Goal: Task Accomplishment & Management: Complete application form

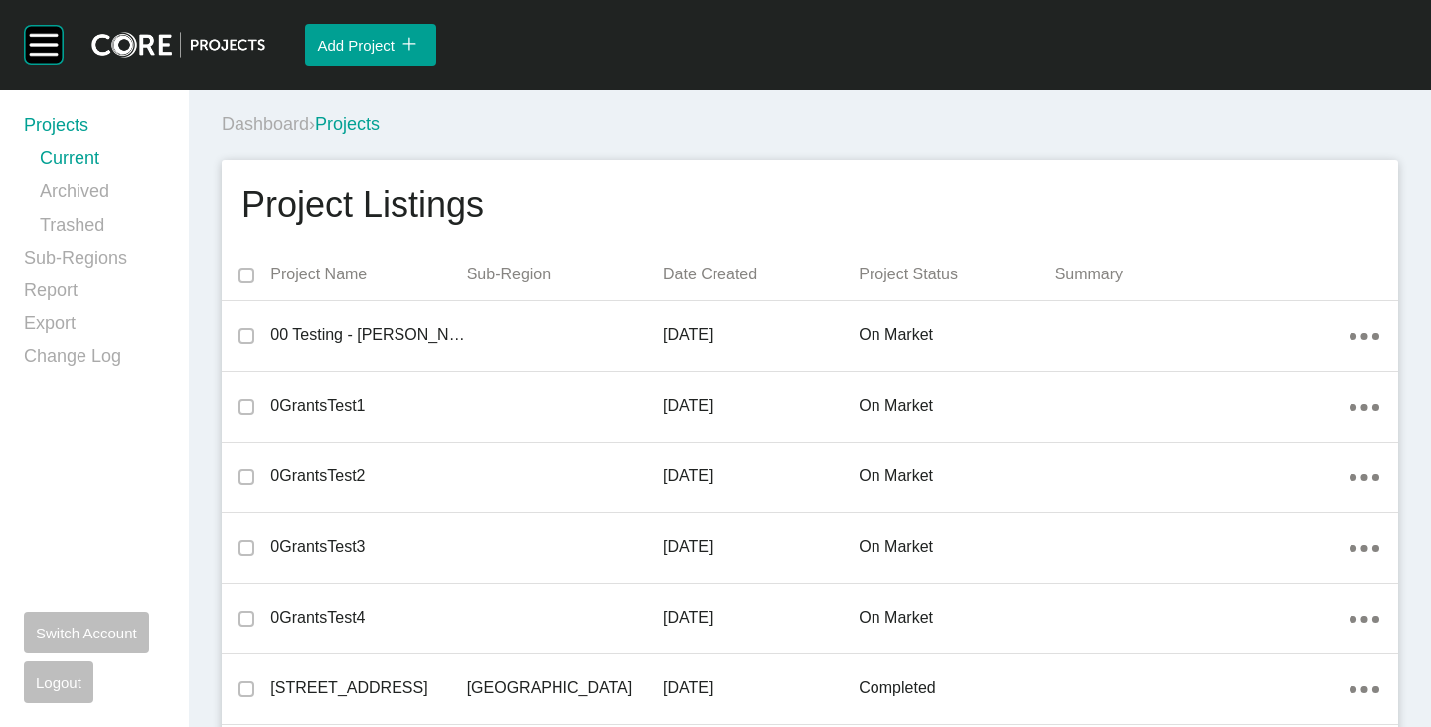
scroll to position [7242, 0]
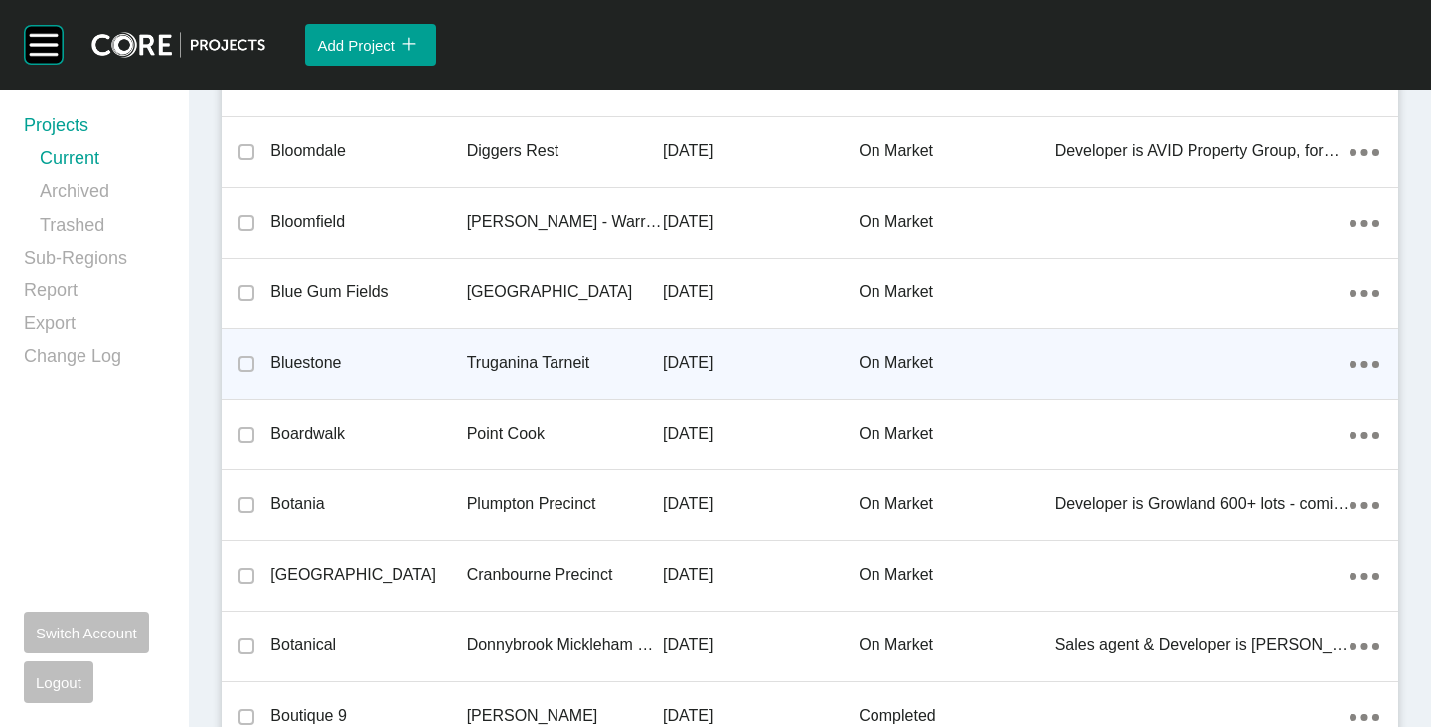
click at [318, 365] on p "Bluestone" at bounding box center [368, 363] width 196 height 22
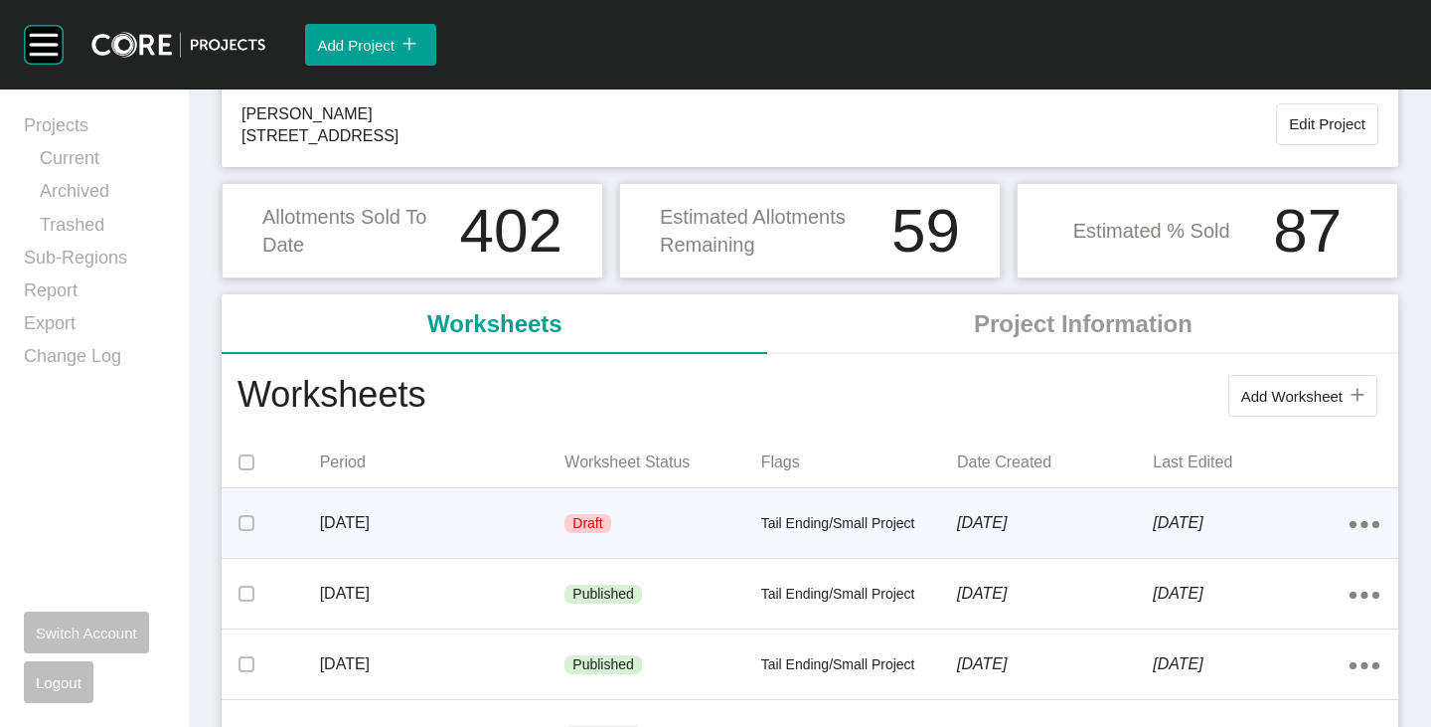
scroll to position [199, 0]
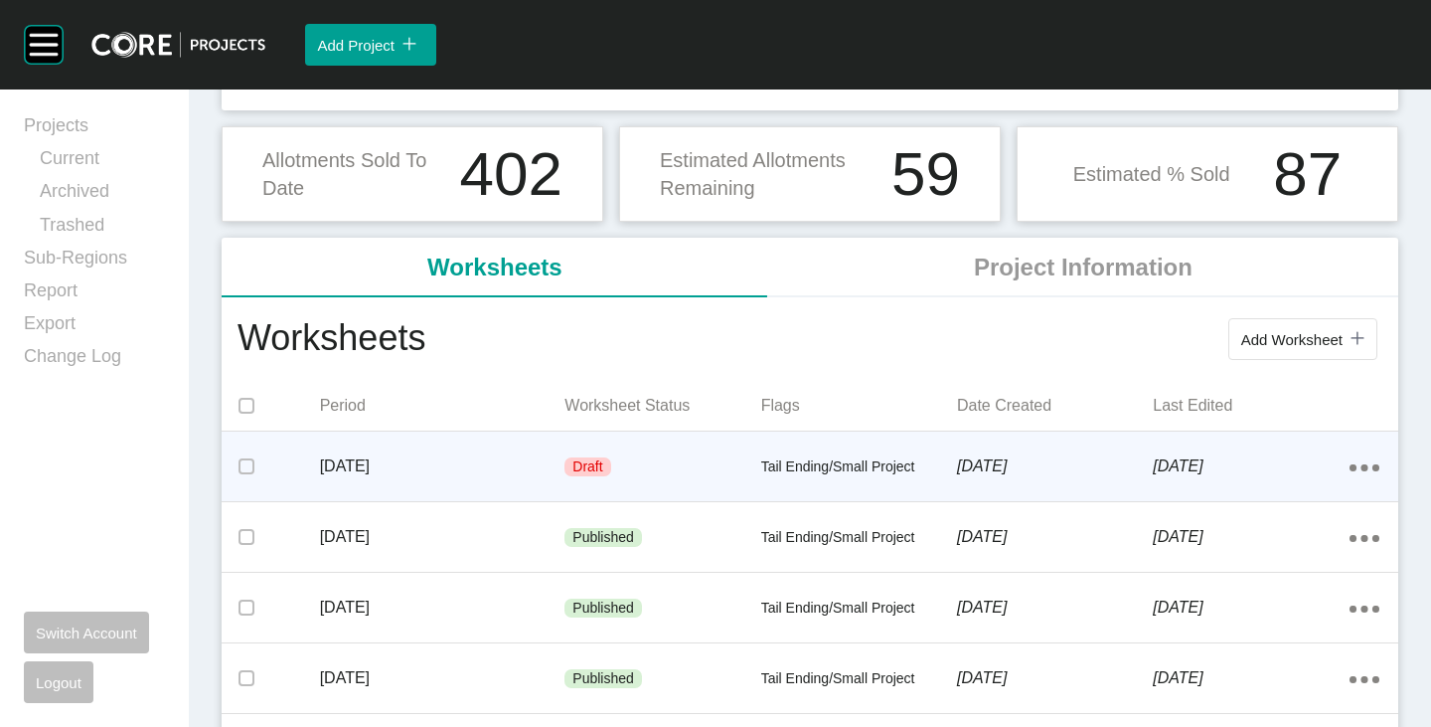
click at [448, 464] on p "[DATE]" at bounding box center [443, 466] width 246 height 22
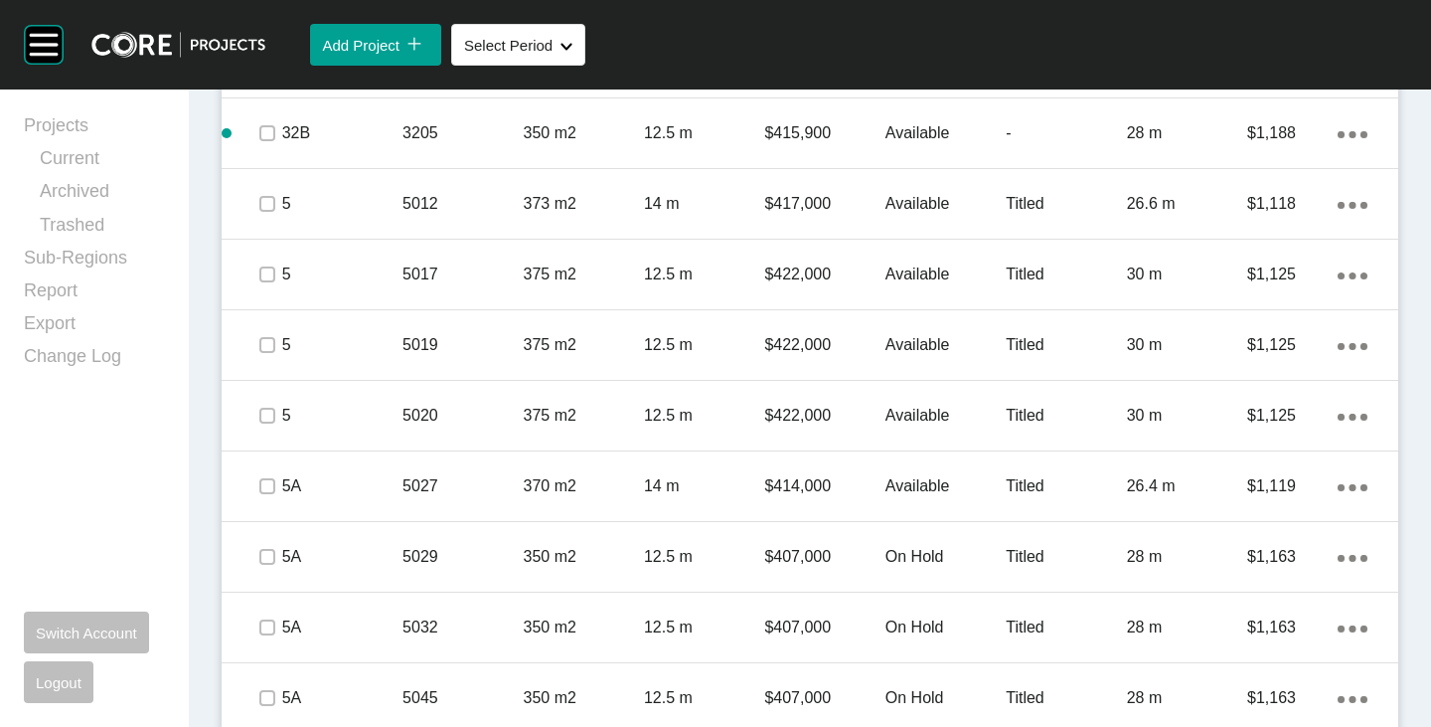
scroll to position [3579, 0]
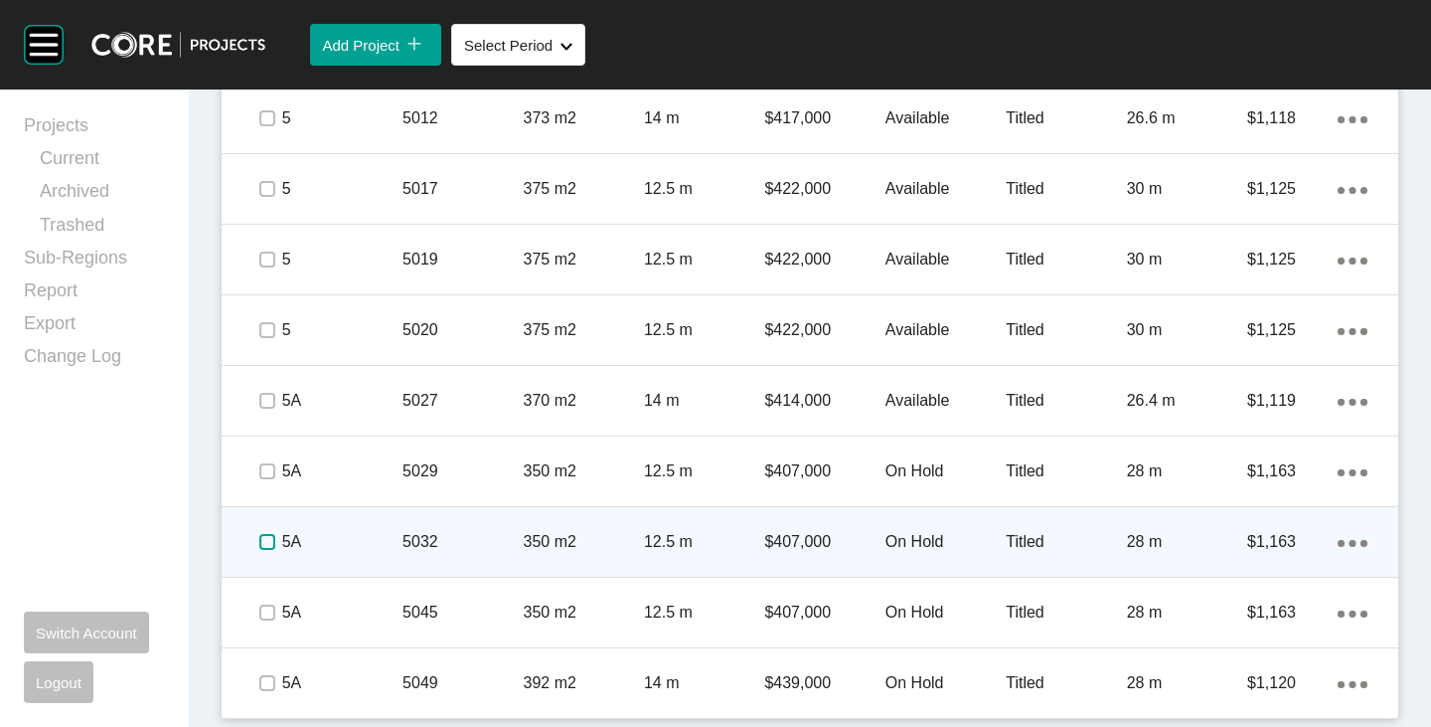
click at [271, 539] on label at bounding box center [267, 542] width 16 height 16
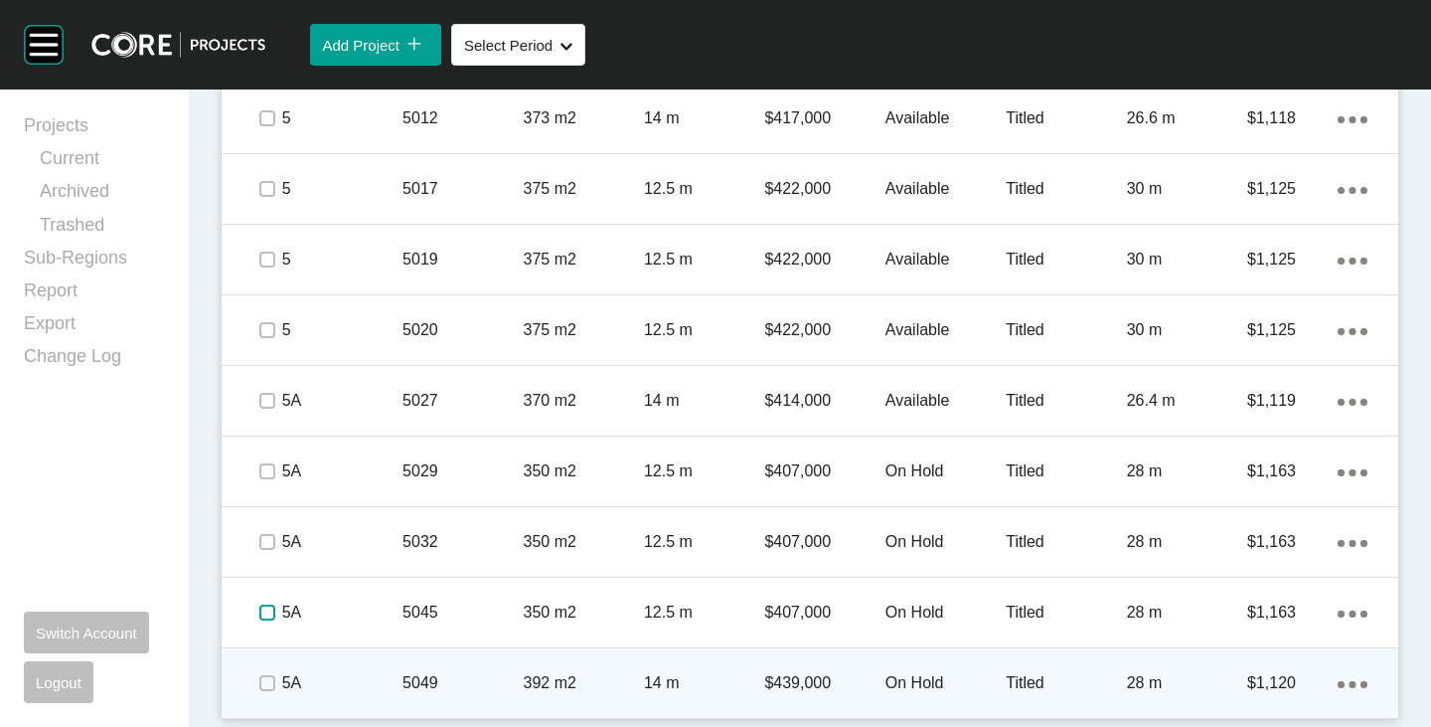
drag, startPoint x: 260, startPoint y: 617, endPoint x: 265, endPoint y: 693, distance: 75.7
click at [260, 617] on label at bounding box center [267, 612] width 16 height 16
click at [273, 691] on label at bounding box center [267, 683] width 16 height 16
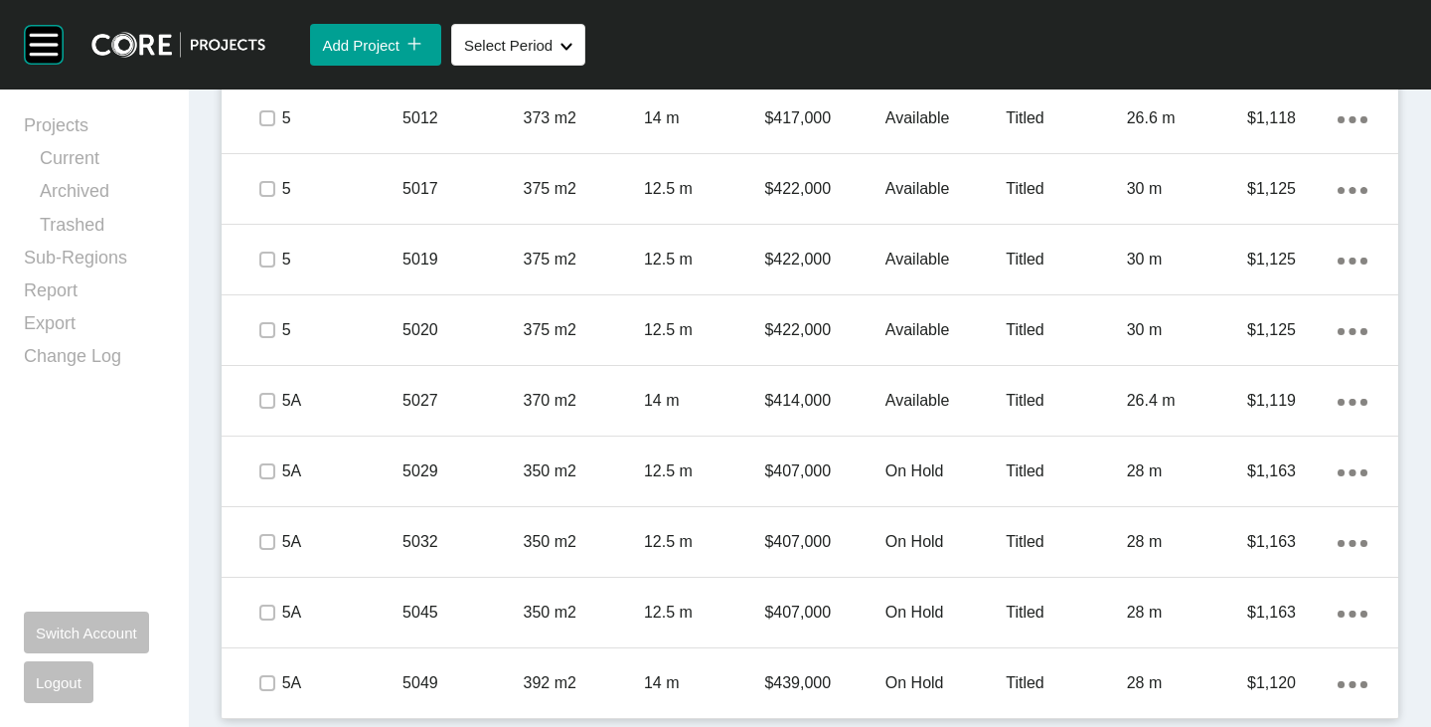
drag, startPoint x: 1322, startPoint y: 682, endPoint x: 1306, endPoint y: 683, distance: 15.9
click at [1322, 682] on p "$1,120" at bounding box center [1293, 683] width 90 height 22
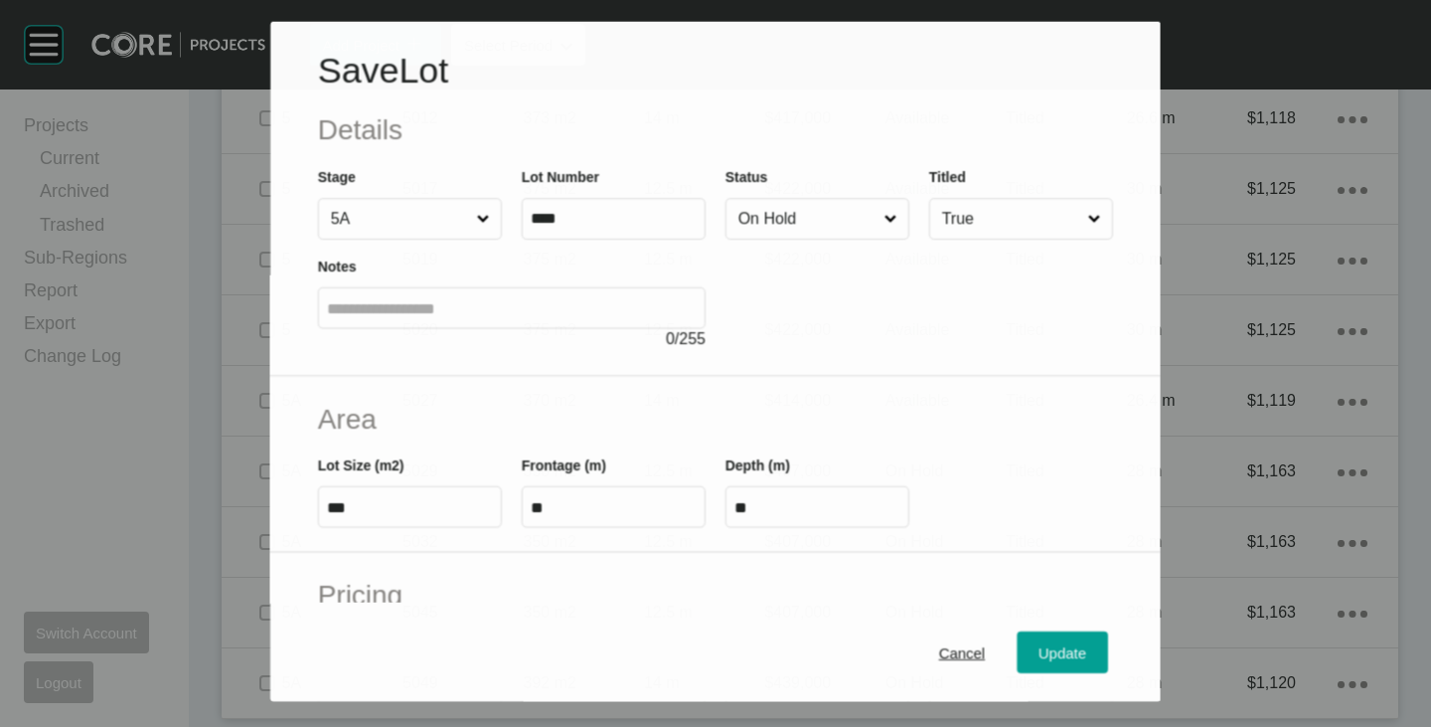
scroll to position [3517, 0]
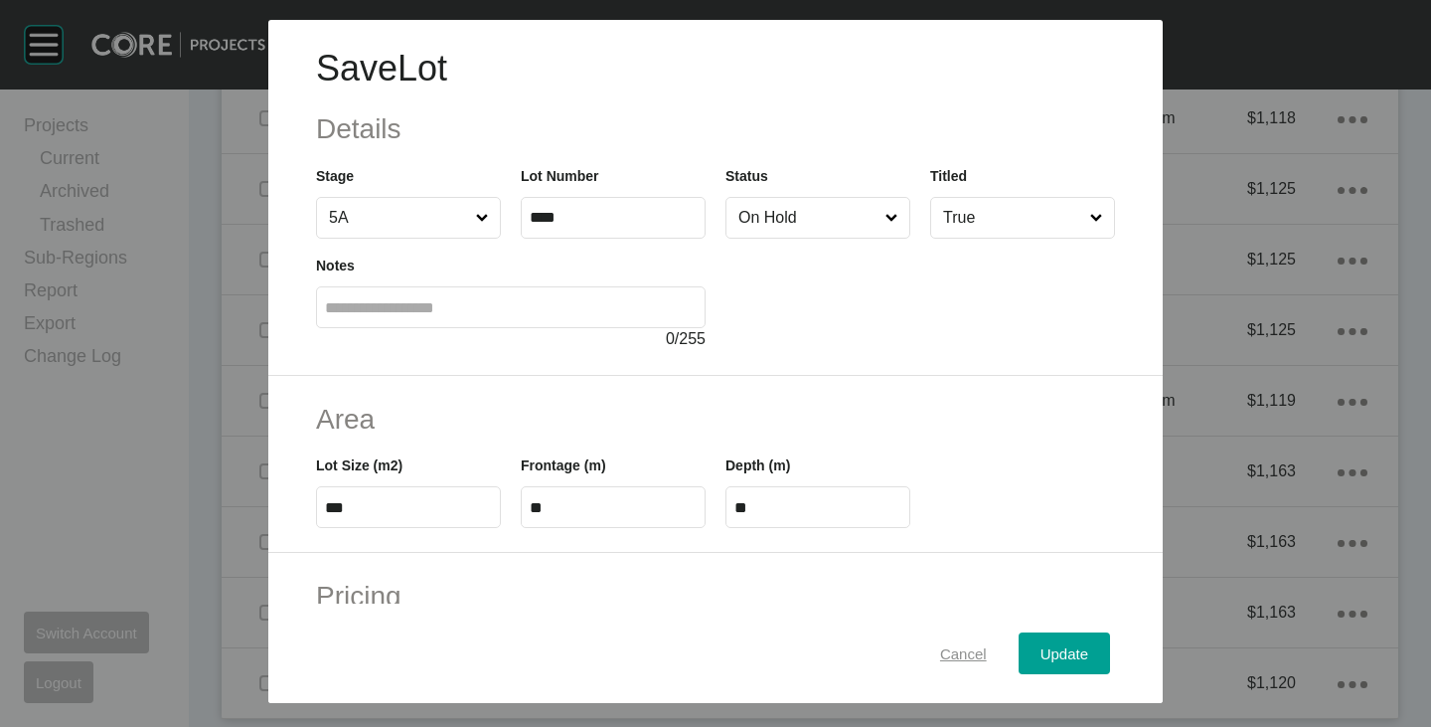
click at [935, 641] on div "Cancel" at bounding box center [963, 653] width 57 height 27
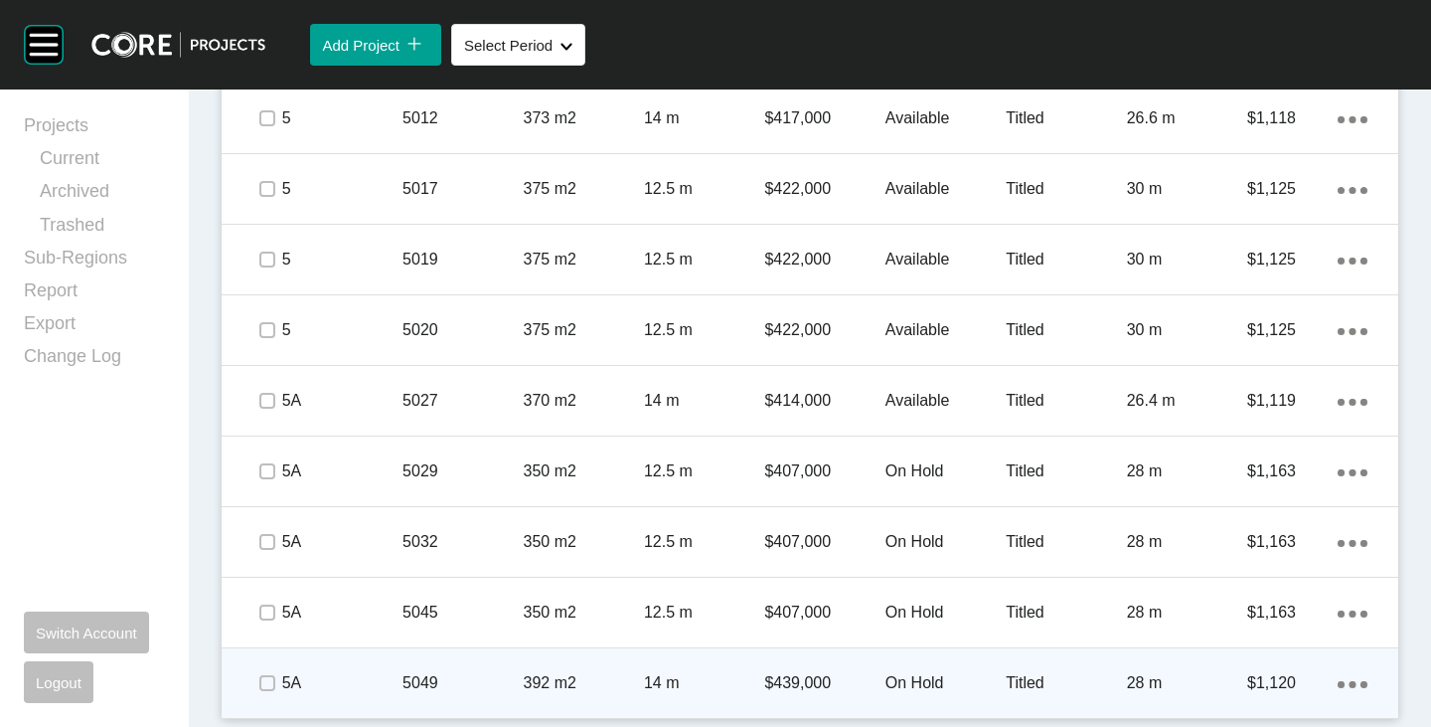
click at [1361, 683] on ellipse at bounding box center [1364, 684] width 7 height 7
click at [1258, 671] on link "Duplicate" at bounding box center [1256, 666] width 75 height 30
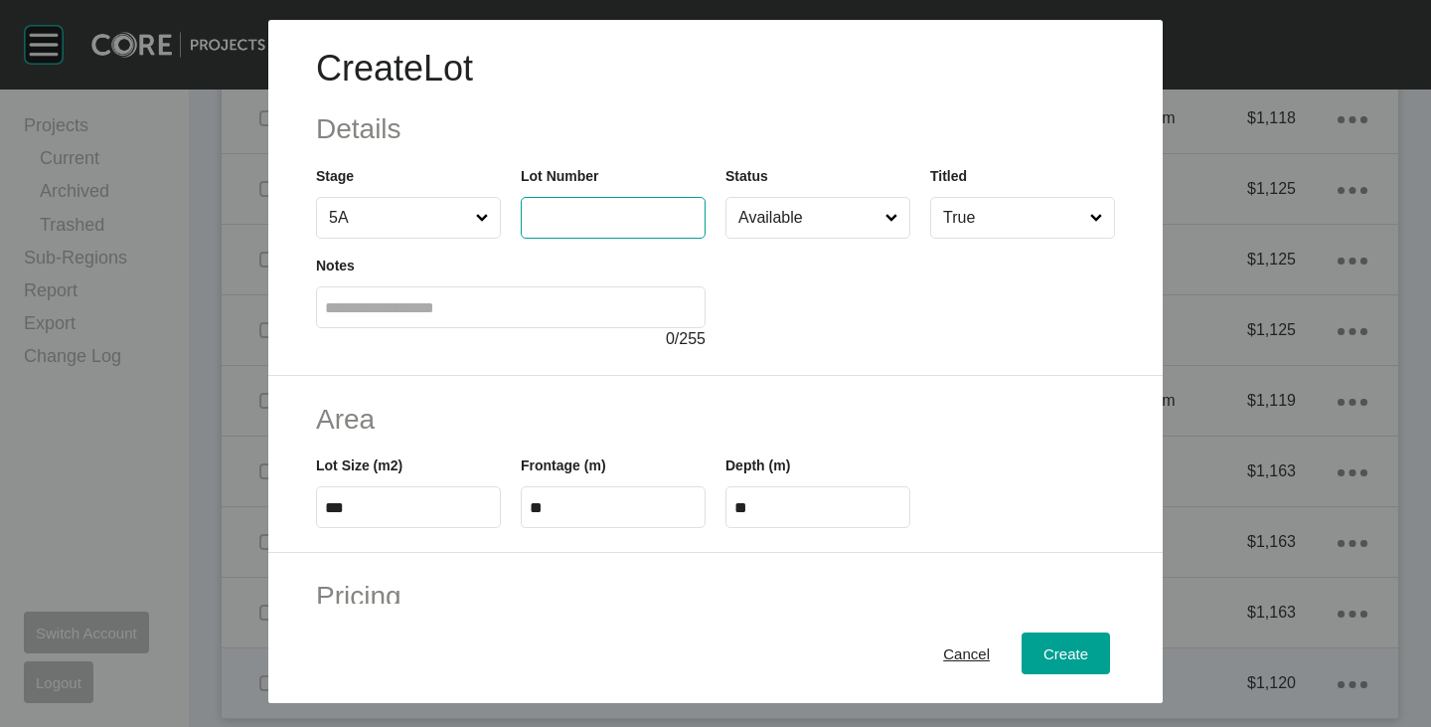
click at [546, 220] on input "text" at bounding box center [613, 217] width 167 height 17
type input "****"
click at [821, 275] on div at bounding box center [921, 295] width 390 height 112
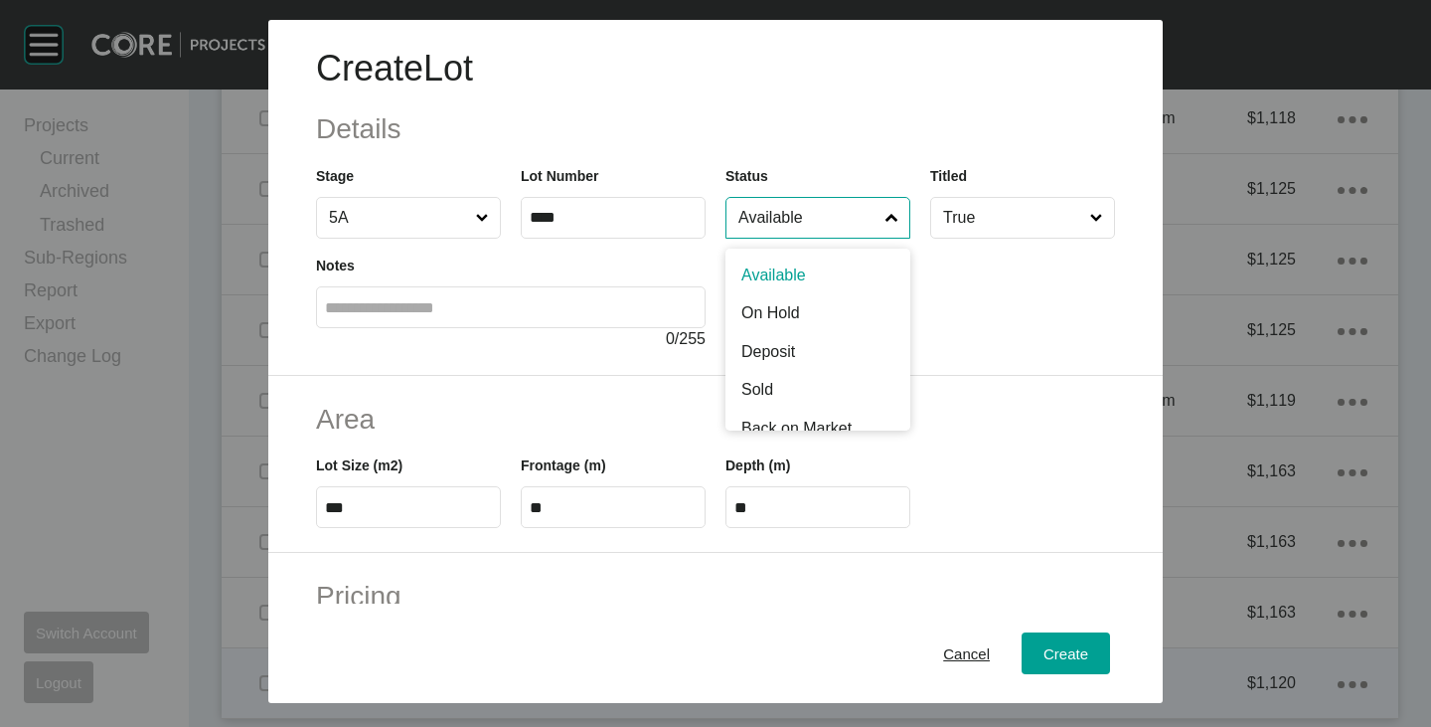
click at [796, 235] on input "Available" at bounding box center [808, 218] width 147 height 40
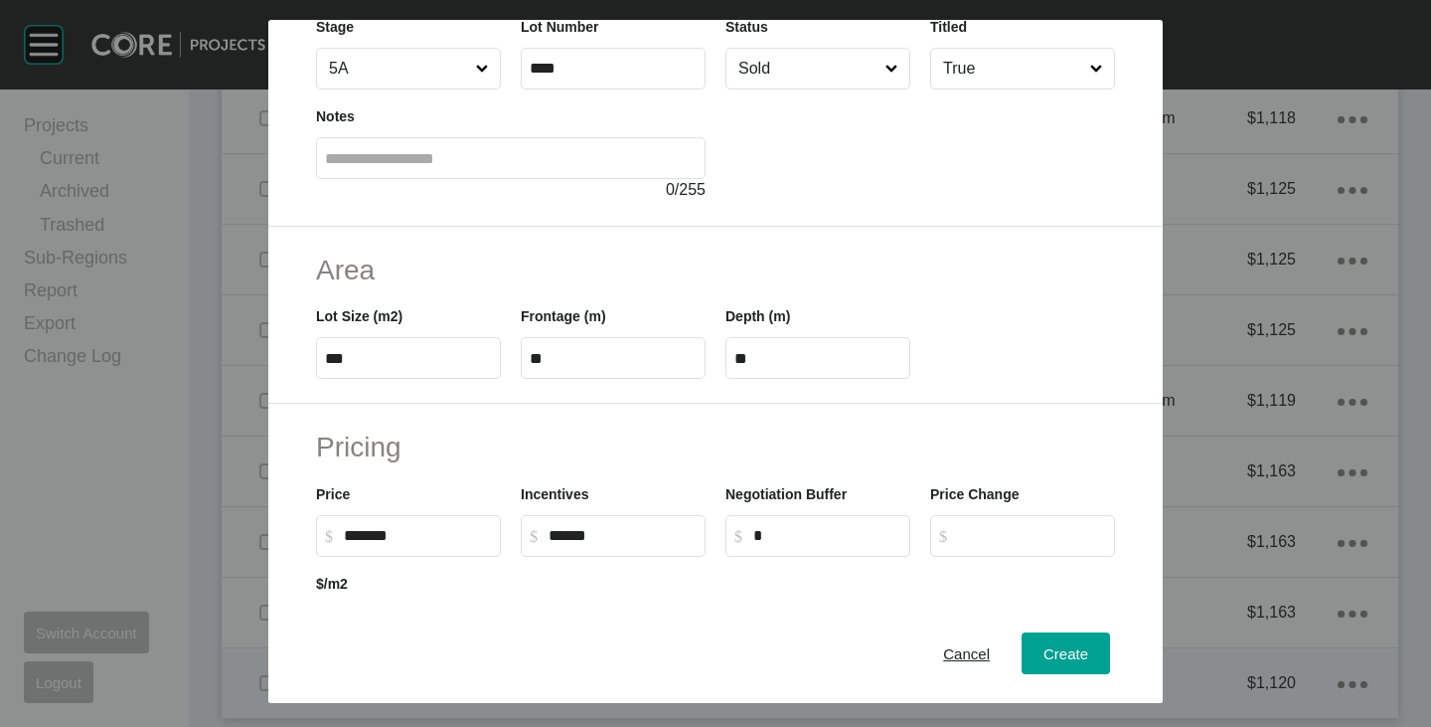
scroll to position [298, 0]
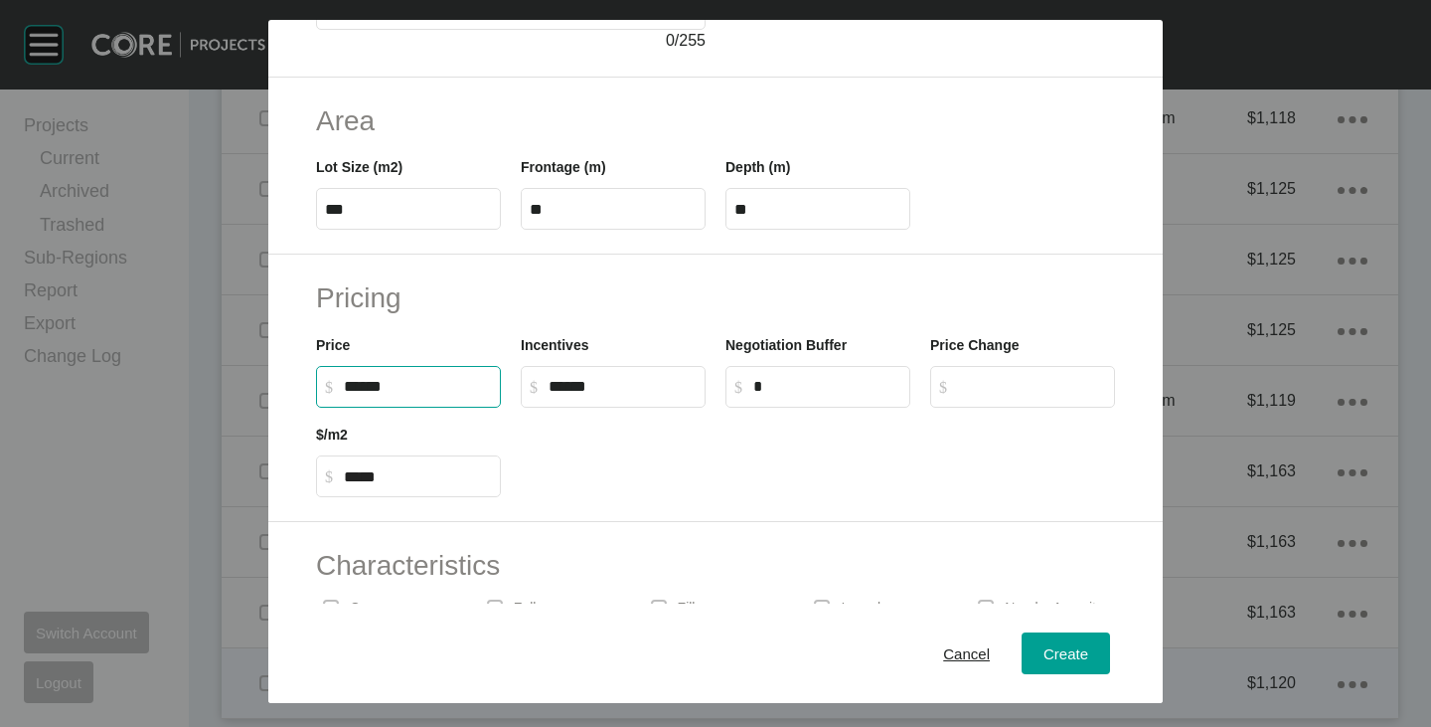
drag, startPoint x: 351, startPoint y: 384, endPoint x: 367, endPoint y: 391, distance: 17.4
click at [367, 391] on input "******" at bounding box center [418, 386] width 148 height 17
type input "*******"
type input "*****"
click at [662, 431] on div at bounding box center [818, 452] width 614 height 89
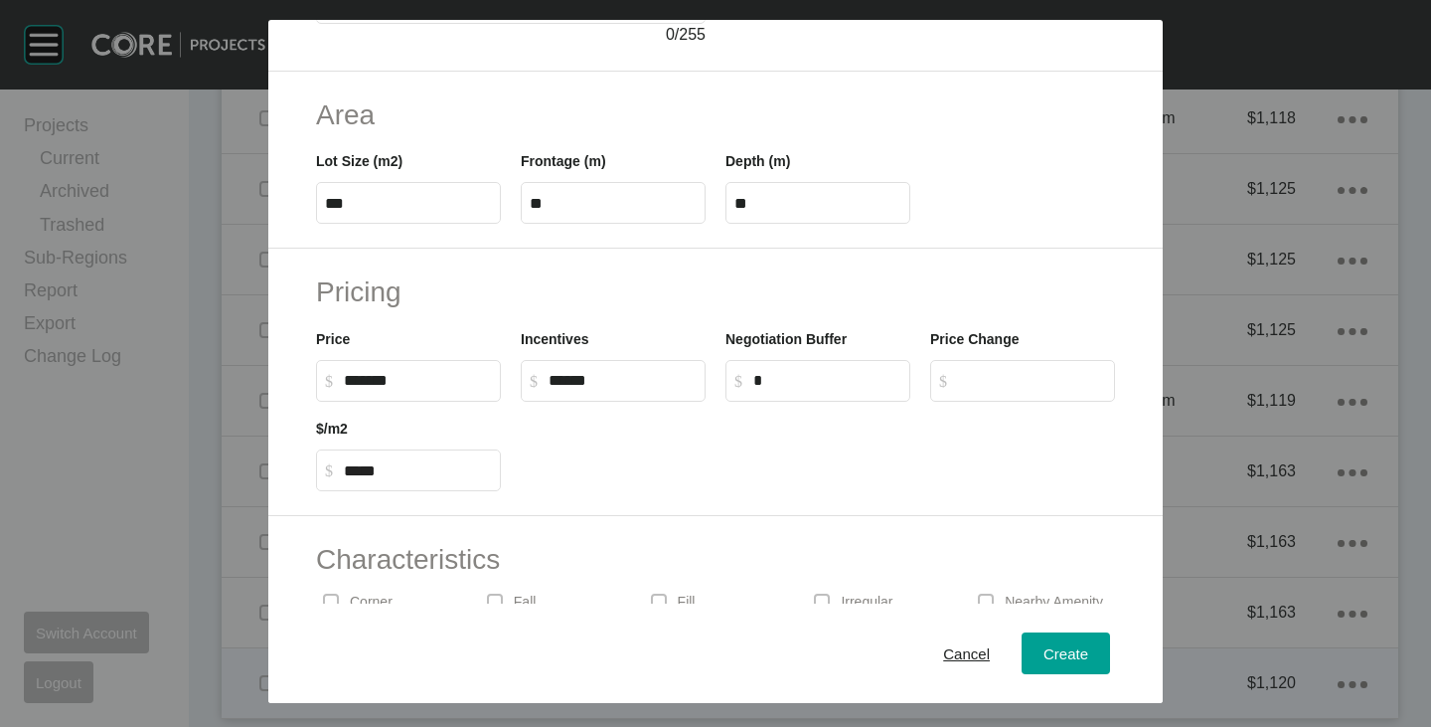
scroll to position [486, 0]
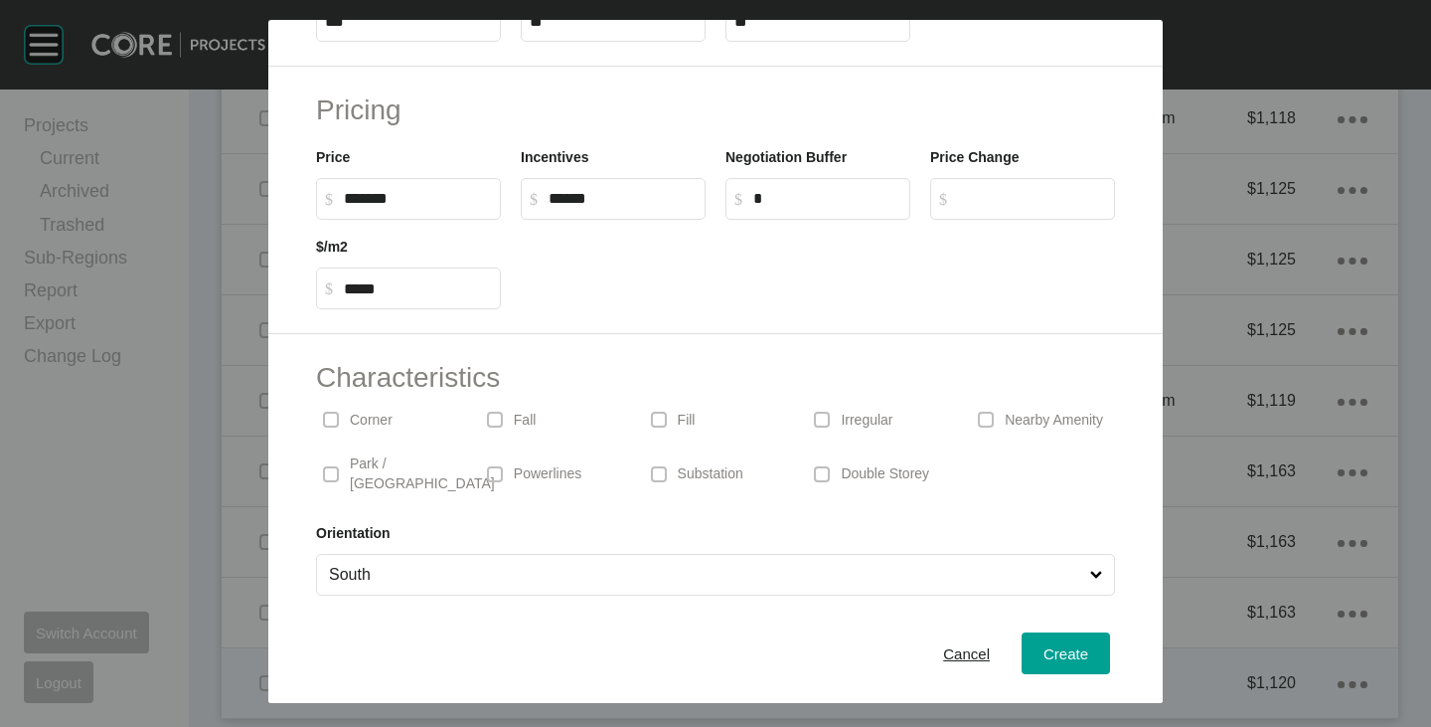
click at [602, 573] on input "South" at bounding box center [705, 575] width 761 height 40
click at [582, 632] on div "Cancel Create" at bounding box center [715, 652] width 895 height 99
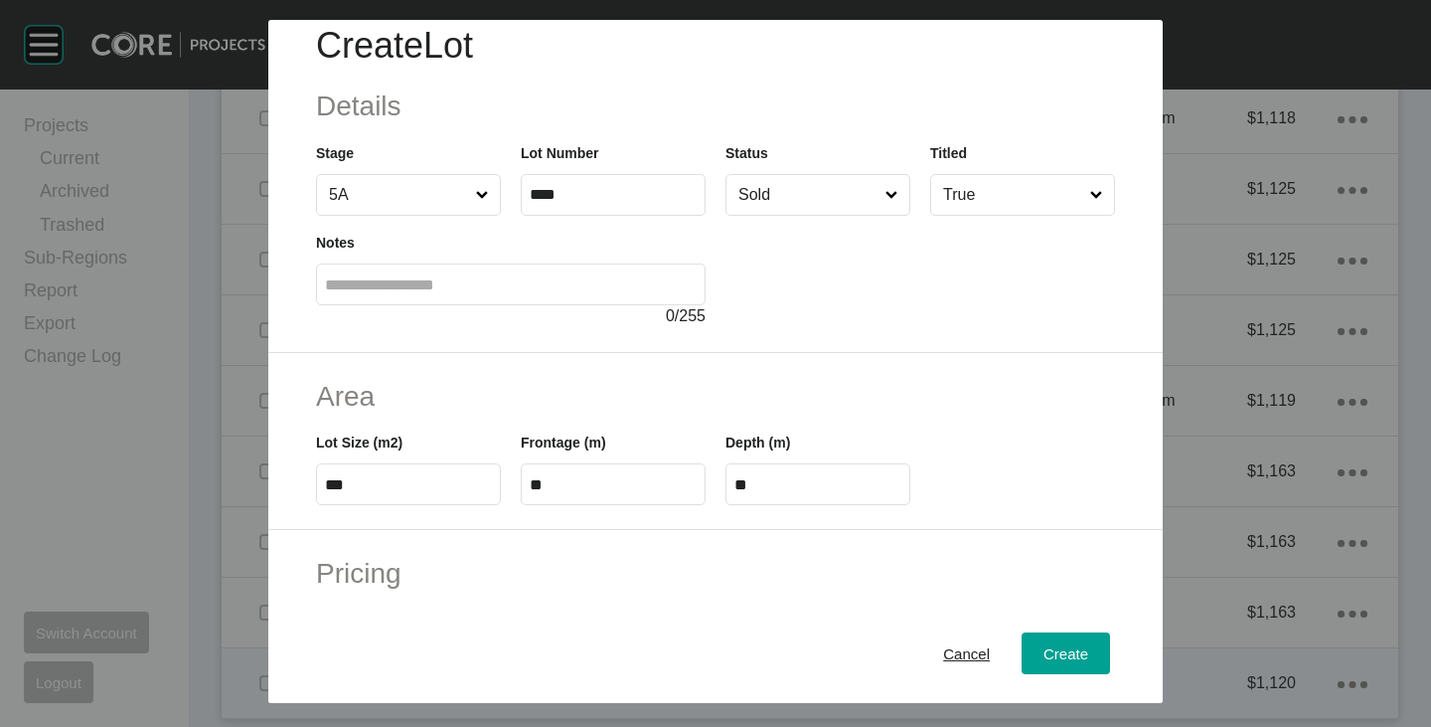
scroll to position [0, 0]
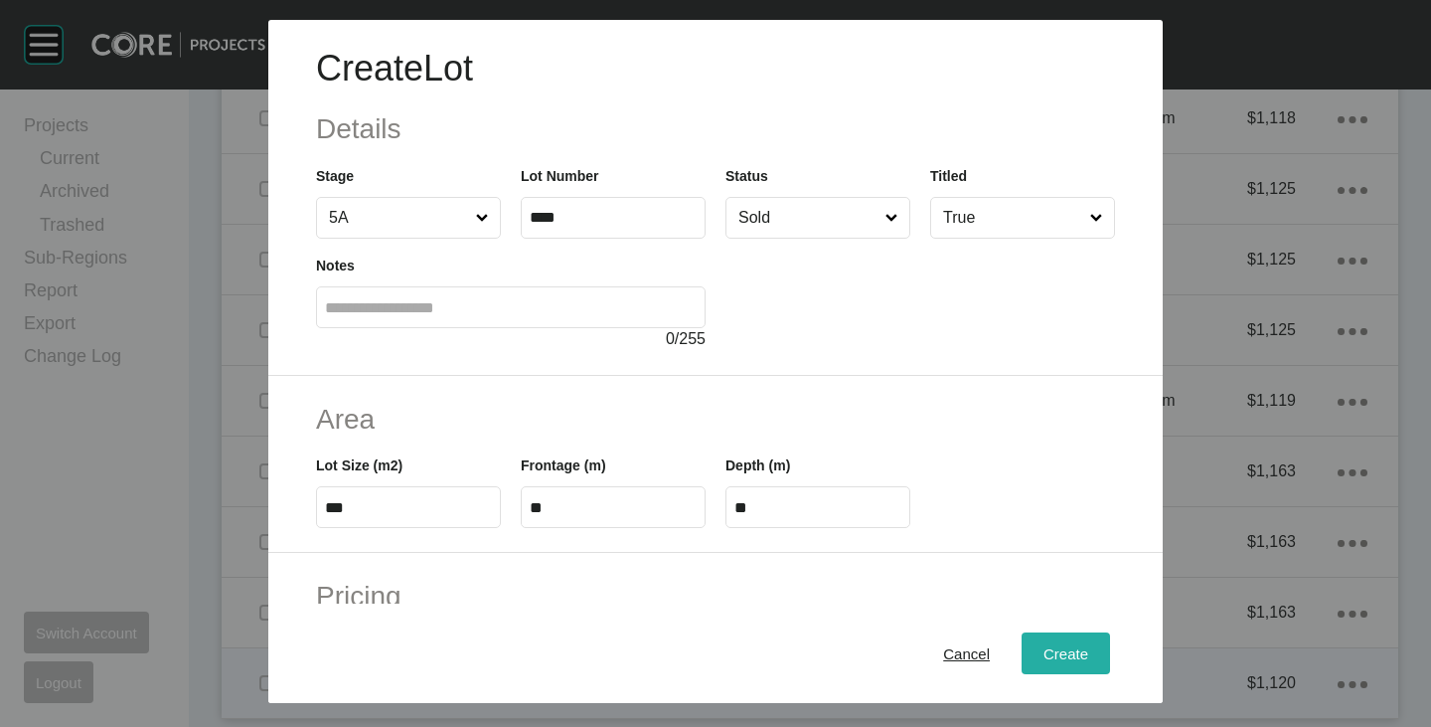
click at [1044, 645] on span "Create" at bounding box center [1066, 653] width 45 height 17
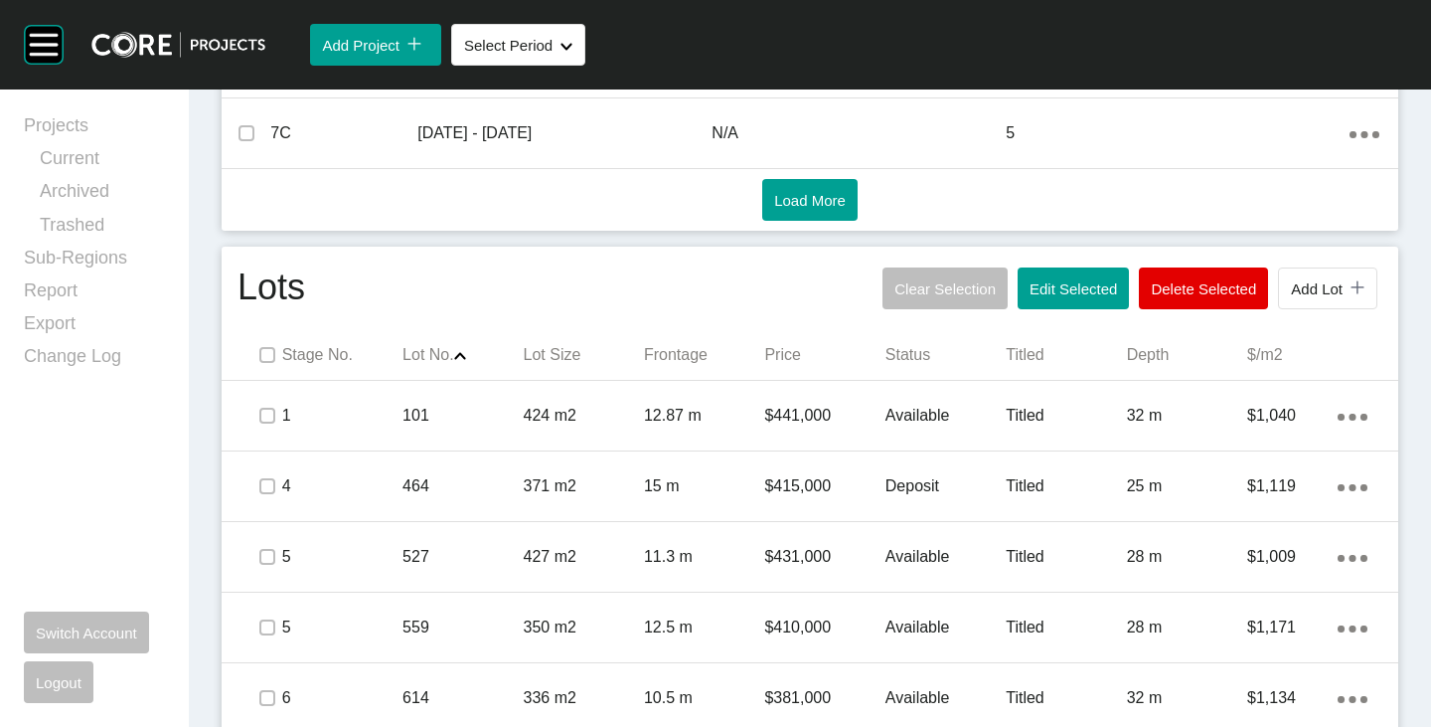
scroll to position [1462, 0]
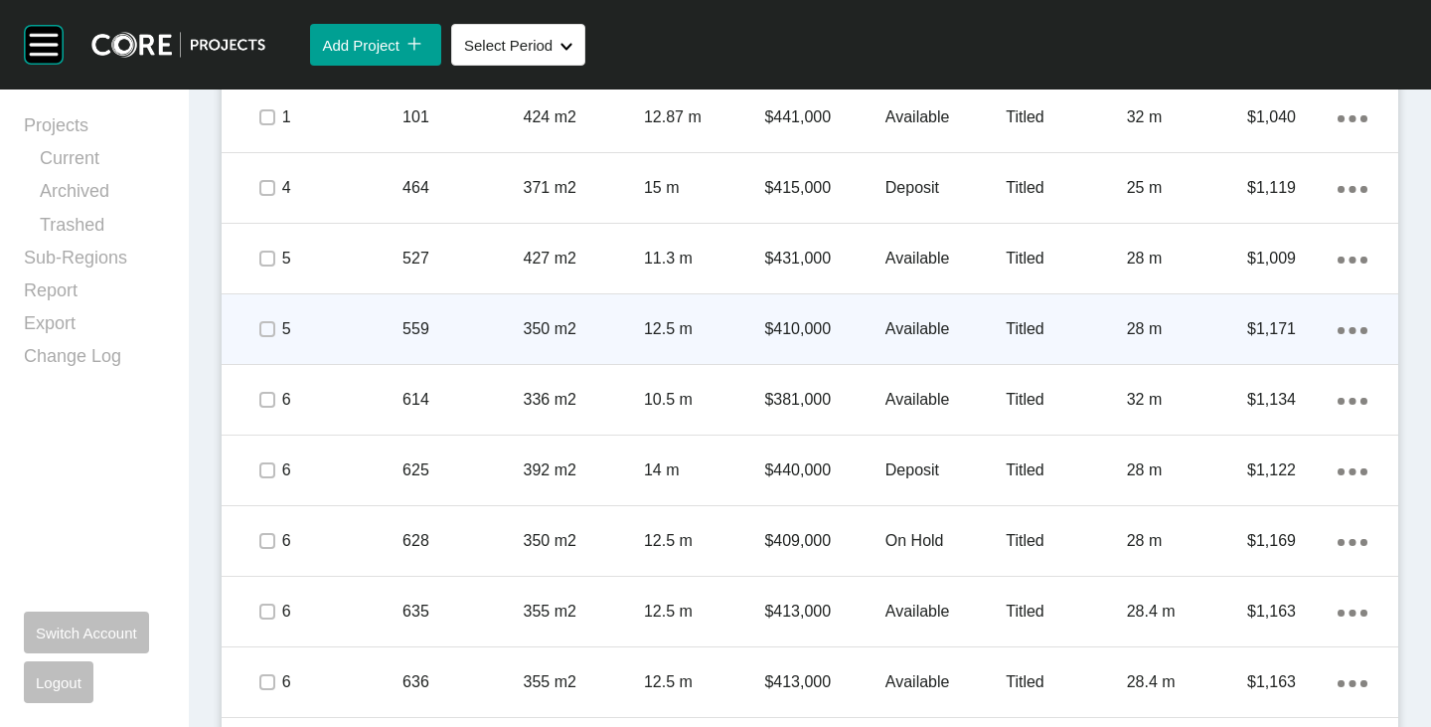
click at [1338, 330] on ellipse at bounding box center [1341, 330] width 7 height 7
click at [1245, 337] on link "Duplicate" at bounding box center [1256, 333] width 75 height 30
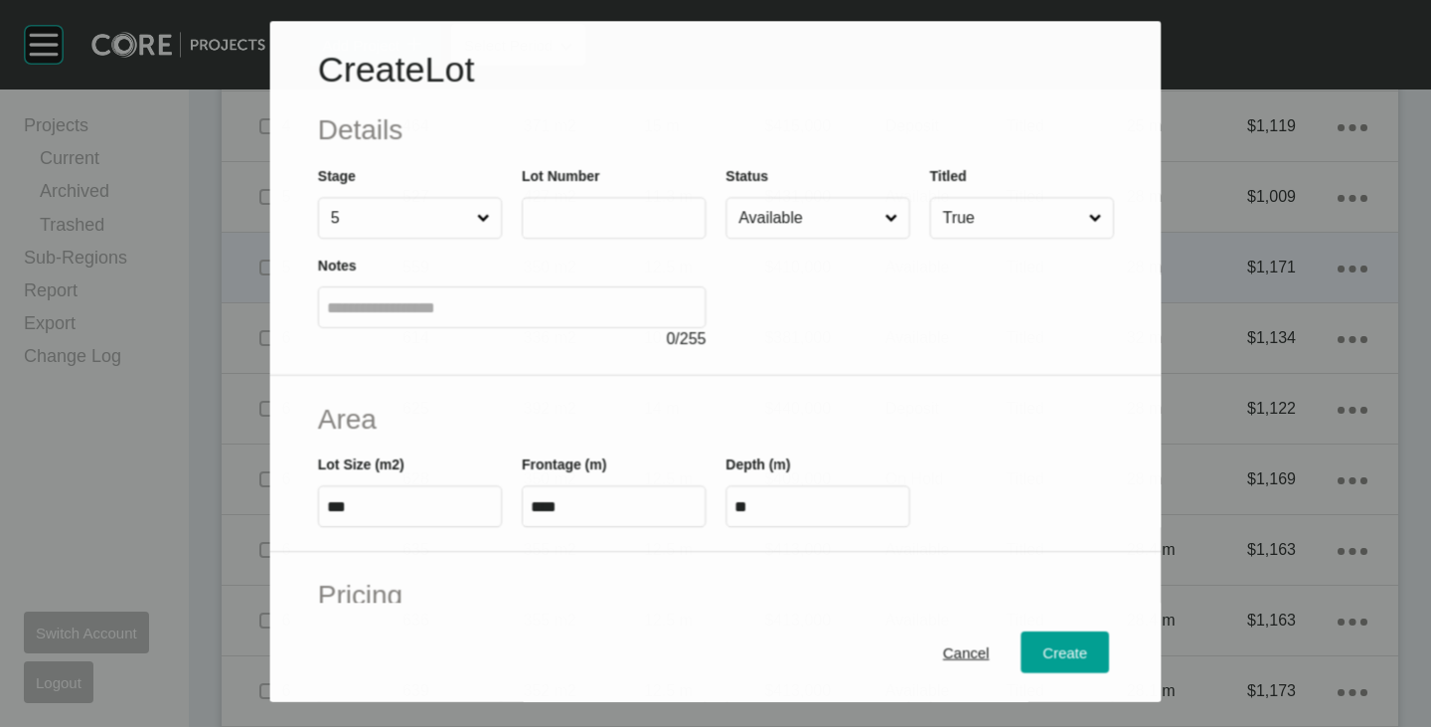
scroll to position [1401, 0]
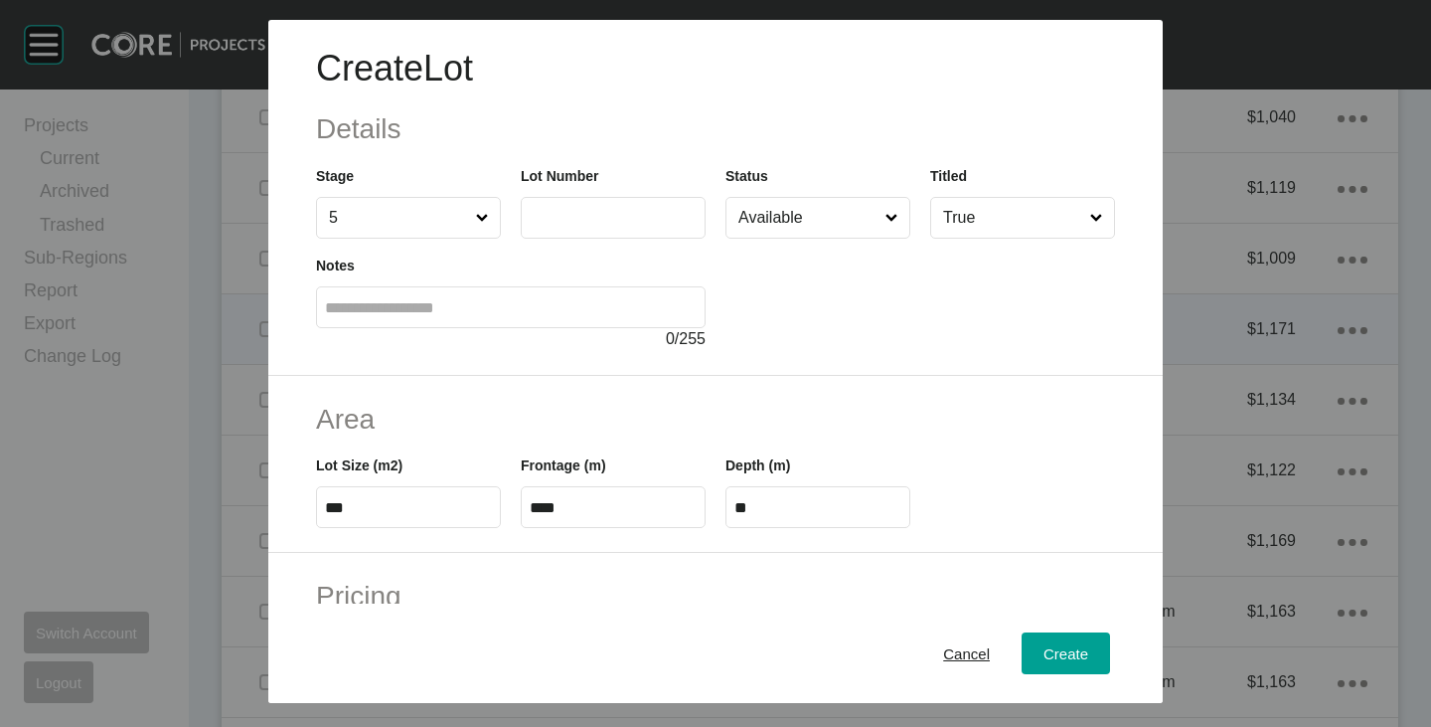
click at [617, 216] on input "text" at bounding box center [613, 217] width 167 height 17
type input "***"
click at [903, 352] on div "Create Lot Details Stage 5 Lot Number *** Status Available Titled True Notes 0 …" at bounding box center [715, 198] width 895 height 356
click at [401, 502] on input "***" at bounding box center [408, 507] width 167 height 17
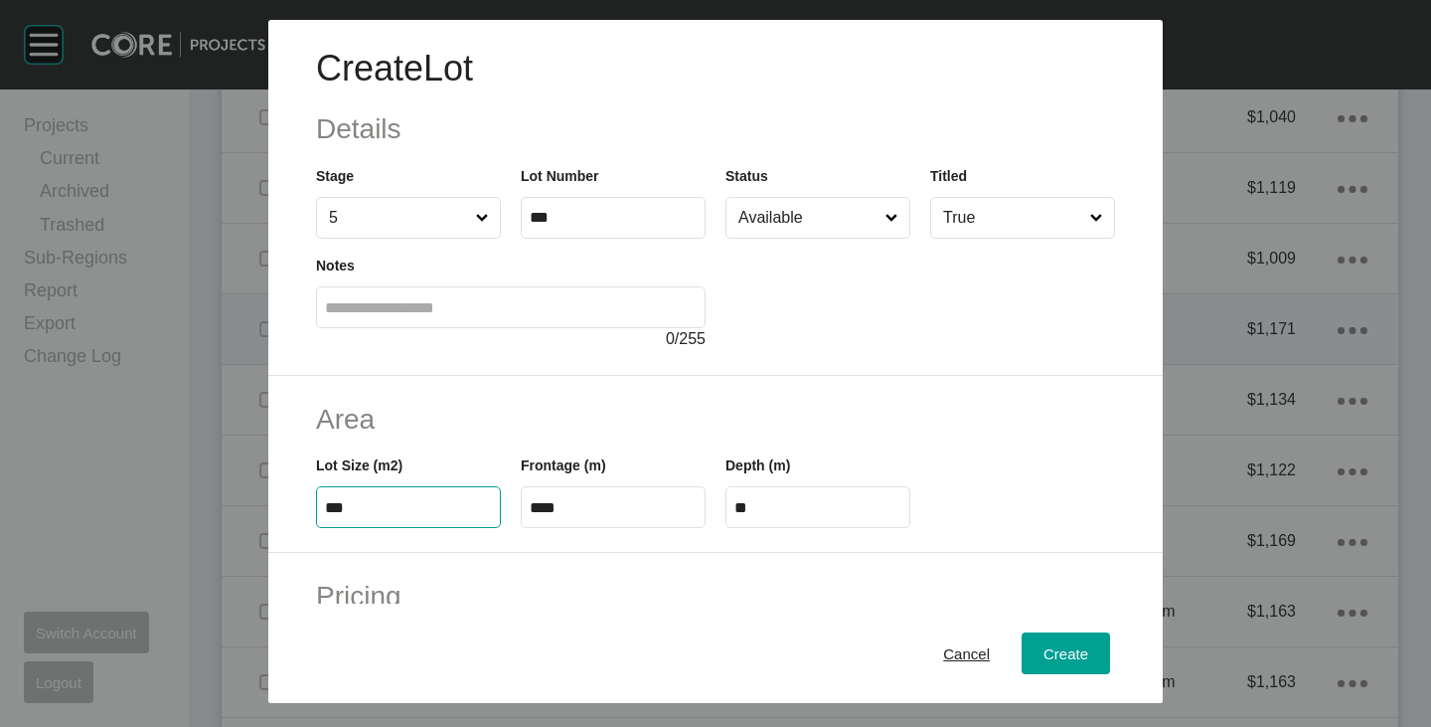
type input "***"
type input "****"
type input "***"
click at [556, 407] on h2 "Area" at bounding box center [715, 419] width 799 height 39
click at [582, 500] on input "****" at bounding box center [613, 507] width 167 height 17
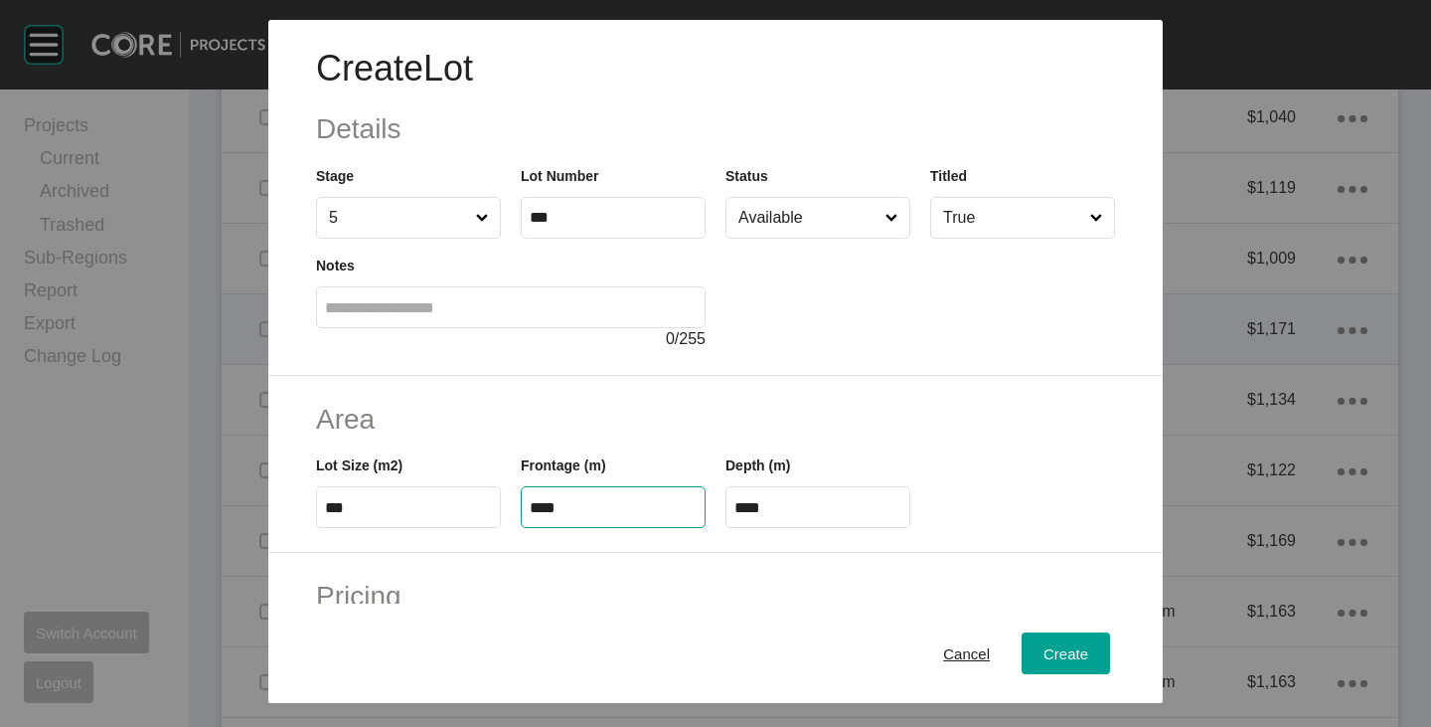
click at [582, 503] on input "****" at bounding box center [613, 507] width 167 height 17
type input "****"
click at [615, 431] on h2 "Area" at bounding box center [715, 419] width 799 height 39
click at [762, 502] on input "****" at bounding box center [818, 507] width 167 height 17
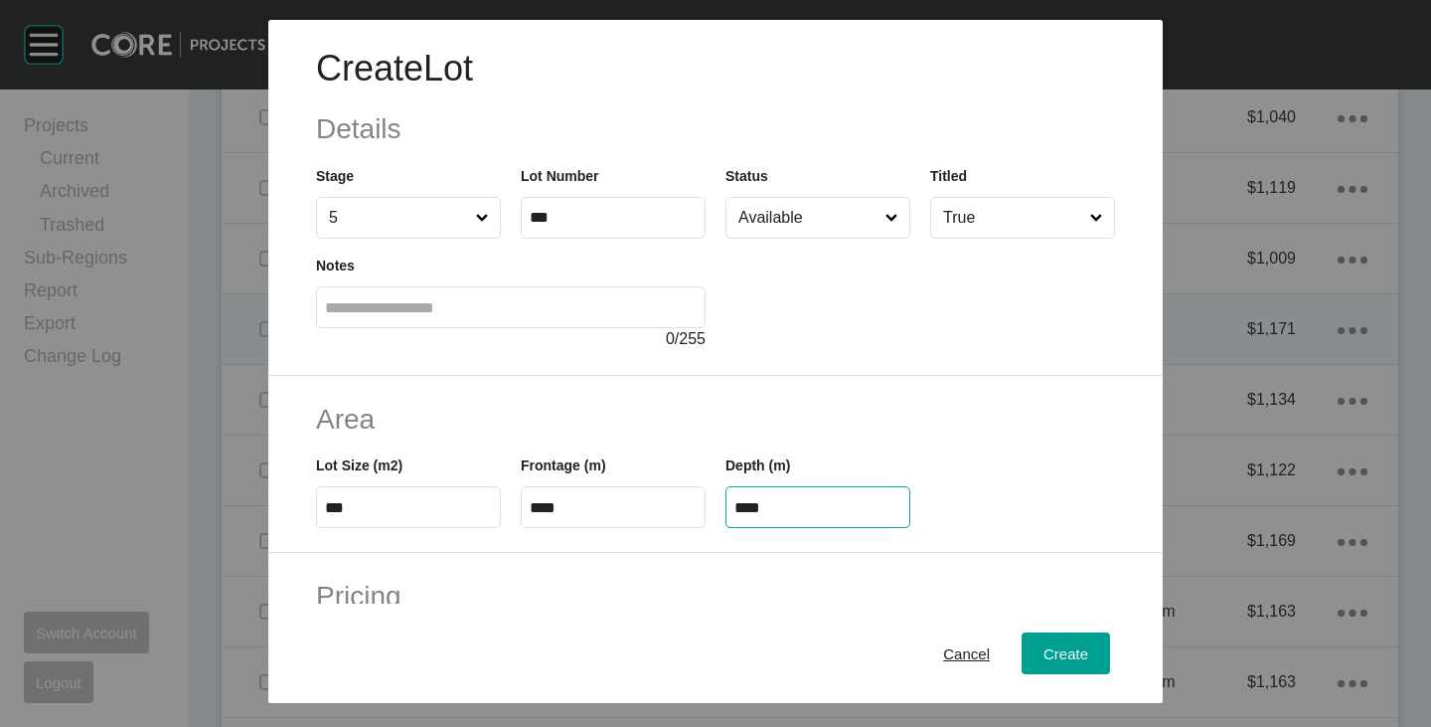
click at [762, 502] on input "****" at bounding box center [818, 507] width 167 height 17
type input "**"
click at [836, 410] on div "Create Lot Details Stage 5 Lot Number *** Status Available Titled True Notes 0 …" at bounding box center [715, 363] width 1431 height 727
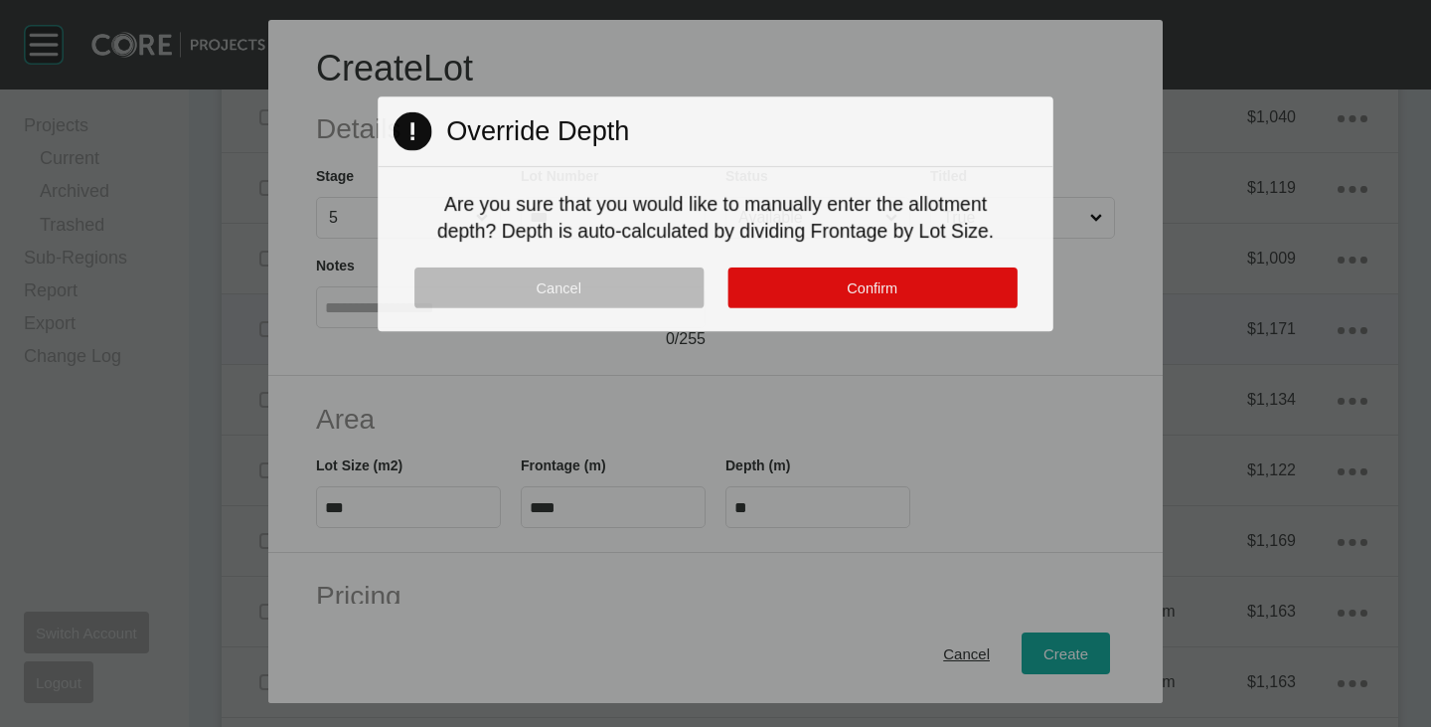
click at [862, 254] on div "Page 1 Created with Sketch. Override Depth Are you sure that you would like to …" at bounding box center [716, 213] width 676 height 235
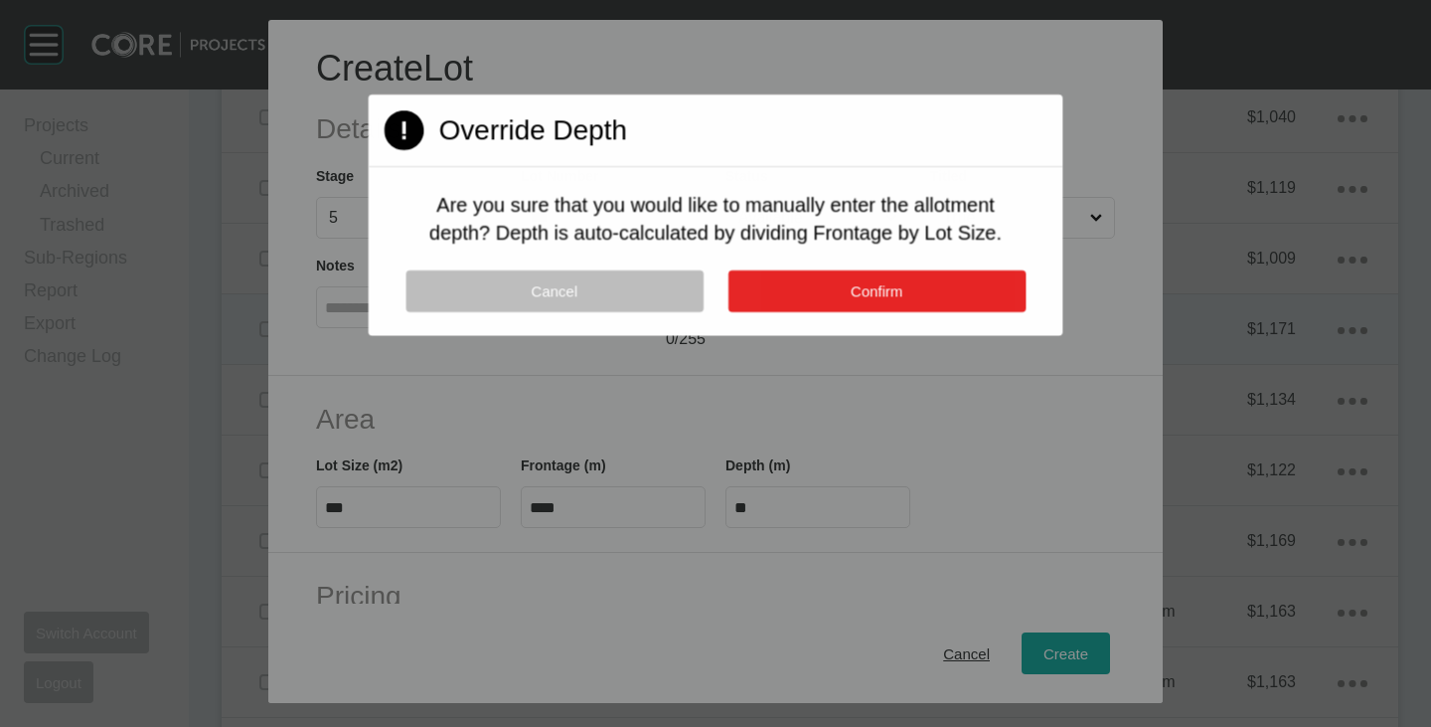
click at [861, 283] on span "Confirm" at bounding box center [877, 290] width 52 height 17
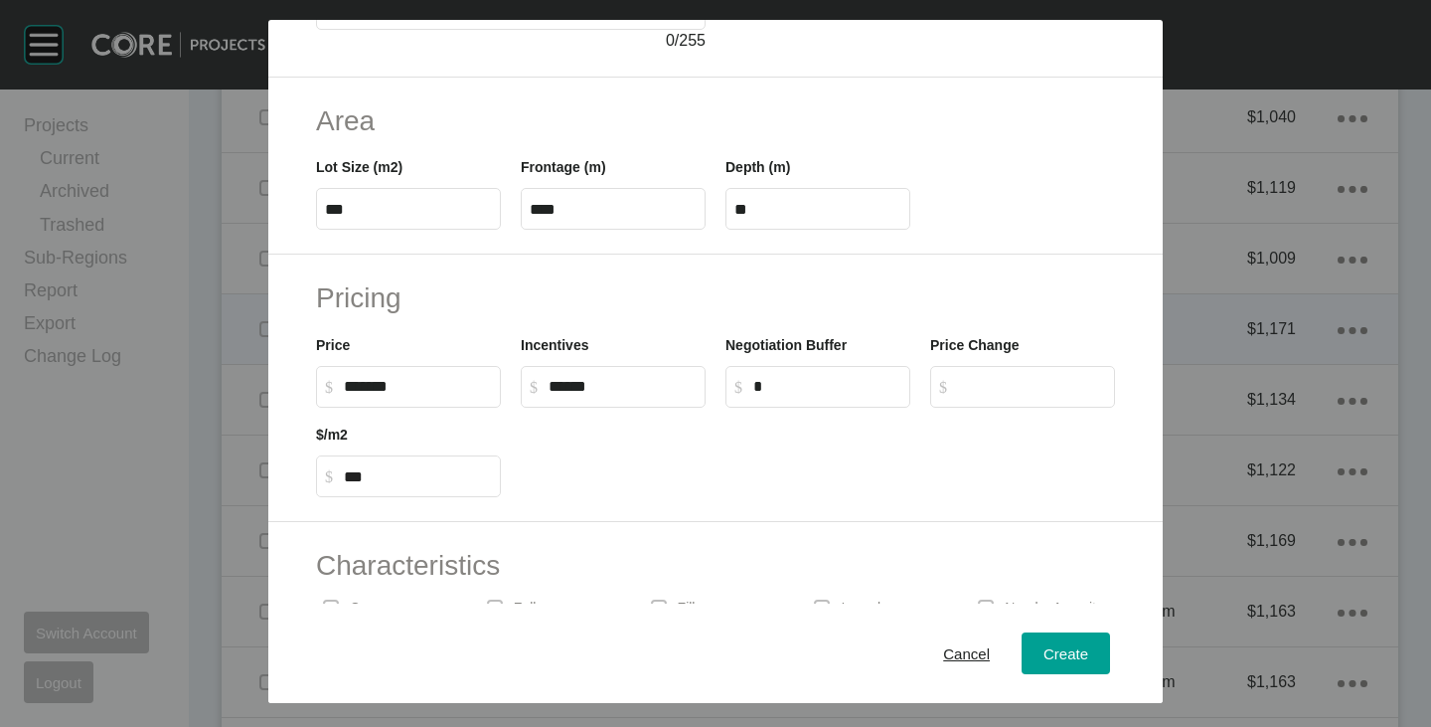
scroll to position [486, 0]
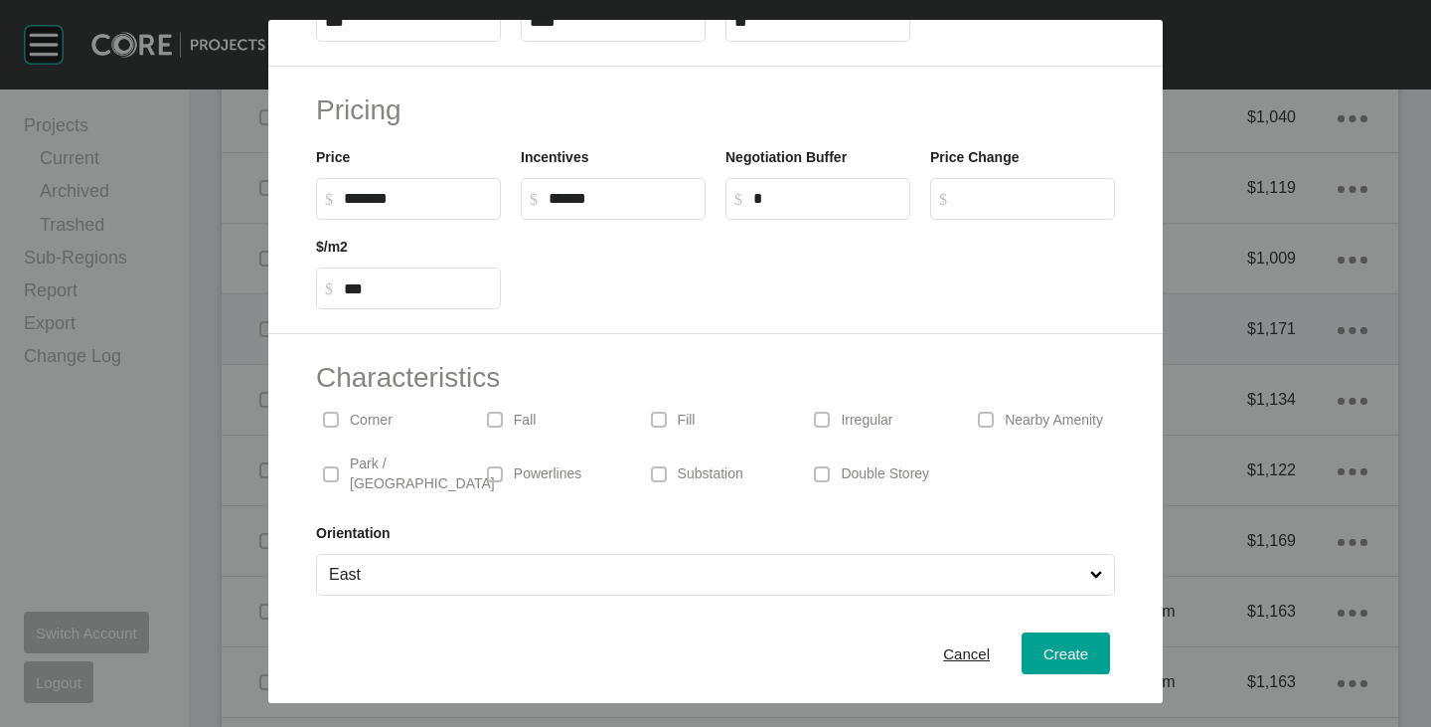
click at [372, 429] on p "Corner" at bounding box center [371, 421] width 43 height 20
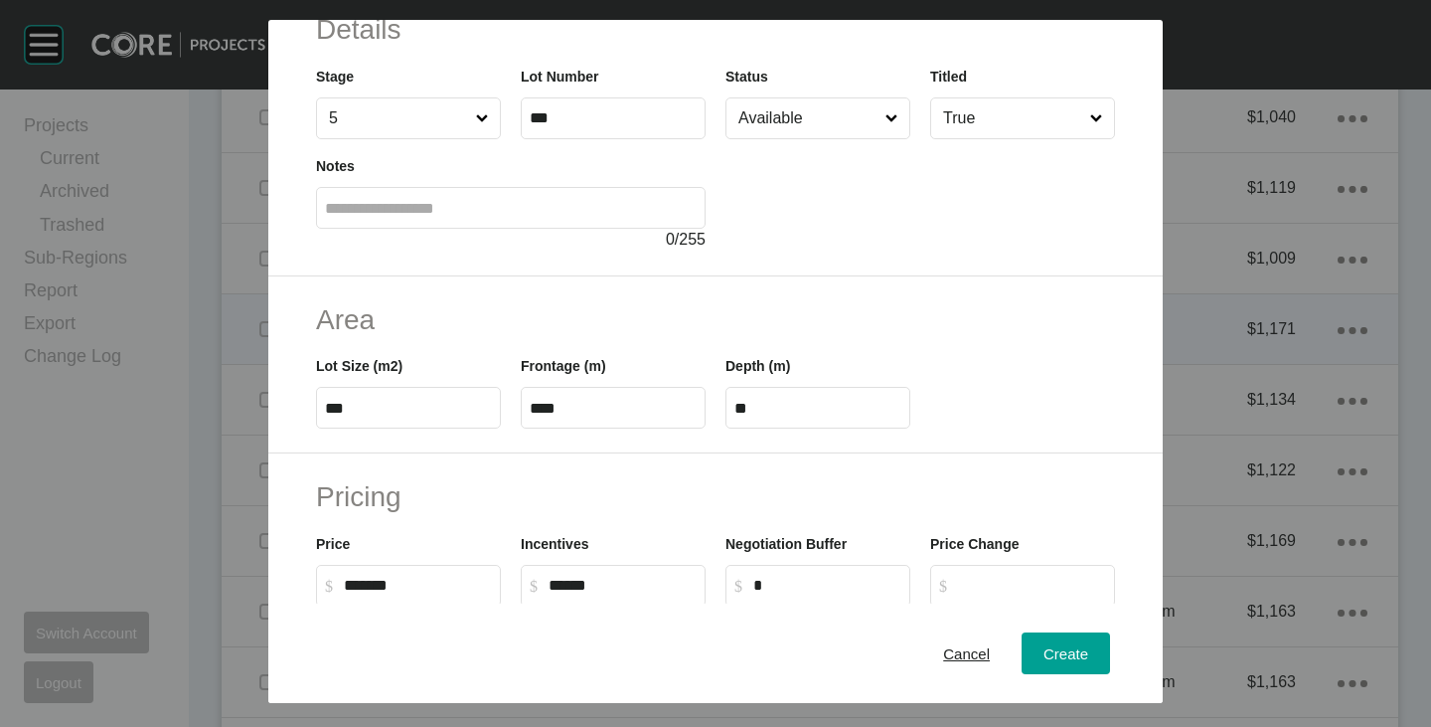
scroll to position [298, 0]
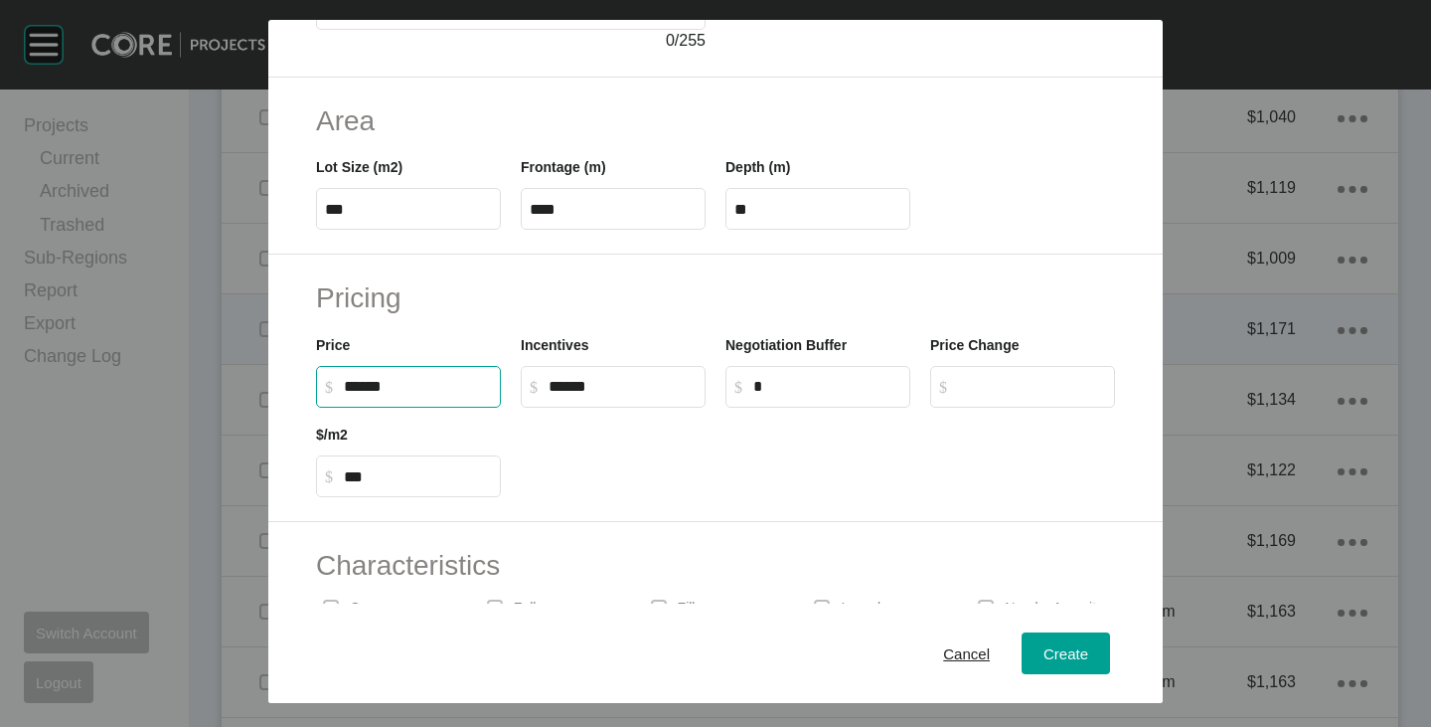
drag, startPoint x: 353, startPoint y: 386, endPoint x: 367, endPoint y: 391, distance: 14.8
click at [367, 391] on input "******" at bounding box center [418, 386] width 148 height 17
type input "*******"
type input "***"
click at [652, 446] on div at bounding box center [818, 452] width 614 height 89
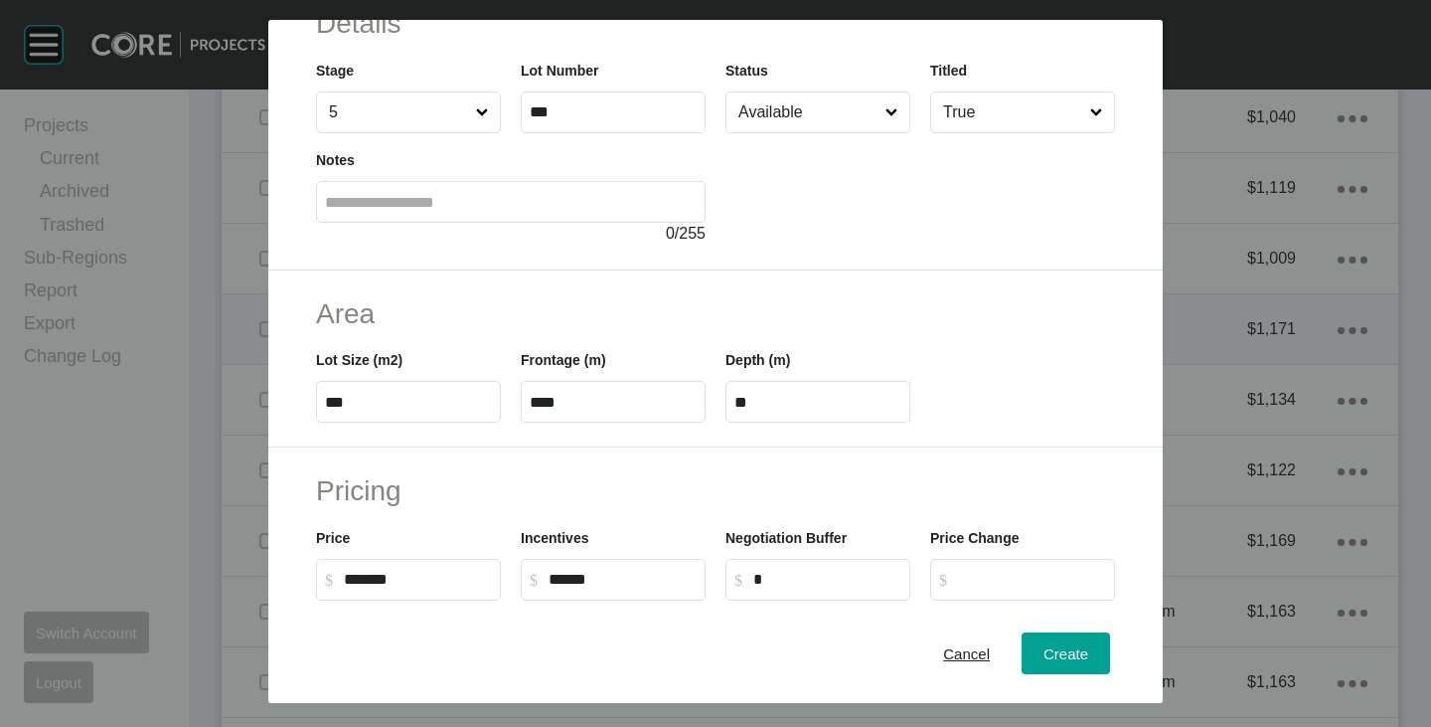
scroll to position [0, 0]
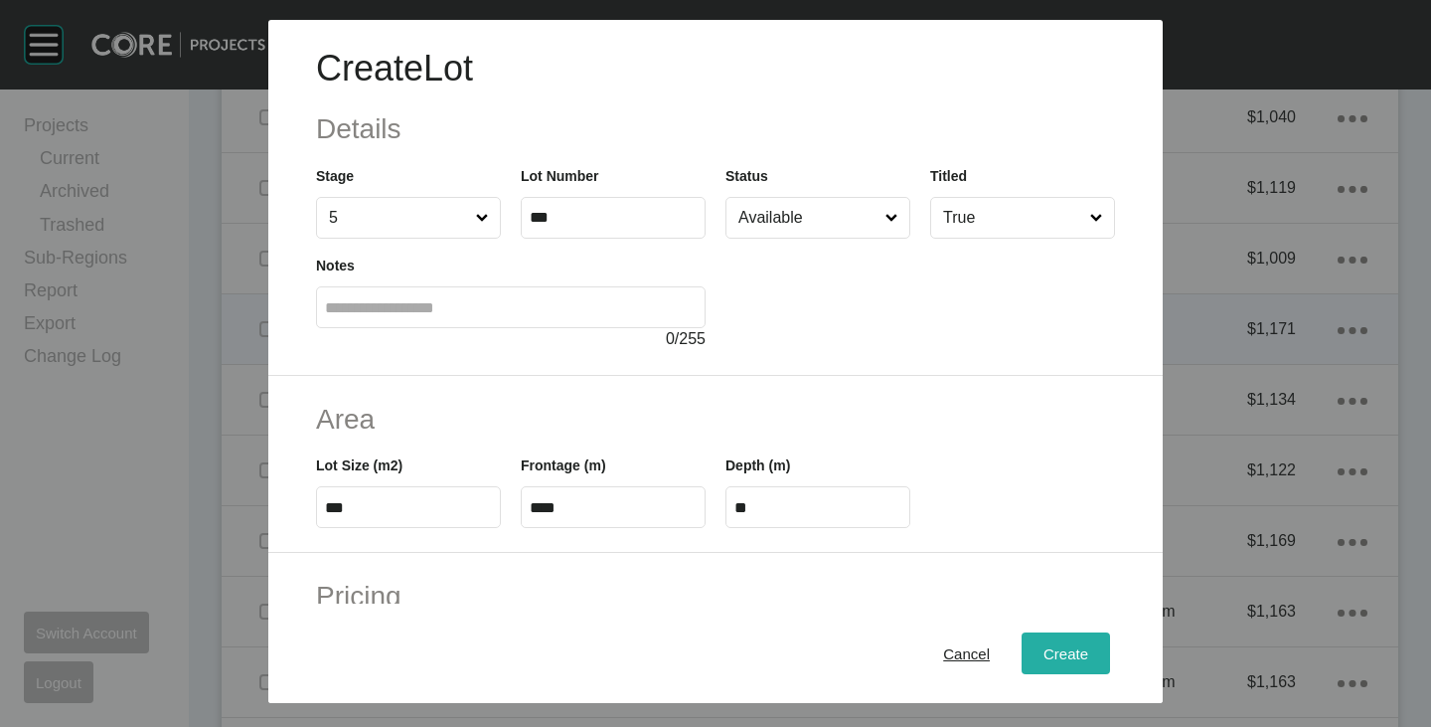
click at [1054, 652] on span "Create" at bounding box center [1066, 653] width 45 height 17
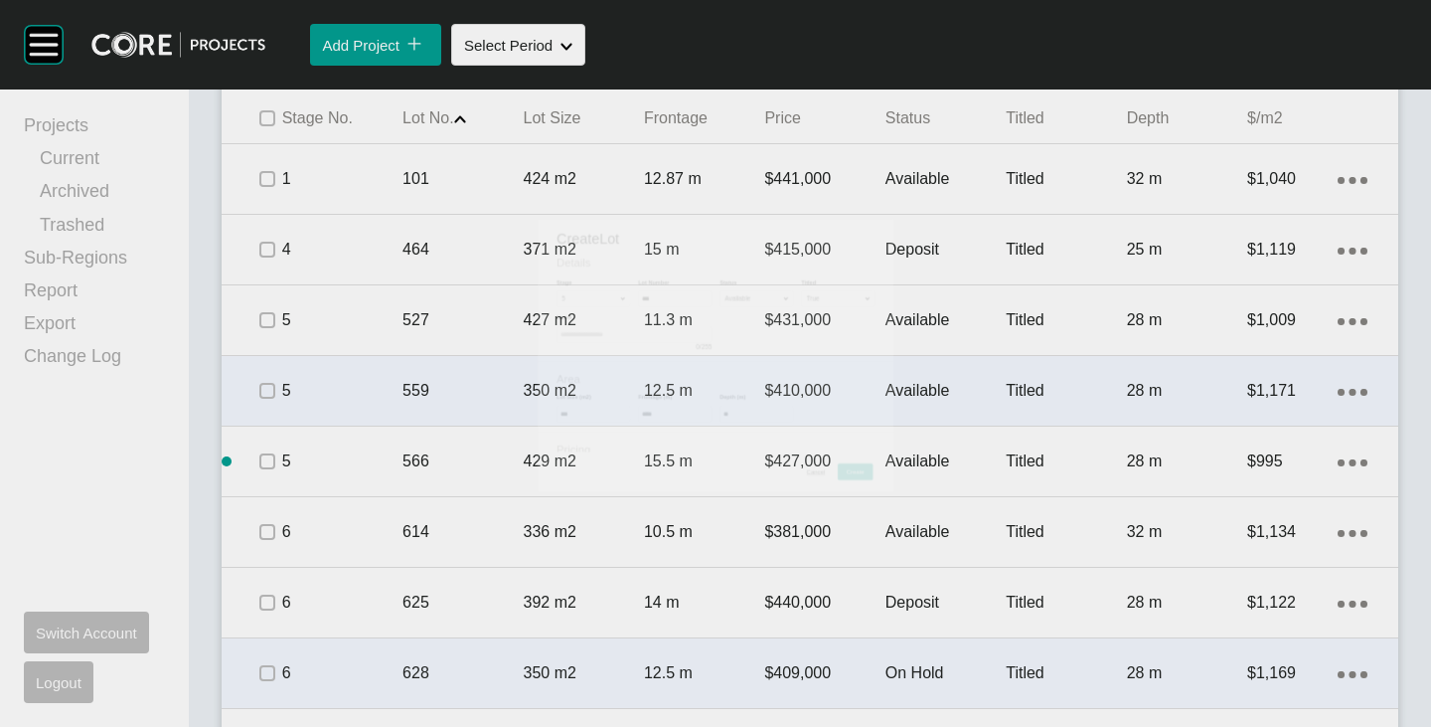
scroll to position [1462, 0]
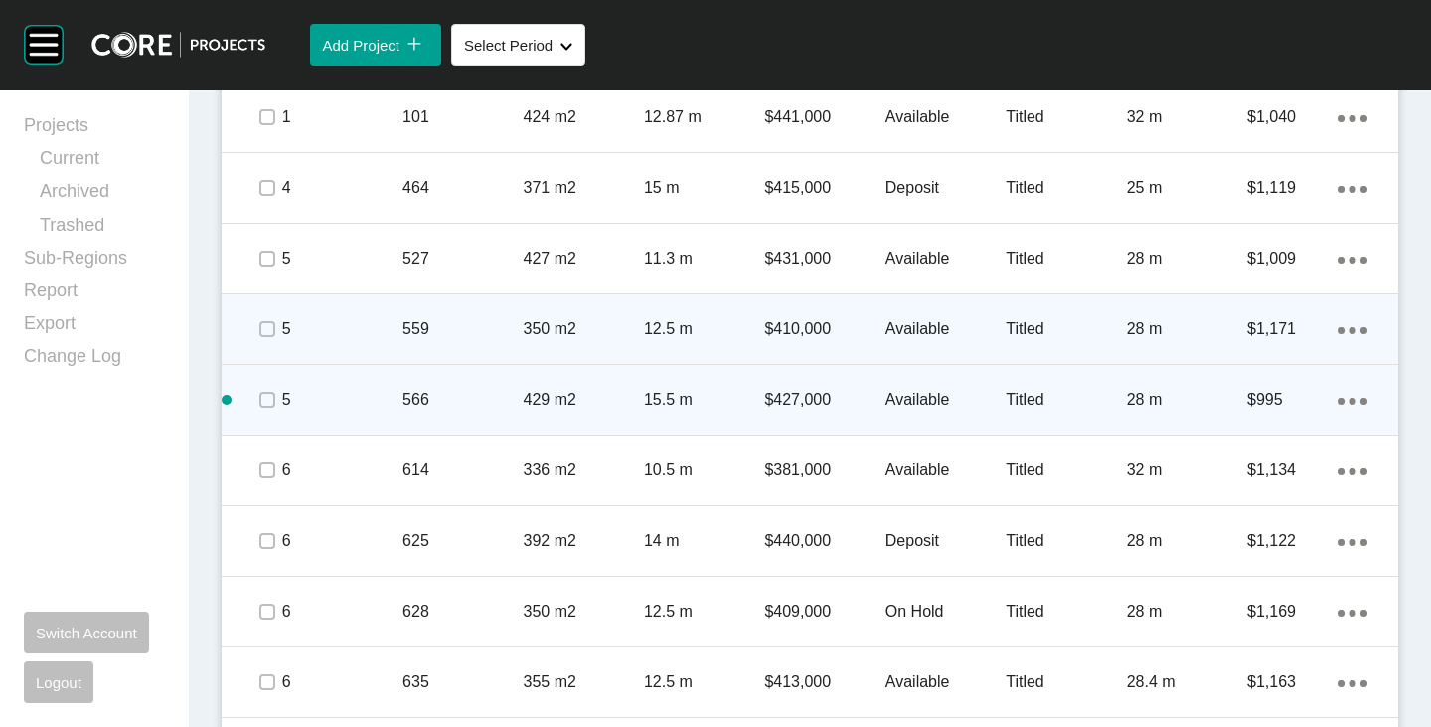
click at [904, 400] on p "Available" at bounding box center [946, 400] width 120 height 22
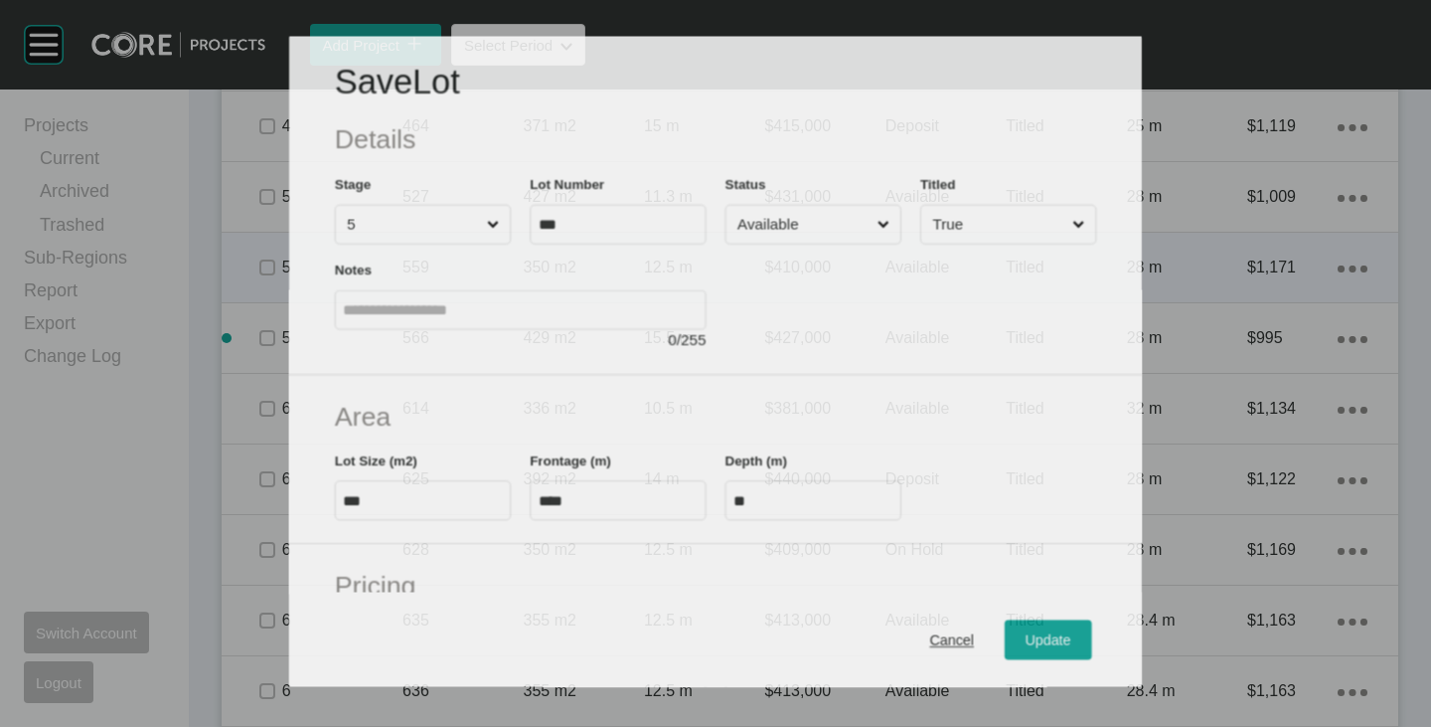
scroll to position [1401, 0]
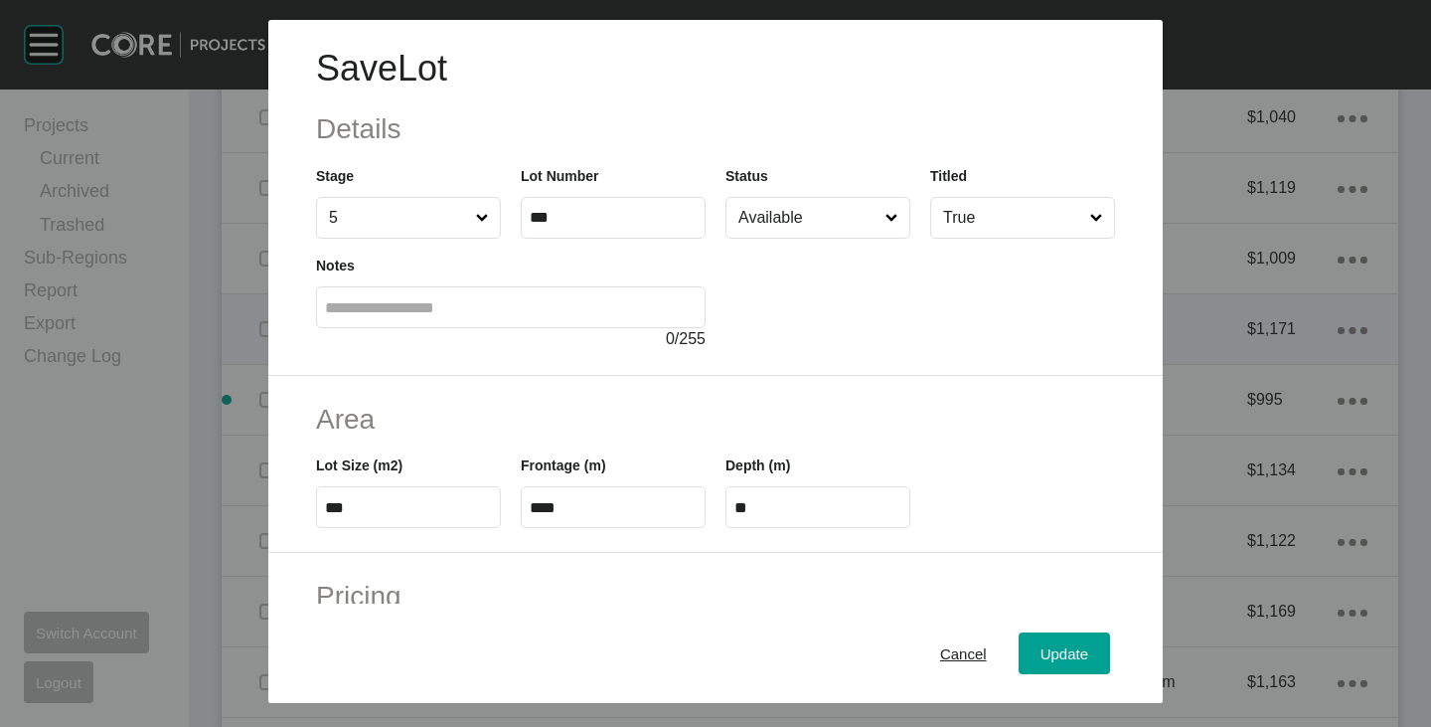
click at [781, 225] on input "Available" at bounding box center [808, 218] width 147 height 40
click at [1041, 649] on span "Update" at bounding box center [1065, 653] width 48 height 17
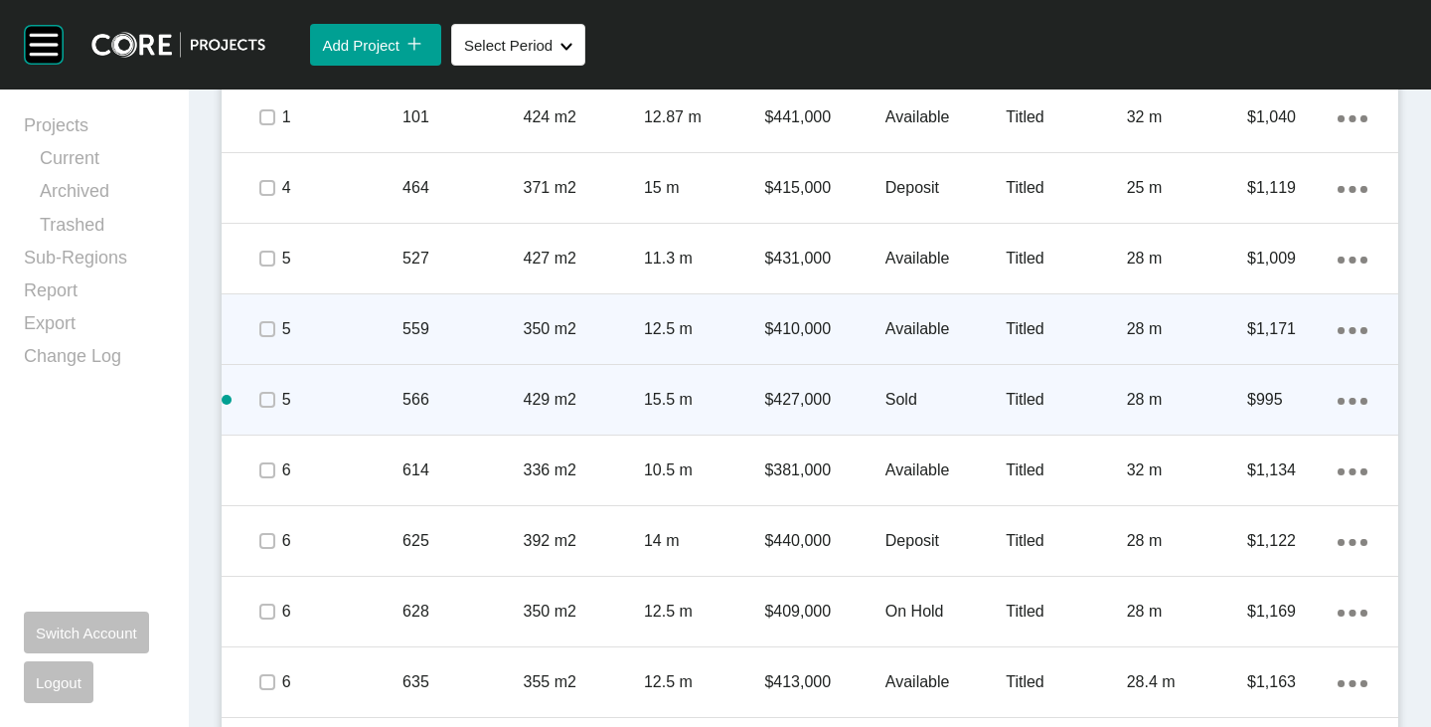
scroll to position [1562, 0]
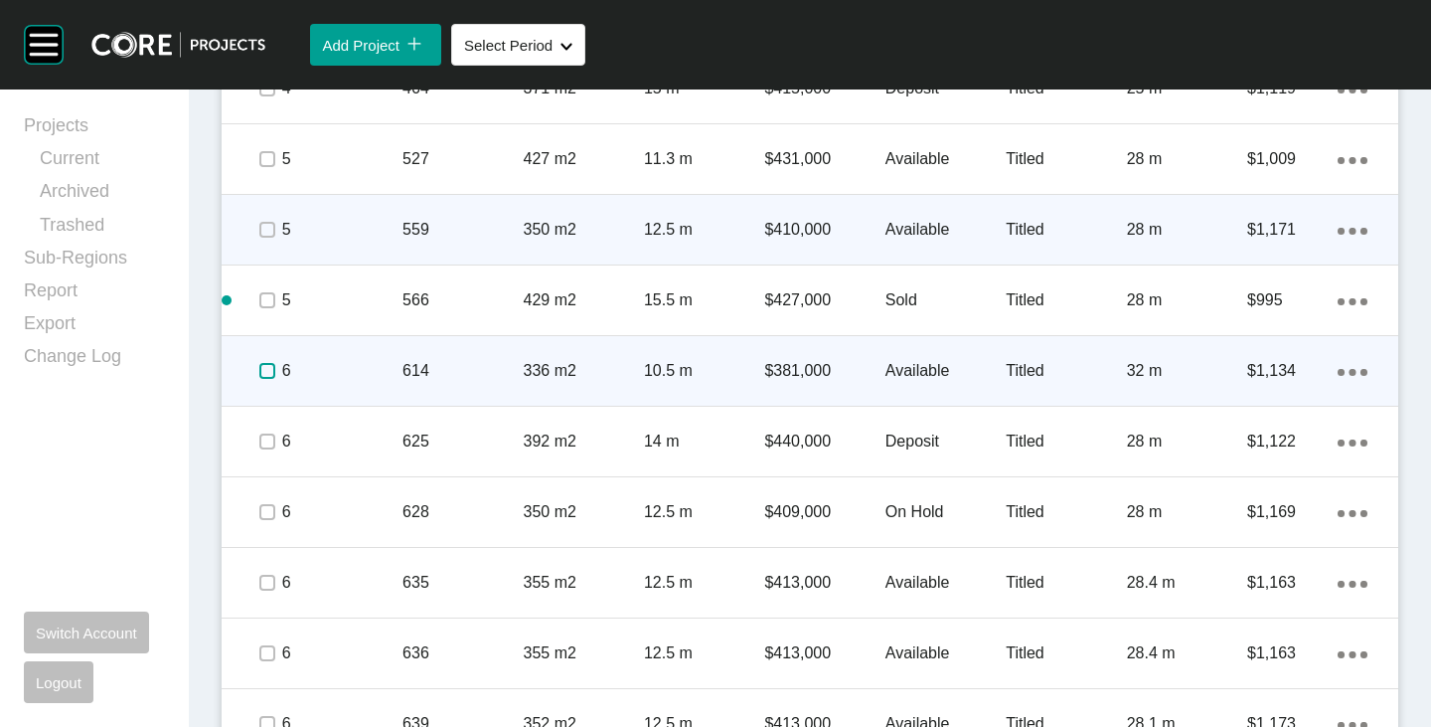
click at [265, 370] on label at bounding box center [267, 371] width 16 height 16
click at [1361, 375] on ellipse at bounding box center [1364, 372] width 7 height 7
click at [1266, 378] on link "Duplicate" at bounding box center [1256, 375] width 75 height 30
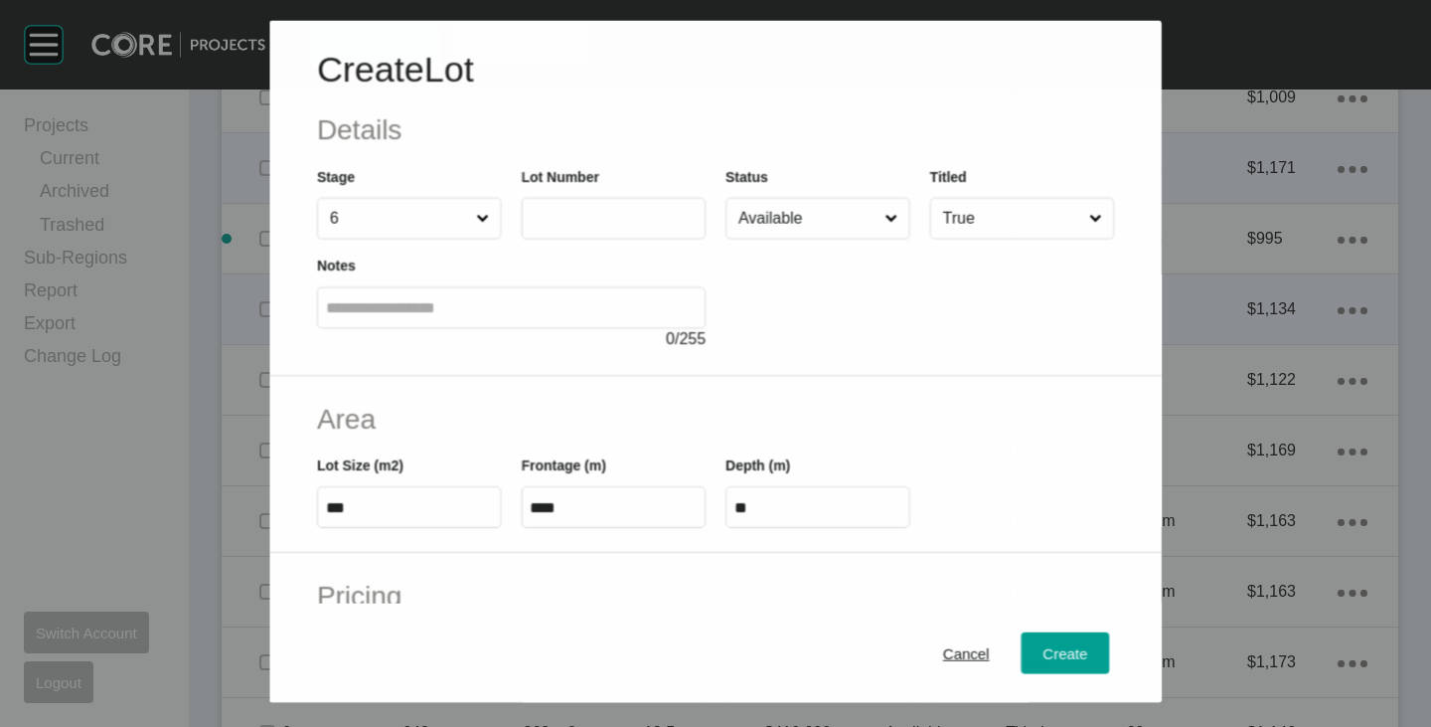
scroll to position [1500, 0]
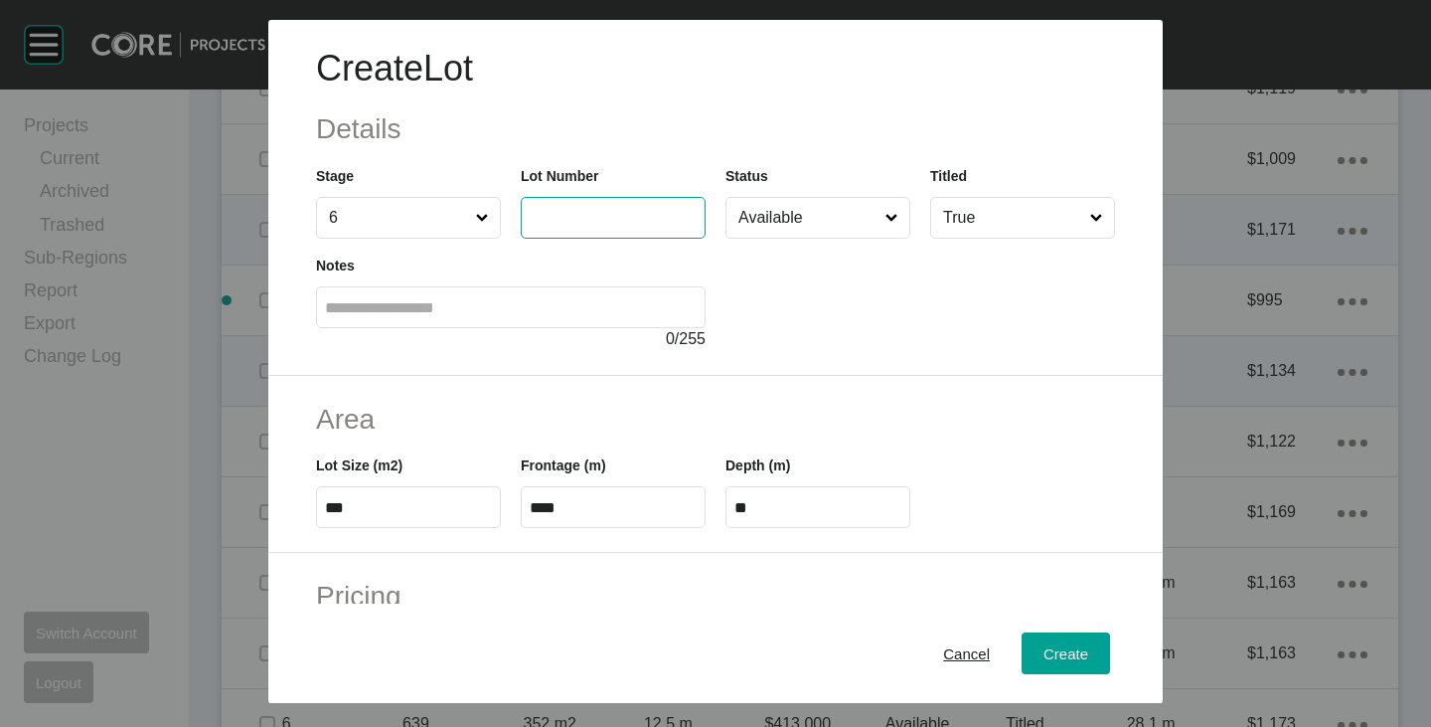
click at [591, 217] on input "text" at bounding box center [613, 217] width 167 height 17
type input "***"
click at [808, 286] on div at bounding box center [921, 295] width 390 height 112
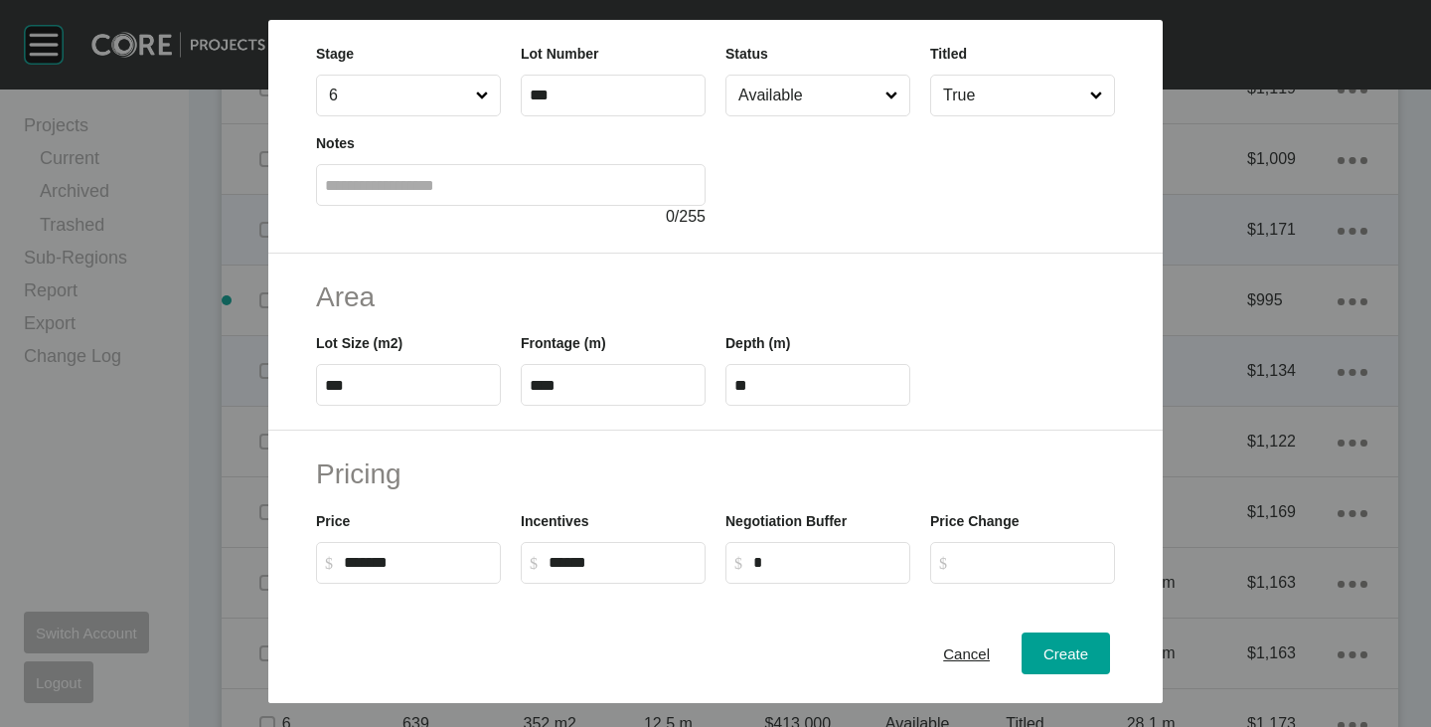
scroll to position [0, 0]
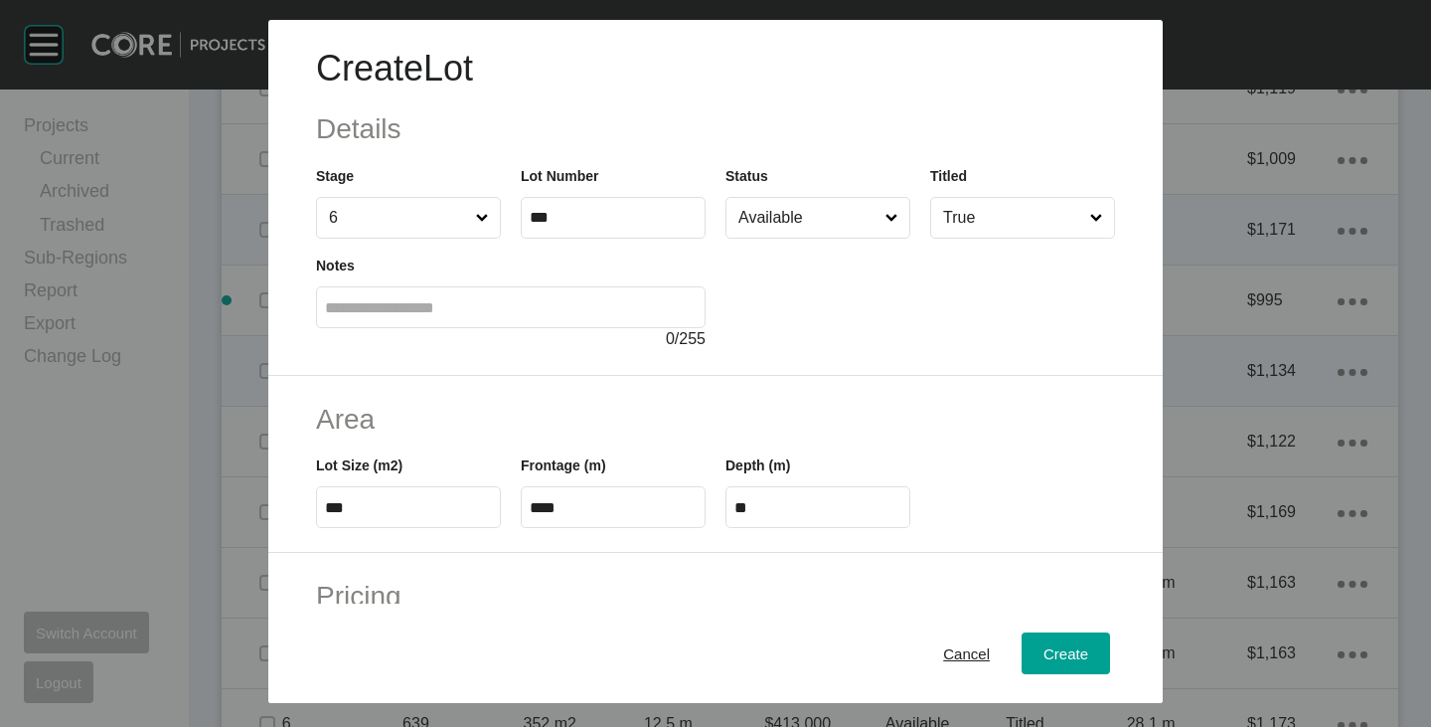
click at [779, 202] on input "Available" at bounding box center [808, 218] width 147 height 40
click at [1044, 649] on span "Create" at bounding box center [1066, 653] width 45 height 17
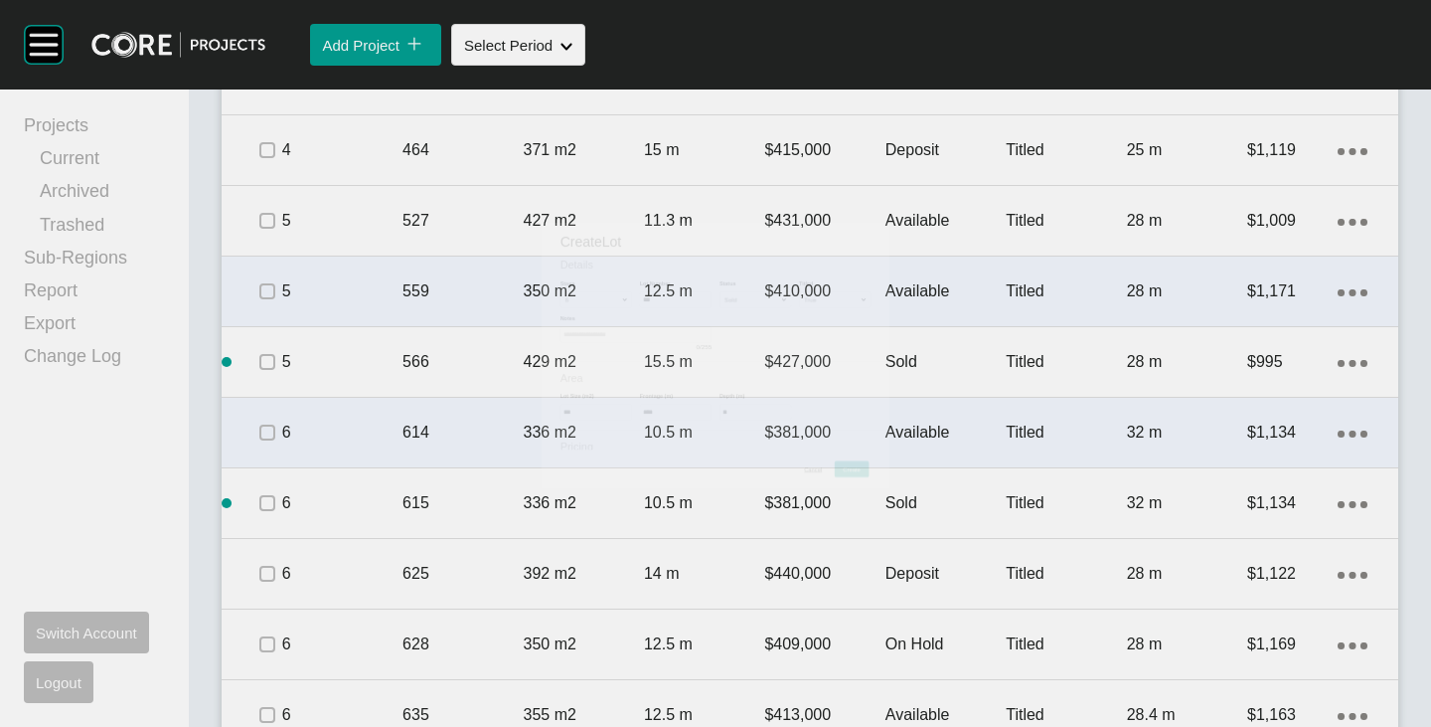
scroll to position [1562, 0]
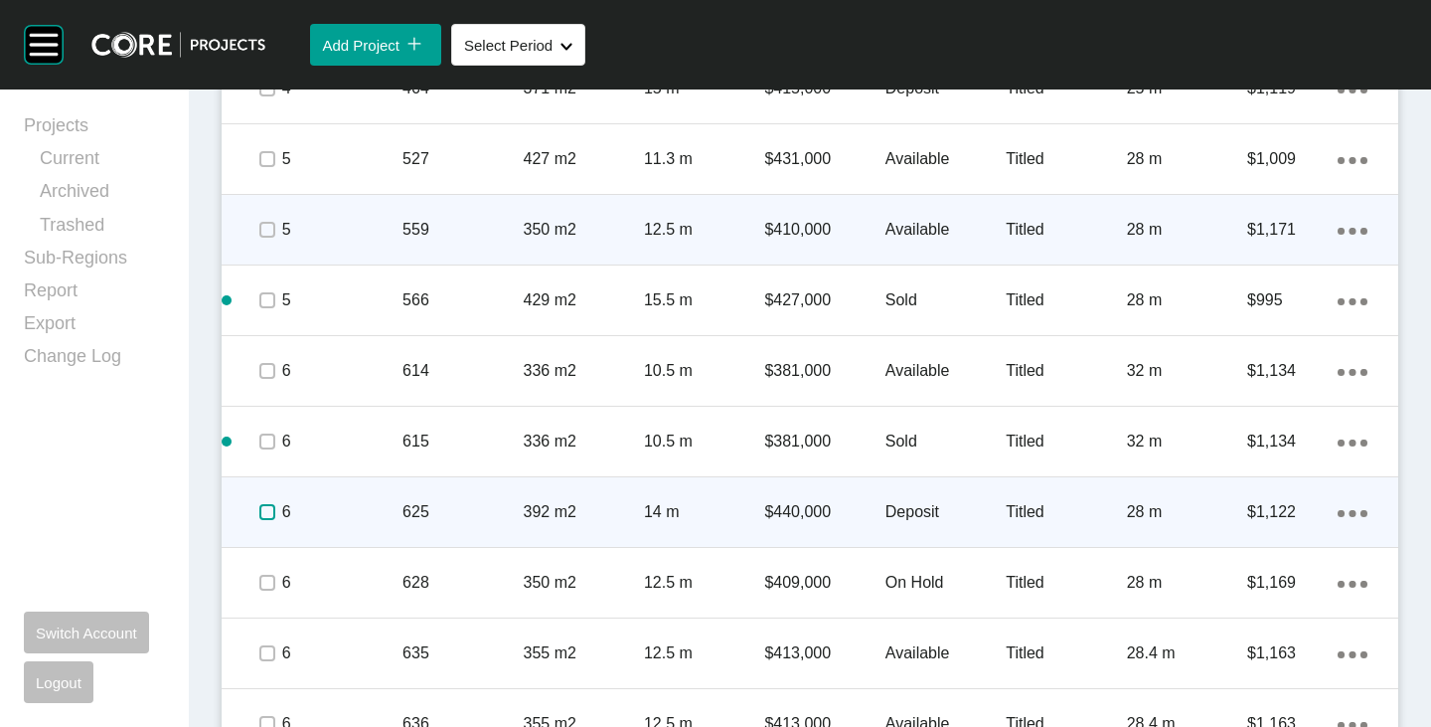
click at [269, 511] on label at bounding box center [267, 512] width 16 height 16
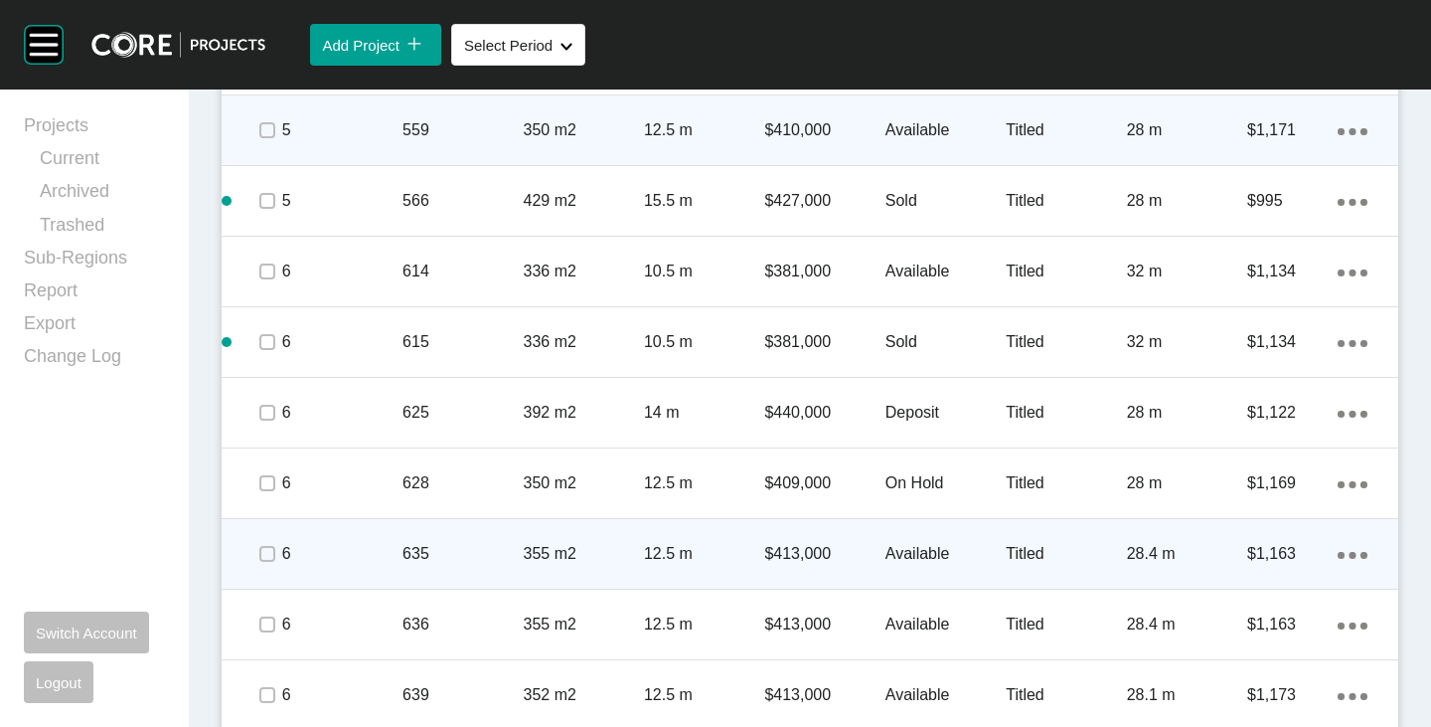
click at [1341, 559] on icon "Action Menu Dots Copy 6 Created with Sketch." at bounding box center [1353, 555] width 30 height 7
click at [1248, 547] on link "Duplicate" at bounding box center [1256, 558] width 75 height 30
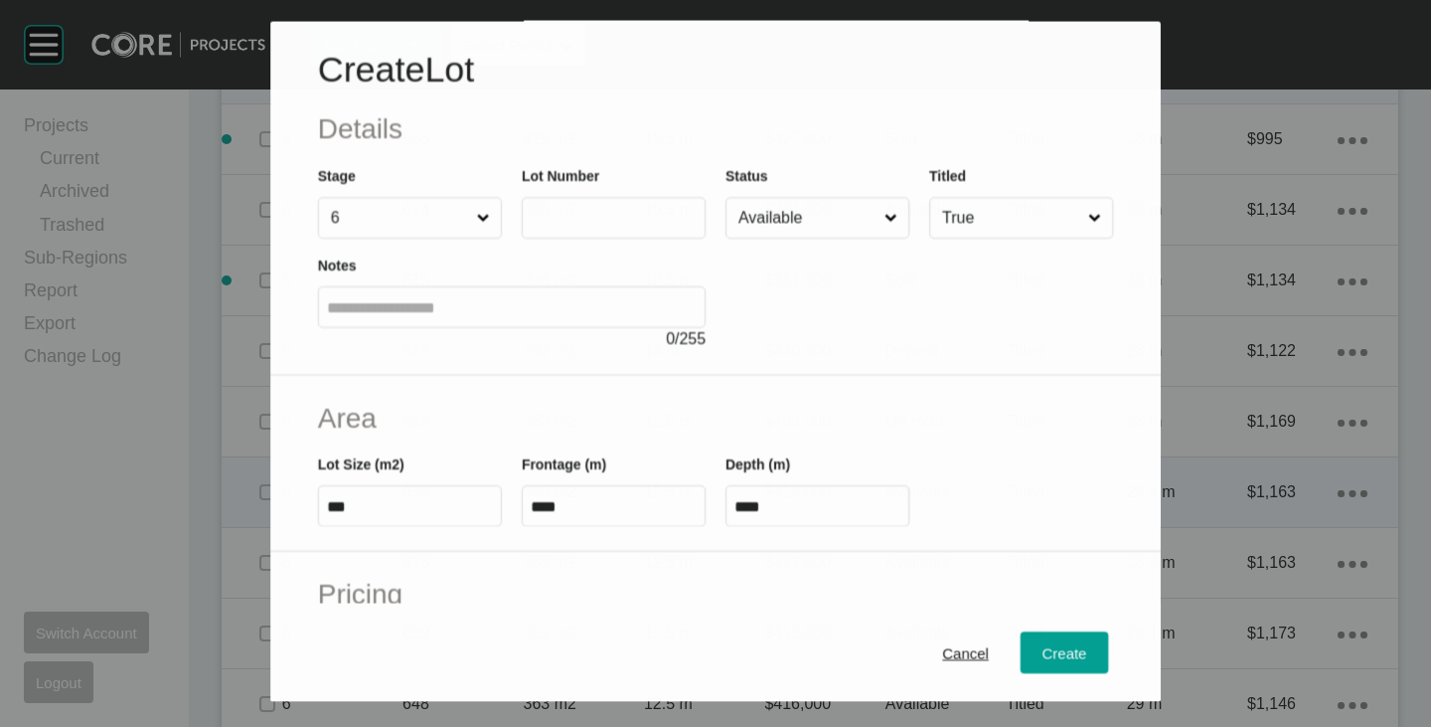
scroll to position [1599, 0]
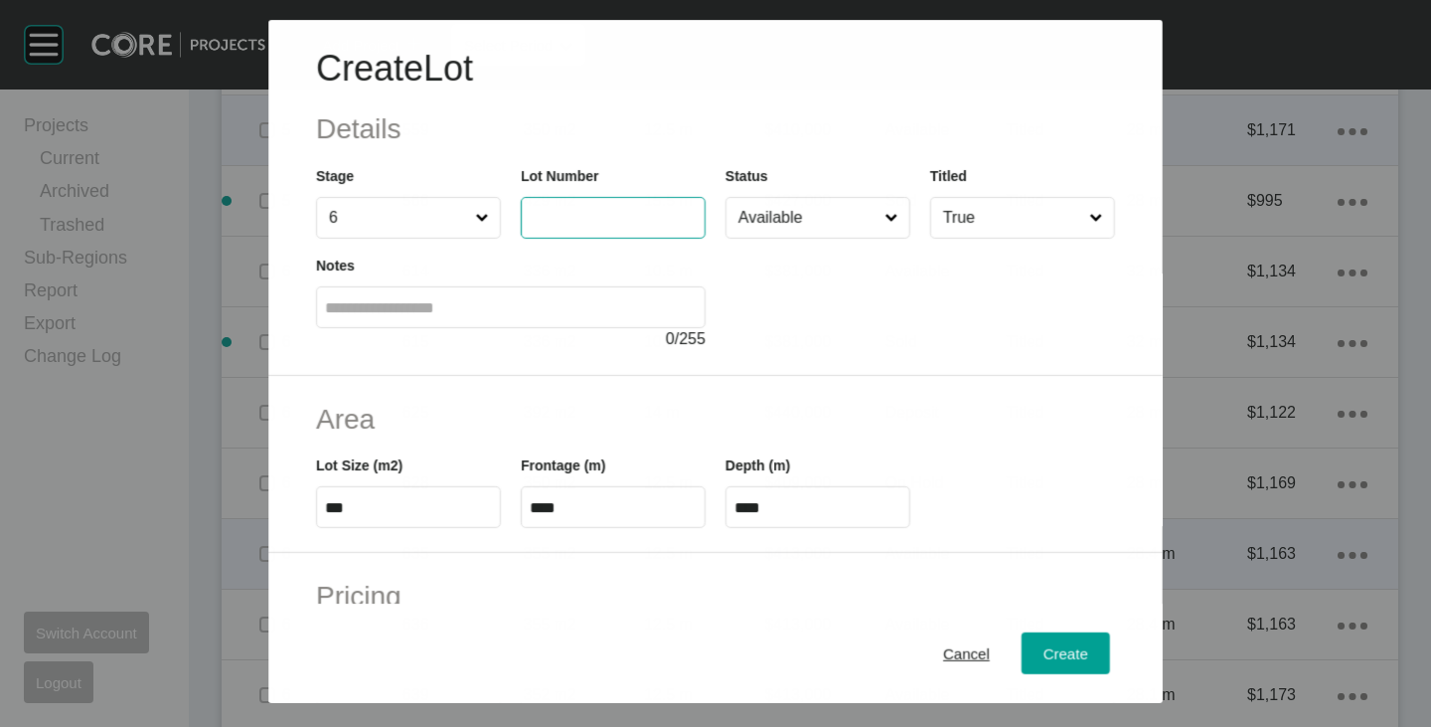
click at [586, 215] on input "text" at bounding box center [613, 218] width 167 height 17
type input "***"
click at [840, 320] on div at bounding box center [921, 295] width 390 height 112
click at [355, 518] on label "***" at bounding box center [408, 507] width 185 height 42
click at [355, 516] on input "***" at bounding box center [408, 507] width 167 height 17
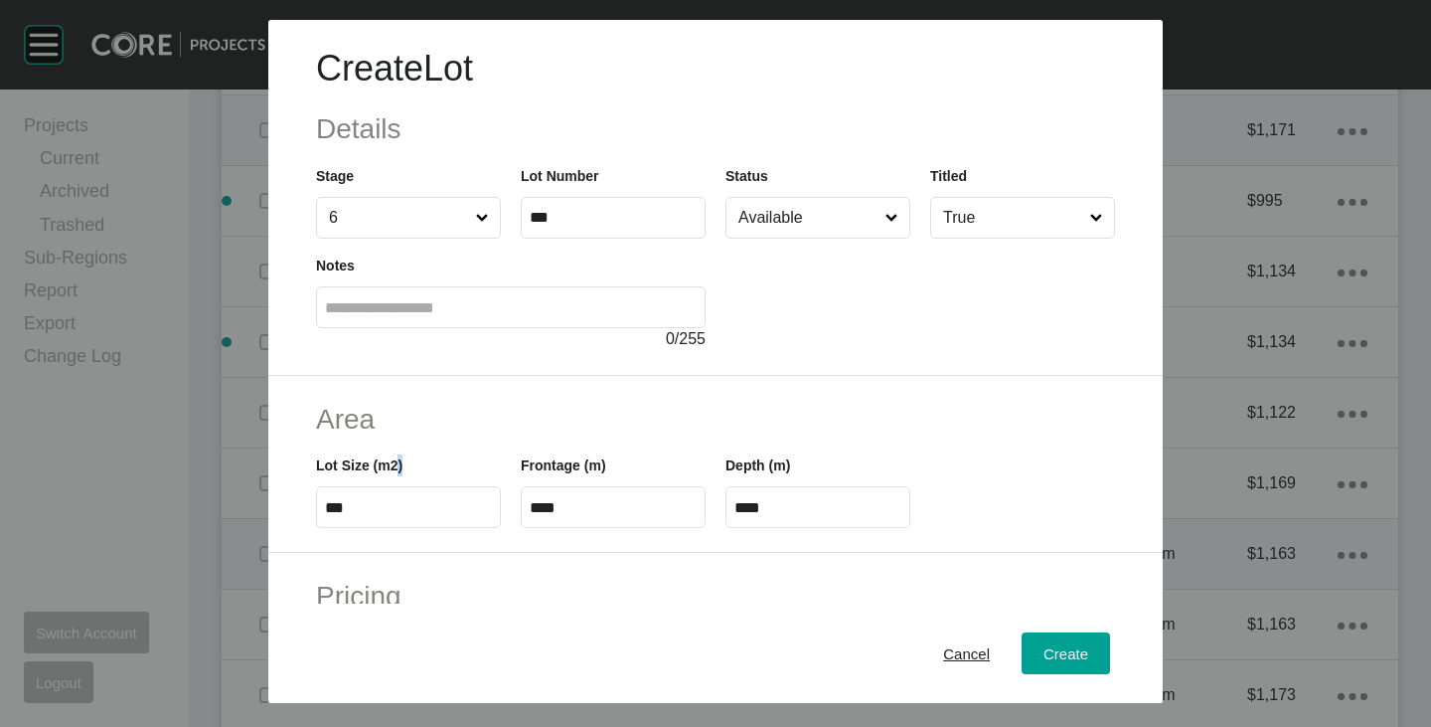
click at [355, 518] on label "***" at bounding box center [408, 507] width 185 height 42
click at [355, 516] on input "***" at bounding box center [408, 507] width 167 height 17
click at [375, 499] on input "***" at bounding box center [408, 507] width 167 height 17
type input "***"
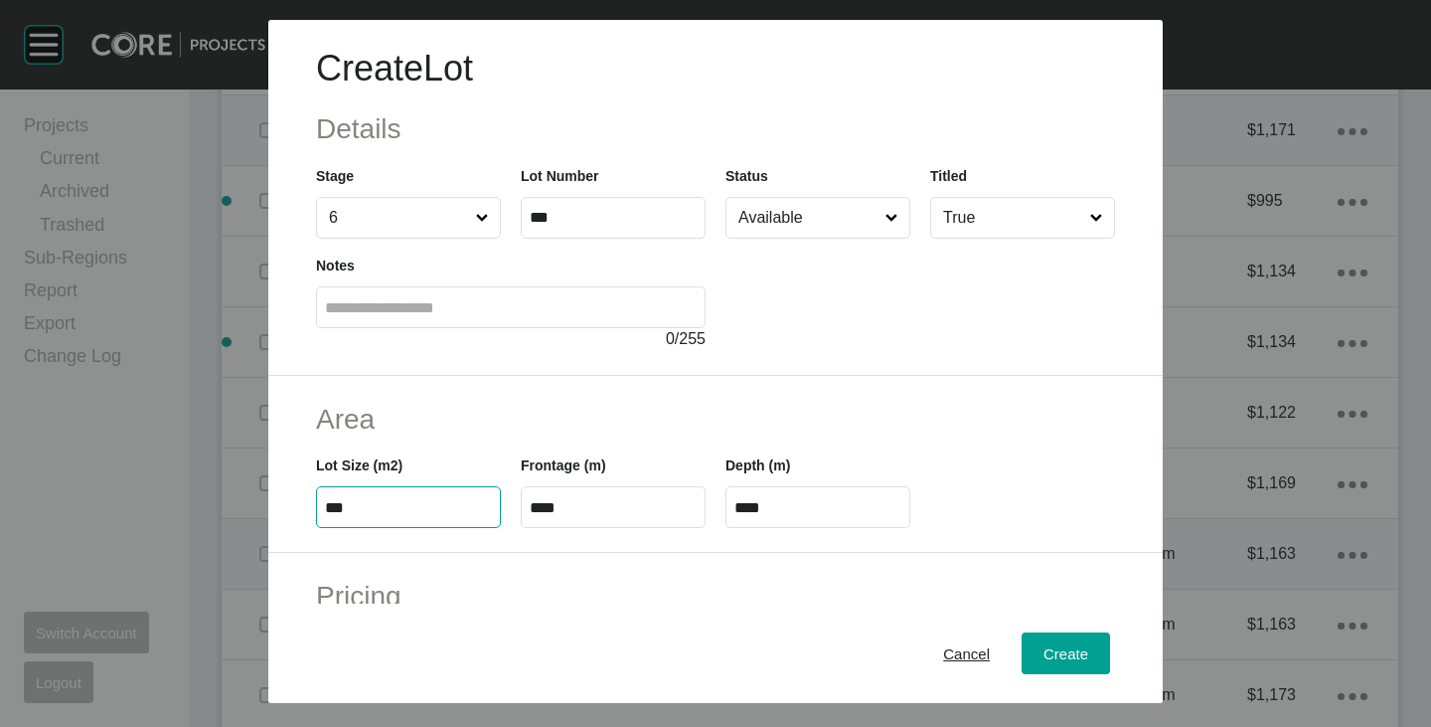
type input "****"
type input "***"
drag, startPoint x: 472, startPoint y: 353, endPoint x: 491, endPoint y: 371, distance: 26.0
click at [472, 353] on div "Create Lot Details Stage 6 Lot Number *** Status Available Titled True Notes 0 …" at bounding box center [715, 198] width 895 height 356
click at [579, 509] on input "****" at bounding box center [613, 507] width 167 height 17
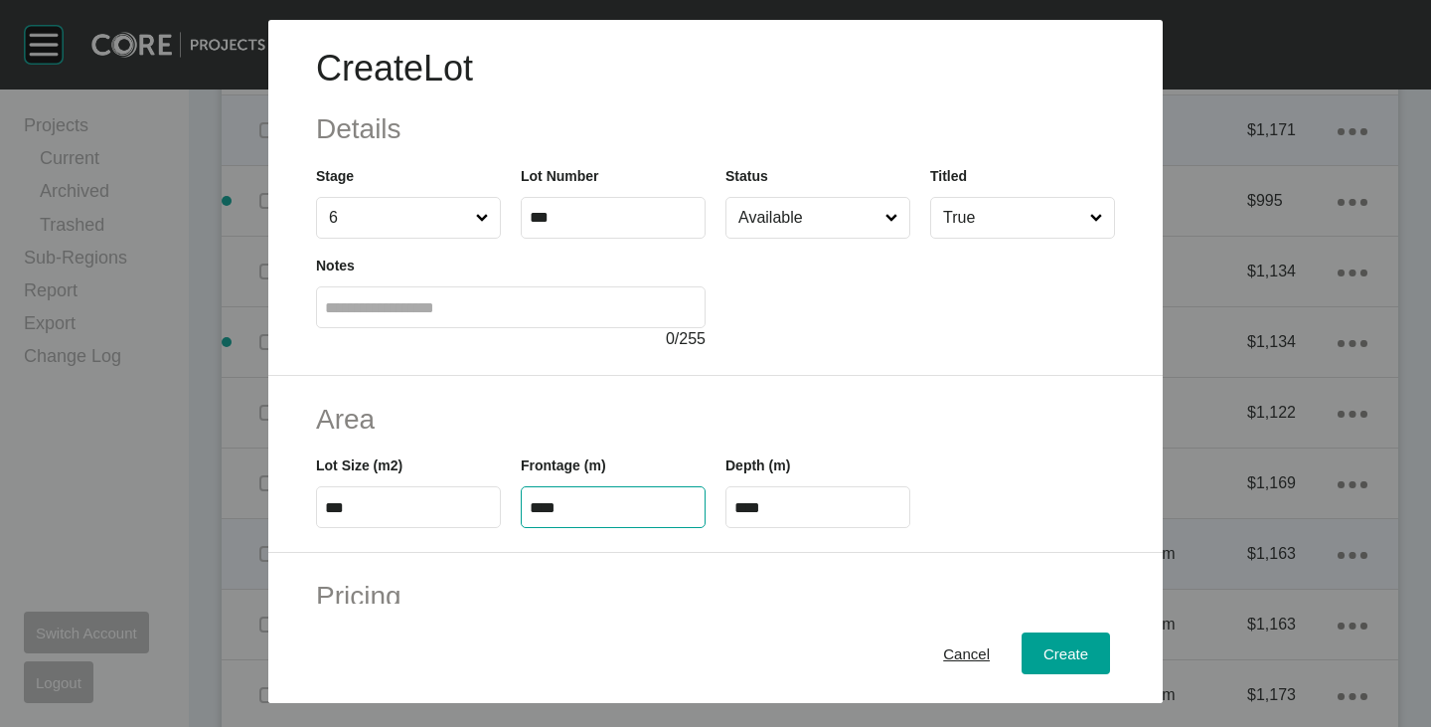
click at [579, 509] on input "****" at bounding box center [613, 507] width 167 height 17
type input "****"
click at [609, 401] on h2 "Area" at bounding box center [715, 419] width 799 height 39
click at [786, 516] on input "****" at bounding box center [818, 507] width 167 height 17
type input "****"
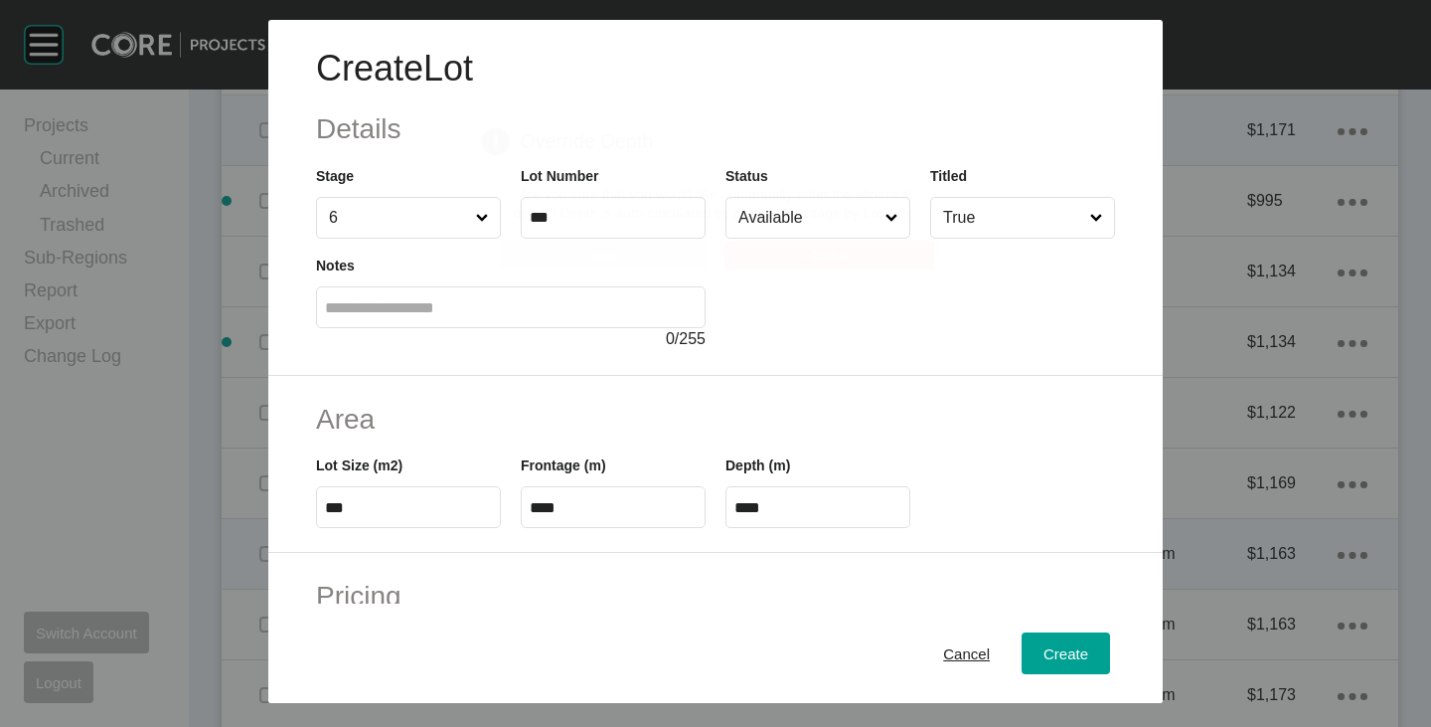
click at [827, 417] on h2 "Area" at bounding box center [715, 419] width 799 height 39
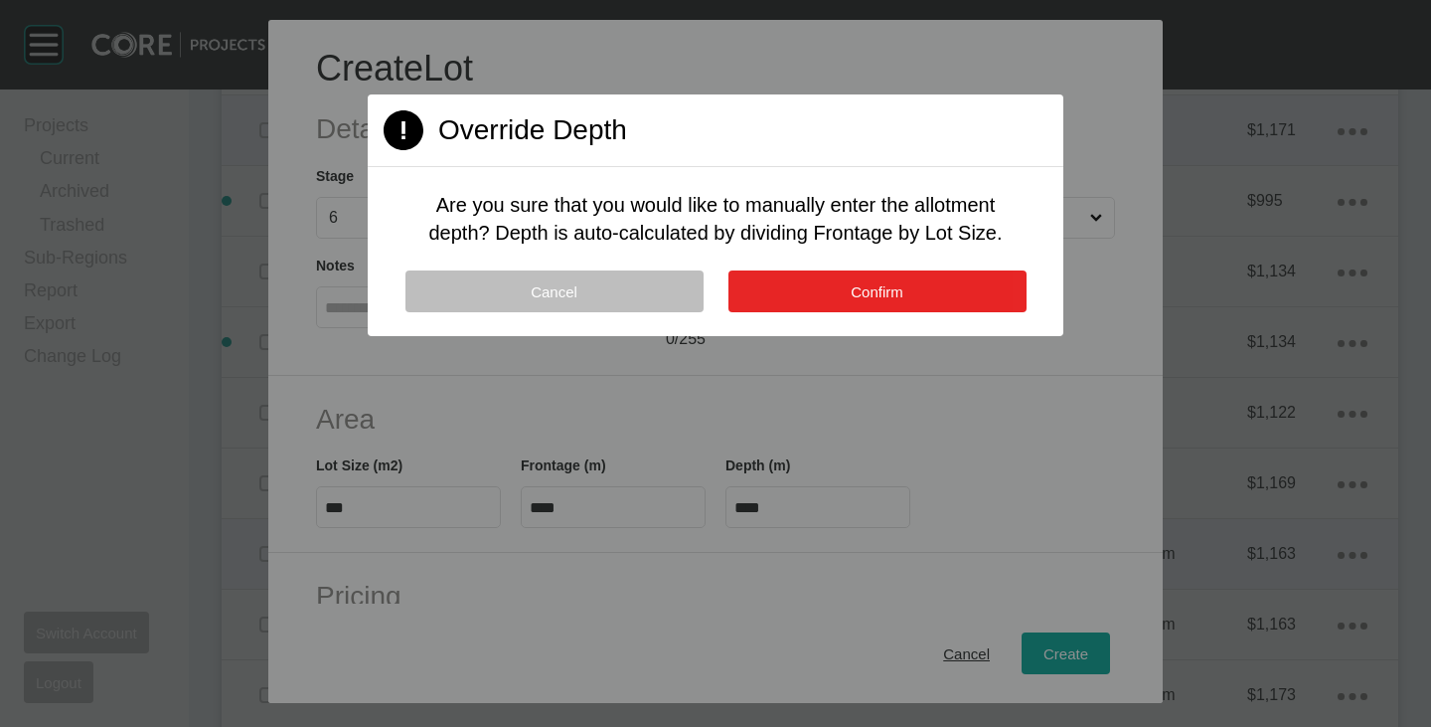
click at [860, 278] on button "Confirm" at bounding box center [878, 291] width 298 height 42
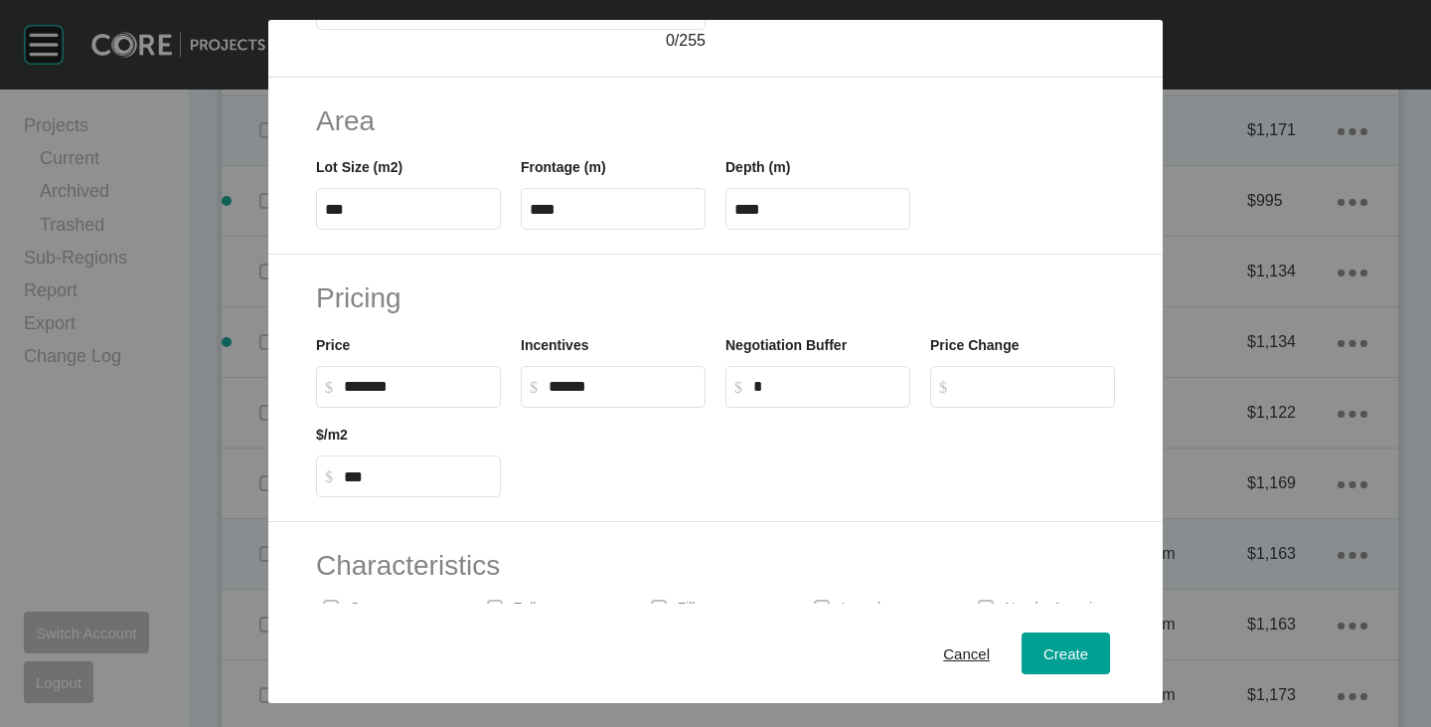
scroll to position [486, 0]
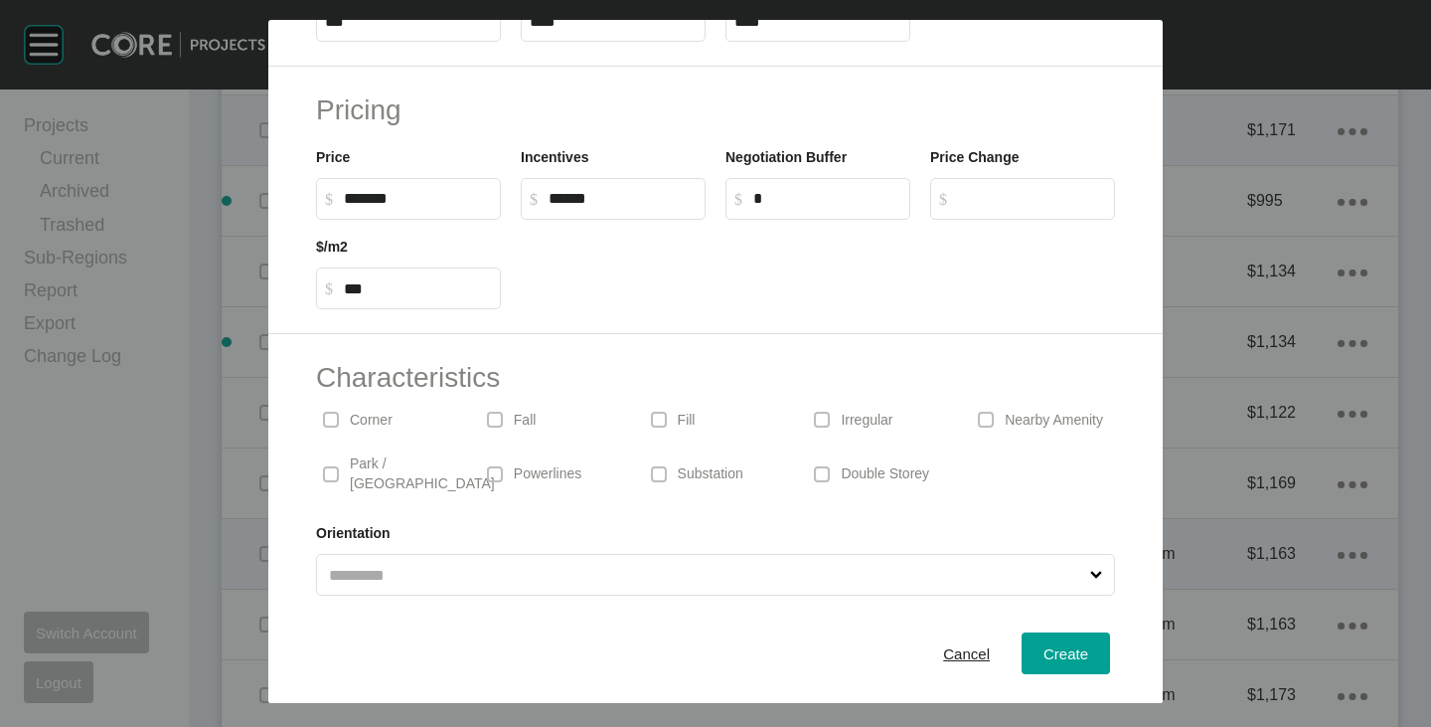
click at [382, 421] on p "Corner" at bounding box center [371, 421] width 43 height 20
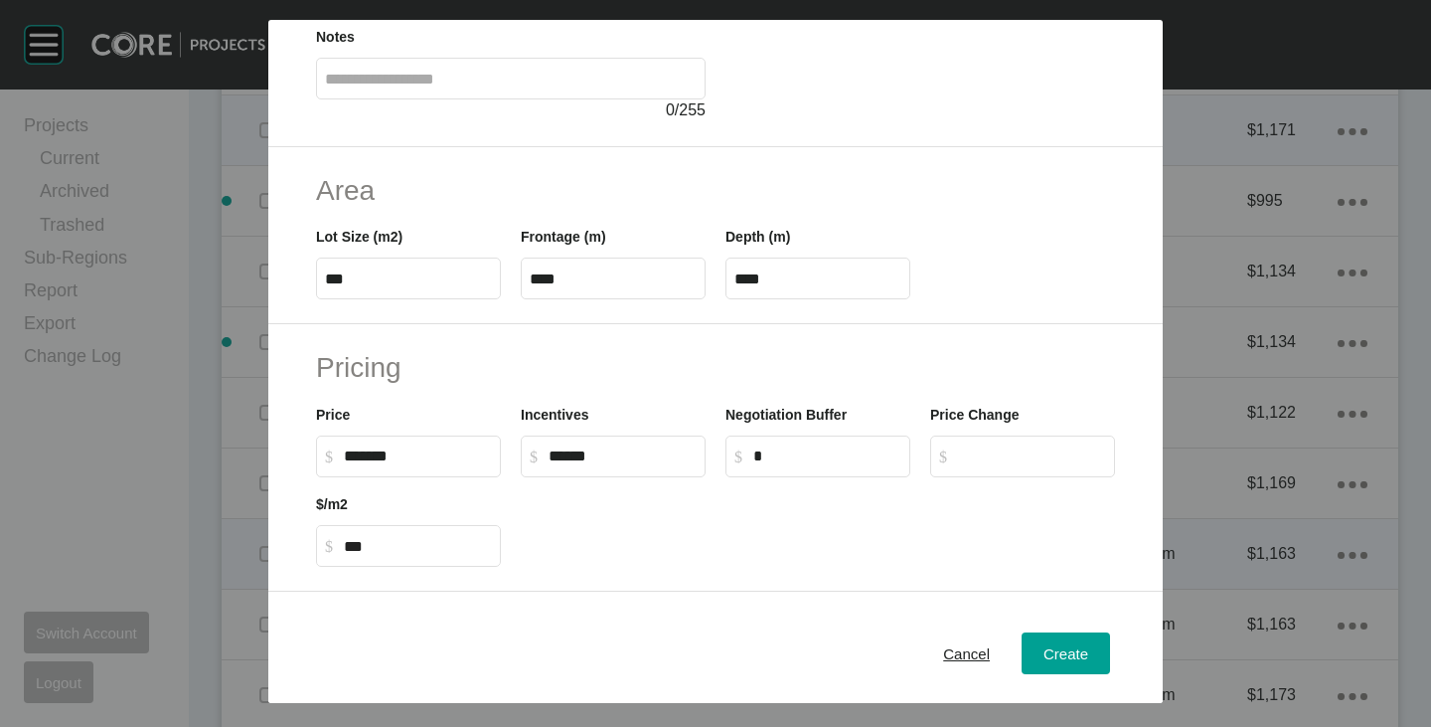
scroll to position [0, 0]
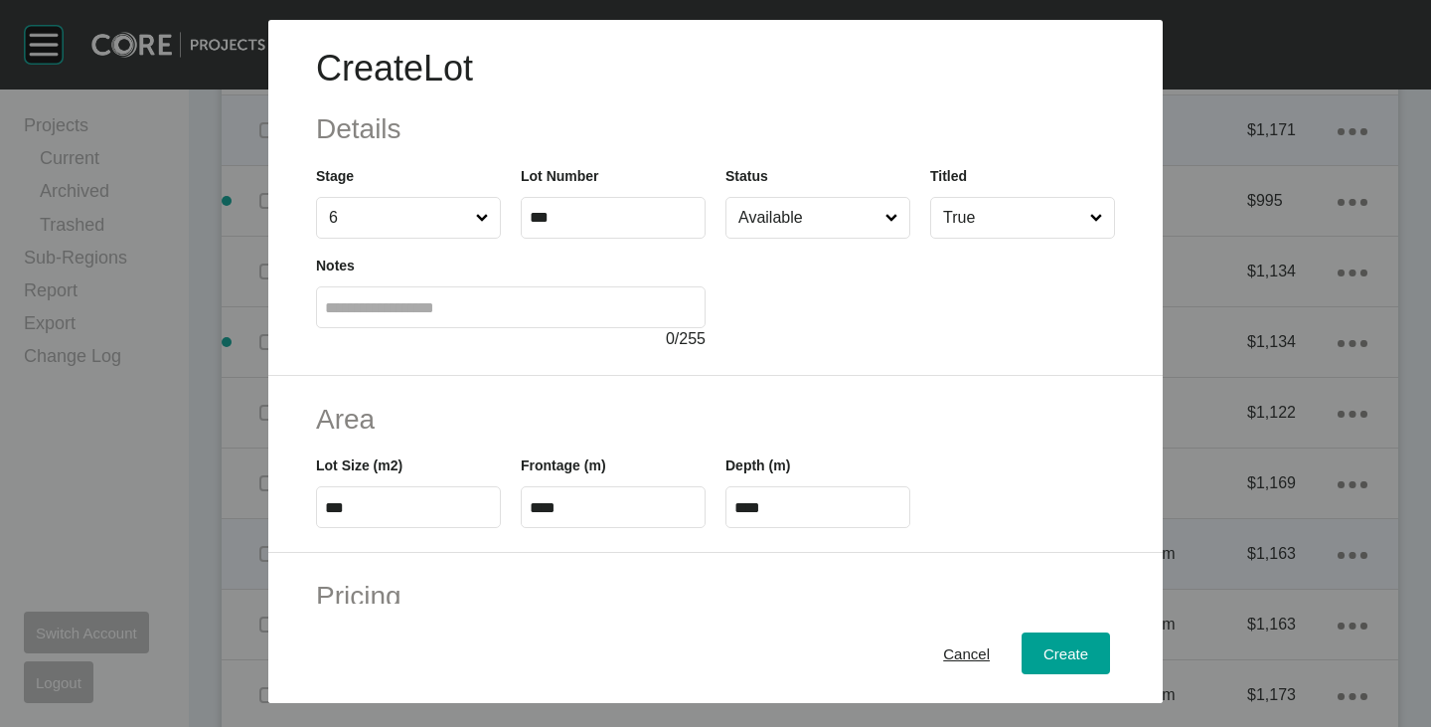
click at [767, 218] on input "Available" at bounding box center [808, 218] width 147 height 40
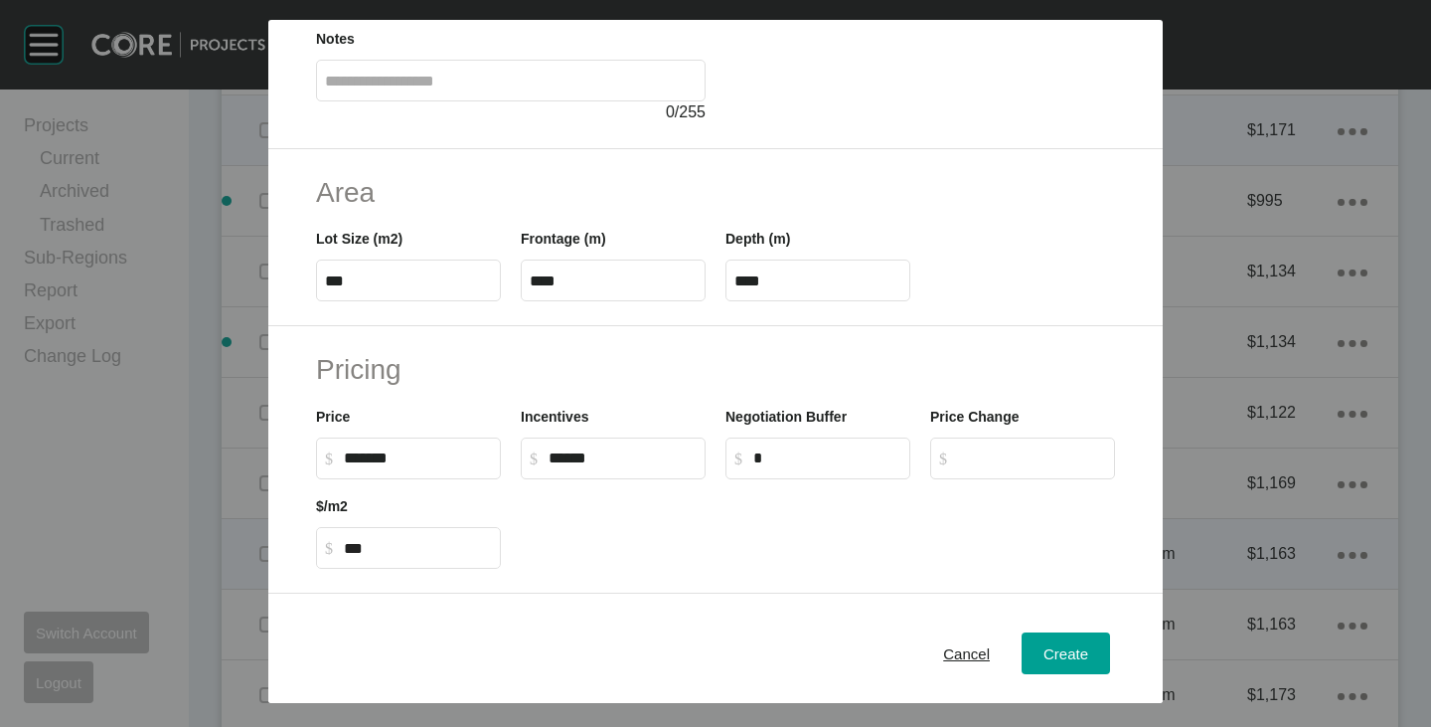
scroll to position [298, 0]
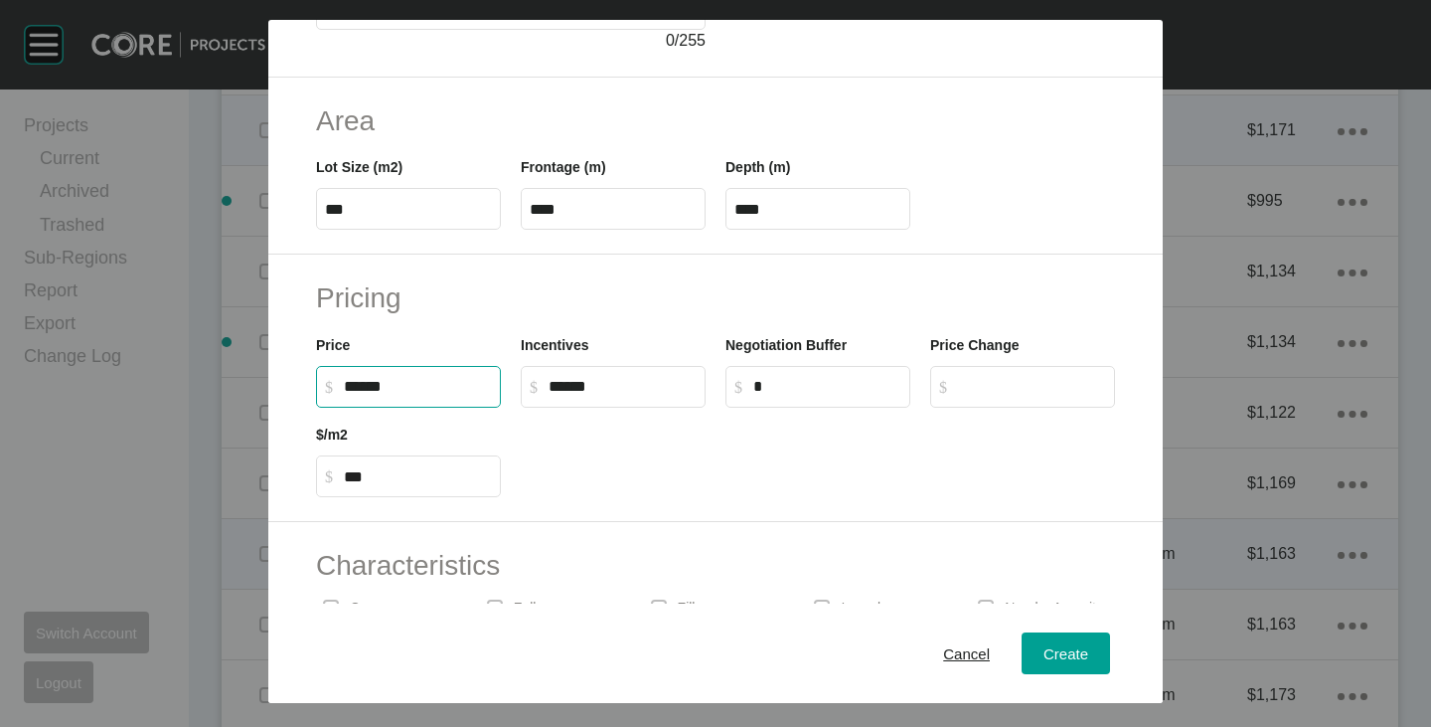
click at [373, 392] on input "******" at bounding box center [418, 386] width 148 height 17
type input "*******"
type input "***"
click at [642, 528] on div "Characteristics Corner Fall Fill Irregular Nearby [GEOGRAPHIC_DATA] / Wetlands …" at bounding box center [715, 665] width 895 height 286
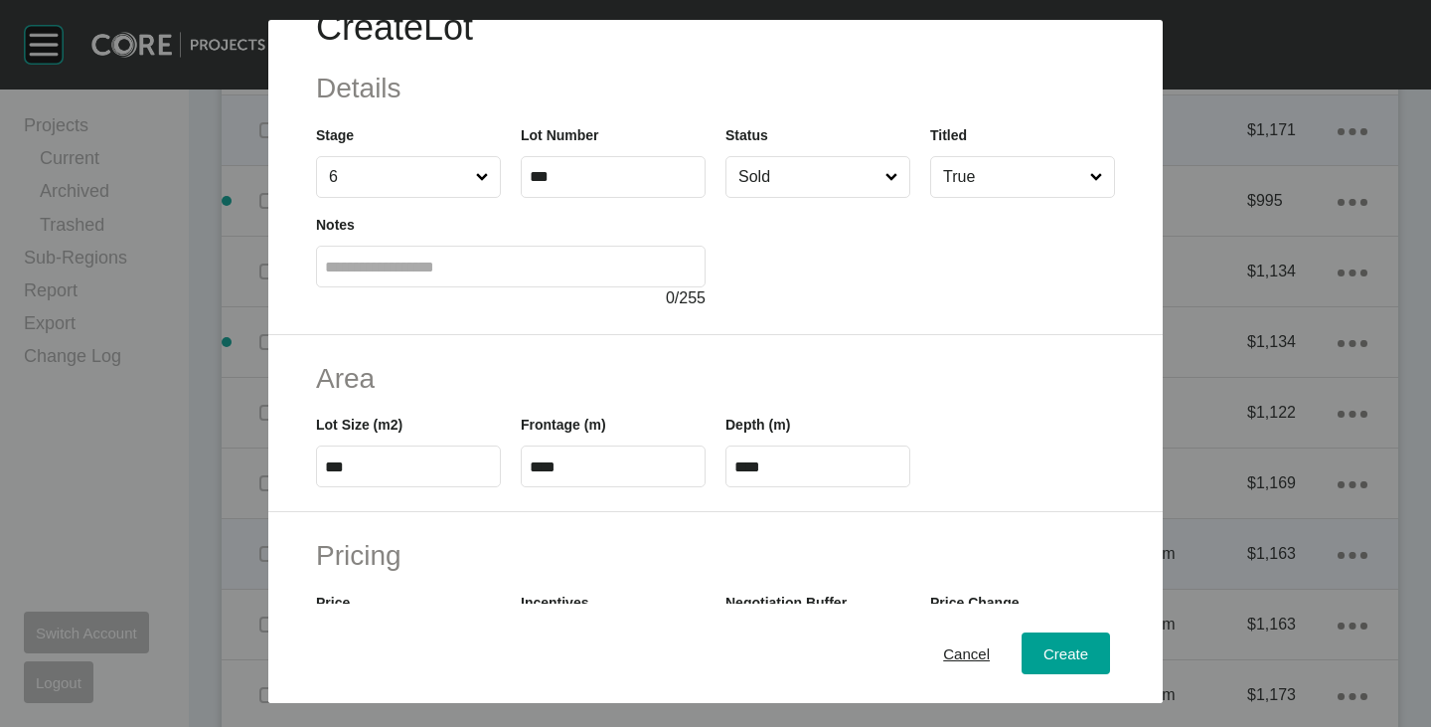
scroll to position [0, 0]
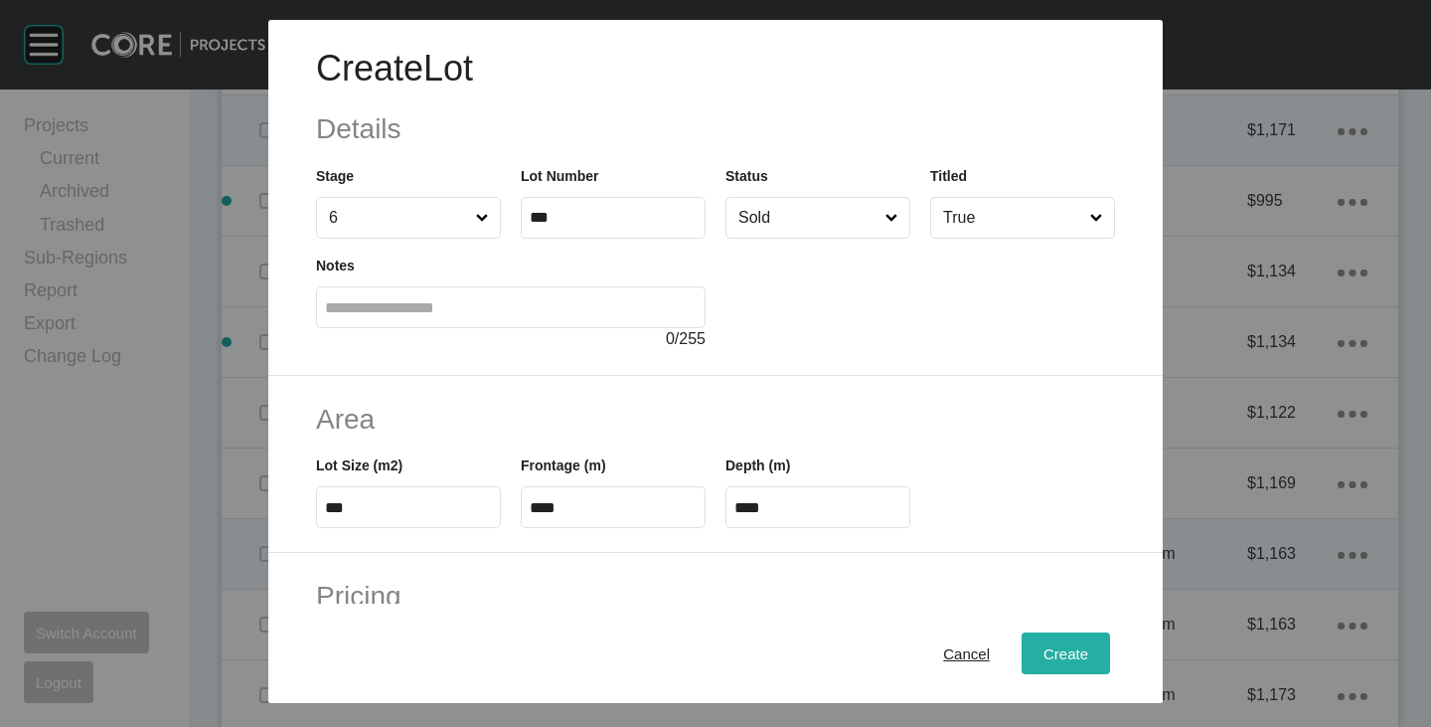
click at [1048, 636] on button "Create" at bounding box center [1066, 653] width 88 height 42
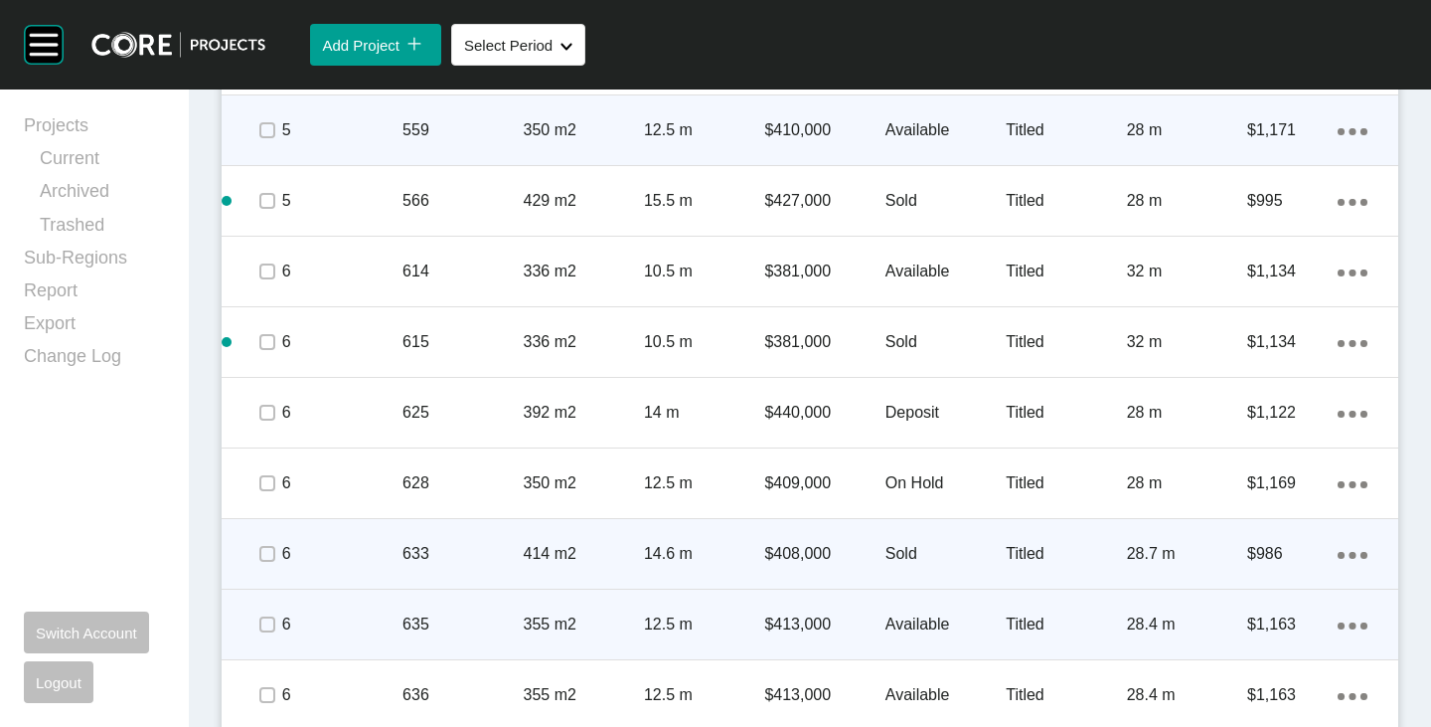
scroll to position [1760, 0]
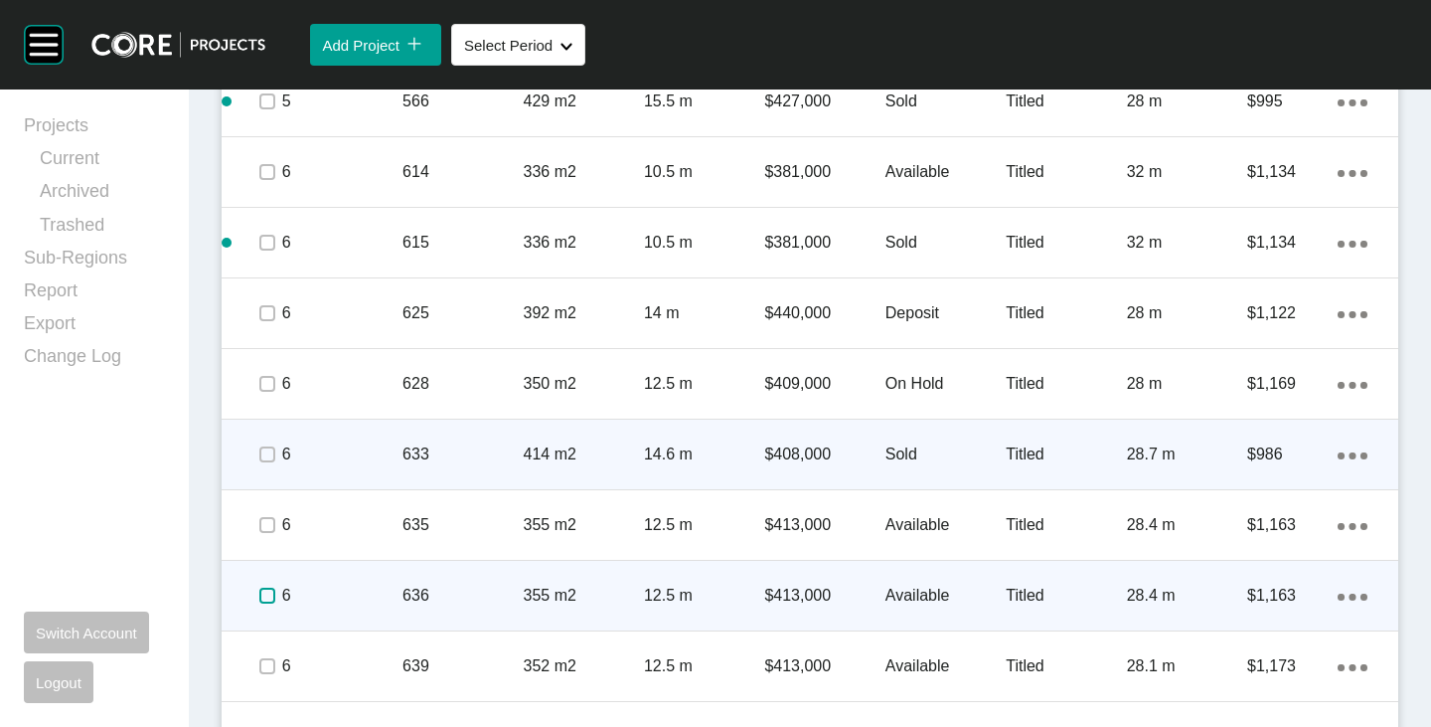
click at [269, 592] on label at bounding box center [267, 595] width 16 height 16
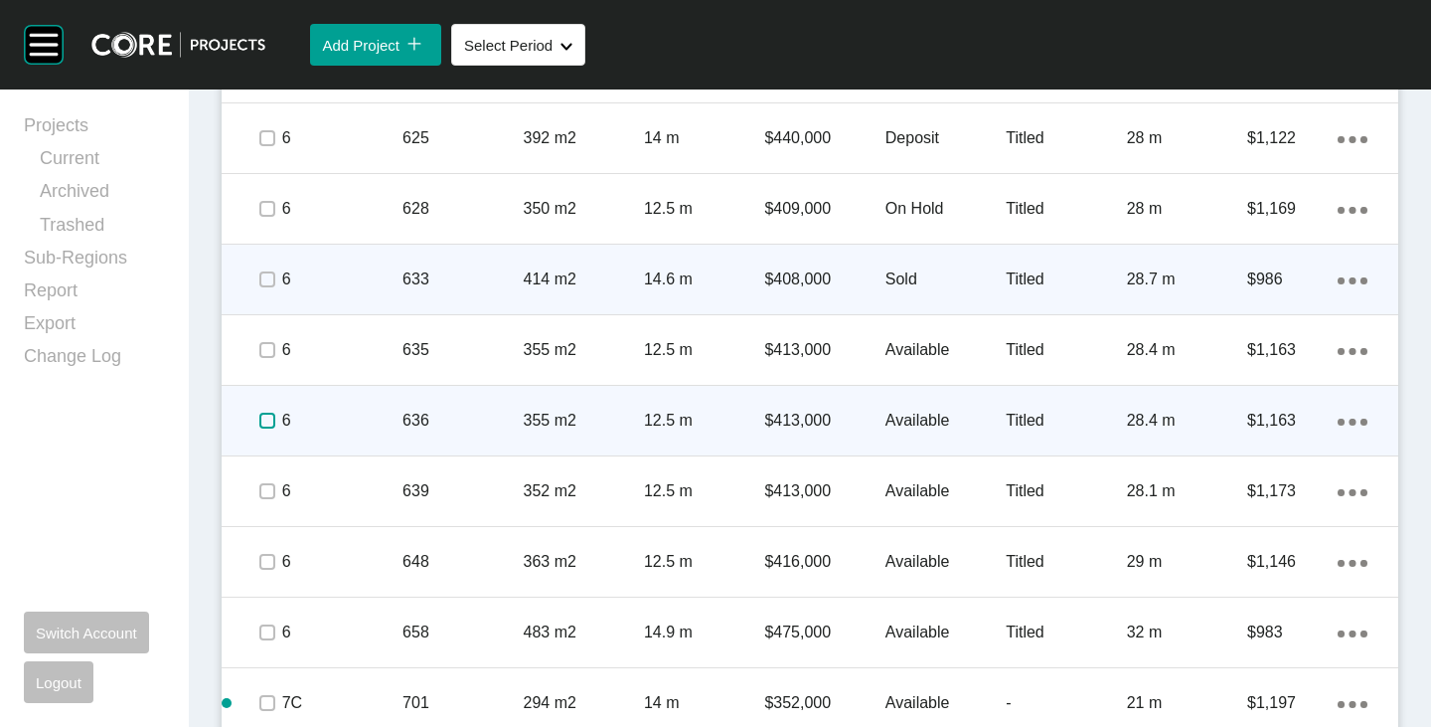
scroll to position [1959, 0]
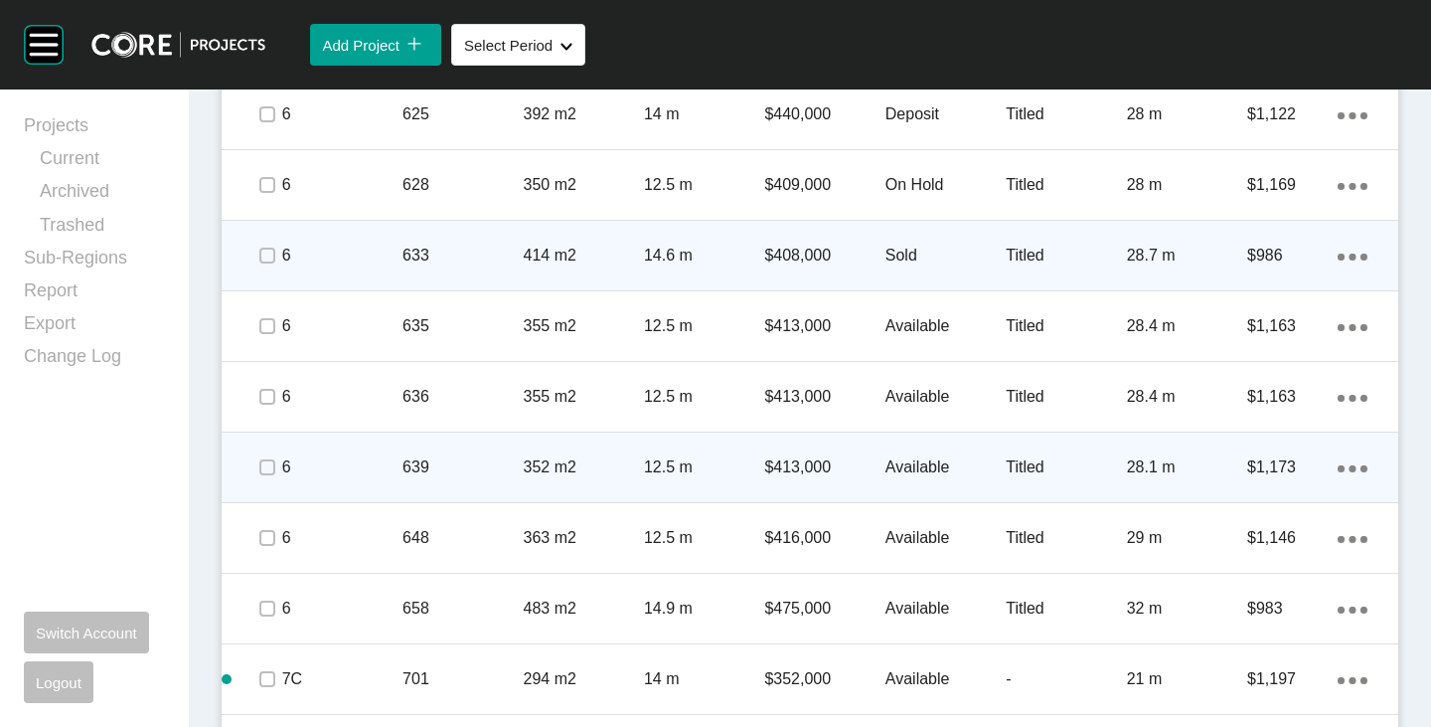
click at [1350, 467] on ellipse at bounding box center [1353, 468] width 7 height 7
click at [1280, 462] on link "Duplicate" at bounding box center [1256, 471] width 75 height 30
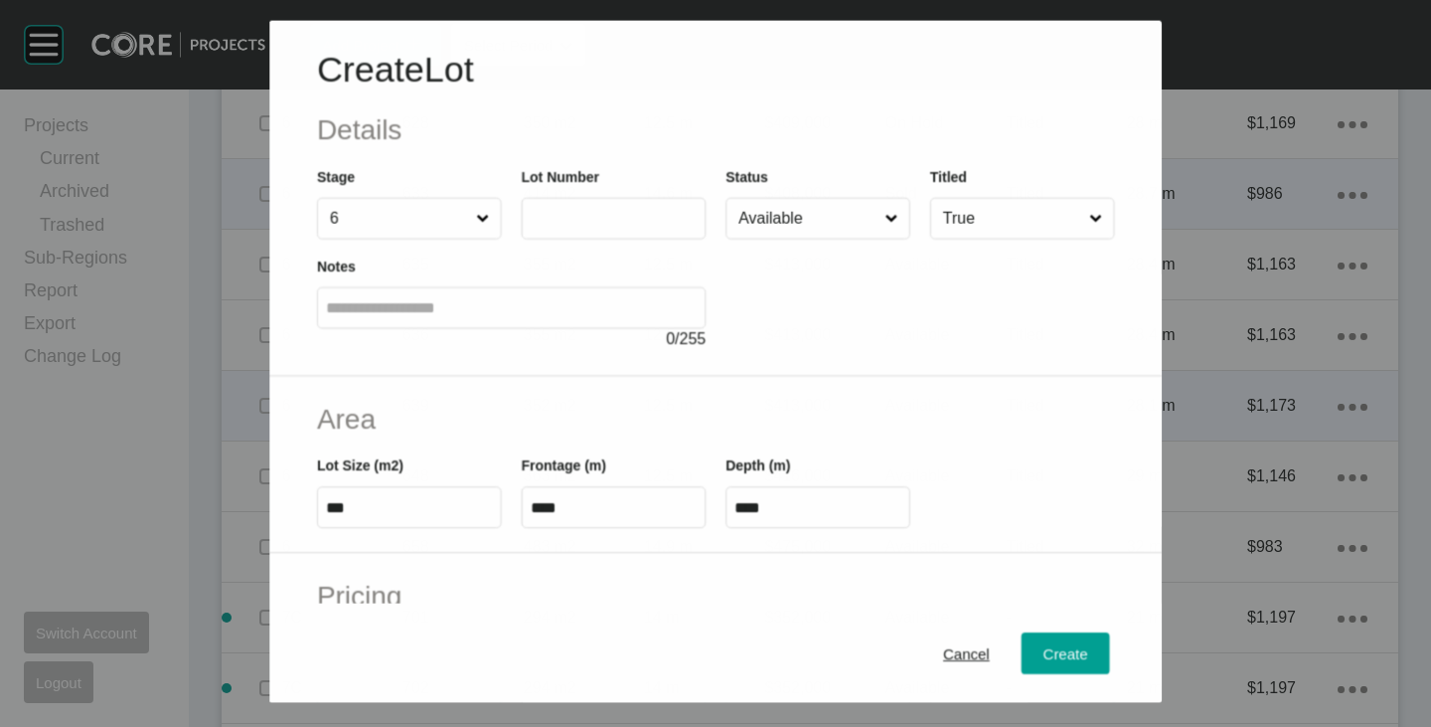
scroll to position [1898, 0]
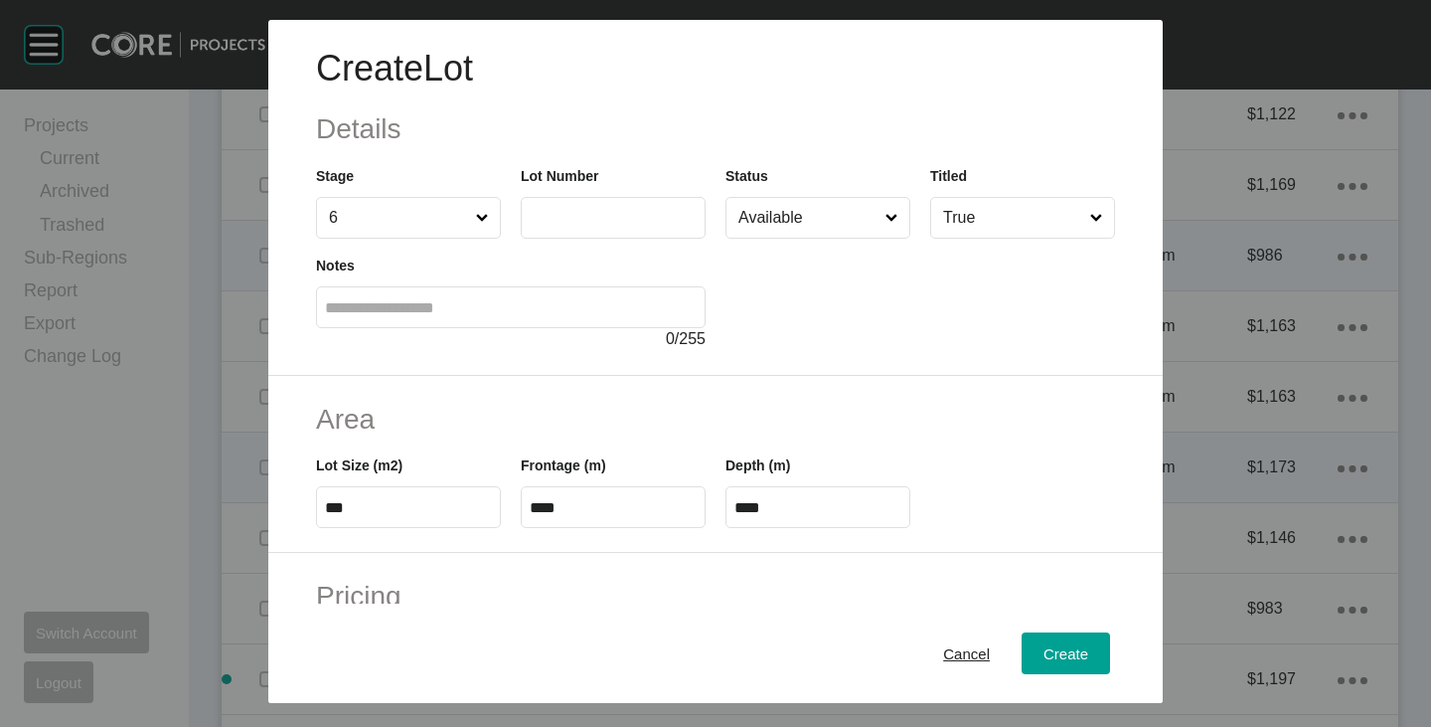
click at [559, 228] on label at bounding box center [613, 218] width 185 height 42
click at [559, 226] on input "text" at bounding box center [613, 217] width 167 height 17
type input "***"
click at [897, 367] on div "Create Lot Details Stage 6 Lot Number *** Status Available Titled True Notes 0 …" at bounding box center [715, 198] width 895 height 356
click at [393, 513] on input "***" at bounding box center [408, 507] width 167 height 17
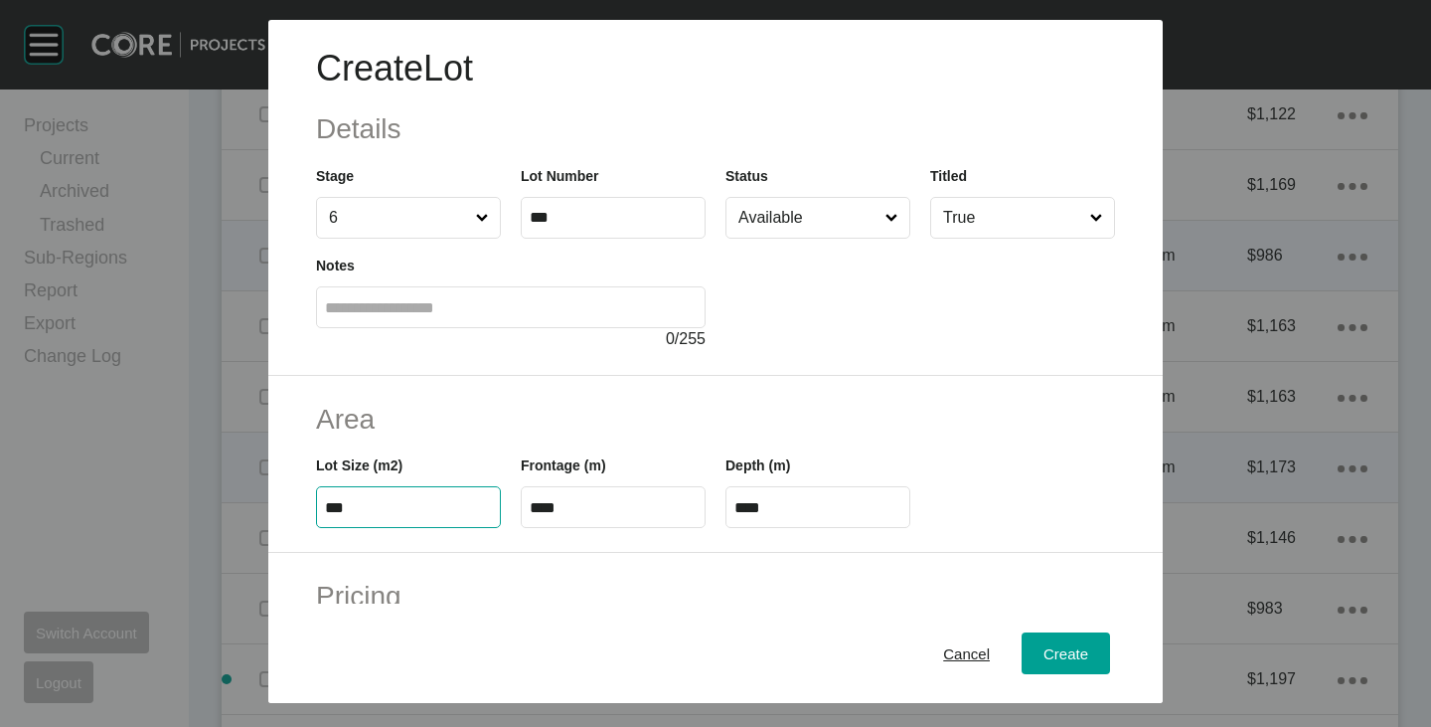
click at [393, 513] on input "***" at bounding box center [408, 507] width 167 height 17
type input "***"
type input "****"
type input "*****"
click at [518, 394] on div "Area Lot Size (m2) *** Frontage (m) **** Depth (m) ****" at bounding box center [715, 465] width 895 height 178
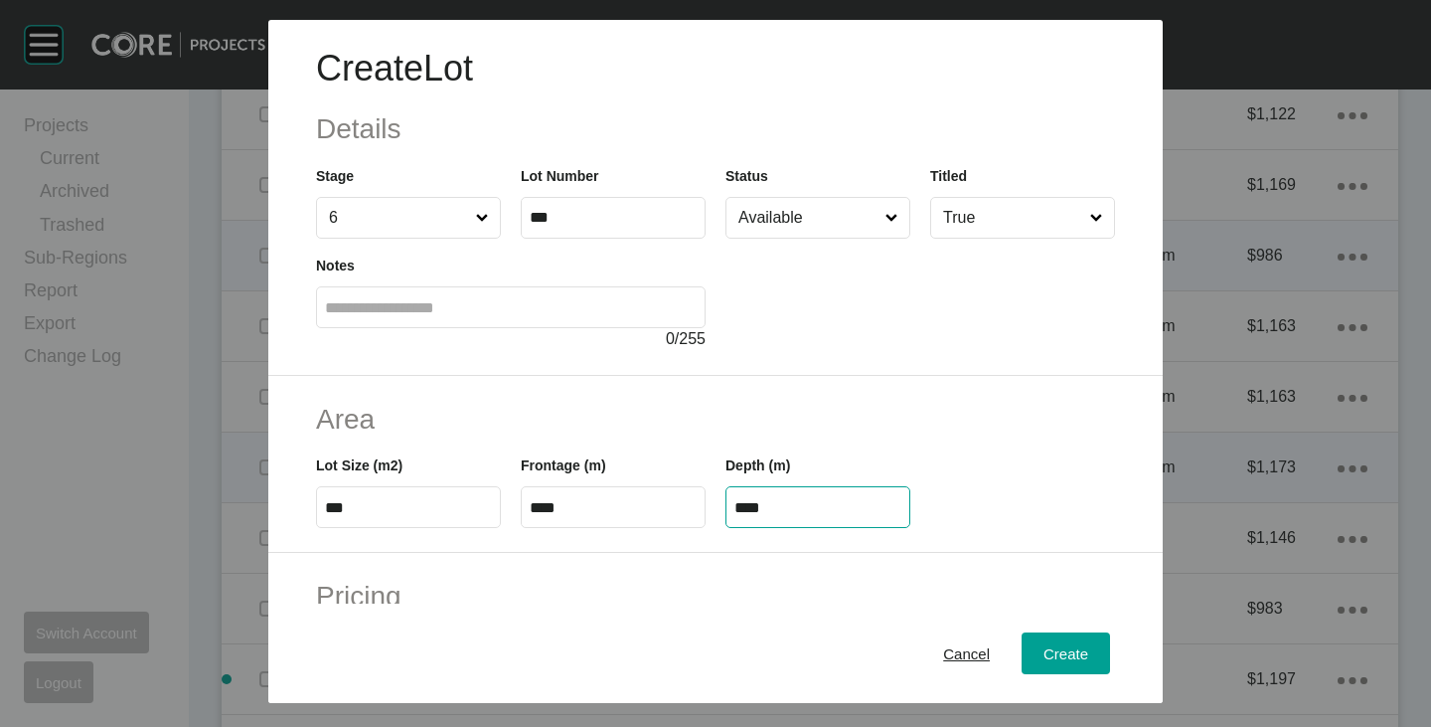
click at [792, 507] on input "****" at bounding box center [818, 507] width 167 height 17
type input "**"
click at [918, 417] on div "Create Lot Details Stage 6 Lot Number *** Status Available Titled True Notes 0 …" at bounding box center [715, 363] width 1431 height 727
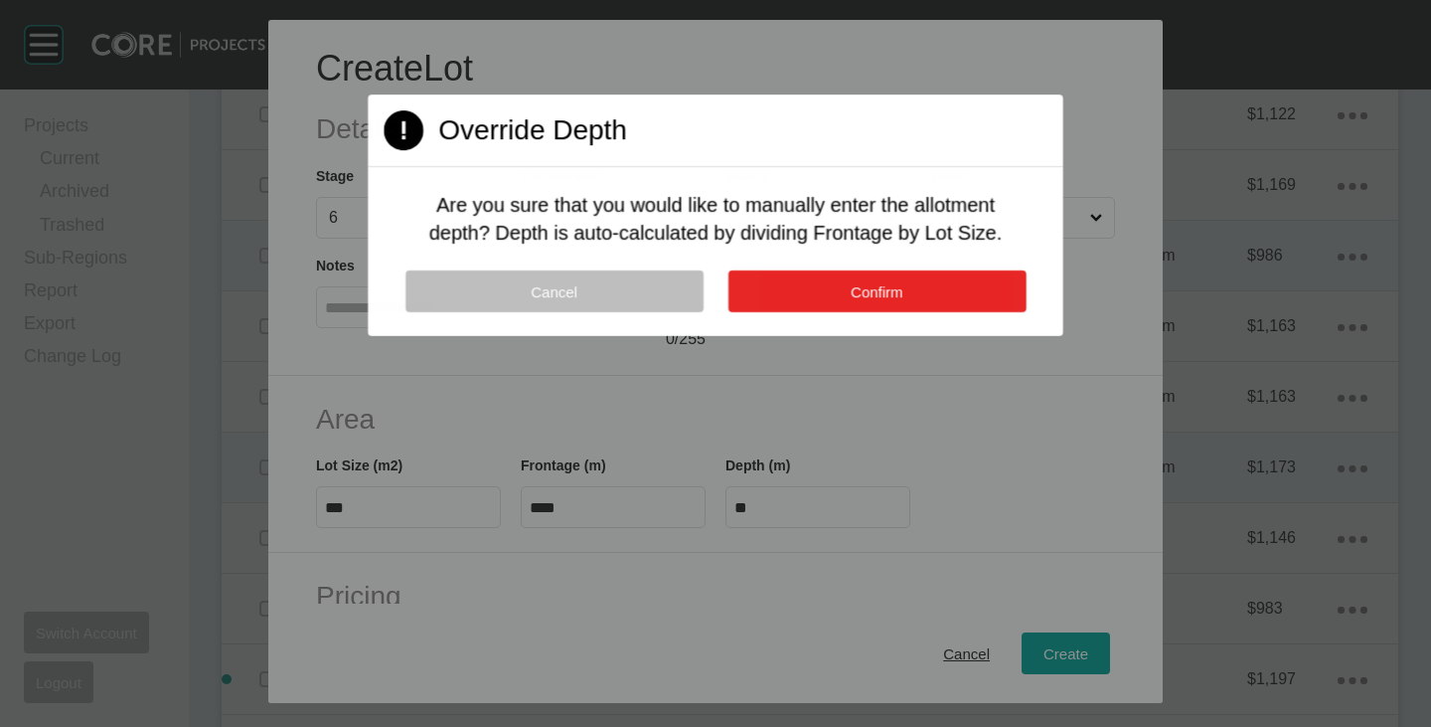
click at [860, 278] on button "Confirm" at bounding box center [877, 291] width 298 height 42
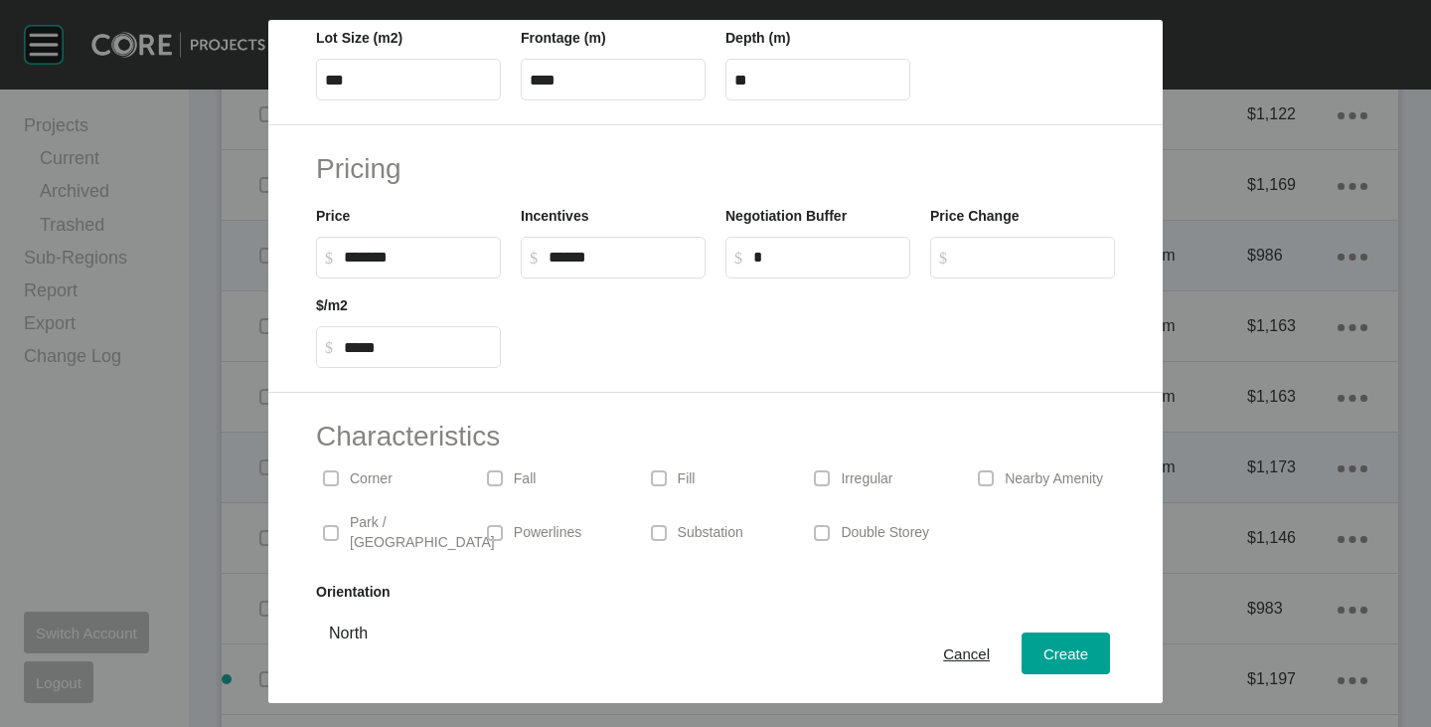
scroll to position [486, 0]
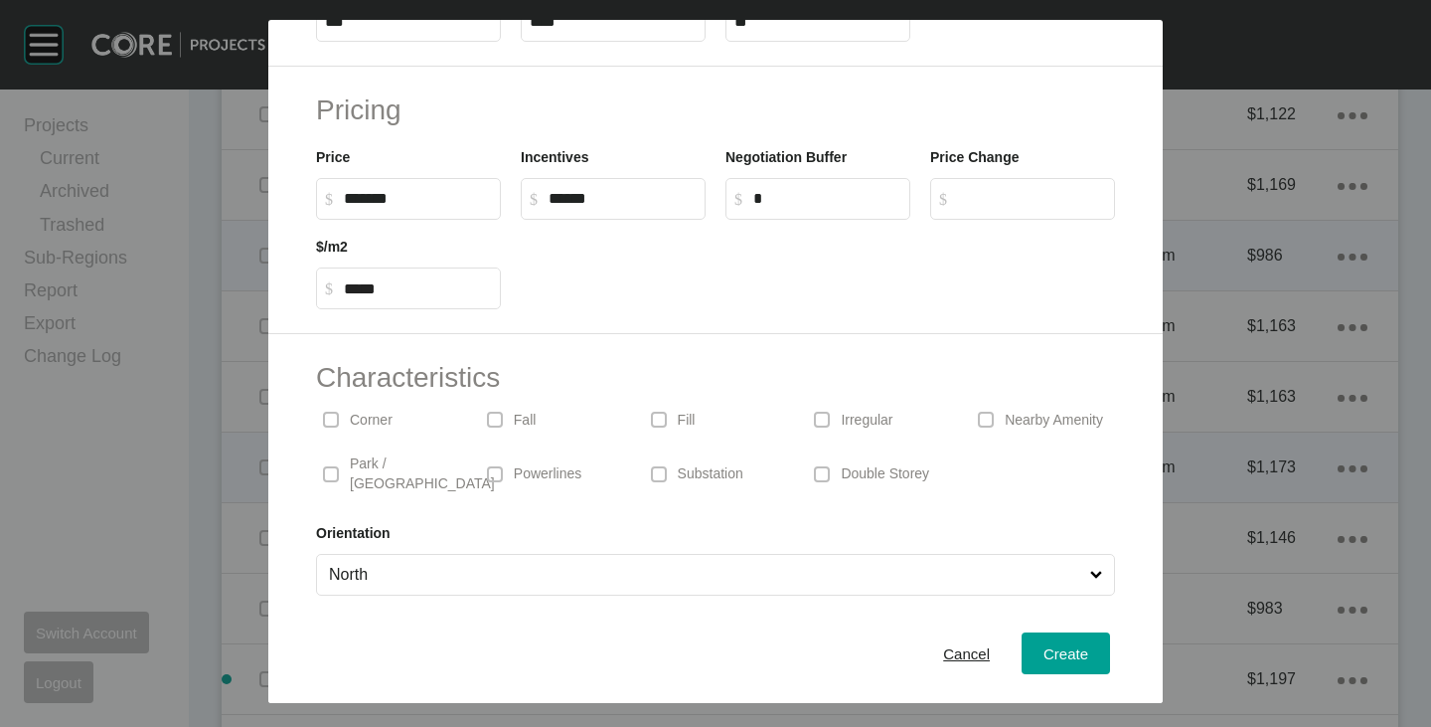
click at [380, 426] on p "Corner" at bounding box center [371, 421] width 43 height 20
click at [398, 465] on p "Park / [GEOGRAPHIC_DATA]" at bounding box center [422, 473] width 145 height 39
click at [717, 465] on p "Substation" at bounding box center [711, 474] width 66 height 20
click at [491, 564] on input "North" at bounding box center [705, 575] width 761 height 40
drag, startPoint x: 348, startPoint y: 201, endPoint x: 373, endPoint y: 206, distance: 25.3
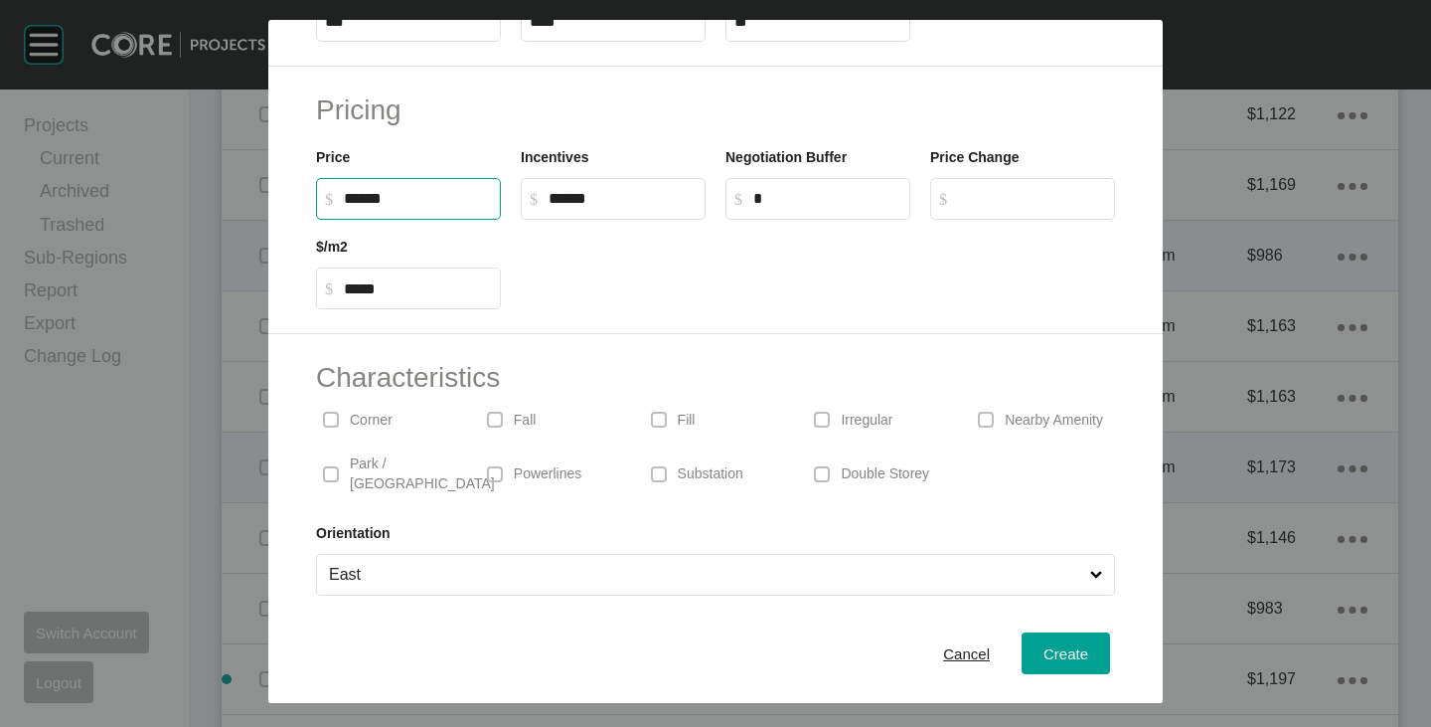
click at [373, 206] on input "******" at bounding box center [418, 198] width 148 height 17
type input "*******"
type input "***"
click at [586, 319] on div "Pricing Price $ Created with Sketch. $ ******* Incentives $ Created with Sketch…" at bounding box center [715, 200] width 895 height 267
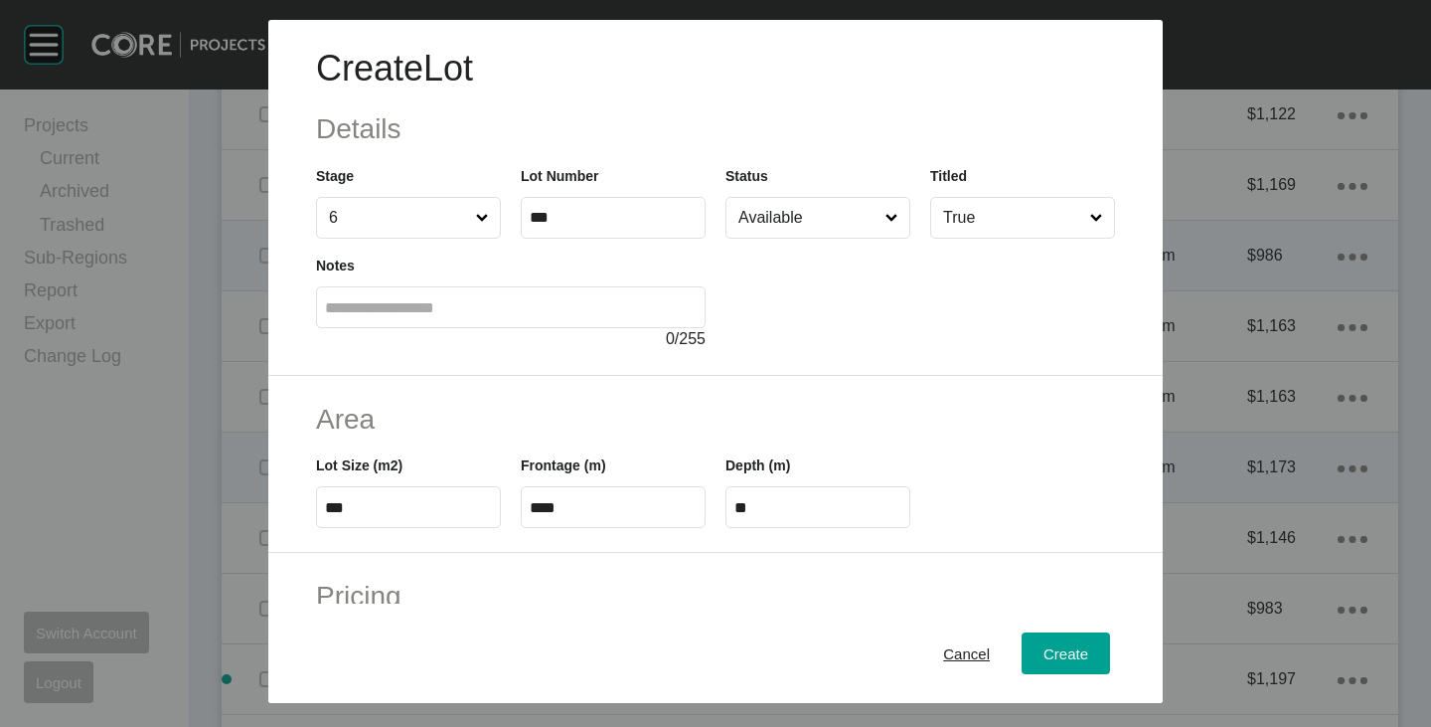
click at [789, 226] on input "Available" at bounding box center [808, 218] width 147 height 40
click at [1067, 638] on button "Create" at bounding box center [1066, 653] width 88 height 42
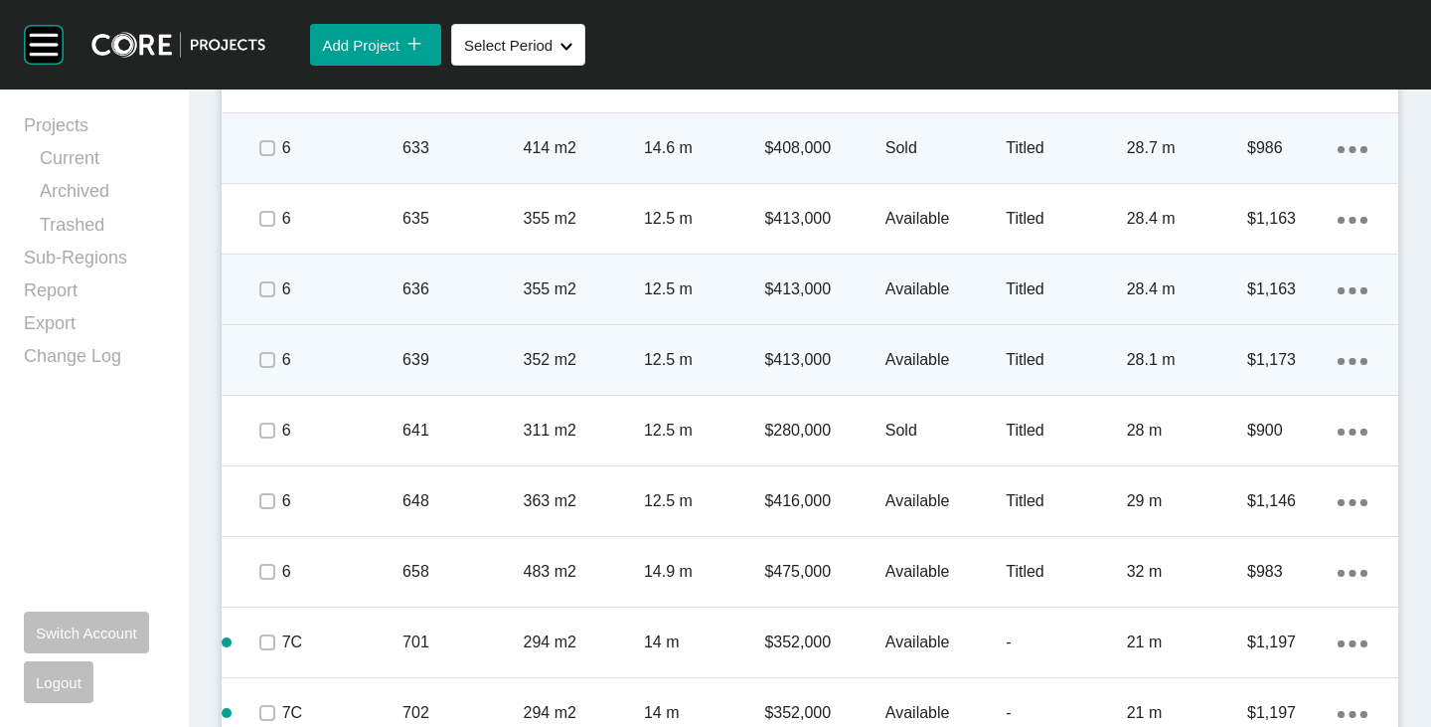
scroll to position [2158, 0]
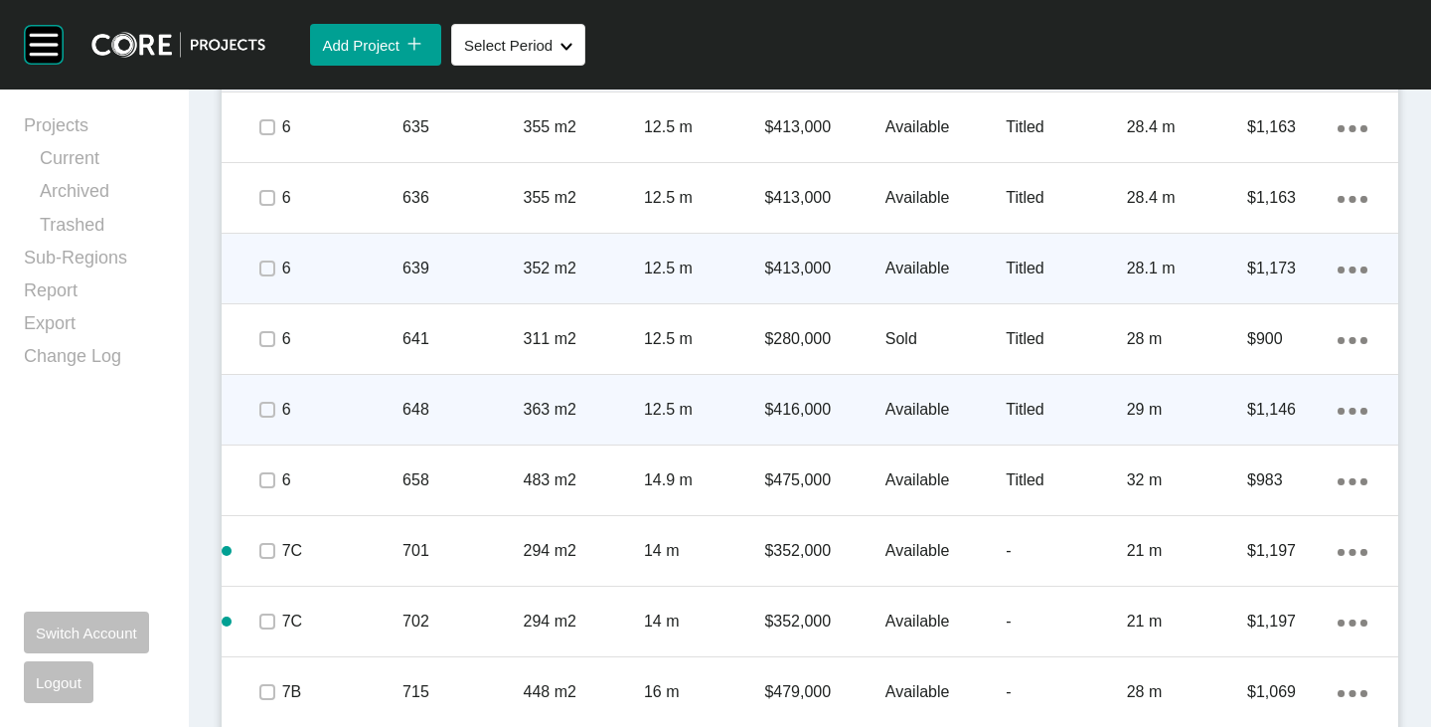
click at [1338, 408] on icon "Action Menu Dots Copy 6 Created with Sketch." at bounding box center [1353, 411] width 30 height 7
click at [1237, 413] on link "Duplicate" at bounding box center [1256, 414] width 75 height 30
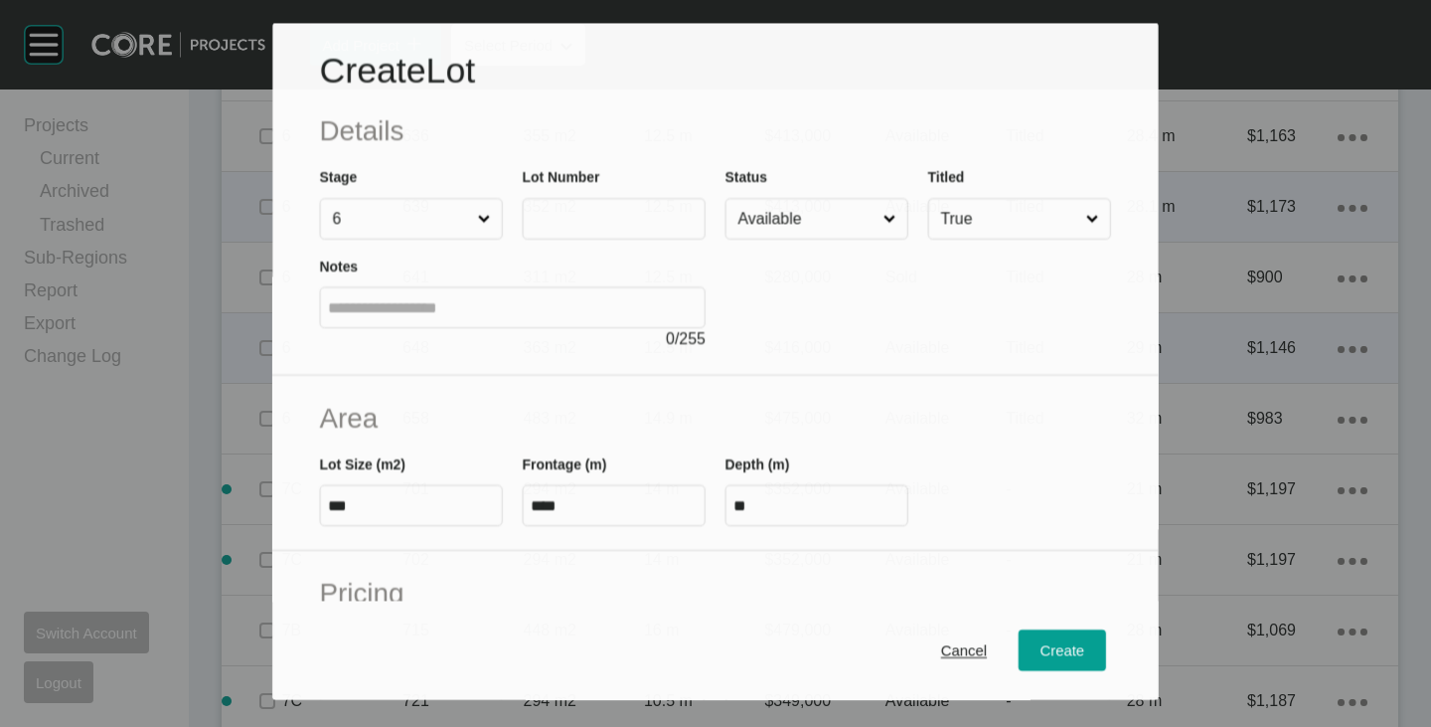
scroll to position [2096, 0]
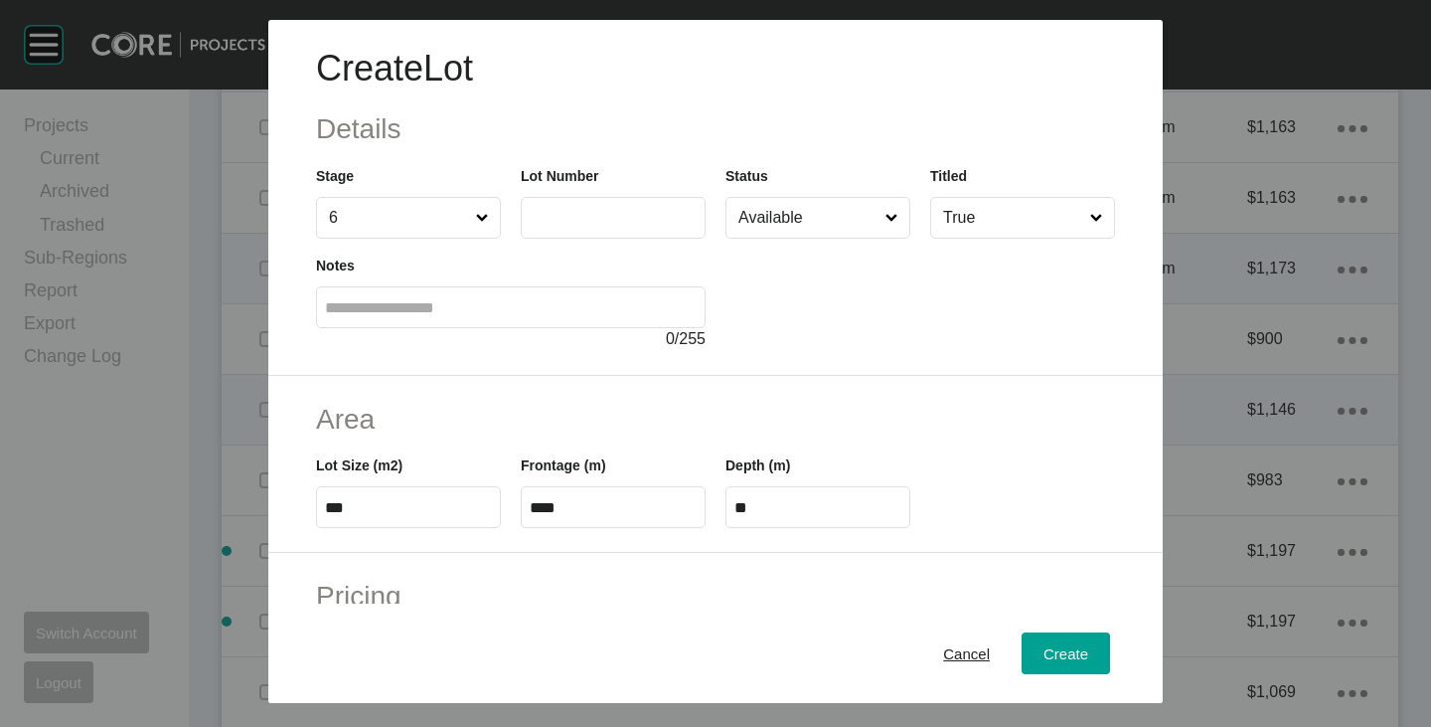
click at [572, 227] on label at bounding box center [613, 218] width 185 height 42
click at [572, 226] on input "text" at bounding box center [613, 217] width 167 height 17
type input "***"
click at [772, 242] on div at bounding box center [921, 295] width 390 height 112
click at [780, 220] on input "Available" at bounding box center [808, 218] width 147 height 40
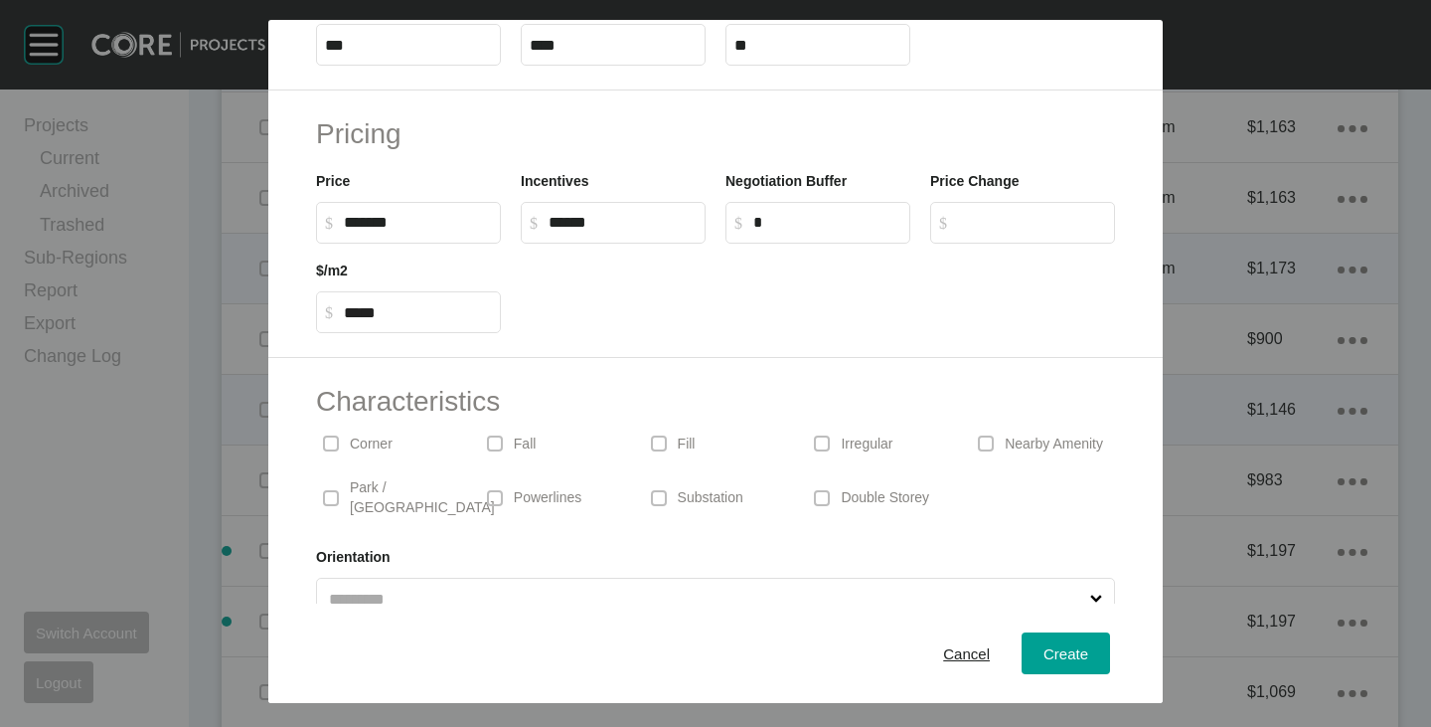
scroll to position [486, 0]
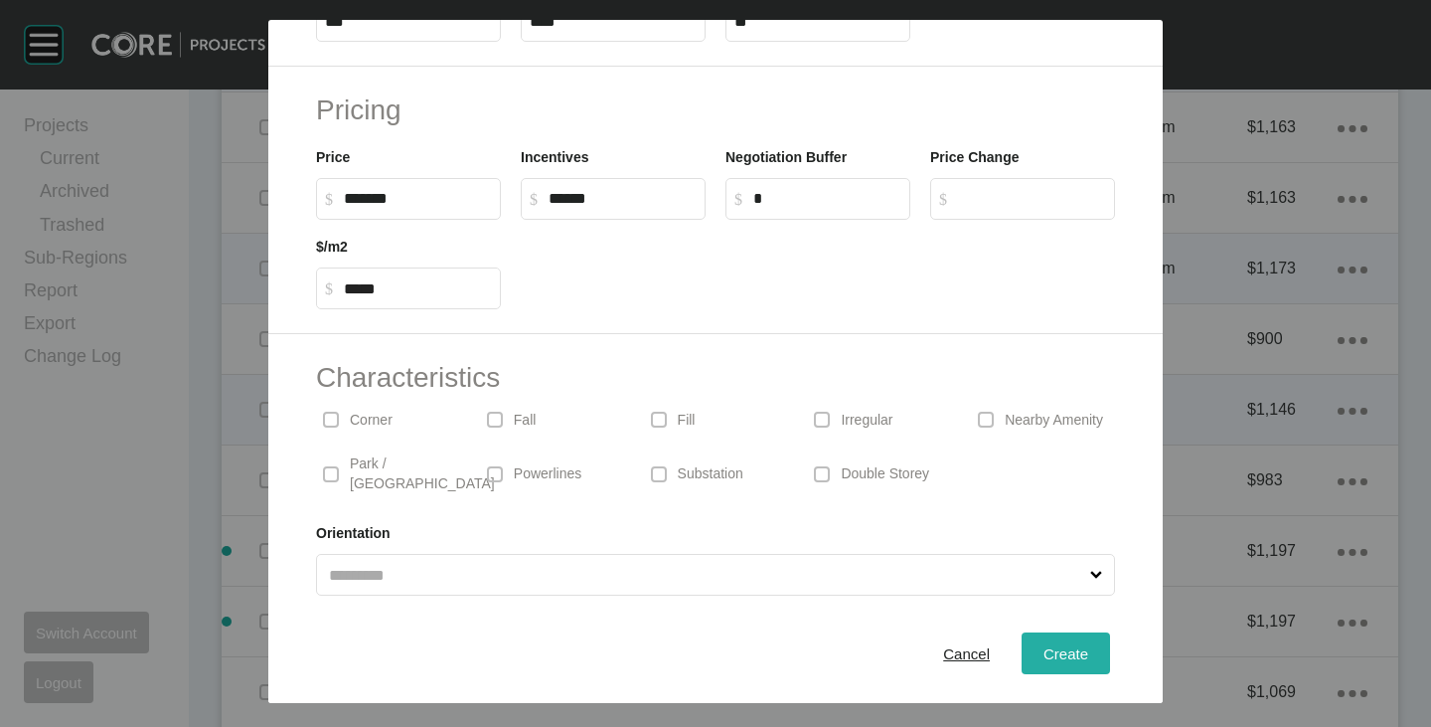
click at [1073, 645] on div "Create" at bounding box center [1066, 653] width 55 height 27
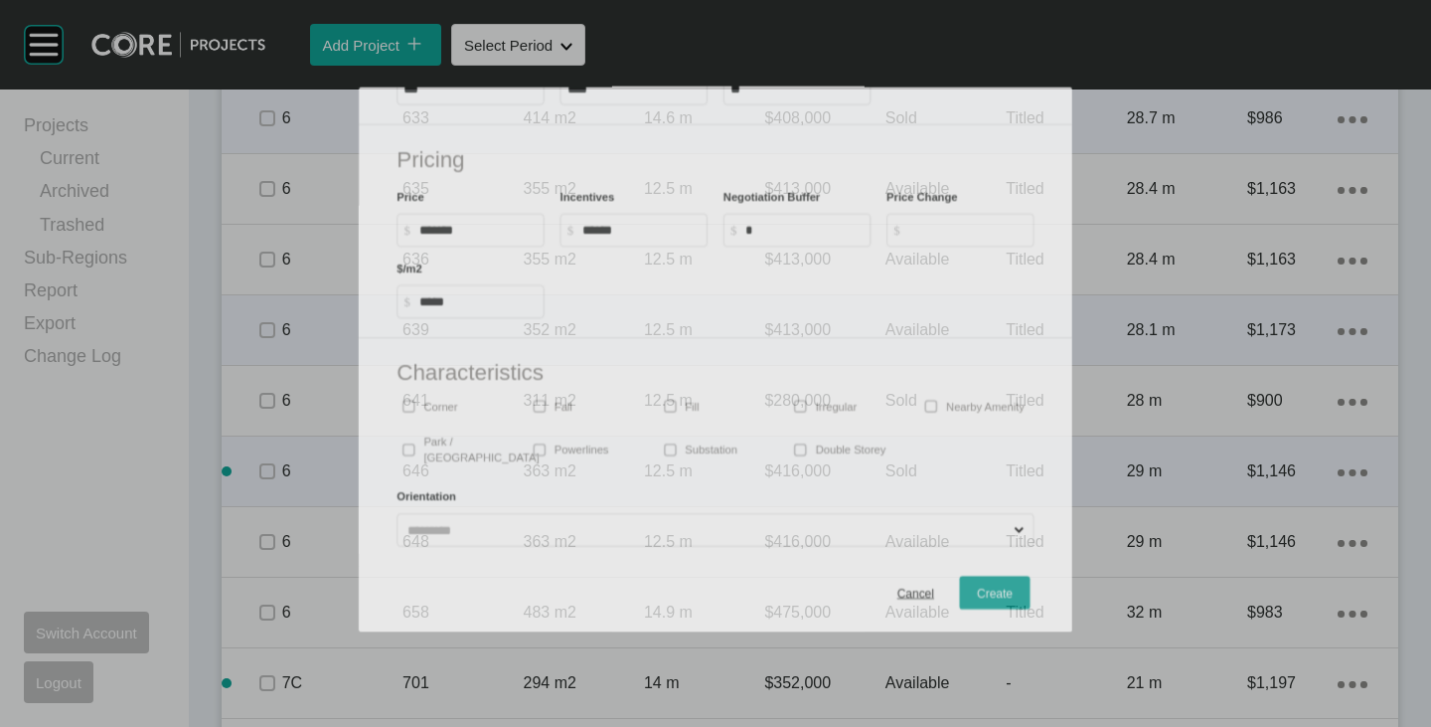
scroll to position [2158, 0]
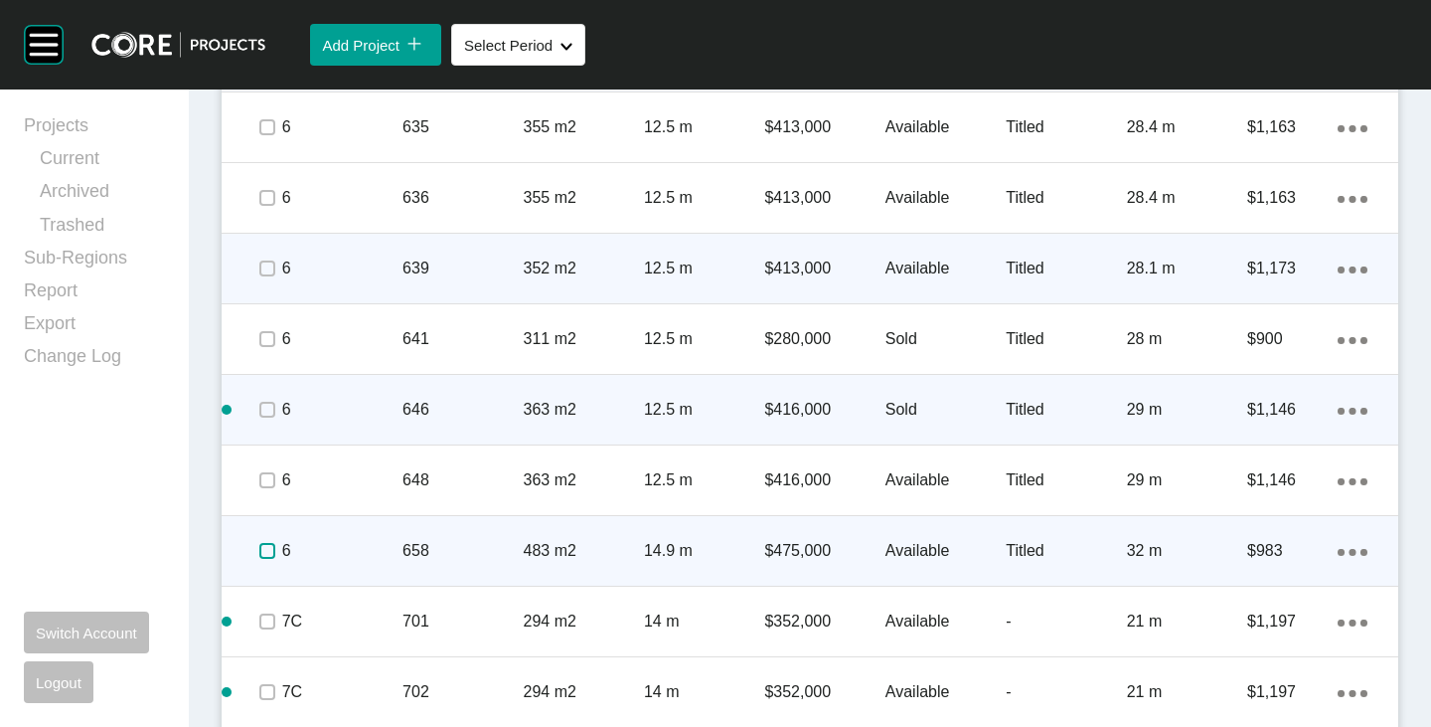
click at [260, 549] on label at bounding box center [267, 551] width 16 height 16
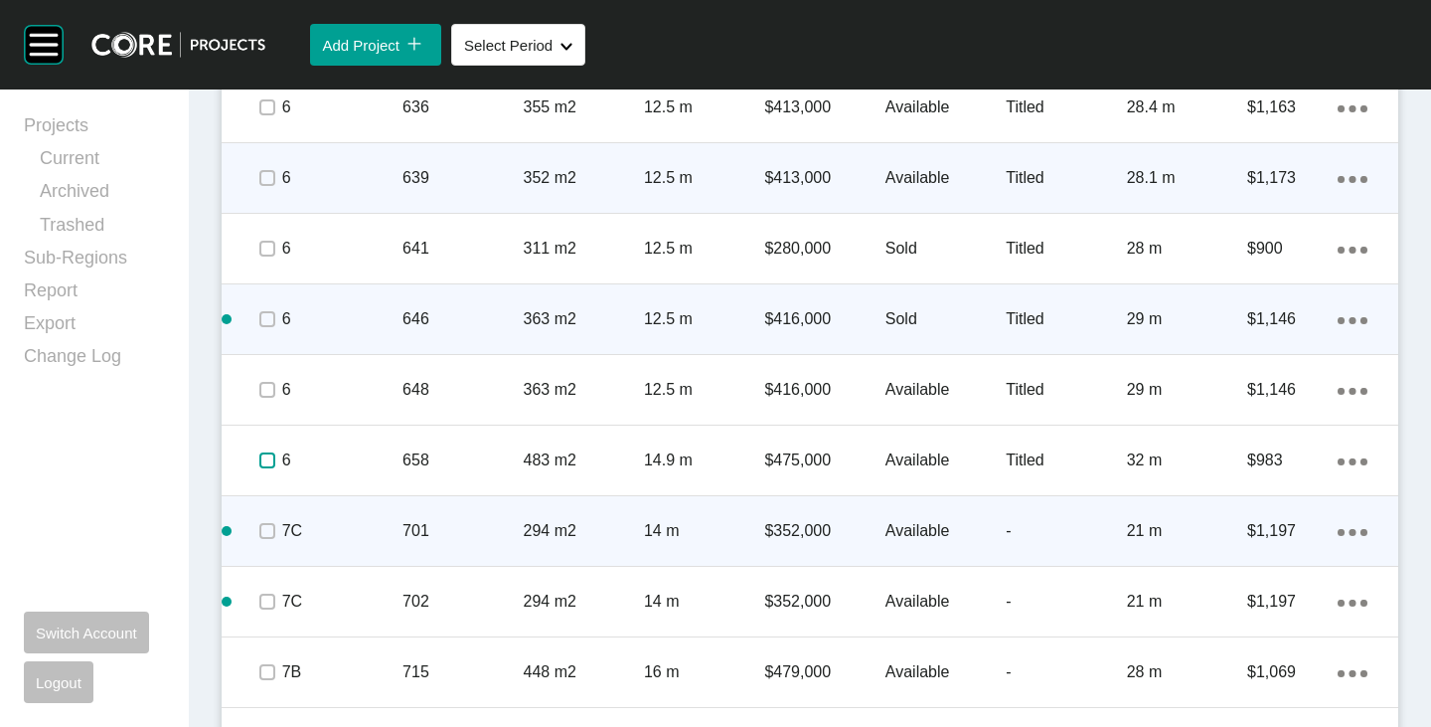
scroll to position [2357, 0]
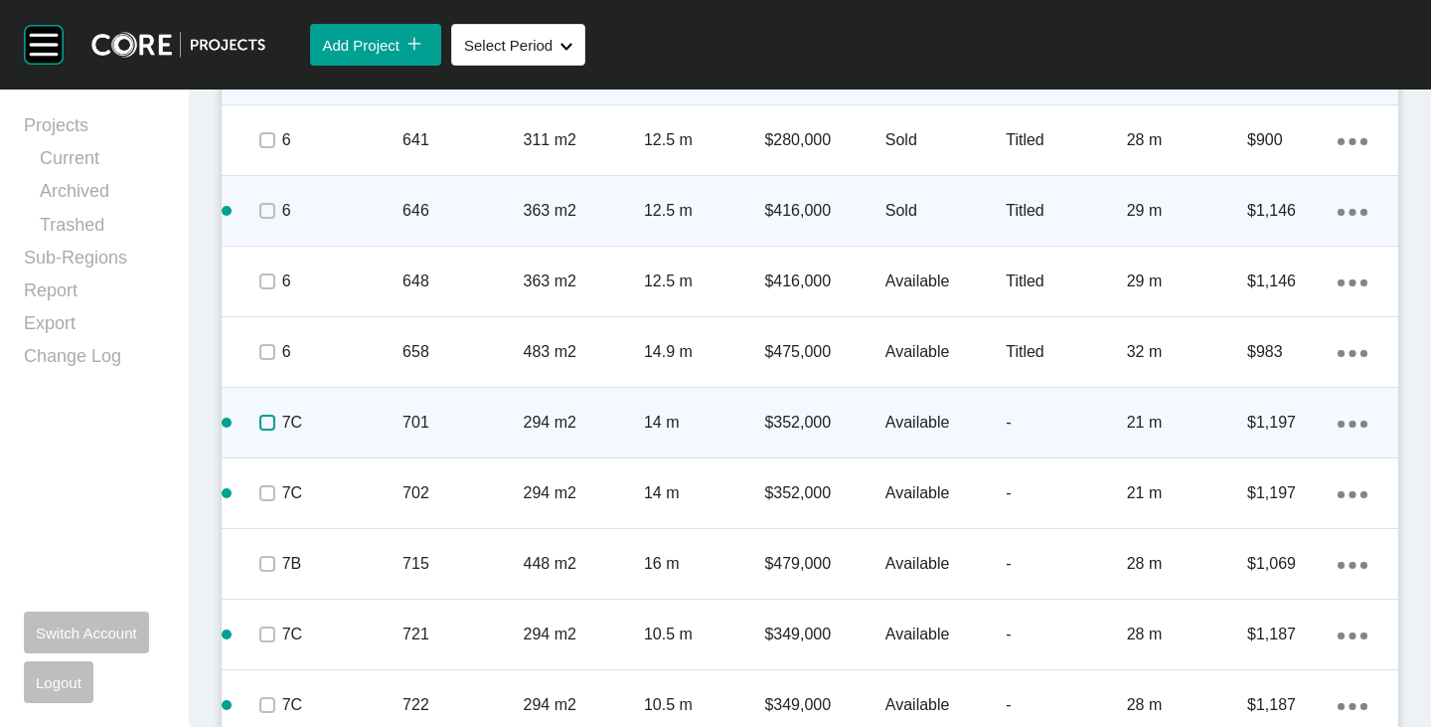
click at [261, 415] on label at bounding box center [267, 423] width 16 height 16
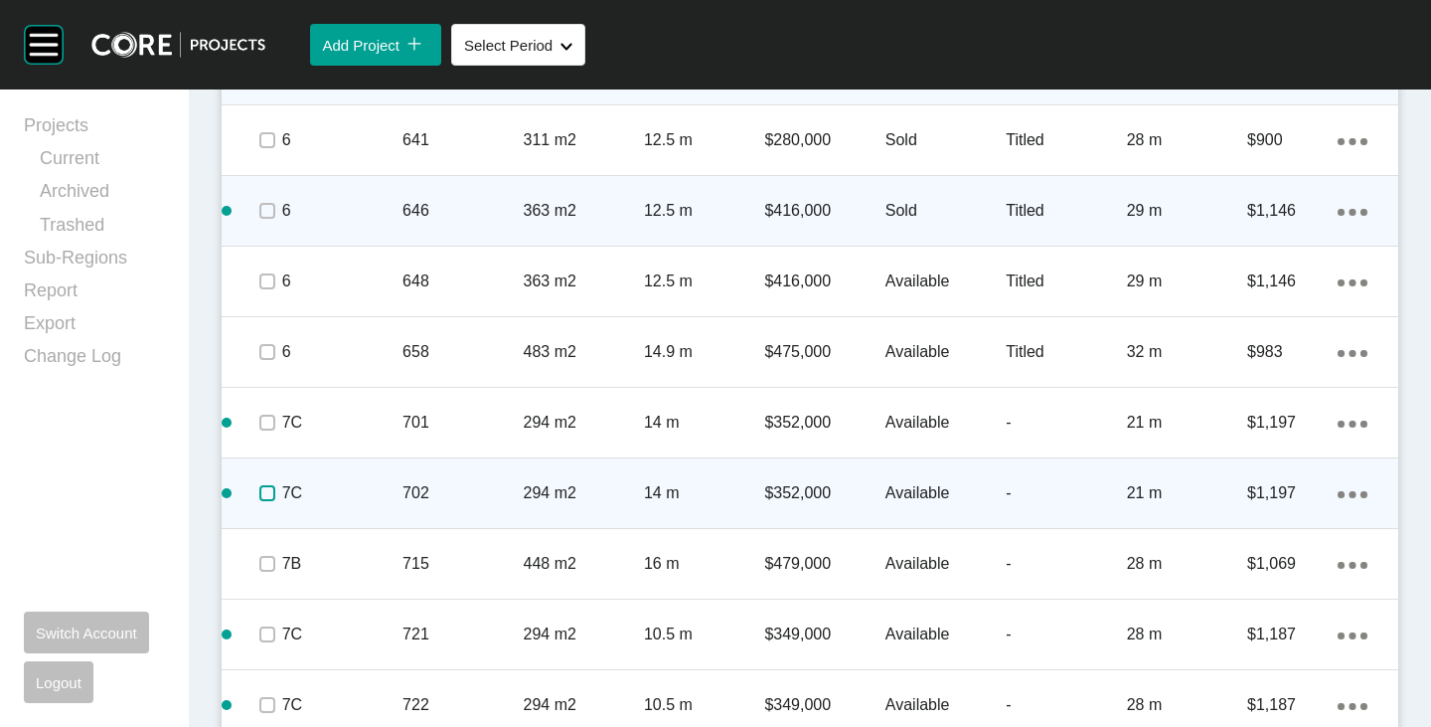
click at [263, 501] on label at bounding box center [267, 493] width 16 height 16
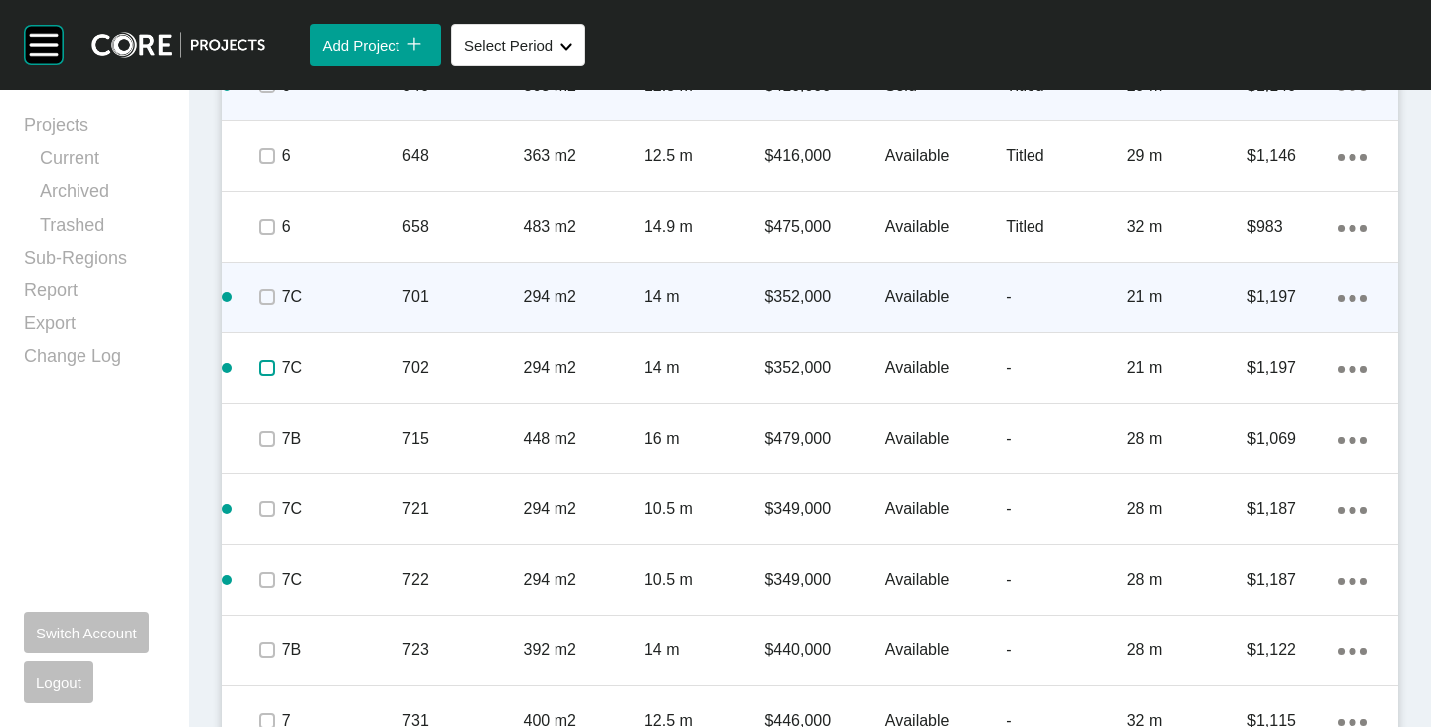
scroll to position [2556, 0]
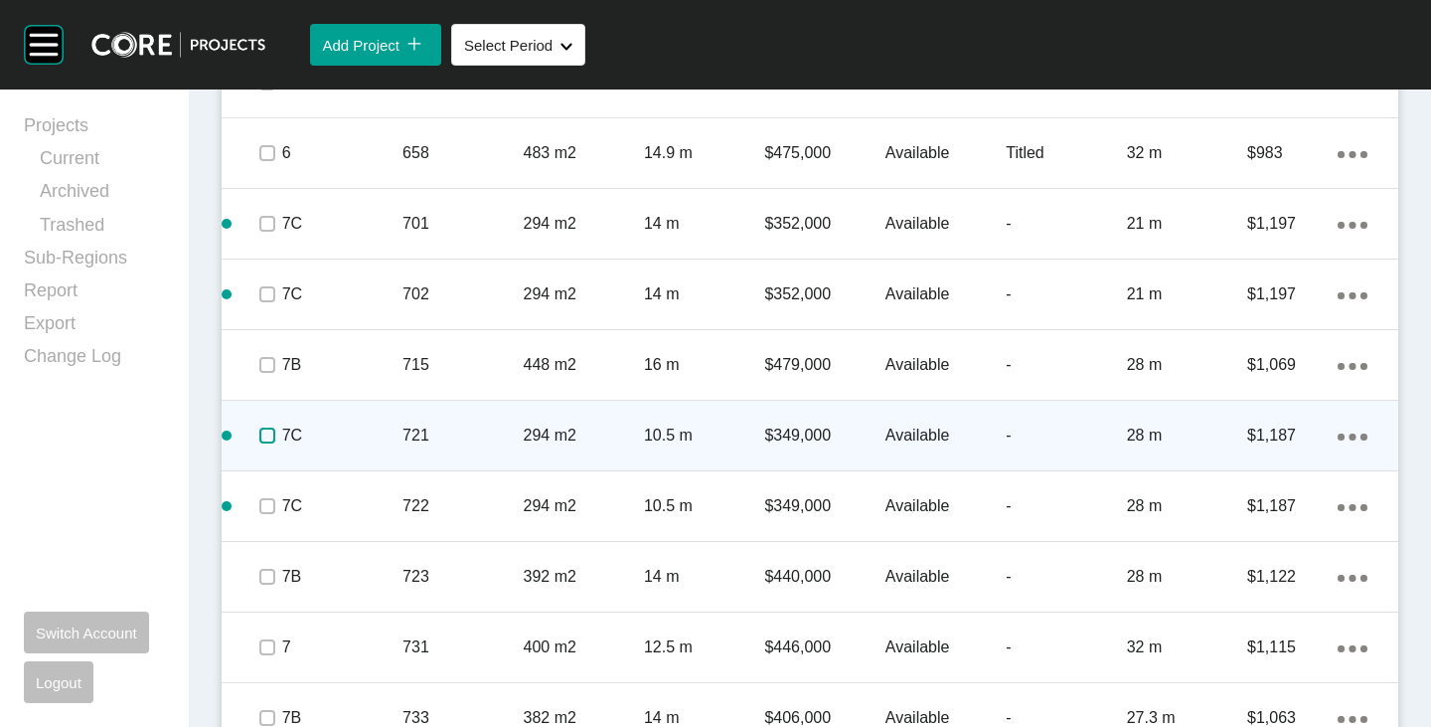
click at [267, 435] on label at bounding box center [267, 435] width 16 height 16
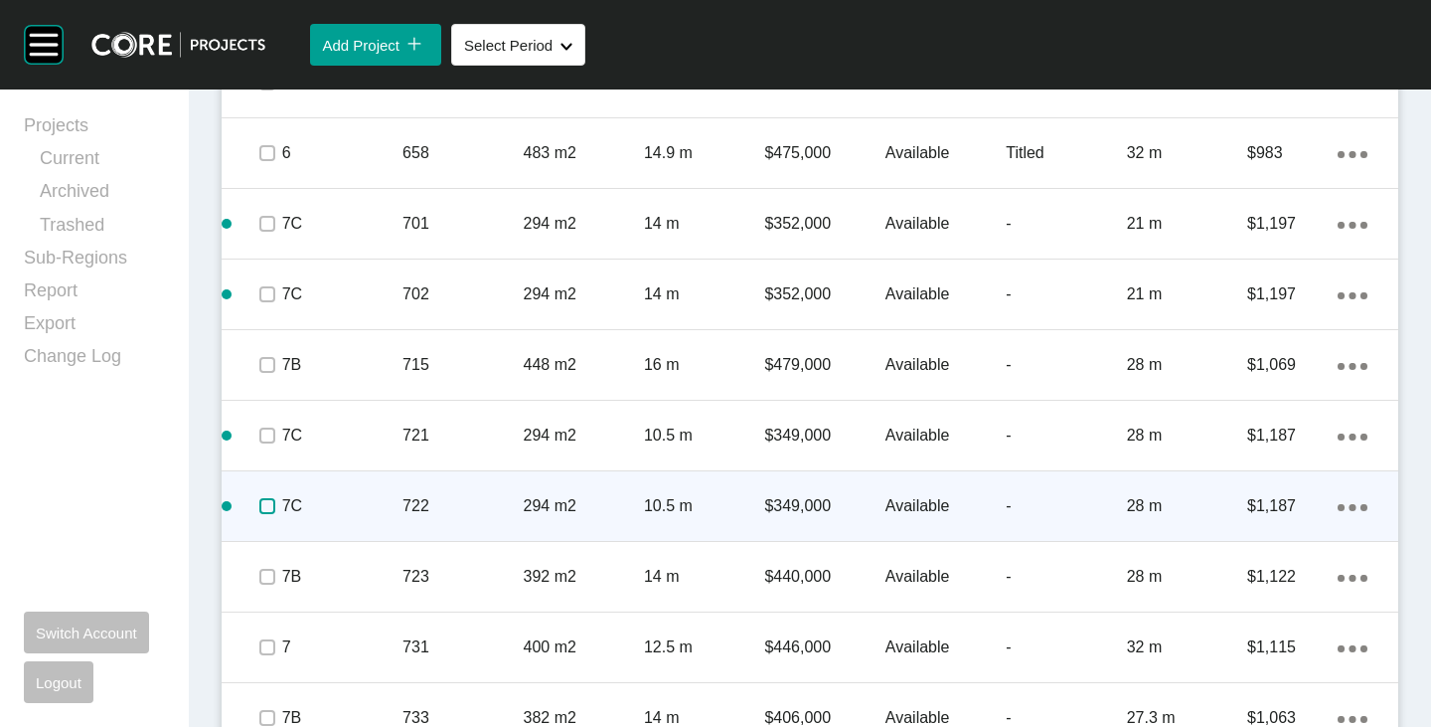
click at [267, 508] on label at bounding box center [267, 506] width 16 height 16
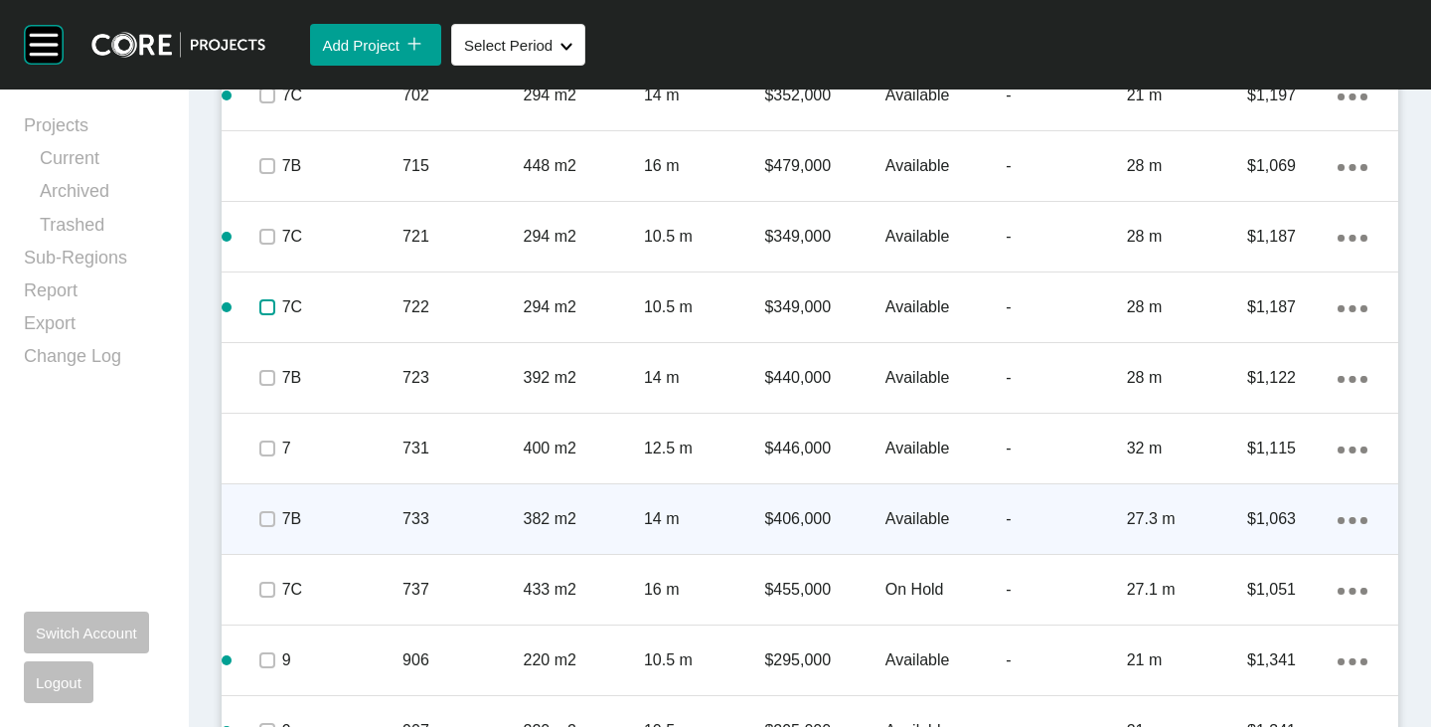
scroll to position [2854, 0]
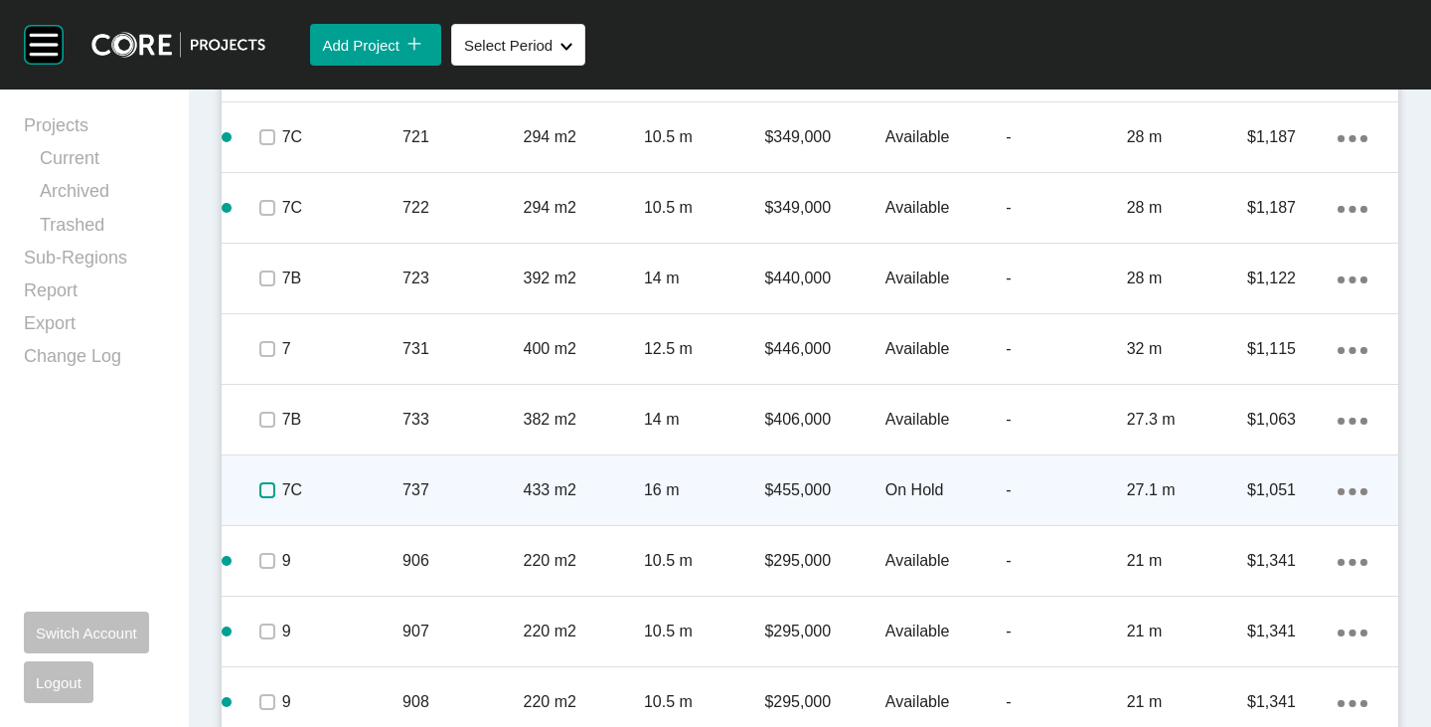
click at [264, 490] on label at bounding box center [267, 490] width 16 height 16
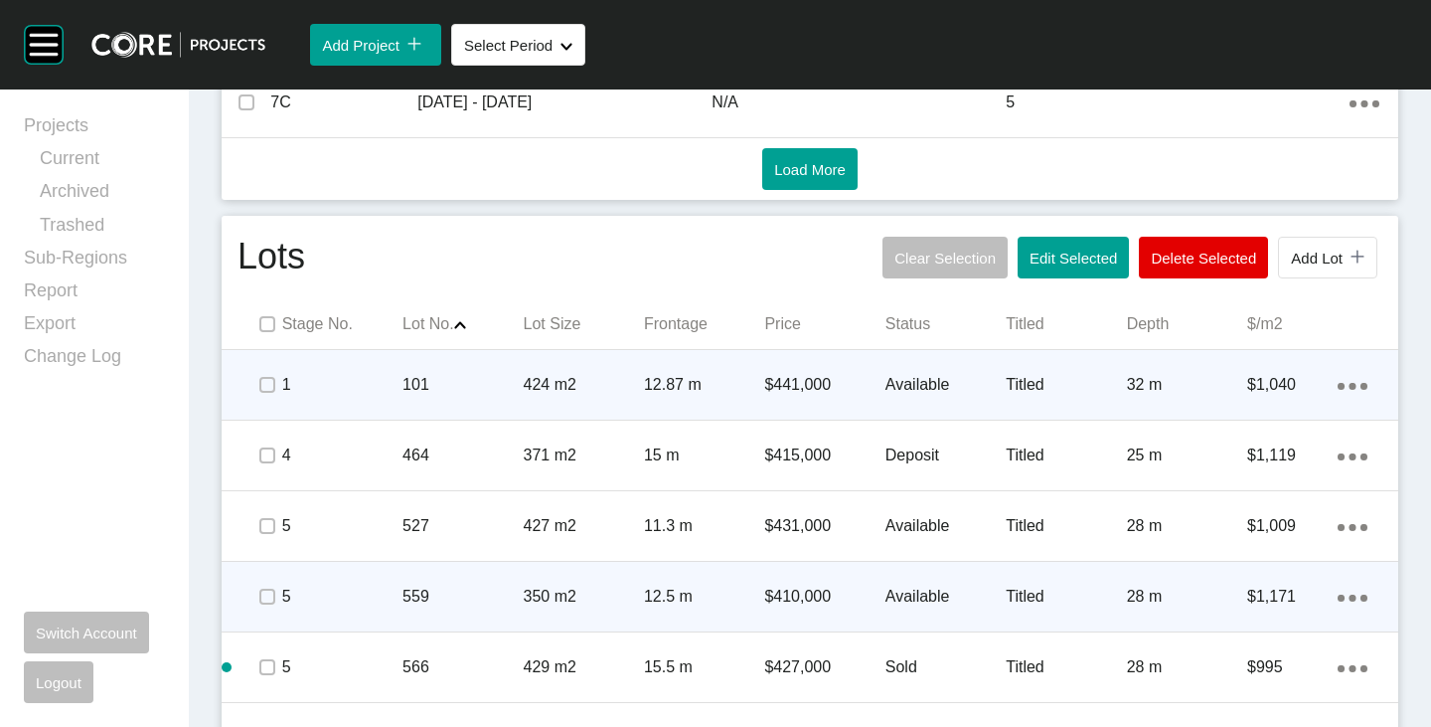
scroll to position [1193, 0]
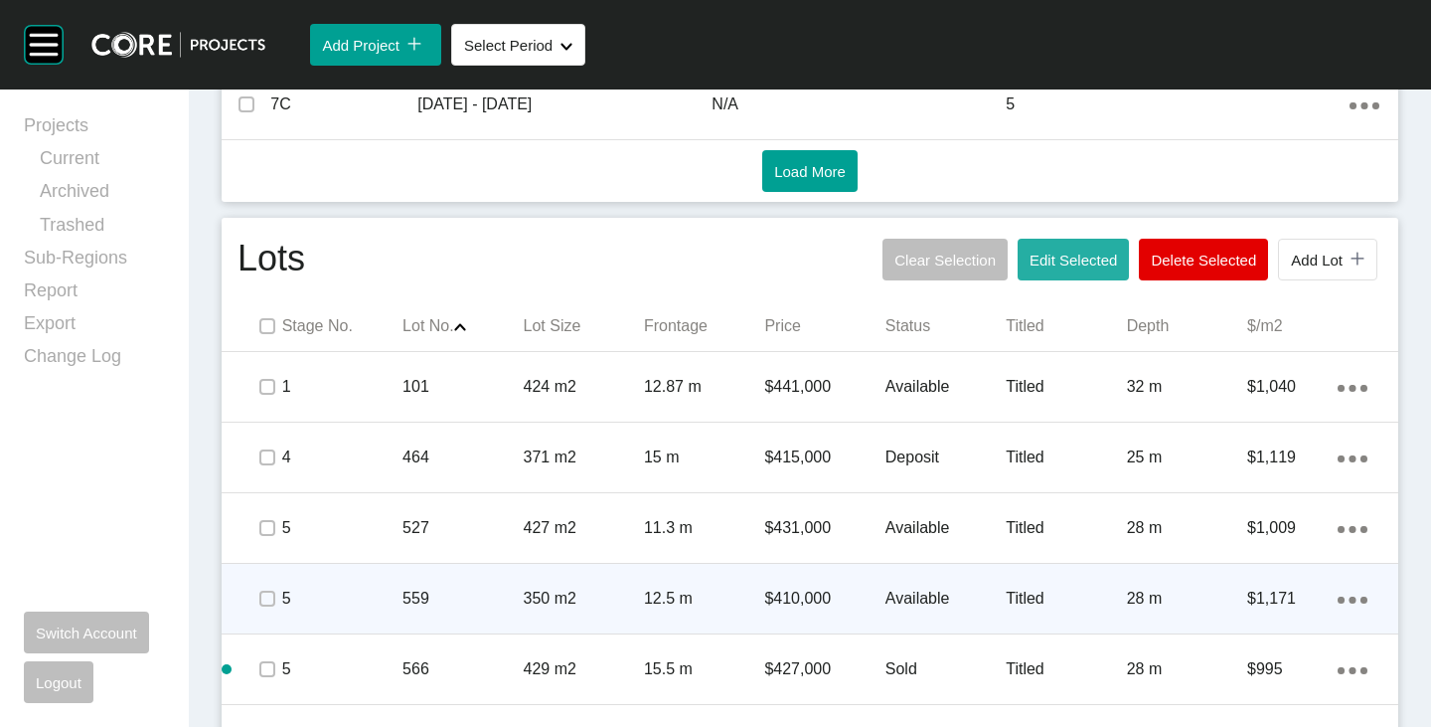
click at [1030, 260] on span "Edit Selected" at bounding box center [1073, 259] width 87 height 17
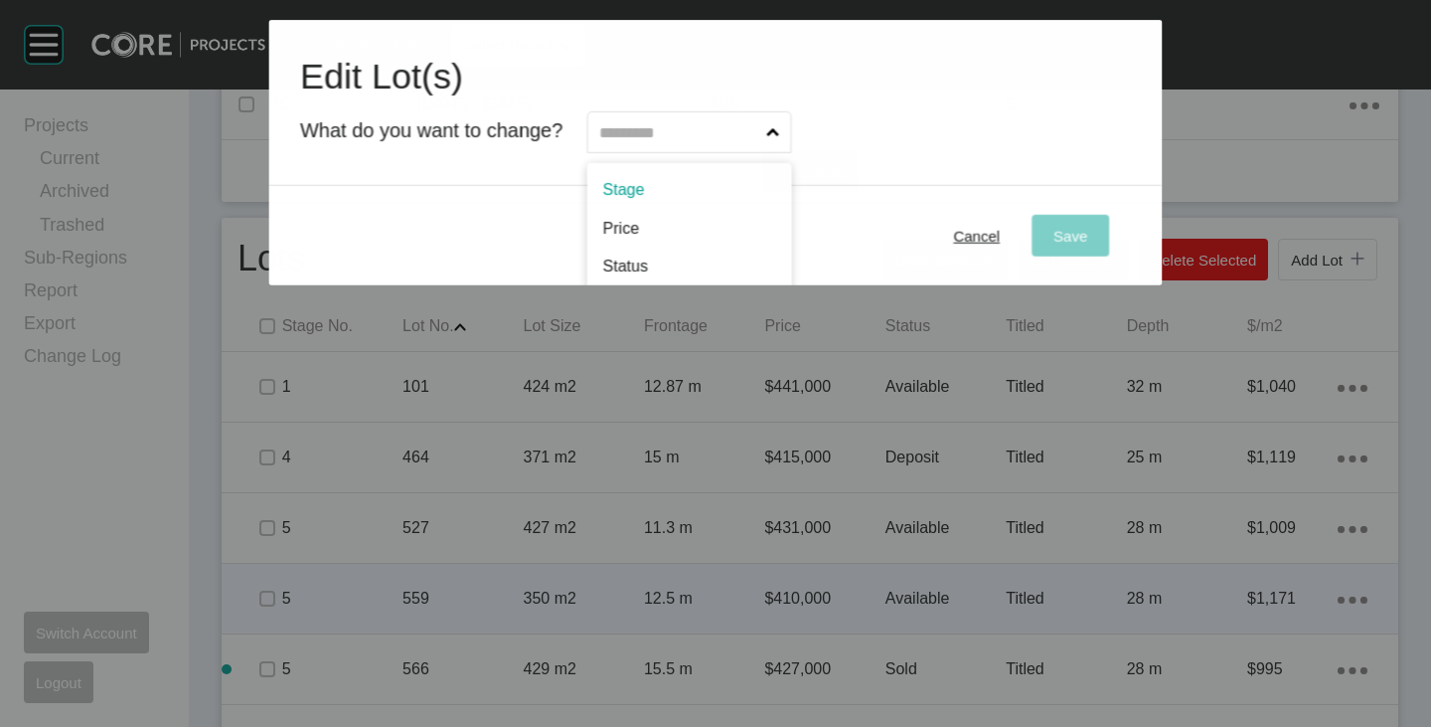
click at [654, 119] on input "text" at bounding box center [679, 132] width 167 height 40
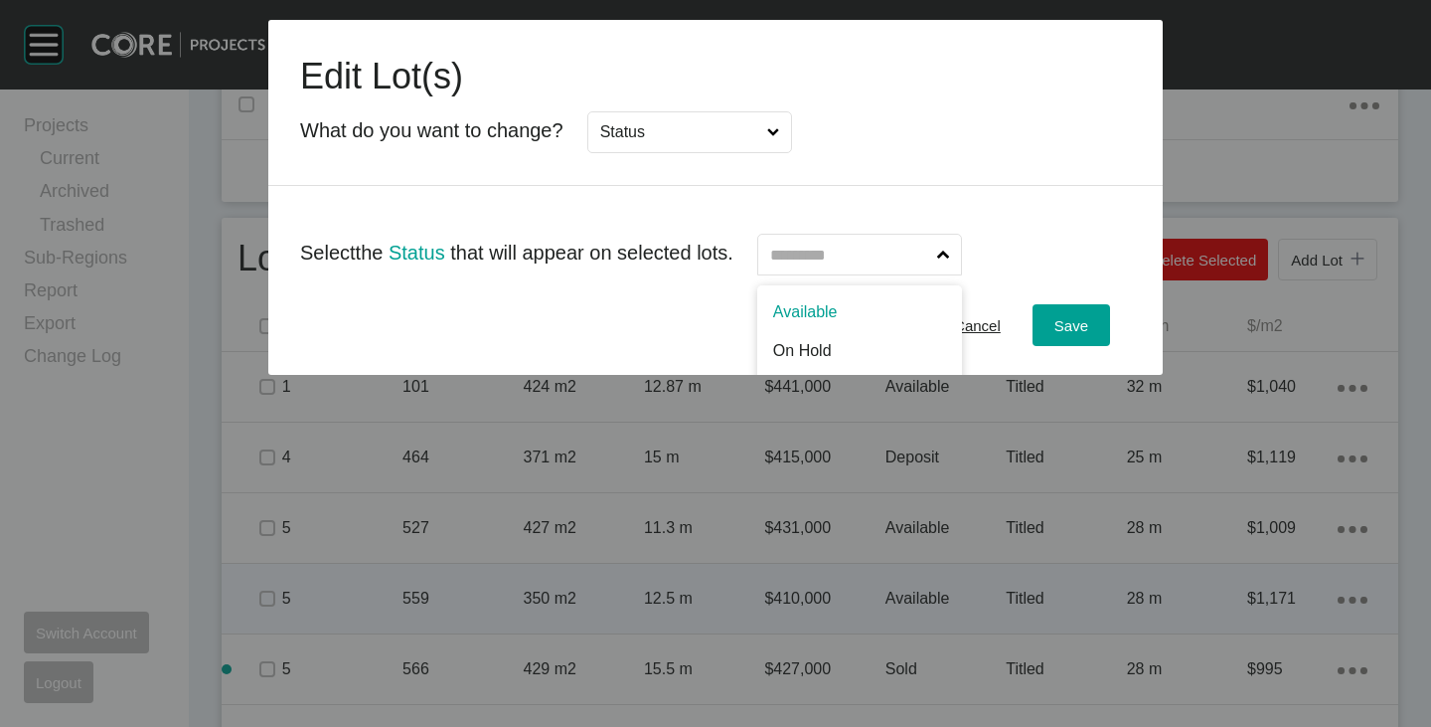
click at [820, 274] on label at bounding box center [860, 255] width 206 height 42
click at [820, 274] on input "text" at bounding box center [849, 255] width 167 height 40
click at [1080, 323] on span "Save" at bounding box center [1072, 325] width 34 height 17
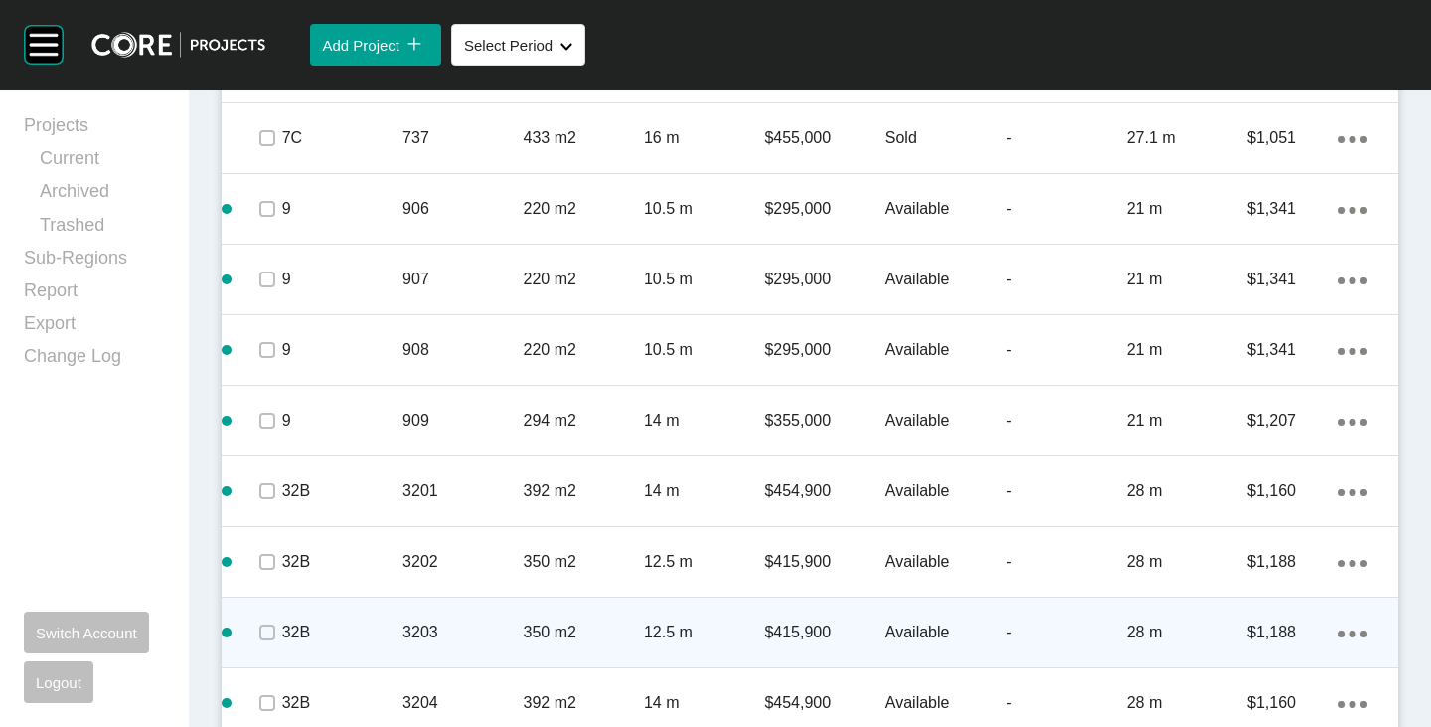
scroll to position [3406, 0]
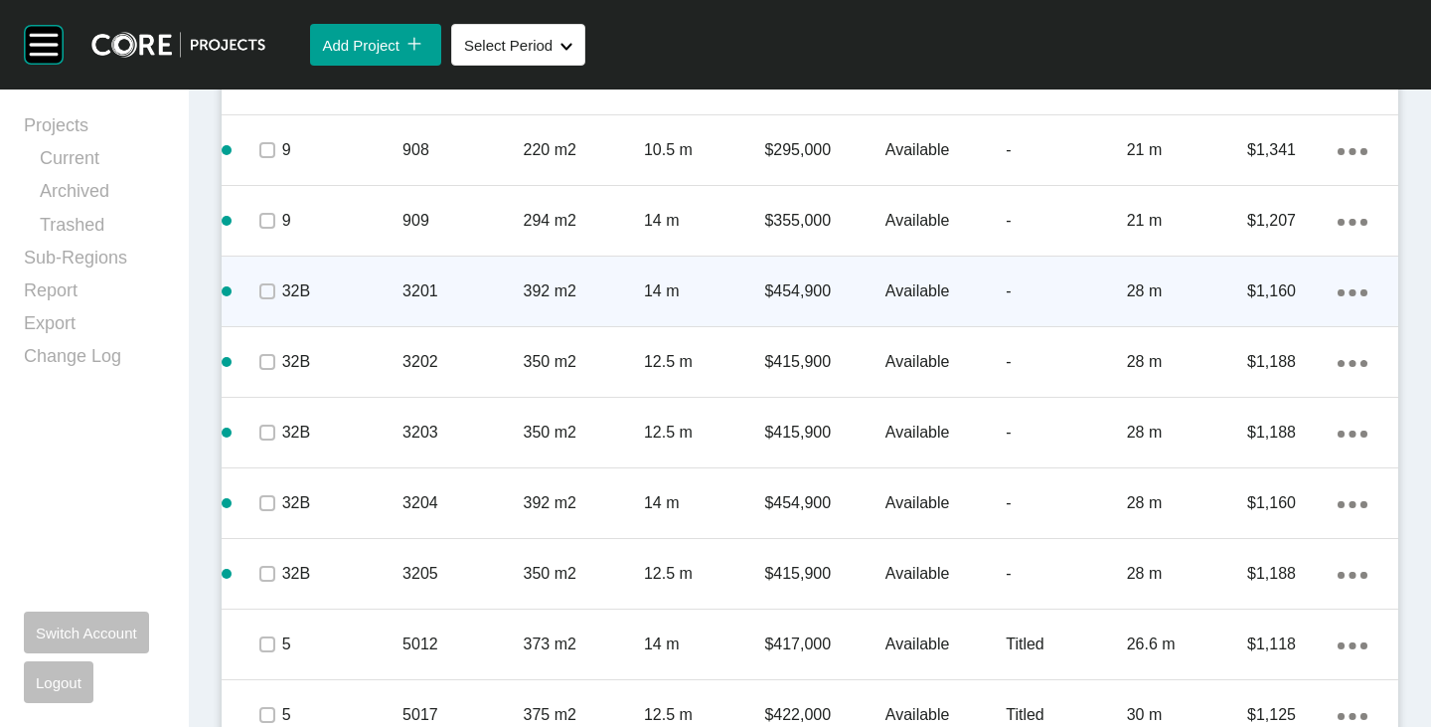
click at [1339, 298] on div "Action Menu Dots Copy 6 Created with Sketch." at bounding box center [1353, 291] width 30 height 22
click at [1254, 323] on link "Delete" at bounding box center [1256, 326] width 75 height 30
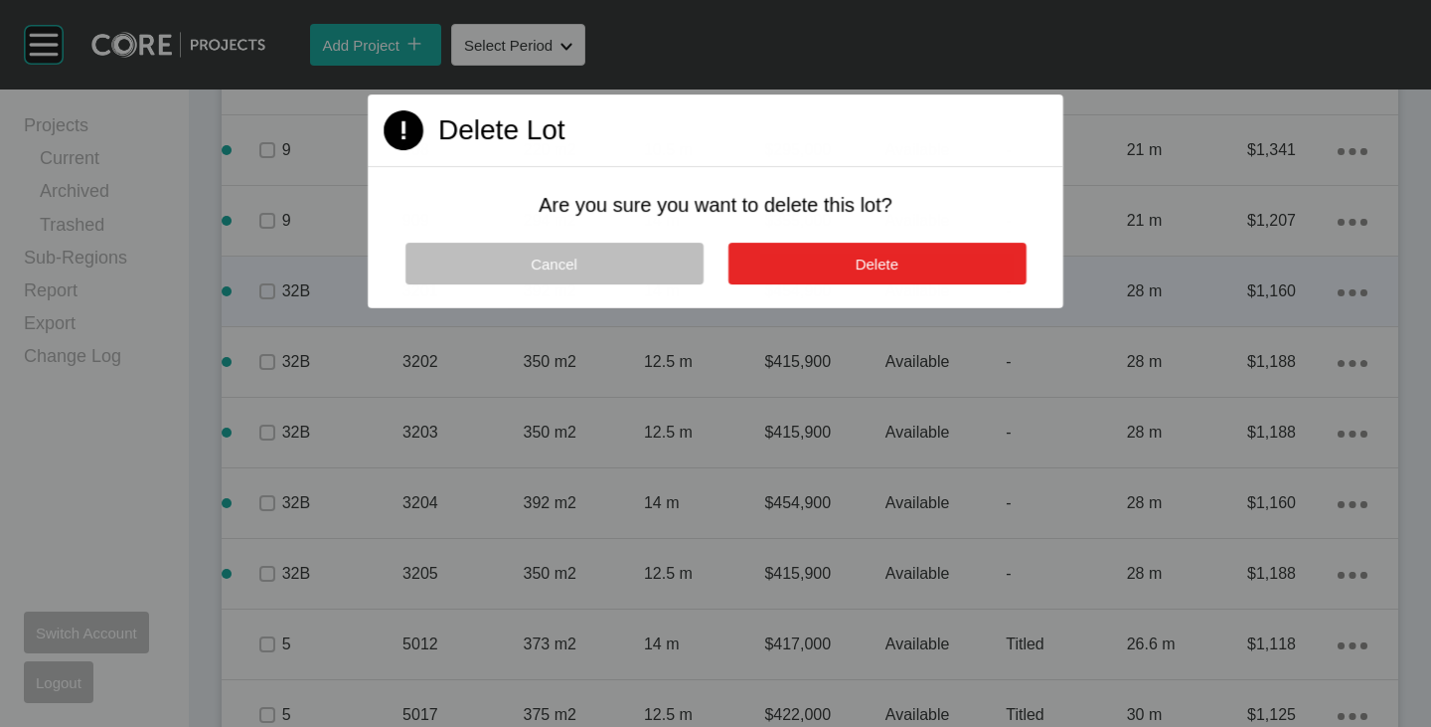
click at [919, 256] on button "Delete" at bounding box center [877, 264] width 298 height 42
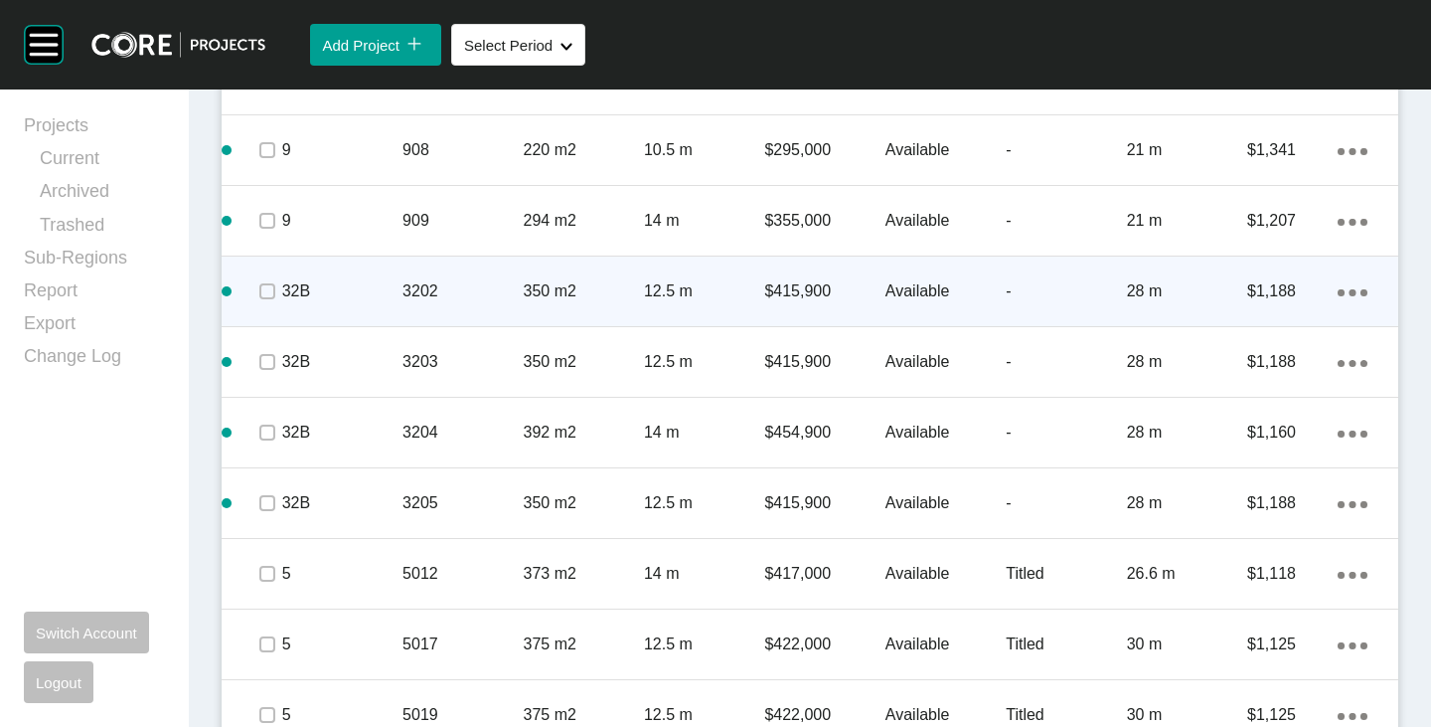
click at [1350, 292] on ellipse at bounding box center [1353, 292] width 7 height 7
click at [1263, 319] on link "Delete" at bounding box center [1256, 326] width 75 height 30
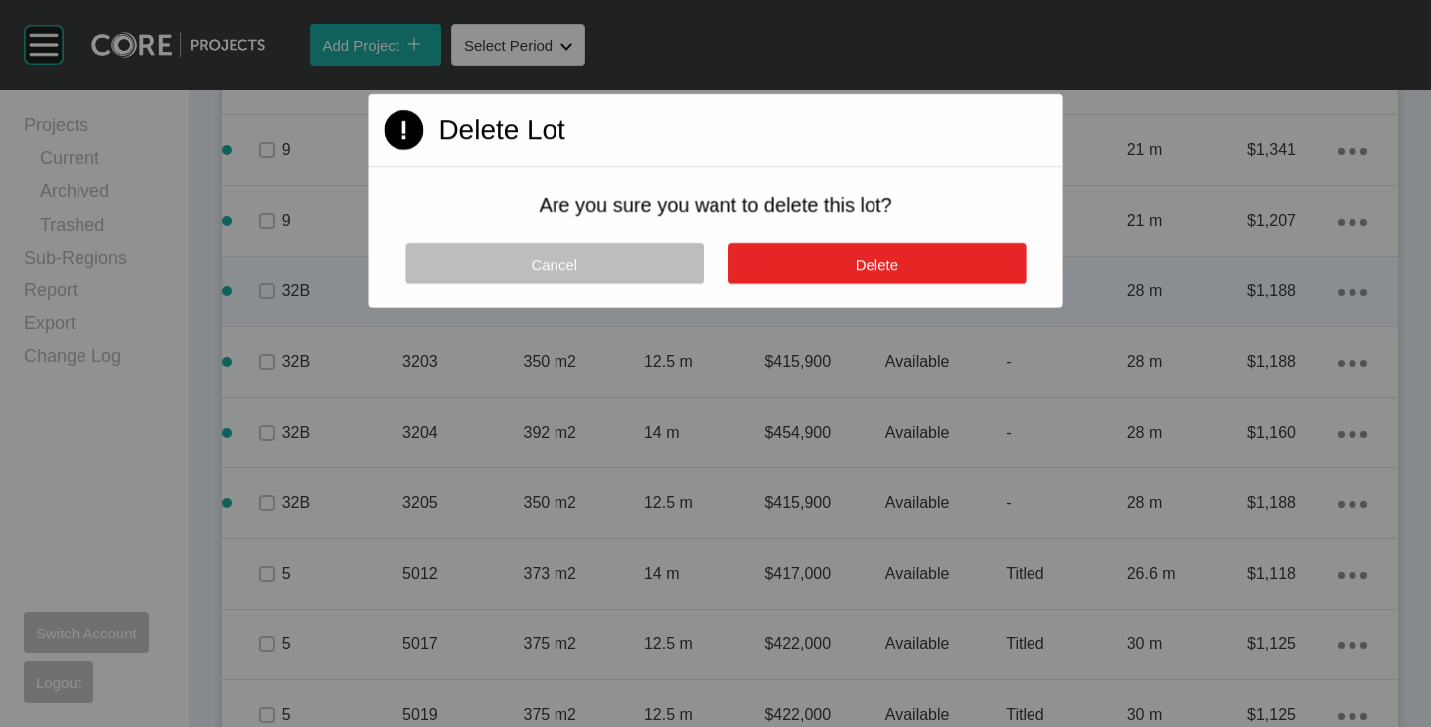
click at [957, 254] on button "Delete" at bounding box center [877, 264] width 298 height 42
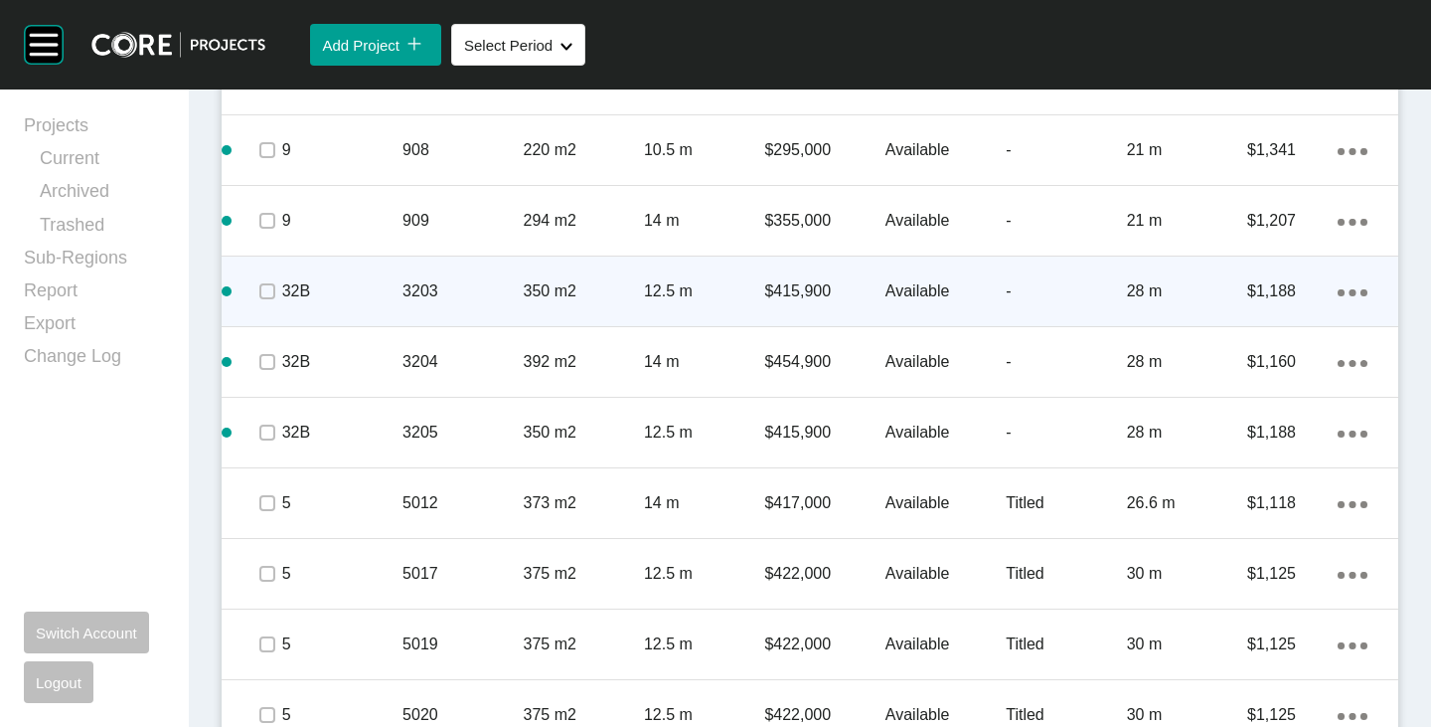
click at [1340, 288] on div "Action Menu Dots Copy 6 Created with Sketch." at bounding box center [1353, 291] width 30 height 22
click at [1259, 323] on link "Delete" at bounding box center [1256, 326] width 75 height 30
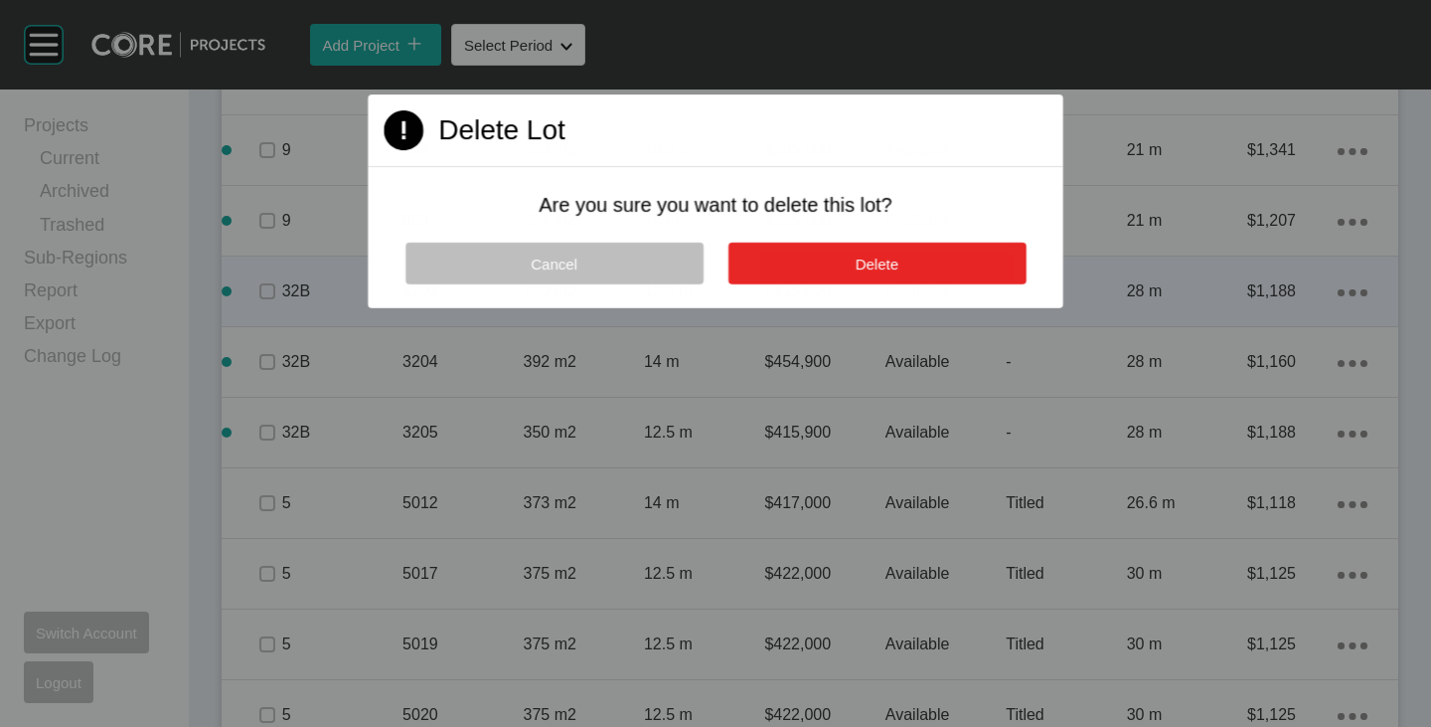
click at [972, 258] on button "Delete" at bounding box center [877, 264] width 298 height 42
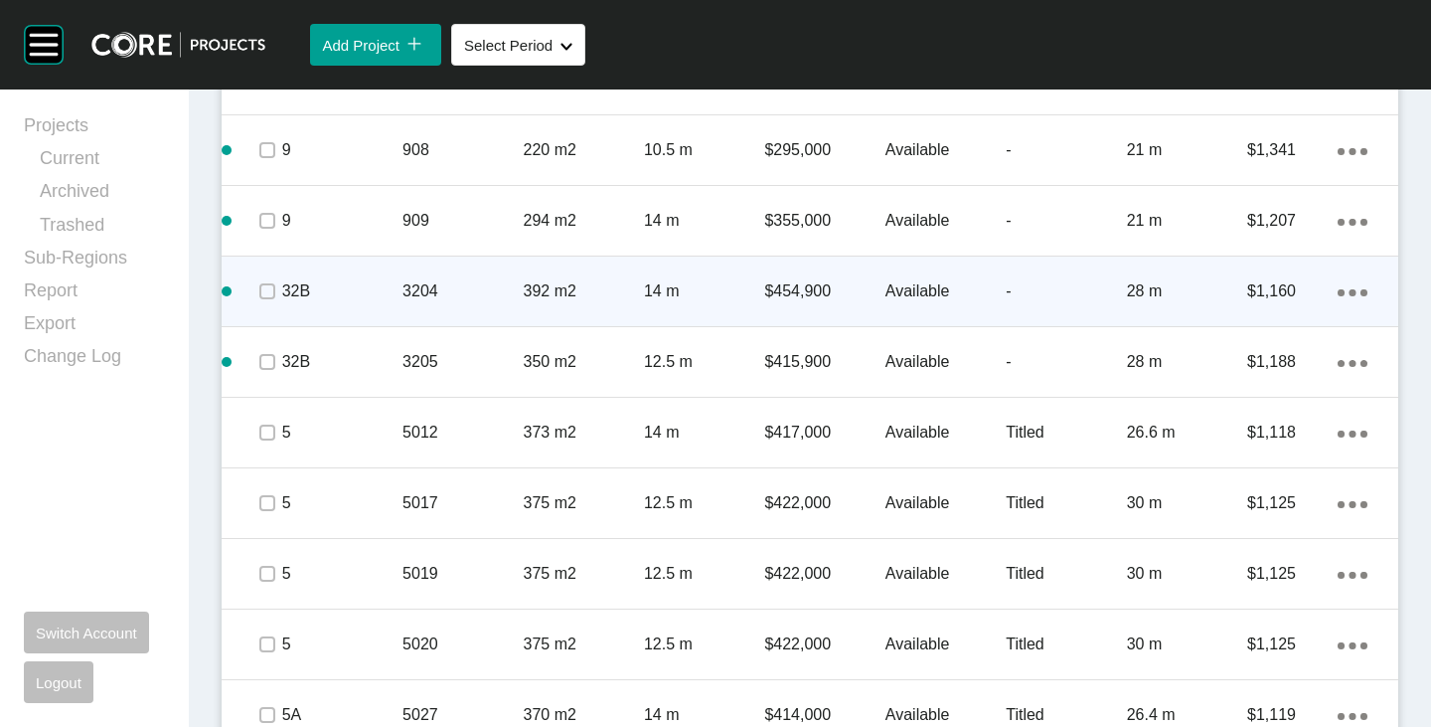
click at [1338, 287] on div "Action Menu Dots Copy 6 Created with Sketch." at bounding box center [1353, 291] width 30 height 22
click at [1258, 317] on link "Delete" at bounding box center [1256, 326] width 75 height 30
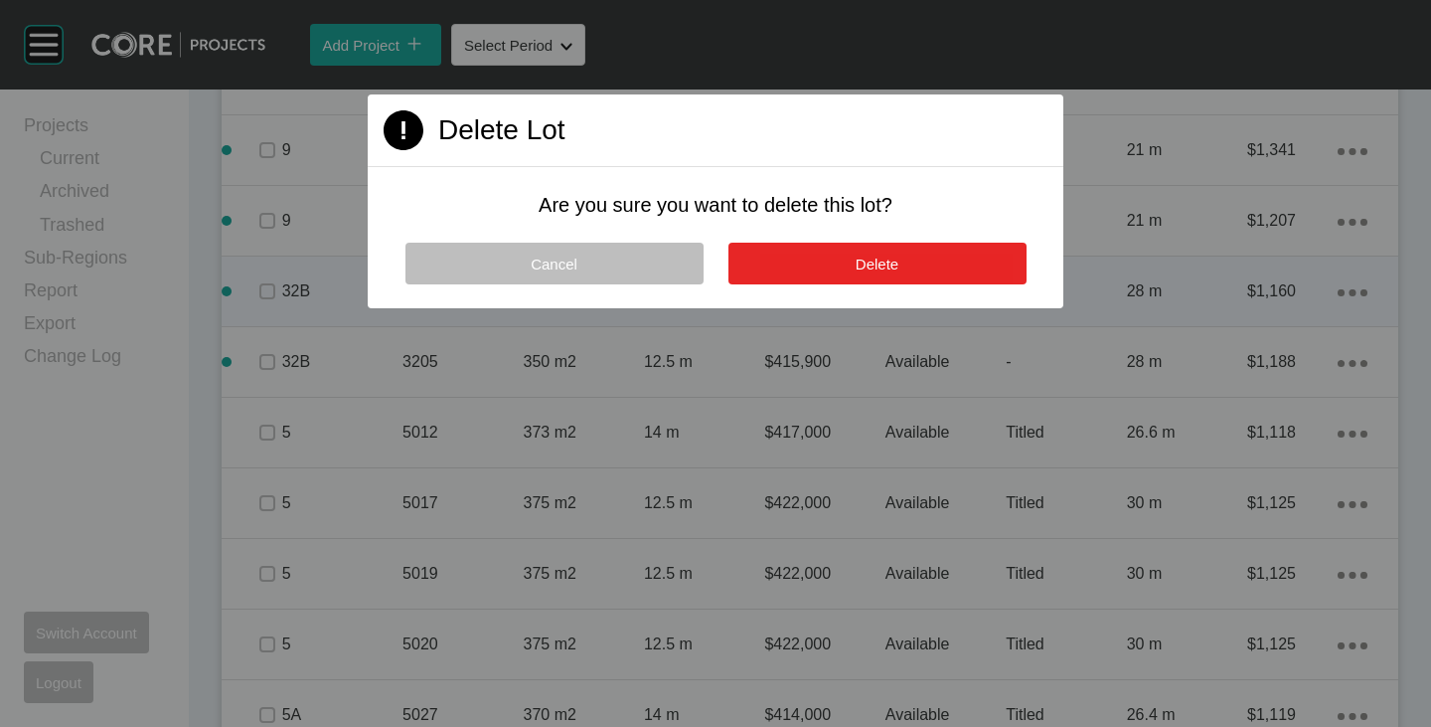
click at [962, 254] on button "Delete" at bounding box center [878, 264] width 298 height 42
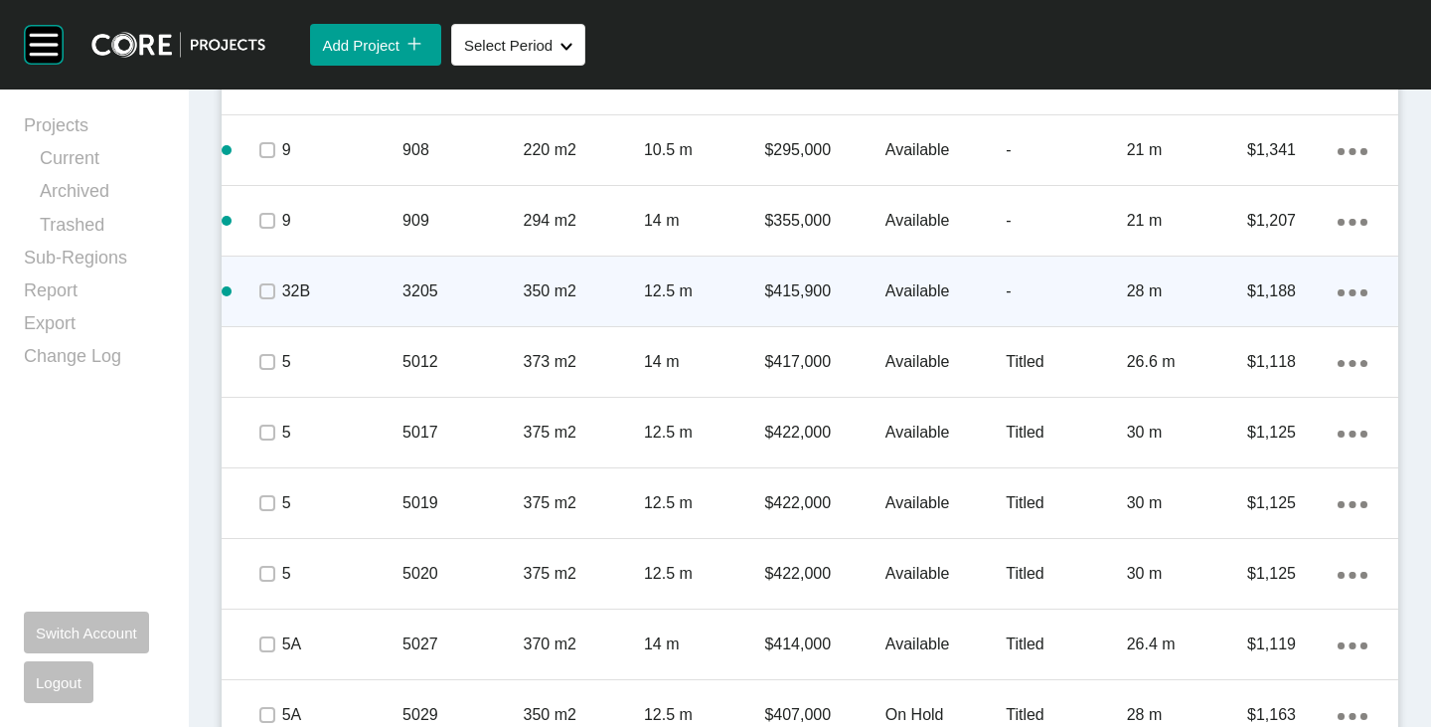
click at [1345, 294] on icon "Action Menu Dots Copy 6 Created with Sketch." at bounding box center [1353, 292] width 30 height 7
click at [1242, 320] on link "Delete" at bounding box center [1256, 326] width 75 height 30
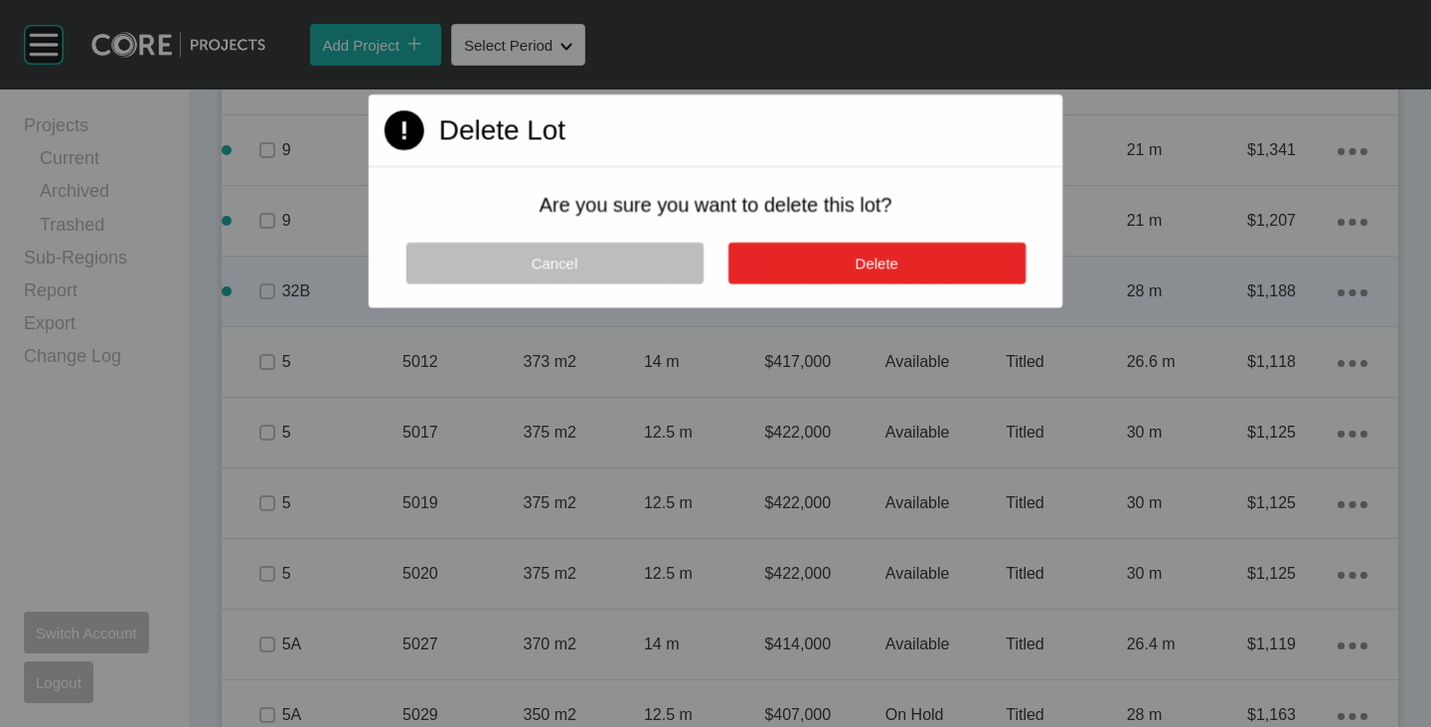
click at [887, 262] on span "Delete" at bounding box center [876, 262] width 43 height 17
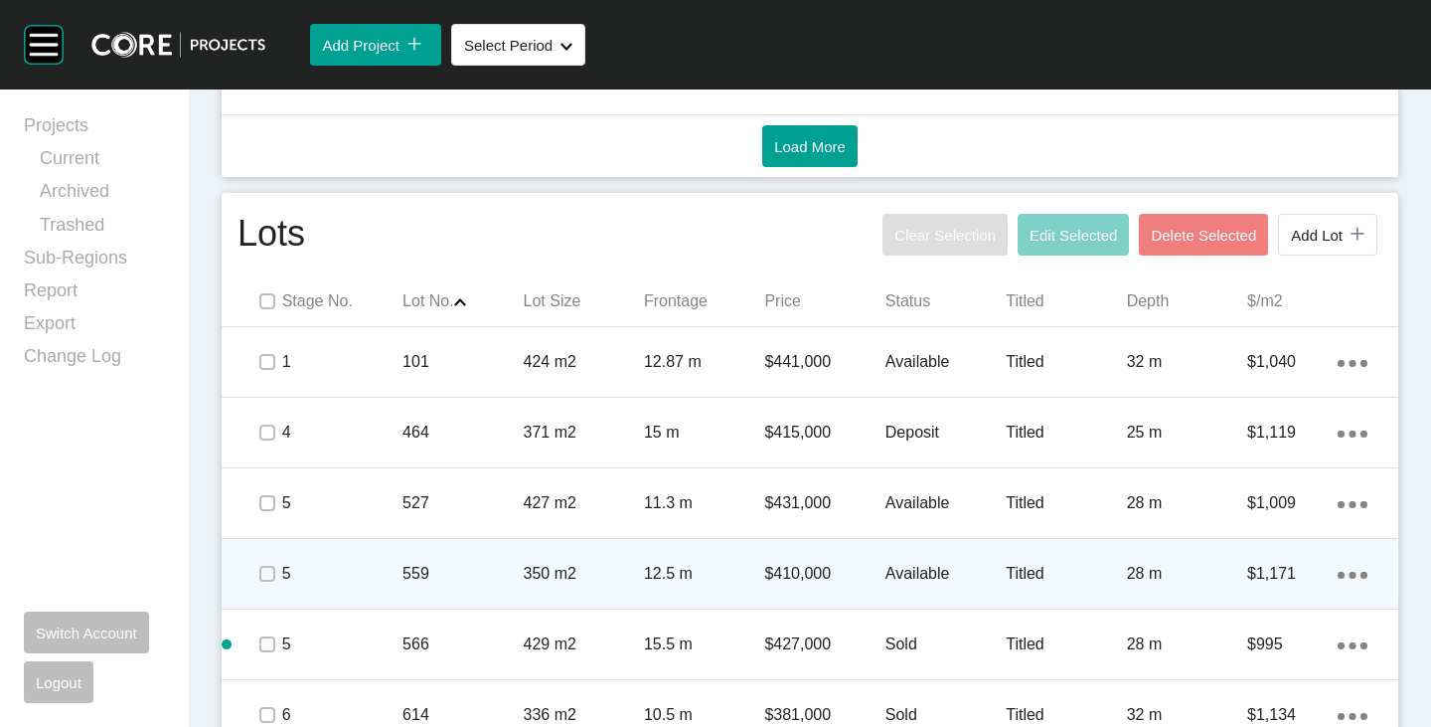
scroll to position [1219, 0]
click at [269, 302] on label at bounding box center [267, 300] width 16 height 16
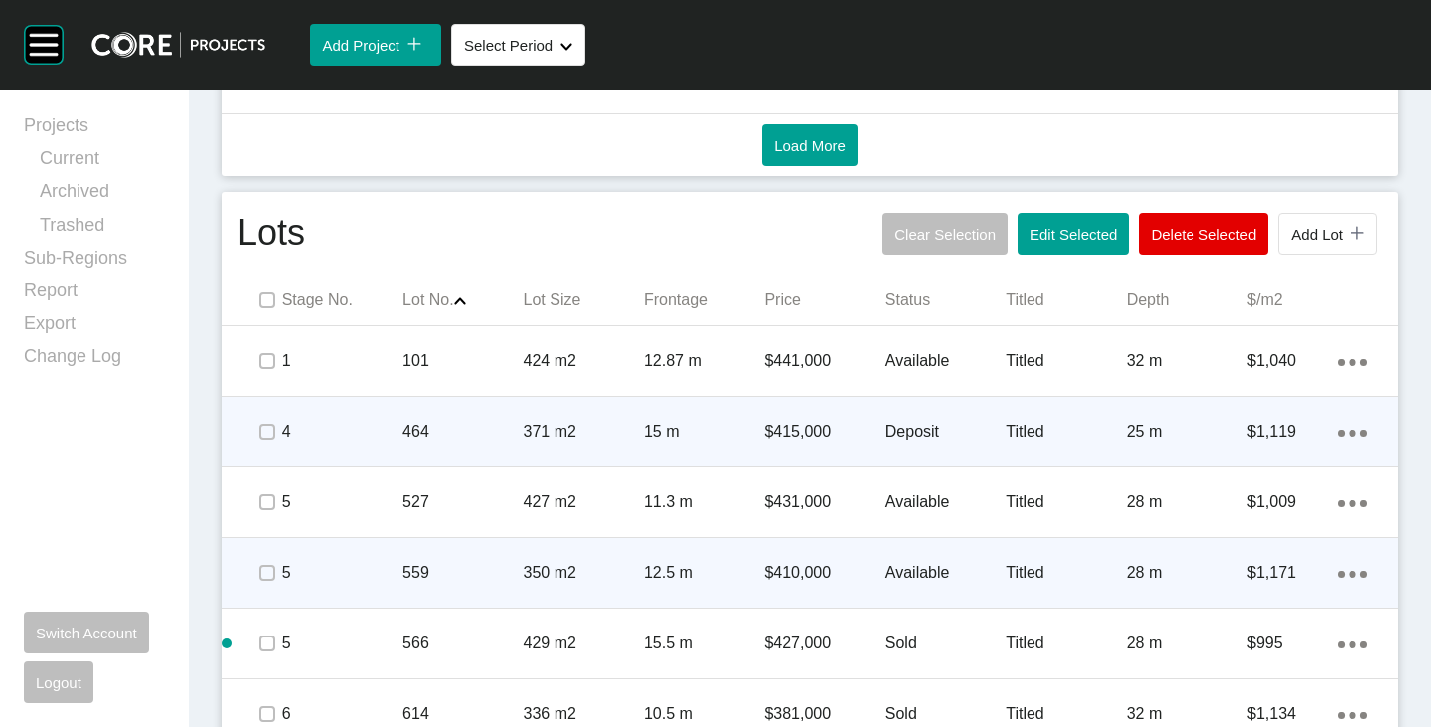
click at [913, 435] on p "Deposit" at bounding box center [946, 431] width 120 height 22
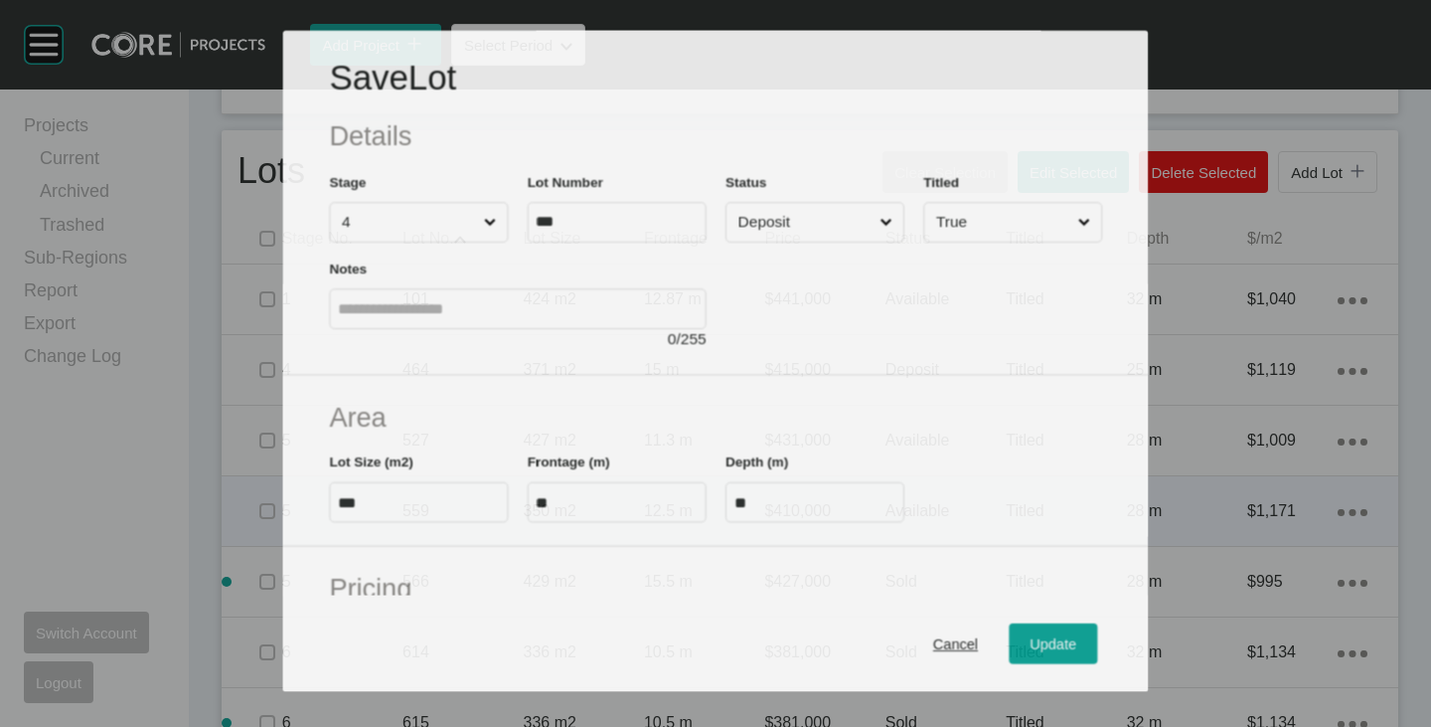
click at [830, 229] on input "Deposit" at bounding box center [805, 222] width 142 height 39
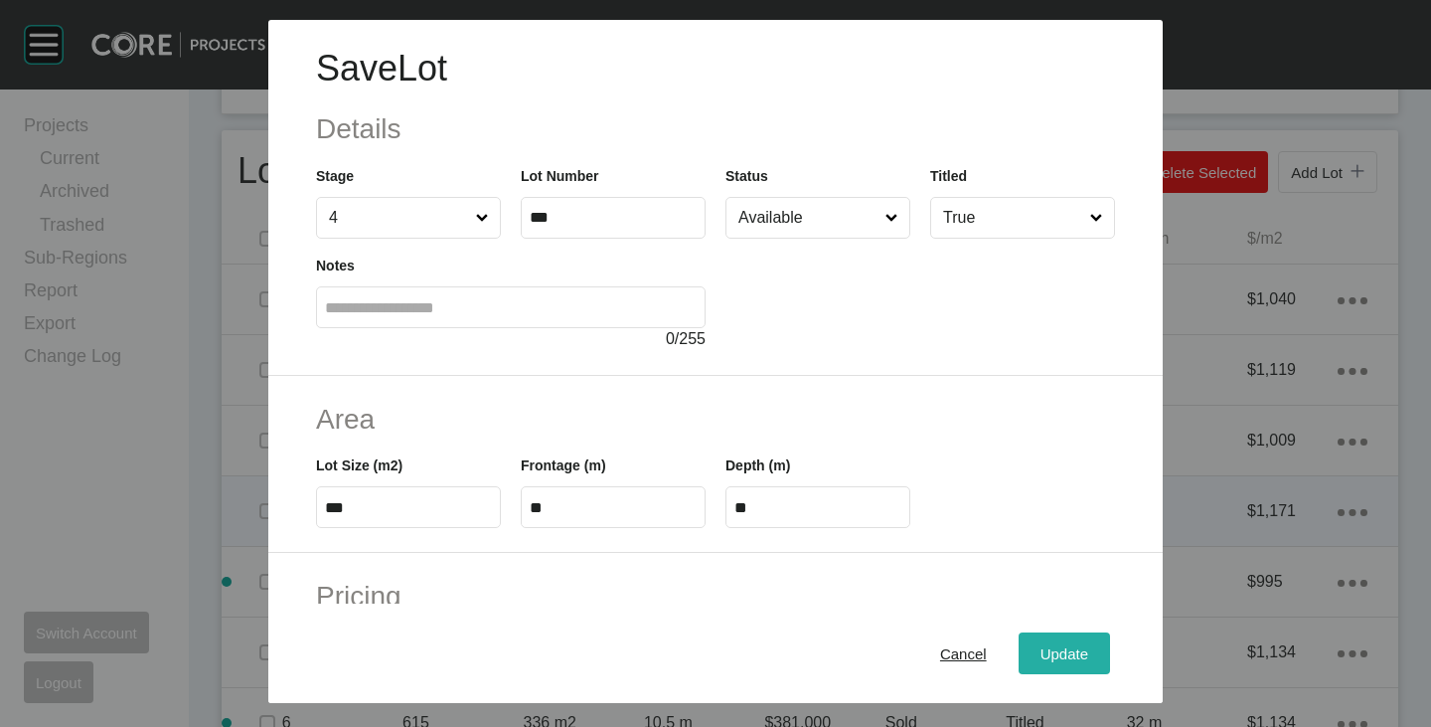
click at [1049, 640] on div "Update" at bounding box center [1065, 653] width 58 height 27
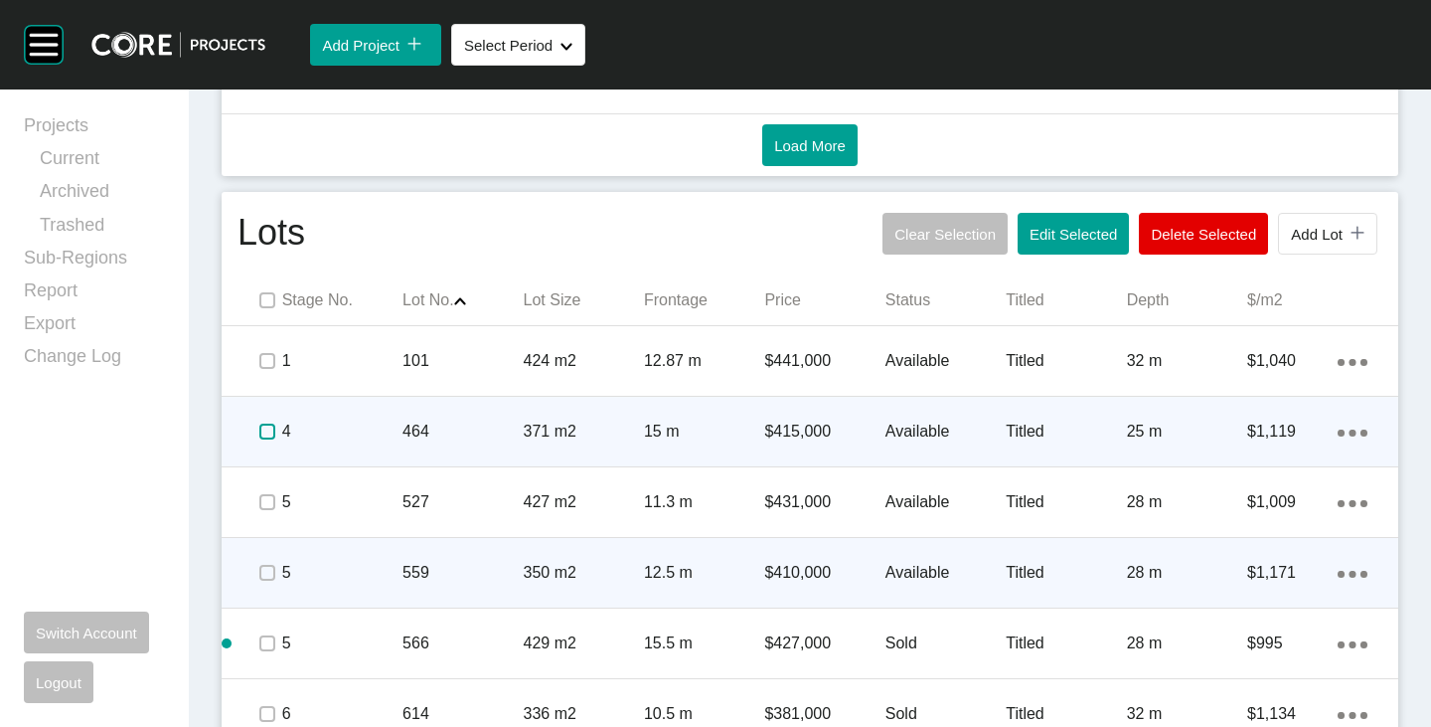
click at [259, 430] on label at bounding box center [267, 431] width 16 height 16
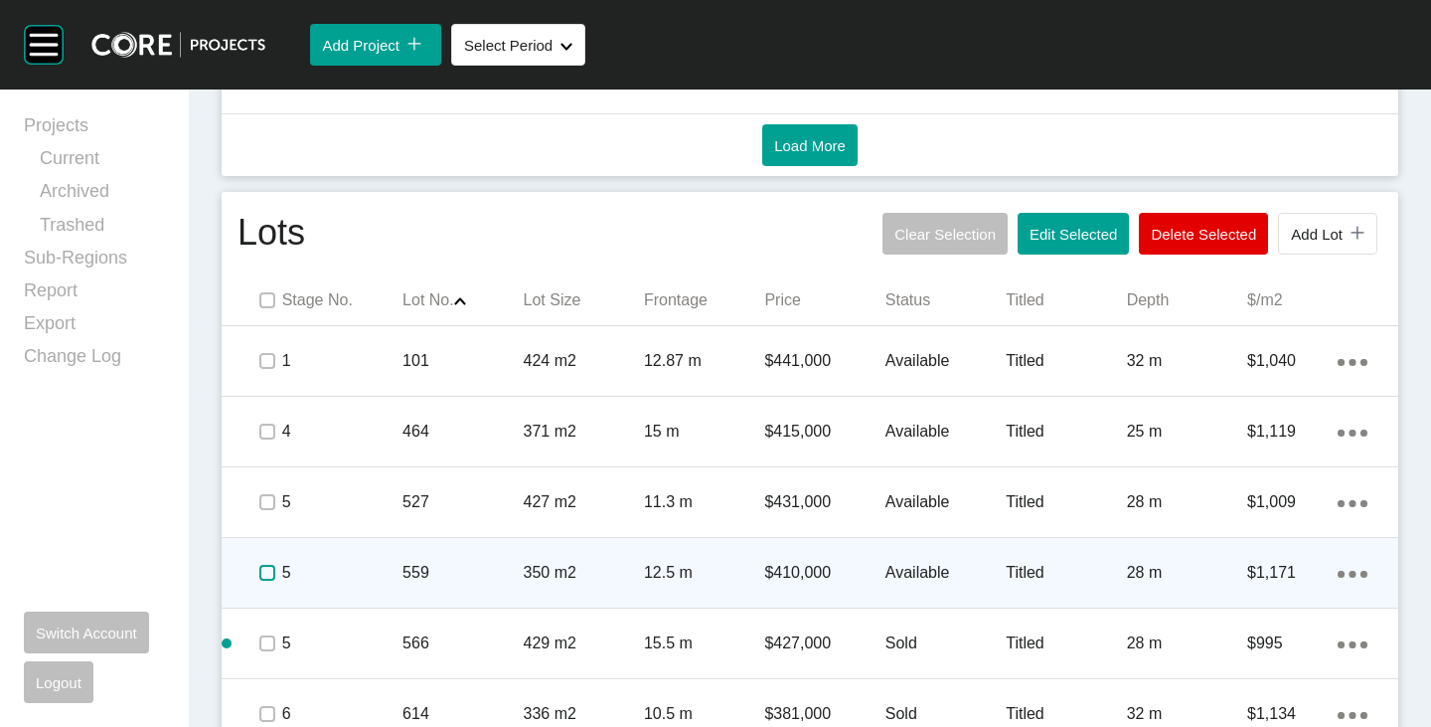
click at [266, 573] on label at bounding box center [267, 573] width 16 height 16
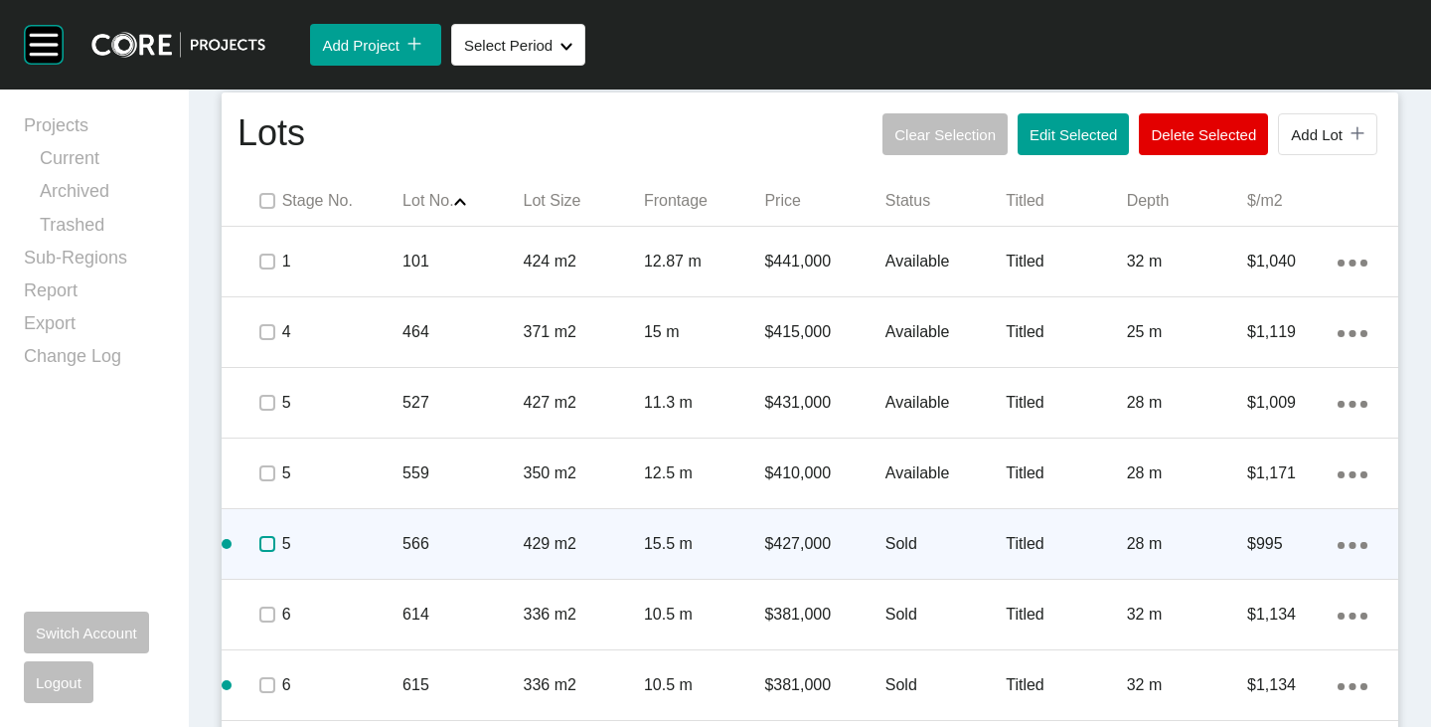
click at [265, 552] on label at bounding box center [267, 544] width 16 height 16
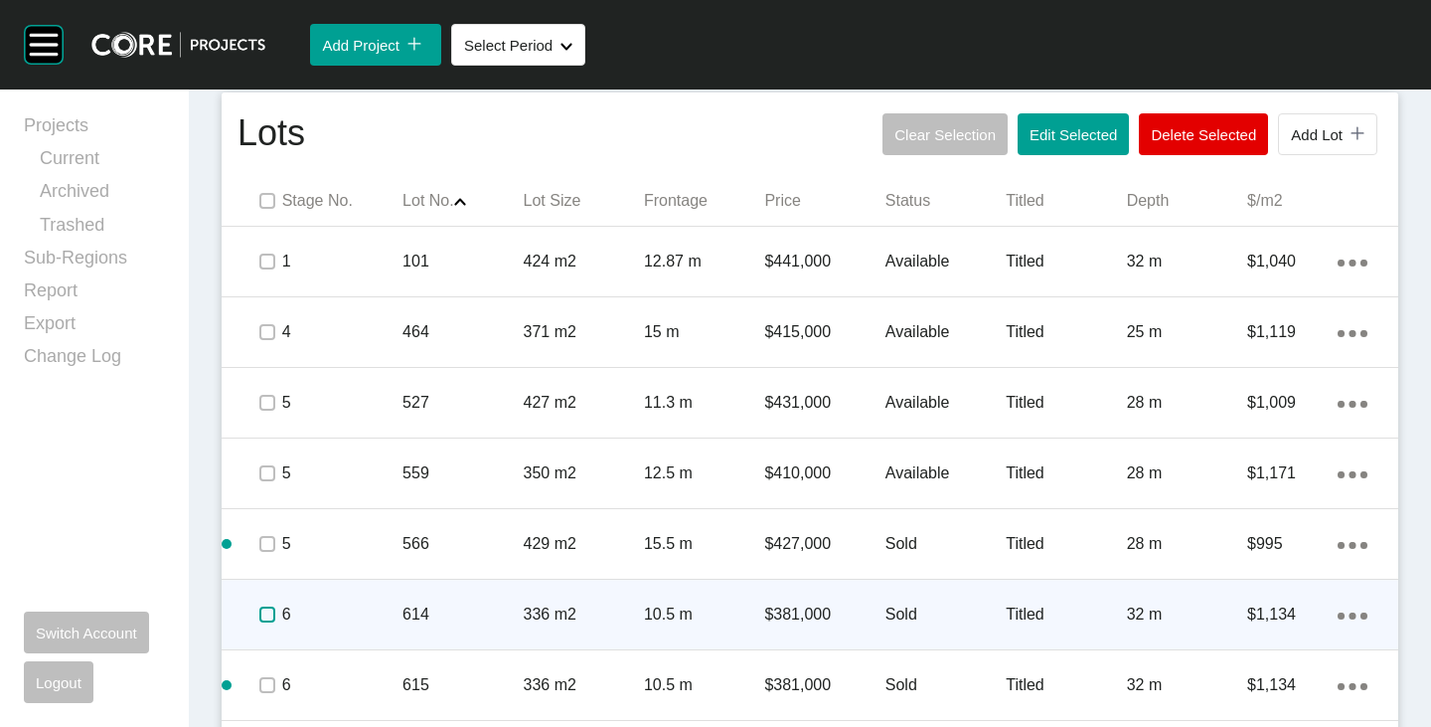
click at [265, 613] on label at bounding box center [267, 614] width 16 height 16
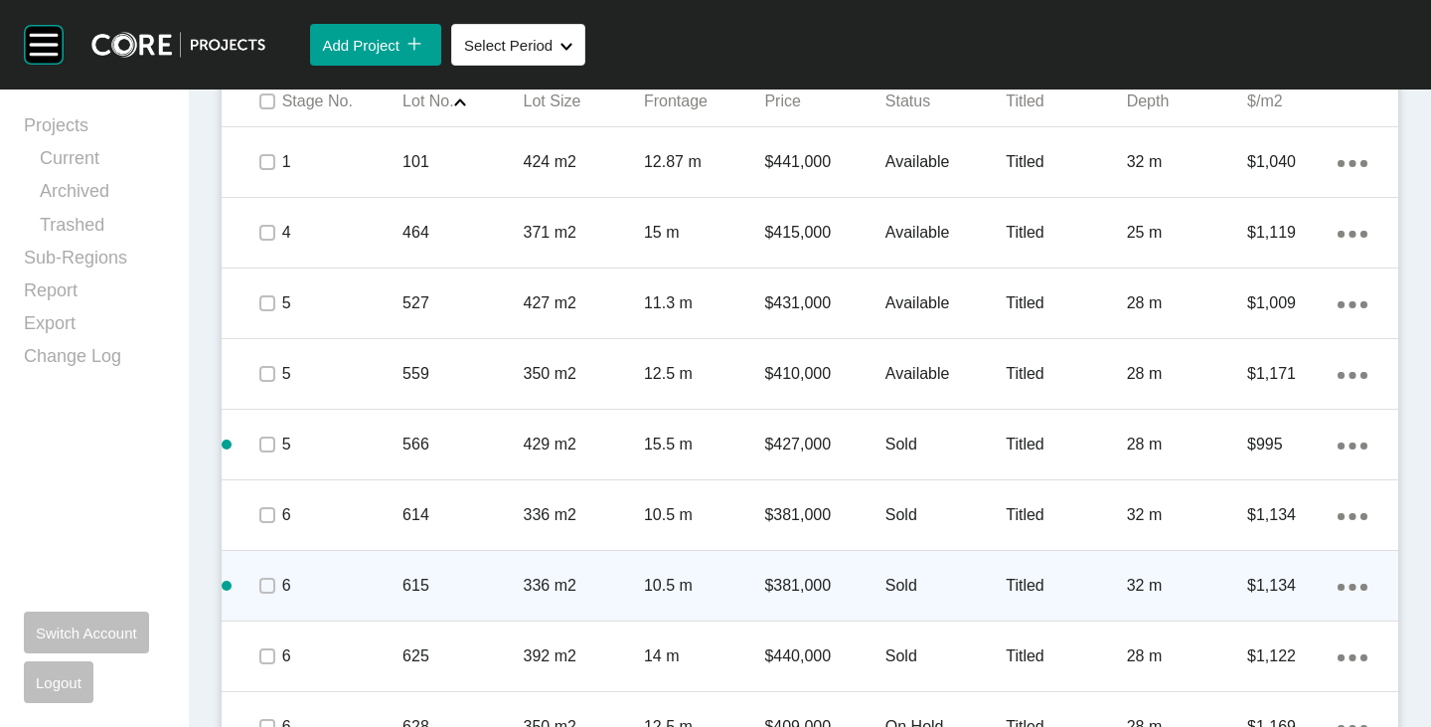
click at [270, 595] on span at bounding box center [266, 586] width 30 height 30
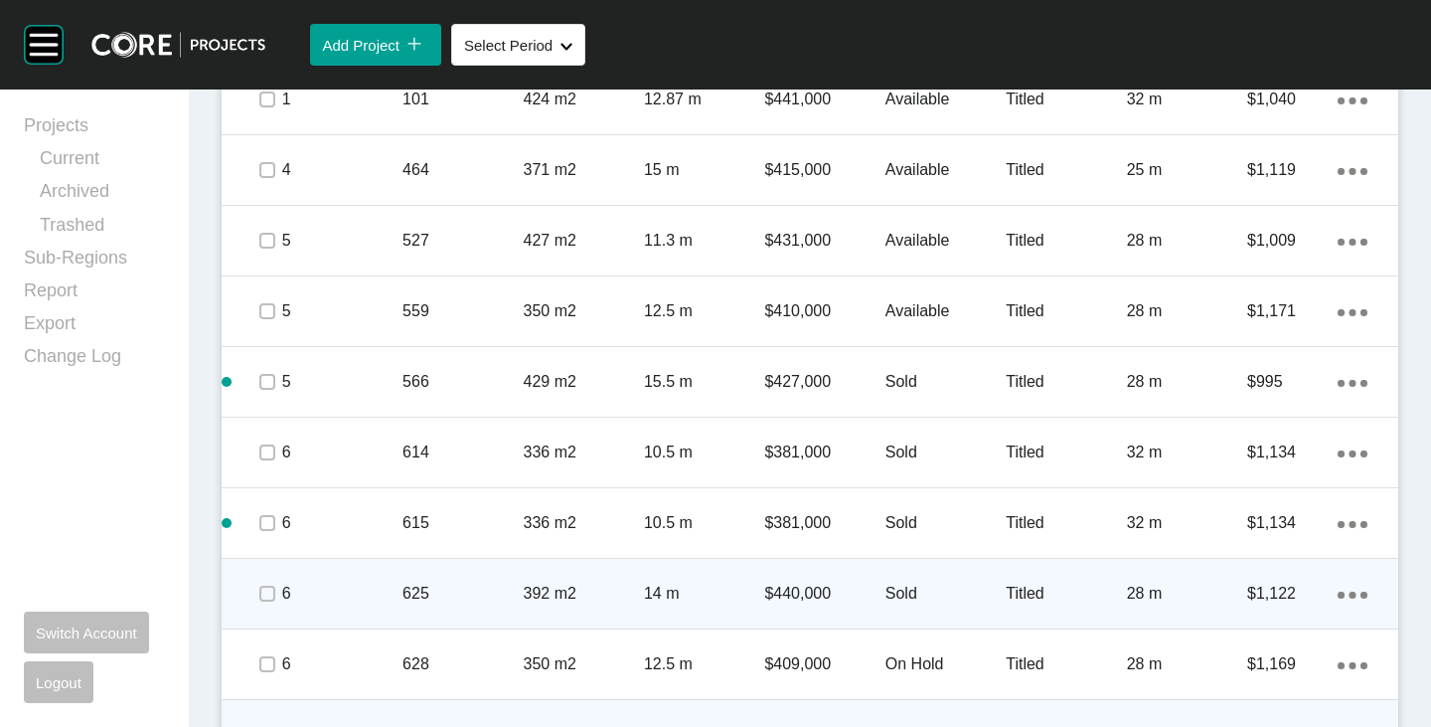
scroll to position [1517, 0]
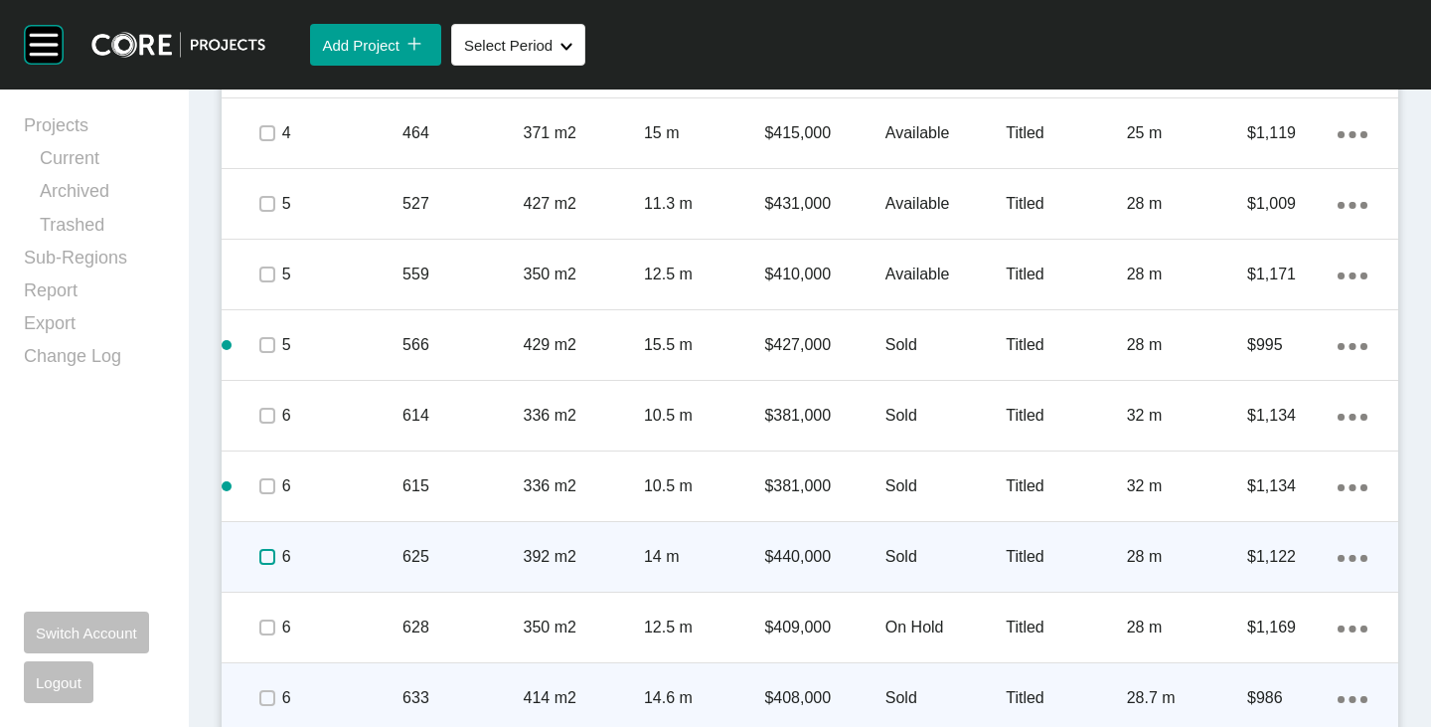
click at [267, 560] on label at bounding box center [267, 557] width 16 height 16
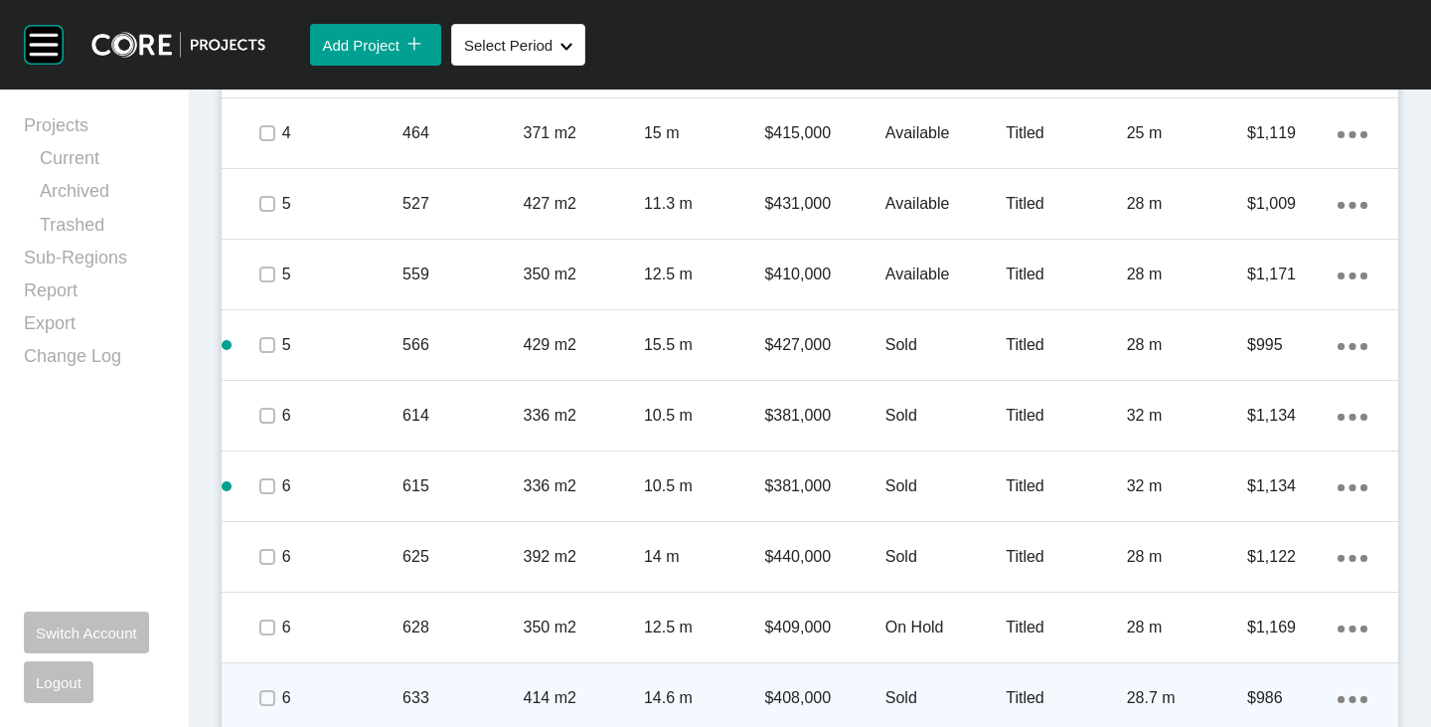
click at [1343, 413] on div "Action Menu Dots Copy 6 Created with Sketch." at bounding box center [1353, 416] width 30 height 22
click at [1264, 421] on link "Duplicate" at bounding box center [1256, 420] width 75 height 30
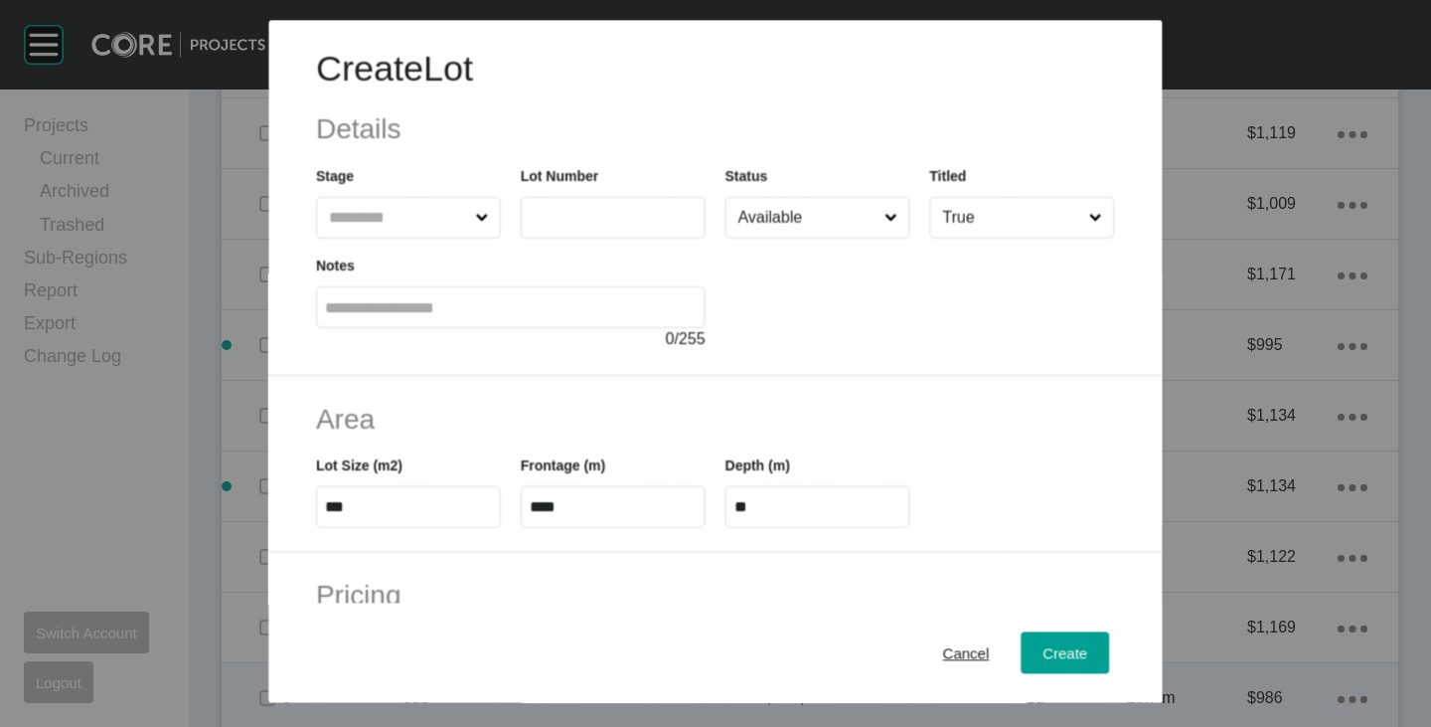
click at [585, 213] on input "text" at bounding box center [596, 218] width 132 height 17
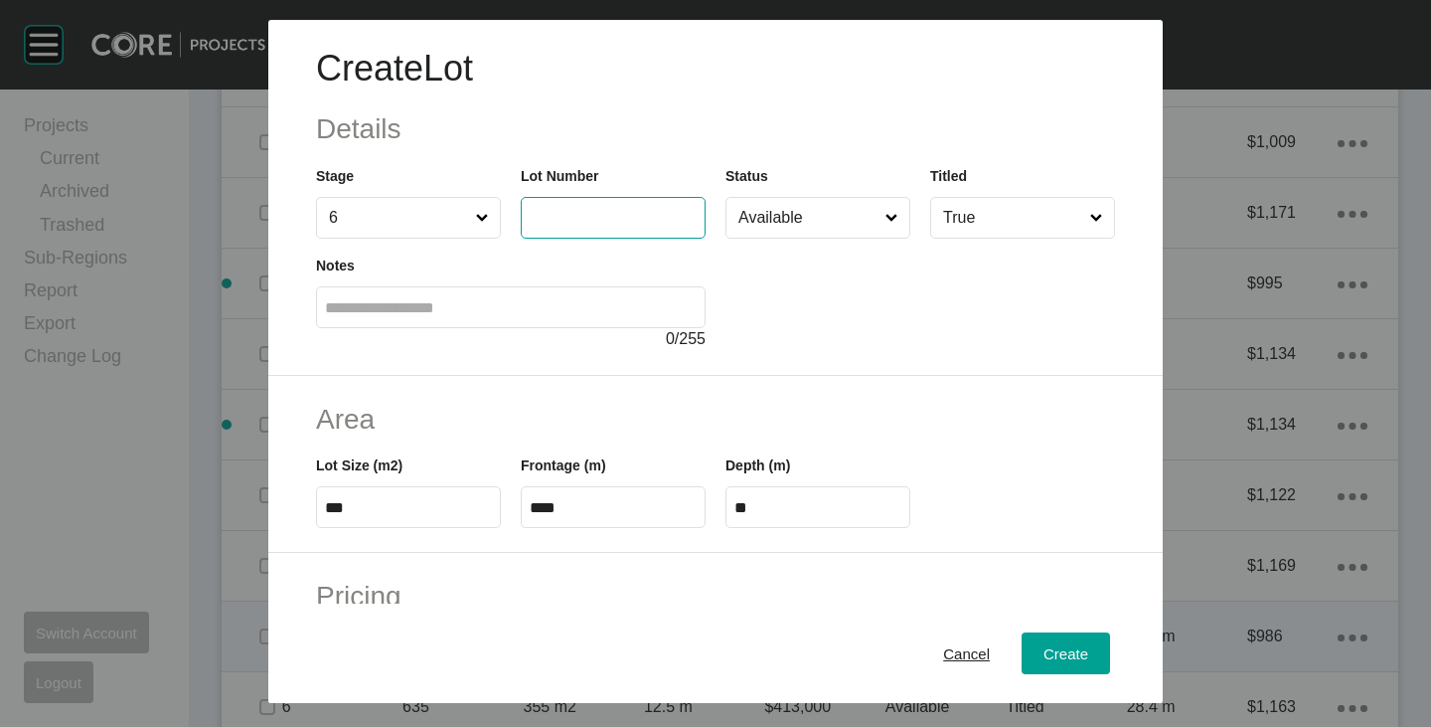
scroll to position [1455, 0]
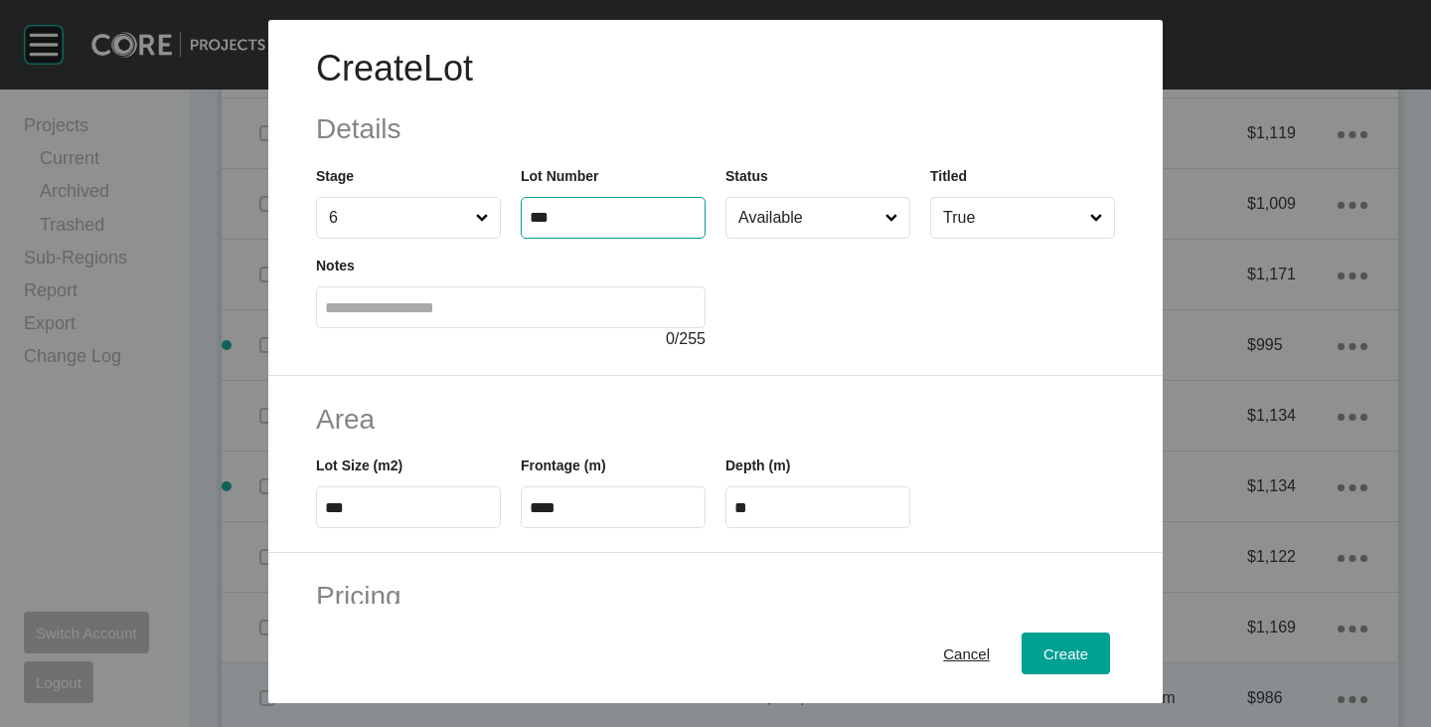
type input "***"
click at [818, 315] on div at bounding box center [921, 295] width 390 height 112
click at [354, 507] on input "***" at bounding box center [408, 507] width 167 height 17
type input "***"
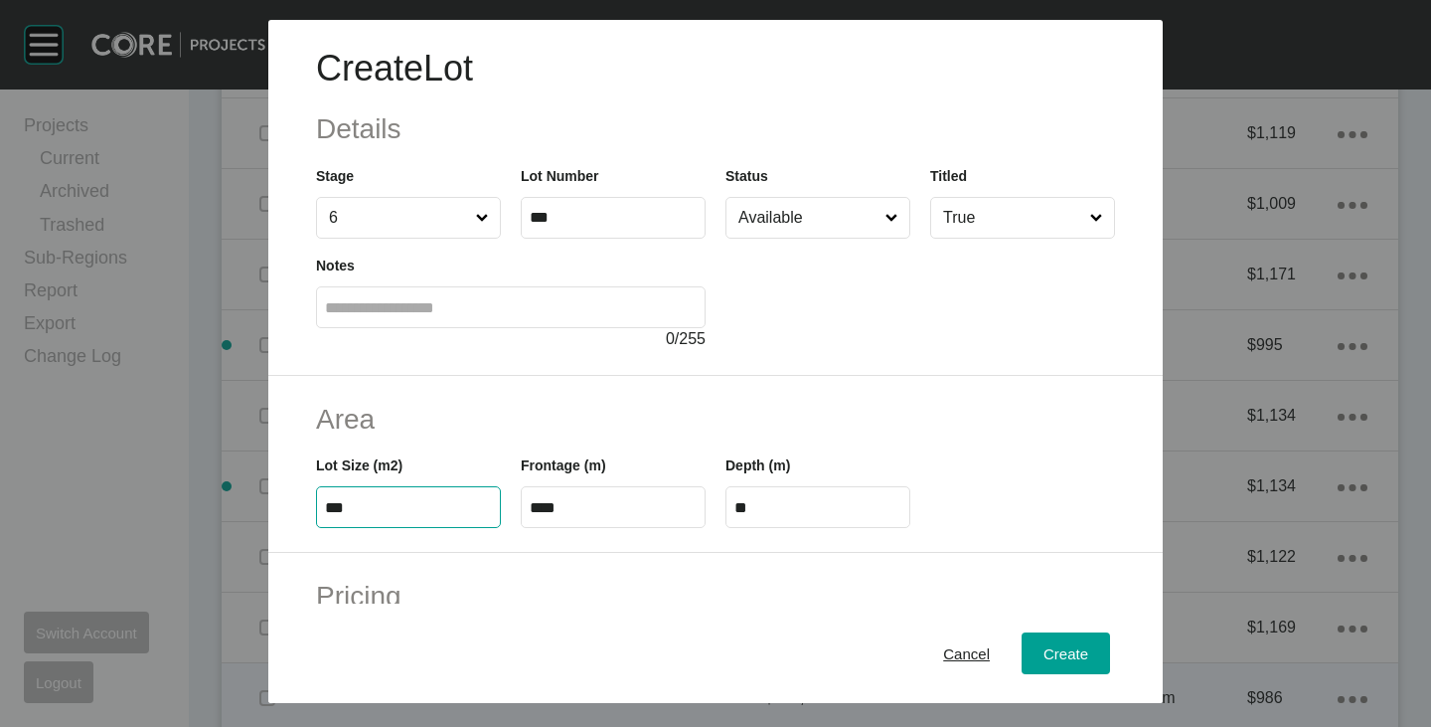
type input "****"
type input "*****"
click at [476, 437] on div "Area Lot Size (m2) *** Frontage (m) **** Depth (m) ****" at bounding box center [715, 465] width 895 height 178
click at [581, 512] on input "****" at bounding box center [613, 507] width 167 height 17
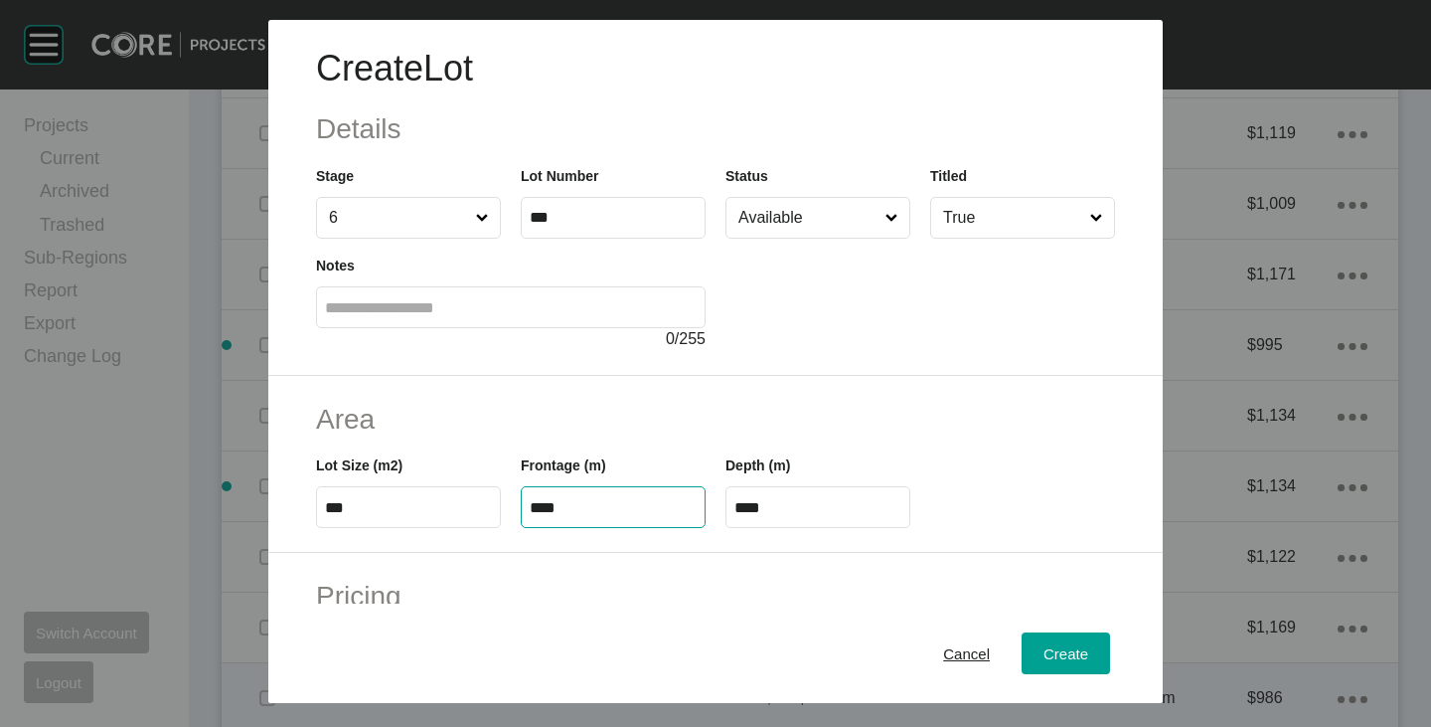
type input "****"
type input "**"
click at [658, 412] on h2 "Area" at bounding box center [715, 419] width 799 height 39
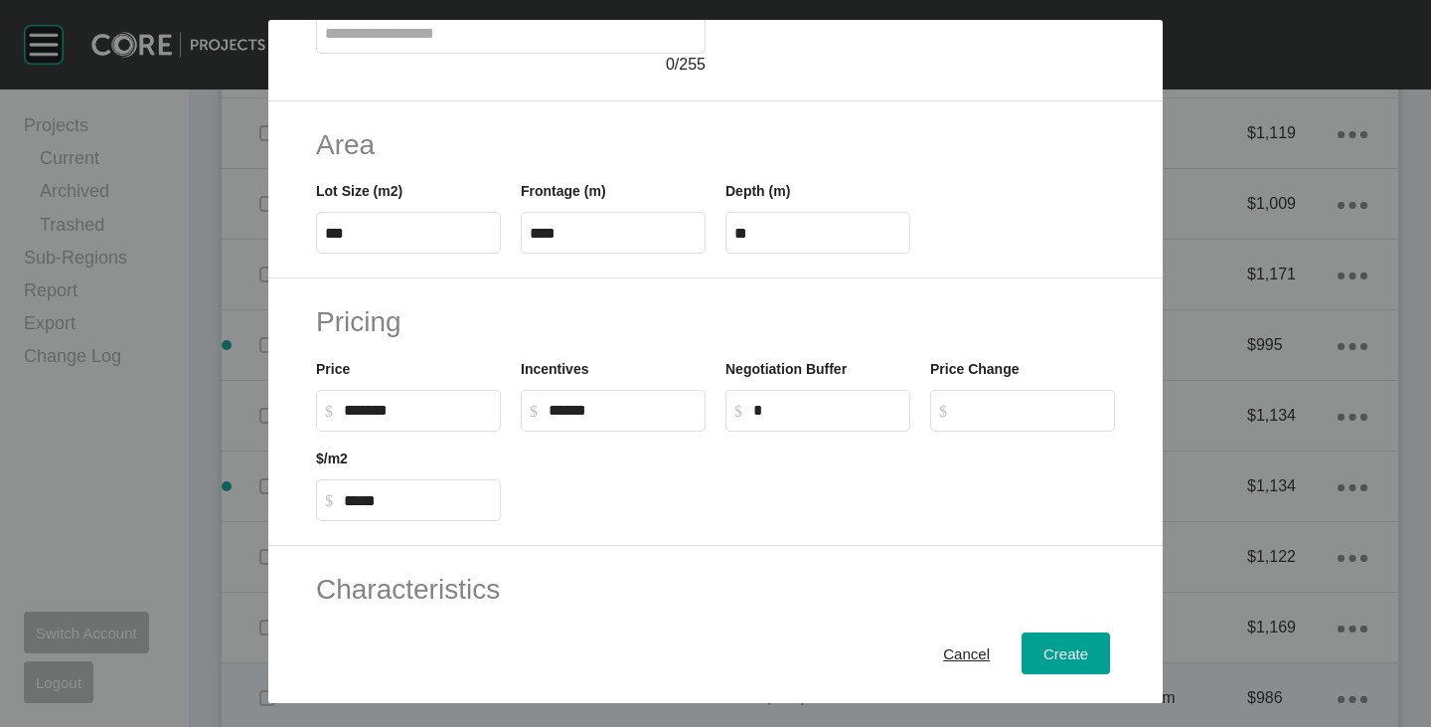
scroll to position [298, 0]
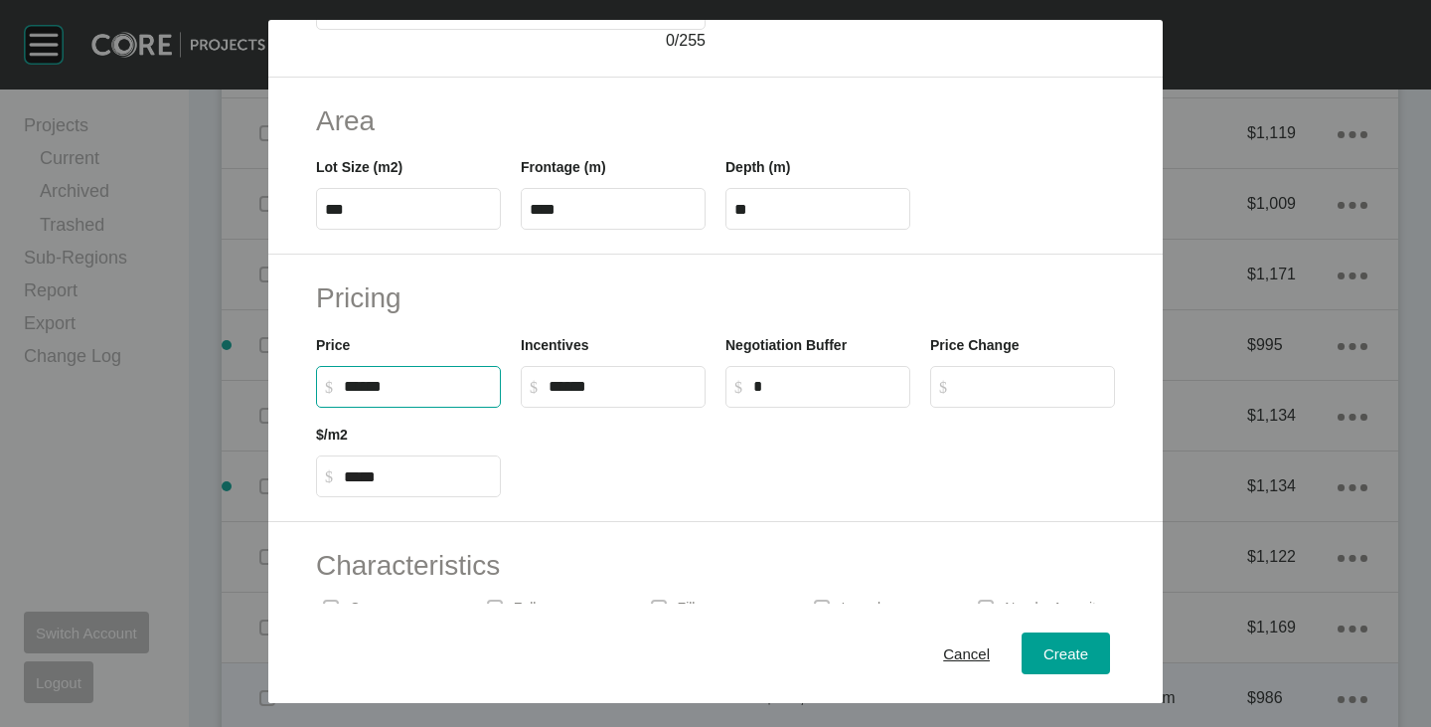
drag, startPoint x: 345, startPoint y: 388, endPoint x: 367, endPoint y: 392, distance: 22.2
click at [367, 392] on input "******" at bounding box center [418, 386] width 148 height 17
type input "*******"
type input "*****"
click at [697, 444] on div at bounding box center [818, 452] width 614 height 89
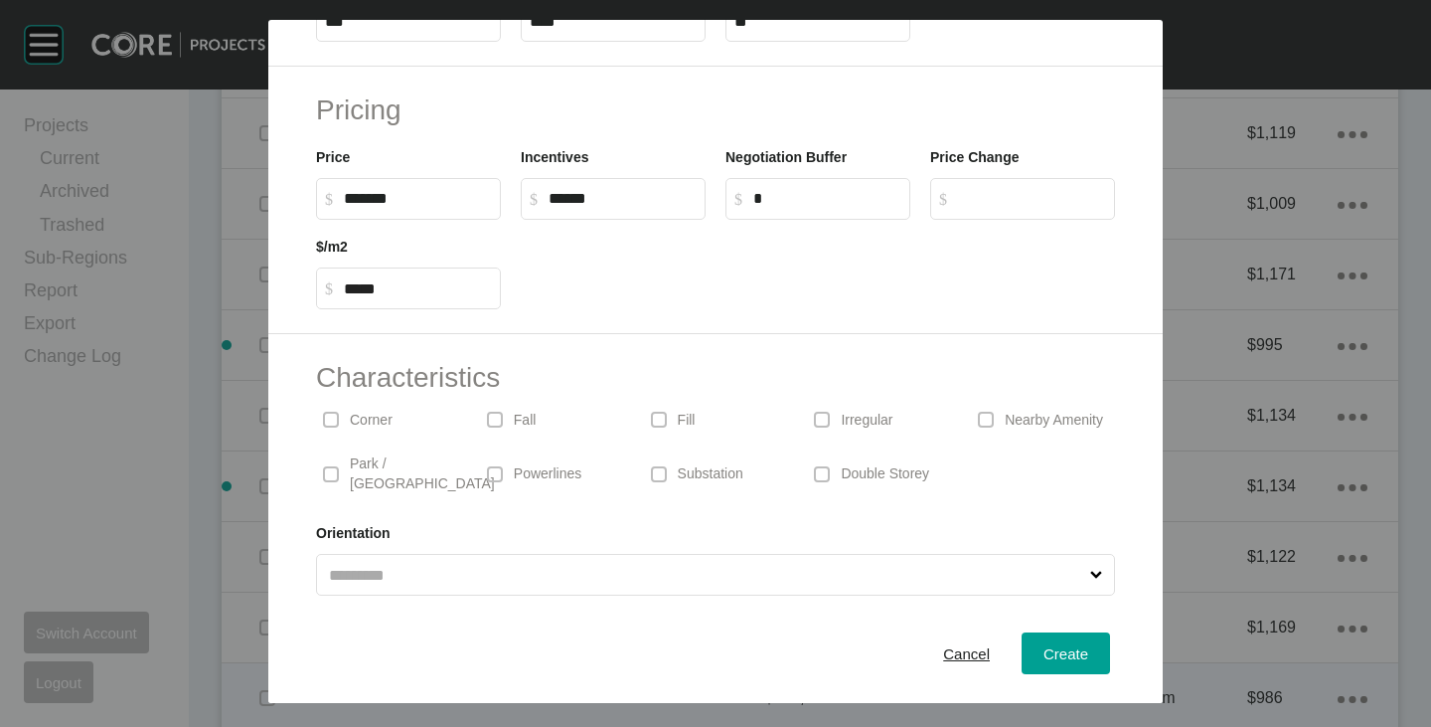
scroll to position [0, 0]
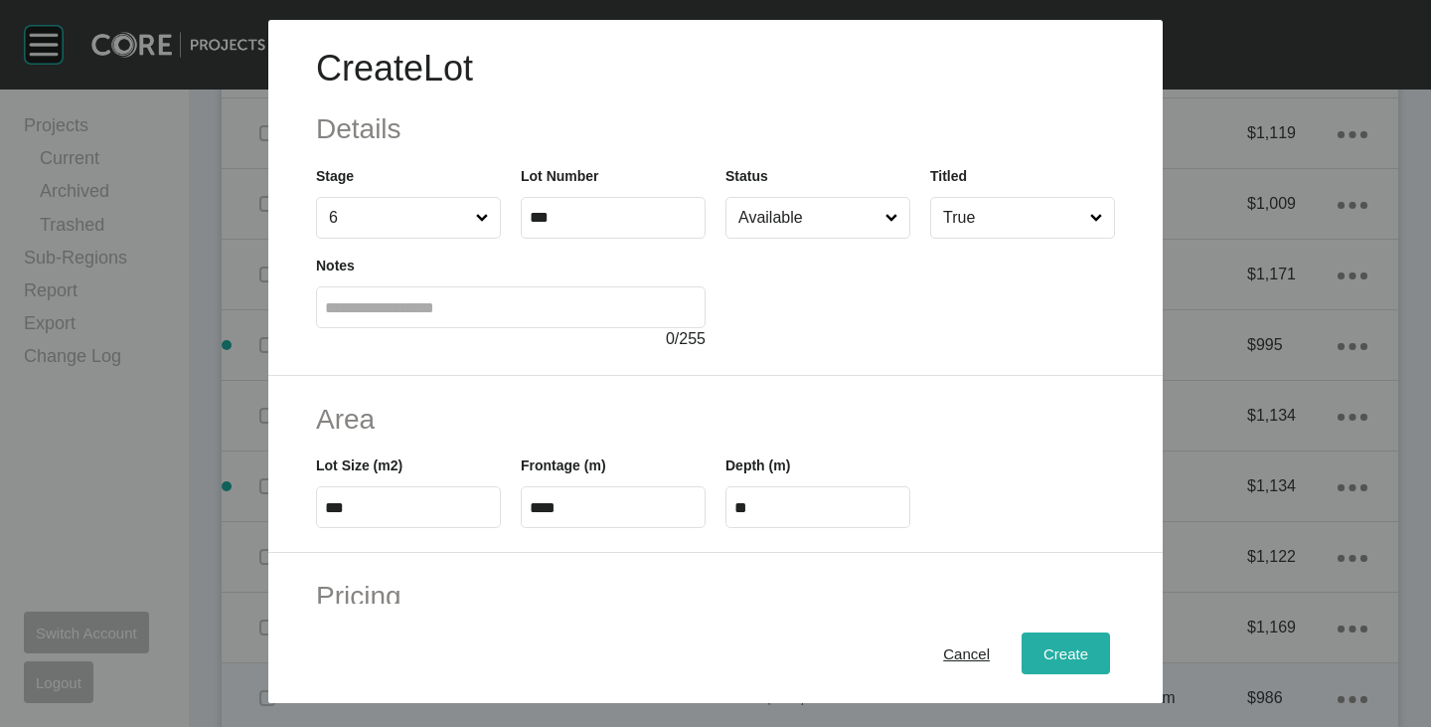
click at [1054, 648] on span "Create" at bounding box center [1066, 653] width 45 height 17
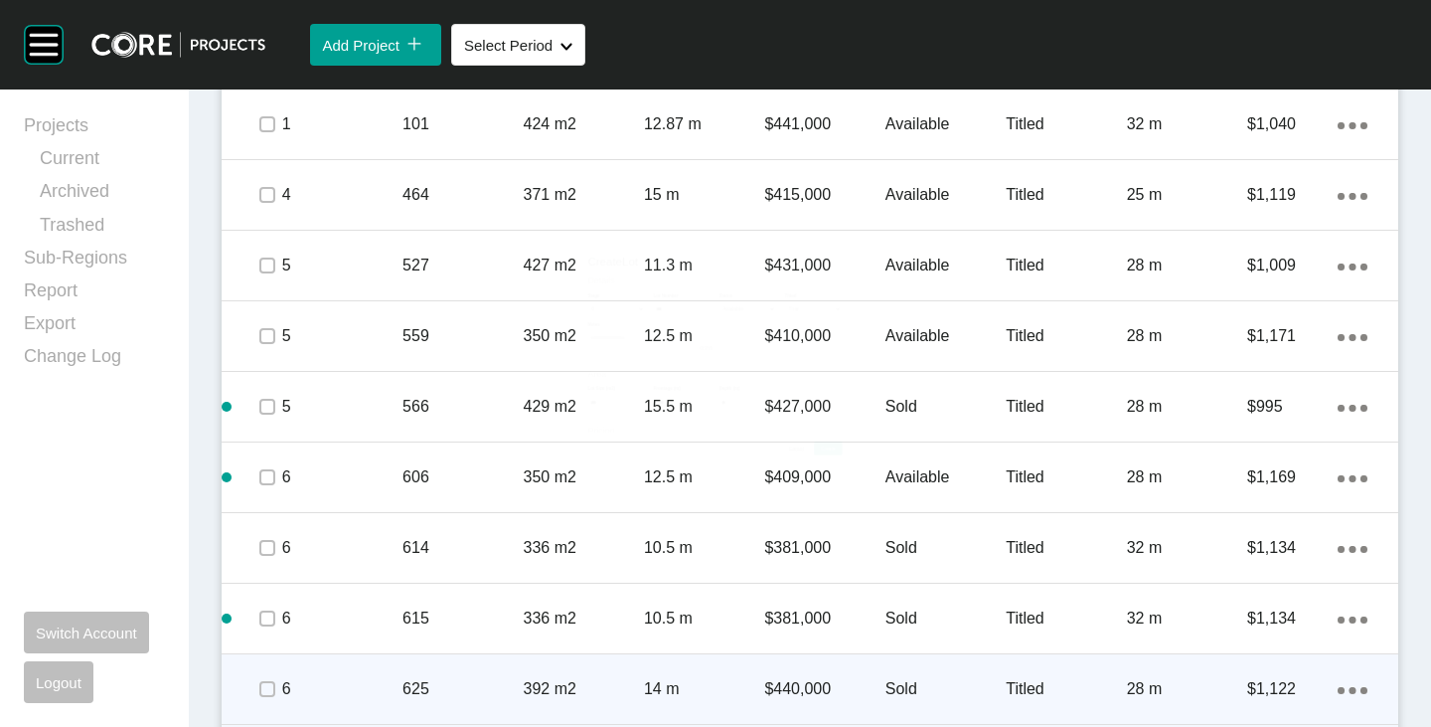
scroll to position [1517, 0]
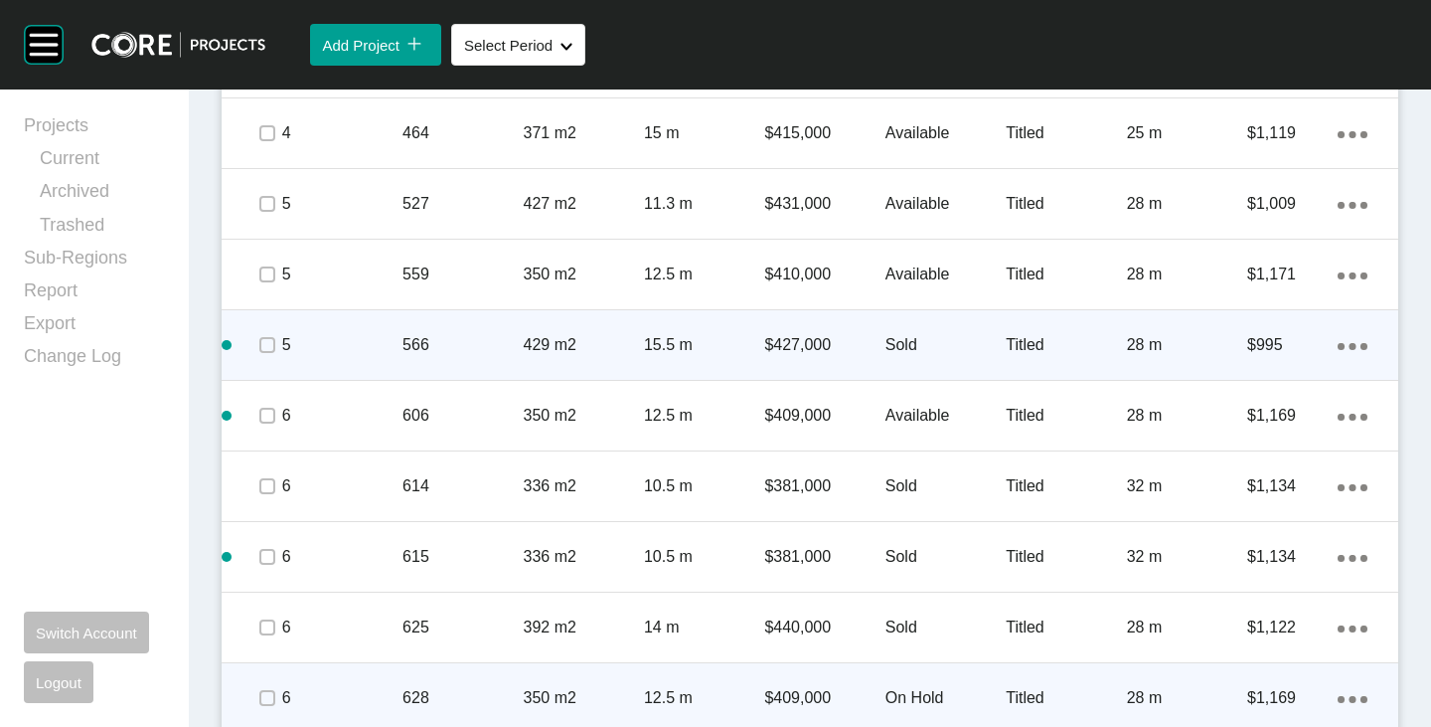
click at [911, 339] on p "Sold" at bounding box center [946, 345] width 120 height 22
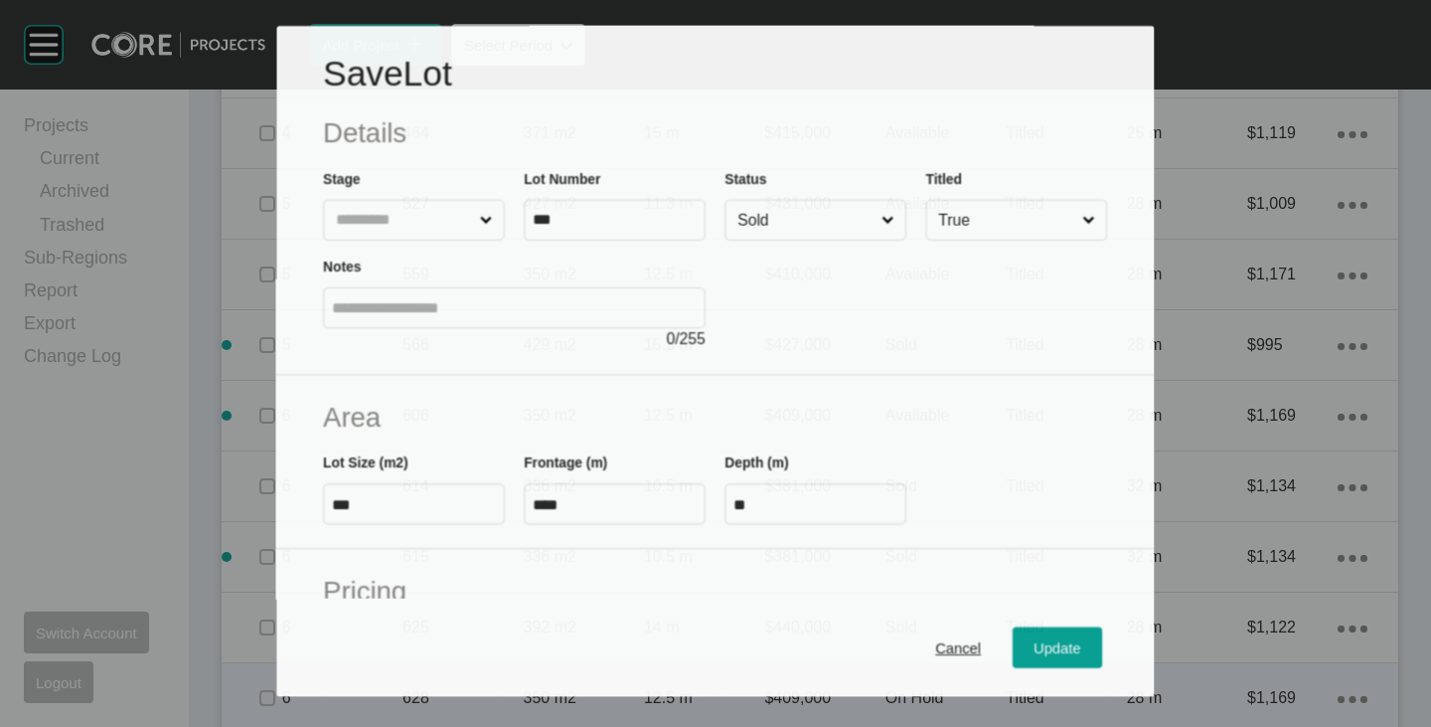
click at [800, 216] on input "Sold" at bounding box center [807, 220] width 144 height 39
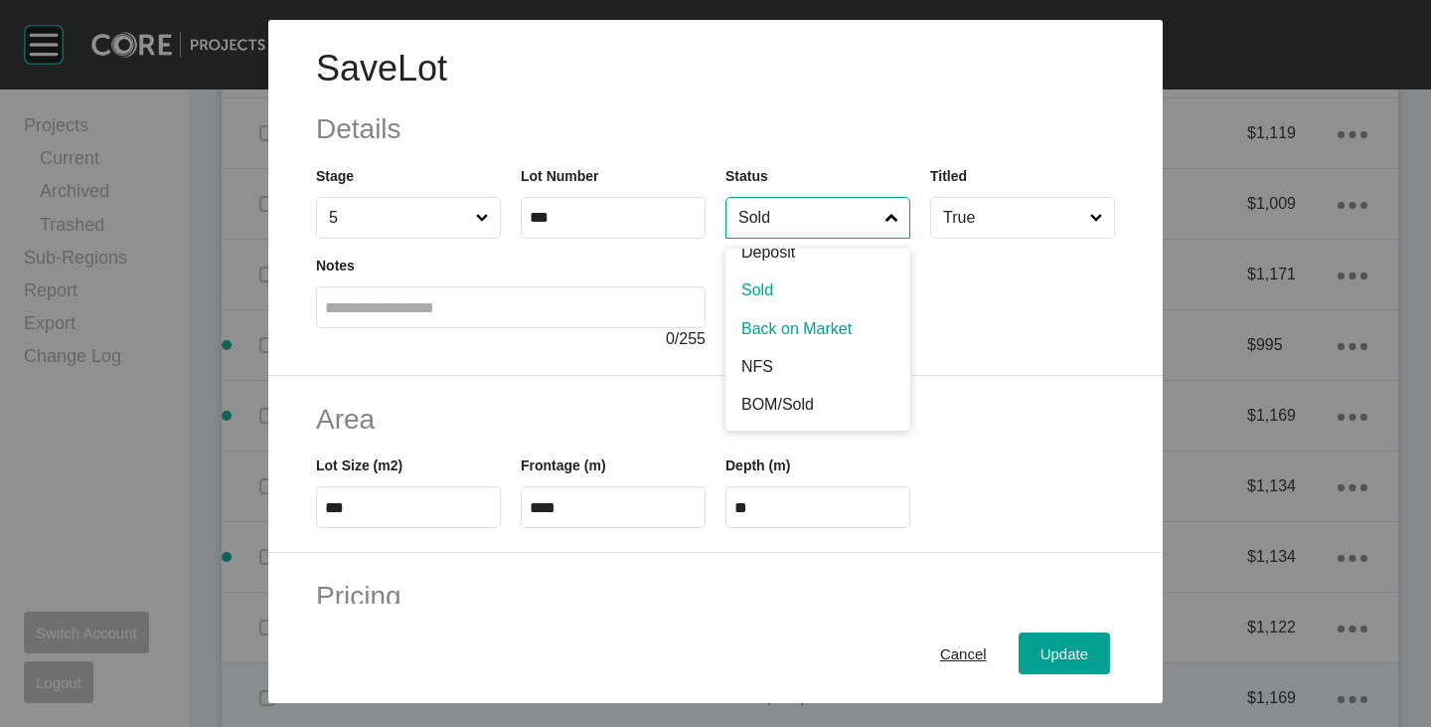
scroll to position [100, 0]
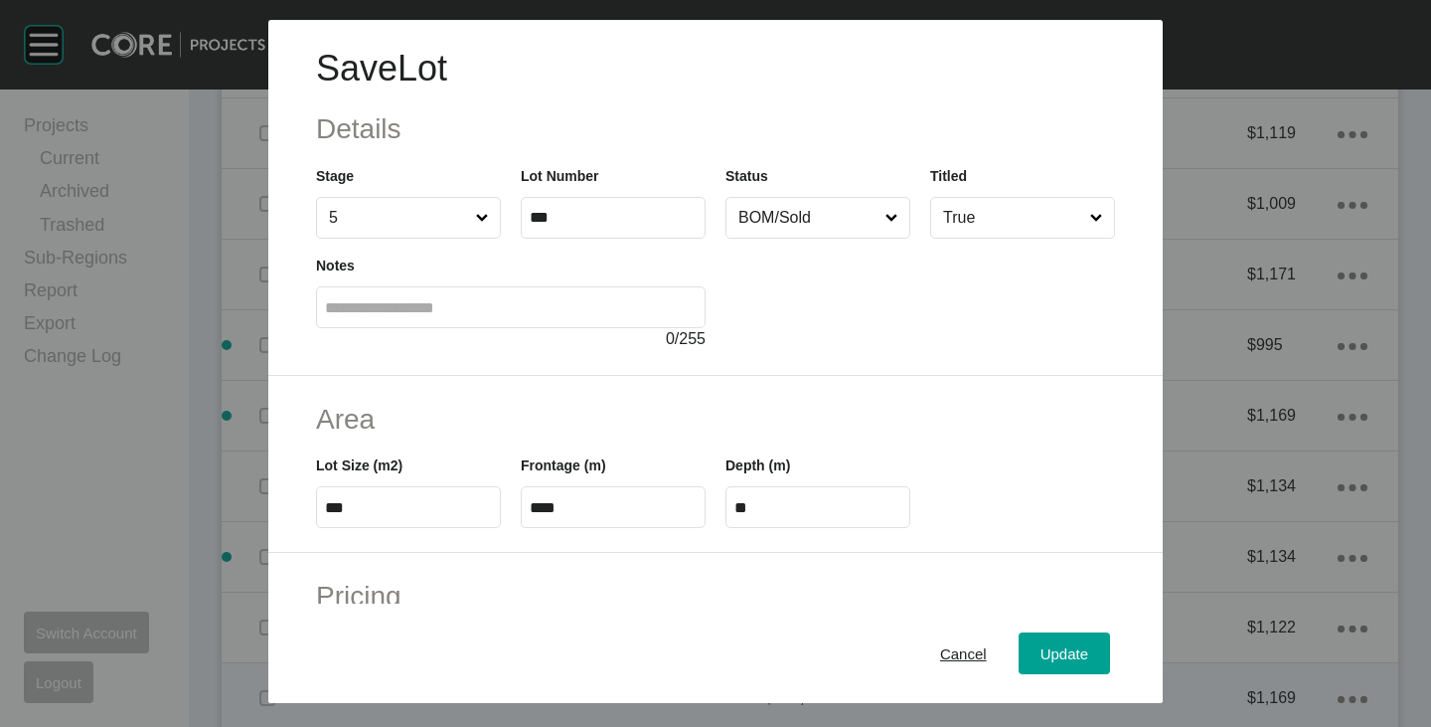
click at [1038, 682] on div "Cancel Update" at bounding box center [715, 652] width 895 height 99
click at [1040, 672] on button "Update" at bounding box center [1064, 653] width 91 height 42
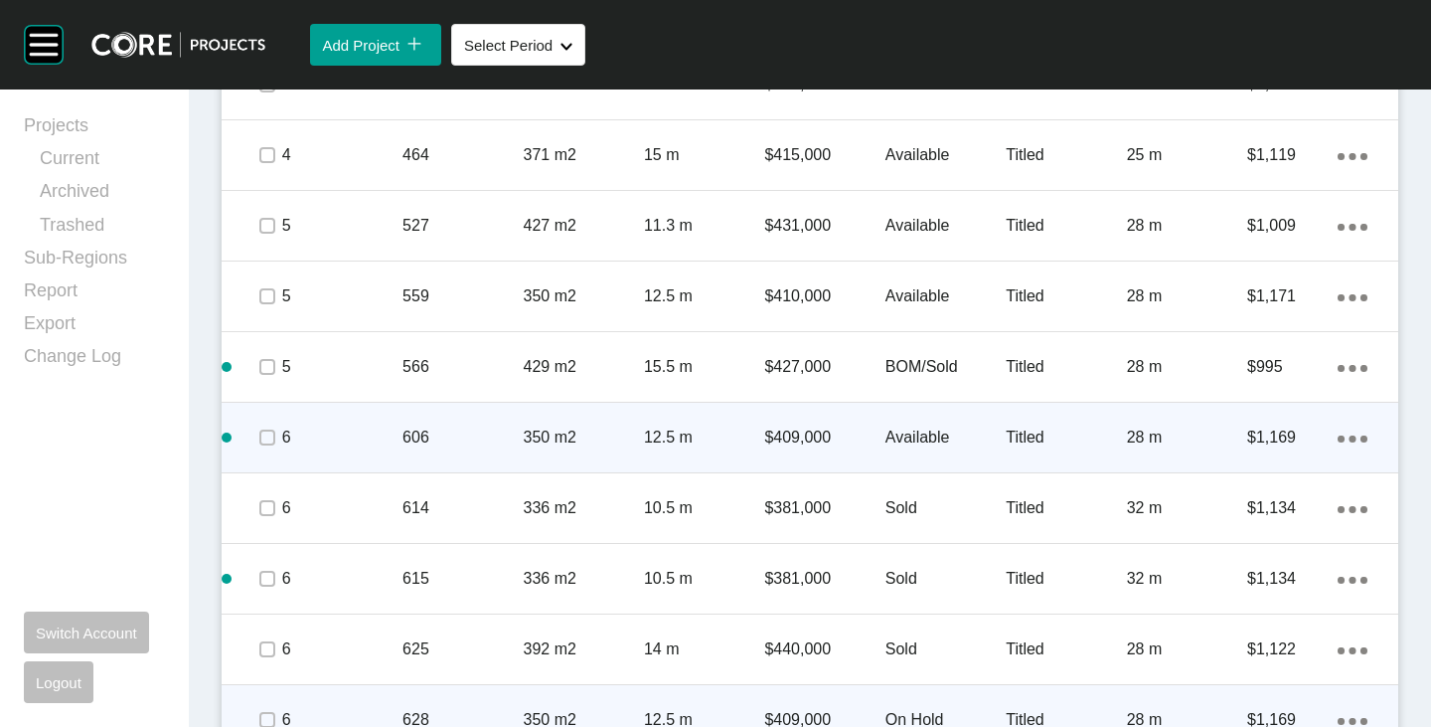
scroll to position [1517, 0]
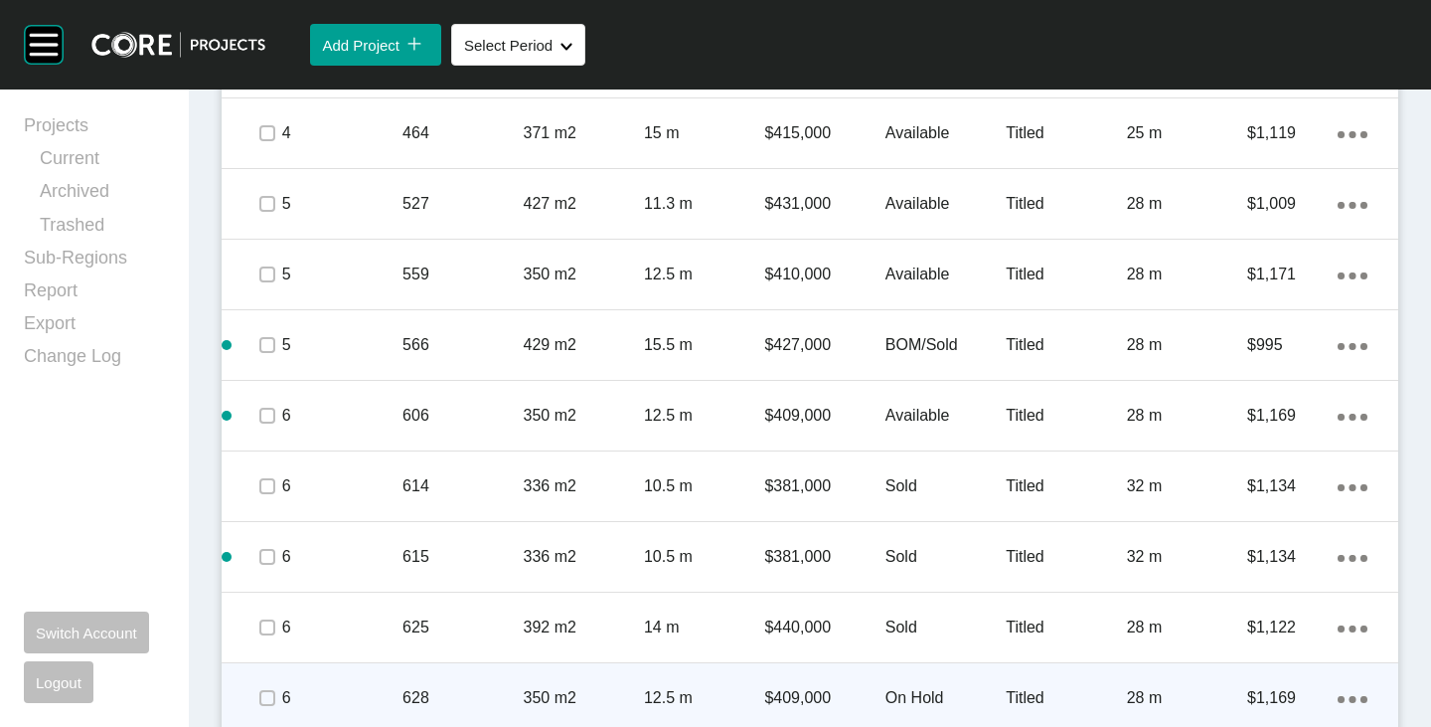
click at [1361, 415] on ellipse at bounding box center [1364, 417] width 7 height 7
click at [1255, 408] on link "Duplicate" at bounding box center [1256, 420] width 75 height 30
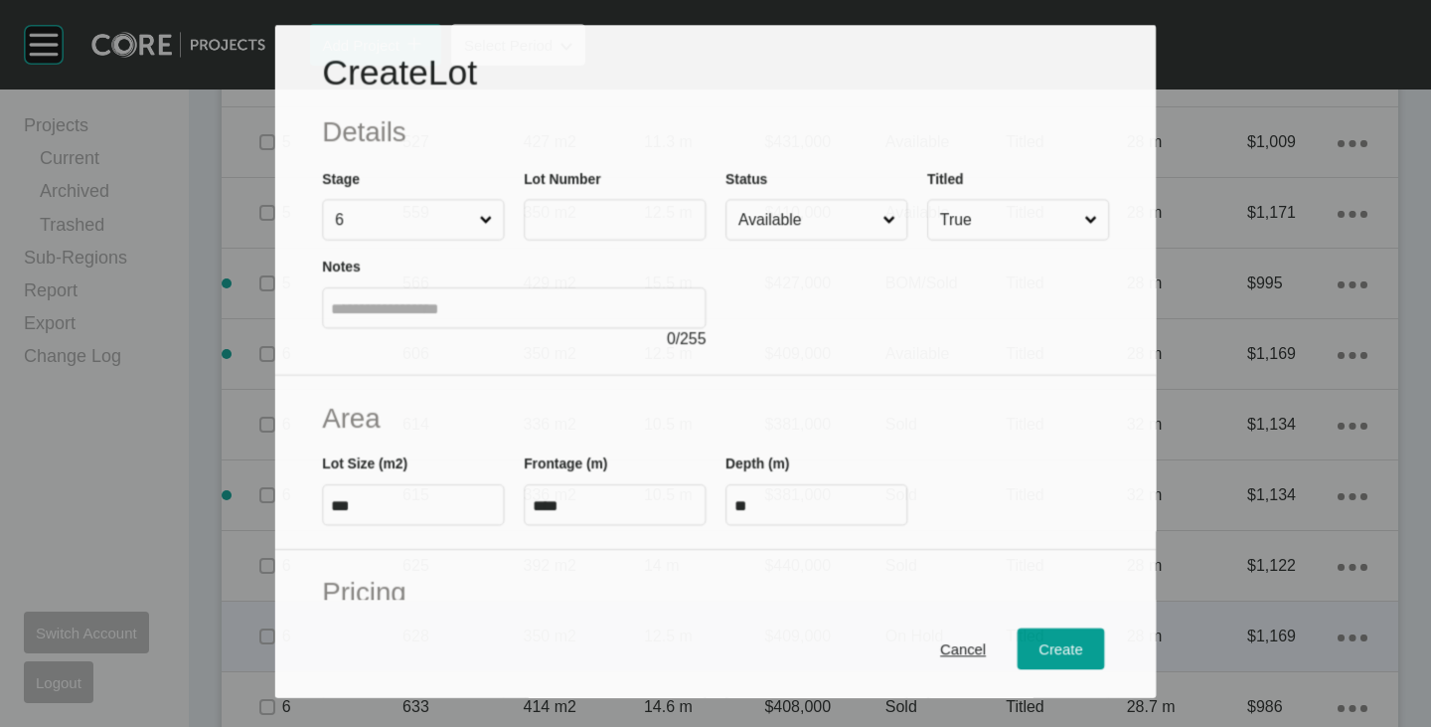
scroll to position [1455, 0]
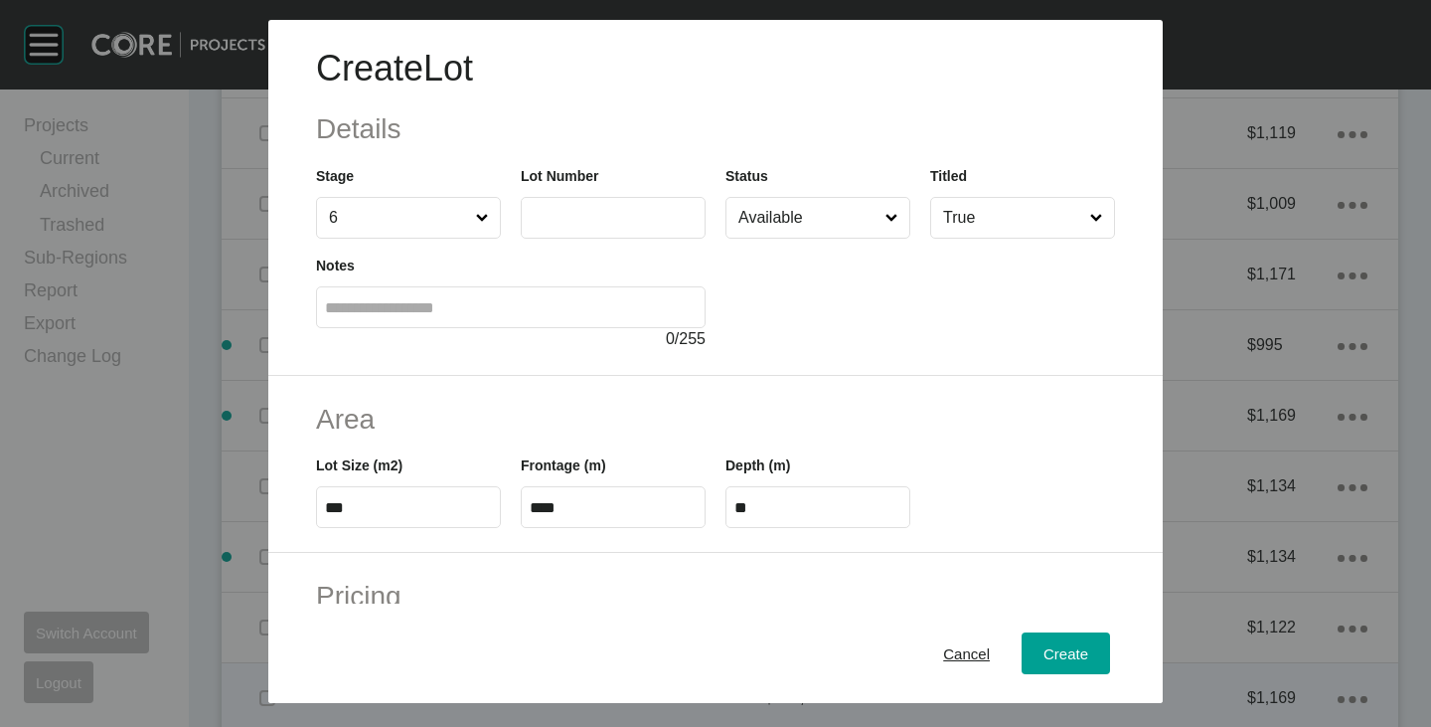
click at [612, 200] on label at bounding box center [613, 218] width 185 height 42
click at [612, 209] on input "text" at bounding box center [613, 217] width 167 height 17
type input "***"
click at [771, 328] on div at bounding box center [921, 295] width 390 height 112
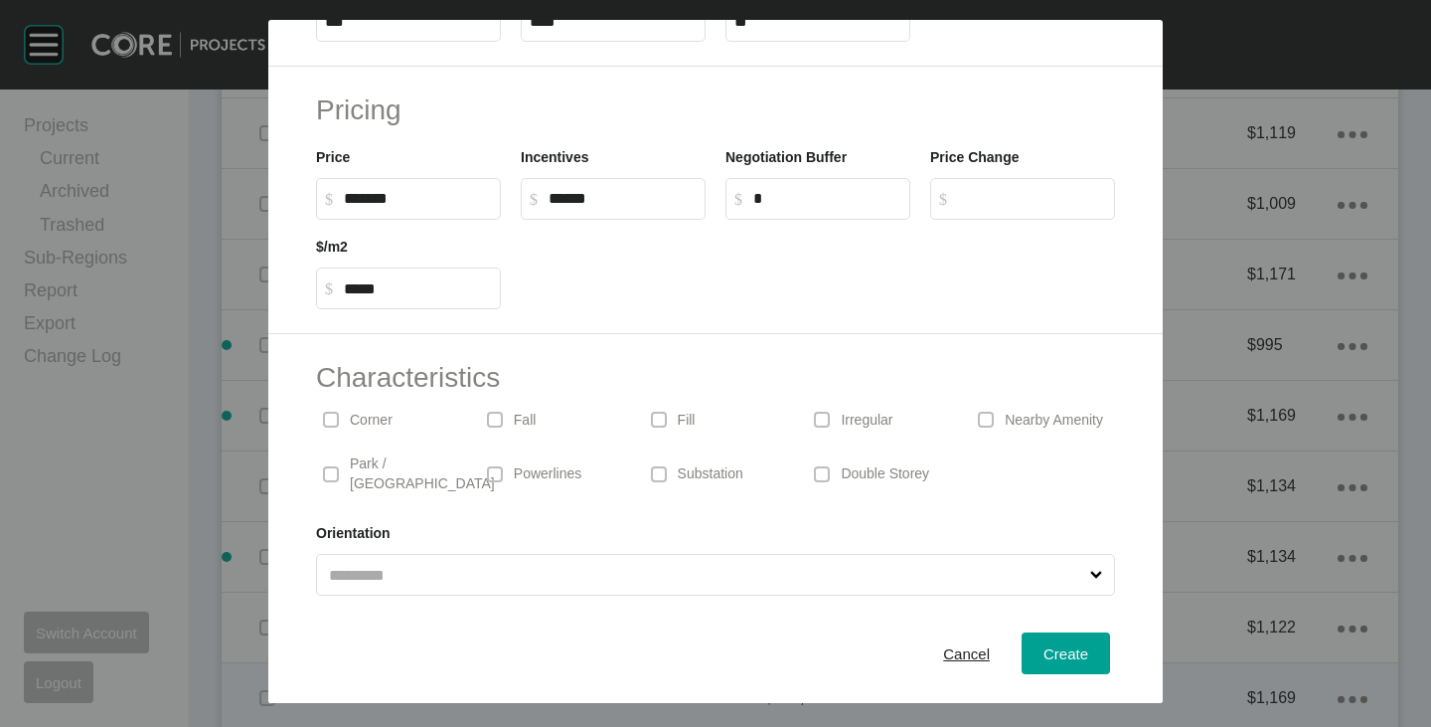
scroll to position [0, 0]
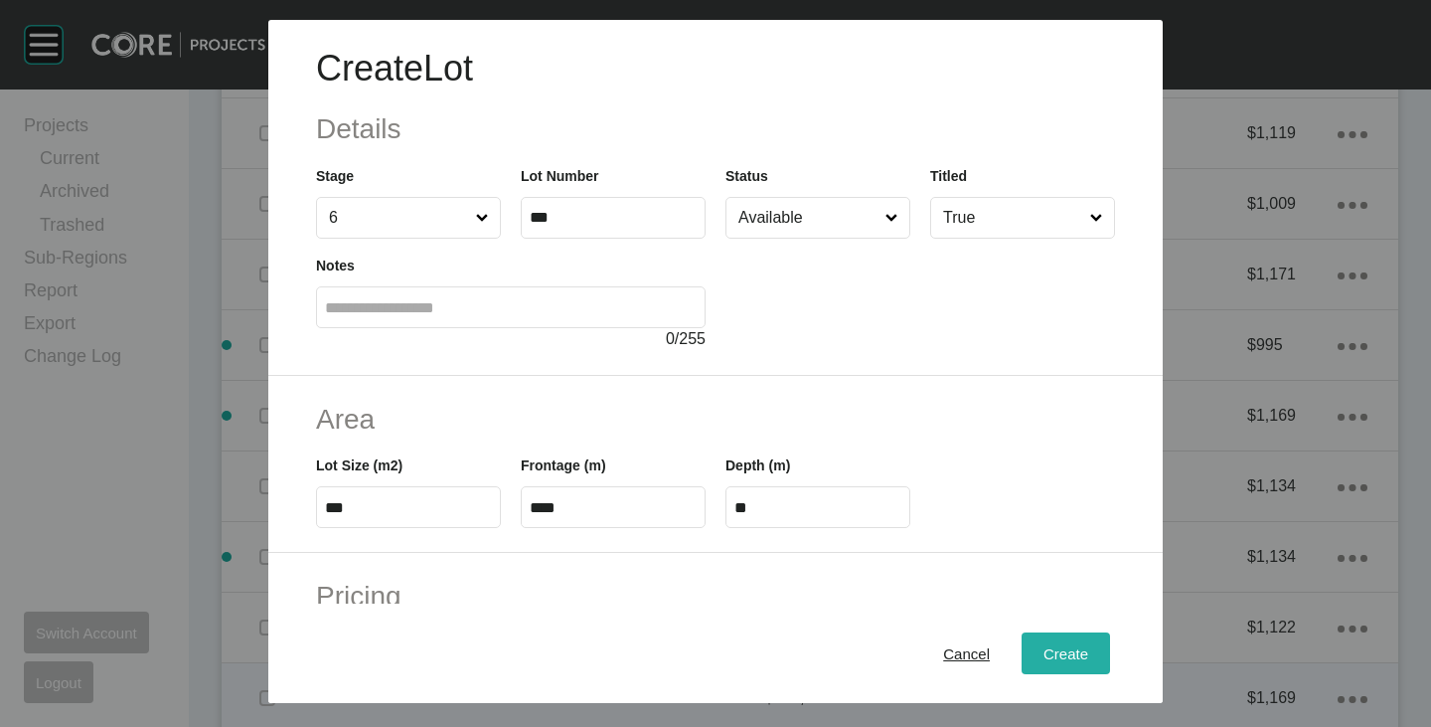
click at [1071, 655] on span "Create" at bounding box center [1066, 653] width 45 height 17
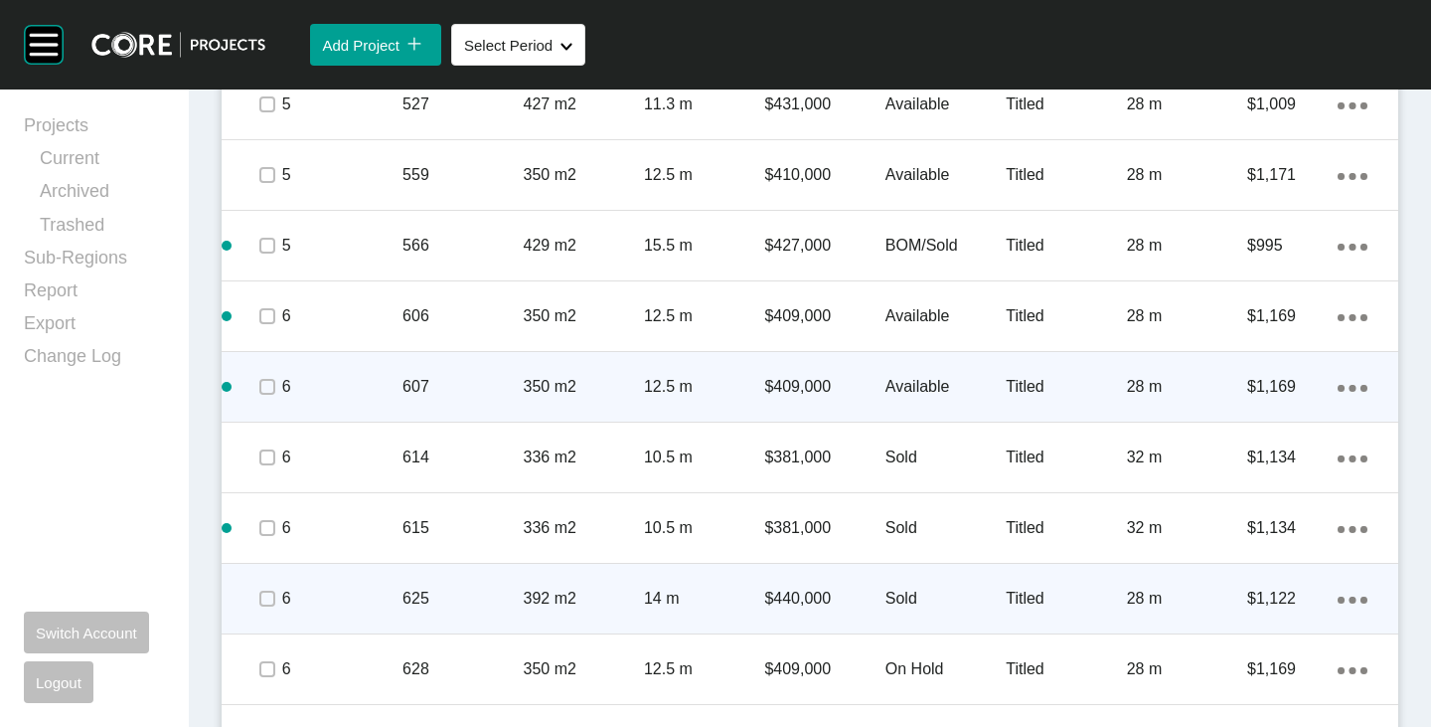
scroll to position [1716, 0]
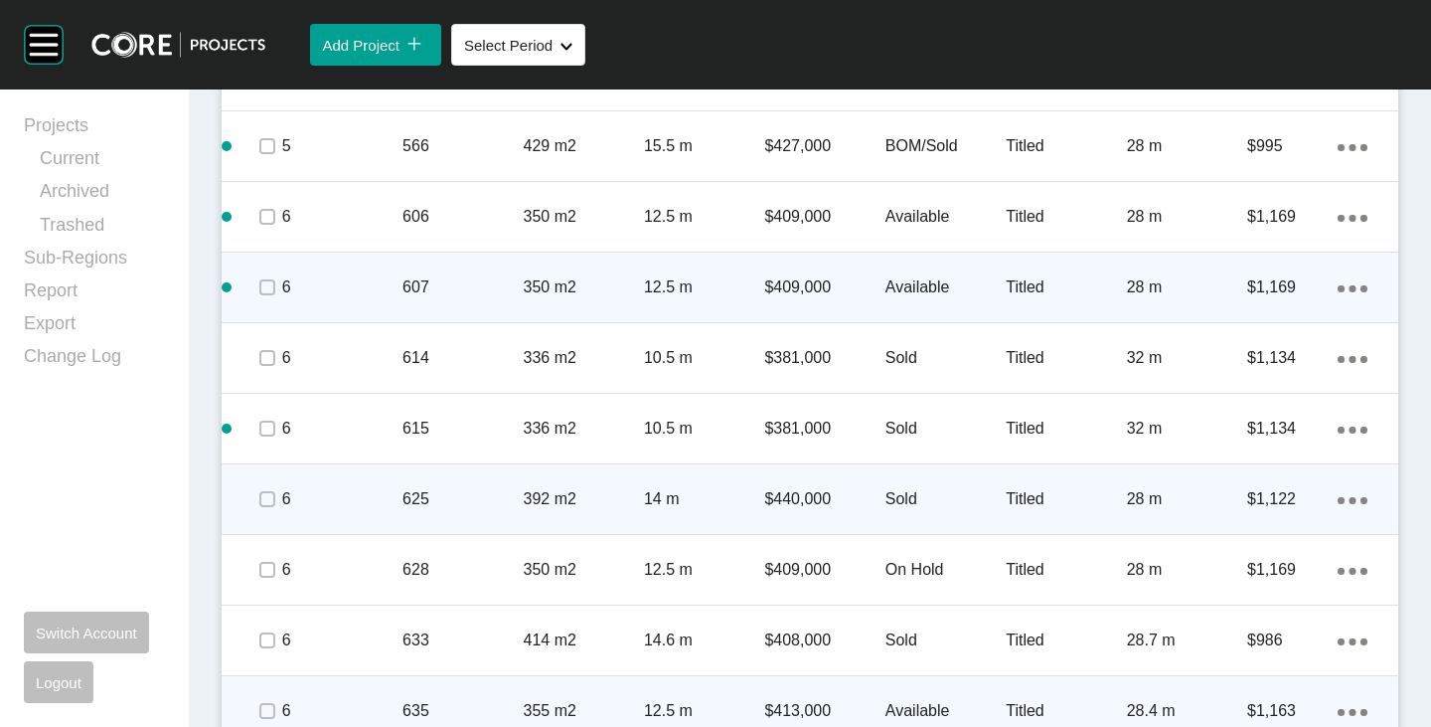
click at [1350, 286] on ellipse at bounding box center [1353, 288] width 7 height 7
click at [1266, 291] on link "Duplicate" at bounding box center [1256, 291] width 75 height 30
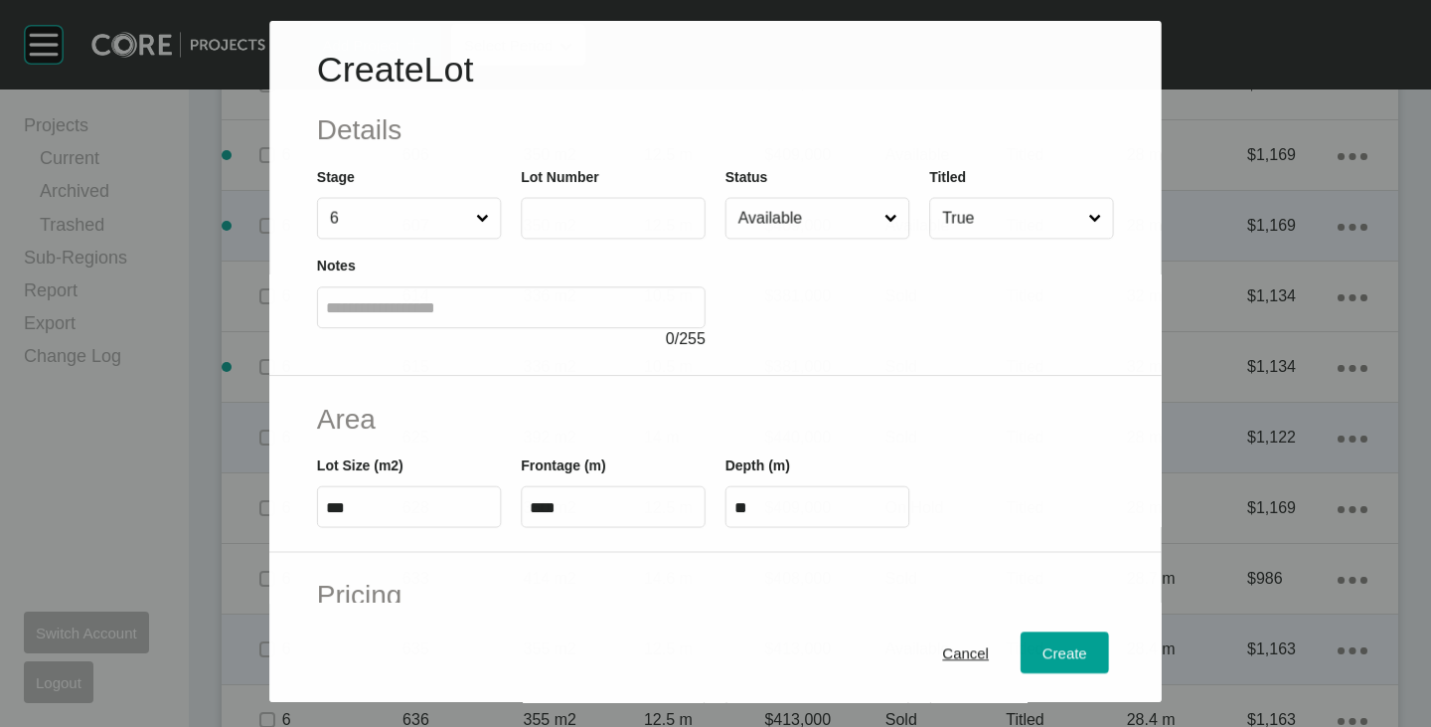
scroll to position [1654, 0]
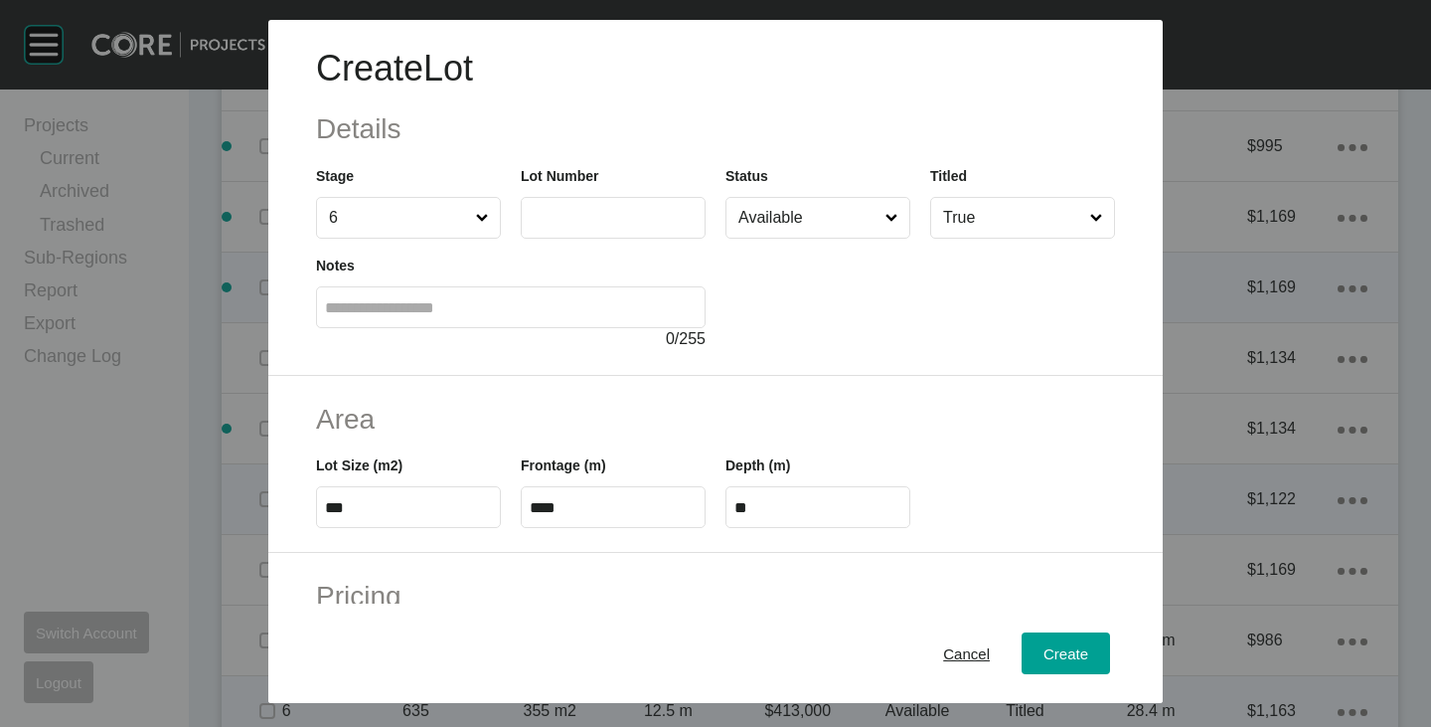
click at [569, 218] on input "text" at bounding box center [613, 217] width 167 height 17
type input "***"
click at [806, 294] on div at bounding box center [921, 295] width 390 height 112
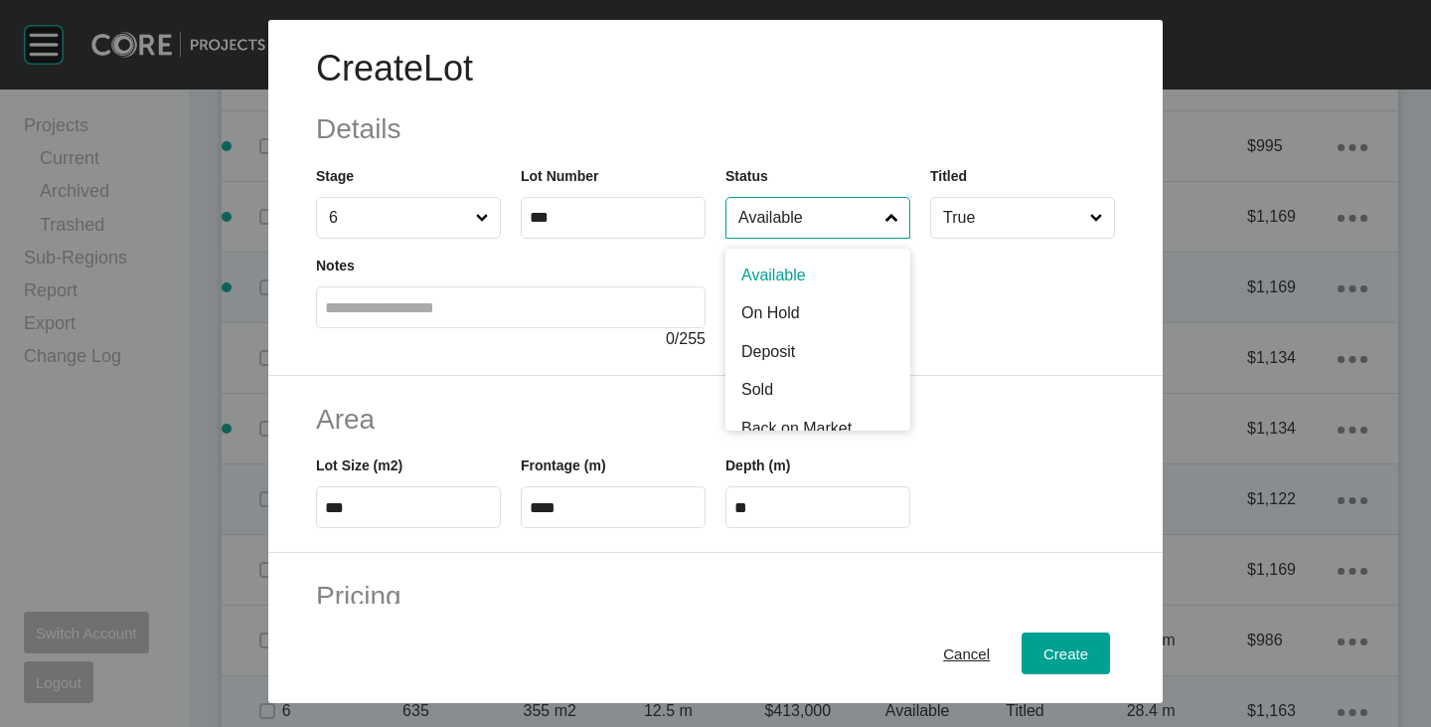
click at [784, 220] on input "Available" at bounding box center [808, 218] width 147 height 40
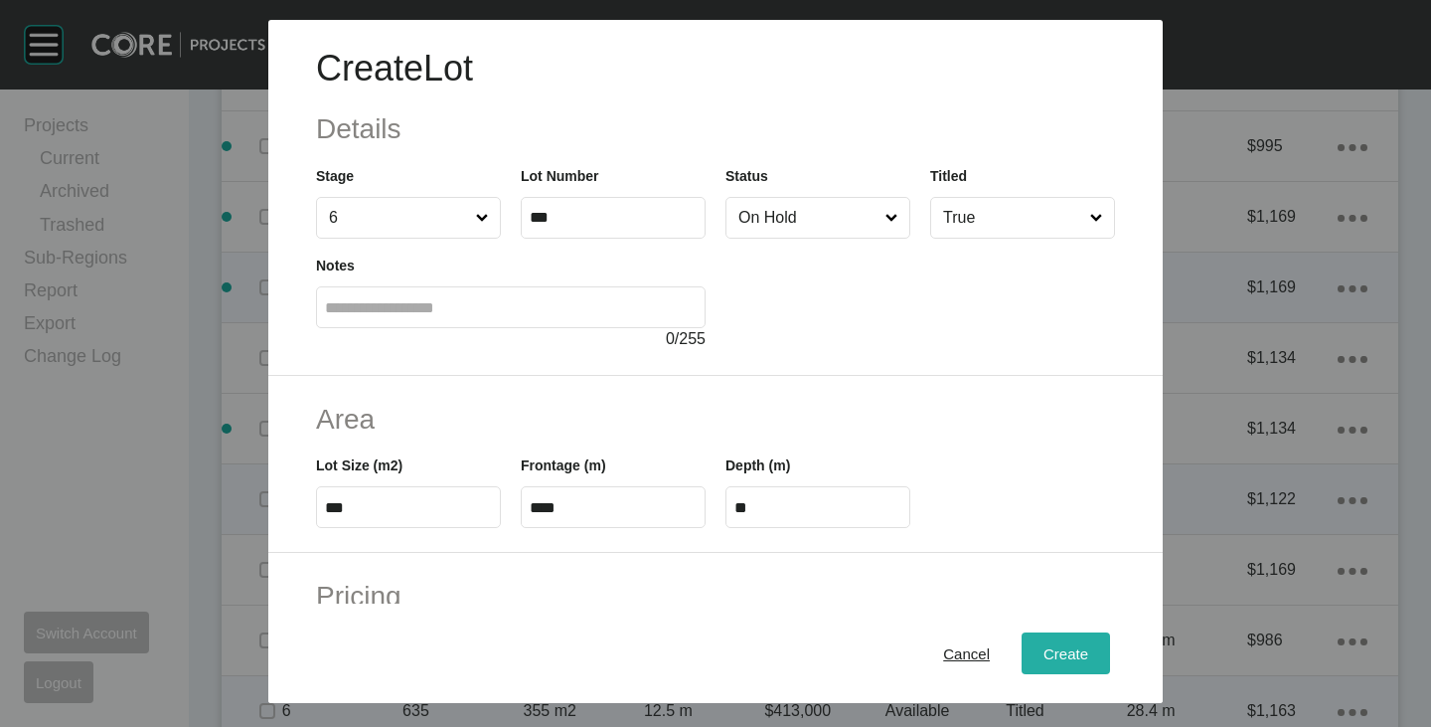
click at [1072, 653] on div "Create" at bounding box center [1066, 653] width 55 height 27
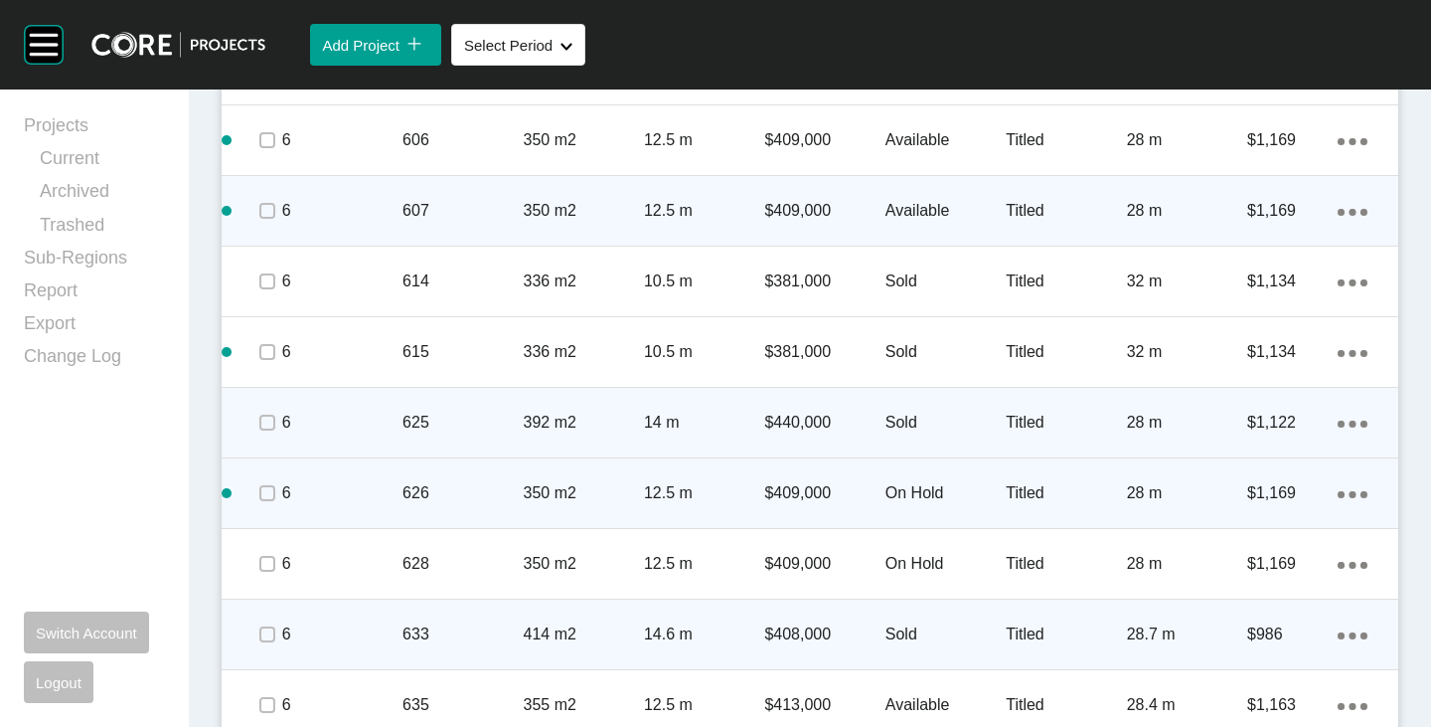
scroll to position [1815, 0]
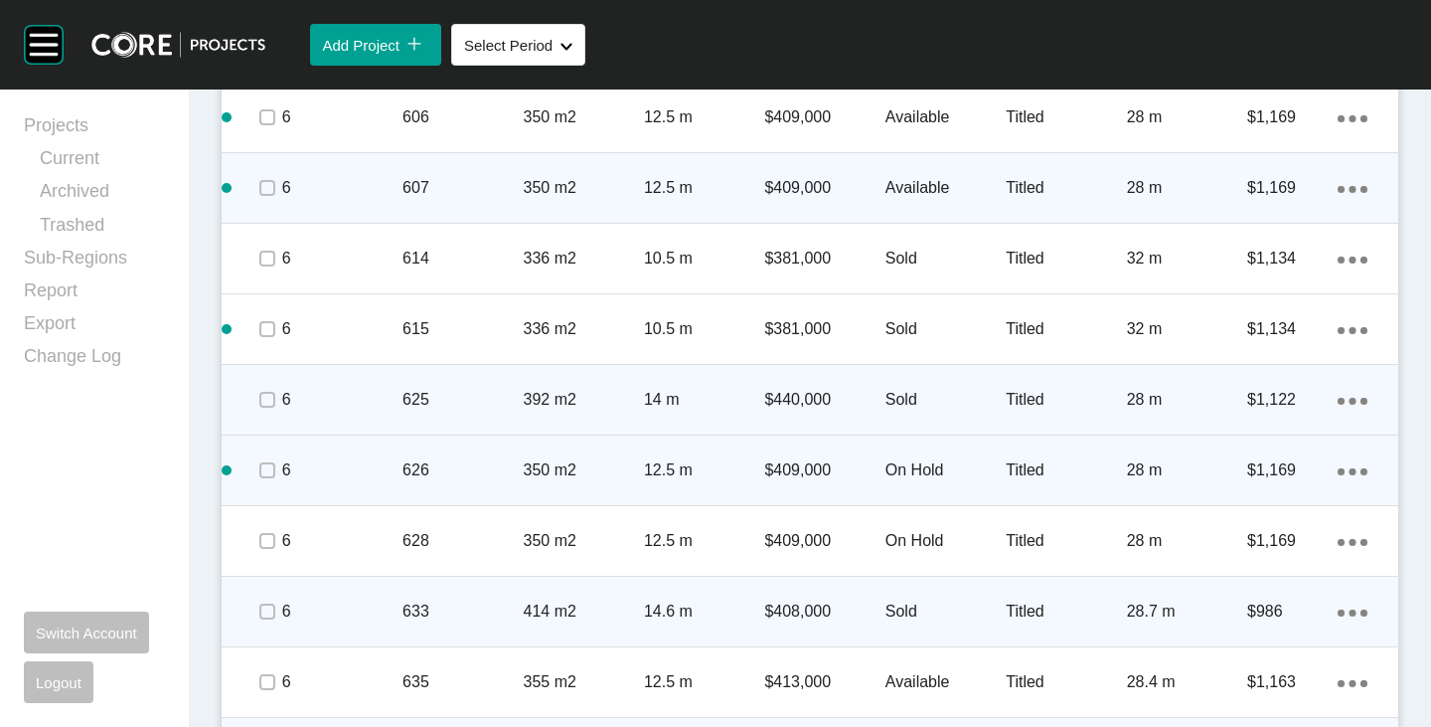
click at [1344, 464] on div "Action Menu Dots Copy 6 Created with Sketch." at bounding box center [1353, 470] width 30 height 22
click at [1272, 467] on link "Duplicate" at bounding box center [1256, 474] width 75 height 30
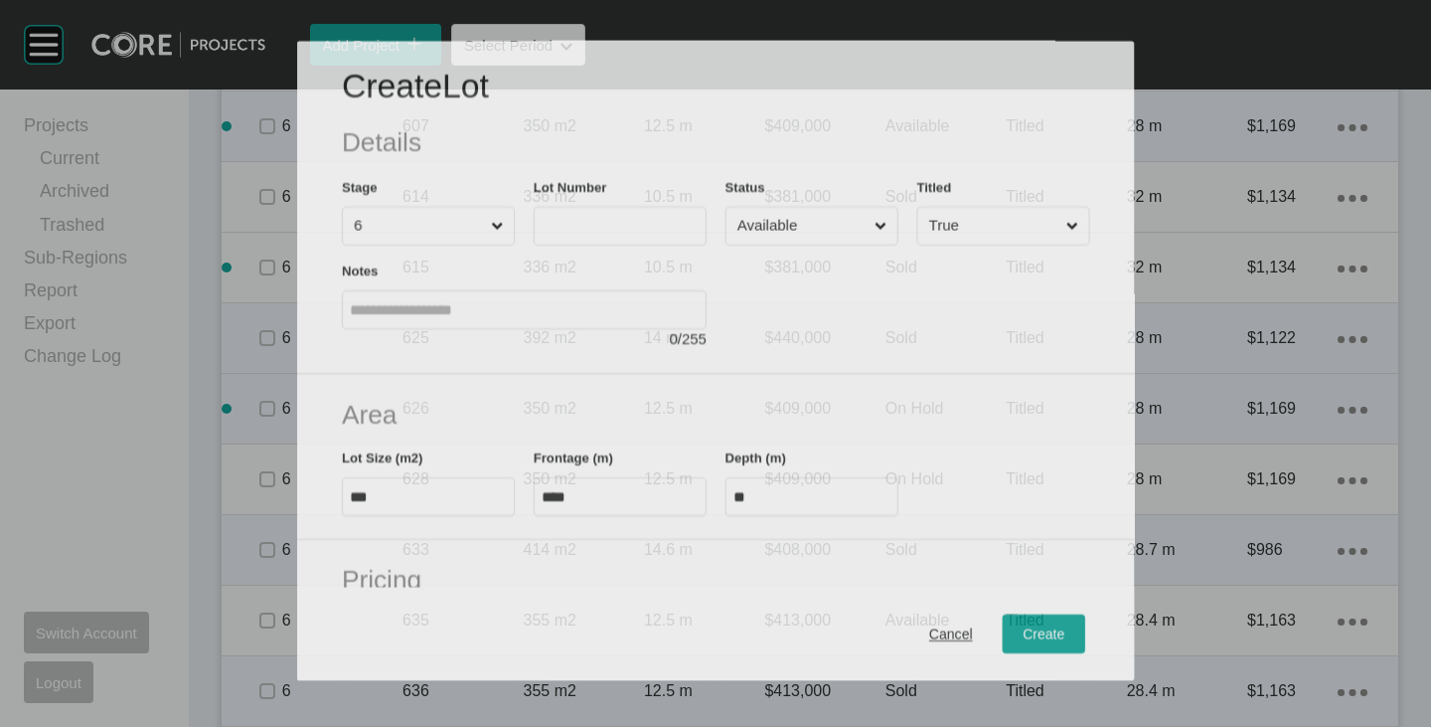
scroll to position [1754, 0]
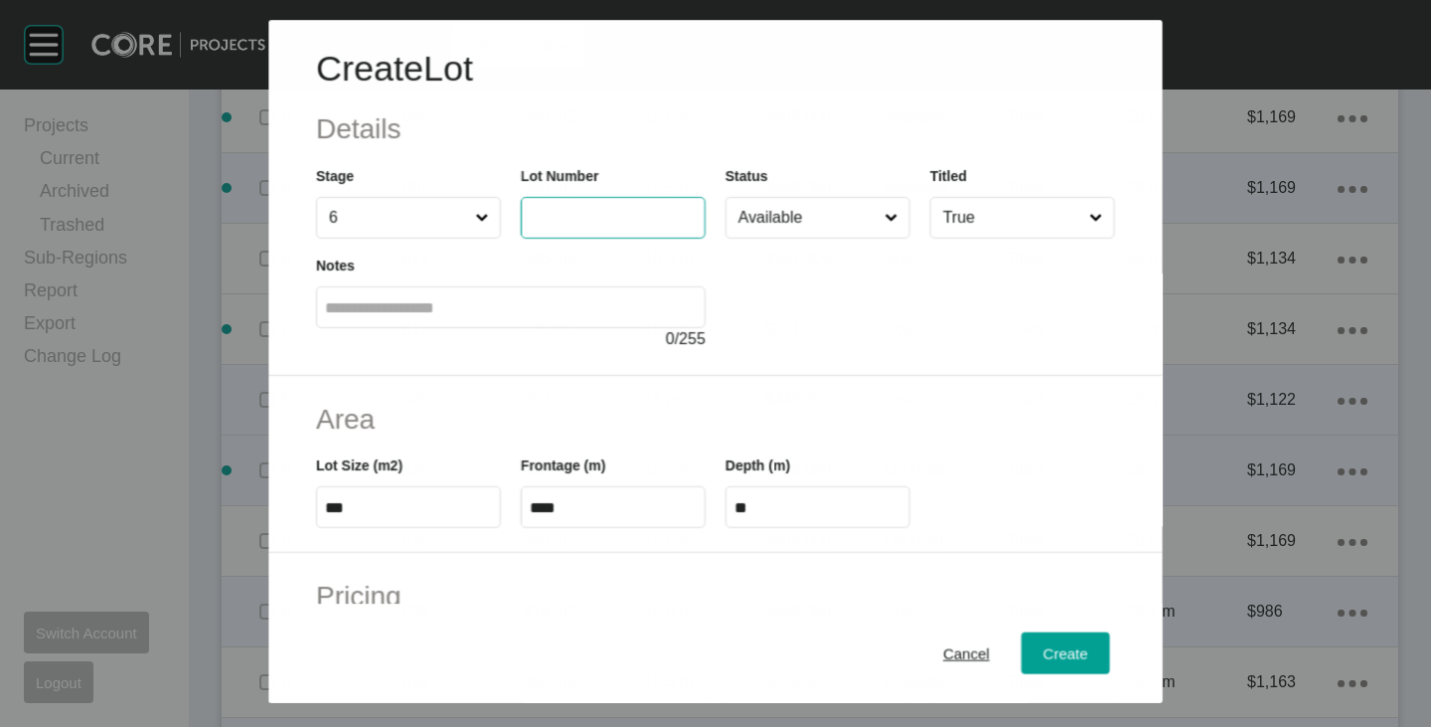
click at [620, 210] on input "text" at bounding box center [613, 218] width 167 height 17
type input "***"
click at [922, 342] on div at bounding box center [921, 295] width 390 height 112
click at [802, 213] on input "Available" at bounding box center [808, 218] width 147 height 40
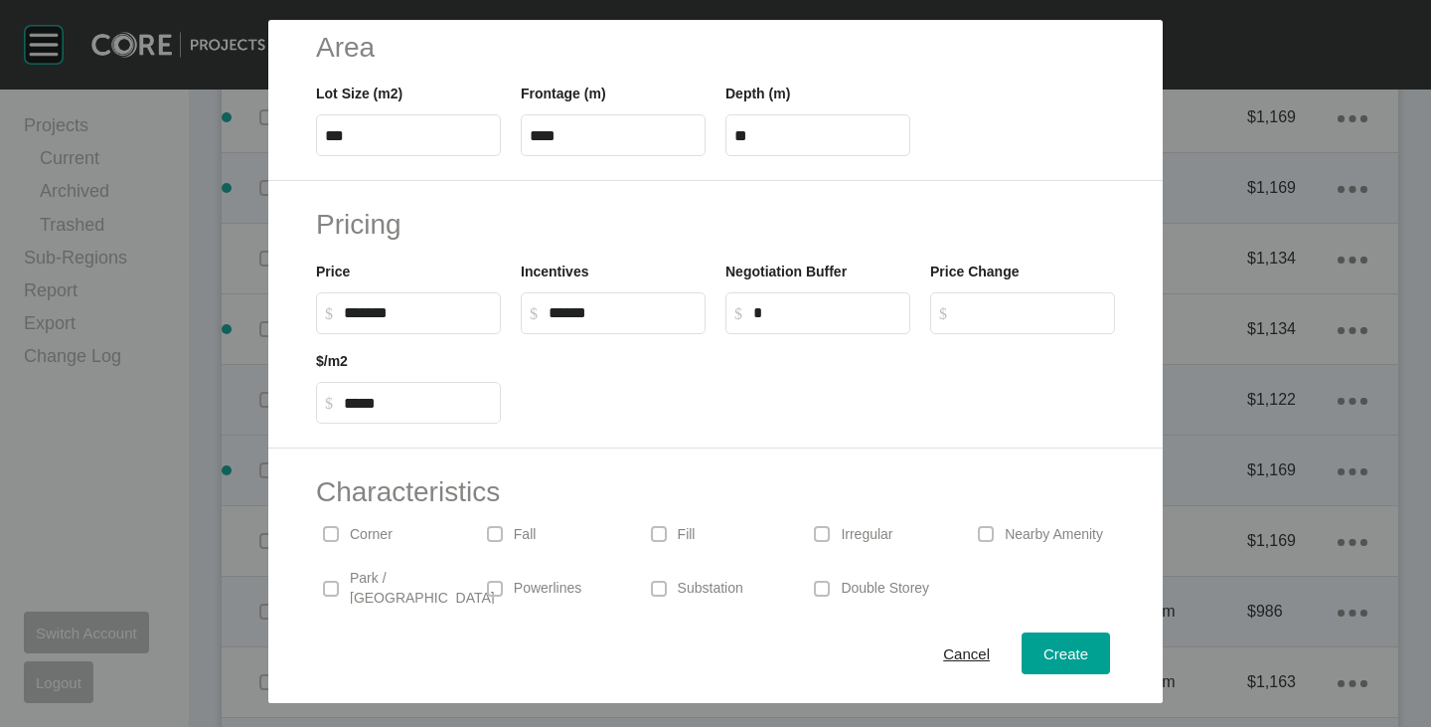
scroll to position [486, 0]
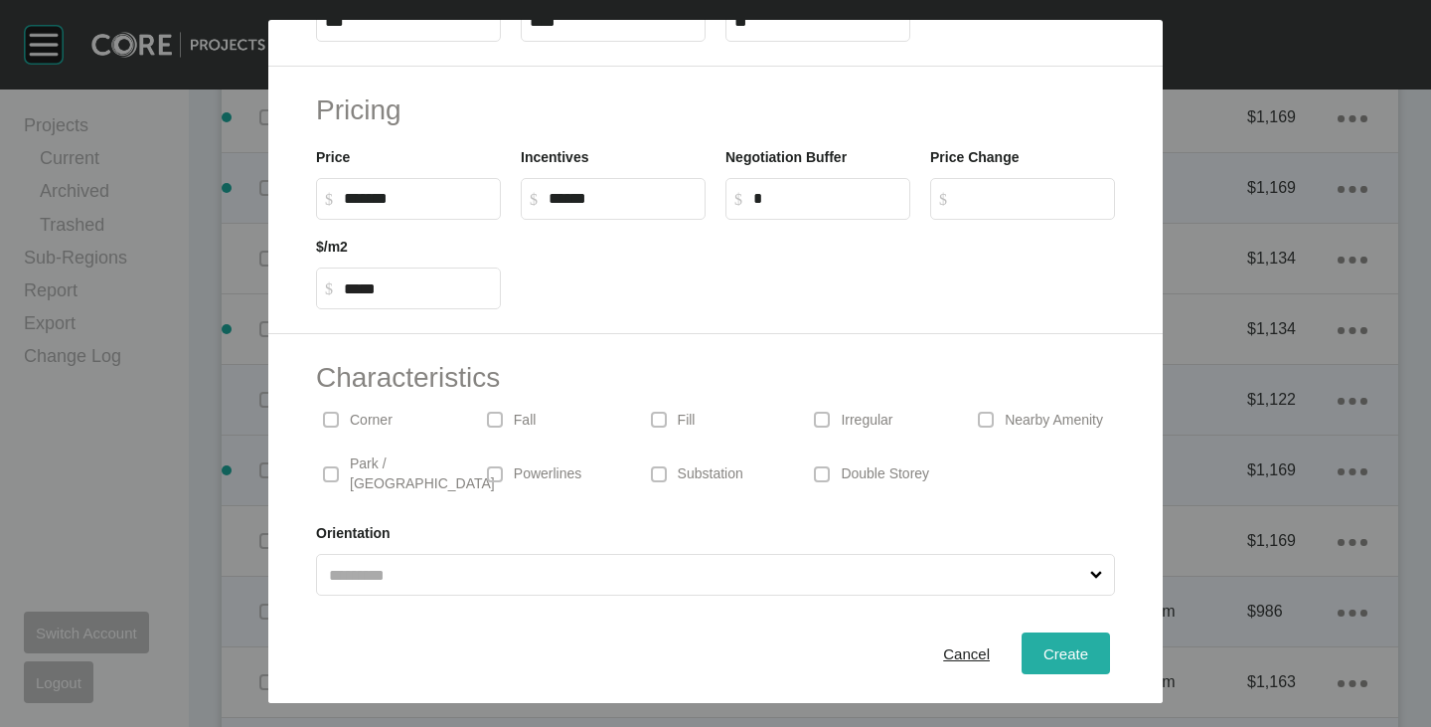
click at [1044, 645] on span "Create" at bounding box center [1066, 653] width 45 height 17
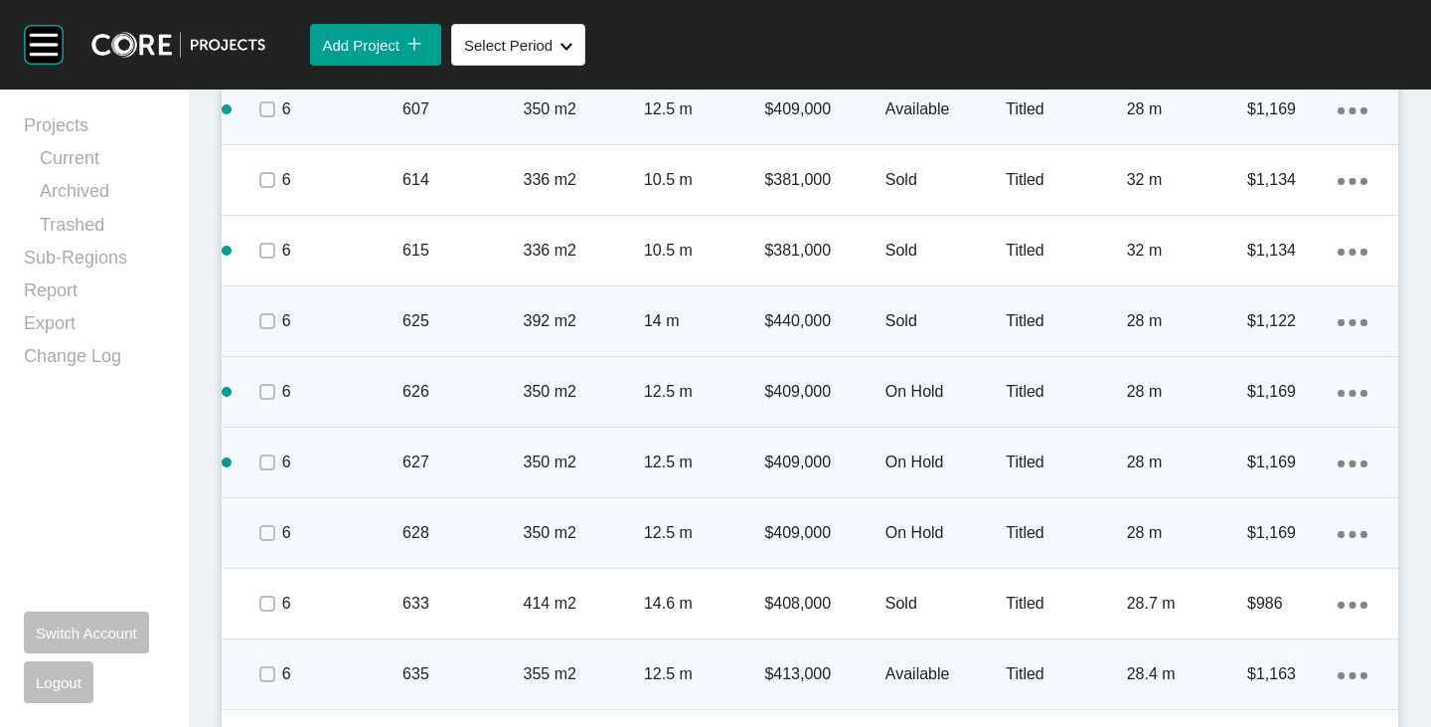
scroll to position [1915, 0]
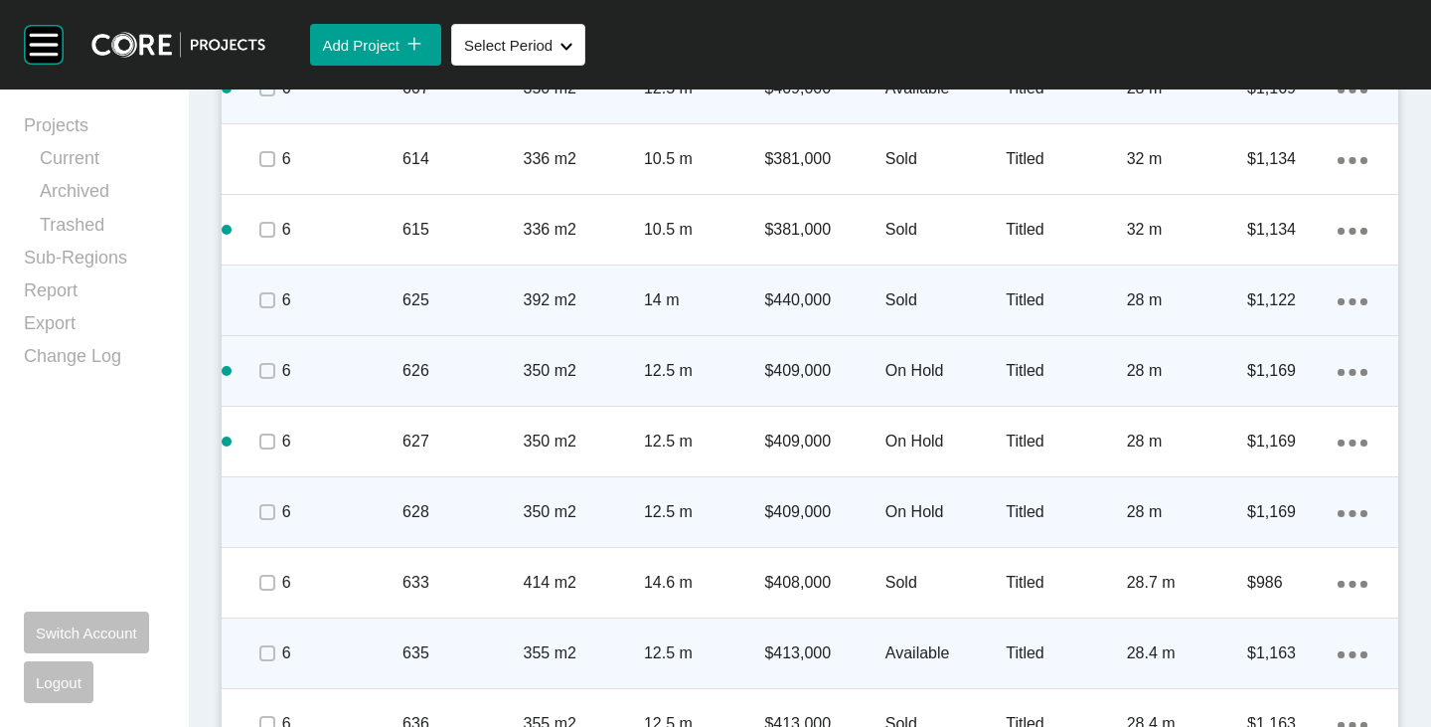
click at [904, 509] on p "On Hold" at bounding box center [946, 512] width 120 height 22
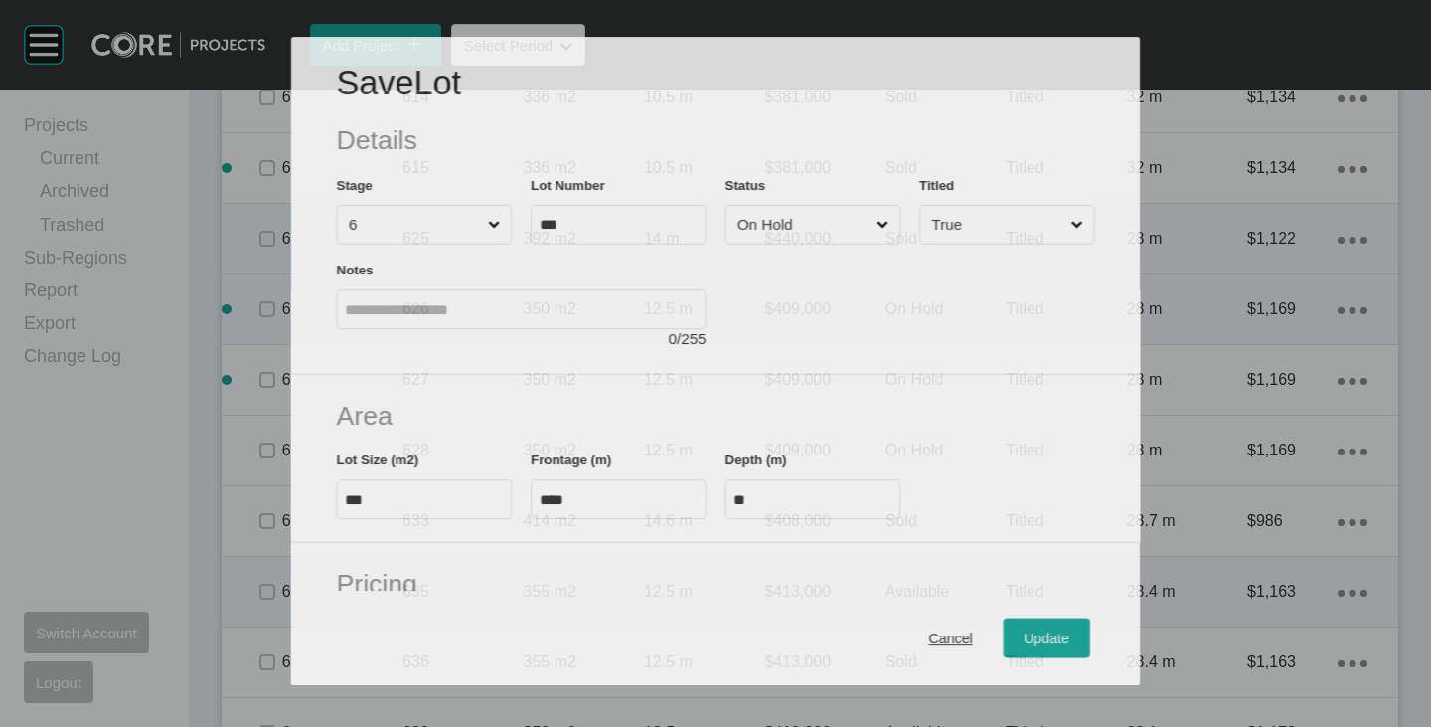
scroll to position [1853, 0]
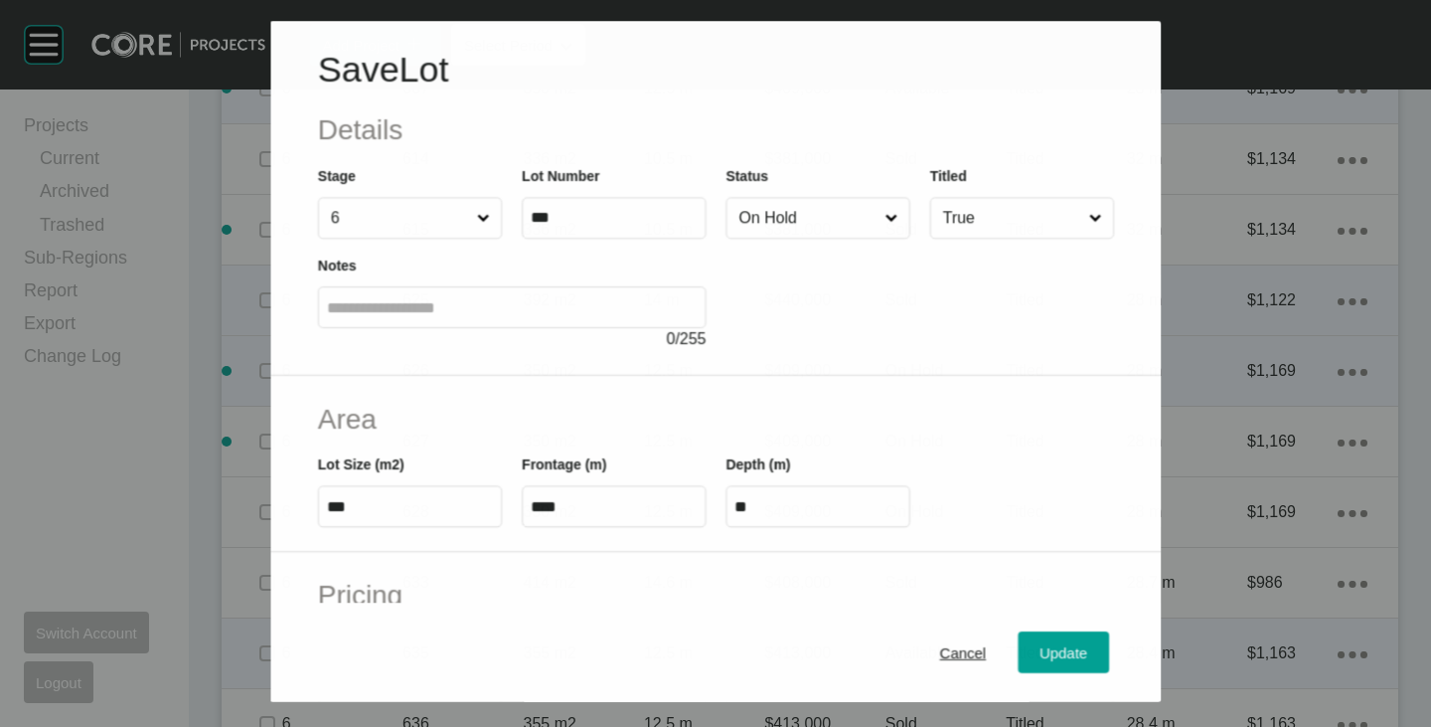
click at [770, 233] on input "On Hold" at bounding box center [808, 219] width 146 height 40
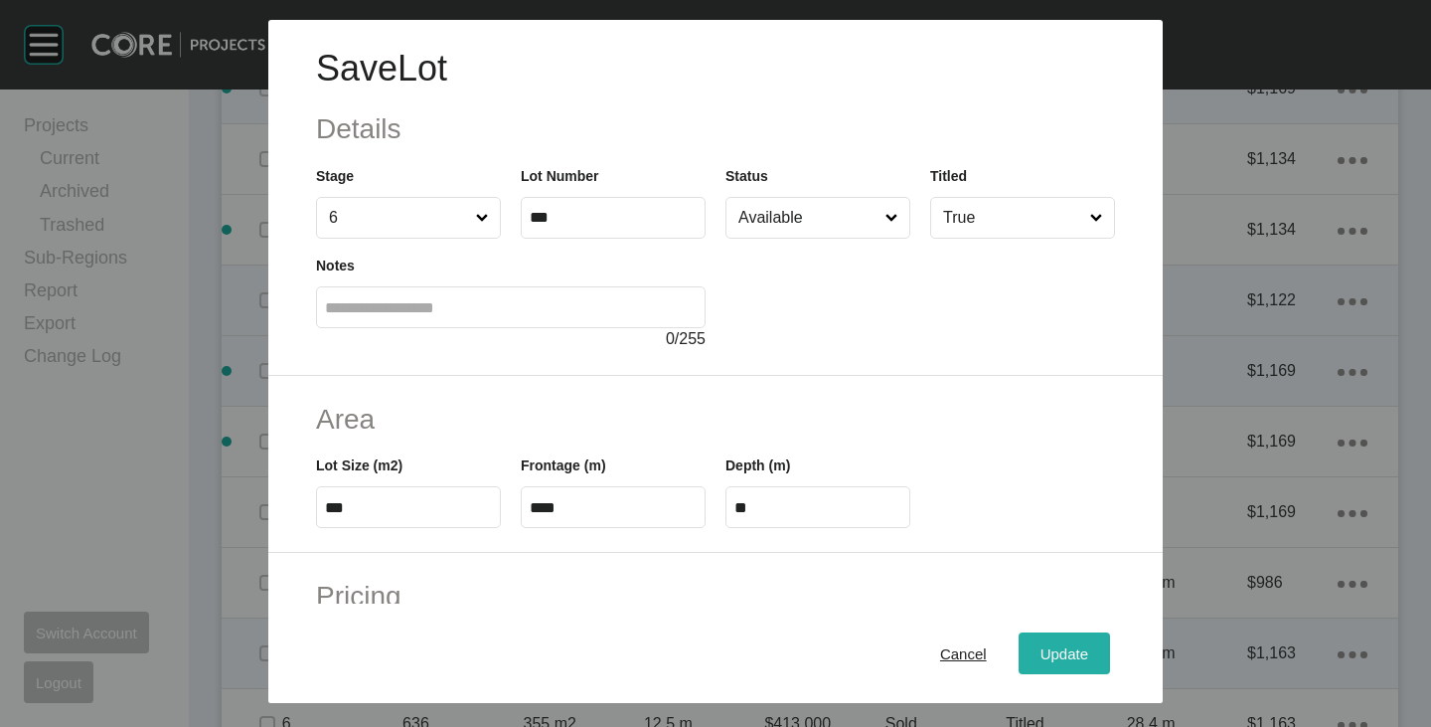
click at [1052, 652] on span "Update" at bounding box center [1065, 653] width 48 height 17
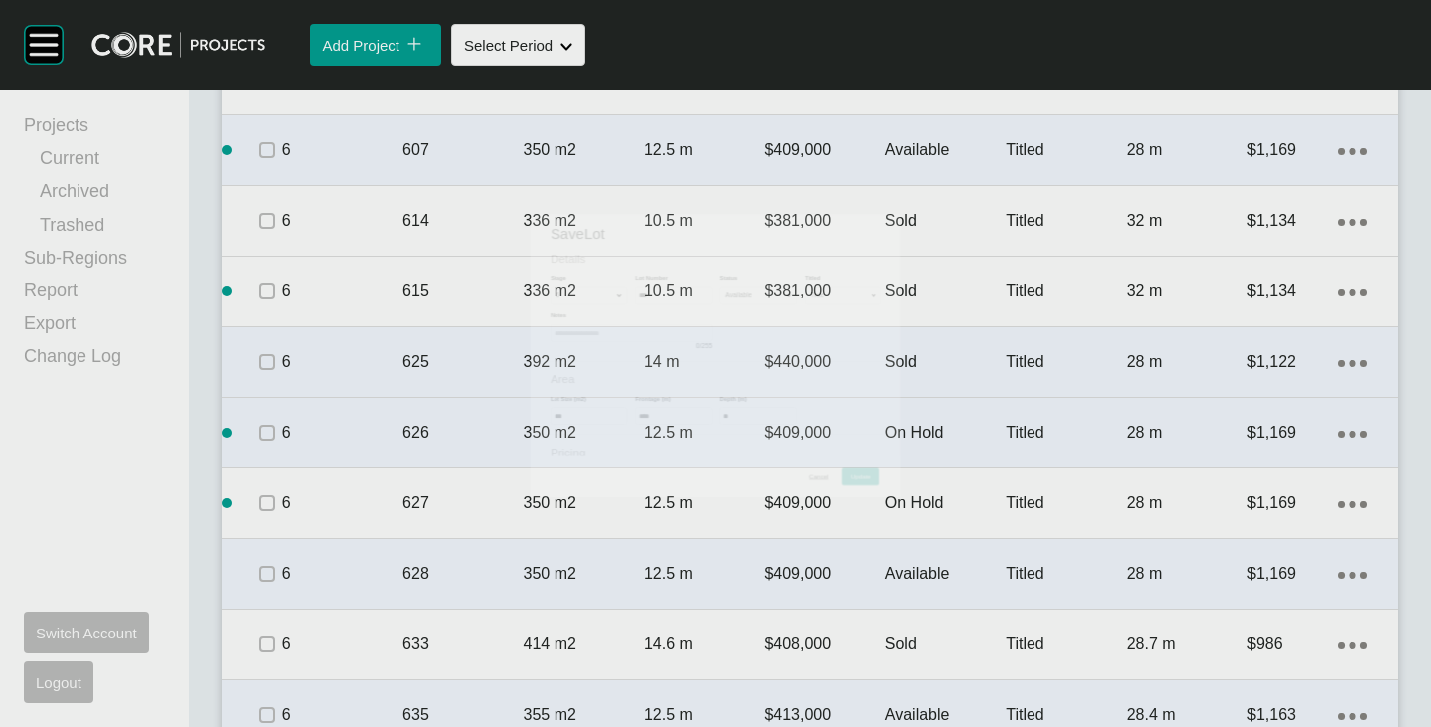
scroll to position [1915, 0]
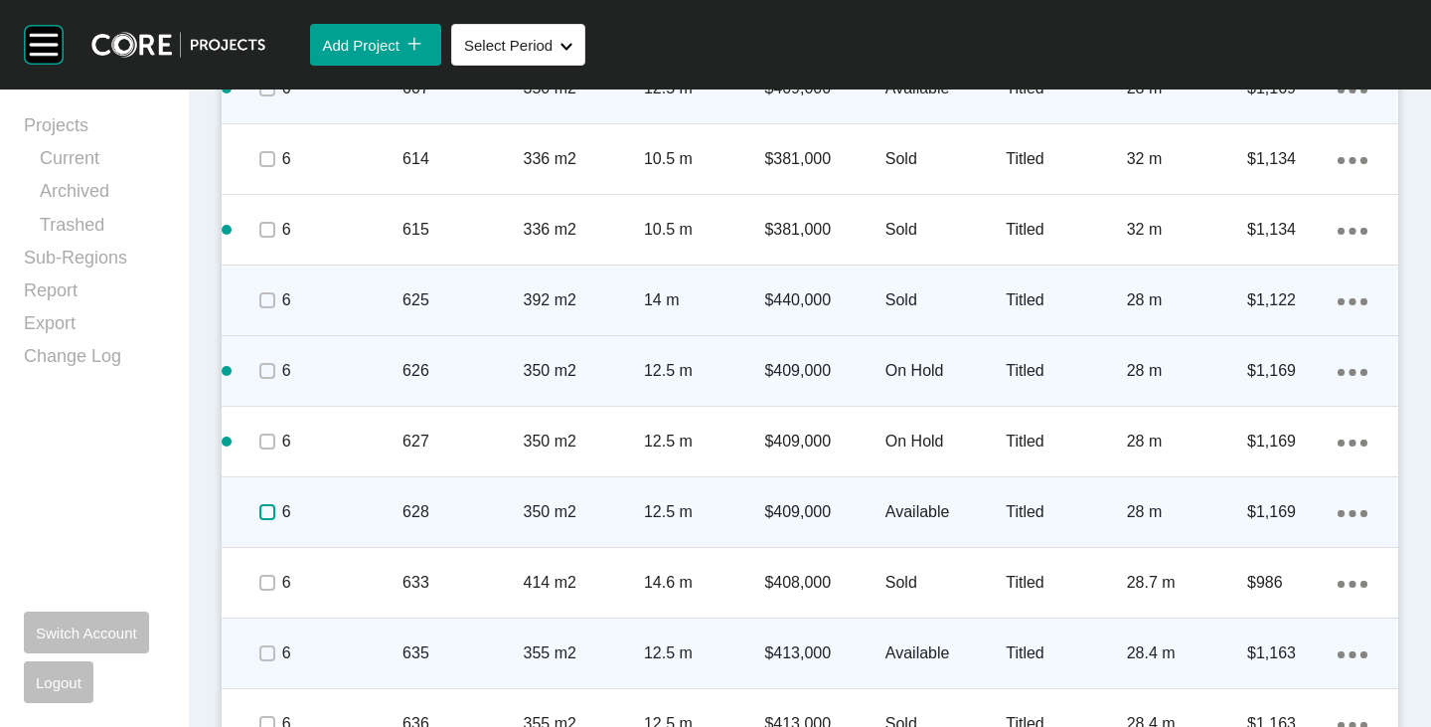
click at [259, 509] on label at bounding box center [267, 512] width 16 height 16
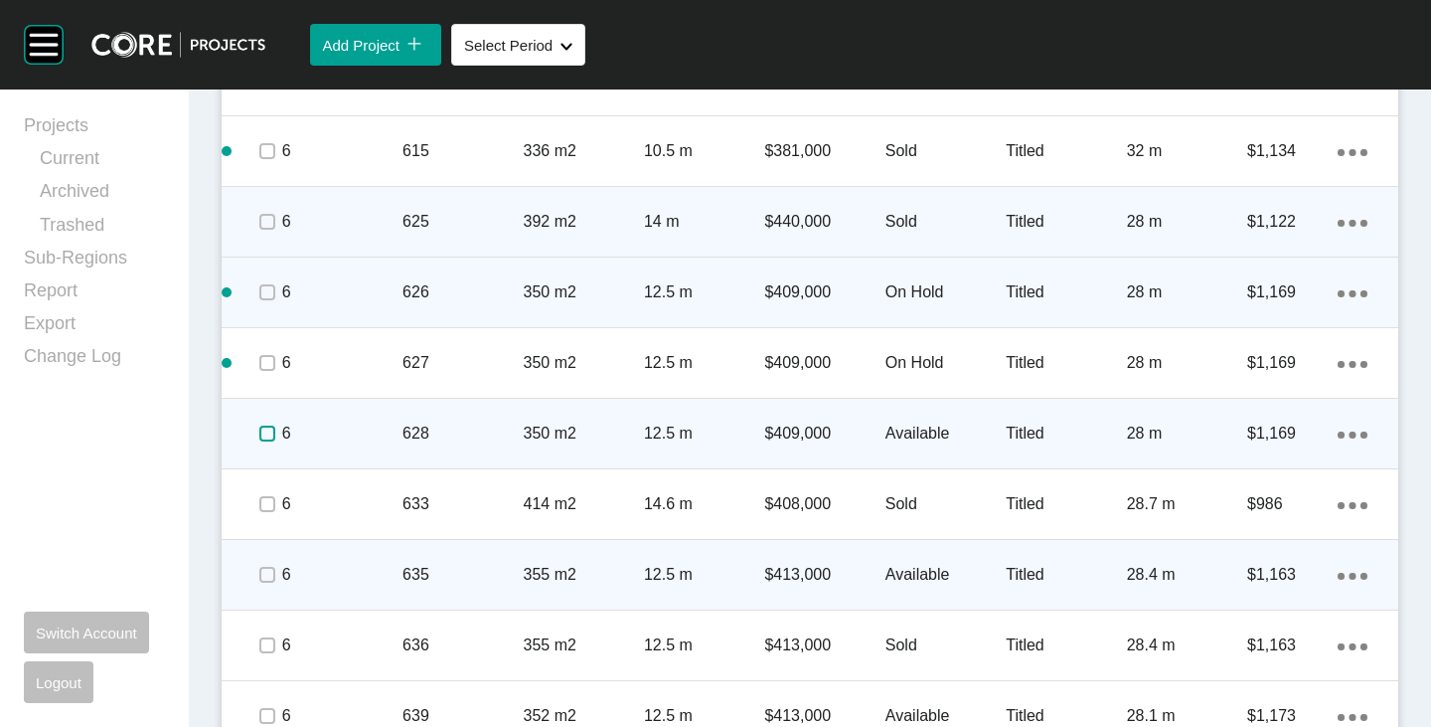
scroll to position [2014, 0]
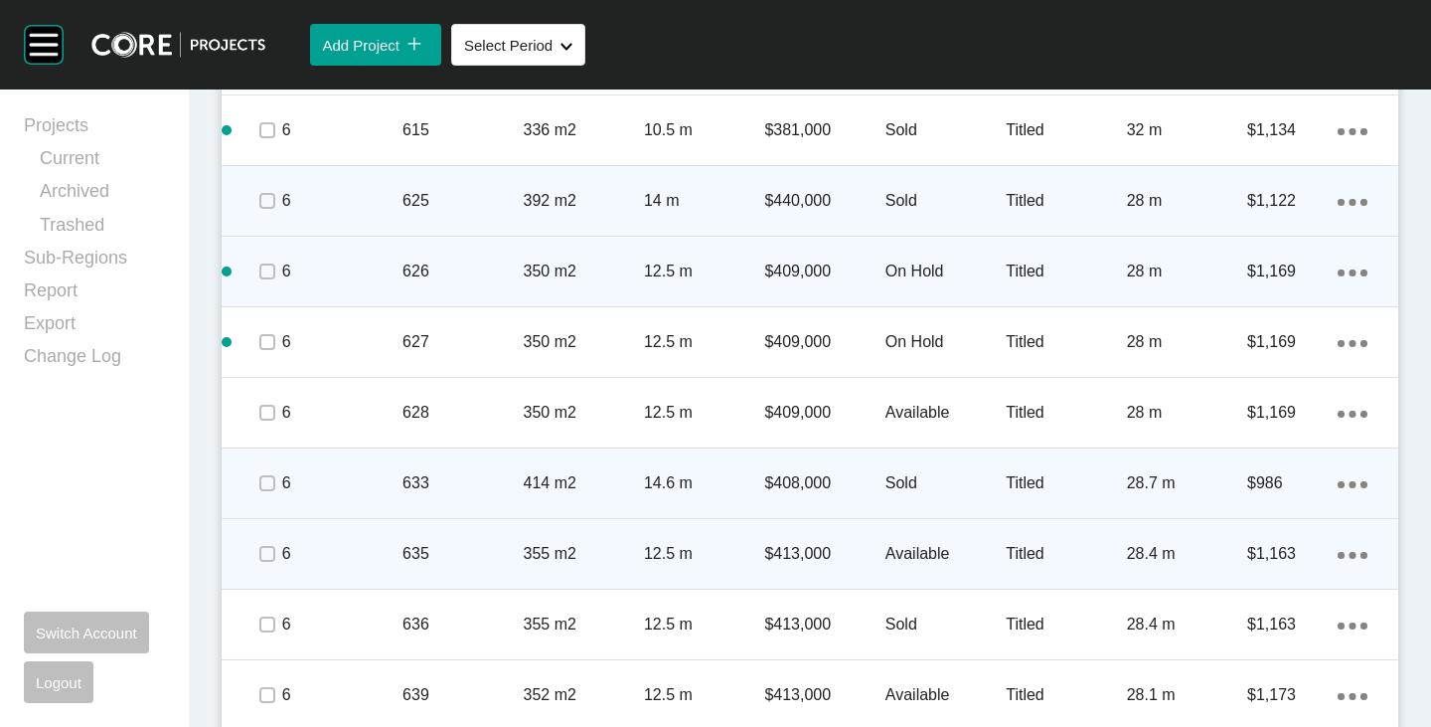
click at [1350, 484] on ellipse at bounding box center [1353, 484] width 7 height 7
click at [1259, 479] on link "Duplicate" at bounding box center [1256, 487] width 75 height 30
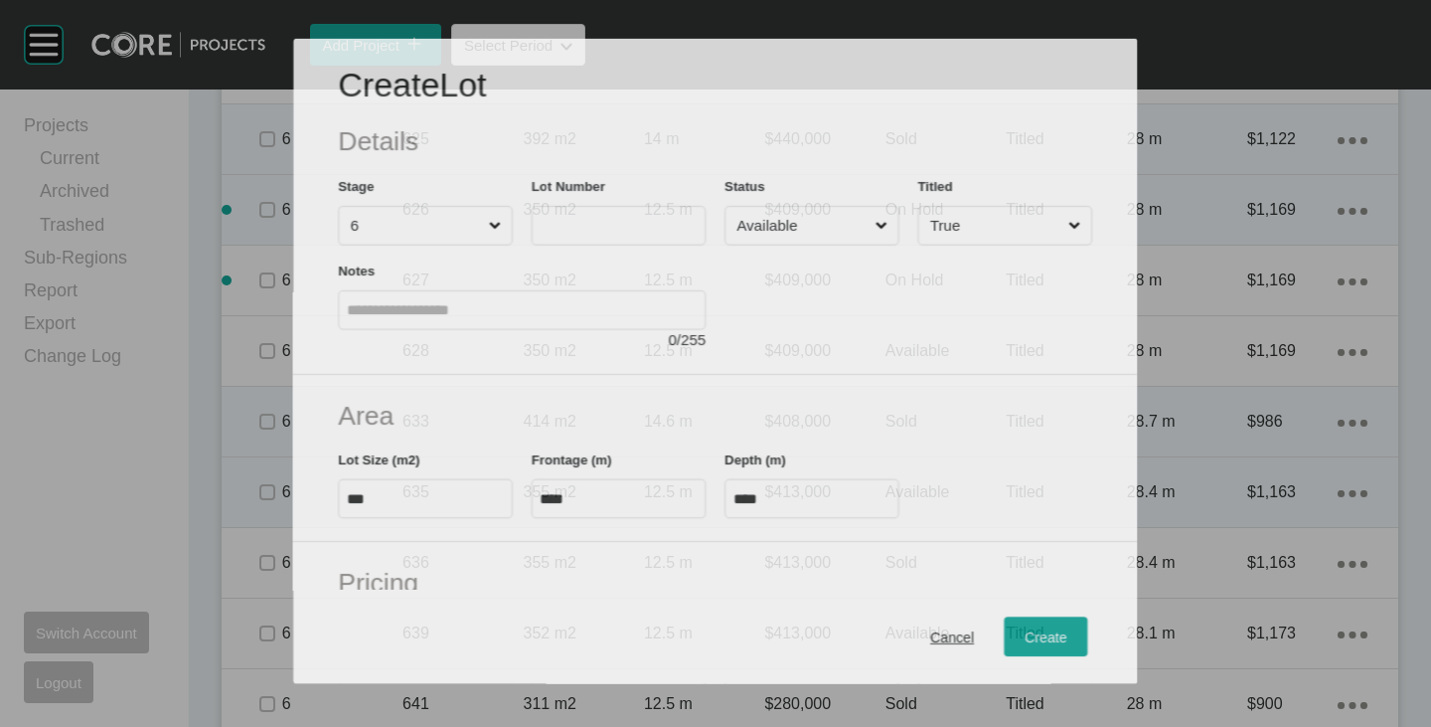
scroll to position [1952, 0]
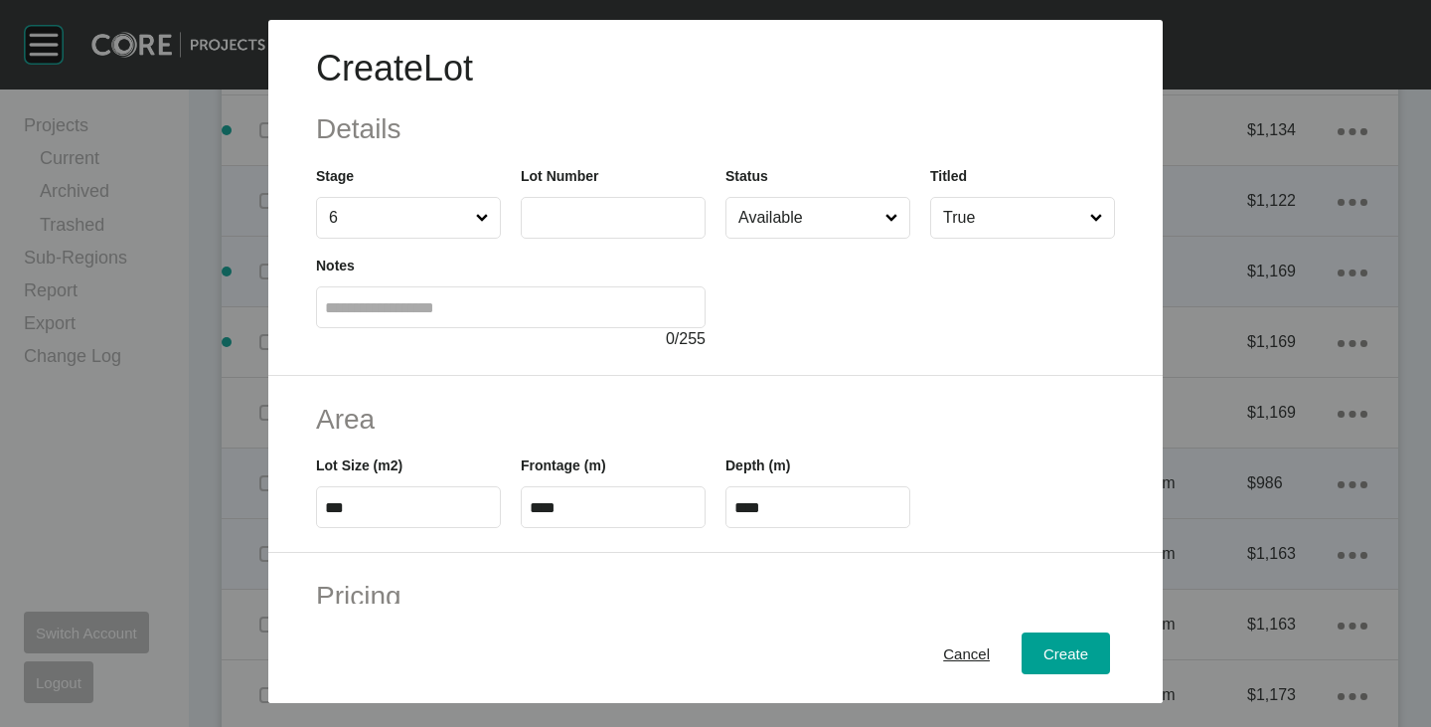
click at [582, 211] on input "text" at bounding box center [613, 217] width 167 height 17
type input "***"
click at [818, 366] on div "Create Lot Details Stage 6 Lot Number *** Status Available Titled True Notes 0 …" at bounding box center [715, 198] width 895 height 356
click at [380, 513] on input "***" at bounding box center [408, 507] width 167 height 17
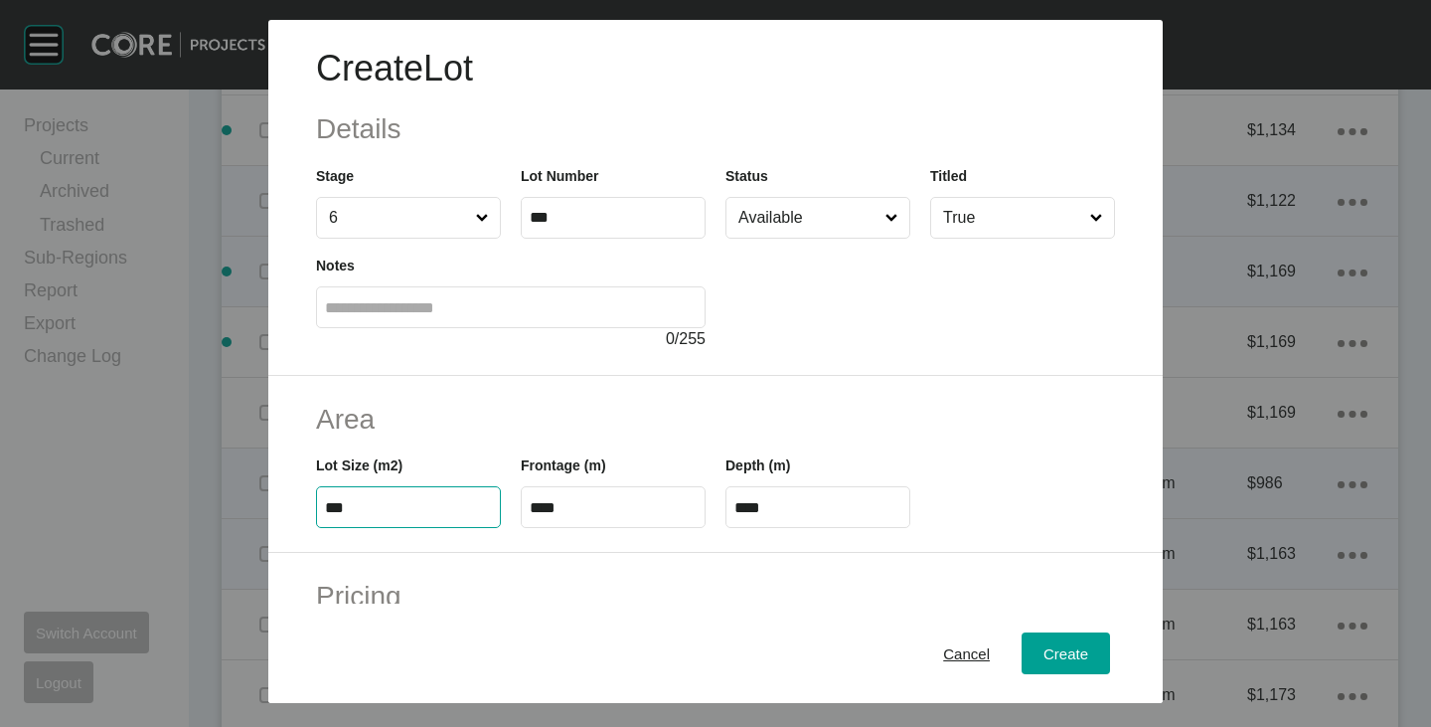
type input "***"
click at [522, 410] on h2 "Area" at bounding box center [715, 419] width 799 height 39
type input "****"
type input "*****"
click at [560, 505] on input "****" at bounding box center [613, 507] width 167 height 17
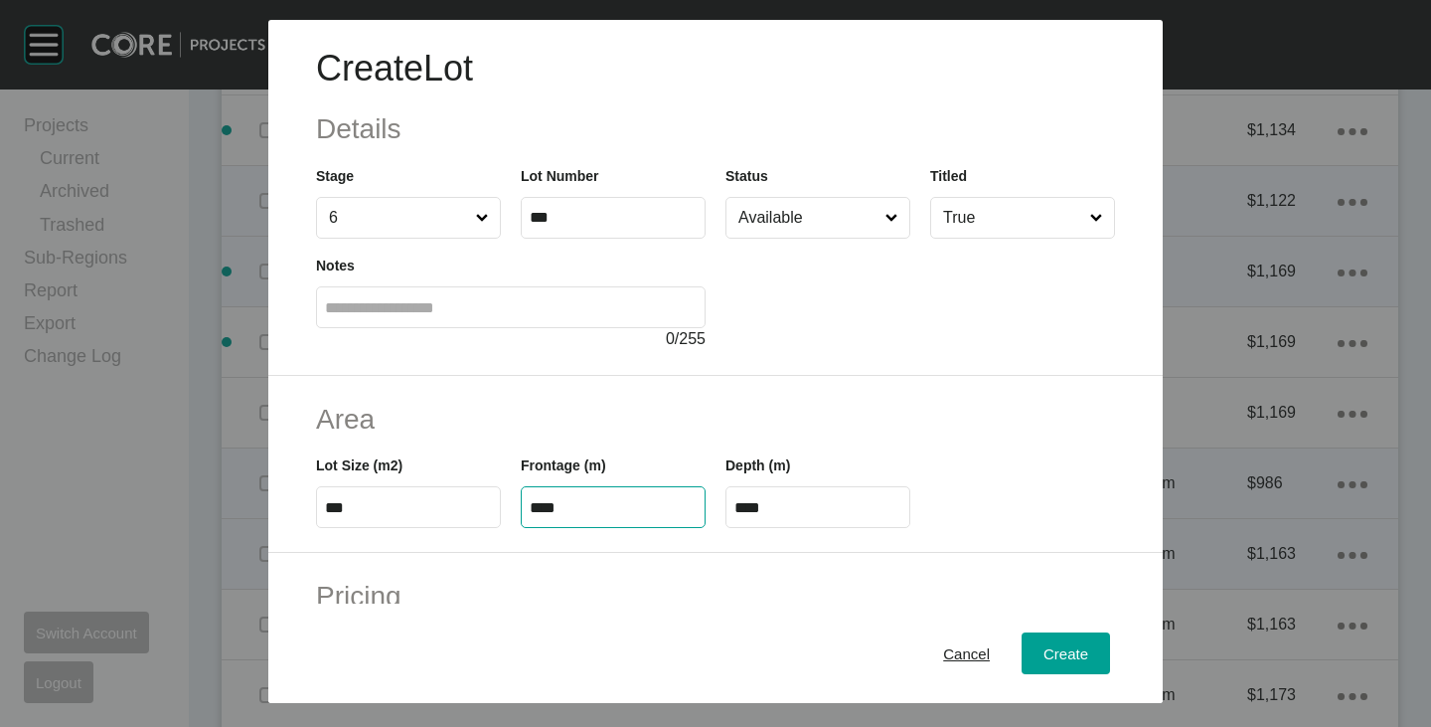
click at [560, 505] on input "****" at bounding box center [613, 507] width 167 height 17
type input "****"
click at [597, 410] on h2 "Area" at bounding box center [715, 419] width 799 height 39
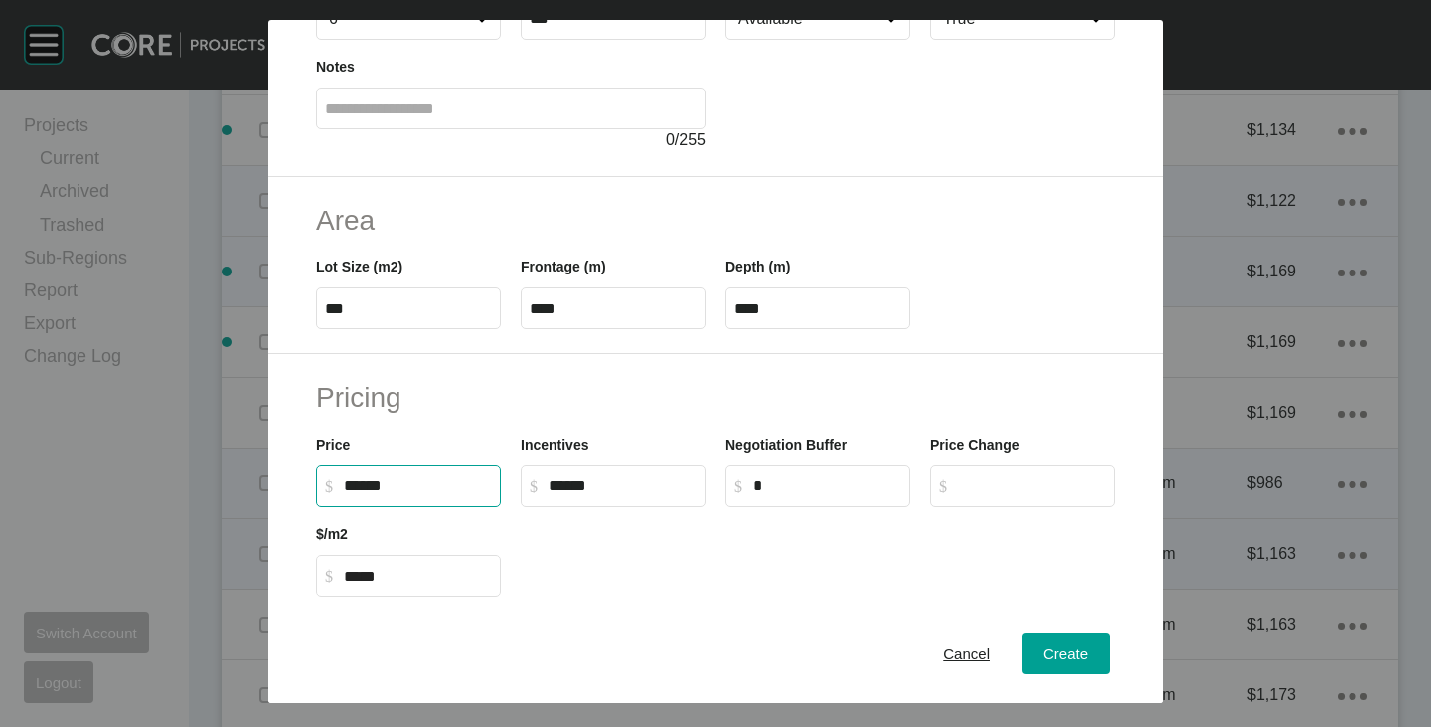
drag, startPoint x: 352, startPoint y: 490, endPoint x: 368, endPoint y: 496, distance: 17.0
click at [368, 496] on label "$ Created with Sketch. $ ******" at bounding box center [408, 486] width 185 height 42
type input "*******"
type input "*****"
click at [656, 390] on h2 "Pricing" at bounding box center [715, 397] width 799 height 39
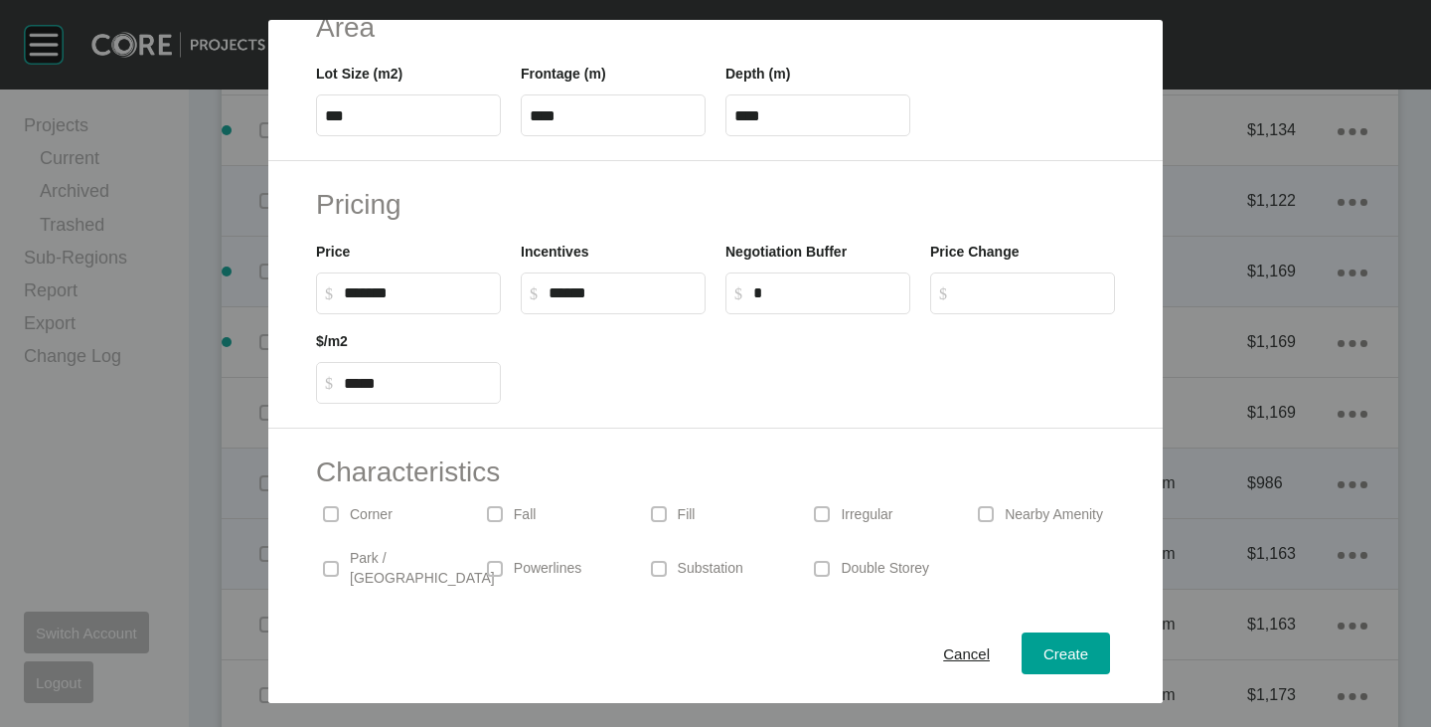
scroll to position [486, 0]
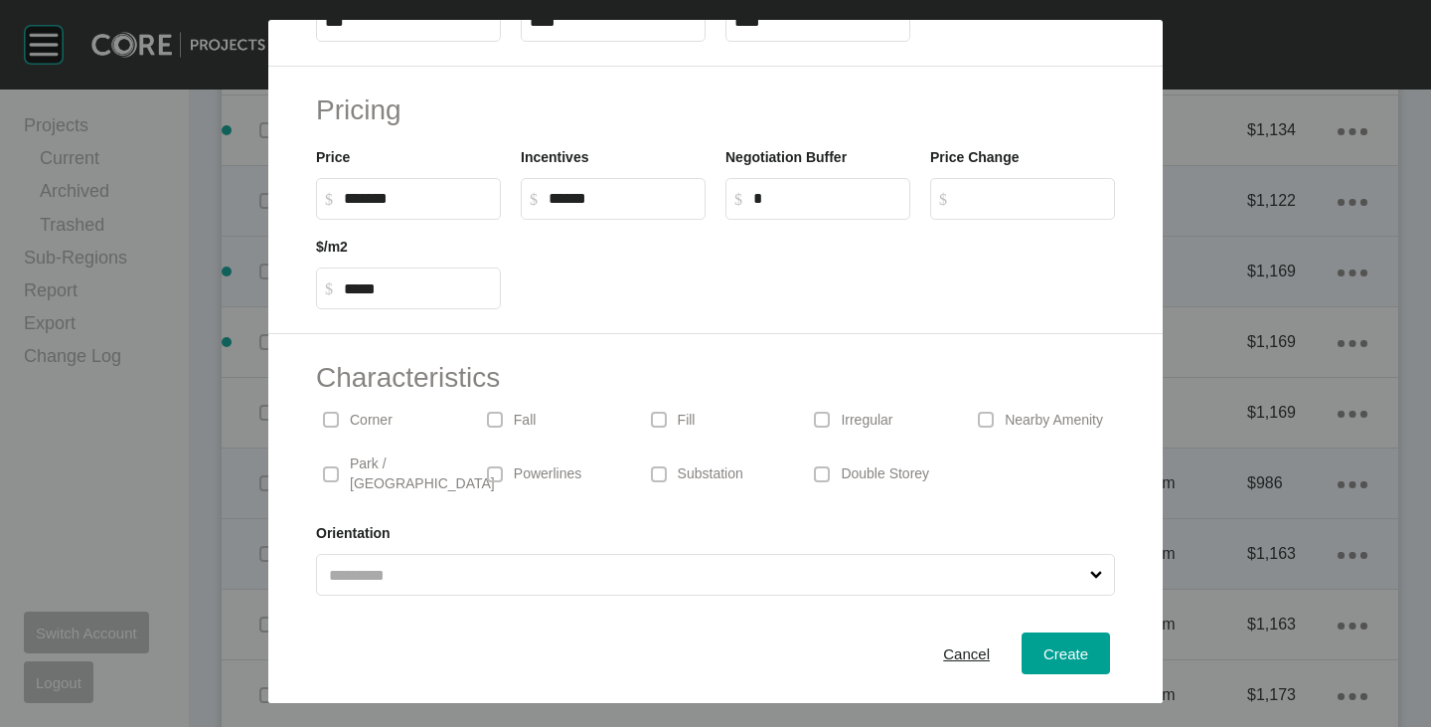
click at [374, 418] on p "Corner" at bounding box center [371, 421] width 43 height 20
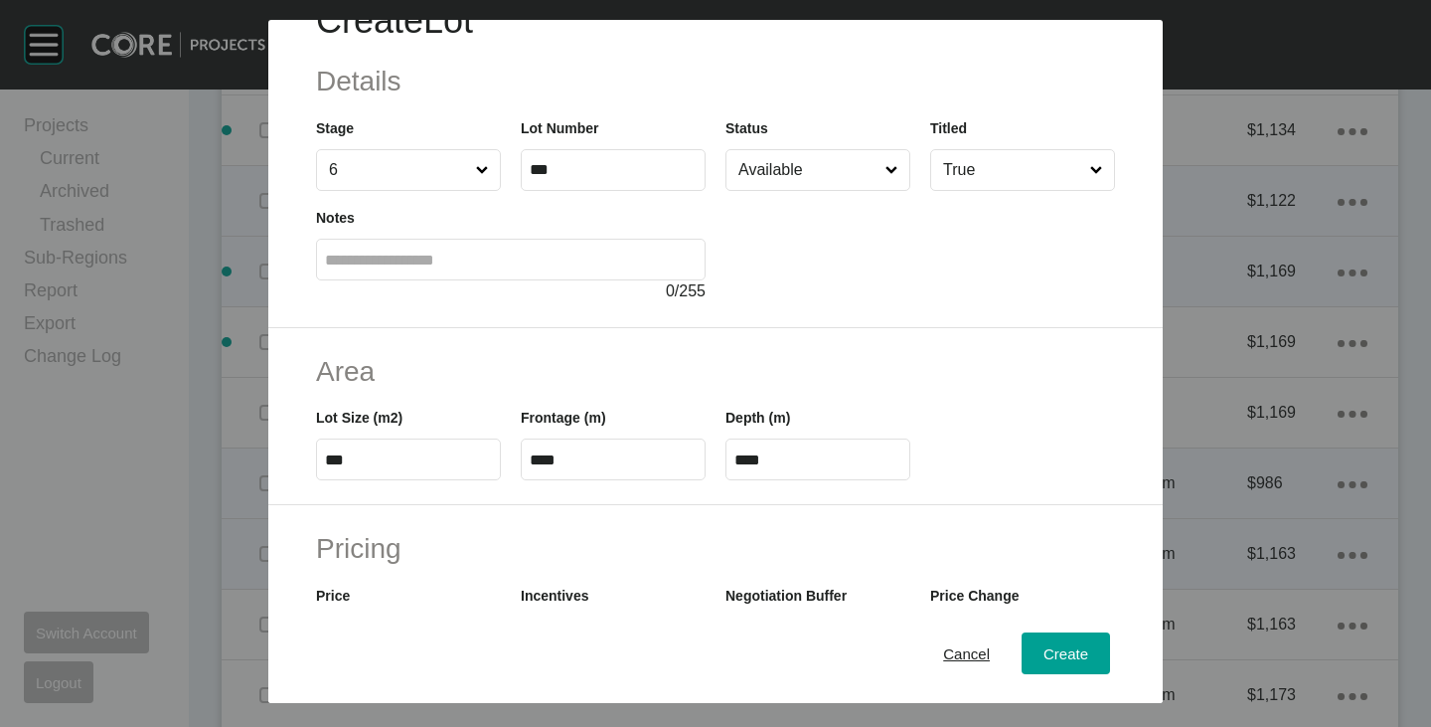
scroll to position [0, 0]
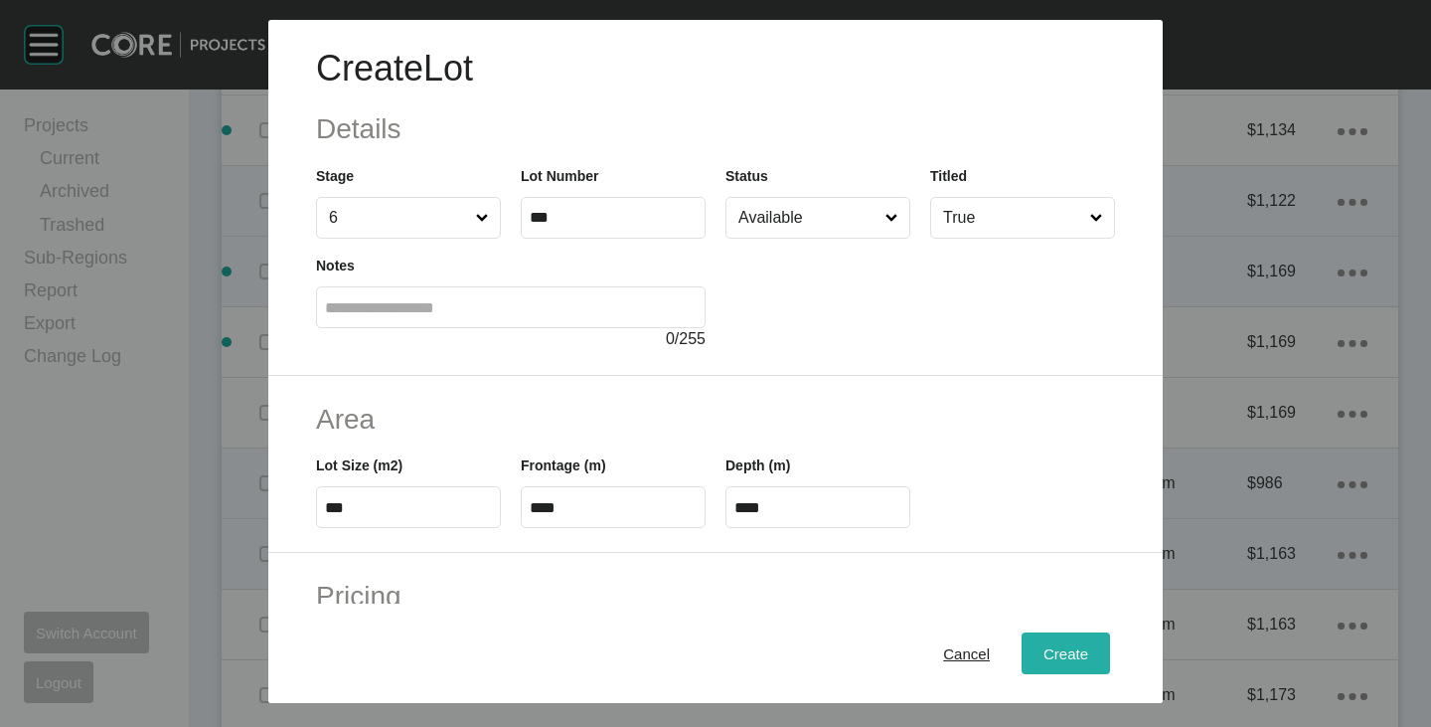
click at [1044, 646] on span "Create" at bounding box center [1066, 653] width 45 height 17
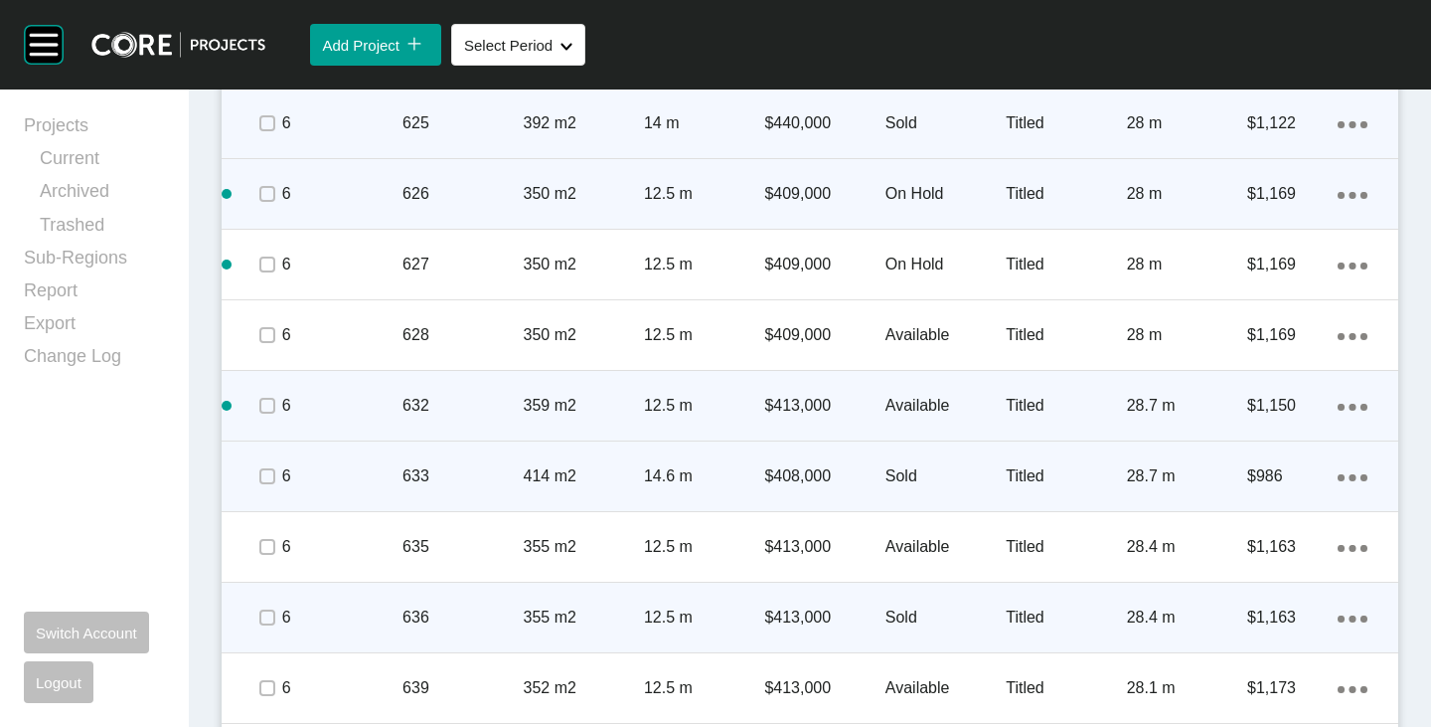
scroll to position [2113, 0]
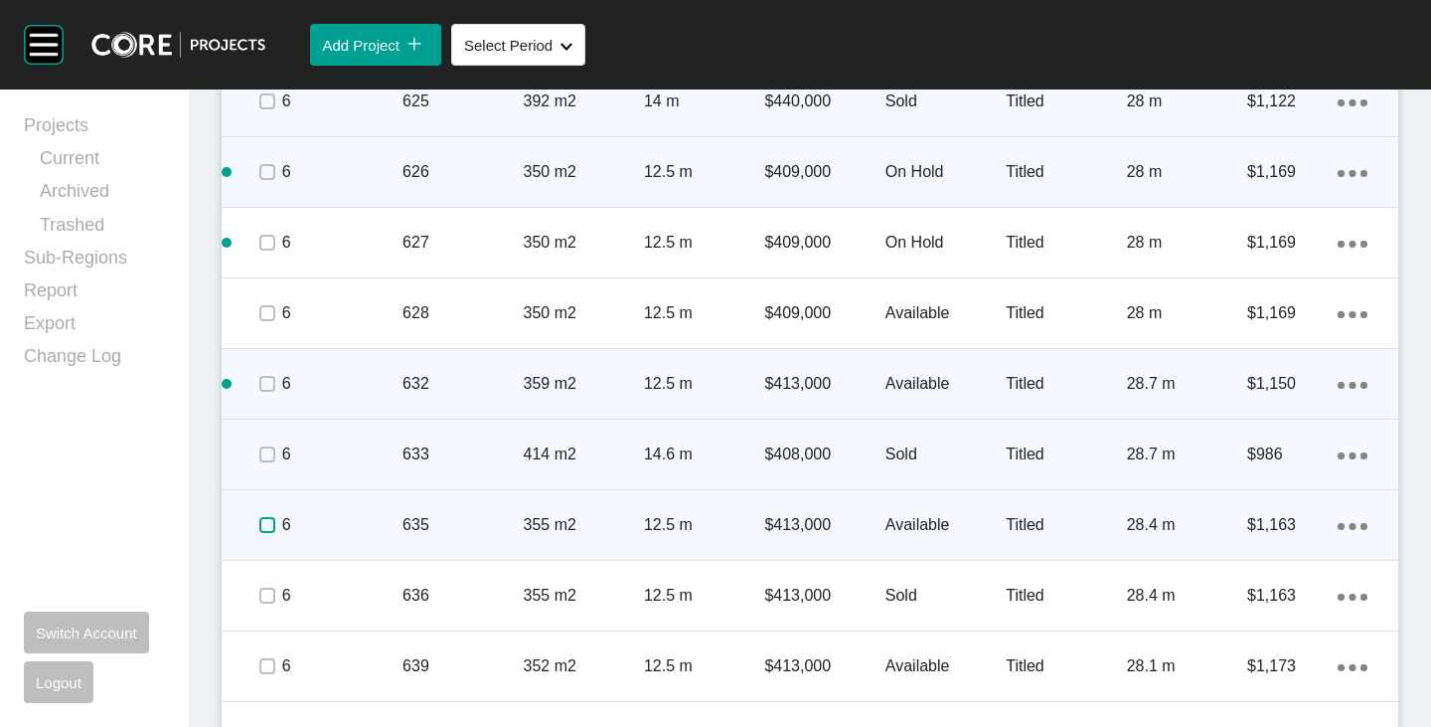
click at [268, 528] on label at bounding box center [267, 525] width 16 height 16
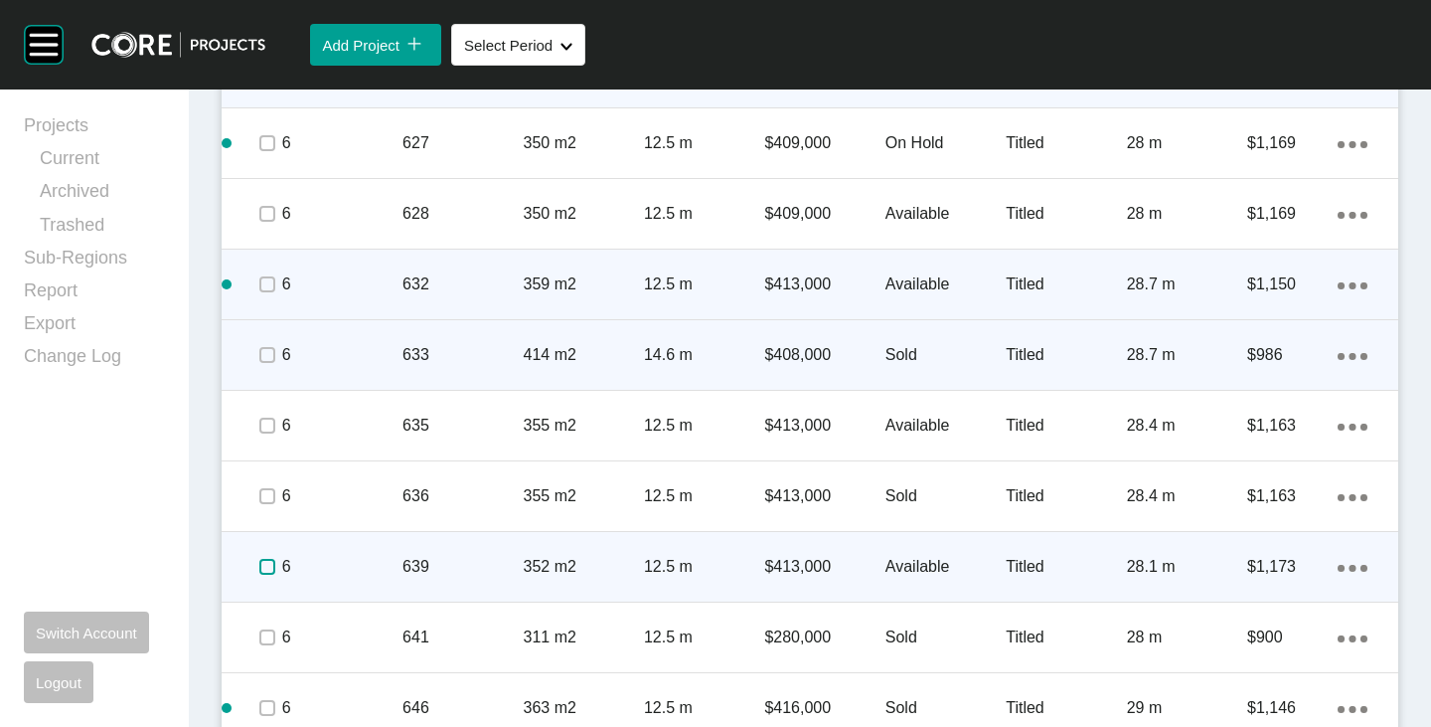
click at [264, 565] on label at bounding box center [267, 567] width 16 height 16
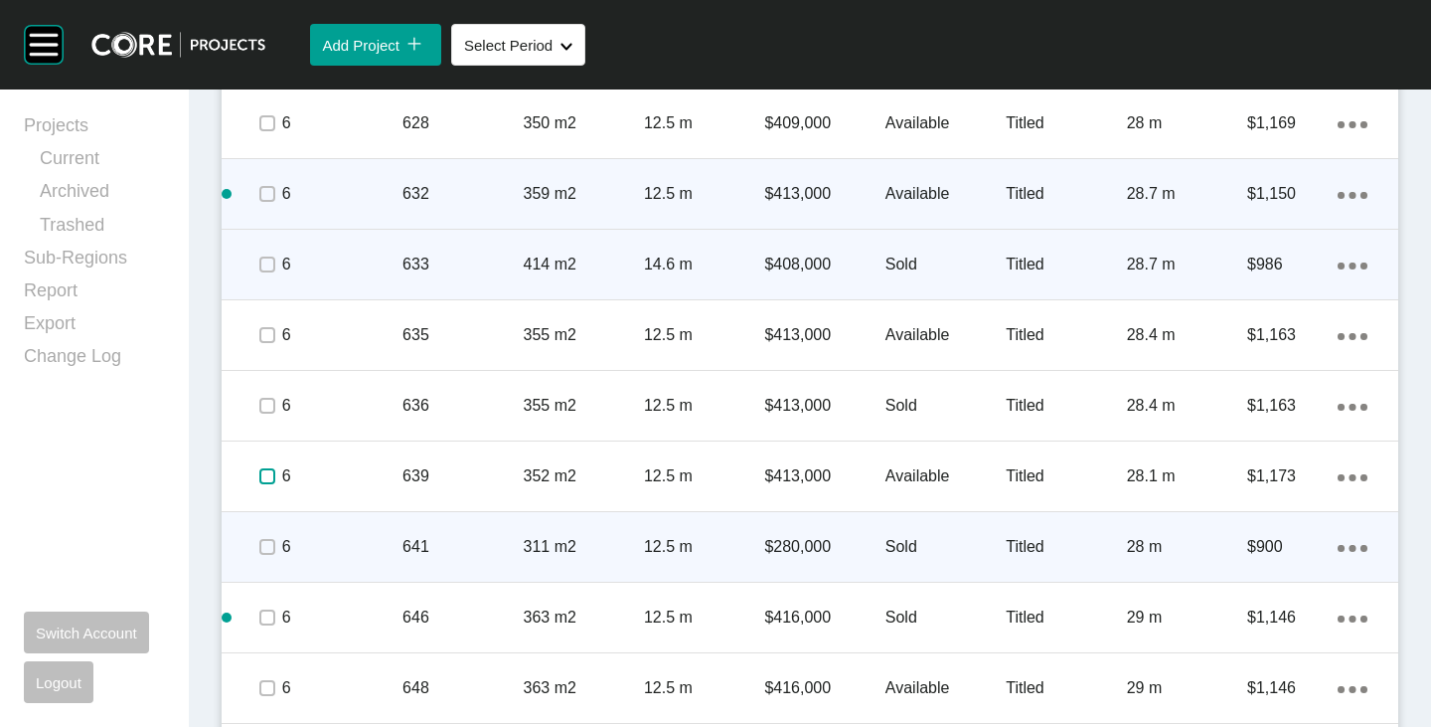
scroll to position [2412, 0]
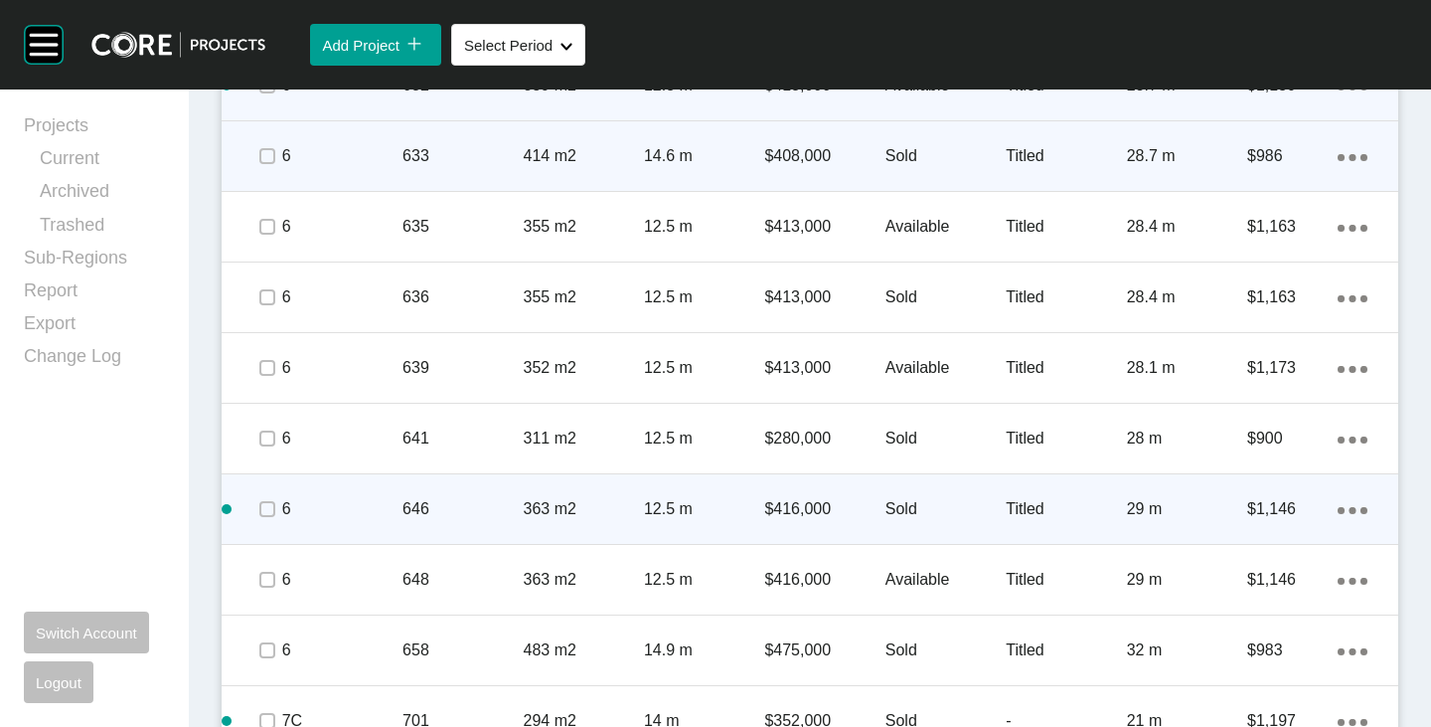
click at [1338, 507] on icon "Action Menu Dots Copy 6 Created with Sketch." at bounding box center [1353, 510] width 30 height 7
click at [1265, 509] on link "Duplicate" at bounding box center [1256, 513] width 75 height 30
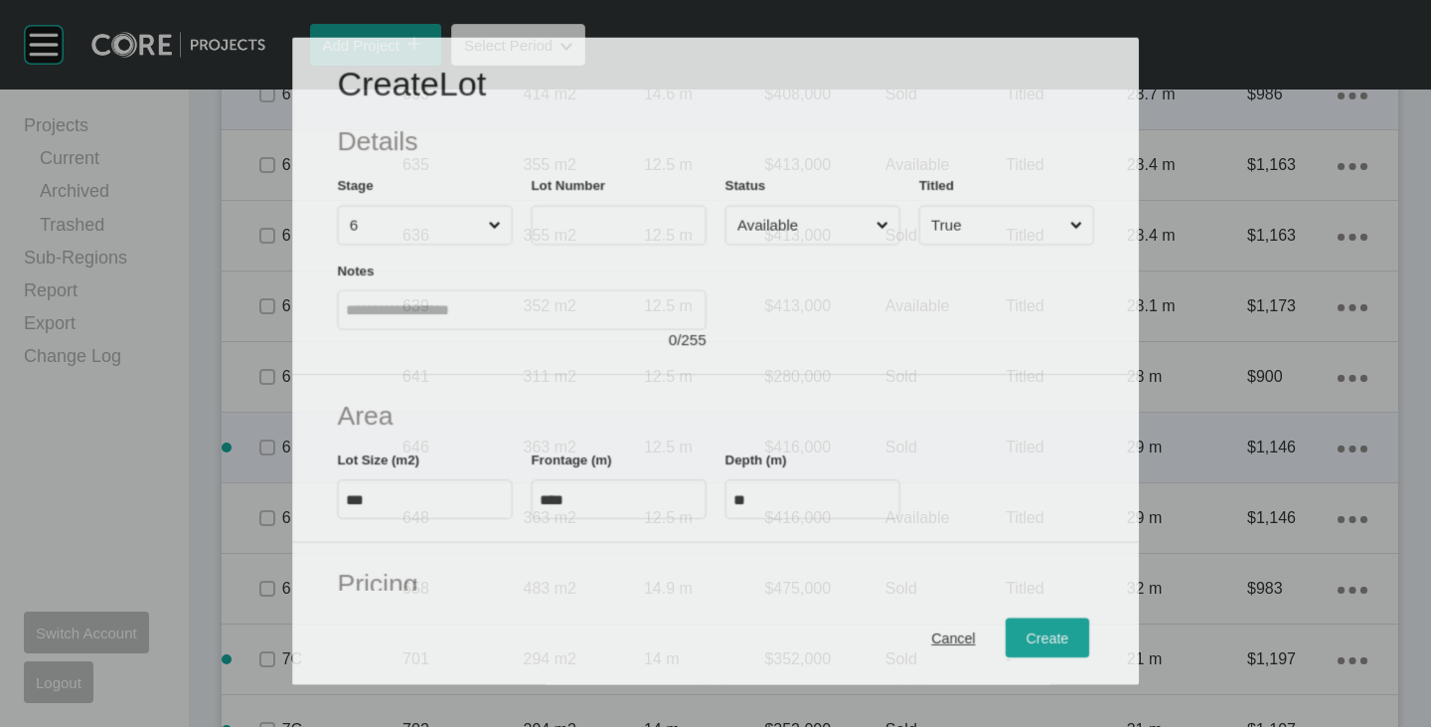
scroll to position [2350, 0]
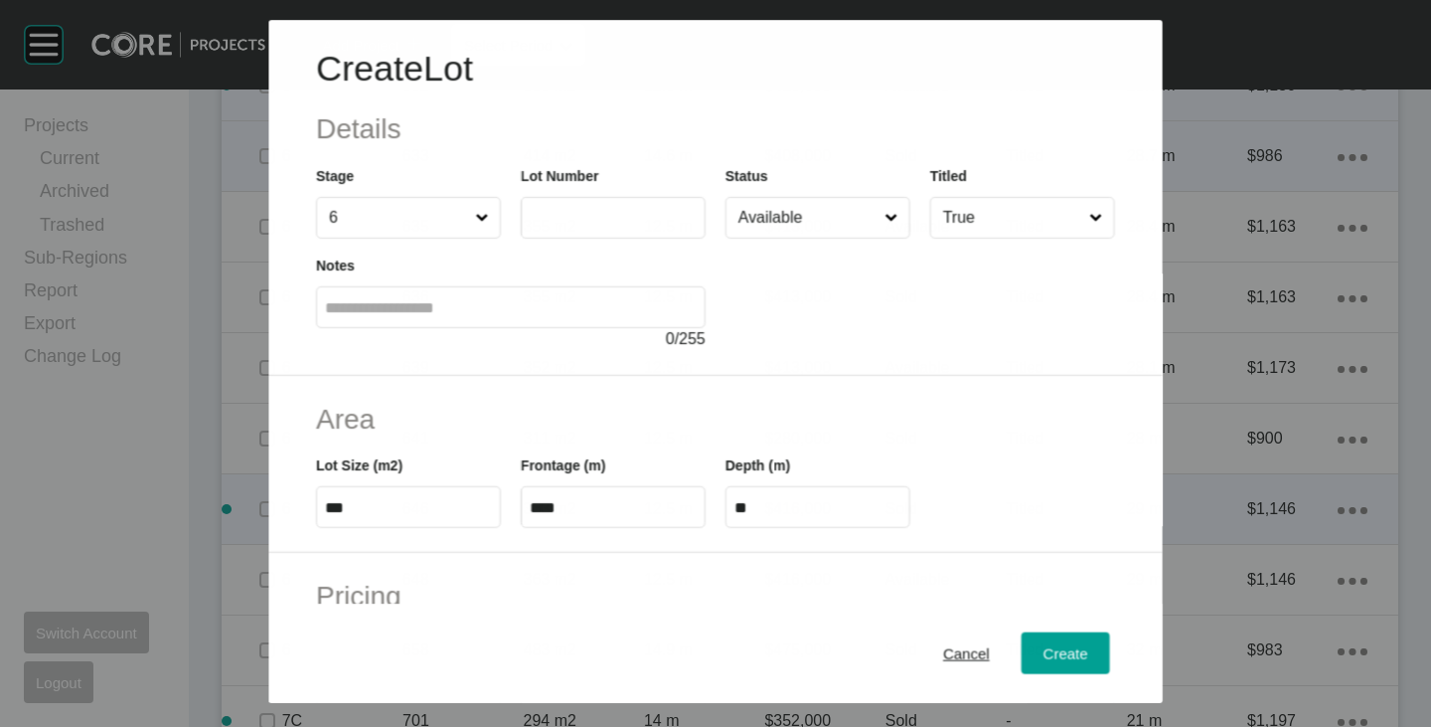
click at [590, 222] on input "text" at bounding box center [613, 218] width 167 height 17
type input "***"
click at [806, 330] on div at bounding box center [921, 295] width 390 height 112
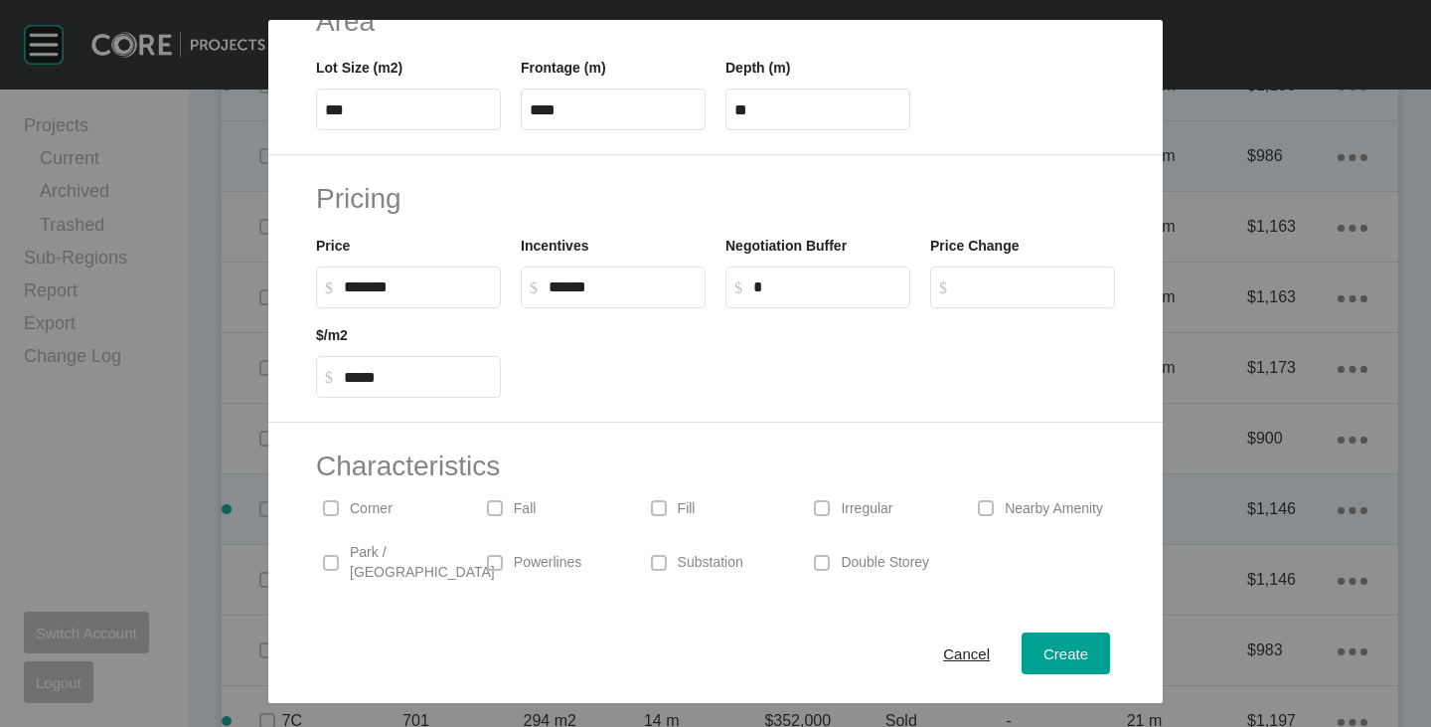
scroll to position [486, 0]
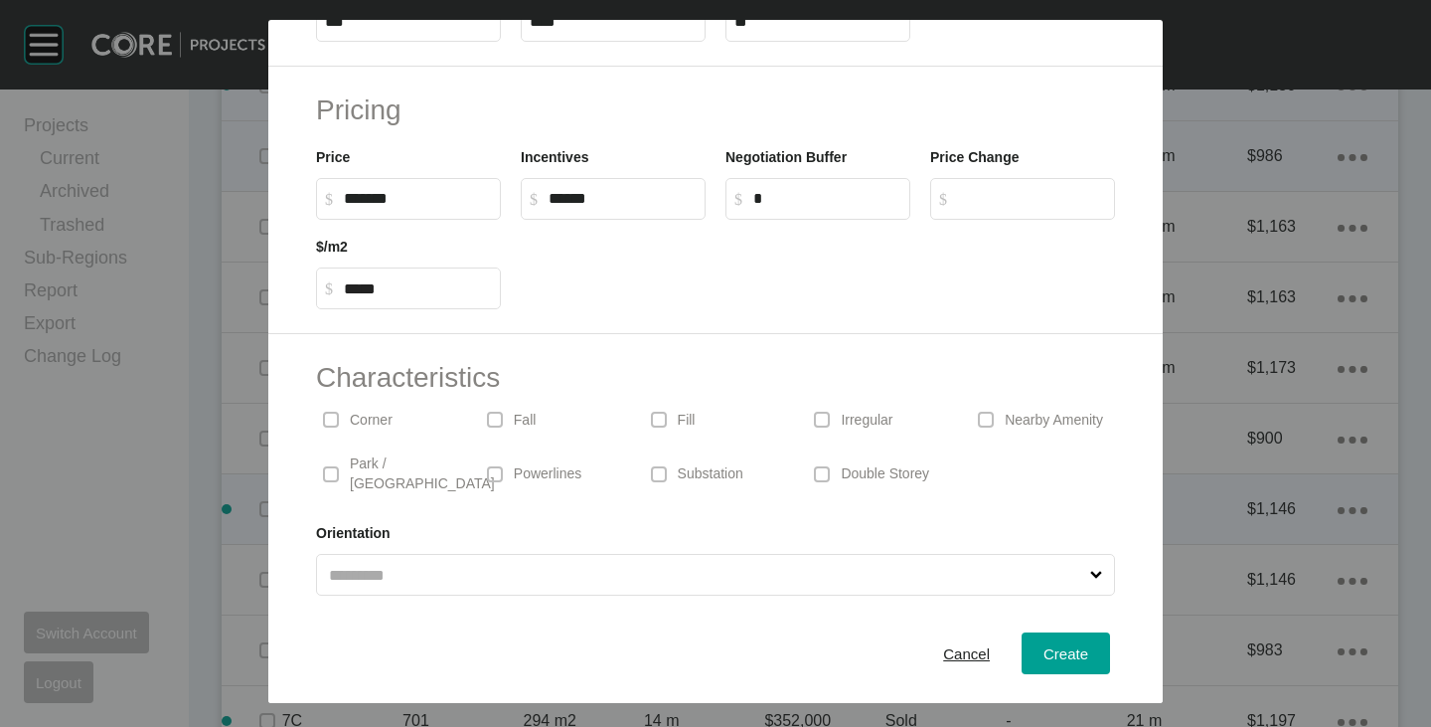
click at [396, 473] on p "Park / [GEOGRAPHIC_DATA]" at bounding box center [422, 473] width 145 height 39
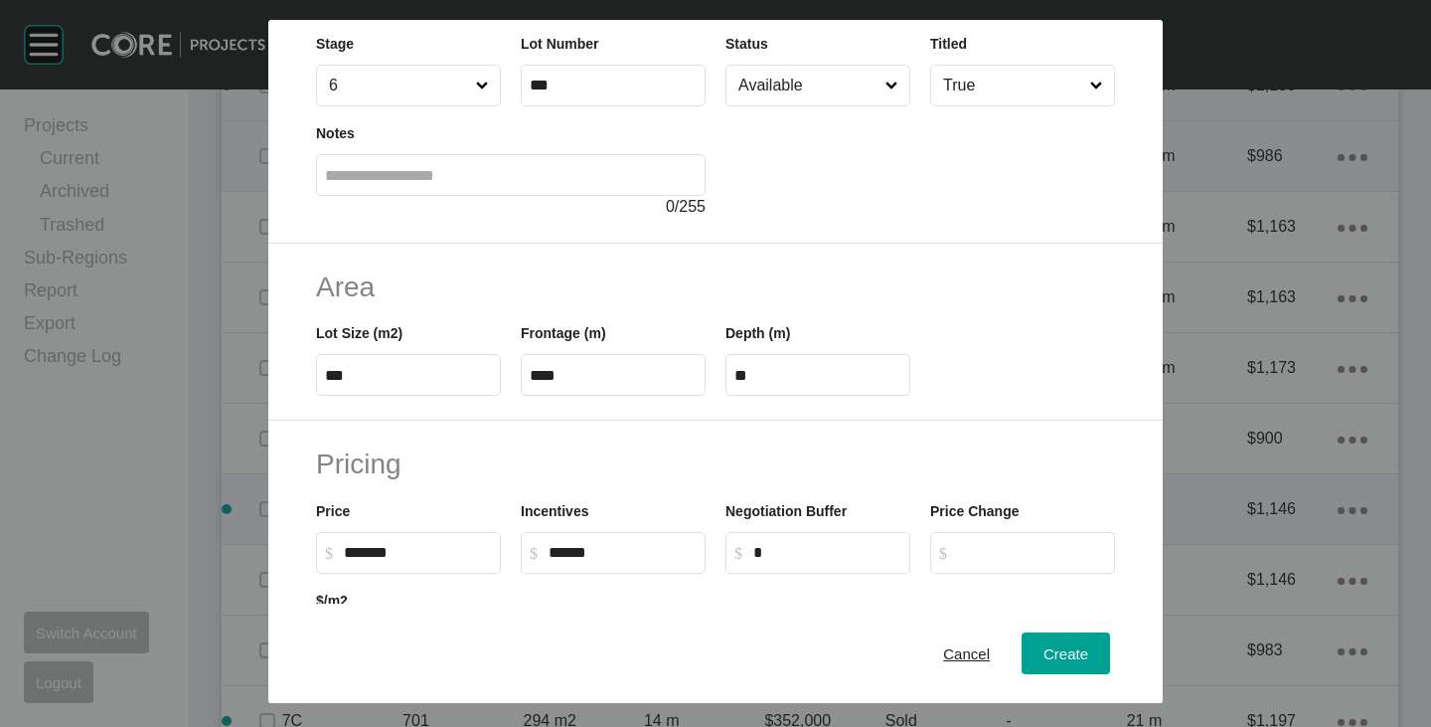
scroll to position [0, 0]
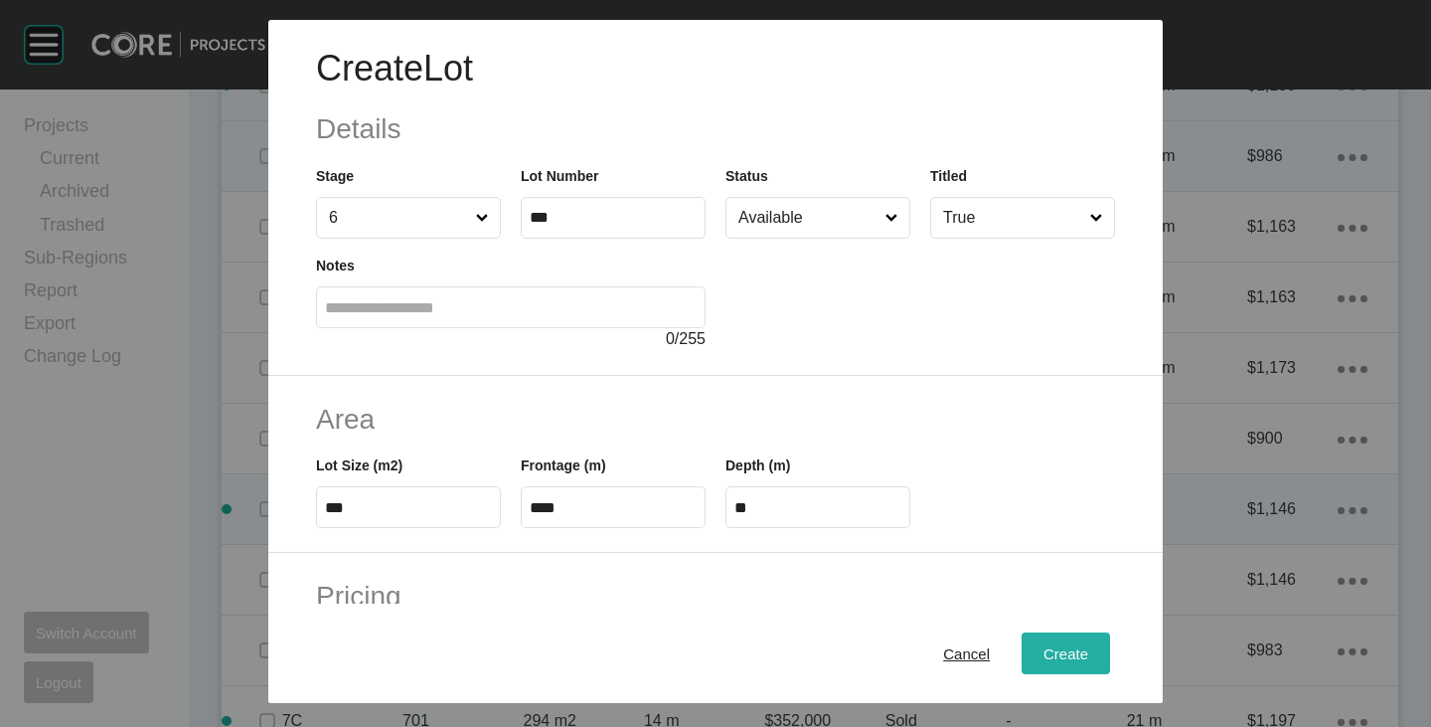
click at [1075, 651] on div "Create" at bounding box center [1066, 653] width 55 height 27
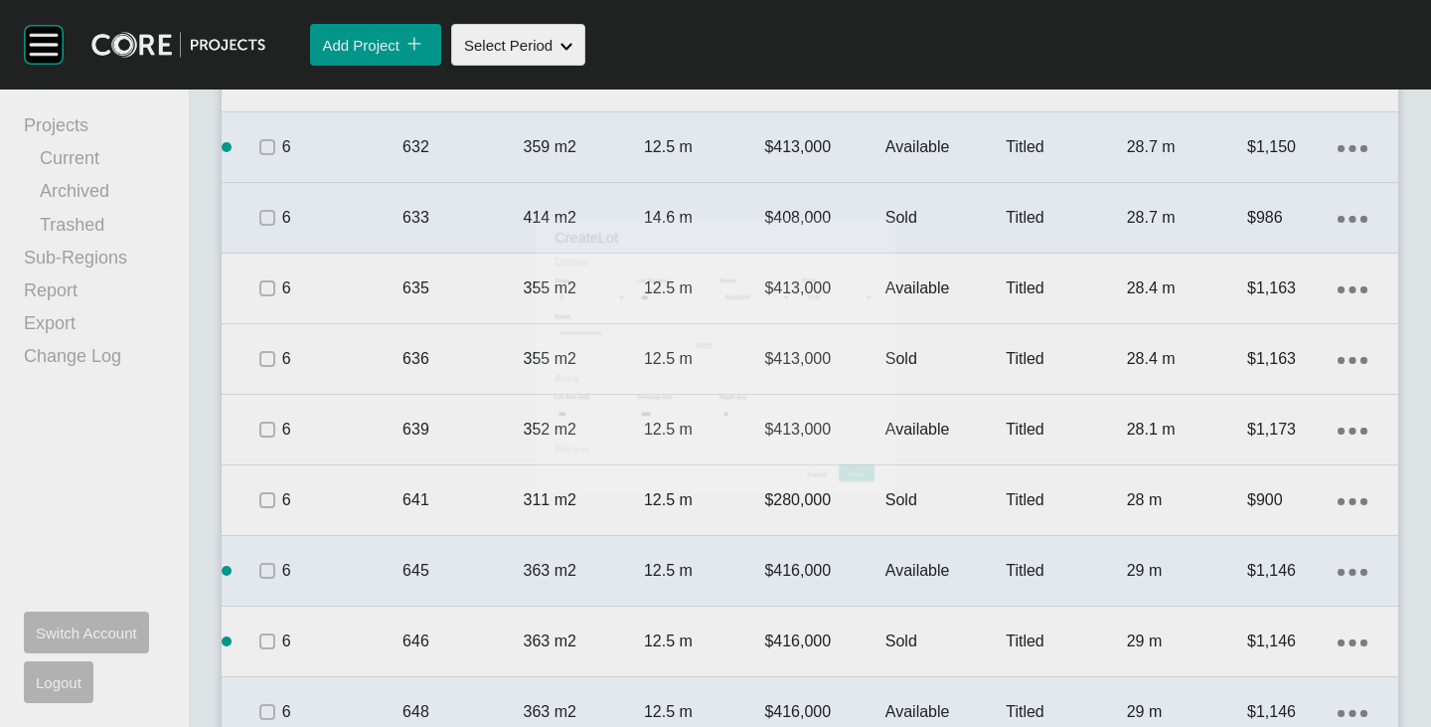
scroll to position [2412, 0]
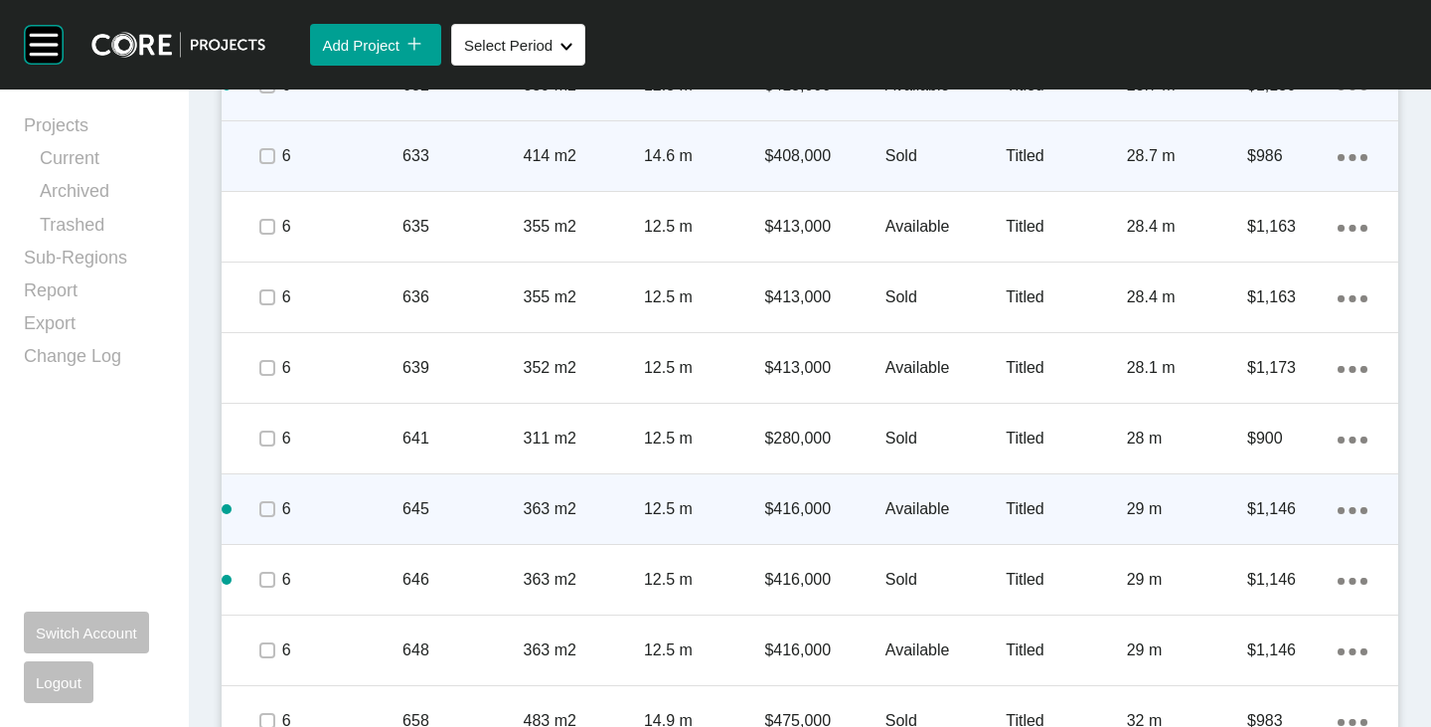
click at [1340, 505] on div "Action Menu Dots Copy 6 Created with Sketch." at bounding box center [1353, 509] width 30 height 22
click at [1268, 515] on link "Duplicate" at bounding box center [1256, 513] width 75 height 30
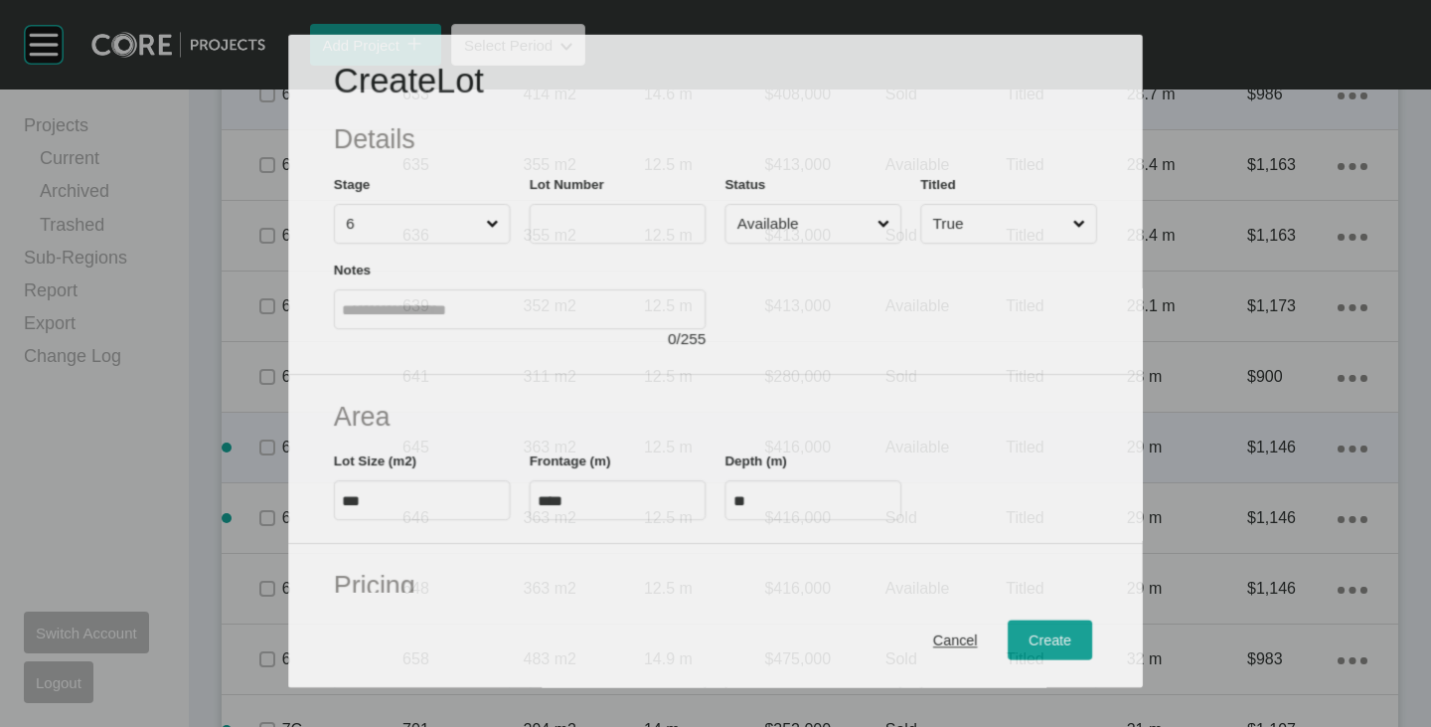
scroll to position [2350, 0]
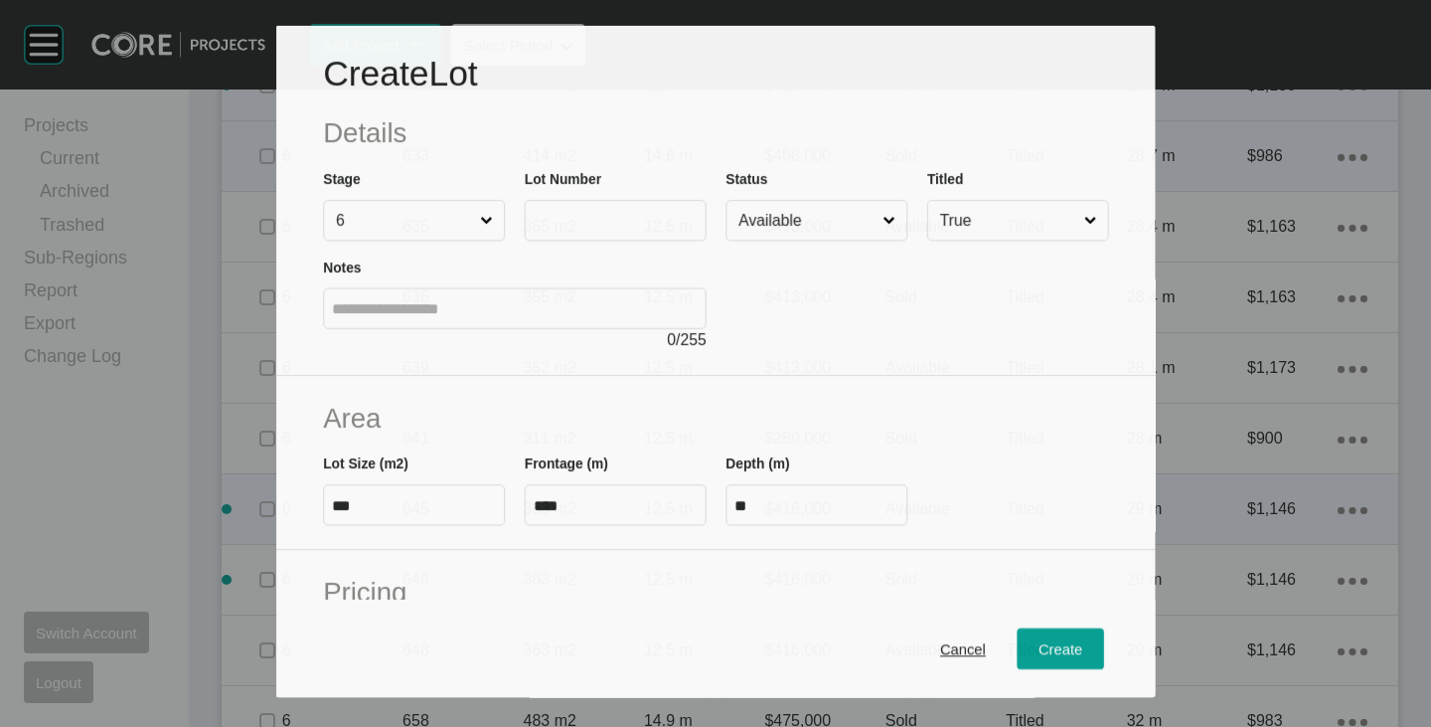
click at [598, 223] on input "text" at bounding box center [615, 220] width 164 height 17
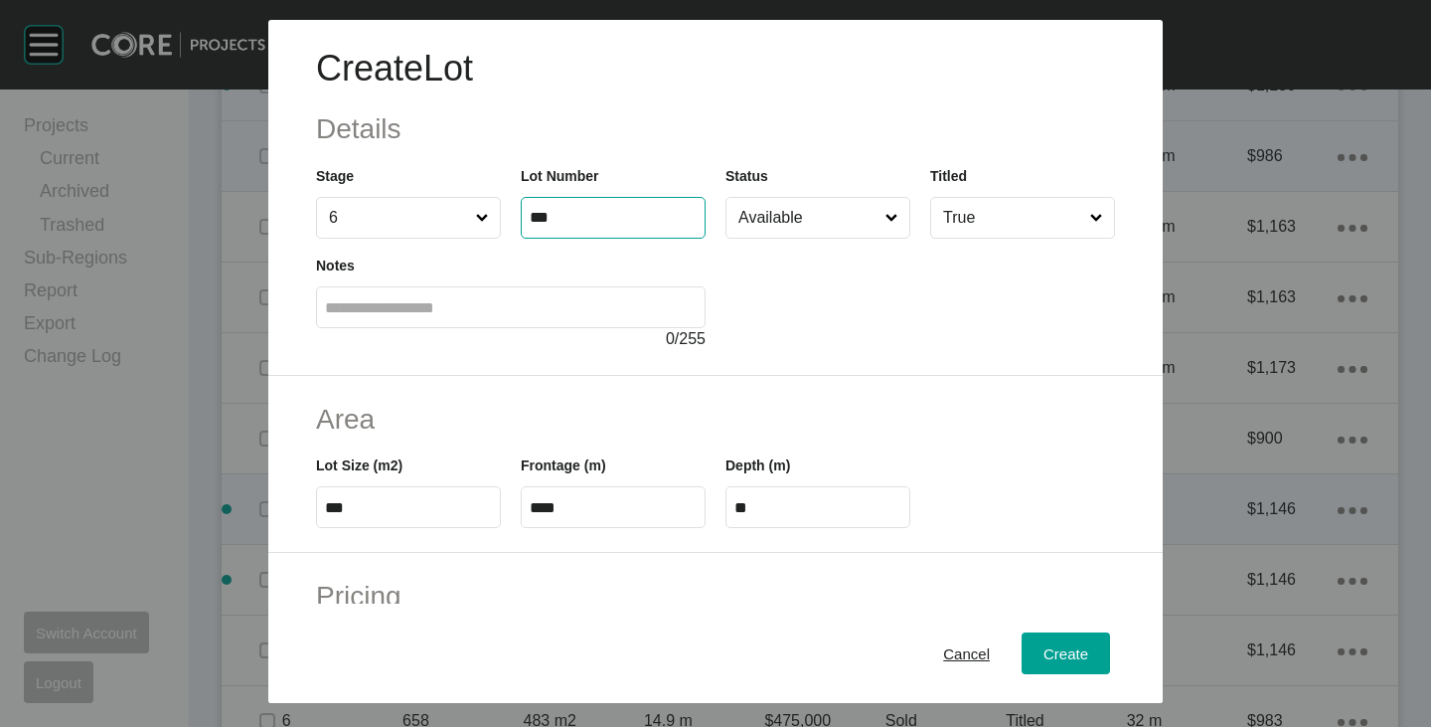
type input "***"
click at [852, 300] on div at bounding box center [921, 295] width 390 height 112
type input "*"
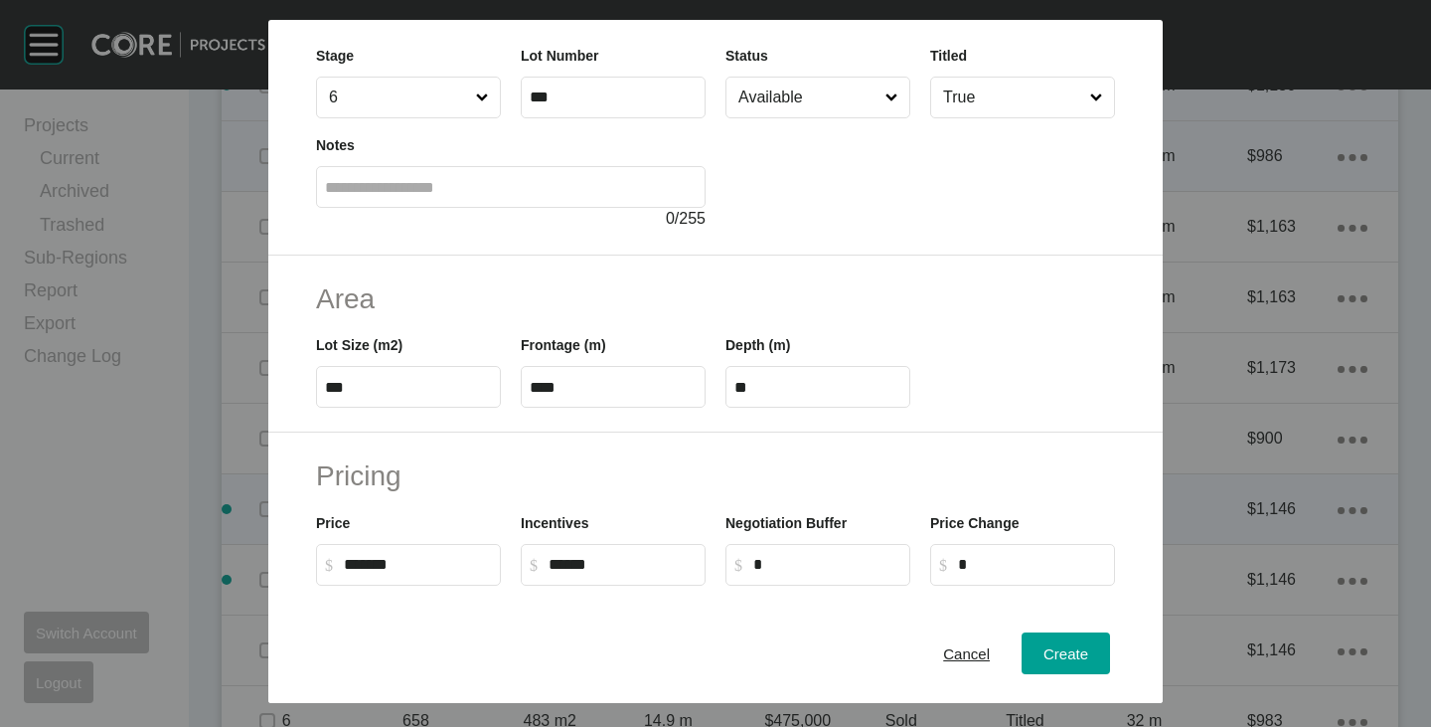
scroll to position [0, 0]
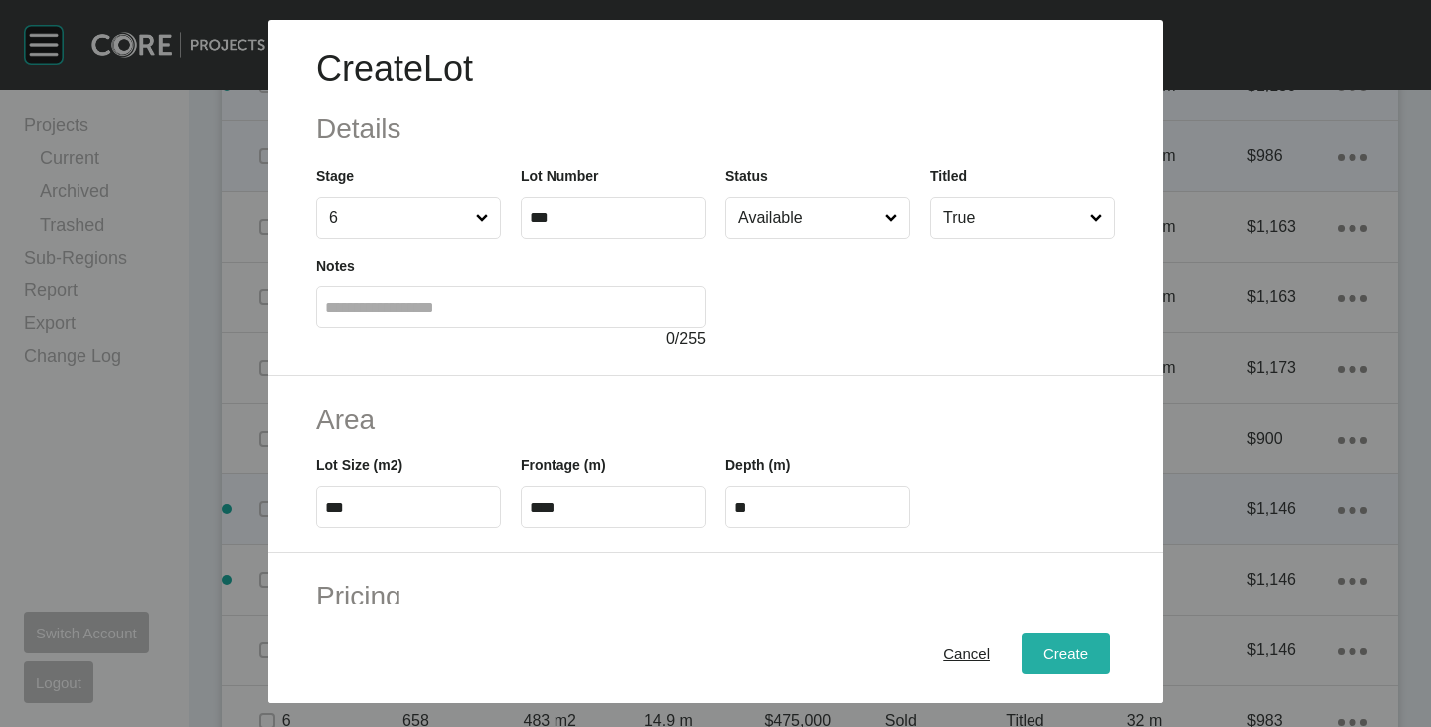
click at [1058, 644] on div "Create" at bounding box center [1066, 653] width 55 height 27
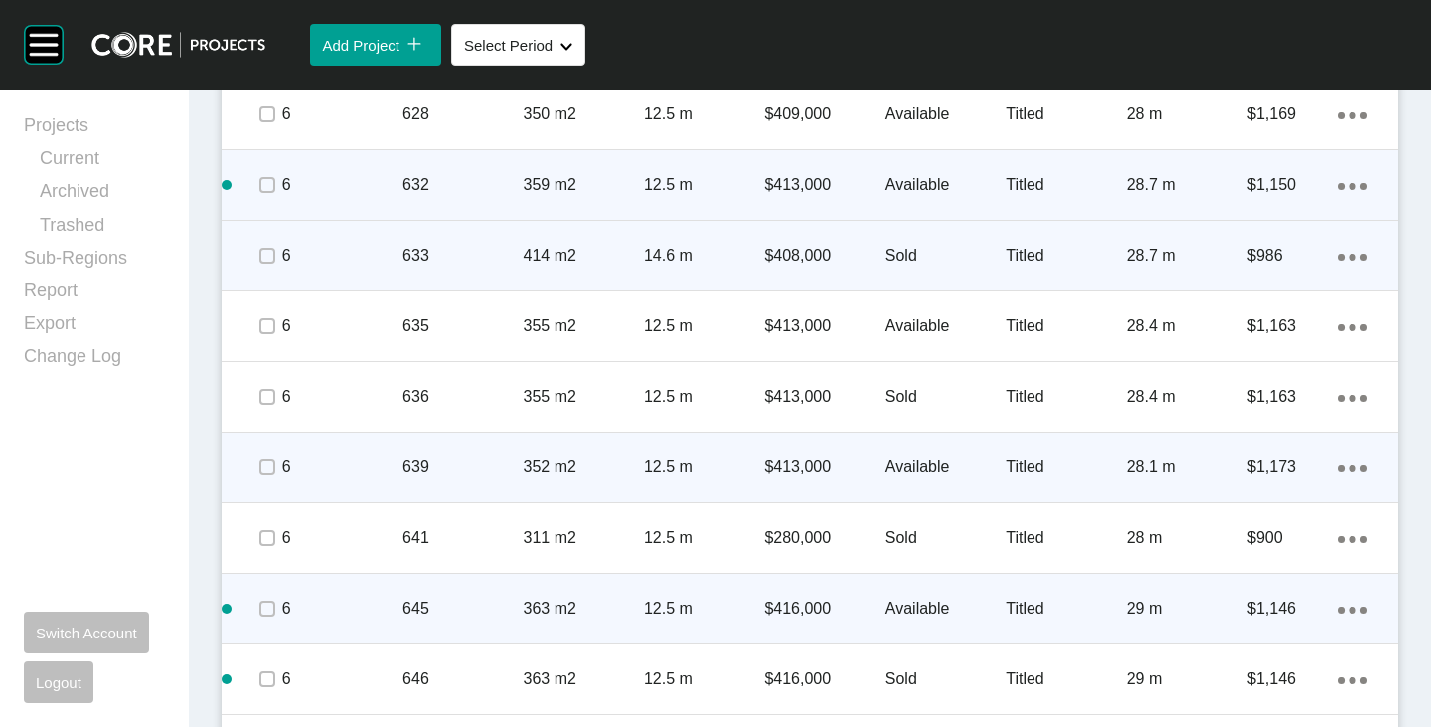
scroll to position [2213, 0]
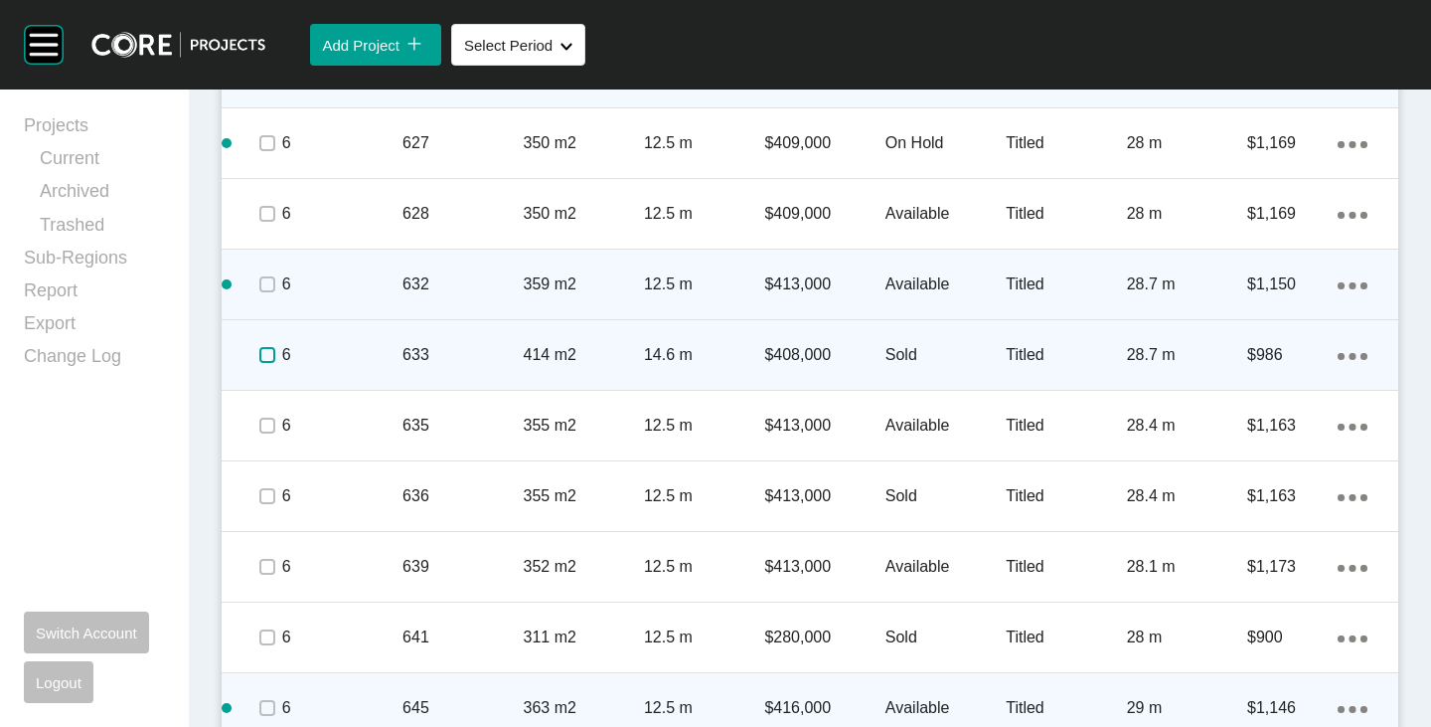
click at [267, 355] on label at bounding box center [267, 355] width 16 height 16
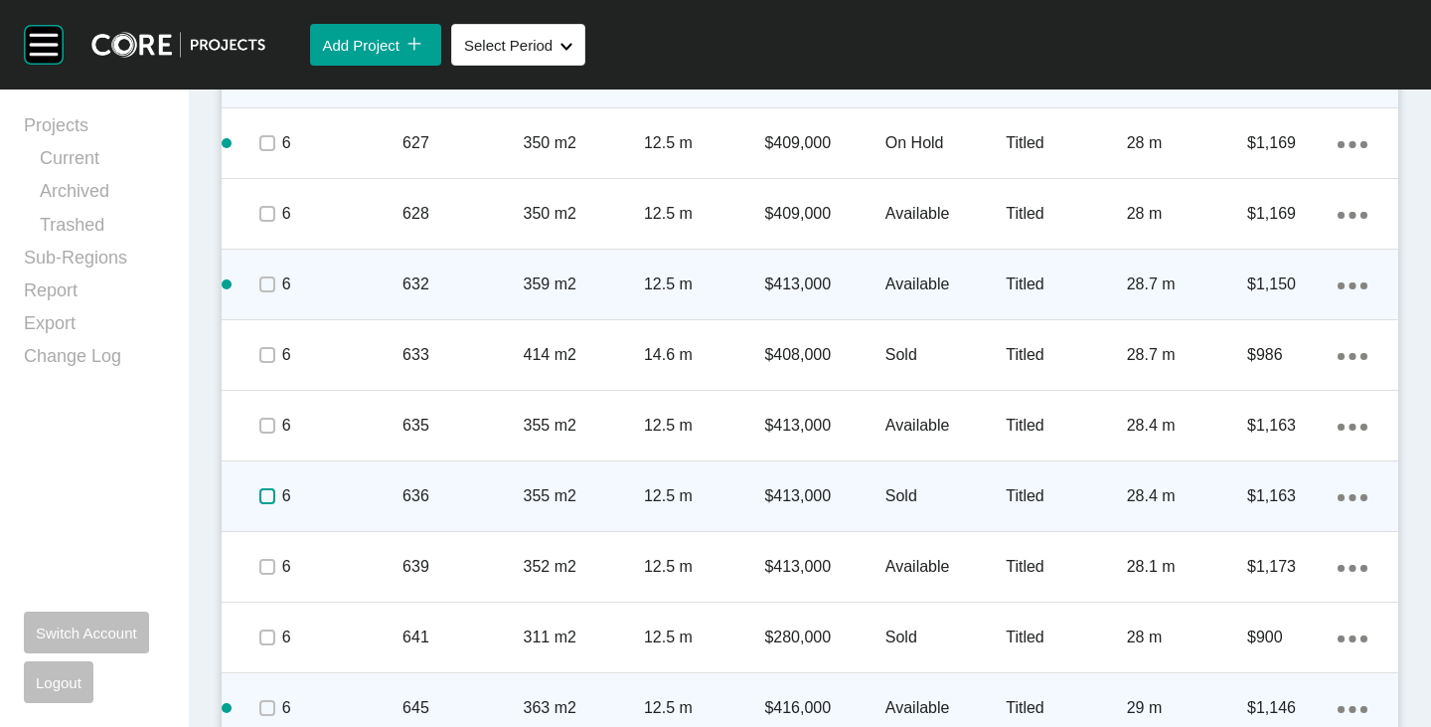
drag, startPoint x: 261, startPoint y: 494, endPoint x: 263, endPoint y: 507, distance: 13.1
click at [262, 494] on label at bounding box center [267, 496] width 16 height 16
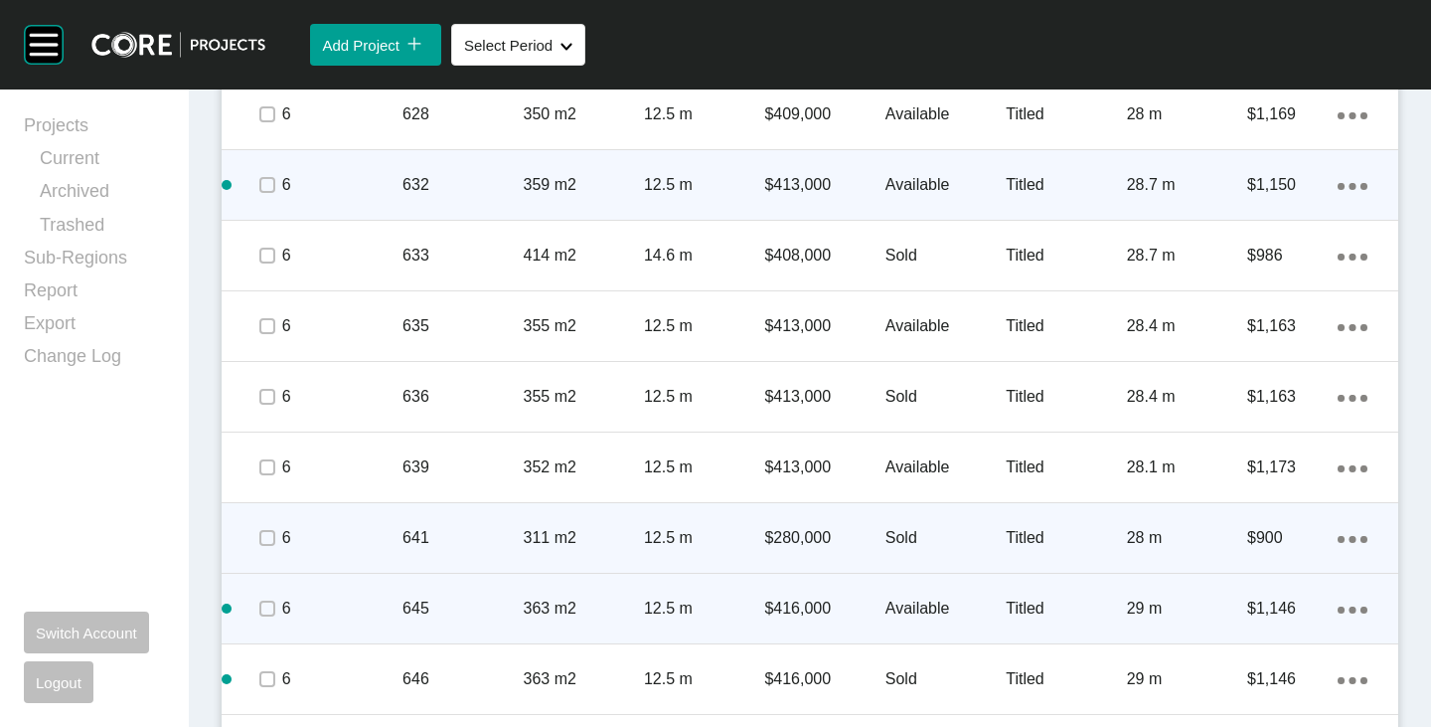
click at [258, 519] on div at bounding box center [266, 538] width 30 height 70
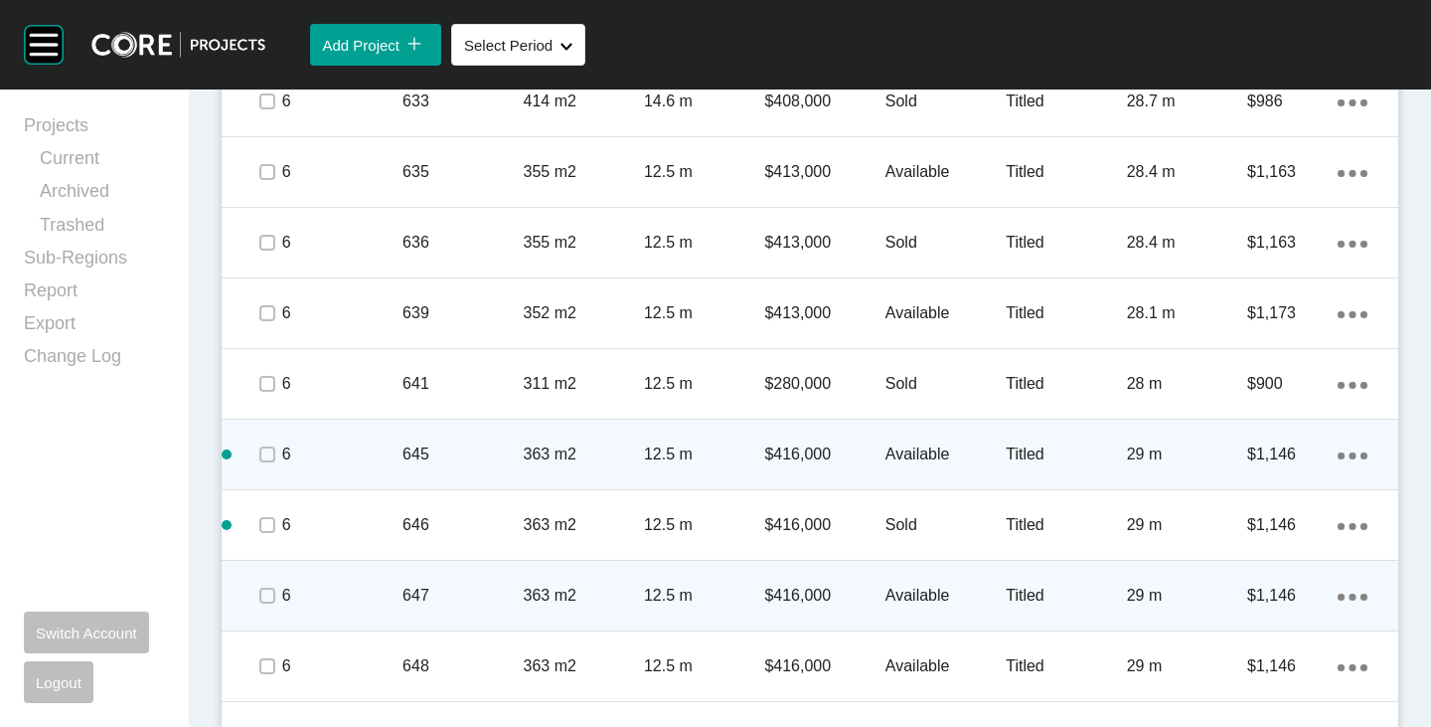
scroll to position [2511, 0]
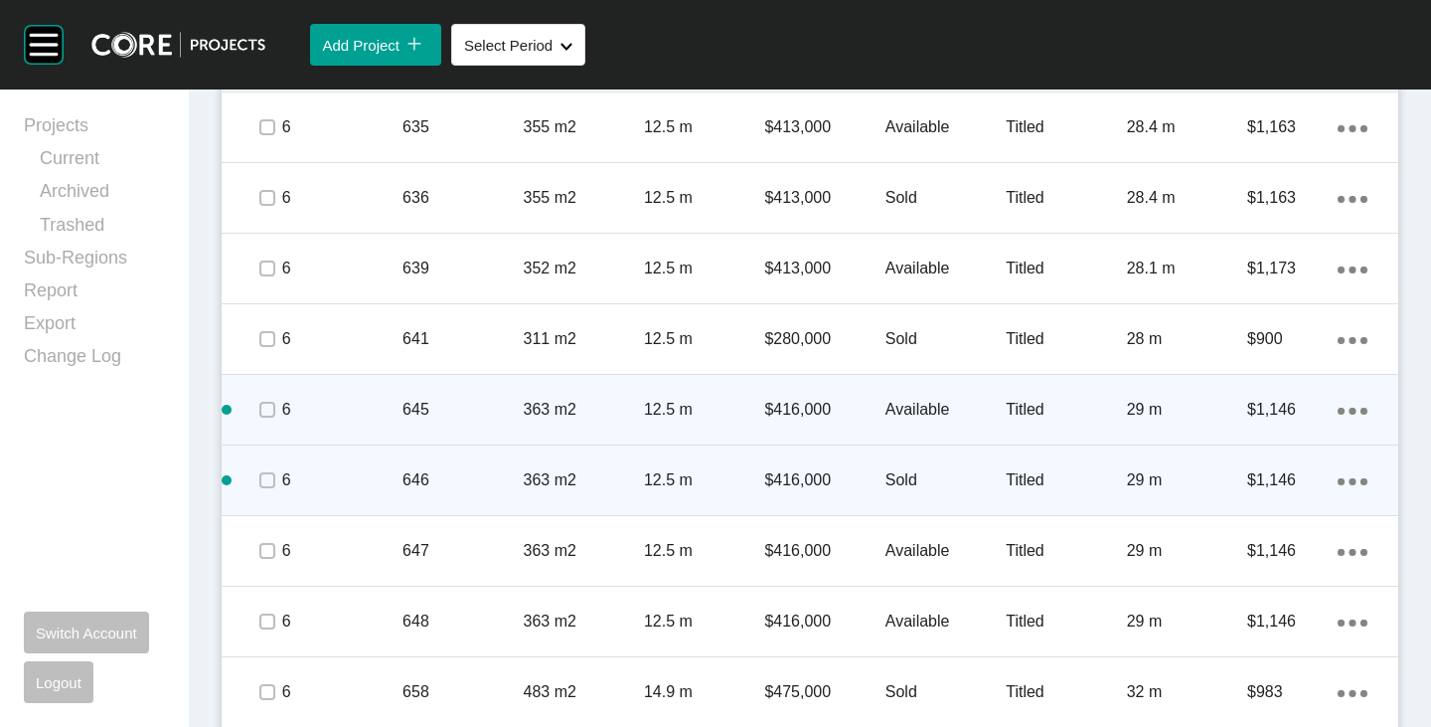
click at [886, 483] on p "Sold" at bounding box center [946, 480] width 120 height 22
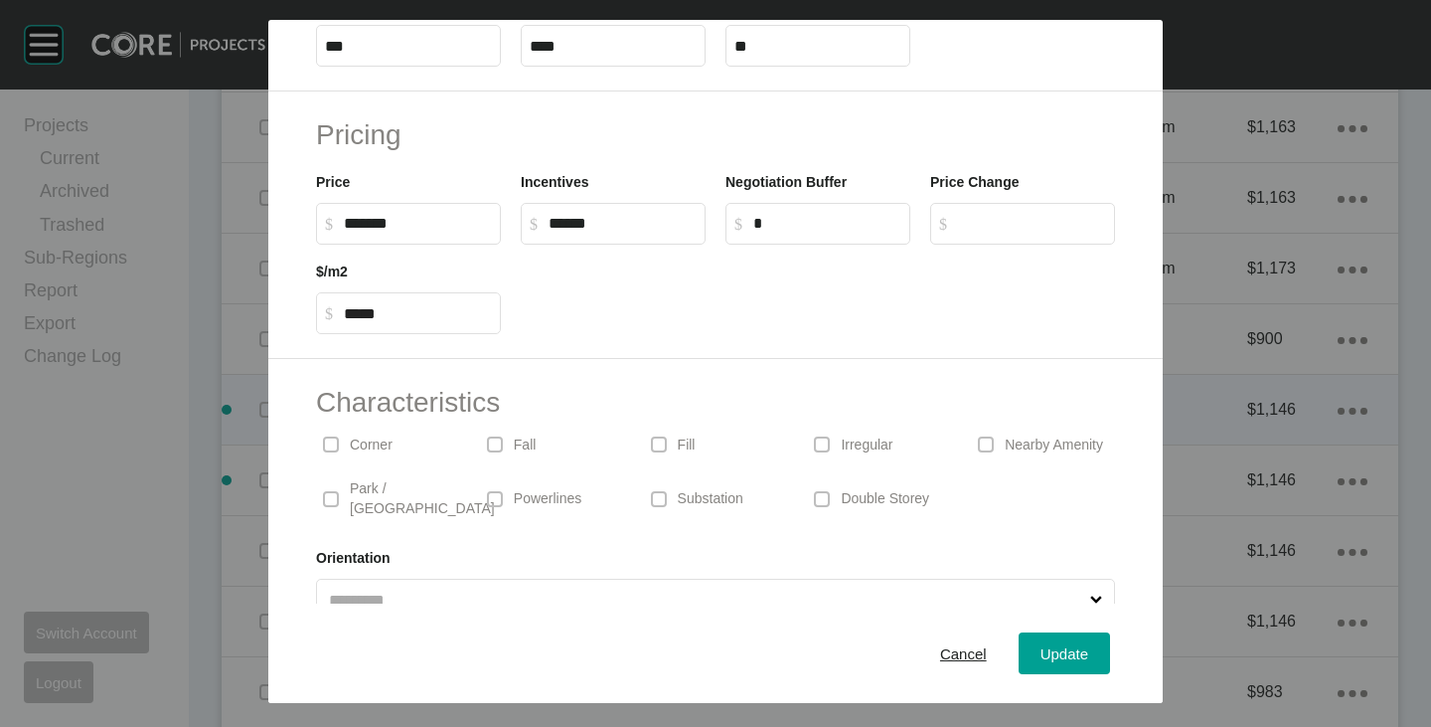
scroll to position [486, 0]
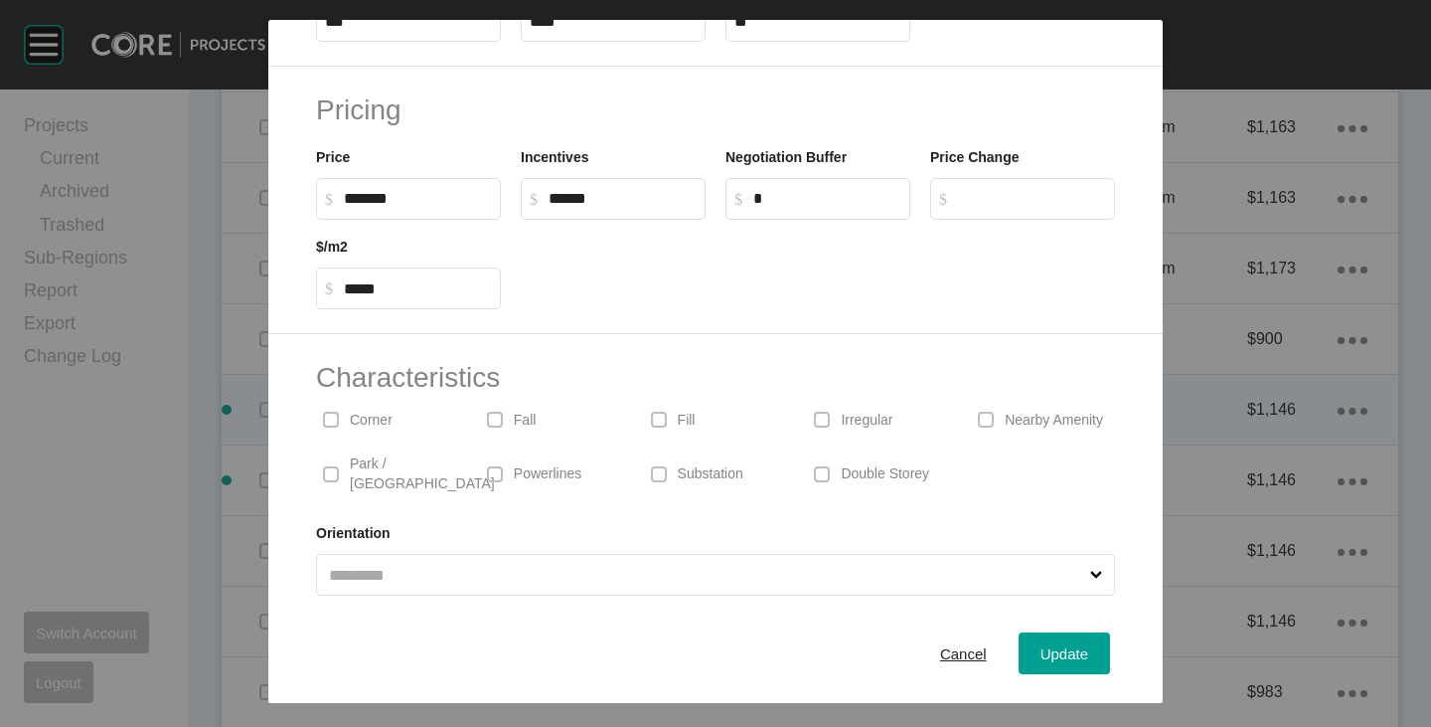
click at [391, 461] on p "Park / [GEOGRAPHIC_DATA]" at bounding box center [422, 473] width 145 height 39
click at [1041, 646] on span "Update" at bounding box center [1065, 653] width 48 height 17
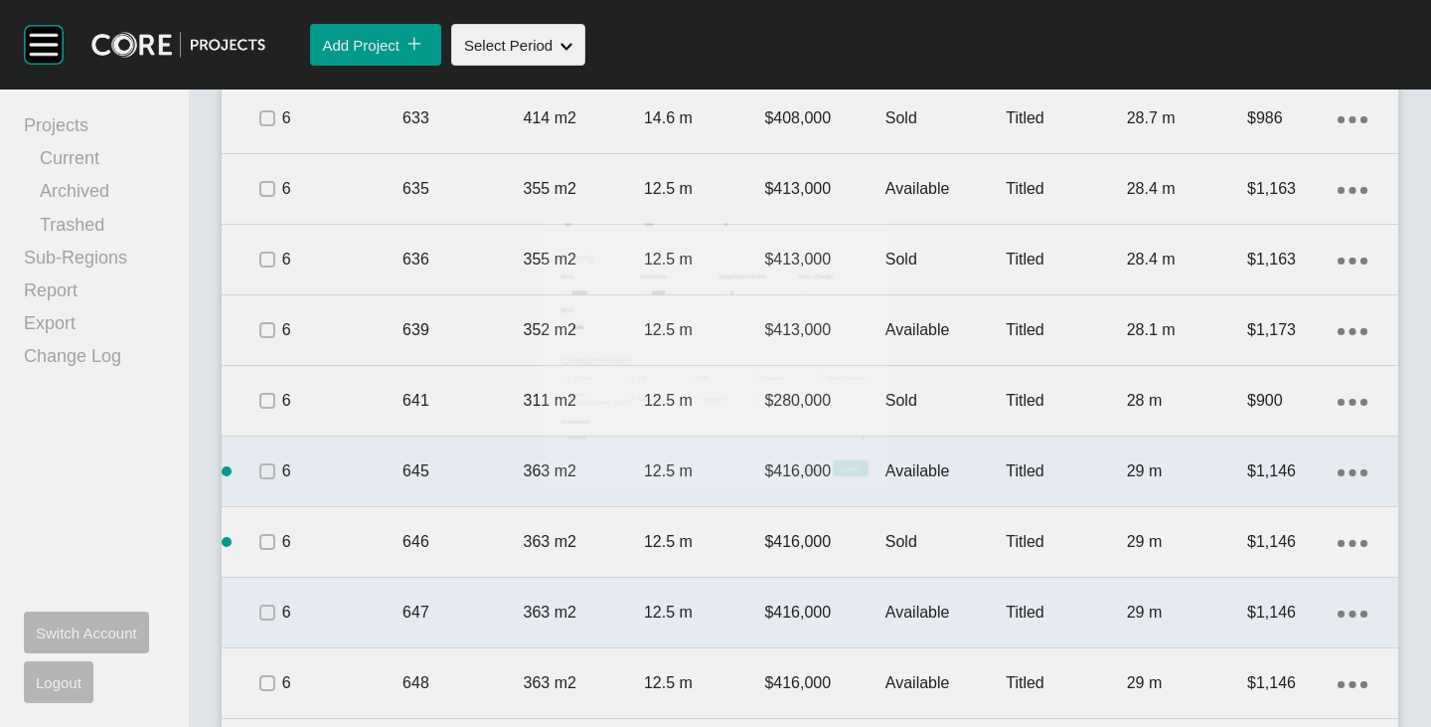
scroll to position [2511, 0]
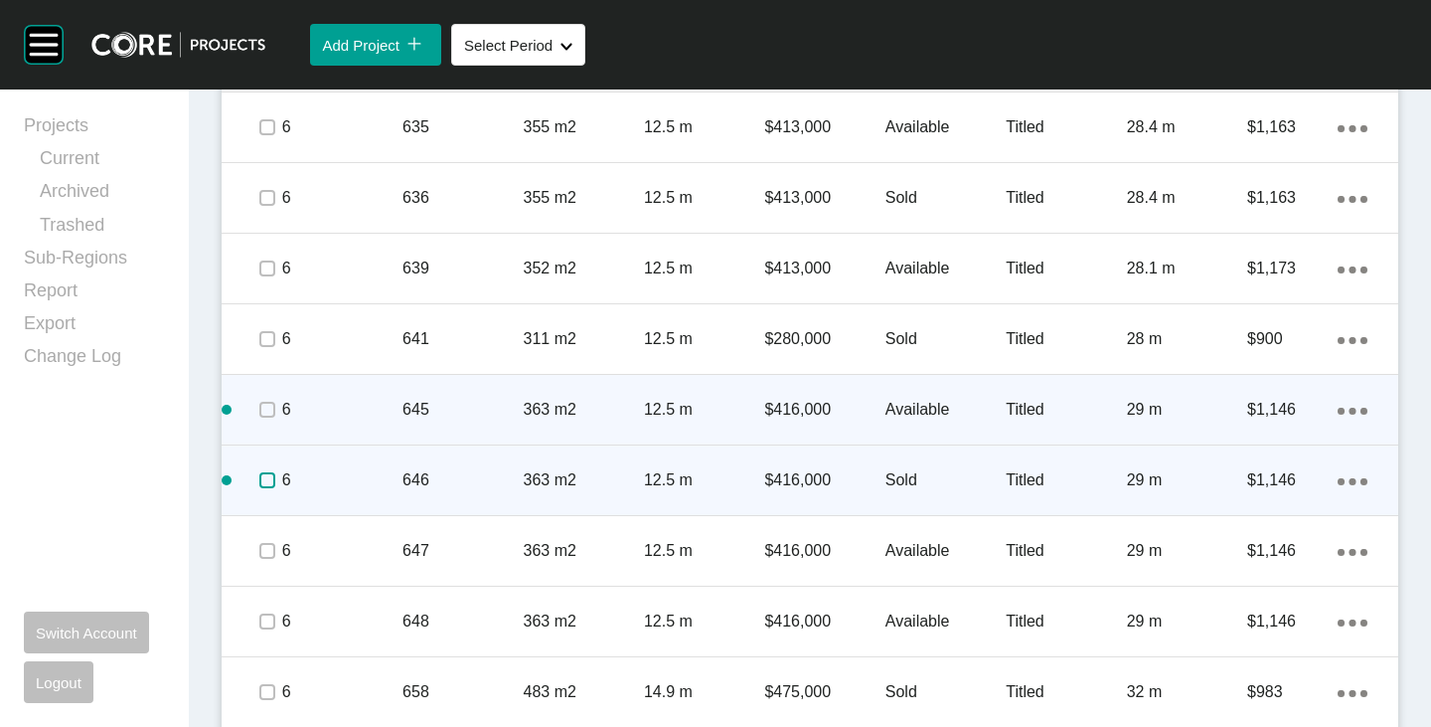
click at [268, 474] on label at bounding box center [267, 480] width 16 height 16
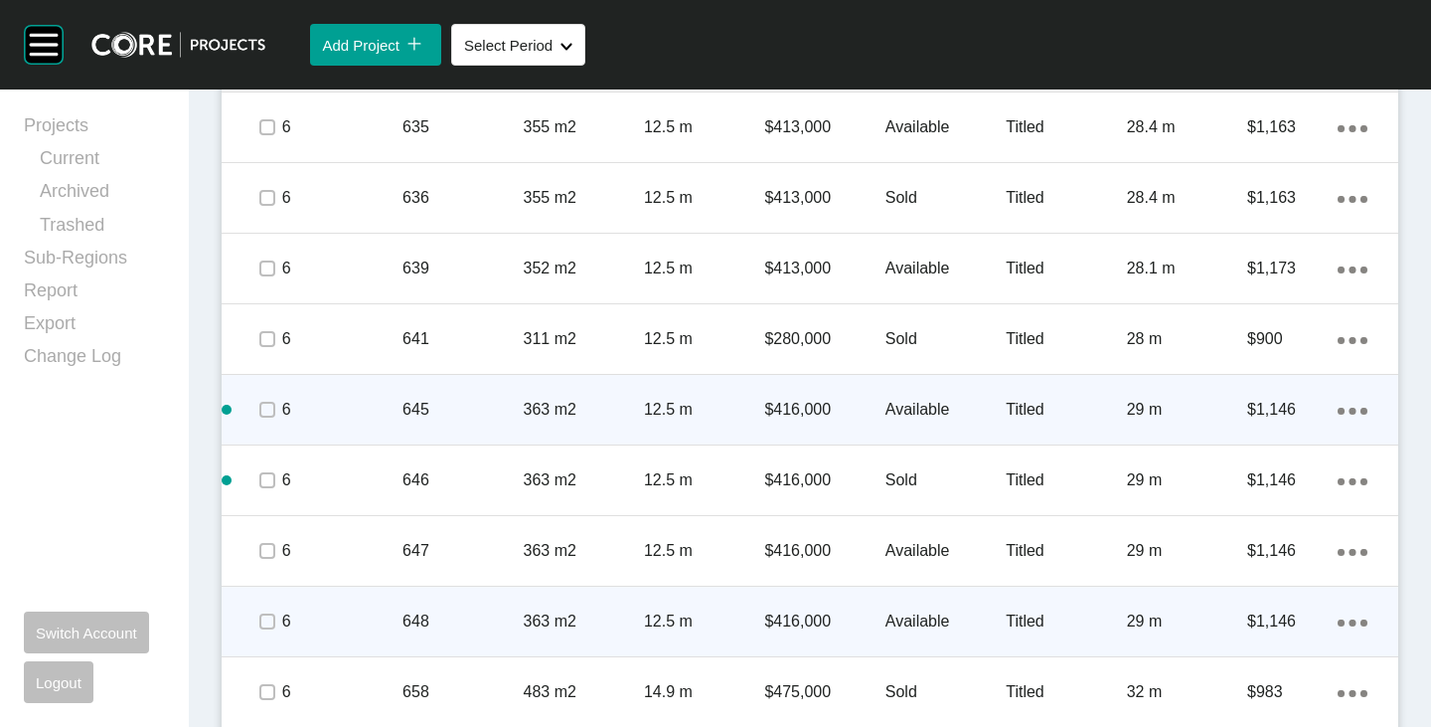
click at [933, 613] on p "Available" at bounding box center [946, 621] width 120 height 22
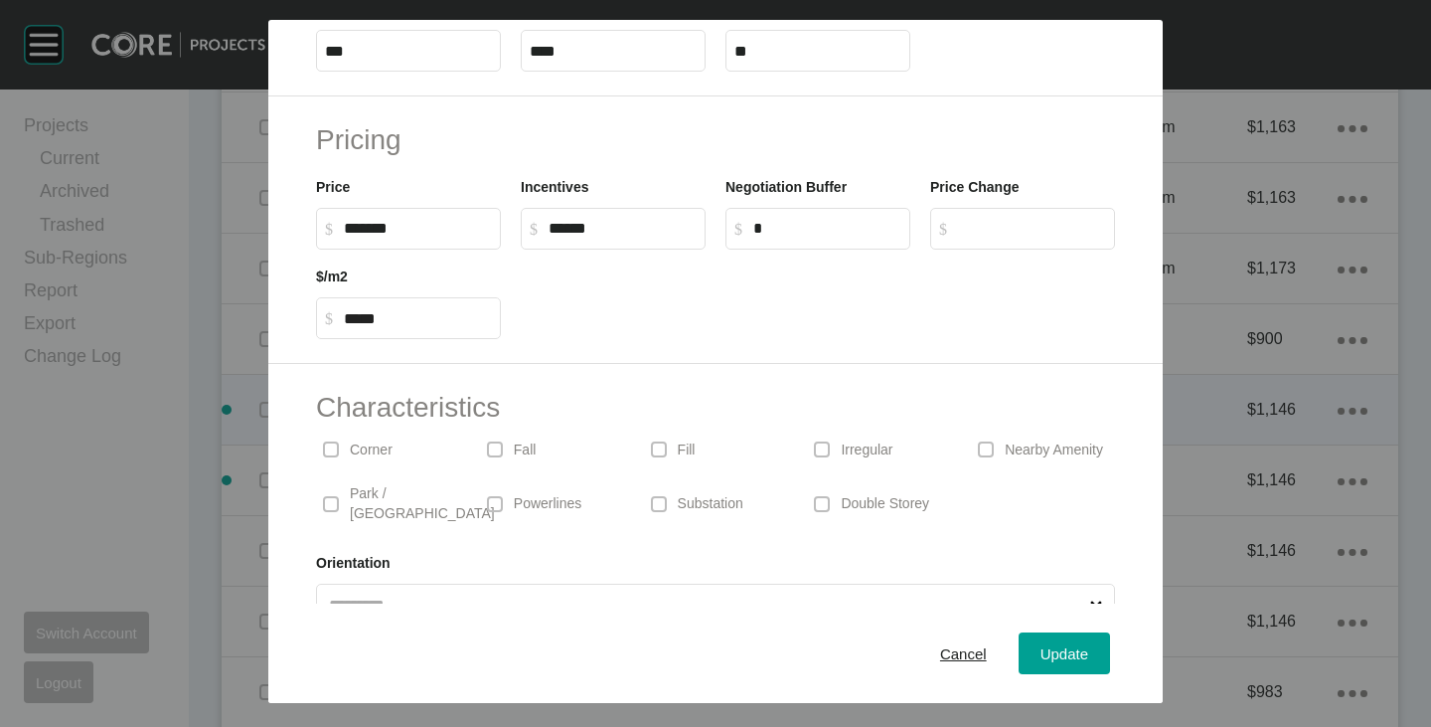
scroll to position [486, 0]
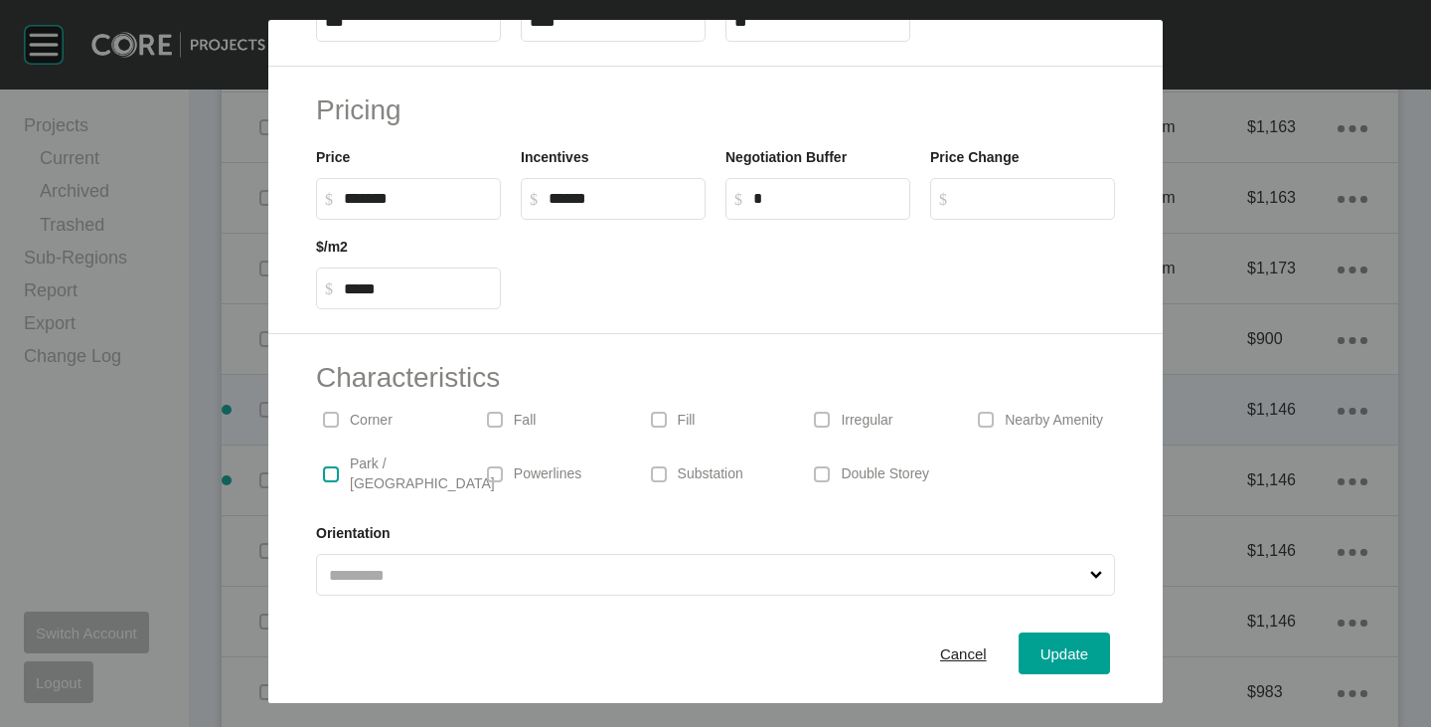
click at [333, 468] on label at bounding box center [331, 474] width 16 height 16
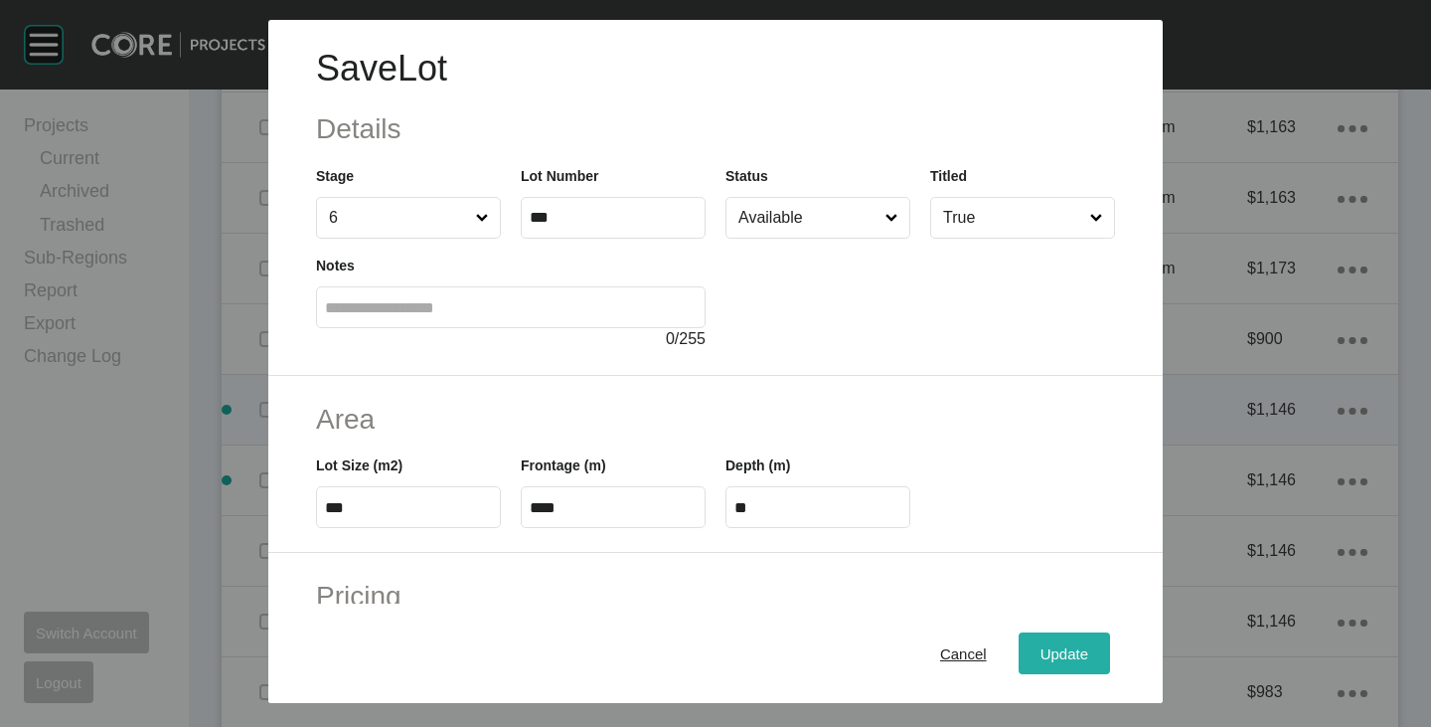
click at [1053, 636] on button "Update" at bounding box center [1064, 653] width 91 height 42
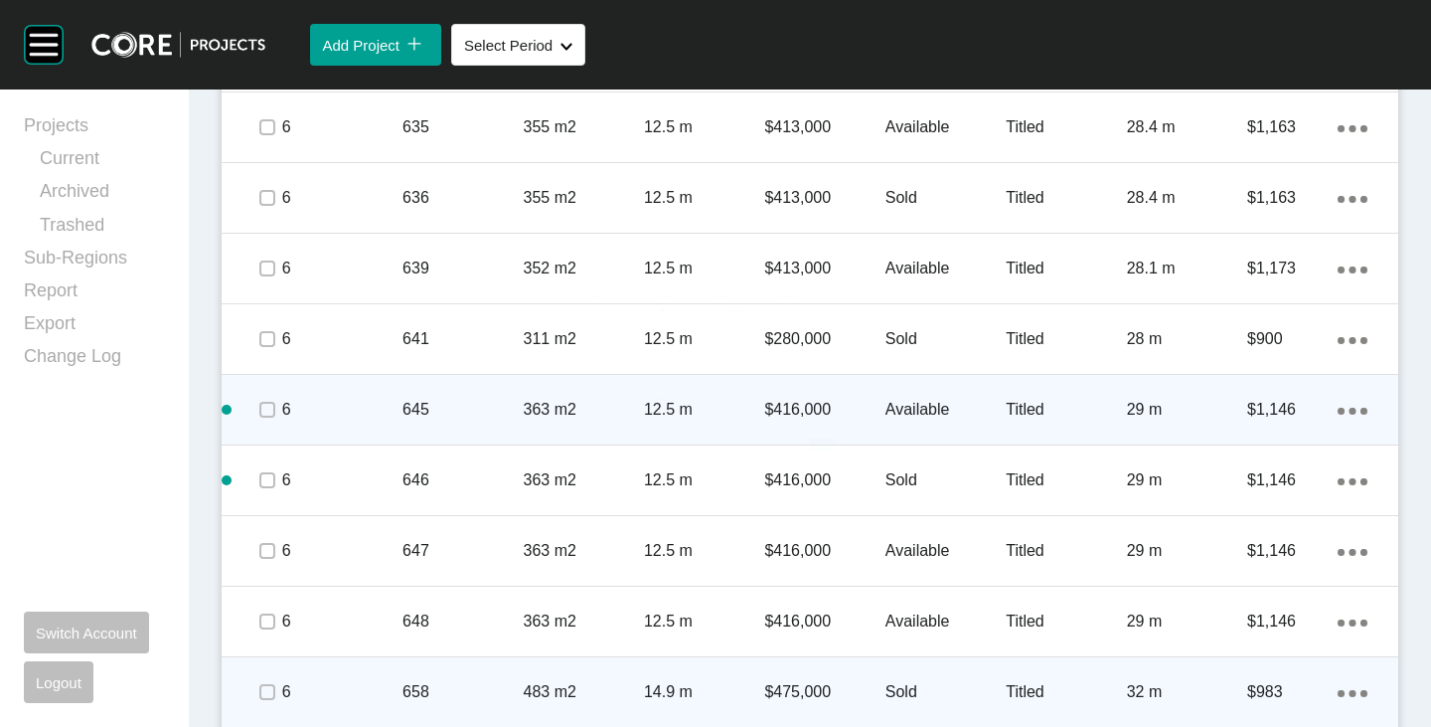
scroll to position [2610, 0]
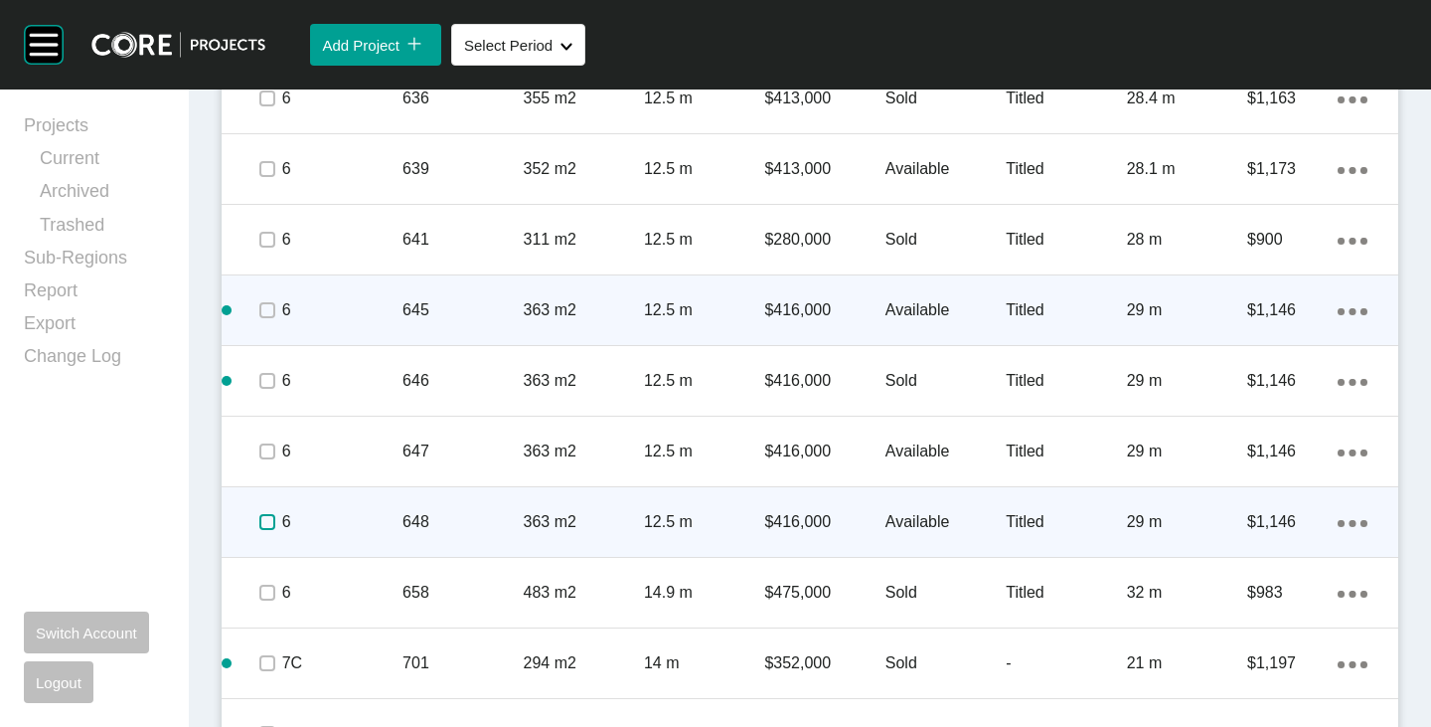
click at [262, 528] on label at bounding box center [267, 522] width 16 height 16
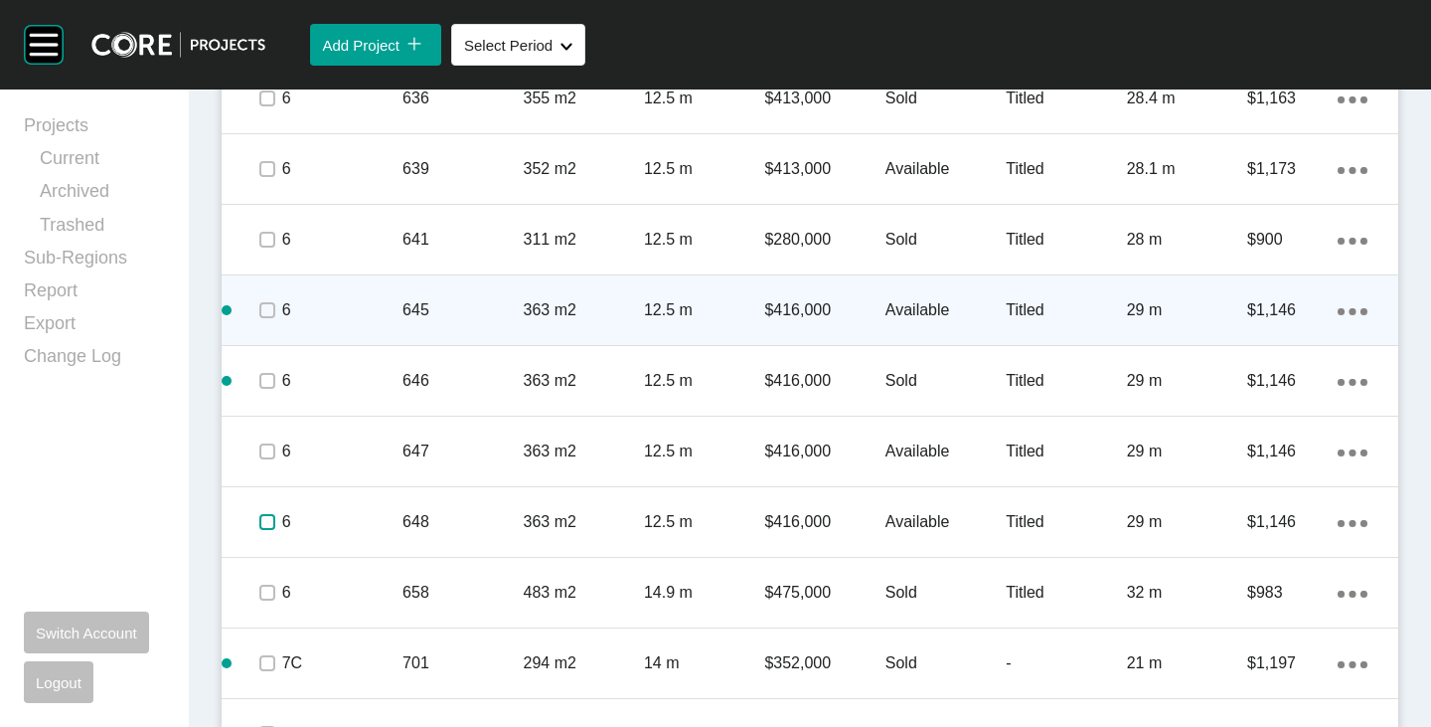
scroll to position [2710, 0]
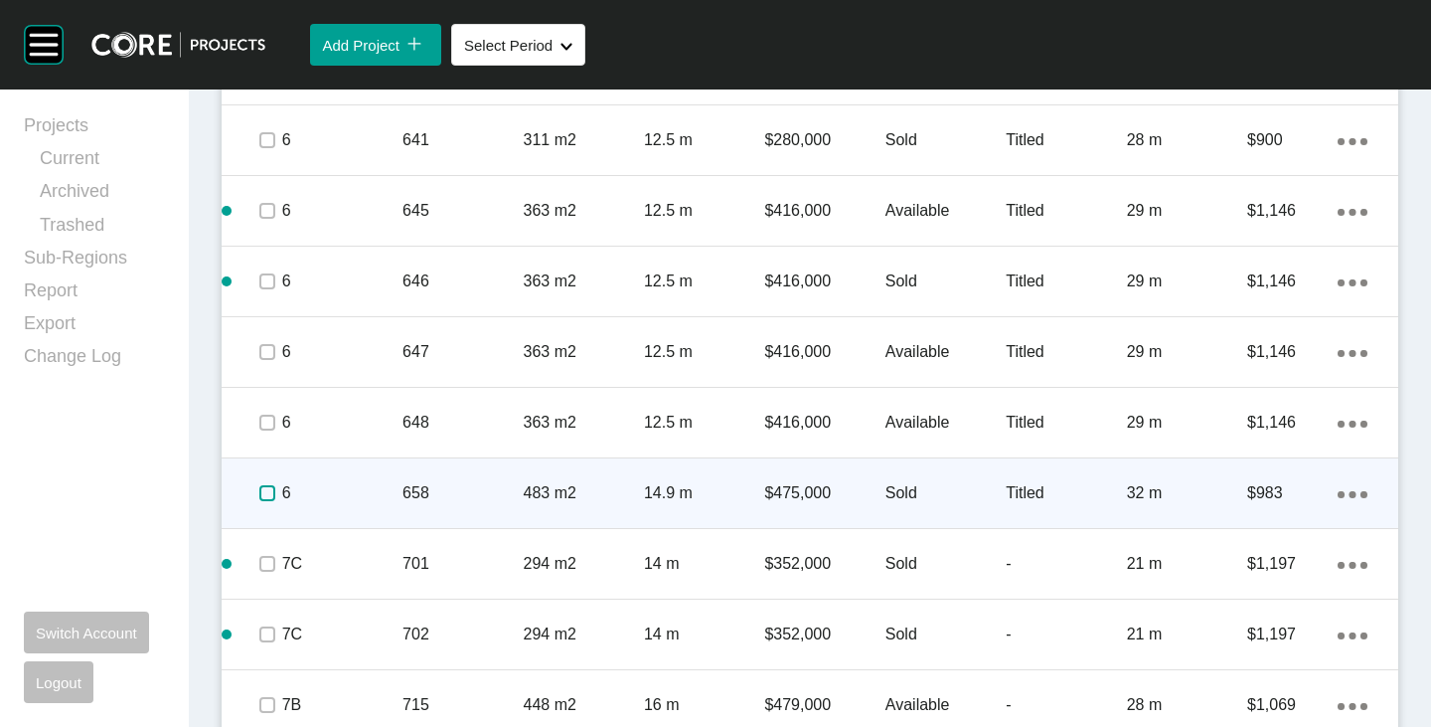
click at [270, 489] on label at bounding box center [267, 493] width 16 height 16
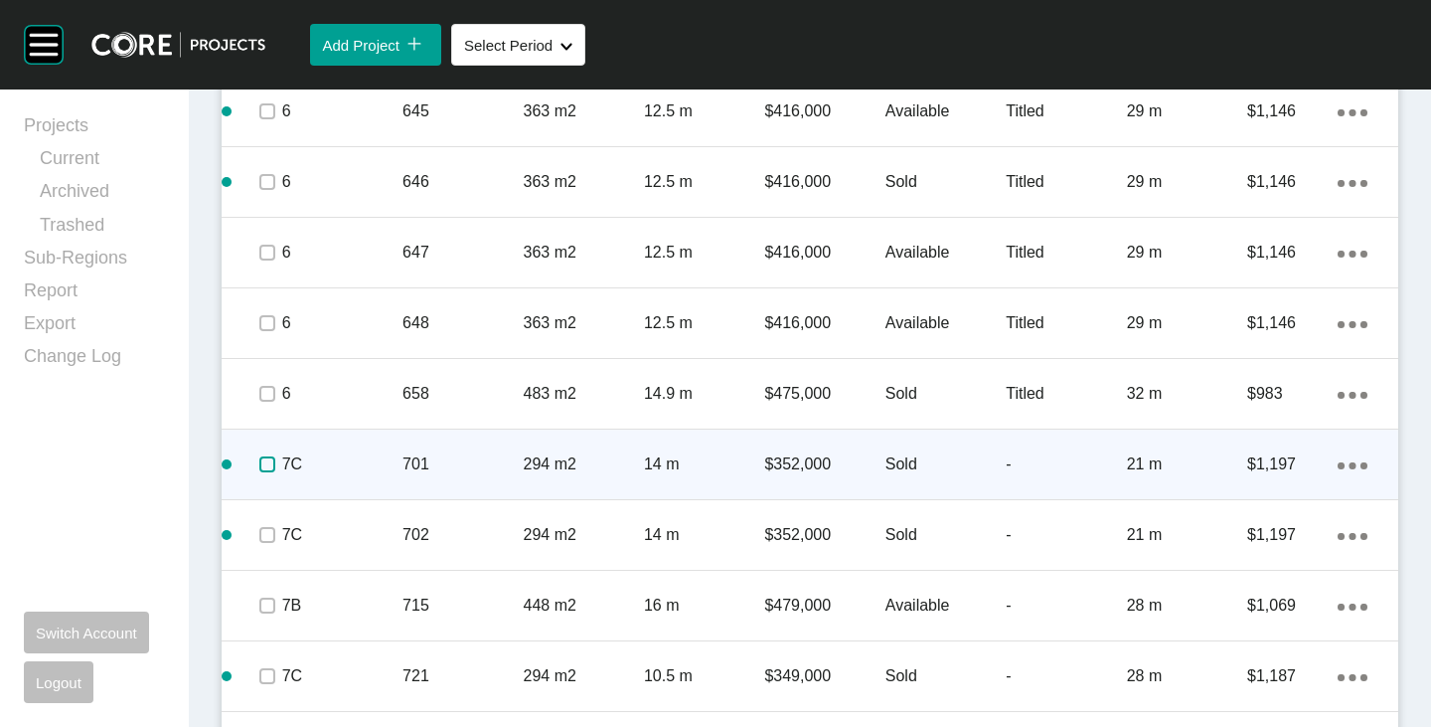
click at [267, 472] on label at bounding box center [267, 464] width 16 height 16
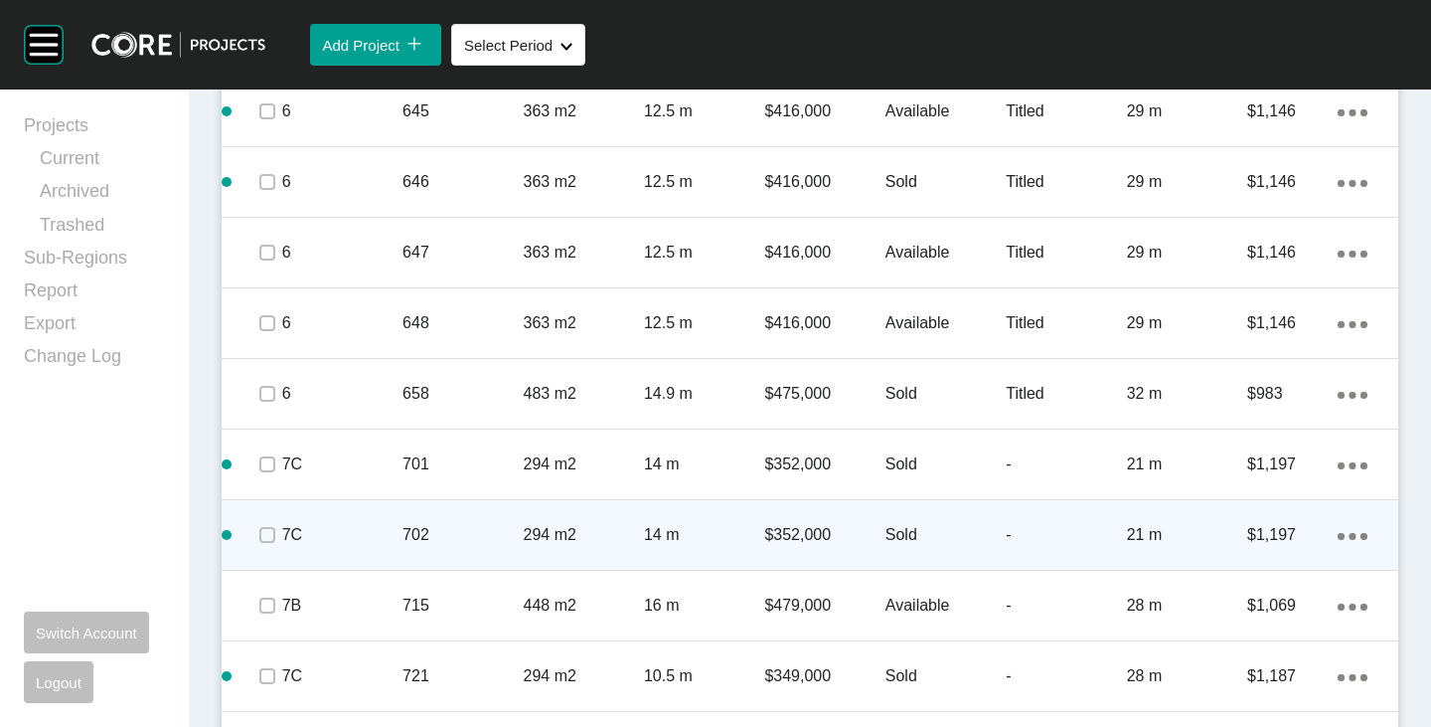
click at [265, 549] on span at bounding box center [266, 535] width 30 height 30
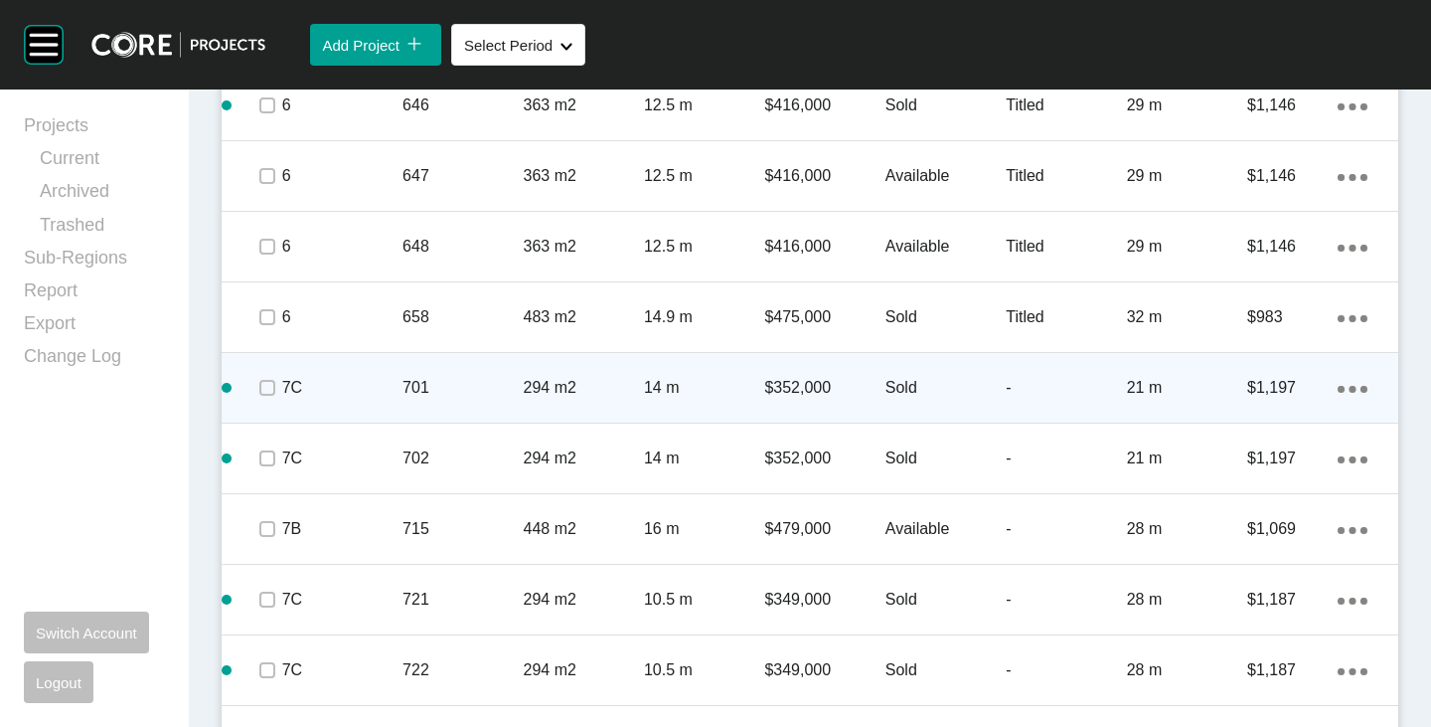
scroll to position [2909, 0]
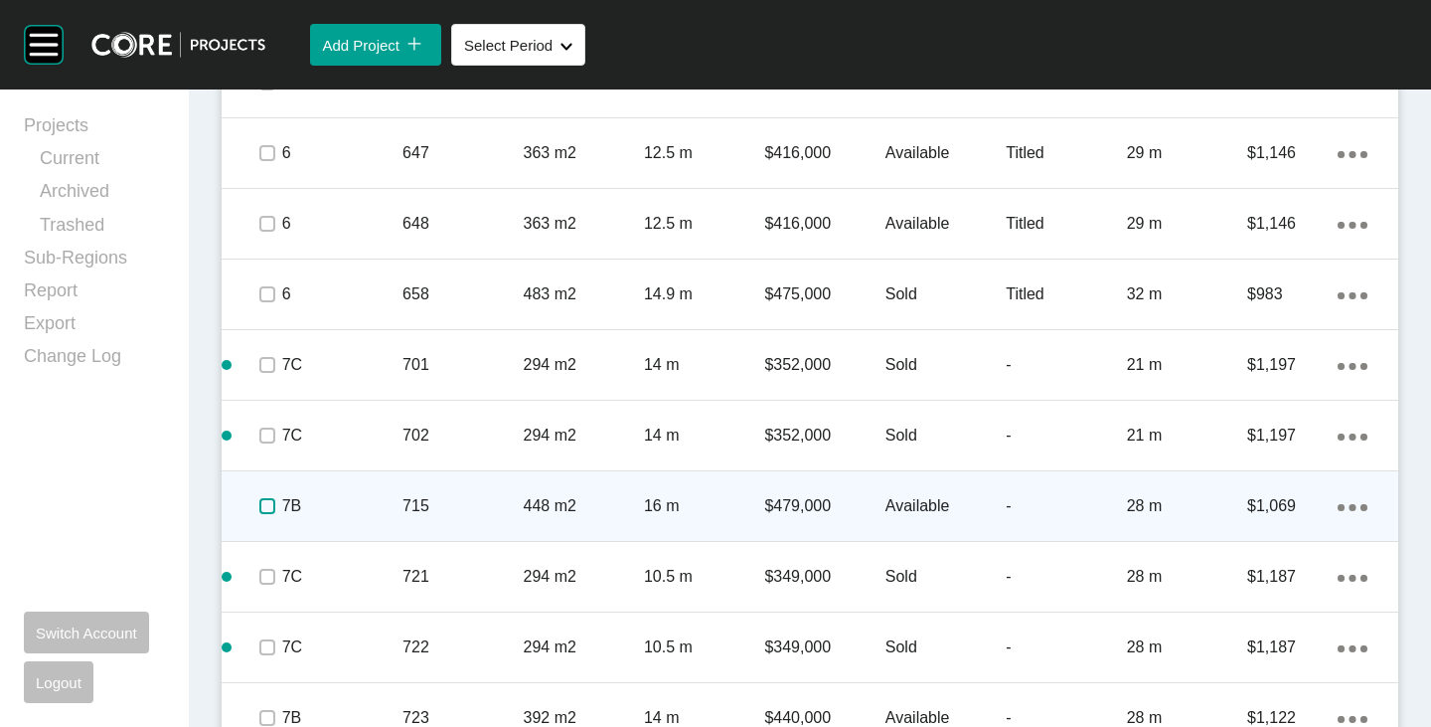
click at [272, 498] on label at bounding box center [267, 506] width 16 height 16
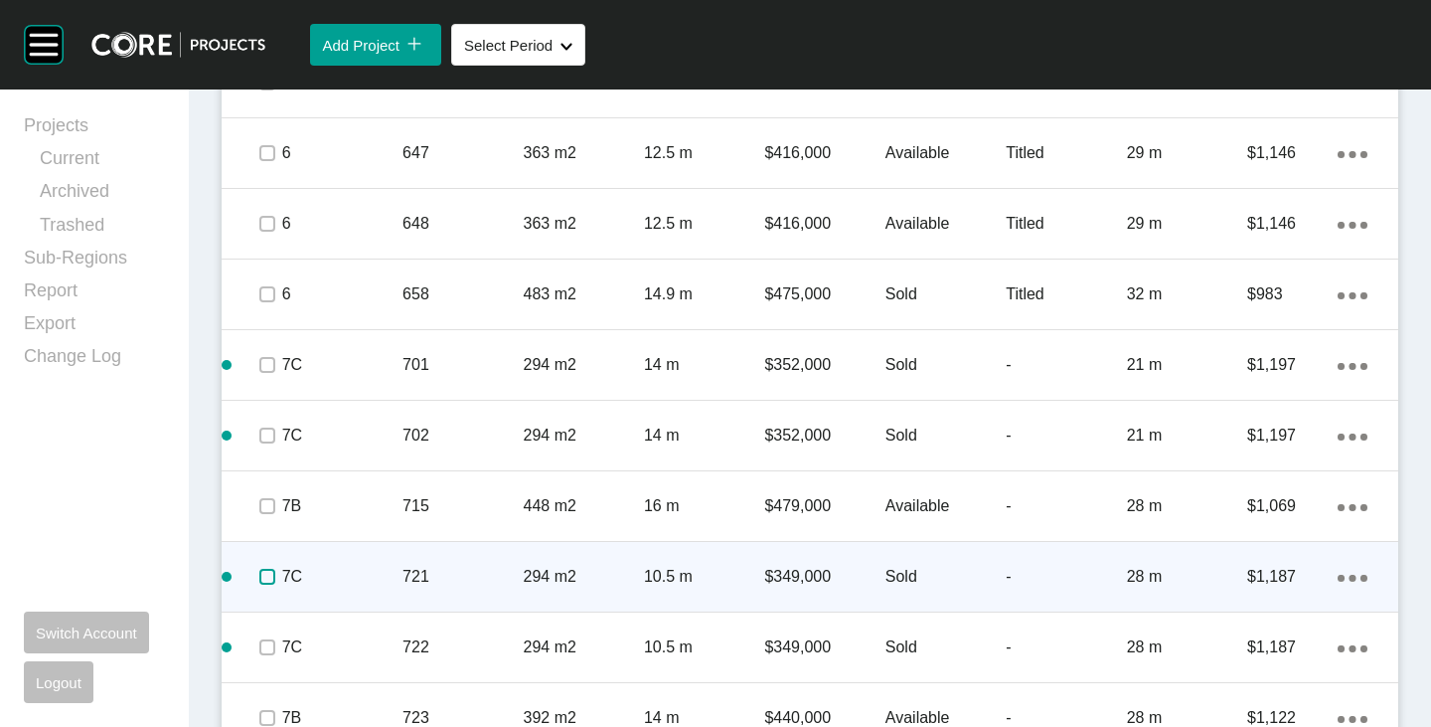
click at [267, 583] on label at bounding box center [267, 577] width 16 height 16
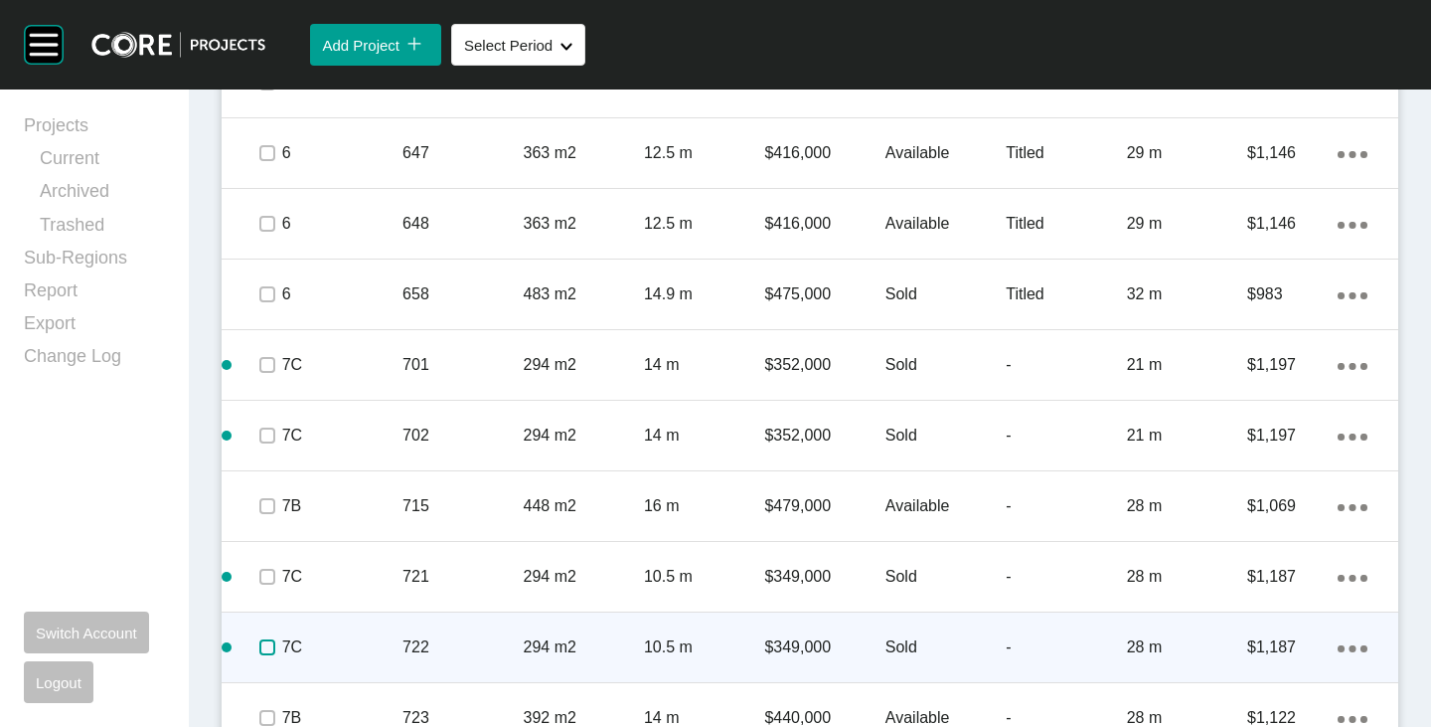
click at [270, 645] on label at bounding box center [267, 647] width 16 height 16
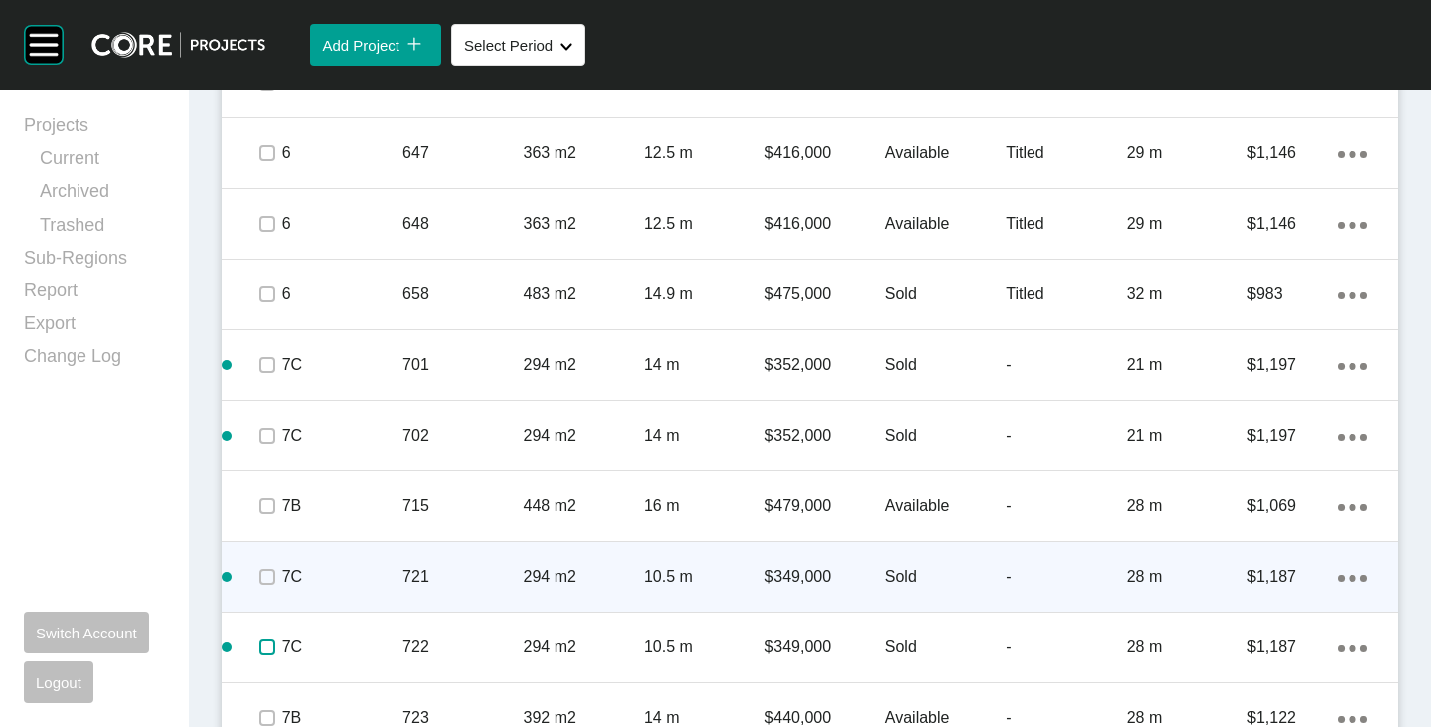
scroll to position [3107, 0]
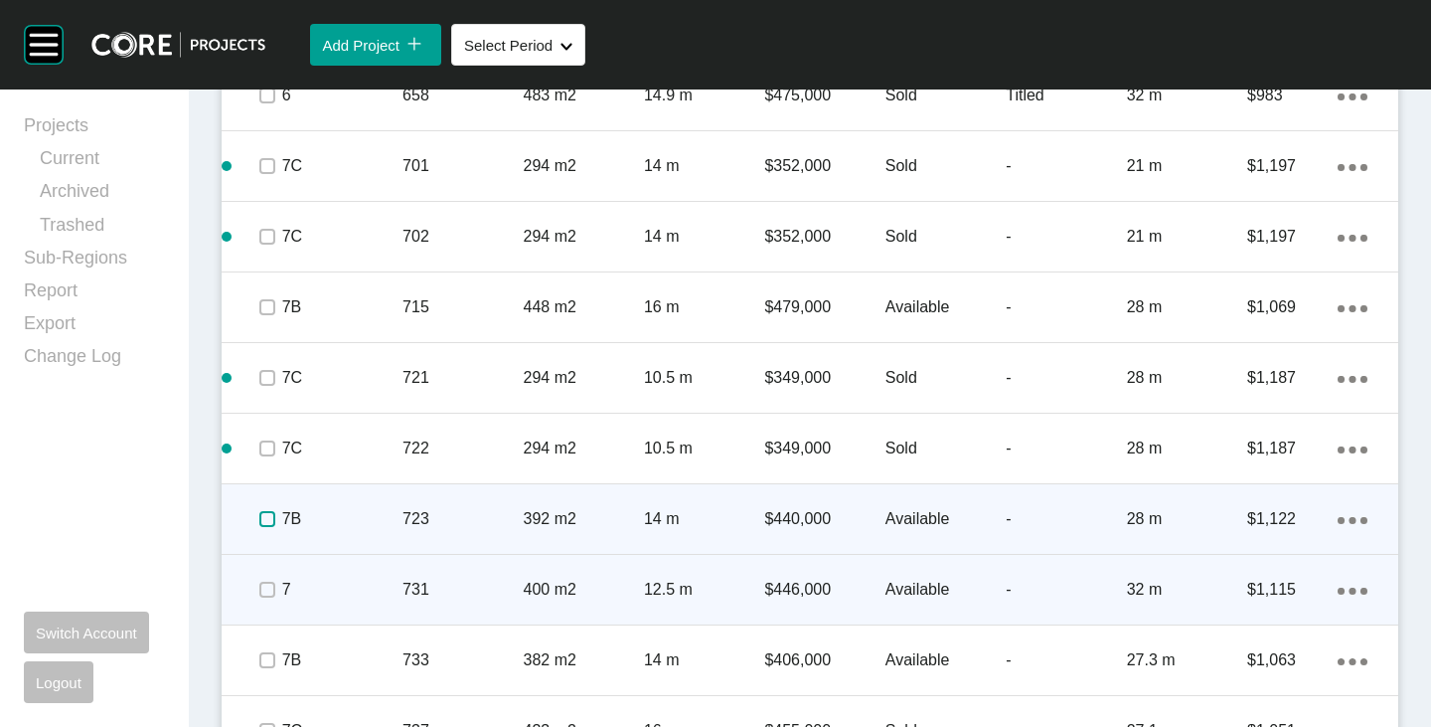
click at [265, 524] on label at bounding box center [267, 519] width 16 height 16
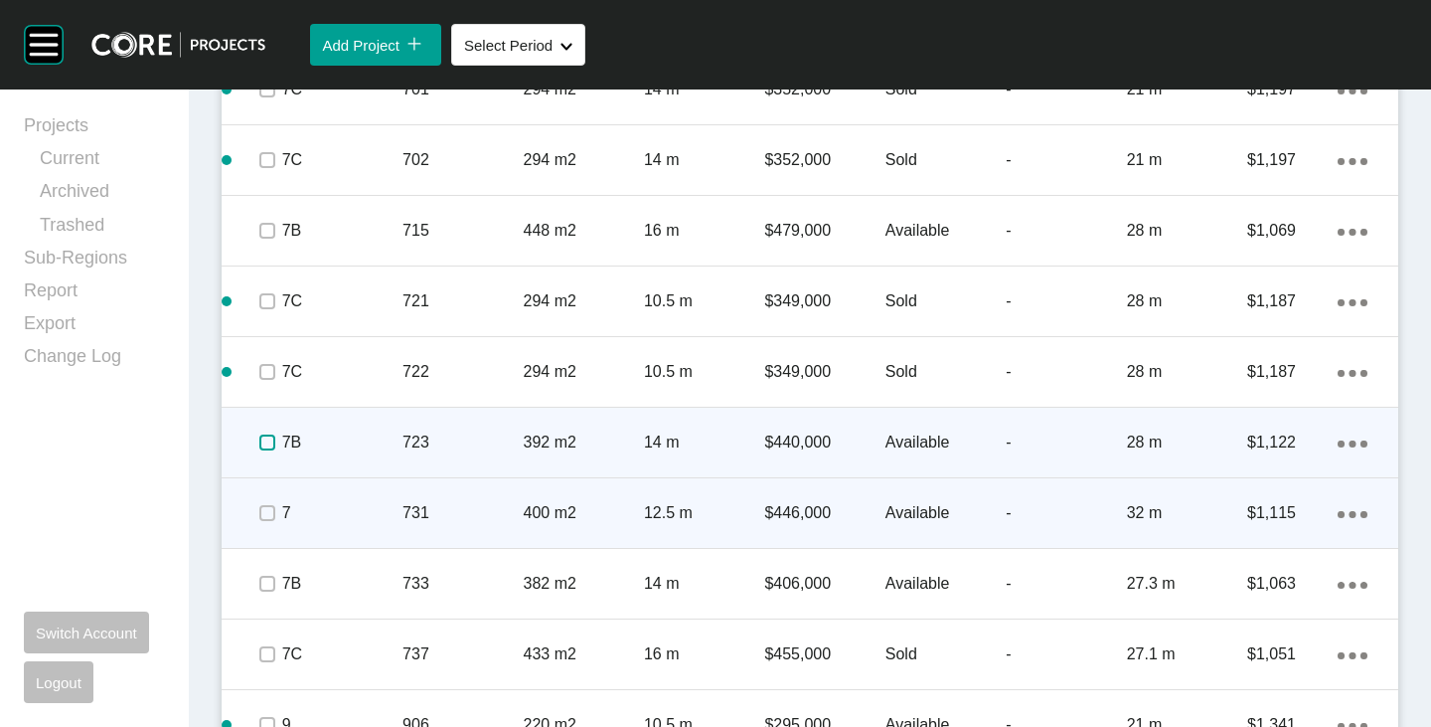
scroll to position [3207, 0]
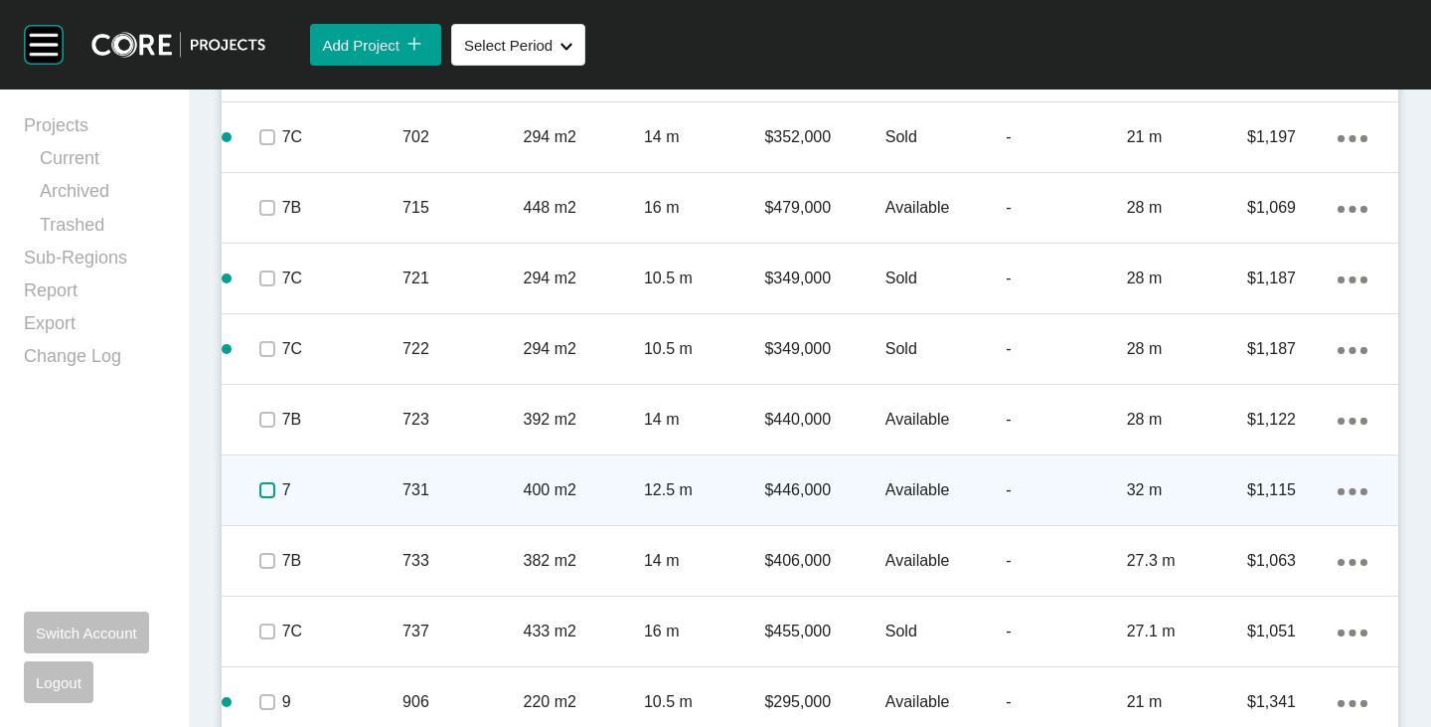
click at [266, 493] on label at bounding box center [267, 490] width 16 height 16
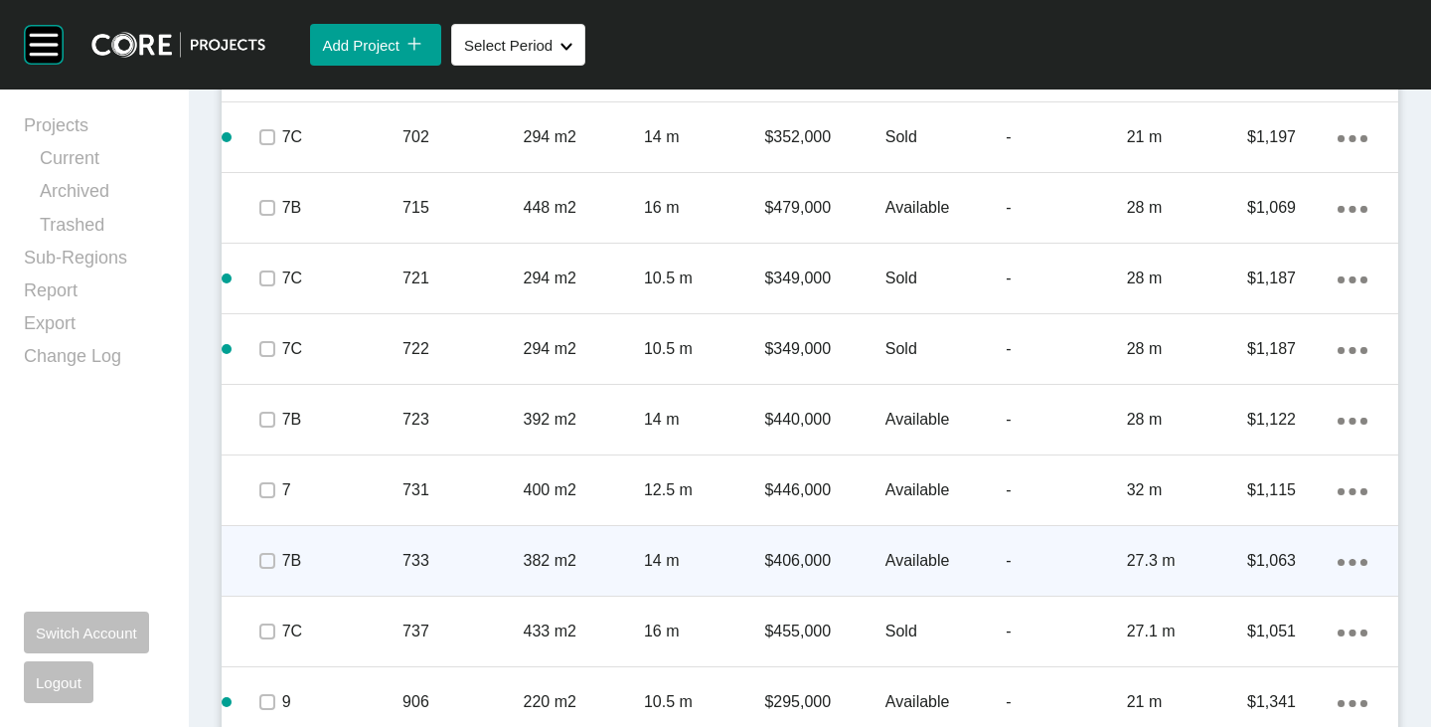
click at [897, 560] on p "Available" at bounding box center [946, 561] width 120 height 22
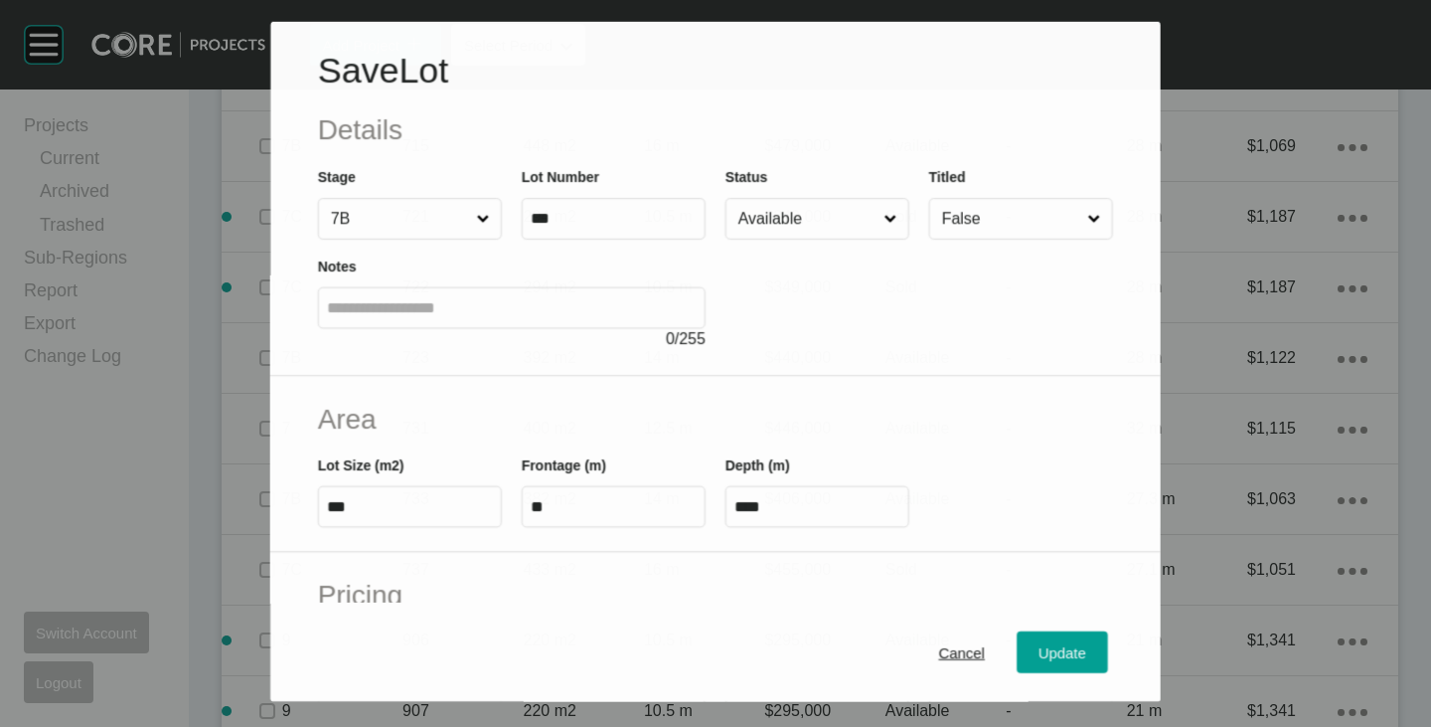
scroll to position [3145, 0]
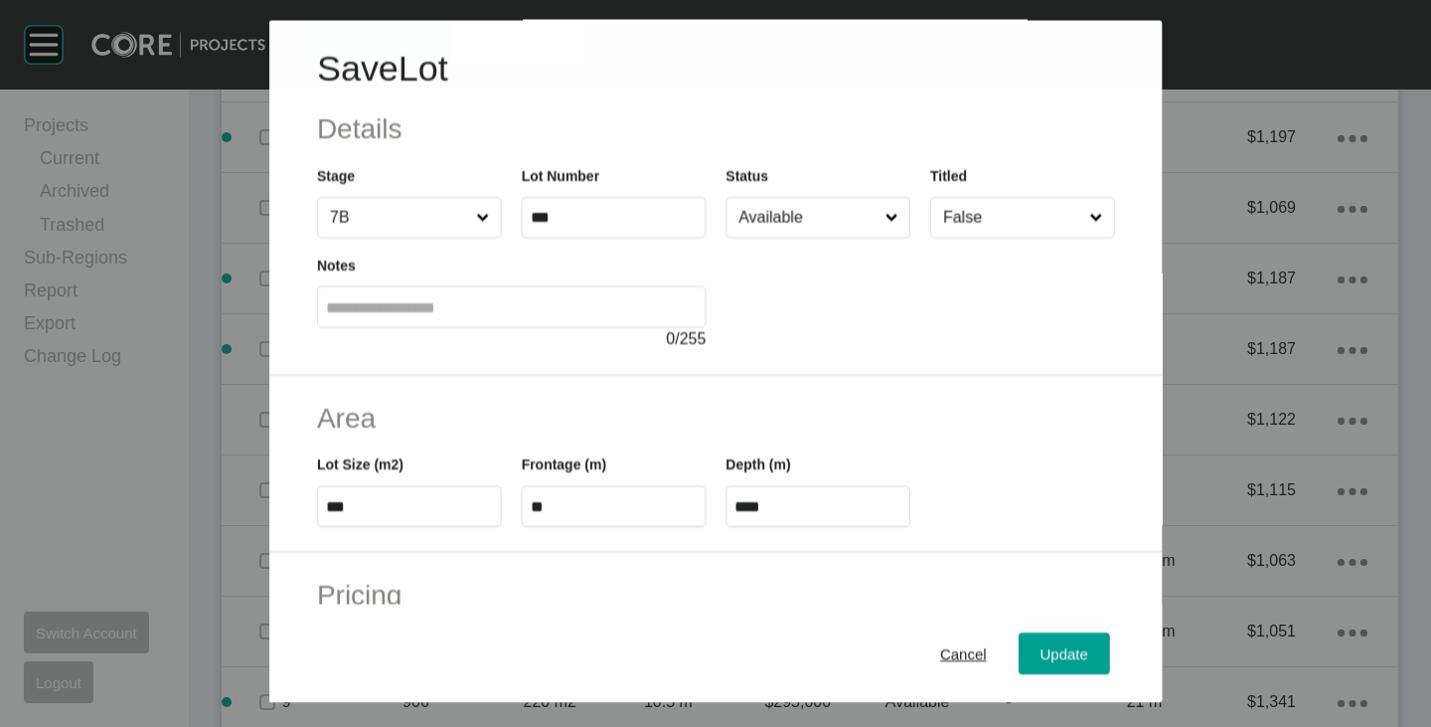
click at [787, 220] on input "Available" at bounding box center [808, 218] width 146 height 40
click at [1057, 651] on span "Update" at bounding box center [1065, 653] width 48 height 17
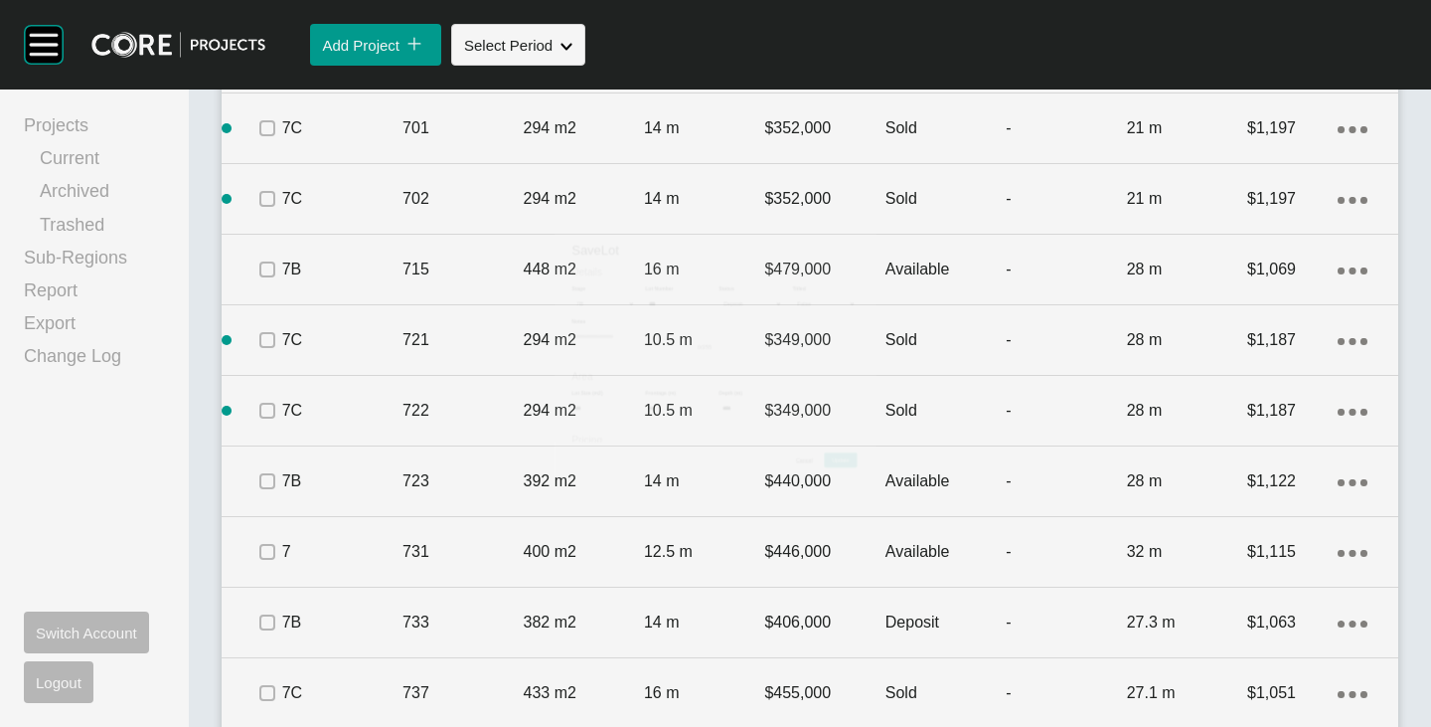
scroll to position [3207, 0]
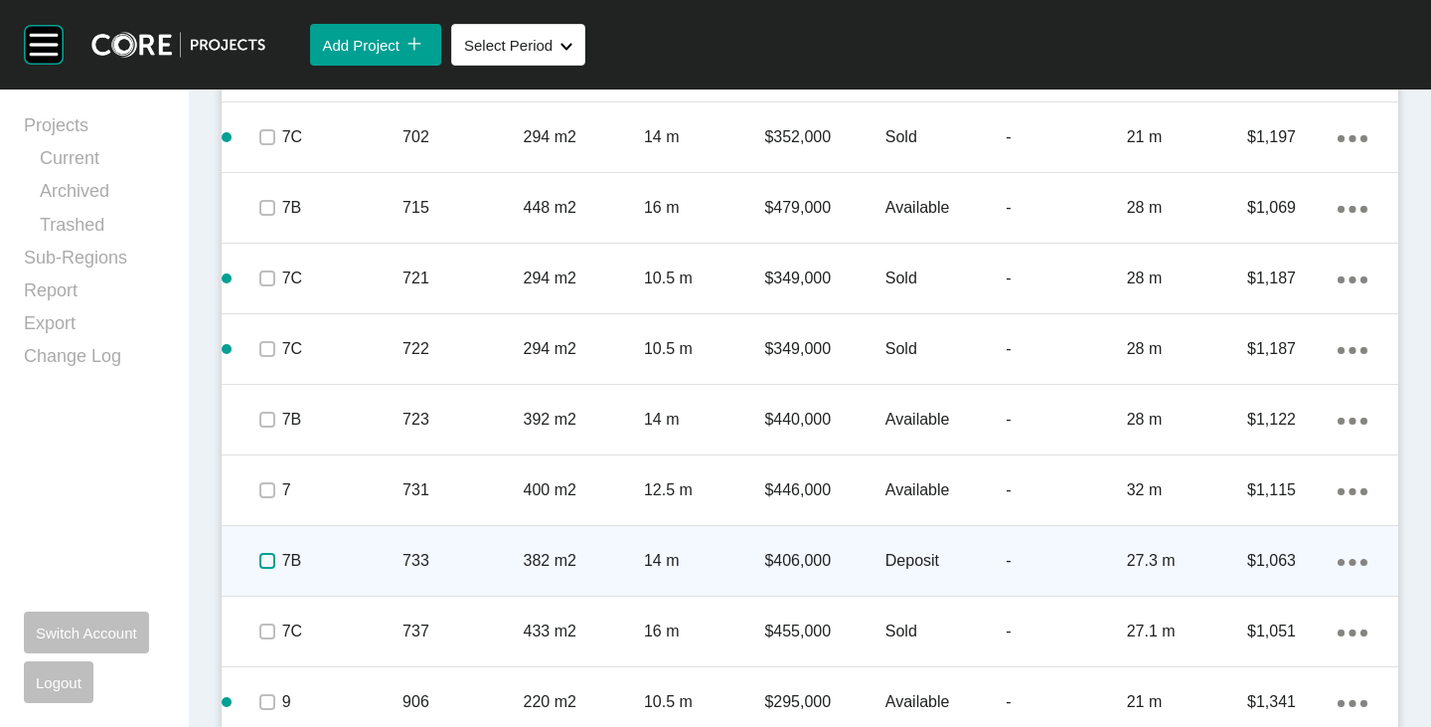
click at [264, 554] on label at bounding box center [267, 561] width 16 height 16
click at [1350, 561] on ellipse at bounding box center [1353, 562] width 7 height 7
click at [1267, 556] on link "Duplicate" at bounding box center [1256, 565] width 75 height 30
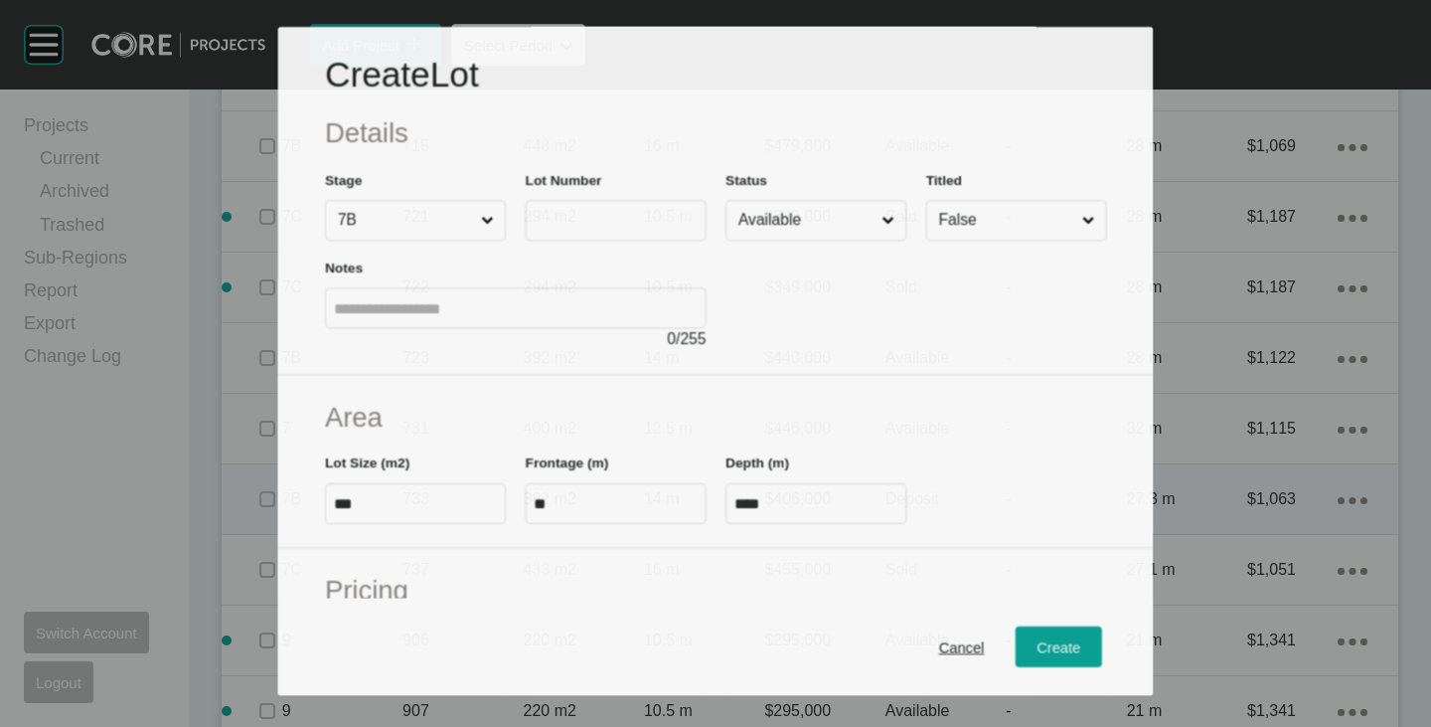
scroll to position [3145, 0]
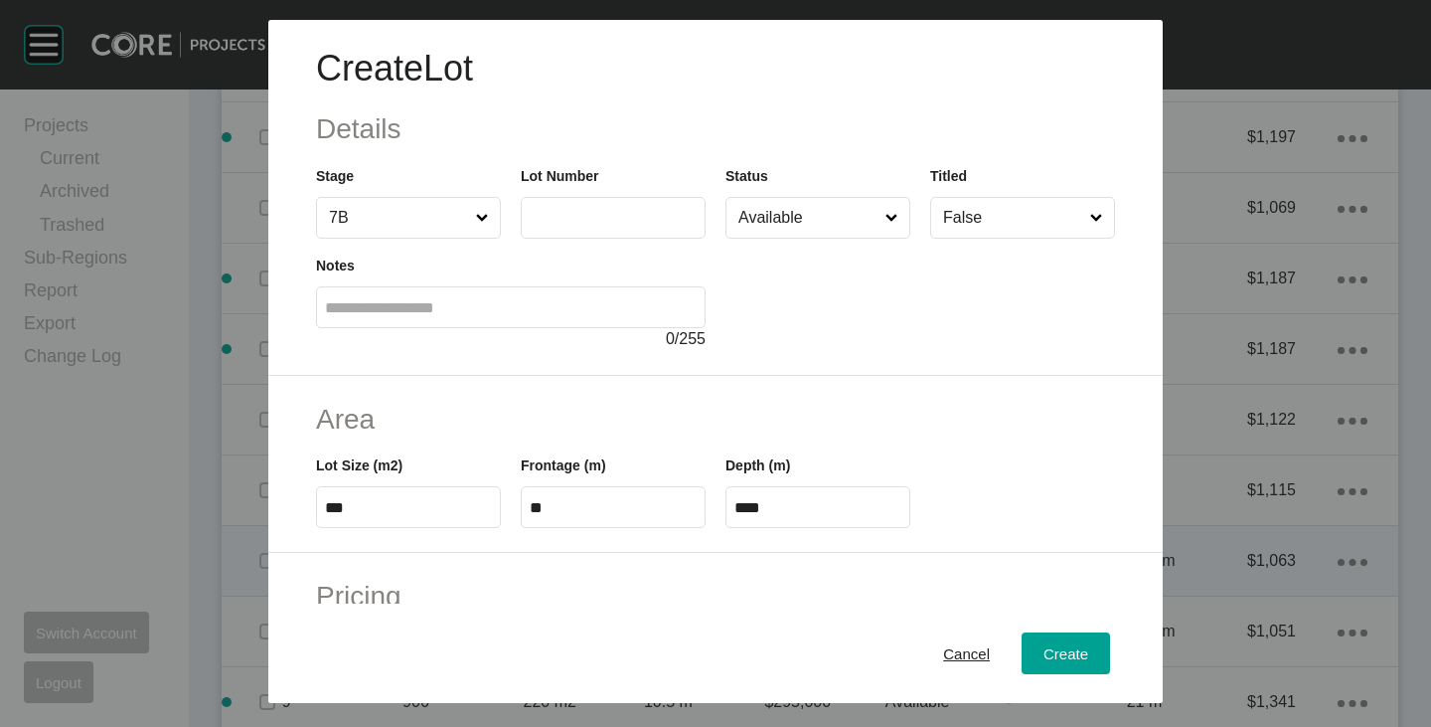
click at [631, 211] on input "text" at bounding box center [613, 217] width 167 height 17
type input "***"
click at [850, 266] on div at bounding box center [921, 295] width 390 height 112
click at [381, 507] on input "***" at bounding box center [408, 507] width 167 height 17
type input "***"
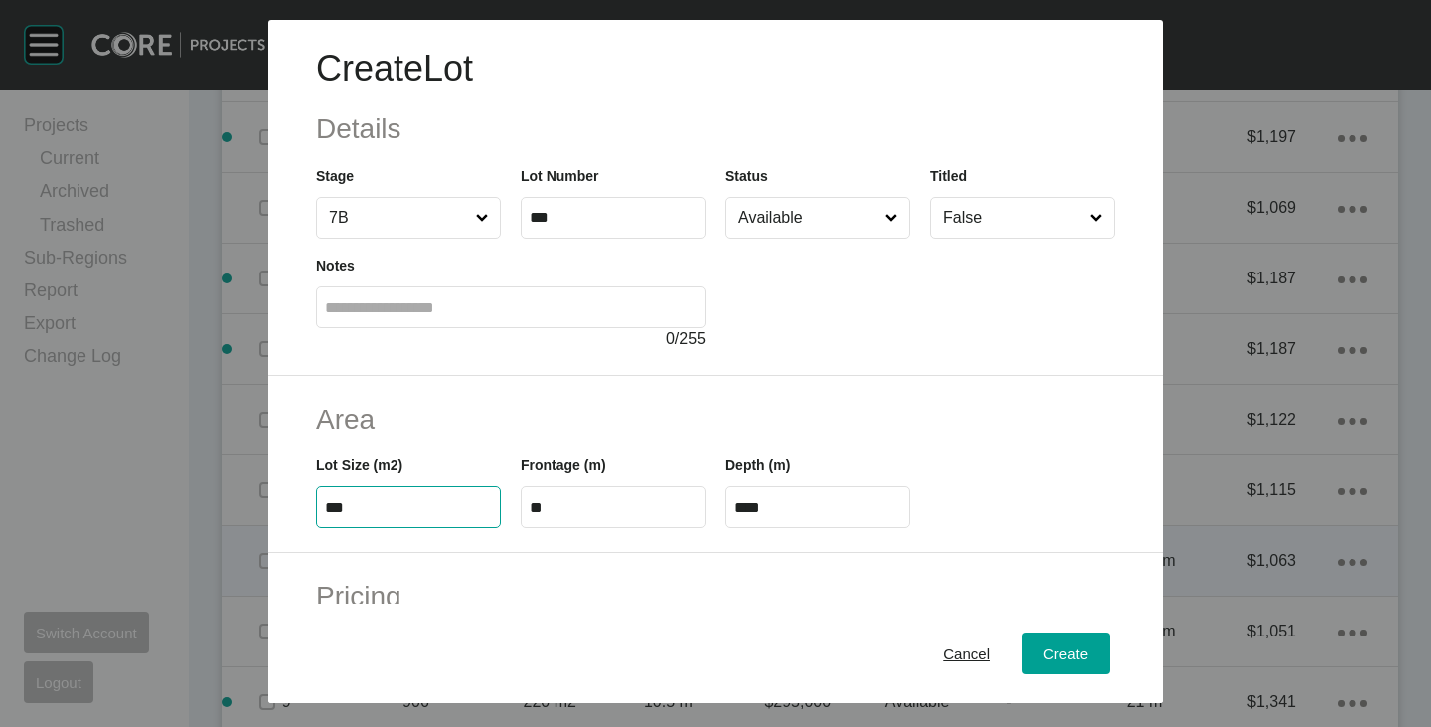
type input "****"
type input "*****"
click at [470, 421] on h2 "Area" at bounding box center [715, 419] width 799 height 39
click at [783, 227] on input "Available" at bounding box center [808, 218] width 147 height 40
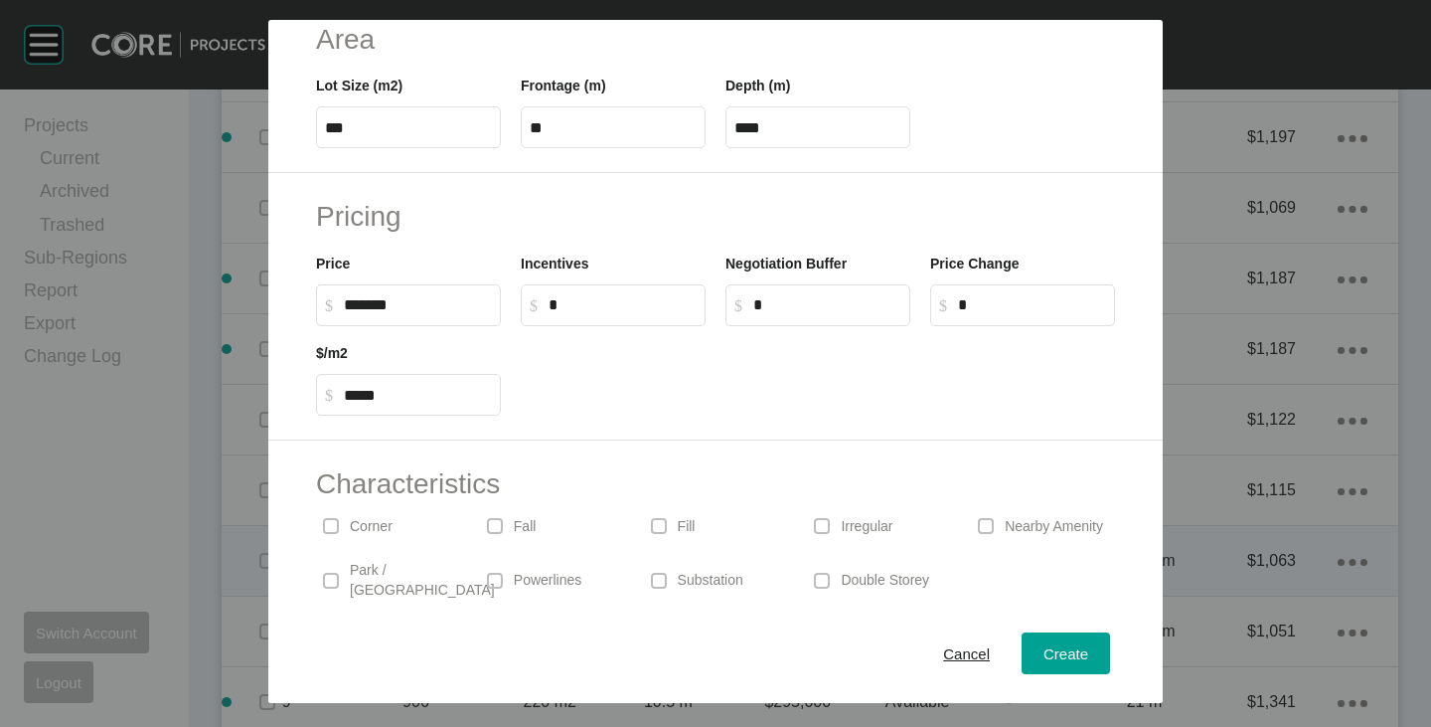
scroll to position [398, 0]
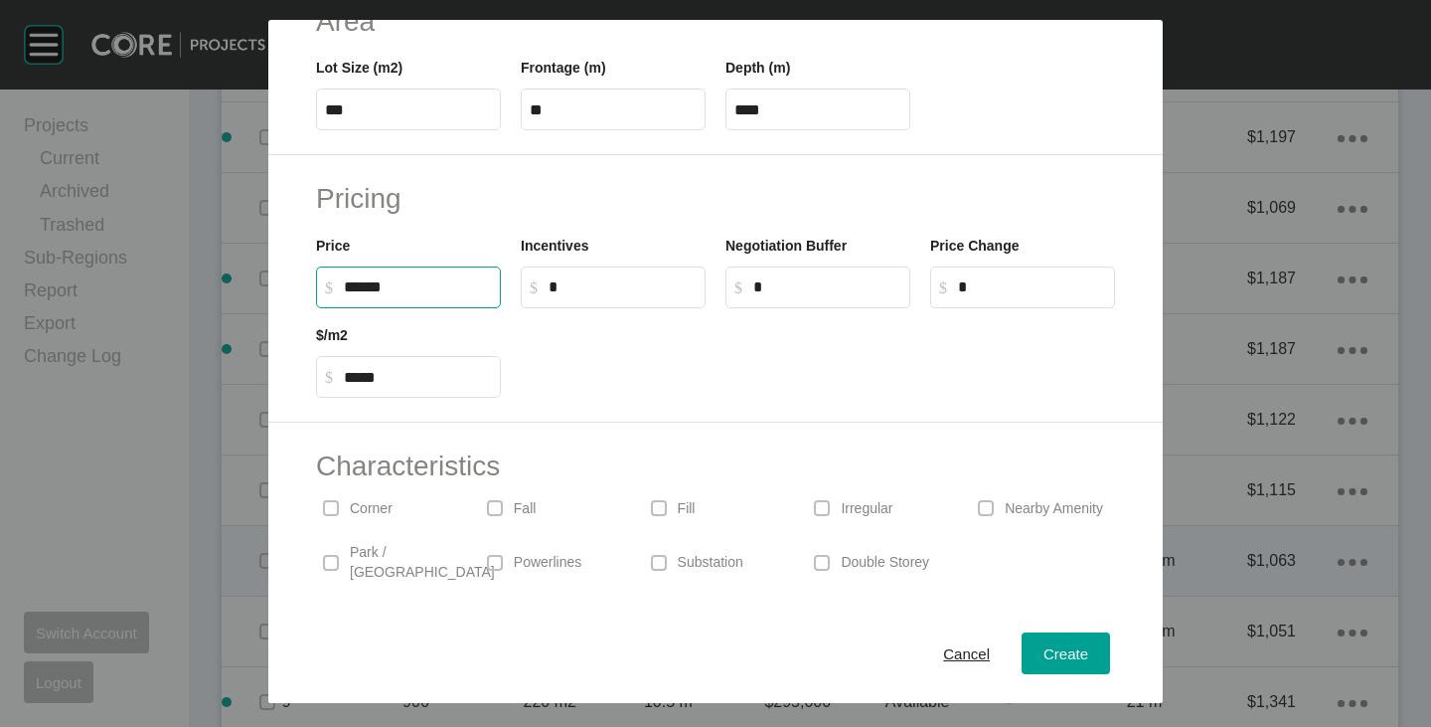
click at [369, 285] on input "******" at bounding box center [418, 286] width 148 height 17
type input "*******"
type input "*****"
click at [588, 369] on div at bounding box center [818, 352] width 614 height 89
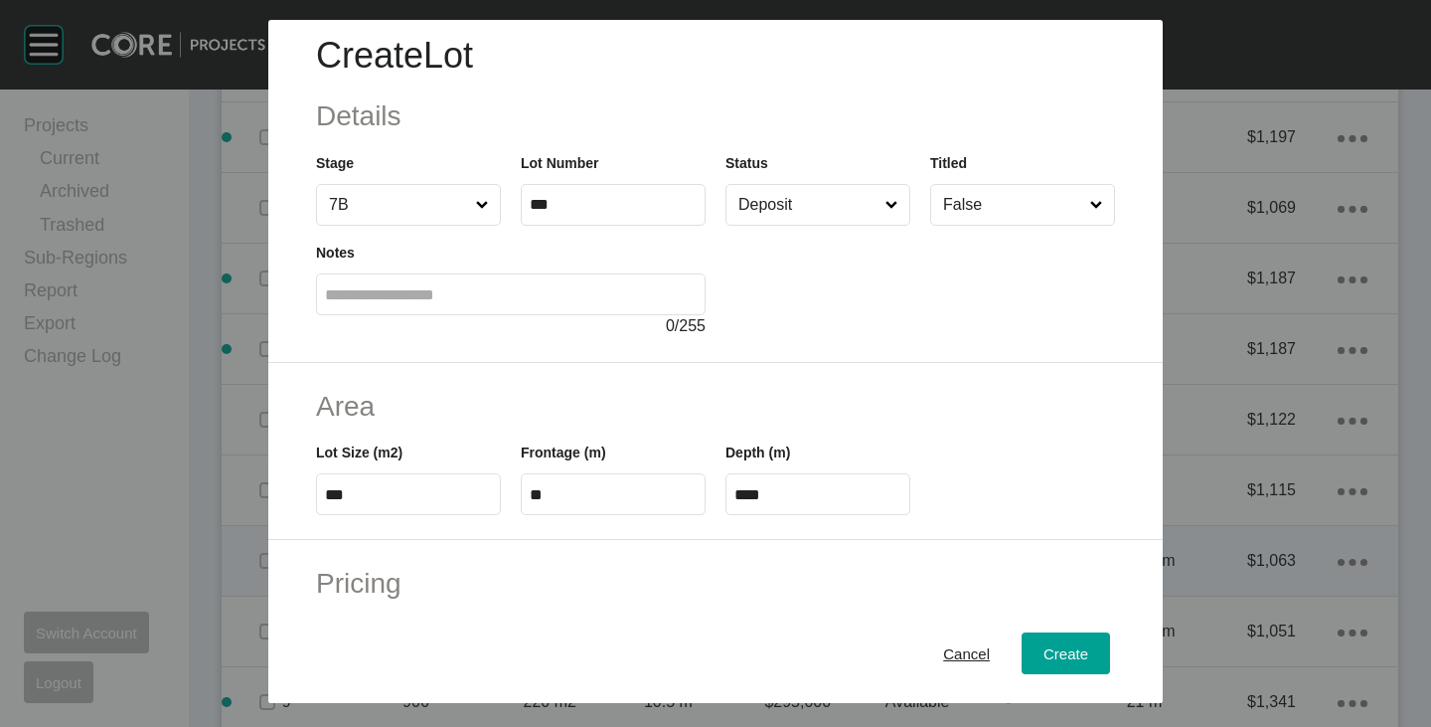
scroll to position [0, 0]
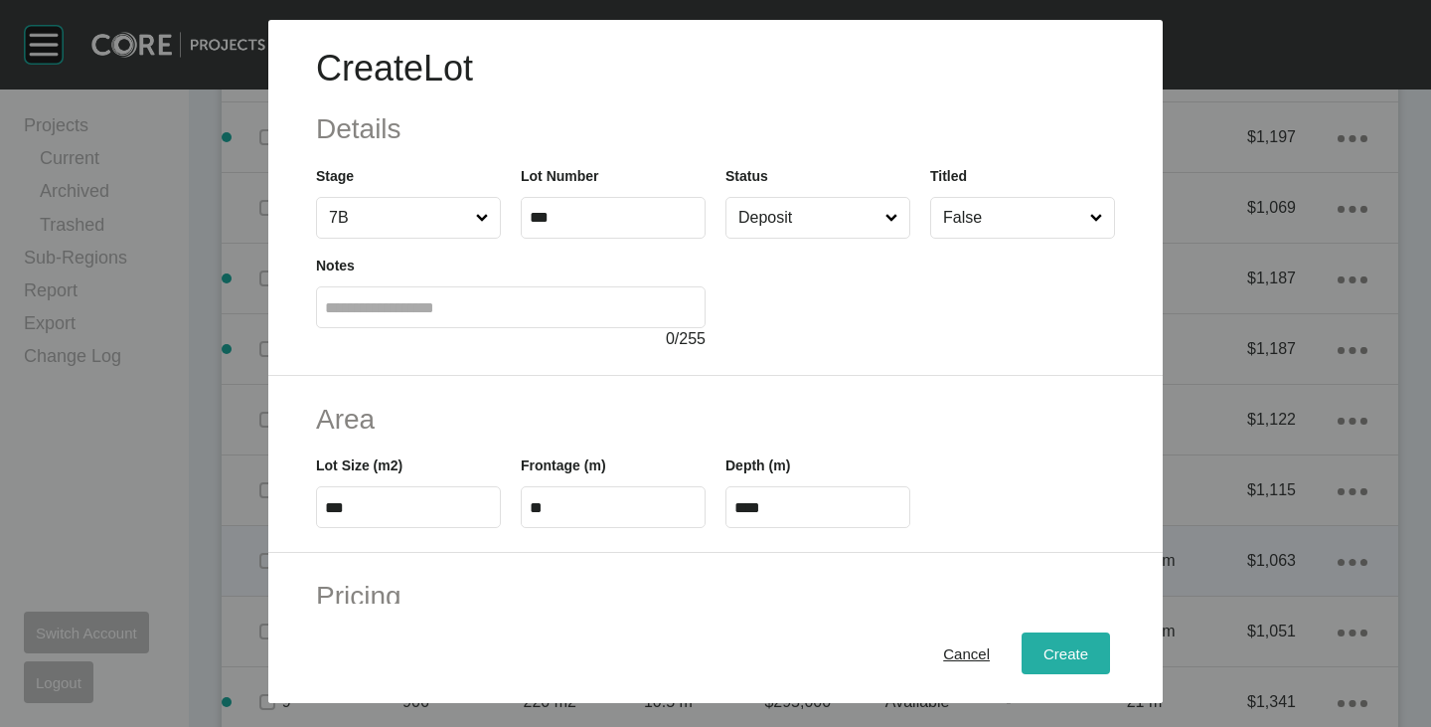
click at [1044, 648] on span "Create" at bounding box center [1066, 653] width 45 height 17
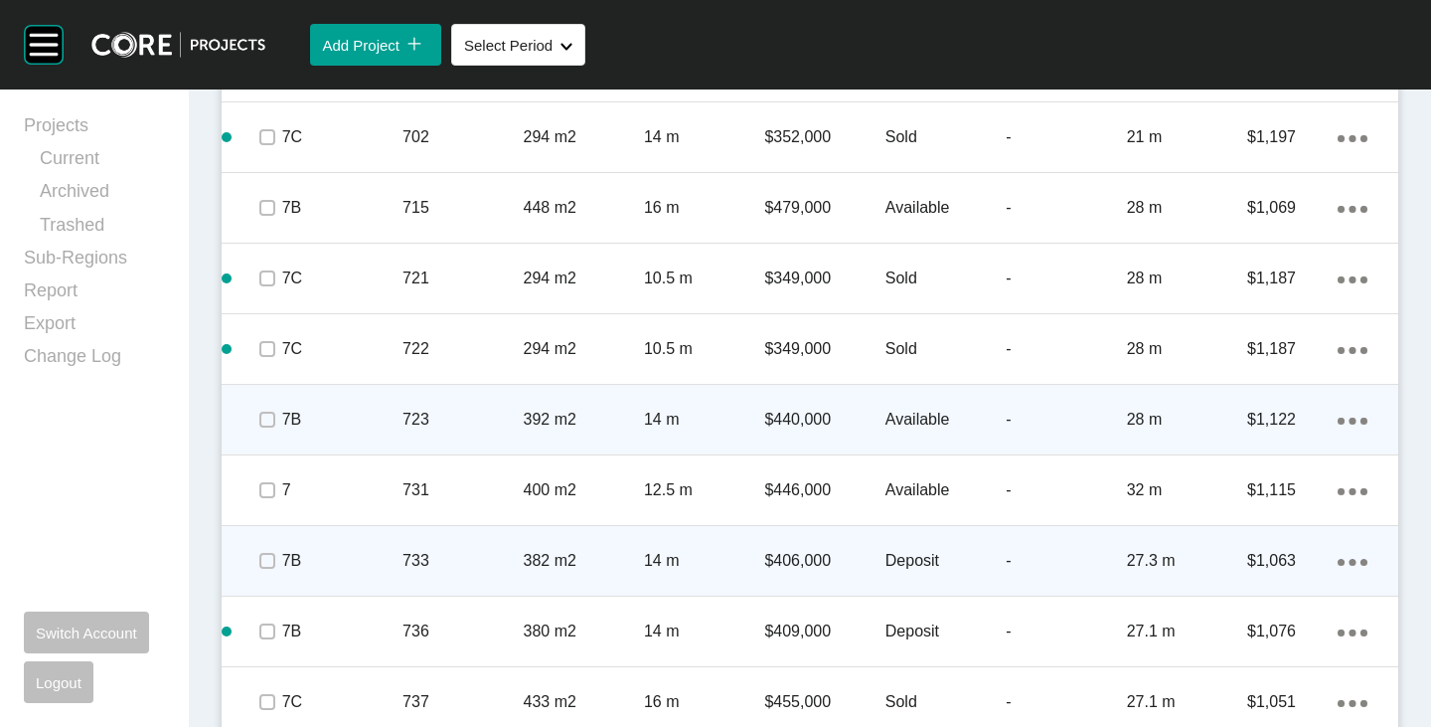
scroll to position [3306, 0]
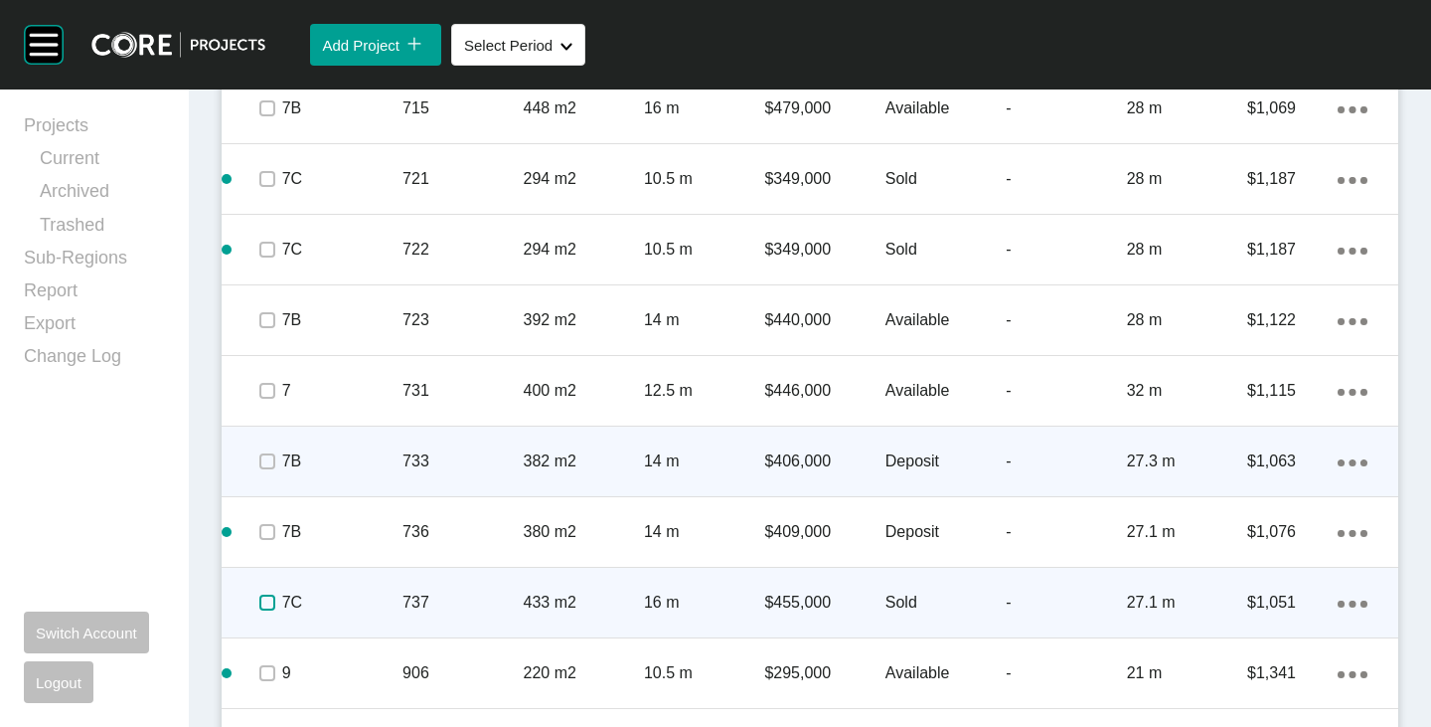
drag, startPoint x: 264, startPoint y: 600, endPoint x: 309, endPoint y: 582, distance: 48.6
click at [264, 600] on label at bounding box center [267, 602] width 16 height 16
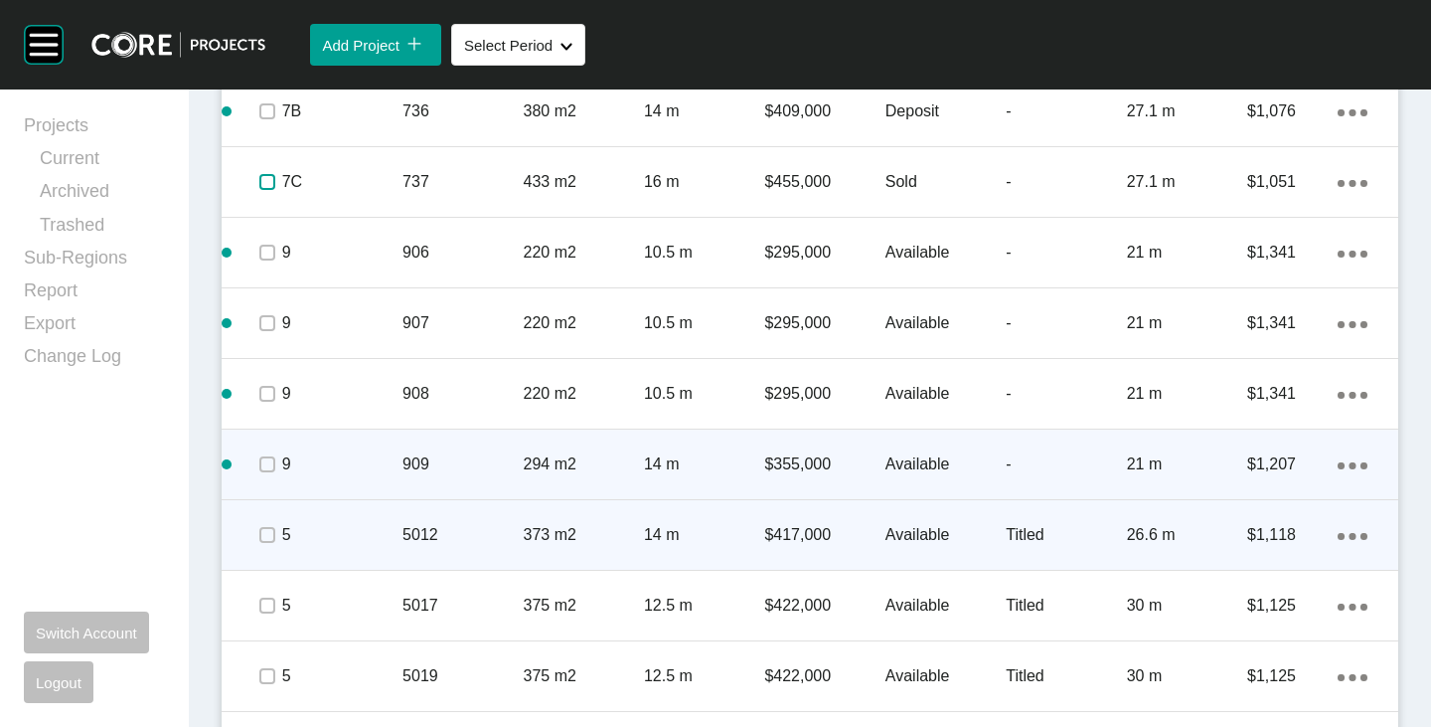
scroll to position [3704, 0]
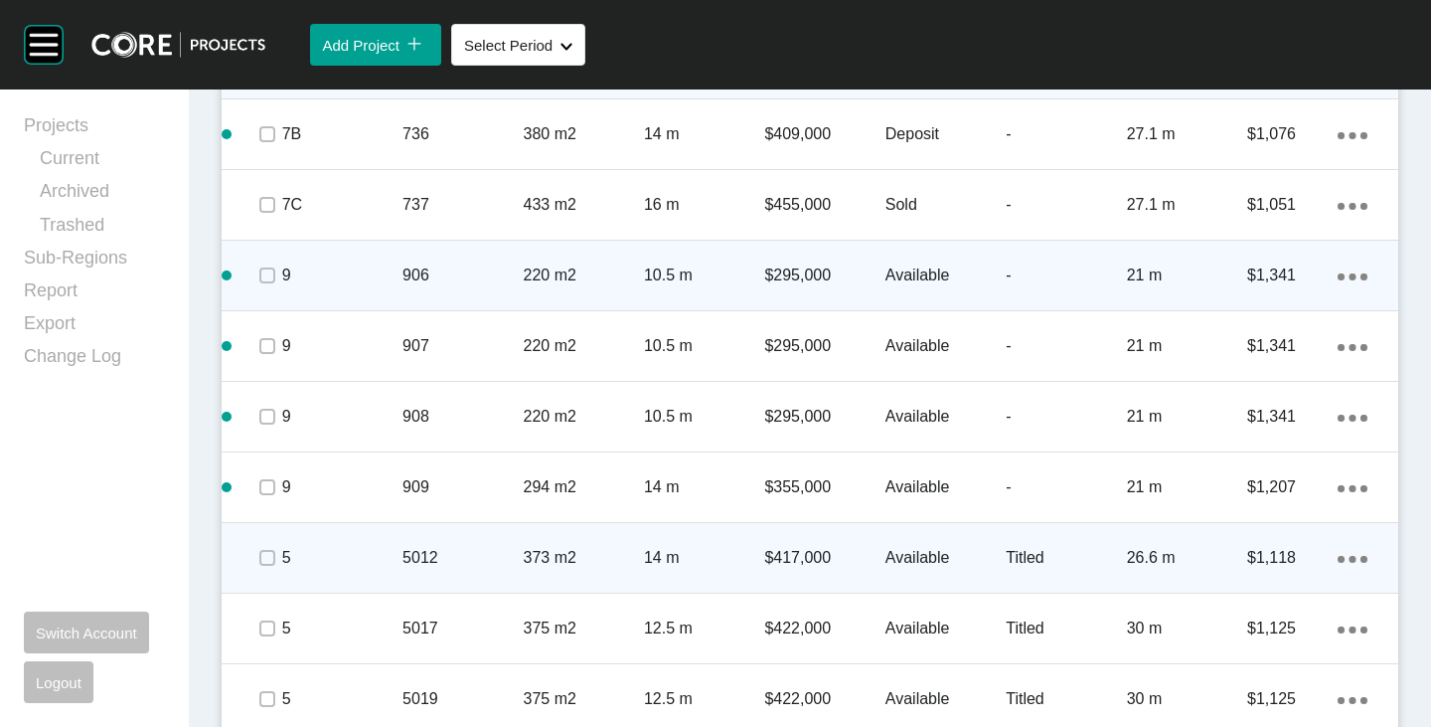
click at [897, 273] on p "Available" at bounding box center [946, 275] width 120 height 22
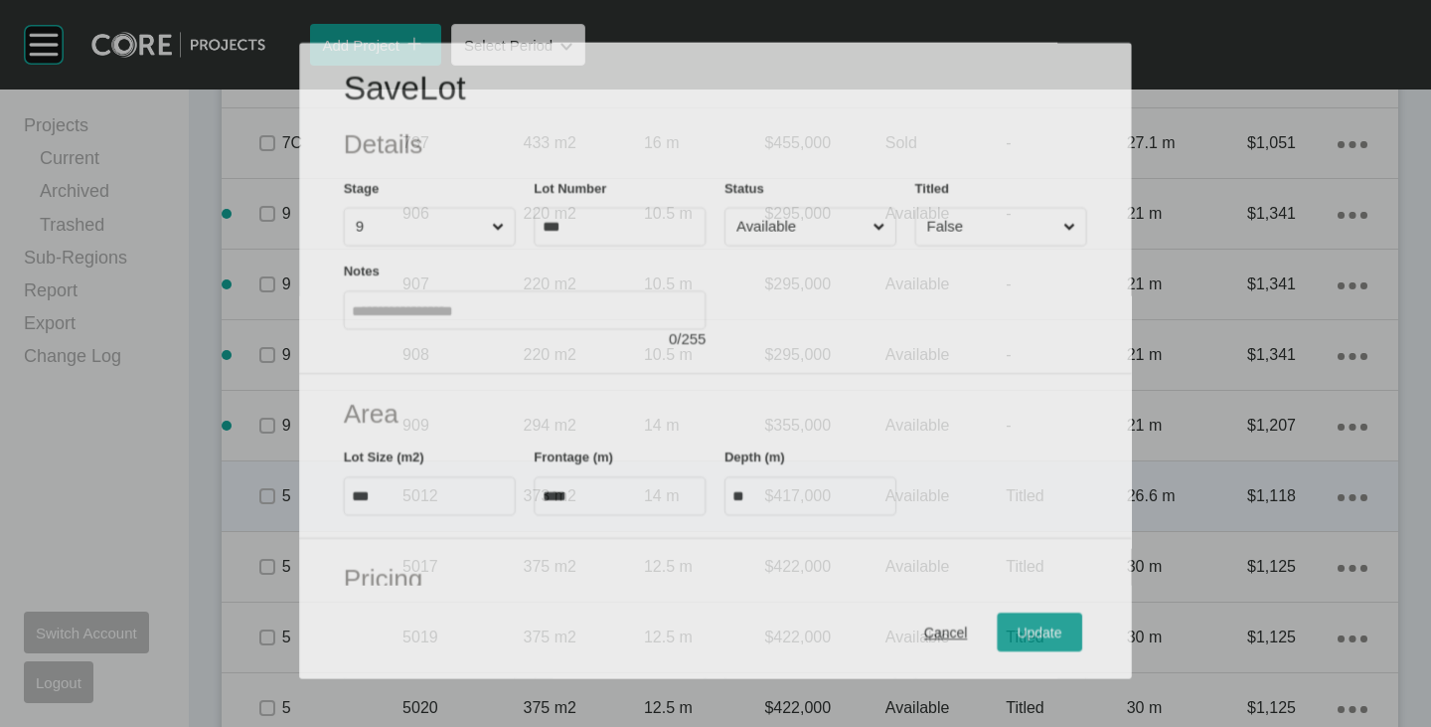
scroll to position [3642, 0]
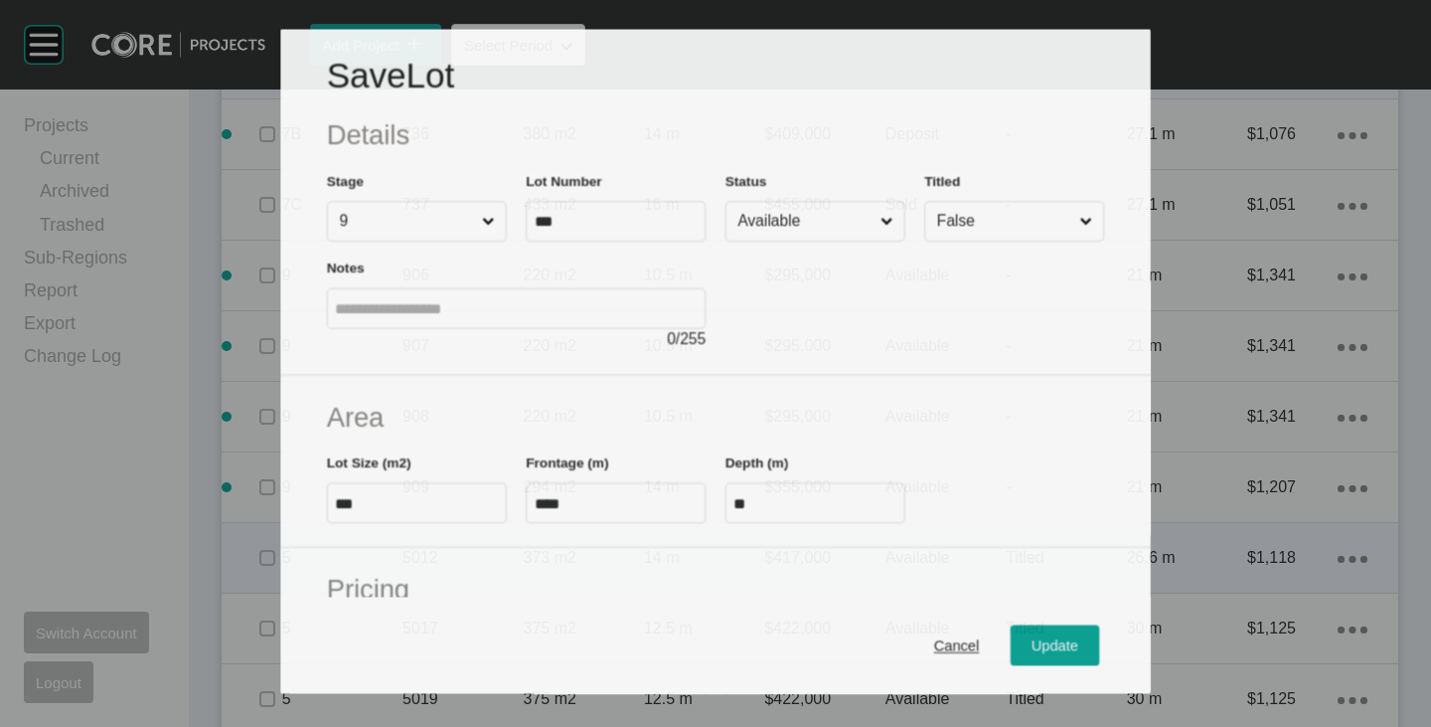
click at [782, 204] on input "Available" at bounding box center [805, 221] width 143 height 39
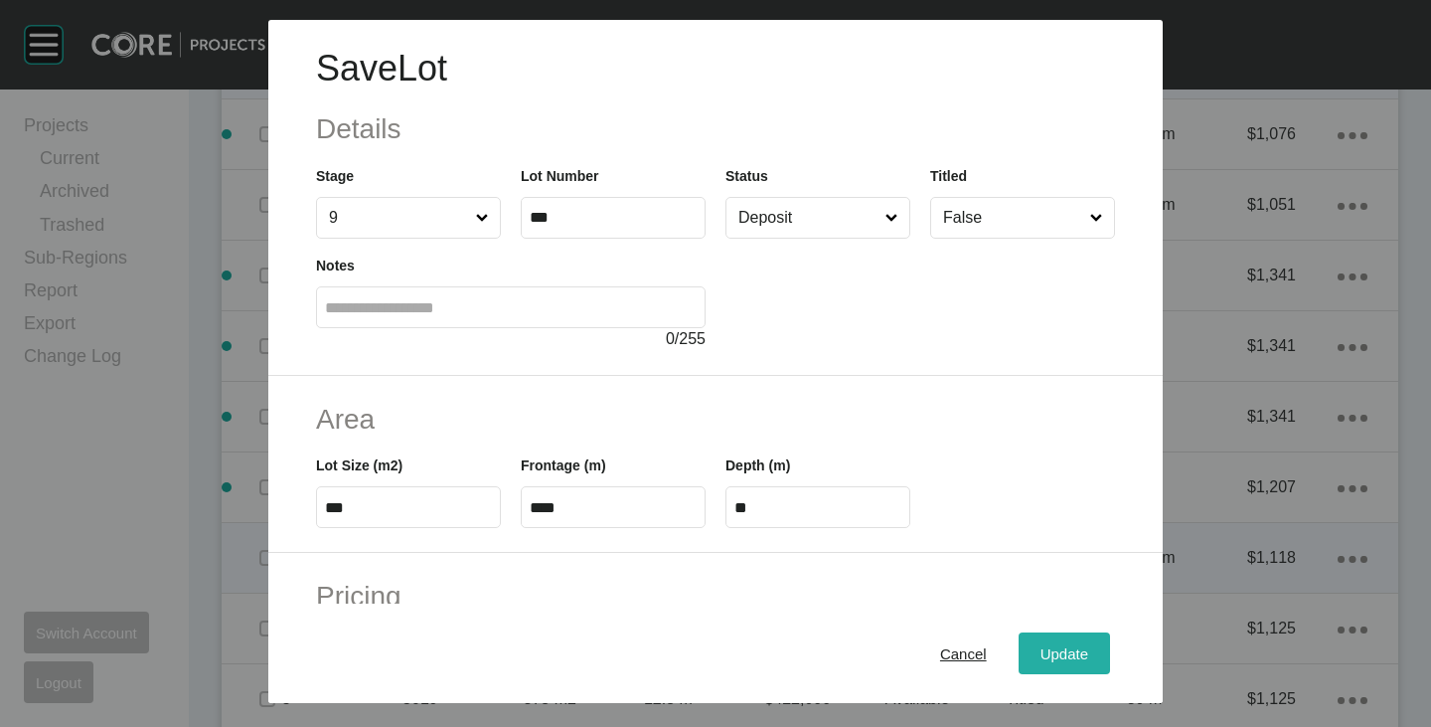
click at [1067, 660] on span "Update" at bounding box center [1065, 653] width 48 height 17
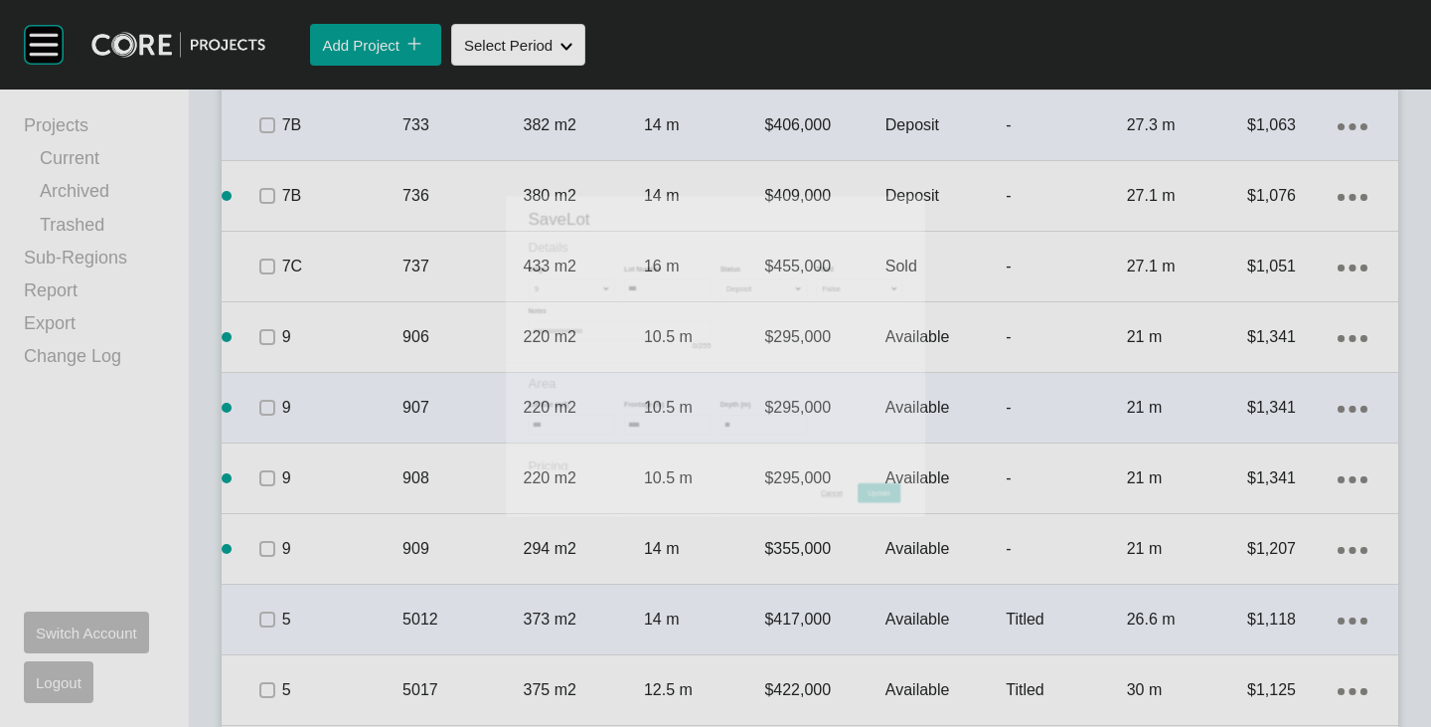
scroll to position [3704, 0]
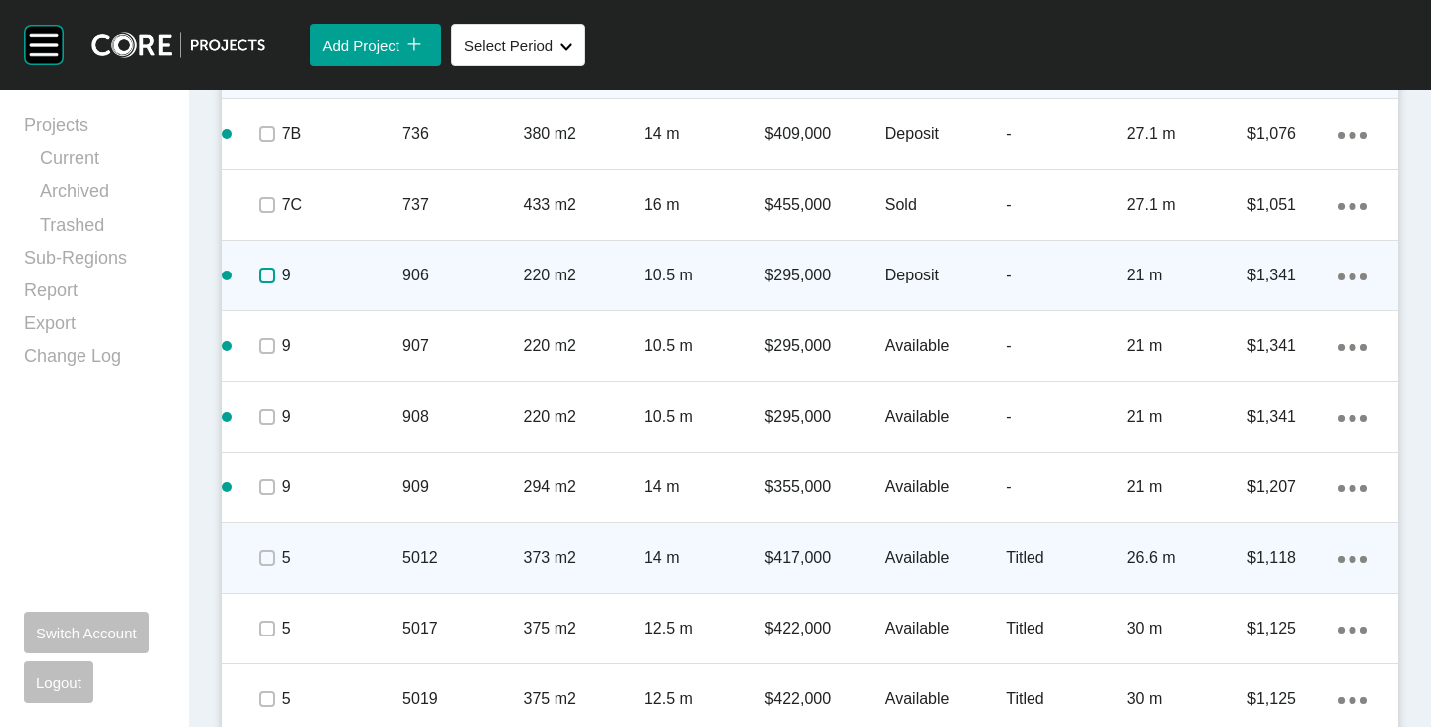
click at [266, 270] on label at bounding box center [267, 275] width 16 height 16
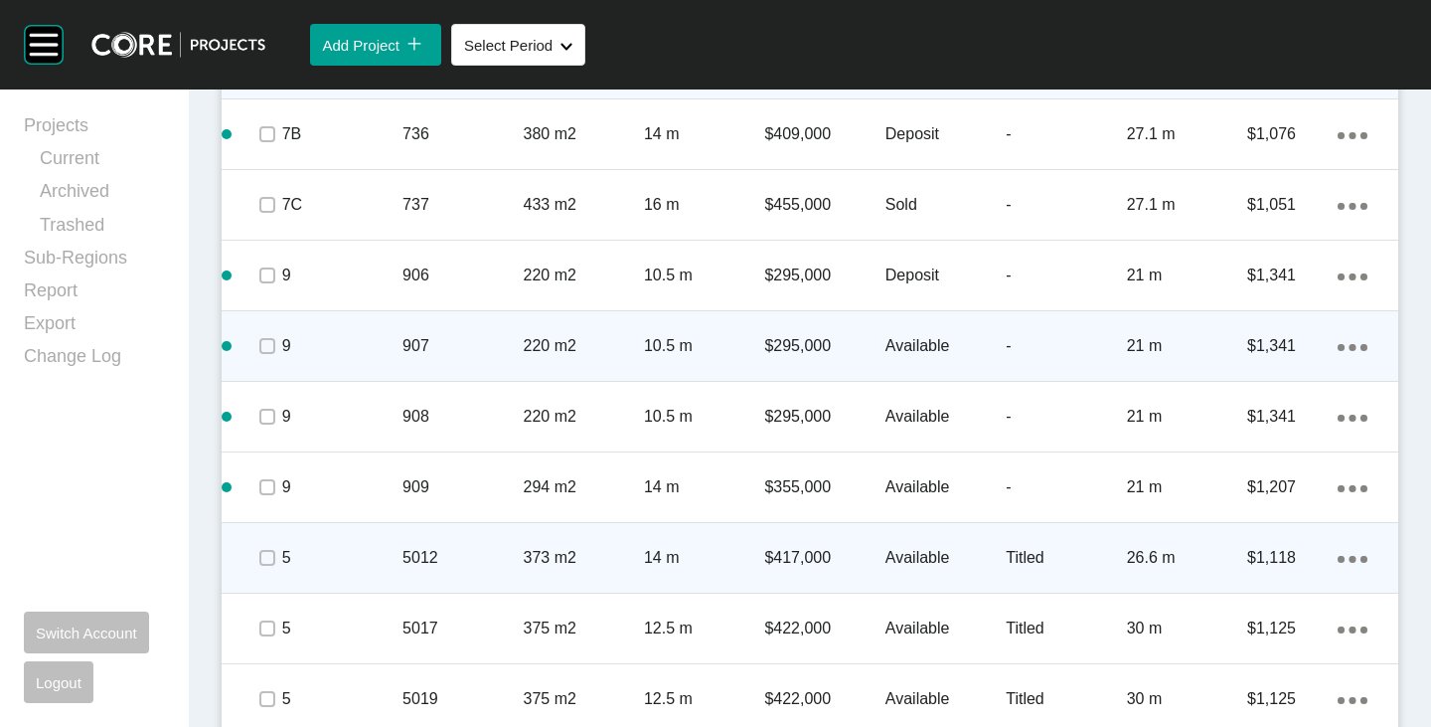
click at [890, 345] on p "Available" at bounding box center [946, 346] width 120 height 22
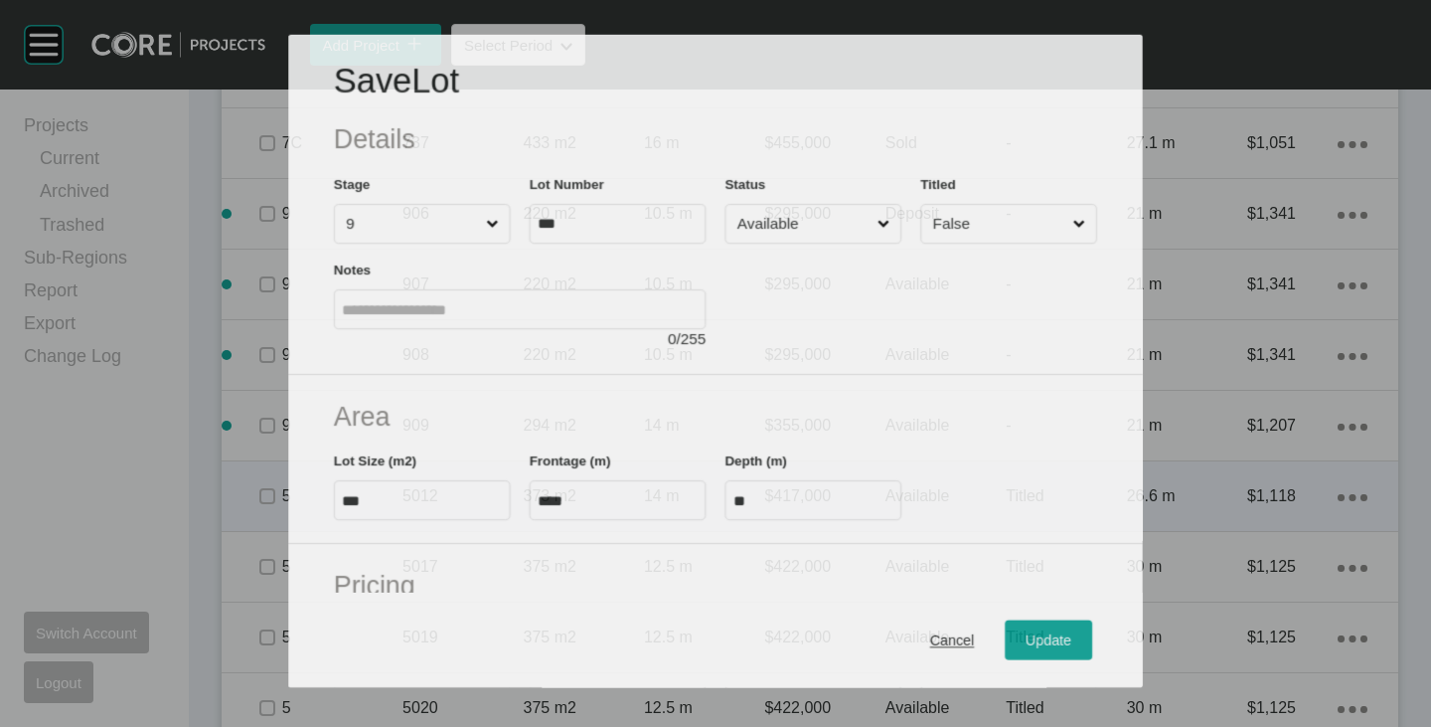
scroll to position [3642, 0]
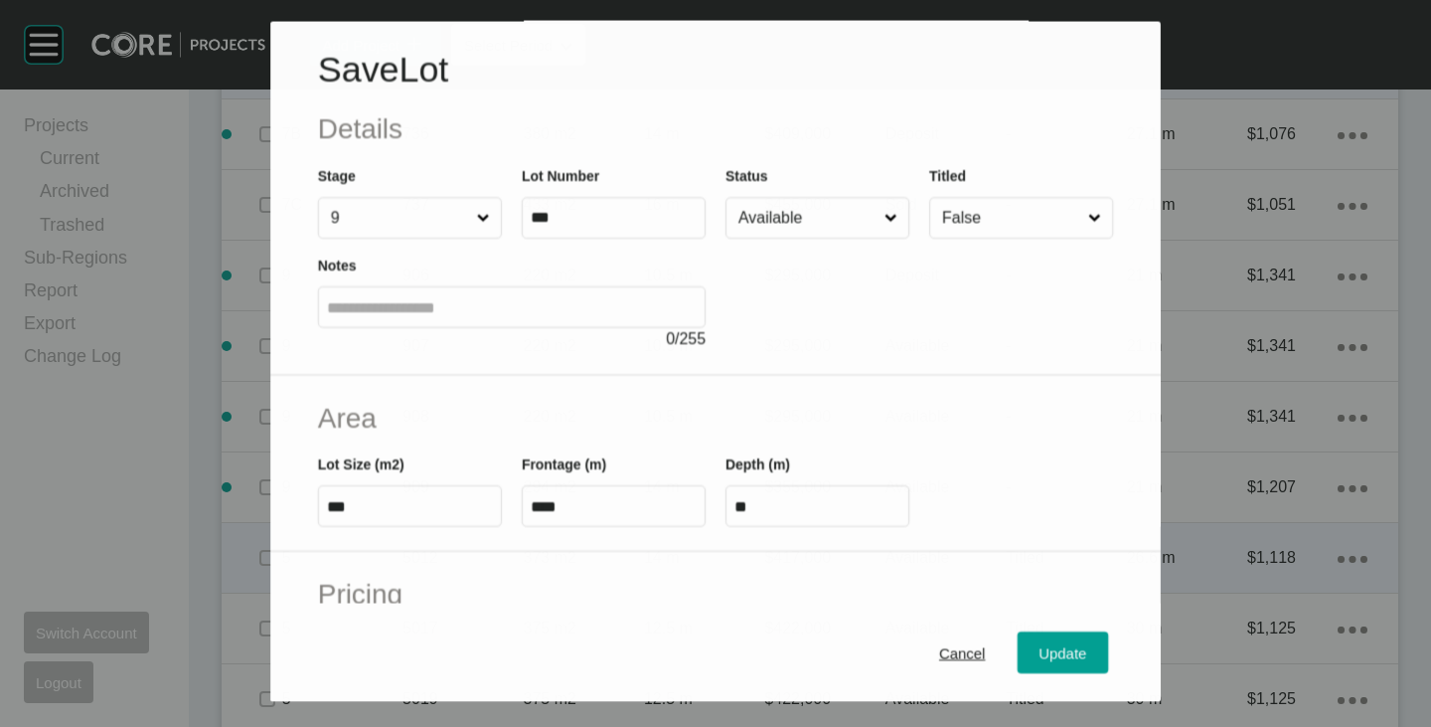
click at [801, 232] on input "Available" at bounding box center [808, 219] width 146 height 40
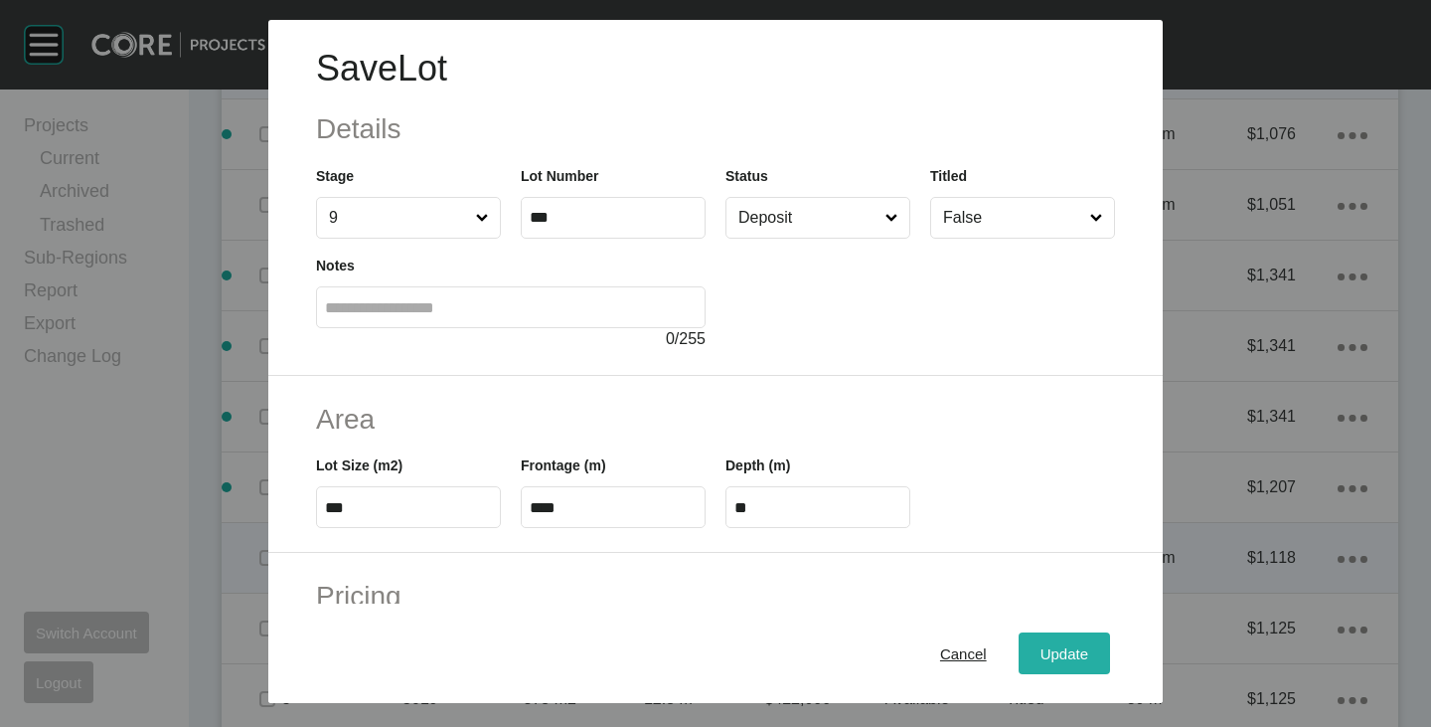
click at [1058, 662] on div "Update" at bounding box center [1065, 653] width 58 height 27
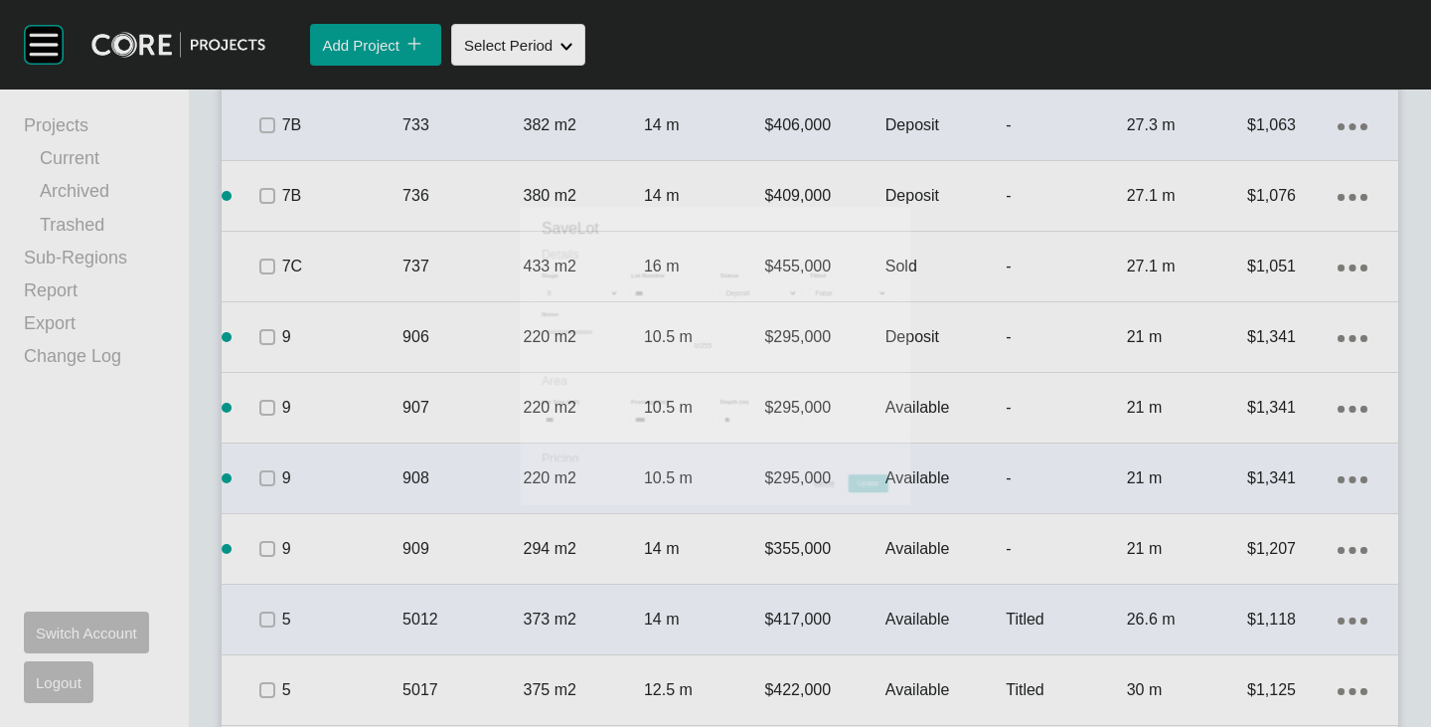
scroll to position [3704, 0]
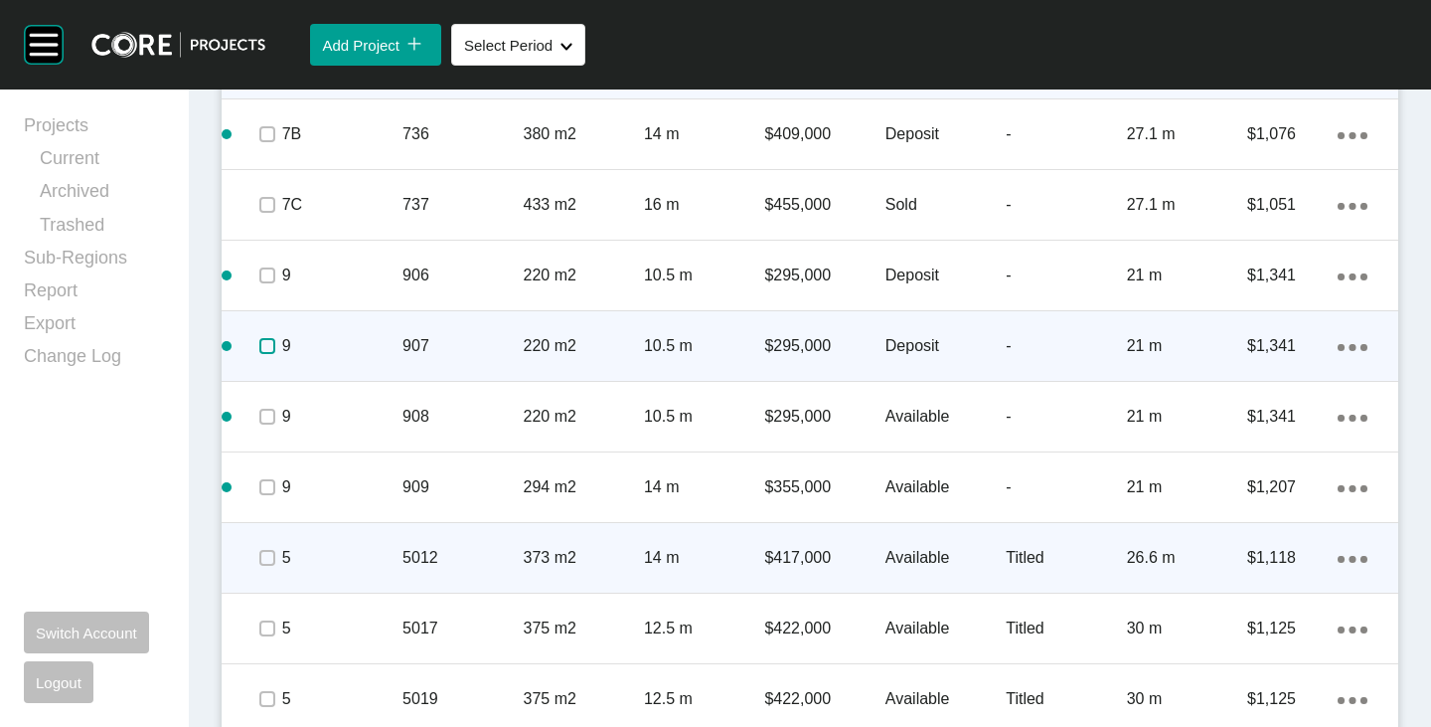
click at [259, 353] on label at bounding box center [267, 346] width 16 height 16
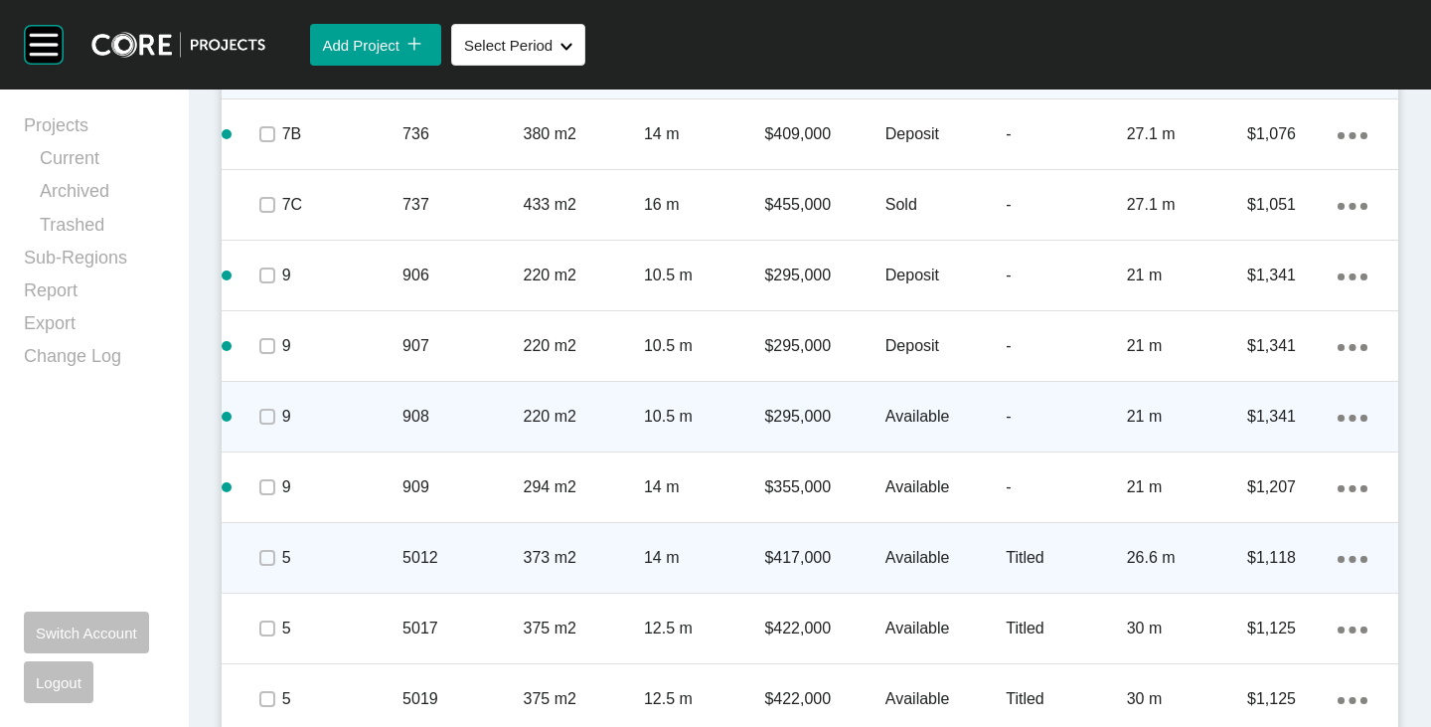
click at [917, 407] on p "Available" at bounding box center [946, 417] width 120 height 22
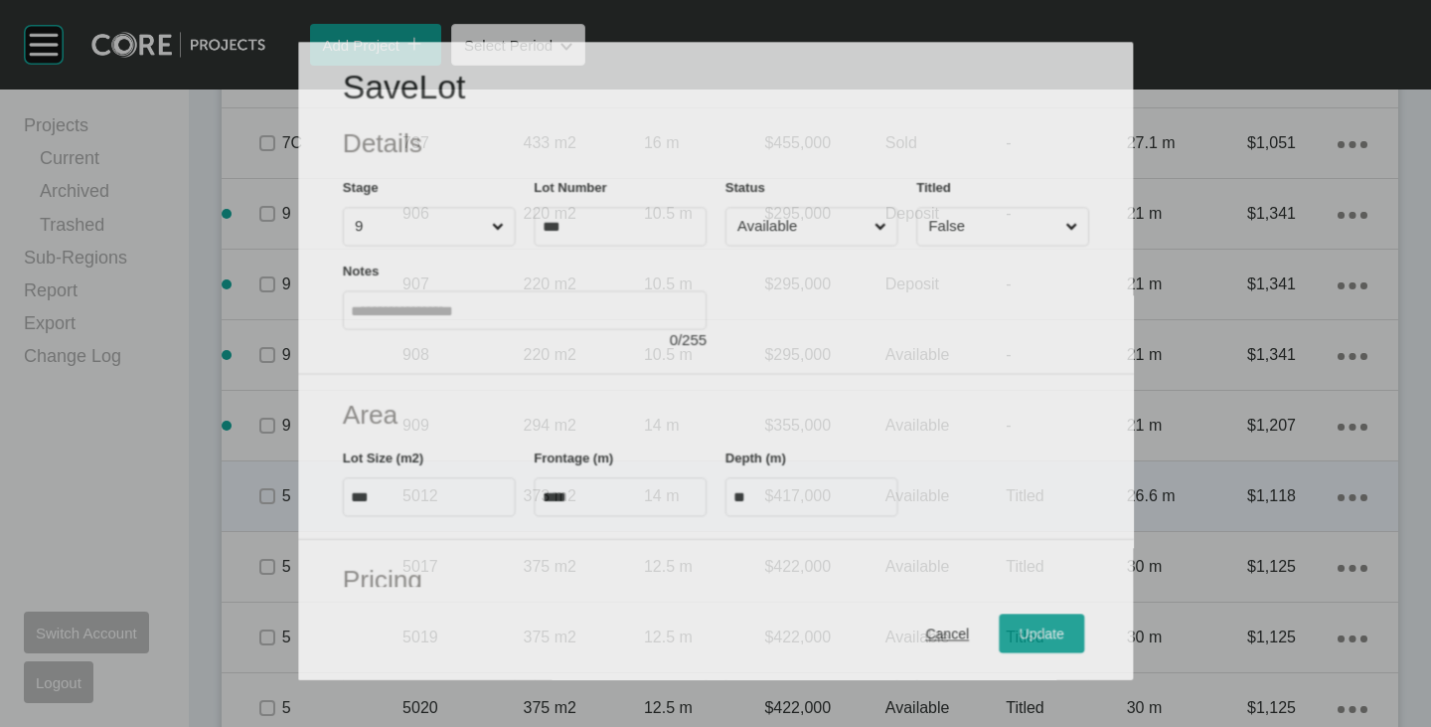
scroll to position [3642, 0]
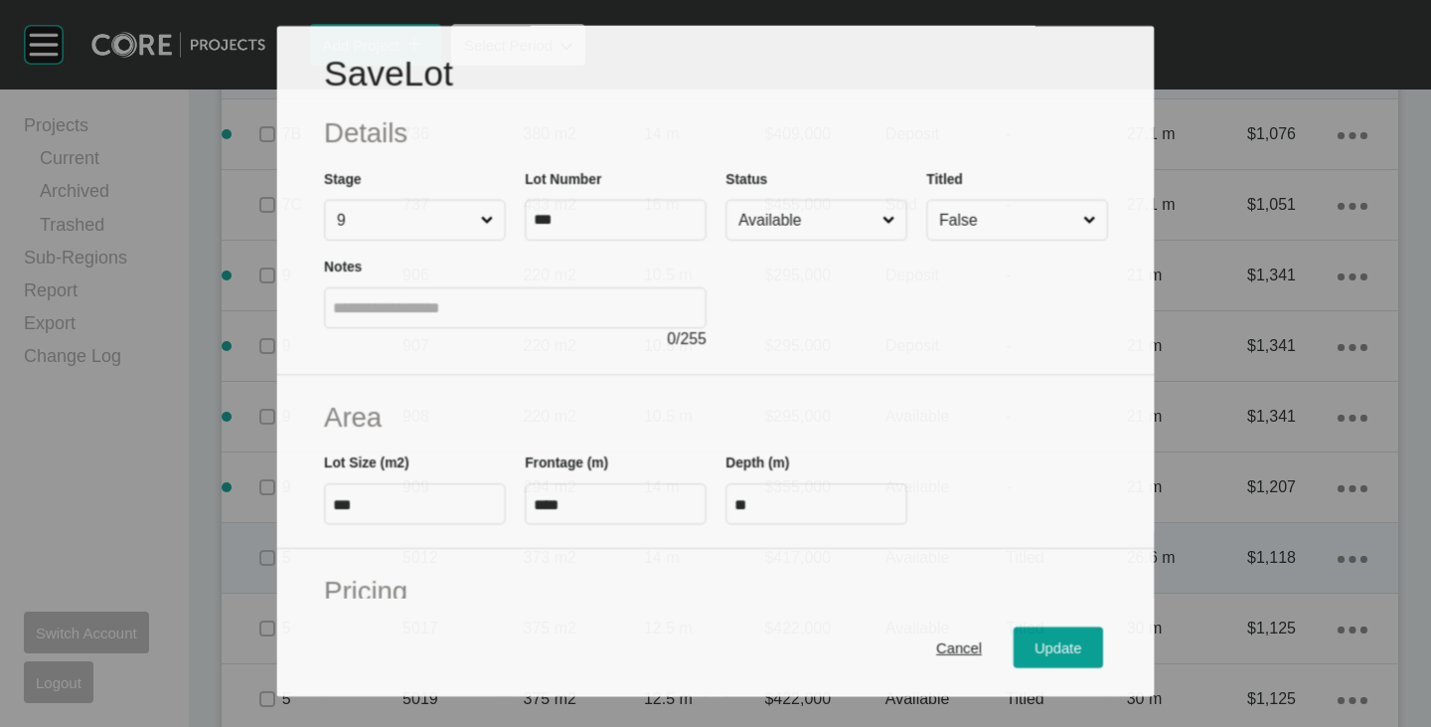
click at [823, 210] on input "Available" at bounding box center [807, 220] width 144 height 39
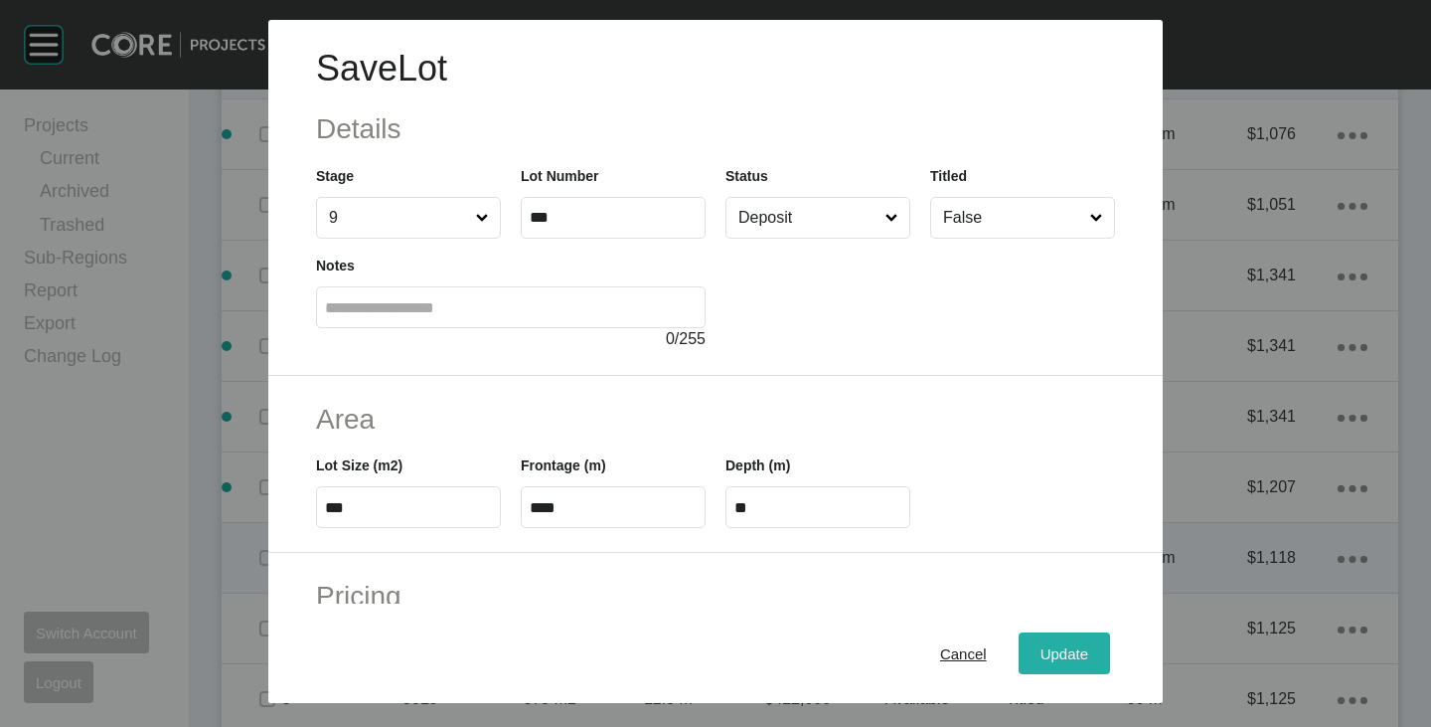
click at [1041, 660] on span "Update" at bounding box center [1065, 653] width 48 height 17
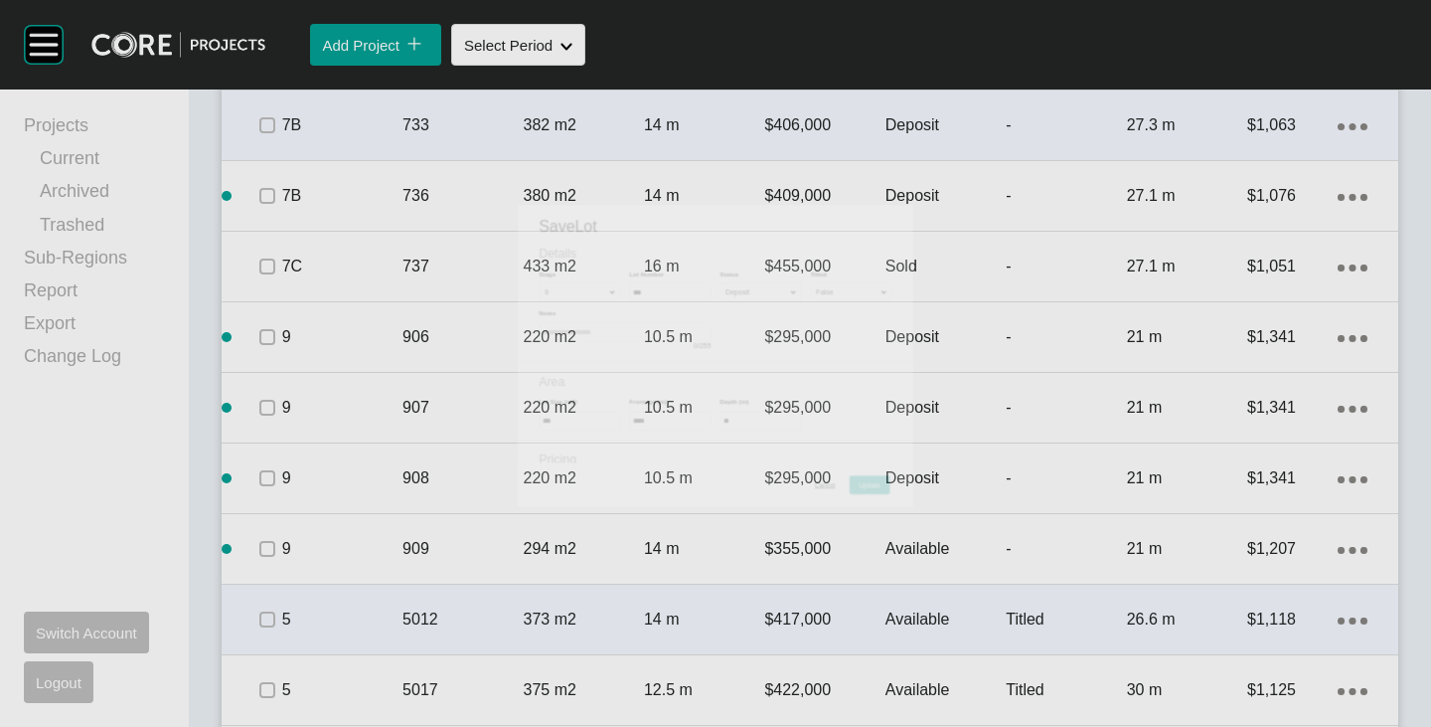
scroll to position [3704, 0]
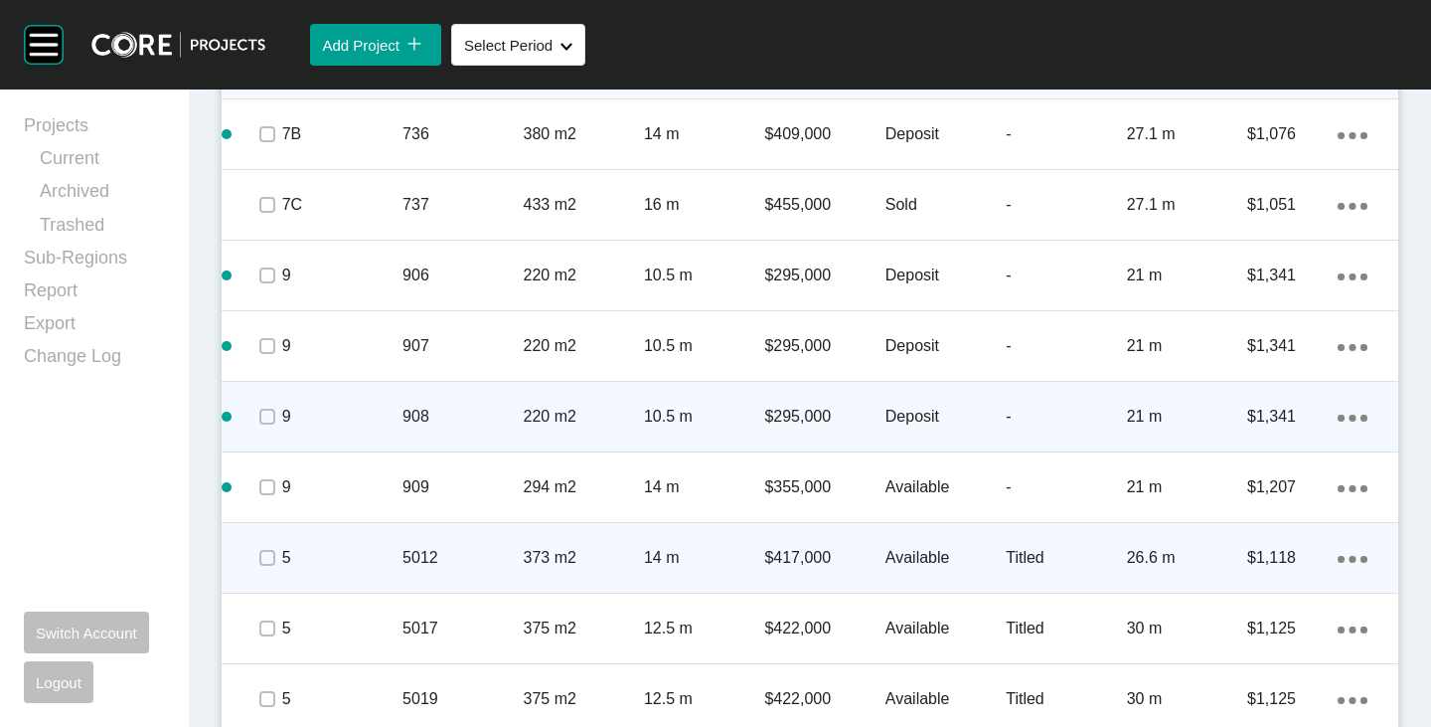
click at [272, 426] on span at bounding box center [266, 417] width 30 height 30
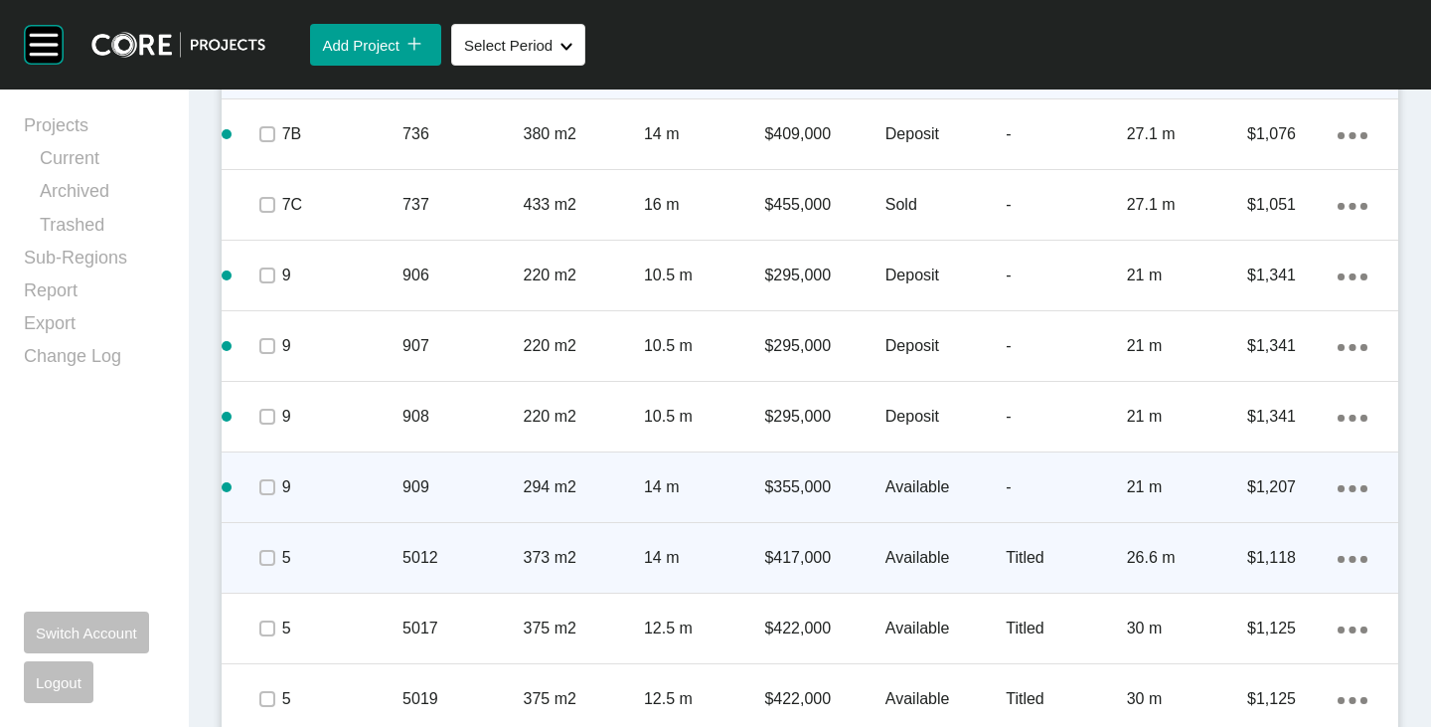
click at [908, 487] on p "Available" at bounding box center [946, 487] width 120 height 22
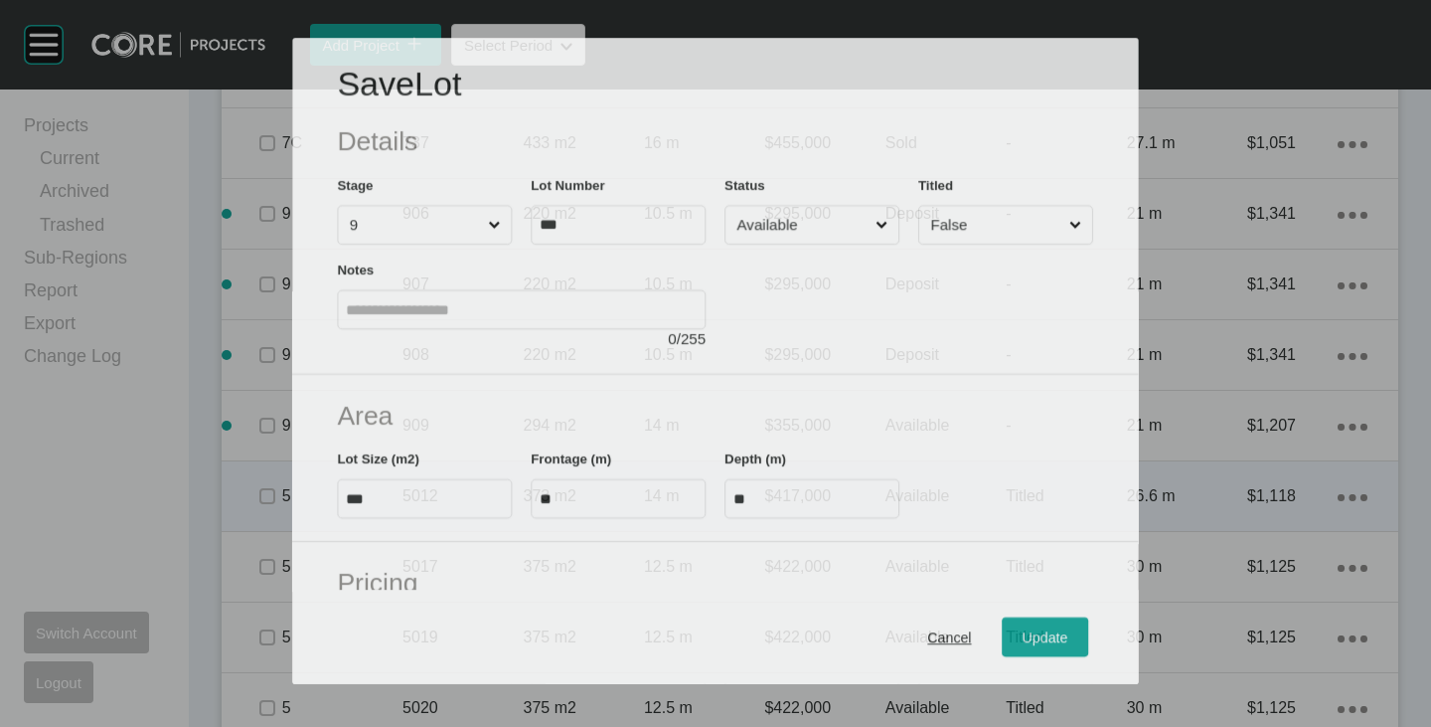
scroll to position [3642, 0]
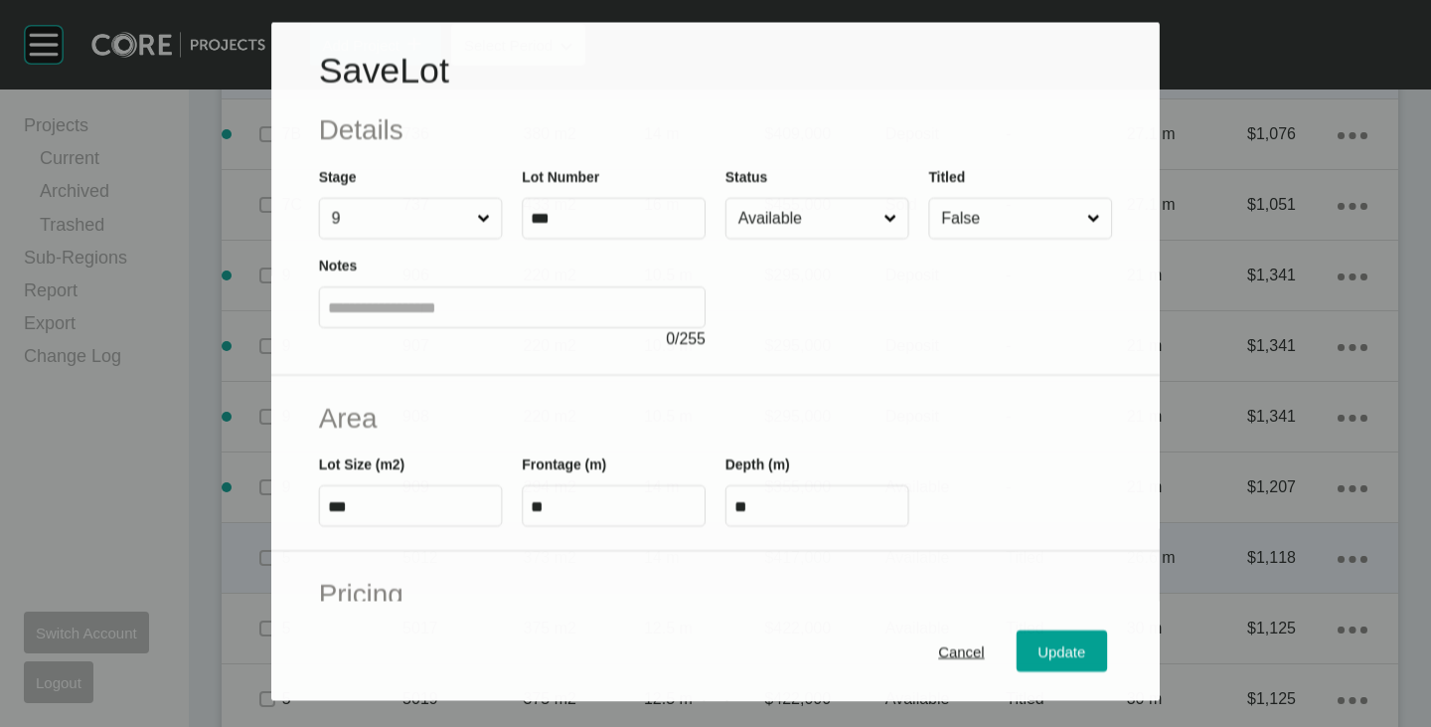
click at [822, 223] on input "Available" at bounding box center [807, 219] width 145 height 40
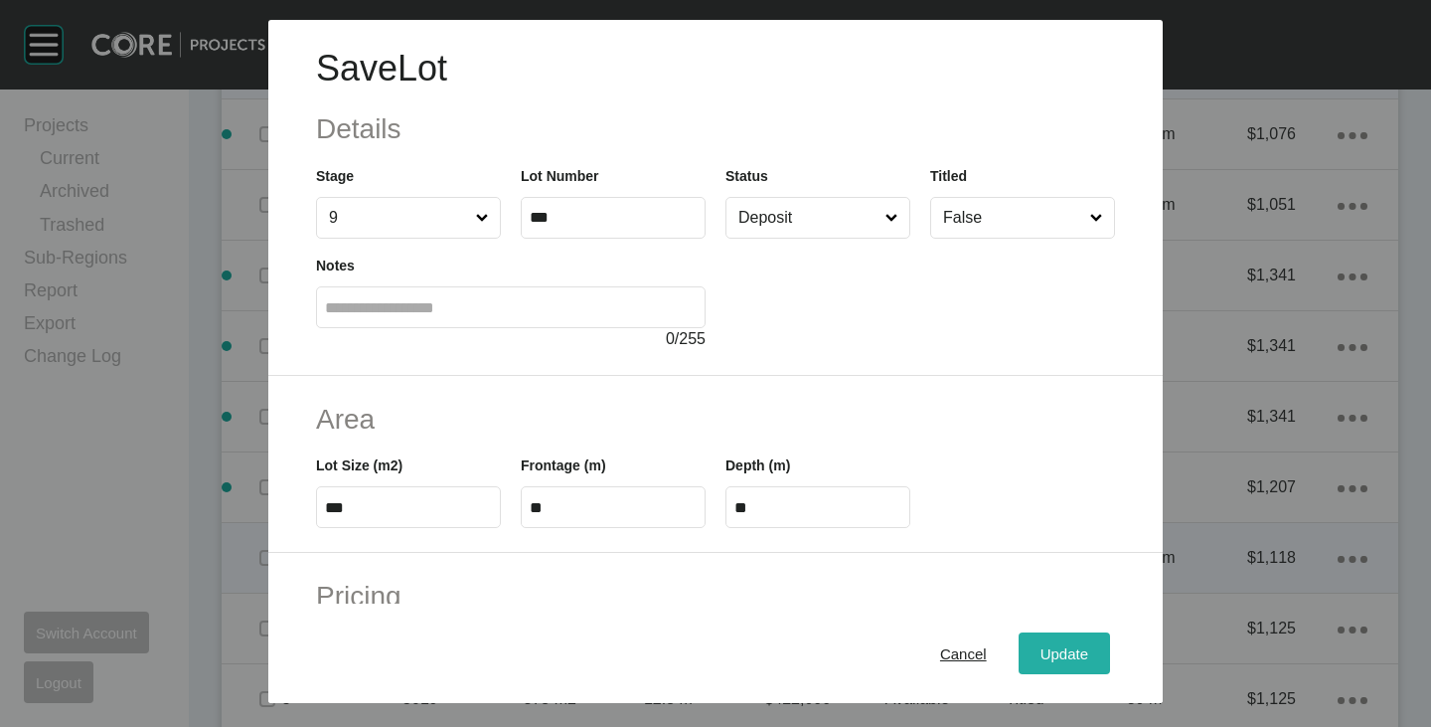
click at [1044, 657] on span "Update" at bounding box center [1065, 653] width 48 height 17
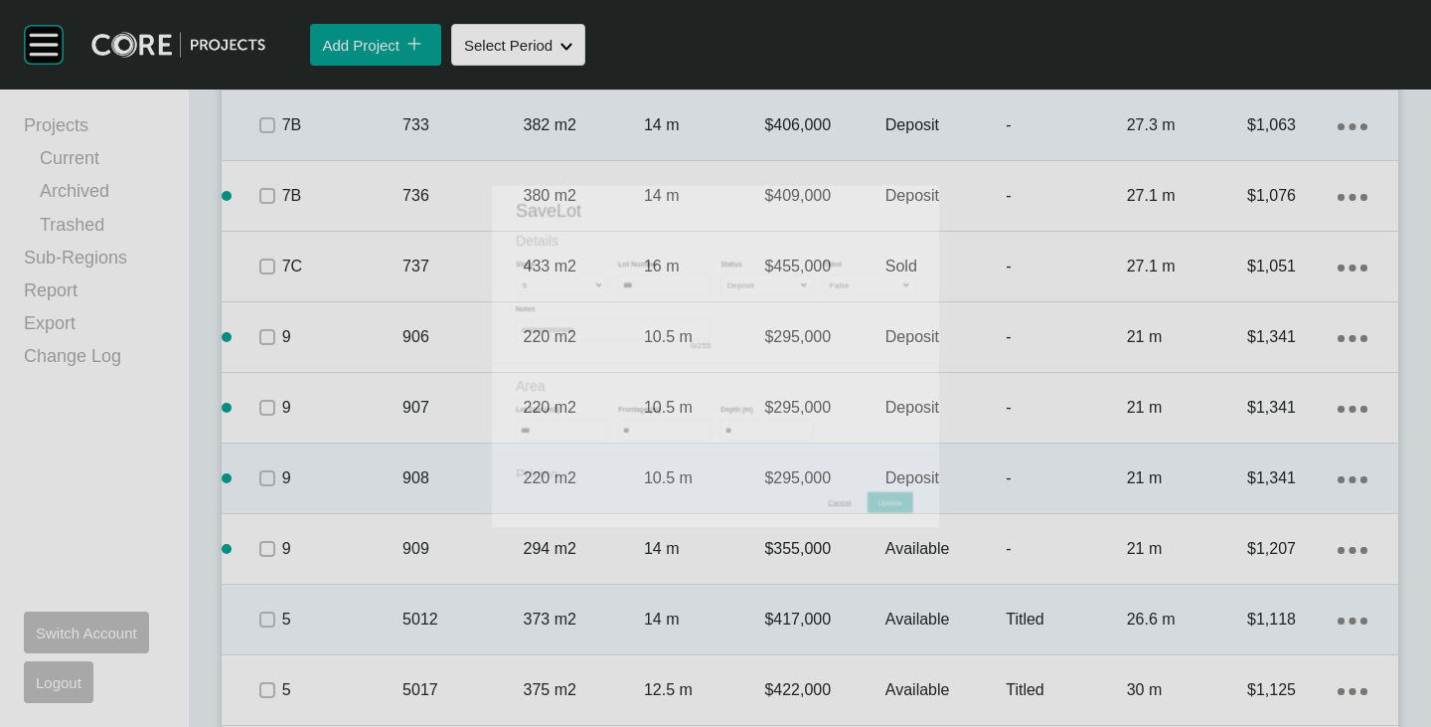
scroll to position [3704, 0]
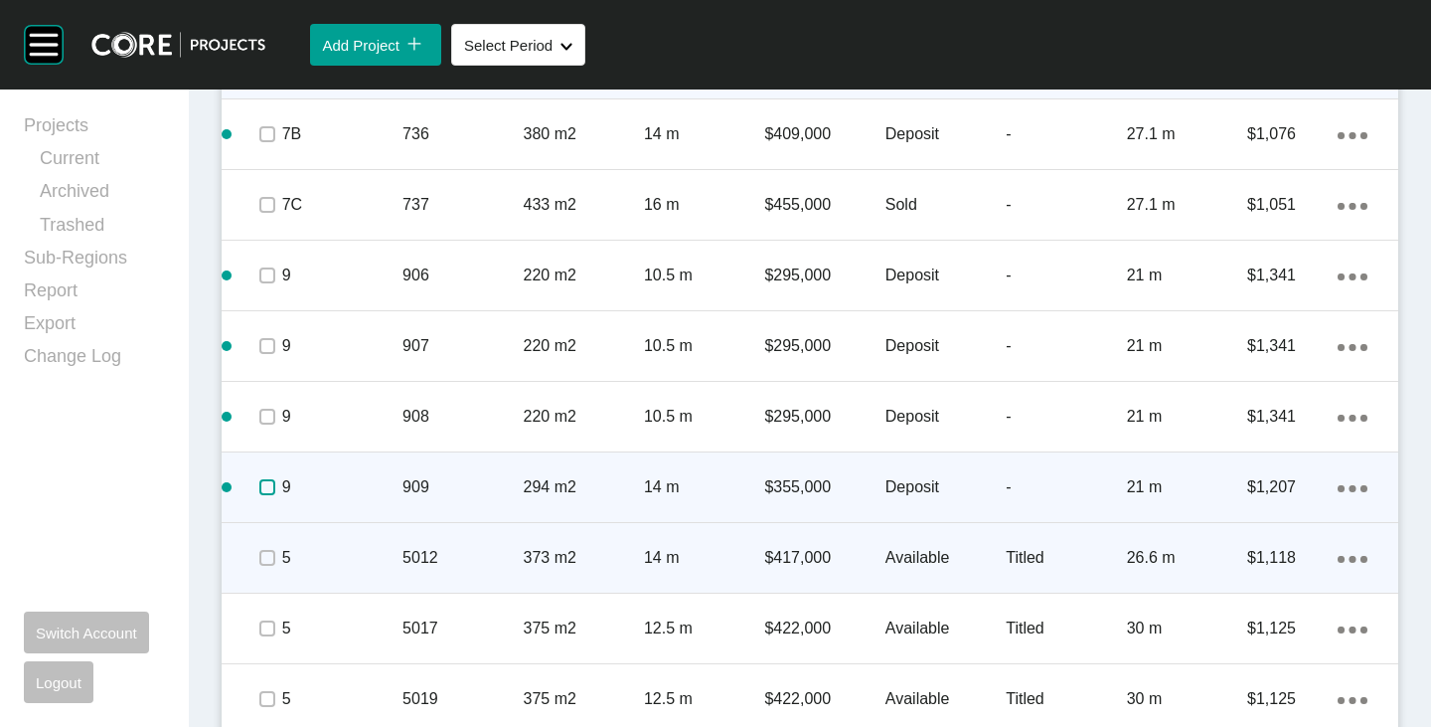
click at [265, 483] on label at bounding box center [267, 487] width 16 height 16
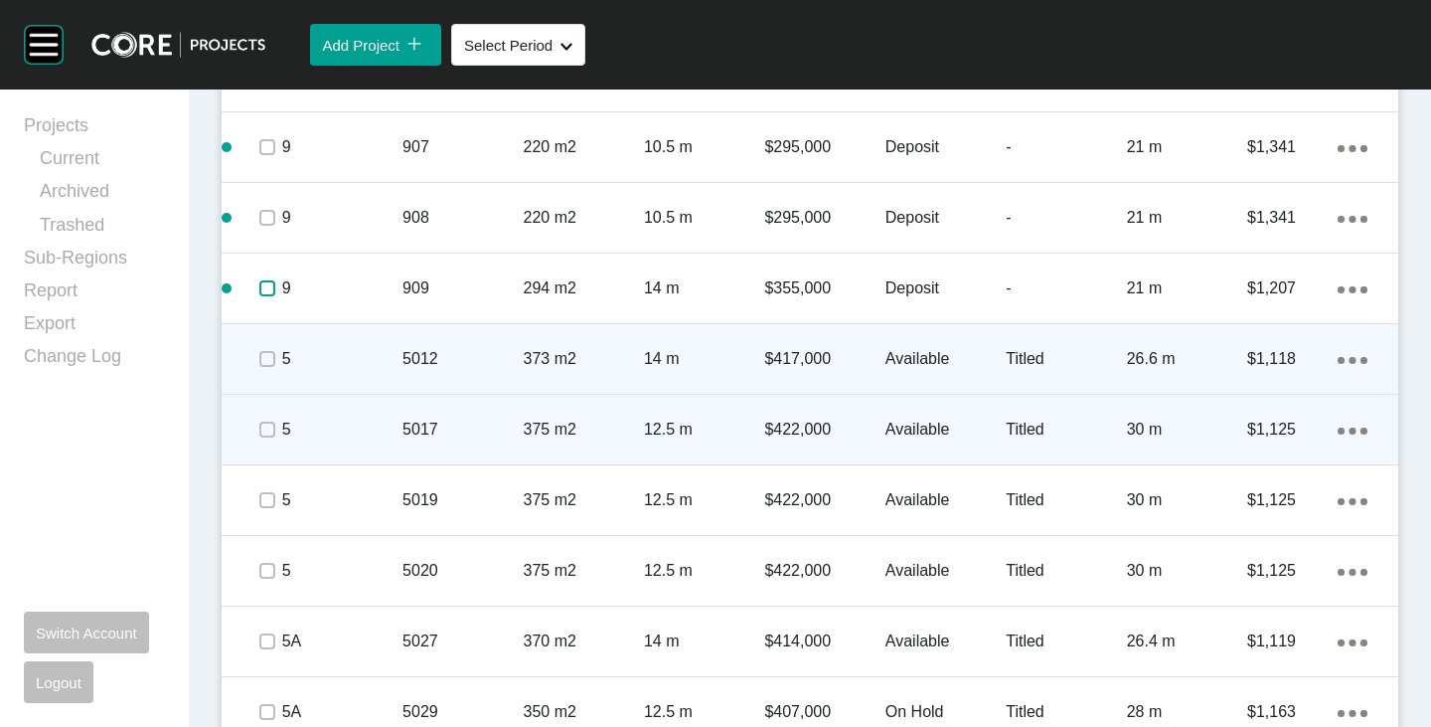
scroll to position [4002, 0]
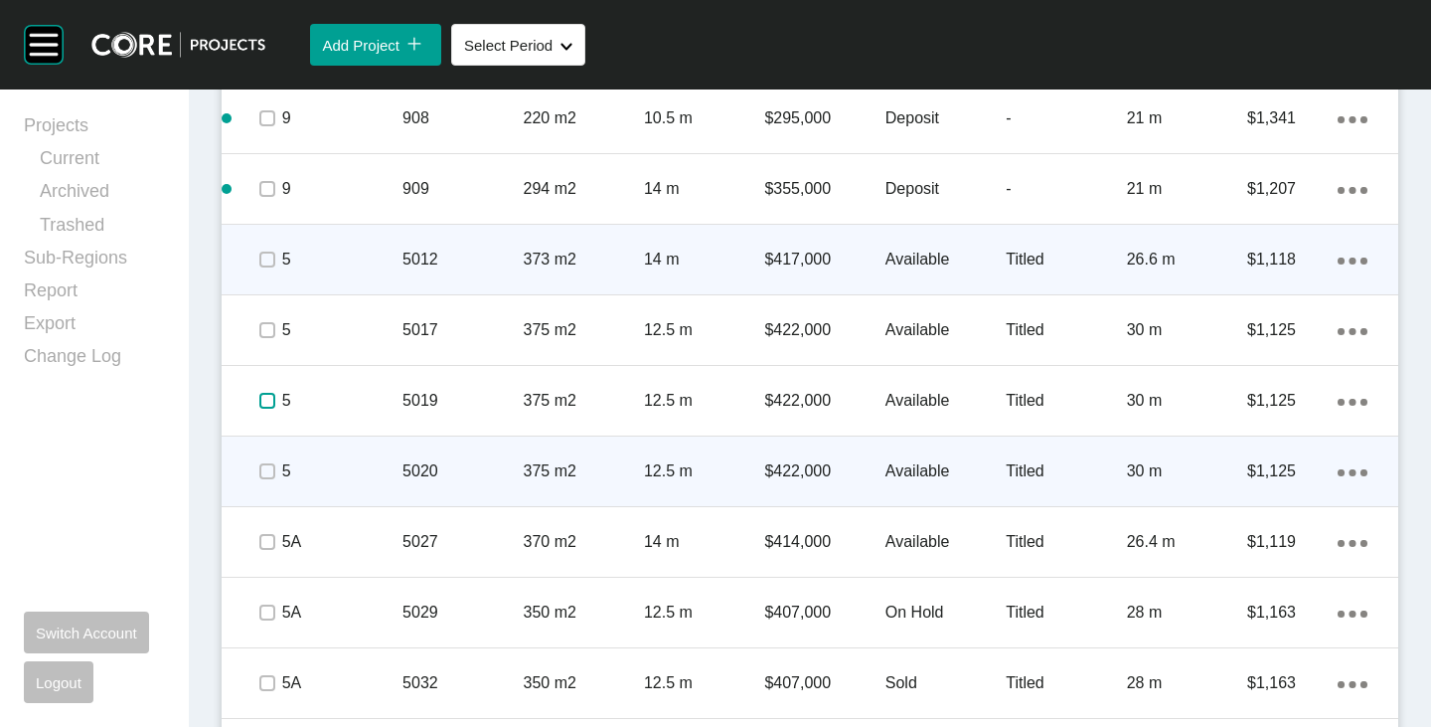
click at [267, 408] on label at bounding box center [267, 401] width 16 height 16
click at [266, 470] on label at bounding box center [267, 471] width 16 height 16
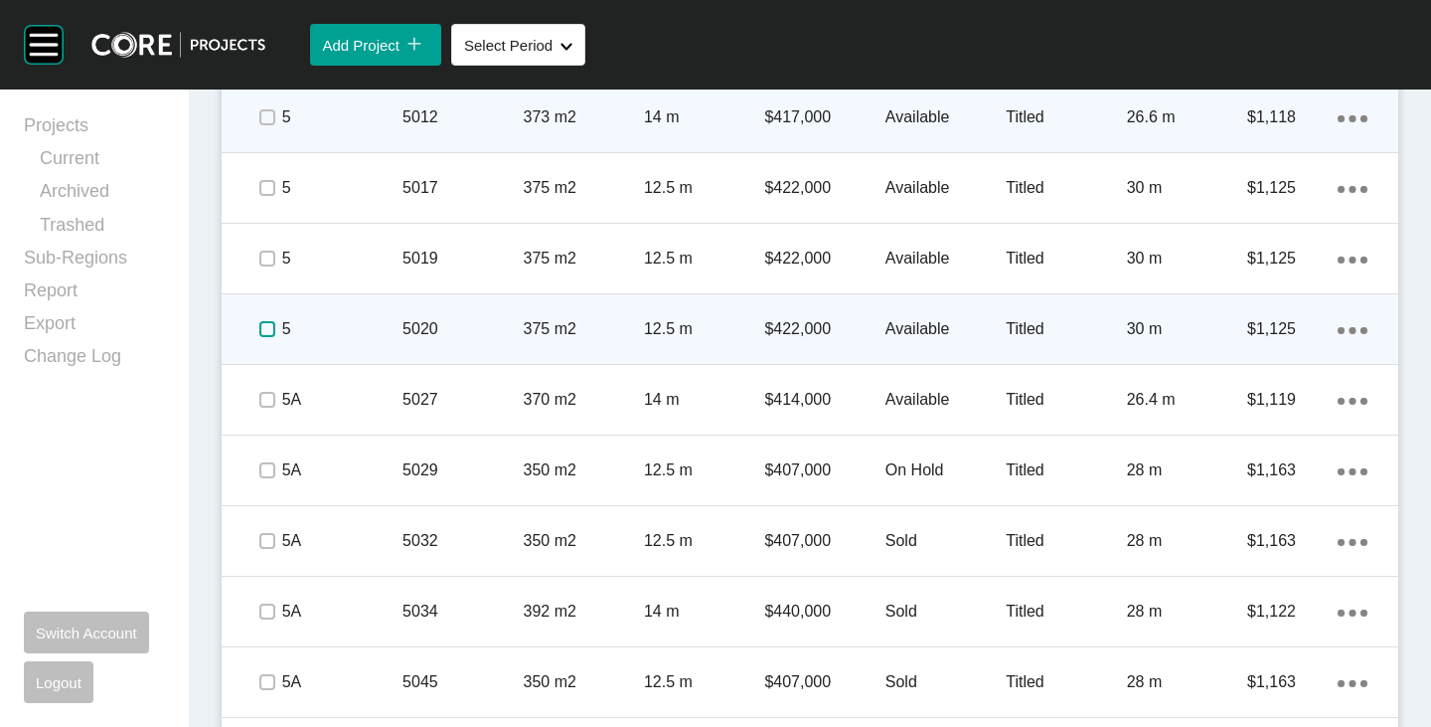
scroll to position [4201, 0]
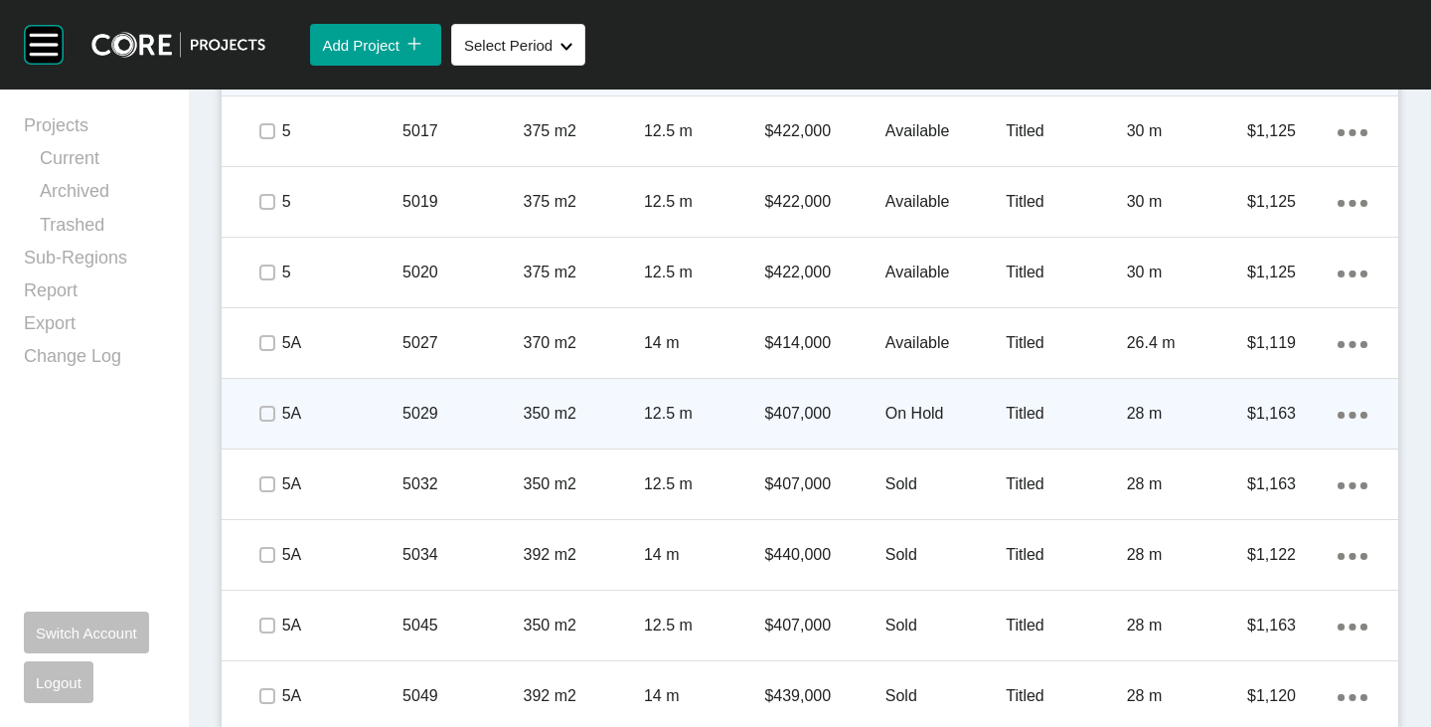
click at [903, 409] on p "On Hold" at bounding box center [946, 414] width 120 height 22
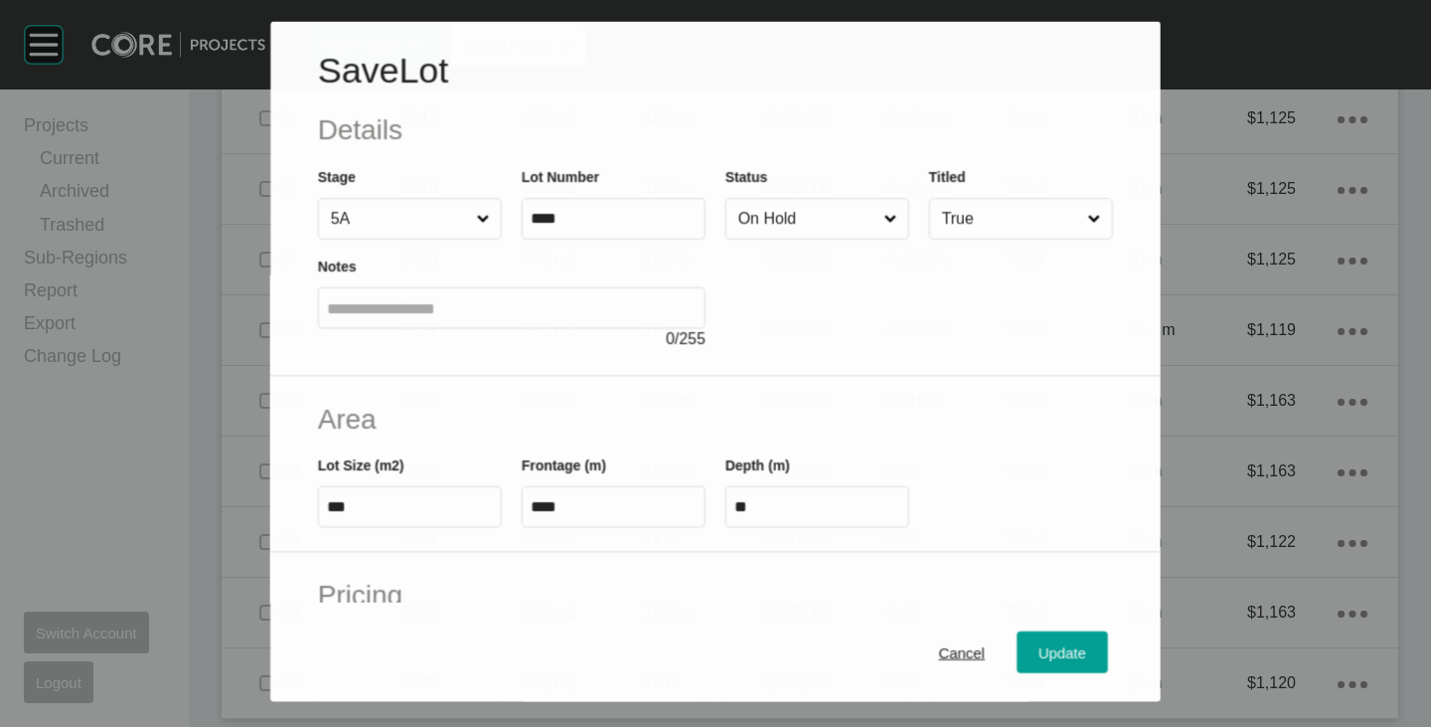
scroll to position [4139, 0]
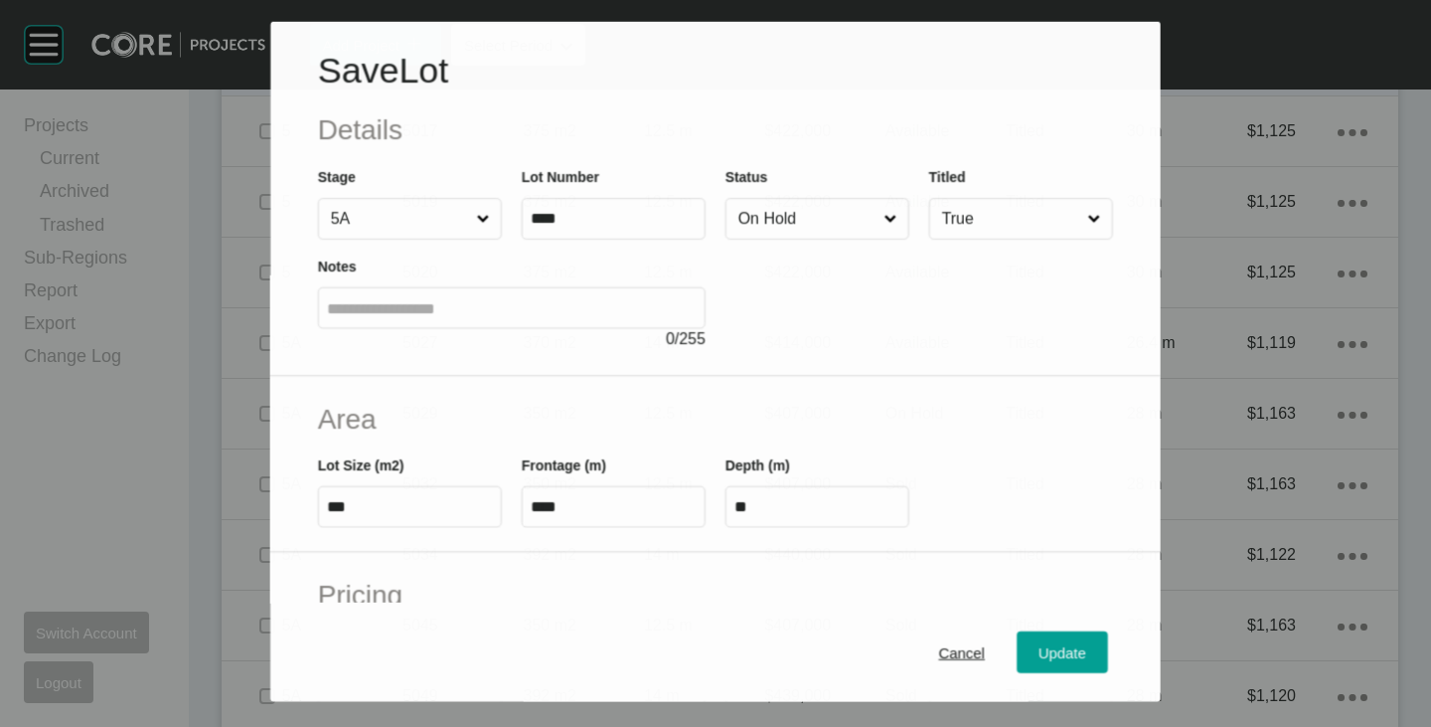
click at [788, 228] on input "On Hold" at bounding box center [808, 219] width 146 height 40
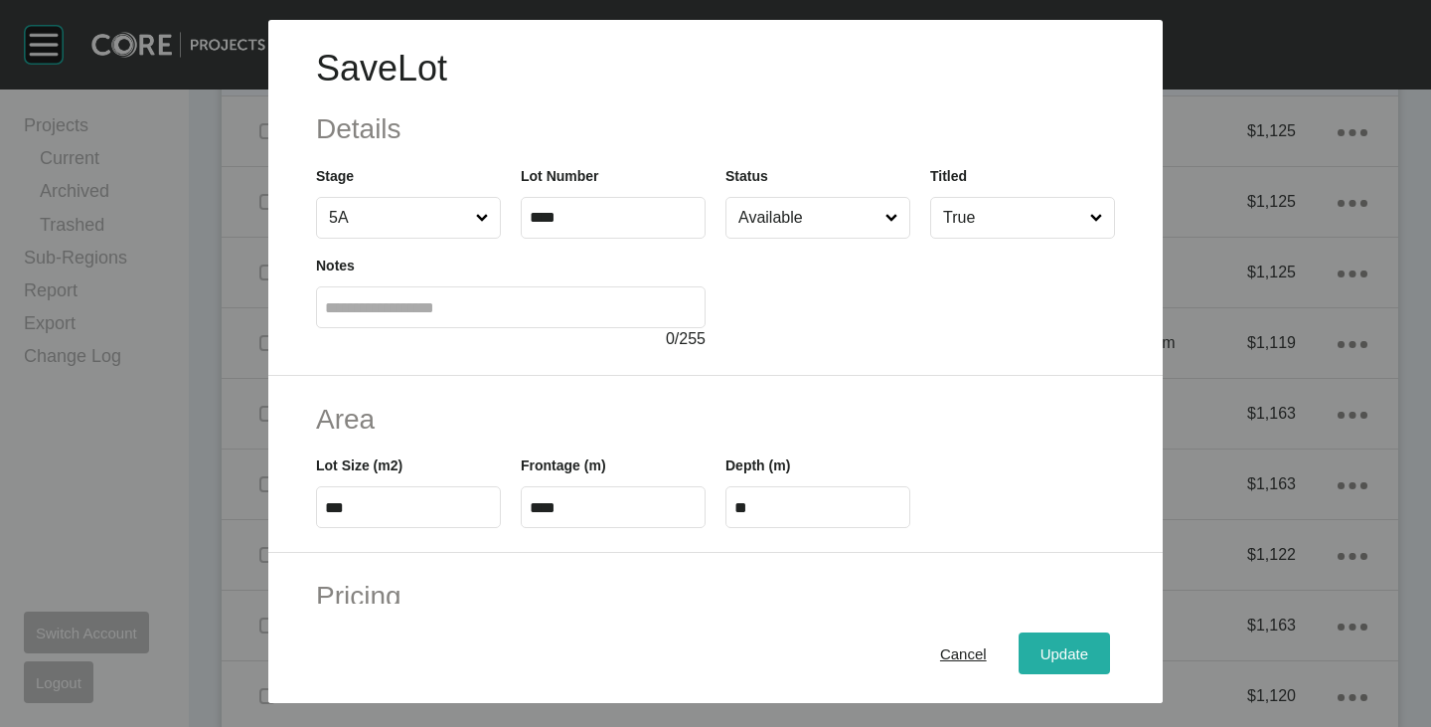
click at [1046, 636] on button "Update" at bounding box center [1064, 653] width 91 height 42
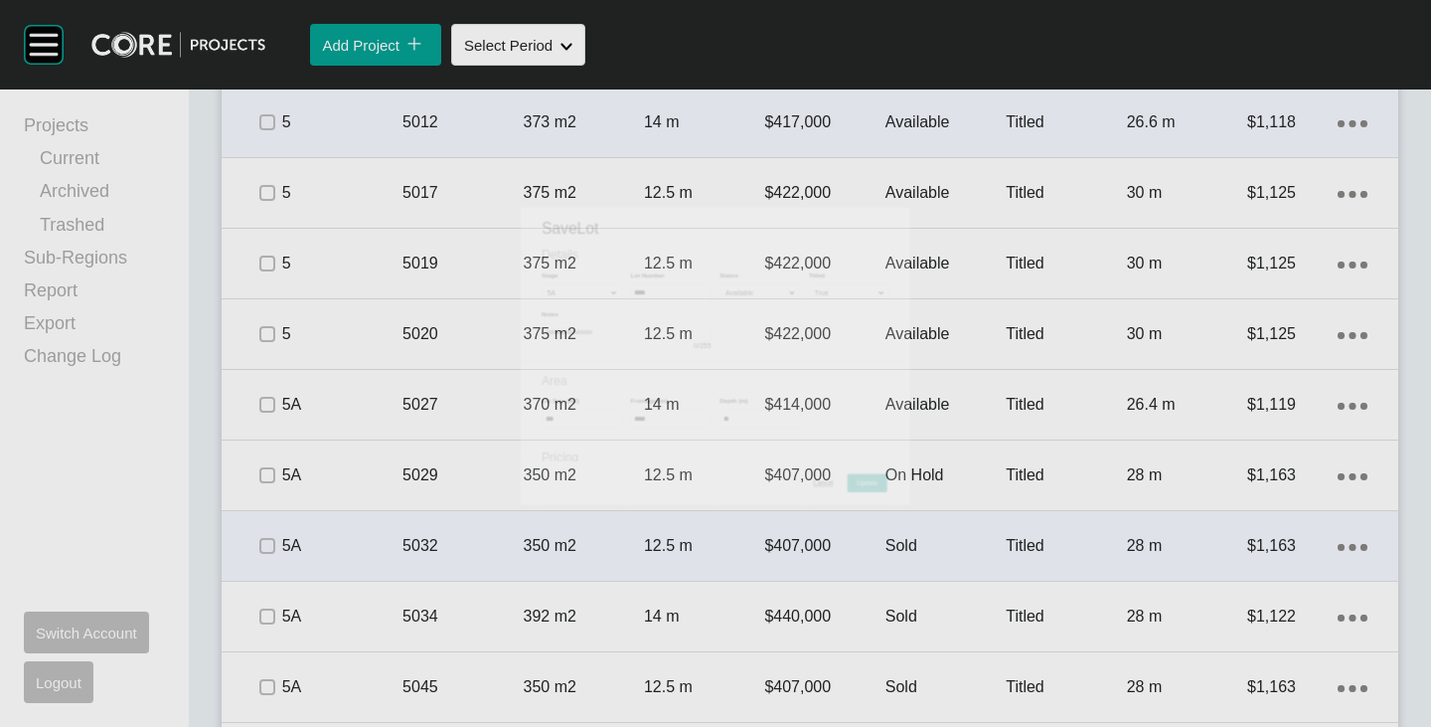
scroll to position [4201, 0]
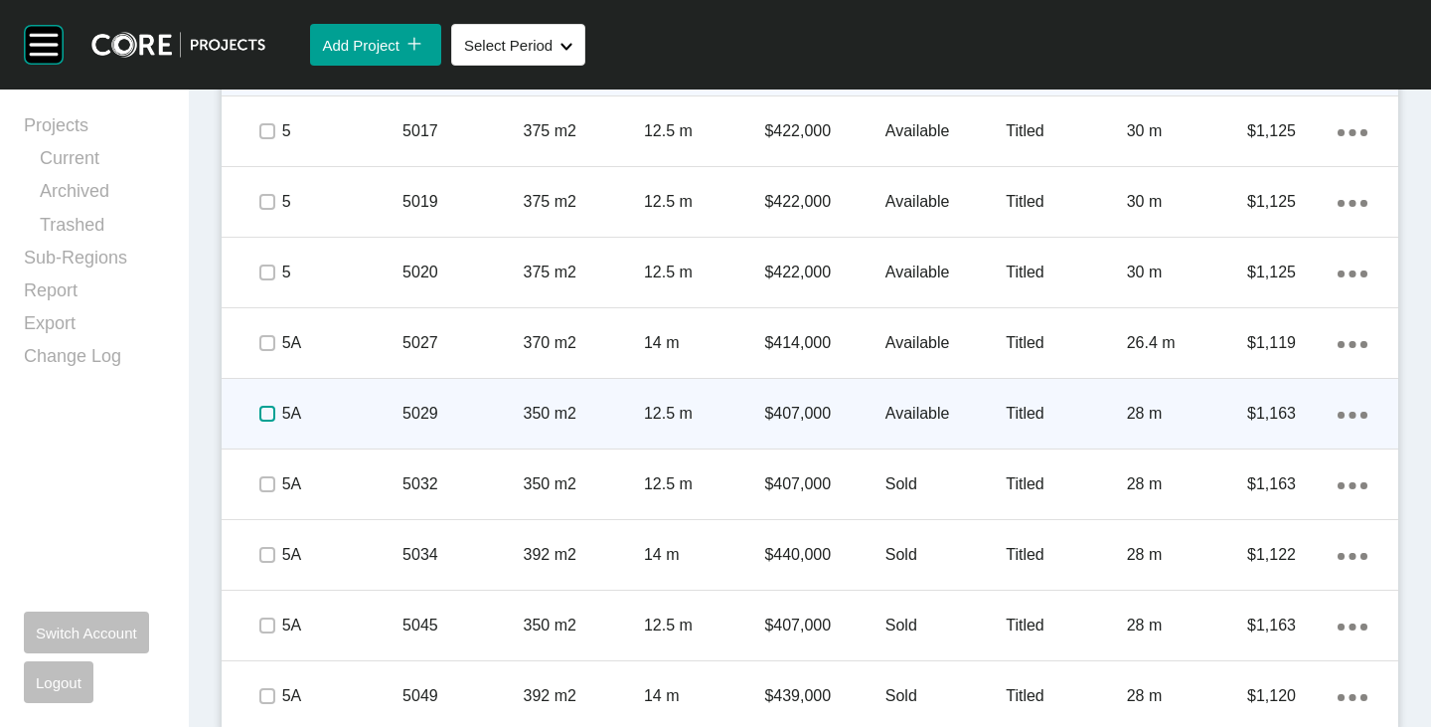
click at [259, 414] on label at bounding box center [267, 414] width 16 height 16
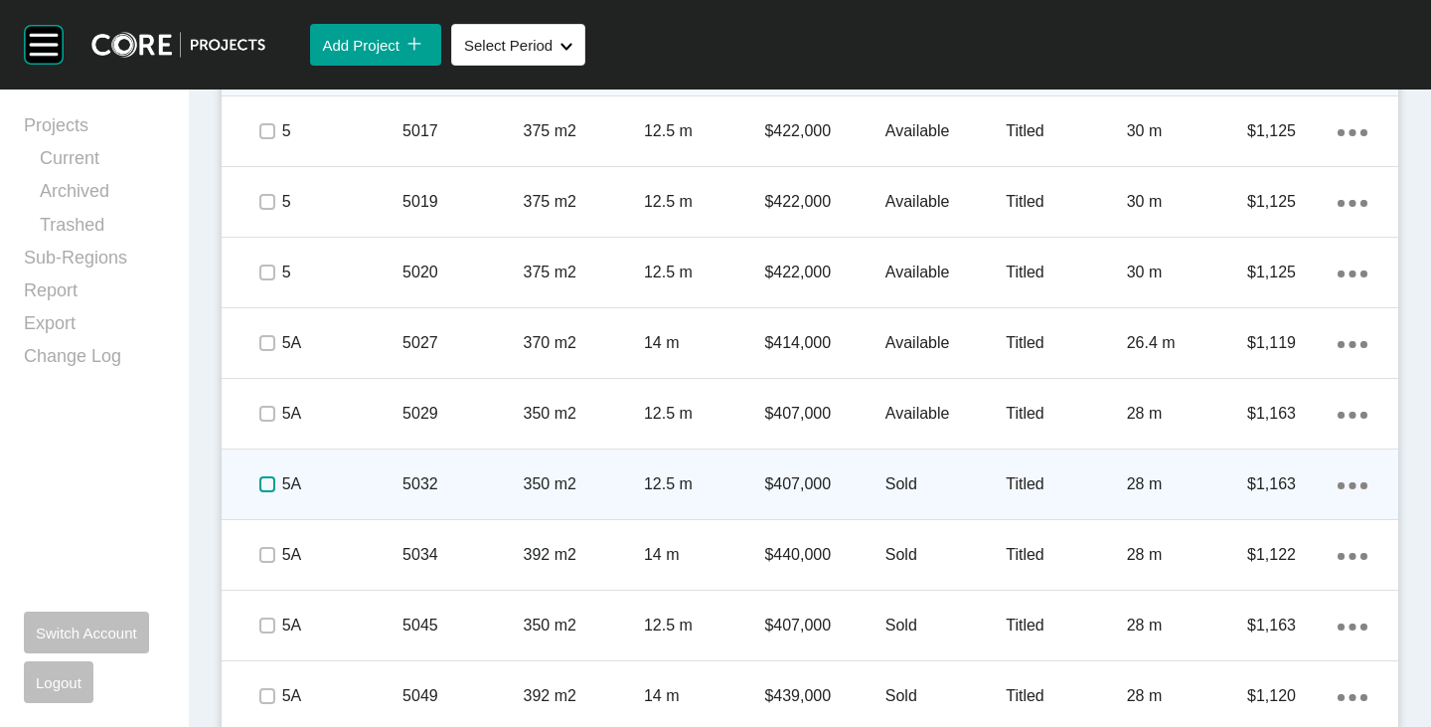
drag, startPoint x: 269, startPoint y: 481, endPoint x: 267, endPoint y: 516, distance: 34.8
click at [269, 485] on label at bounding box center [267, 484] width 16 height 16
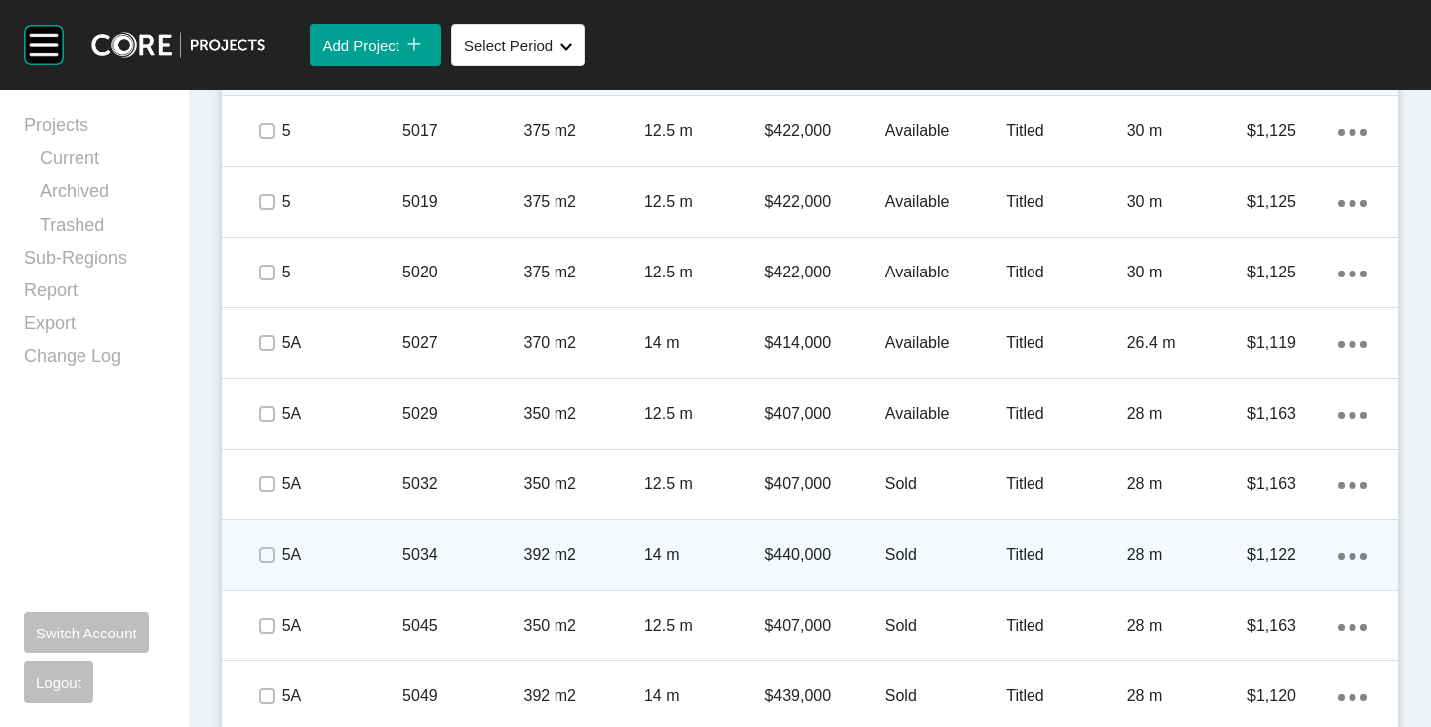
click at [267, 549] on span at bounding box center [266, 555] width 30 height 30
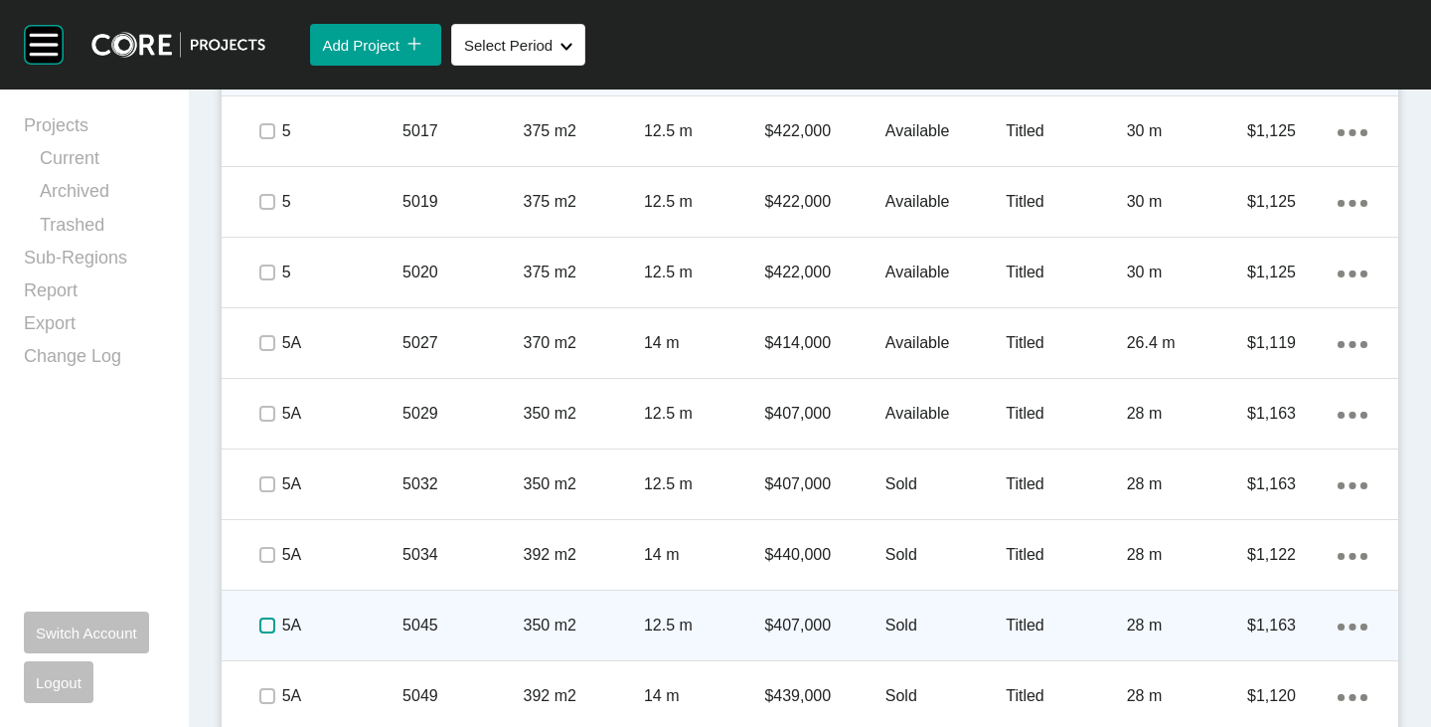
click at [266, 623] on label at bounding box center [267, 625] width 16 height 16
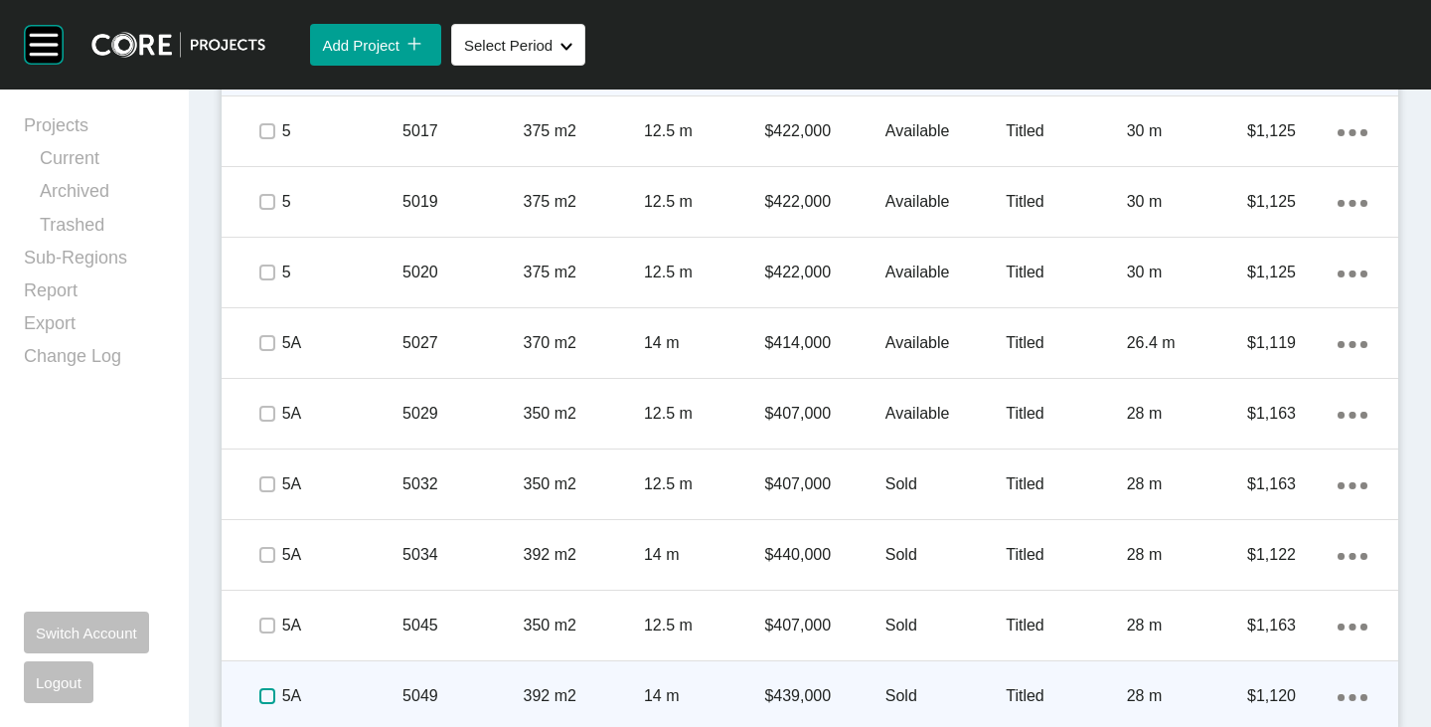
click at [270, 688] on label at bounding box center [267, 696] width 16 height 16
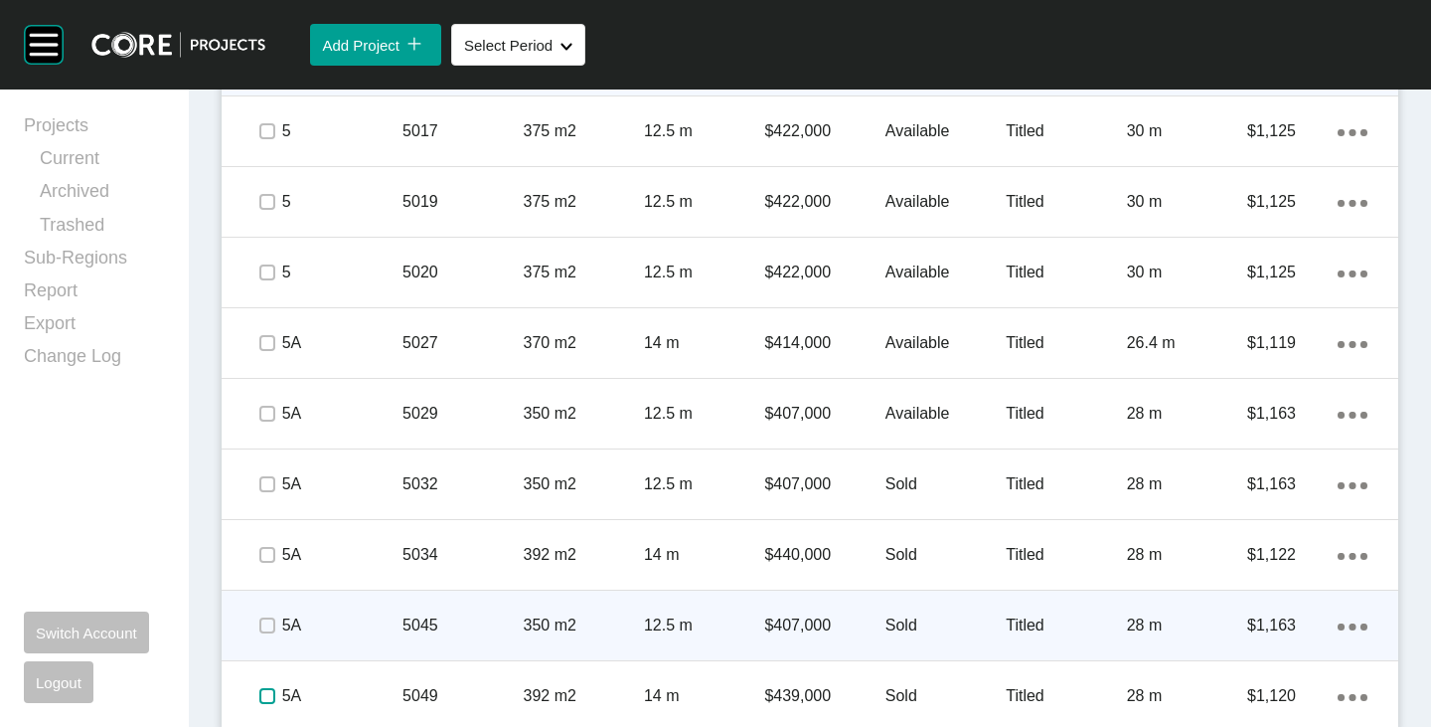
scroll to position [4214, 0]
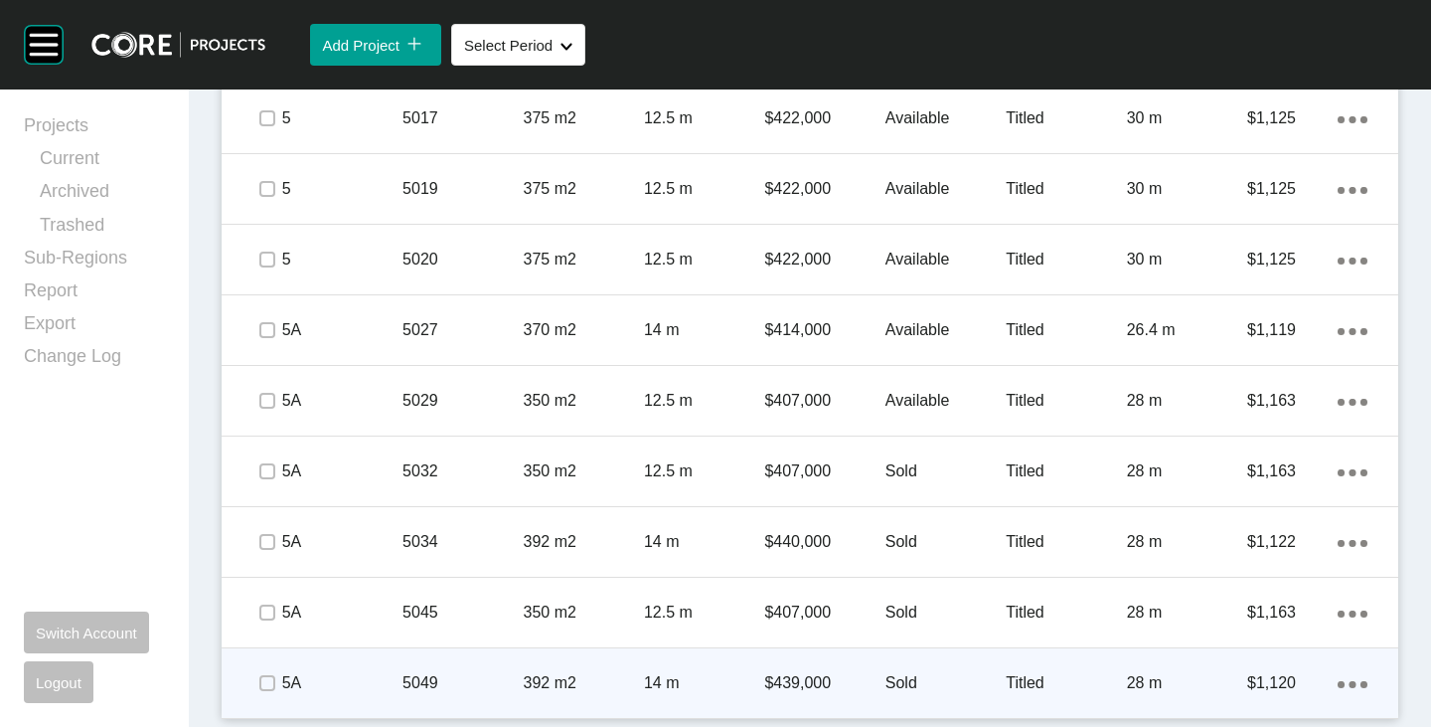
click at [1342, 681] on icon "Action Menu Dots Copy 6 Created with Sketch." at bounding box center [1353, 684] width 30 height 7
click at [1261, 665] on link "Duplicate" at bounding box center [1256, 666] width 75 height 30
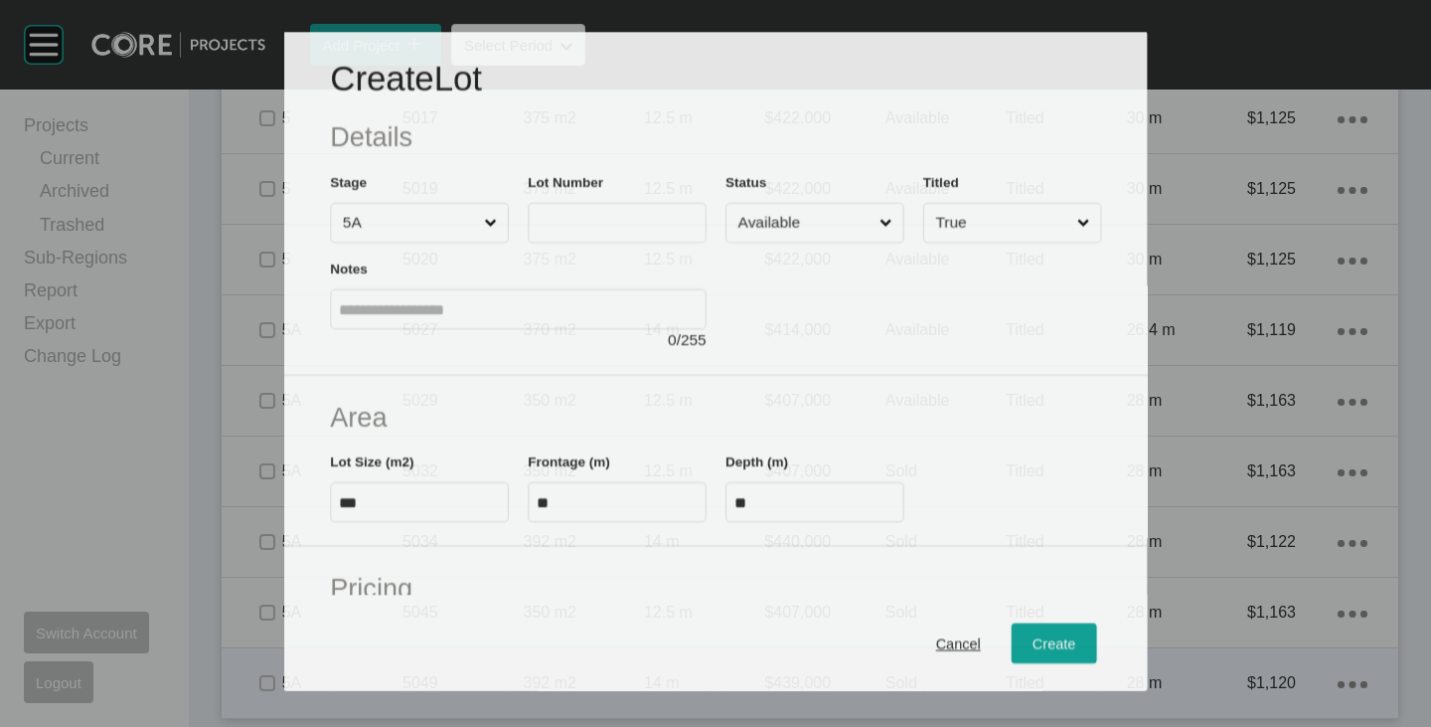
scroll to position [4152, 0]
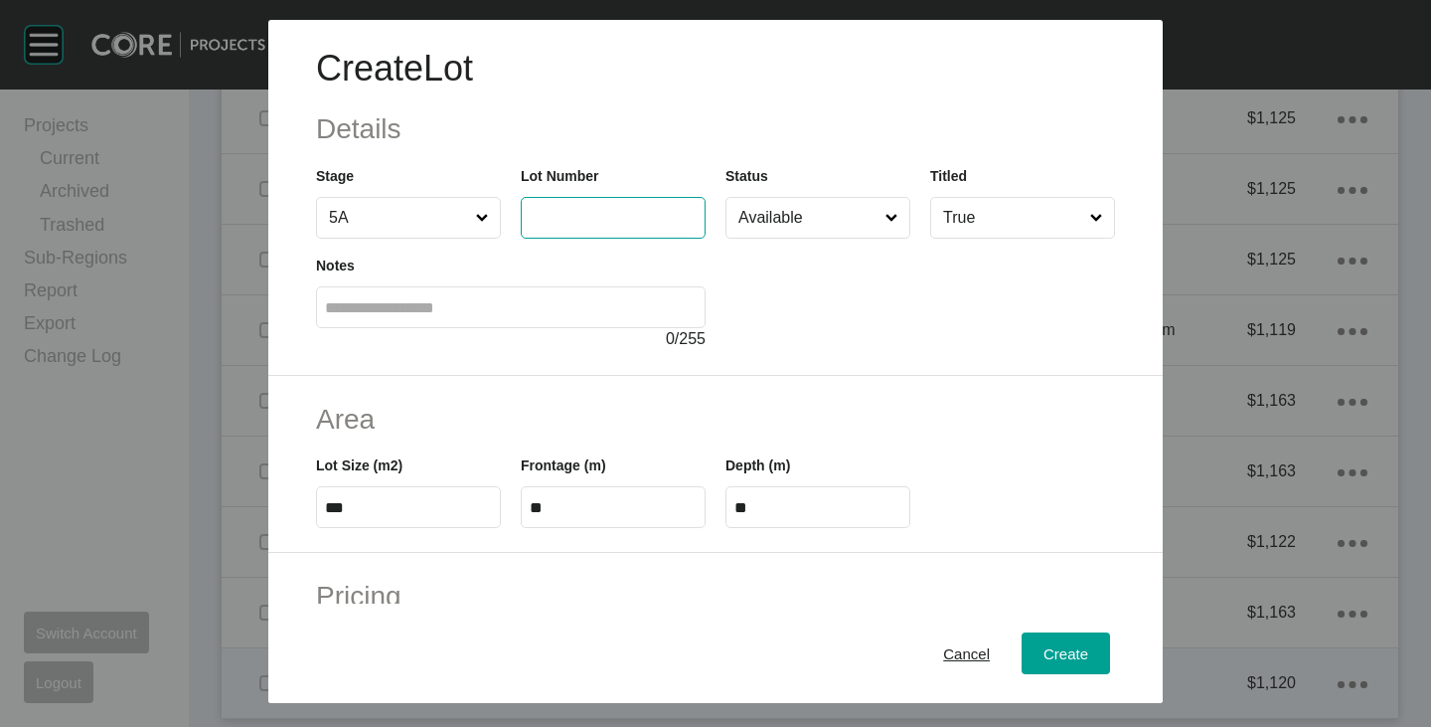
click at [573, 209] on input "text" at bounding box center [613, 217] width 167 height 17
type input "****"
click at [789, 322] on div at bounding box center [921, 295] width 390 height 112
click at [383, 499] on input "***" at bounding box center [408, 507] width 167 height 17
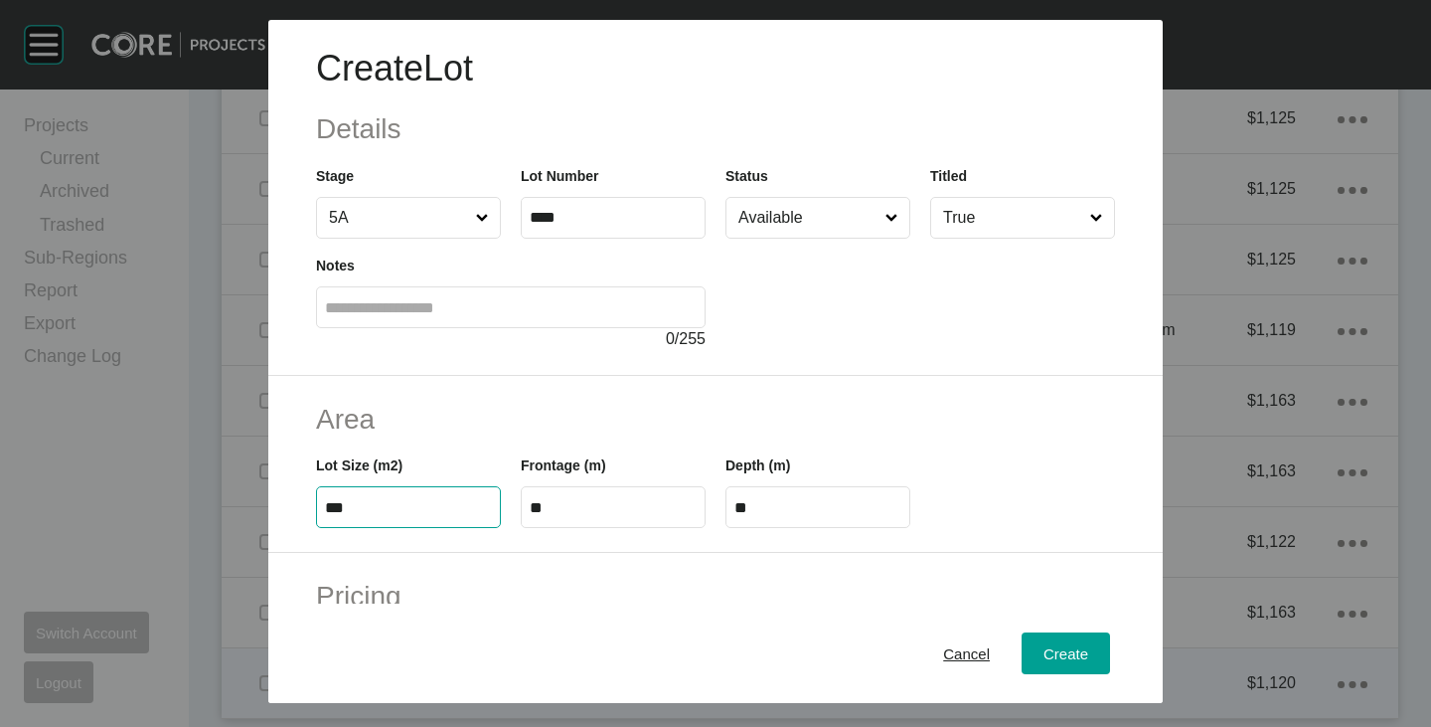
type input "***"
type input "****"
type input "***"
click at [564, 510] on input "**" at bounding box center [613, 507] width 167 height 17
type input "**"
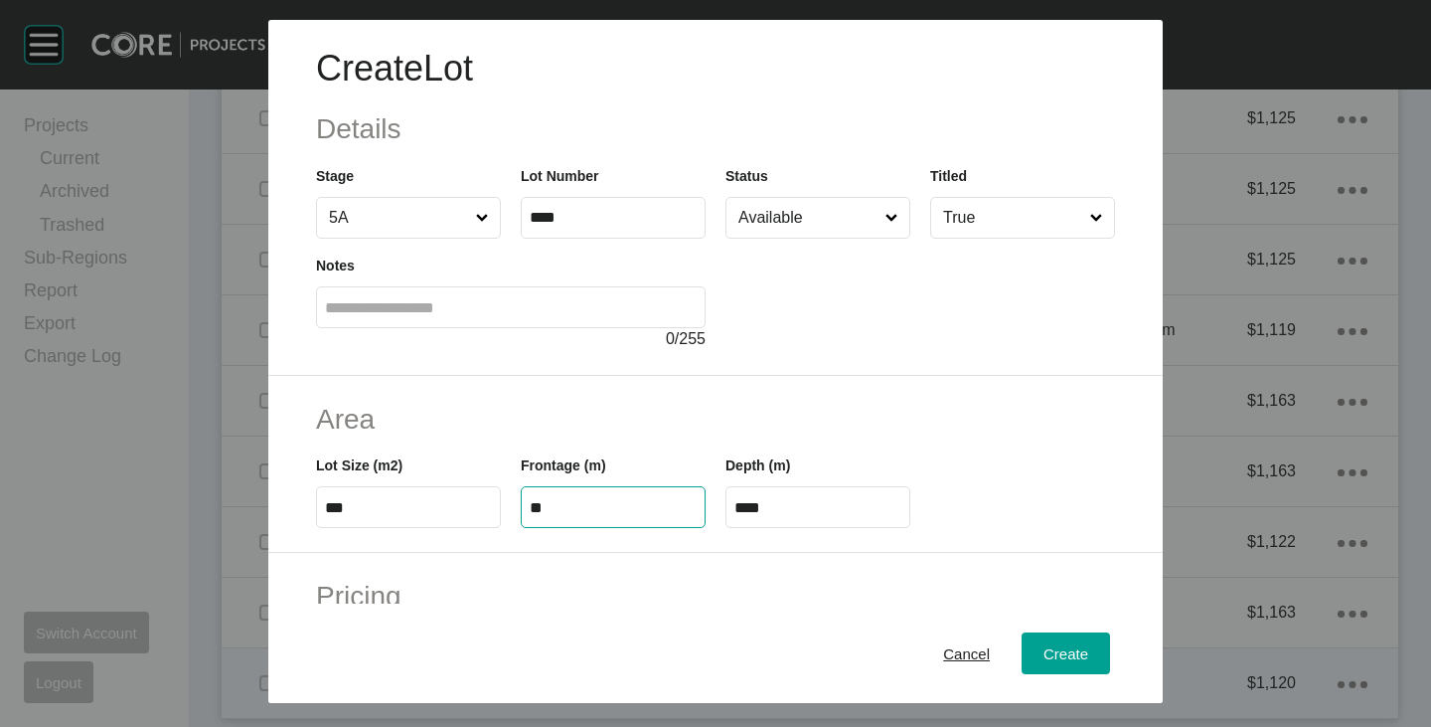
click at [623, 423] on h2 "Area" at bounding box center [715, 419] width 799 height 39
click at [745, 503] on input "****" at bounding box center [818, 507] width 167 height 17
type input "****"
click at [904, 413] on h2 "Area" at bounding box center [715, 419] width 799 height 39
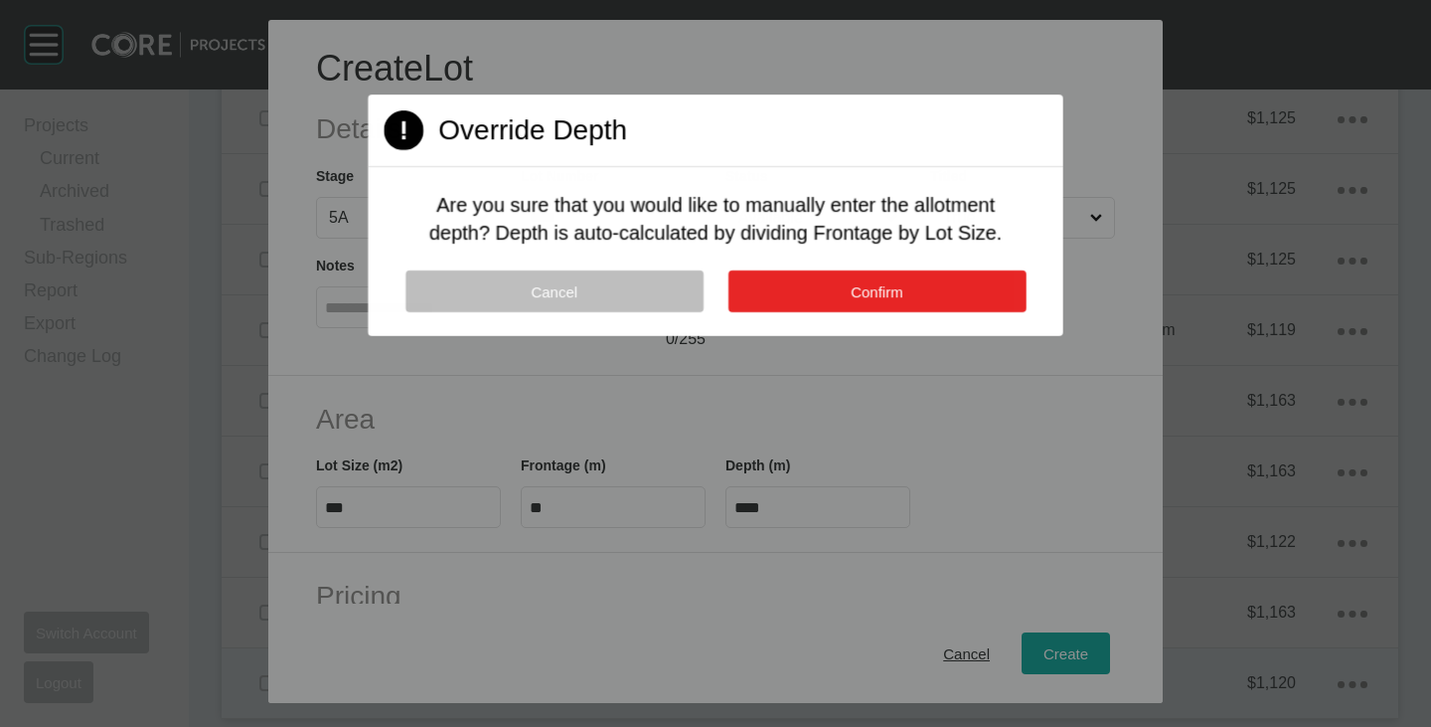
click at [908, 278] on button "Confirm" at bounding box center [877, 291] width 298 height 42
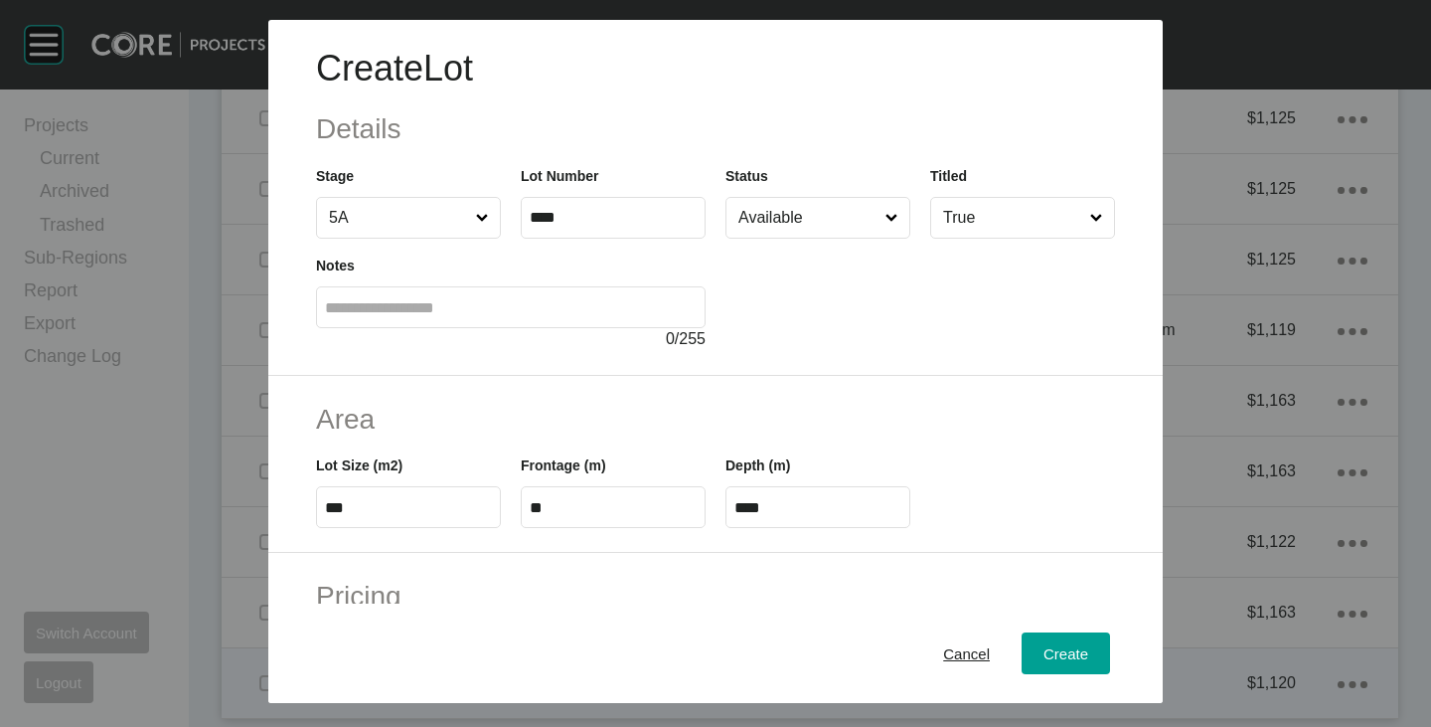
scroll to position [298, 0]
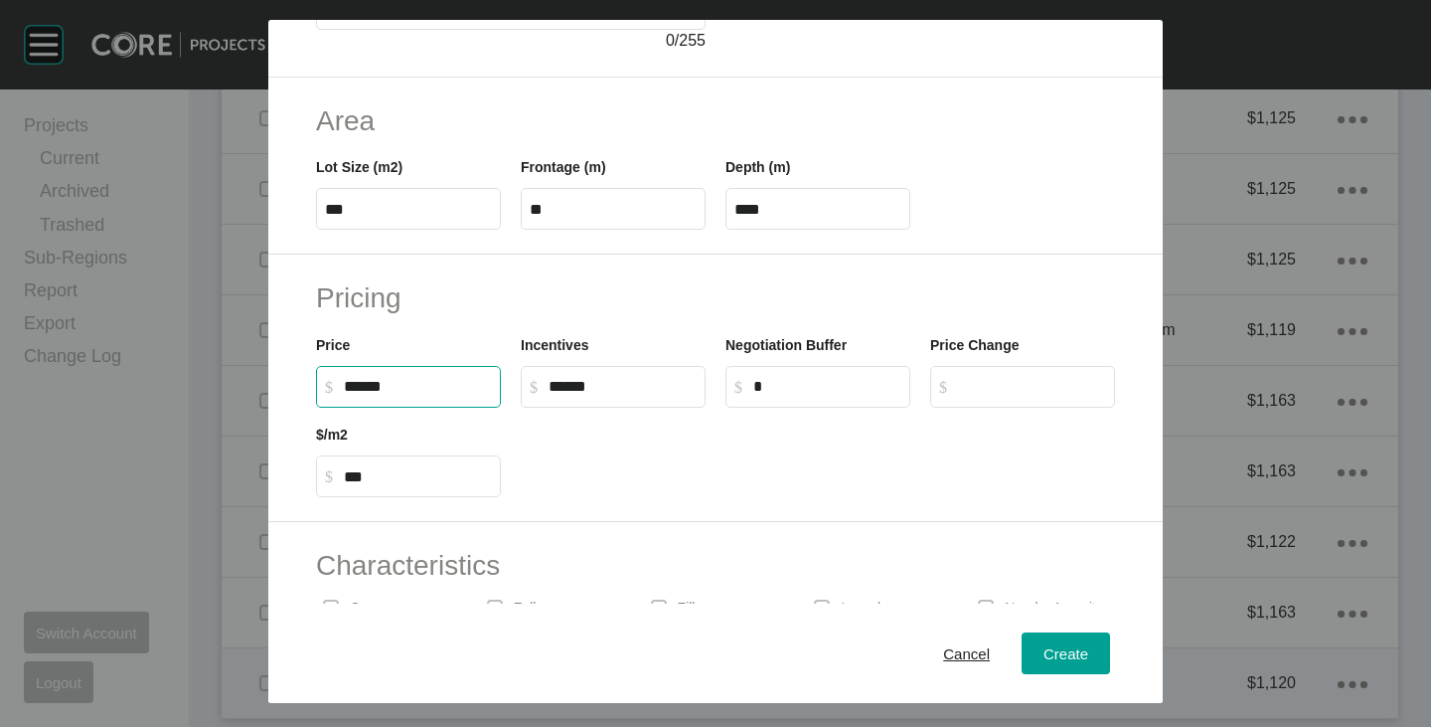
drag, startPoint x: 354, startPoint y: 380, endPoint x: 371, endPoint y: 391, distance: 20.1
click at [371, 391] on input "******" at bounding box center [418, 386] width 148 height 17
type input "*******"
type input "***"
click at [738, 447] on div at bounding box center [818, 452] width 614 height 89
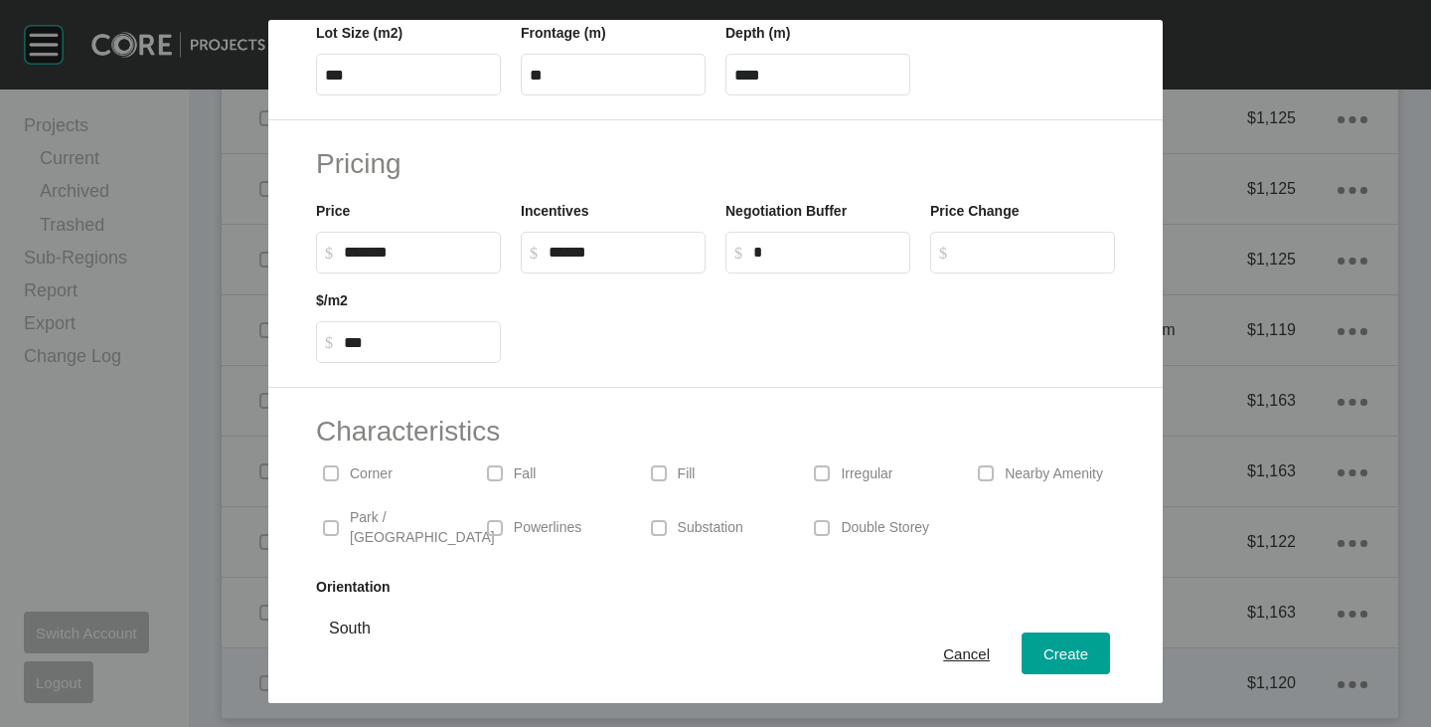
scroll to position [486, 0]
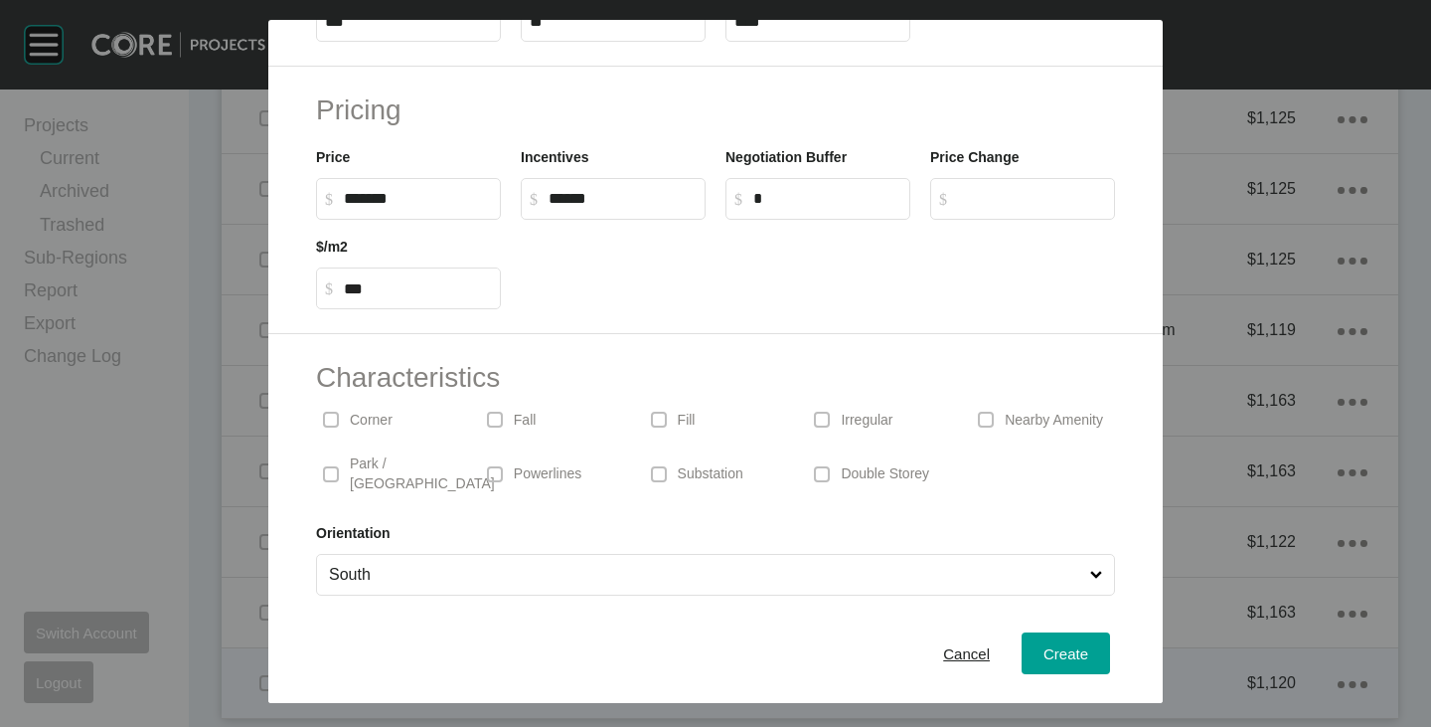
click at [692, 466] on p "Substation" at bounding box center [711, 474] width 66 height 20
click at [675, 555] on input "South" at bounding box center [705, 575] width 761 height 40
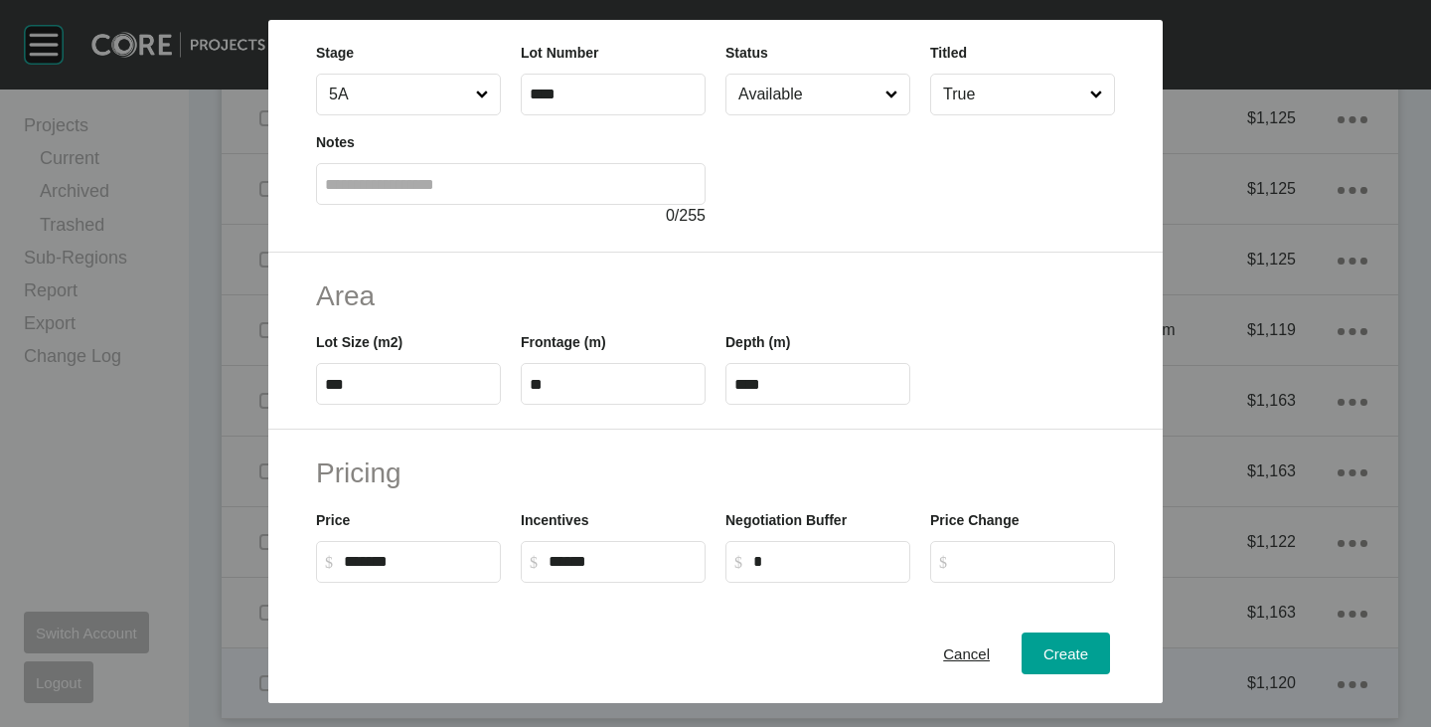
scroll to position [0, 0]
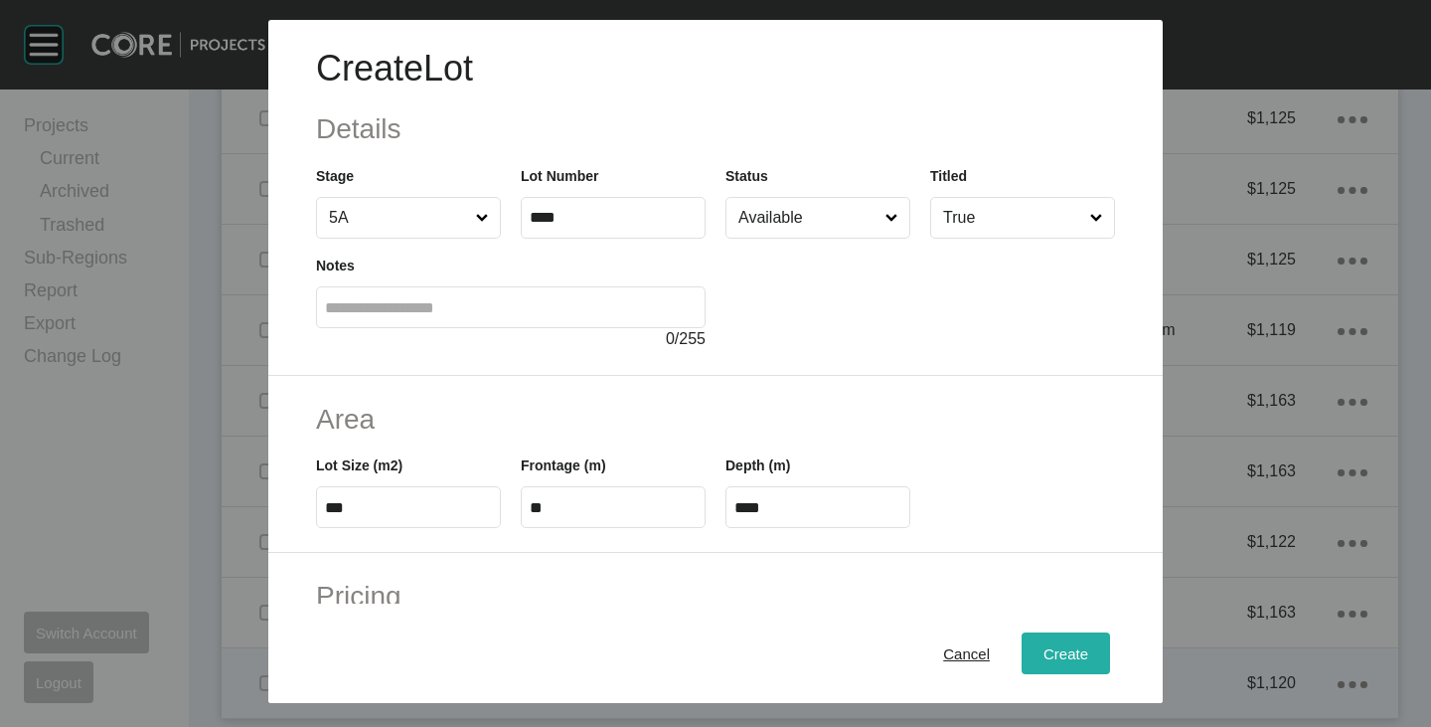
click at [1044, 645] on span "Create" at bounding box center [1066, 653] width 45 height 17
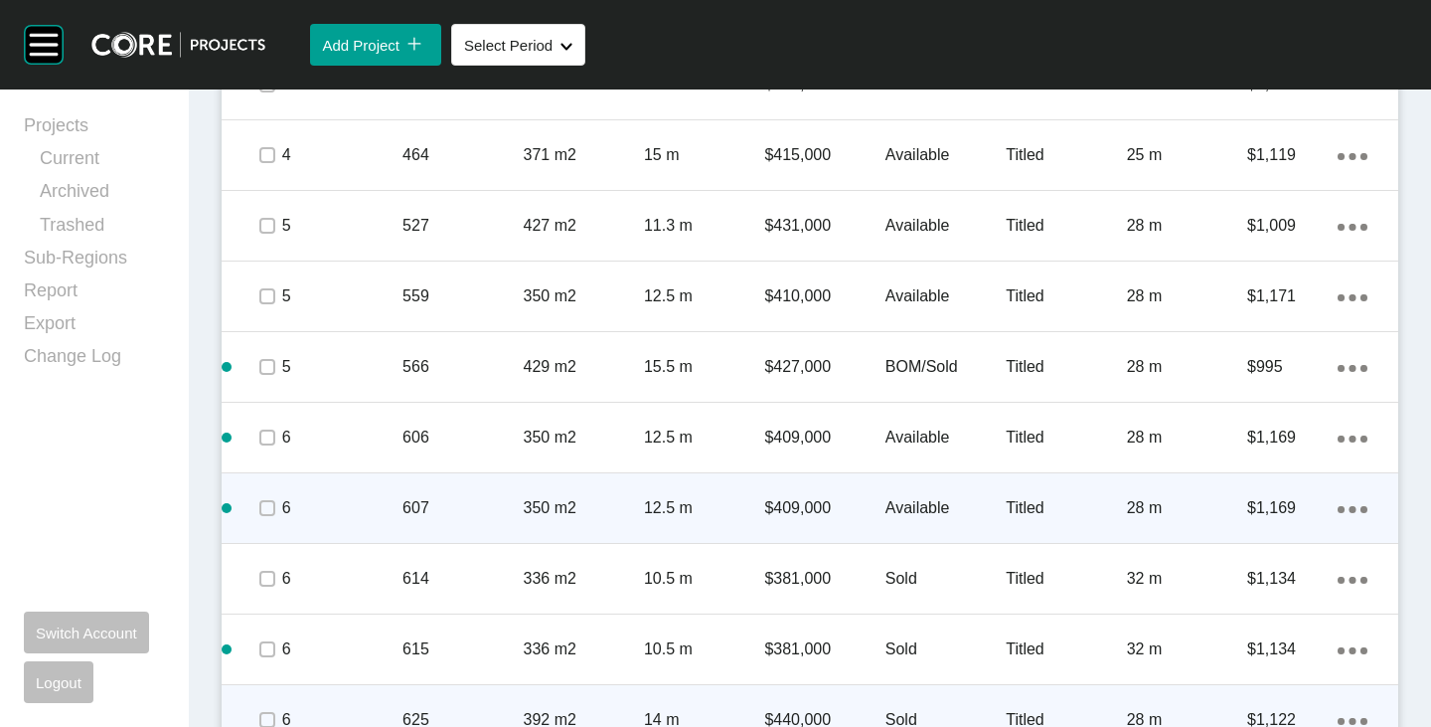
scroll to position [1302, 0]
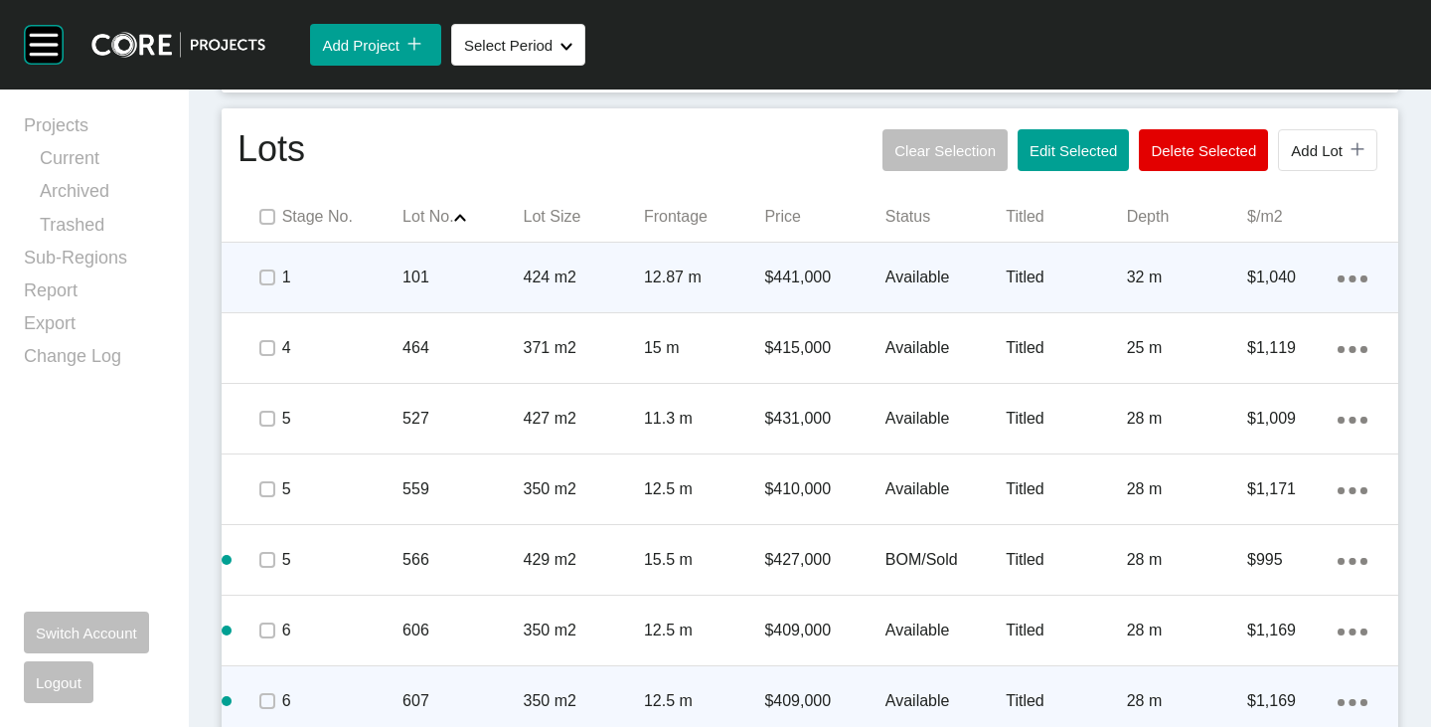
click at [914, 263] on div "Available" at bounding box center [946, 278] width 120 height 62
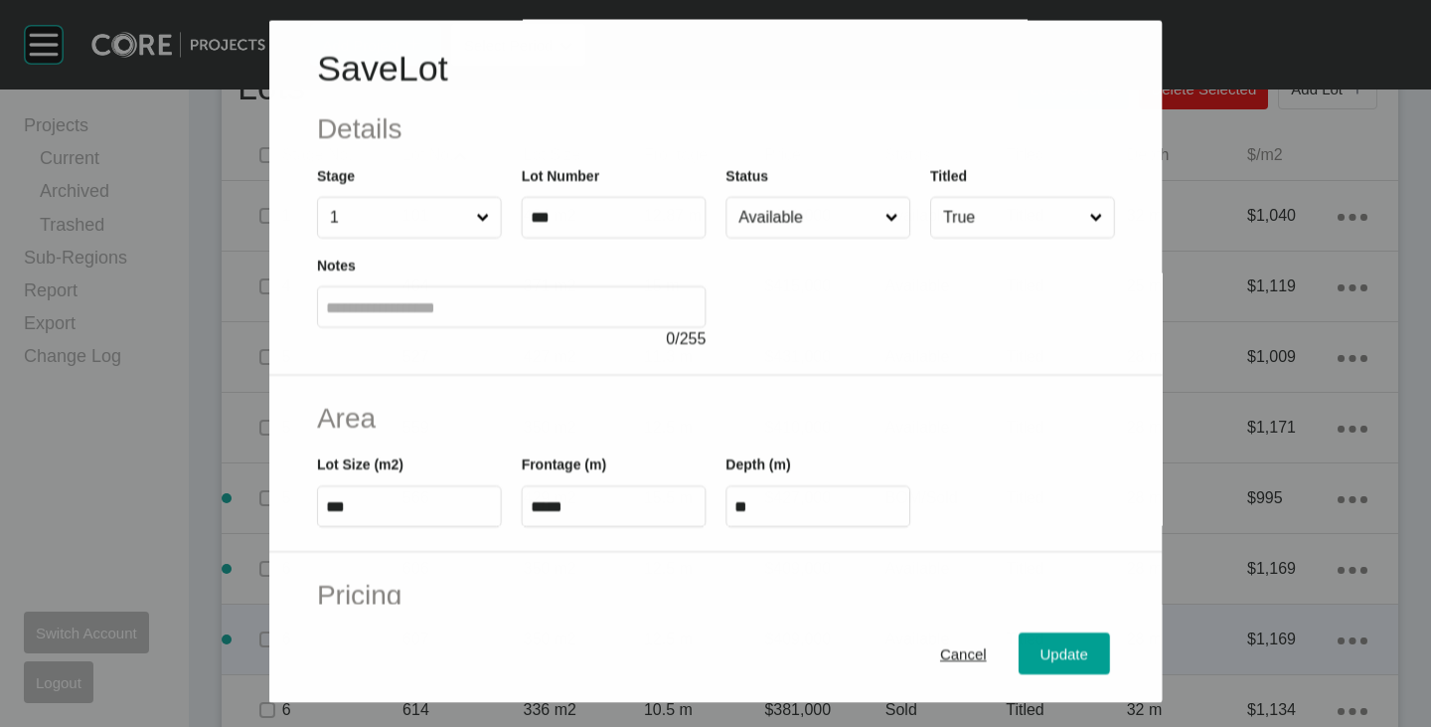
click at [807, 226] on input "Available" at bounding box center [808, 218] width 146 height 40
click at [1047, 654] on span "Update" at bounding box center [1065, 653] width 48 height 17
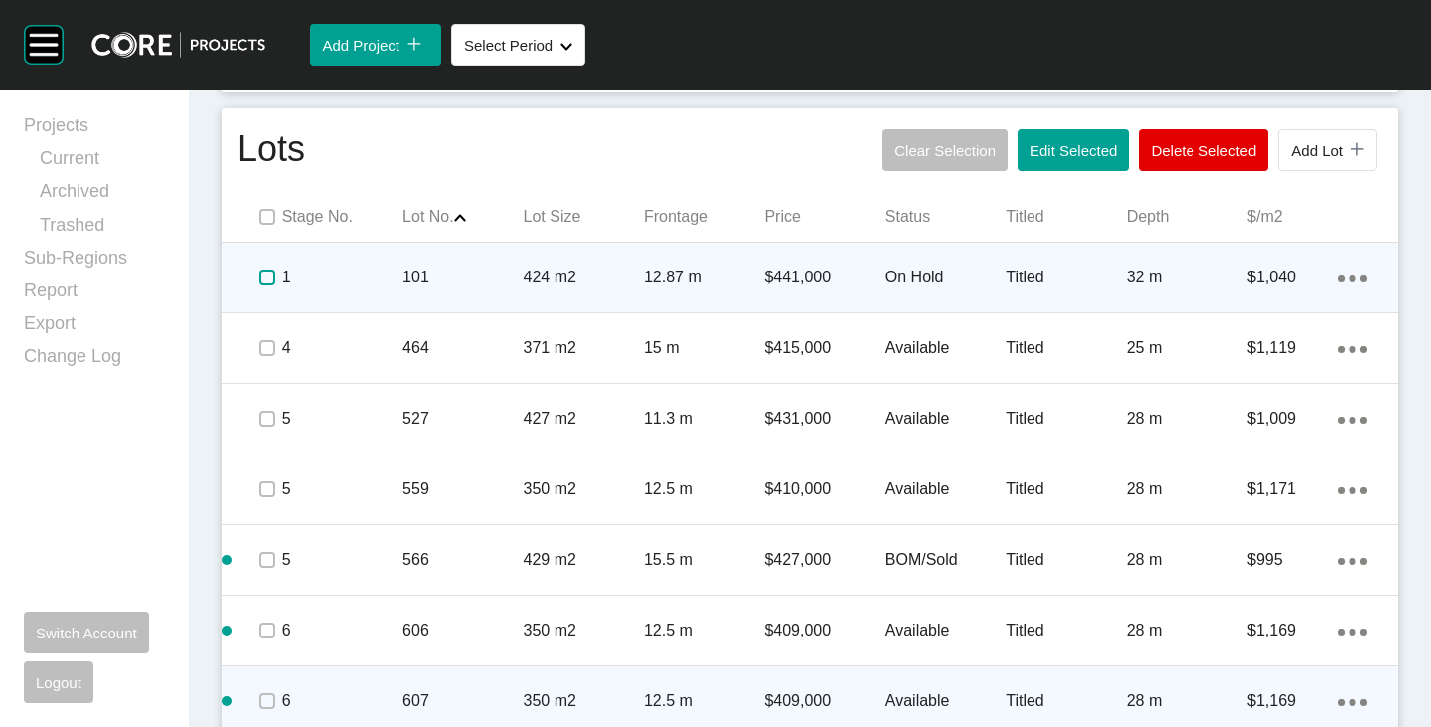
click at [264, 274] on label at bounding box center [267, 277] width 16 height 16
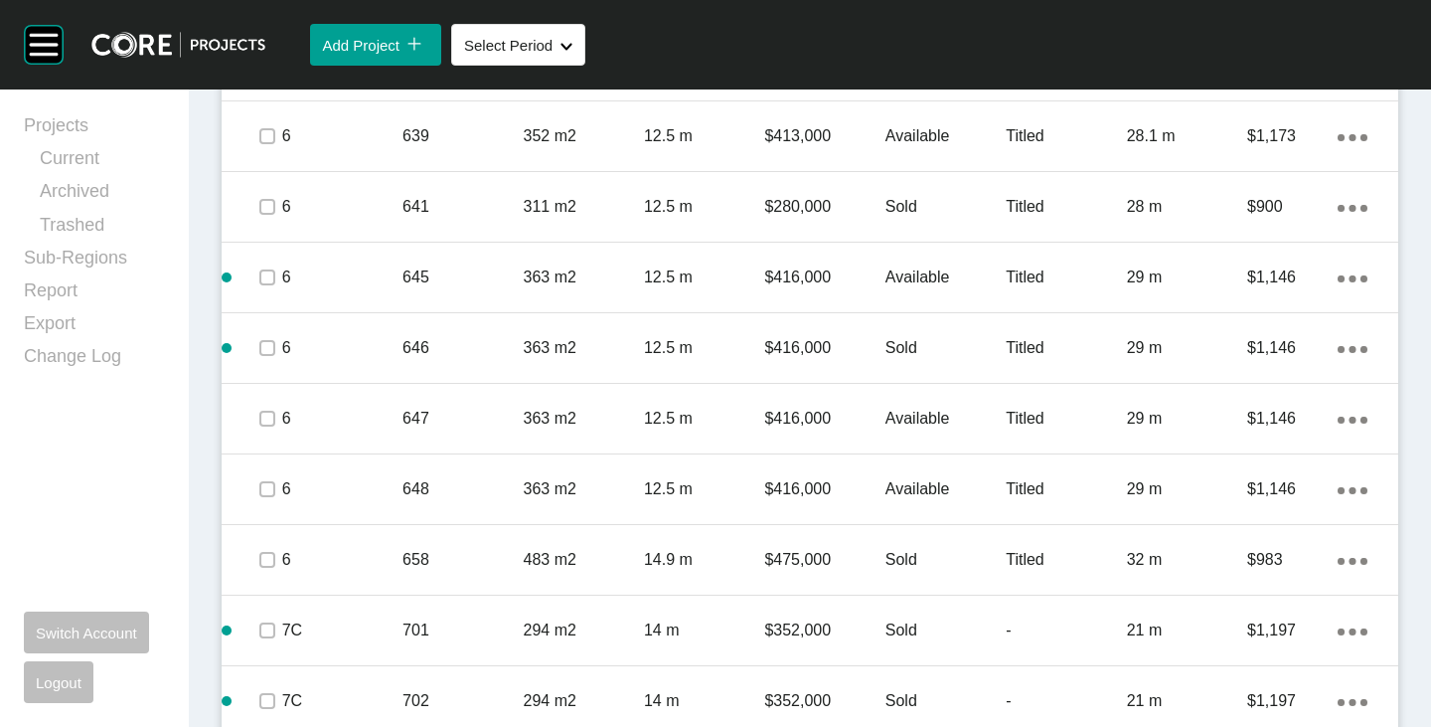
scroll to position [2694, 0]
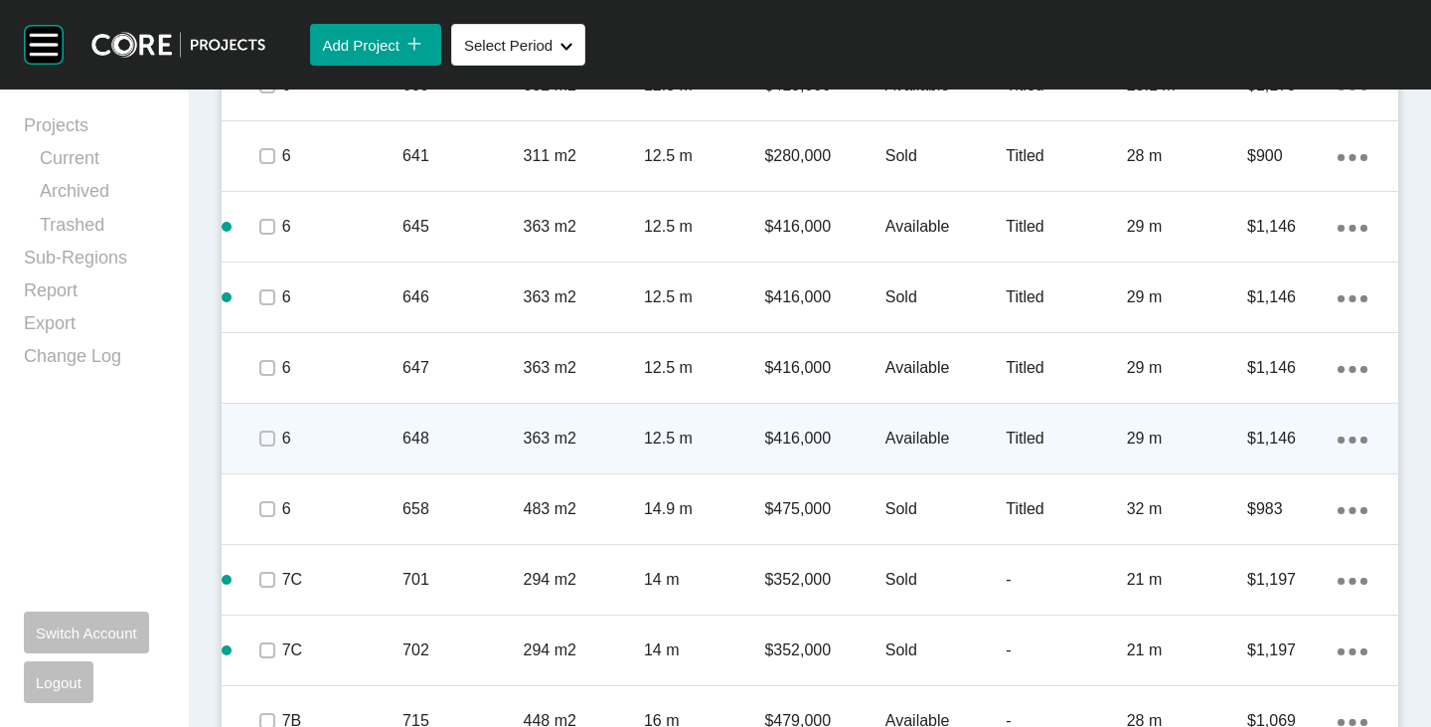
click at [929, 440] on p "Available" at bounding box center [946, 438] width 120 height 22
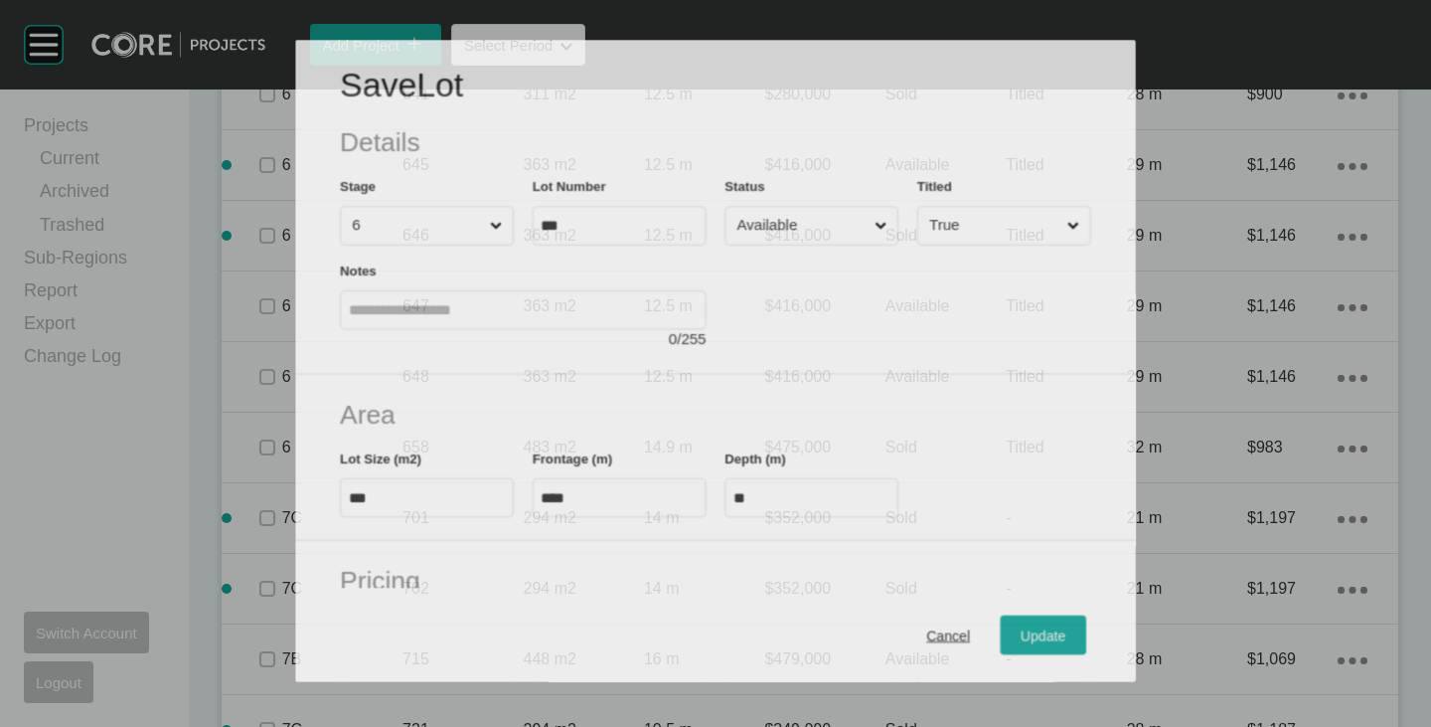
scroll to position [2632, 0]
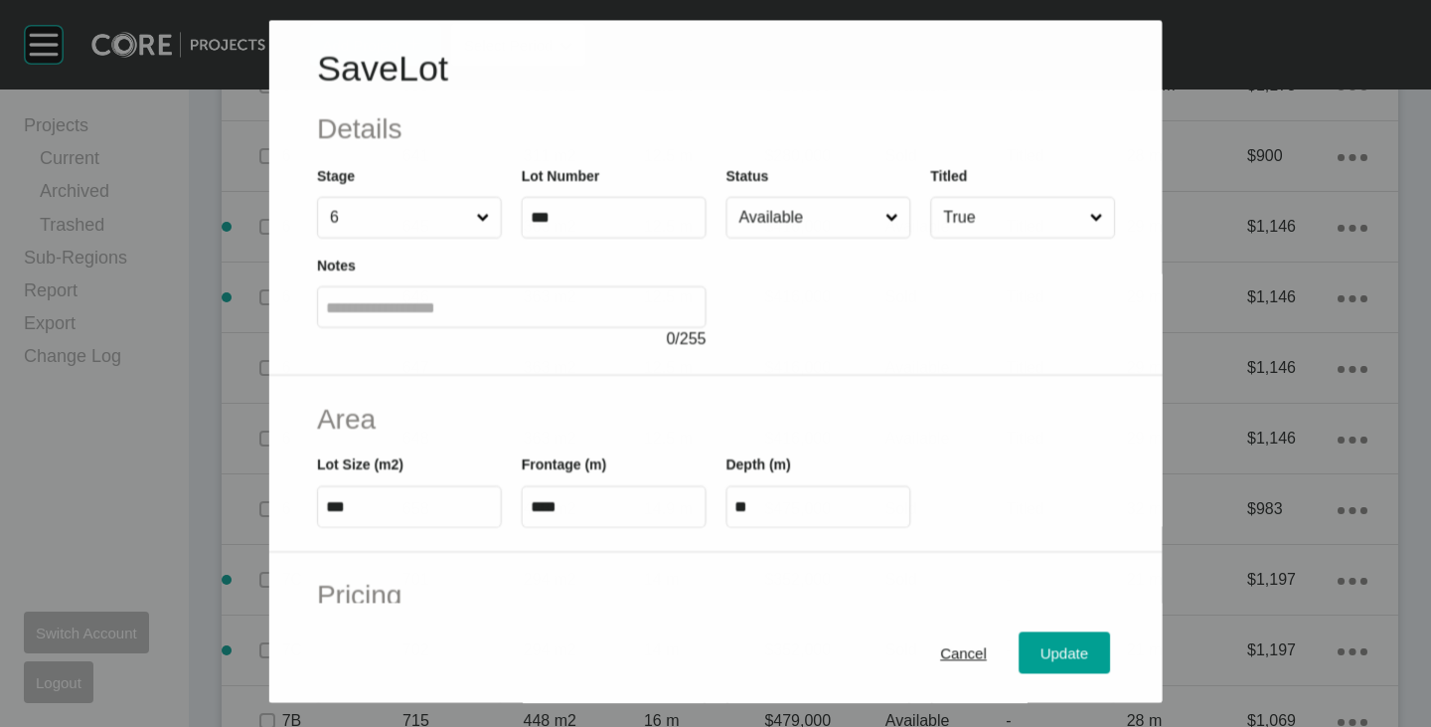
click at [826, 234] on input "Available" at bounding box center [808, 218] width 146 height 40
click at [1041, 650] on span "Update" at bounding box center [1065, 653] width 48 height 17
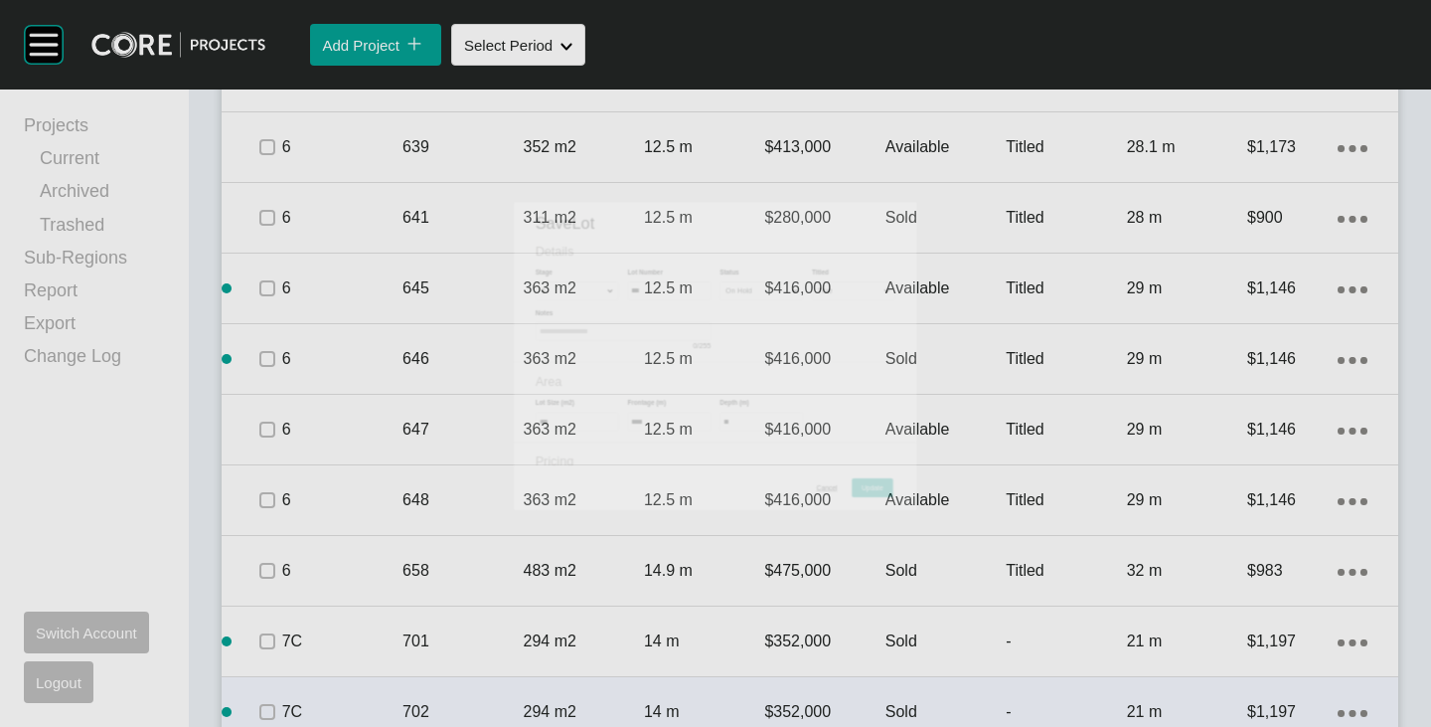
scroll to position [2694, 0]
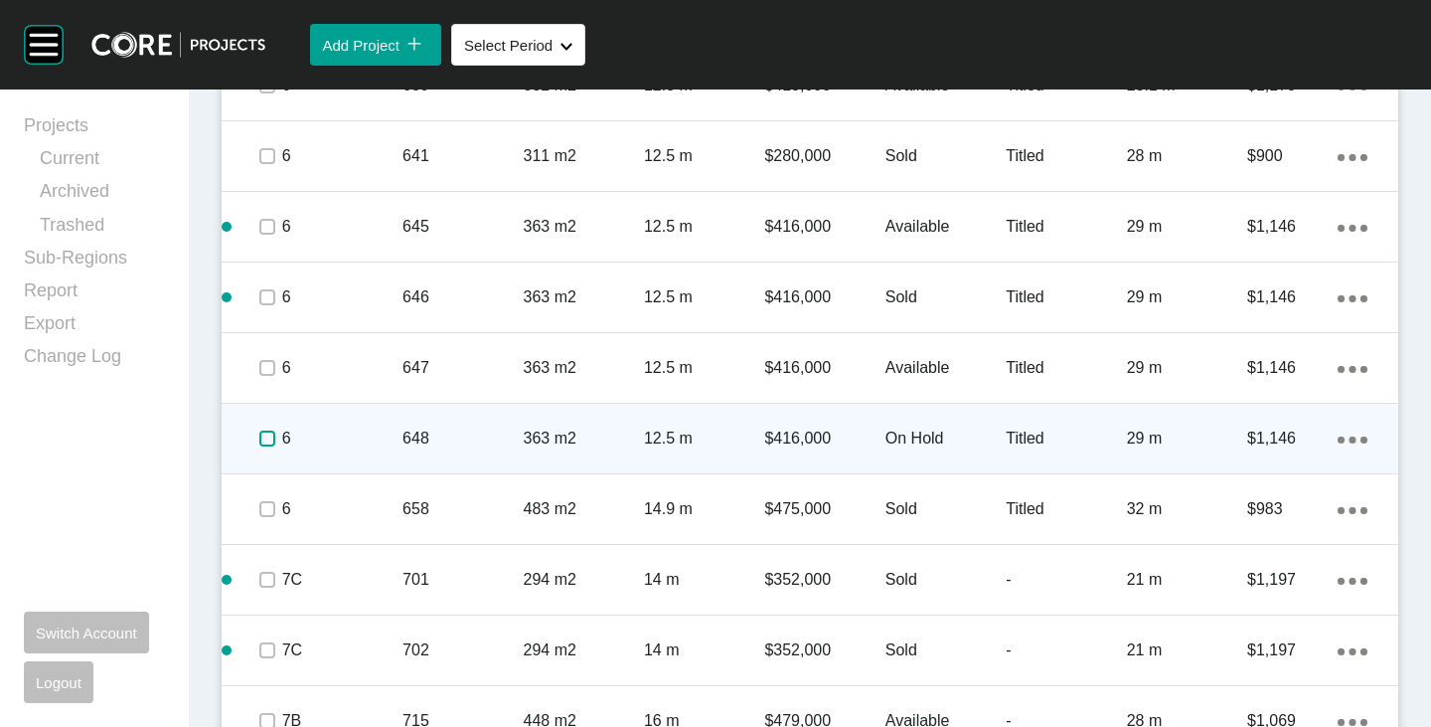
click at [259, 441] on label at bounding box center [267, 438] width 16 height 16
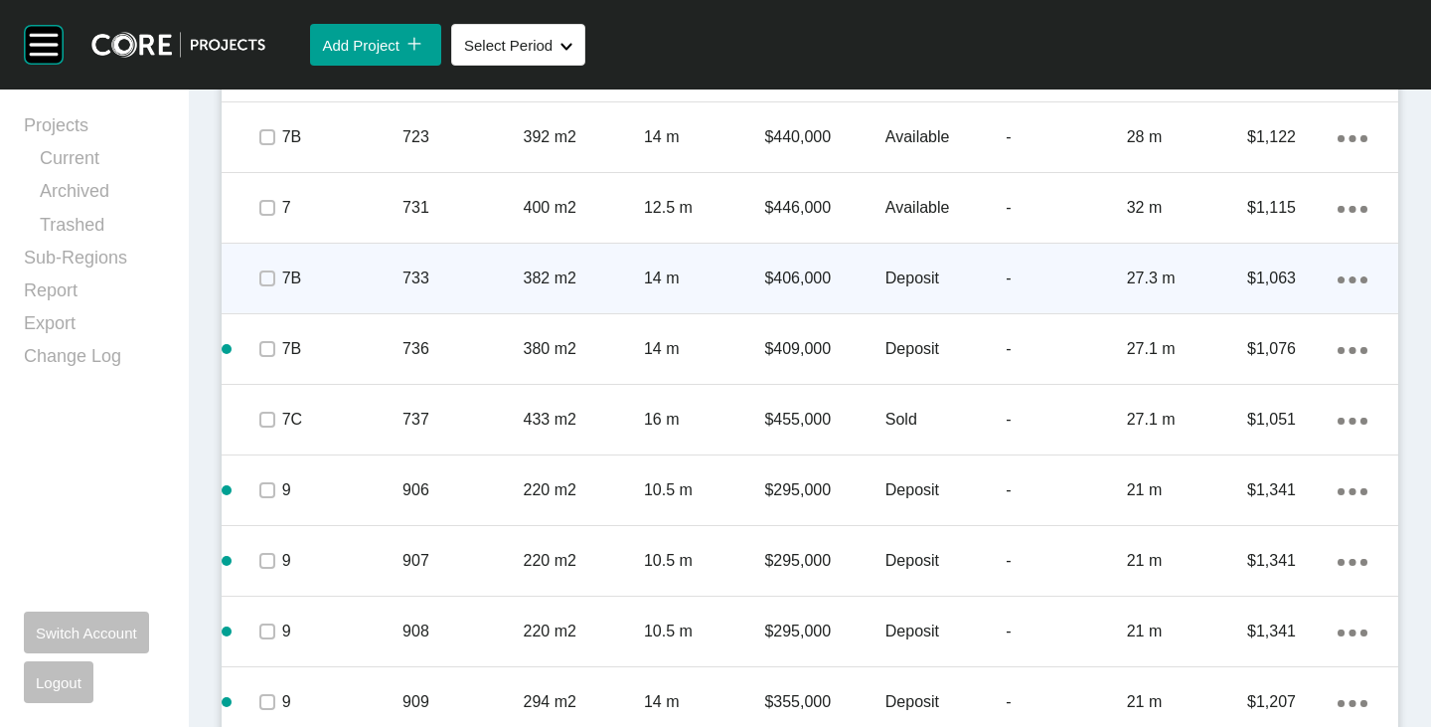
scroll to position [3887, 0]
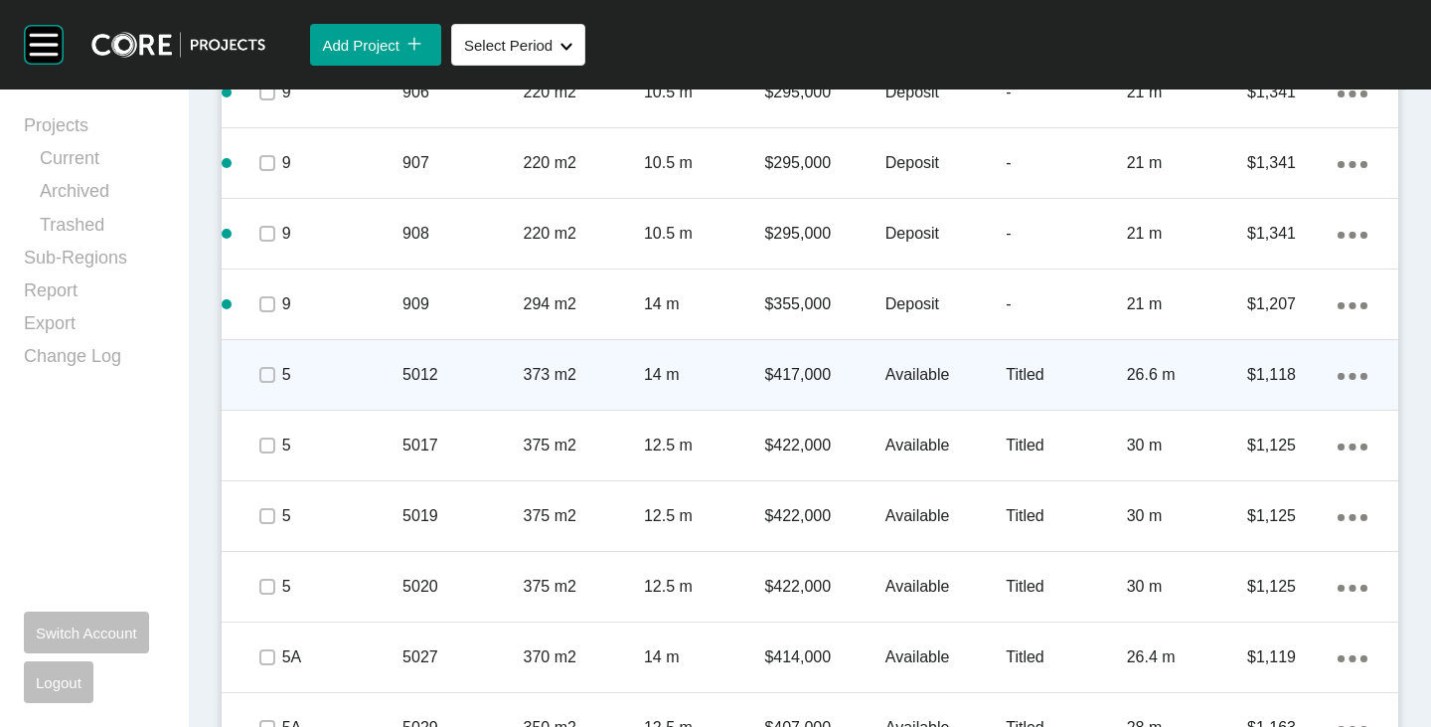
click at [894, 378] on p "Available" at bounding box center [946, 375] width 120 height 22
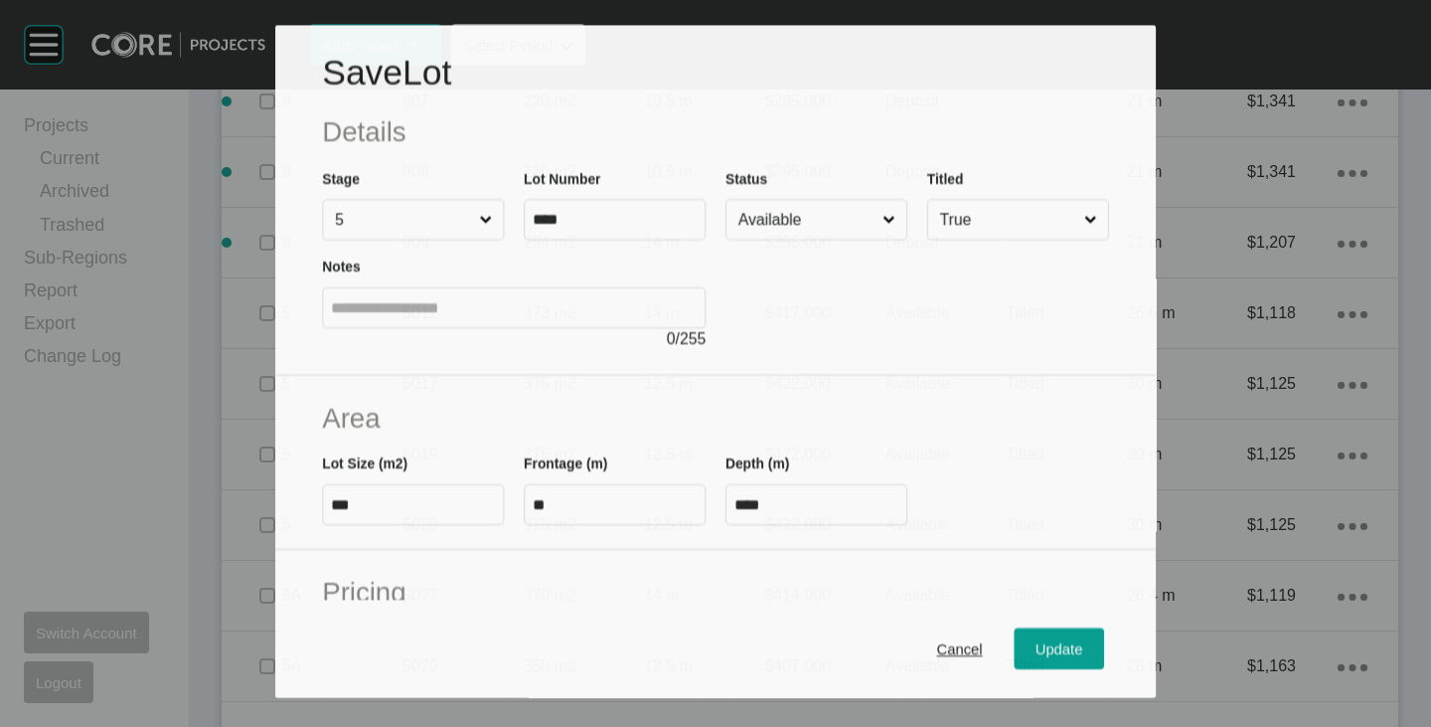
scroll to position [3825, 0]
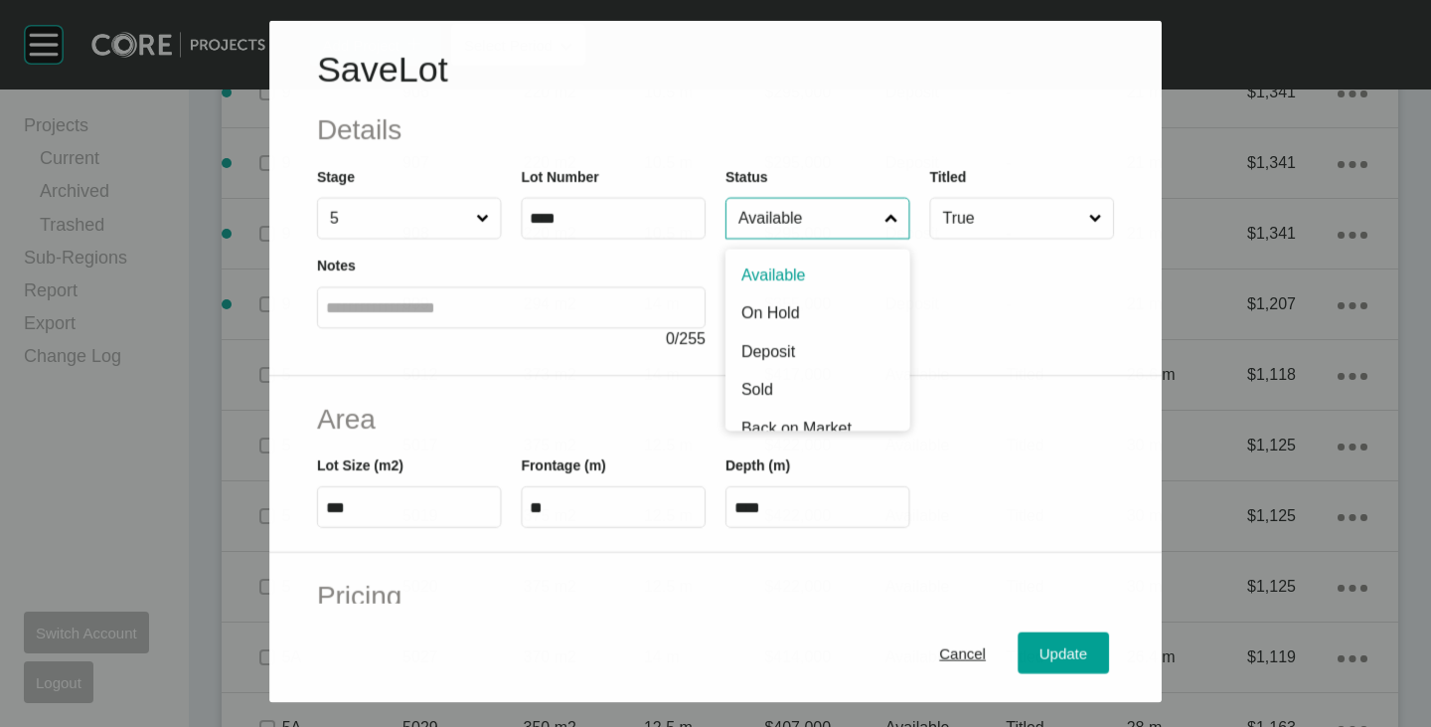
click at [796, 218] on input "Available" at bounding box center [808, 218] width 146 height 40
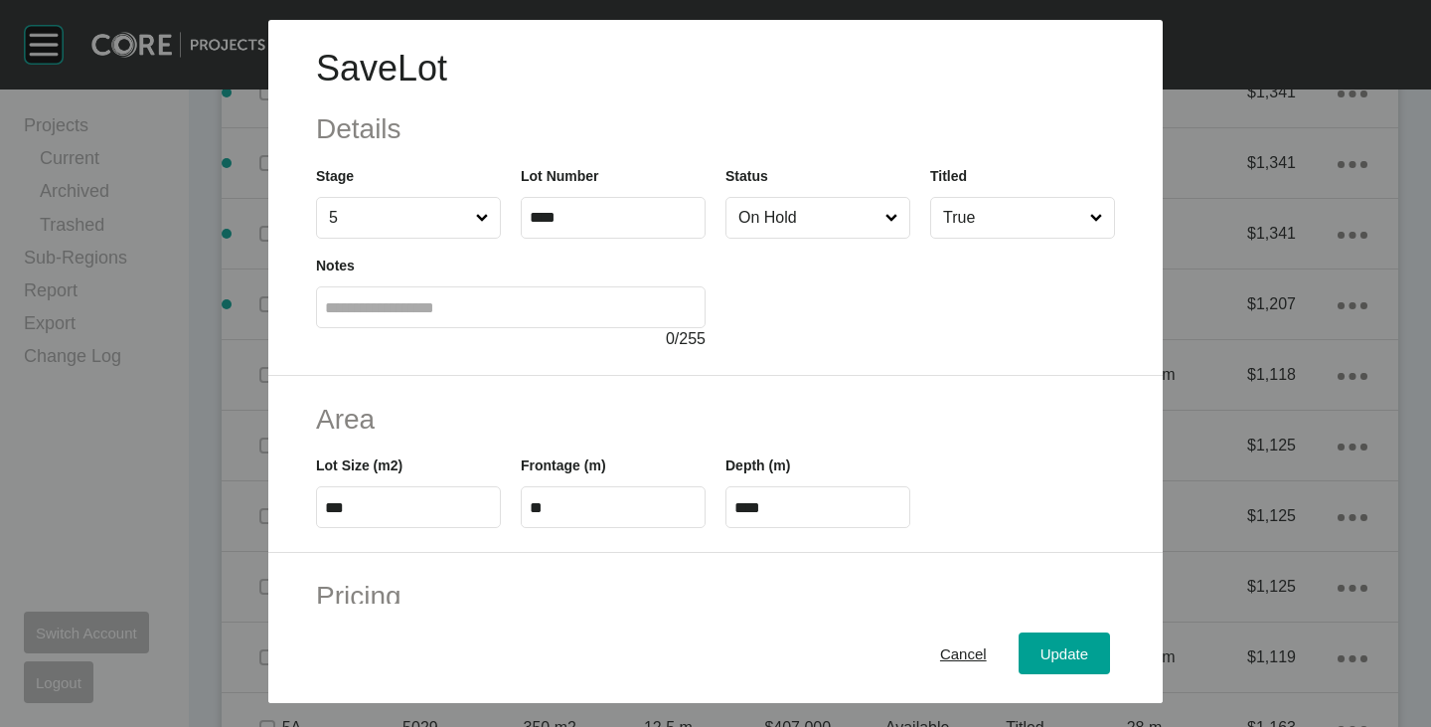
click at [1051, 626] on div "Cancel Update" at bounding box center [715, 652] width 895 height 99
click at [1043, 646] on span "Update" at bounding box center [1065, 653] width 48 height 17
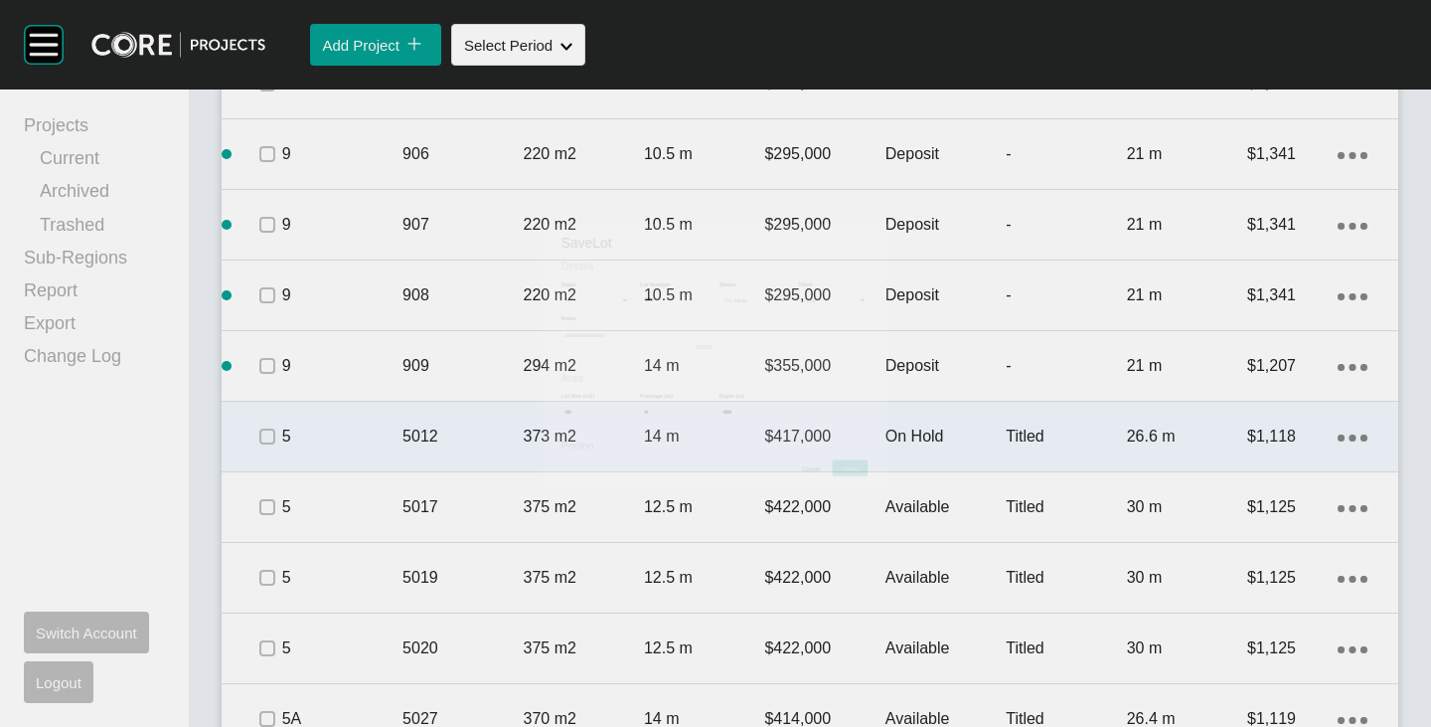
scroll to position [3887, 0]
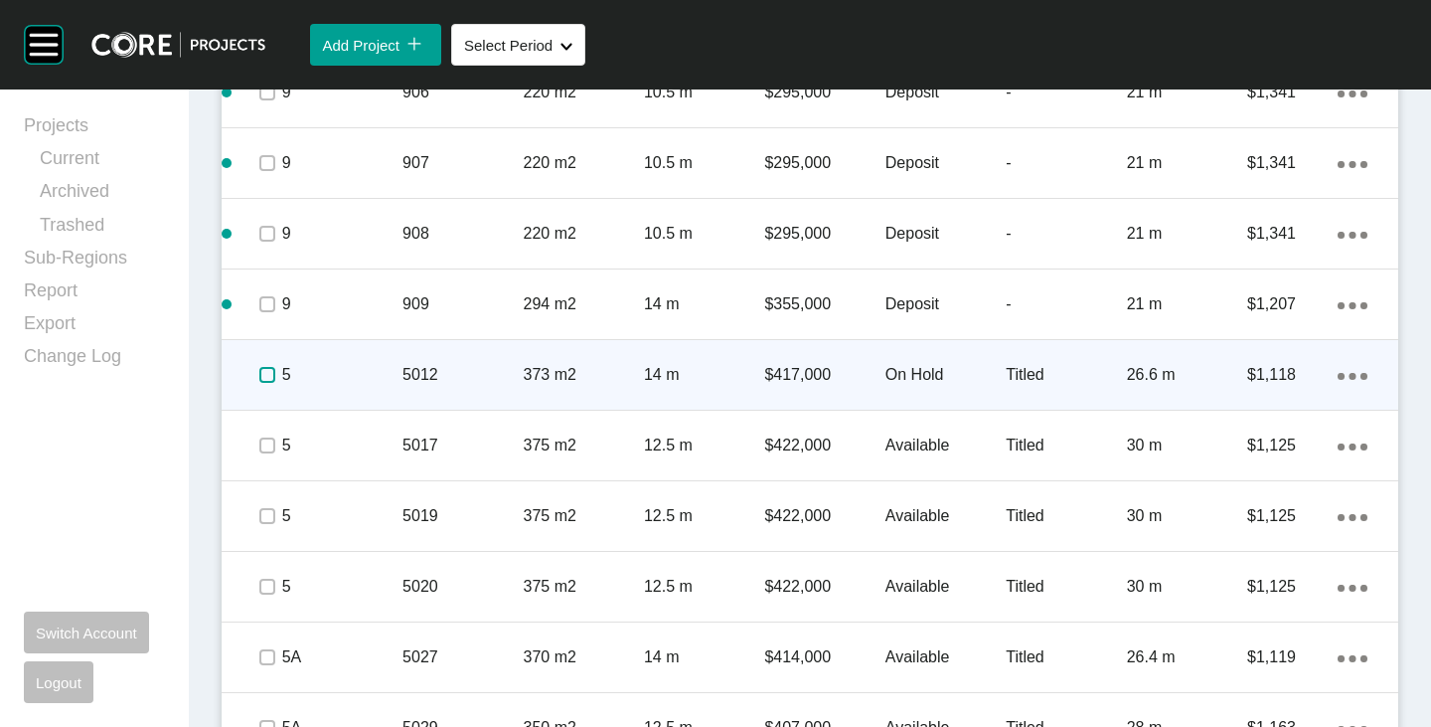
click at [268, 373] on label at bounding box center [267, 375] width 16 height 16
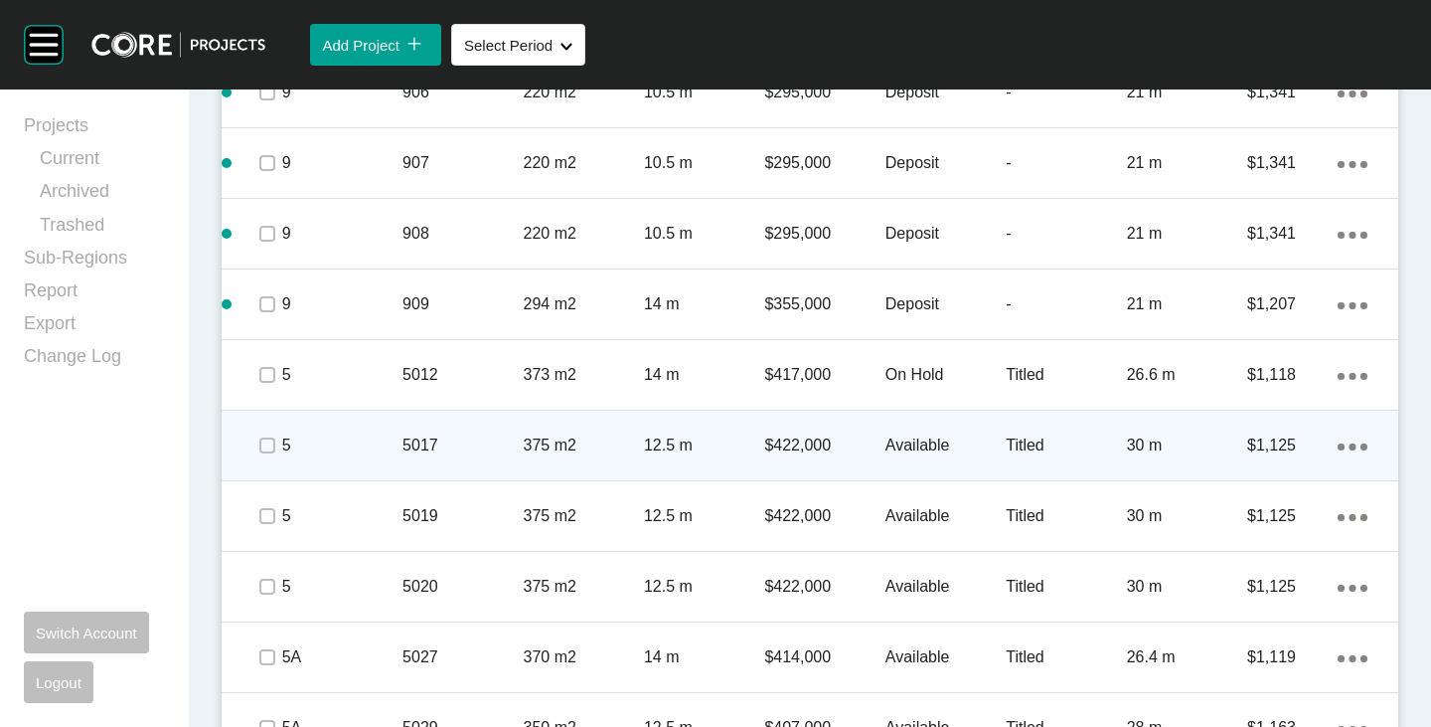
click at [922, 443] on p "Available" at bounding box center [946, 445] width 120 height 22
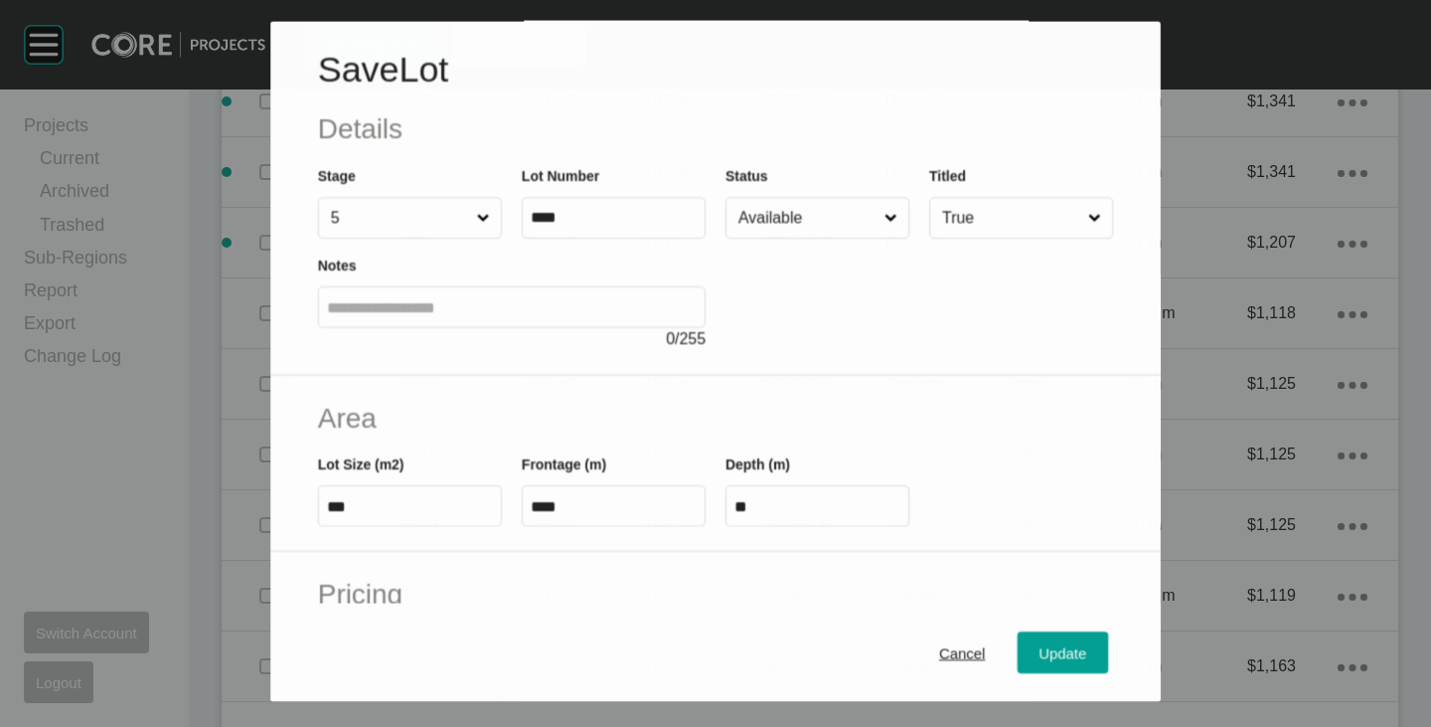
scroll to position [3825, 0]
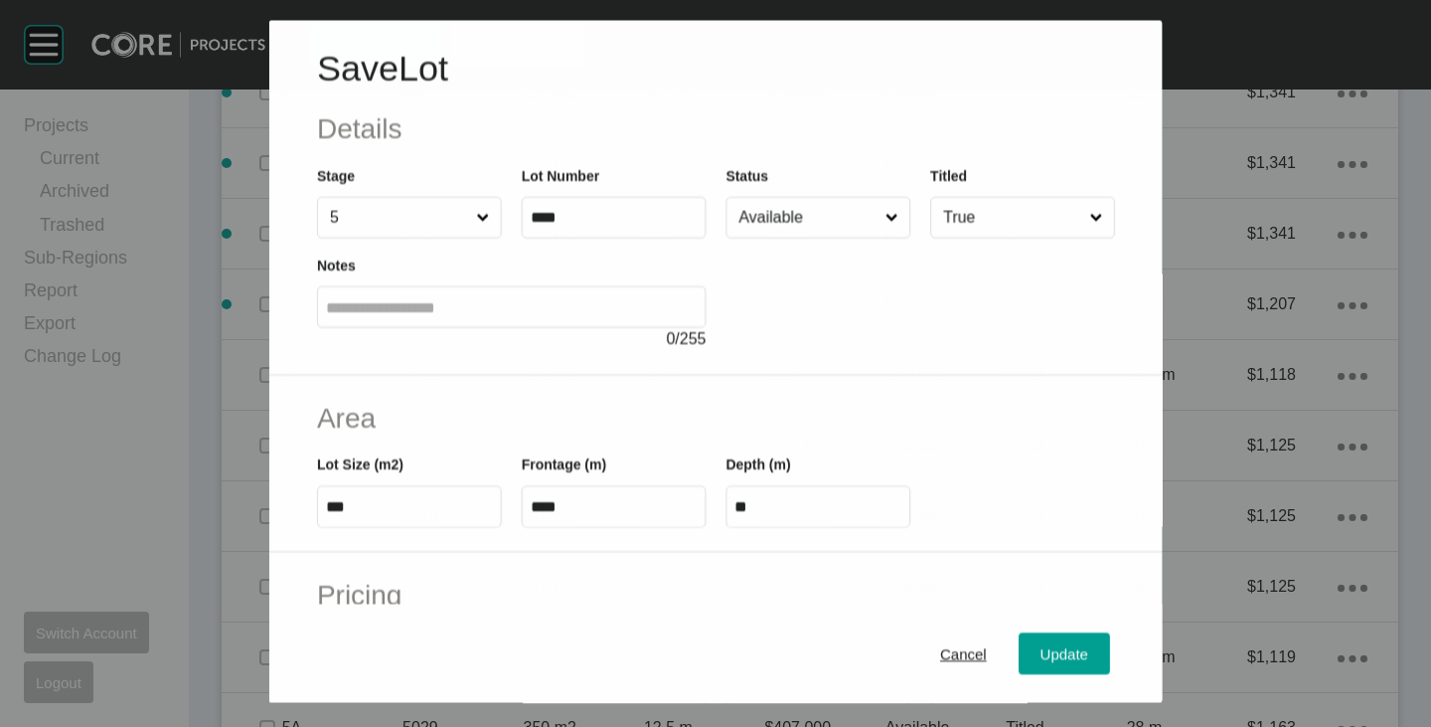
click at [796, 200] on input "Available" at bounding box center [808, 218] width 146 height 40
click at [1036, 644] on div "Update" at bounding box center [1065, 653] width 58 height 27
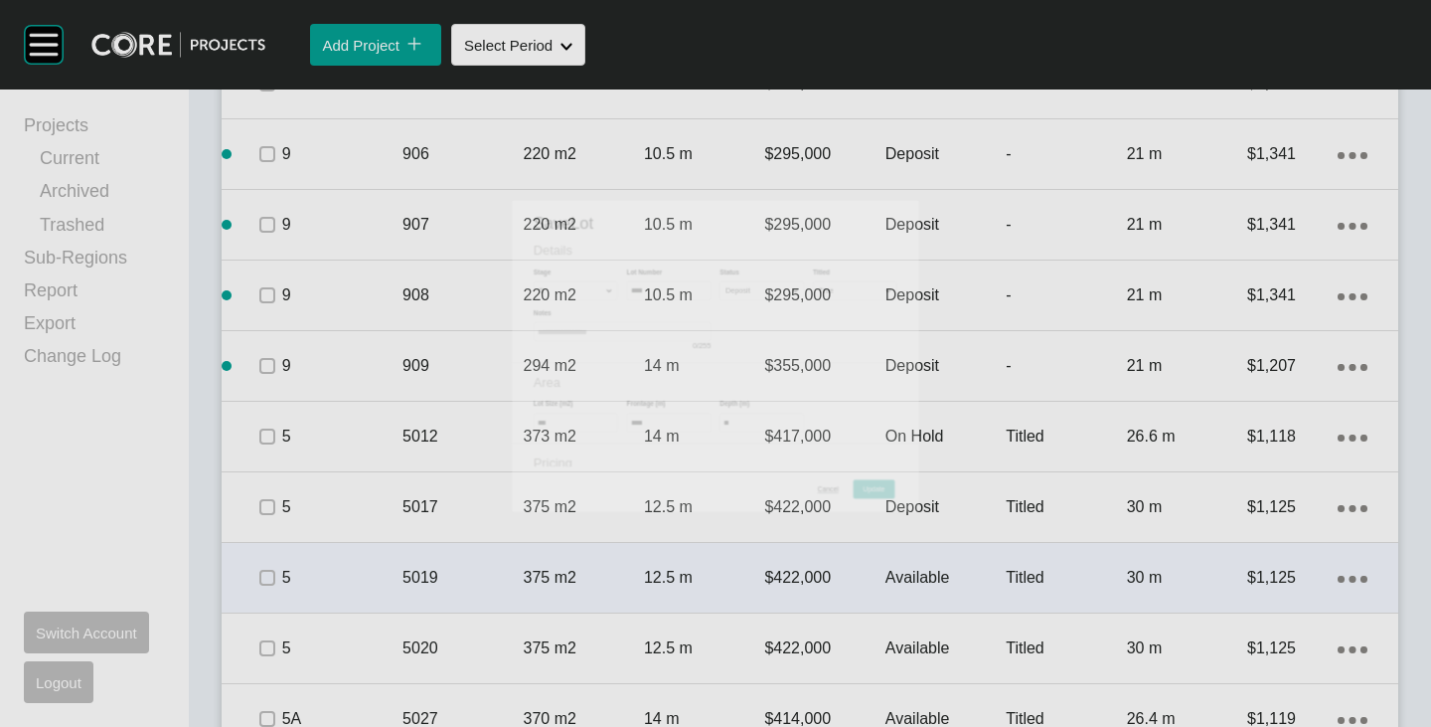
scroll to position [3887, 0]
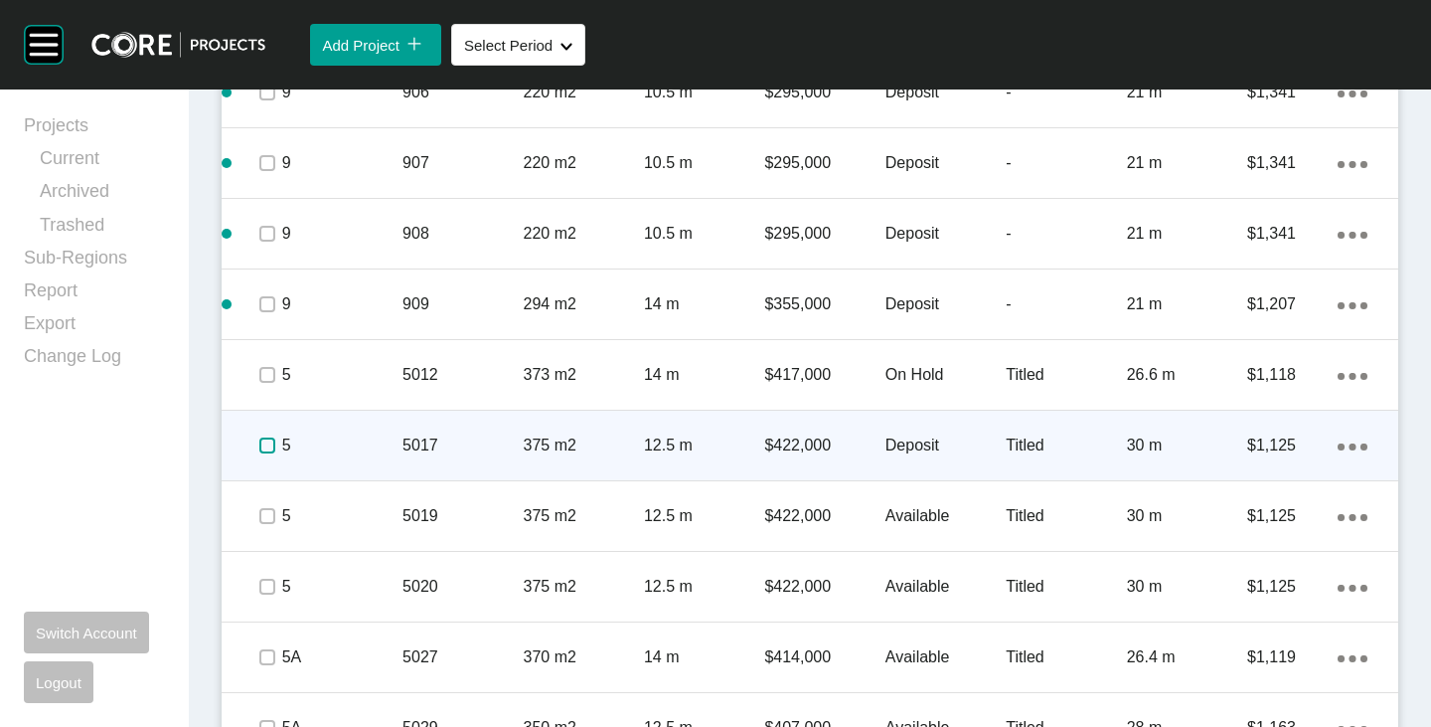
click at [259, 441] on label at bounding box center [267, 445] width 16 height 16
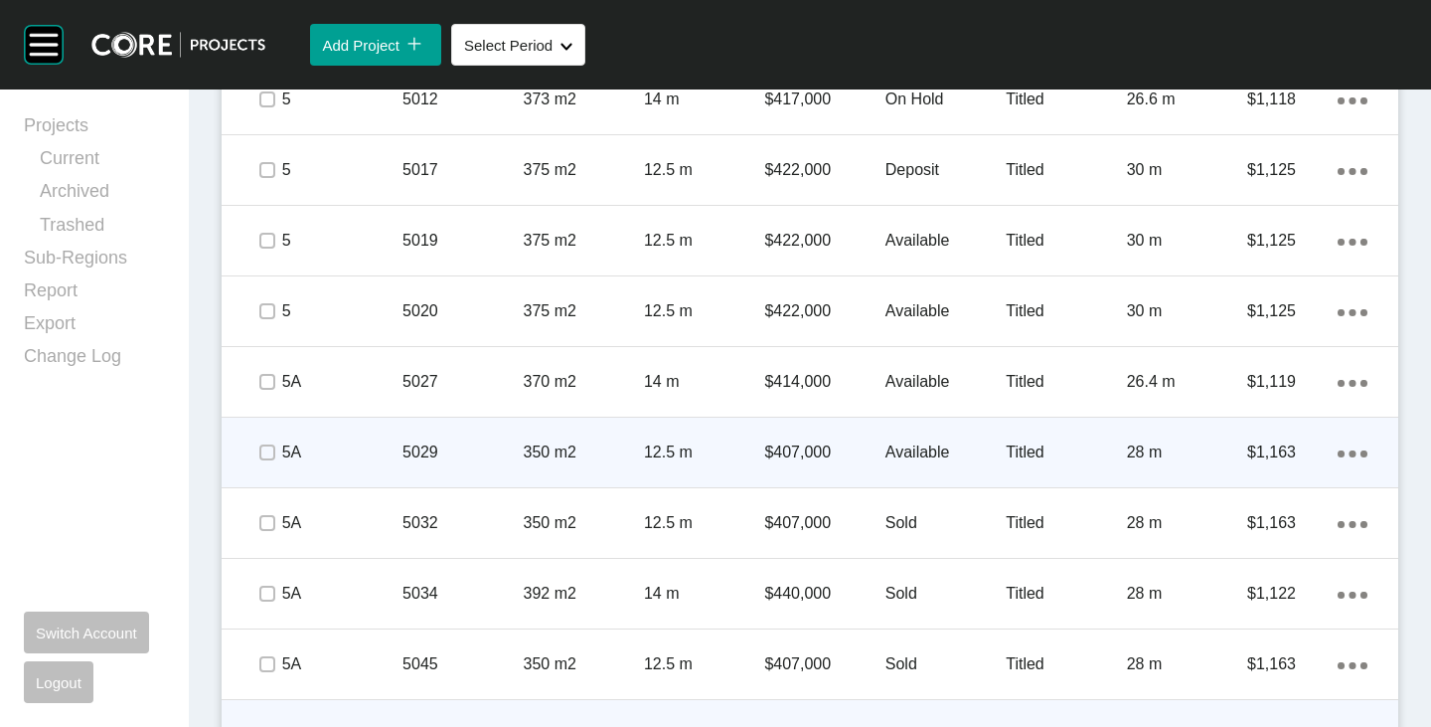
scroll to position [4185, 0]
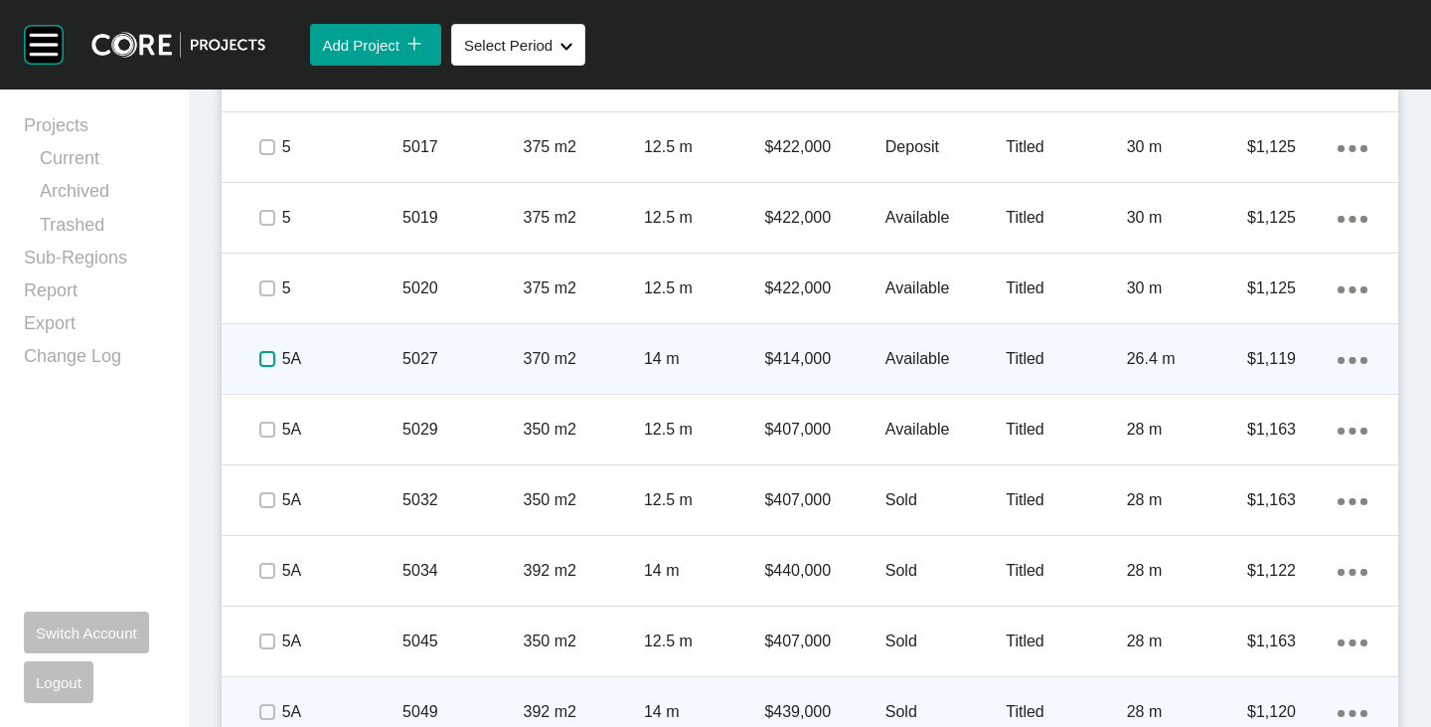
drag, startPoint x: 266, startPoint y: 360, endPoint x: 405, endPoint y: 433, distance: 156.5
click at [266, 360] on label at bounding box center [267, 359] width 16 height 16
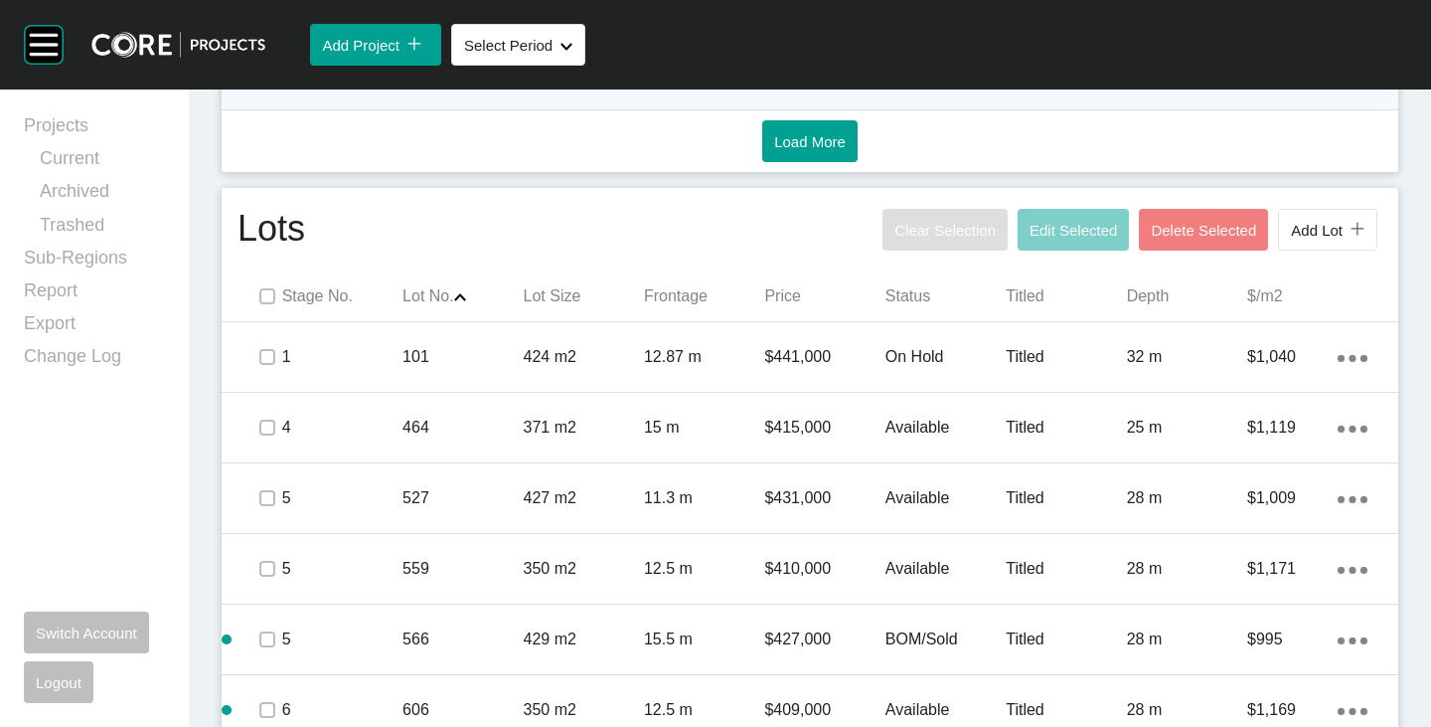
scroll to position [1004, 0]
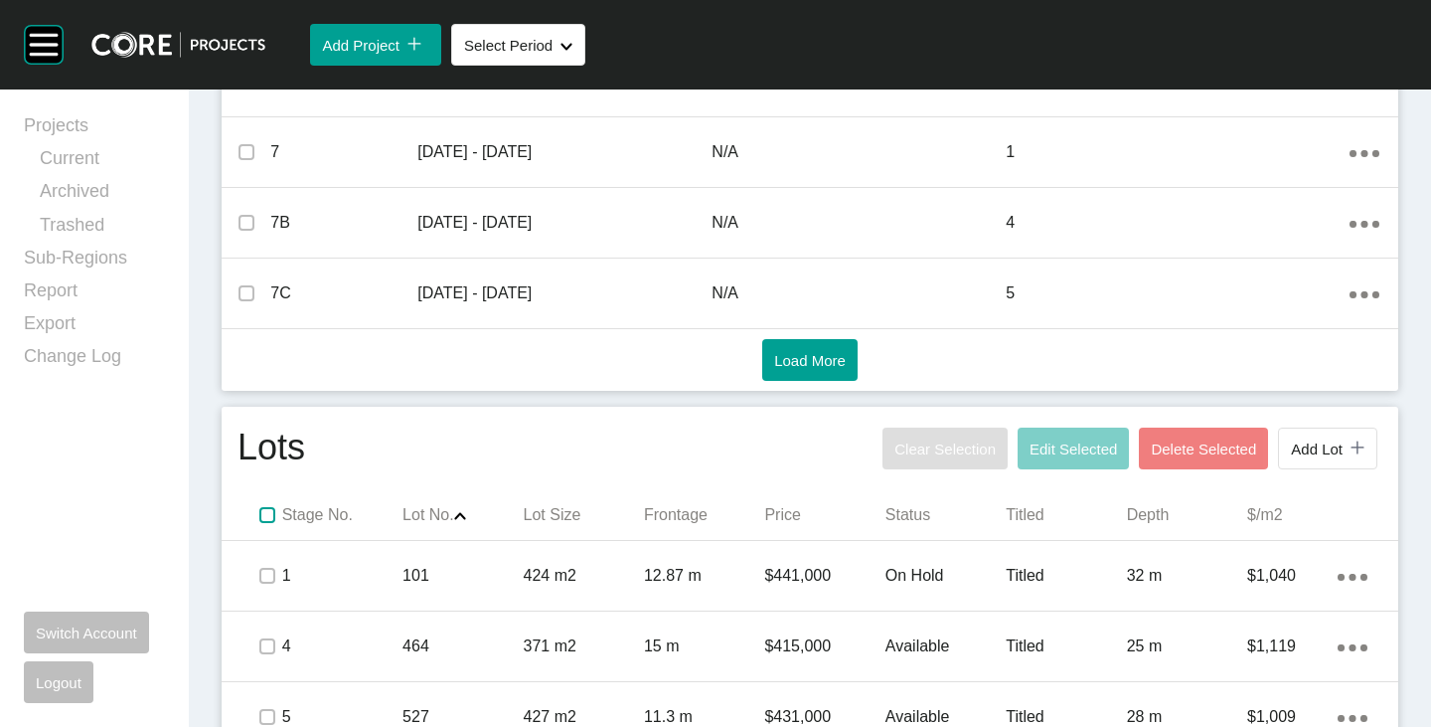
drag, startPoint x: 257, startPoint y: 511, endPoint x: 286, endPoint y: 488, distance: 36.8
click at [259, 511] on label at bounding box center [267, 515] width 16 height 16
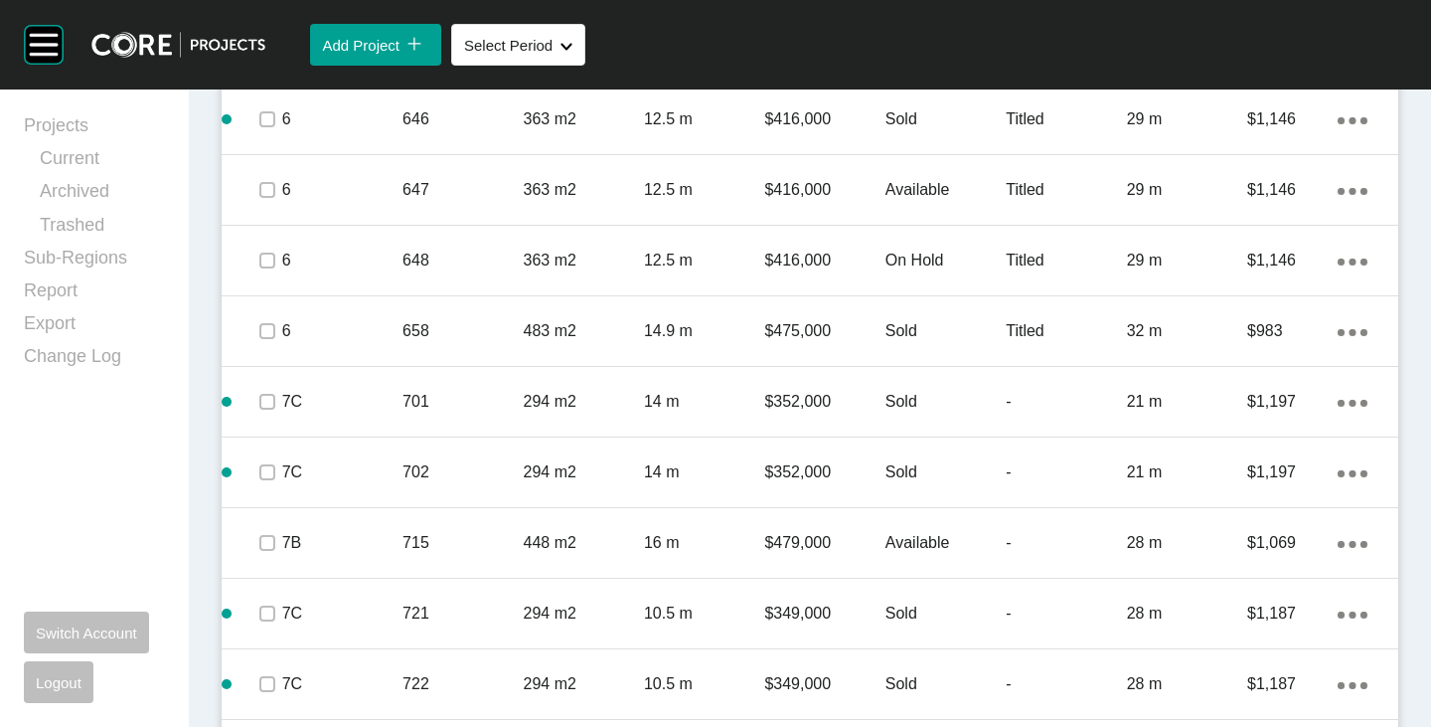
scroll to position [2893, 0]
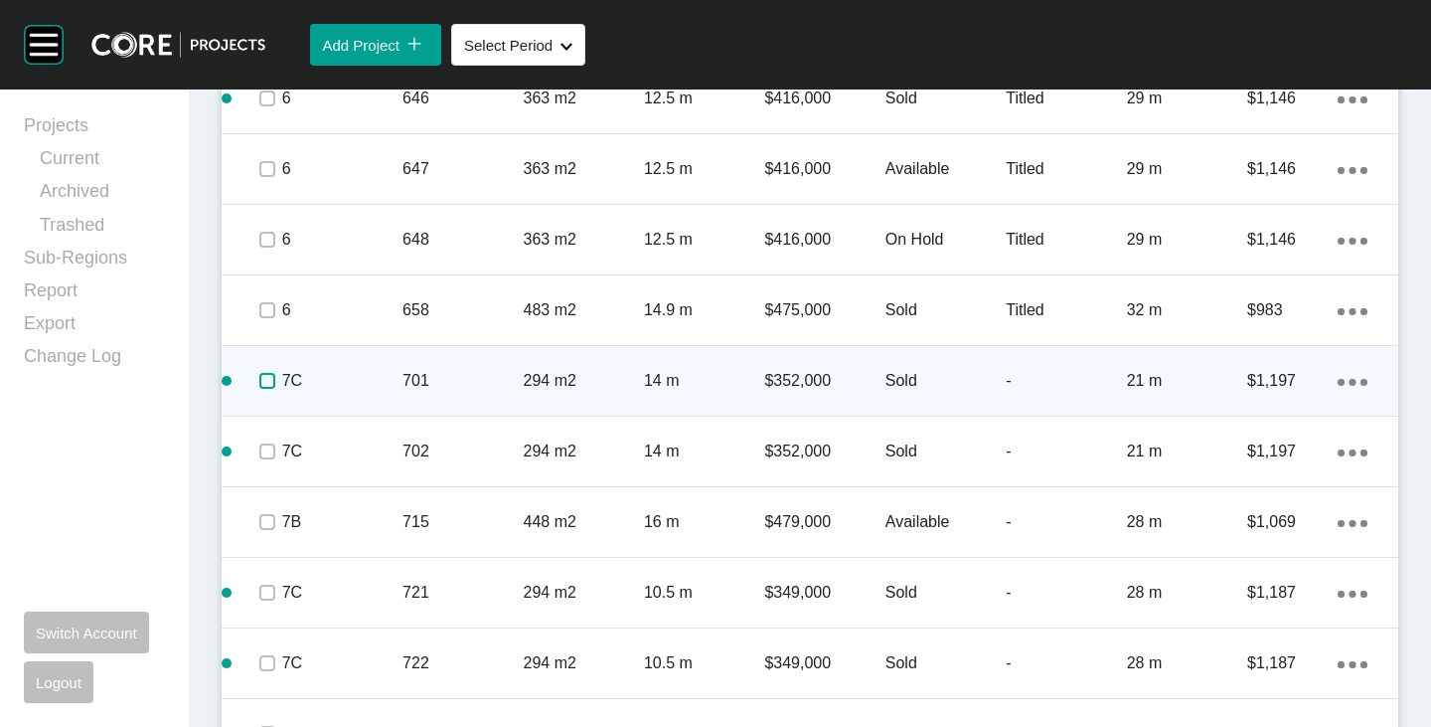
click at [271, 385] on label at bounding box center [267, 381] width 16 height 16
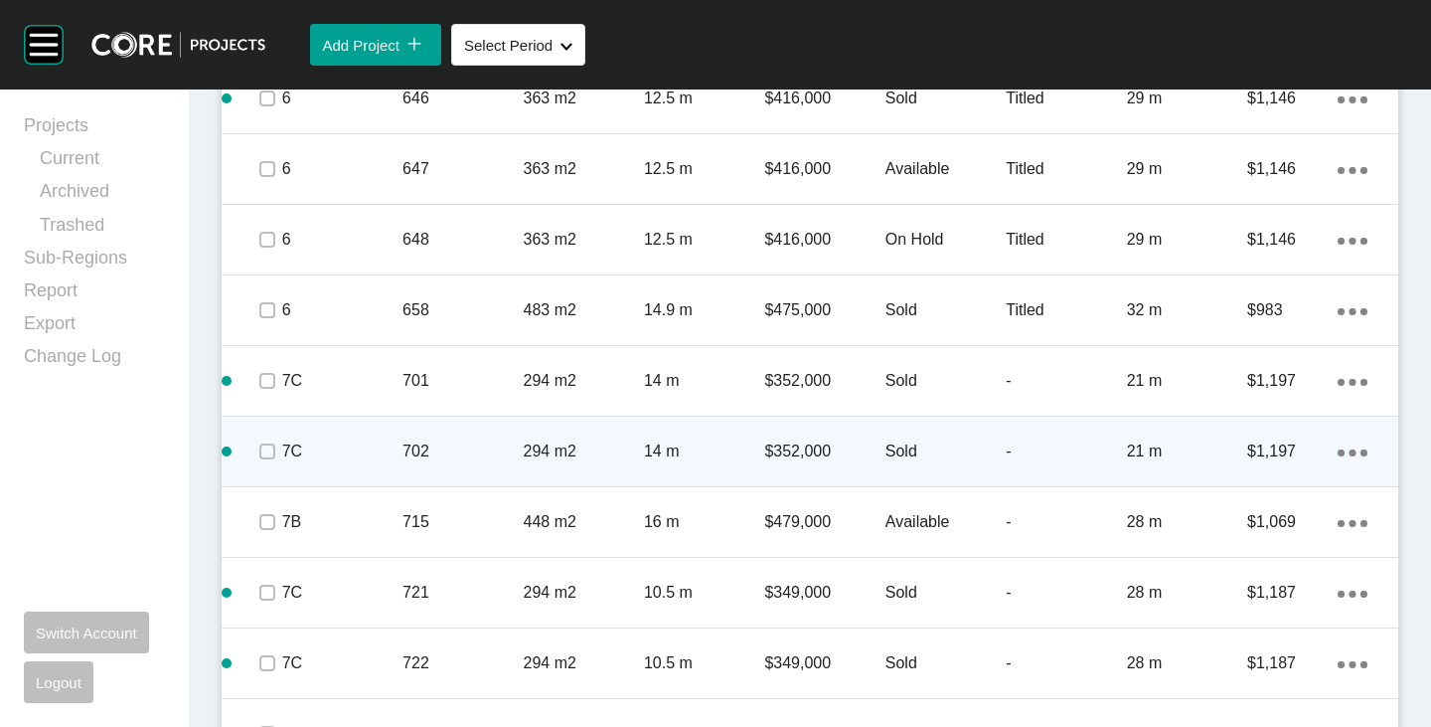
click at [260, 466] on div at bounding box center [266, 452] width 30 height 70
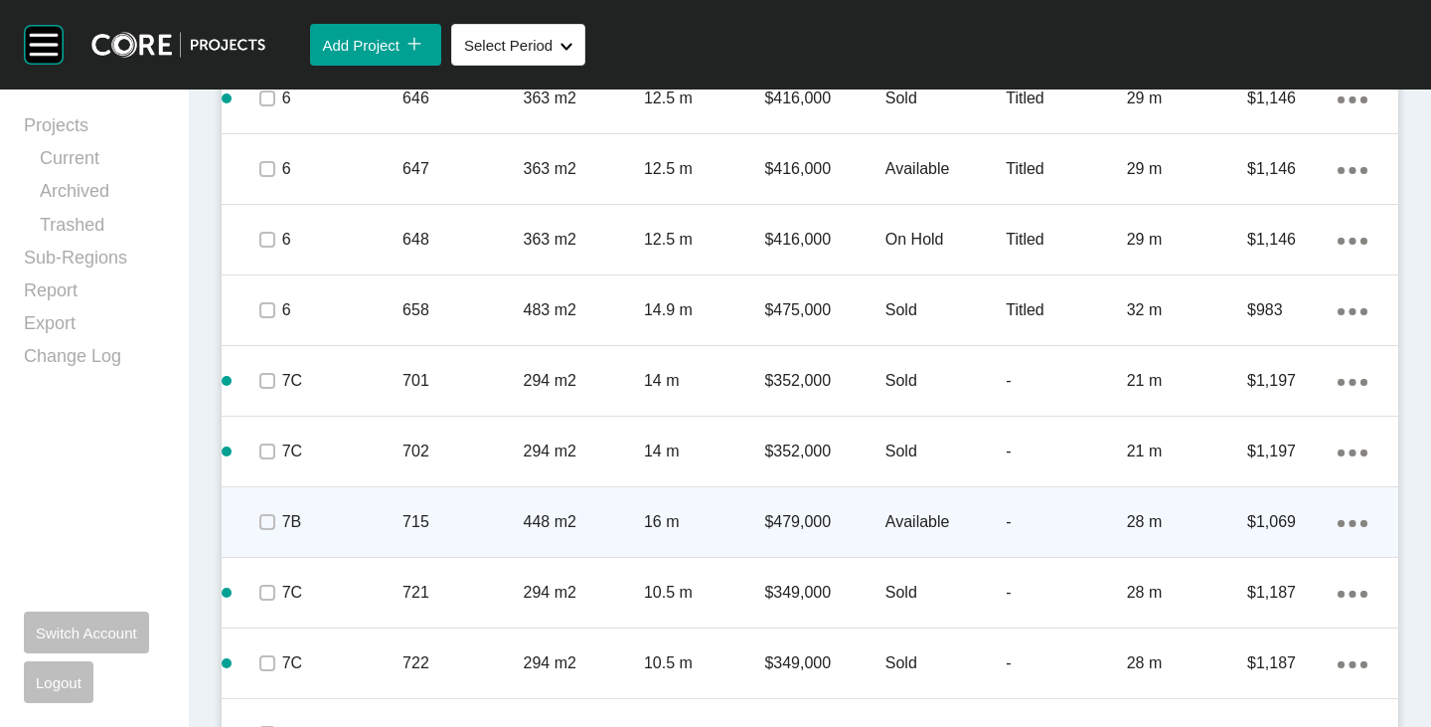
click at [270, 533] on span at bounding box center [266, 522] width 30 height 30
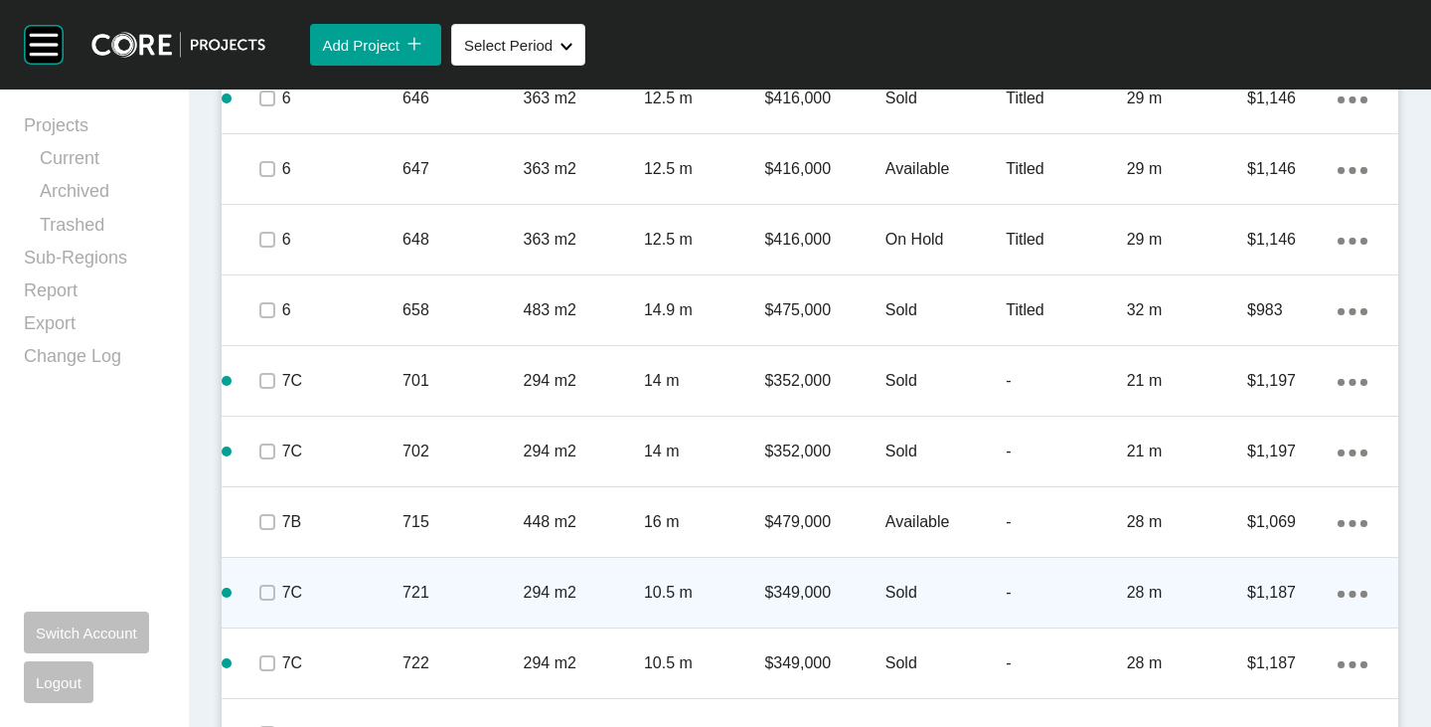
drag, startPoint x: 267, startPoint y: 612, endPoint x: 274, endPoint y: 580, distance: 33.5
click at [267, 611] on div at bounding box center [266, 593] width 30 height 70
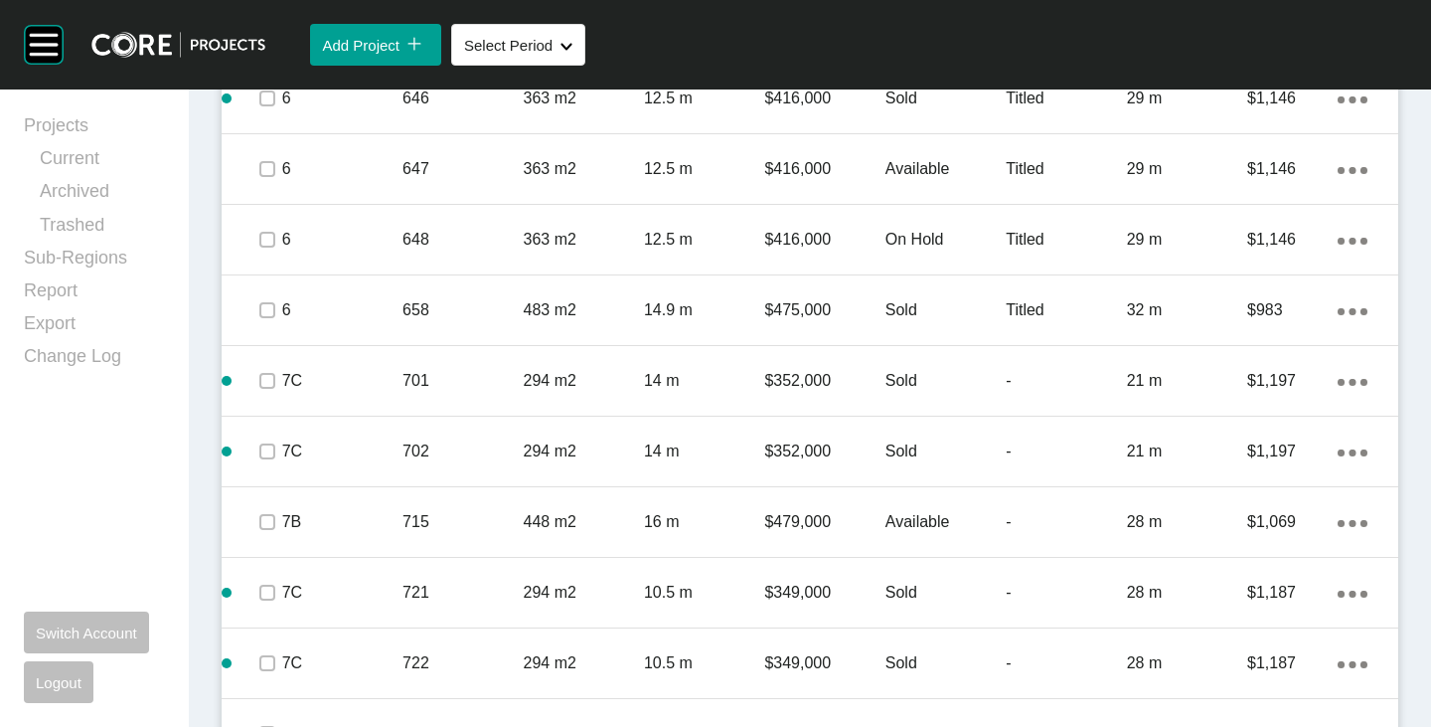
scroll to position [3191, 0]
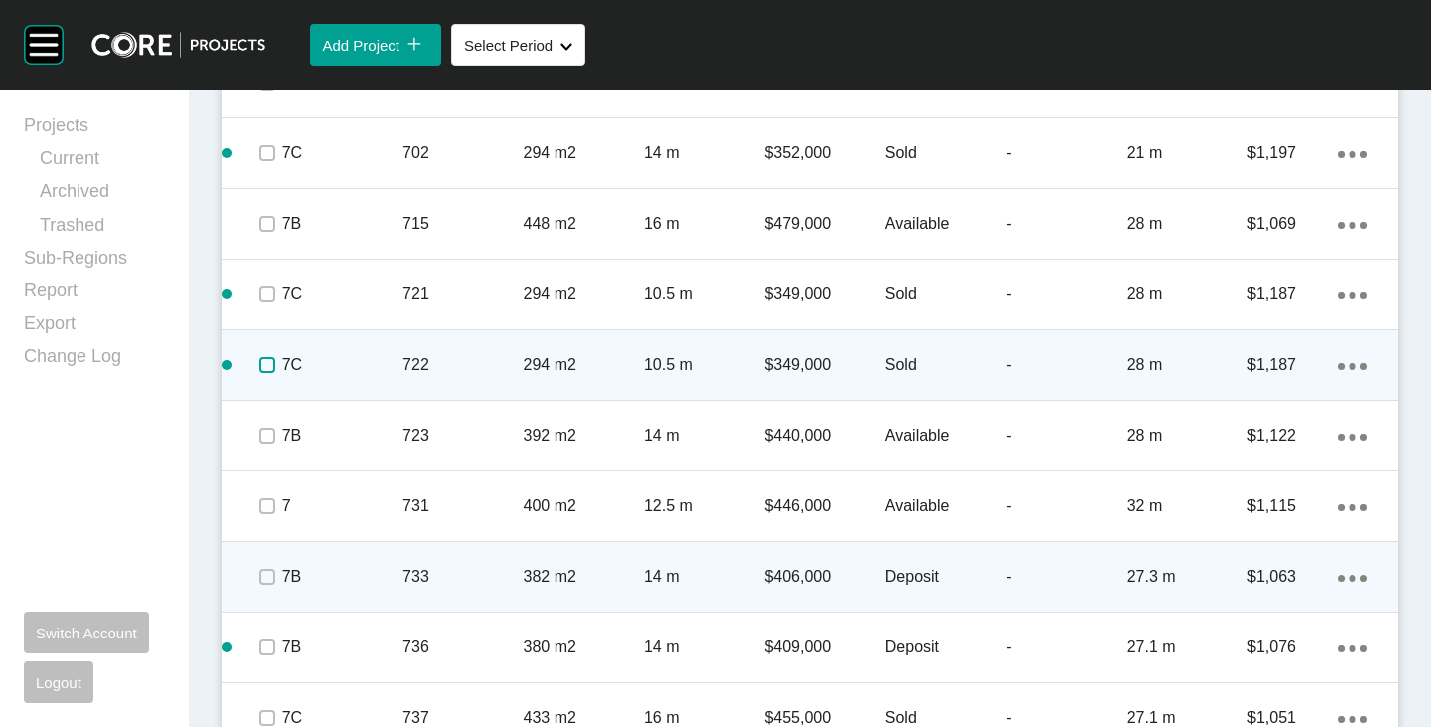
click at [260, 370] on label at bounding box center [267, 365] width 16 height 16
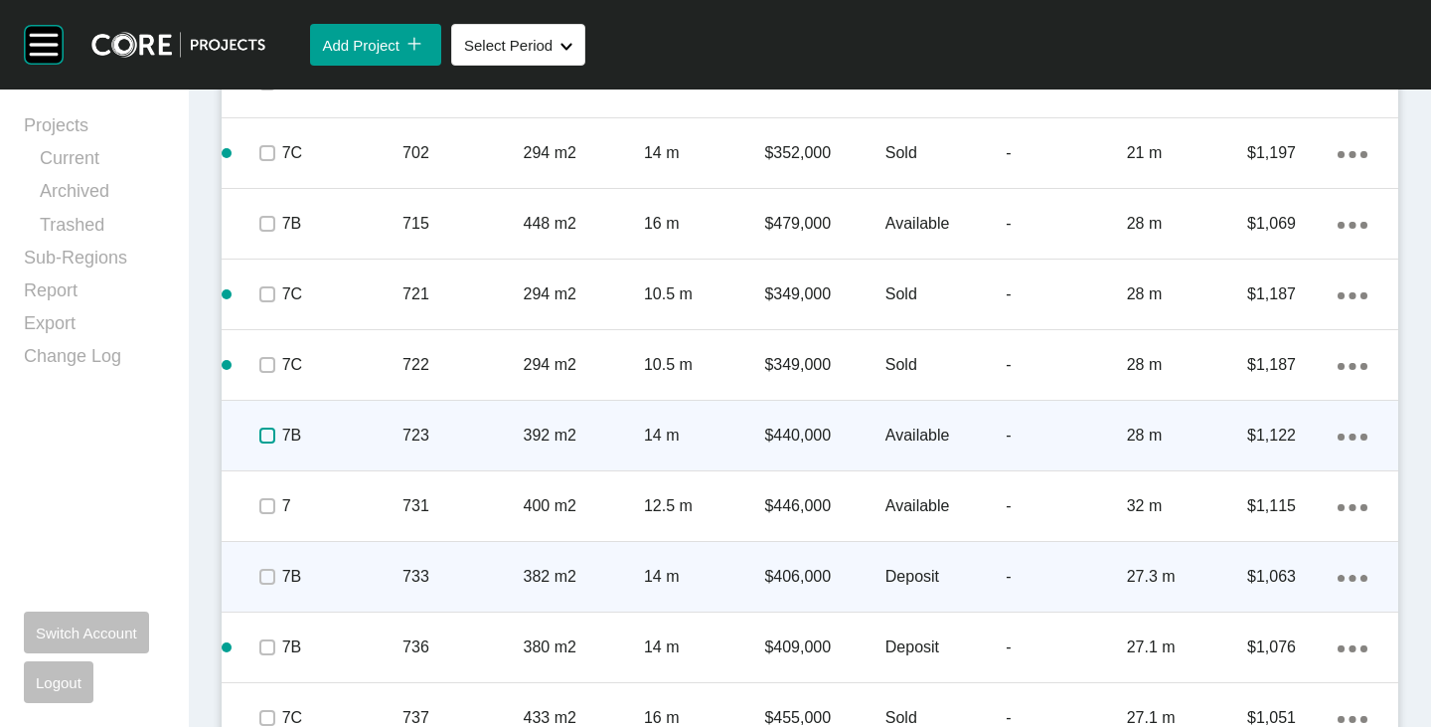
click at [267, 432] on label at bounding box center [267, 435] width 16 height 16
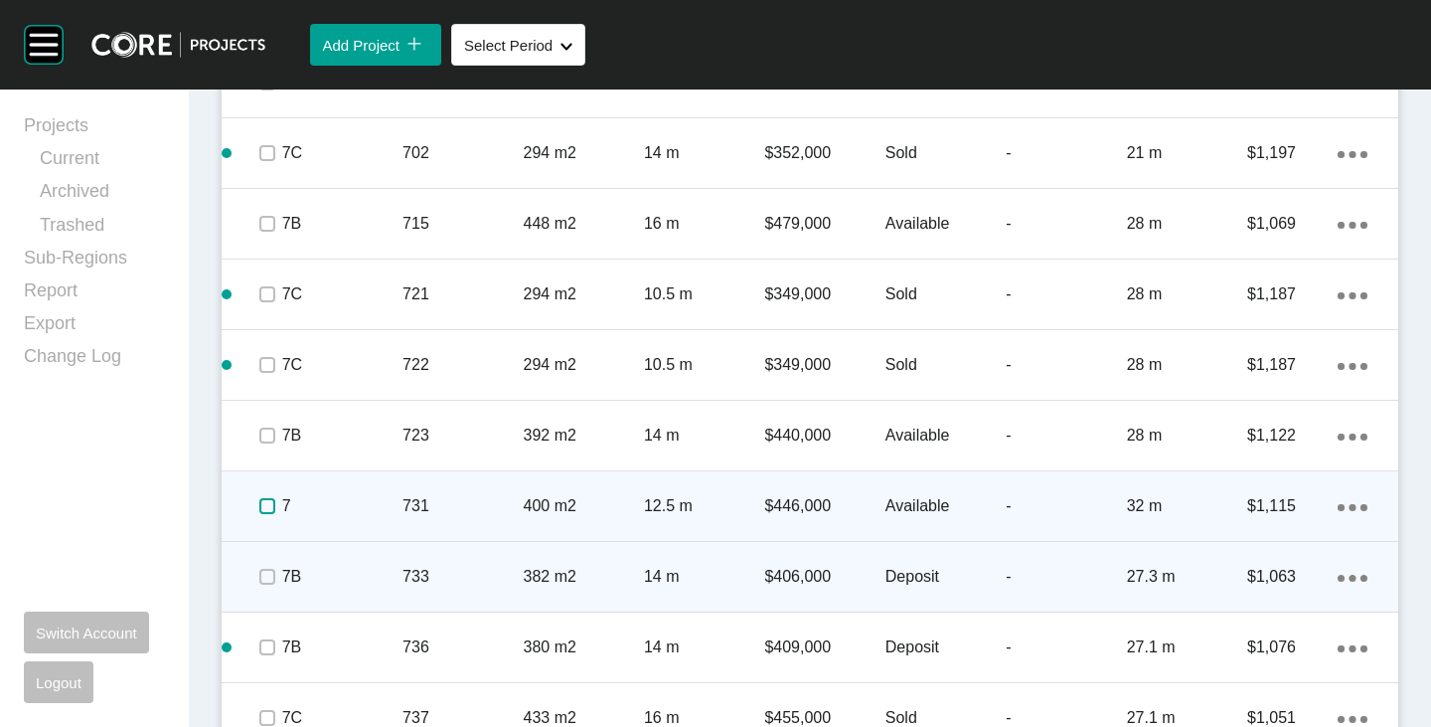
click at [264, 514] on label at bounding box center [267, 506] width 16 height 16
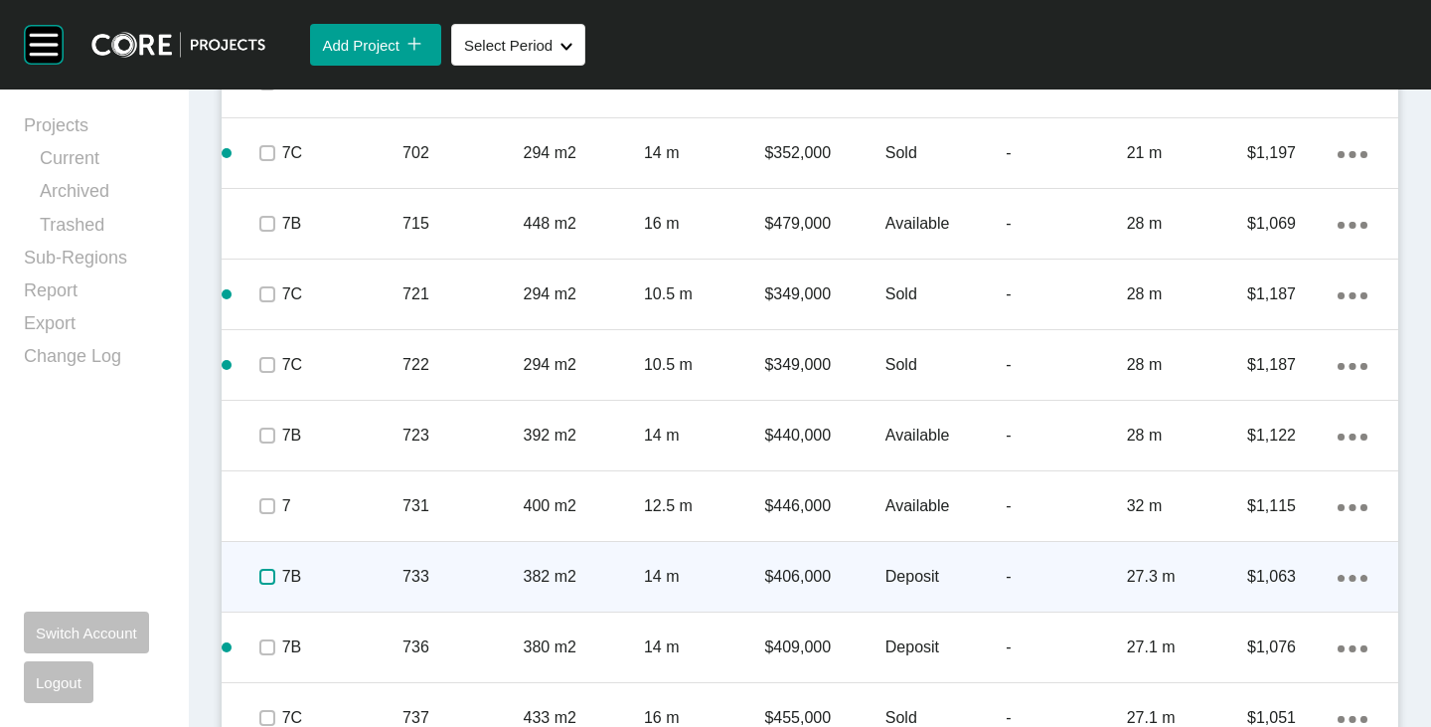
click at [268, 578] on label at bounding box center [267, 577] width 16 height 16
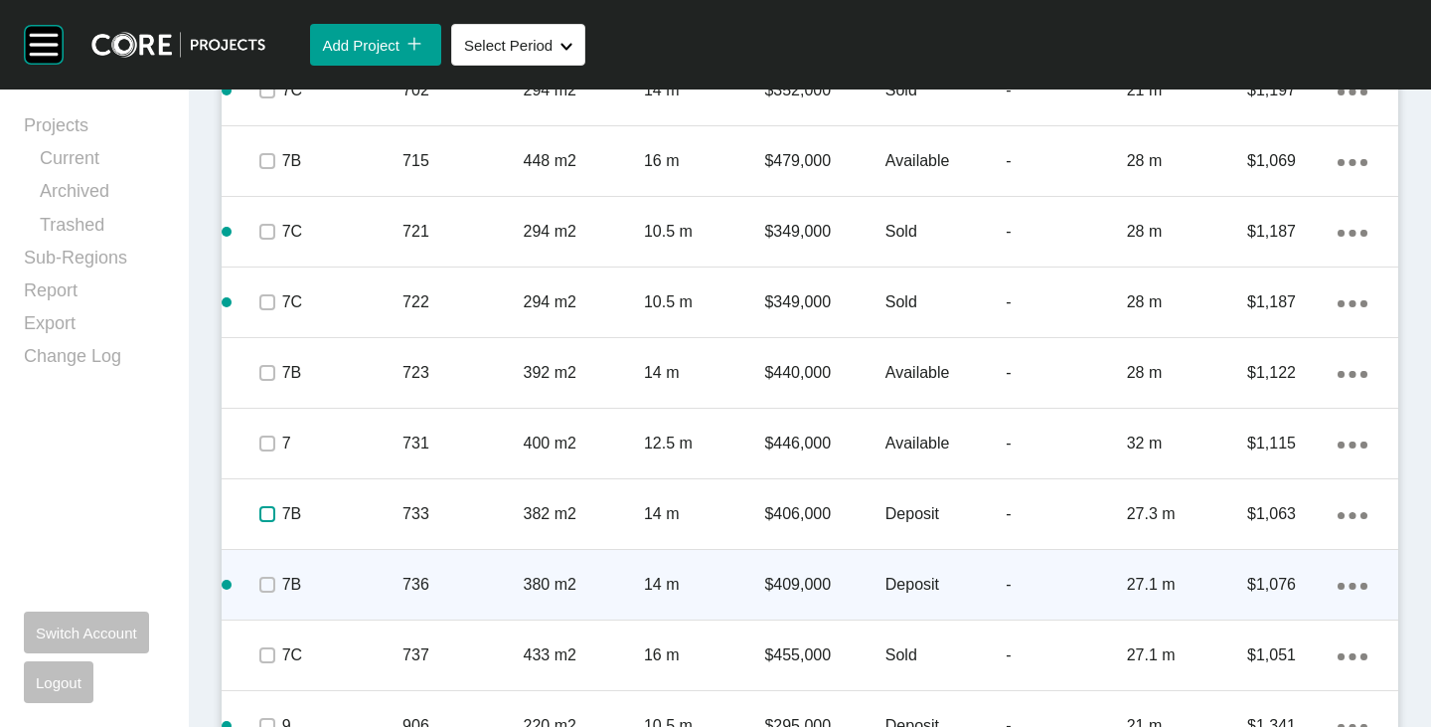
scroll to position [3290, 0]
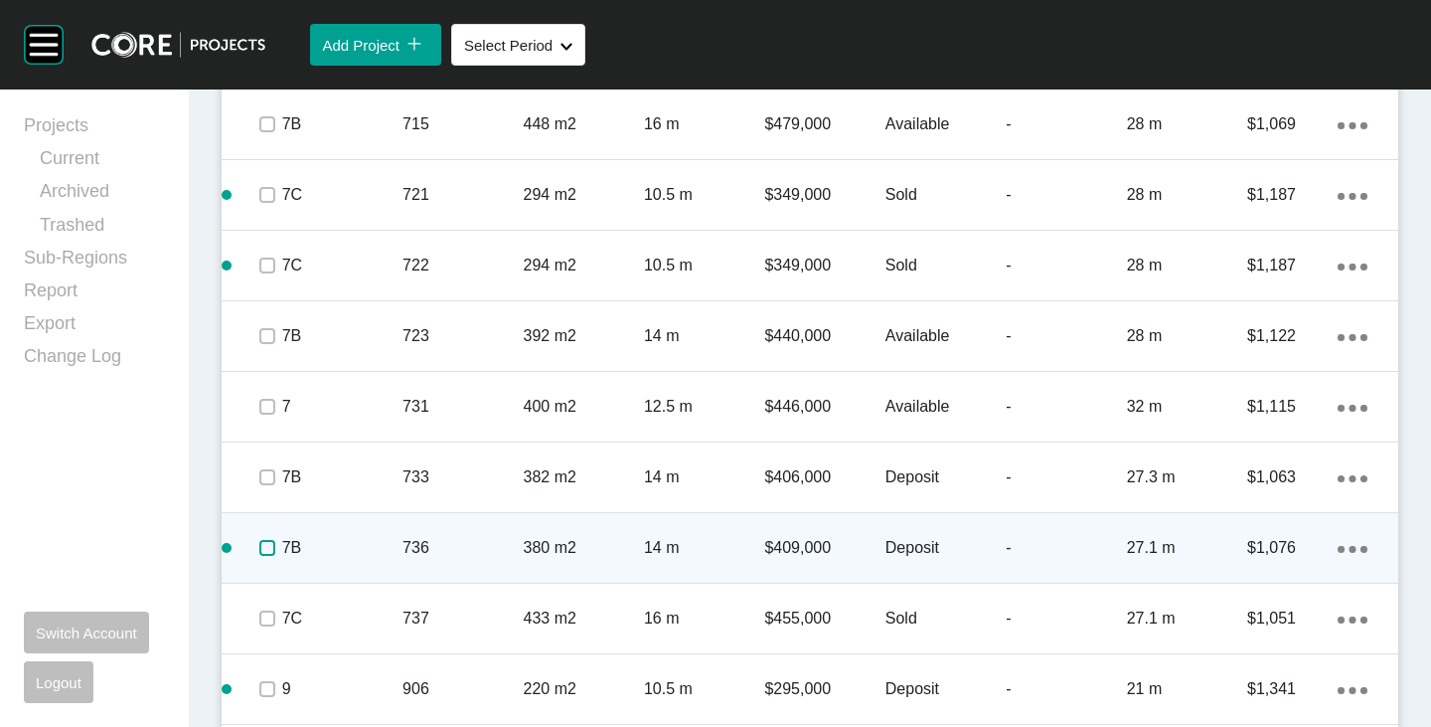
click at [263, 554] on label at bounding box center [267, 548] width 16 height 16
drag, startPoint x: 263, startPoint y: 617, endPoint x: 382, endPoint y: 539, distance: 142.0
click at [265, 618] on label at bounding box center [267, 618] width 16 height 16
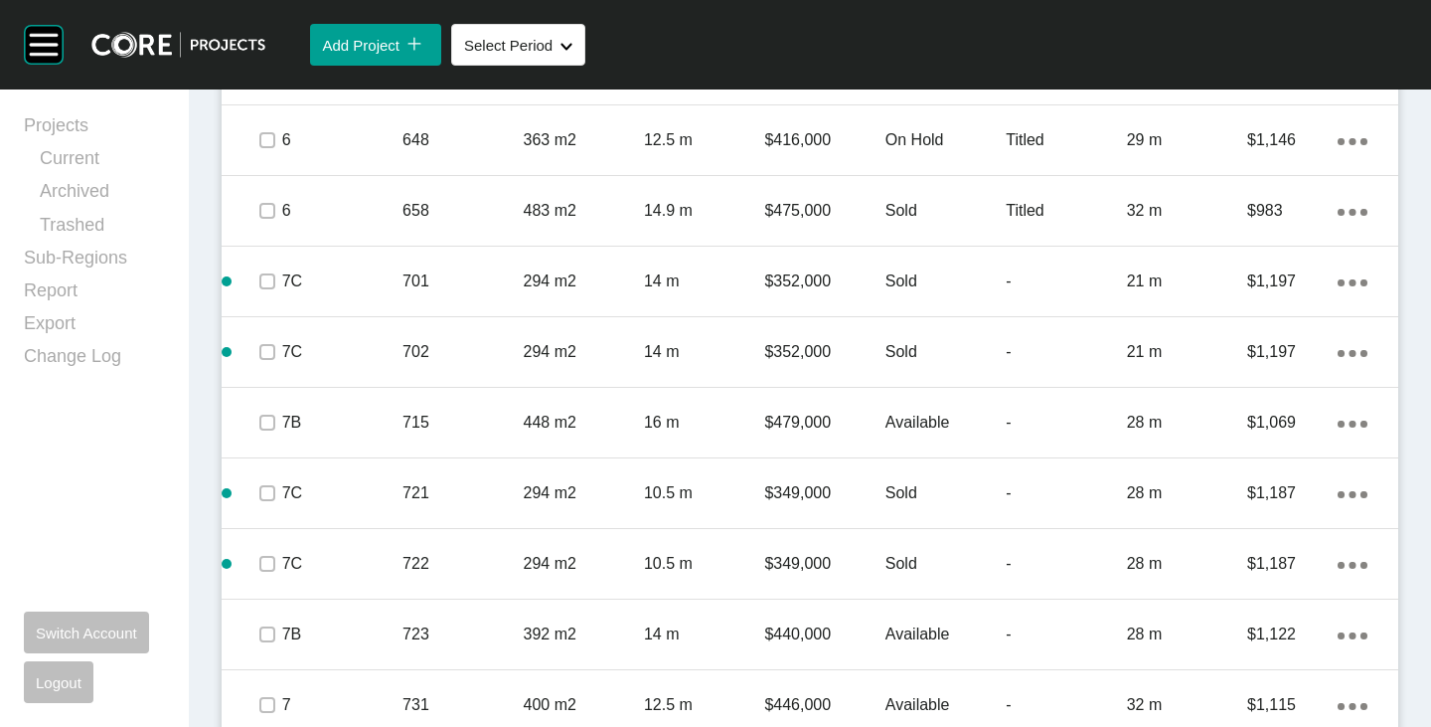
scroll to position [3589, 0]
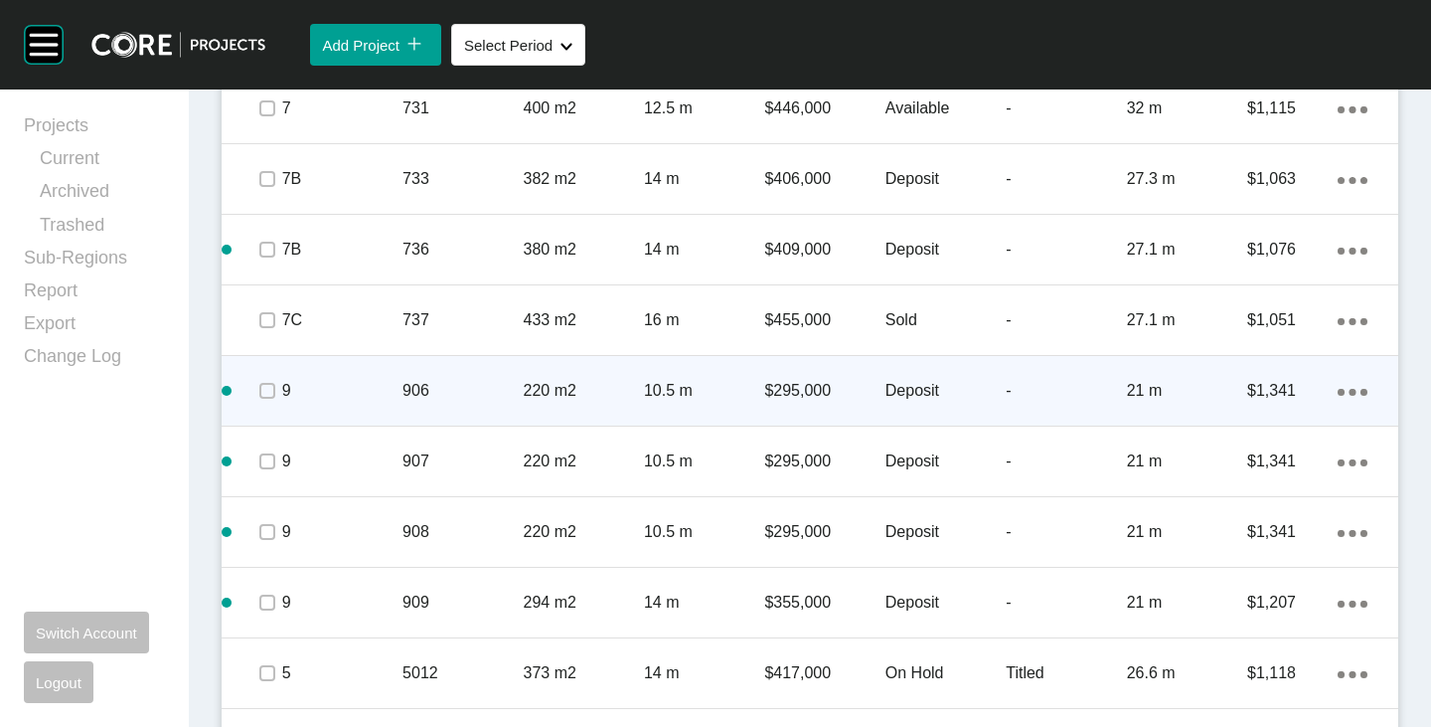
click at [272, 402] on span at bounding box center [266, 391] width 30 height 30
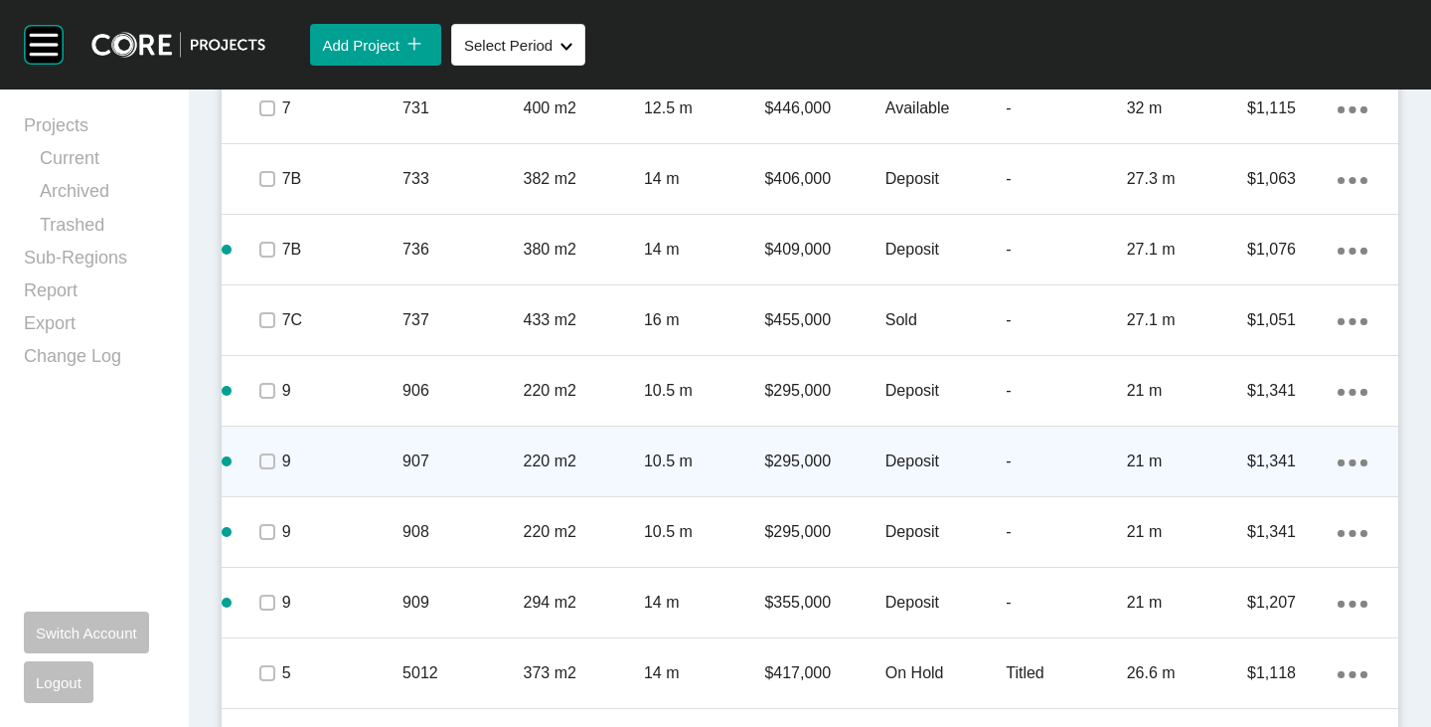
drag, startPoint x: 273, startPoint y: 451, endPoint x: 267, endPoint y: 487, distance: 36.3
click at [273, 452] on span at bounding box center [266, 461] width 30 height 30
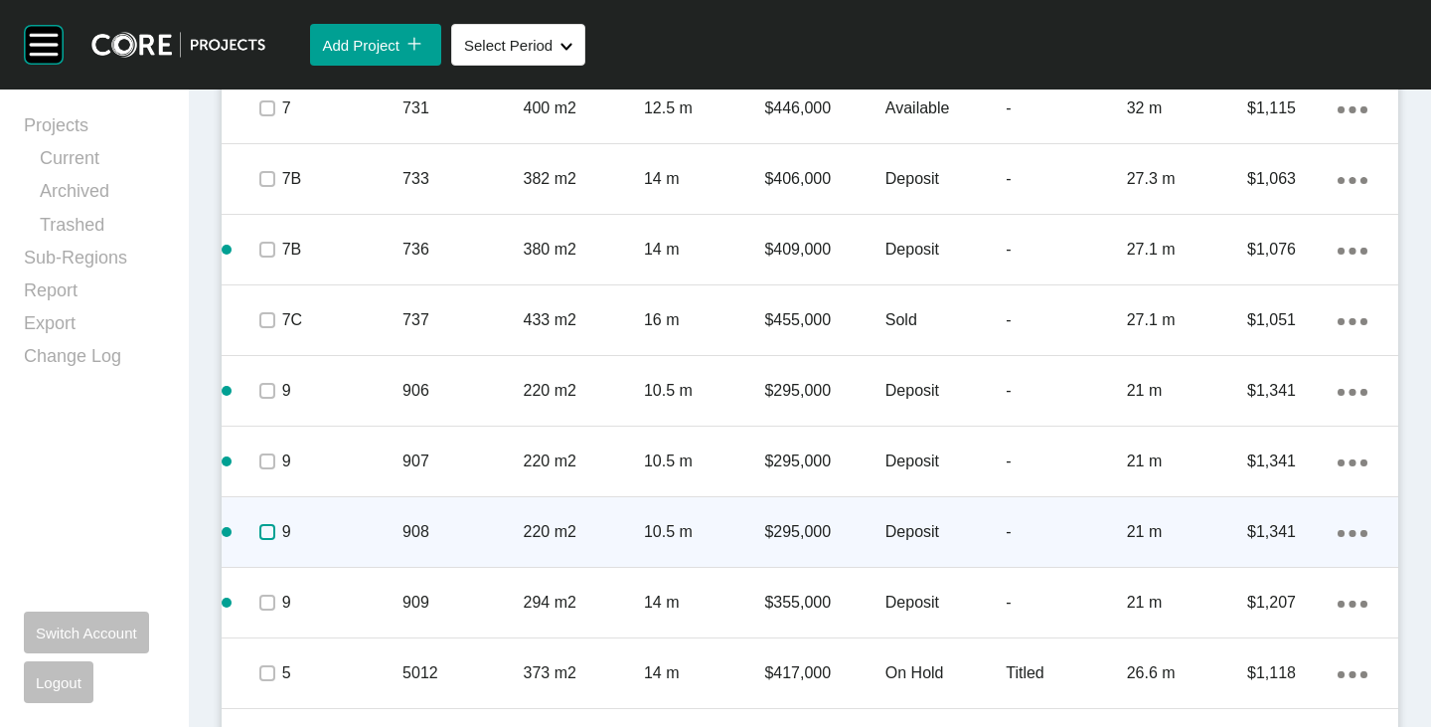
drag, startPoint x: 266, startPoint y: 523, endPoint x: 265, endPoint y: 533, distance: 10.0
click at [267, 527] on label at bounding box center [267, 532] width 16 height 16
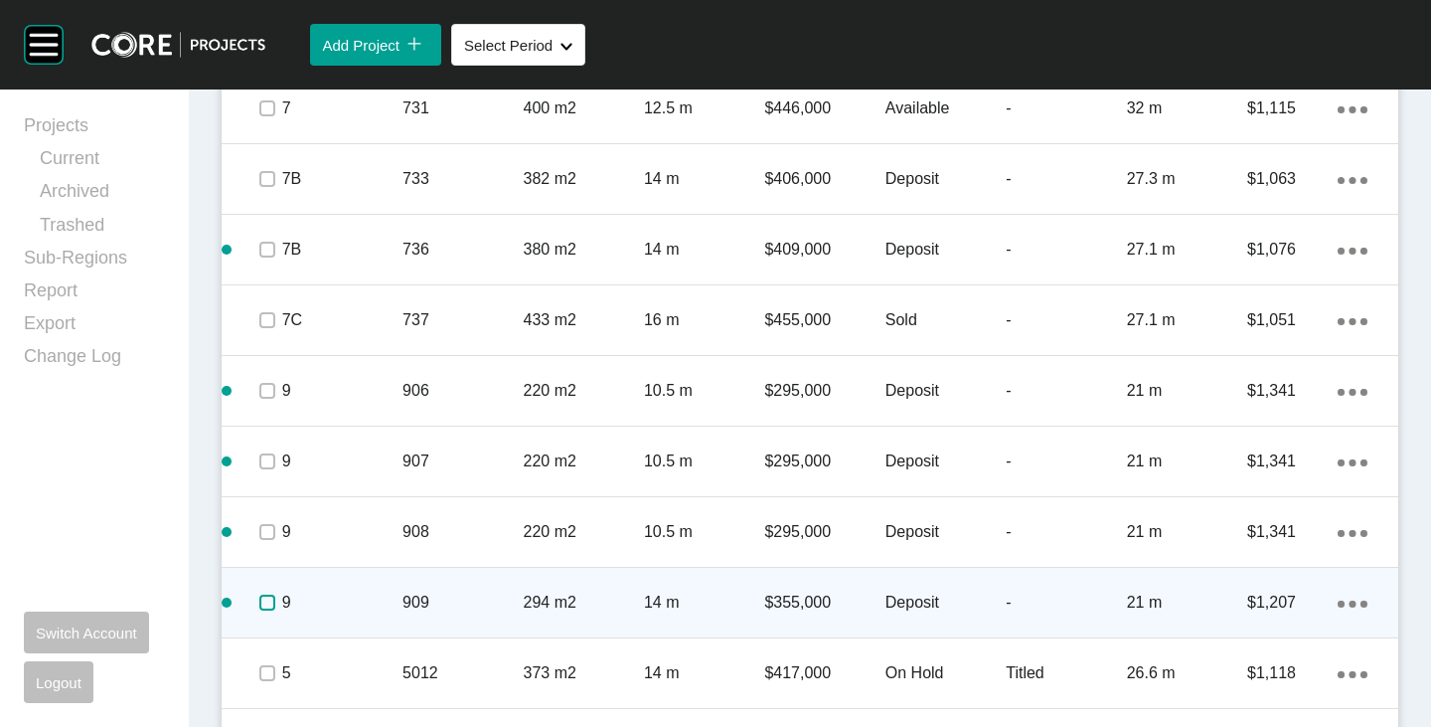
click at [267, 594] on label at bounding box center [267, 602] width 16 height 16
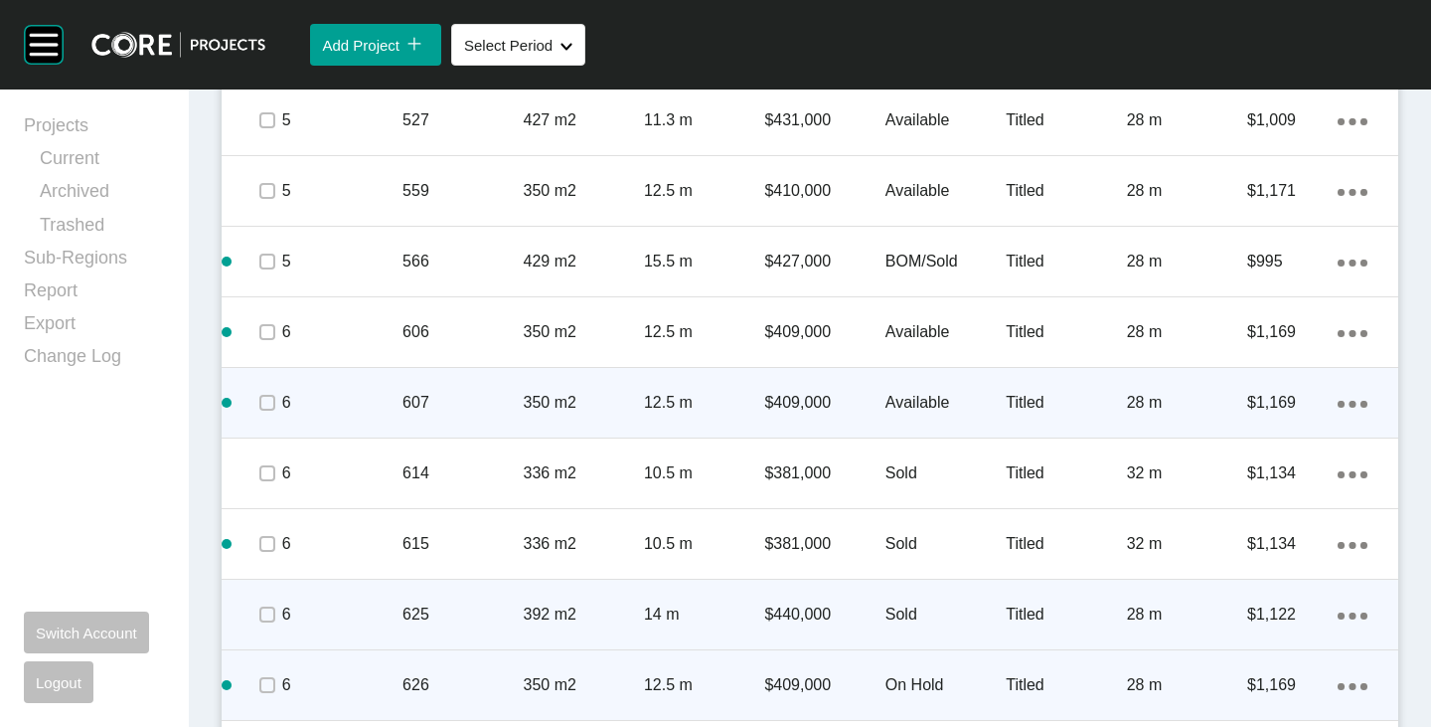
scroll to position [1103, 0]
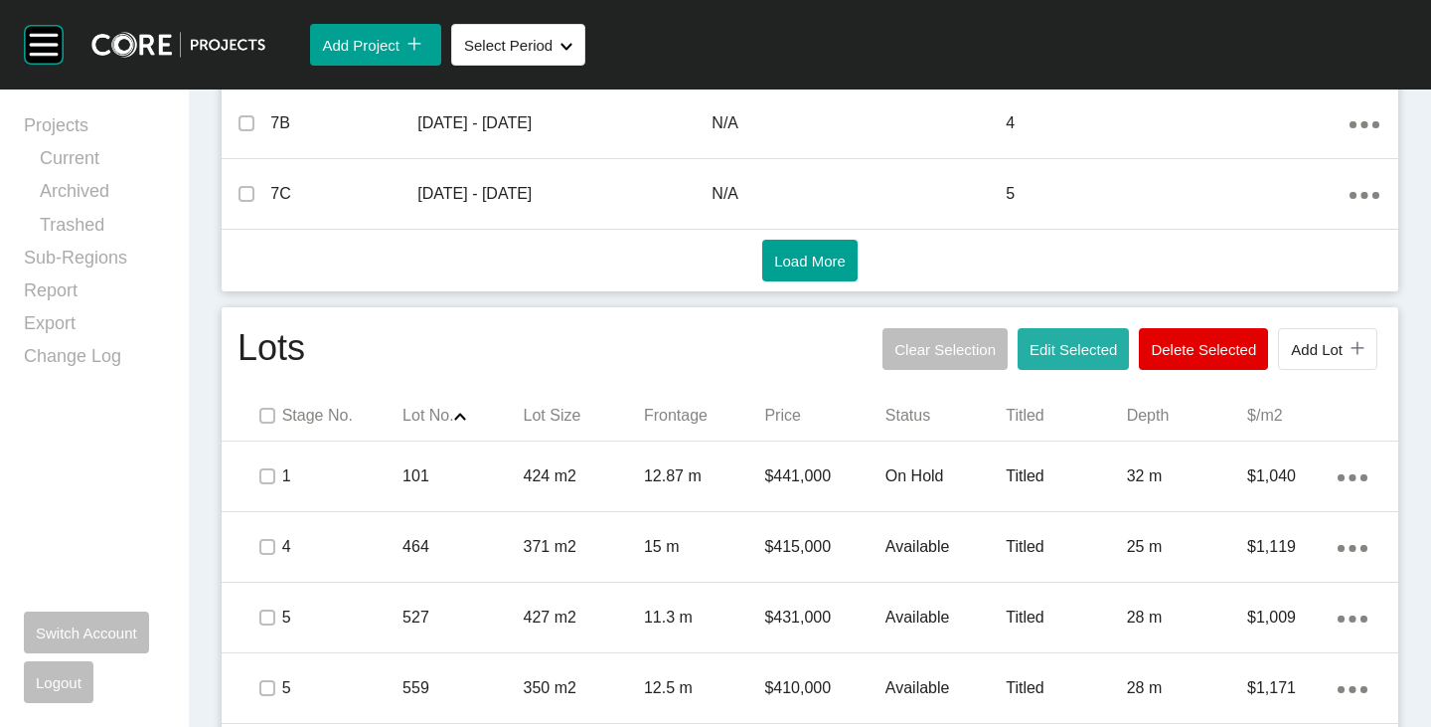
click at [1054, 345] on span "Edit Selected" at bounding box center [1073, 349] width 87 height 17
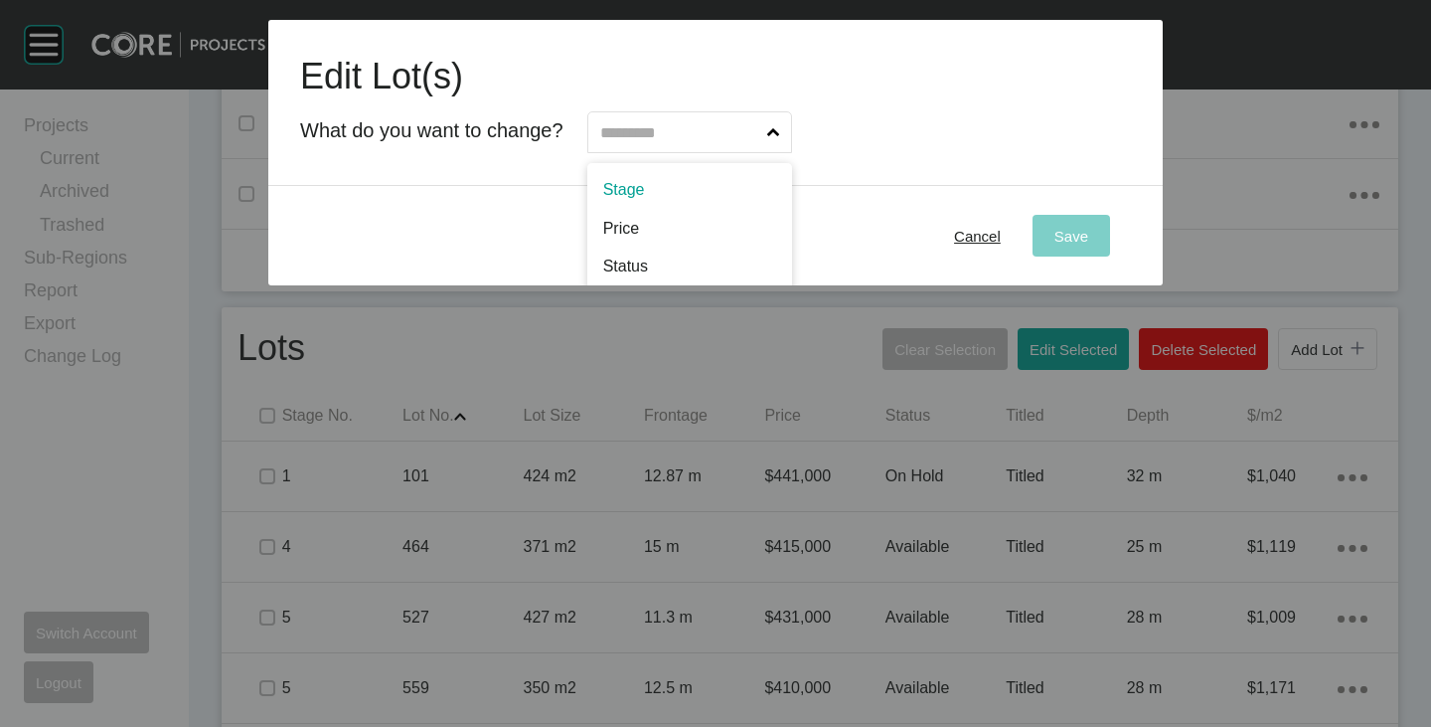
drag, startPoint x: 666, startPoint y: 148, endPoint x: 664, endPoint y: 170, distance: 22.0
click at [666, 148] on input "text" at bounding box center [679, 132] width 167 height 40
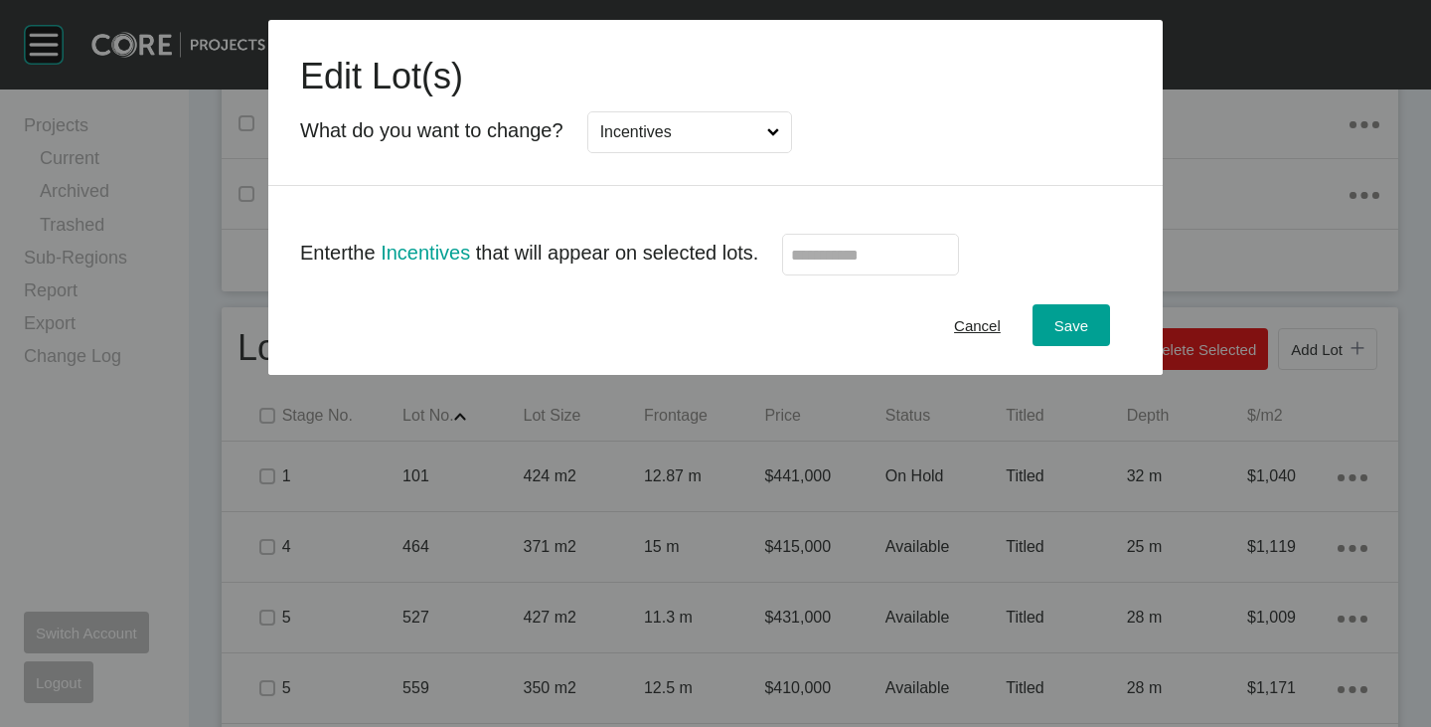
click at [851, 257] on input "text" at bounding box center [870, 255] width 159 height 17
type input "******"
click at [824, 301] on div "Cancel Save" at bounding box center [715, 324] width 895 height 99
click at [1051, 312] on div "Save" at bounding box center [1072, 325] width 44 height 27
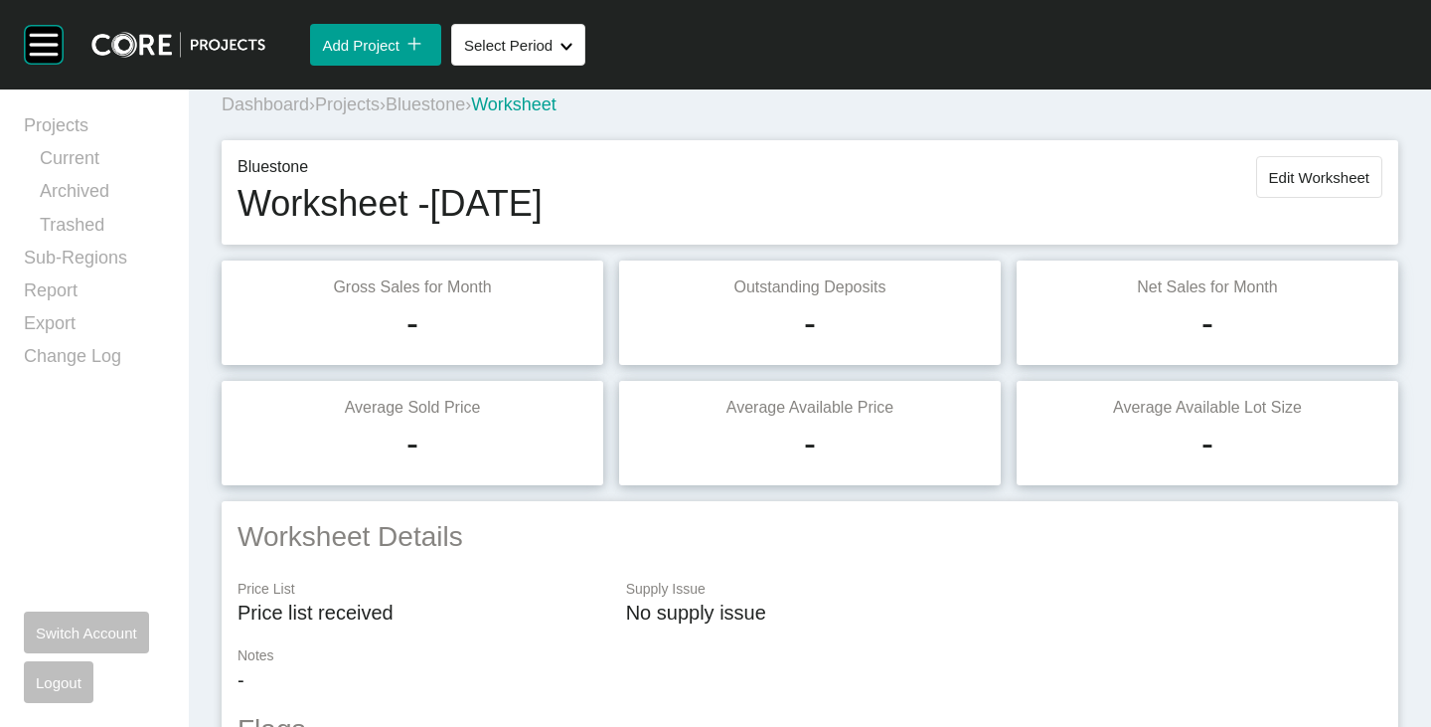
scroll to position [0, 0]
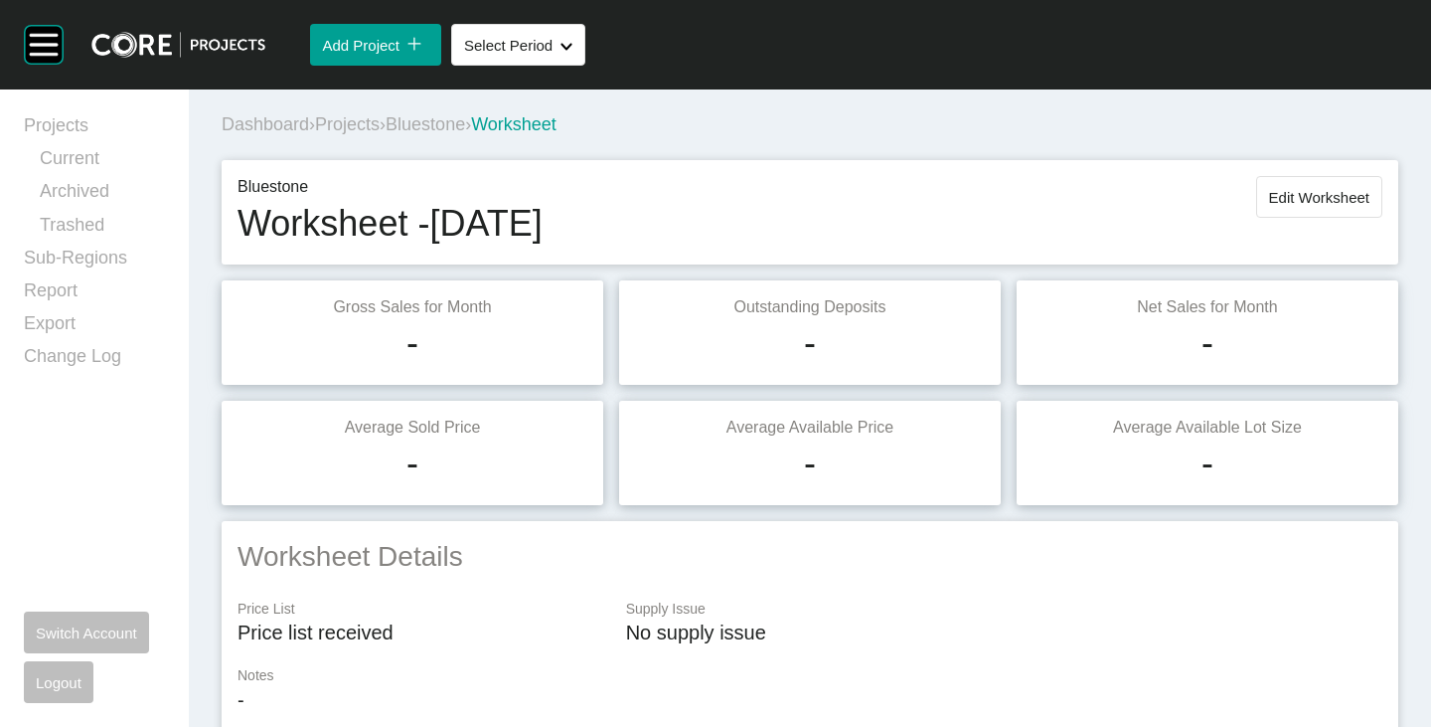
click at [1269, 195] on span "Edit Worksheet" at bounding box center [1319, 197] width 100 height 17
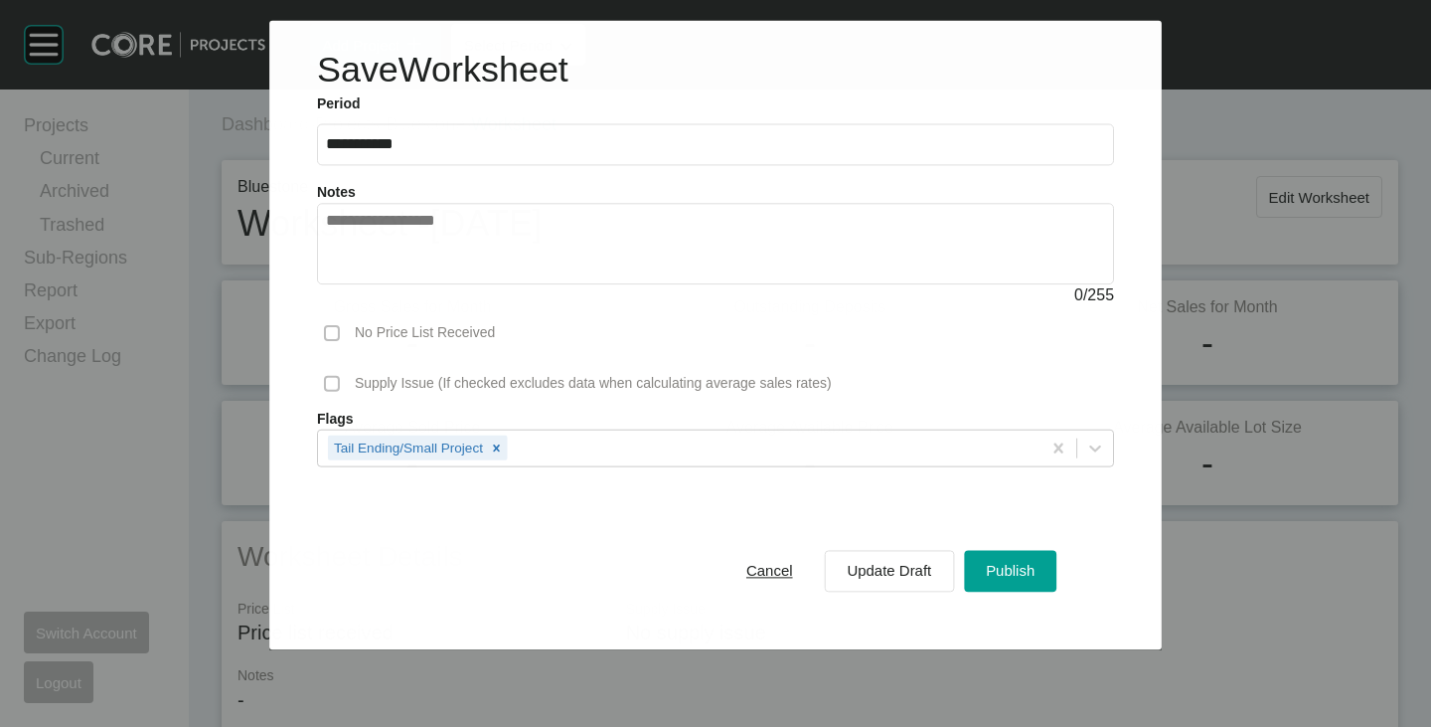
click at [568, 266] on textarea at bounding box center [715, 245] width 779 height 64
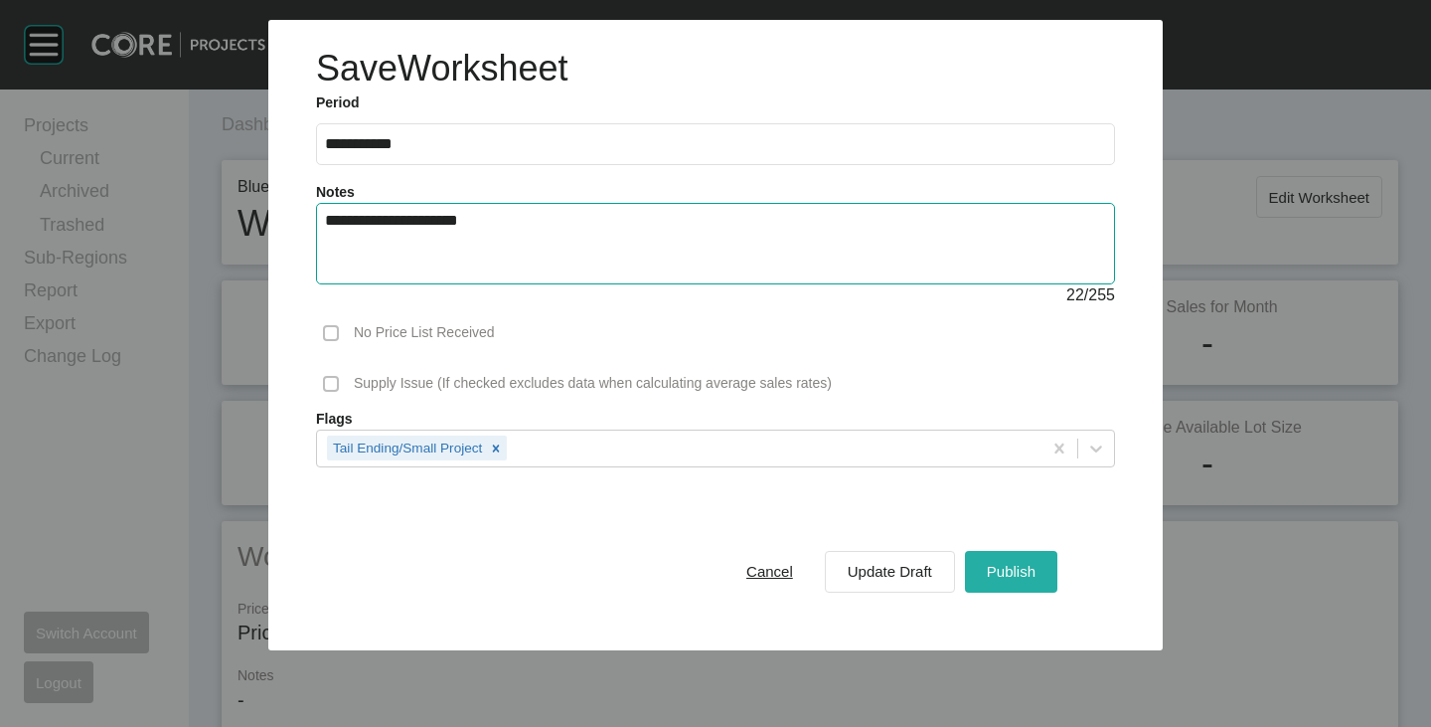
type textarea "**********"
click at [1019, 562] on div "Publish" at bounding box center [1011, 571] width 59 height 27
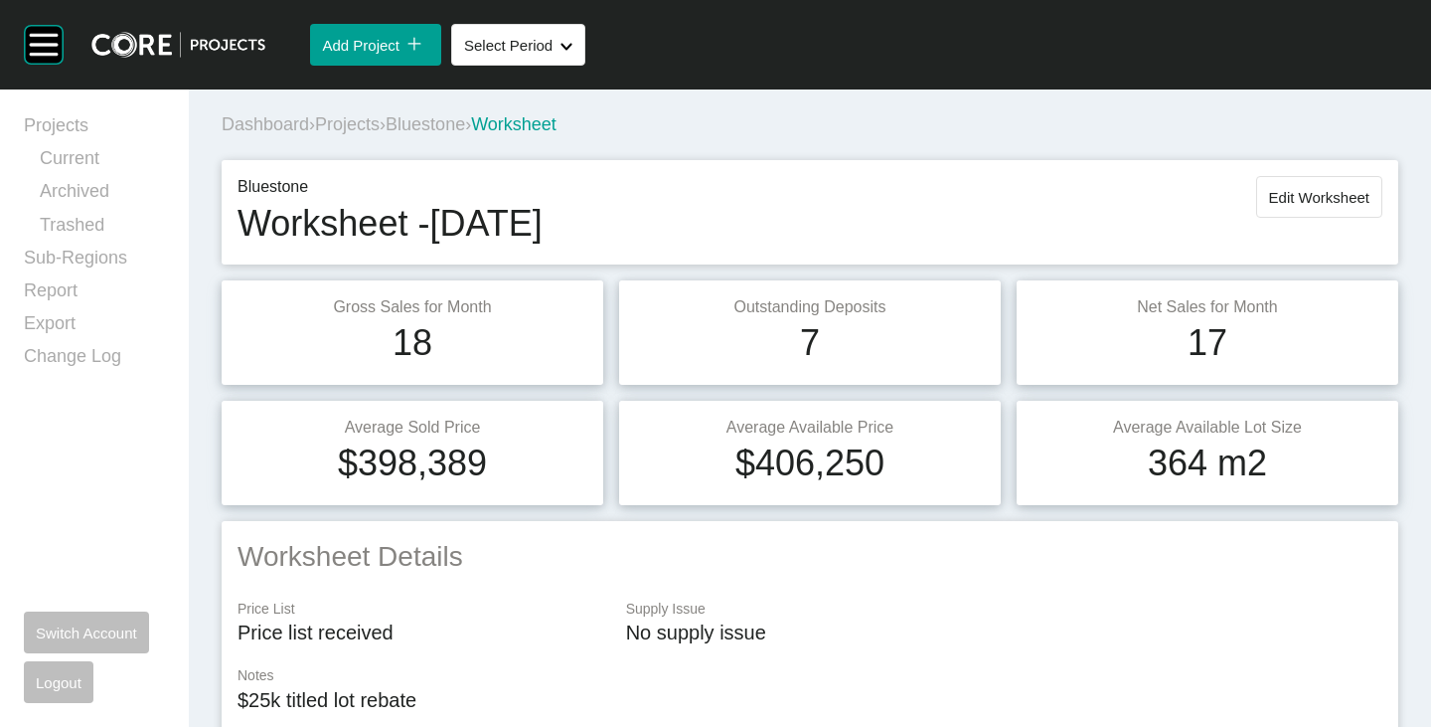
click at [465, 124] on span "Bluestone" at bounding box center [426, 124] width 80 height 20
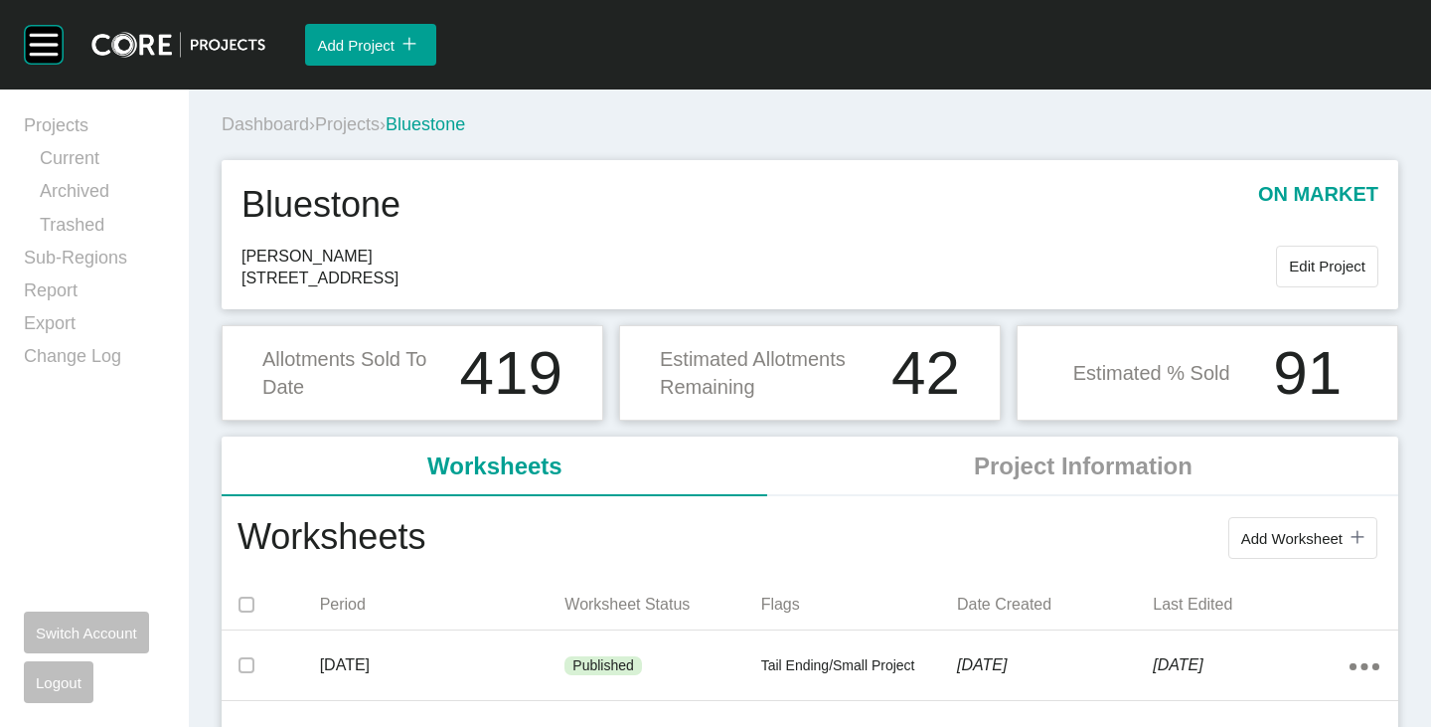
click at [341, 126] on span "Projects" at bounding box center [347, 124] width 65 height 20
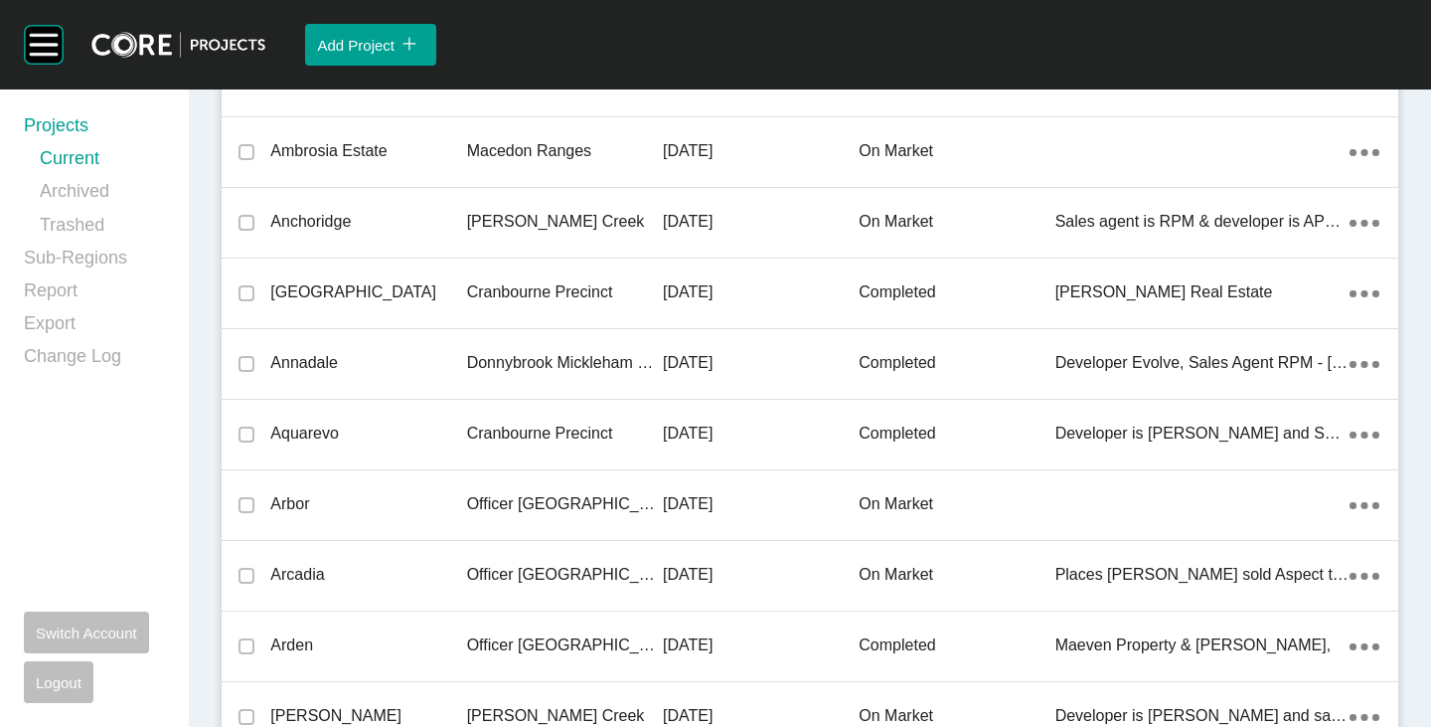
scroll to position [43872, 0]
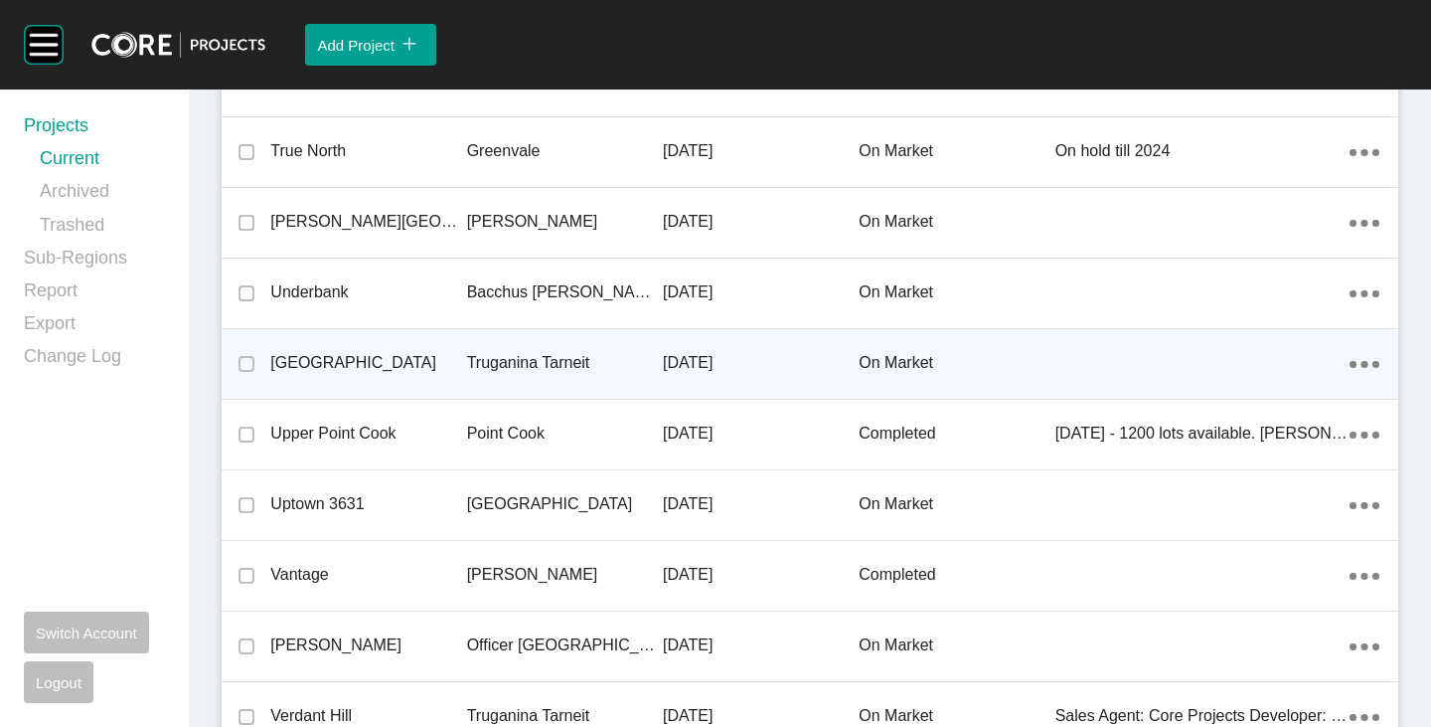
click at [324, 363] on p "[GEOGRAPHIC_DATA]" at bounding box center [368, 363] width 196 height 22
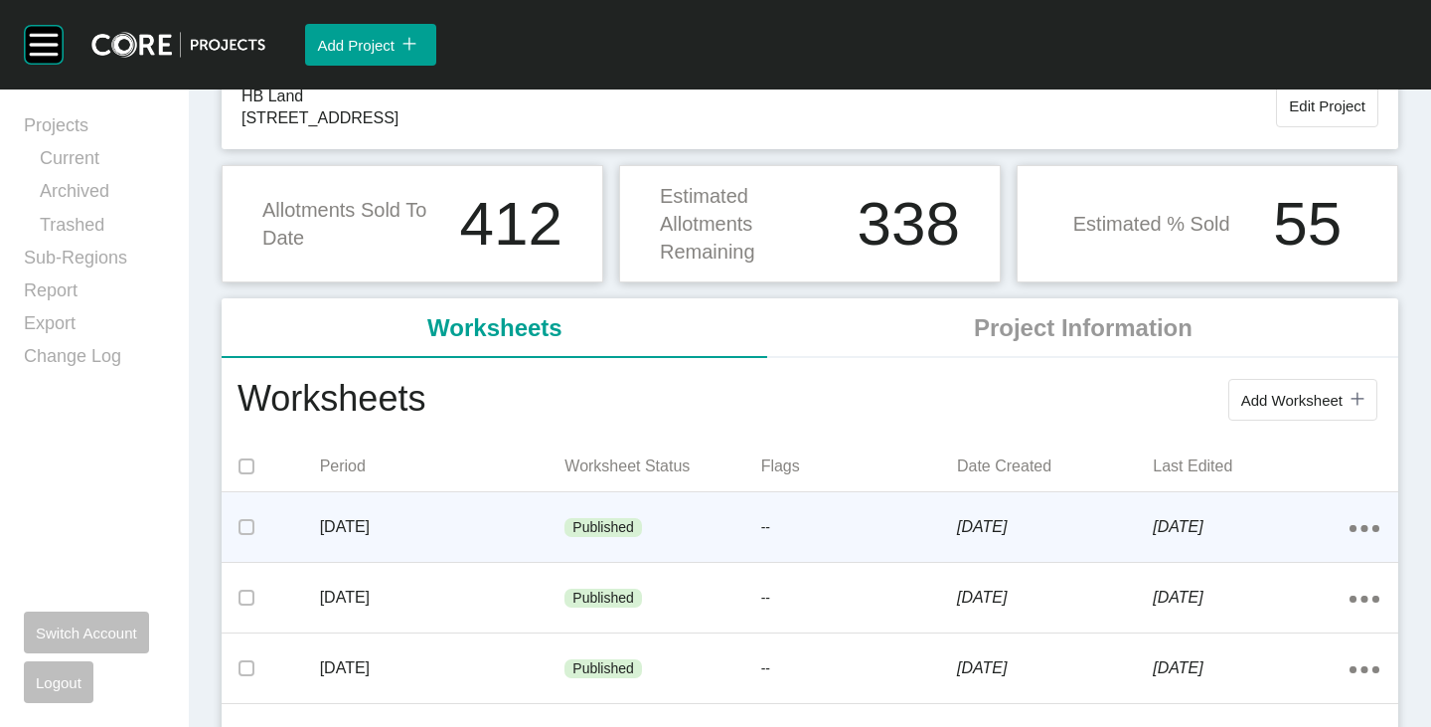
scroll to position [199, 0]
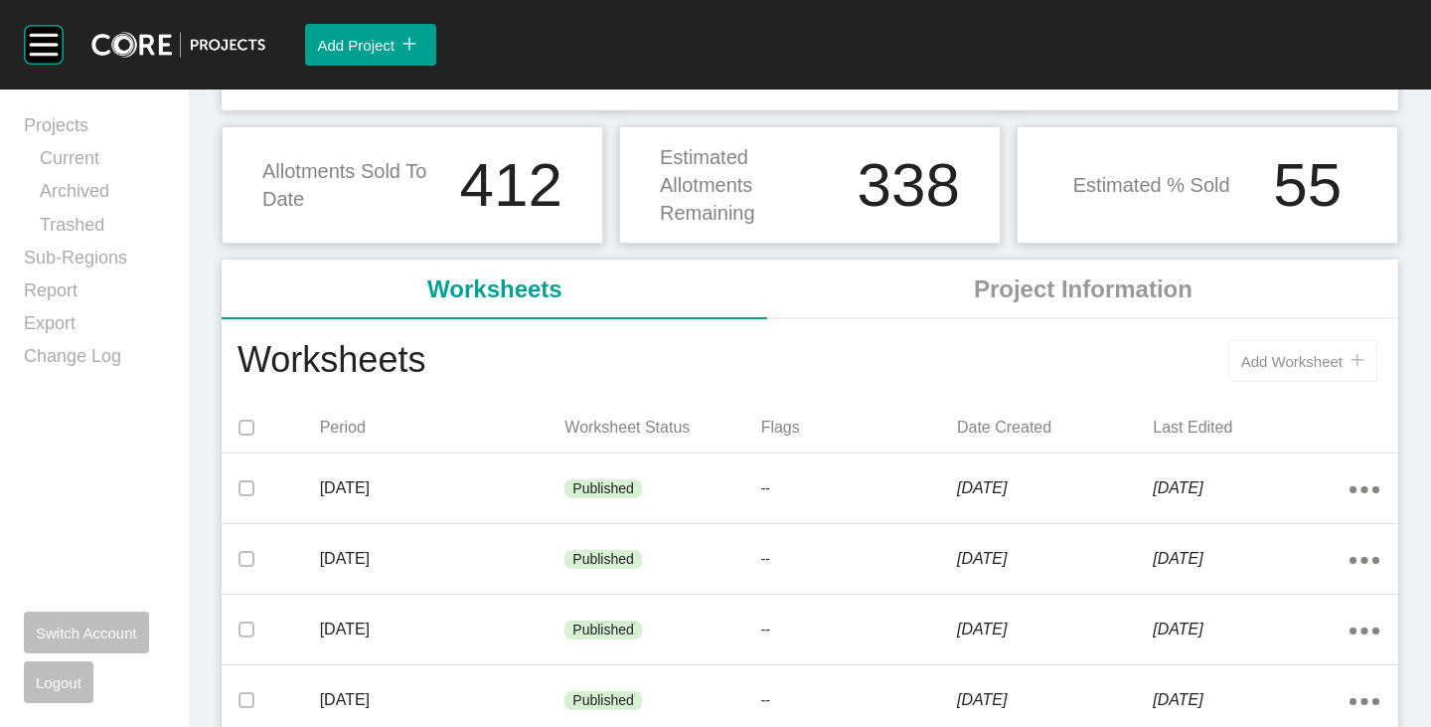
click at [1284, 356] on span "Add Worksheet" at bounding box center [1292, 361] width 101 height 17
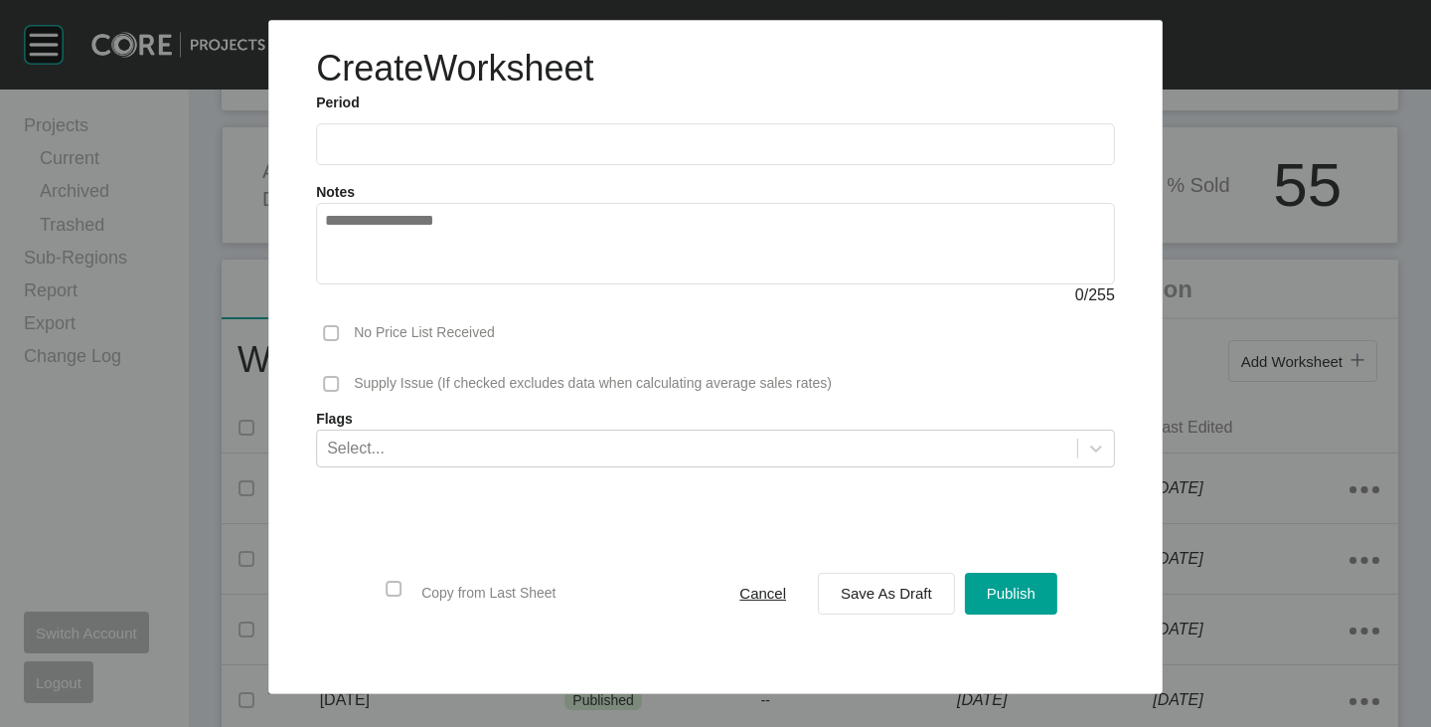
click at [381, 148] on input "text" at bounding box center [715, 144] width 781 height 17
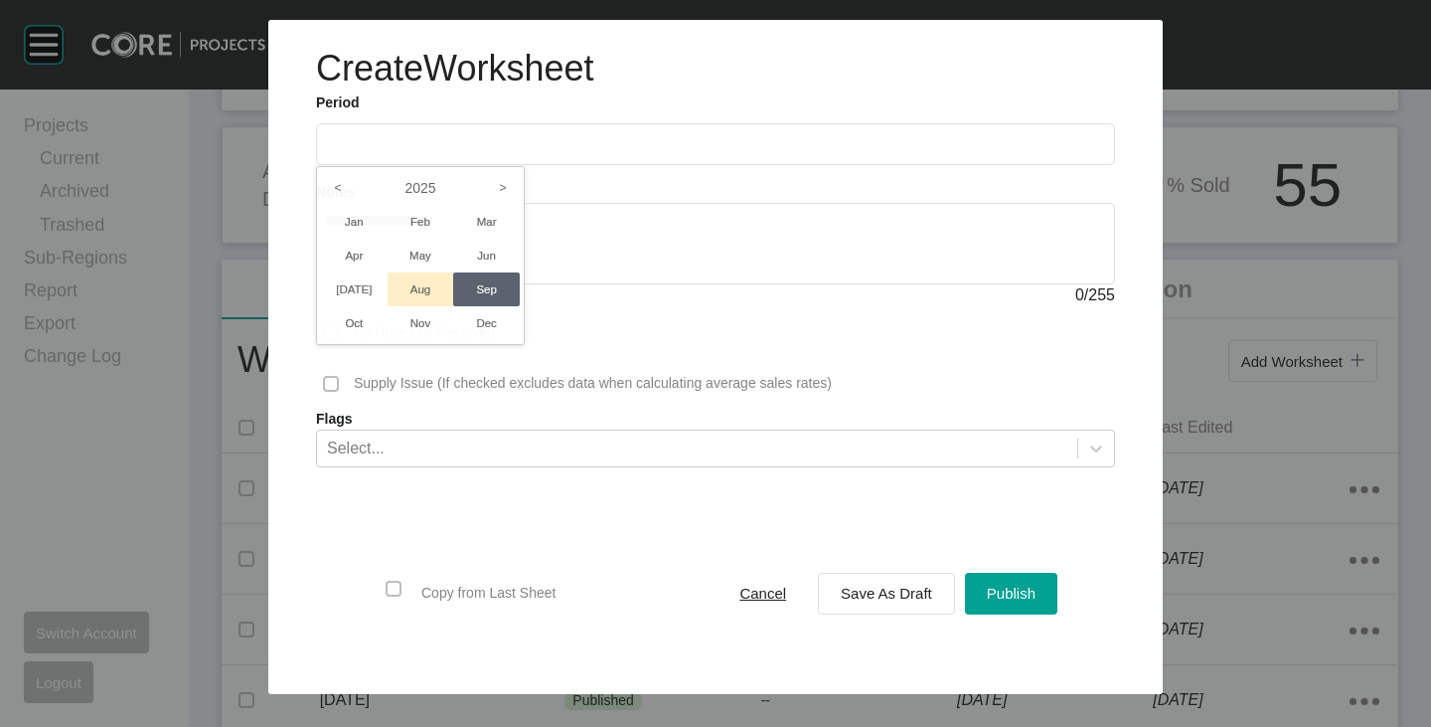
click at [416, 288] on li "Aug" at bounding box center [421, 289] width 67 height 34
type input "**********"
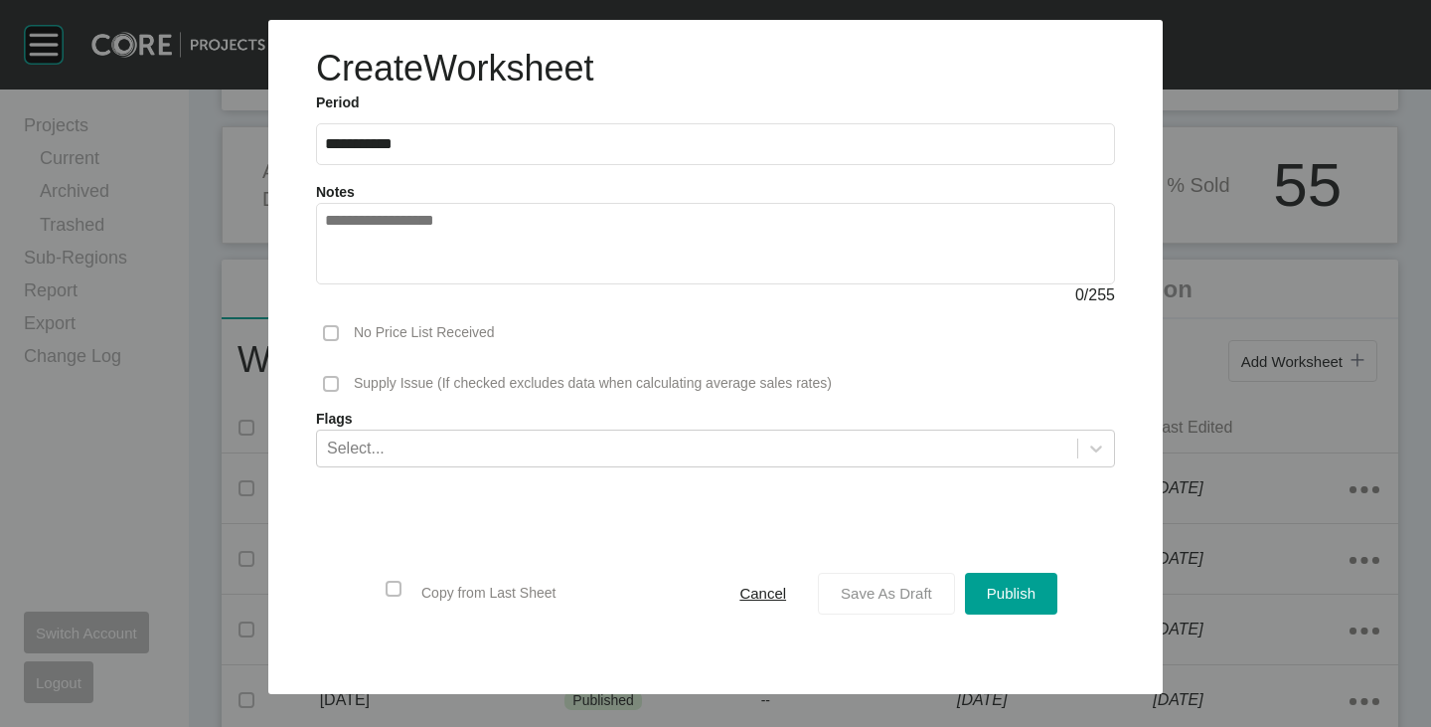
click at [876, 610] on button "Save As Draft" at bounding box center [886, 594] width 137 height 42
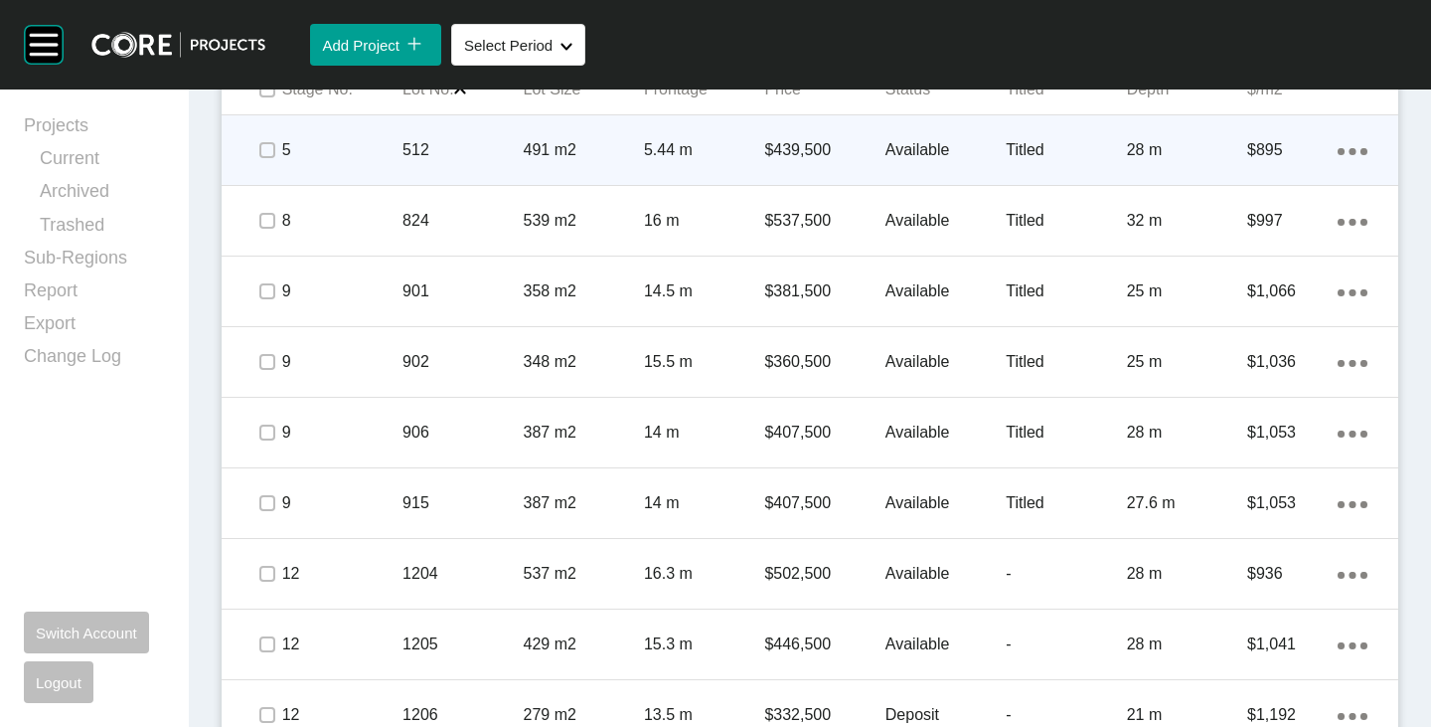
scroll to position [1031, 0]
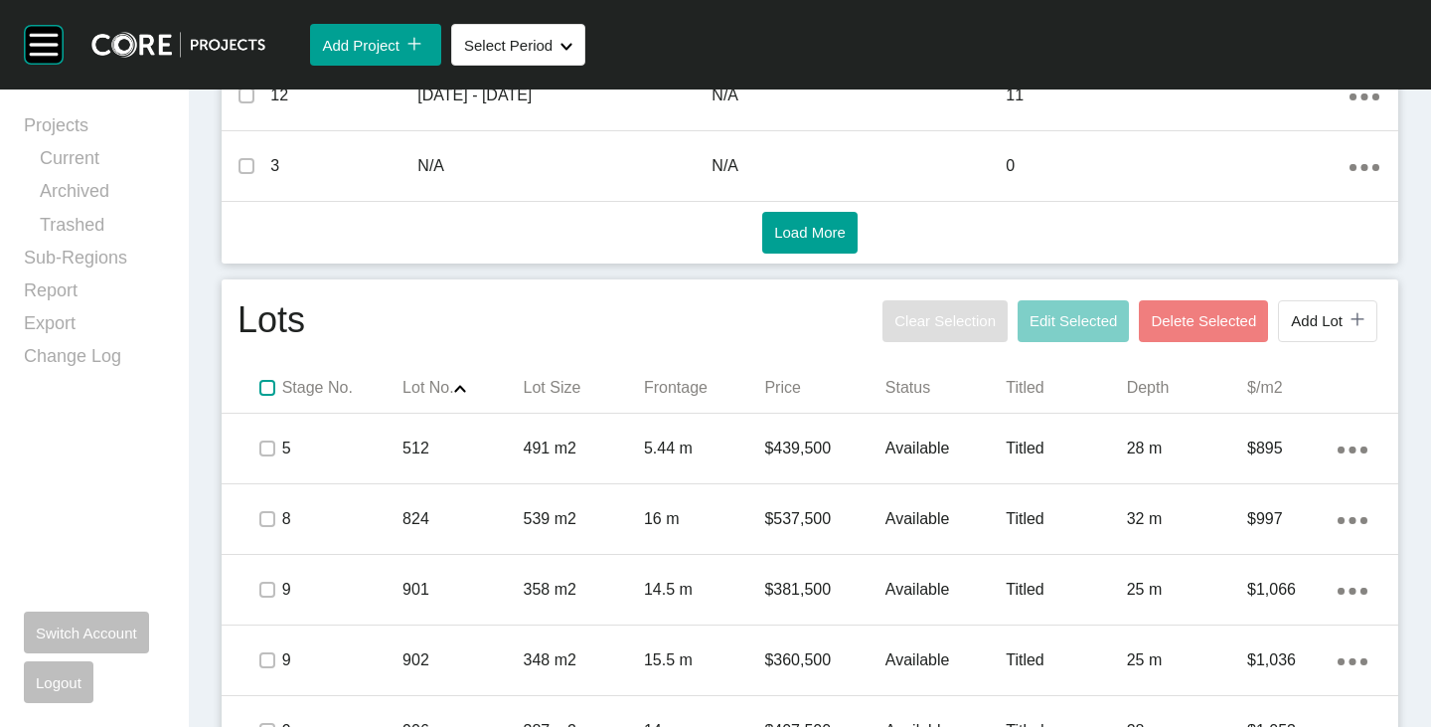
click at [259, 387] on label at bounding box center [267, 388] width 16 height 16
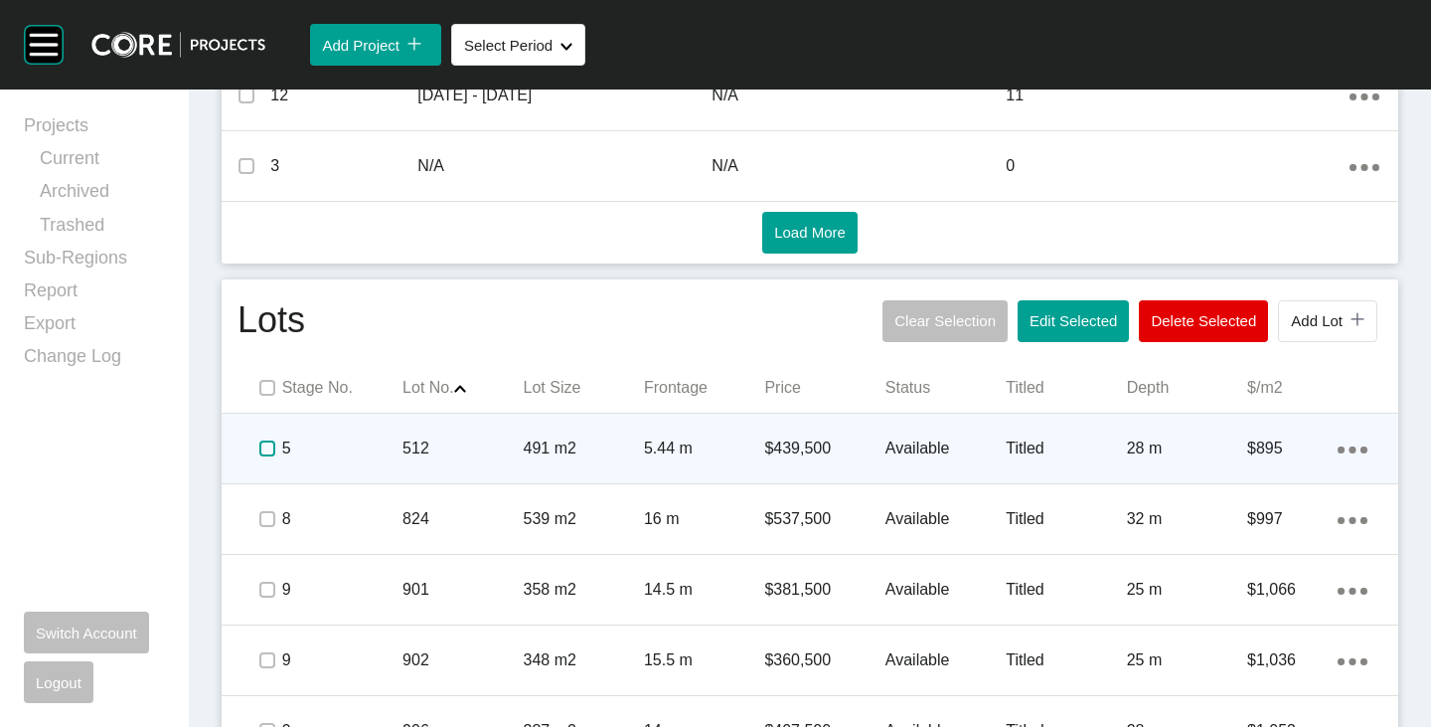
click at [259, 448] on label at bounding box center [267, 448] width 16 height 16
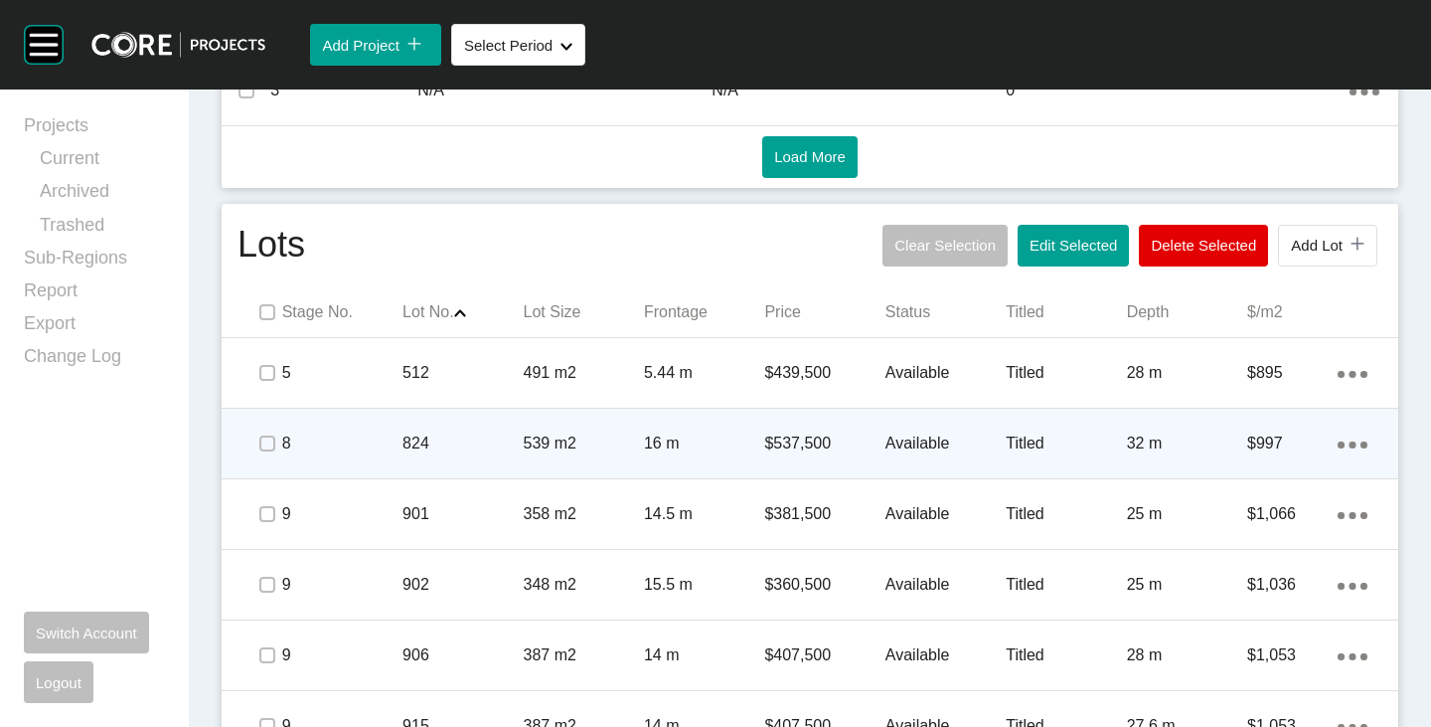
scroll to position [1130, 0]
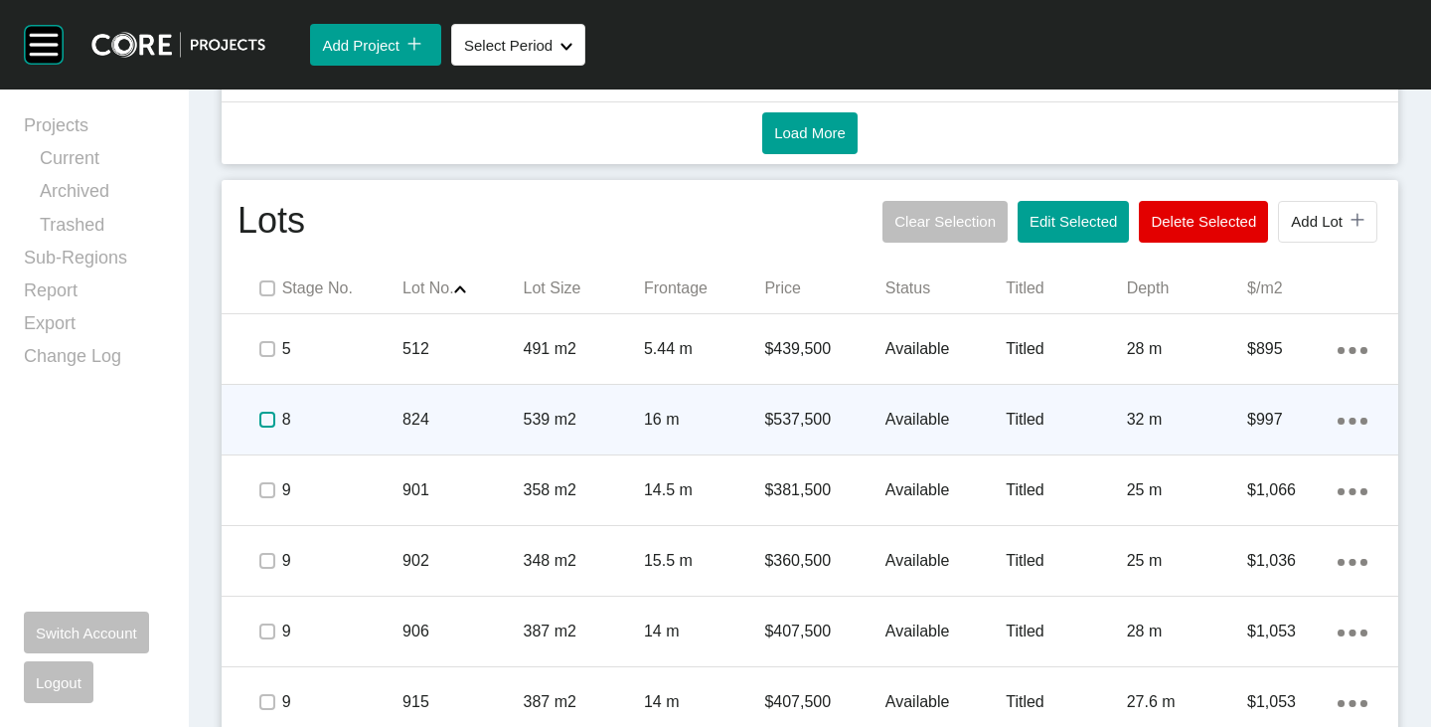
click at [267, 418] on label at bounding box center [267, 420] width 16 height 16
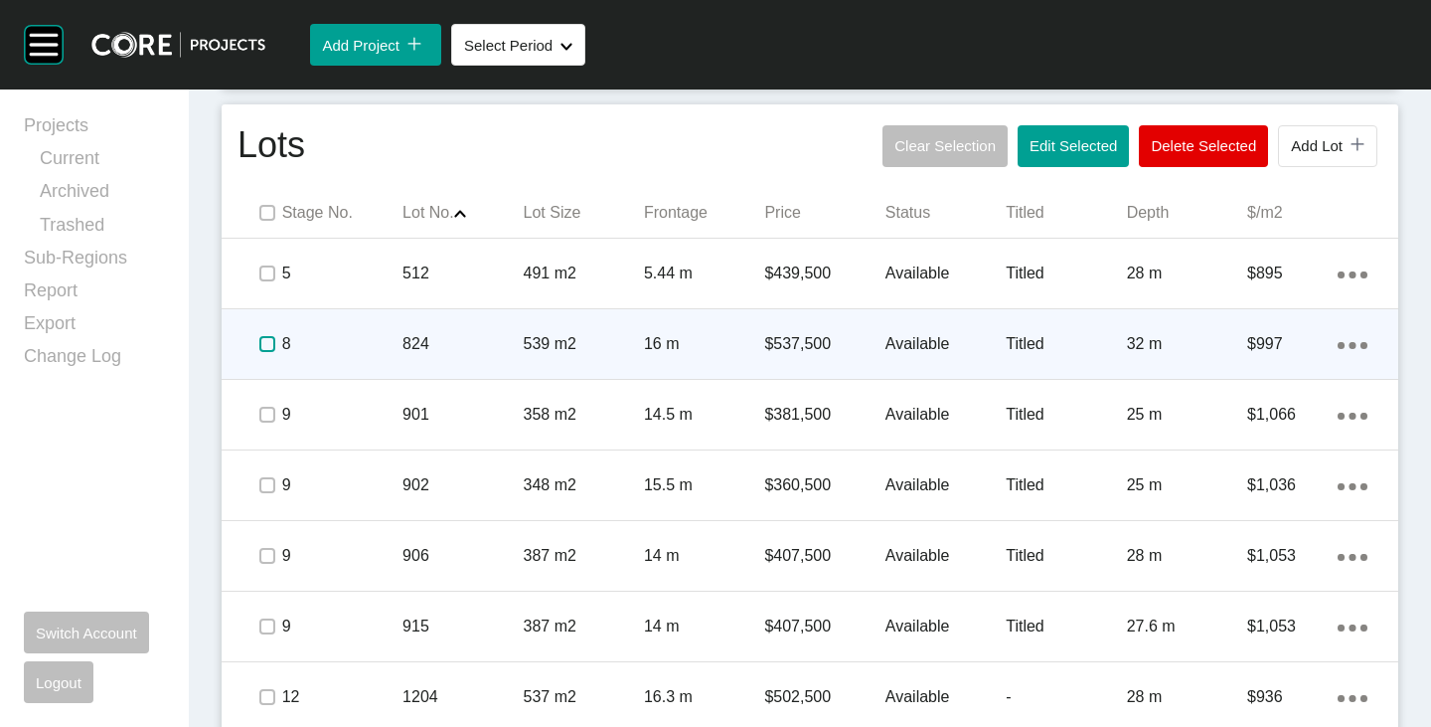
scroll to position [1230, 0]
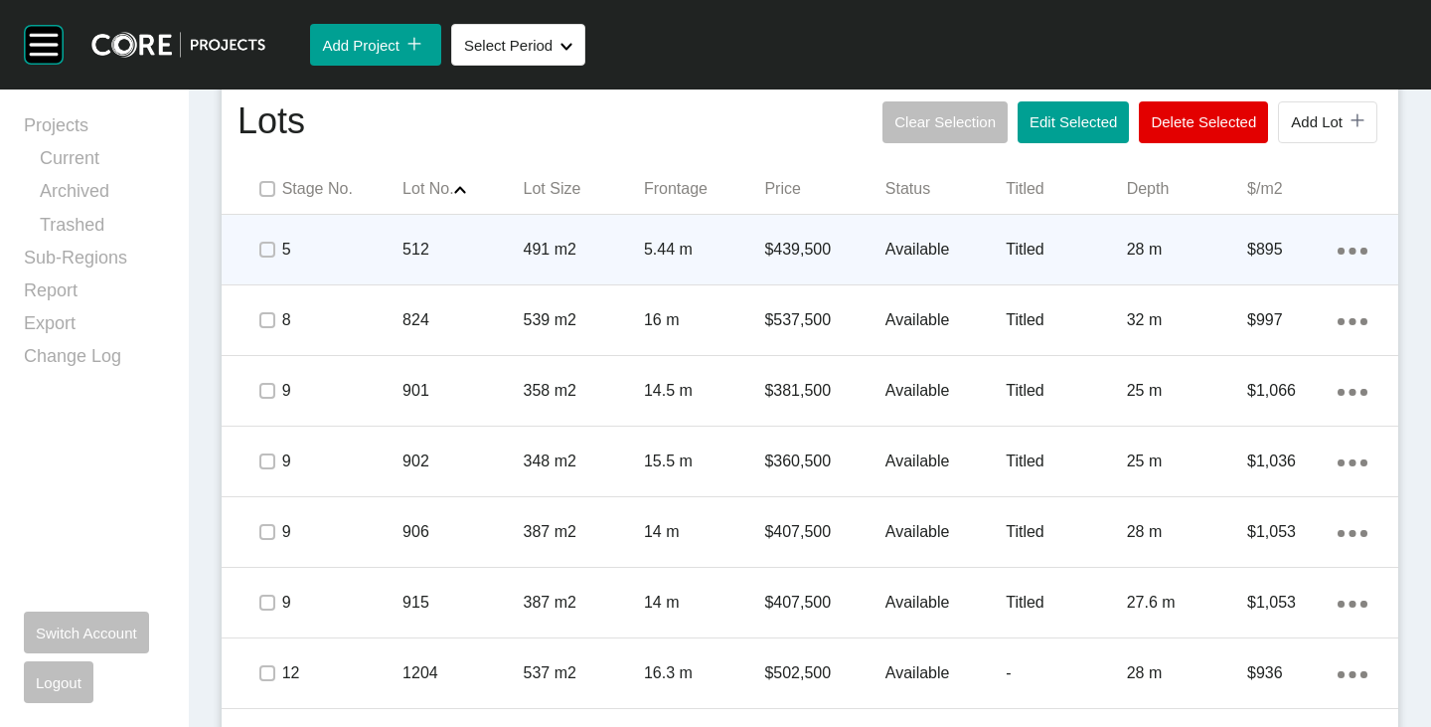
click at [918, 249] on p "Available" at bounding box center [946, 250] width 120 height 22
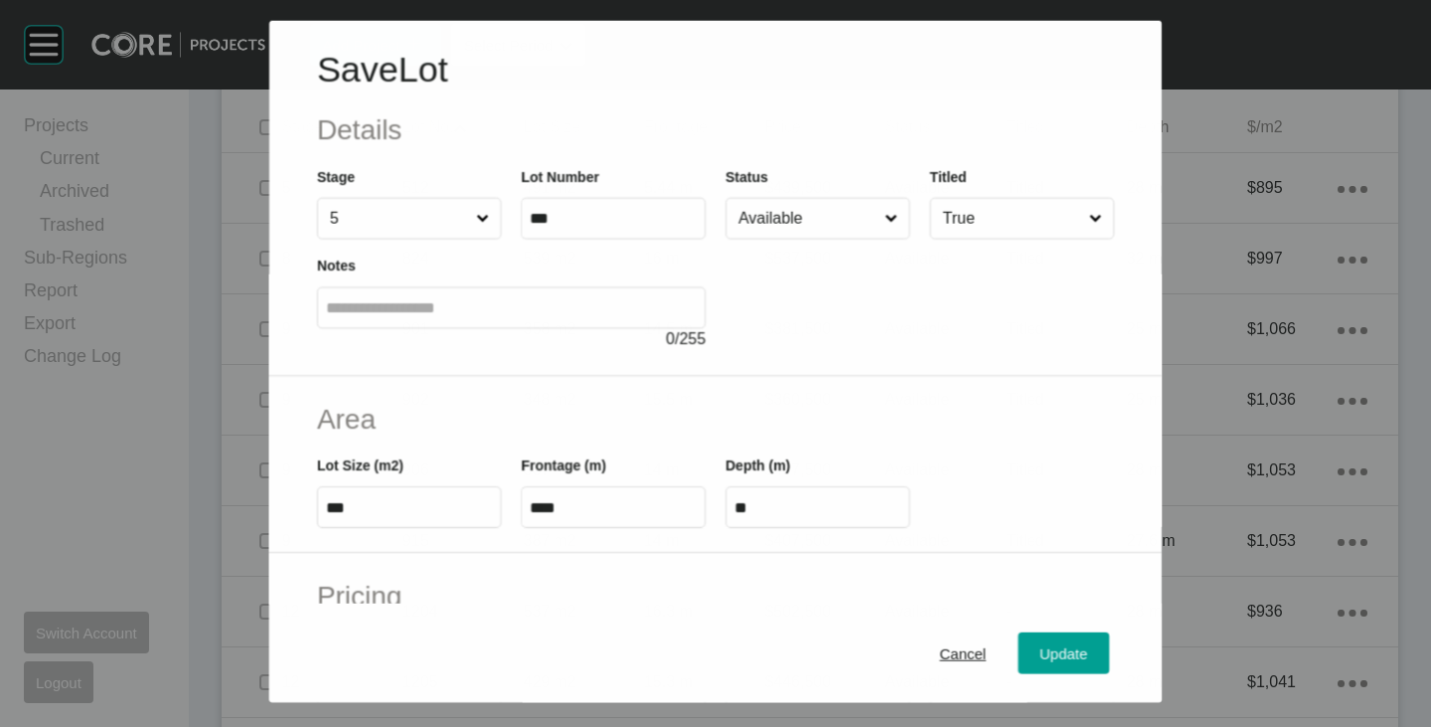
click at [816, 211] on input "Available" at bounding box center [808, 218] width 146 height 40
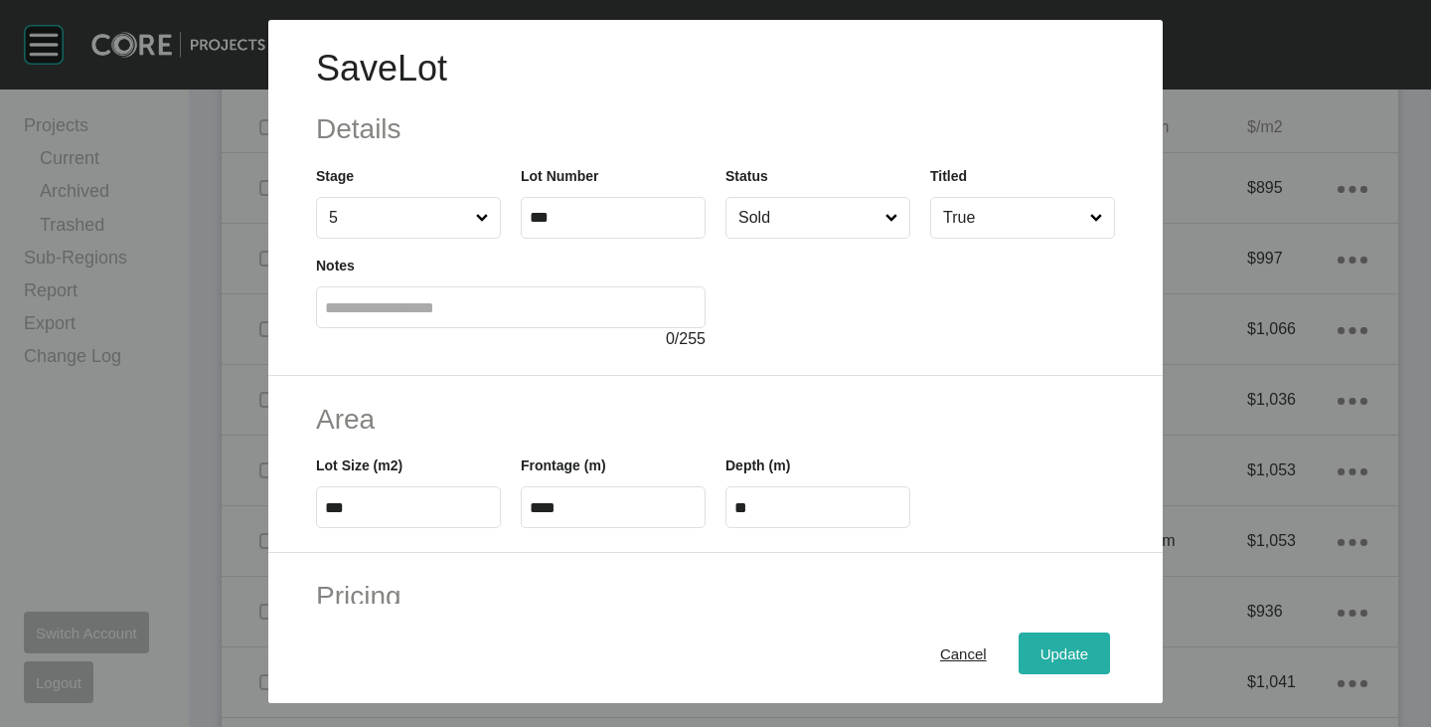
click at [1041, 648] on span "Update" at bounding box center [1065, 653] width 48 height 17
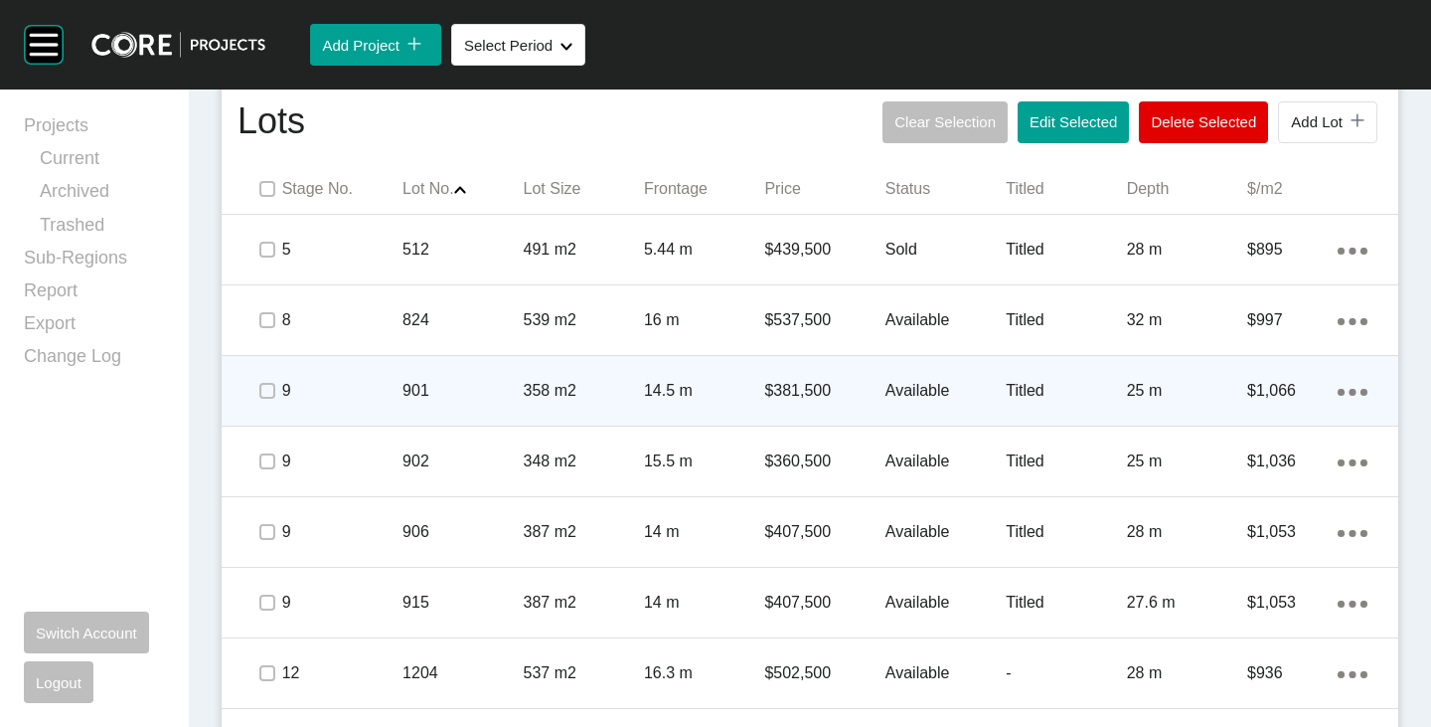
click at [900, 390] on p "Available" at bounding box center [946, 391] width 120 height 22
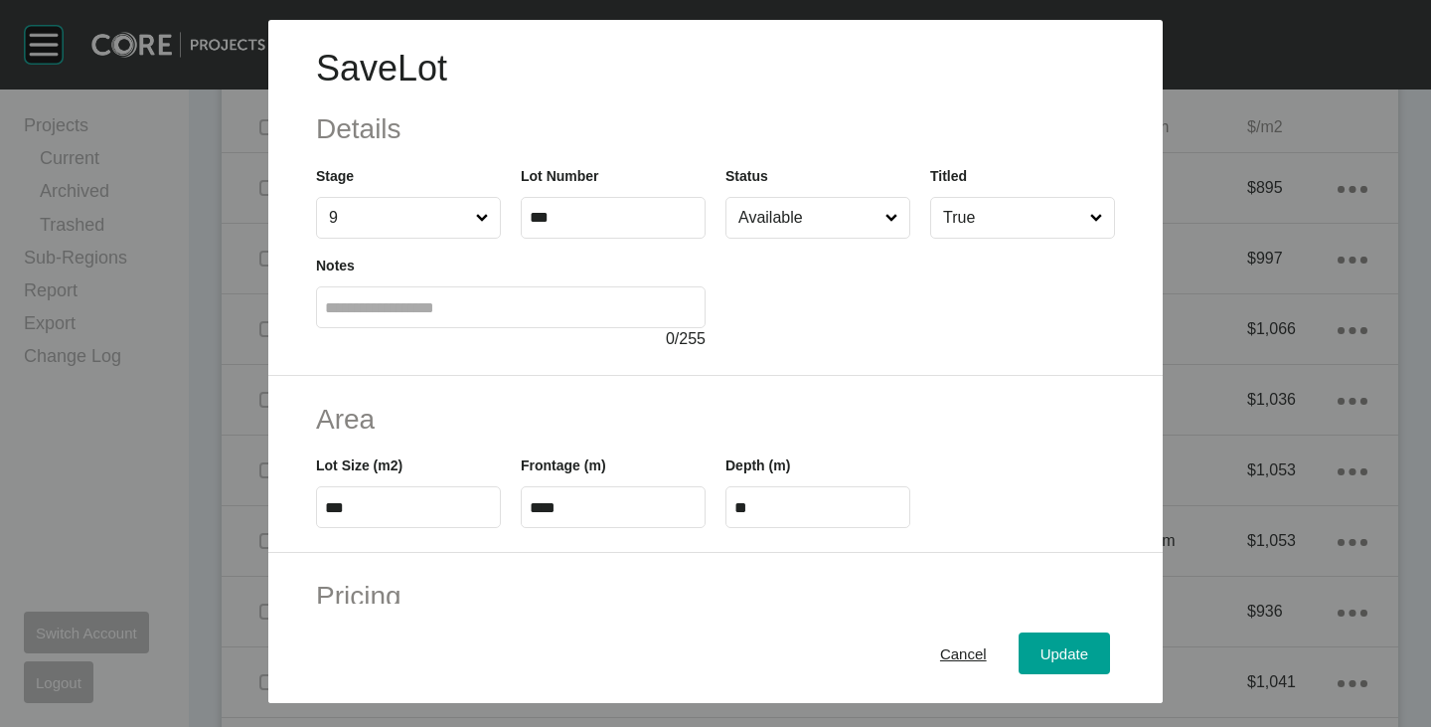
click at [803, 204] on input "Available" at bounding box center [808, 218] width 147 height 40
click at [1039, 637] on button "Update" at bounding box center [1064, 653] width 91 height 42
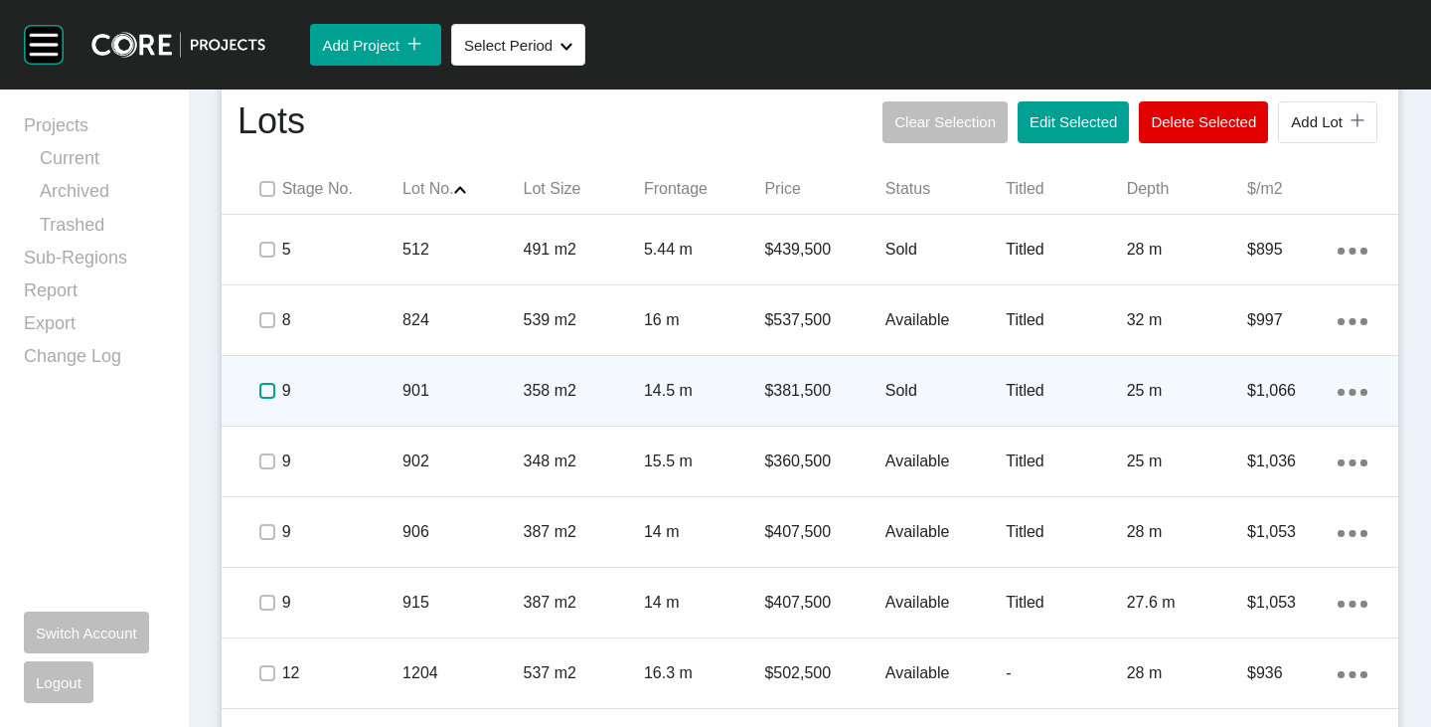
click at [273, 383] on label at bounding box center [267, 391] width 16 height 16
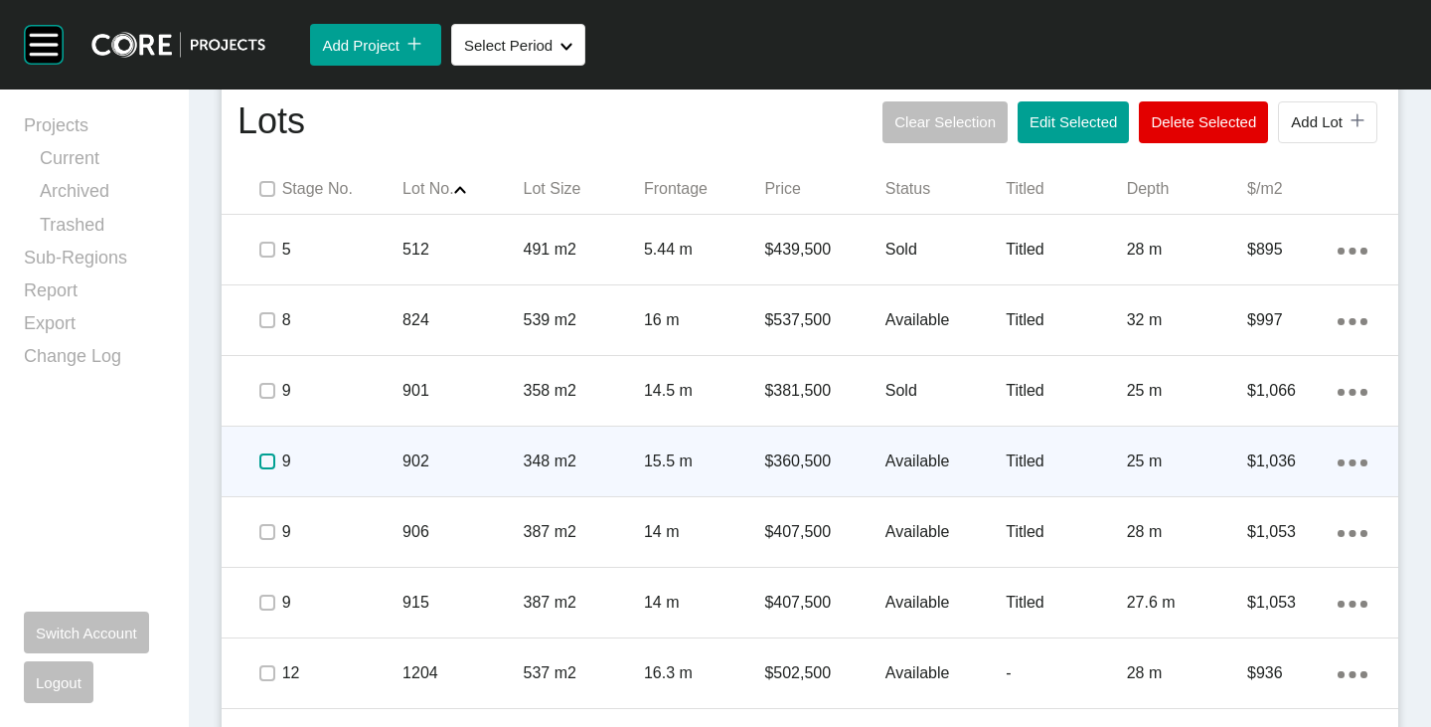
click at [266, 463] on label at bounding box center [267, 461] width 16 height 16
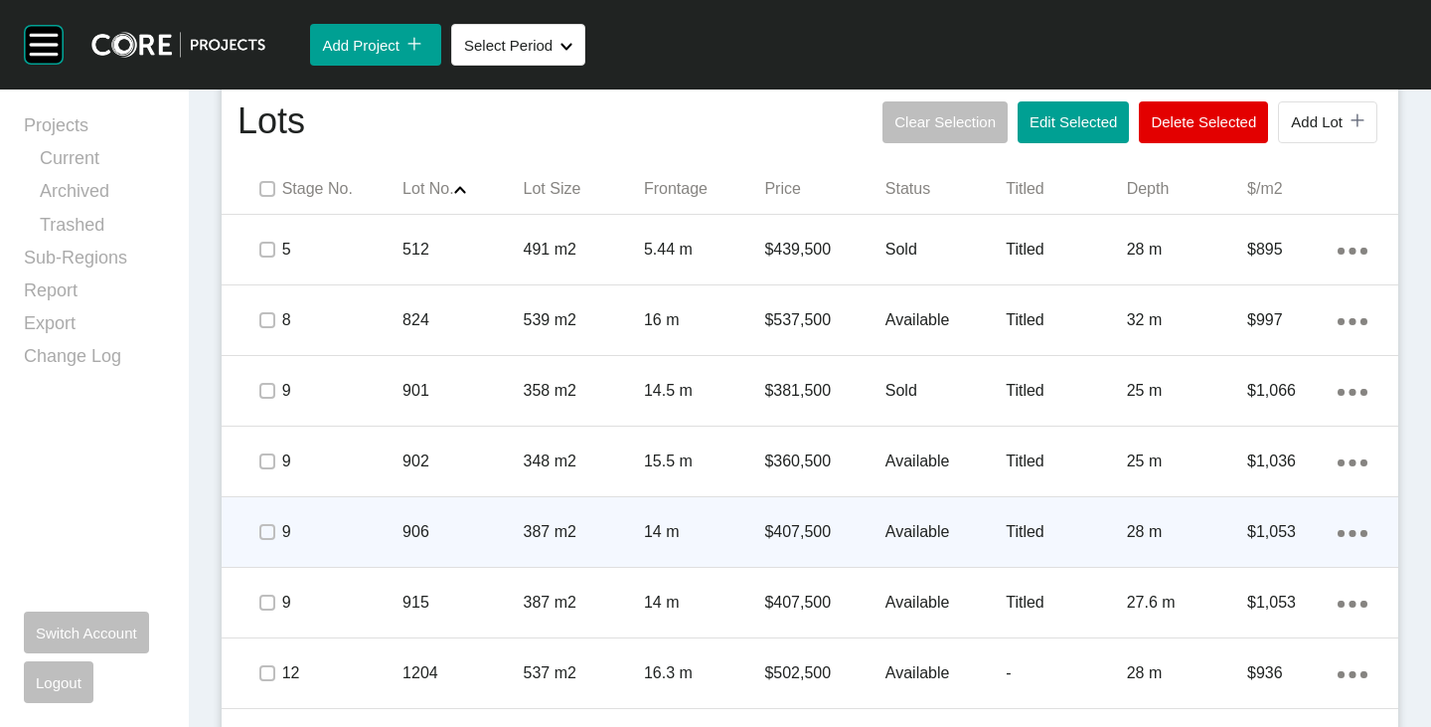
click at [913, 529] on p "Available" at bounding box center [946, 532] width 120 height 22
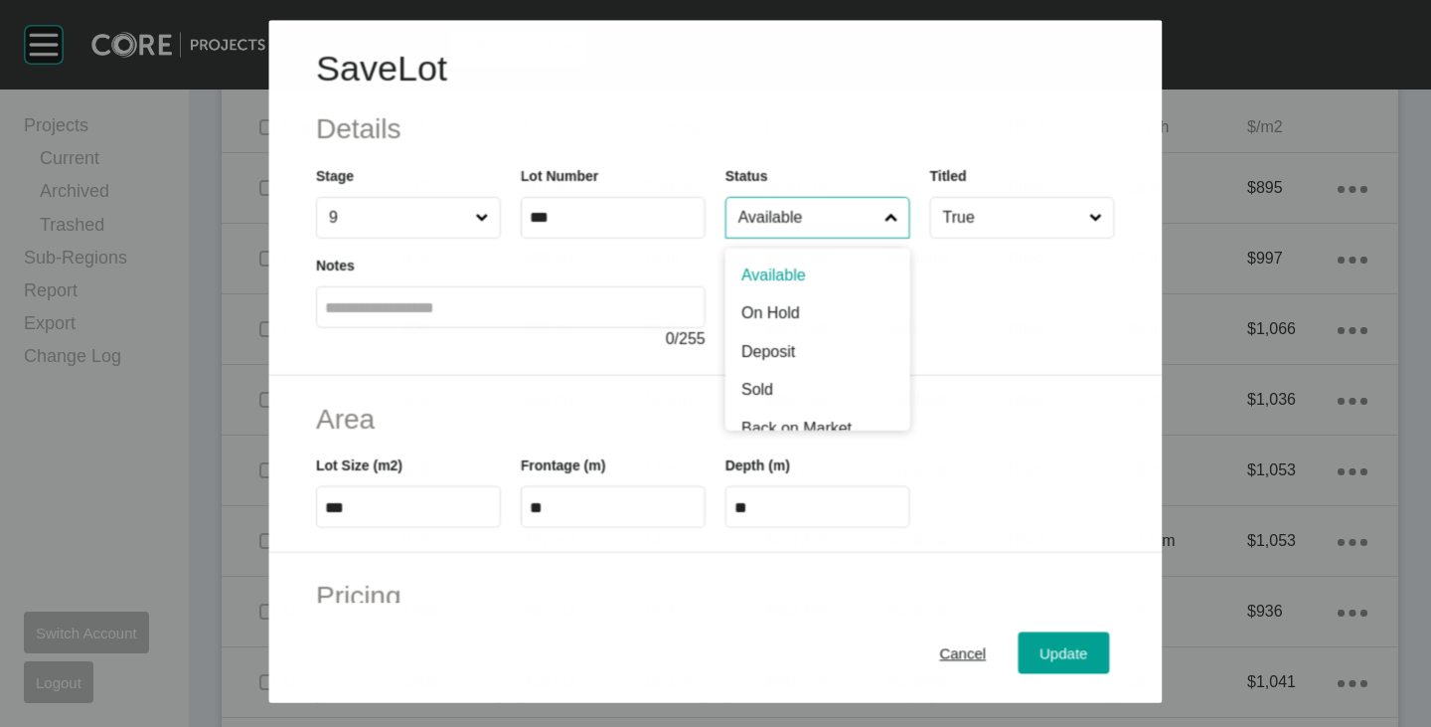
click at [757, 228] on input "Available" at bounding box center [808, 218] width 146 height 40
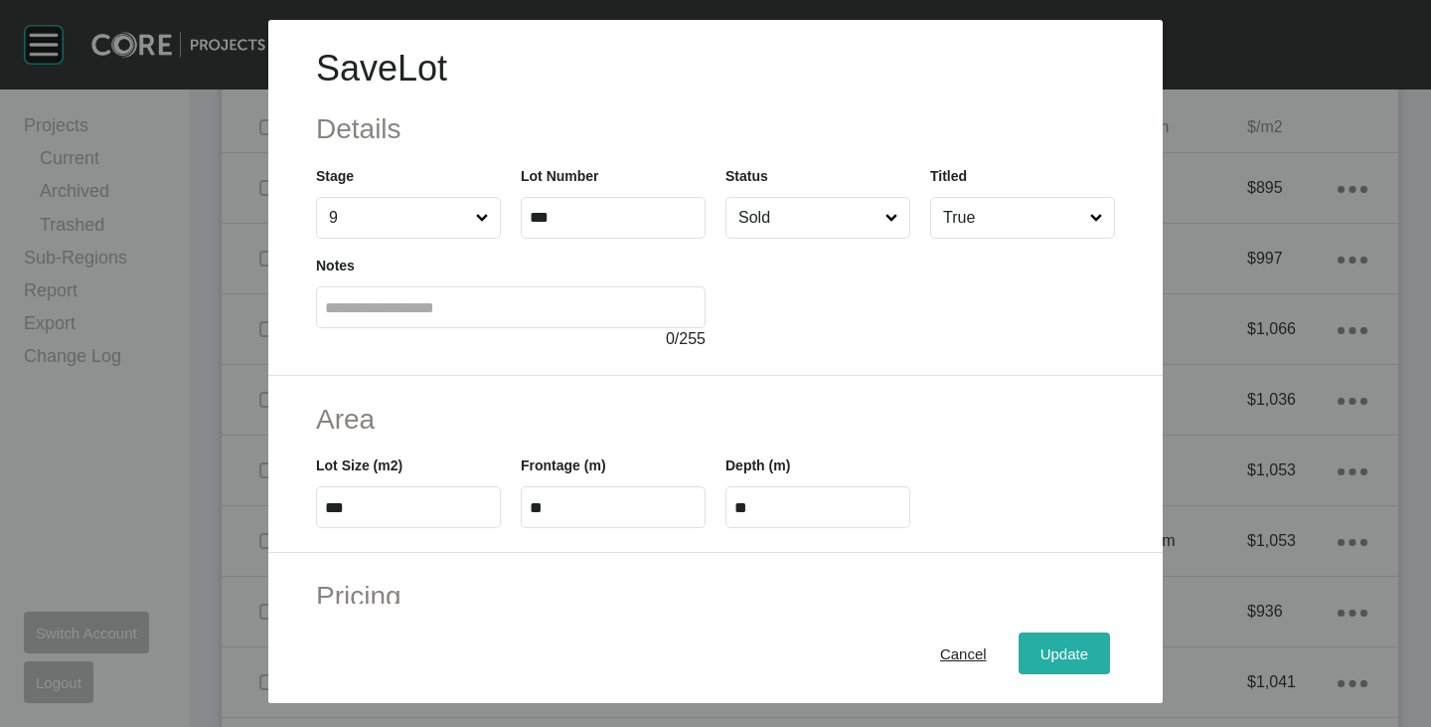
click at [1041, 654] on span "Update" at bounding box center [1065, 653] width 48 height 17
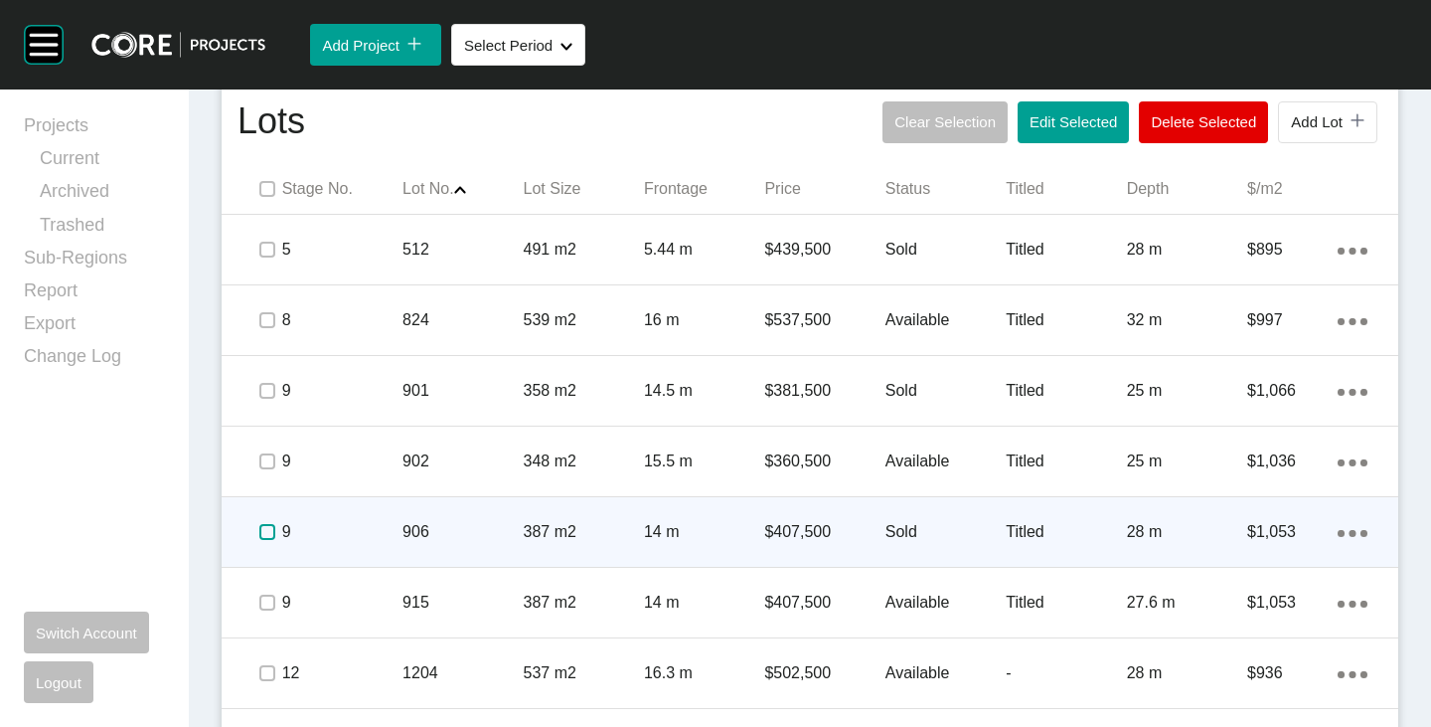
click at [265, 537] on label at bounding box center [267, 532] width 16 height 16
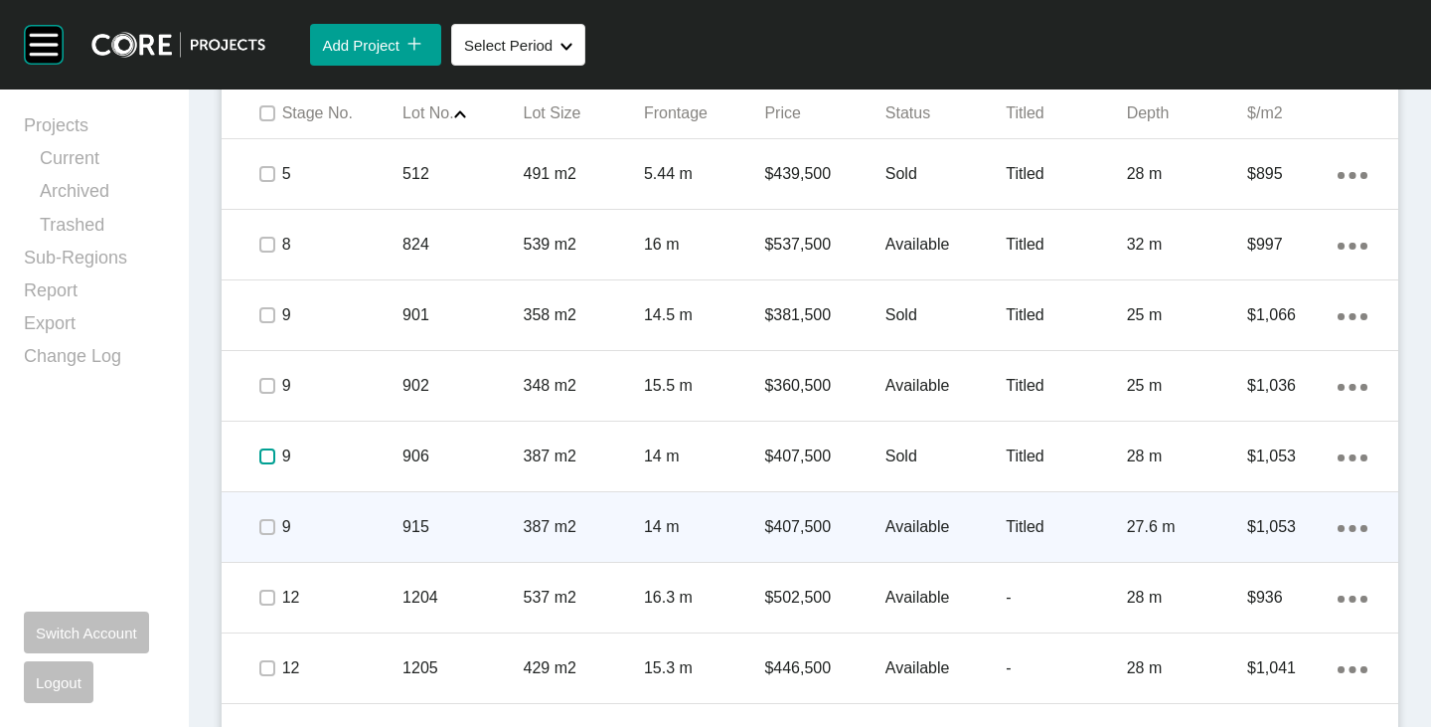
scroll to position [1329, 0]
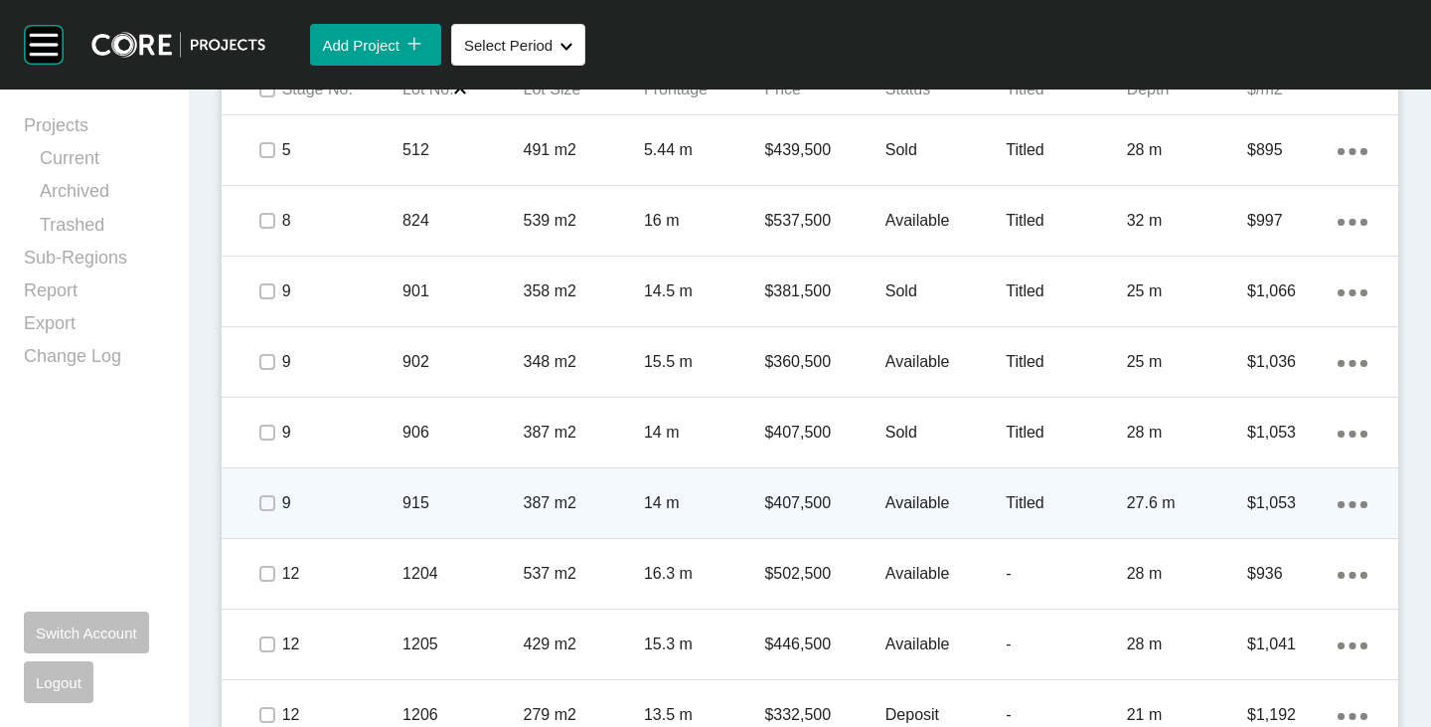
click at [910, 495] on p "Available" at bounding box center [946, 503] width 120 height 22
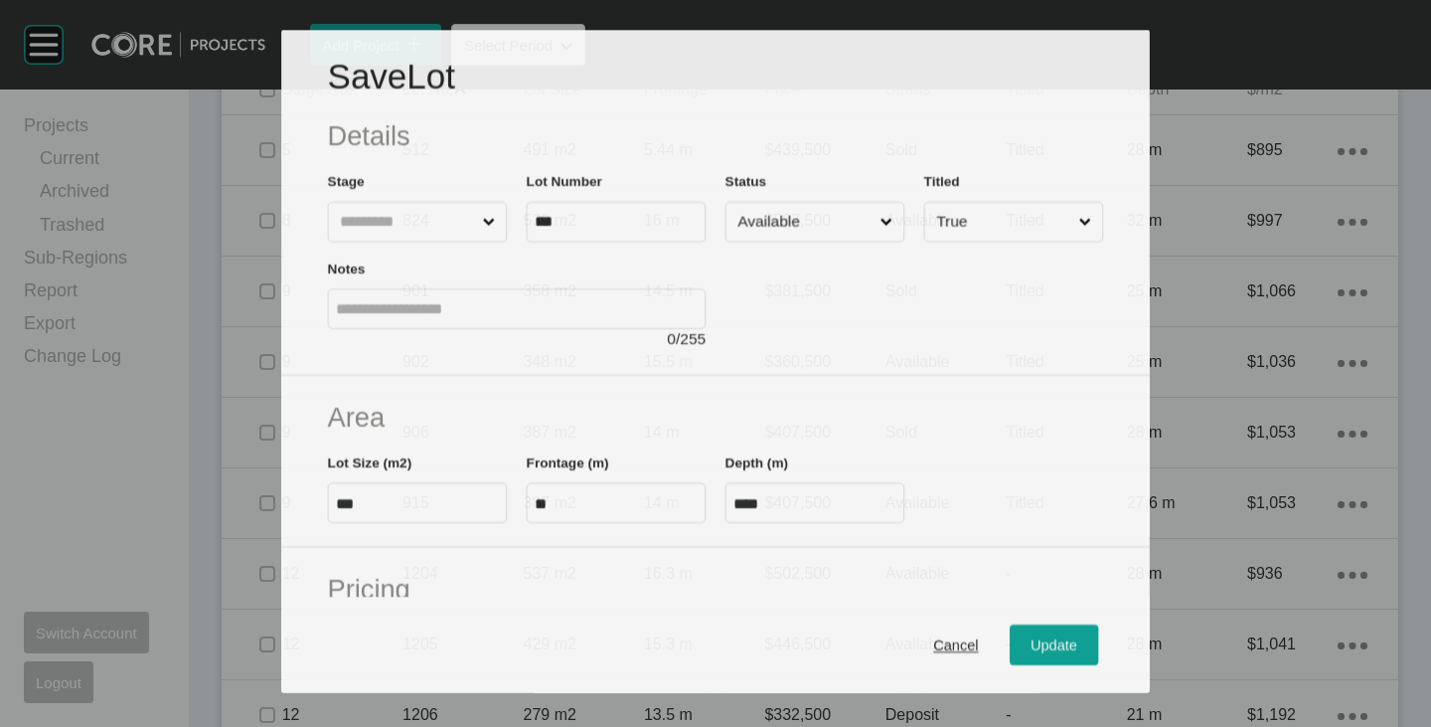
scroll to position [1267, 0]
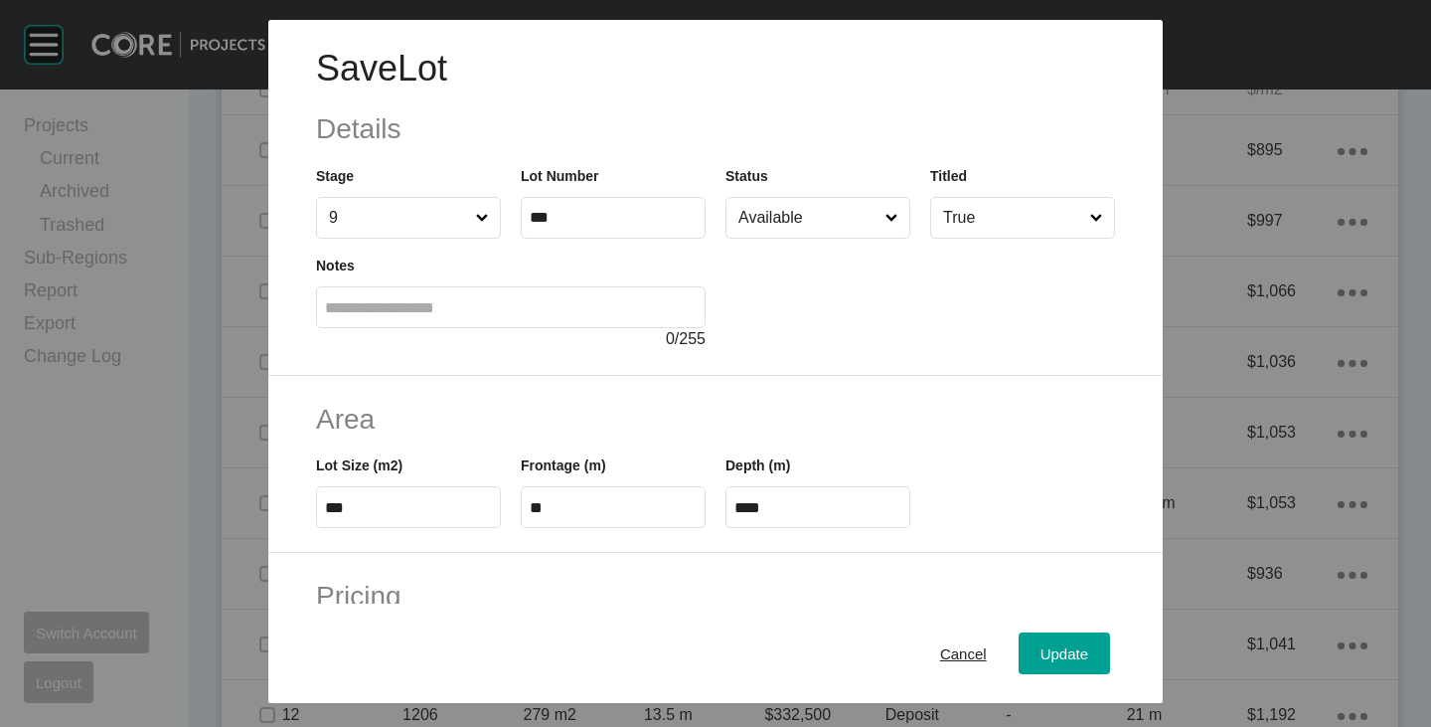
click at [768, 205] on input "Available" at bounding box center [808, 218] width 147 height 40
click at [1055, 655] on span "Update" at bounding box center [1065, 653] width 48 height 17
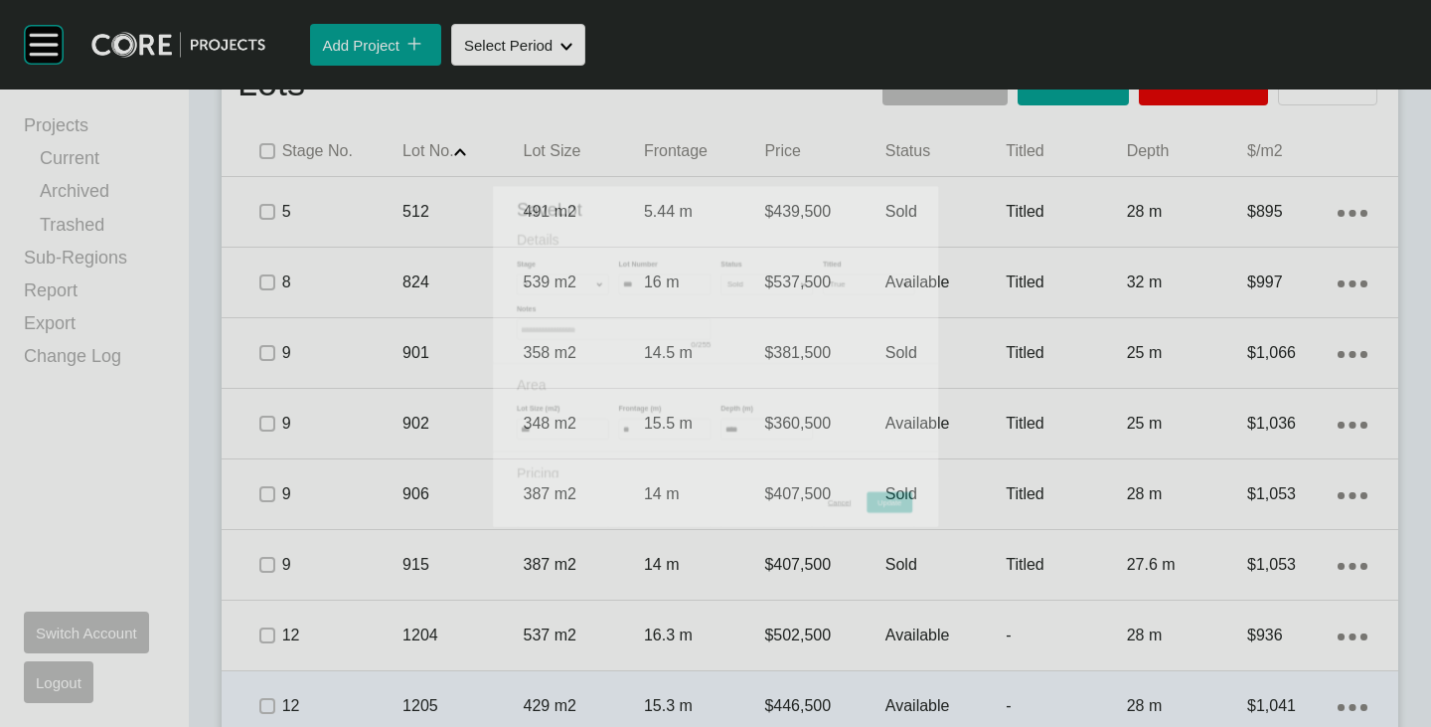
scroll to position [1329, 0]
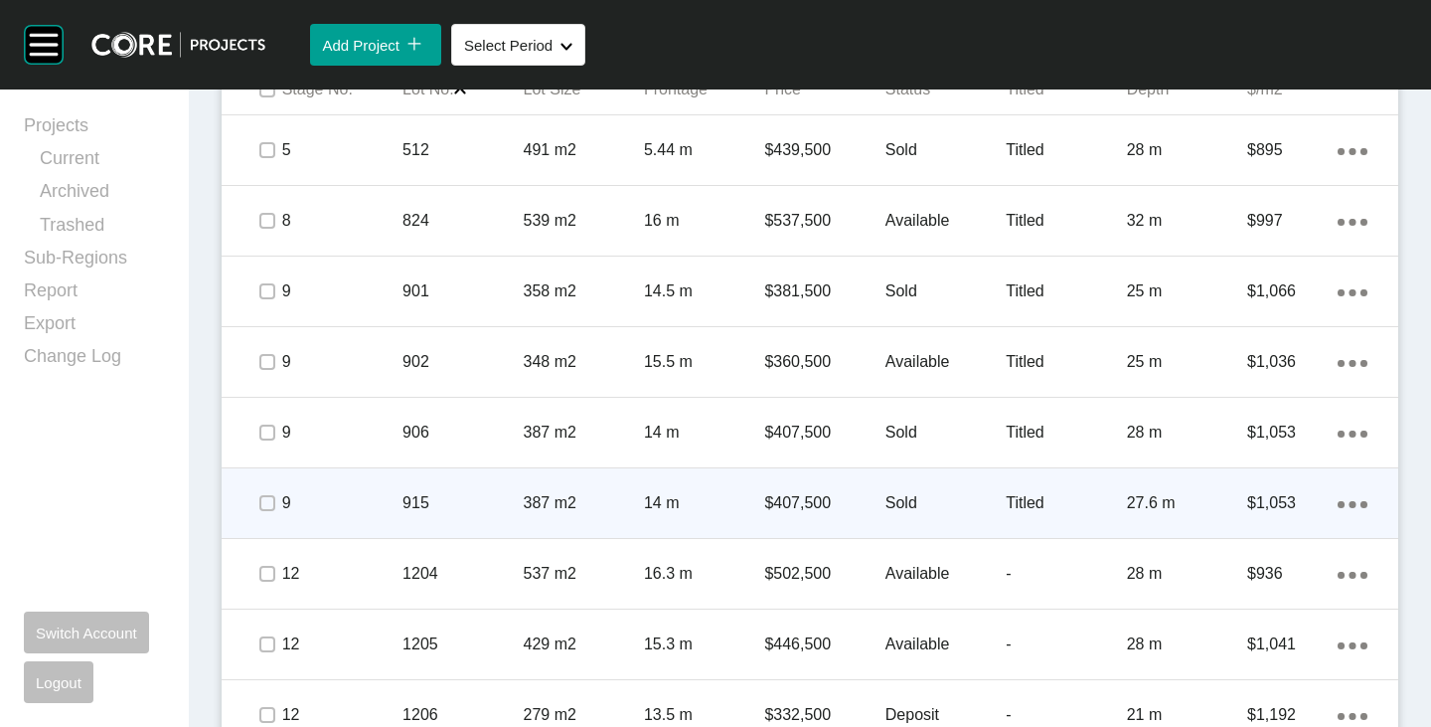
click at [274, 503] on span at bounding box center [266, 503] width 30 height 30
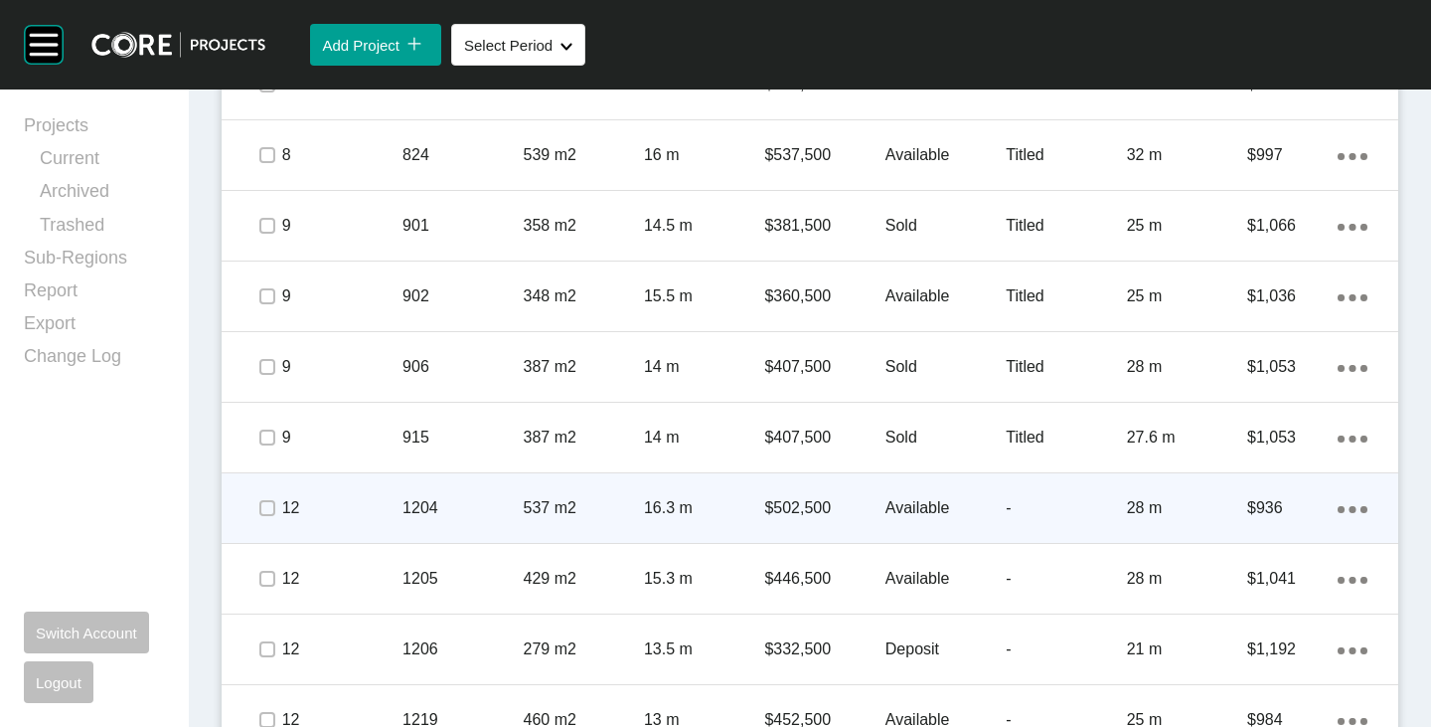
scroll to position [1528, 0]
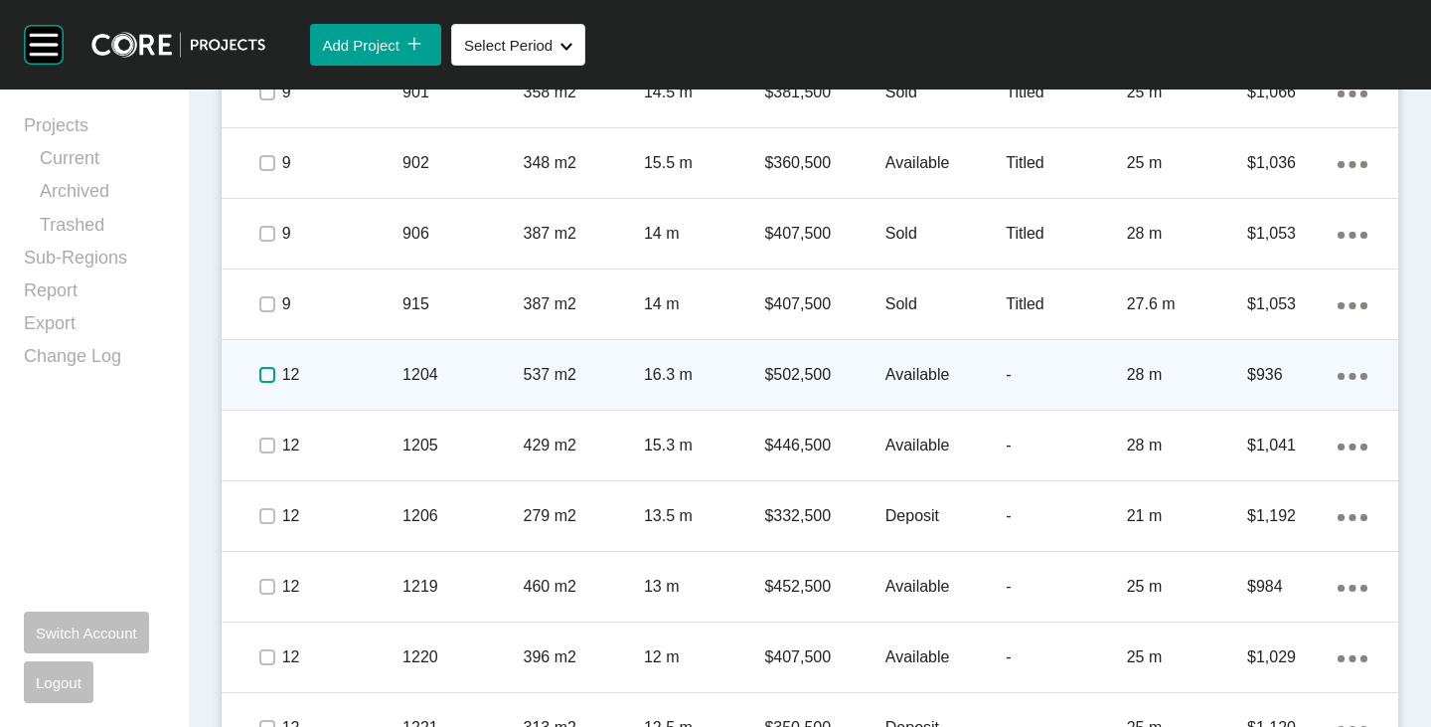
click at [261, 377] on label at bounding box center [267, 375] width 16 height 16
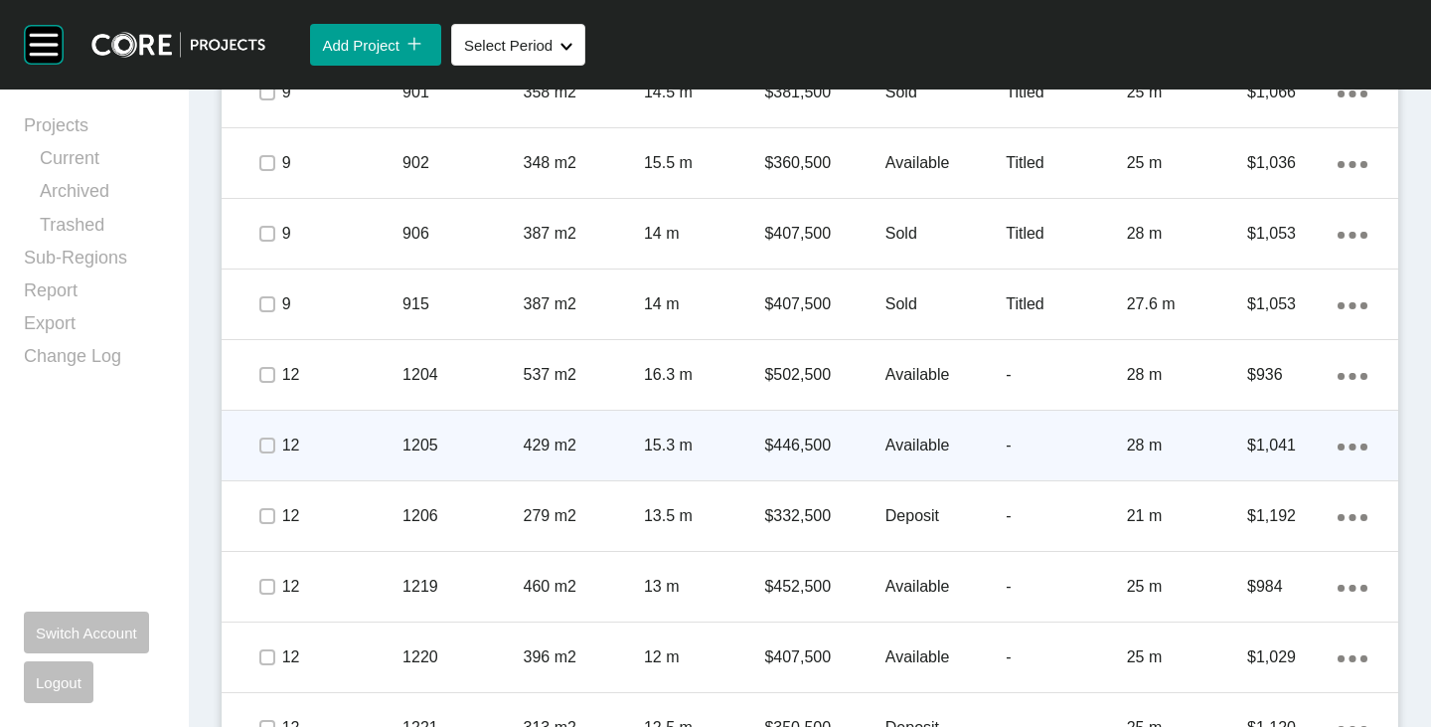
click at [911, 445] on p "Available" at bounding box center [946, 445] width 120 height 22
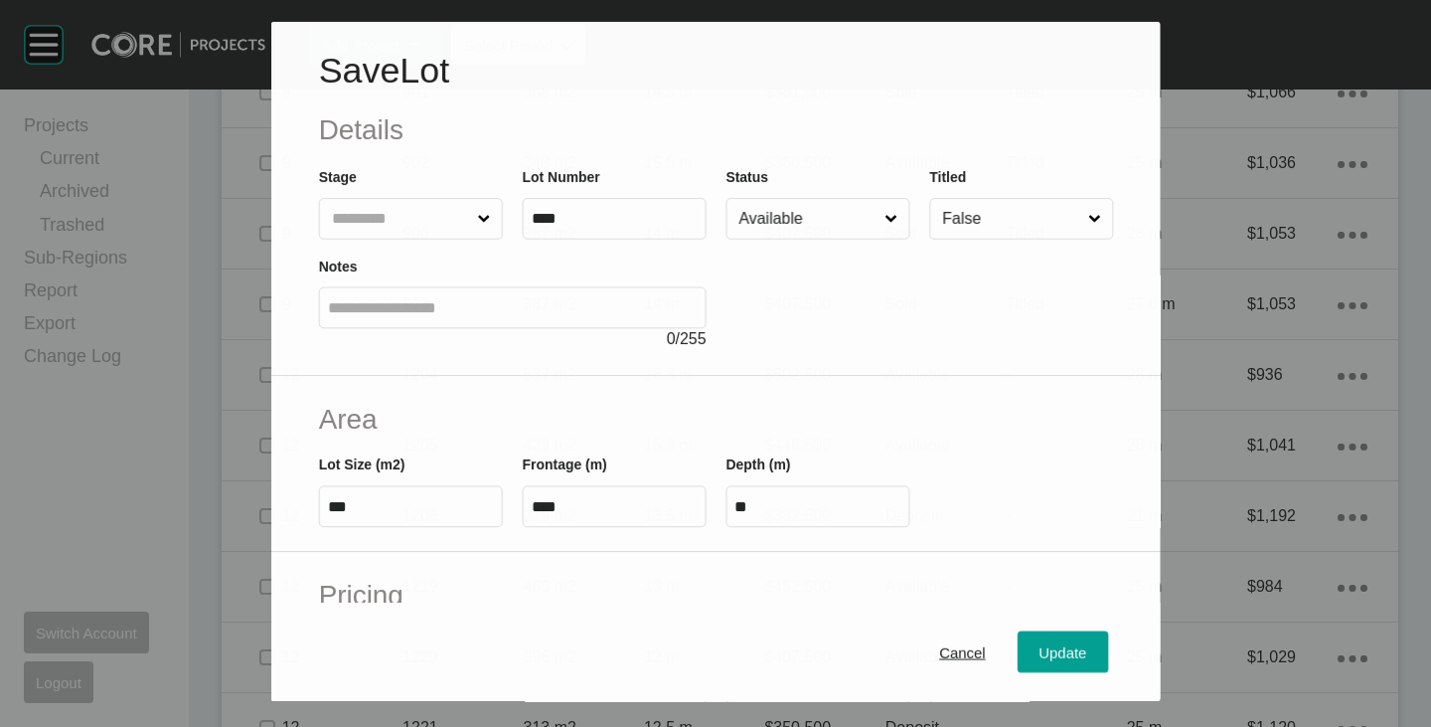
click at [809, 220] on input "Available" at bounding box center [808, 219] width 146 height 40
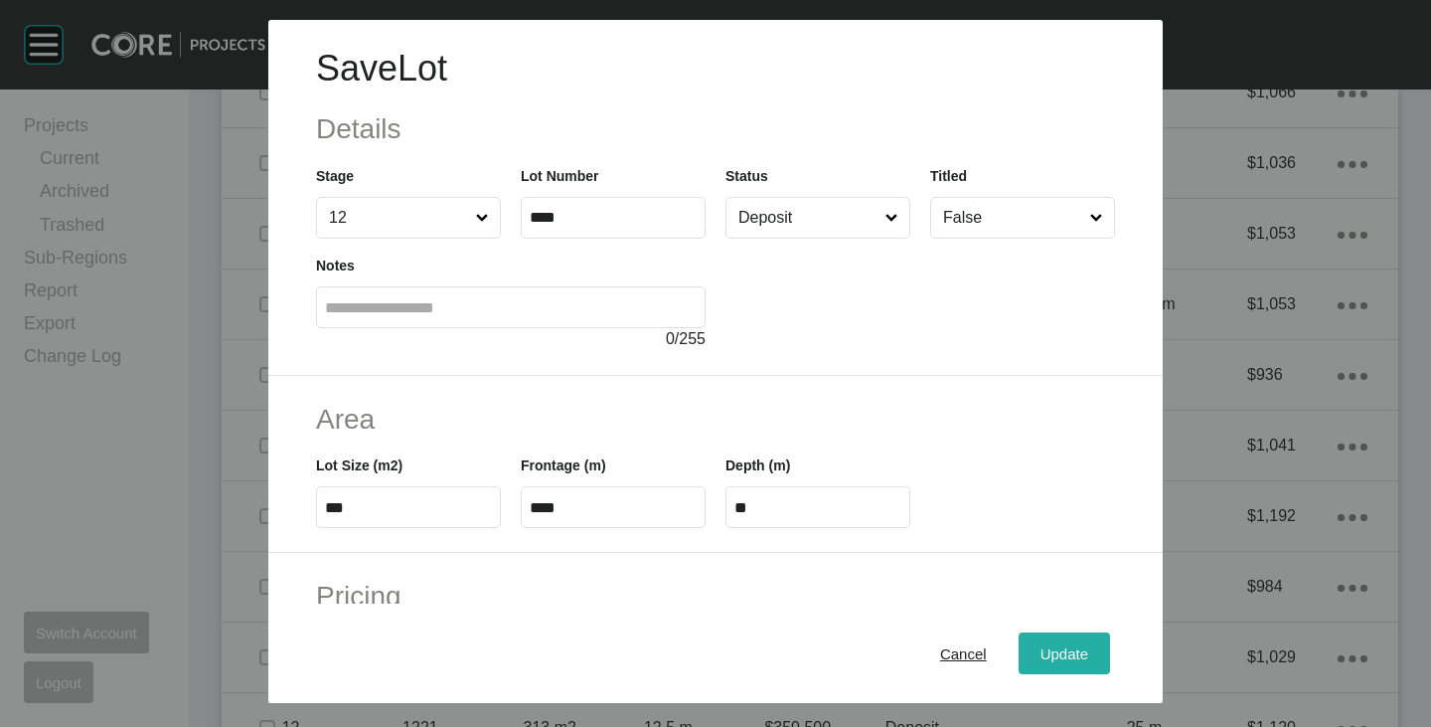
click at [1067, 646] on span "Update" at bounding box center [1065, 653] width 48 height 17
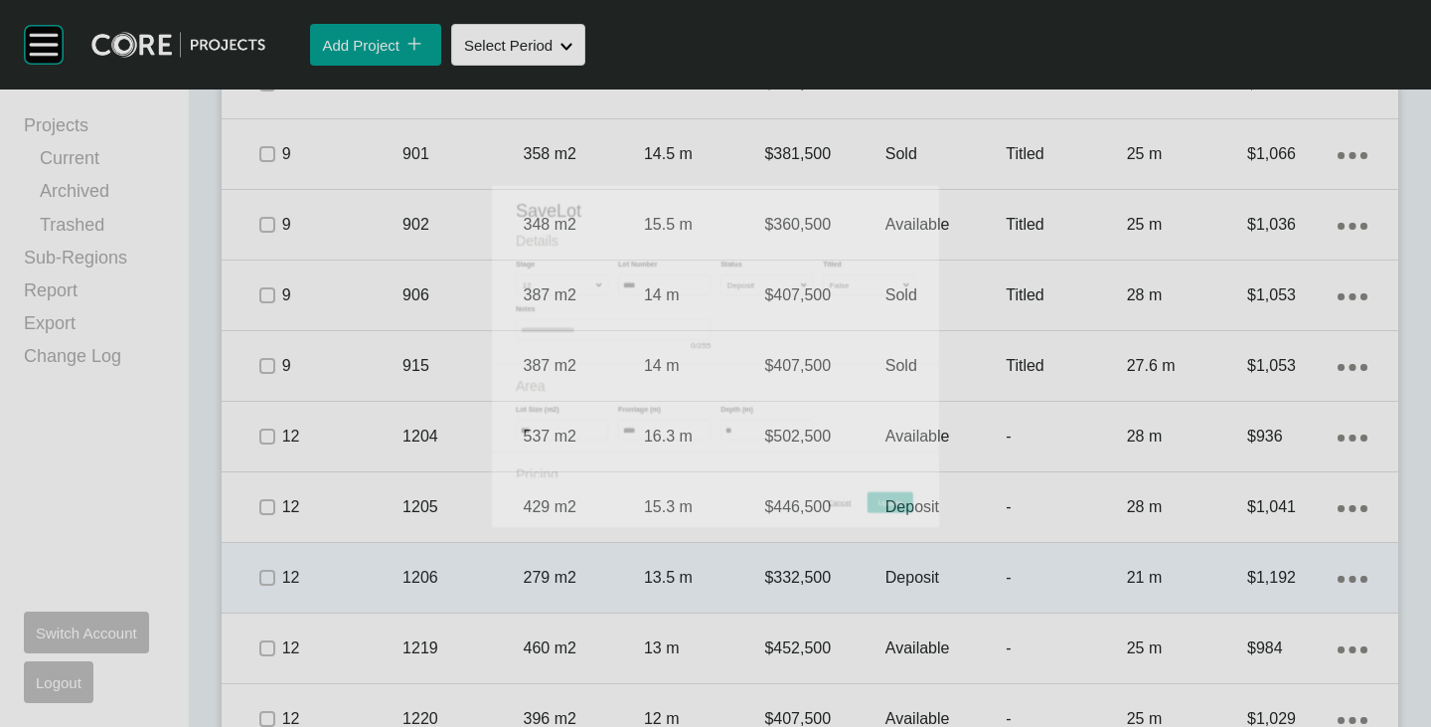
scroll to position [1528, 0]
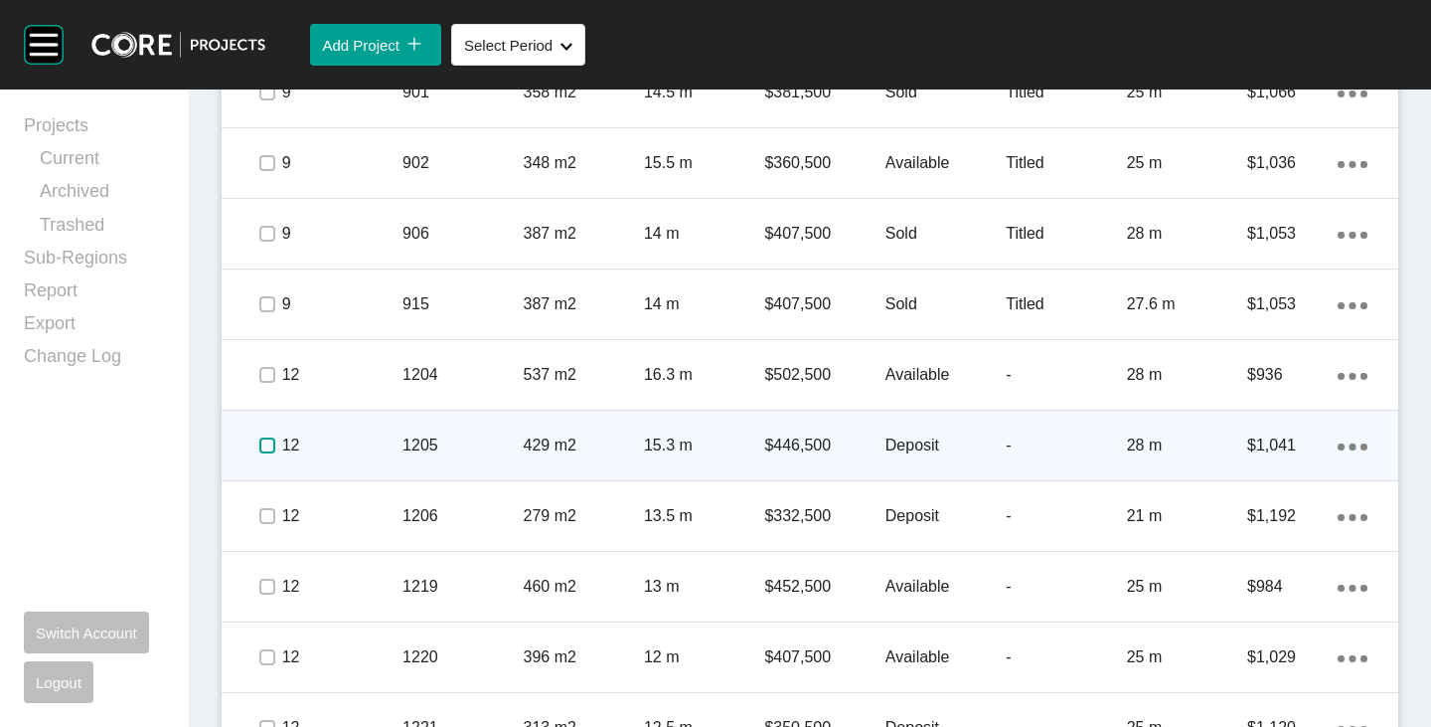
click at [259, 447] on label at bounding box center [267, 445] width 16 height 16
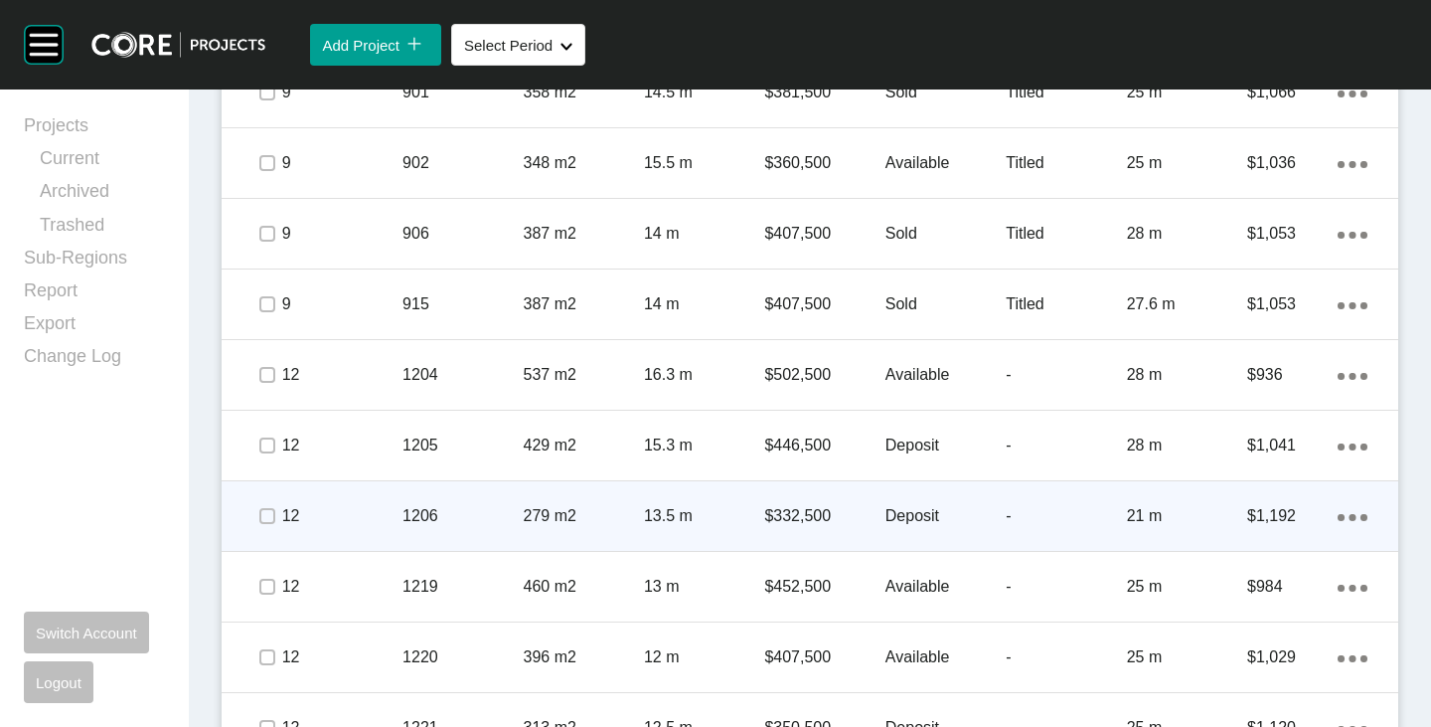
click at [901, 516] on p "Deposit" at bounding box center [946, 516] width 120 height 22
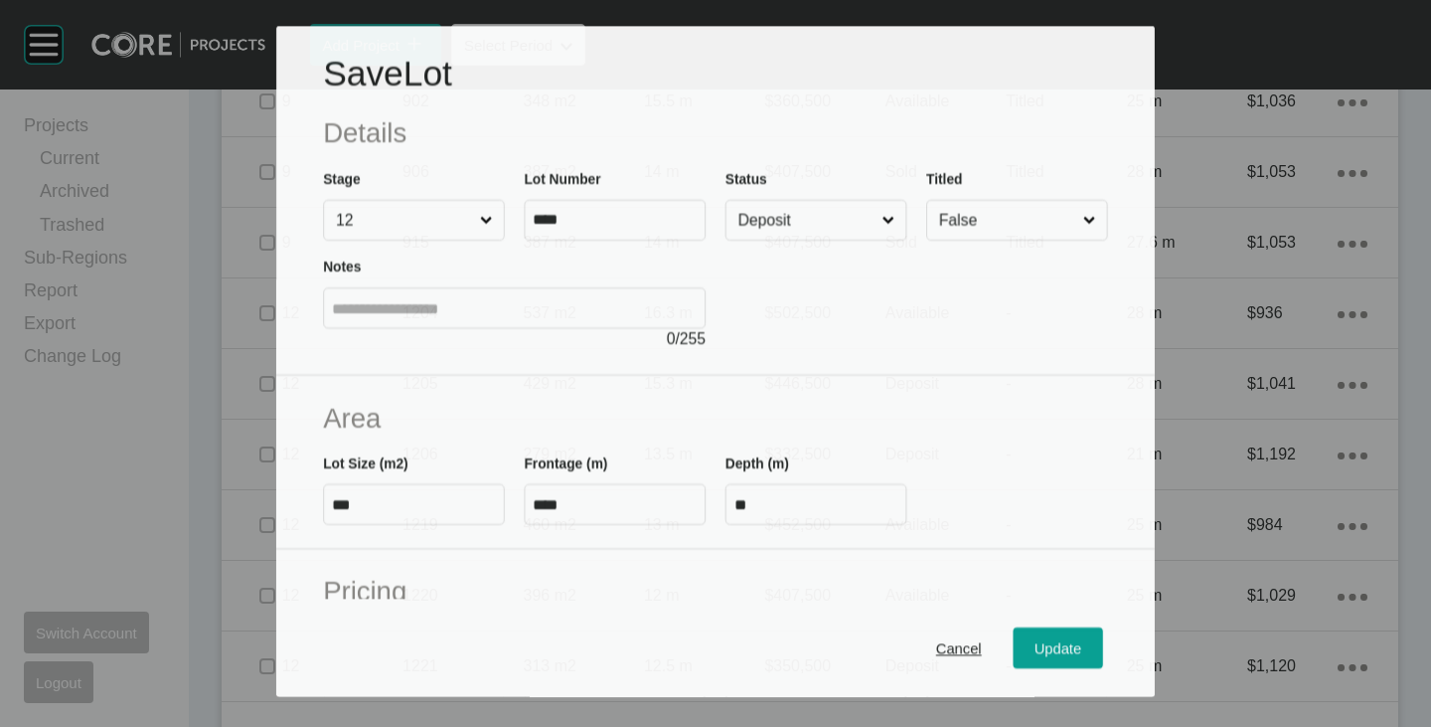
scroll to position [1466, 0]
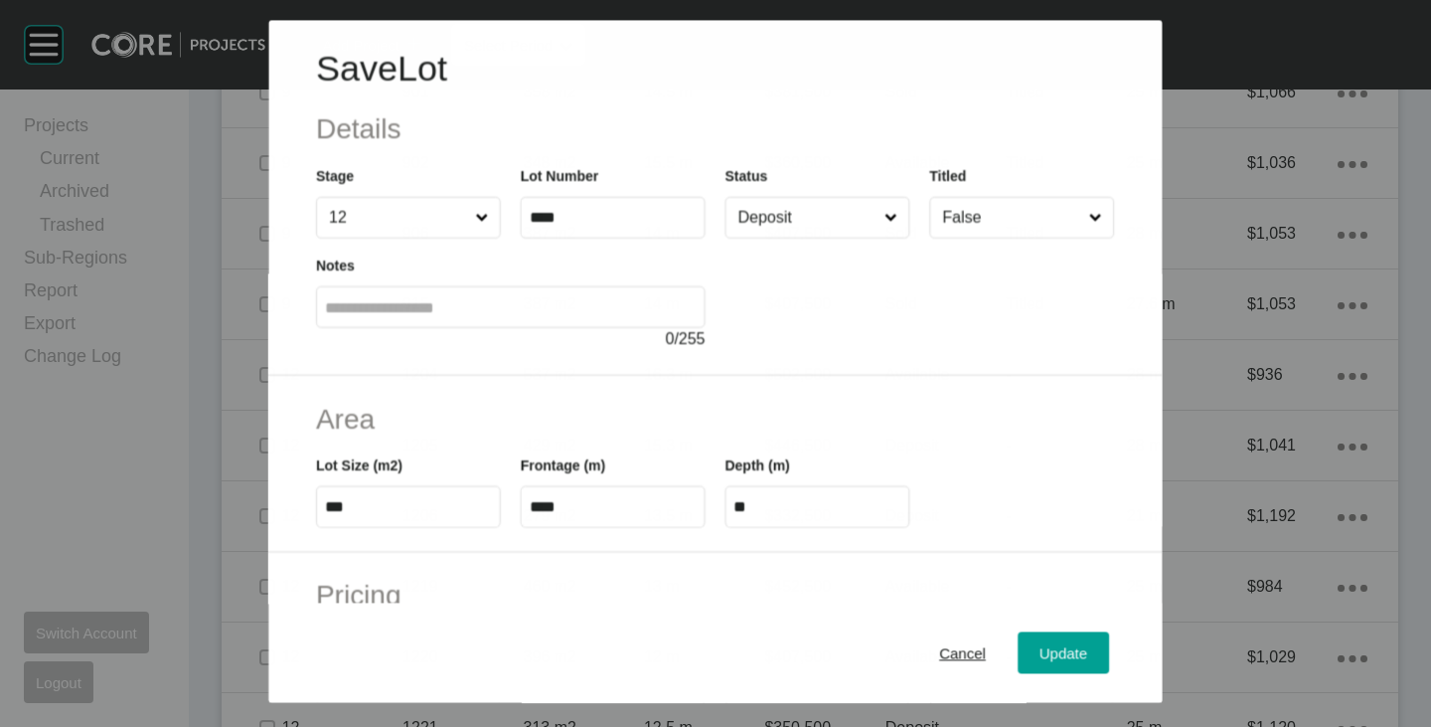
click at [788, 221] on input "Deposit" at bounding box center [808, 218] width 146 height 40
click at [1038, 642] on div "Update" at bounding box center [1065, 653] width 58 height 27
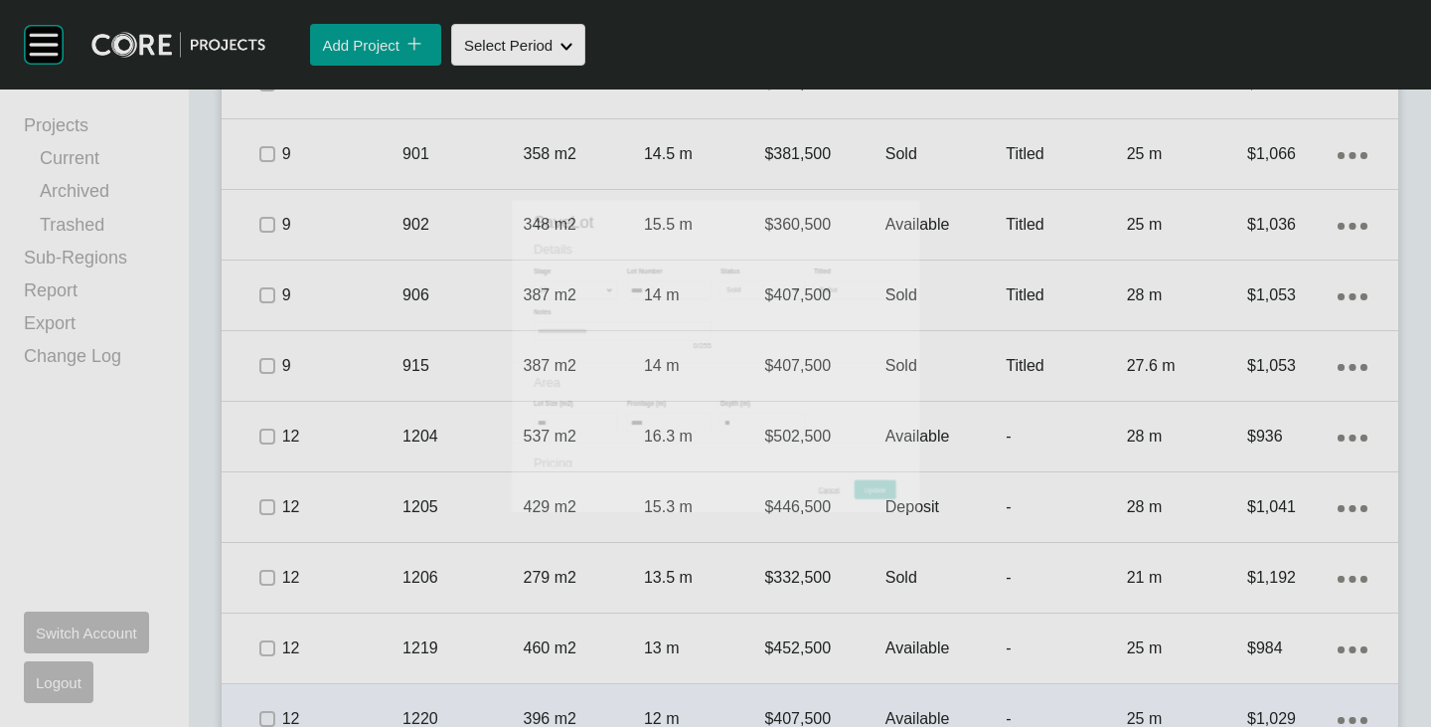
scroll to position [1528, 0]
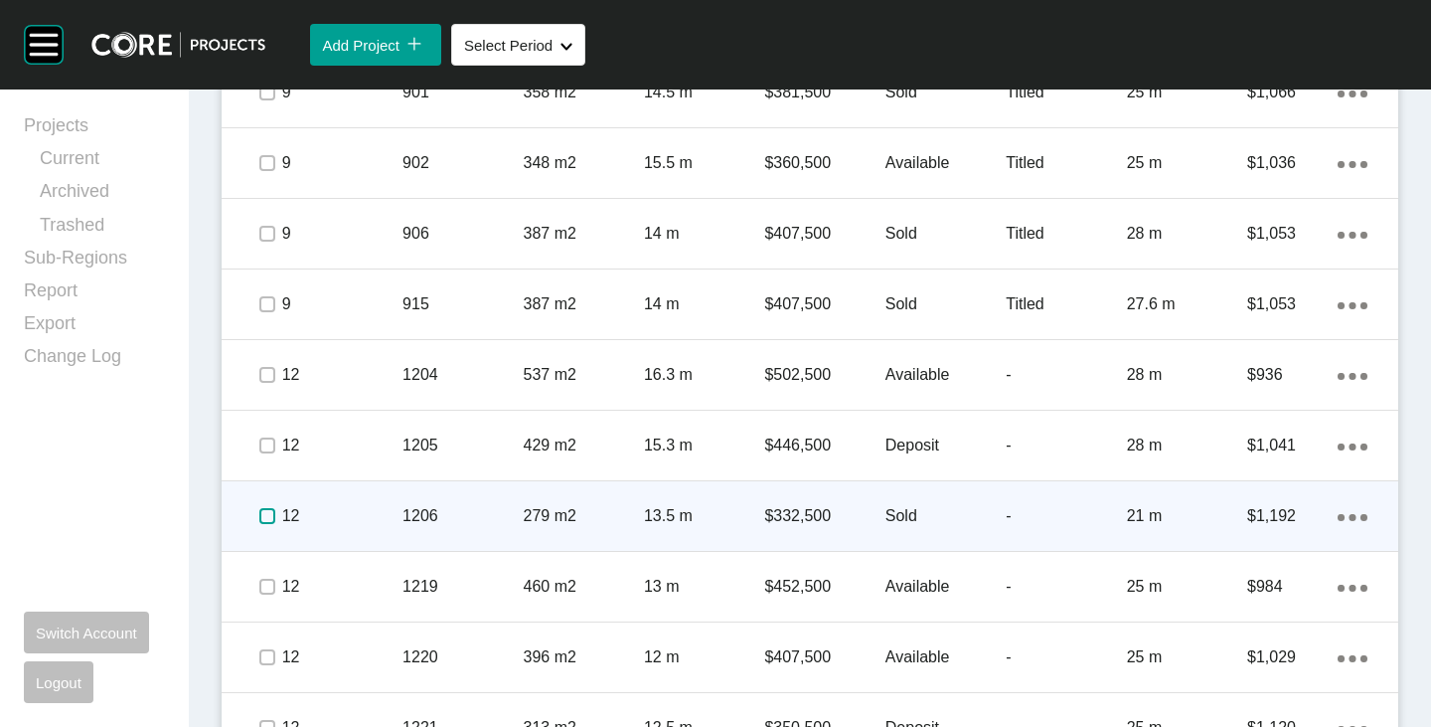
click at [259, 514] on label at bounding box center [267, 516] width 16 height 16
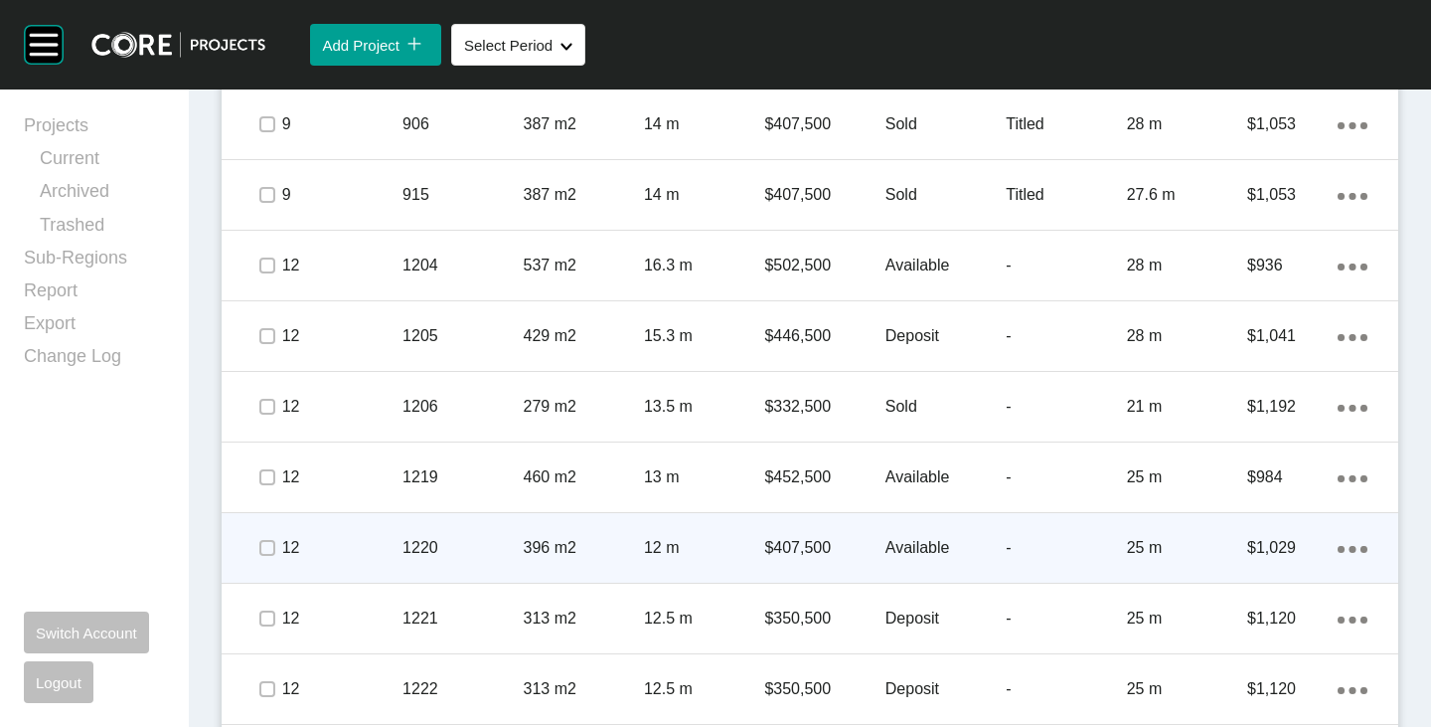
scroll to position [1727, 0]
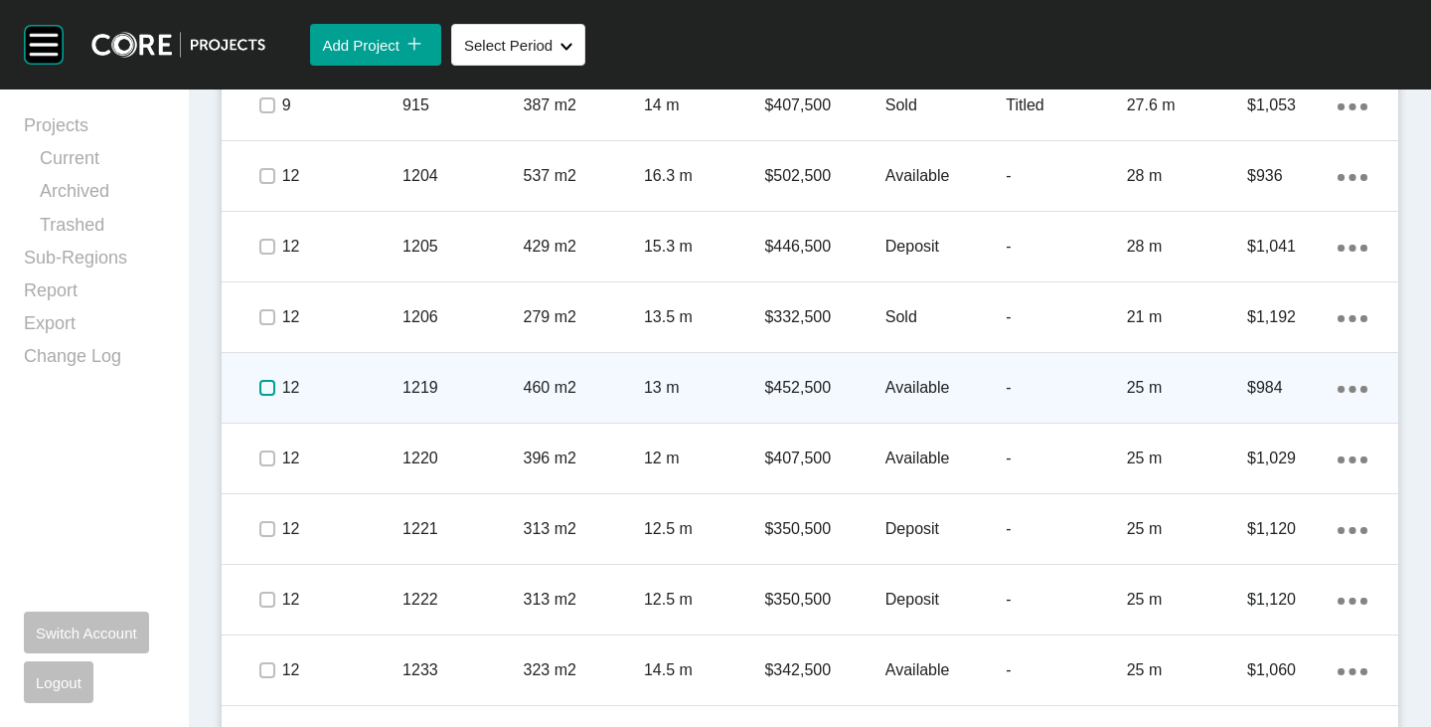
click at [268, 393] on label at bounding box center [267, 388] width 16 height 16
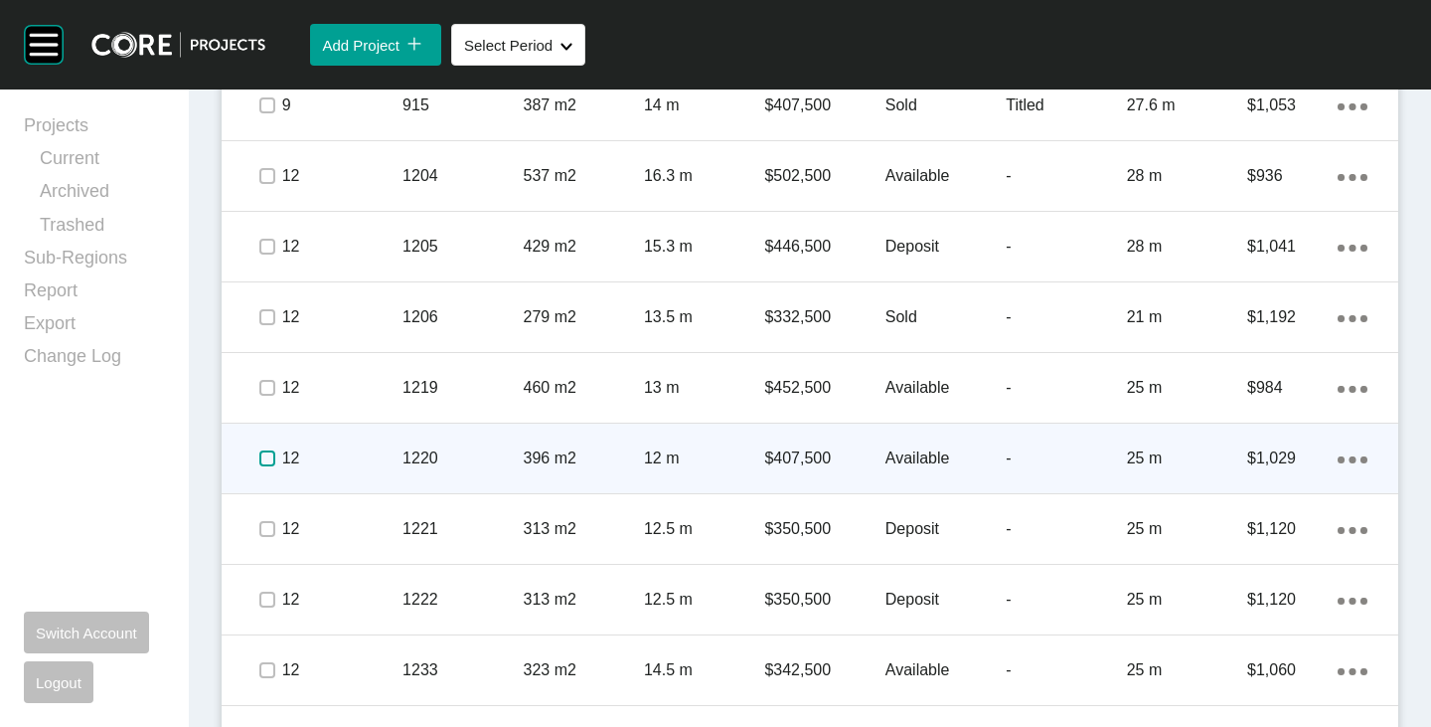
click at [259, 456] on label at bounding box center [267, 458] width 16 height 16
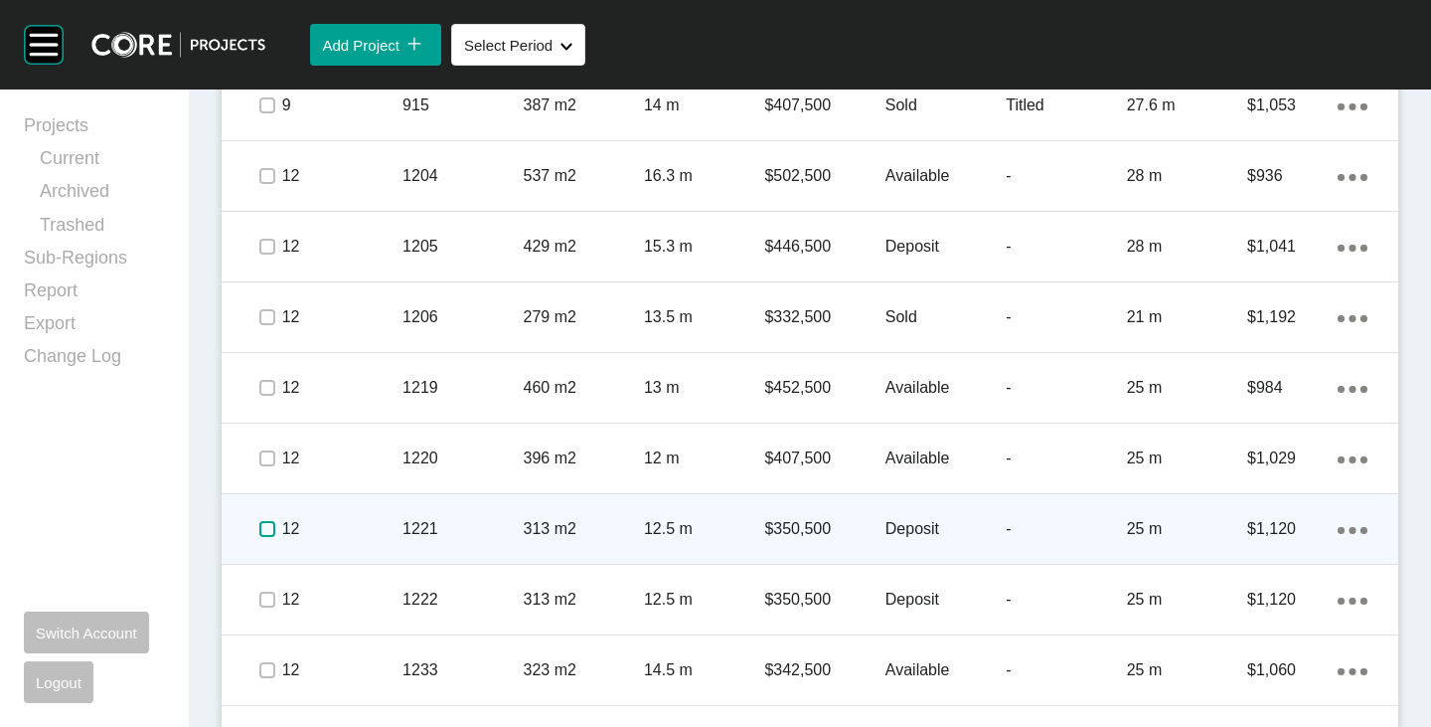
click at [269, 530] on label at bounding box center [267, 529] width 16 height 16
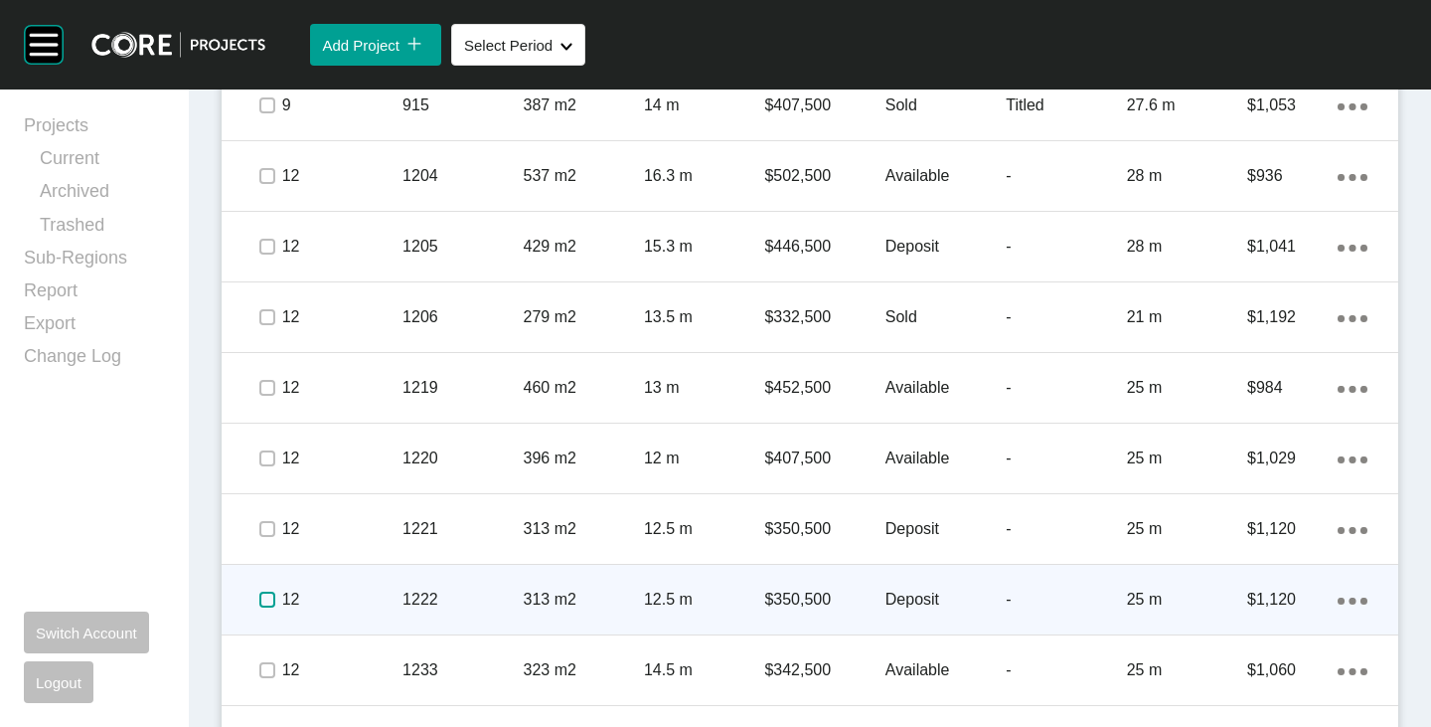
click at [263, 596] on label at bounding box center [267, 599] width 16 height 16
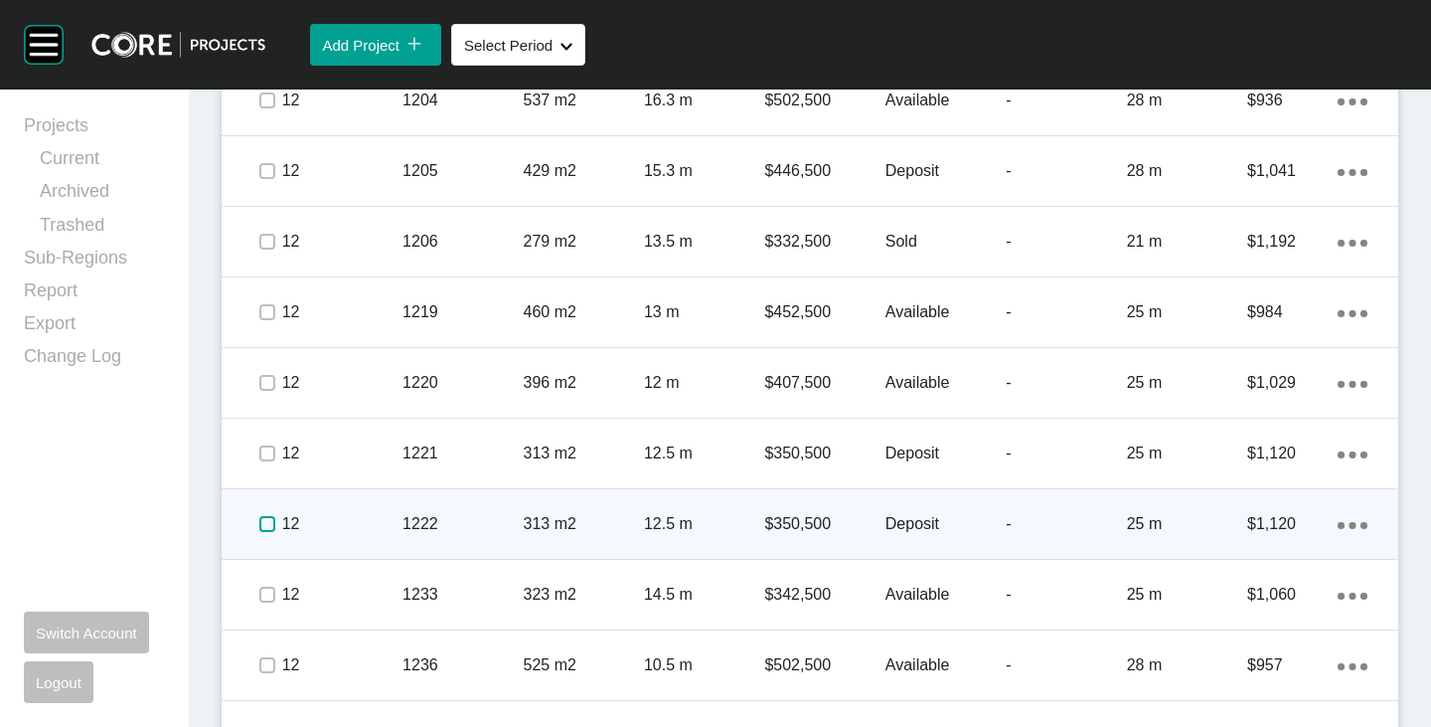
scroll to position [1826, 0]
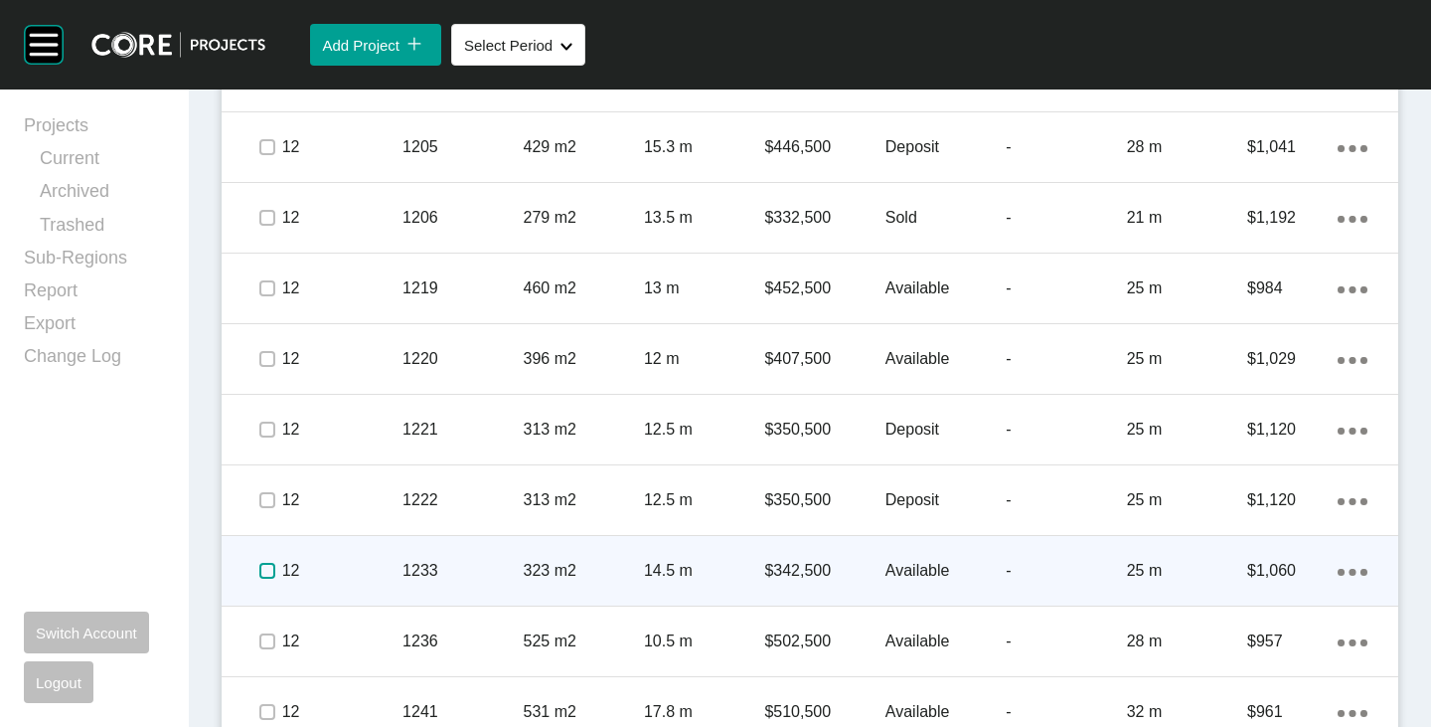
click at [260, 580] on span at bounding box center [266, 571] width 30 height 30
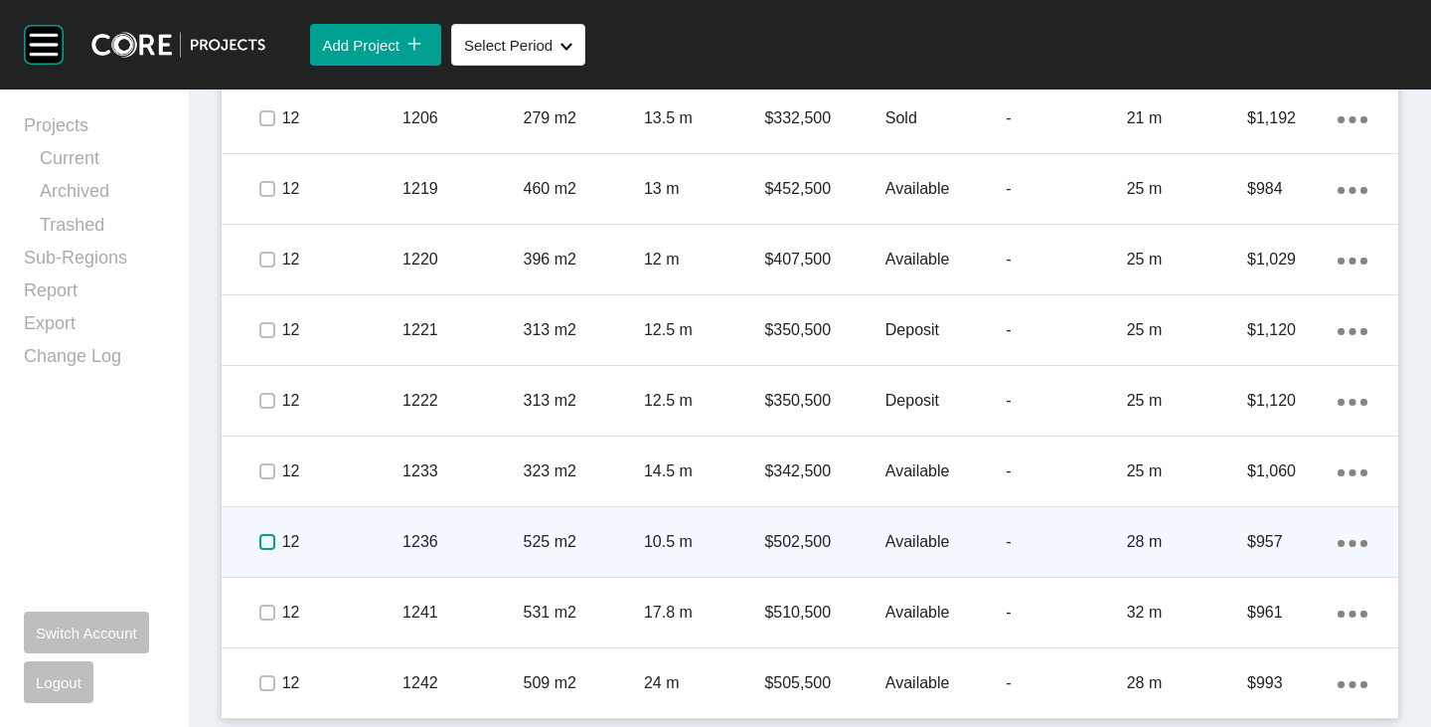
click at [268, 548] on label at bounding box center [267, 542] width 16 height 16
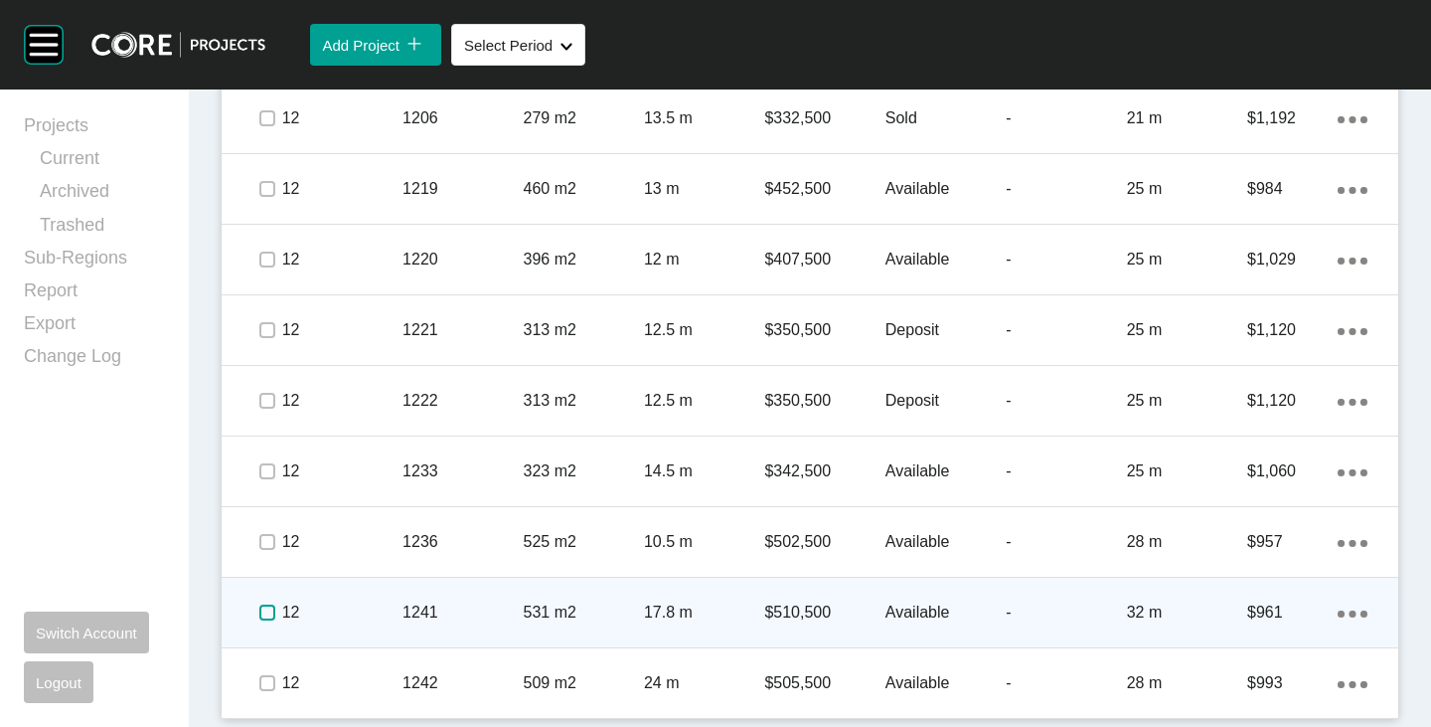
click at [270, 612] on label at bounding box center [267, 612] width 16 height 16
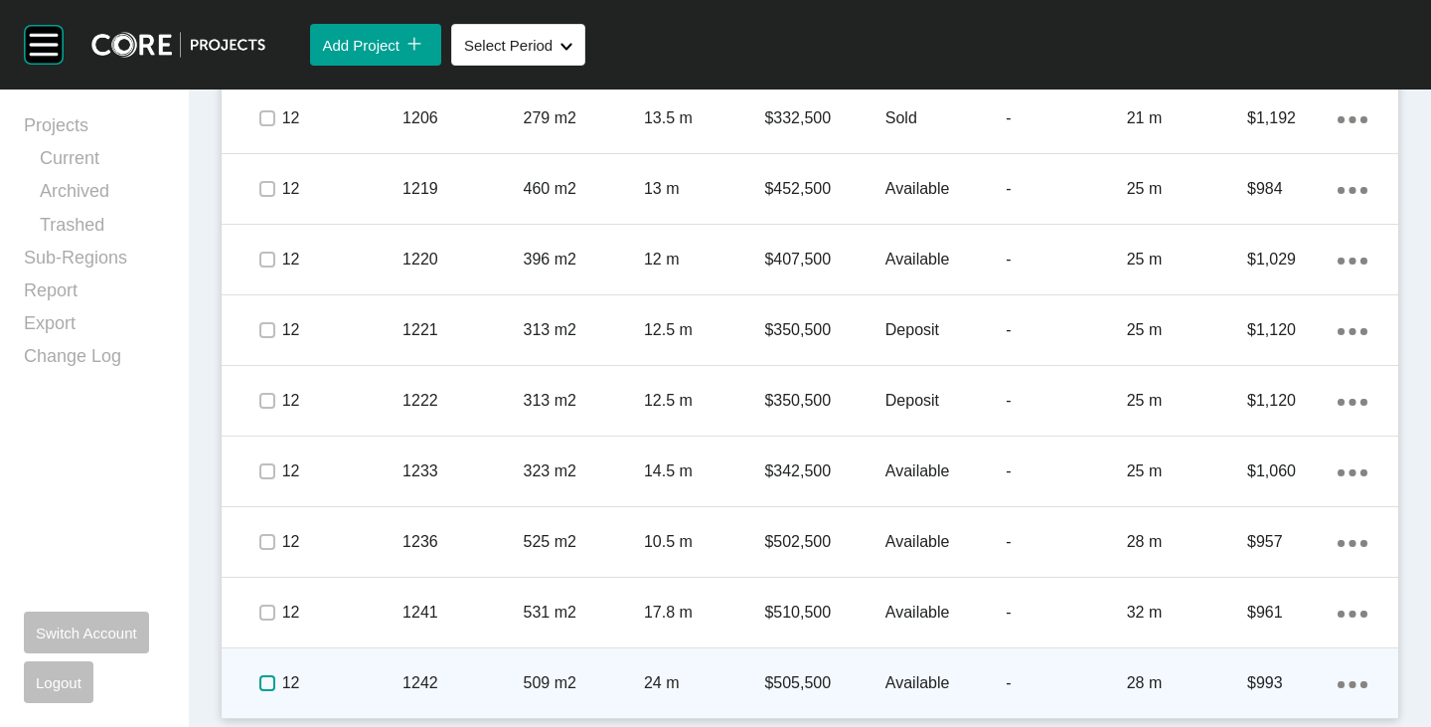
click at [262, 690] on label at bounding box center [267, 683] width 16 height 16
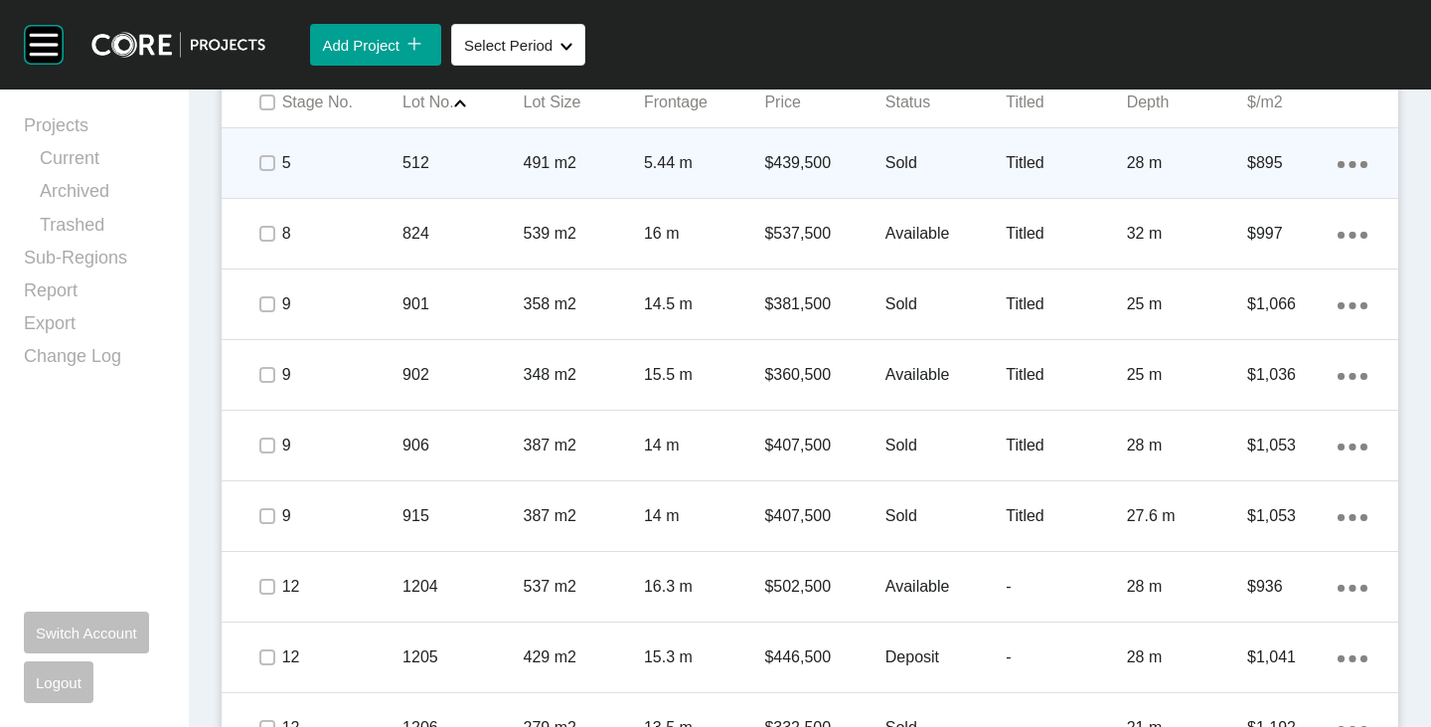
scroll to position [1329, 0]
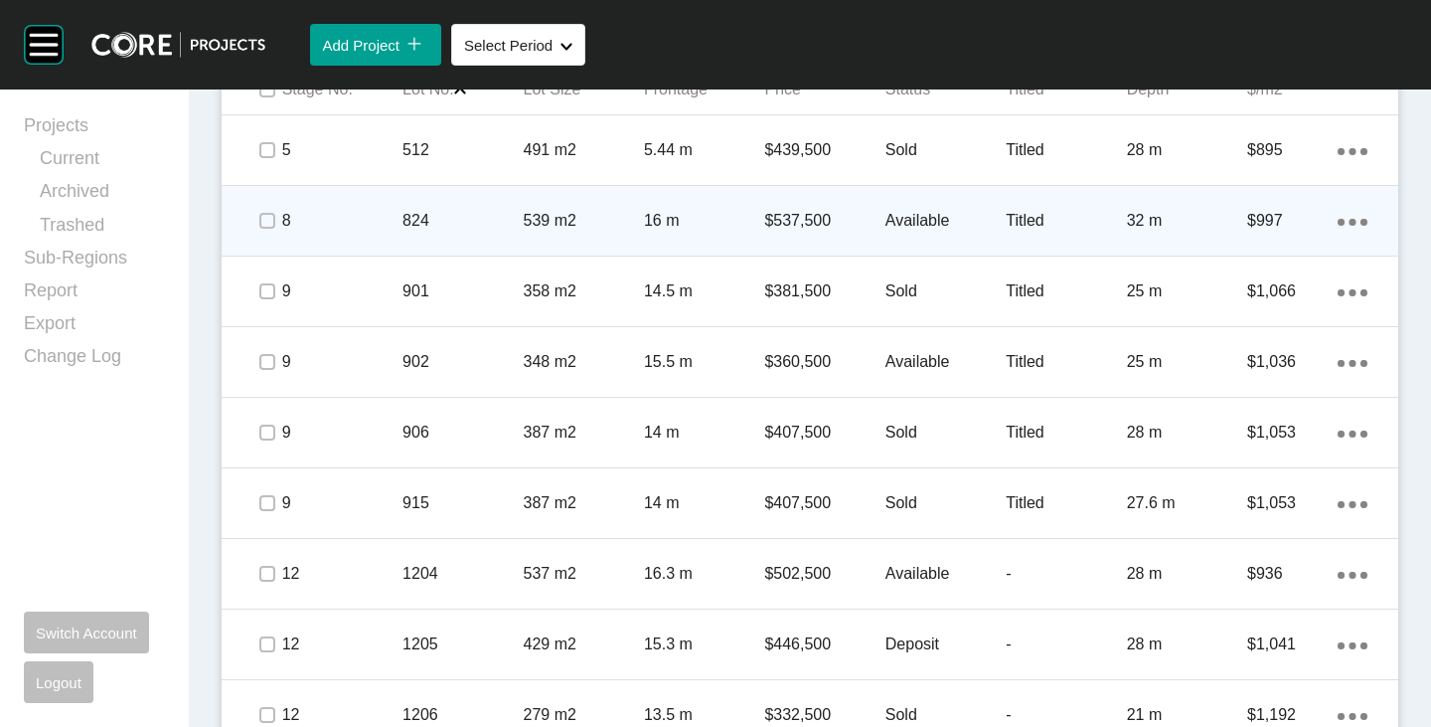
click at [910, 222] on p "Available" at bounding box center [946, 221] width 120 height 22
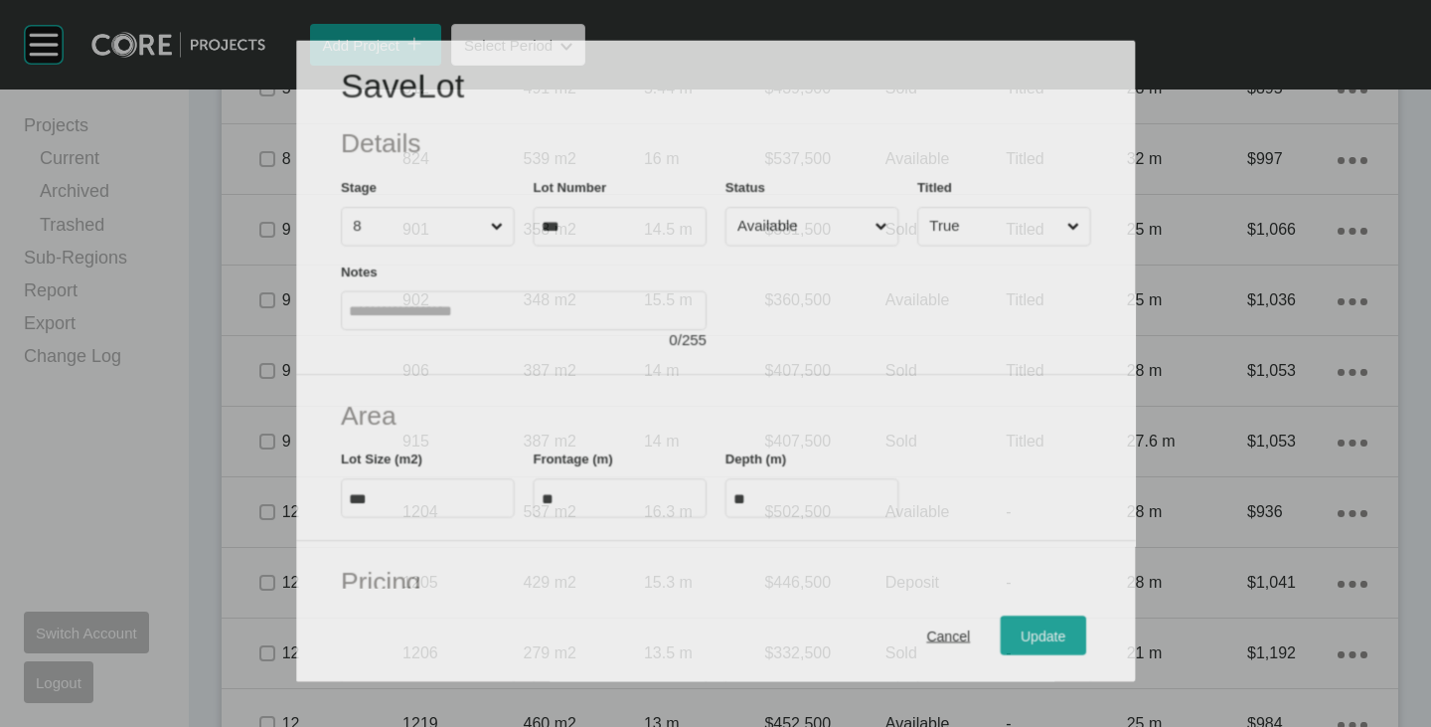
scroll to position [298, 0]
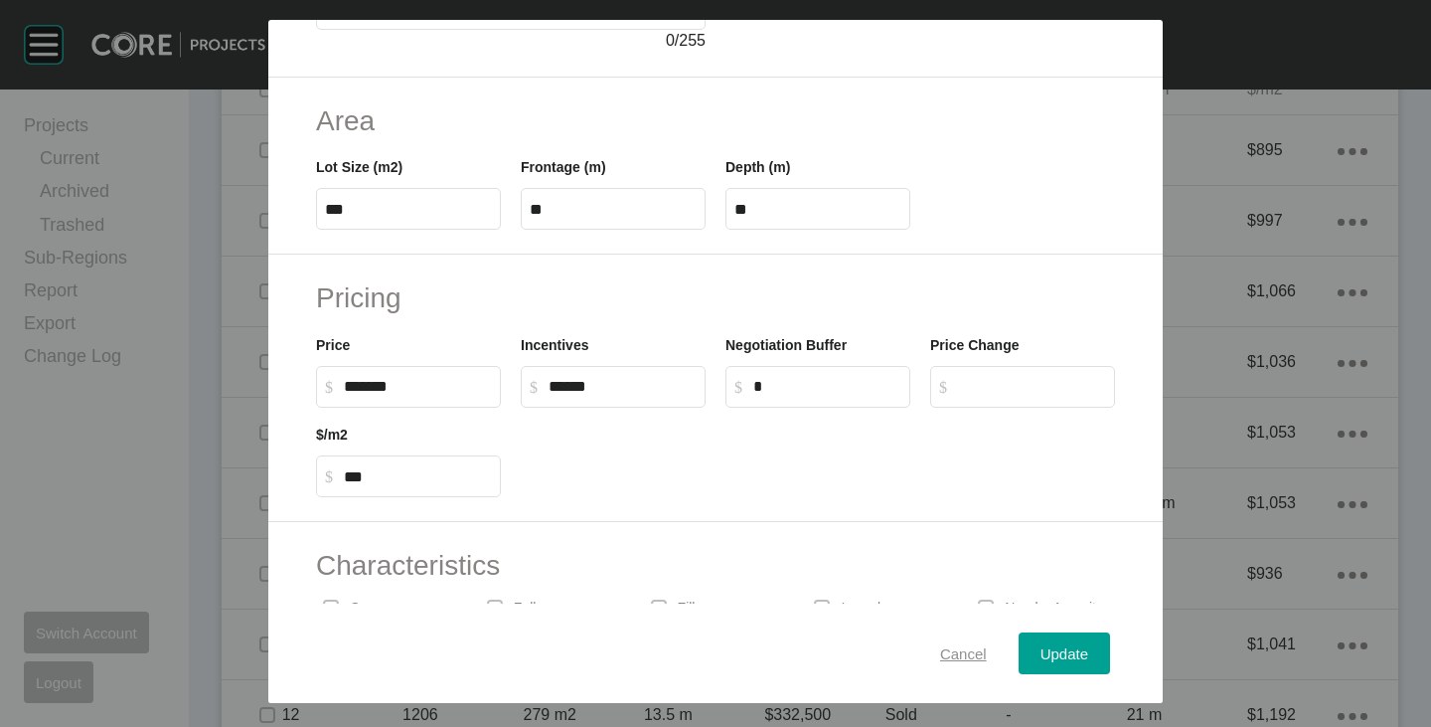
click at [940, 659] on span "Cancel" at bounding box center [963, 653] width 47 height 17
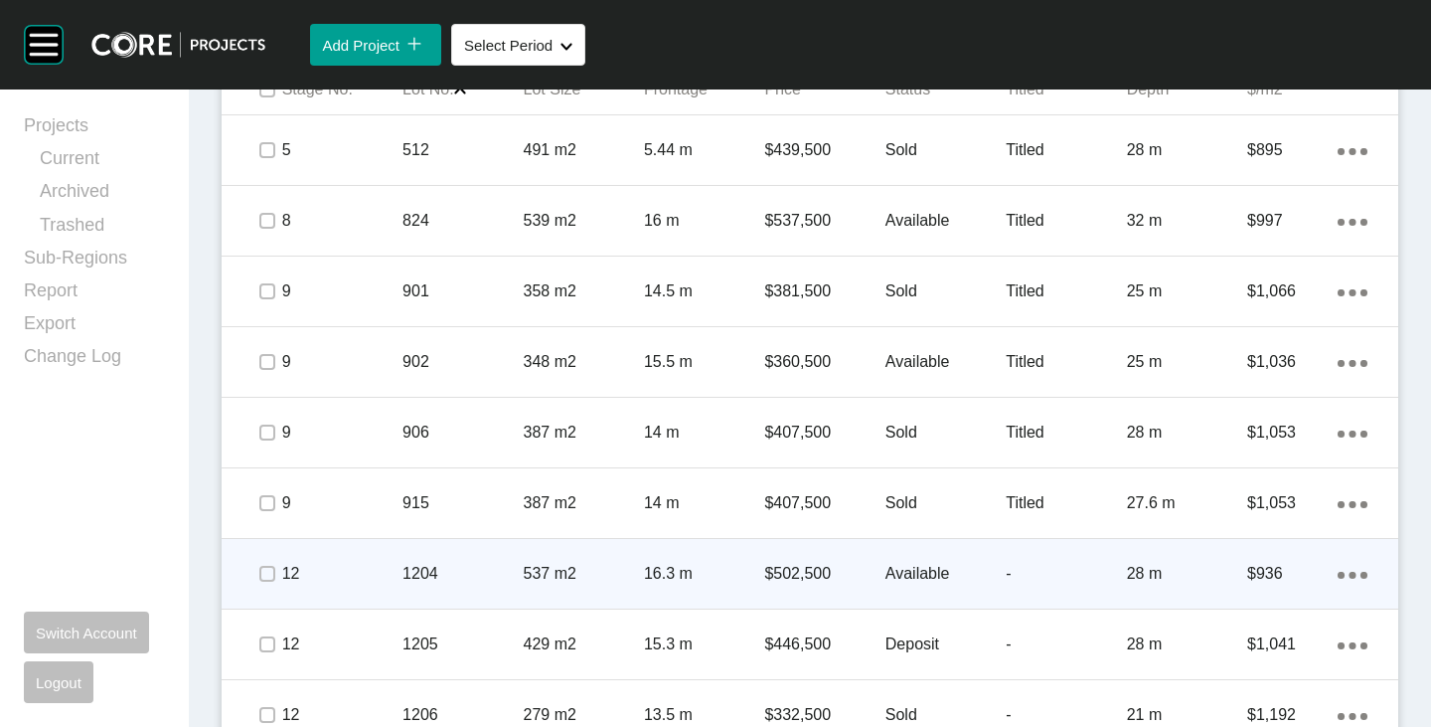
click at [904, 567] on p "Available" at bounding box center [946, 574] width 120 height 22
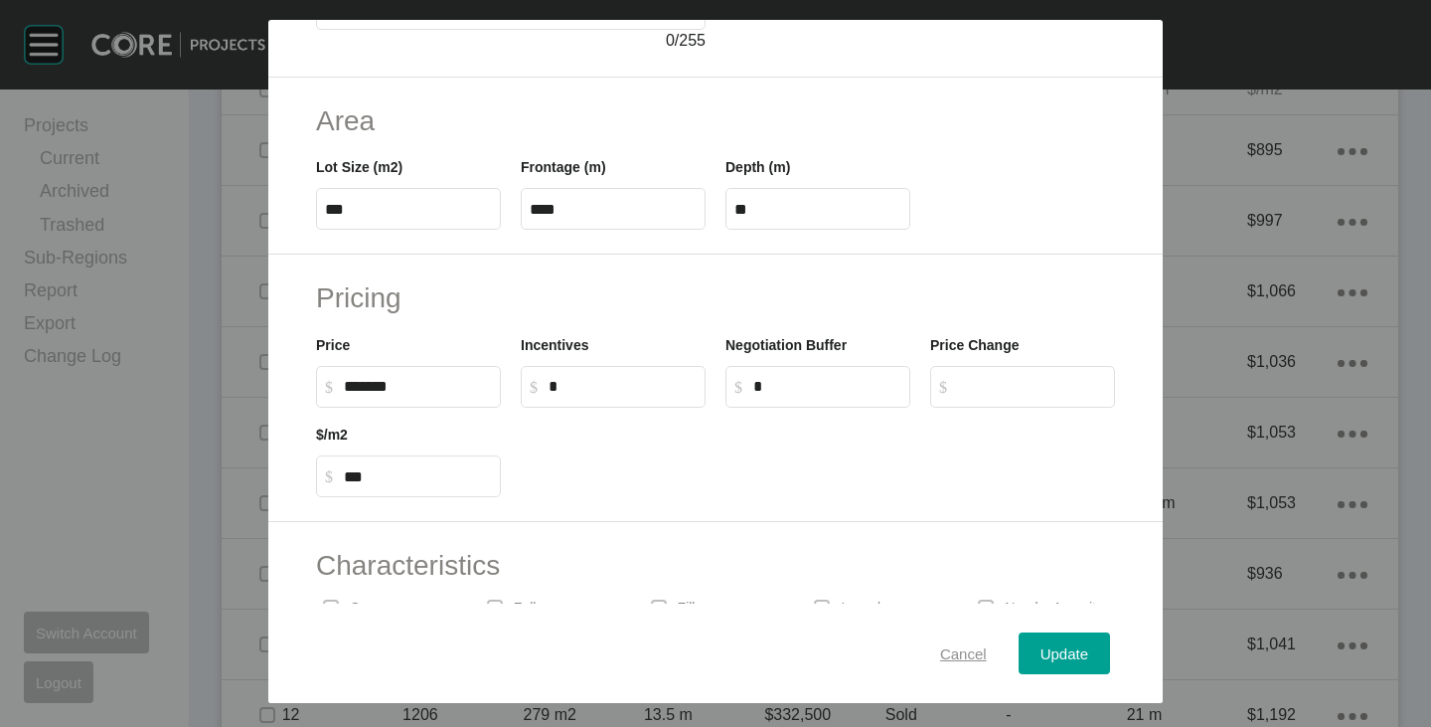
click at [929, 635] on button "Cancel" at bounding box center [964, 653] width 90 height 42
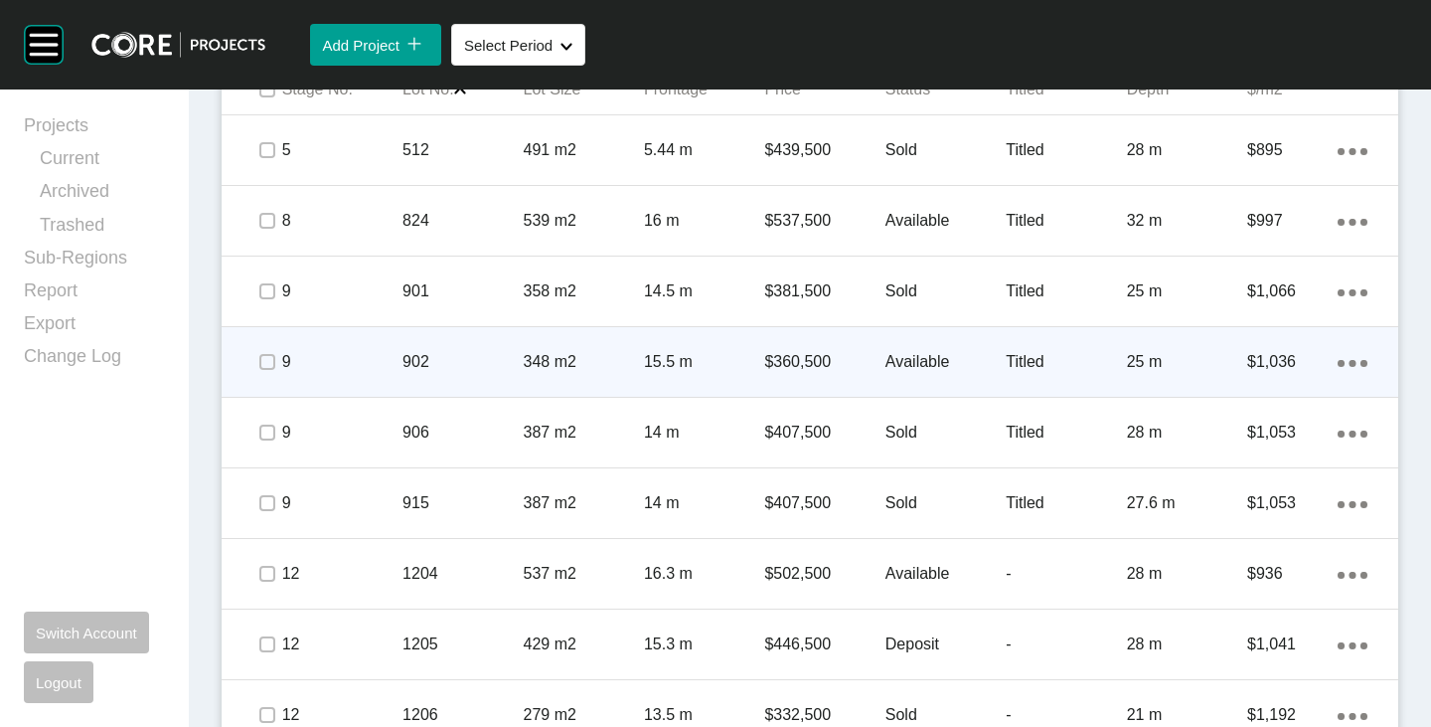
click at [903, 373] on div "Available" at bounding box center [946, 362] width 120 height 62
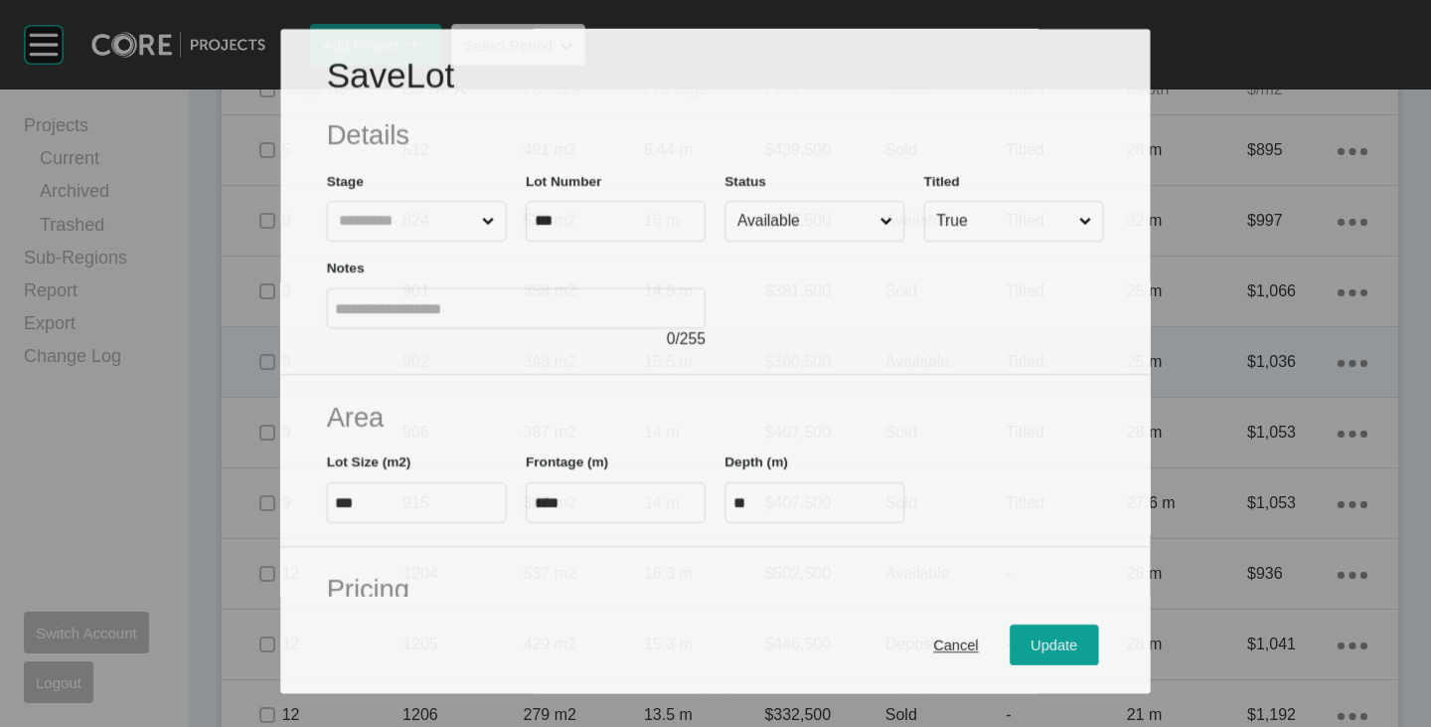
scroll to position [199, 0]
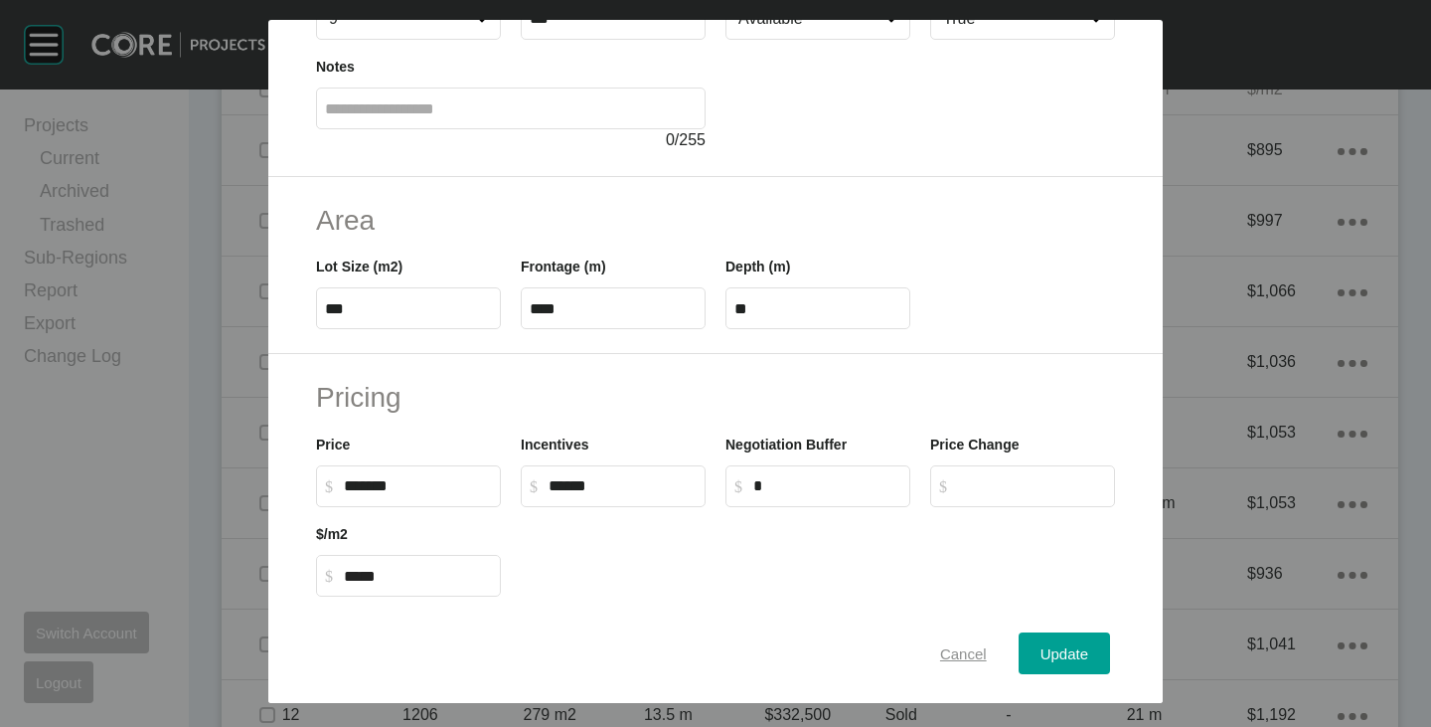
click at [957, 636] on button "Cancel" at bounding box center [964, 653] width 90 height 42
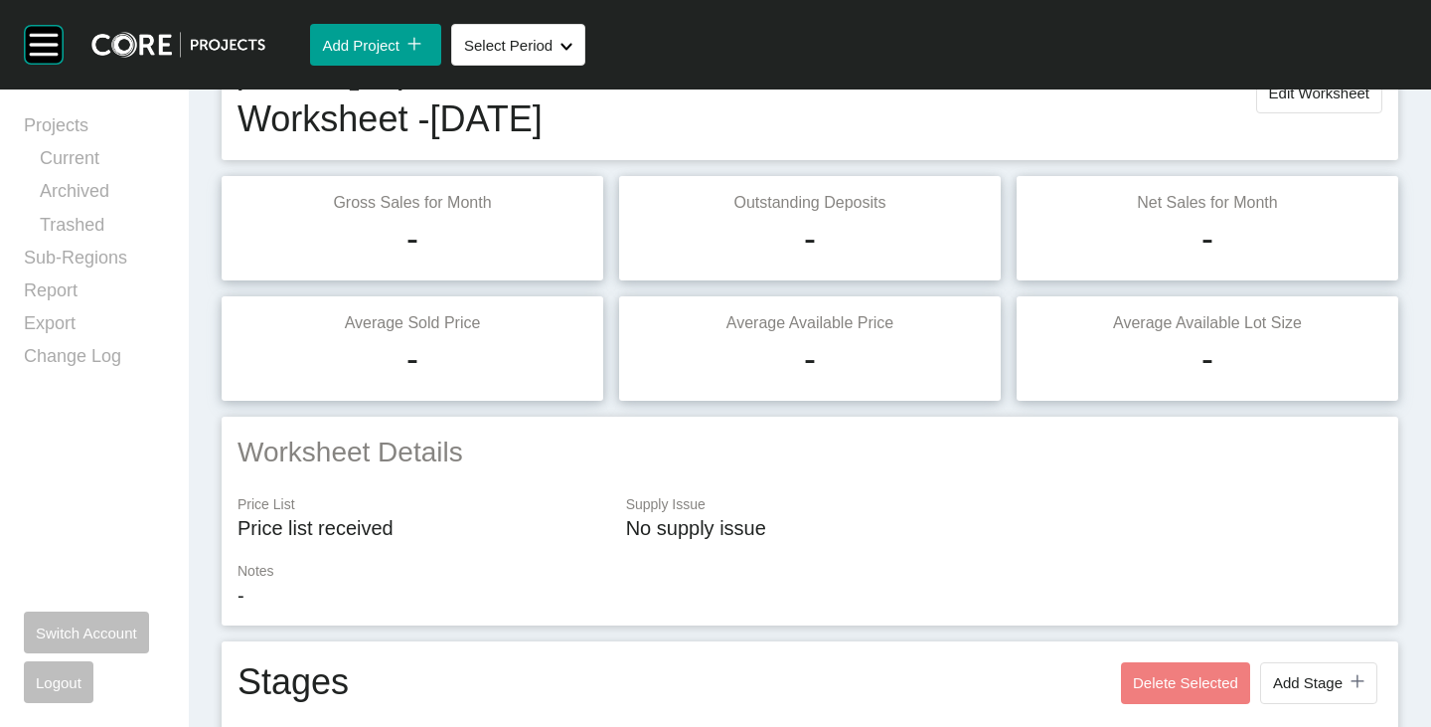
scroll to position [0, 0]
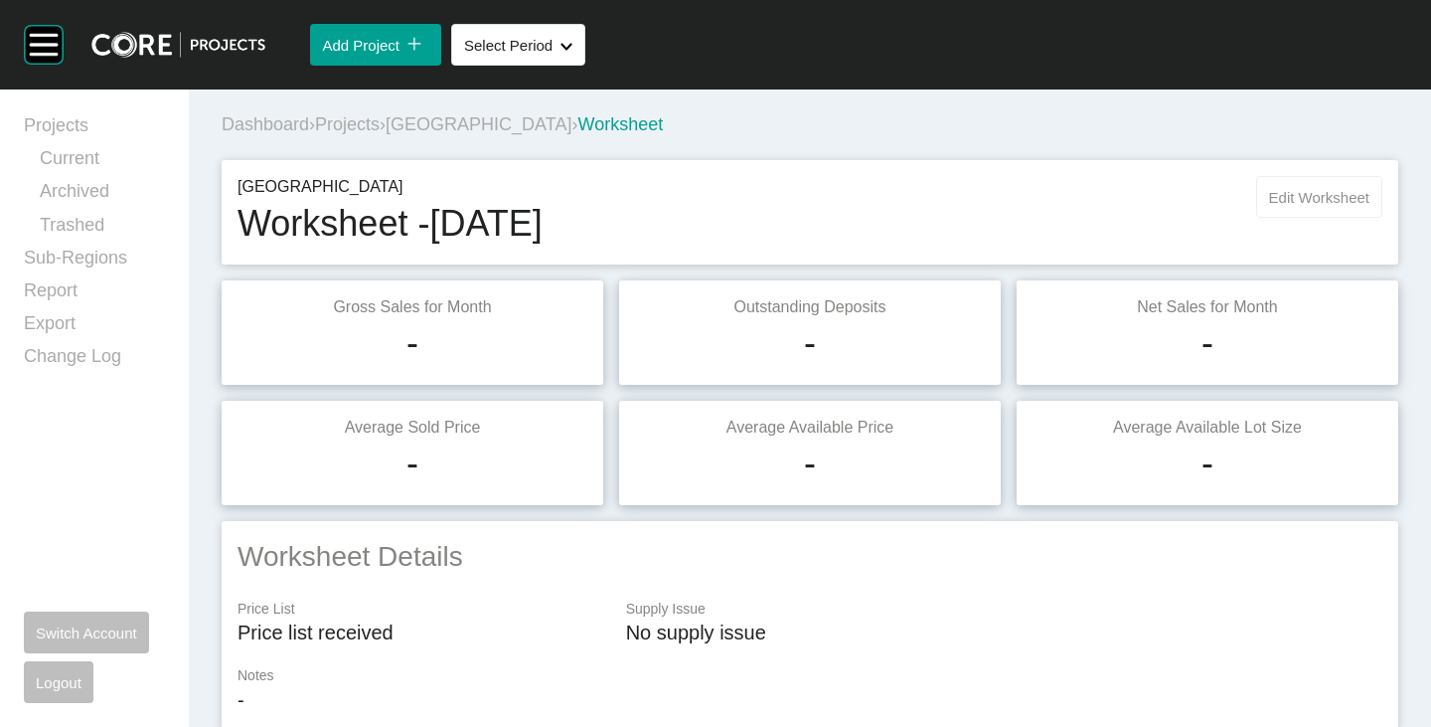
click at [1319, 182] on button "Edit Worksheet" at bounding box center [1319, 197] width 126 height 42
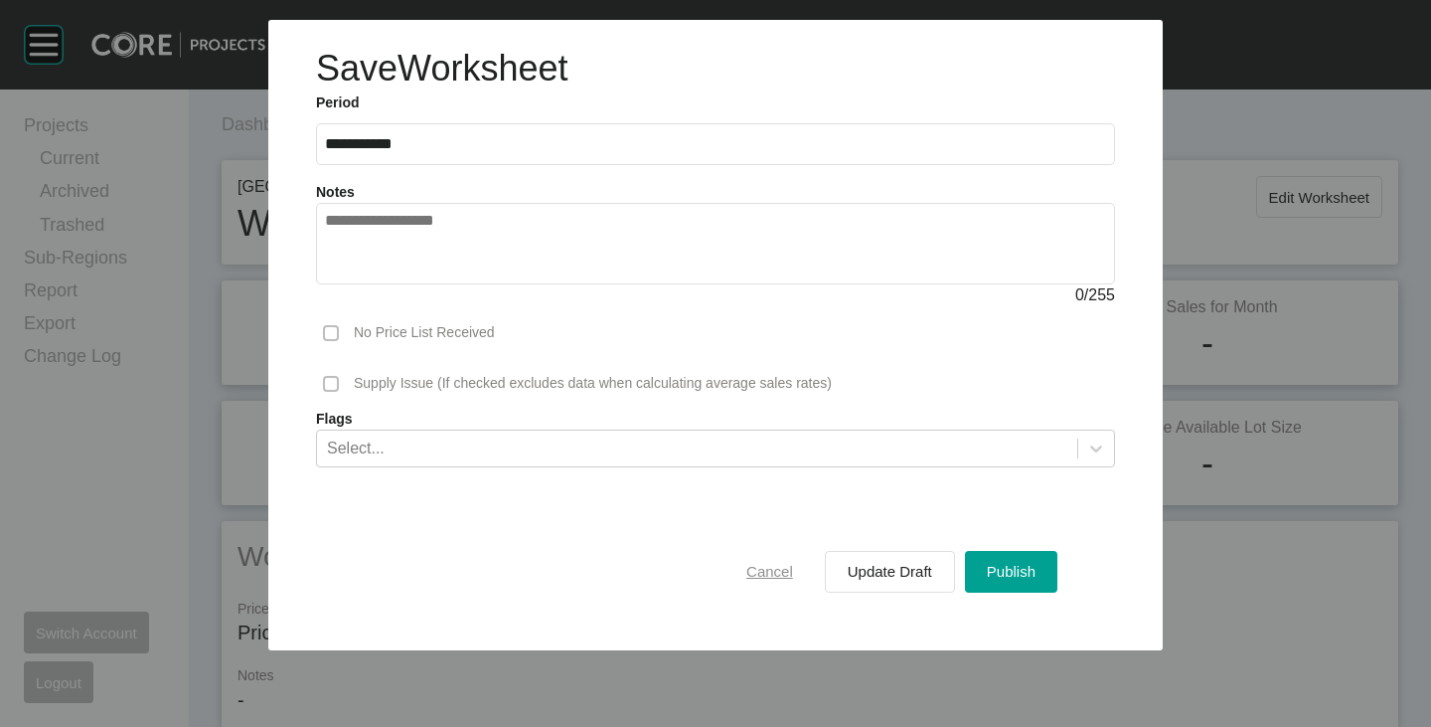
click at [758, 559] on div "Cancel" at bounding box center [770, 571] width 57 height 27
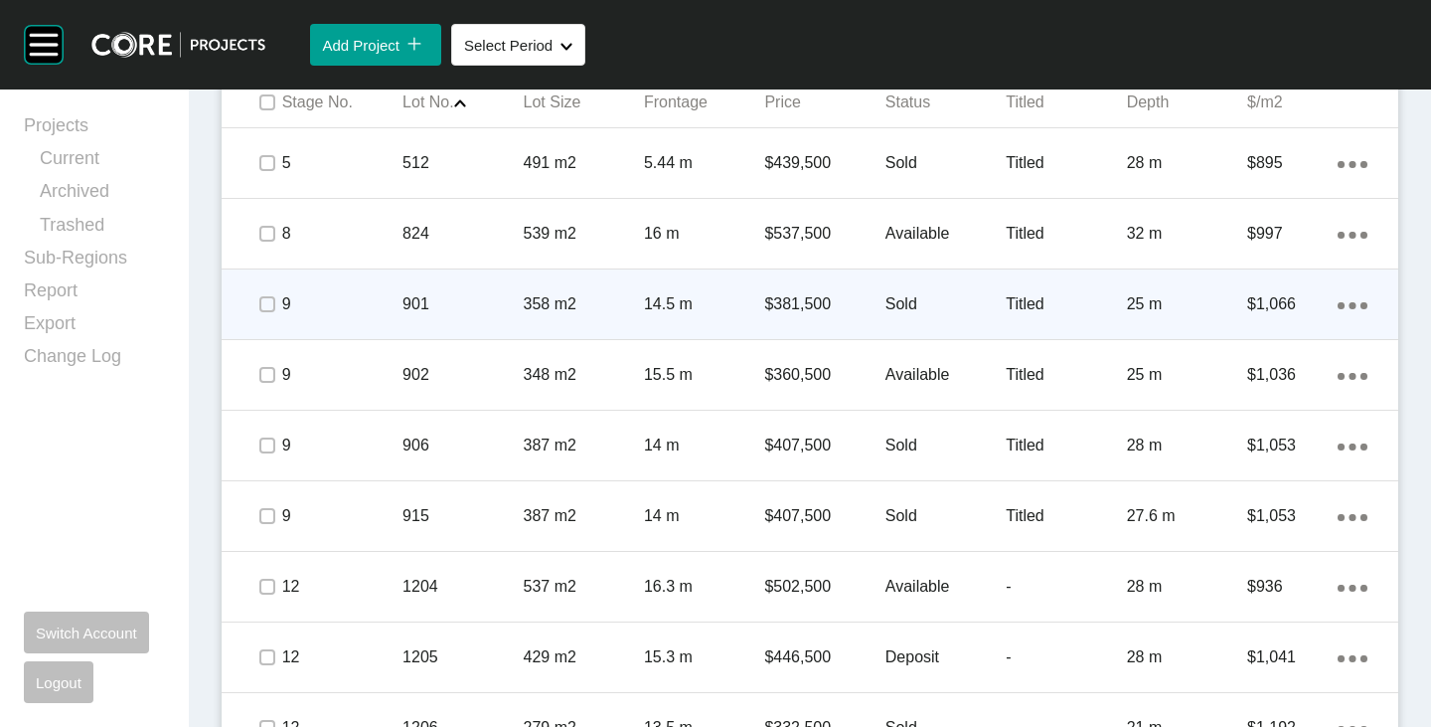
scroll to position [1292, 0]
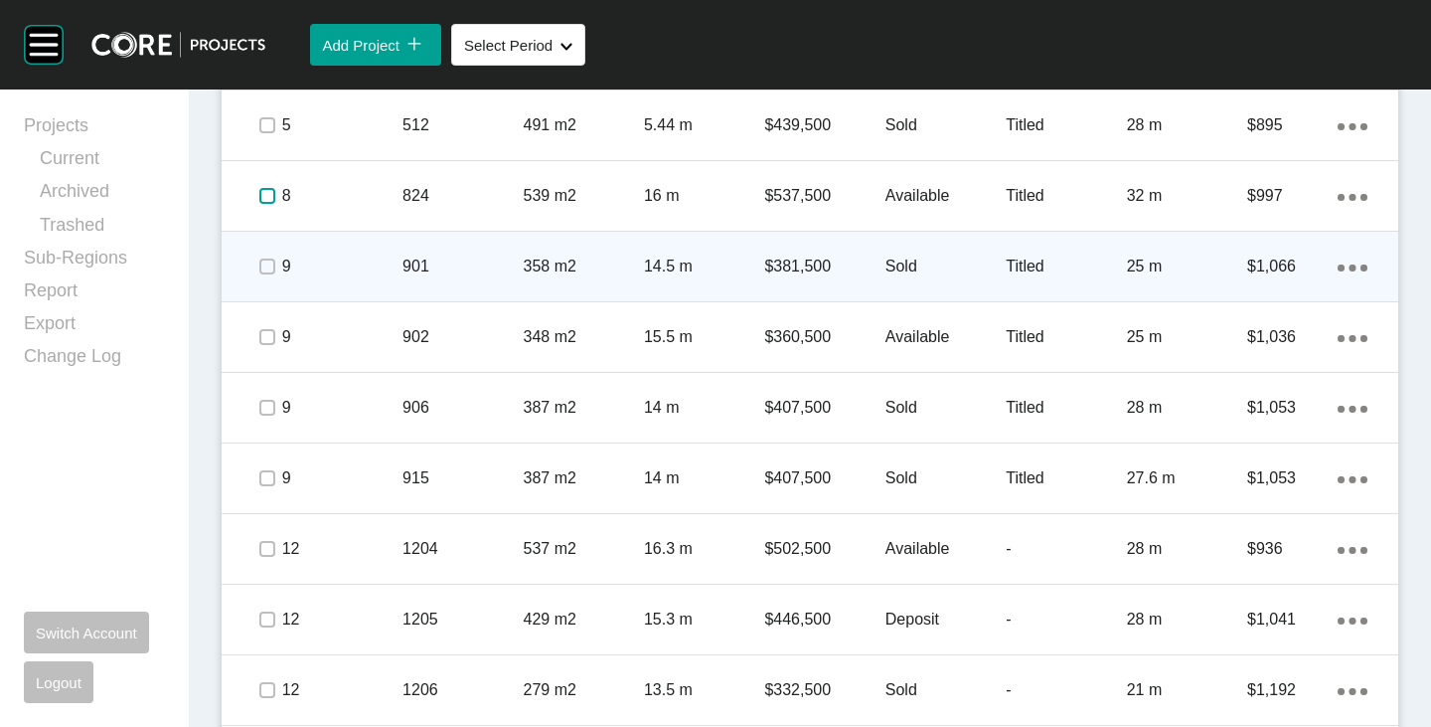
drag, startPoint x: 266, startPoint y: 199, endPoint x: 267, endPoint y: 277, distance: 78.5
click at [267, 199] on label at bounding box center [267, 196] width 16 height 16
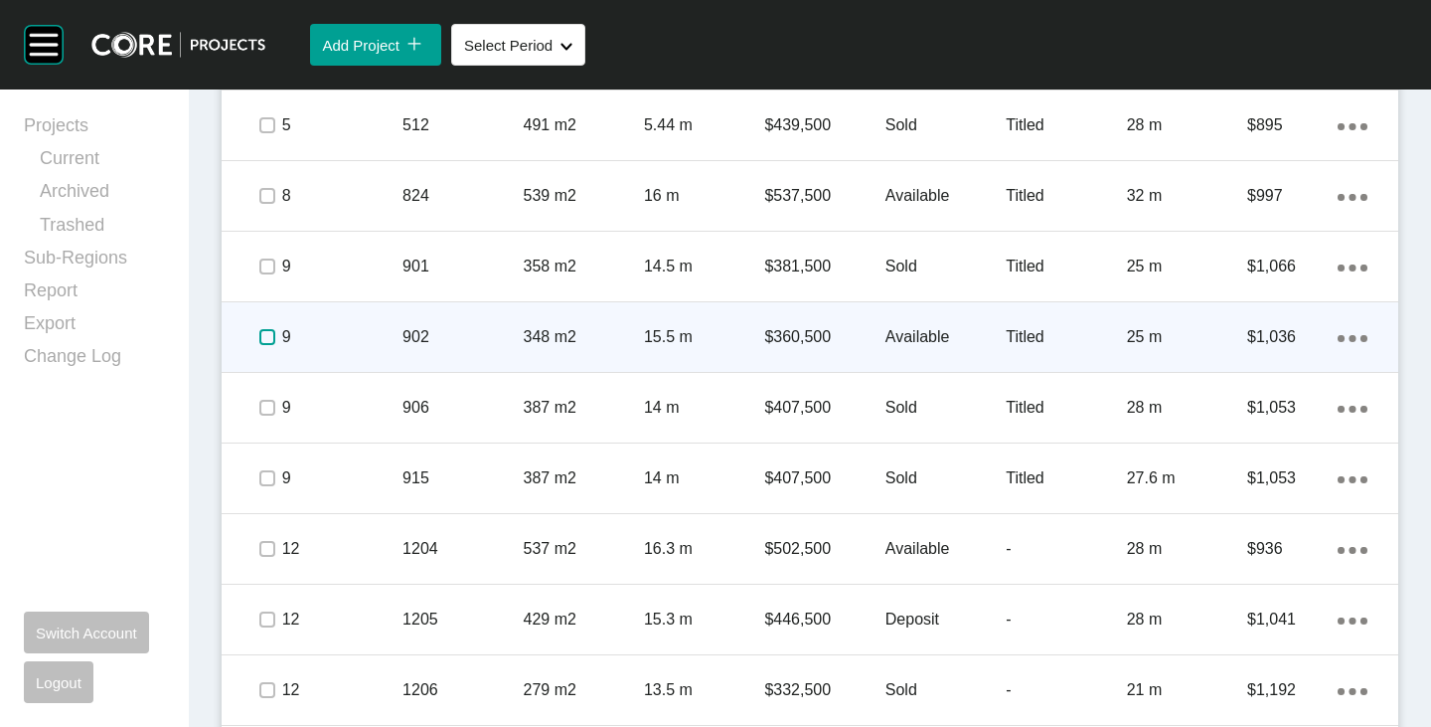
click at [262, 333] on label at bounding box center [267, 337] width 16 height 16
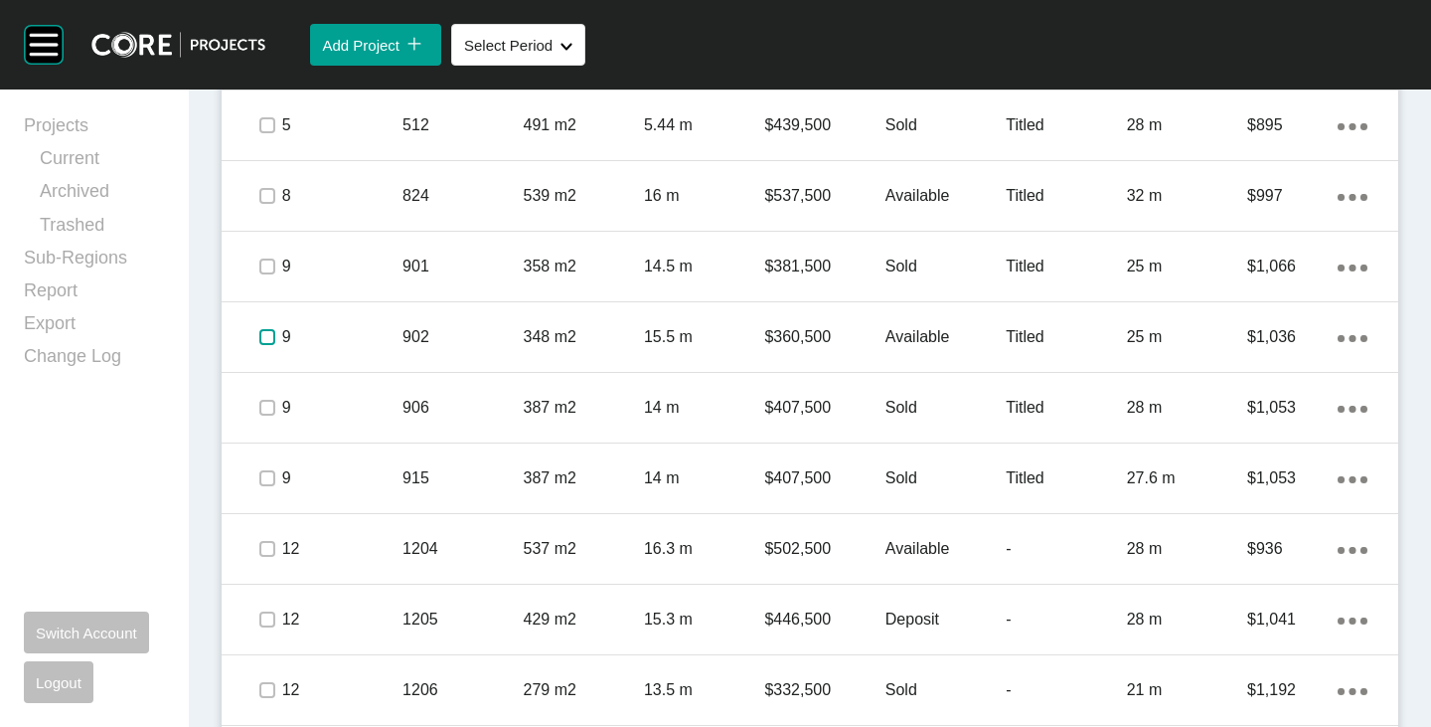
scroll to position [994, 0]
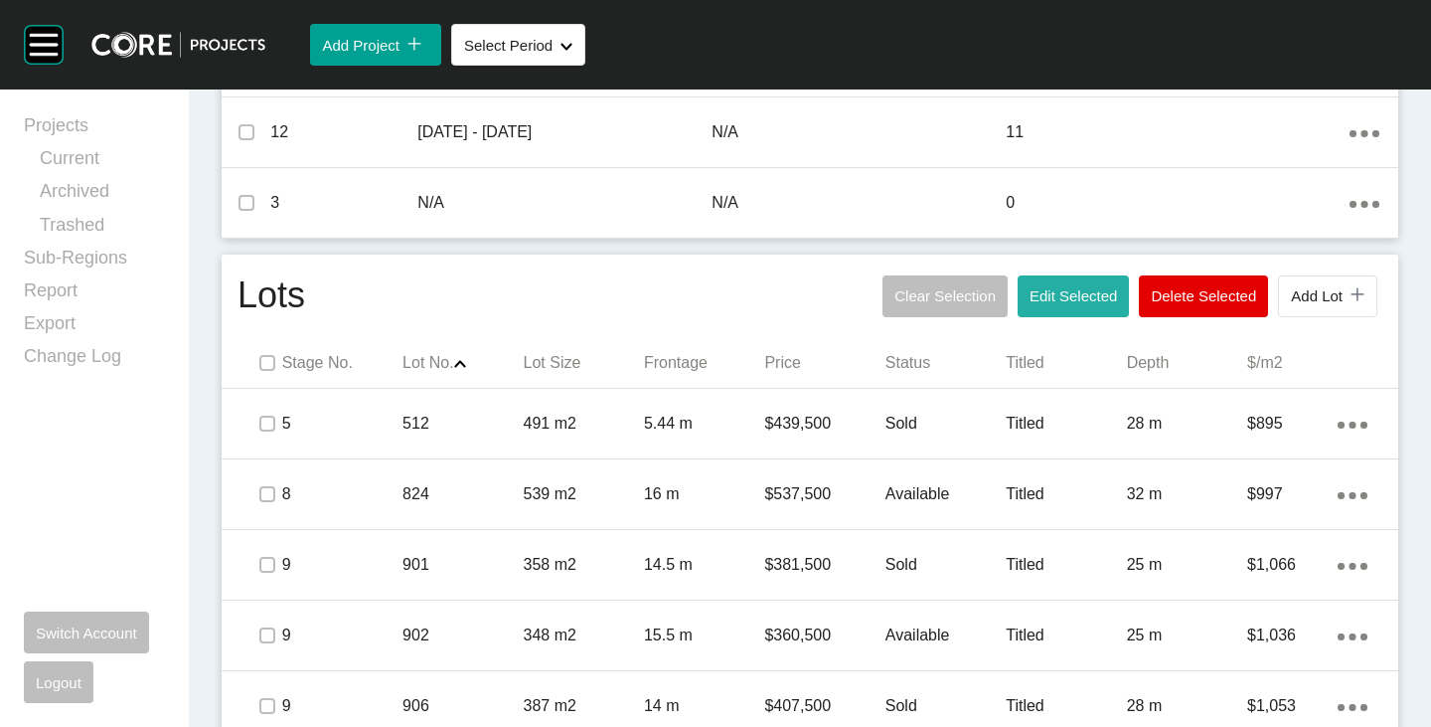
click at [1094, 304] on button "Edit Selected" at bounding box center [1073, 296] width 111 height 42
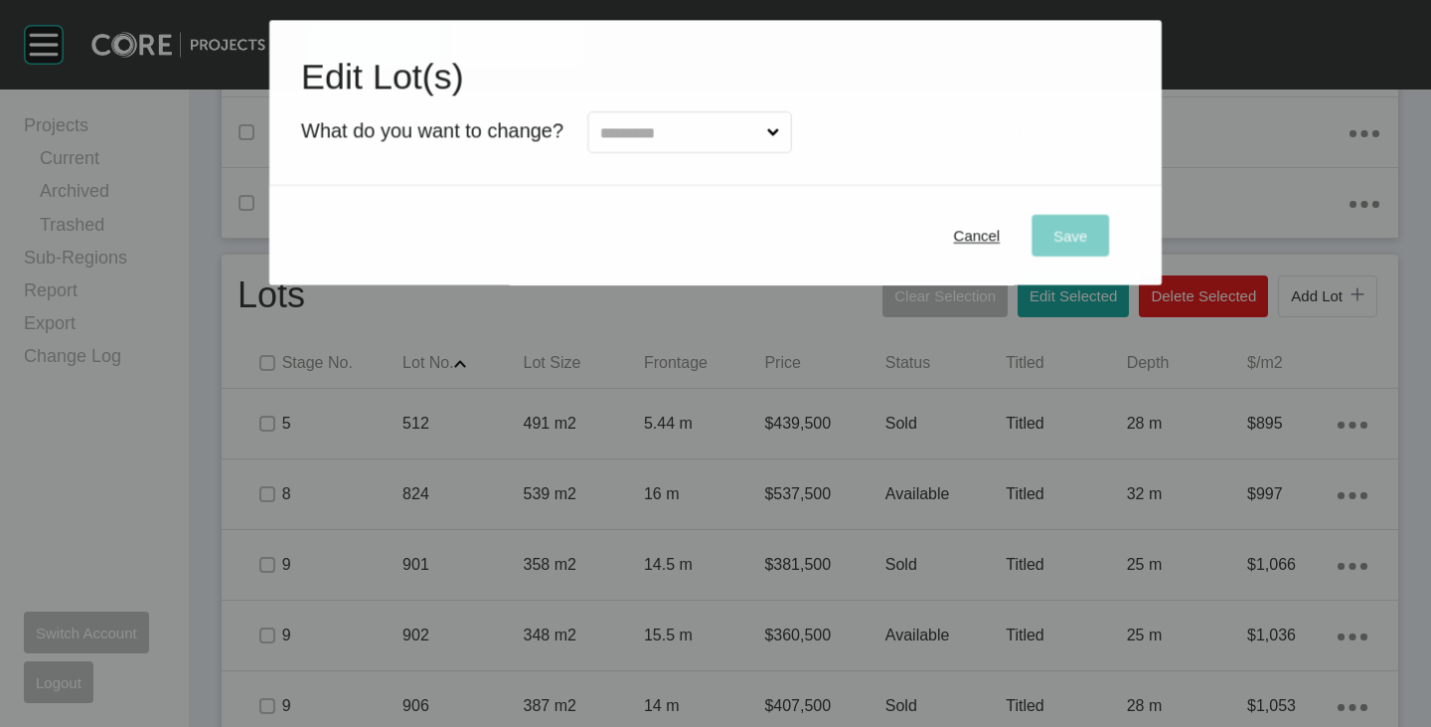
click at [703, 120] on input "text" at bounding box center [679, 132] width 167 height 40
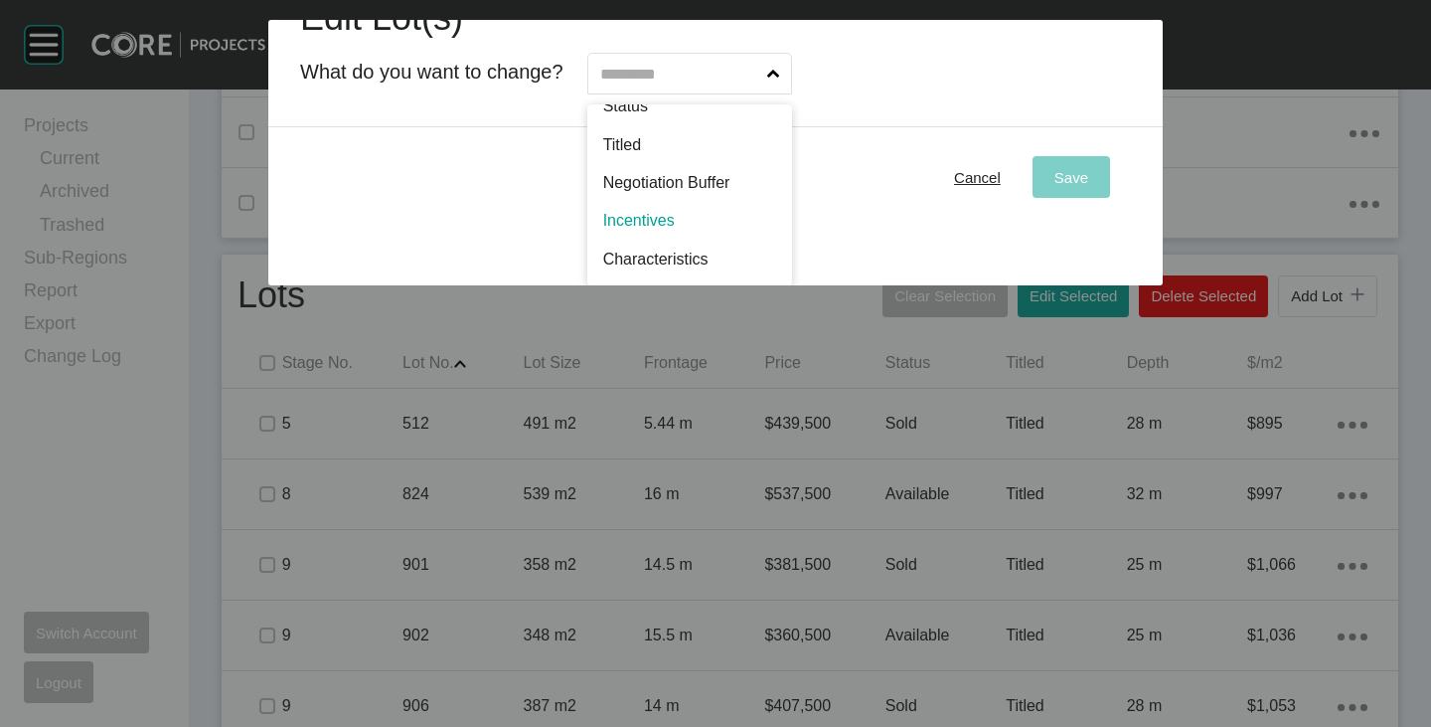
scroll to position [0, 0]
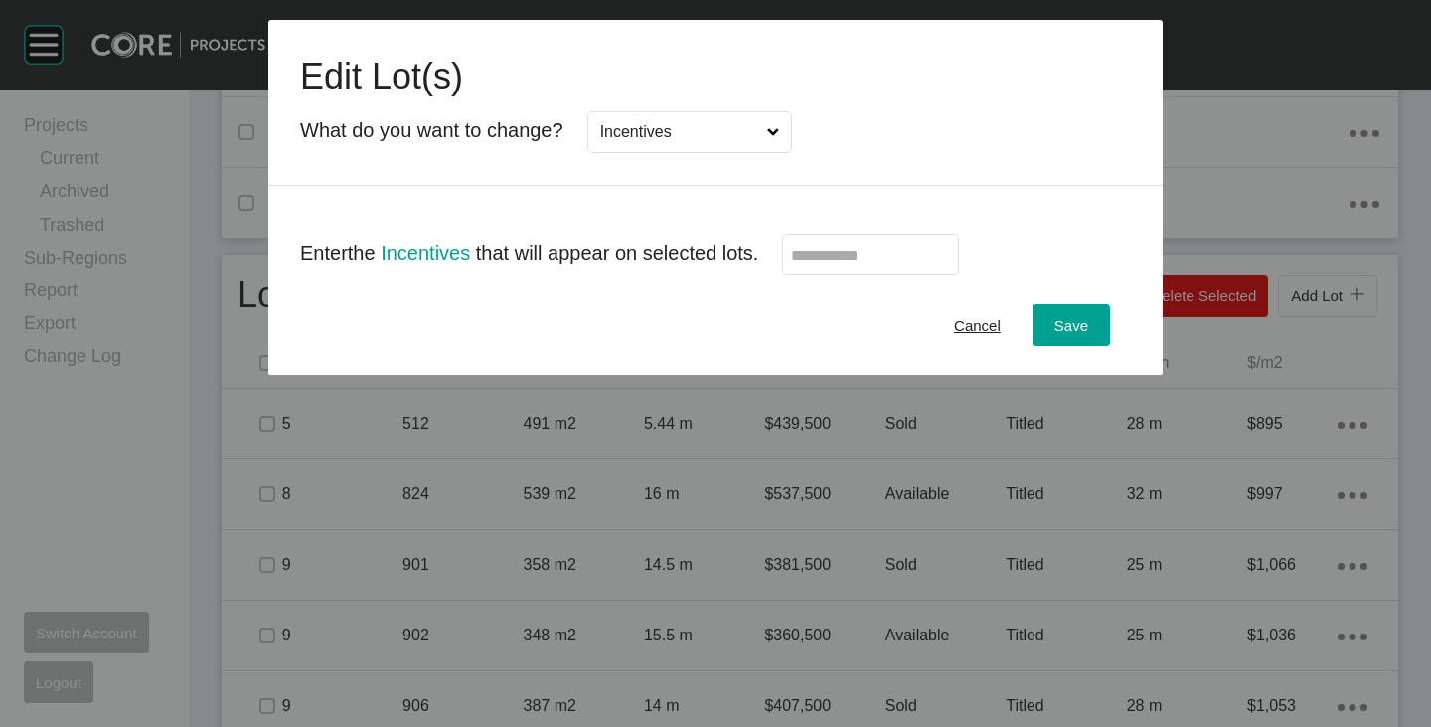
click at [894, 270] on label at bounding box center [870, 255] width 177 height 42
click at [894, 263] on input "text" at bounding box center [870, 255] width 159 height 17
type input "******"
click at [870, 310] on div "Cancel Save" at bounding box center [715, 324] width 895 height 99
click at [1071, 329] on span "Save" at bounding box center [1072, 325] width 34 height 17
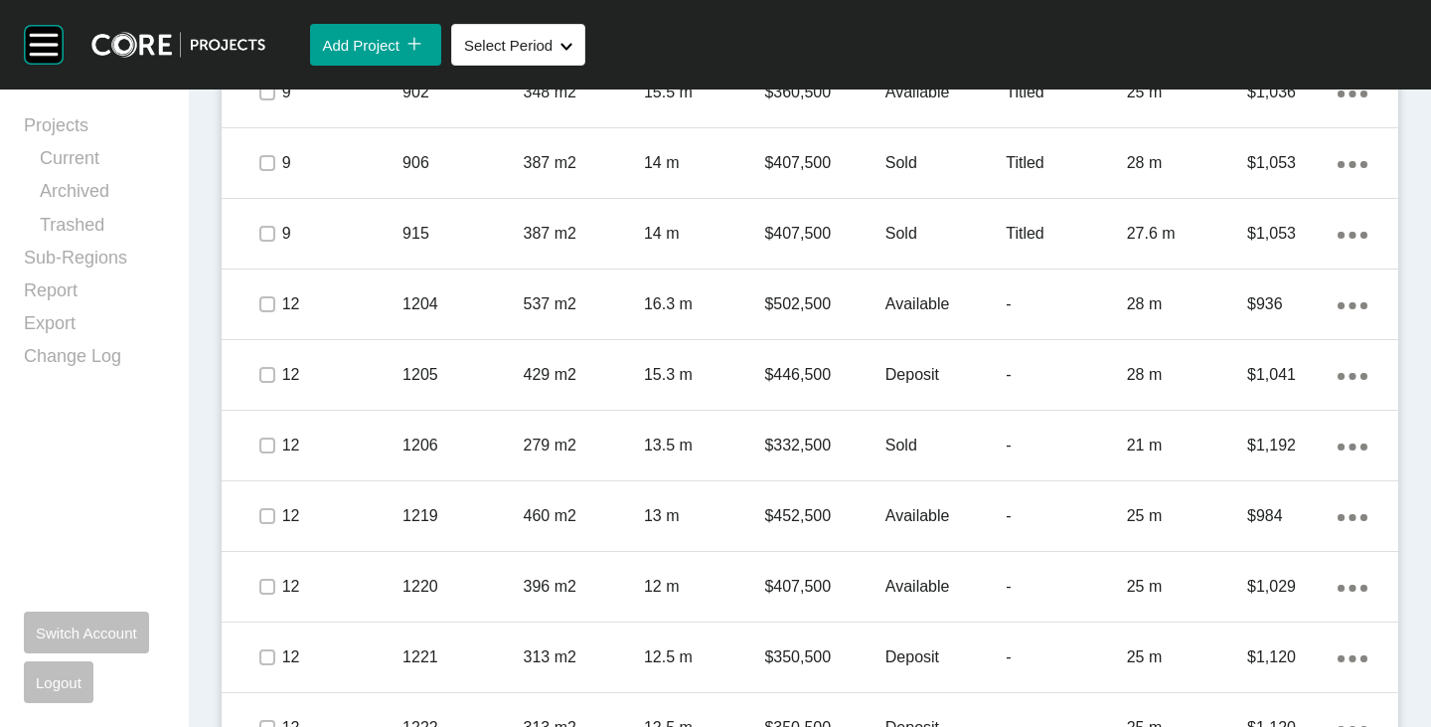
scroll to position [1466, 0]
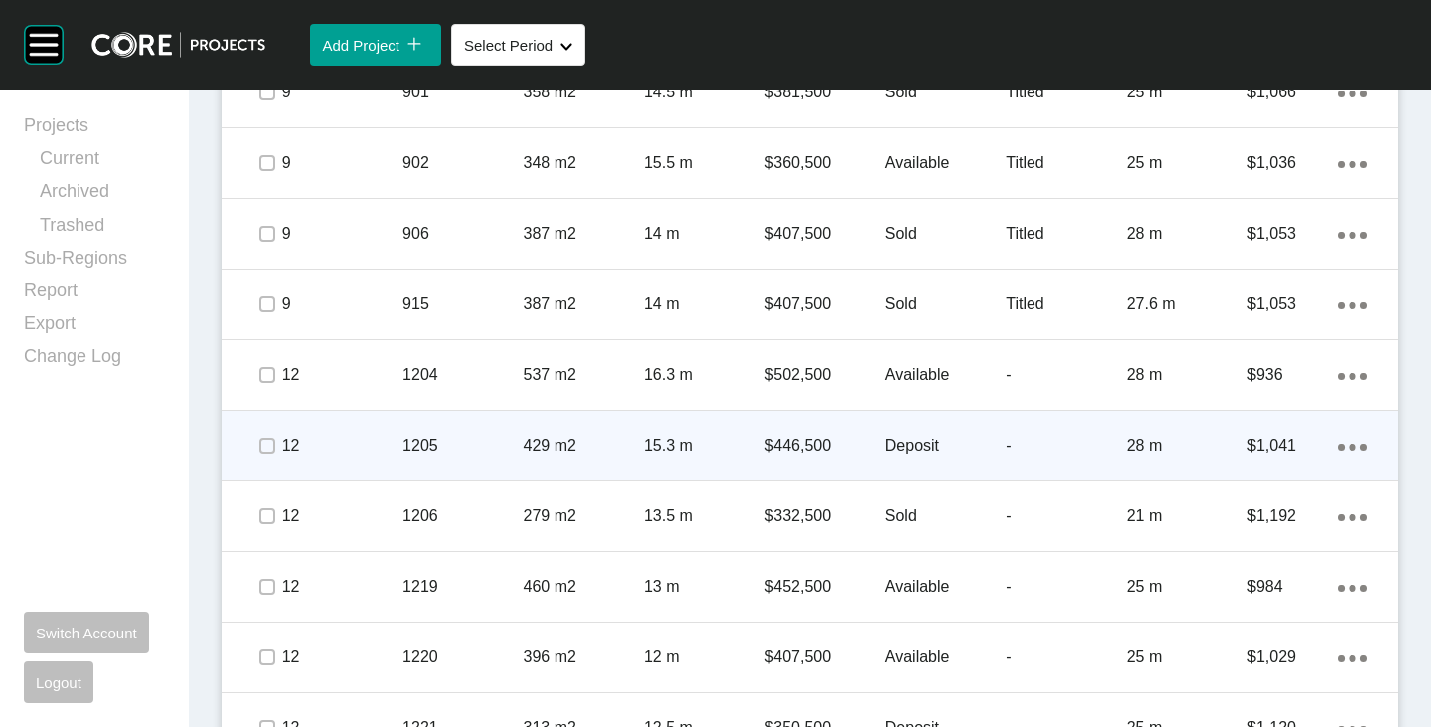
click at [889, 445] on p "Deposit" at bounding box center [946, 445] width 120 height 22
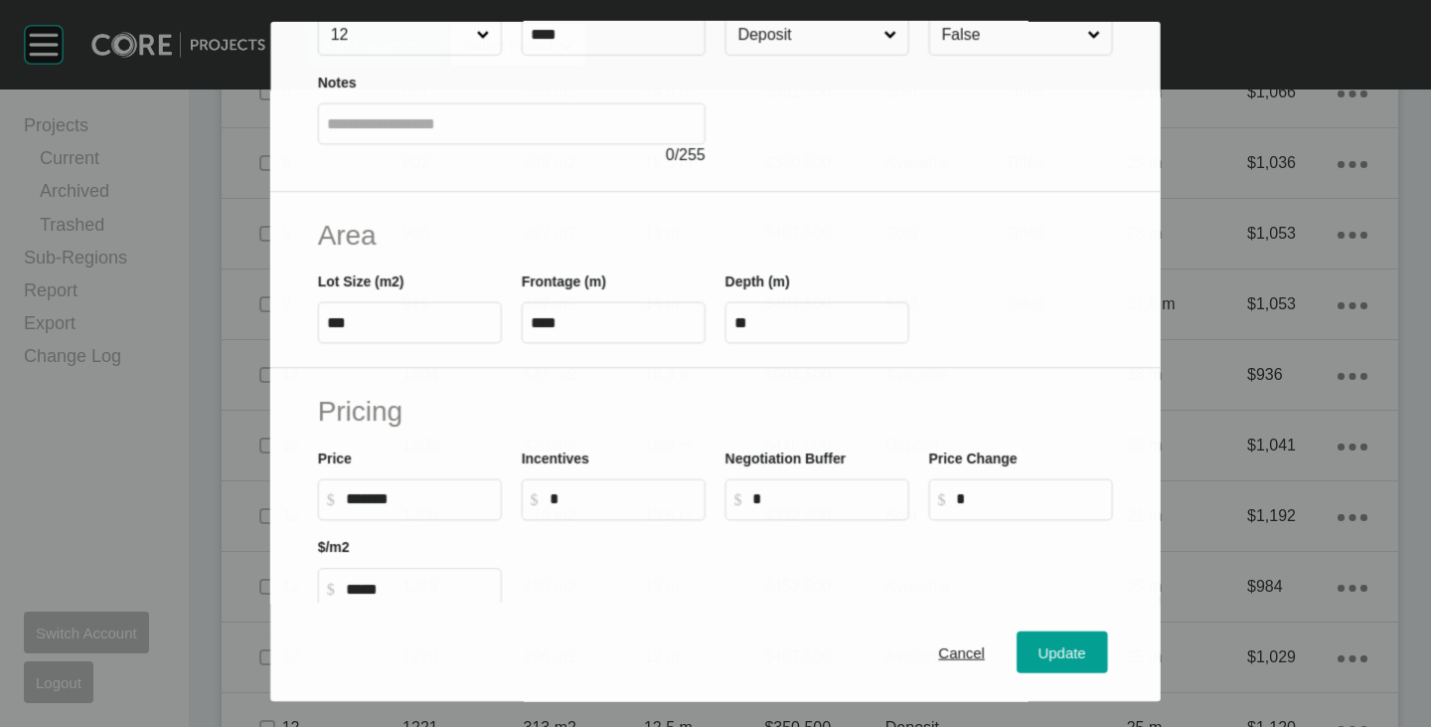
scroll to position [199, 0]
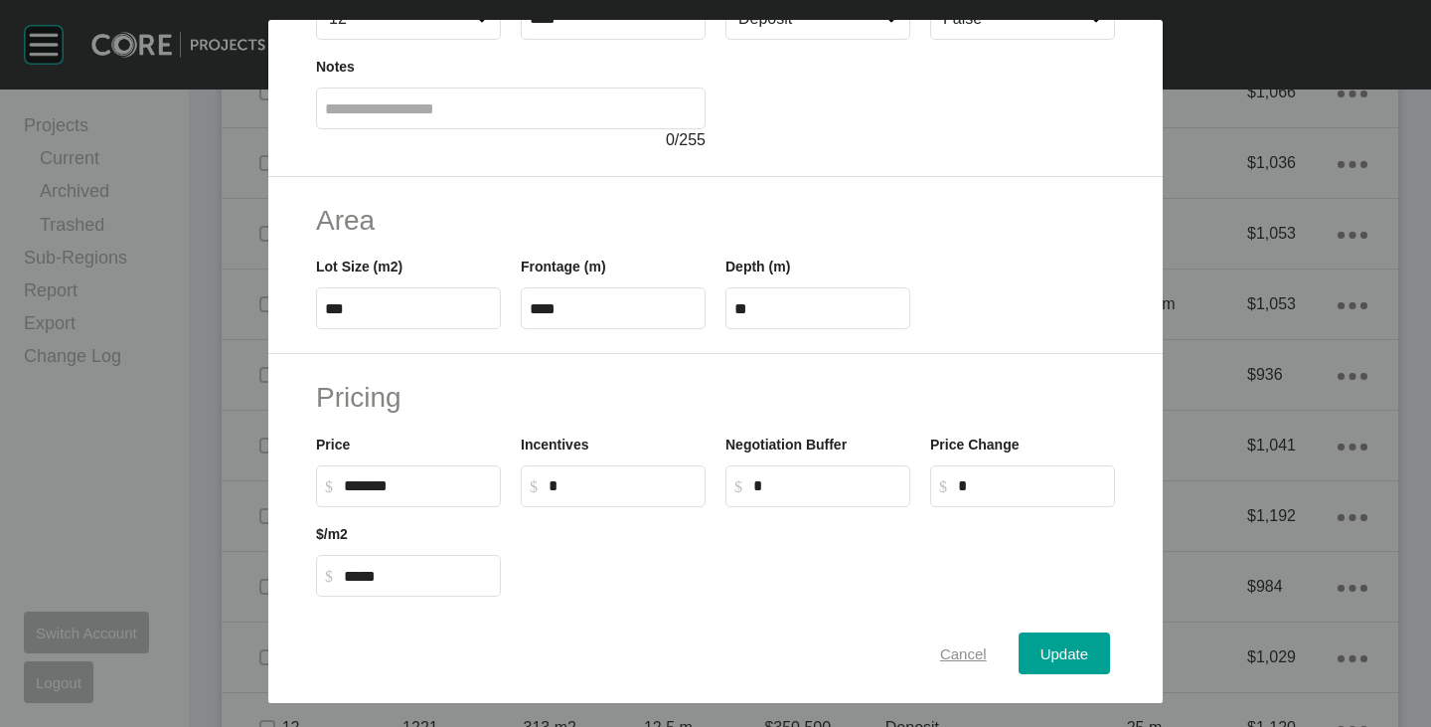
click at [935, 643] on div "Cancel" at bounding box center [963, 653] width 57 height 27
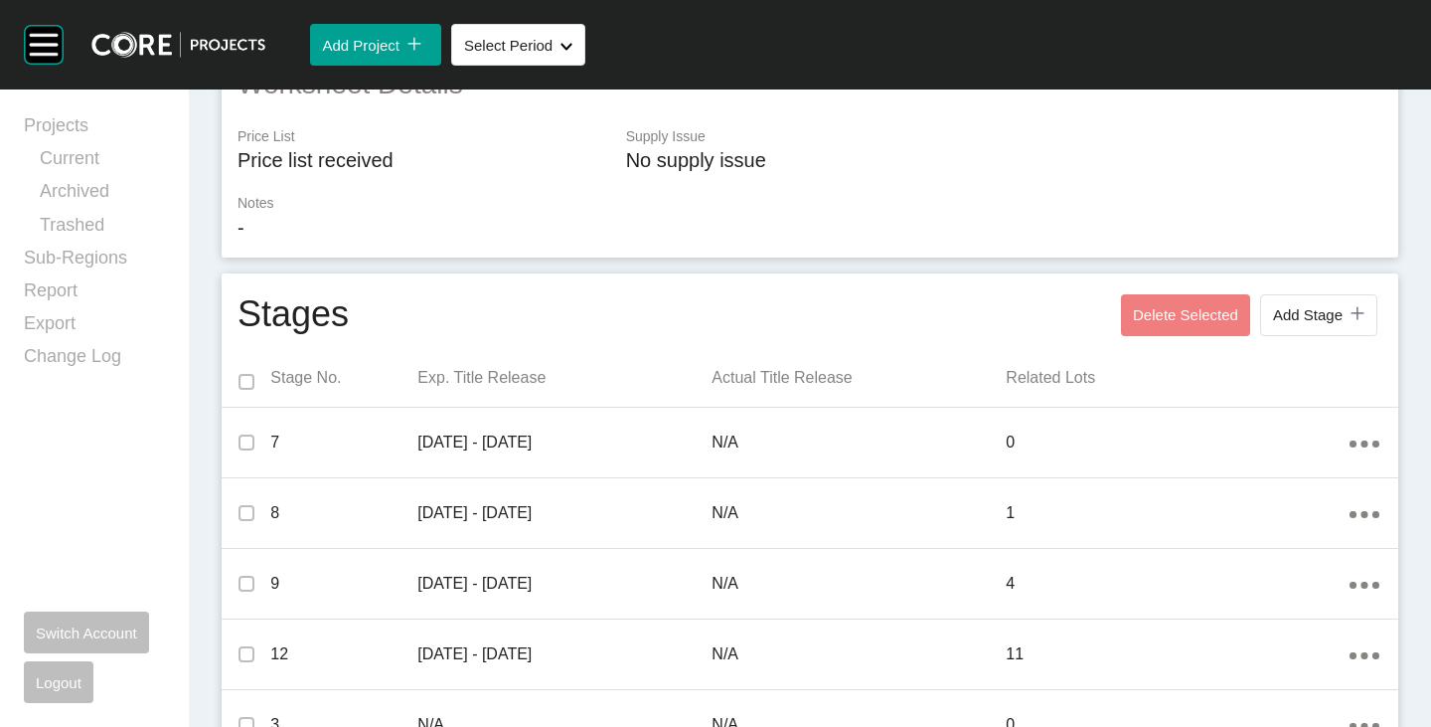
scroll to position [0, 0]
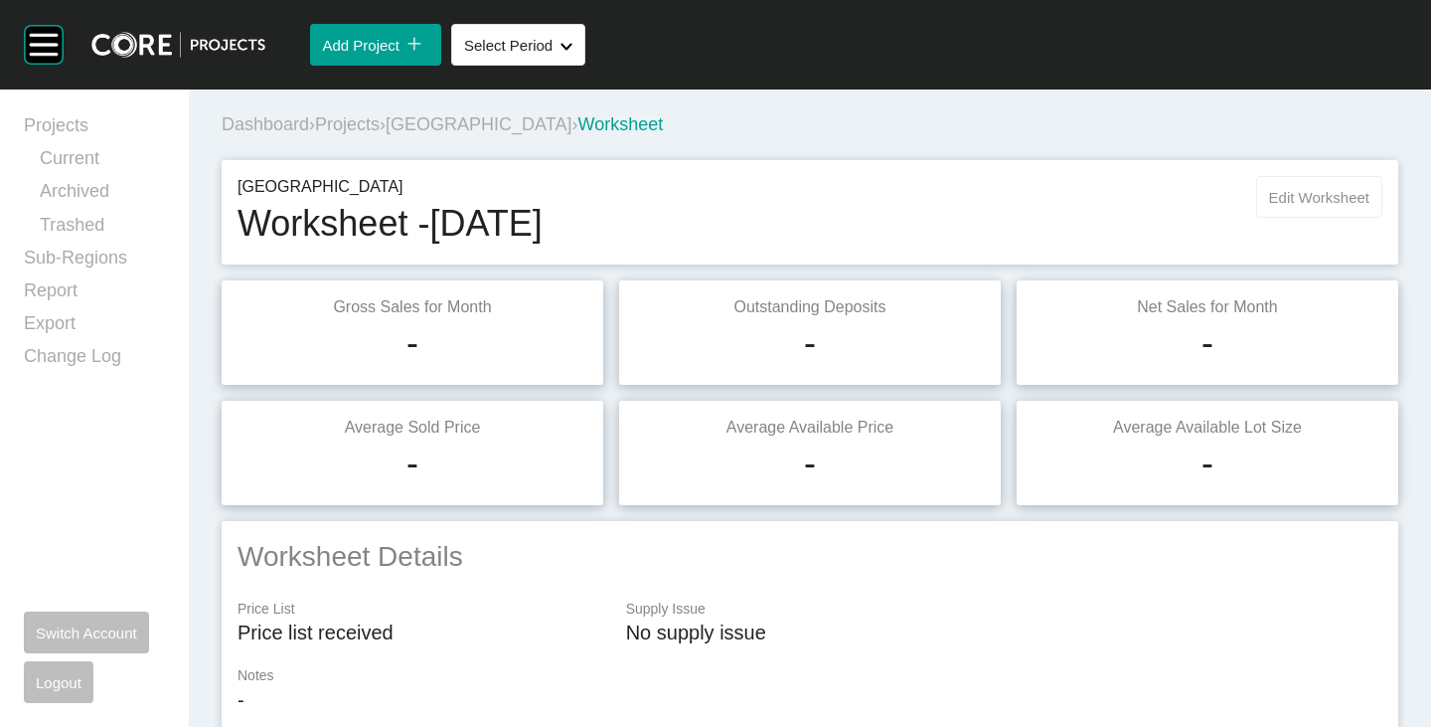
click at [1271, 191] on span "Edit Worksheet" at bounding box center [1319, 197] width 100 height 17
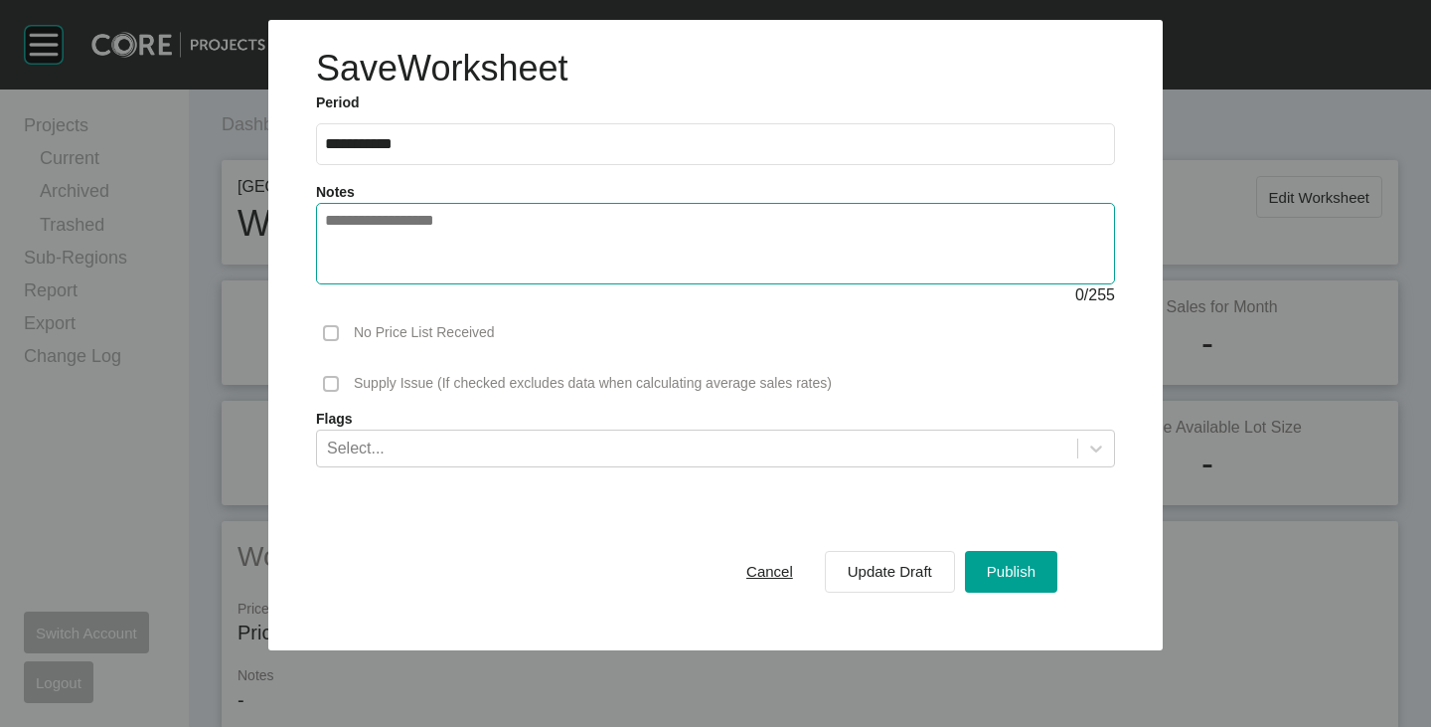
click at [544, 214] on textarea at bounding box center [715, 244] width 781 height 64
type textarea "**********"
click at [1009, 566] on span "Publish" at bounding box center [1011, 571] width 49 height 17
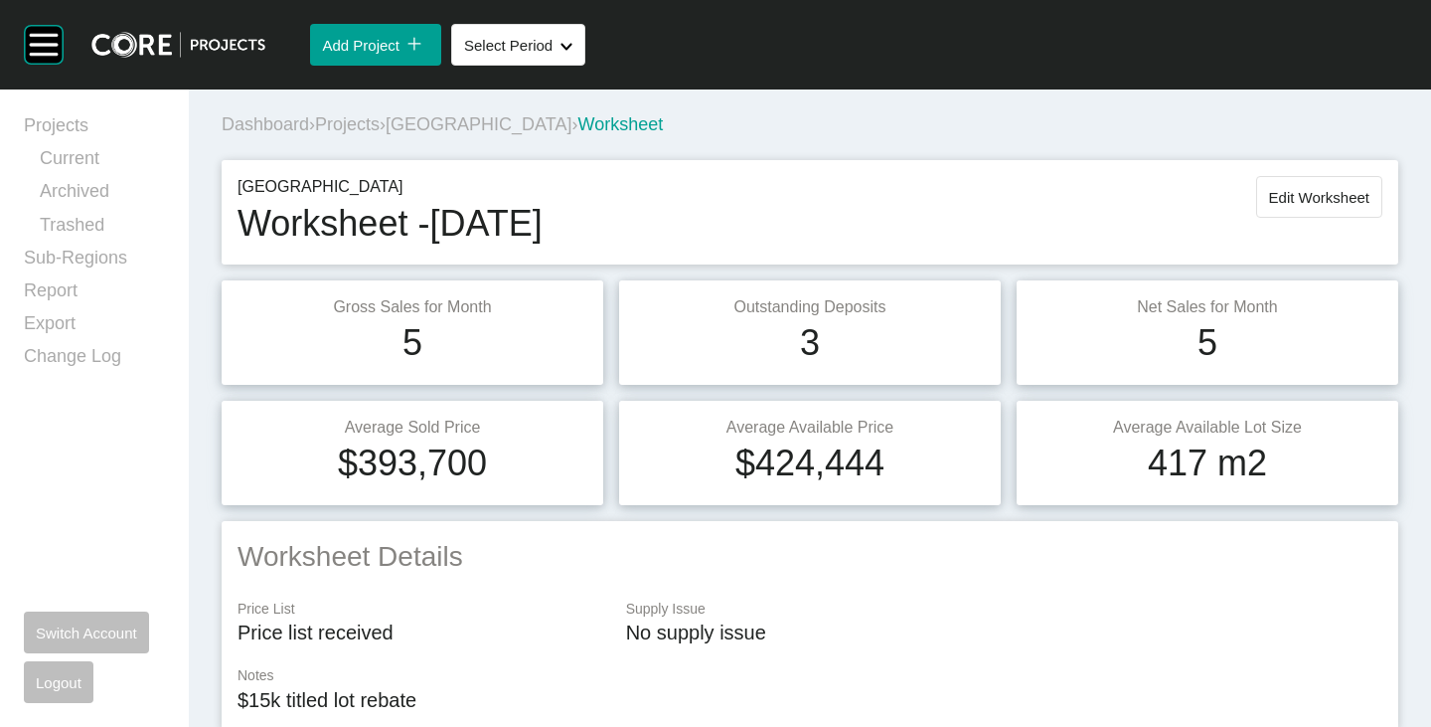
click at [456, 121] on span "[GEOGRAPHIC_DATA]" at bounding box center [479, 124] width 186 height 20
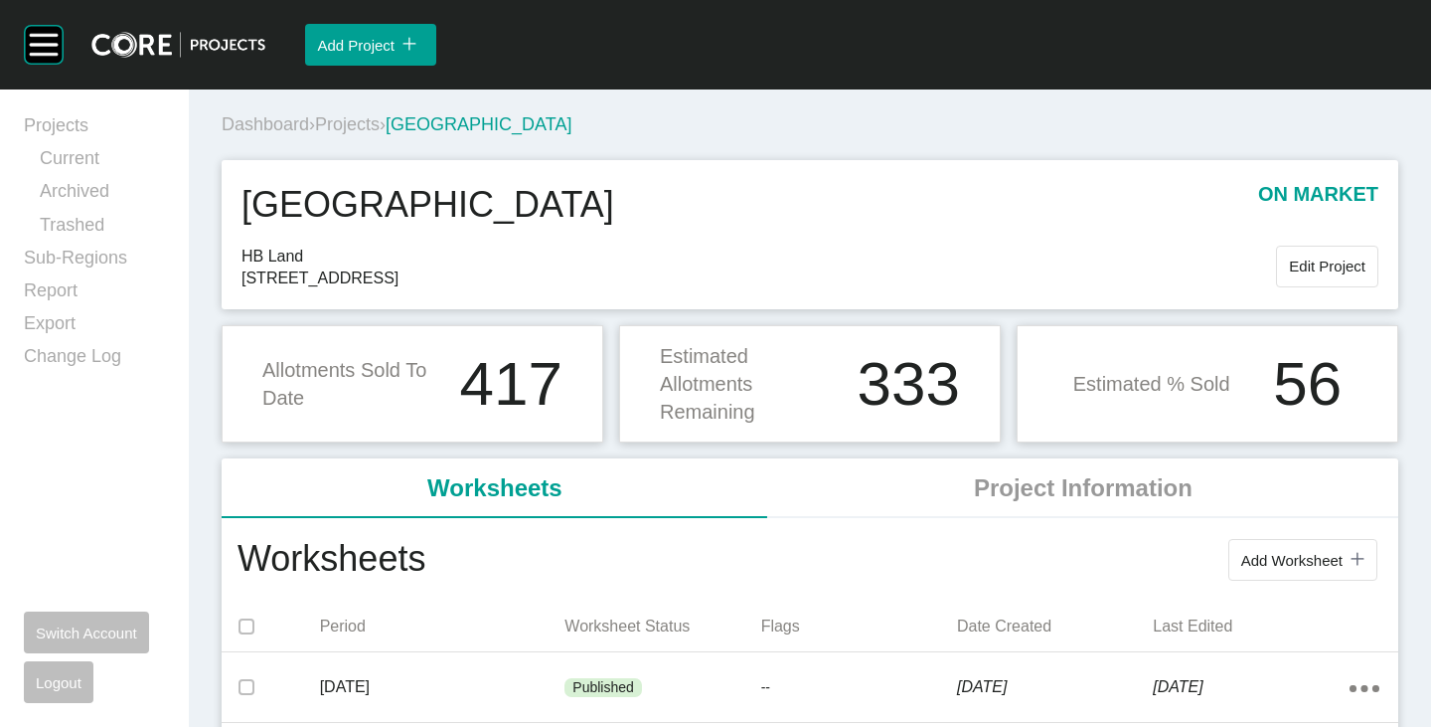
click at [374, 124] on span "Projects" at bounding box center [347, 124] width 65 height 20
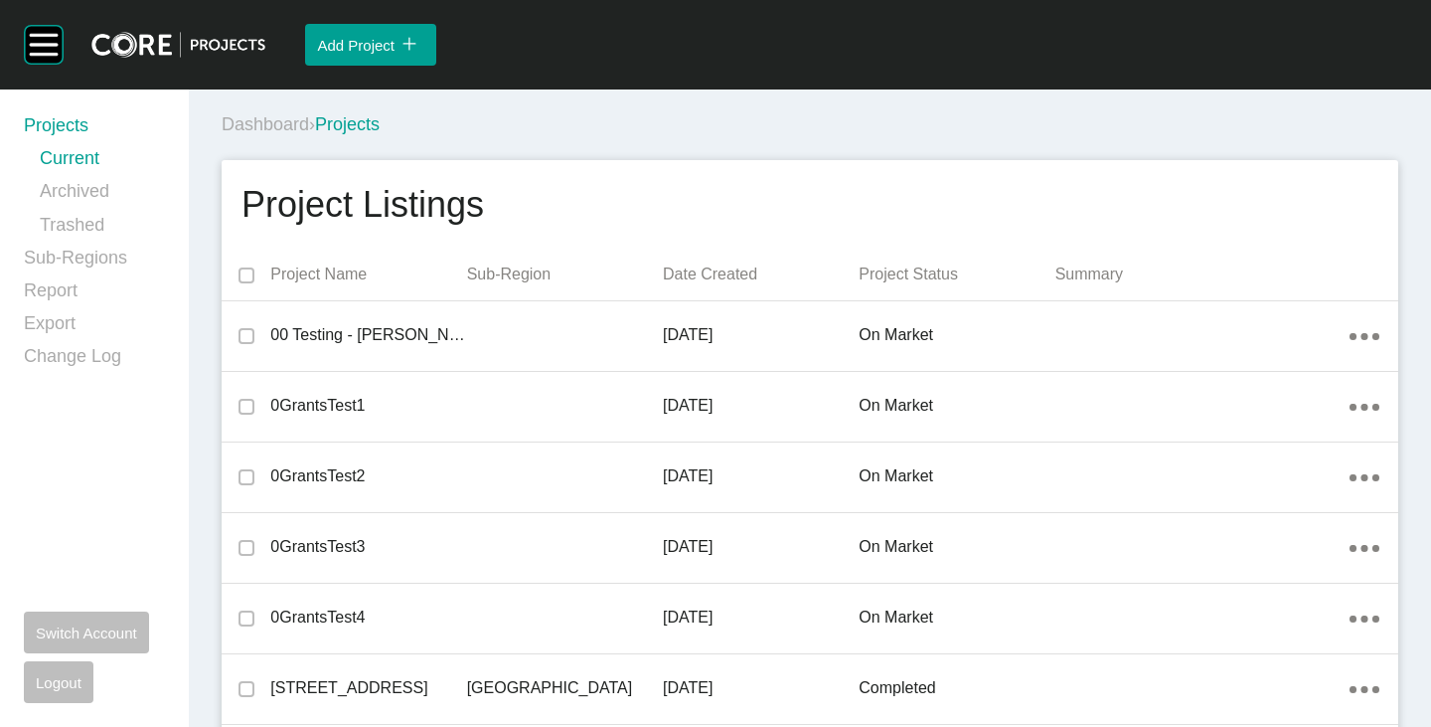
scroll to position [18111, 0]
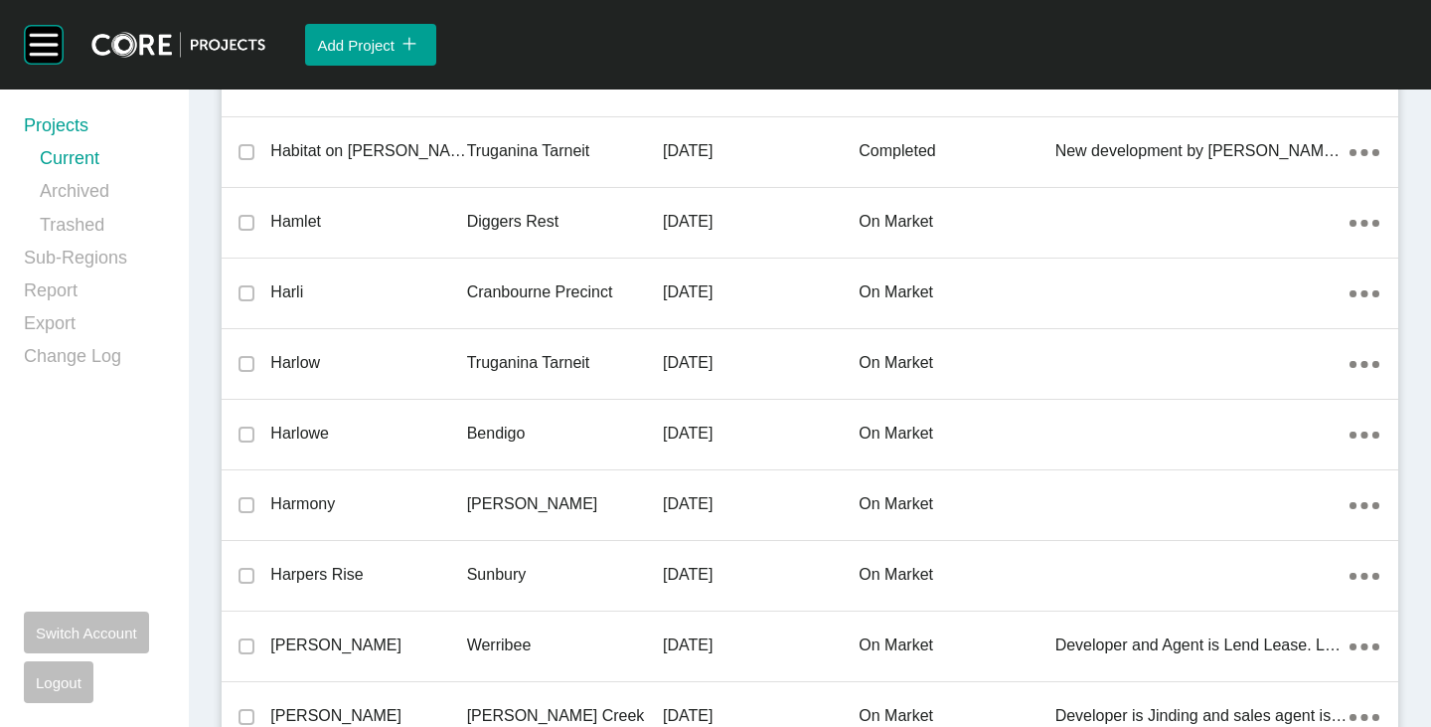
click at [287, 363] on p "Harlow" at bounding box center [368, 363] width 196 height 22
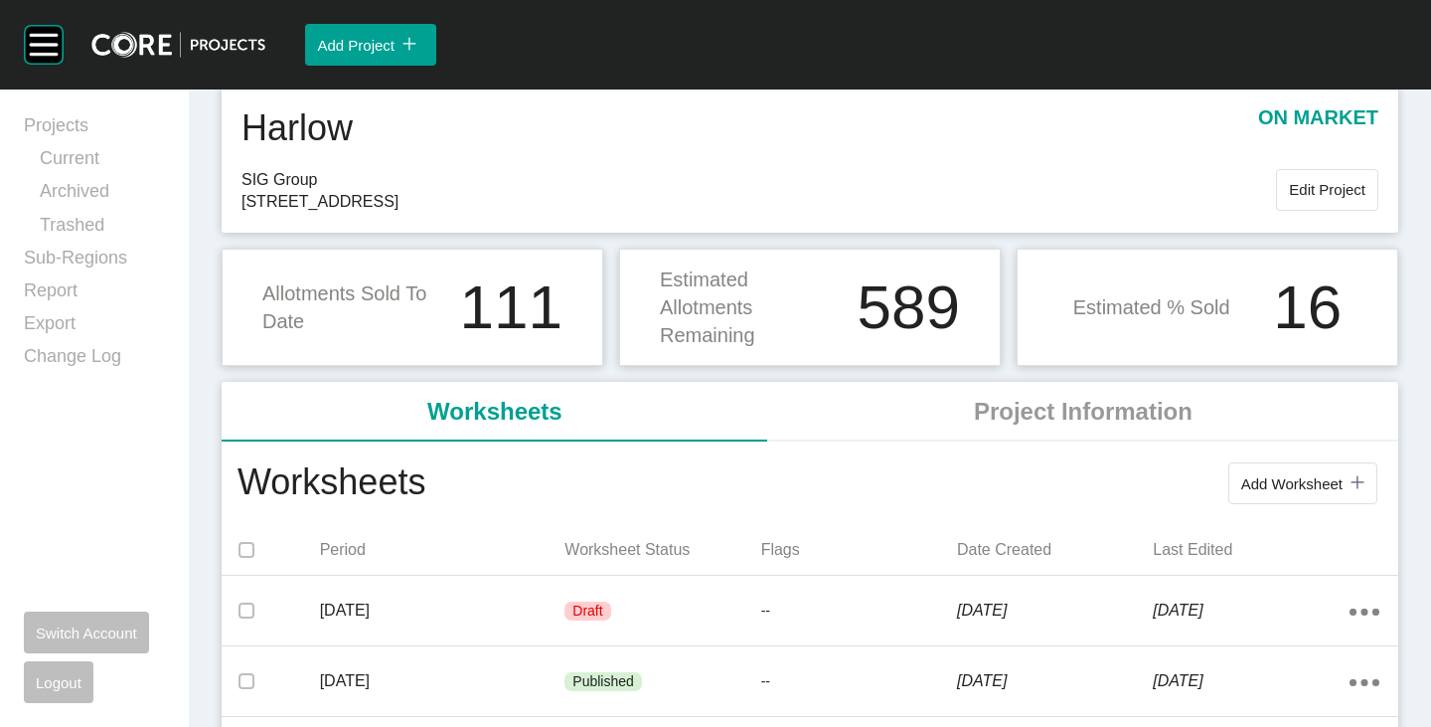
scroll to position [199, 0]
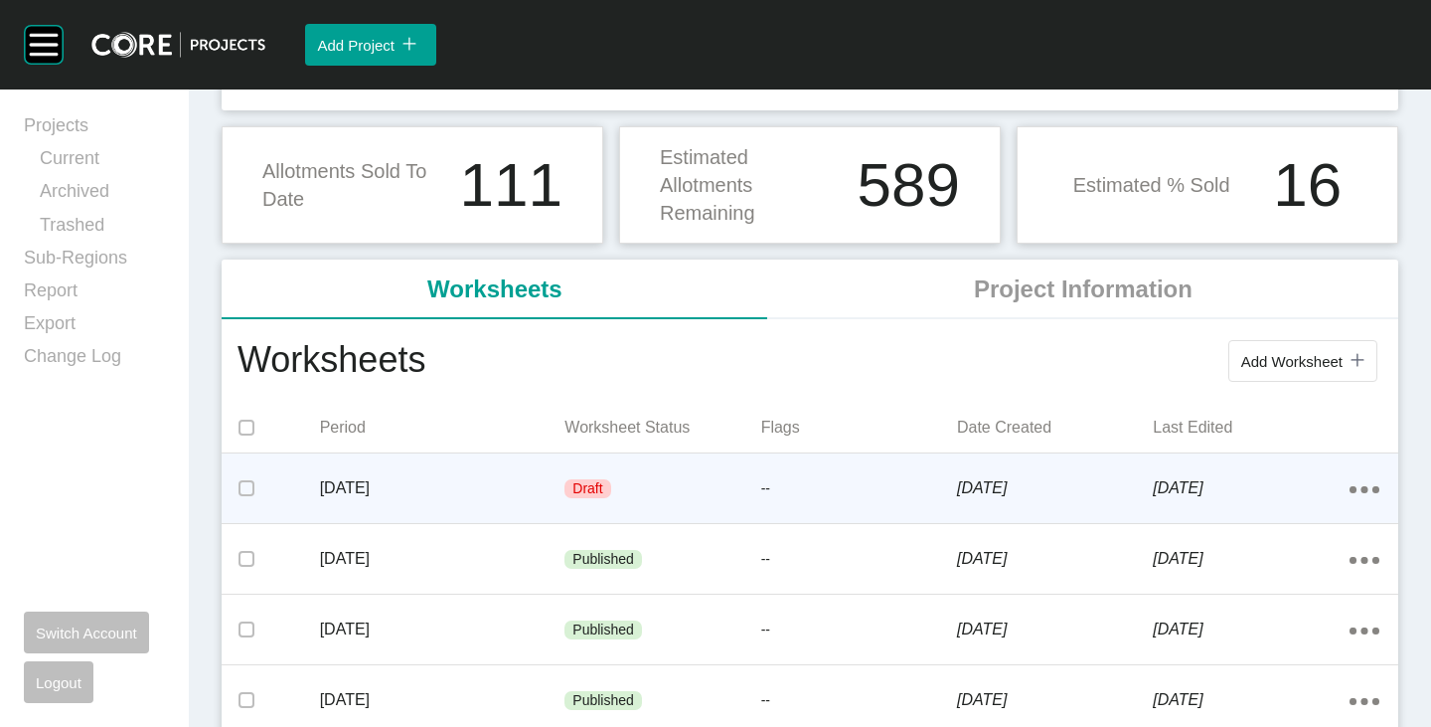
click at [489, 492] on p "[DATE]" at bounding box center [443, 488] width 246 height 22
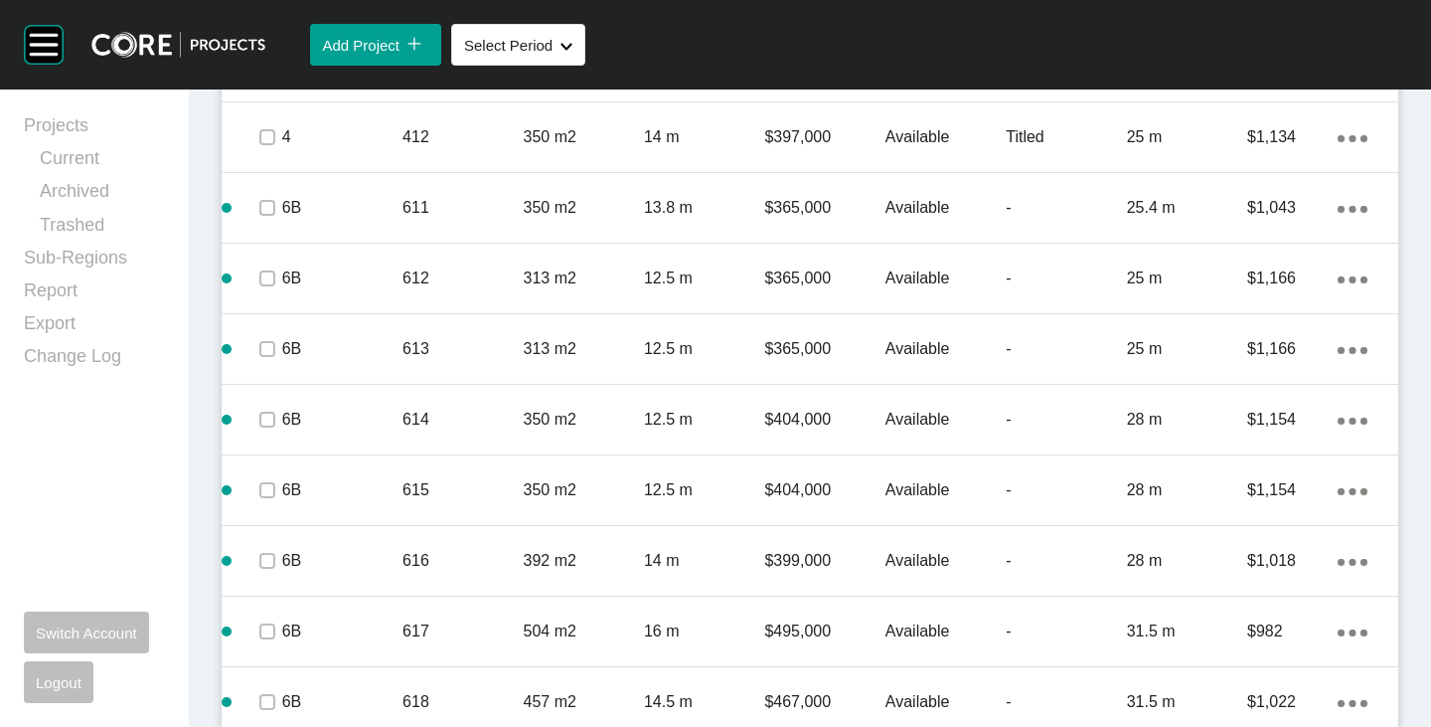
scroll to position [1281, 0]
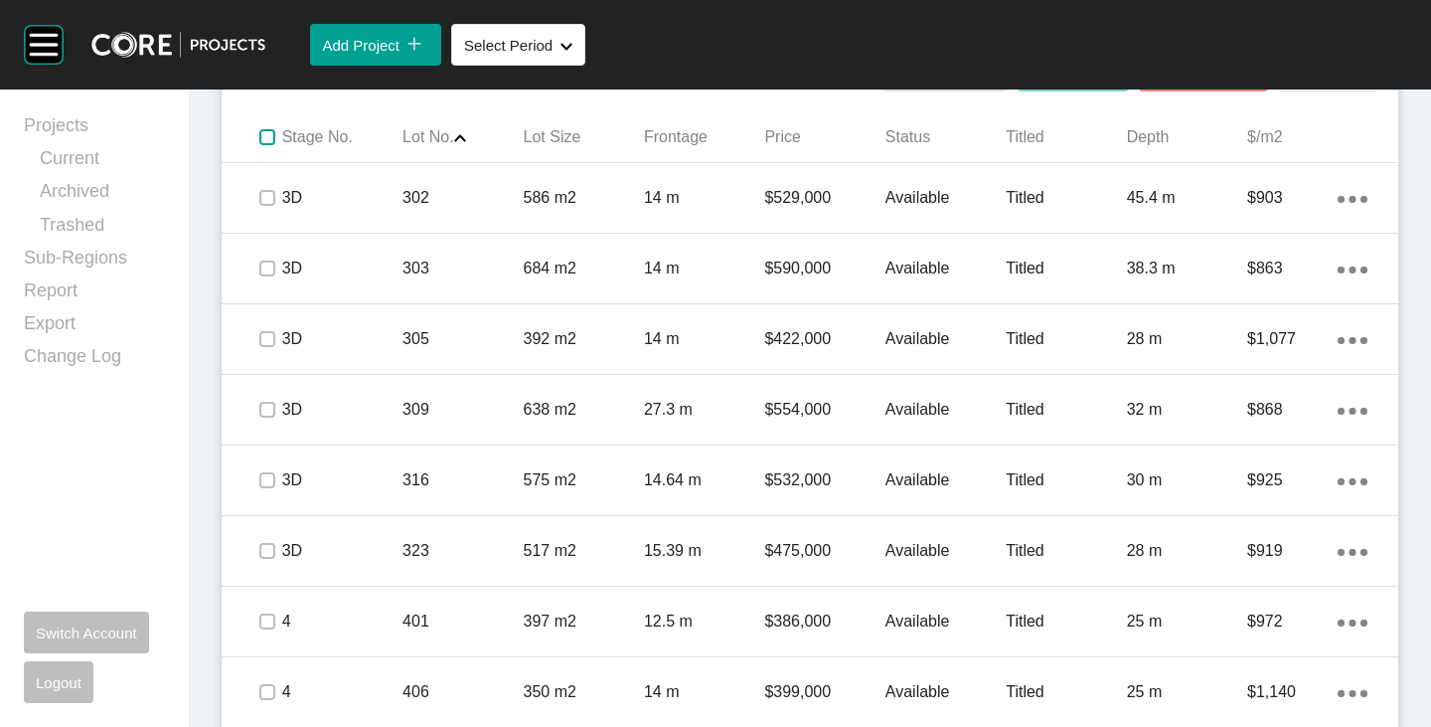
drag, startPoint x: 257, startPoint y: 141, endPoint x: 274, endPoint y: 205, distance: 65.8
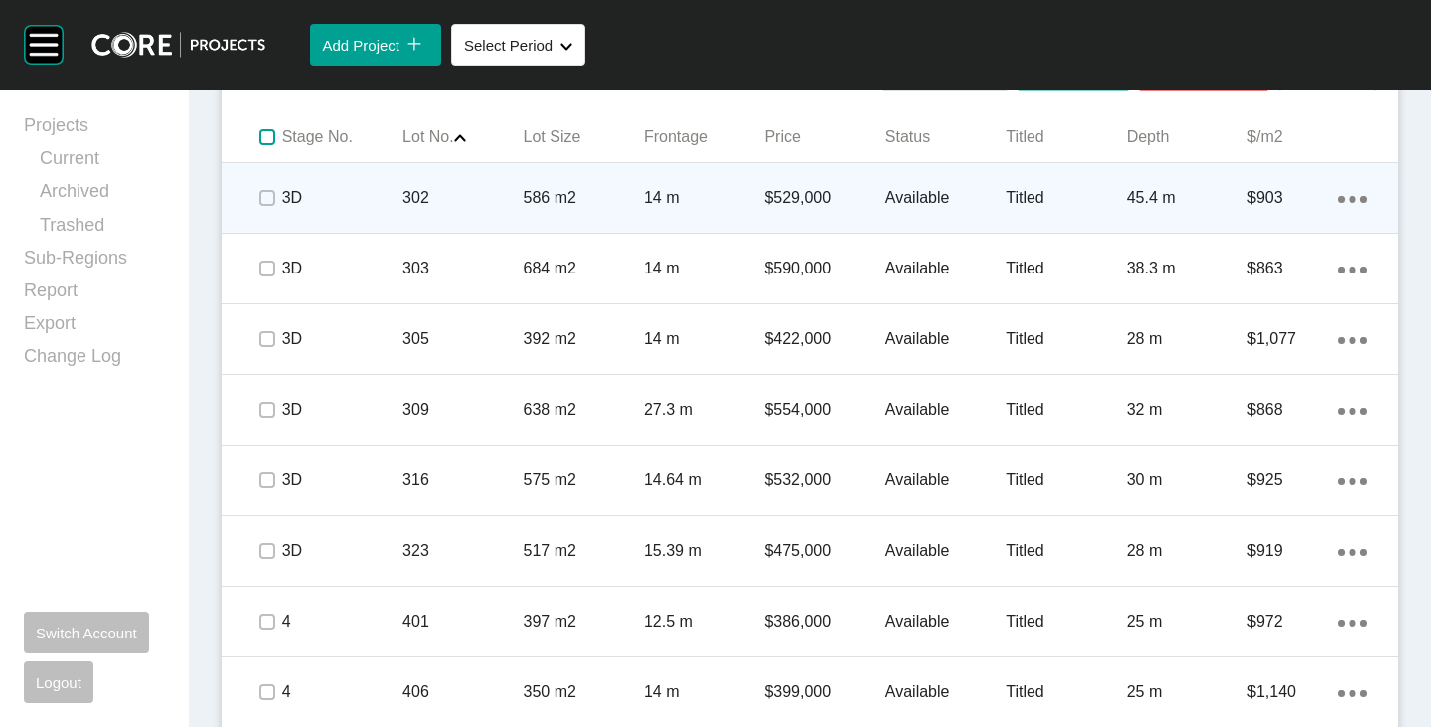
click at [259, 141] on label at bounding box center [267, 137] width 16 height 16
click at [266, 213] on div at bounding box center [266, 198] width 30 height 70
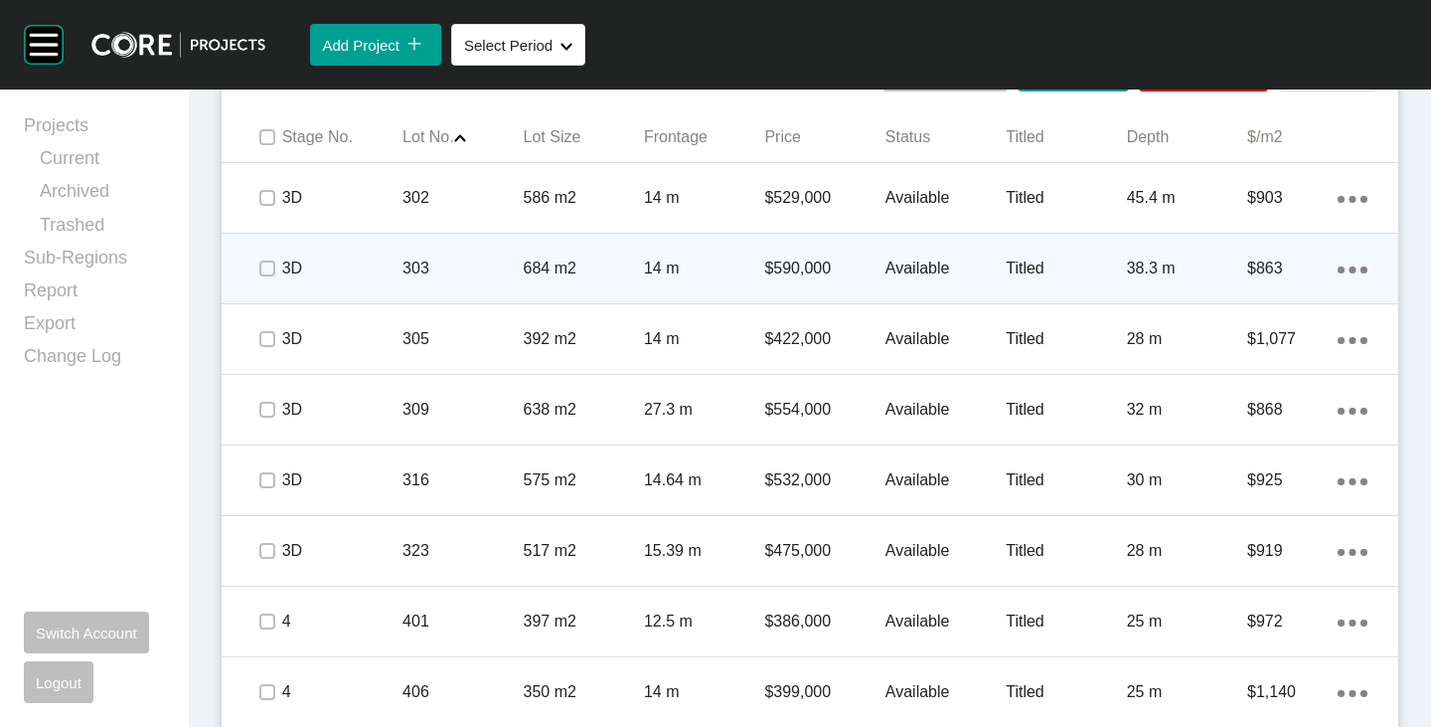
click at [264, 277] on span at bounding box center [266, 268] width 30 height 30
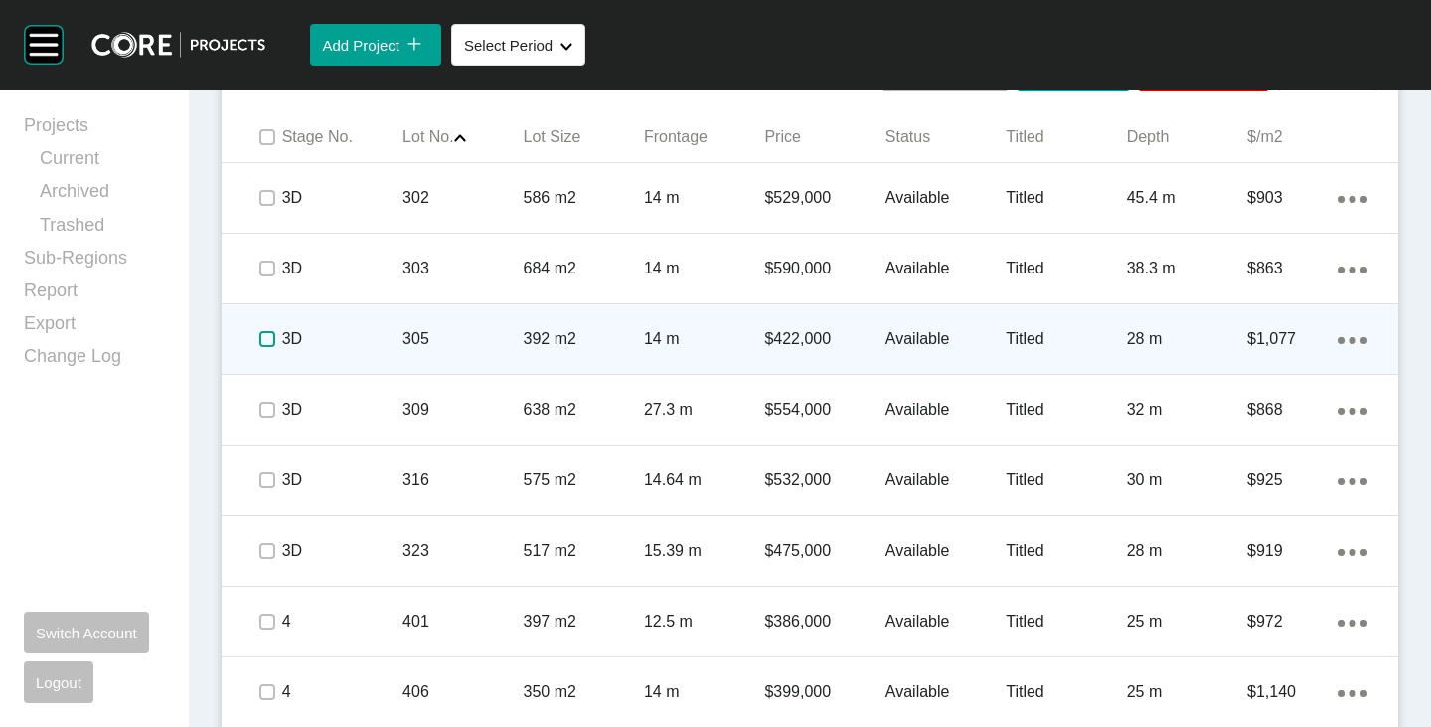
click at [264, 346] on label at bounding box center [267, 339] width 16 height 16
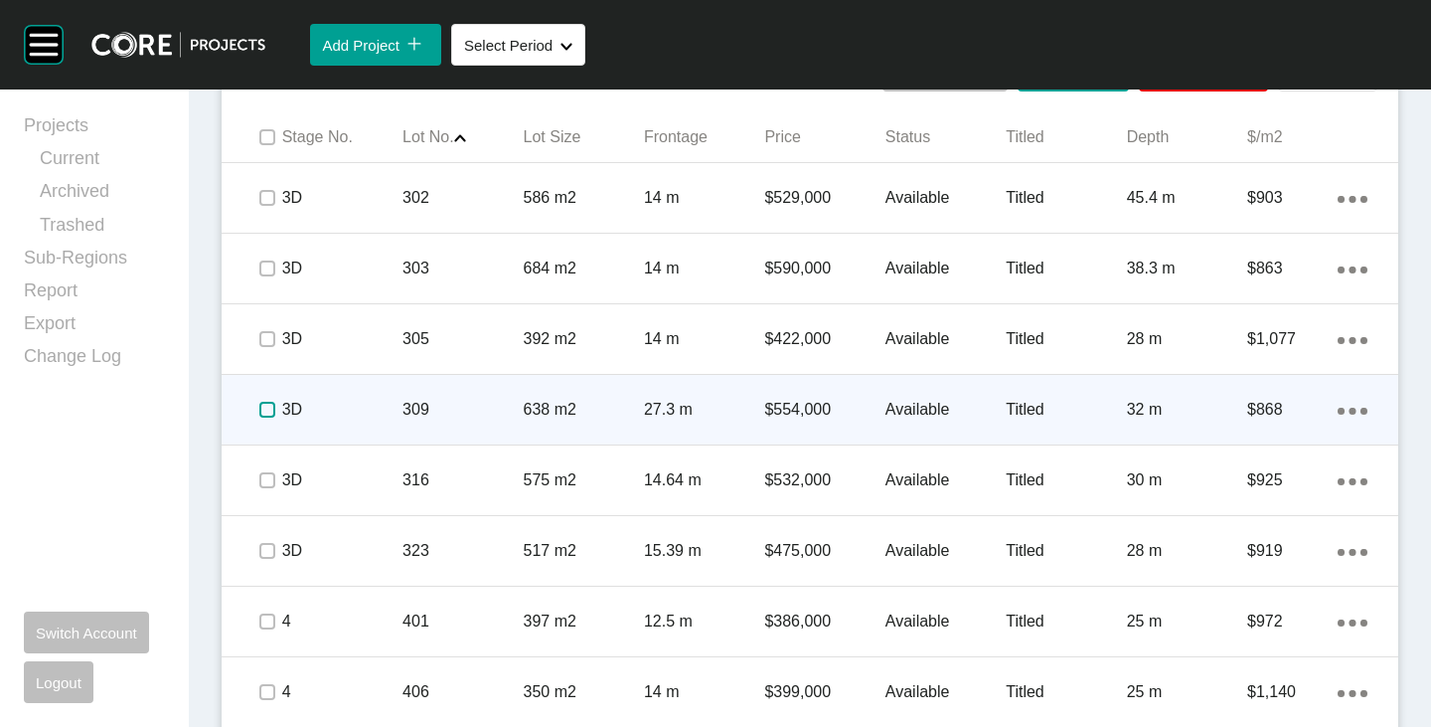
click at [270, 418] on label at bounding box center [267, 410] width 16 height 16
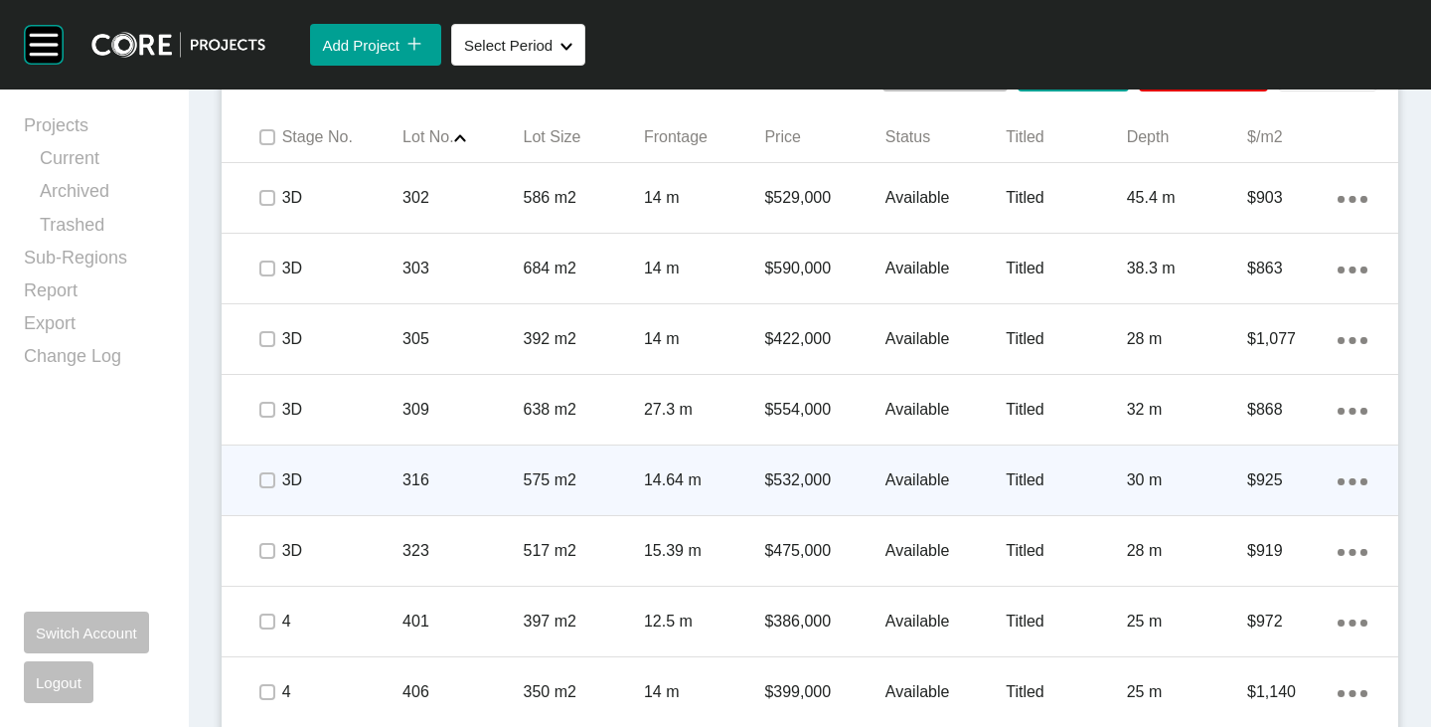
click at [274, 476] on span at bounding box center [266, 480] width 30 height 30
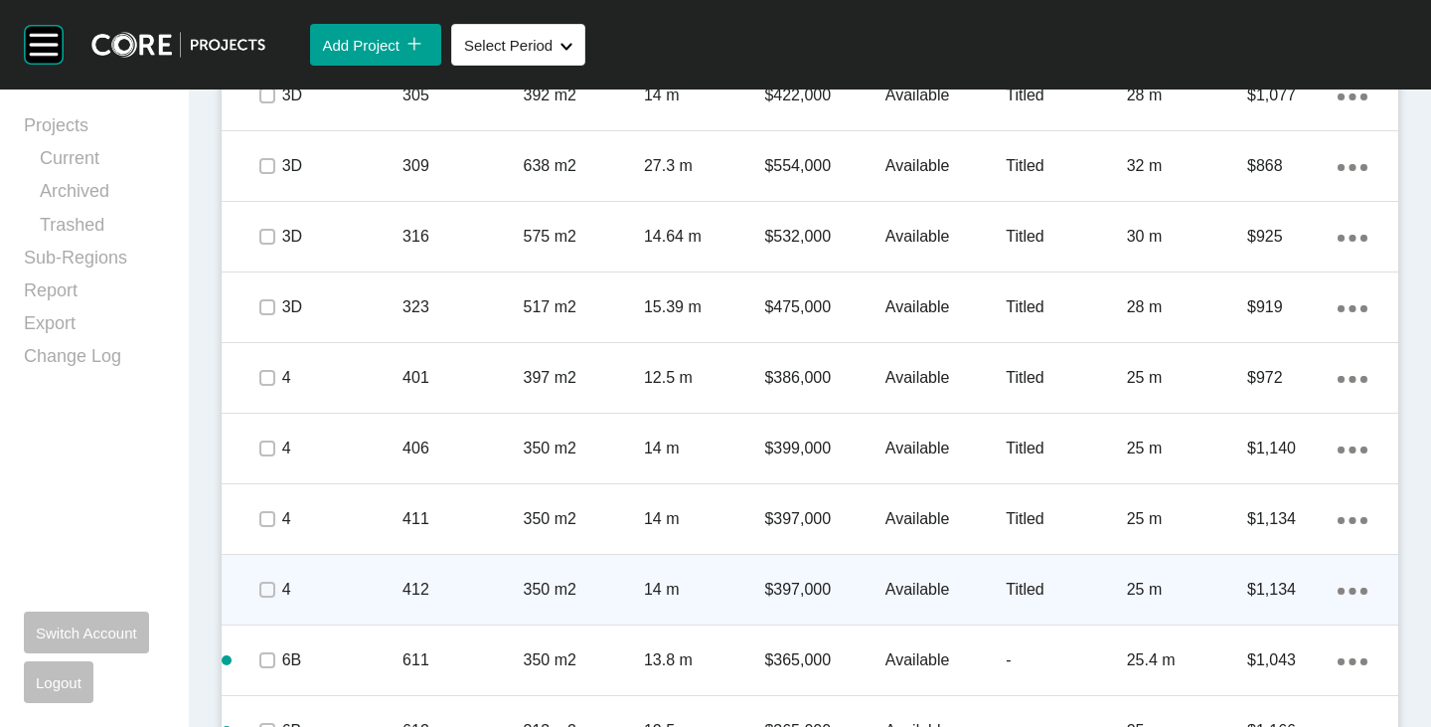
scroll to position [1580, 0]
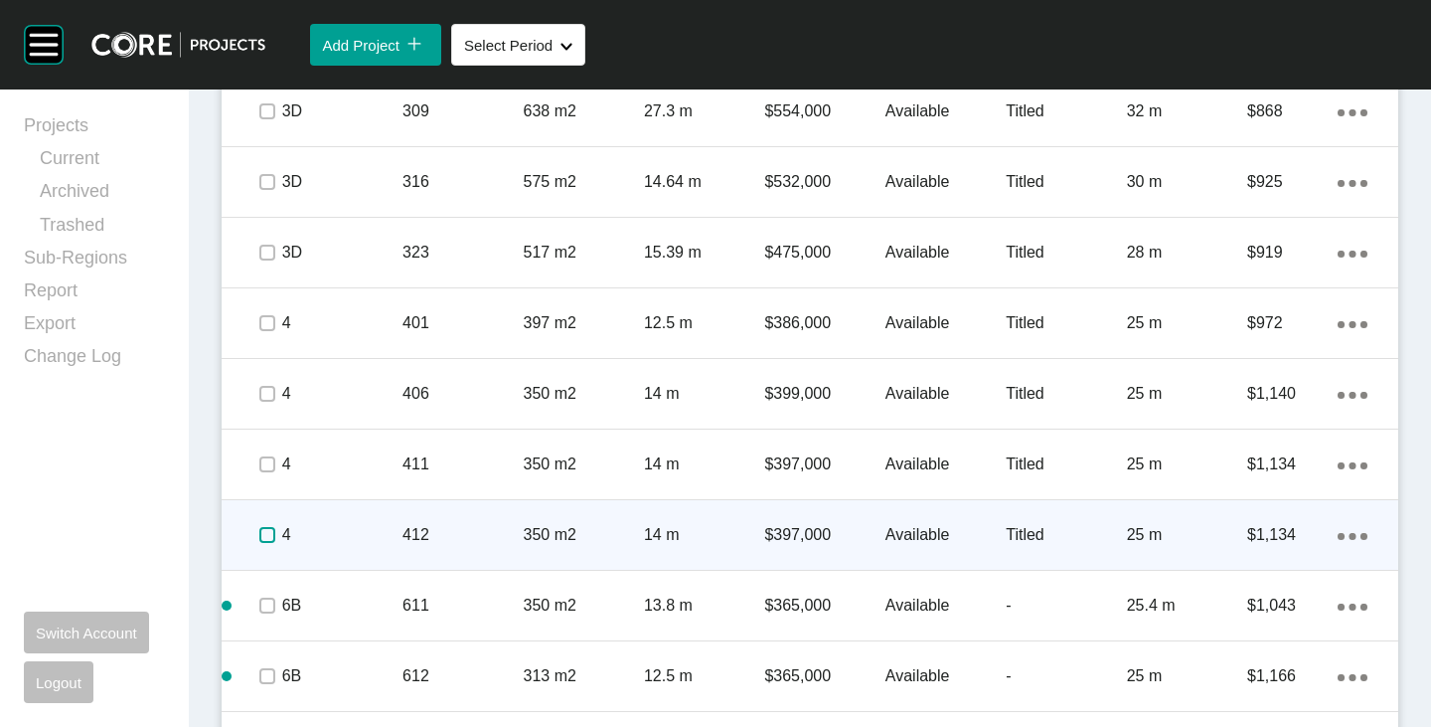
click at [259, 537] on label at bounding box center [267, 535] width 16 height 16
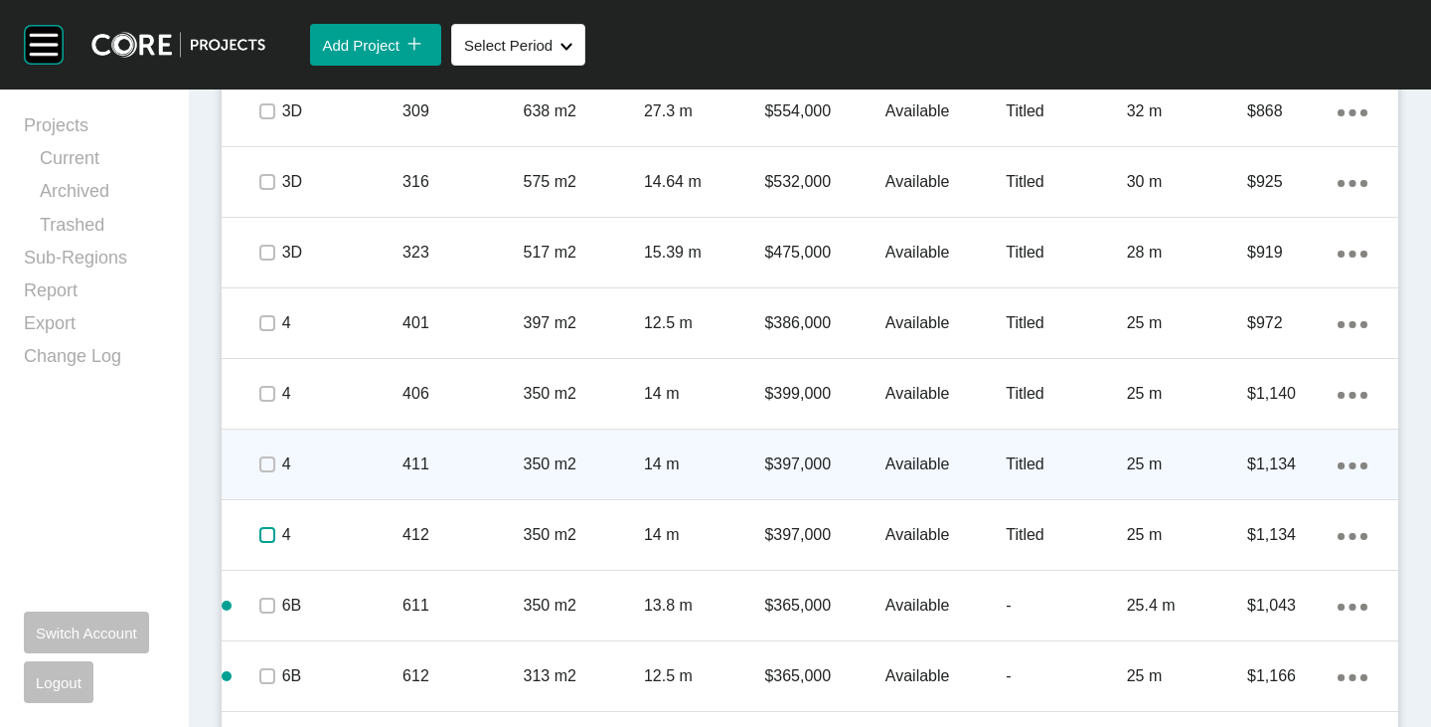
scroll to position [1778, 0]
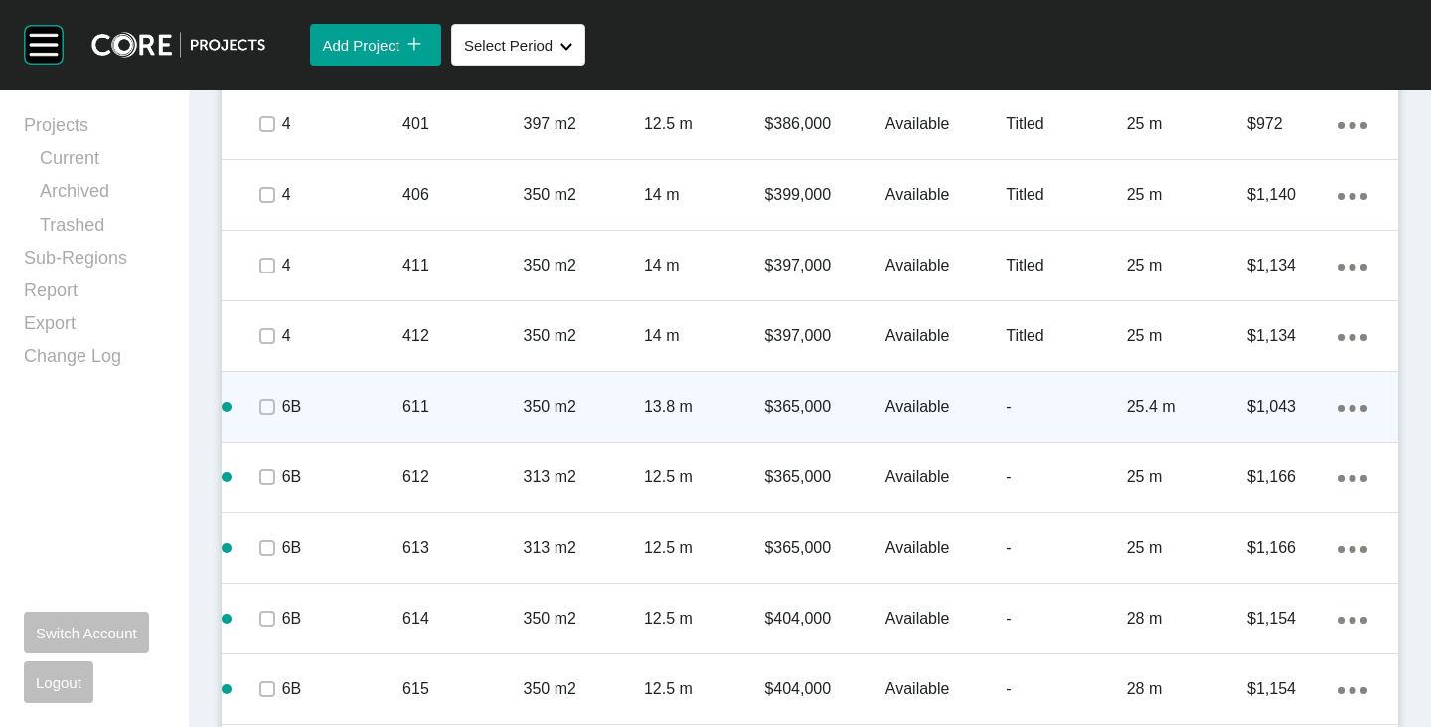
click at [777, 416] on p "$365,000" at bounding box center [824, 407] width 120 height 22
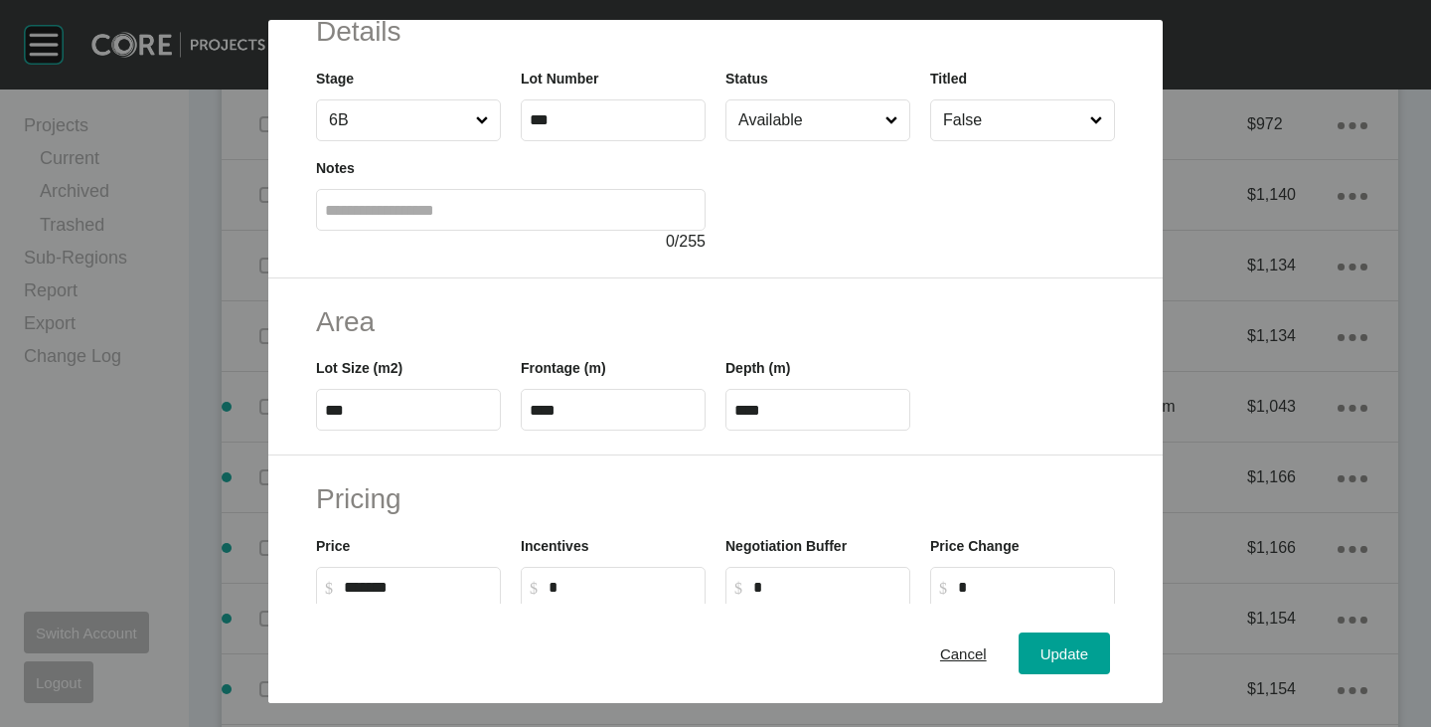
scroll to position [199, 0]
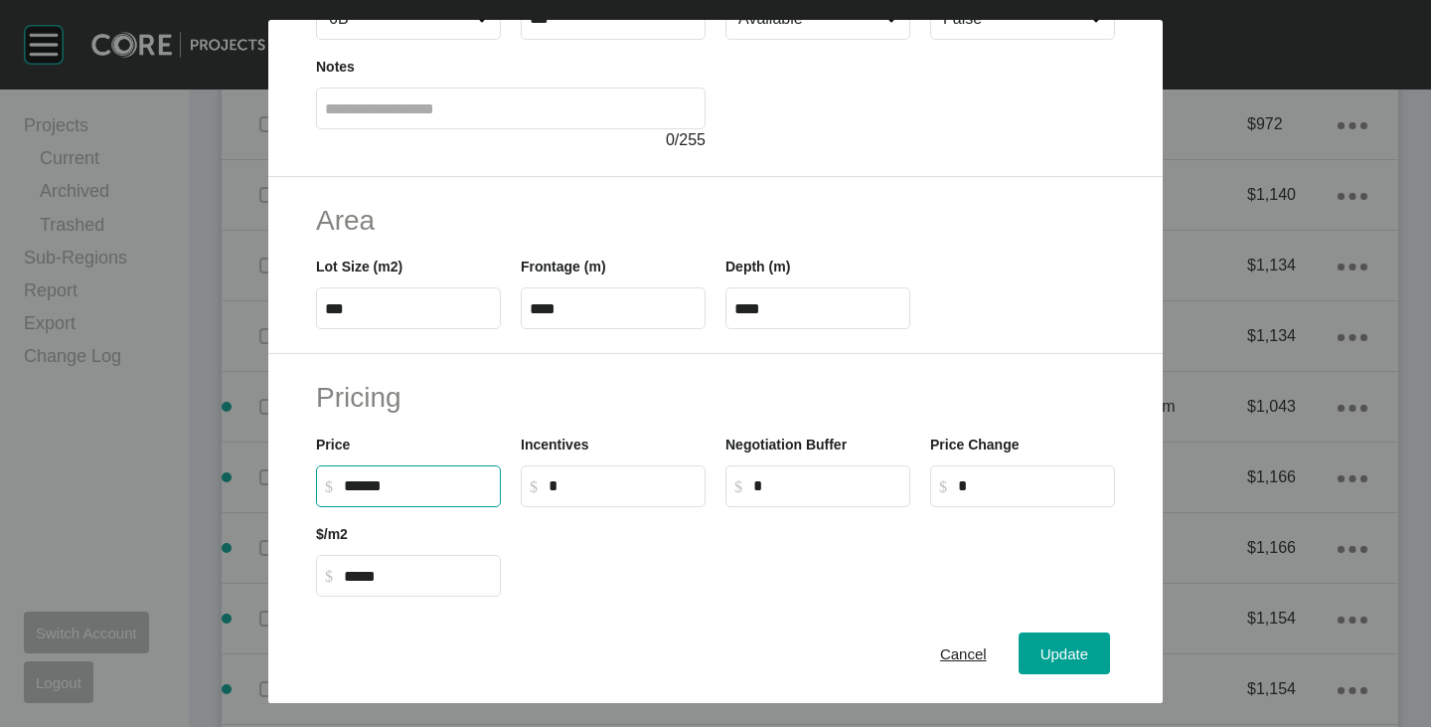
drag, startPoint x: 355, startPoint y: 485, endPoint x: 369, endPoint y: 494, distance: 16.5
click at [369, 494] on input "******" at bounding box center [418, 485] width 148 height 17
type input "*******"
type input "*****"
click at [598, 403] on h2 "Pricing" at bounding box center [715, 397] width 799 height 39
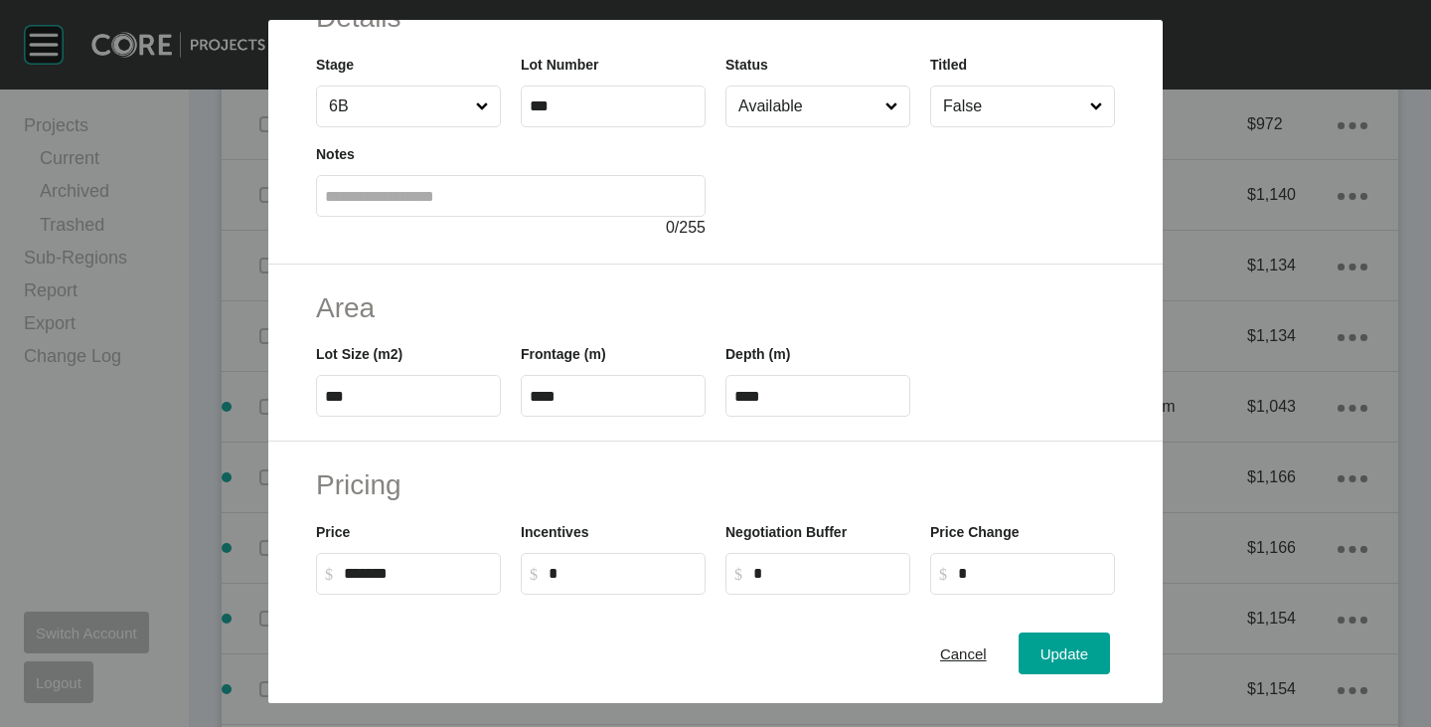
scroll to position [0, 0]
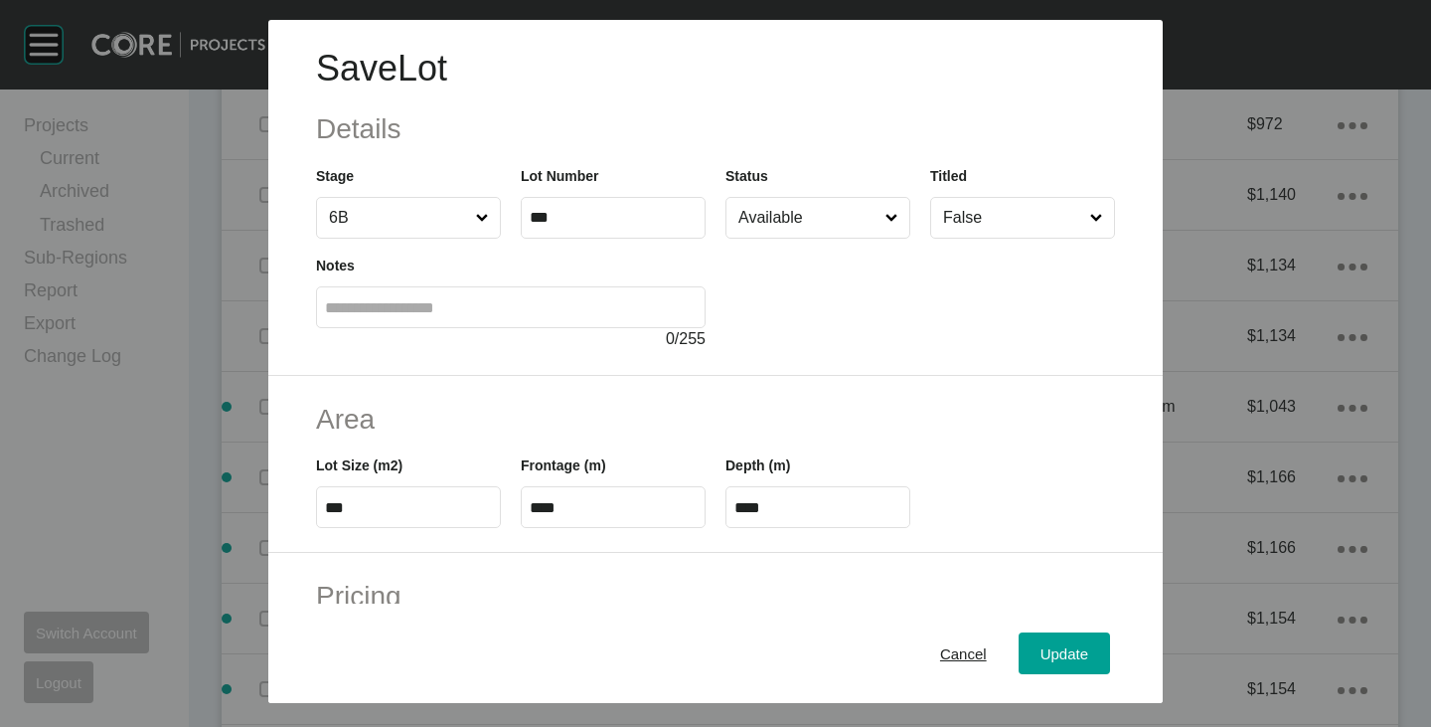
click at [779, 514] on input "****" at bounding box center [818, 507] width 167 height 17
type input "**"
click at [923, 366] on div "Save Lot Details Stage 6B Lot Number *** Status Available Titled False Notes 0 …" at bounding box center [715, 198] width 895 height 356
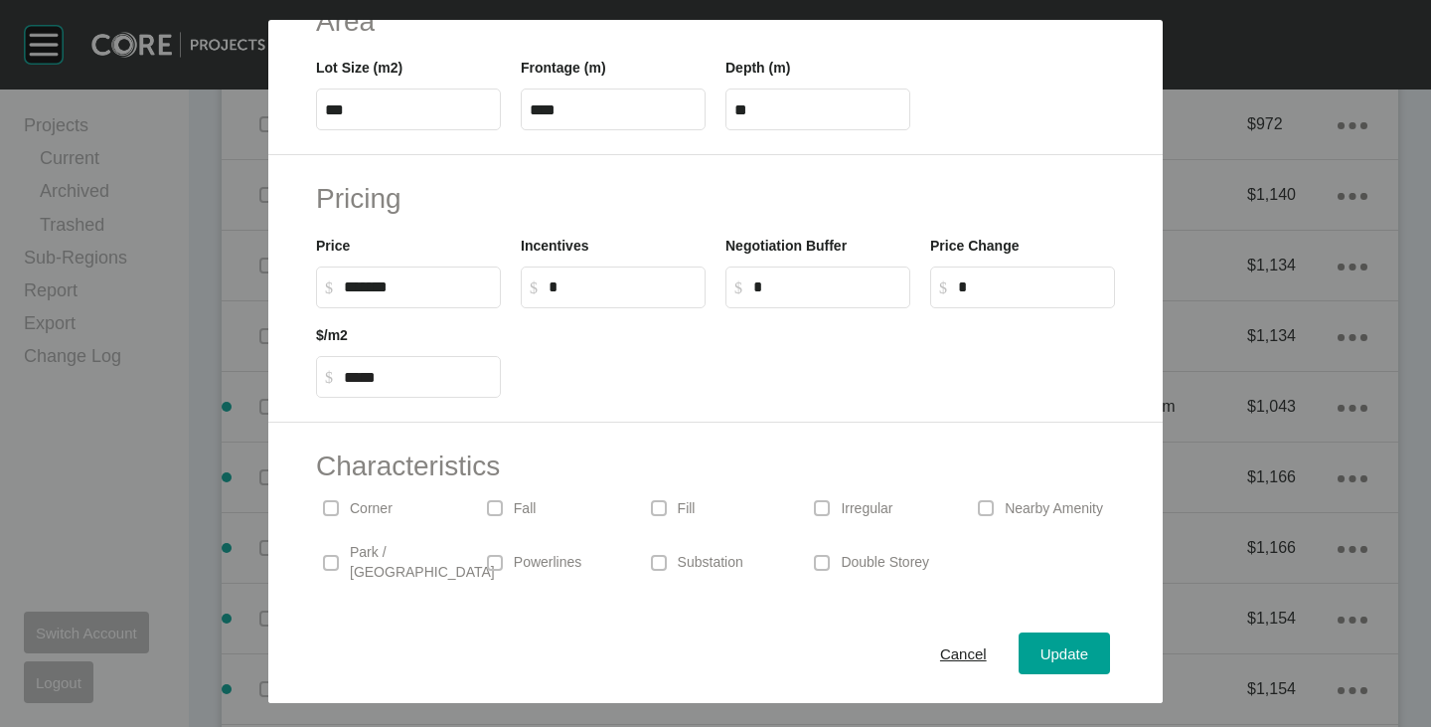
scroll to position [486, 0]
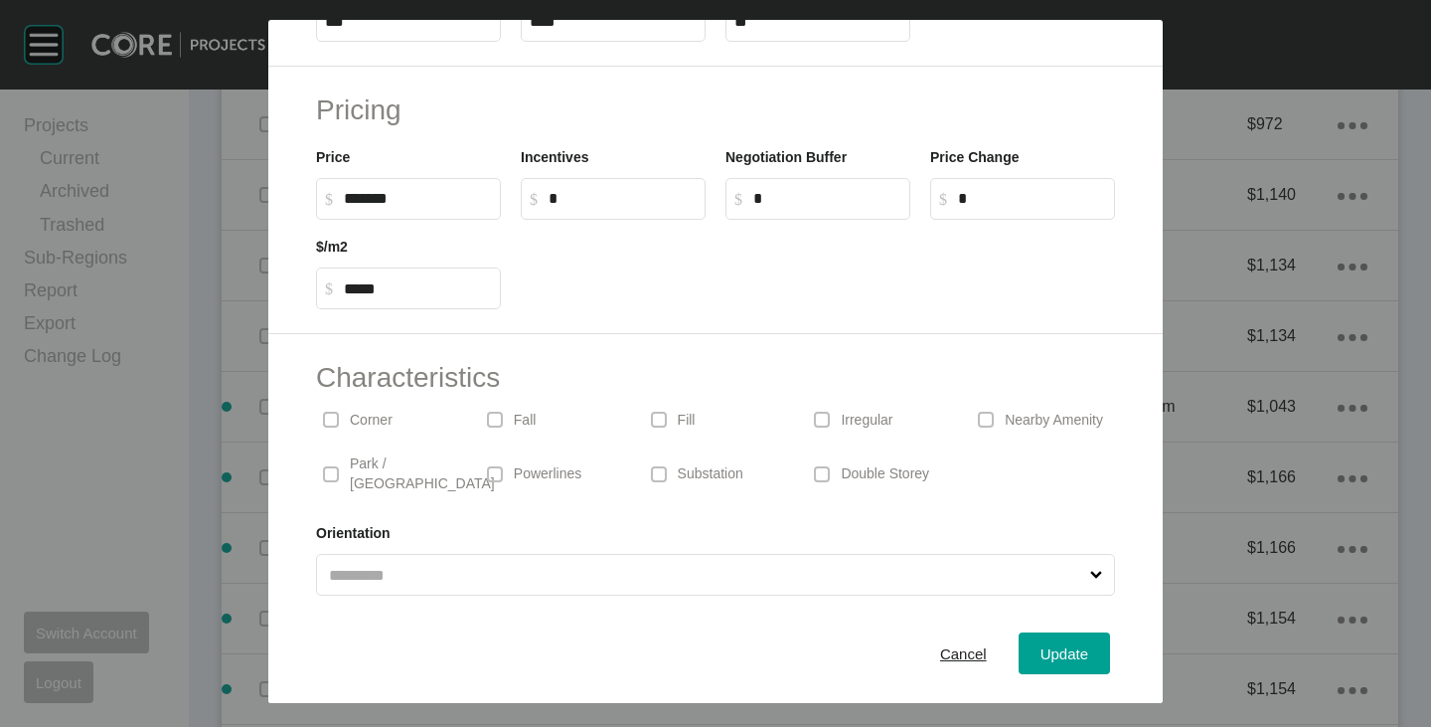
click at [381, 421] on p "Corner" at bounding box center [371, 421] width 43 height 20
click at [1051, 640] on div "Update" at bounding box center [1065, 653] width 58 height 27
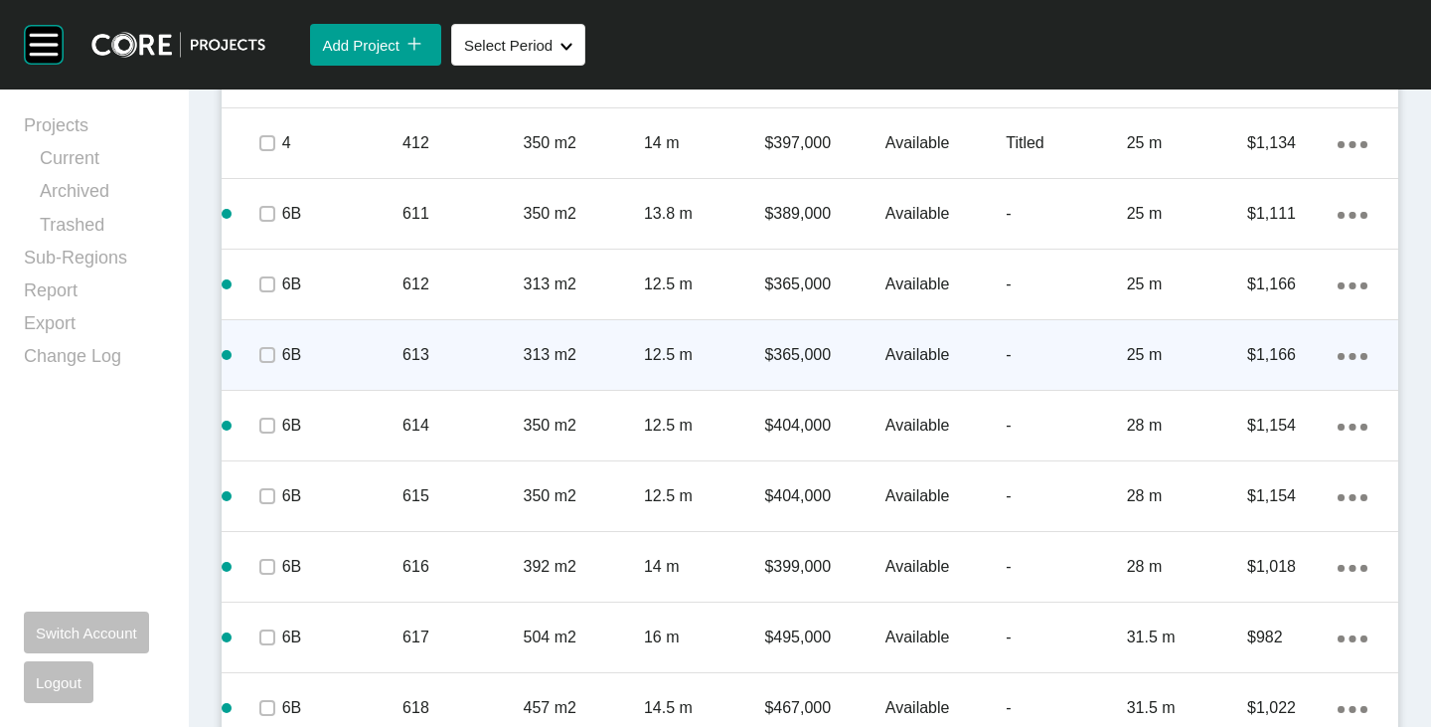
scroll to position [1977, 0]
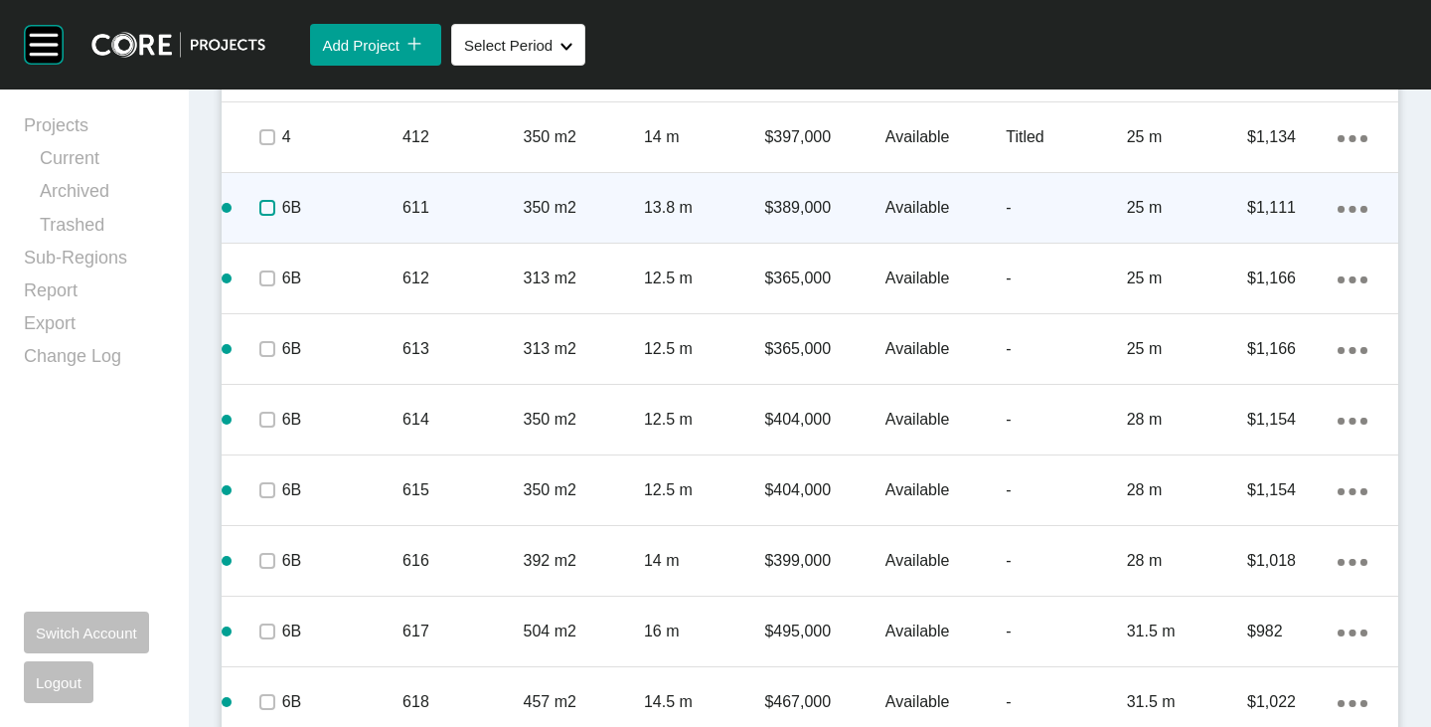
drag, startPoint x: 267, startPoint y: 211, endPoint x: 268, endPoint y: 236, distance: 24.9
click at [267, 210] on label at bounding box center [267, 208] width 16 height 16
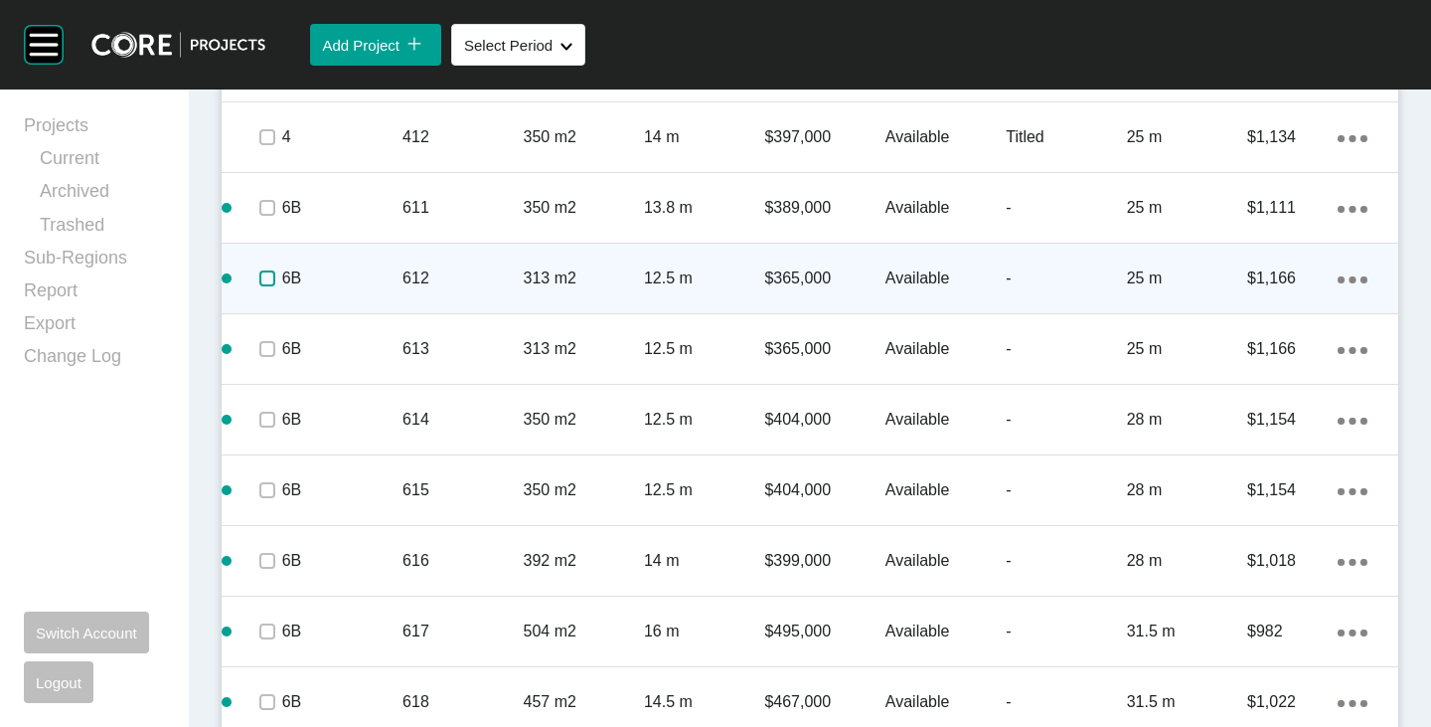
click at [271, 278] on label at bounding box center [267, 278] width 16 height 16
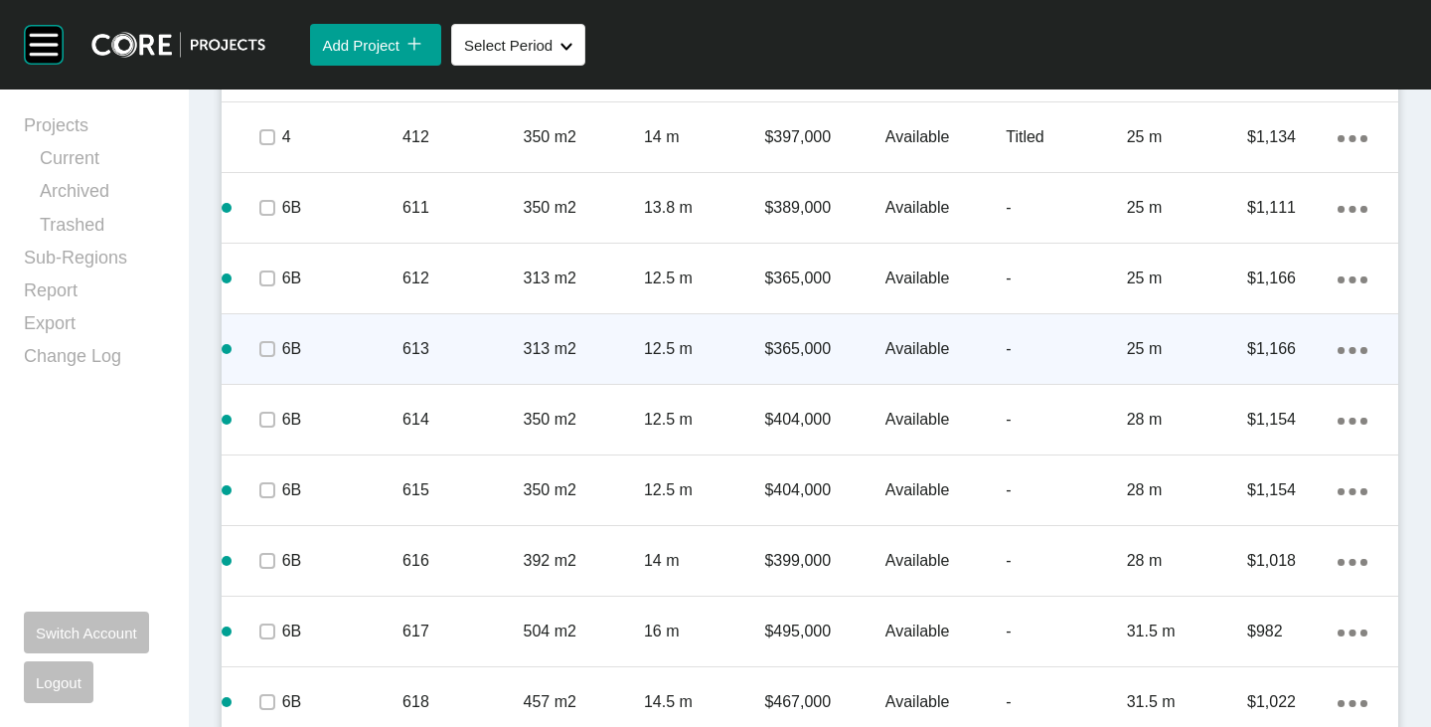
click at [267, 329] on div at bounding box center [266, 349] width 30 height 70
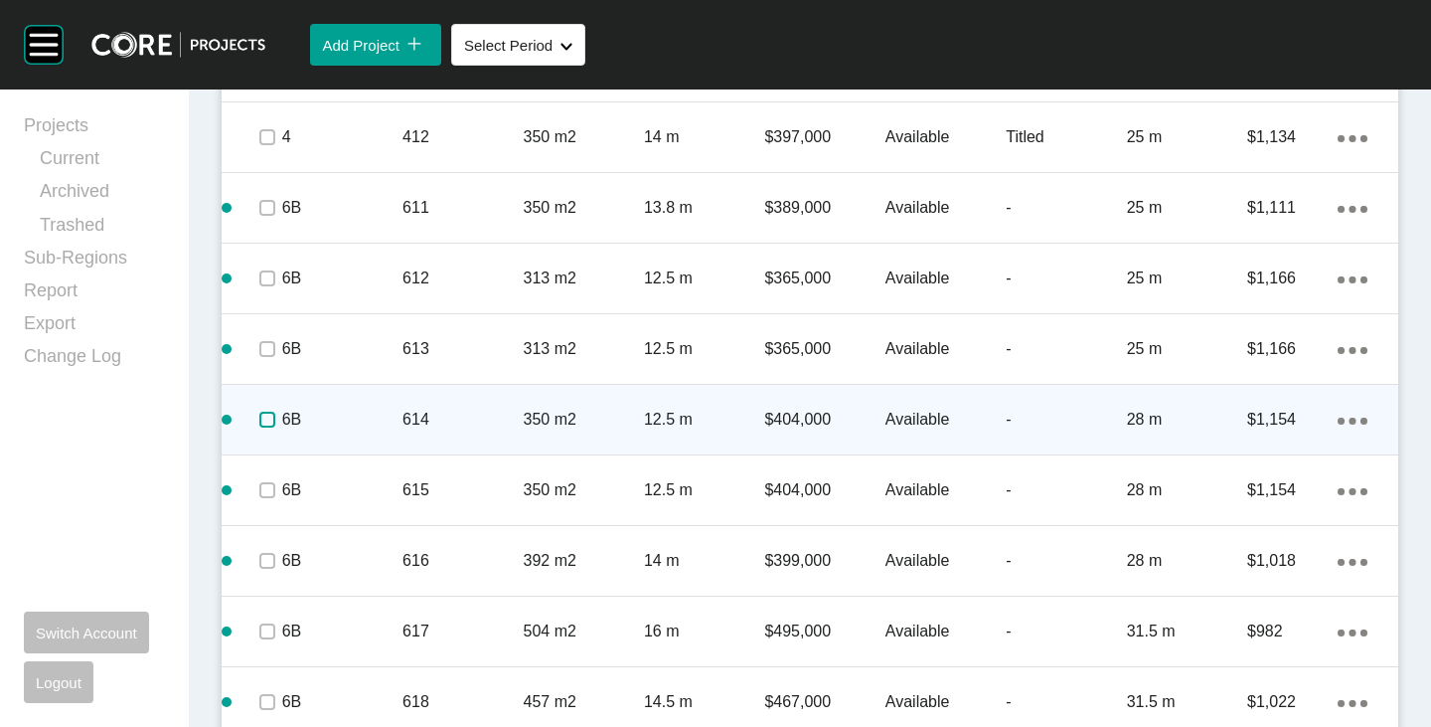
click at [268, 422] on label at bounding box center [267, 420] width 16 height 16
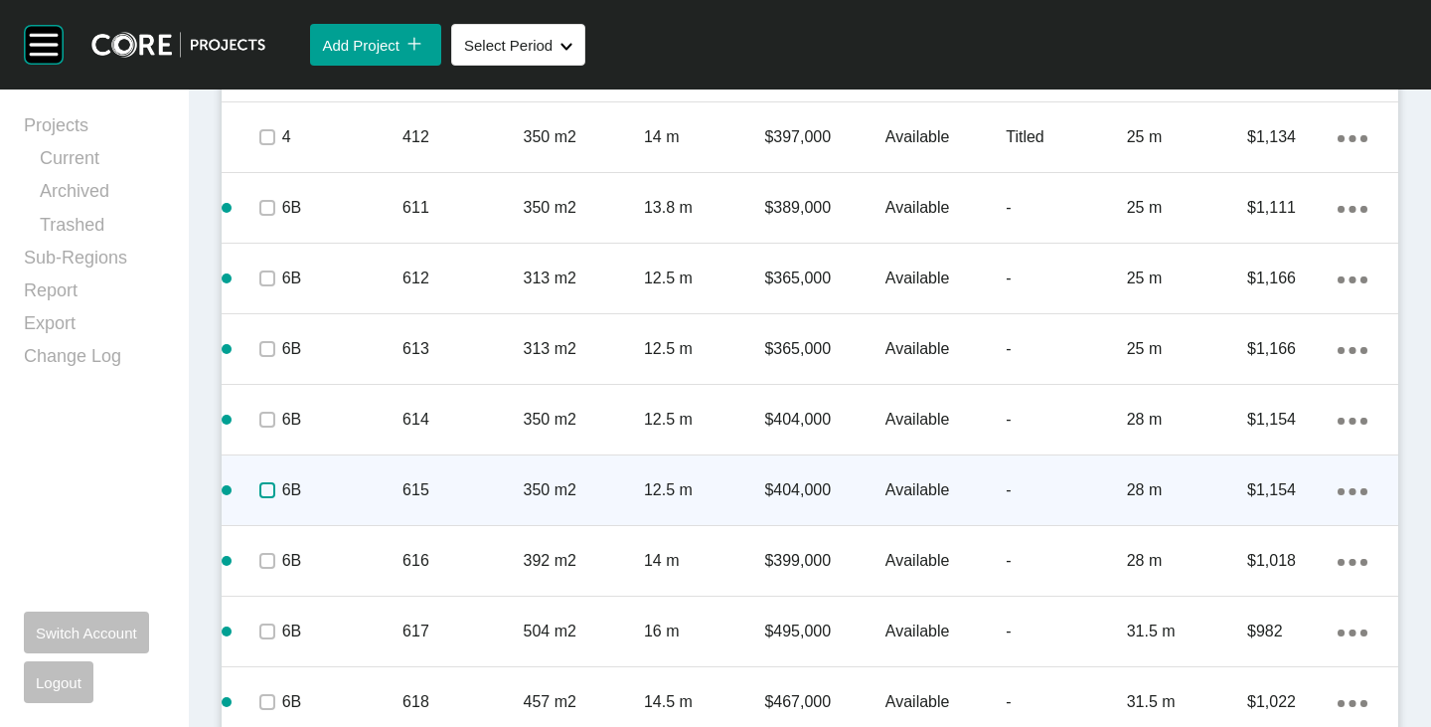
click at [266, 492] on label at bounding box center [267, 490] width 16 height 16
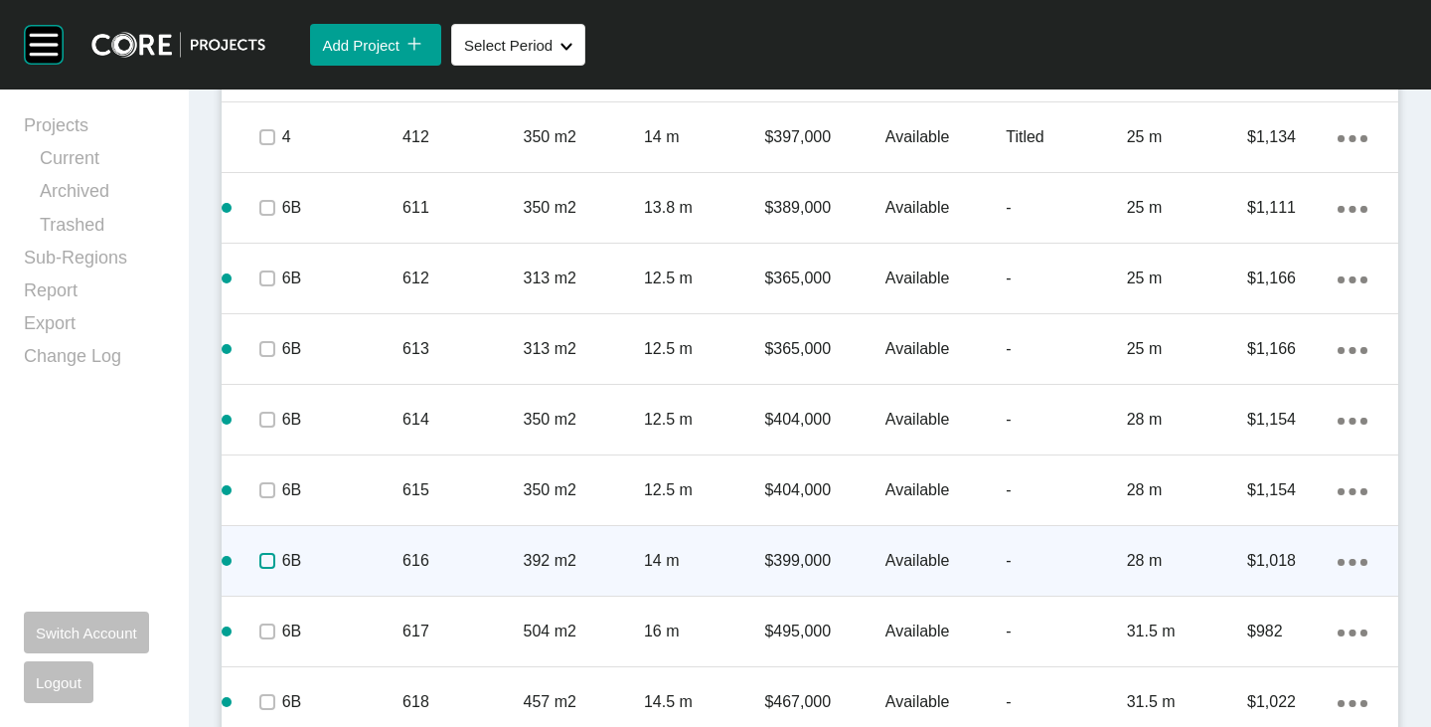
click at [269, 565] on label at bounding box center [267, 561] width 16 height 16
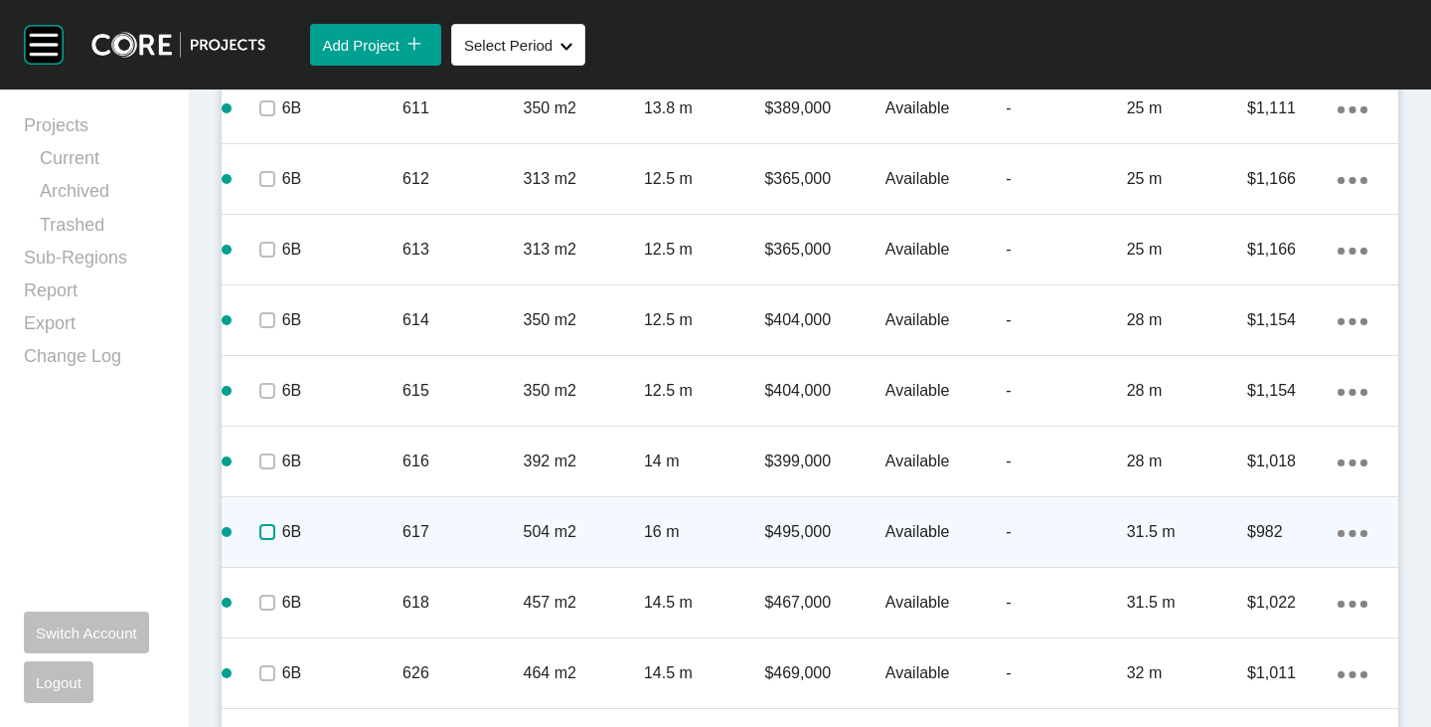
click at [267, 539] on label at bounding box center [267, 532] width 16 height 16
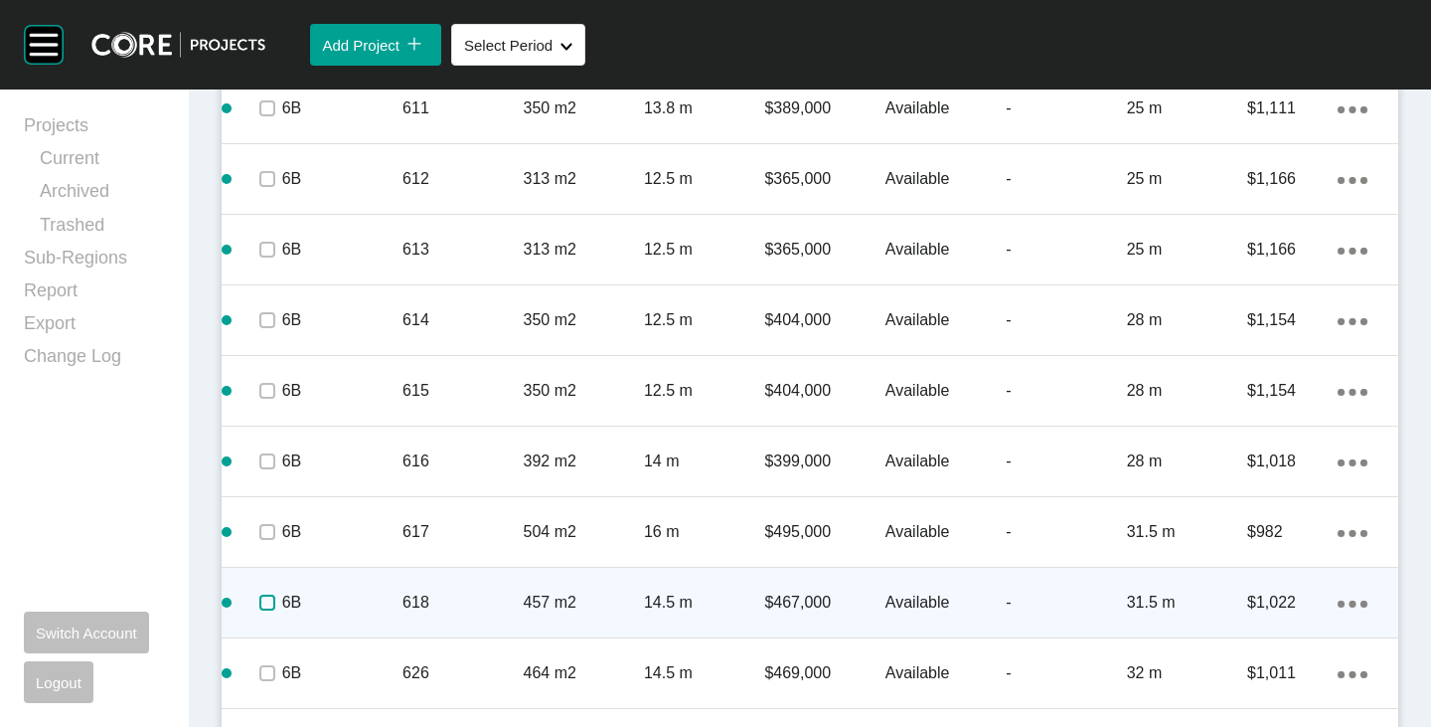
click at [268, 603] on label at bounding box center [267, 602] width 16 height 16
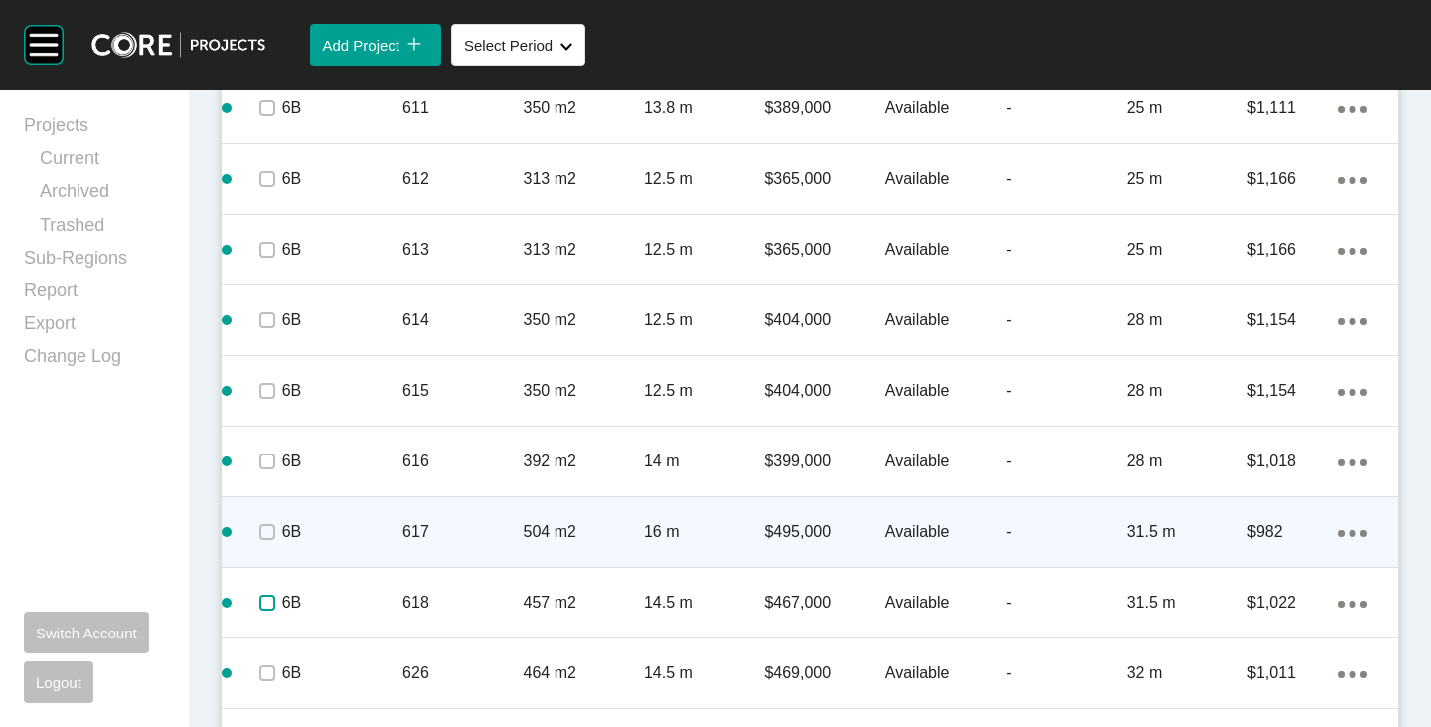
scroll to position [2176, 0]
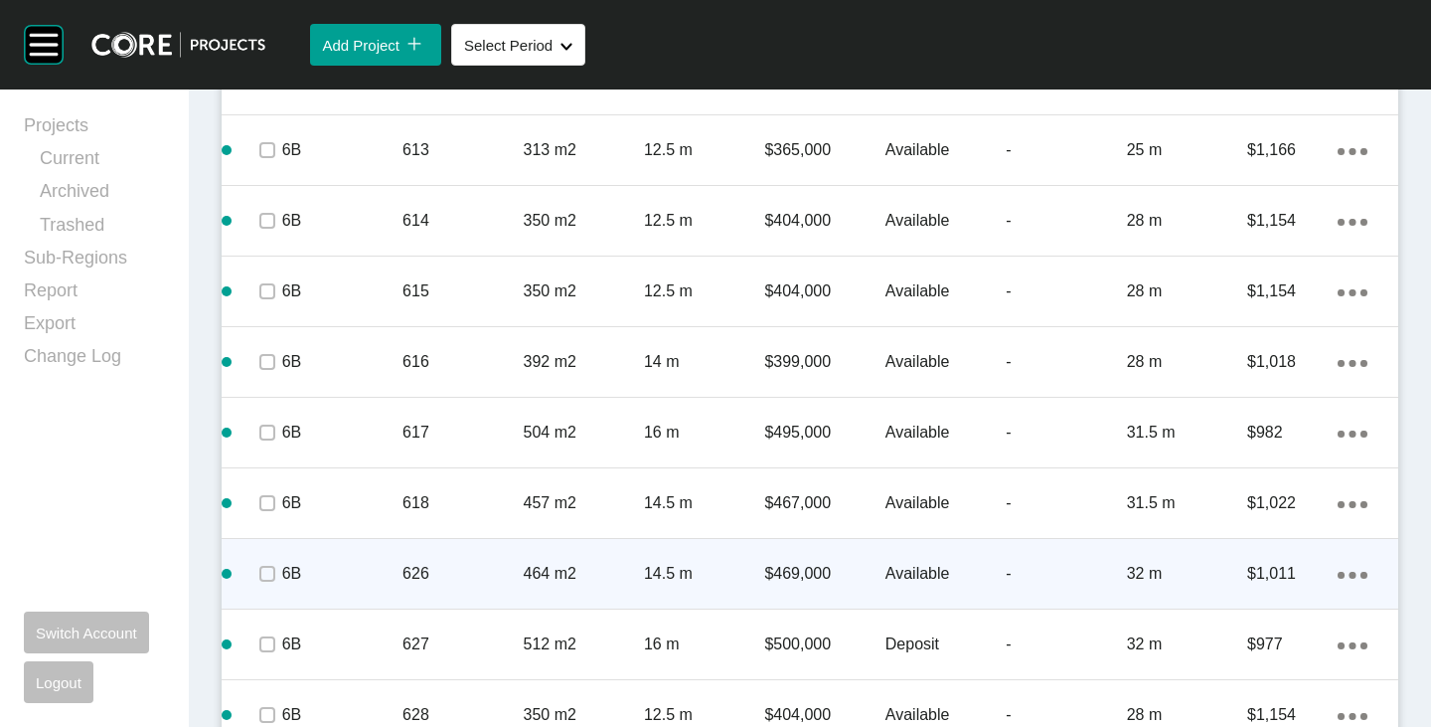
click at [251, 575] on span at bounding box center [266, 574] width 30 height 30
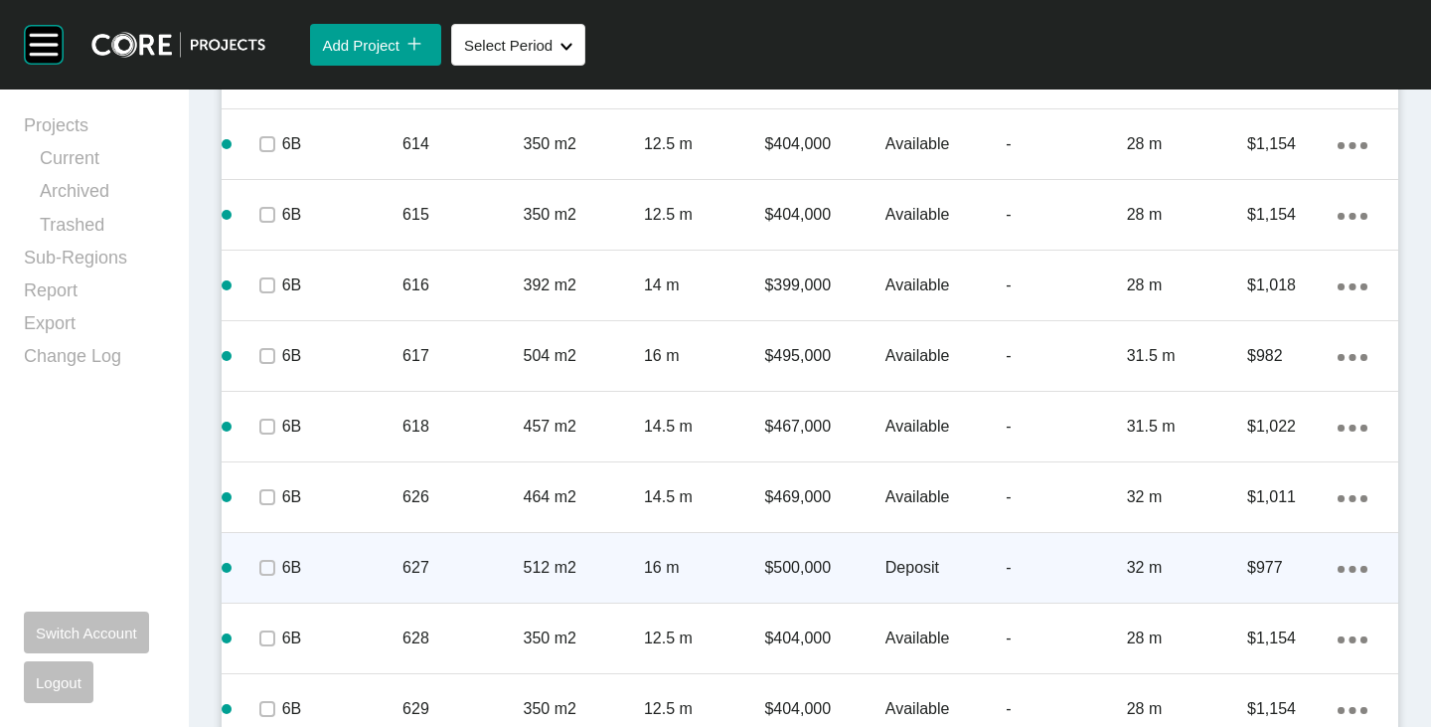
scroll to position [2275, 0]
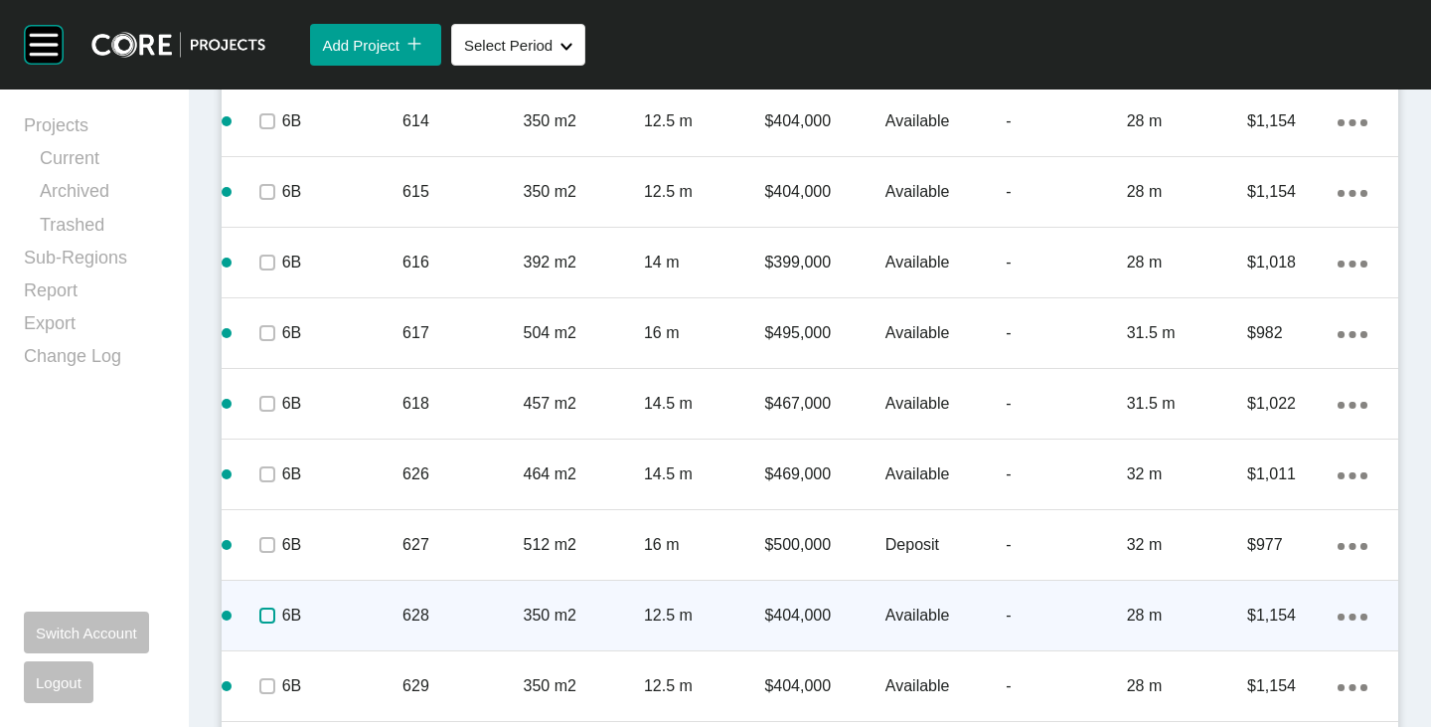
click at [265, 613] on label at bounding box center [267, 615] width 16 height 16
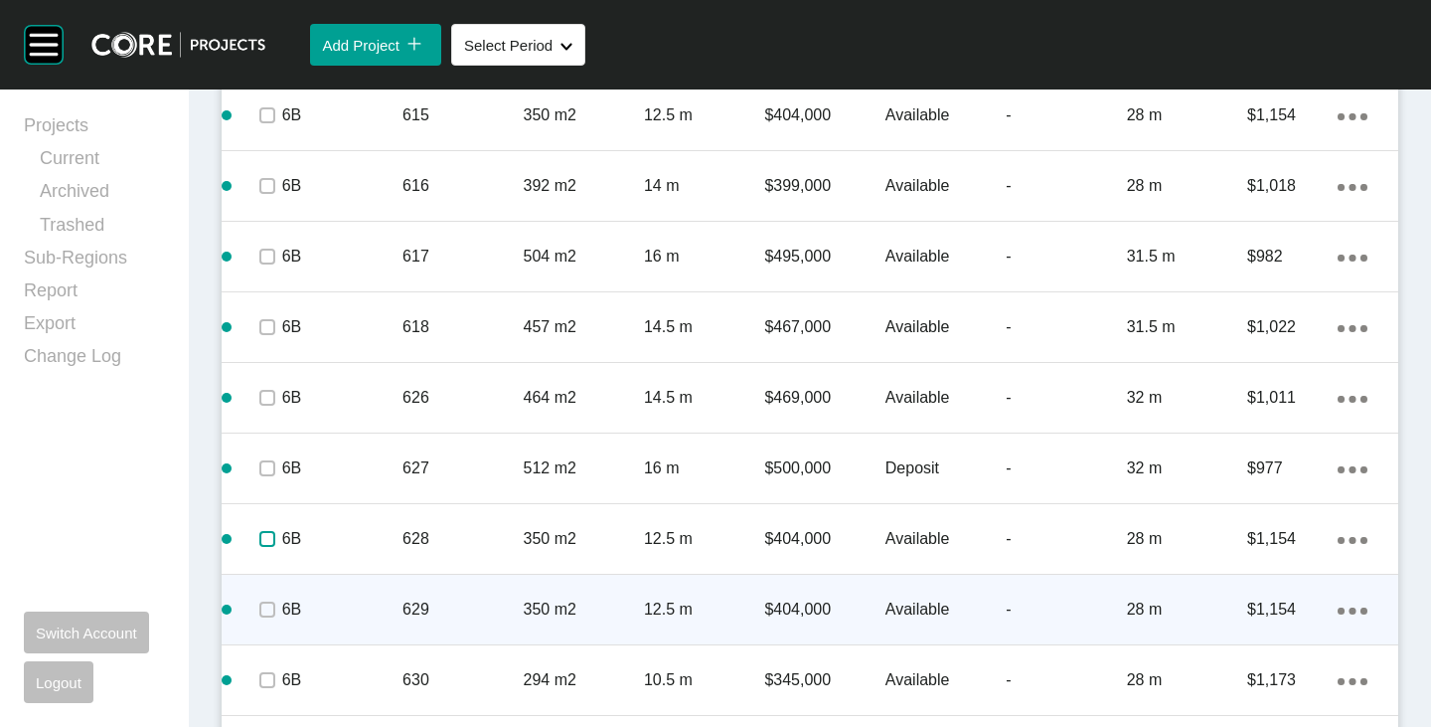
scroll to position [2375, 0]
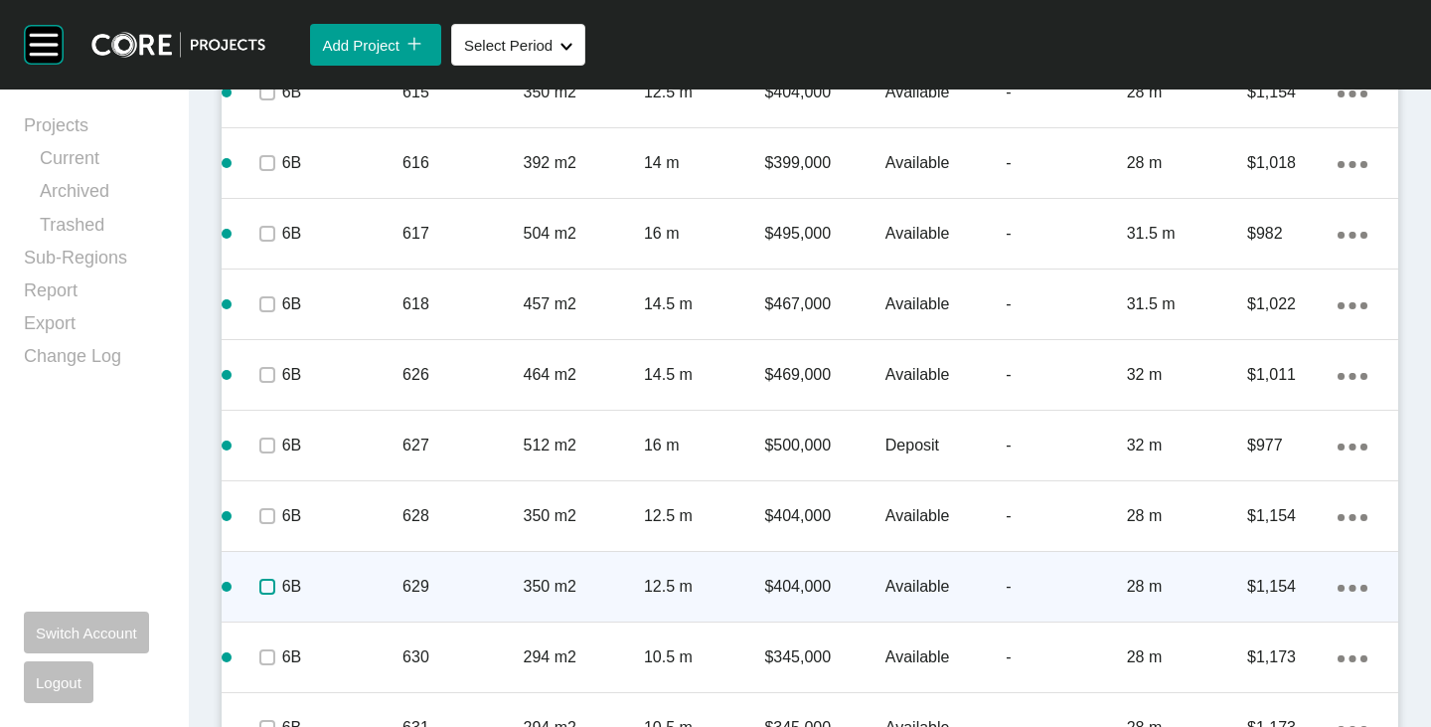
click at [265, 586] on label at bounding box center [267, 587] width 16 height 16
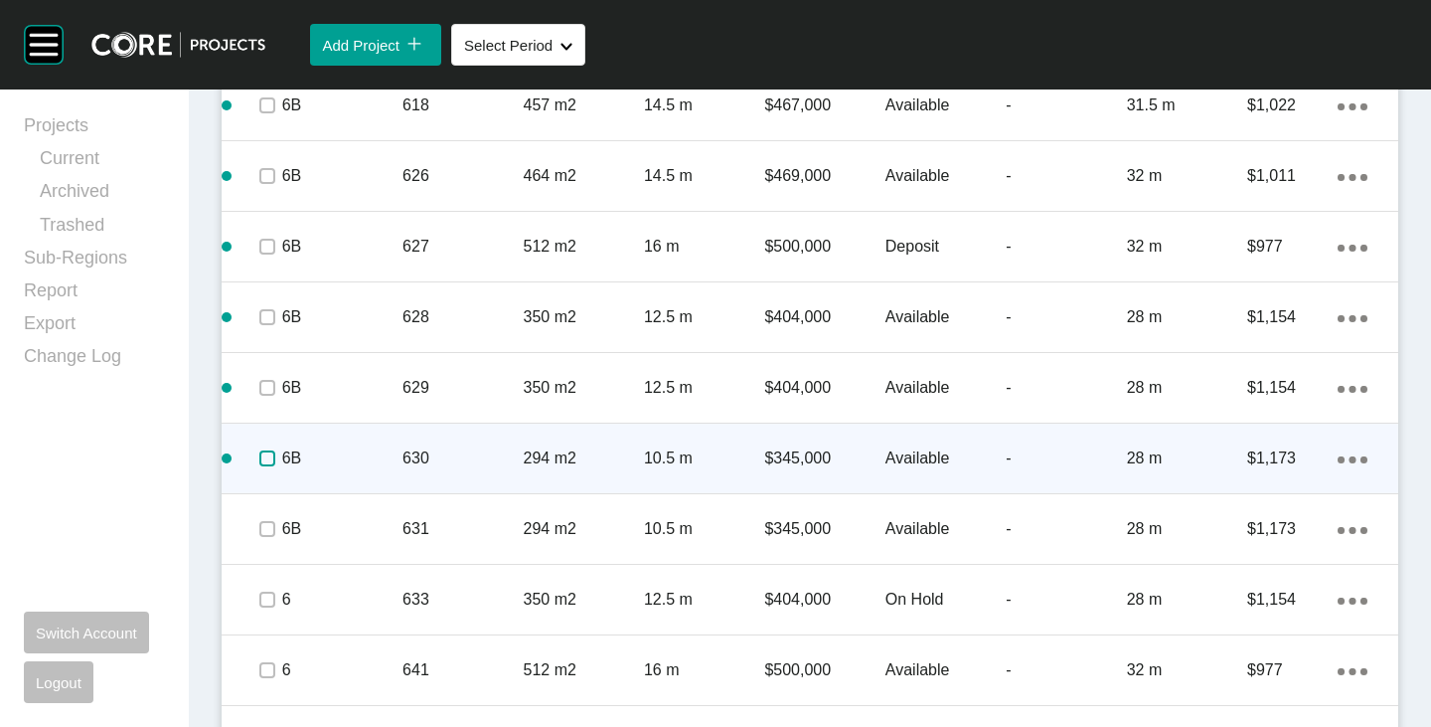
click at [260, 454] on label at bounding box center [267, 458] width 16 height 16
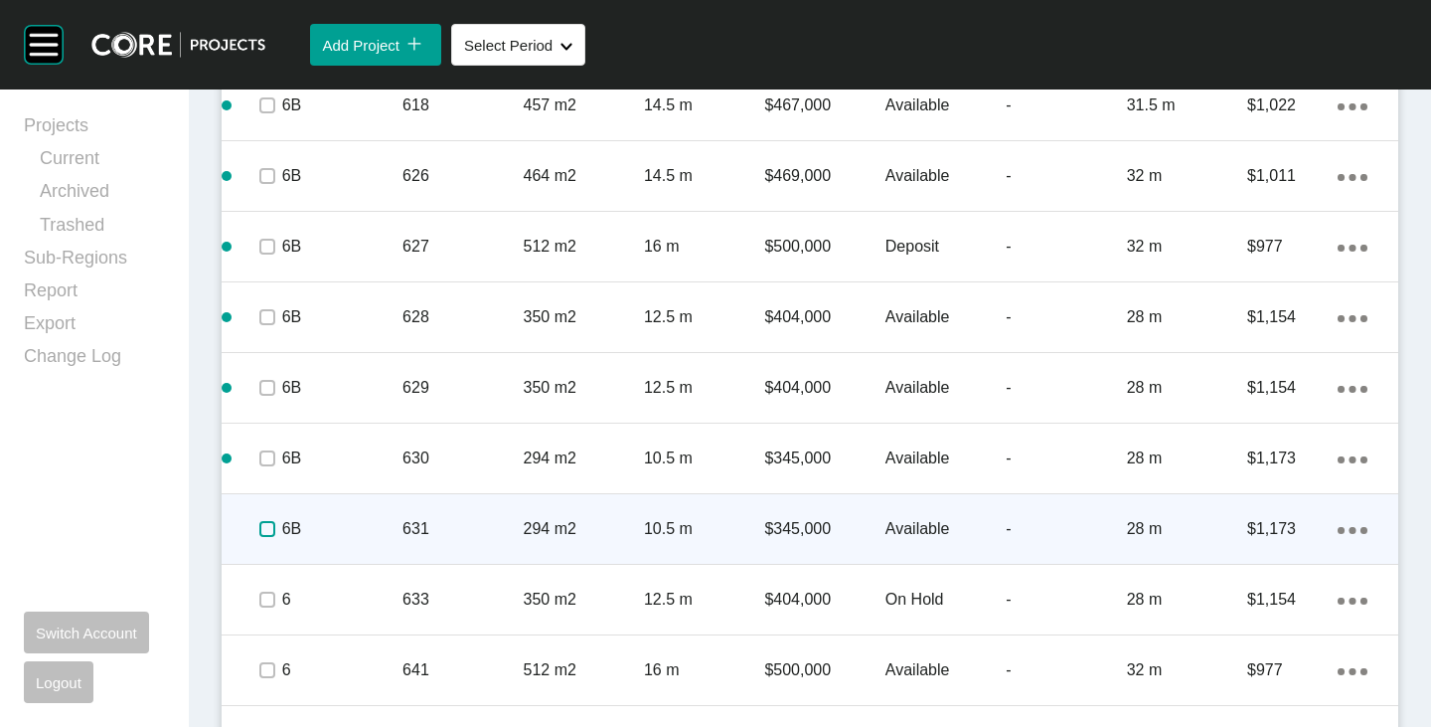
click at [265, 535] on label at bounding box center [267, 529] width 16 height 16
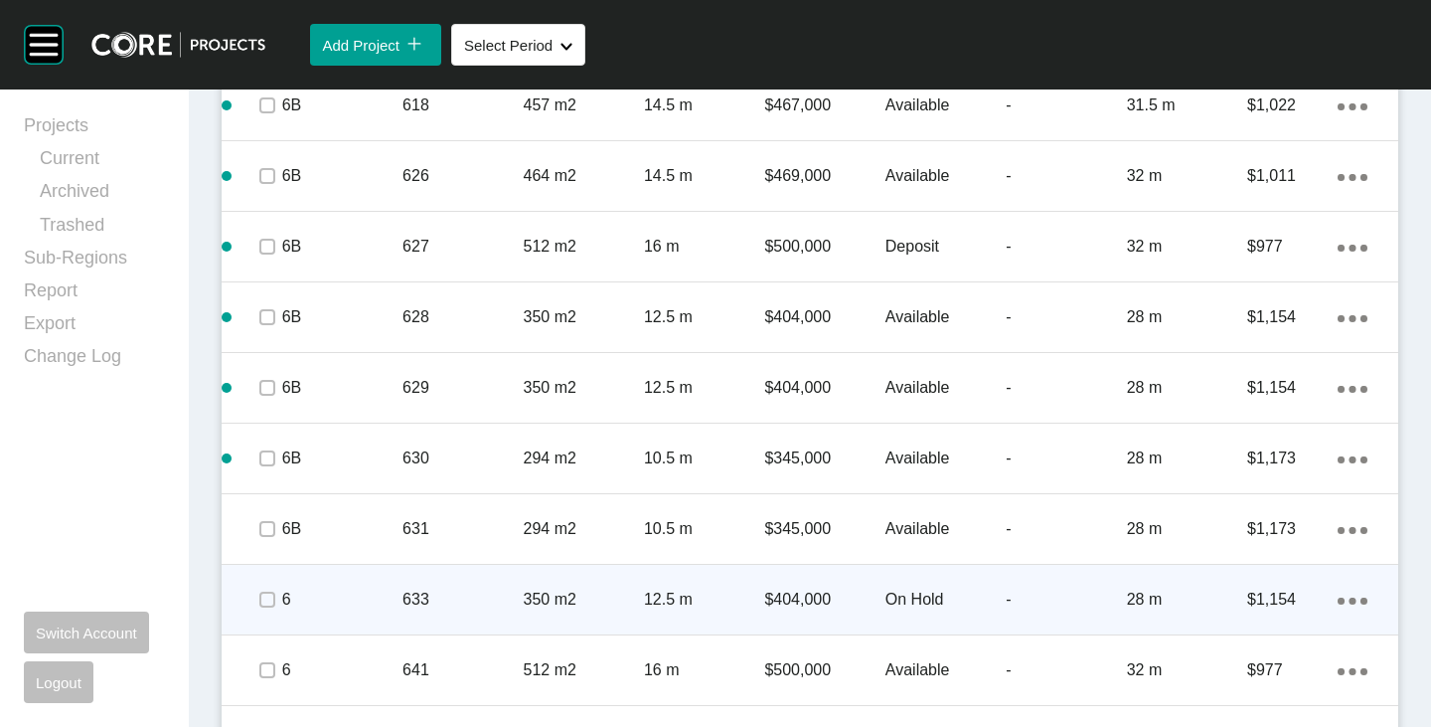
click at [900, 599] on p "On Hold" at bounding box center [946, 599] width 120 height 22
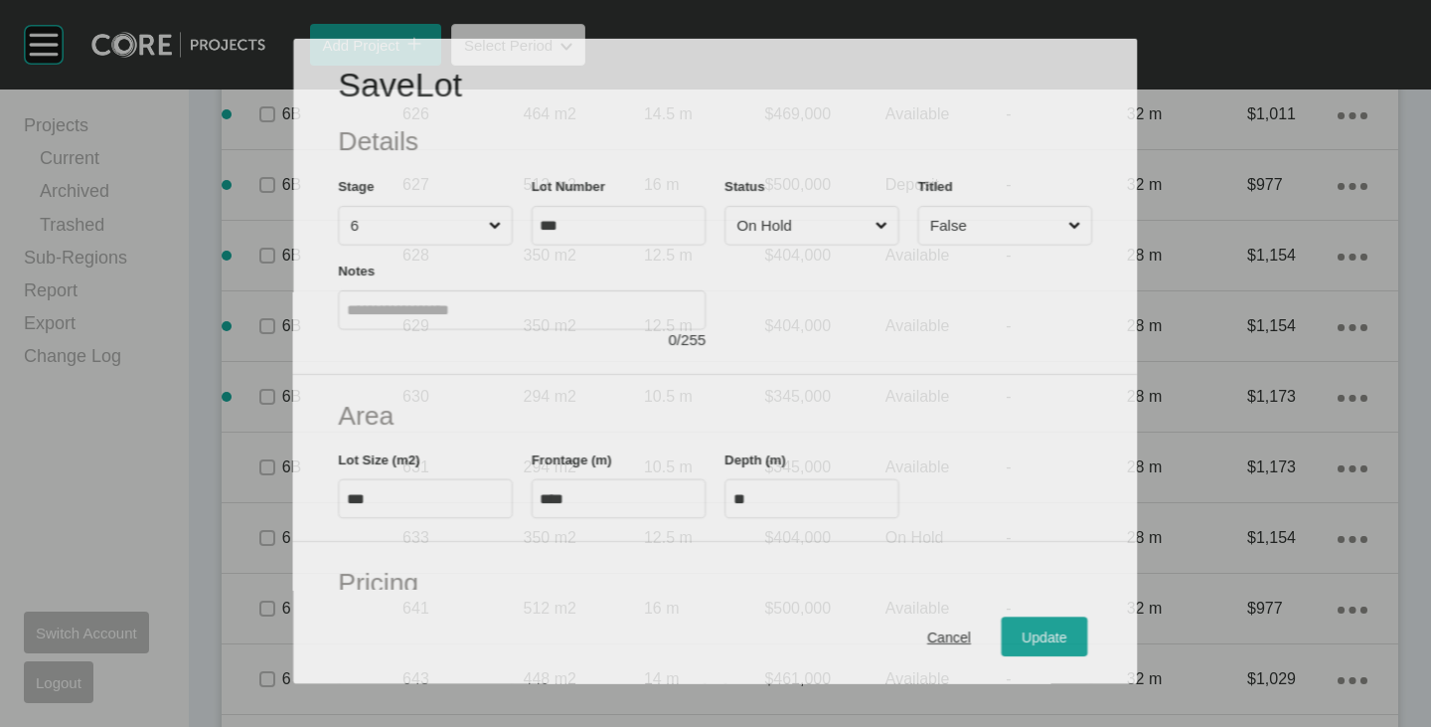
scroll to position [2512, 0]
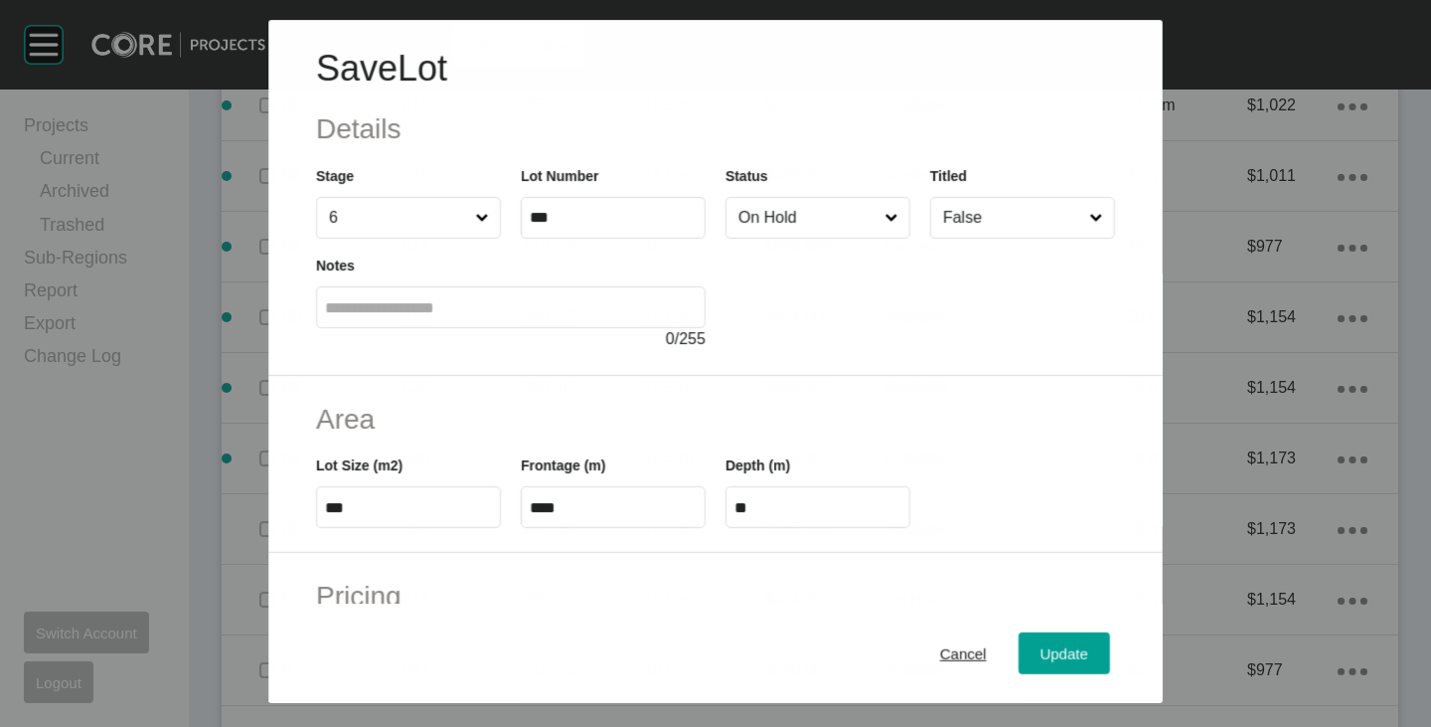
click at [757, 210] on input "On Hold" at bounding box center [808, 218] width 146 height 40
click at [1056, 640] on div "Update" at bounding box center [1065, 653] width 58 height 27
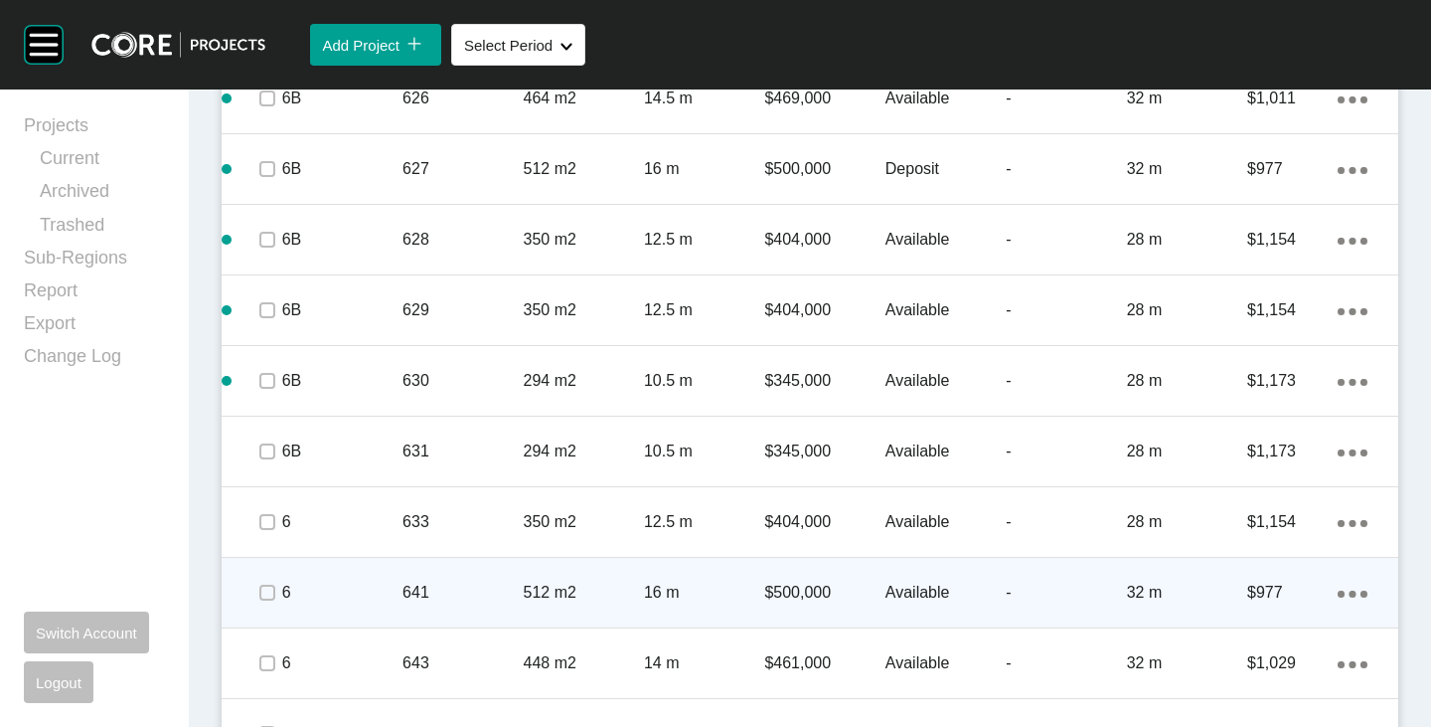
scroll to position [2673, 0]
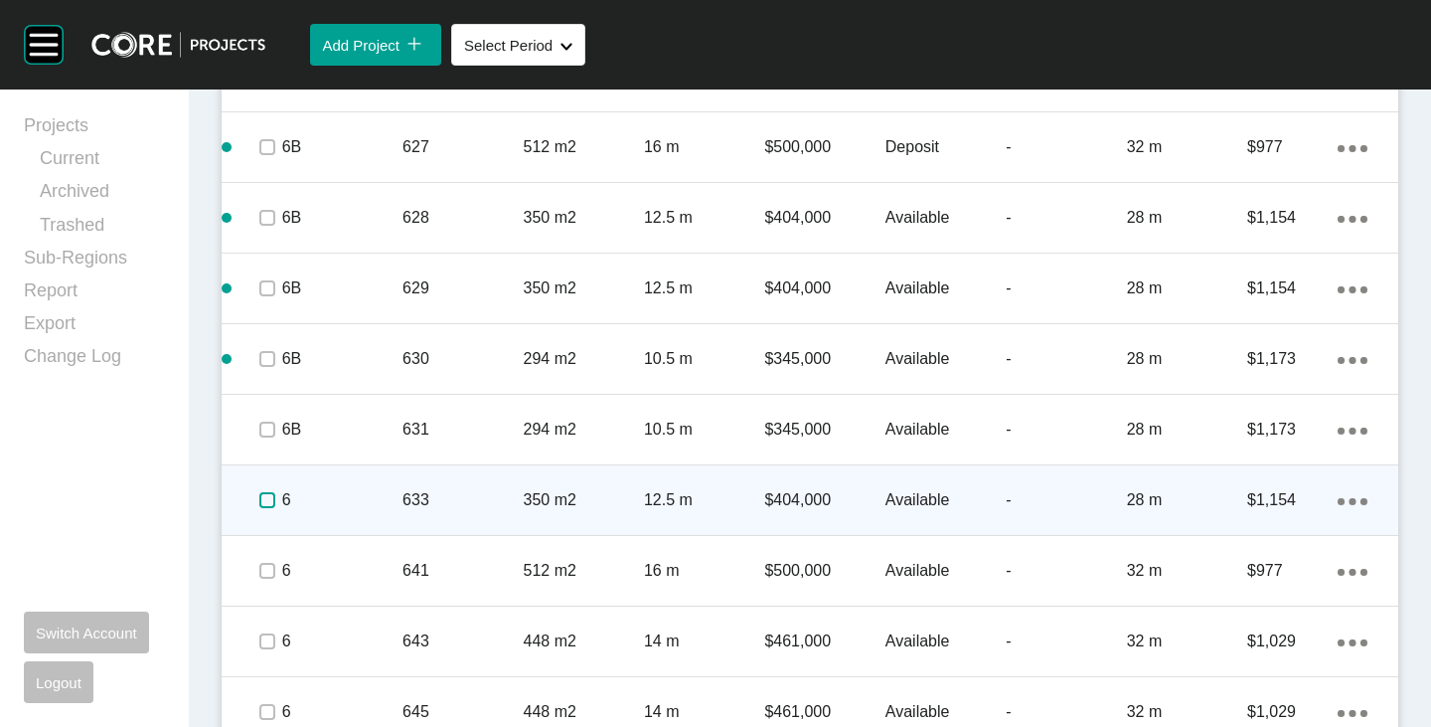
click at [272, 501] on label at bounding box center [267, 500] width 16 height 16
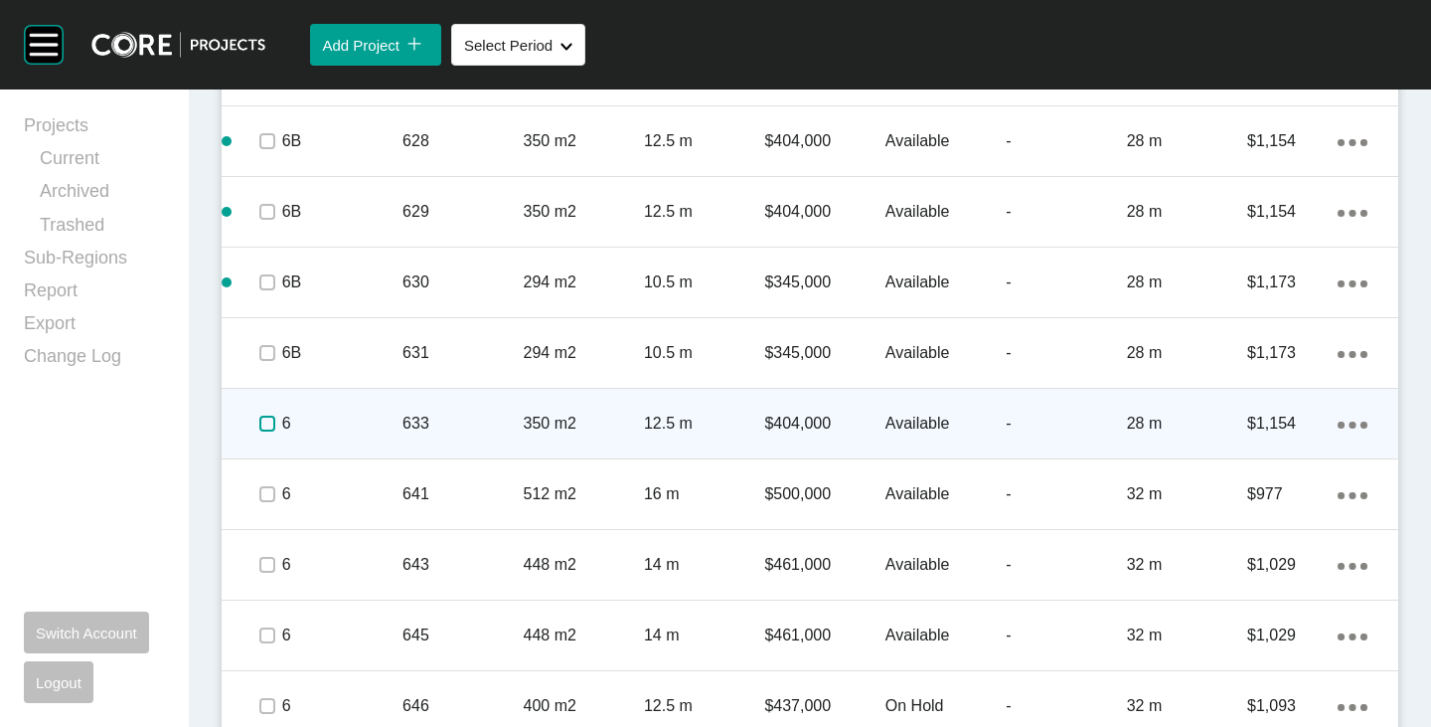
scroll to position [2772, 0]
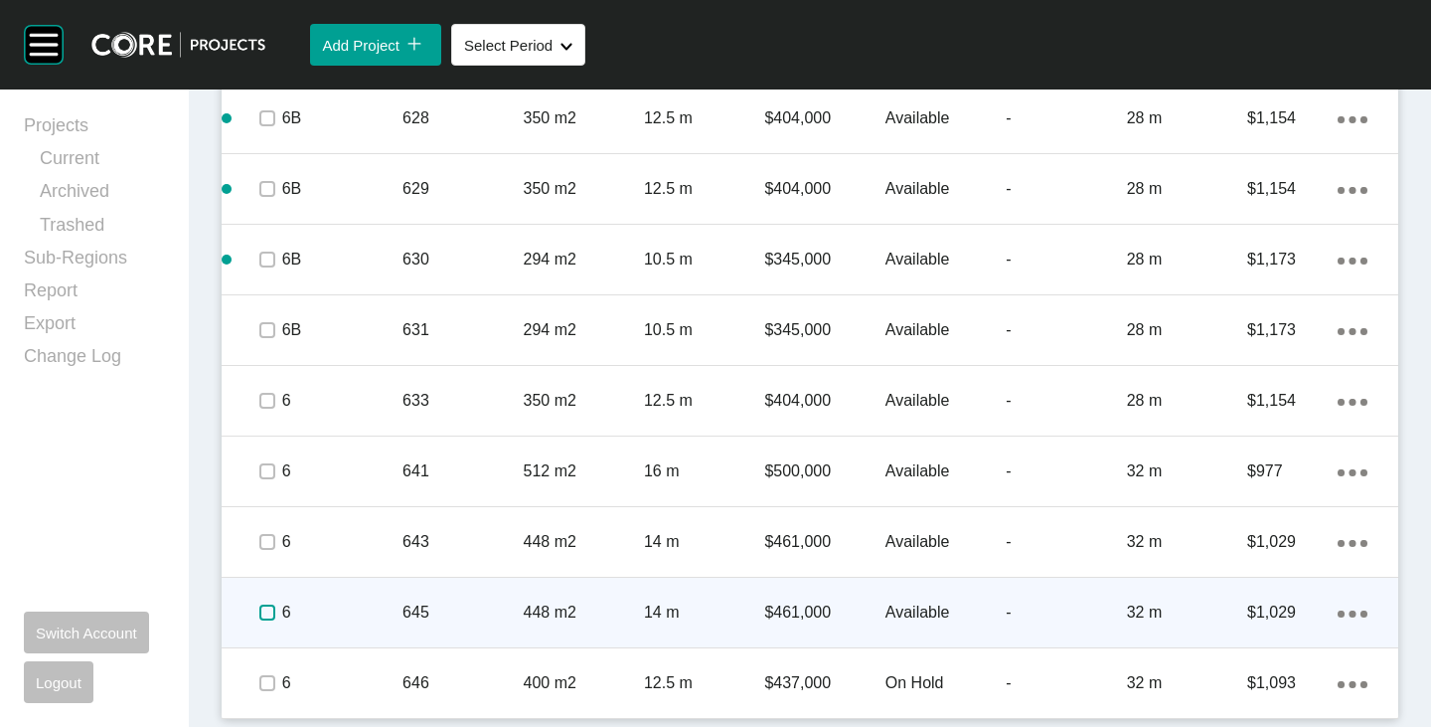
click at [259, 610] on label at bounding box center [267, 612] width 16 height 16
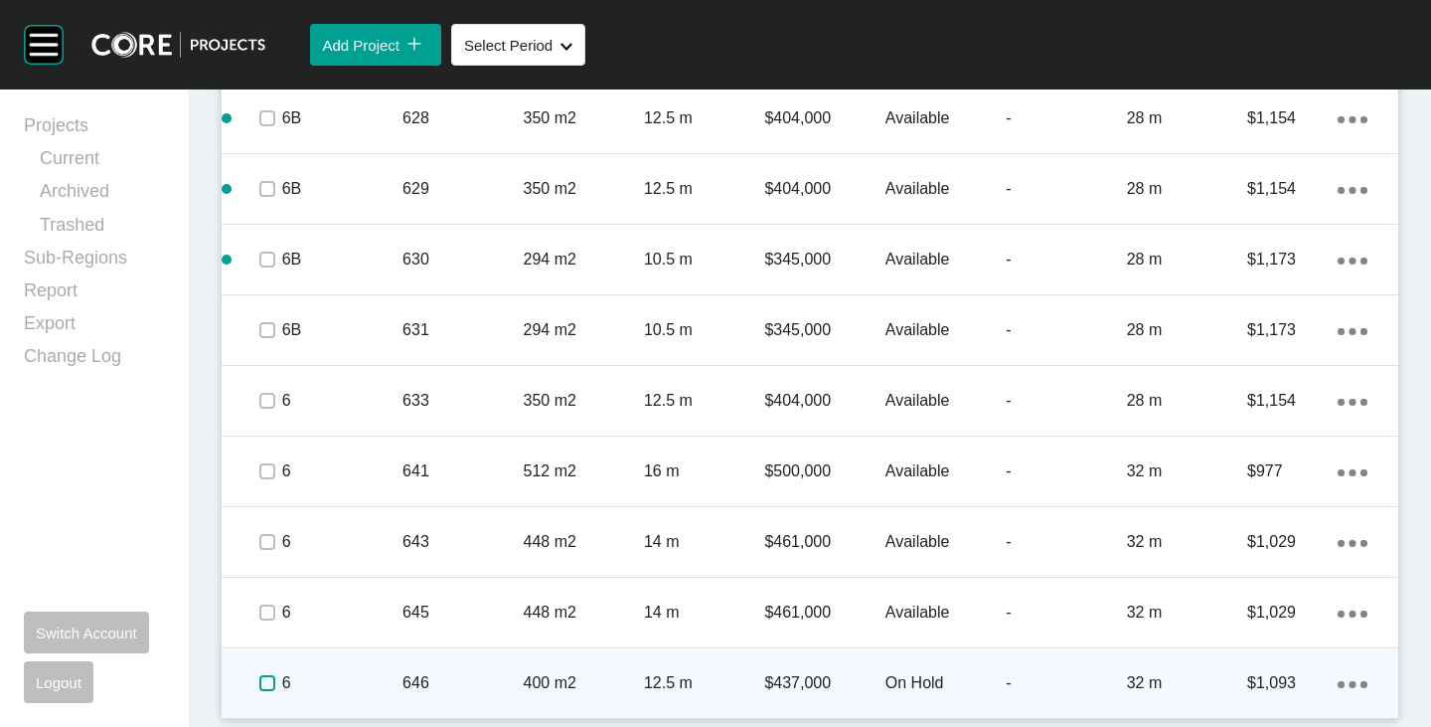
click at [265, 685] on label at bounding box center [267, 683] width 16 height 16
click at [905, 679] on p "On Hold" at bounding box center [946, 683] width 120 height 22
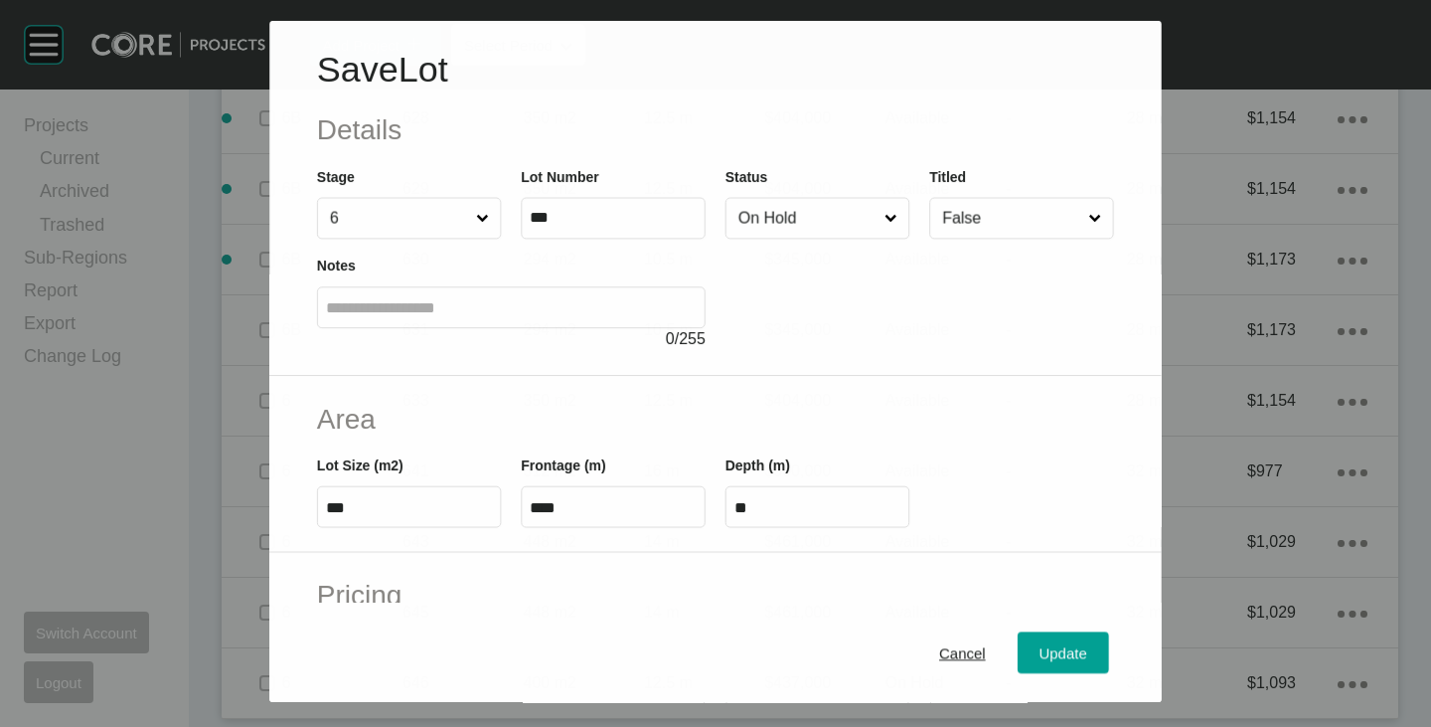
scroll to position [2711, 0]
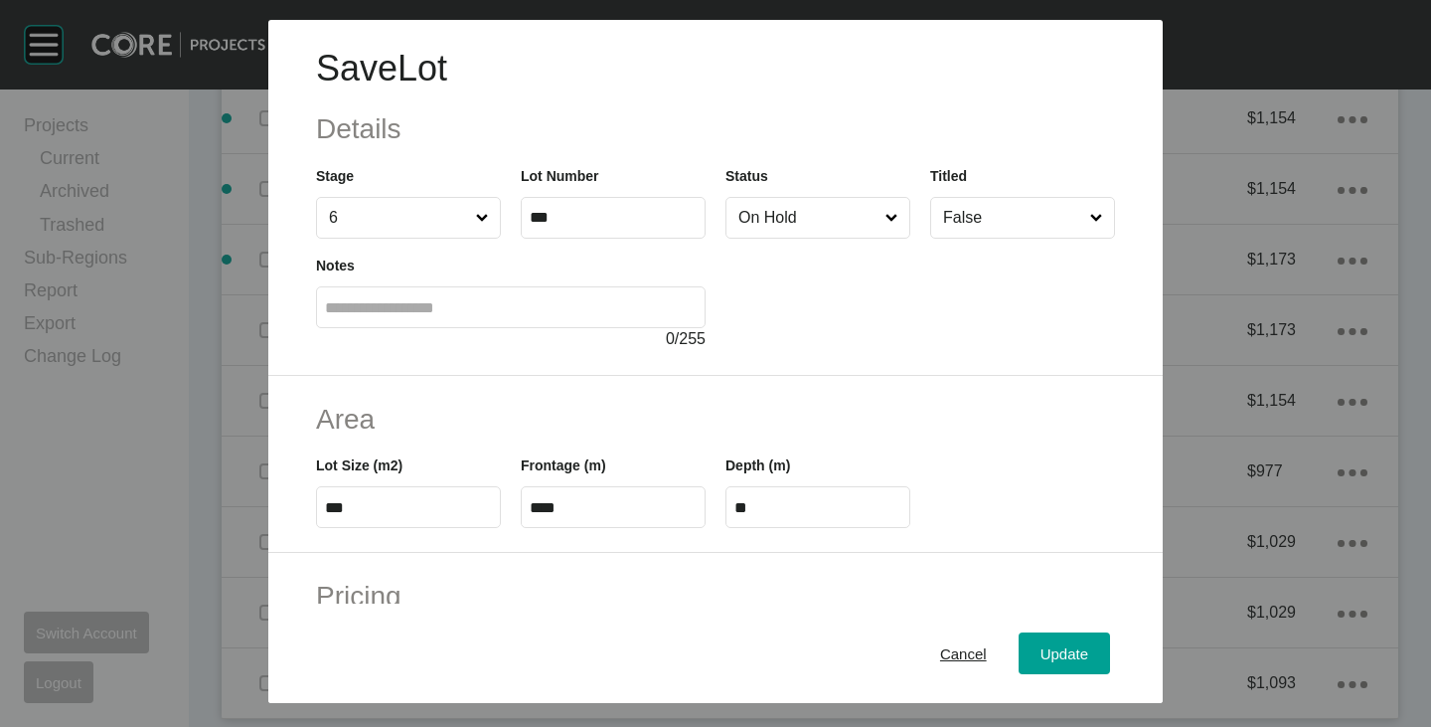
click at [803, 222] on input "On Hold" at bounding box center [808, 218] width 147 height 40
click at [1059, 664] on div "Update" at bounding box center [1065, 653] width 58 height 27
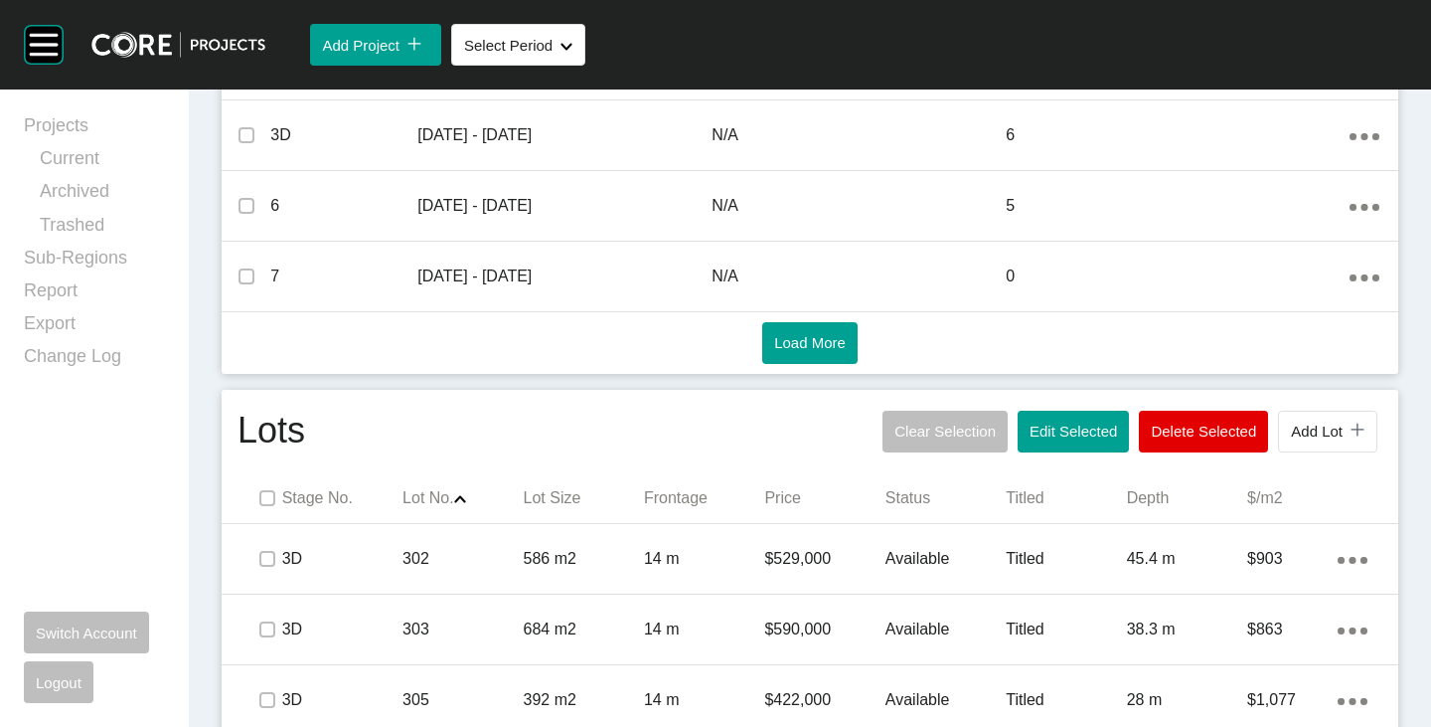
scroll to position [994, 0]
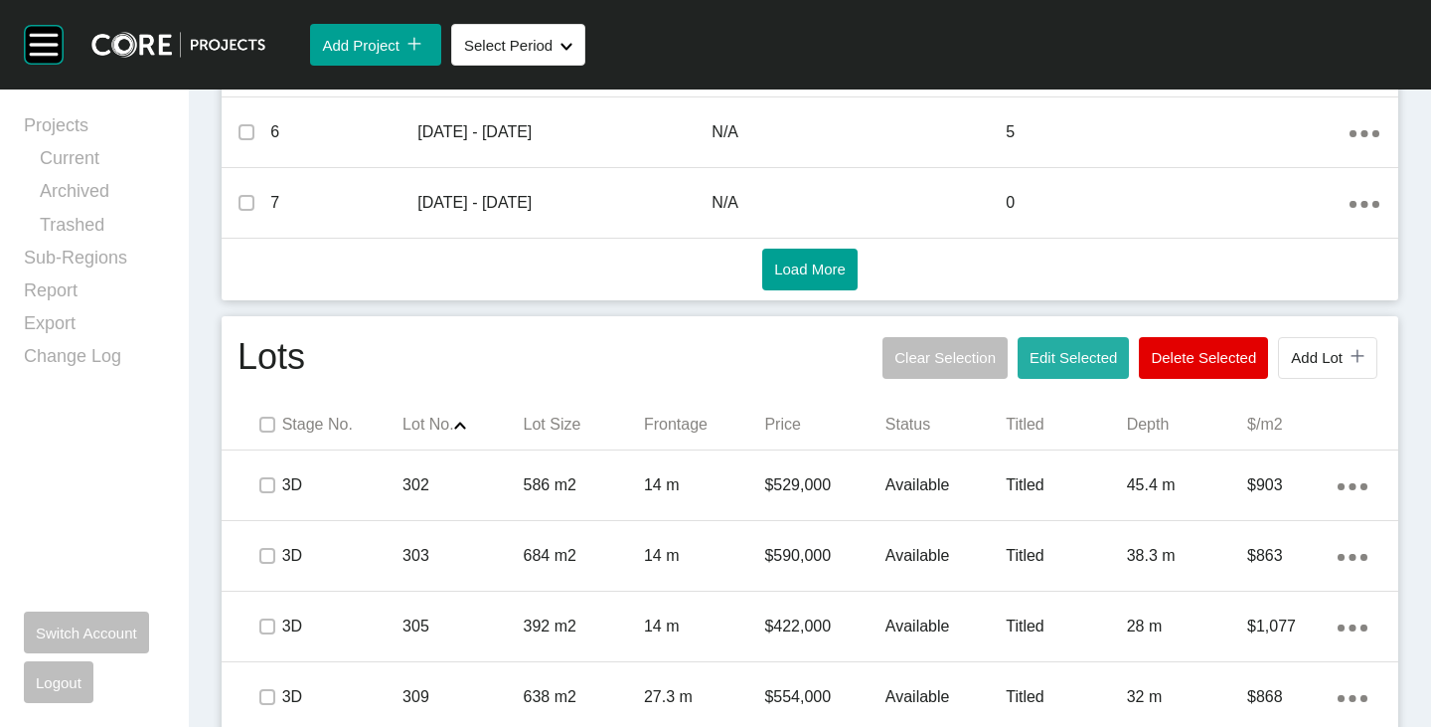
click at [1030, 365] on span "Edit Selected" at bounding box center [1073, 357] width 87 height 17
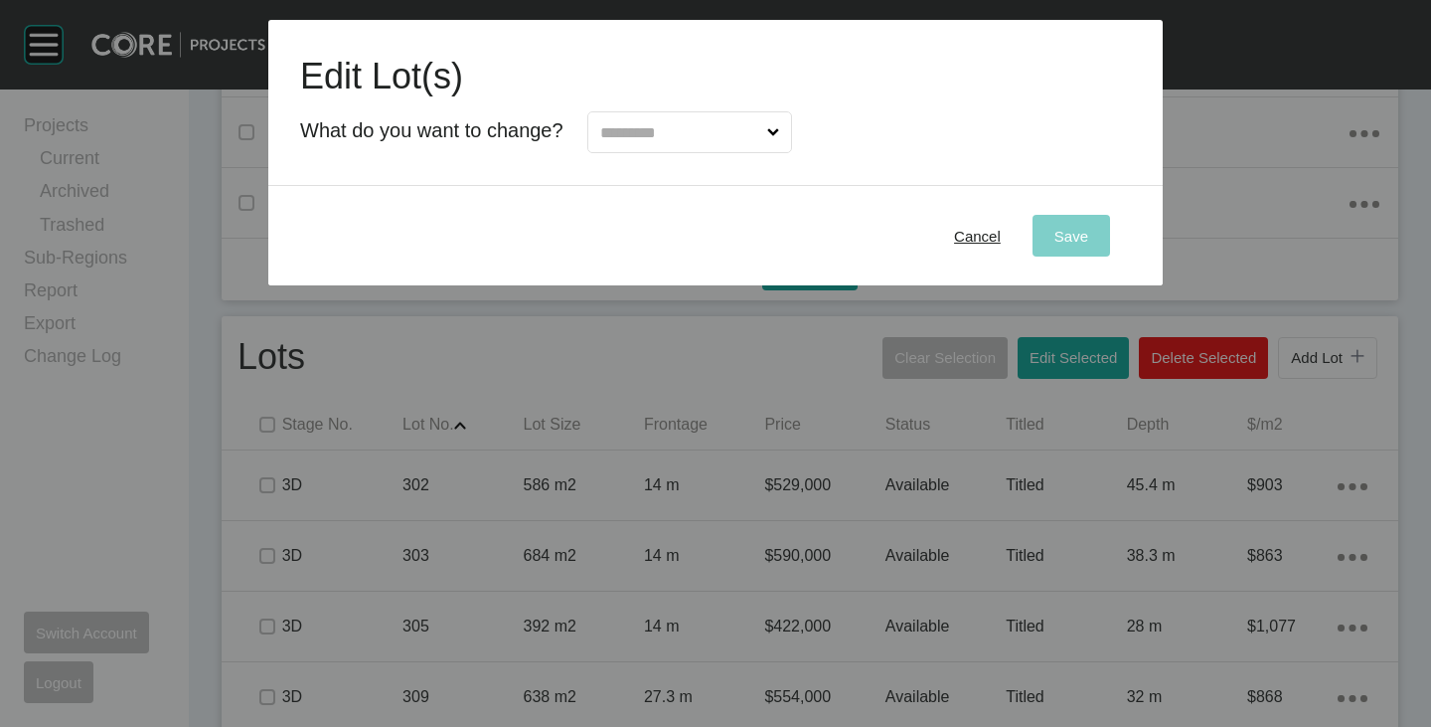
click at [672, 137] on input "text" at bounding box center [679, 132] width 167 height 40
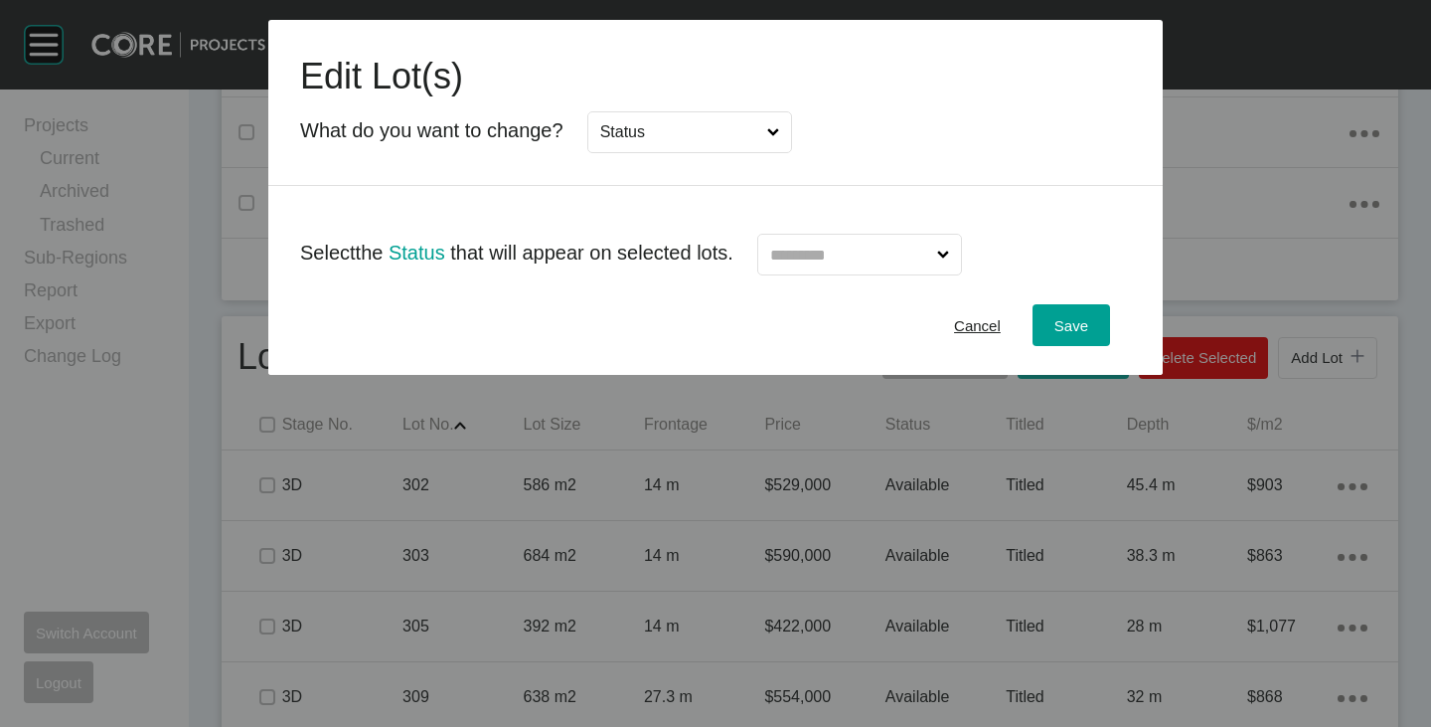
click at [898, 268] on input "text" at bounding box center [849, 255] width 167 height 40
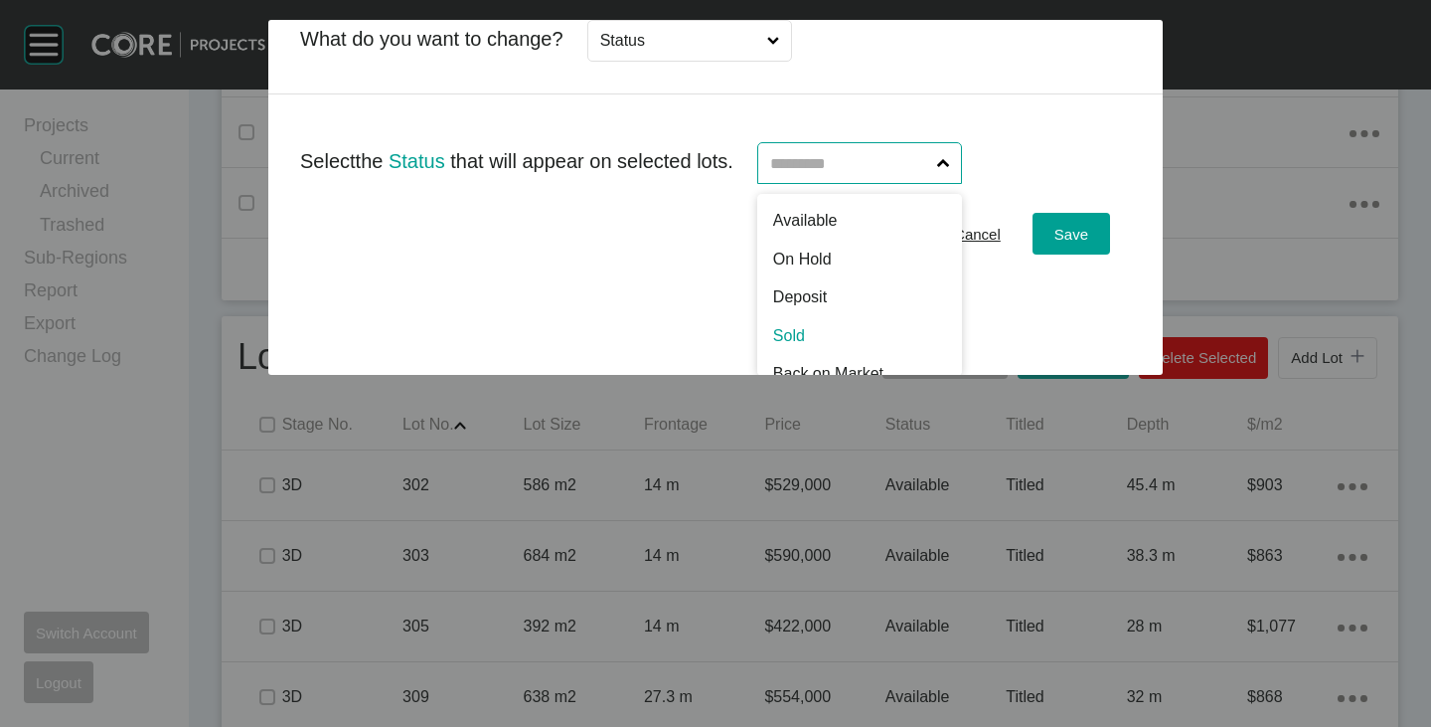
scroll to position [0, 0]
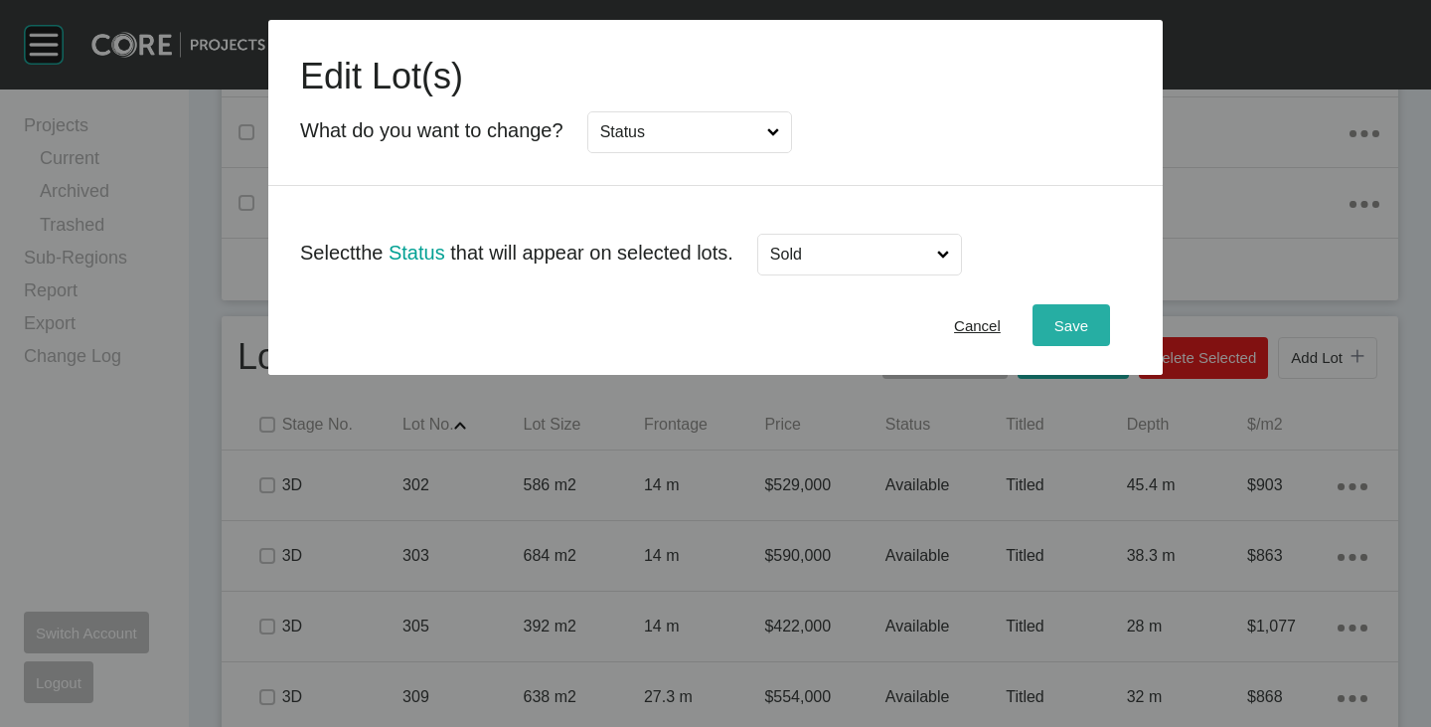
click at [1055, 327] on span "Save" at bounding box center [1072, 325] width 34 height 17
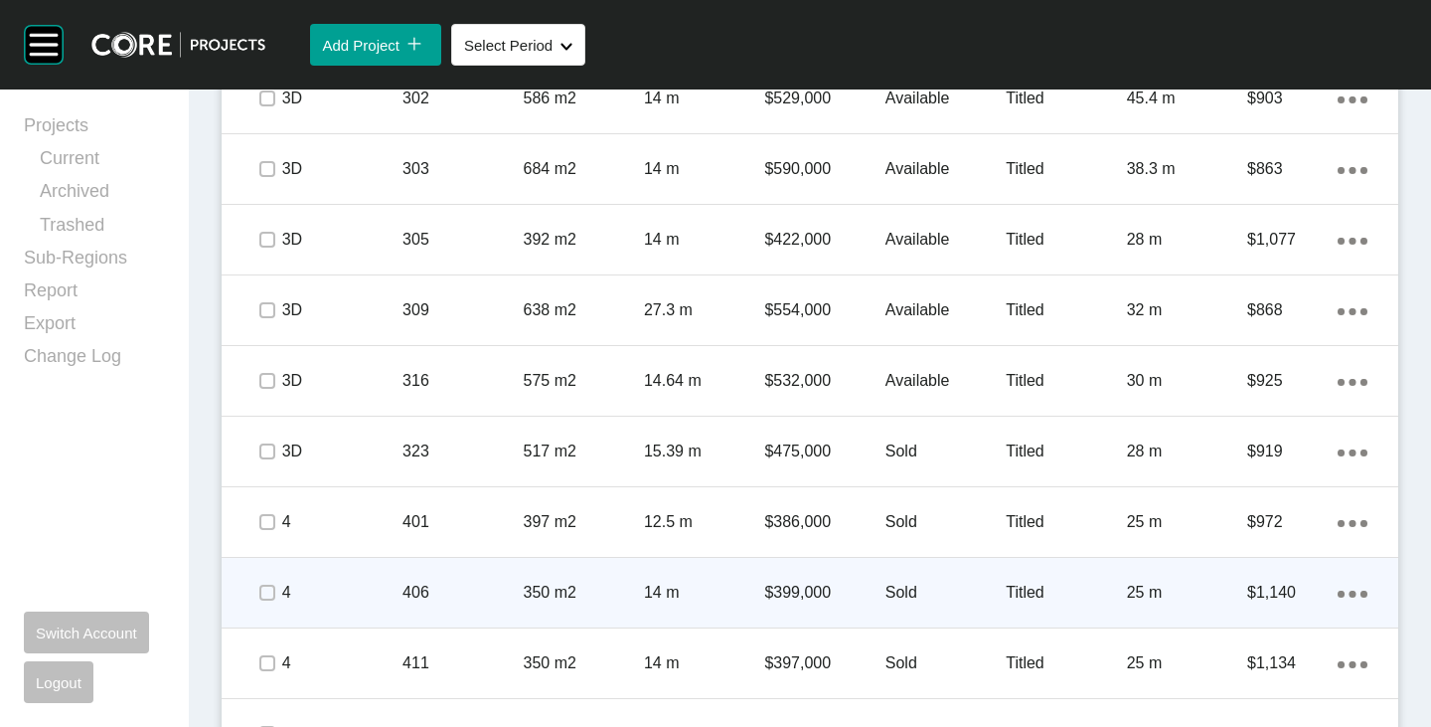
scroll to position [1182, 0]
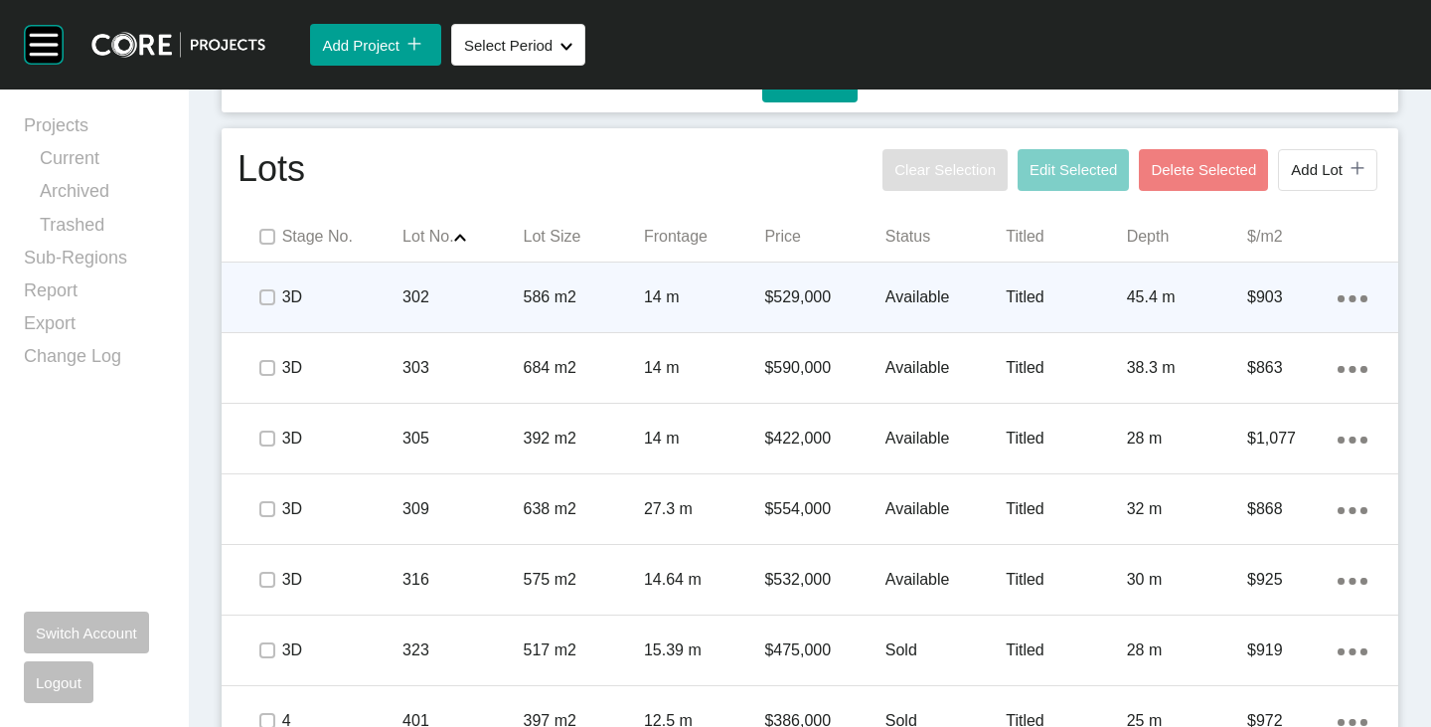
click at [873, 302] on p "$529,000" at bounding box center [824, 297] width 120 height 22
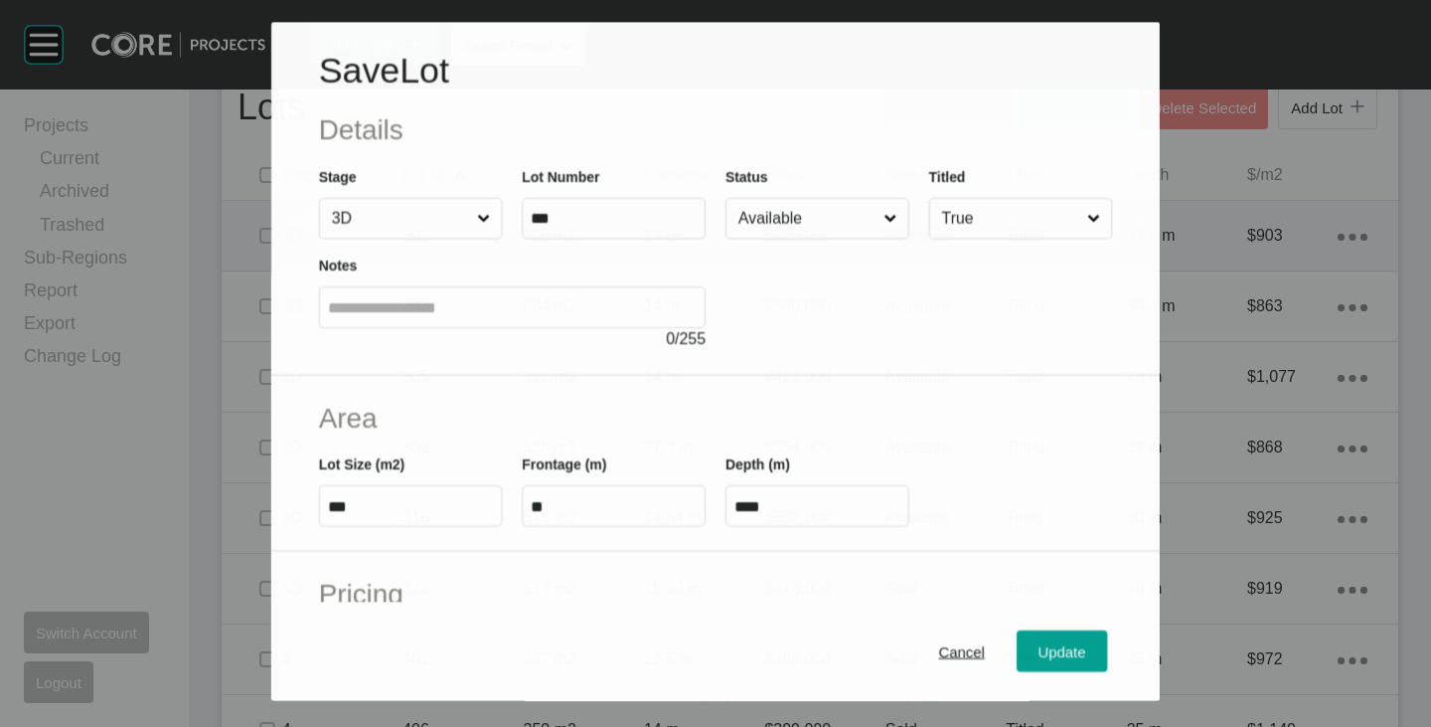
scroll to position [199, 0]
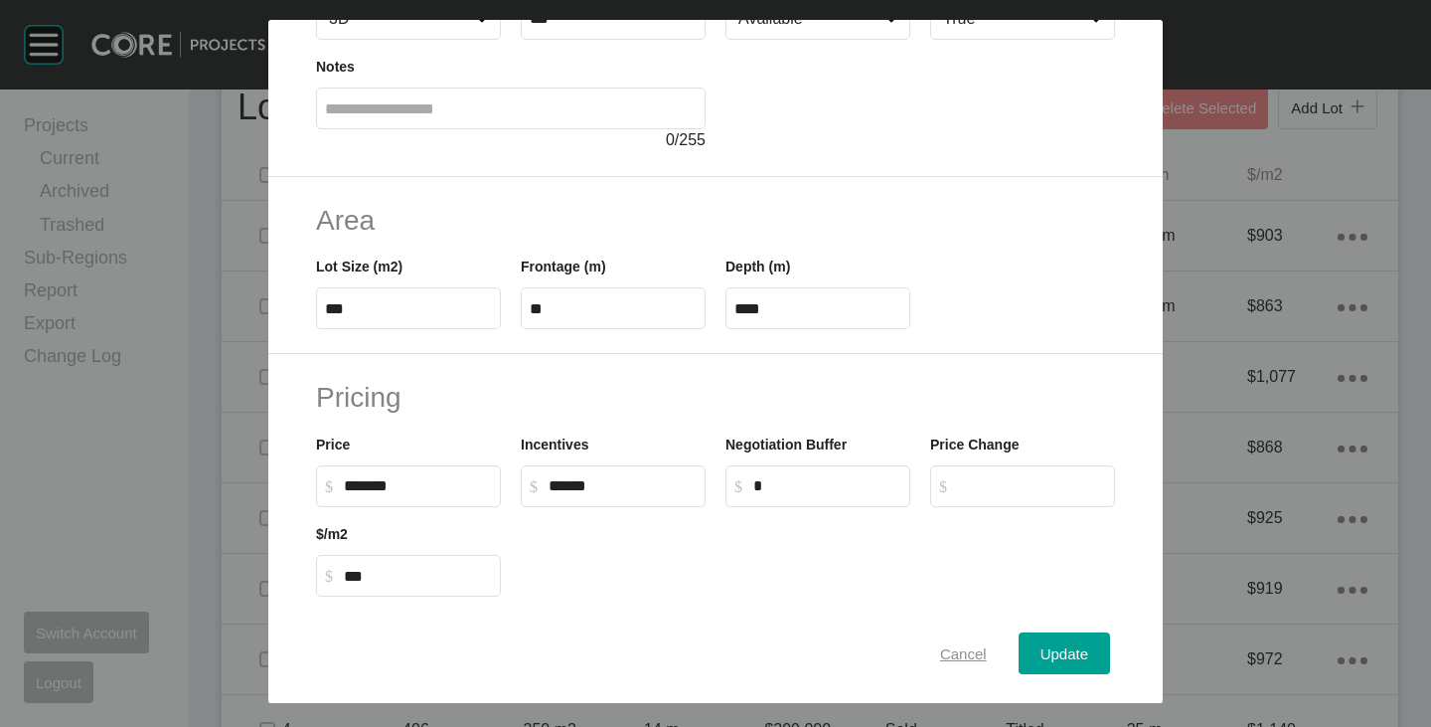
click at [944, 657] on span "Cancel" at bounding box center [963, 653] width 47 height 17
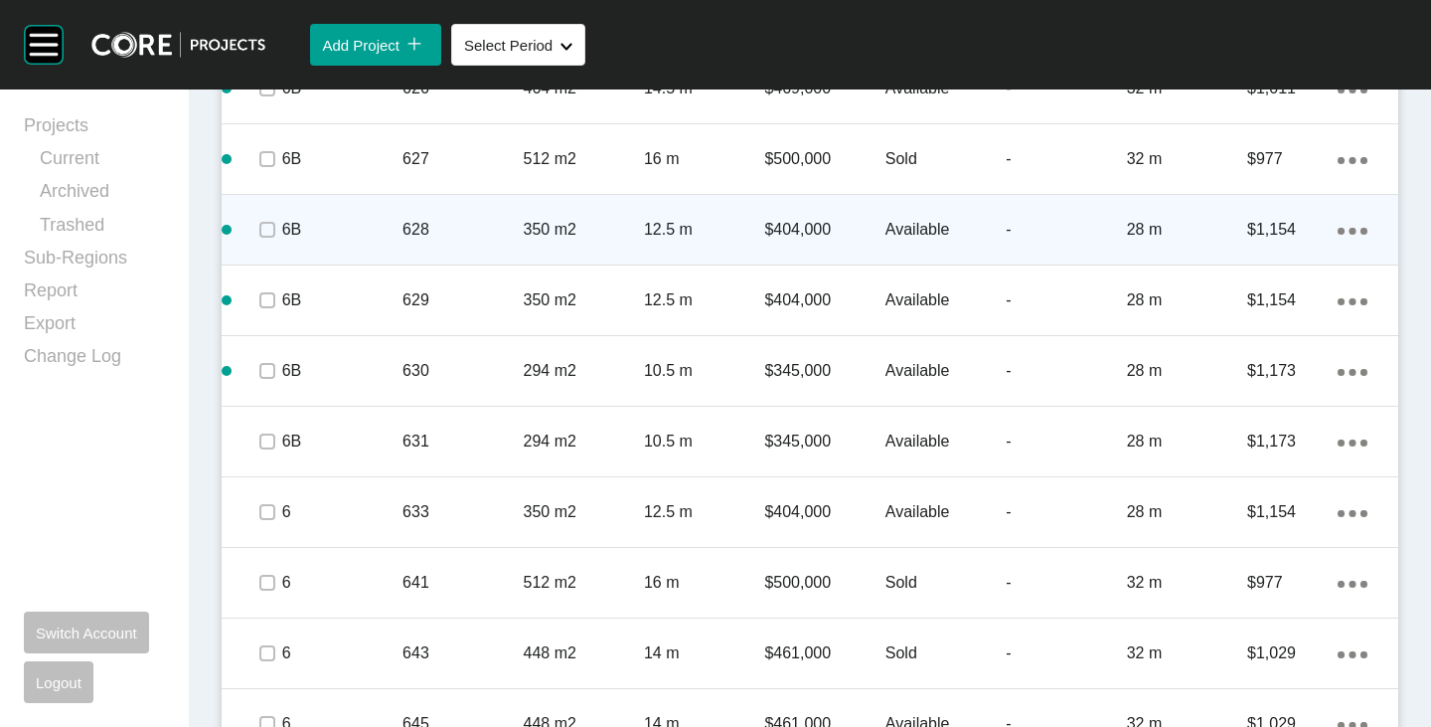
scroll to position [2673, 0]
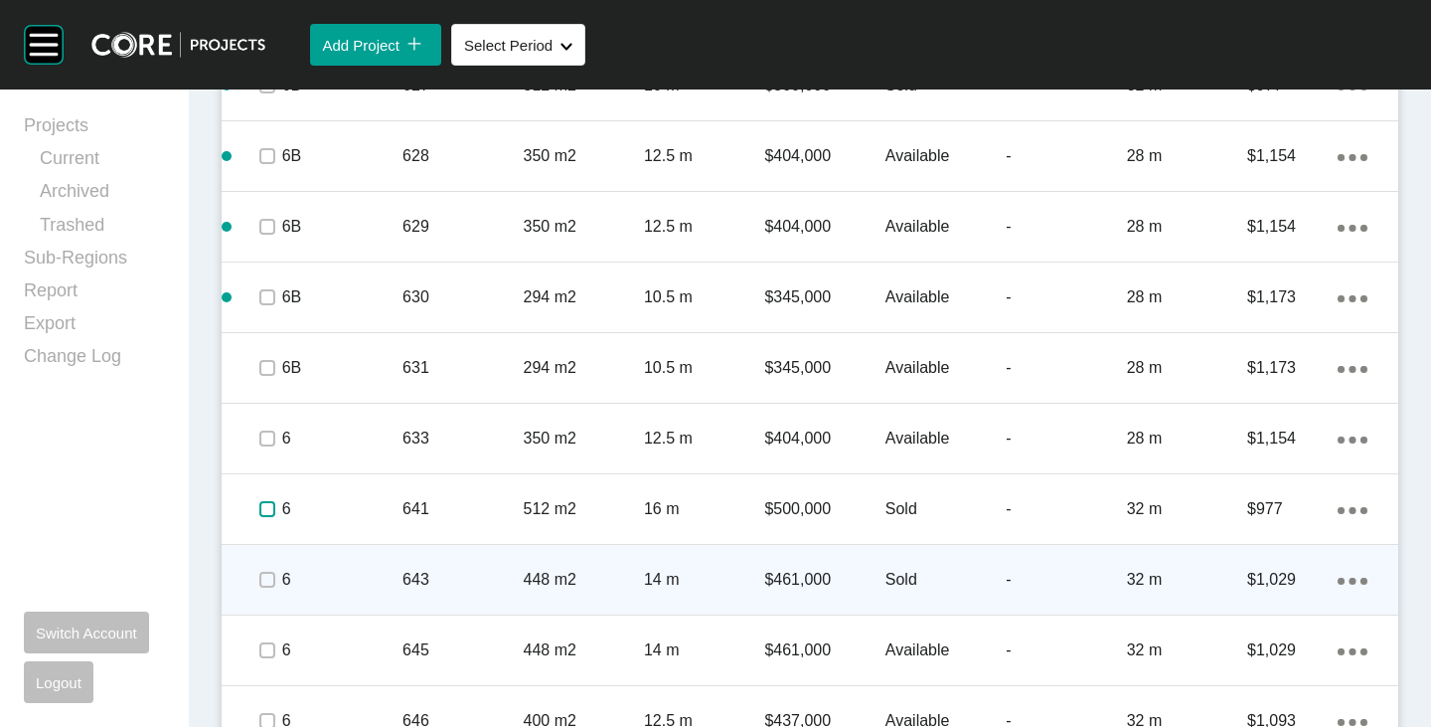
drag, startPoint x: 259, startPoint y: 517, endPoint x: 262, endPoint y: 560, distance: 42.8
click at [260, 518] on span at bounding box center [266, 509] width 30 height 30
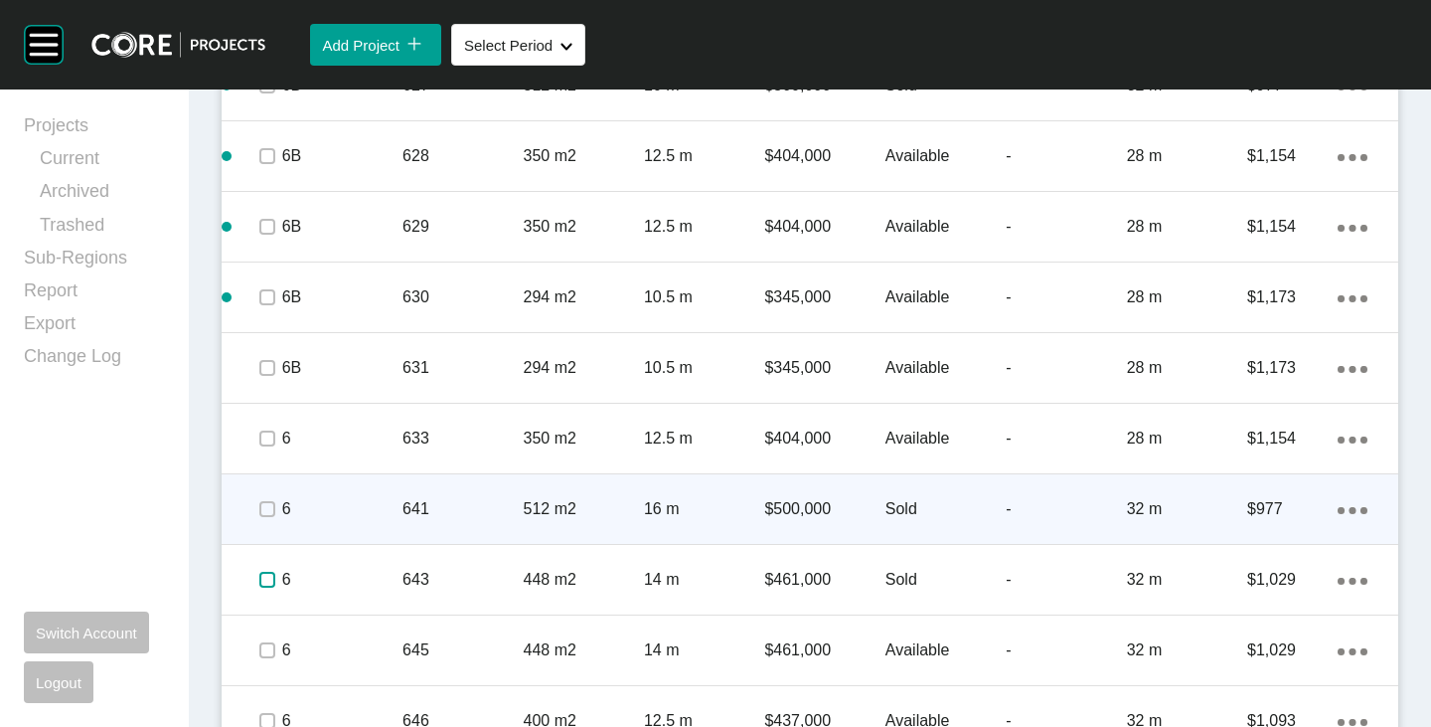
drag, startPoint x: 267, startPoint y: 576, endPoint x: 290, endPoint y: 533, distance: 48.5
click at [267, 576] on label at bounding box center [267, 580] width 16 height 16
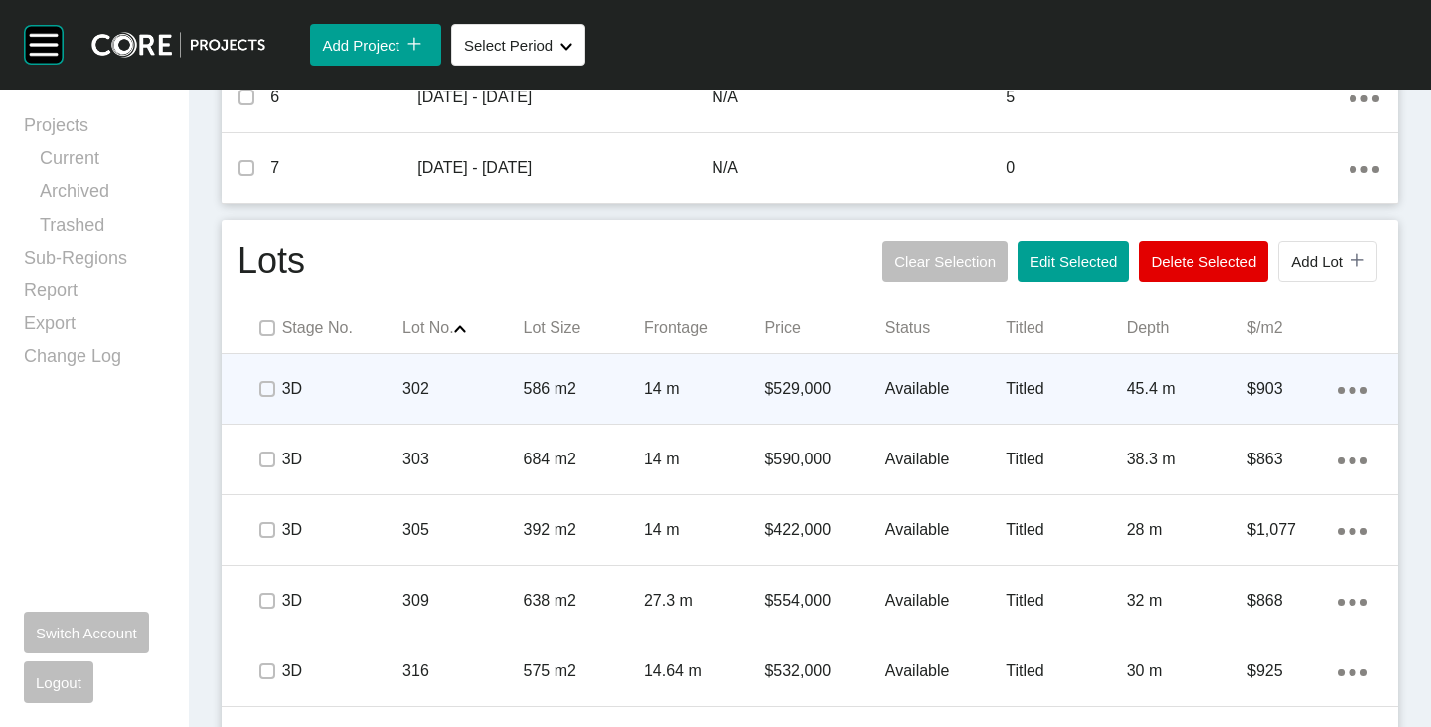
scroll to position [1021, 0]
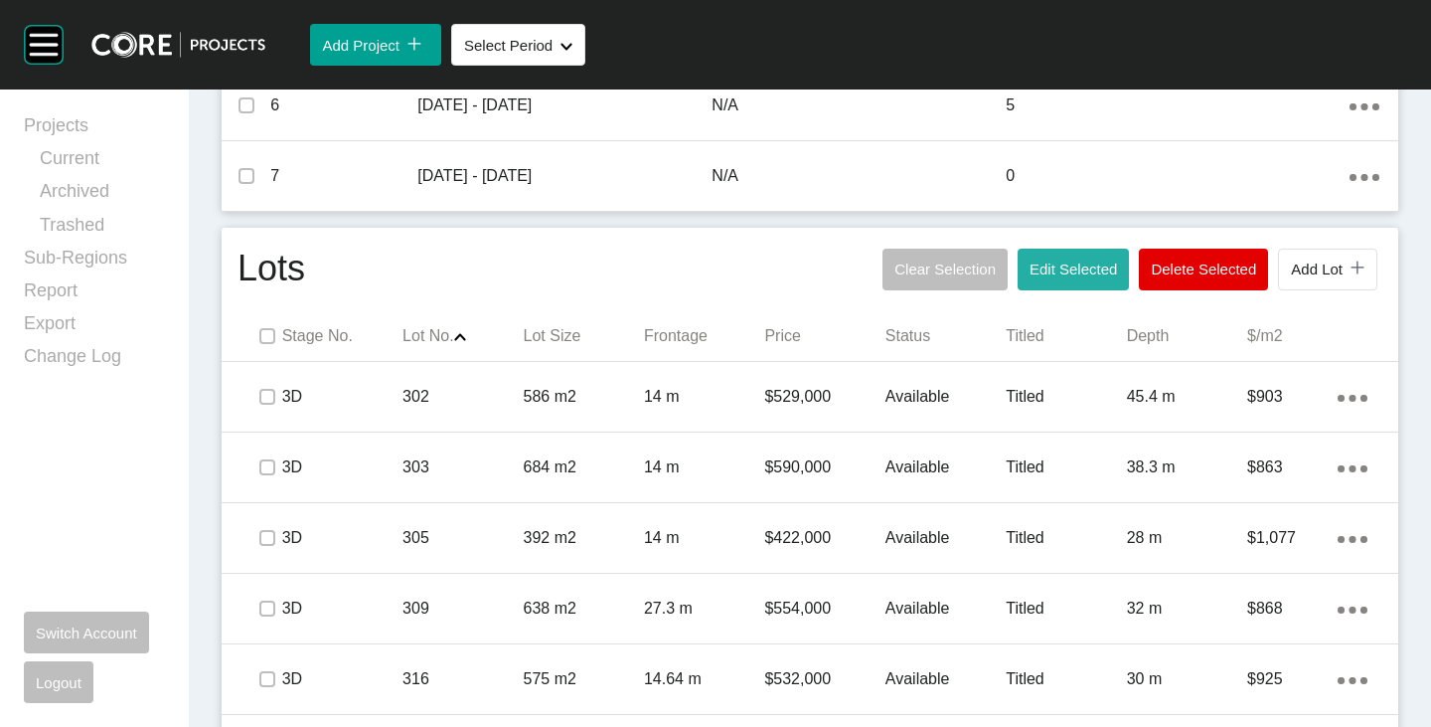
click at [1054, 265] on span "Edit Selected" at bounding box center [1073, 268] width 87 height 17
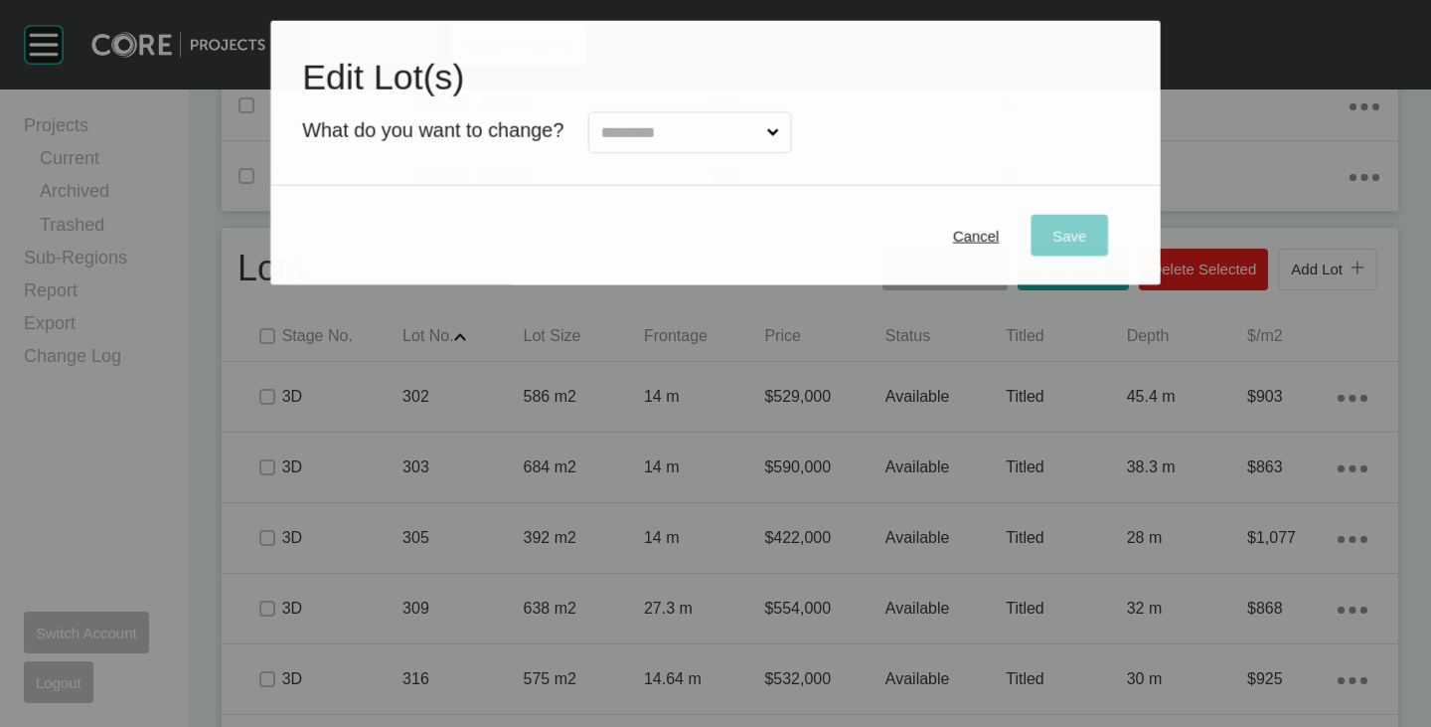
click at [732, 99] on h1 "Edit Lot(s)" at bounding box center [715, 77] width 827 height 50
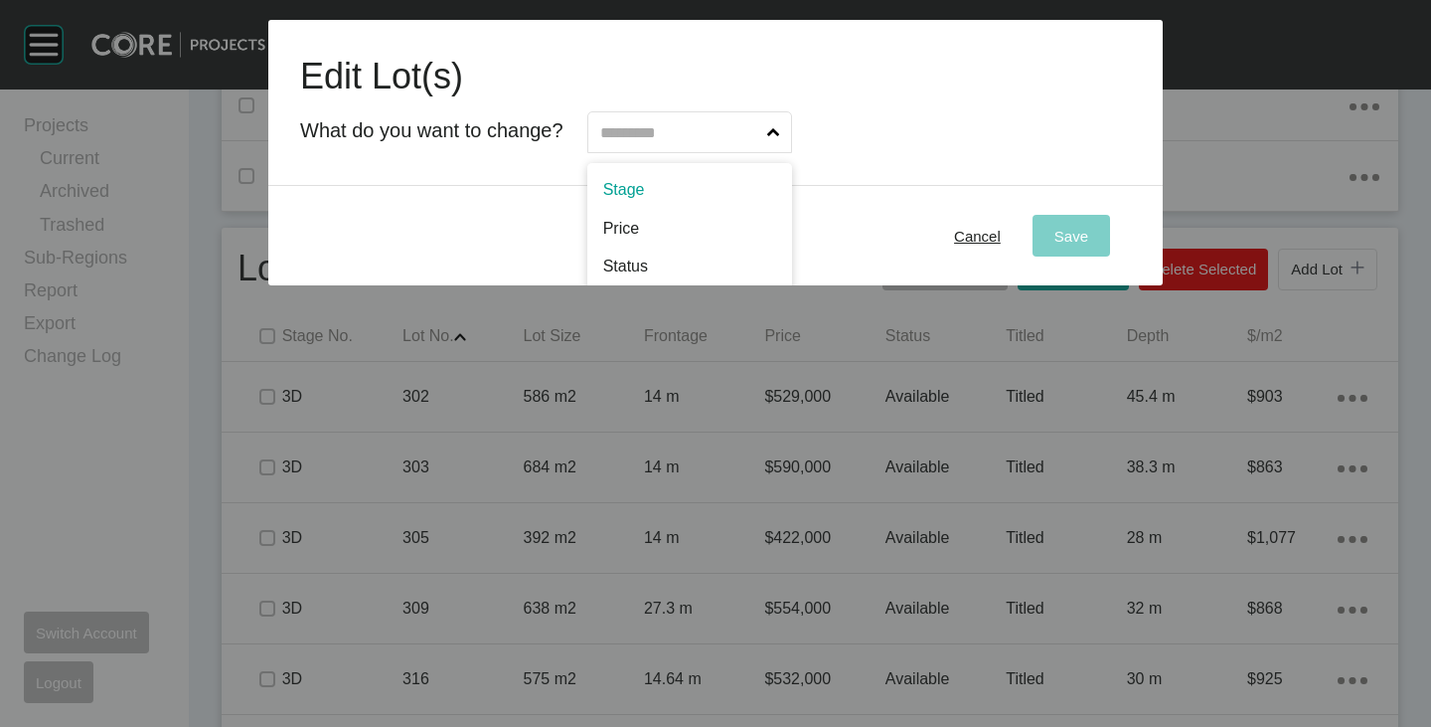
click at [722, 120] on input "text" at bounding box center [679, 132] width 167 height 40
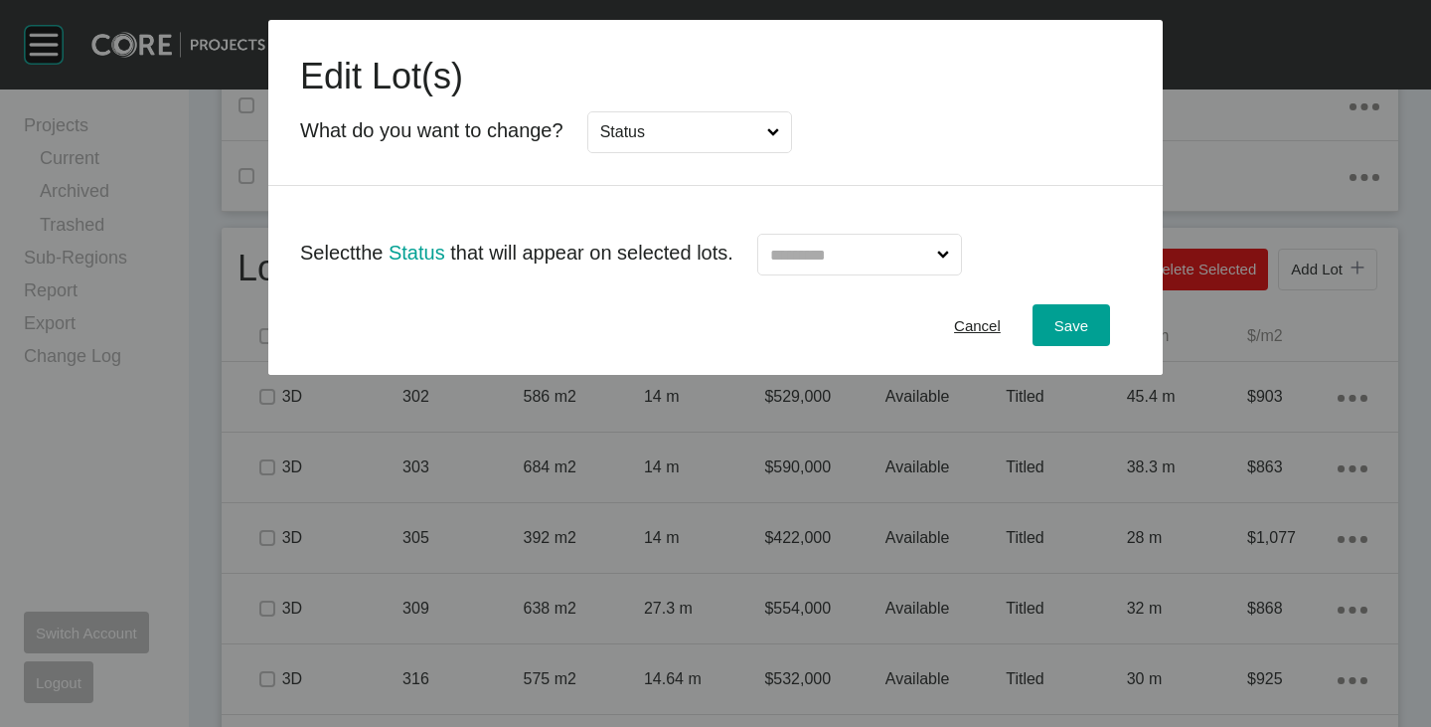
click at [842, 241] on input "text" at bounding box center [849, 255] width 167 height 40
click at [1083, 336] on div "Save" at bounding box center [1072, 325] width 44 height 27
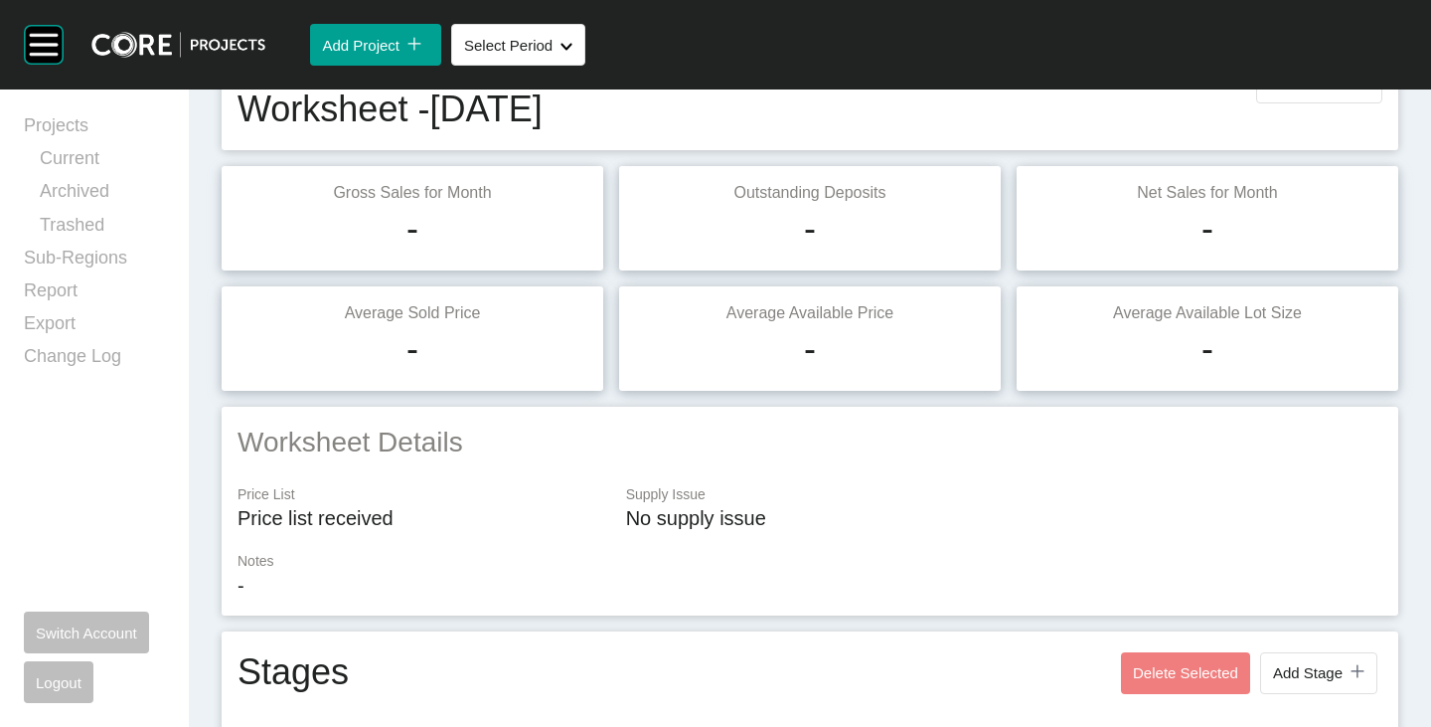
scroll to position [0, 0]
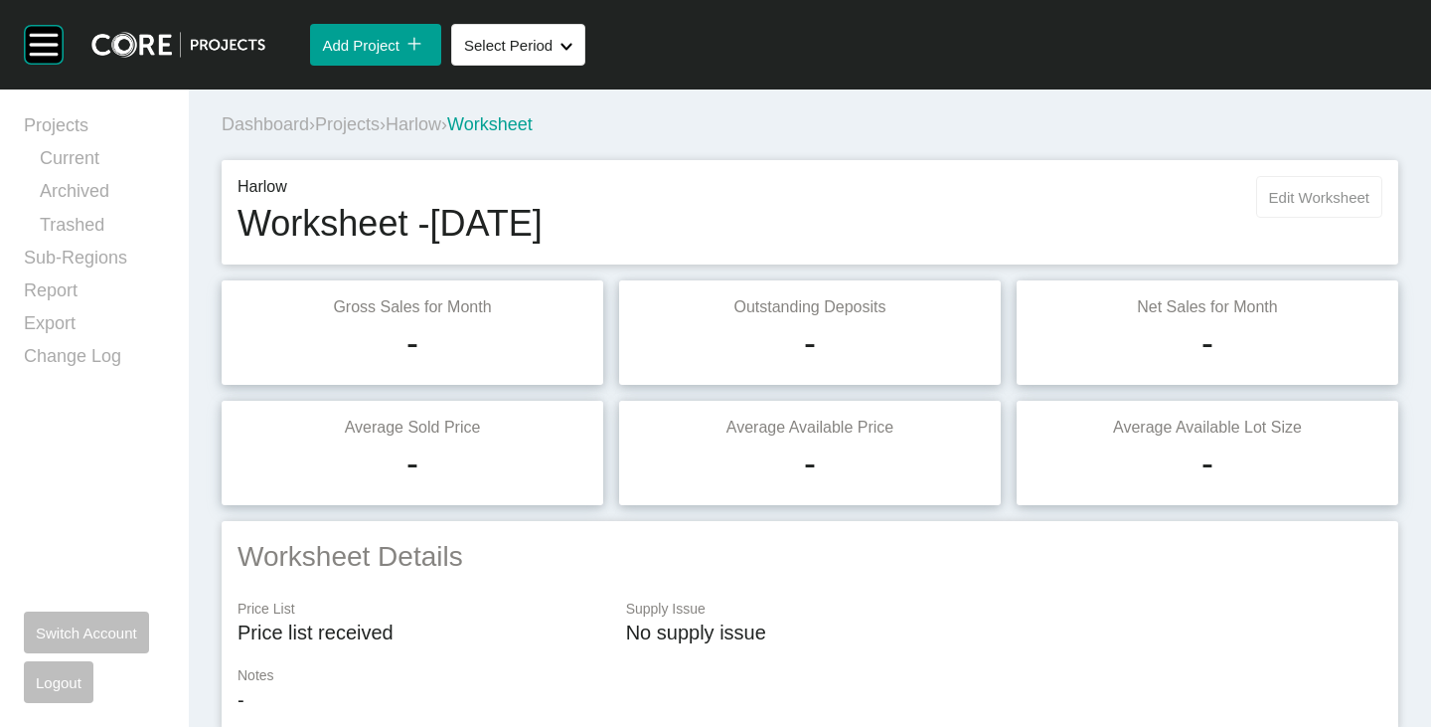
click at [1301, 205] on span "Edit Worksheet" at bounding box center [1319, 197] width 100 height 17
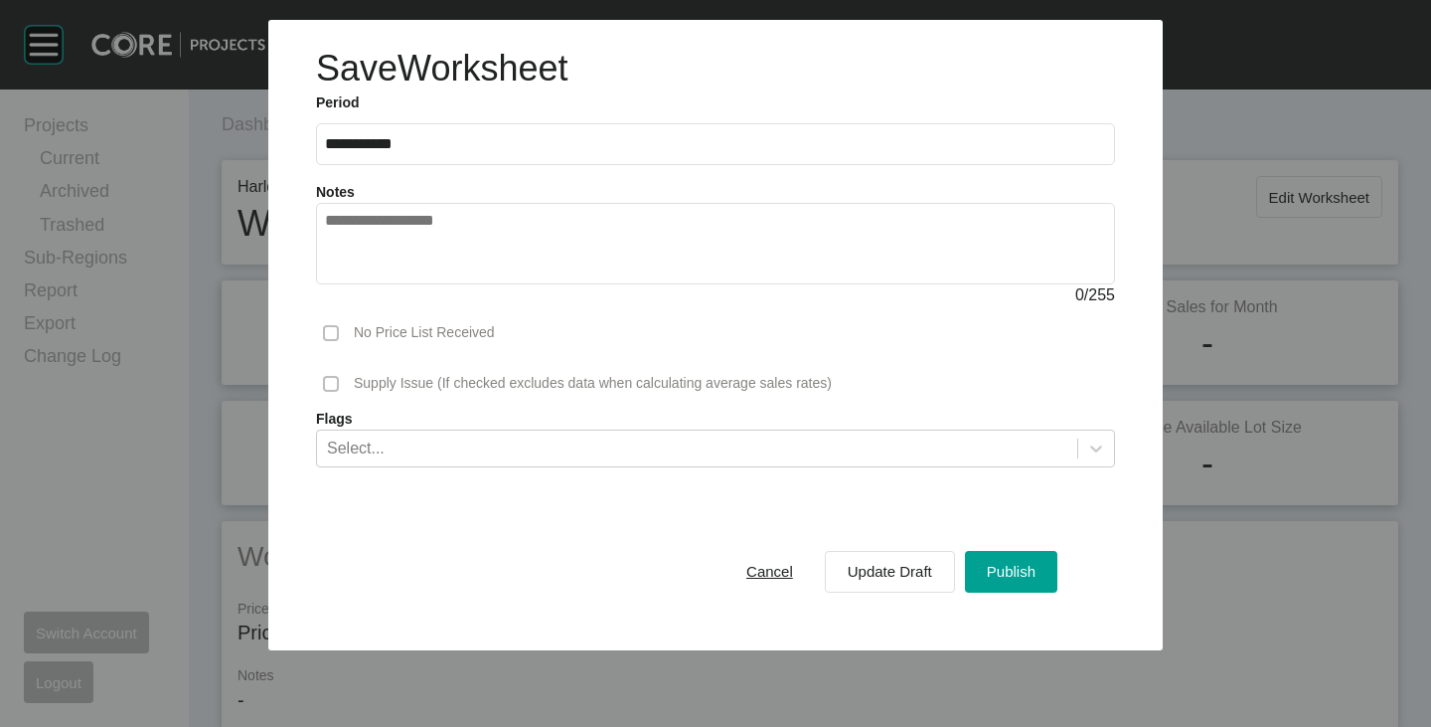
click at [572, 261] on textarea at bounding box center [715, 244] width 781 height 64
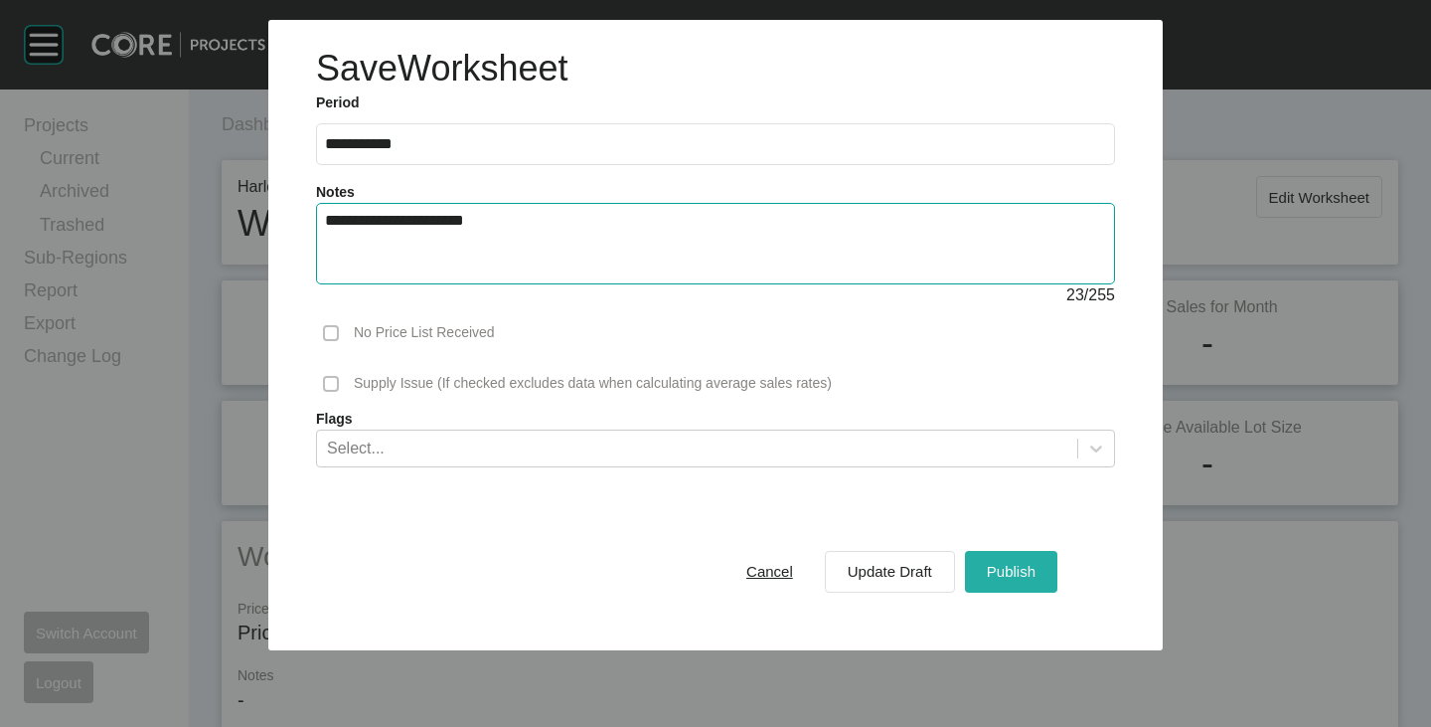
type textarea "**********"
click at [1028, 575] on span "Publish" at bounding box center [1011, 571] width 49 height 17
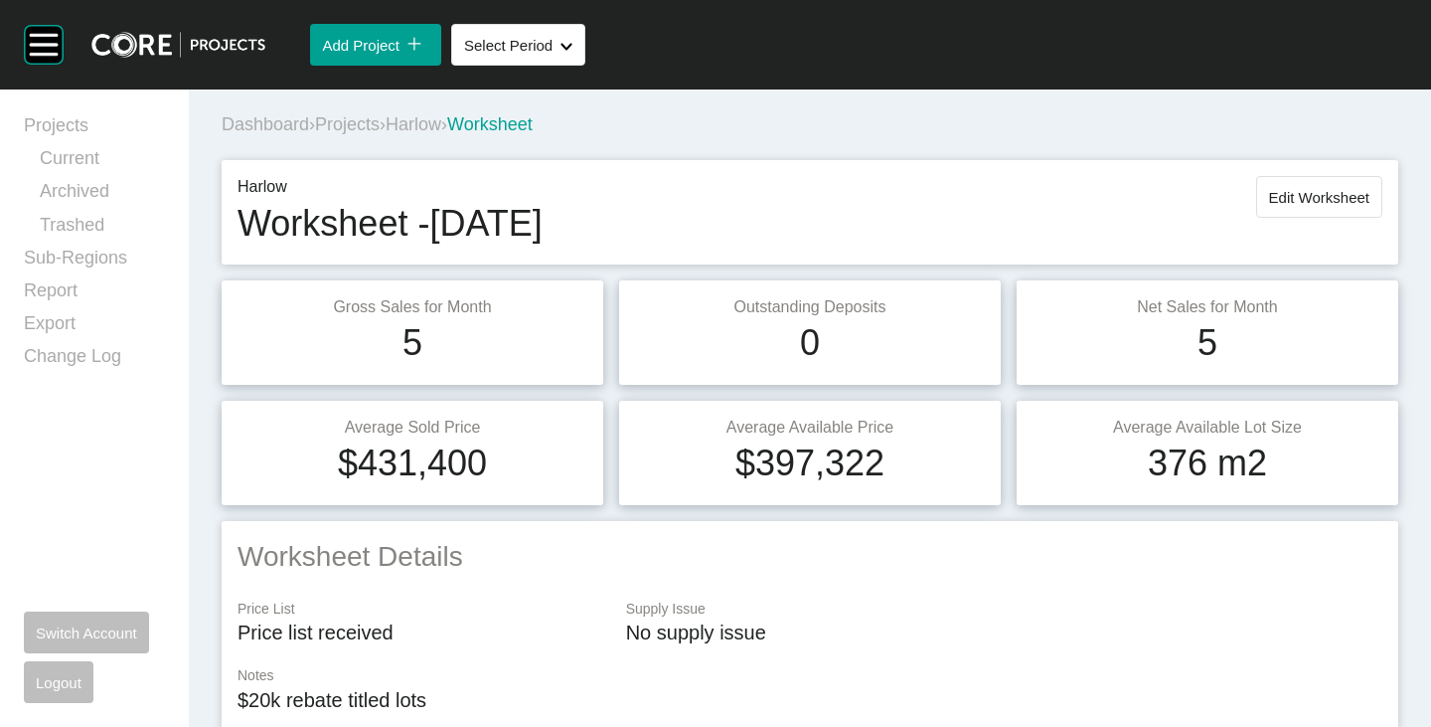
click at [441, 127] on span "Harlow" at bounding box center [414, 124] width 56 height 20
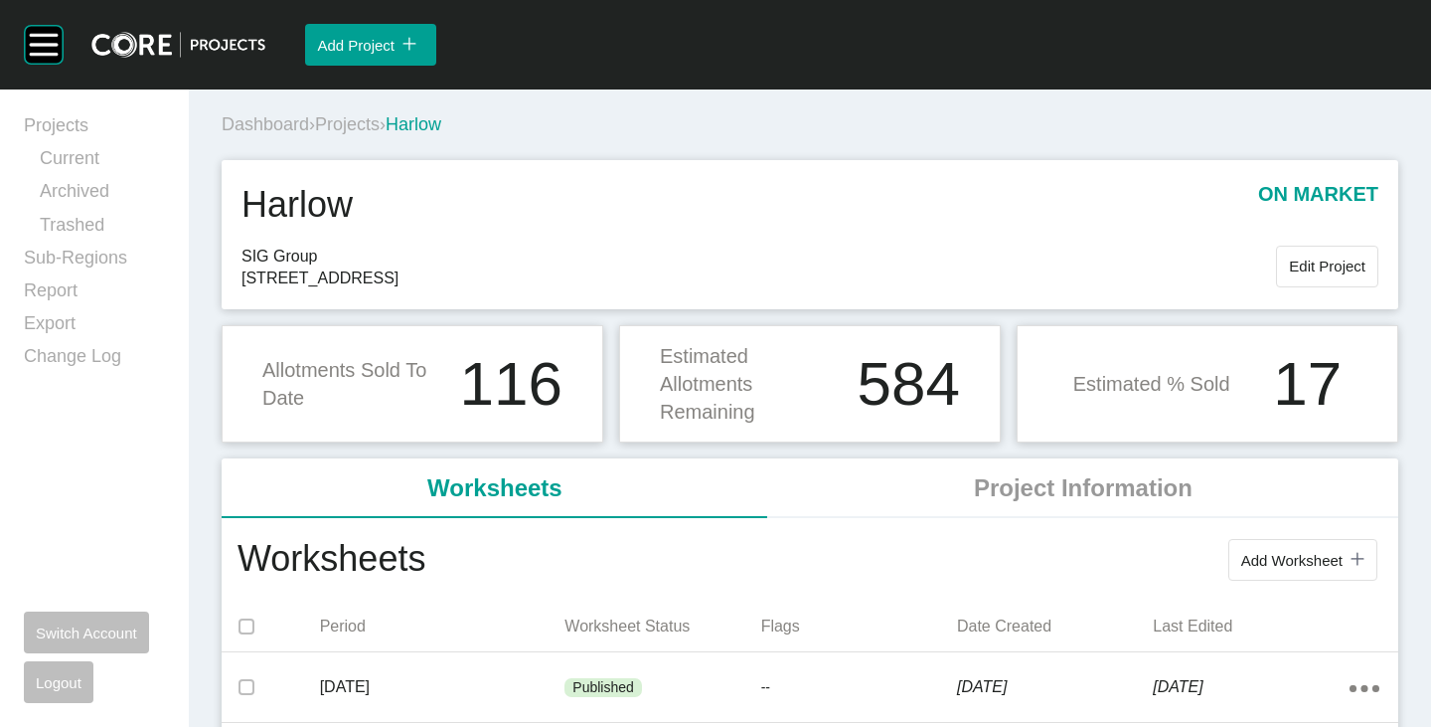
click at [342, 125] on span "Projects" at bounding box center [347, 124] width 65 height 20
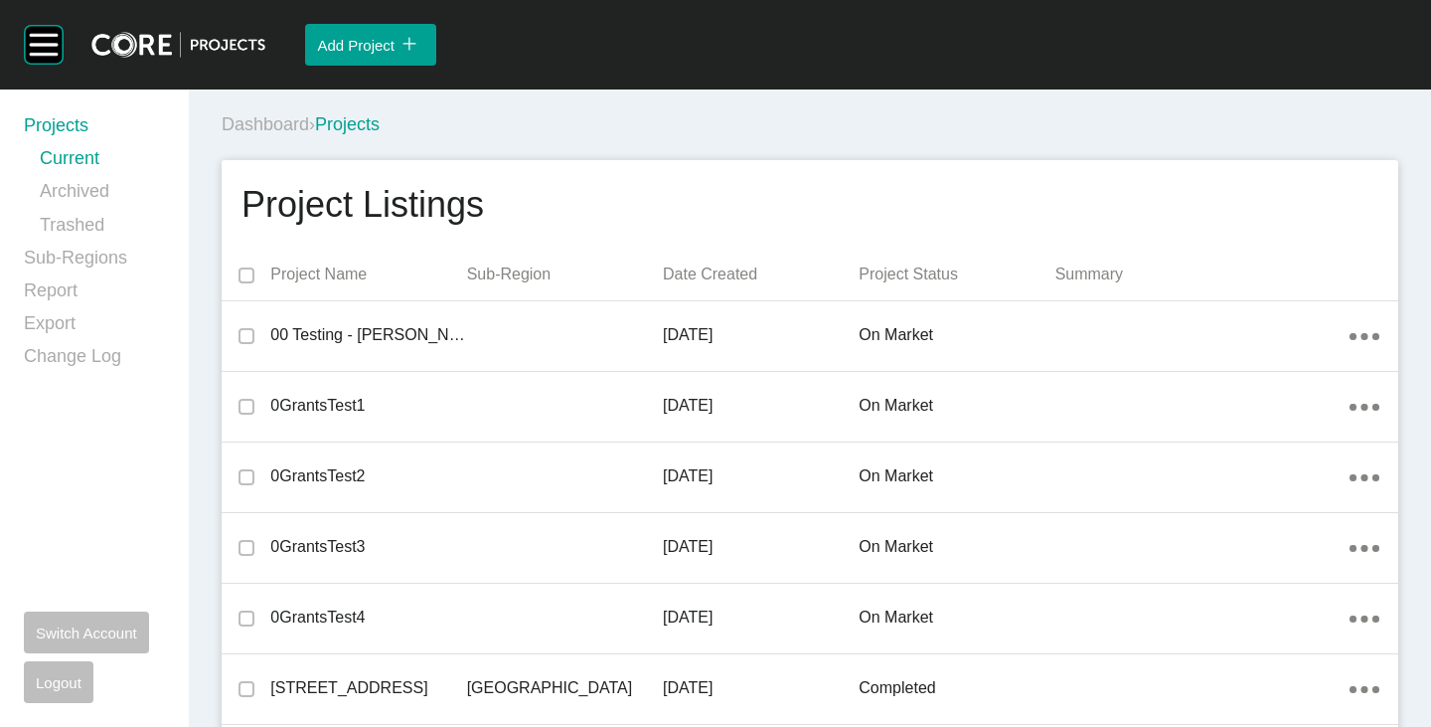
scroll to position [4842, 0]
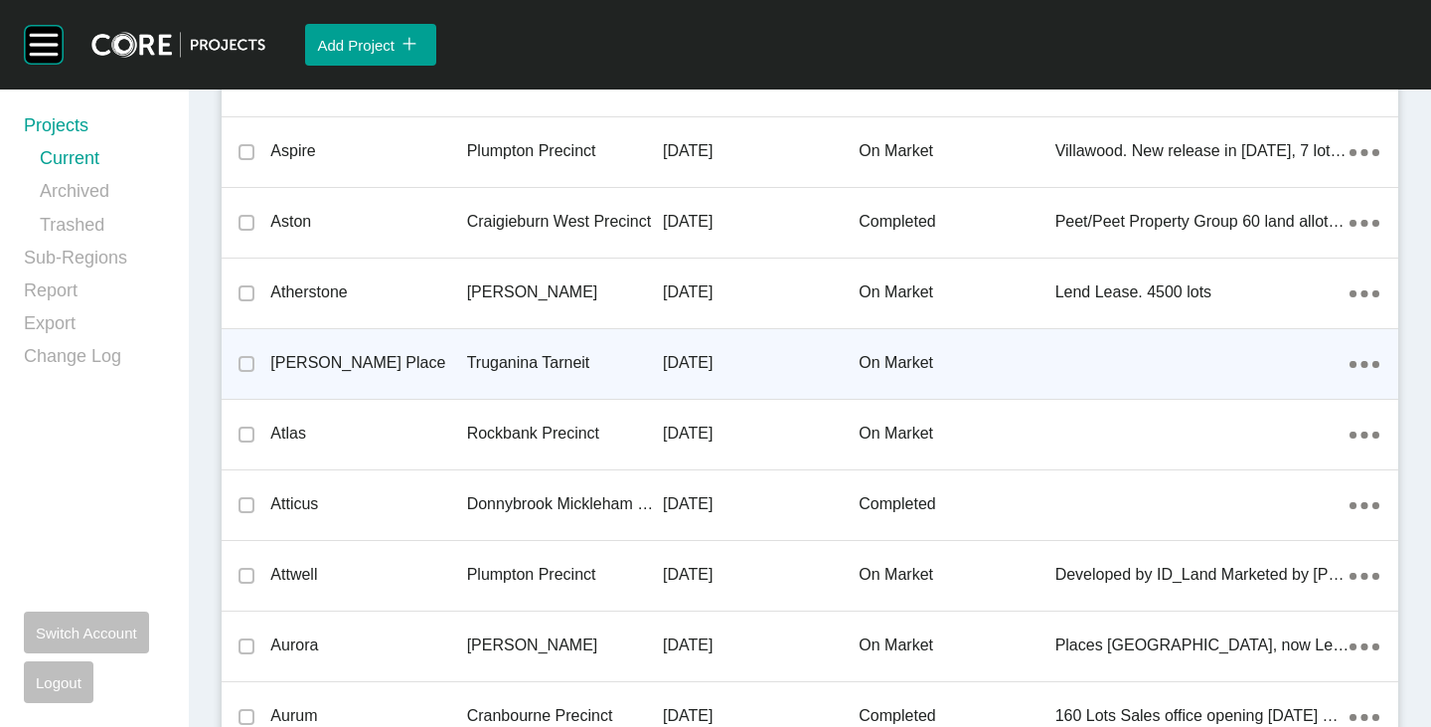
click at [308, 358] on p "[PERSON_NAME] Place" at bounding box center [368, 363] width 196 height 22
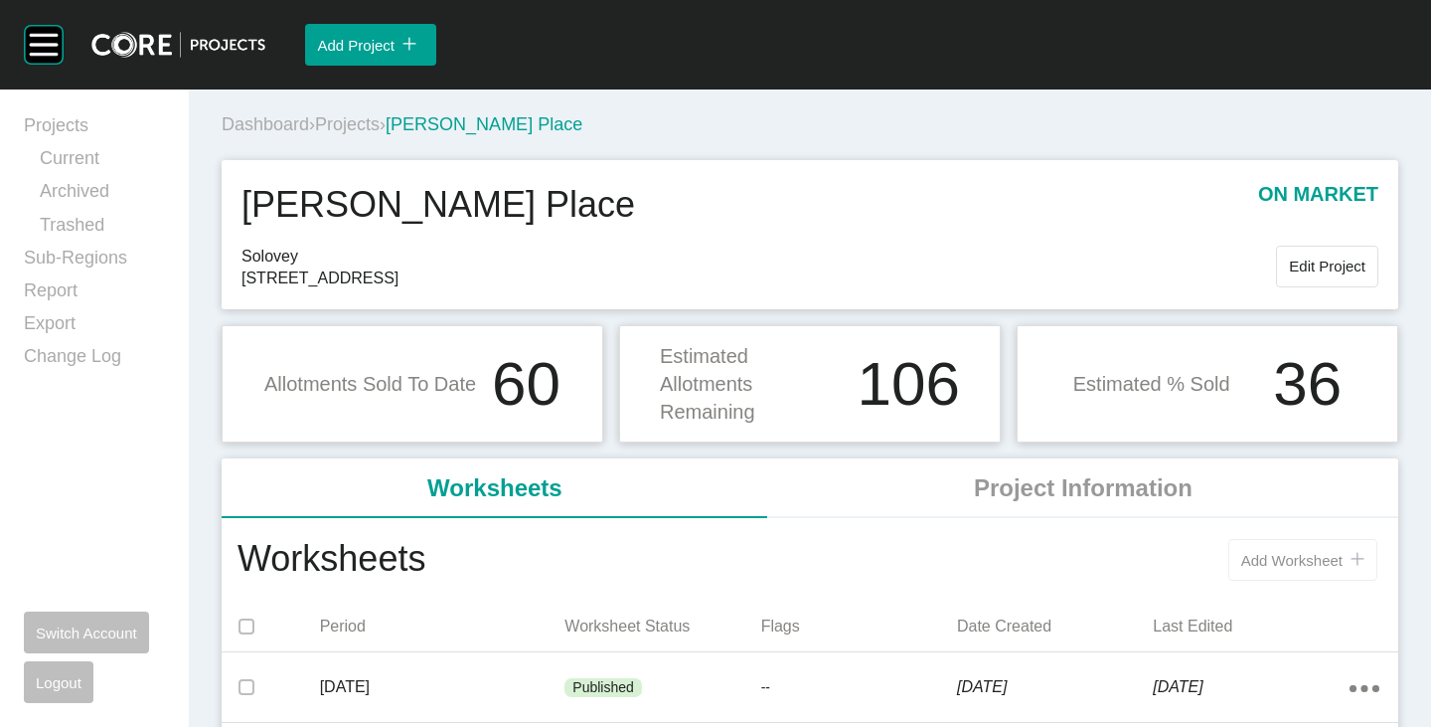
click at [1273, 558] on span "Add Worksheet" at bounding box center [1292, 560] width 101 height 17
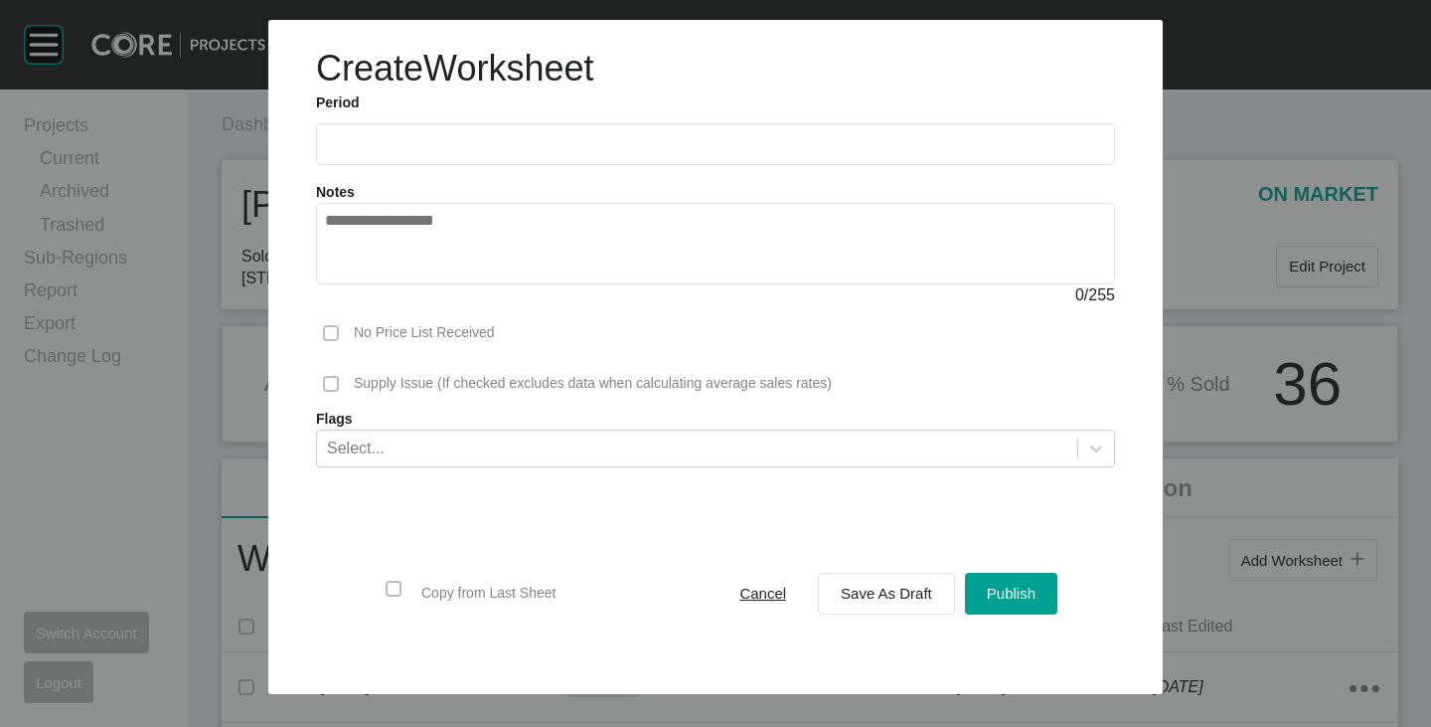
click at [556, 151] on input "text" at bounding box center [715, 143] width 781 height 17
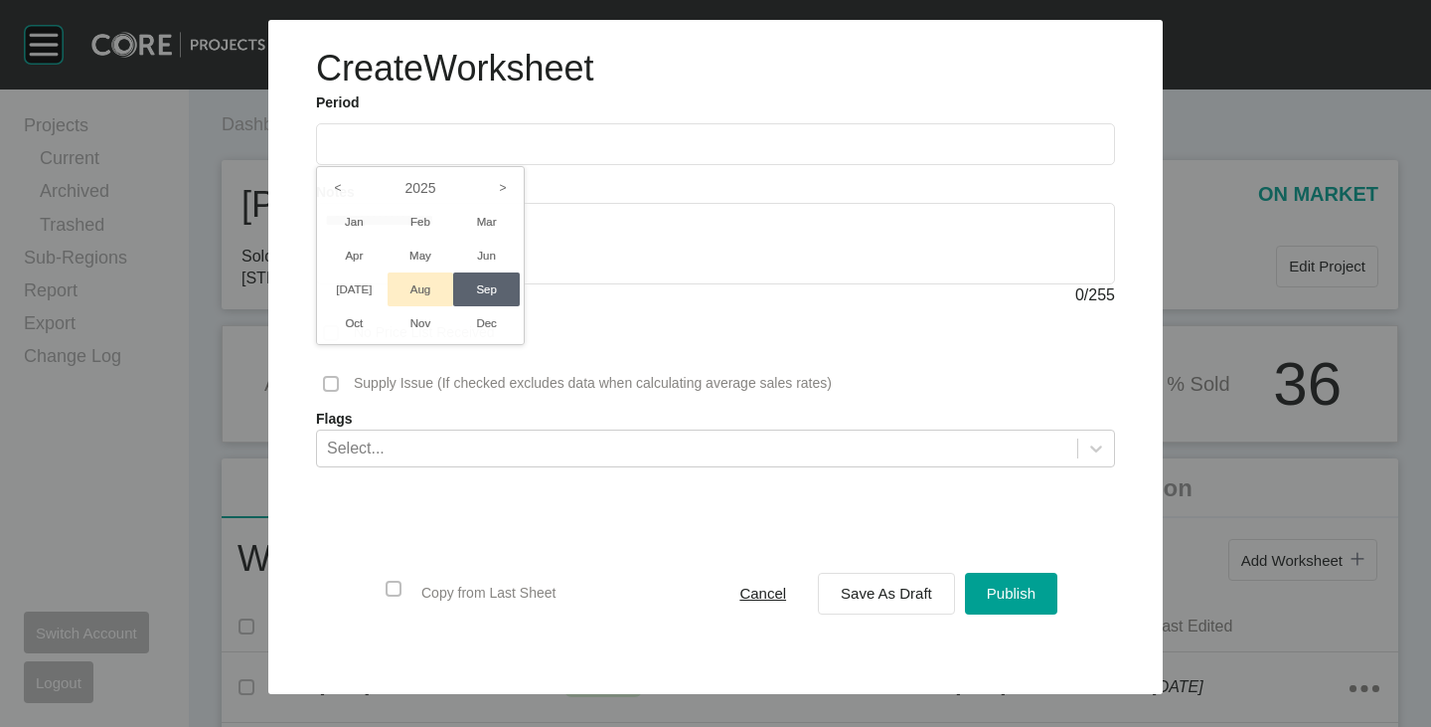
click at [432, 278] on li "Aug" at bounding box center [421, 289] width 67 height 34
type input "**********"
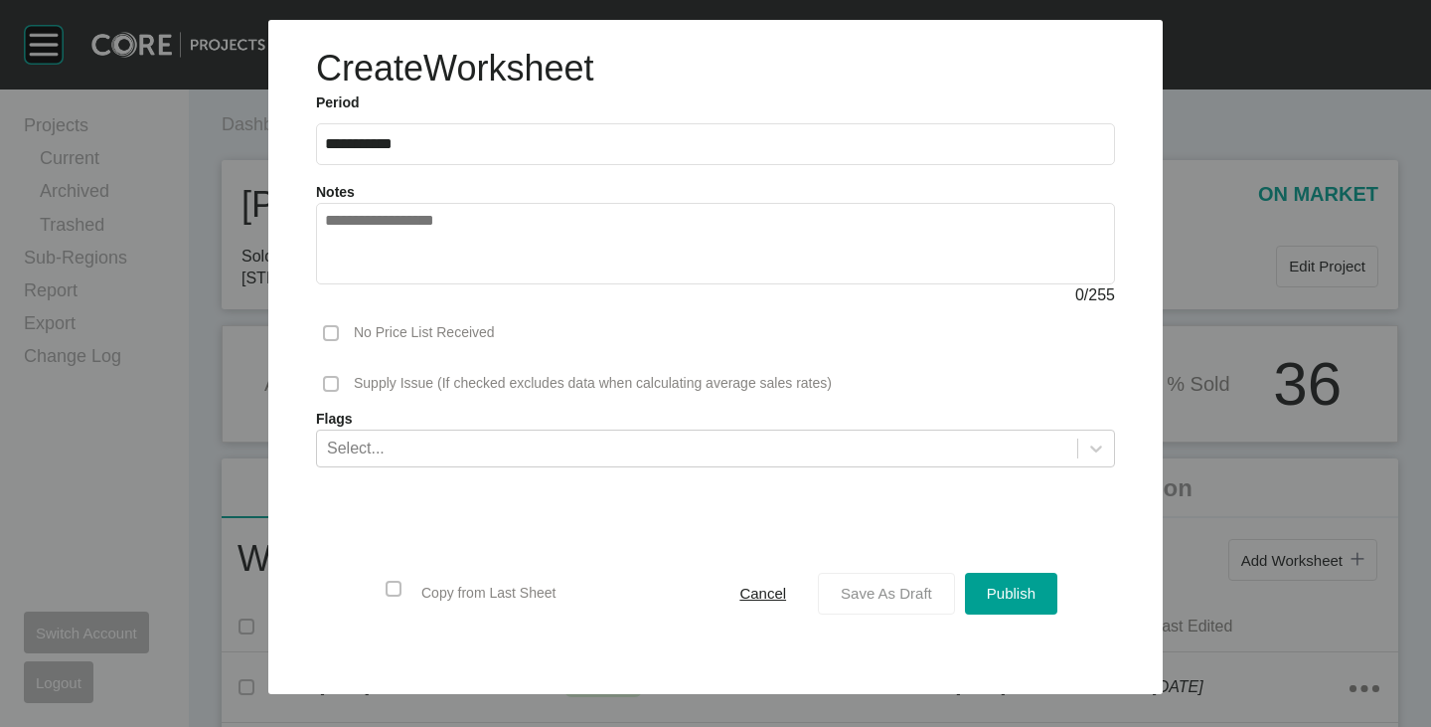
click at [866, 605] on div "Save As Draft" at bounding box center [886, 593] width 101 height 27
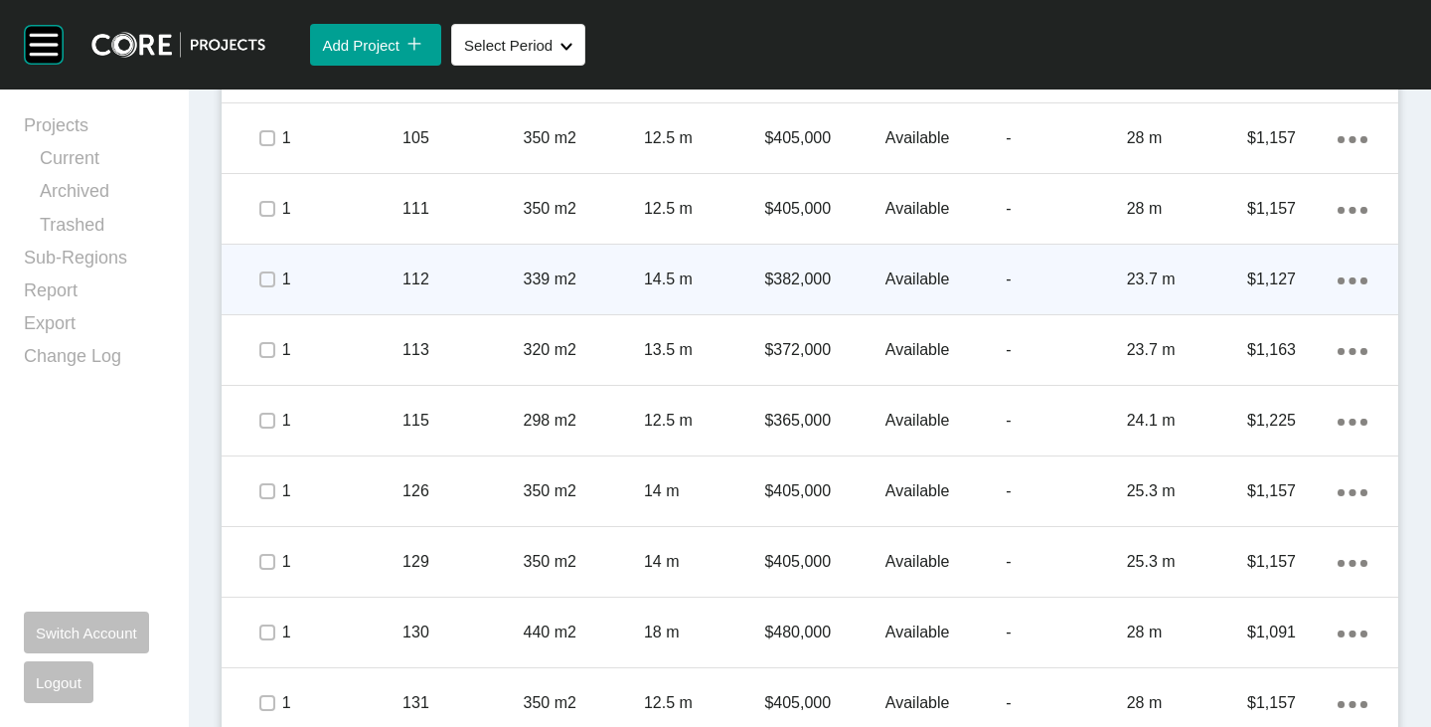
scroll to position [895, 0]
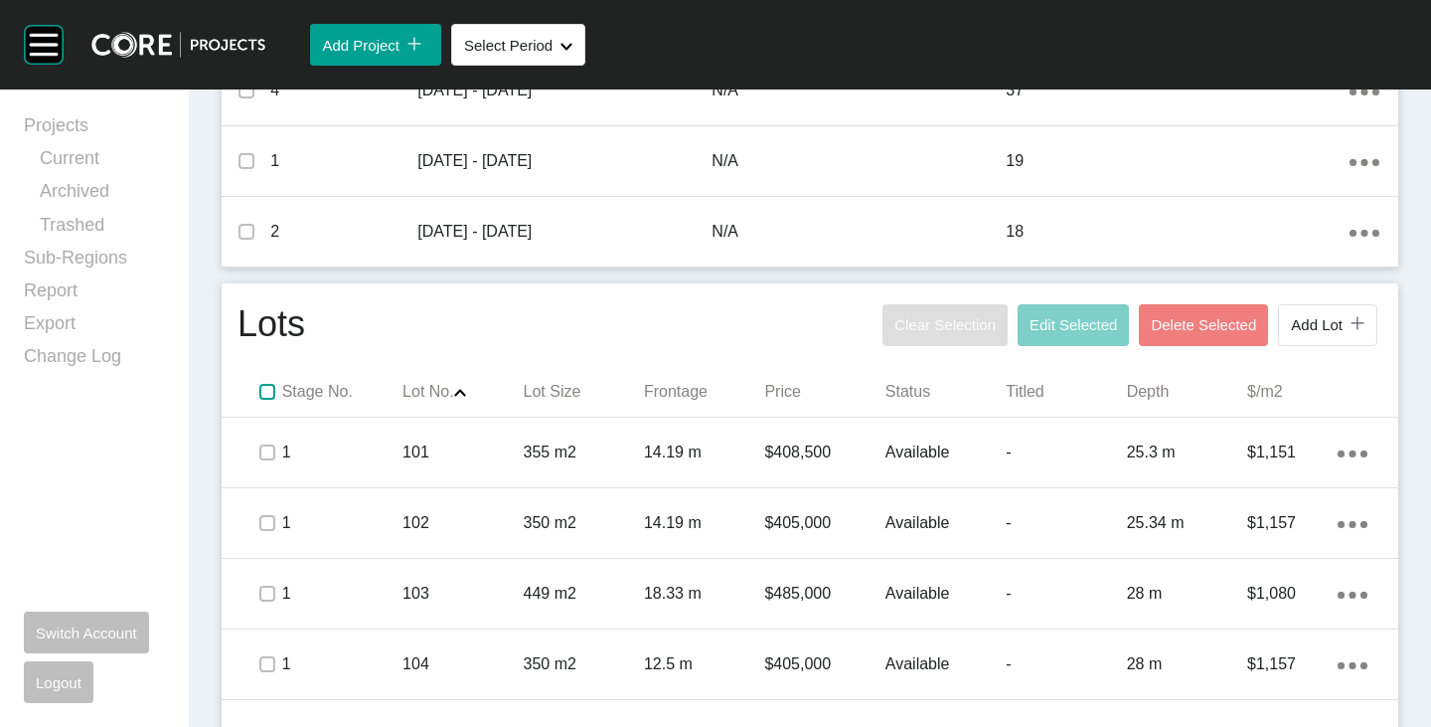
click at [259, 390] on label at bounding box center [267, 392] width 16 height 16
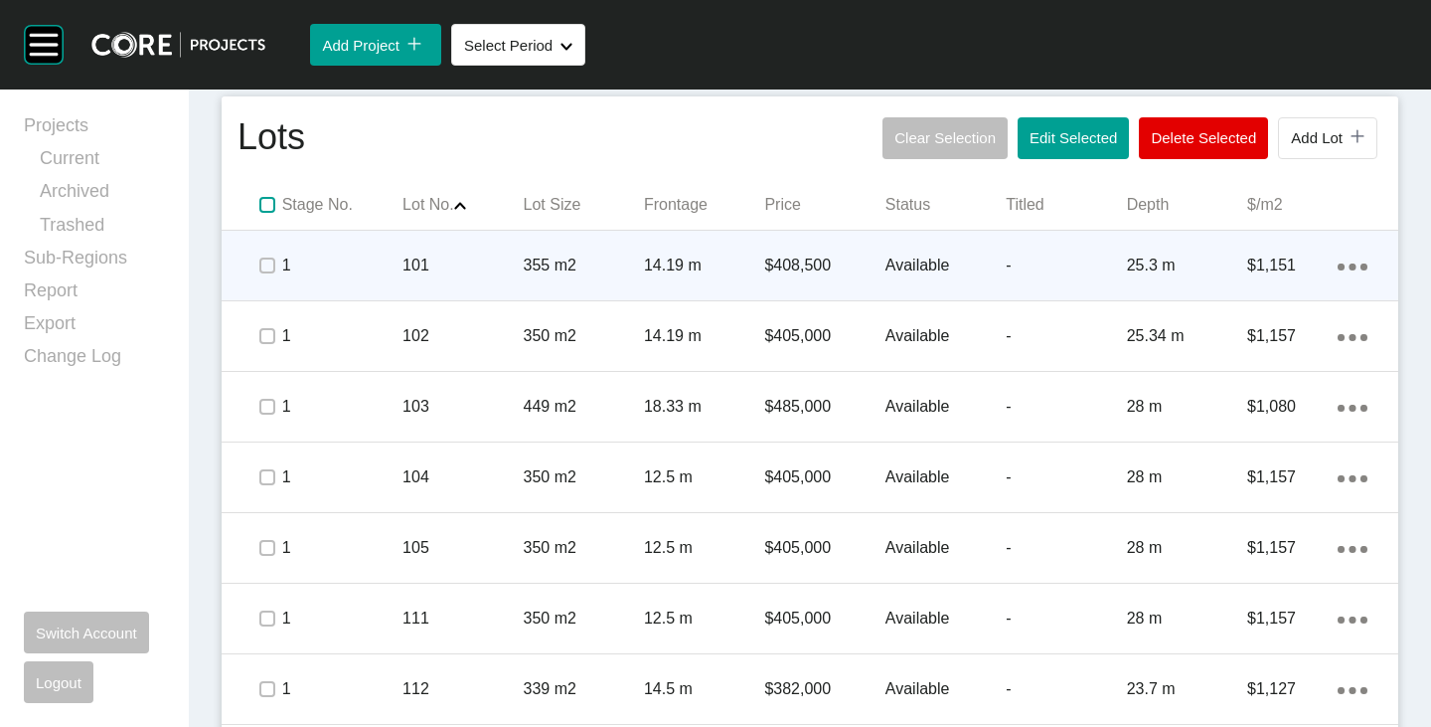
scroll to position [1093, 0]
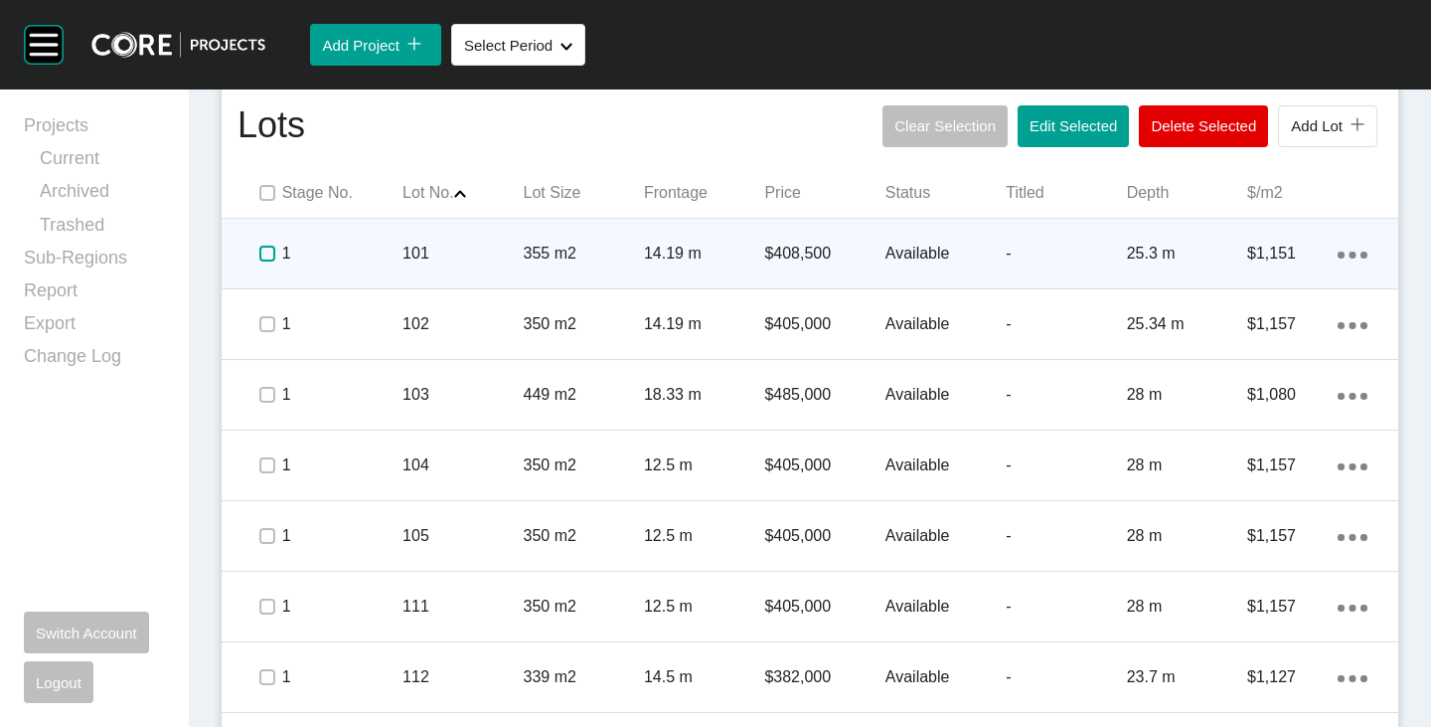
click at [264, 253] on label at bounding box center [267, 254] width 16 height 16
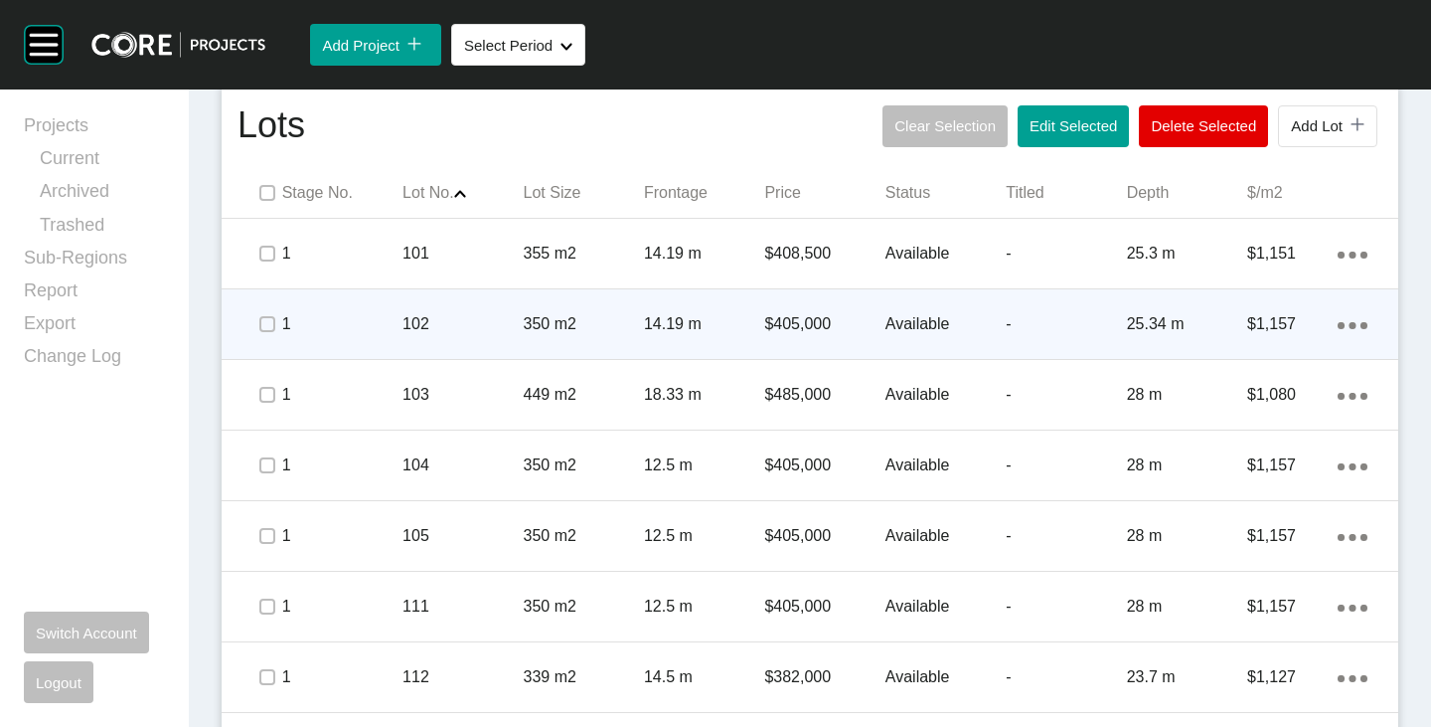
click at [262, 339] on div at bounding box center [266, 324] width 30 height 70
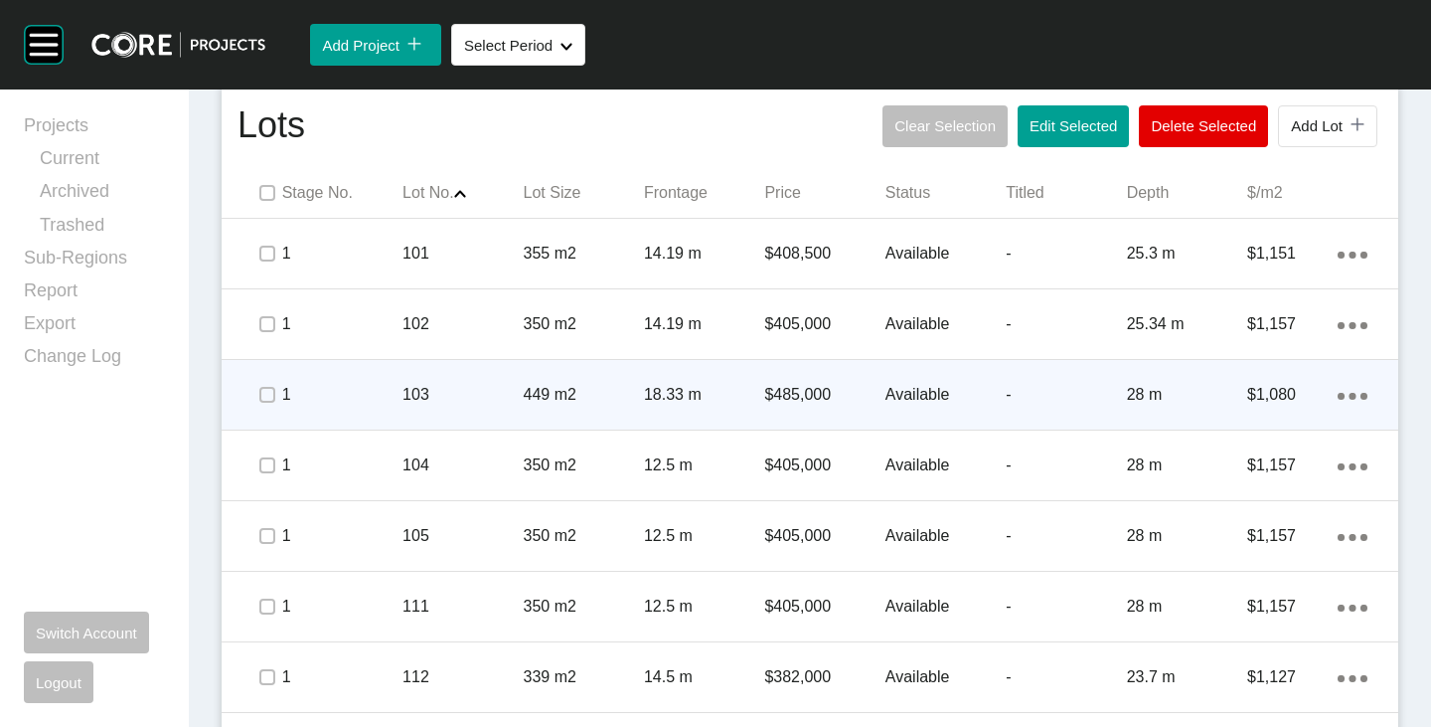
click at [251, 411] on div at bounding box center [266, 395] width 30 height 70
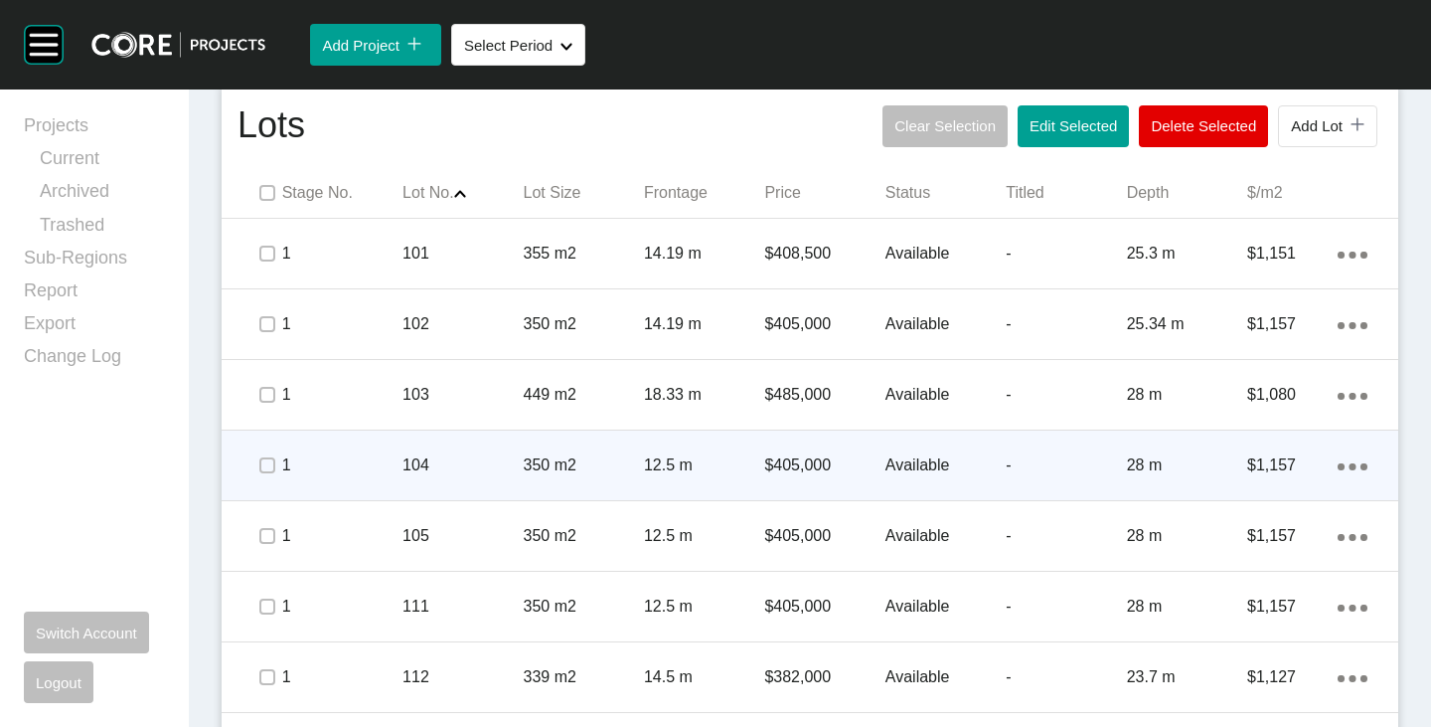
click at [263, 487] on div at bounding box center [266, 465] width 30 height 70
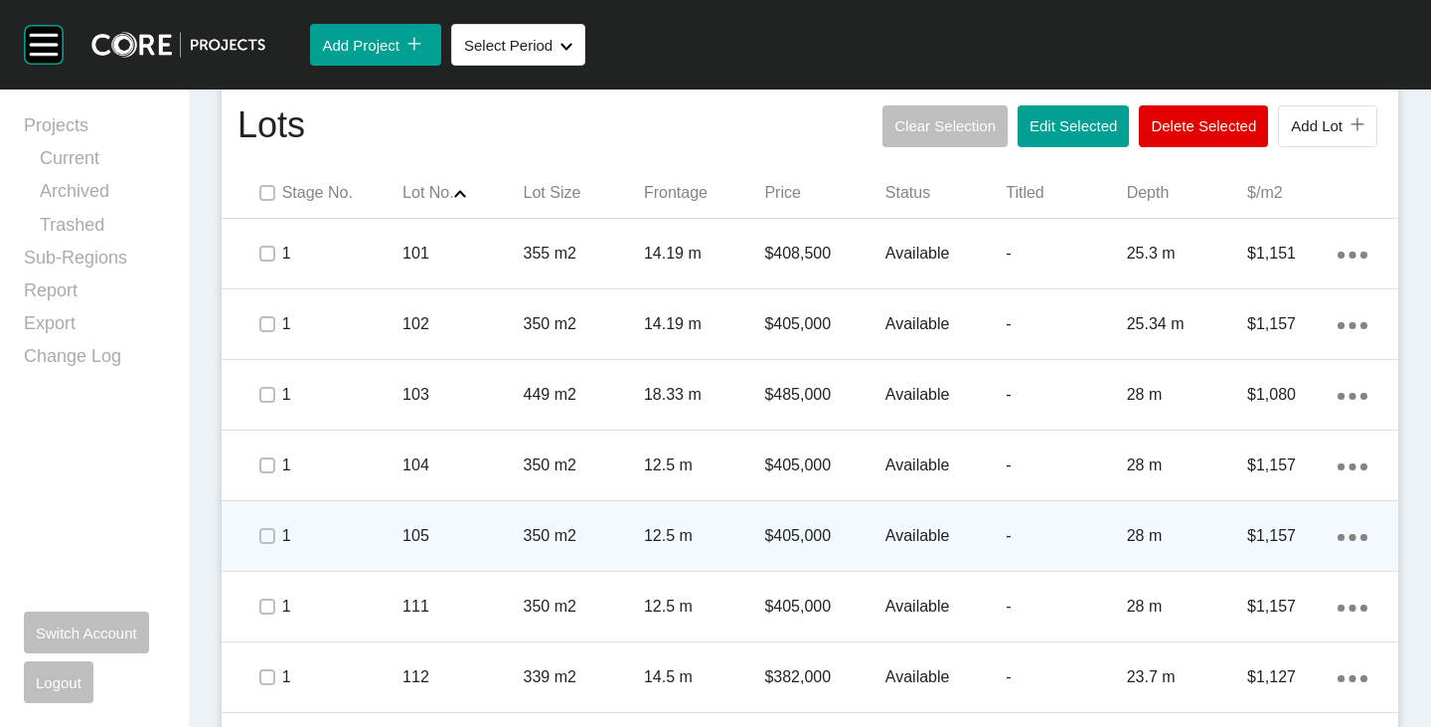
click at [264, 548] on span at bounding box center [266, 536] width 30 height 30
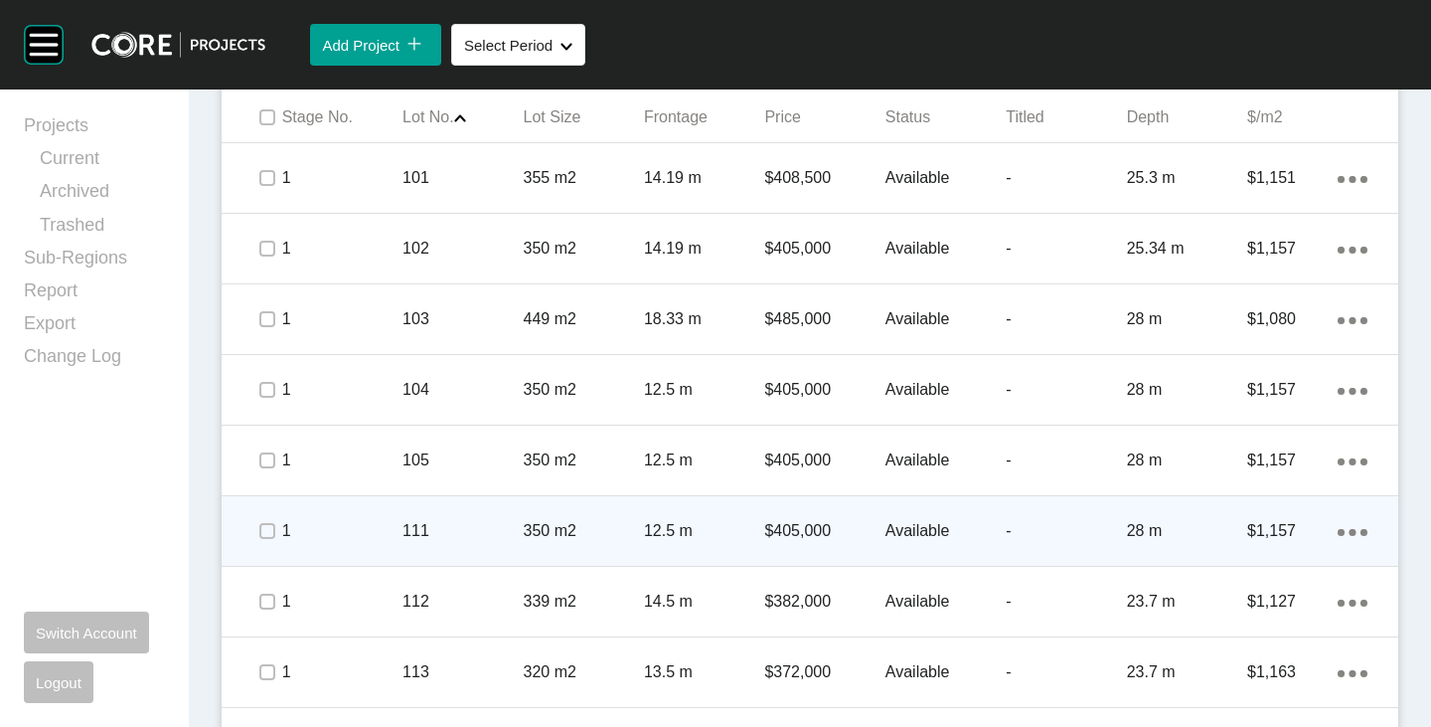
scroll to position [1193, 0]
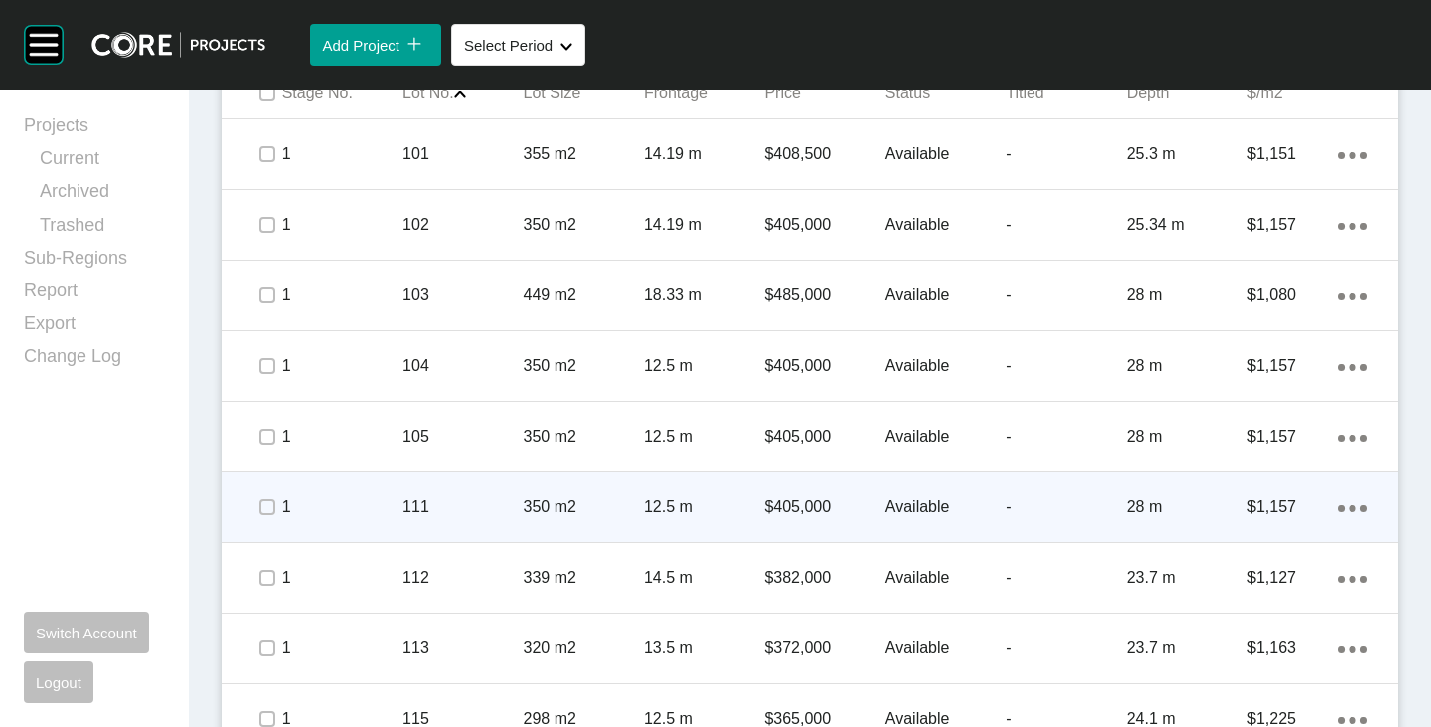
click at [263, 516] on span at bounding box center [266, 507] width 30 height 30
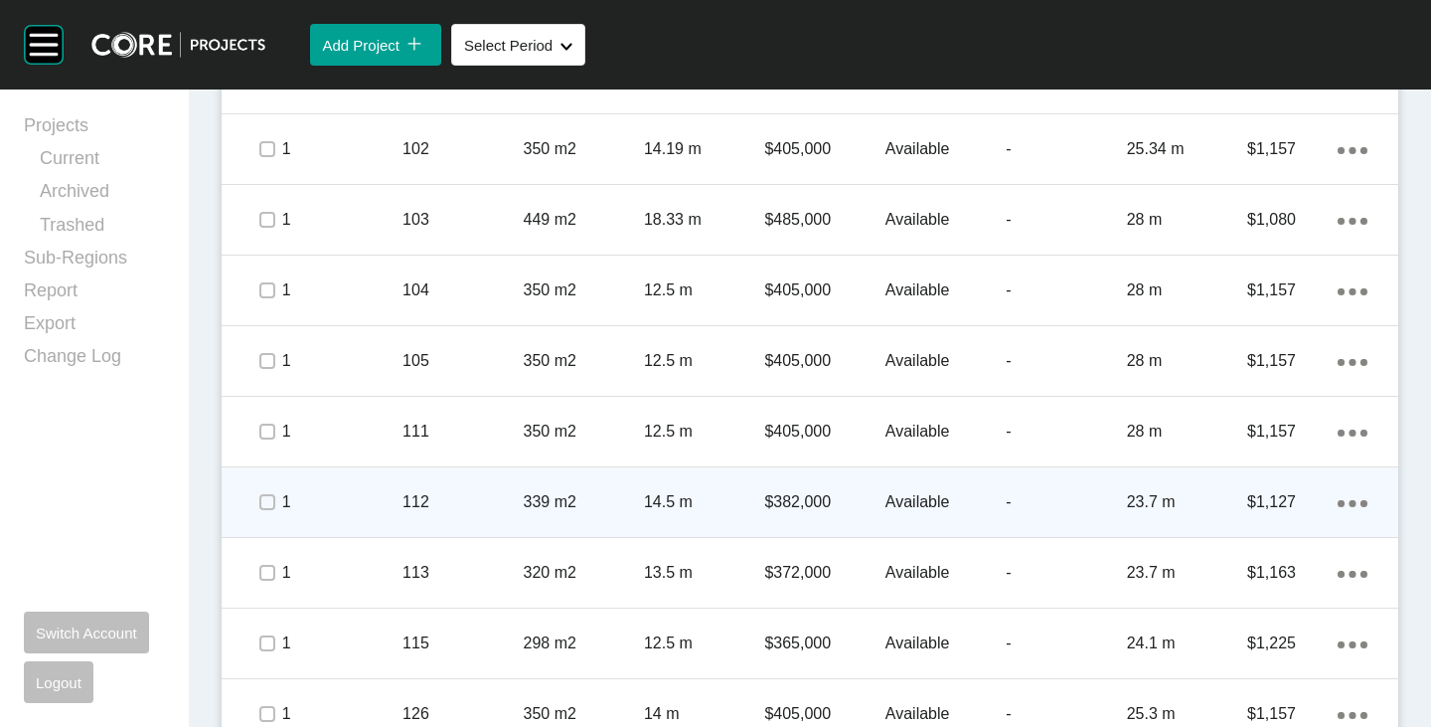
scroll to position [1292, 0]
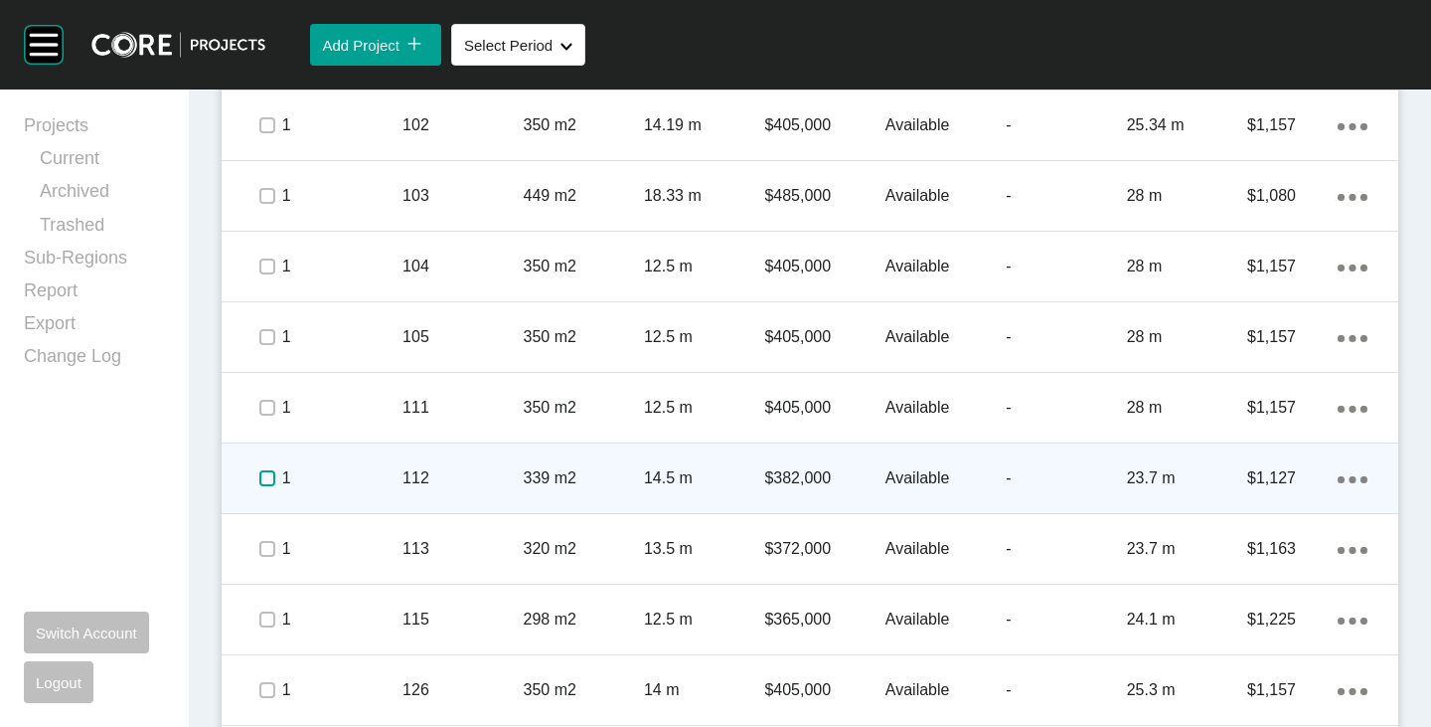
click at [260, 482] on label at bounding box center [267, 478] width 16 height 16
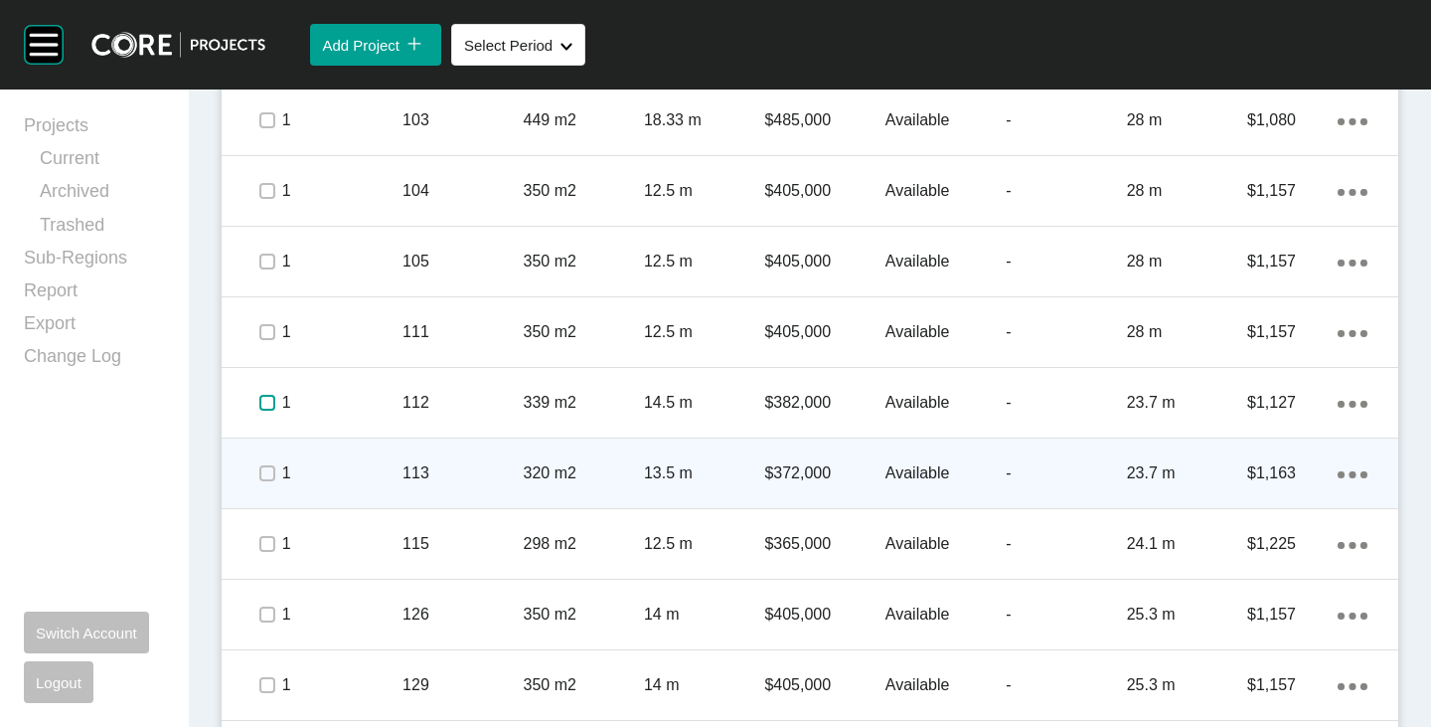
scroll to position [1392, 0]
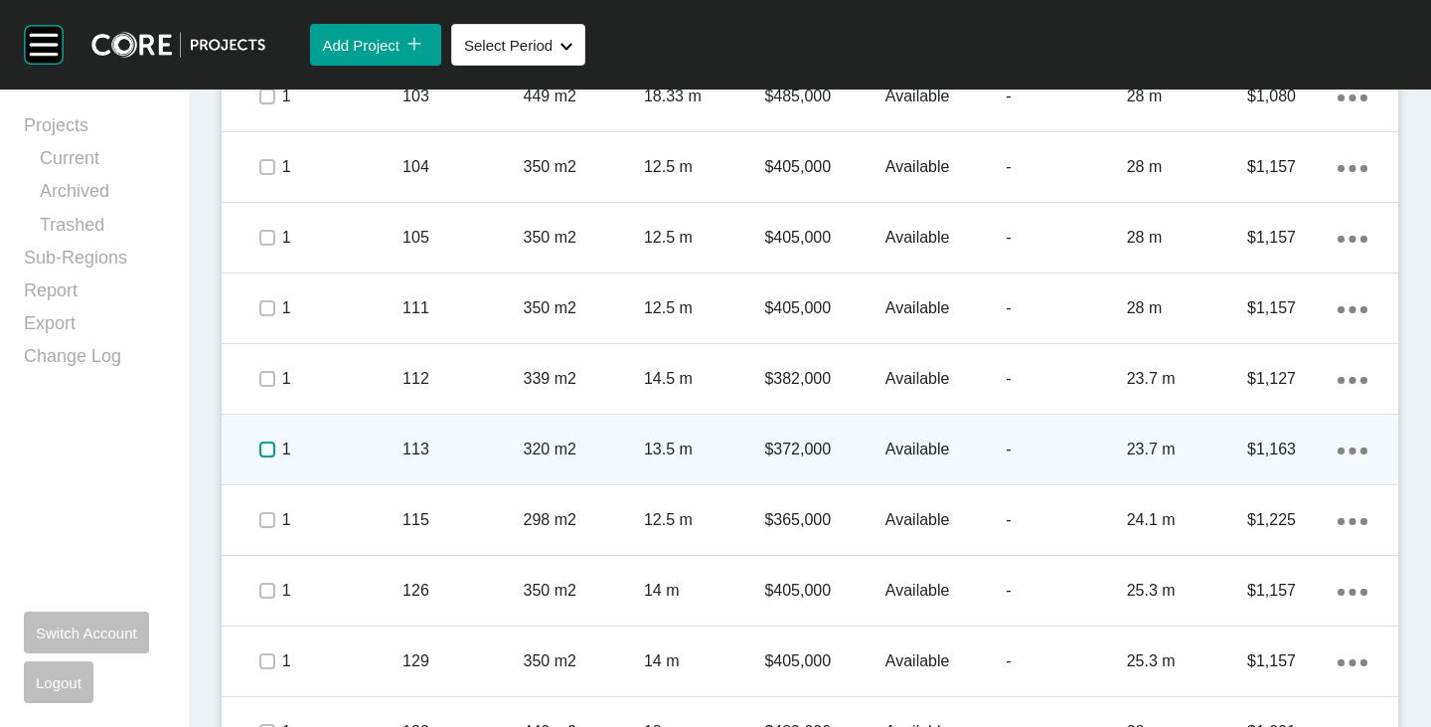
click at [267, 455] on label at bounding box center [267, 449] width 16 height 16
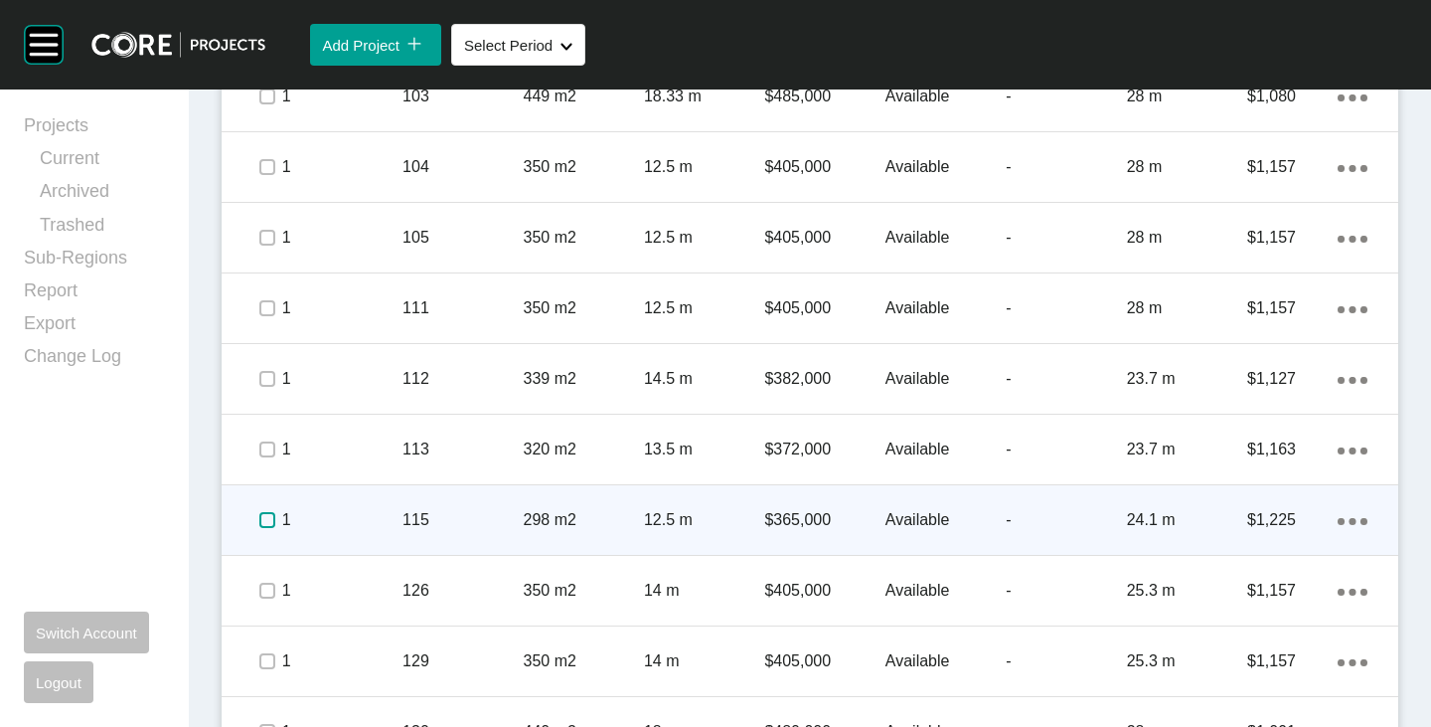
click at [262, 522] on label at bounding box center [267, 520] width 16 height 16
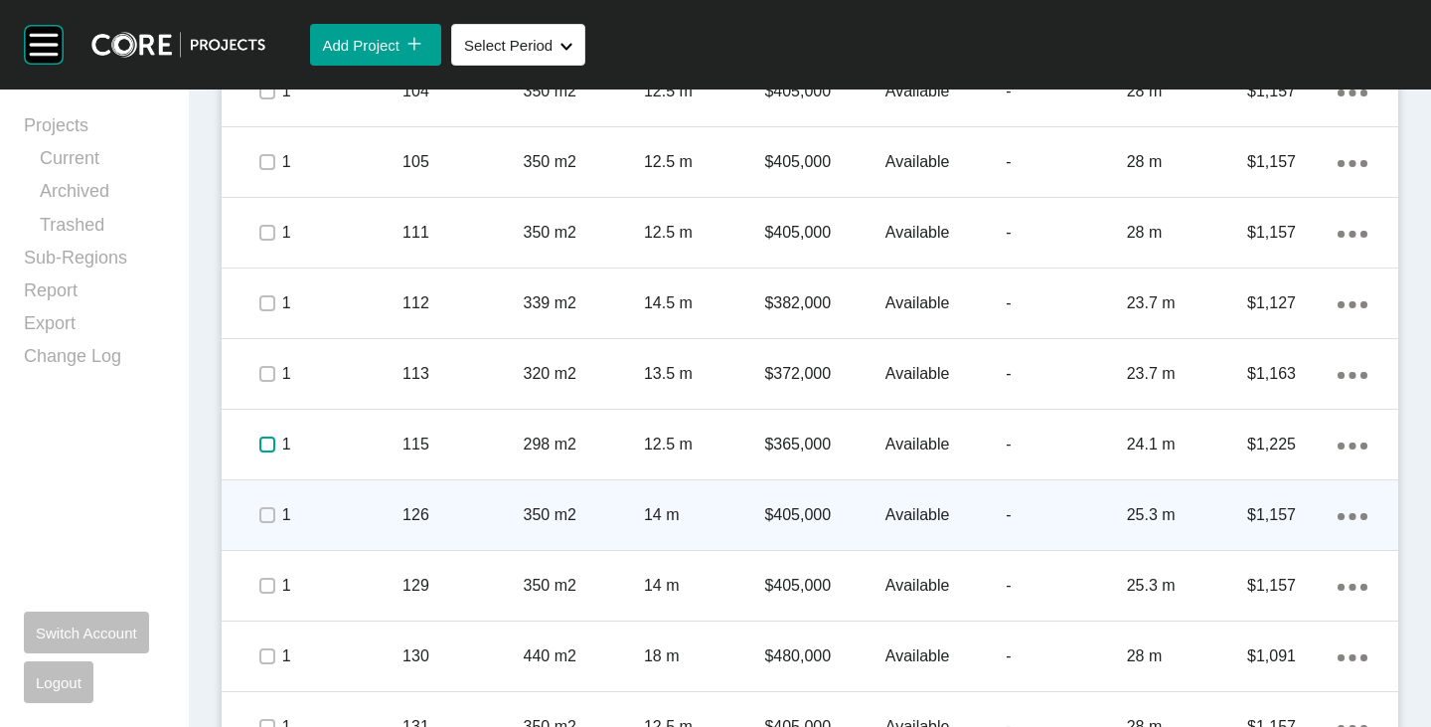
scroll to position [1491, 0]
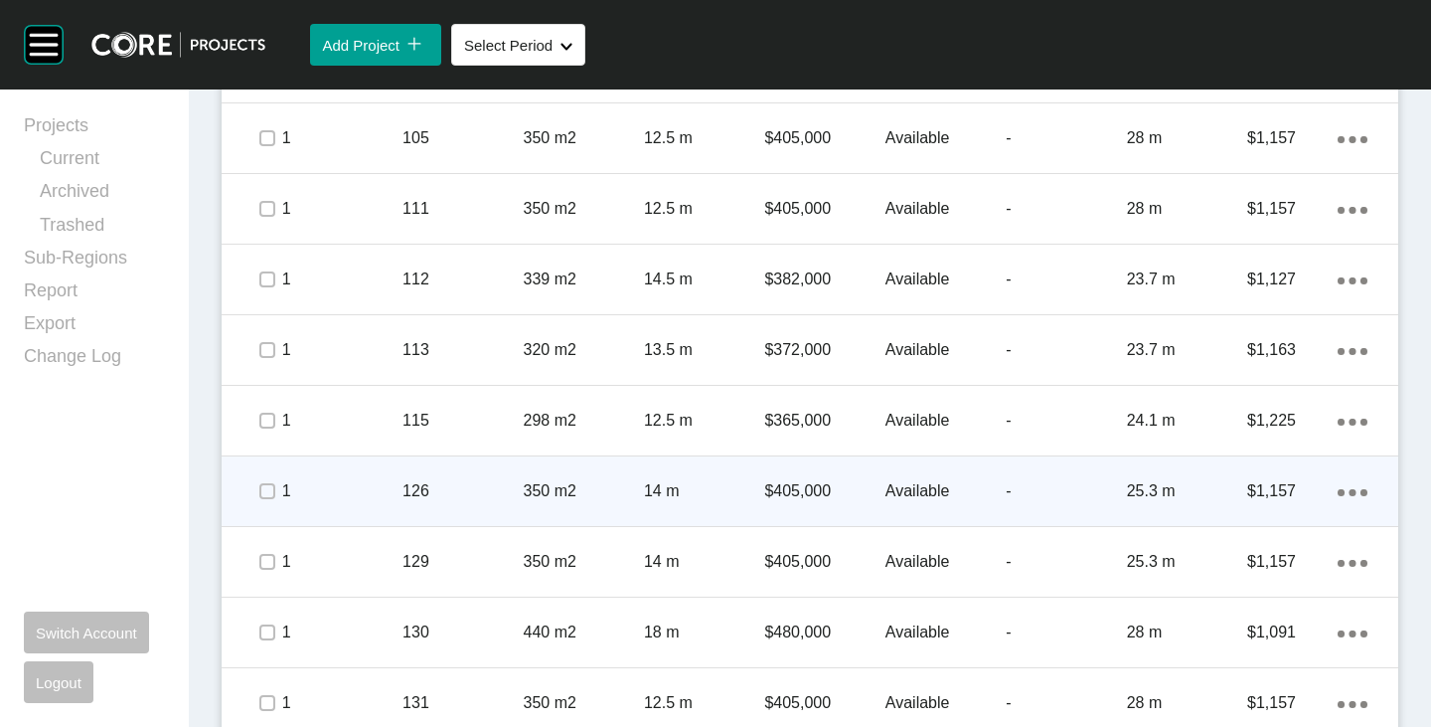
click at [264, 500] on span at bounding box center [266, 491] width 30 height 30
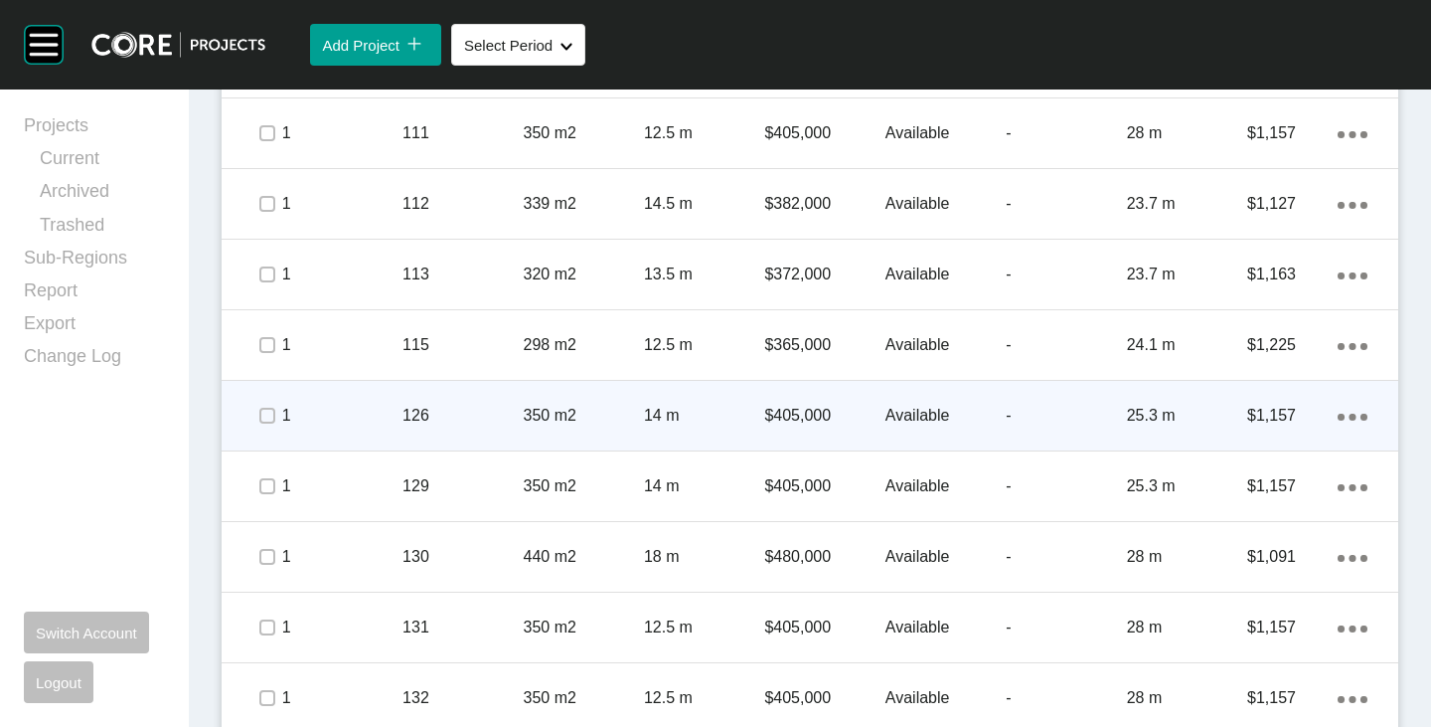
scroll to position [1590, 0]
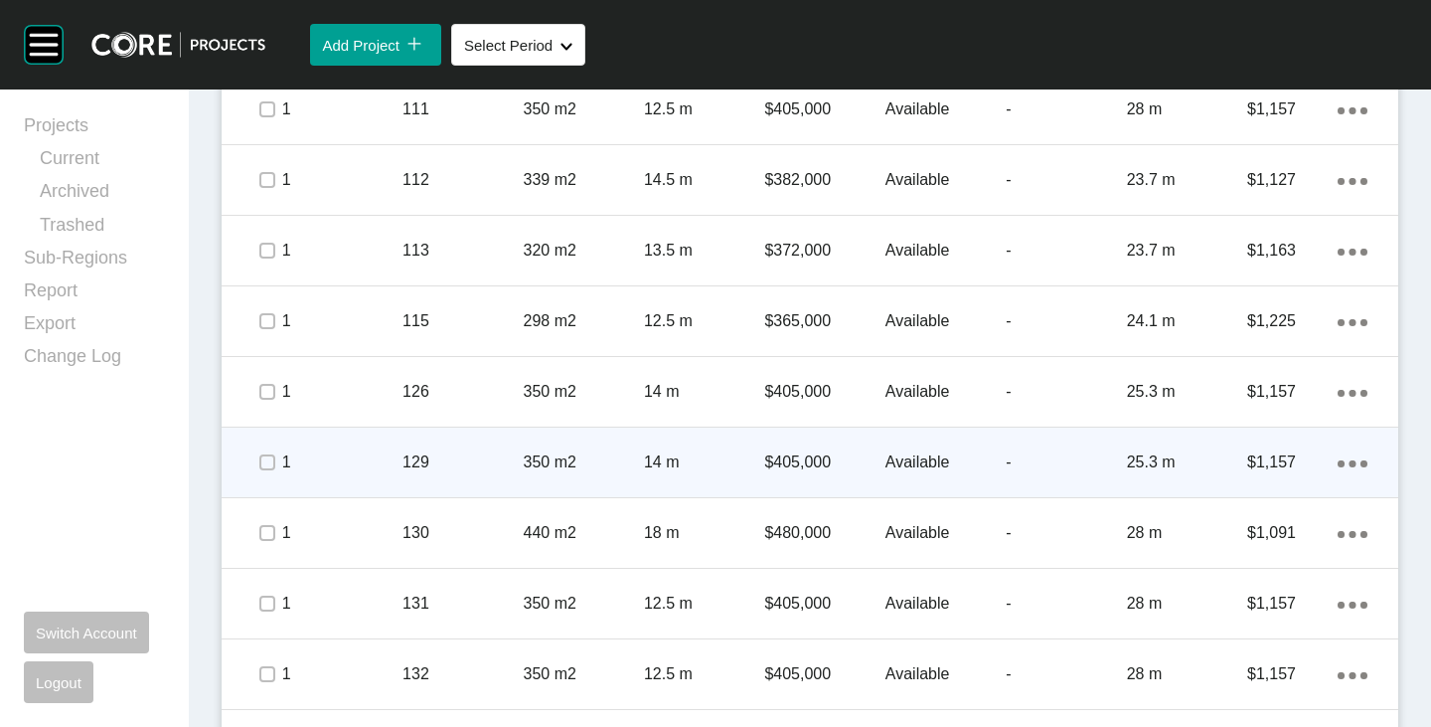
click at [262, 475] on span at bounding box center [266, 462] width 30 height 30
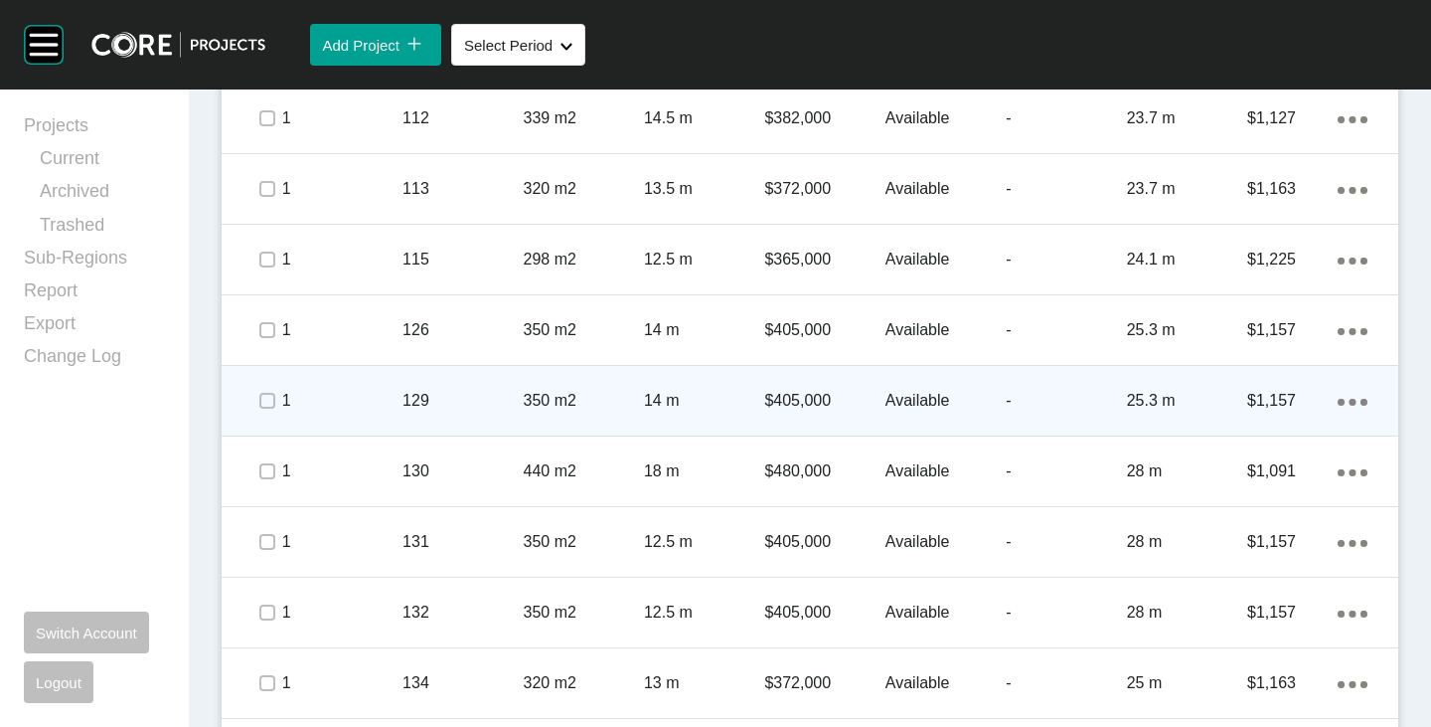
scroll to position [1690, 0]
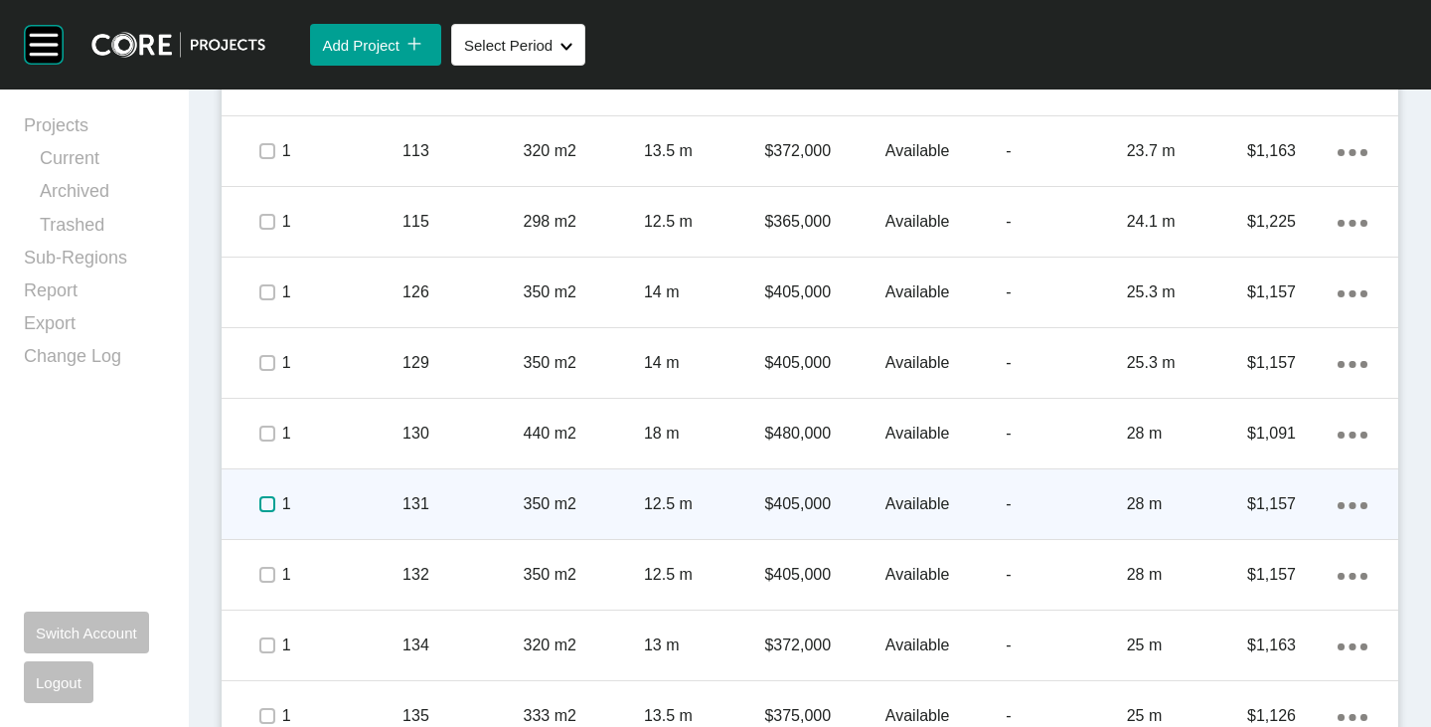
click at [264, 509] on label at bounding box center [267, 504] width 16 height 16
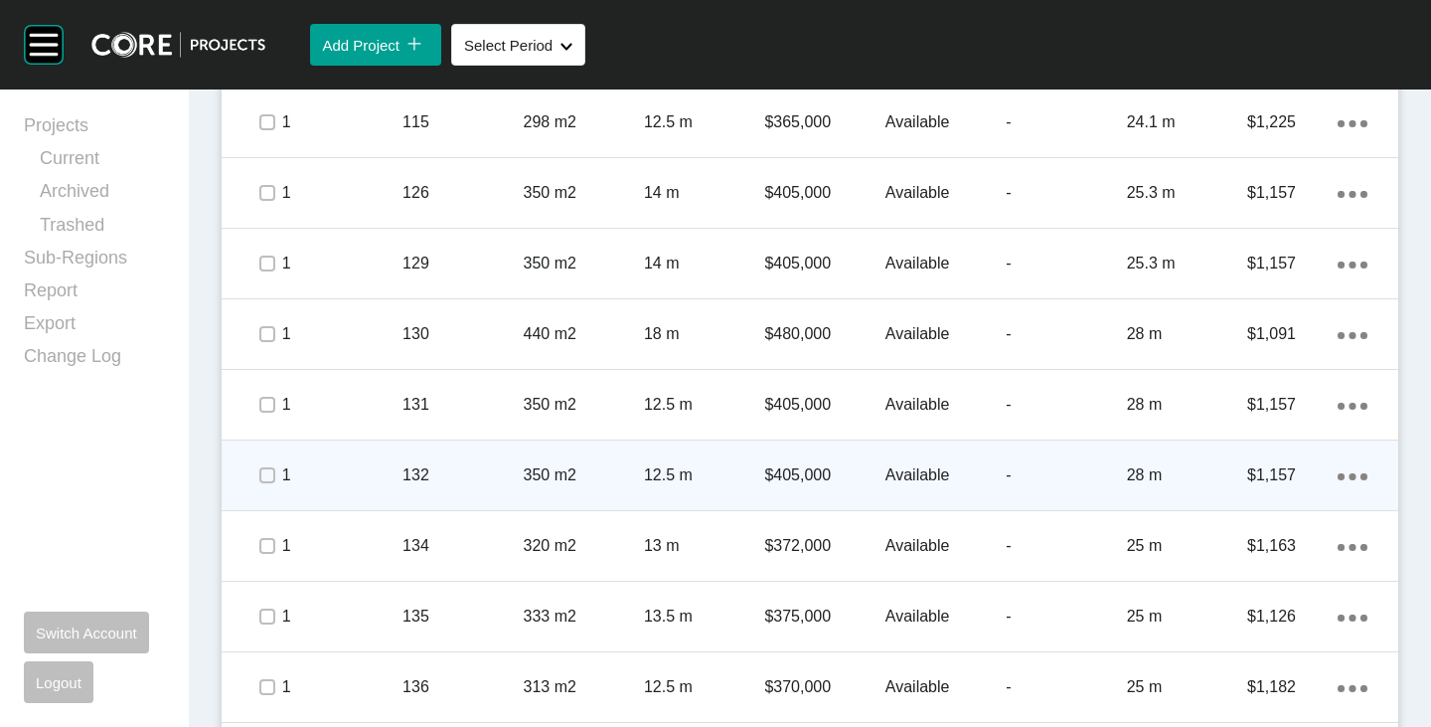
click at [267, 491] on div at bounding box center [266, 475] width 30 height 70
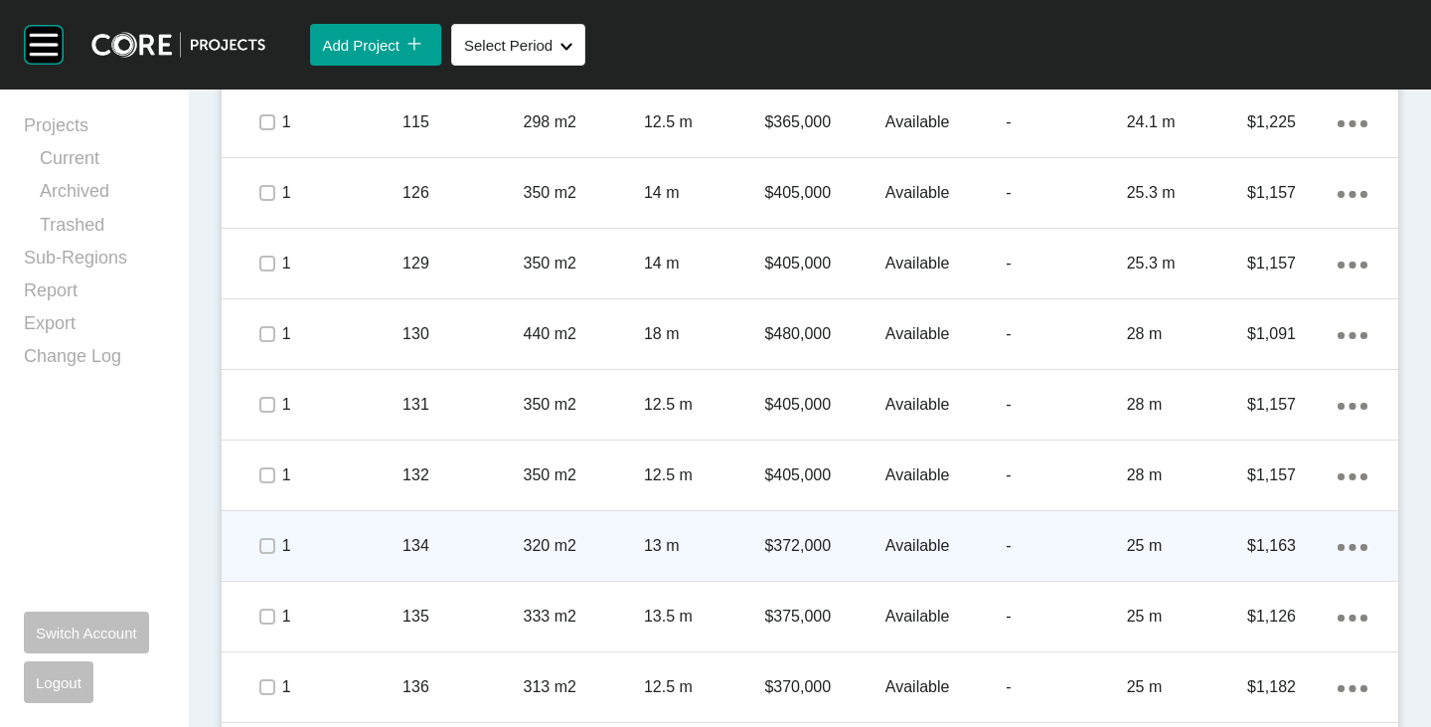
click at [268, 557] on span at bounding box center [266, 546] width 30 height 30
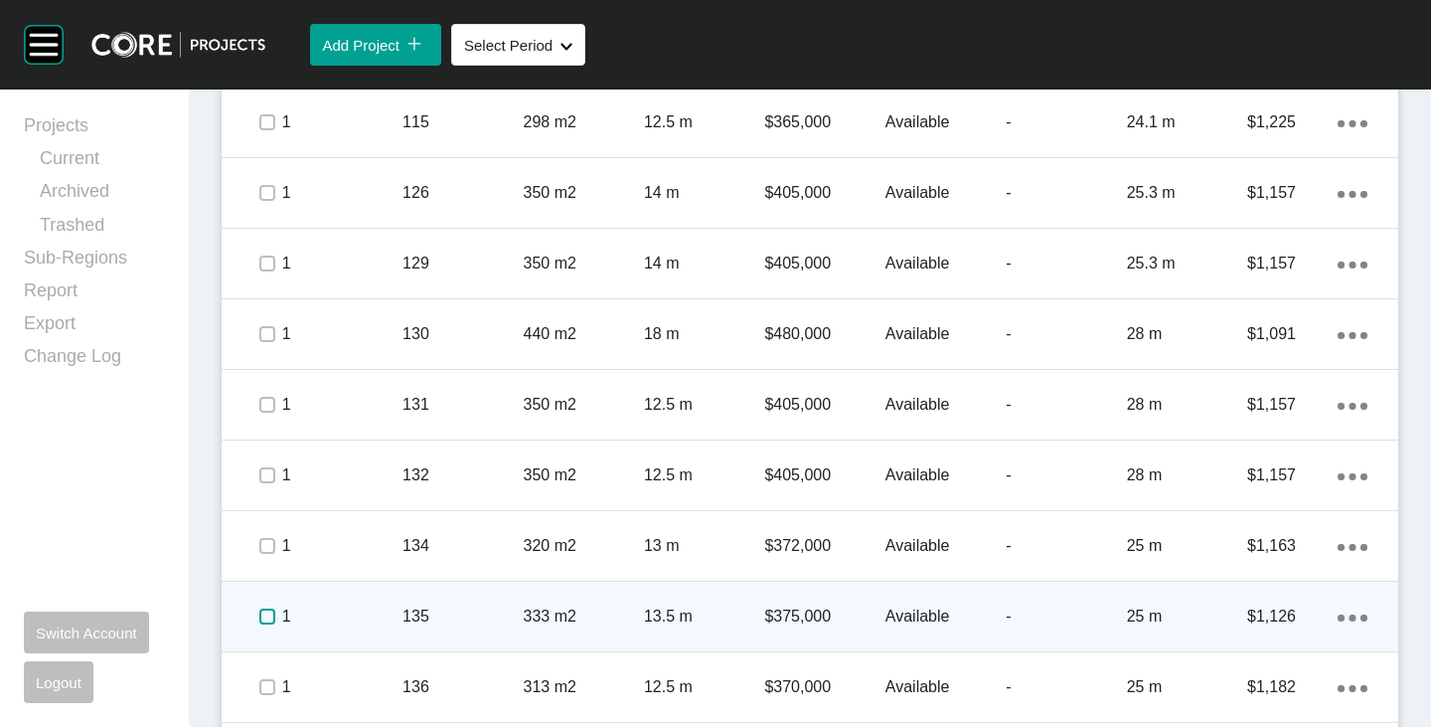
click at [266, 613] on label at bounding box center [267, 616] width 16 height 16
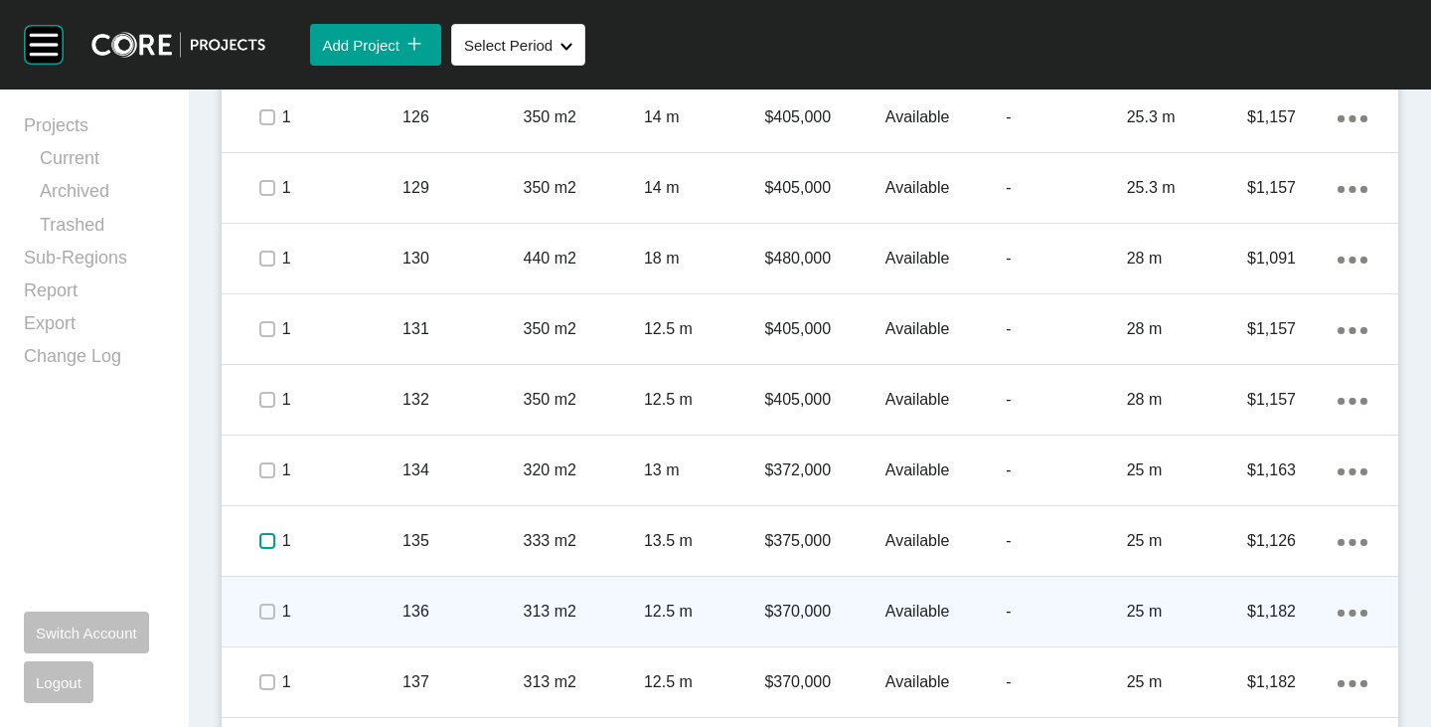
scroll to position [1889, 0]
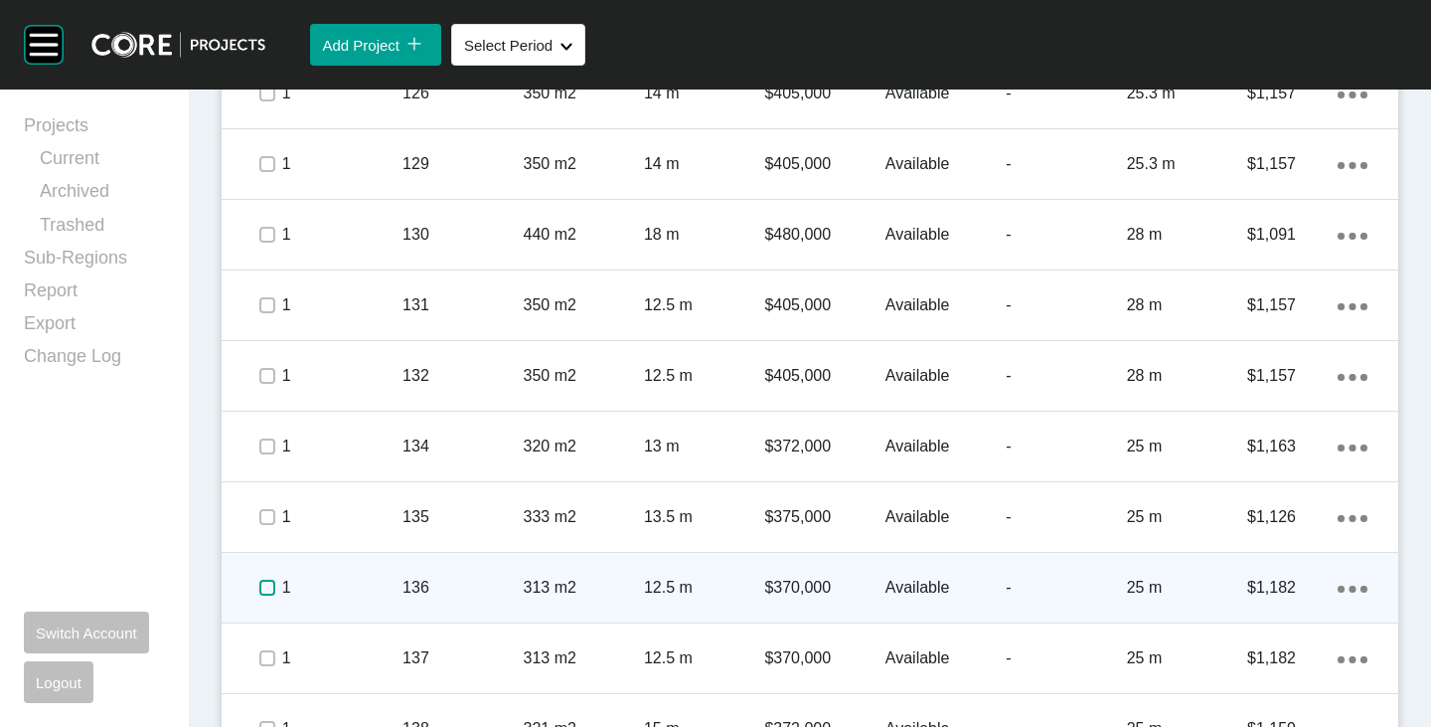
click at [259, 586] on label at bounding box center [267, 588] width 16 height 16
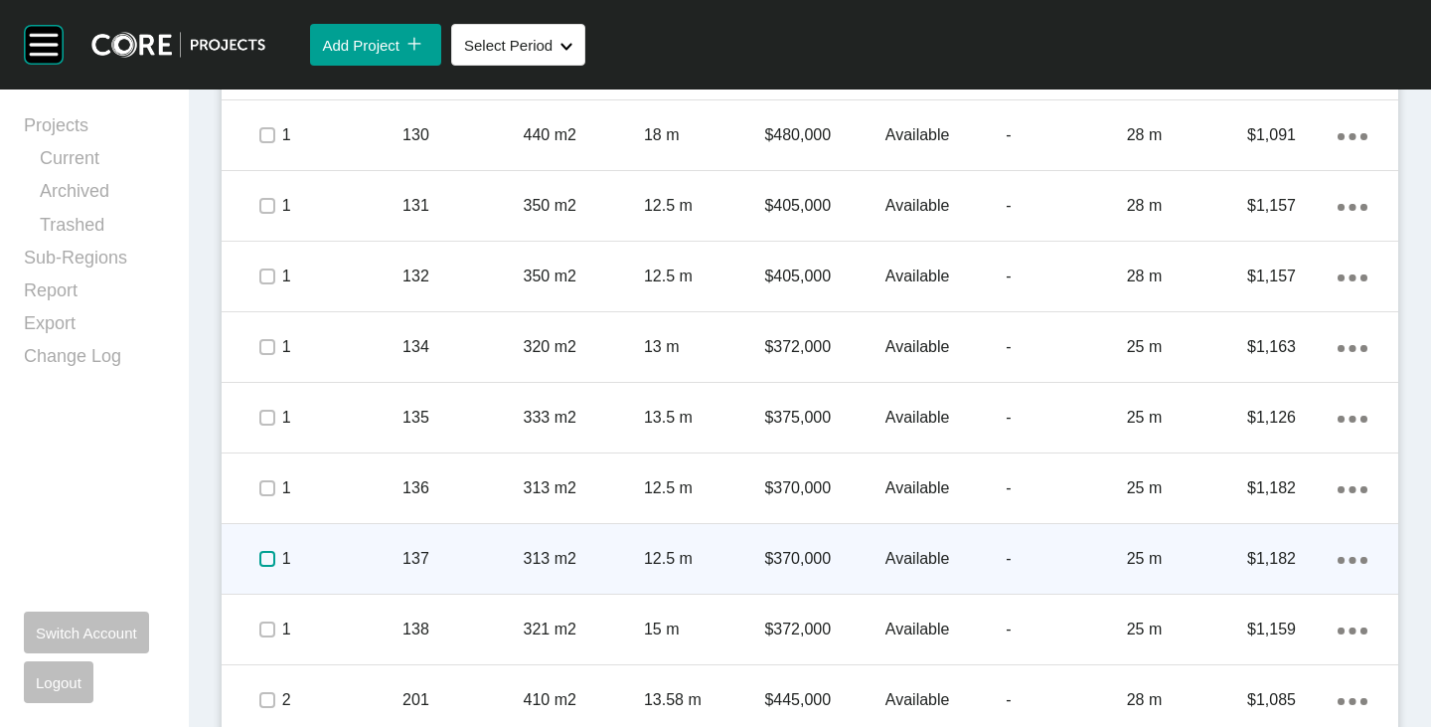
click at [259, 567] on label at bounding box center [267, 559] width 16 height 16
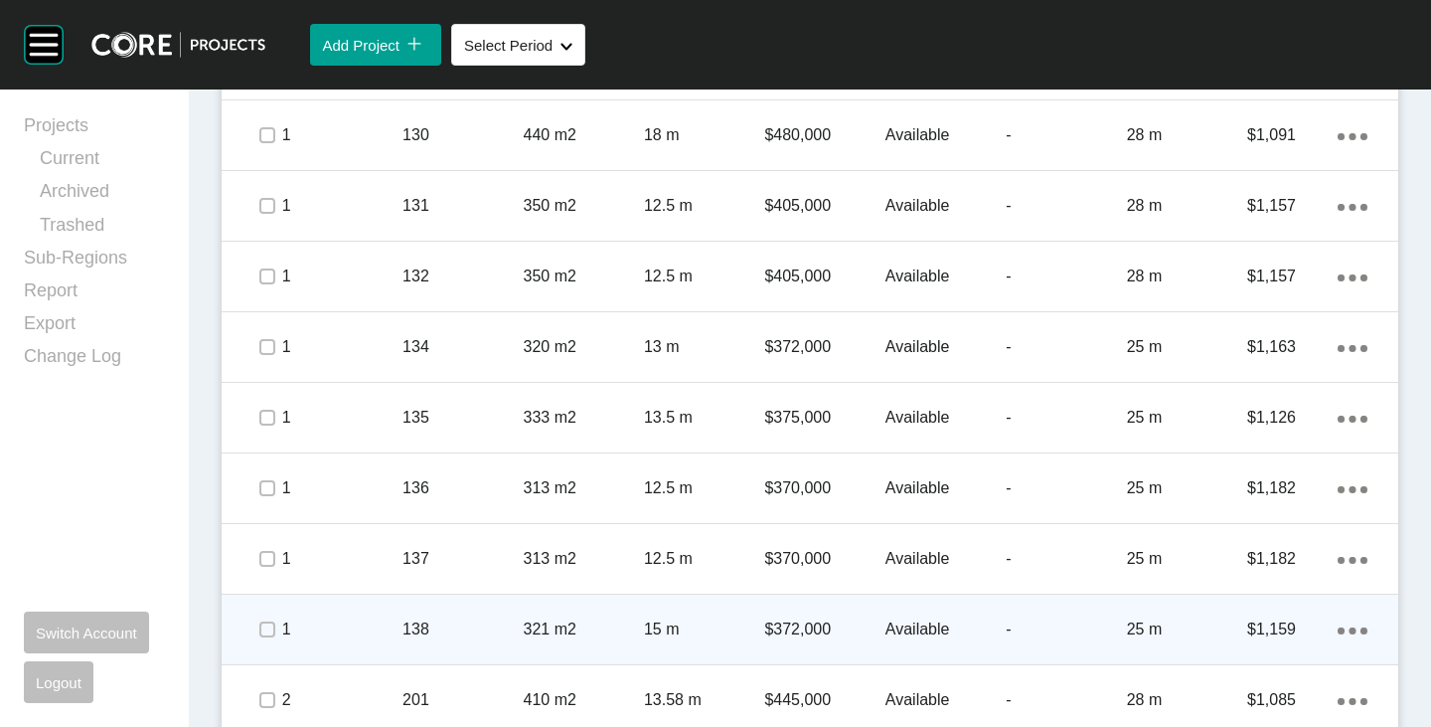
click at [255, 635] on span at bounding box center [266, 629] width 30 height 30
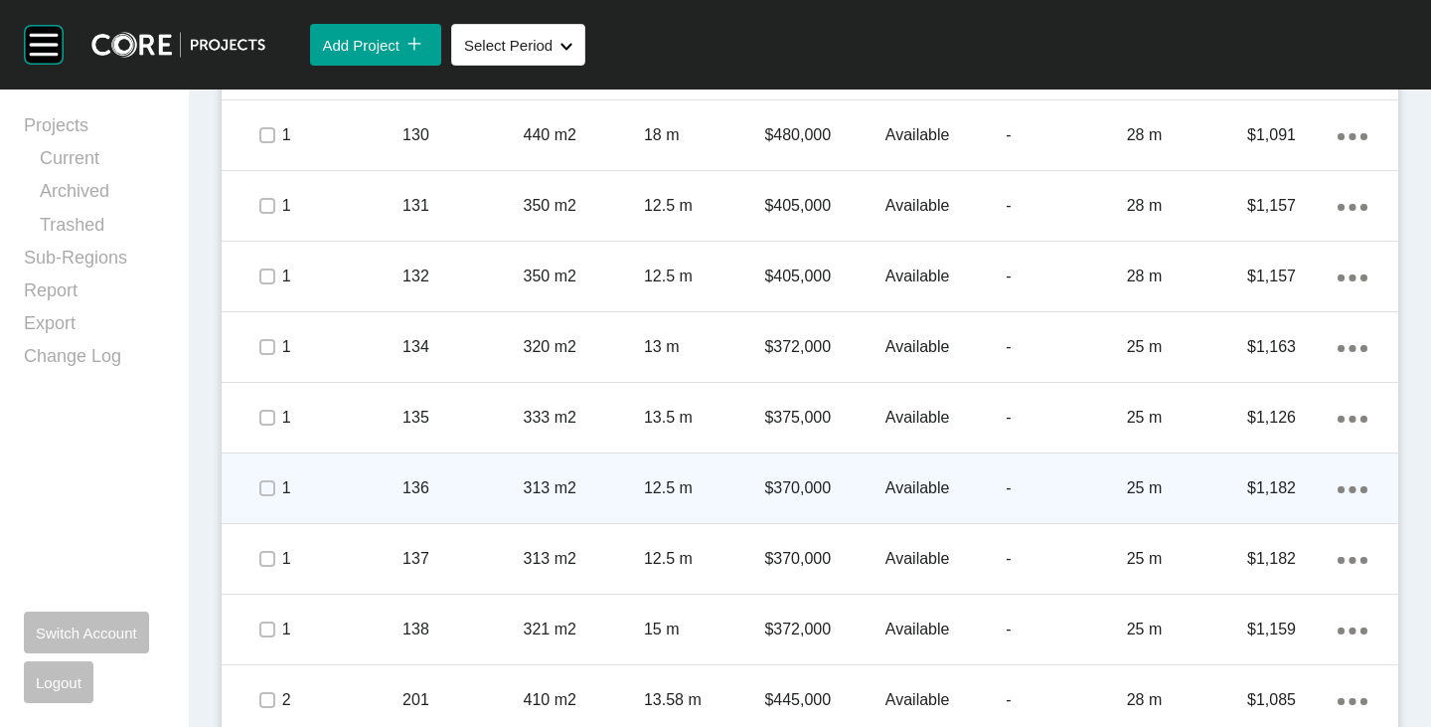
scroll to position [2485, 0]
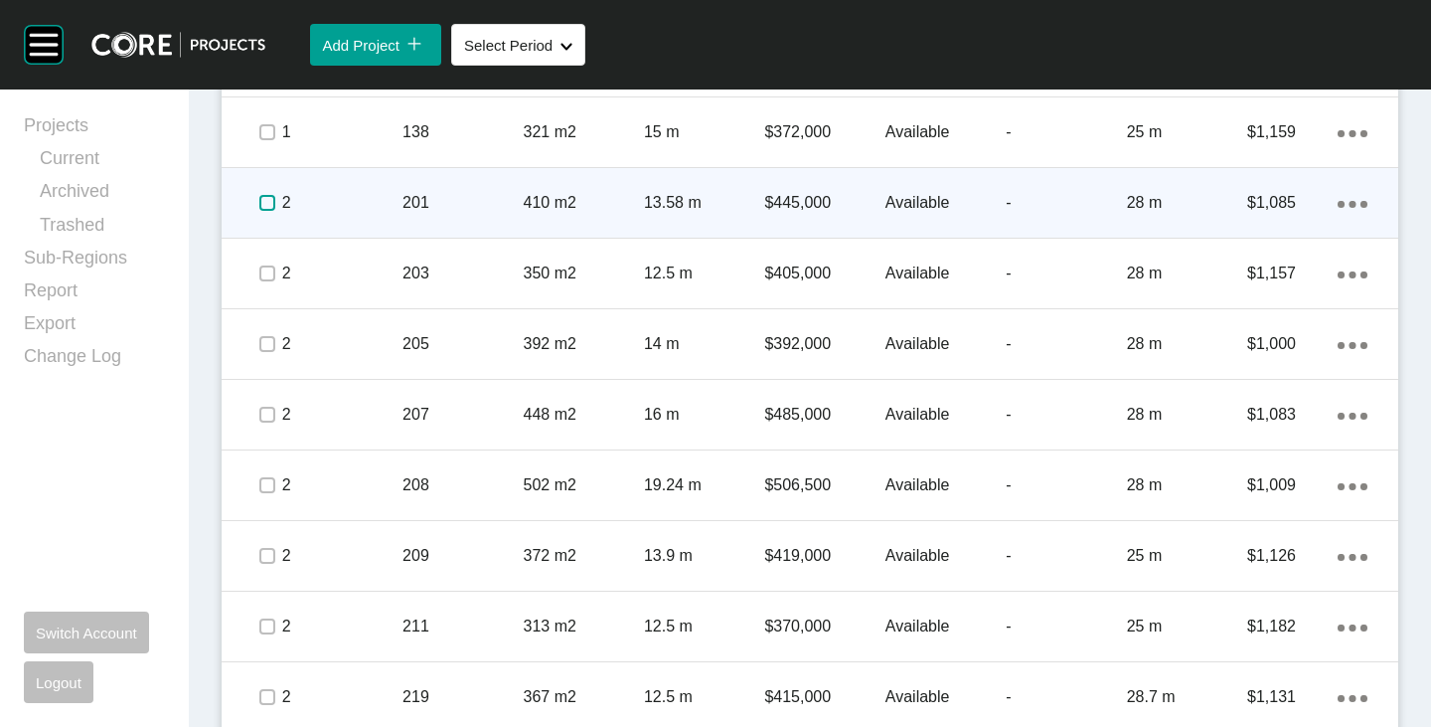
click at [265, 201] on label at bounding box center [267, 203] width 16 height 16
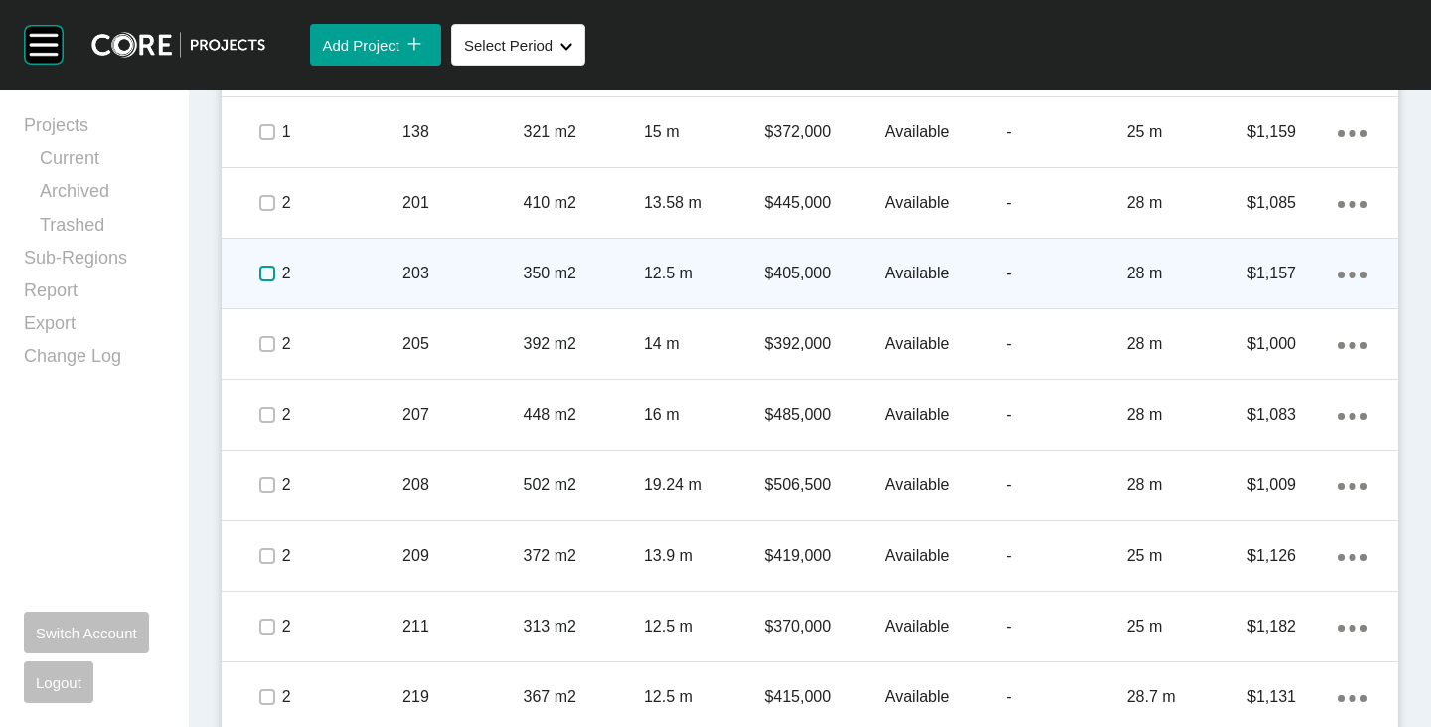
click at [262, 279] on label at bounding box center [267, 273] width 16 height 16
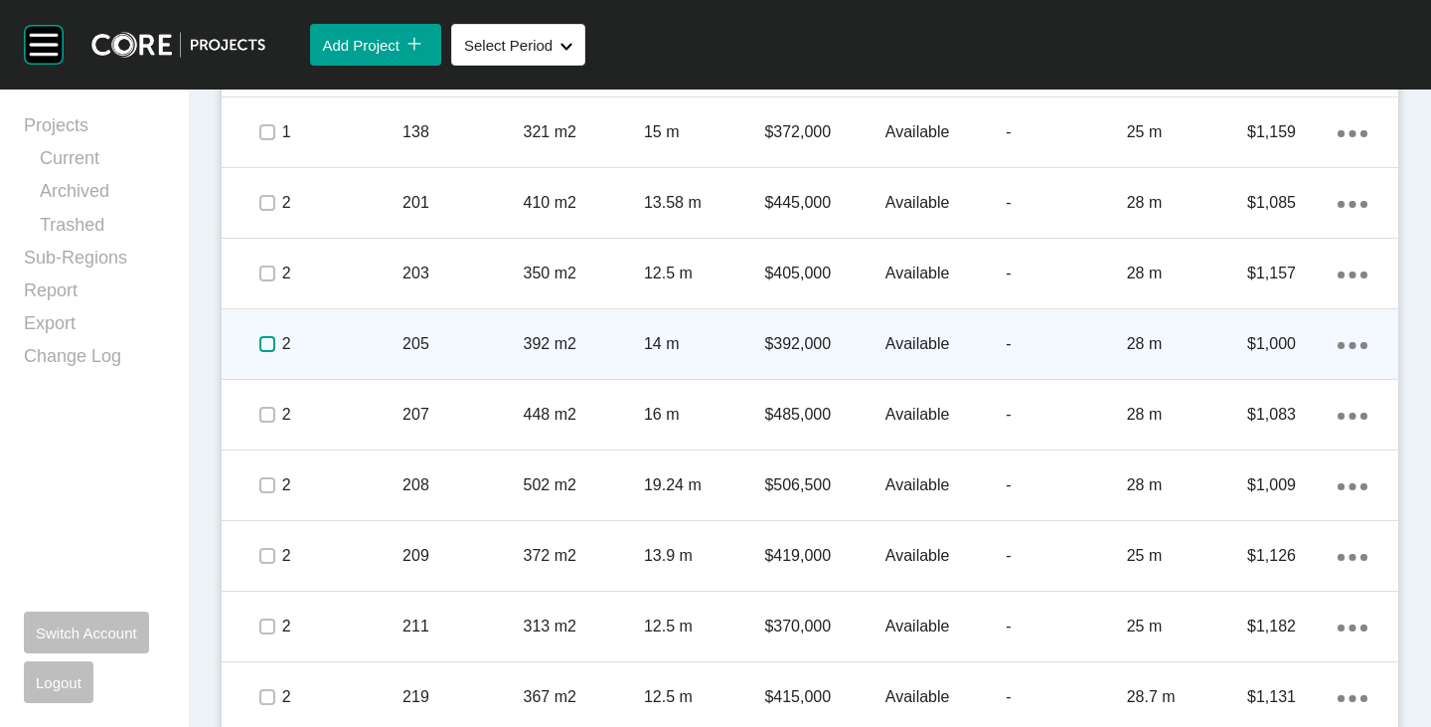
click at [260, 347] on label at bounding box center [267, 344] width 16 height 16
click at [783, 350] on p "$392,000" at bounding box center [824, 344] width 120 height 22
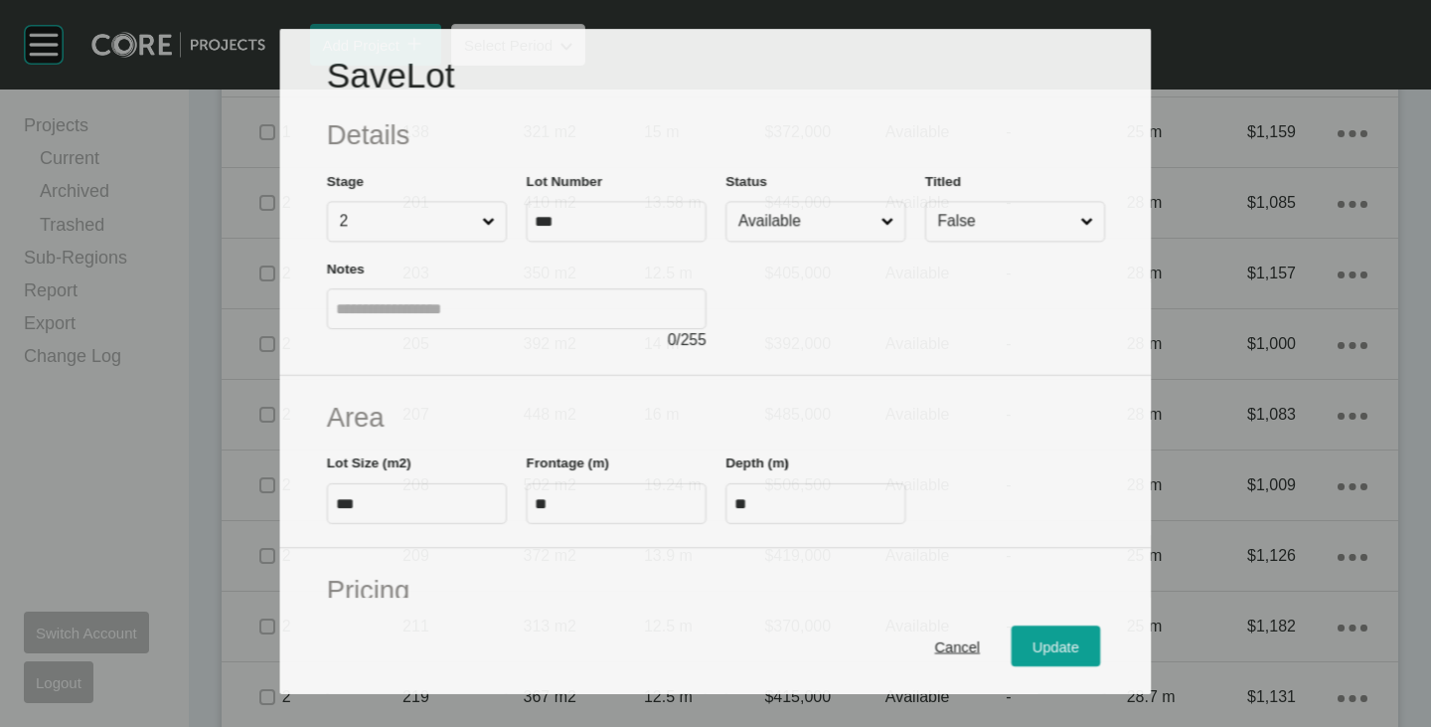
scroll to position [298, 0]
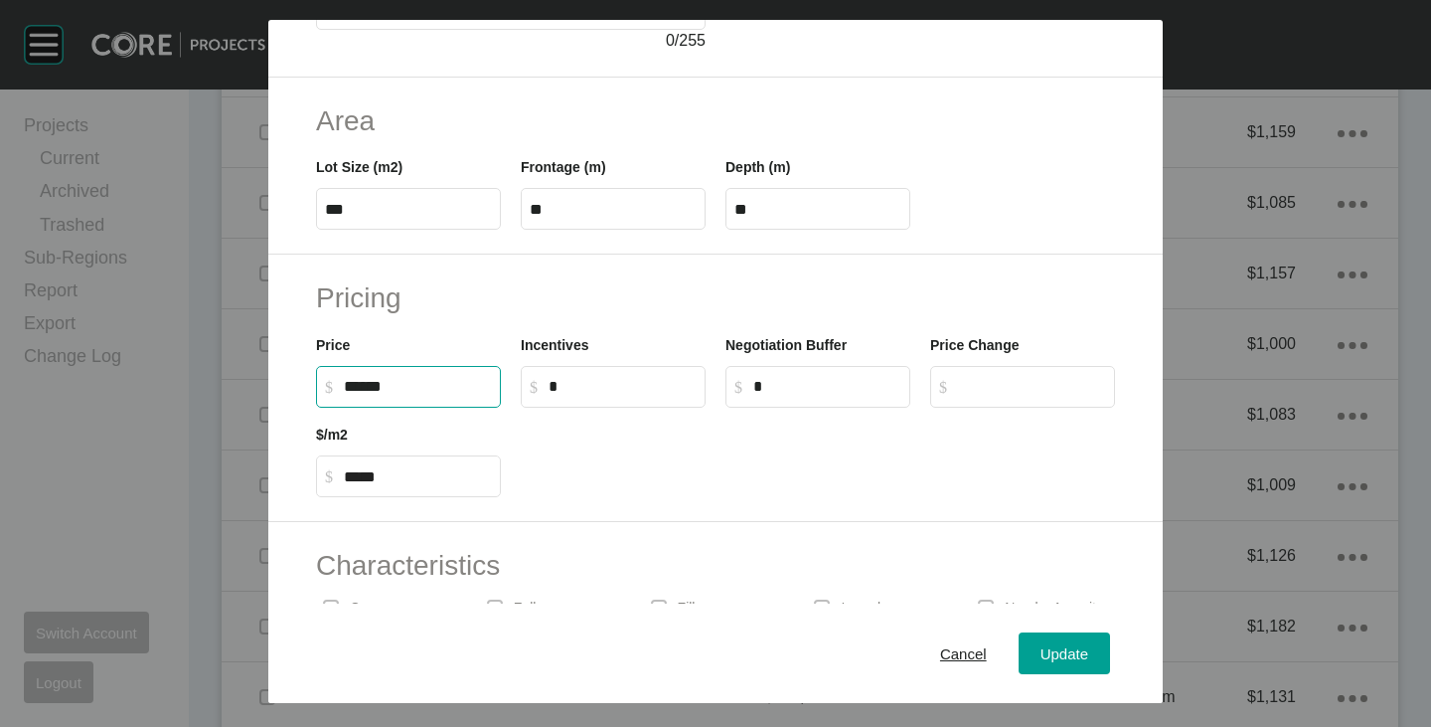
drag, startPoint x: 346, startPoint y: 389, endPoint x: 372, endPoint y: 394, distance: 26.3
click at [372, 394] on input "******" at bounding box center [418, 386] width 148 height 17
type input "*******"
type input "******"
type input "*****"
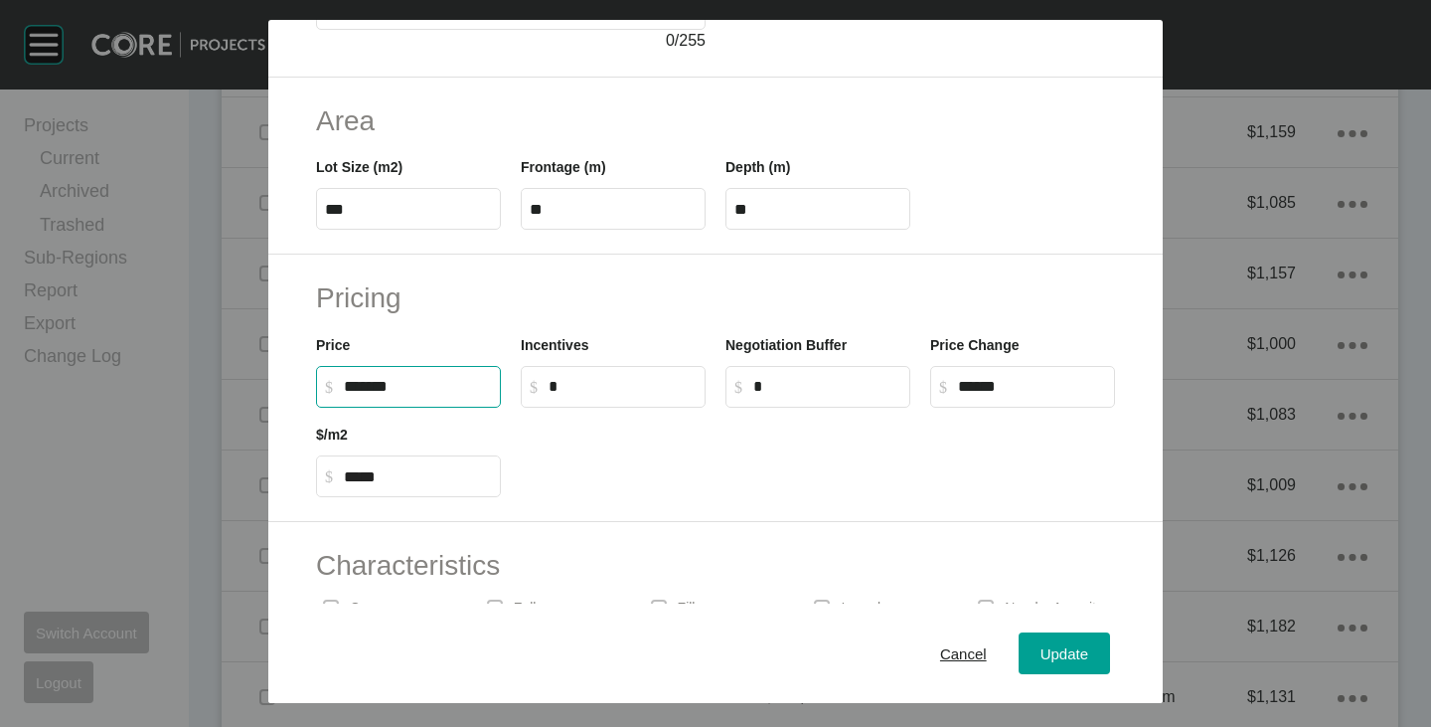
click at [711, 485] on div at bounding box center [818, 452] width 614 height 89
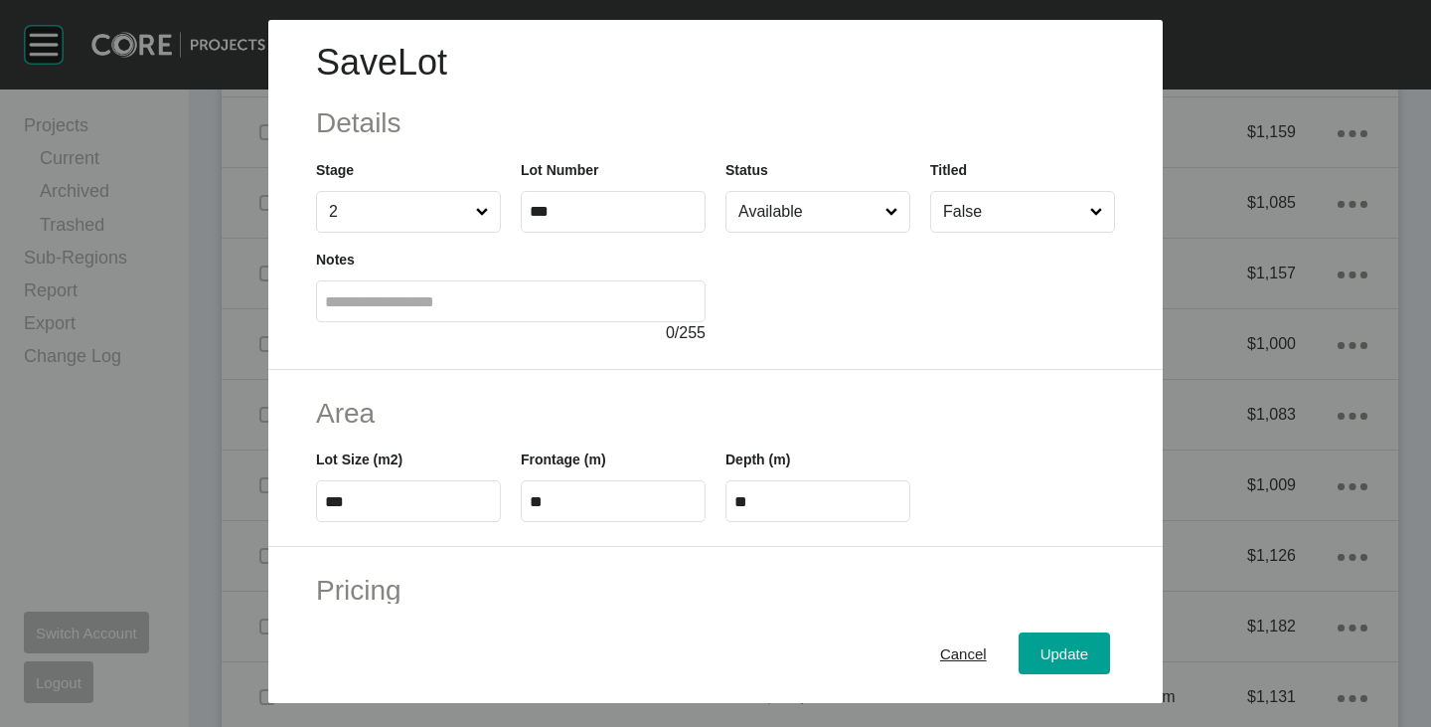
scroll to position [0, 0]
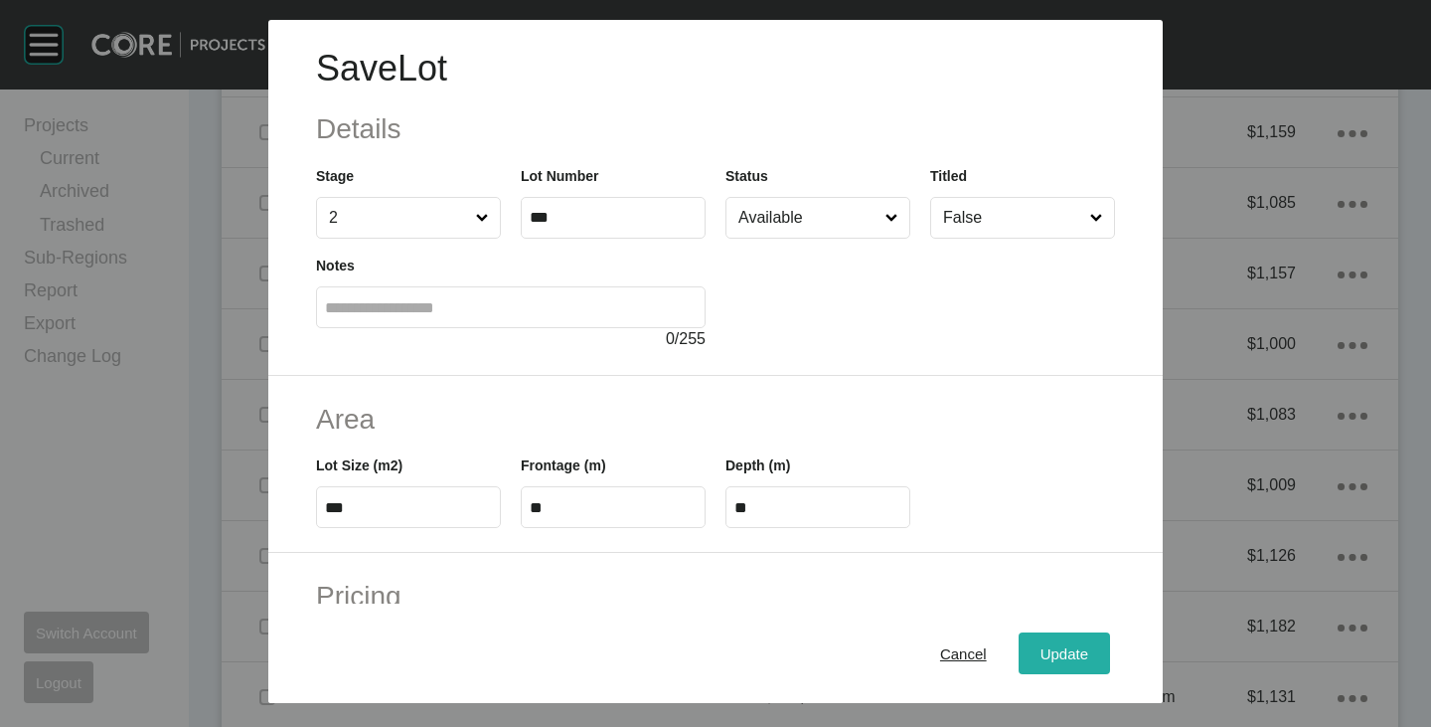
click at [1019, 644] on button "Update" at bounding box center [1064, 653] width 91 height 42
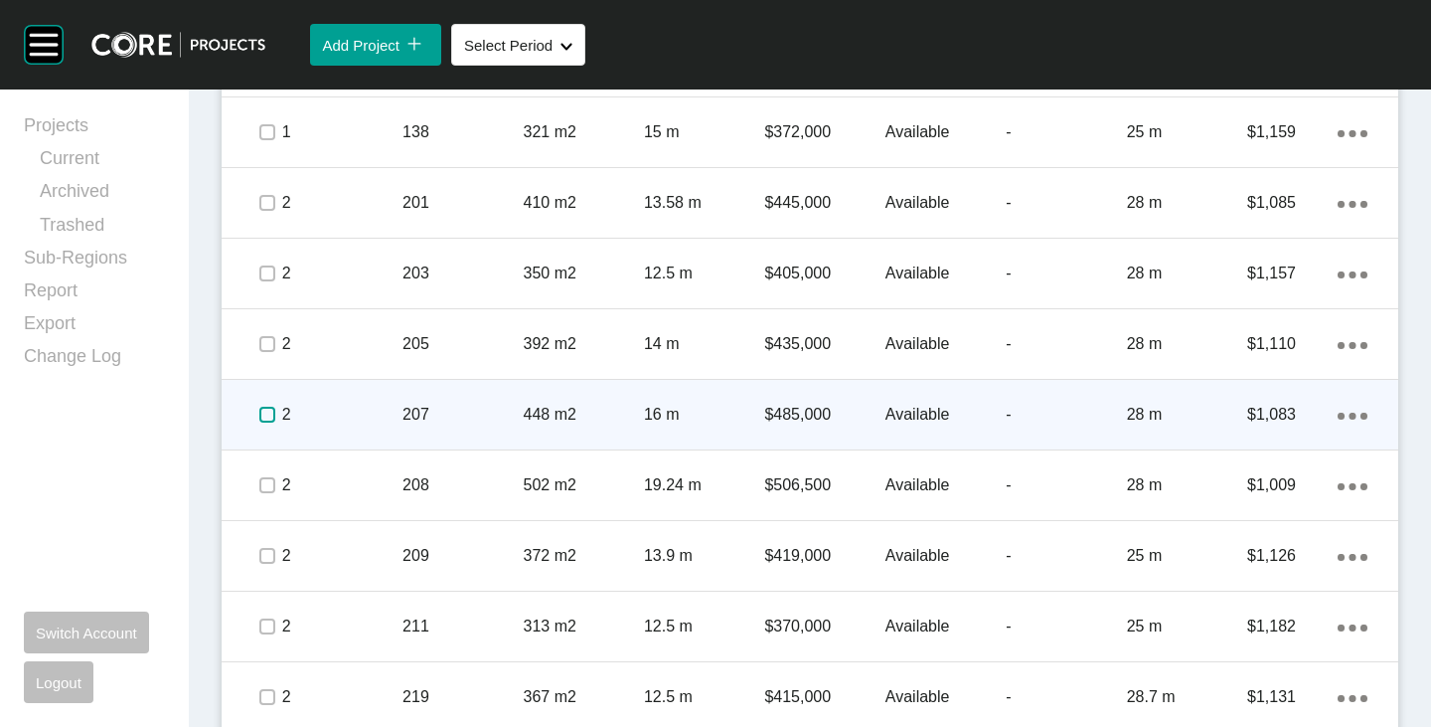
click at [264, 412] on label at bounding box center [267, 415] width 16 height 16
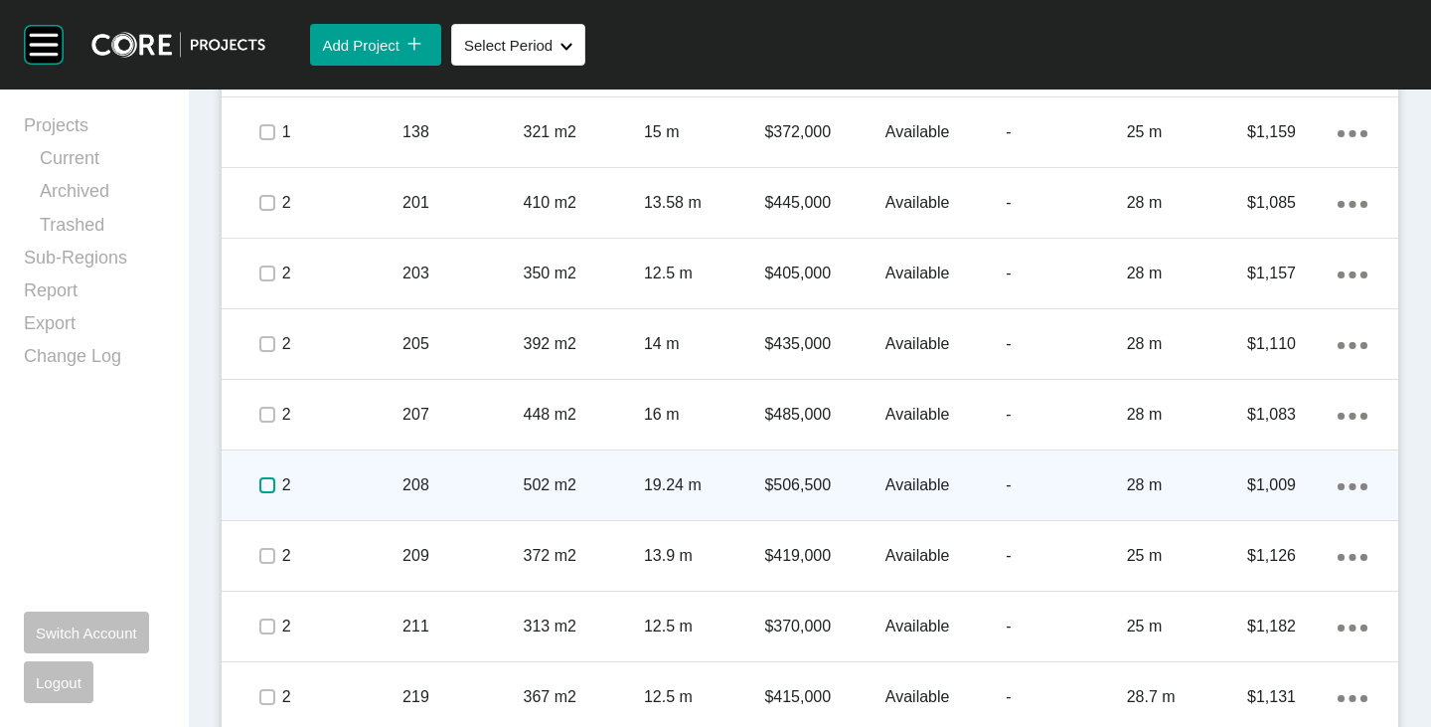
click at [259, 484] on label at bounding box center [267, 485] width 16 height 16
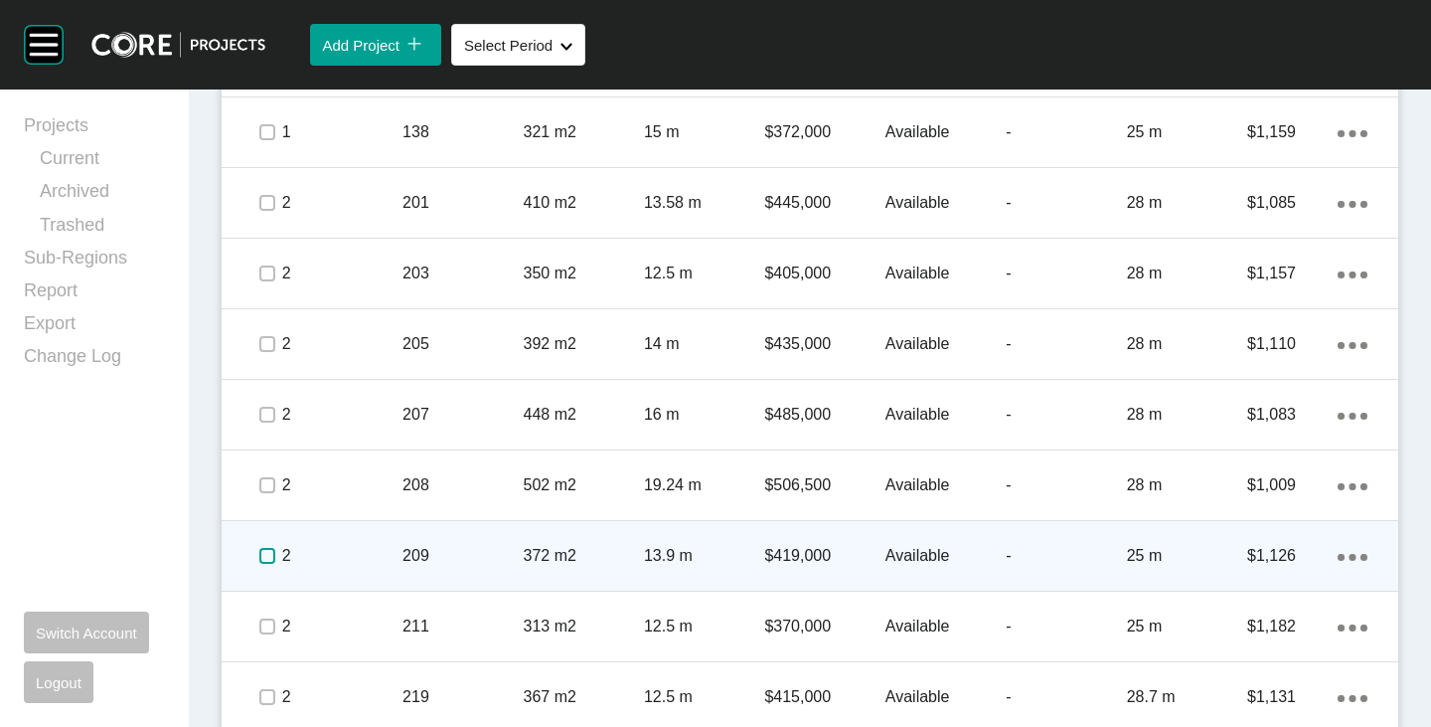
click at [266, 554] on label at bounding box center [267, 556] width 16 height 16
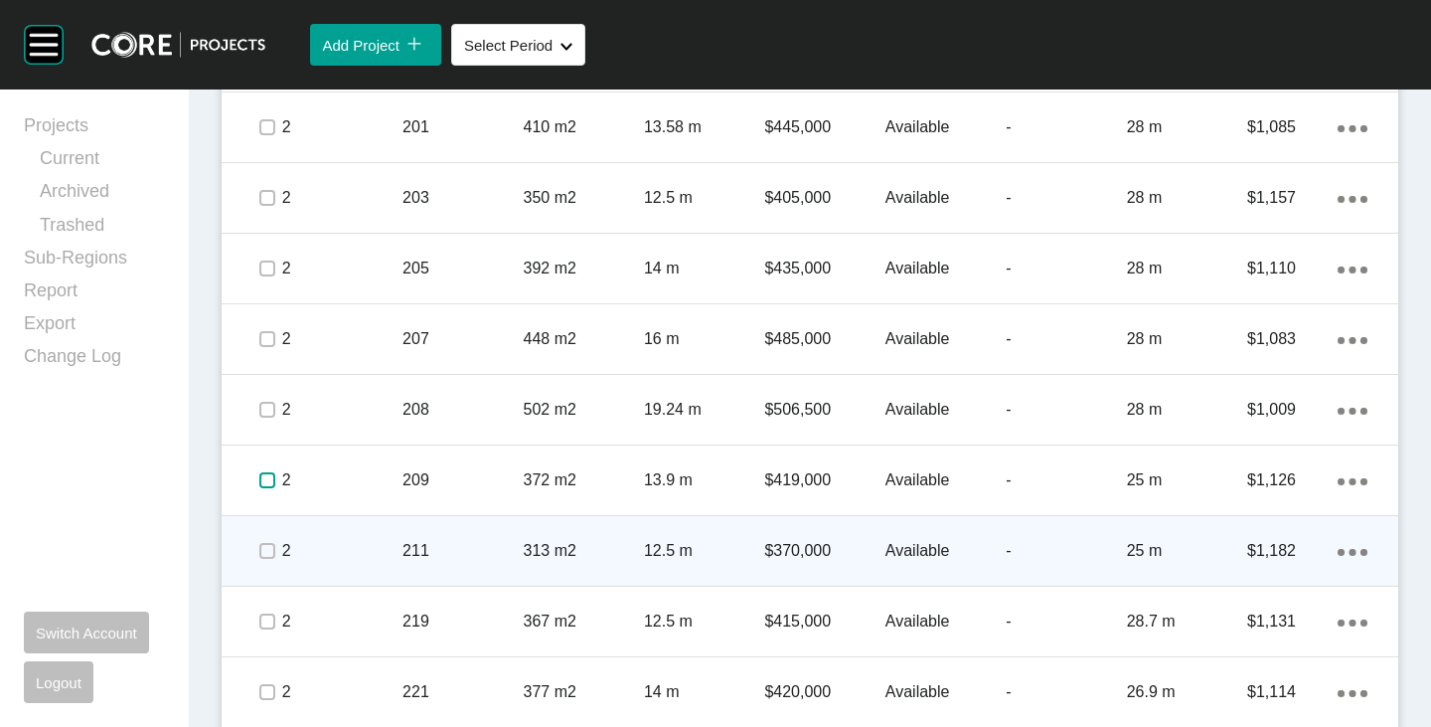
scroll to position [2585, 0]
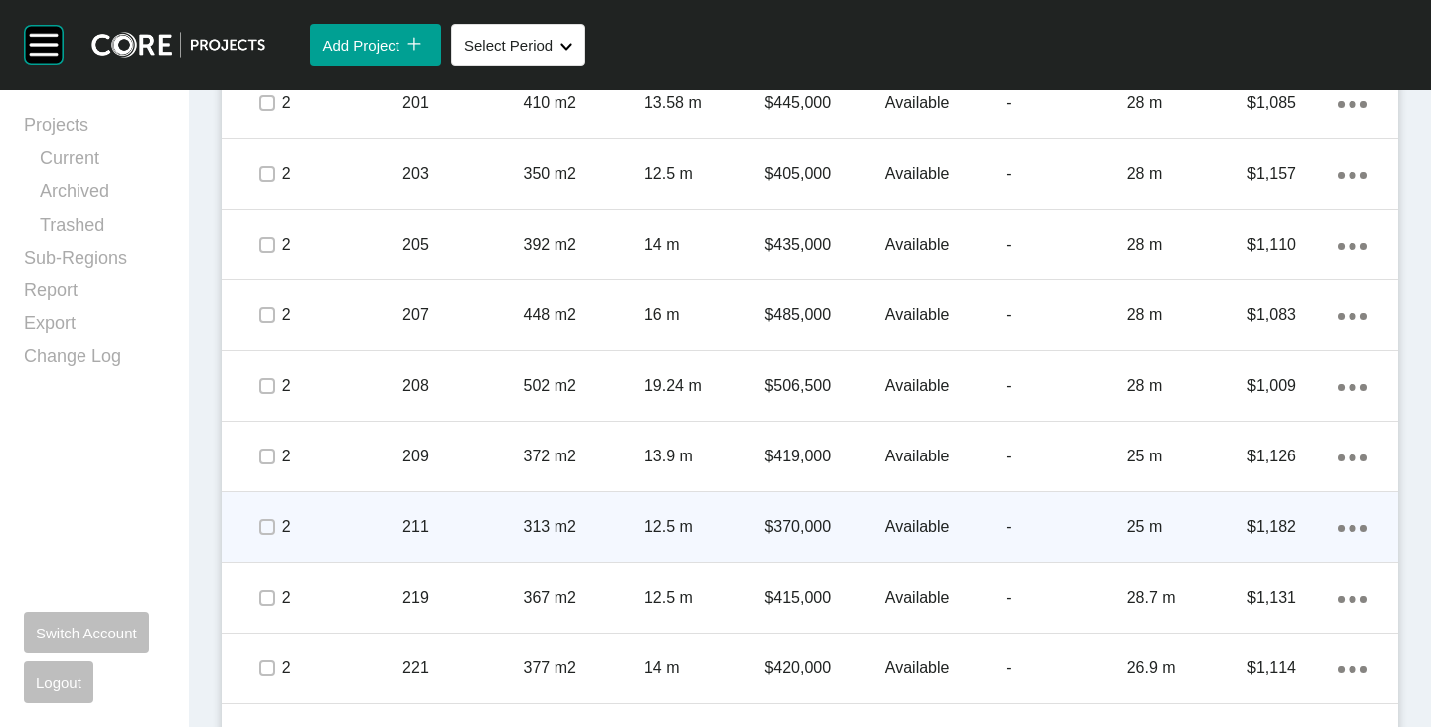
click at [267, 537] on span at bounding box center [266, 527] width 30 height 30
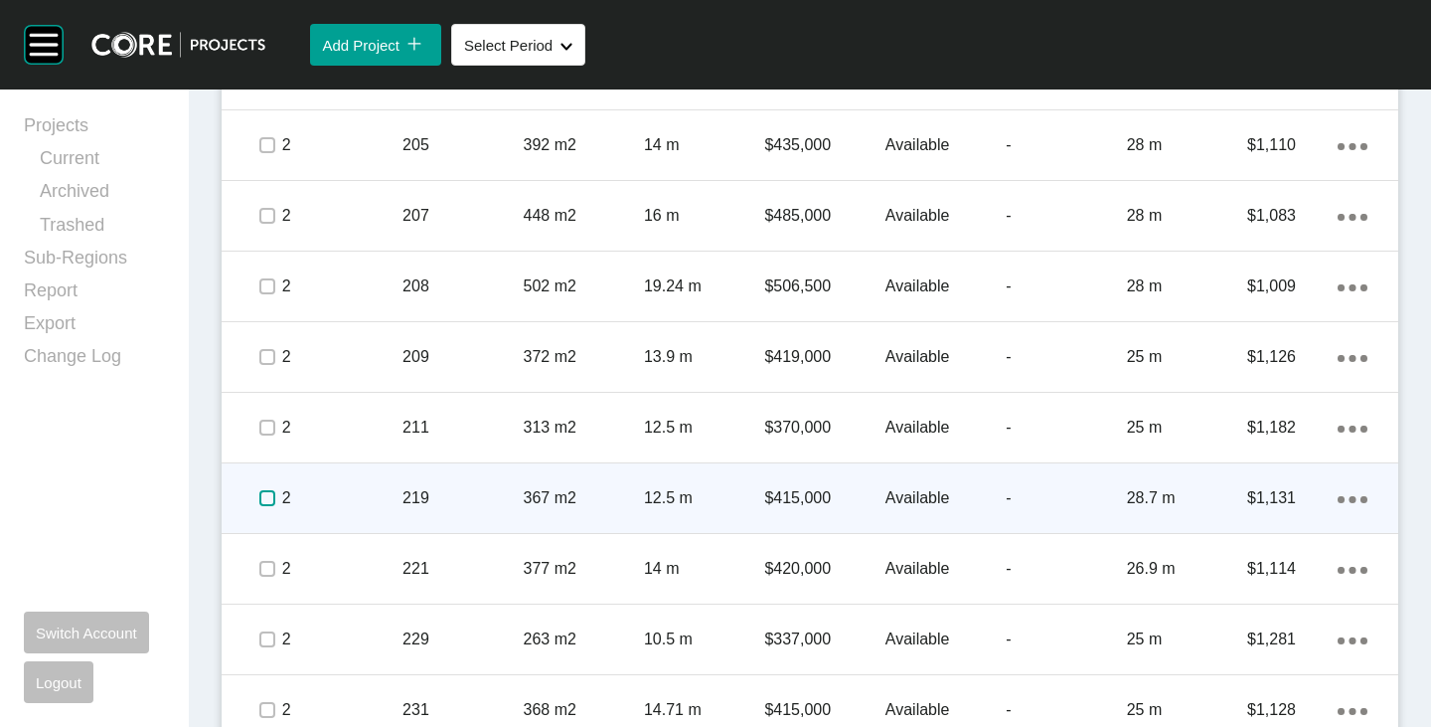
click at [263, 505] on label at bounding box center [267, 498] width 16 height 16
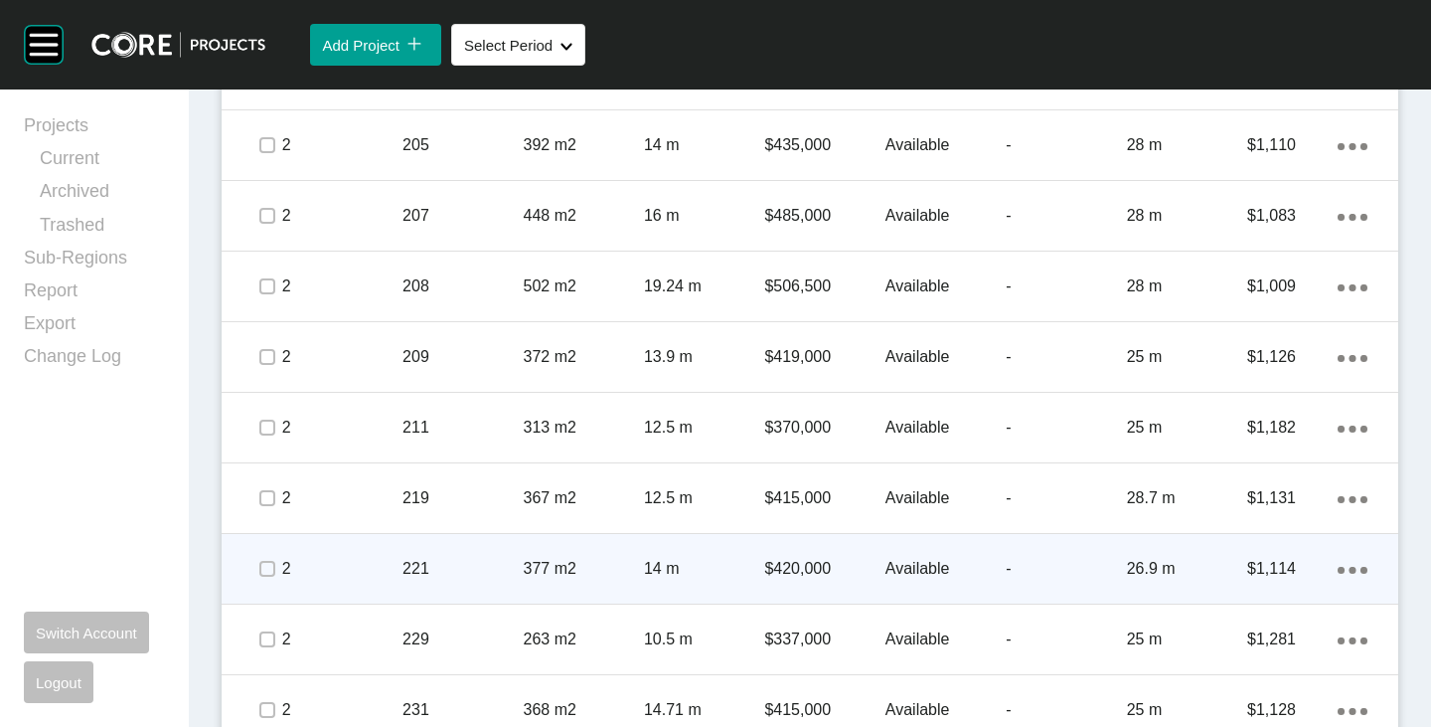
click at [263, 581] on span at bounding box center [266, 569] width 30 height 30
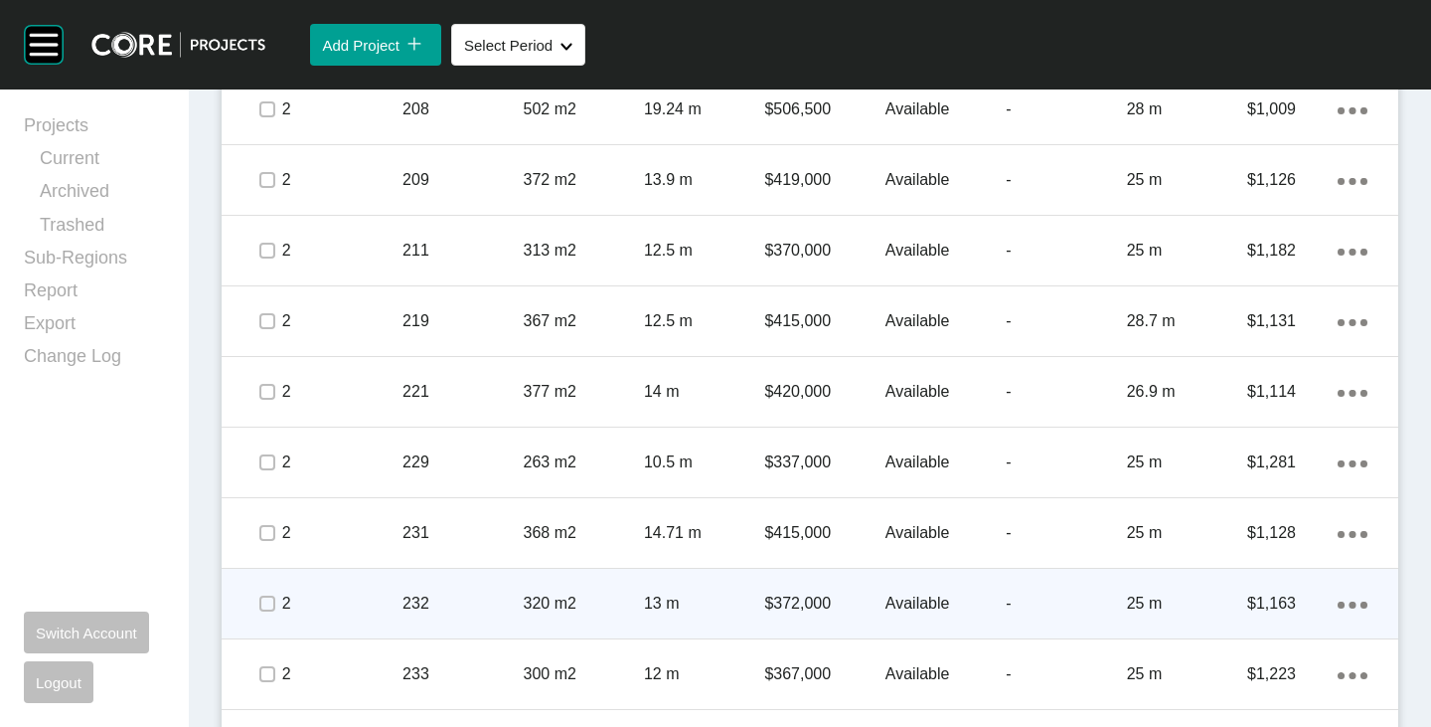
scroll to position [2883, 0]
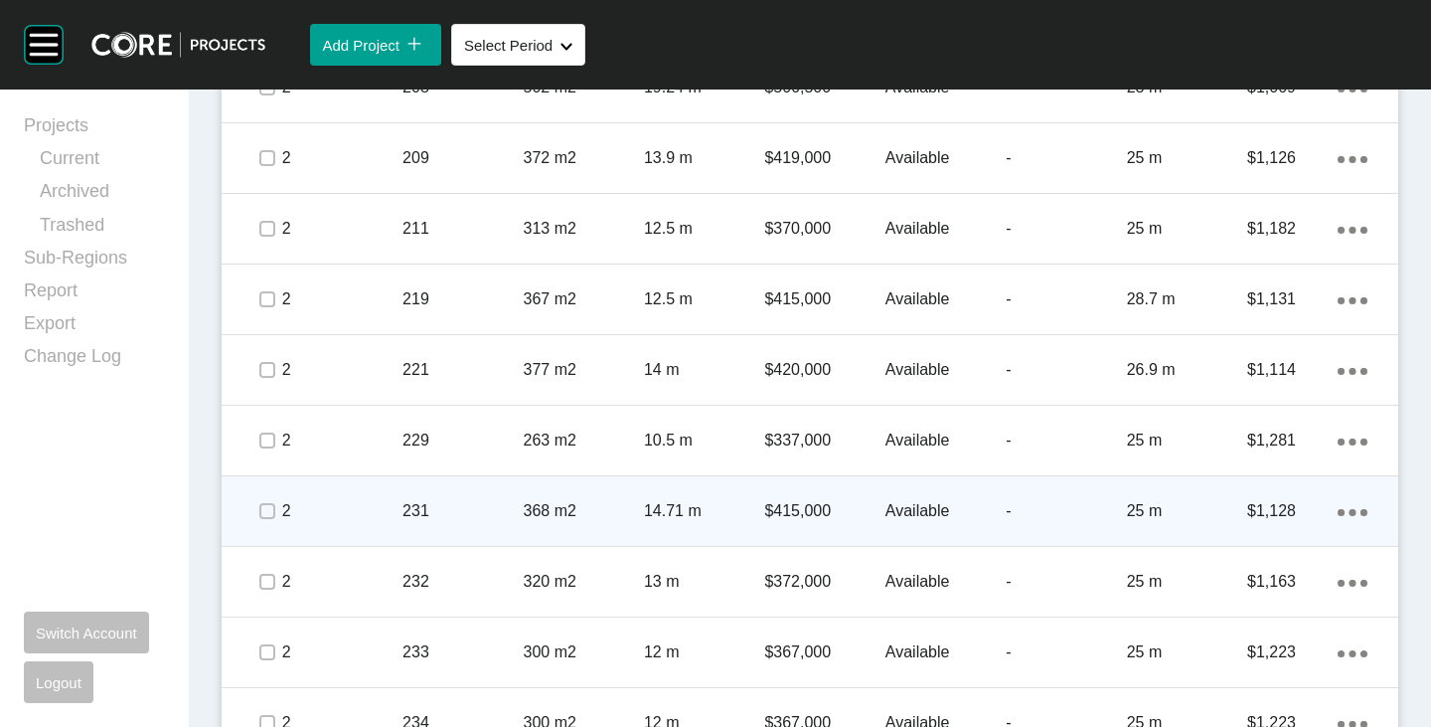
click at [1350, 511] on ellipse at bounding box center [1353, 512] width 7 height 7
click at [1251, 513] on link "Duplicate" at bounding box center [1256, 515] width 75 height 30
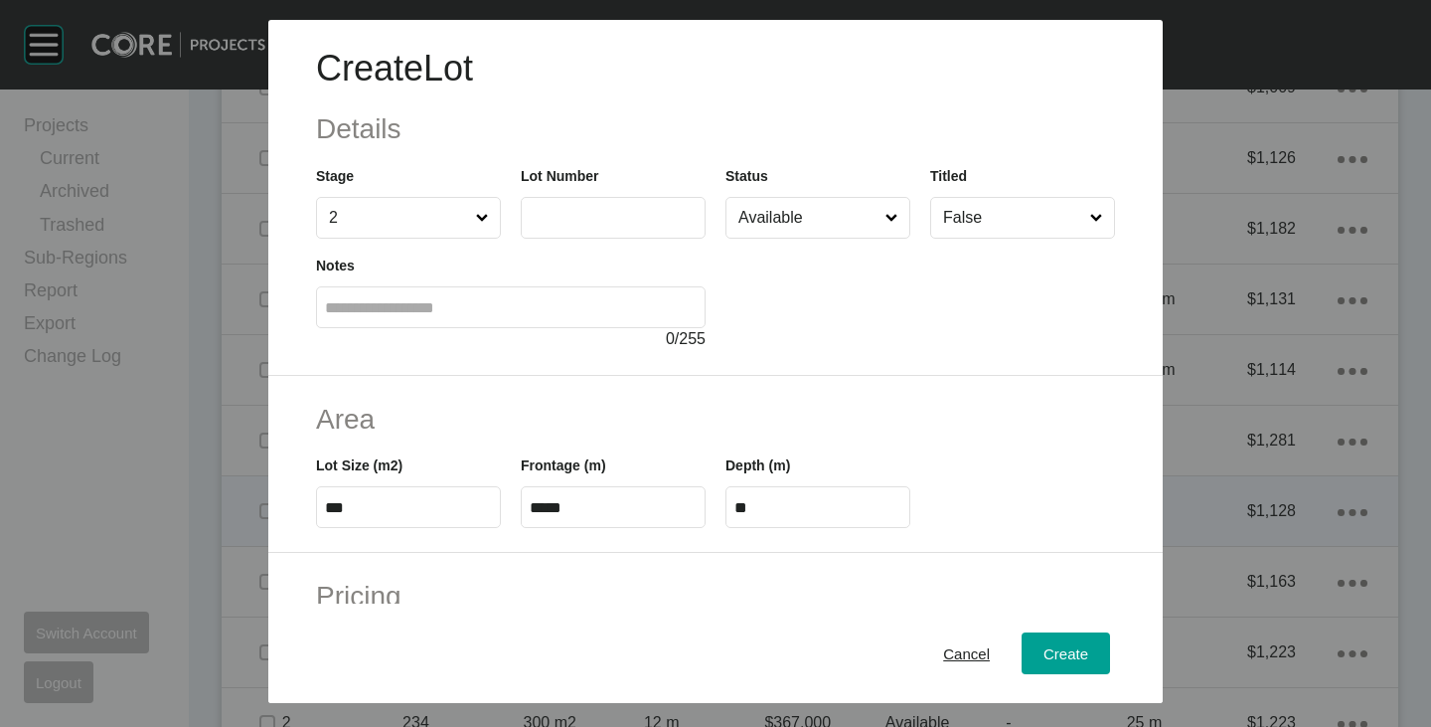
click at [542, 202] on label at bounding box center [613, 218] width 185 height 42
click at [542, 209] on input "text" at bounding box center [613, 217] width 167 height 17
type input "***"
click at [834, 348] on div at bounding box center [921, 295] width 390 height 112
type input "******"
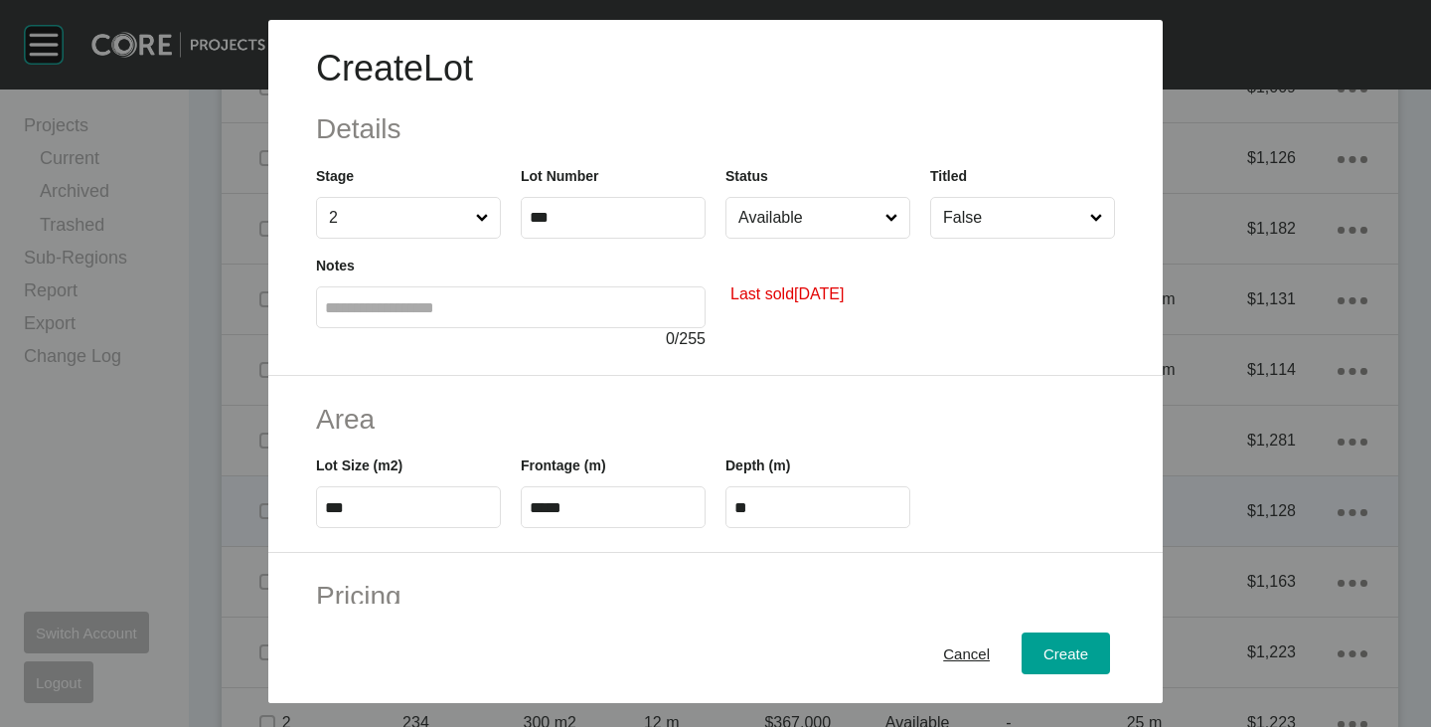
click at [812, 219] on input "Available" at bounding box center [808, 218] width 147 height 40
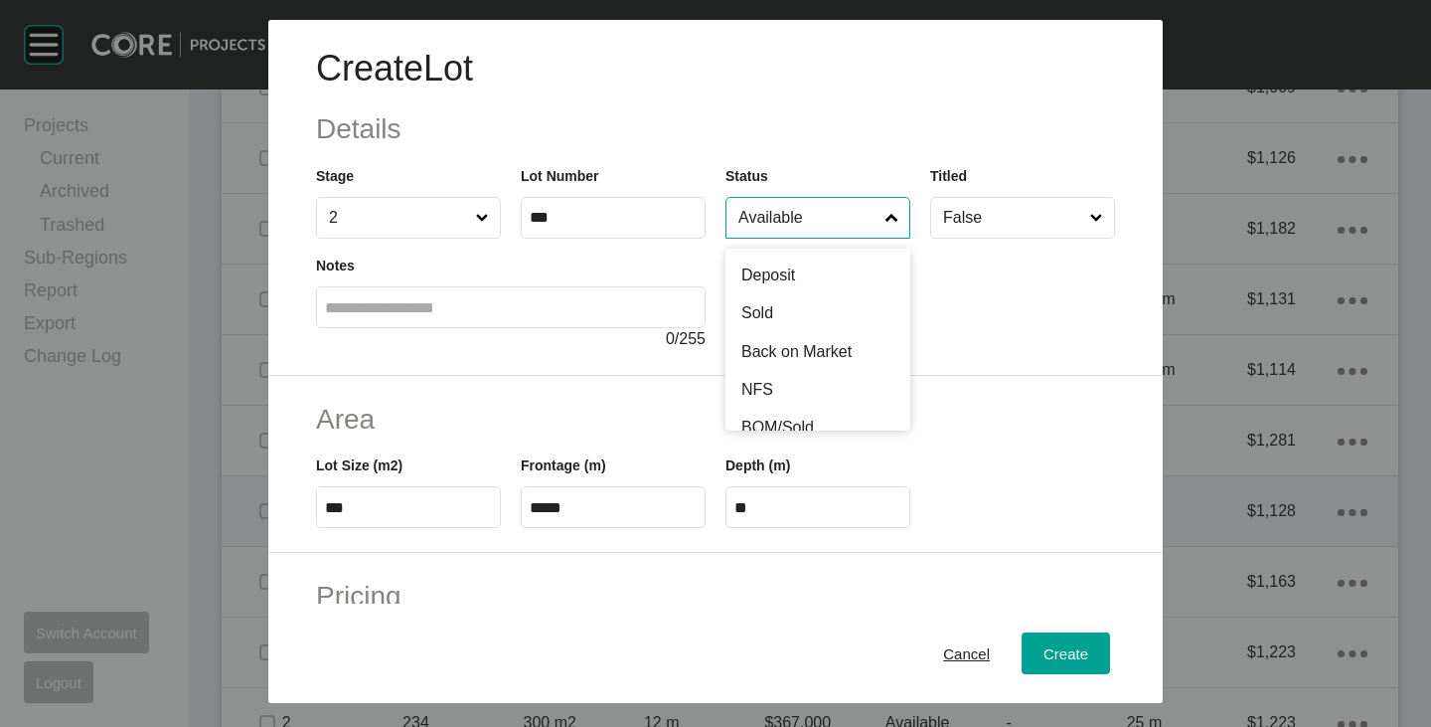
scroll to position [99, 0]
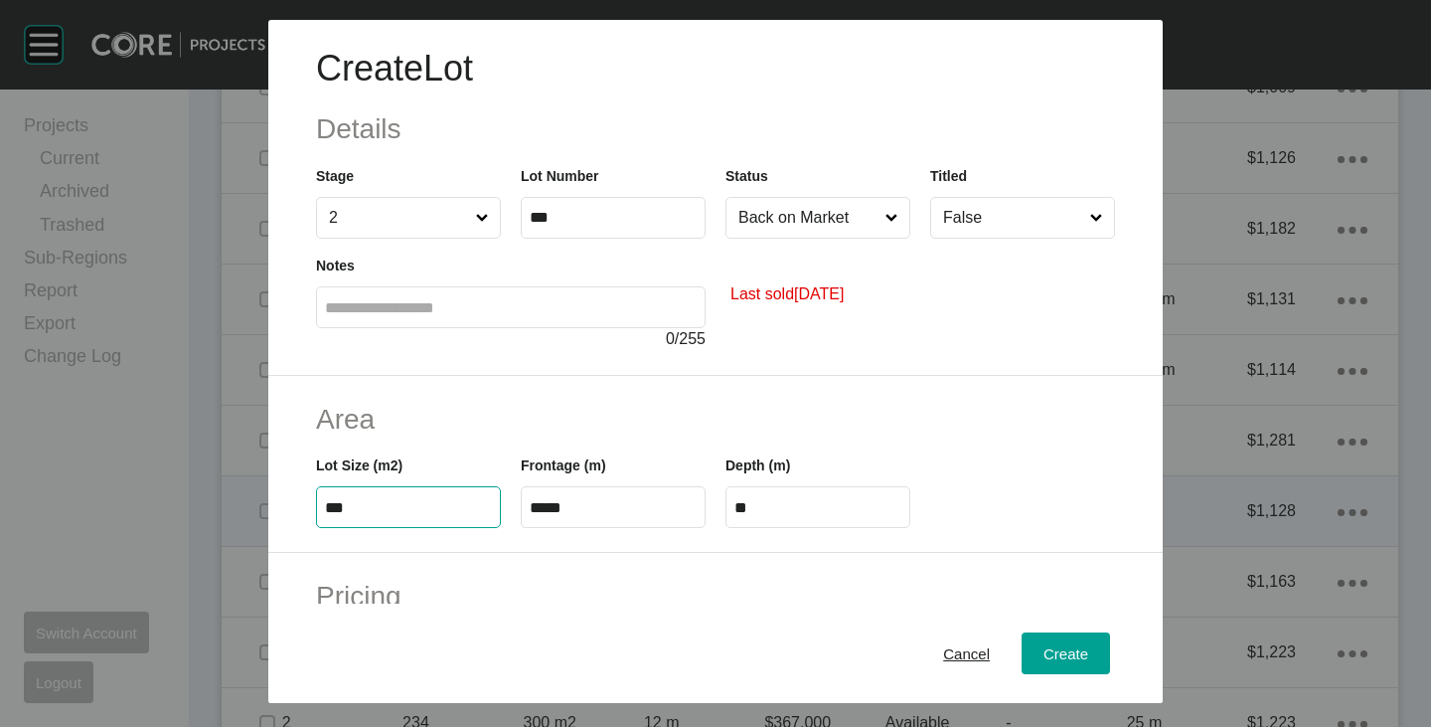
click at [393, 506] on input "***" at bounding box center [408, 507] width 167 height 17
type input "***"
type input "****"
type input "*****"
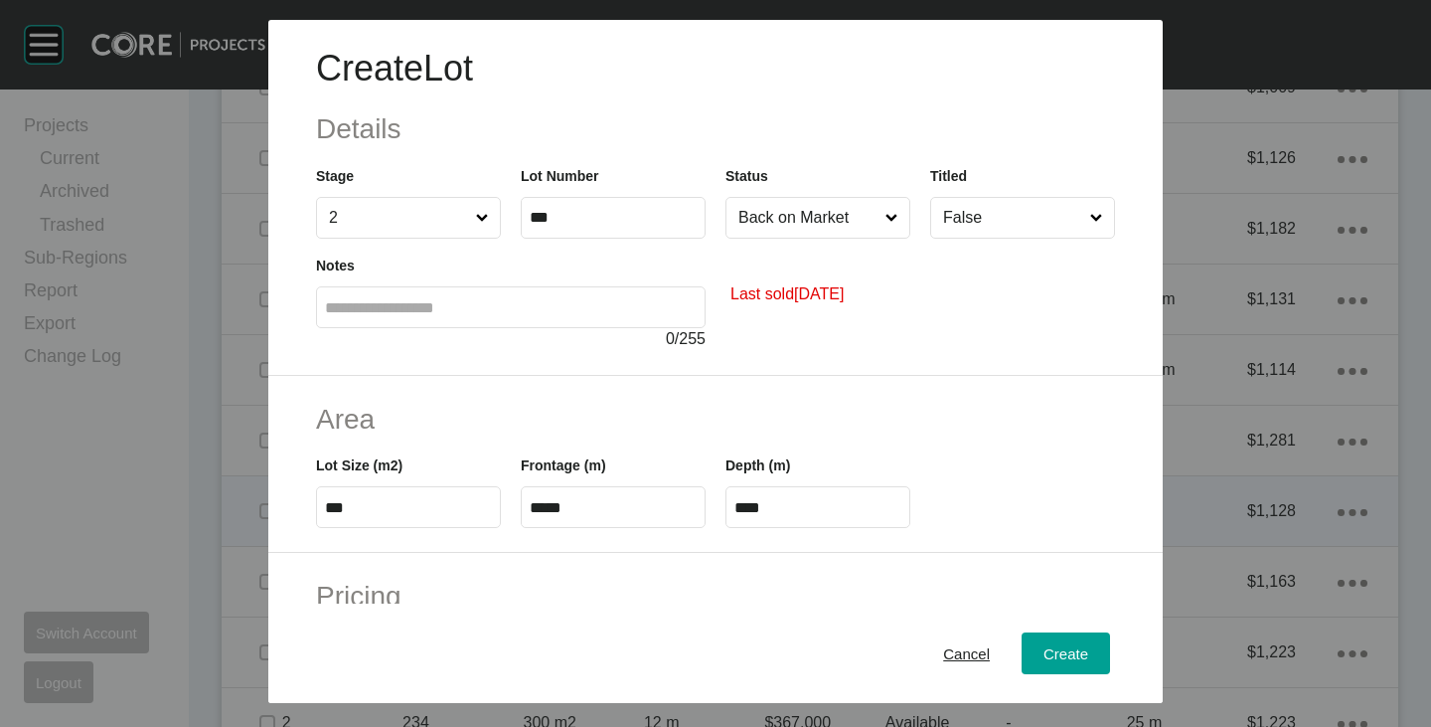
click at [494, 415] on h2 "Area" at bounding box center [715, 419] width 799 height 39
click at [584, 515] on input "*****" at bounding box center [613, 507] width 167 height 17
click at [582, 511] on input "*****" at bounding box center [613, 507] width 167 height 17
type input "****"
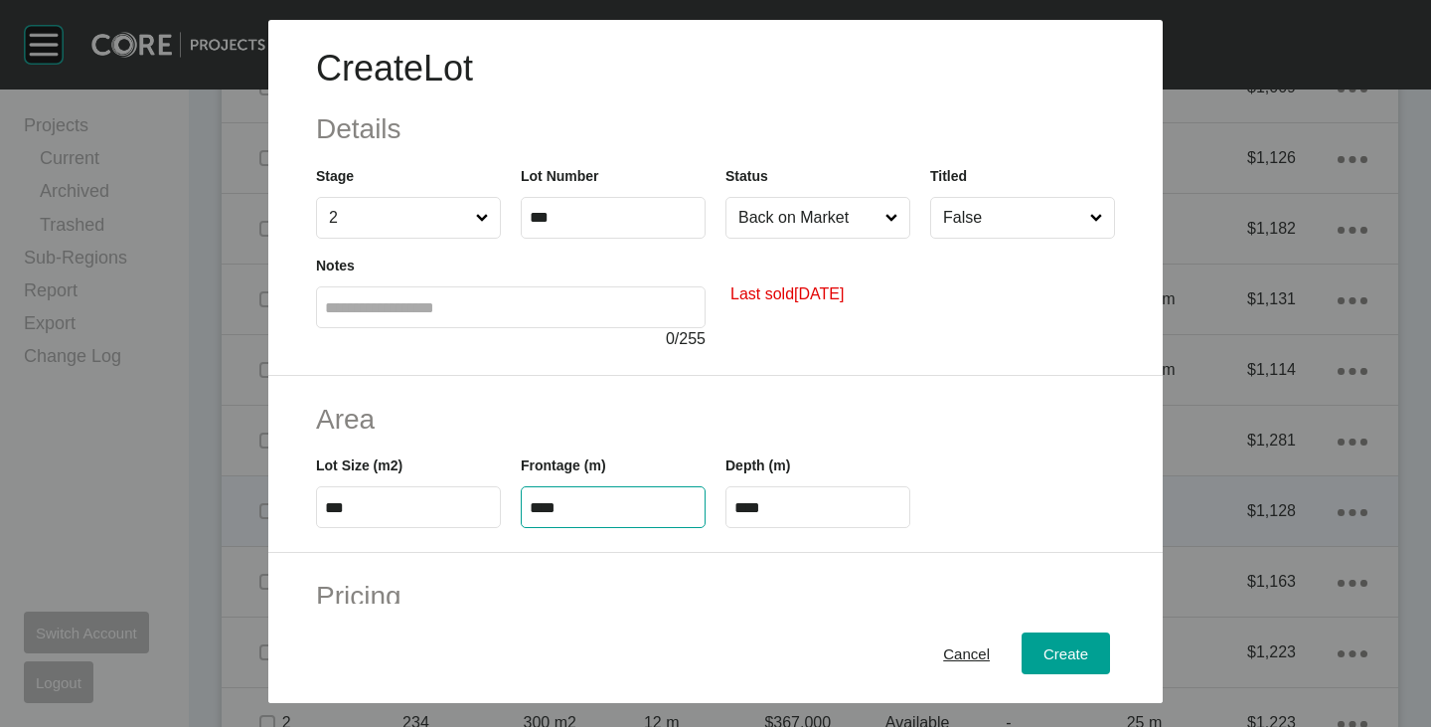
type input "**"
click at [579, 426] on h2 "Area" at bounding box center [715, 419] width 799 height 39
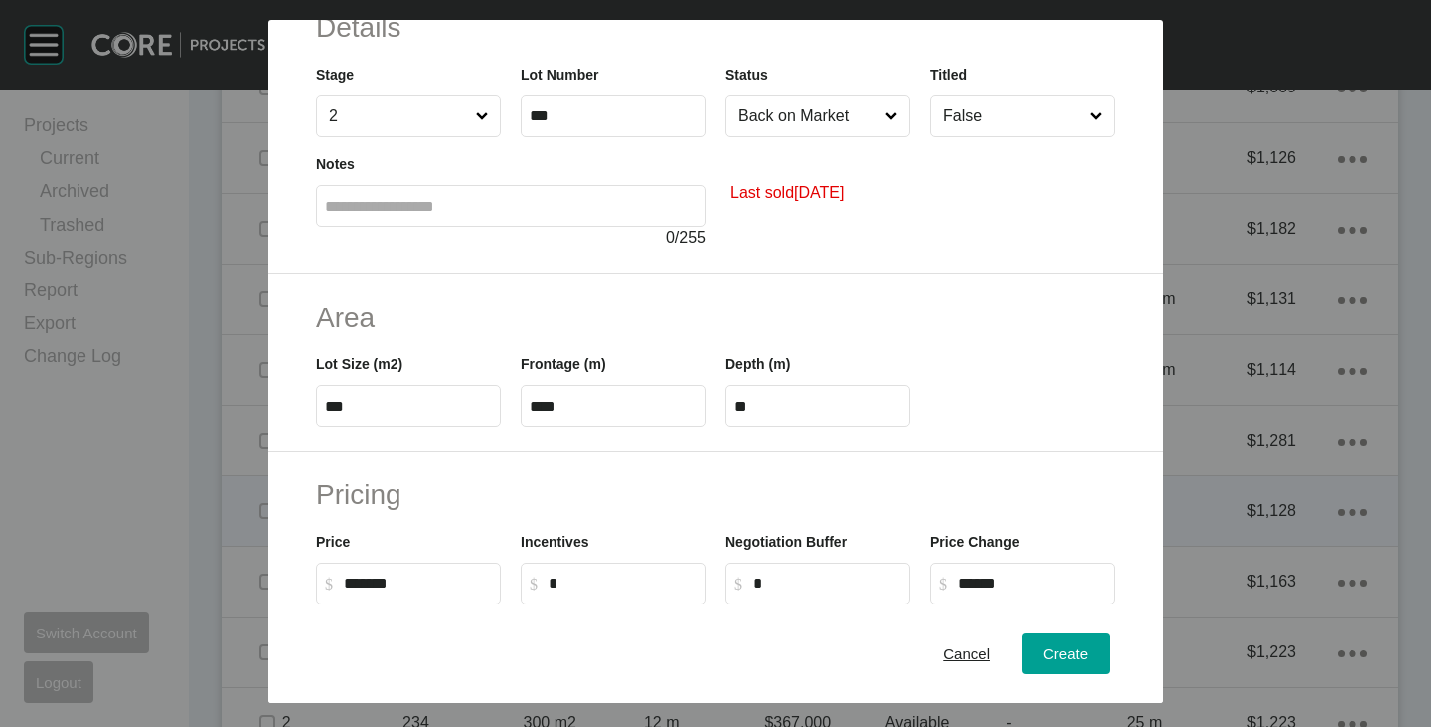
scroll to position [199, 0]
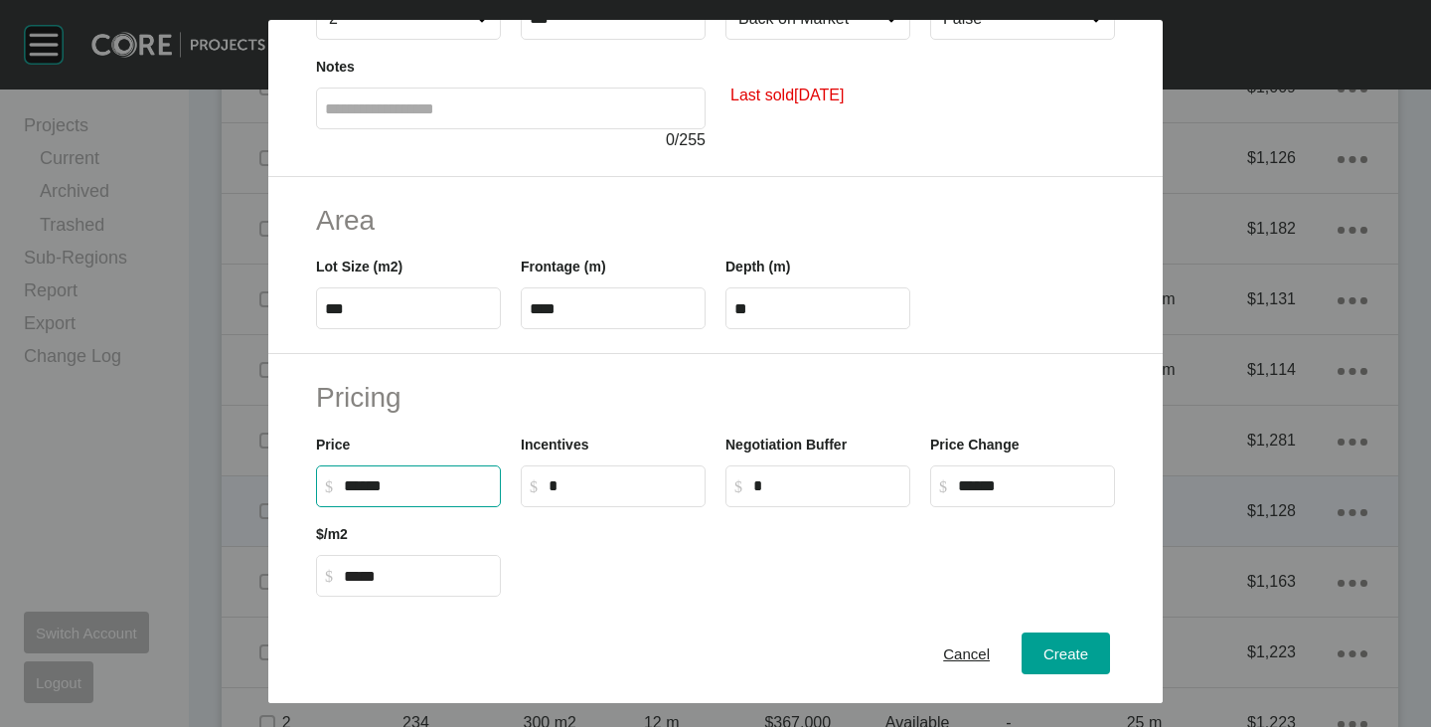
drag, startPoint x: 346, startPoint y: 486, endPoint x: 367, endPoint y: 500, distance: 25.1
click at [367, 500] on label "$ Created with Sketch. $ ******" at bounding box center [408, 486] width 185 height 42
type input "*******"
type input "*"
type input "*****"
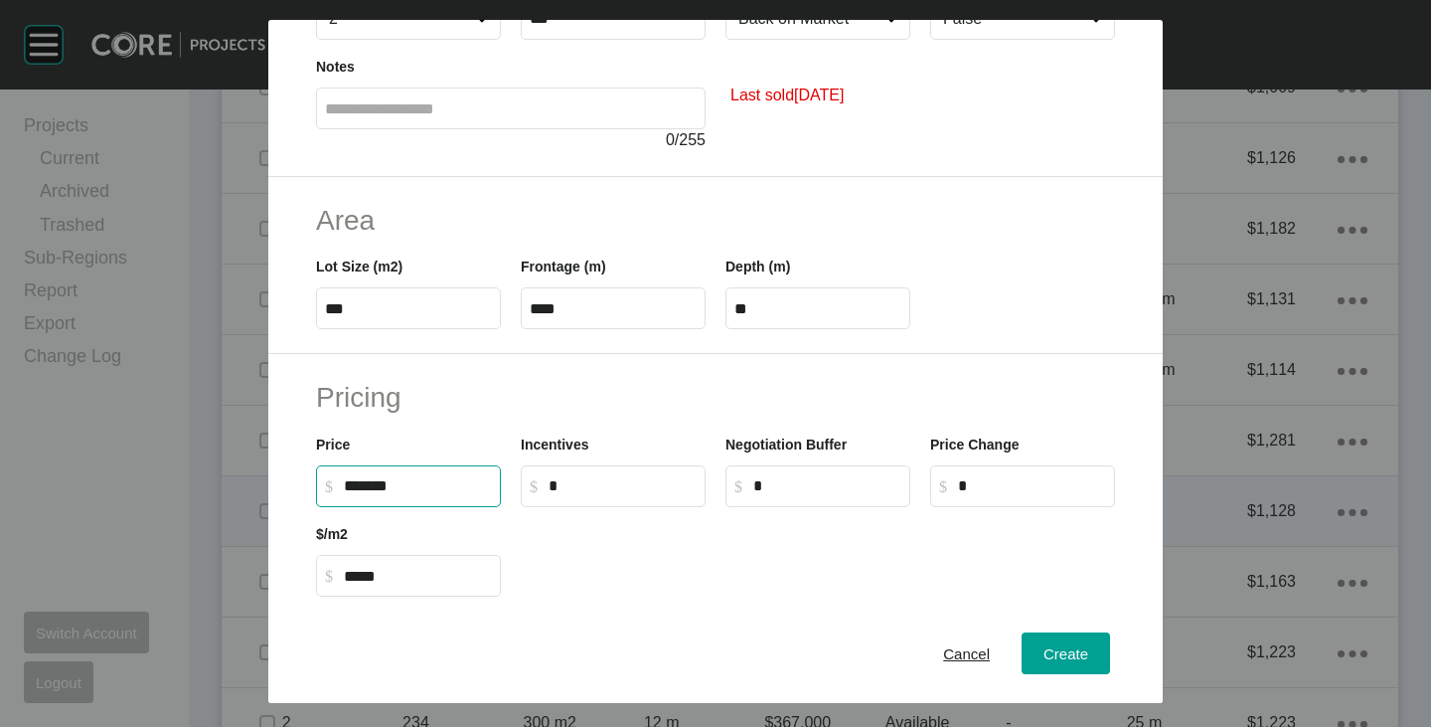
click at [625, 531] on div at bounding box center [818, 551] width 614 height 89
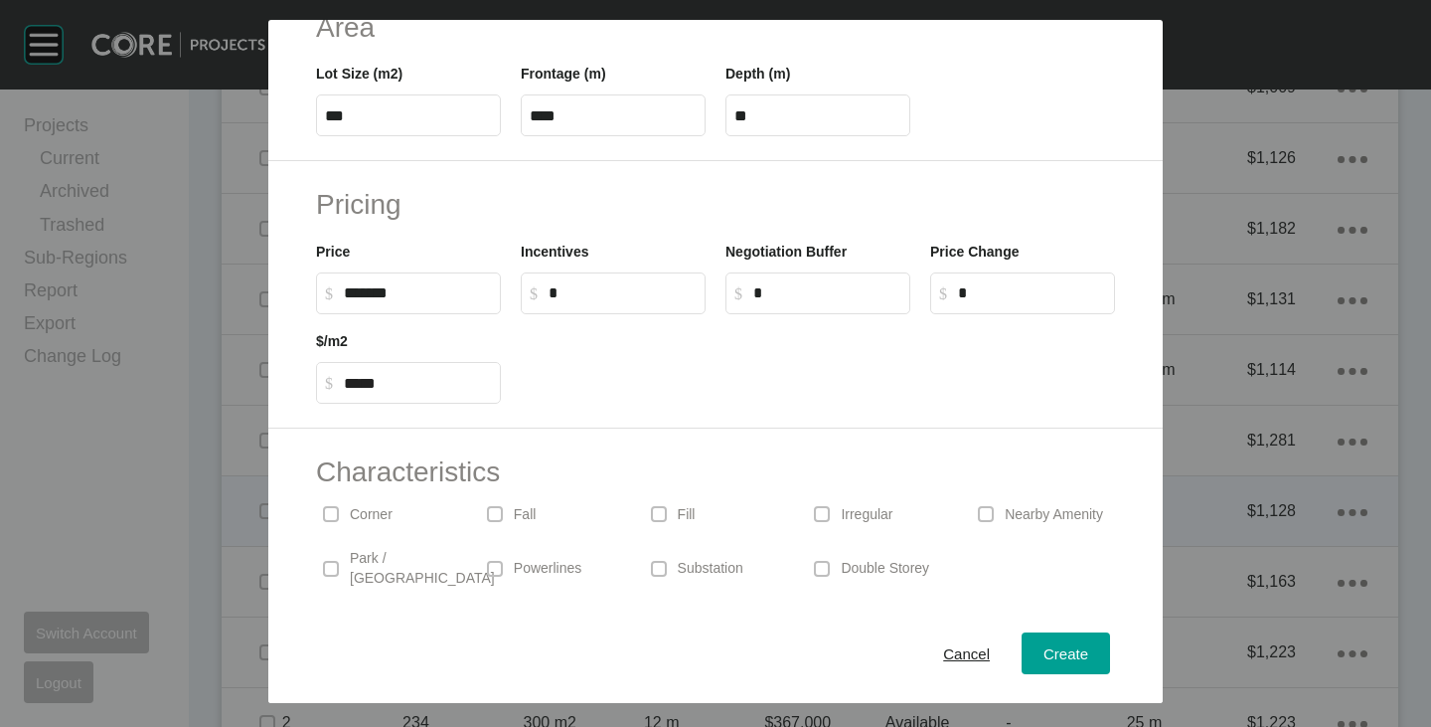
scroll to position [486, 0]
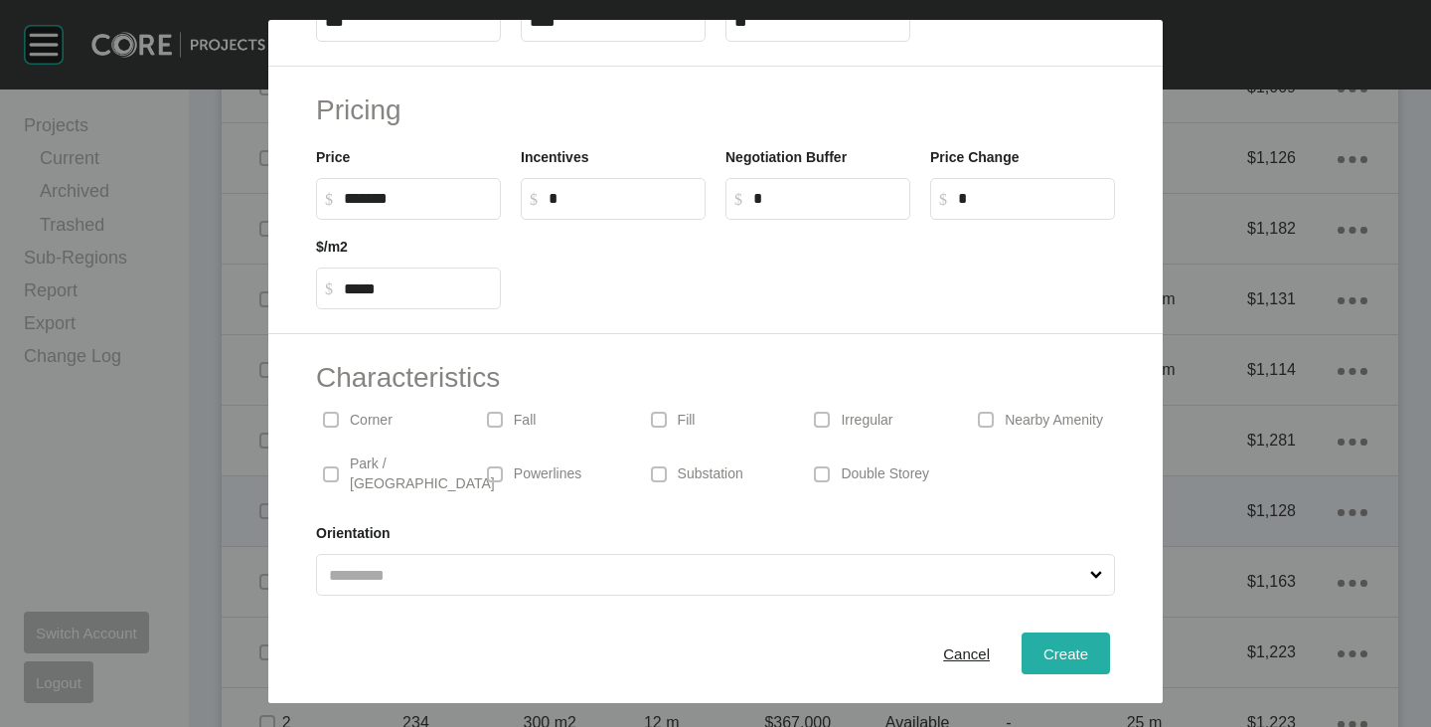
click at [1044, 645] on span "Create" at bounding box center [1066, 653] width 45 height 17
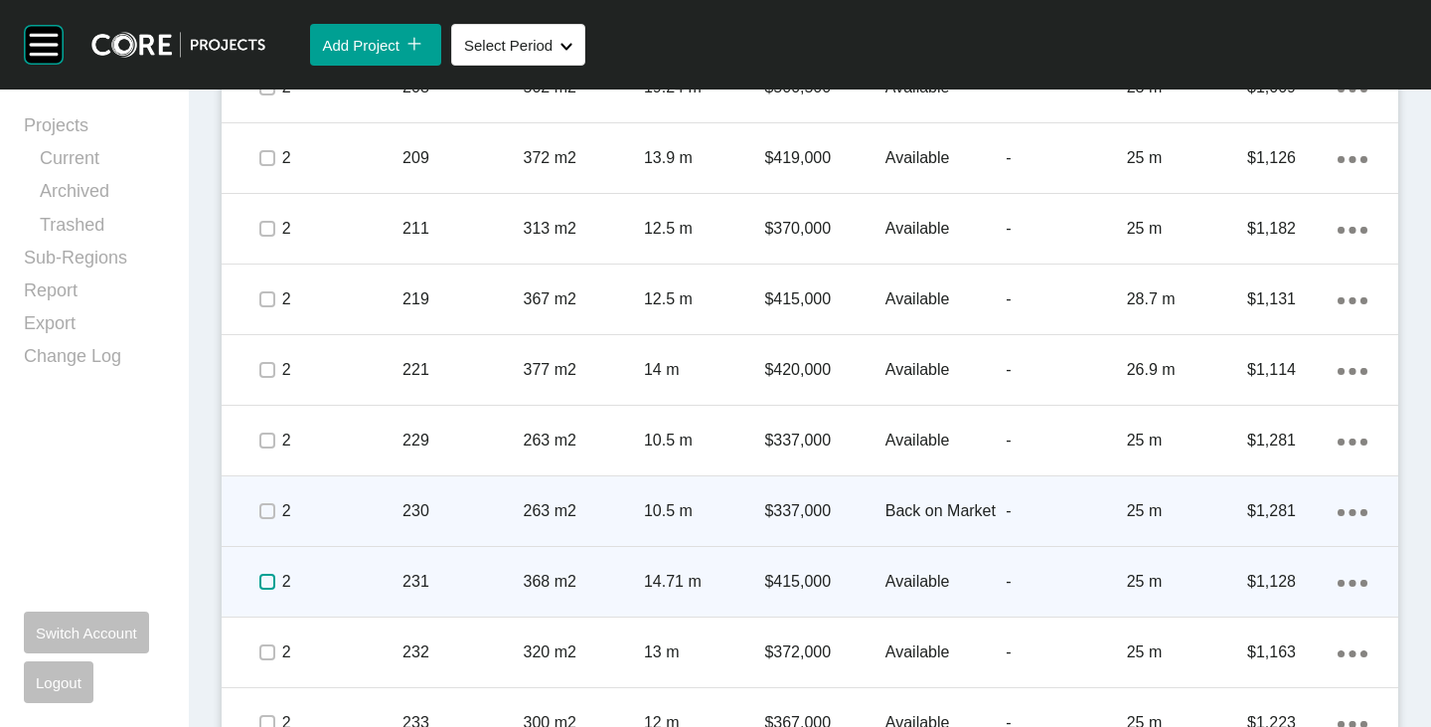
click at [260, 577] on label at bounding box center [267, 582] width 16 height 16
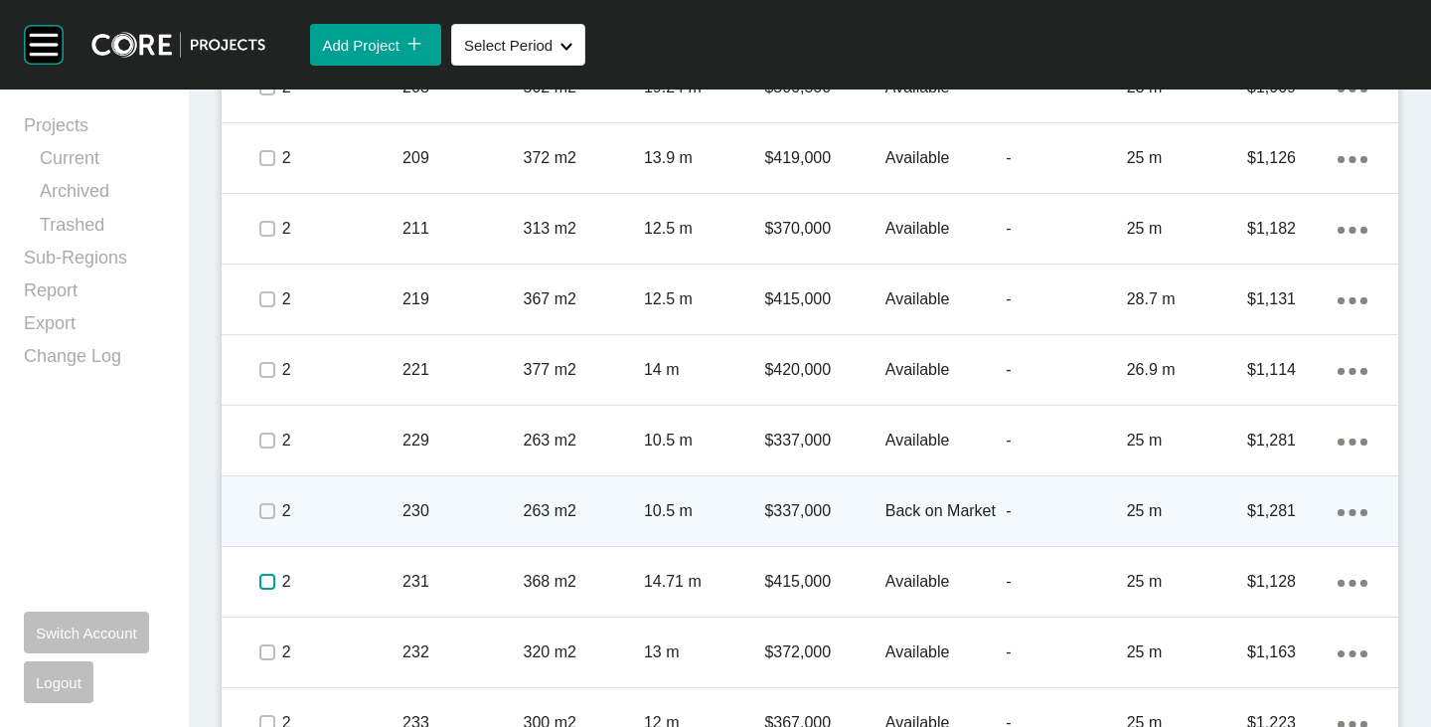
scroll to position [2982, 0]
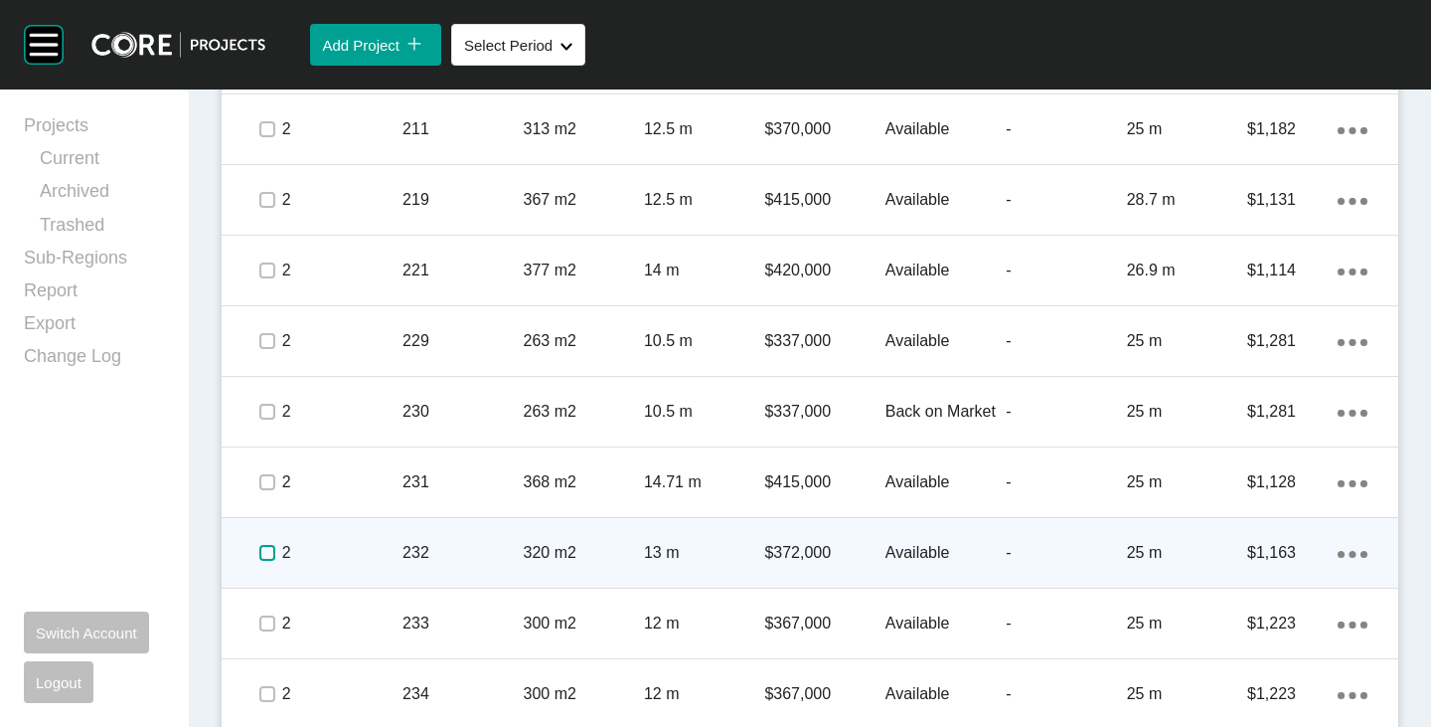
click at [272, 554] on label at bounding box center [267, 553] width 16 height 16
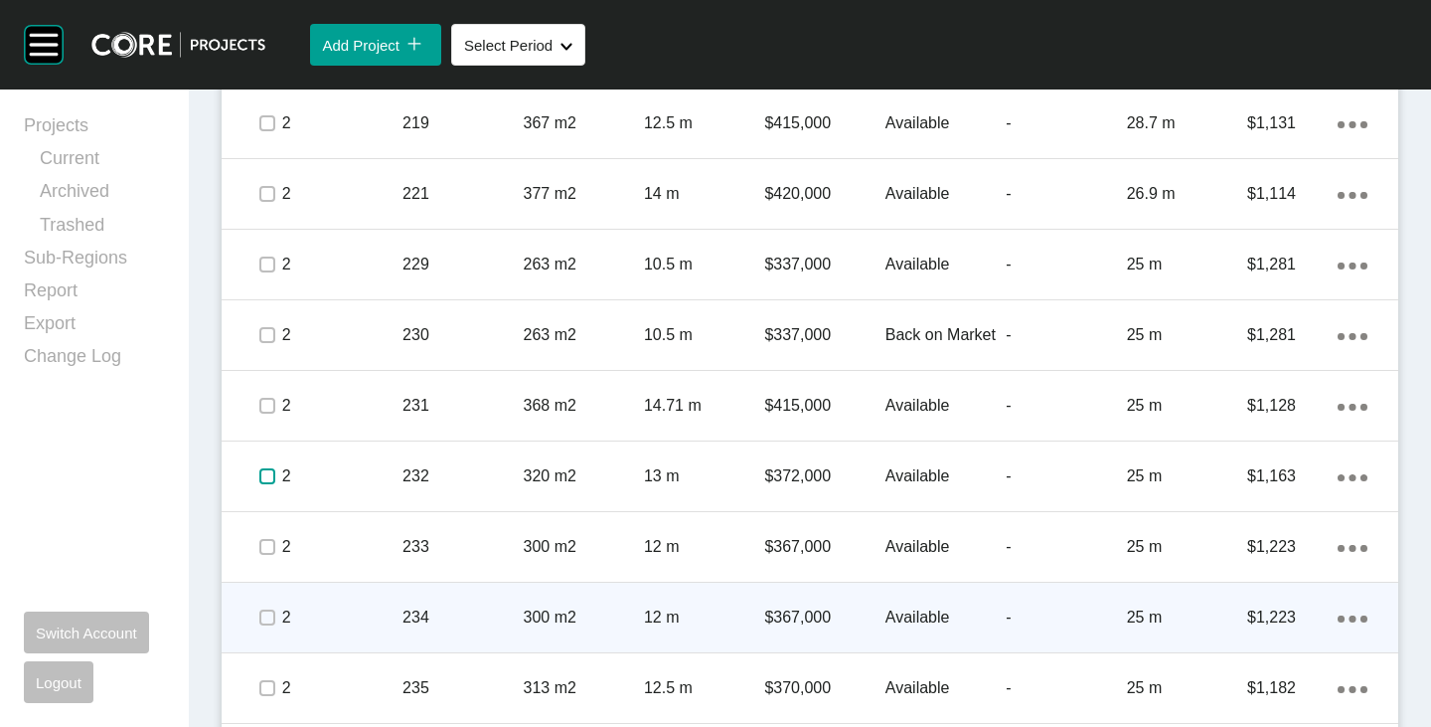
scroll to position [3082, 0]
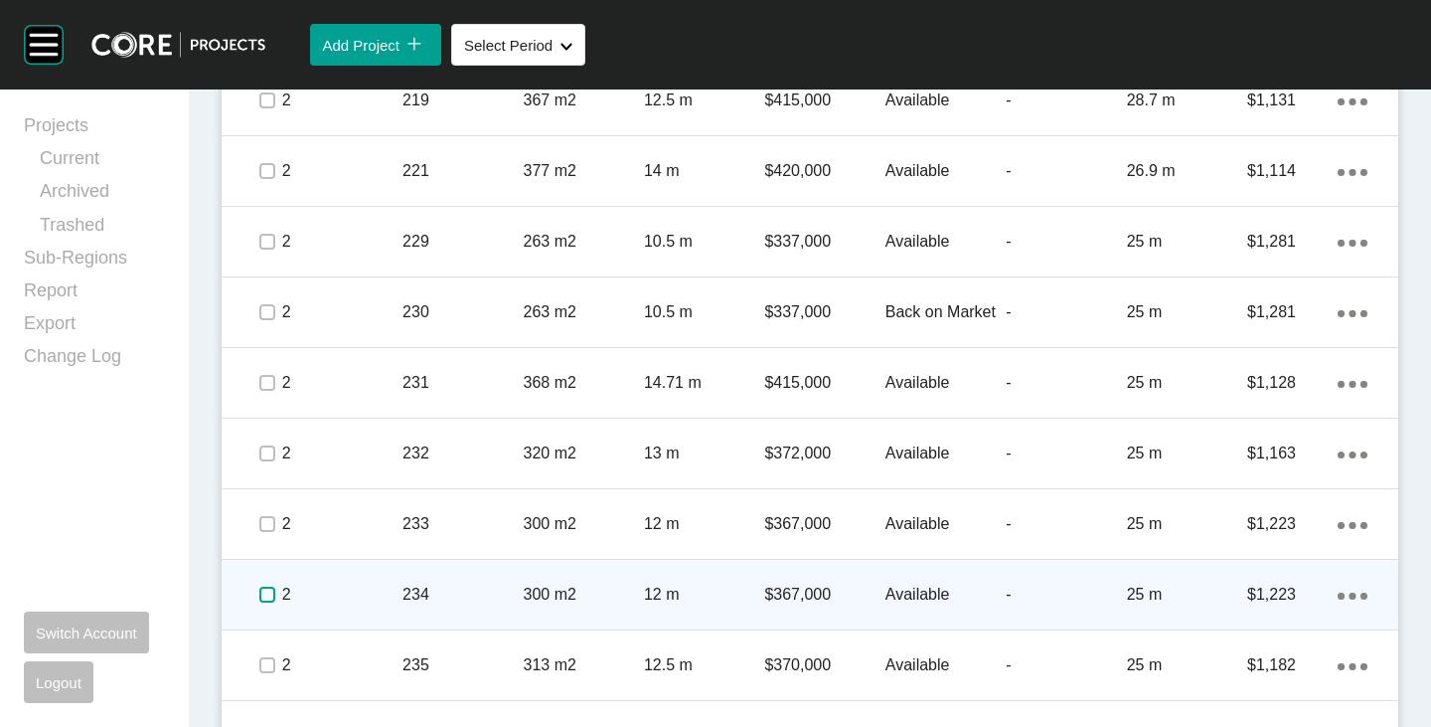
click at [266, 602] on label at bounding box center [267, 594] width 16 height 16
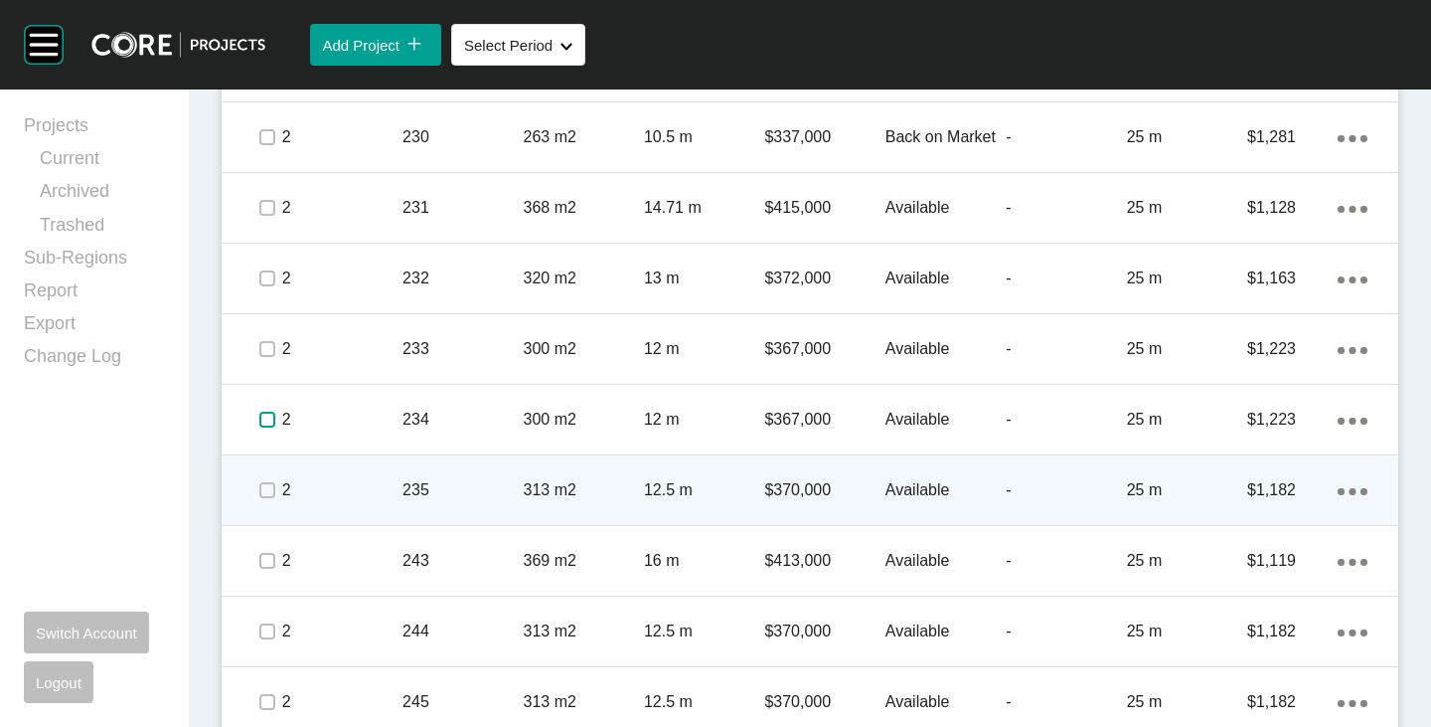
scroll to position [3280, 0]
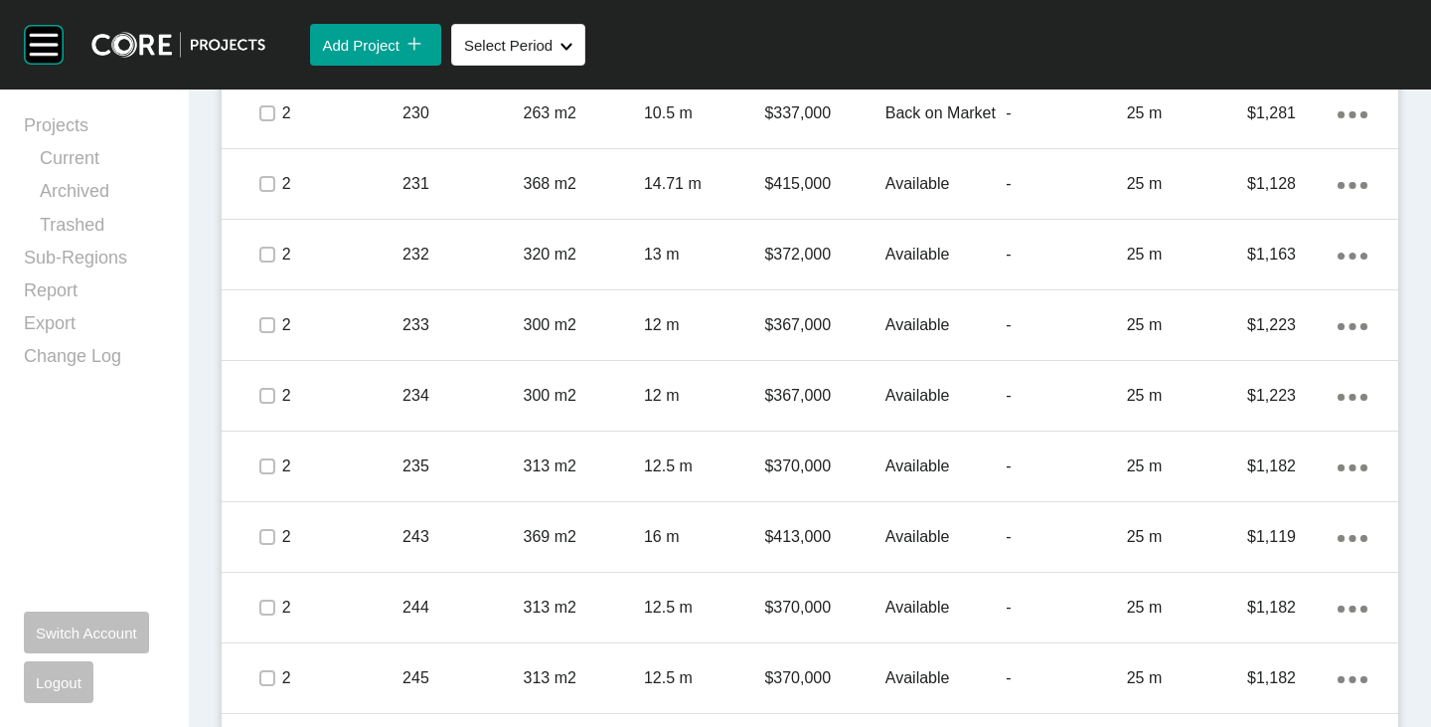
click at [1354, 119] on div "Action Menu Dots Copy 6 Created with Sketch." at bounding box center [1368, 113] width 61 height 22
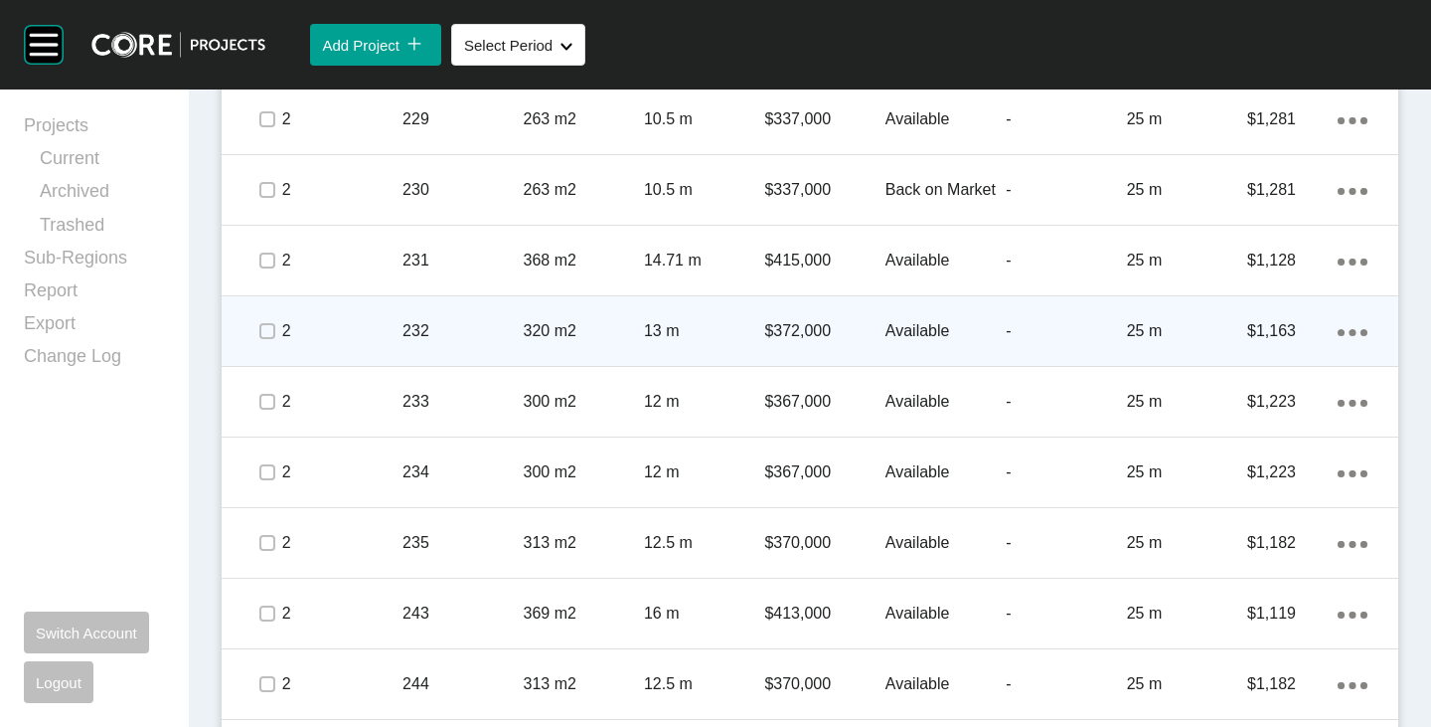
scroll to position [3181, 0]
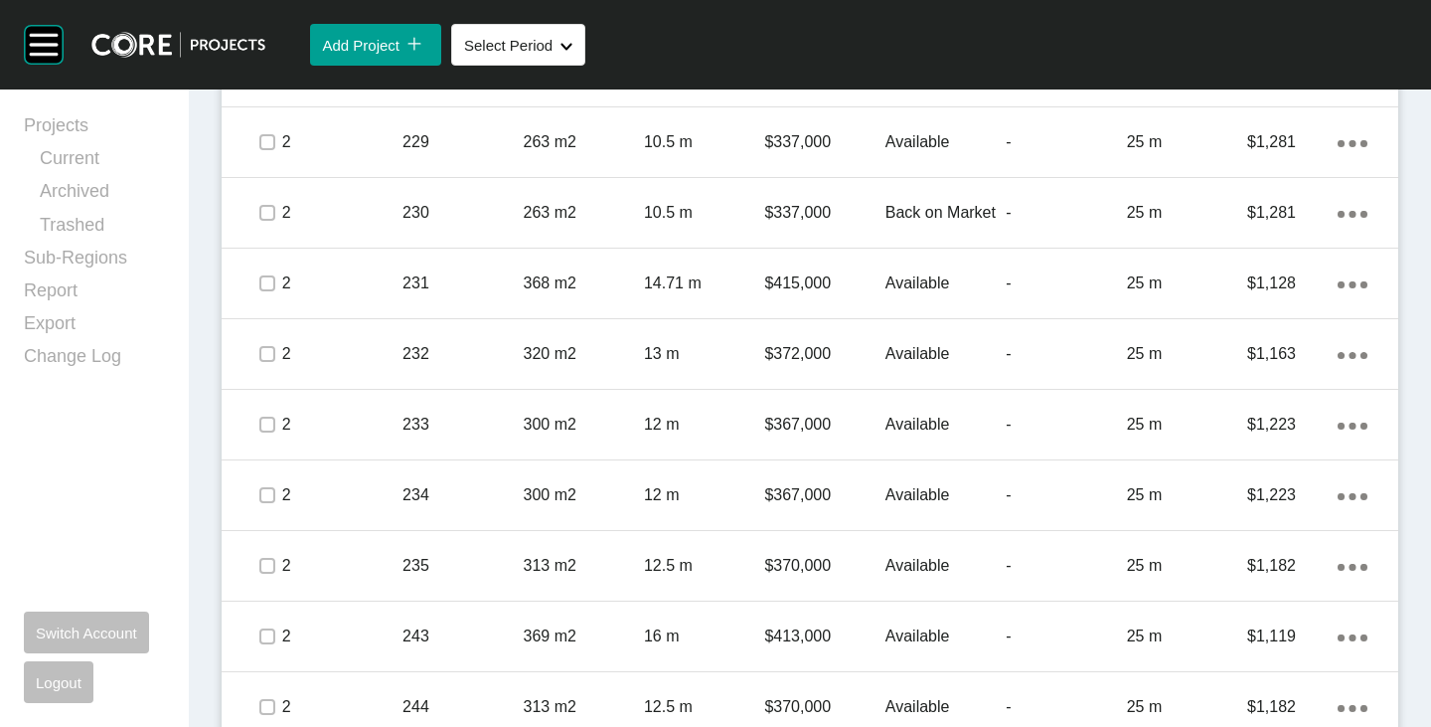
click at [1338, 211] on icon "Action Menu Dots Copy 6 Created with Sketch." at bounding box center [1353, 214] width 30 height 7
click at [1253, 217] on link "Duplicate" at bounding box center [1256, 217] width 75 height 30
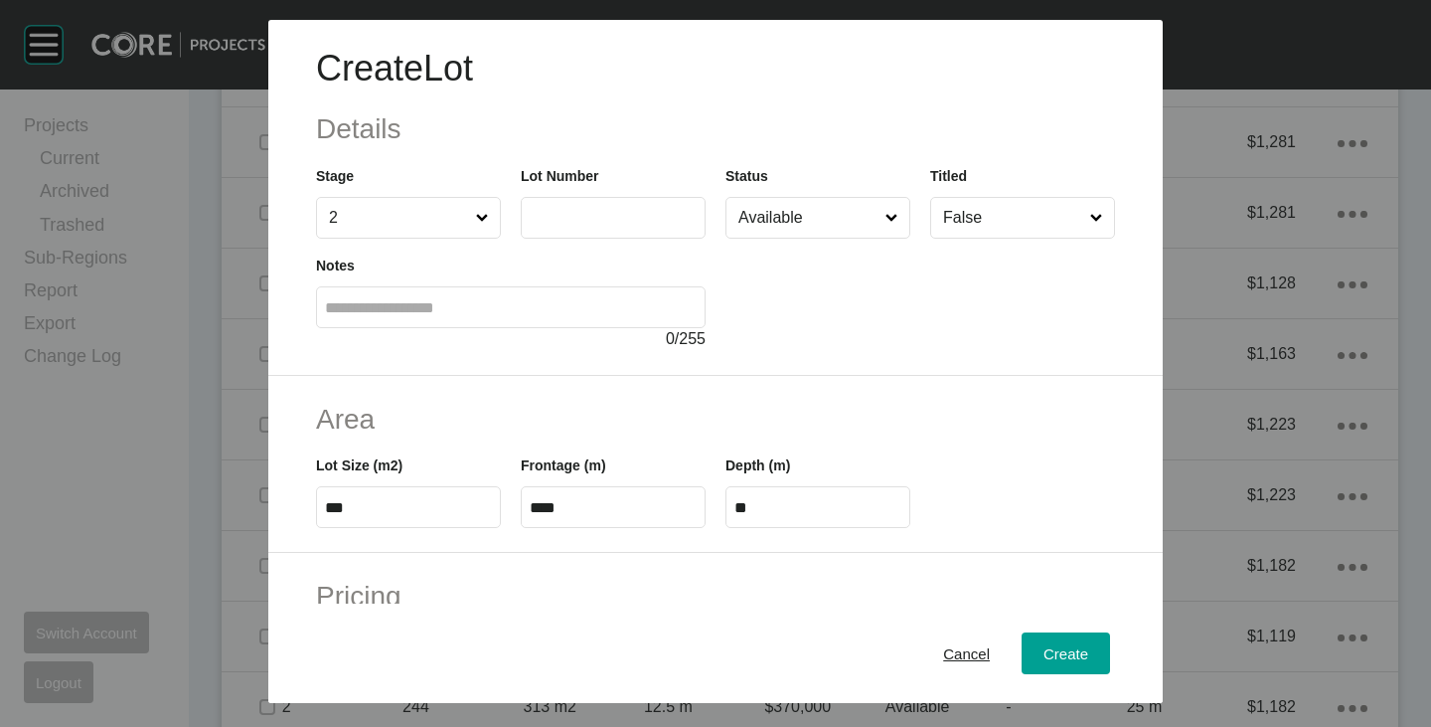
click at [597, 220] on input "text" at bounding box center [613, 217] width 167 height 17
type input "***"
click at [844, 345] on div at bounding box center [921, 295] width 390 height 112
type input "*"
click at [823, 229] on input "Available" at bounding box center [808, 218] width 147 height 40
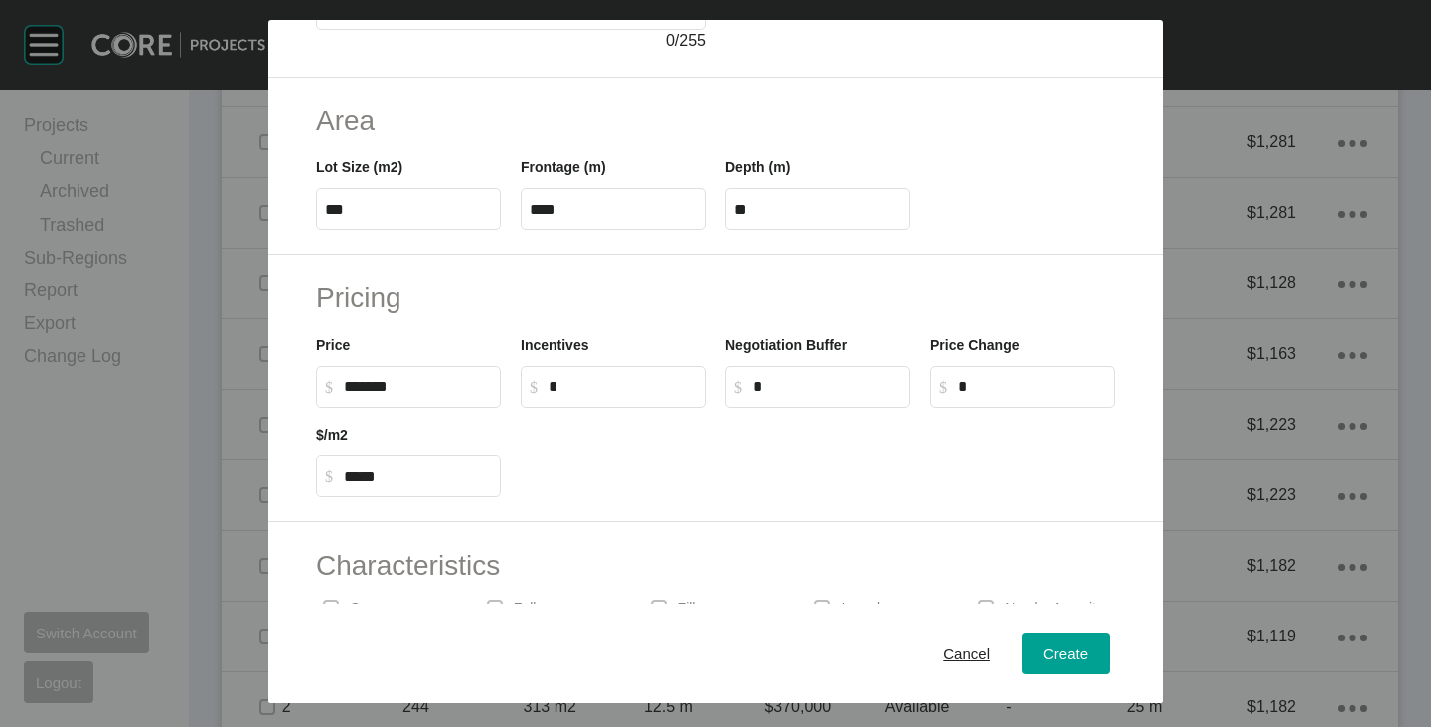
scroll to position [486, 0]
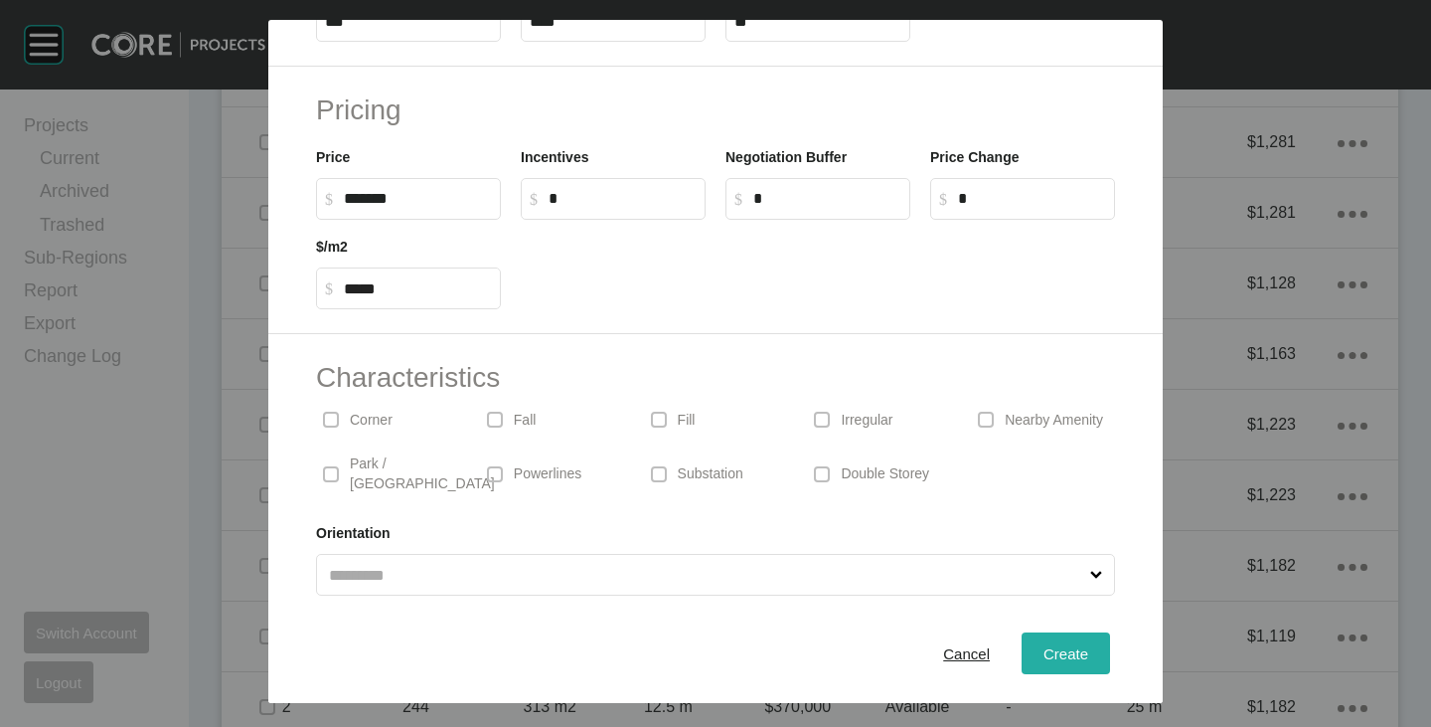
click at [1055, 650] on span "Create" at bounding box center [1066, 653] width 45 height 17
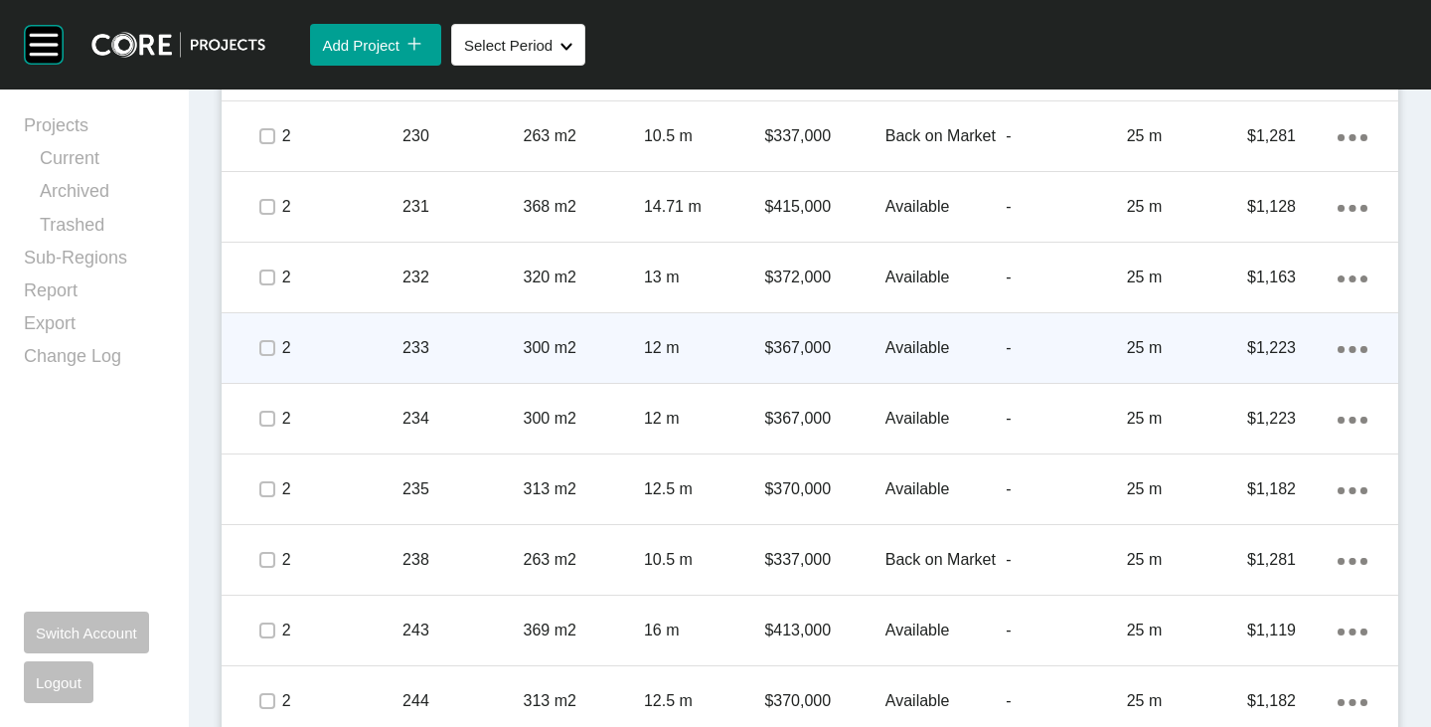
scroll to position [3280, 0]
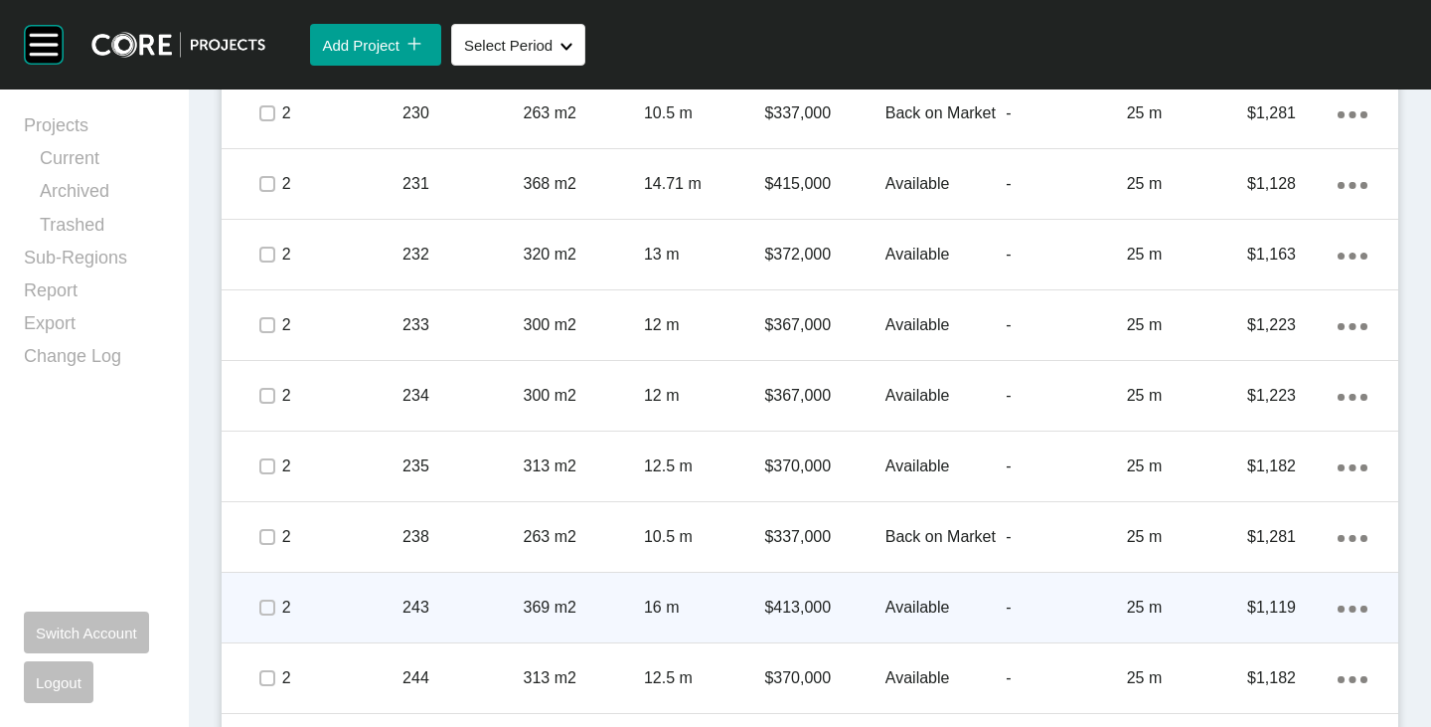
click at [277, 612] on span at bounding box center [266, 607] width 30 height 30
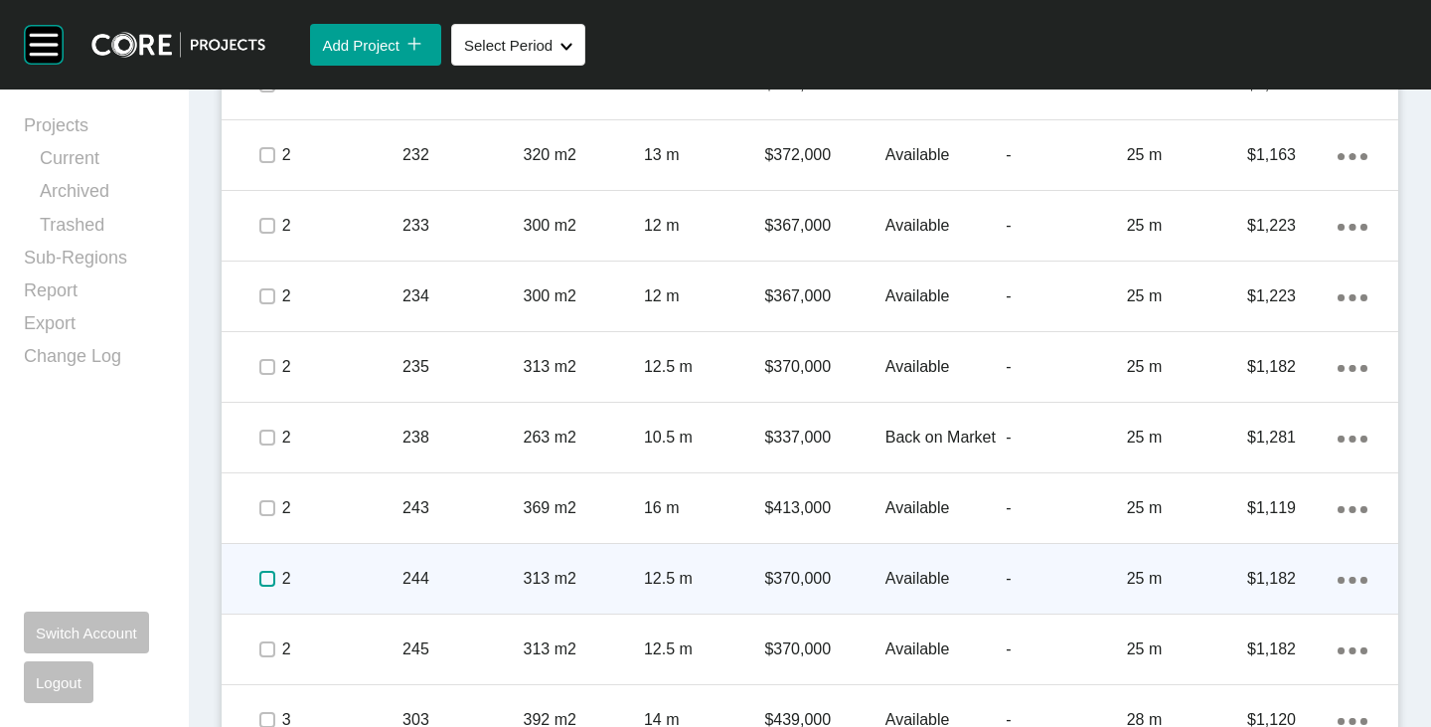
click at [267, 583] on label at bounding box center [267, 579] width 16 height 16
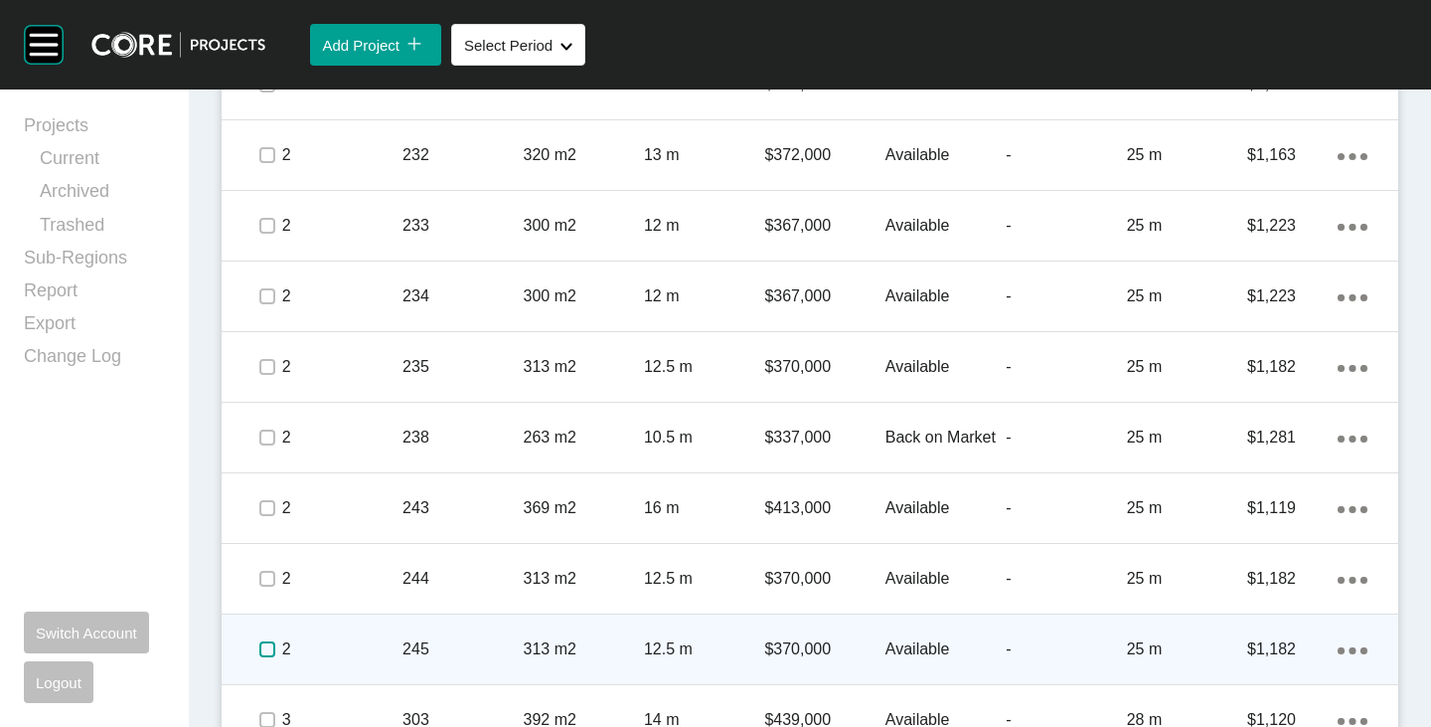
click at [261, 651] on label at bounding box center [267, 649] width 16 height 16
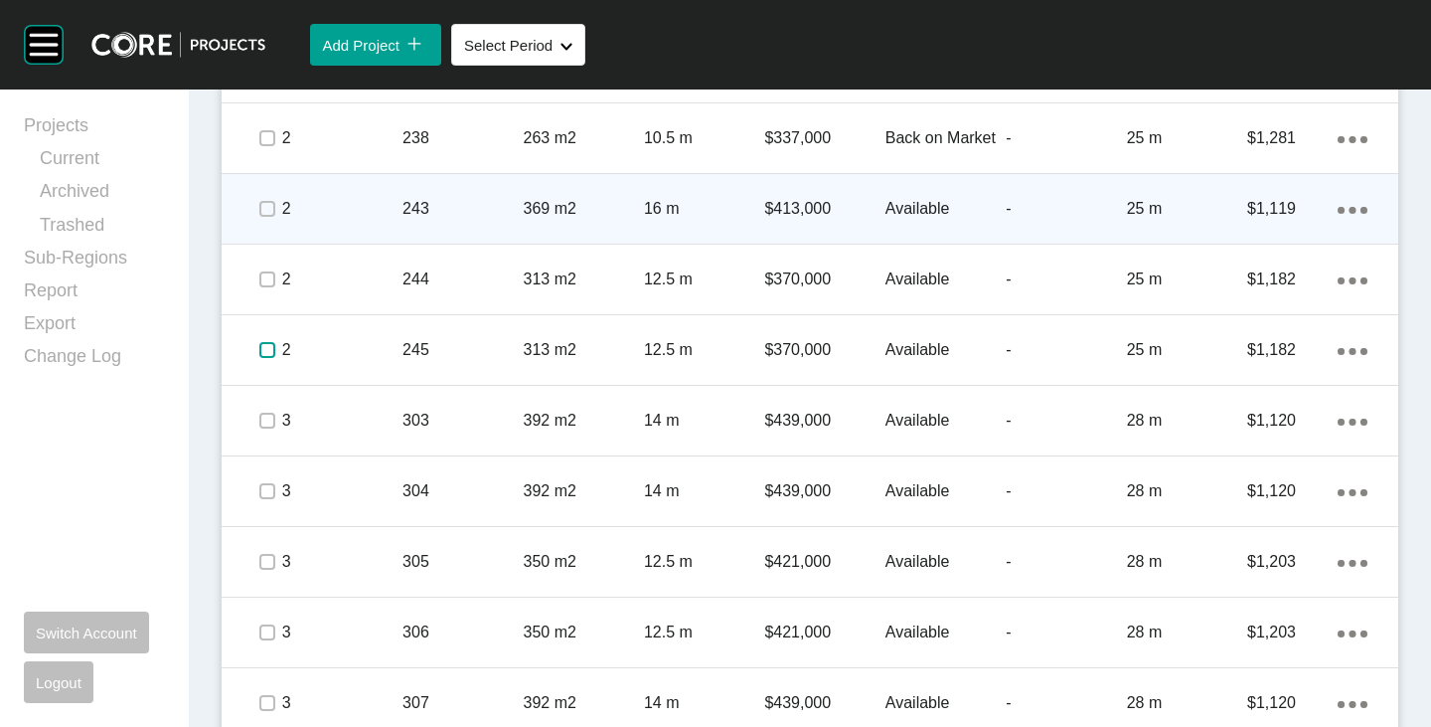
scroll to position [3777, 0]
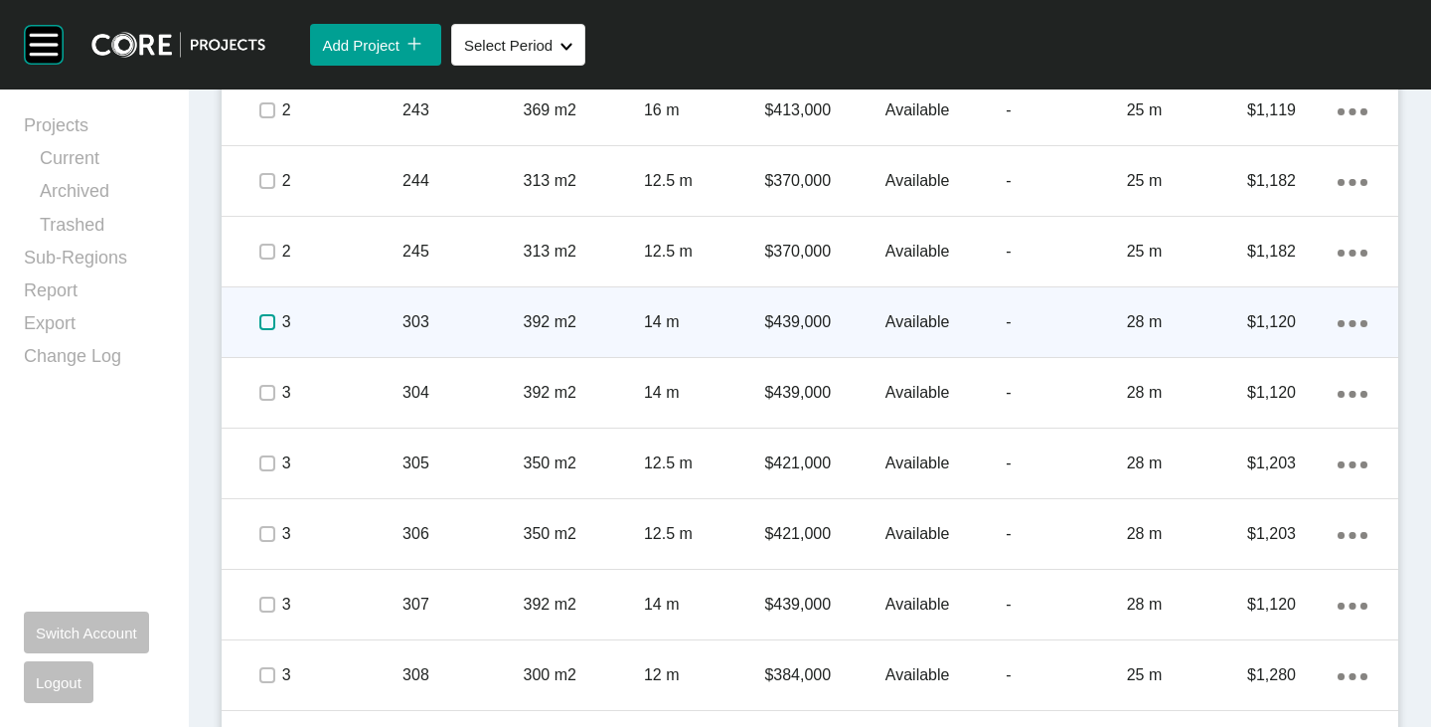
click at [272, 321] on label at bounding box center [267, 322] width 16 height 16
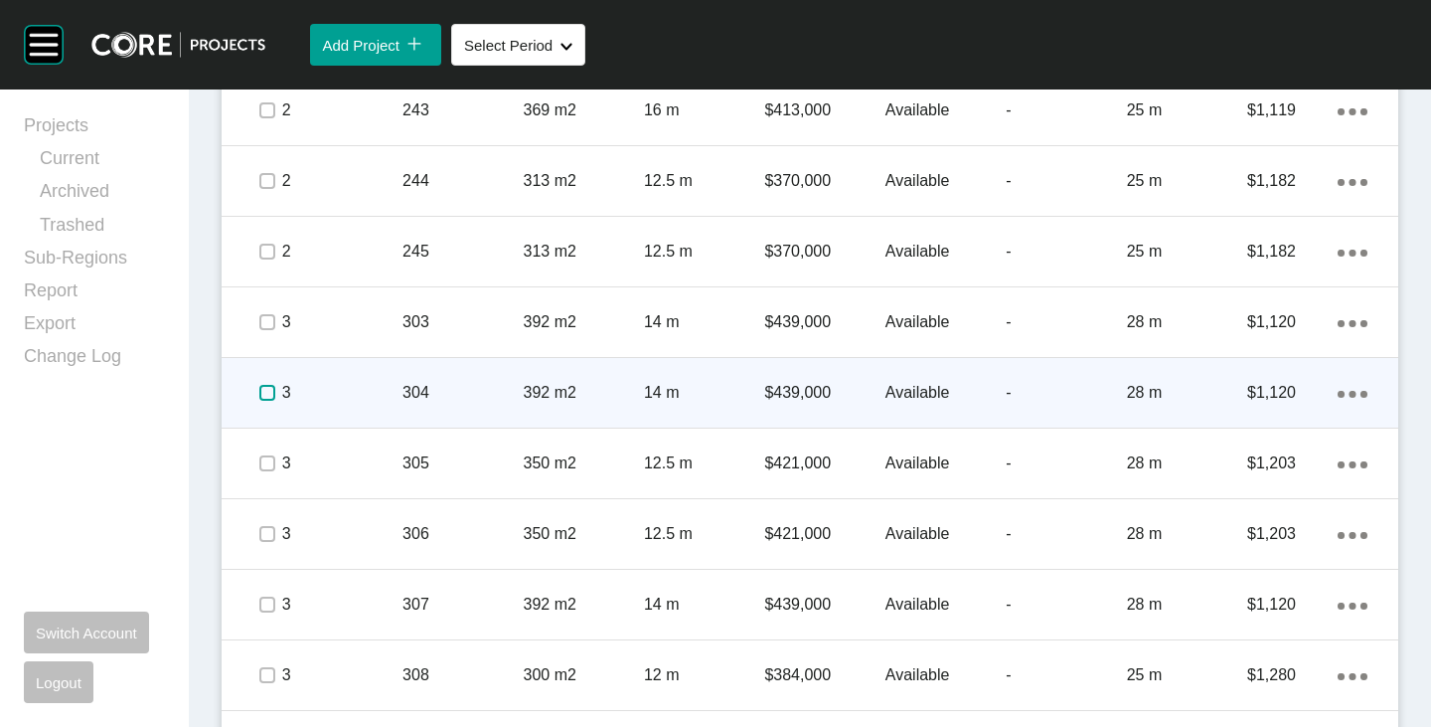
click at [266, 398] on label at bounding box center [267, 393] width 16 height 16
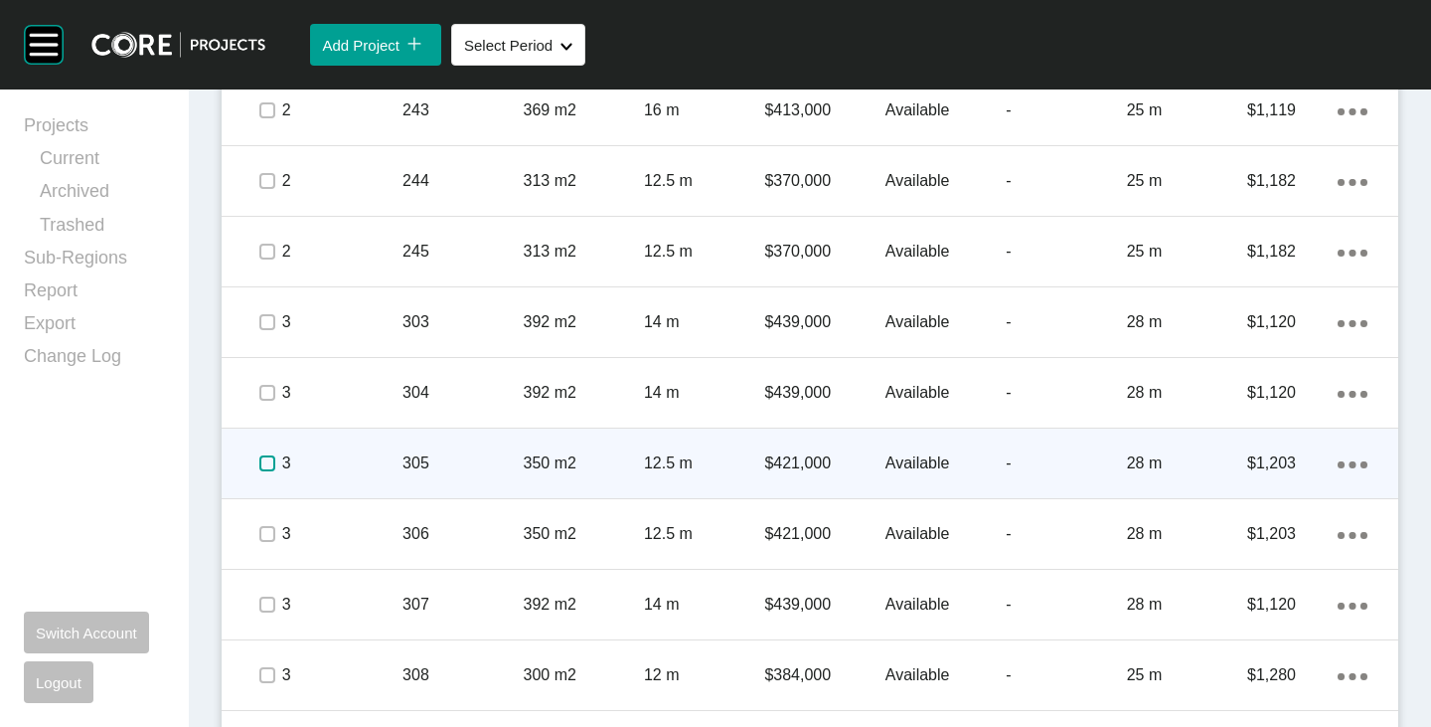
click at [268, 468] on label at bounding box center [267, 463] width 16 height 16
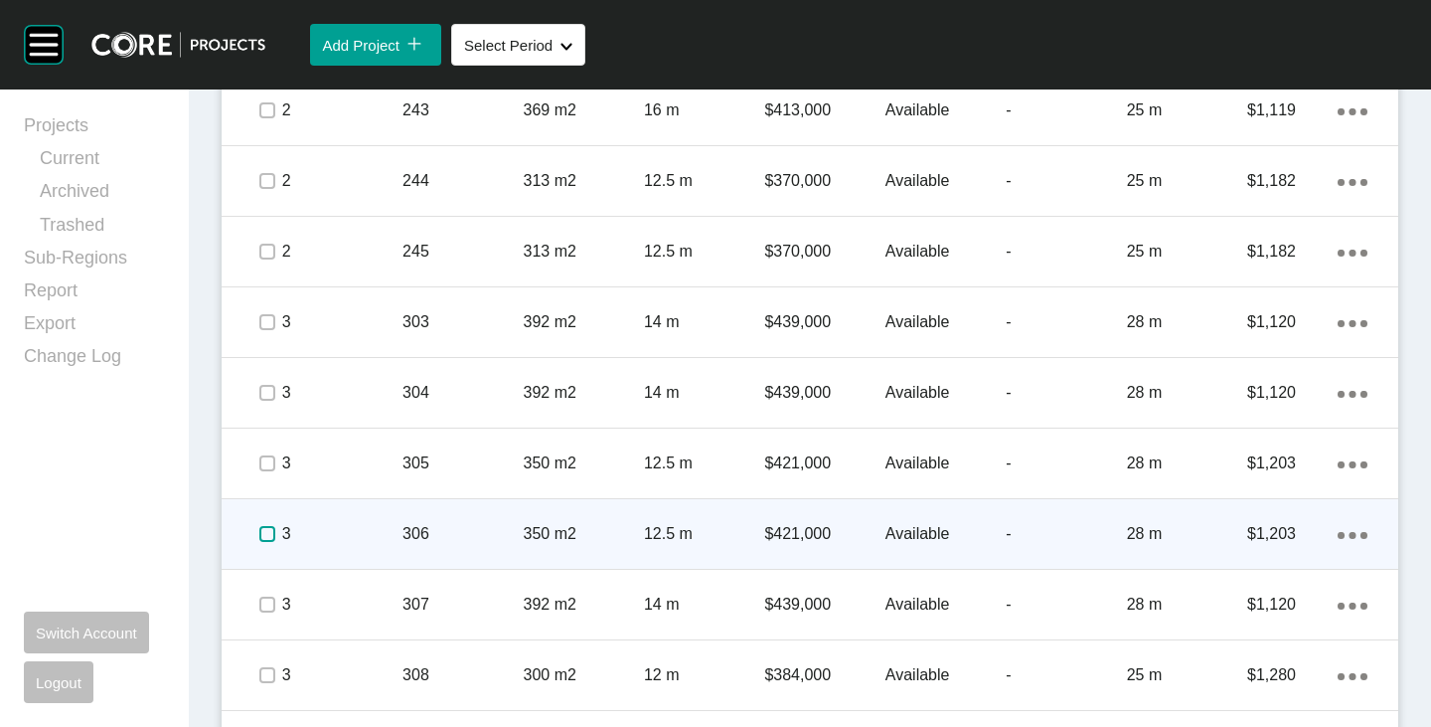
click at [270, 540] on label at bounding box center [267, 534] width 16 height 16
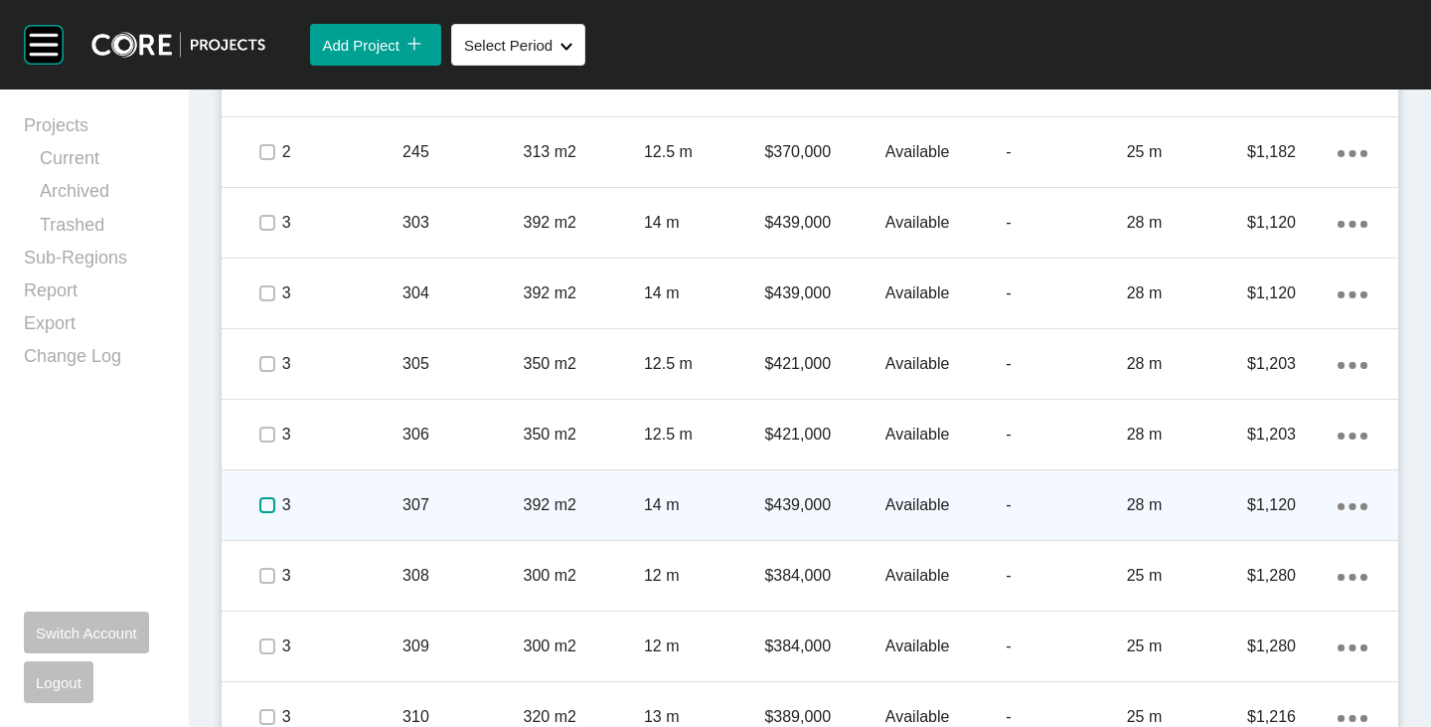
click at [259, 505] on label at bounding box center [267, 505] width 16 height 16
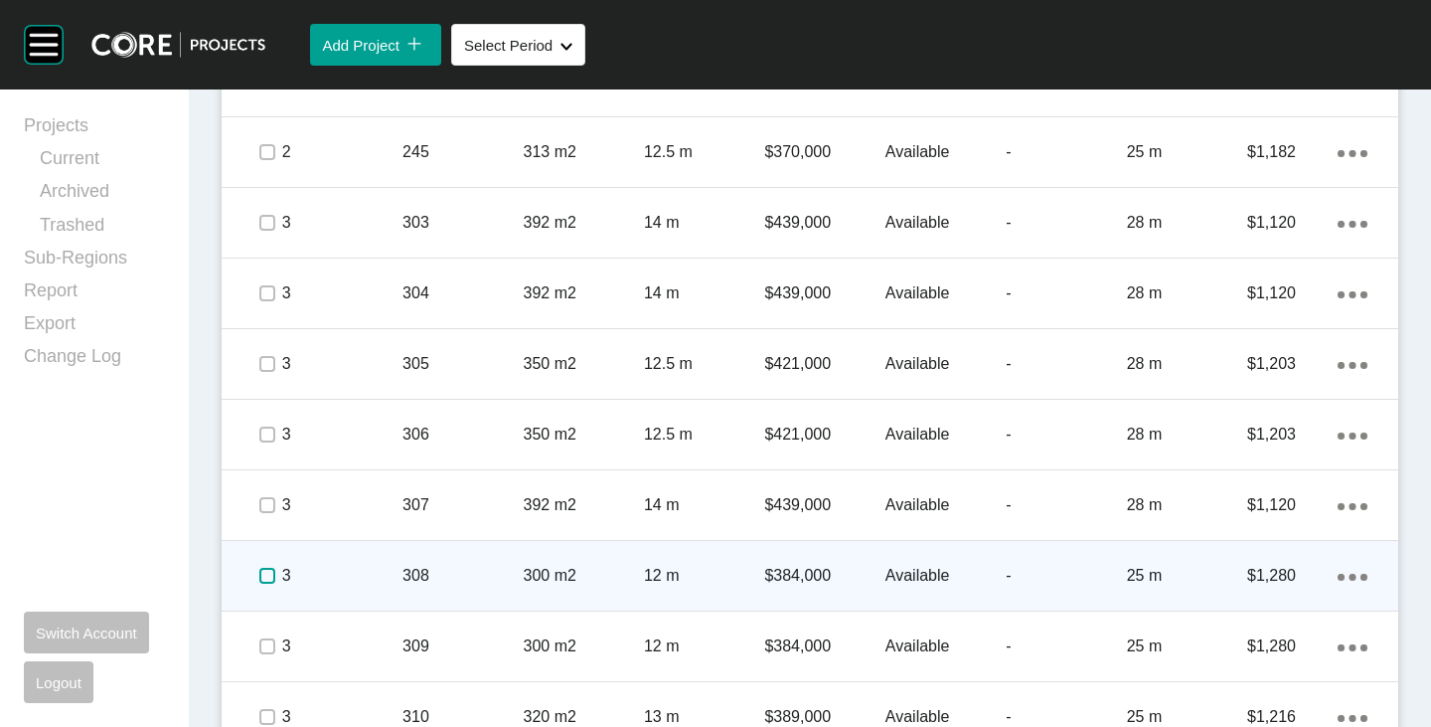
click at [270, 572] on label at bounding box center [267, 576] width 16 height 16
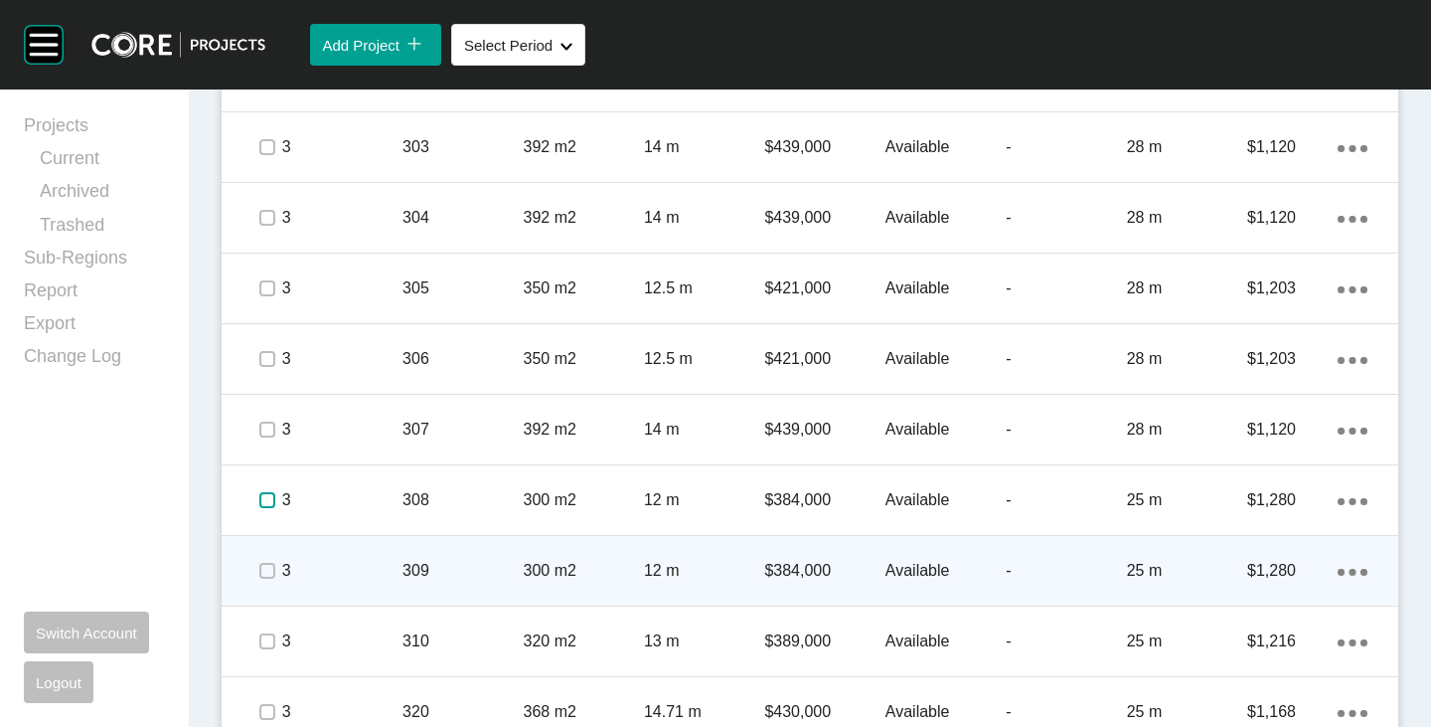
scroll to position [3976, 0]
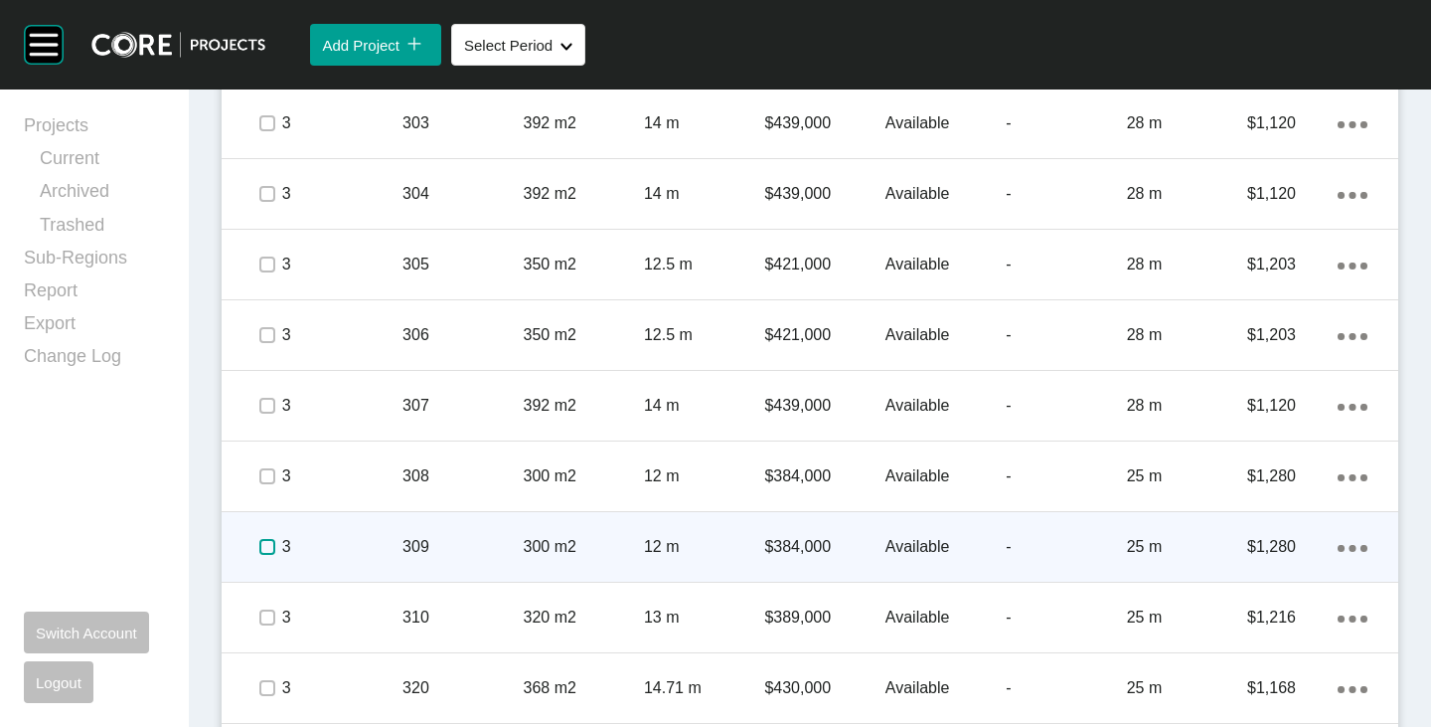
click at [264, 553] on label at bounding box center [267, 547] width 16 height 16
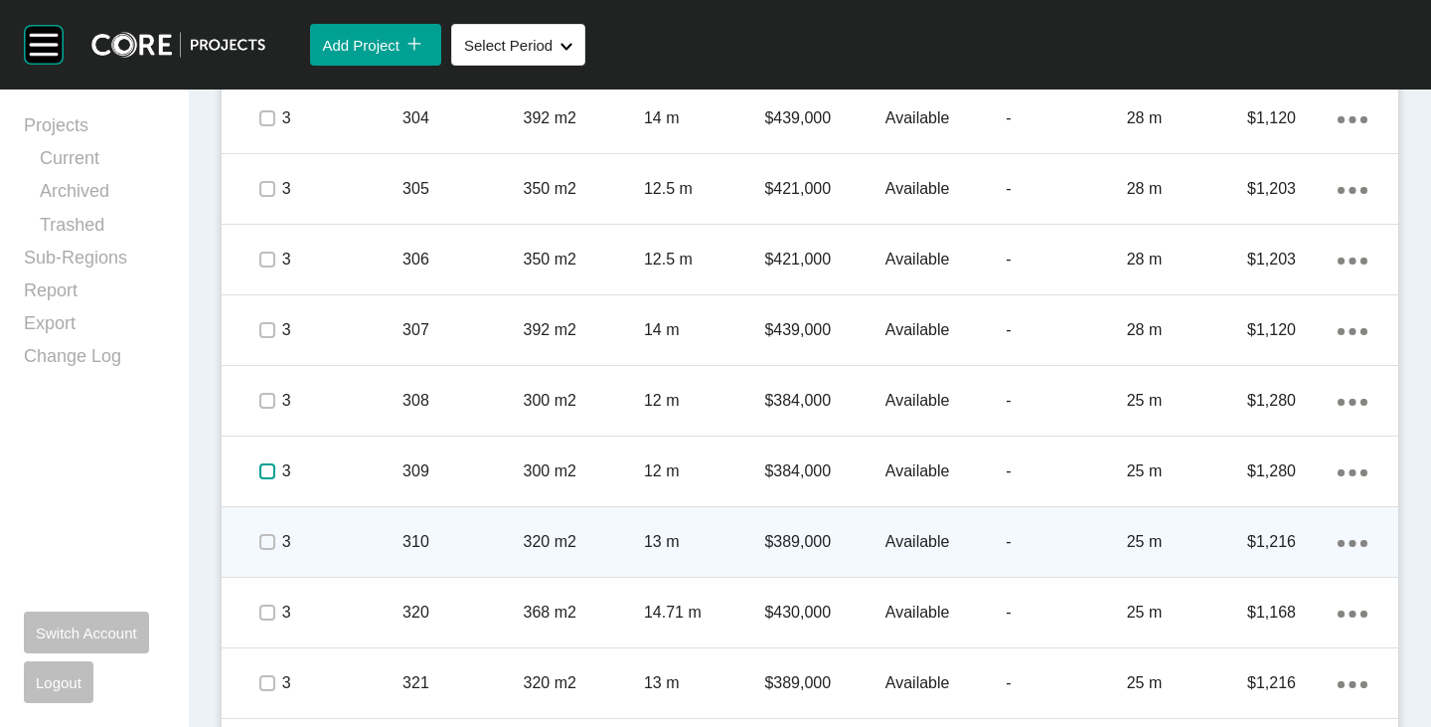
scroll to position [4076, 0]
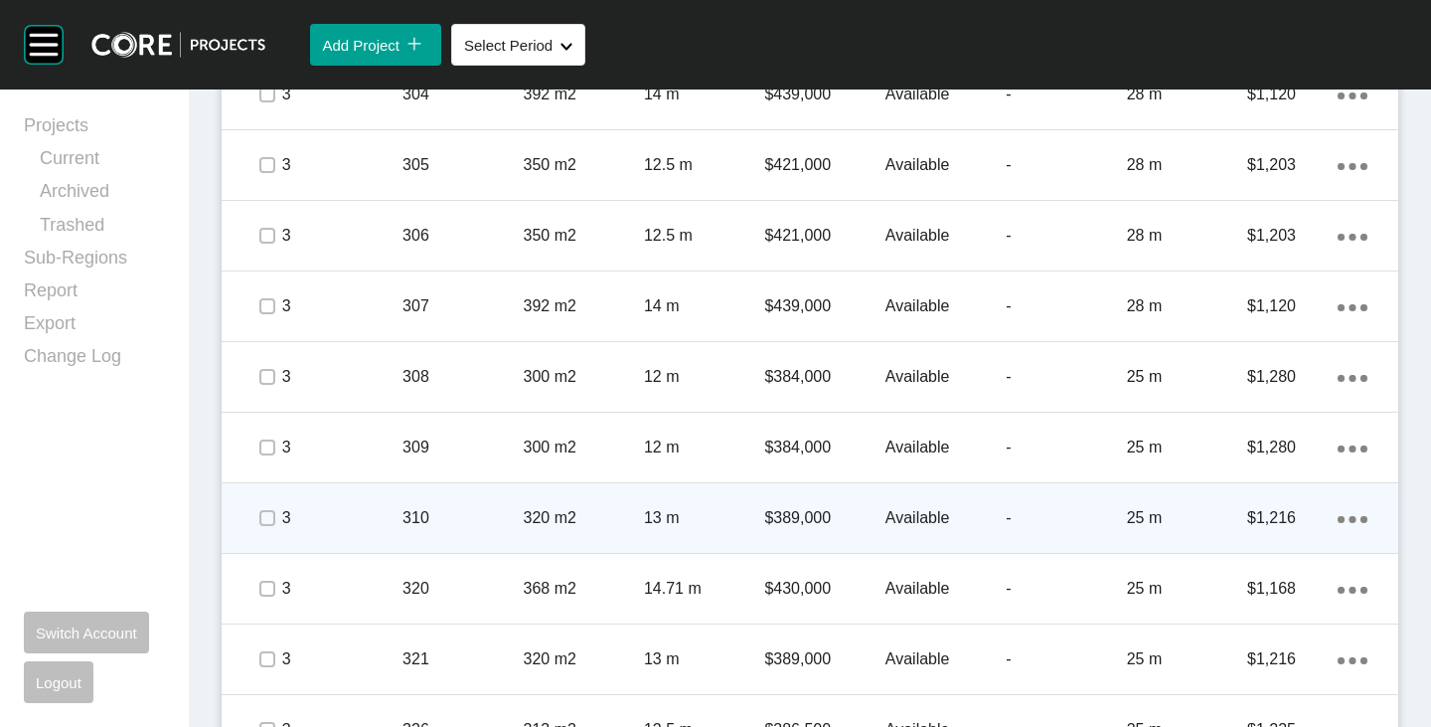
click at [264, 535] on div at bounding box center [266, 518] width 30 height 70
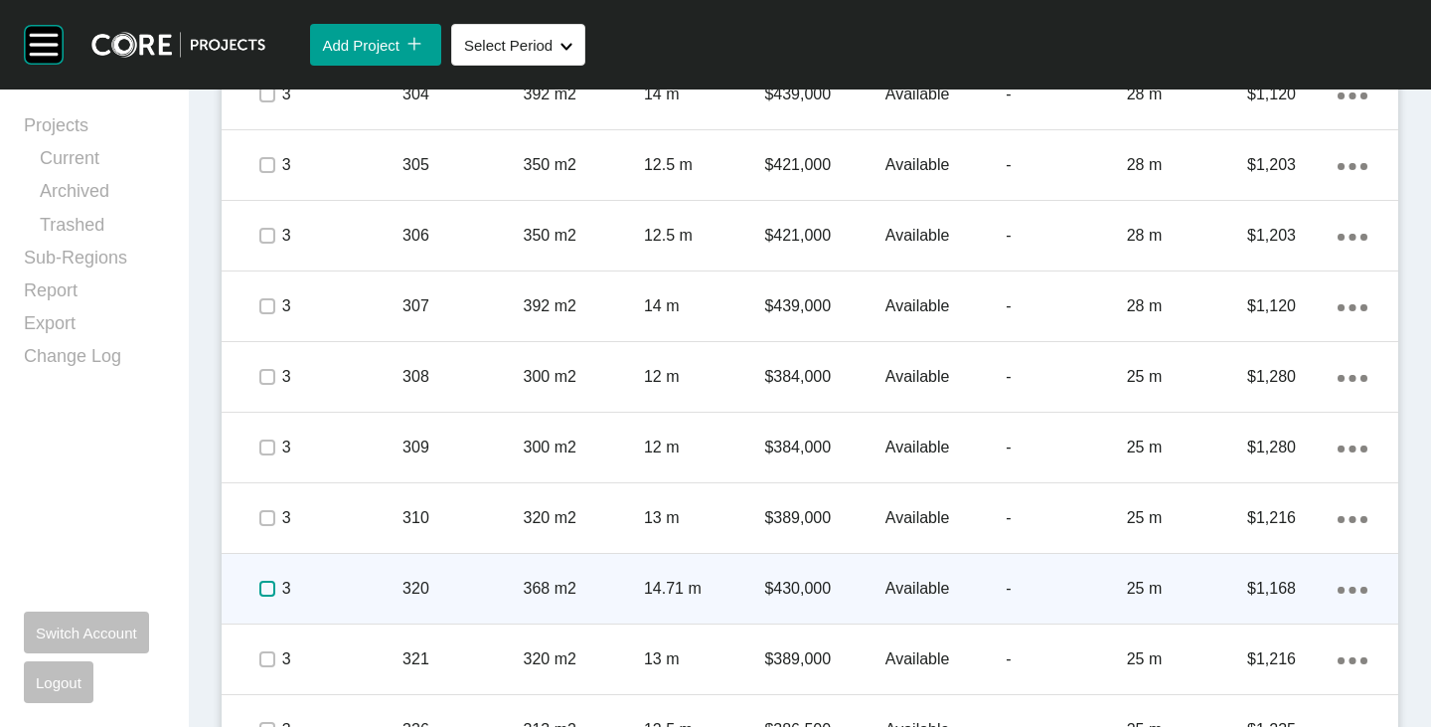
click at [260, 587] on label at bounding box center [267, 589] width 16 height 16
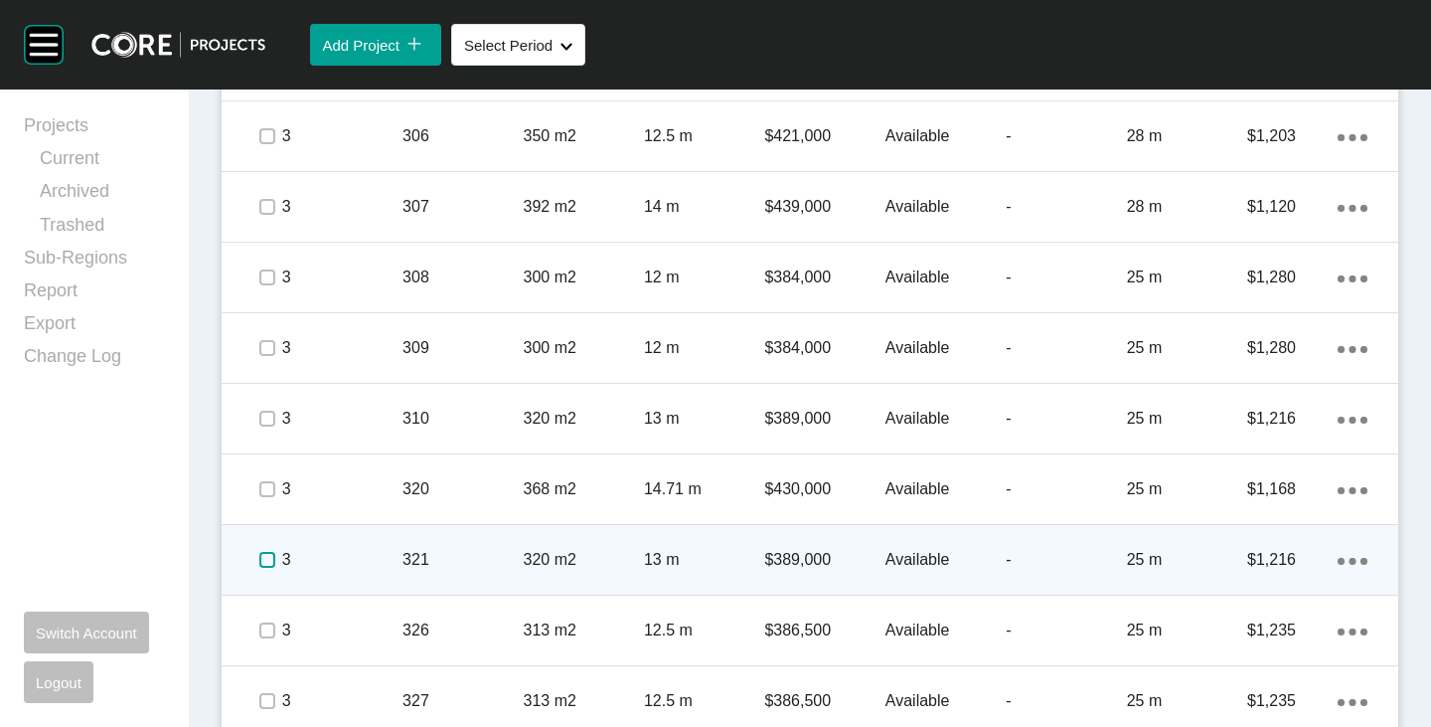
click at [262, 560] on label at bounding box center [267, 560] width 16 height 16
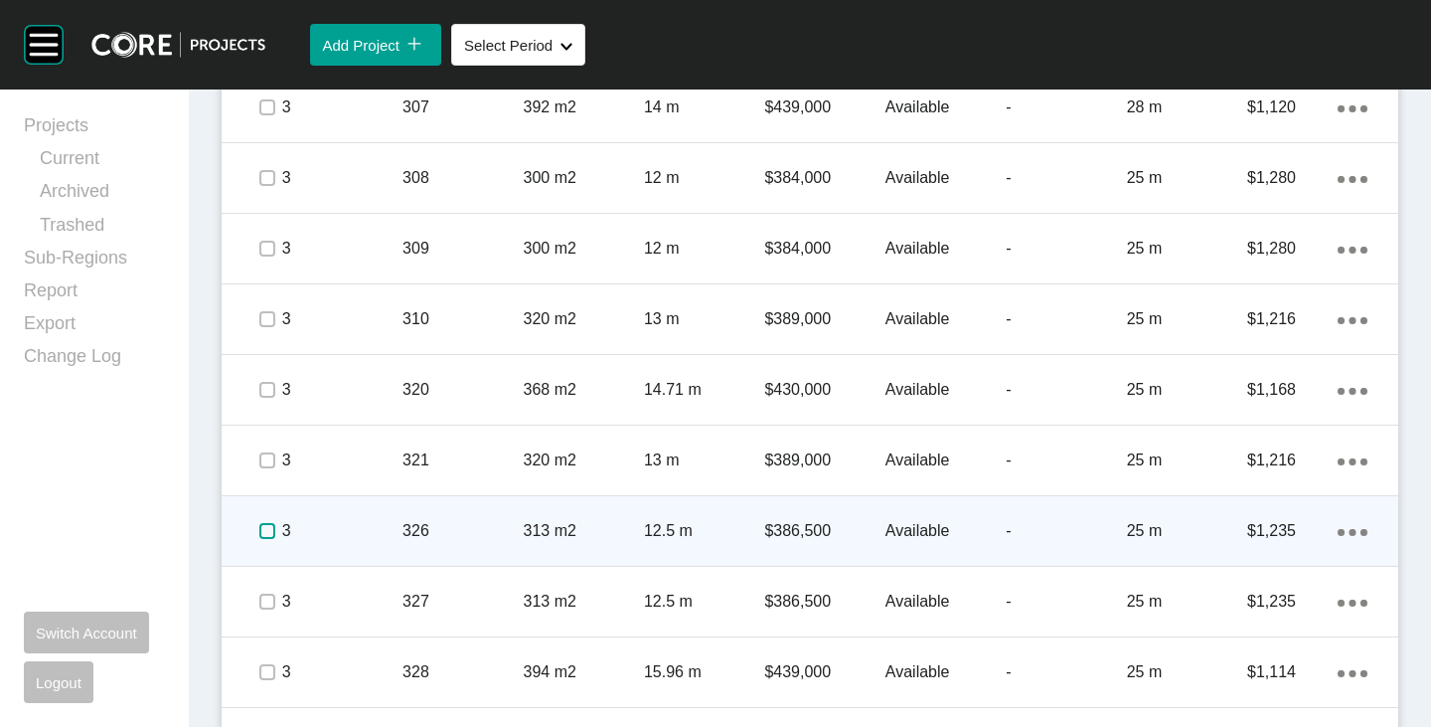
click at [265, 535] on label at bounding box center [267, 531] width 16 height 16
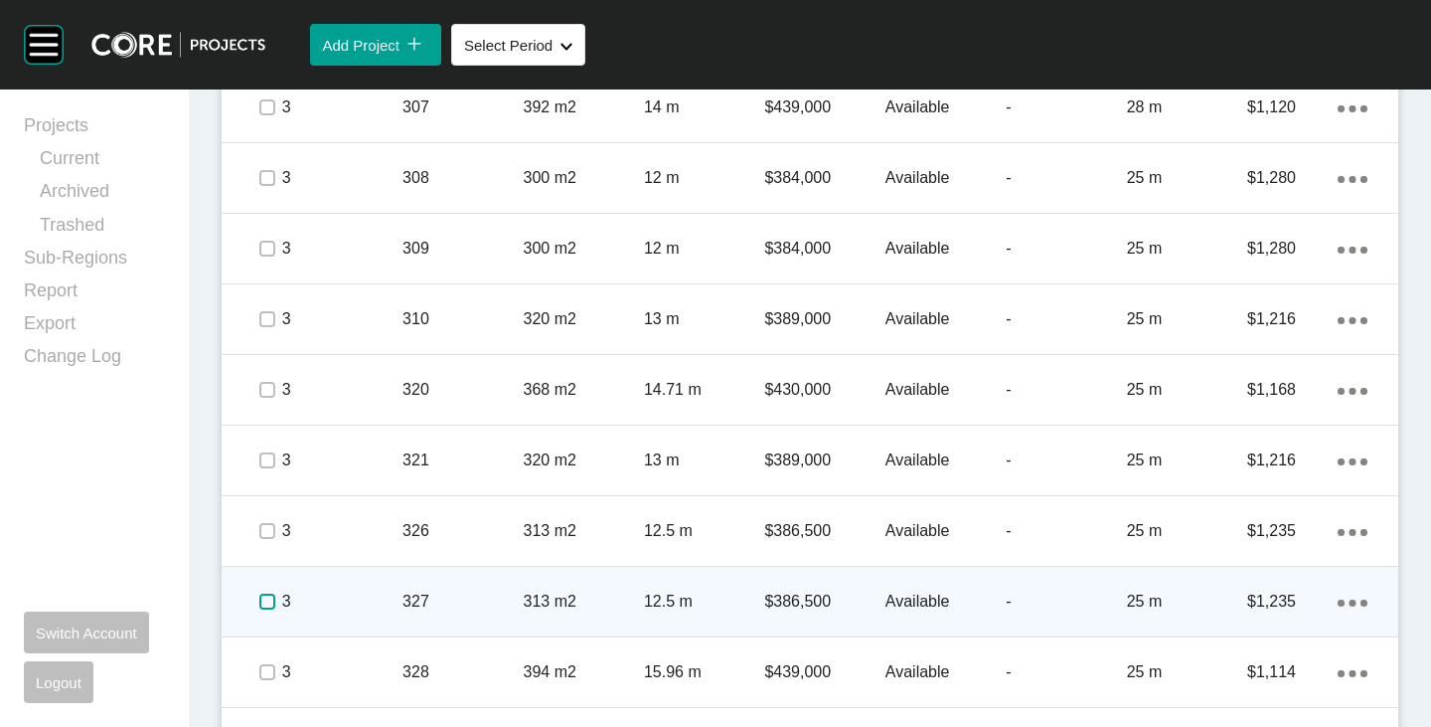
click at [263, 597] on label at bounding box center [267, 601] width 16 height 16
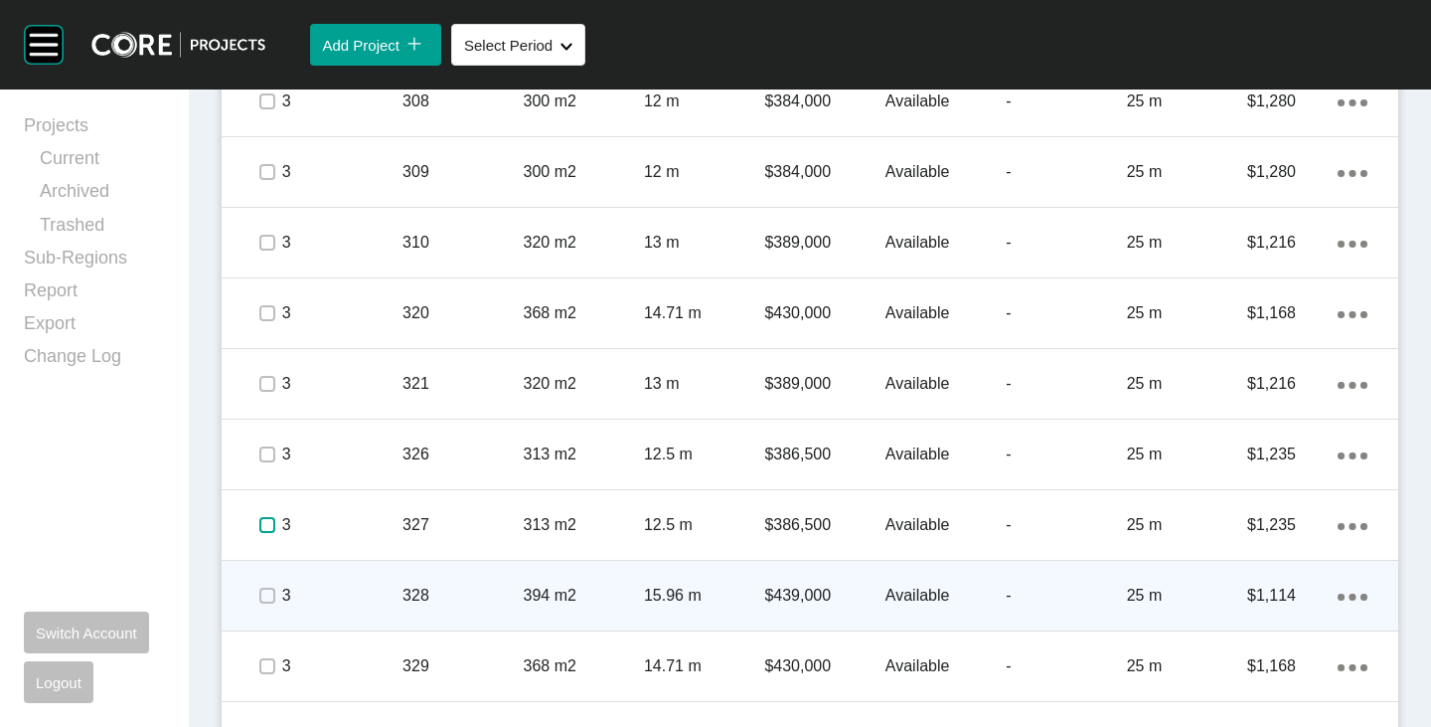
scroll to position [4374, 0]
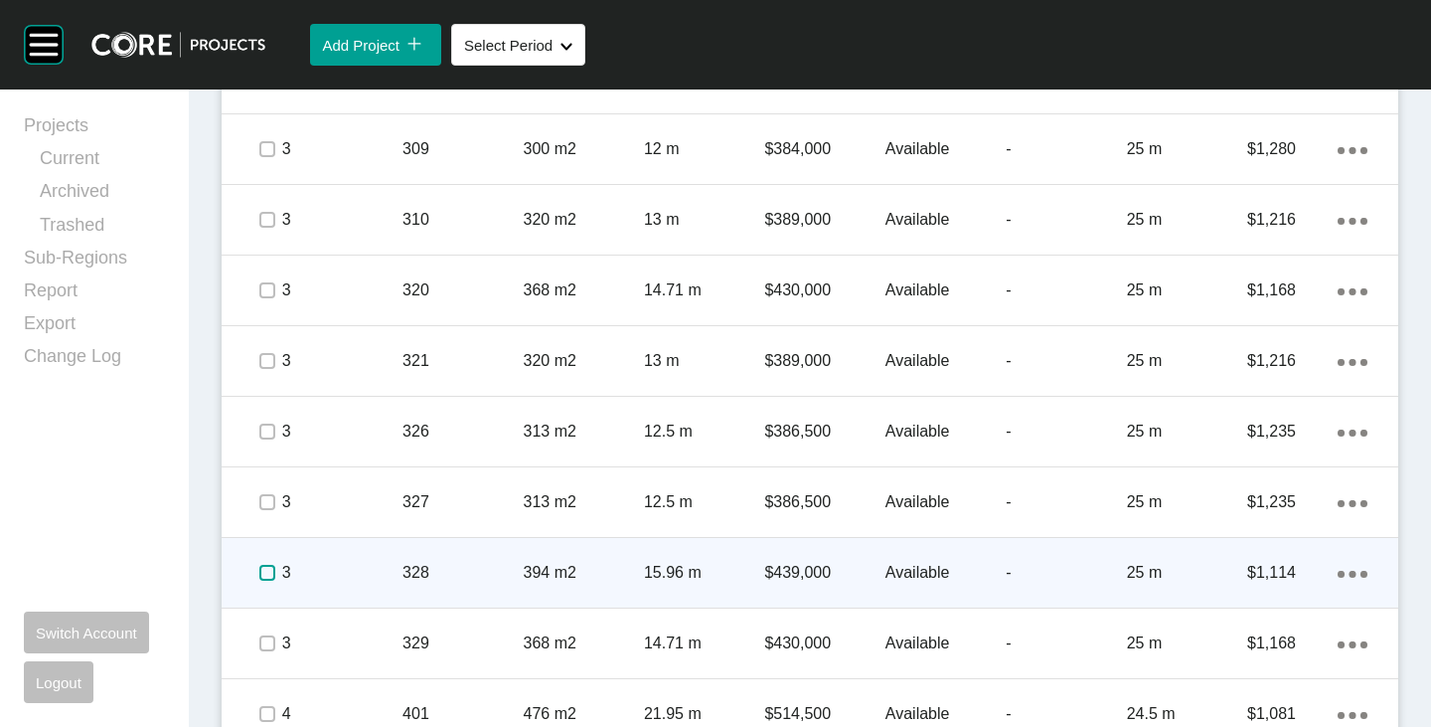
click at [262, 578] on label at bounding box center [267, 573] width 16 height 16
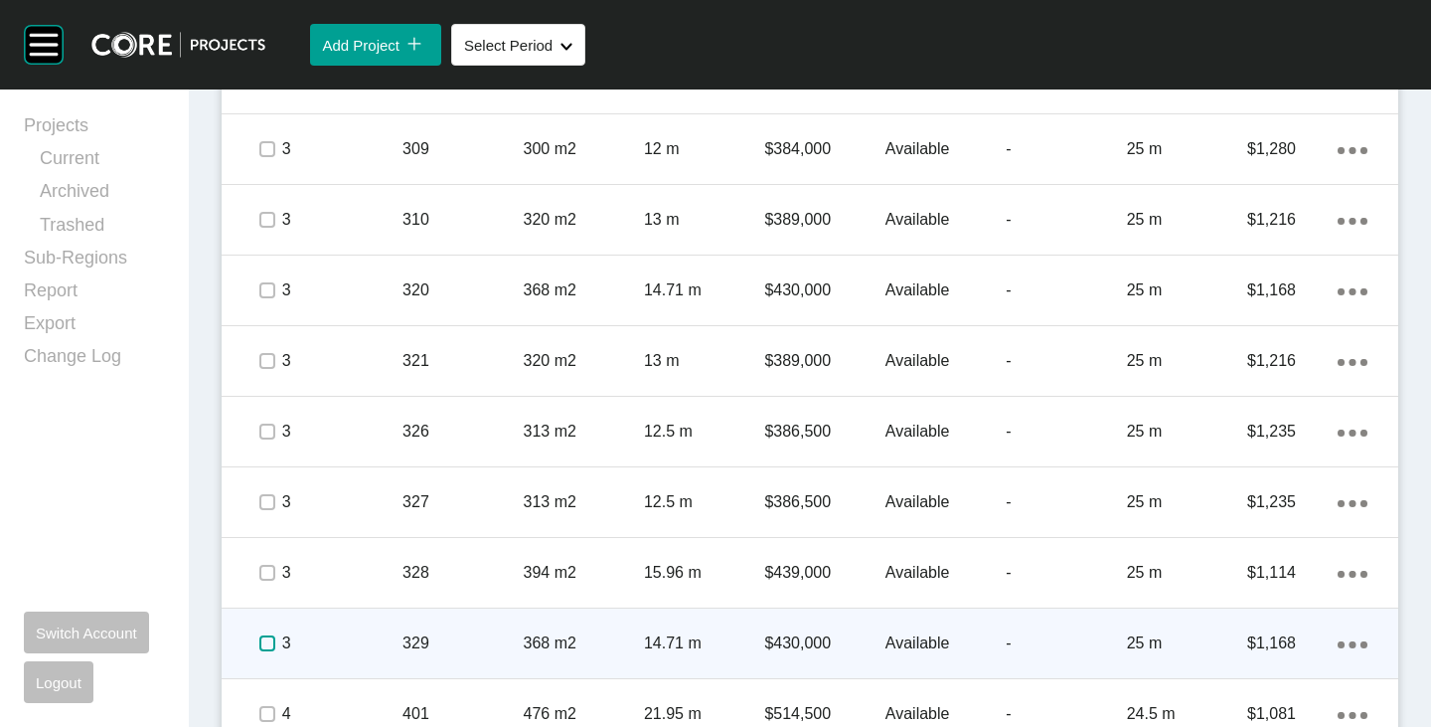
click at [266, 639] on label at bounding box center [267, 643] width 16 height 16
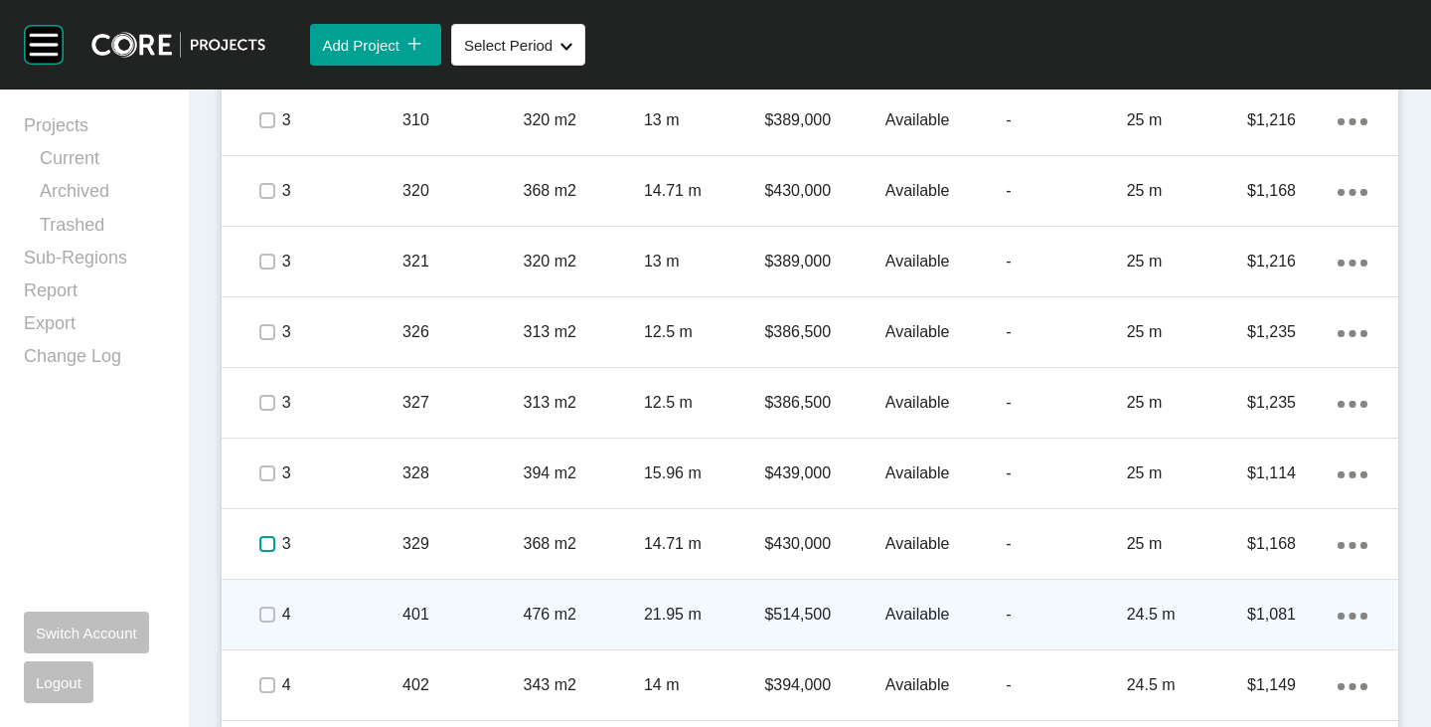
scroll to position [4573, 0]
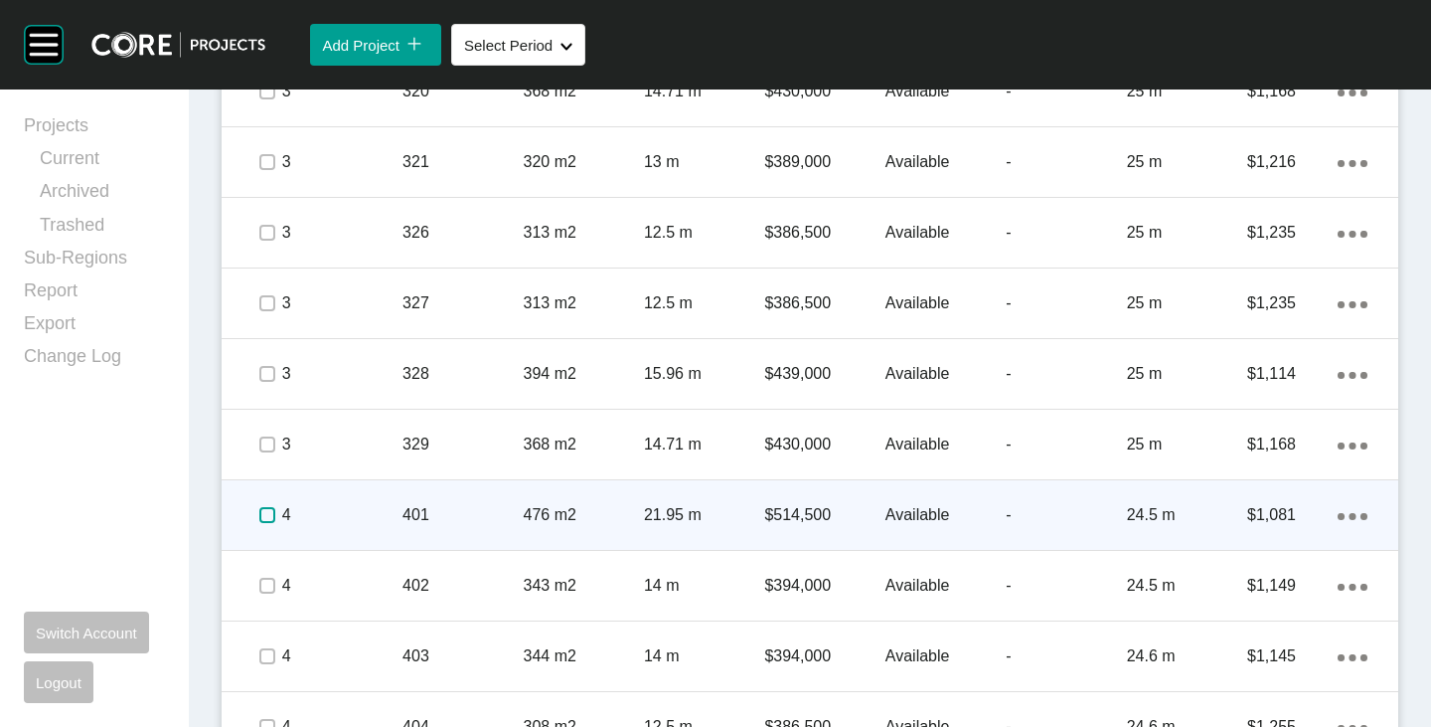
click at [263, 512] on label at bounding box center [267, 515] width 16 height 16
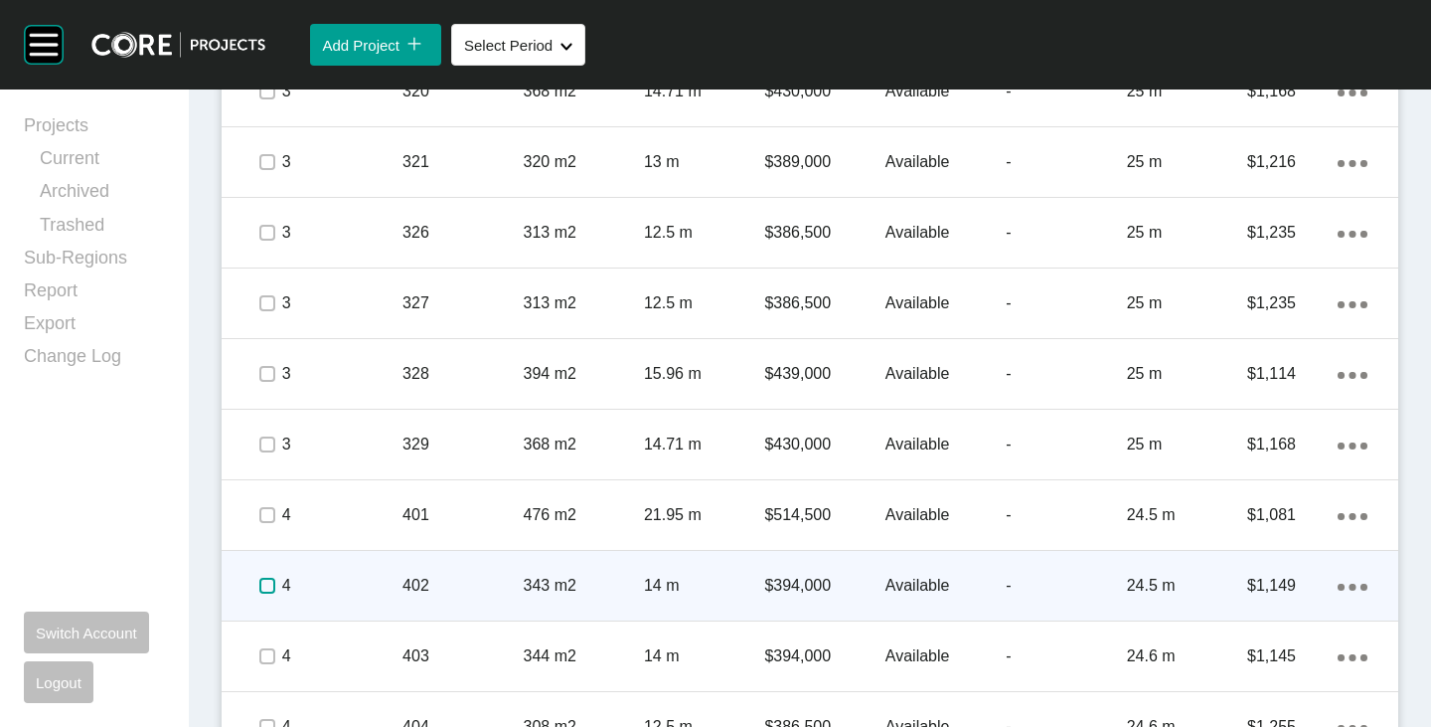
click at [259, 579] on label at bounding box center [267, 586] width 16 height 16
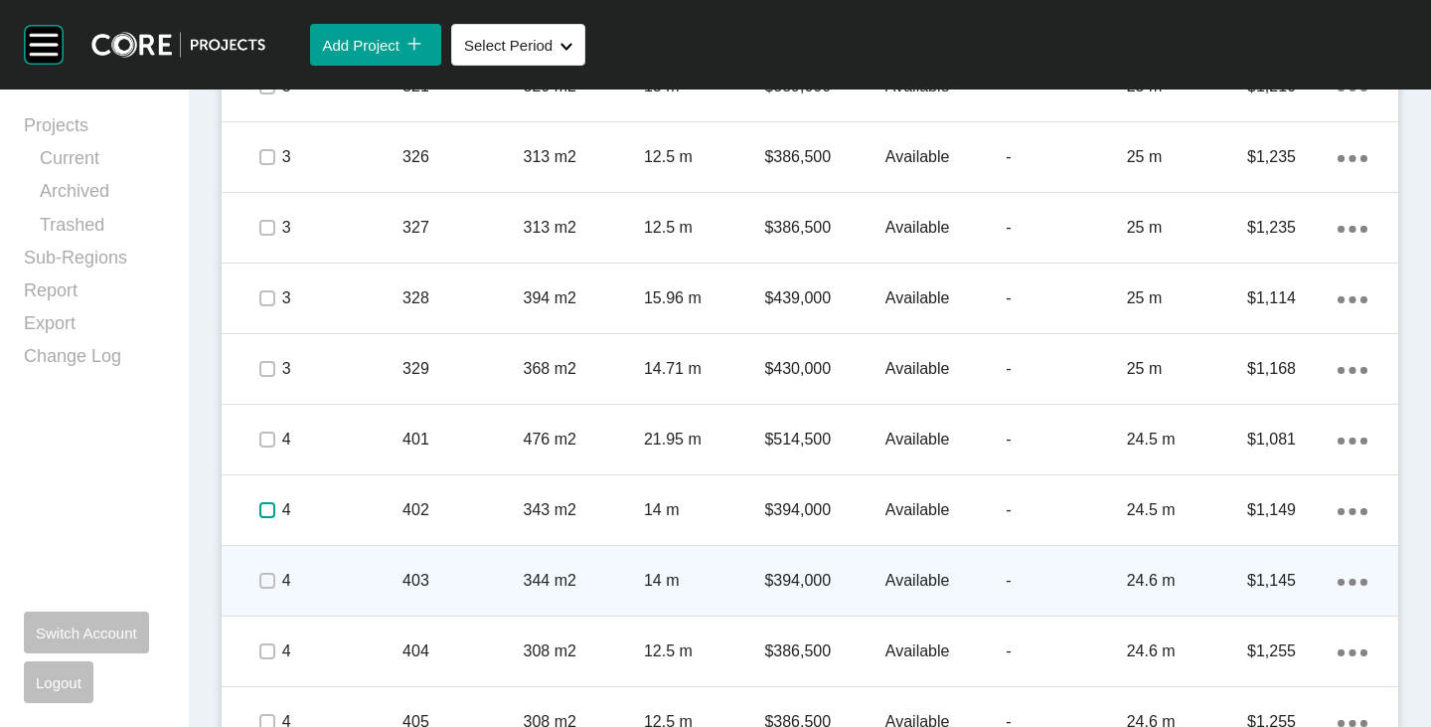
scroll to position [4672, 0]
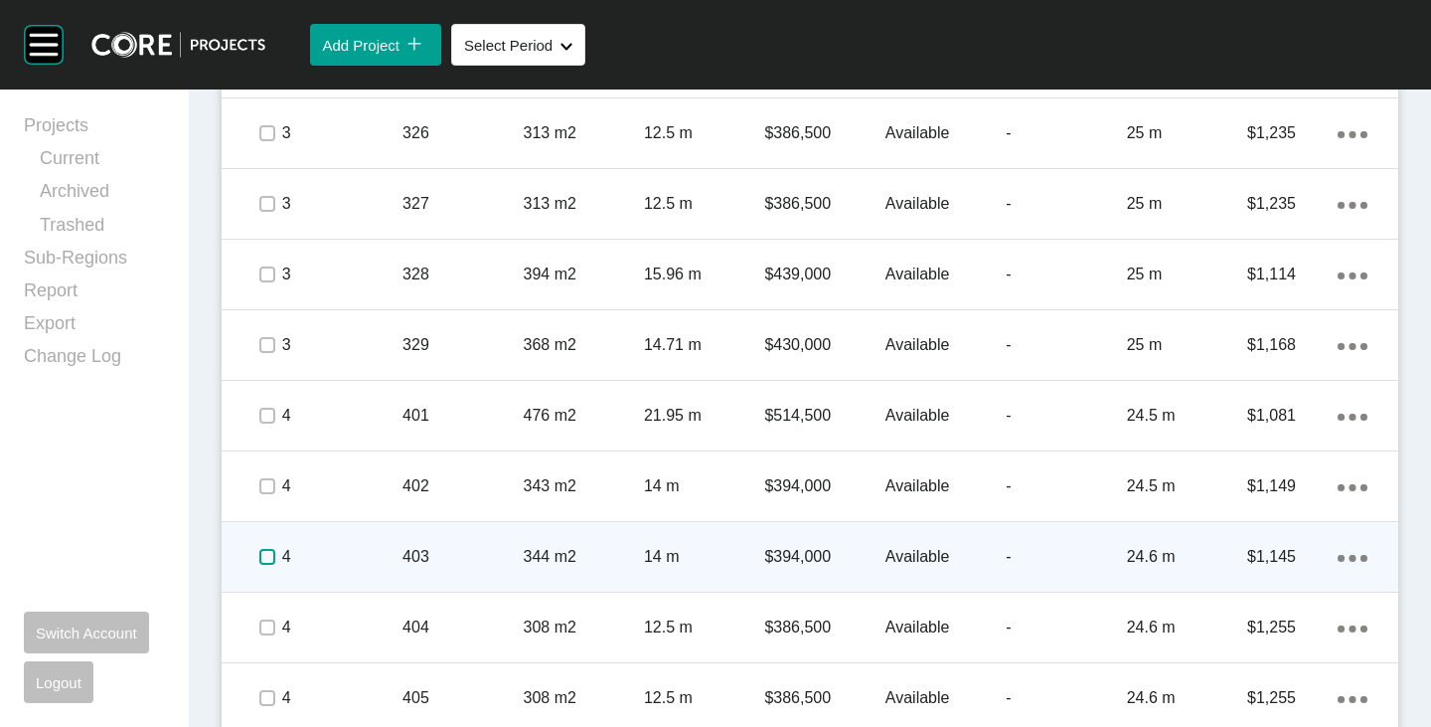
click at [267, 555] on label at bounding box center [267, 557] width 16 height 16
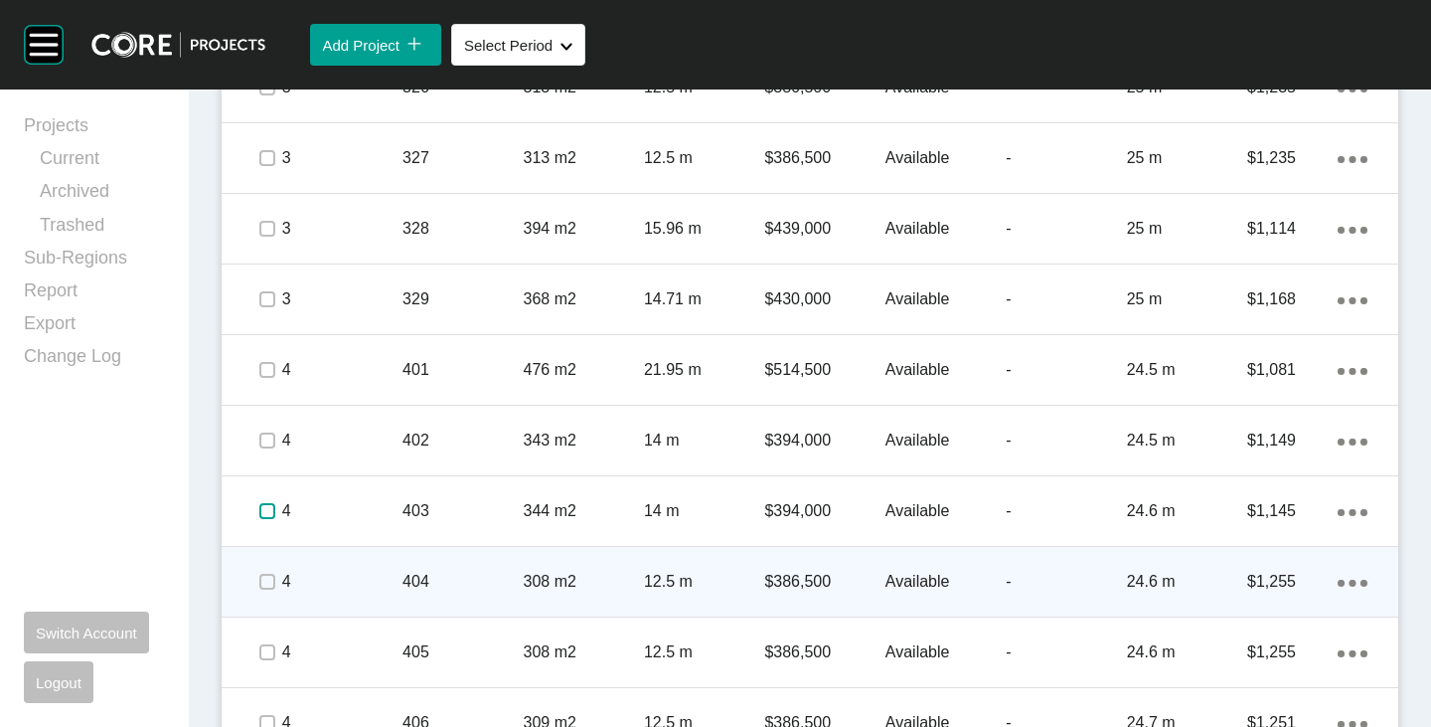
scroll to position [4771, 0]
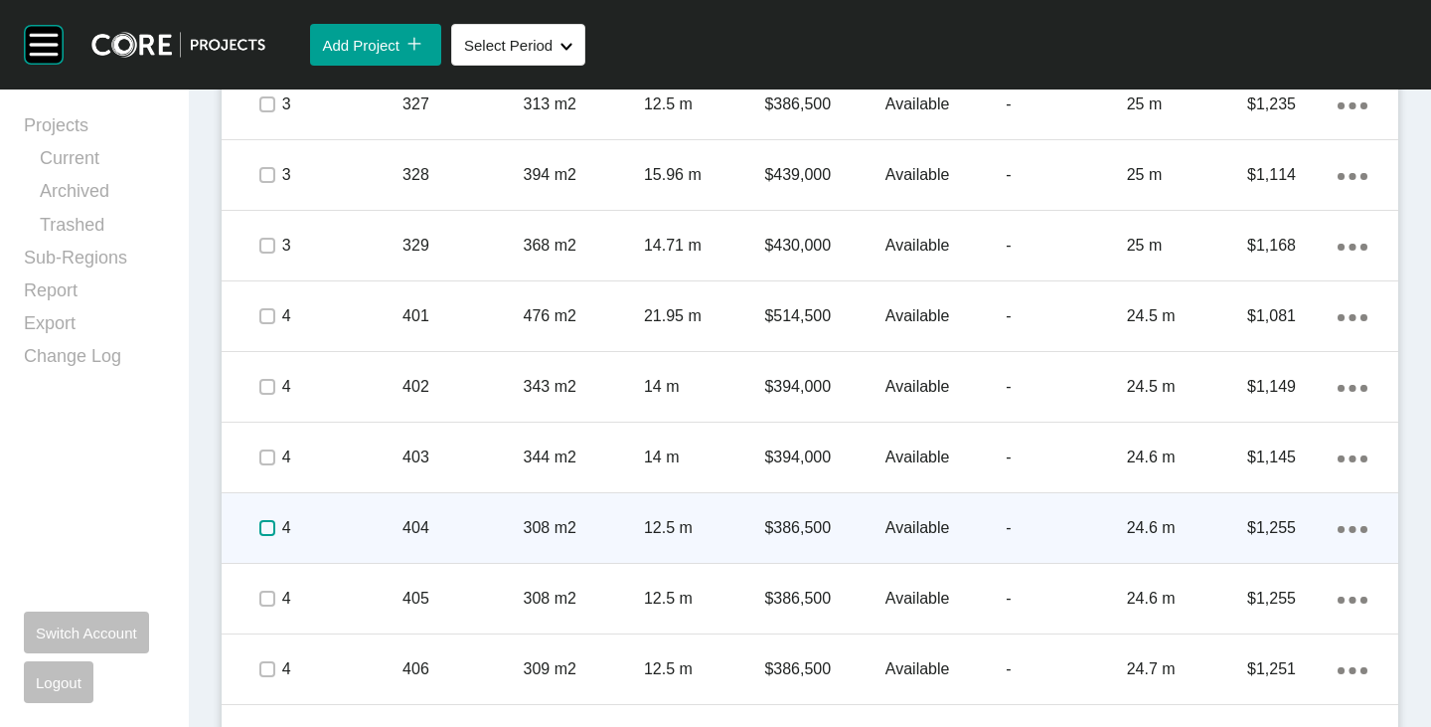
click at [261, 536] on label at bounding box center [267, 528] width 16 height 16
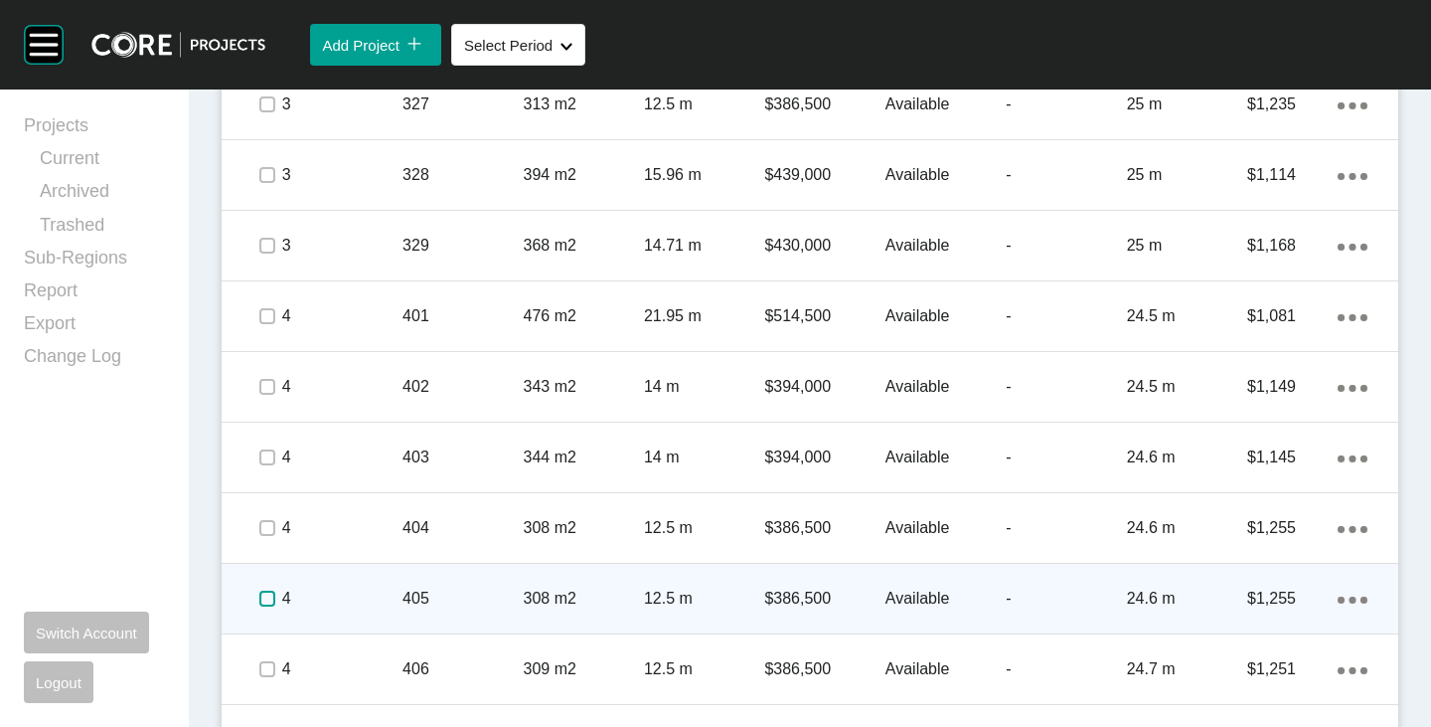
click at [267, 596] on label at bounding box center [267, 598] width 16 height 16
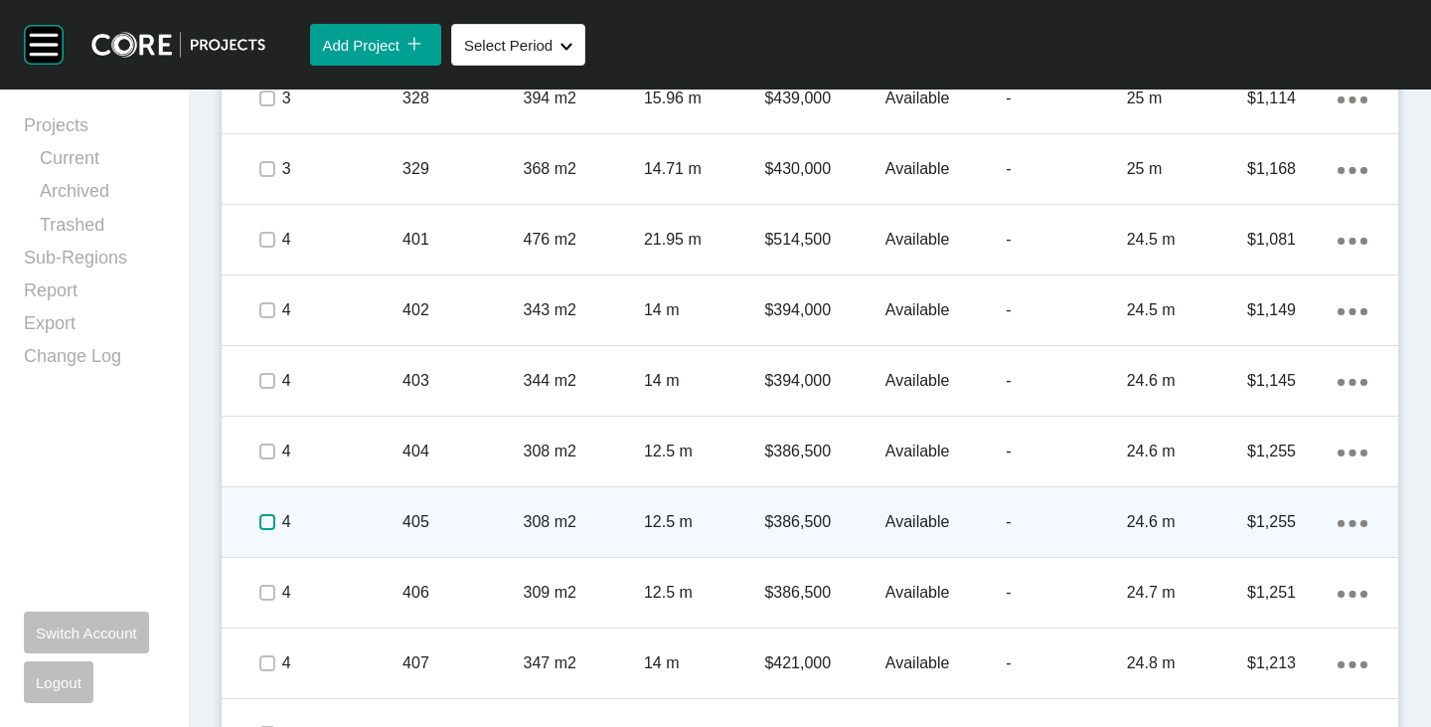
scroll to position [4871, 0]
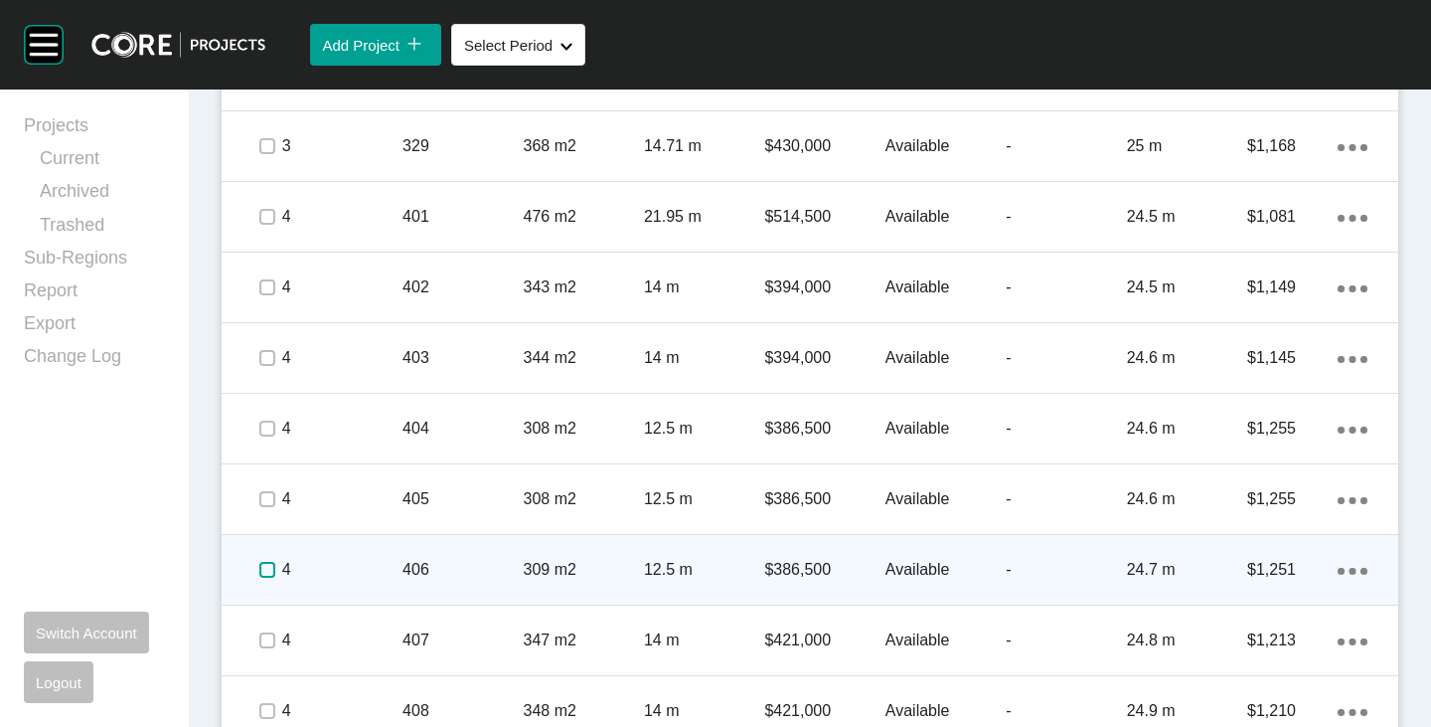
click at [261, 566] on label at bounding box center [267, 570] width 16 height 16
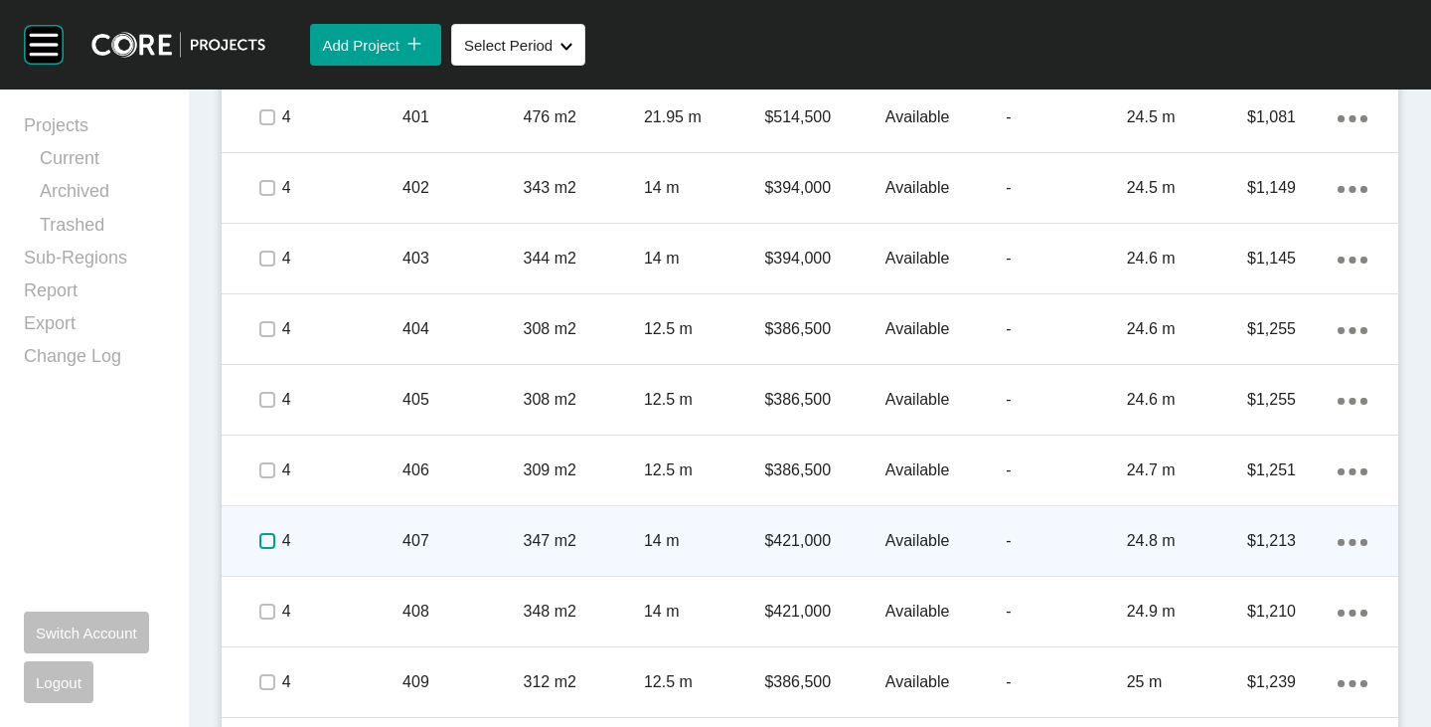
click at [266, 542] on label at bounding box center [267, 541] width 16 height 16
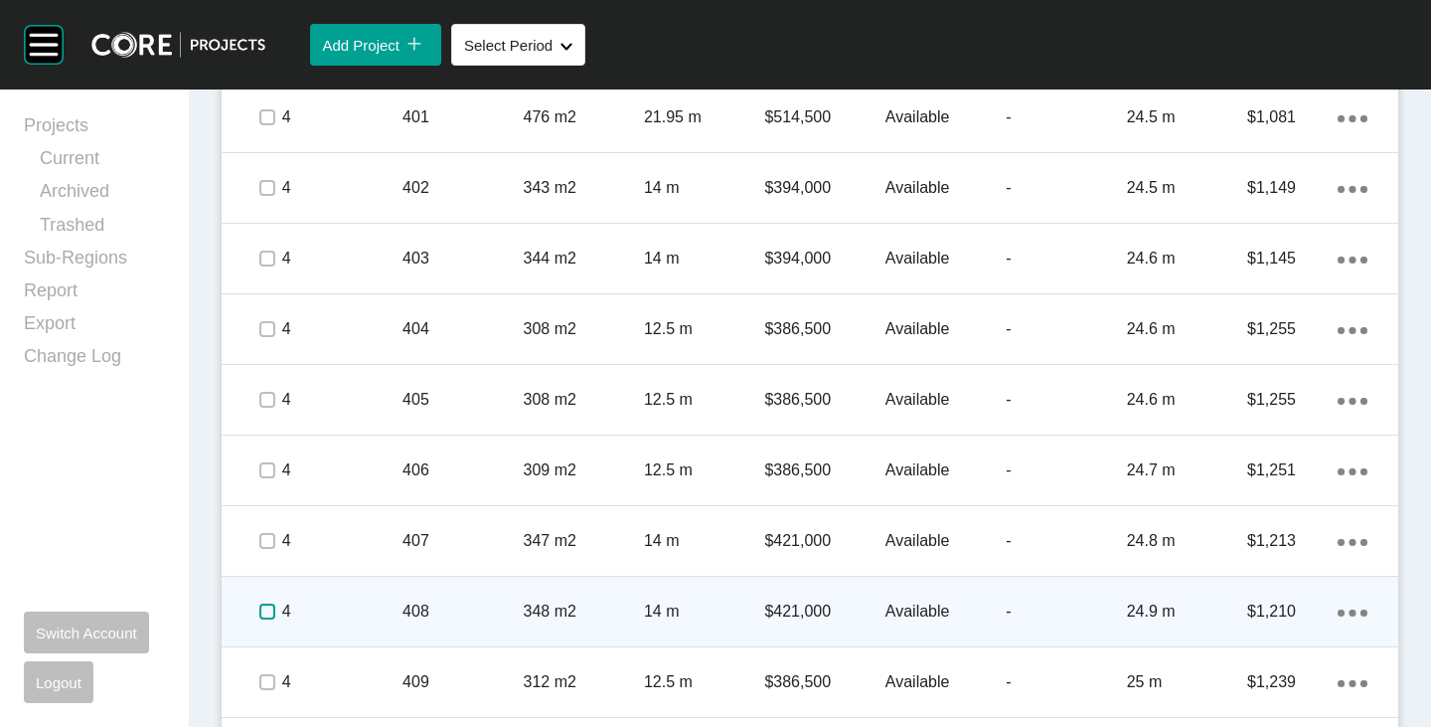
click at [261, 612] on label at bounding box center [267, 611] width 16 height 16
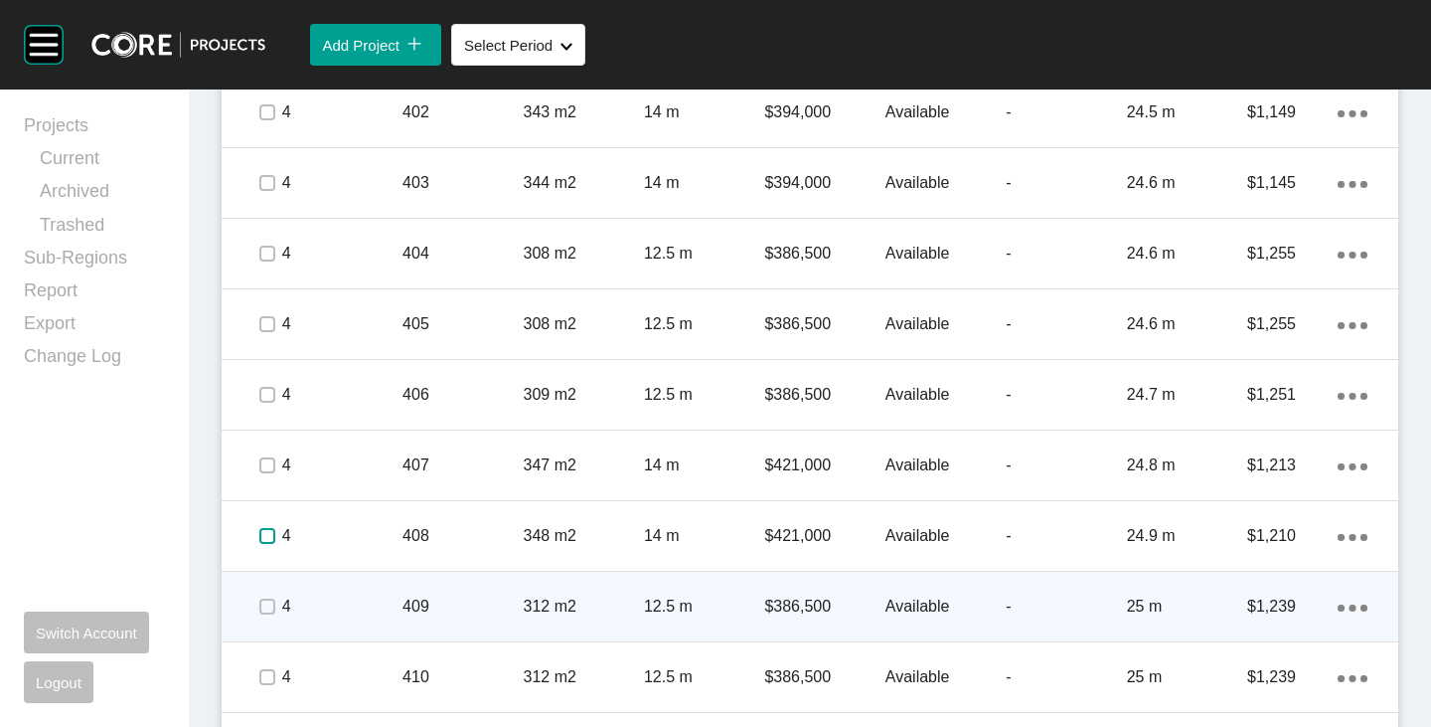
scroll to position [5070, 0]
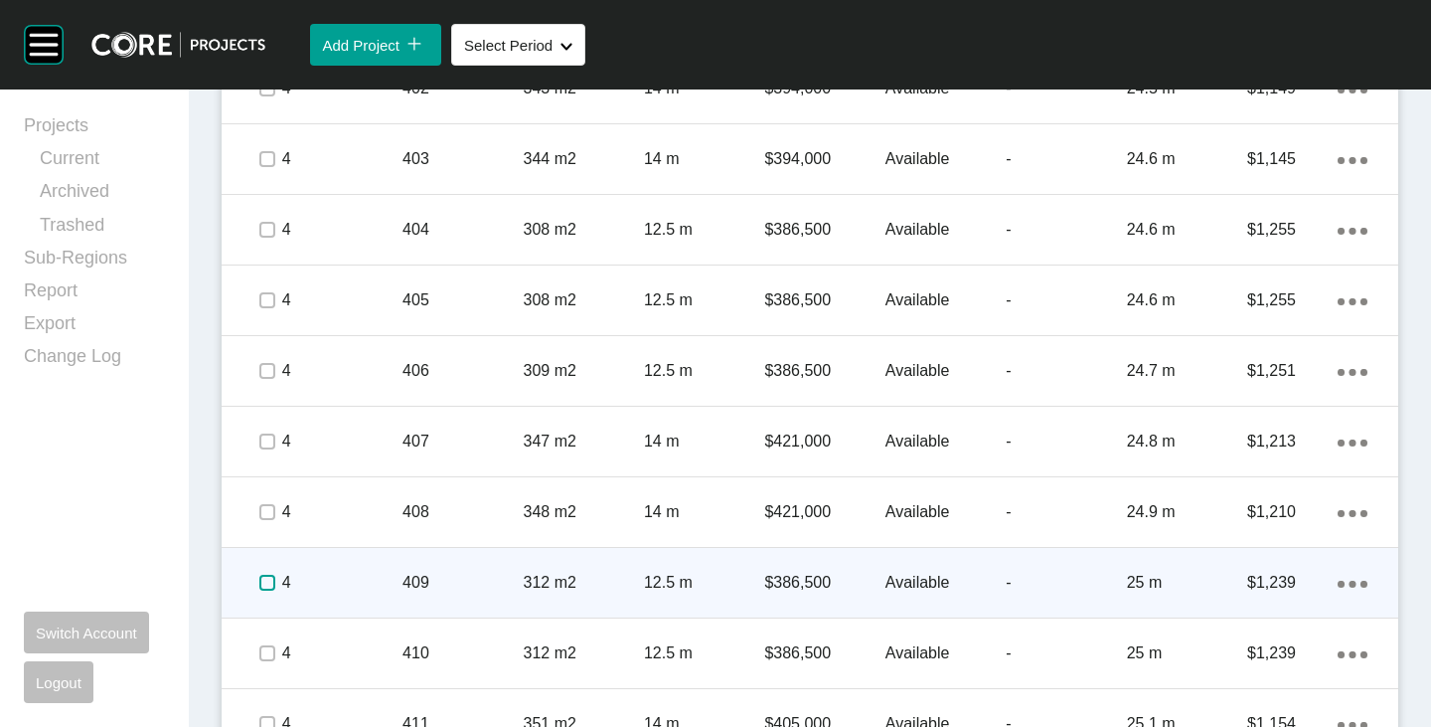
click at [262, 581] on label at bounding box center [267, 583] width 16 height 16
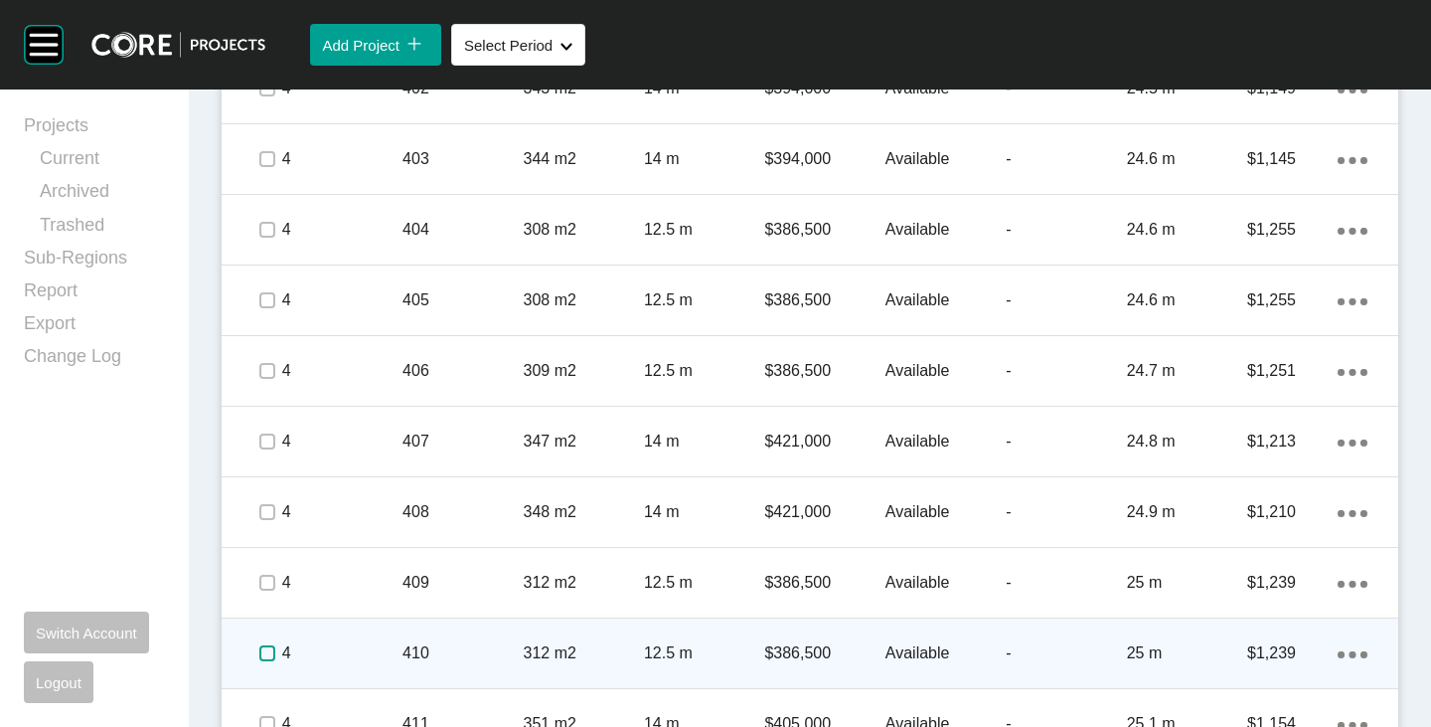
click at [259, 652] on label at bounding box center [267, 653] width 16 height 16
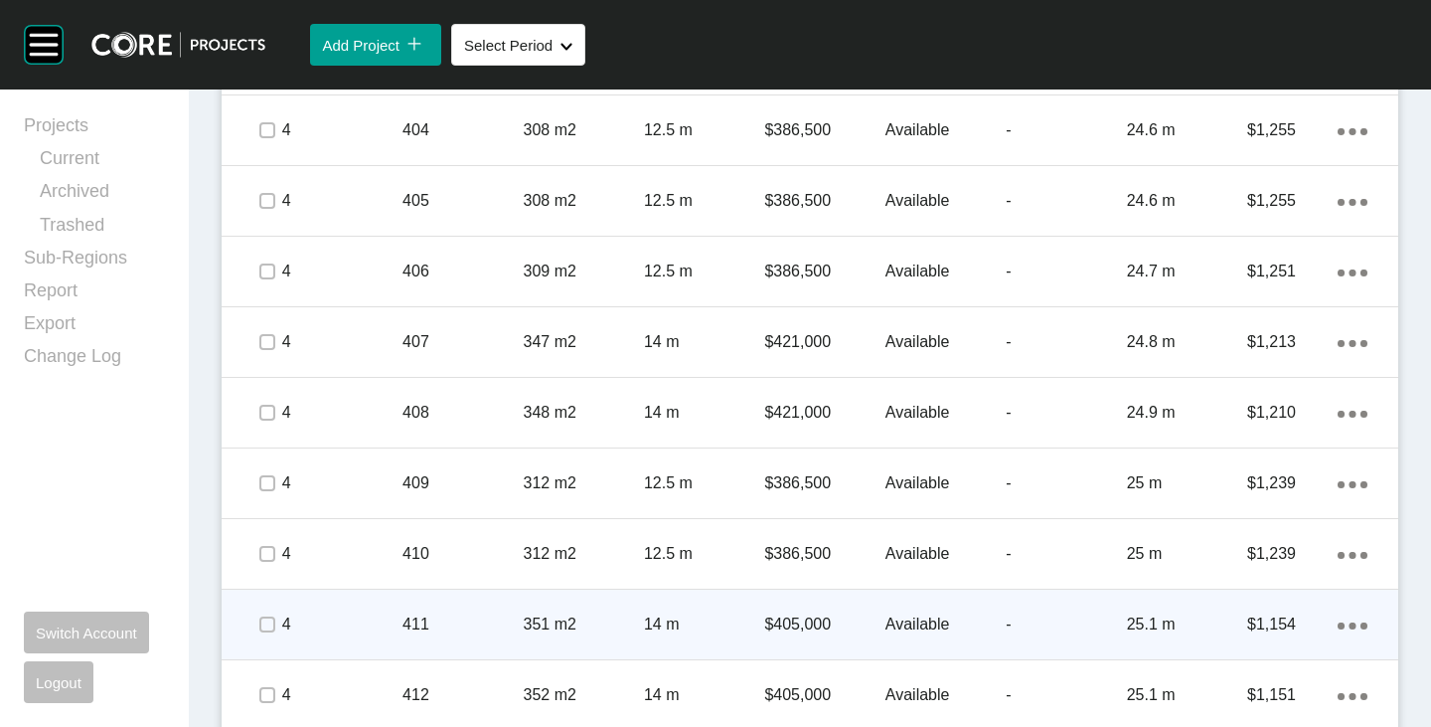
click at [262, 633] on span at bounding box center [266, 624] width 30 height 30
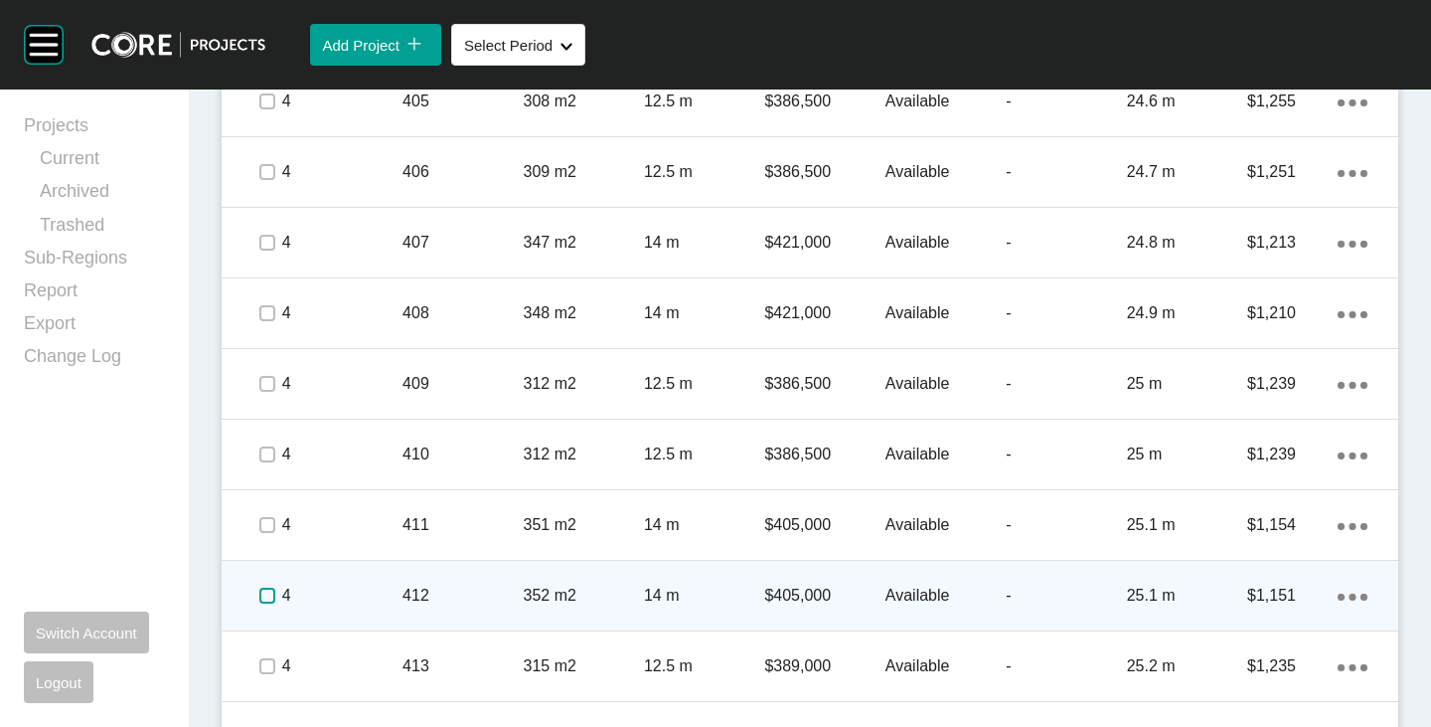
click at [264, 598] on label at bounding box center [267, 595] width 16 height 16
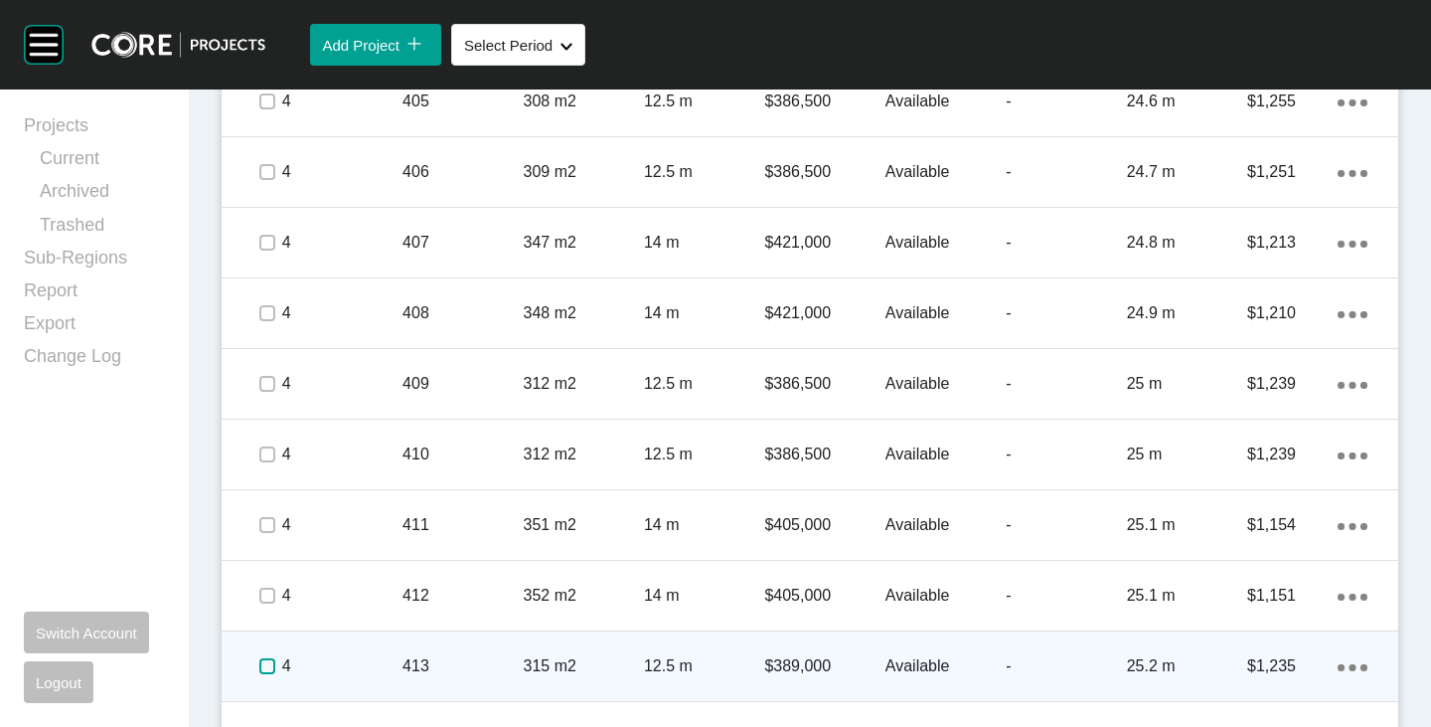
click at [269, 658] on label at bounding box center [267, 666] width 16 height 16
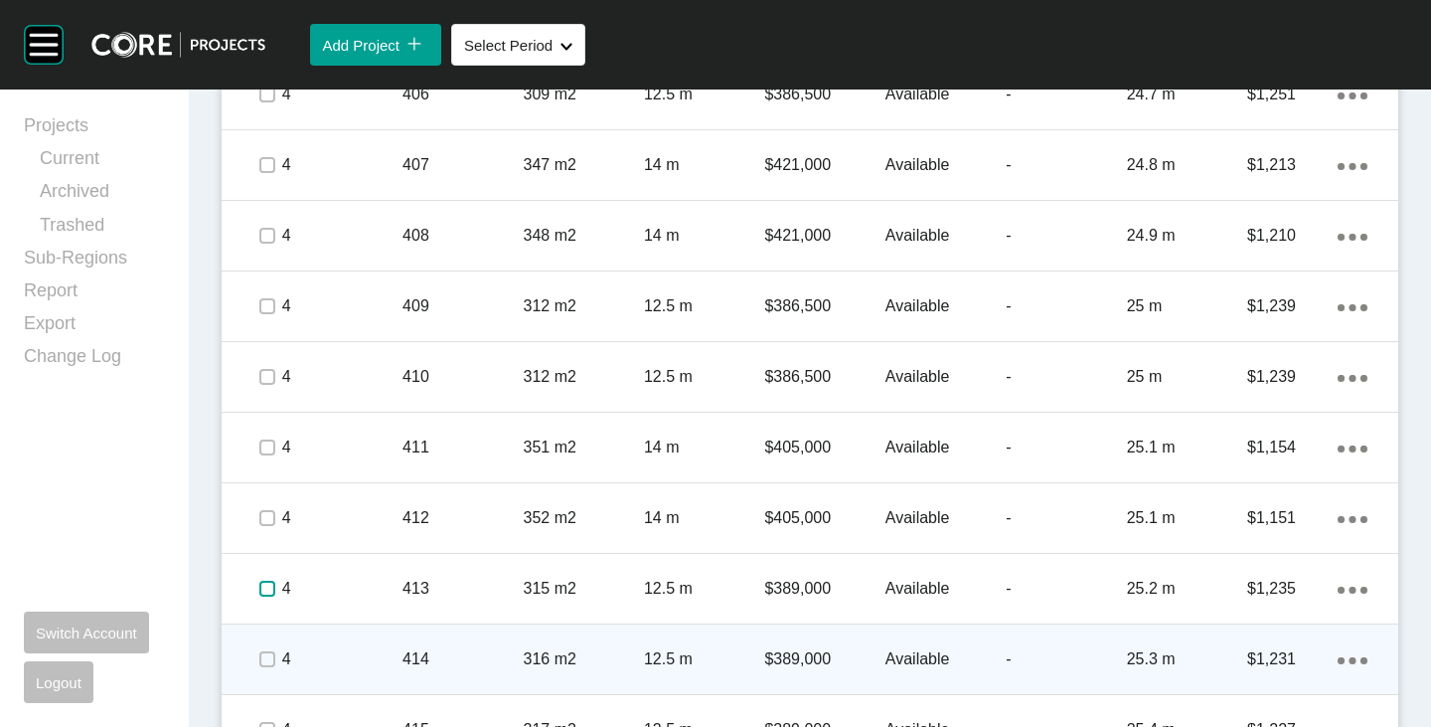
scroll to position [5368, 0]
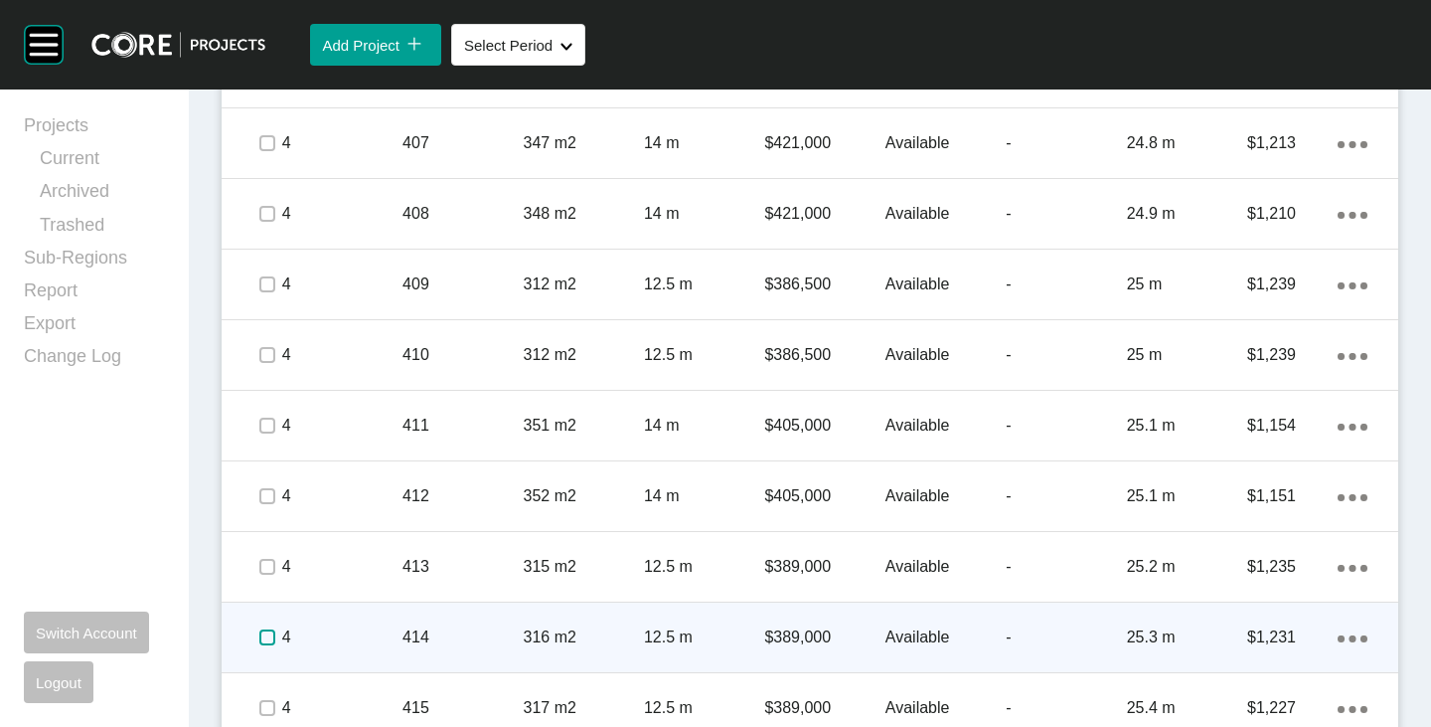
click at [264, 632] on label at bounding box center [267, 637] width 16 height 16
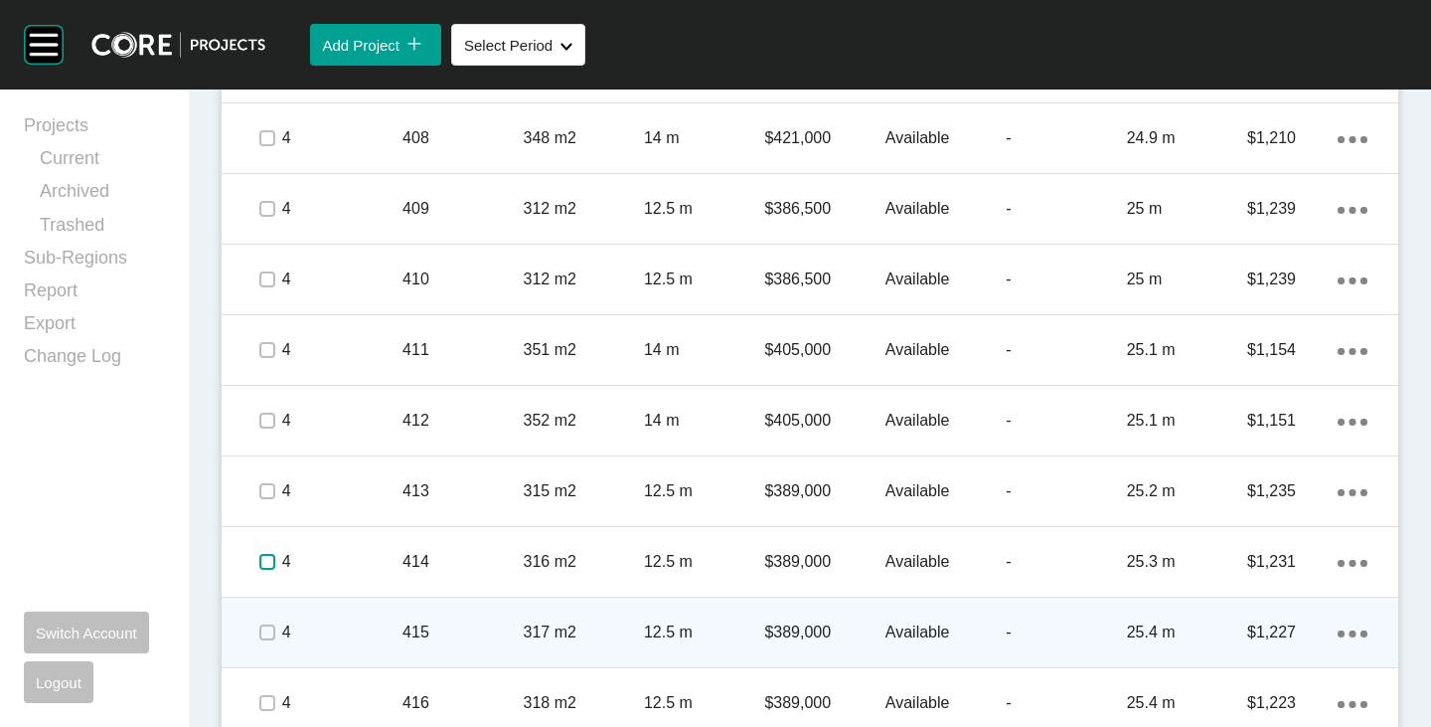
scroll to position [5467, 0]
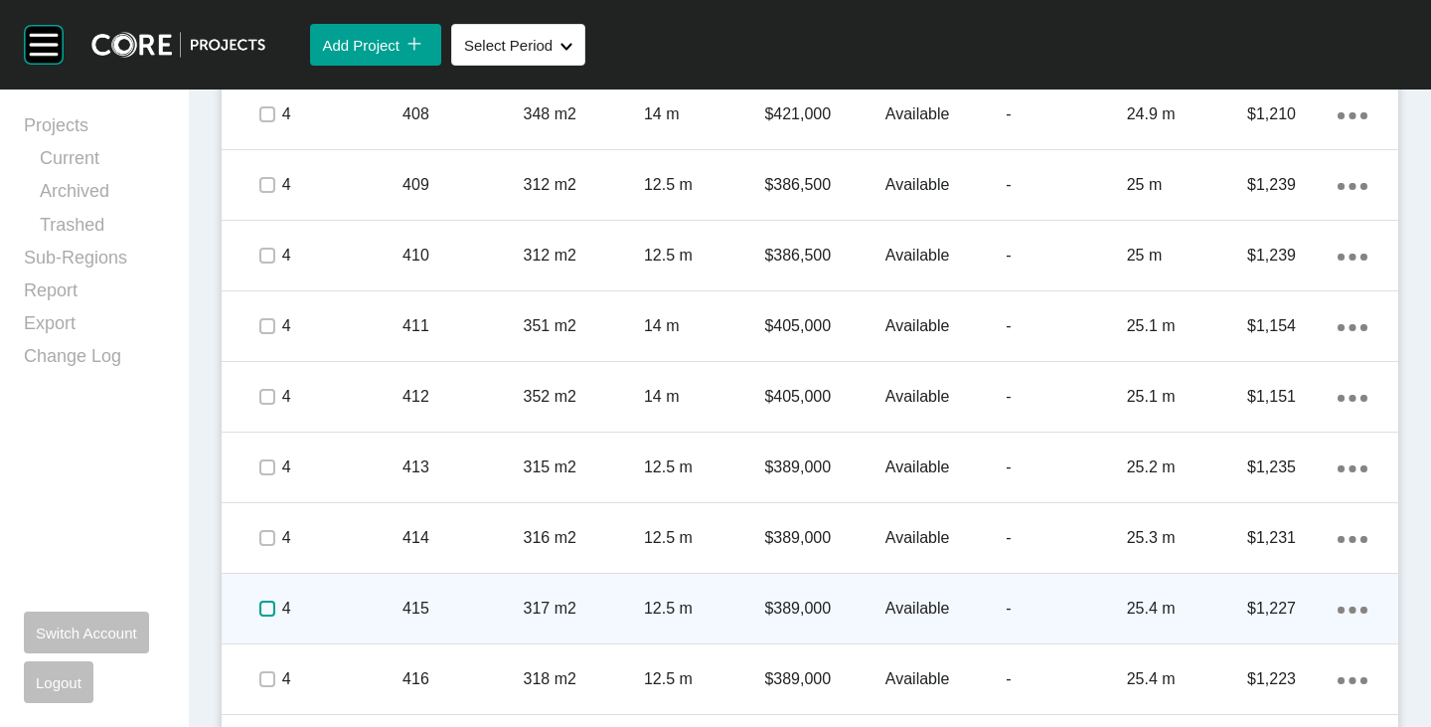
click at [264, 608] on label at bounding box center [267, 608] width 16 height 16
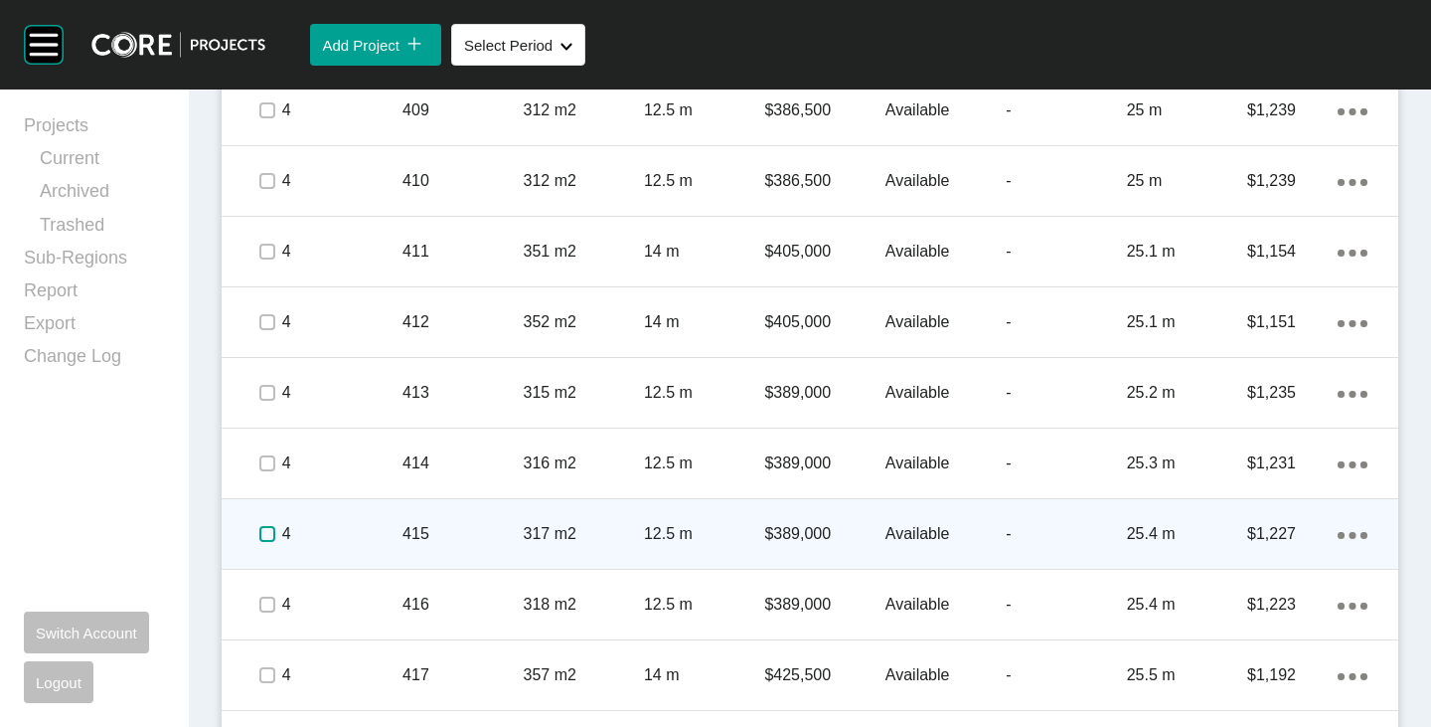
scroll to position [5567, 0]
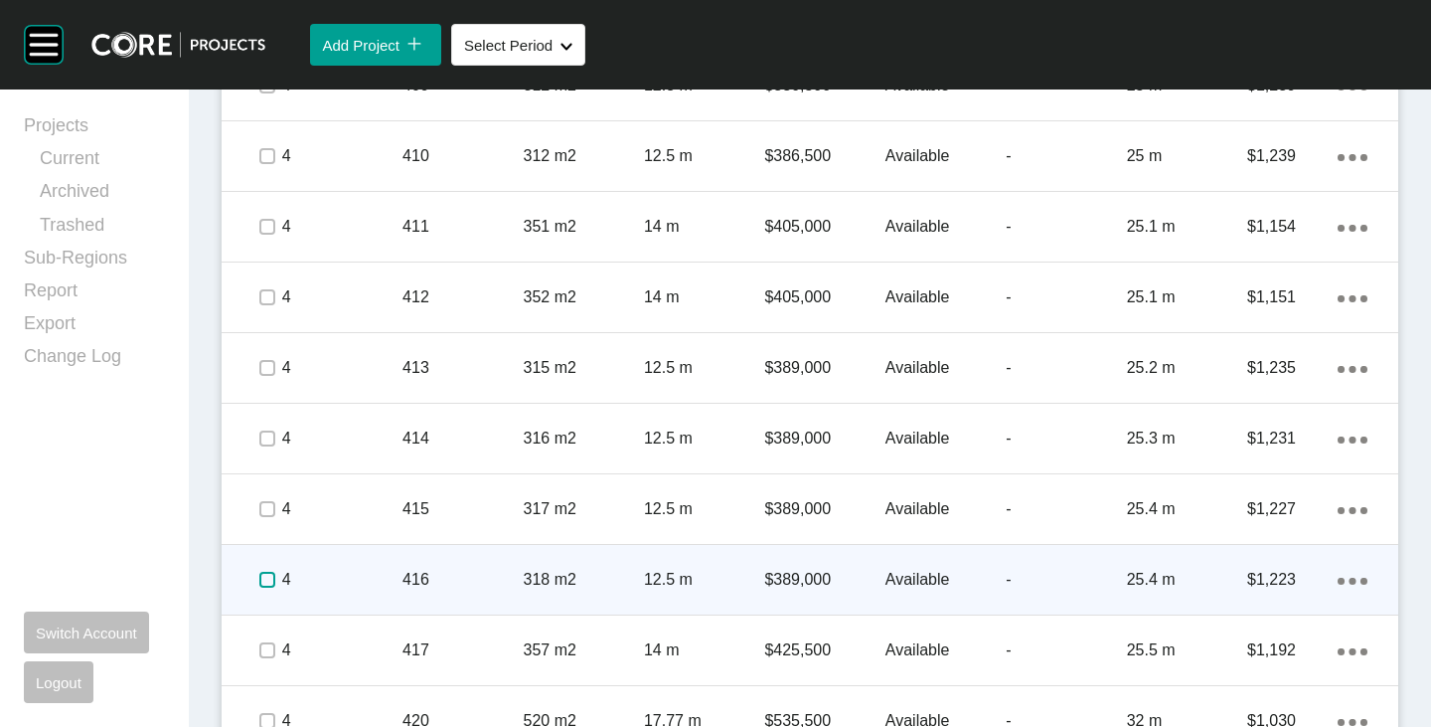
click at [269, 586] on label at bounding box center [267, 580] width 16 height 16
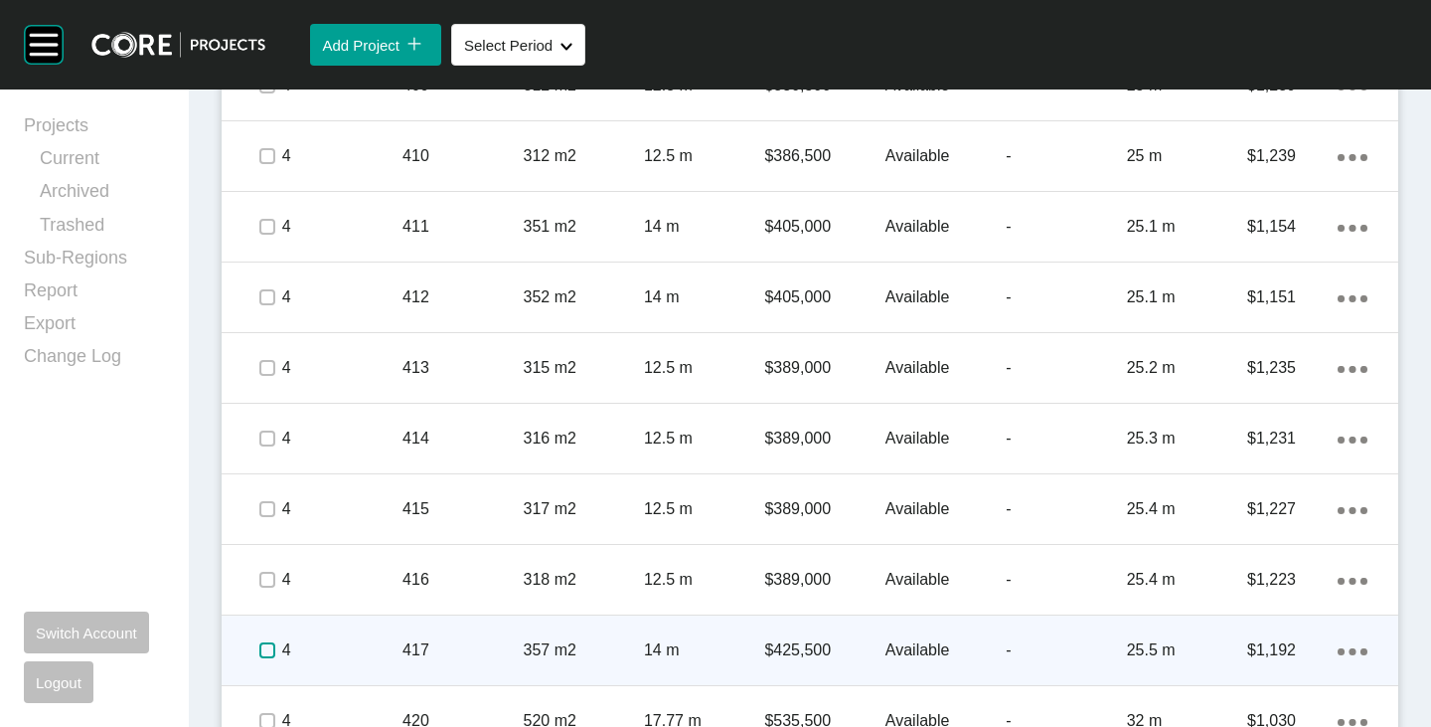
click at [267, 653] on label at bounding box center [267, 650] width 16 height 16
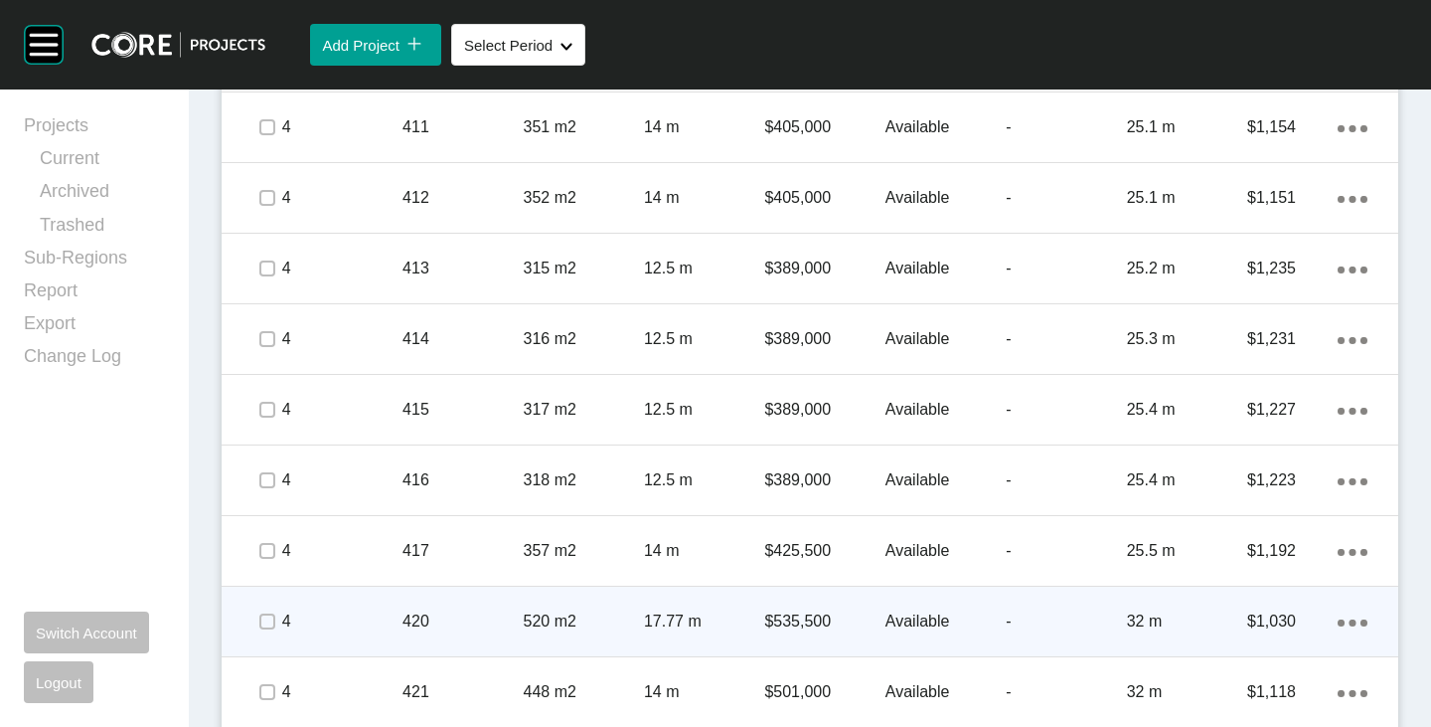
click at [268, 633] on span at bounding box center [266, 621] width 30 height 30
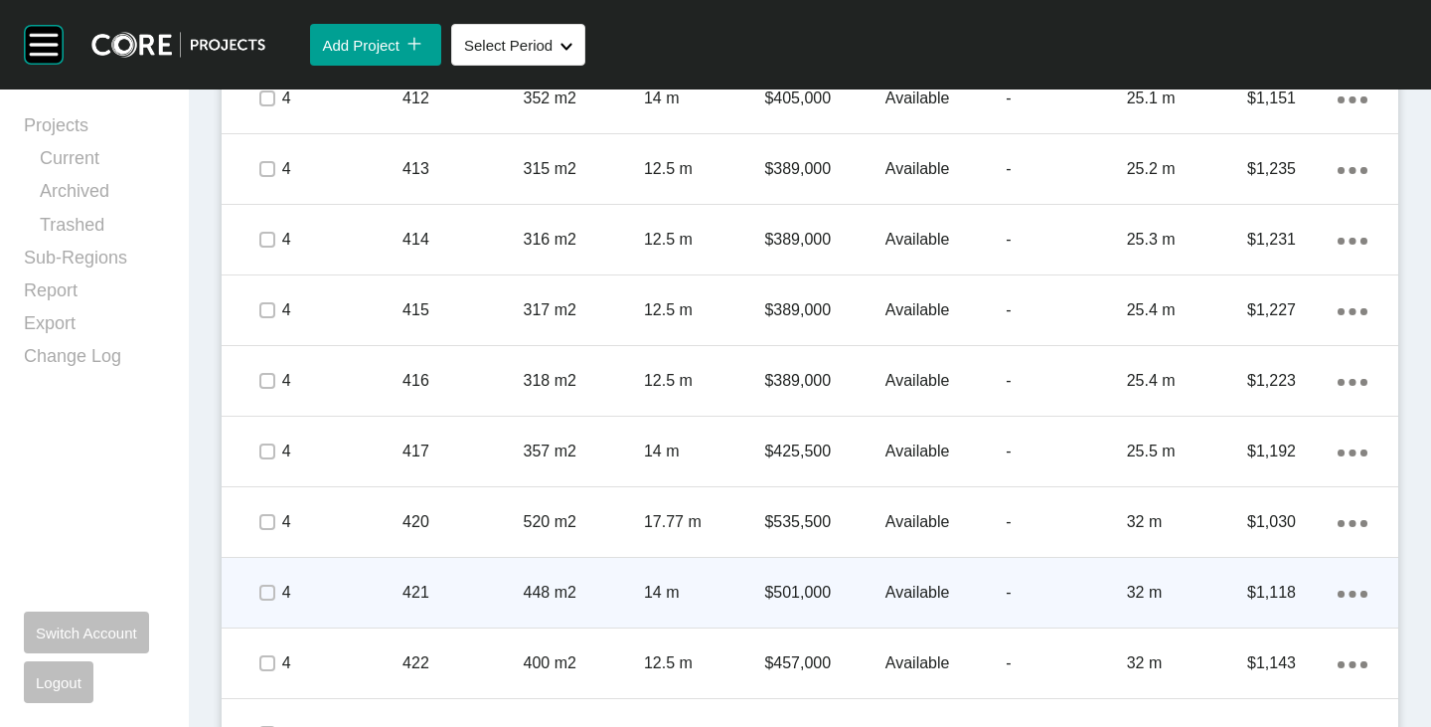
click at [268, 615] on div at bounding box center [266, 593] width 30 height 70
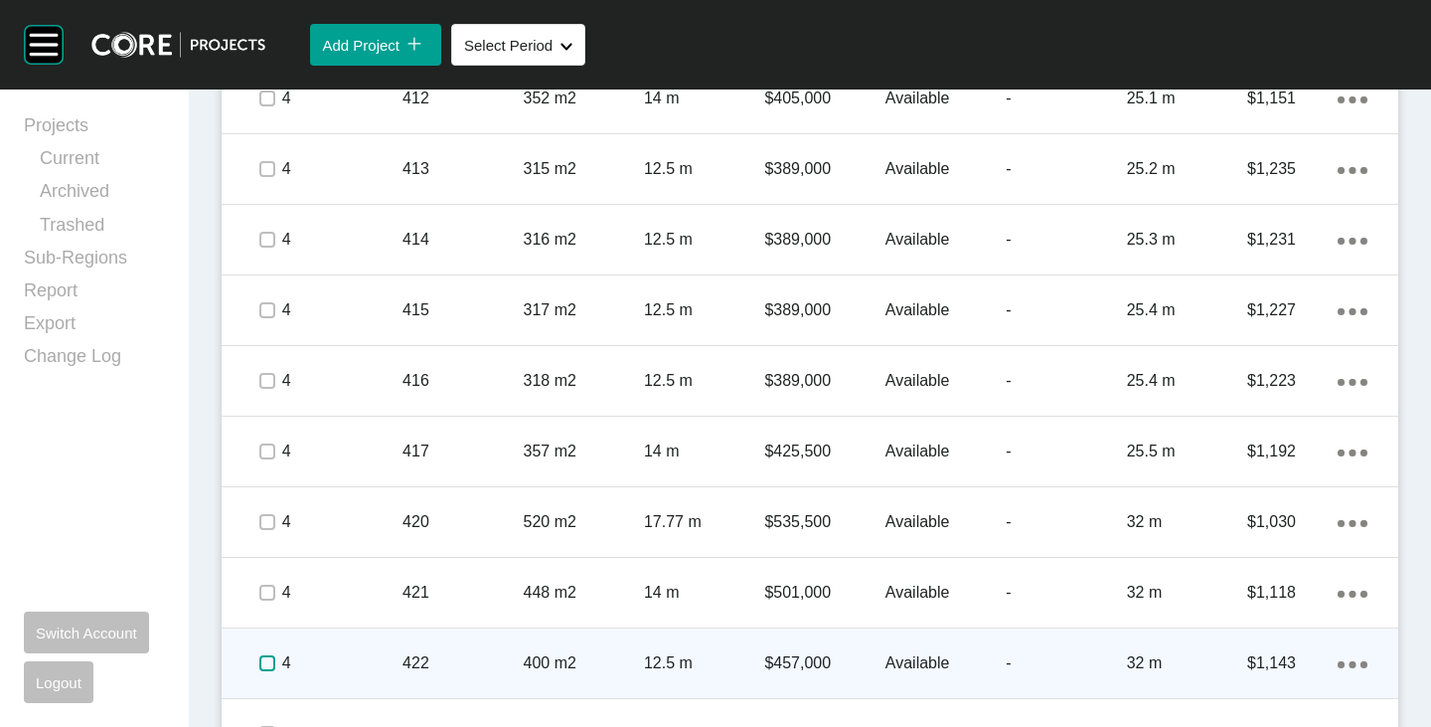
click at [264, 668] on label at bounding box center [267, 663] width 16 height 16
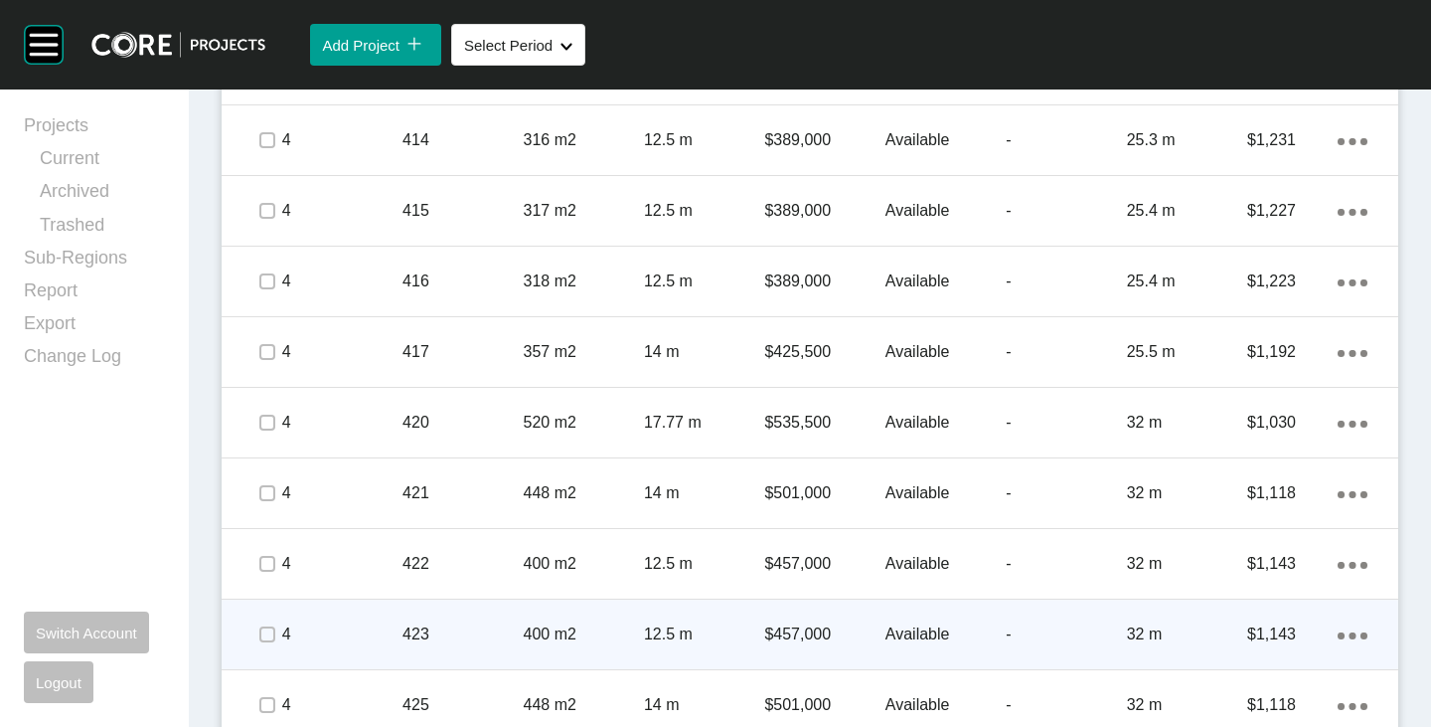
click at [267, 661] on div at bounding box center [266, 634] width 30 height 70
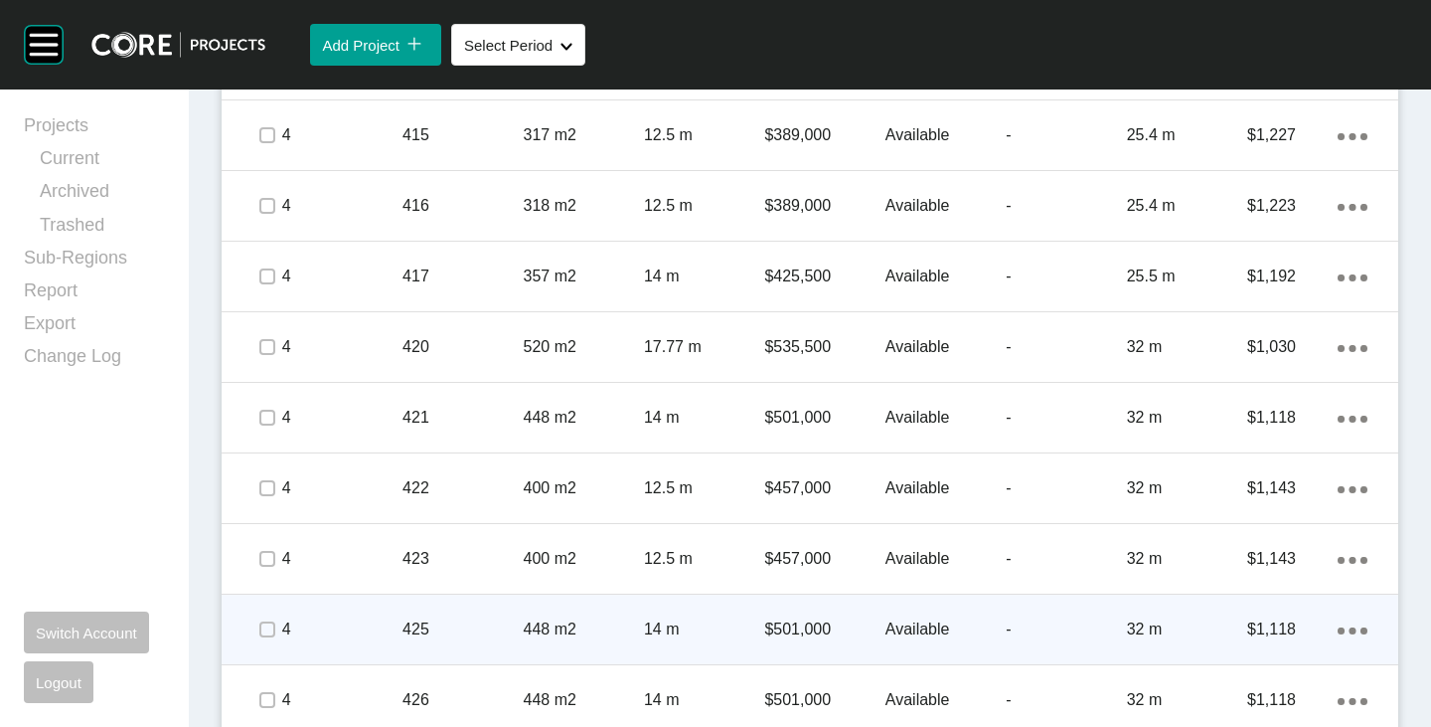
scroll to position [5964, 0]
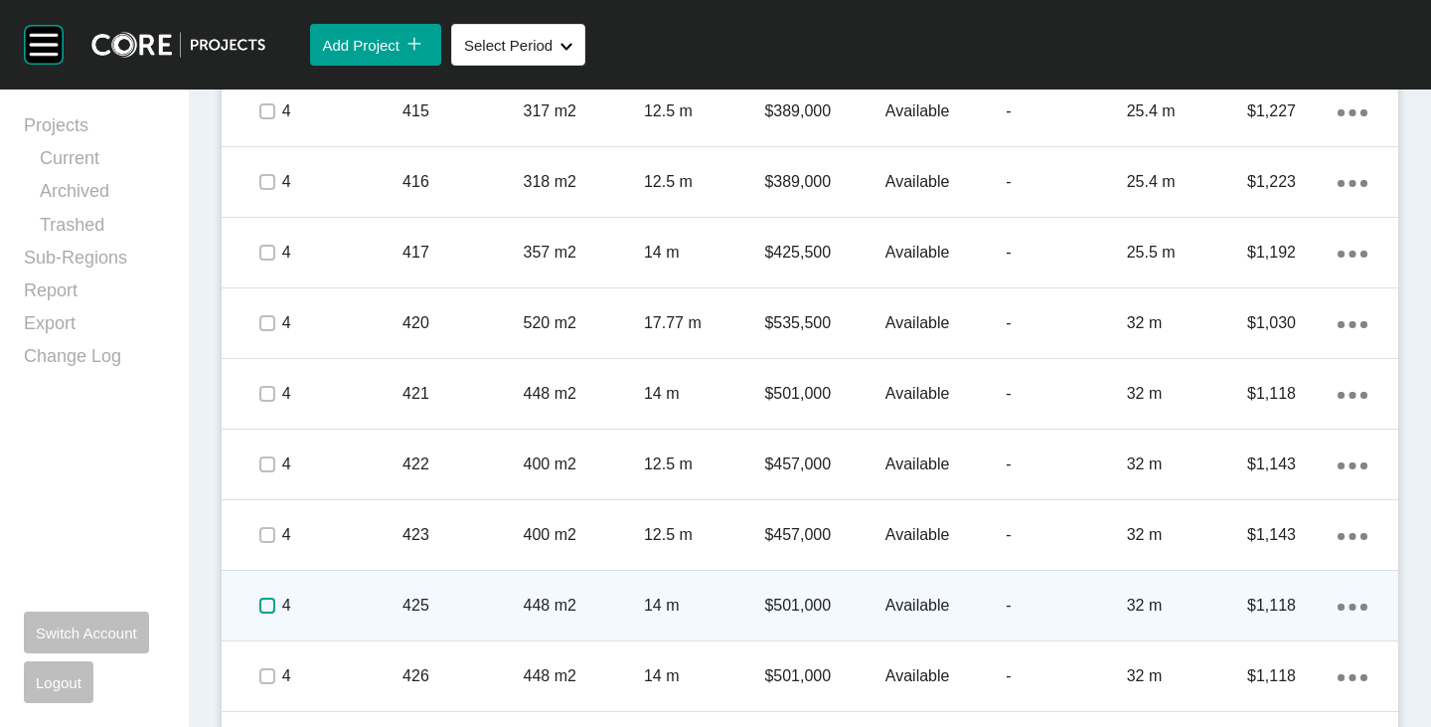
click at [261, 608] on label at bounding box center [267, 605] width 16 height 16
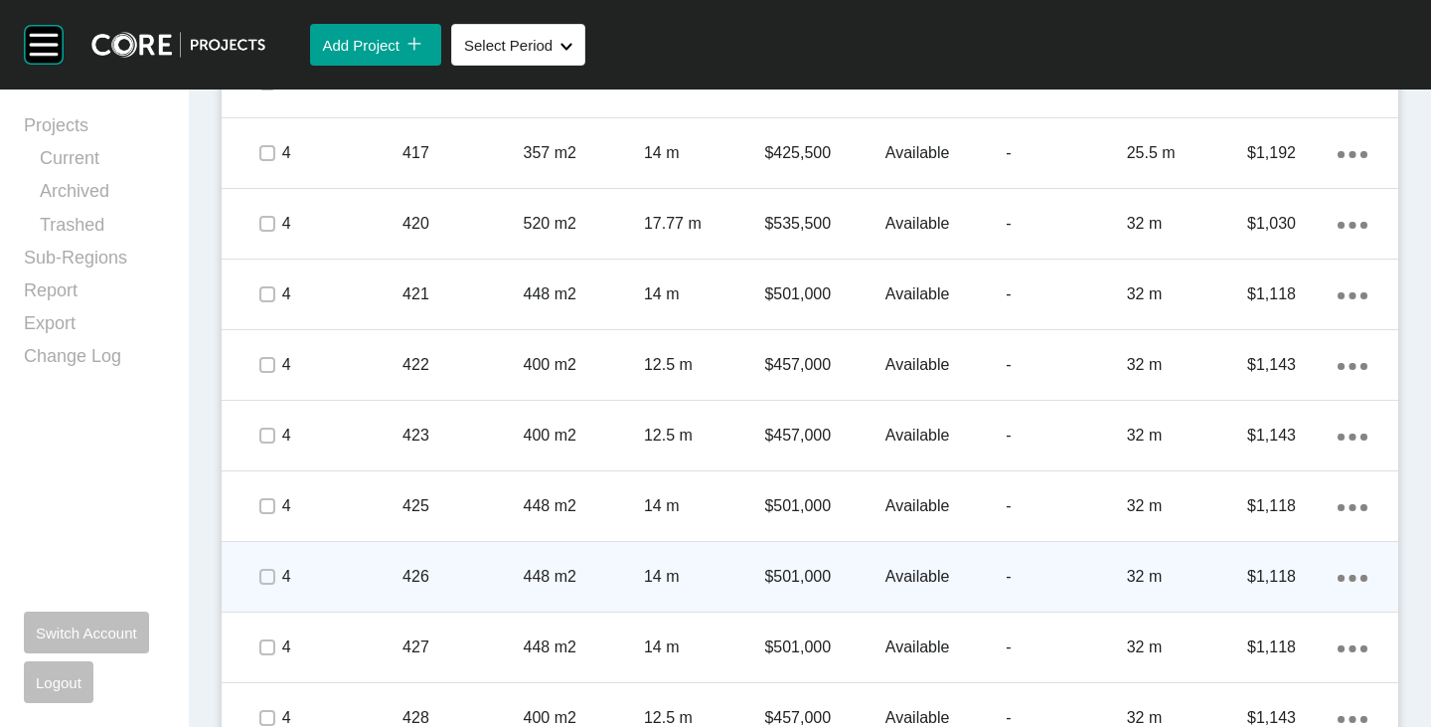
click at [261, 598] on div at bounding box center [266, 577] width 30 height 70
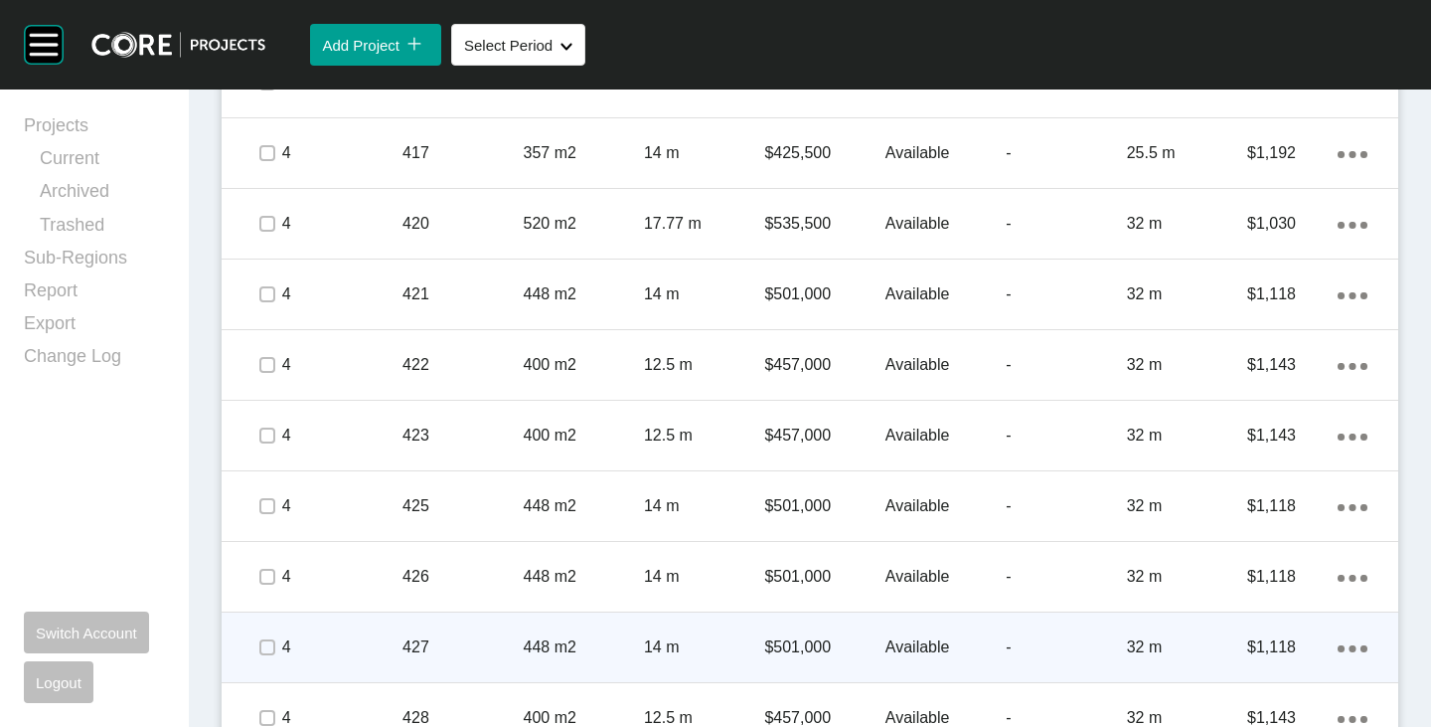
click at [265, 666] on div at bounding box center [266, 647] width 30 height 70
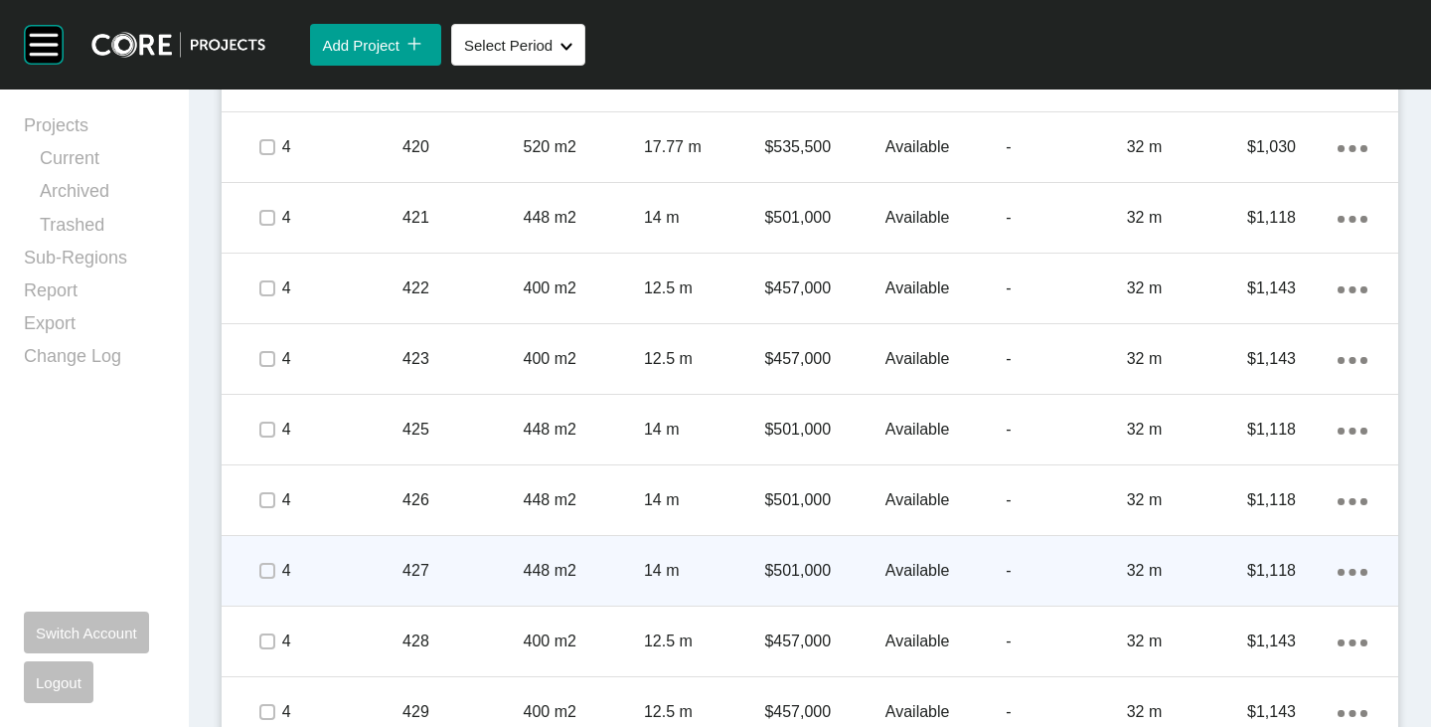
scroll to position [6163, 0]
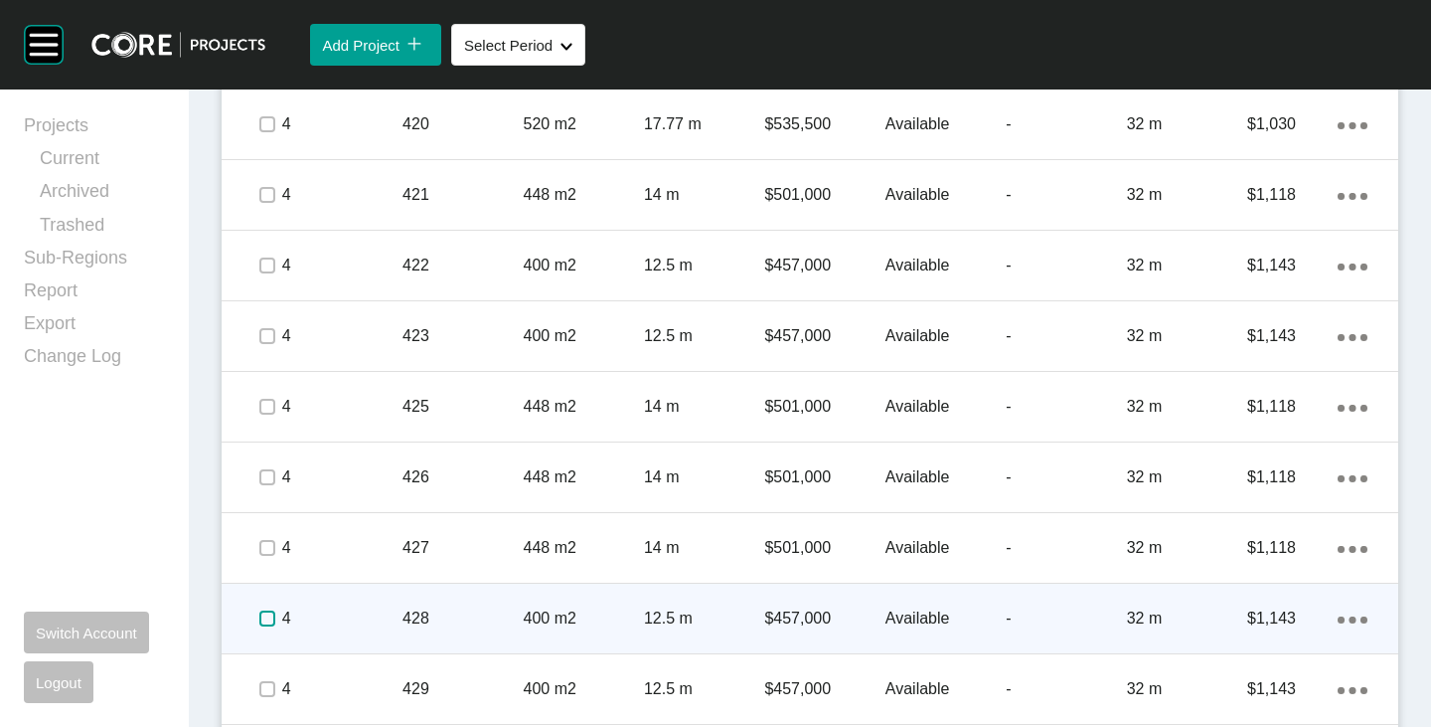
click at [270, 616] on label at bounding box center [267, 618] width 16 height 16
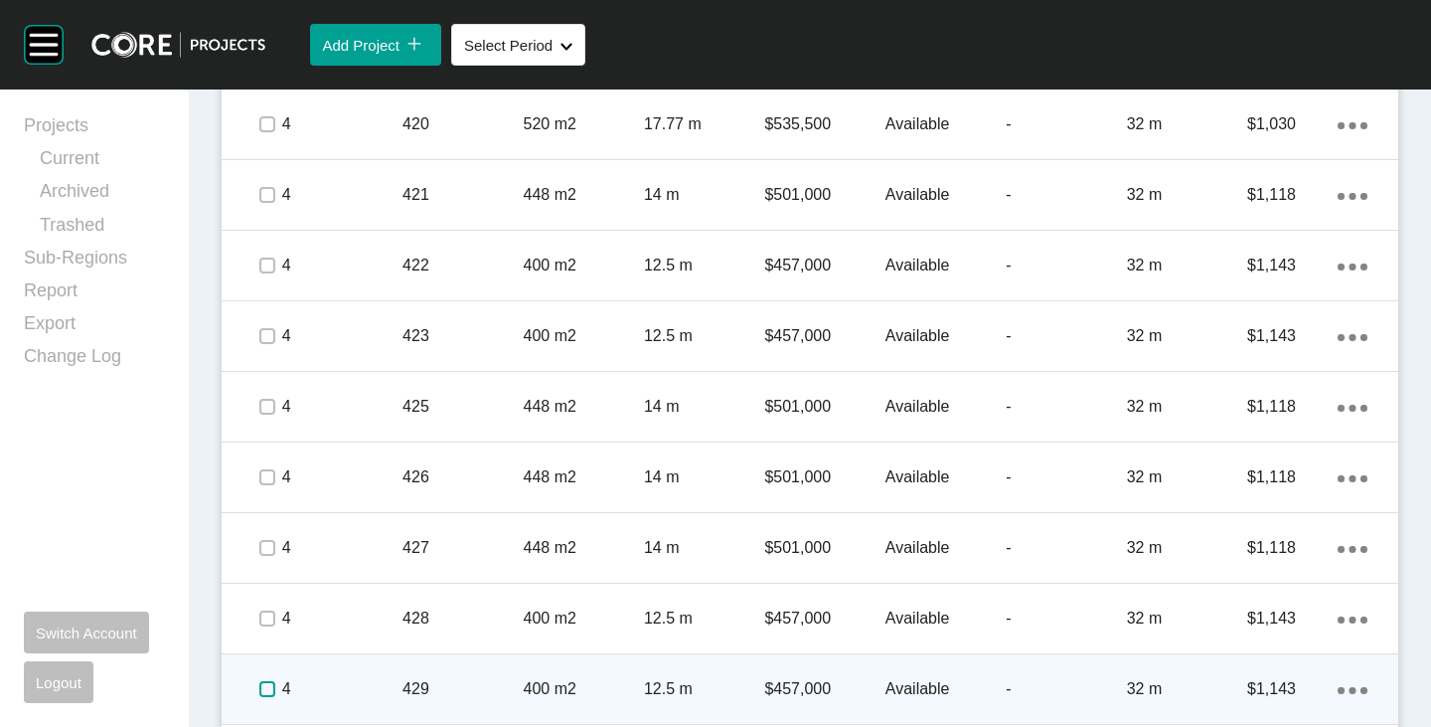
click at [268, 686] on label at bounding box center [267, 689] width 16 height 16
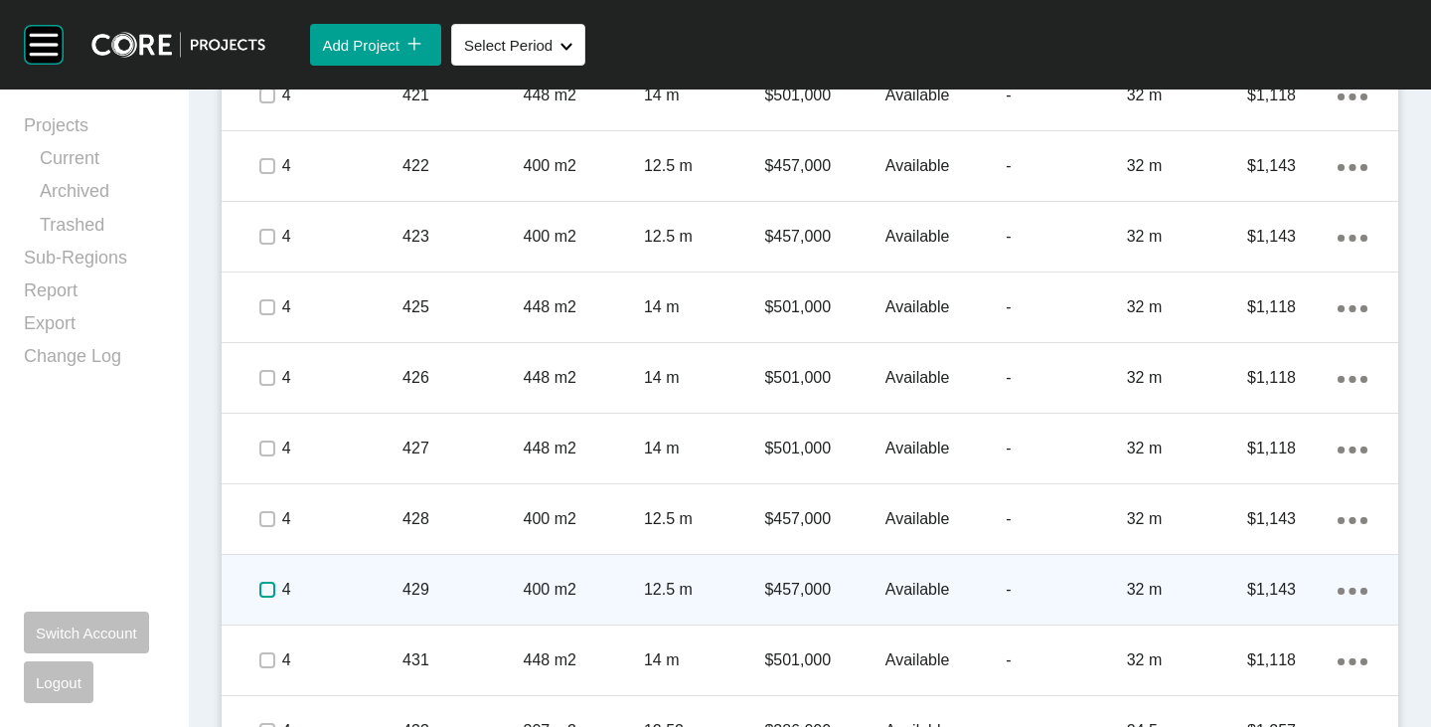
scroll to position [6362, 0]
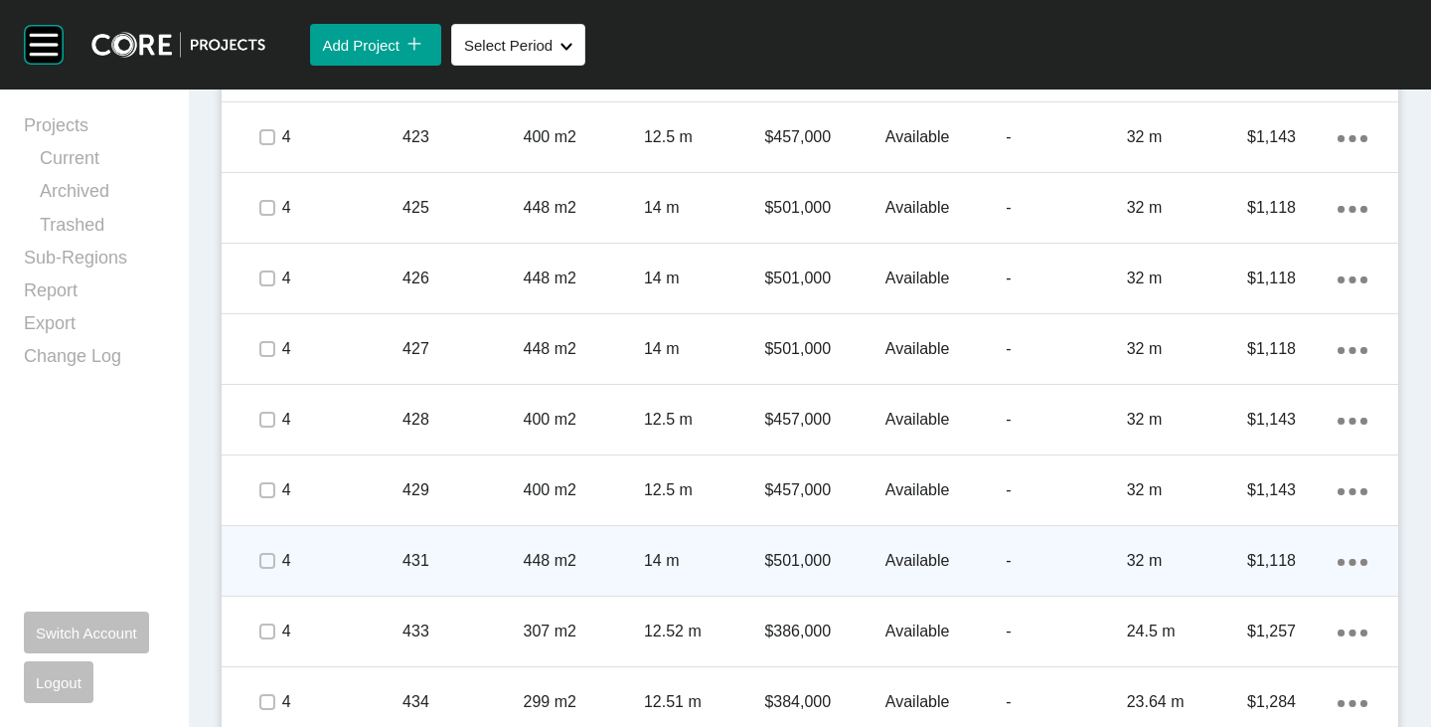
click at [259, 572] on span at bounding box center [266, 561] width 30 height 30
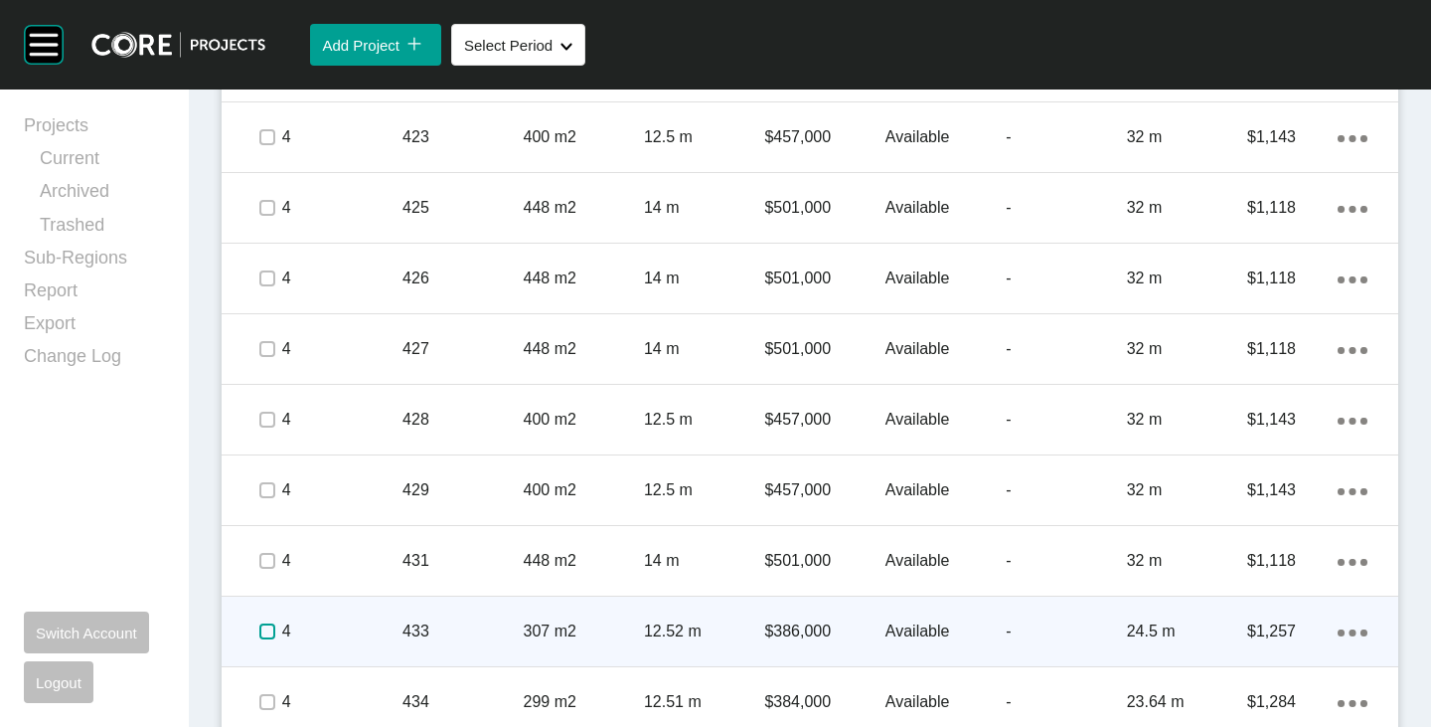
click at [266, 628] on label at bounding box center [267, 631] width 16 height 16
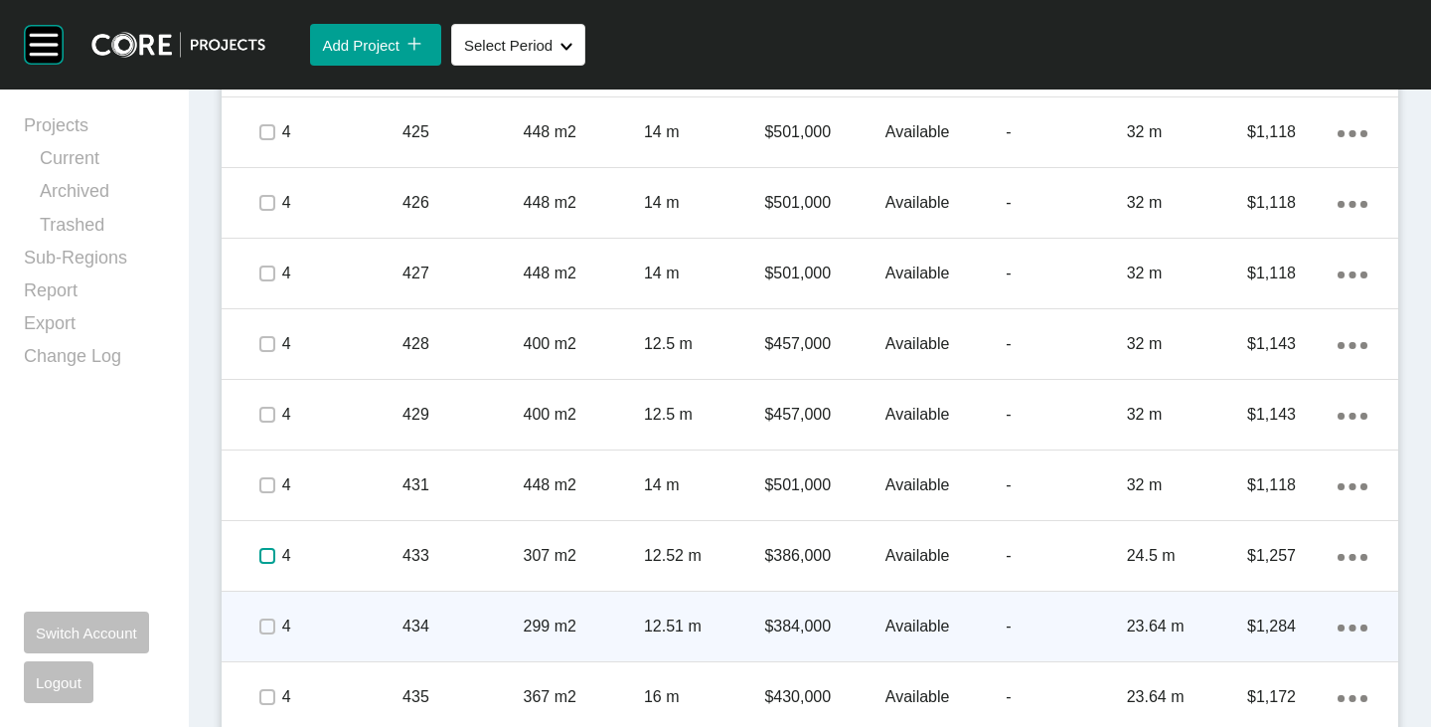
scroll to position [6461, 0]
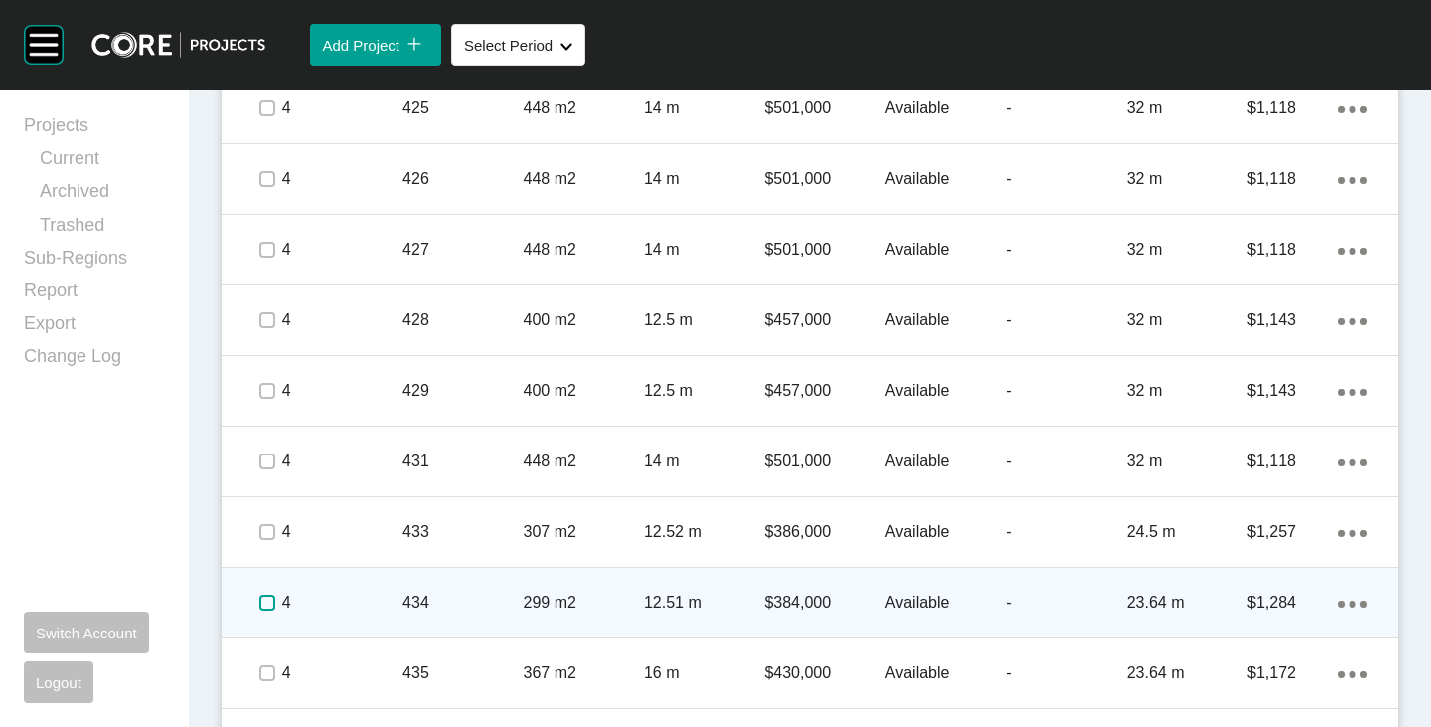
click at [263, 596] on label at bounding box center [267, 602] width 16 height 16
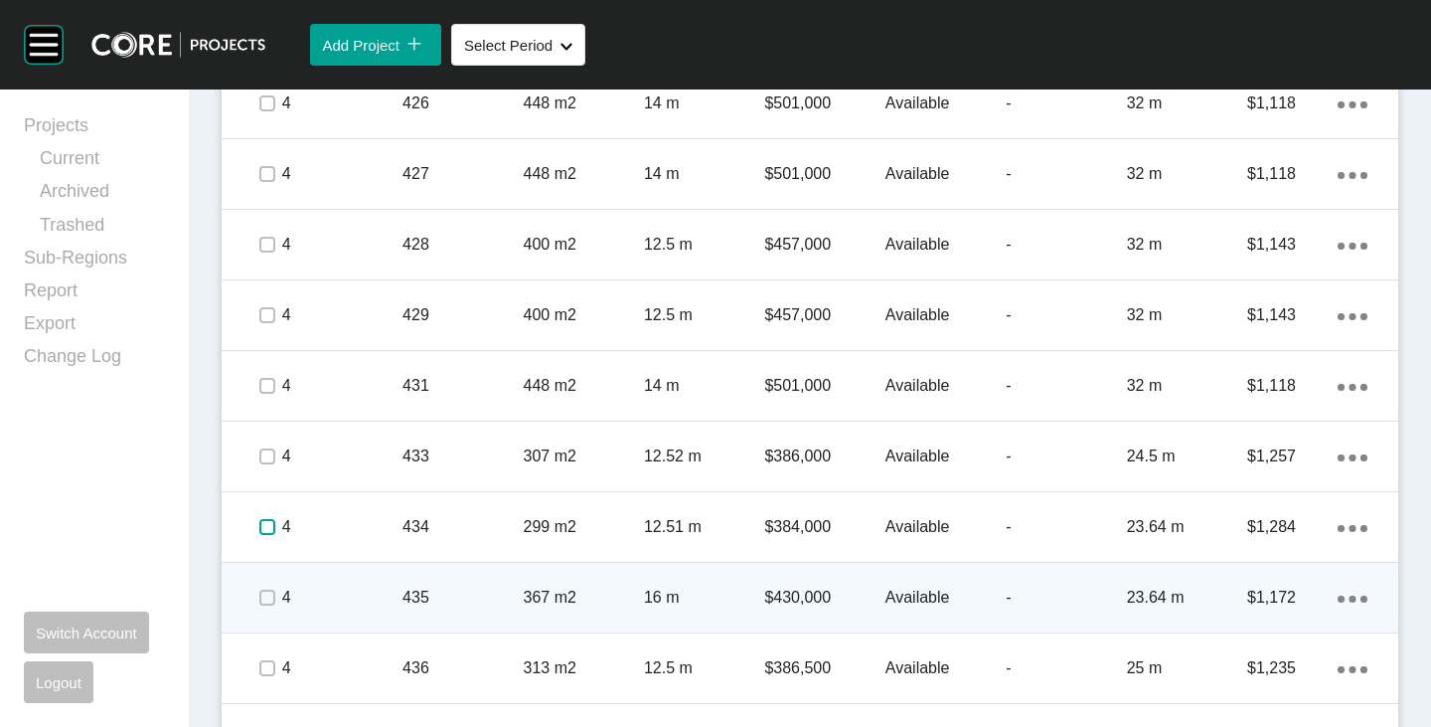
scroll to position [6561, 0]
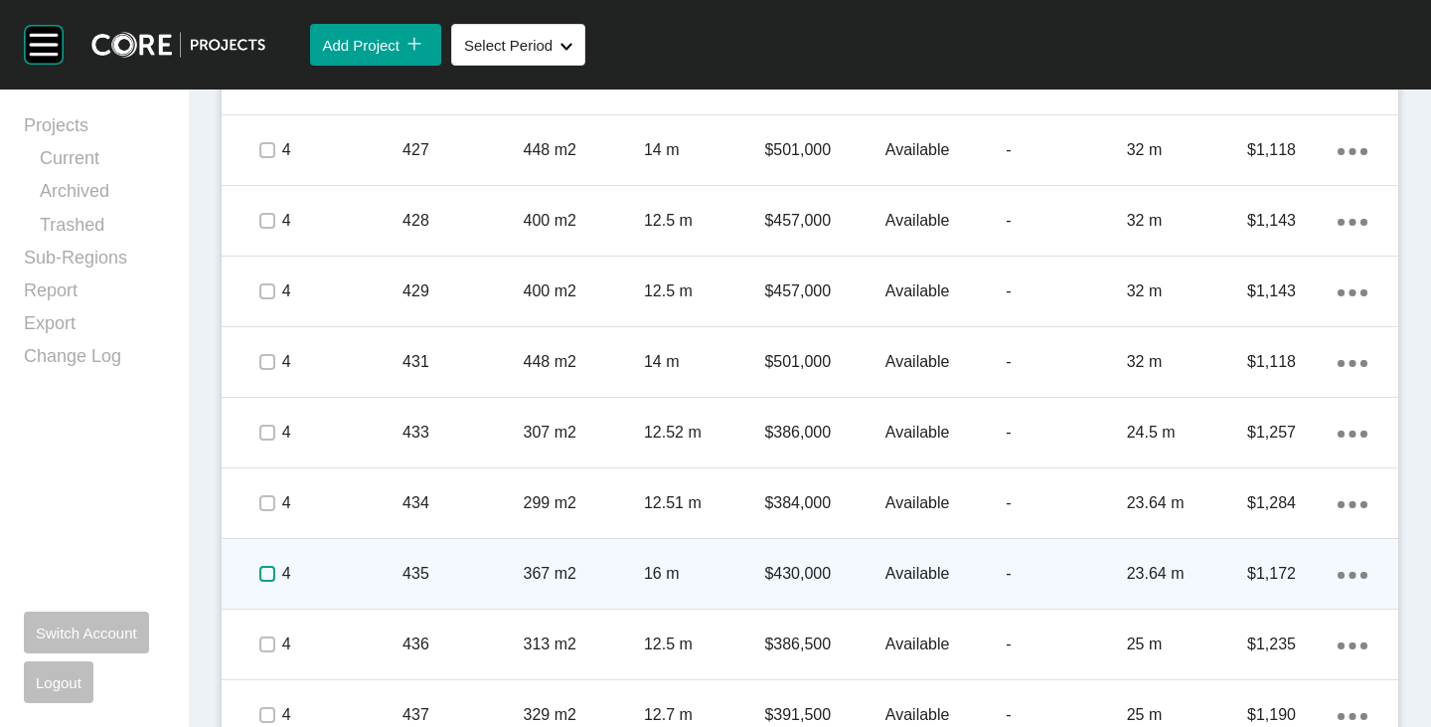
click at [265, 581] on label at bounding box center [267, 574] width 16 height 16
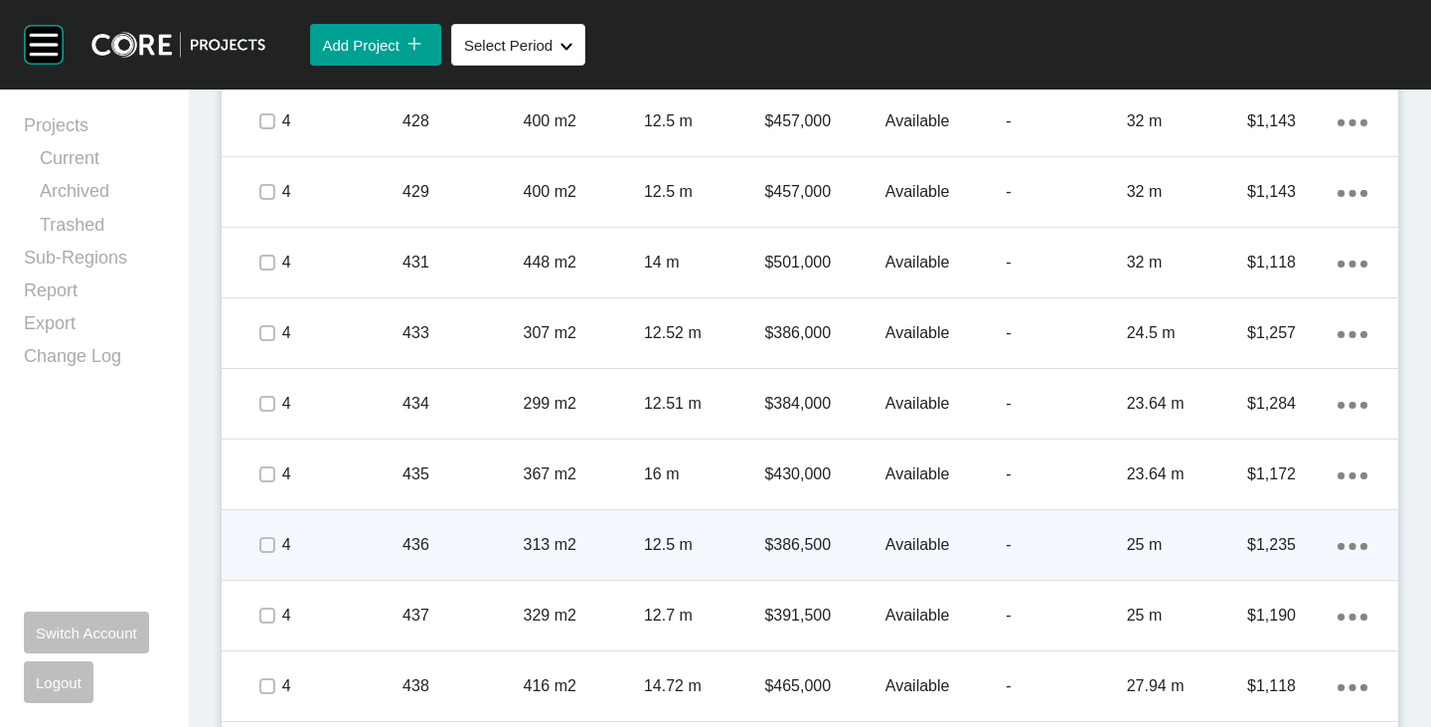
click at [268, 564] on div at bounding box center [266, 545] width 30 height 70
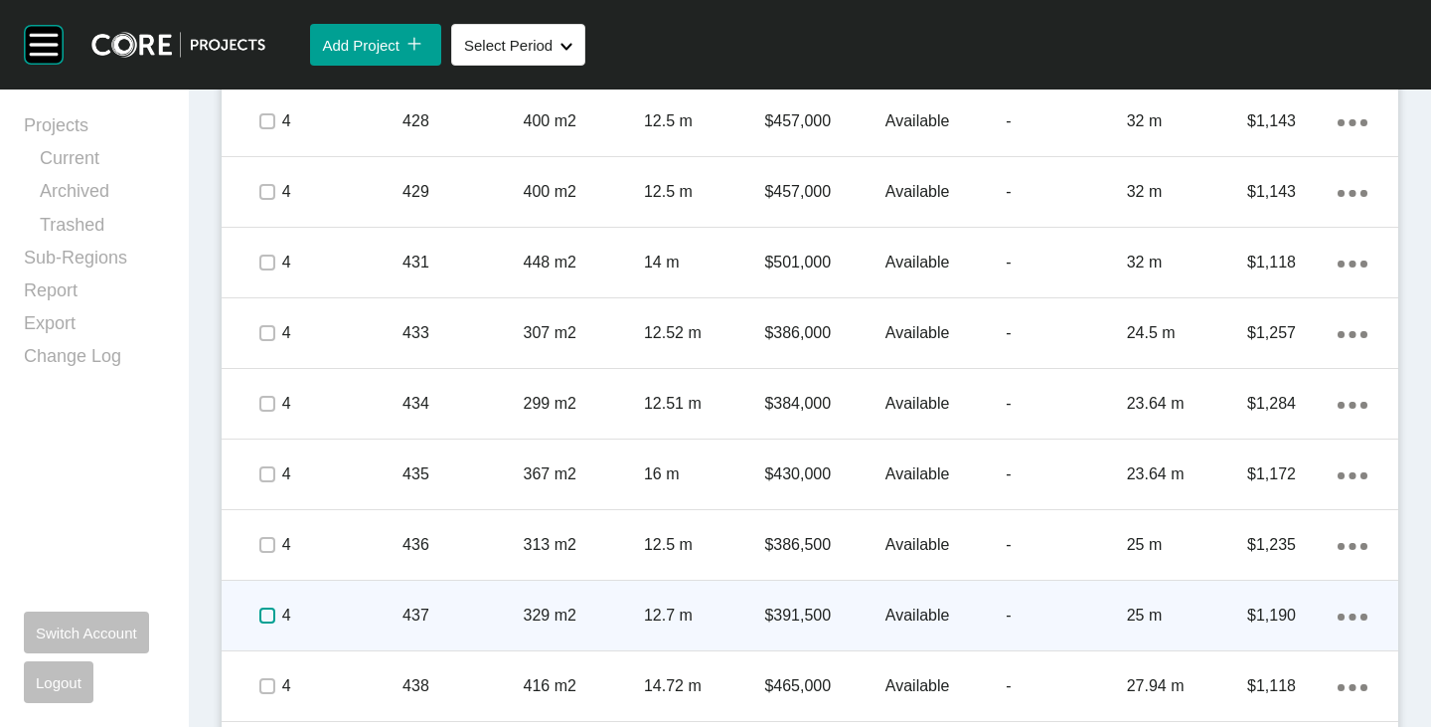
click at [263, 617] on label at bounding box center [267, 615] width 16 height 16
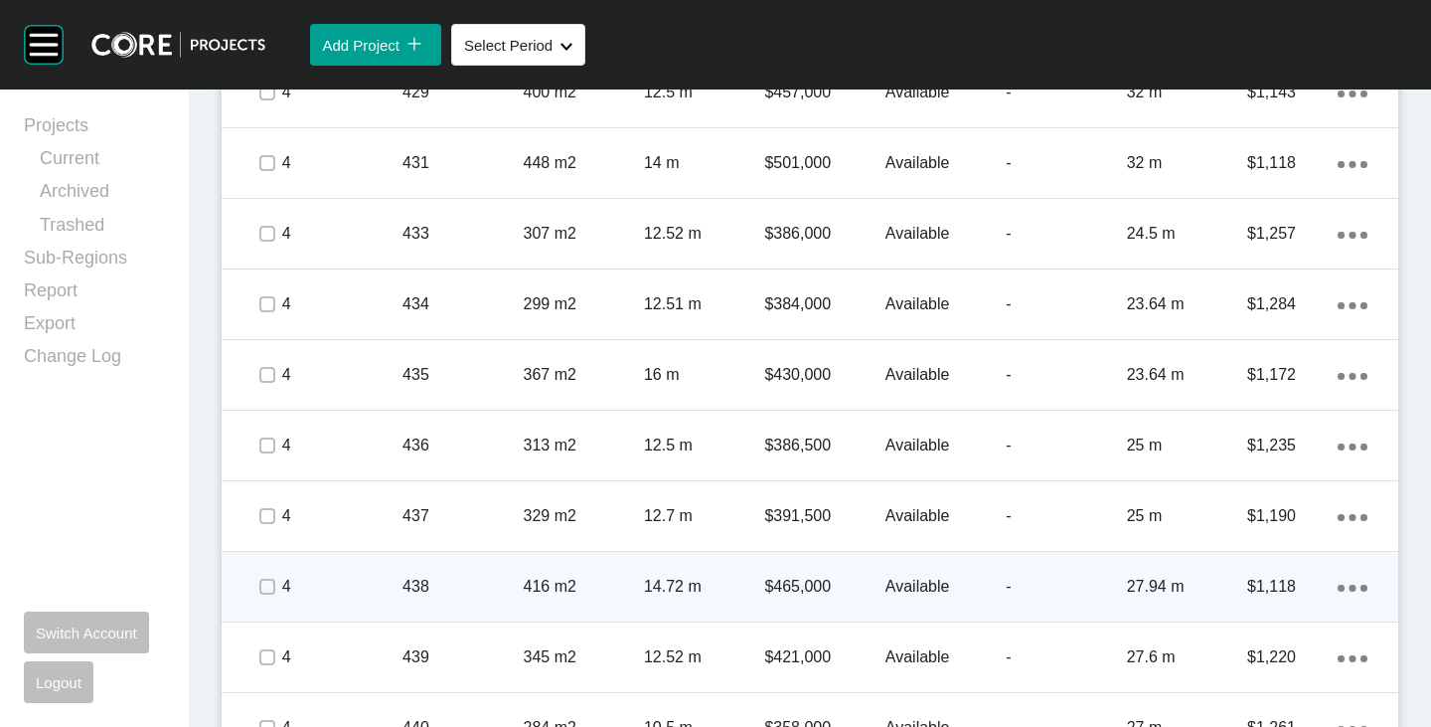
click at [265, 597] on span at bounding box center [266, 587] width 30 height 30
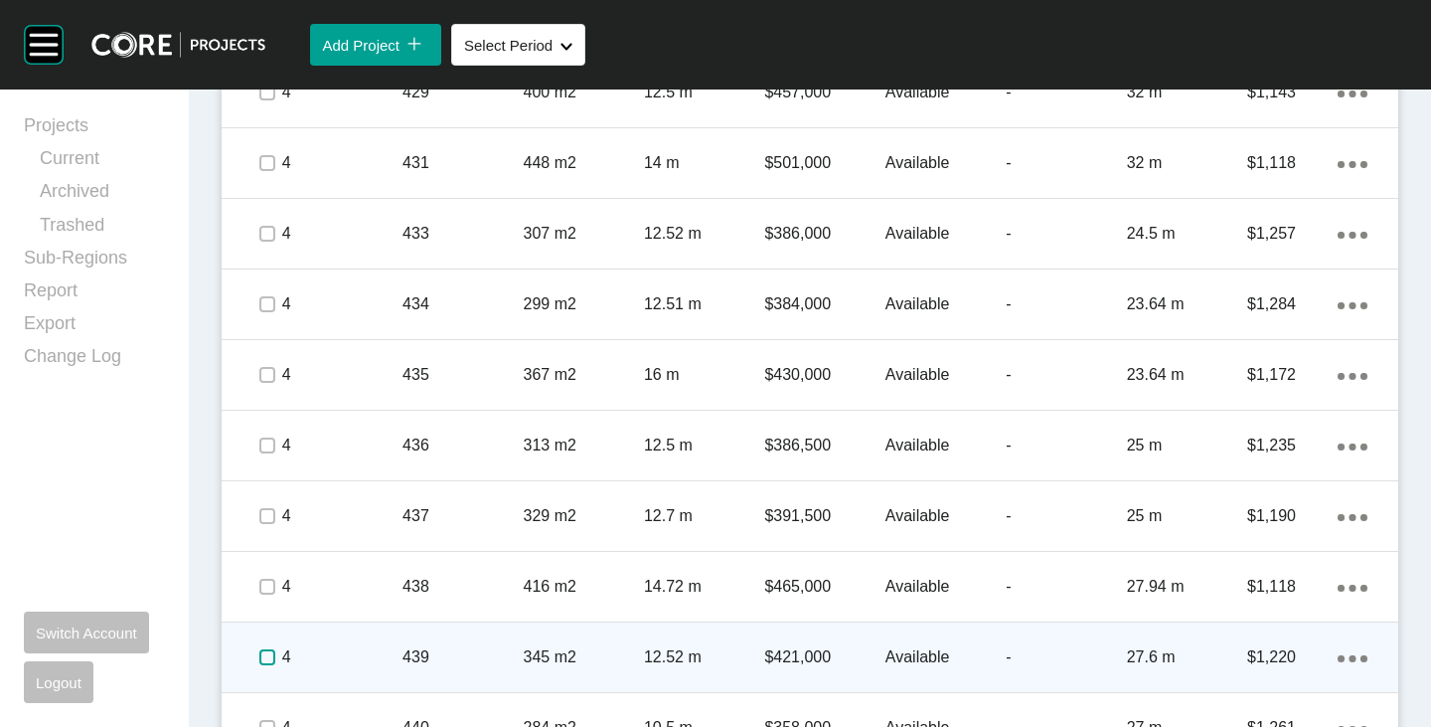
click at [263, 658] on label at bounding box center [267, 657] width 16 height 16
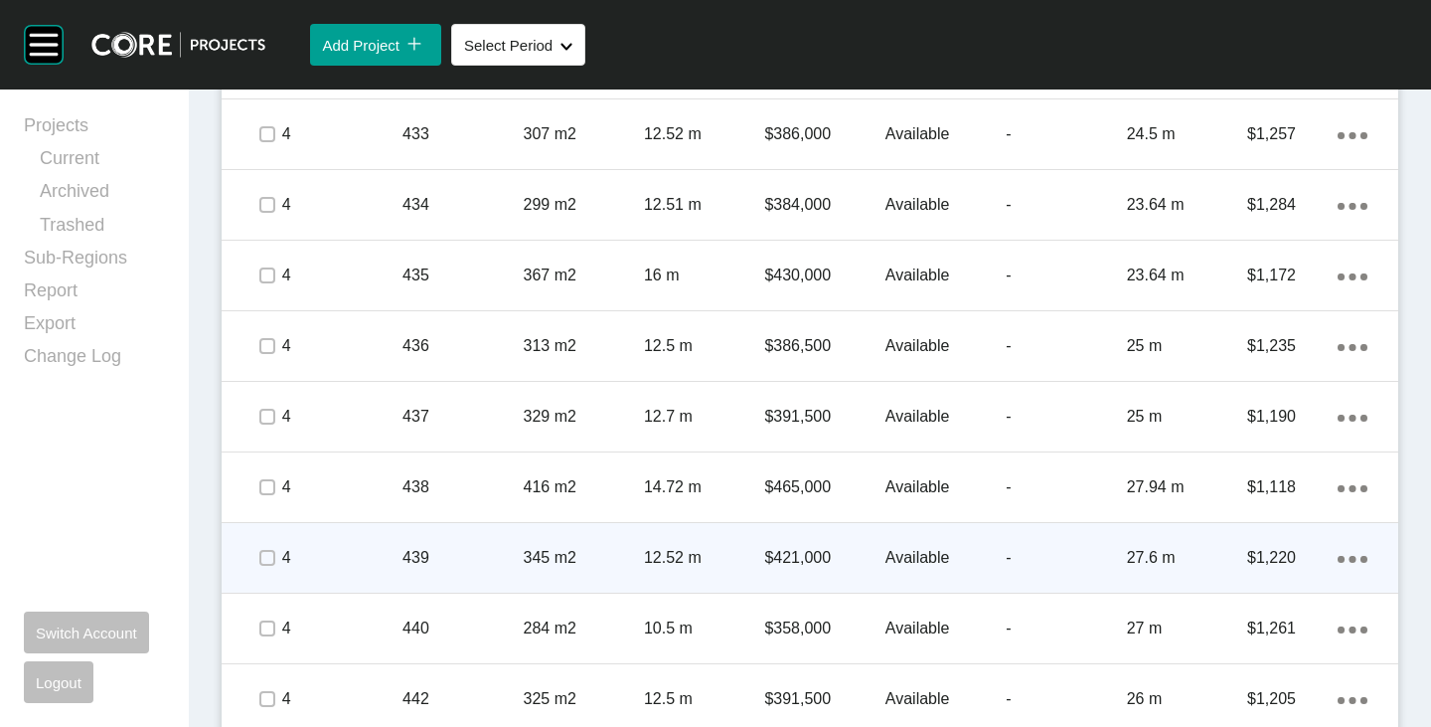
click at [275, 626] on span at bounding box center [266, 628] width 30 height 30
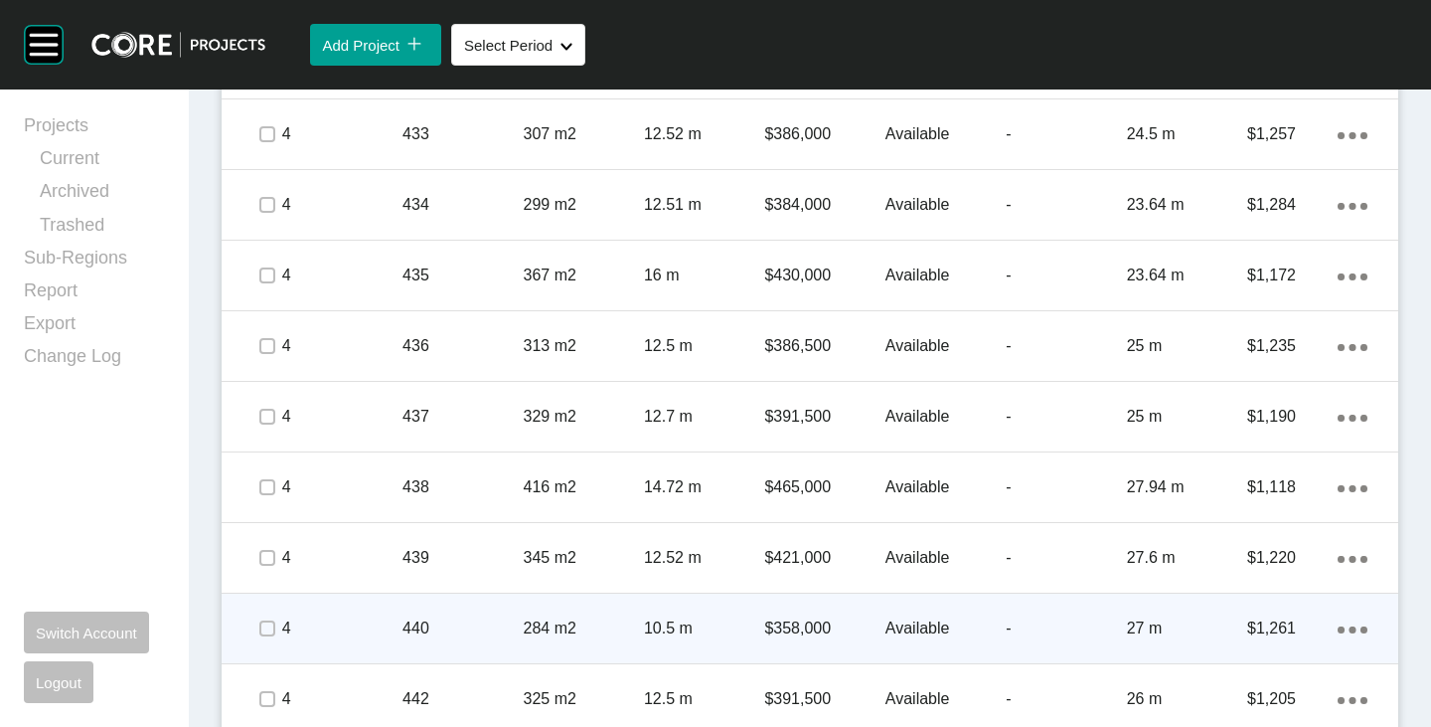
scroll to position [6945, 0]
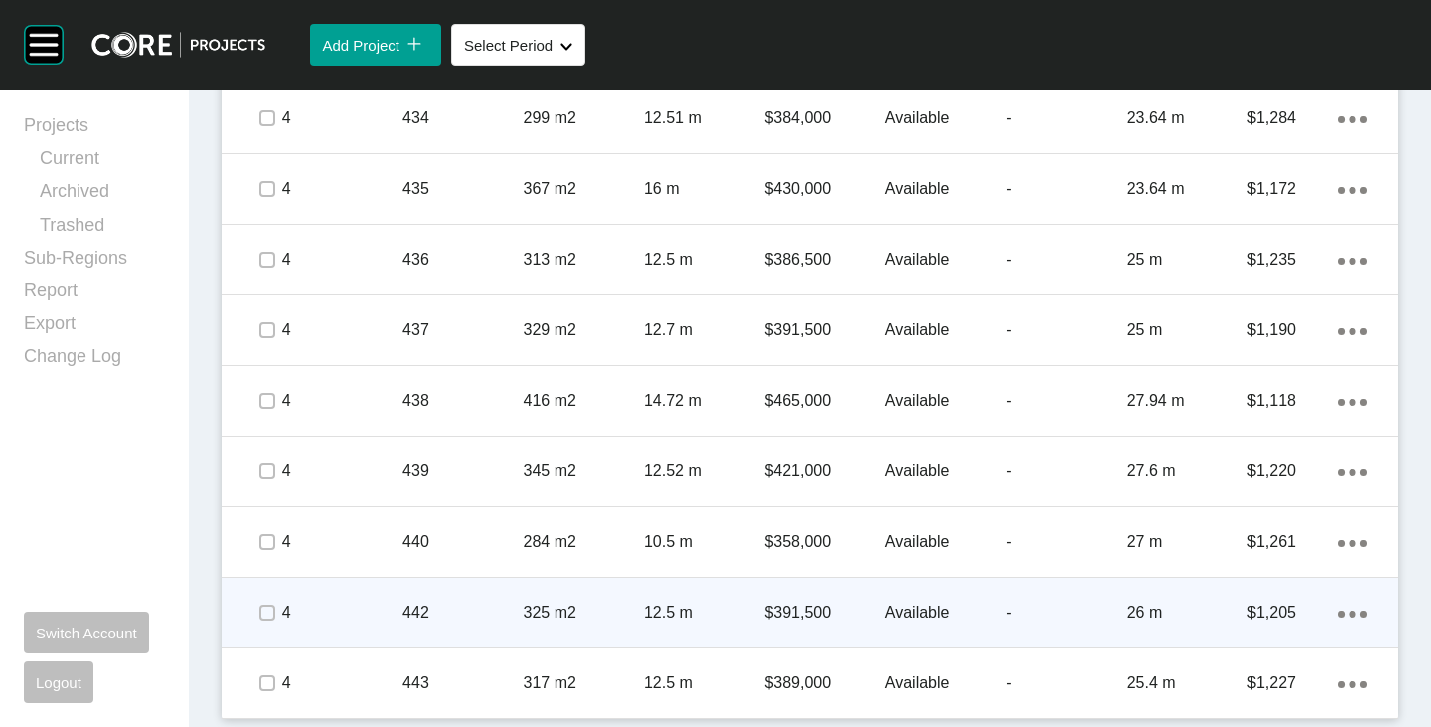
click at [272, 627] on div at bounding box center [266, 613] width 30 height 70
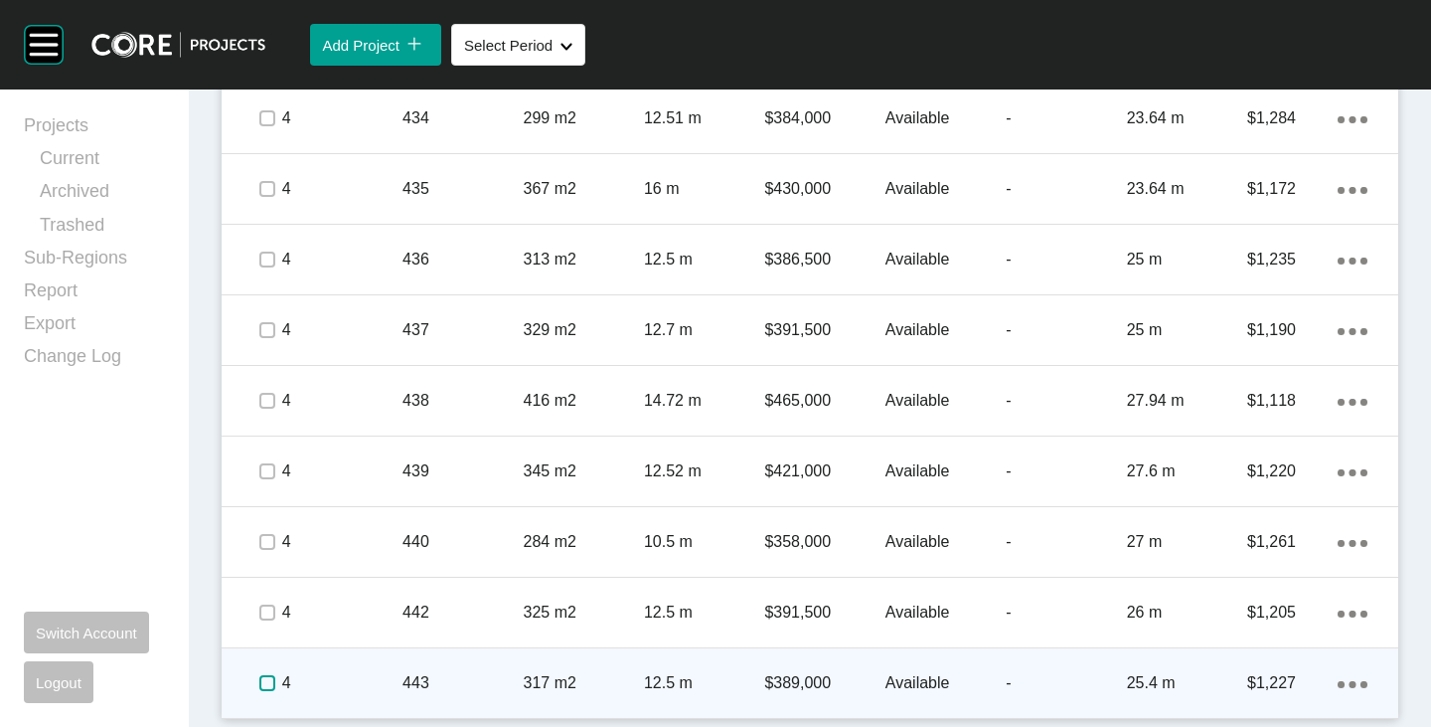
click at [264, 681] on label at bounding box center [267, 683] width 16 height 16
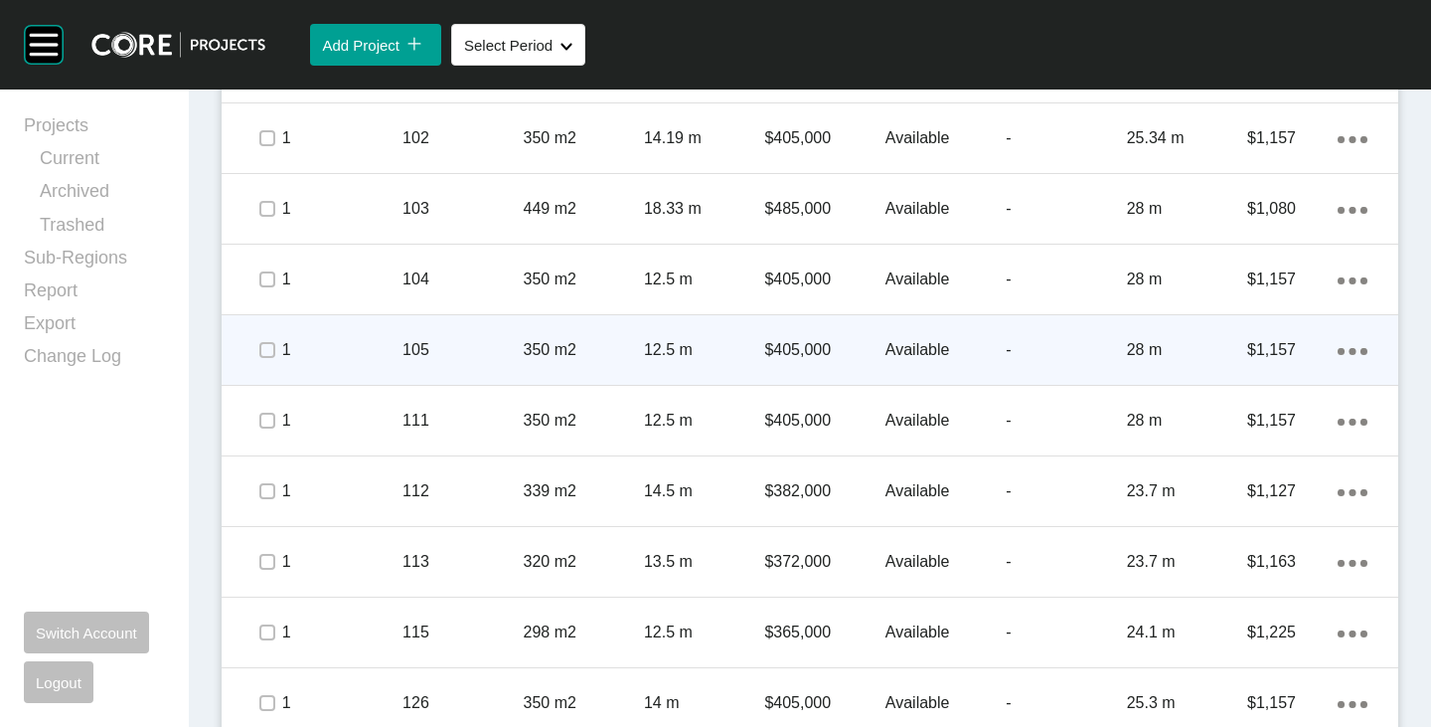
scroll to position [882, 0]
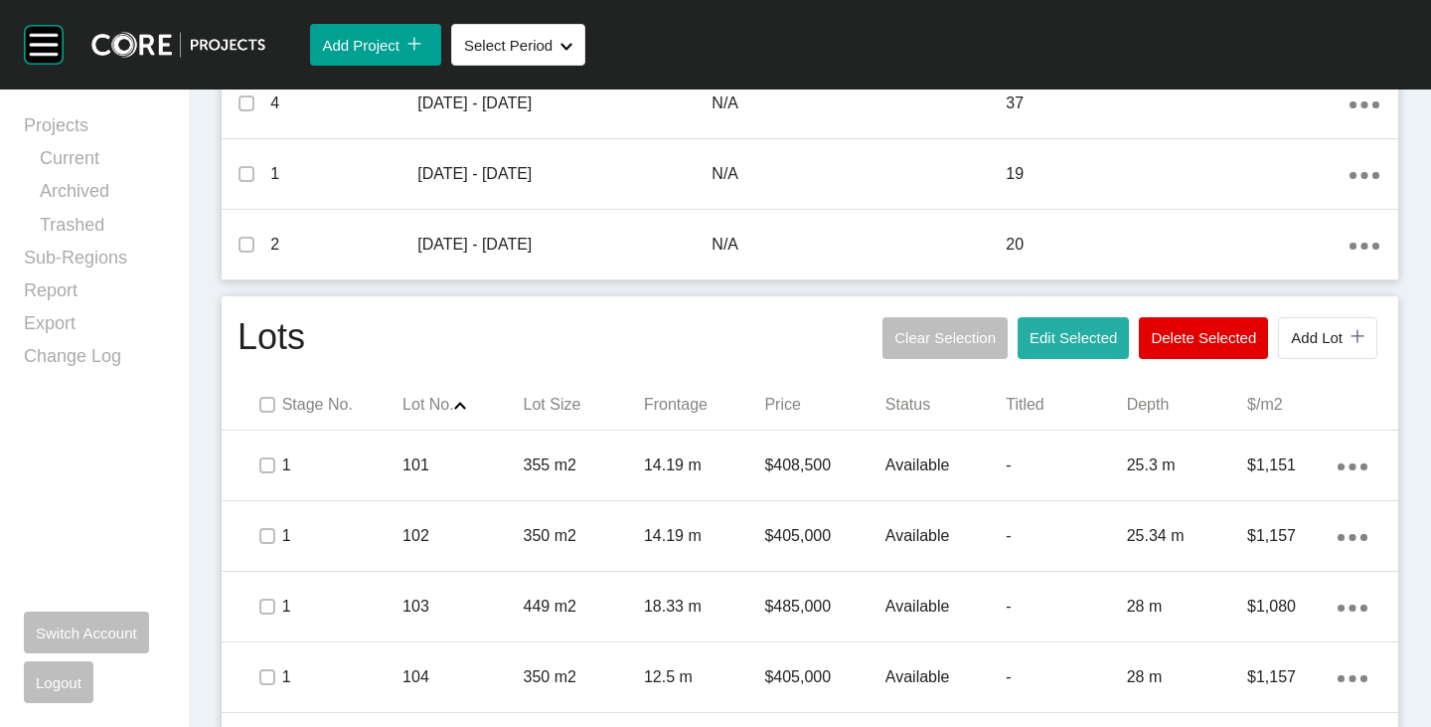
click at [1030, 330] on span "Edit Selected" at bounding box center [1073, 337] width 87 height 17
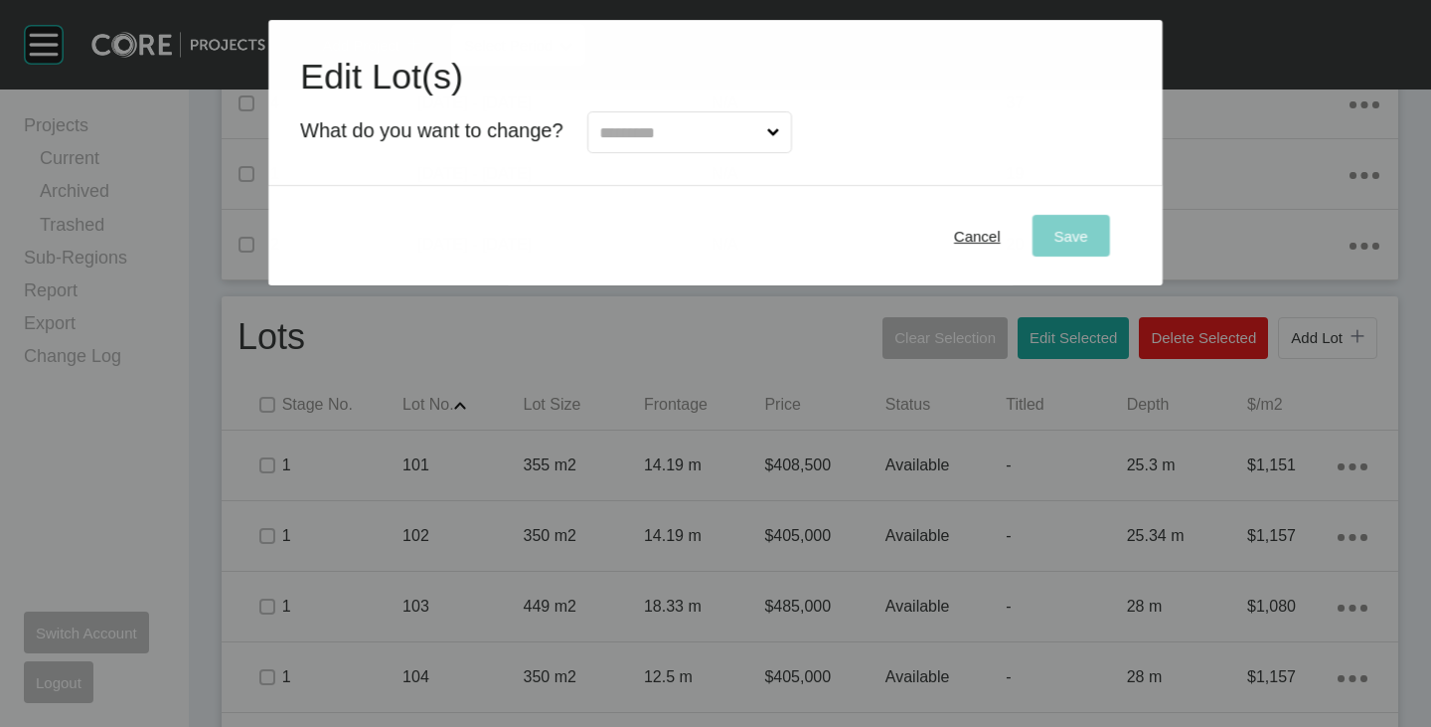
click at [625, 147] on input "text" at bounding box center [679, 132] width 167 height 40
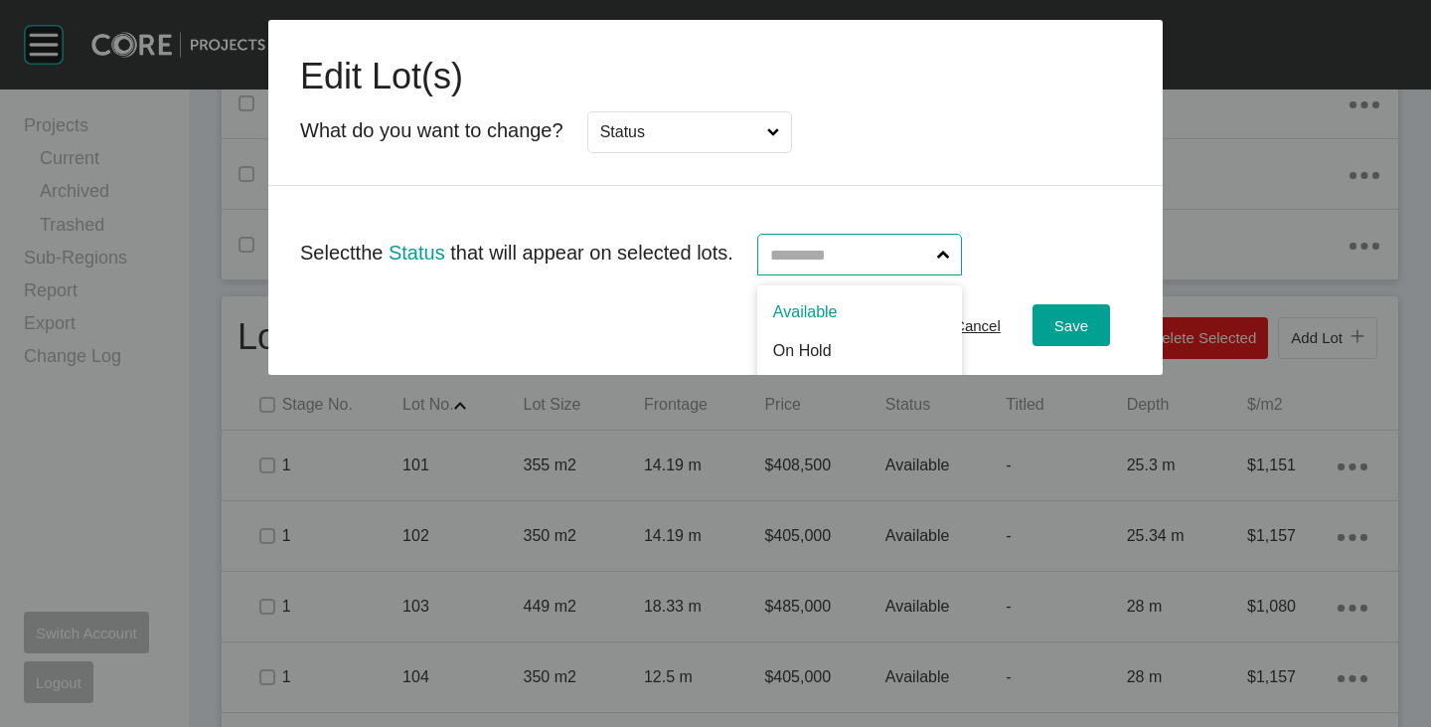
click at [860, 263] on input "text" at bounding box center [849, 255] width 167 height 40
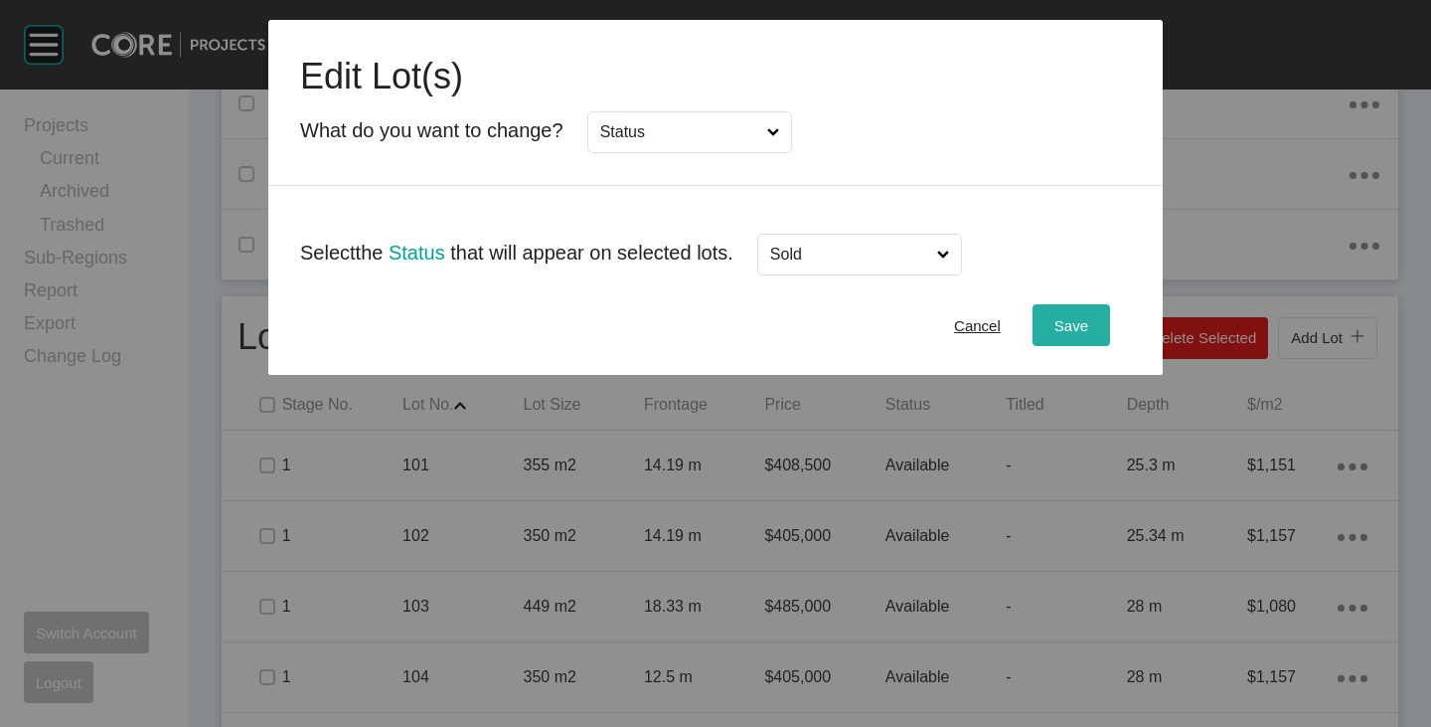
click at [1084, 320] on span "Save" at bounding box center [1072, 325] width 34 height 17
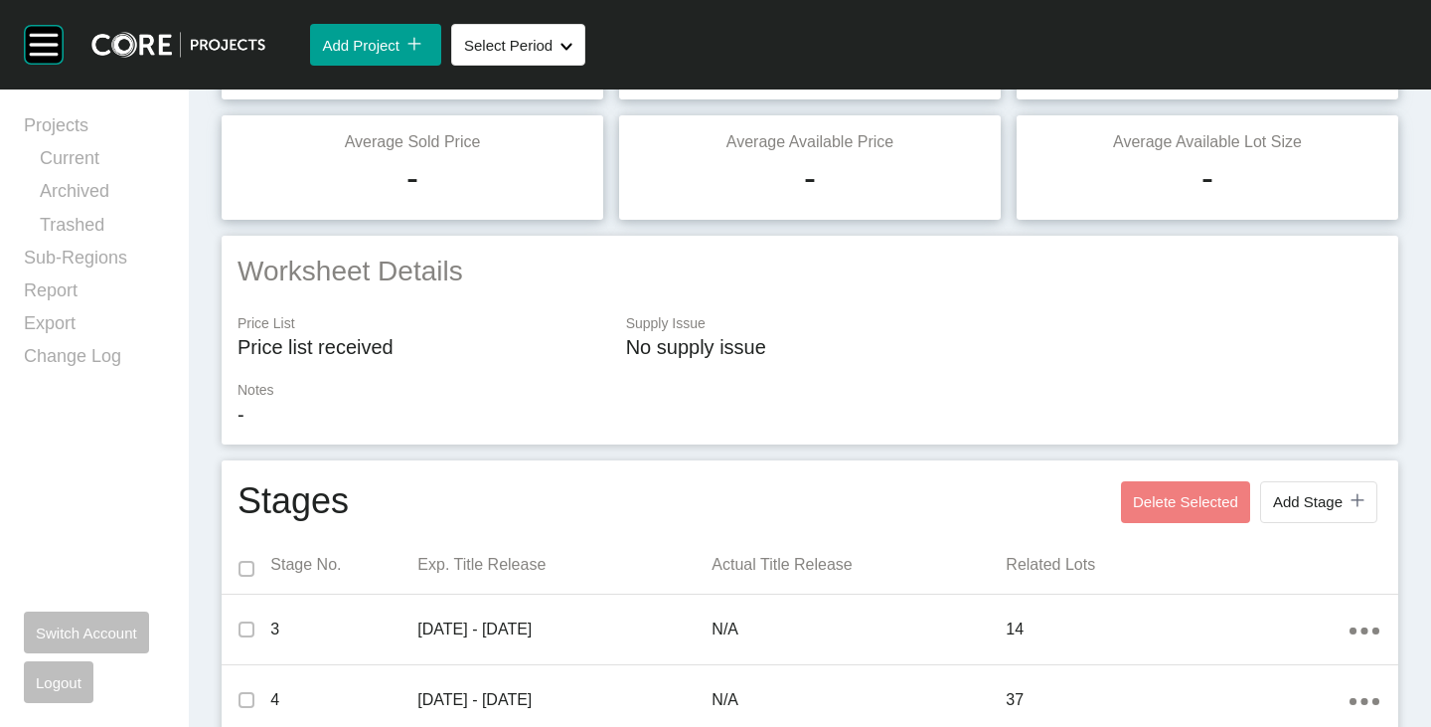
scroll to position [0, 0]
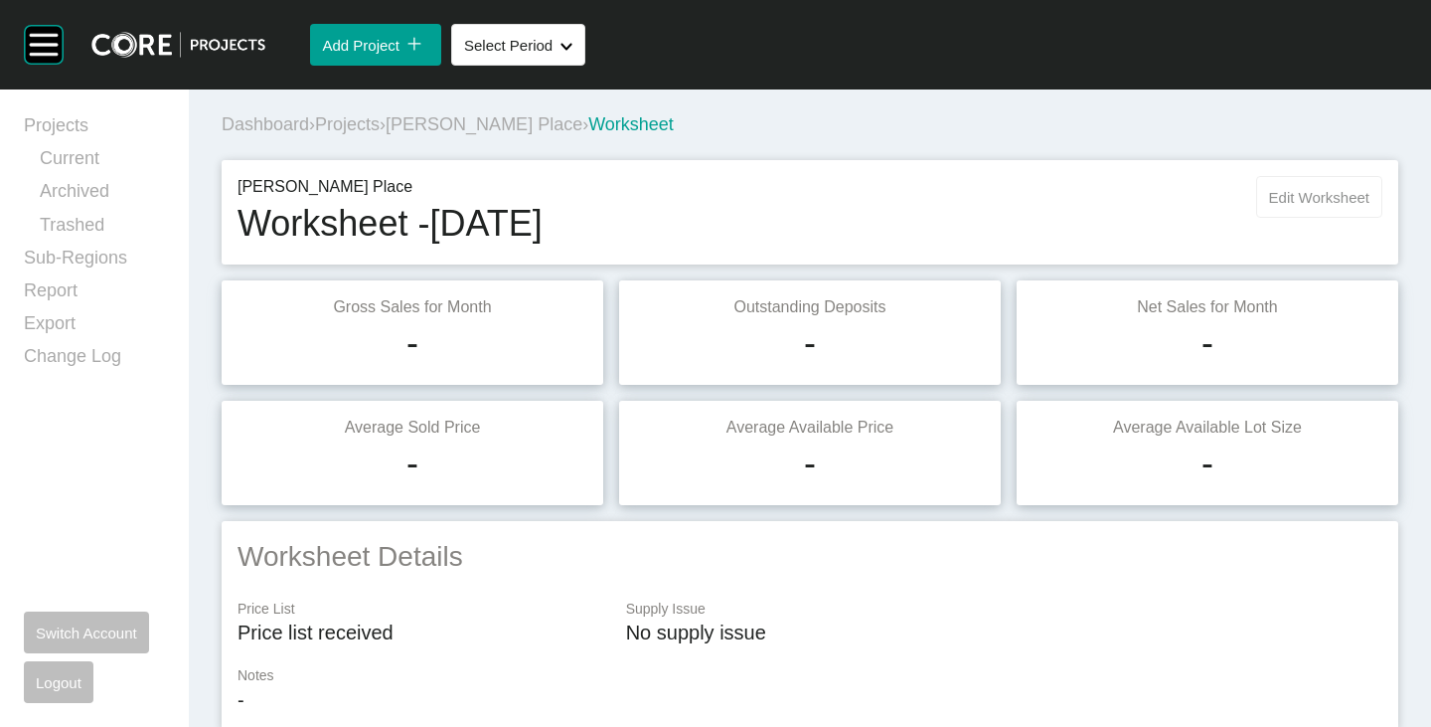
click at [1283, 196] on span "Edit Worksheet" at bounding box center [1319, 197] width 100 height 17
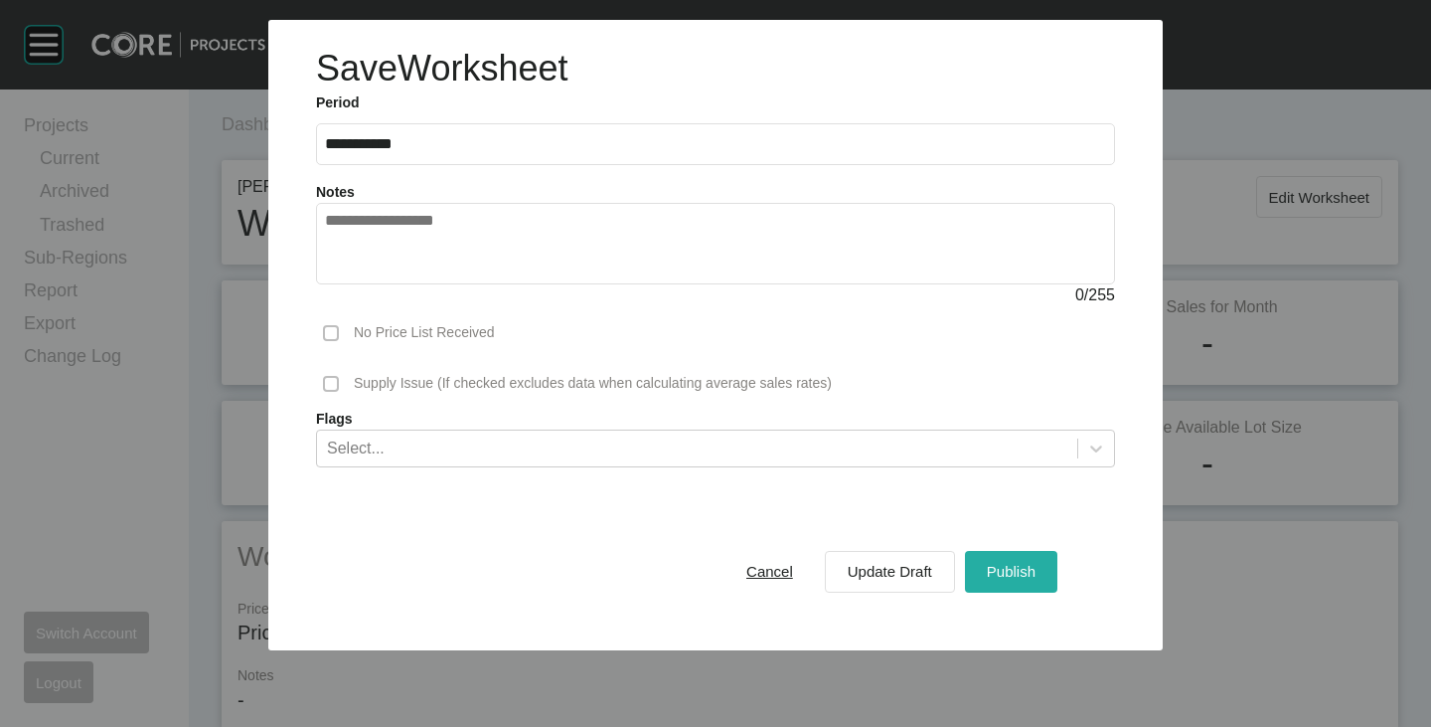
click at [1011, 575] on span "Publish" at bounding box center [1011, 571] width 49 height 17
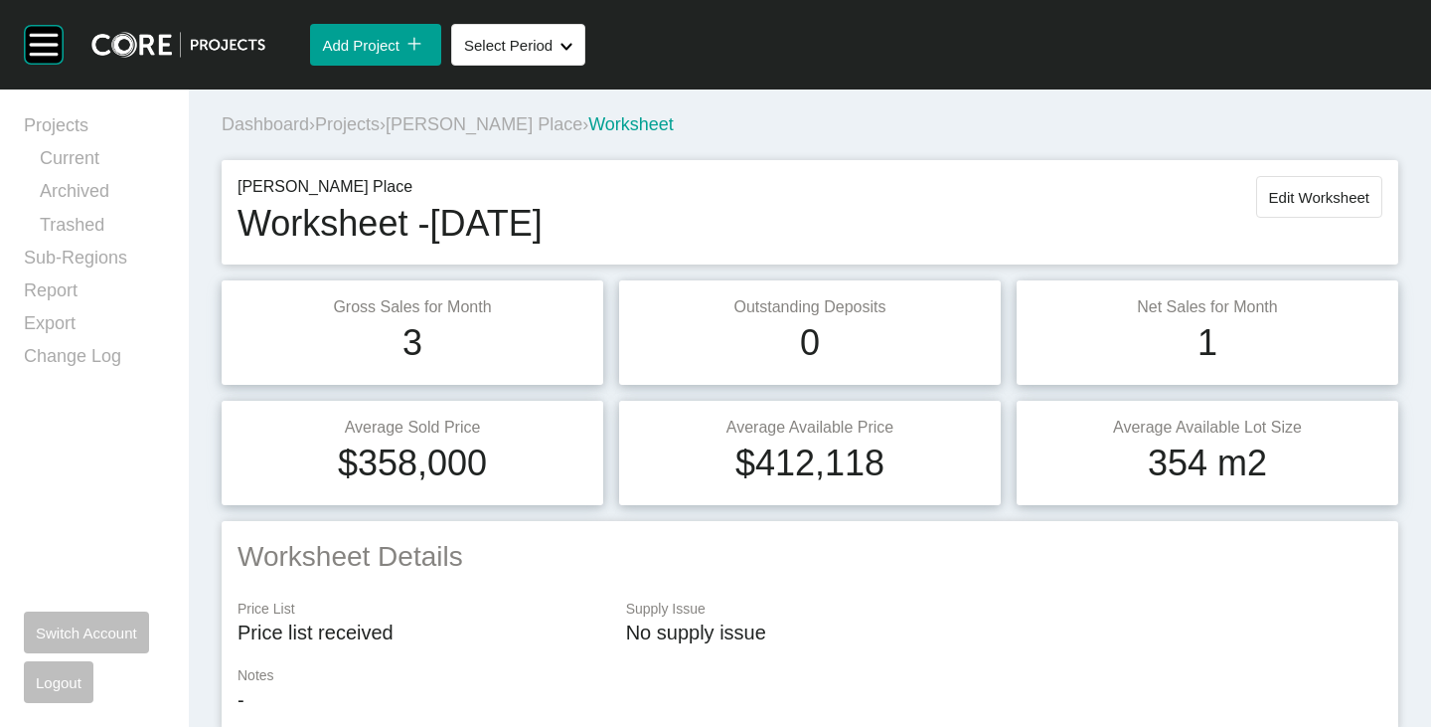
click at [494, 131] on span "[PERSON_NAME] Place" at bounding box center [484, 124] width 197 height 20
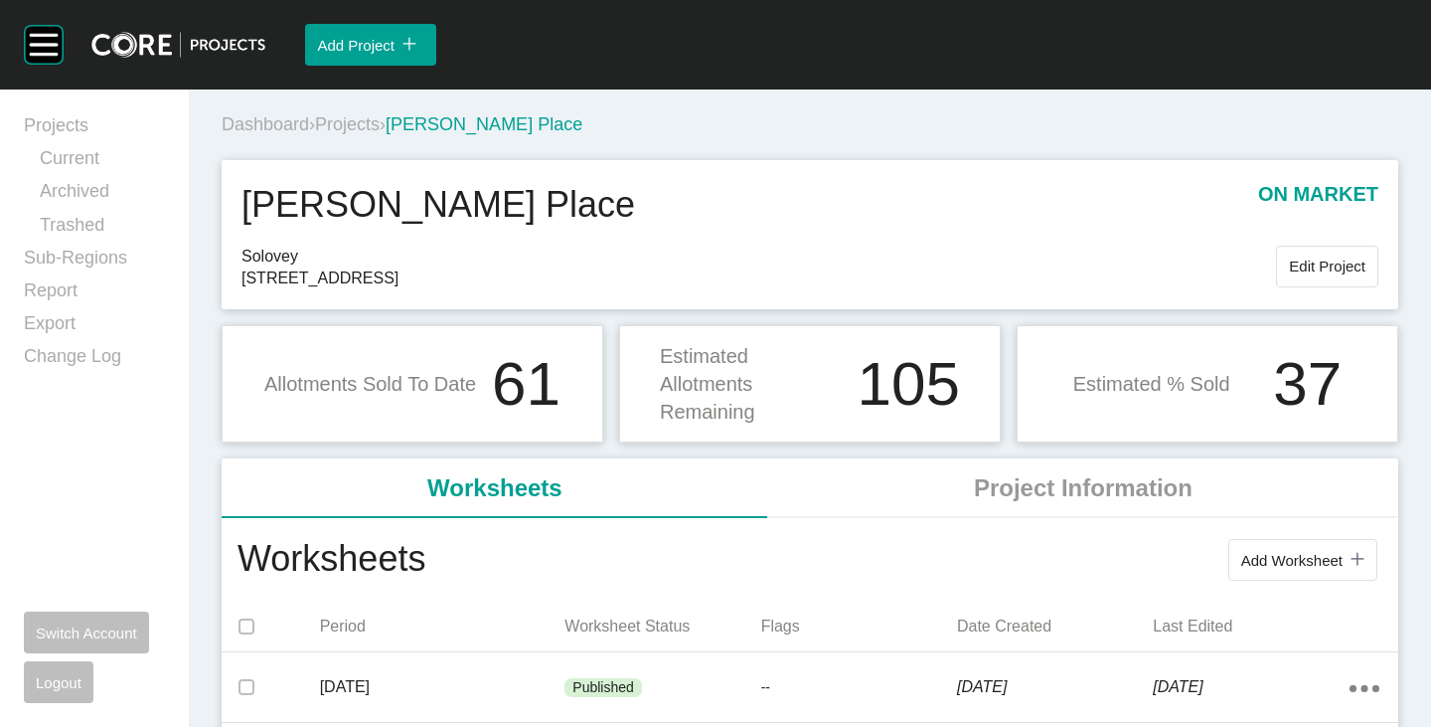
click at [344, 118] on span "Projects" at bounding box center [347, 124] width 65 height 20
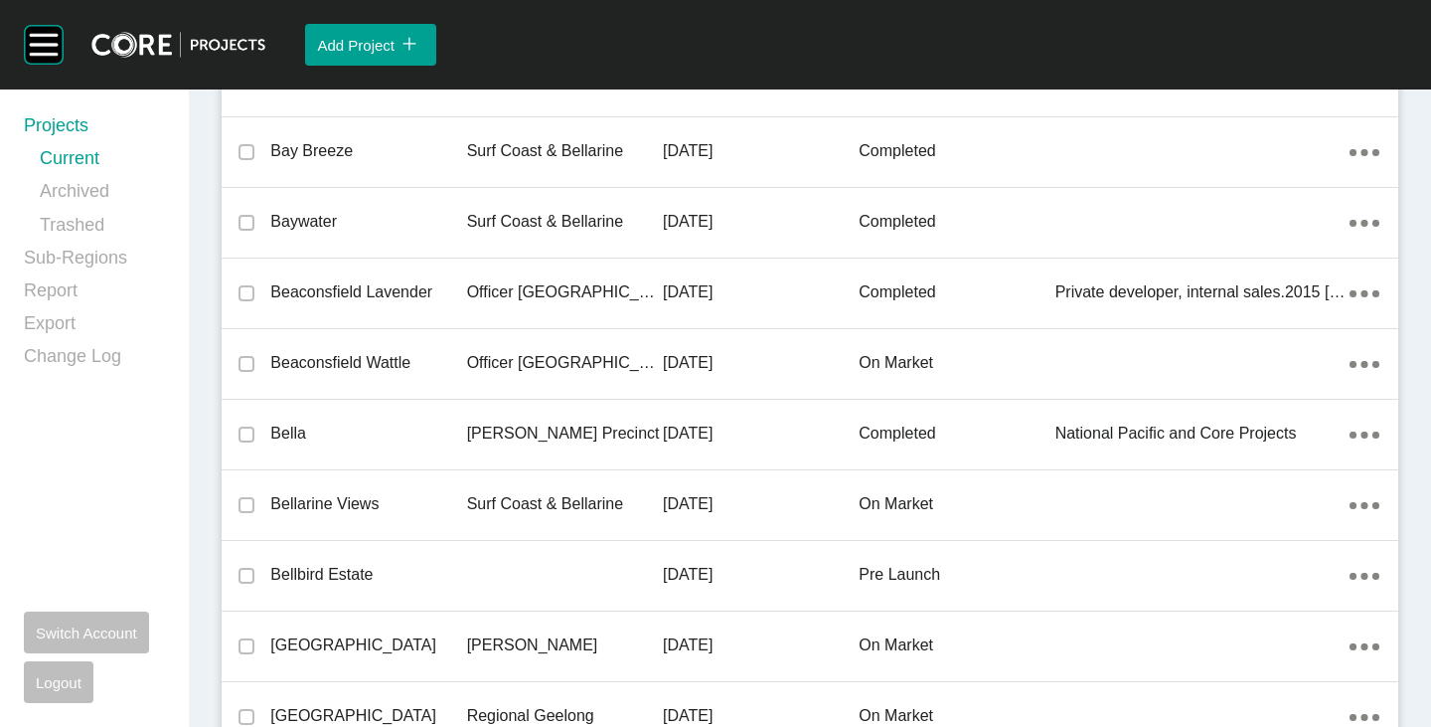
scroll to position [45354, 0]
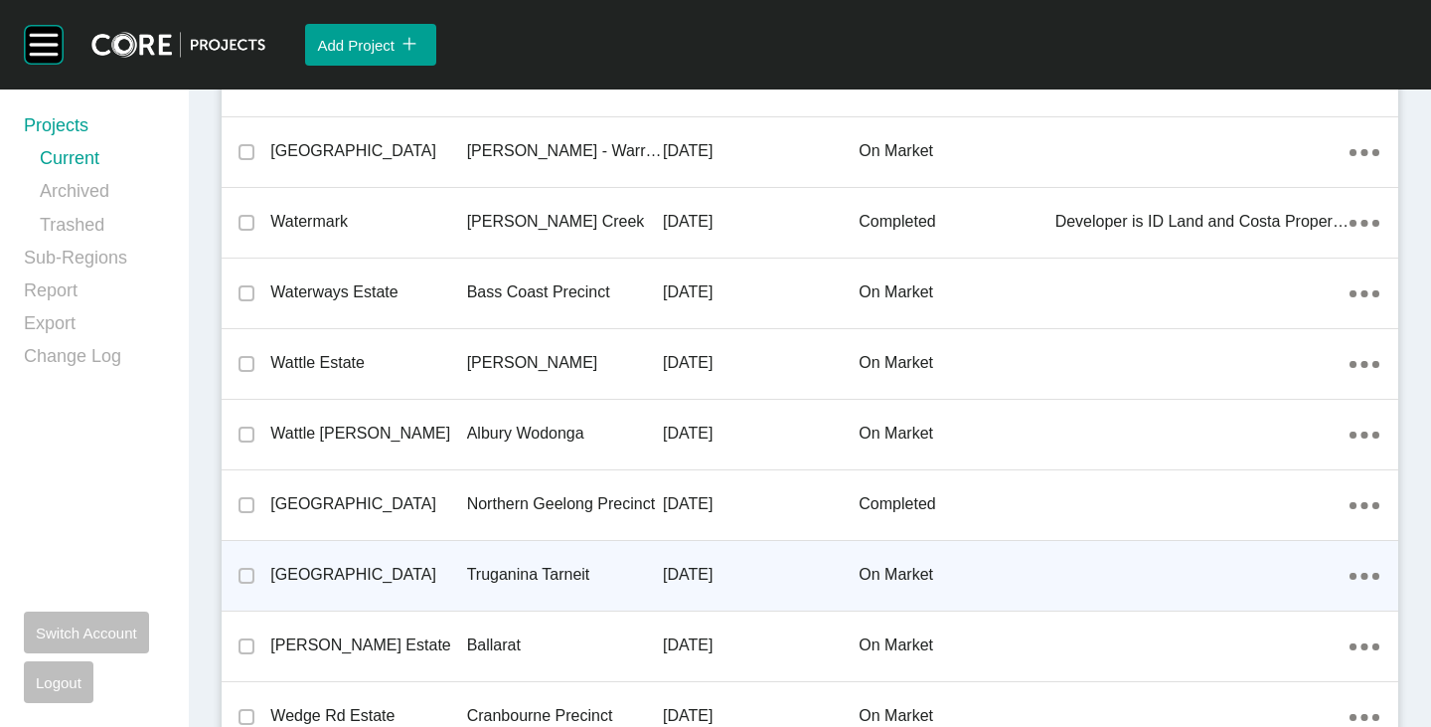
click at [317, 573] on p "[GEOGRAPHIC_DATA]" at bounding box center [368, 575] width 196 height 22
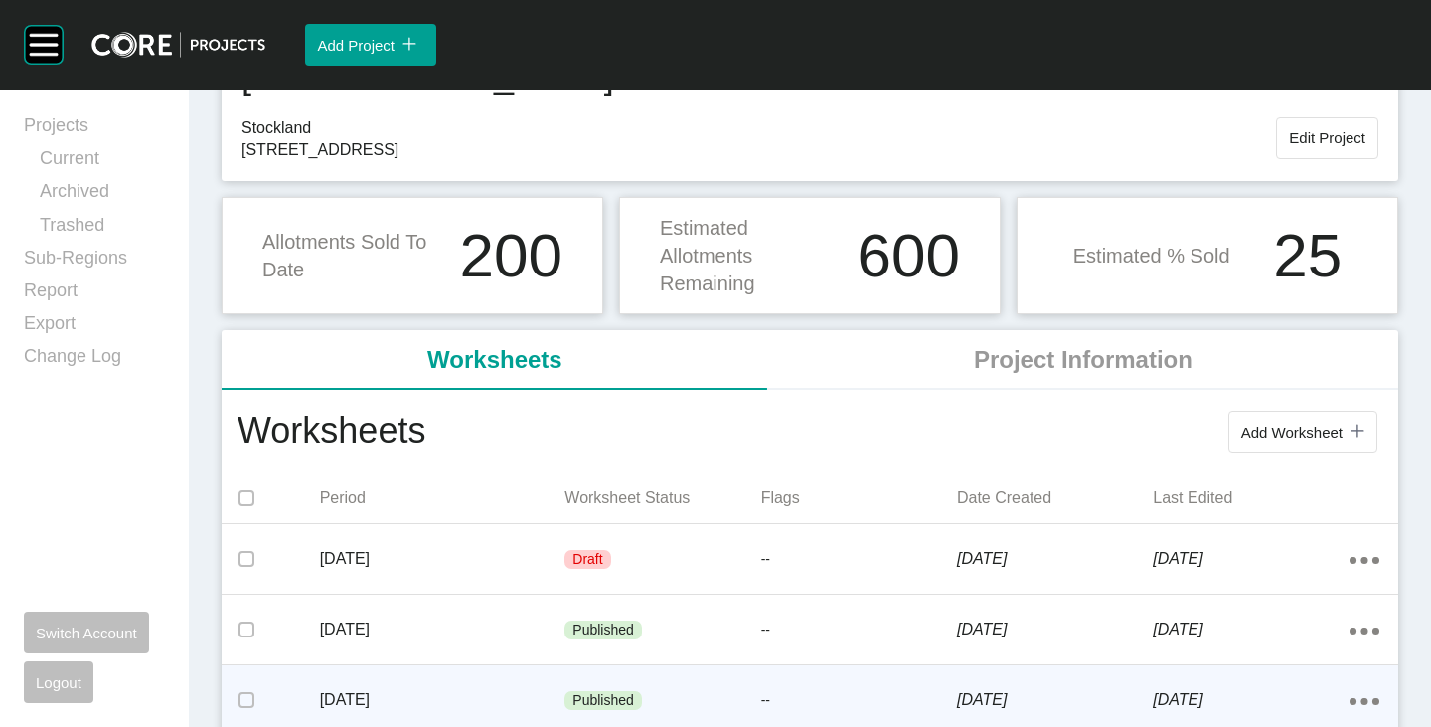
scroll to position [298, 0]
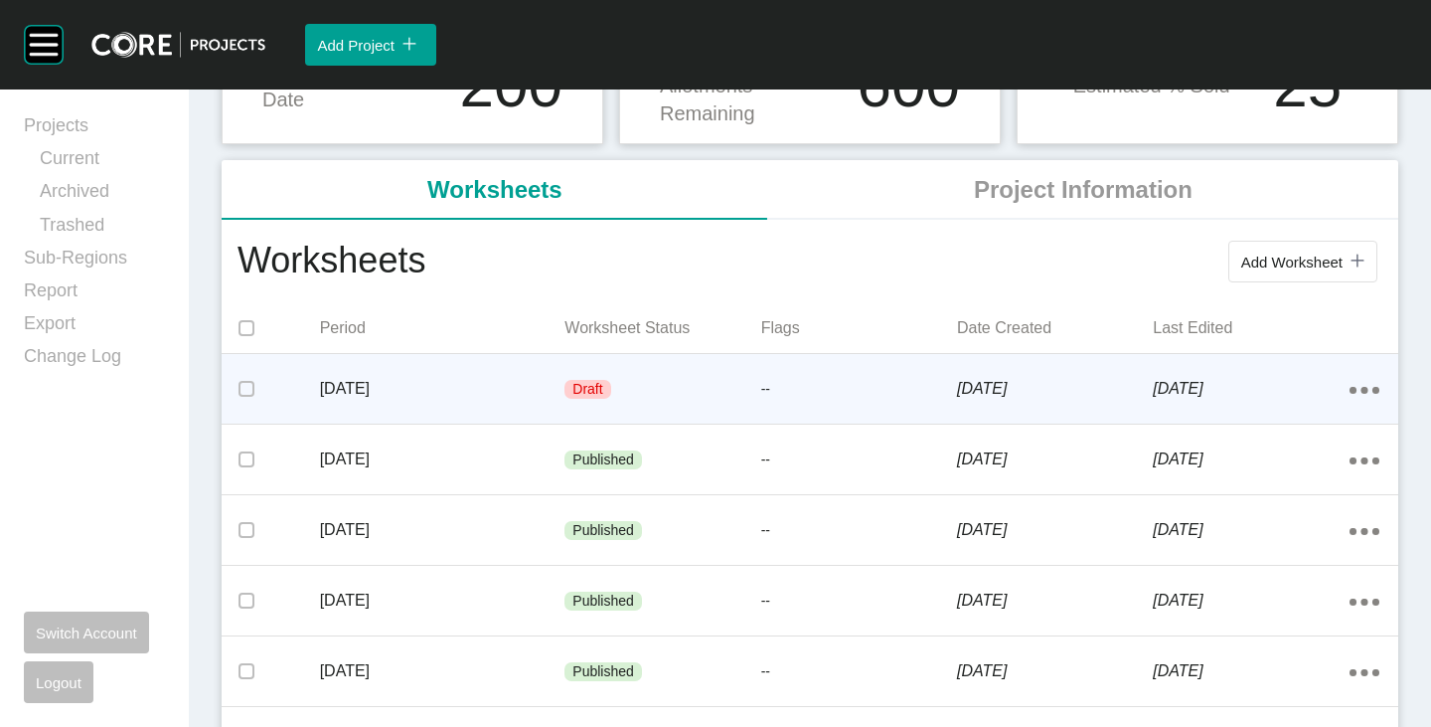
click at [496, 382] on p "[DATE]" at bounding box center [443, 389] width 246 height 22
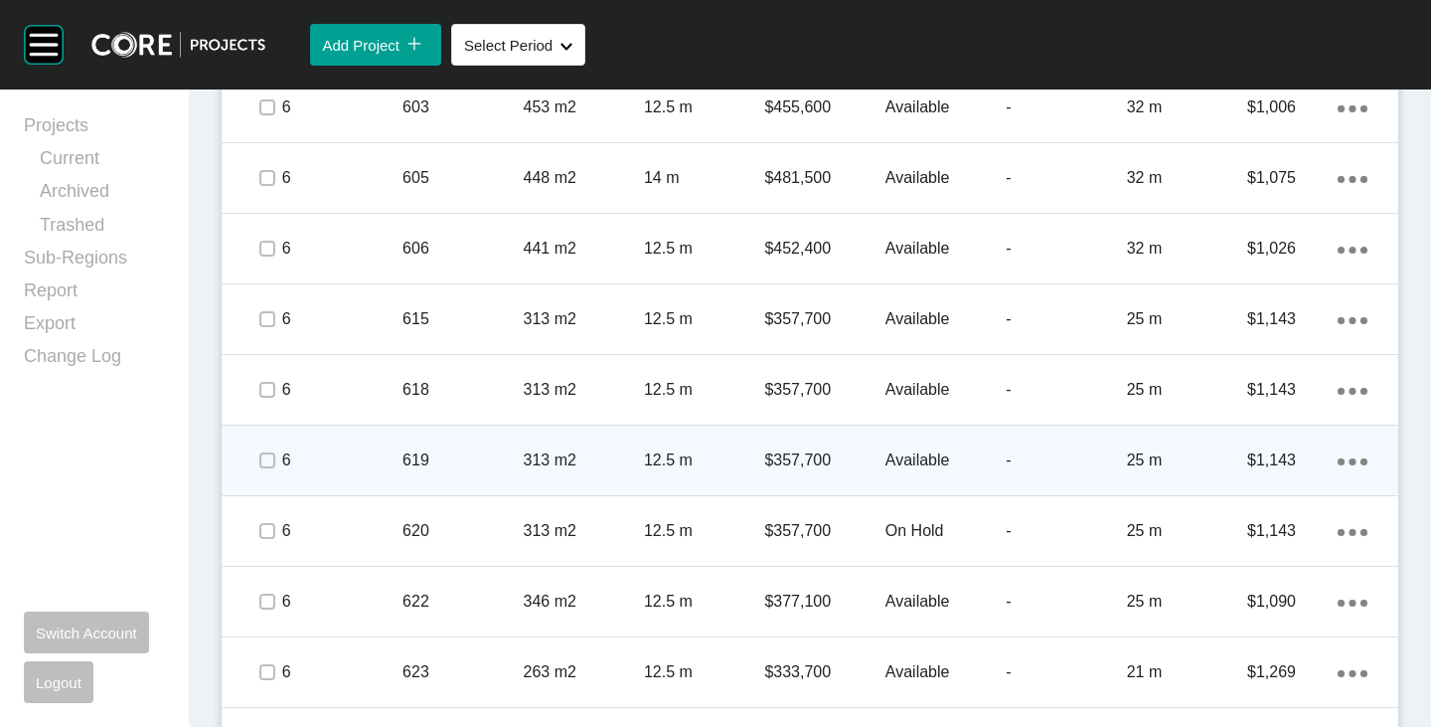
scroll to position [3344, 0]
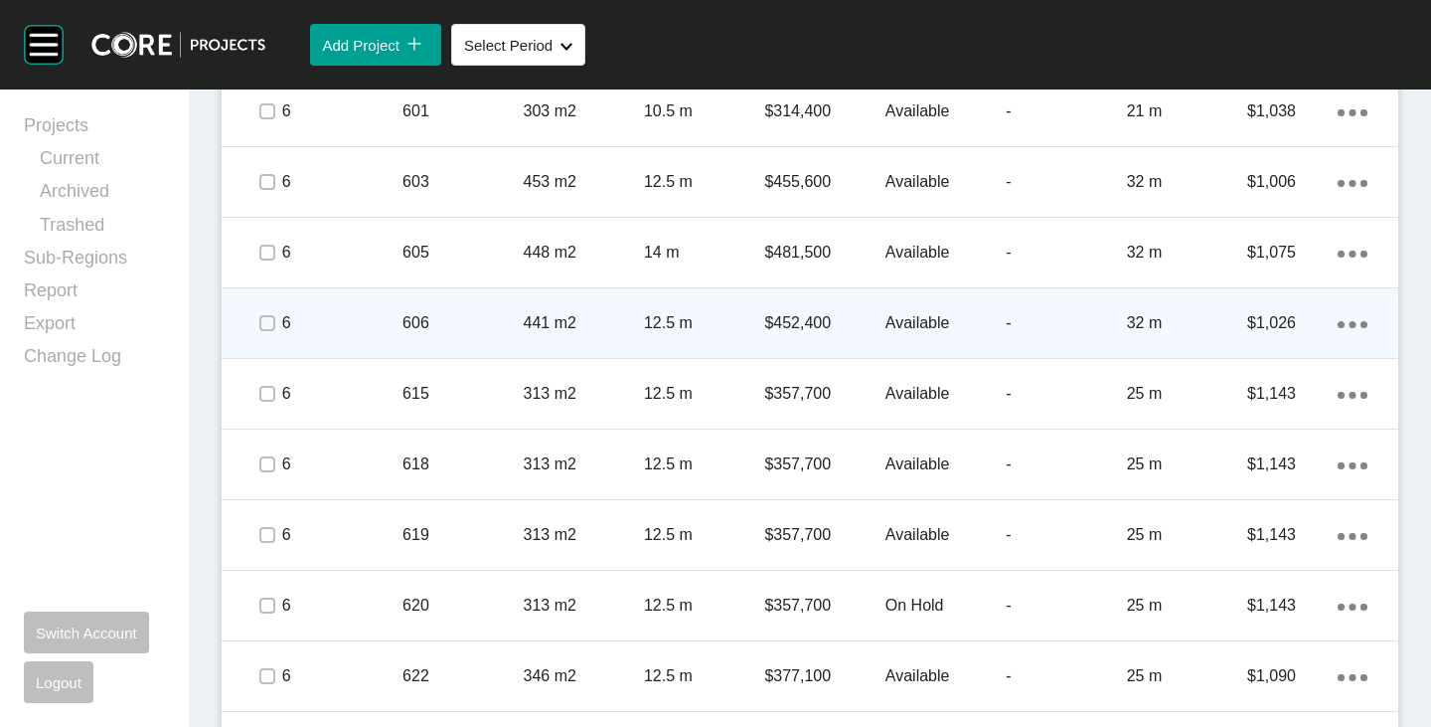
click at [1338, 322] on icon "Action Menu Dots Copy 6 Created with Sketch." at bounding box center [1353, 324] width 30 height 7
click at [1246, 321] on link "Duplicate" at bounding box center [1256, 327] width 75 height 30
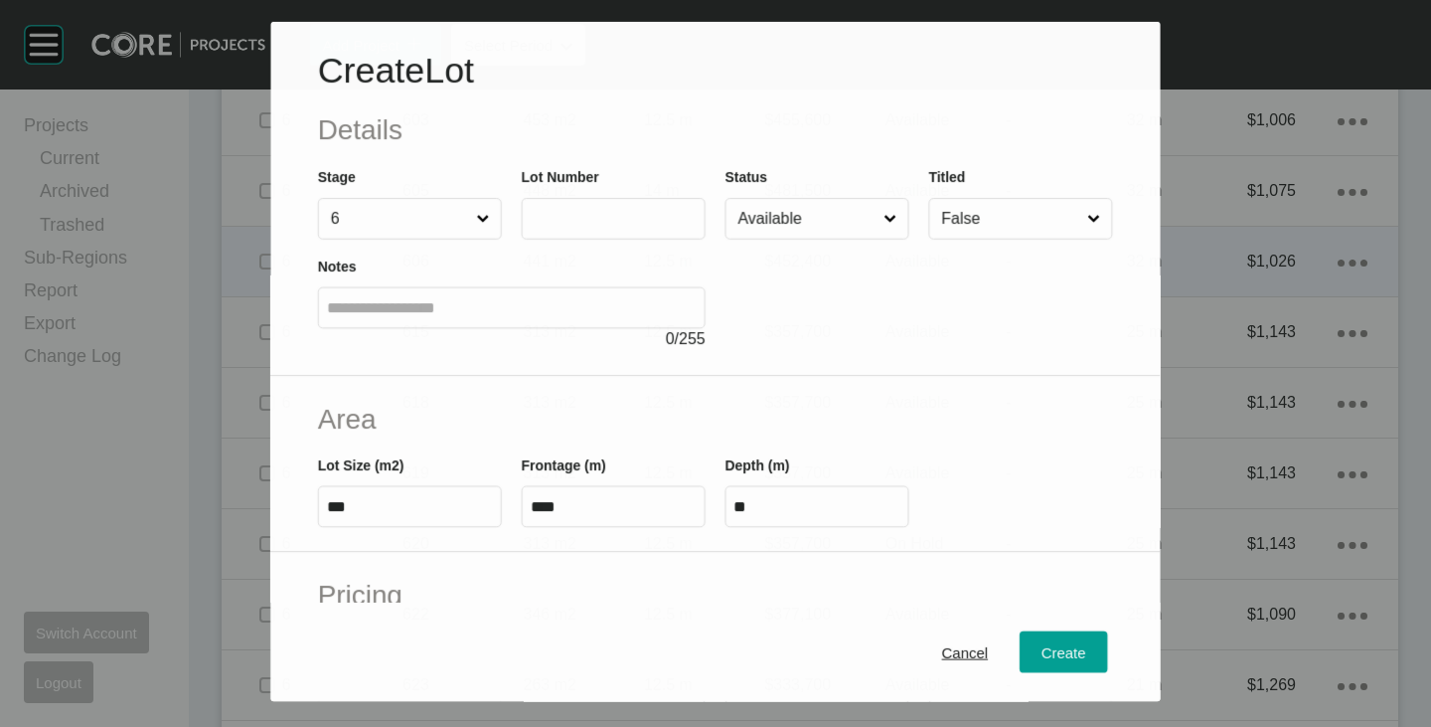
scroll to position [3282, 0]
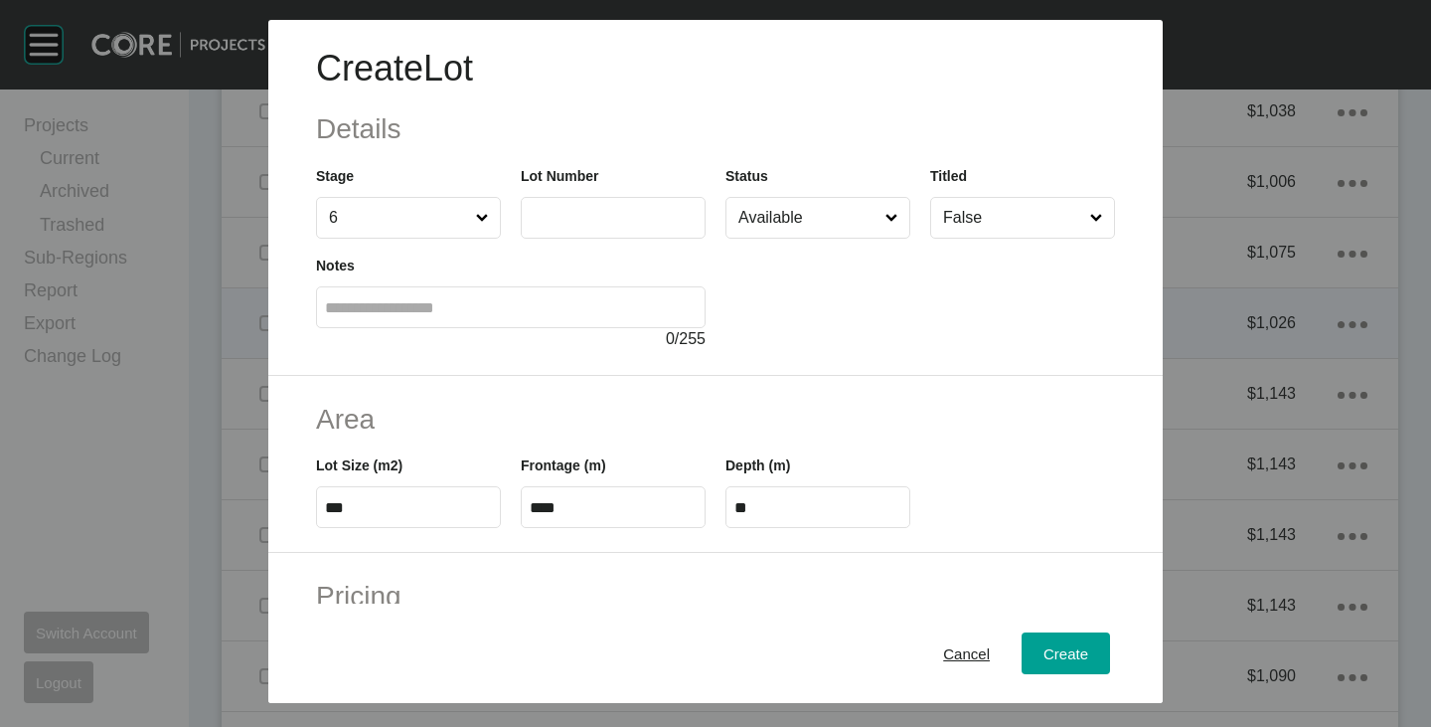
click at [566, 205] on label at bounding box center [613, 218] width 185 height 42
click at [566, 209] on input "text" at bounding box center [613, 217] width 167 height 17
type input "***"
click at [829, 365] on div "Create Lot Details Stage 6 Lot Number *** Status Available Titled False Notes 0…" at bounding box center [715, 198] width 895 height 356
click at [371, 499] on input "***" at bounding box center [408, 507] width 167 height 17
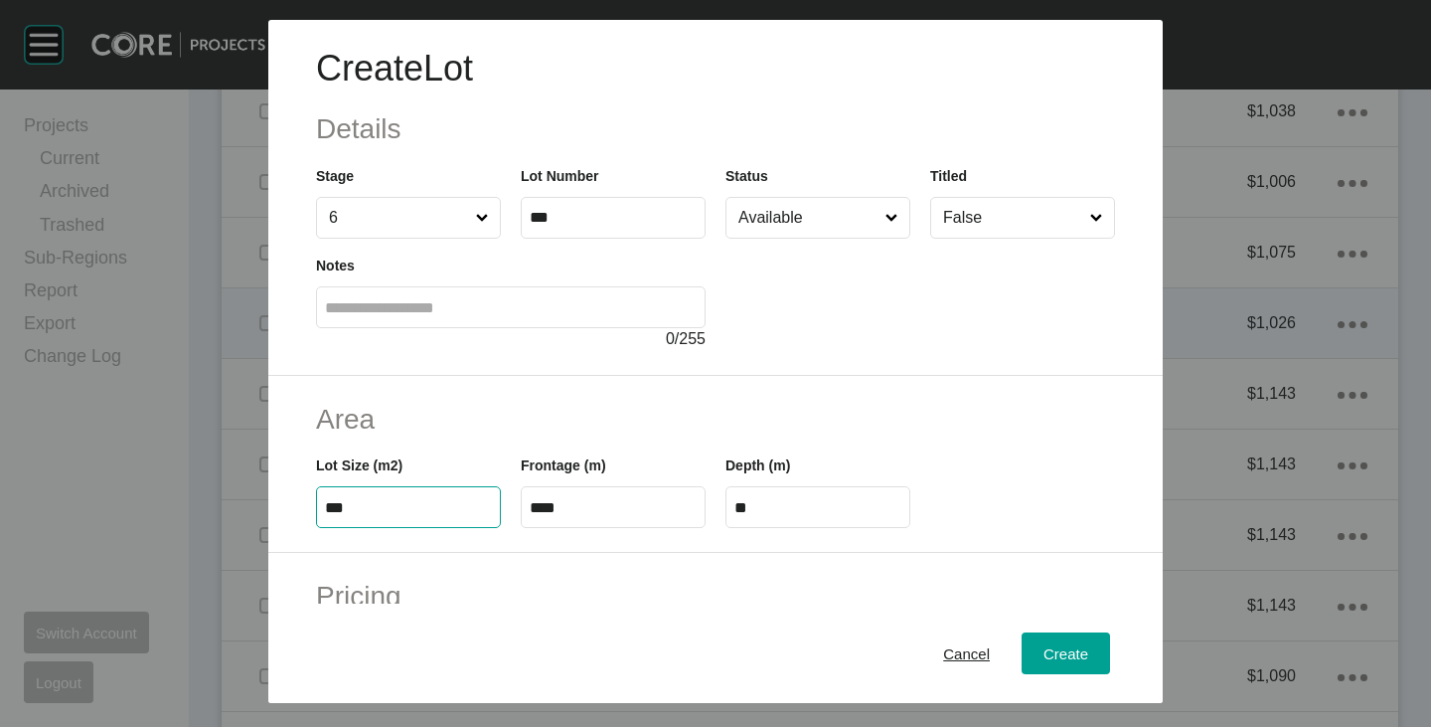
type input "***"
type input "****"
type input "*****"
click at [484, 409] on h2 "Area" at bounding box center [715, 419] width 799 height 39
click at [544, 507] on input "****" at bounding box center [613, 507] width 167 height 17
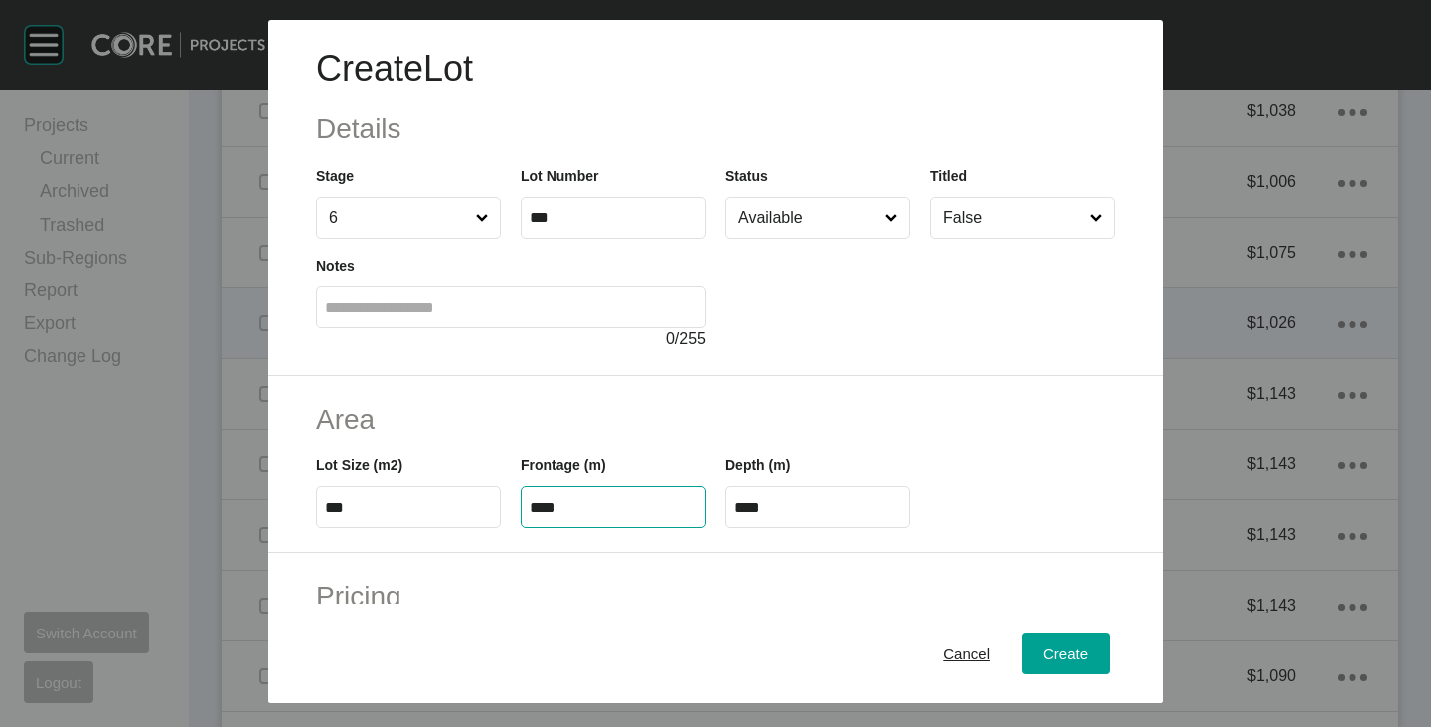
type input "****"
click at [567, 409] on h2 "Area" at bounding box center [715, 419] width 799 height 39
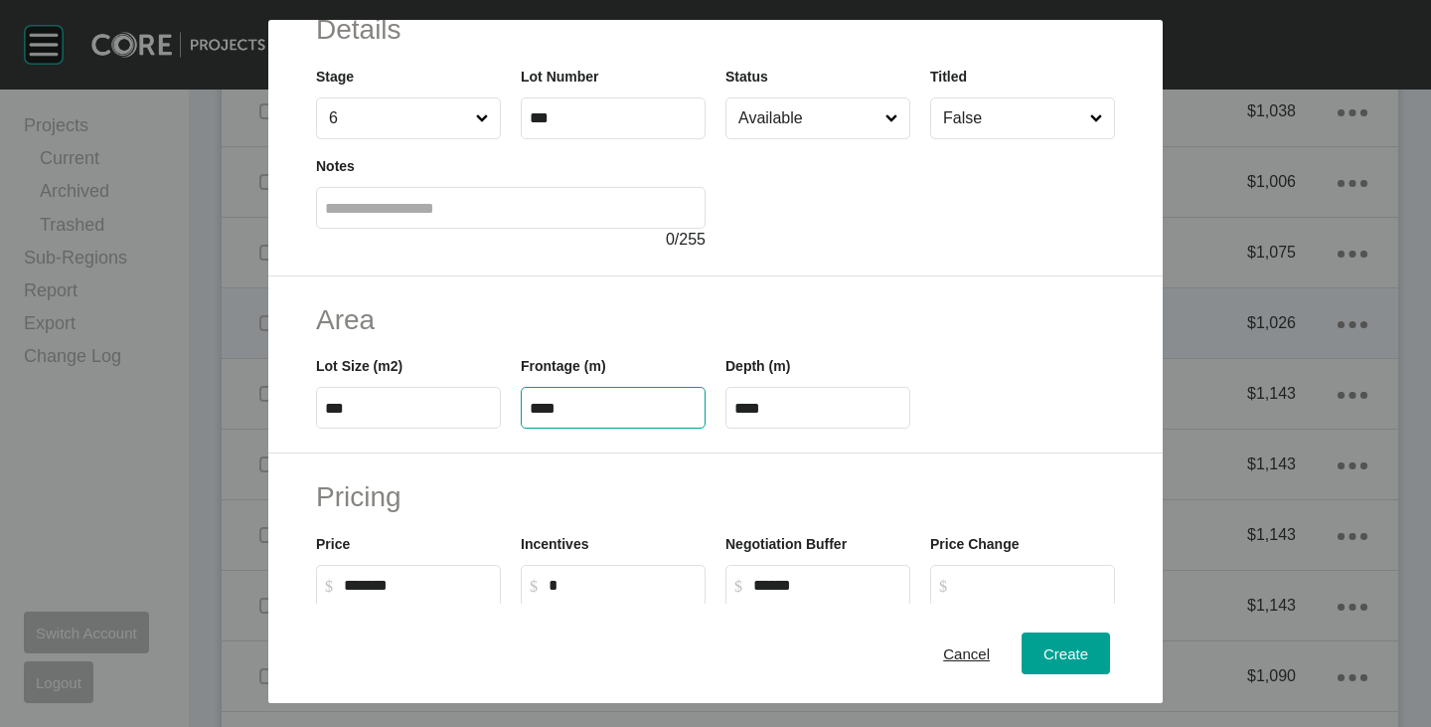
click at [543, 409] on input "****" at bounding box center [613, 408] width 167 height 17
type input "****"
click at [610, 313] on h2 "Area" at bounding box center [715, 319] width 799 height 39
click at [800, 406] on input "****" at bounding box center [818, 408] width 167 height 17
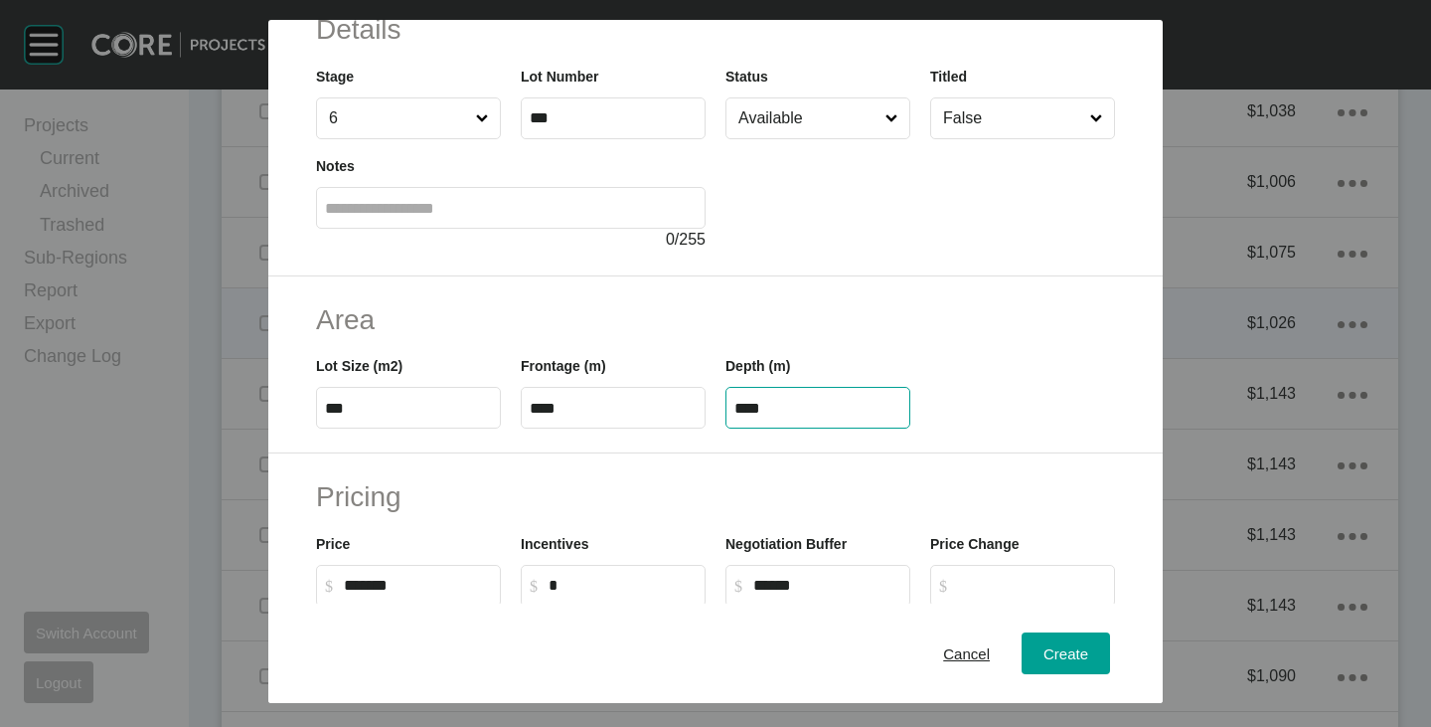
click at [800, 406] on input "****" at bounding box center [818, 408] width 167 height 17
type input "**"
click at [803, 313] on div "Create Lot Details Stage 6 Lot Number *** Status Available Titled False Notes 0…" at bounding box center [715, 363] width 1431 height 727
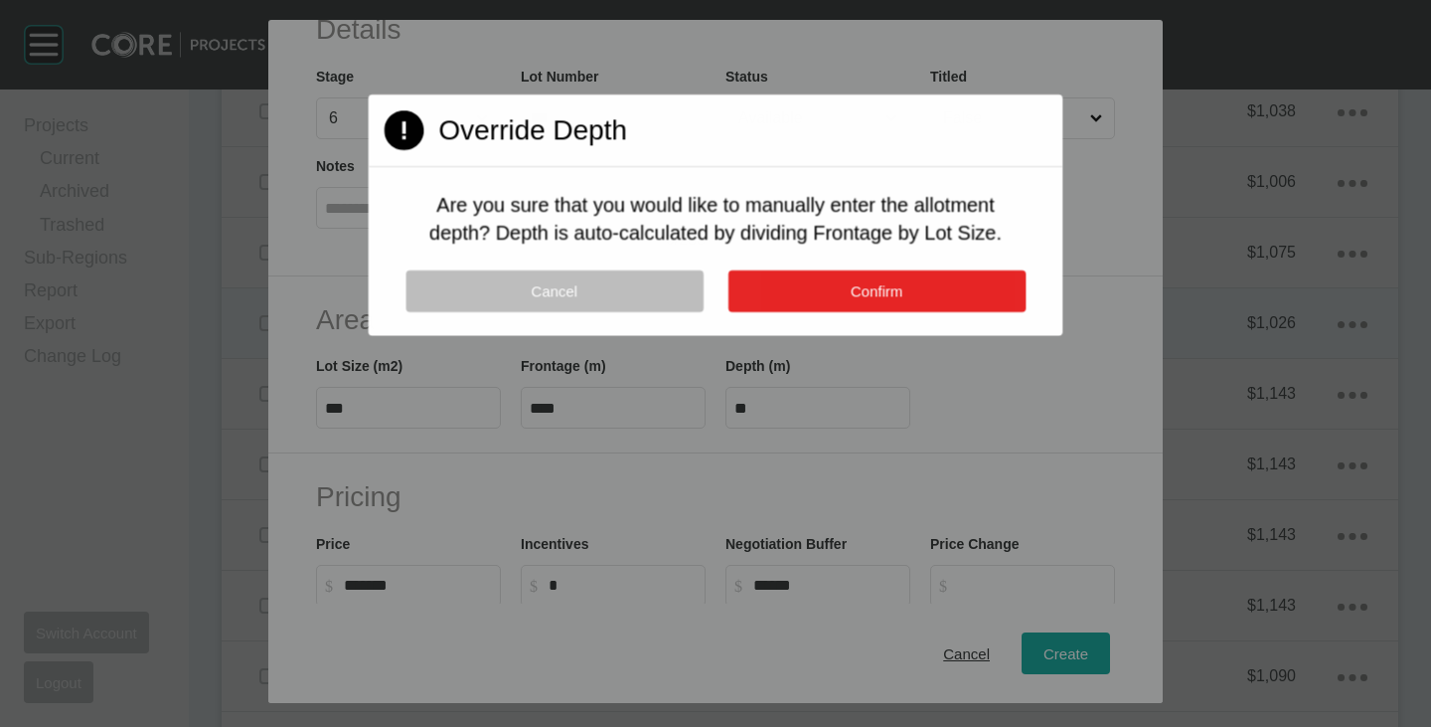
click at [816, 297] on button "Confirm" at bounding box center [876, 291] width 297 height 42
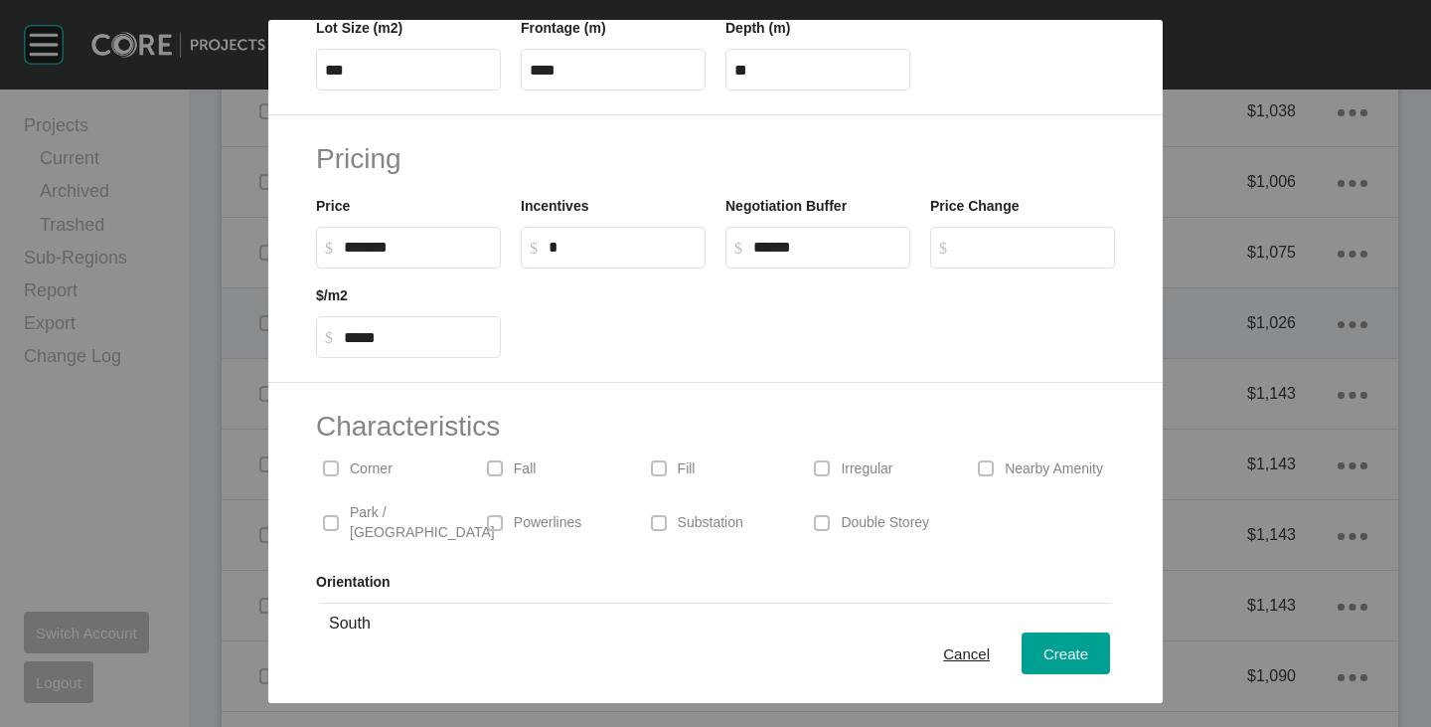
scroll to position [486, 0]
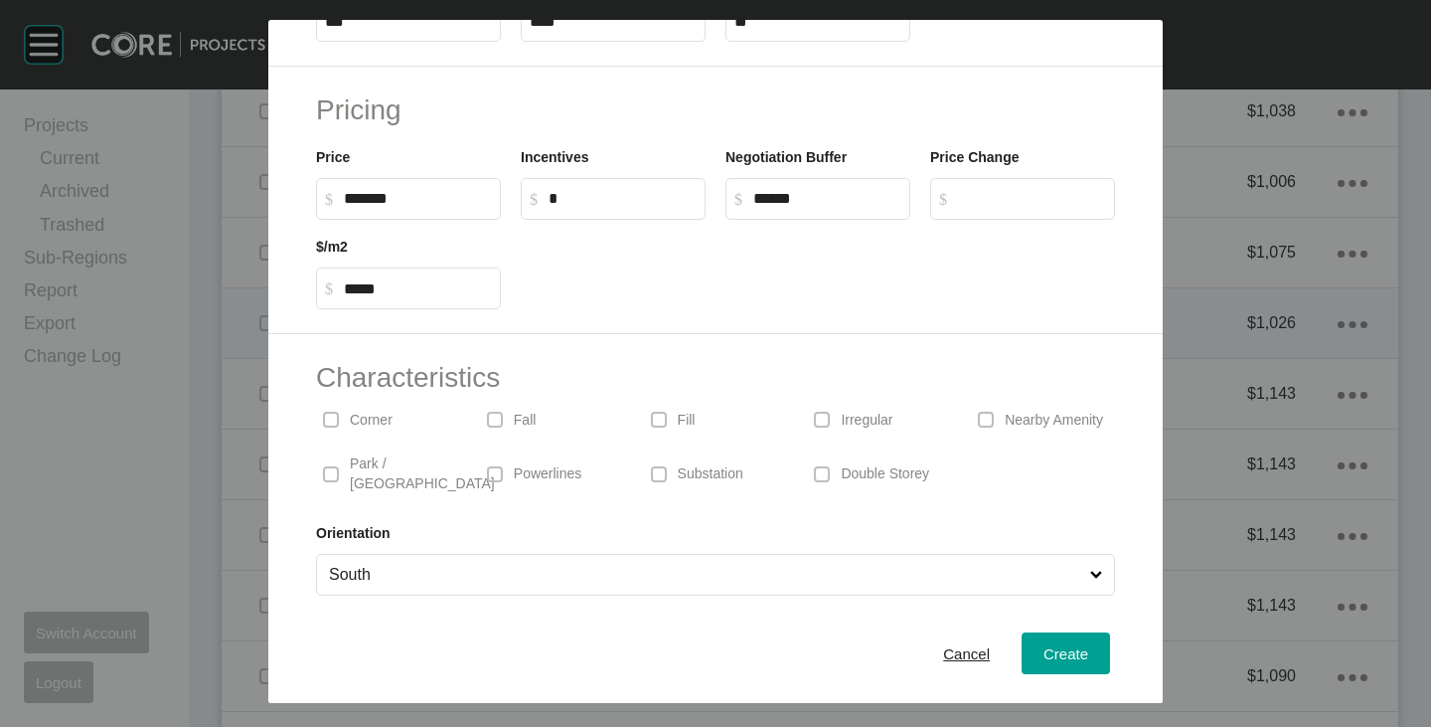
click at [397, 470] on p "Park / [GEOGRAPHIC_DATA]" at bounding box center [422, 473] width 145 height 39
click at [395, 465] on p "Park / [GEOGRAPHIC_DATA]" at bounding box center [422, 473] width 145 height 39
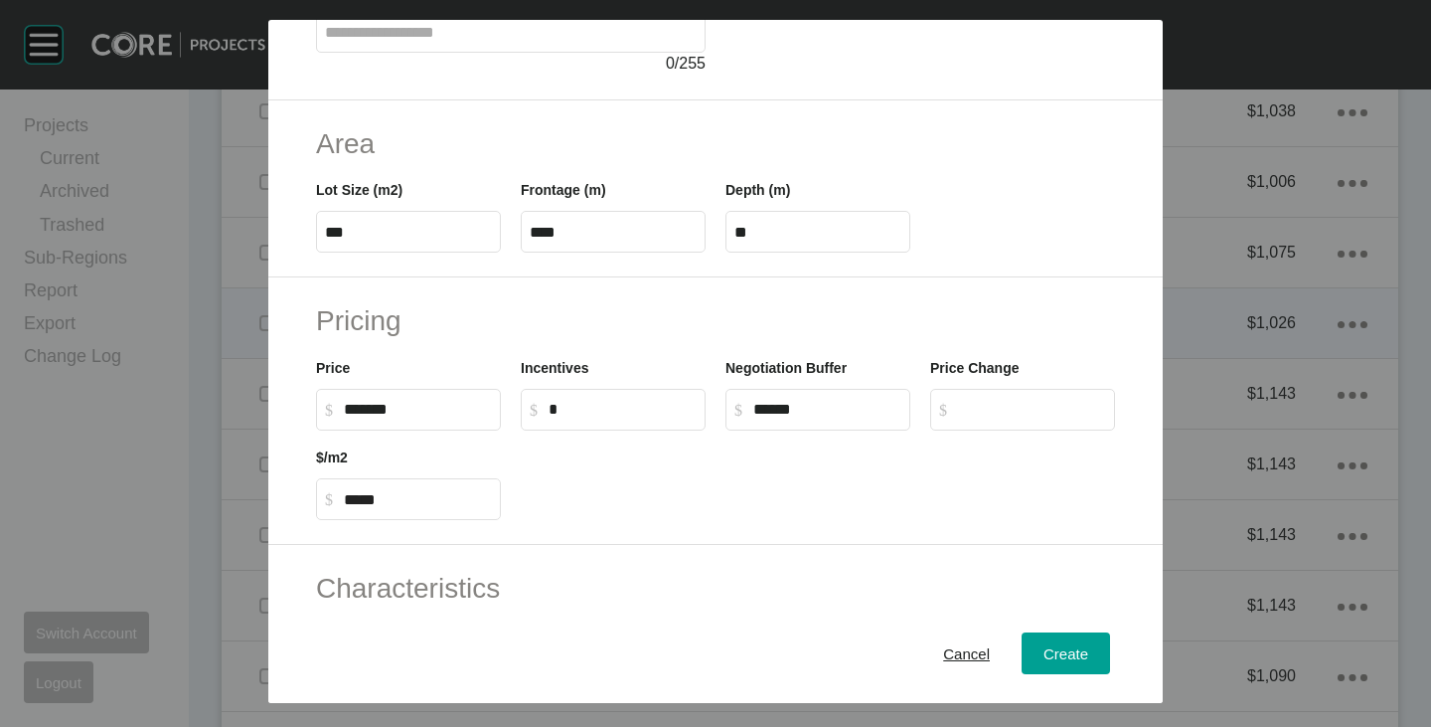
scroll to position [298, 0]
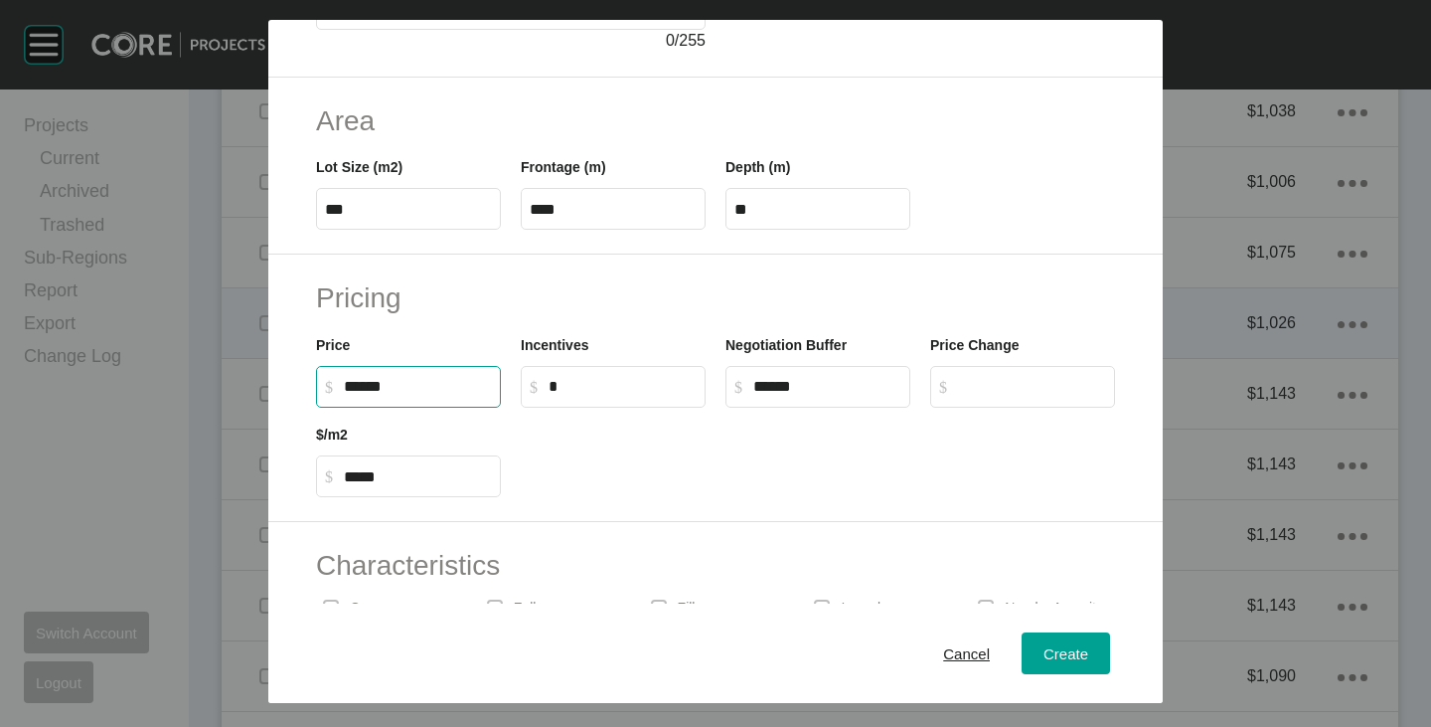
drag, startPoint x: 363, startPoint y: 386, endPoint x: 381, endPoint y: 390, distance: 18.3
click at [381, 390] on input "******" at bounding box center [418, 386] width 148 height 17
type input "*******"
type input "*****"
click at [625, 495] on div at bounding box center [818, 452] width 614 height 89
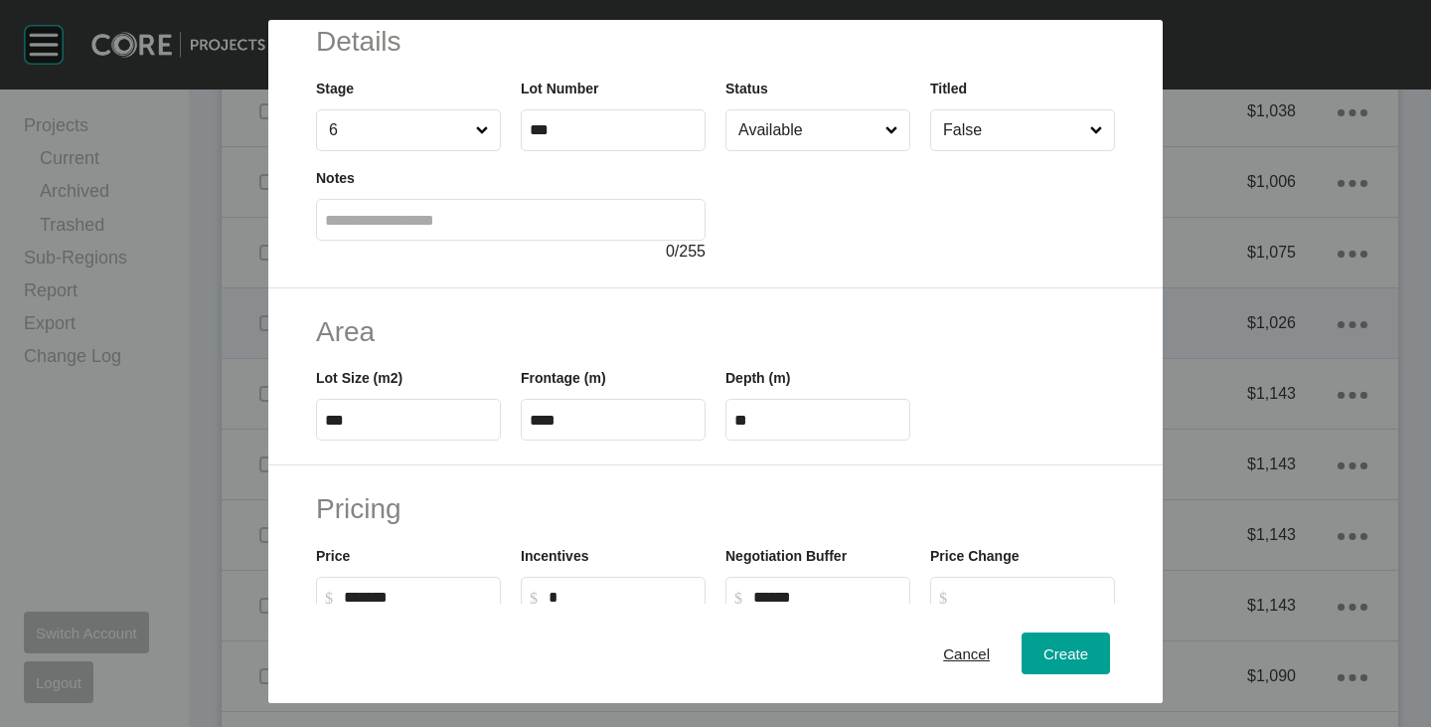
scroll to position [0, 0]
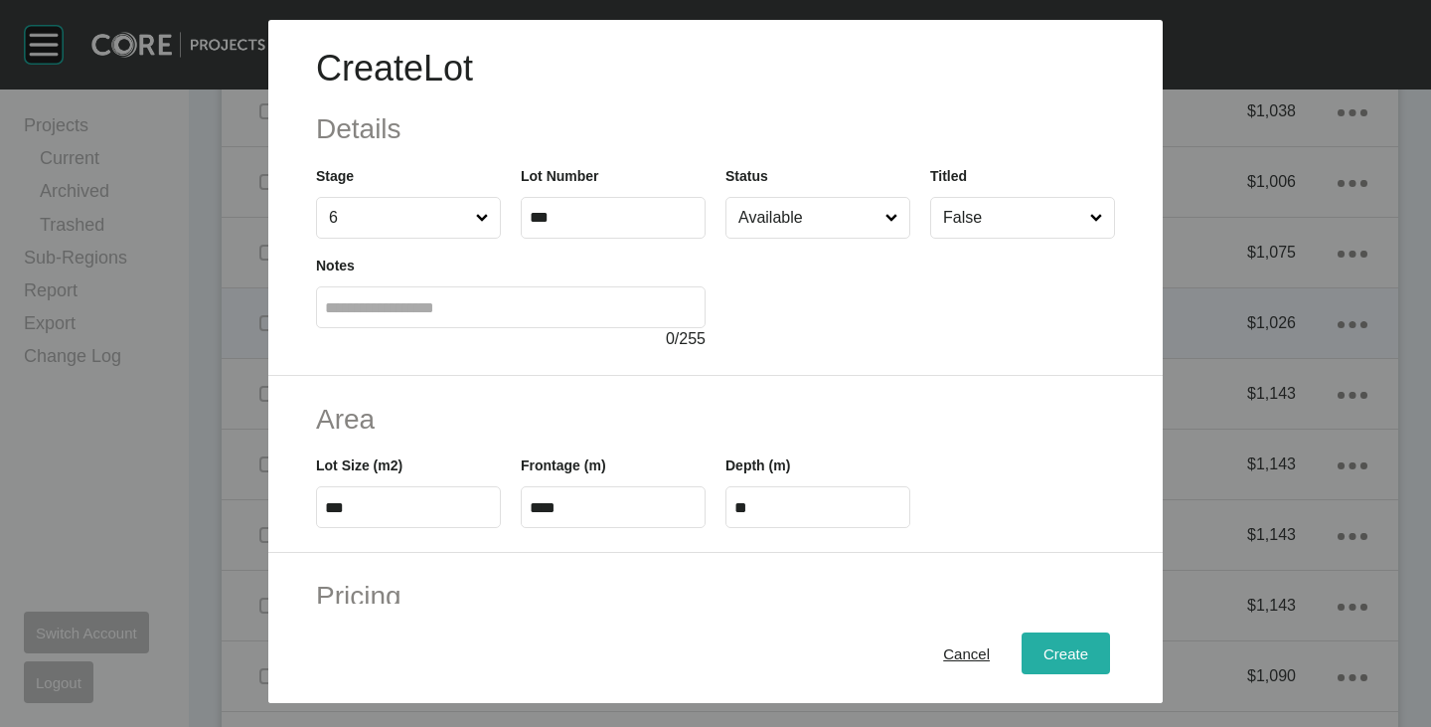
click at [1023, 637] on button "Create" at bounding box center [1066, 653] width 88 height 42
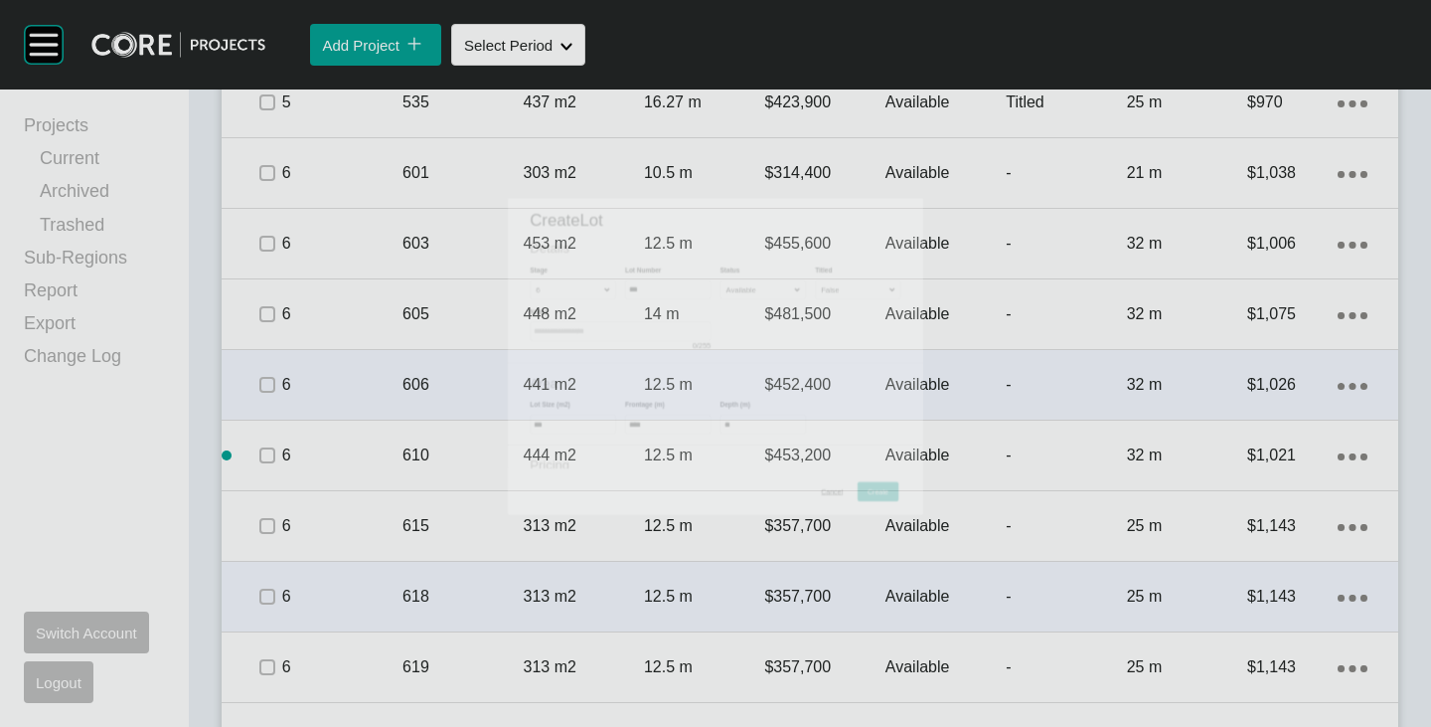
scroll to position [3344, 0]
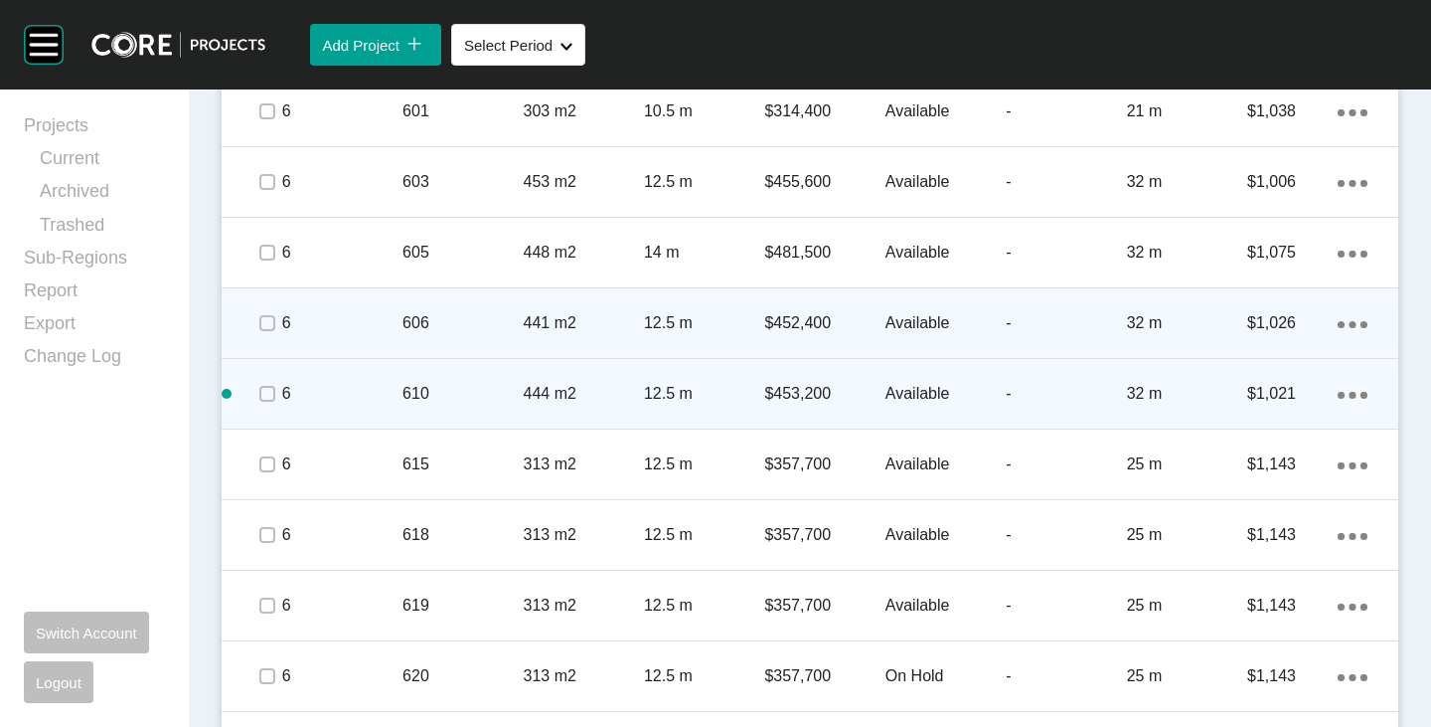
click at [1338, 396] on icon "Action Menu Dots Copy 6 Created with Sketch." at bounding box center [1353, 395] width 30 height 7
click at [1275, 391] on link "Duplicate" at bounding box center [1256, 398] width 75 height 30
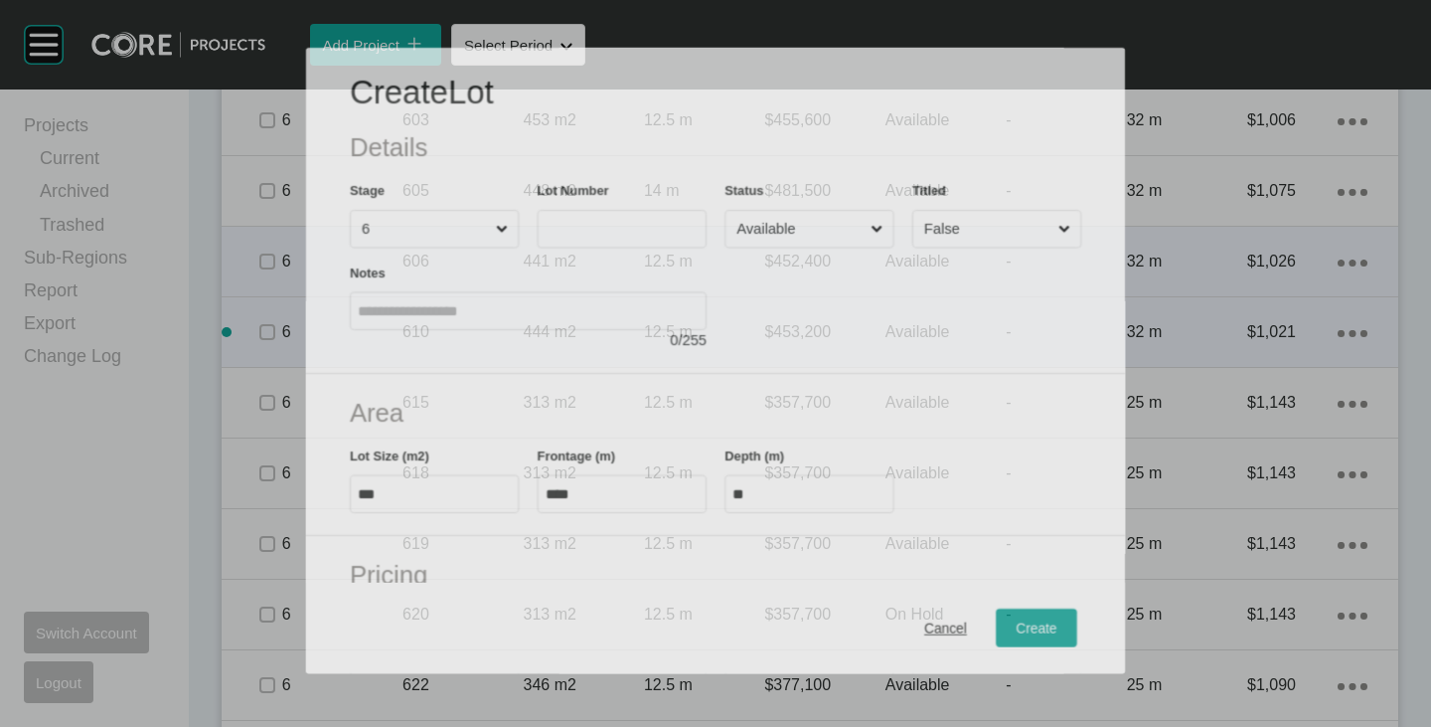
scroll to position [3282, 0]
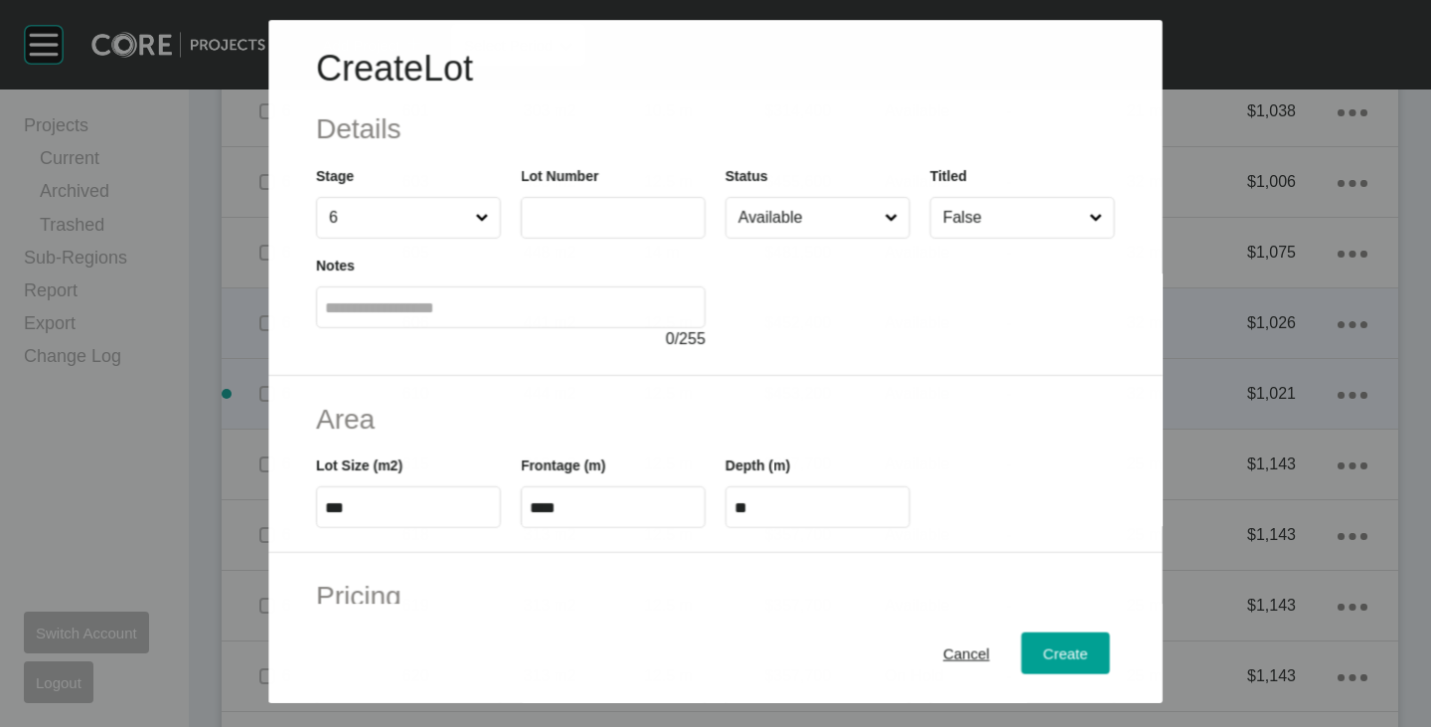
click at [583, 230] on label at bounding box center [613, 218] width 185 height 42
click at [583, 227] on input "text" at bounding box center [613, 218] width 167 height 17
type input "***"
click at [736, 285] on div at bounding box center [921, 295] width 390 height 112
click at [344, 508] on input "***" at bounding box center [408, 507] width 167 height 17
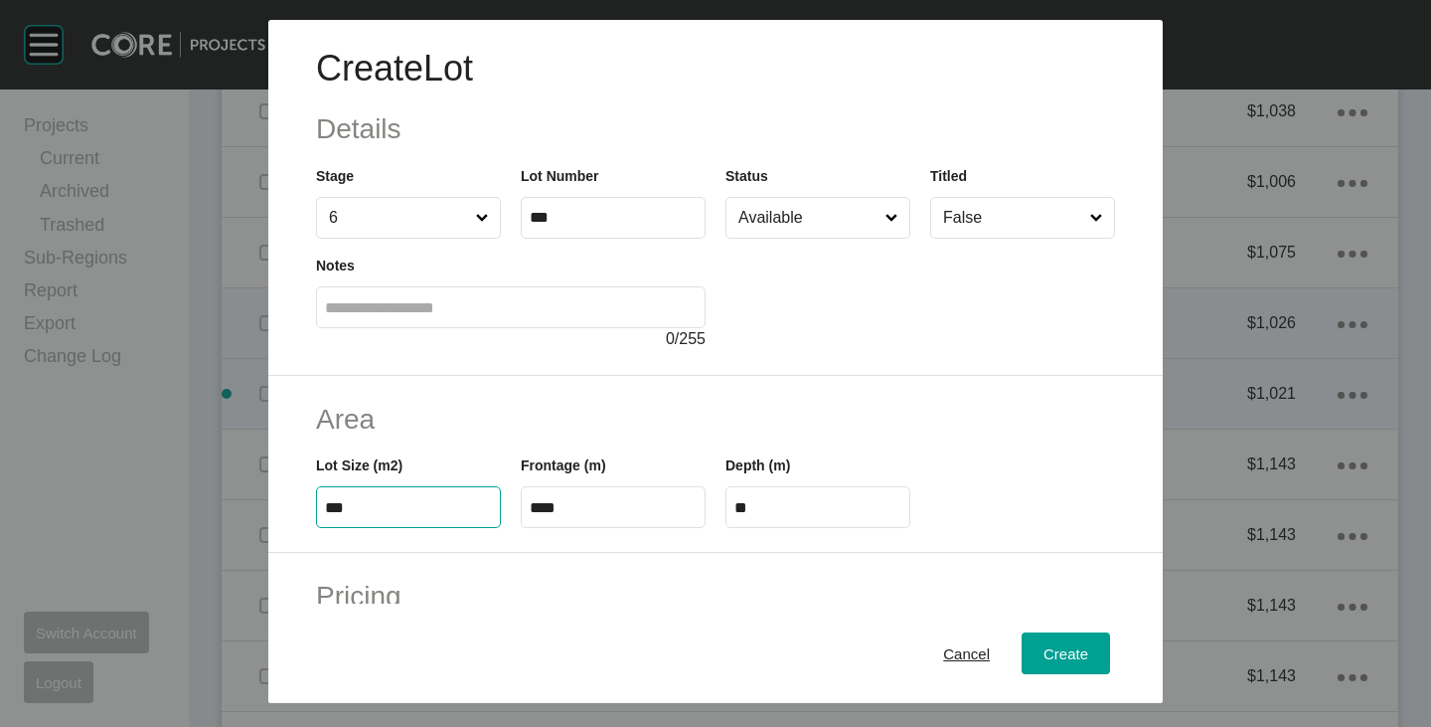
type input "***"
type input "****"
type input "*****"
click at [465, 407] on h2 "Area" at bounding box center [715, 419] width 799 height 39
click at [783, 506] on input "****" at bounding box center [818, 507] width 167 height 17
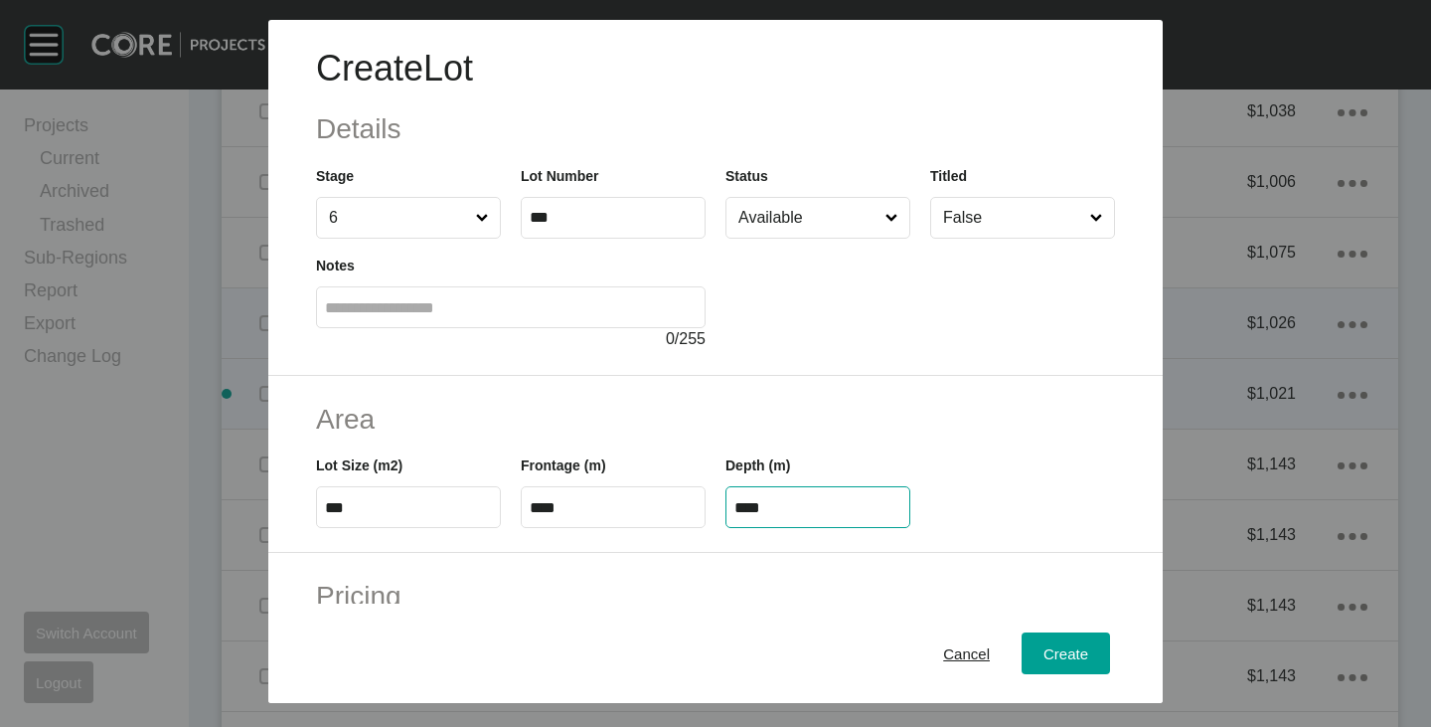
click at [783, 506] on input "****" at bounding box center [818, 507] width 167 height 17
type input "**"
click at [807, 416] on div "Create Lot Details Stage 6 Lot Number *** Status Available Titled False Notes 0…" at bounding box center [715, 363] width 1431 height 727
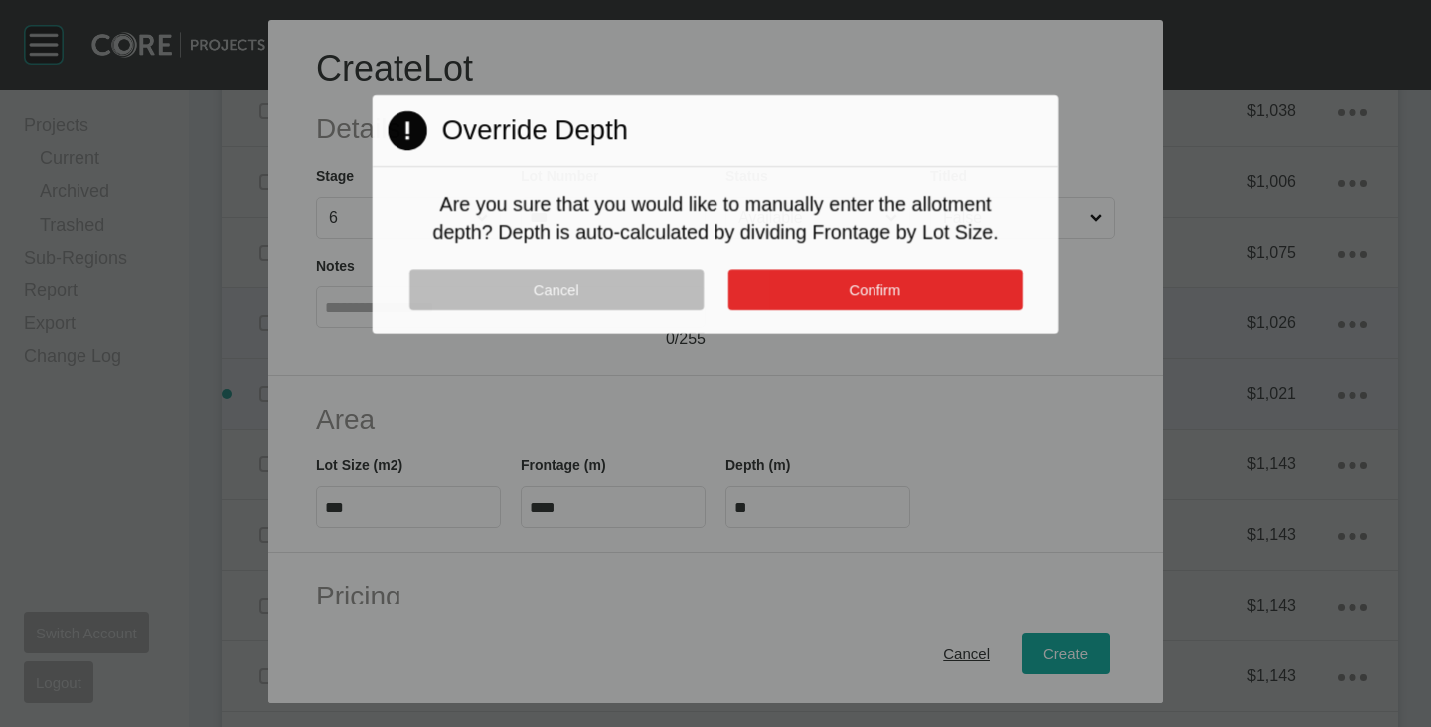
click at [847, 293] on button "Confirm" at bounding box center [875, 289] width 294 height 41
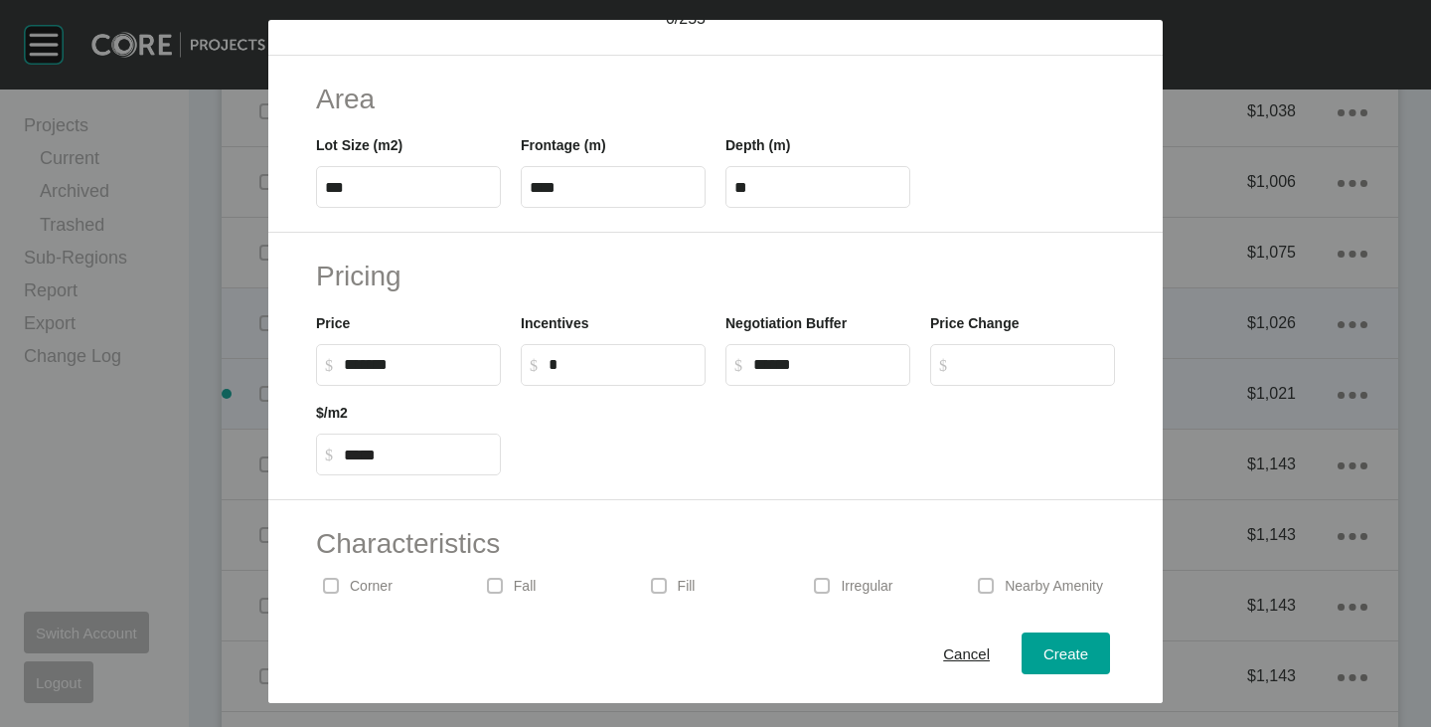
scroll to position [486, 0]
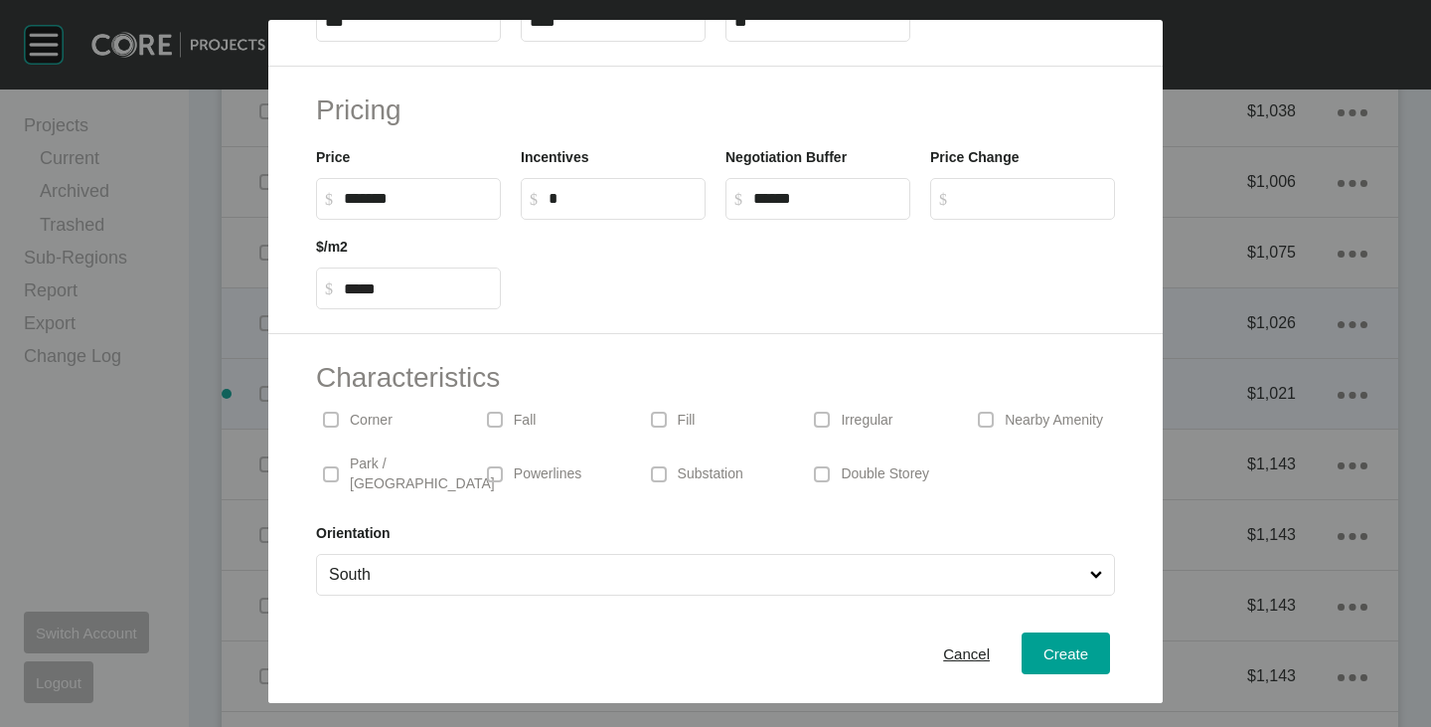
click at [417, 562] on input "South" at bounding box center [705, 575] width 761 height 40
click at [345, 420] on span at bounding box center [331, 420] width 30 height 30
click at [355, 460] on p "Park / [GEOGRAPHIC_DATA]" at bounding box center [422, 473] width 145 height 39
click at [841, 422] on p "Irregular" at bounding box center [867, 421] width 52 height 20
drag, startPoint x: 344, startPoint y: 196, endPoint x: 378, endPoint y: 207, distance: 35.5
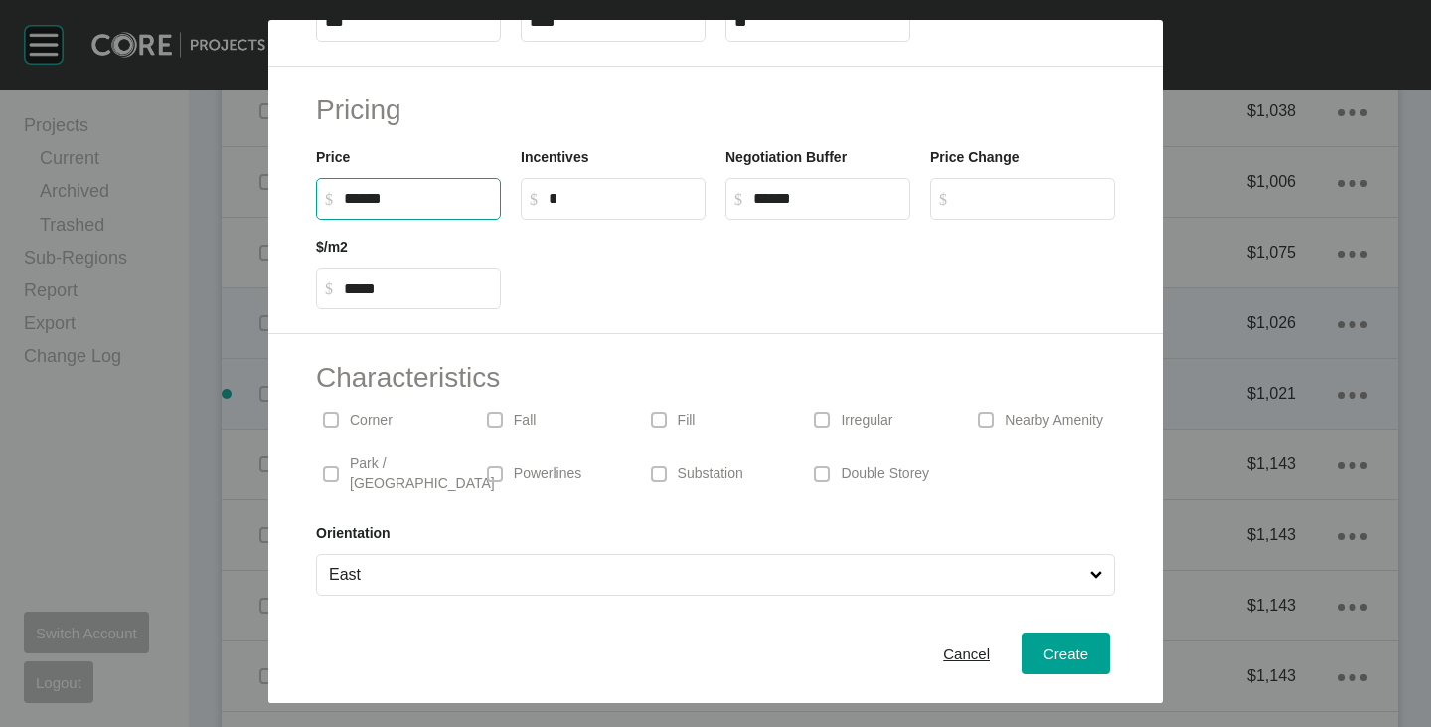
click at [378, 207] on input "******" at bounding box center [418, 198] width 148 height 17
type input "*******"
type input "***"
click at [609, 287] on div at bounding box center [818, 264] width 614 height 89
click at [1044, 650] on span "Create" at bounding box center [1066, 653] width 45 height 17
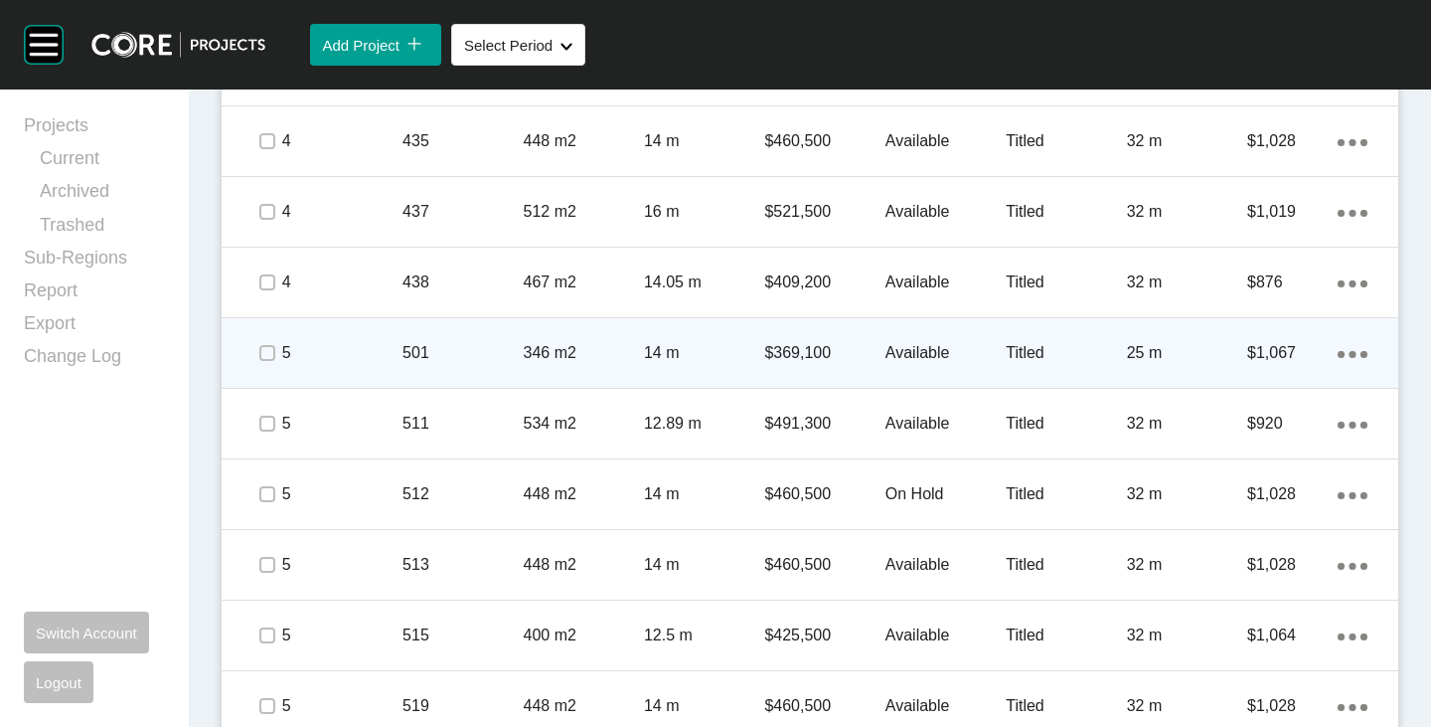
scroll to position [2491, 0]
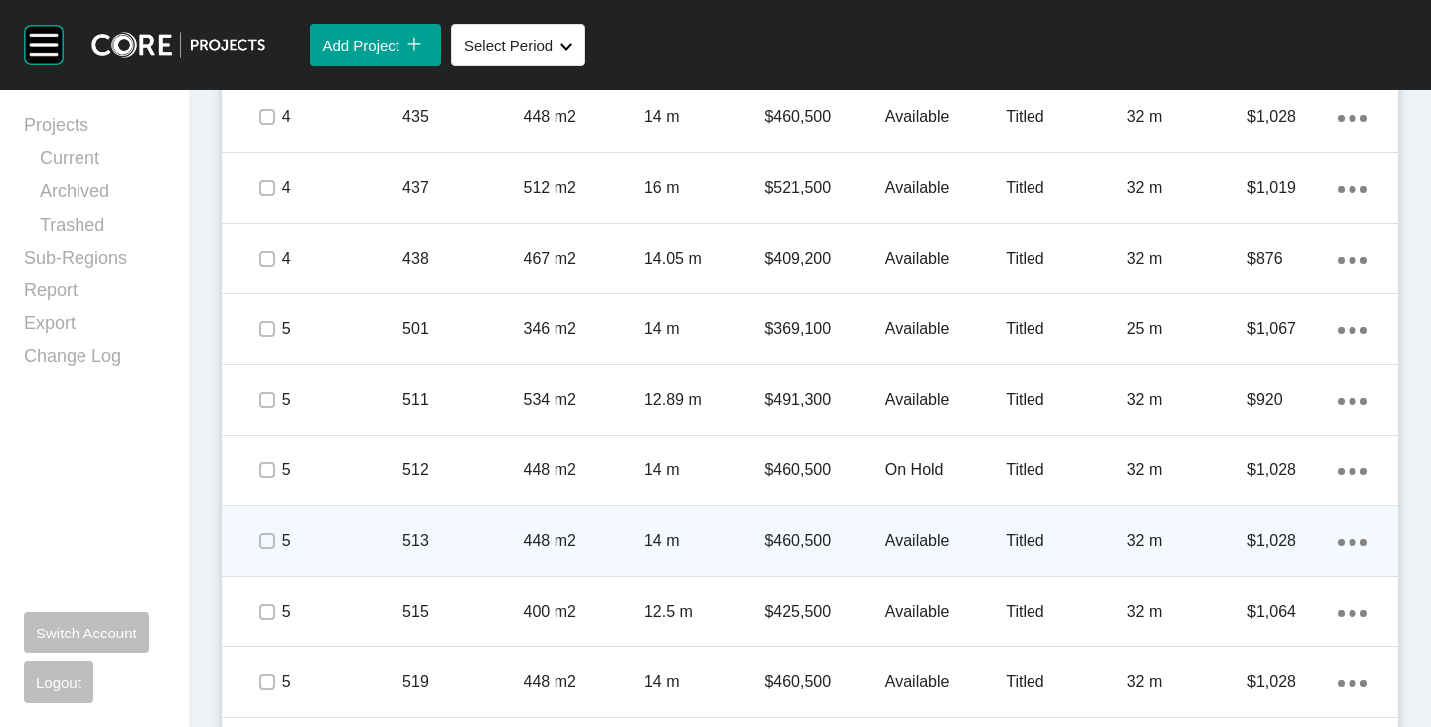
click at [1342, 539] on icon "Action Menu Dots Copy 6 Created with Sketch." at bounding box center [1353, 542] width 30 height 7
click at [1270, 552] on link "Duplicate" at bounding box center [1256, 545] width 75 height 30
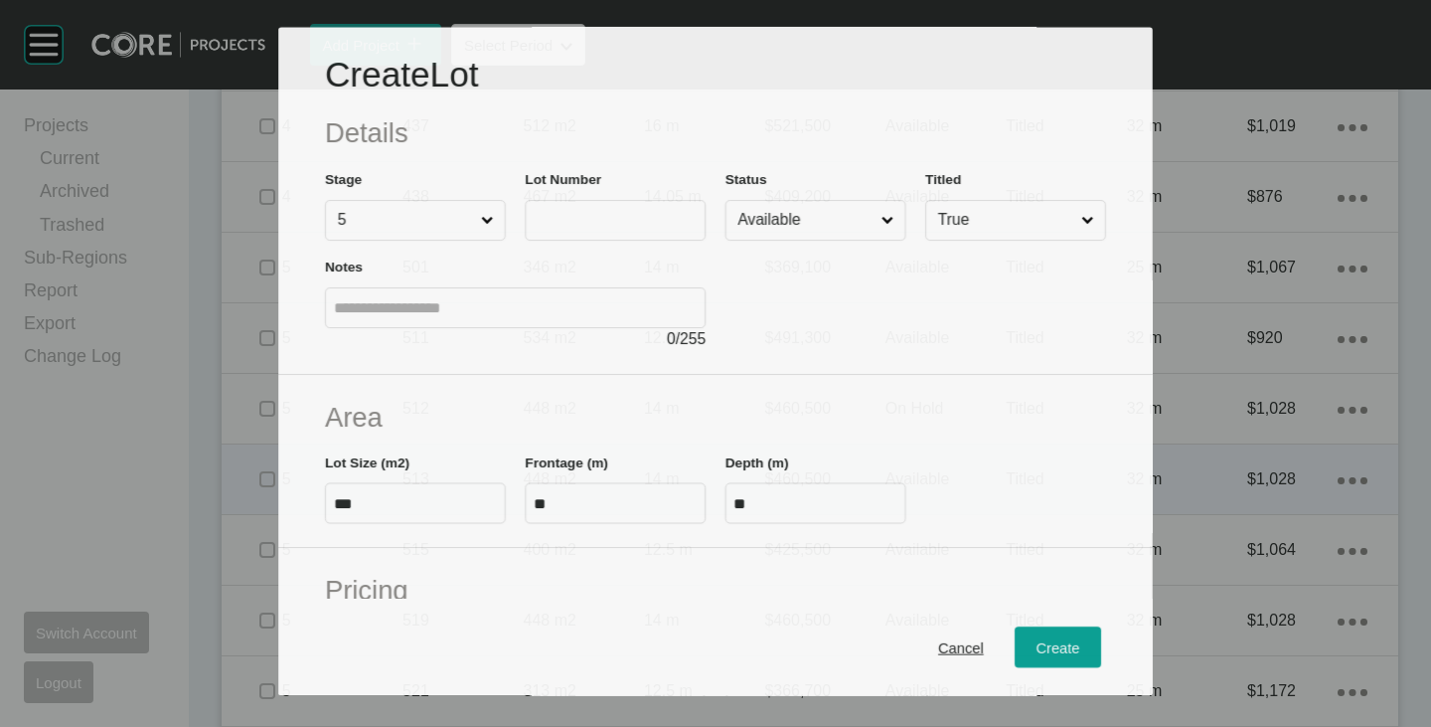
scroll to position [2429, 0]
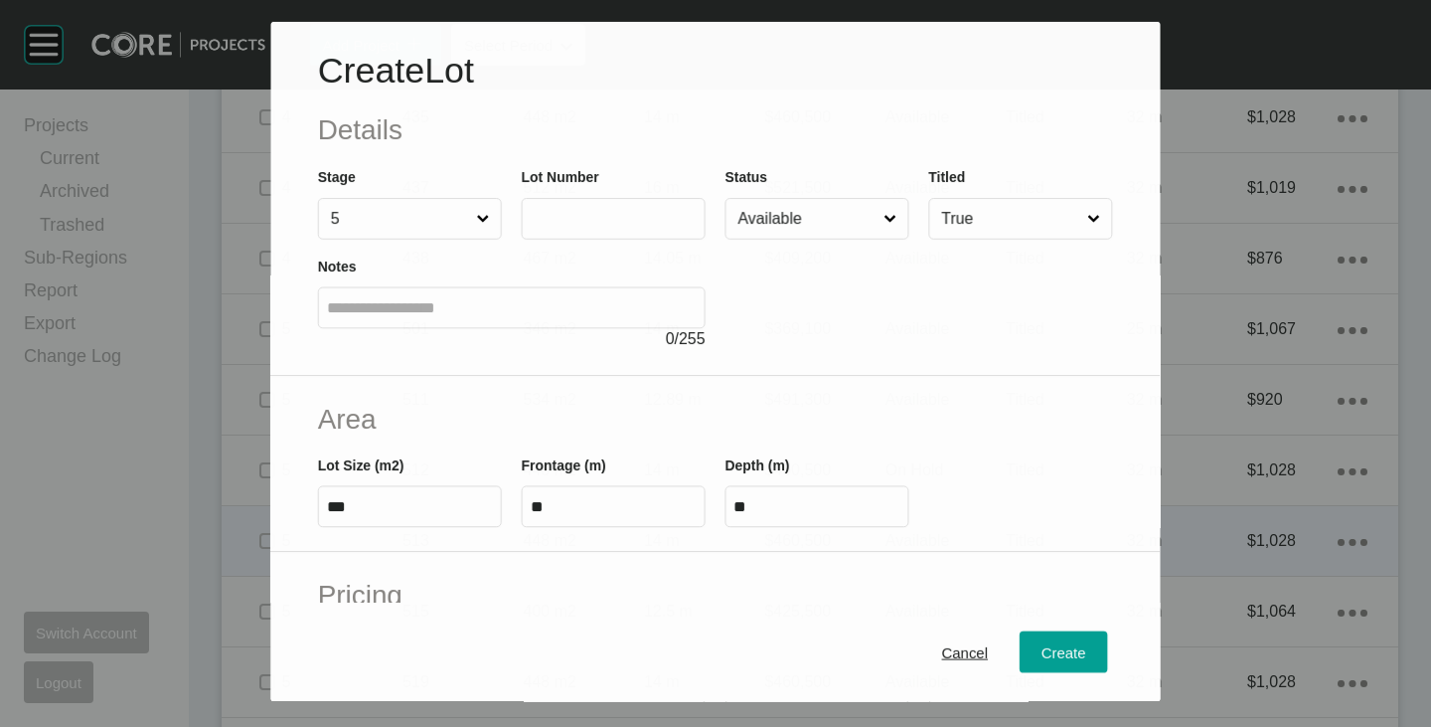
click at [592, 231] on label at bounding box center [614, 219] width 184 height 42
click at [592, 227] on input "text" at bounding box center [614, 218] width 166 height 17
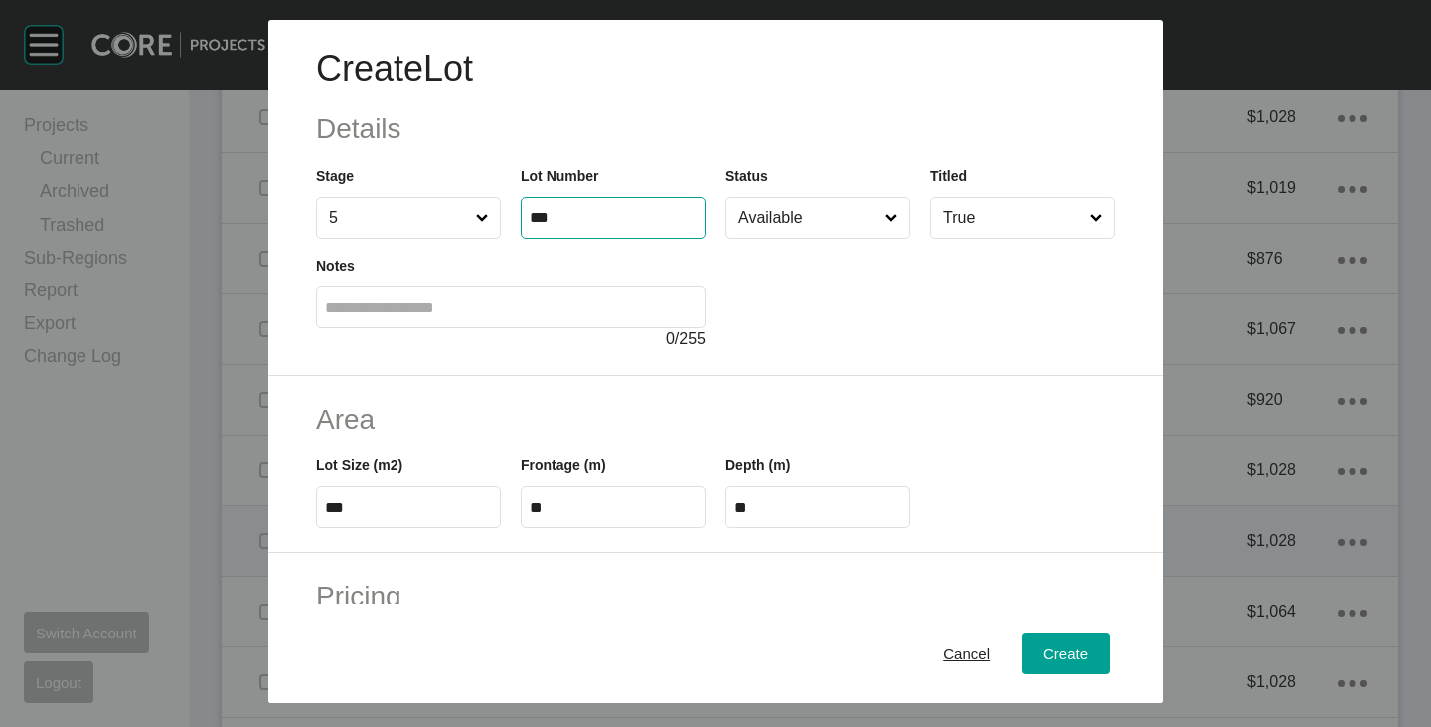
type input "***"
click at [839, 292] on div at bounding box center [921, 295] width 390 height 112
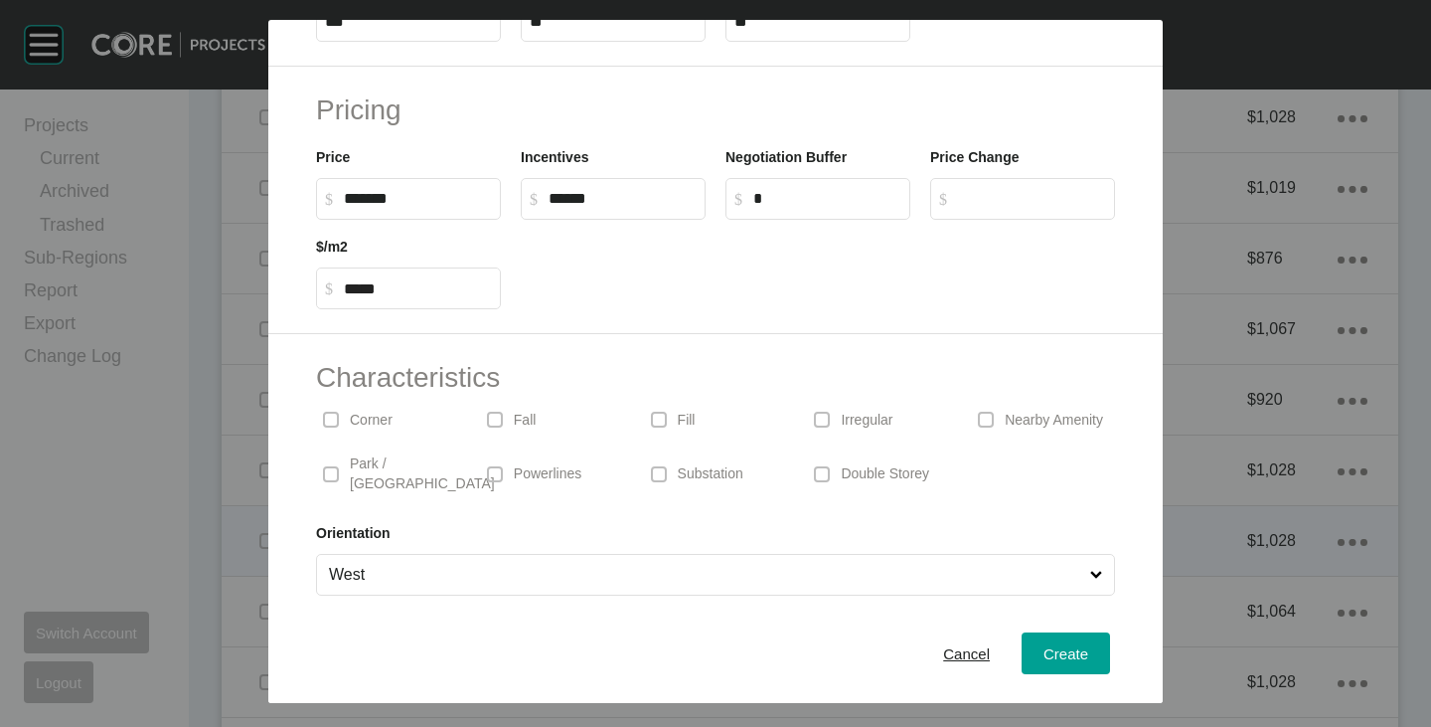
scroll to position [0, 0]
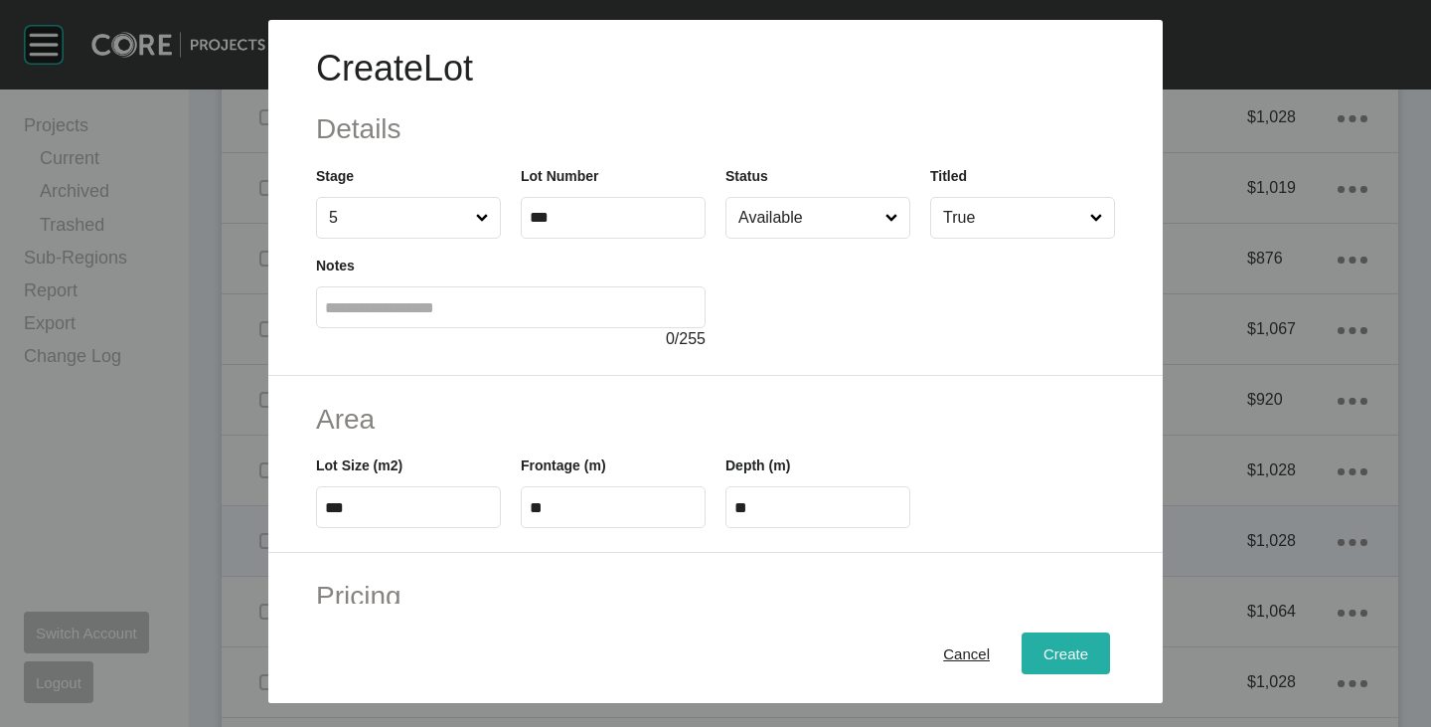
click at [1044, 649] on span "Create" at bounding box center [1066, 653] width 45 height 17
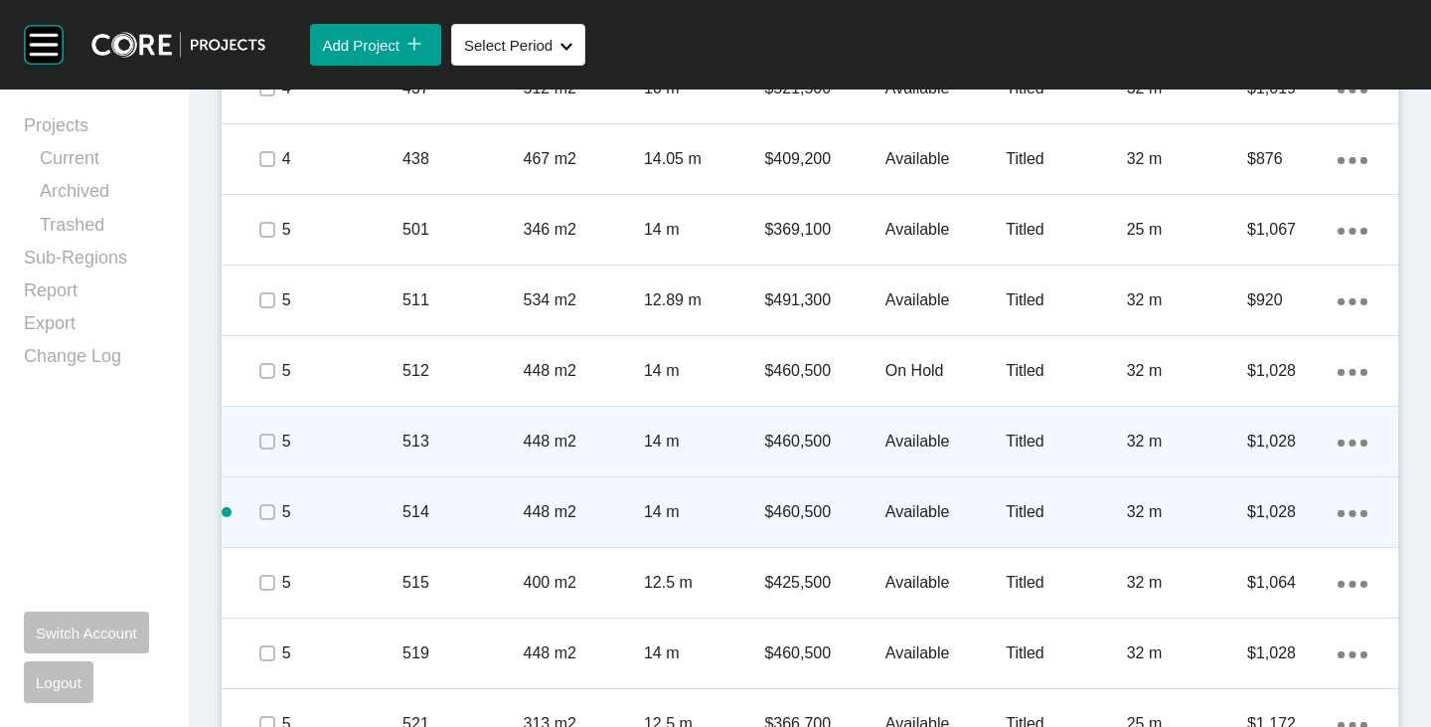
scroll to position [2690, 0]
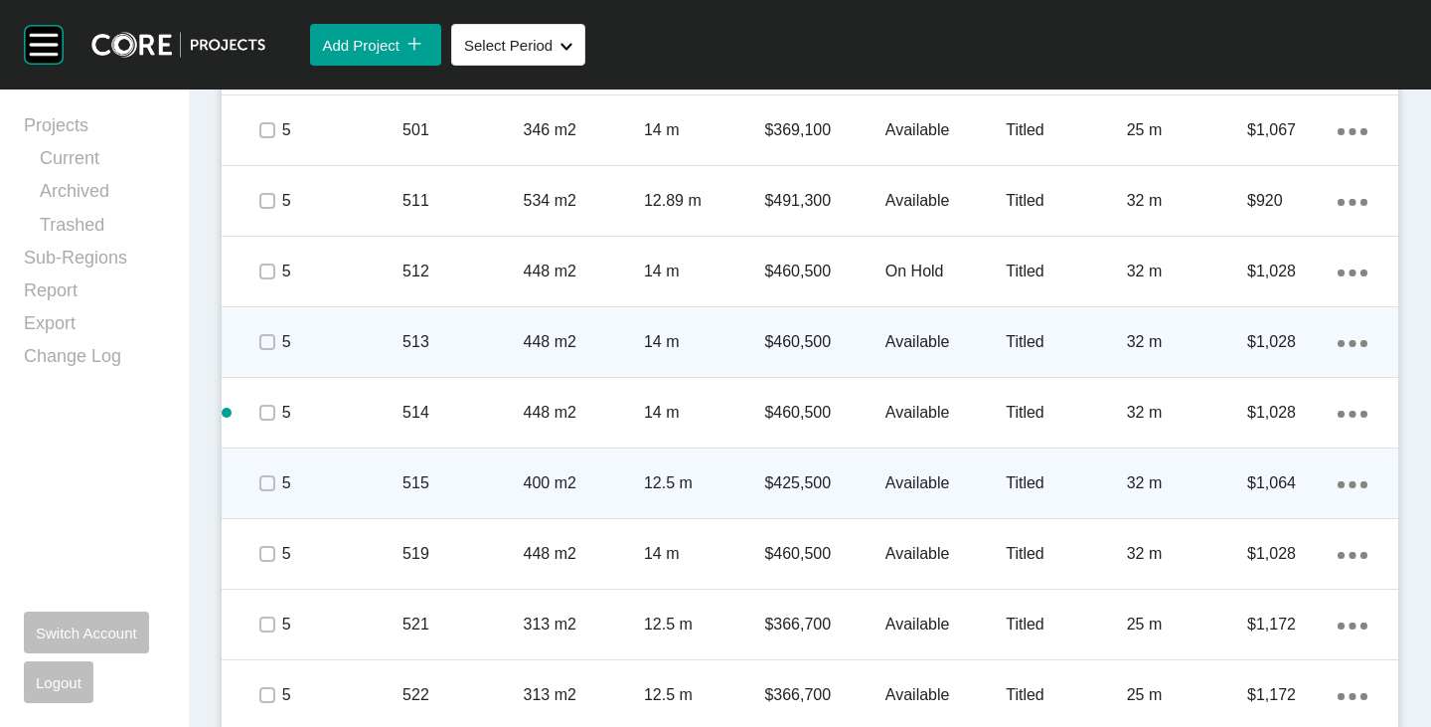
click at [1345, 482] on icon "Action Menu Dots Copy 6 Created with Sketch." at bounding box center [1353, 484] width 30 height 7
click at [1229, 486] on link "Duplicate" at bounding box center [1256, 487] width 75 height 30
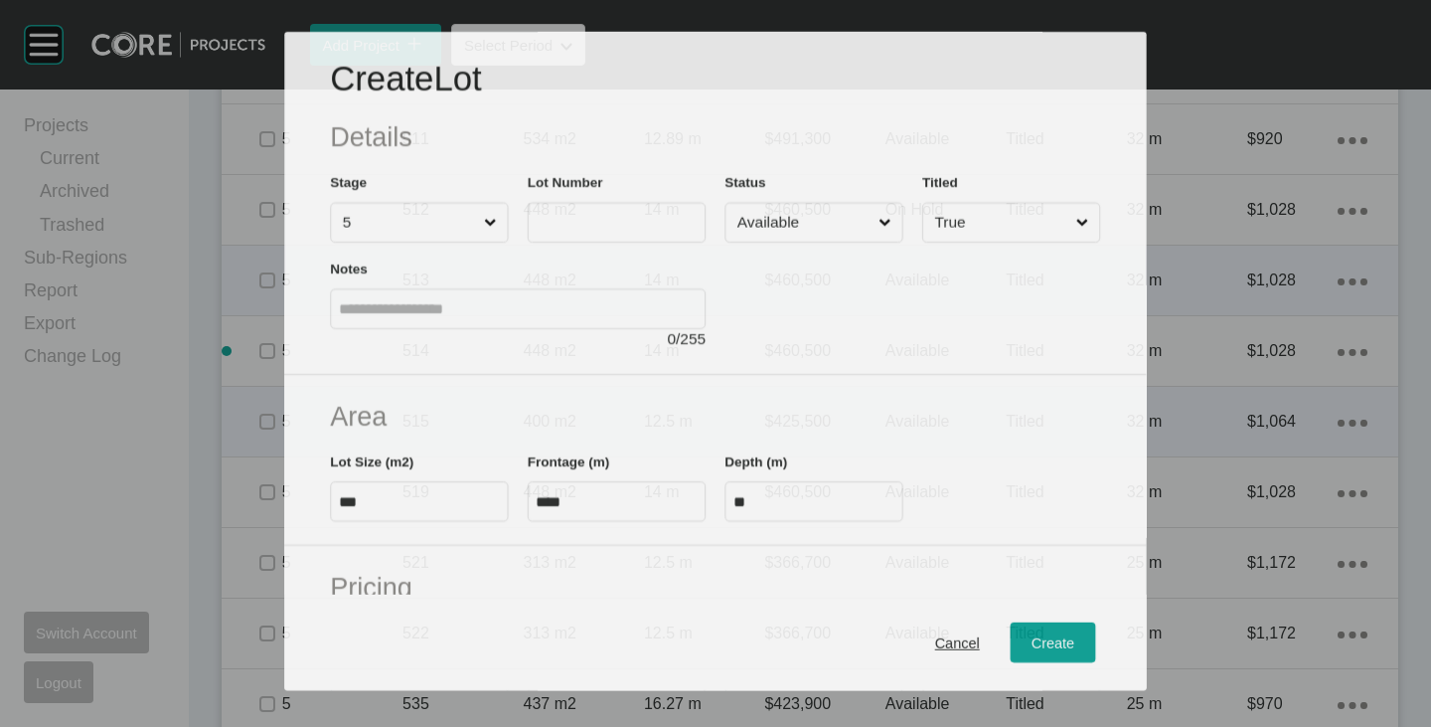
scroll to position [2628, 0]
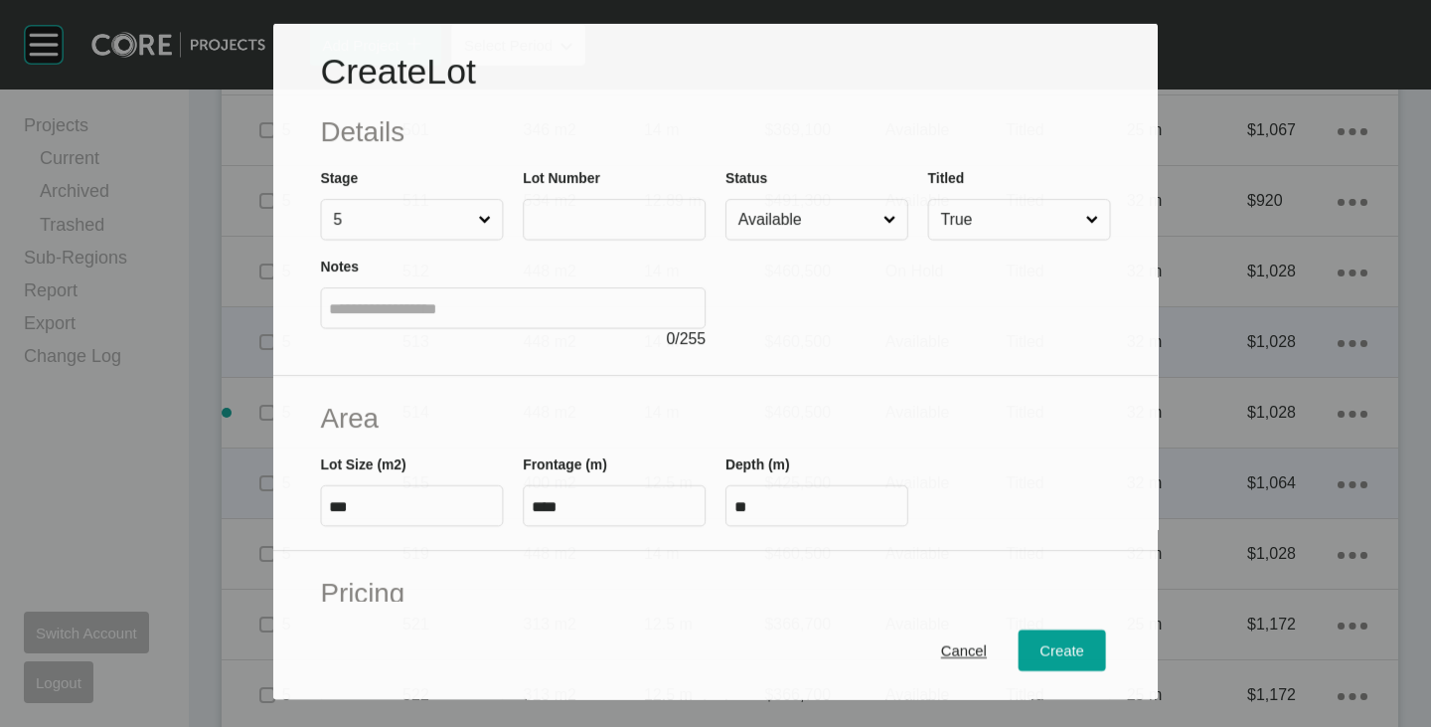
click at [613, 207] on label at bounding box center [614, 220] width 183 height 42
click at [613, 211] on input "text" at bounding box center [614, 219] width 165 height 17
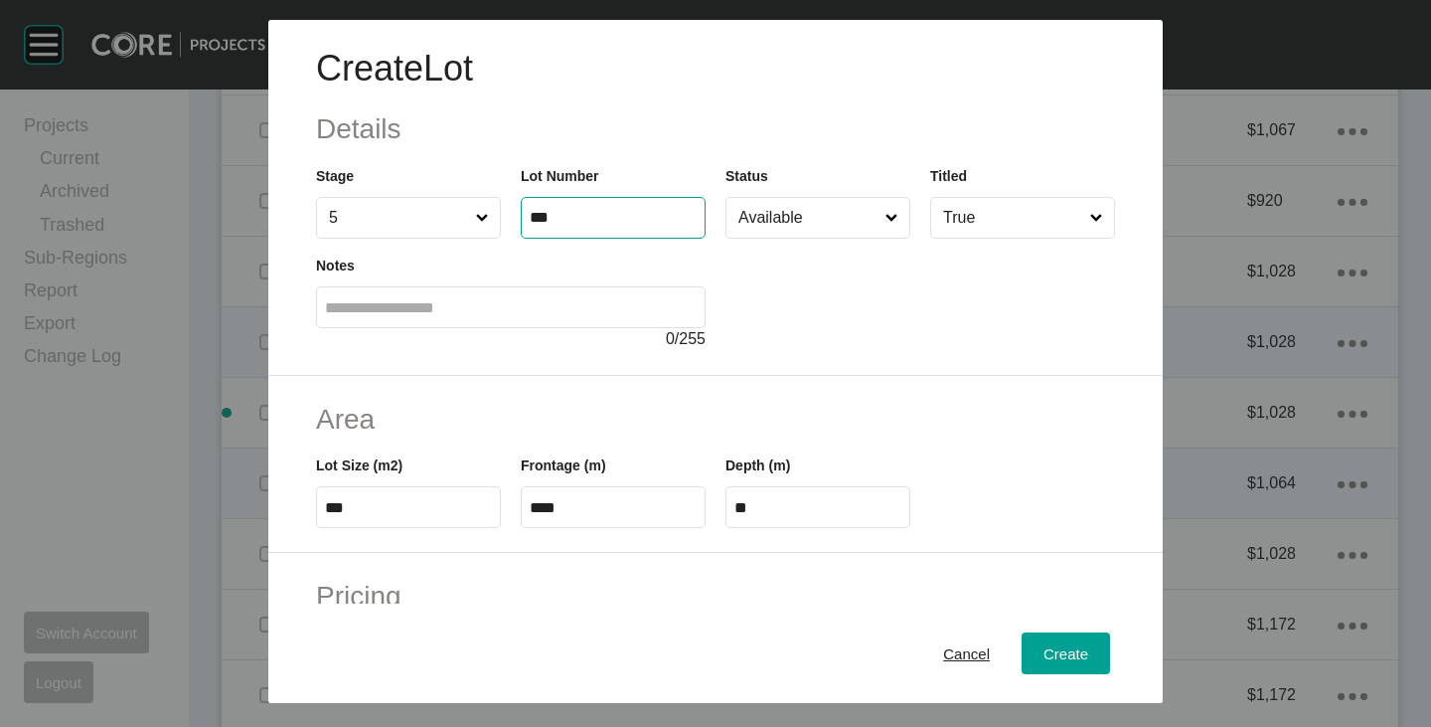
type input "***"
click at [821, 327] on div at bounding box center [921, 295] width 390 height 112
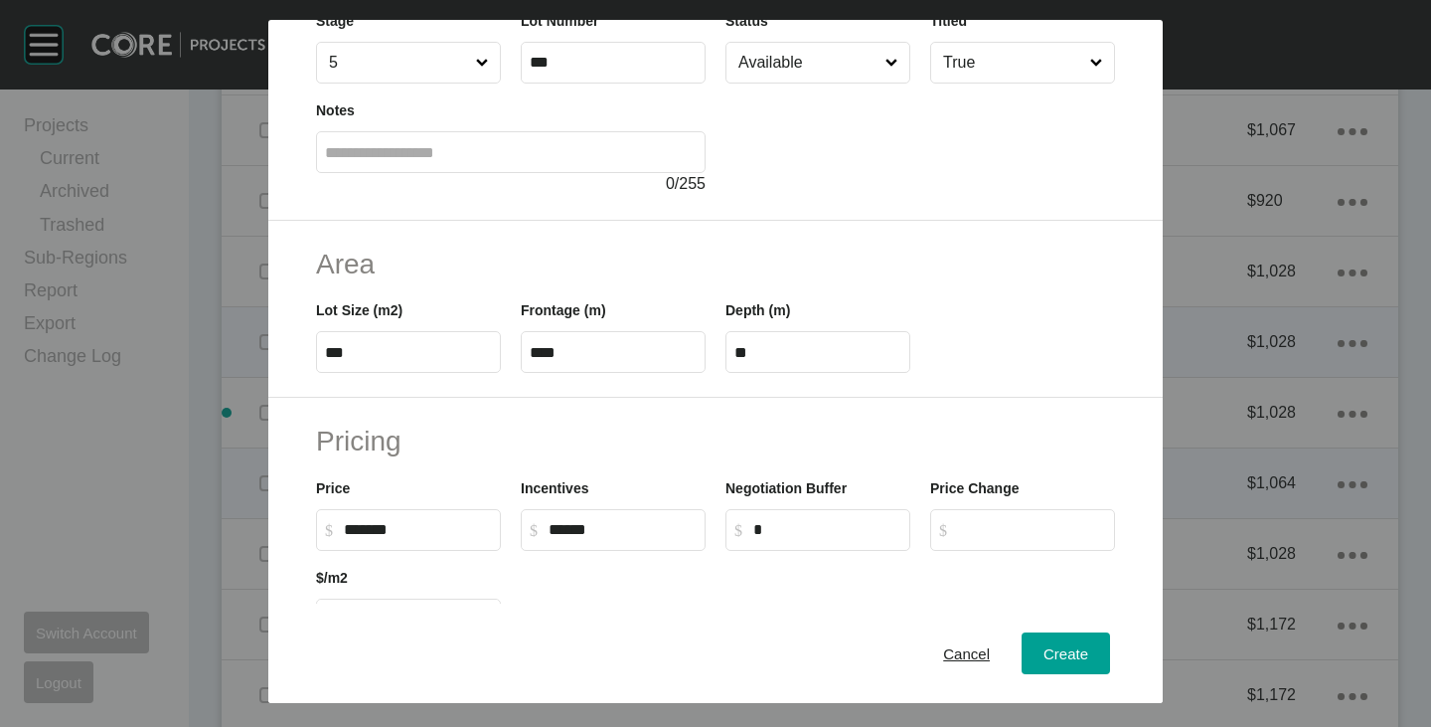
scroll to position [0, 0]
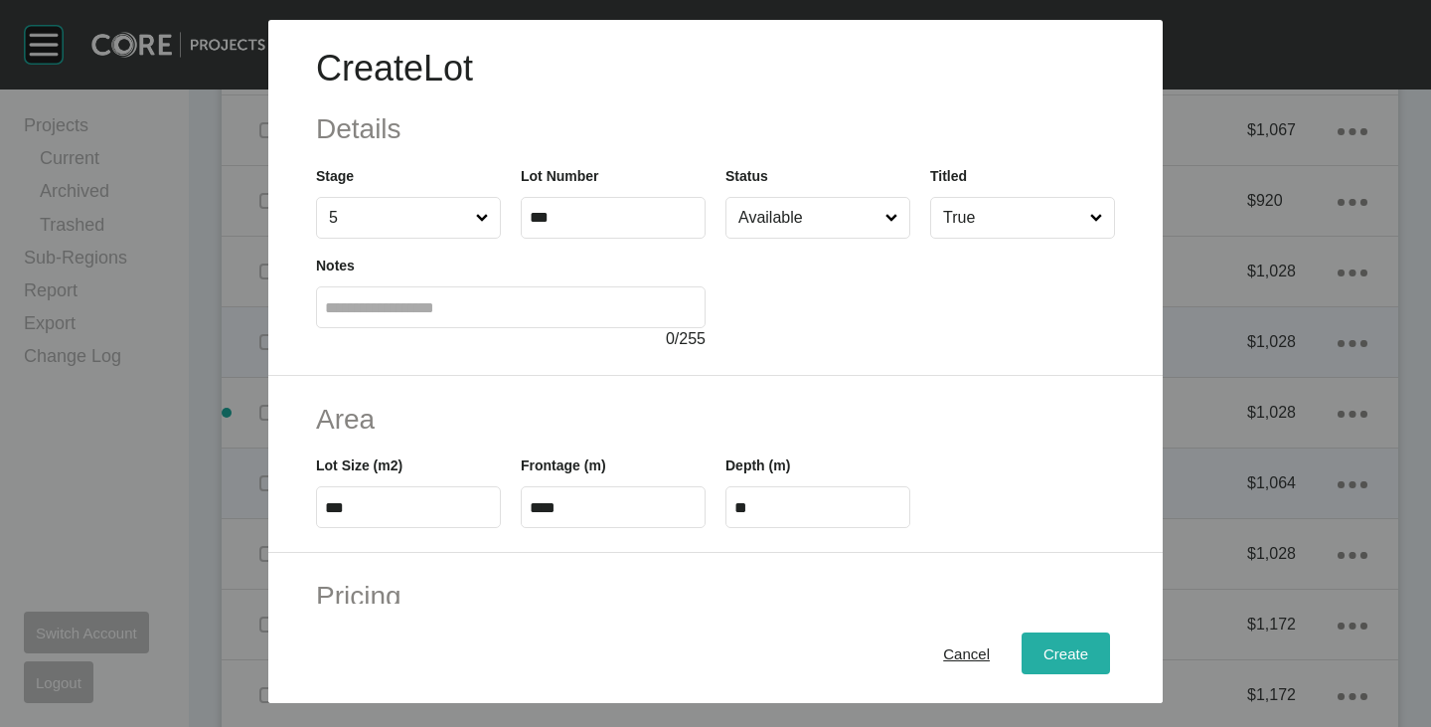
click at [1054, 652] on span "Create" at bounding box center [1066, 653] width 45 height 17
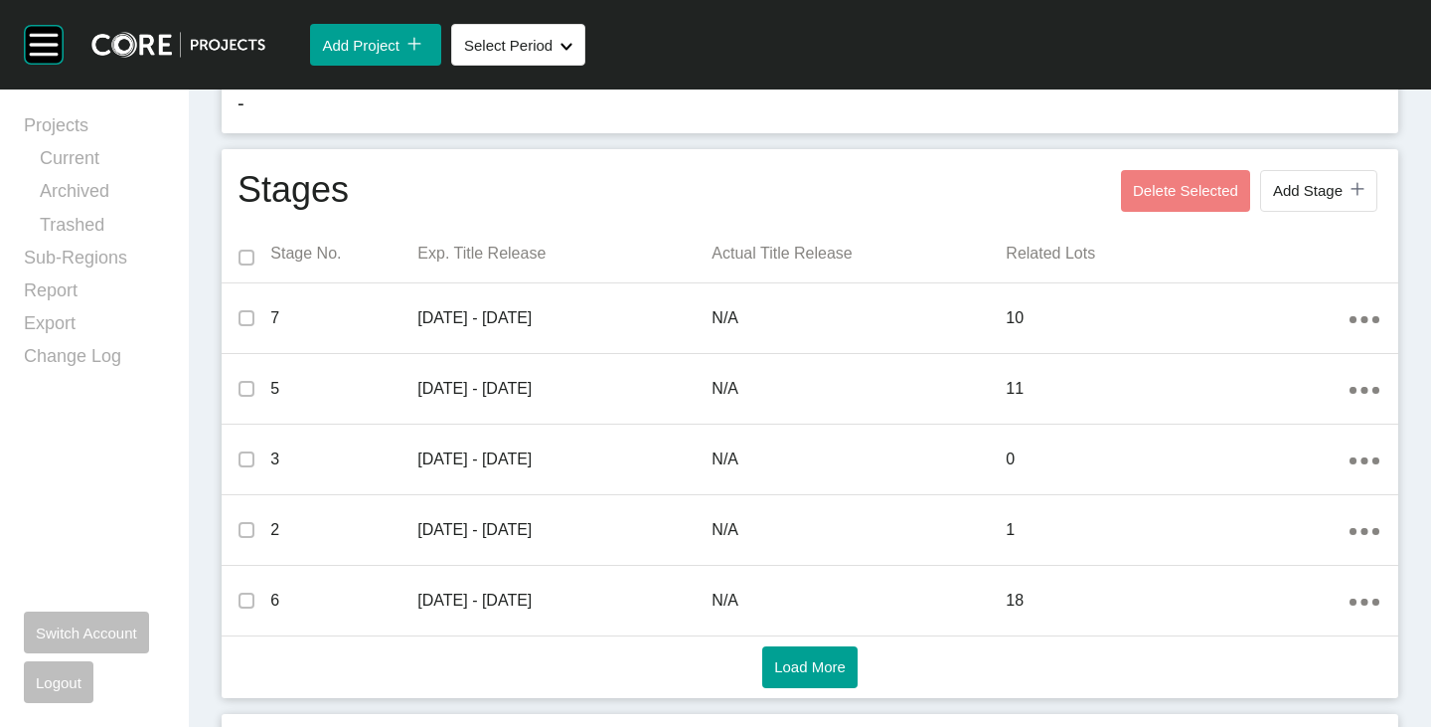
scroll to position [994, 0]
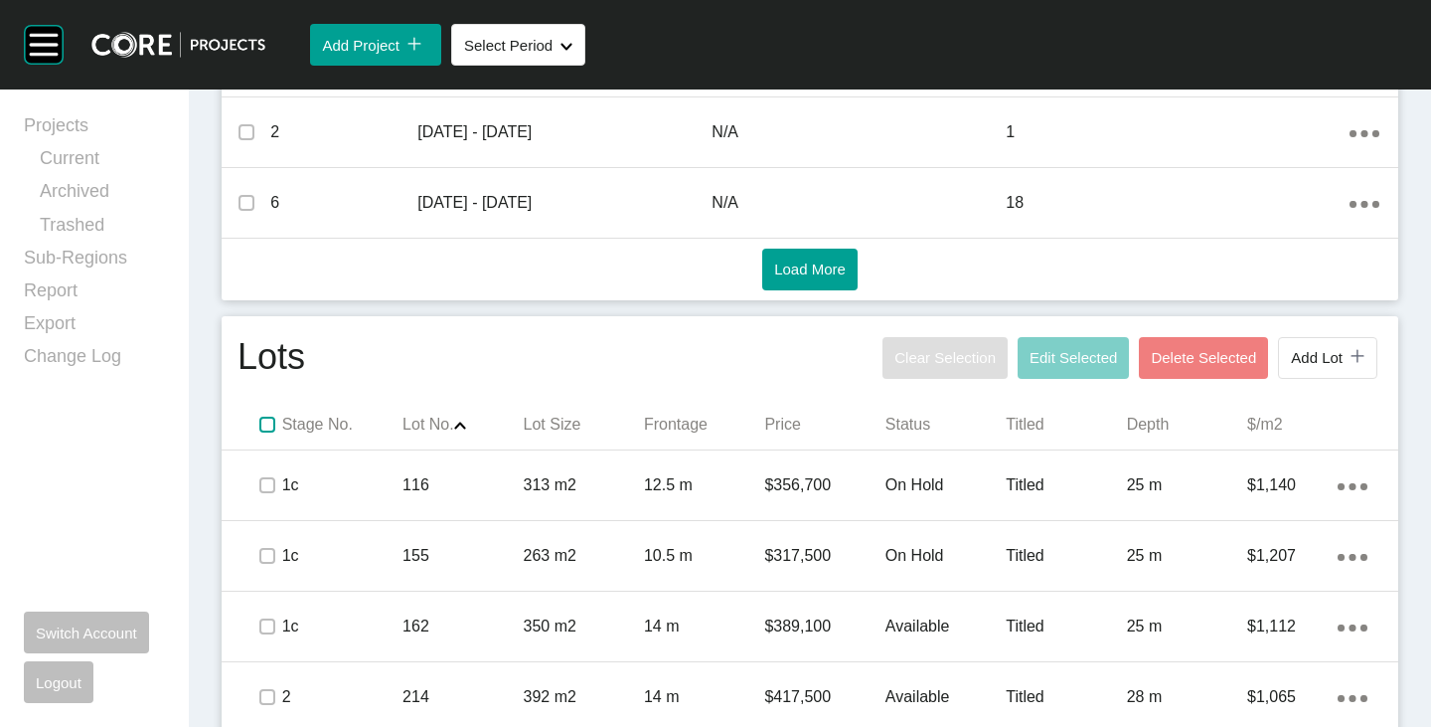
click at [259, 417] on label at bounding box center [267, 425] width 16 height 16
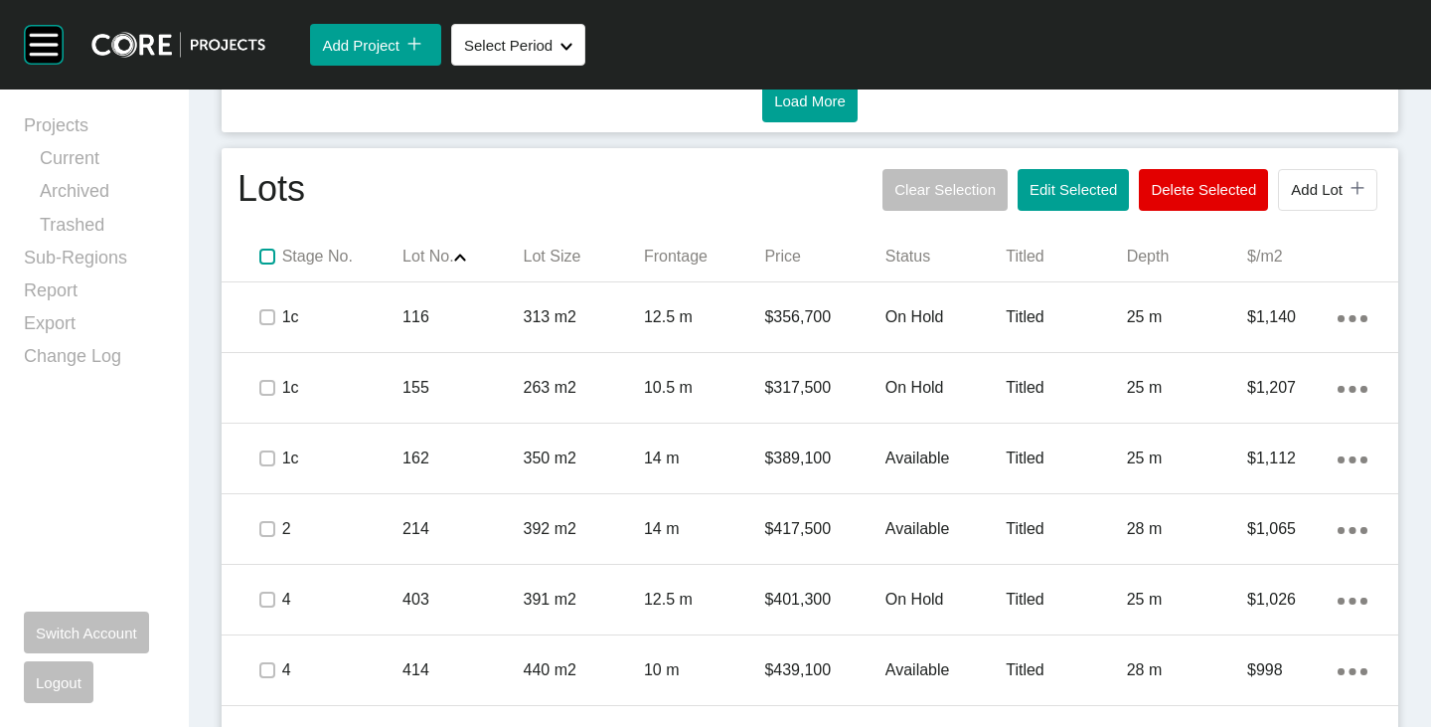
scroll to position [1193, 0]
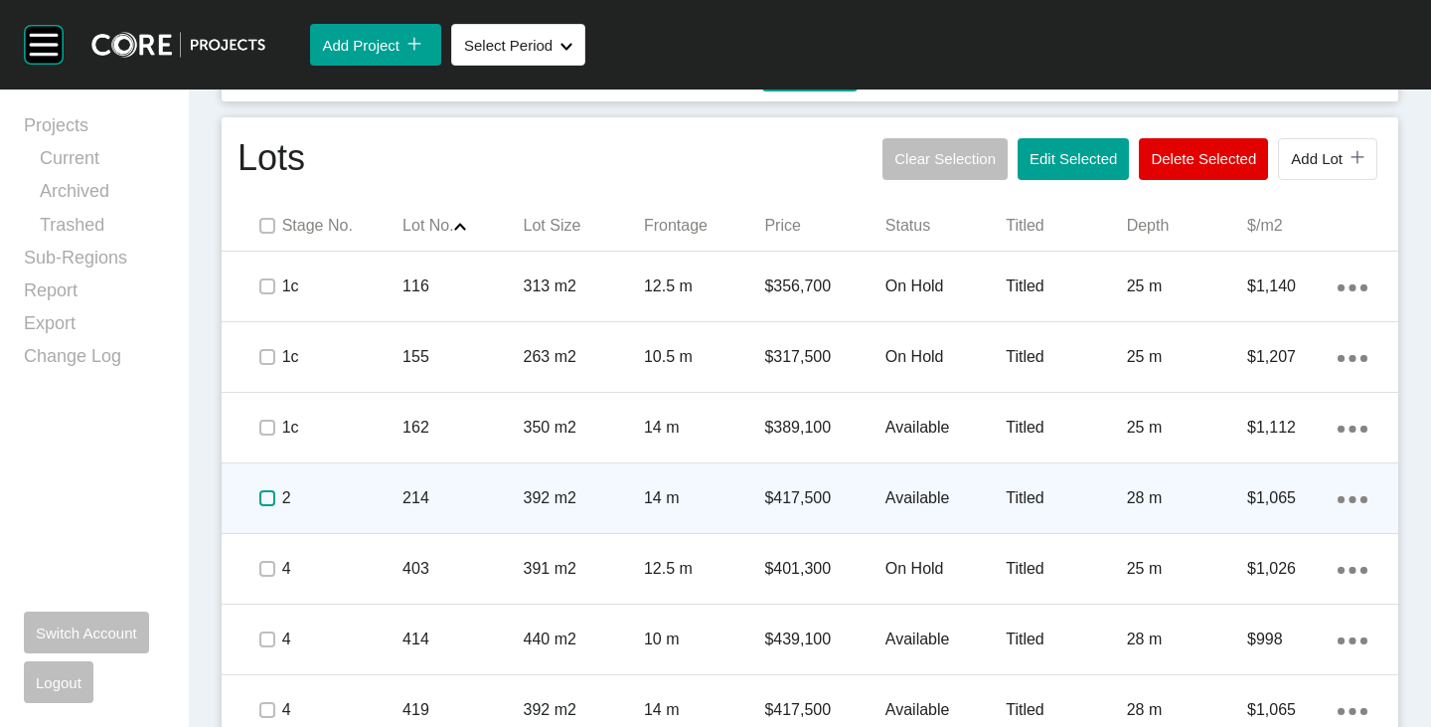
click at [260, 496] on label at bounding box center [267, 498] width 16 height 16
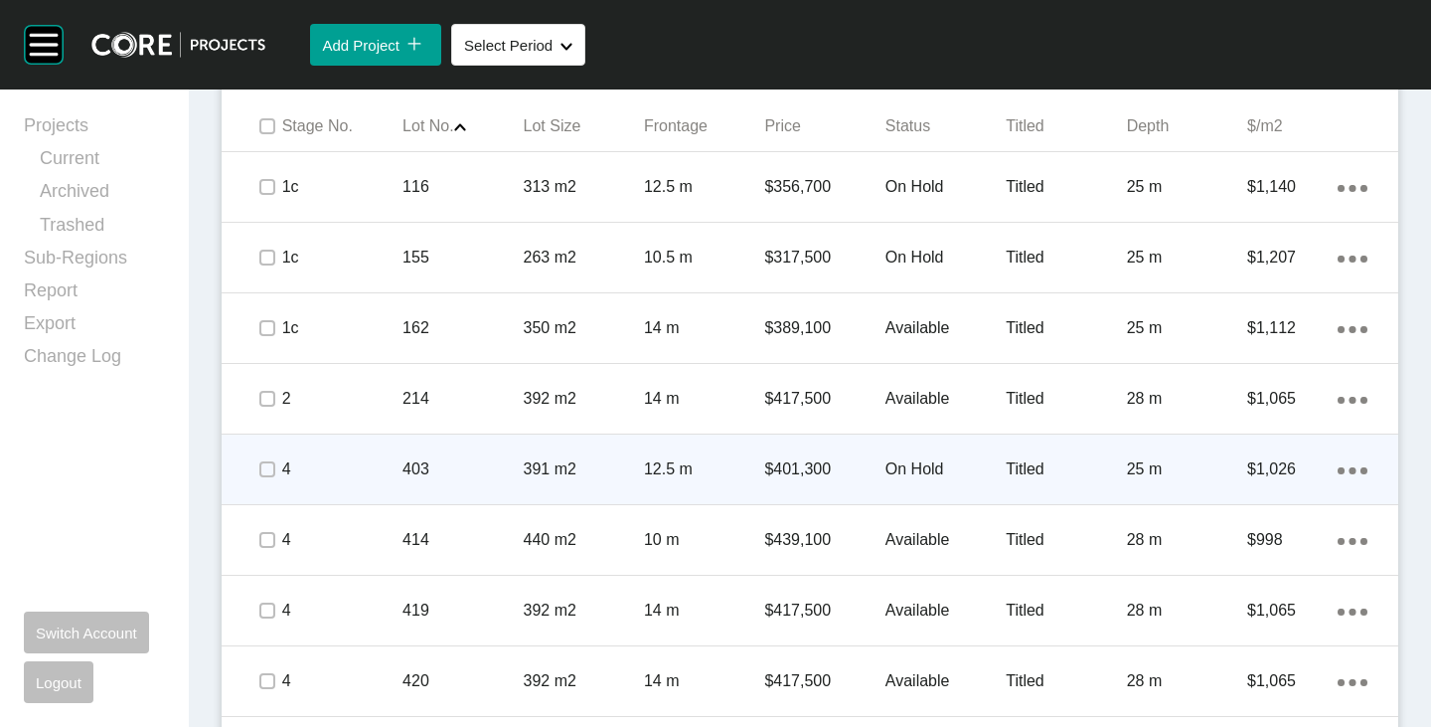
click at [886, 465] on p "On Hold" at bounding box center [946, 469] width 120 height 22
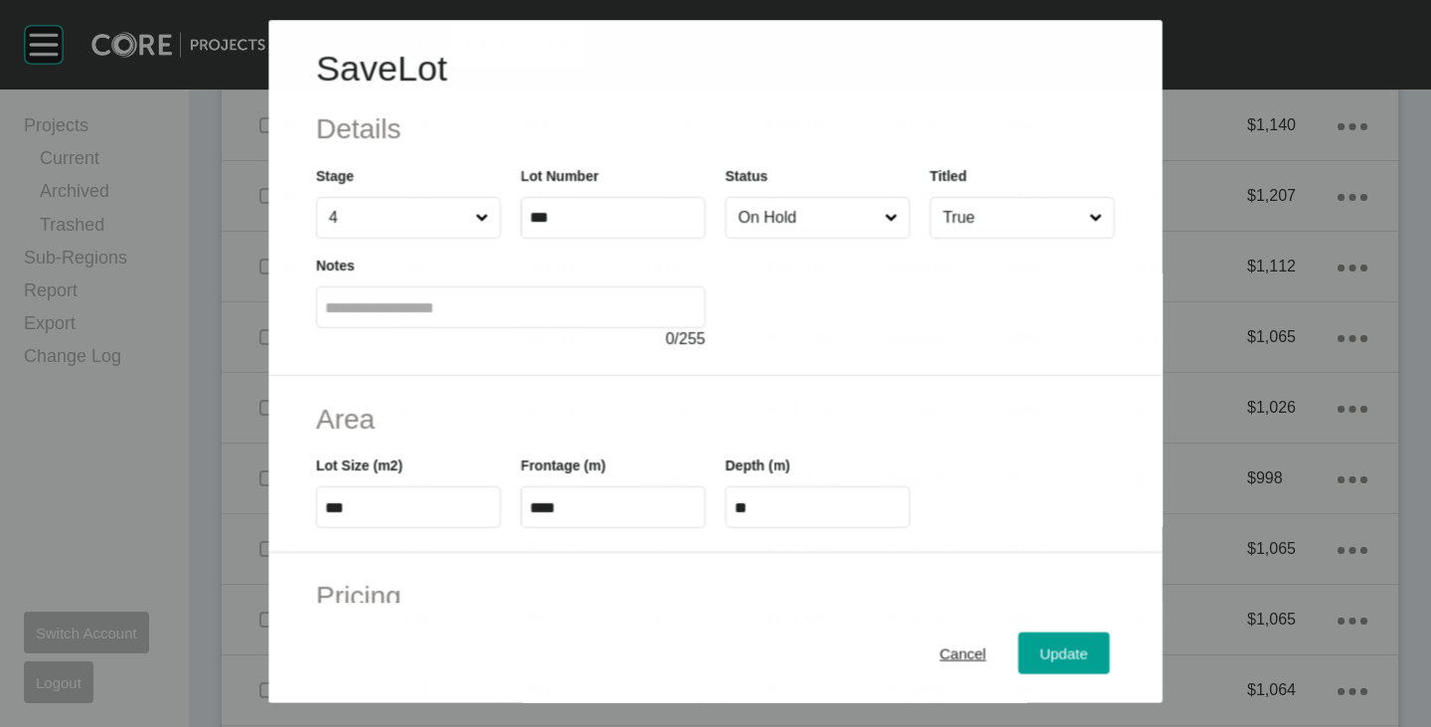
click at [761, 203] on input "On Hold" at bounding box center [808, 218] width 146 height 40
click at [1054, 633] on button "Update" at bounding box center [1064, 653] width 91 height 42
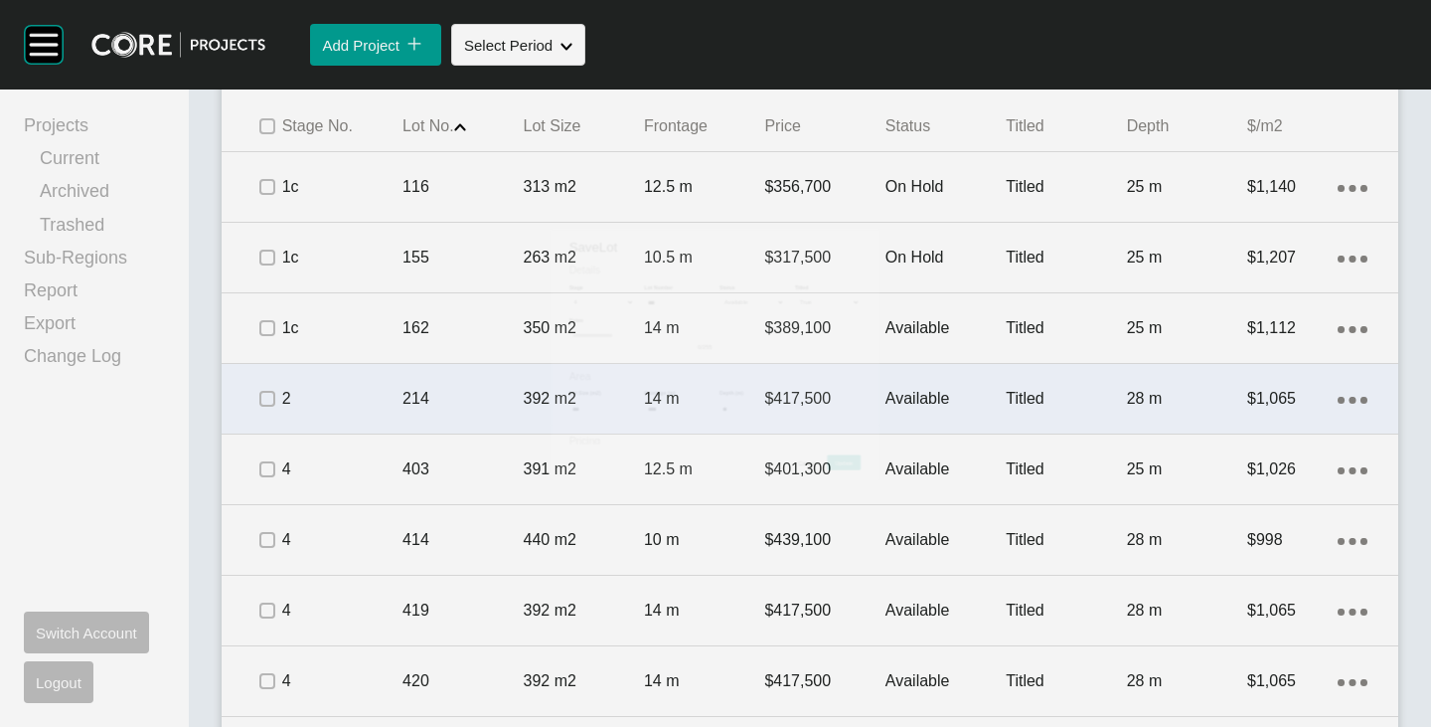
scroll to position [1354, 0]
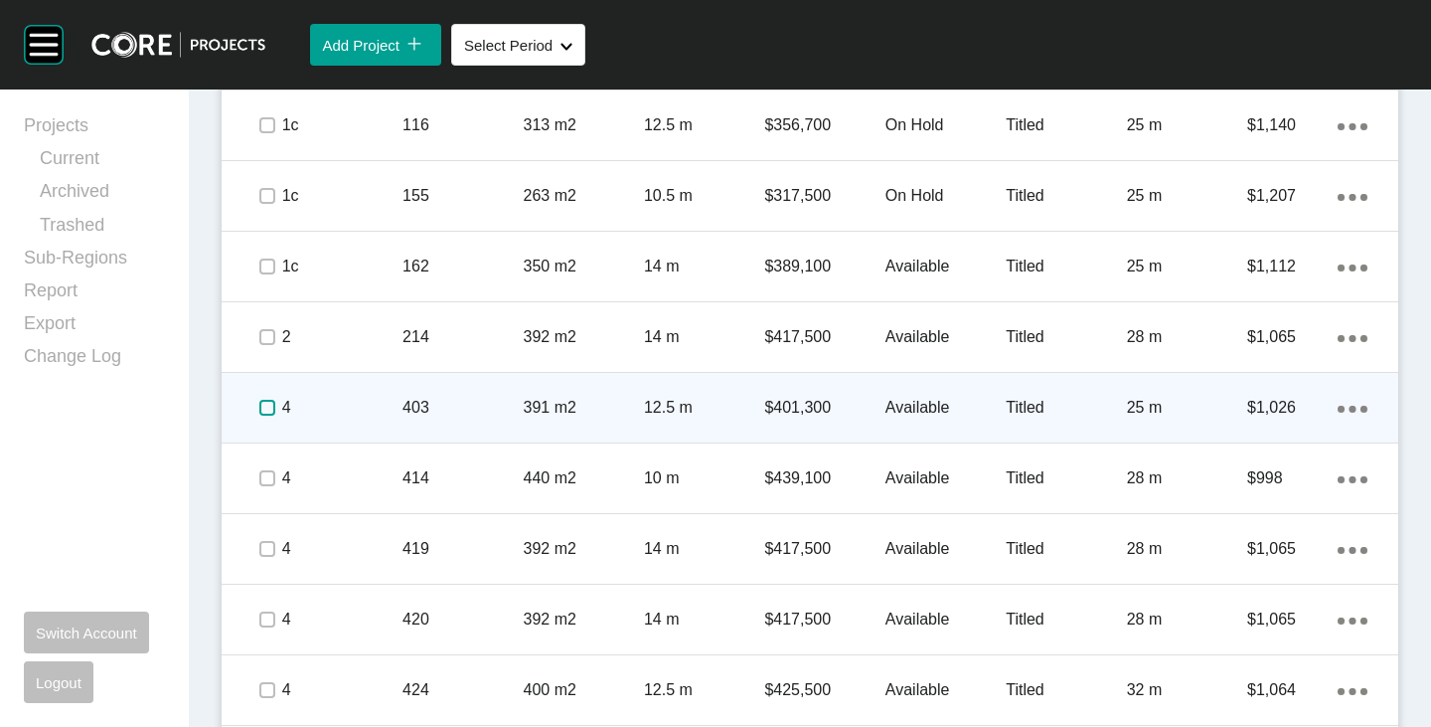
click at [267, 410] on label at bounding box center [267, 408] width 16 height 16
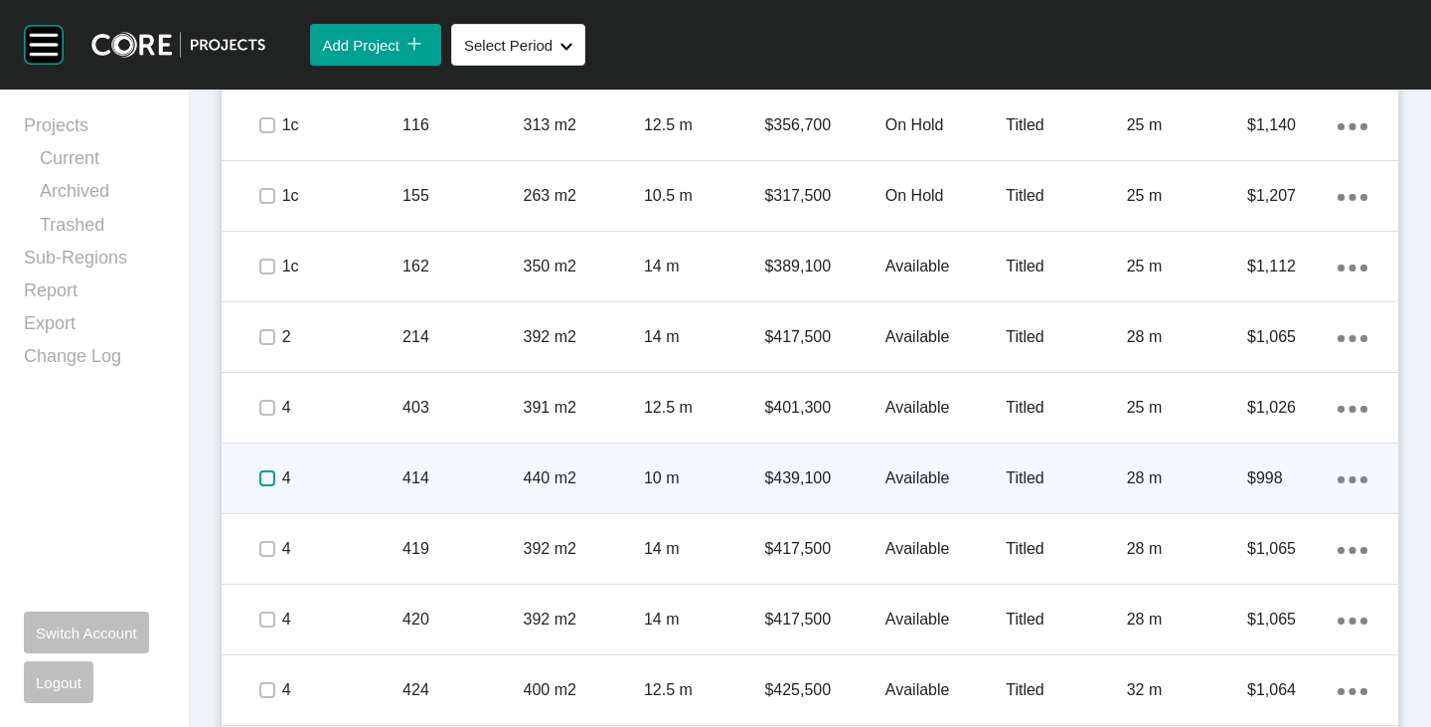
click at [264, 475] on label at bounding box center [267, 478] width 16 height 16
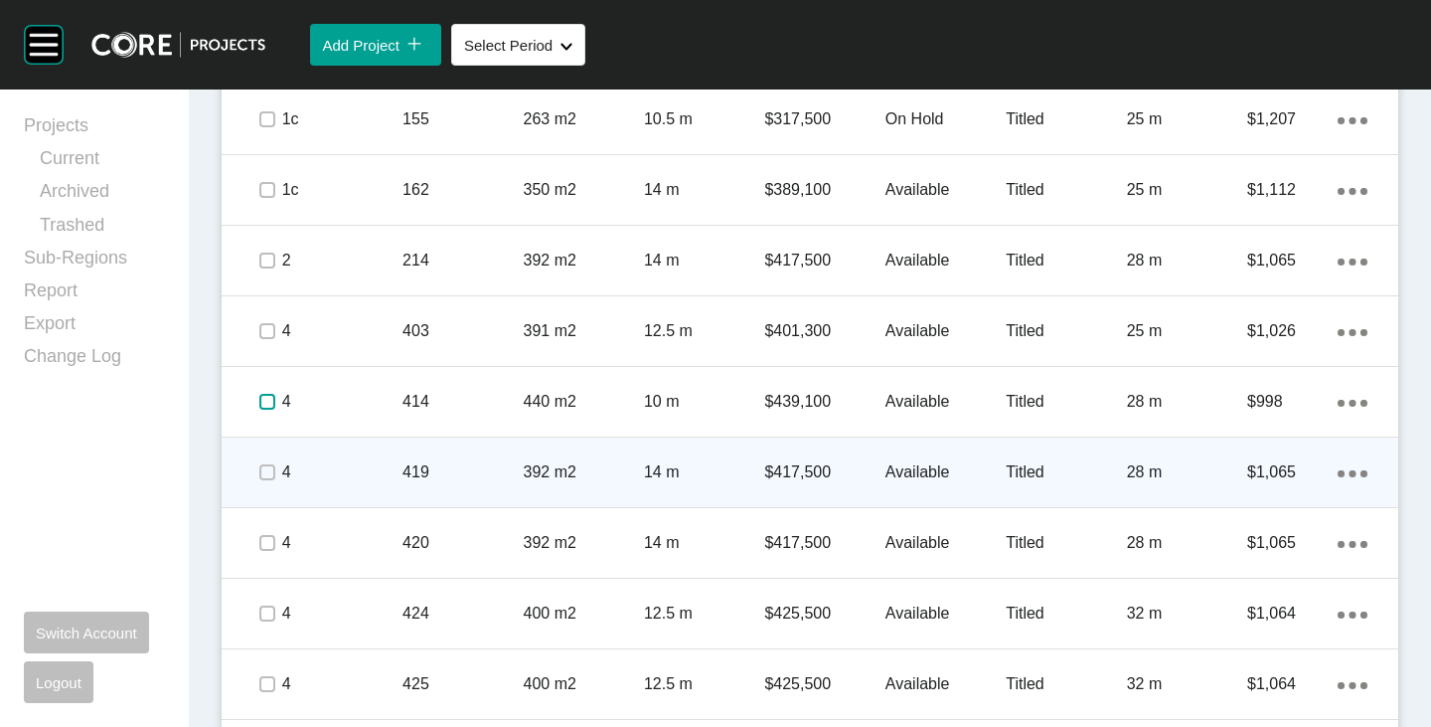
scroll to position [1453, 0]
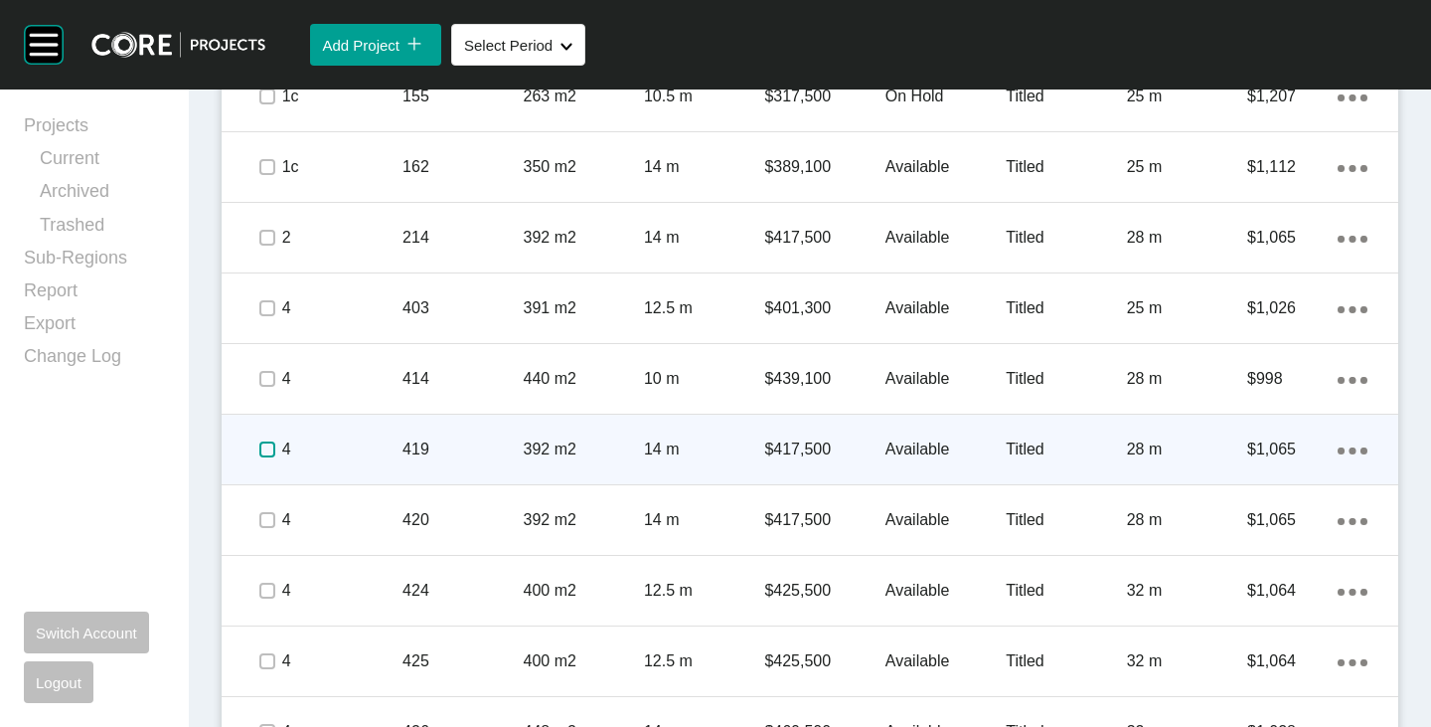
click at [262, 446] on label at bounding box center [267, 449] width 16 height 16
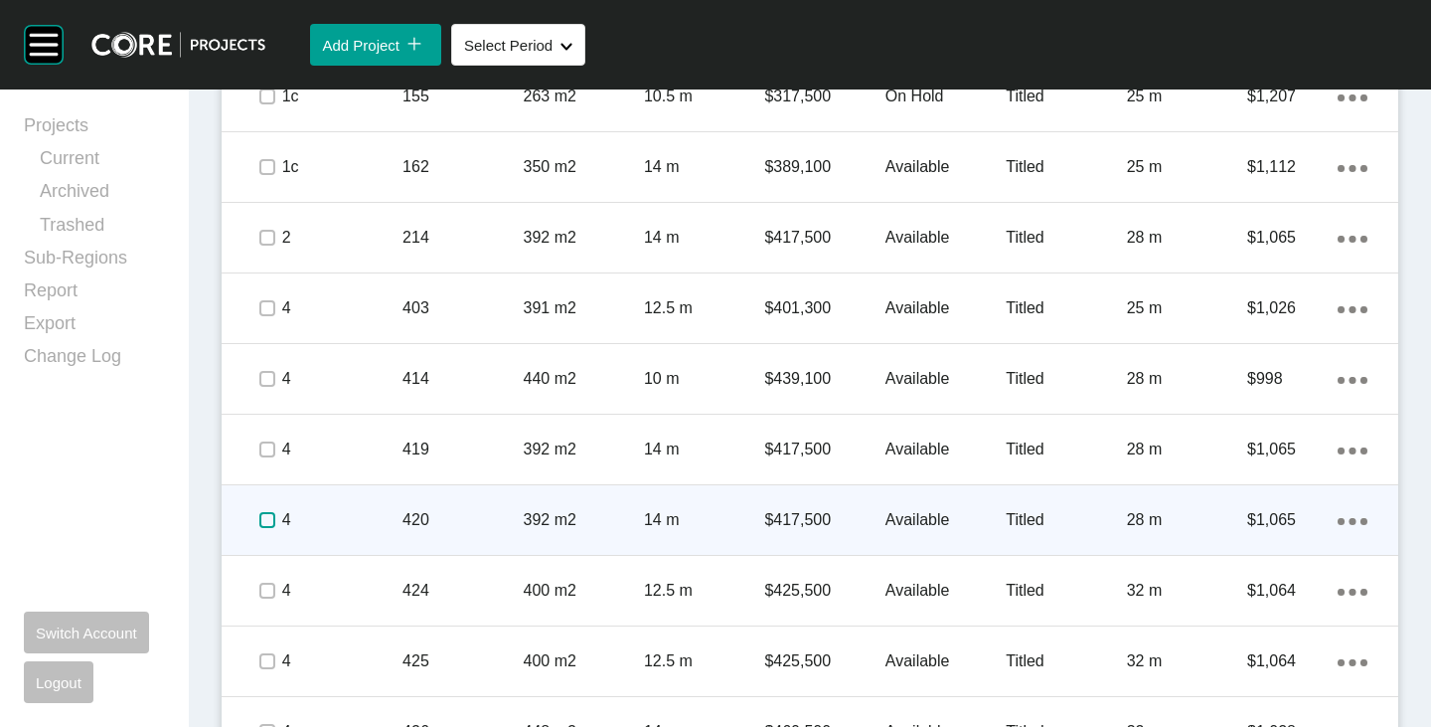
click at [263, 518] on label at bounding box center [267, 520] width 16 height 16
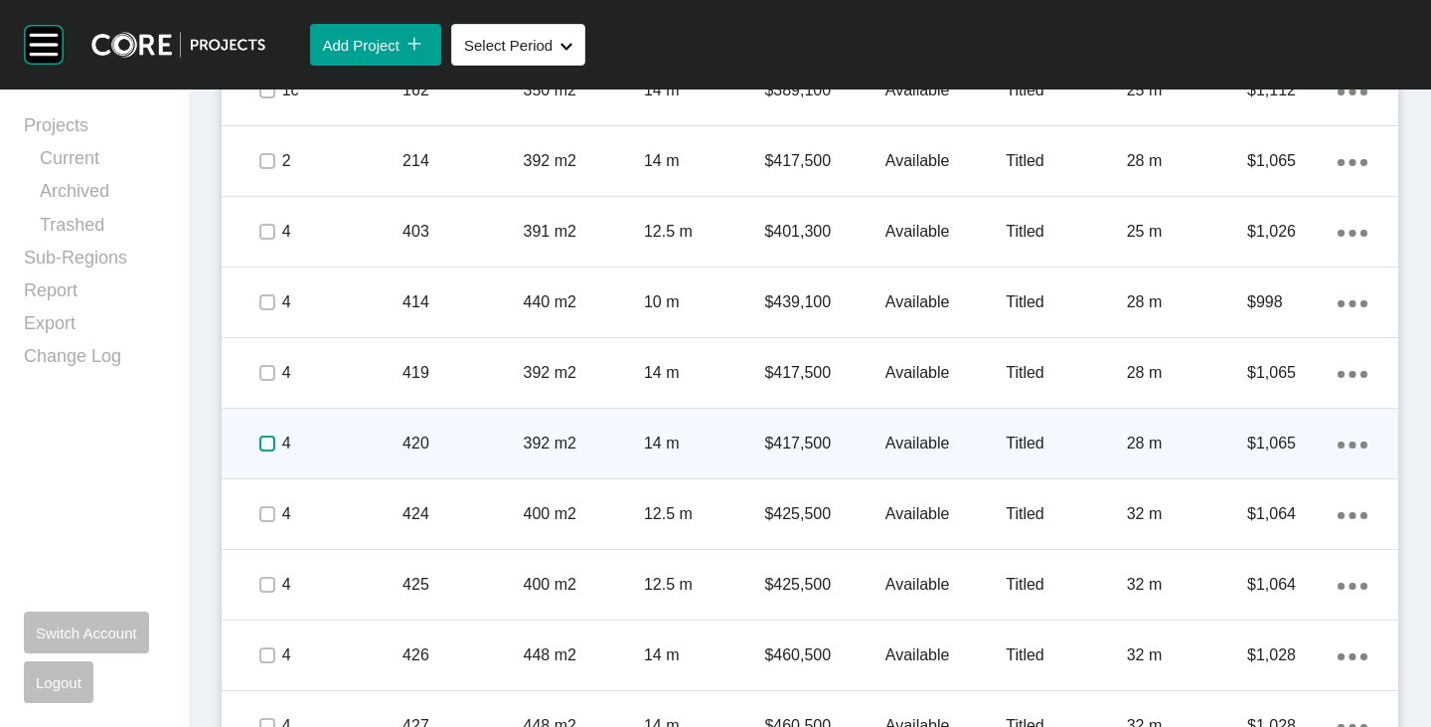
scroll to position [1553, 0]
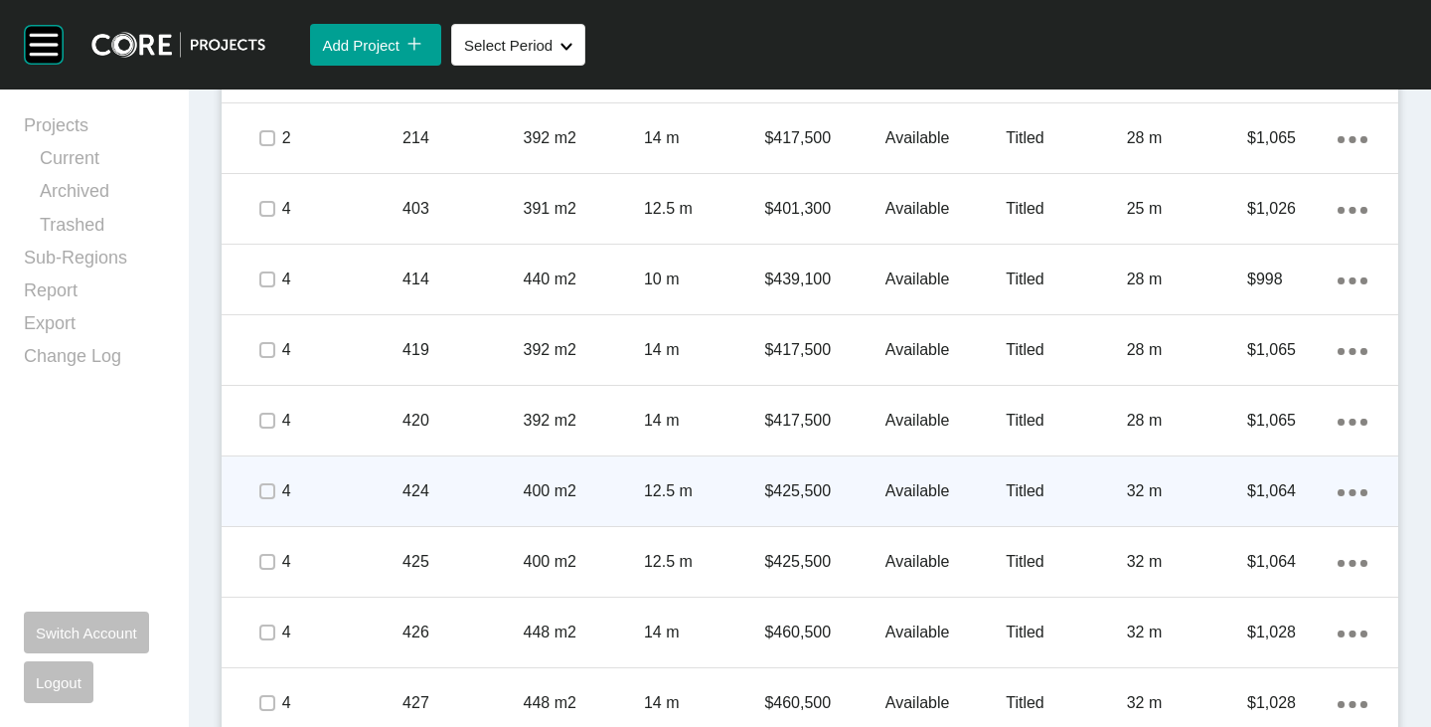
click at [262, 504] on span at bounding box center [266, 491] width 30 height 30
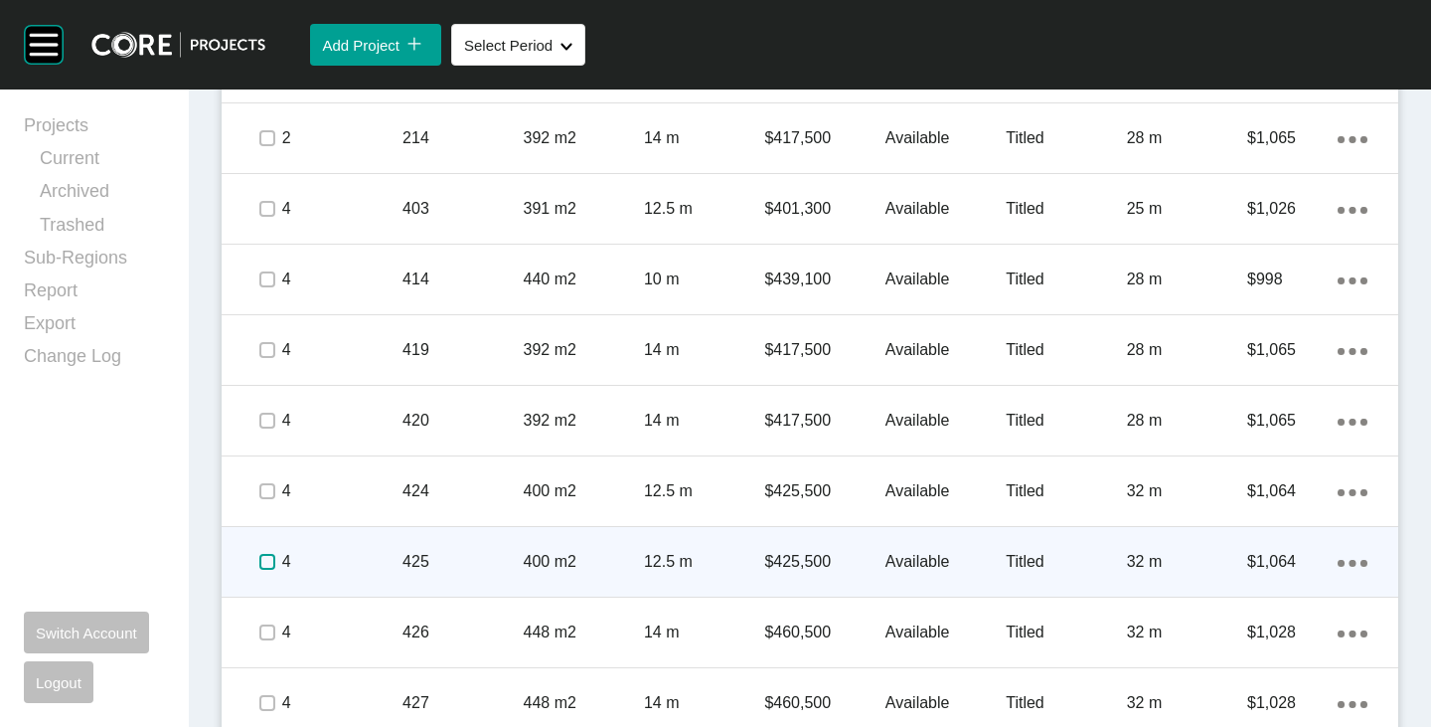
click at [266, 564] on label at bounding box center [267, 562] width 16 height 16
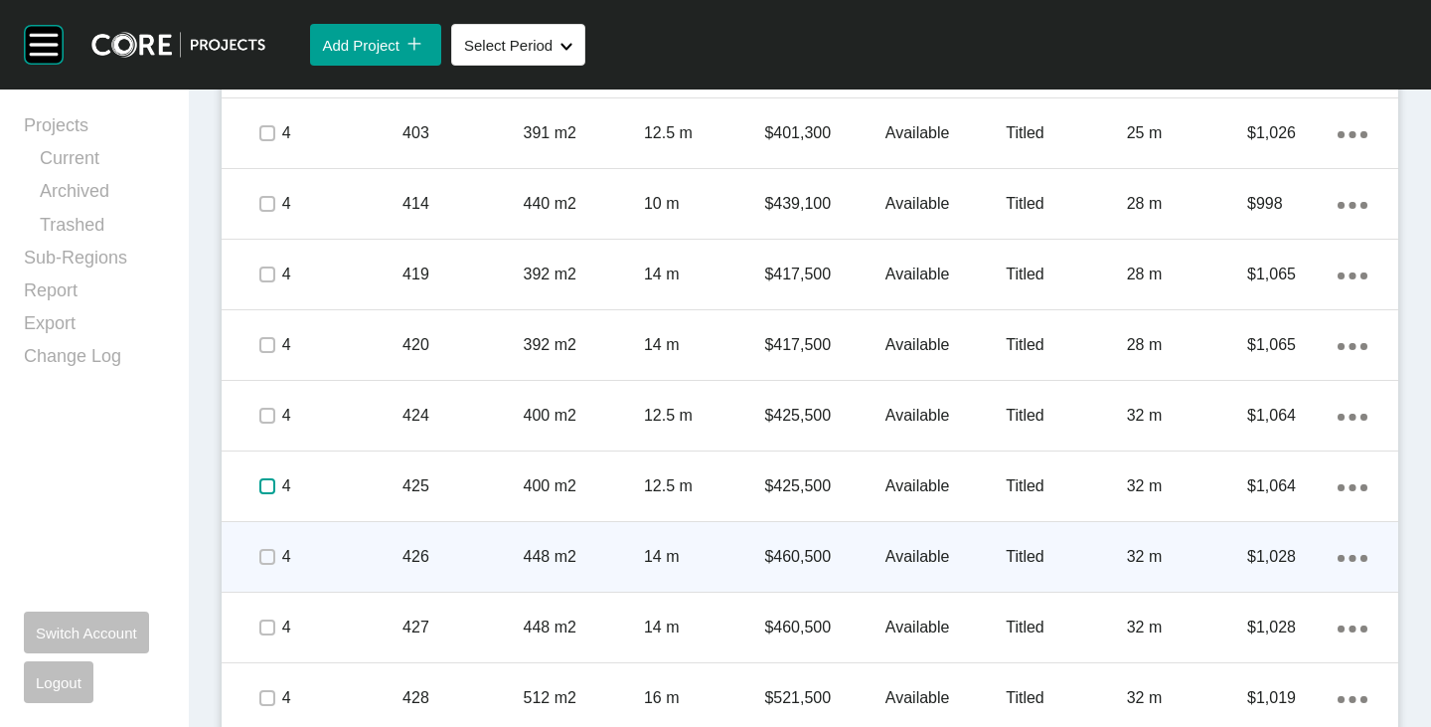
scroll to position [1652, 0]
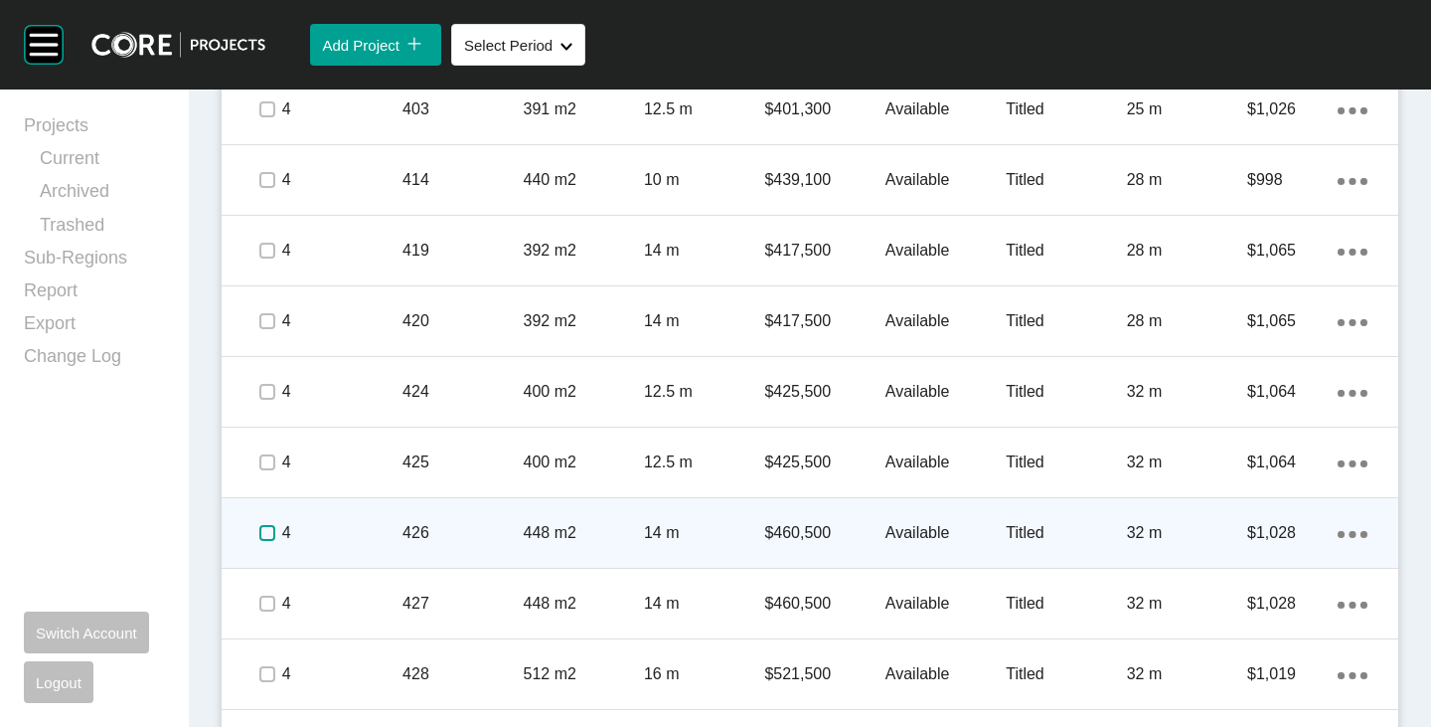
click at [267, 527] on label at bounding box center [267, 533] width 16 height 16
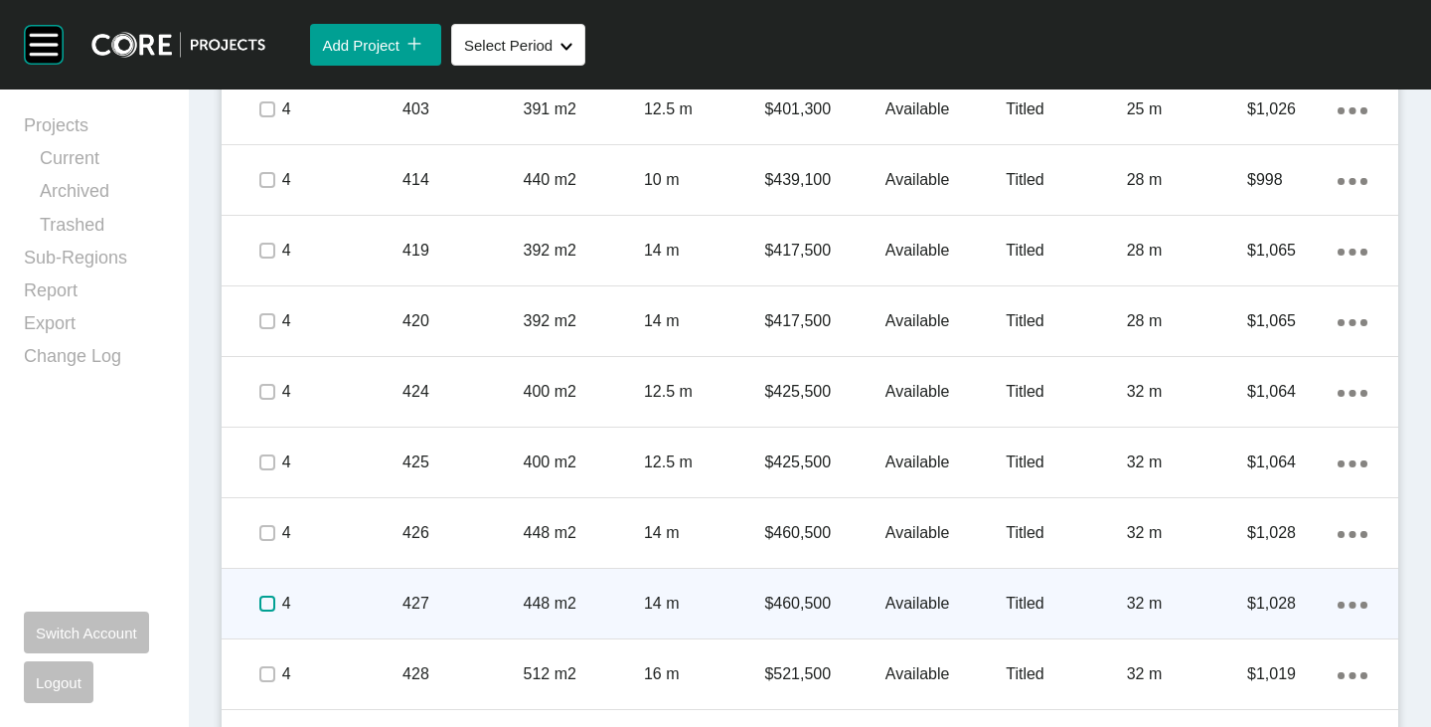
click at [264, 607] on label at bounding box center [267, 603] width 16 height 16
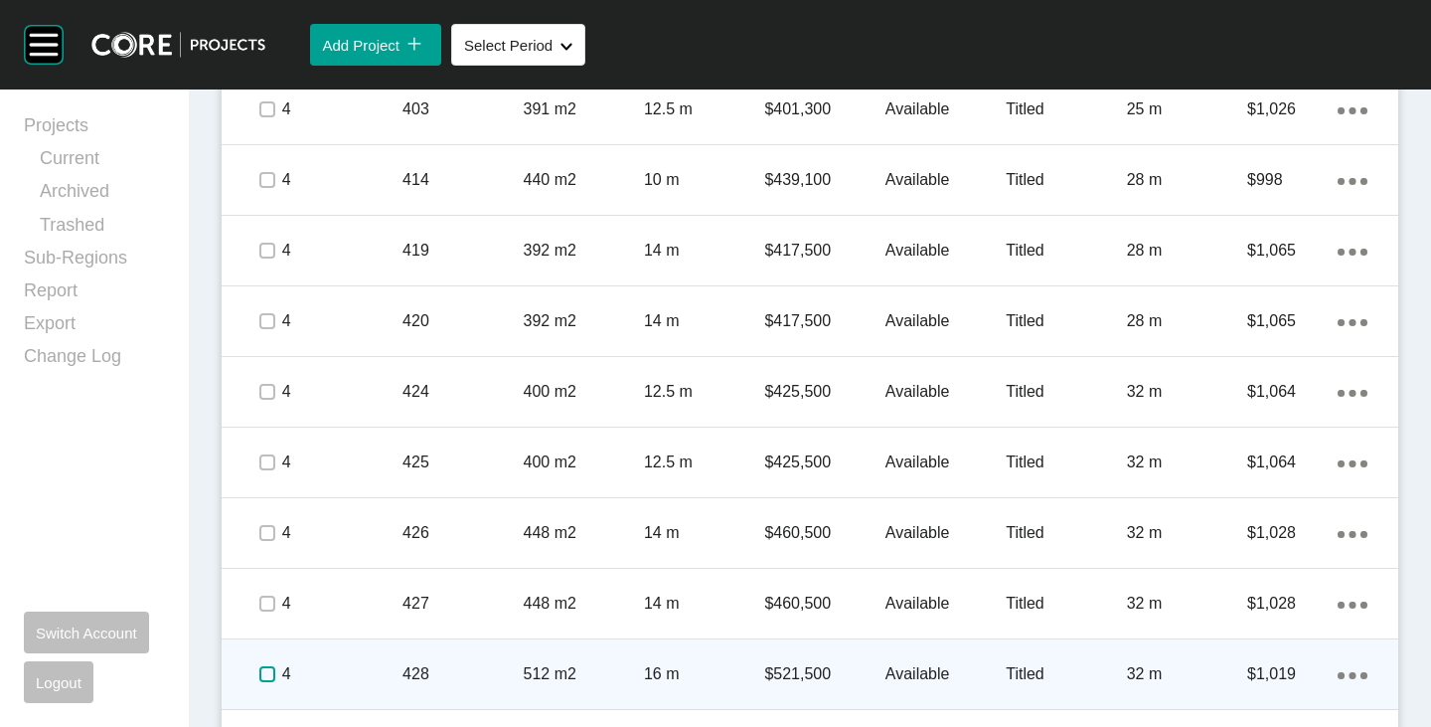
click at [265, 679] on label at bounding box center [267, 674] width 16 height 16
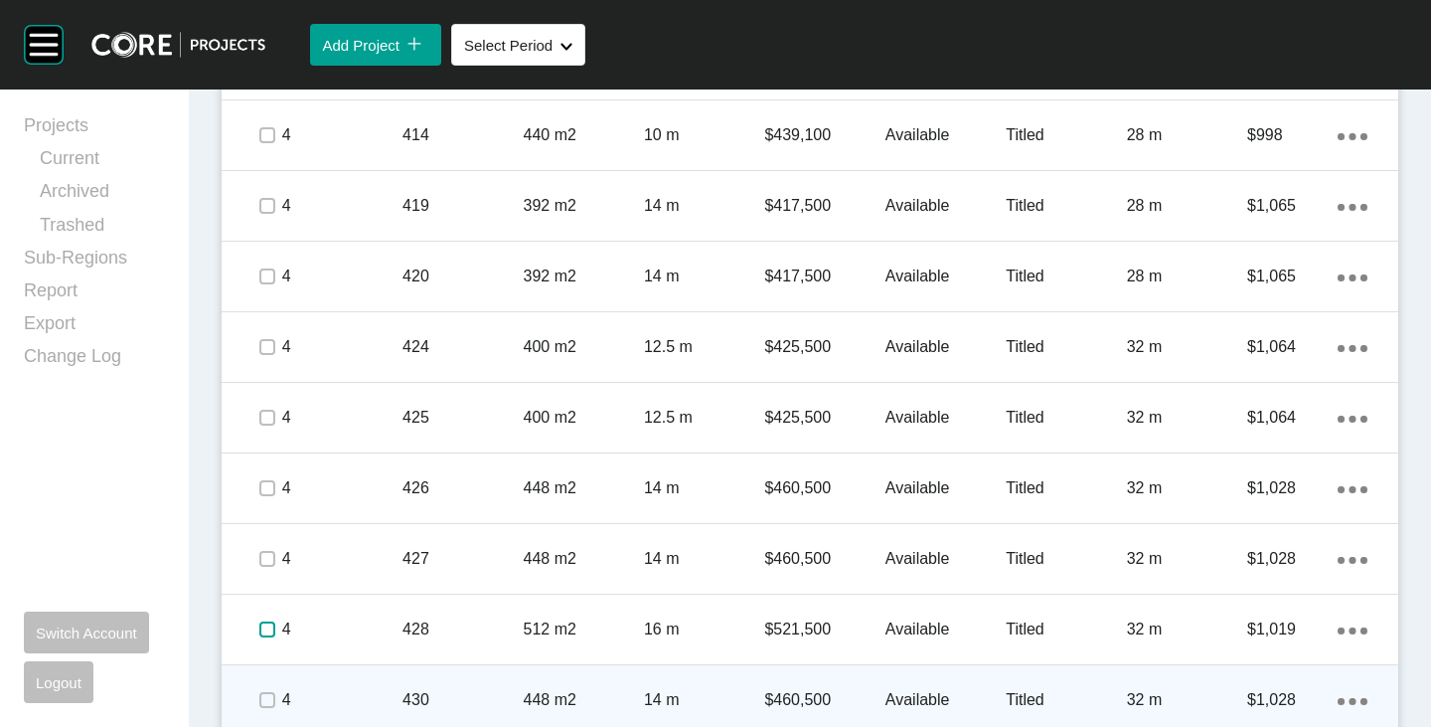
scroll to position [1752, 0]
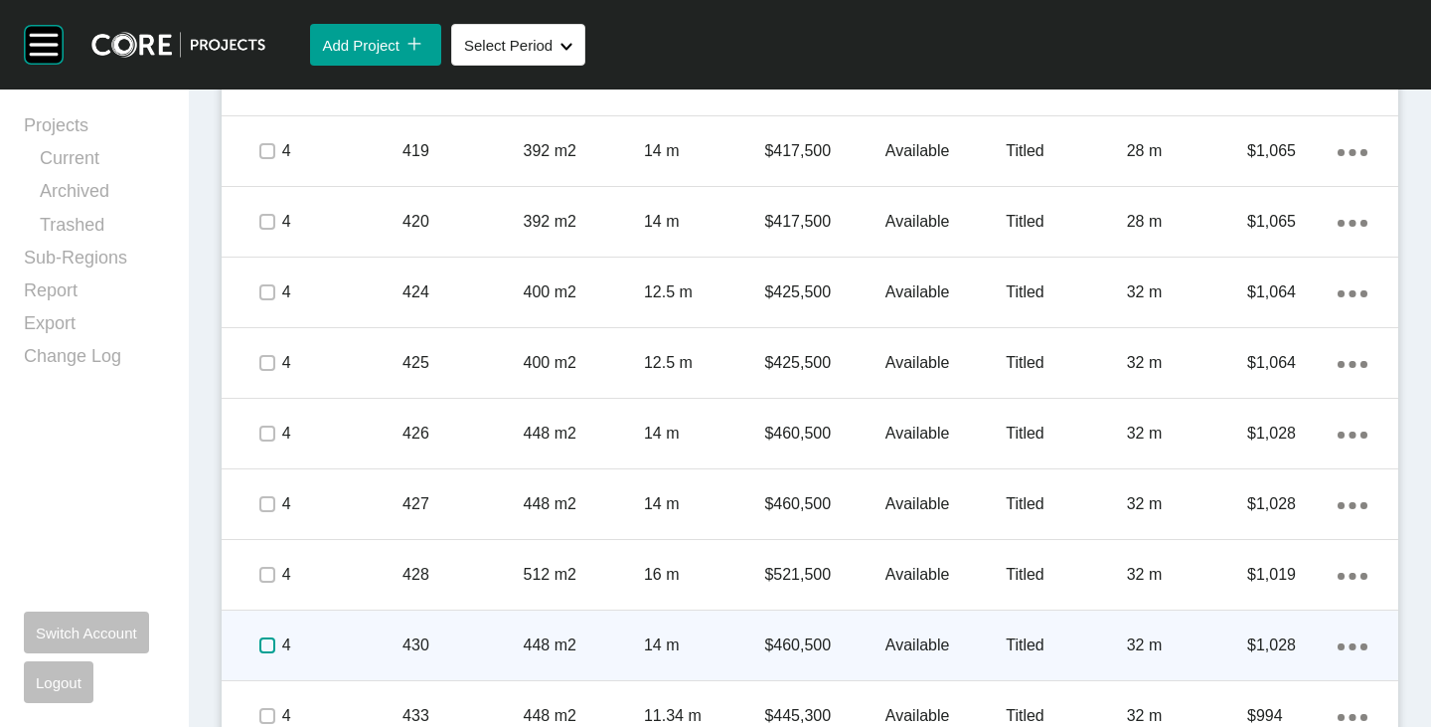
click at [259, 641] on label at bounding box center [267, 645] width 16 height 16
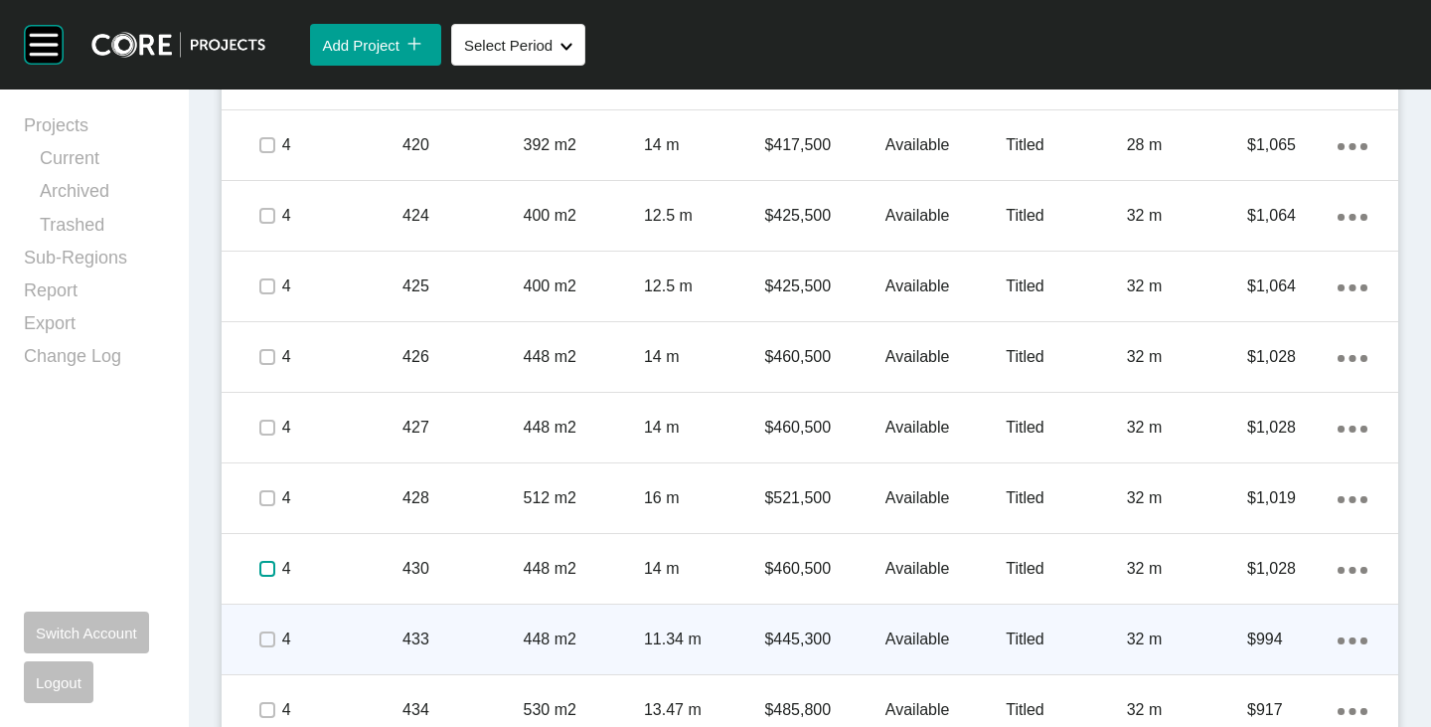
scroll to position [1851, 0]
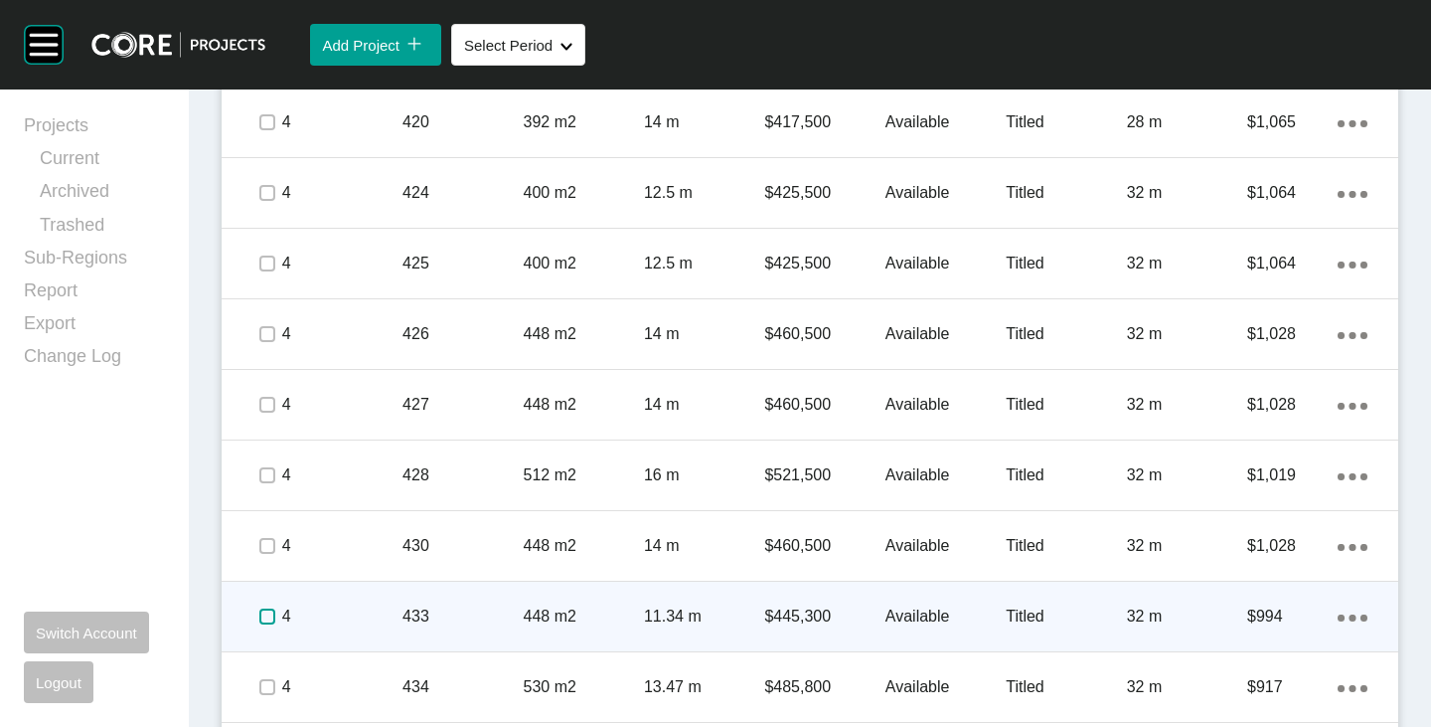
click at [259, 617] on label at bounding box center [267, 616] width 16 height 16
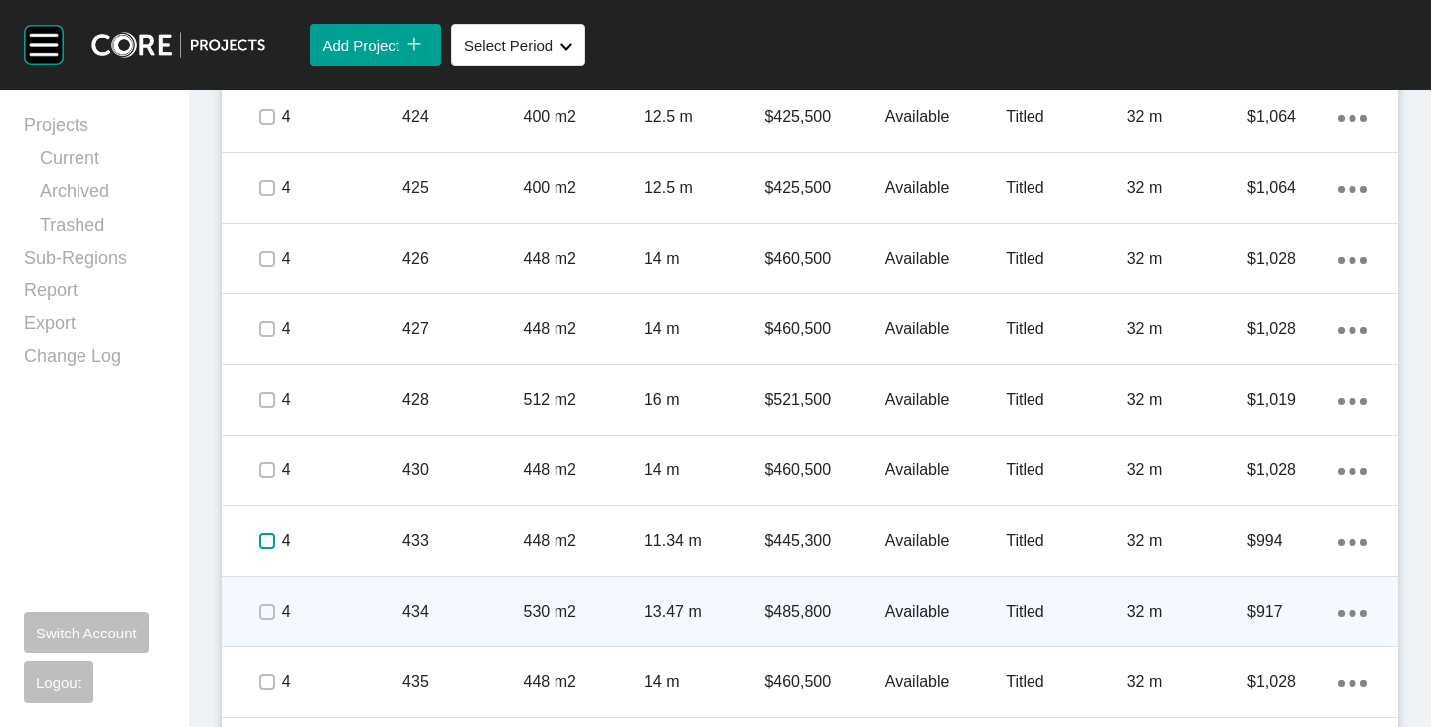
scroll to position [1950, 0]
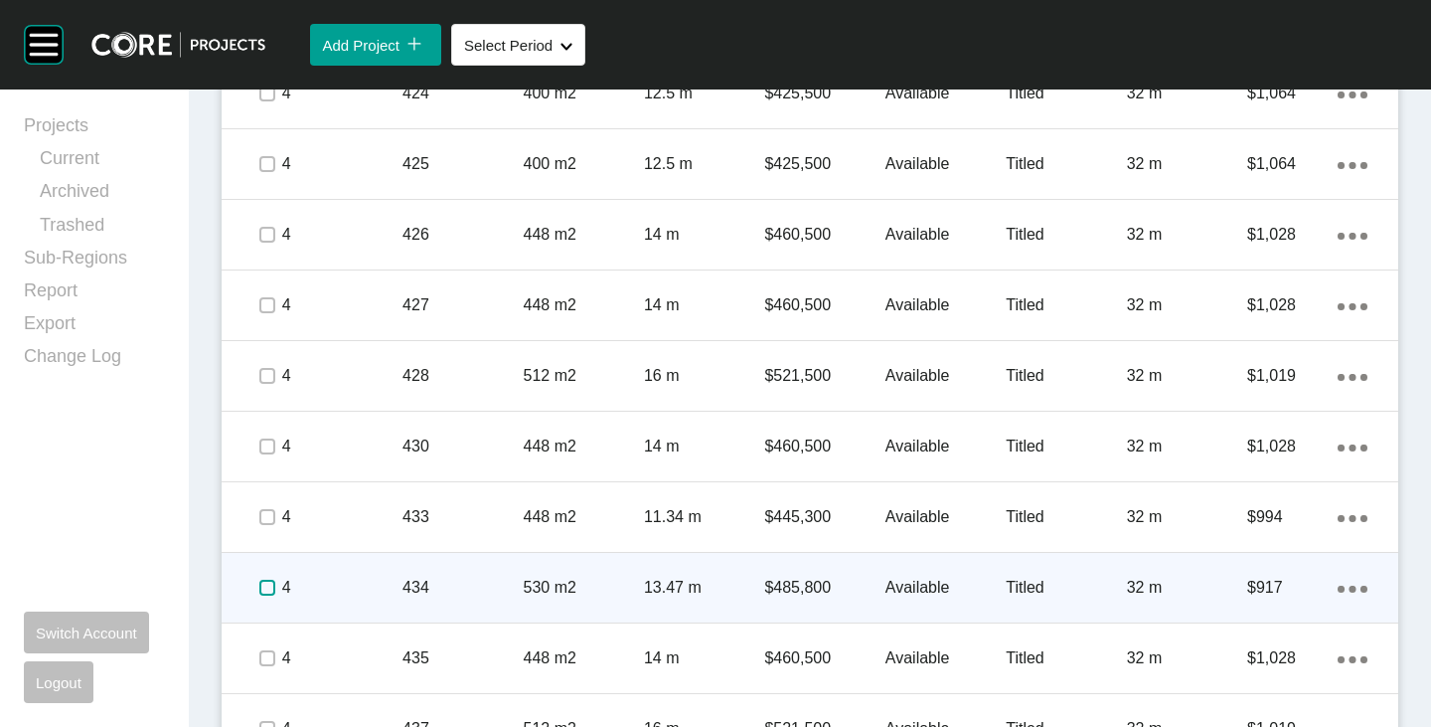
click at [262, 590] on label at bounding box center [267, 588] width 16 height 16
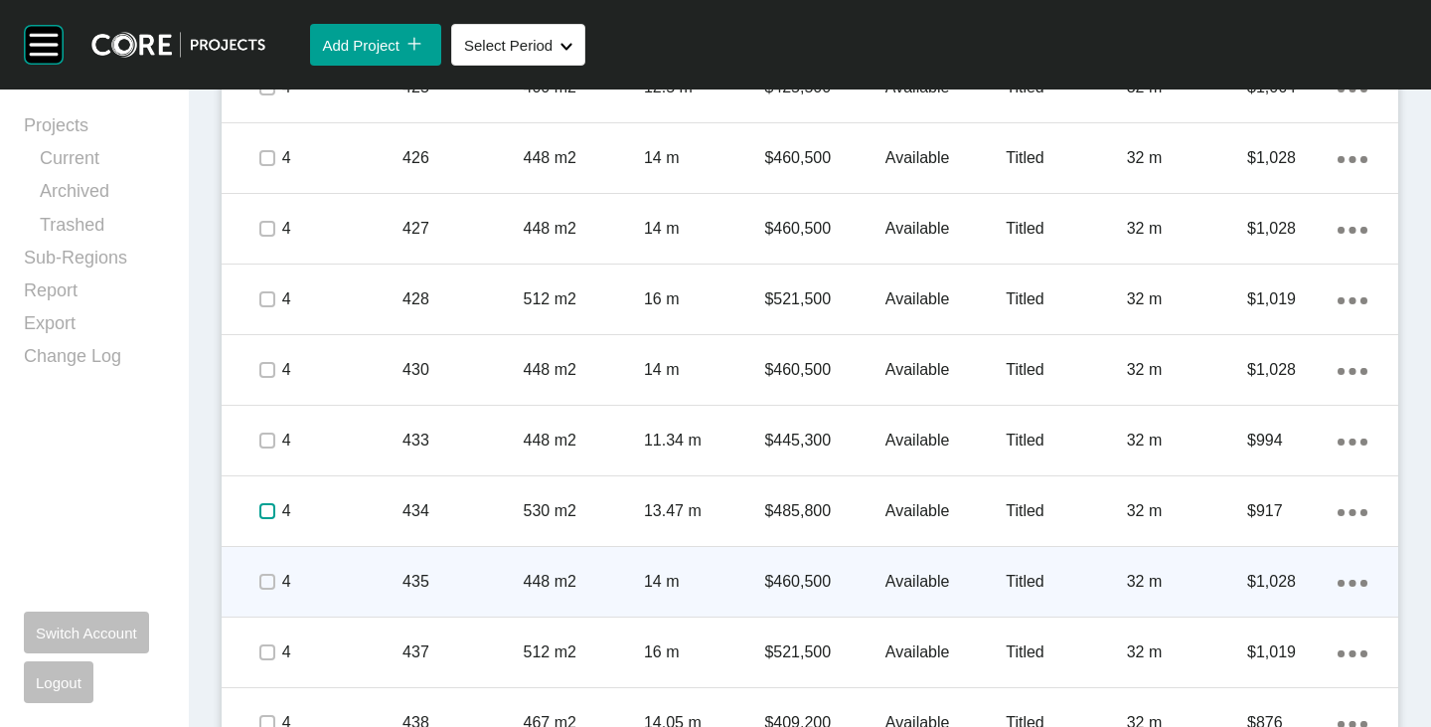
scroll to position [2050, 0]
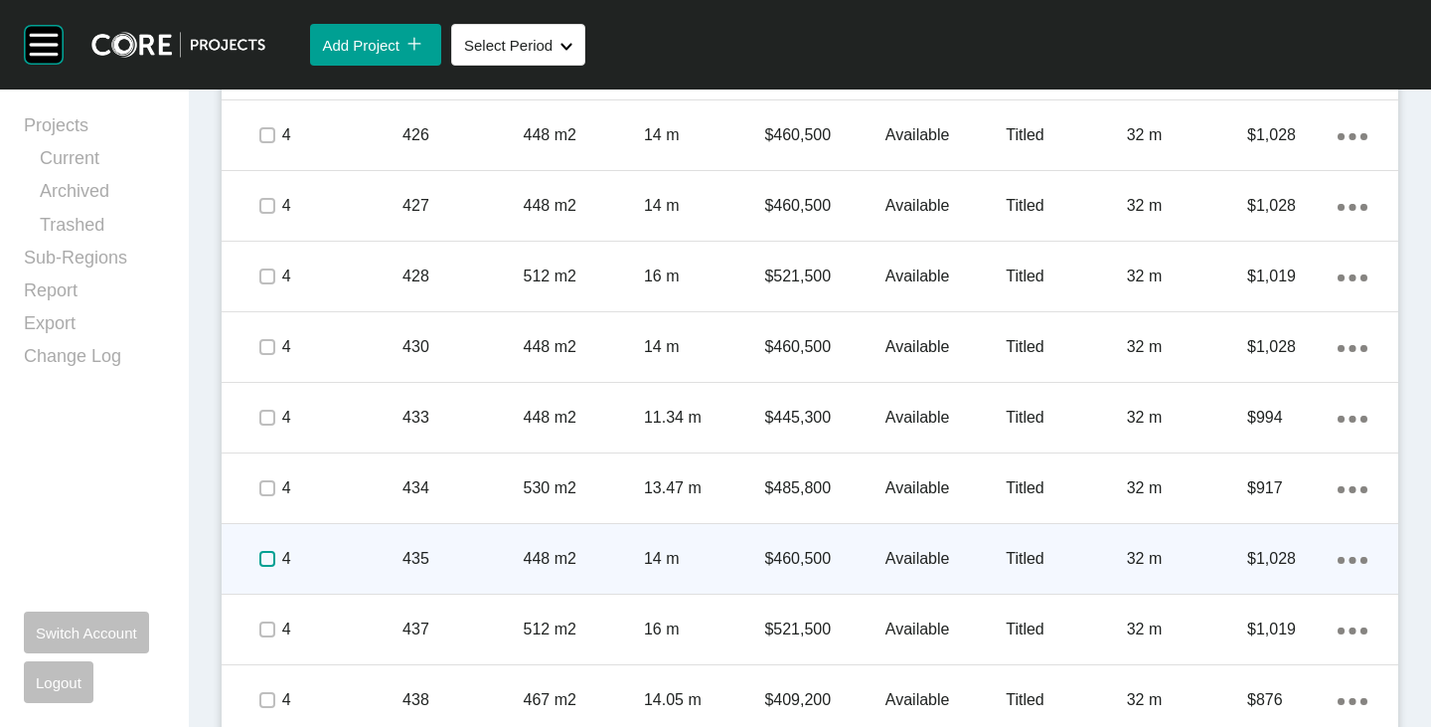
click at [262, 562] on label at bounding box center [267, 559] width 16 height 16
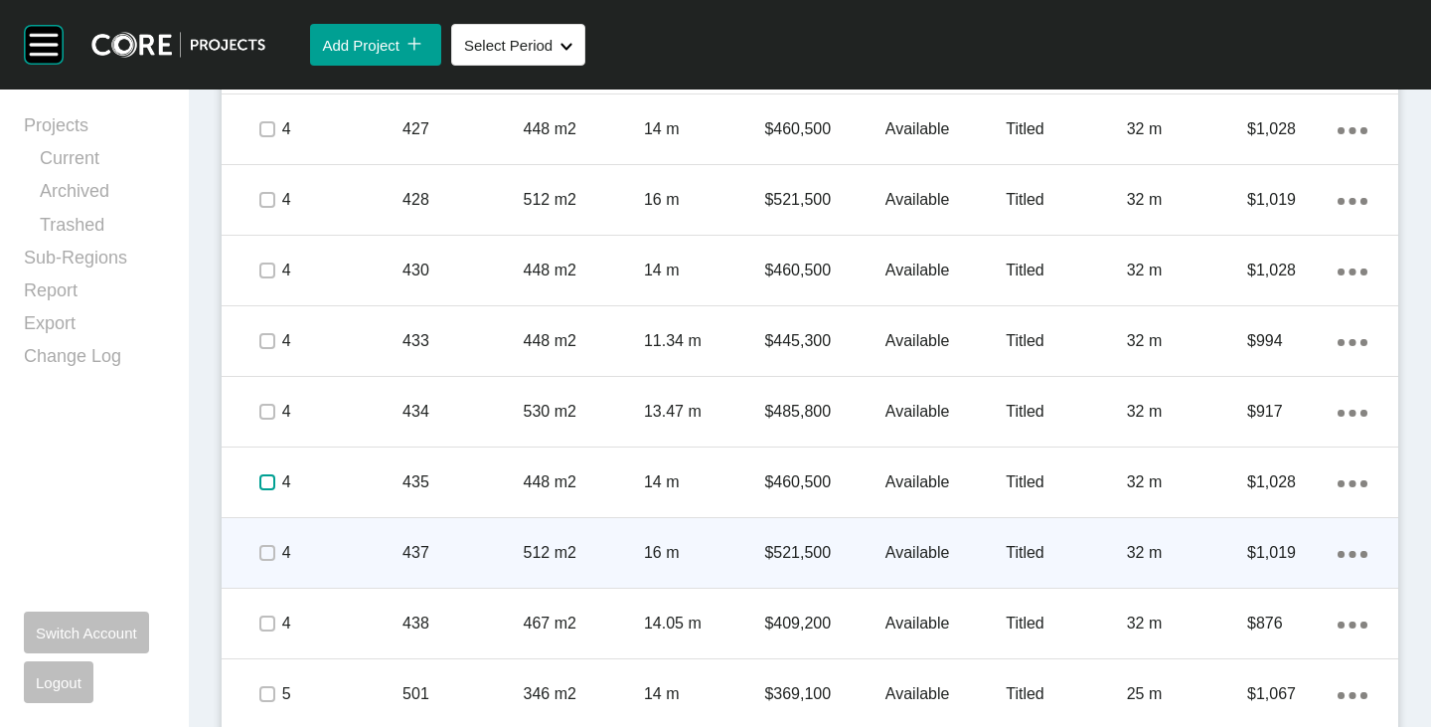
scroll to position [2149, 0]
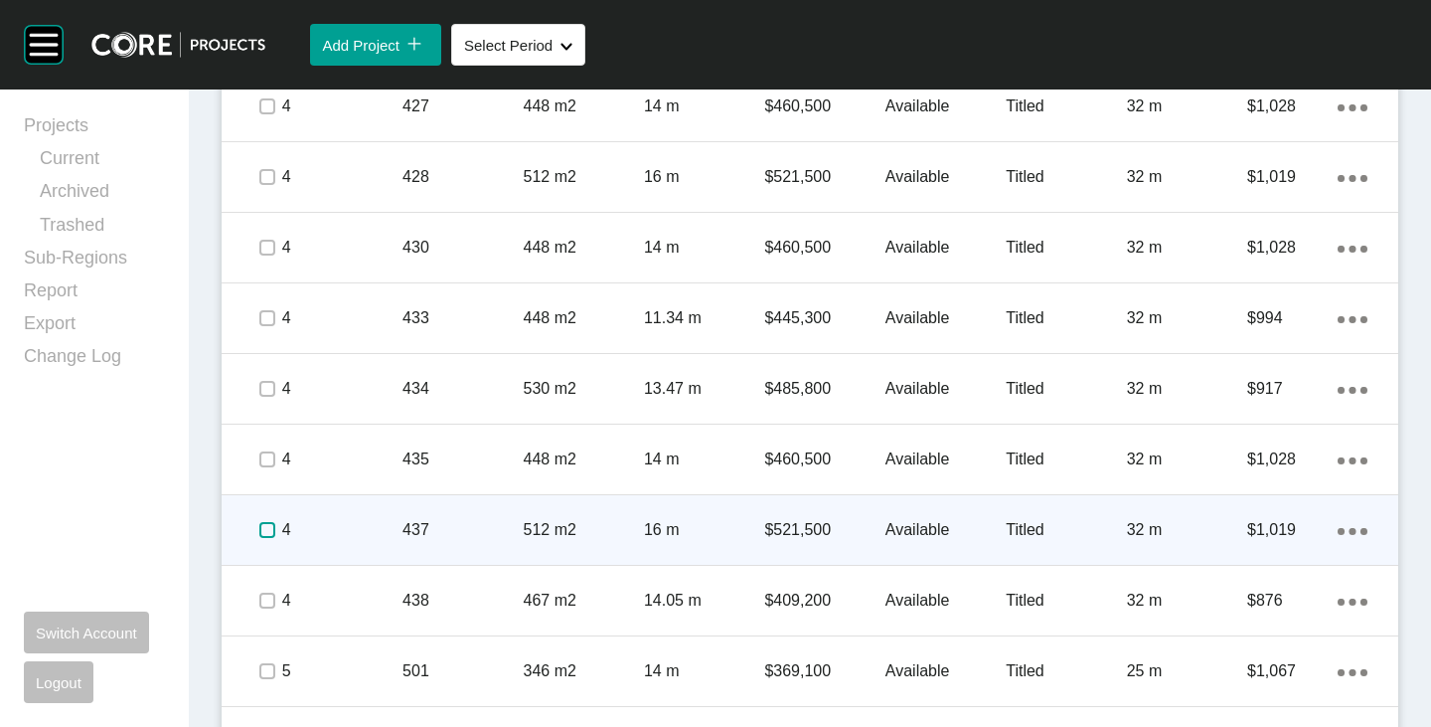
click at [259, 530] on label at bounding box center [267, 530] width 16 height 16
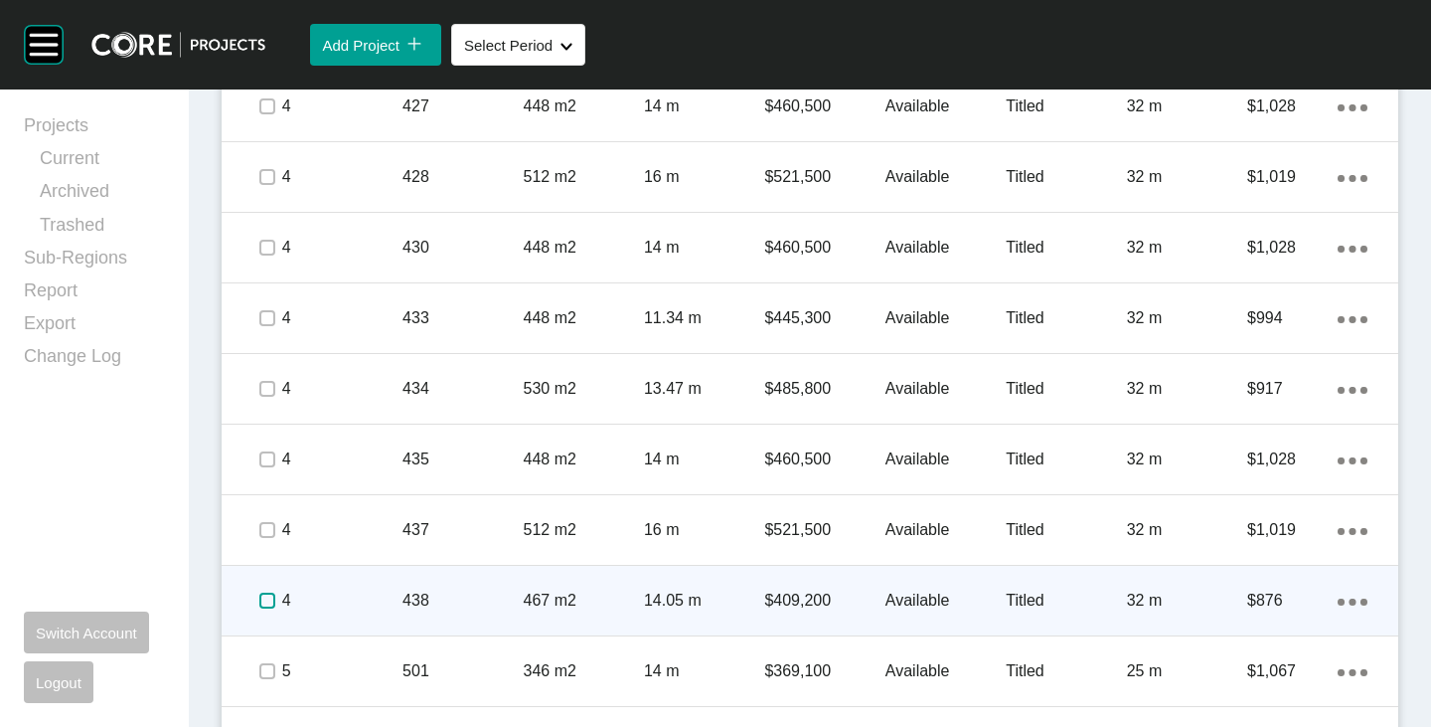
click at [259, 599] on label at bounding box center [267, 600] width 16 height 16
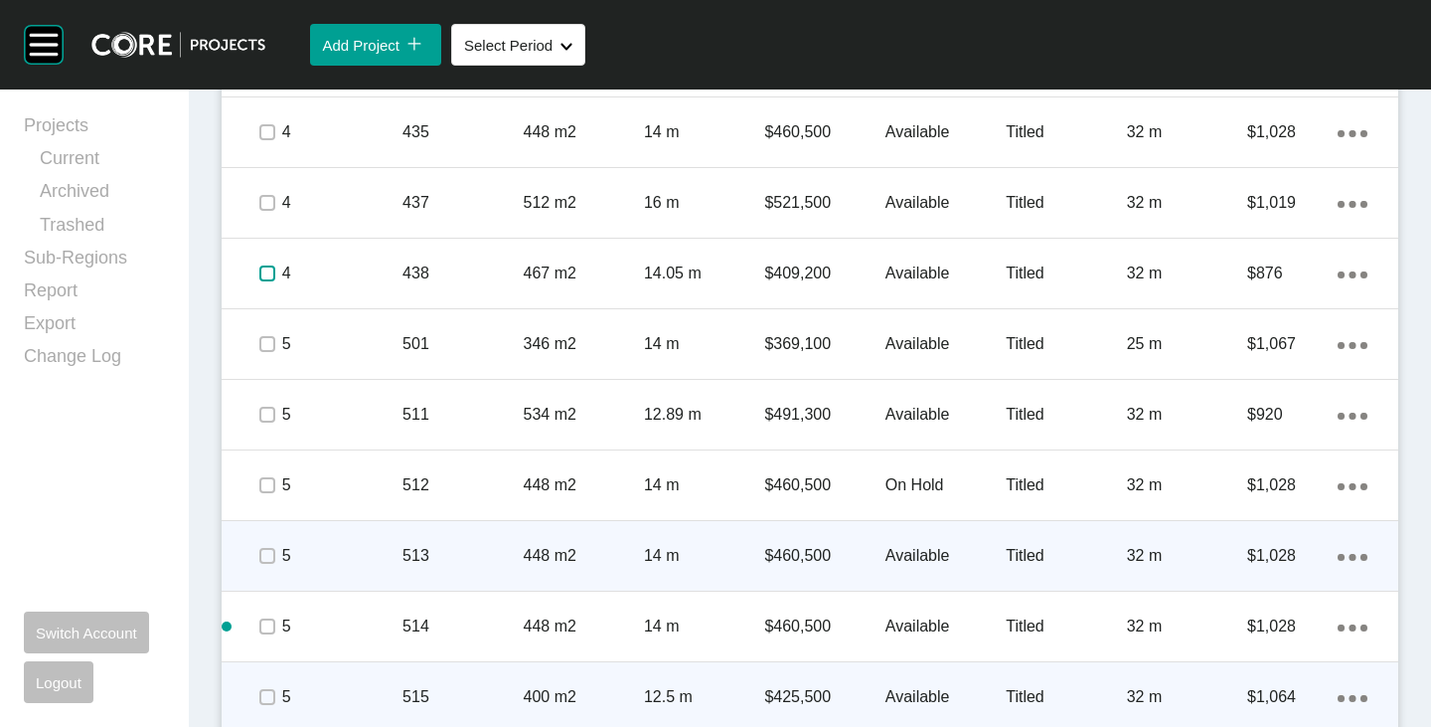
scroll to position [2547, 0]
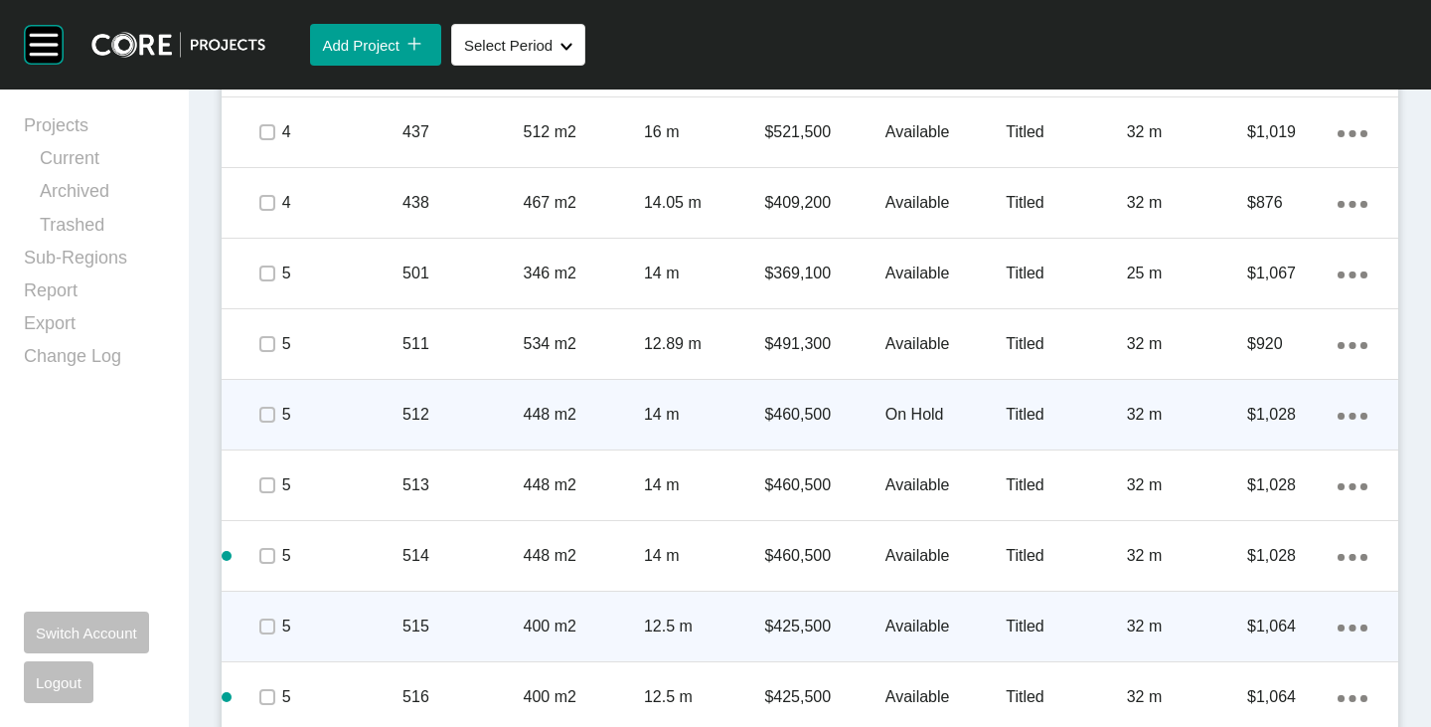
click at [915, 404] on p "On Hold" at bounding box center [946, 415] width 120 height 22
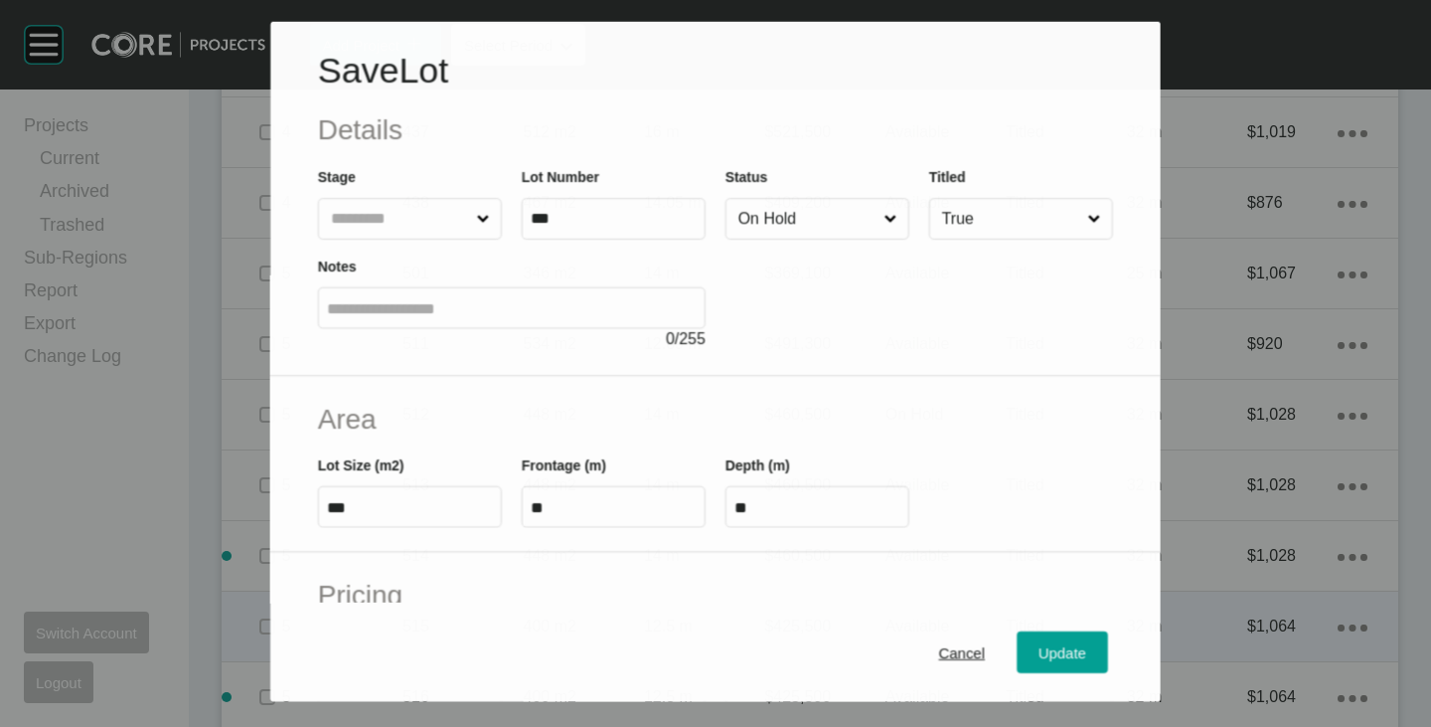
click at [746, 202] on input "On Hold" at bounding box center [808, 219] width 146 height 40
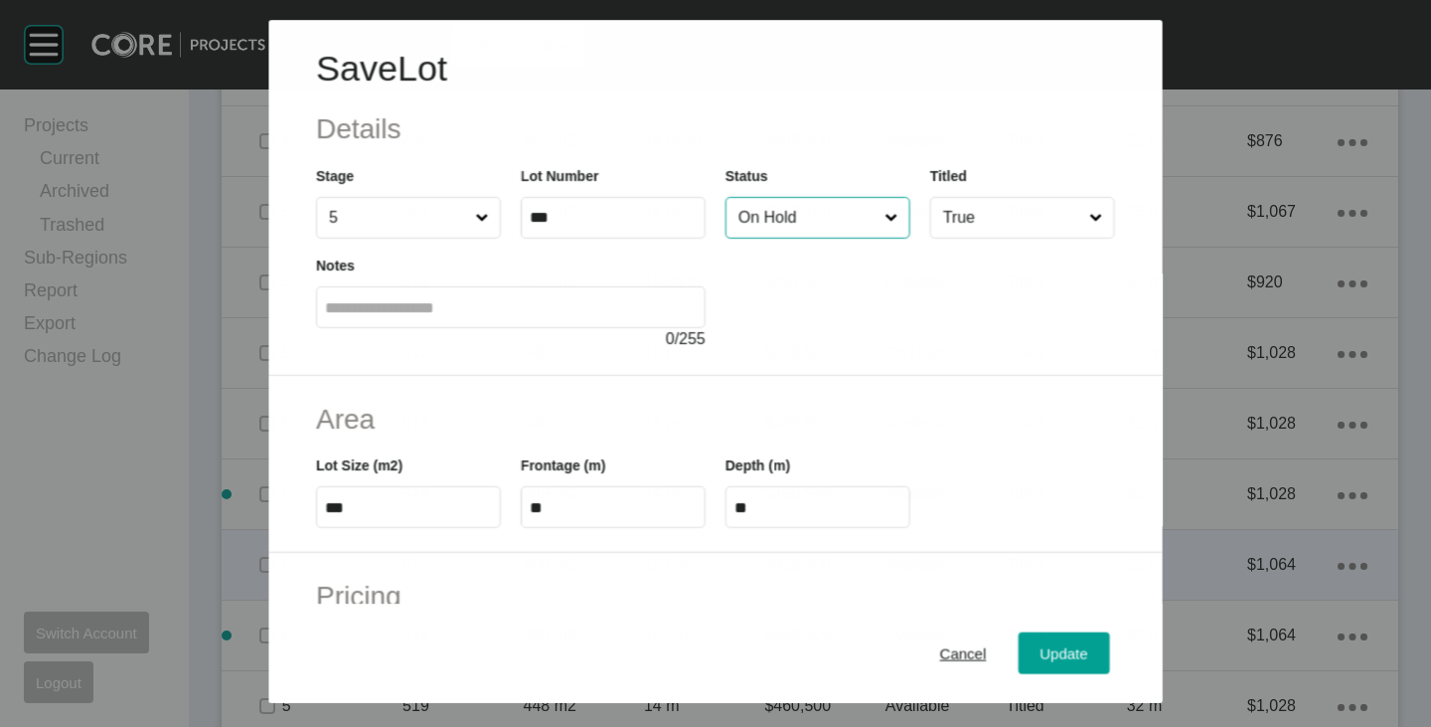
scroll to position [2485, 0]
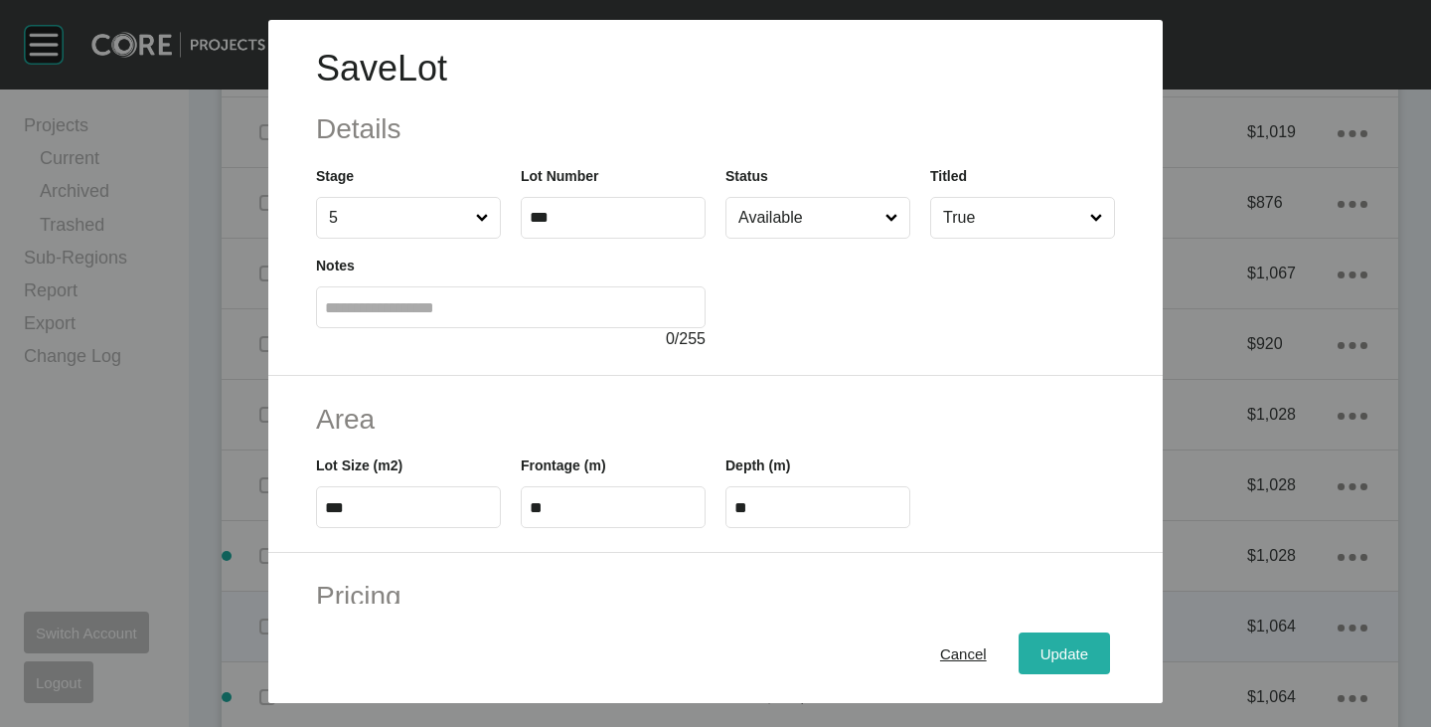
click at [1057, 640] on div "Update" at bounding box center [1065, 653] width 58 height 27
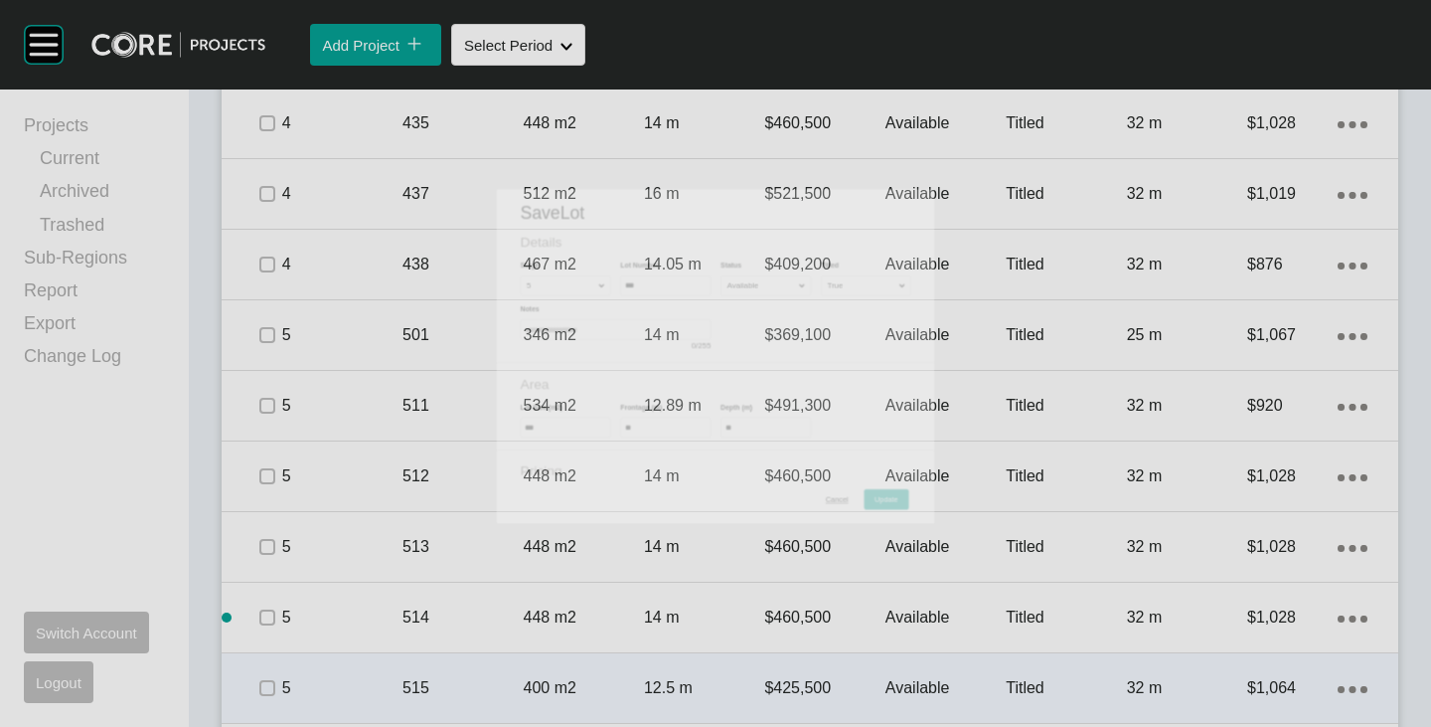
scroll to position [2547, 0]
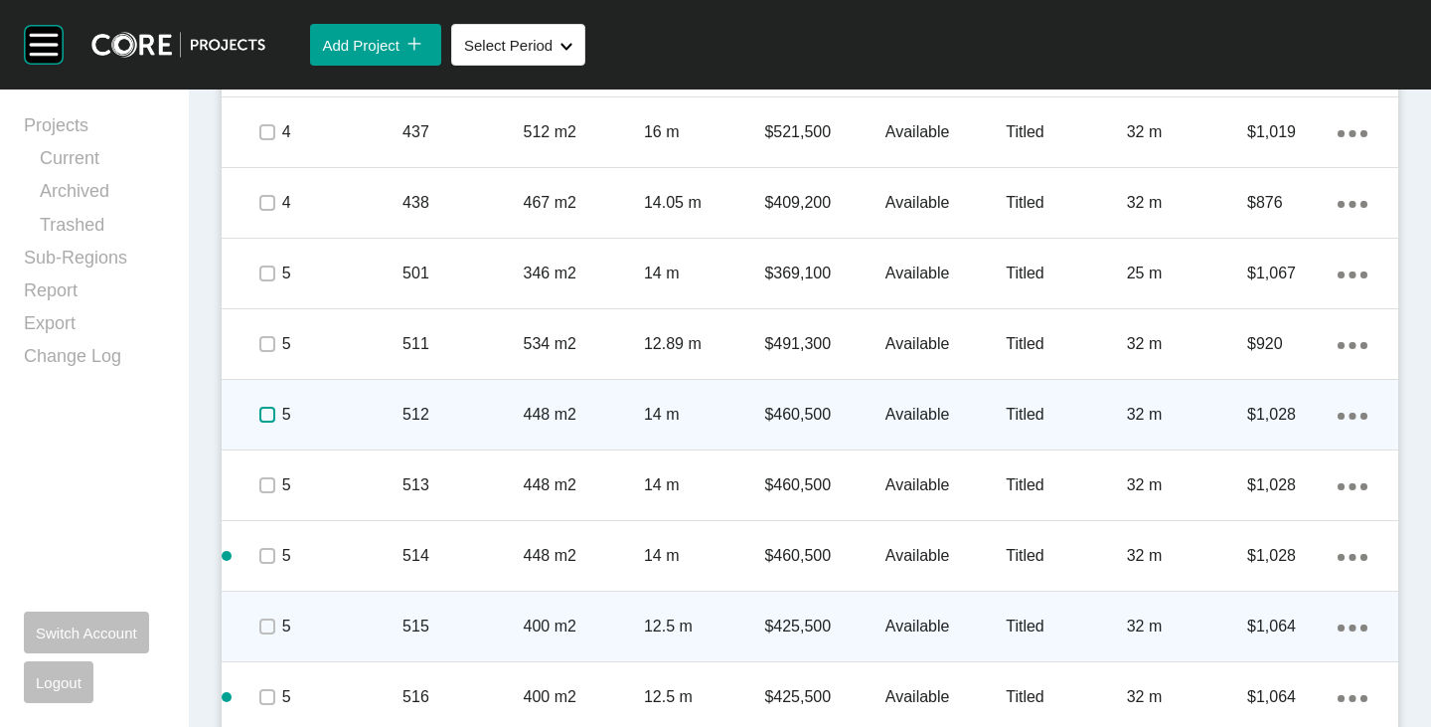
click at [262, 414] on label at bounding box center [267, 415] width 16 height 16
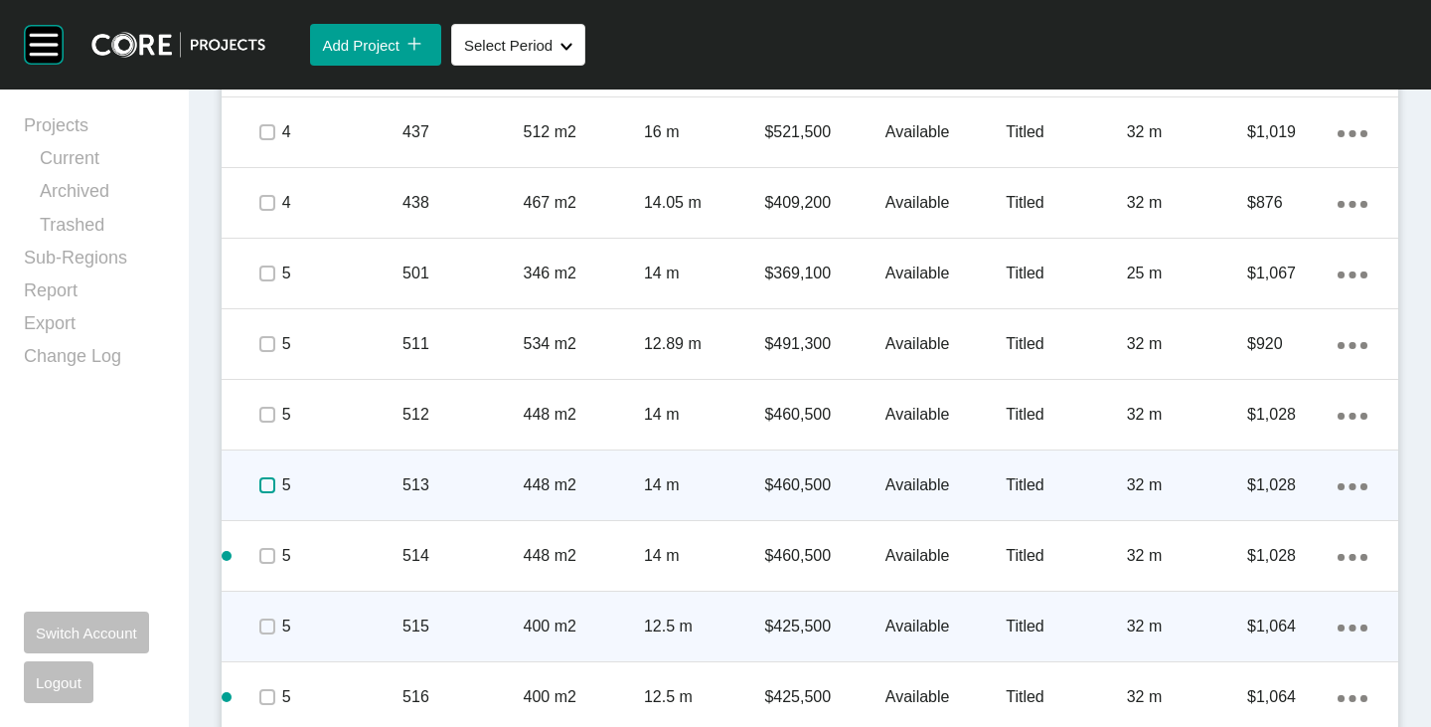
click at [266, 479] on label at bounding box center [267, 485] width 16 height 16
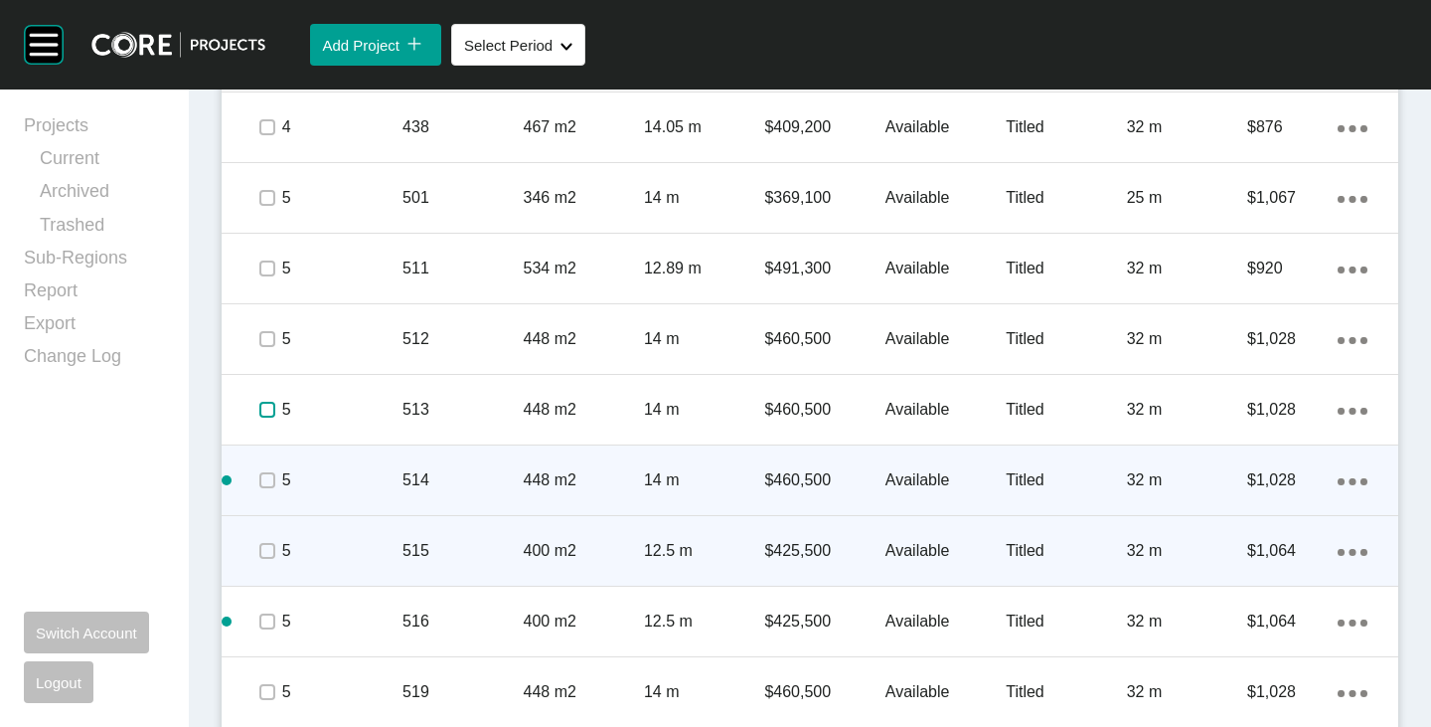
scroll to position [2646, 0]
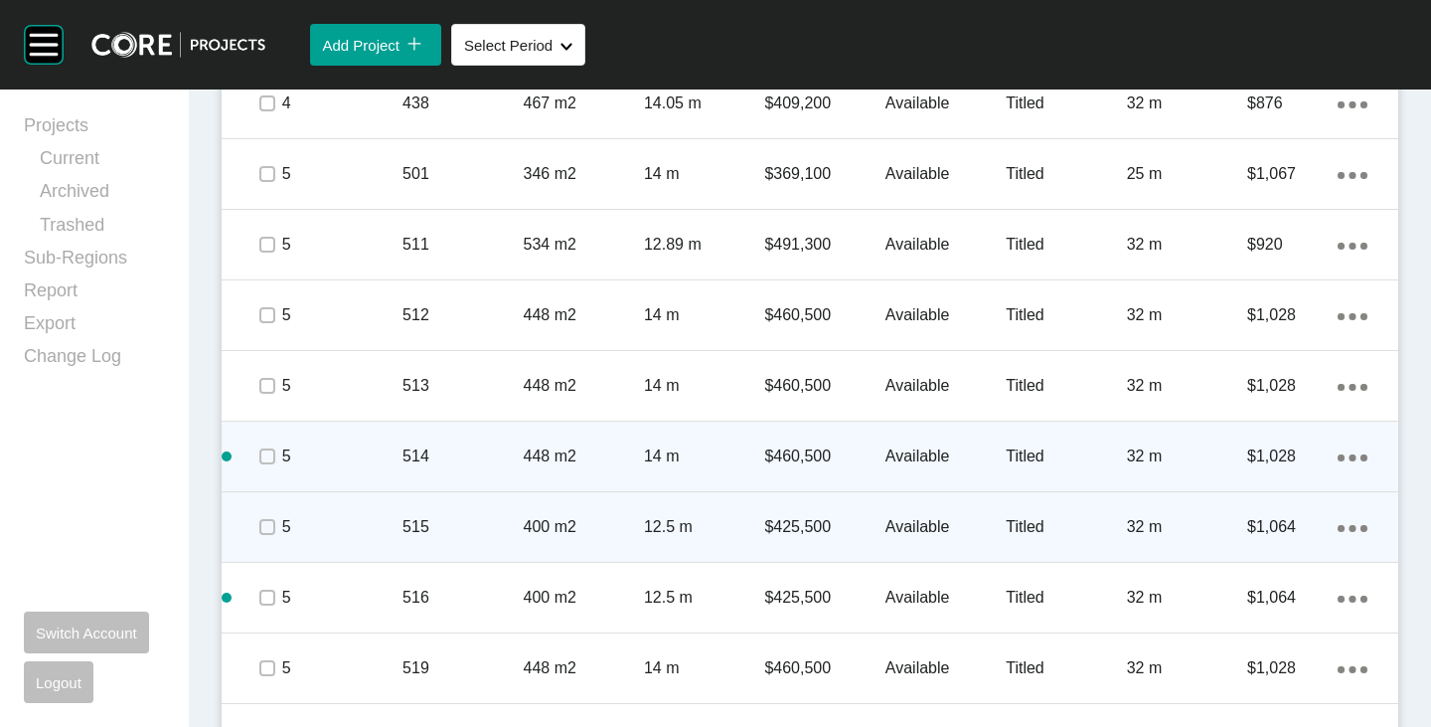
click at [254, 468] on span at bounding box center [266, 456] width 30 height 30
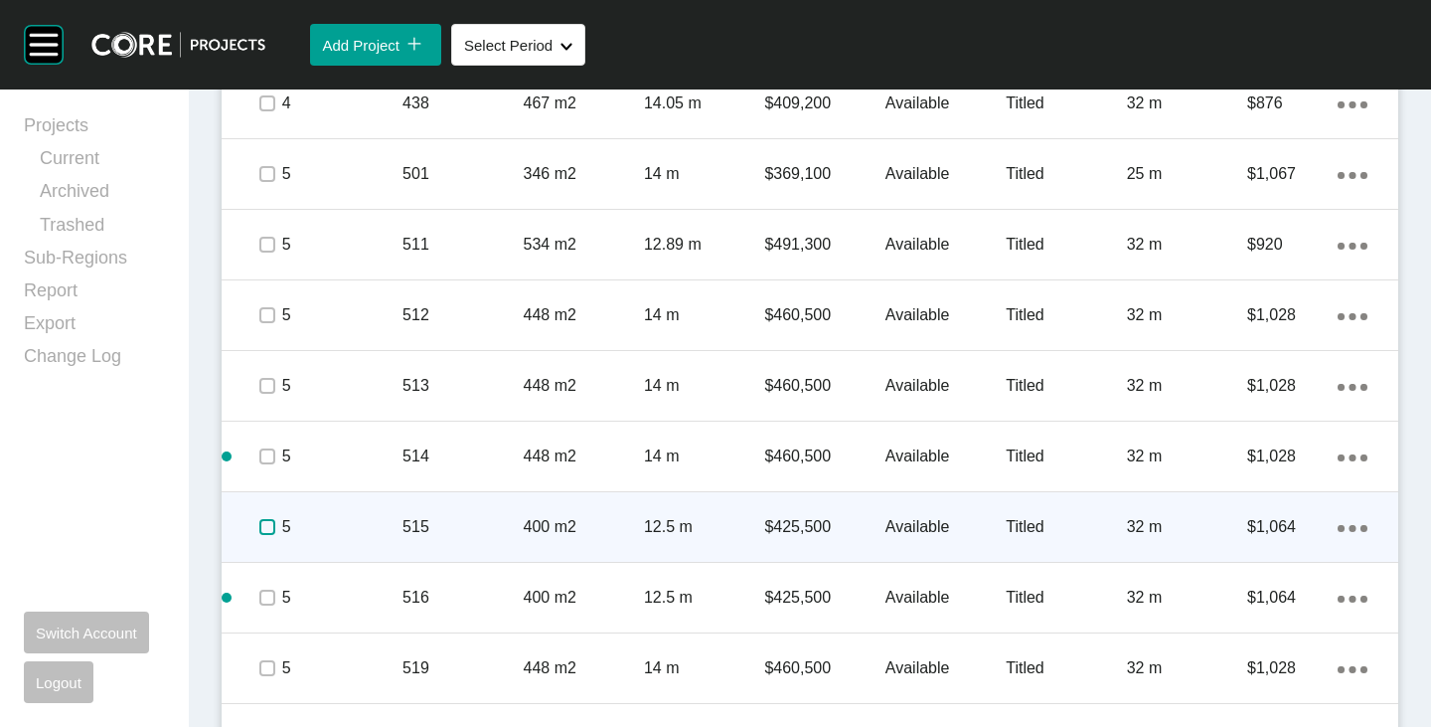
click at [259, 535] on label at bounding box center [267, 527] width 16 height 16
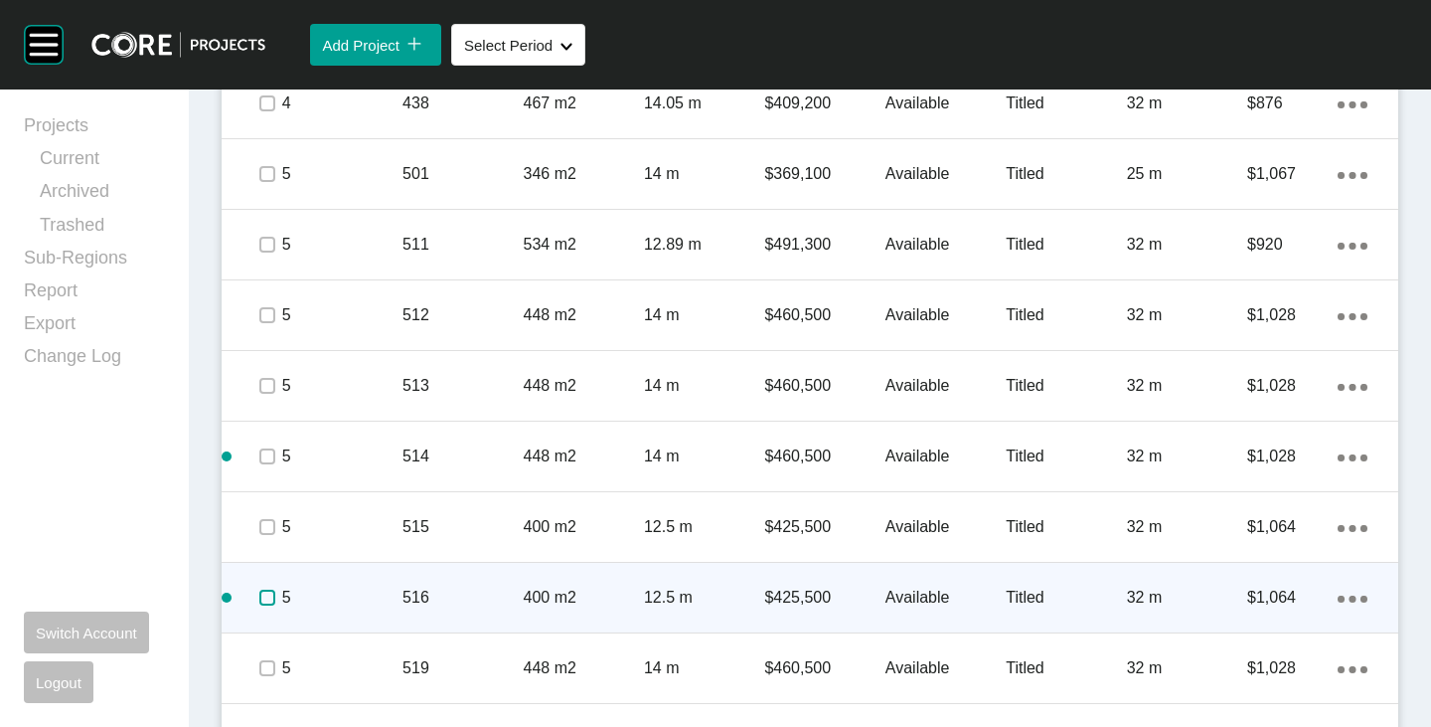
click at [264, 596] on label at bounding box center [267, 597] width 16 height 16
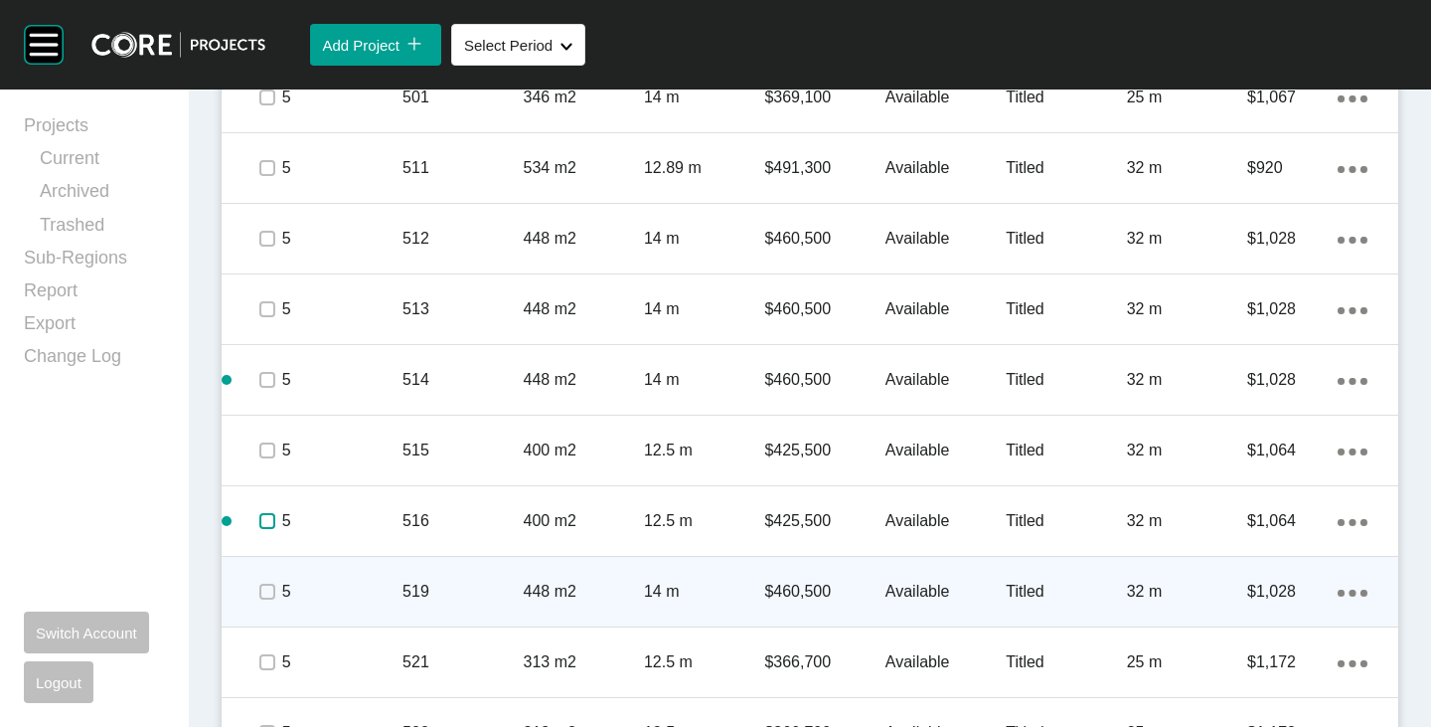
scroll to position [2746, 0]
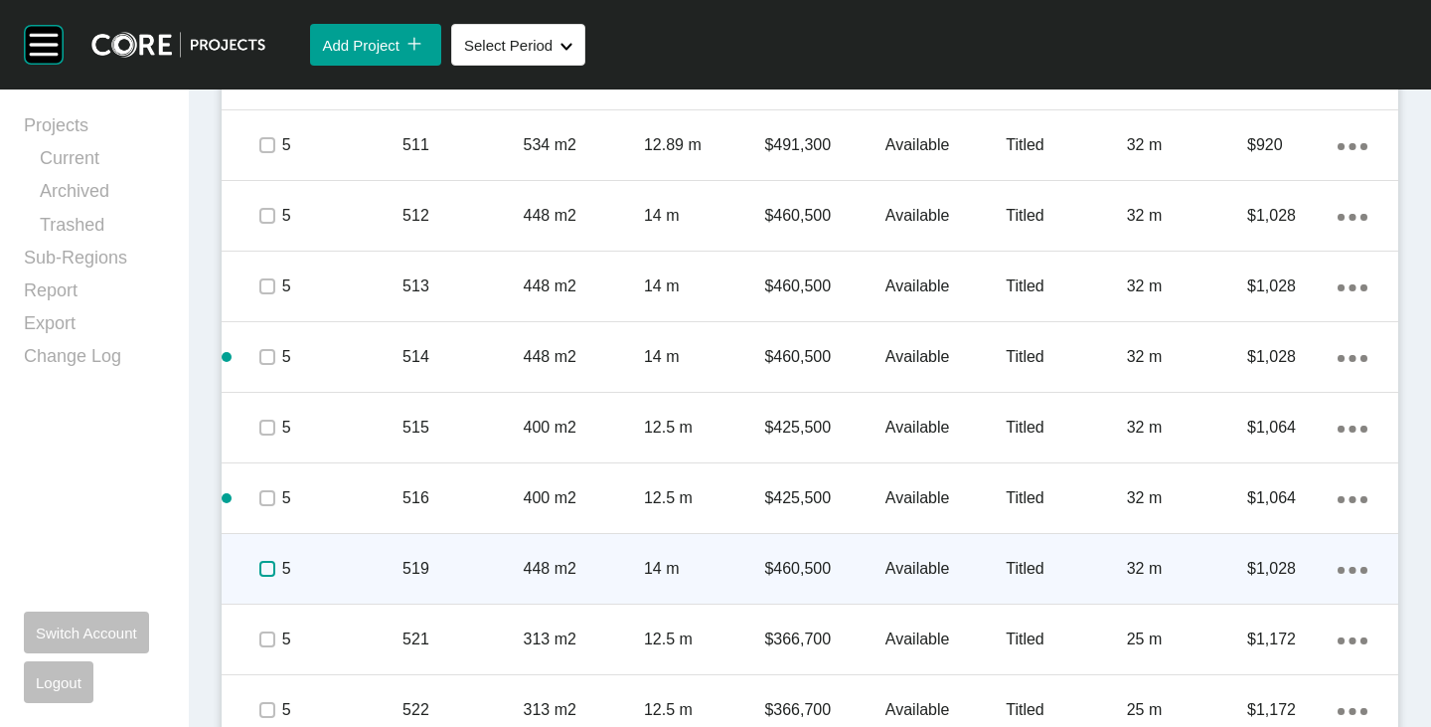
click at [261, 568] on label at bounding box center [267, 569] width 16 height 16
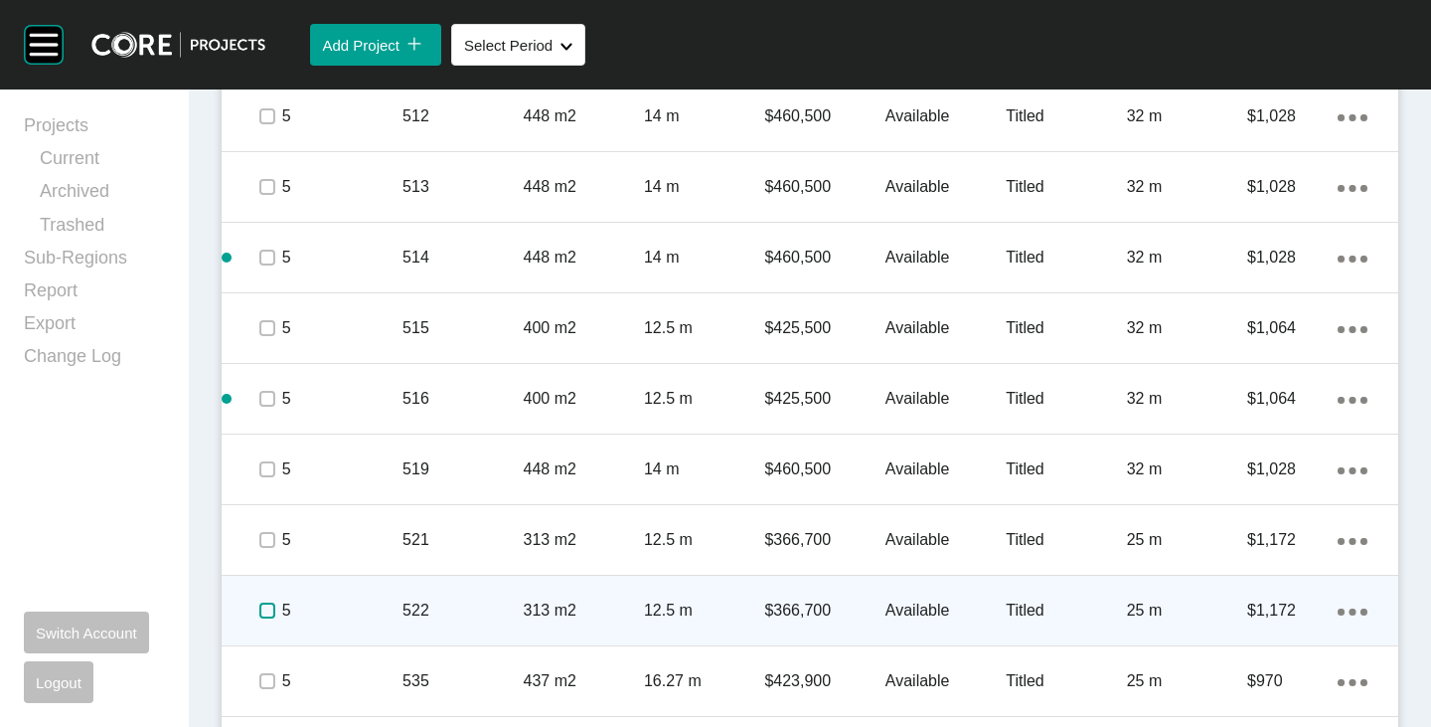
click at [264, 604] on label at bounding box center [267, 610] width 16 height 16
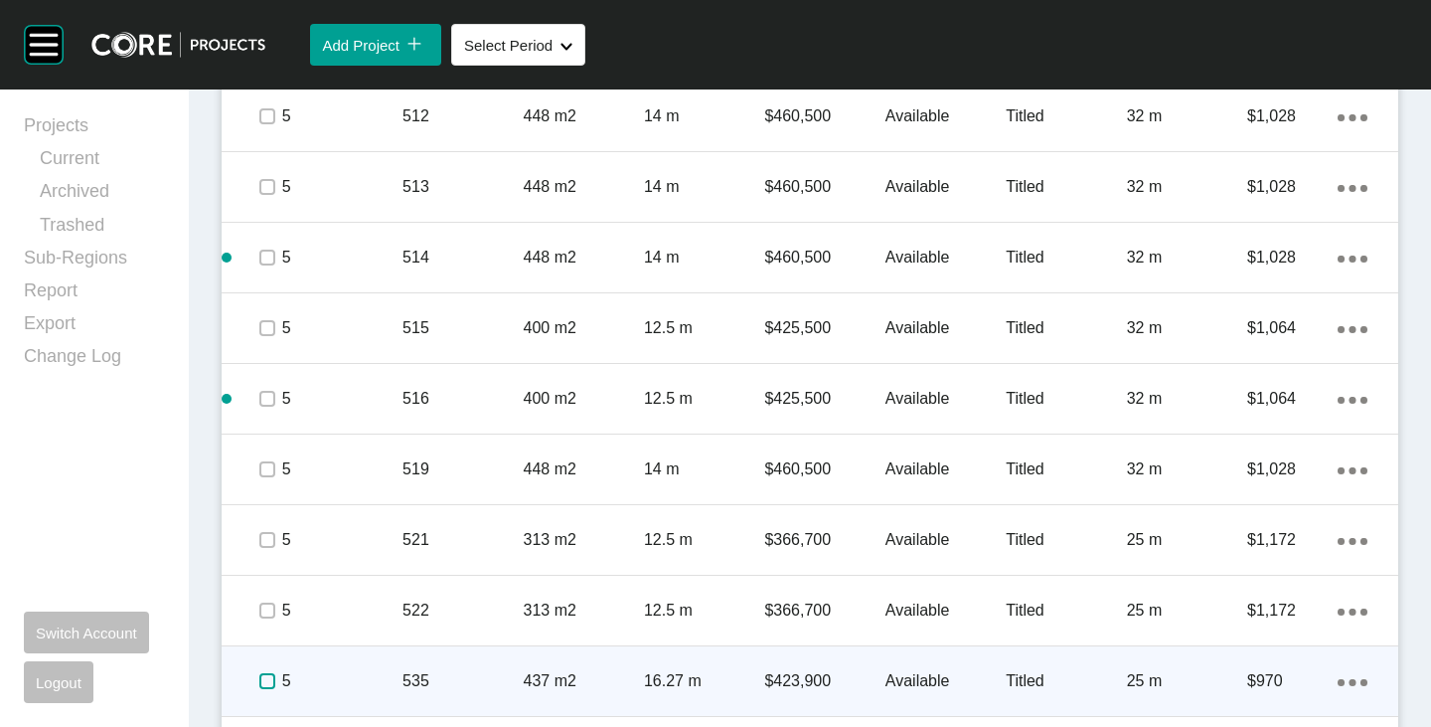
click at [267, 680] on label at bounding box center [267, 681] width 16 height 16
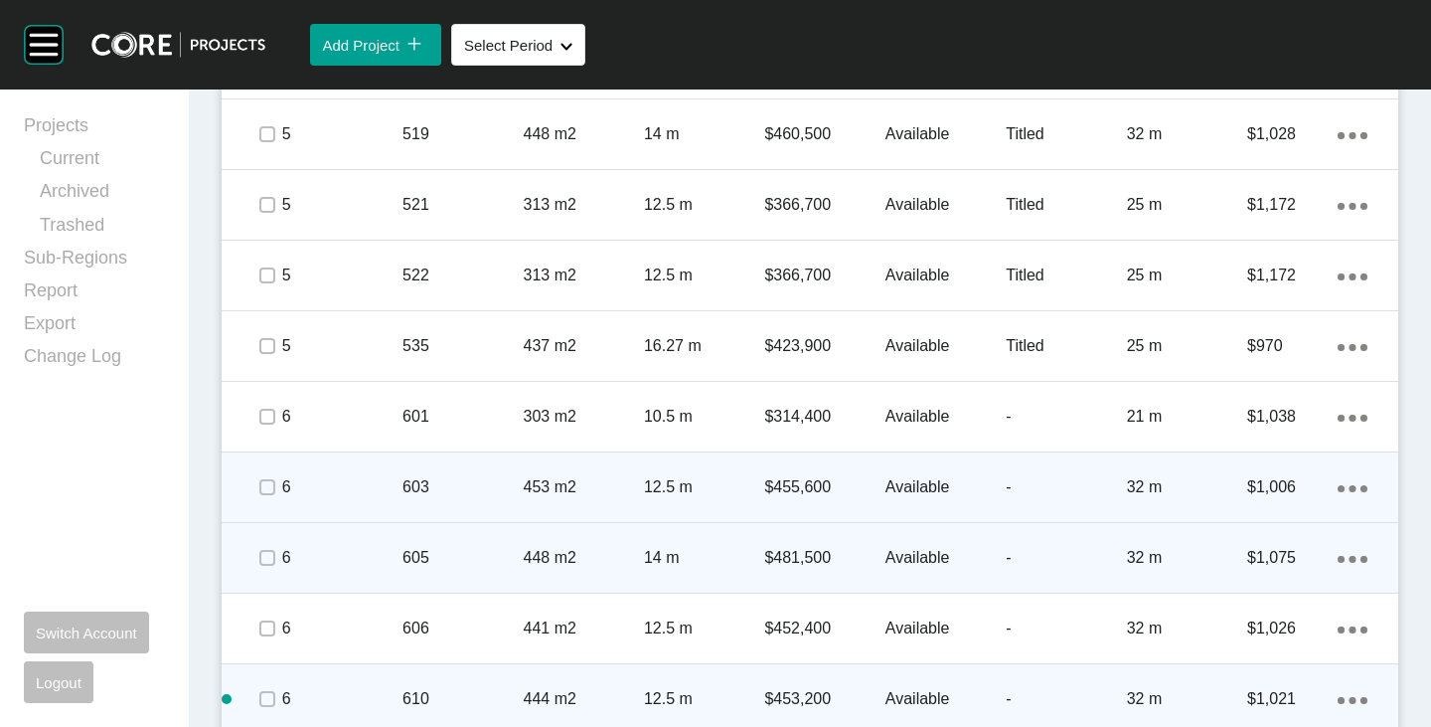
scroll to position [3243, 0]
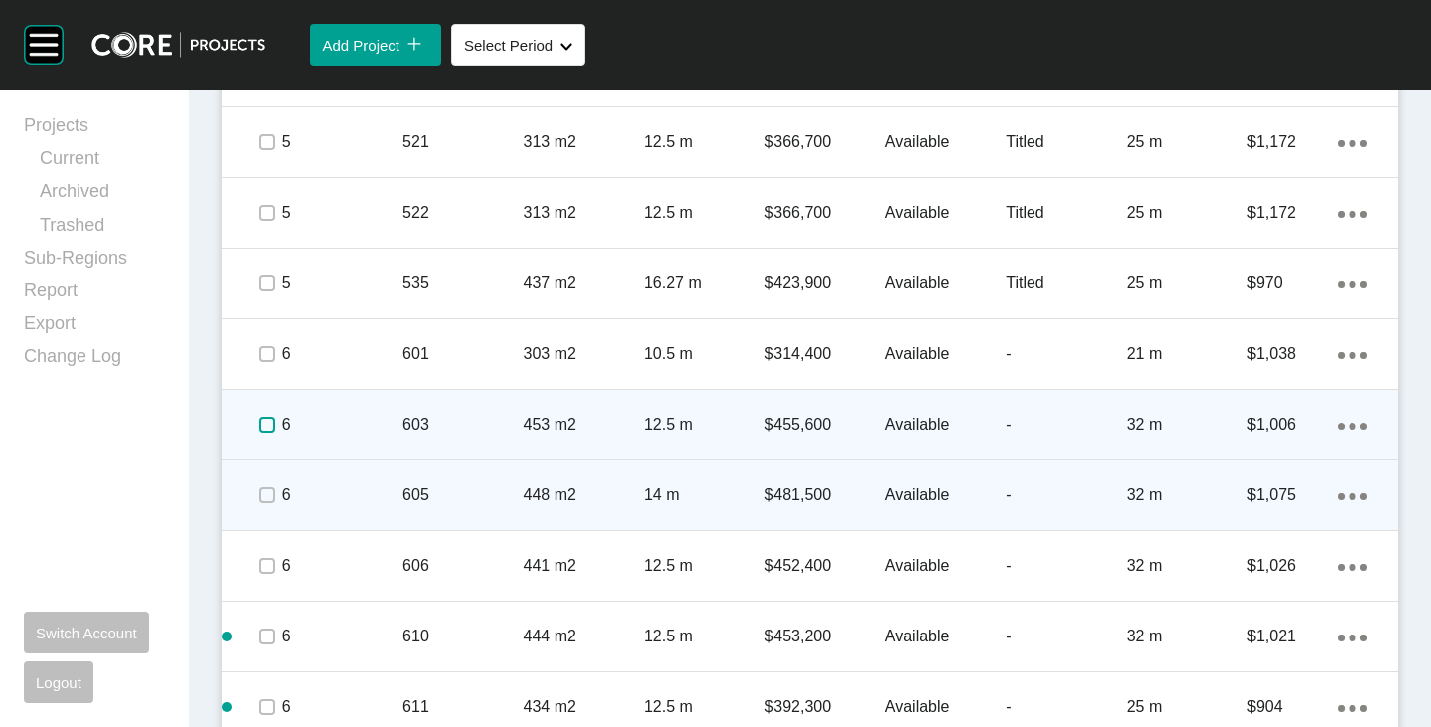
drag, startPoint x: 261, startPoint y: 421, endPoint x: 262, endPoint y: 492, distance: 70.6
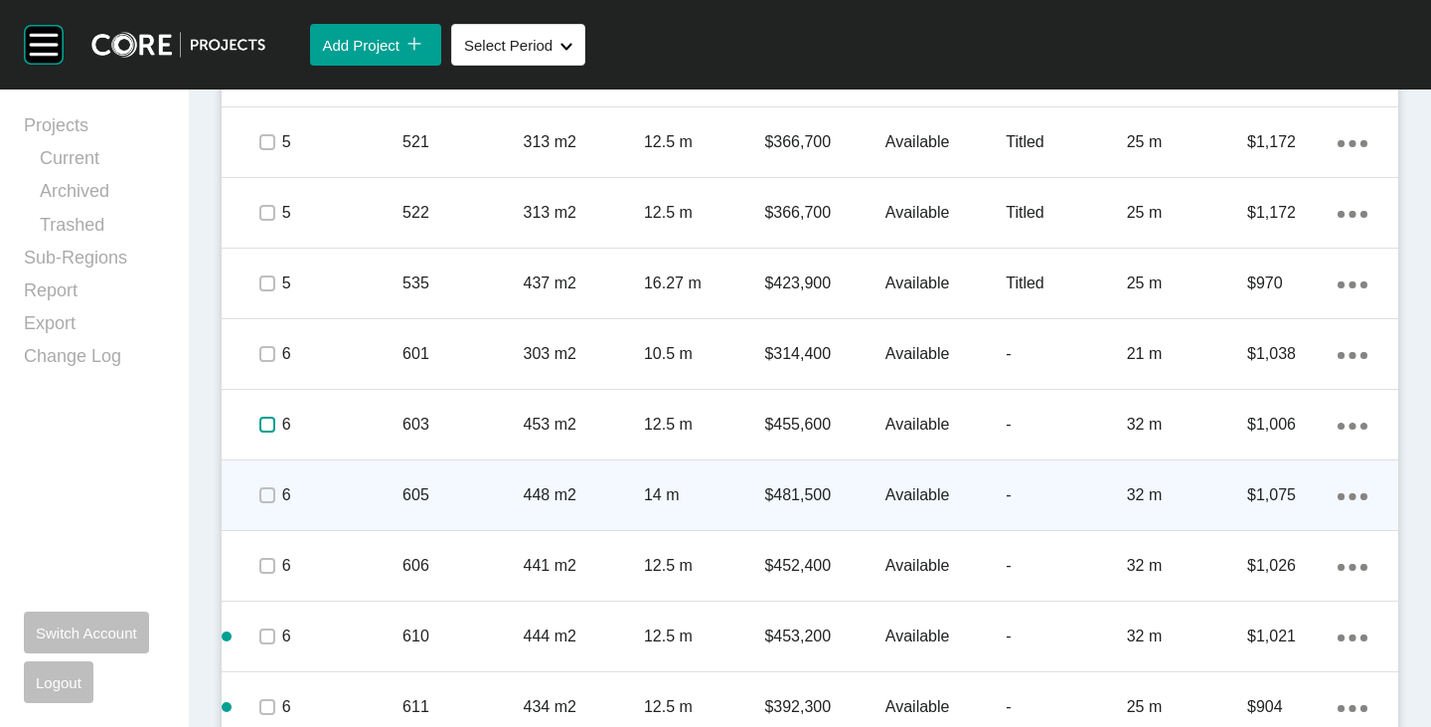
click at [261, 421] on label at bounding box center [267, 425] width 16 height 16
click at [265, 505] on span at bounding box center [266, 495] width 30 height 30
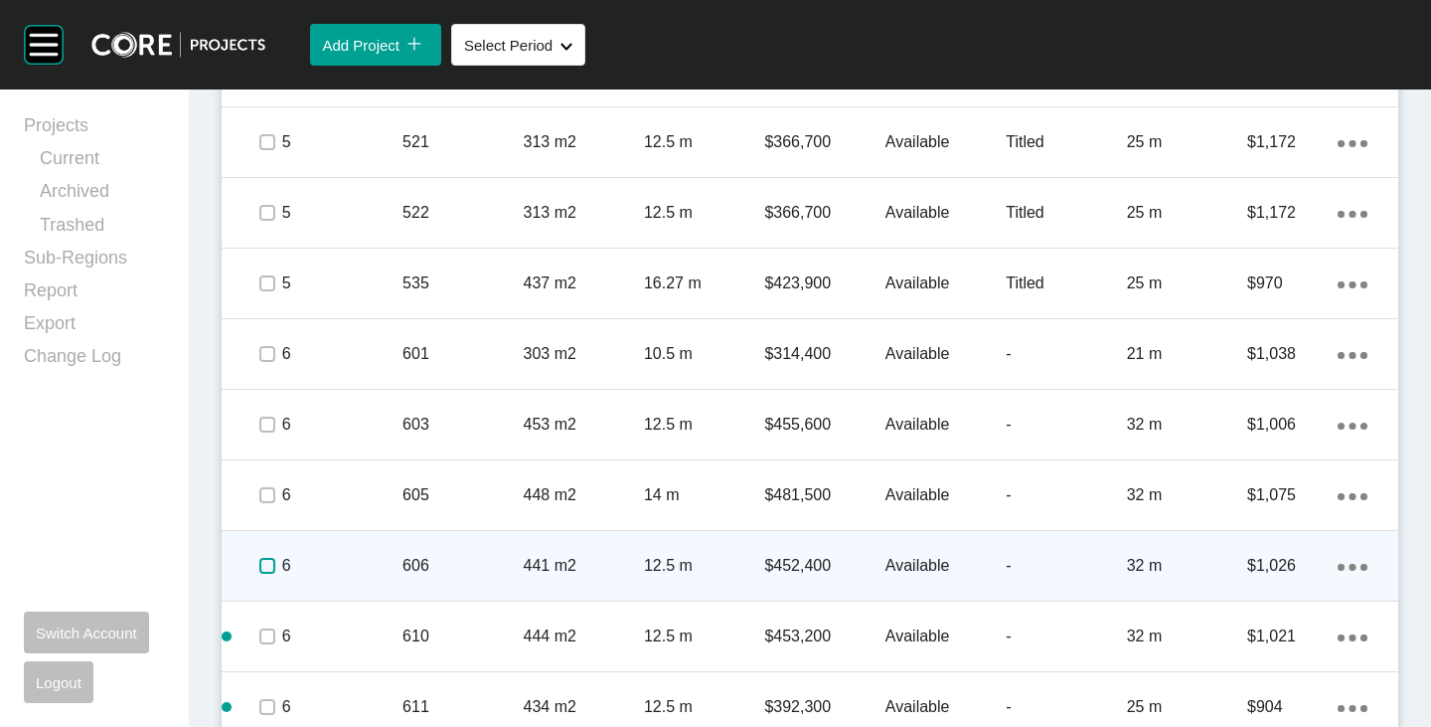
click at [260, 565] on label at bounding box center [267, 566] width 16 height 16
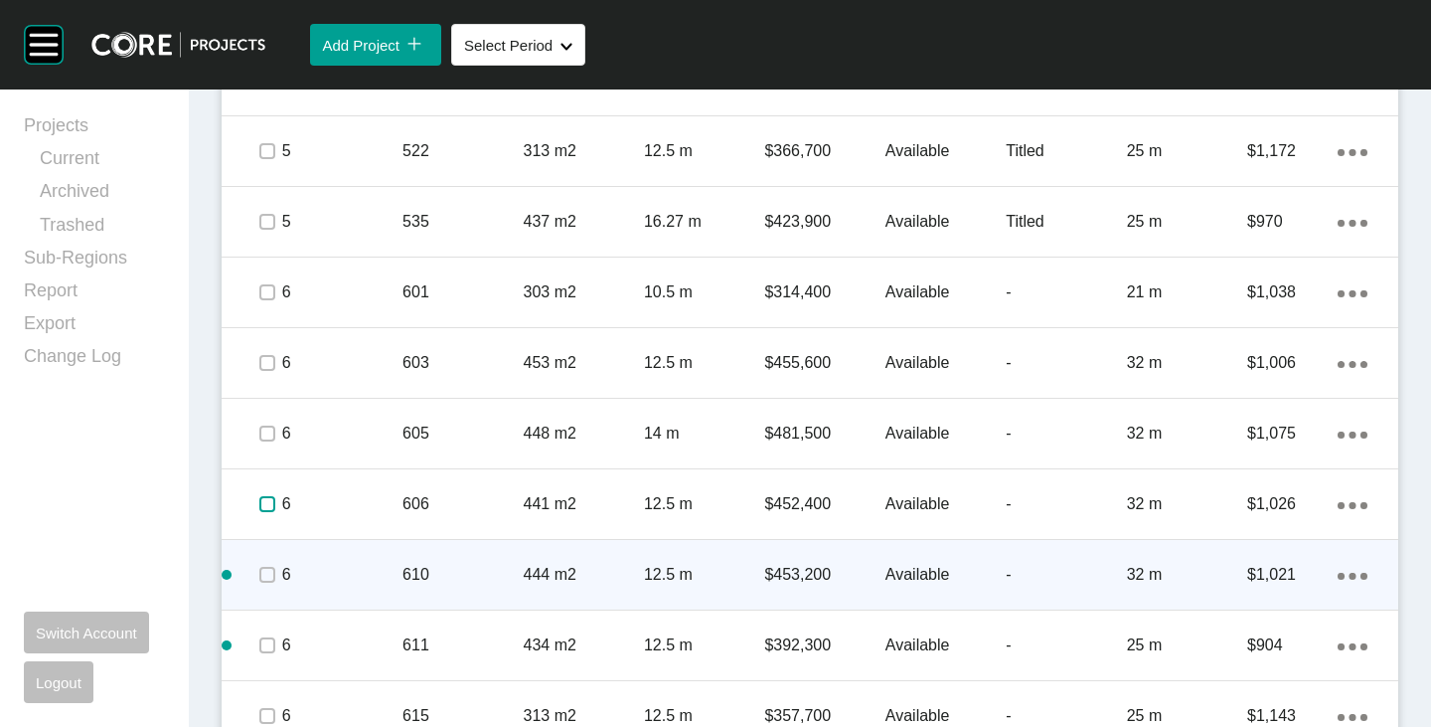
scroll to position [3342, 0]
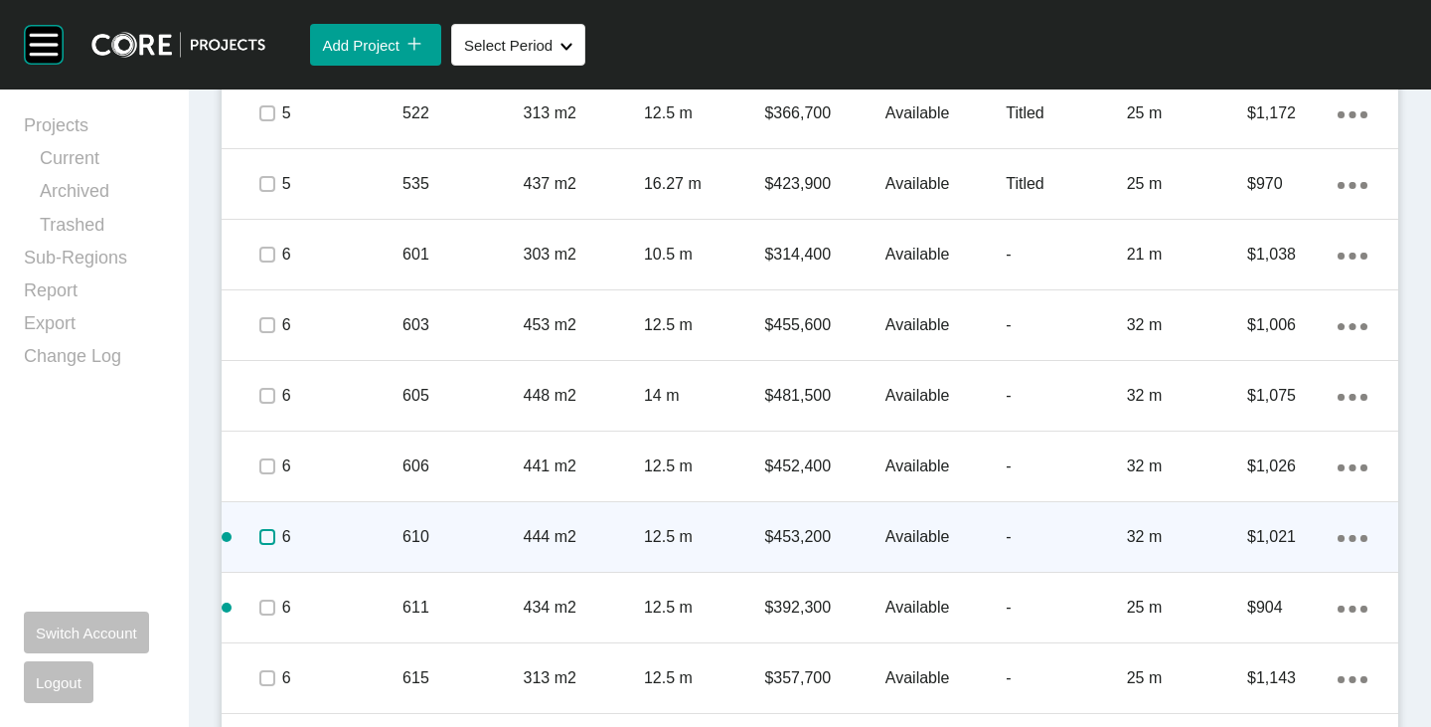
click at [259, 540] on label at bounding box center [267, 537] width 16 height 16
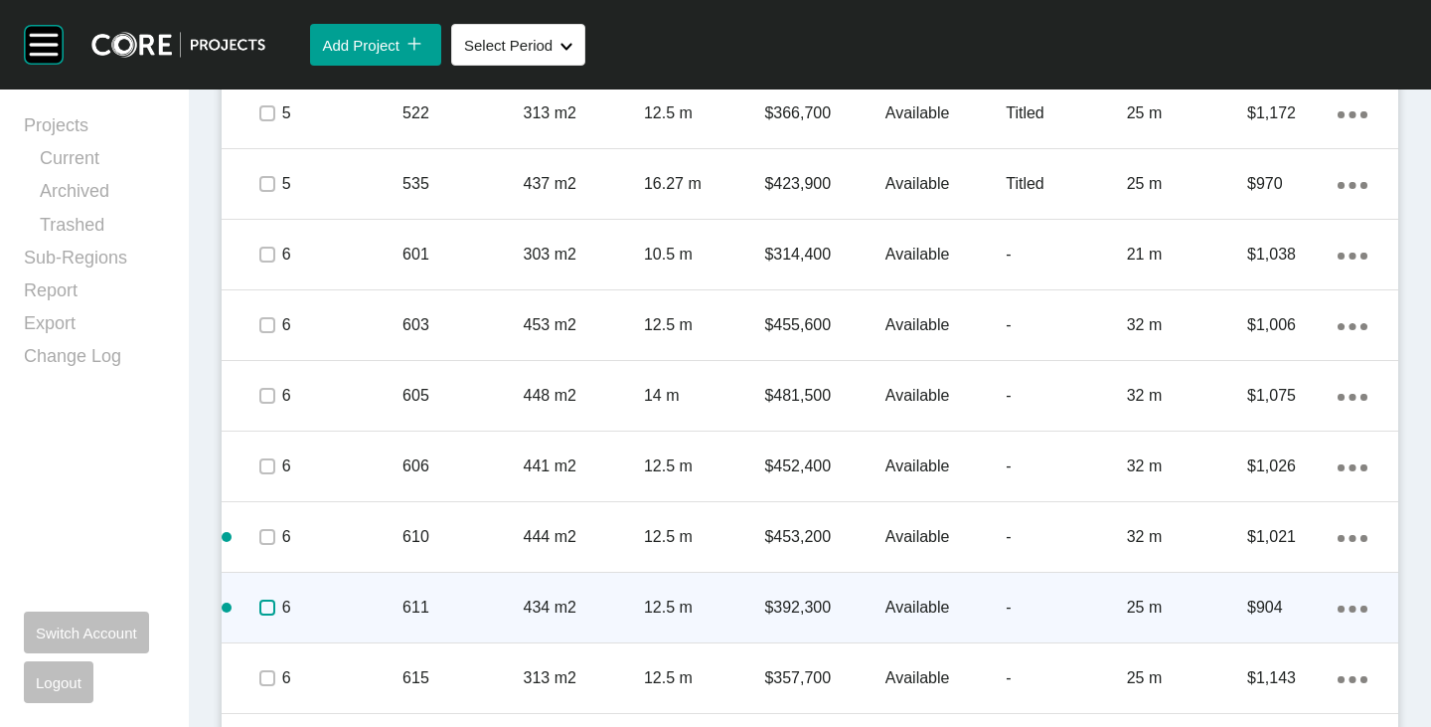
click at [260, 599] on label at bounding box center [267, 607] width 16 height 16
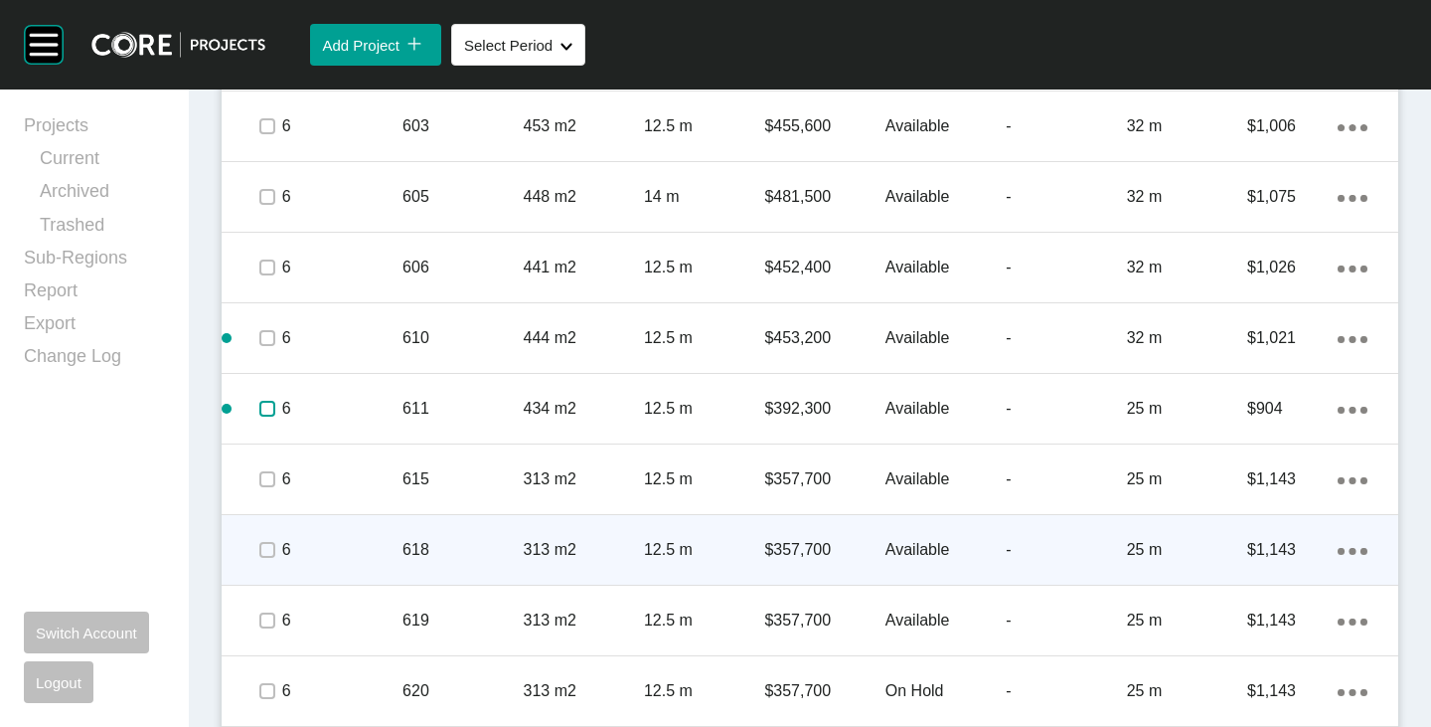
scroll to position [3640, 0]
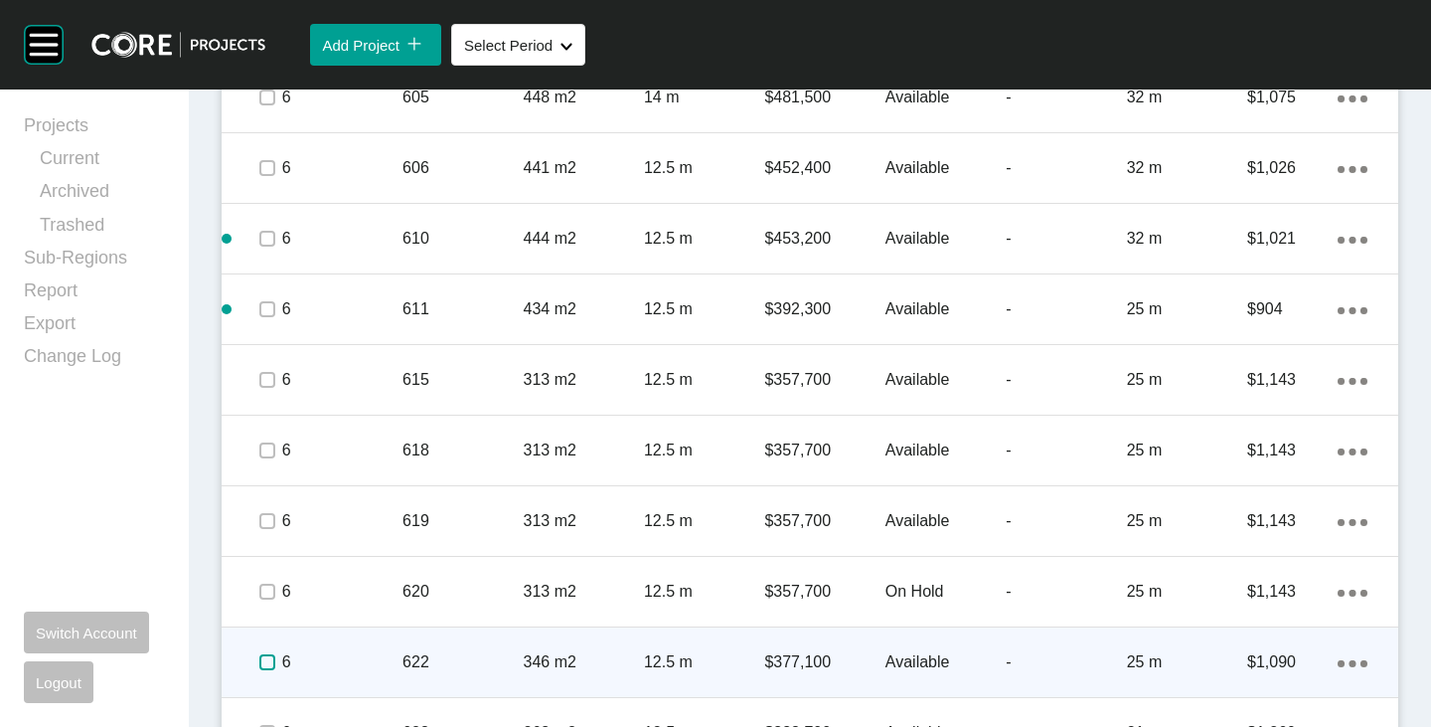
click at [259, 661] on label at bounding box center [267, 662] width 16 height 16
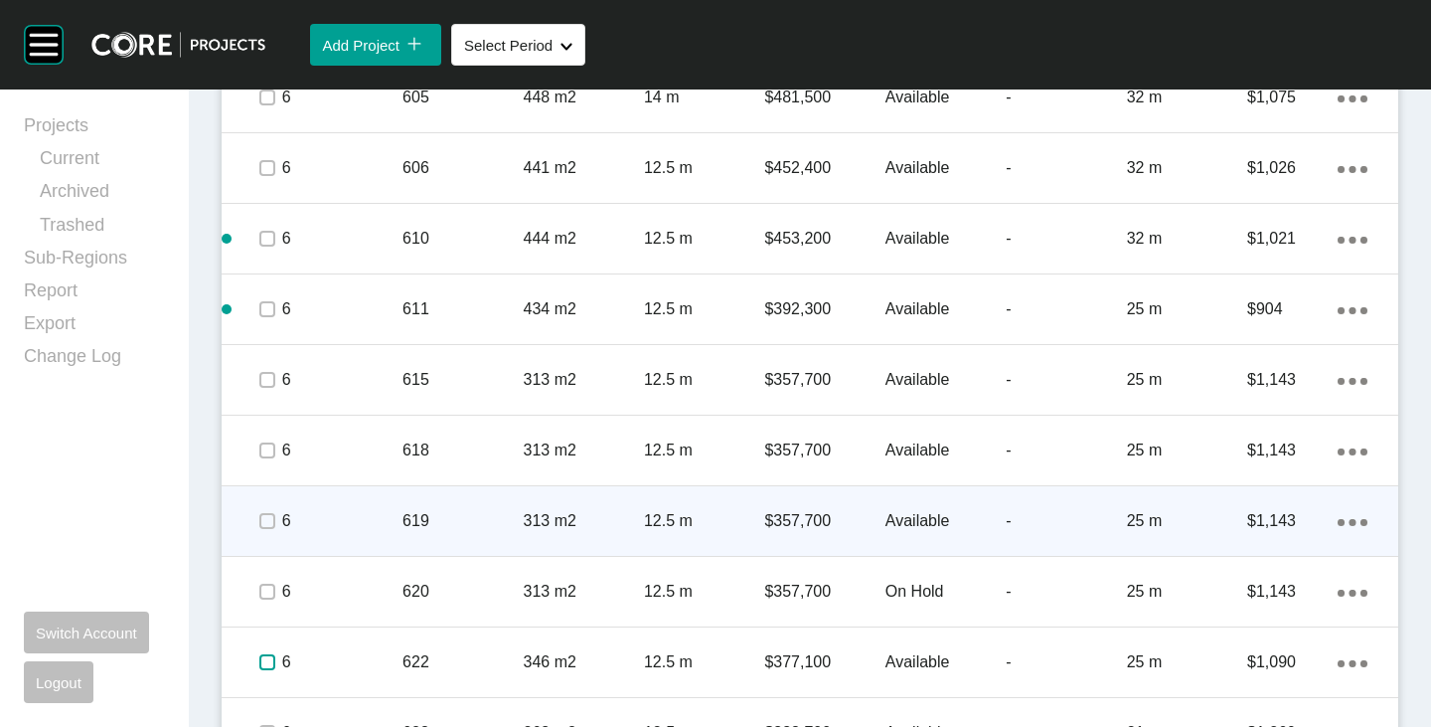
scroll to position [3839, 0]
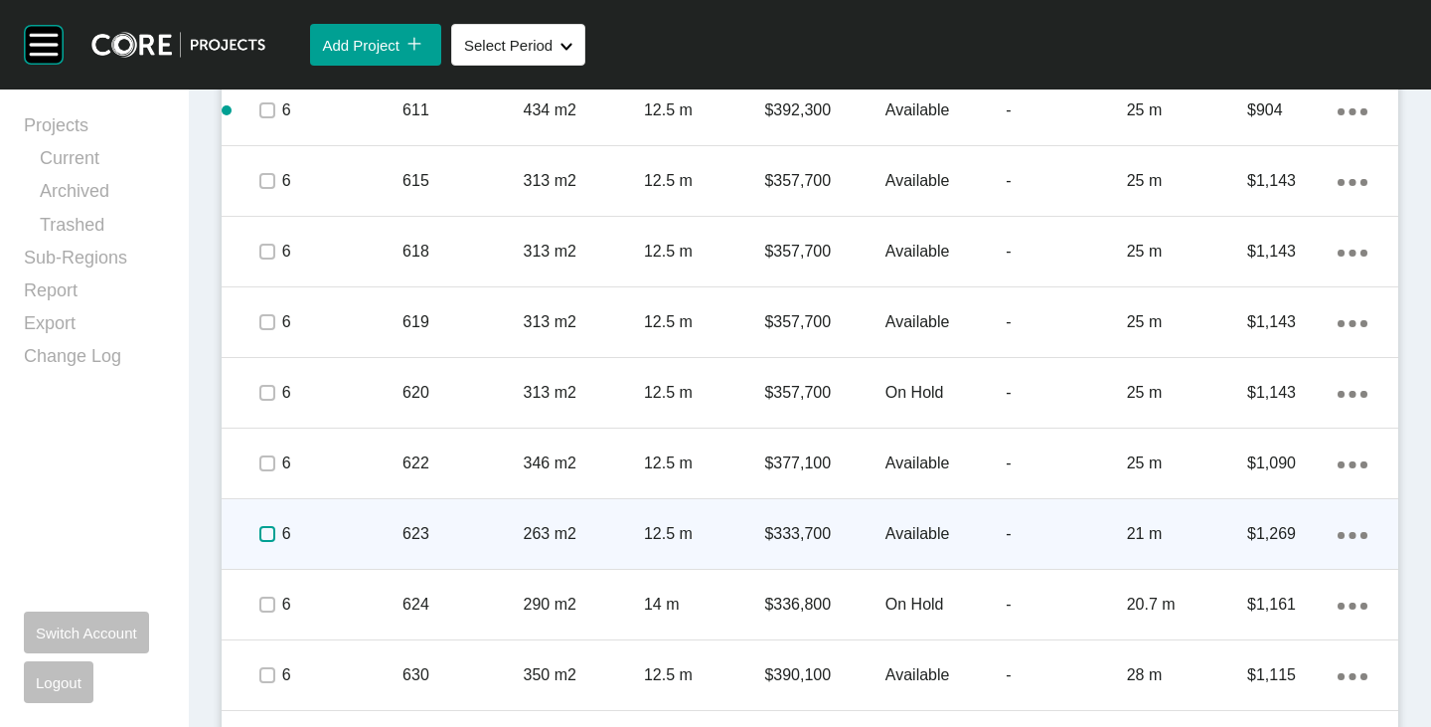
click at [265, 535] on label at bounding box center [267, 534] width 16 height 16
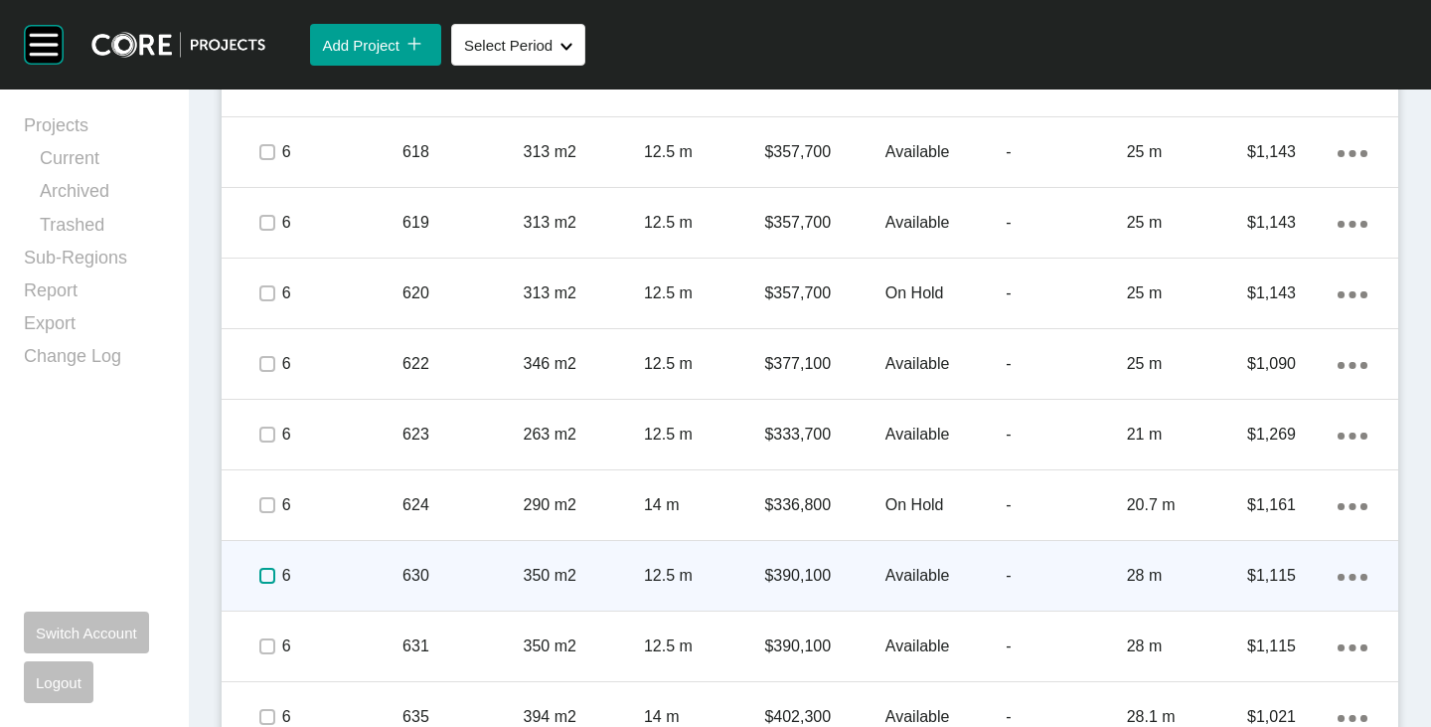
click at [264, 573] on label at bounding box center [267, 576] width 16 height 16
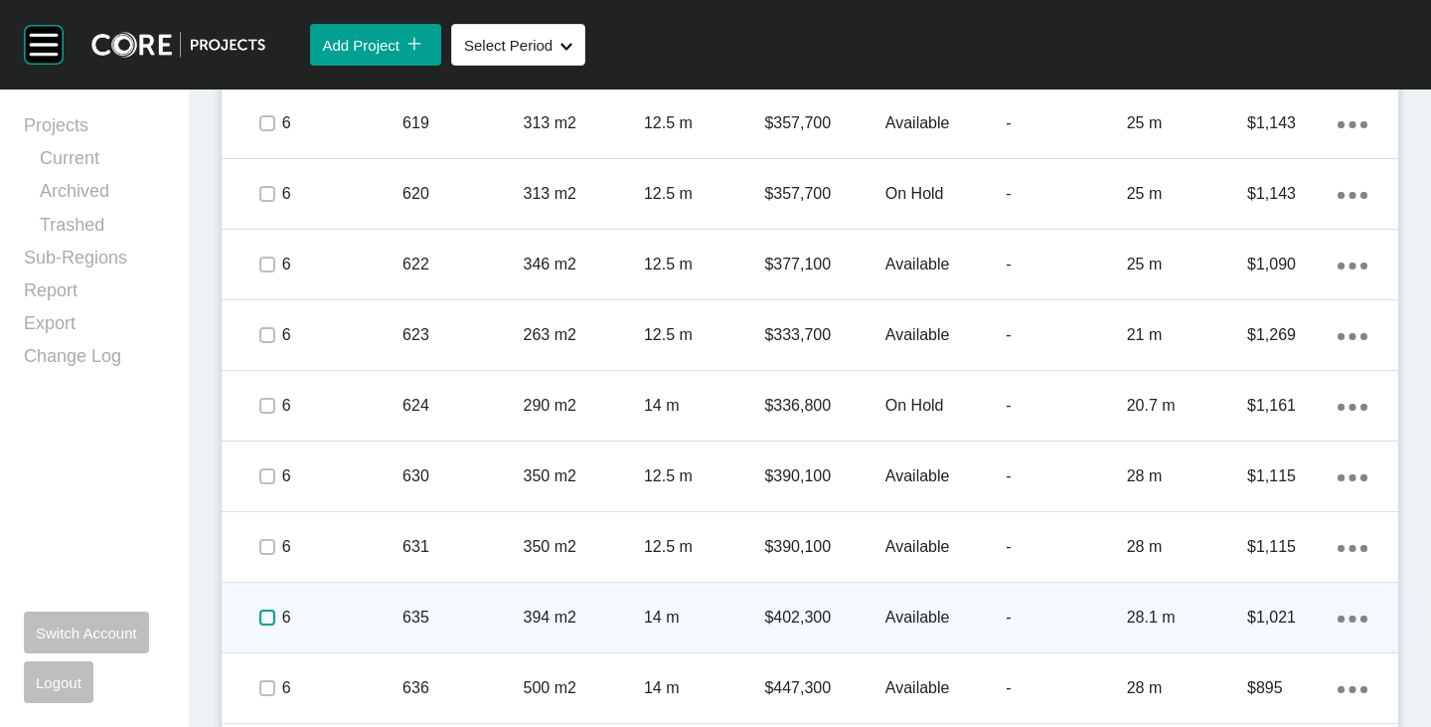
click at [267, 615] on label at bounding box center [267, 617] width 16 height 16
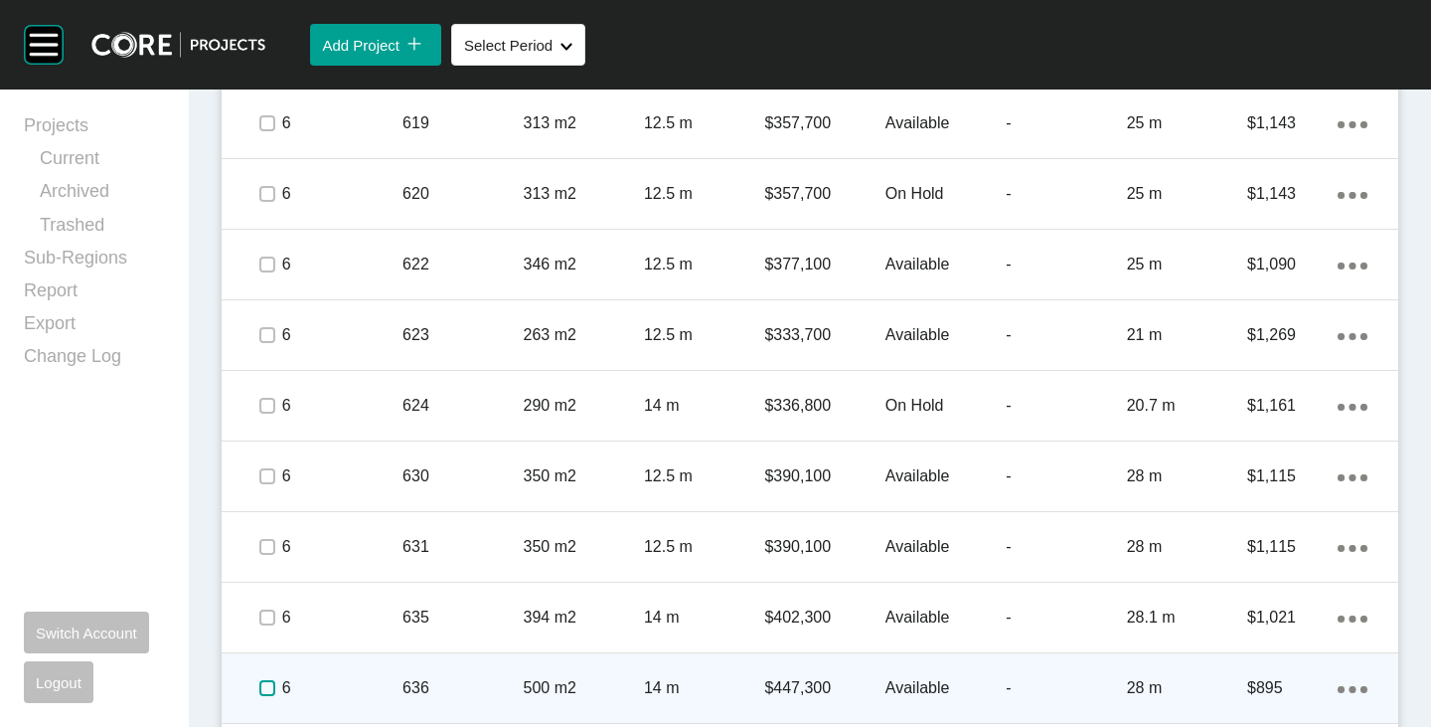
click at [263, 690] on label at bounding box center [267, 688] width 16 height 16
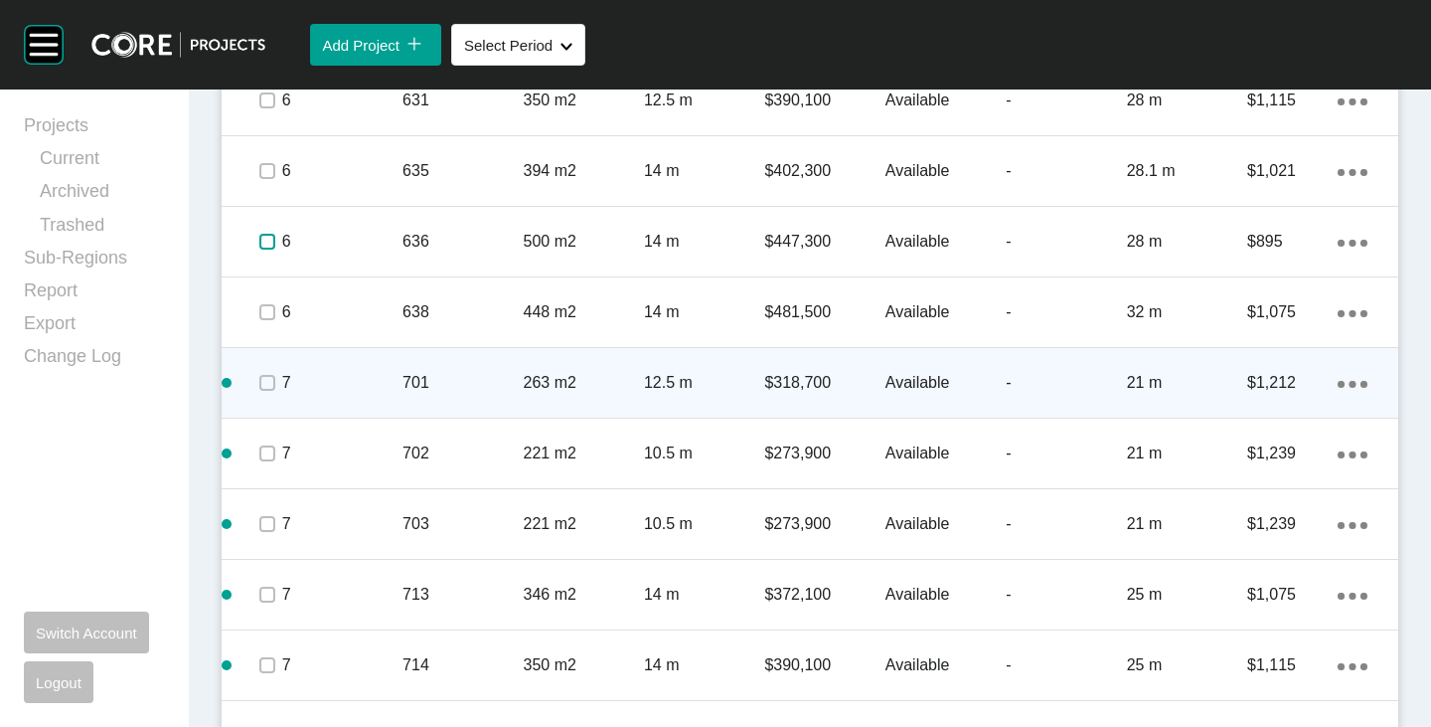
scroll to position [4535, 0]
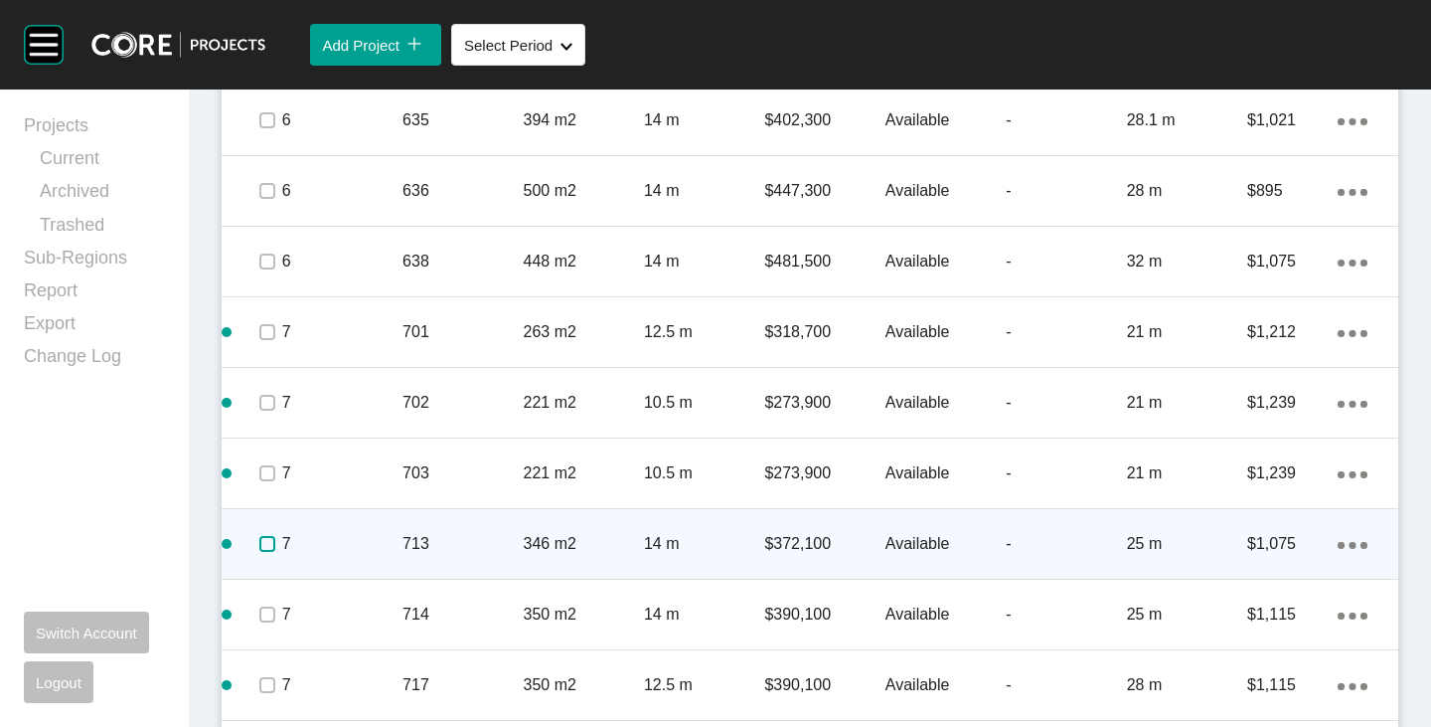
click at [270, 533] on span at bounding box center [266, 544] width 30 height 30
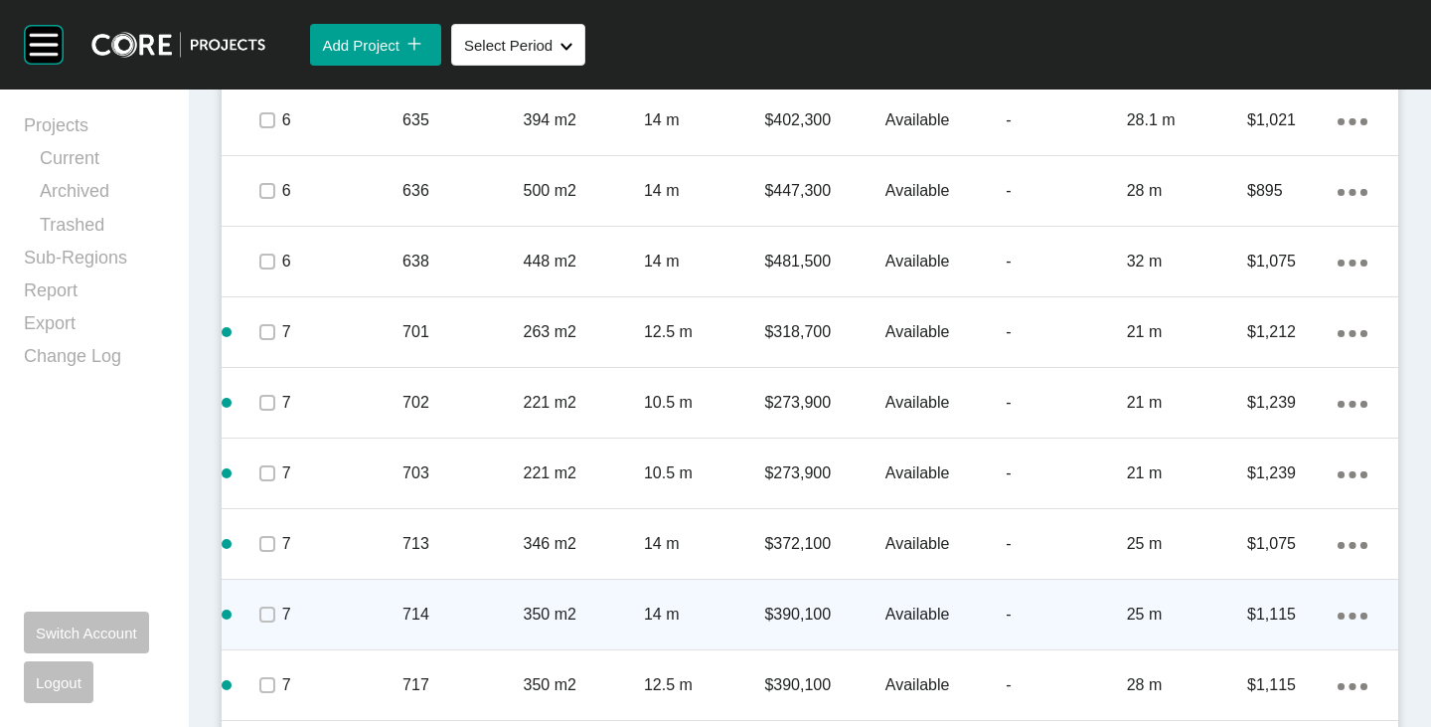
click at [275, 611] on span at bounding box center [266, 614] width 30 height 30
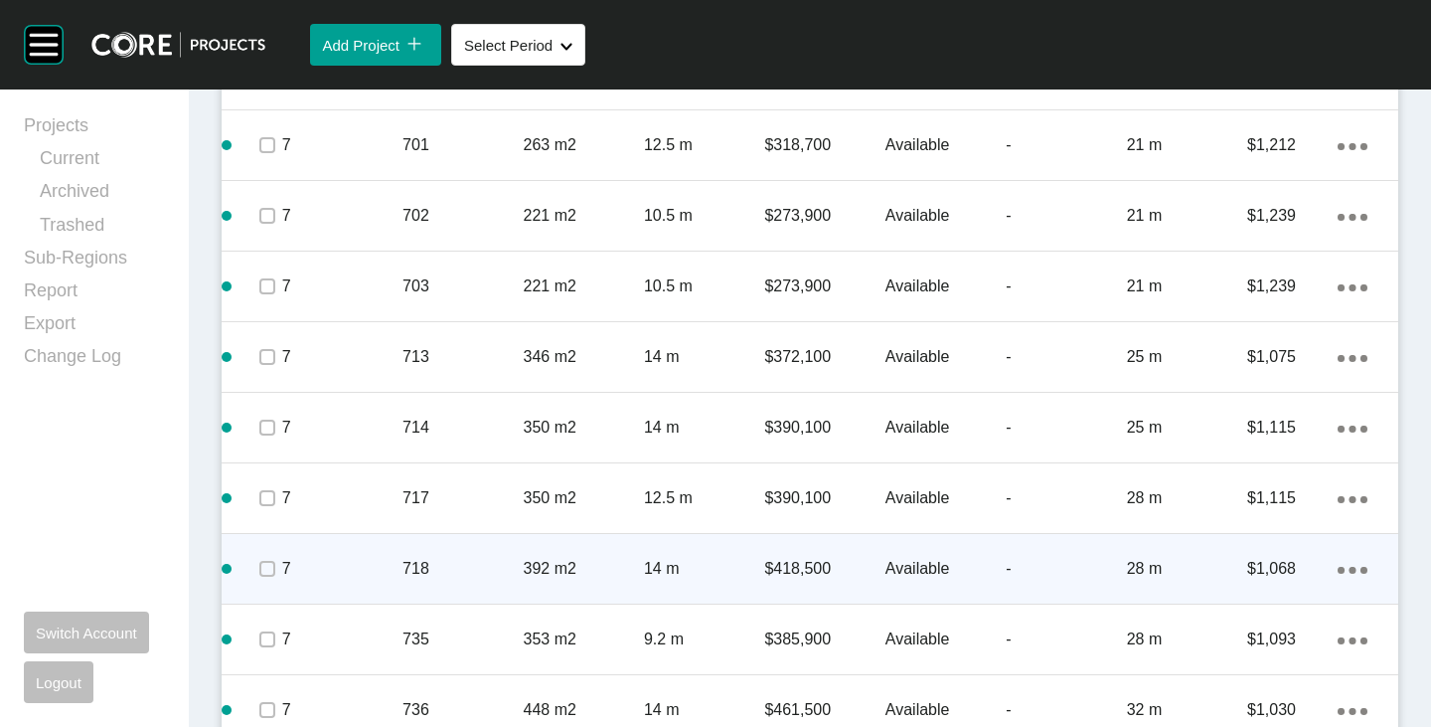
scroll to position [4734, 0]
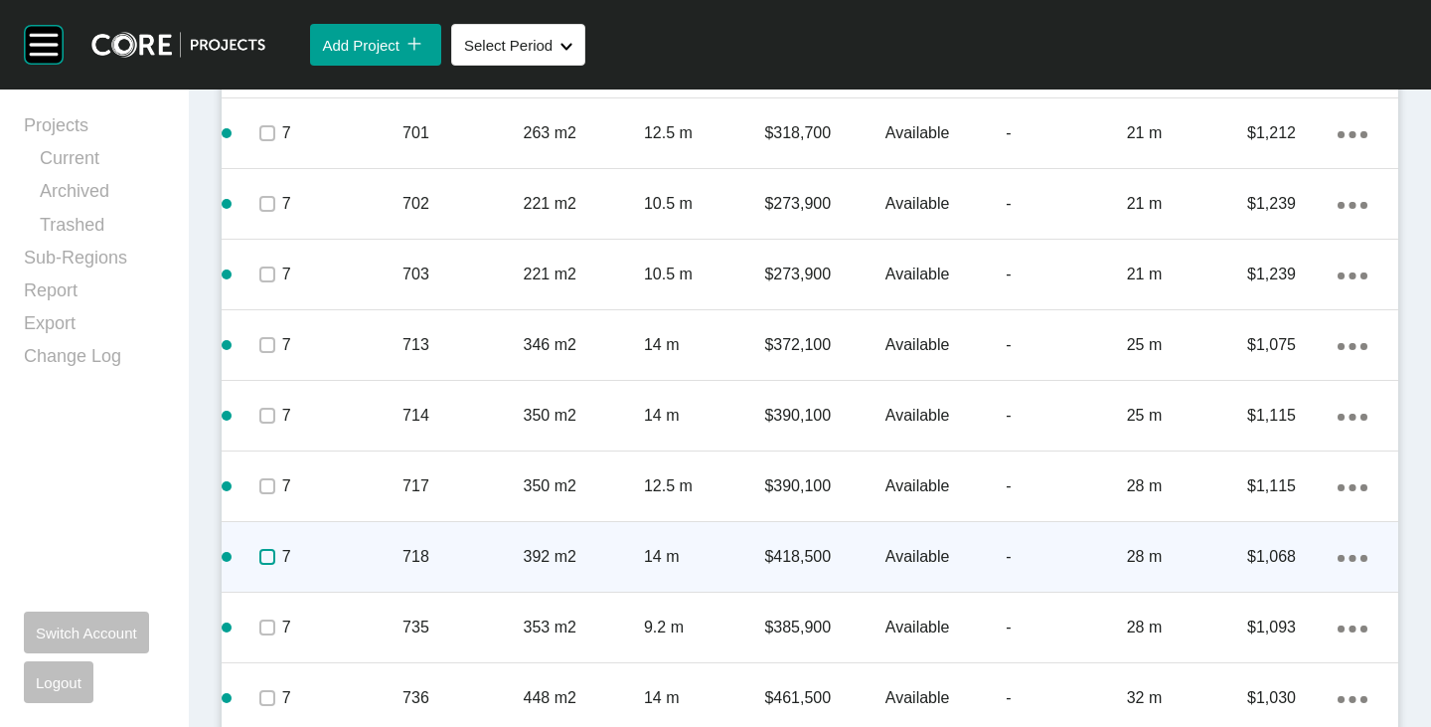
click at [265, 553] on label at bounding box center [267, 557] width 16 height 16
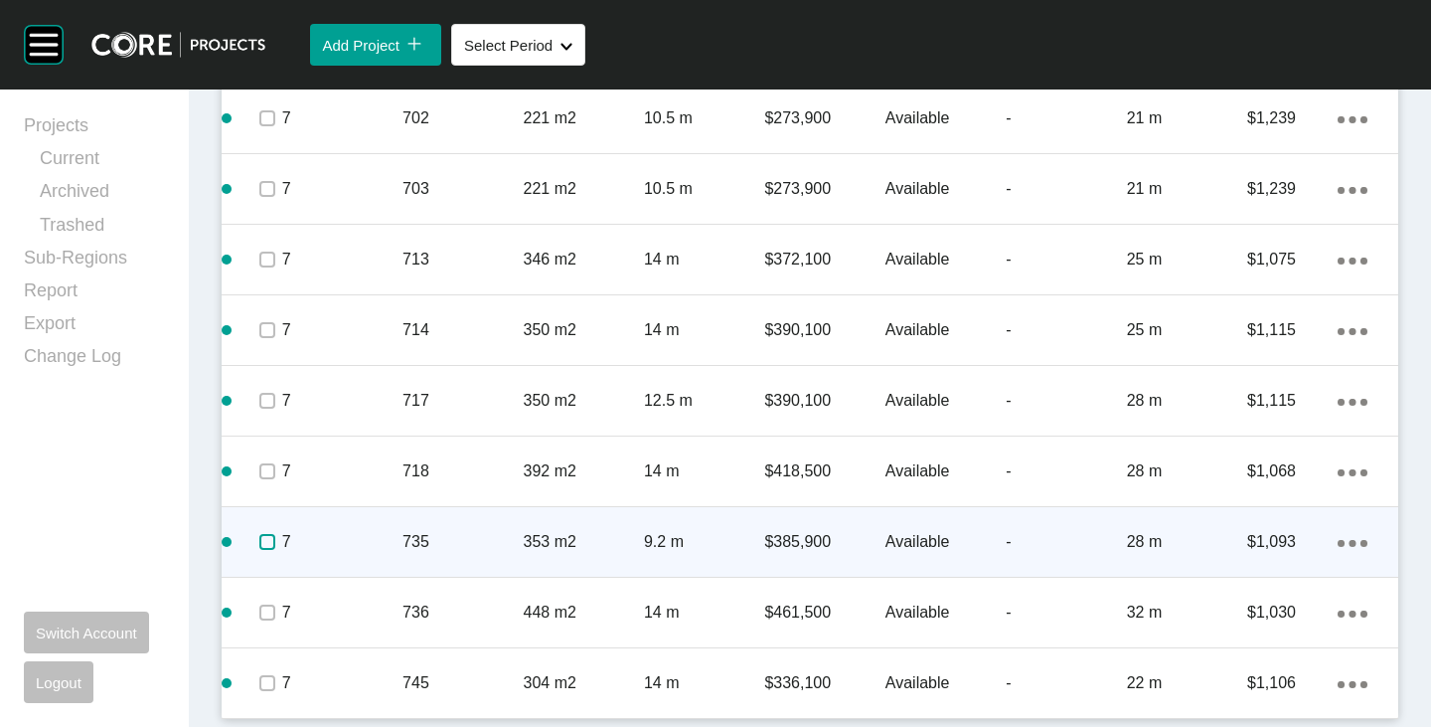
click at [265, 550] on label at bounding box center [267, 542] width 16 height 16
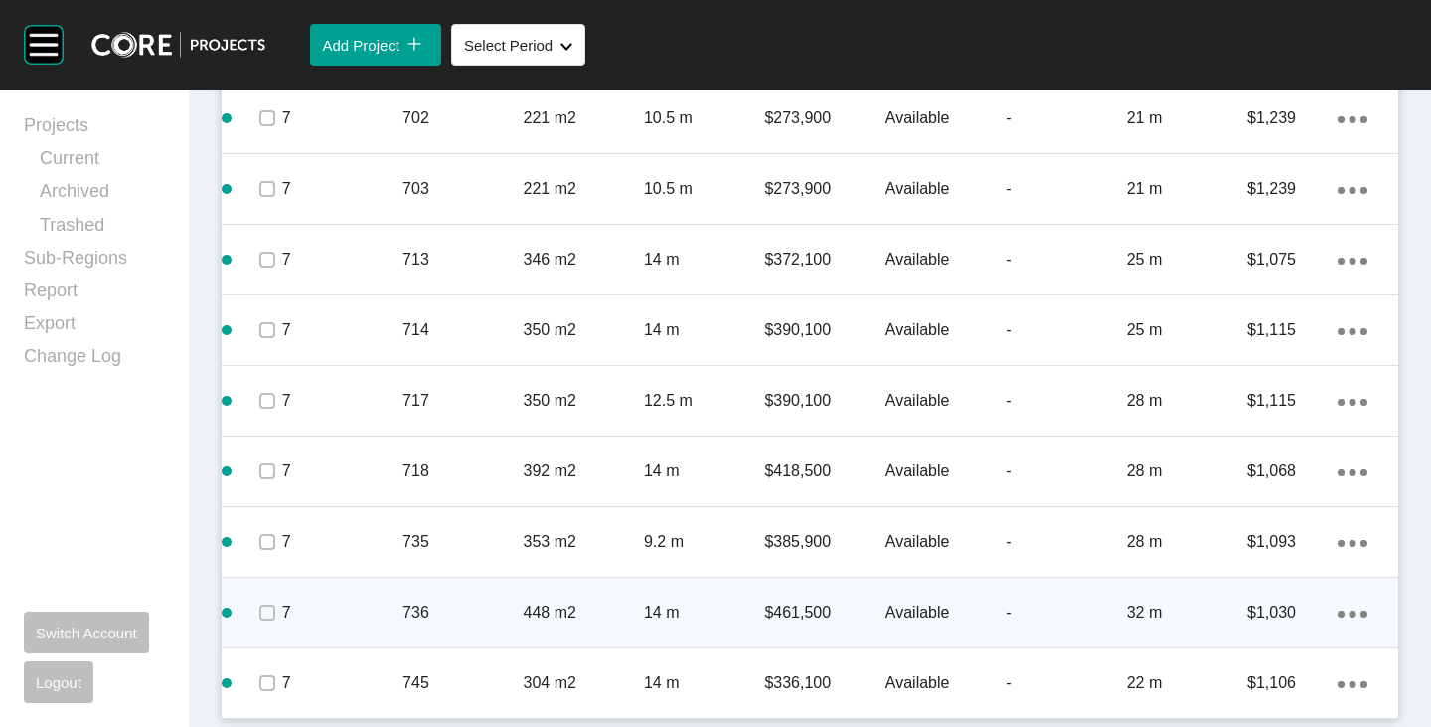
click at [274, 621] on span at bounding box center [266, 612] width 30 height 30
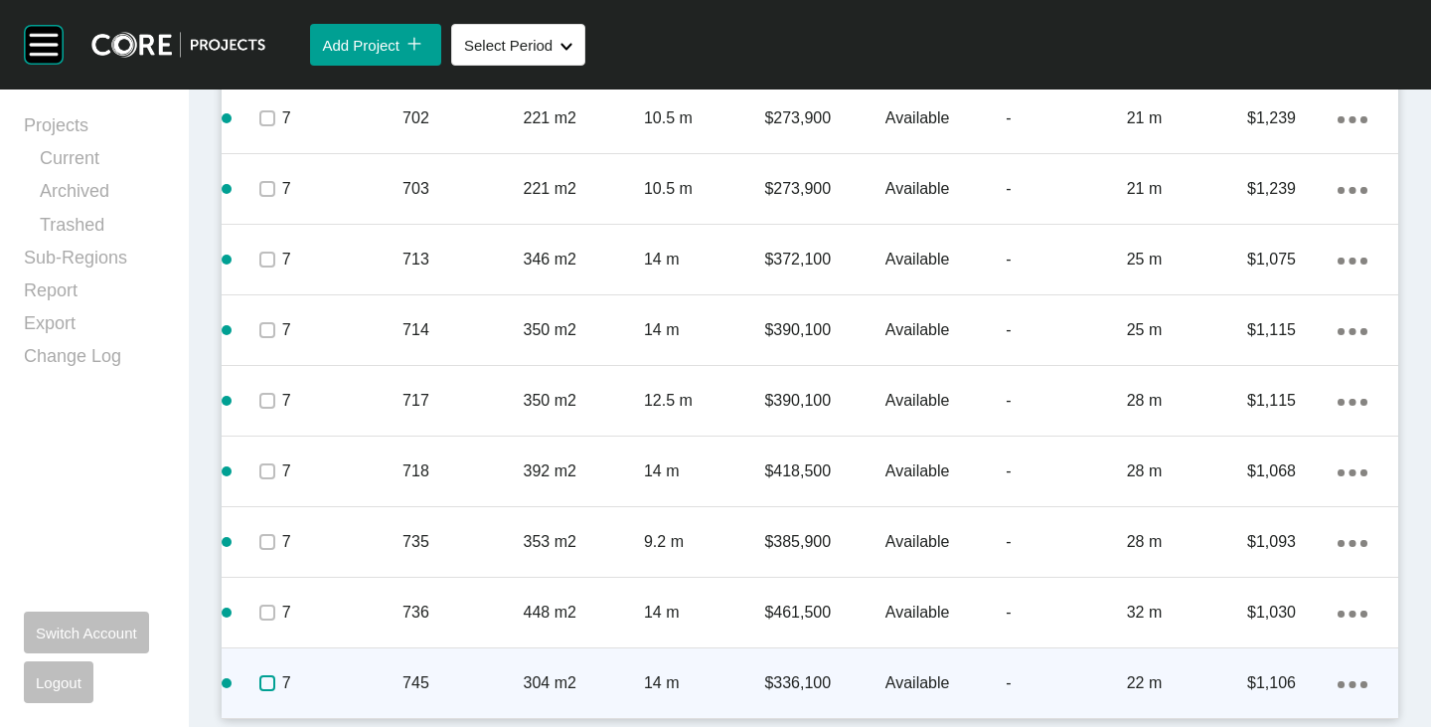
click at [272, 676] on label at bounding box center [267, 683] width 16 height 16
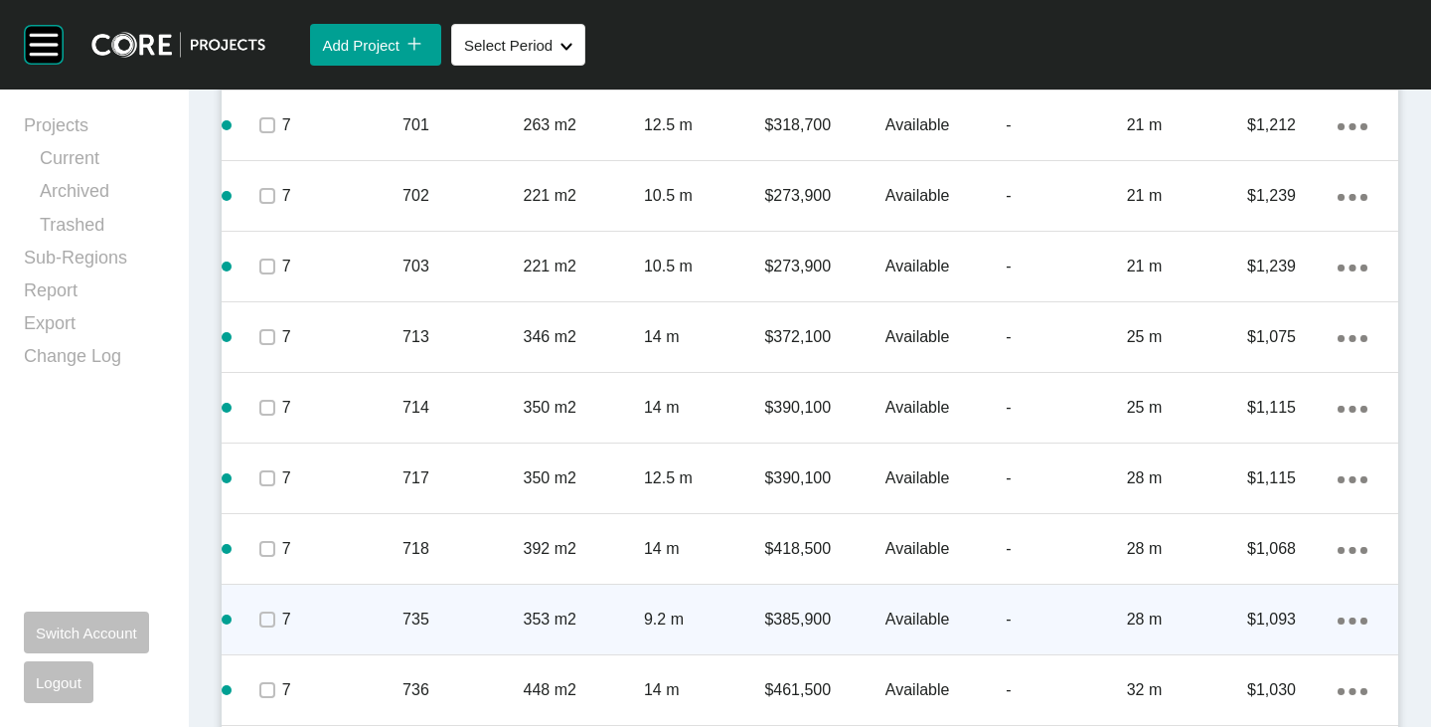
scroll to position [4720, 0]
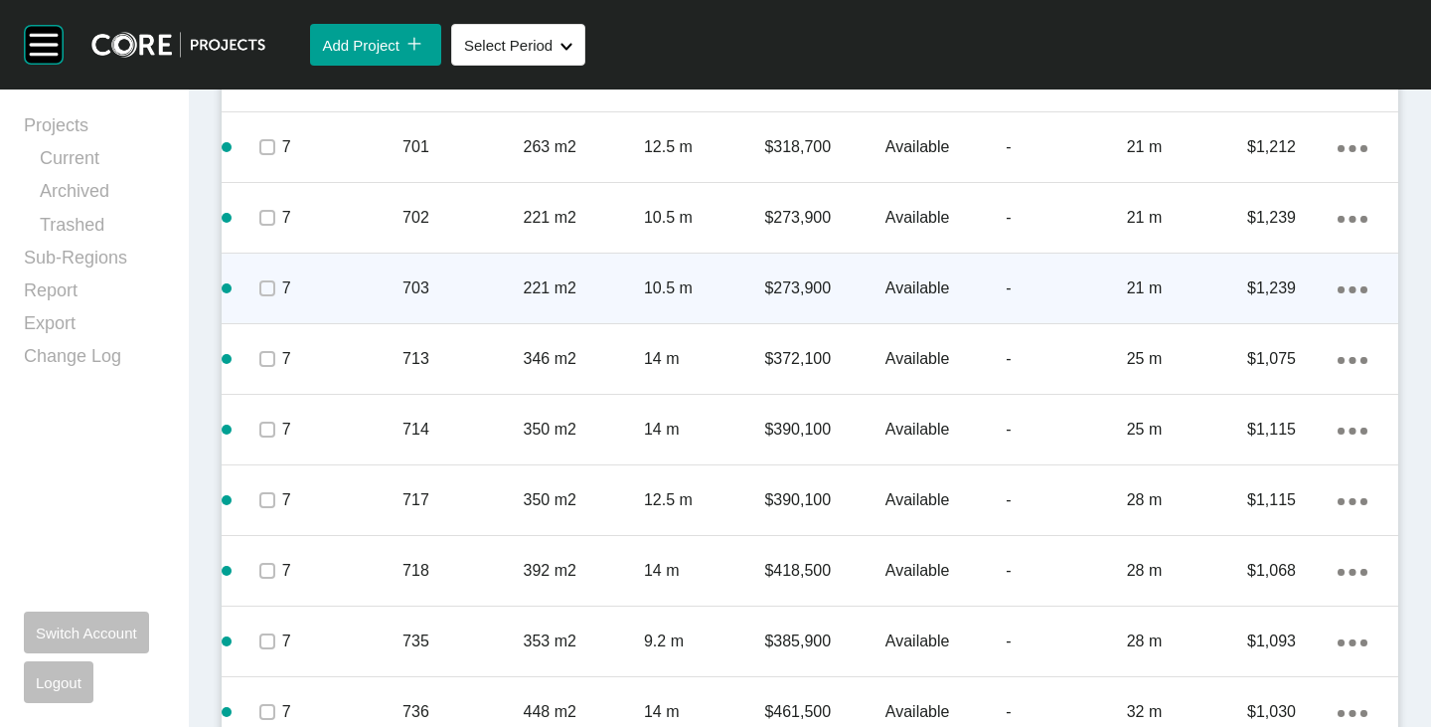
click at [894, 292] on p "Available" at bounding box center [946, 288] width 120 height 22
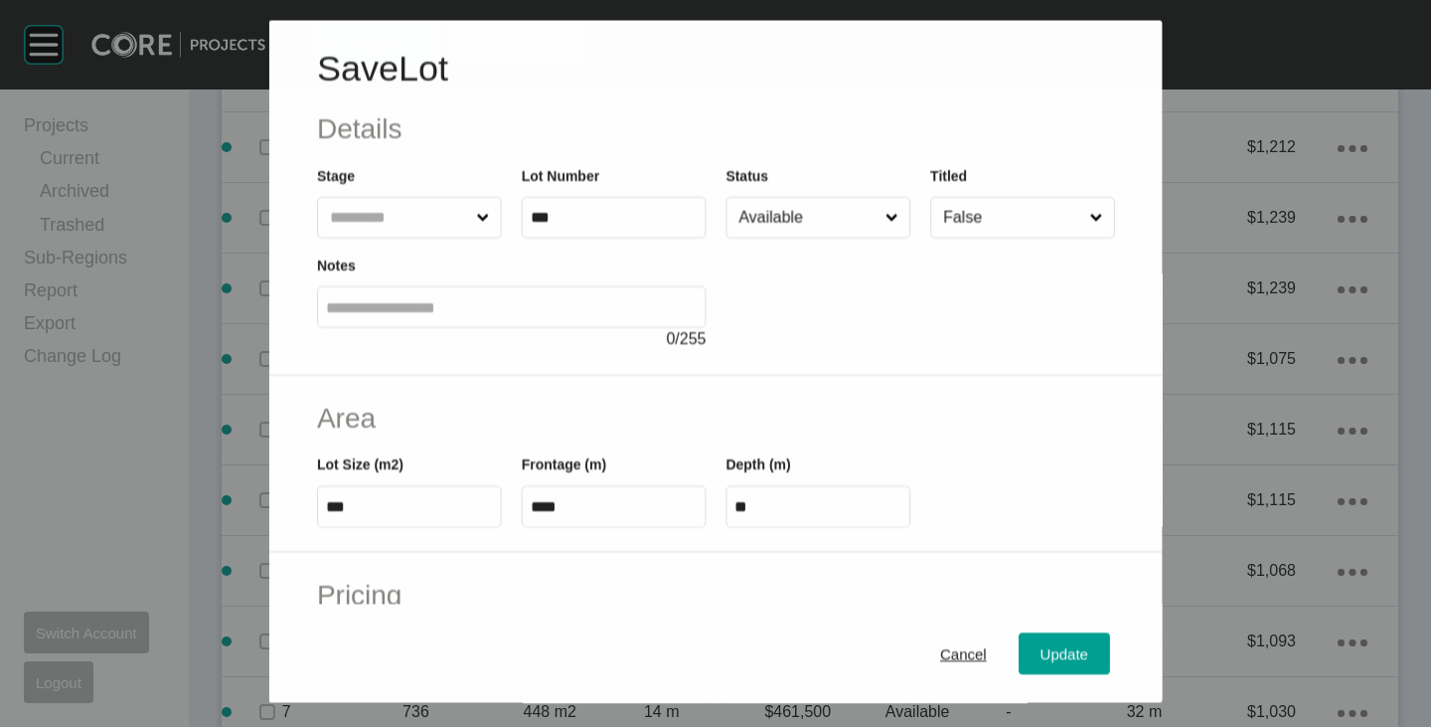
click at [832, 207] on input "Available" at bounding box center [808, 218] width 146 height 40
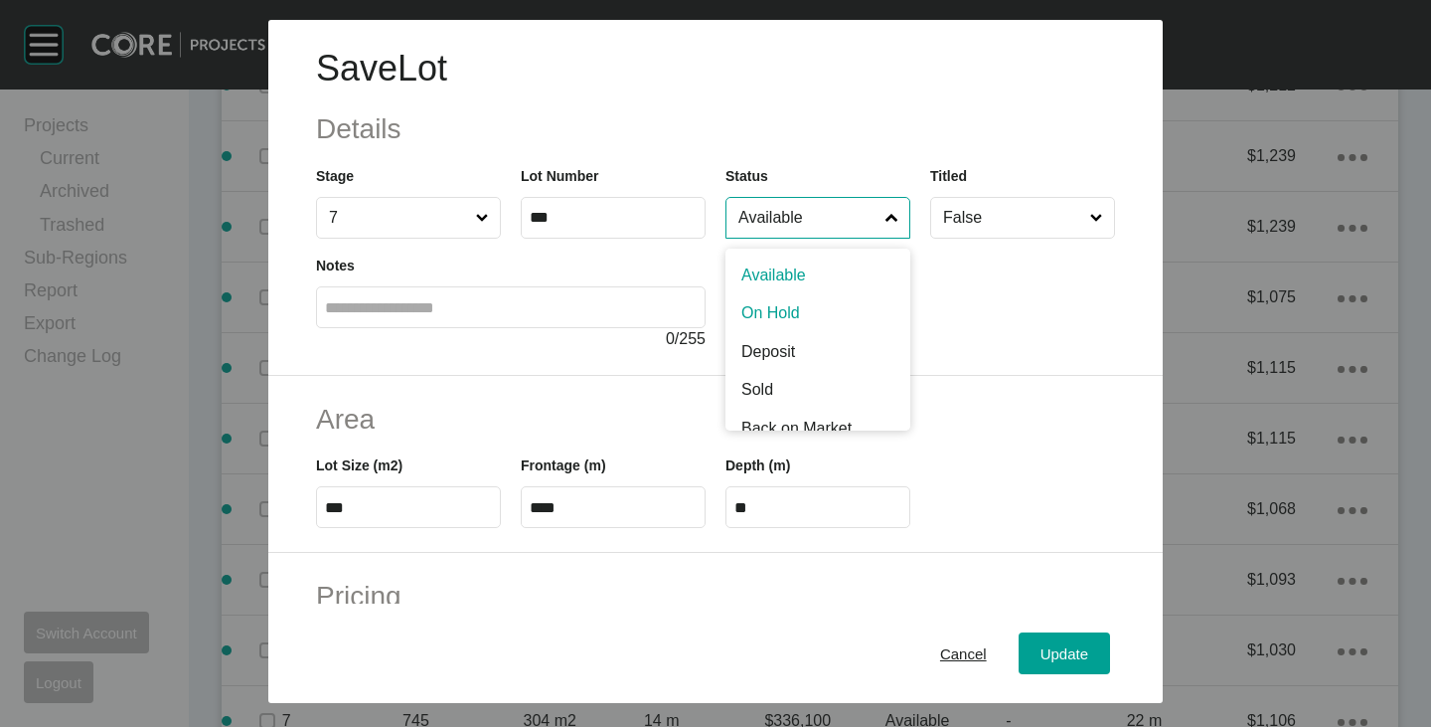
scroll to position [4658, 0]
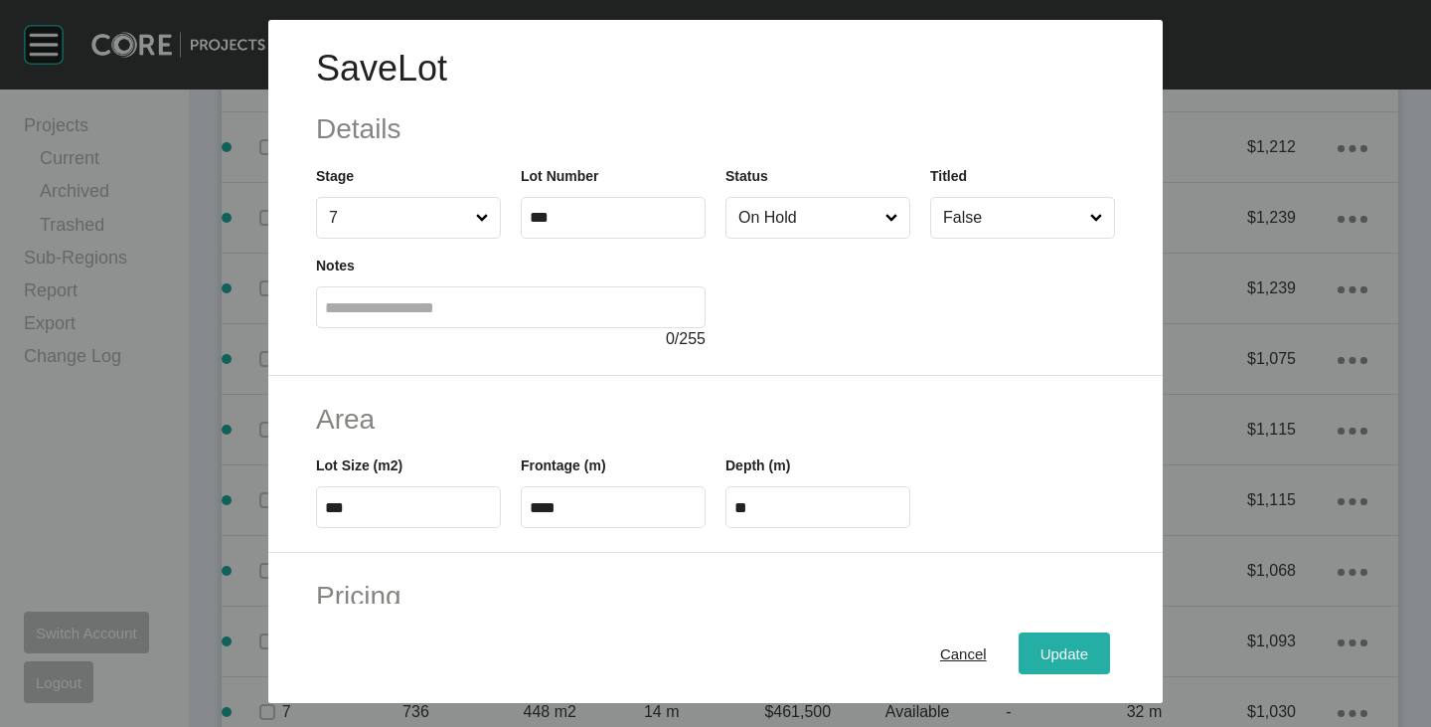
click at [1041, 651] on span "Update" at bounding box center [1065, 653] width 48 height 17
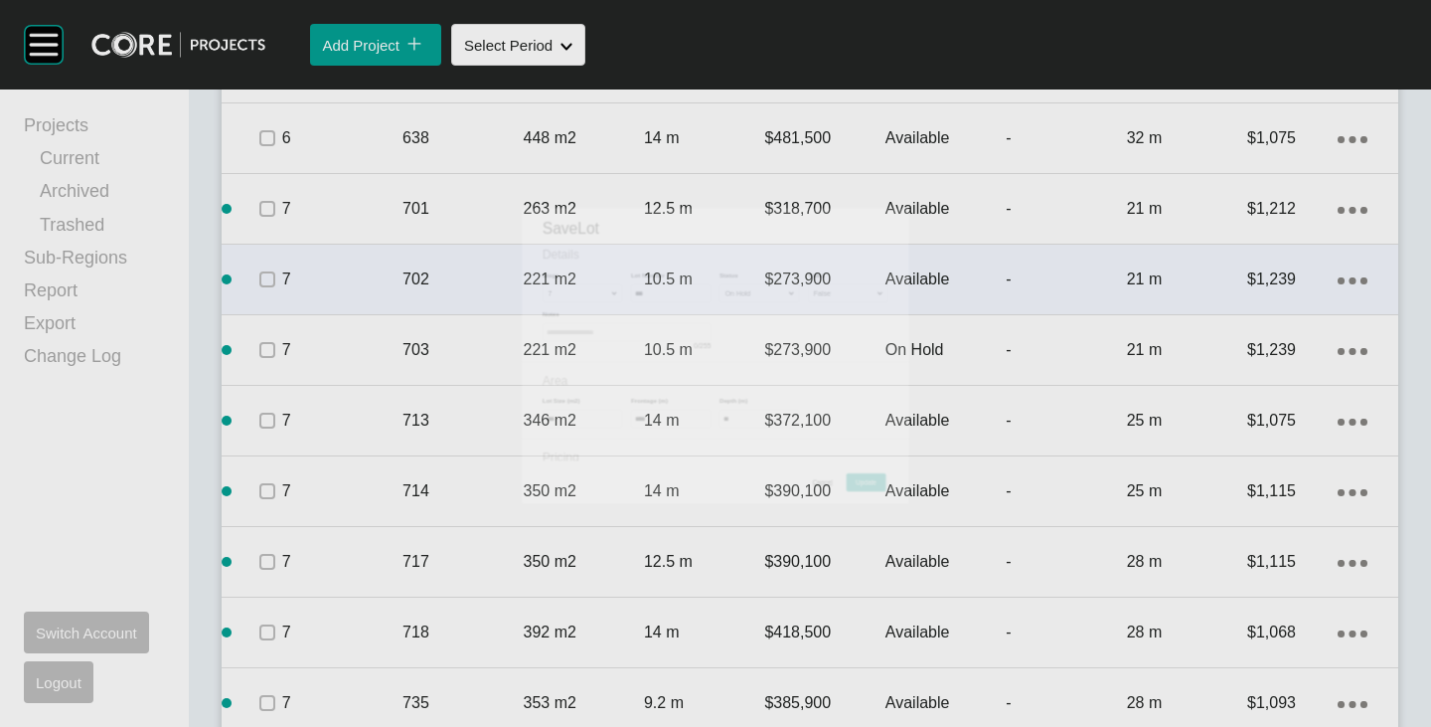
scroll to position [4720, 0]
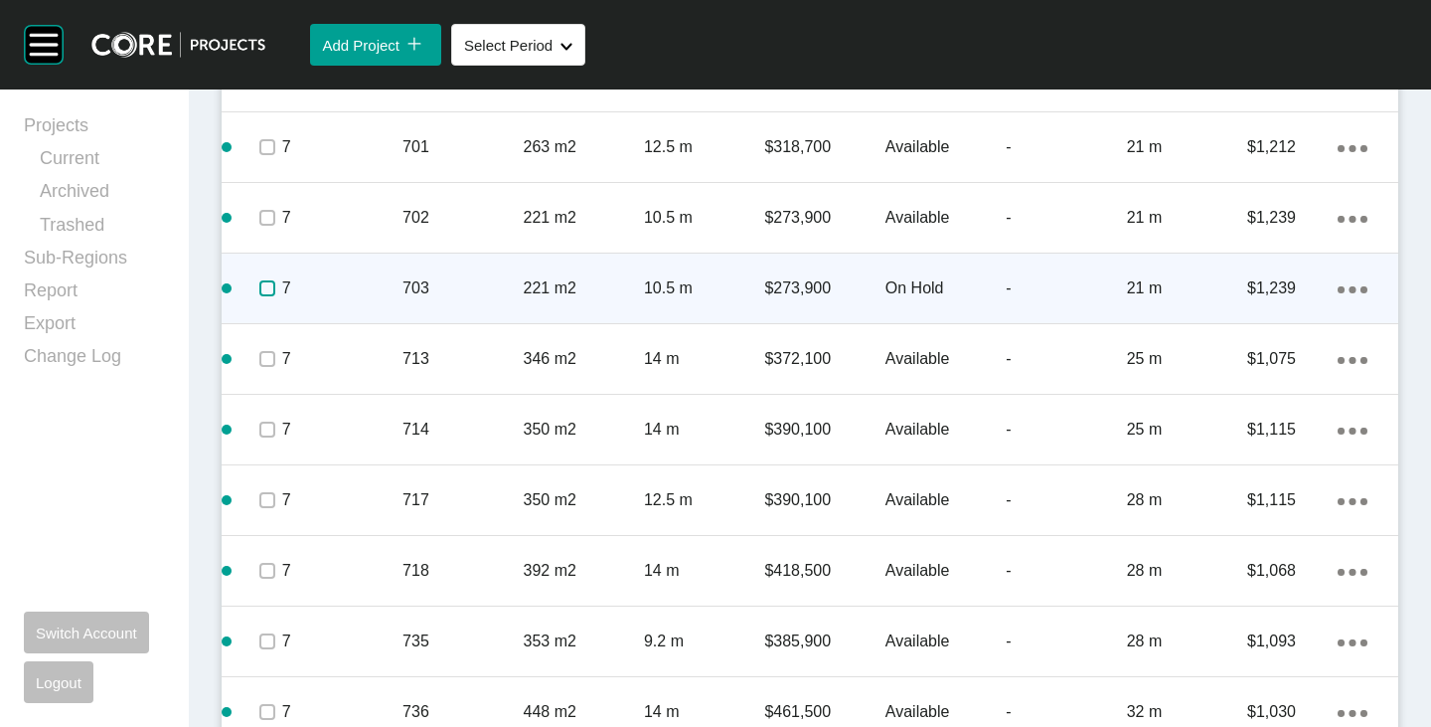
click at [263, 289] on label at bounding box center [267, 288] width 16 height 16
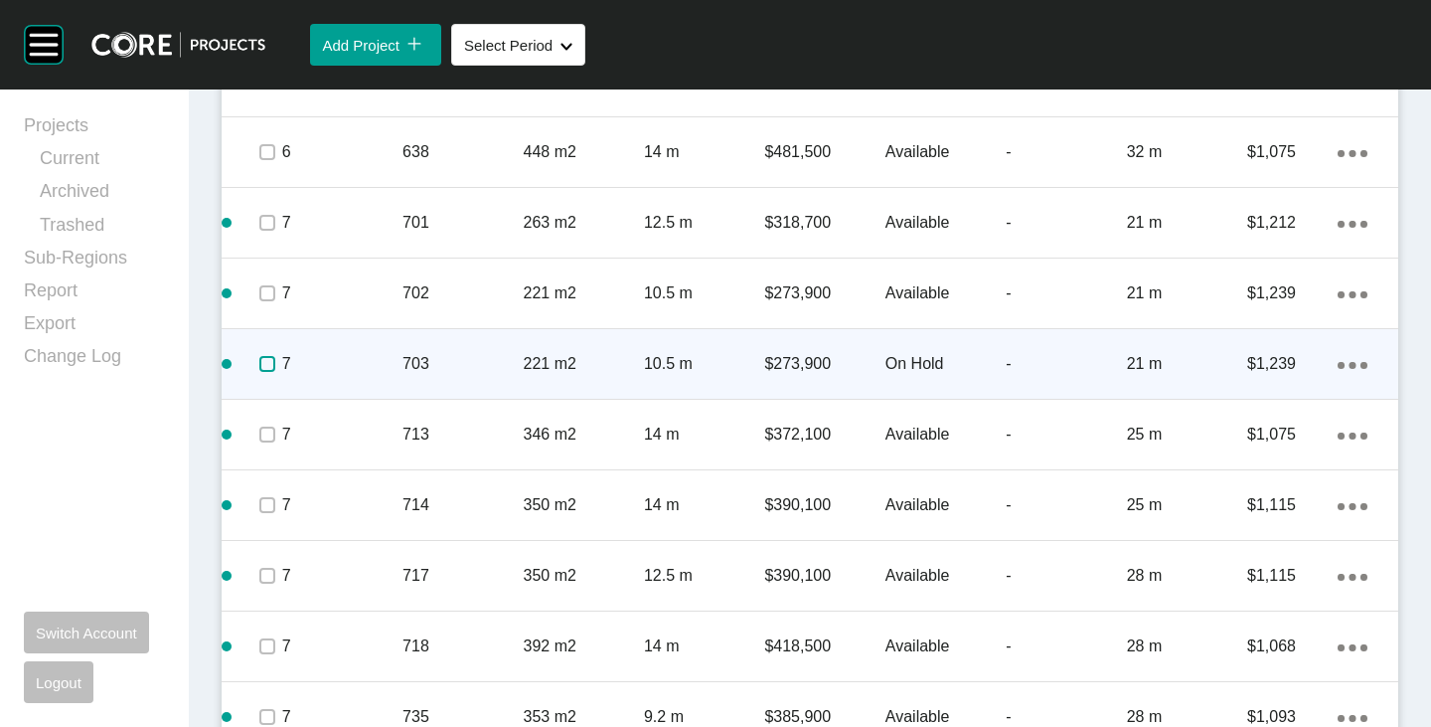
scroll to position [4620, 0]
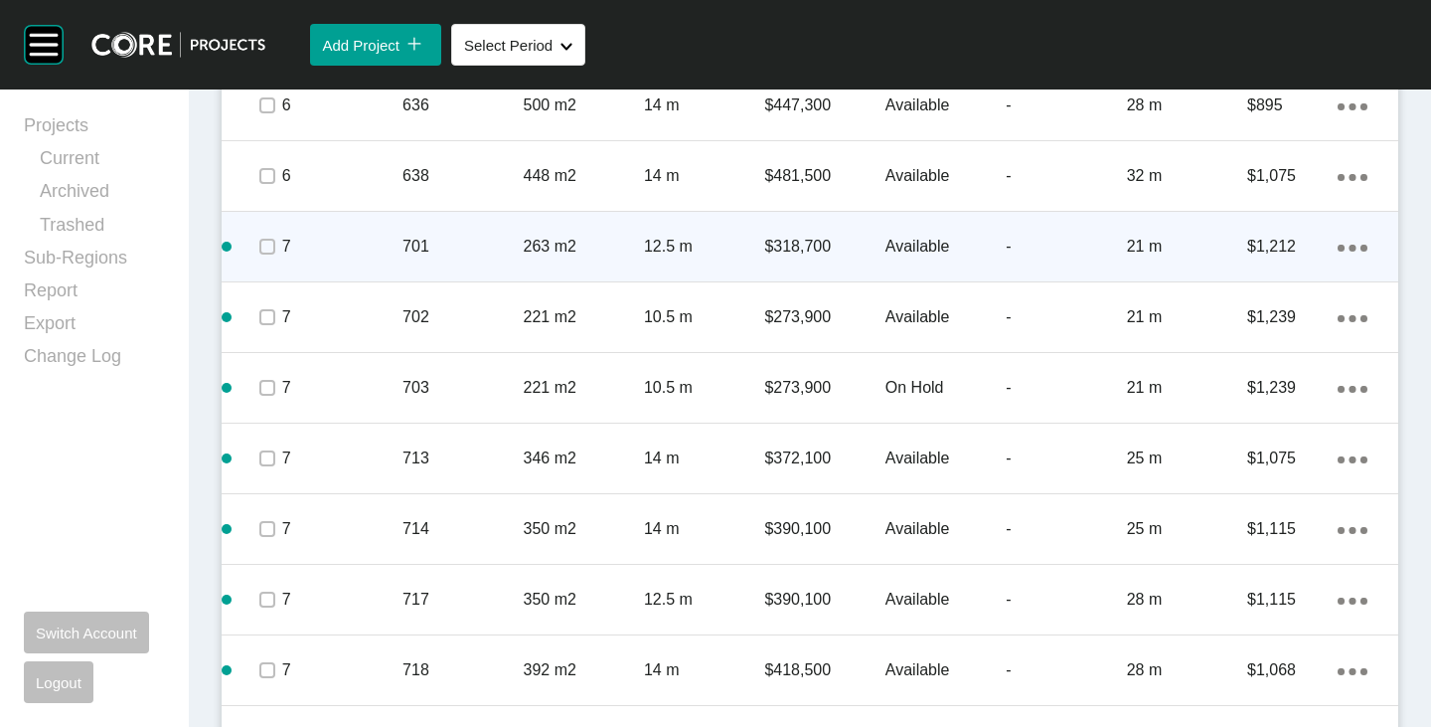
click at [901, 247] on p "Available" at bounding box center [946, 247] width 120 height 22
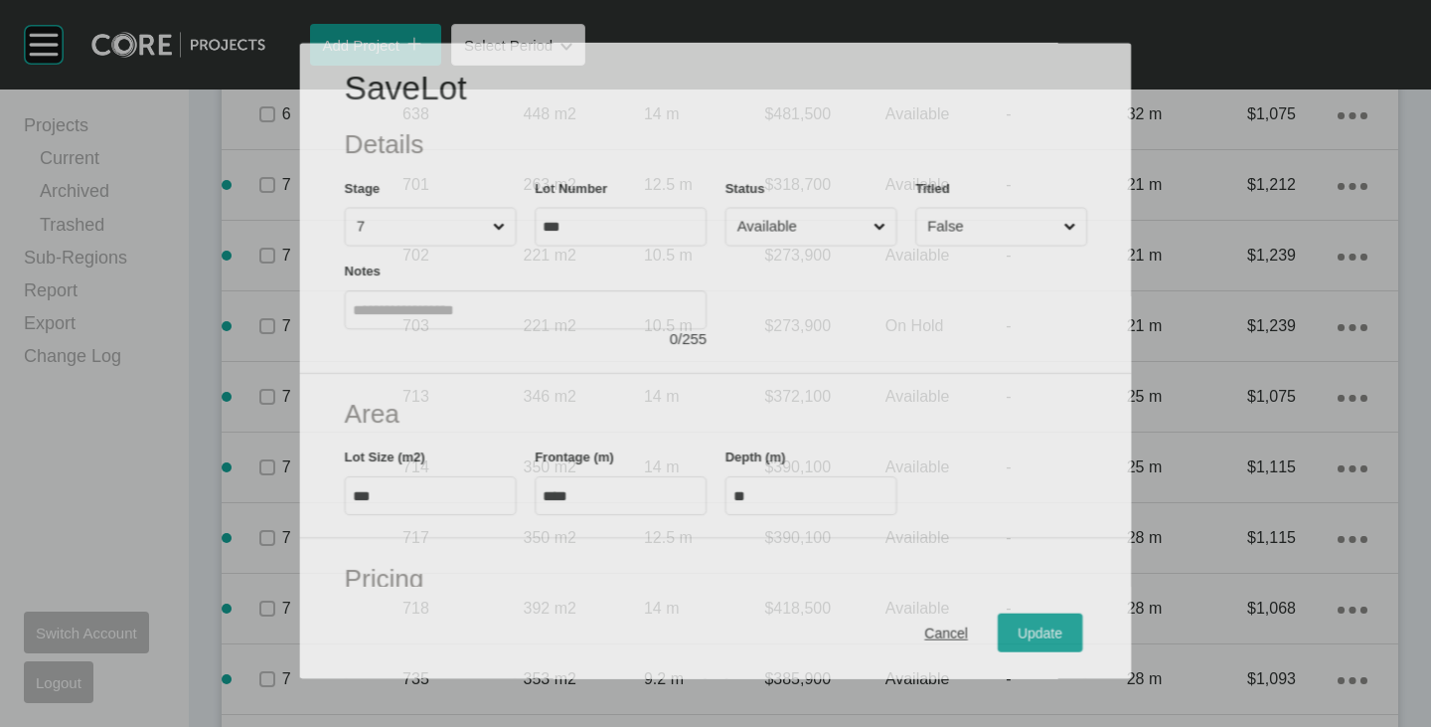
scroll to position [4559, 0]
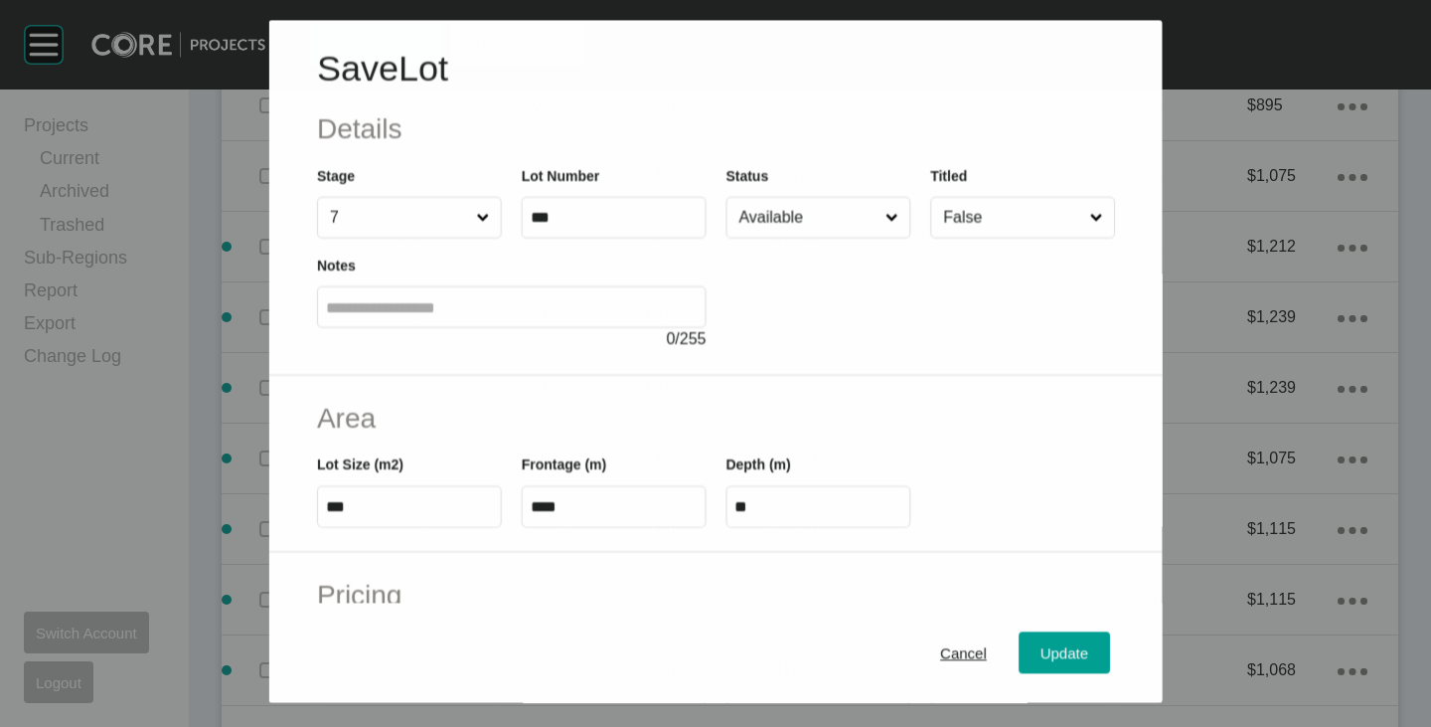
click at [786, 213] on input "Available" at bounding box center [808, 218] width 146 height 40
click at [1032, 638] on button "Update" at bounding box center [1064, 653] width 91 height 42
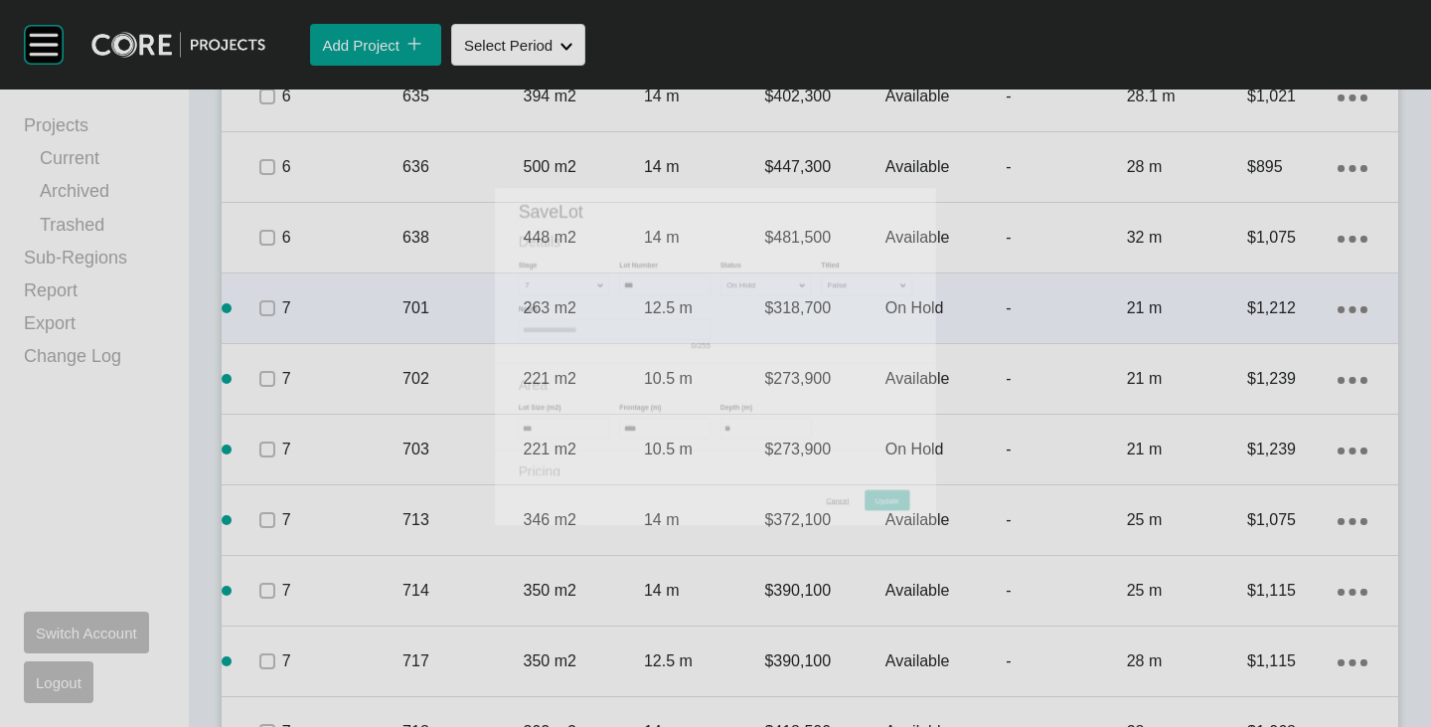
scroll to position [4620, 0]
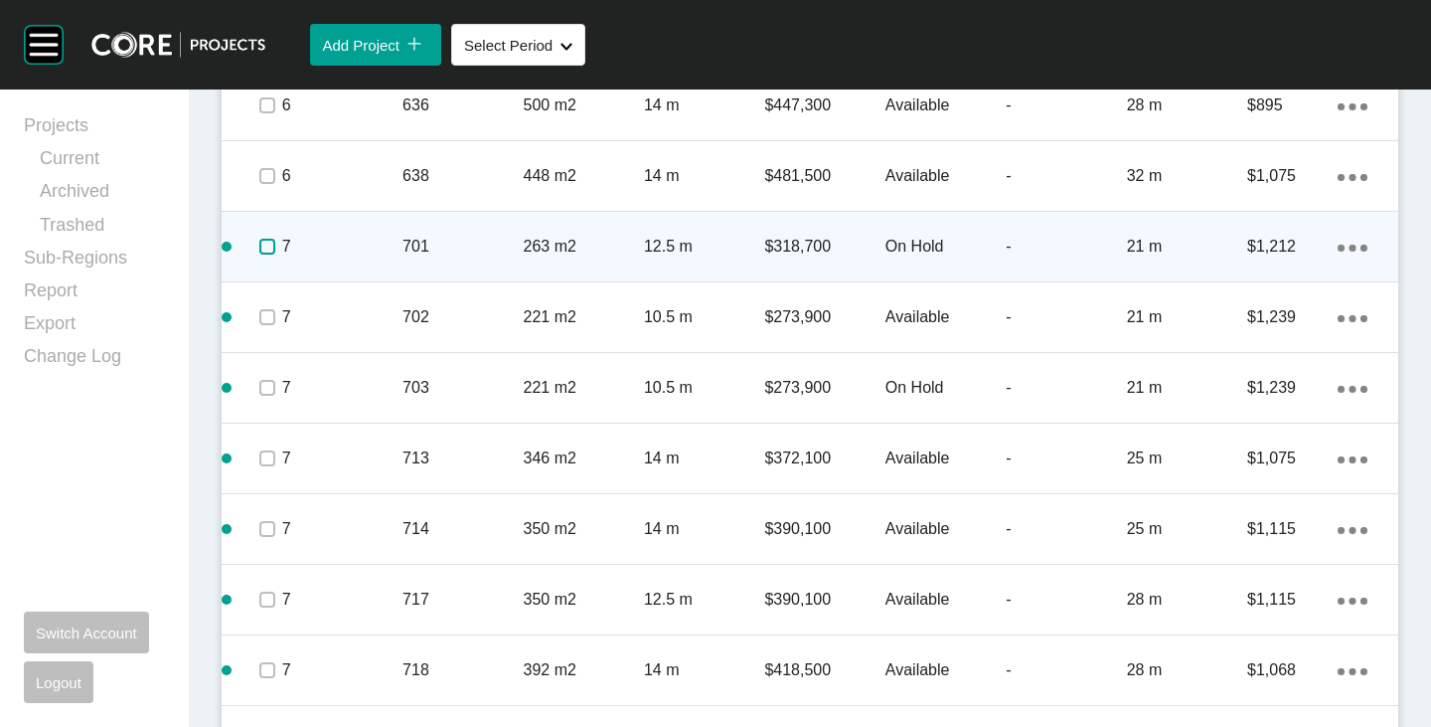
click at [262, 250] on label at bounding box center [267, 247] width 16 height 16
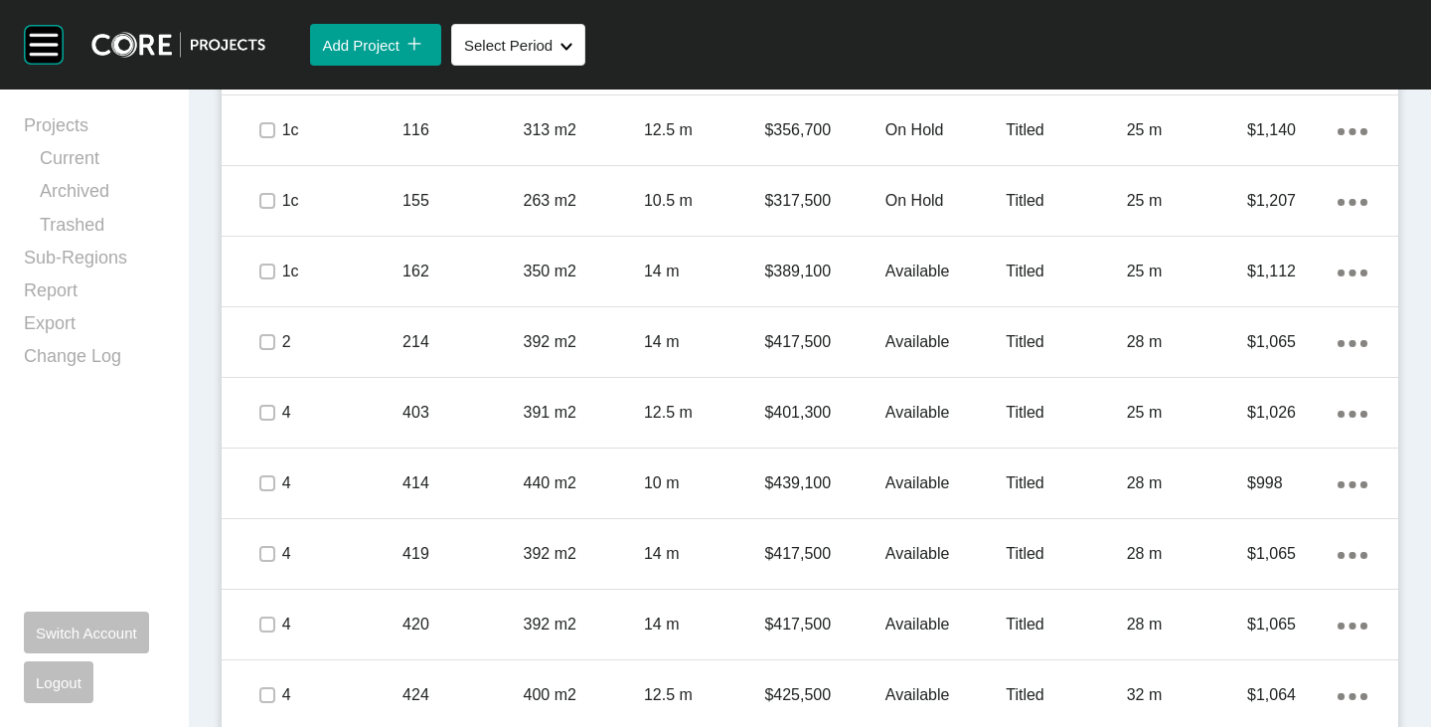
scroll to position [1042, 0]
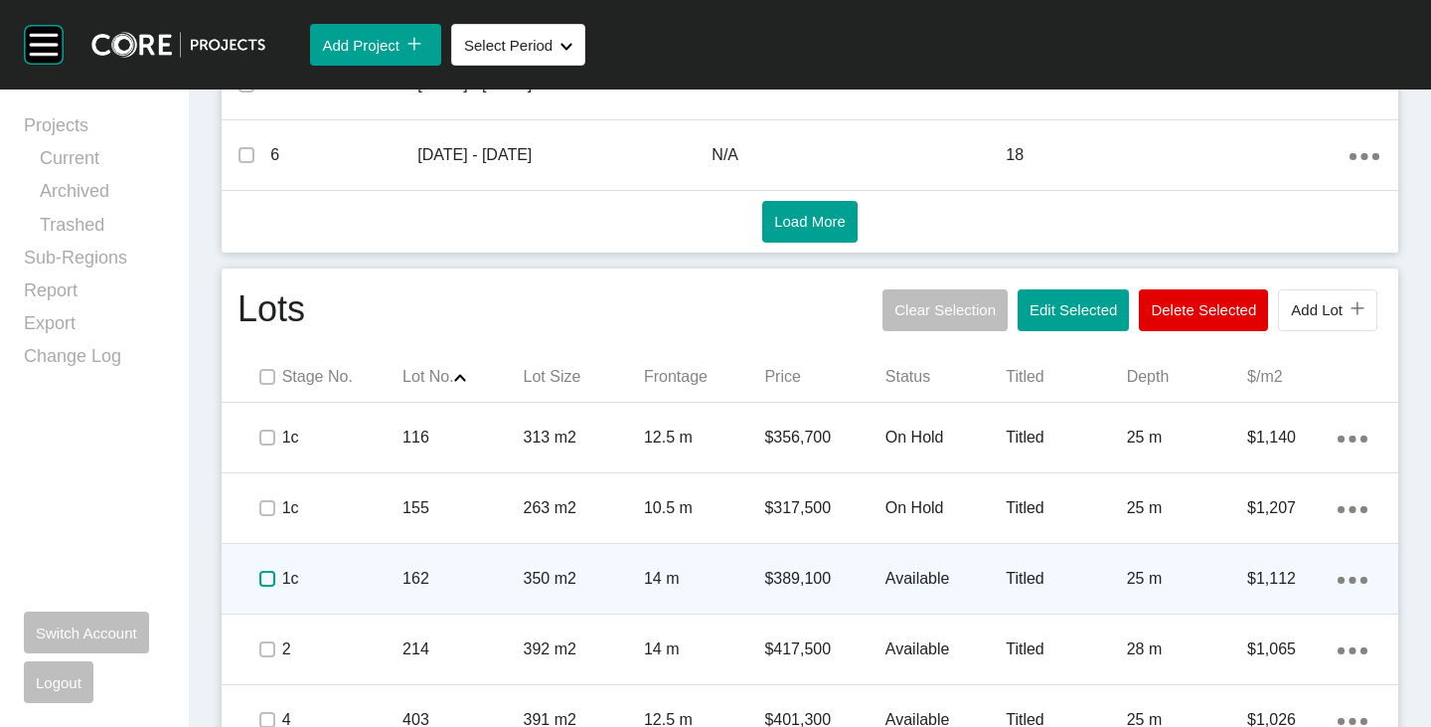
click at [270, 576] on label at bounding box center [267, 579] width 16 height 16
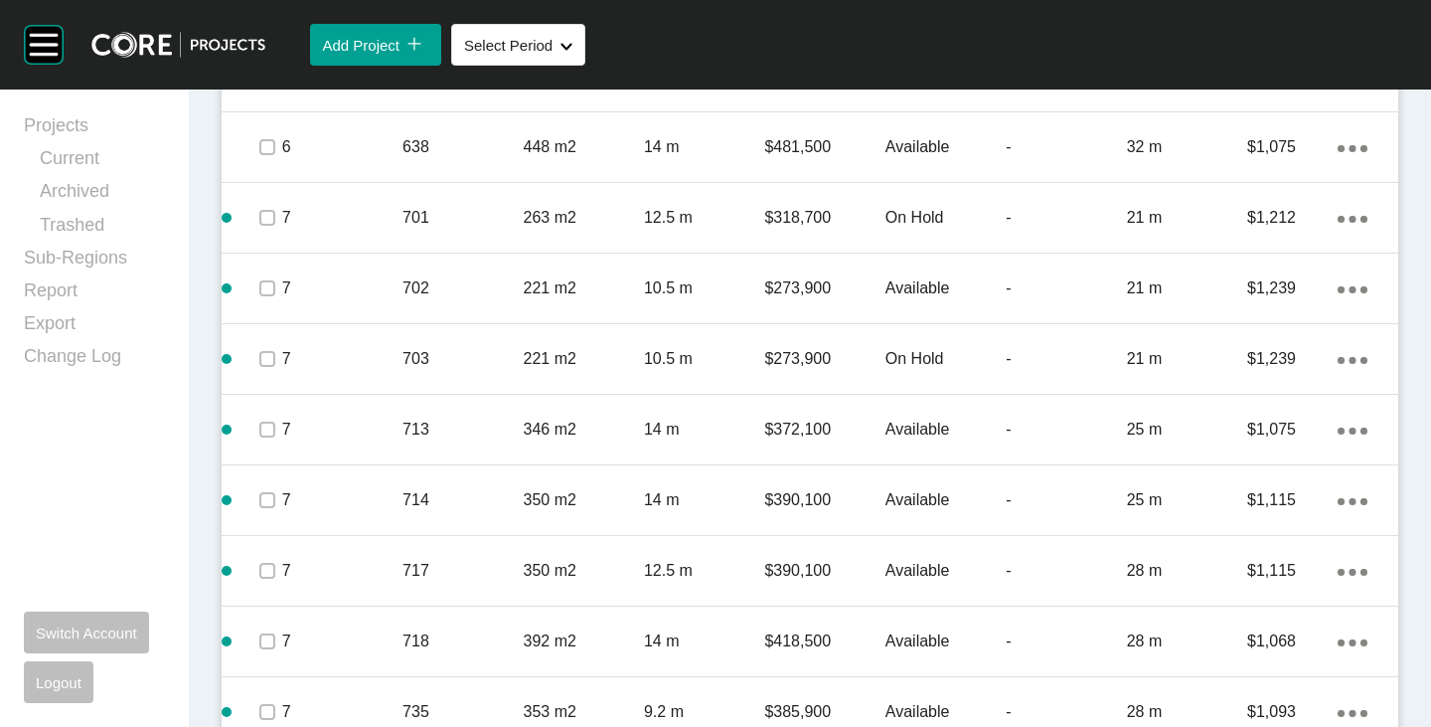
scroll to position [4720, 0]
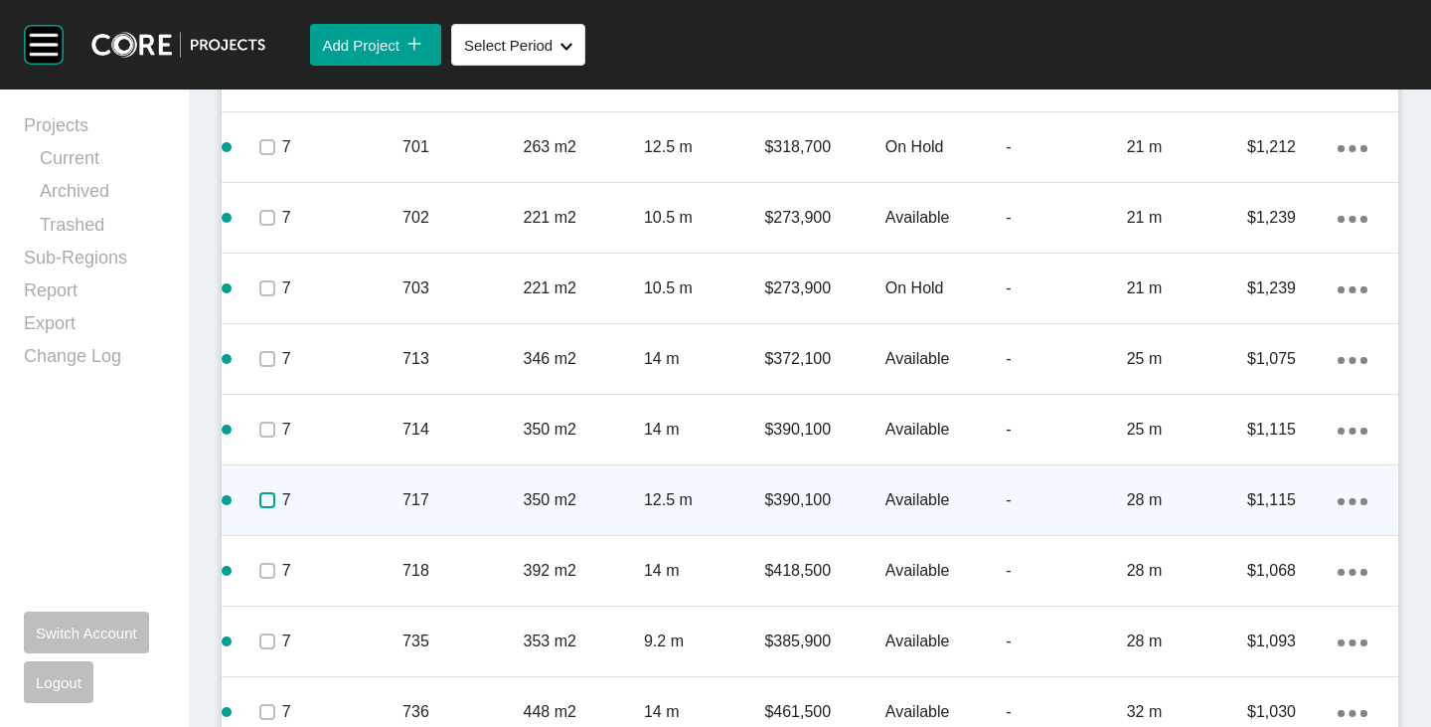
click at [266, 496] on label at bounding box center [267, 500] width 16 height 16
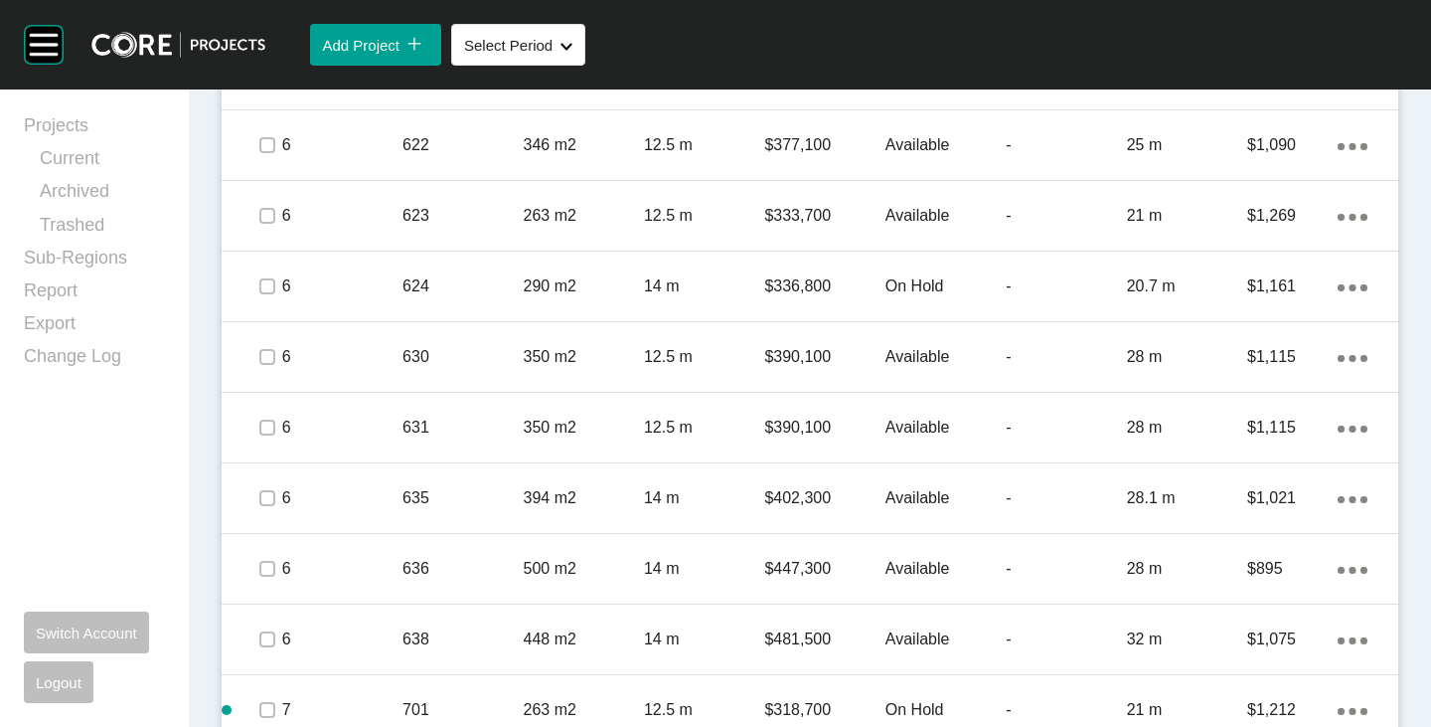
scroll to position [4223, 0]
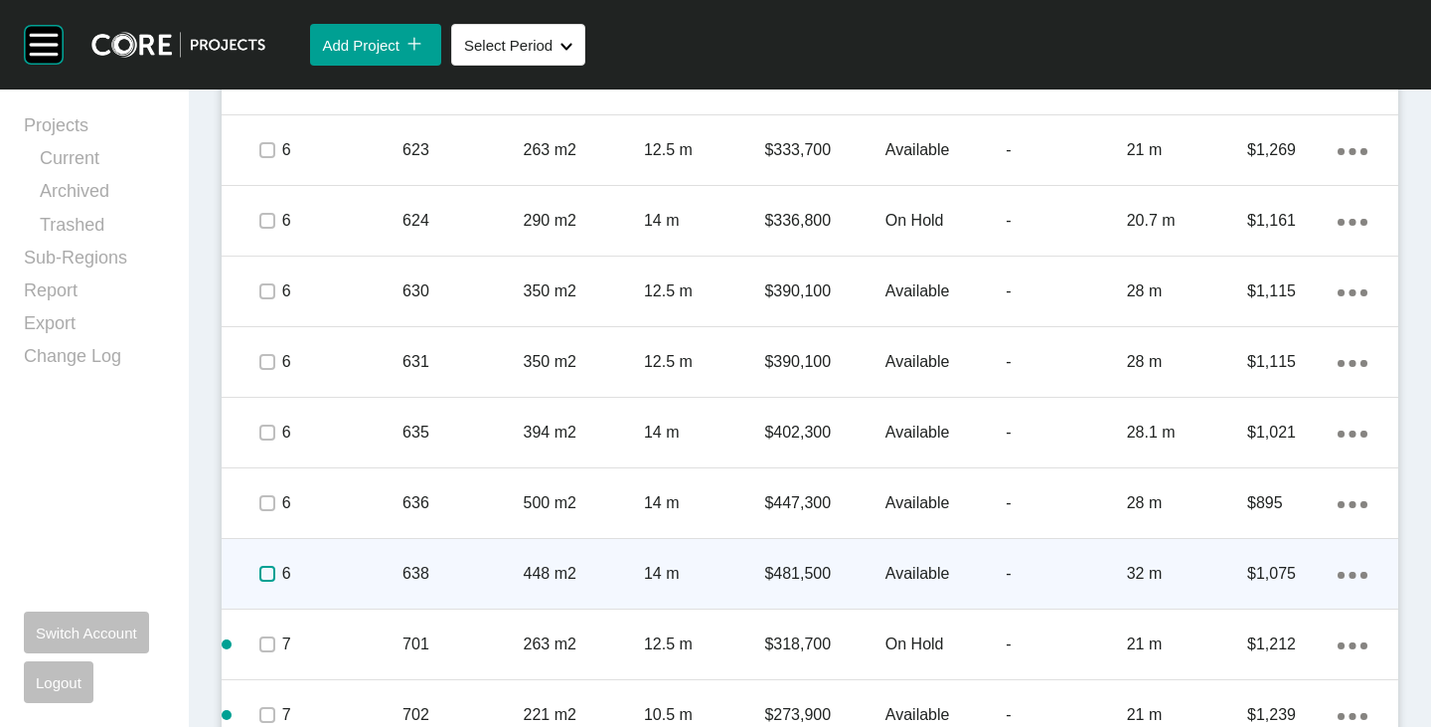
click at [265, 575] on label at bounding box center [267, 574] width 16 height 16
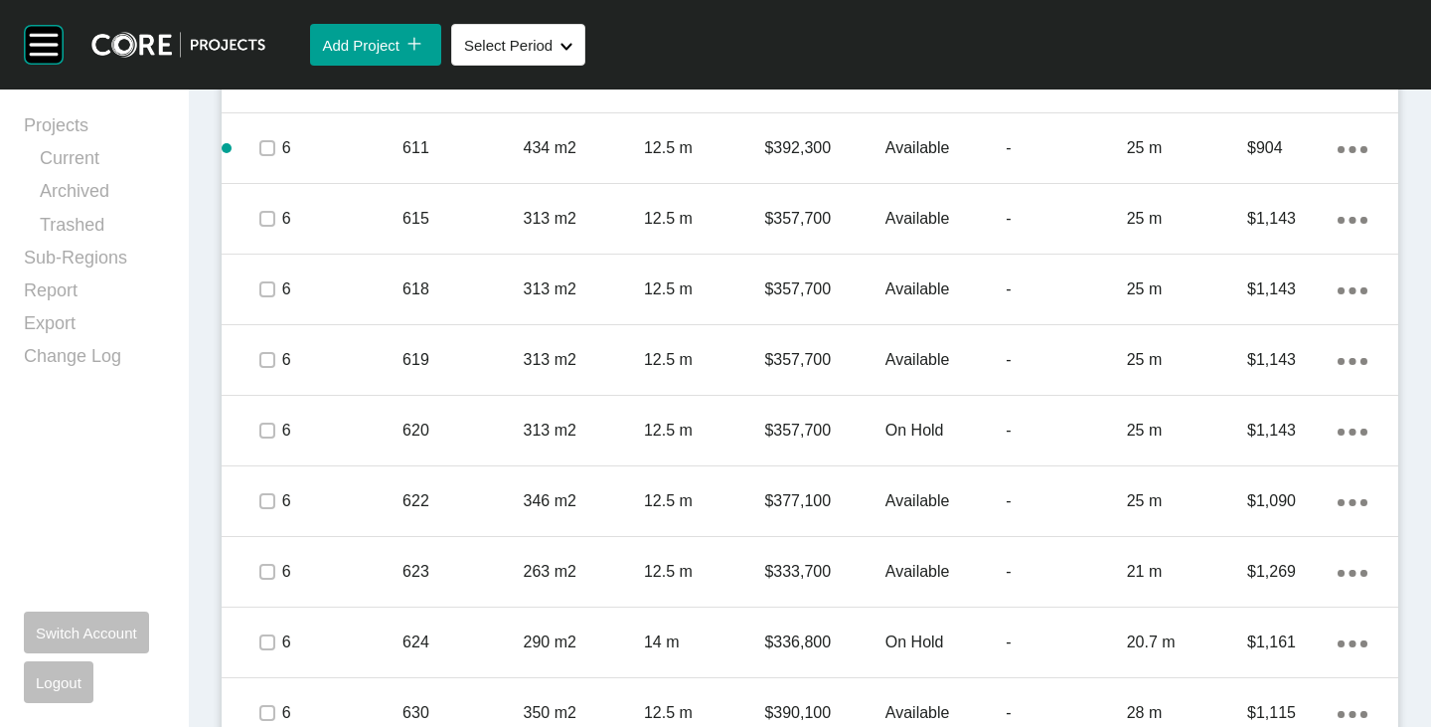
scroll to position [3825, 0]
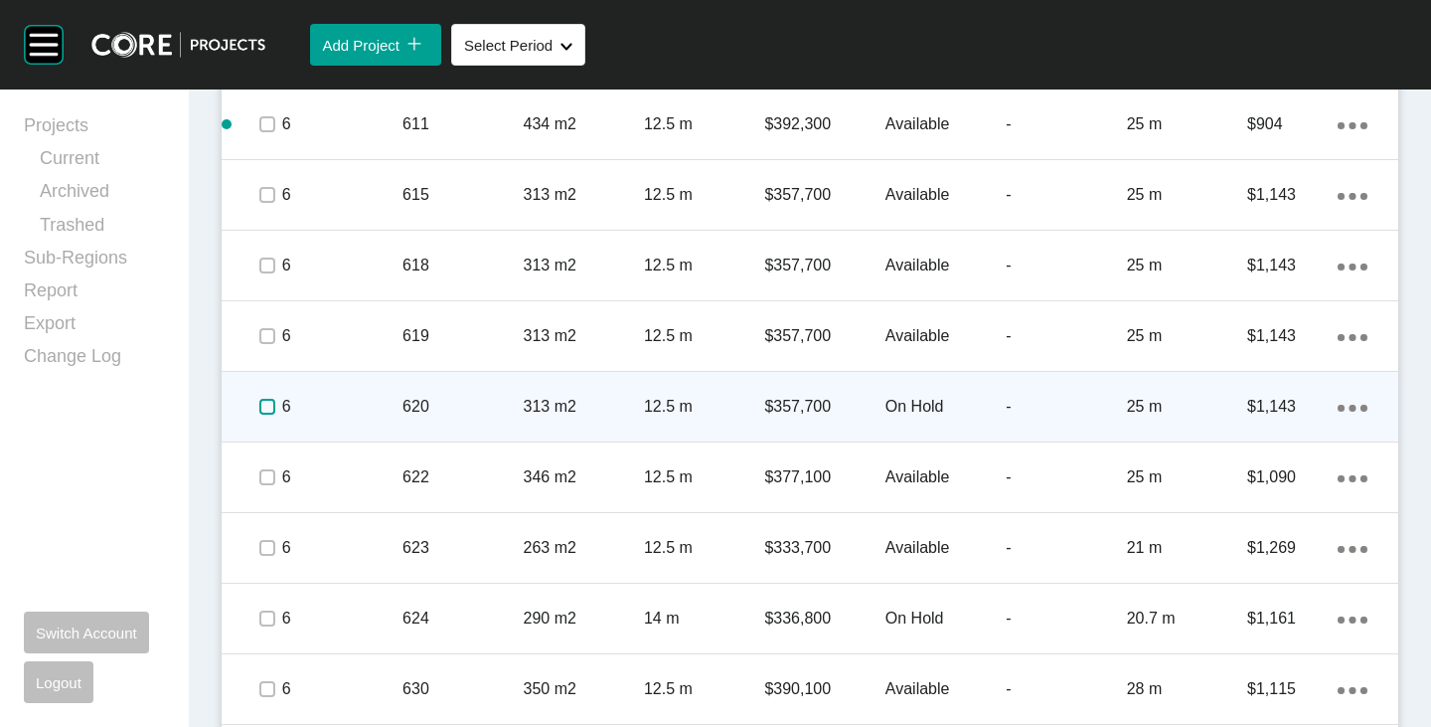
click at [263, 411] on label at bounding box center [267, 407] width 16 height 16
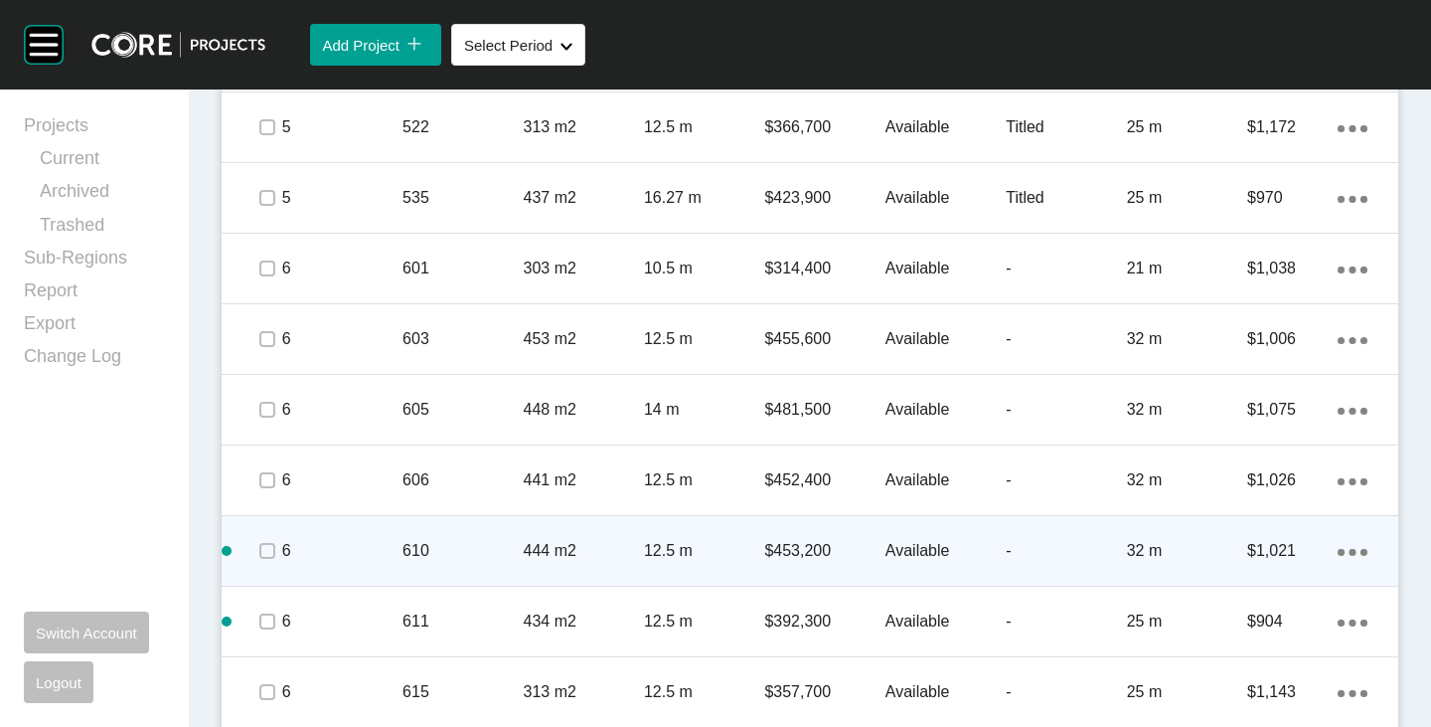
scroll to position [3527, 0]
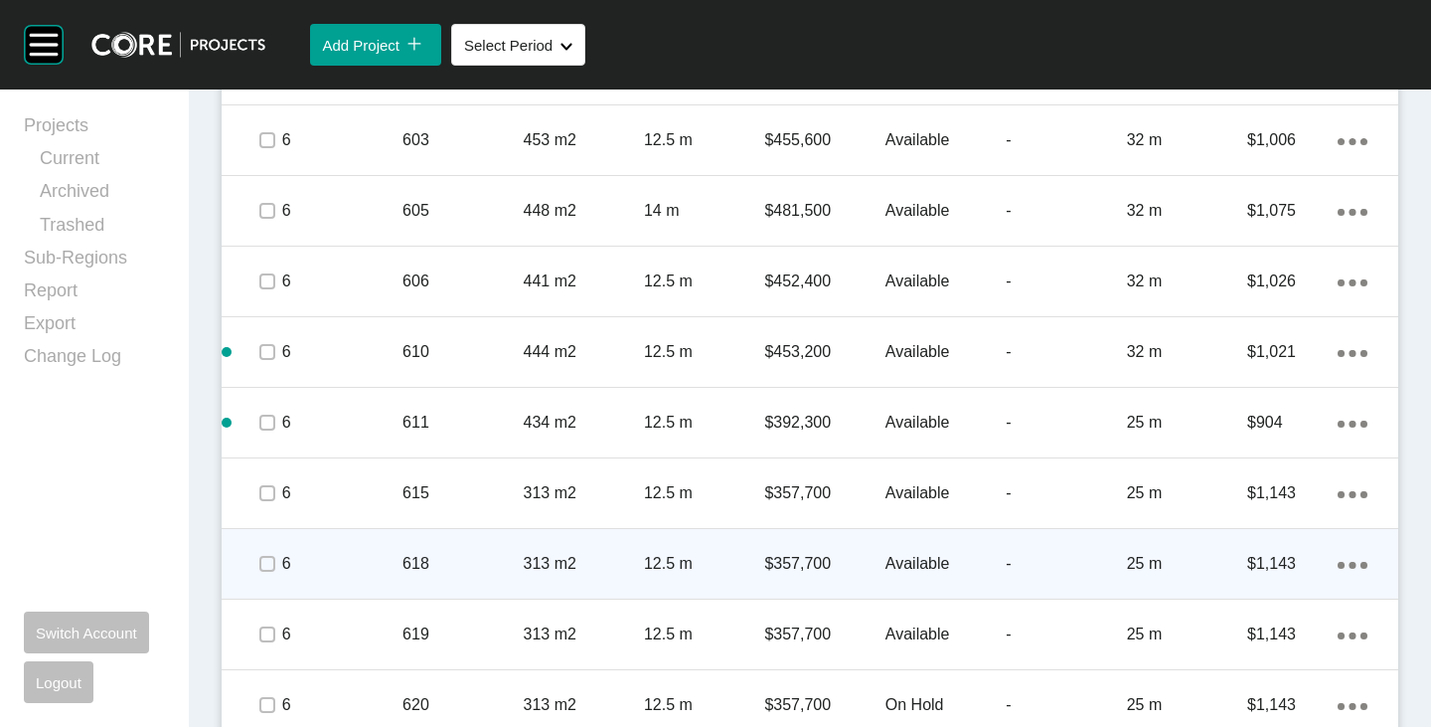
click at [891, 556] on p "Available" at bounding box center [946, 564] width 120 height 22
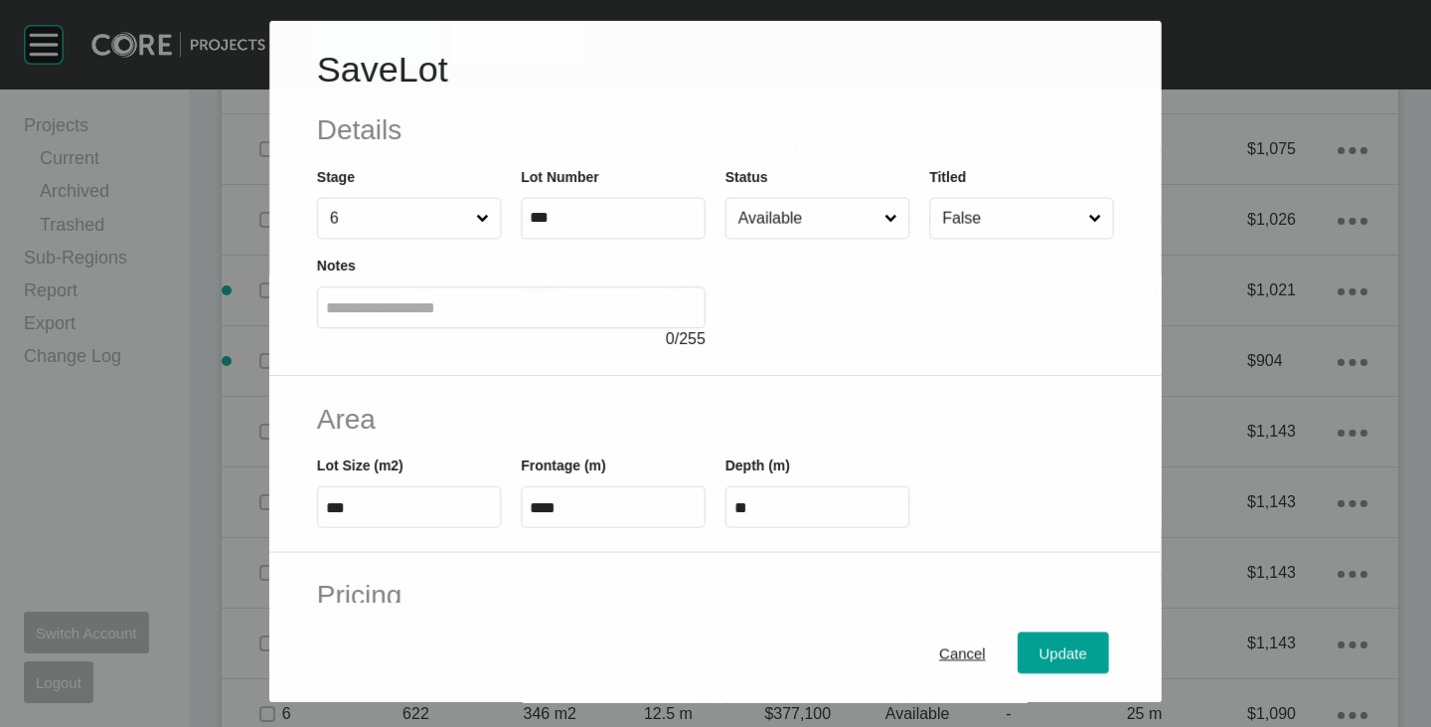
scroll to position [3465, 0]
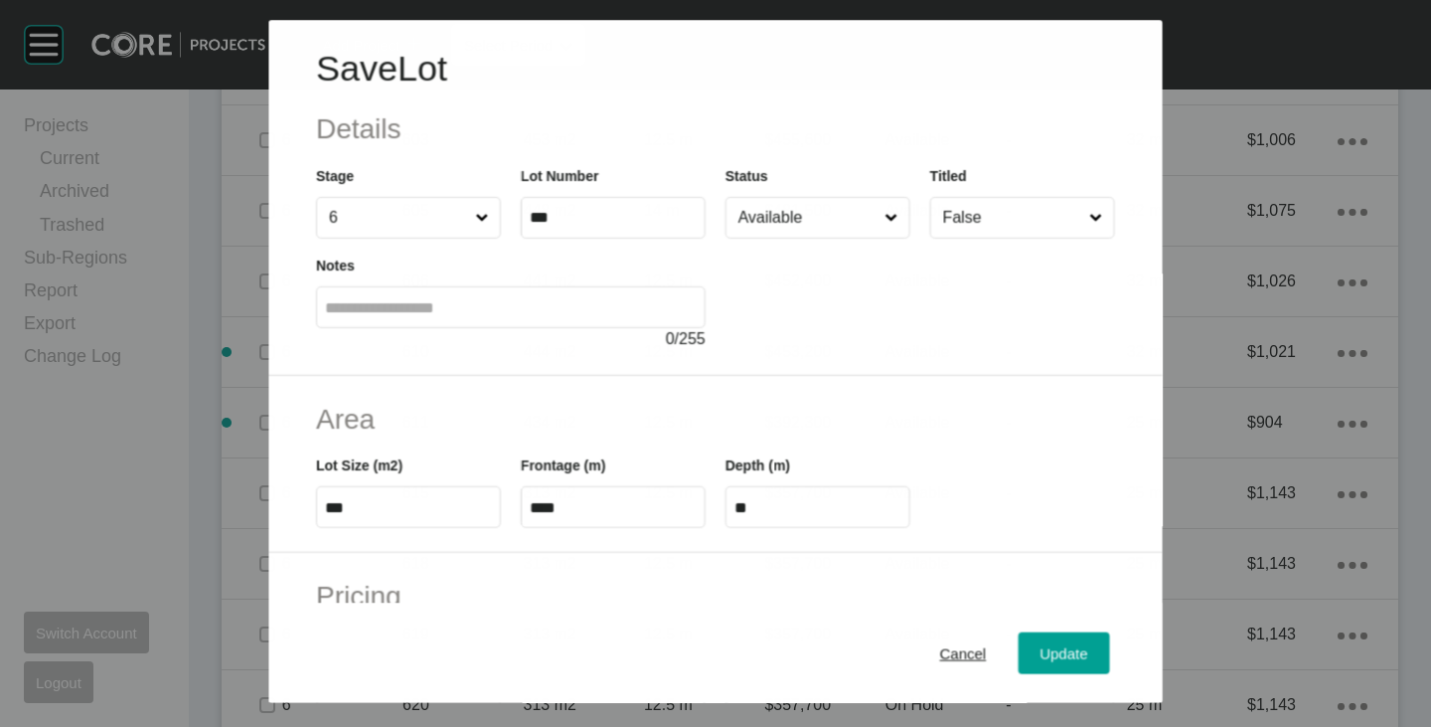
click at [802, 232] on input "Available" at bounding box center [808, 218] width 146 height 40
click at [1047, 644] on div "Update" at bounding box center [1065, 653] width 58 height 27
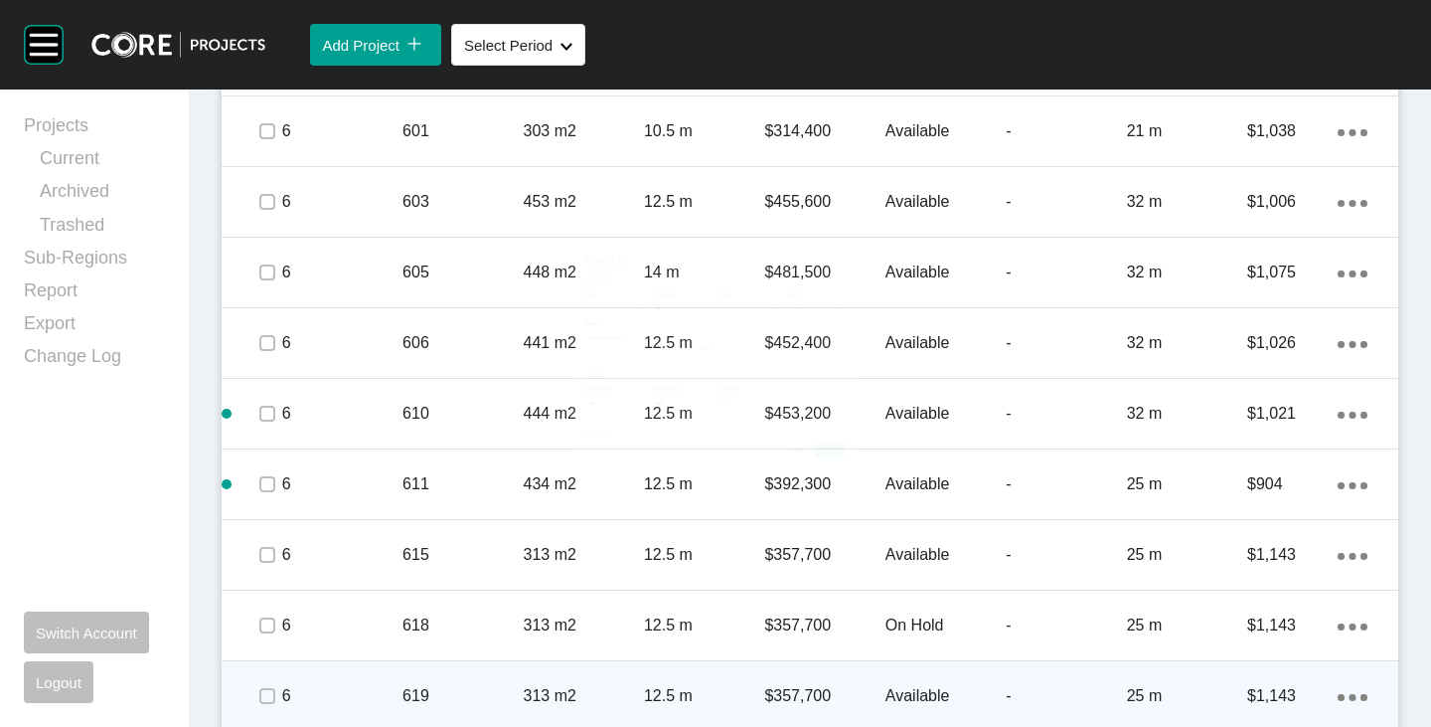
scroll to position [3527, 0]
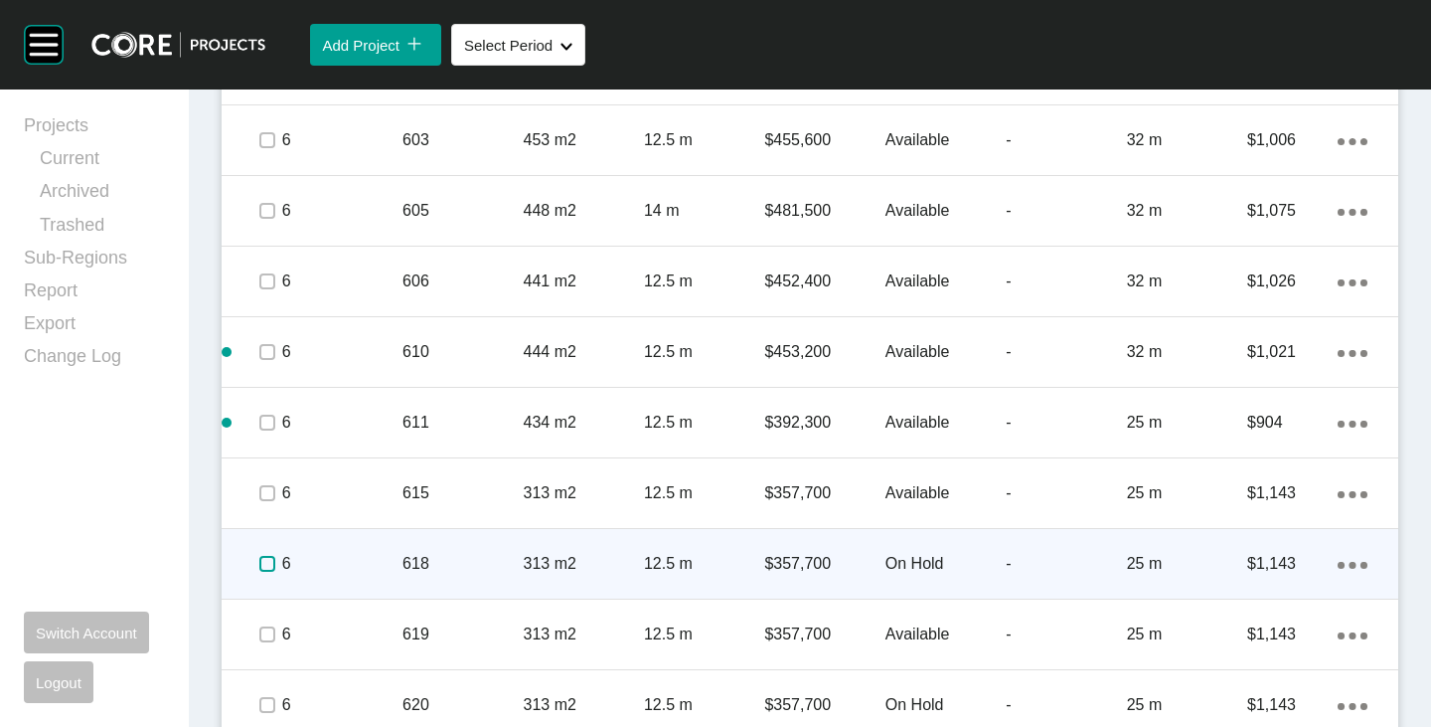
click at [267, 562] on label at bounding box center [267, 564] width 16 height 16
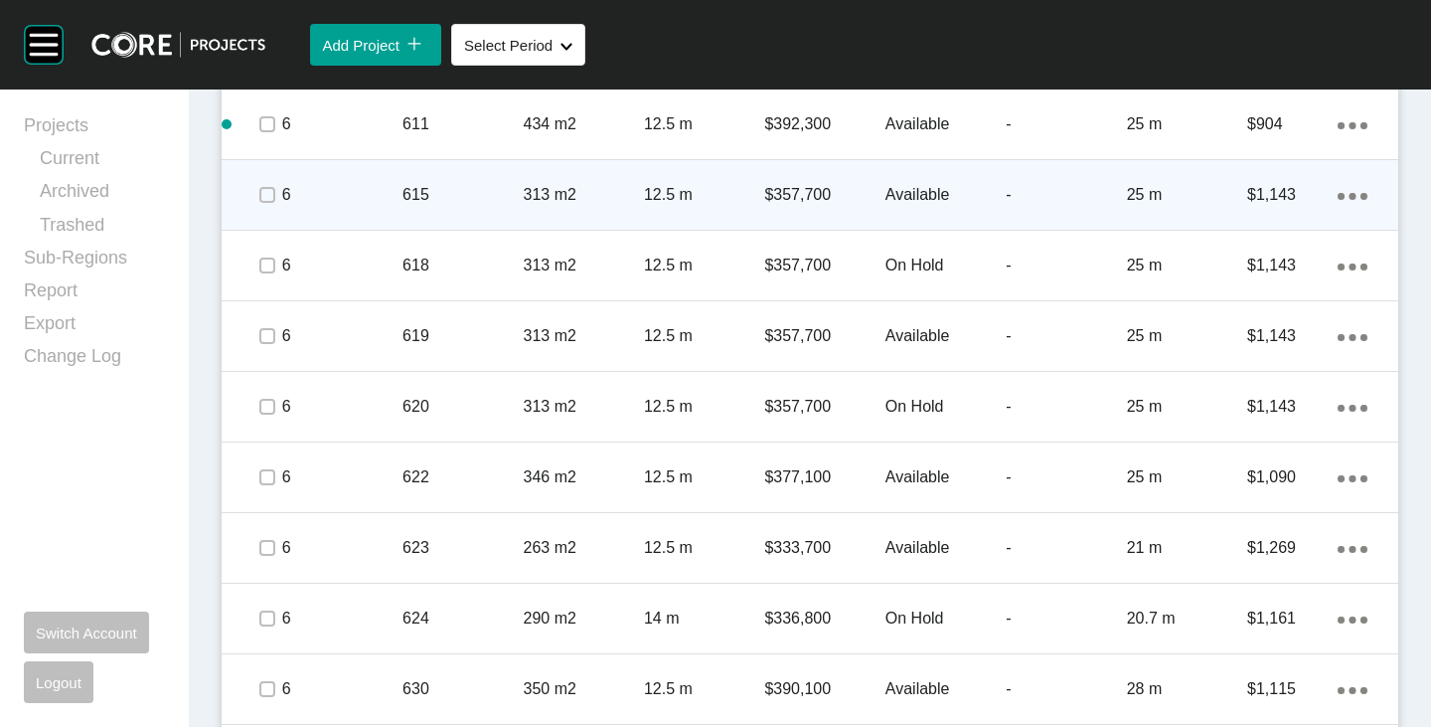
scroll to position [4024, 0]
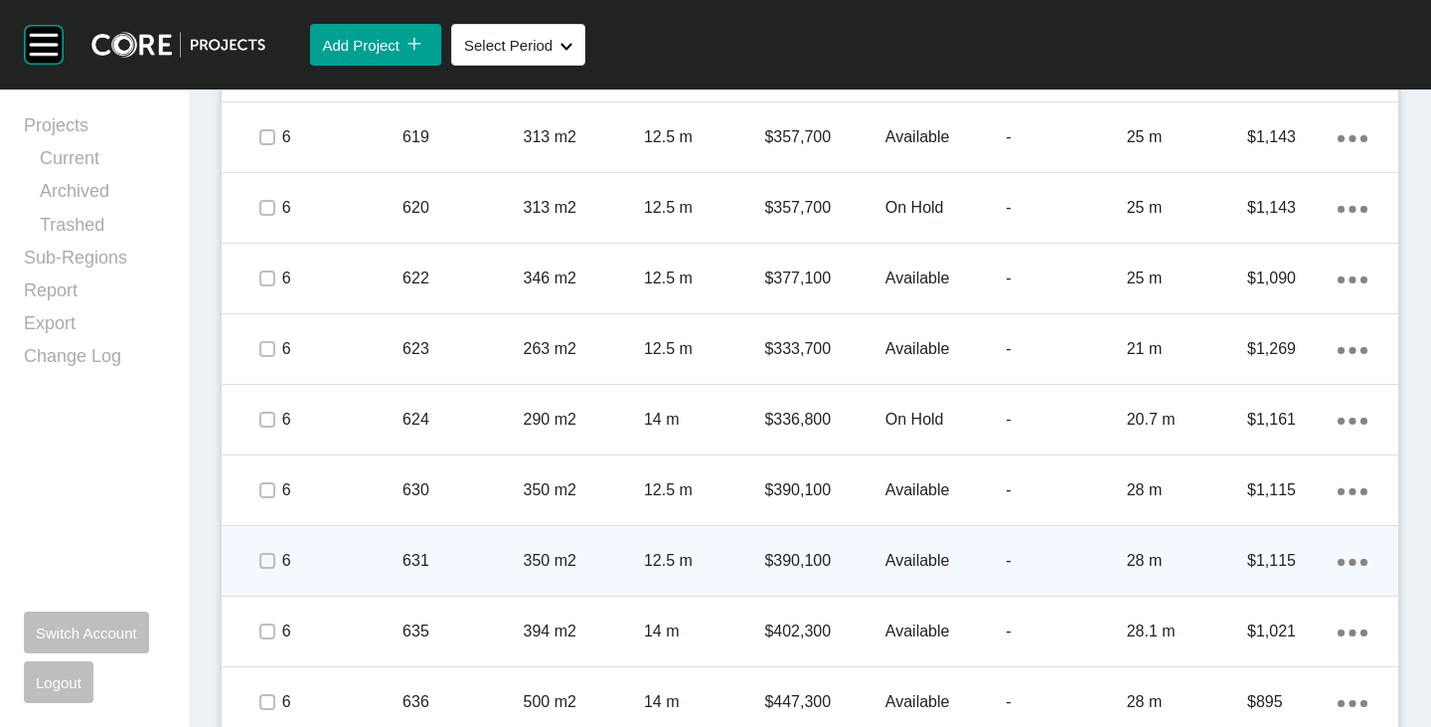
click at [912, 555] on p "Available" at bounding box center [946, 561] width 120 height 22
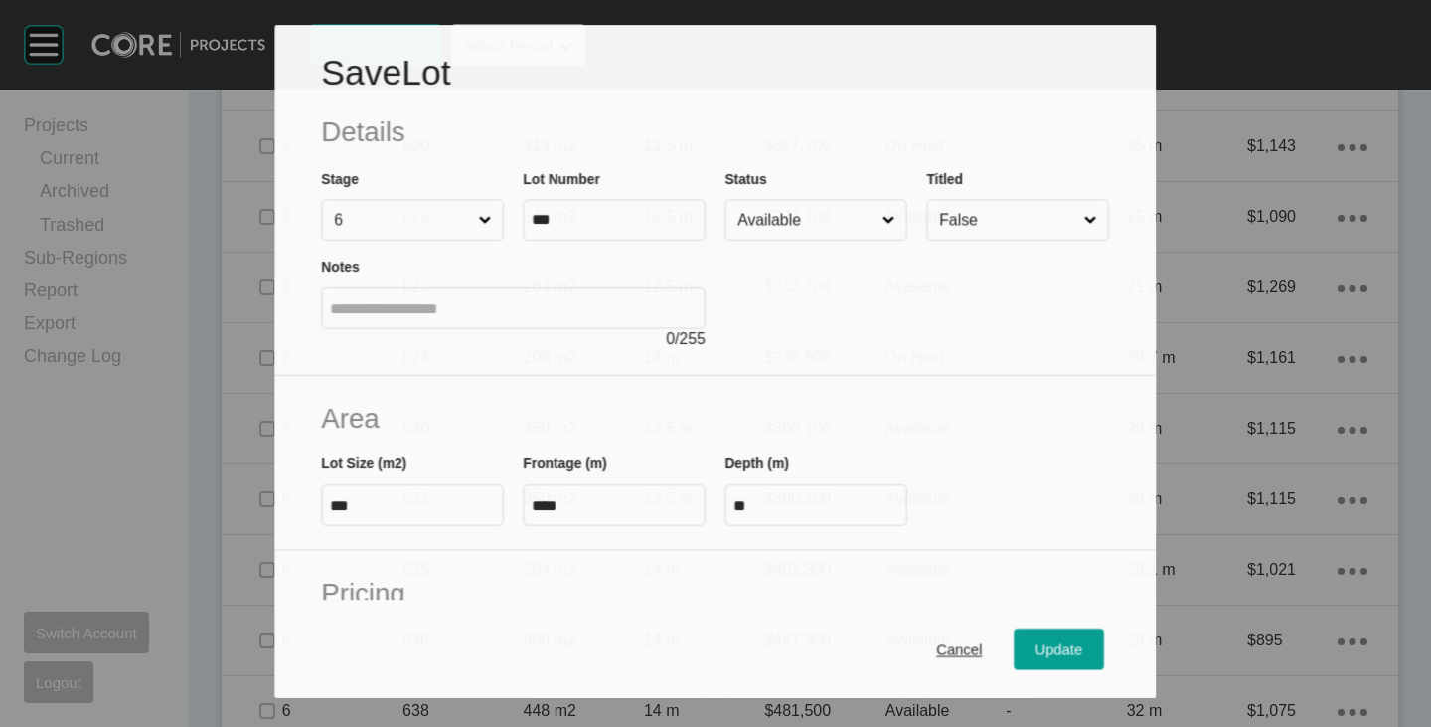
scroll to position [3962, 0]
click at [802, 203] on input "Available" at bounding box center [807, 219] width 144 height 39
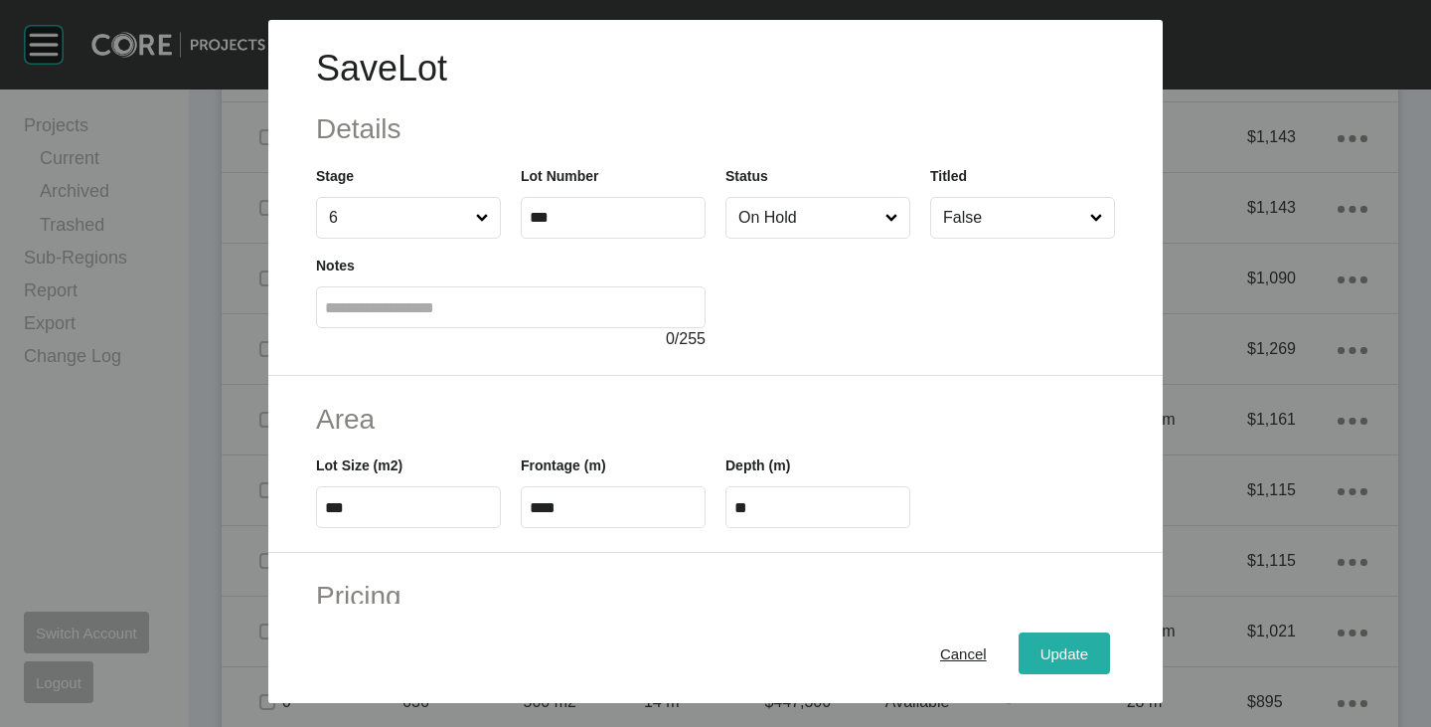
click at [1042, 651] on span "Update" at bounding box center [1065, 653] width 48 height 17
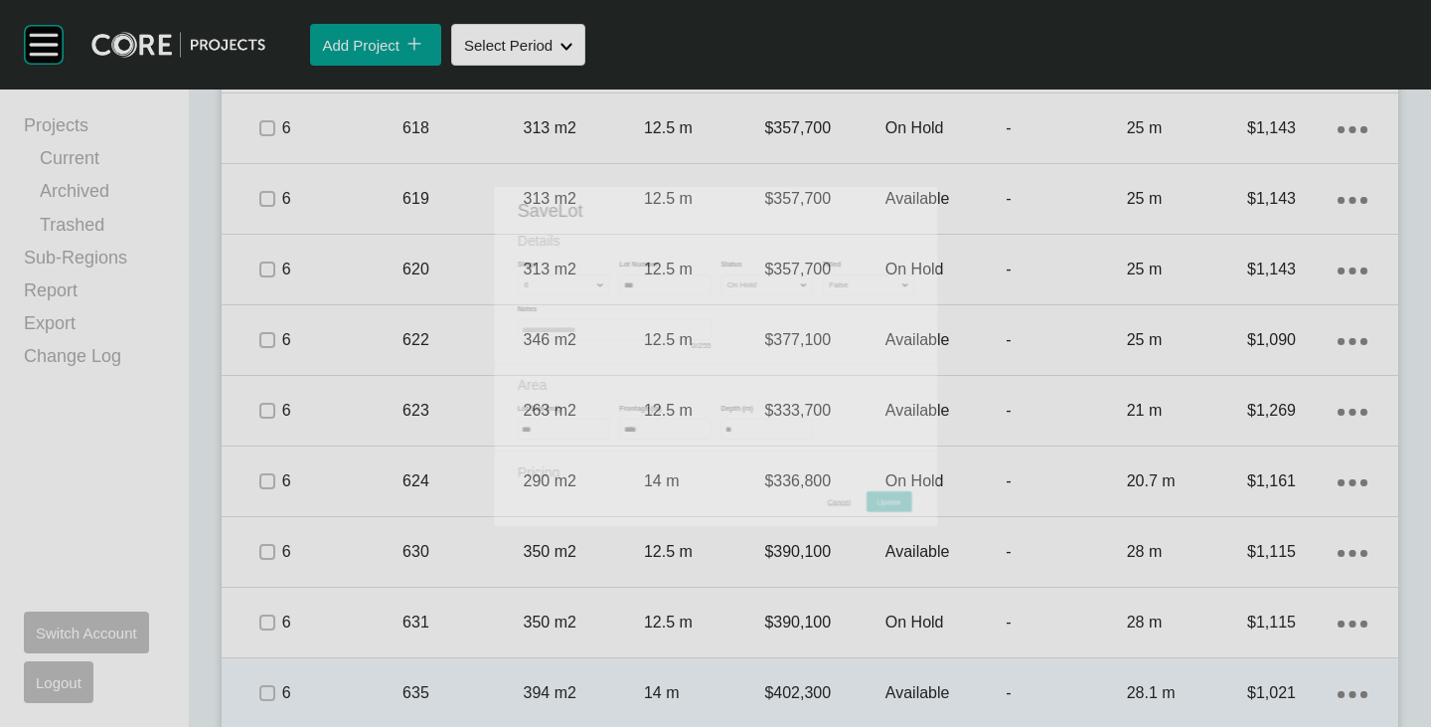
scroll to position [4024, 0]
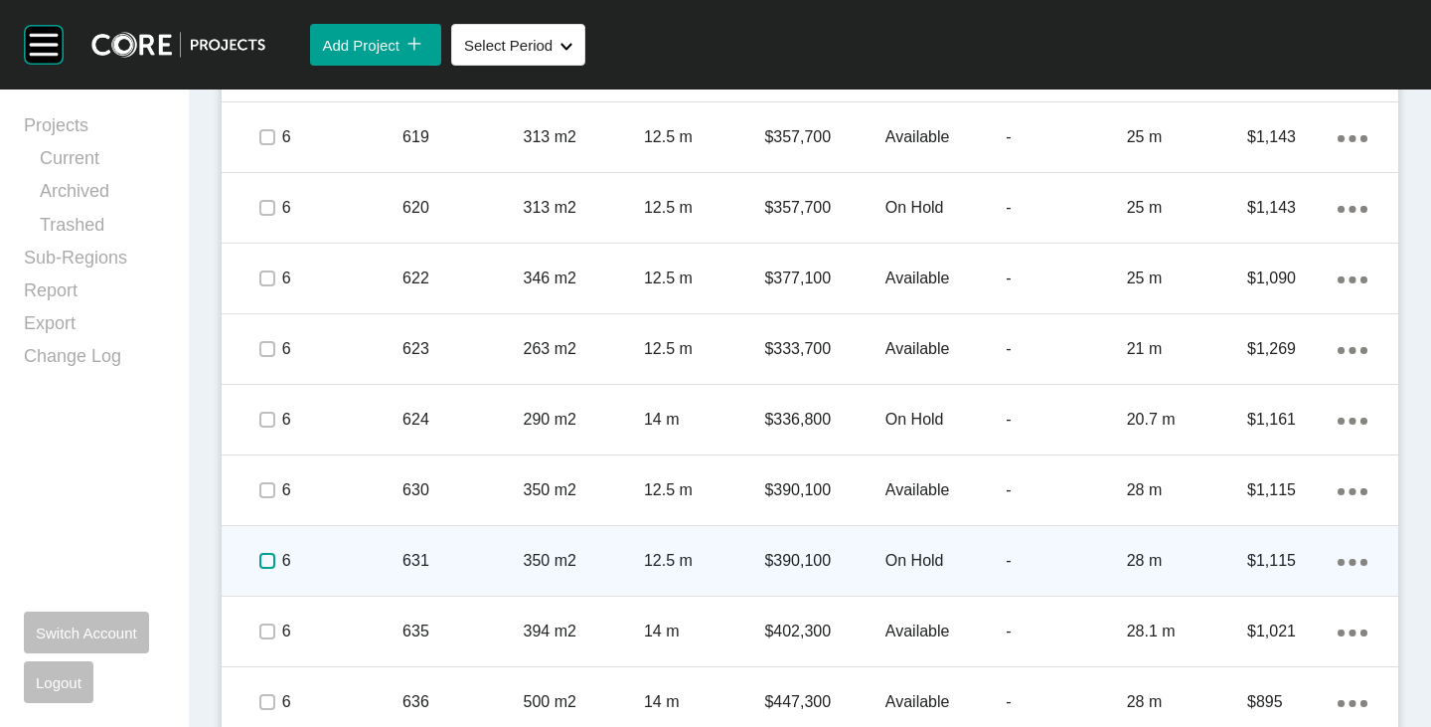
click at [262, 556] on label at bounding box center [267, 561] width 16 height 16
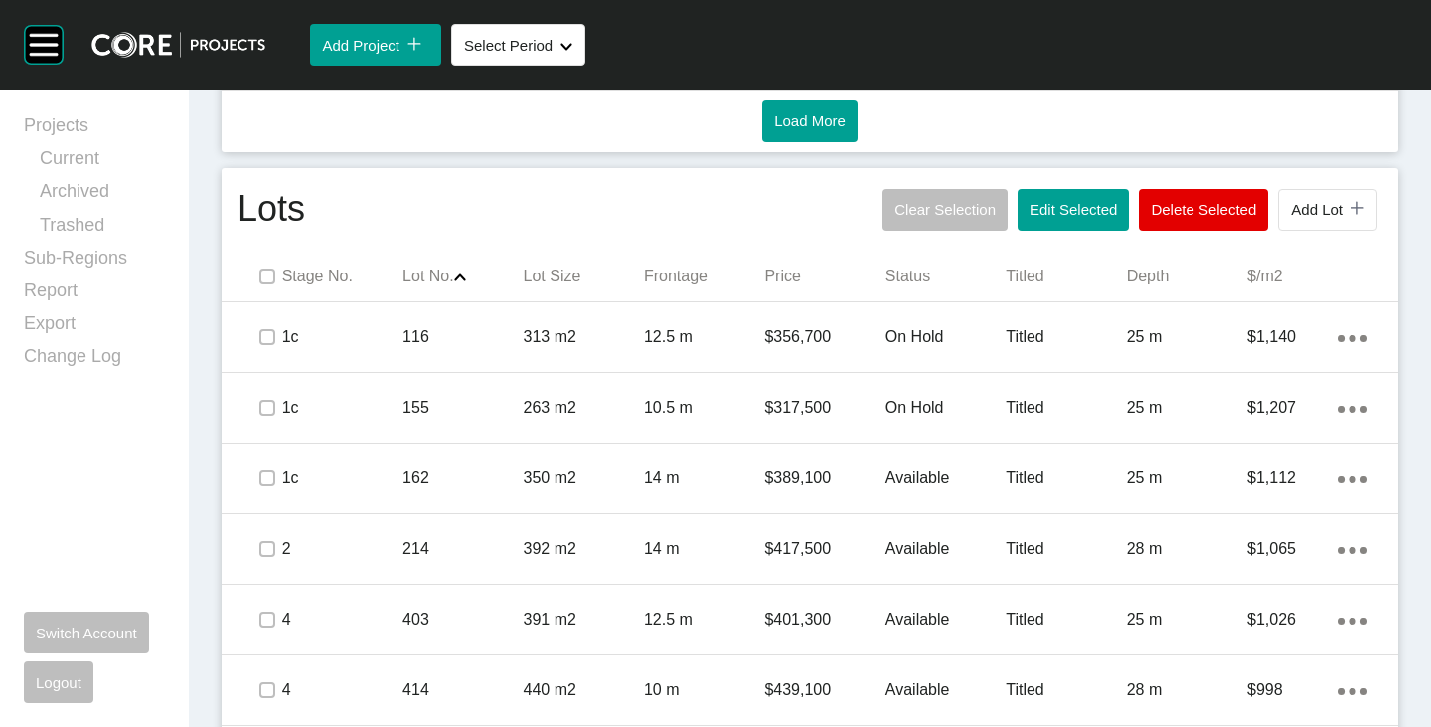
scroll to position [1042, 0]
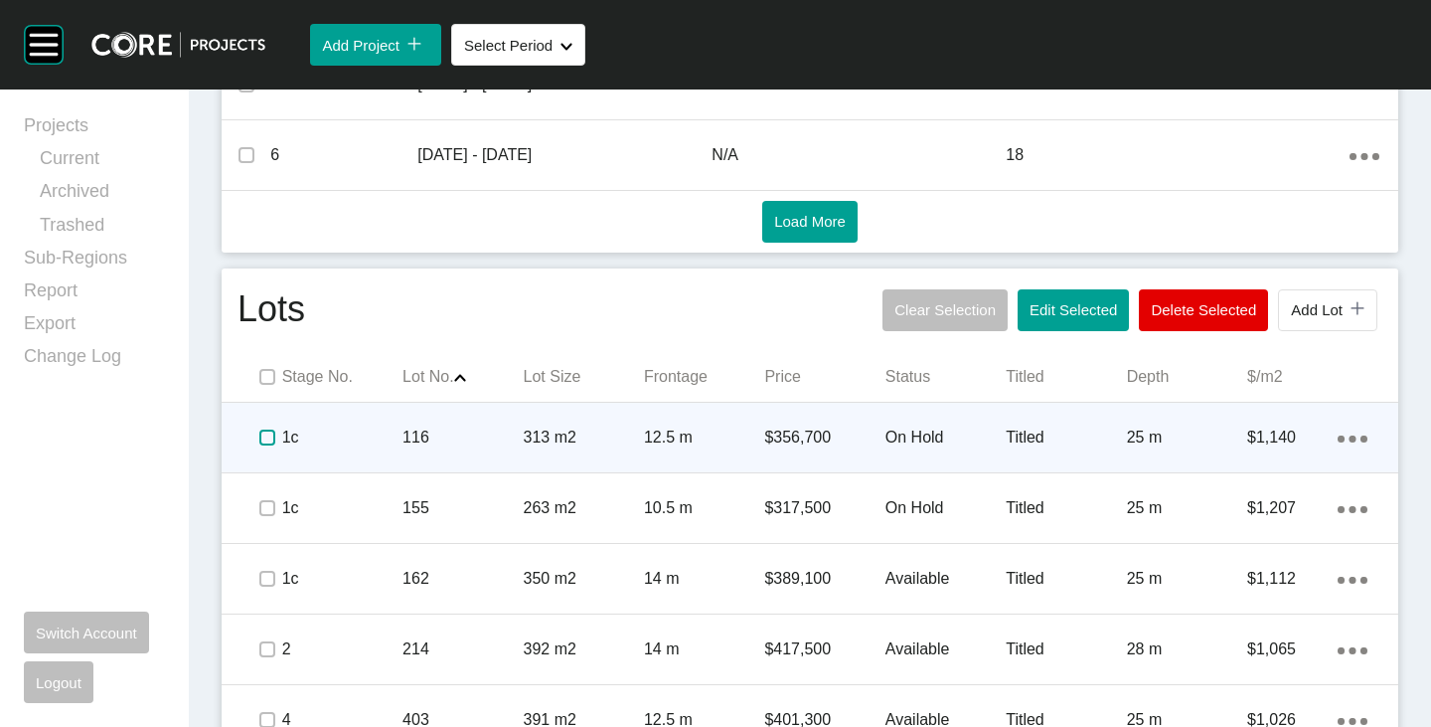
click at [267, 436] on label at bounding box center [267, 437] width 16 height 16
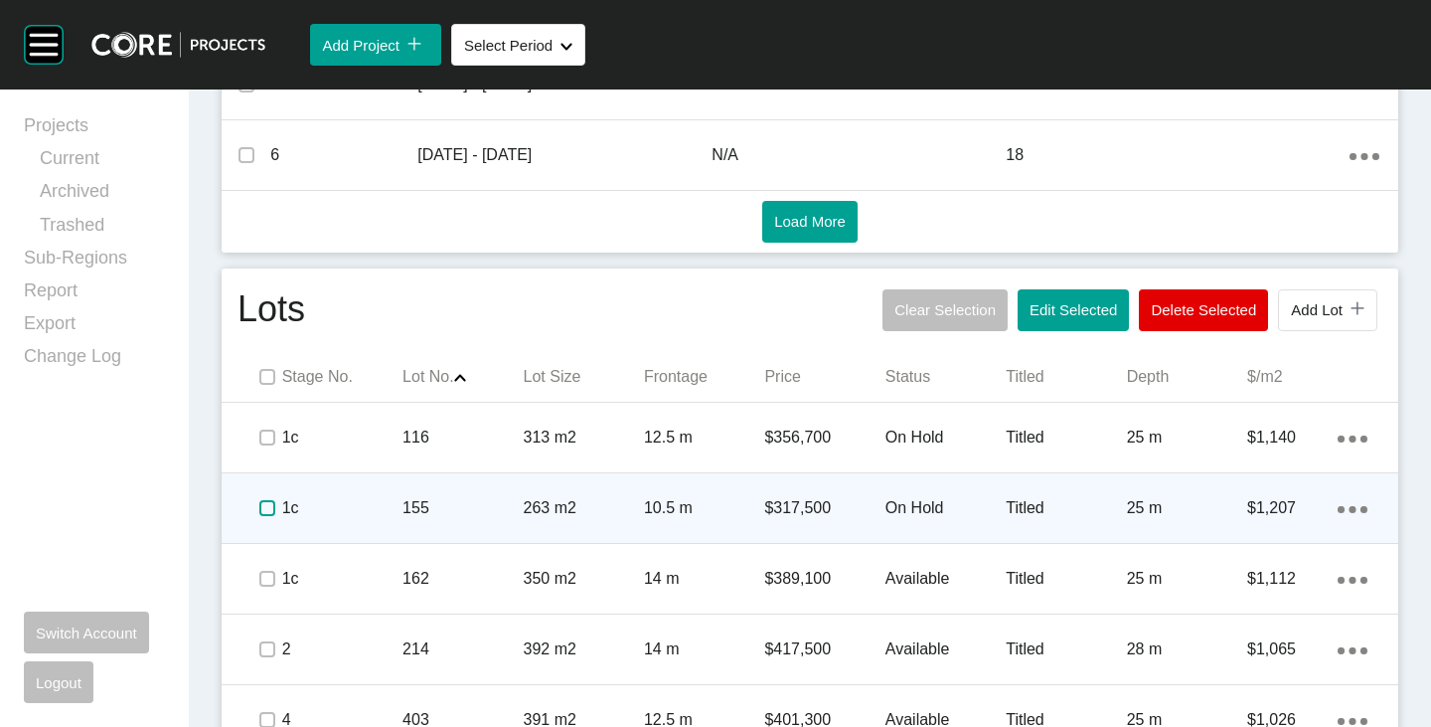
click at [263, 505] on label at bounding box center [267, 508] width 16 height 16
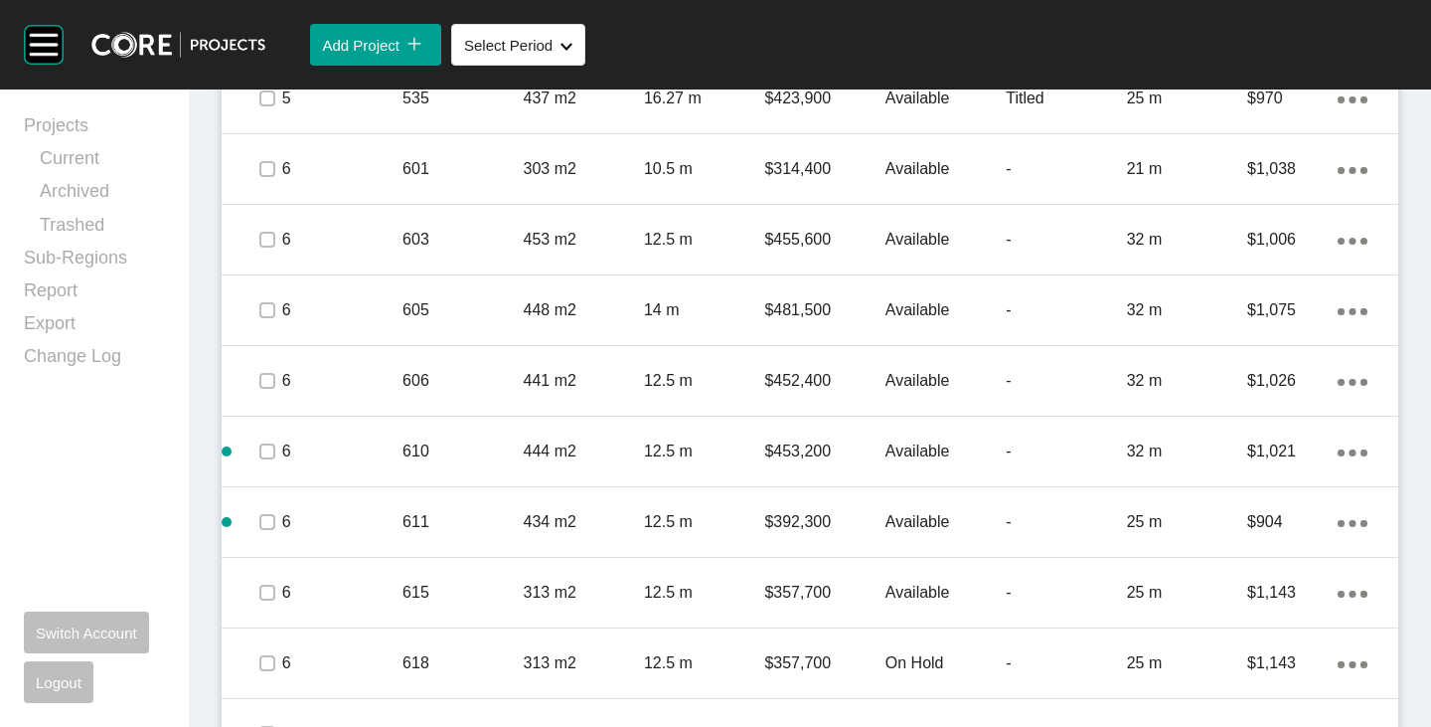
scroll to position [3527, 0]
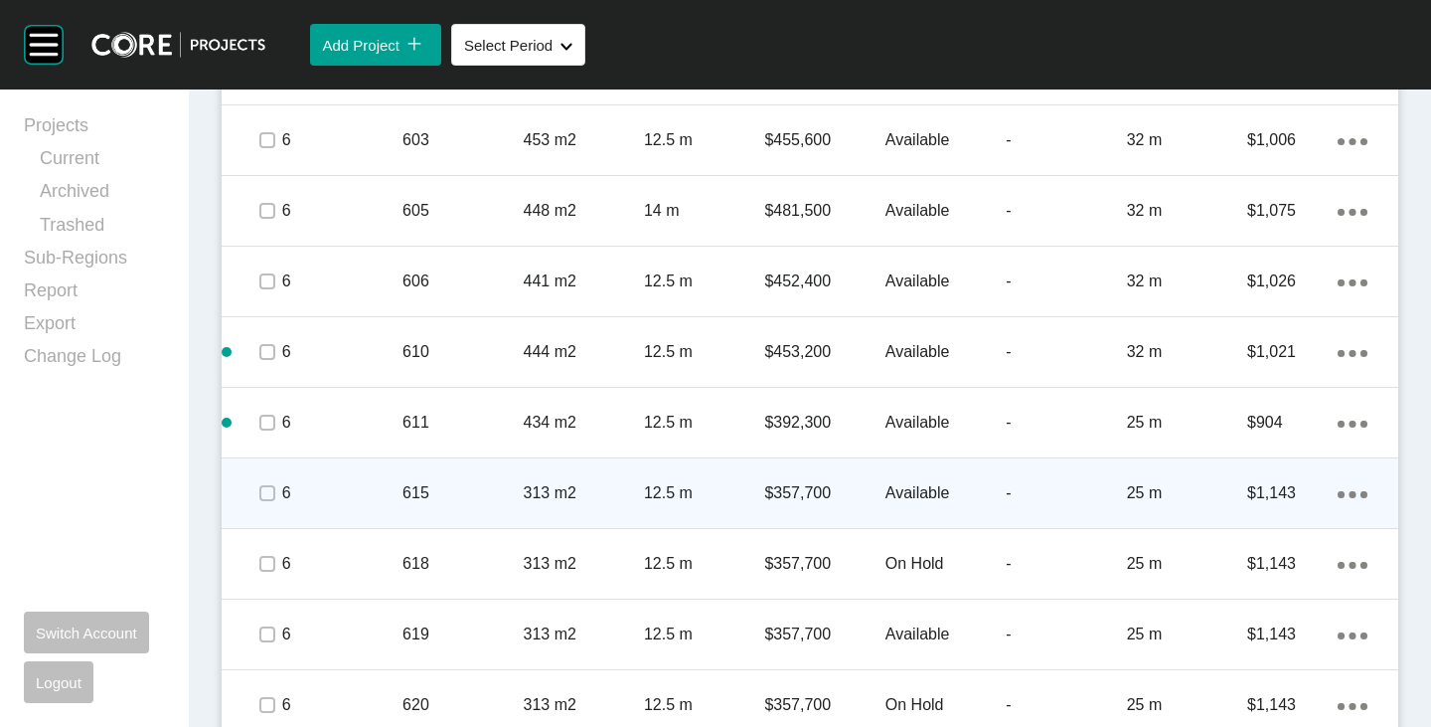
click at [897, 492] on p "Available" at bounding box center [946, 493] width 120 height 22
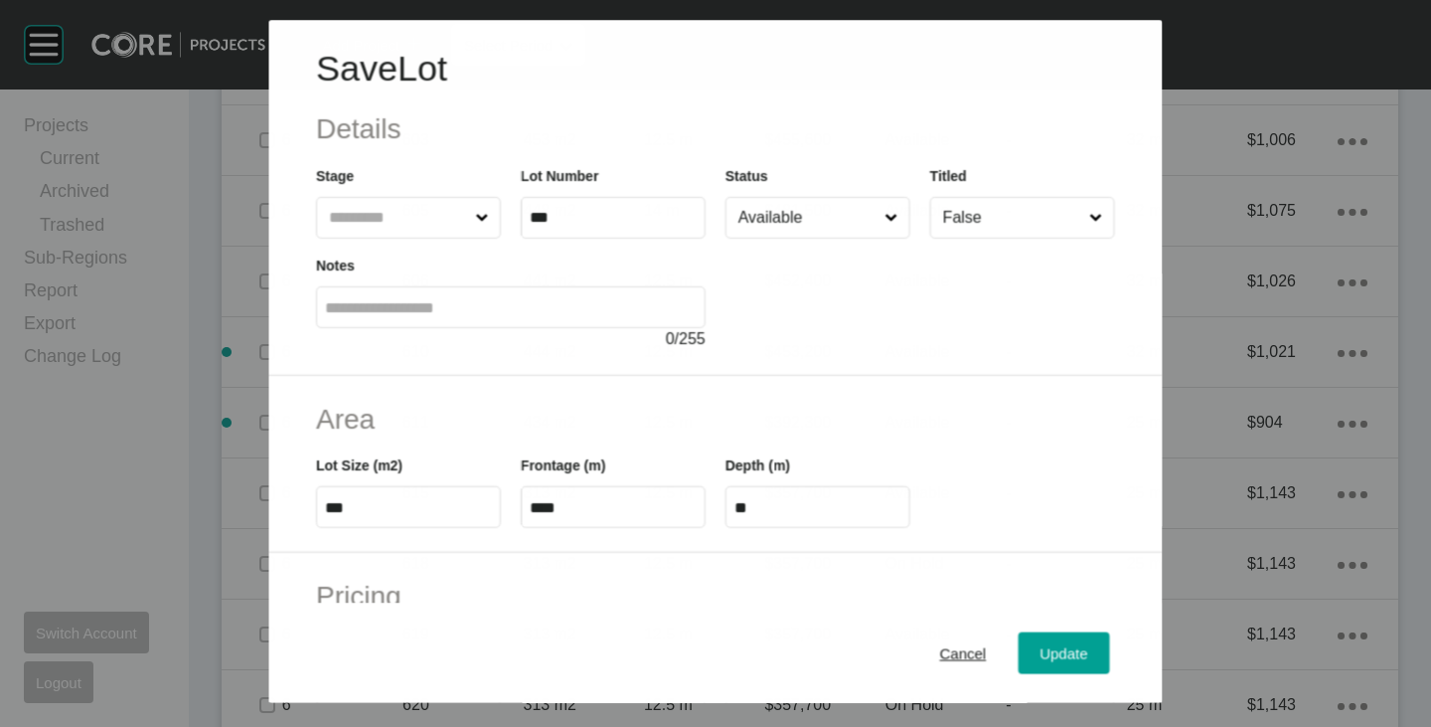
click at [832, 214] on input "Available" at bounding box center [808, 218] width 146 height 40
click at [1051, 638] on button "Update" at bounding box center [1064, 653] width 91 height 42
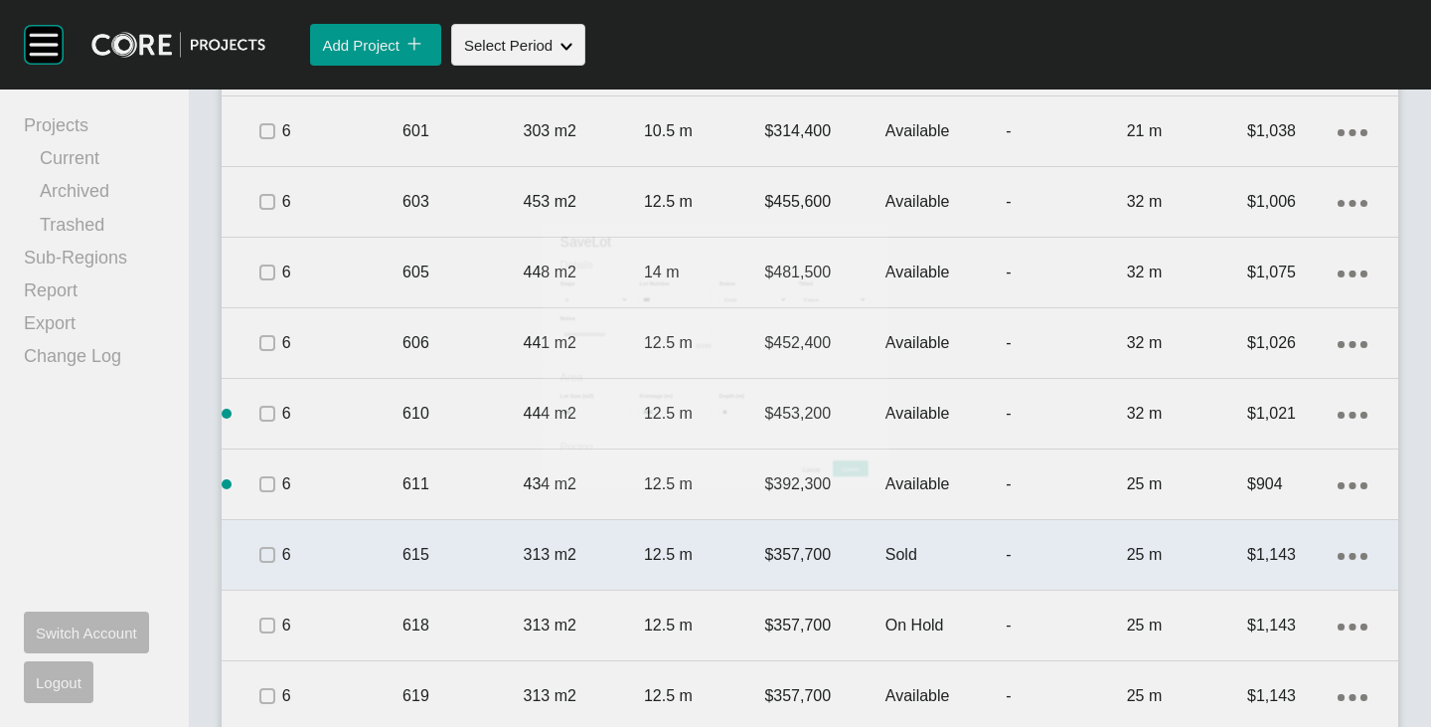
scroll to position [3527, 0]
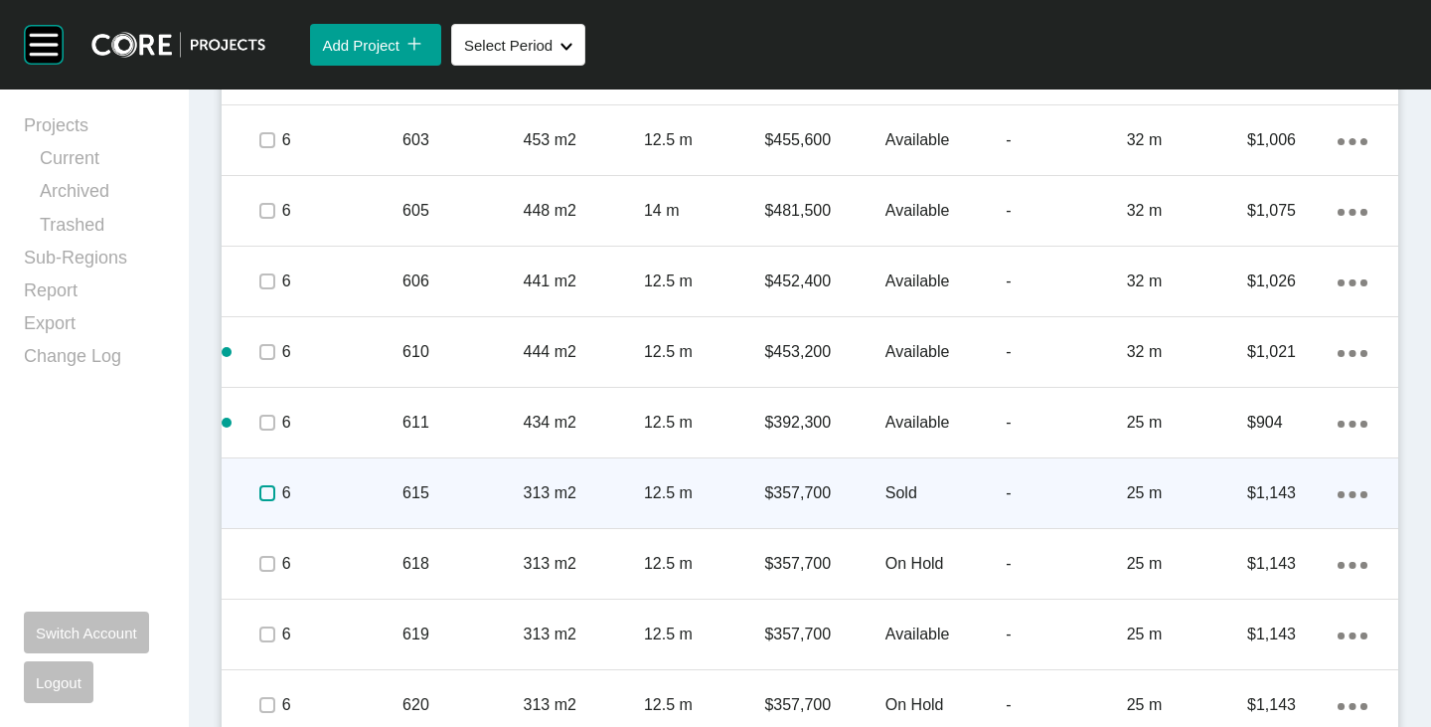
click at [264, 500] on label at bounding box center [267, 493] width 16 height 16
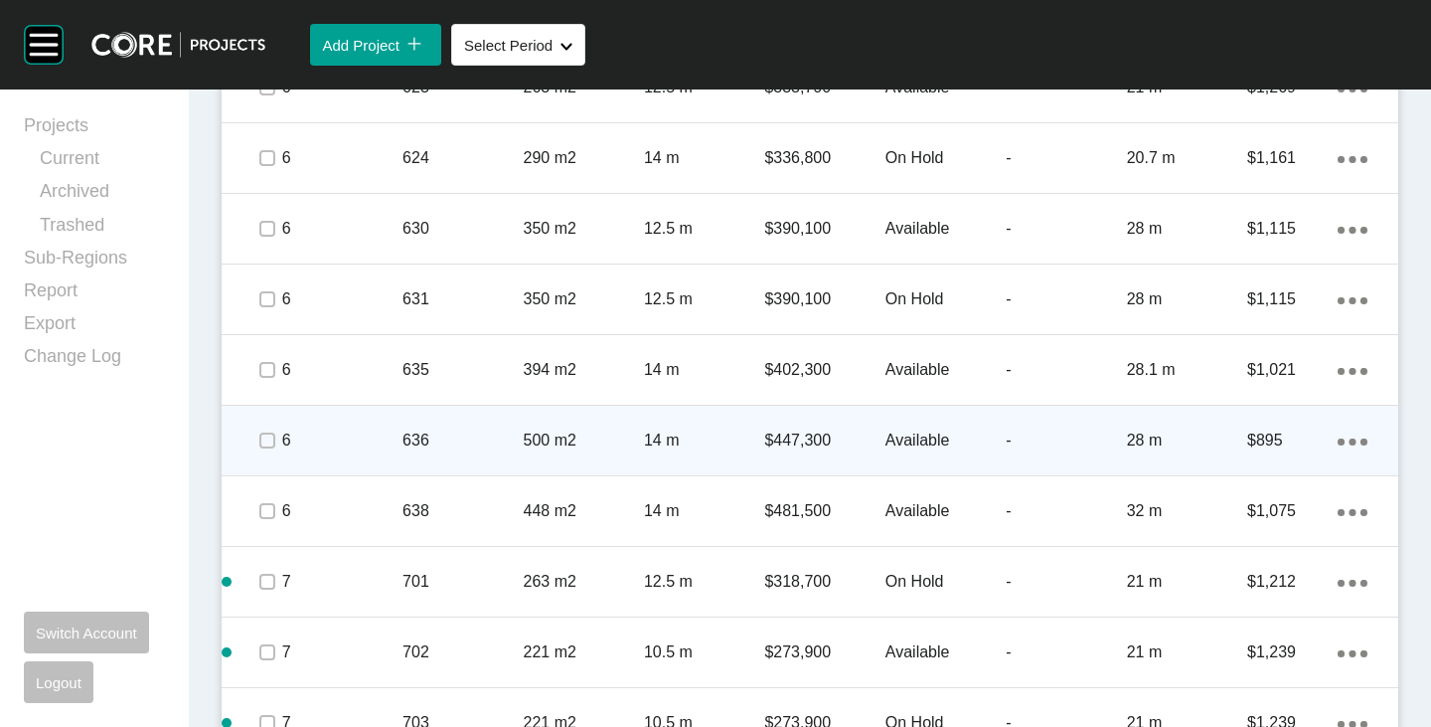
scroll to position [4322, 0]
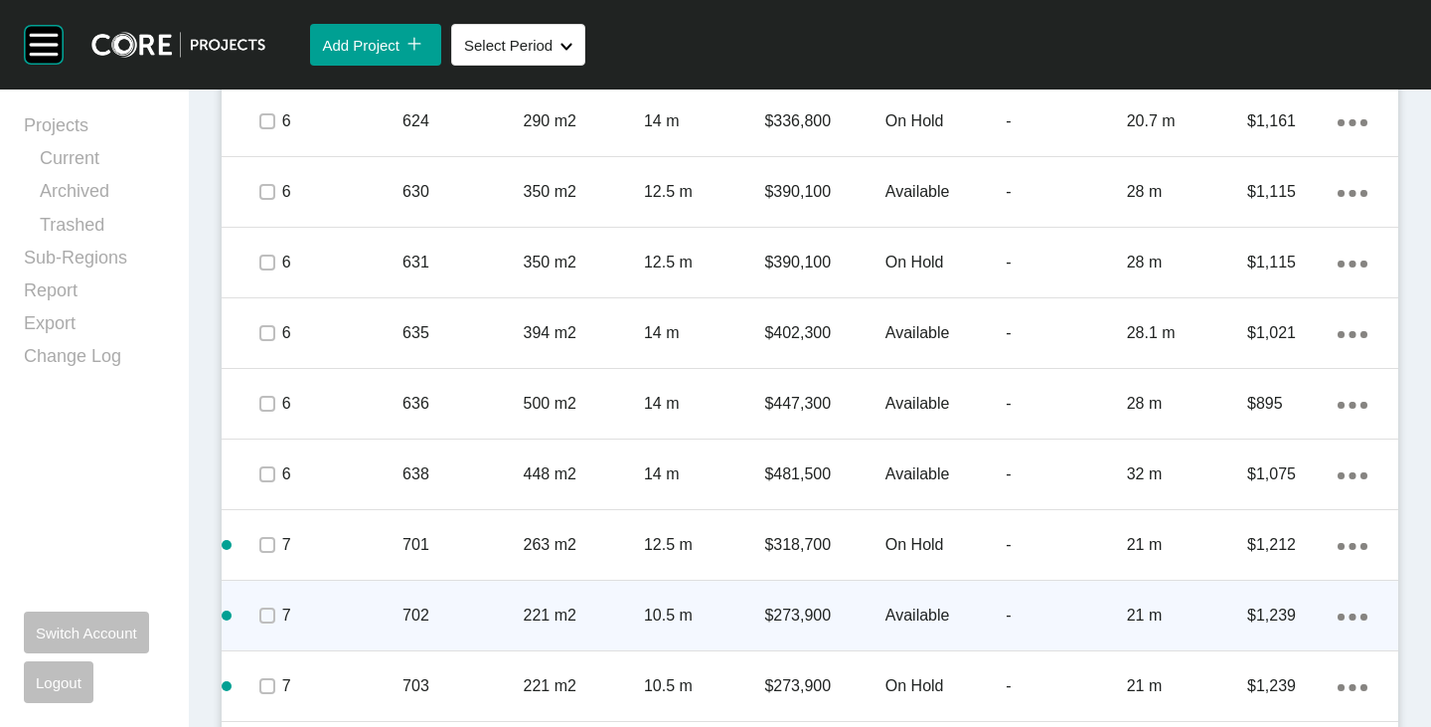
click at [922, 618] on p "Available" at bounding box center [946, 615] width 120 height 22
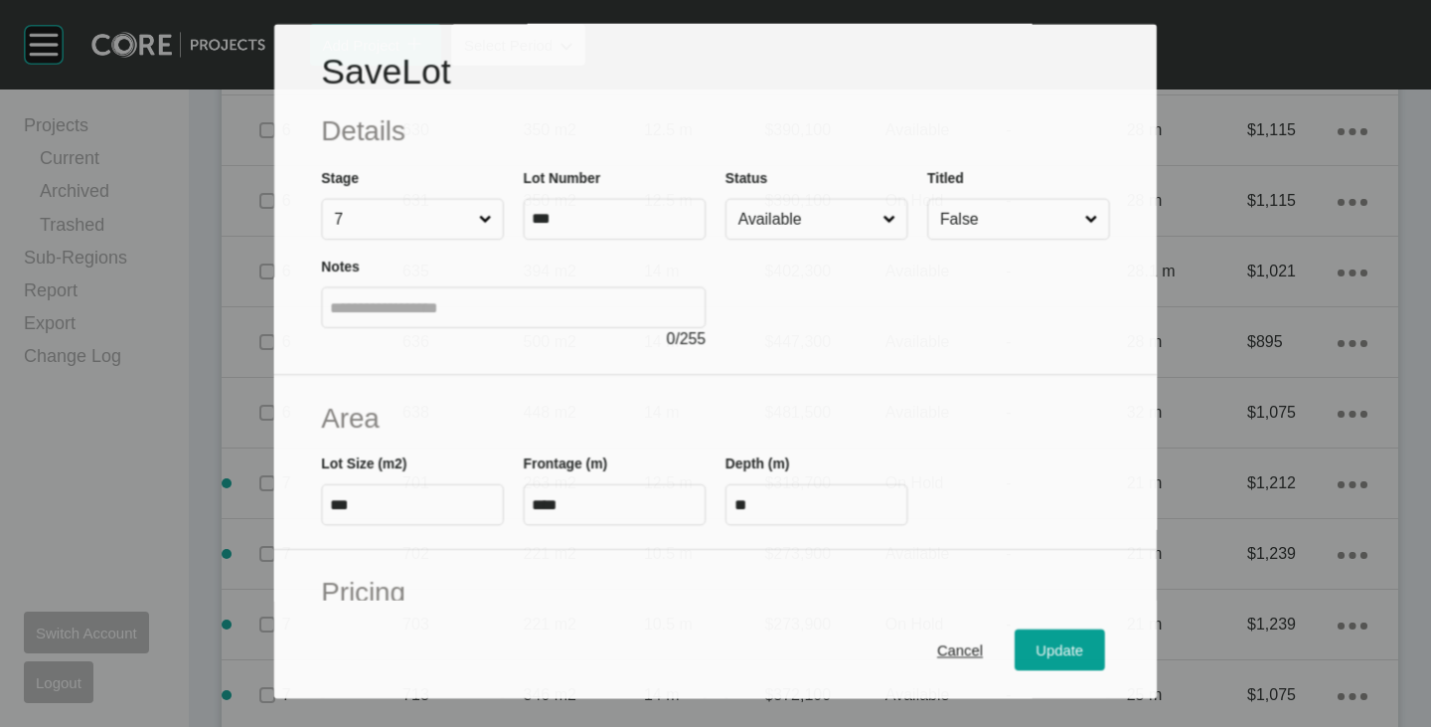
scroll to position [4261, 0]
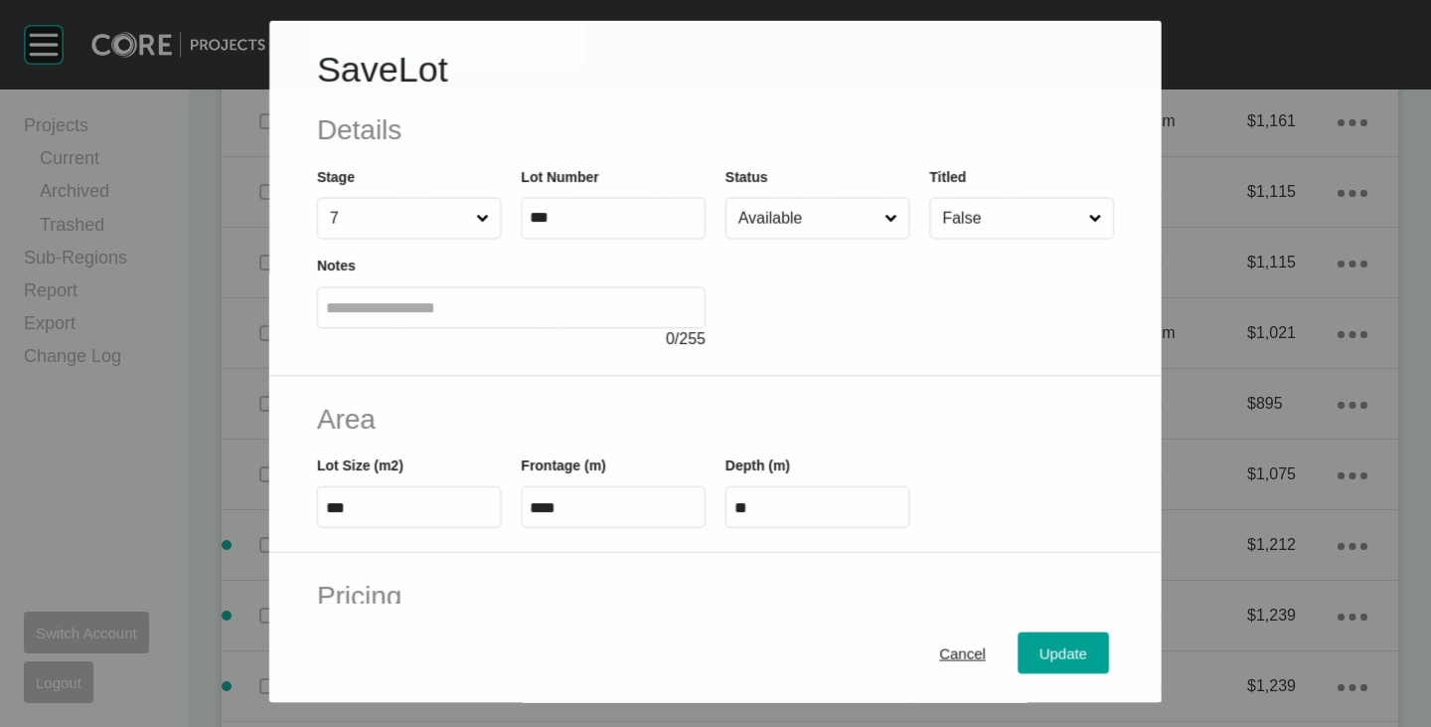
click at [757, 234] on input "Available" at bounding box center [808, 218] width 146 height 40
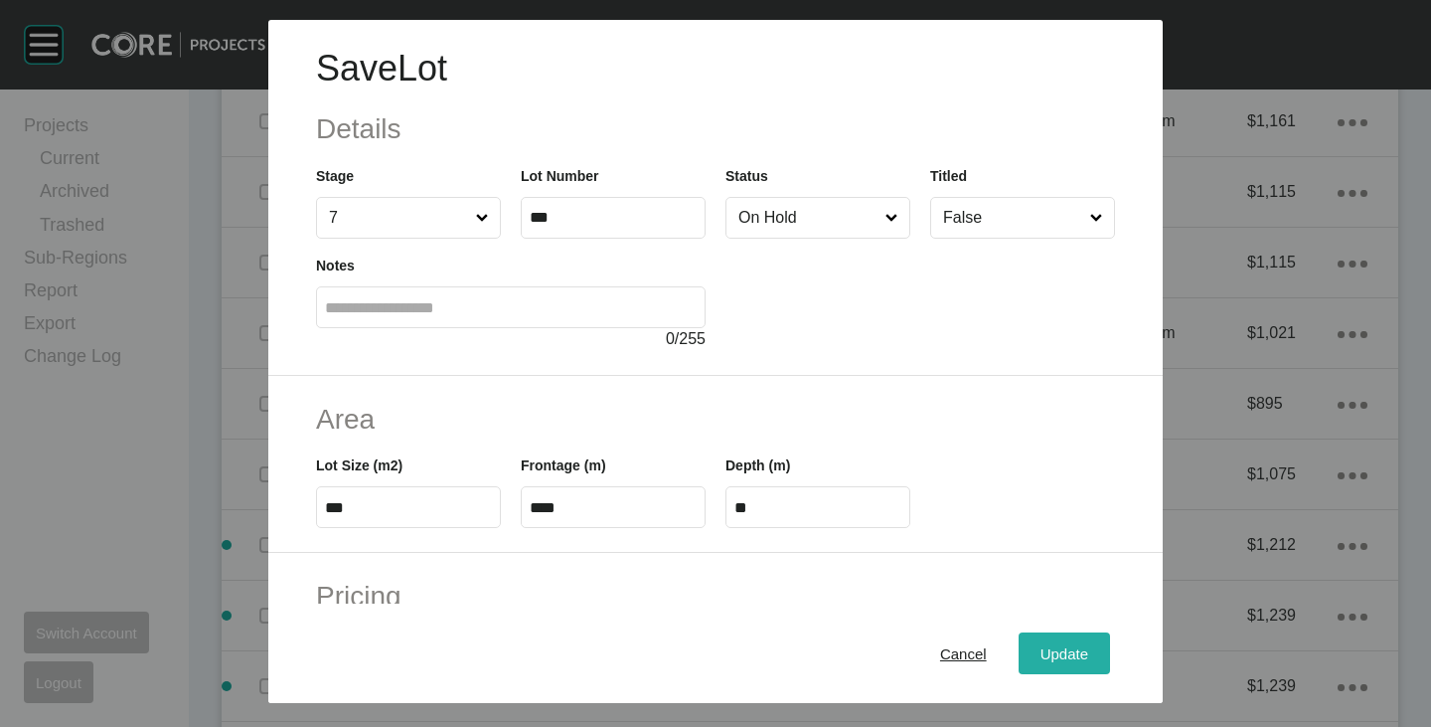
click at [1071, 651] on span "Update" at bounding box center [1065, 653] width 48 height 17
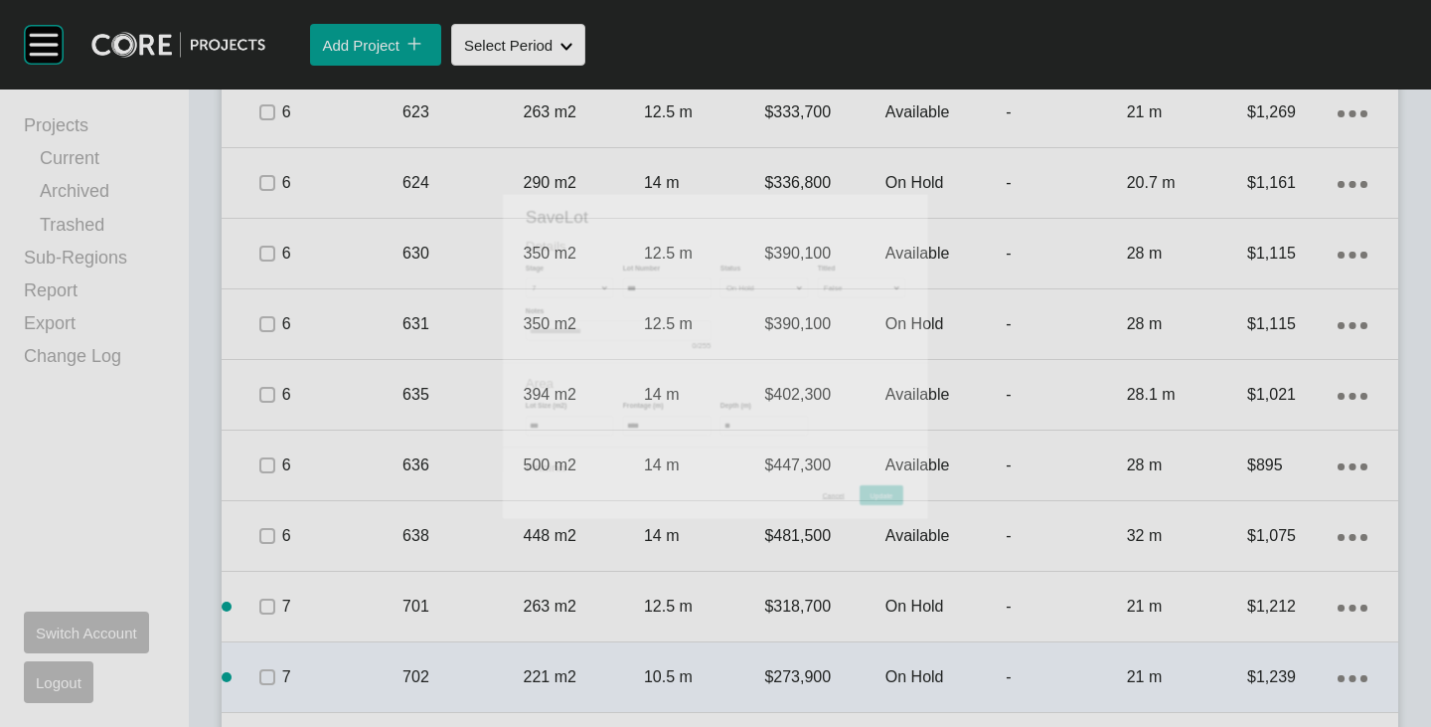
scroll to position [4322, 0]
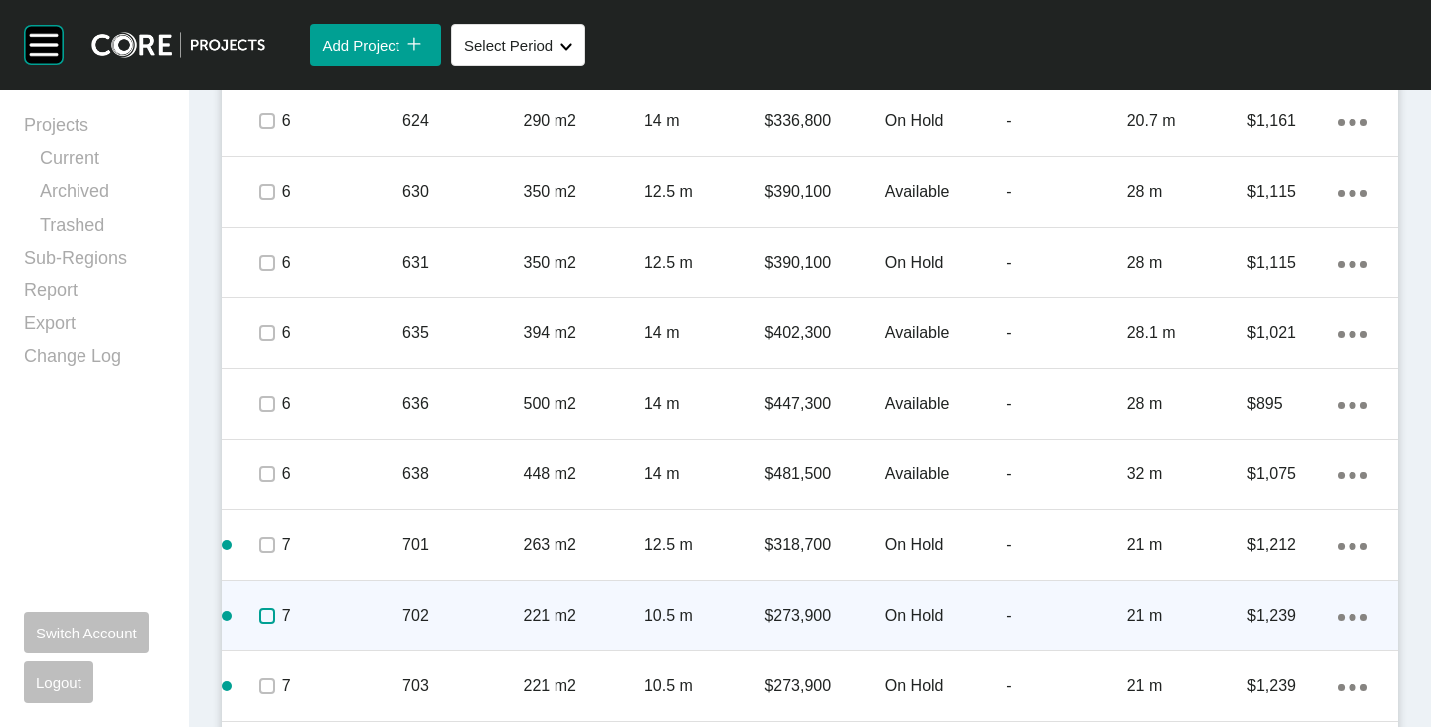
click at [271, 619] on label at bounding box center [267, 615] width 16 height 16
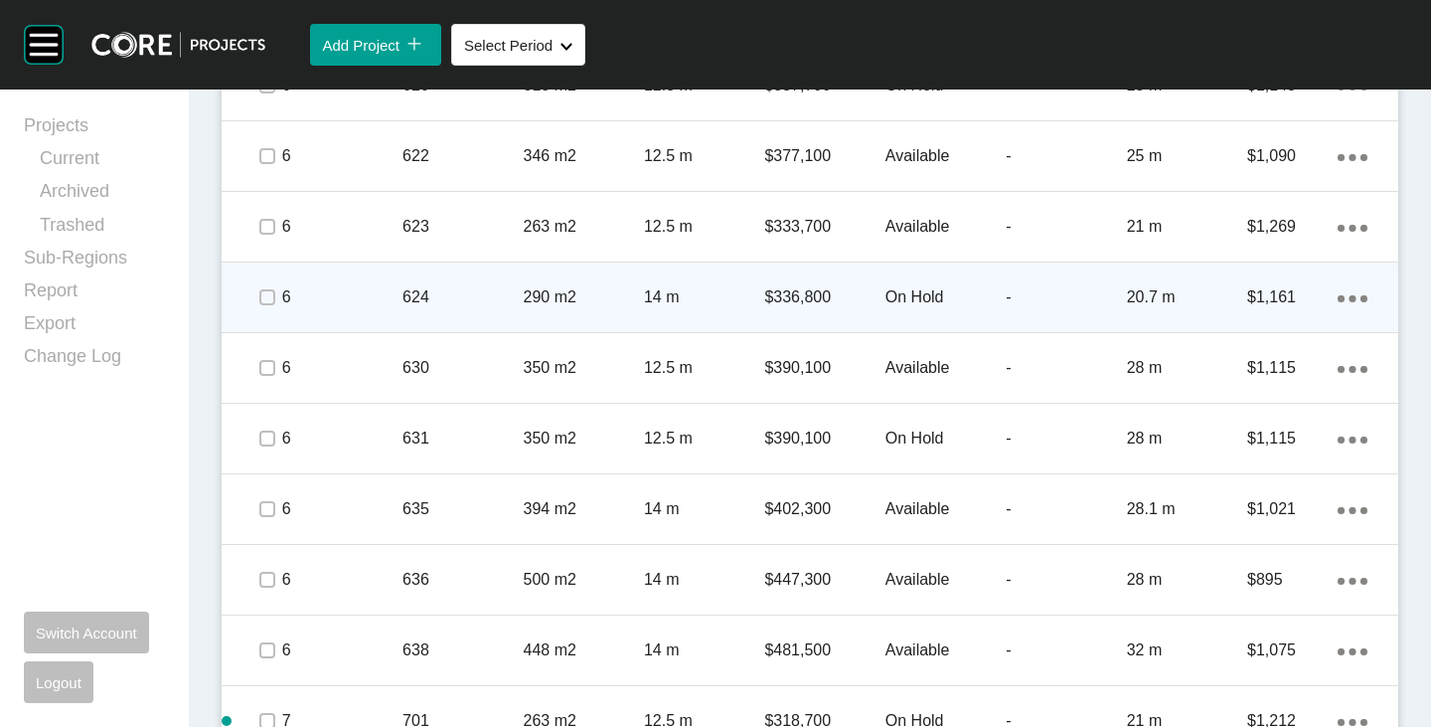
scroll to position [4123, 0]
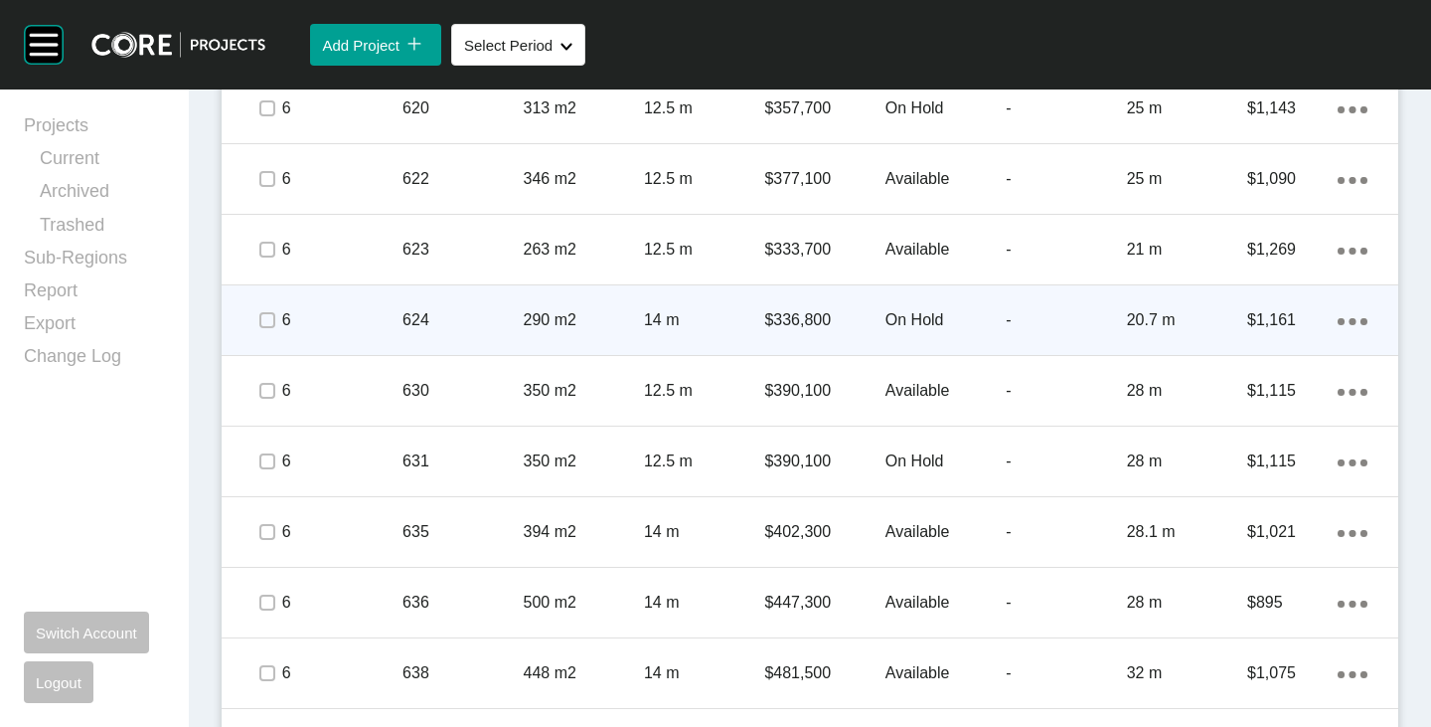
click at [892, 310] on p "On Hold" at bounding box center [946, 320] width 120 height 22
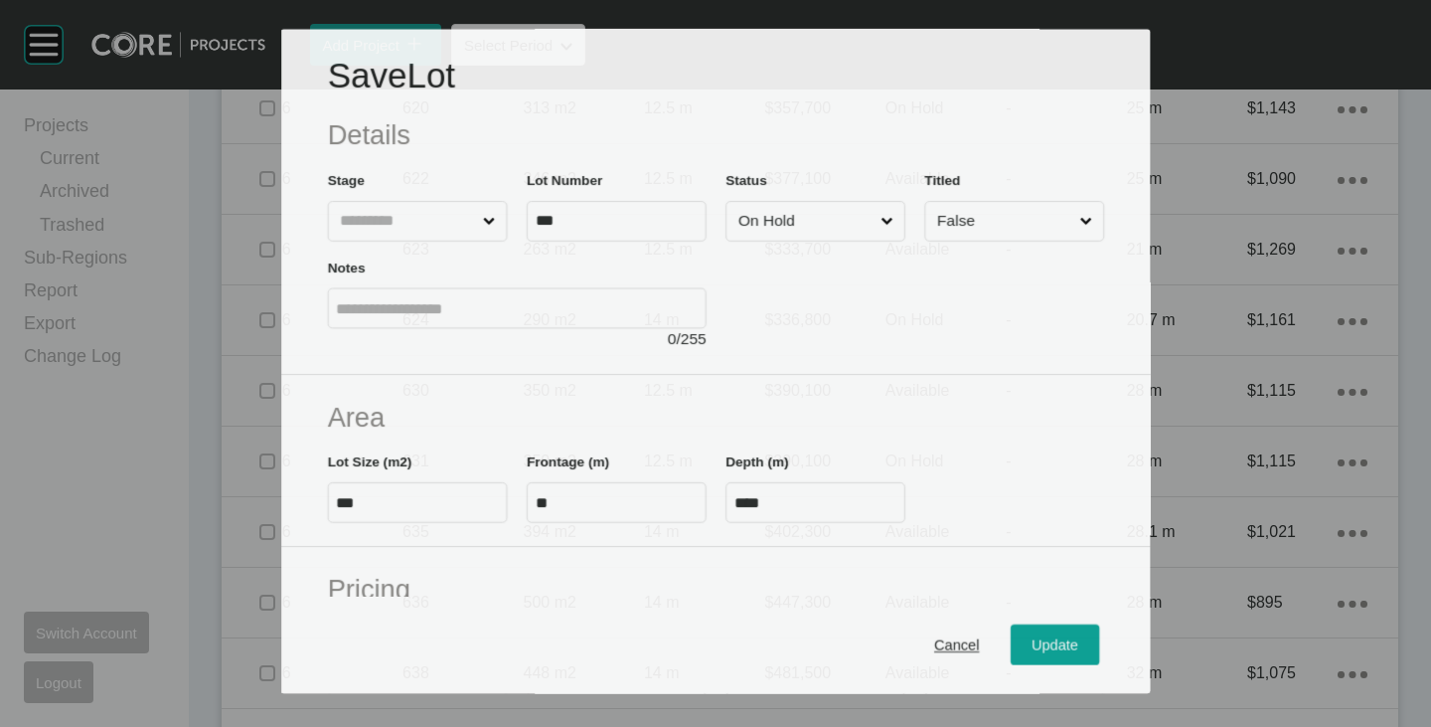
click at [828, 208] on input "On Hold" at bounding box center [805, 221] width 142 height 39
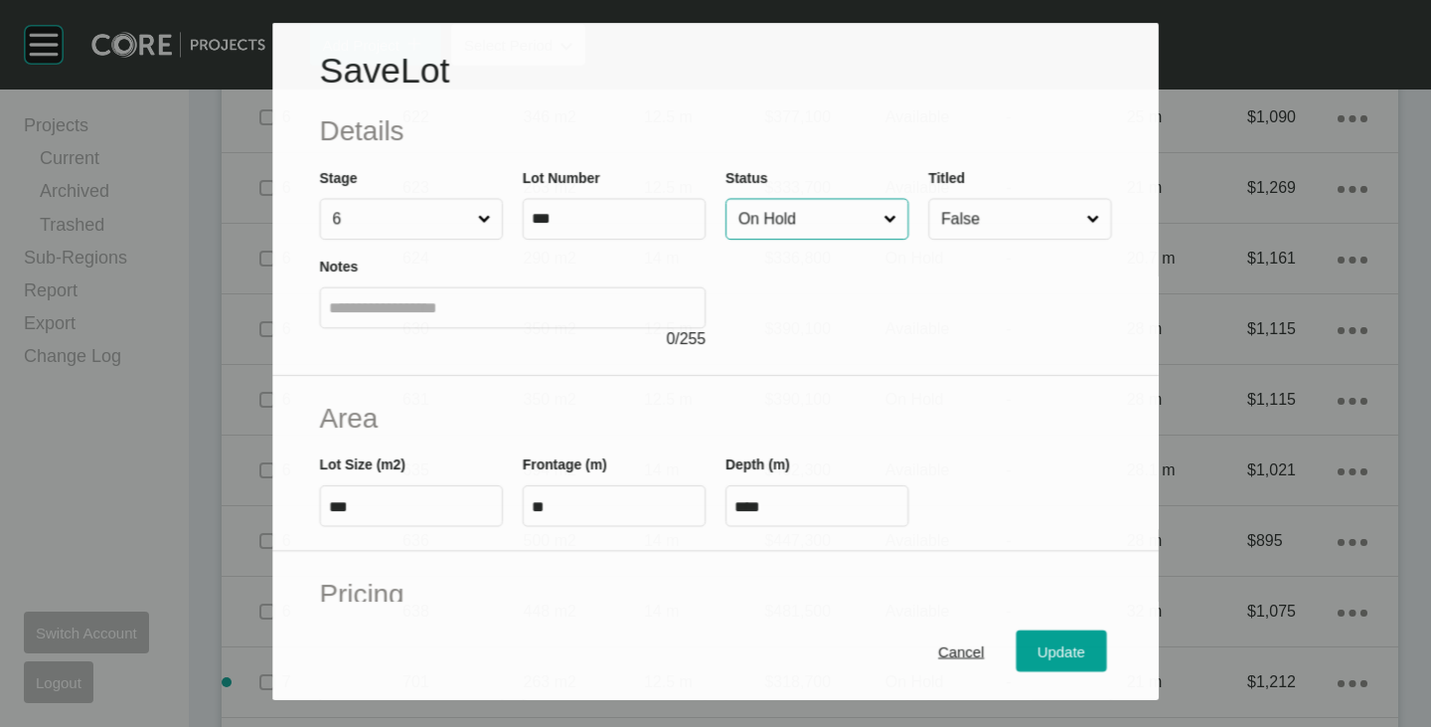
scroll to position [4062, 0]
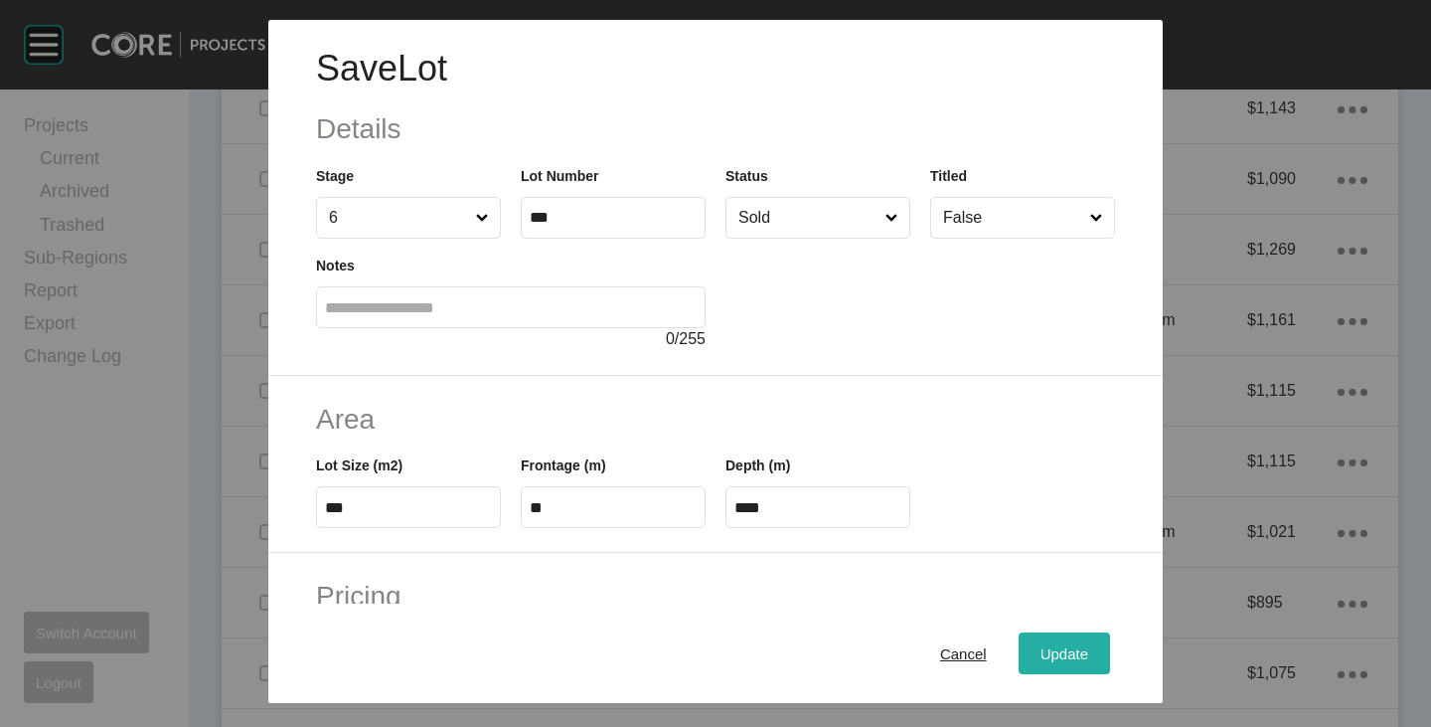
click at [1059, 665] on div "Update" at bounding box center [1065, 653] width 58 height 27
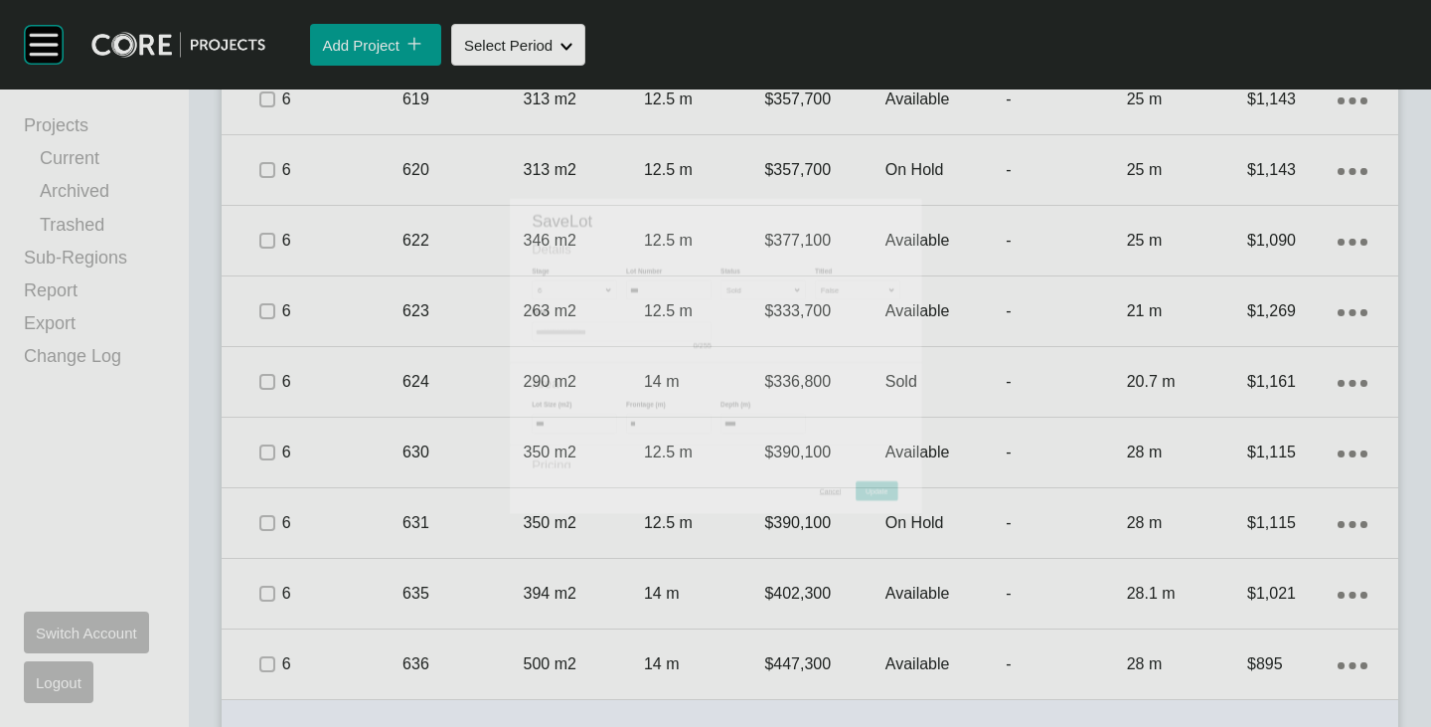
scroll to position [4123, 0]
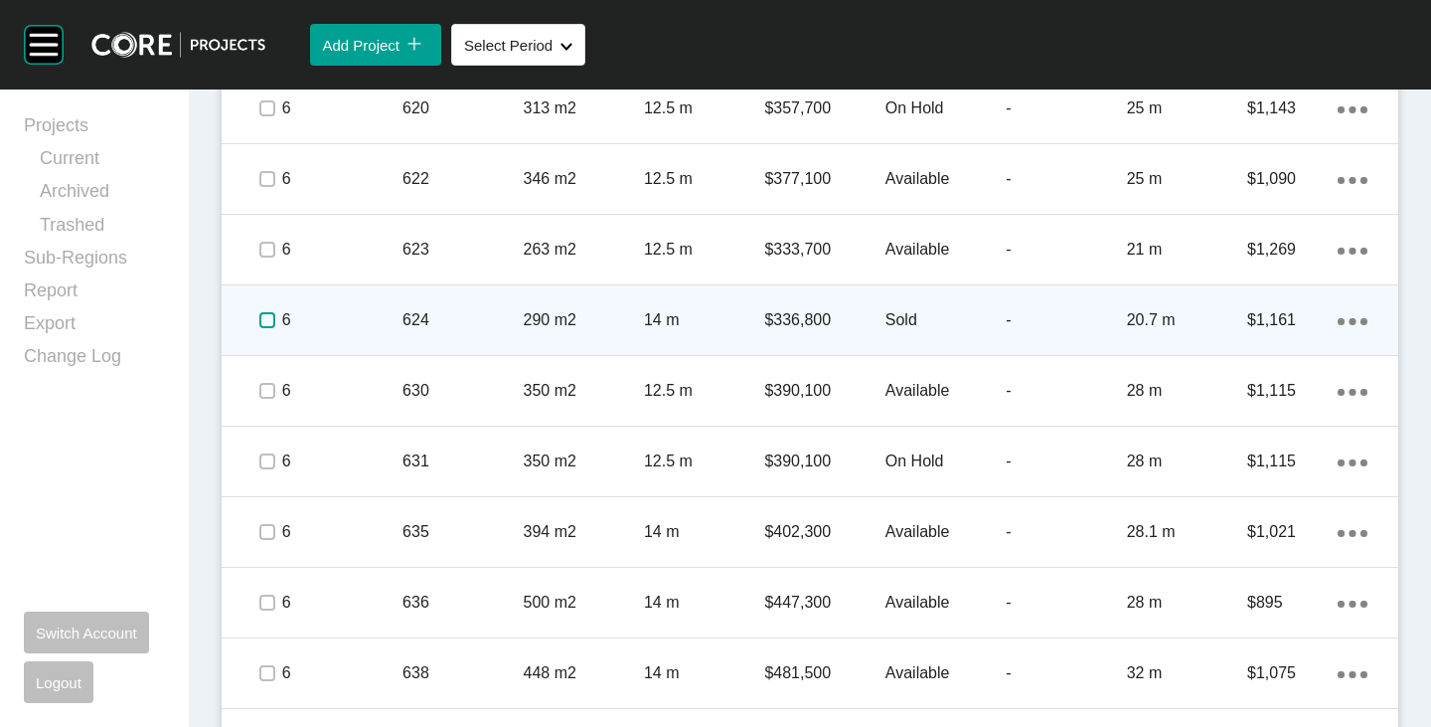
click at [259, 320] on label at bounding box center [267, 320] width 16 height 16
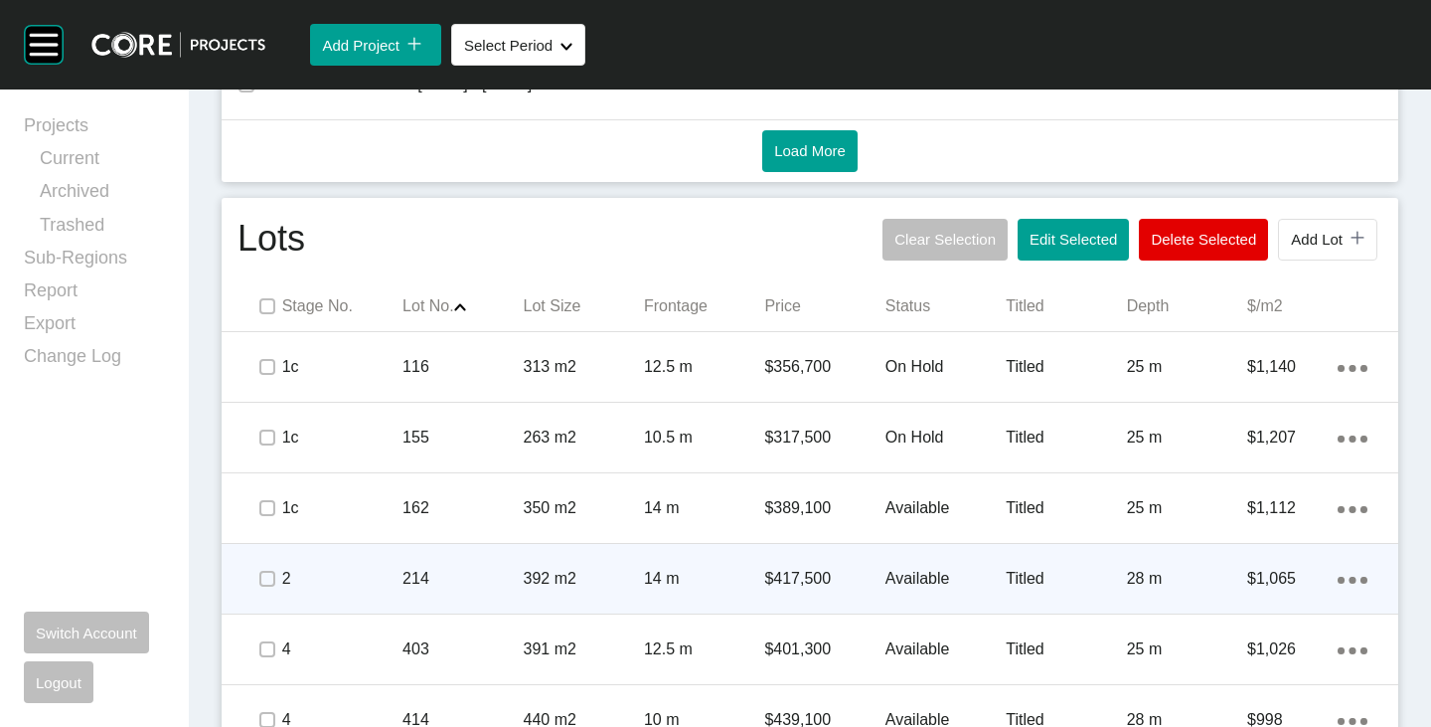
scroll to position [942, 0]
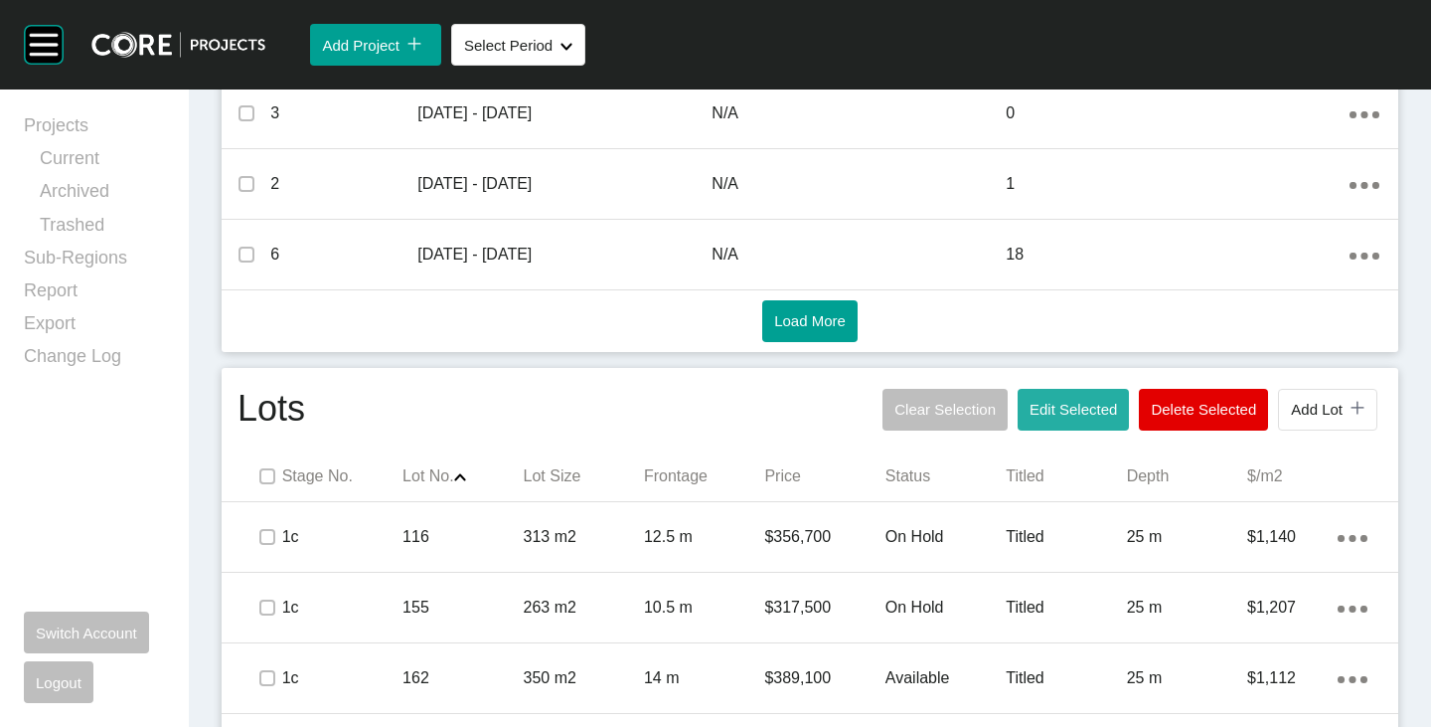
click at [1073, 395] on button "Edit Selected" at bounding box center [1073, 410] width 111 height 42
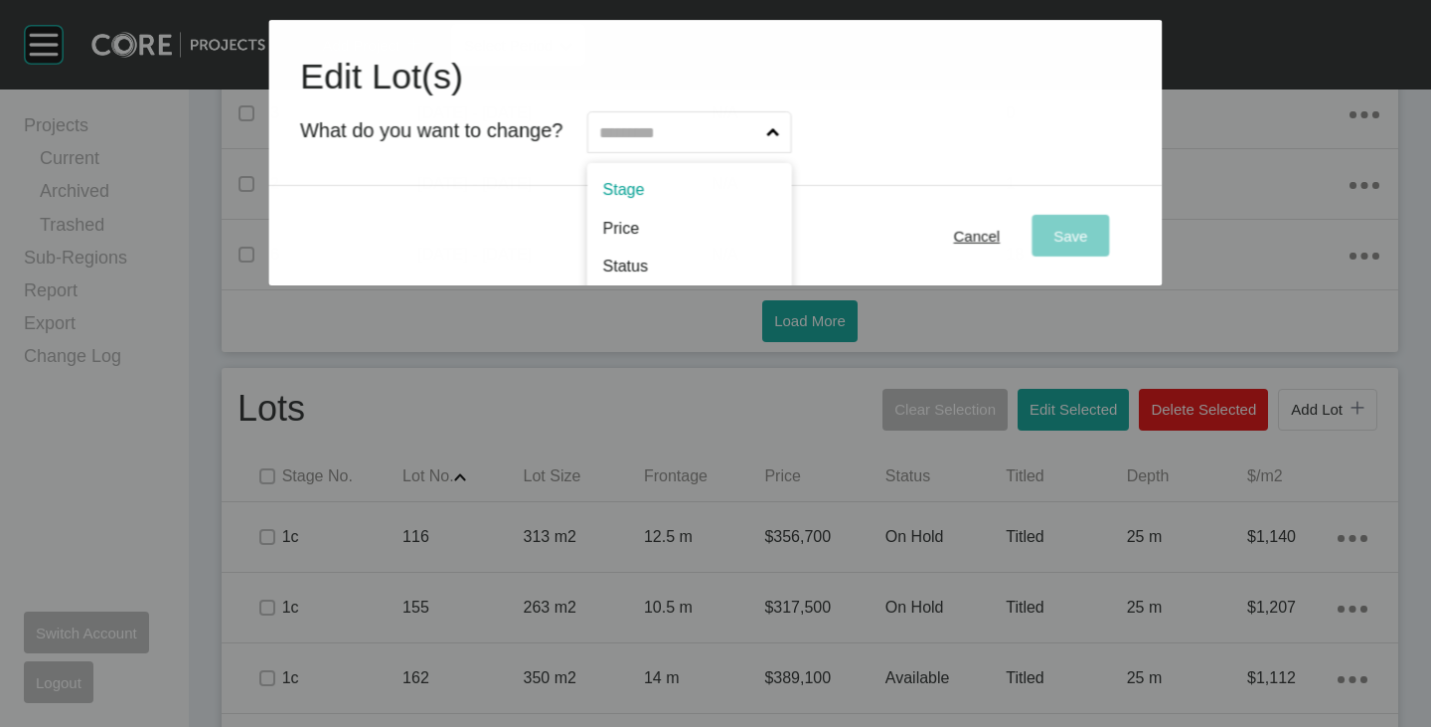
click at [726, 139] on input "text" at bounding box center [679, 132] width 167 height 40
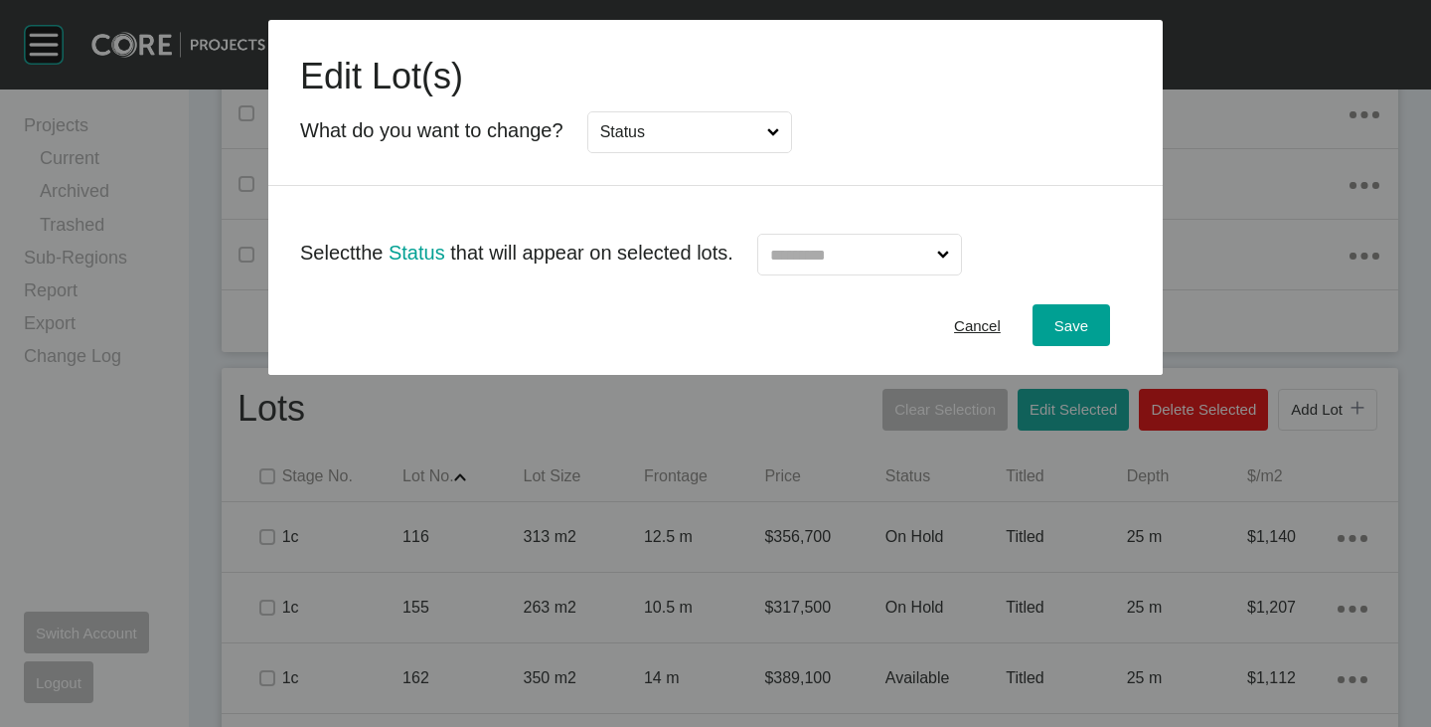
click at [836, 251] on input "text" at bounding box center [849, 255] width 167 height 40
click at [1050, 320] on div "Save" at bounding box center [1072, 325] width 44 height 27
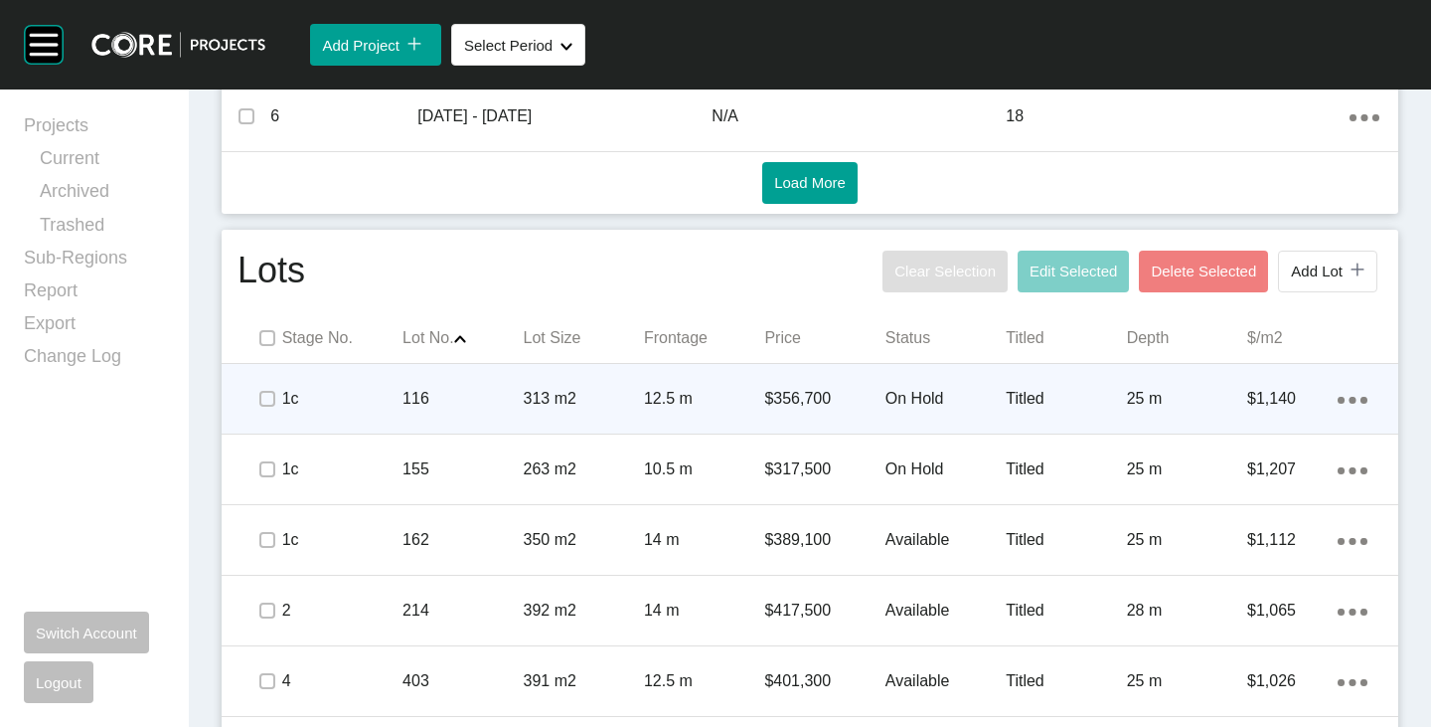
scroll to position [1093, 0]
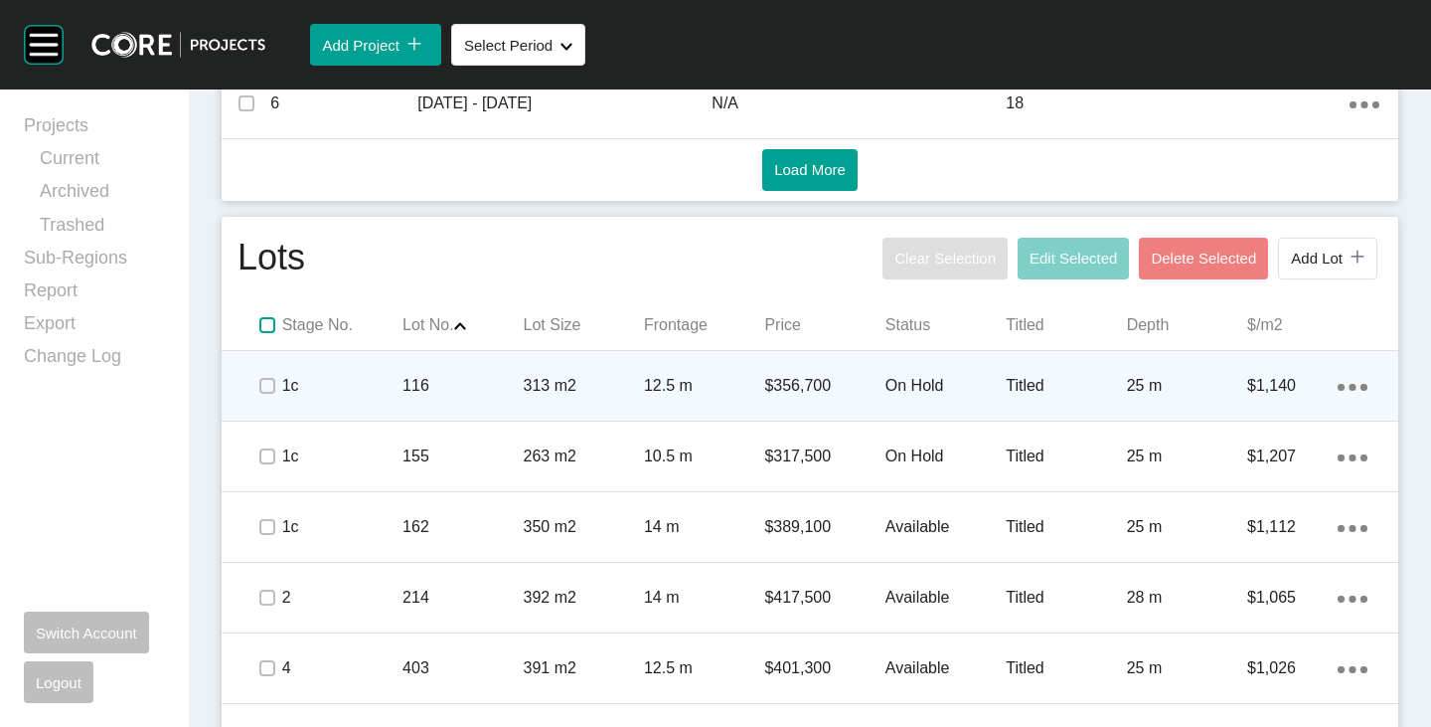
drag, startPoint x: 266, startPoint y: 321, endPoint x: 416, endPoint y: 385, distance: 162.1
click at [266, 321] on label at bounding box center [267, 325] width 16 height 16
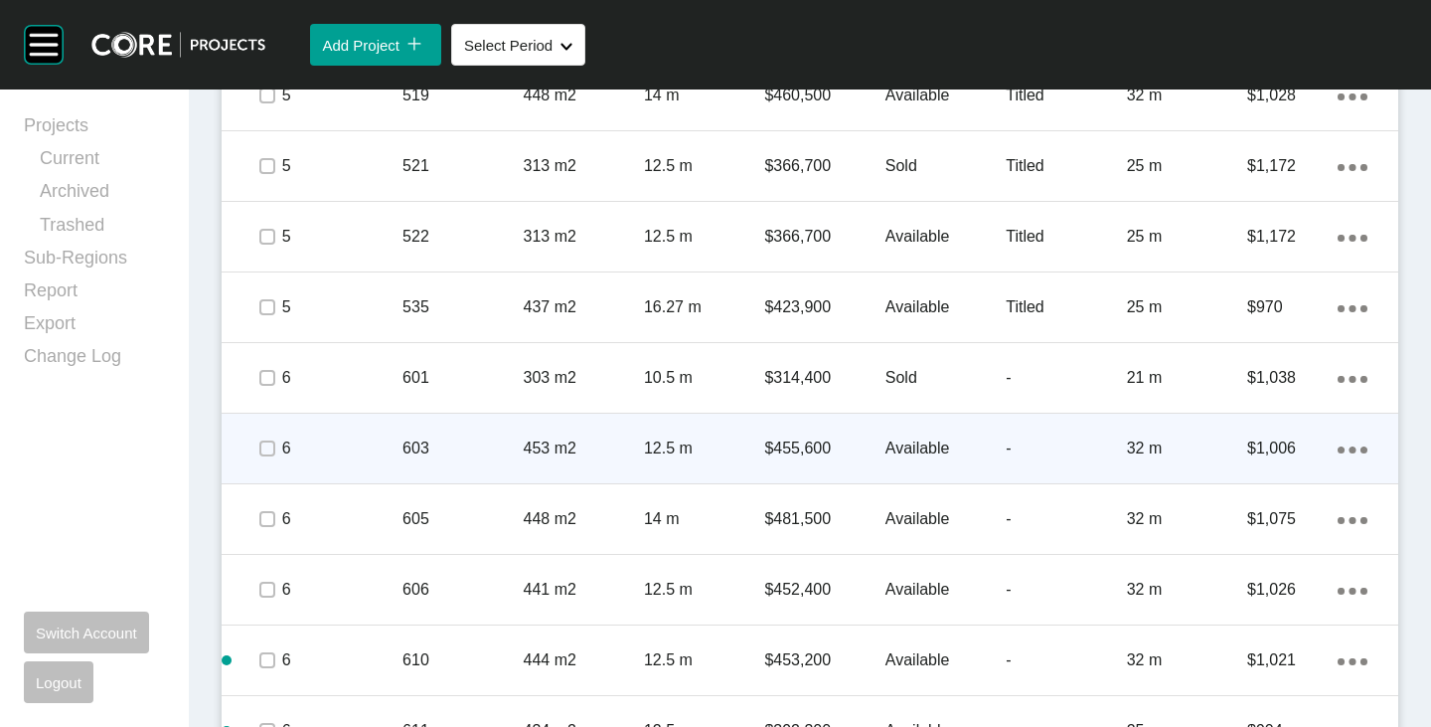
scroll to position [3280, 0]
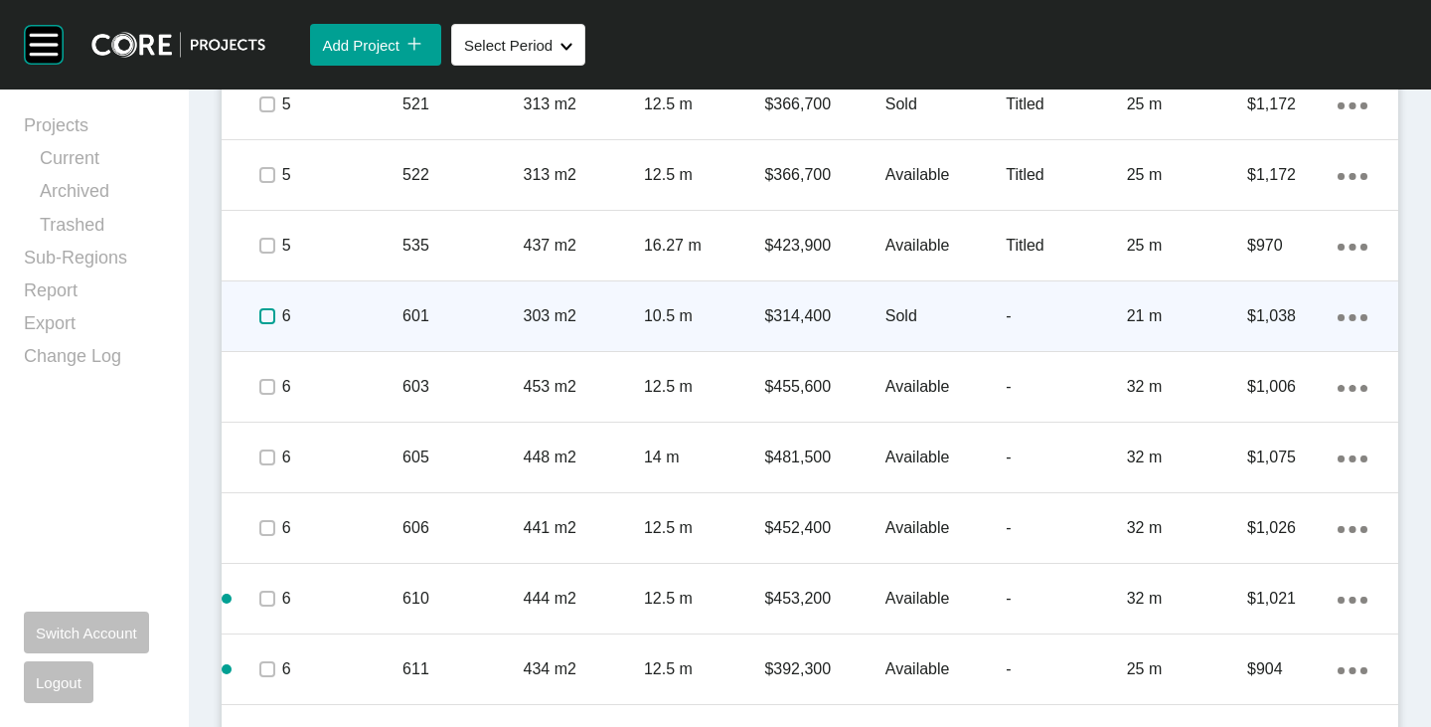
click at [263, 315] on label at bounding box center [267, 316] width 16 height 16
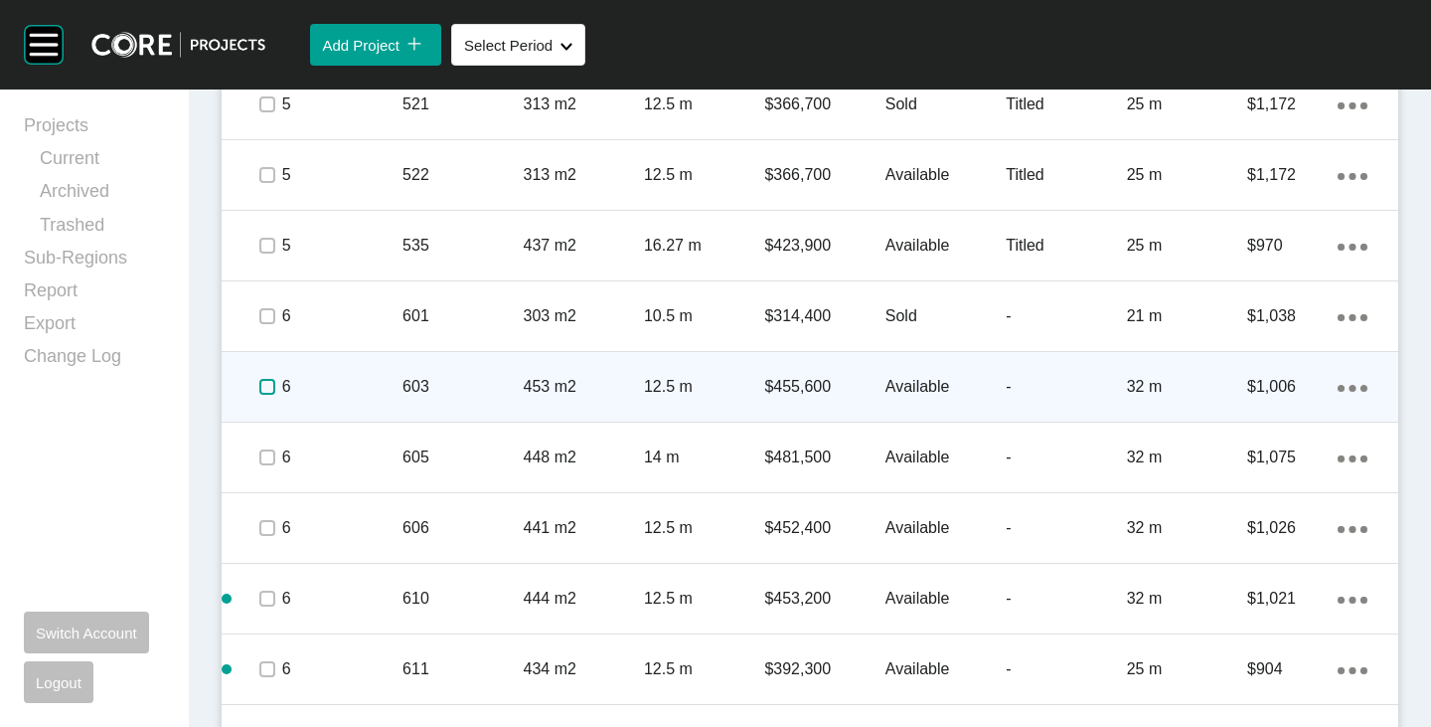
click at [261, 393] on label at bounding box center [267, 387] width 16 height 16
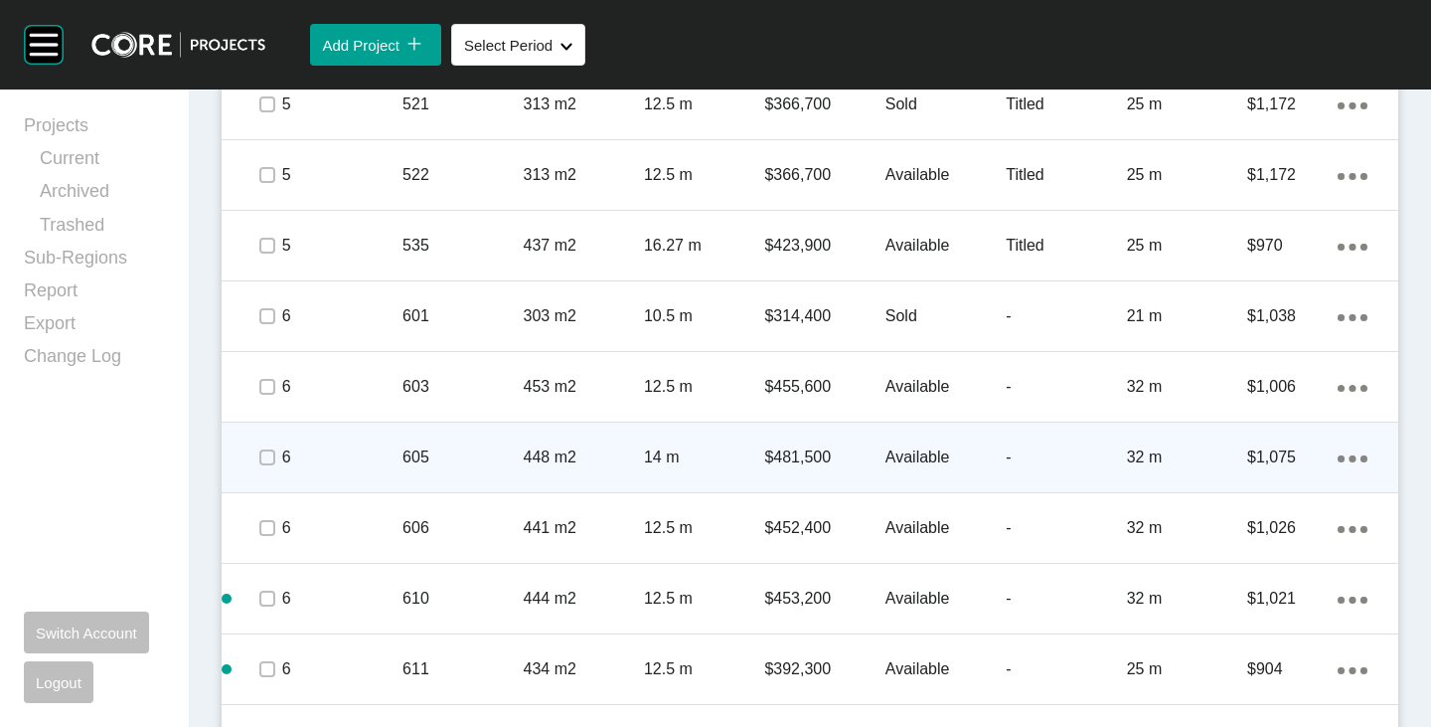
click at [263, 444] on span at bounding box center [266, 457] width 30 height 30
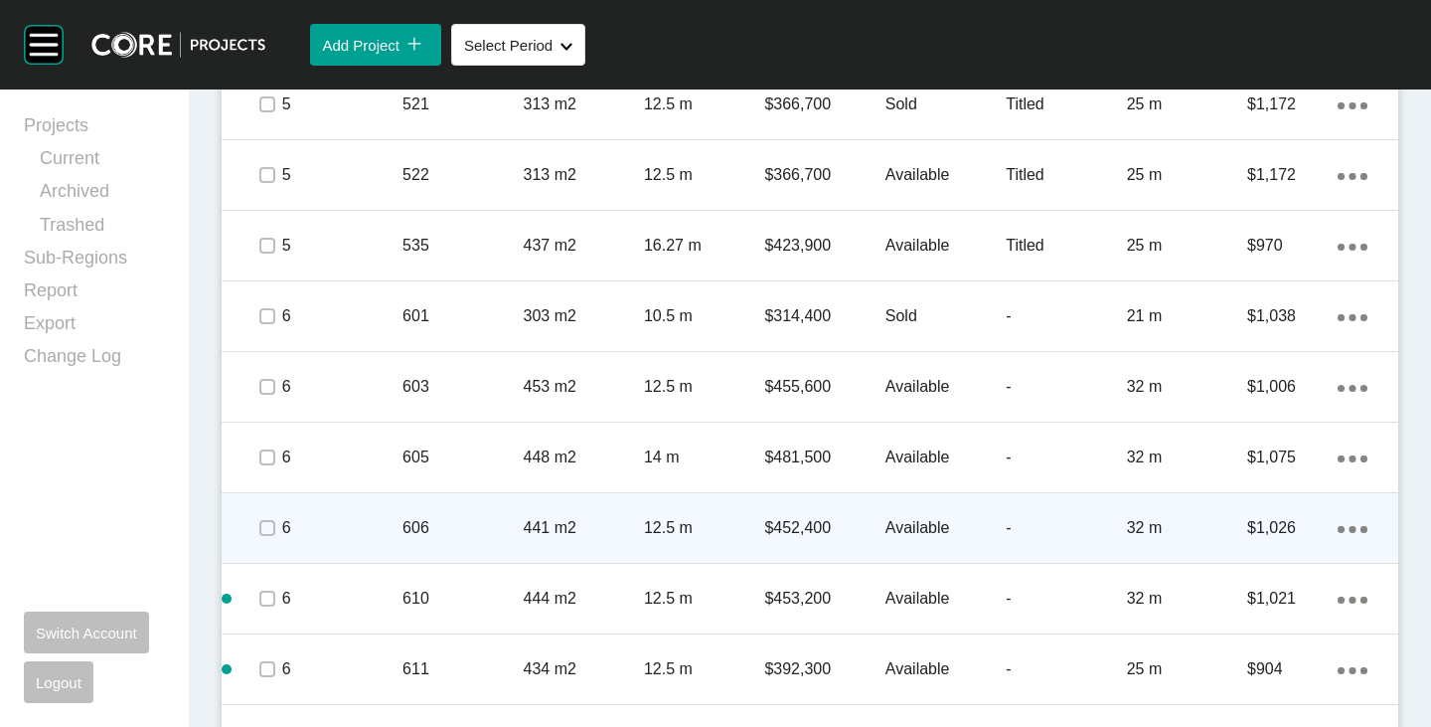
click at [265, 538] on span at bounding box center [266, 528] width 30 height 30
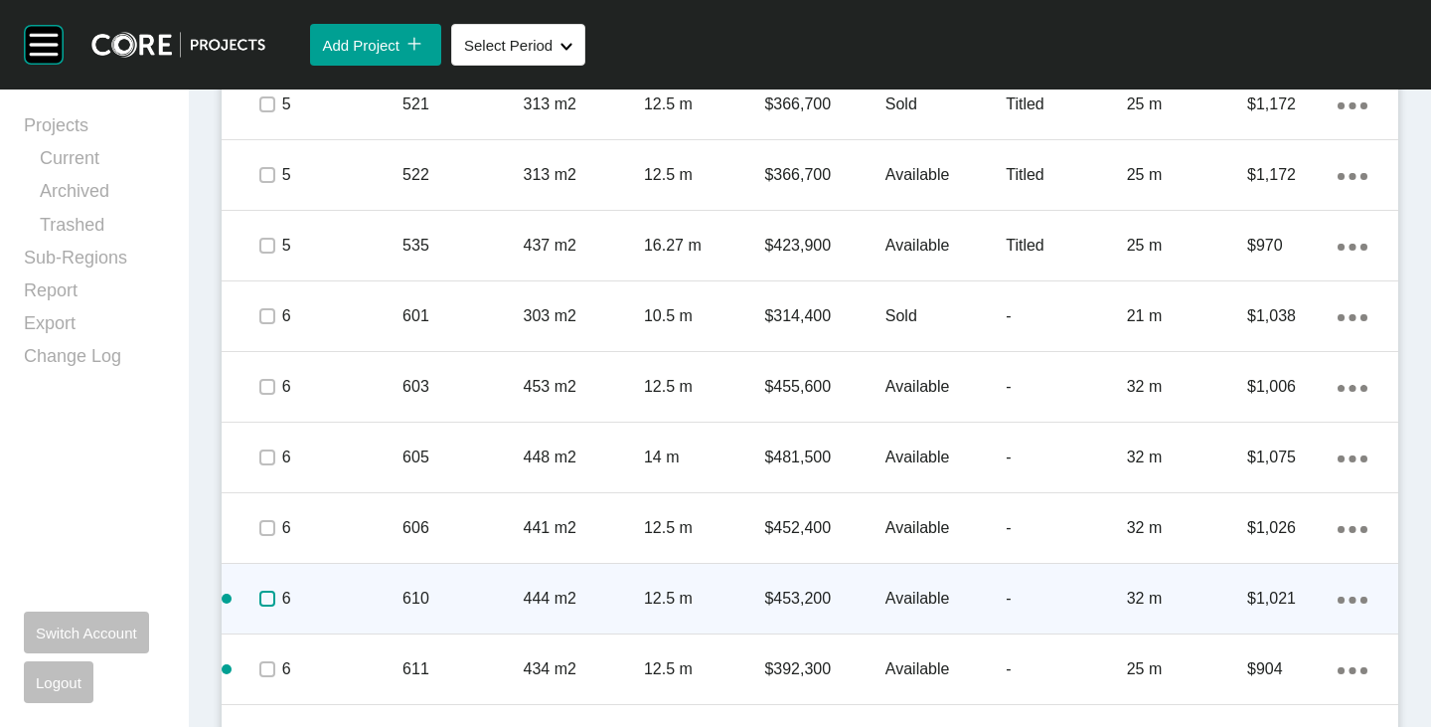
click at [260, 591] on label at bounding box center [267, 598] width 16 height 16
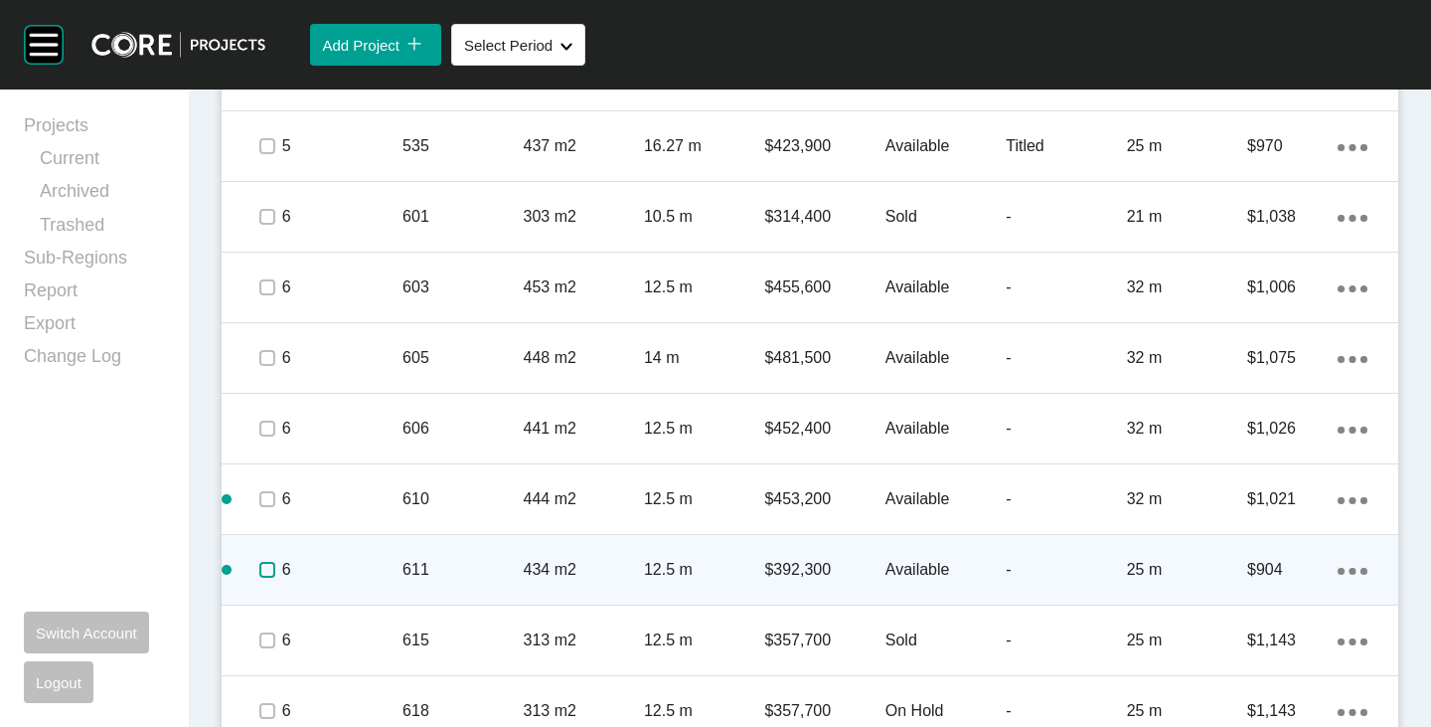
click at [265, 574] on label at bounding box center [267, 570] width 16 height 16
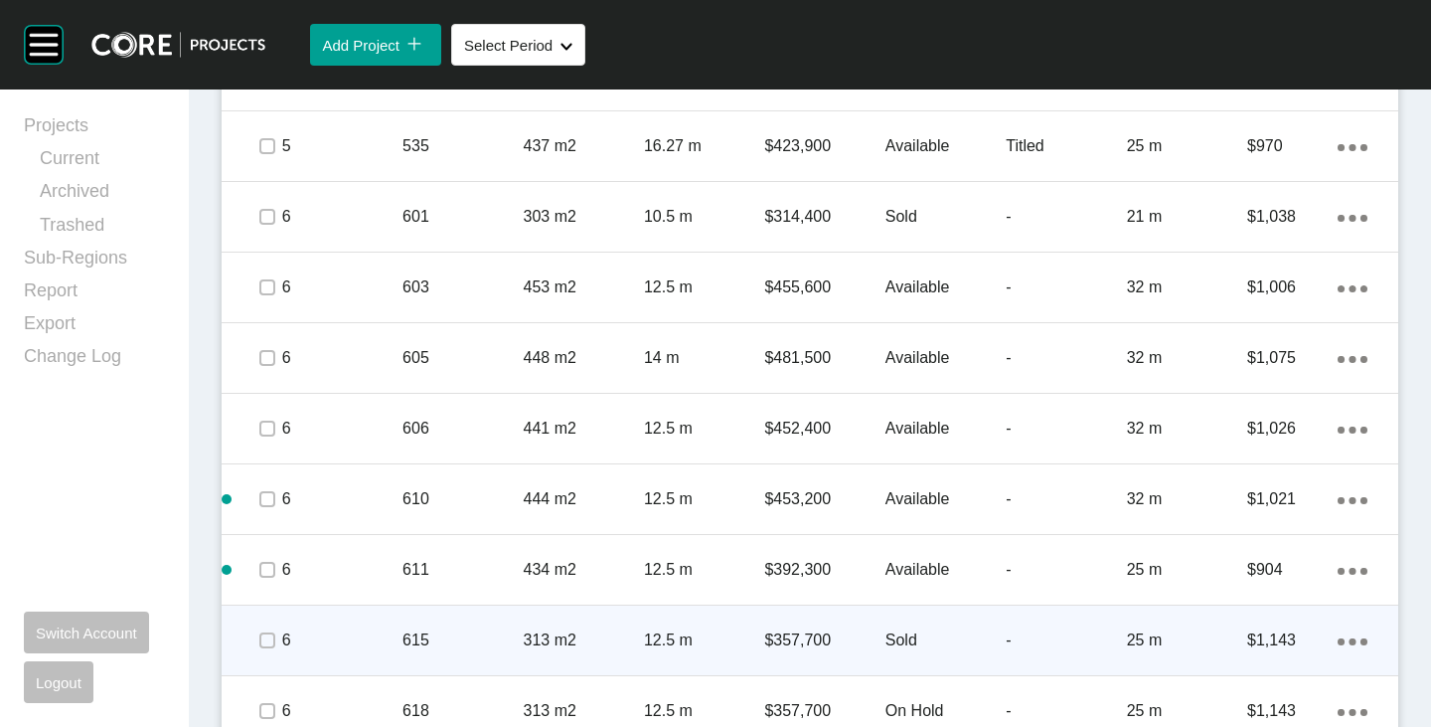
click at [267, 625] on span at bounding box center [266, 640] width 30 height 30
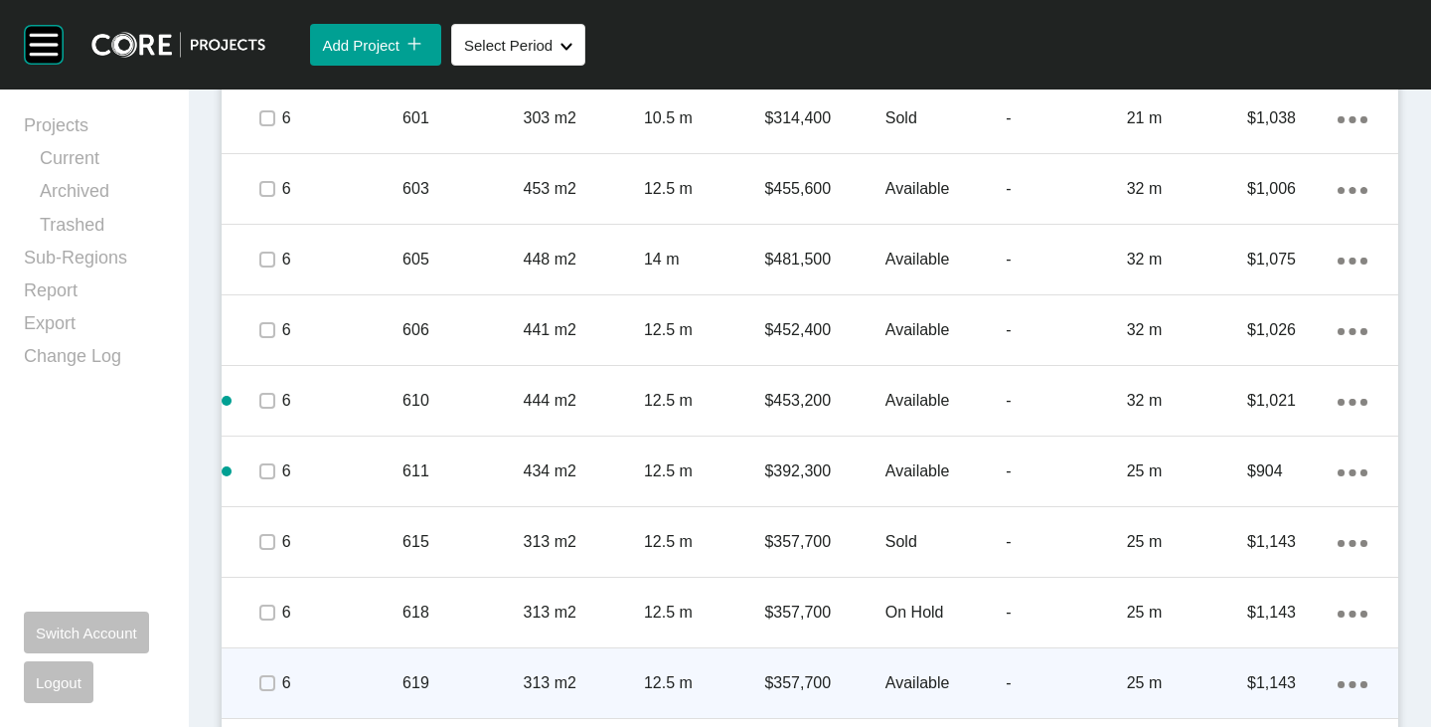
scroll to position [3579, 0]
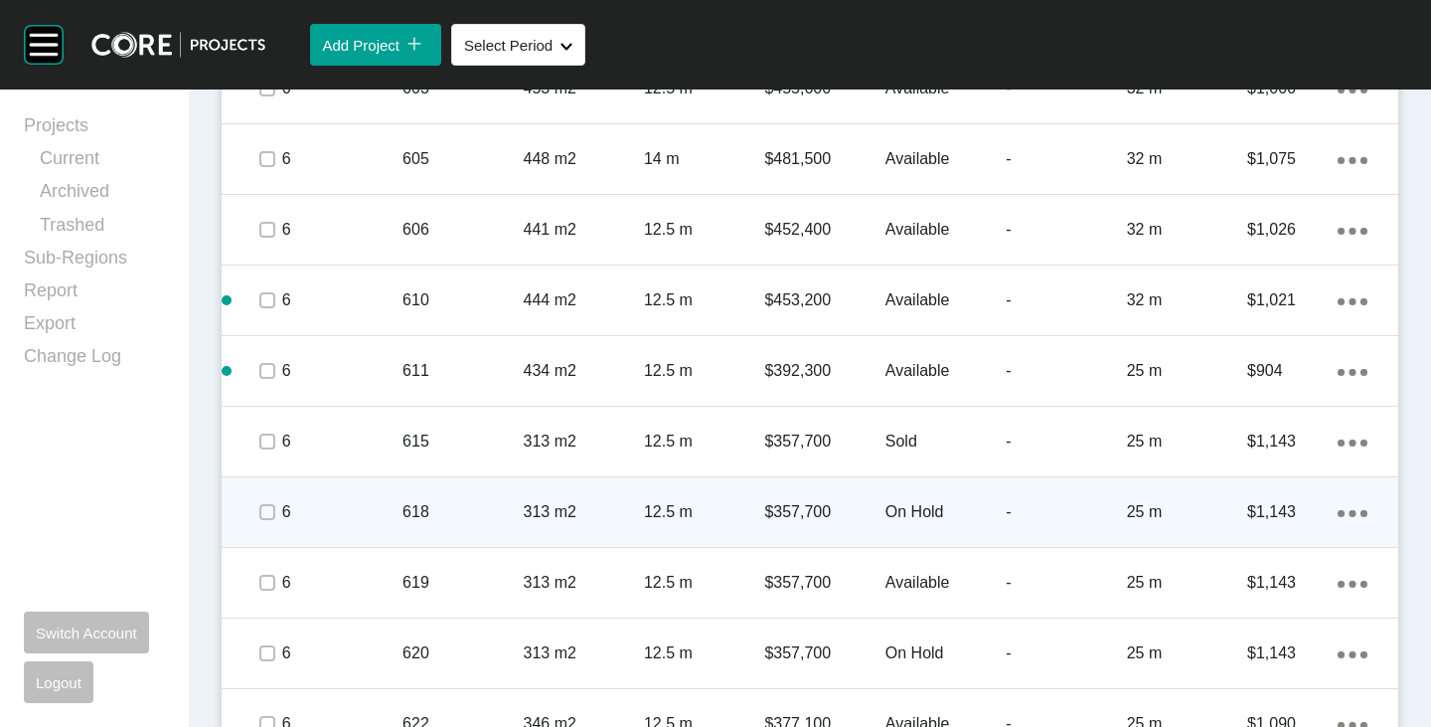
click at [264, 522] on span at bounding box center [266, 512] width 30 height 30
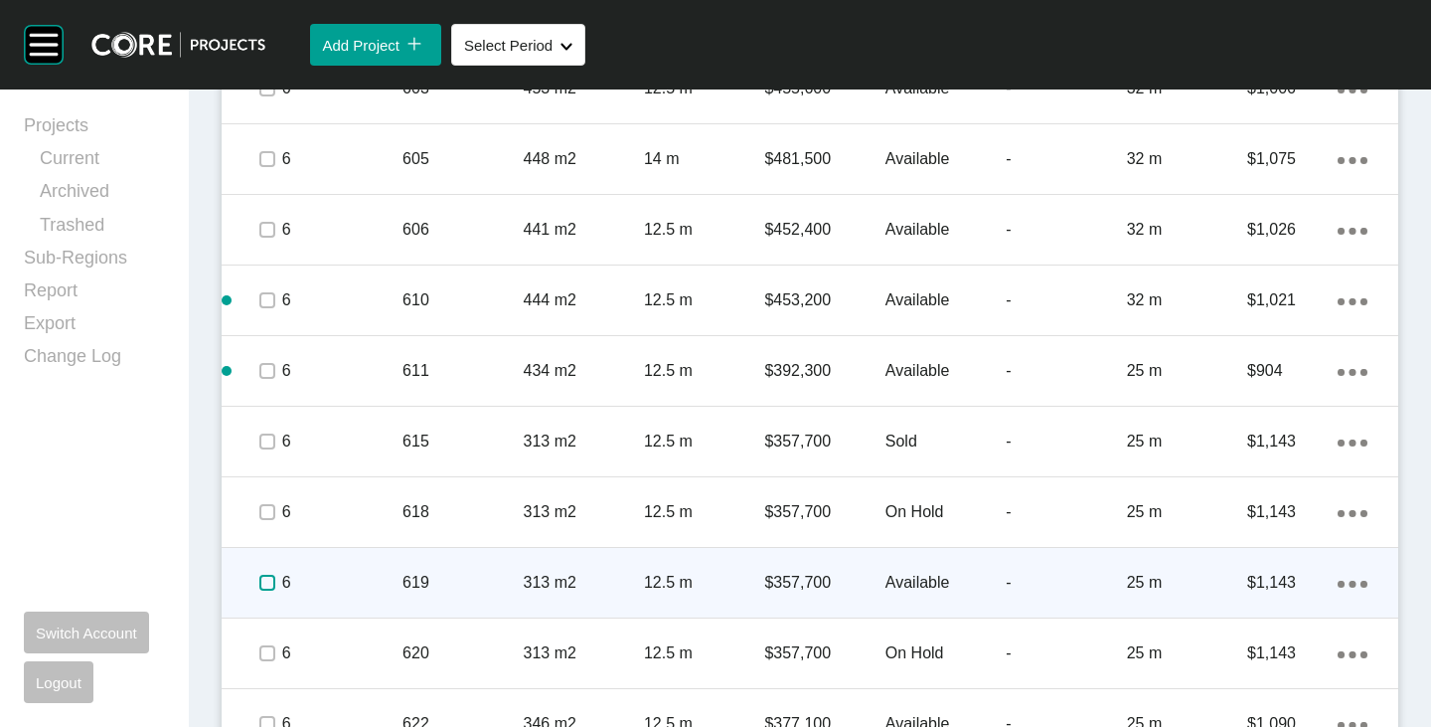
click at [267, 575] on label at bounding box center [267, 583] width 16 height 16
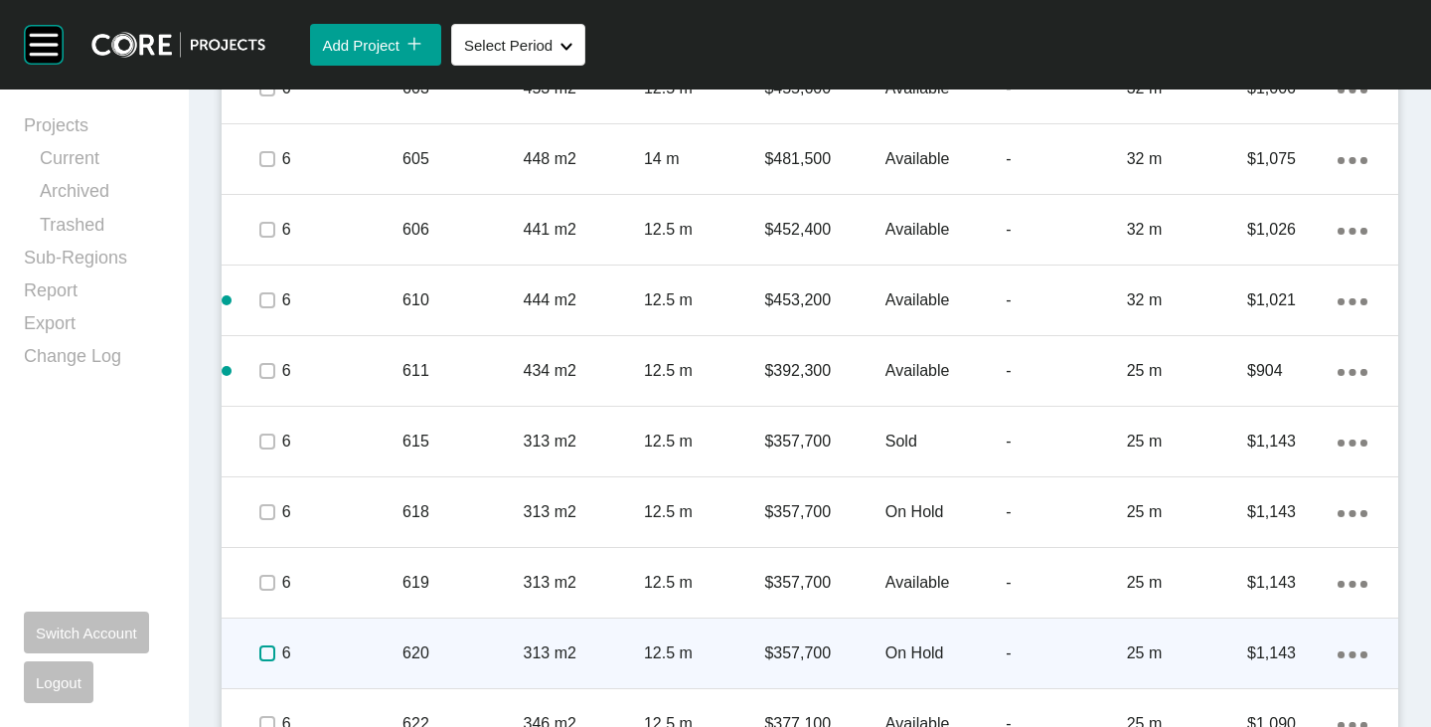
click at [264, 656] on label at bounding box center [267, 653] width 16 height 16
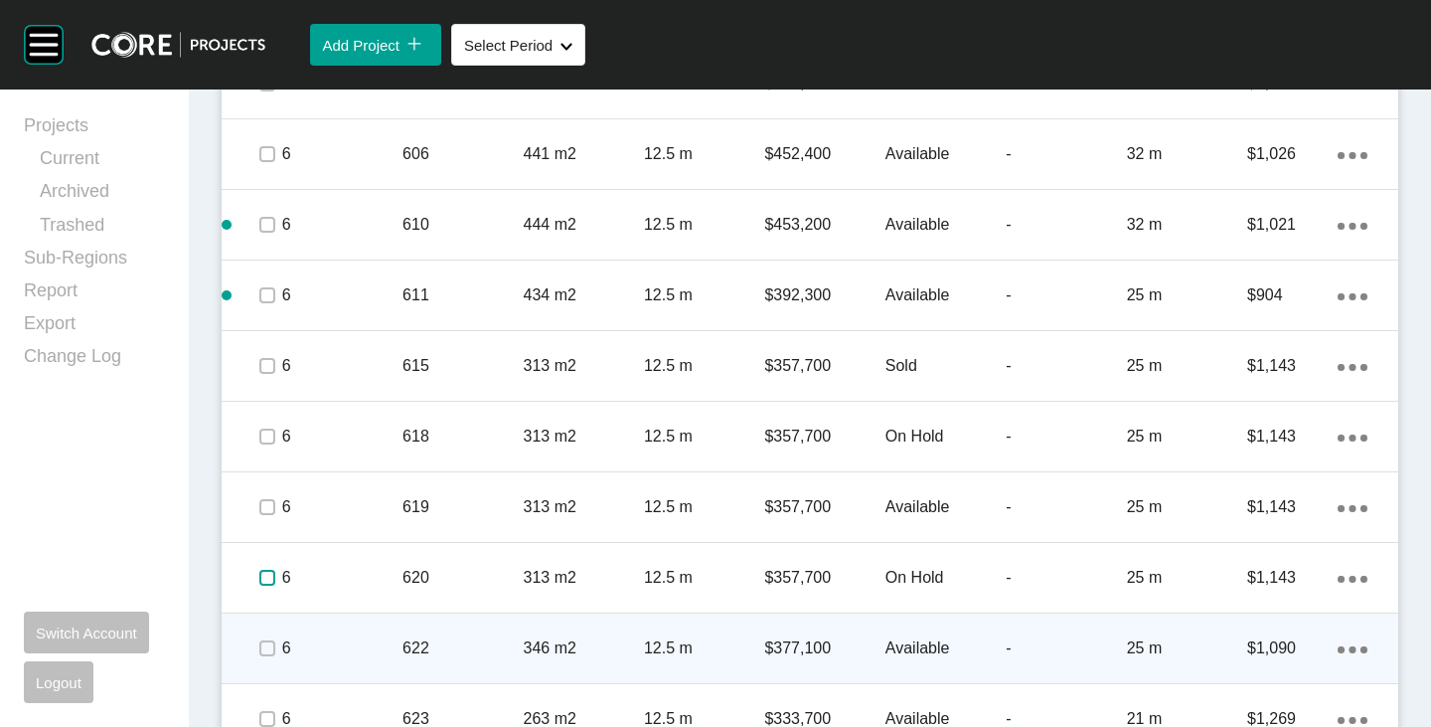
scroll to position [3678, 0]
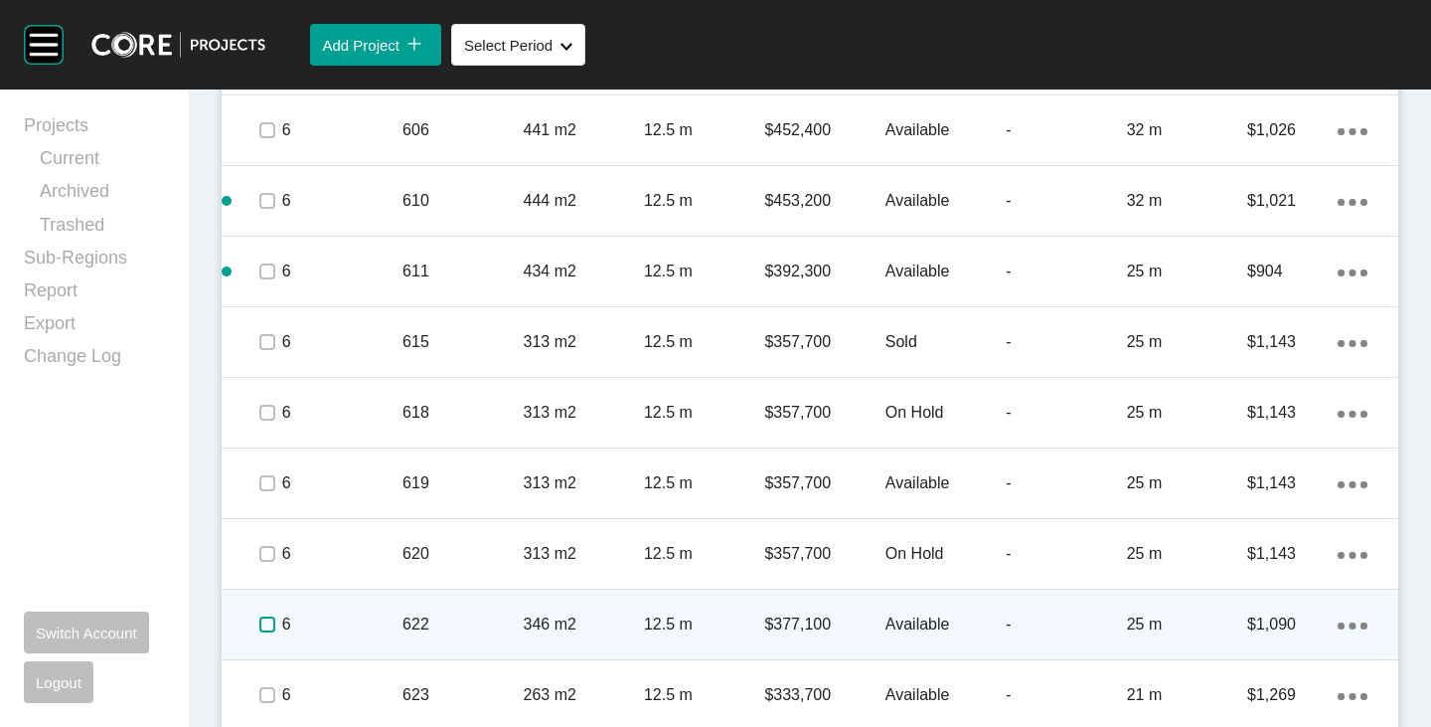
click at [259, 626] on label at bounding box center [267, 624] width 16 height 16
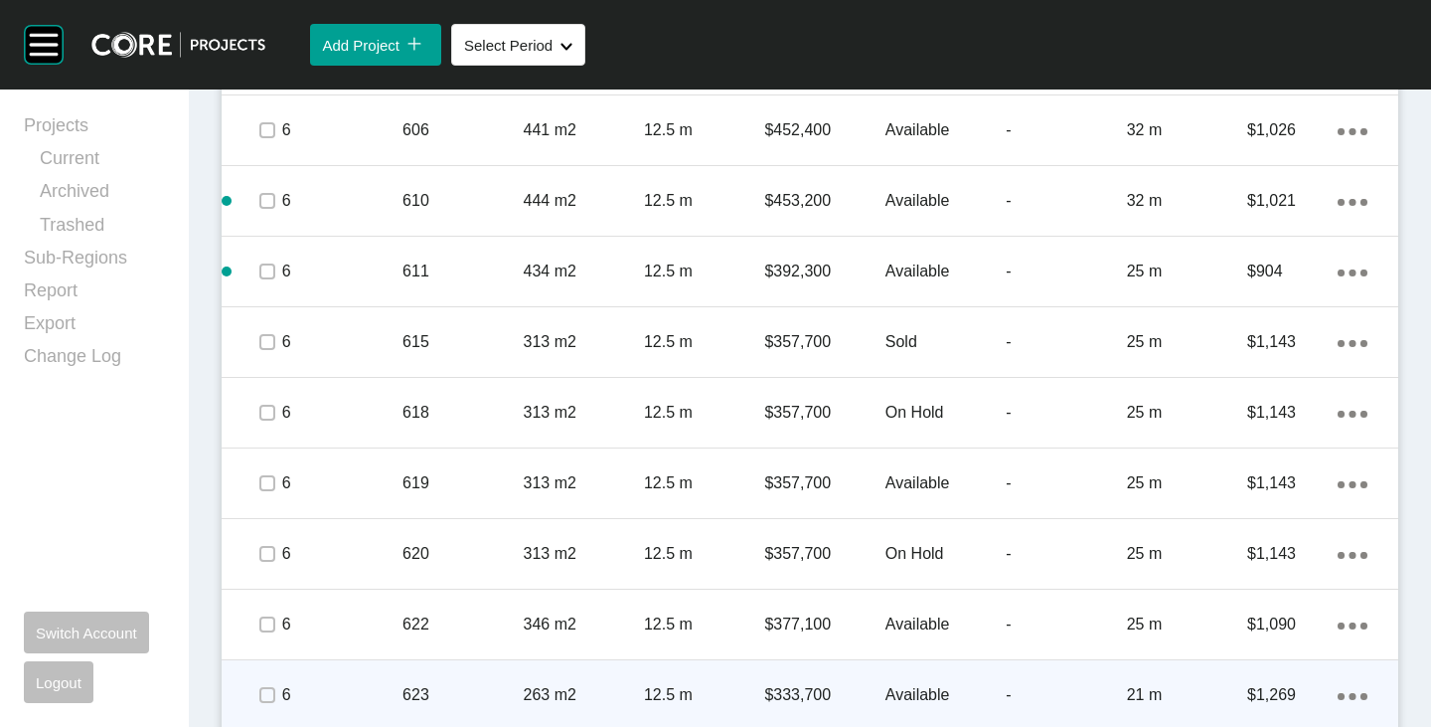
click at [271, 680] on span at bounding box center [266, 695] width 30 height 30
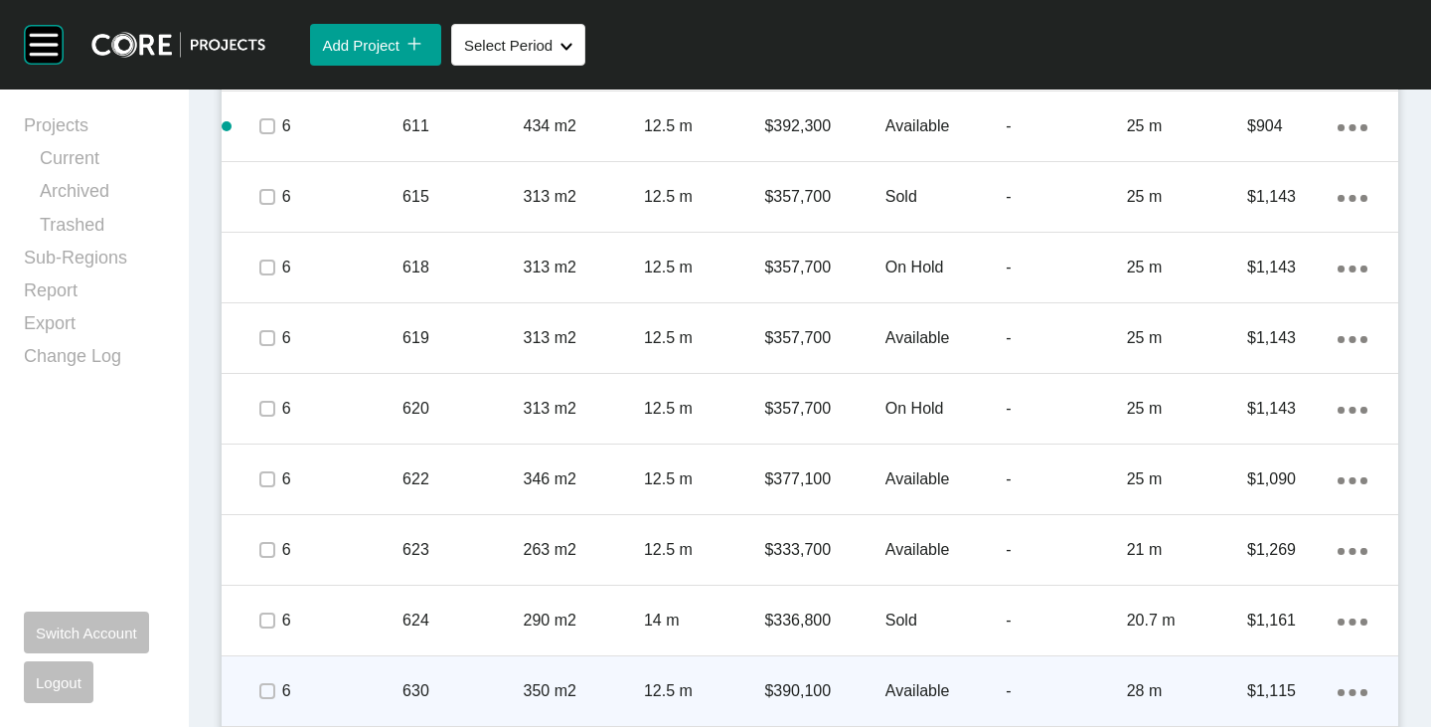
scroll to position [3877, 0]
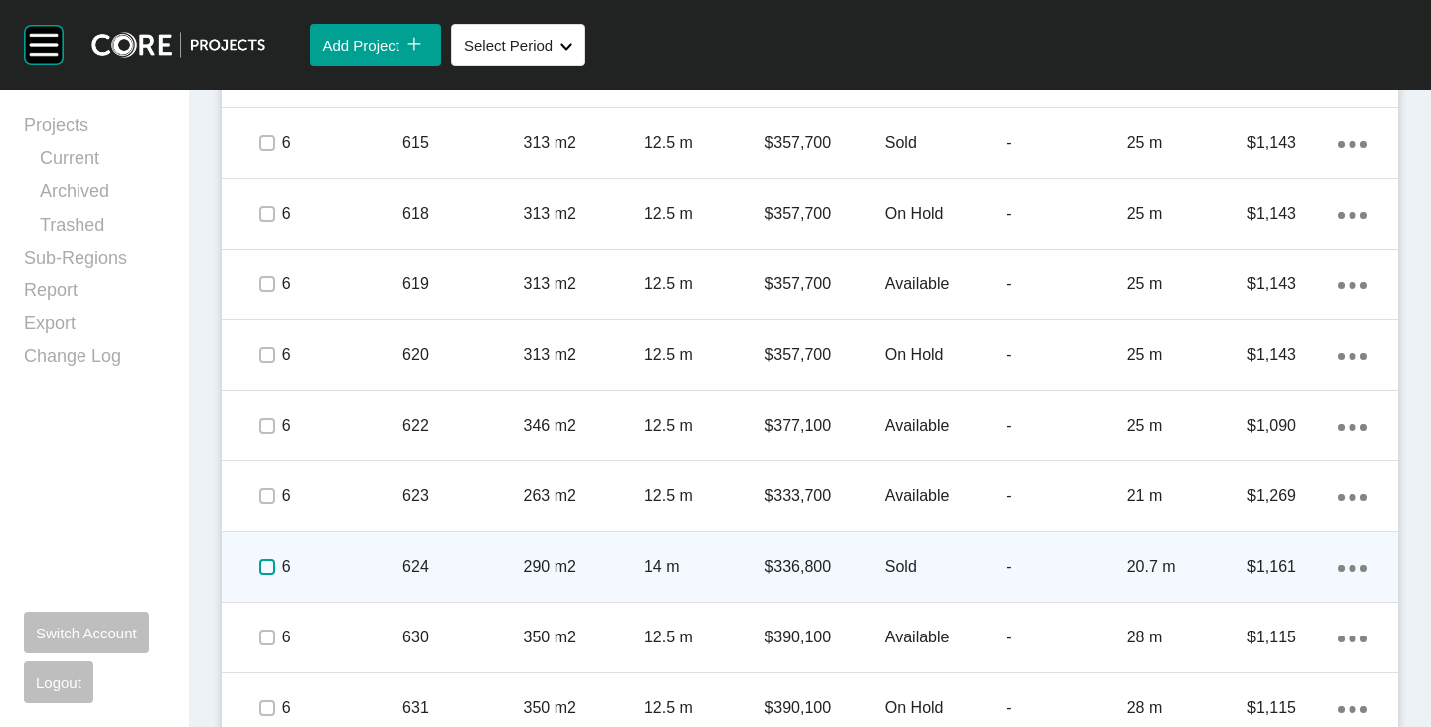
click at [259, 575] on label at bounding box center [267, 567] width 16 height 16
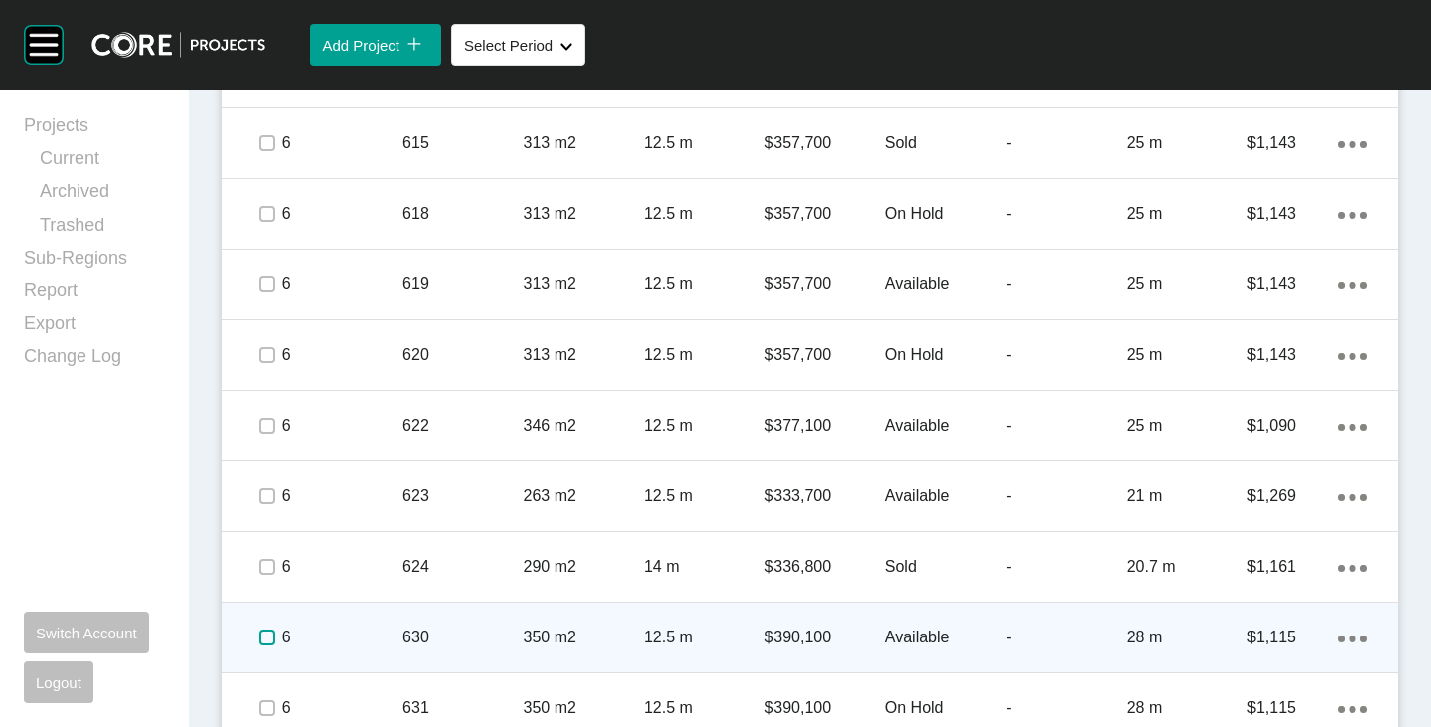
click at [259, 643] on label at bounding box center [267, 637] width 16 height 16
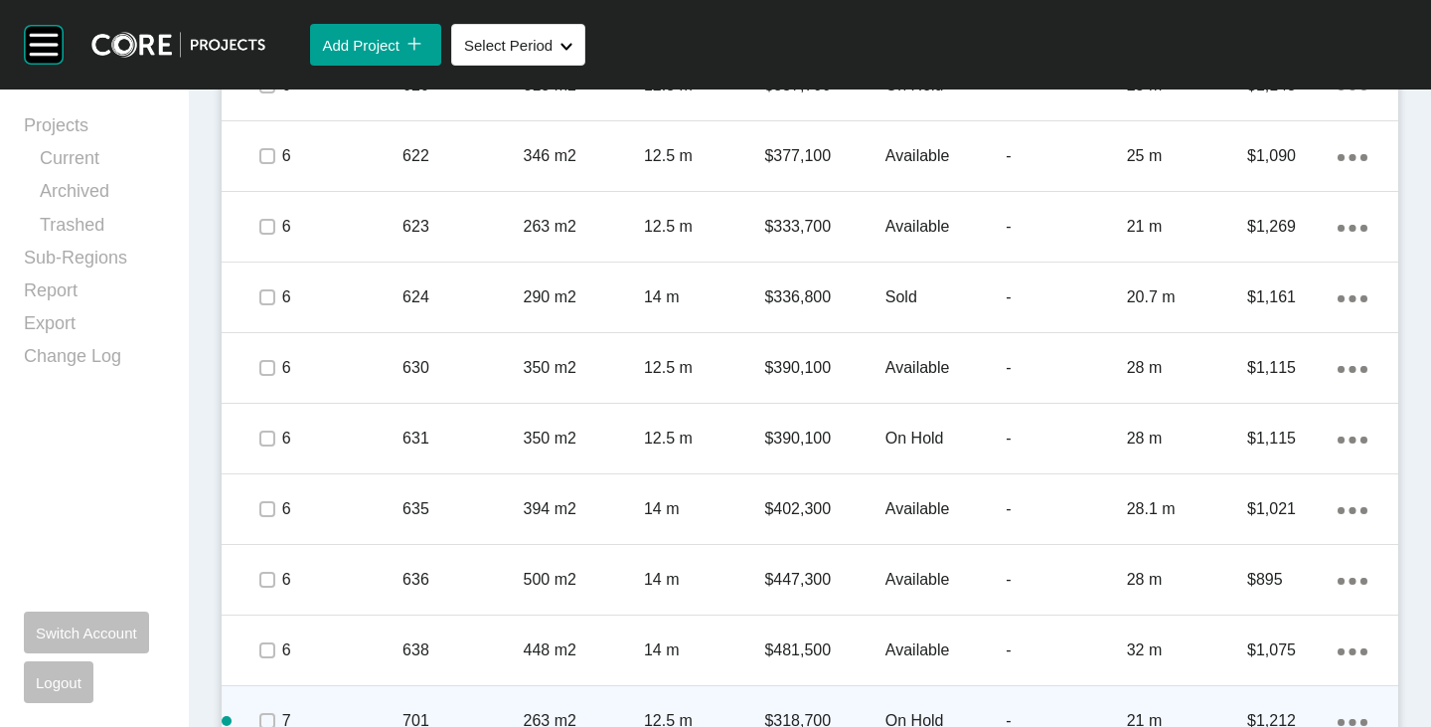
scroll to position [4274, 0]
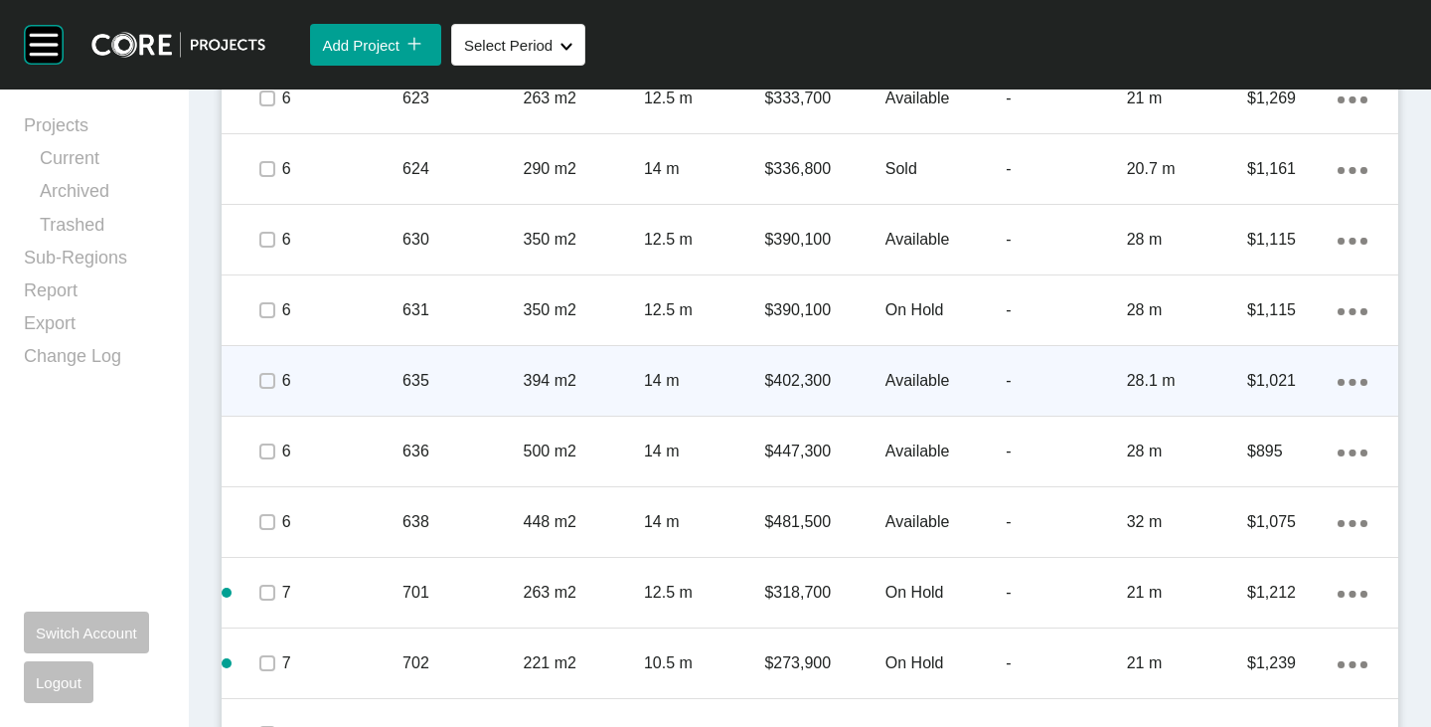
click at [262, 393] on span at bounding box center [266, 381] width 30 height 30
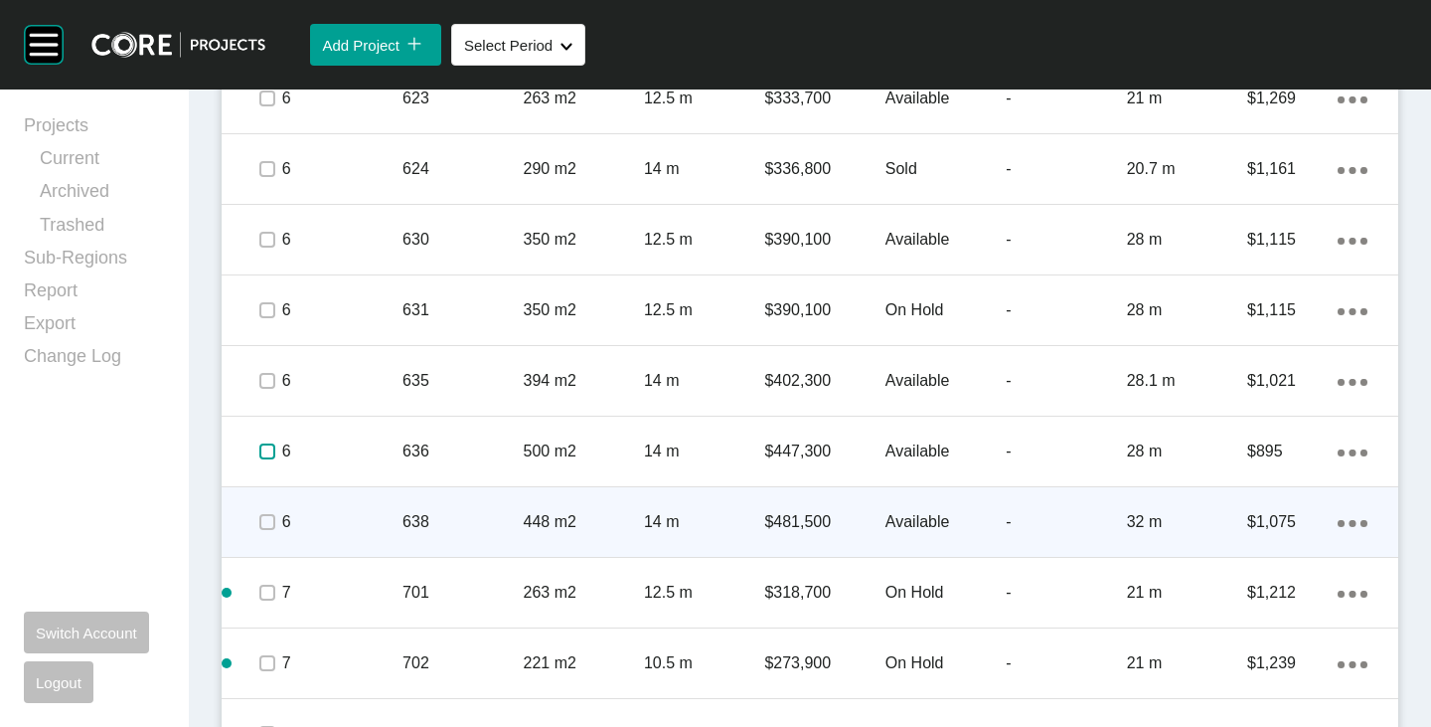
drag, startPoint x: 267, startPoint y: 454, endPoint x: 267, endPoint y: 515, distance: 60.6
click at [267, 458] on label at bounding box center [267, 451] width 16 height 16
click at [267, 516] on label at bounding box center [267, 522] width 16 height 16
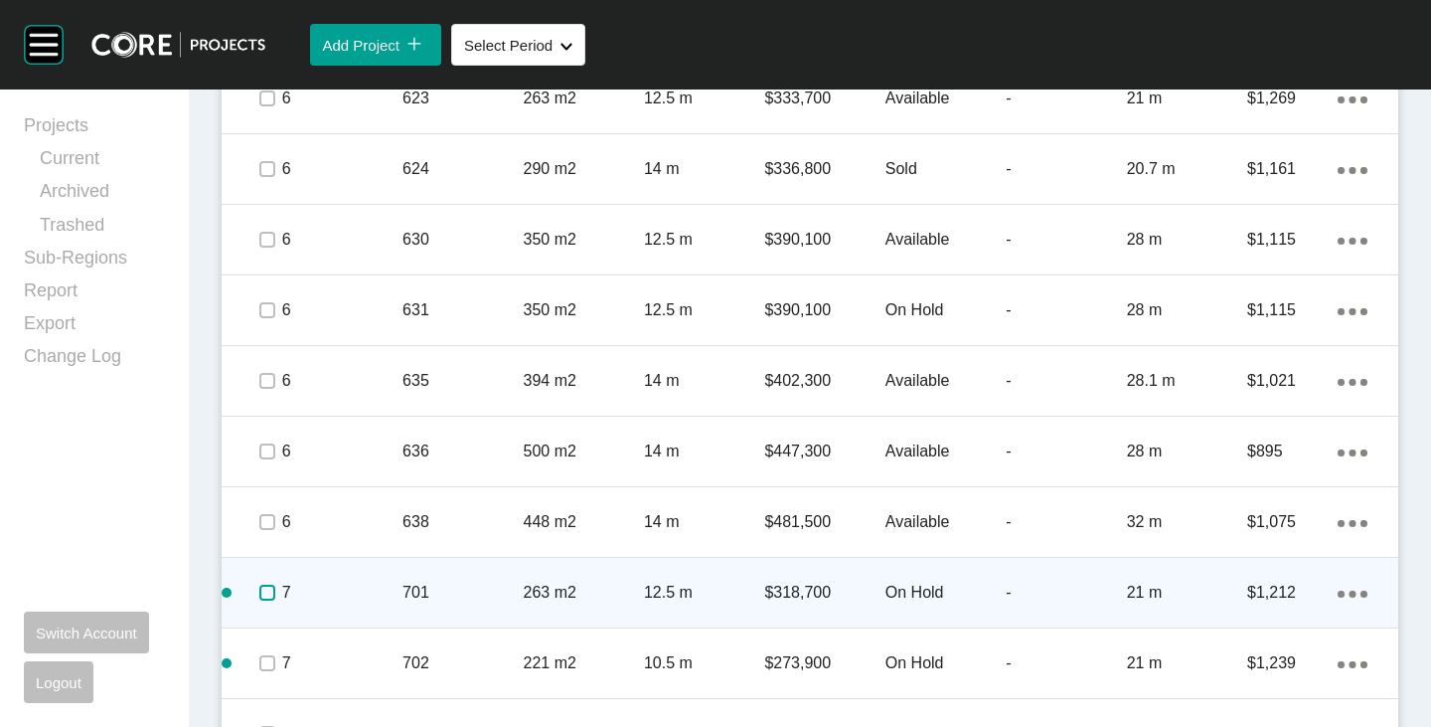
click at [267, 596] on label at bounding box center [267, 593] width 16 height 16
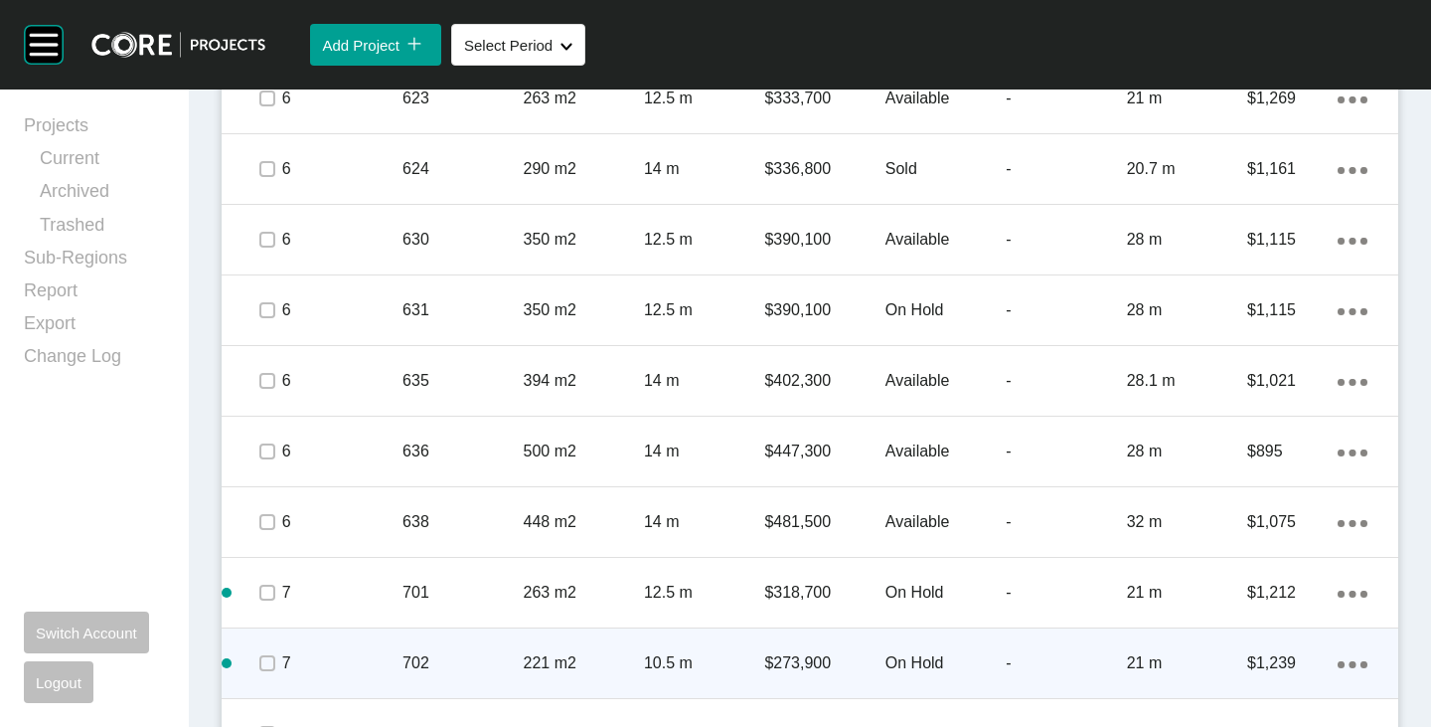
click at [267, 648] on div at bounding box center [266, 663] width 30 height 70
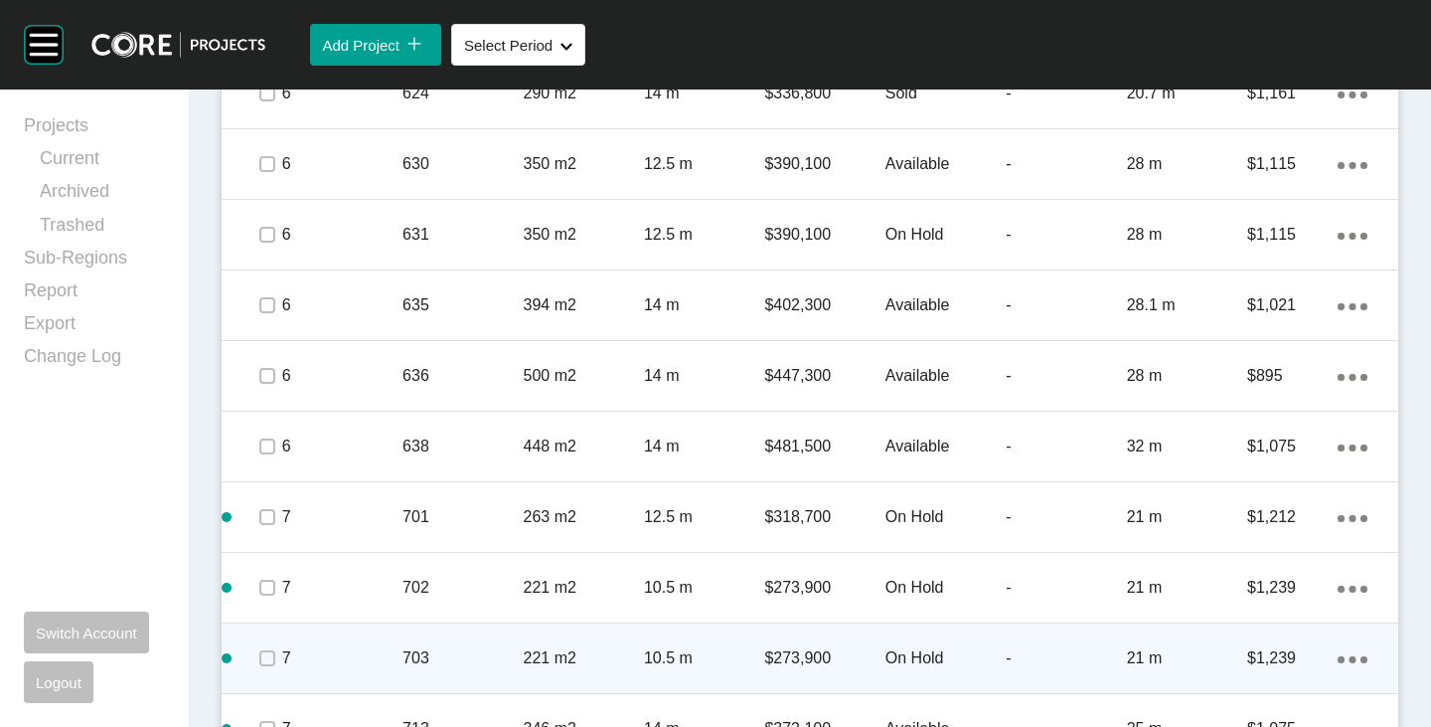
scroll to position [4374, 0]
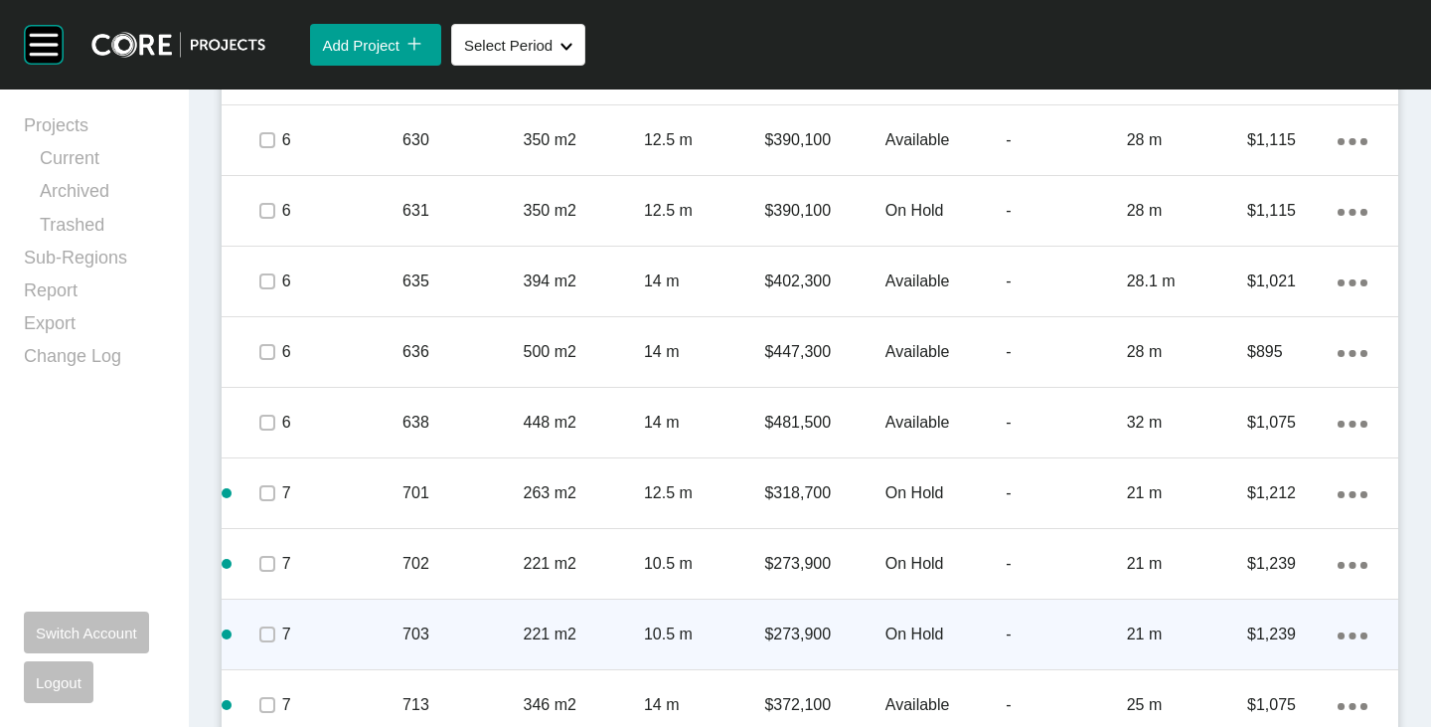
click at [262, 648] on span at bounding box center [266, 634] width 30 height 30
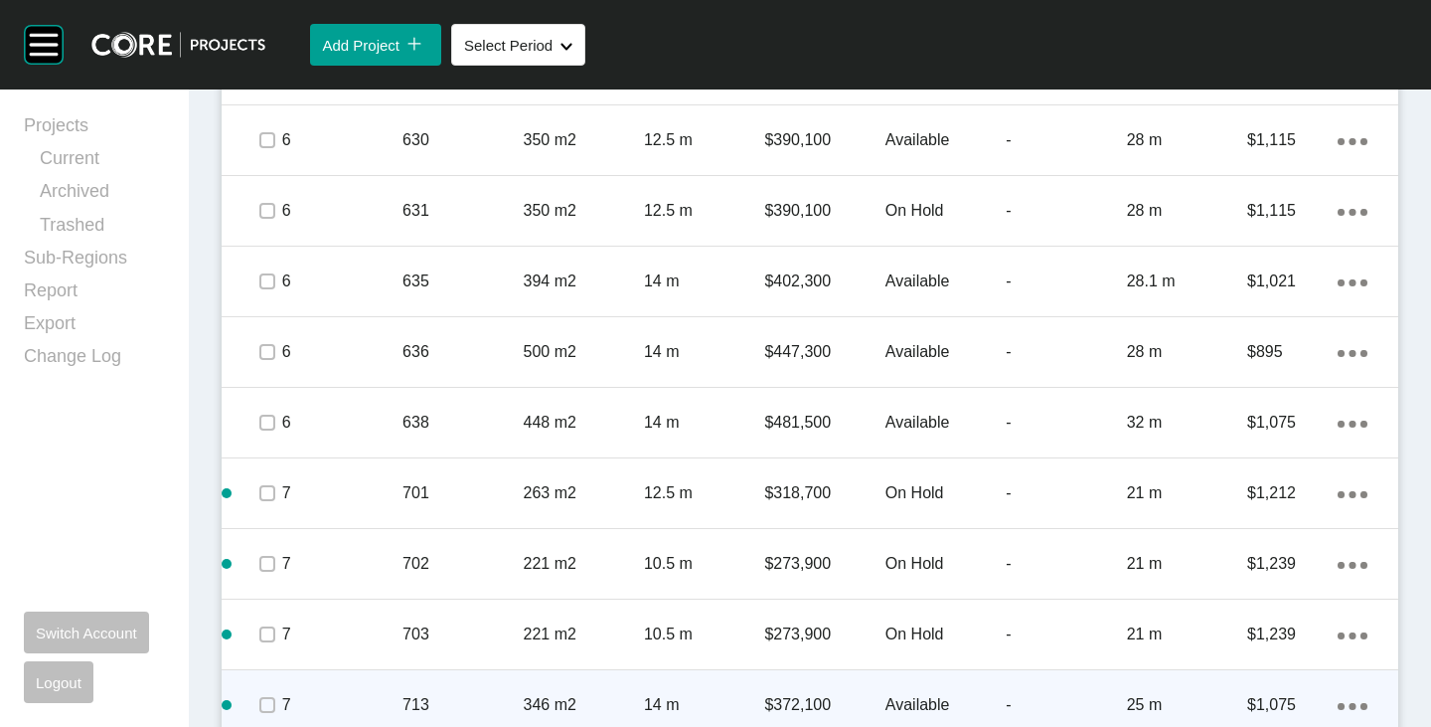
click at [267, 682] on div at bounding box center [266, 705] width 30 height 70
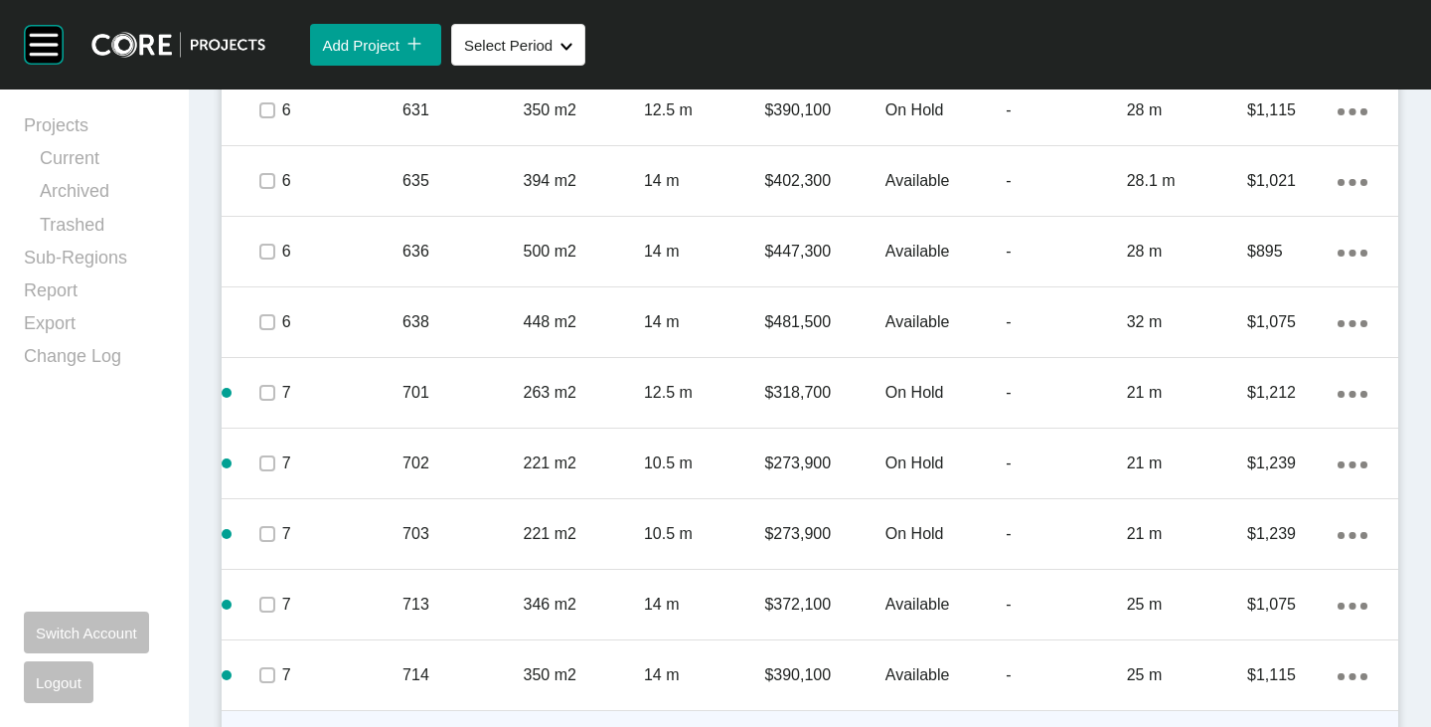
scroll to position [4573, 0]
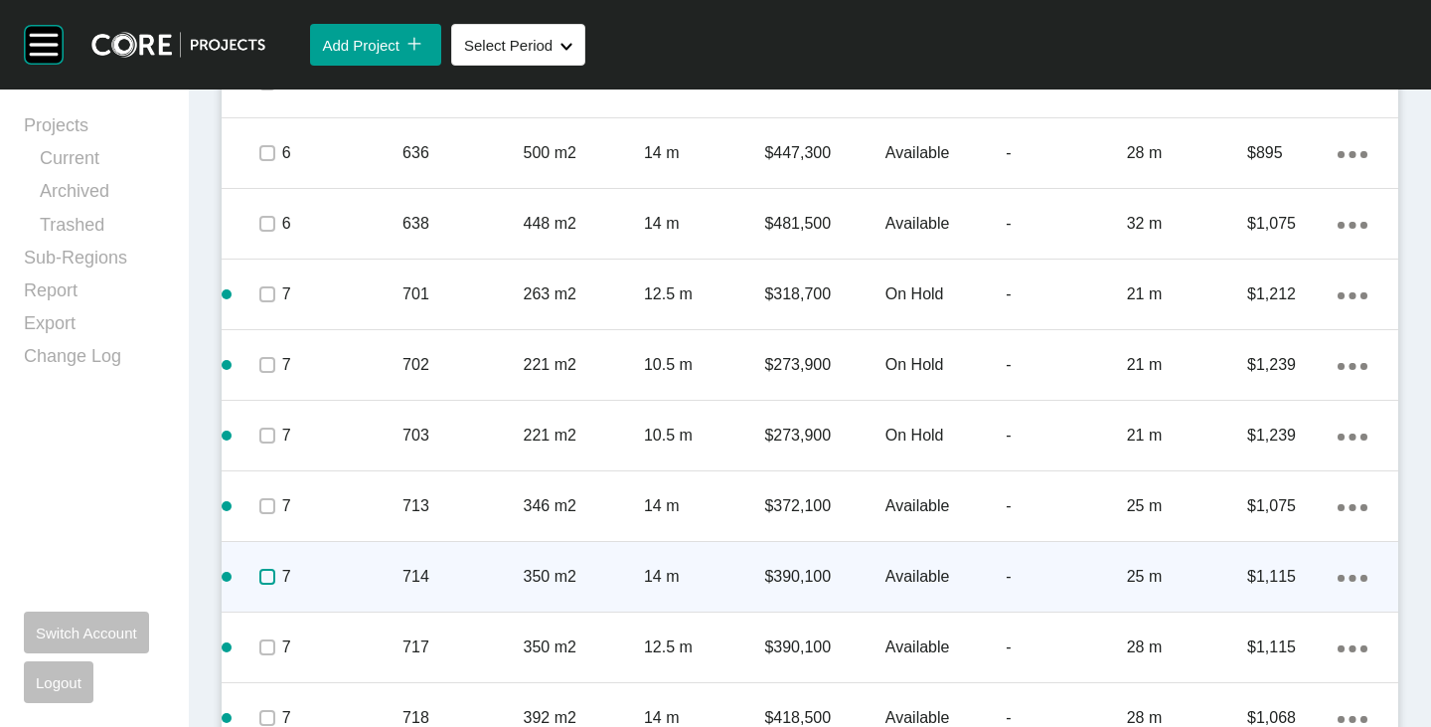
click at [265, 580] on label at bounding box center [267, 577] width 16 height 16
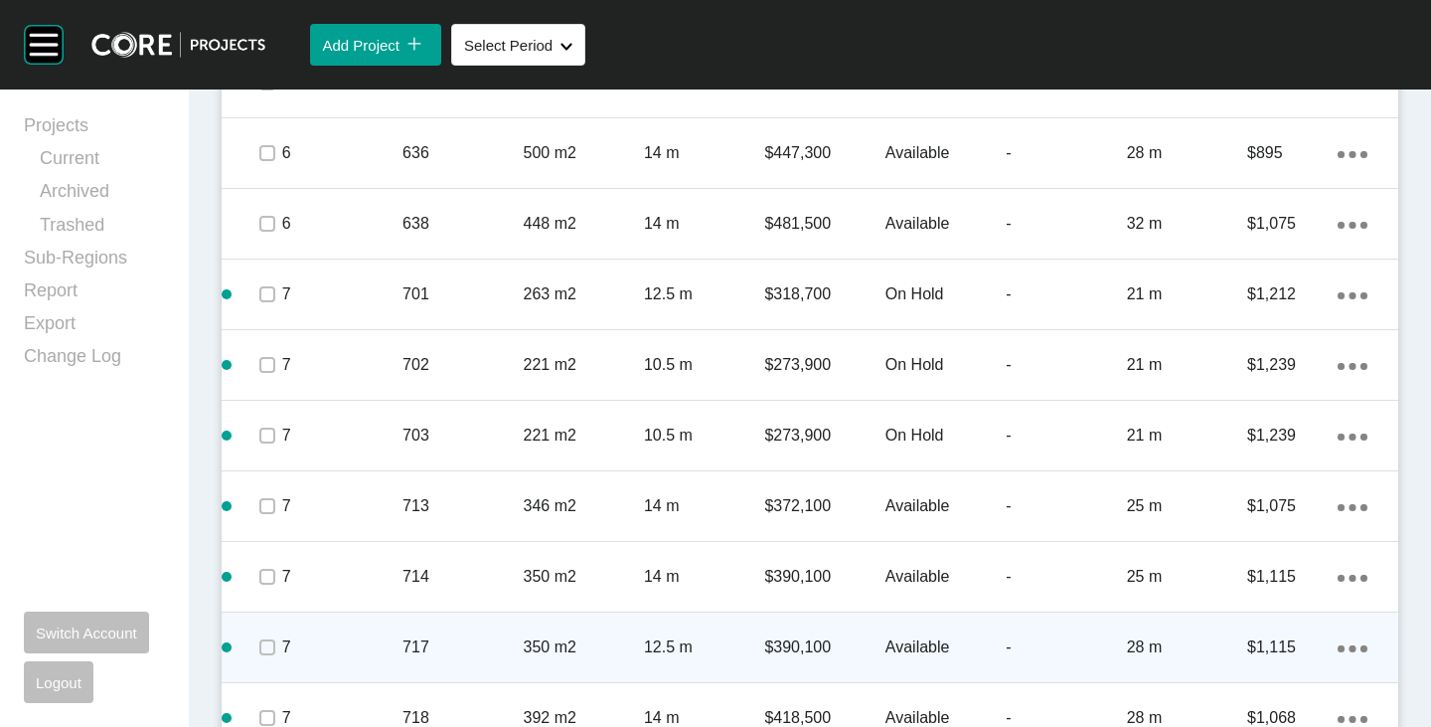
click at [269, 657] on span at bounding box center [266, 647] width 30 height 30
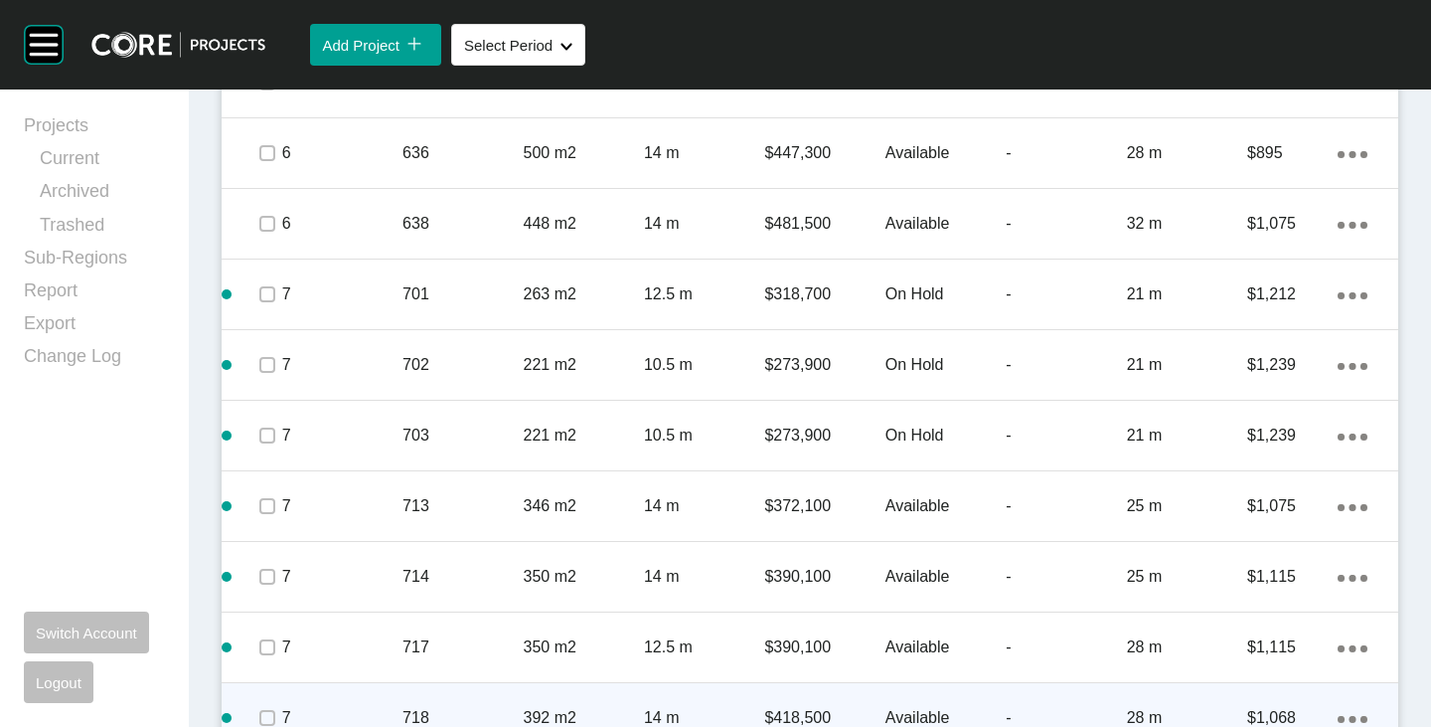
click at [264, 691] on div at bounding box center [266, 718] width 30 height 70
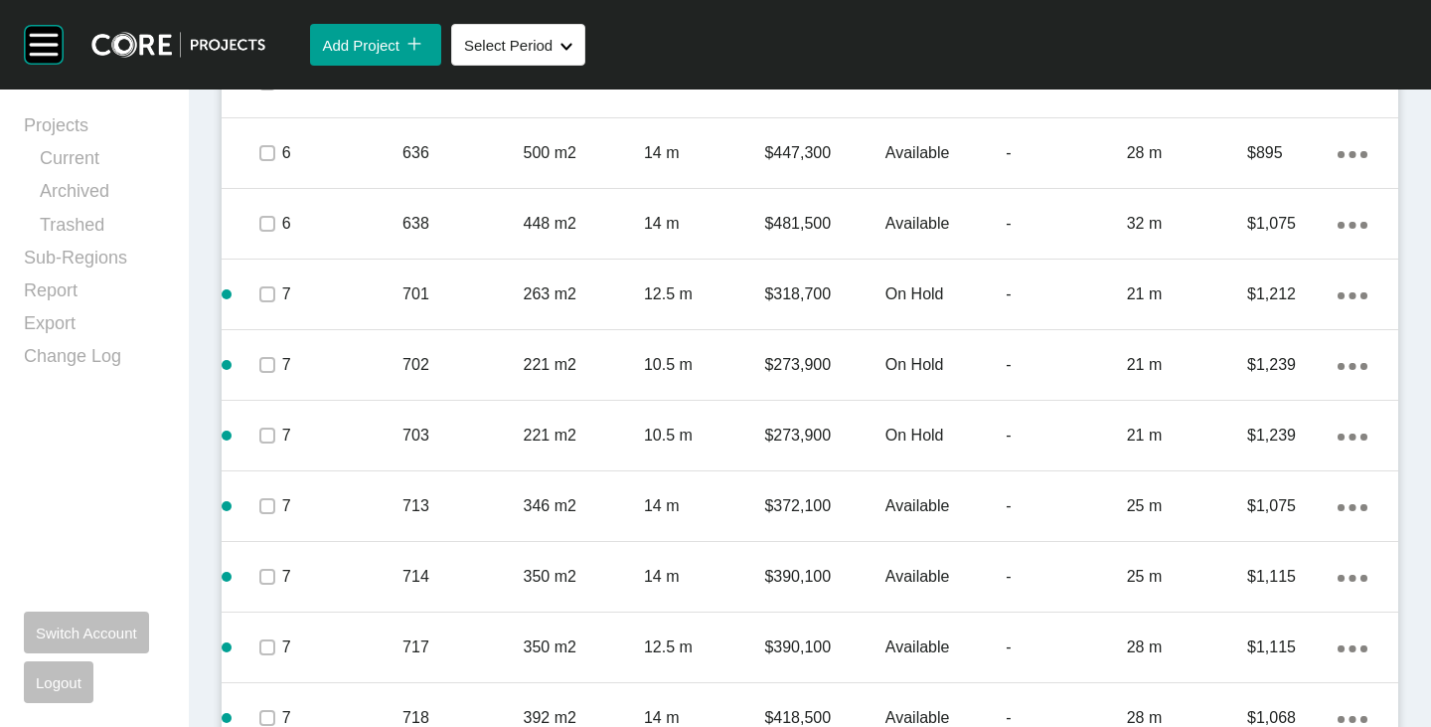
scroll to position [4771, 0]
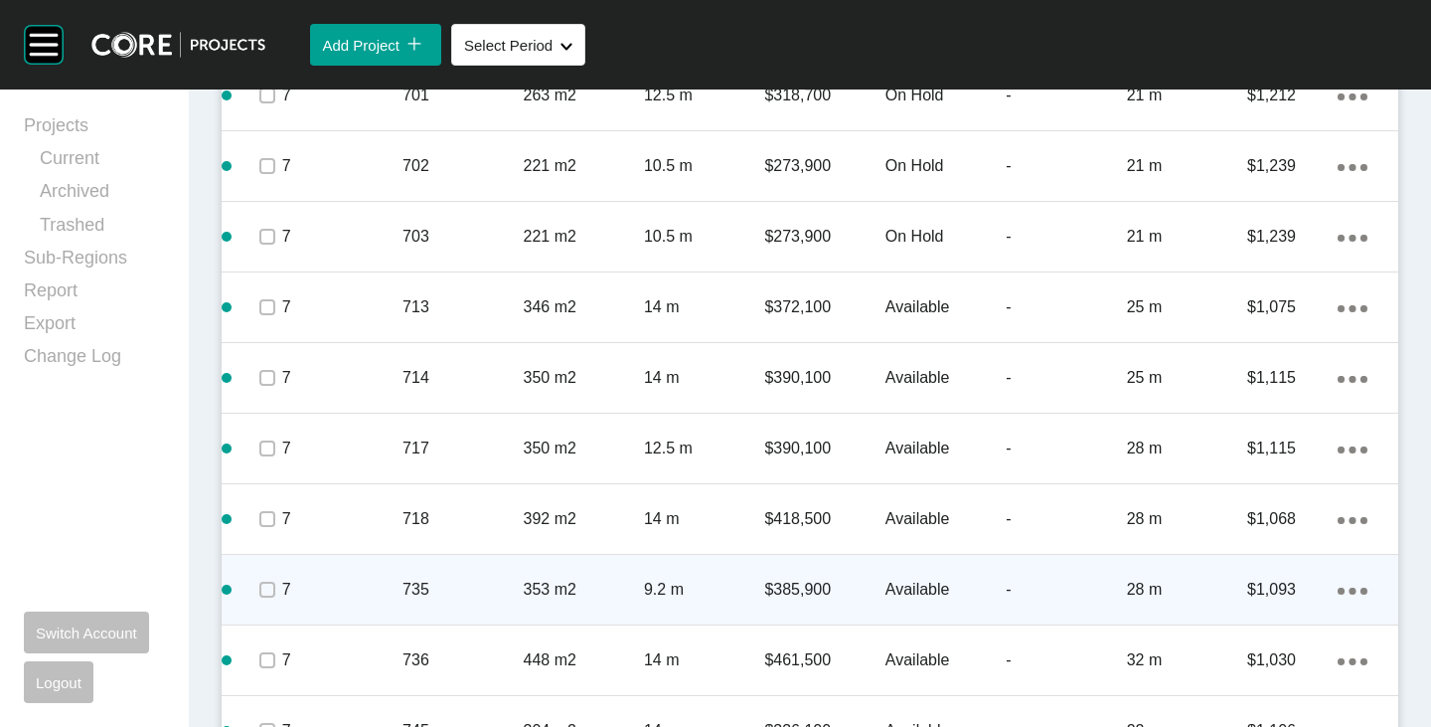
click at [270, 606] on div at bounding box center [266, 590] width 30 height 70
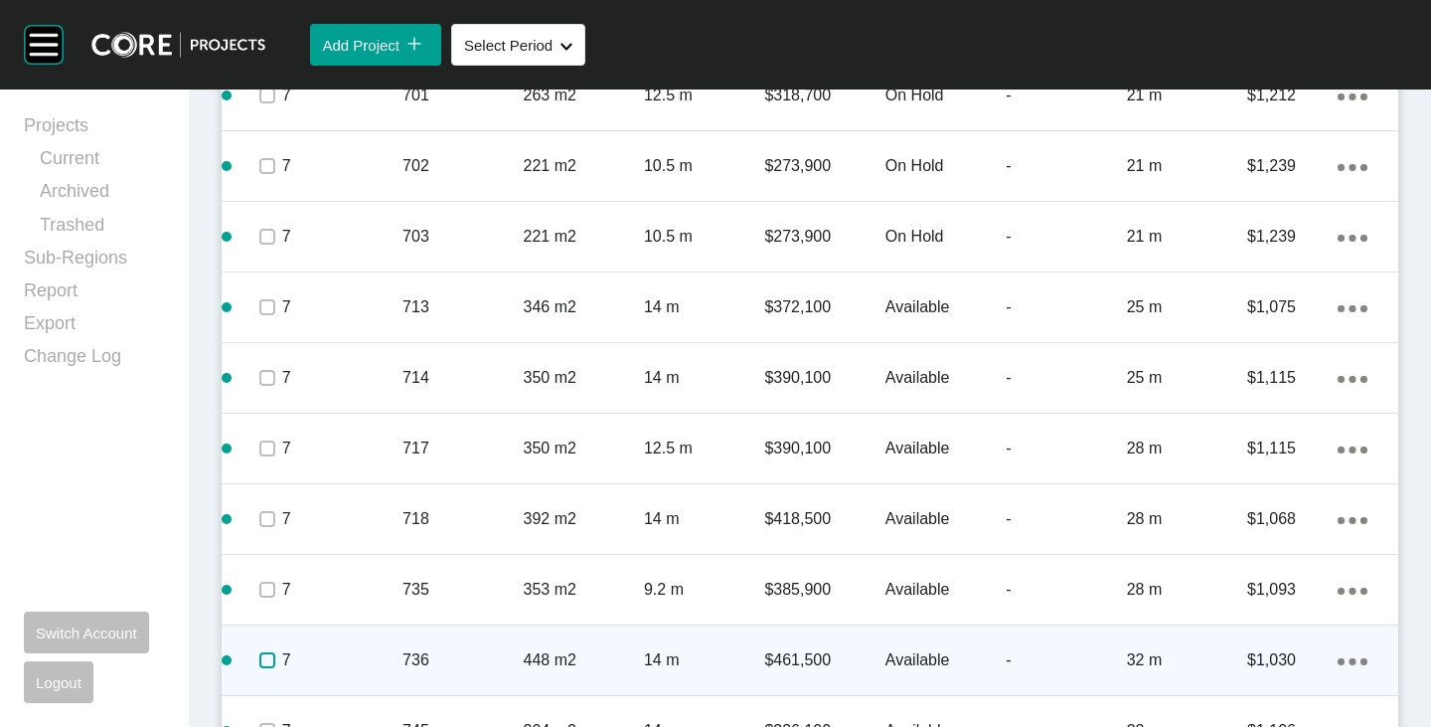
click at [263, 654] on label at bounding box center [267, 660] width 16 height 16
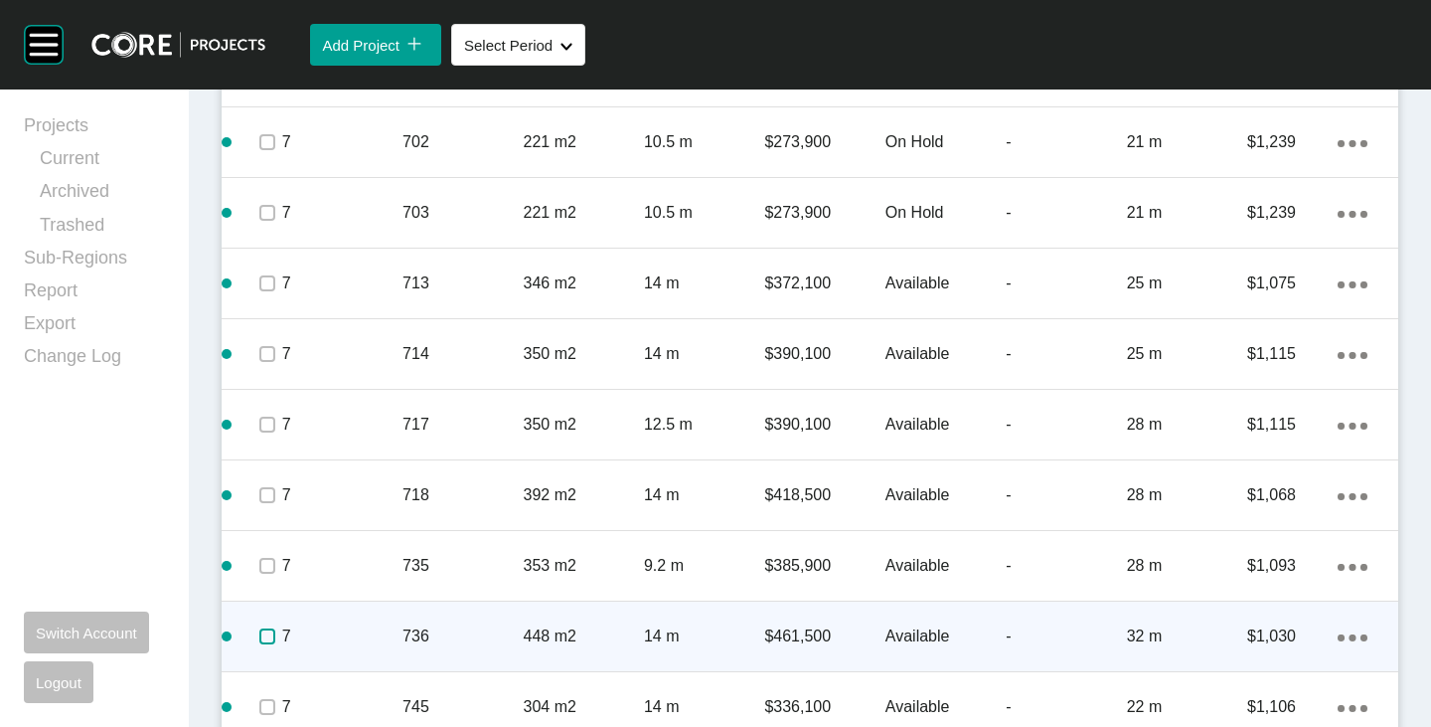
scroll to position [4819, 0]
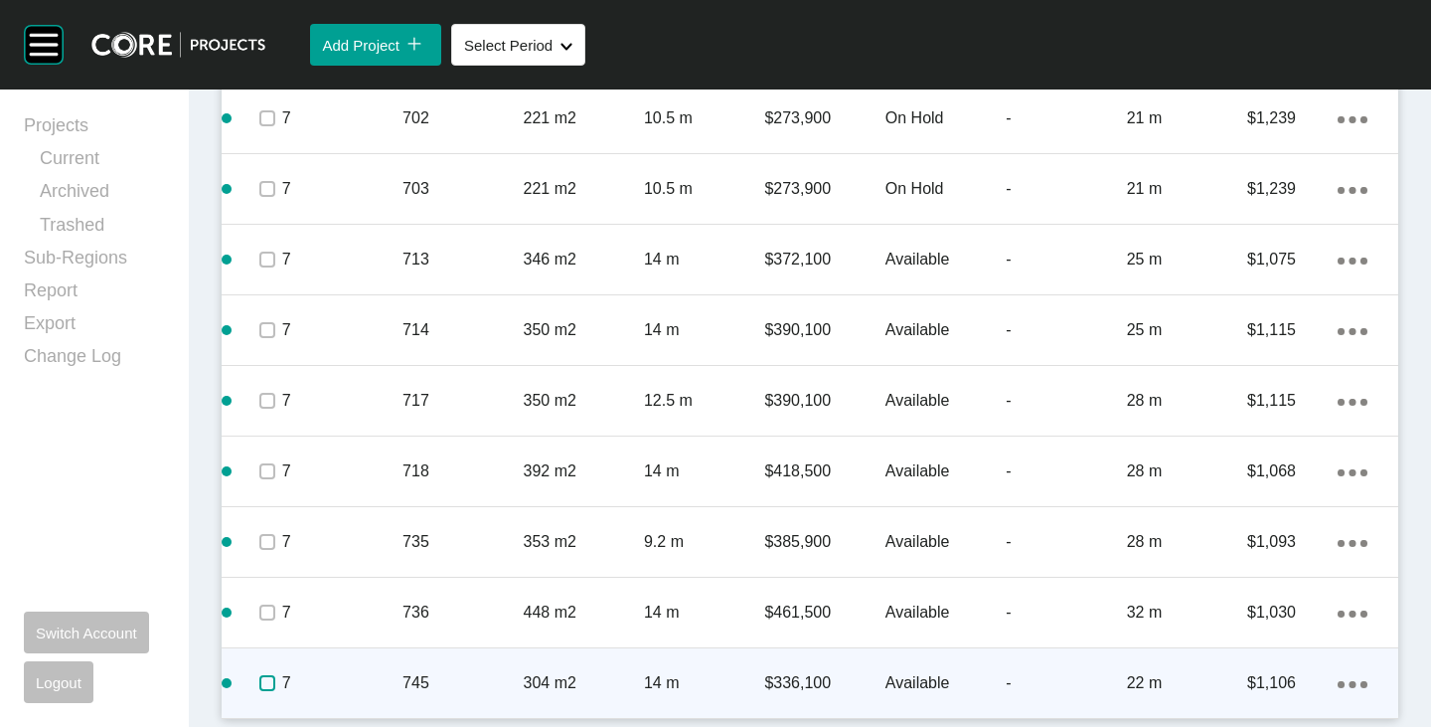
click at [265, 680] on label at bounding box center [267, 683] width 16 height 16
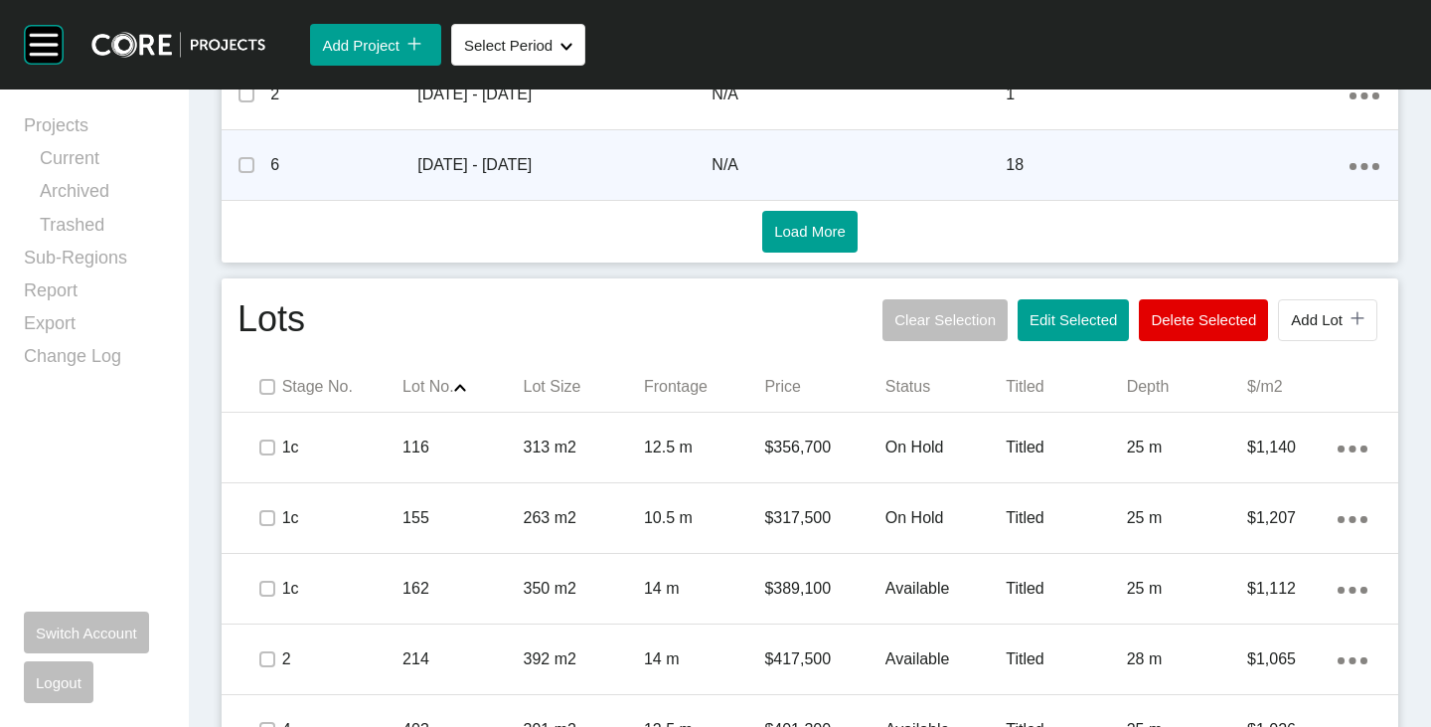
scroll to position [843, 0]
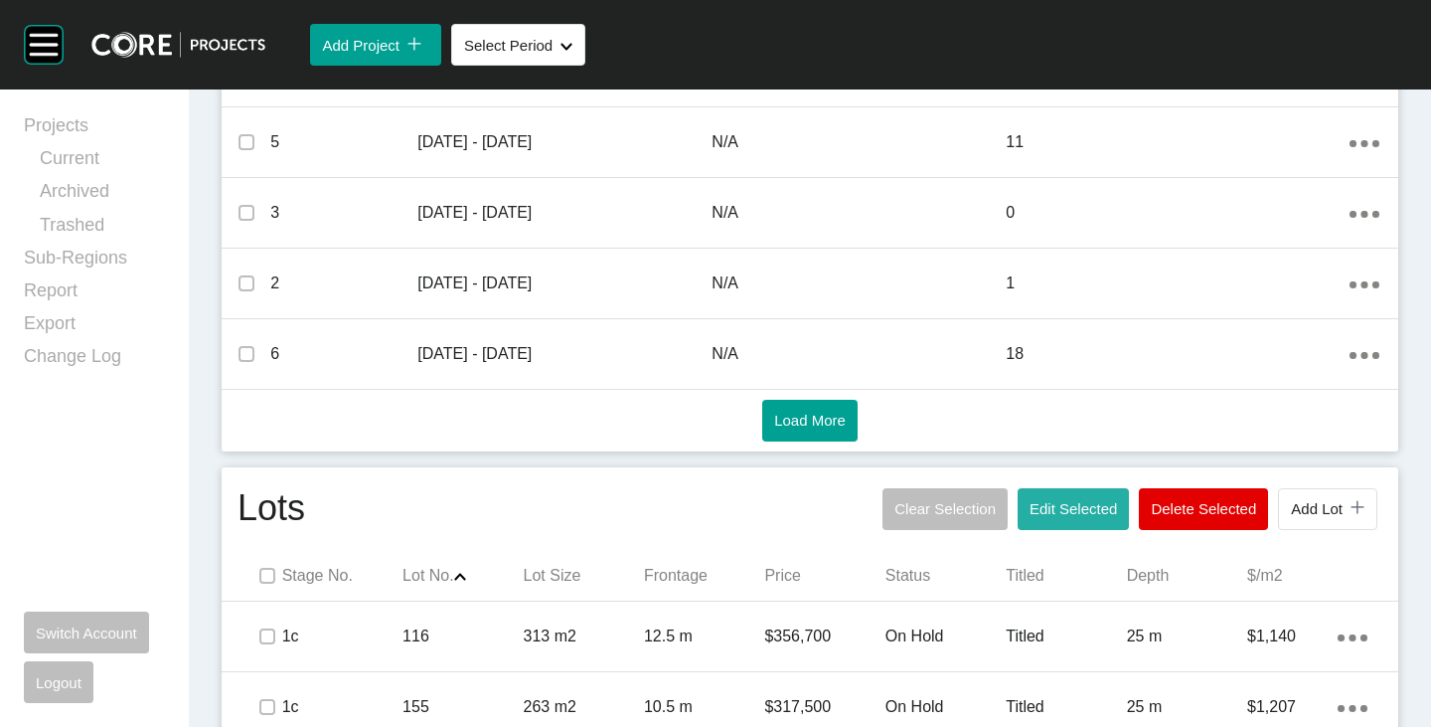
click at [1050, 517] on button "Edit Selected" at bounding box center [1073, 509] width 111 height 42
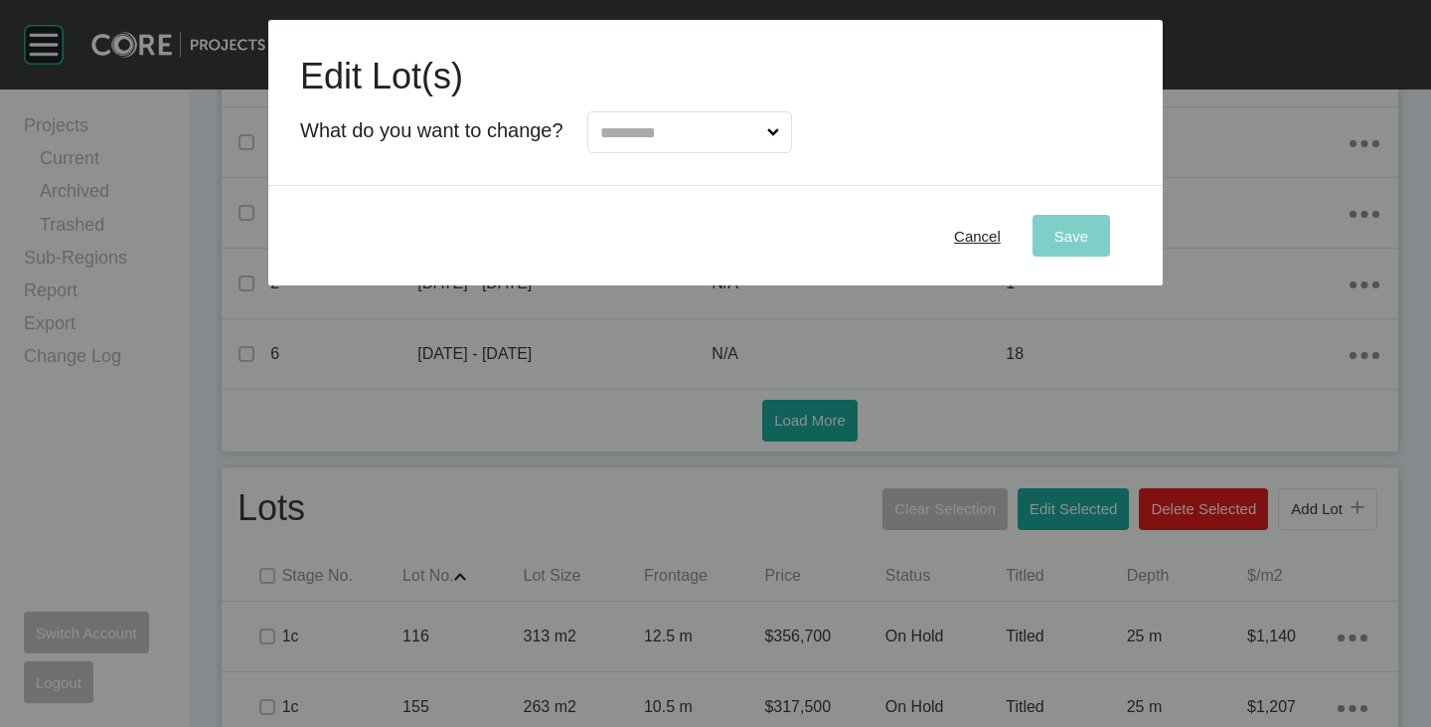
click at [683, 137] on input "text" at bounding box center [679, 132] width 167 height 40
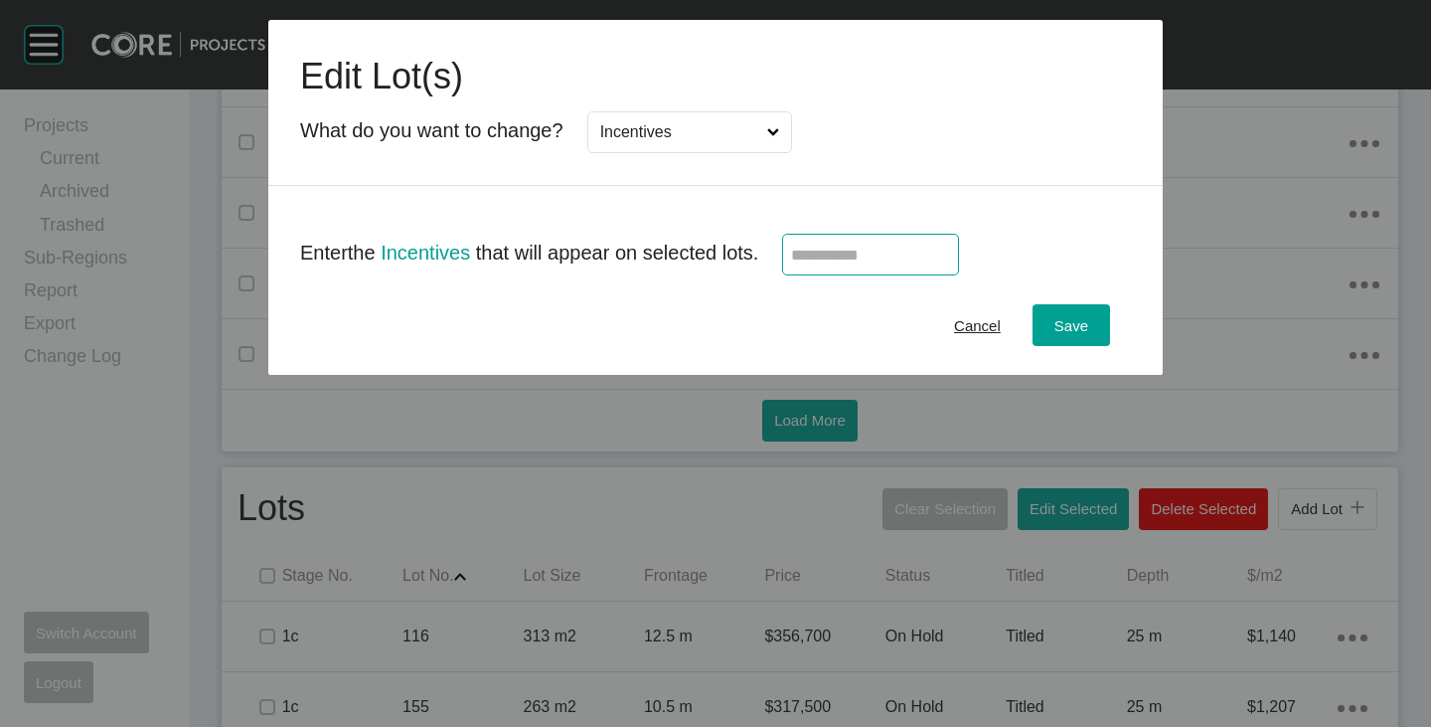
click at [833, 247] on input "text" at bounding box center [870, 255] width 159 height 17
type input "******"
click at [814, 310] on div "Cancel Save" at bounding box center [715, 324] width 895 height 99
click at [1088, 337] on div "Save" at bounding box center [1072, 325] width 44 height 27
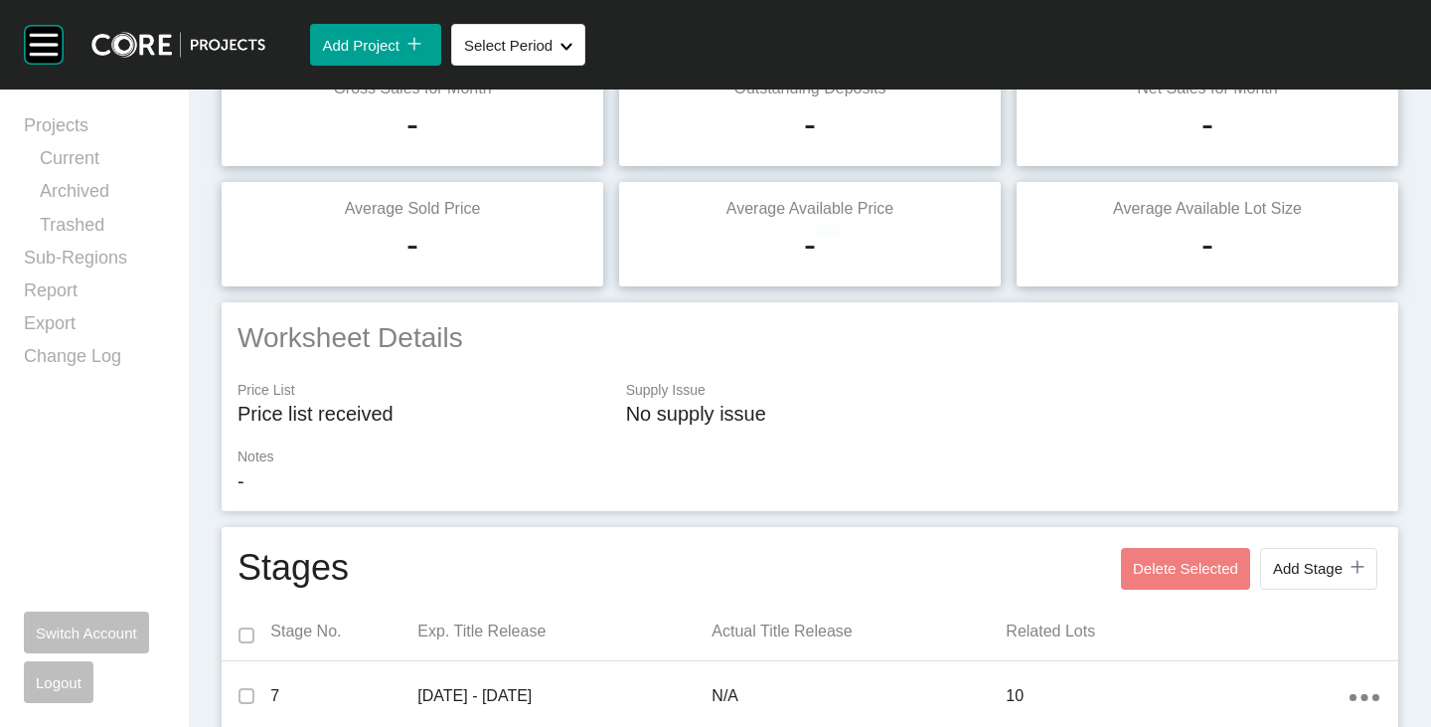
scroll to position [0, 0]
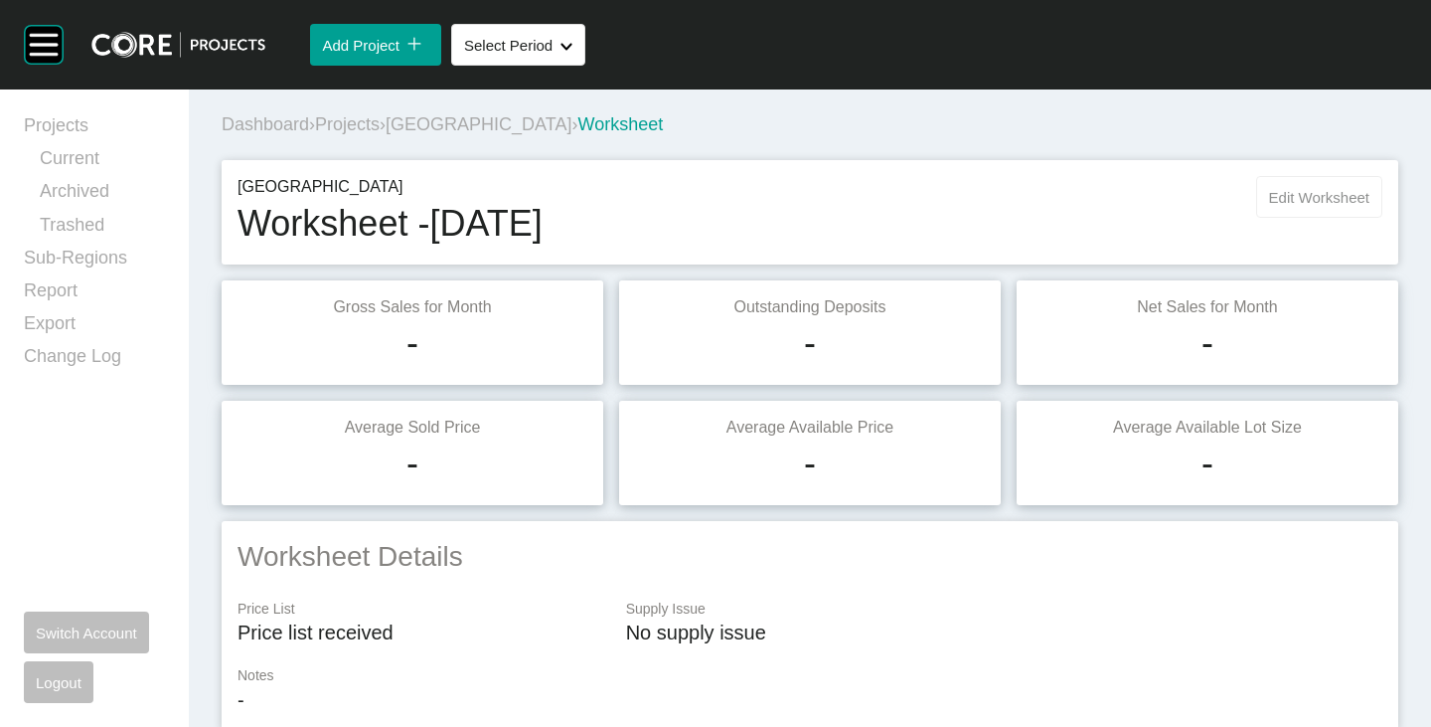
click at [1285, 198] on span "Edit Worksheet" at bounding box center [1319, 197] width 100 height 17
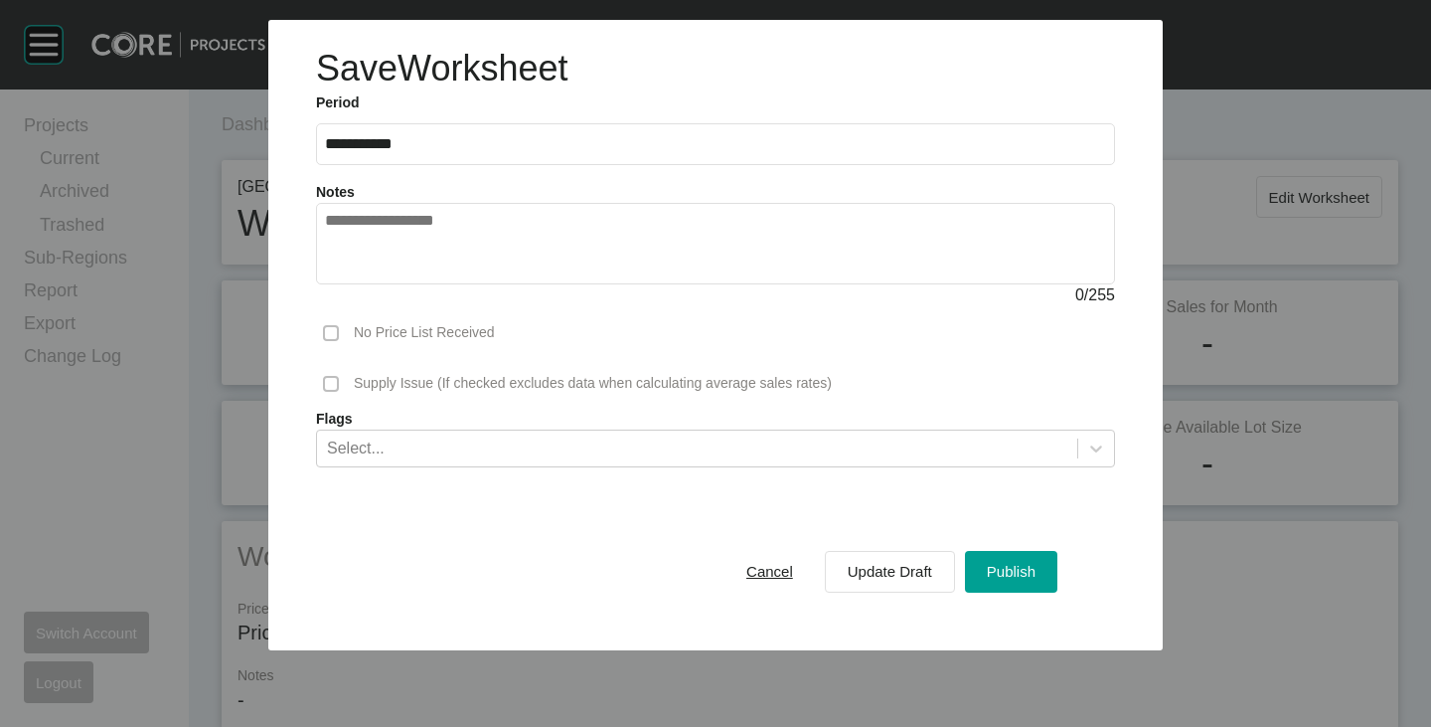
click at [468, 248] on textarea at bounding box center [715, 244] width 781 height 64
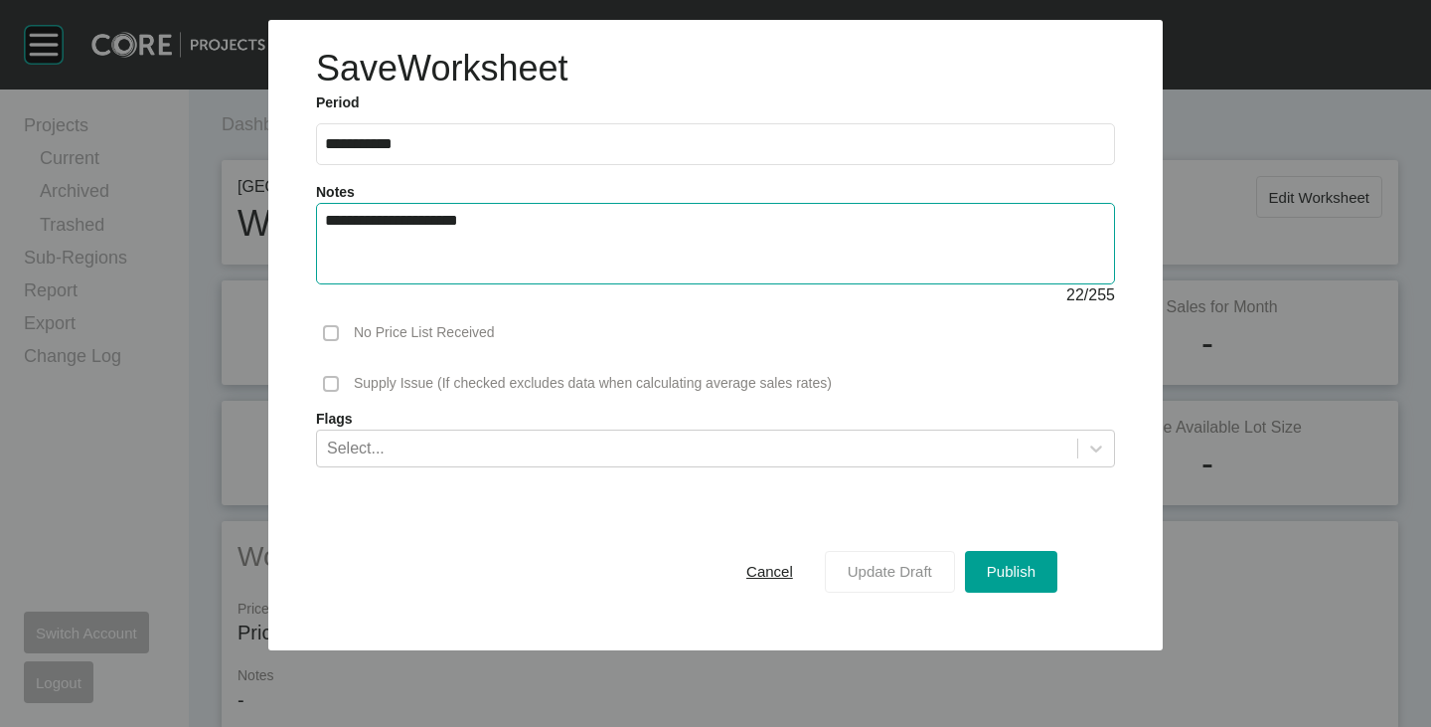
type textarea "**********"
click at [896, 557] on button "Update Draft" at bounding box center [890, 572] width 130 height 42
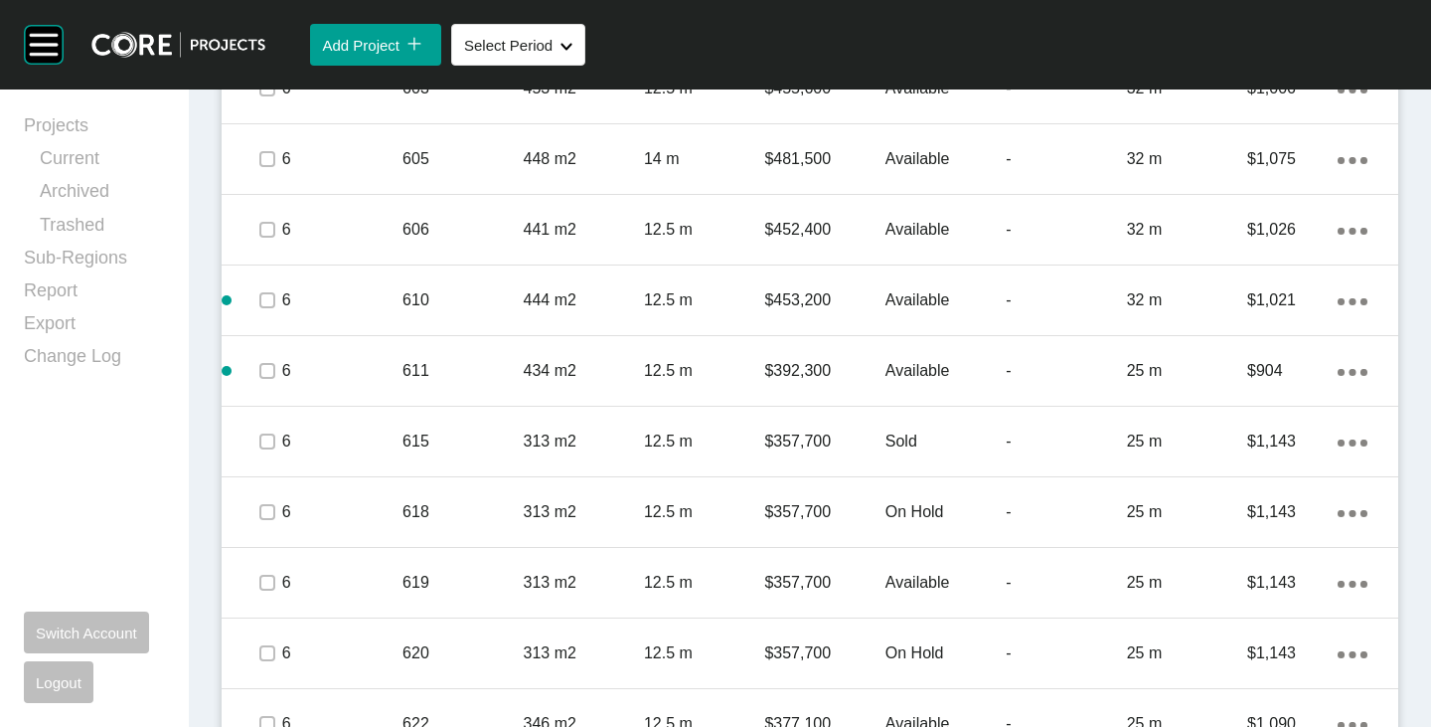
scroll to position [4274, 0]
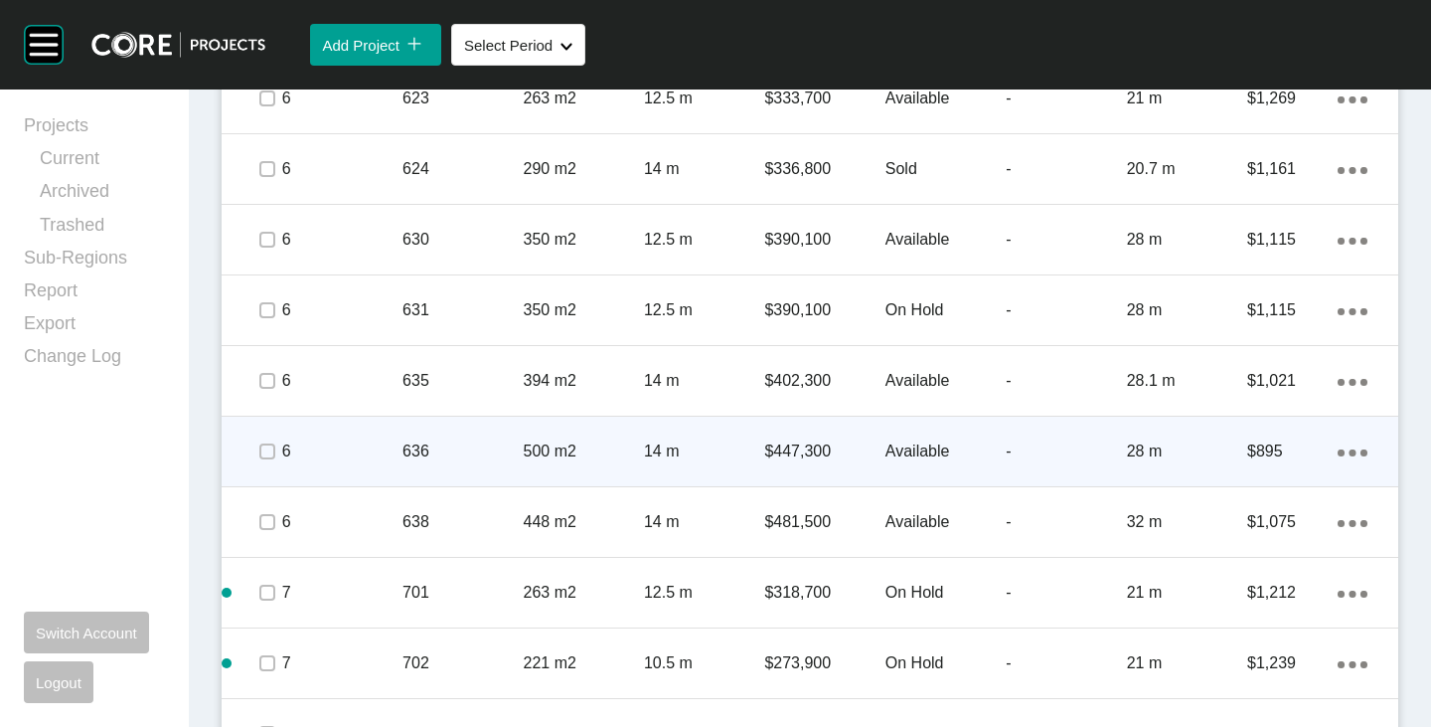
click at [898, 453] on p "Available" at bounding box center [946, 451] width 120 height 22
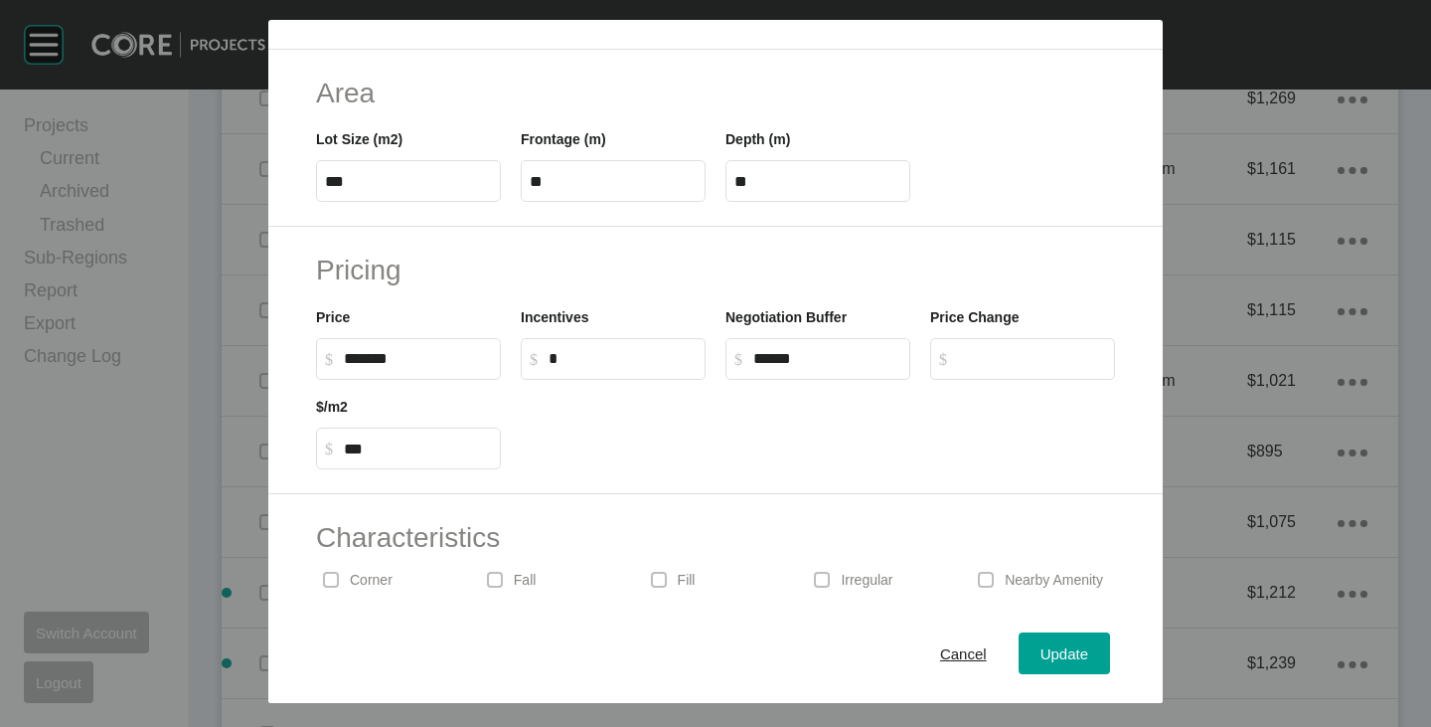
scroll to position [398, 0]
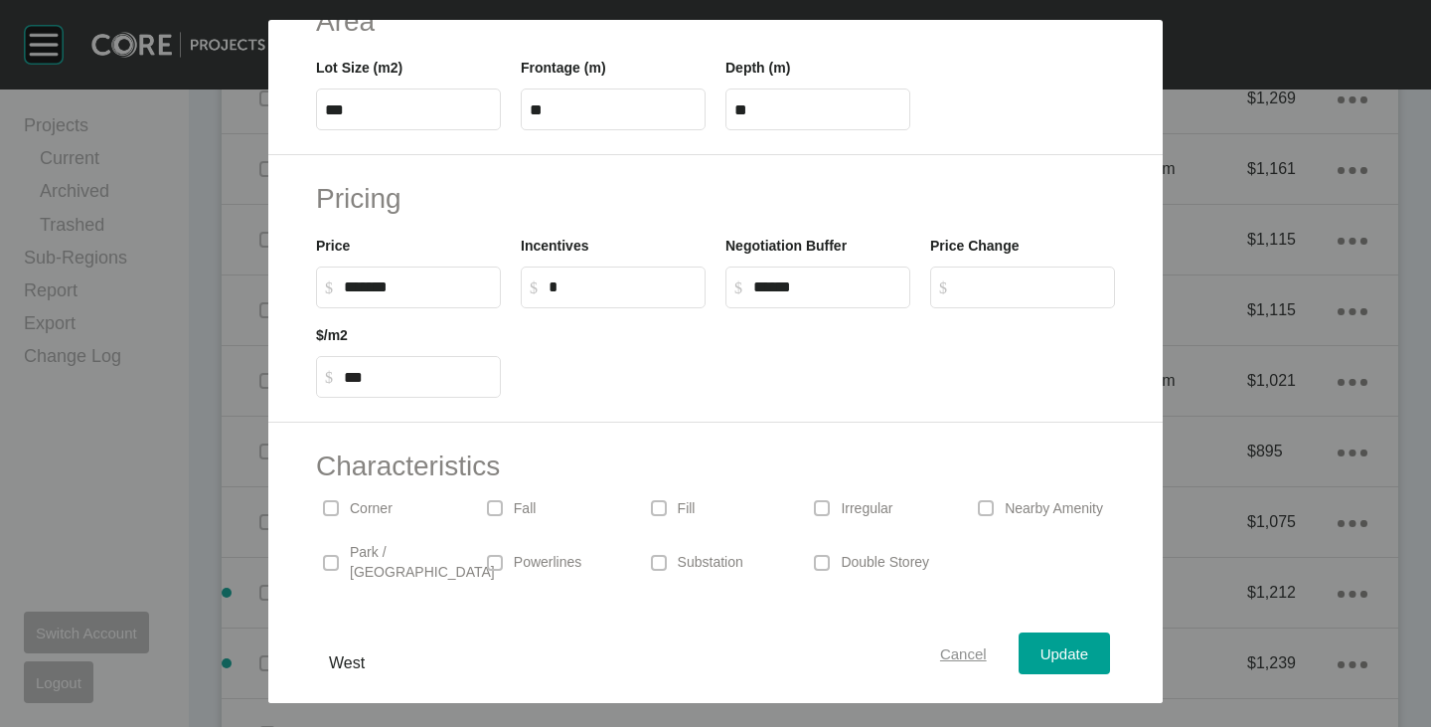
click at [940, 653] on span "Cancel" at bounding box center [963, 653] width 47 height 17
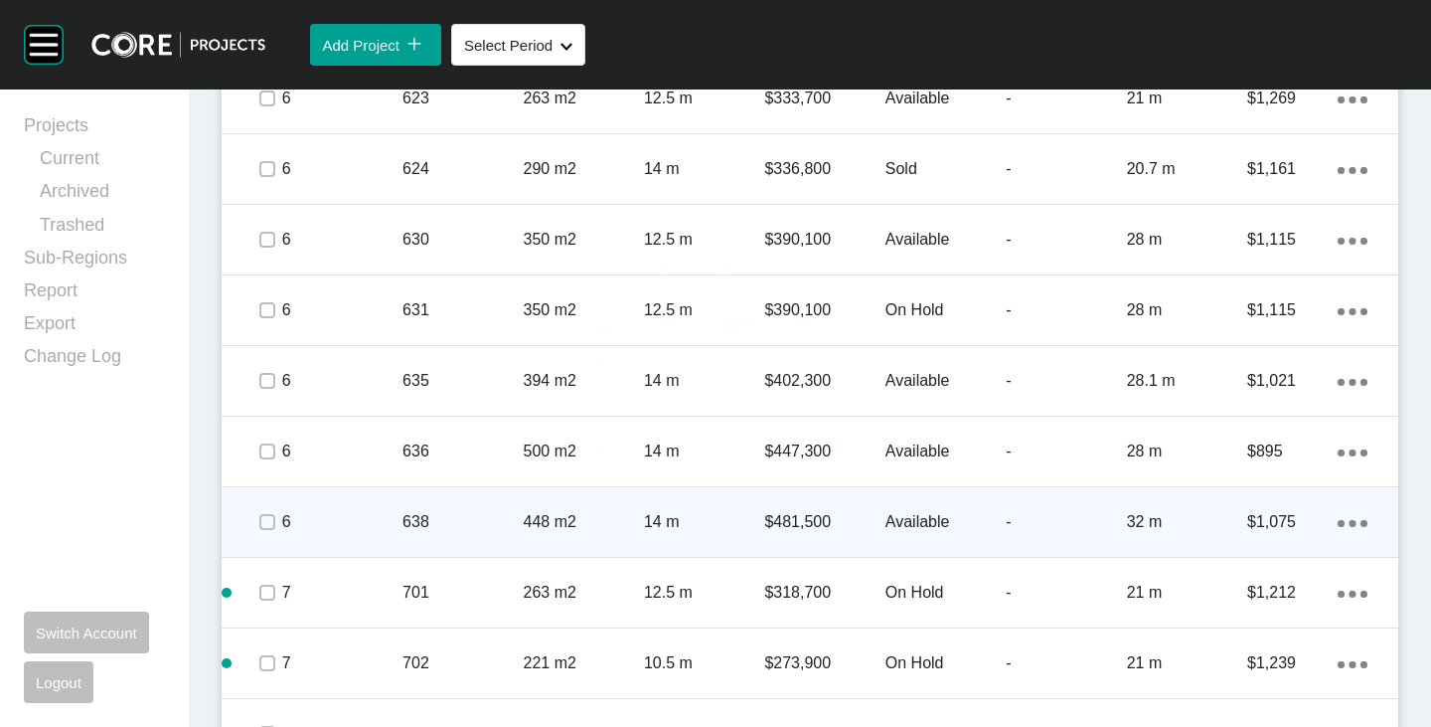
scroll to position [4312, 0]
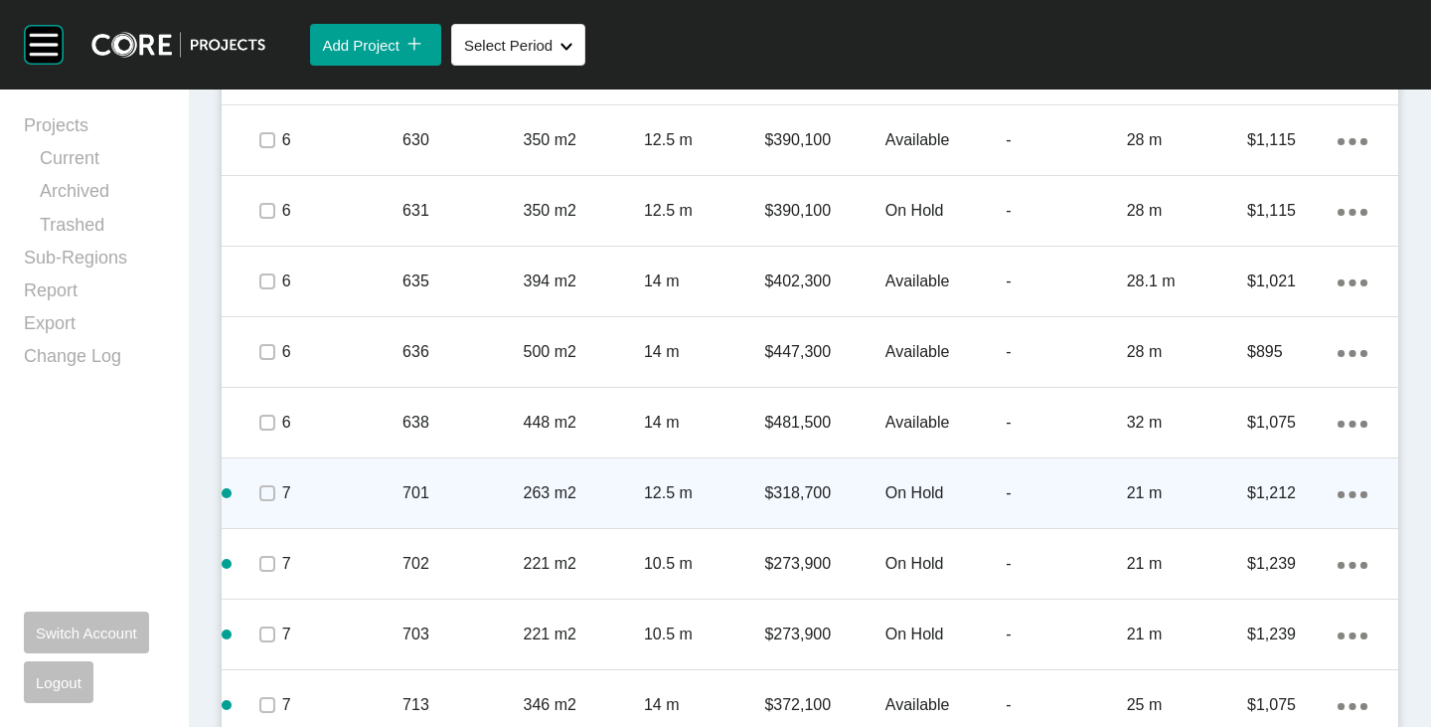
click at [889, 496] on p "On Hold" at bounding box center [946, 493] width 120 height 22
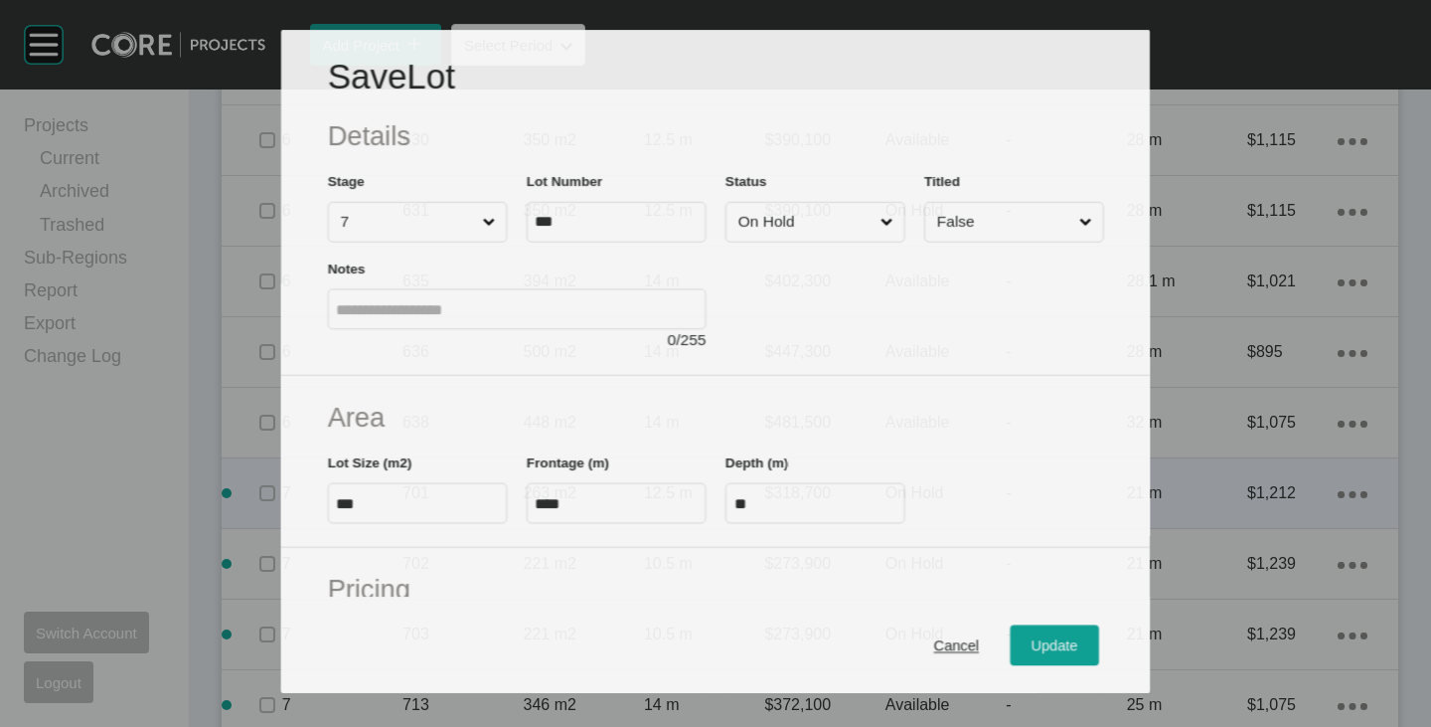
scroll to position [199, 0]
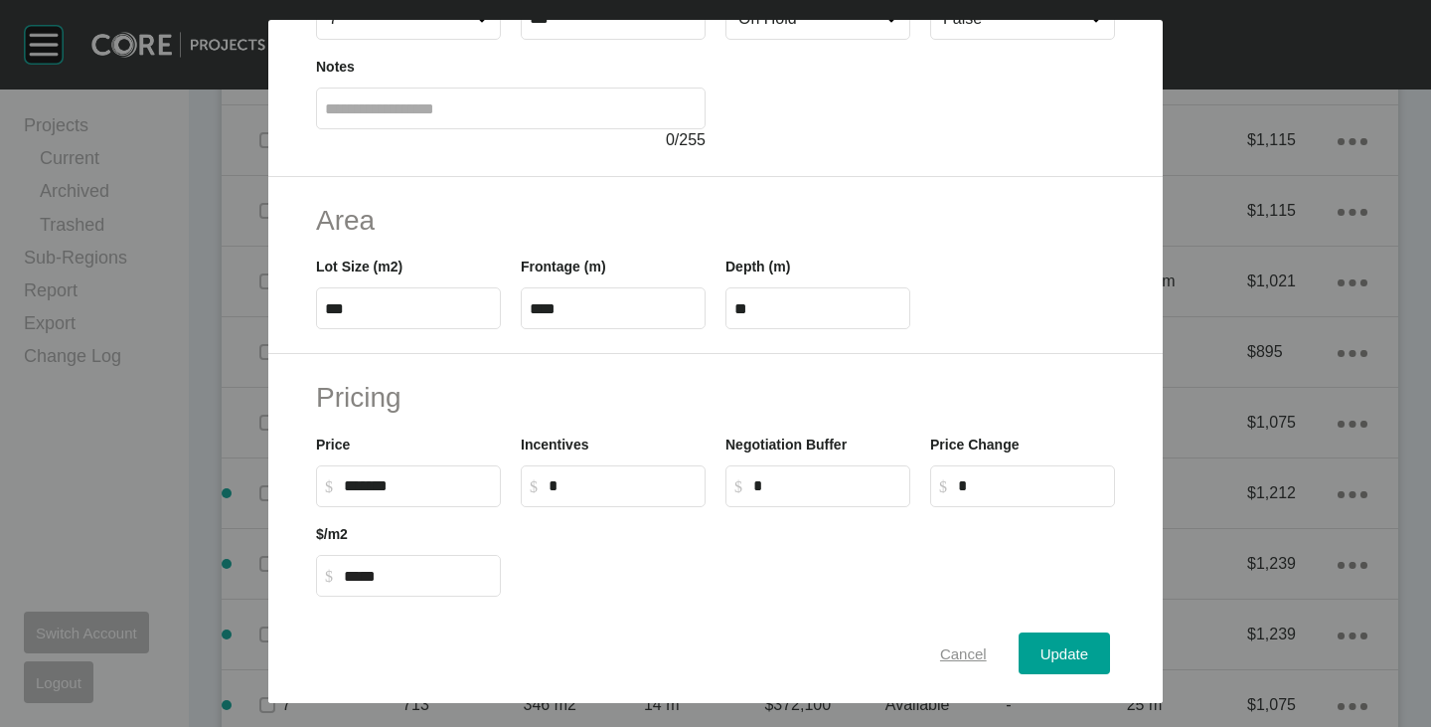
click at [940, 649] on span "Cancel" at bounding box center [963, 653] width 47 height 17
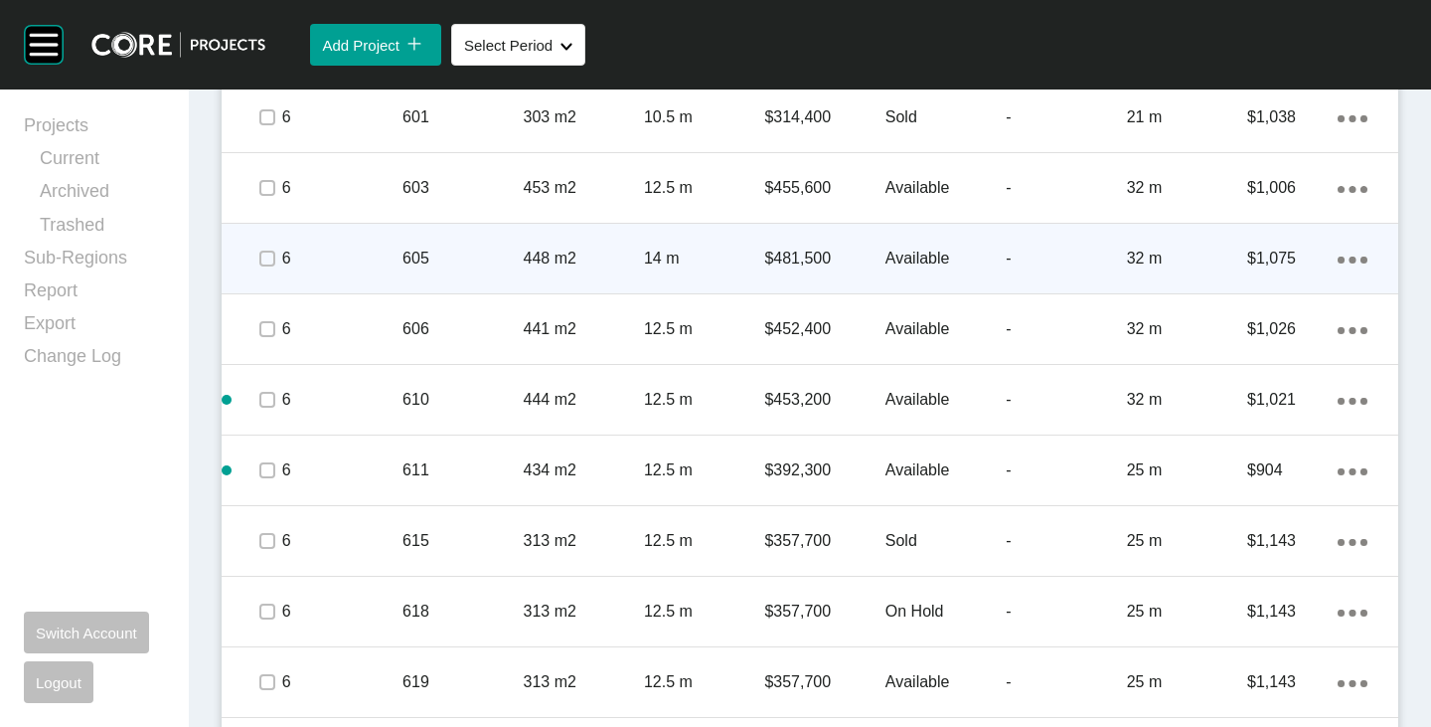
scroll to position [3219, 0]
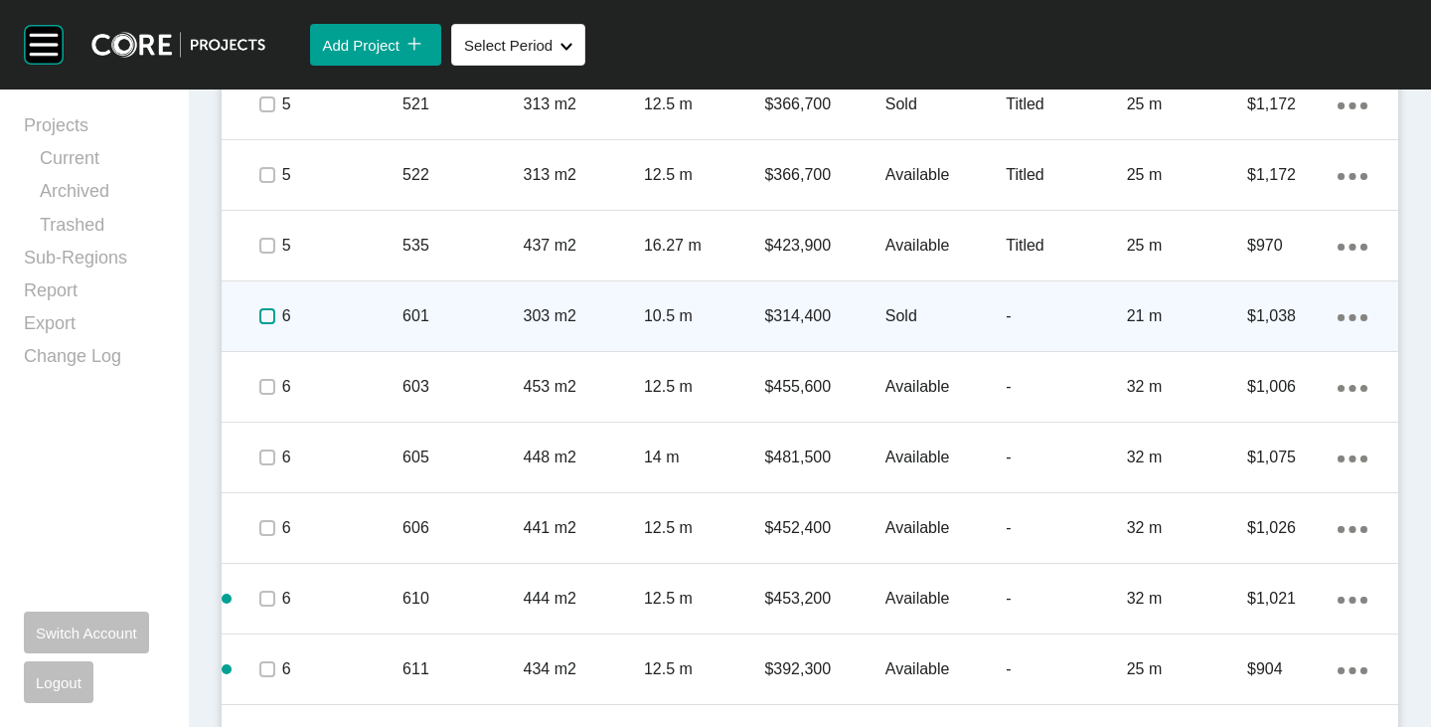
click at [259, 314] on label at bounding box center [267, 316] width 16 height 16
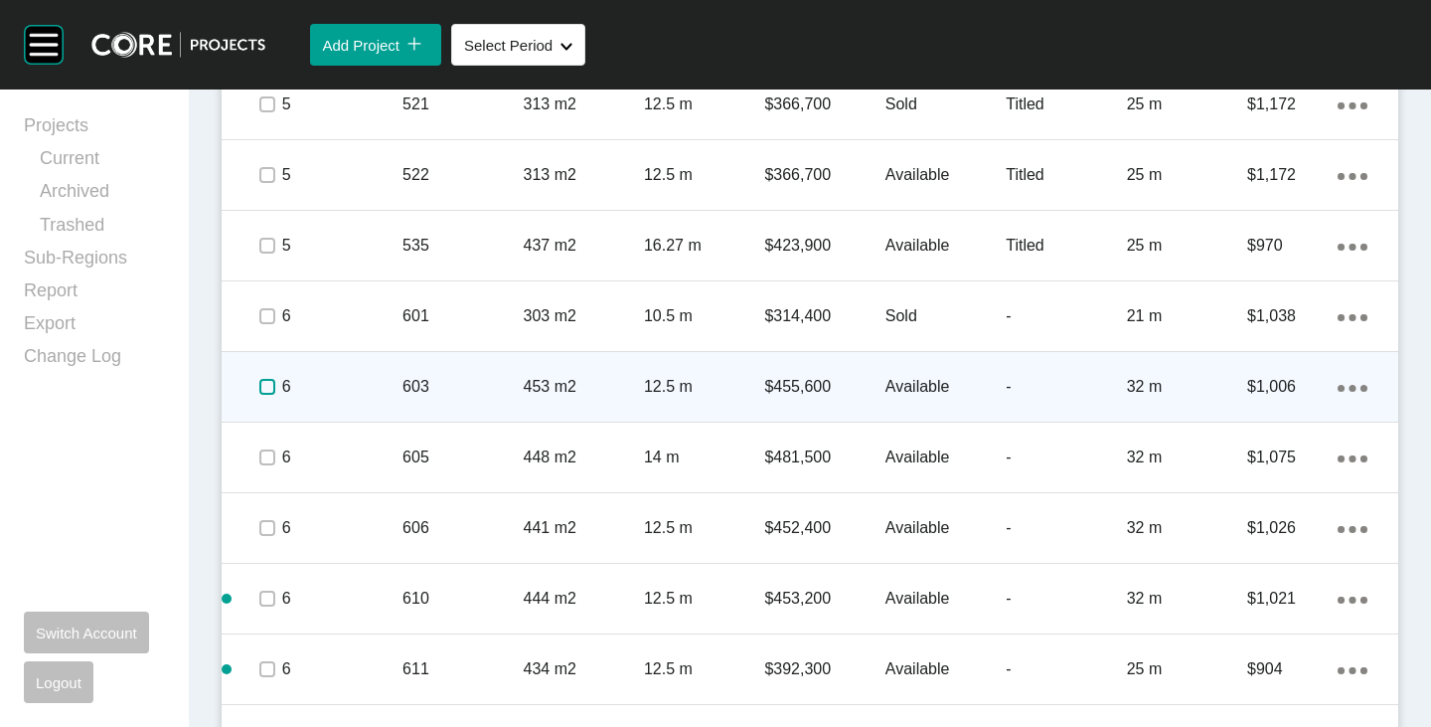
click at [268, 394] on label at bounding box center [267, 387] width 16 height 16
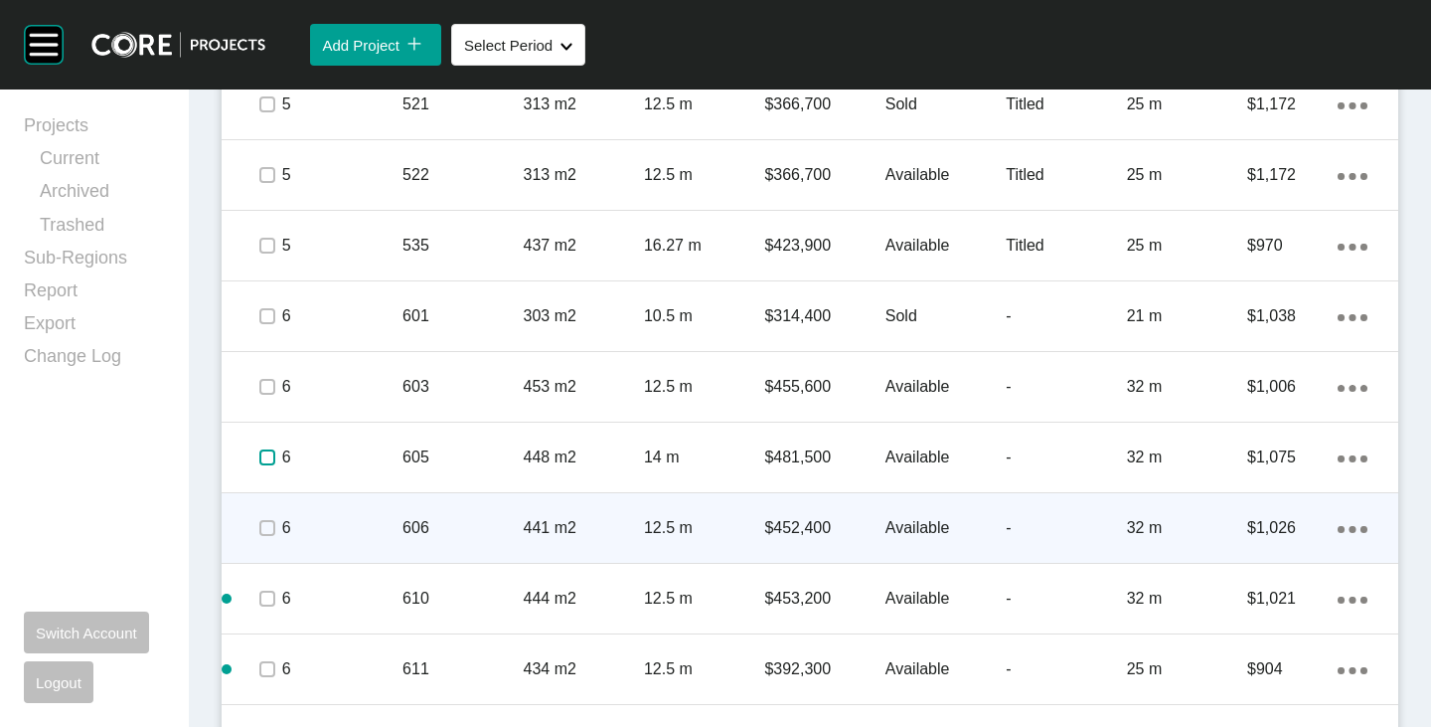
click at [270, 471] on span at bounding box center [266, 457] width 30 height 30
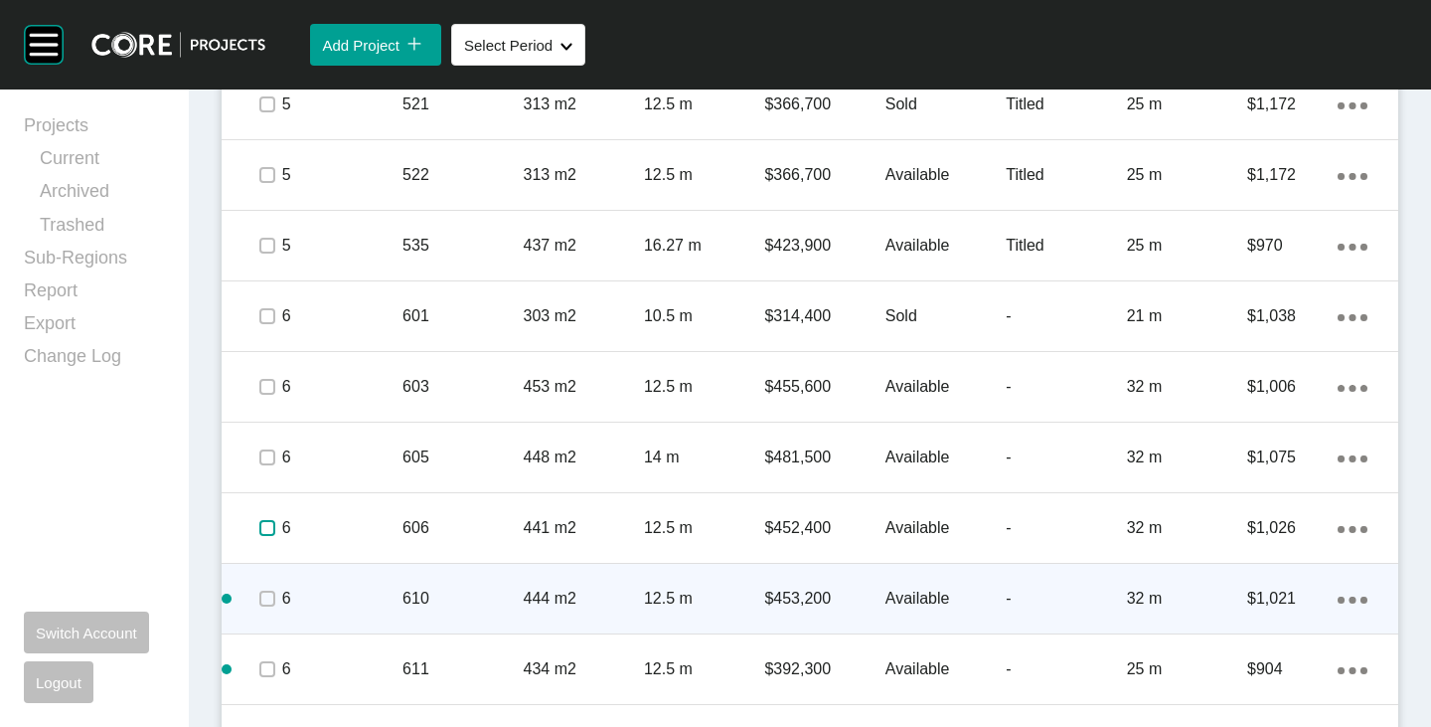
click at [269, 548] on div at bounding box center [266, 528] width 30 height 70
drag, startPoint x: 265, startPoint y: 599, endPoint x: 262, endPoint y: 609, distance: 10.4
click at [265, 601] on label at bounding box center [267, 598] width 16 height 16
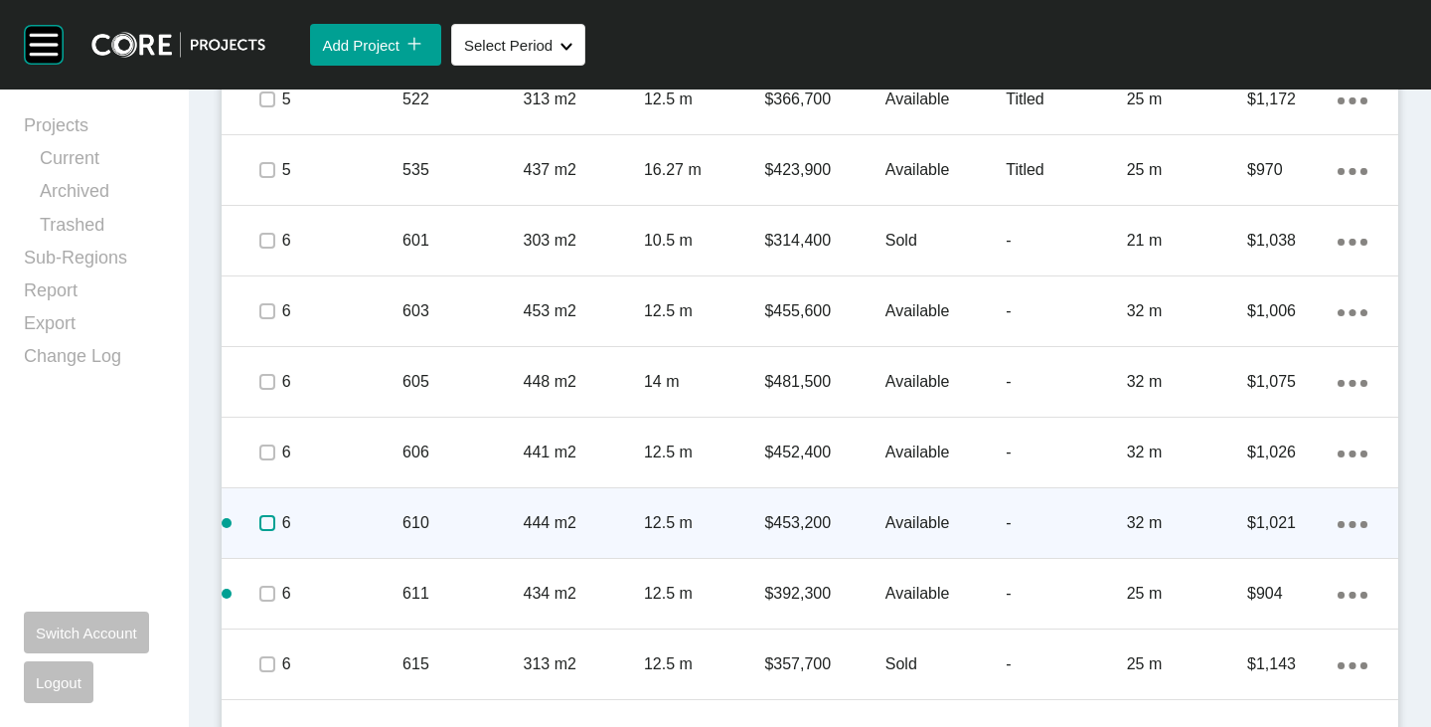
scroll to position [3318, 0]
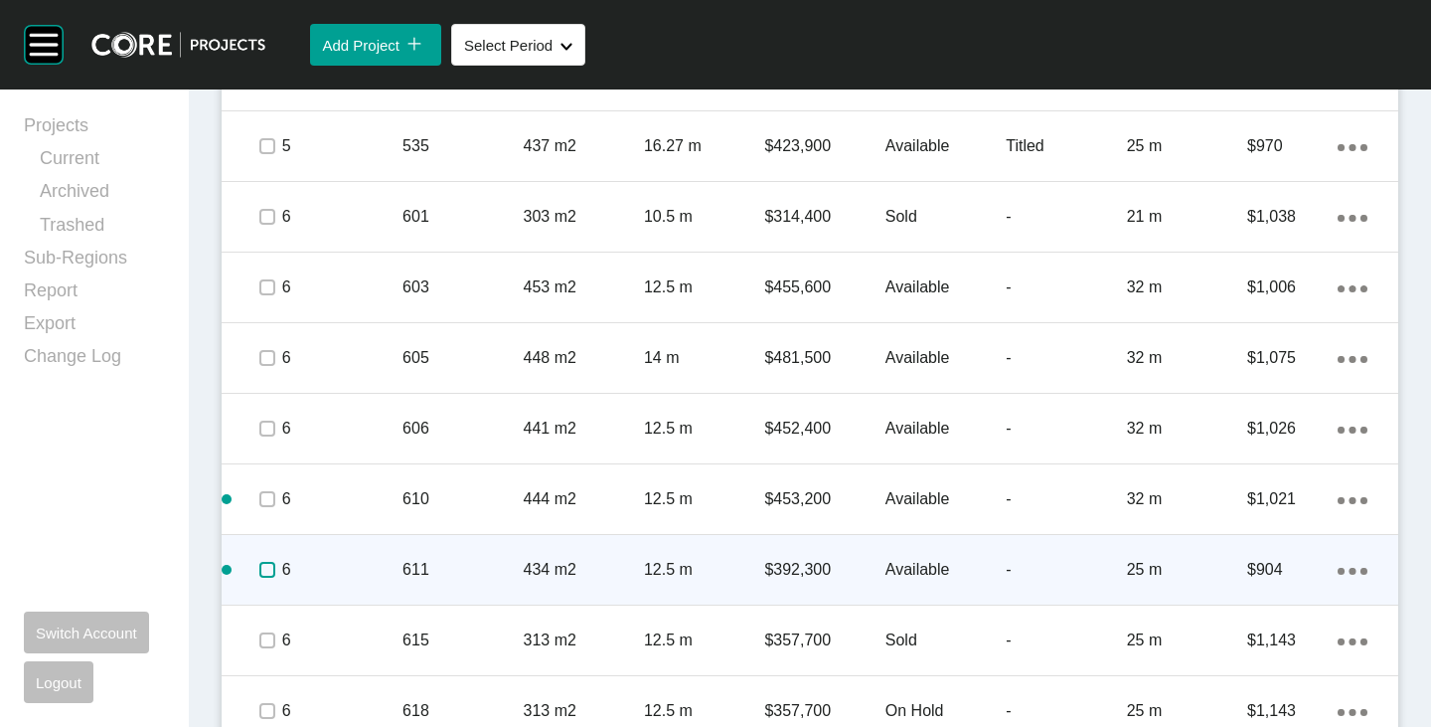
drag, startPoint x: 267, startPoint y: 571, endPoint x: 267, endPoint y: 585, distance: 13.9
click at [267, 573] on label at bounding box center [267, 570] width 16 height 16
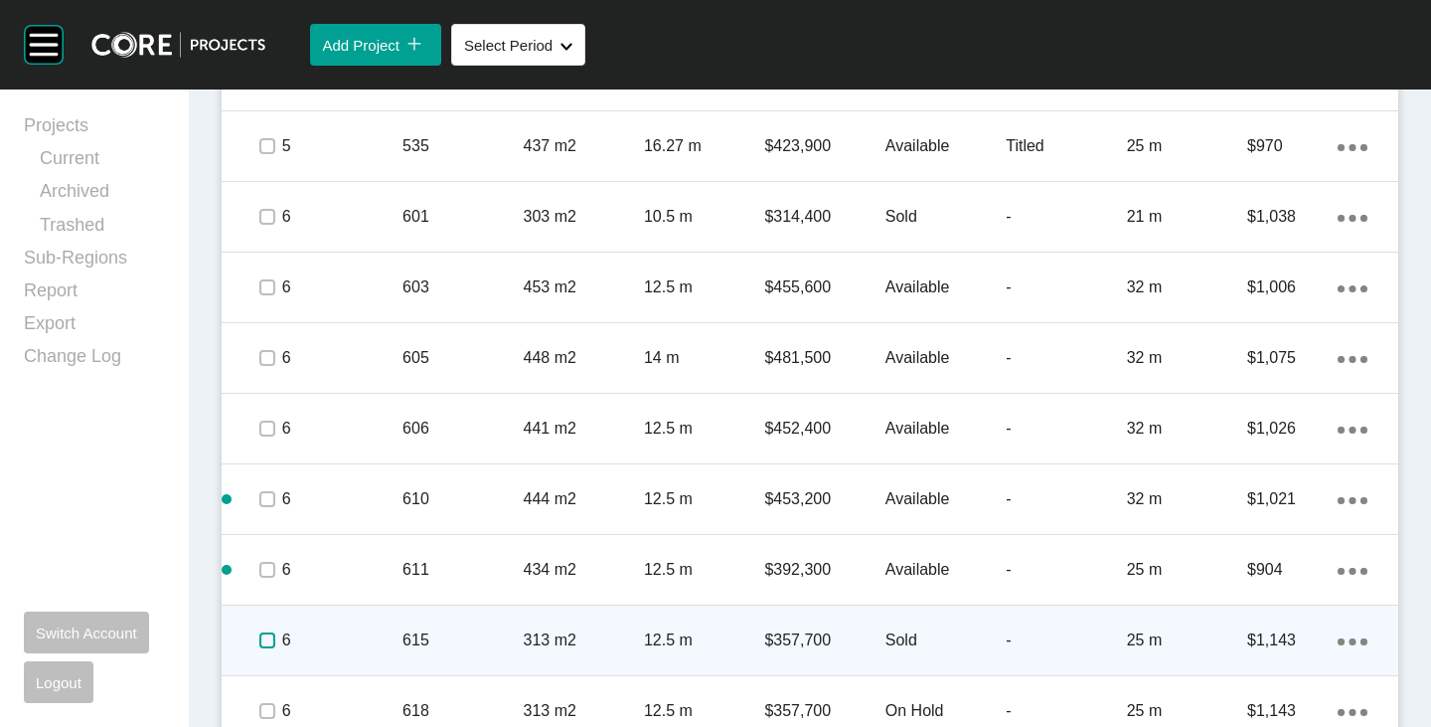
click at [268, 633] on label at bounding box center [267, 640] width 16 height 16
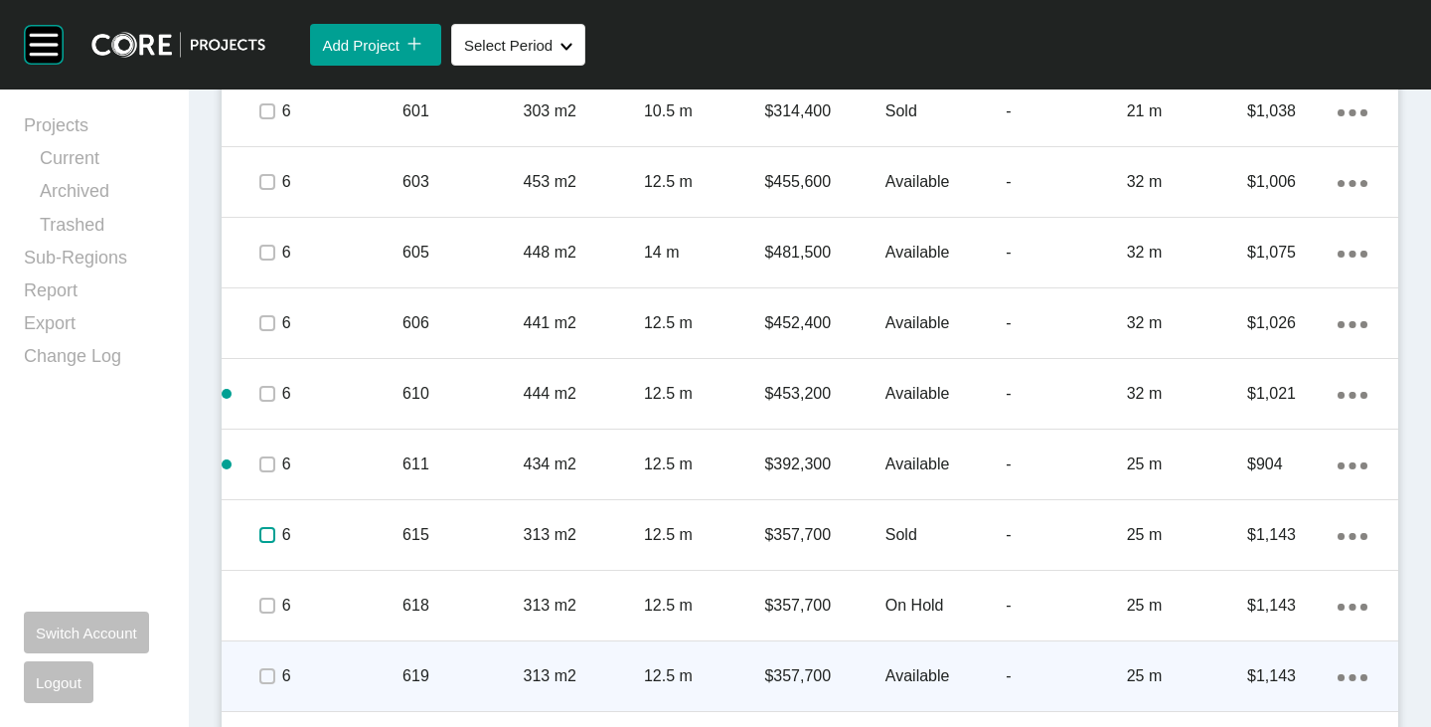
scroll to position [3517, 0]
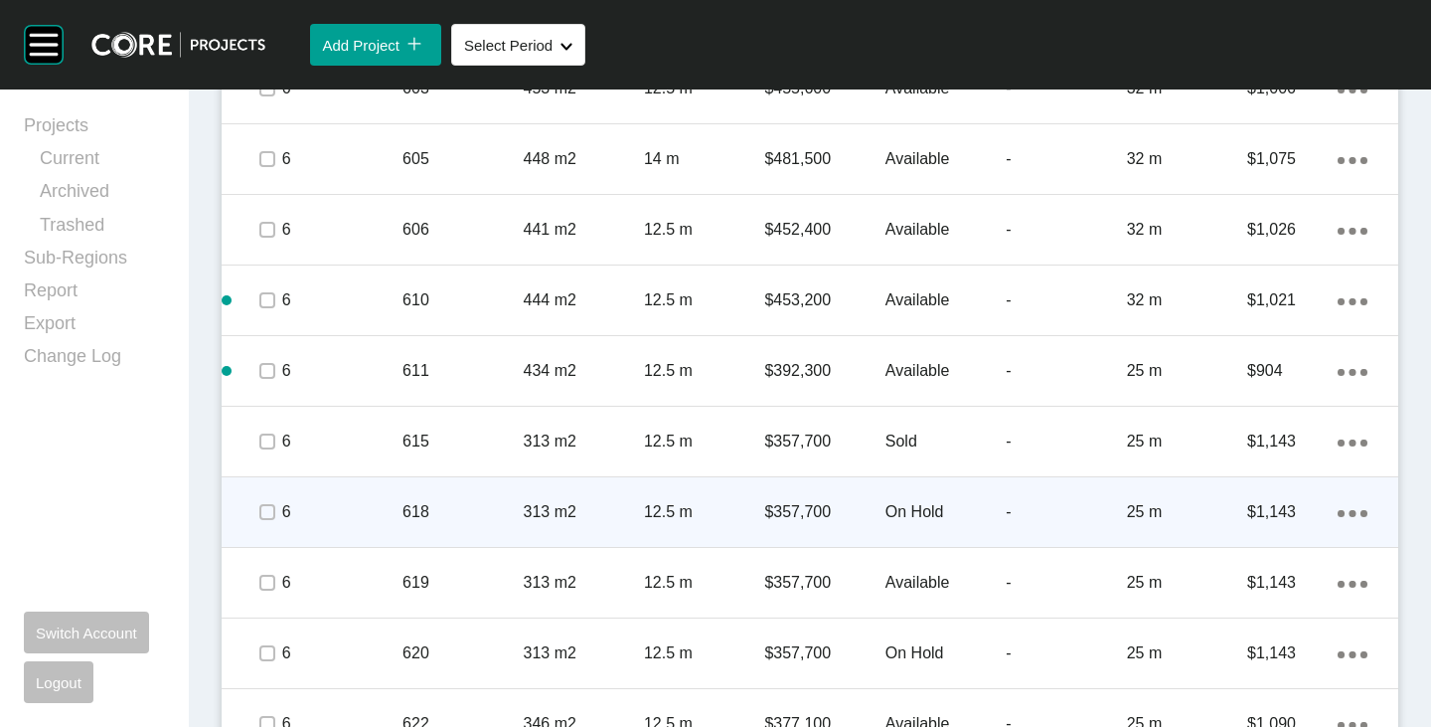
click at [267, 501] on div at bounding box center [266, 512] width 30 height 70
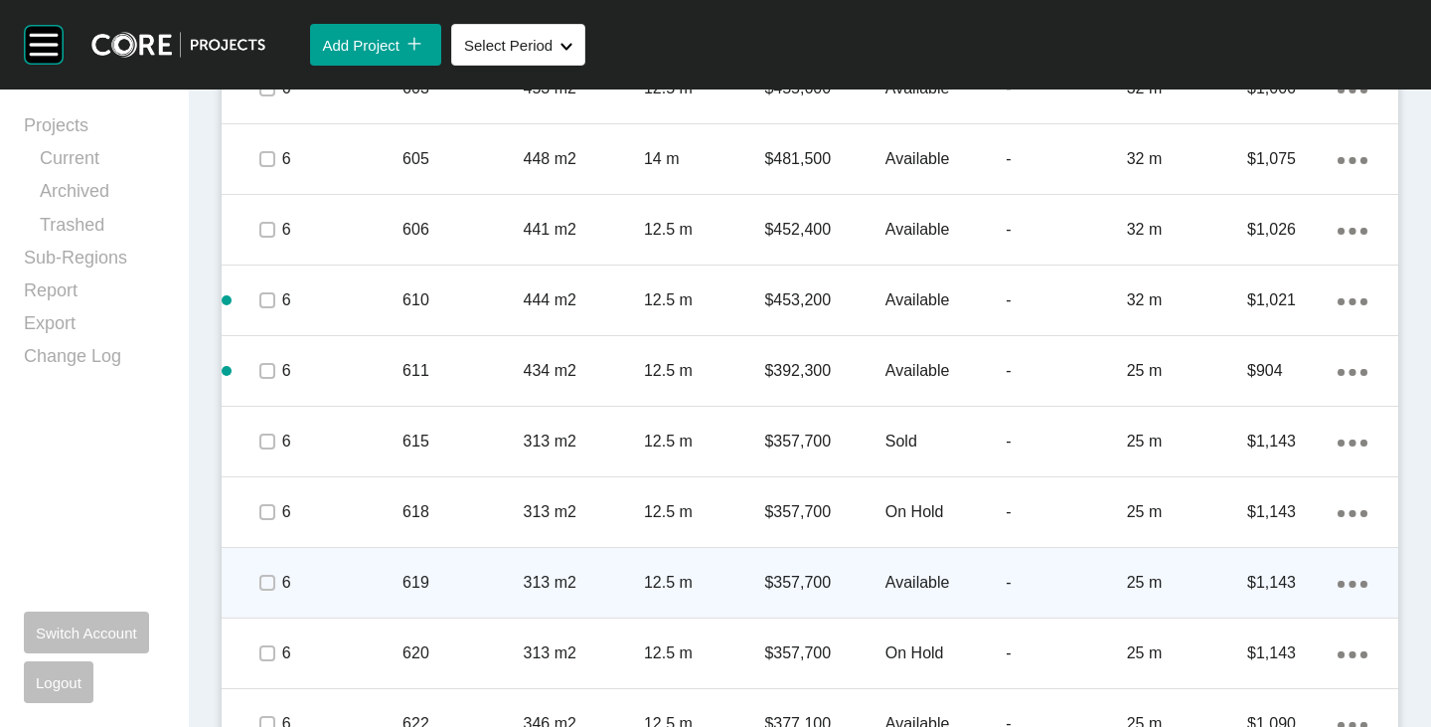
click at [258, 581] on span at bounding box center [266, 583] width 30 height 30
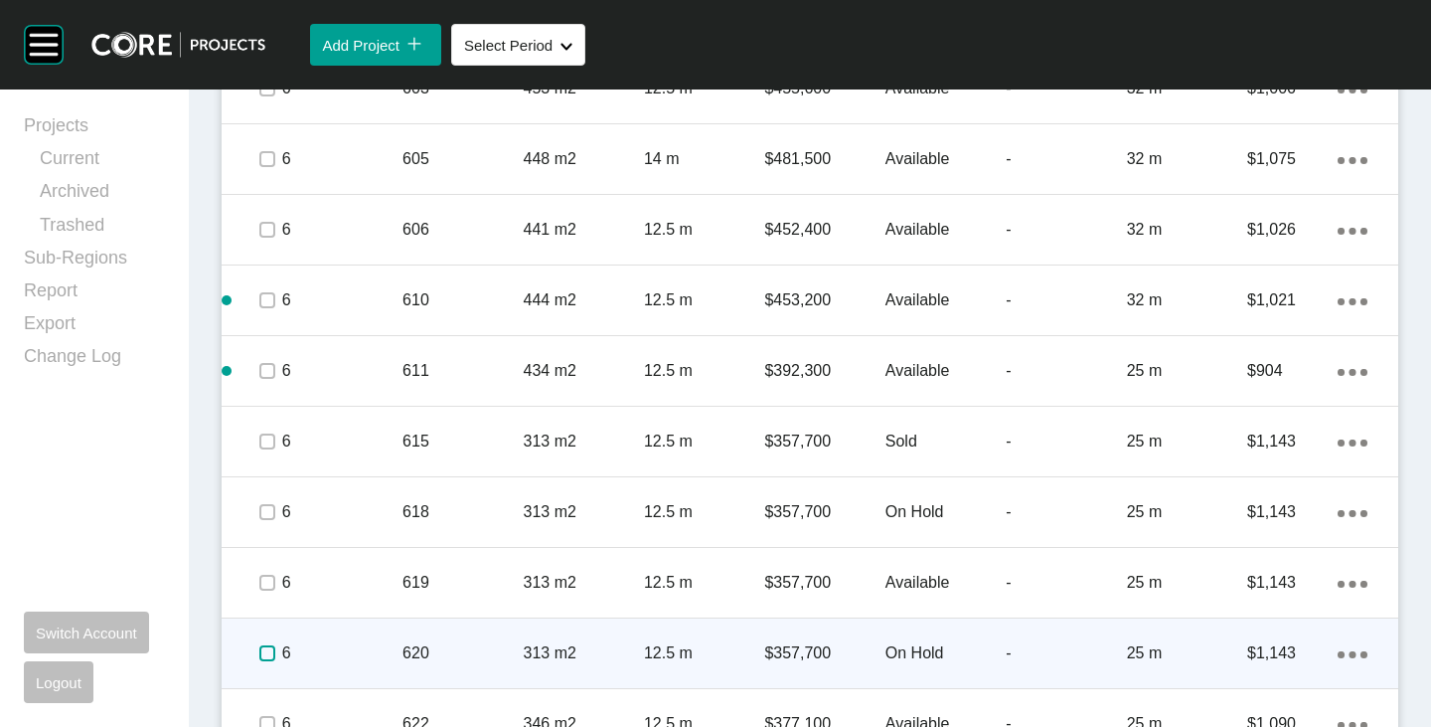
click at [267, 646] on label at bounding box center [267, 653] width 16 height 16
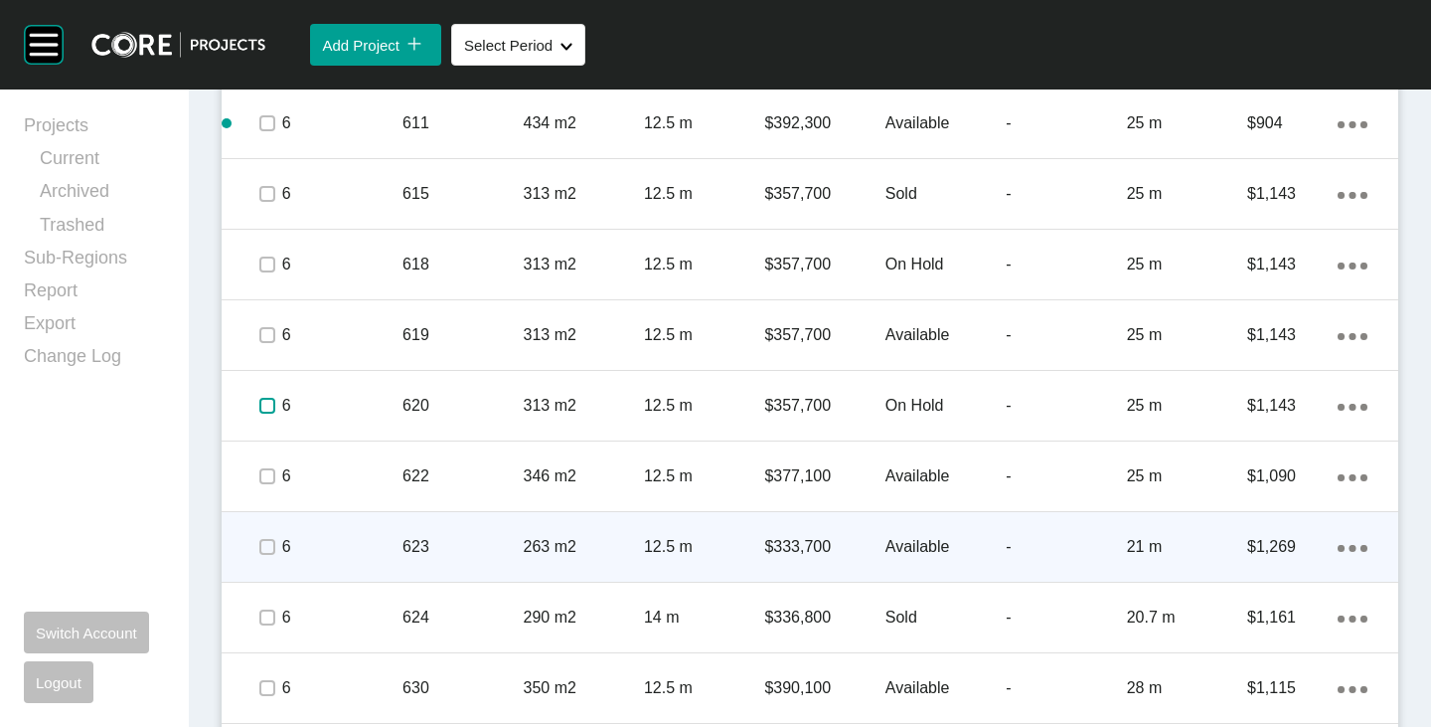
scroll to position [3815, 0]
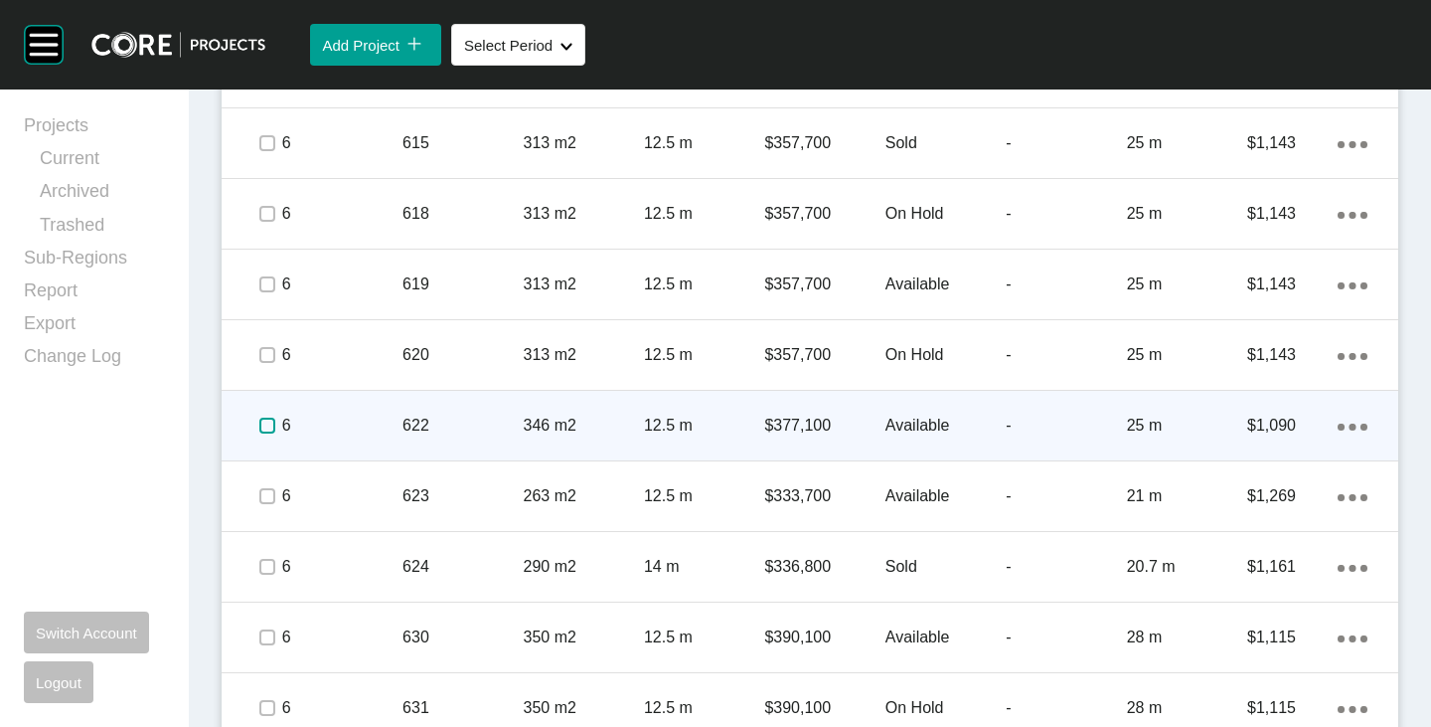
drag, startPoint x: 268, startPoint y: 420, endPoint x: 265, endPoint y: 442, distance: 22.1
click at [268, 429] on label at bounding box center [267, 426] width 16 height 16
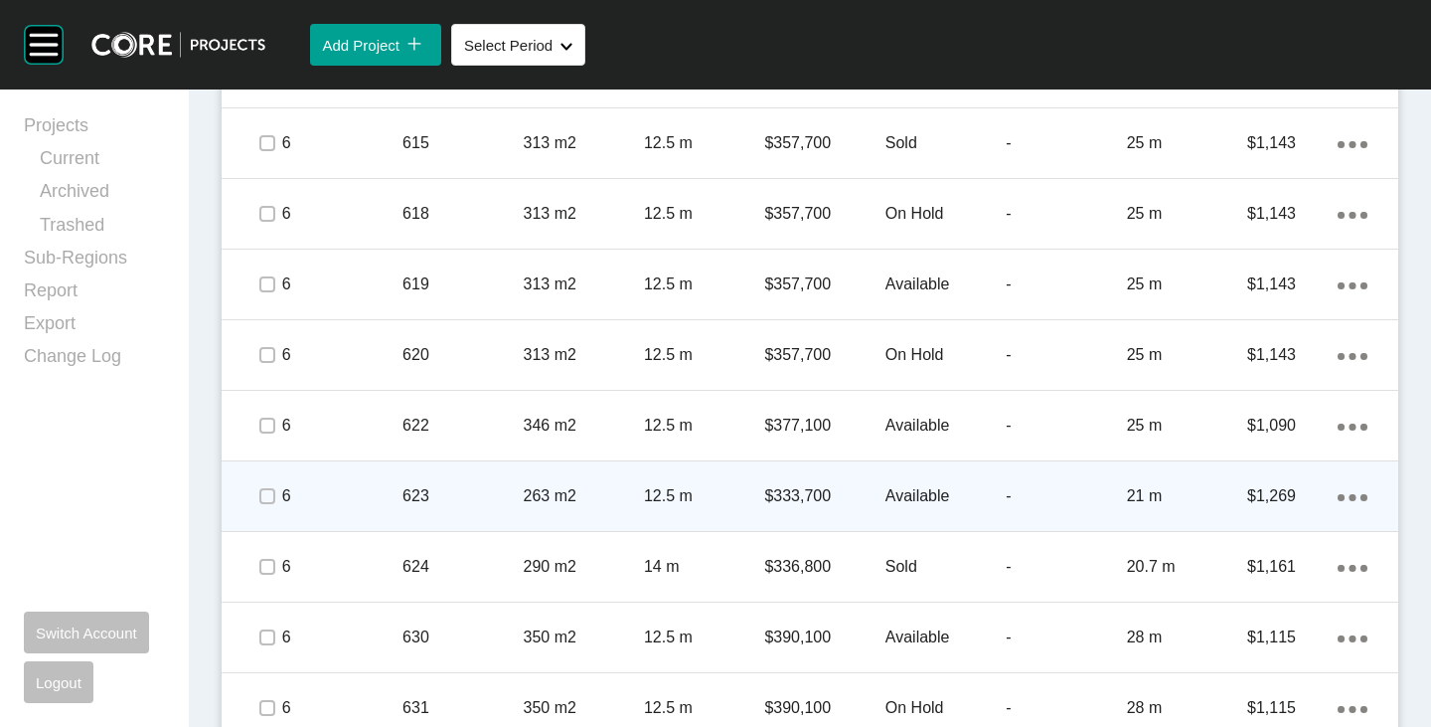
click at [262, 496] on span at bounding box center [266, 496] width 30 height 30
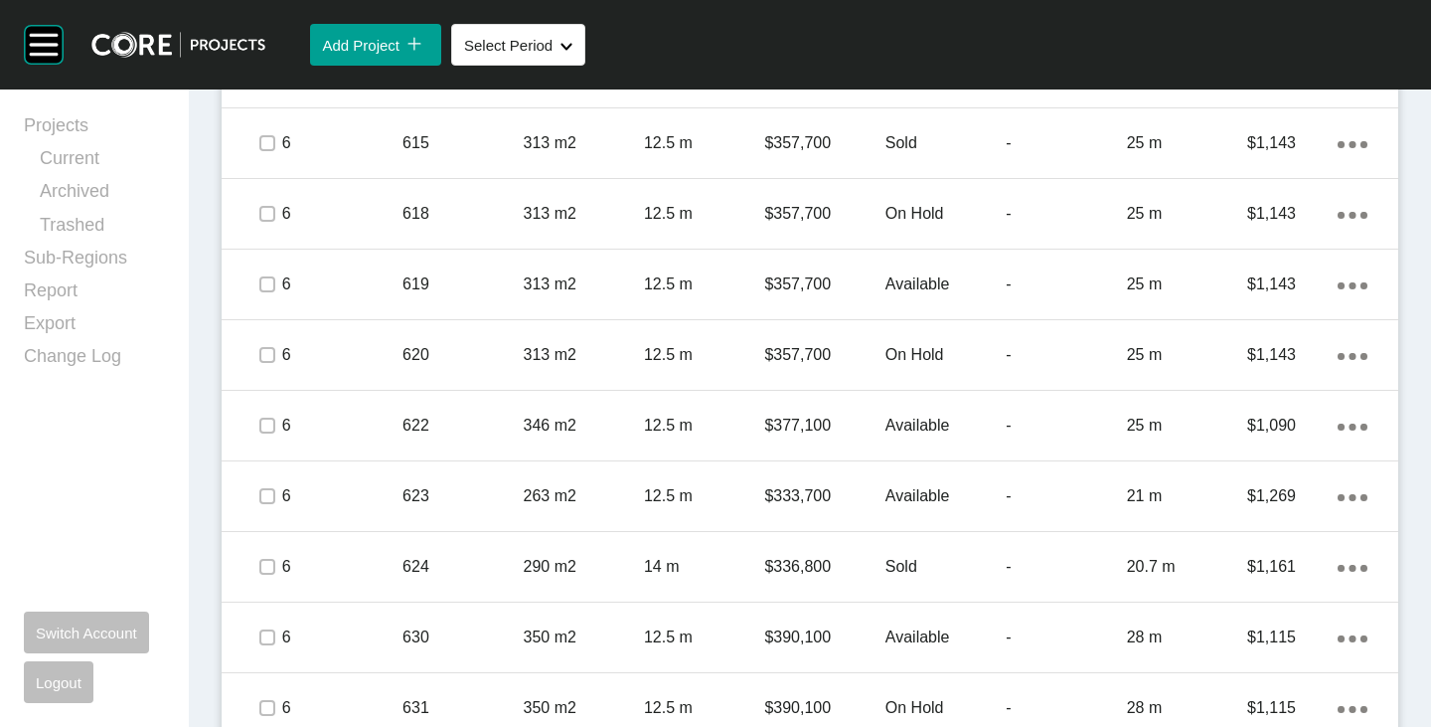
drag, startPoint x: 282, startPoint y: 623, endPoint x: 271, endPoint y: 599, distance: 26.2
click at [282, 622] on div "6" at bounding box center [342, 637] width 120 height 62
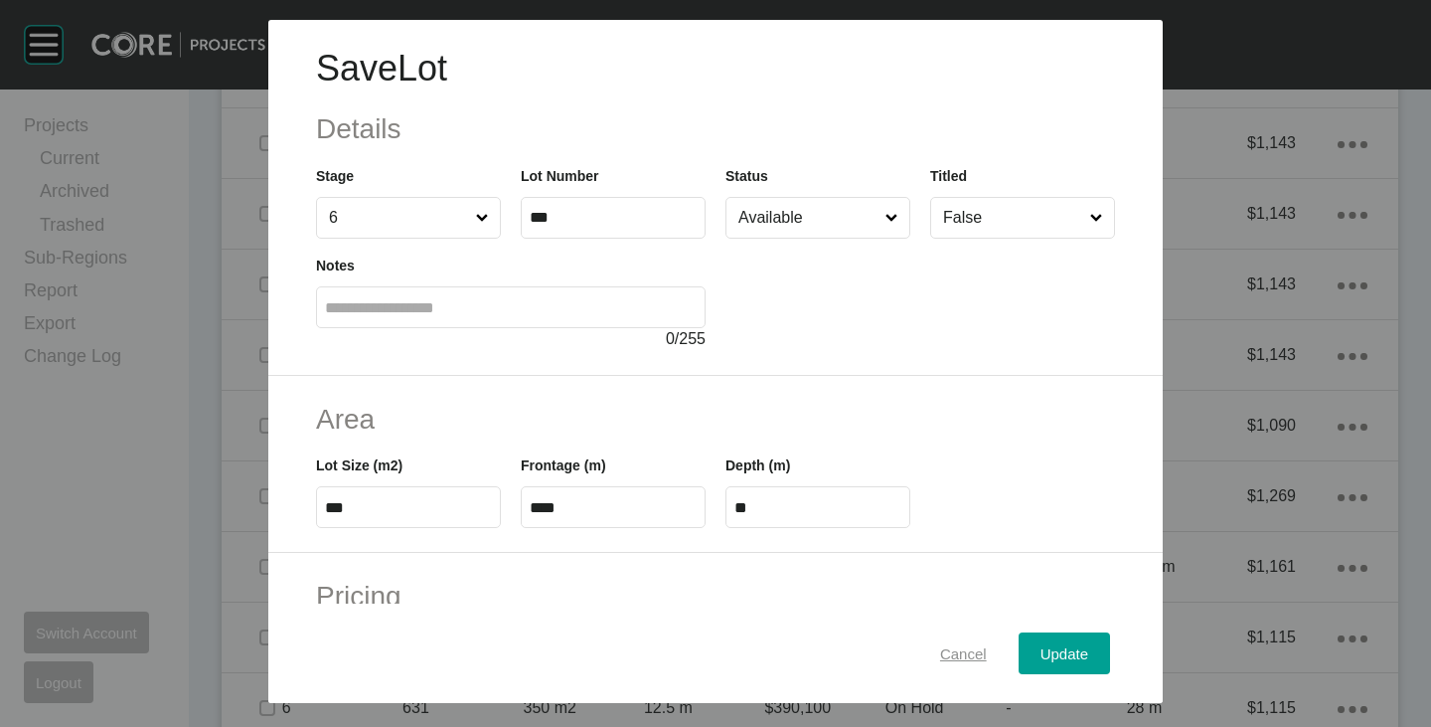
click at [919, 652] on button "Cancel" at bounding box center [964, 653] width 90 height 42
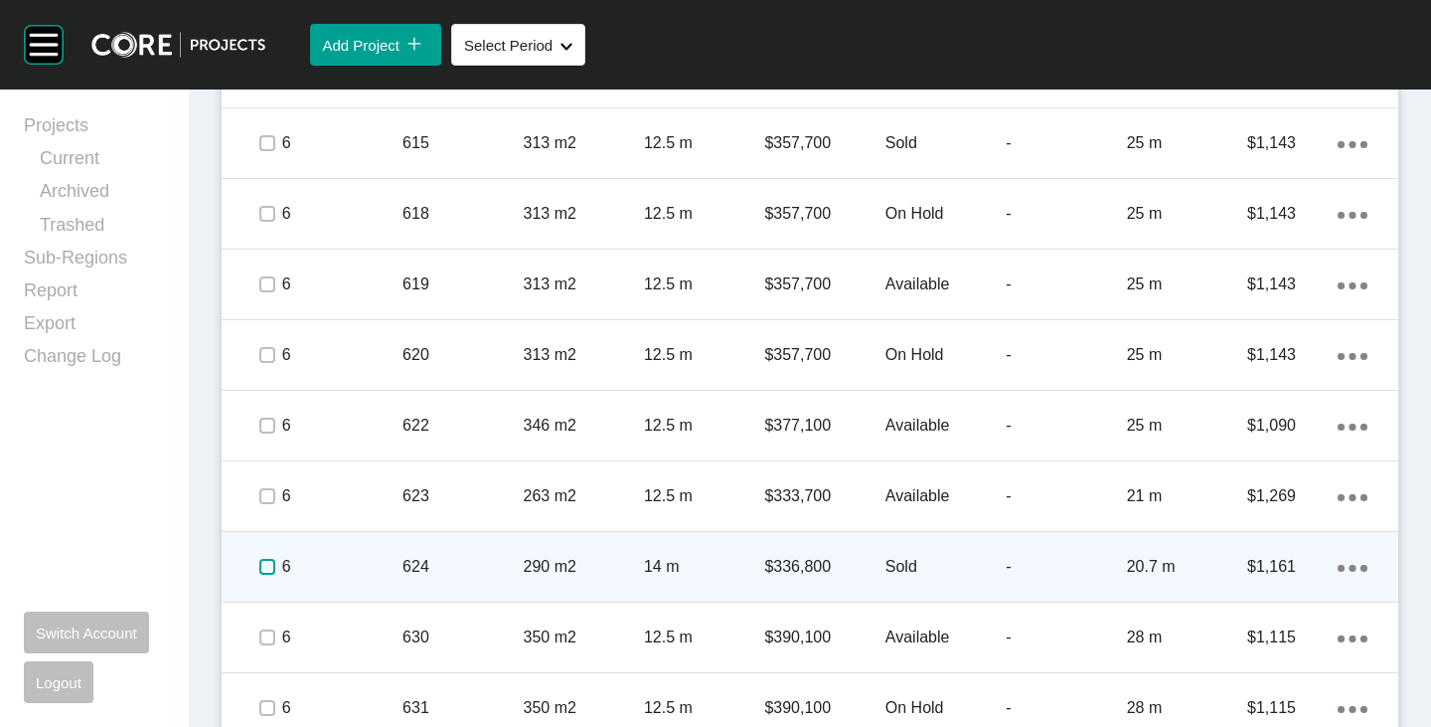
click at [263, 575] on label at bounding box center [267, 567] width 16 height 16
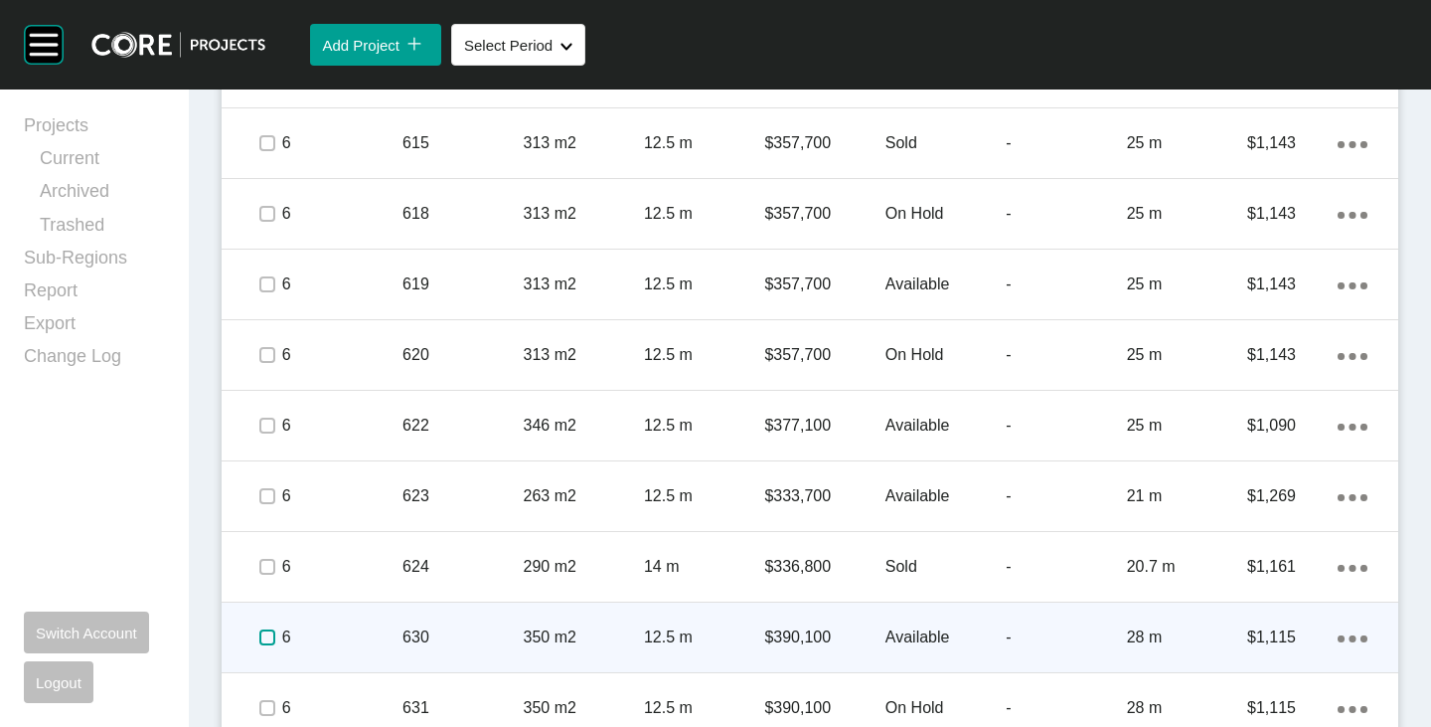
click at [271, 634] on label at bounding box center [267, 637] width 16 height 16
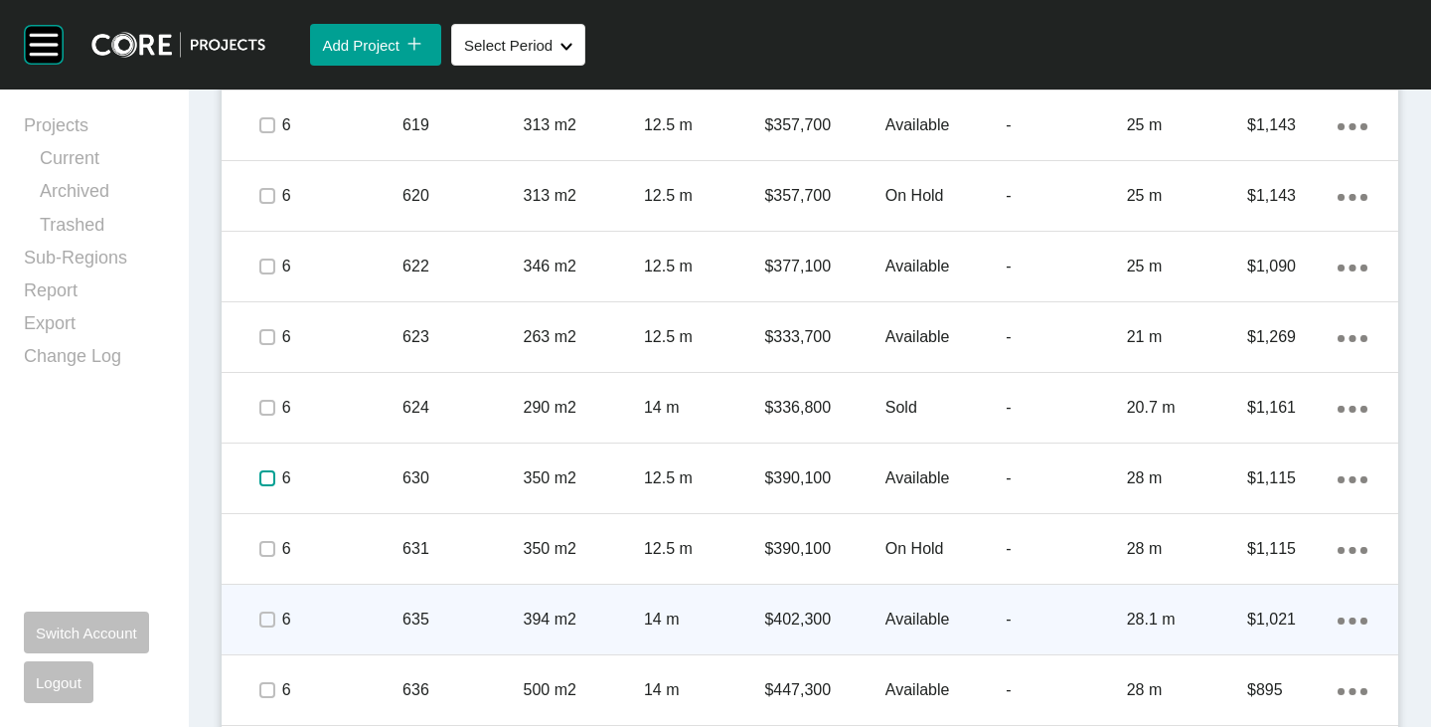
scroll to position [4014, 0]
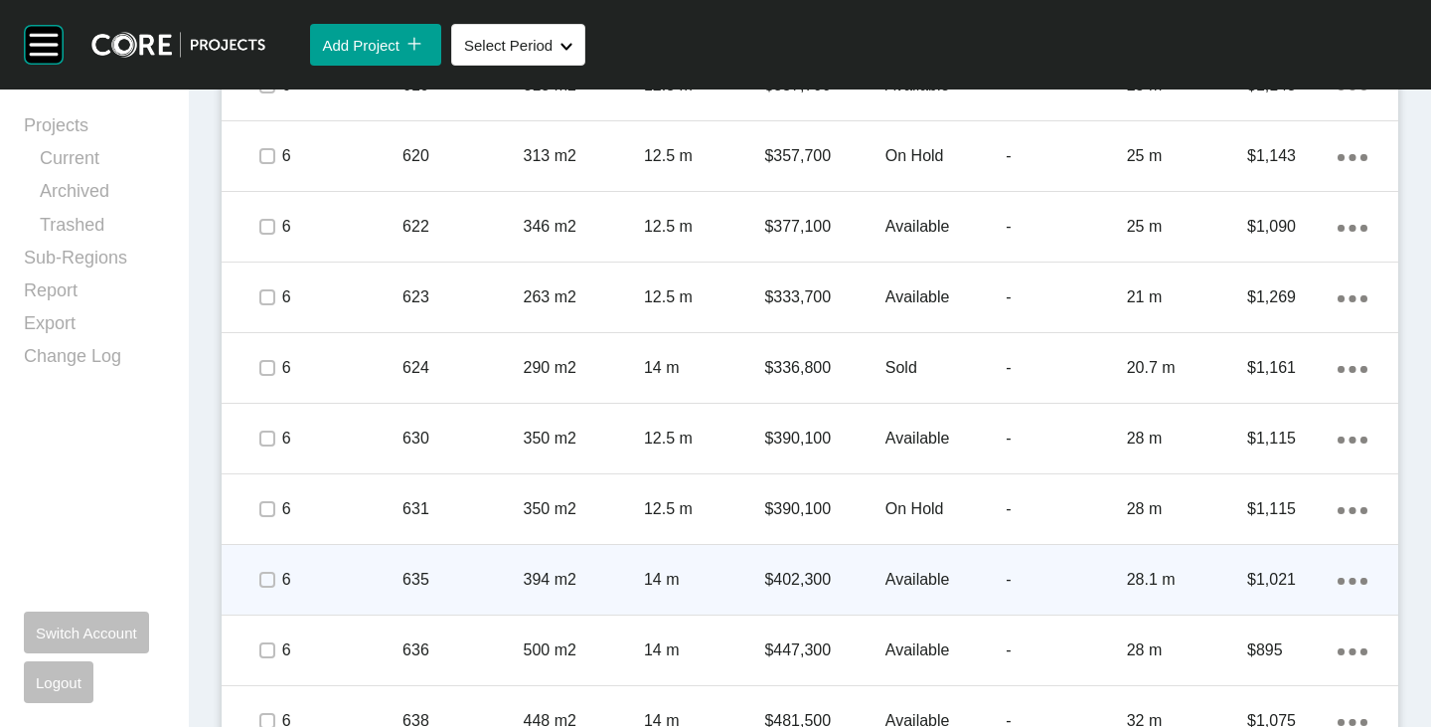
click at [257, 526] on div at bounding box center [266, 509] width 30 height 70
click at [267, 586] on label at bounding box center [267, 580] width 16 height 16
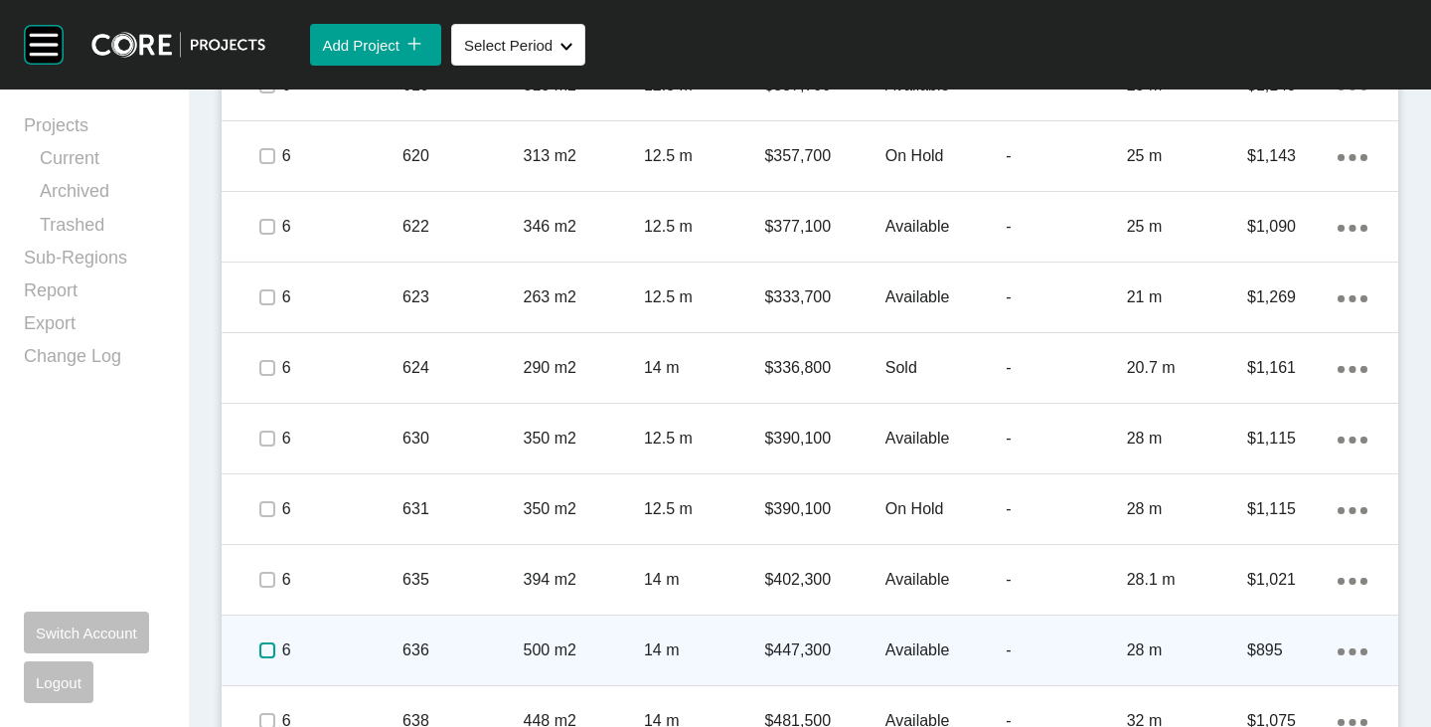
click at [261, 653] on label at bounding box center [267, 650] width 16 height 16
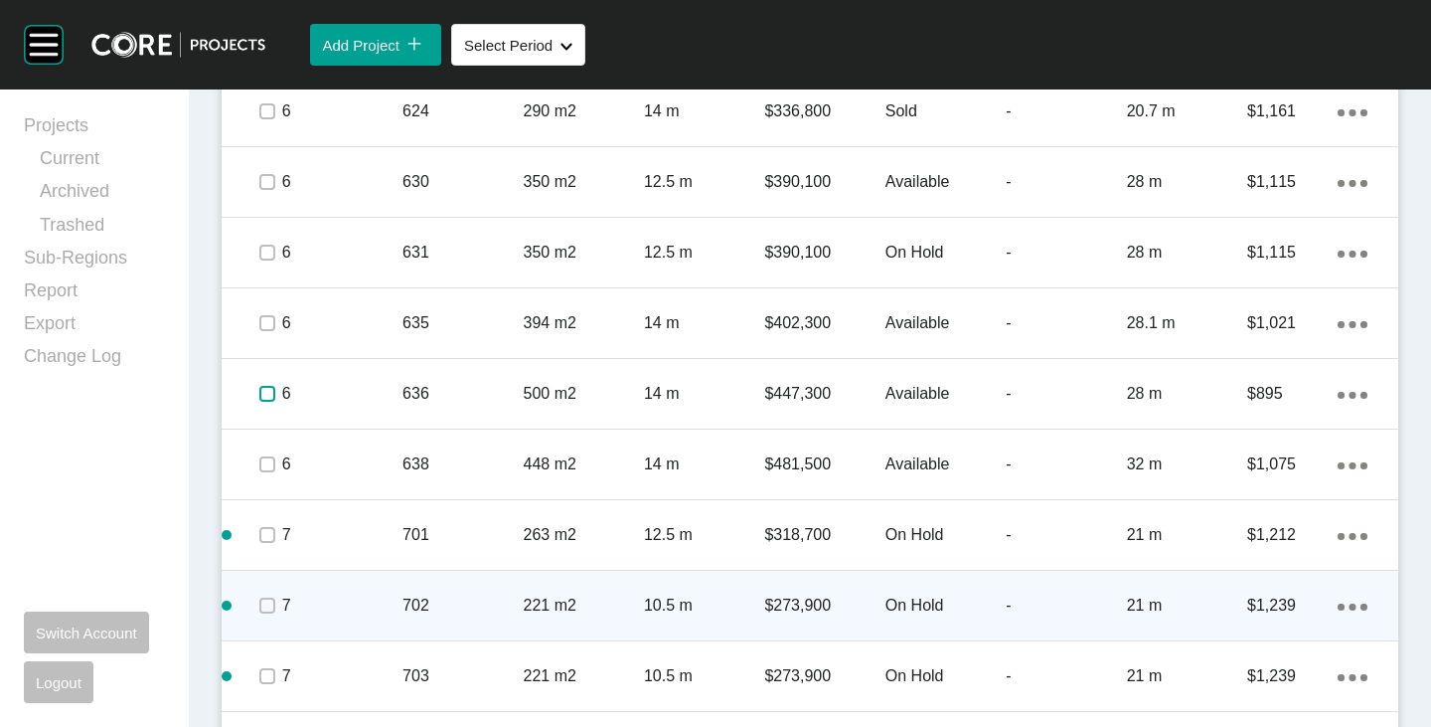
scroll to position [4312, 0]
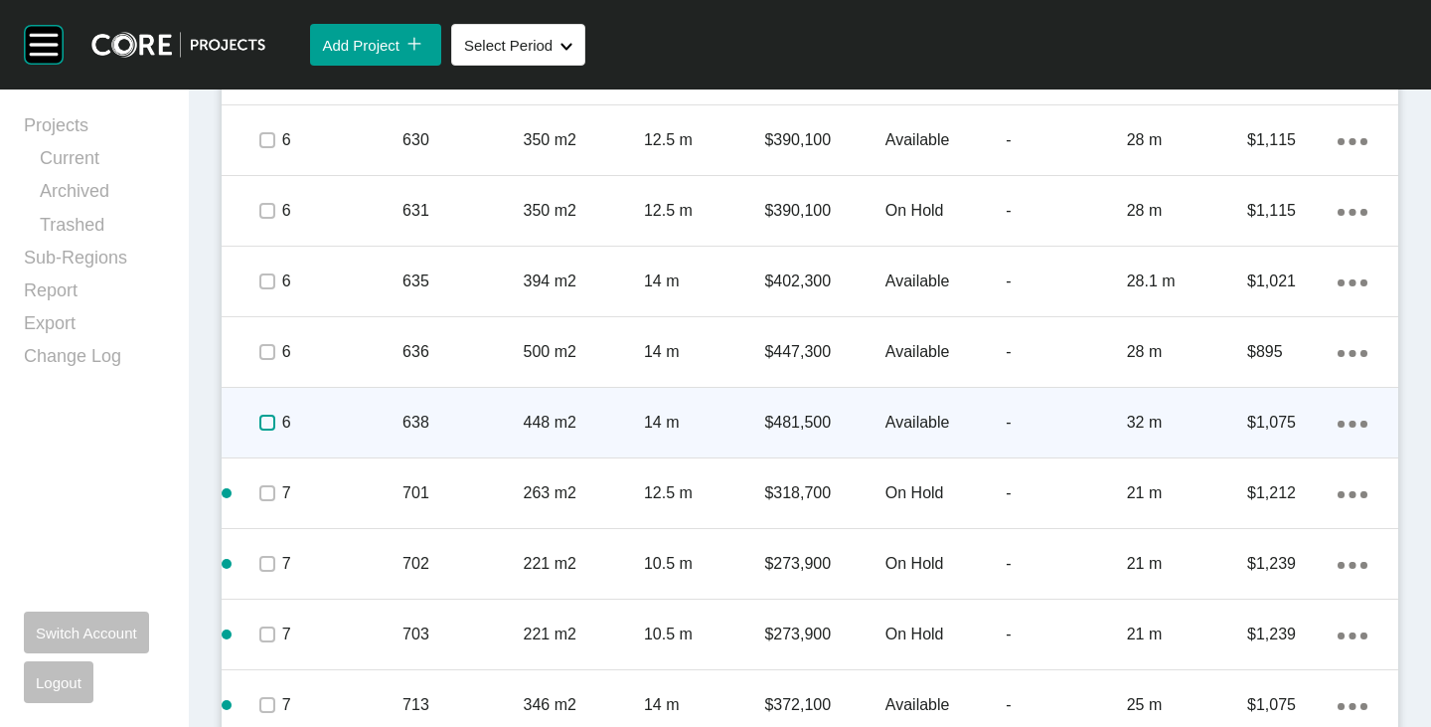
click at [259, 426] on label at bounding box center [267, 423] width 16 height 16
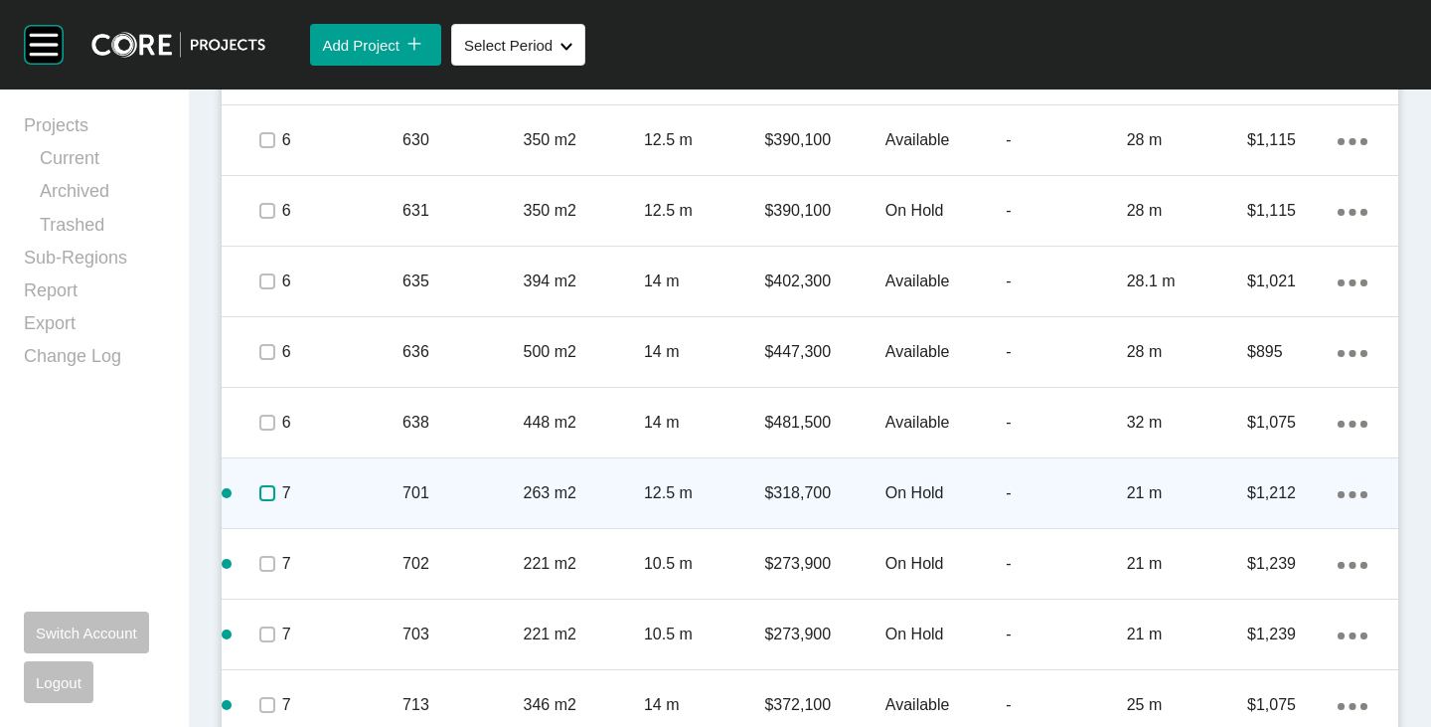
drag, startPoint x: 261, startPoint y: 486, endPoint x: 256, endPoint y: 514, distance: 28.3
click at [261, 488] on label at bounding box center [267, 493] width 16 height 16
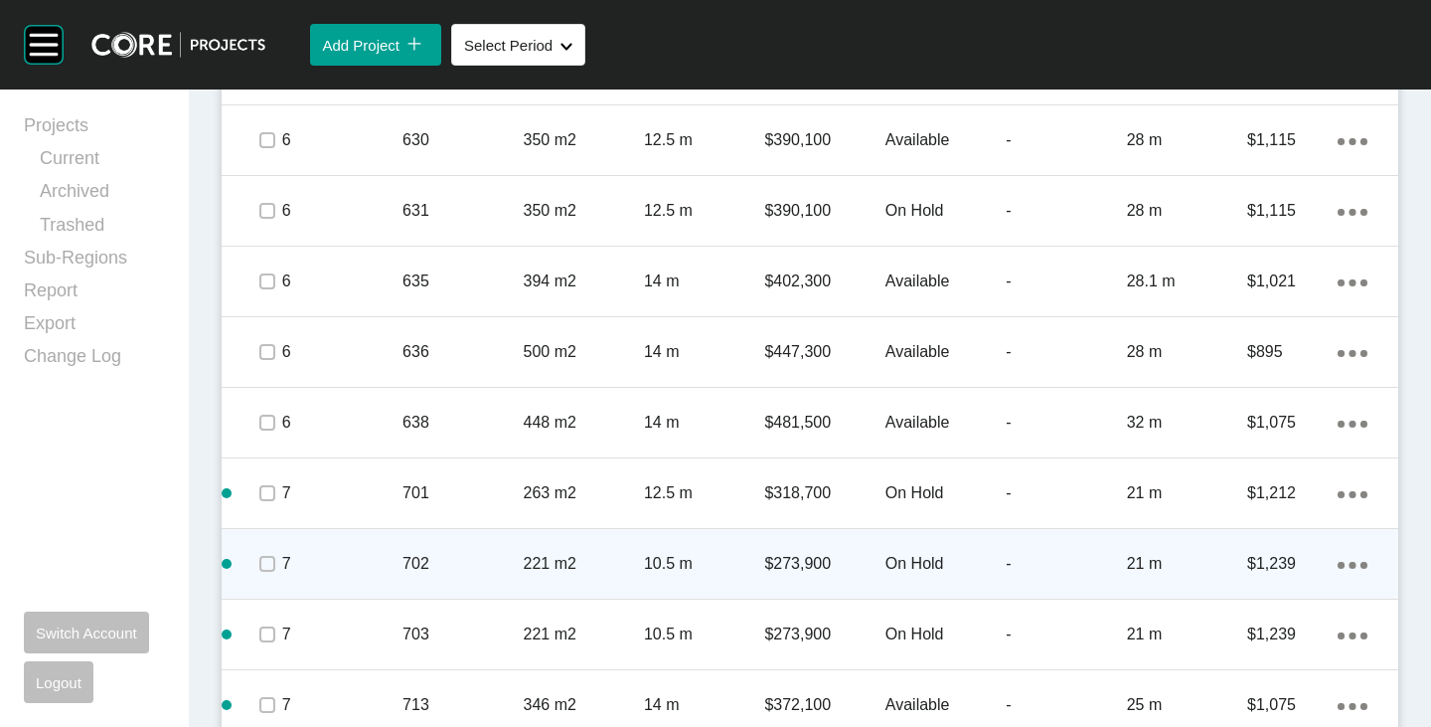
click at [262, 546] on div at bounding box center [266, 564] width 30 height 70
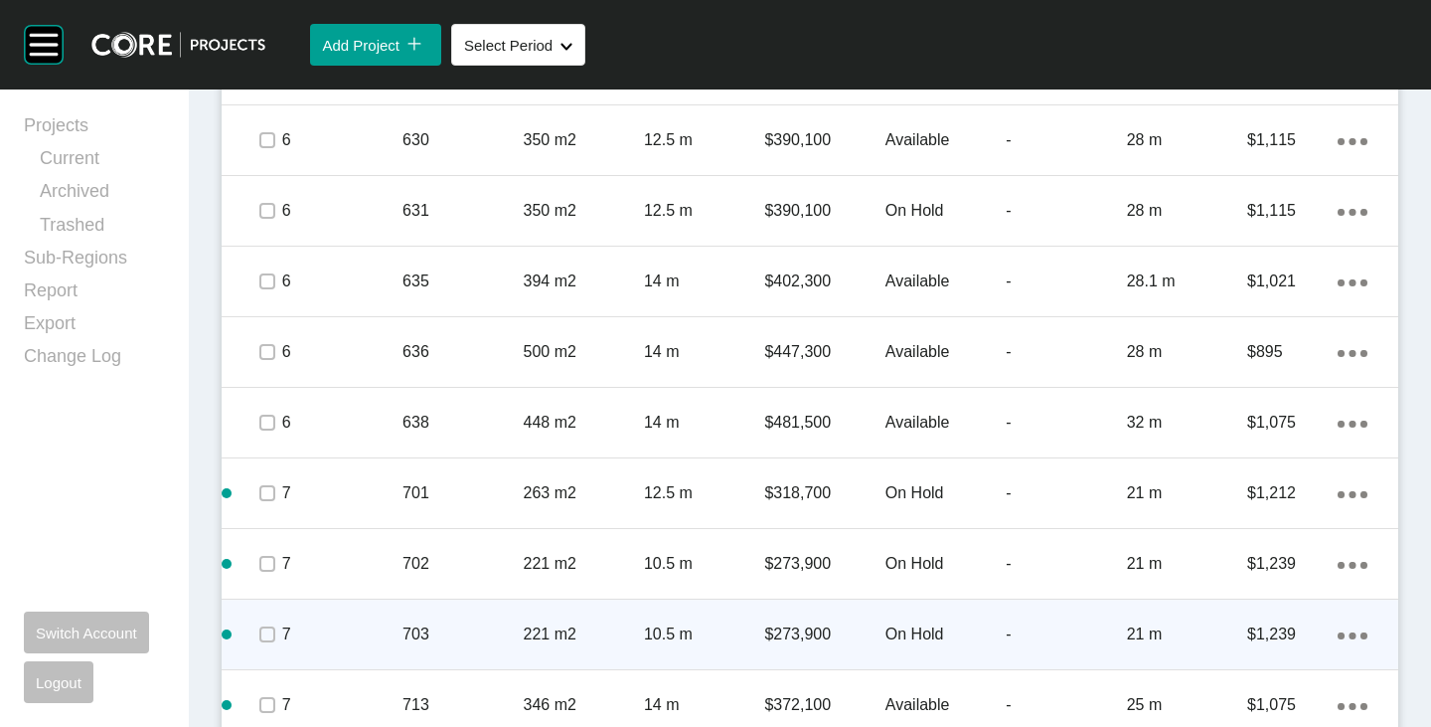
click at [266, 619] on span at bounding box center [266, 634] width 30 height 30
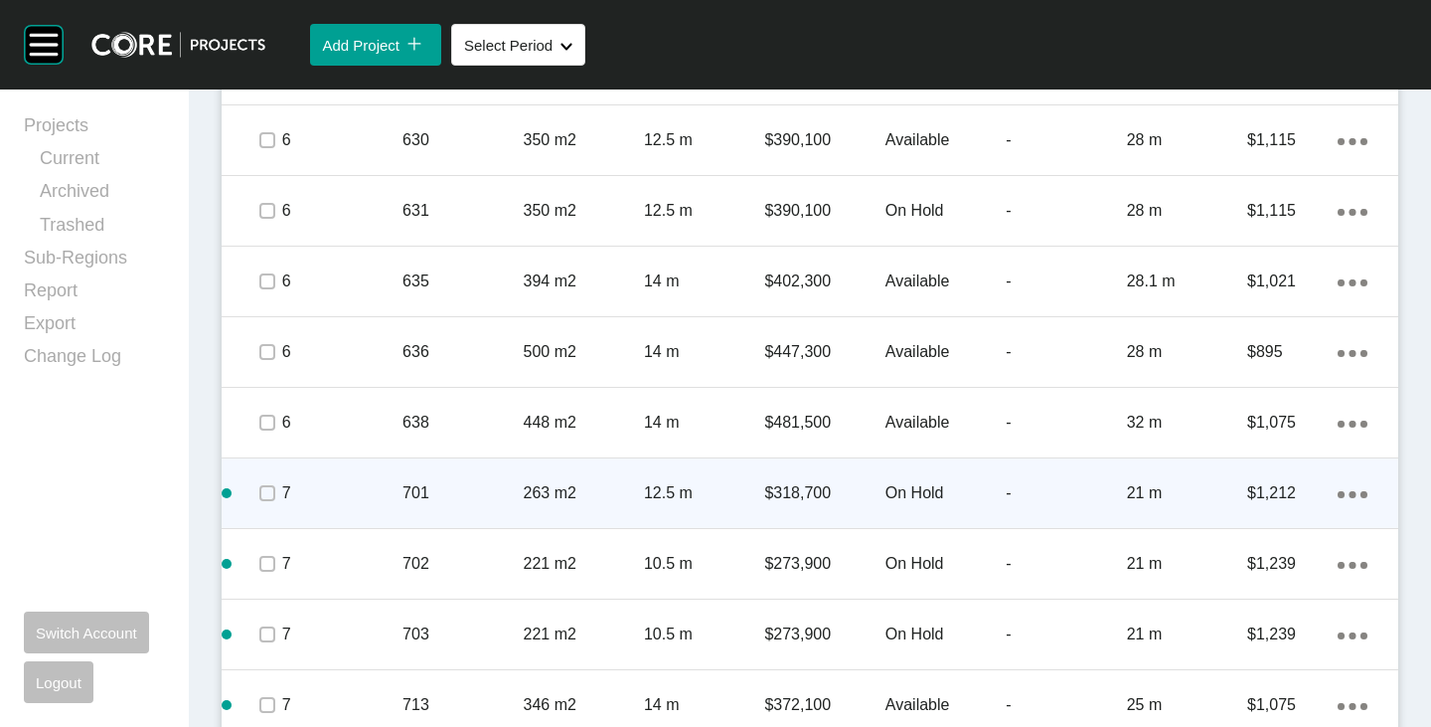
scroll to position [4610, 0]
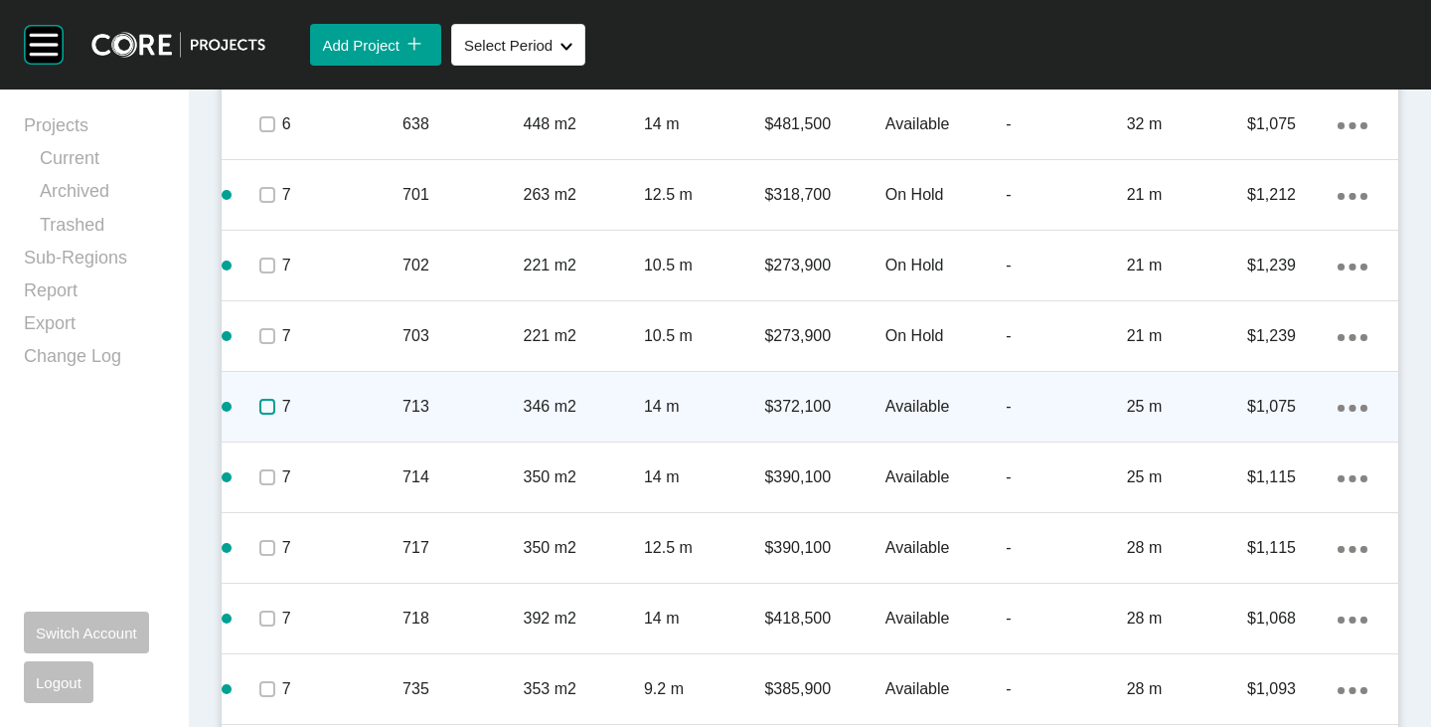
click at [268, 415] on label at bounding box center [267, 407] width 16 height 16
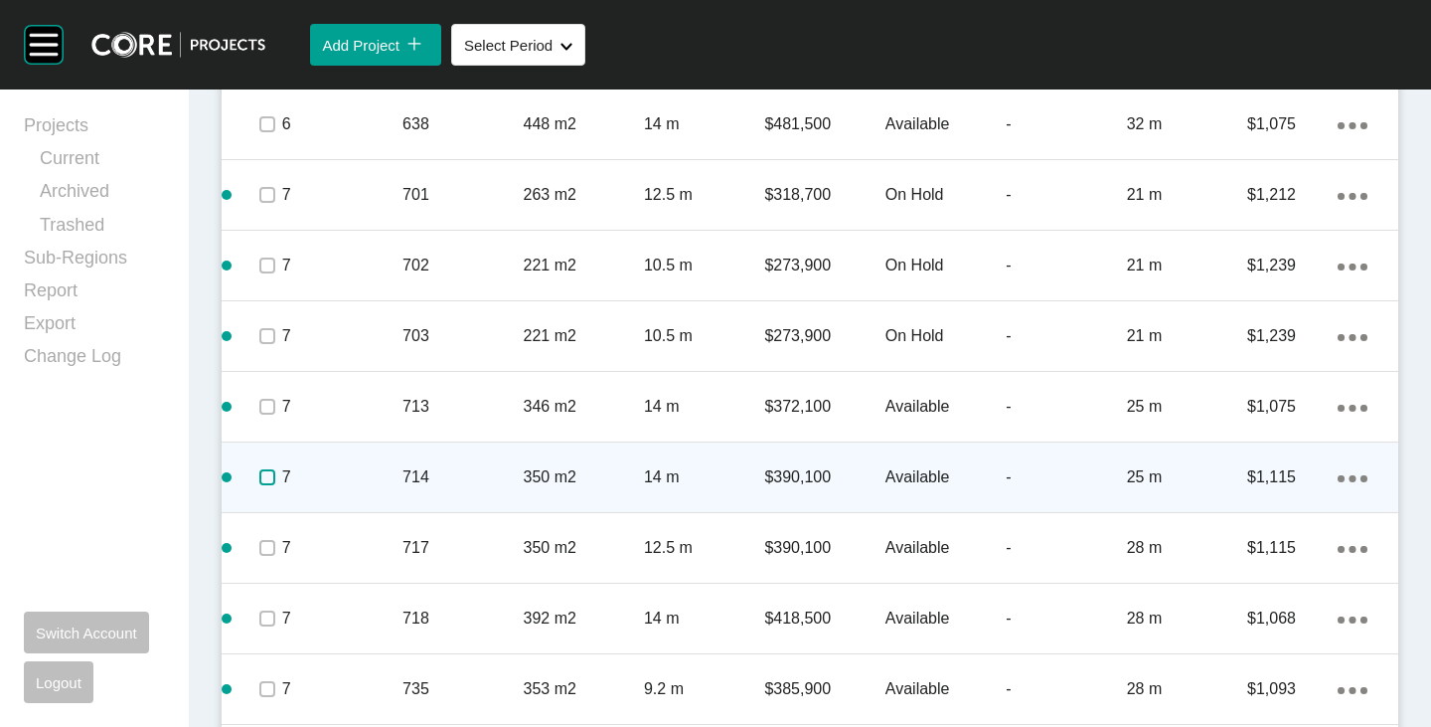
click at [269, 473] on label at bounding box center [267, 477] width 16 height 16
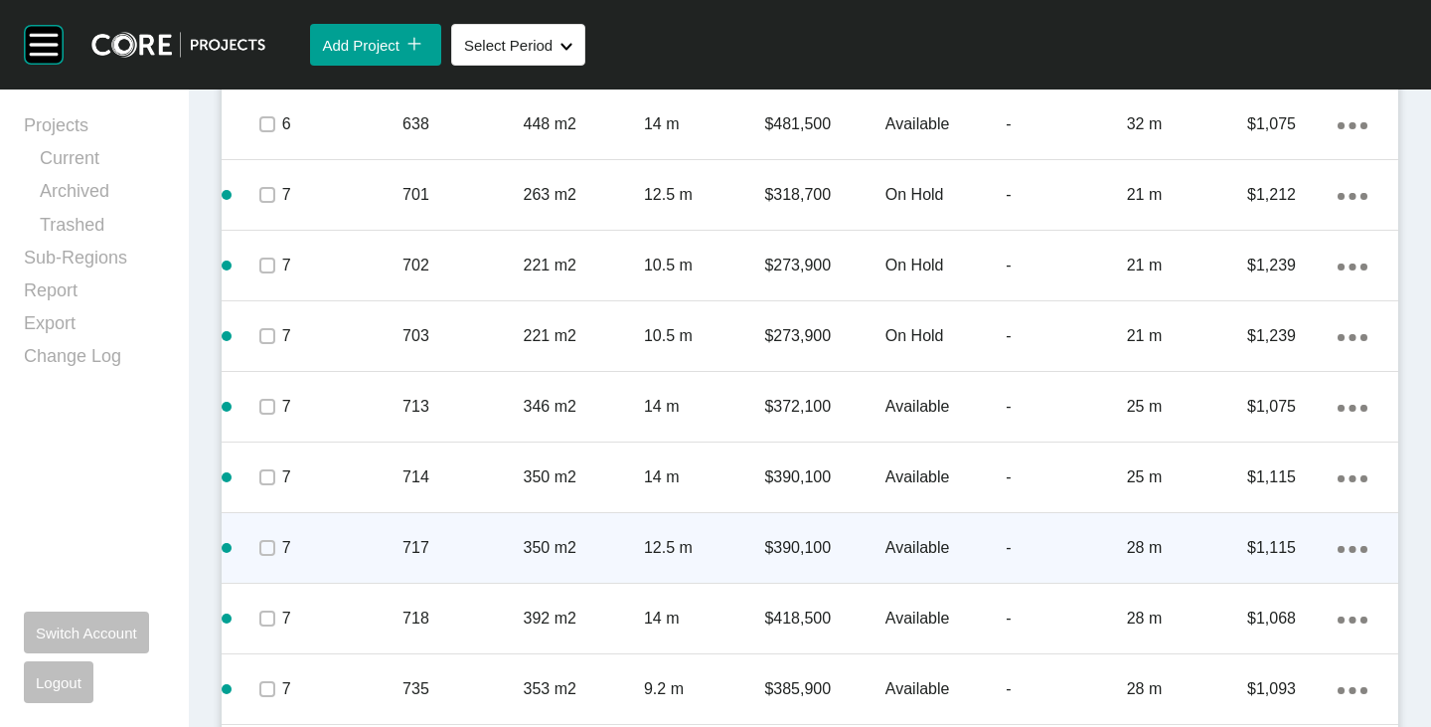
click at [263, 557] on span at bounding box center [266, 548] width 30 height 30
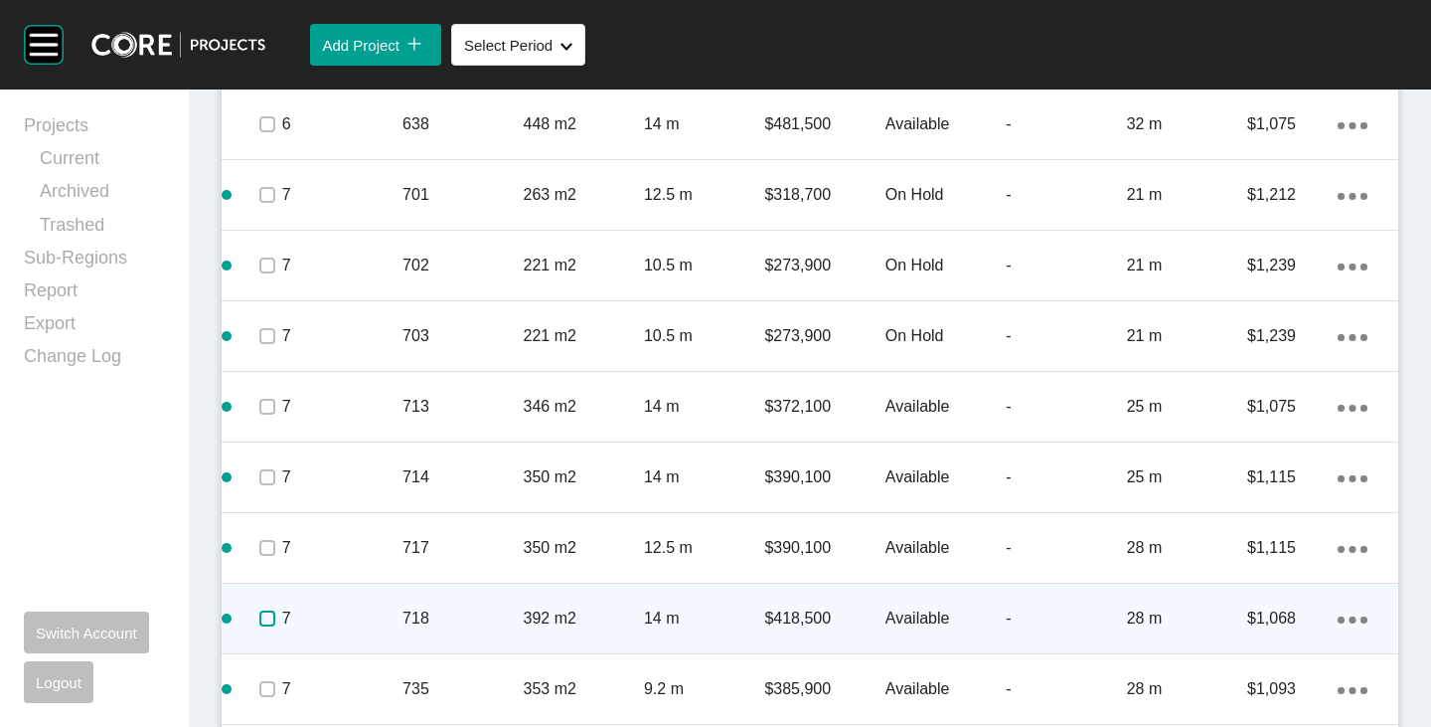
click at [263, 615] on label at bounding box center [267, 618] width 16 height 16
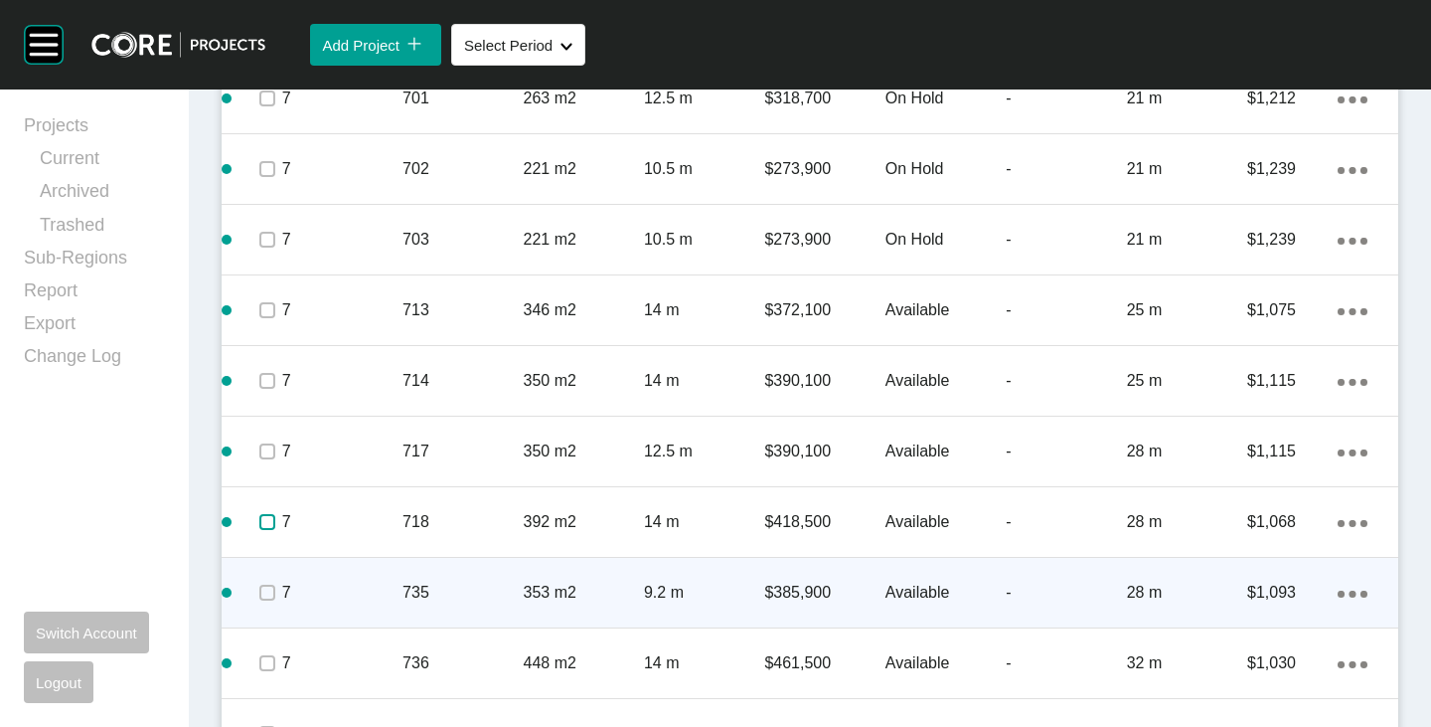
scroll to position [4758, 0]
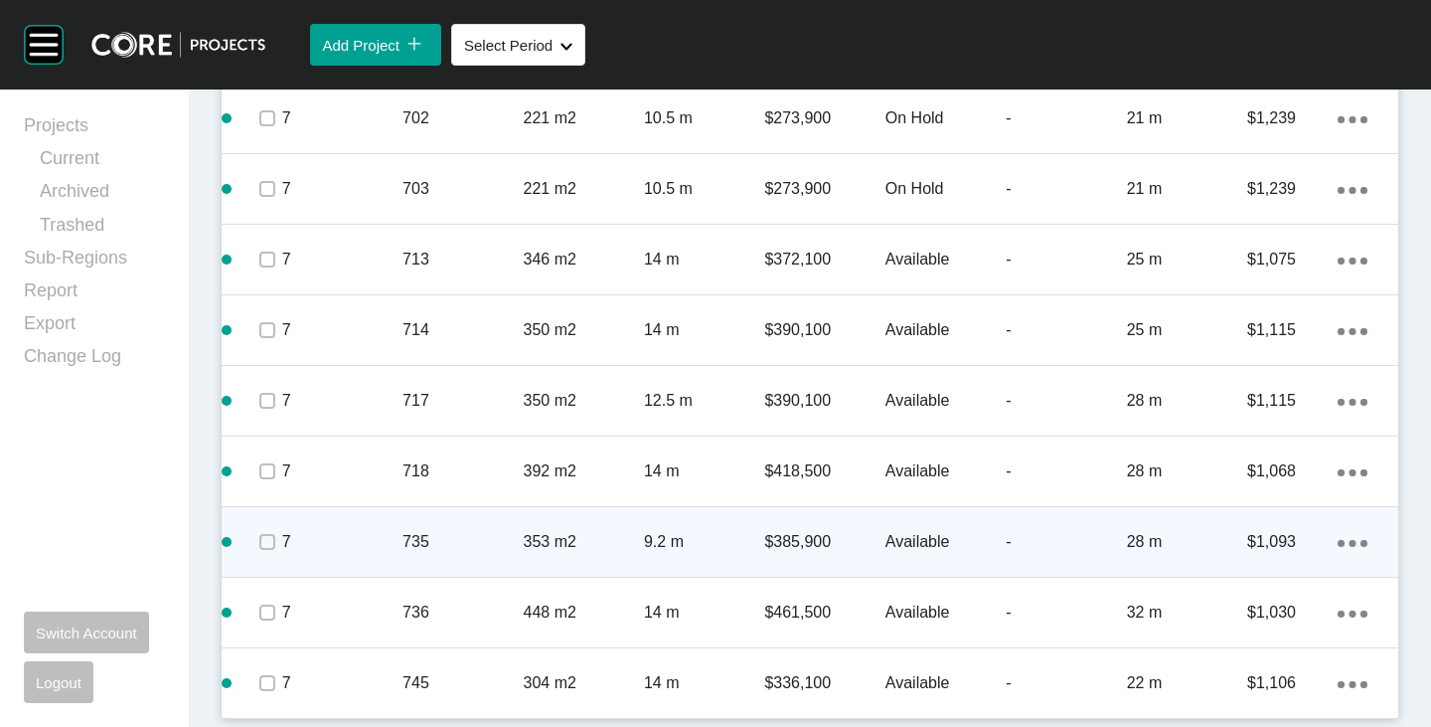
click at [267, 554] on span at bounding box center [266, 542] width 30 height 30
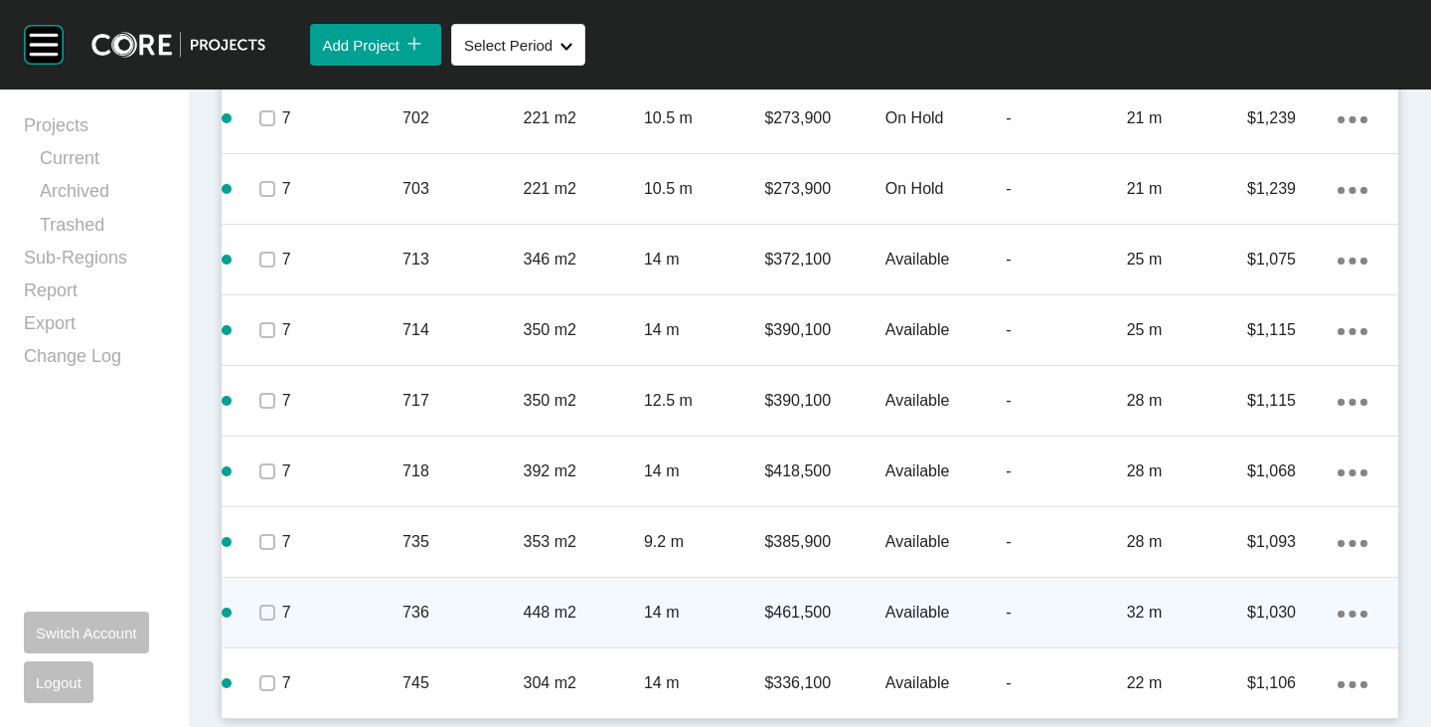
click at [264, 603] on span at bounding box center [266, 612] width 30 height 30
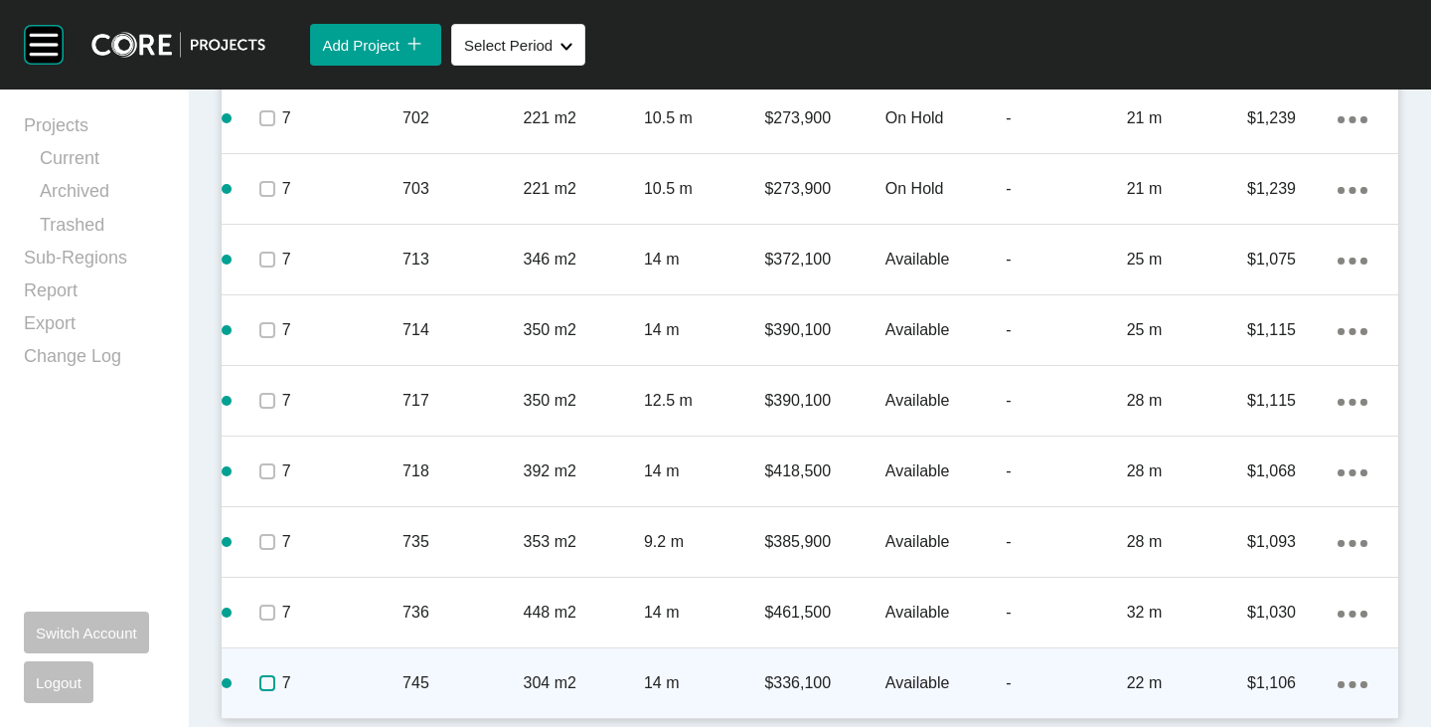
click at [262, 683] on label at bounding box center [267, 683] width 16 height 16
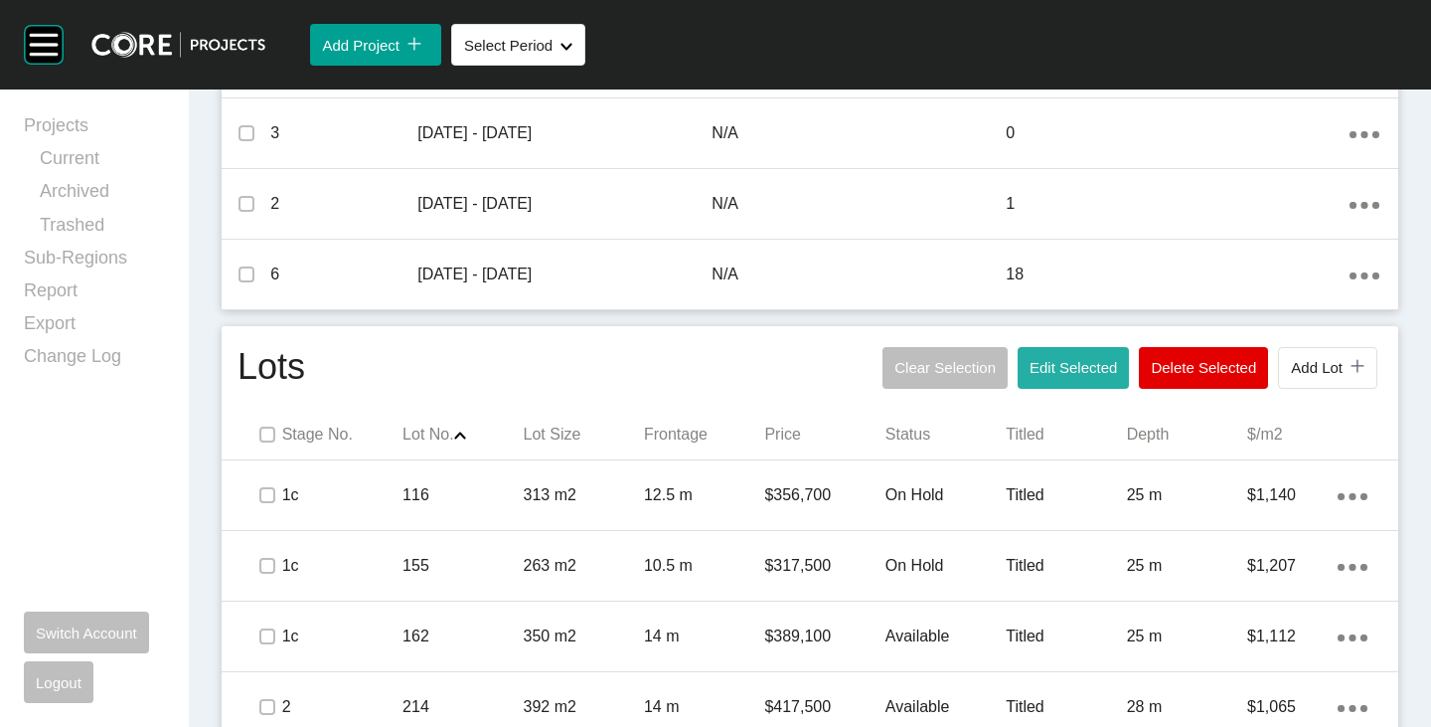
scroll to position [881, 0]
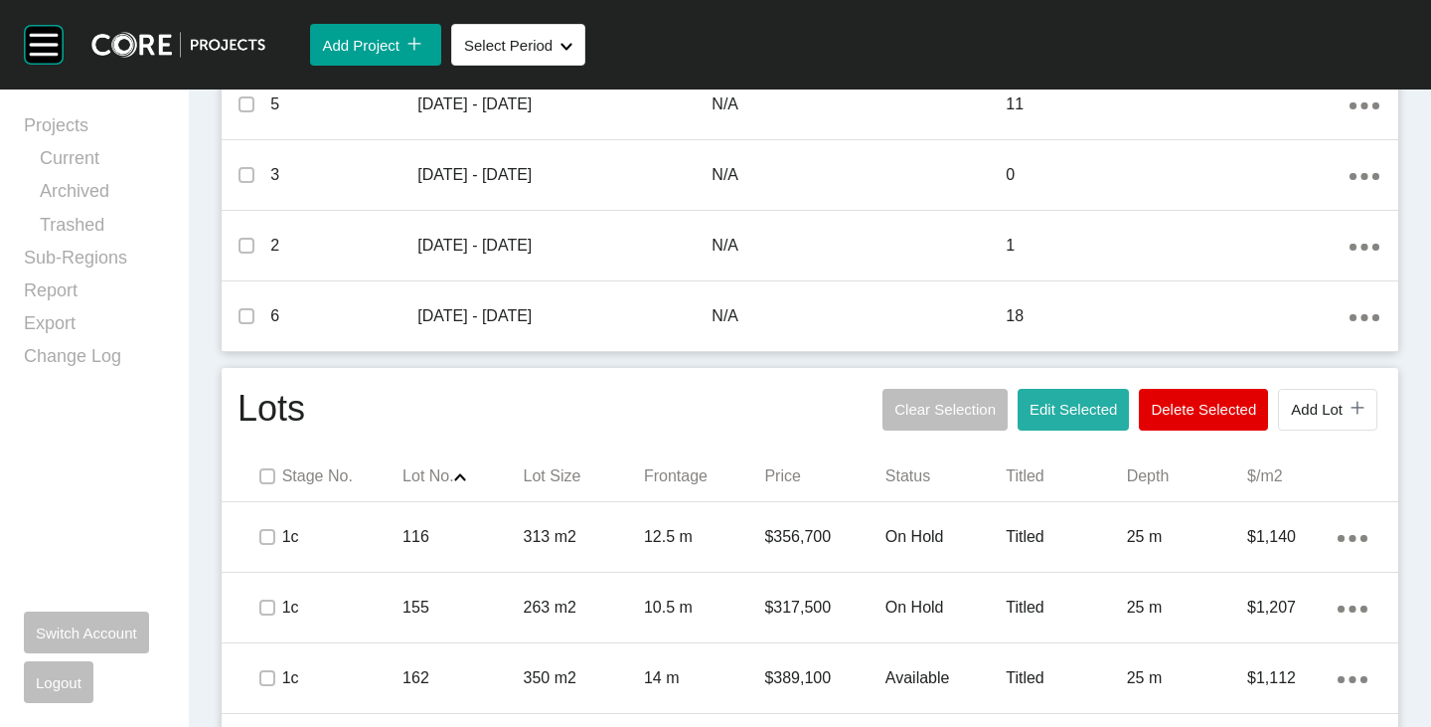
click at [1041, 416] on span "Edit Selected" at bounding box center [1073, 409] width 87 height 17
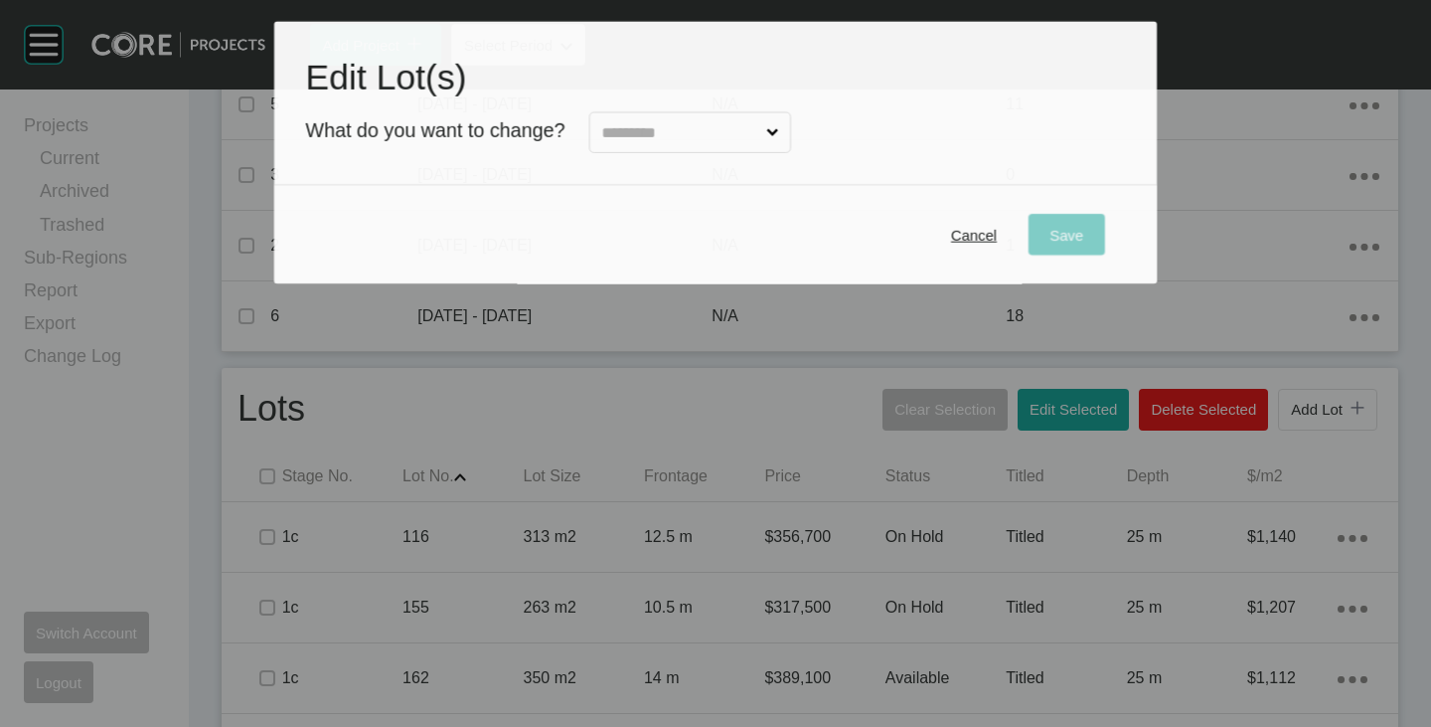
click at [689, 119] on input "text" at bounding box center [679, 132] width 165 height 39
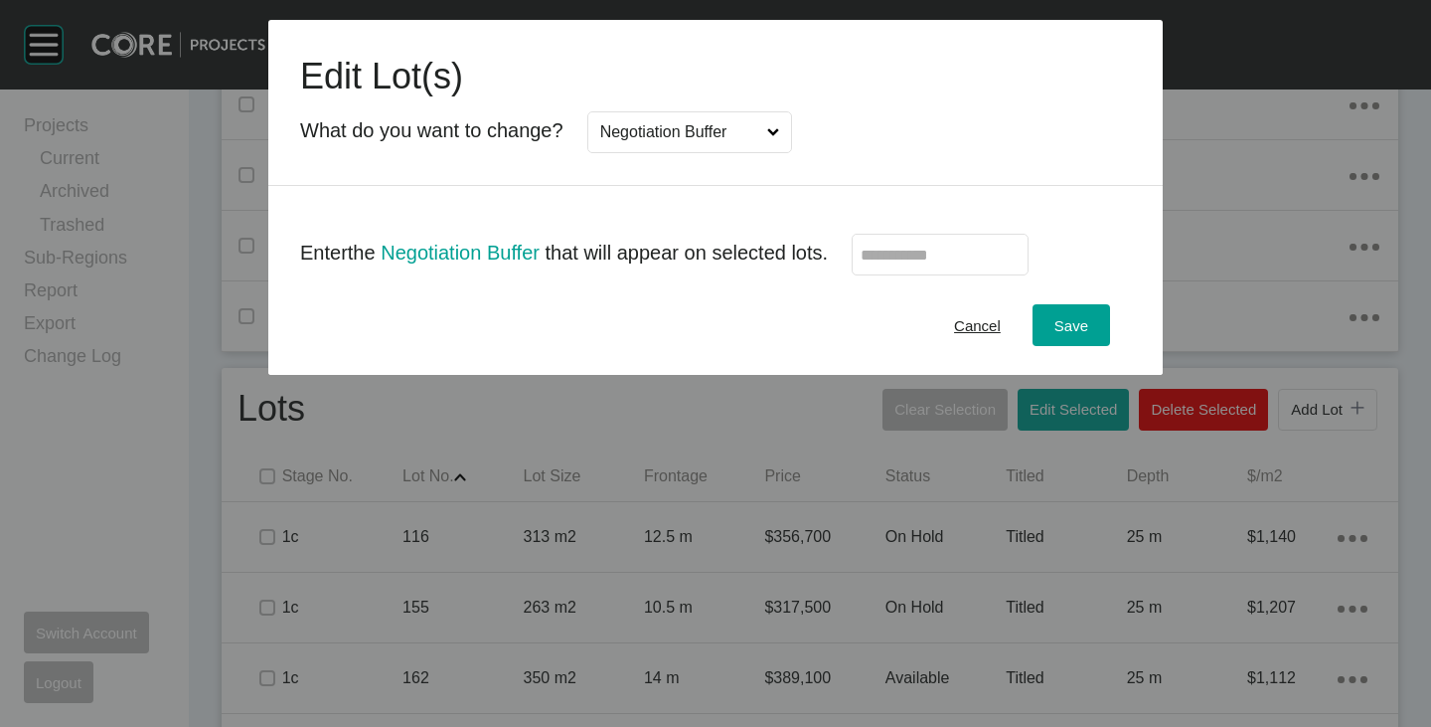
scroll to position [0, 0]
click at [926, 241] on label at bounding box center [940, 255] width 177 height 42
click at [926, 247] on input "text" at bounding box center [940, 255] width 159 height 17
type input "*"
click at [856, 311] on div "Cancel Save" at bounding box center [715, 324] width 895 height 99
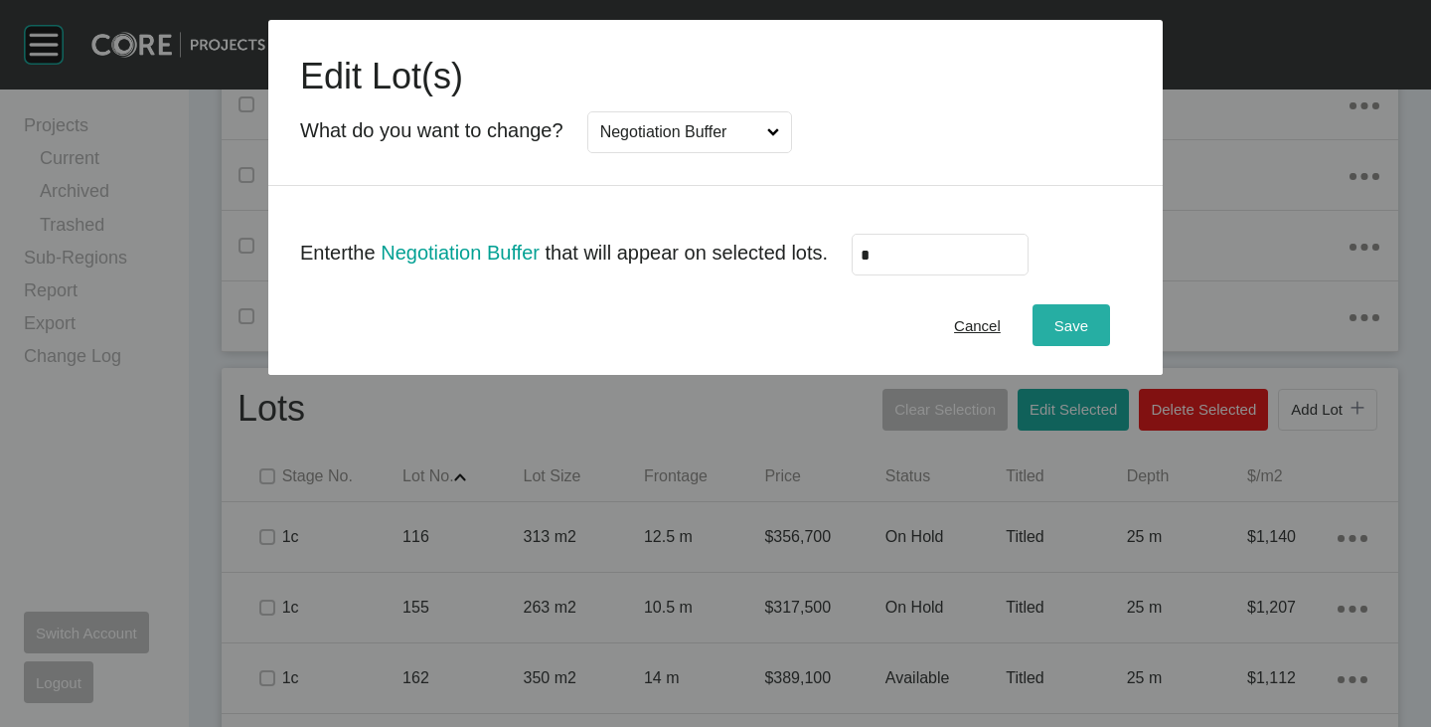
click at [1090, 319] on div "Save" at bounding box center [1072, 325] width 44 height 27
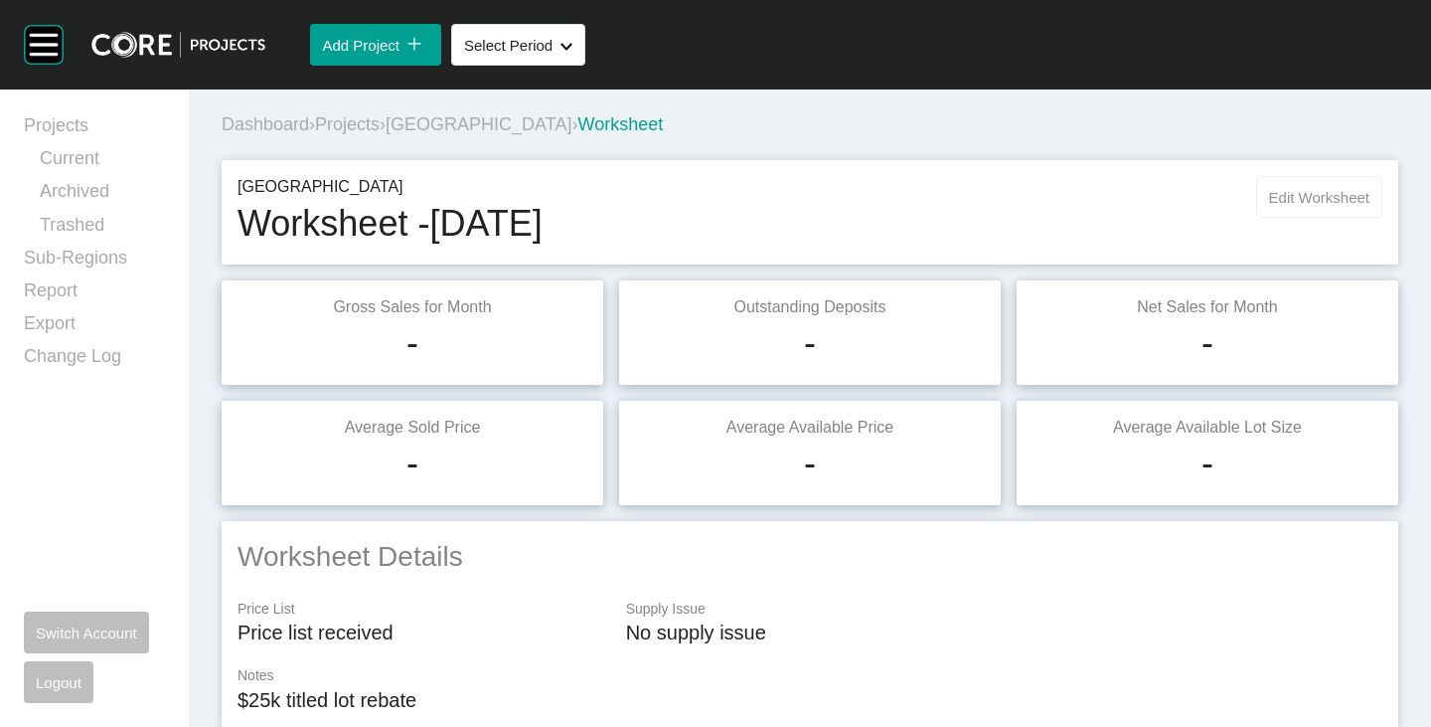
click at [1283, 208] on button "Edit Worksheet" at bounding box center [1319, 197] width 126 height 42
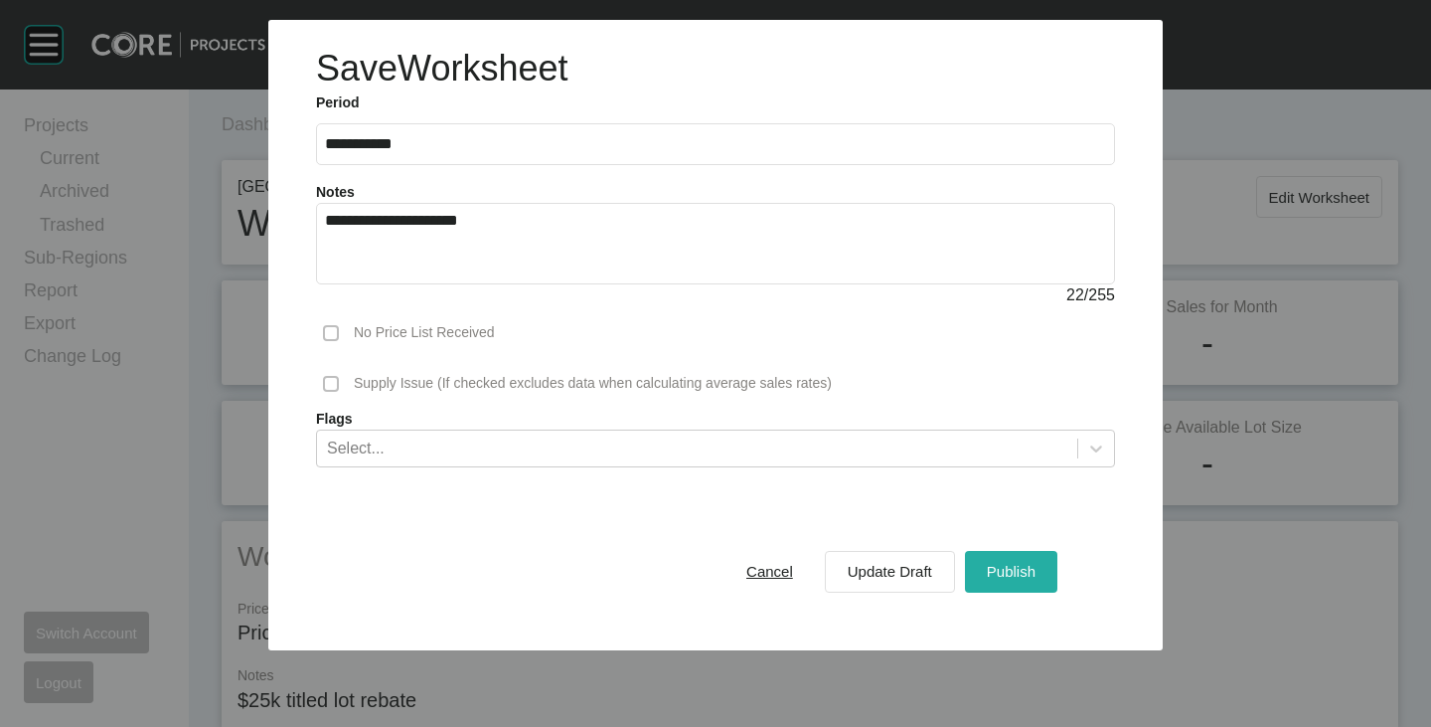
click at [981, 567] on button "Publish" at bounding box center [1011, 572] width 92 height 42
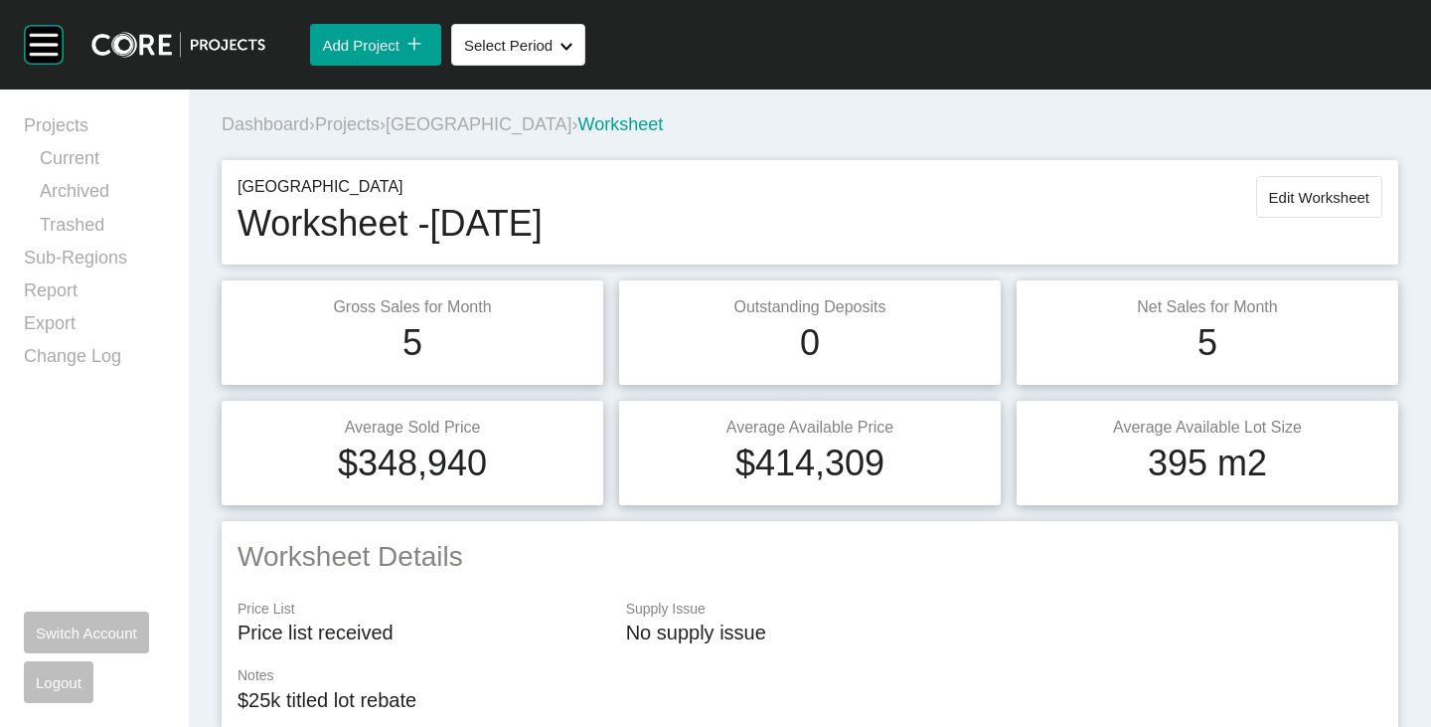
click at [477, 124] on span "[GEOGRAPHIC_DATA]" at bounding box center [479, 124] width 186 height 20
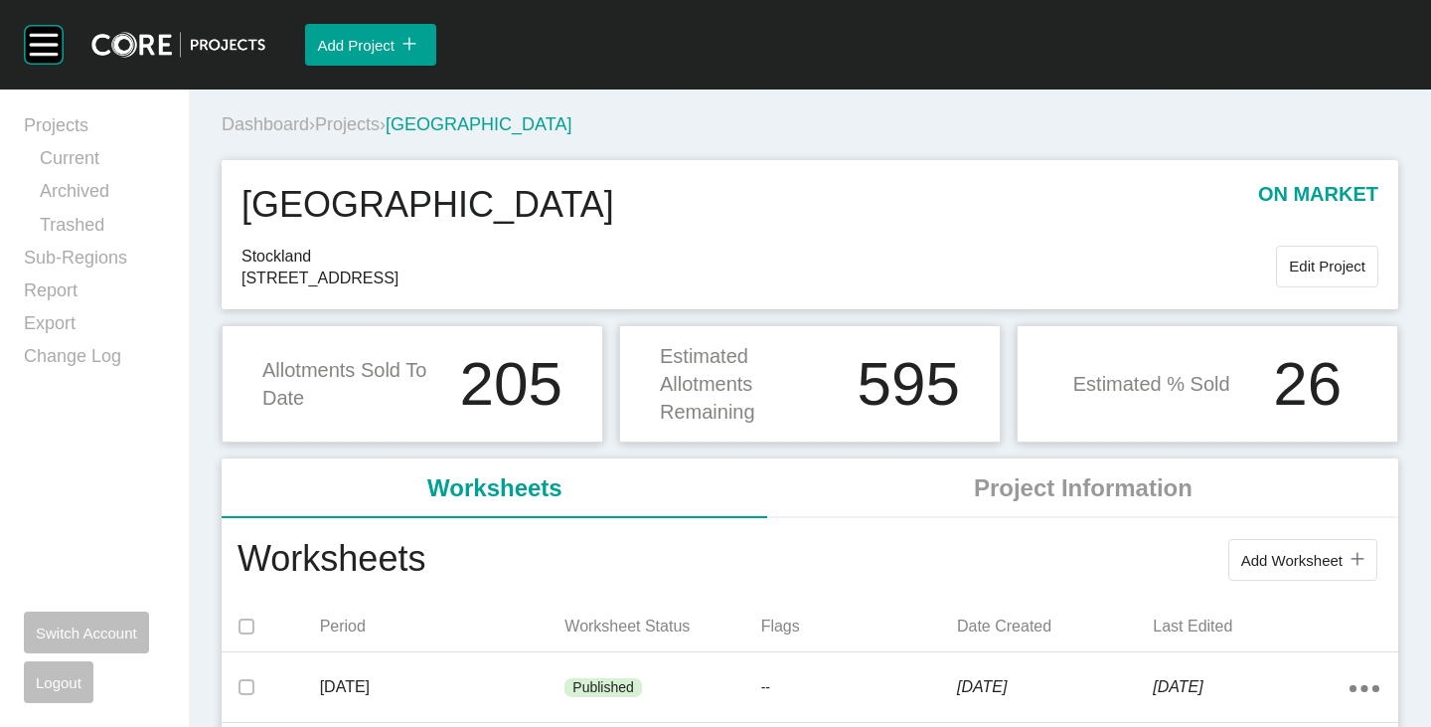
click at [360, 123] on span "Projects" at bounding box center [347, 124] width 65 height 20
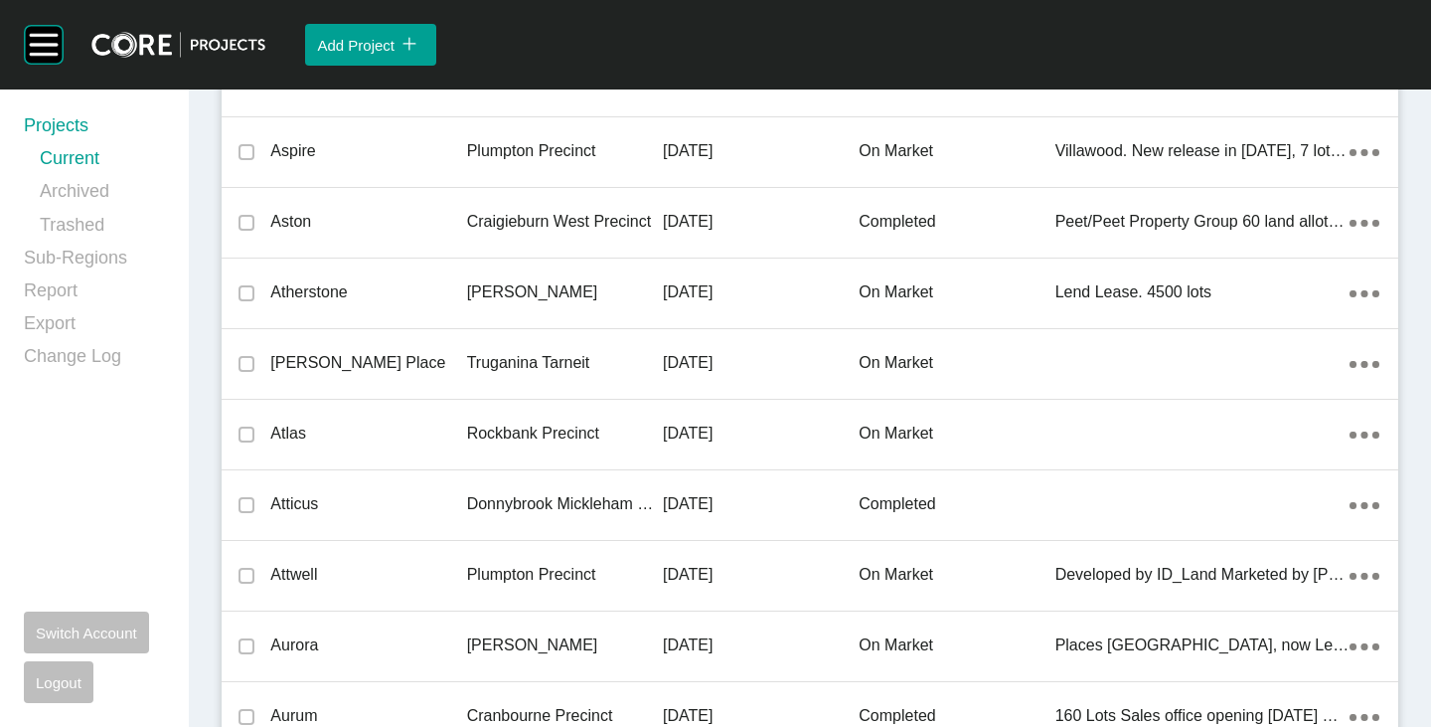
scroll to position [22557, 0]
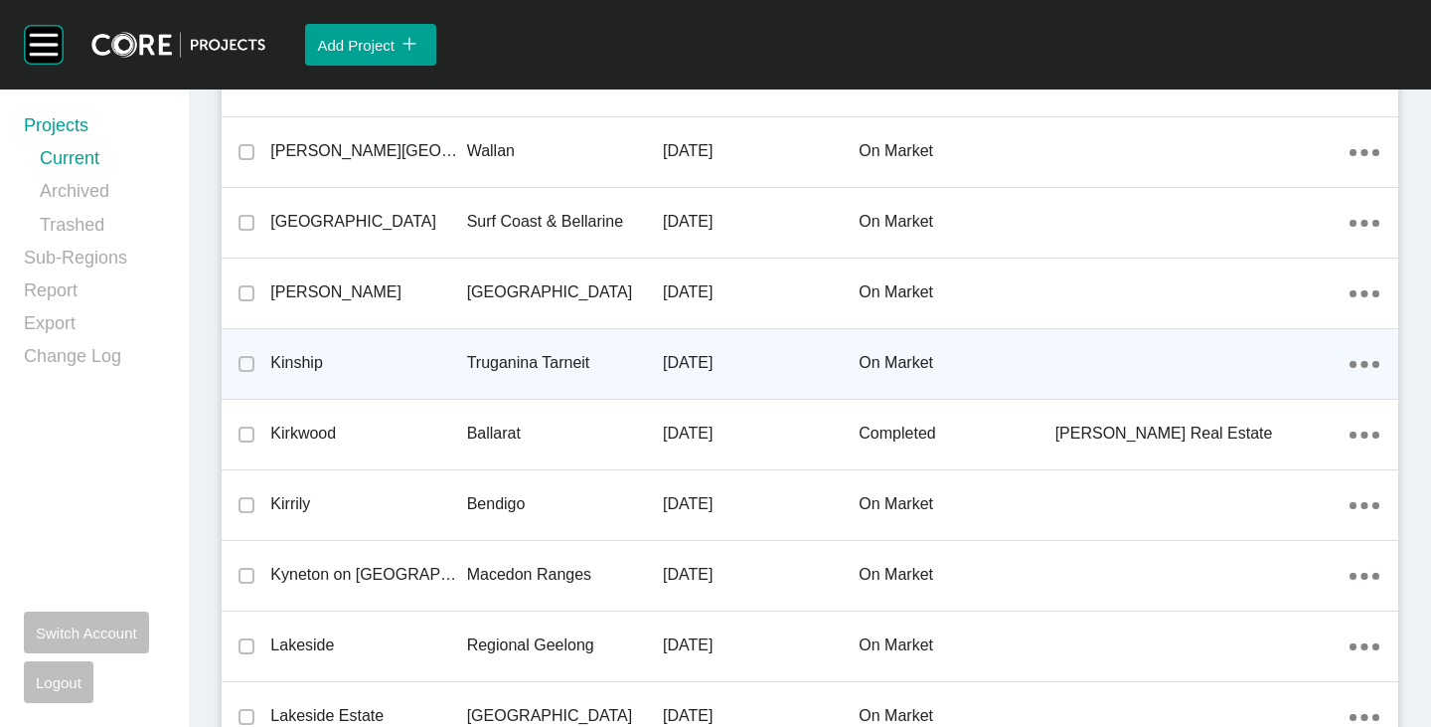
click at [312, 363] on p "Kinship" at bounding box center [368, 363] width 196 height 22
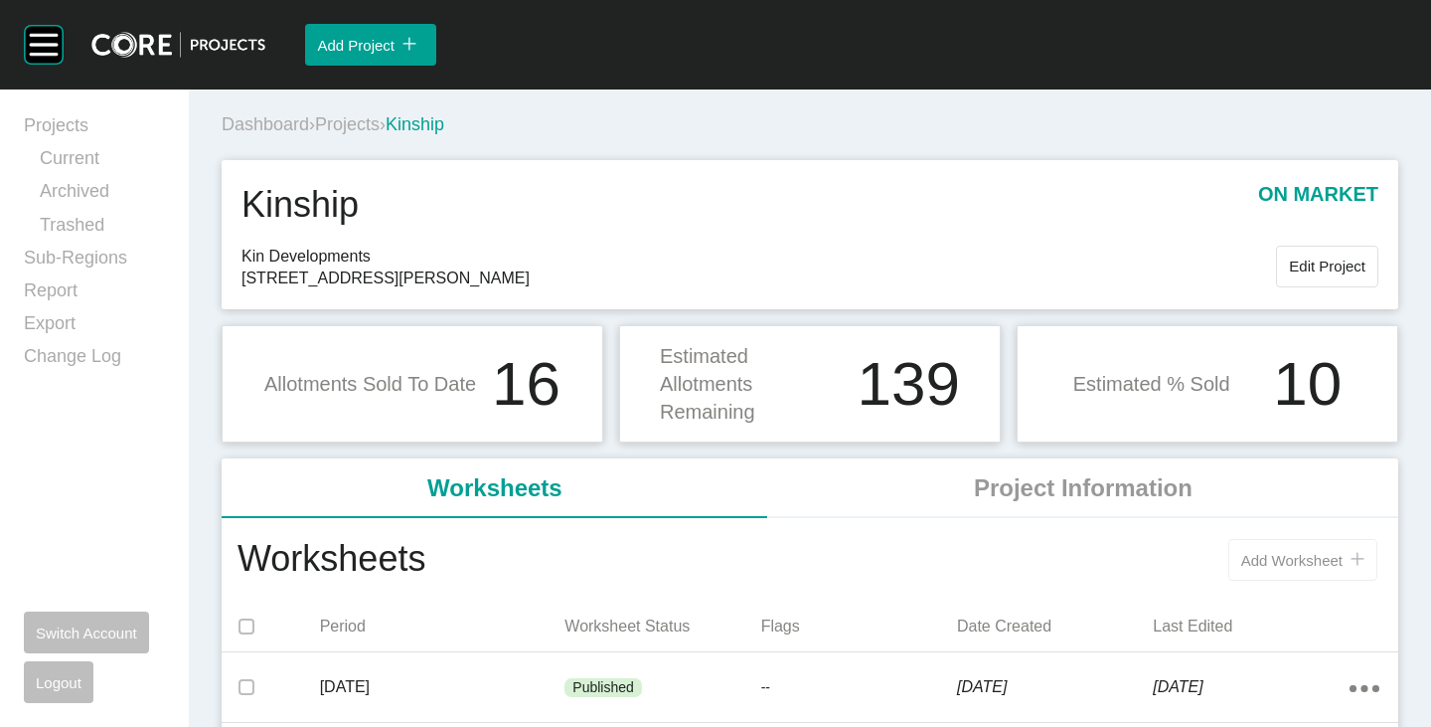
click at [1289, 572] on button "Add Worksheet icon/tick copy 11 Created with Sketch." at bounding box center [1303, 560] width 149 height 42
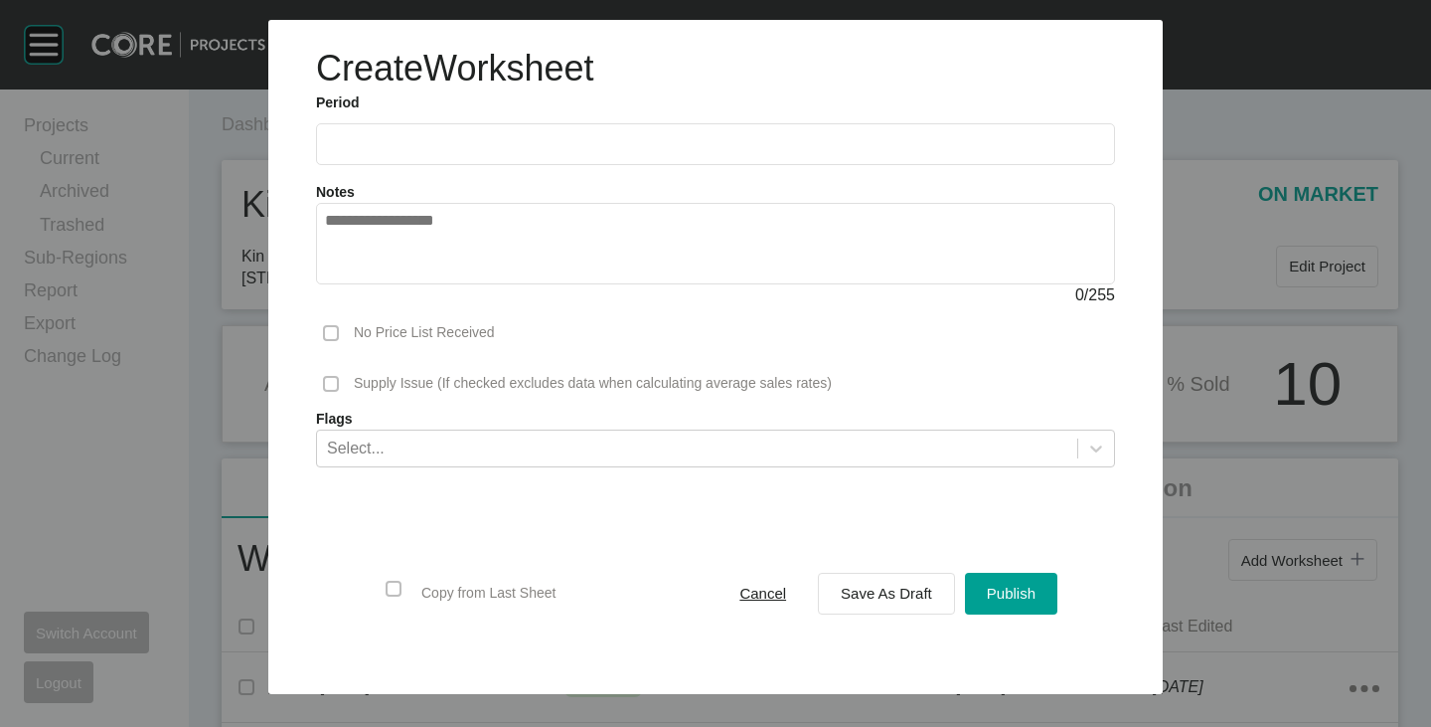
click at [496, 139] on input "text" at bounding box center [715, 143] width 781 height 17
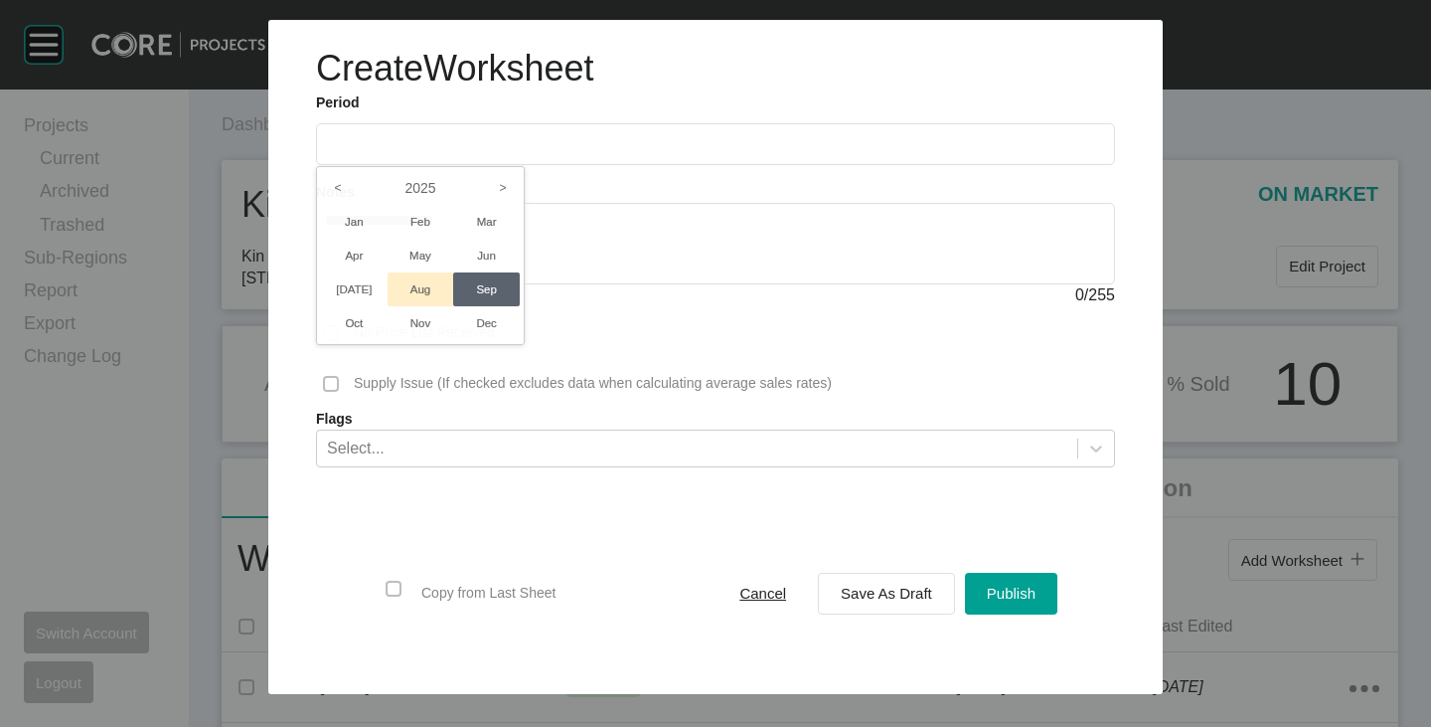
click at [418, 285] on li "Aug" at bounding box center [421, 289] width 67 height 34
type input "**********"
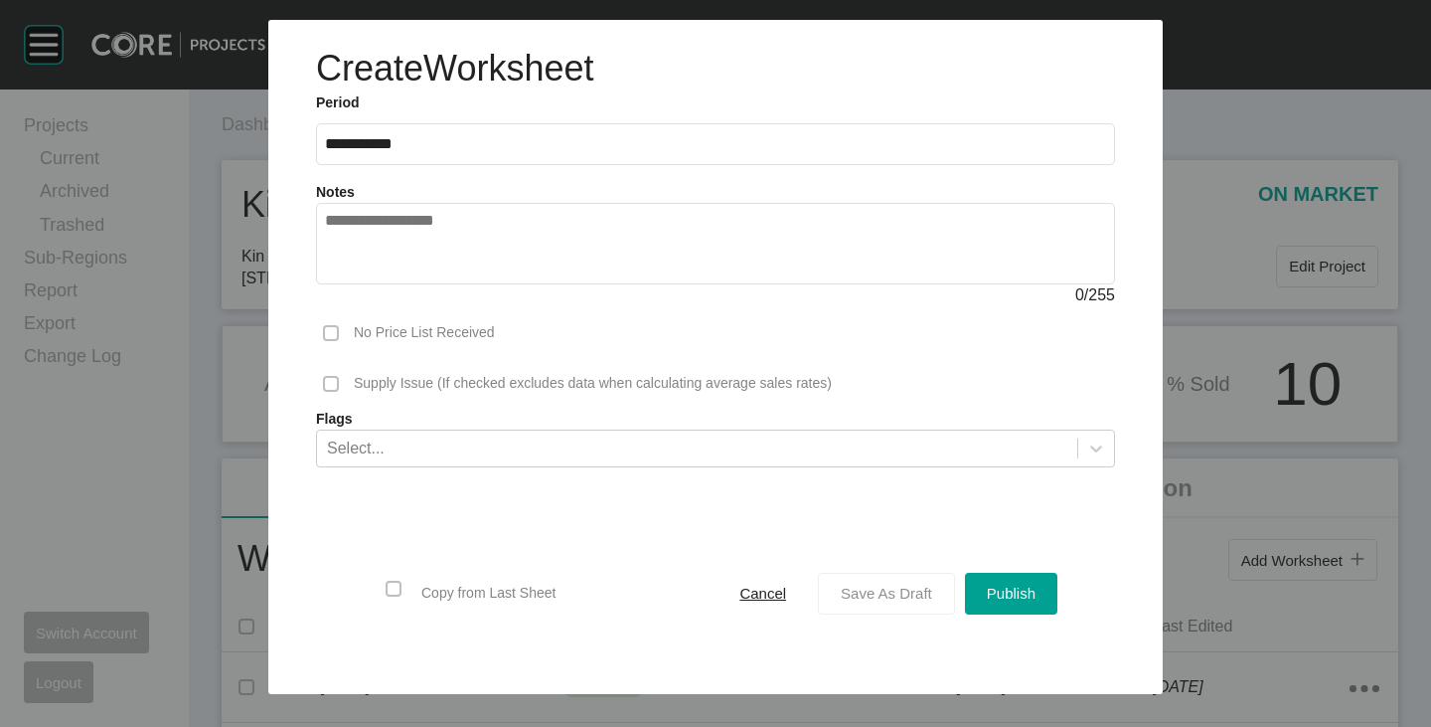
click at [874, 602] on div "Save As Draft" at bounding box center [886, 593] width 101 height 27
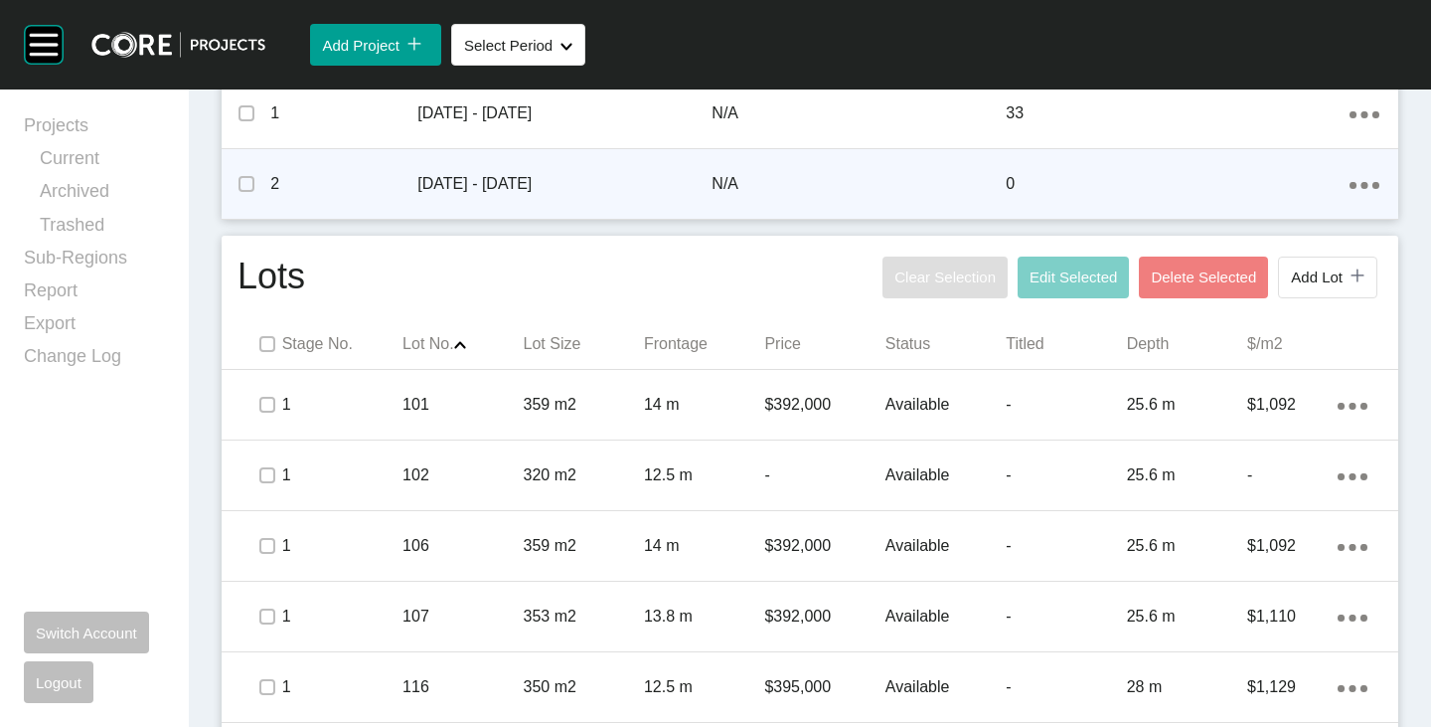
scroll to position [994, 0]
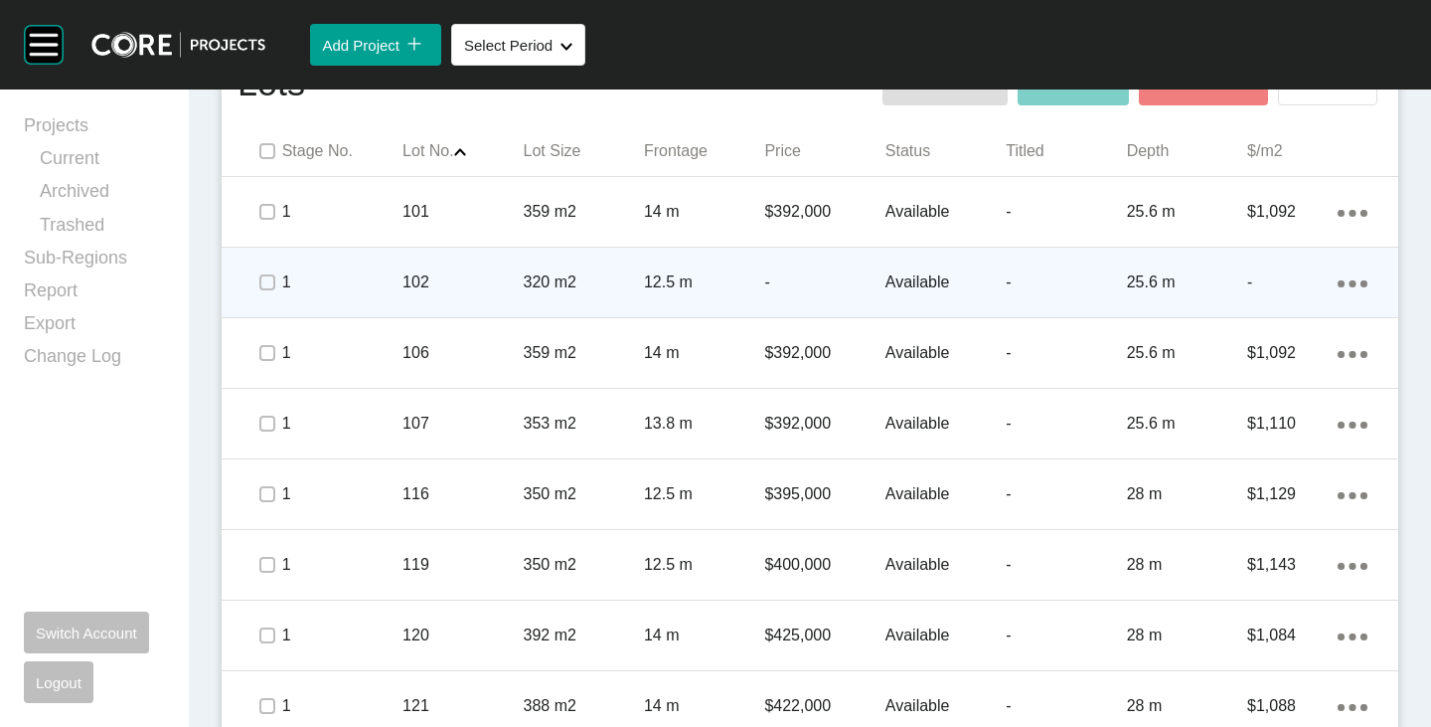
click at [788, 284] on p "-" at bounding box center [824, 282] width 120 height 22
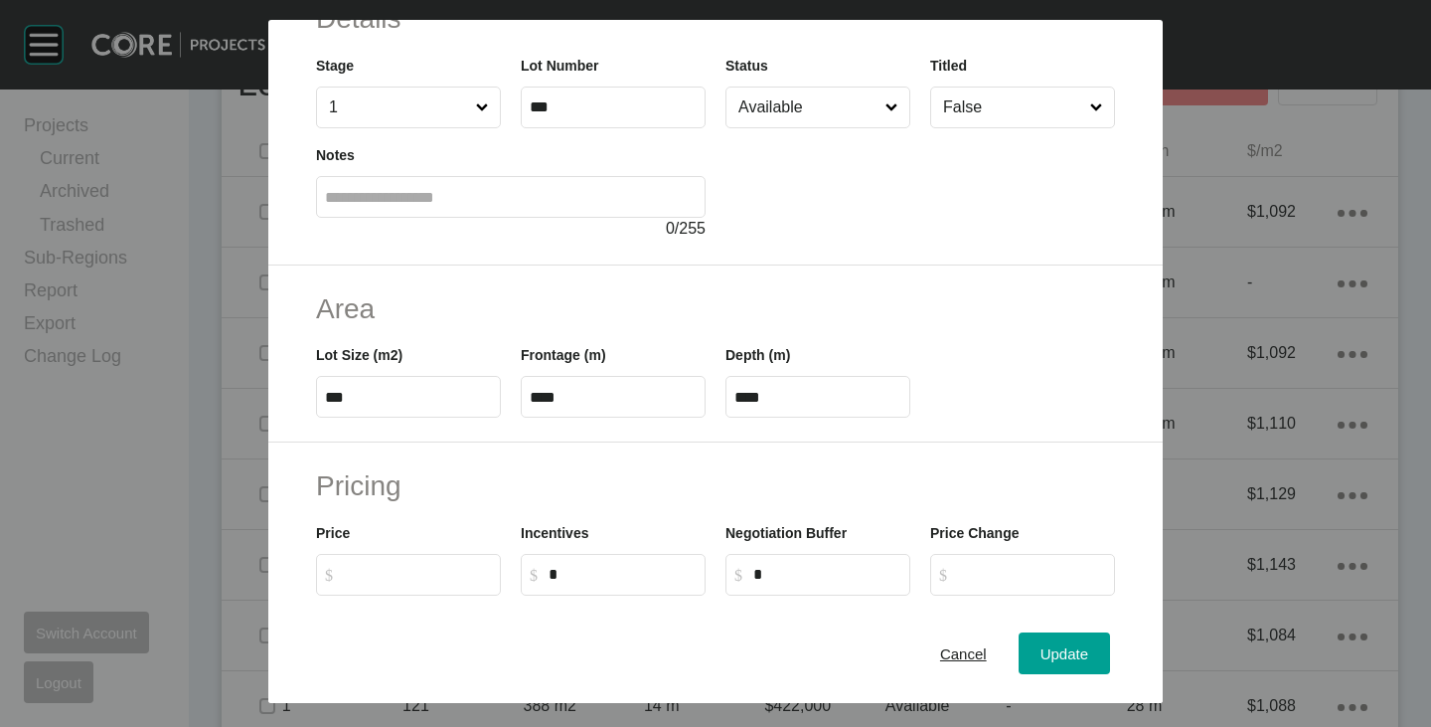
scroll to position [199, 0]
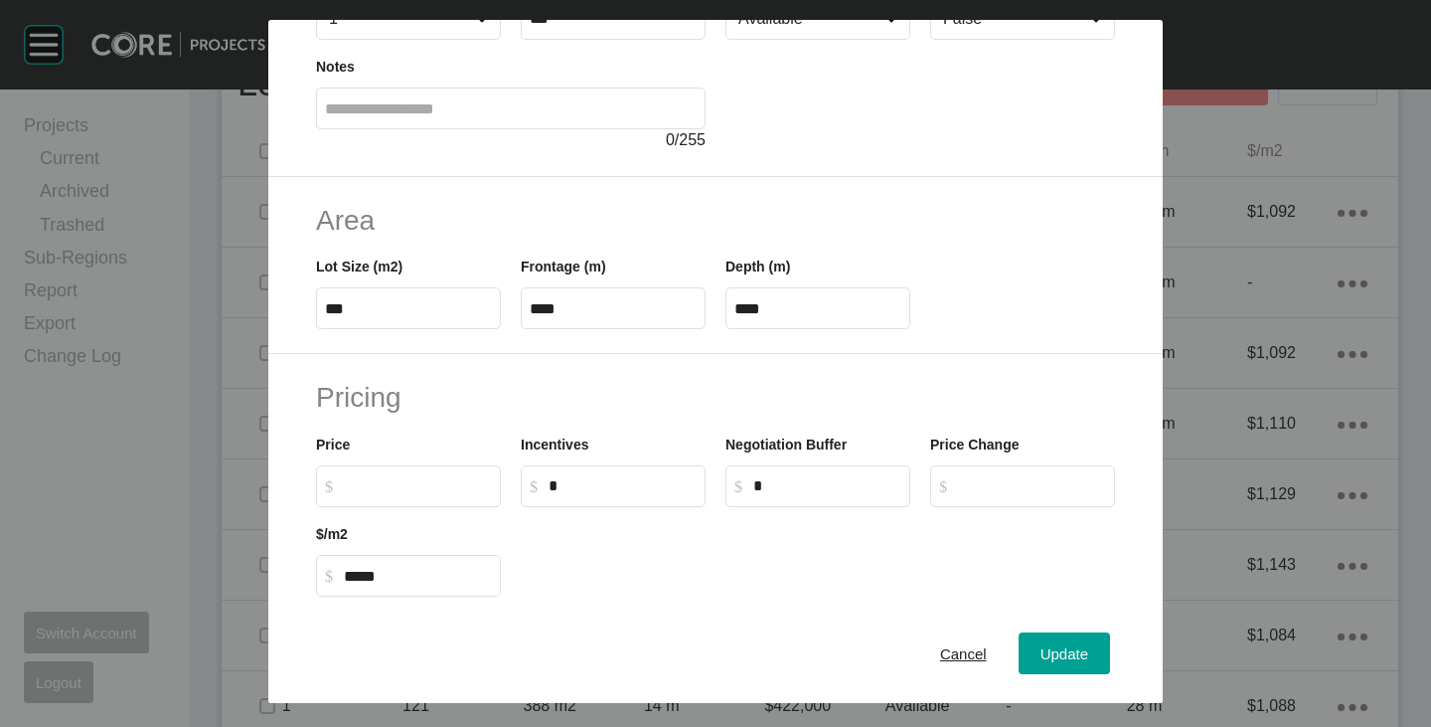
click at [380, 495] on label "$ Created with Sketch. $" at bounding box center [408, 486] width 185 height 42
click at [380, 494] on input "$ Created with Sketch. $" at bounding box center [418, 485] width 148 height 17
type input "*******"
type input "*****"
click at [523, 418] on div "Incentives $ Created with Sketch. $ *" at bounding box center [613, 462] width 205 height 89
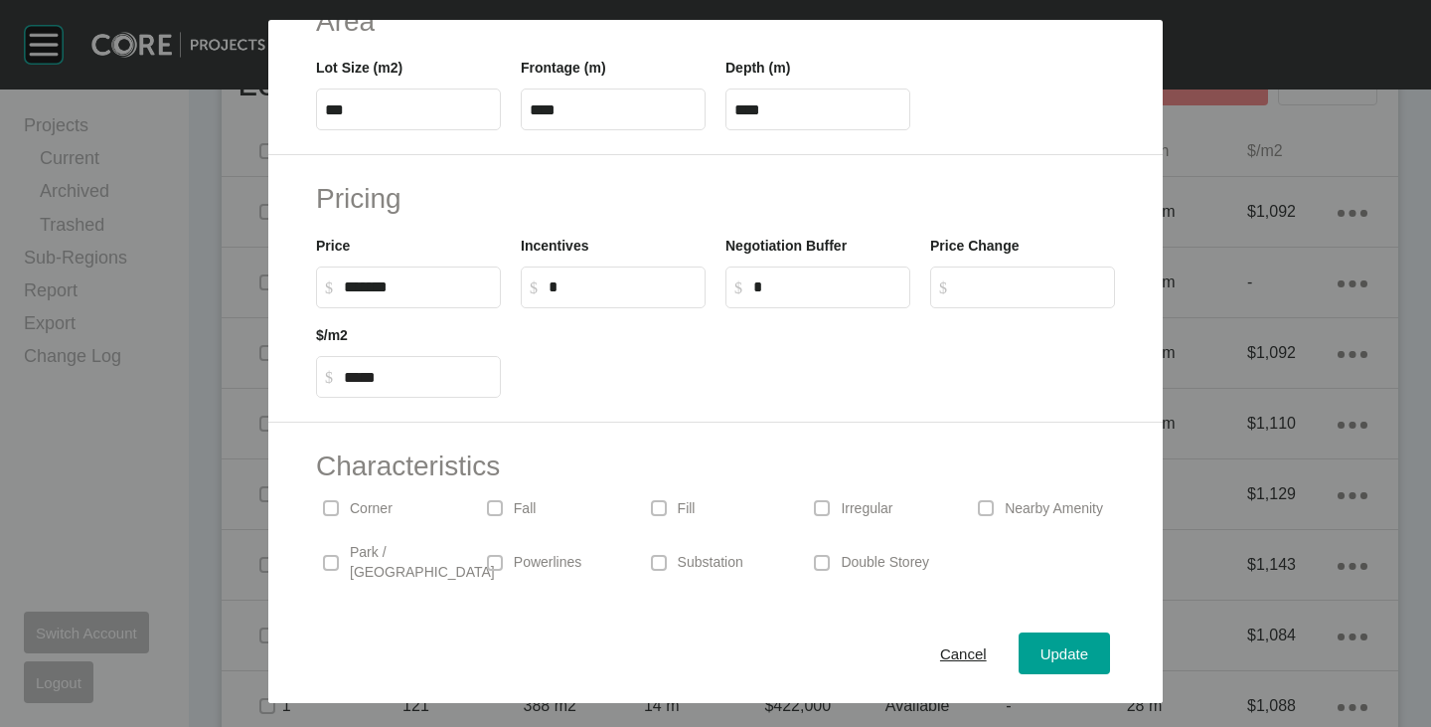
scroll to position [486, 0]
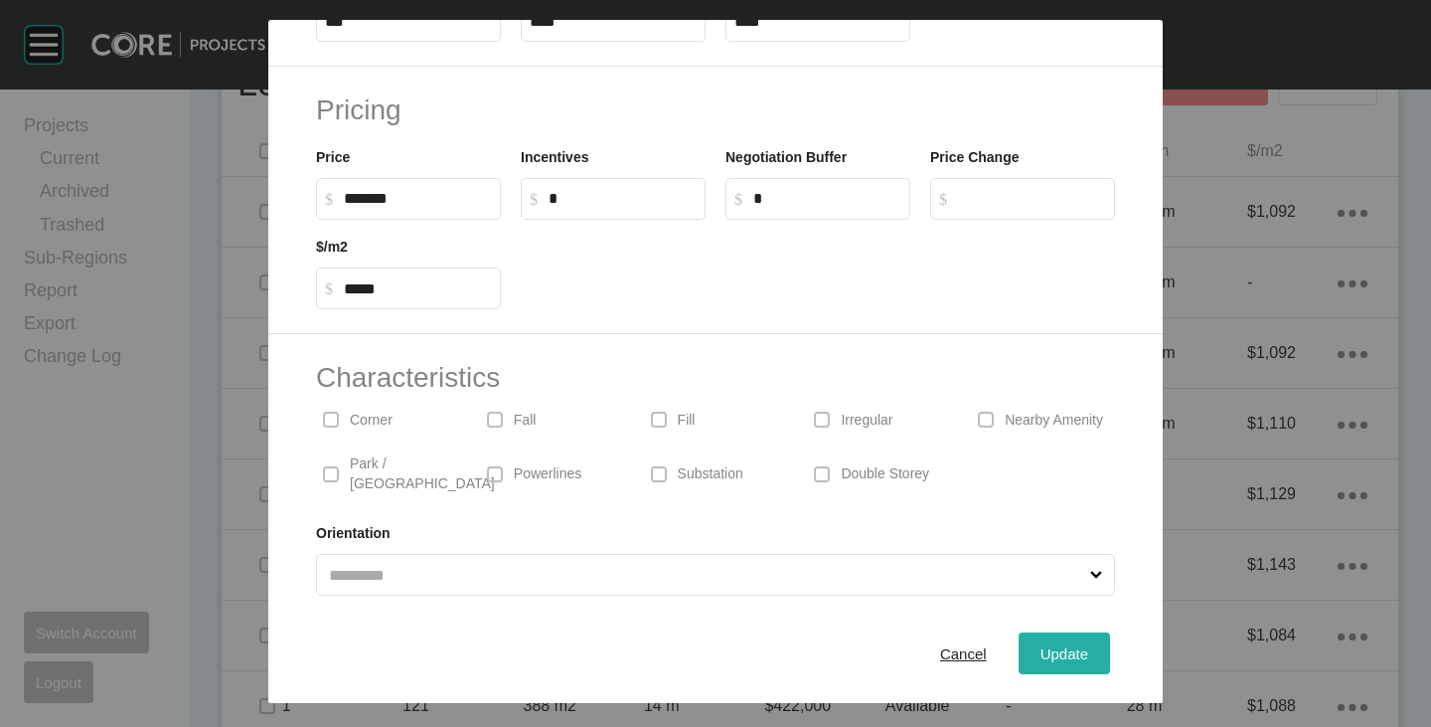
click at [1041, 657] on span "Update" at bounding box center [1065, 653] width 48 height 17
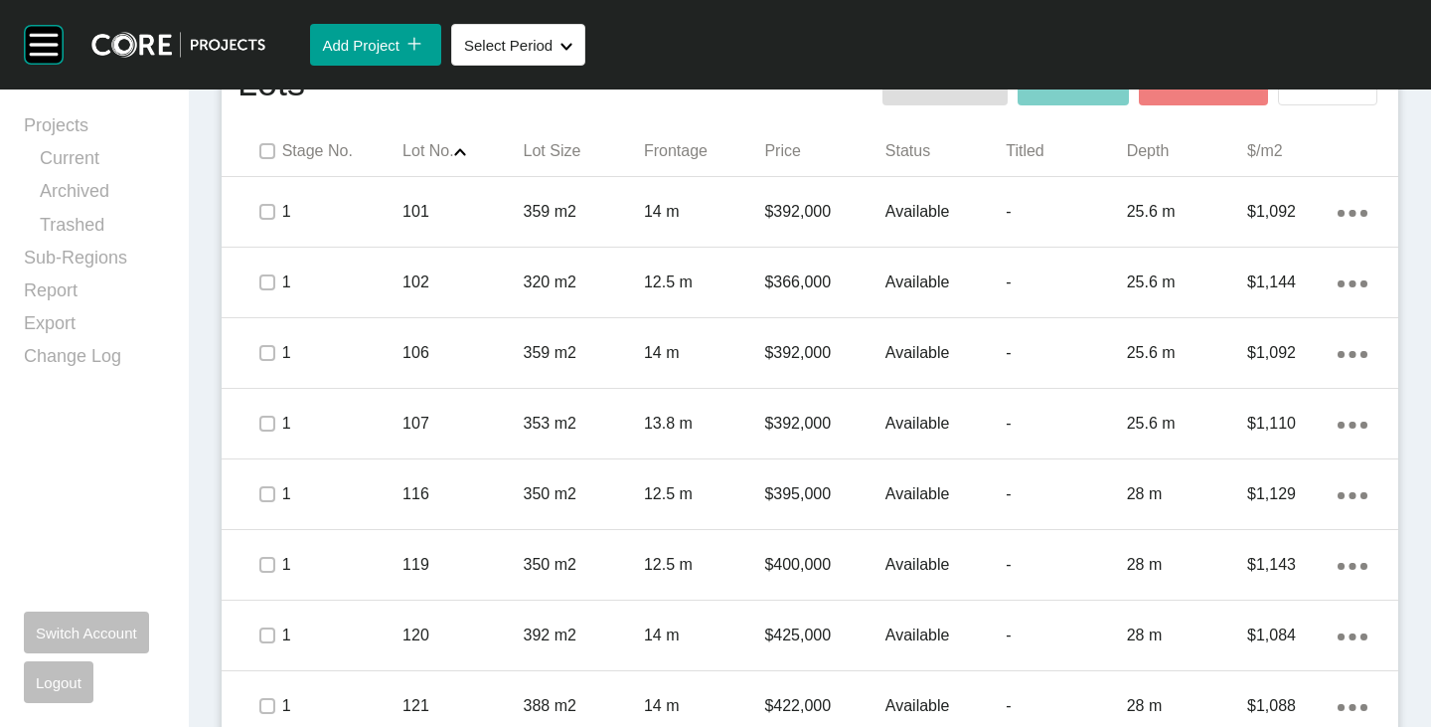
click at [274, 155] on span at bounding box center [266, 151] width 30 height 30
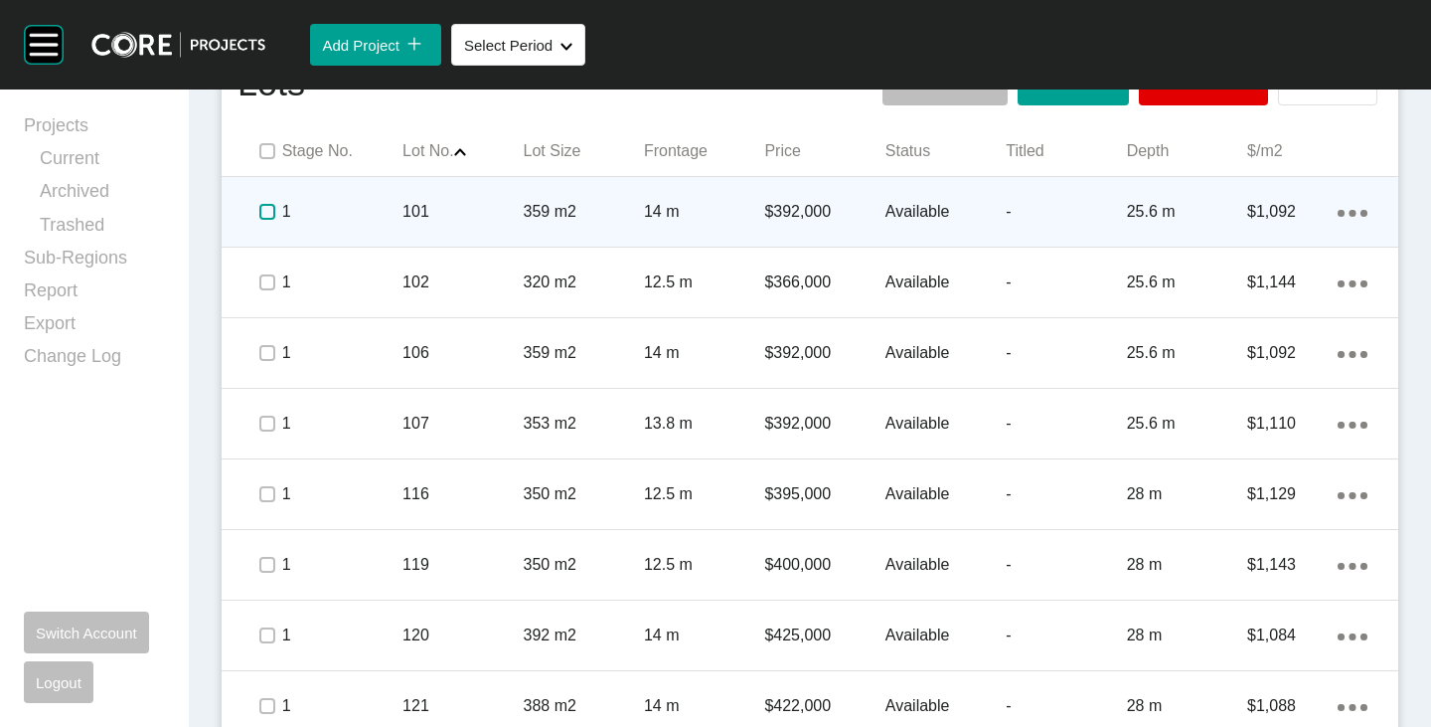
click at [265, 209] on label at bounding box center [267, 212] width 16 height 16
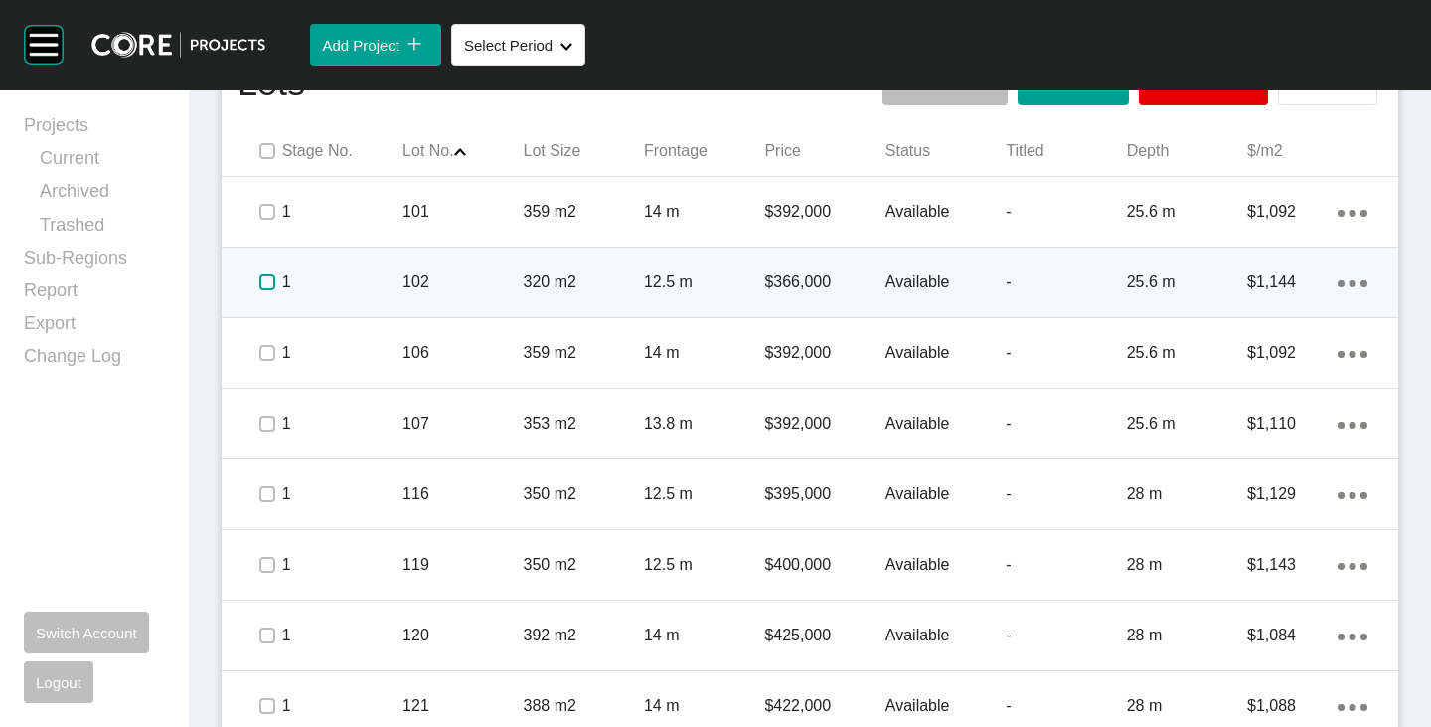
click at [263, 287] on label at bounding box center [267, 282] width 16 height 16
click at [1338, 280] on icon "Action Menu Dots Copy 6 Created with Sketch." at bounding box center [1353, 283] width 30 height 7
click at [1253, 292] on link "Duplicate" at bounding box center [1256, 286] width 75 height 30
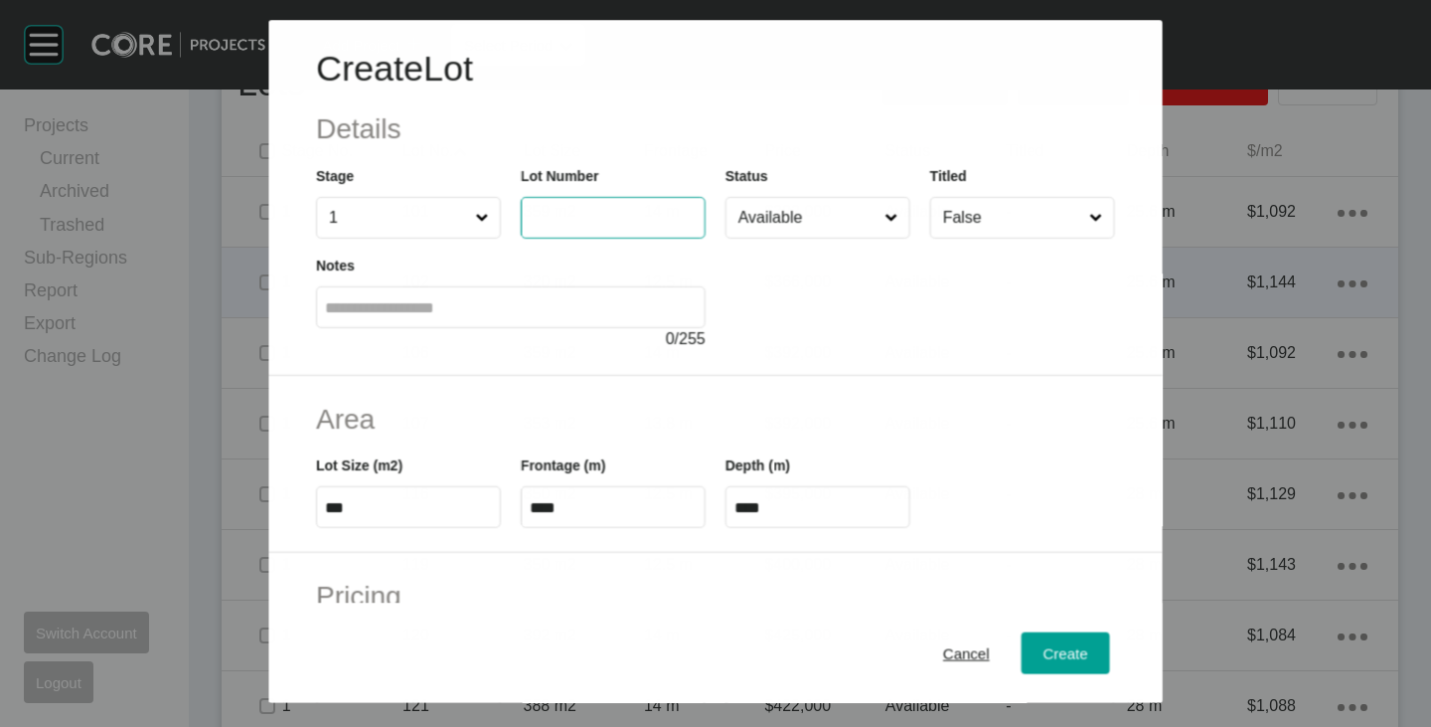
click at [570, 218] on input "text" at bounding box center [613, 218] width 167 height 17
type input "***"
click at [832, 311] on div at bounding box center [921, 295] width 390 height 112
click at [941, 640] on div "Cancel" at bounding box center [966, 653] width 57 height 27
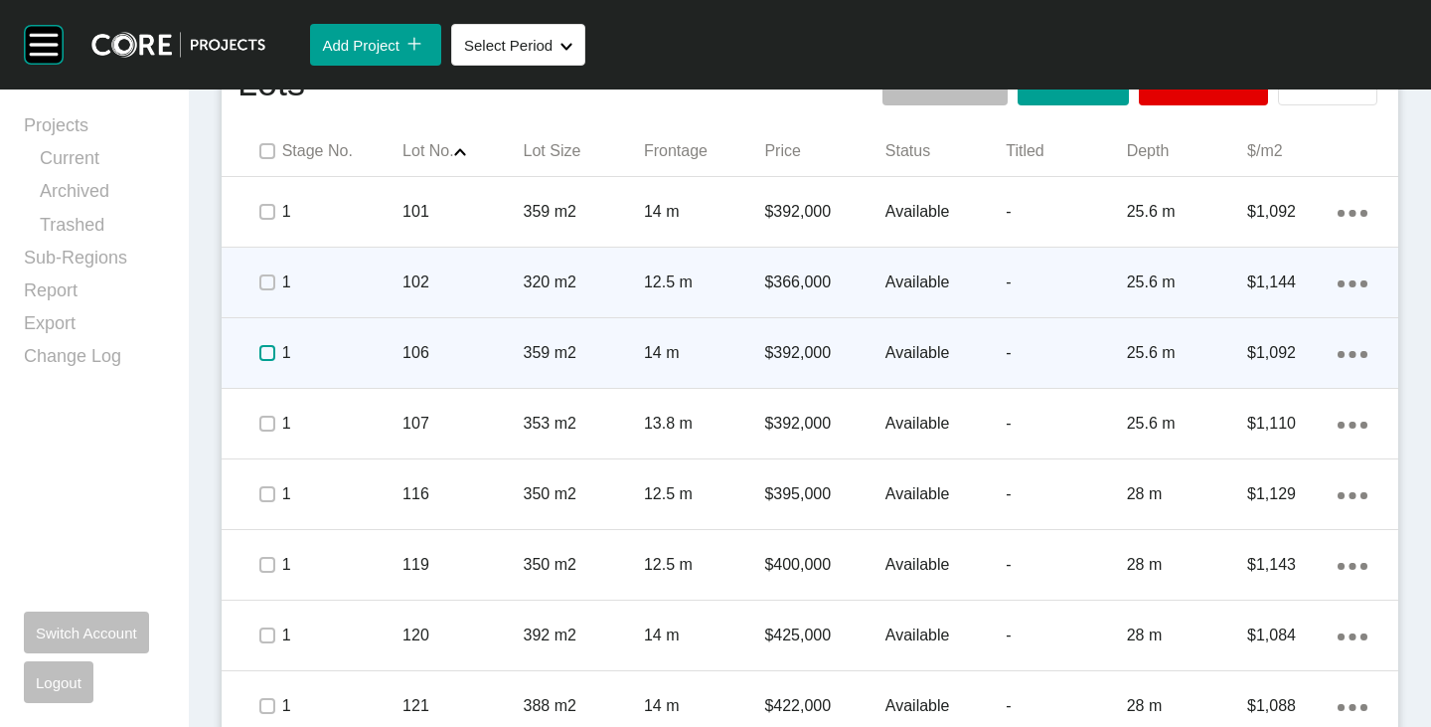
click at [259, 356] on label at bounding box center [267, 353] width 16 height 16
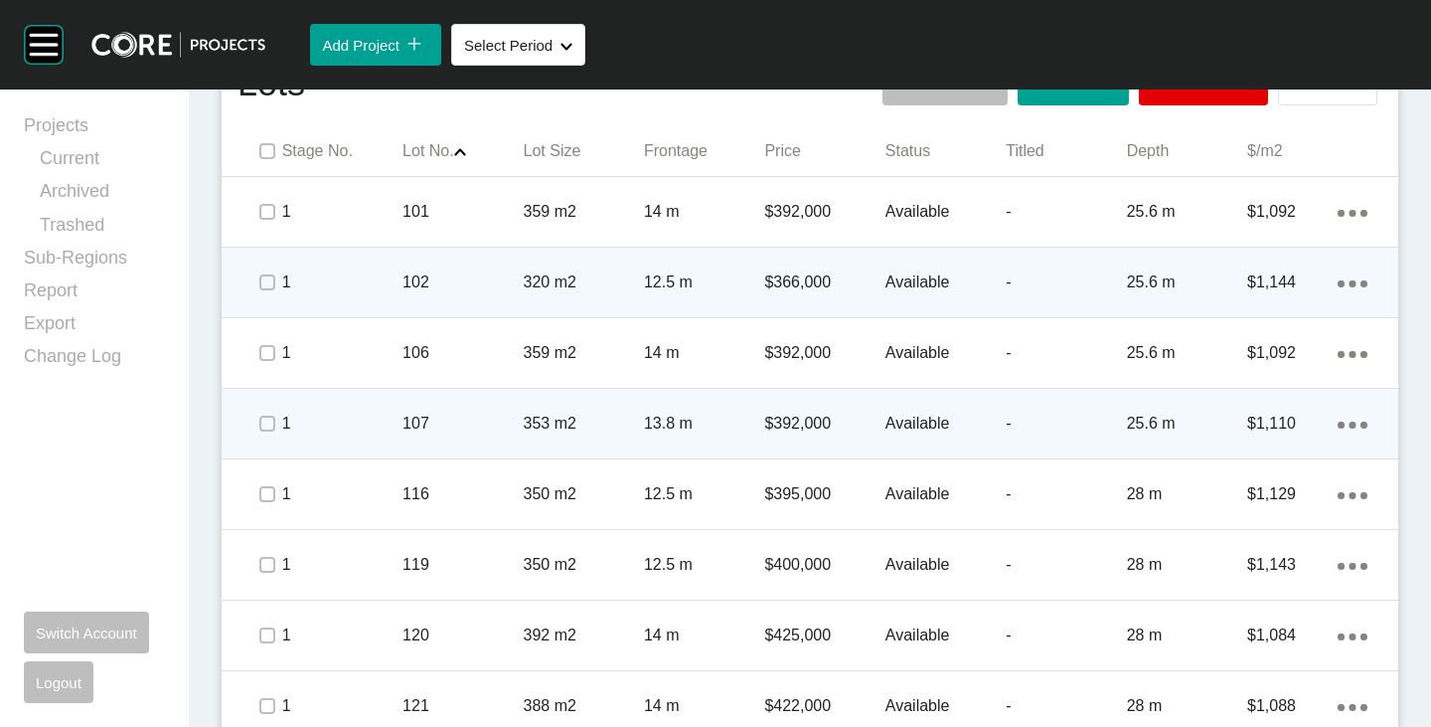
click at [254, 423] on span at bounding box center [266, 424] width 30 height 30
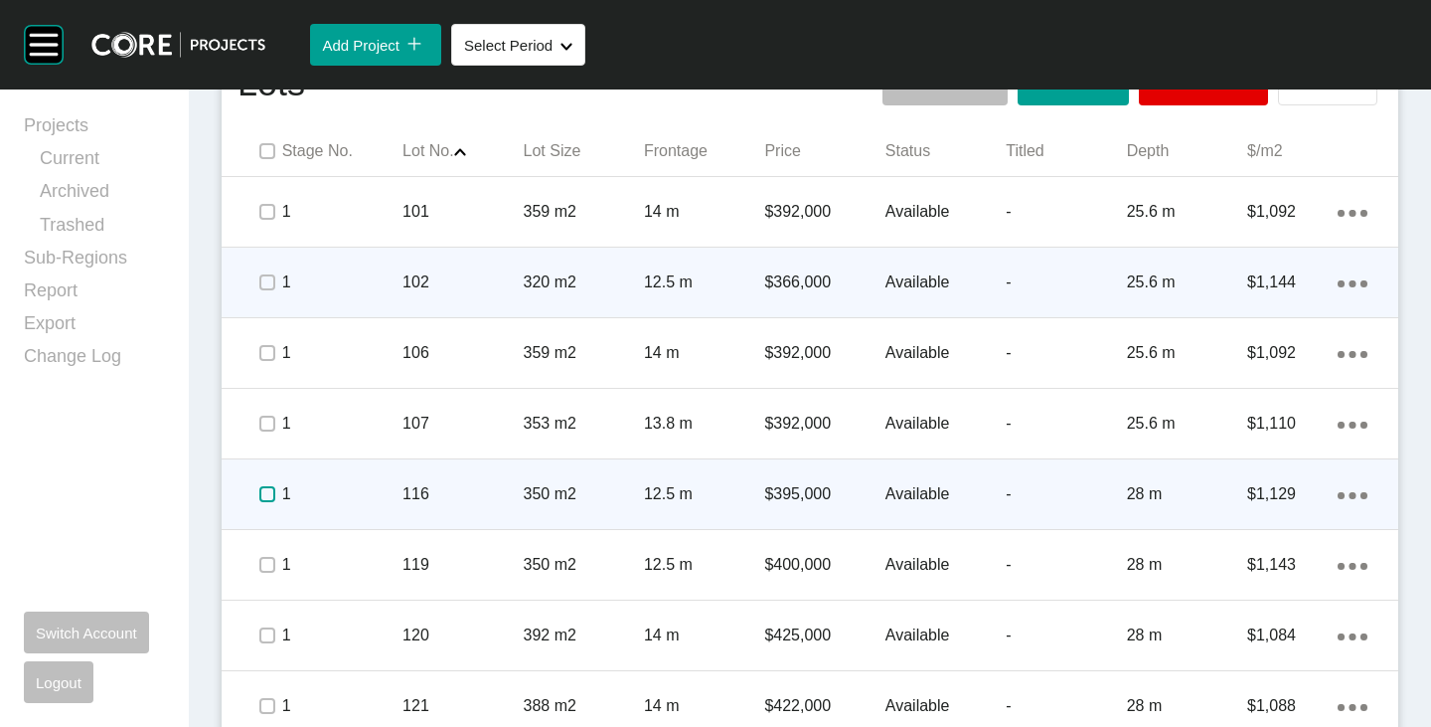
click at [259, 498] on label at bounding box center [267, 494] width 16 height 16
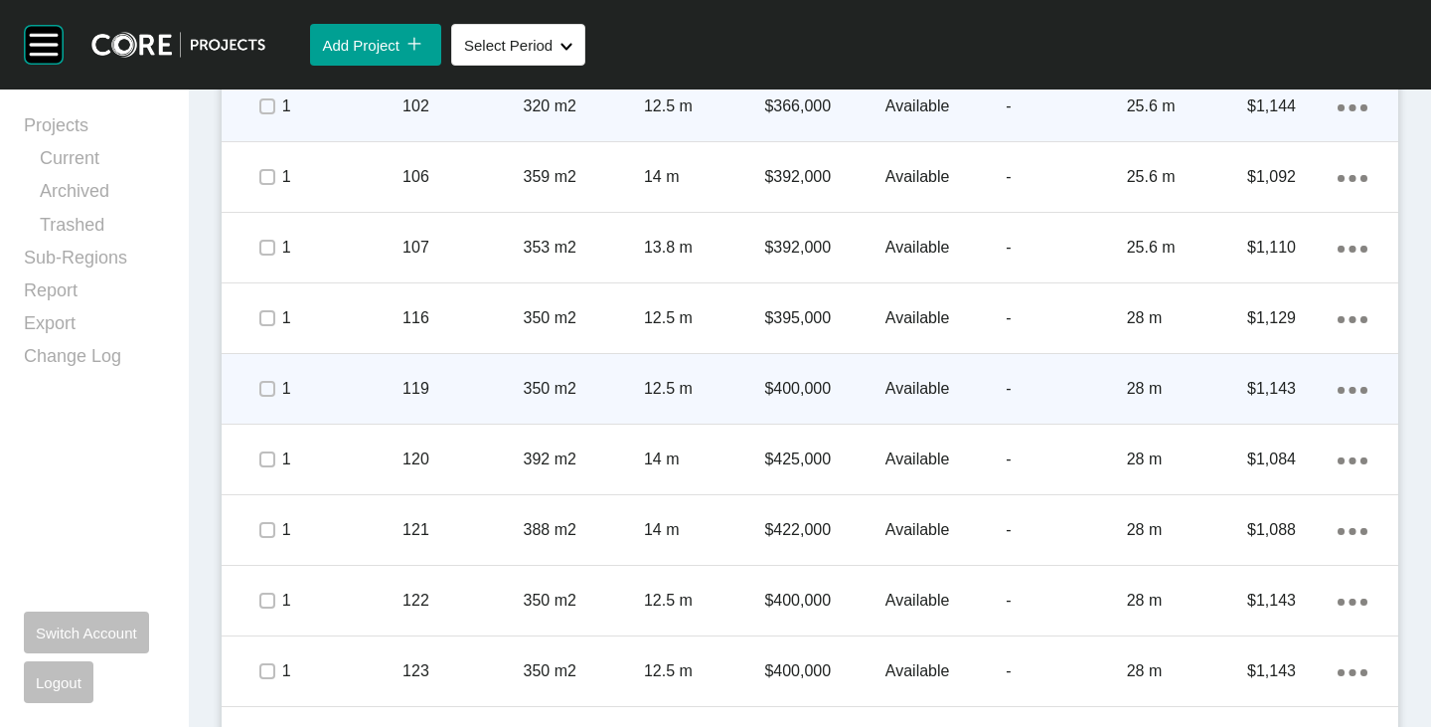
scroll to position [1292, 0]
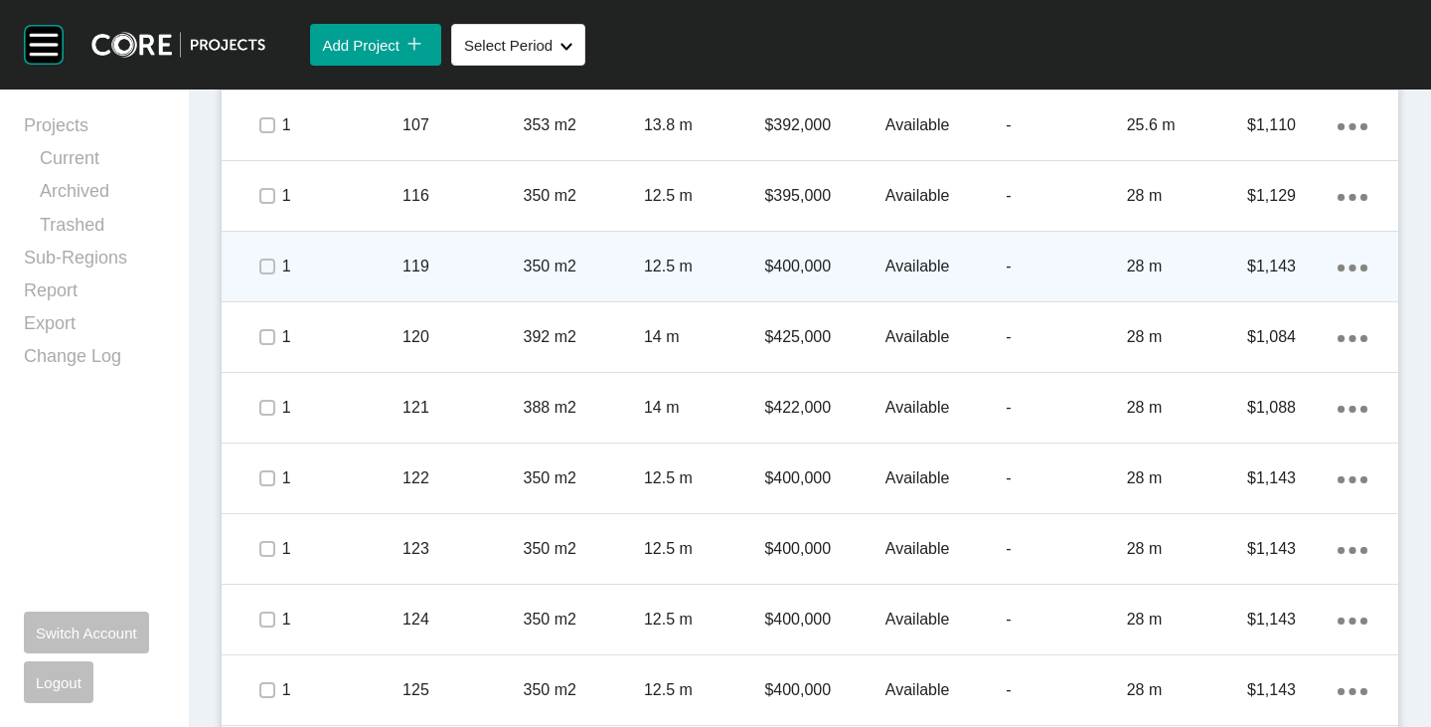
click at [274, 262] on span at bounding box center [266, 266] width 30 height 30
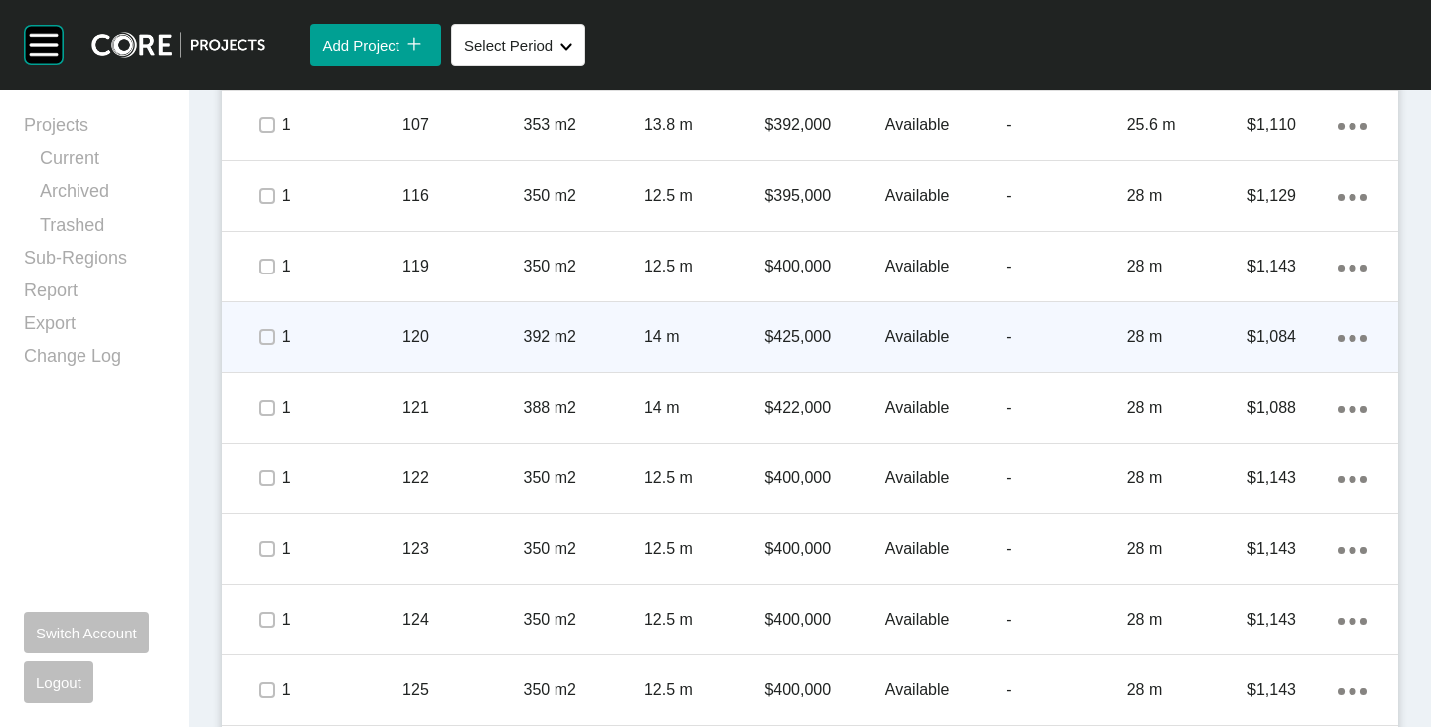
click at [266, 357] on div at bounding box center [266, 337] width 30 height 70
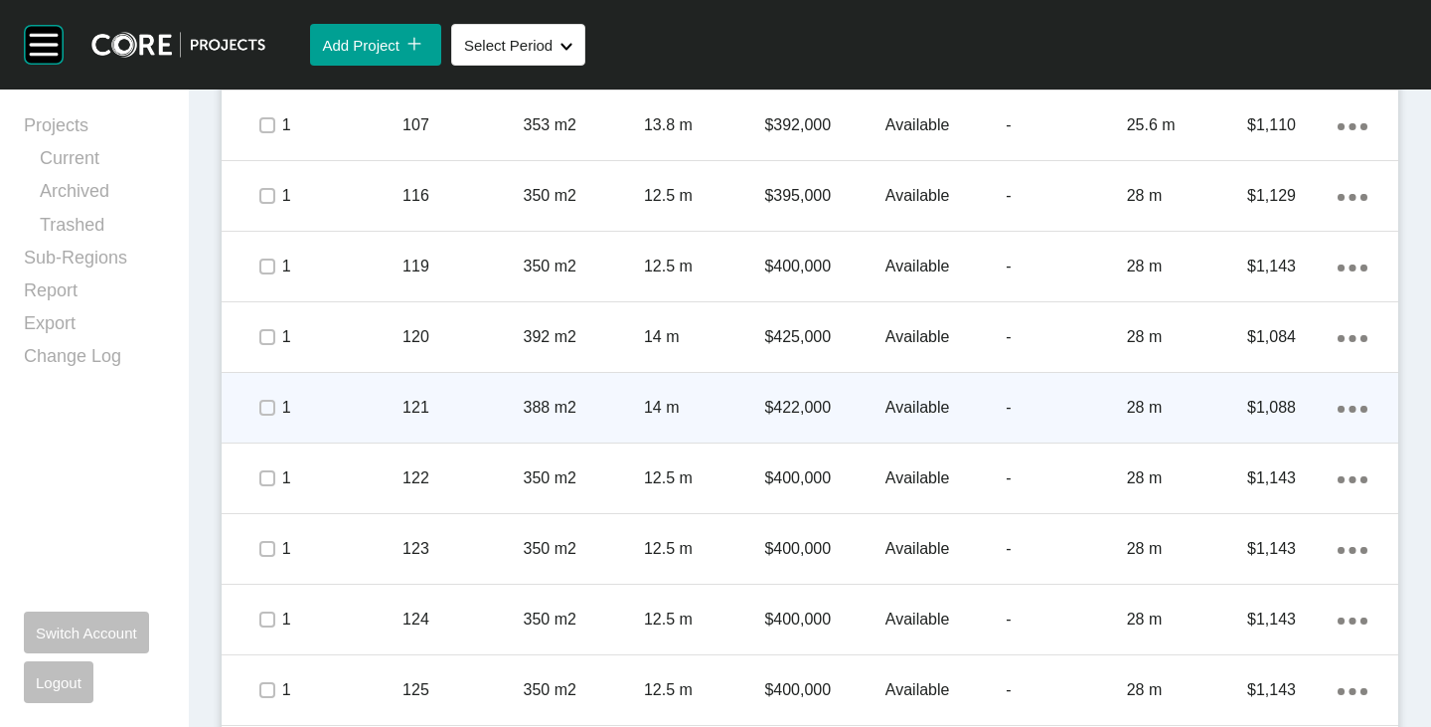
click at [261, 421] on span at bounding box center [266, 408] width 30 height 30
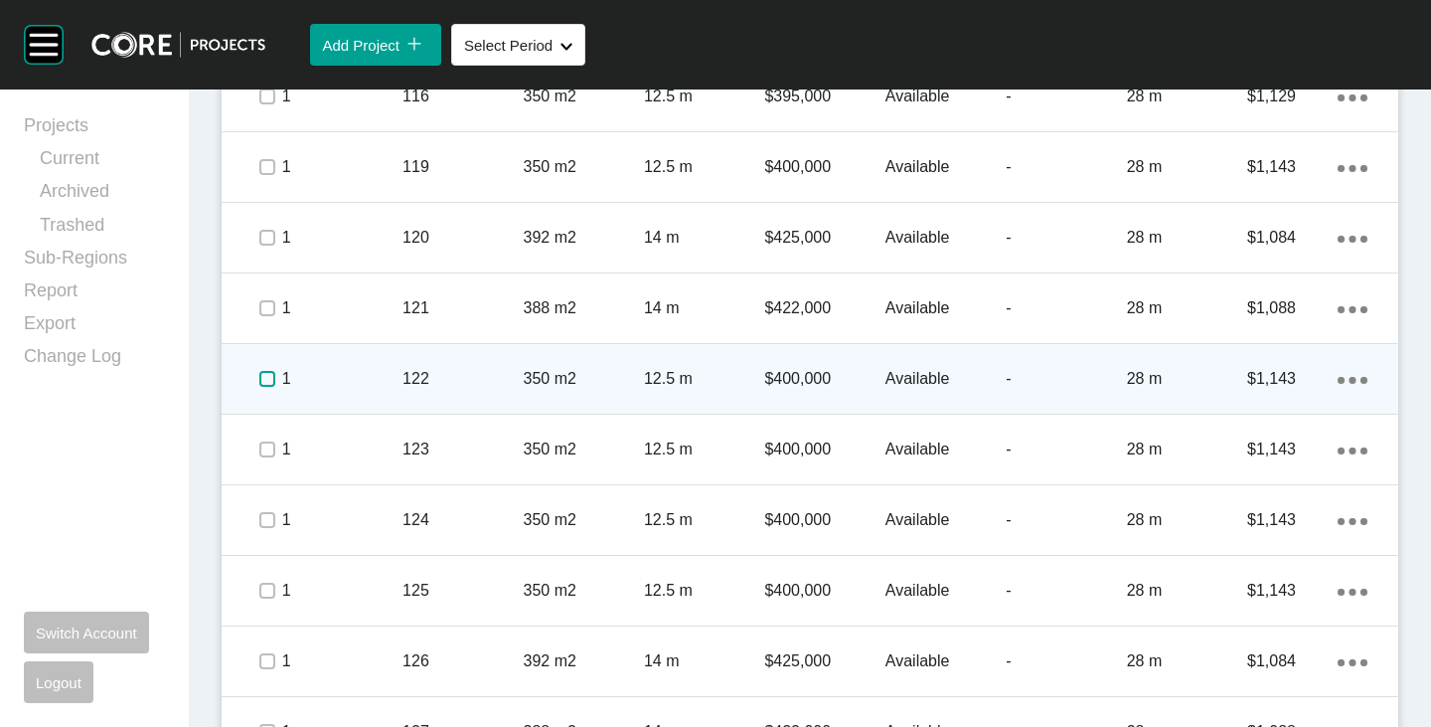
click at [259, 387] on label at bounding box center [267, 379] width 16 height 16
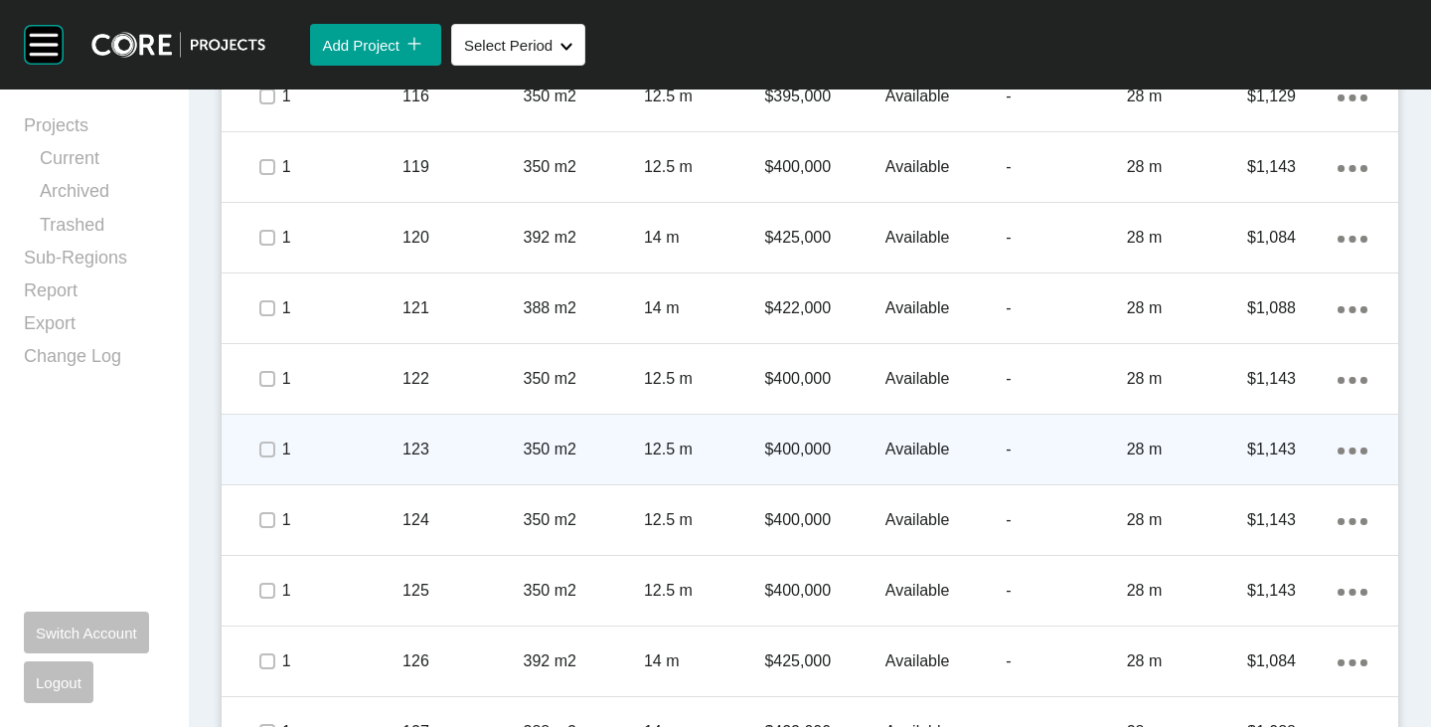
click at [255, 450] on span at bounding box center [266, 449] width 30 height 30
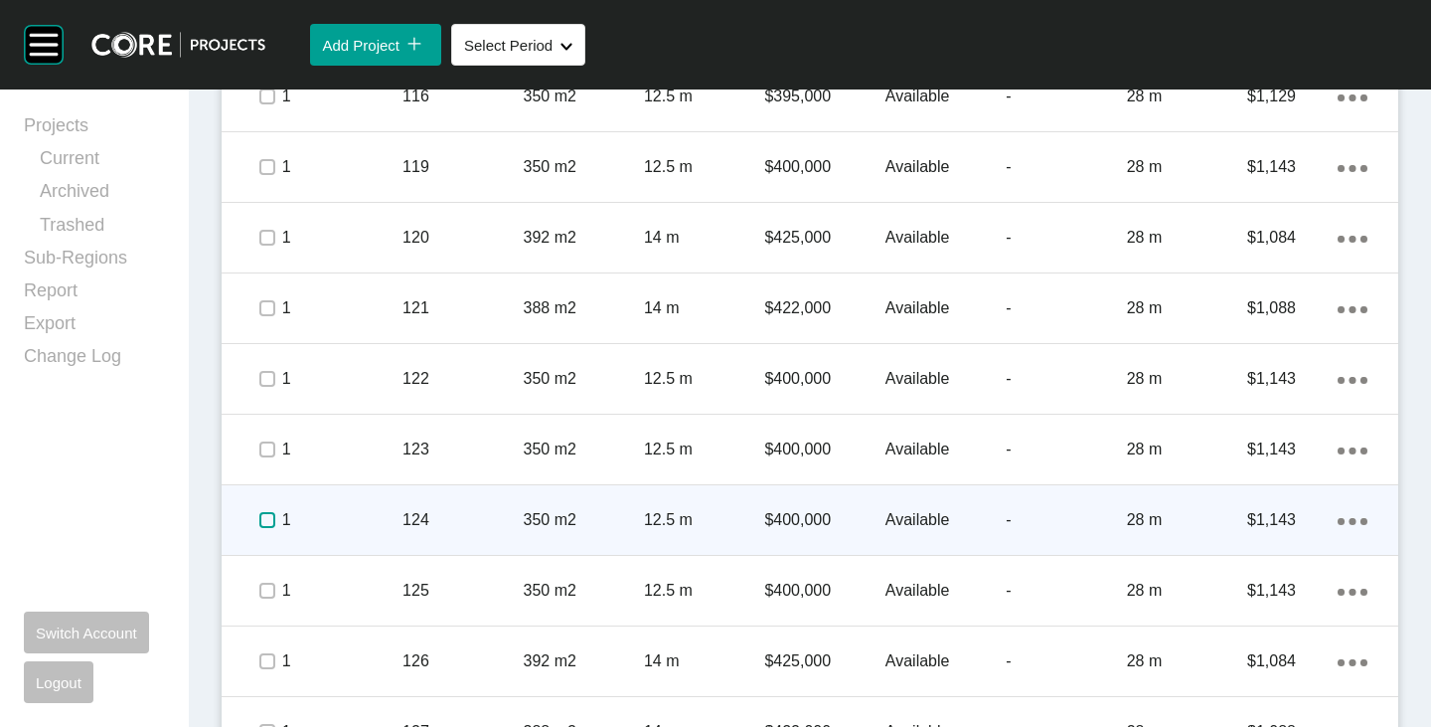
click at [261, 520] on label at bounding box center [267, 520] width 16 height 16
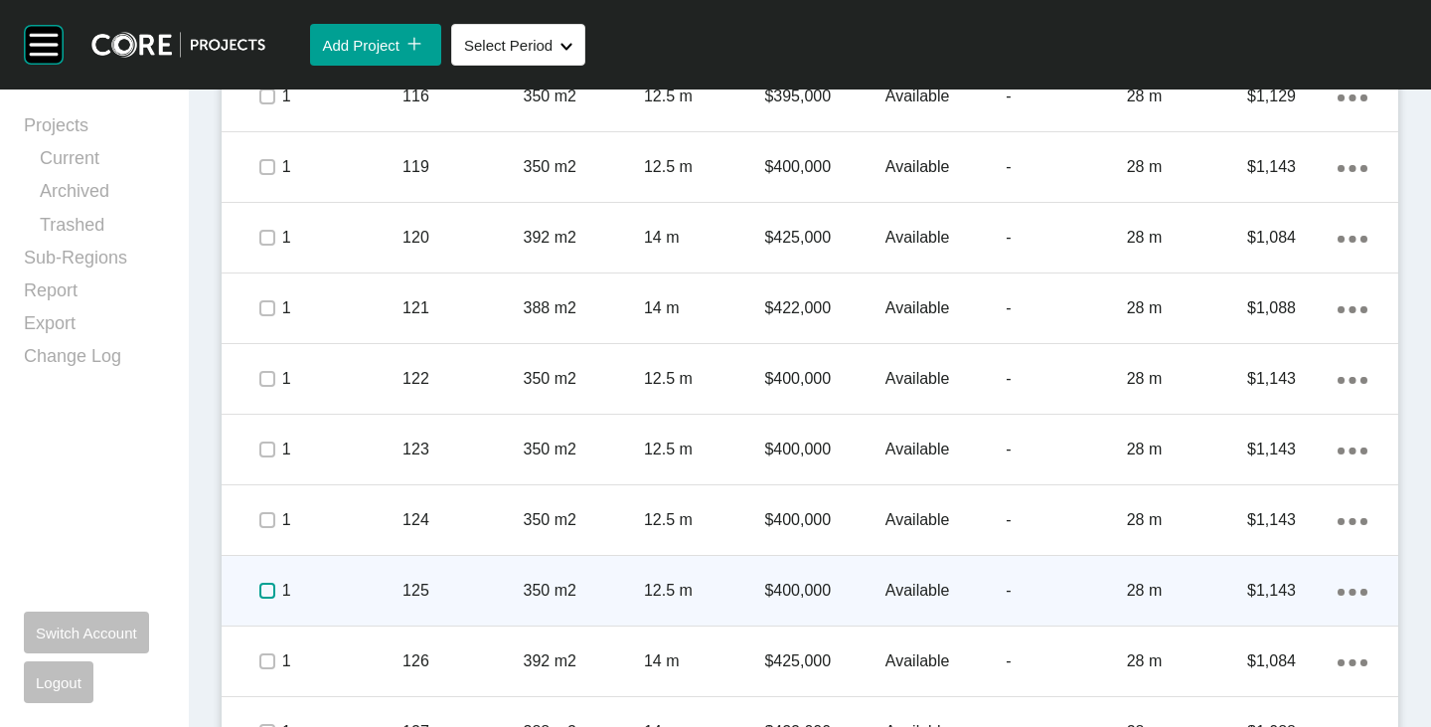
click at [266, 590] on label at bounding box center [267, 591] width 16 height 16
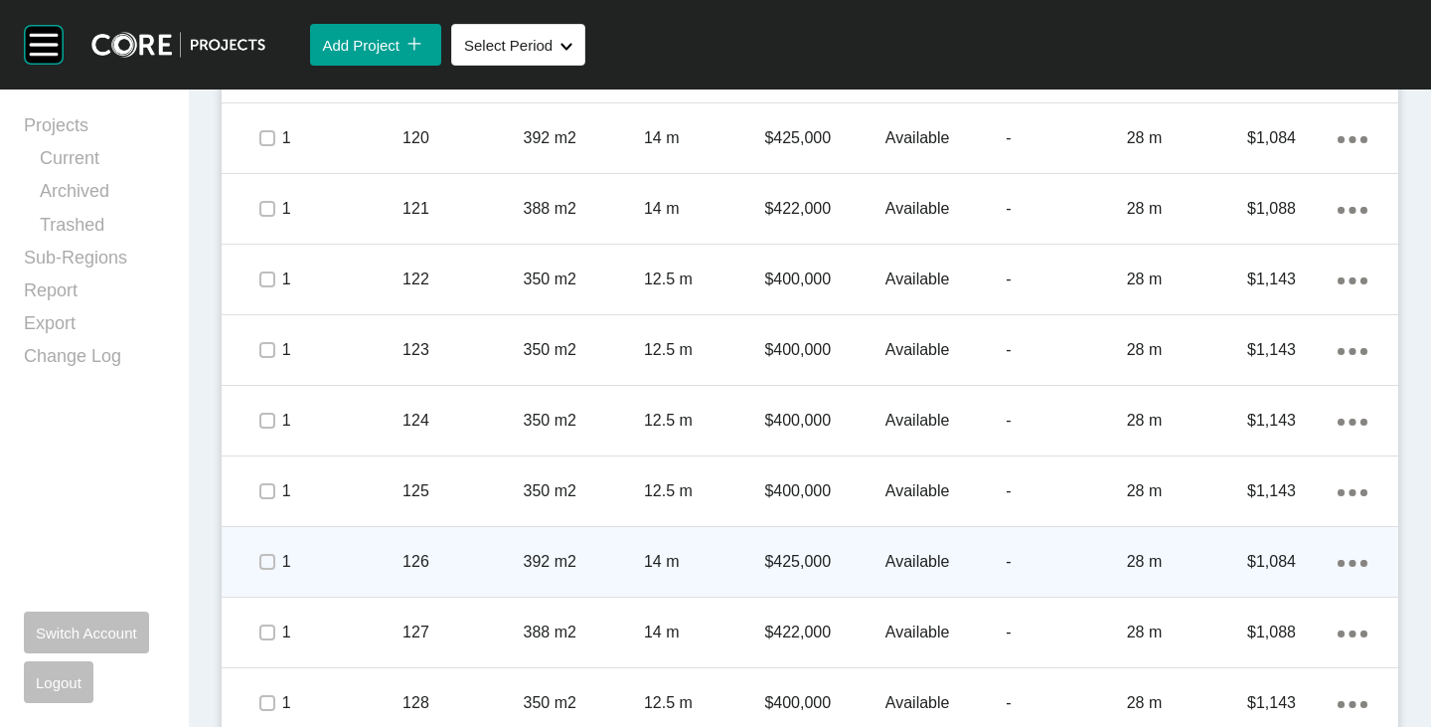
click at [260, 572] on span at bounding box center [266, 562] width 30 height 30
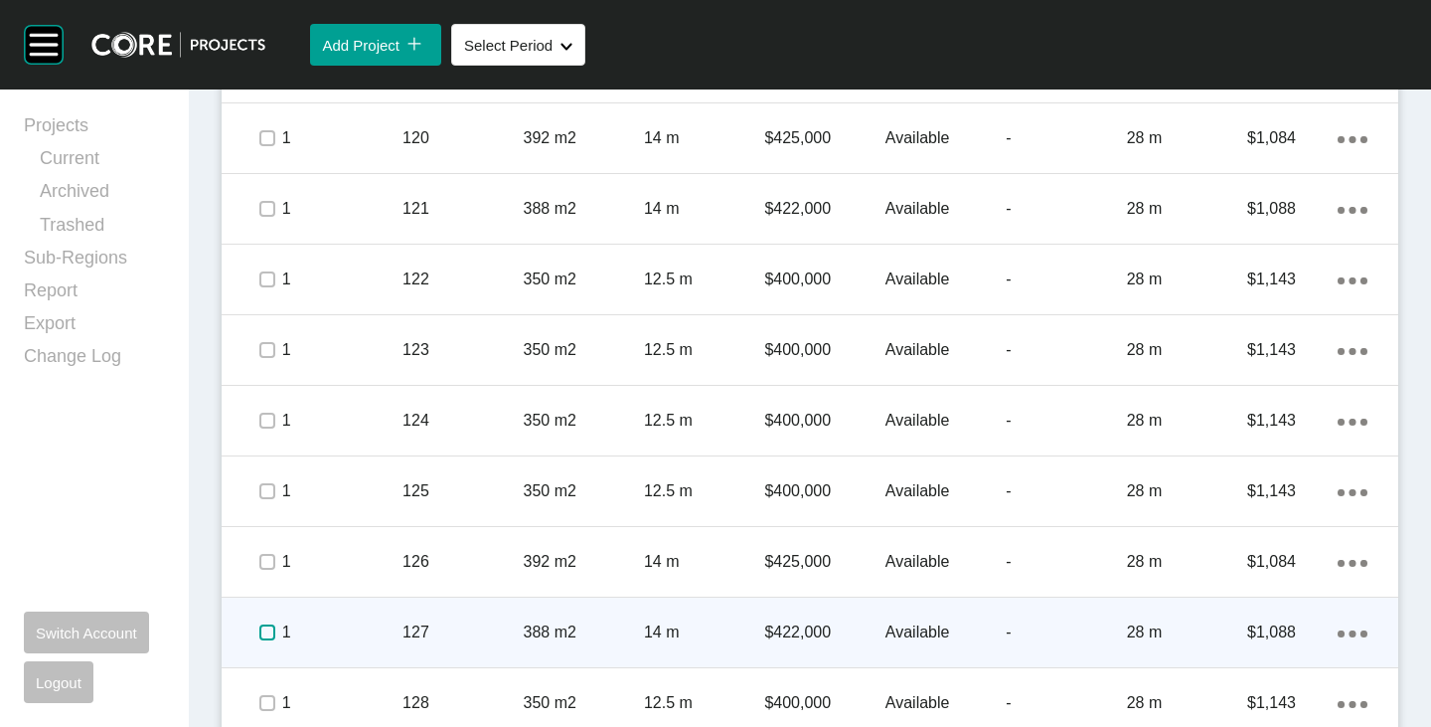
click at [259, 639] on label at bounding box center [267, 632] width 16 height 16
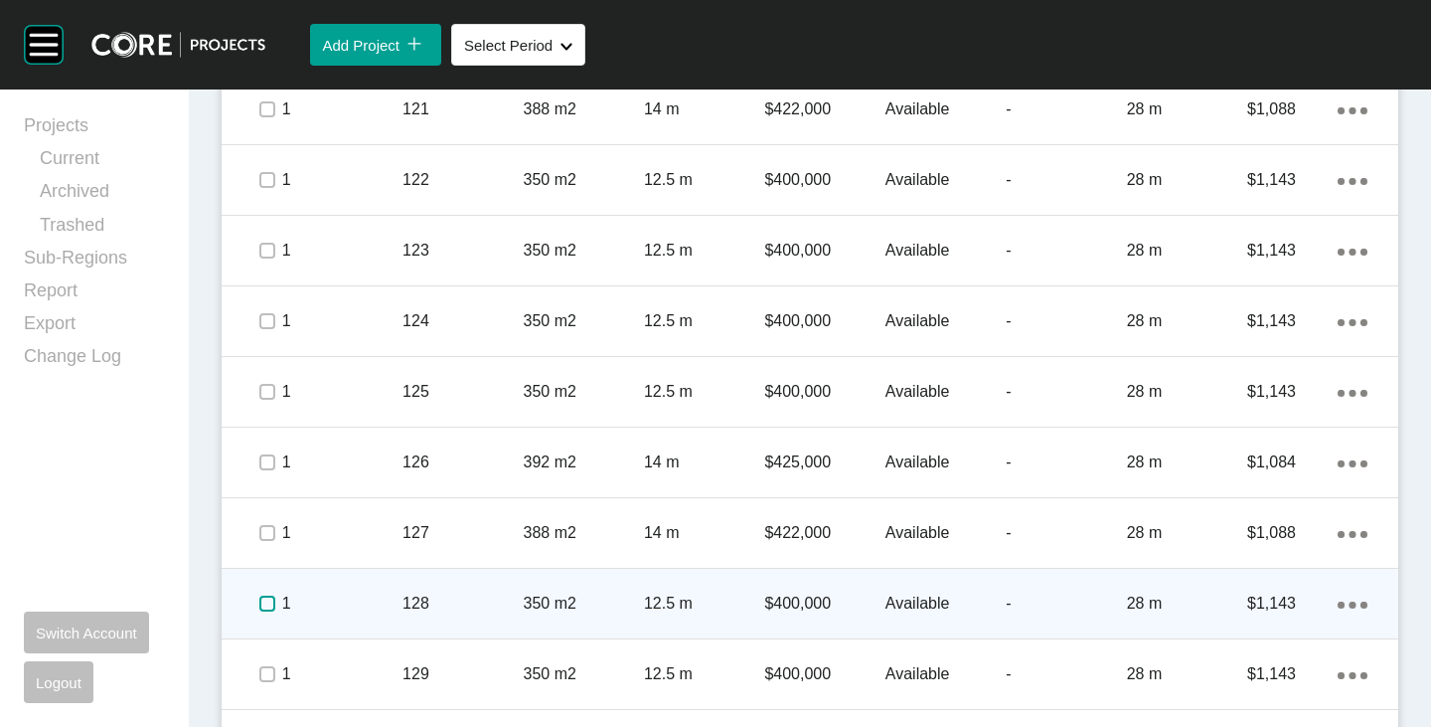
click at [260, 606] on label at bounding box center [267, 603] width 16 height 16
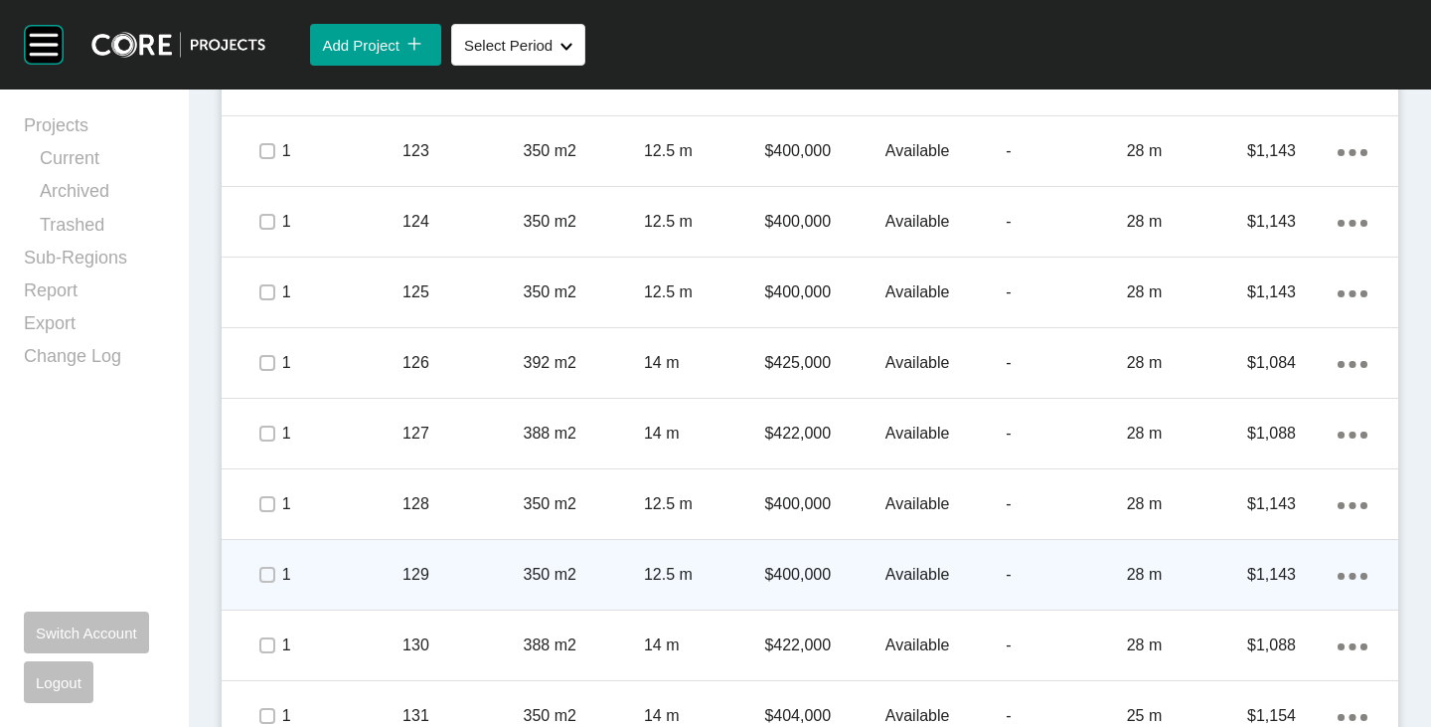
click at [258, 599] on div at bounding box center [266, 575] width 30 height 70
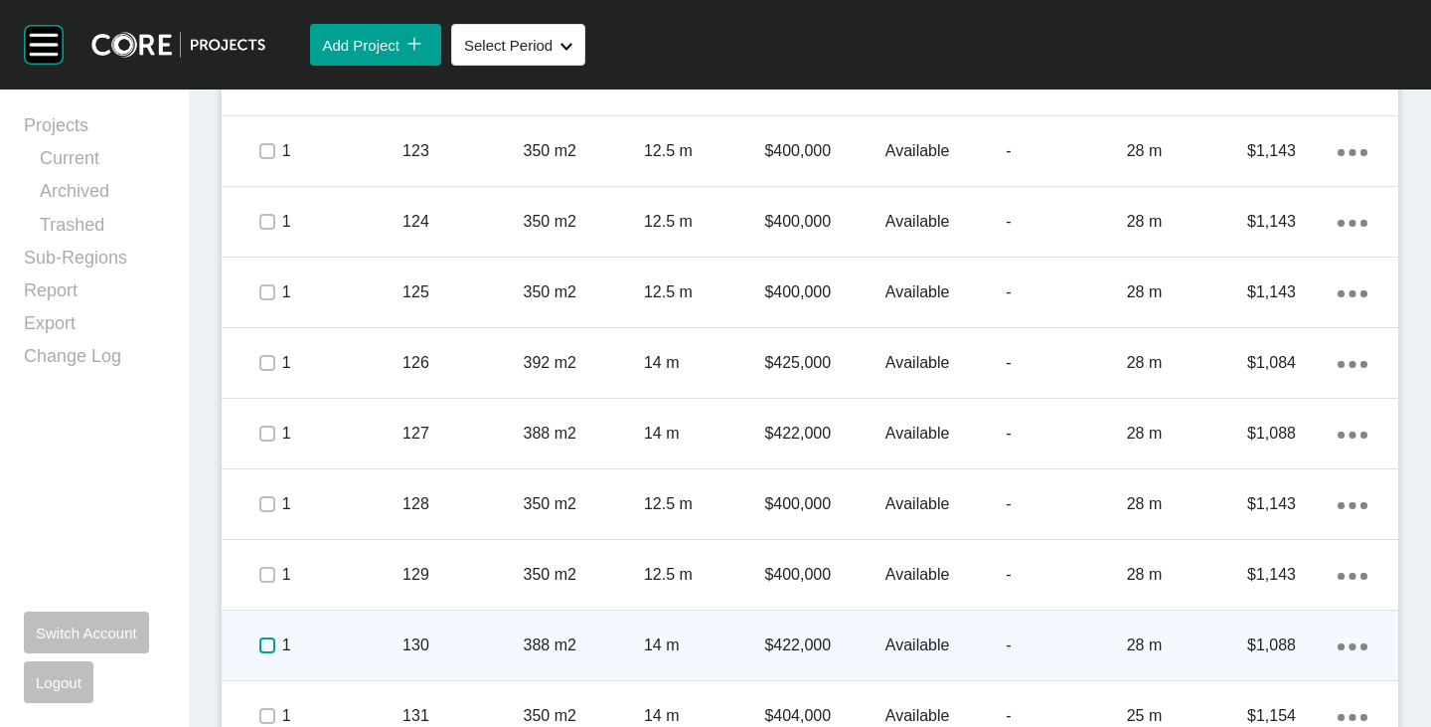
click at [259, 650] on label at bounding box center [267, 645] width 16 height 16
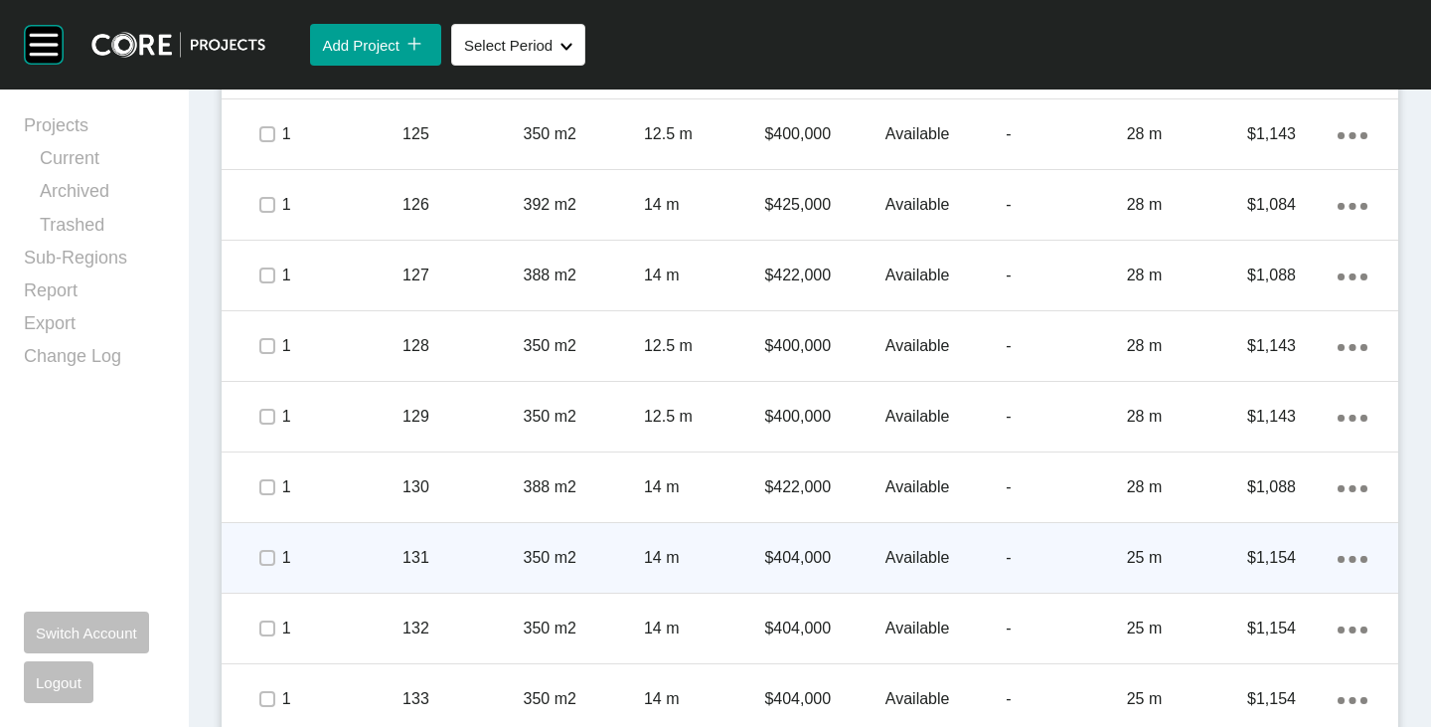
scroll to position [1887, 0]
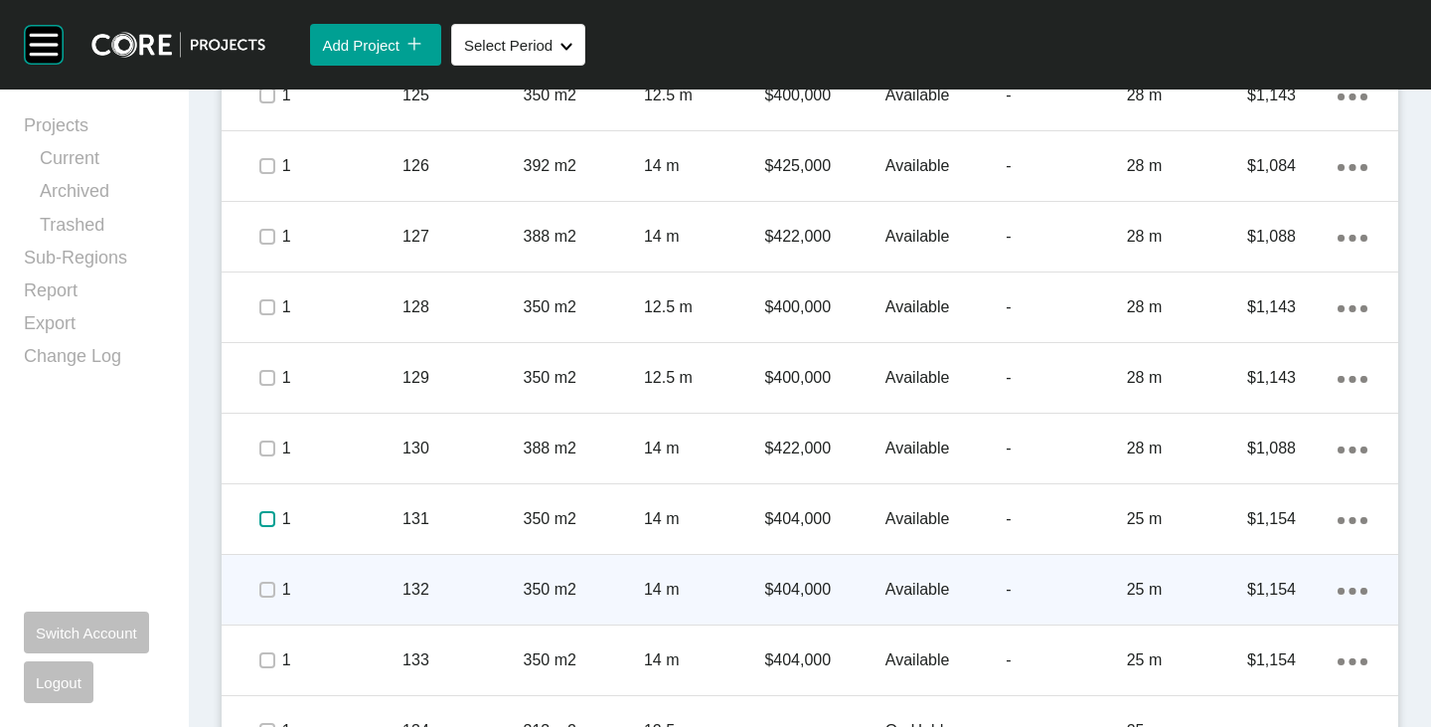
drag, startPoint x: 261, startPoint y: 522, endPoint x: 272, endPoint y: 604, distance: 83.2
click at [261, 522] on label at bounding box center [267, 519] width 16 height 16
click at [267, 603] on span at bounding box center [266, 590] width 30 height 30
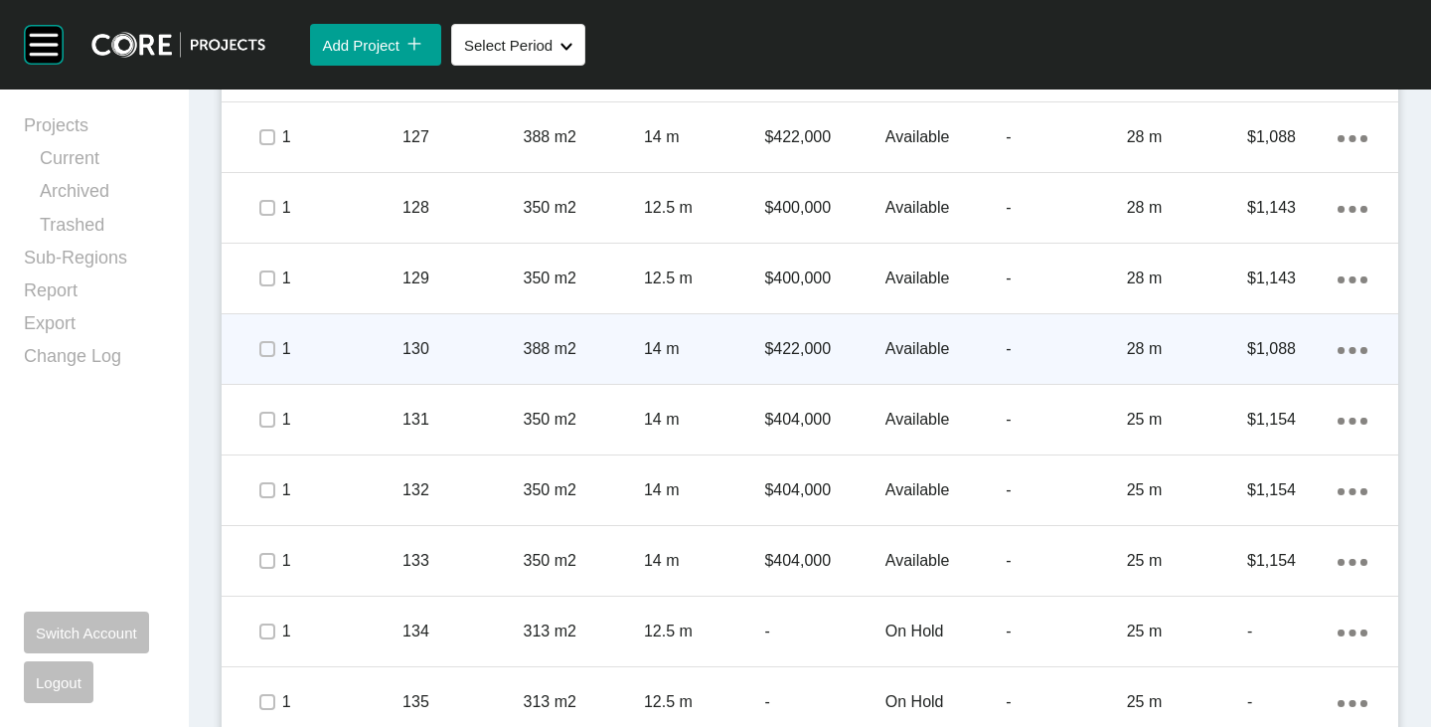
scroll to position [2185, 0]
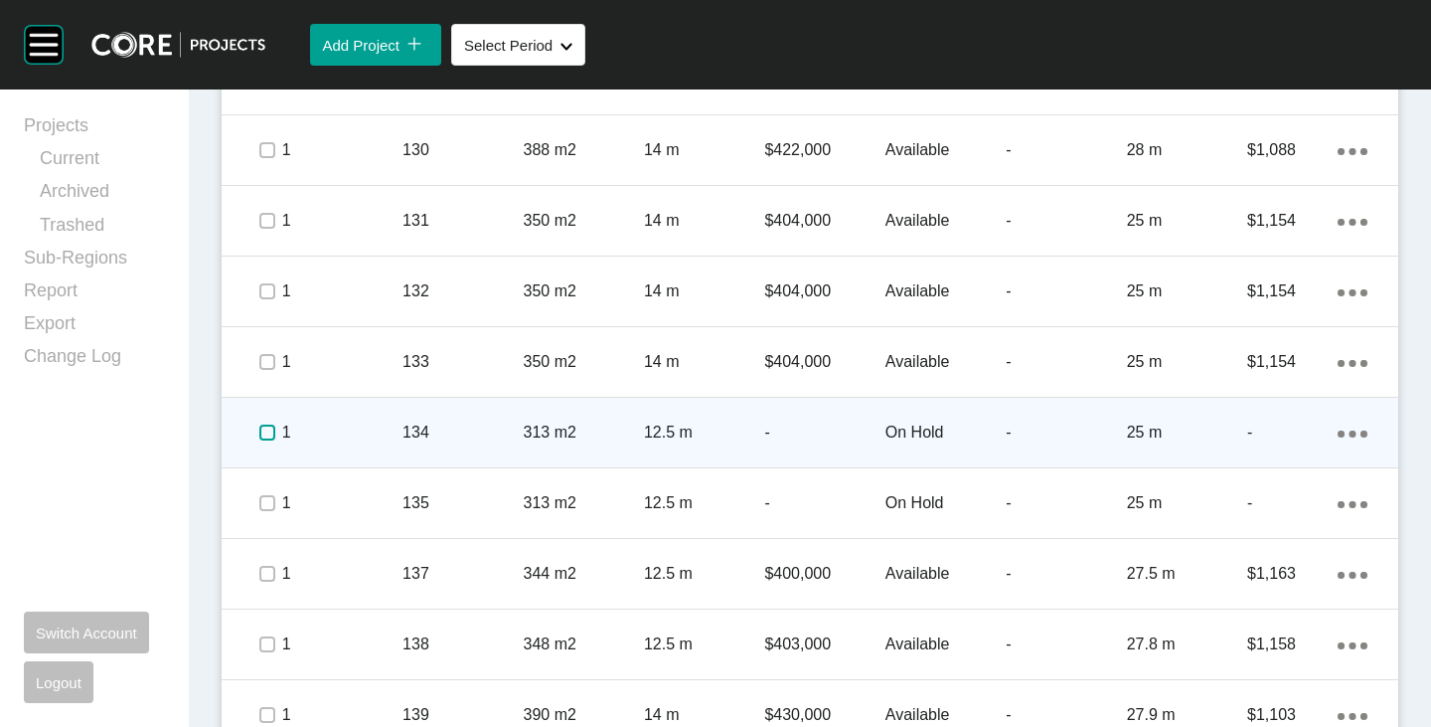
drag, startPoint x: 259, startPoint y: 427, endPoint x: 262, endPoint y: 475, distance: 47.8
click at [259, 427] on label at bounding box center [267, 432] width 16 height 16
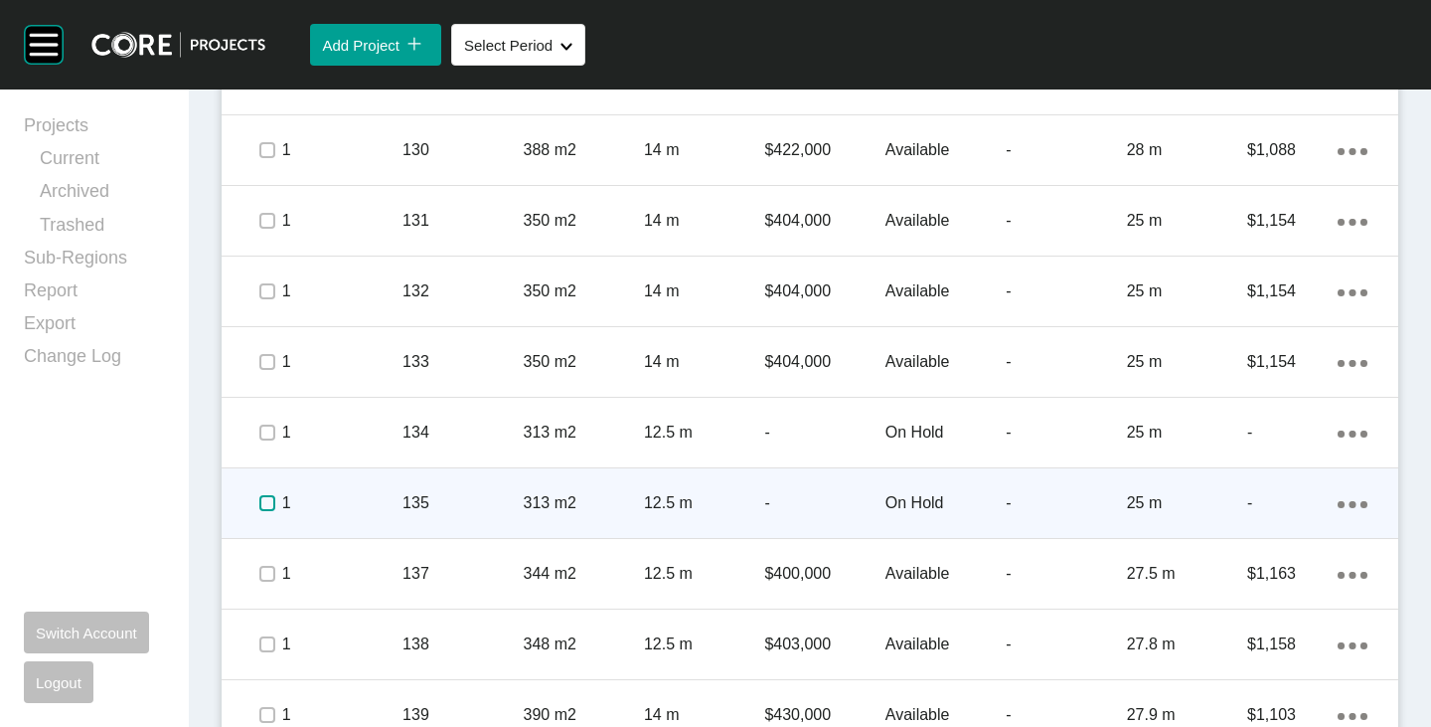
click at [265, 509] on label at bounding box center [267, 503] width 16 height 16
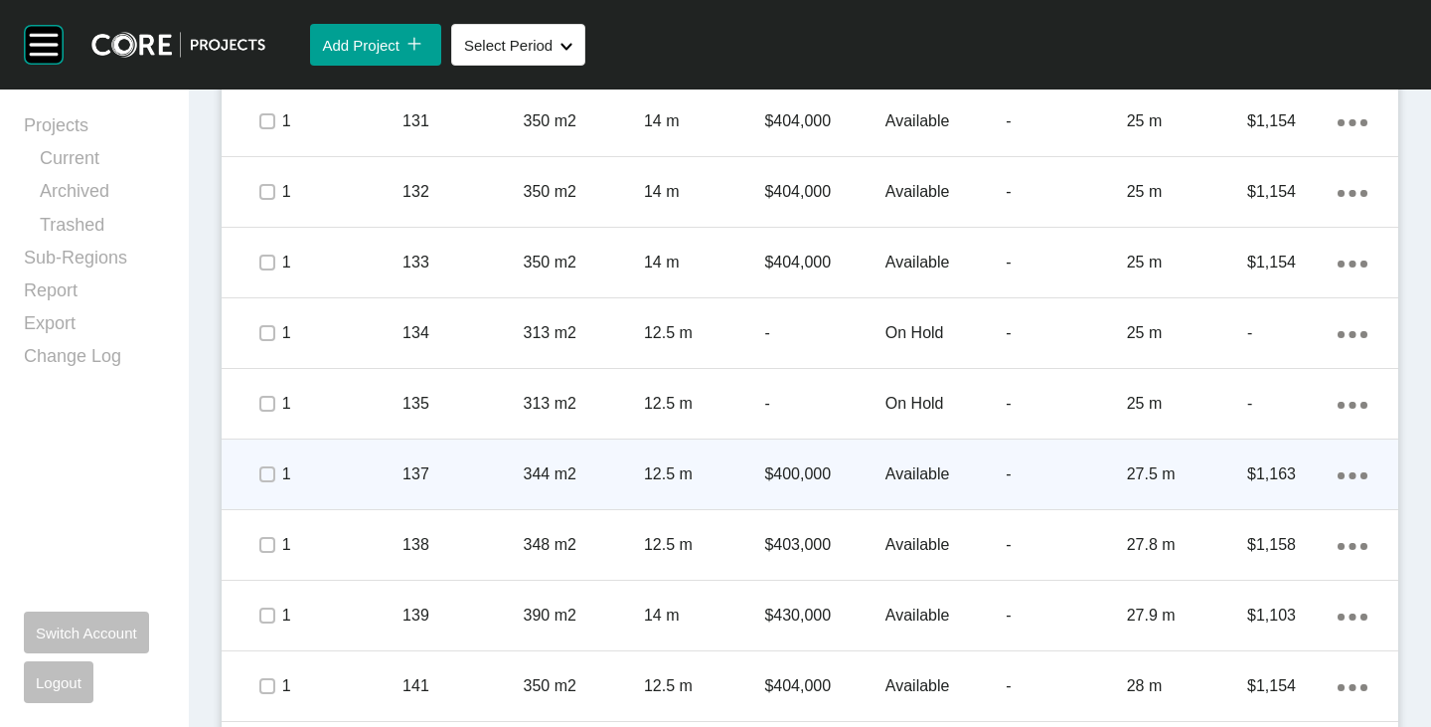
click at [263, 484] on span at bounding box center [266, 474] width 30 height 30
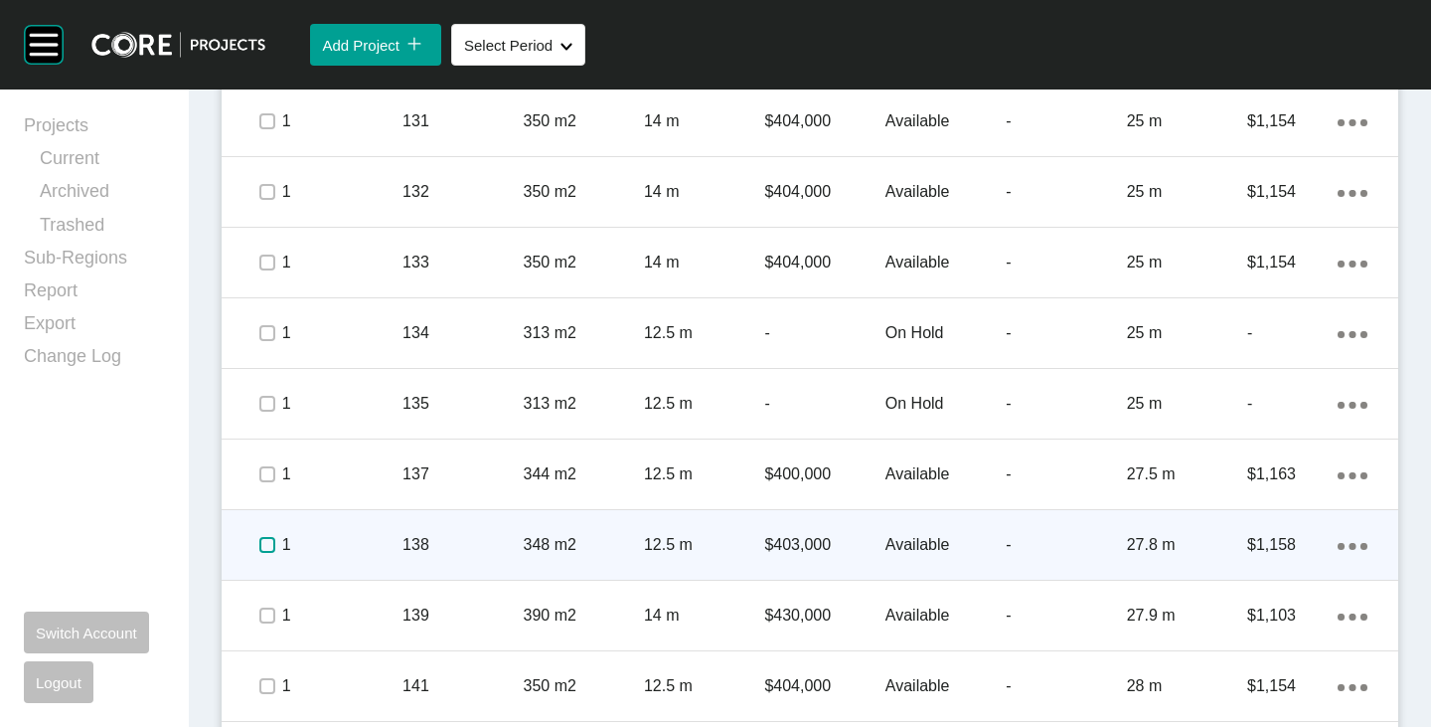
click at [264, 551] on label at bounding box center [267, 545] width 16 height 16
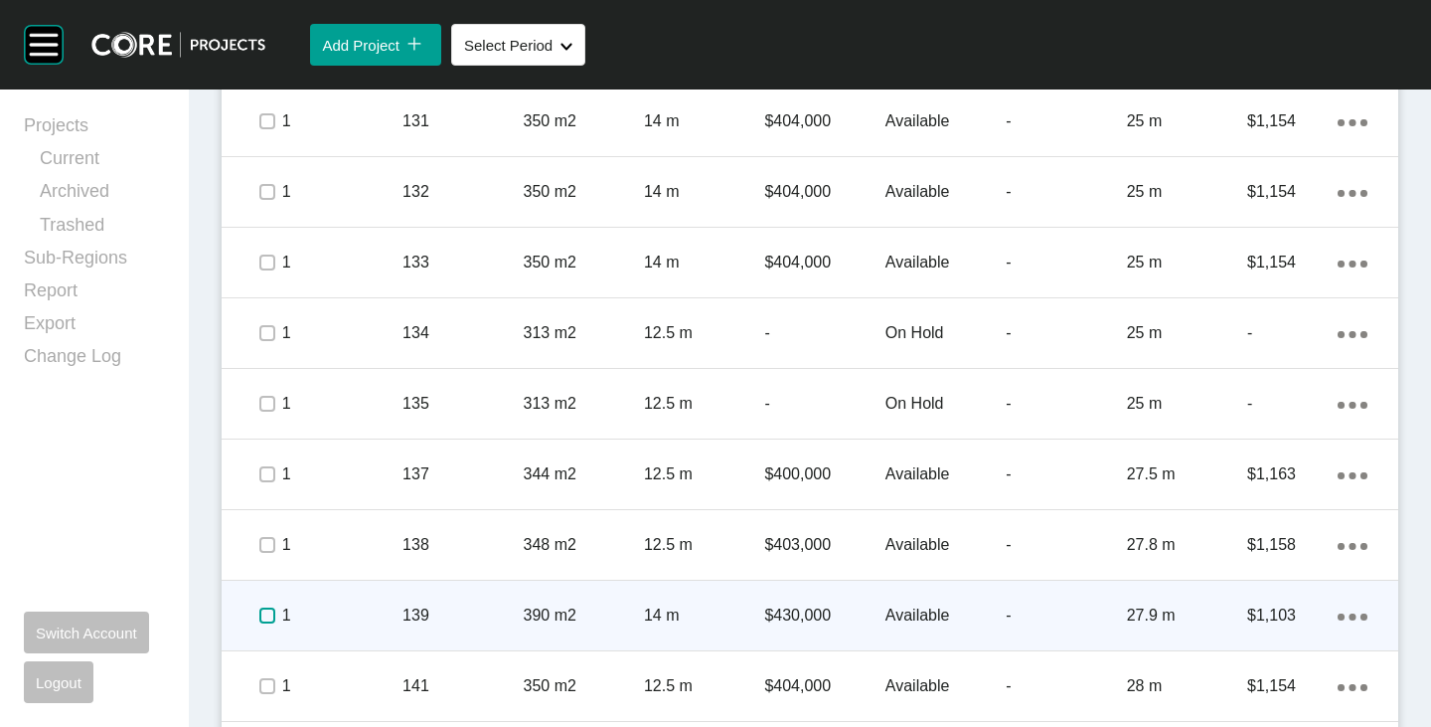
click at [266, 608] on label at bounding box center [267, 615] width 16 height 16
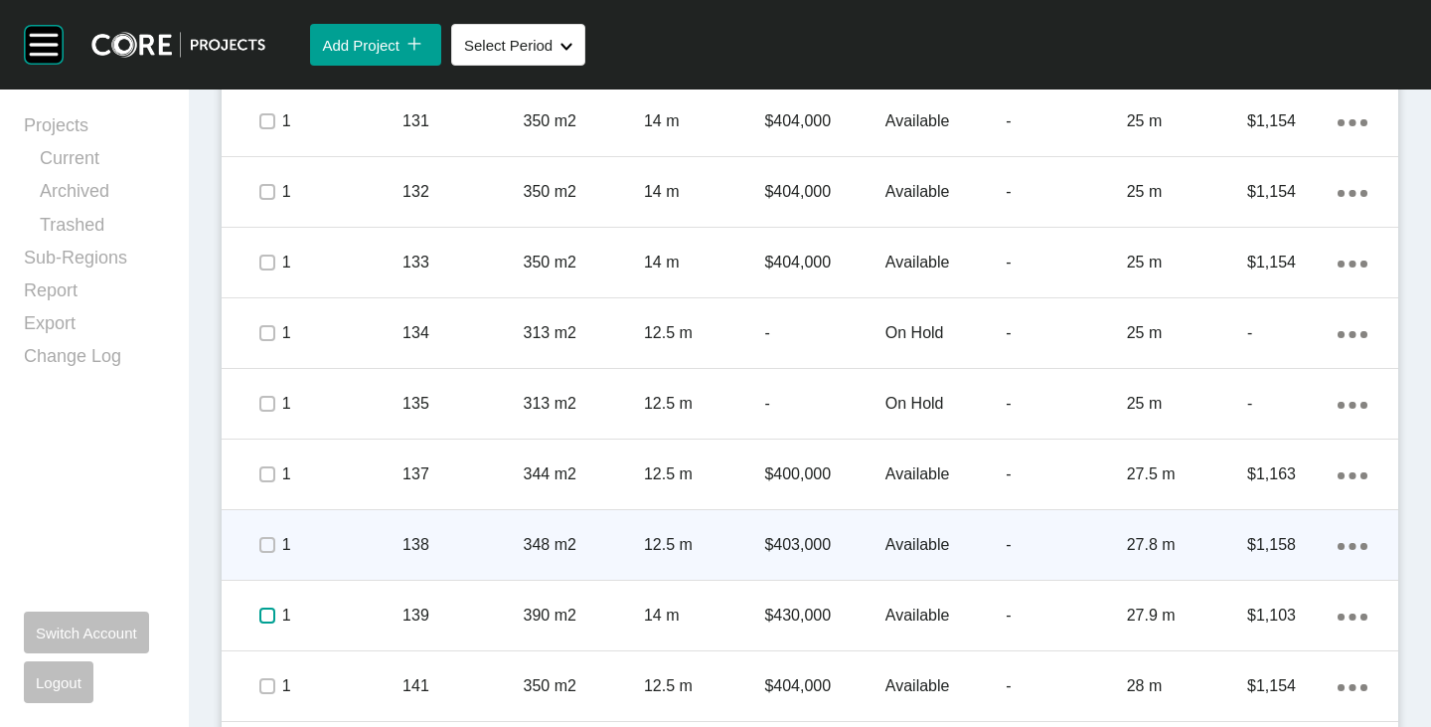
scroll to position [2384, 0]
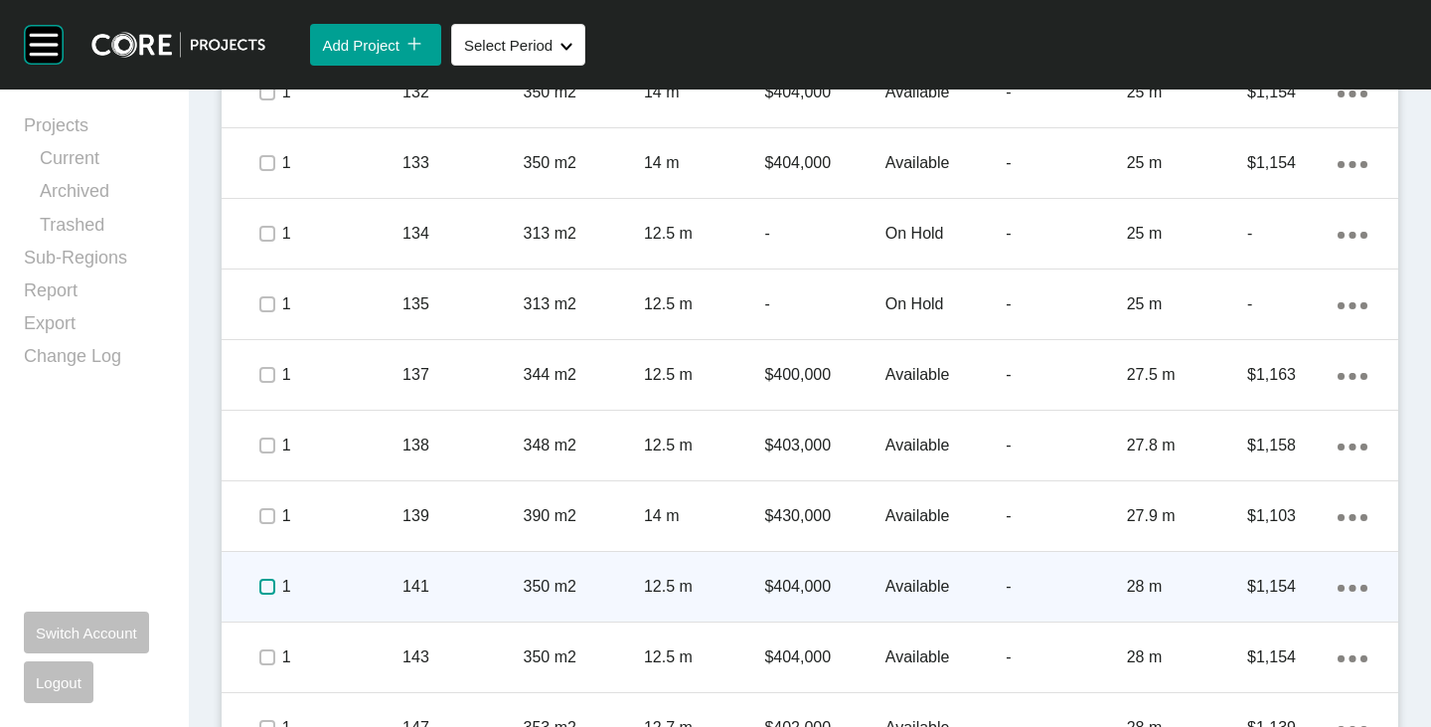
click at [272, 589] on label at bounding box center [267, 587] width 16 height 16
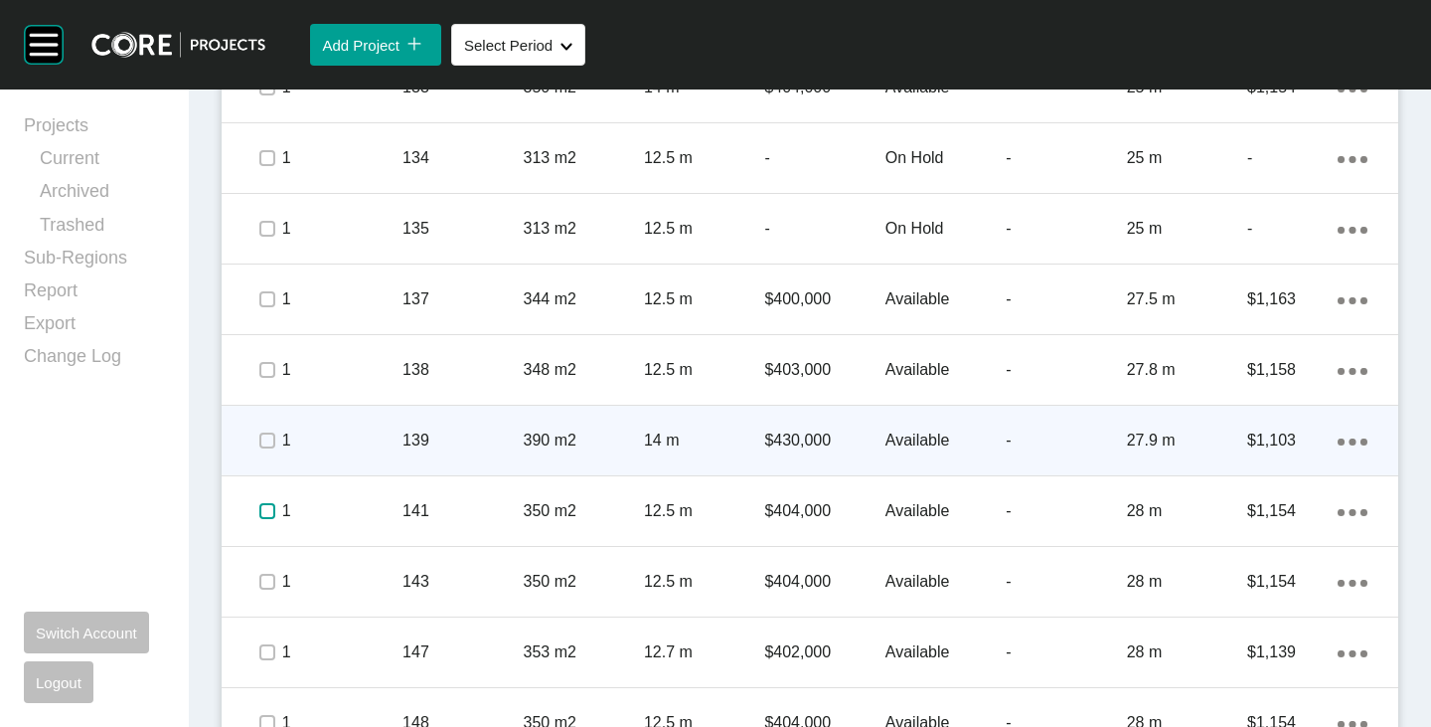
scroll to position [2483, 0]
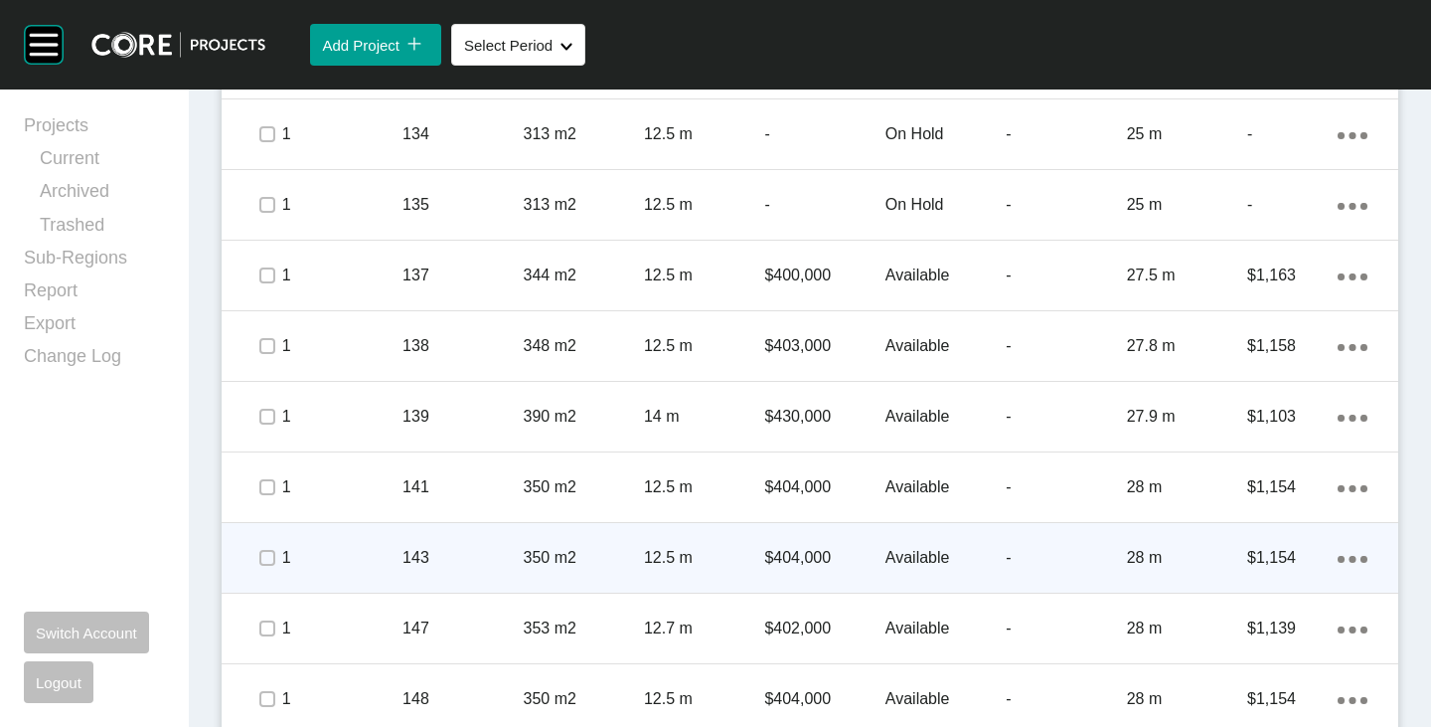
click at [272, 568] on span at bounding box center [266, 558] width 30 height 30
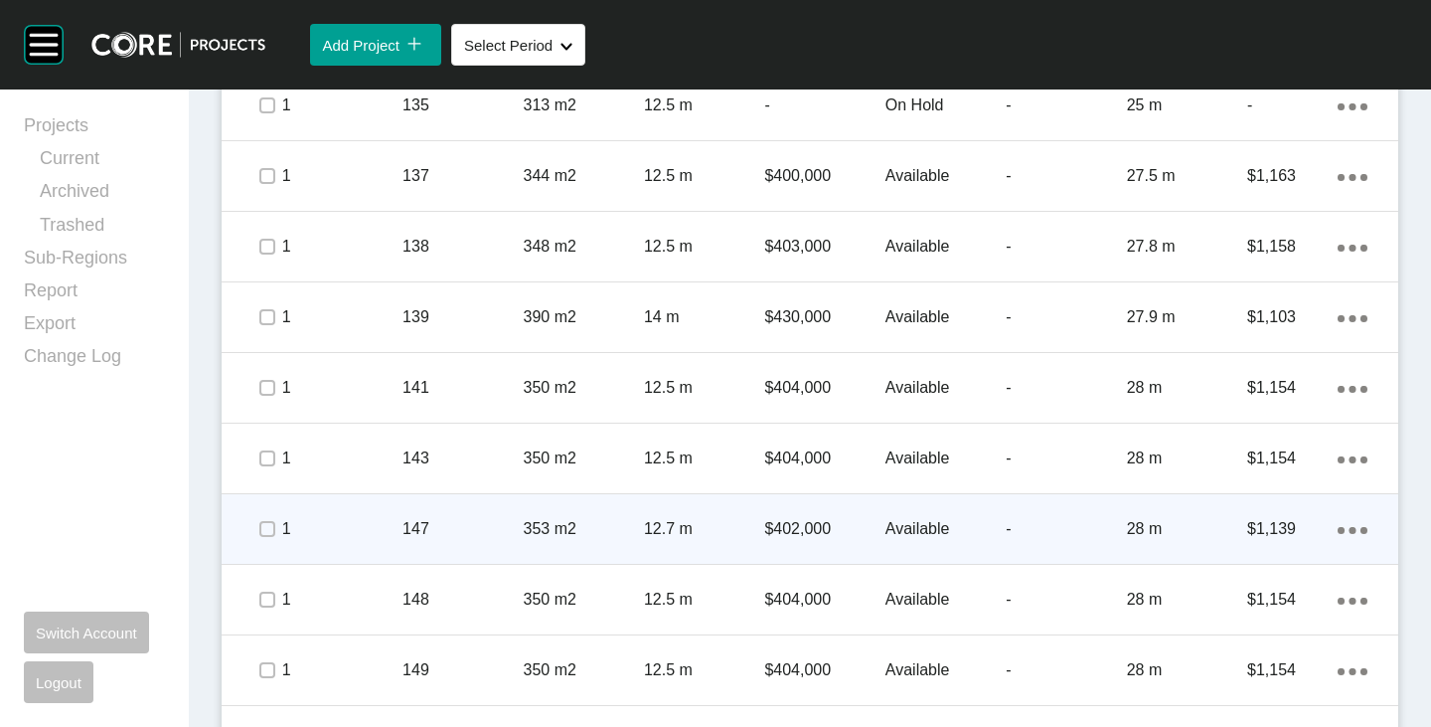
click at [256, 547] on div at bounding box center [266, 529] width 30 height 70
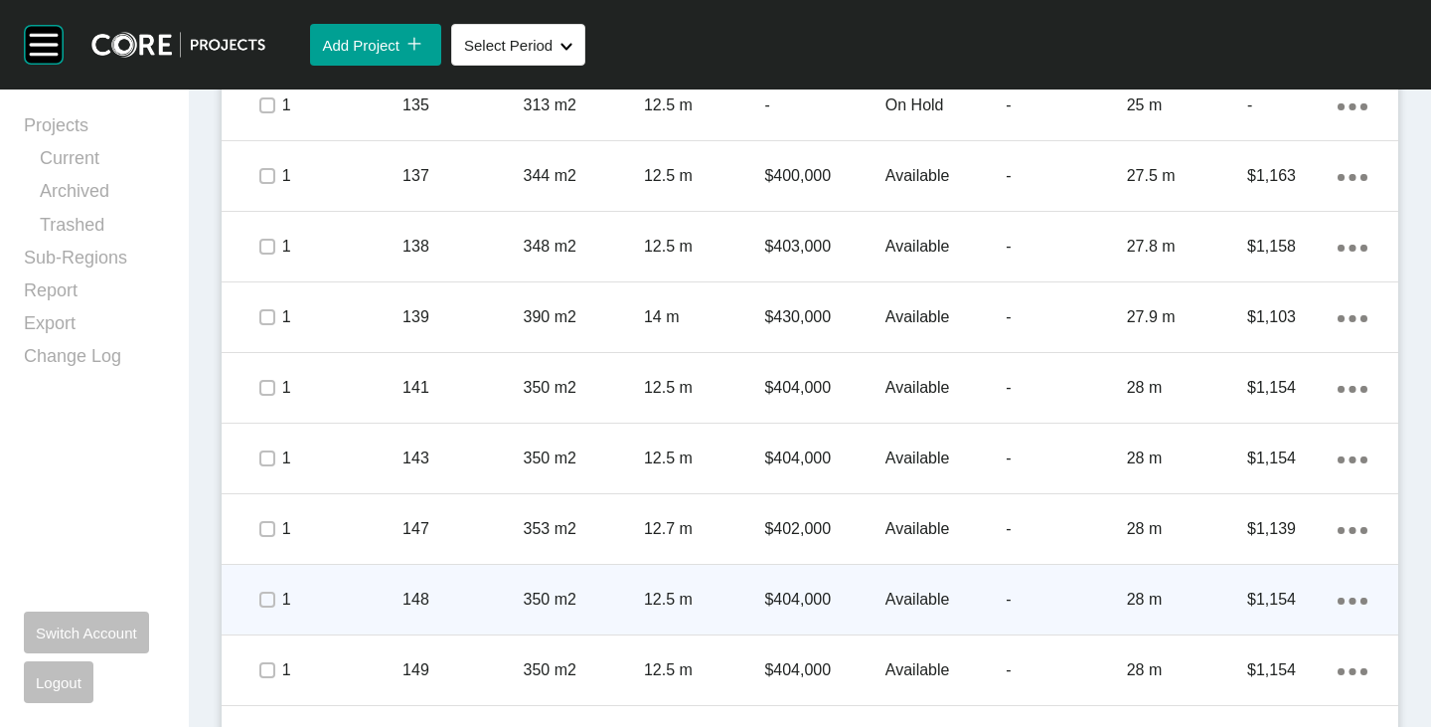
click at [265, 613] on span at bounding box center [266, 600] width 30 height 30
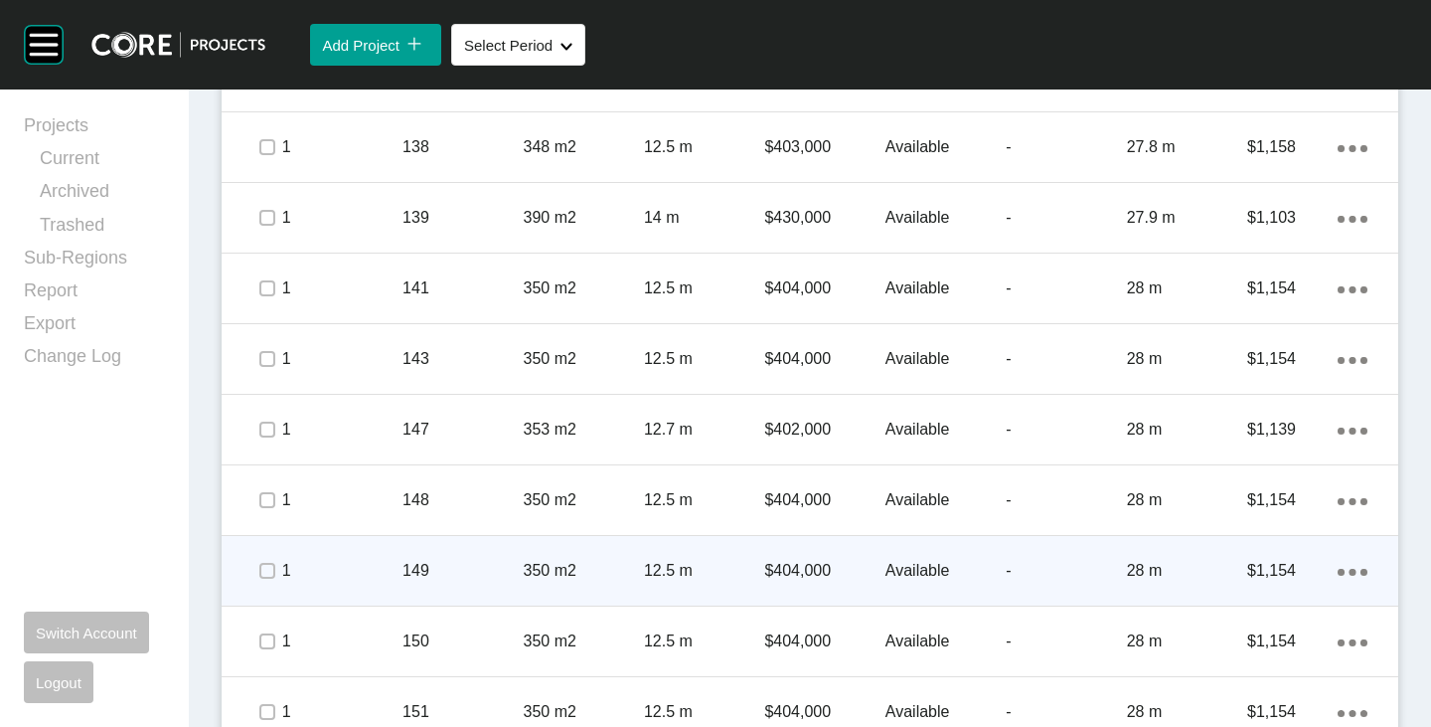
click at [263, 584] on span at bounding box center [266, 571] width 30 height 30
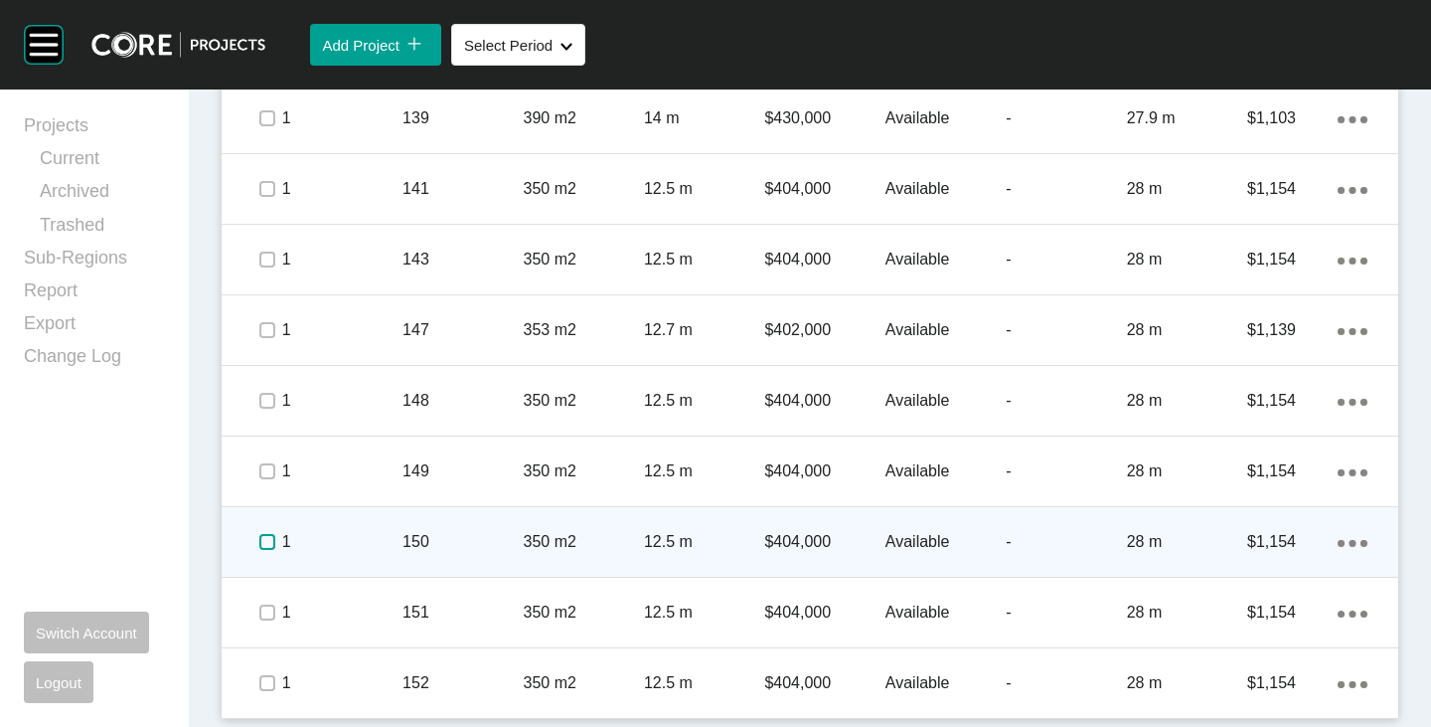
click at [259, 549] on label at bounding box center [267, 542] width 16 height 16
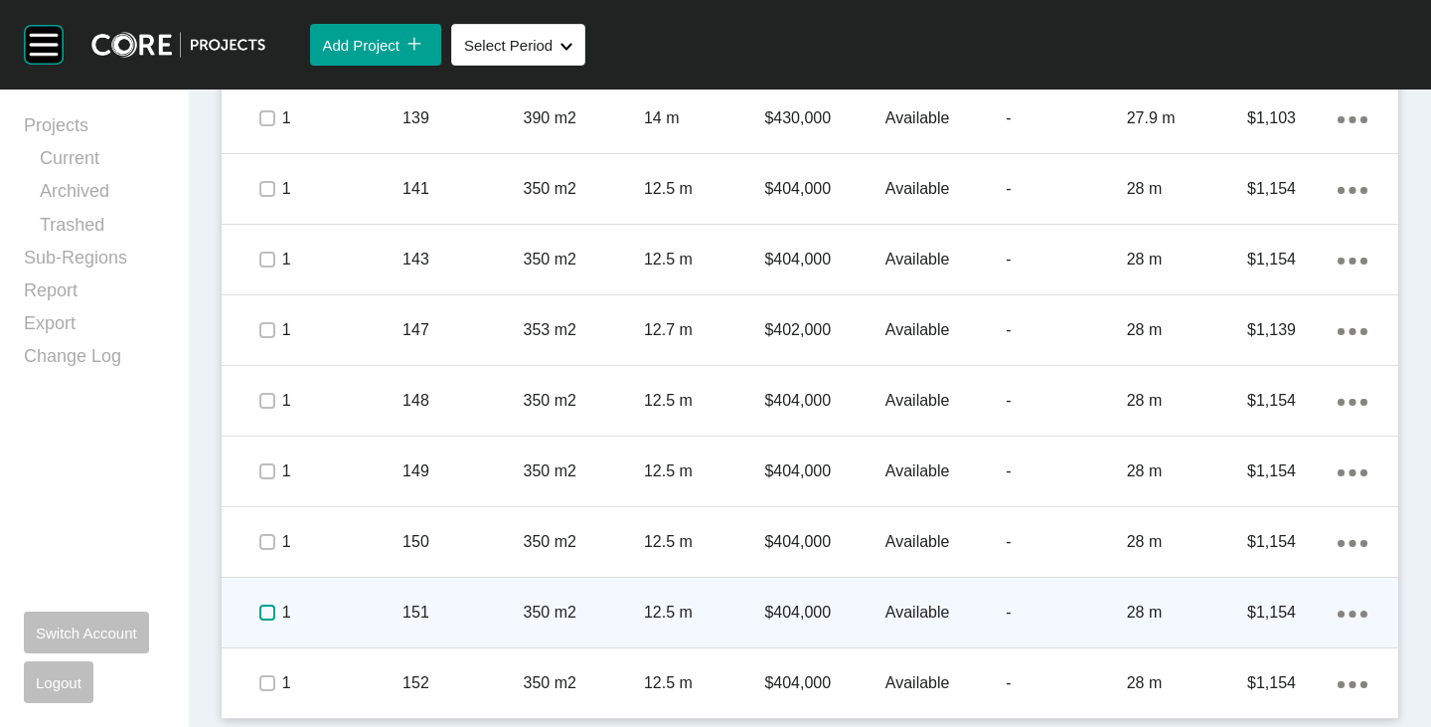
click at [261, 614] on label at bounding box center [267, 612] width 16 height 16
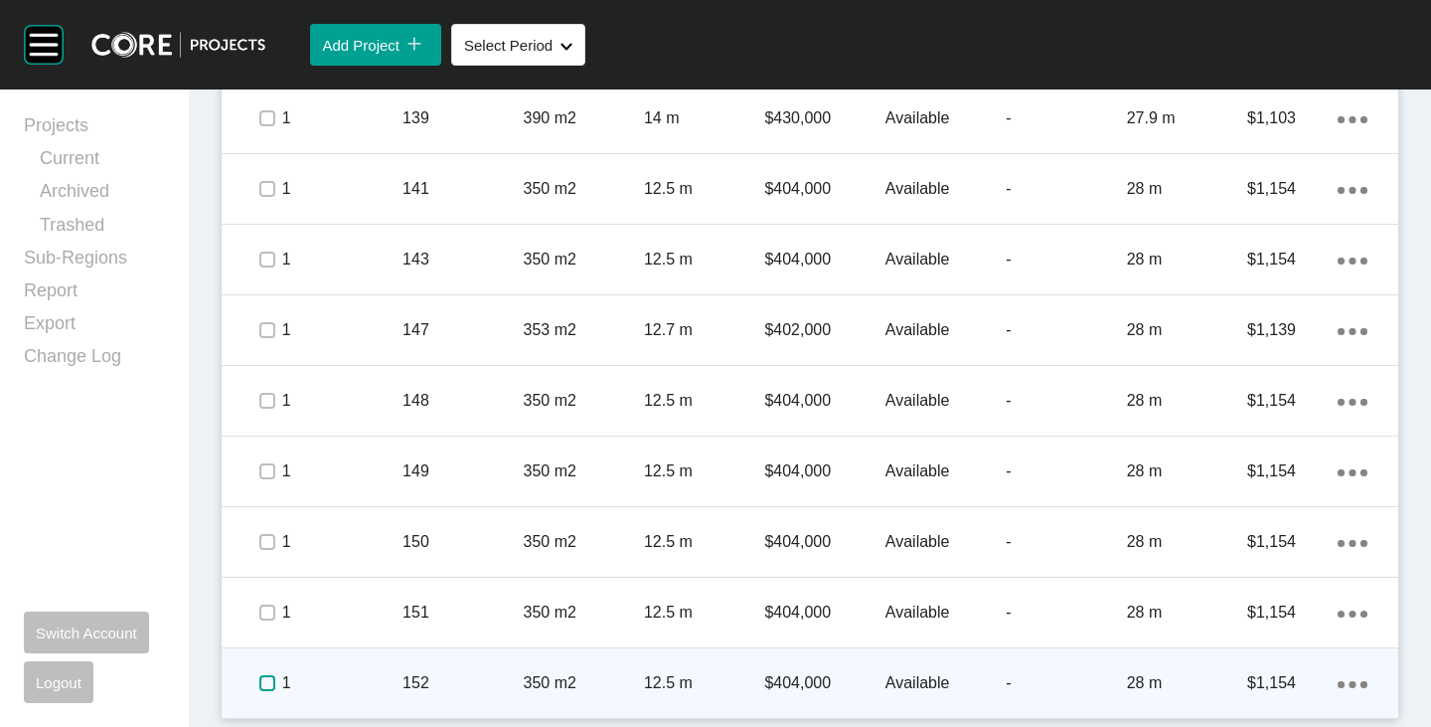
click at [269, 687] on label at bounding box center [267, 683] width 16 height 16
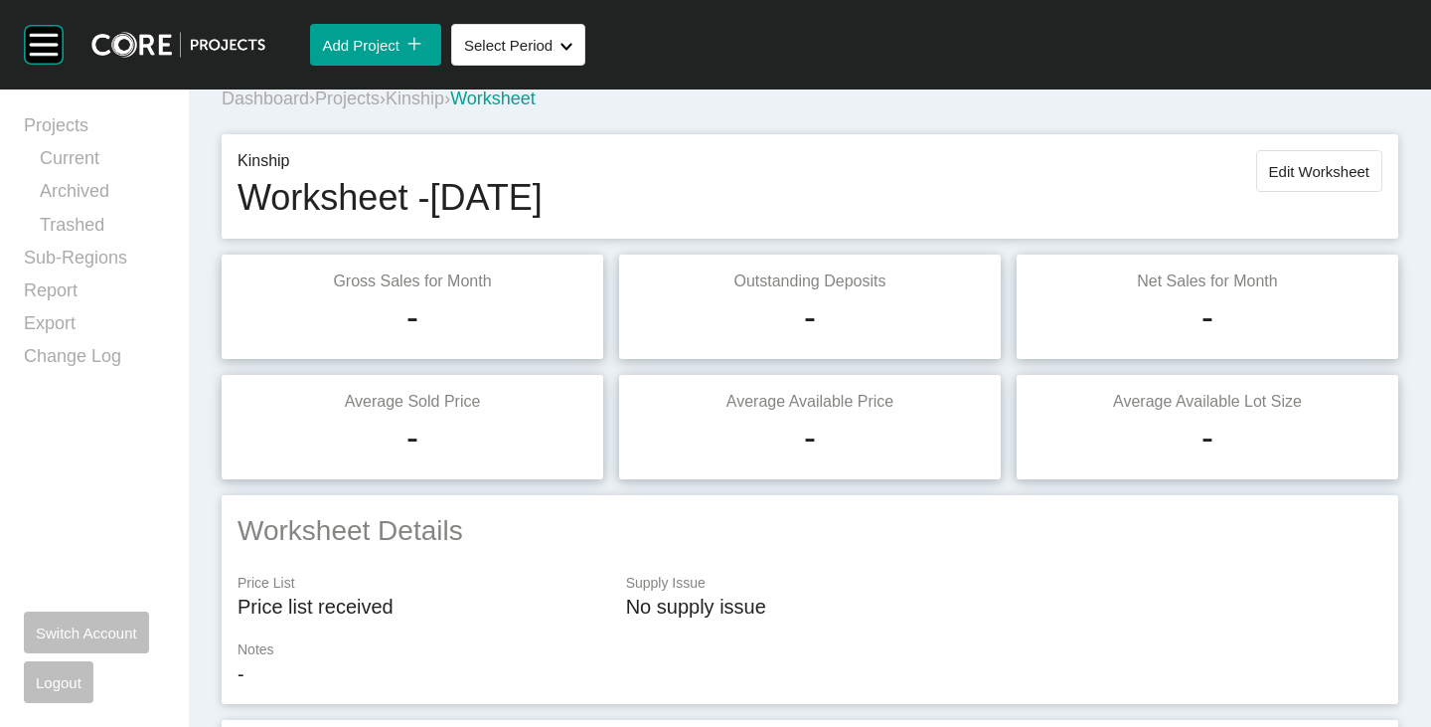
scroll to position [0, 0]
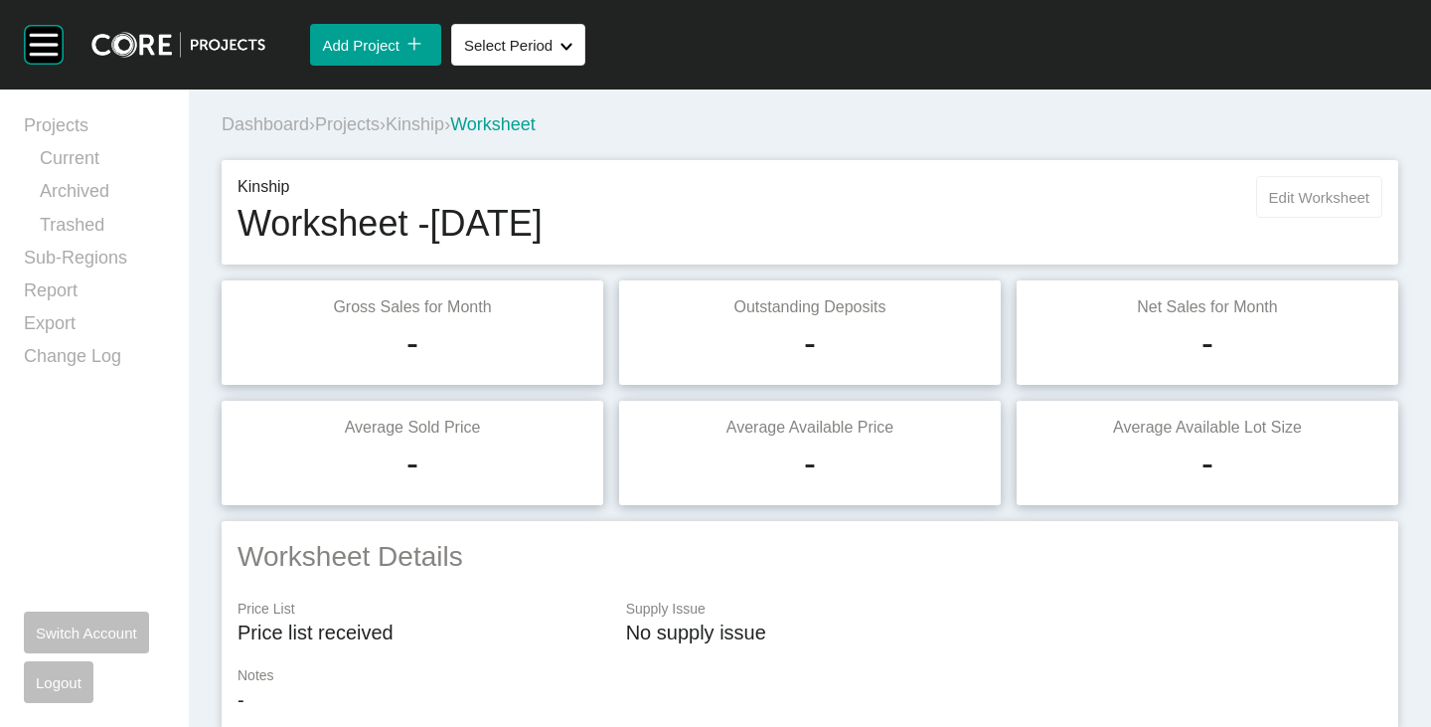
click at [1279, 195] on span "Edit Worksheet" at bounding box center [1319, 197] width 100 height 17
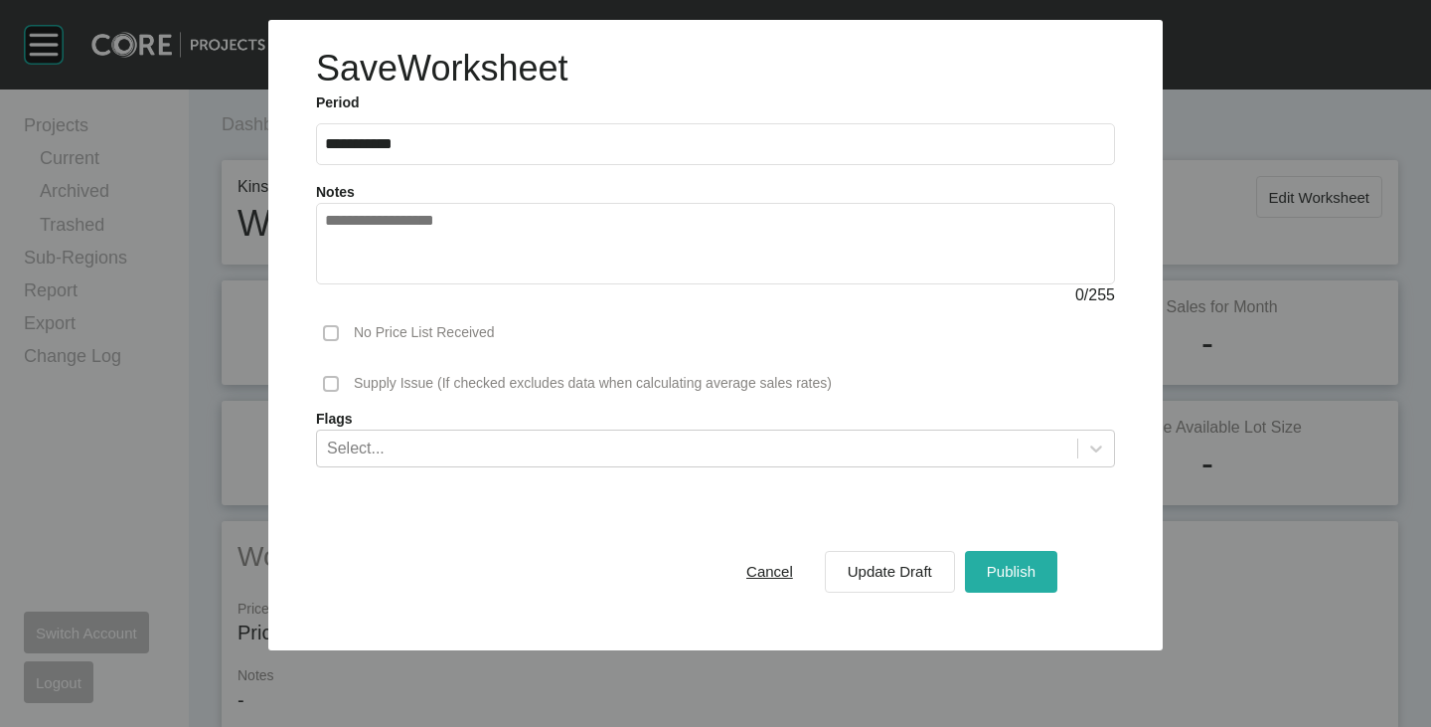
click at [997, 572] on span "Publish" at bounding box center [1011, 571] width 49 height 17
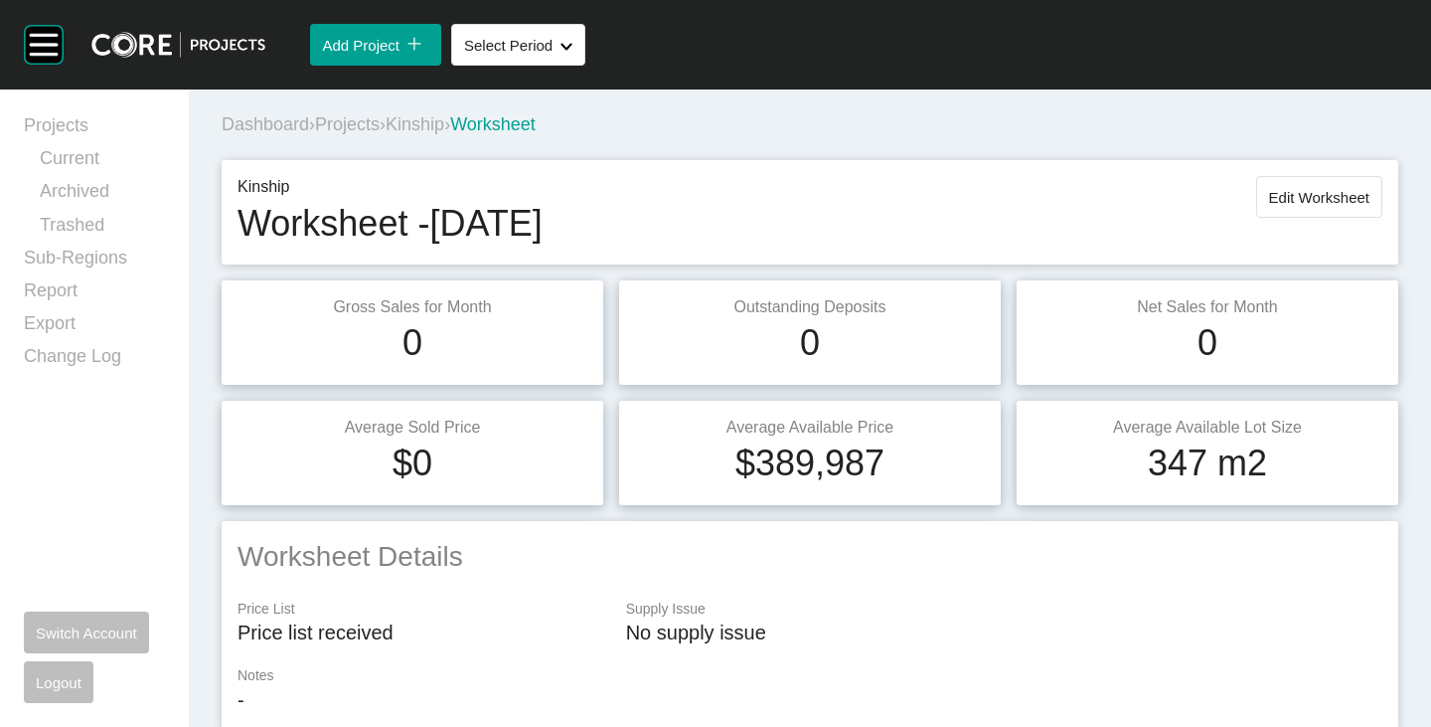
click at [431, 116] on span "Kinship" at bounding box center [415, 124] width 59 height 20
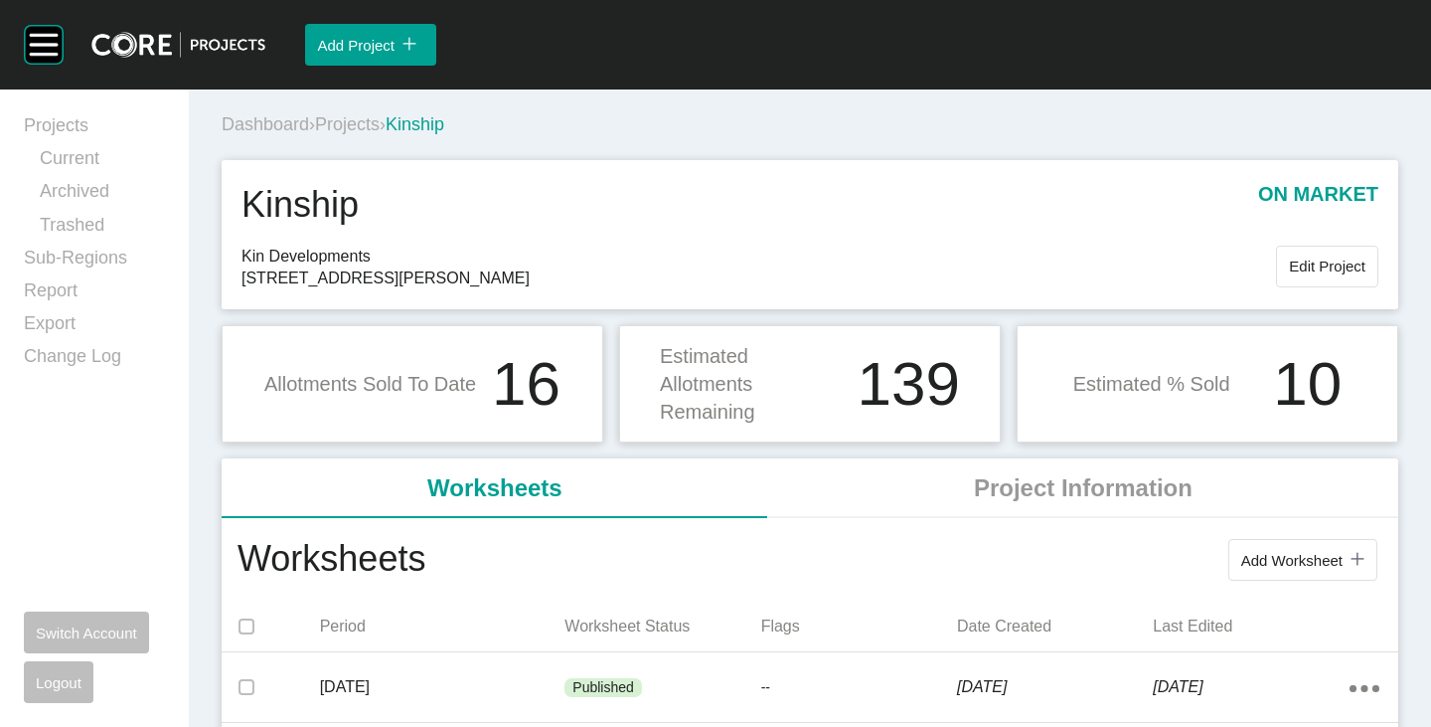
click at [346, 116] on span "Projects" at bounding box center [347, 124] width 65 height 20
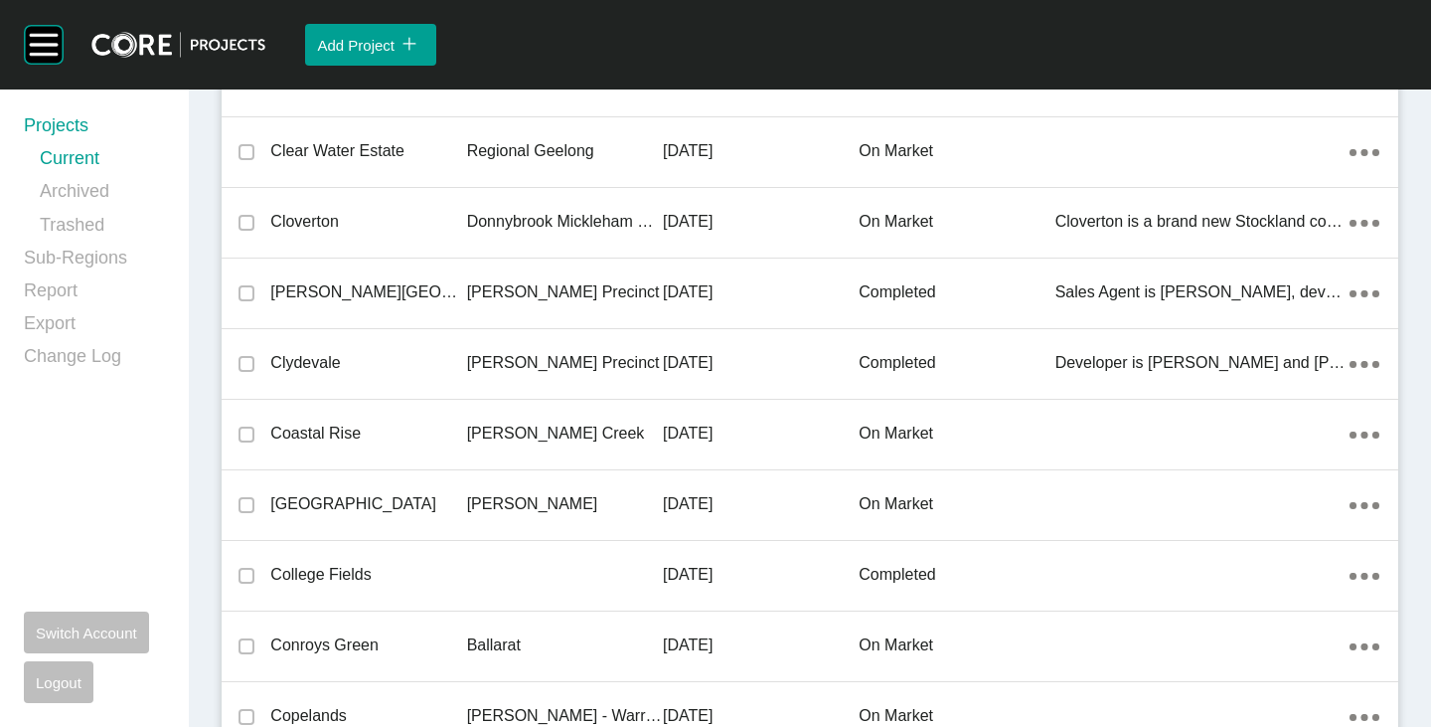
scroll to position [21710, 0]
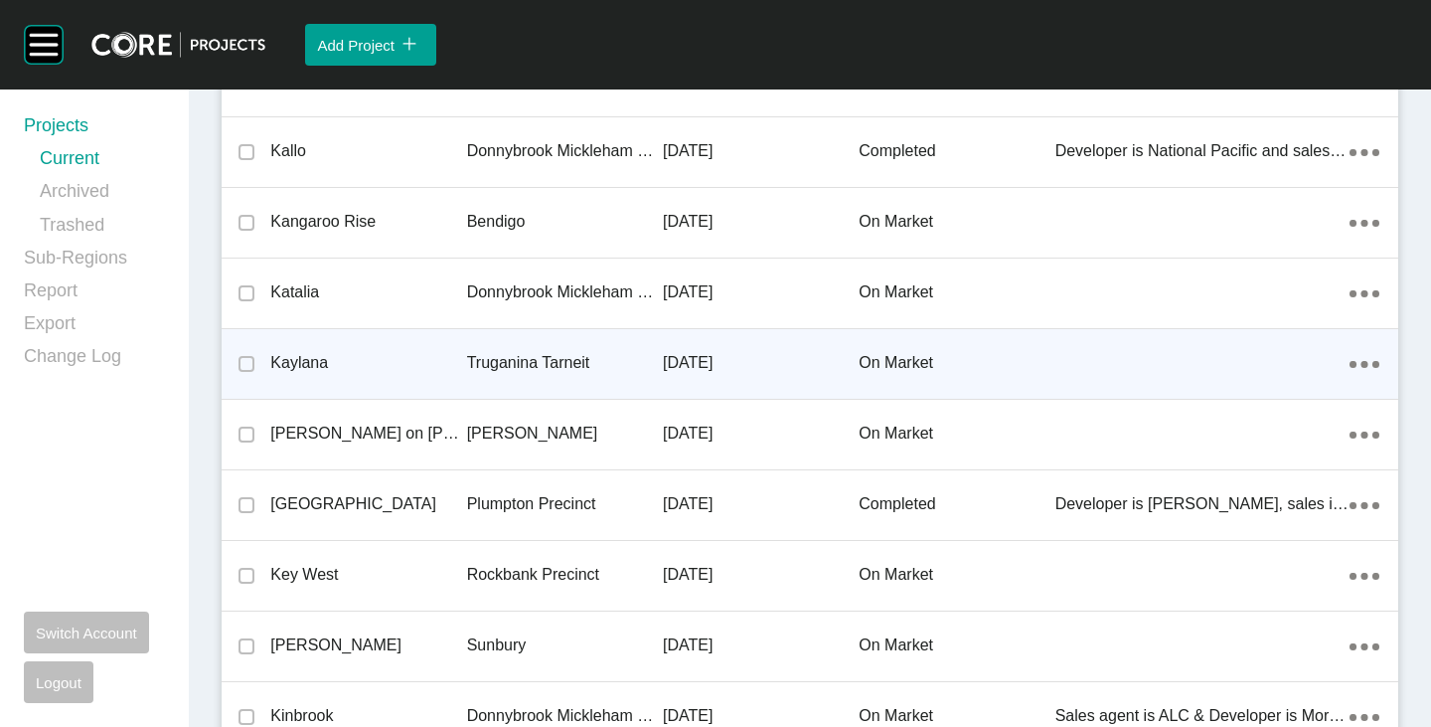
click at [315, 363] on p "Kaylana" at bounding box center [368, 363] width 196 height 22
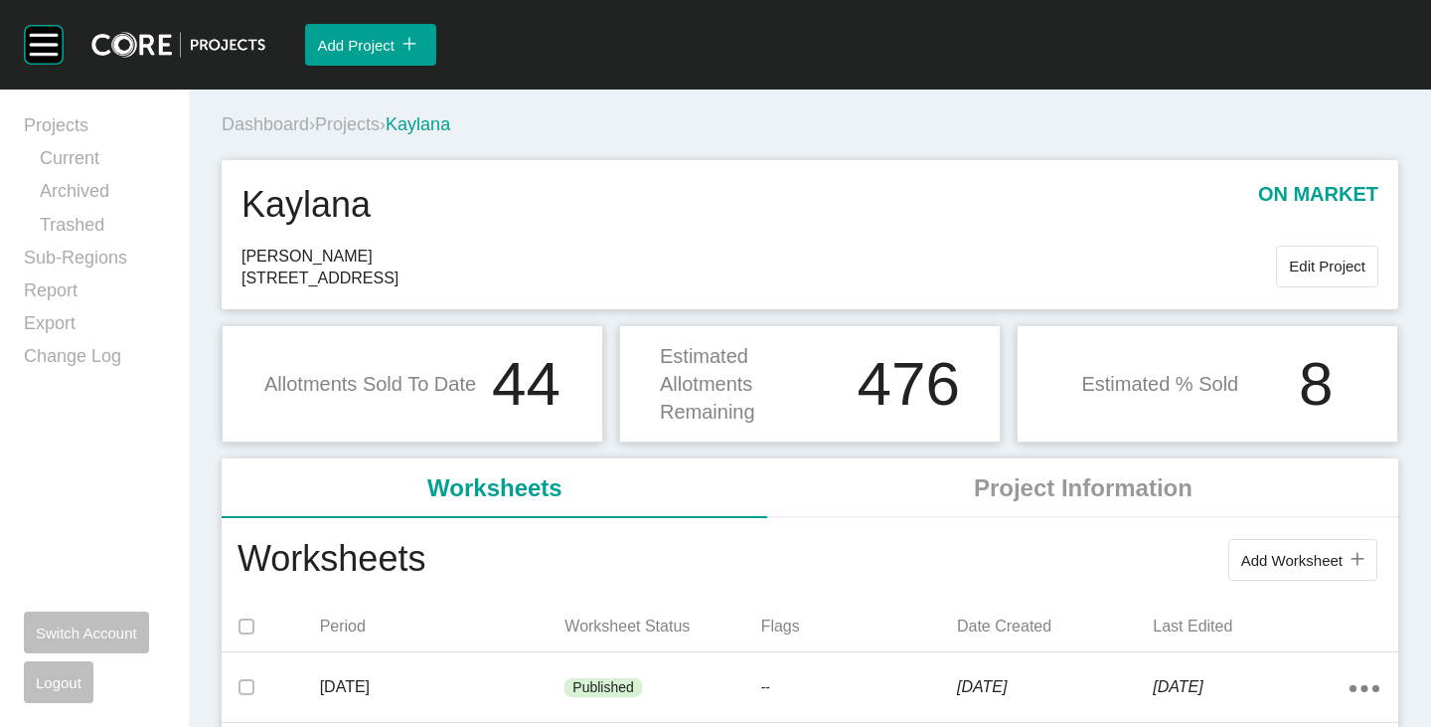
scroll to position [99, 0]
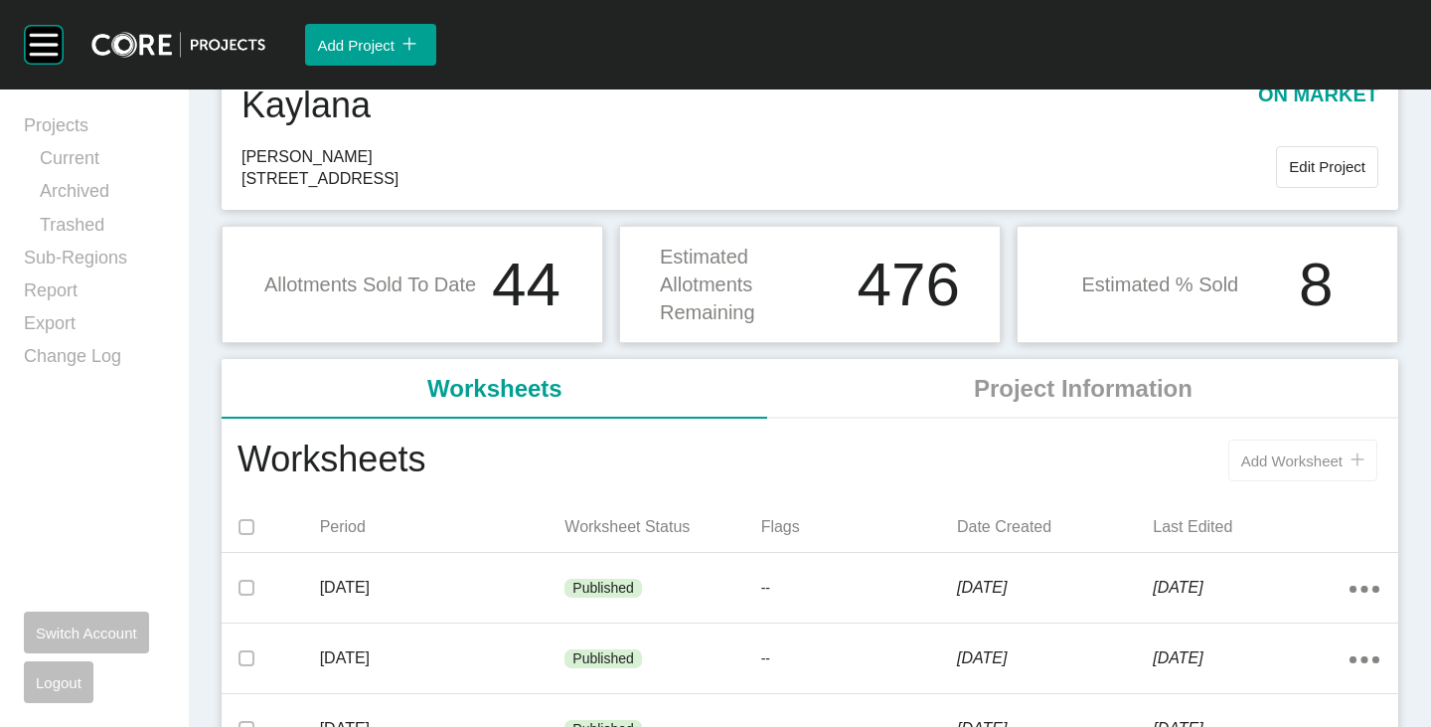
click at [1279, 465] on span "Add Worksheet" at bounding box center [1292, 460] width 101 height 17
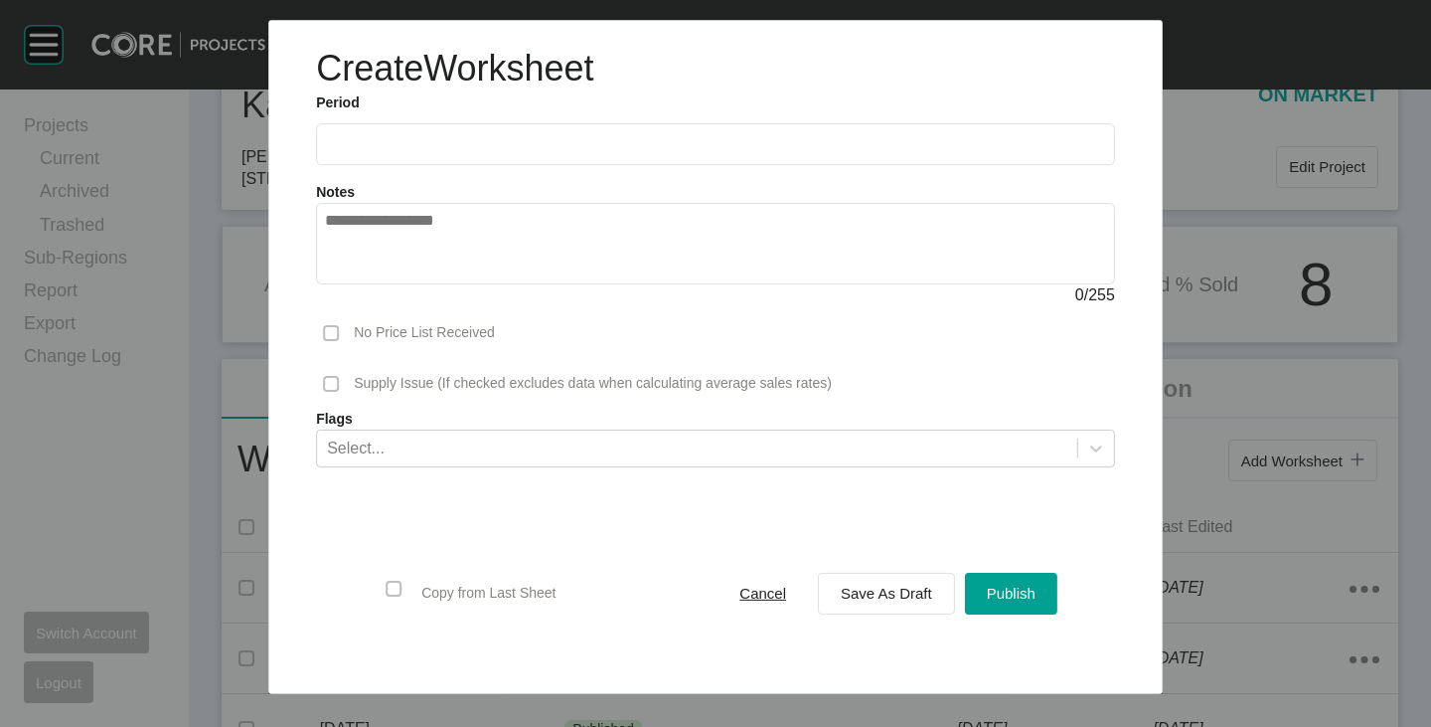
click at [480, 152] on input "text" at bounding box center [715, 144] width 781 height 17
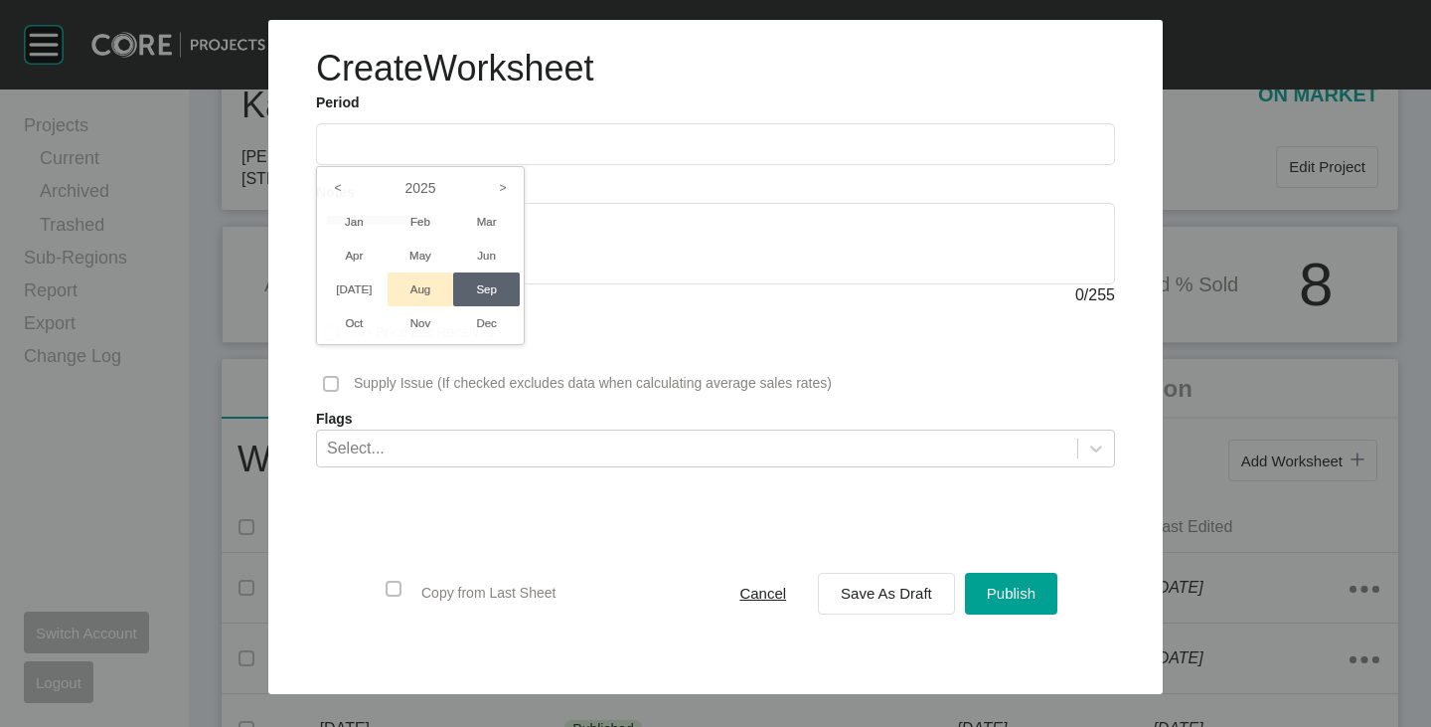
click at [419, 291] on li "Aug" at bounding box center [421, 289] width 67 height 34
type input "**********"
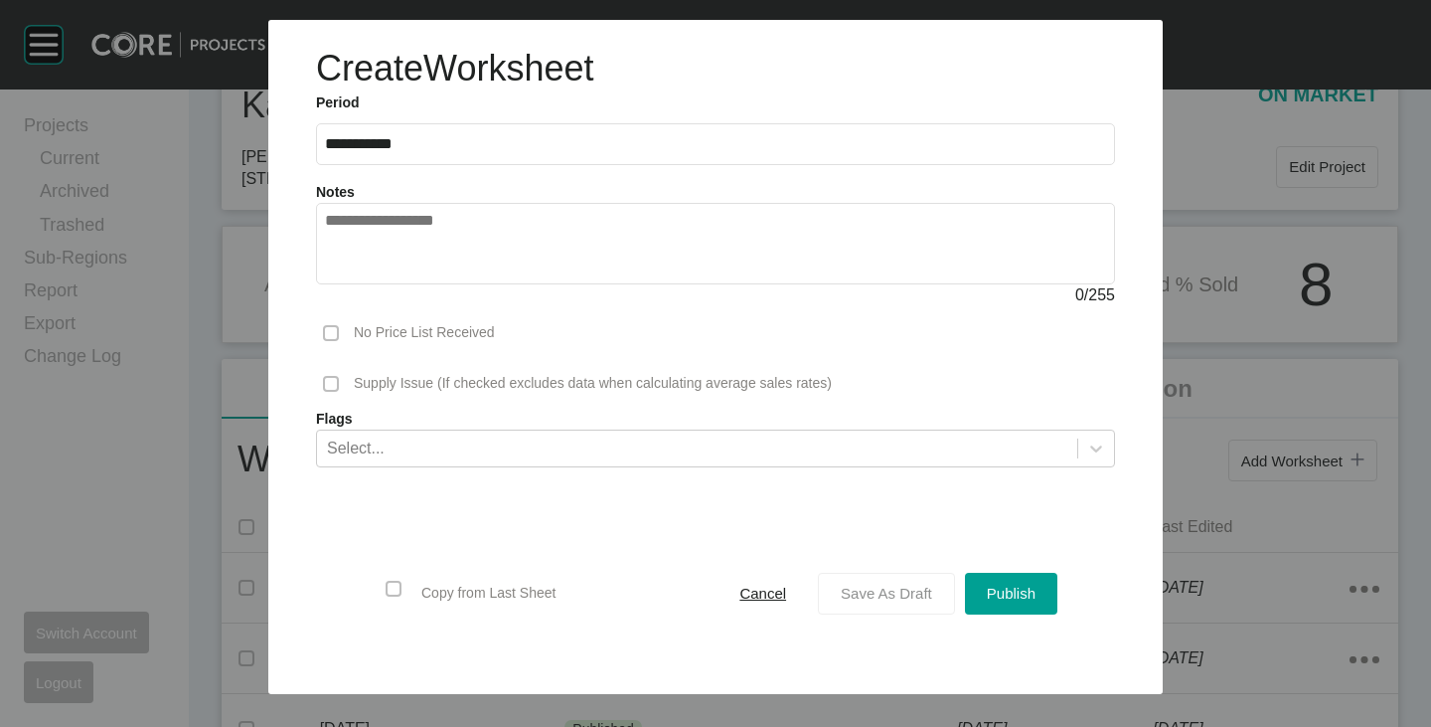
click at [860, 586] on span "Save As Draft" at bounding box center [886, 593] width 91 height 17
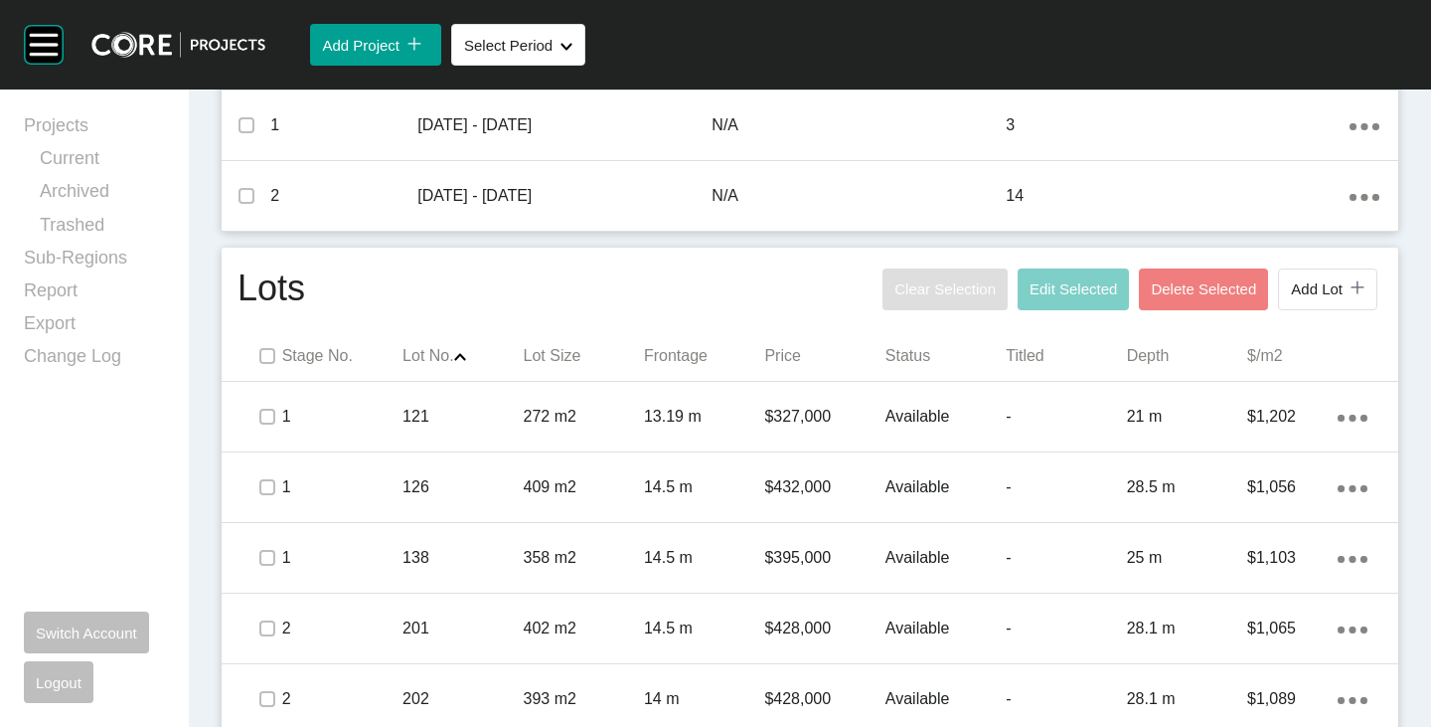
scroll to position [795, 0]
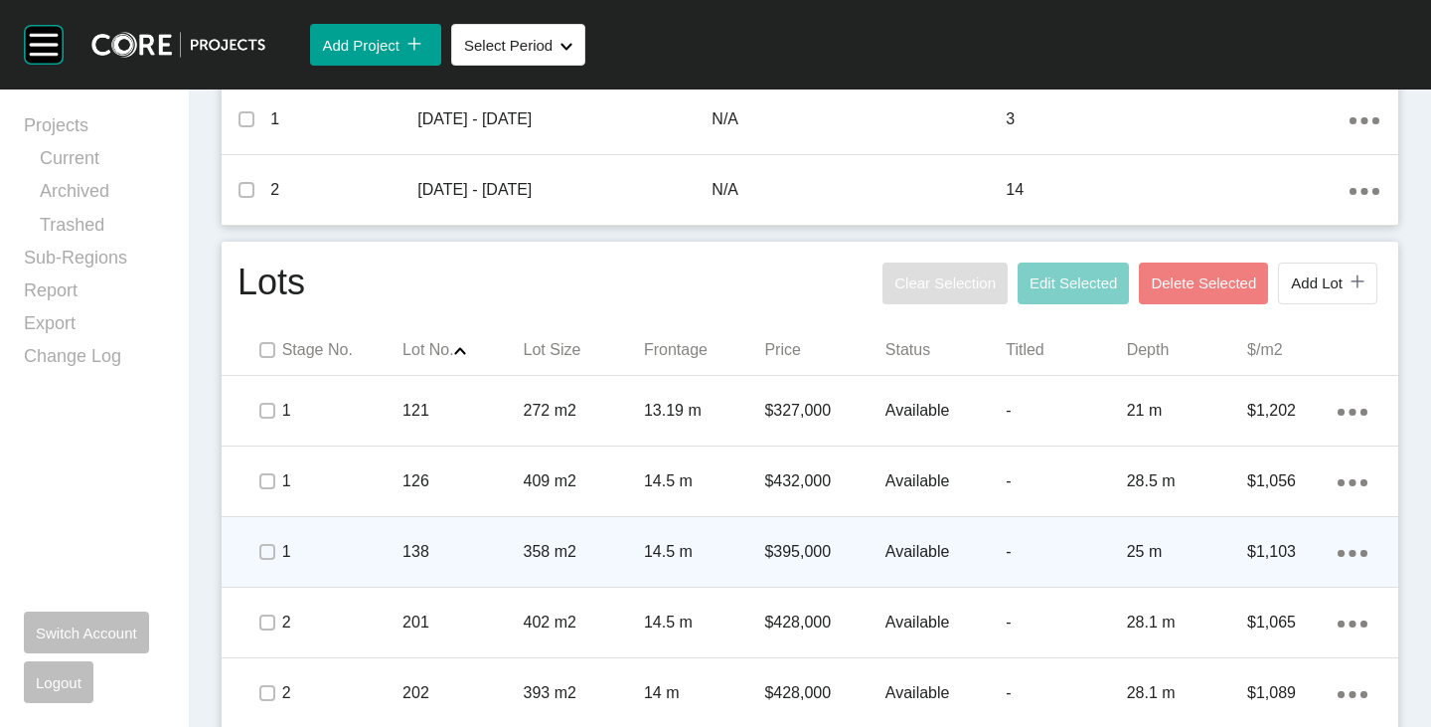
click at [1338, 551] on ellipse at bounding box center [1341, 553] width 7 height 7
click at [1262, 551] on link "Duplicate" at bounding box center [1256, 556] width 75 height 30
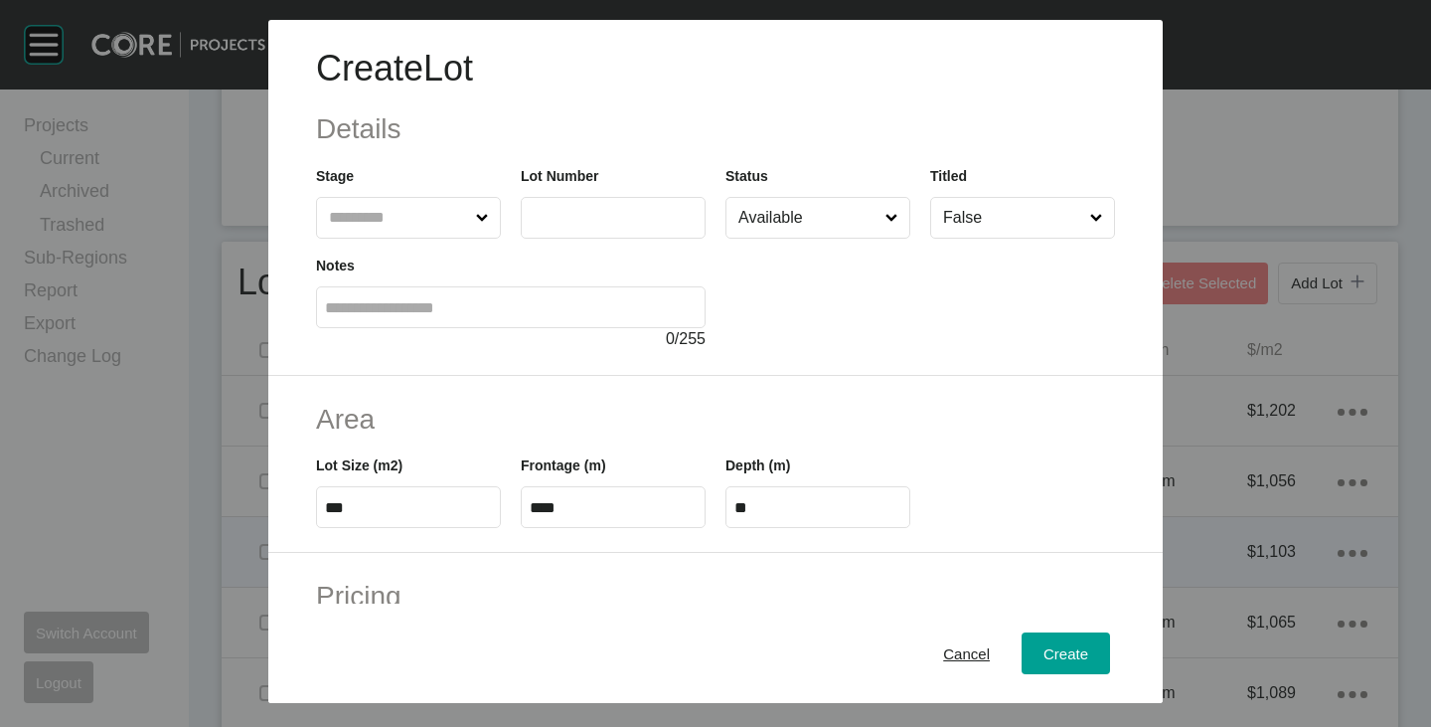
click at [571, 223] on input "text" at bounding box center [613, 217] width 167 height 17
type input "***"
click at [804, 331] on div at bounding box center [921, 295] width 390 height 112
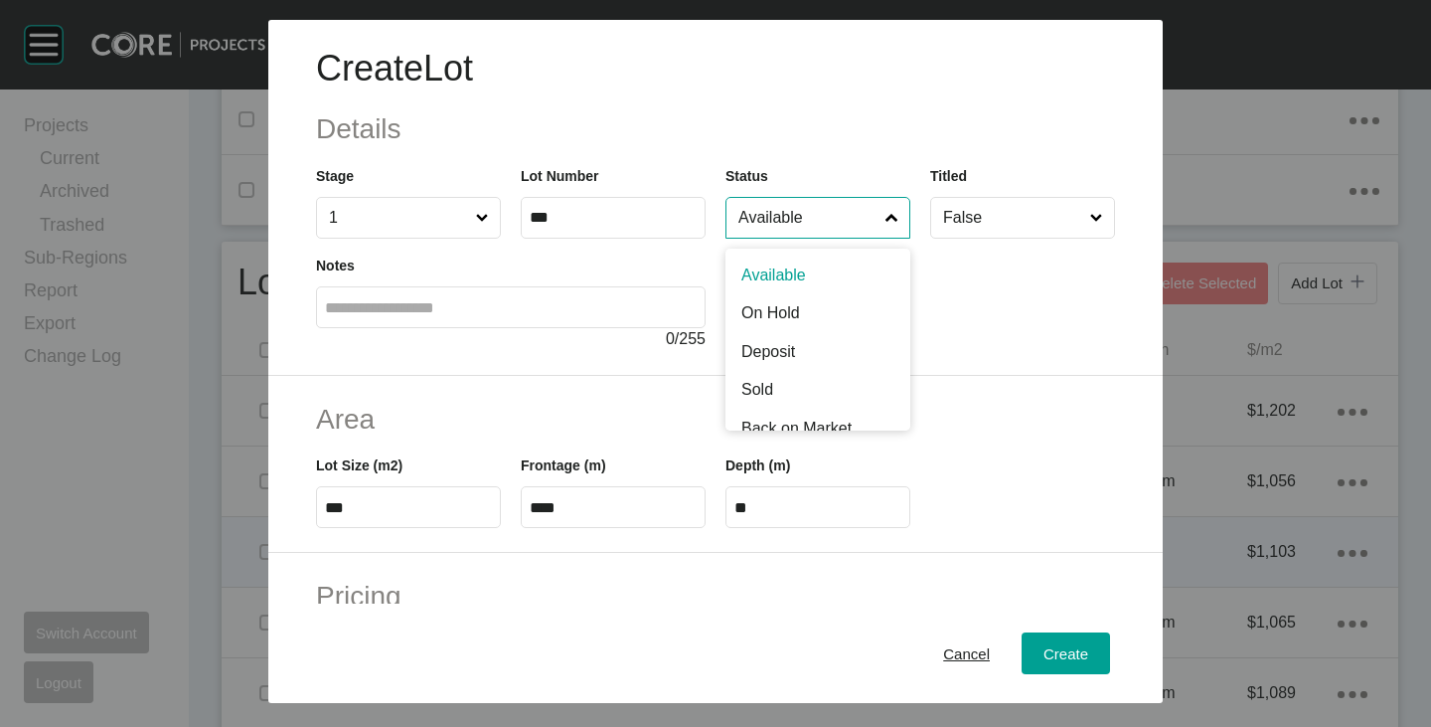
click at [814, 216] on input "Available" at bounding box center [808, 218] width 147 height 40
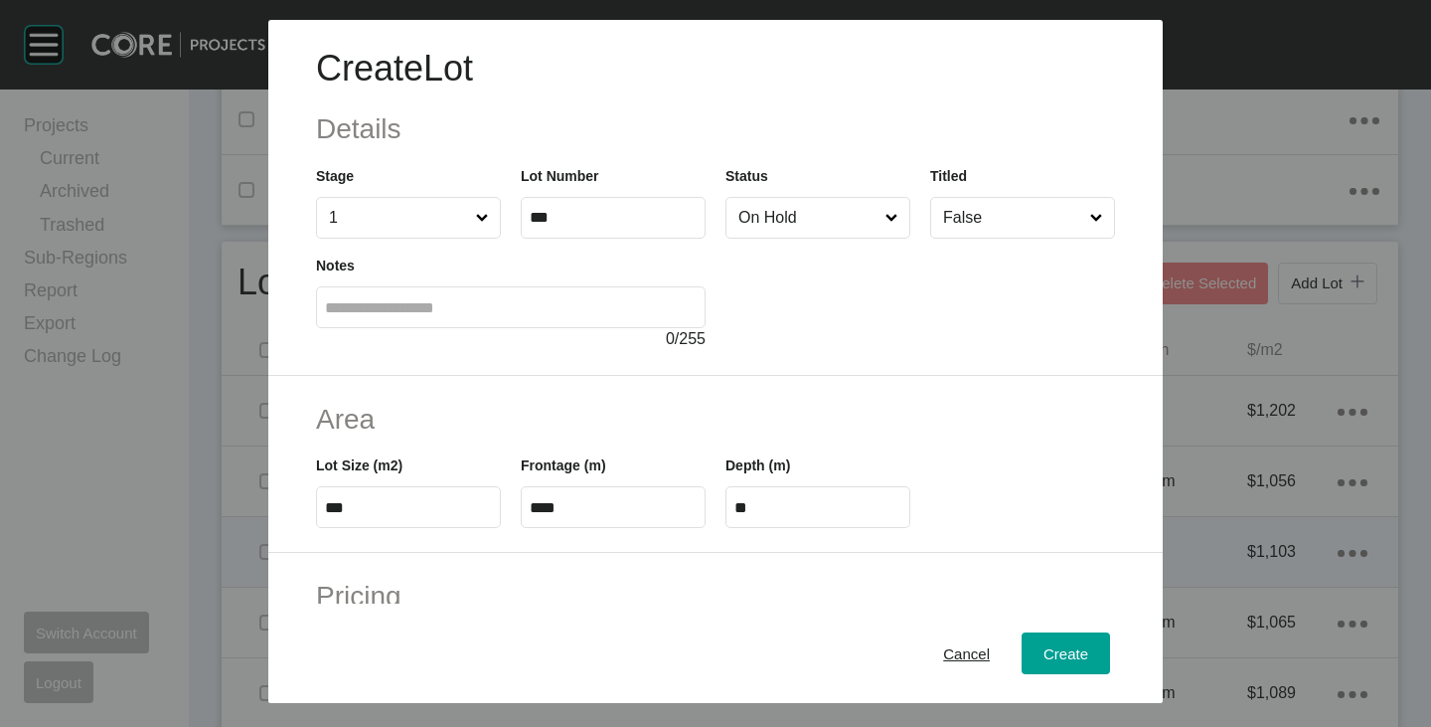
click at [357, 500] on input "***" at bounding box center [408, 507] width 167 height 17
type input "***"
type input "****"
type input "*****"
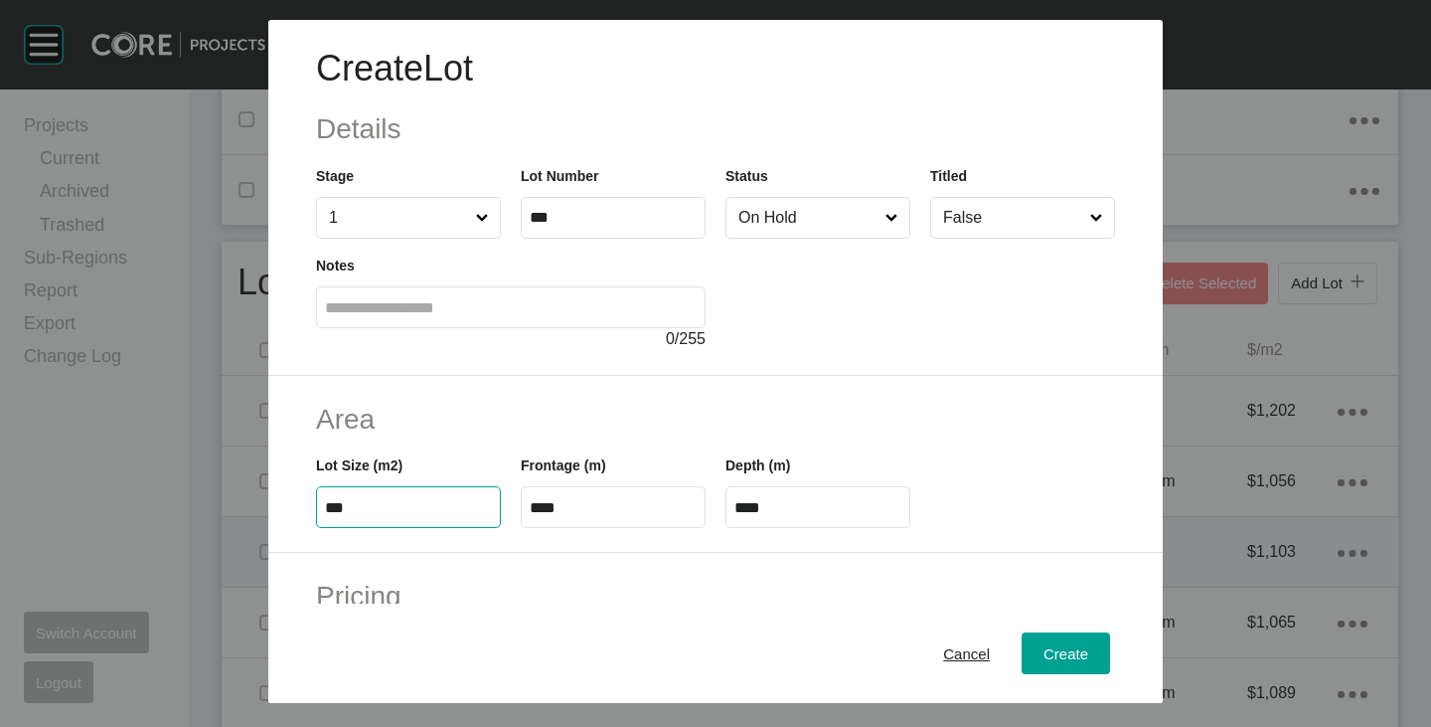
click at [596, 506] on input "****" at bounding box center [613, 507] width 167 height 17
type input "**"
click at [607, 423] on h2 "Area" at bounding box center [715, 419] width 799 height 39
click at [771, 502] on input "****" at bounding box center [818, 507] width 167 height 17
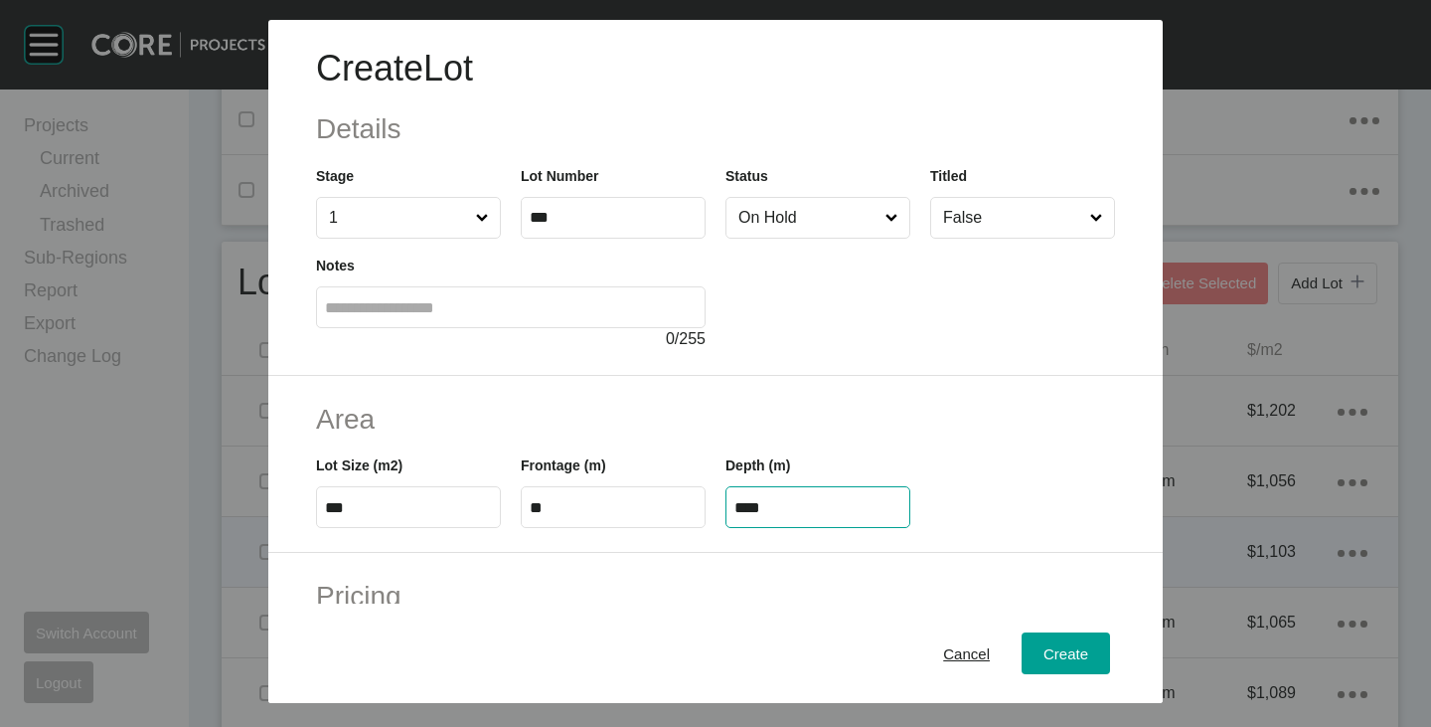
click at [771, 502] on input "****" at bounding box center [818, 507] width 167 height 17
type input "**"
click at [830, 422] on h2 "Area" at bounding box center [715, 419] width 799 height 39
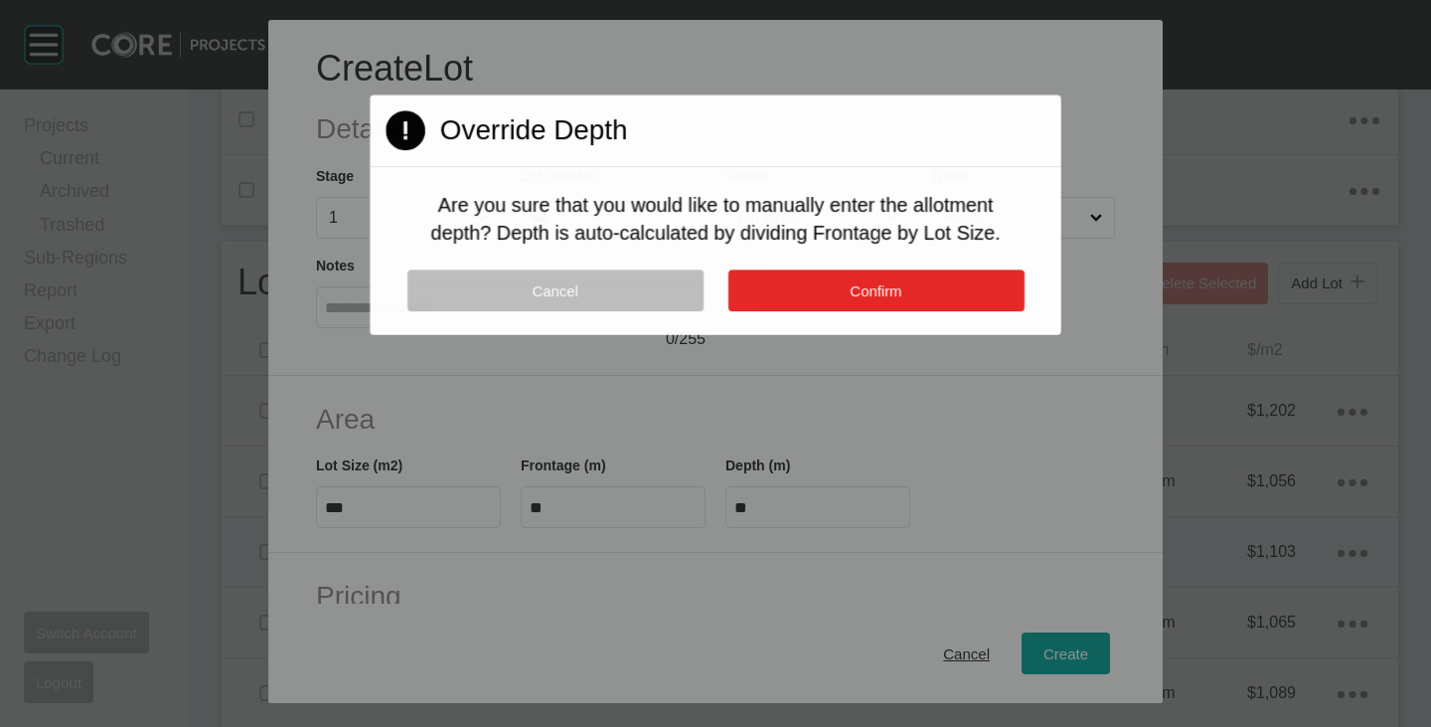
click at [820, 285] on button "Confirm" at bounding box center [876, 290] width 296 height 42
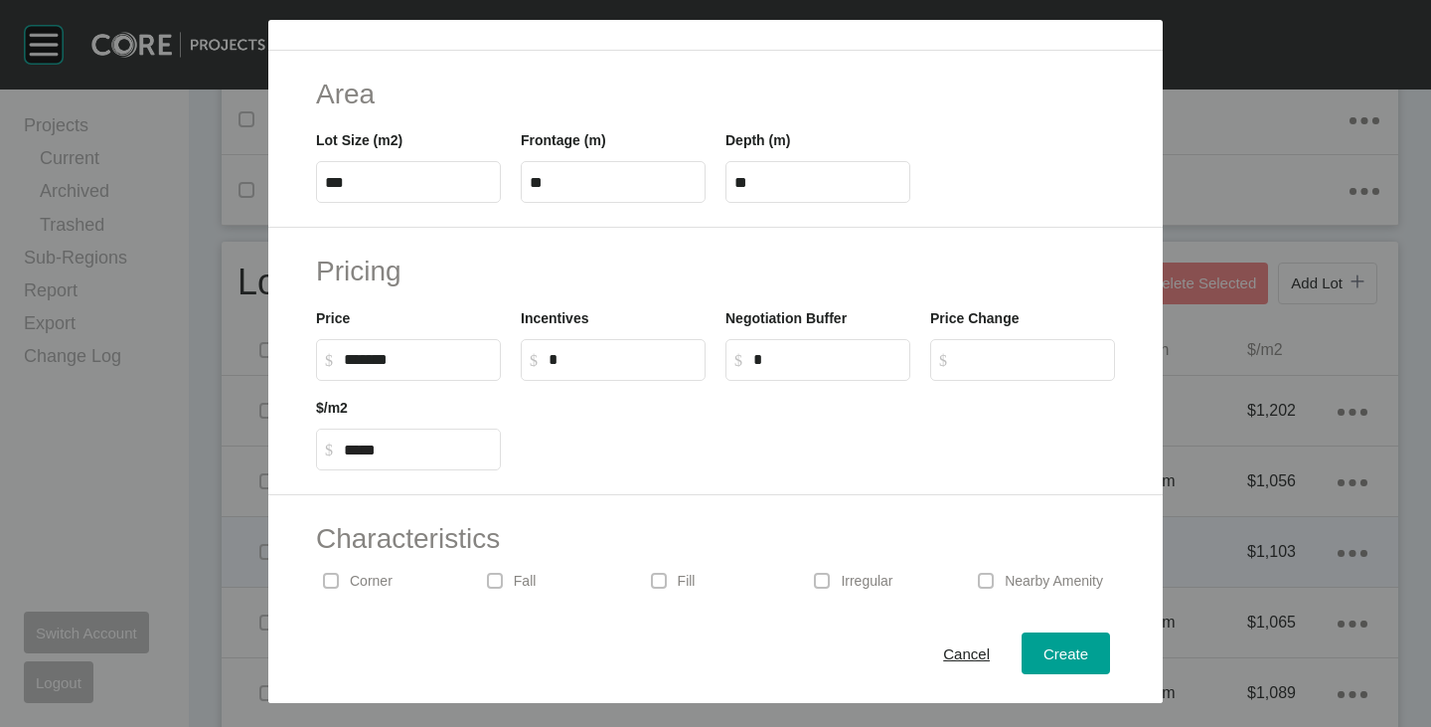
scroll to position [398, 0]
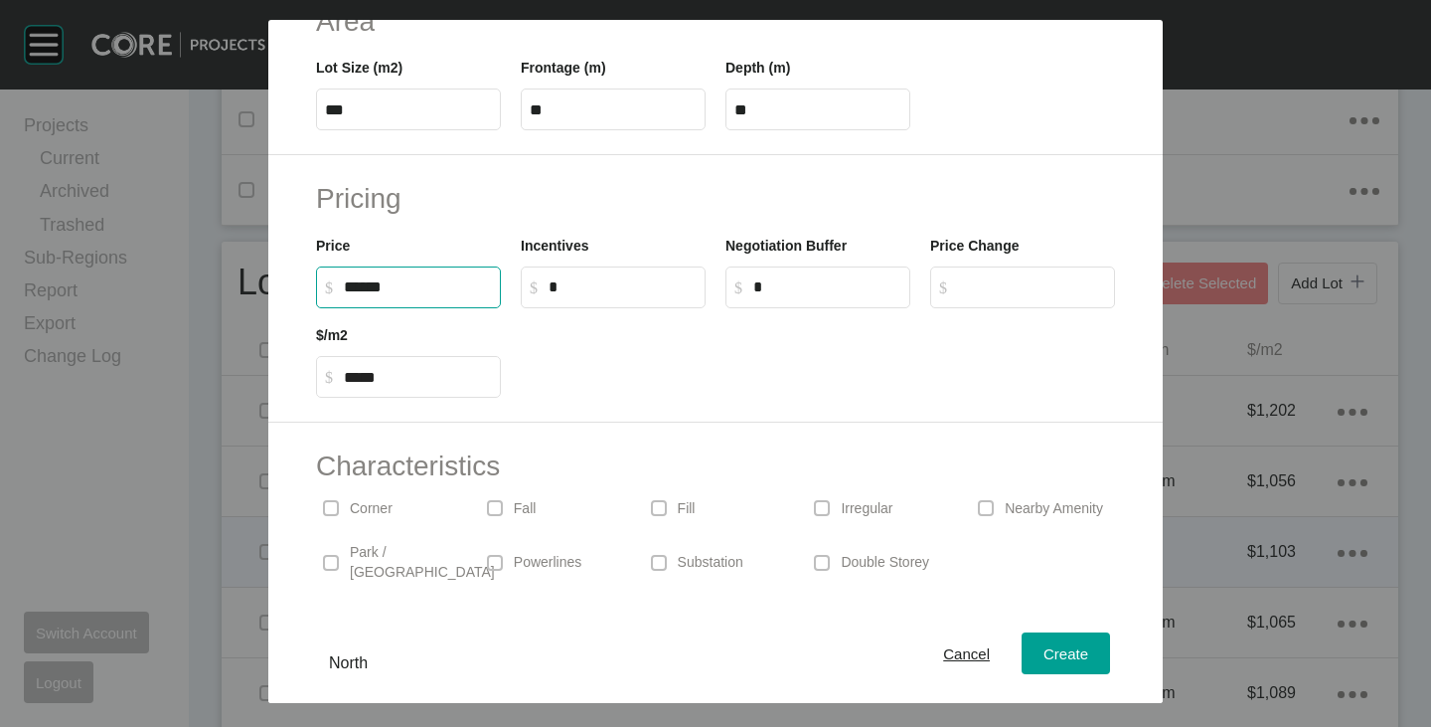
click at [359, 288] on input "******" at bounding box center [418, 286] width 148 height 17
type input "*******"
type input "*****"
click at [625, 374] on div at bounding box center [818, 352] width 614 height 89
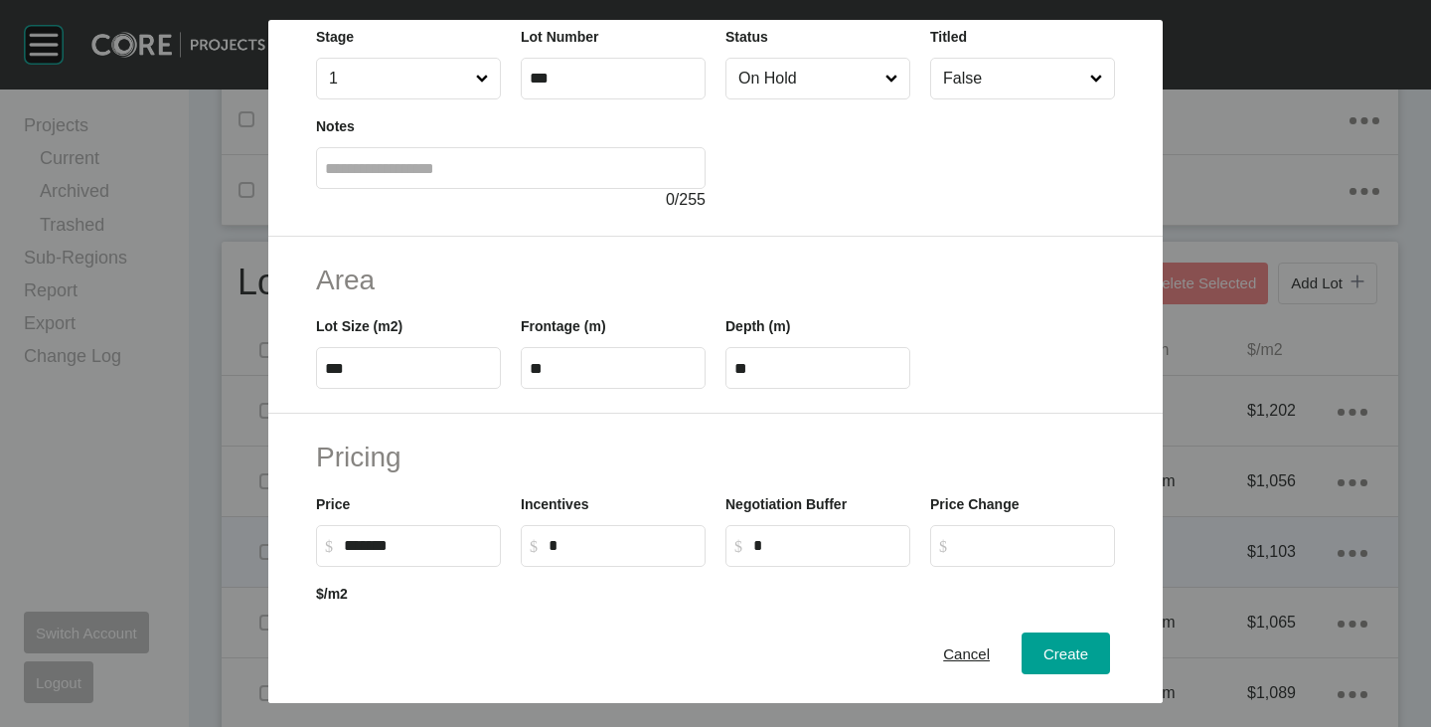
scroll to position [0, 0]
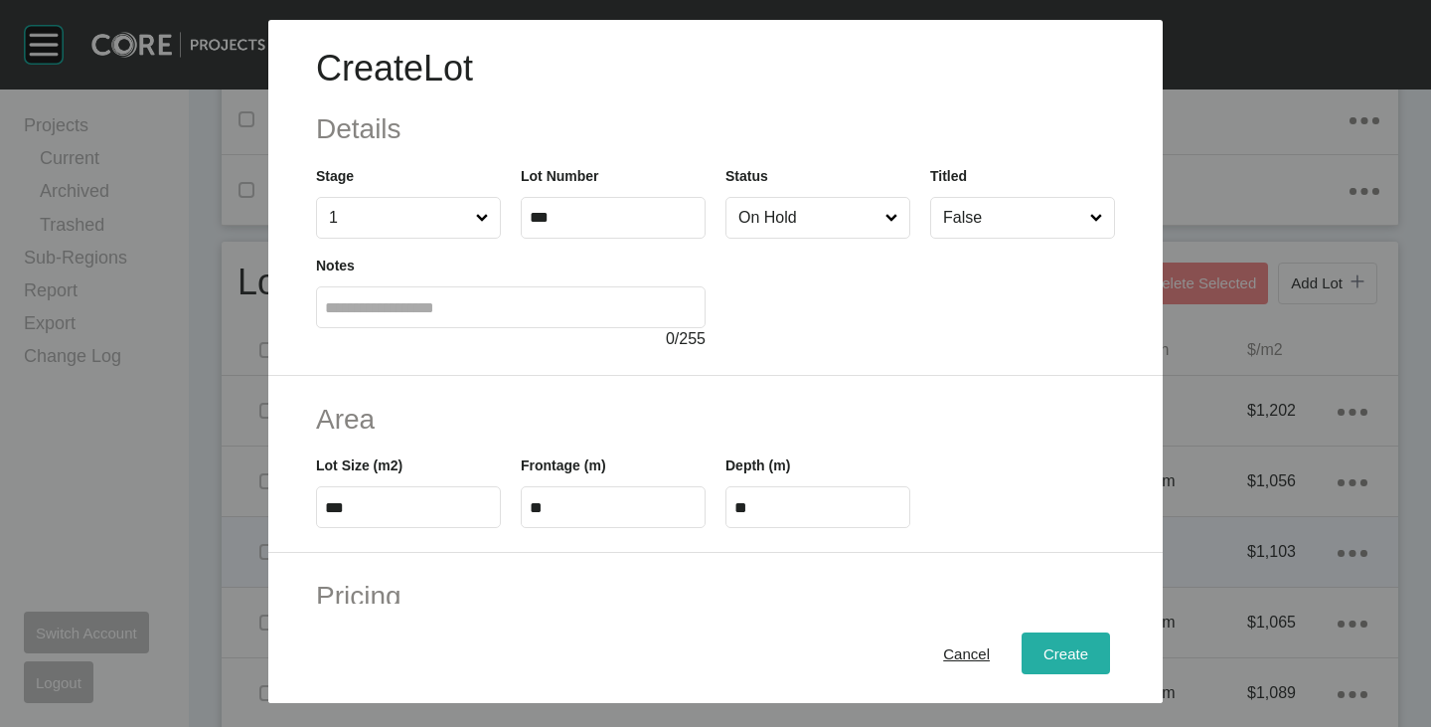
click at [1048, 647] on span "Create" at bounding box center [1066, 653] width 45 height 17
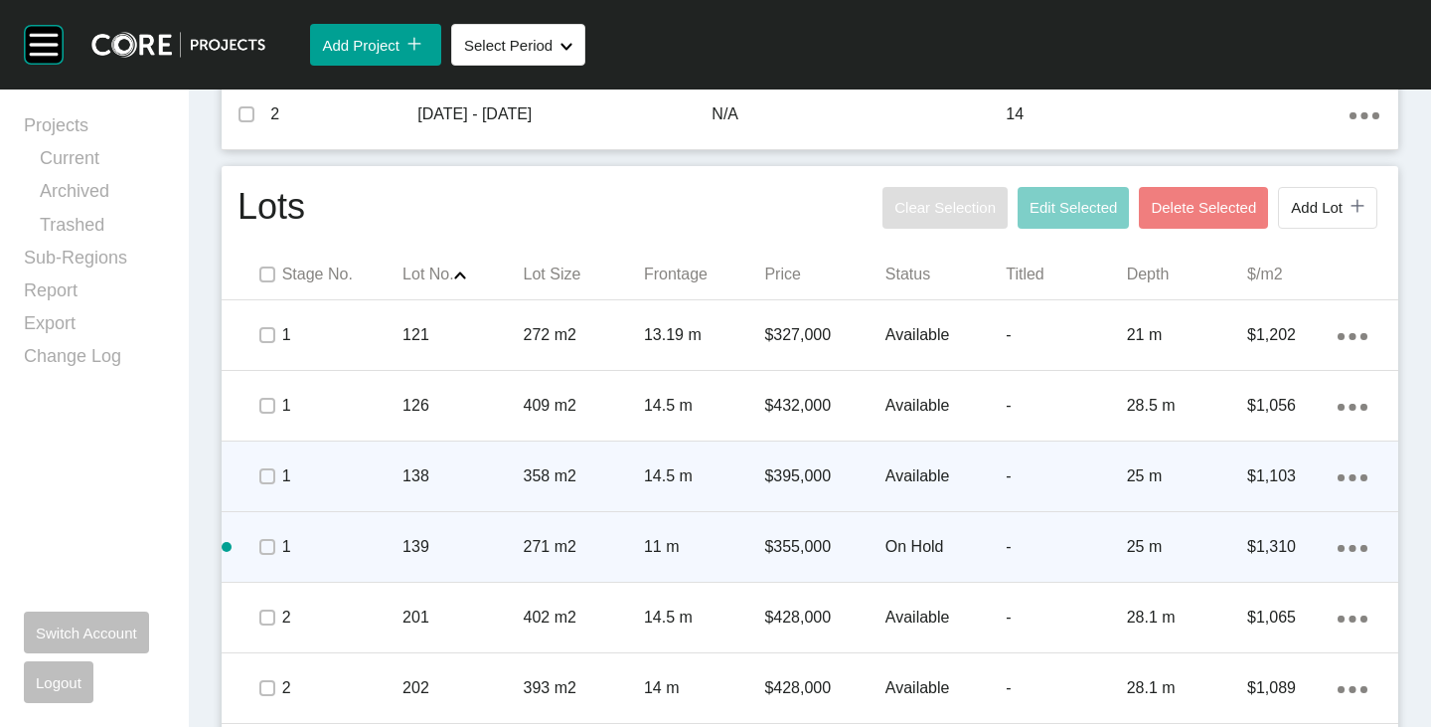
scroll to position [895, 0]
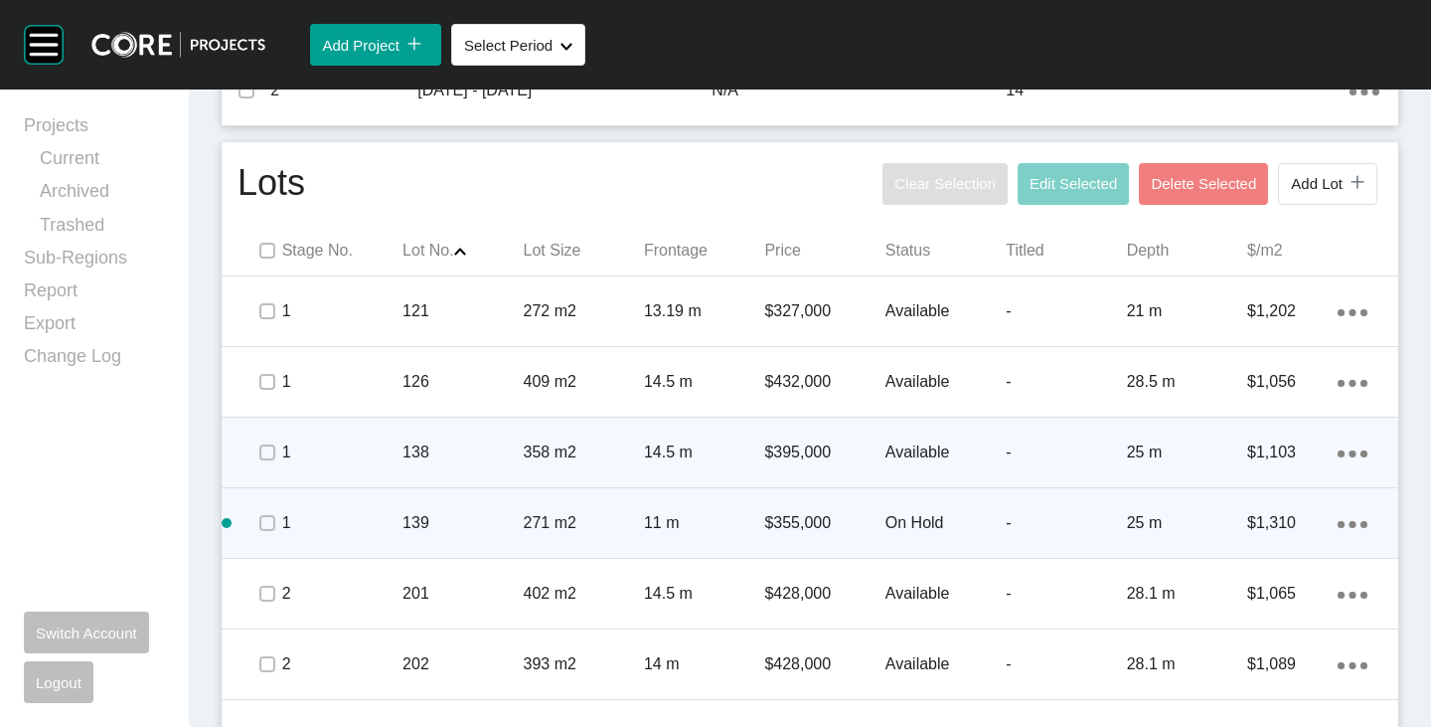
click at [1346, 520] on div "Action Menu Dots Copy 6 Created with Sketch." at bounding box center [1353, 523] width 30 height 22
click at [1285, 518] on link "Duplicate" at bounding box center [1256, 527] width 75 height 30
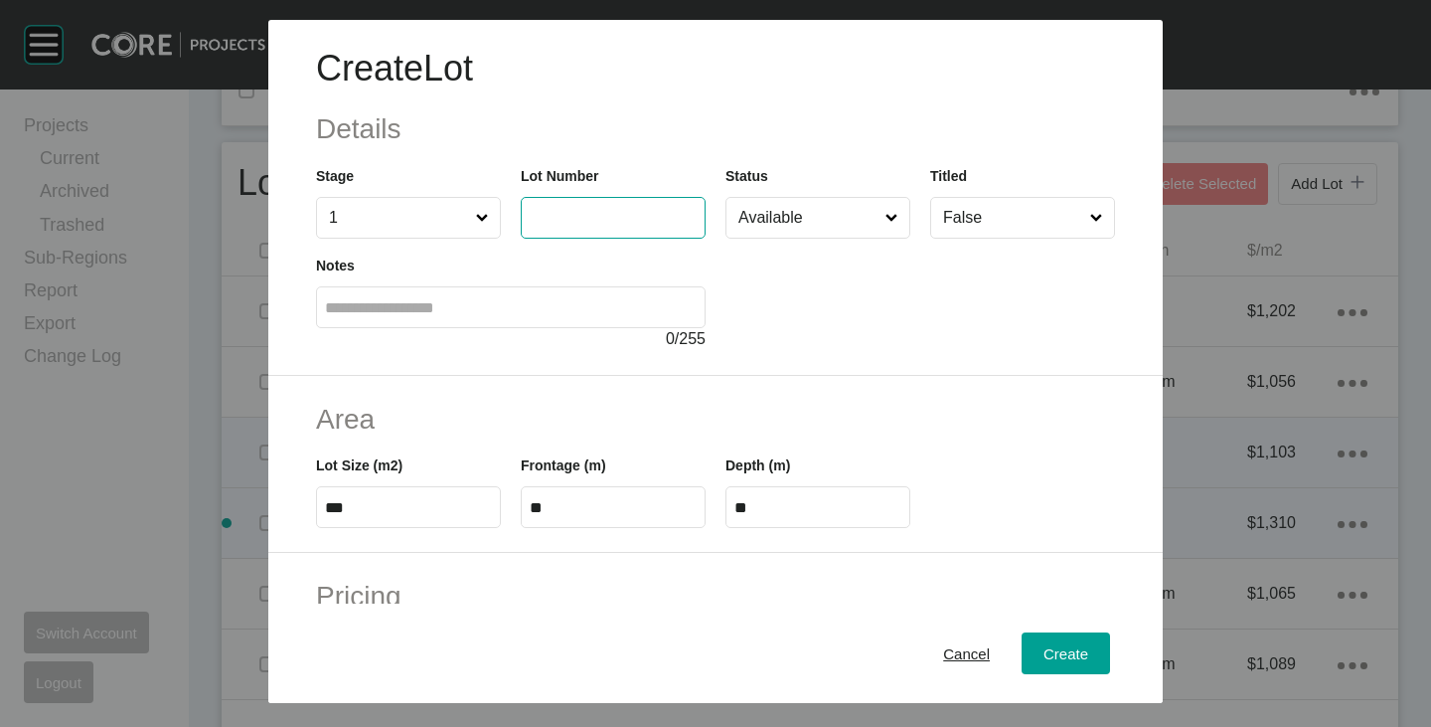
click at [563, 215] on input "text" at bounding box center [613, 217] width 167 height 17
type input "***"
click at [844, 324] on div at bounding box center [921, 295] width 390 height 112
click at [375, 510] on input "***" at bounding box center [408, 507] width 167 height 17
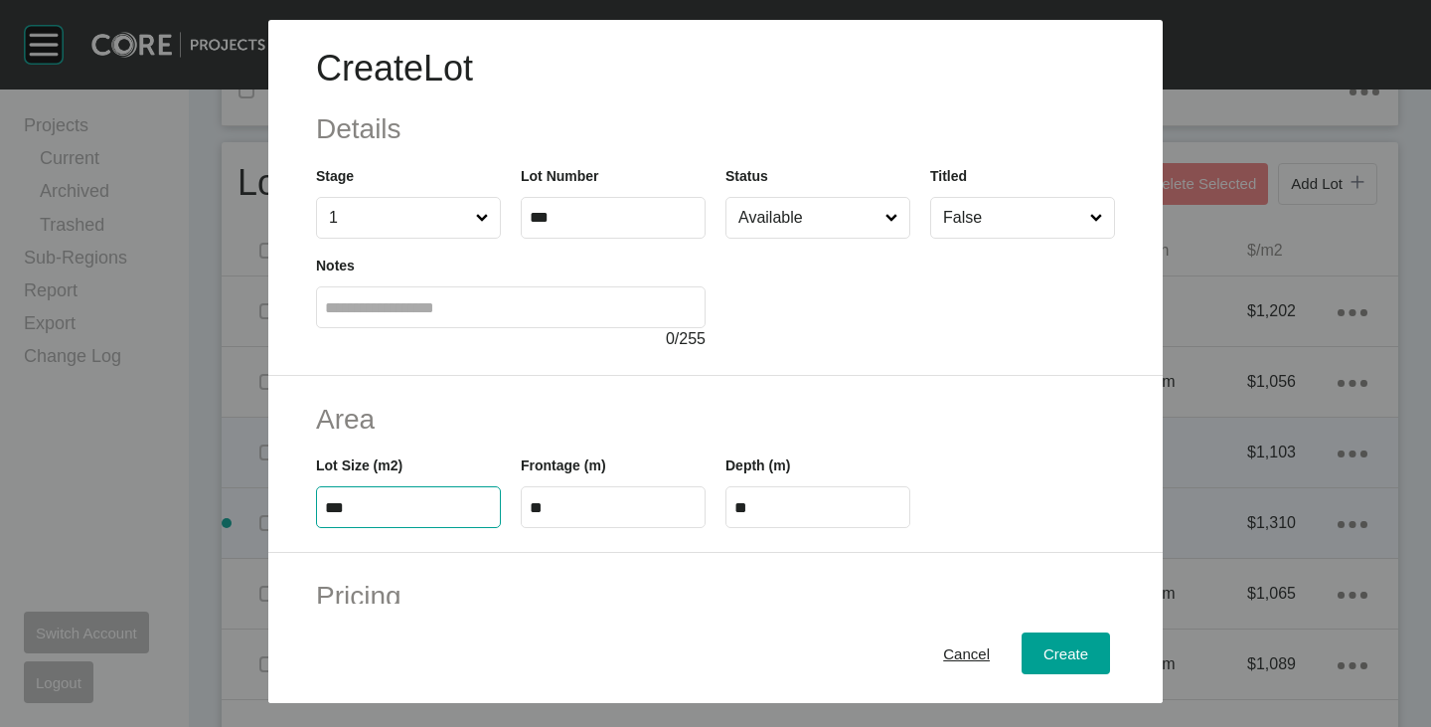
type input "***"
type input "****"
type input "*****"
click at [591, 504] on input "**" at bounding box center [613, 507] width 167 height 17
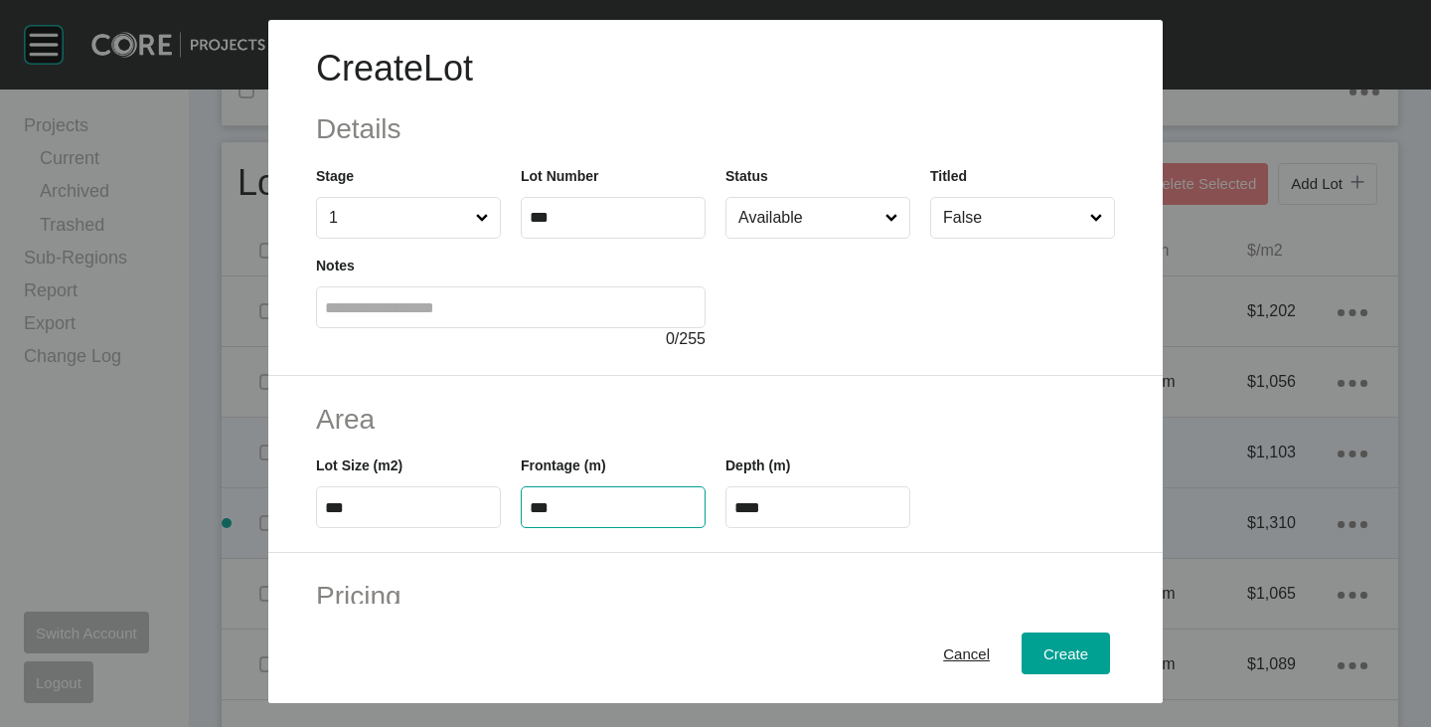
type input "***"
click at [604, 418] on h2 "Area" at bounding box center [715, 419] width 799 height 39
click at [791, 500] on input "****" at bounding box center [818, 507] width 167 height 17
type input "**"
click at [821, 384] on div "Area Lot Size (m2) *** Frontage (m) *** Depth (m) **" at bounding box center [715, 465] width 895 height 178
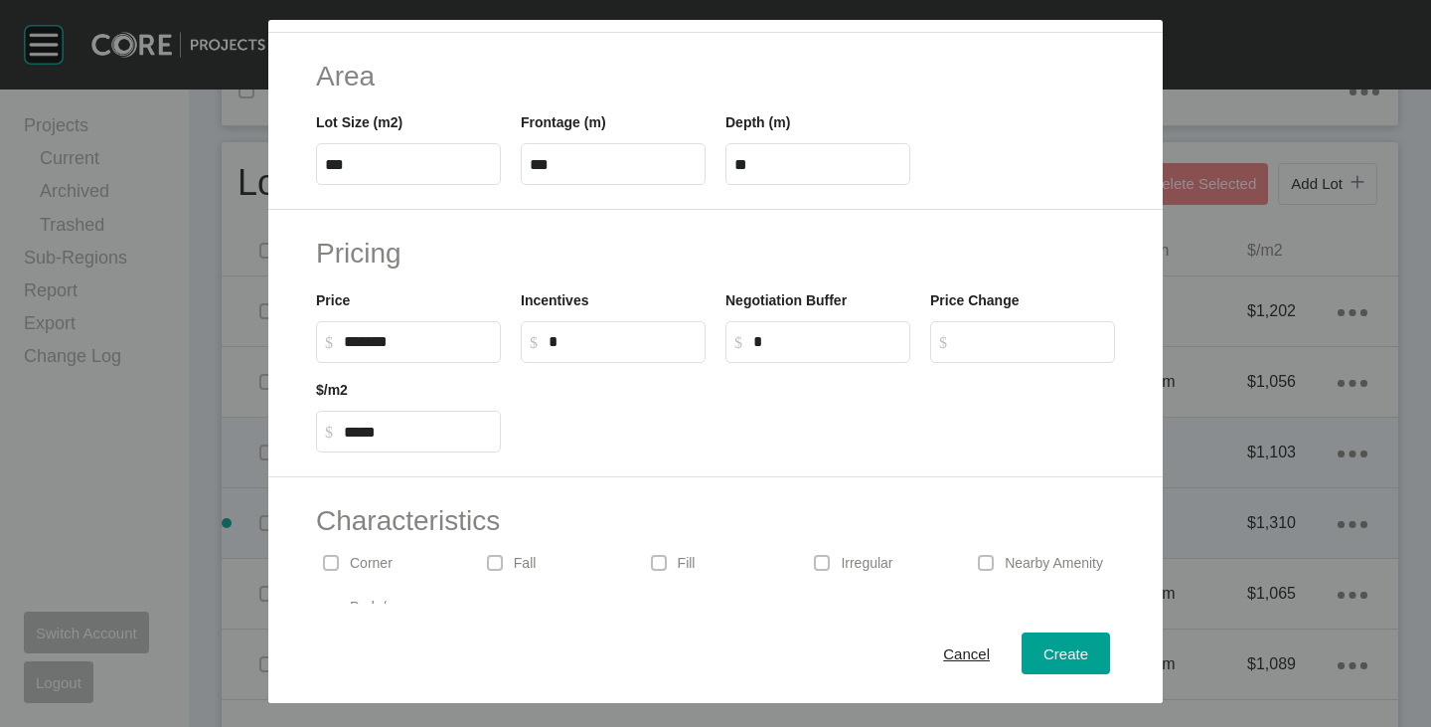
scroll to position [398, 0]
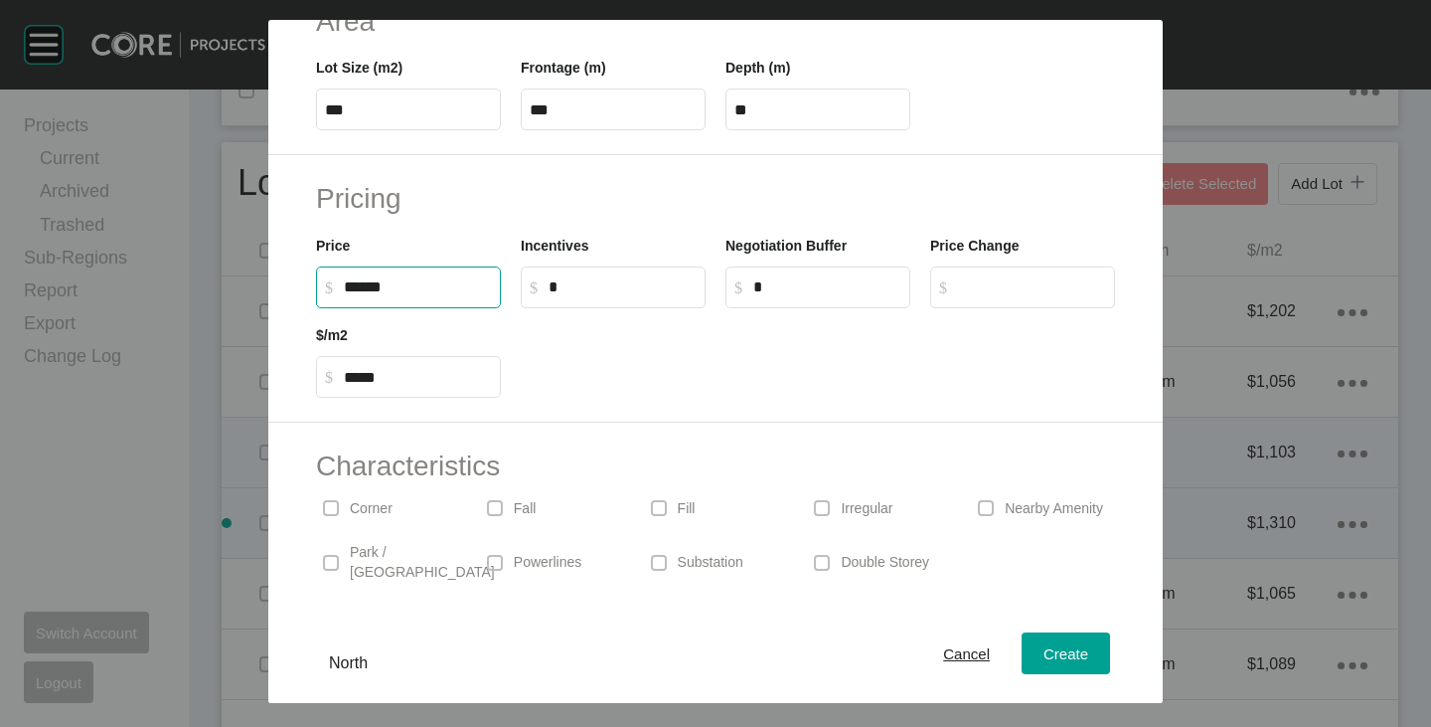
drag, startPoint x: 346, startPoint y: 285, endPoint x: 358, endPoint y: 292, distance: 13.8
click at [358, 292] on input "******" at bounding box center [418, 286] width 148 height 17
type input "*******"
type input "*****"
click at [605, 358] on div at bounding box center [818, 352] width 614 height 89
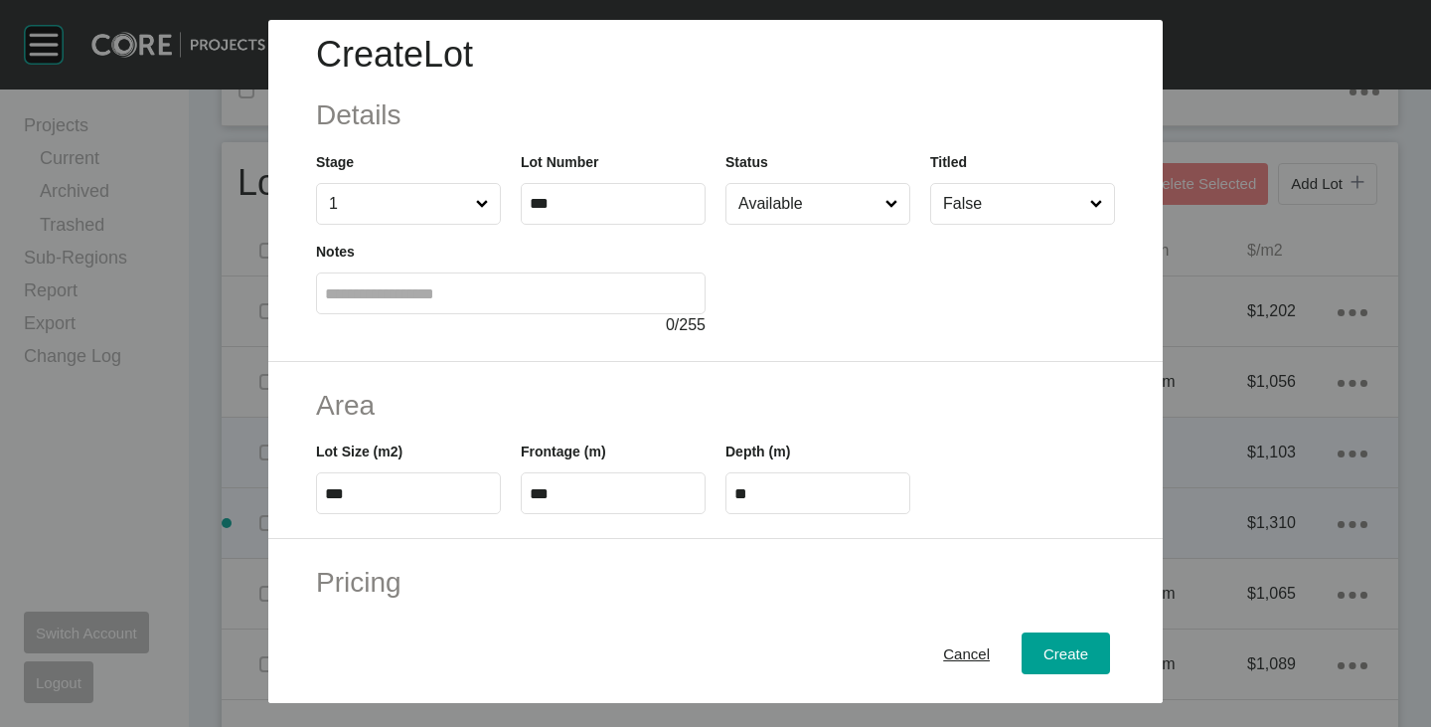
scroll to position [0, 0]
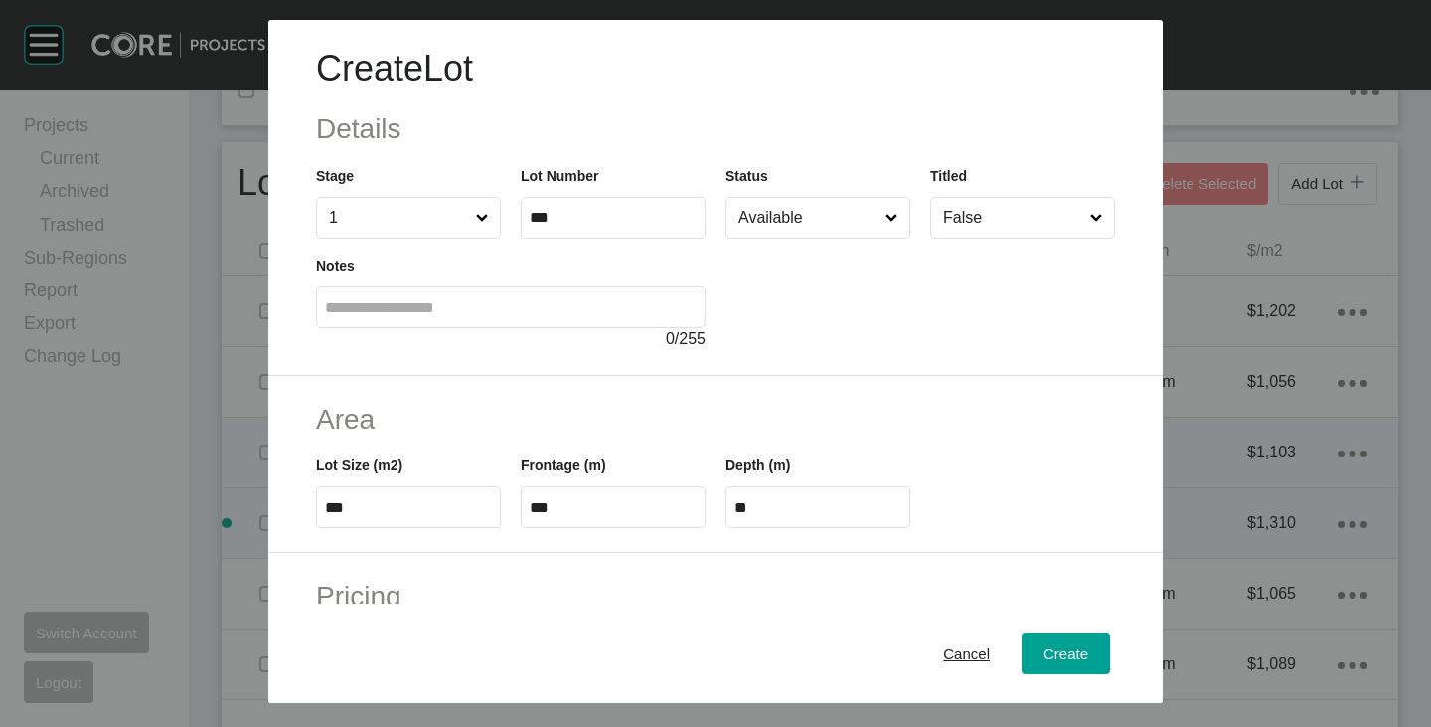
click at [794, 202] on input "Available" at bounding box center [808, 218] width 147 height 40
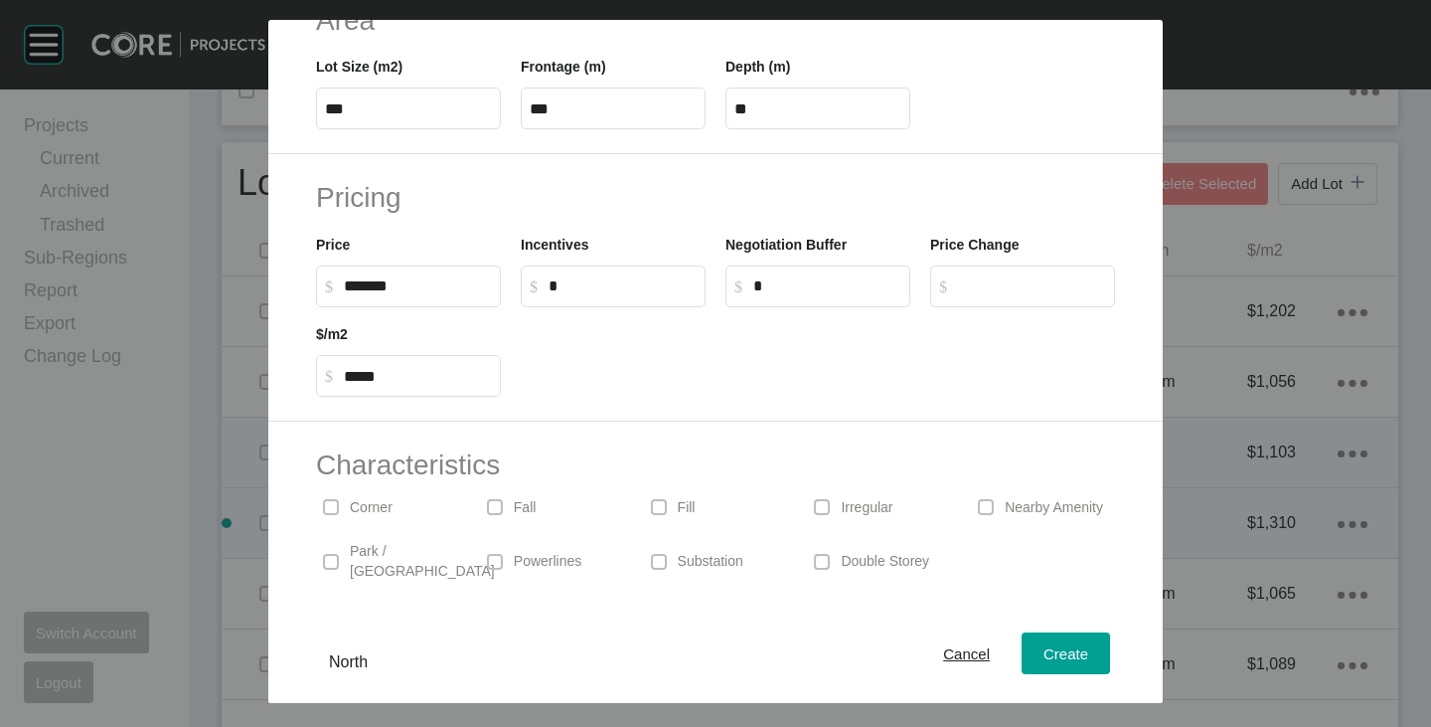
scroll to position [486, 0]
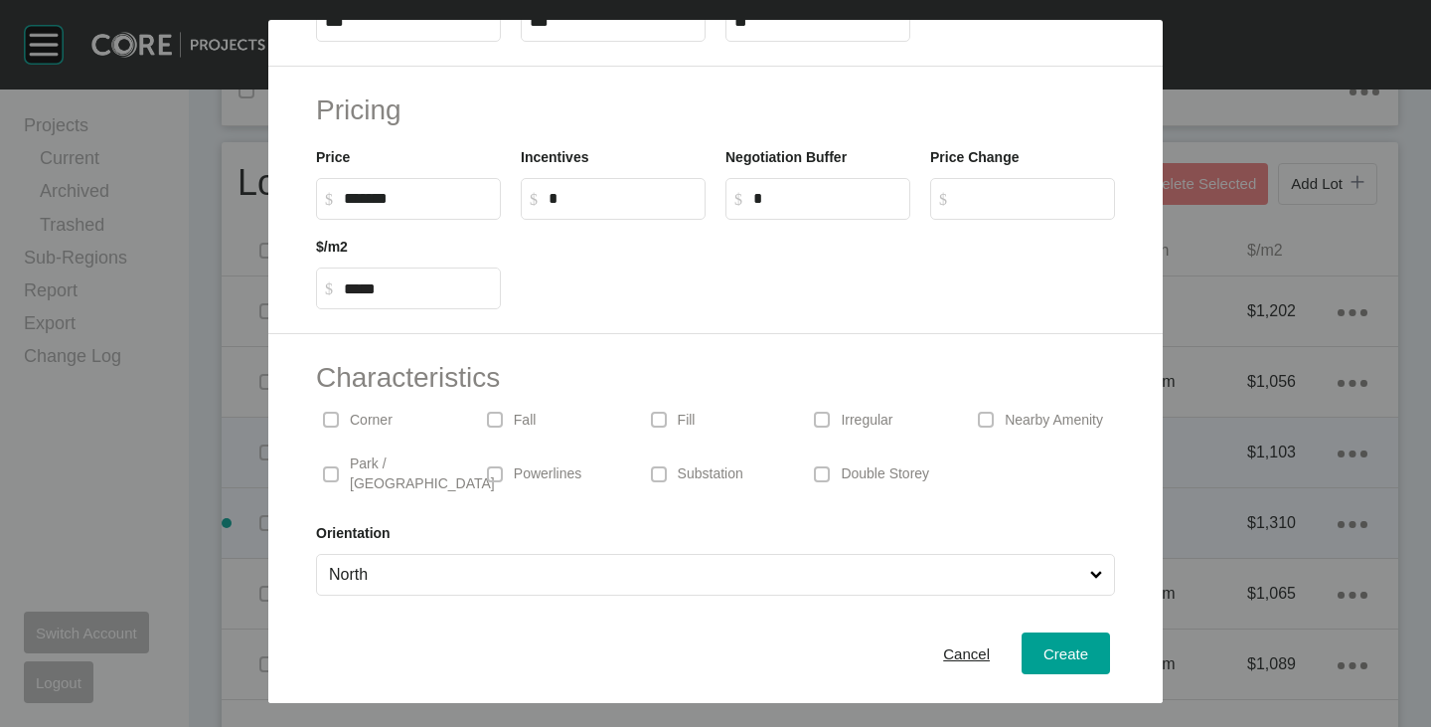
click at [374, 422] on p "Corner" at bounding box center [371, 421] width 43 height 20
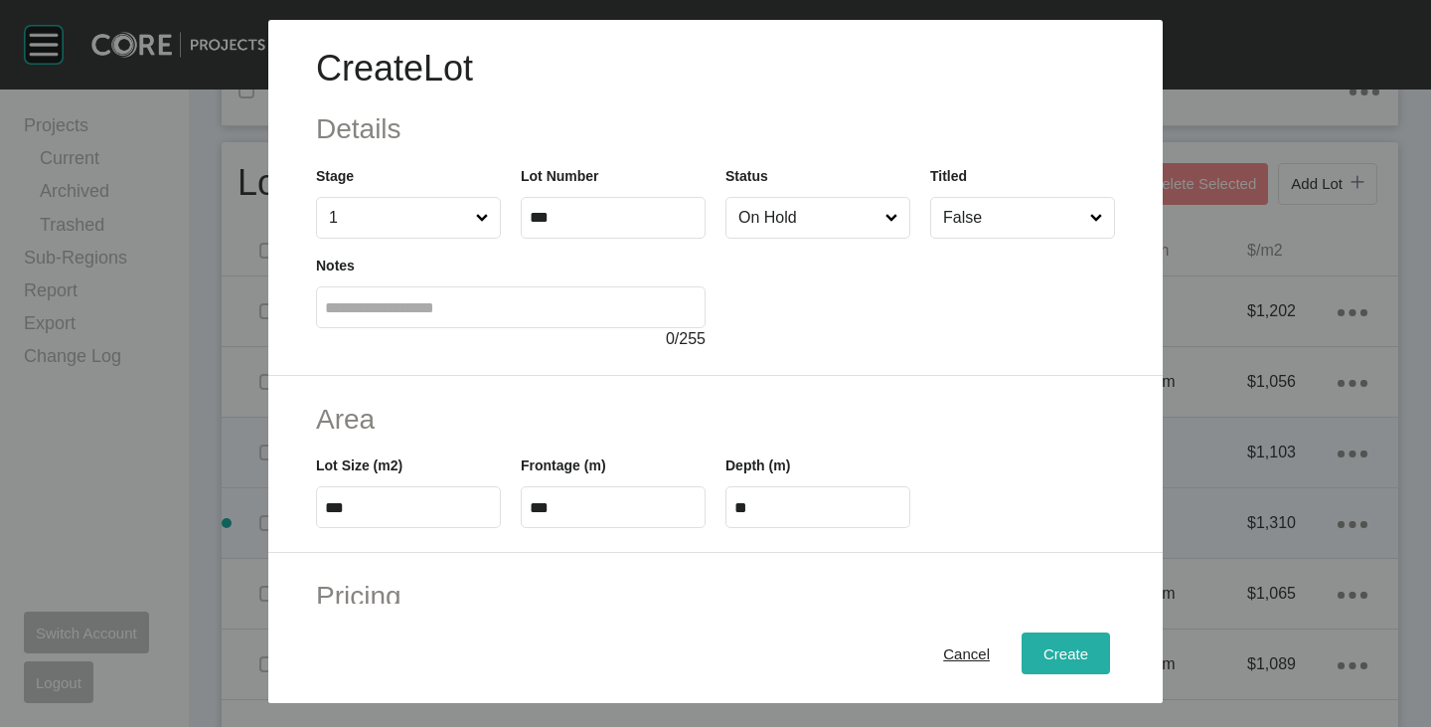
click at [1051, 651] on span "Create" at bounding box center [1066, 653] width 45 height 17
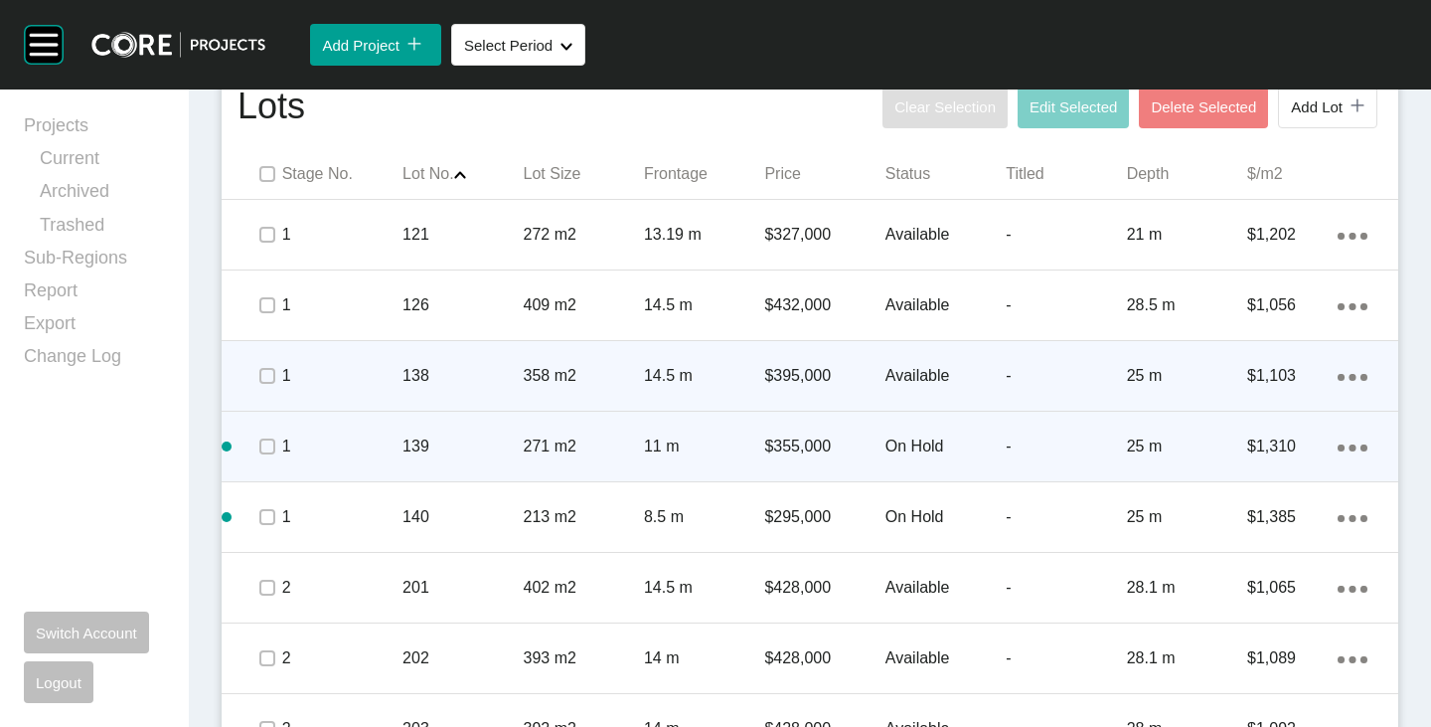
scroll to position [994, 0]
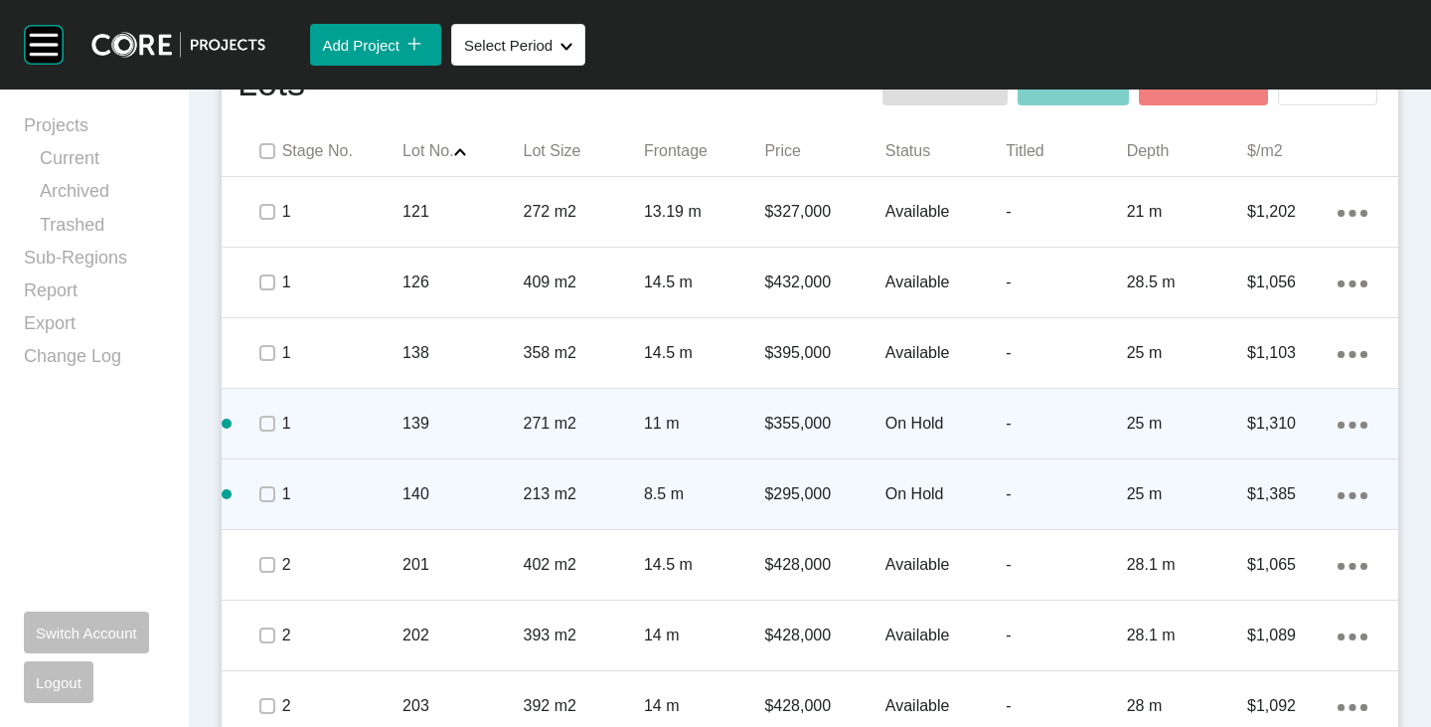
click at [1338, 491] on div "Action Menu Dots Copy 6 Created with Sketch." at bounding box center [1353, 494] width 30 height 22
click at [1243, 506] on link "Duplicate" at bounding box center [1256, 498] width 75 height 30
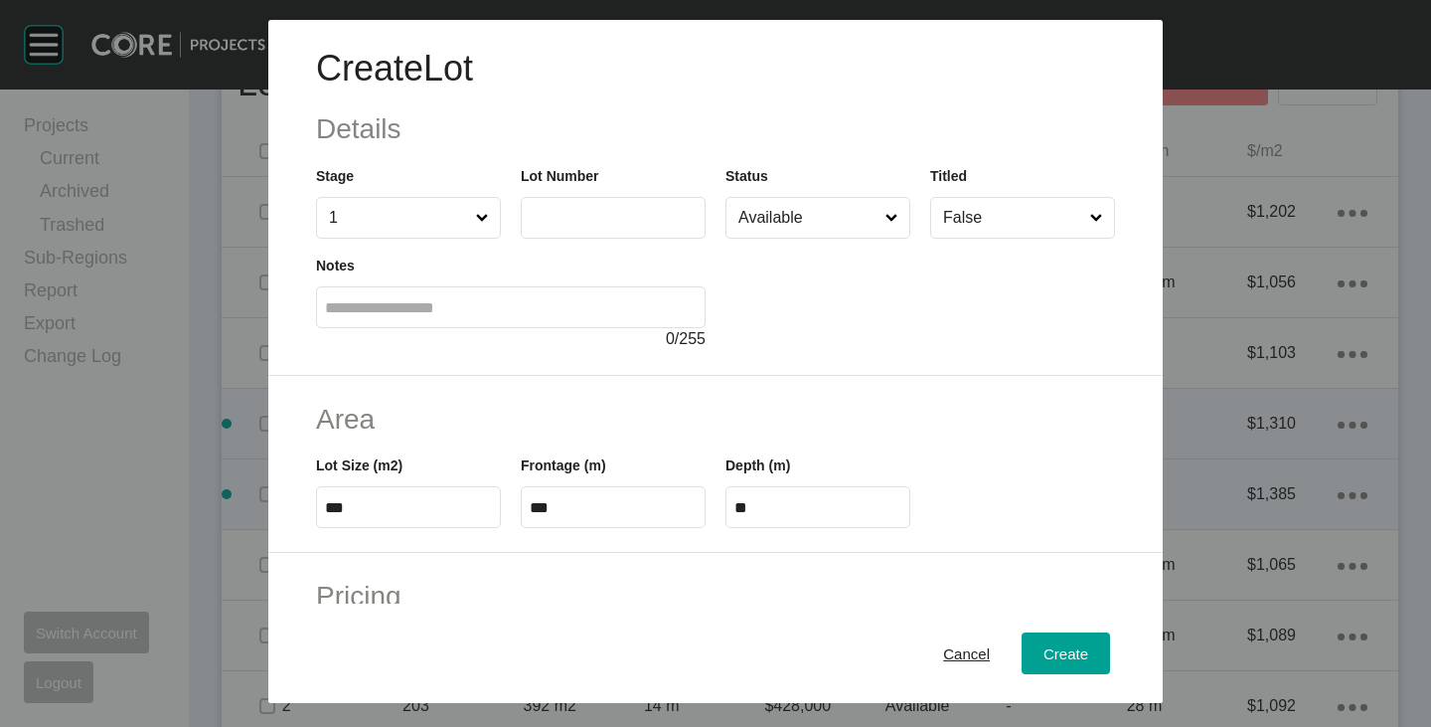
click at [571, 228] on label at bounding box center [613, 218] width 185 height 42
click at [571, 226] on input "text" at bounding box center [613, 217] width 167 height 17
type input "***"
click at [813, 291] on div at bounding box center [921, 295] width 390 height 112
click at [796, 222] on input "Available" at bounding box center [808, 218] width 147 height 40
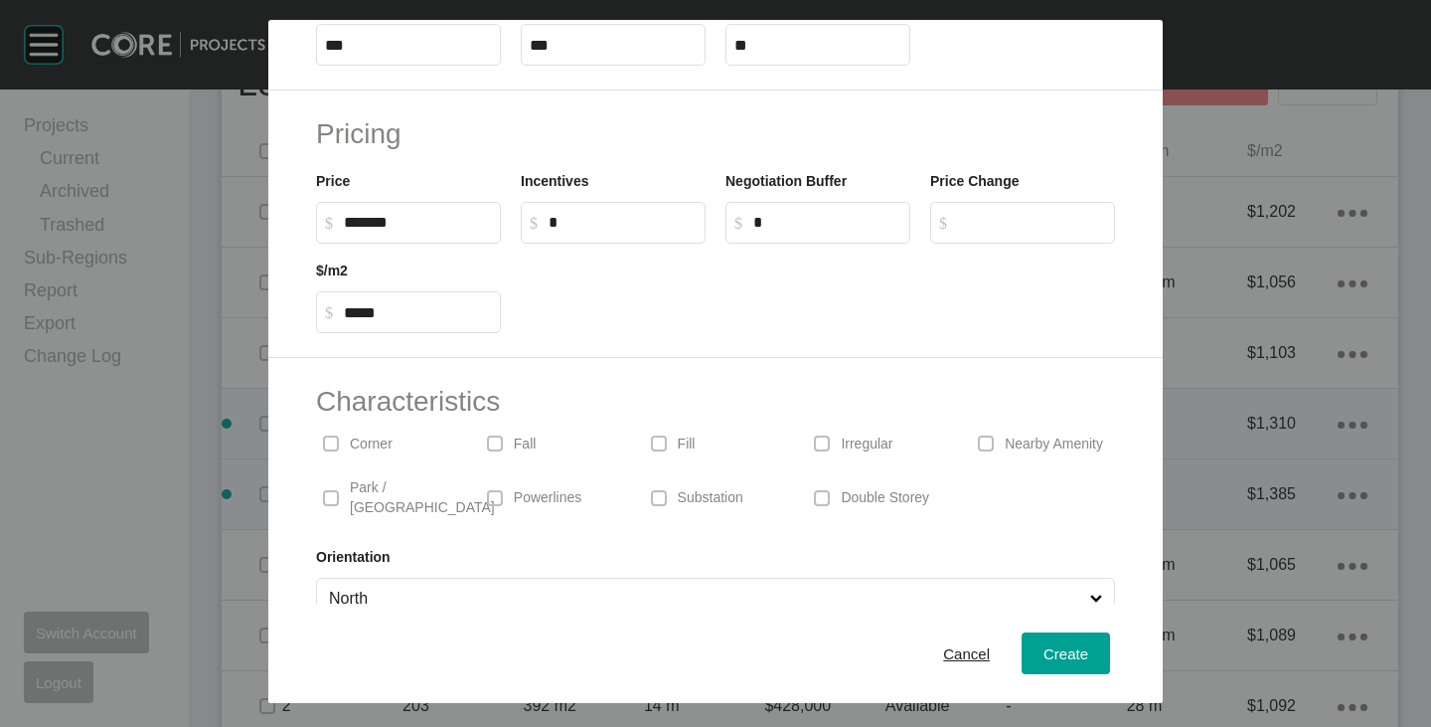
scroll to position [486, 0]
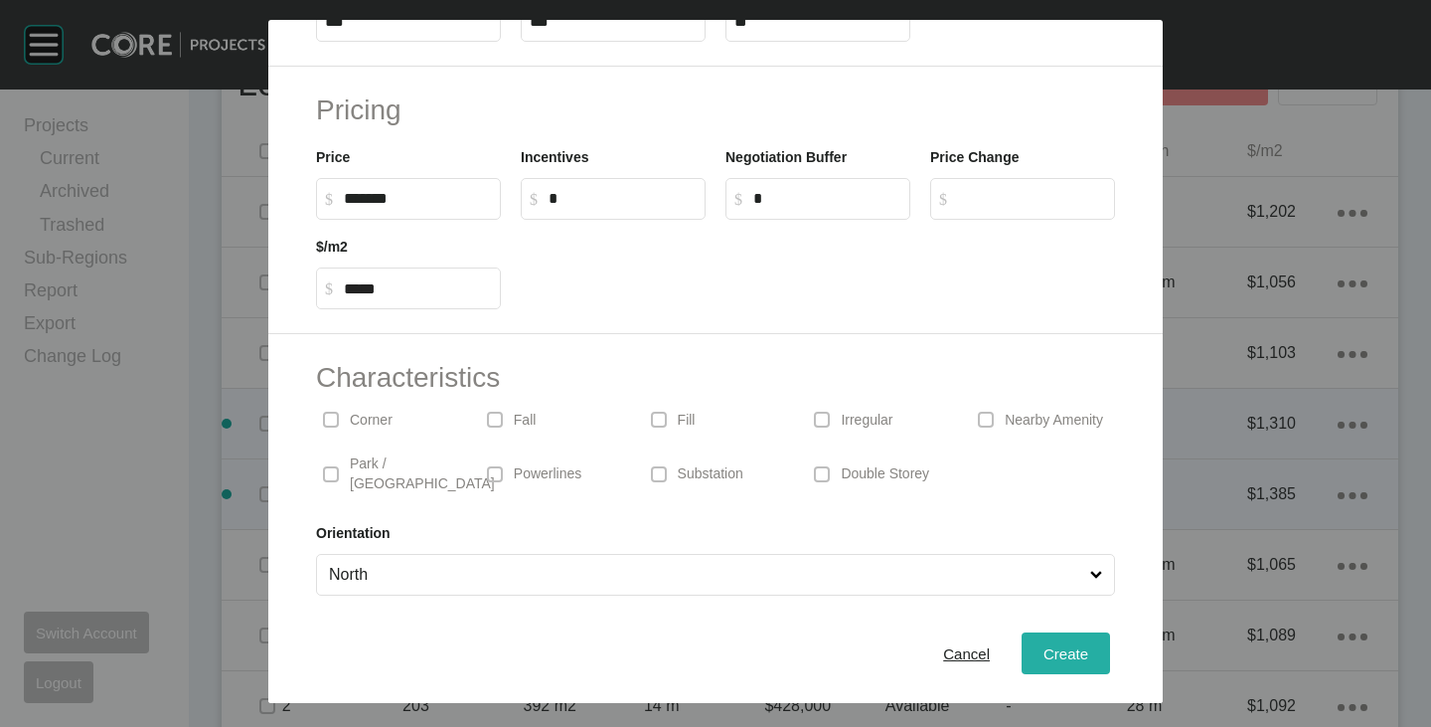
click at [1056, 662] on div "Create" at bounding box center [1066, 653] width 55 height 27
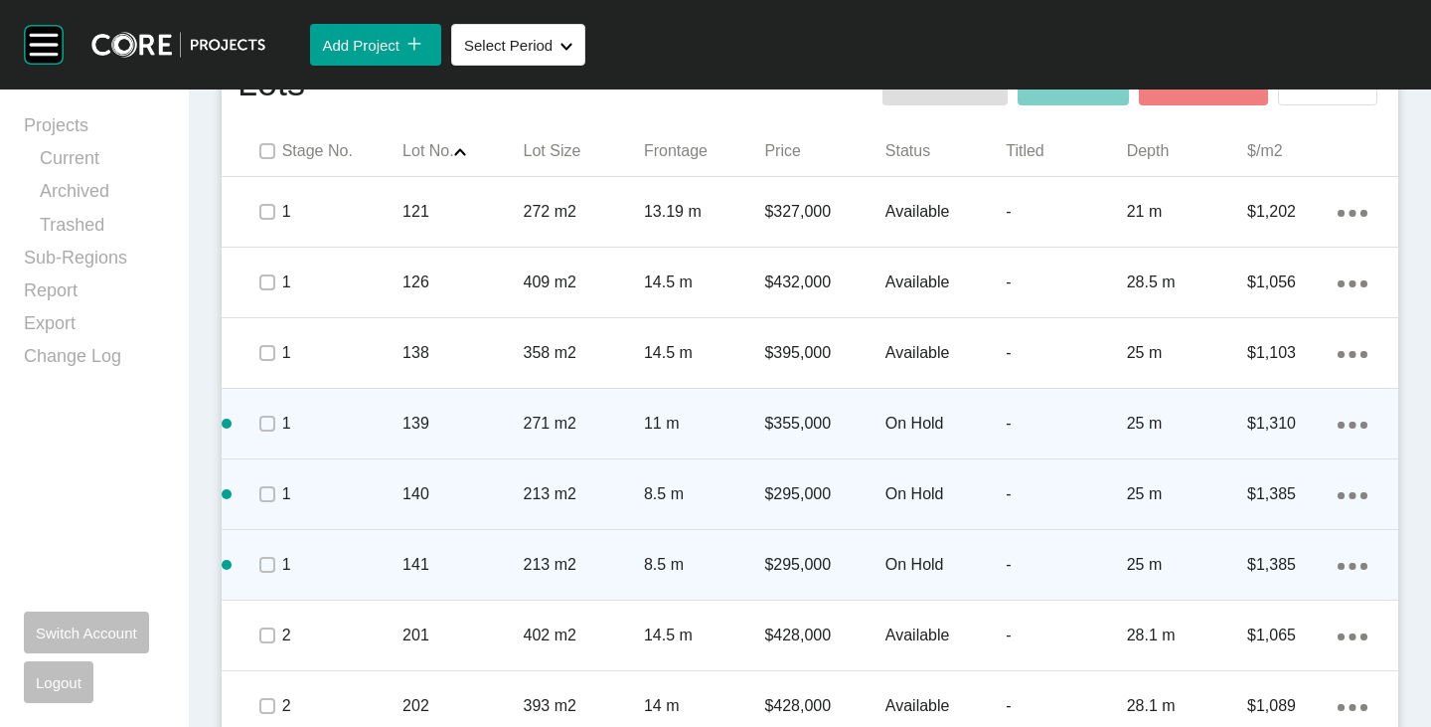
click at [1350, 565] on ellipse at bounding box center [1353, 566] width 7 height 7
click at [1270, 563] on link "Duplicate" at bounding box center [1256, 569] width 75 height 30
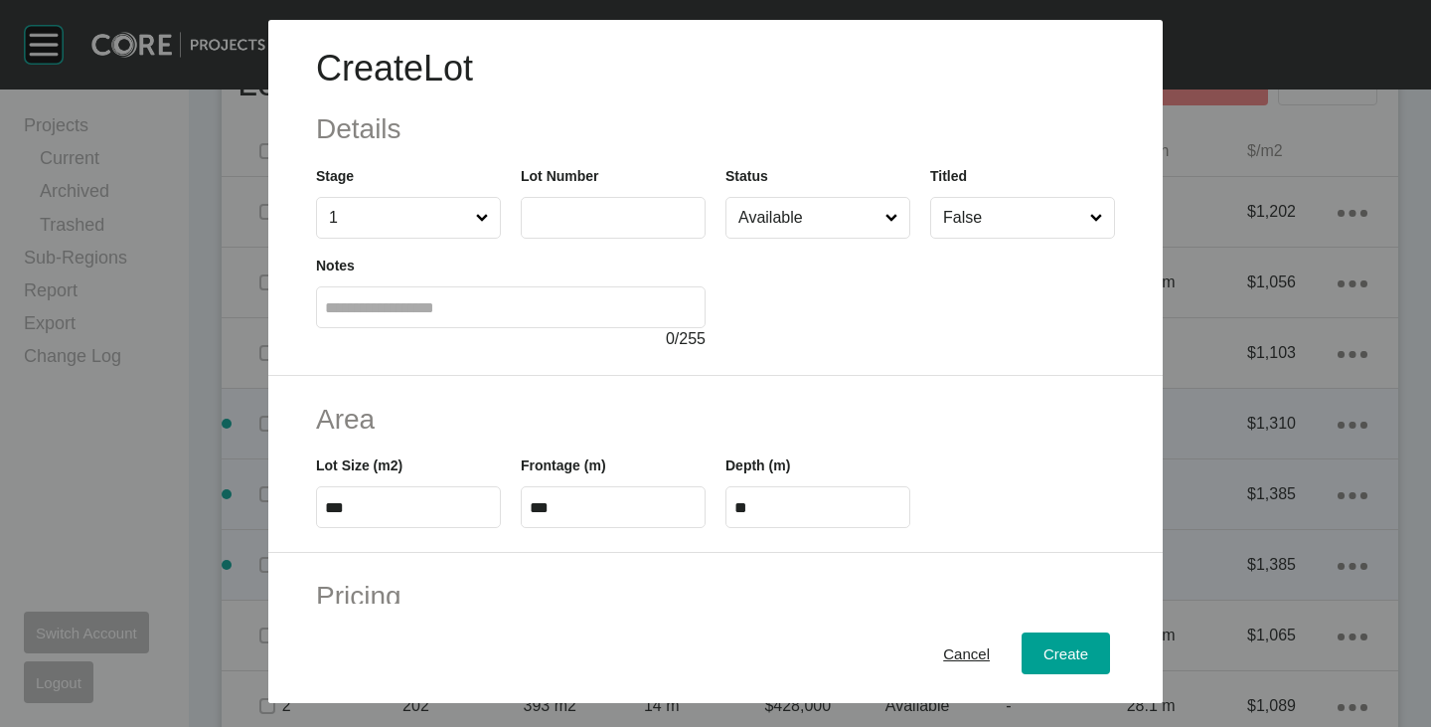
click at [577, 239] on div "Notes 0 / 255" at bounding box center [511, 295] width 410 height 112
click at [569, 229] on label at bounding box center [613, 218] width 185 height 42
click at [569, 226] on input "text" at bounding box center [613, 217] width 167 height 17
type input "***"
click at [795, 331] on div at bounding box center [921, 295] width 390 height 112
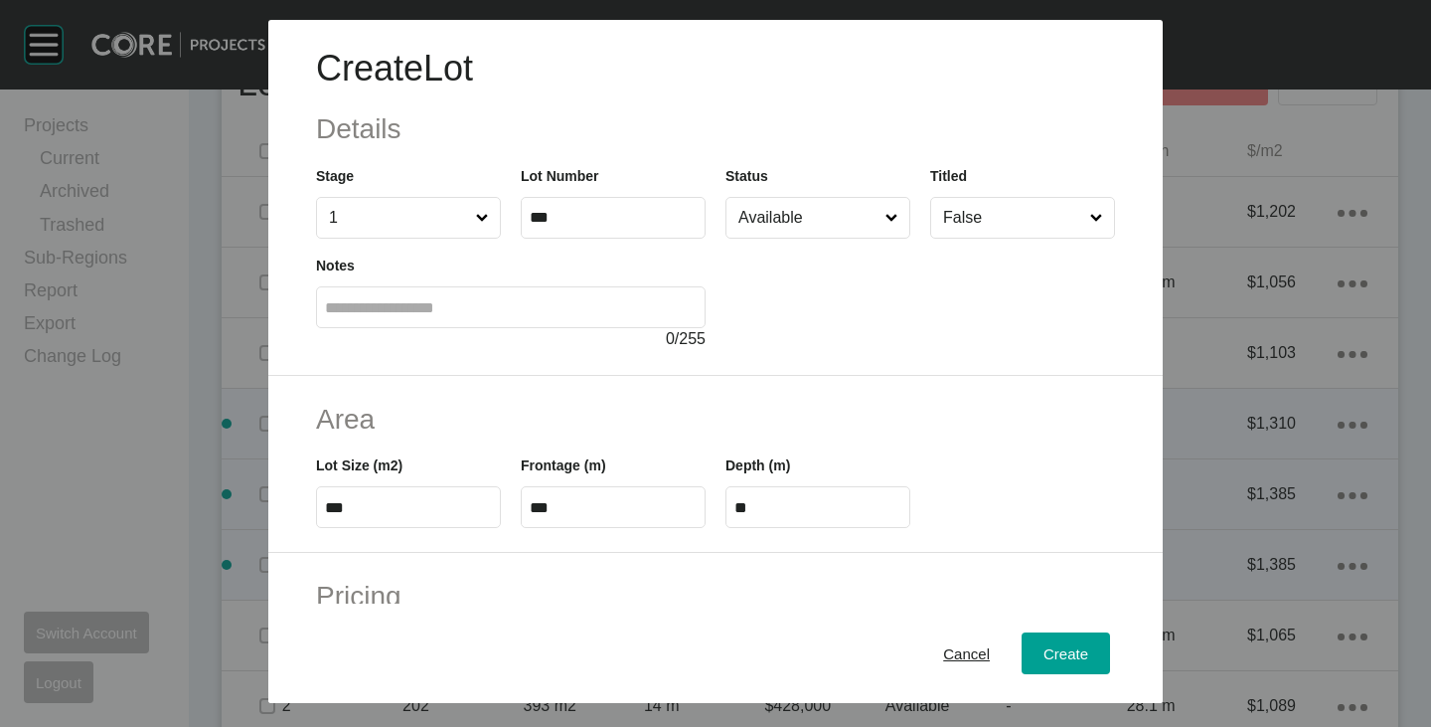
click at [803, 218] on input "Available" at bounding box center [808, 218] width 147 height 40
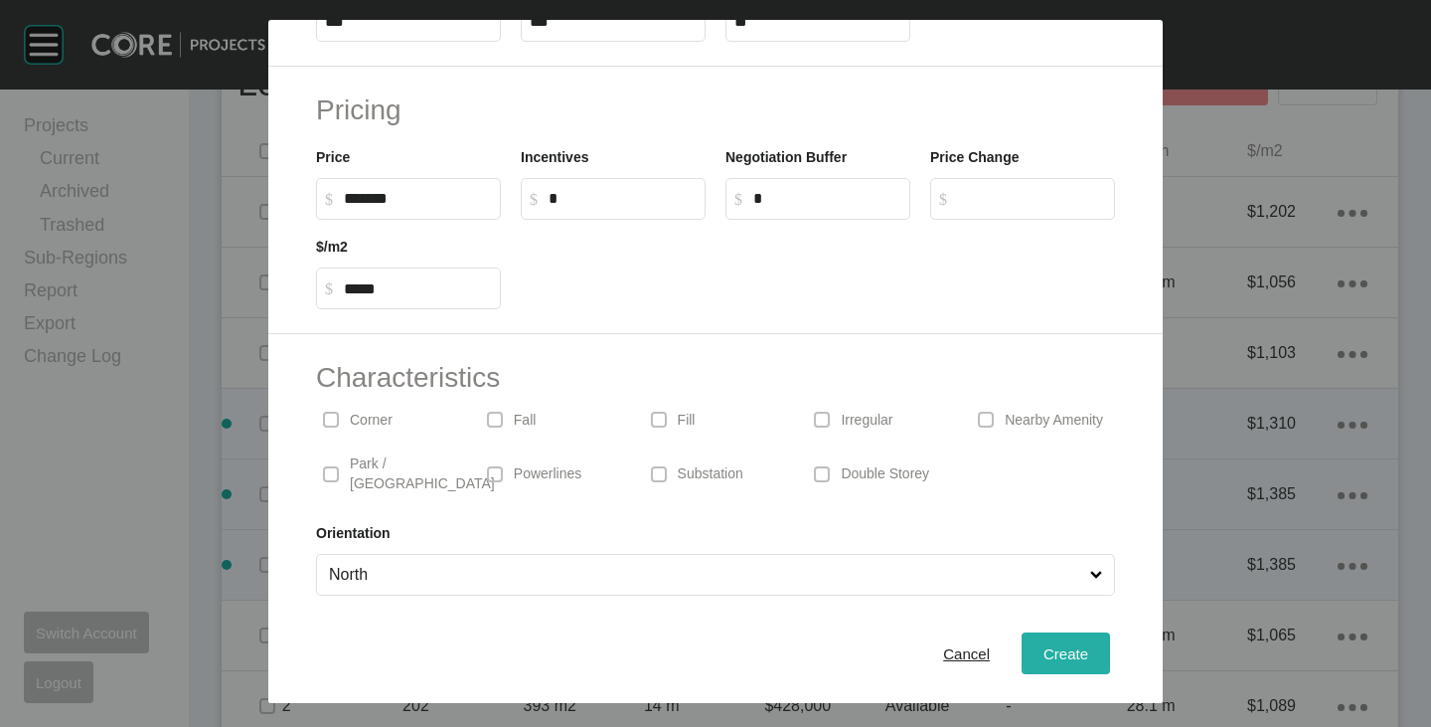
click at [1039, 640] on div "Create" at bounding box center [1066, 653] width 55 height 27
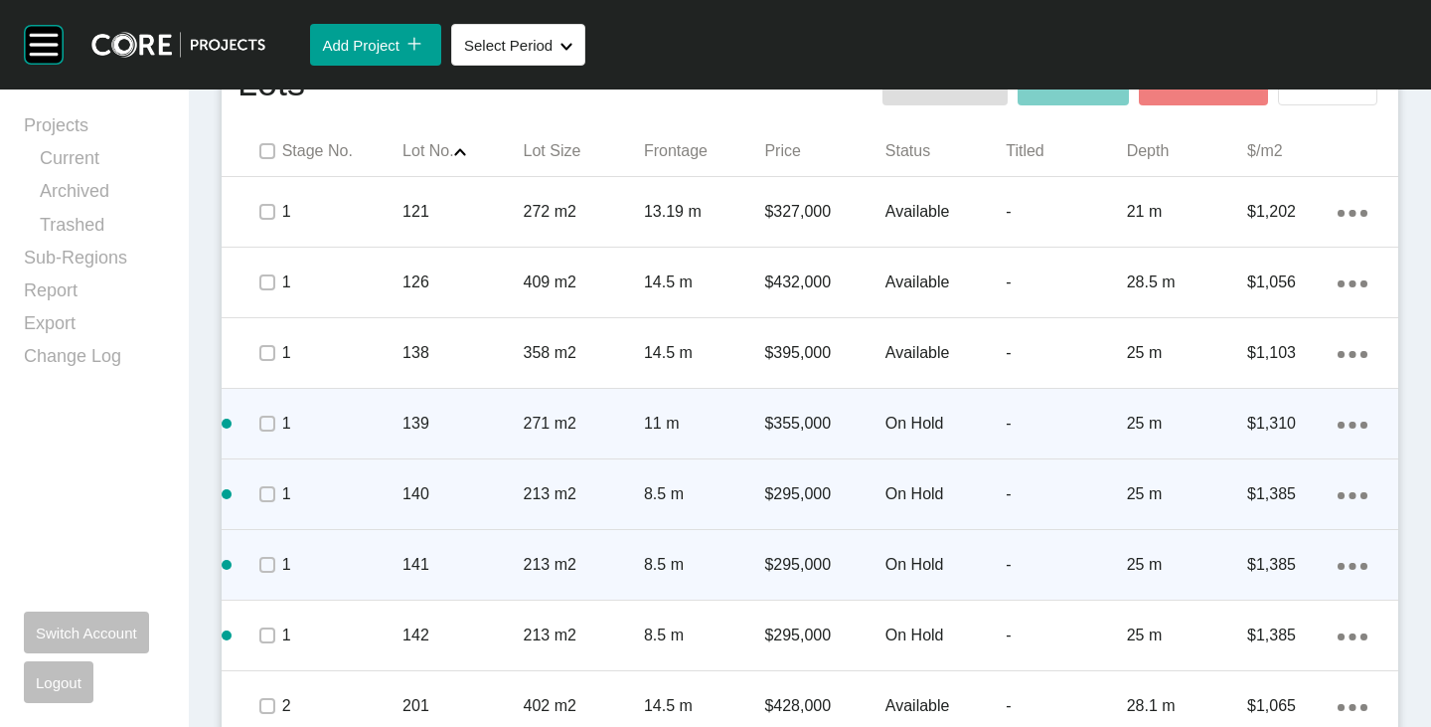
scroll to position [1093, 0]
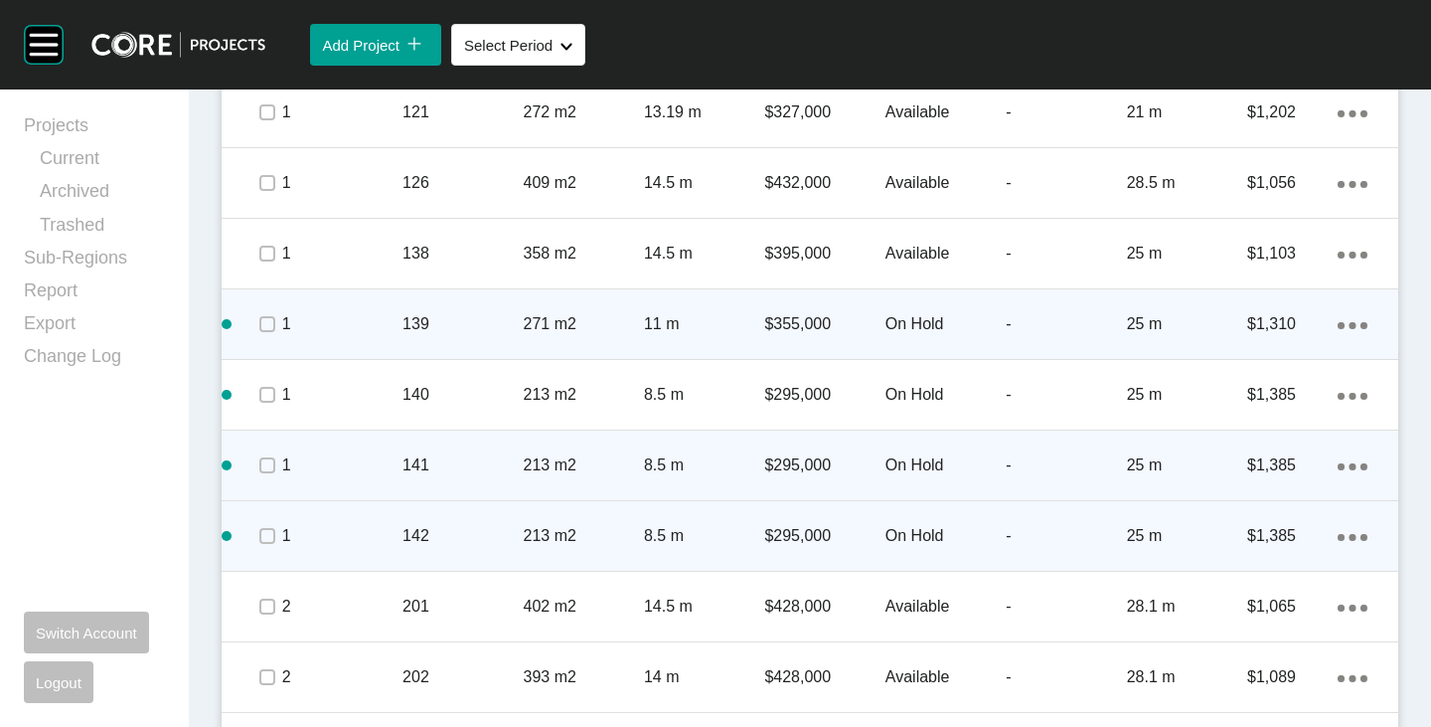
click at [1350, 539] on ellipse at bounding box center [1353, 537] width 7 height 7
click at [1290, 536] on link "Duplicate" at bounding box center [1256, 540] width 75 height 30
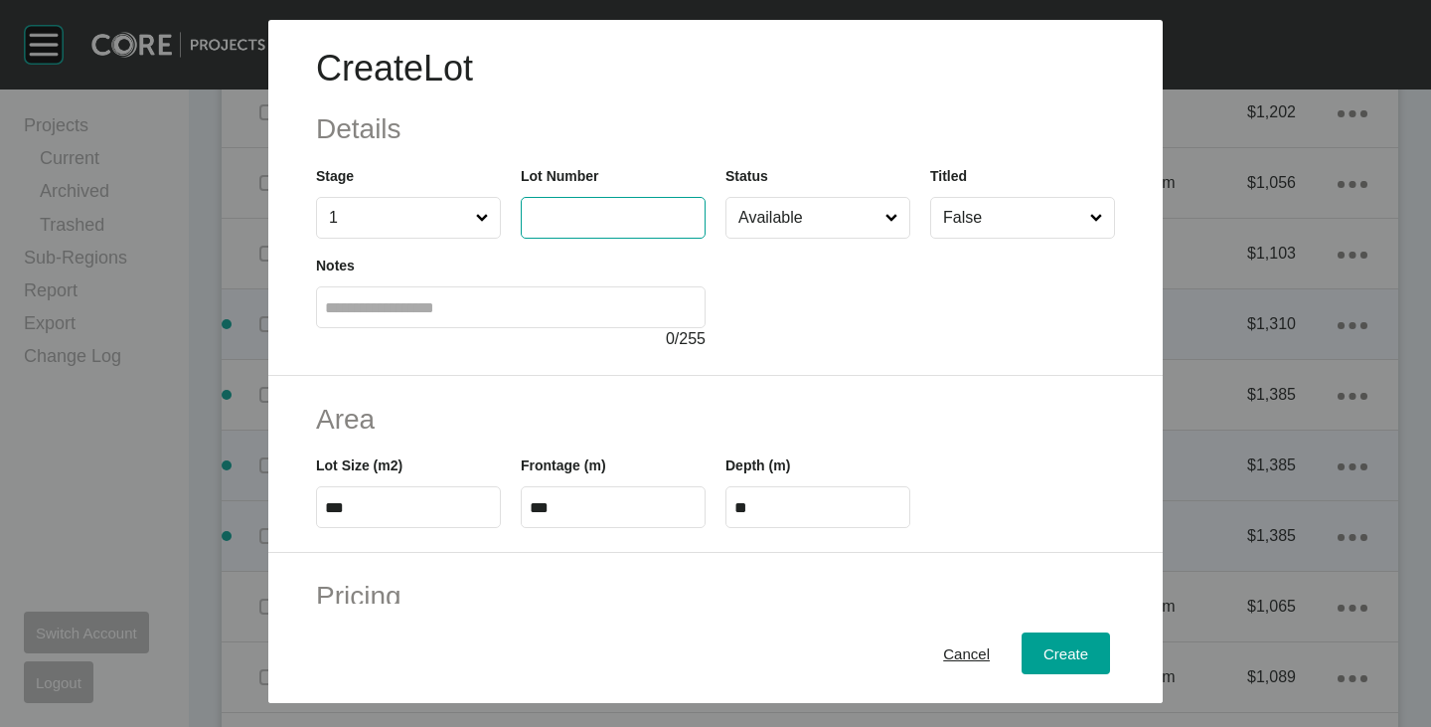
click at [586, 220] on input "text" at bounding box center [613, 217] width 167 height 17
type input "***"
click at [768, 327] on div at bounding box center [921, 295] width 390 height 112
click at [801, 232] on input "Available" at bounding box center [808, 218] width 147 height 40
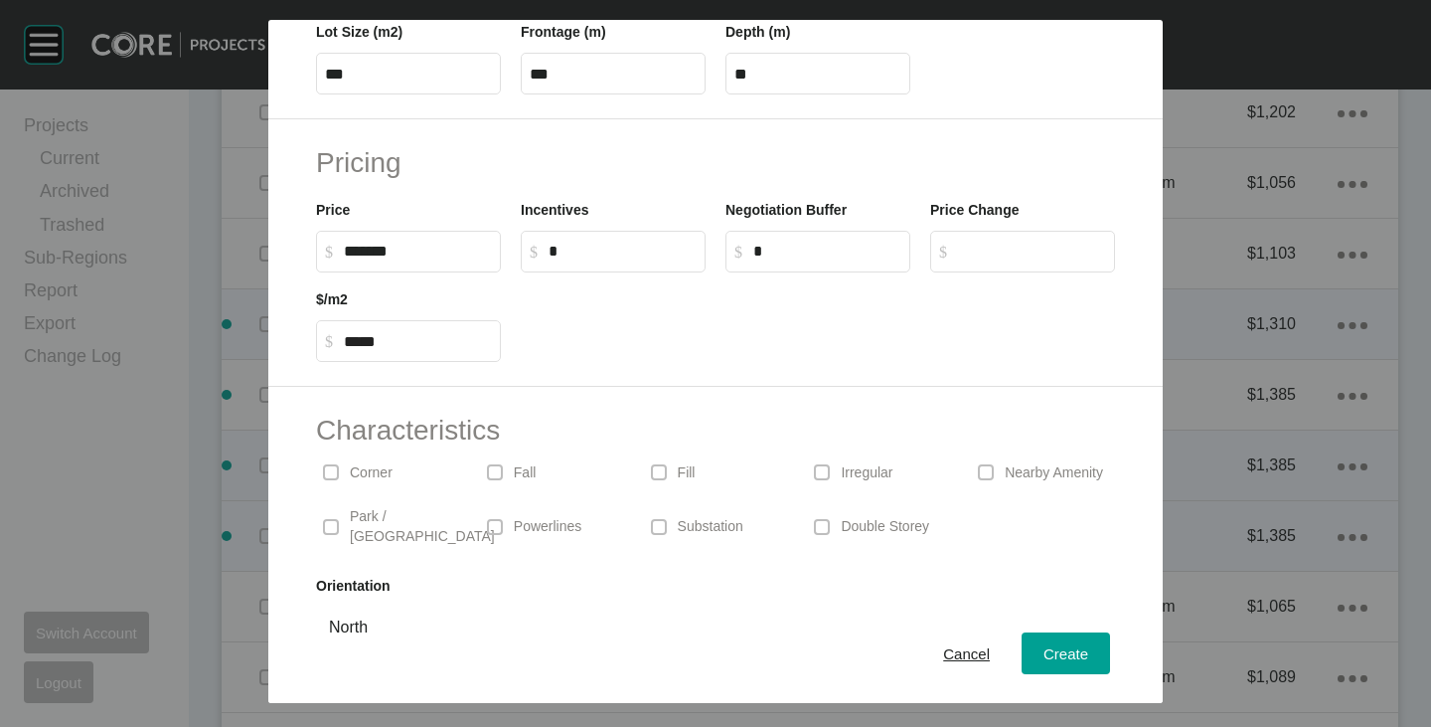
scroll to position [486, 0]
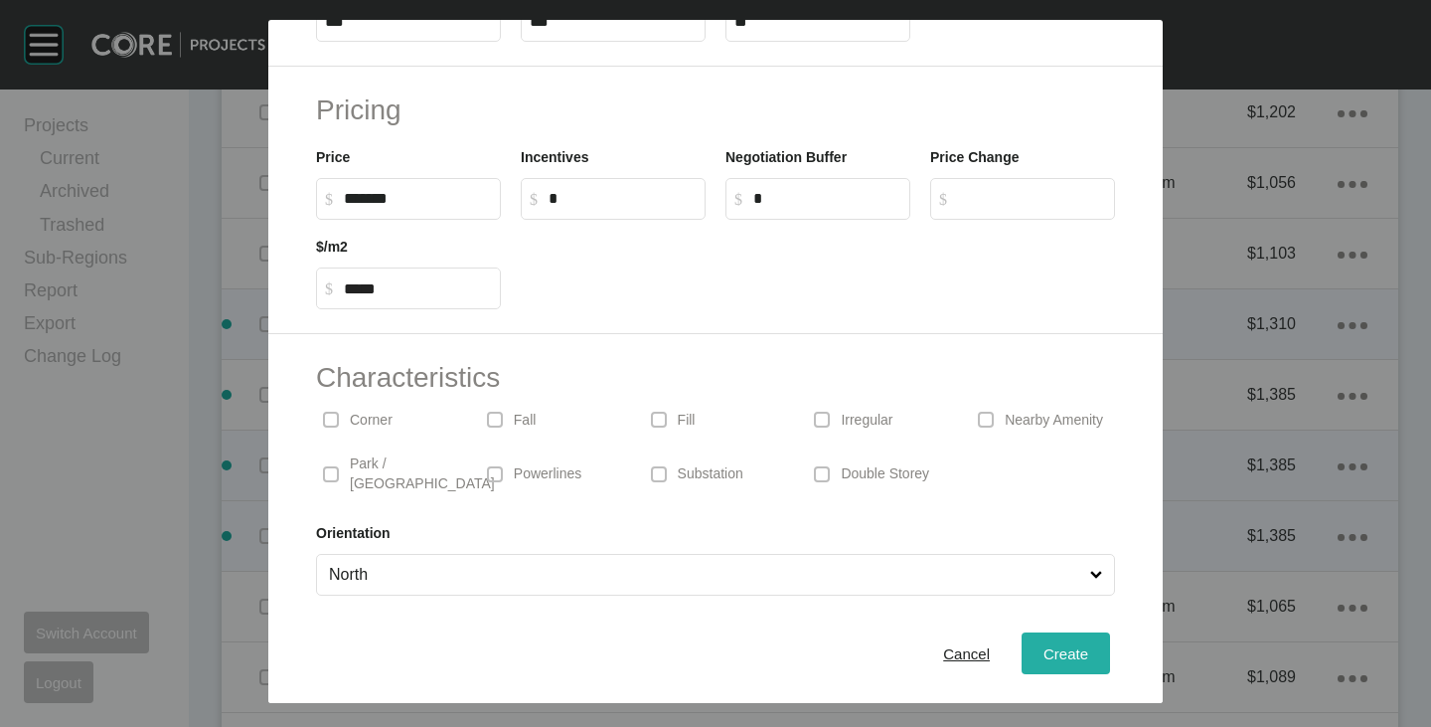
click at [1047, 641] on div "Create" at bounding box center [1066, 653] width 55 height 27
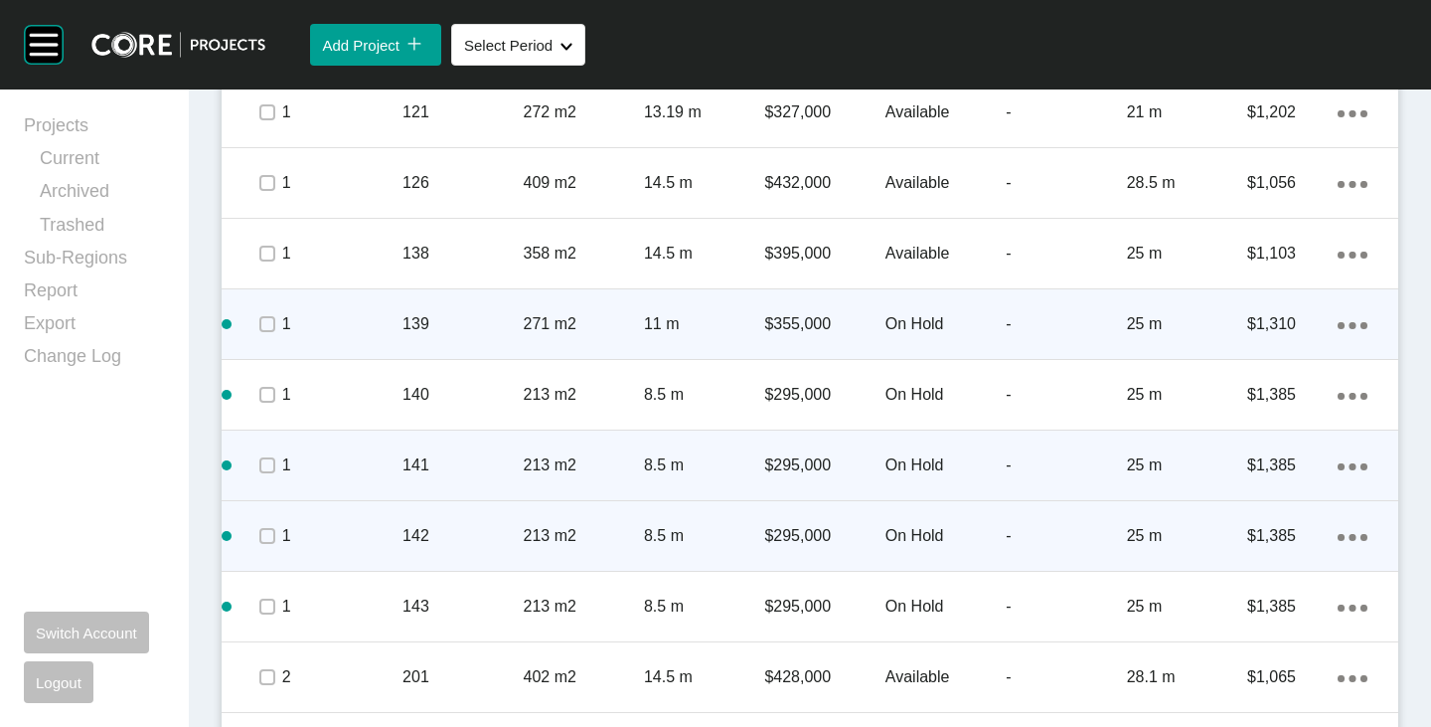
scroll to position [1193, 0]
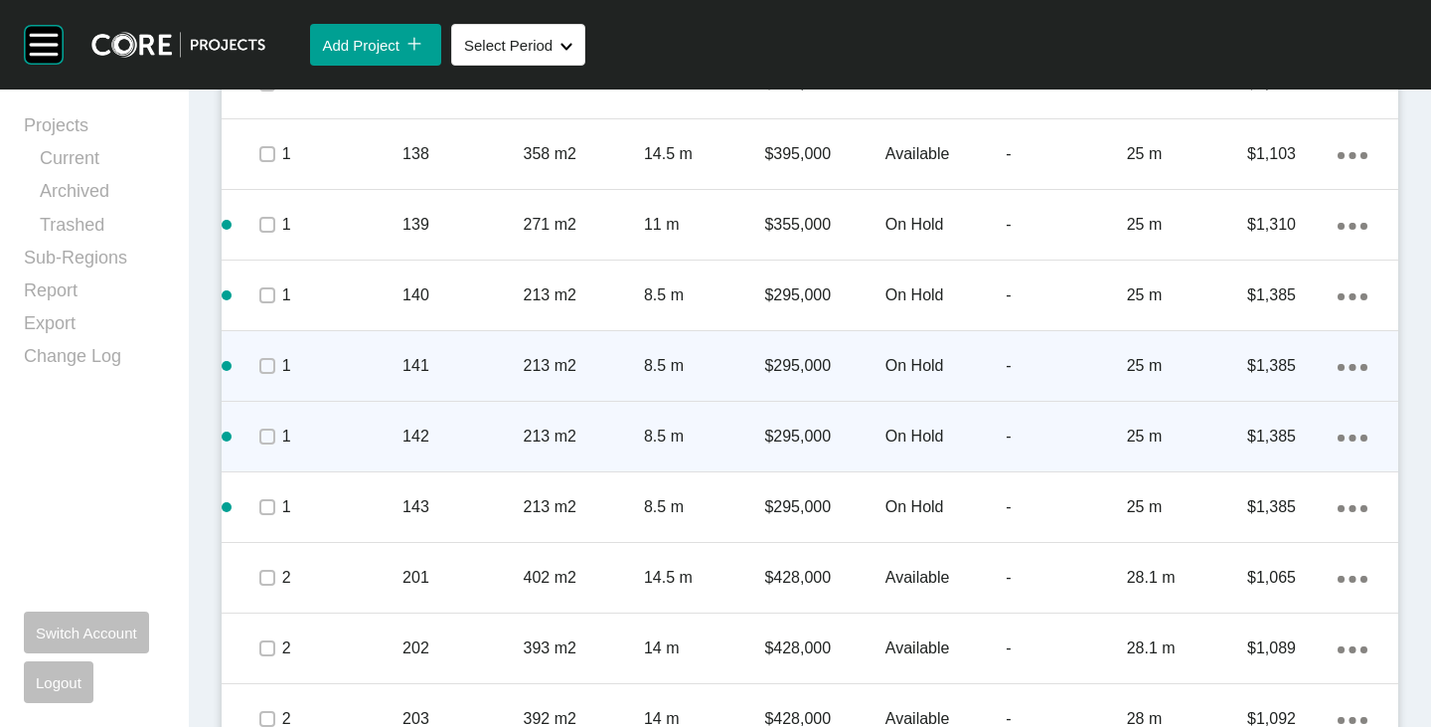
click at [1338, 232] on div "Action Menu Dots Copy 6 Created with Sketch." at bounding box center [1353, 225] width 30 height 22
click at [1280, 227] on link "Duplicate" at bounding box center [1256, 229] width 75 height 30
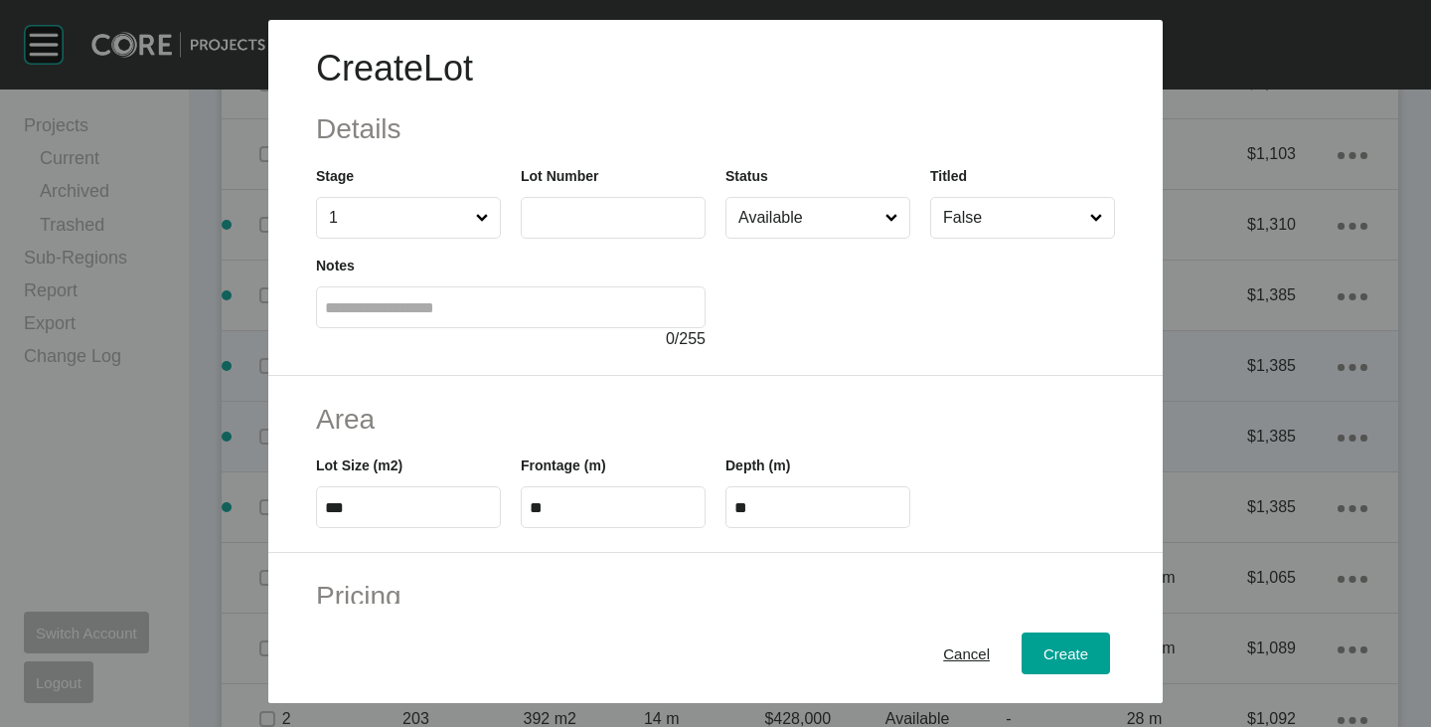
click at [623, 232] on label at bounding box center [613, 218] width 185 height 42
click at [623, 226] on input "text" at bounding box center [613, 217] width 167 height 17
type input "***"
click at [795, 324] on div at bounding box center [921, 295] width 390 height 112
click at [782, 221] on input "Available" at bounding box center [808, 218] width 147 height 40
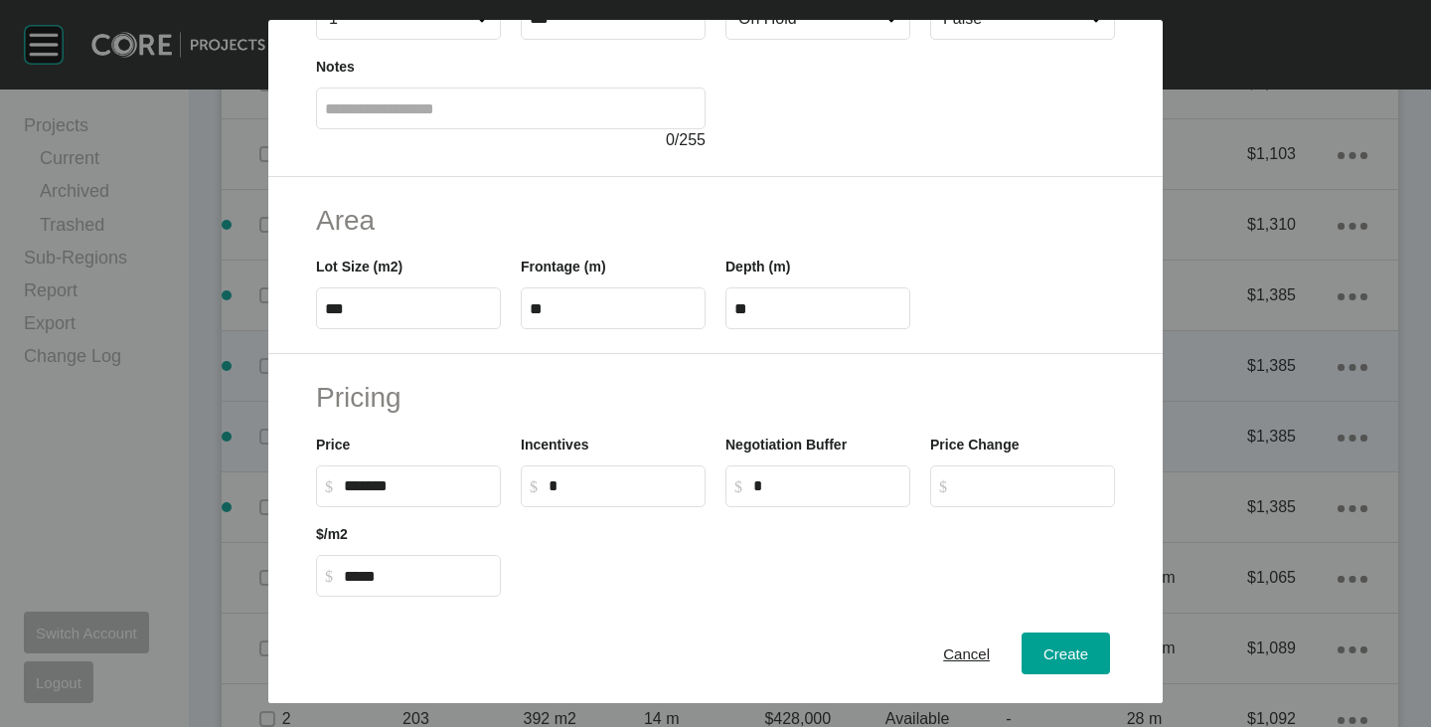
scroll to position [486, 0]
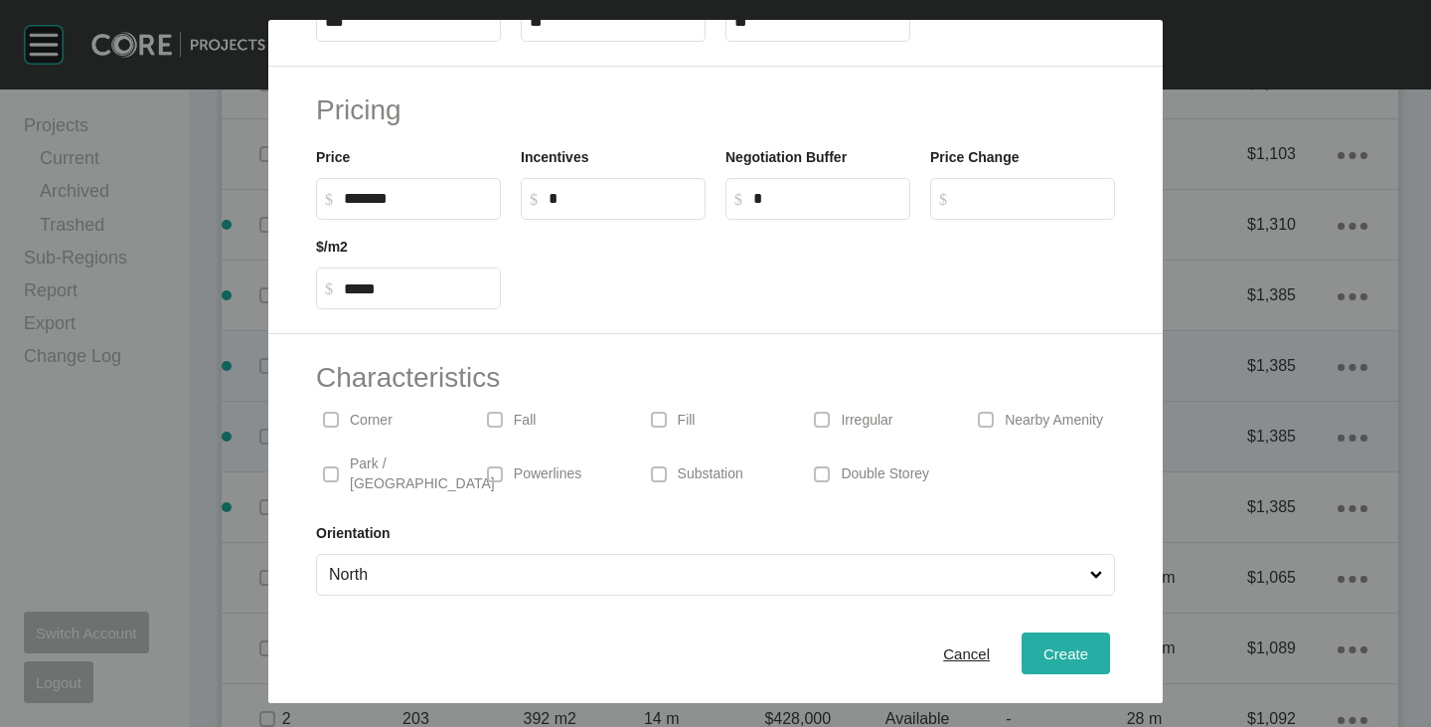
click at [1055, 642] on div "Create" at bounding box center [1066, 653] width 55 height 27
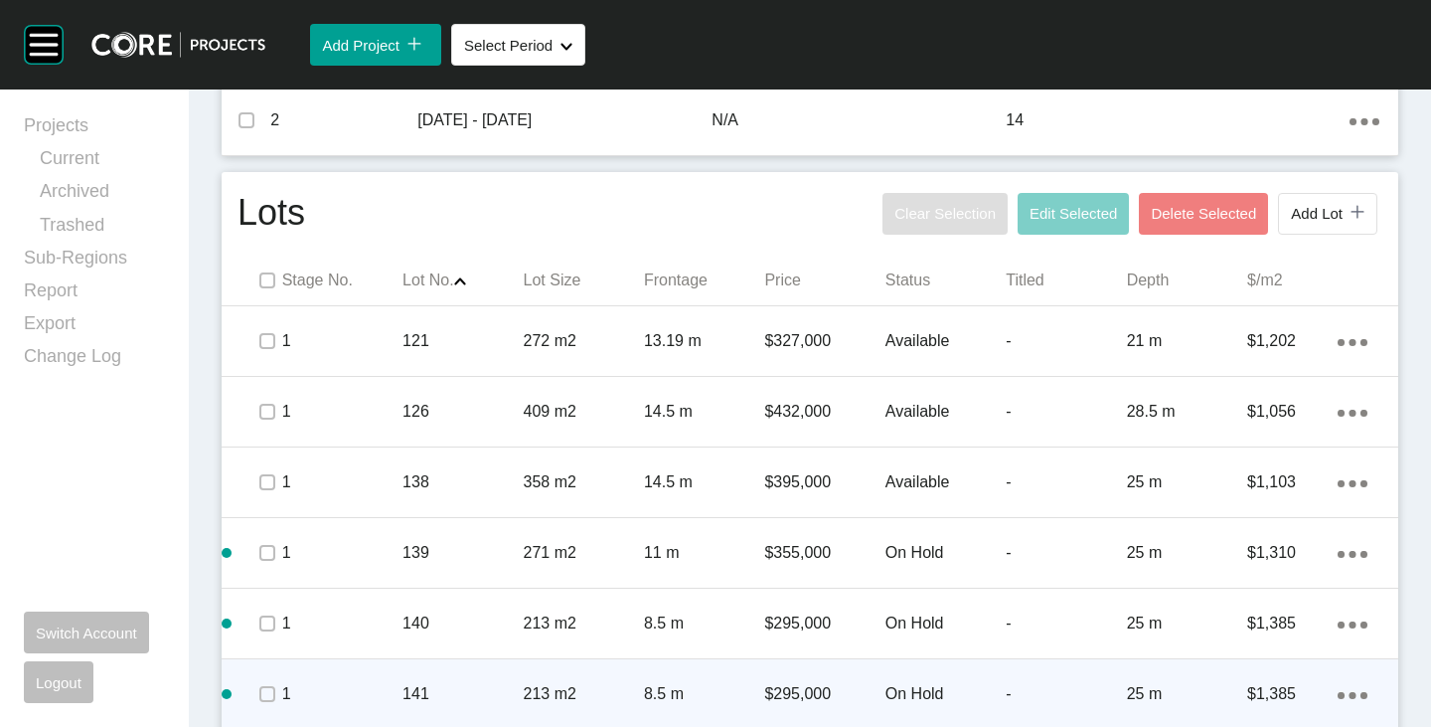
scroll to position [696, 0]
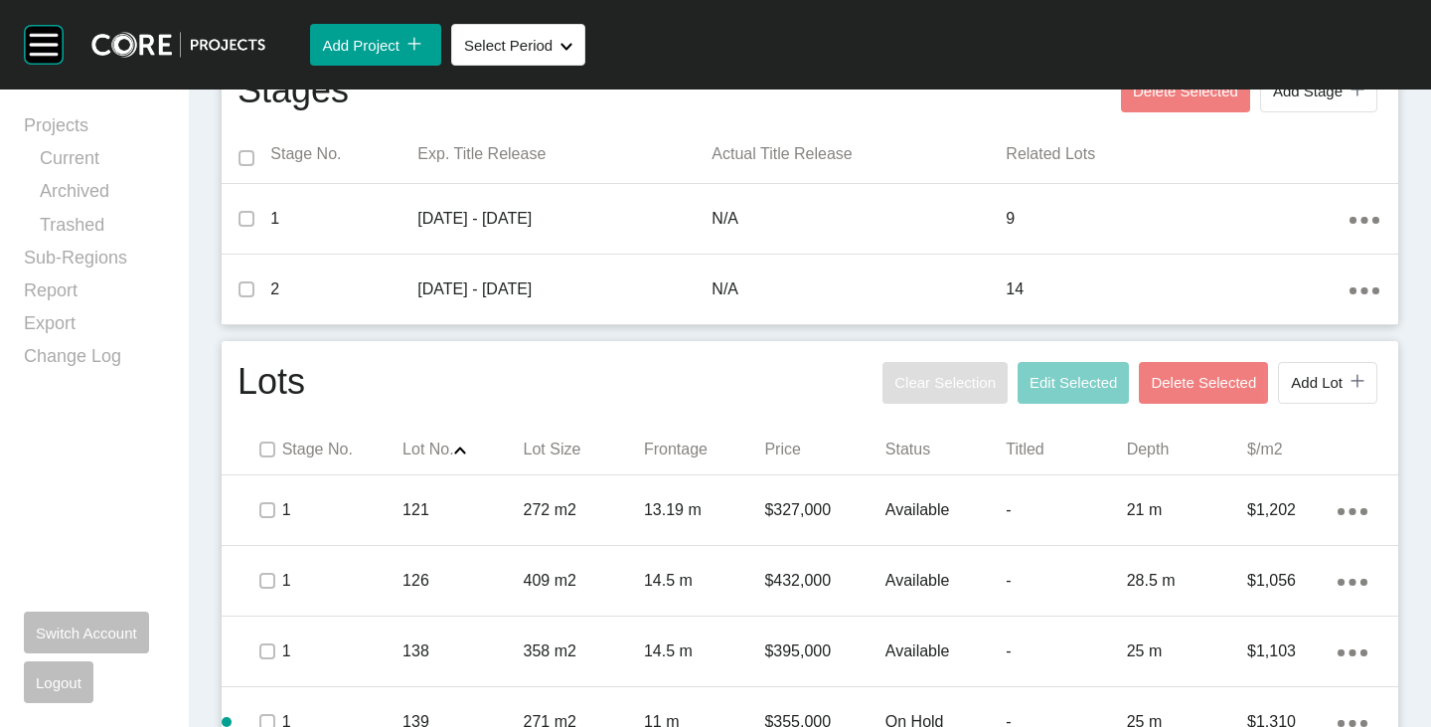
click at [918, 647] on p "Available" at bounding box center [946, 651] width 120 height 22
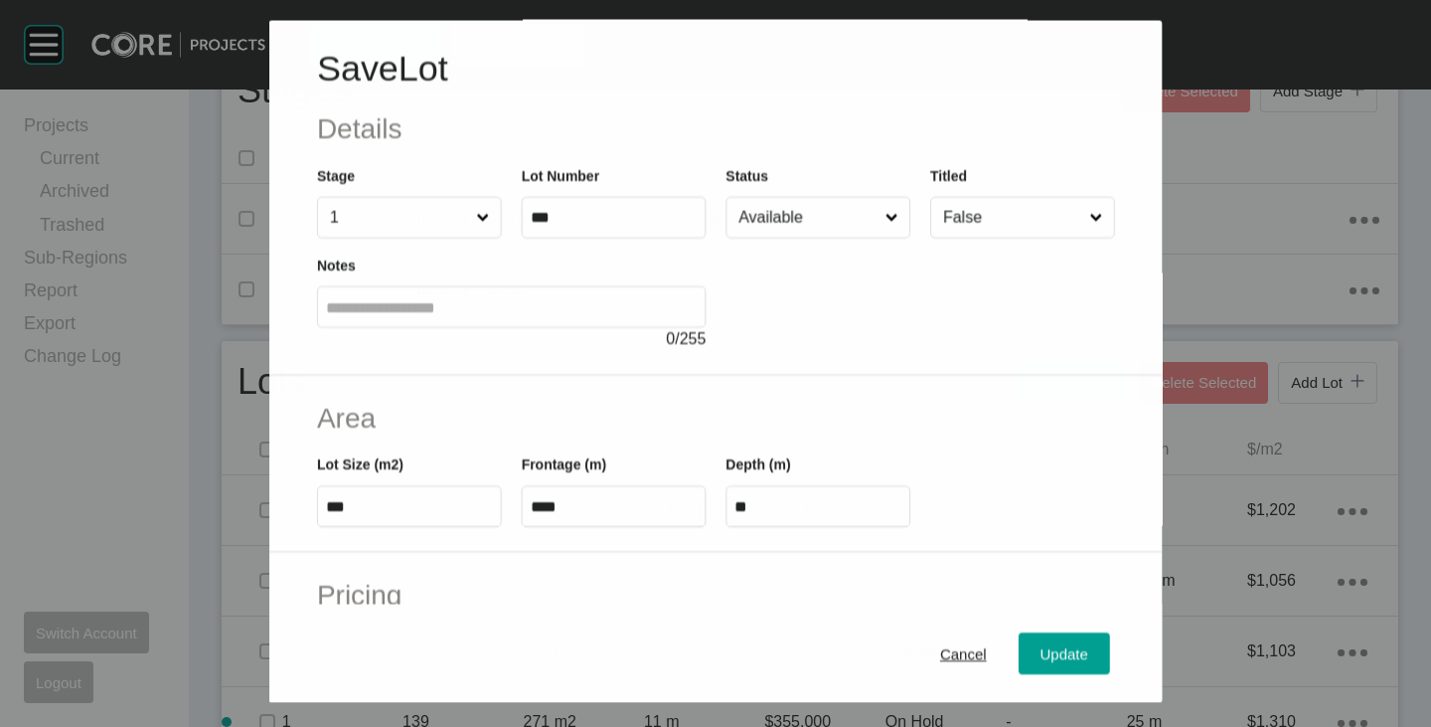
click at [774, 208] on input "Available" at bounding box center [808, 218] width 146 height 40
click at [1019, 652] on button "Update" at bounding box center [1064, 653] width 91 height 42
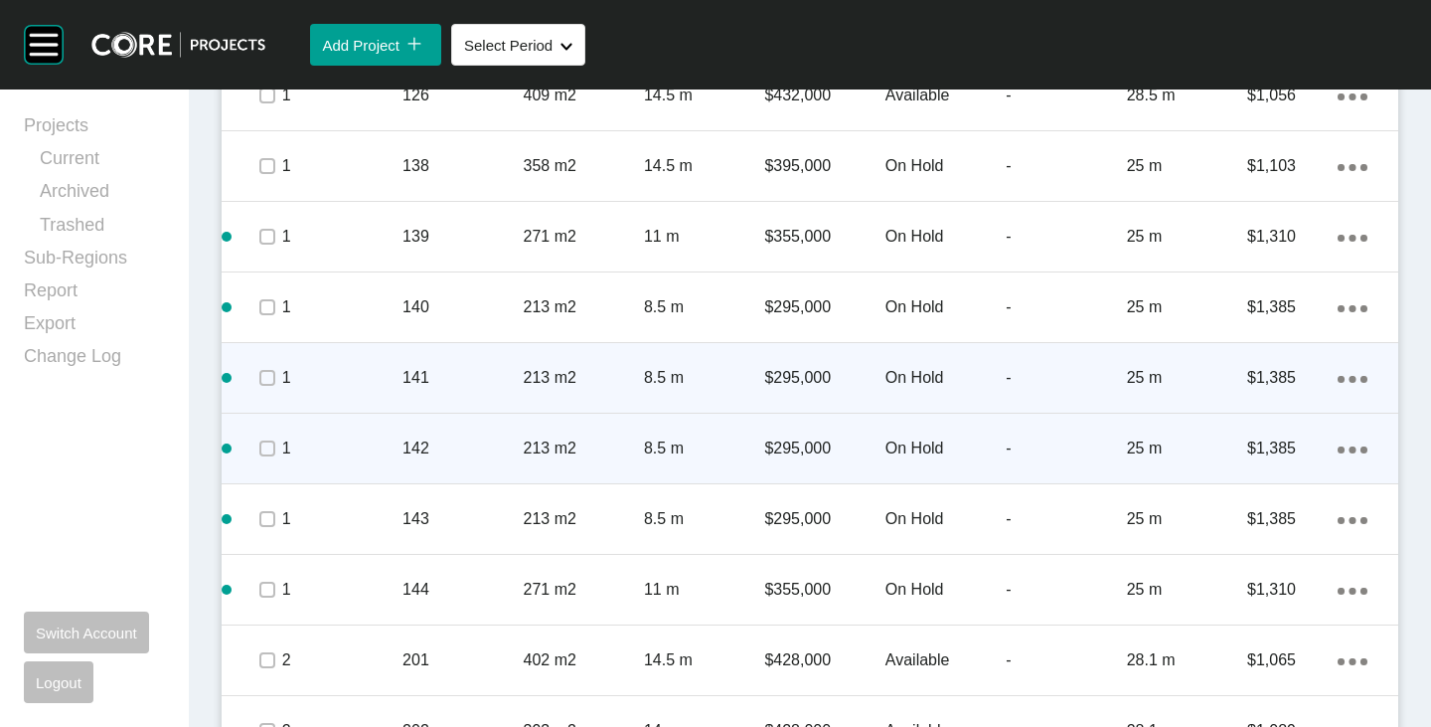
scroll to position [883, 0]
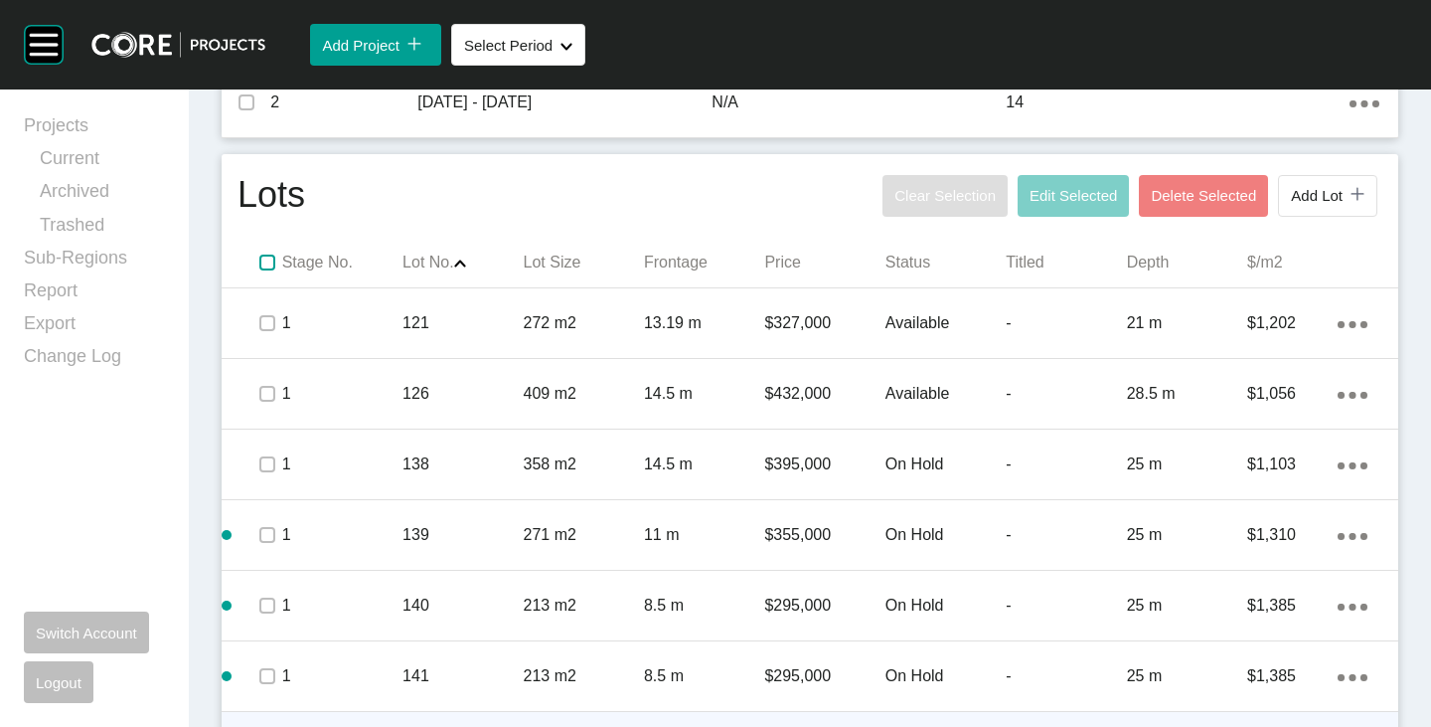
click at [268, 257] on label at bounding box center [267, 262] width 16 height 16
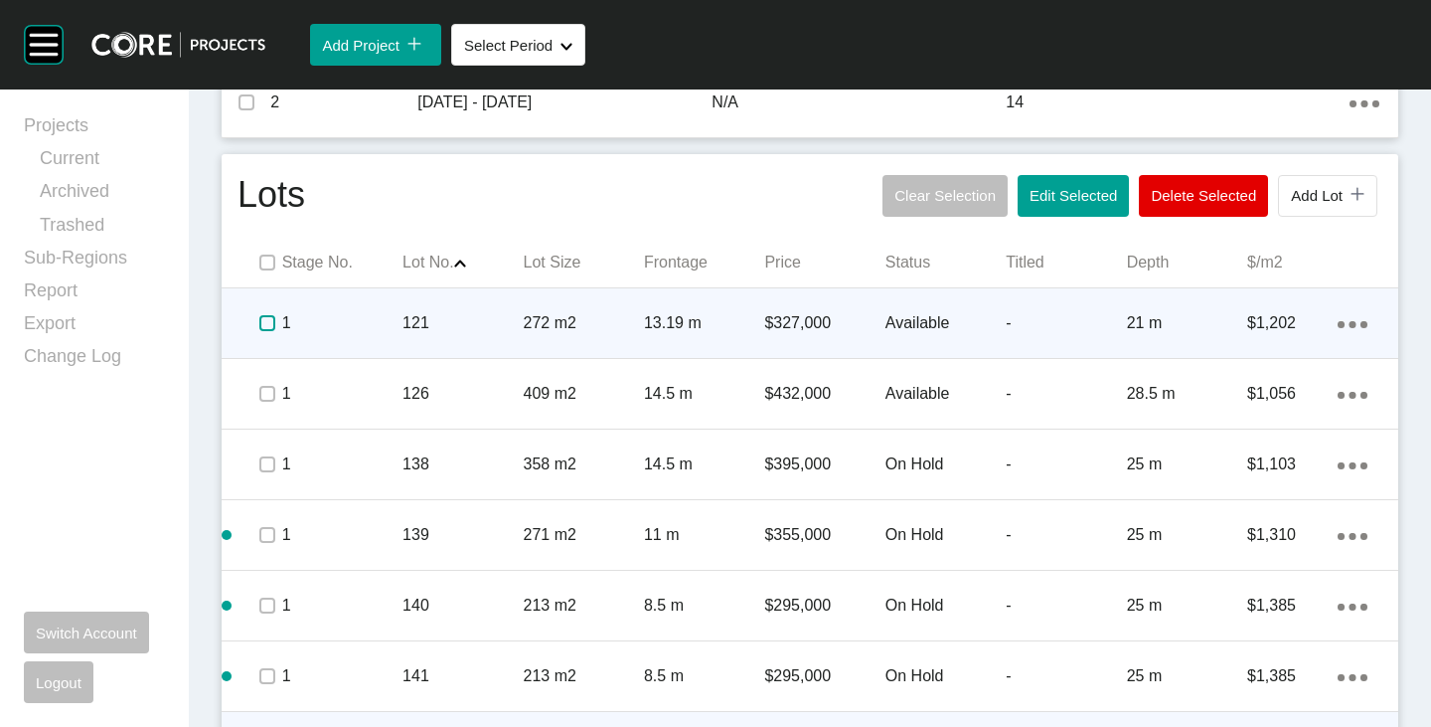
click at [268, 329] on label at bounding box center [267, 323] width 16 height 16
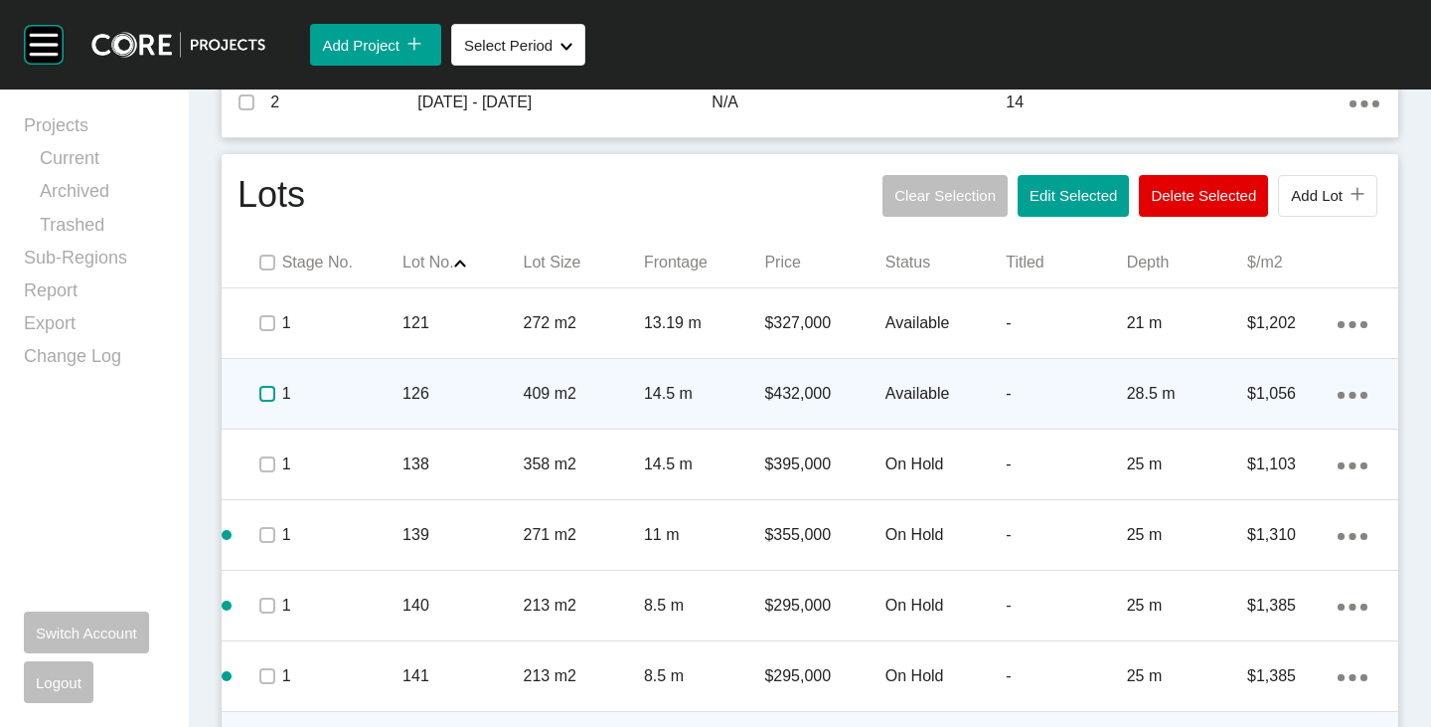
click at [265, 388] on label at bounding box center [267, 394] width 16 height 16
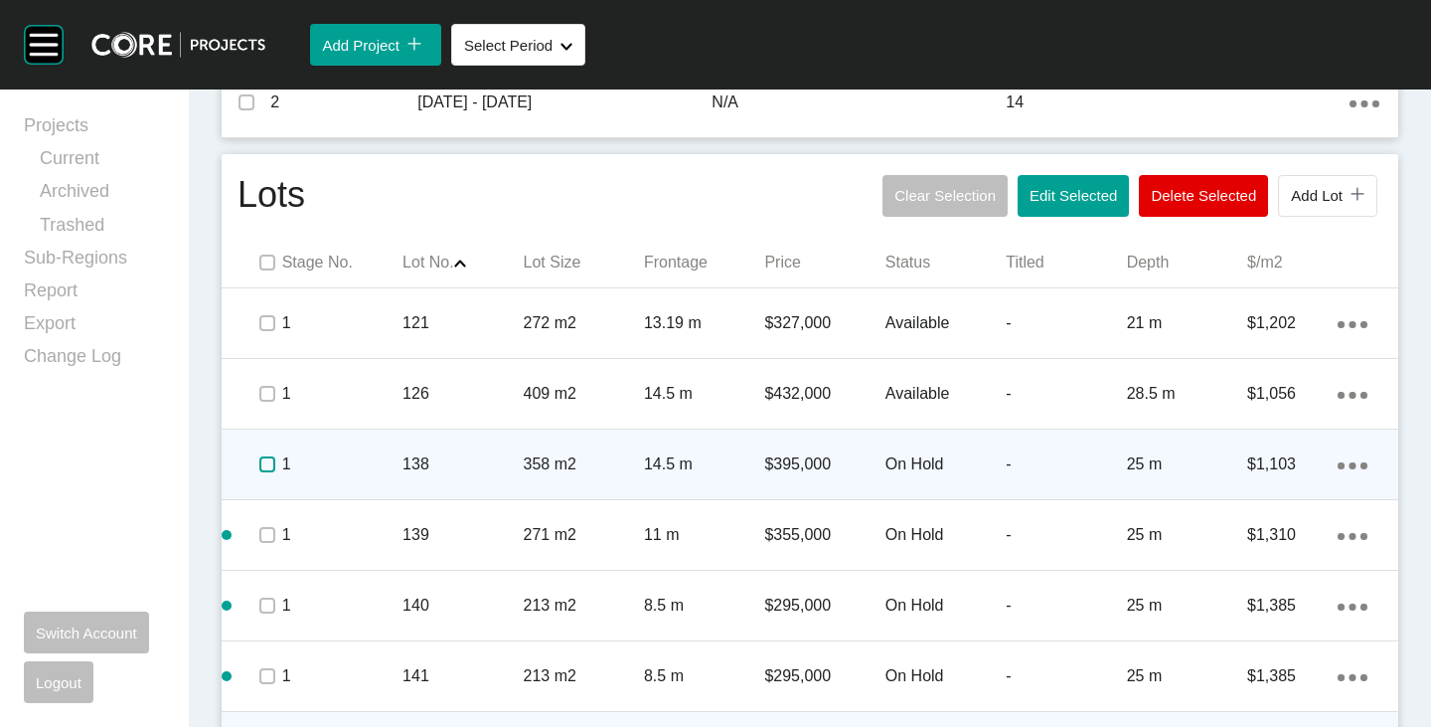
click at [272, 457] on label at bounding box center [267, 464] width 16 height 16
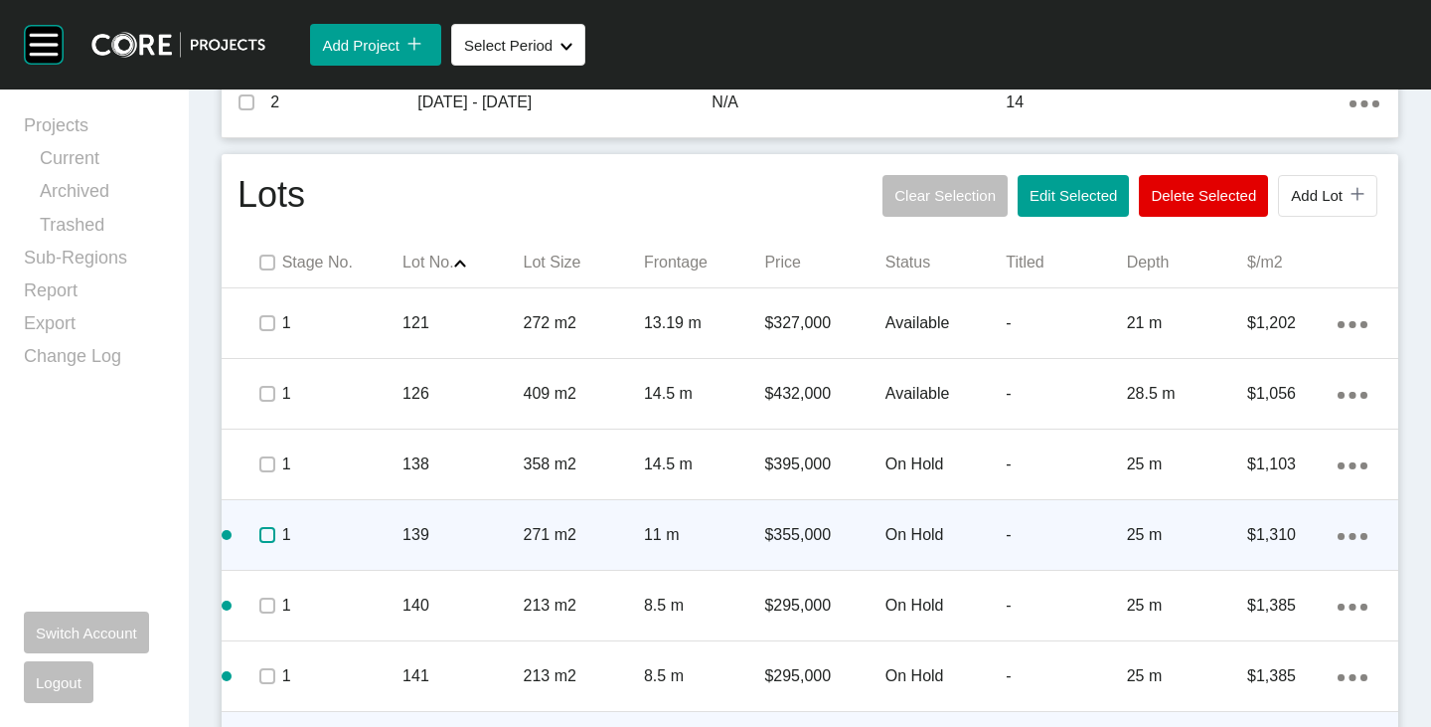
click at [260, 534] on label at bounding box center [267, 535] width 16 height 16
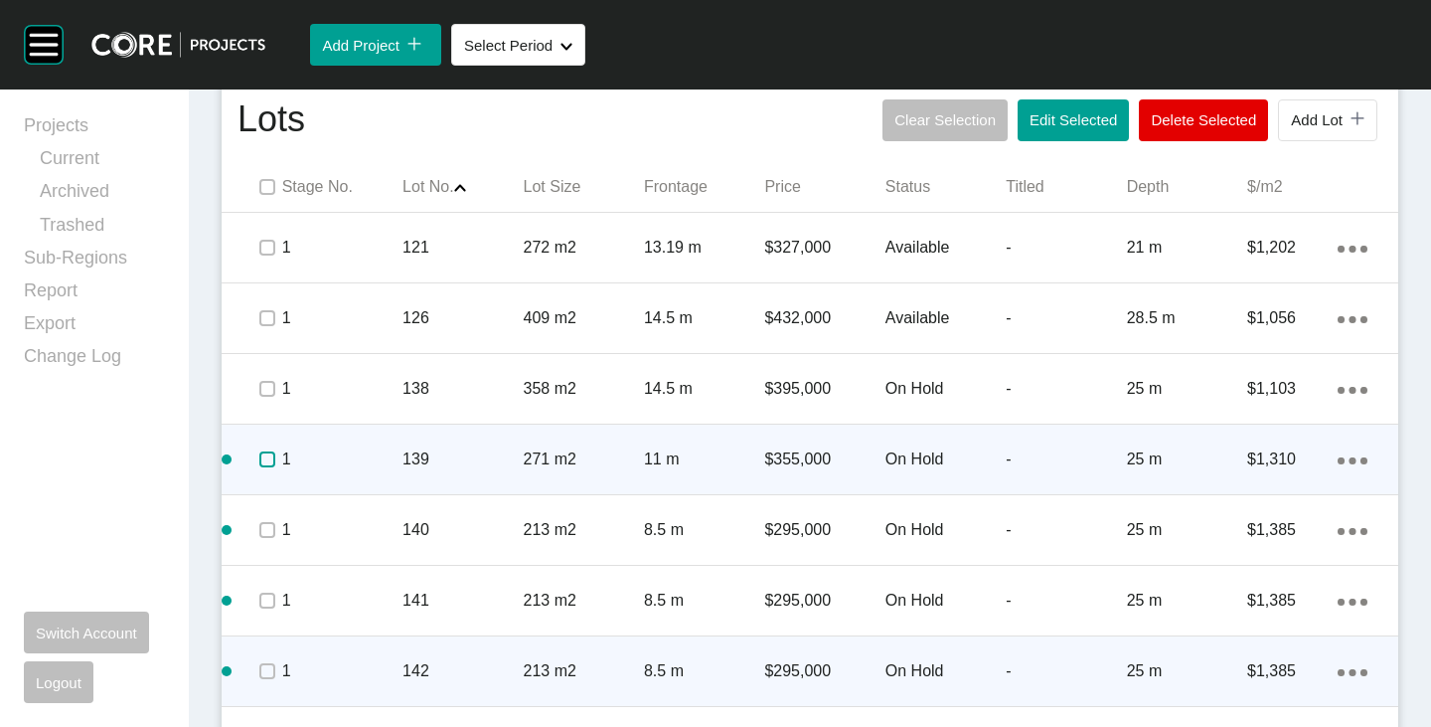
scroll to position [982, 0]
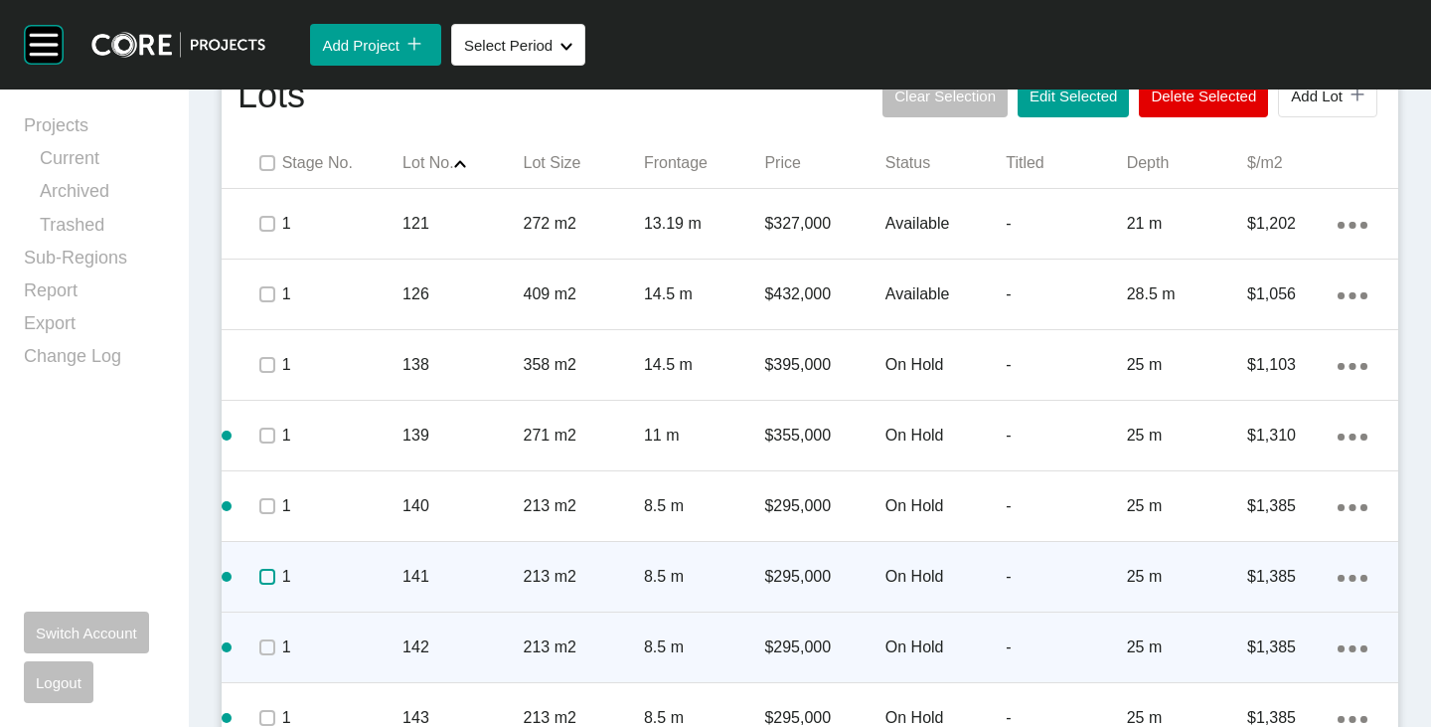
click at [267, 583] on label at bounding box center [267, 577] width 16 height 16
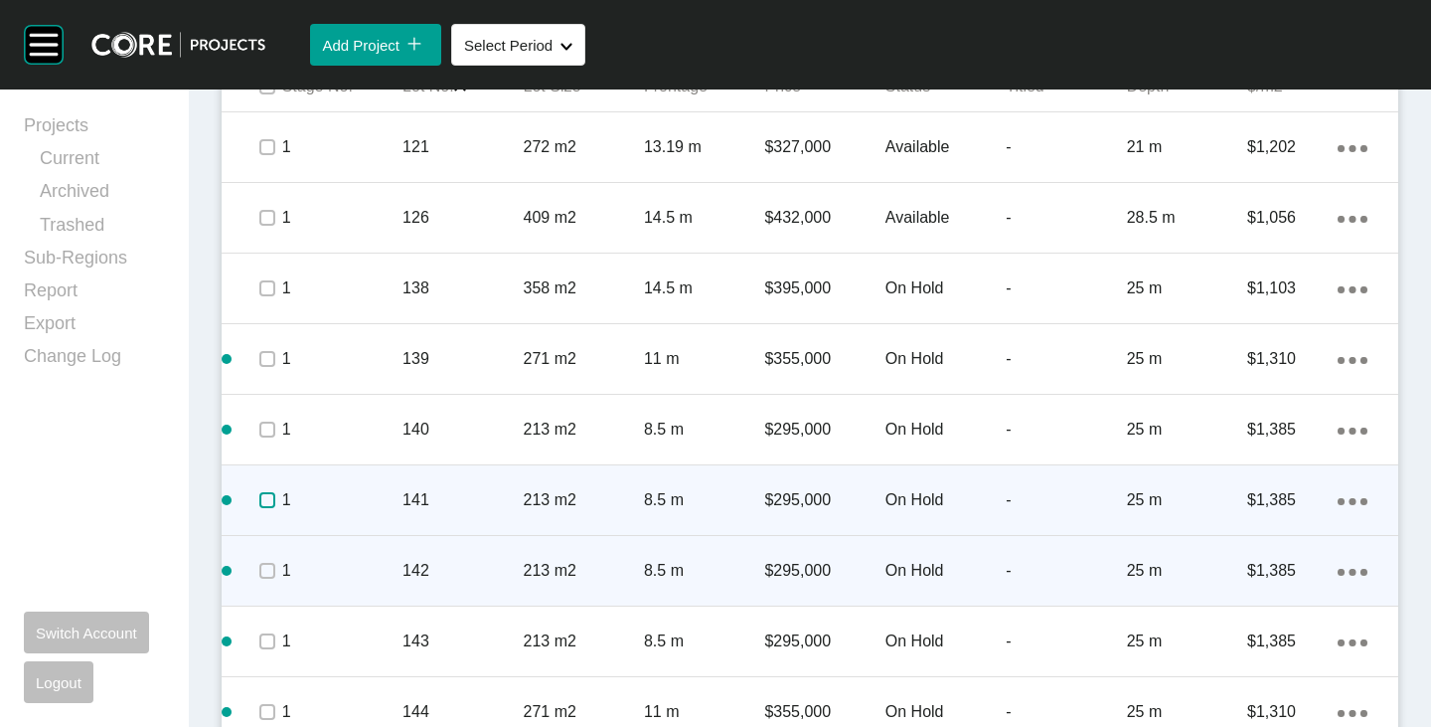
scroll to position [1082, 0]
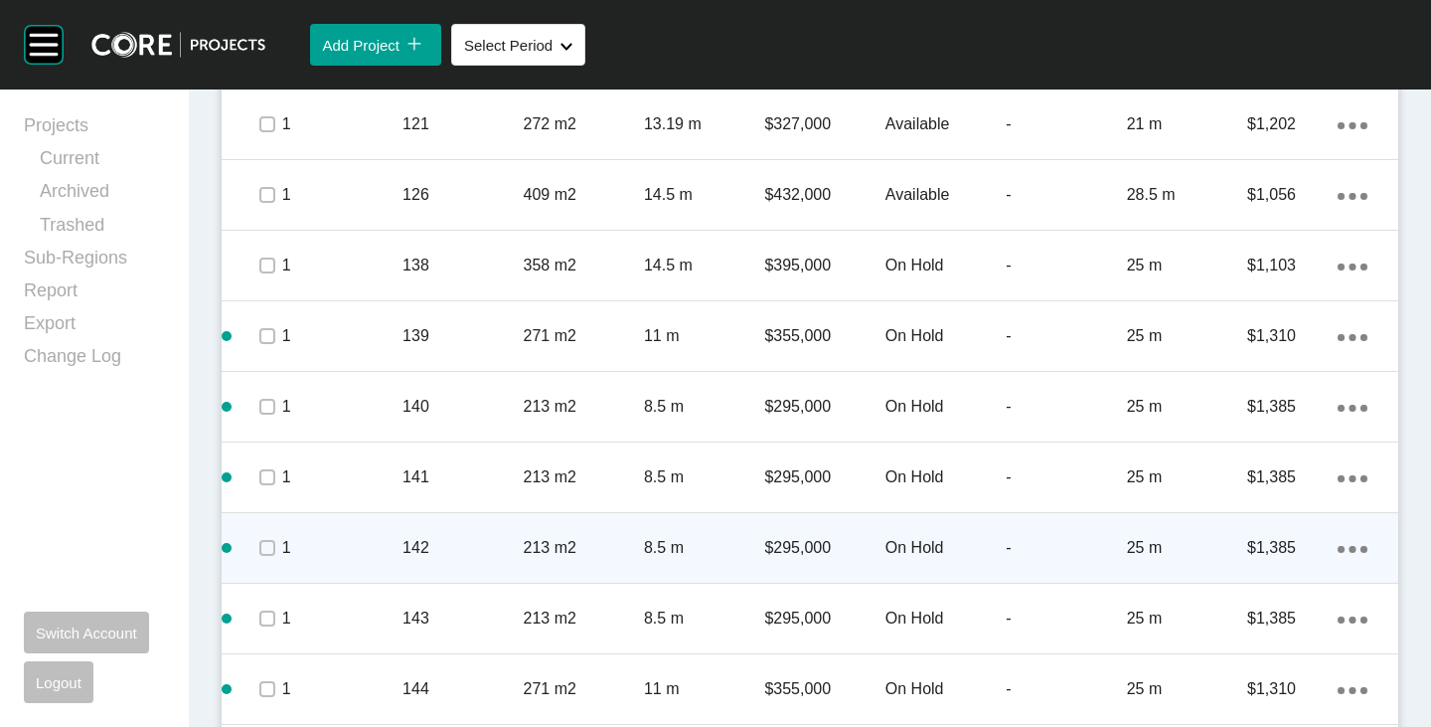
click at [252, 545] on span at bounding box center [266, 548] width 30 height 30
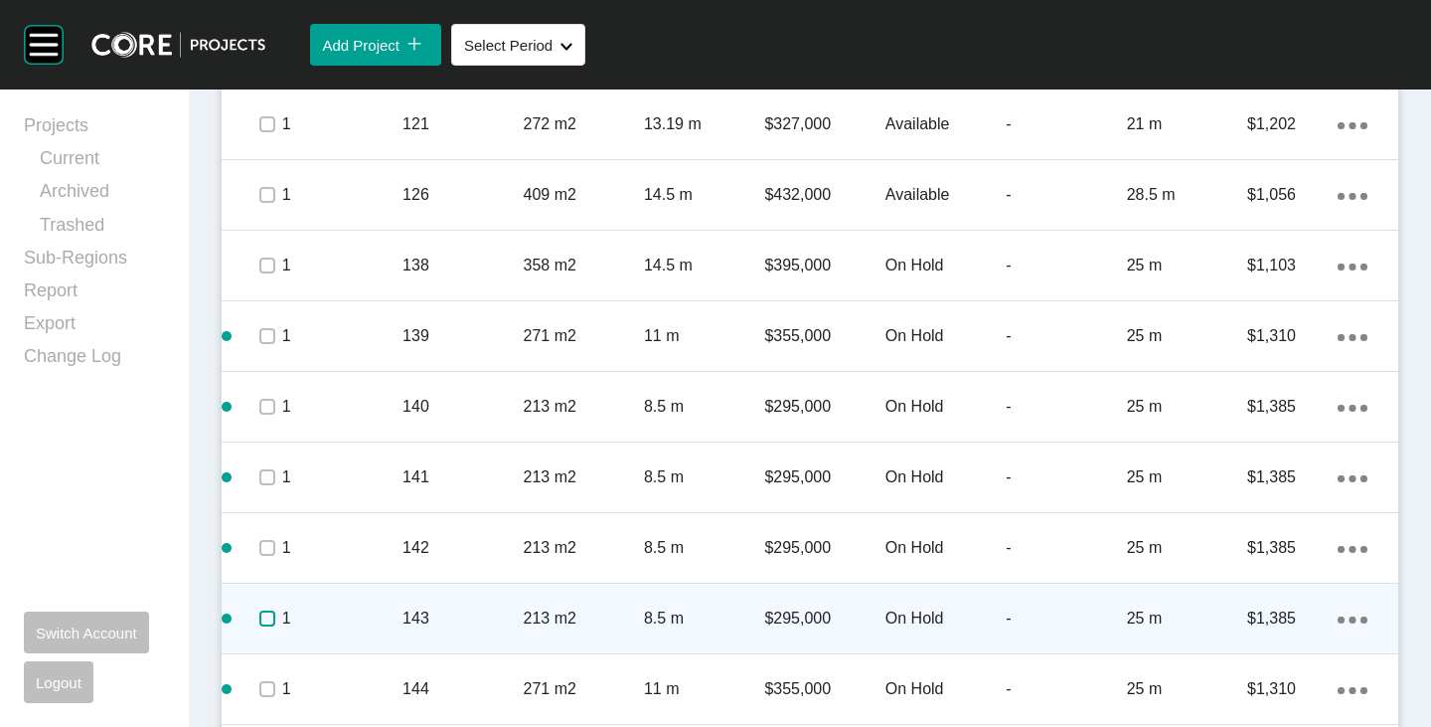
drag, startPoint x: 267, startPoint y: 611, endPoint x: 263, endPoint y: 621, distance: 10.7
click at [268, 611] on label at bounding box center [267, 618] width 16 height 16
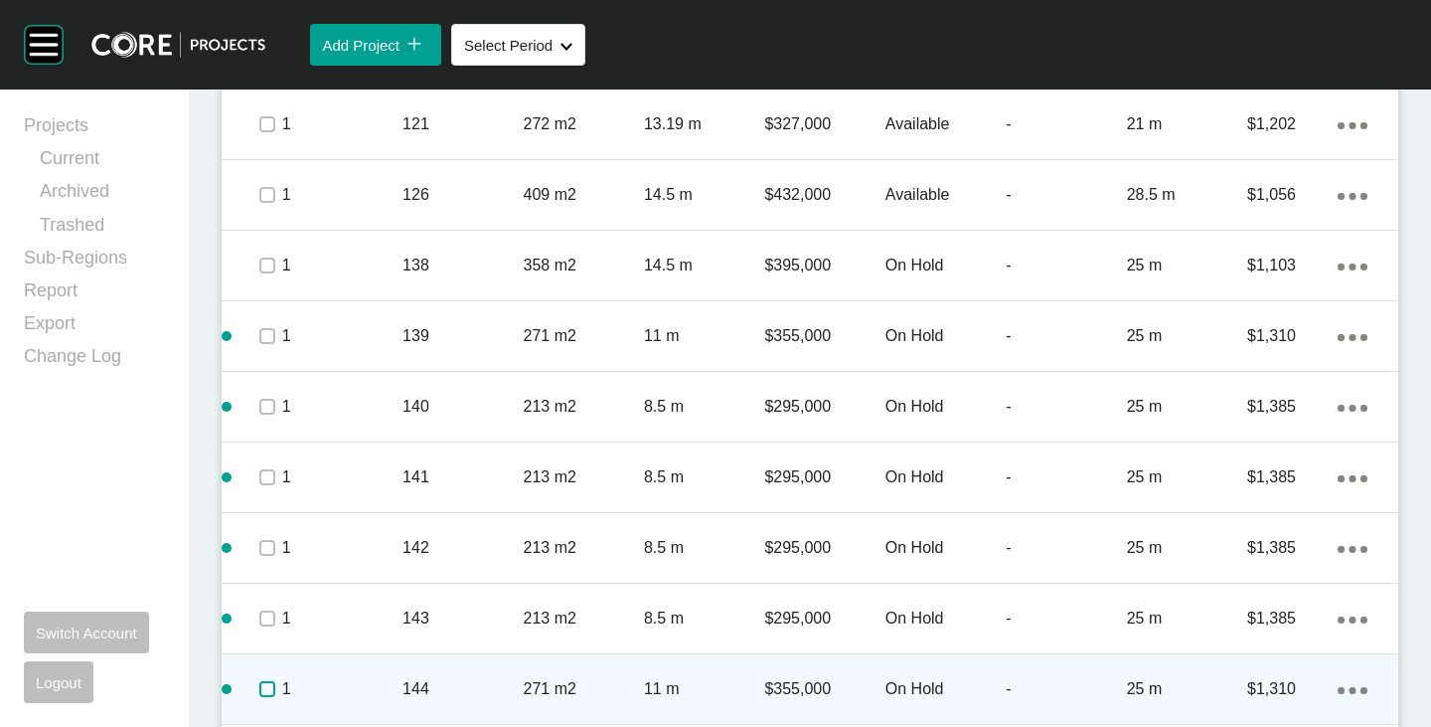
click at [267, 679] on span at bounding box center [266, 689] width 30 height 30
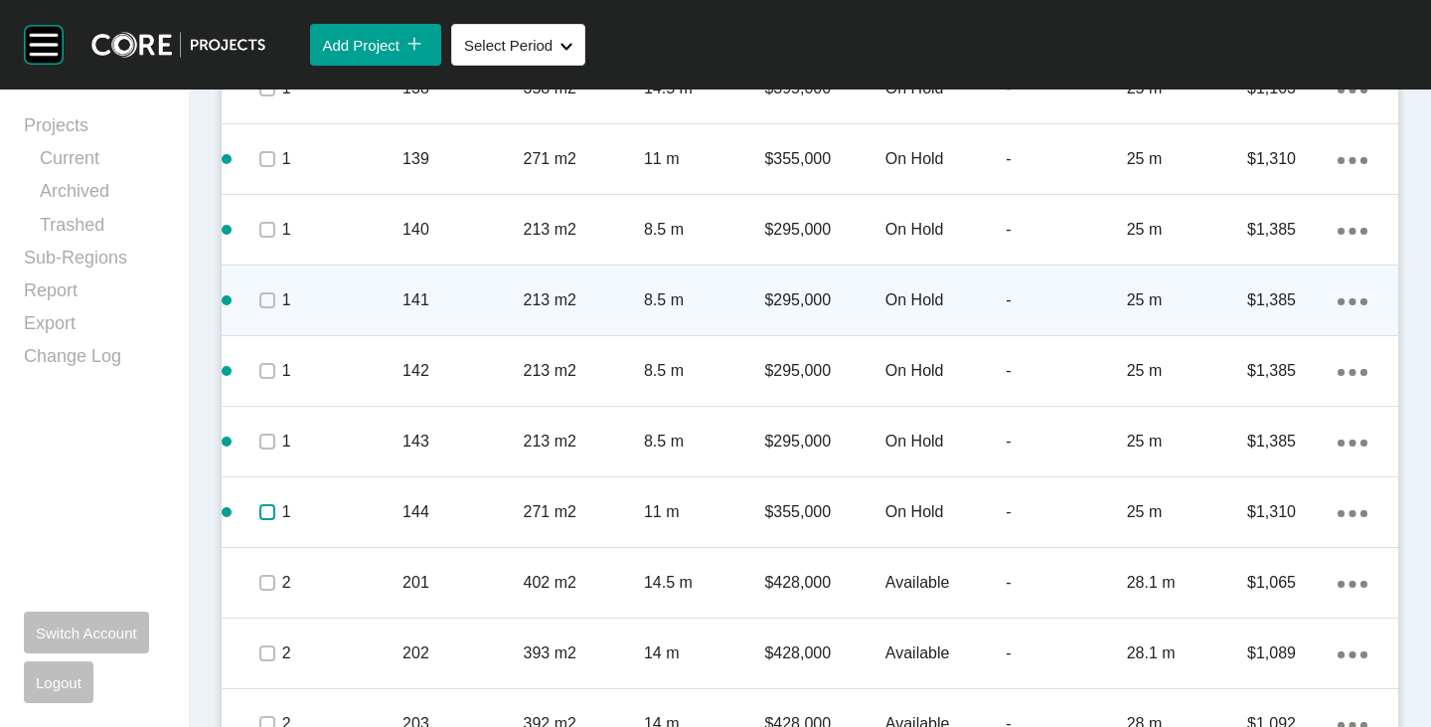
scroll to position [1380, 0]
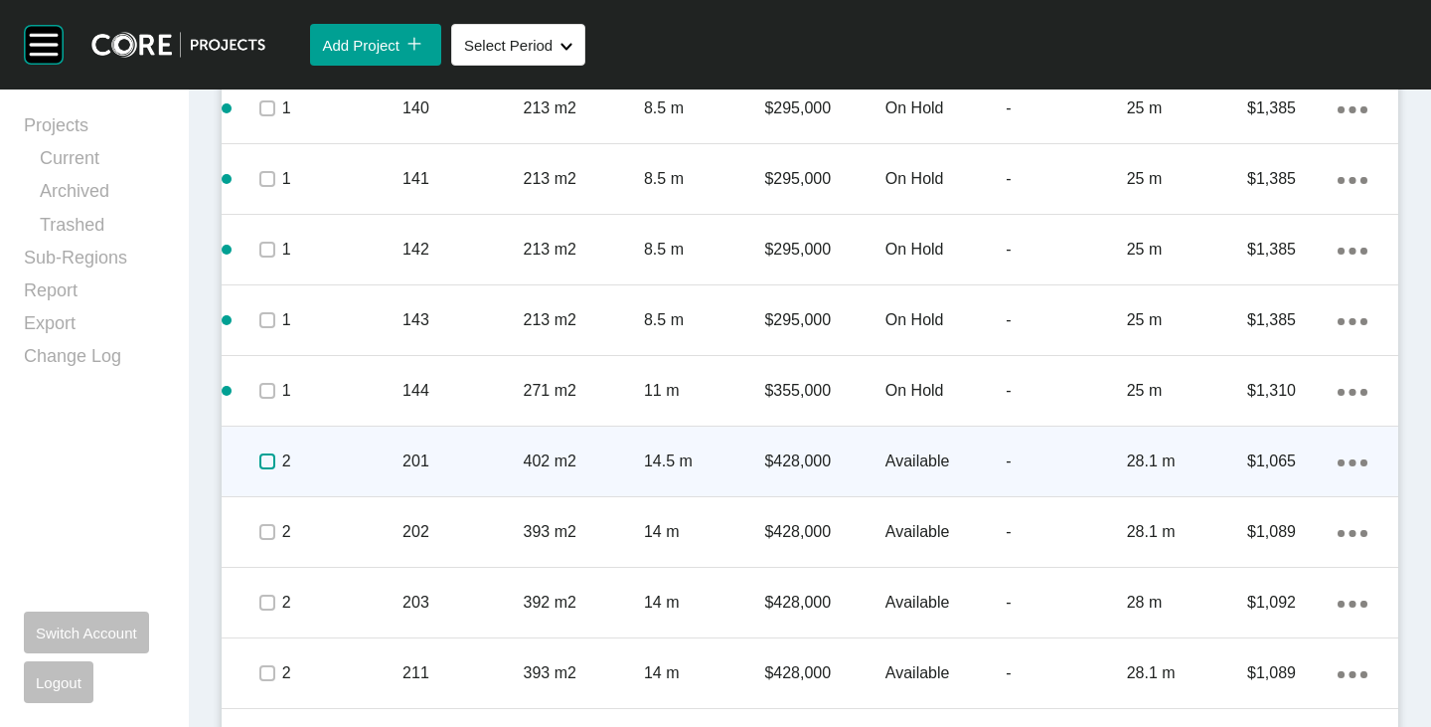
click at [259, 458] on label at bounding box center [267, 461] width 16 height 16
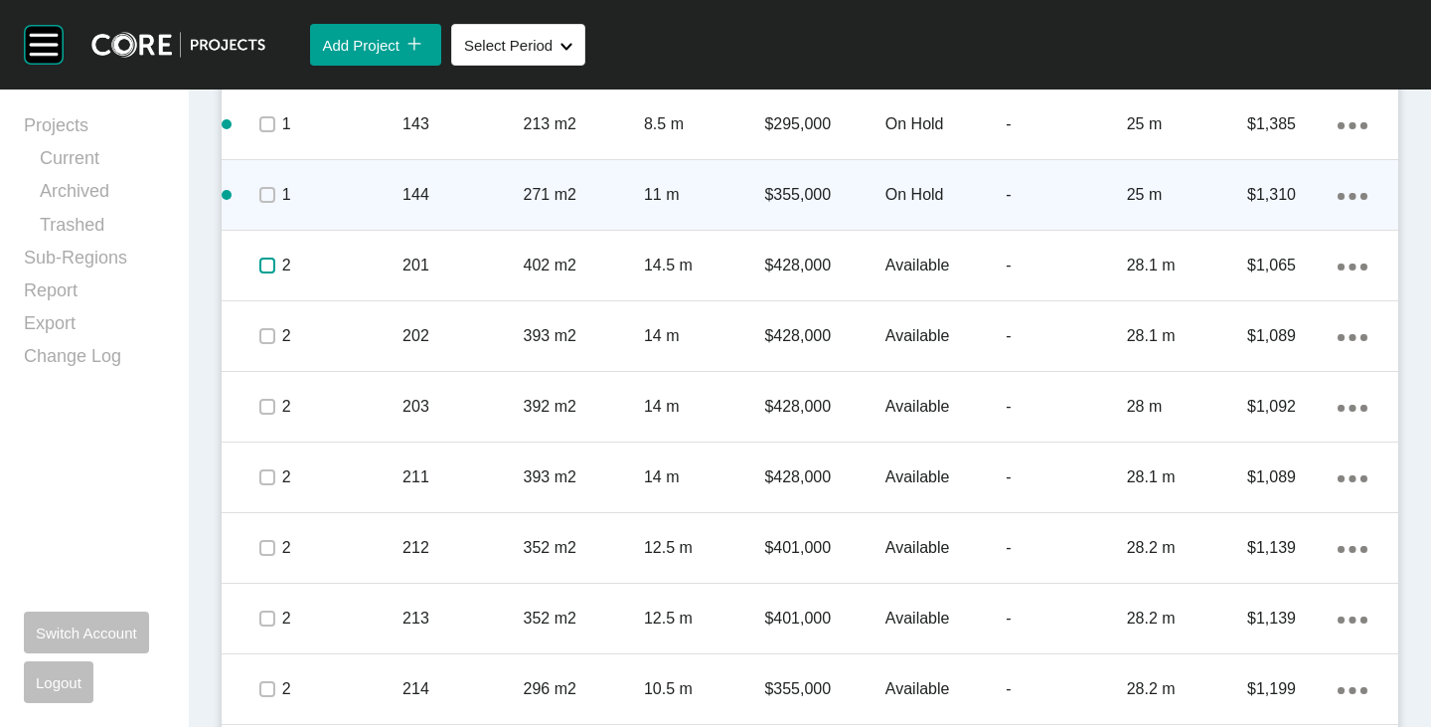
scroll to position [1579, 0]
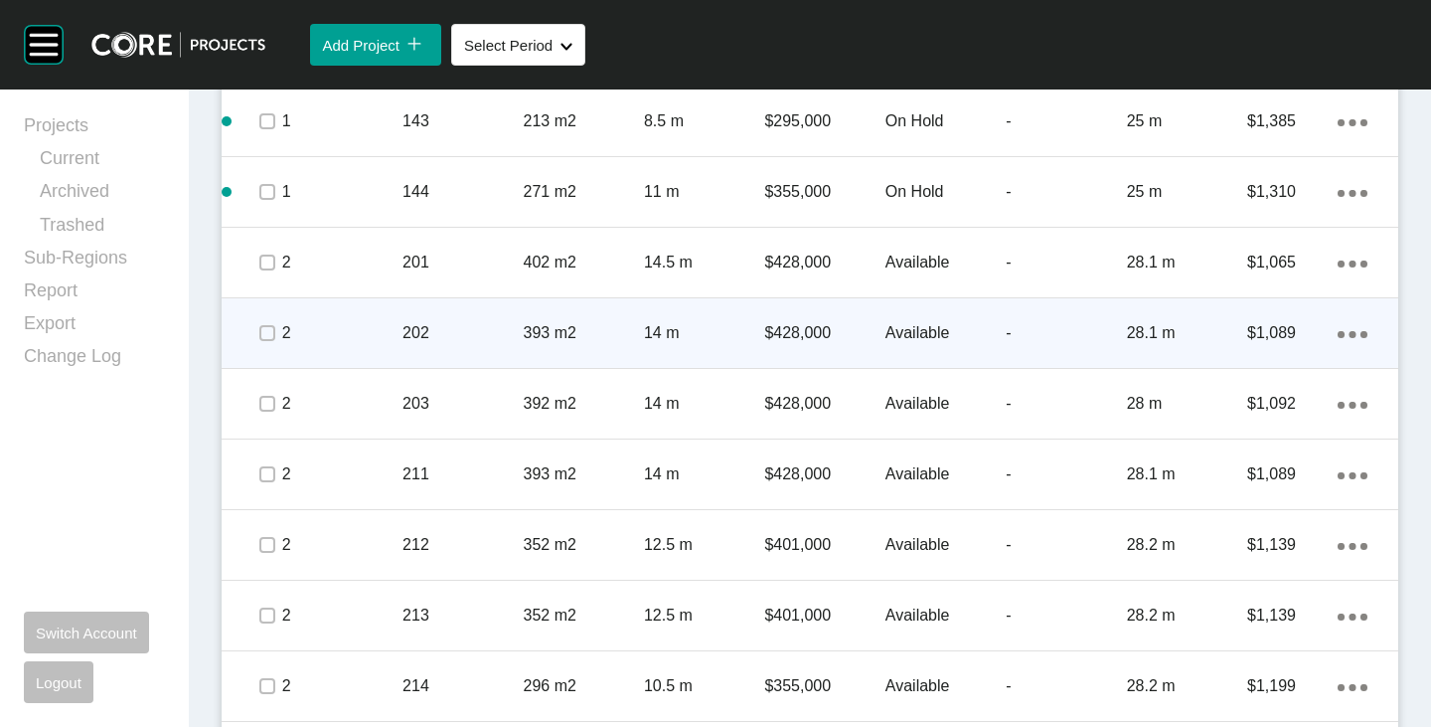
click at [275, 336] on span at bounding box center [266, 333] width 30 height 30
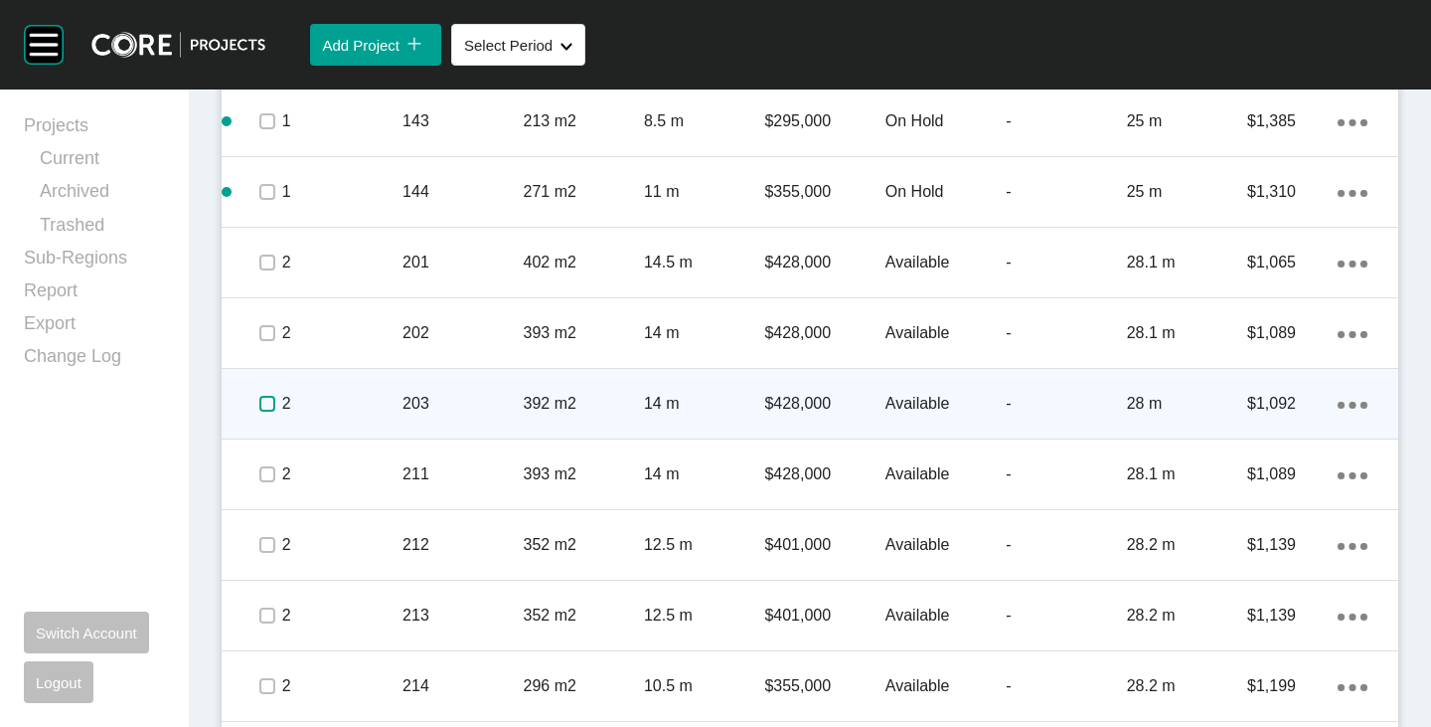
click at [268, 408] on label at bounding box center [267, 404] width 16 height 16
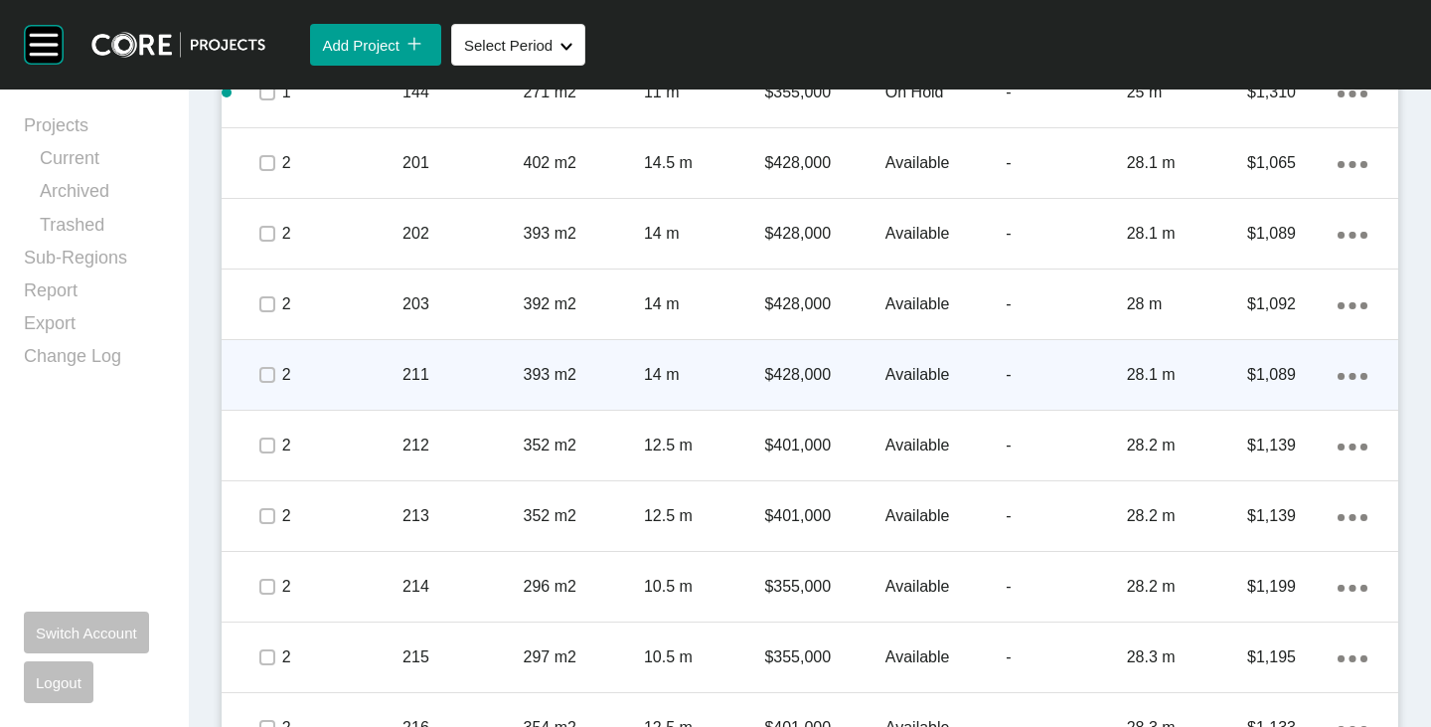
click at [266, 384] on span at bounding box center [266, 375] width 30 height 30
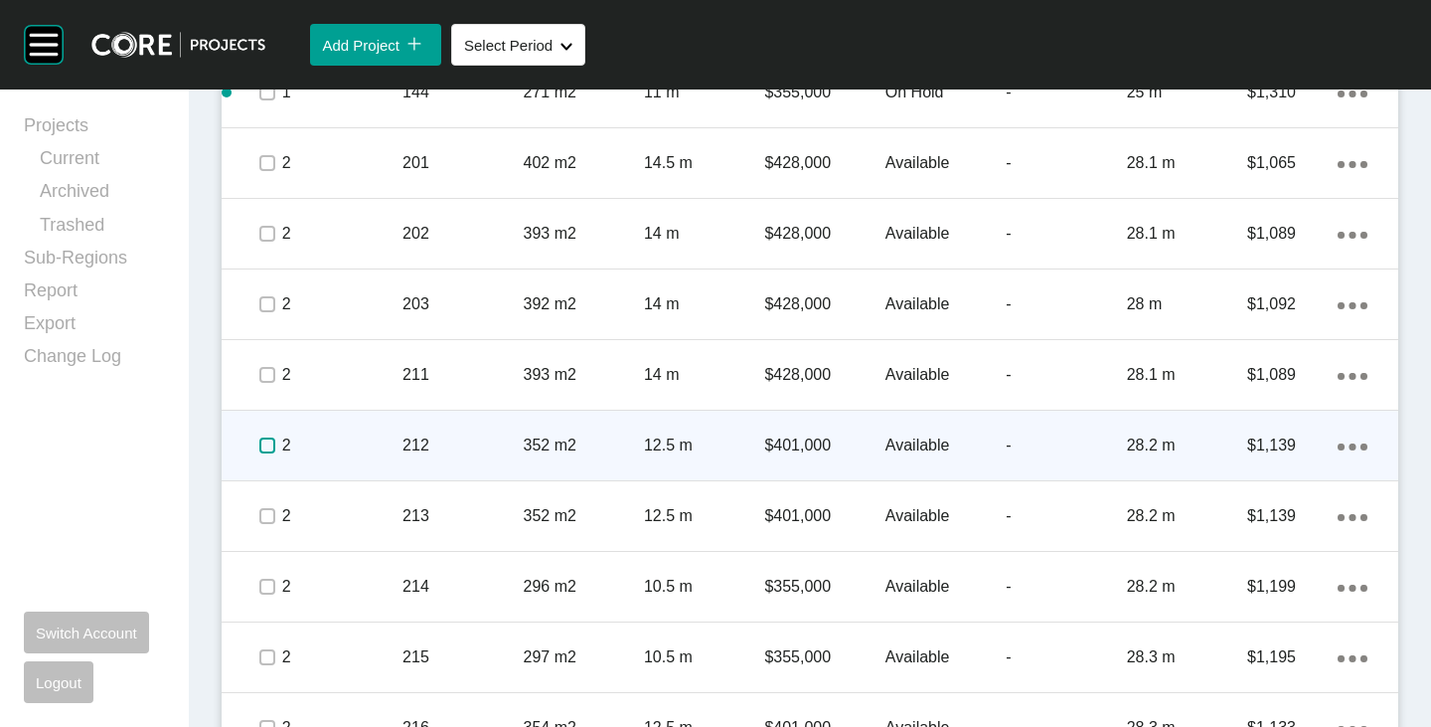
click at [266, 449] on label at bounding box center [267, 445] width 16 height 16
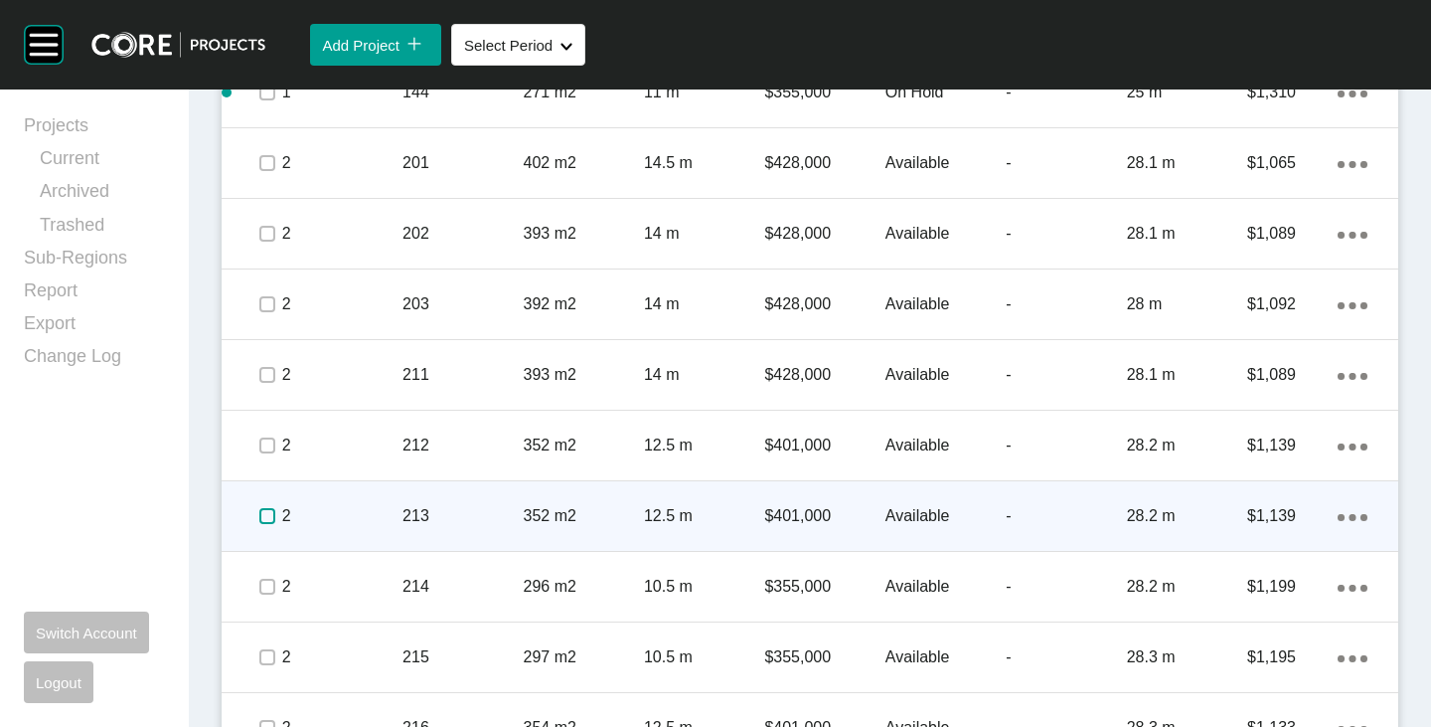
click at [269, 515] on label at bounding box center [267, 516] width 16 height 16
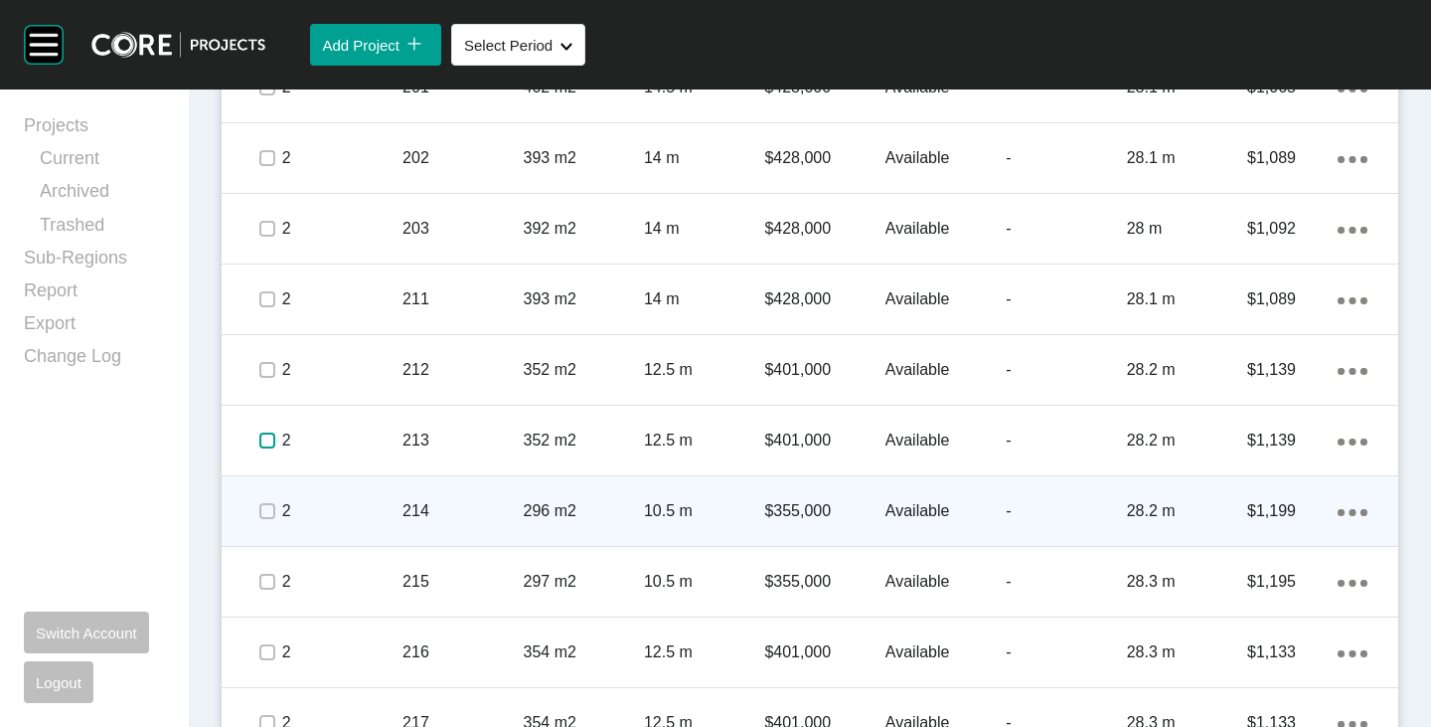
scroll to position [1777, 0]
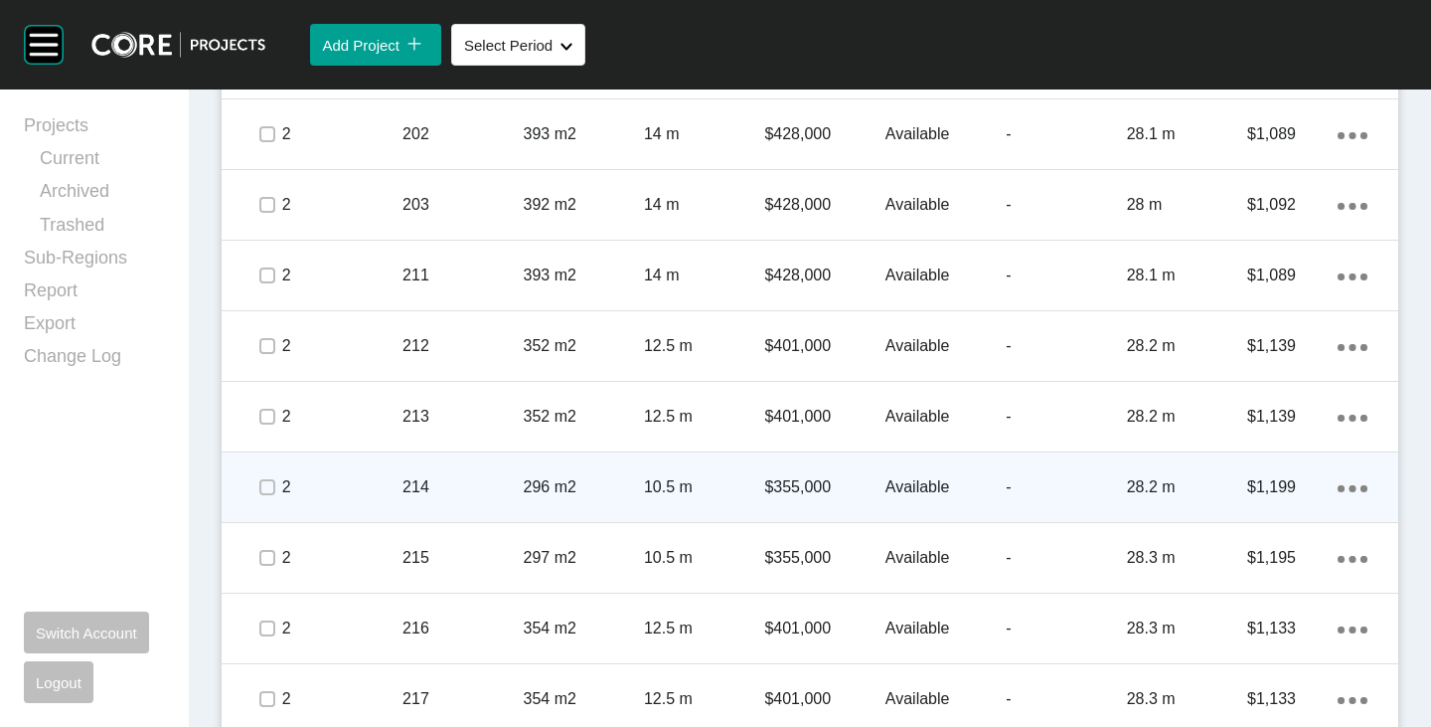
click at [892, 485] on p "Available" at bounding box center [946, 487] width 120 height 22
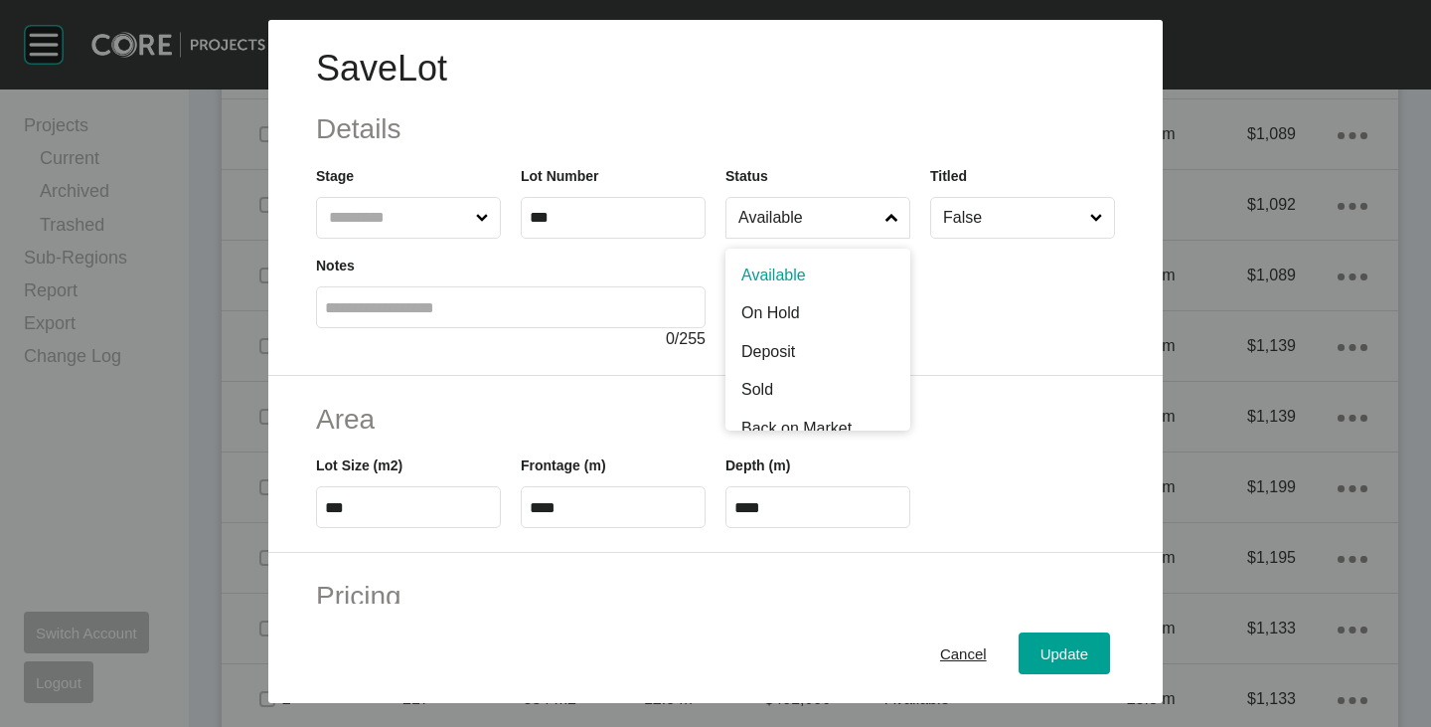
click at [789, 238] on label "Available" at bounding box center [818, 218] width 185 height 42
click at [789, 238] on input "Available" at bounding box center [808, 218] width 147 height 40
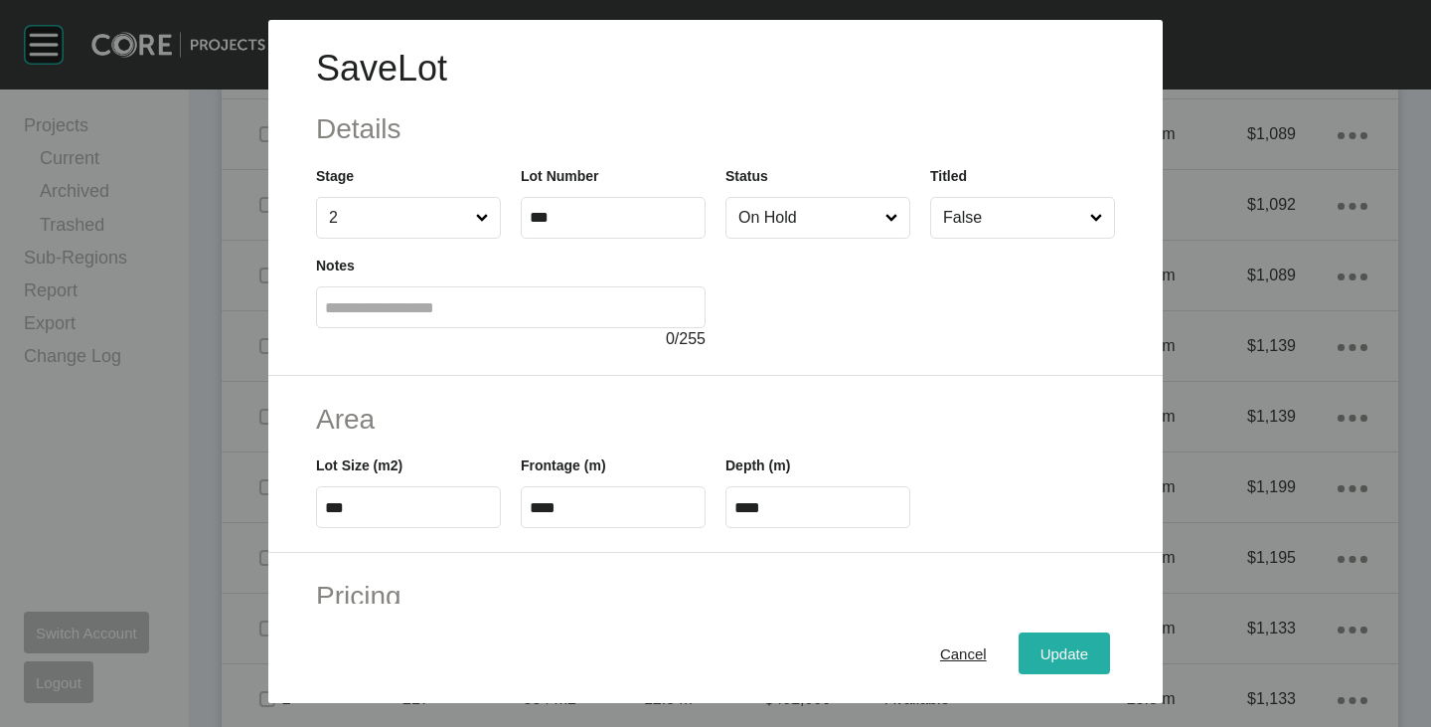
click at [1059, 648] on span "Update" at bounding box center [1065, 653] width 48 height 17
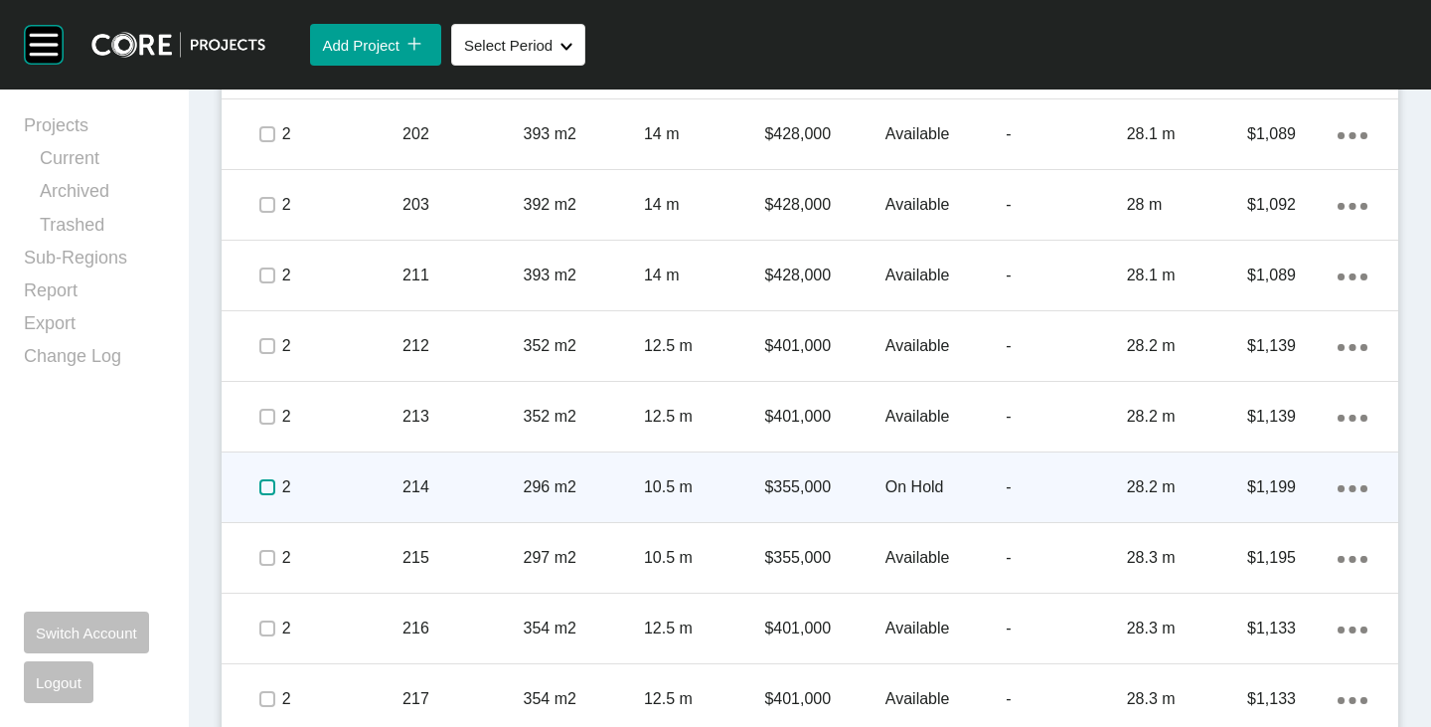
click at [264, 488] on label at bounding box center [267, 487] width 16 height 16
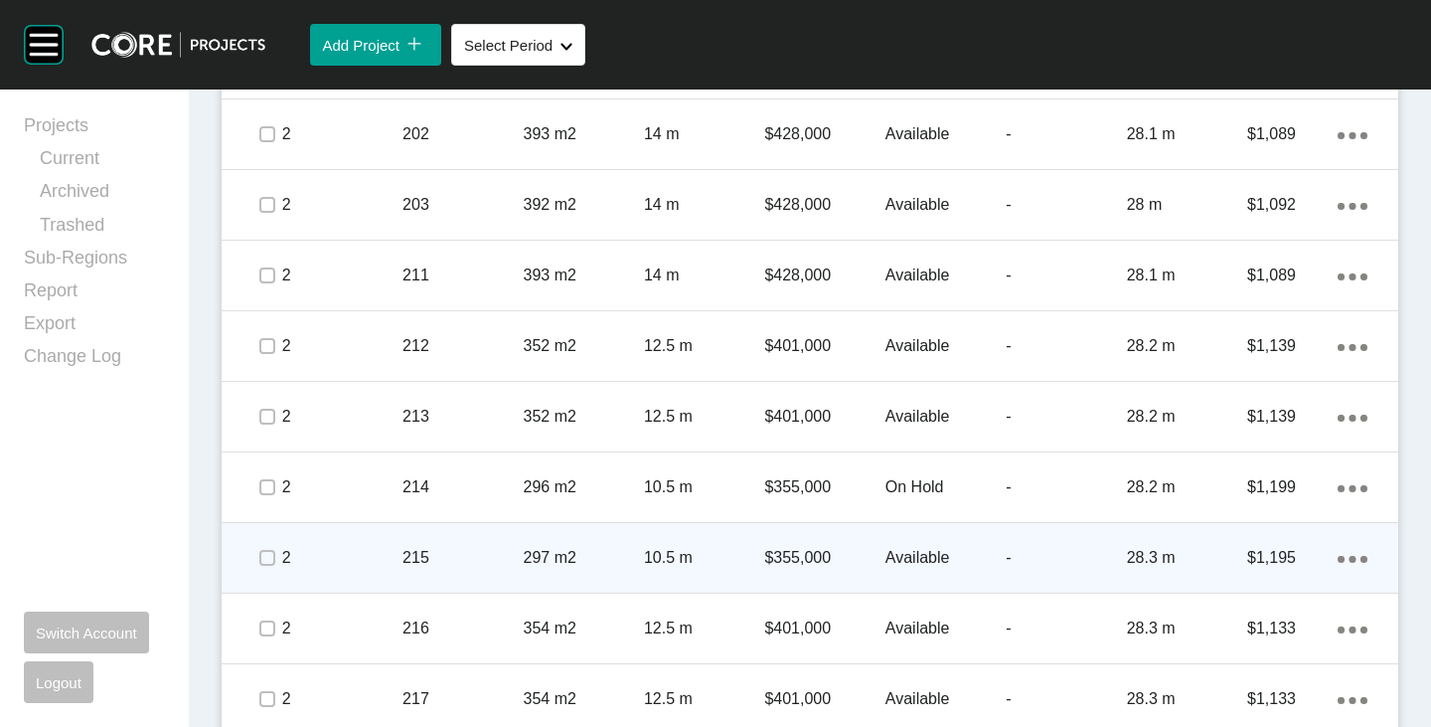
click at [901, 547] on p "Available" at bounding box center [946, 558] width 120 height 22
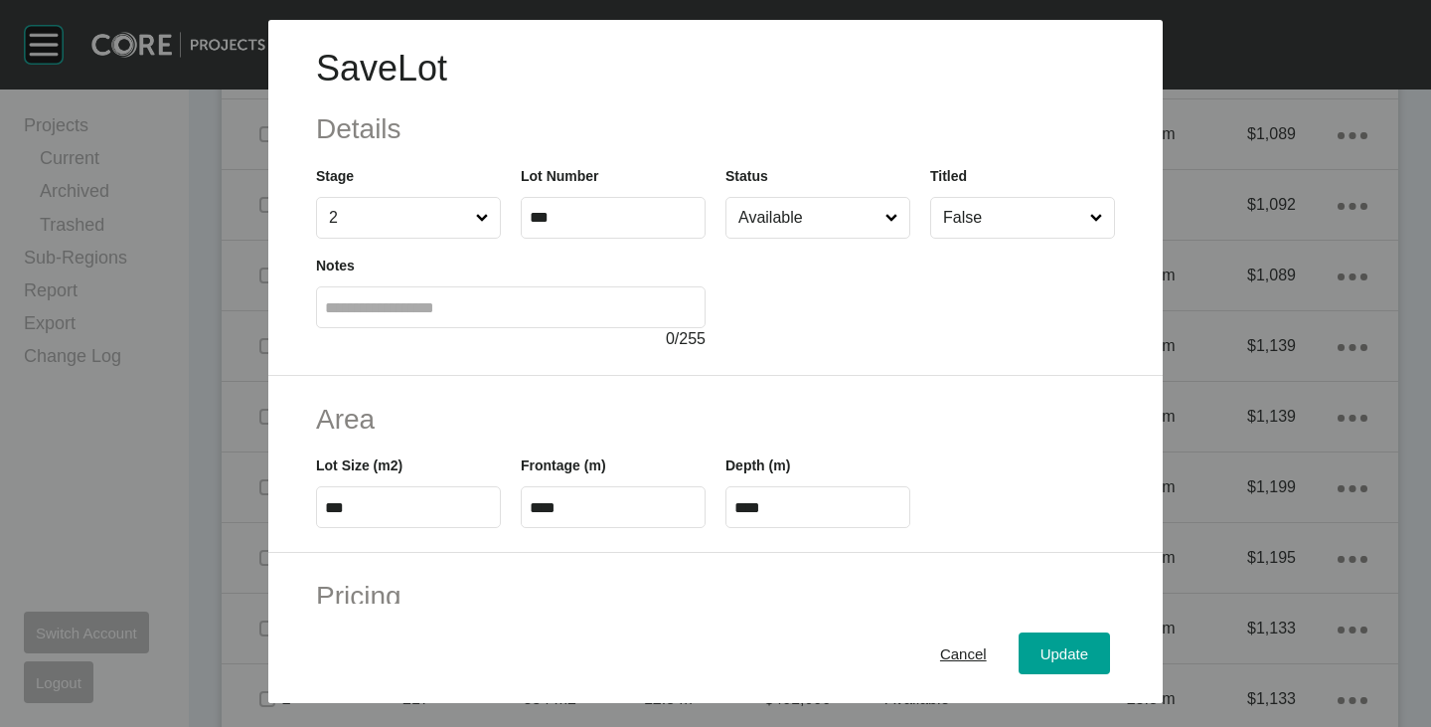
click at [759, 234] on input "Available" at bounding box center [808, 218] width 147 height 40
click at [1047, 658] on span "Update" at bounding box center [1065, 653] width 48 height 17
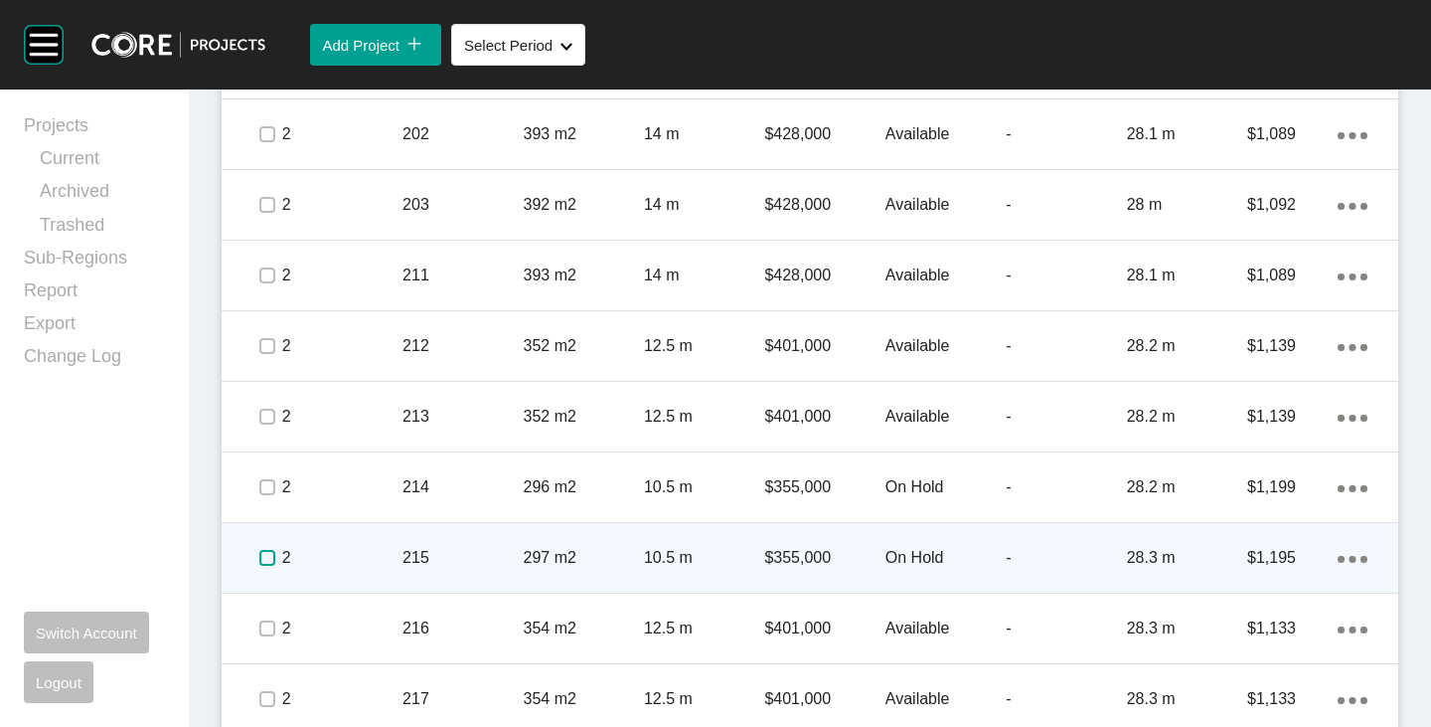
click at [270, 559] on label at bounding box center [267, 558] width 16 height 16
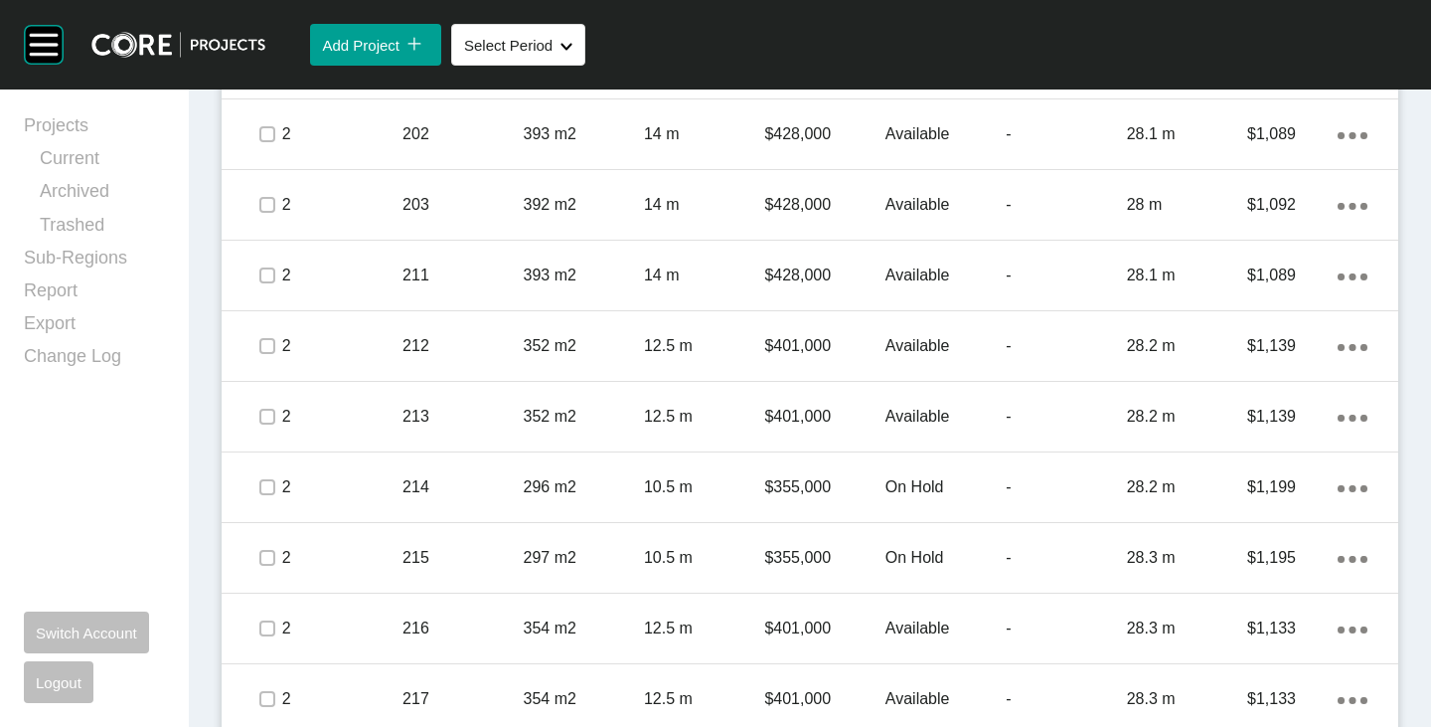
click at [932, 625] on p "Available" at bounding box center [946, 628] width 120 height 22
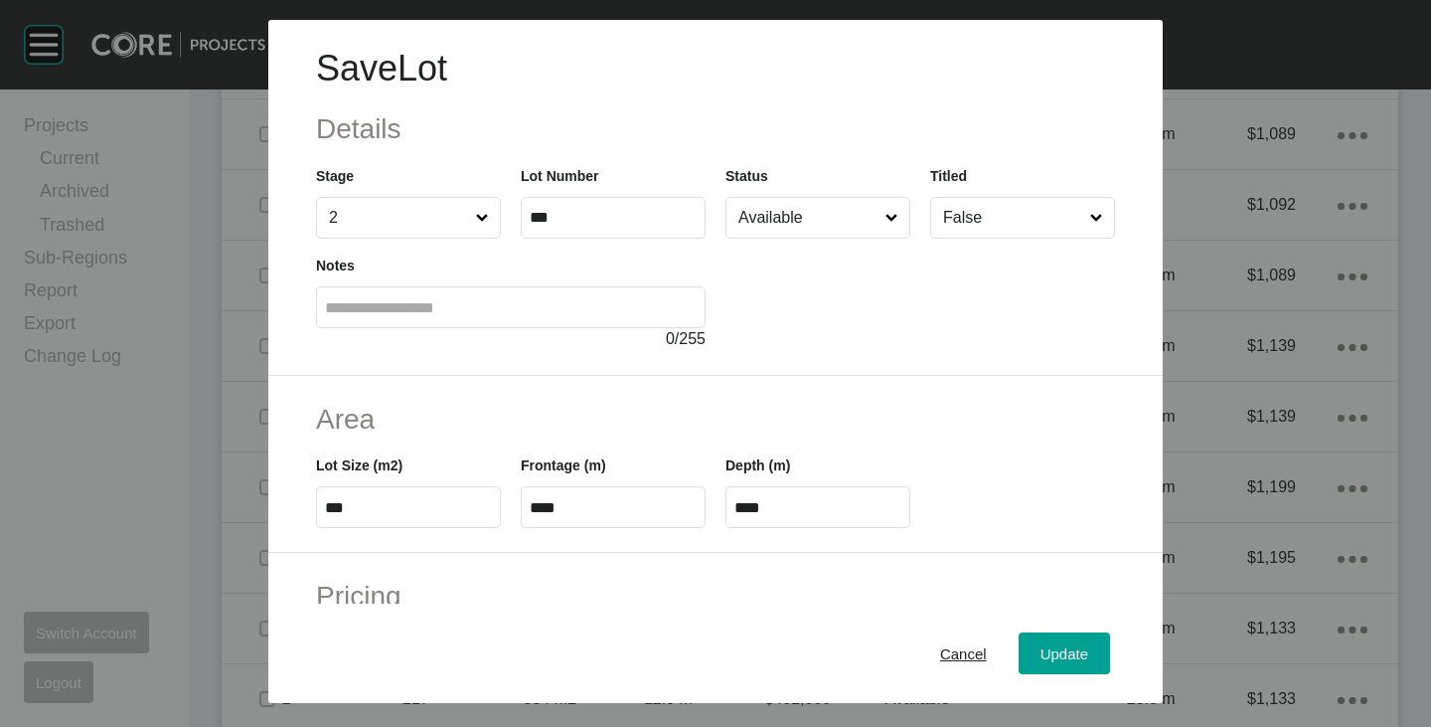
click at [804, 231] on input "Available" at bounding box center [808, 218] width 147 height 40
click at [1047, 653] on span "Update" at bounding box center [1065, 653] width 48 height 17
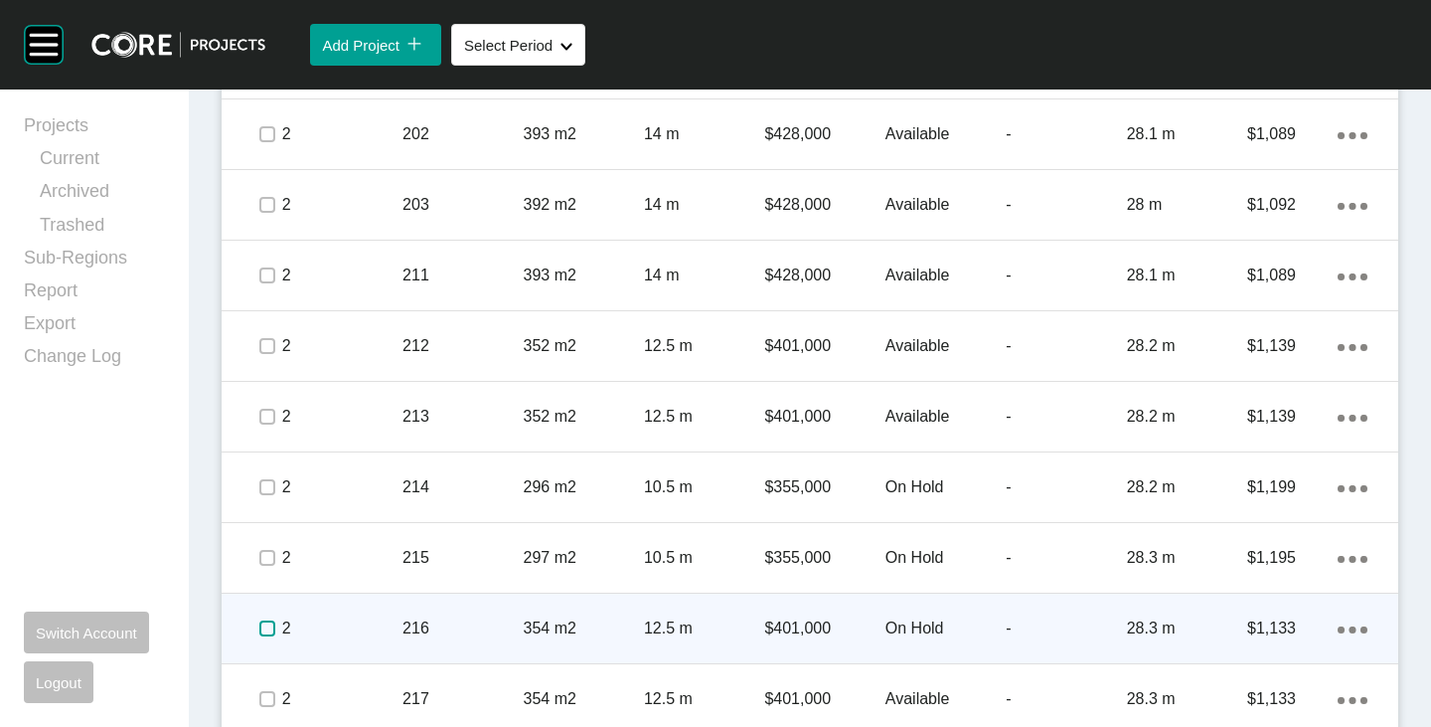
click at [259, 631] on label at bounding box center [267, 628] width 16 height 16
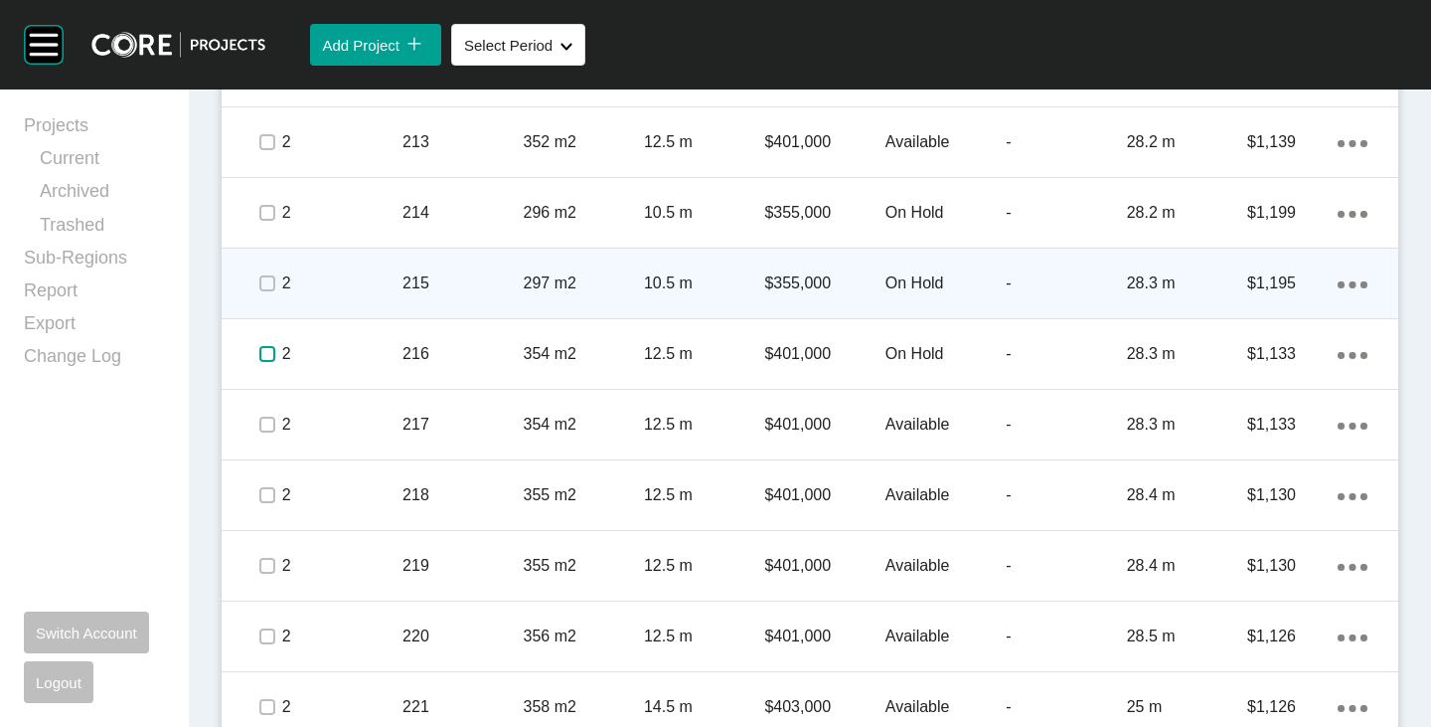
scroll to position [2076, 0]
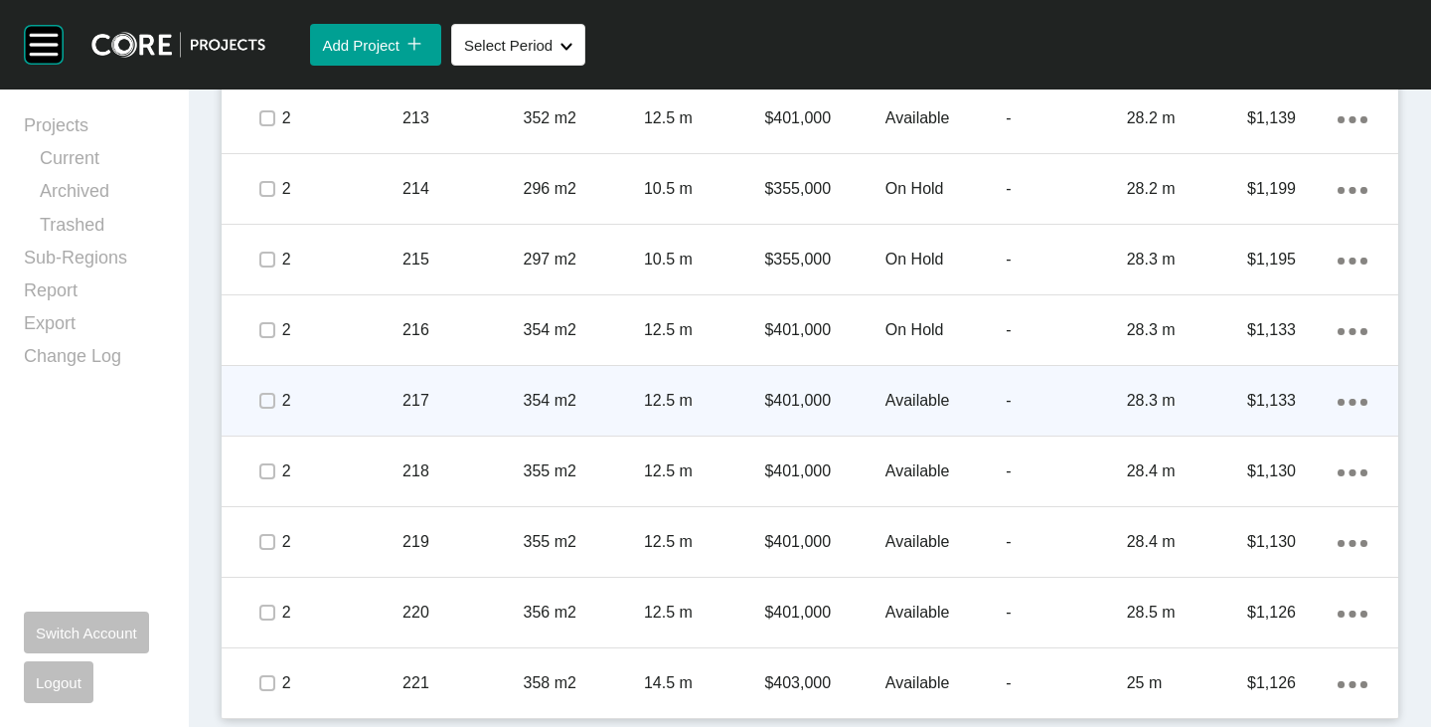
click at [277, 401] on span at bounding box center [266, 401] width 30 height 30
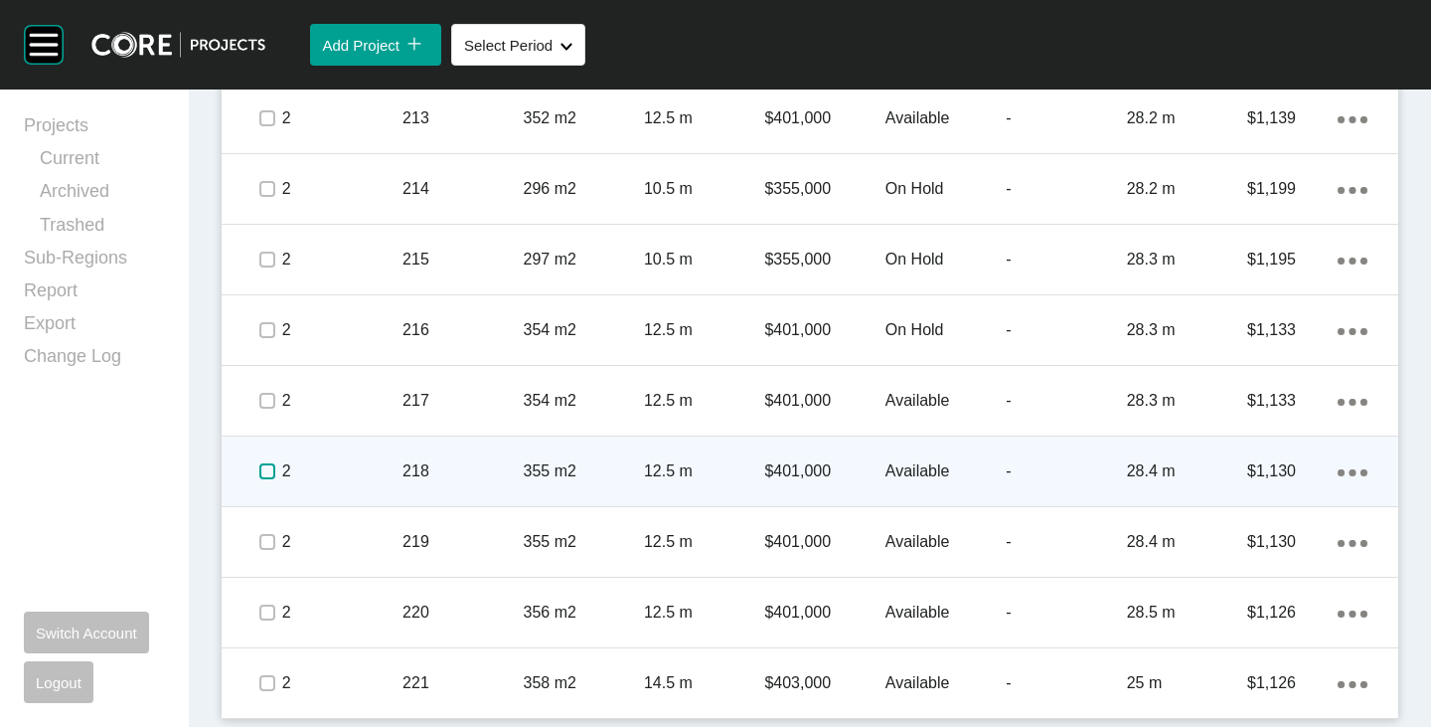
click at [271, 473] on label at bounding box center [267, 471] width 16 height 16
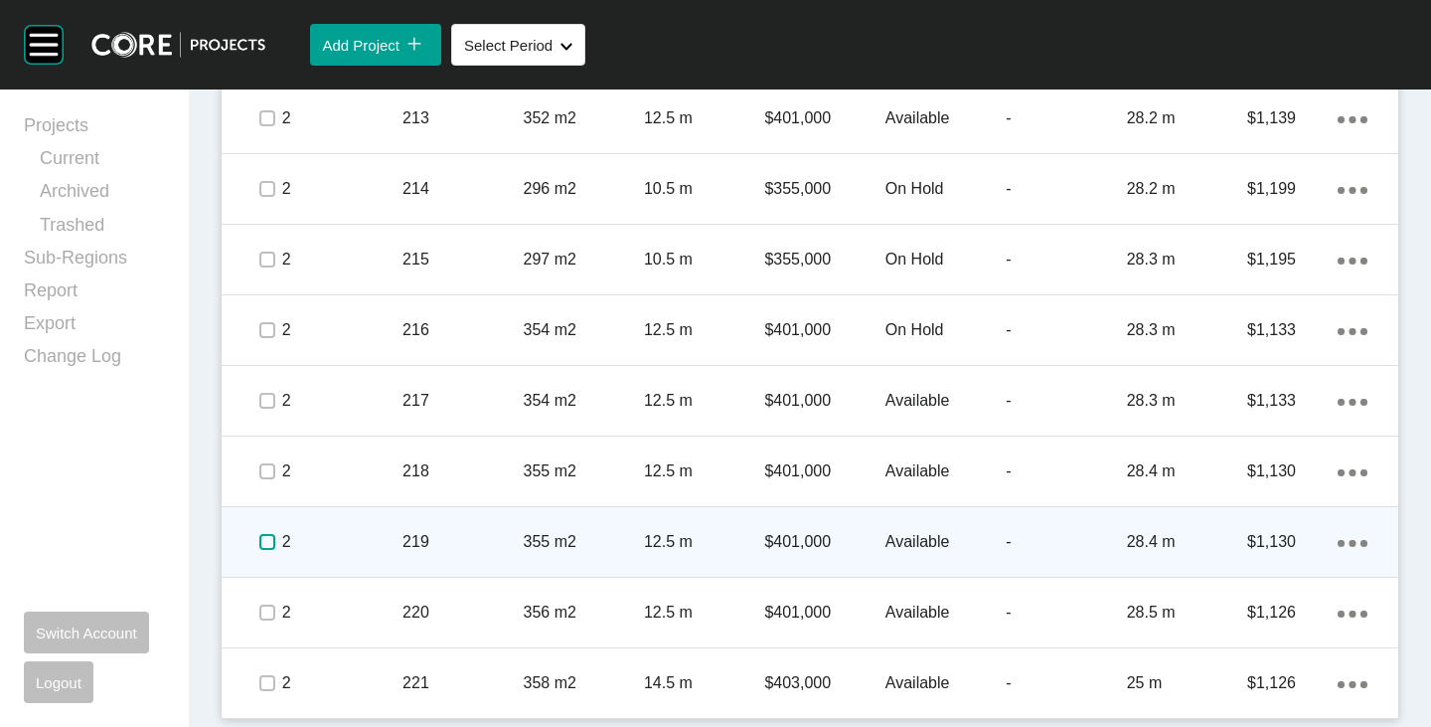
click at [270, 534] on label at bounding box center [267, 542] width 16 height 16
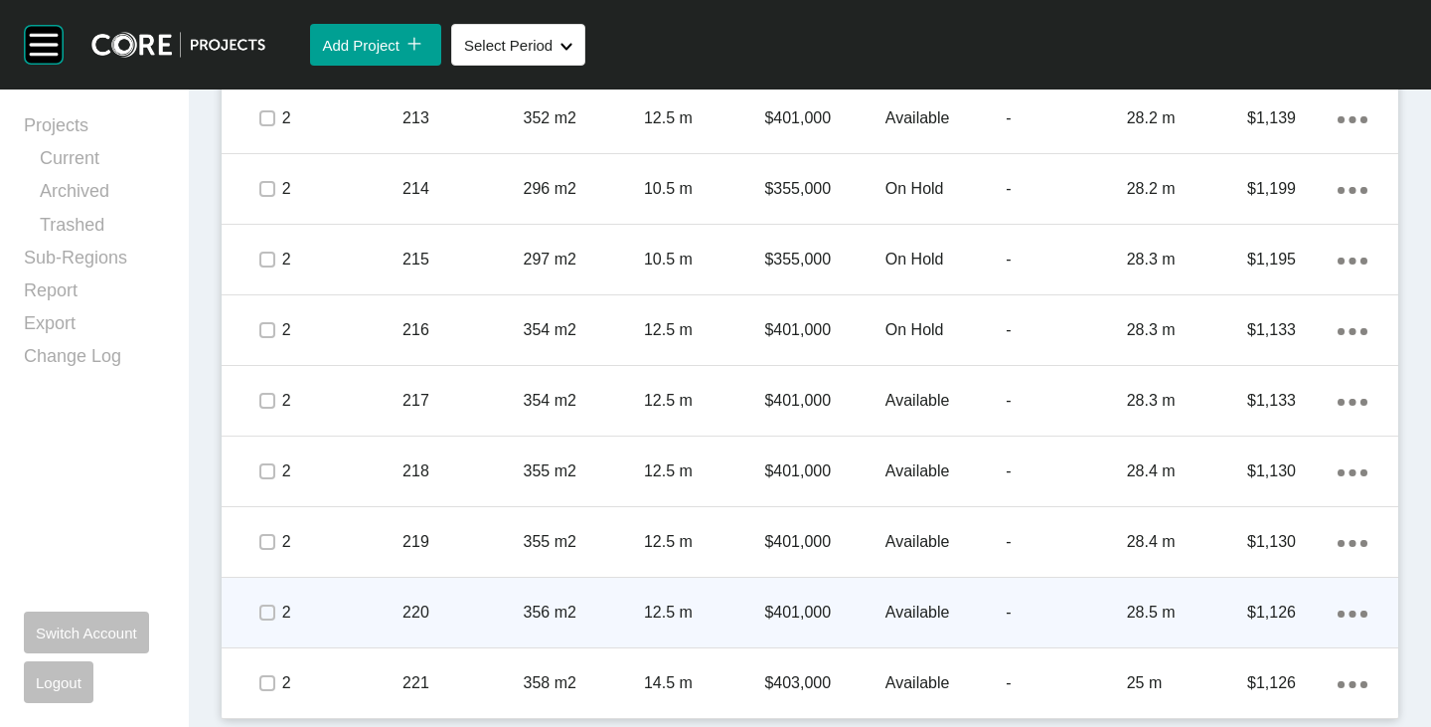
click at [274, 618] on span at bounding box center [266, 612] width 30 height 30
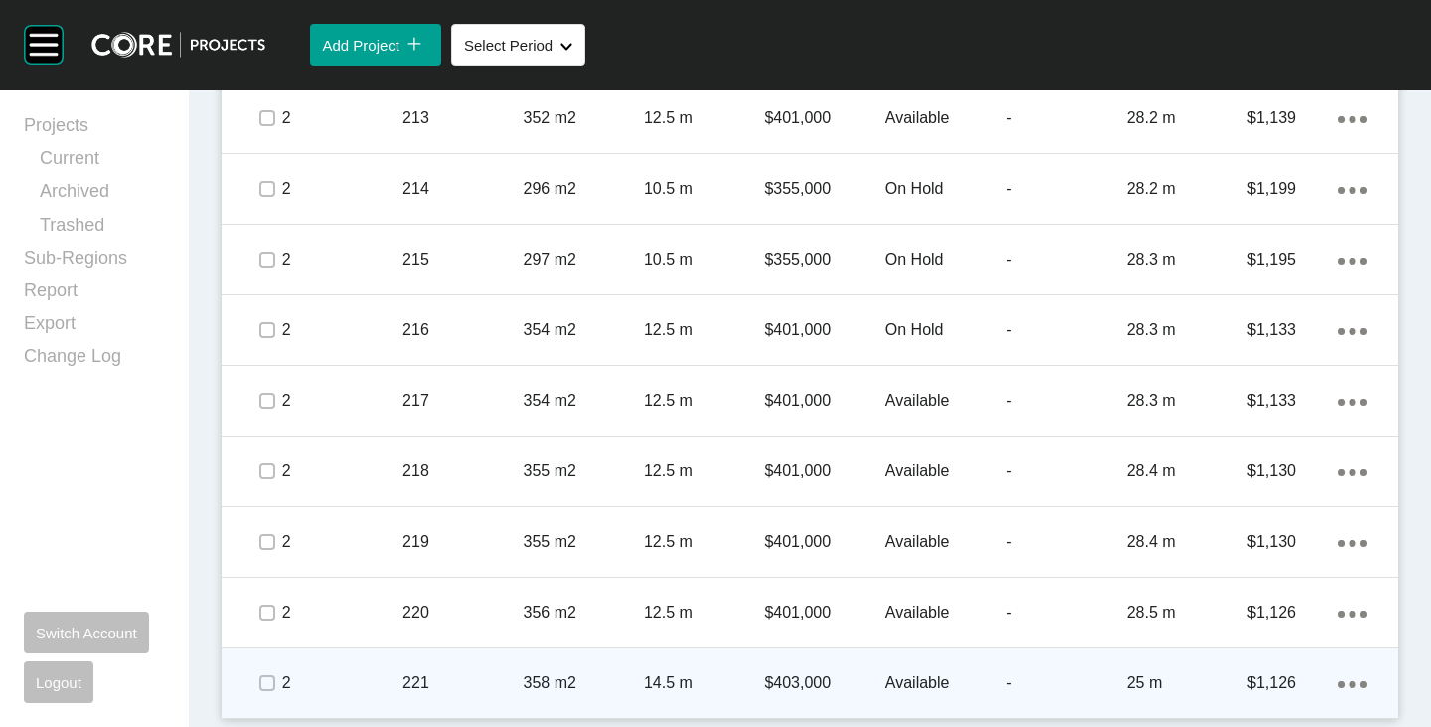
click at [278, 687] on span at bounding box center [266, 683] width 30 height 30
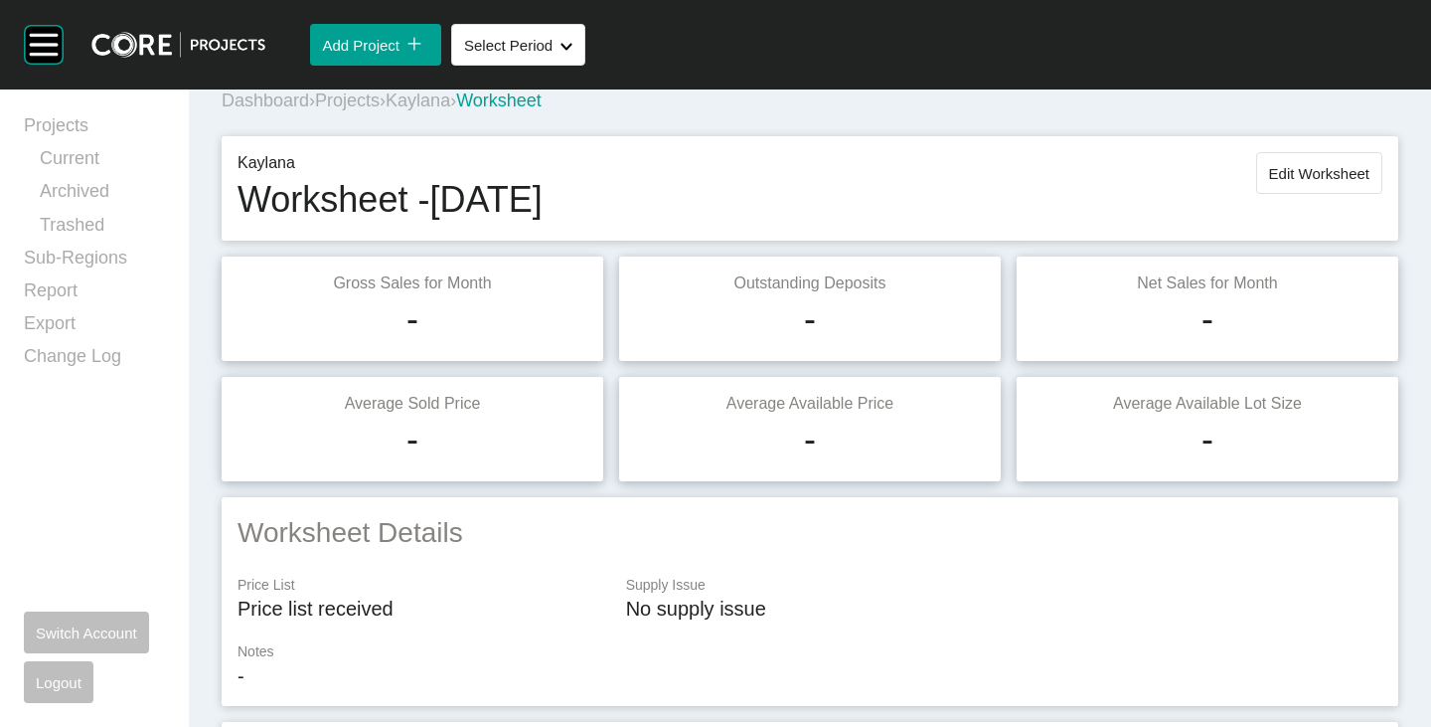
scroll to position [0, 0]
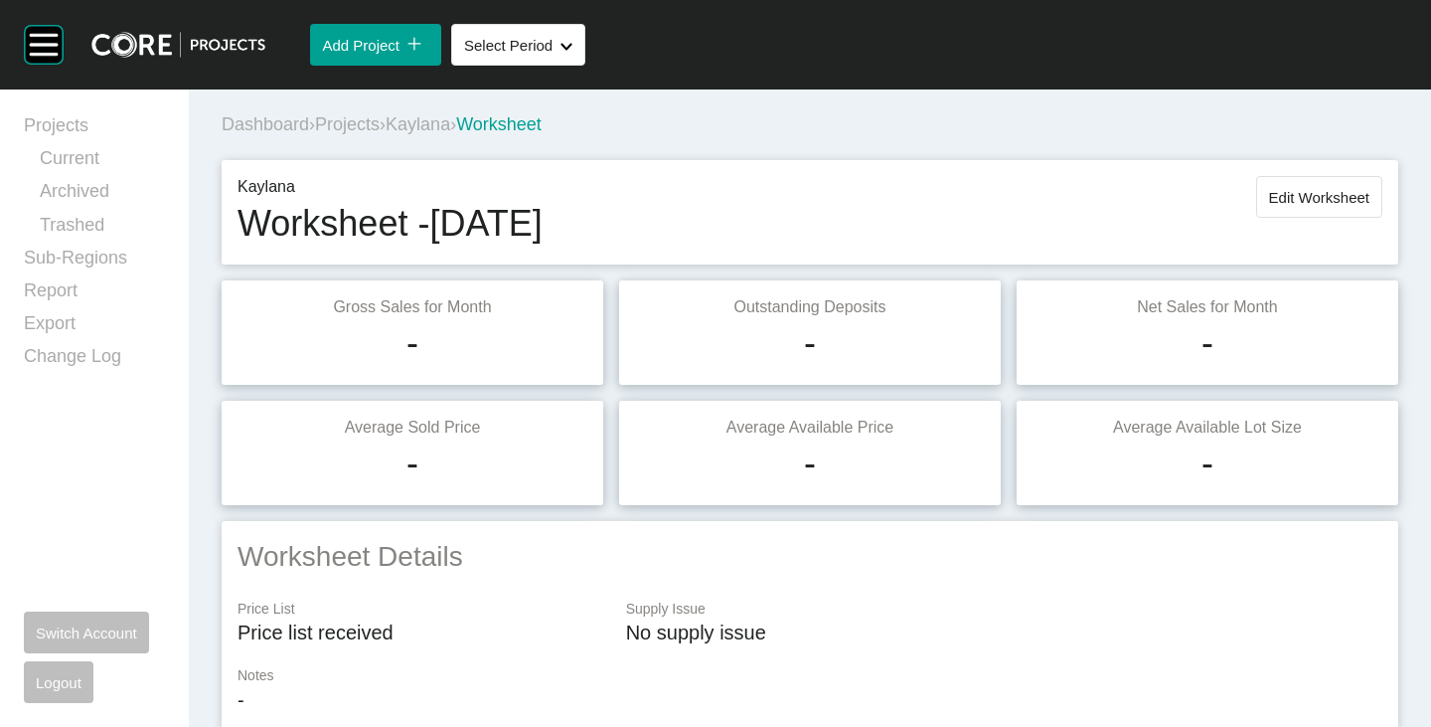
click at [1287, 194] on span "Edit Worksheet" at bounding box center [1319, 197] width 100 height 17
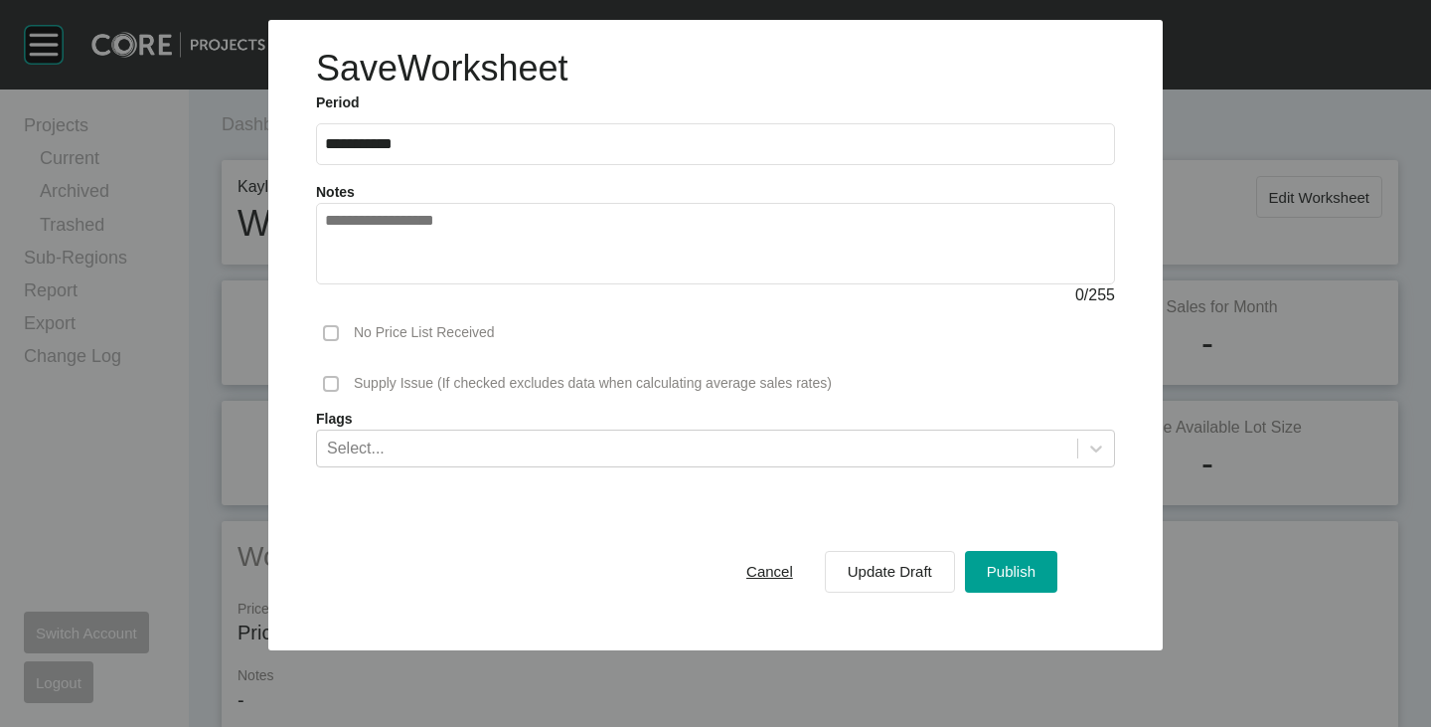
click at [785, 561] on div "Cancel" at bounding box center [770, 571] width 57 height 27
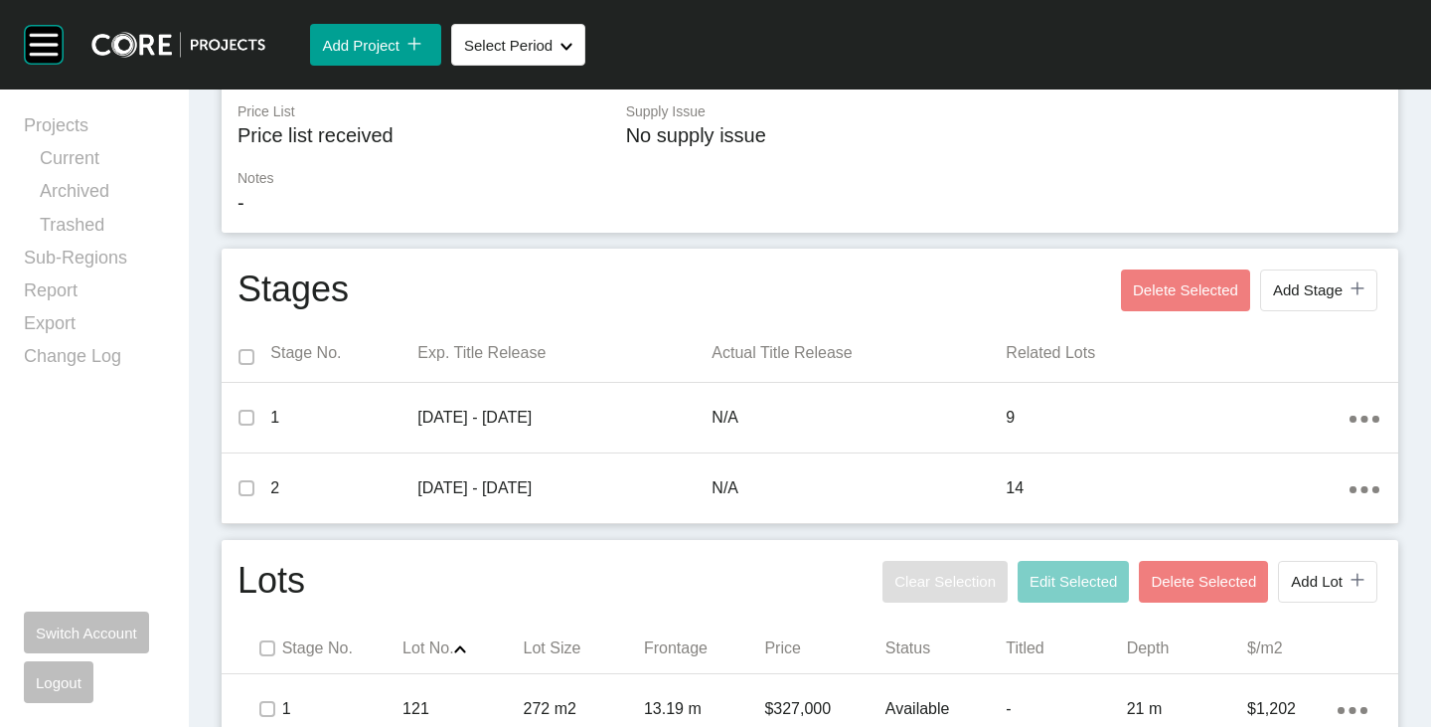
scroll to position [895, 0]
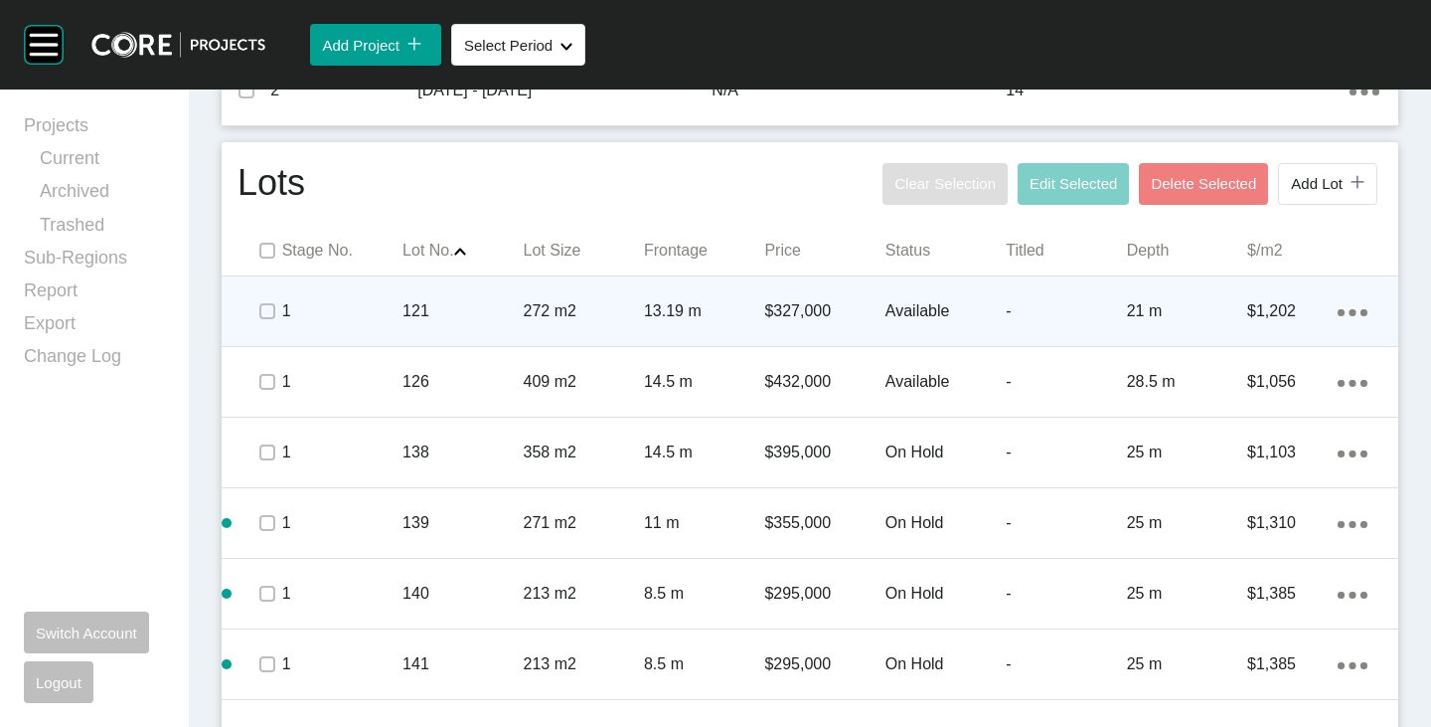
click at [903, 307] on p "Available" at bounding box center [946, 311] width 120 height 22
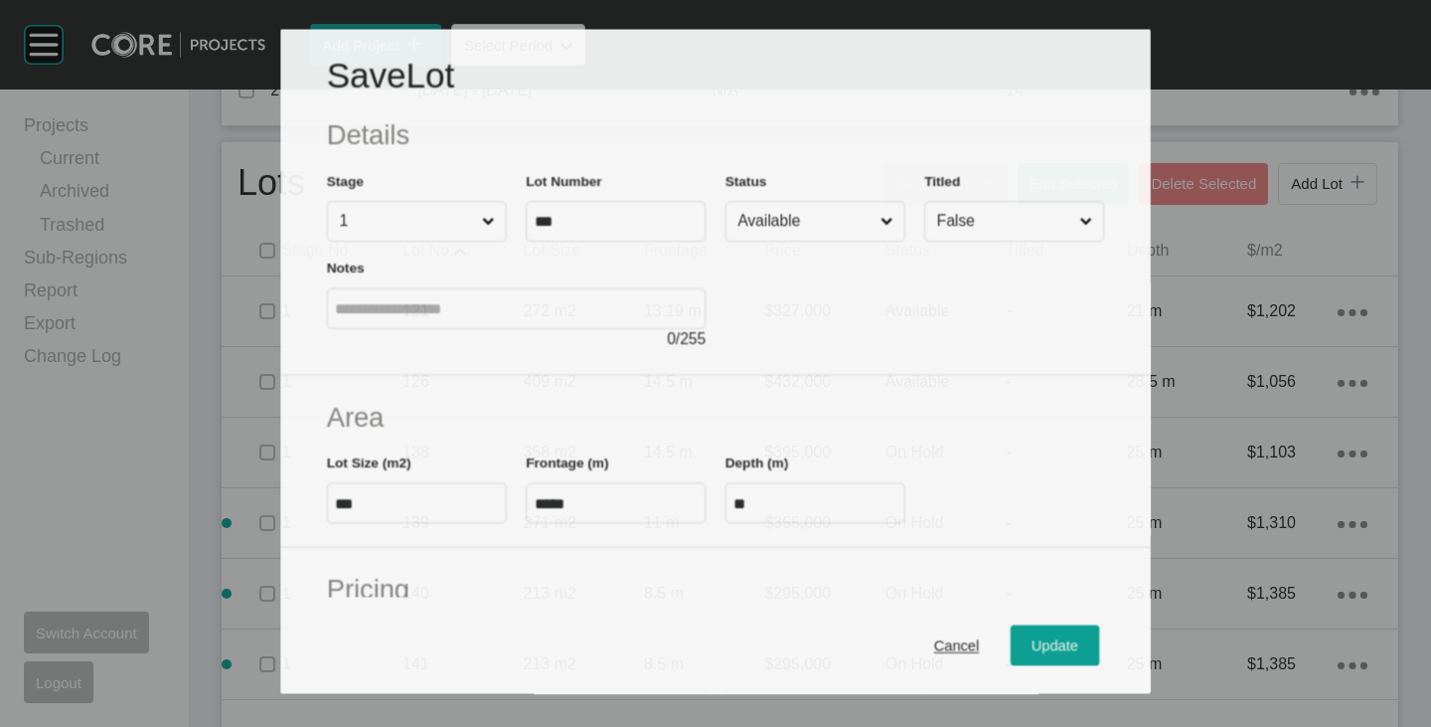
scroll to position [199, 0]
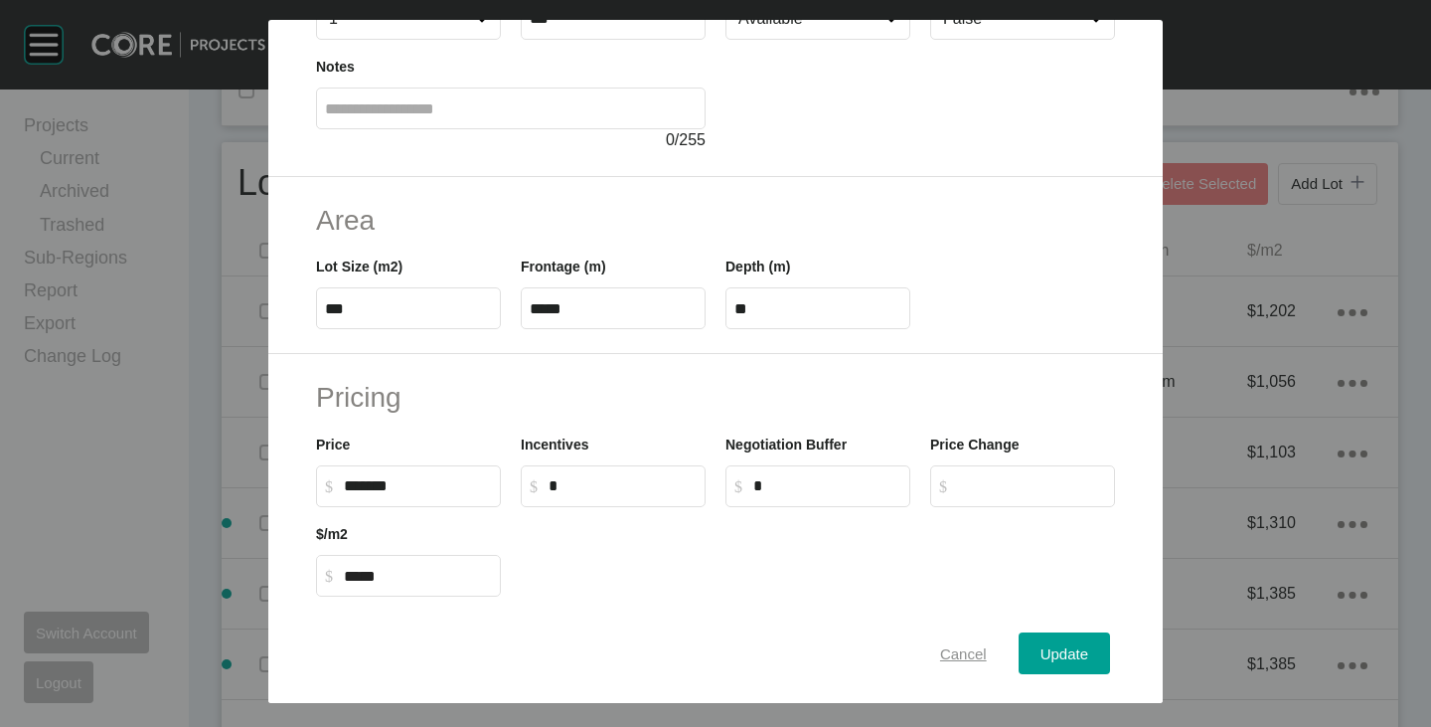
click at [941, 658] on span "Cancel" at bounding box center [963, 653] width 47 height 17
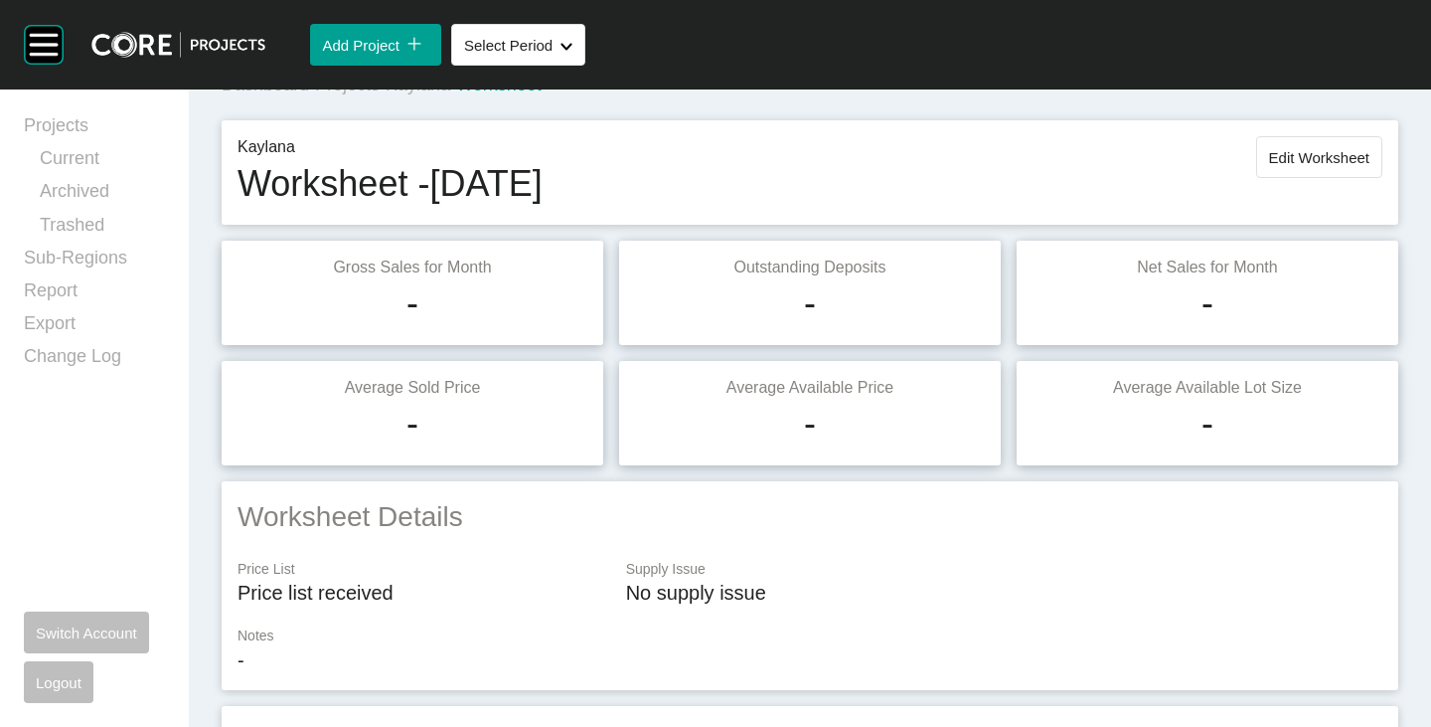
scroll to position [0, 0]
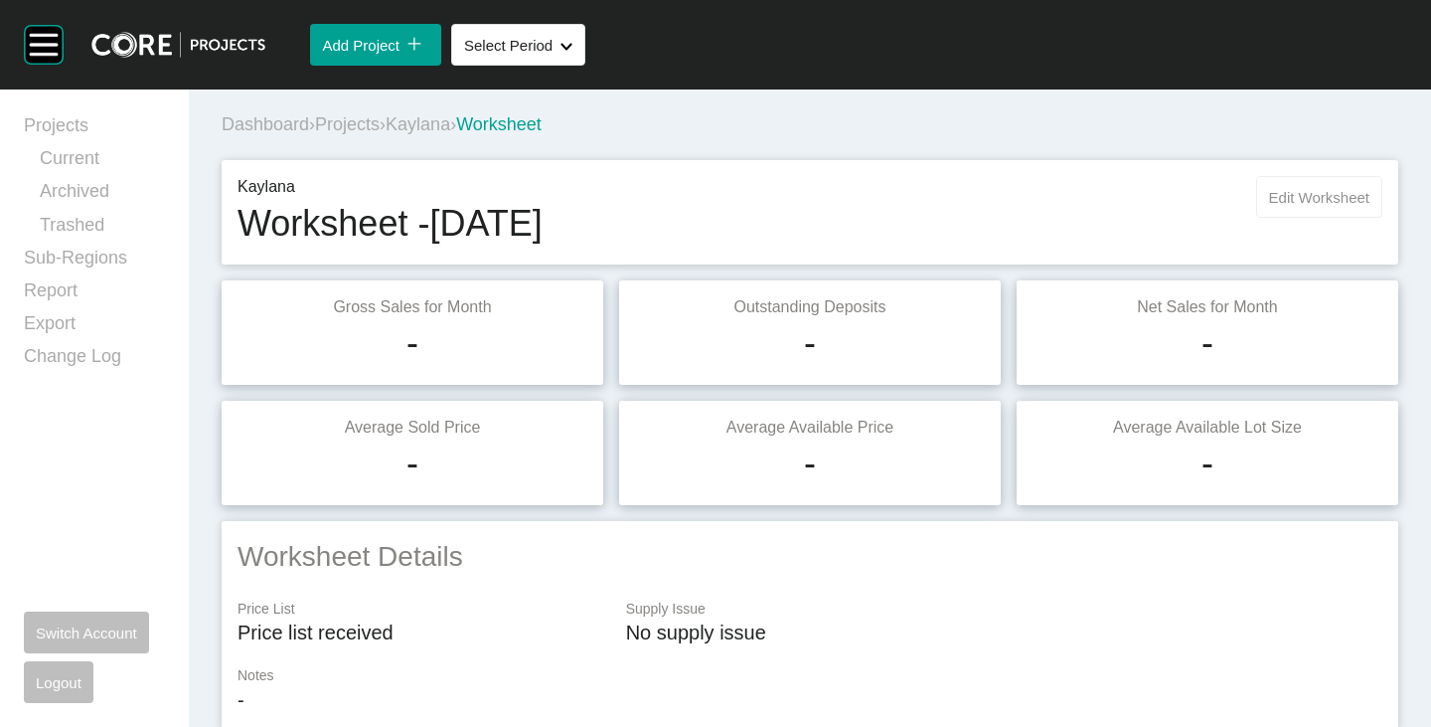
click at [1292, 191] on span "Edit Worksheet" at bounding box center [1319, 197] width 100 height 17
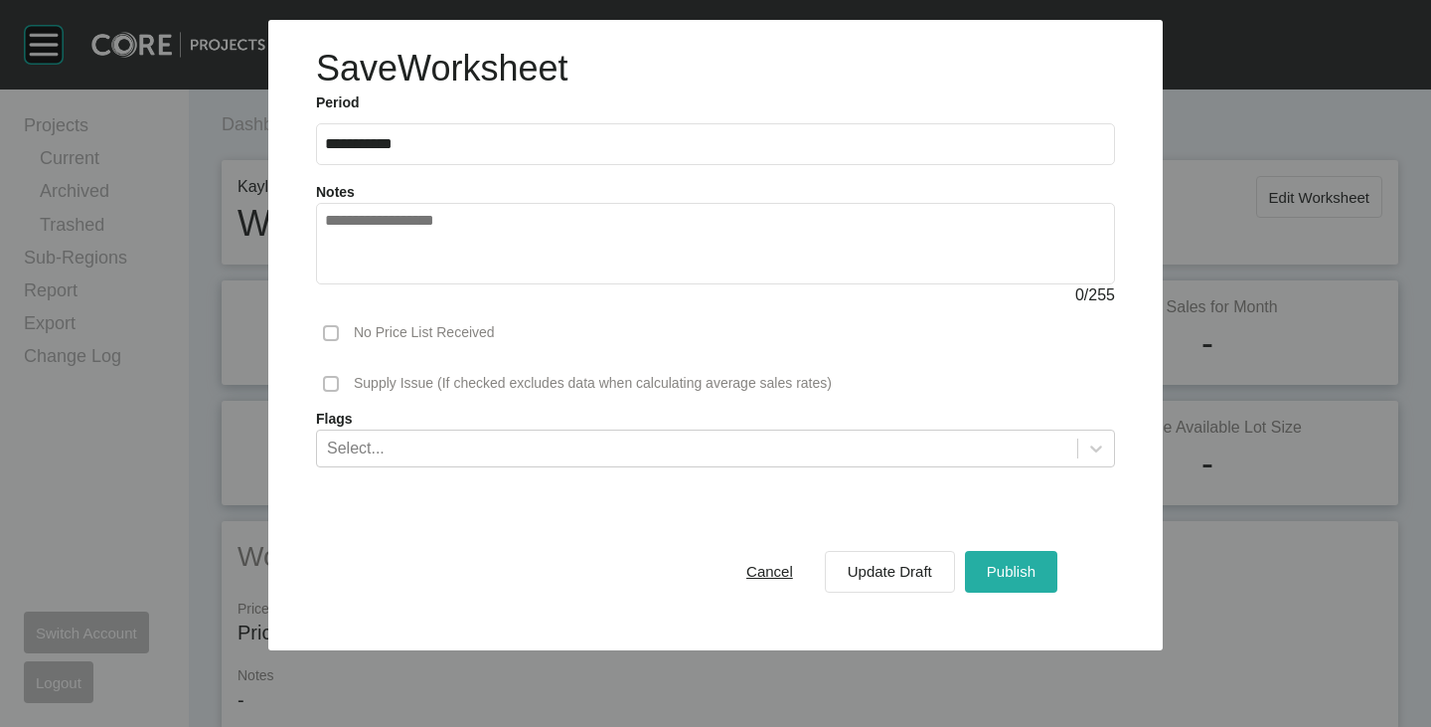
click at [994, 561] on div "Publish" at bounding box center [1011, 571] width 59 height 27
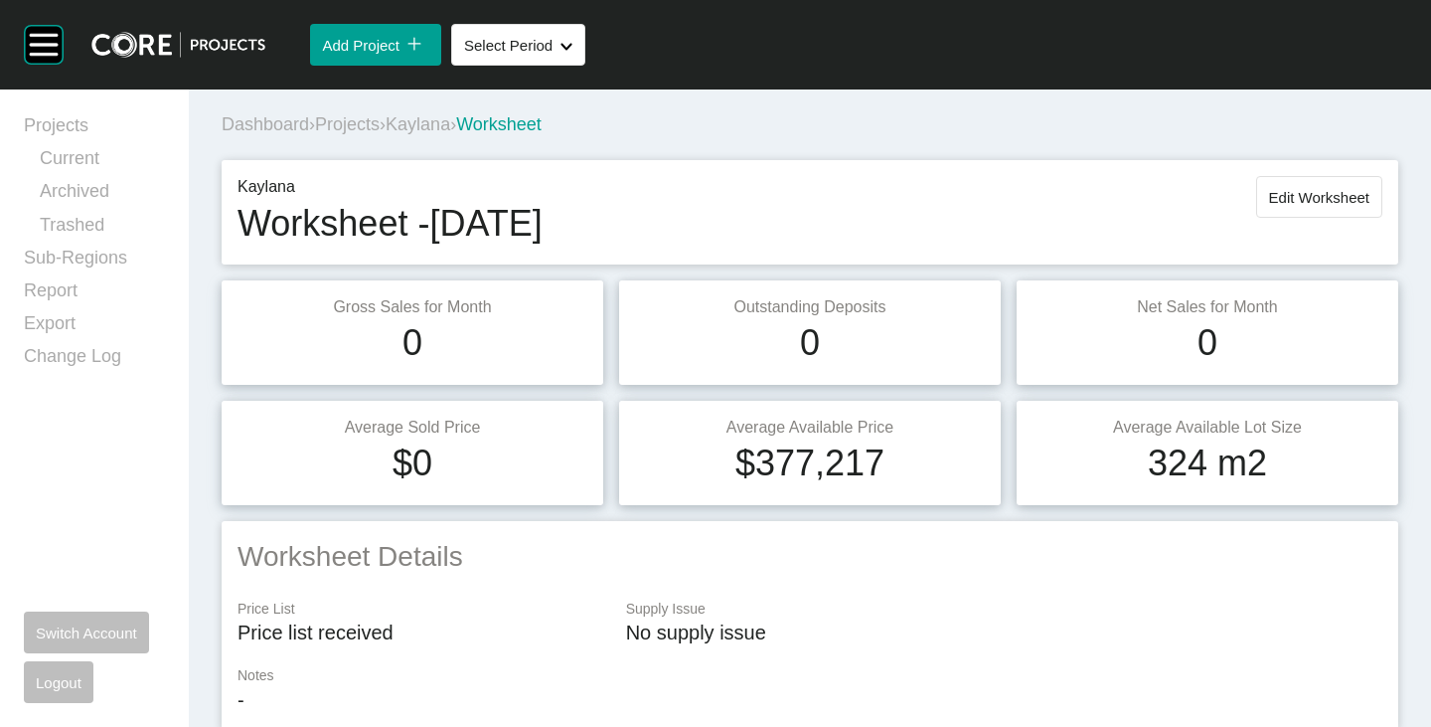
click at [450, 119] on span "Kaylana" at bounding box center [418, 124] width 65 height 20
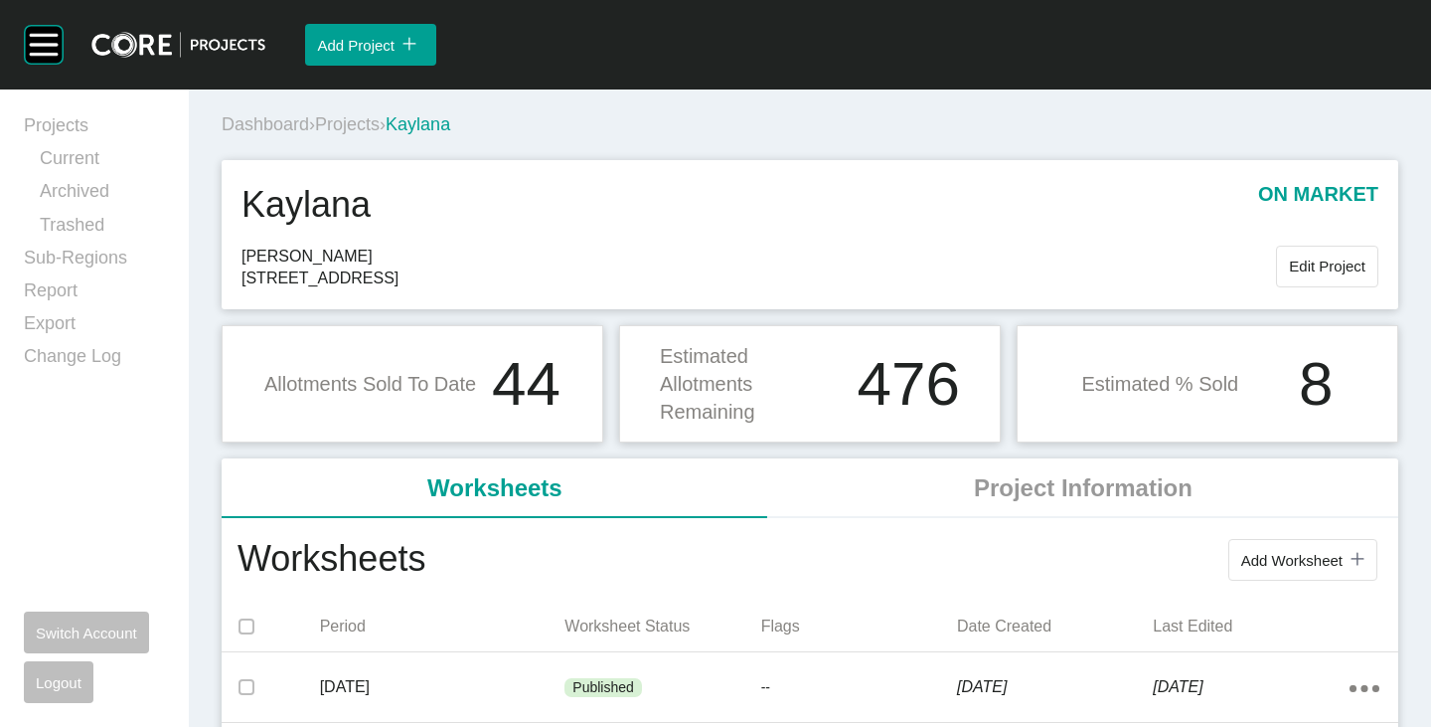
click at [361, 118] on span "Projects" at bounding box center [347, 124] width 65 height 20
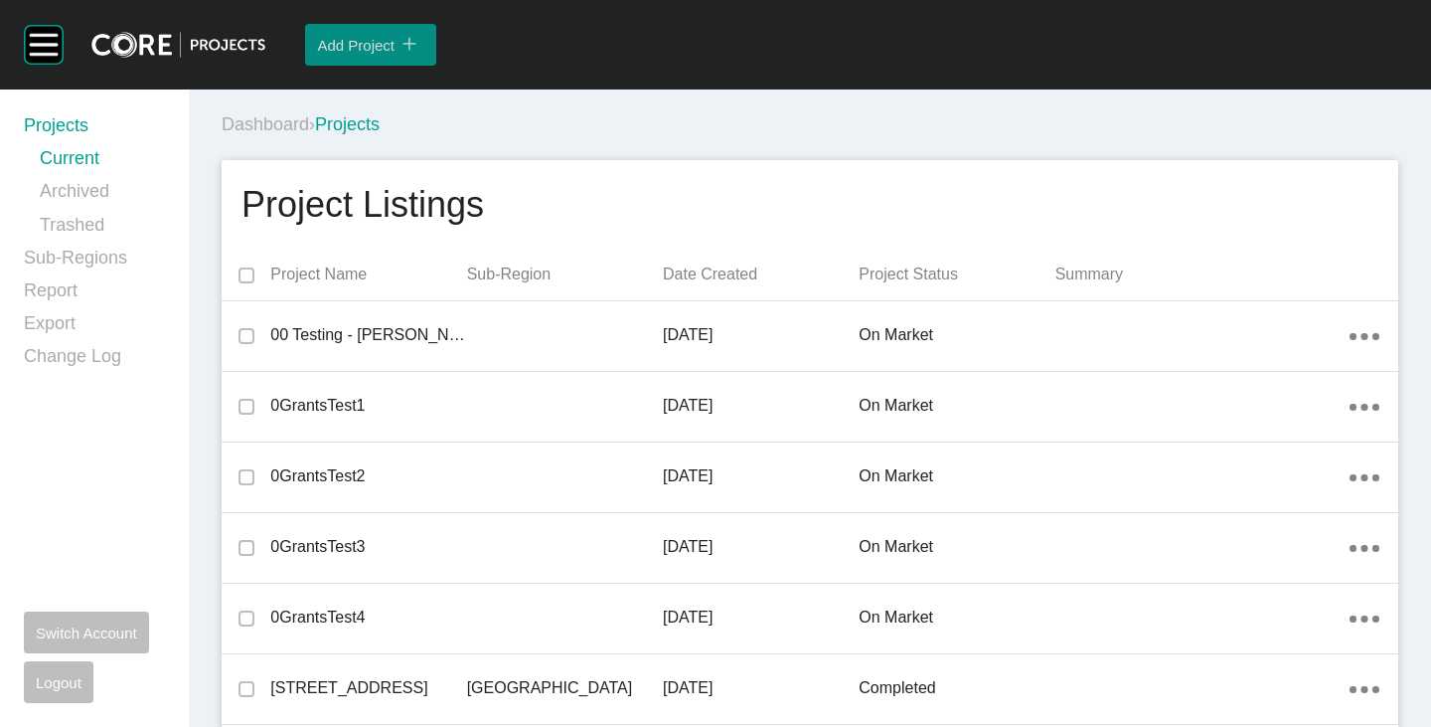
click at [402, 29] on div "icon/tick copy 11 Created with Sketch." at bounding box center [410, 45] width 30 height 33
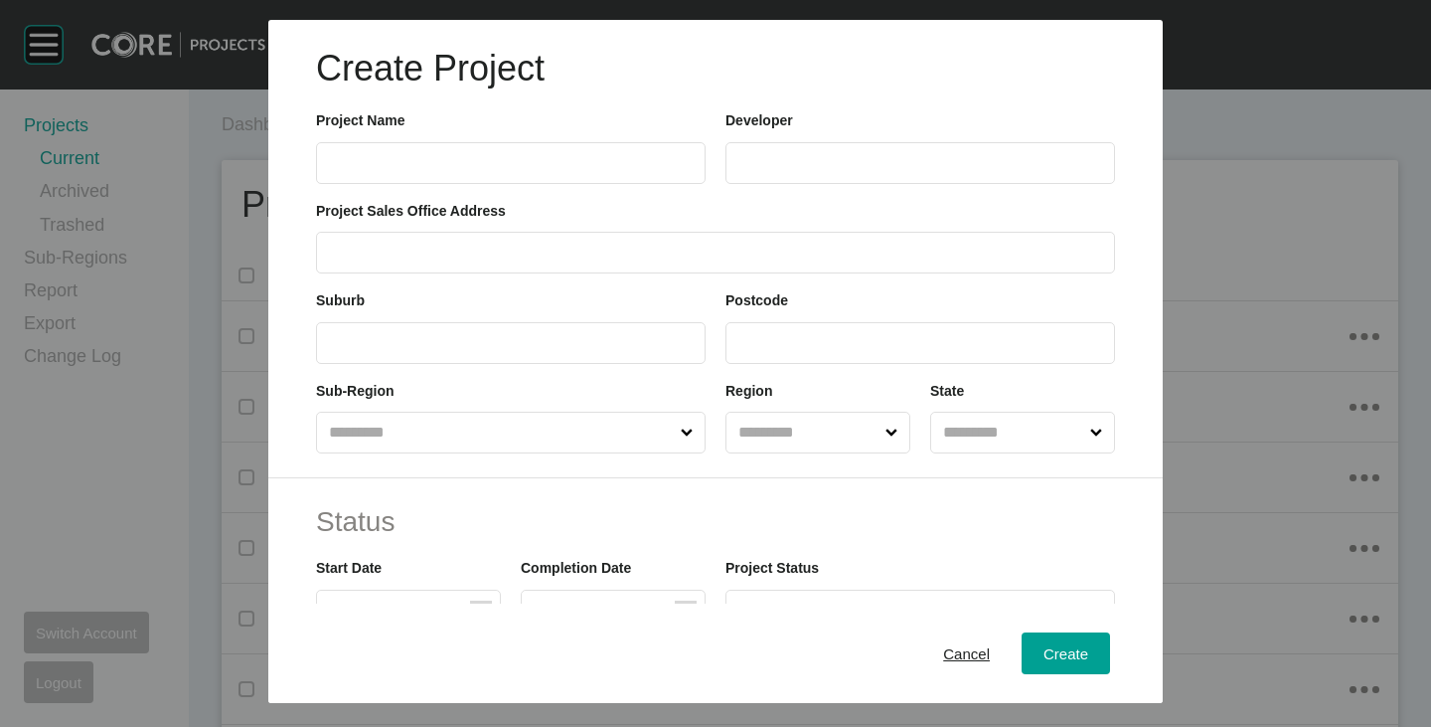
click at [437, 164] on input "text" at bounding box center [511, 162] width 372 height 17
type input "*******"
click at [758, 158] on input "text" at bounding box center [921, 162] width 372 height 17
type input "*****"
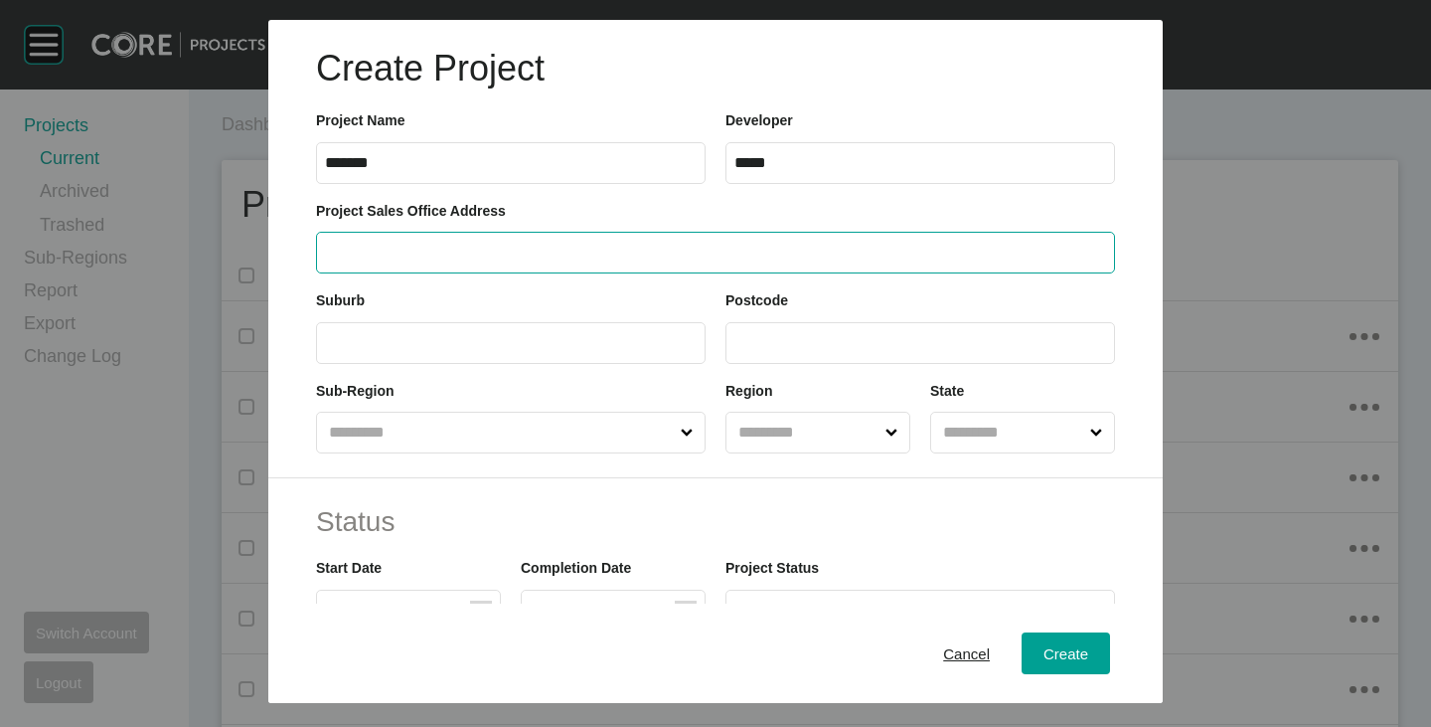
click at [591, 247] on input "text" at bounding box center [715, 253] width 781 height 17
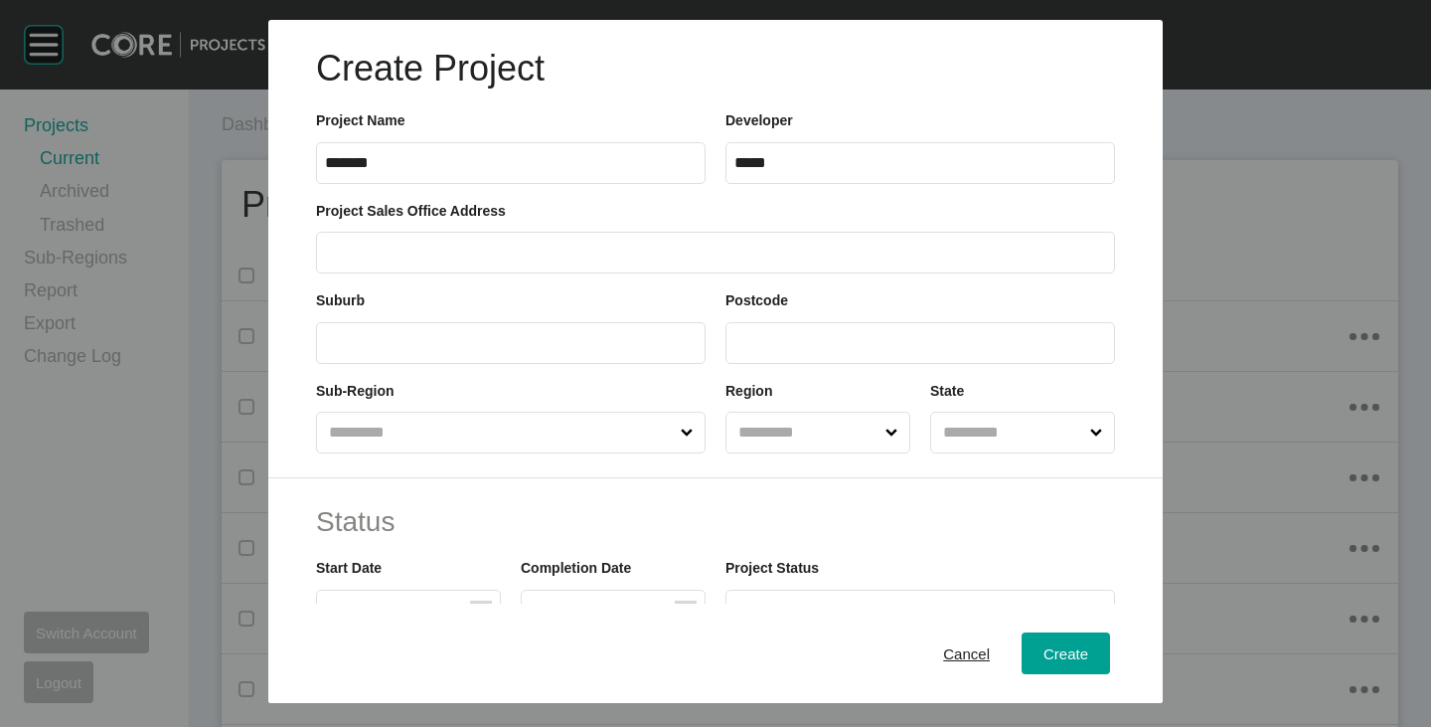
click at [479, 240] on label at bounding box center [715, 253] width 799 height 42
click at [479, 245] on input "text" at bounding box center [715, 253] width 781 height 17
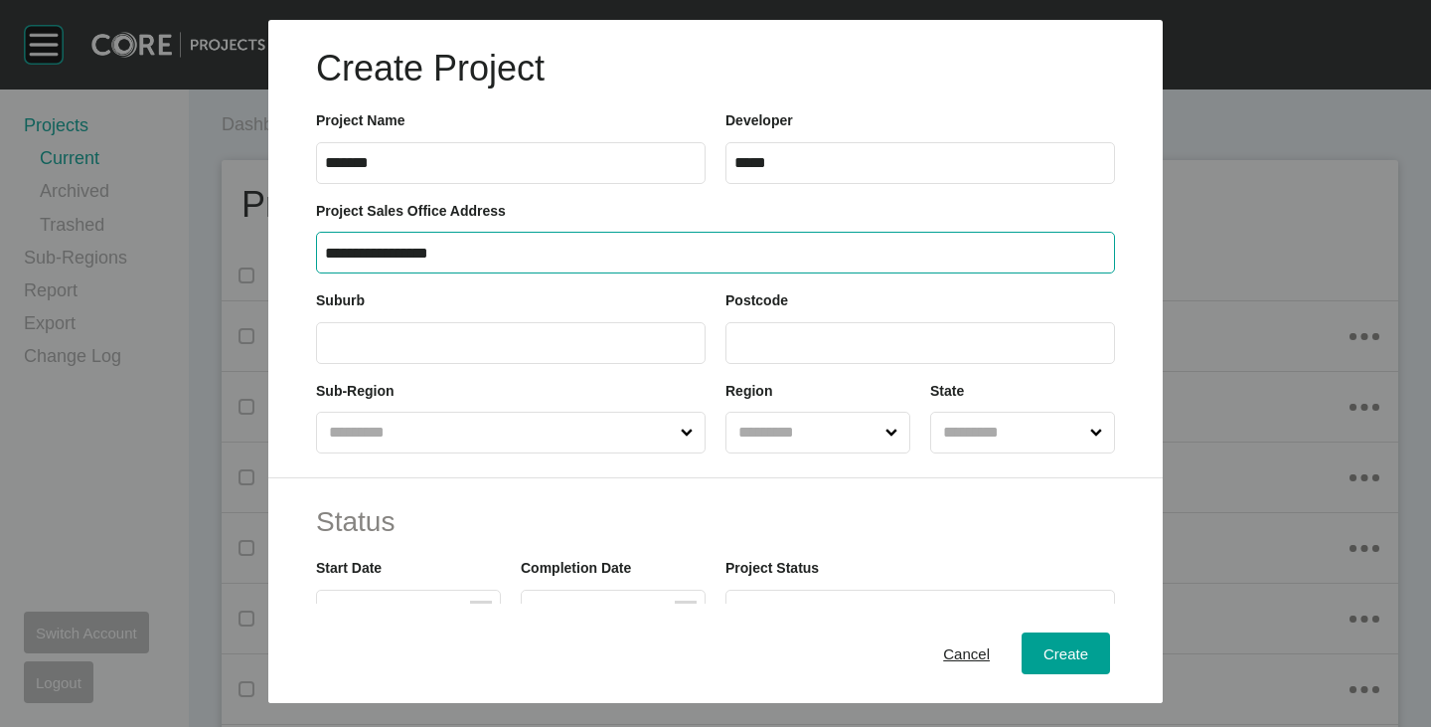
type input "**********"
click at [441, 347] on input "text" at bounding box center [511, 342] width 372 height 17
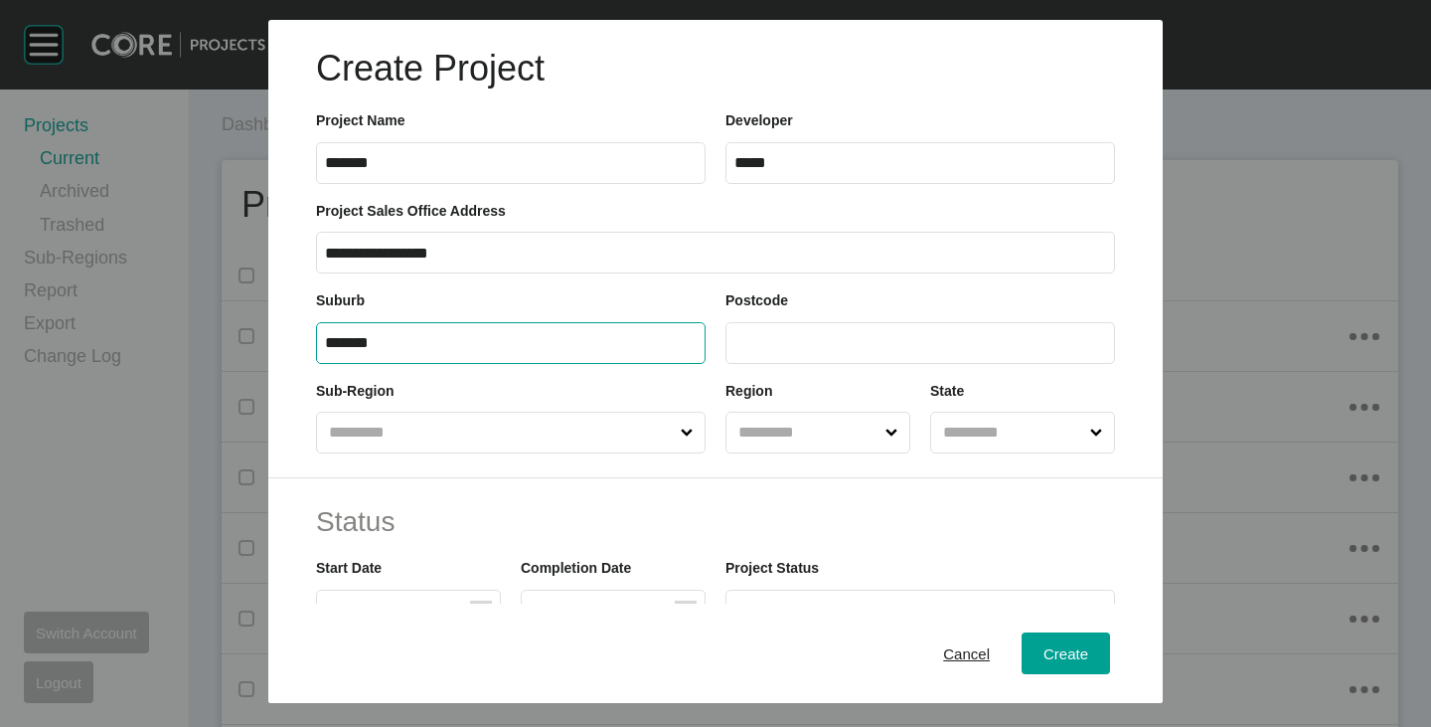
type input "*******"
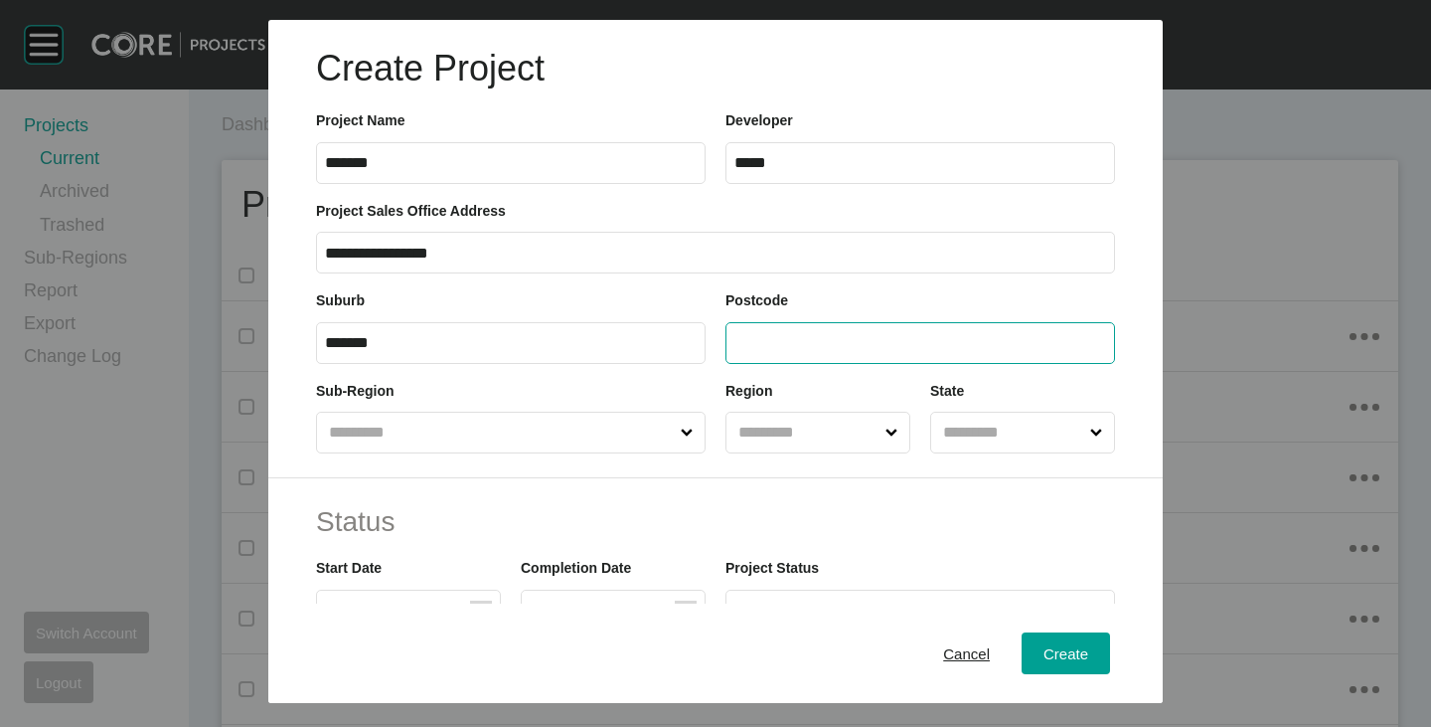
click at [852, 338] on input "text" at bounding box center [921, 342] width 372 height 17
type input "****"
click at [521, 413] on input "text" at bounding box center [501, 433] width 352 height 40
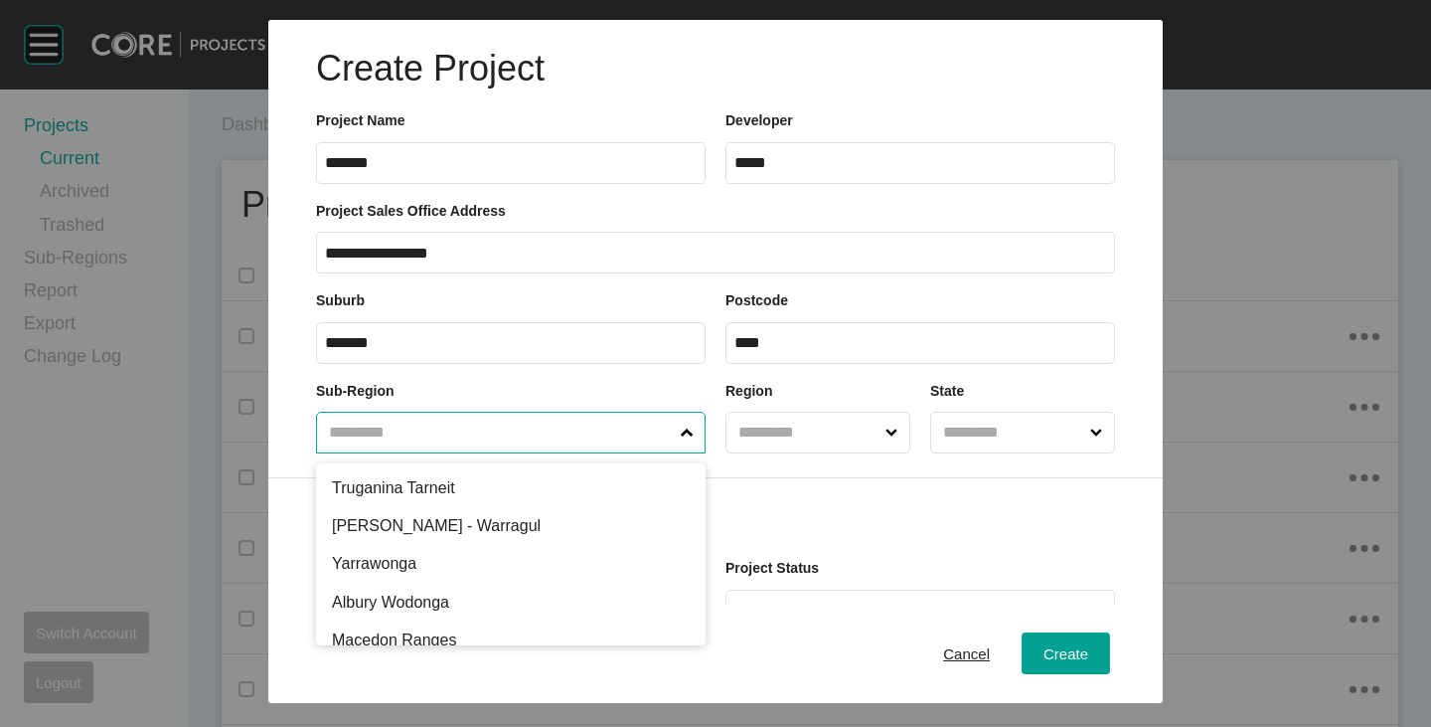
scroll to position [994, 0]
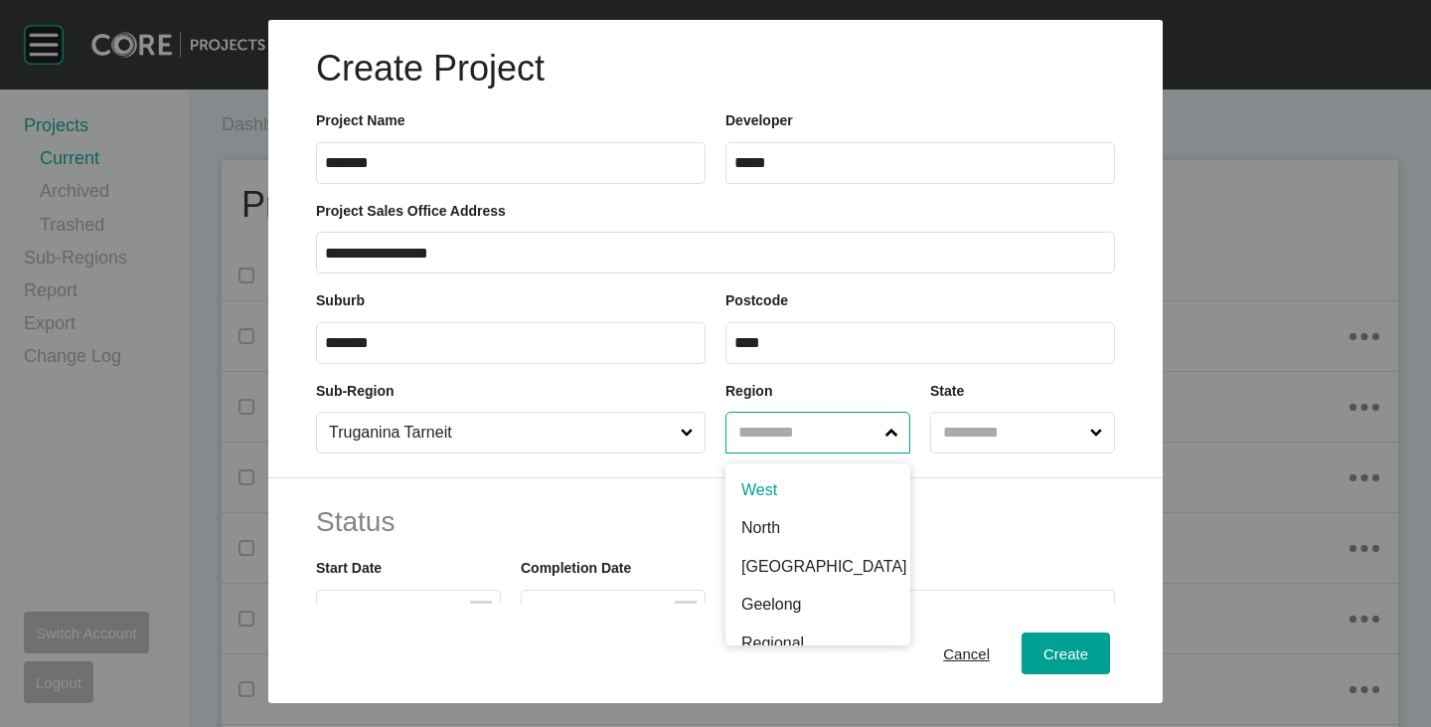
click at [788, 423] on input "text" at bounding box center [808, 433] width 147 height 40
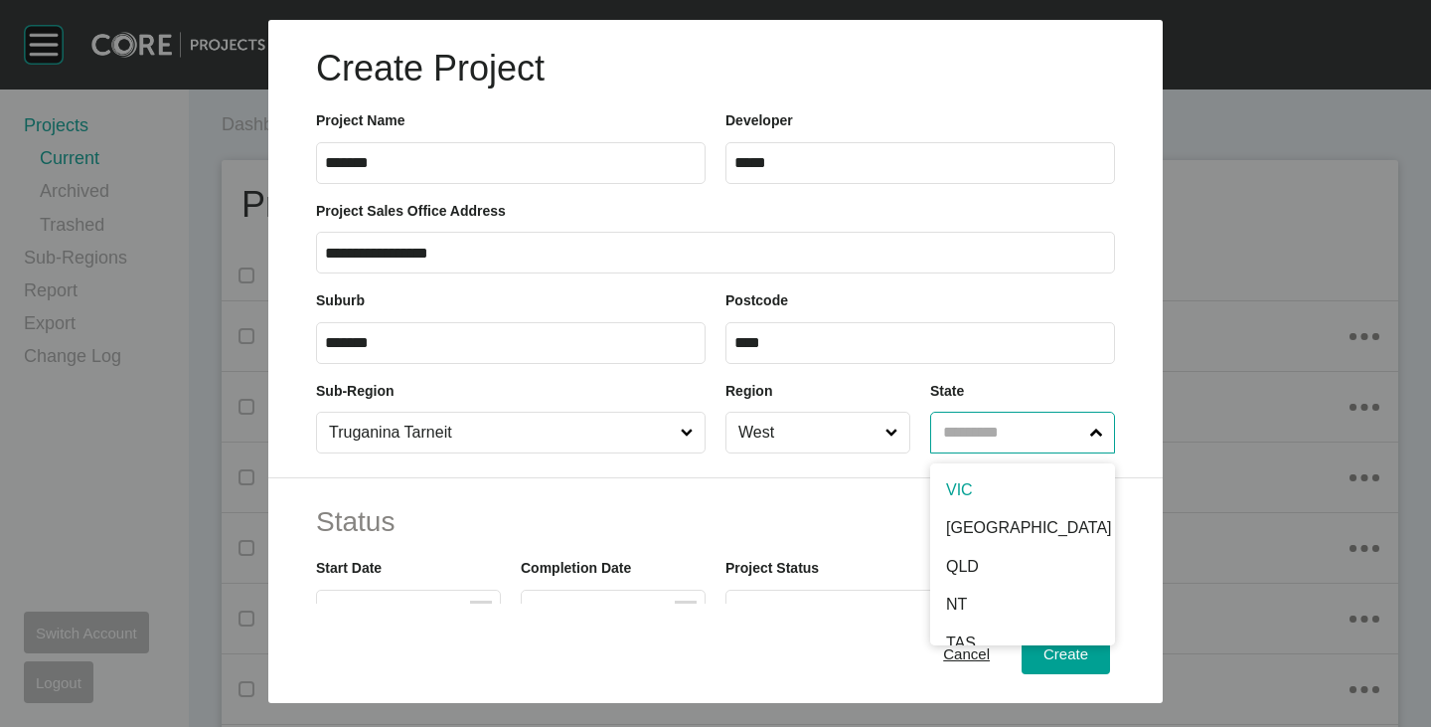
click at [1008, 418] on input "text" at bounding box center [1012, 433] width 147 height 40
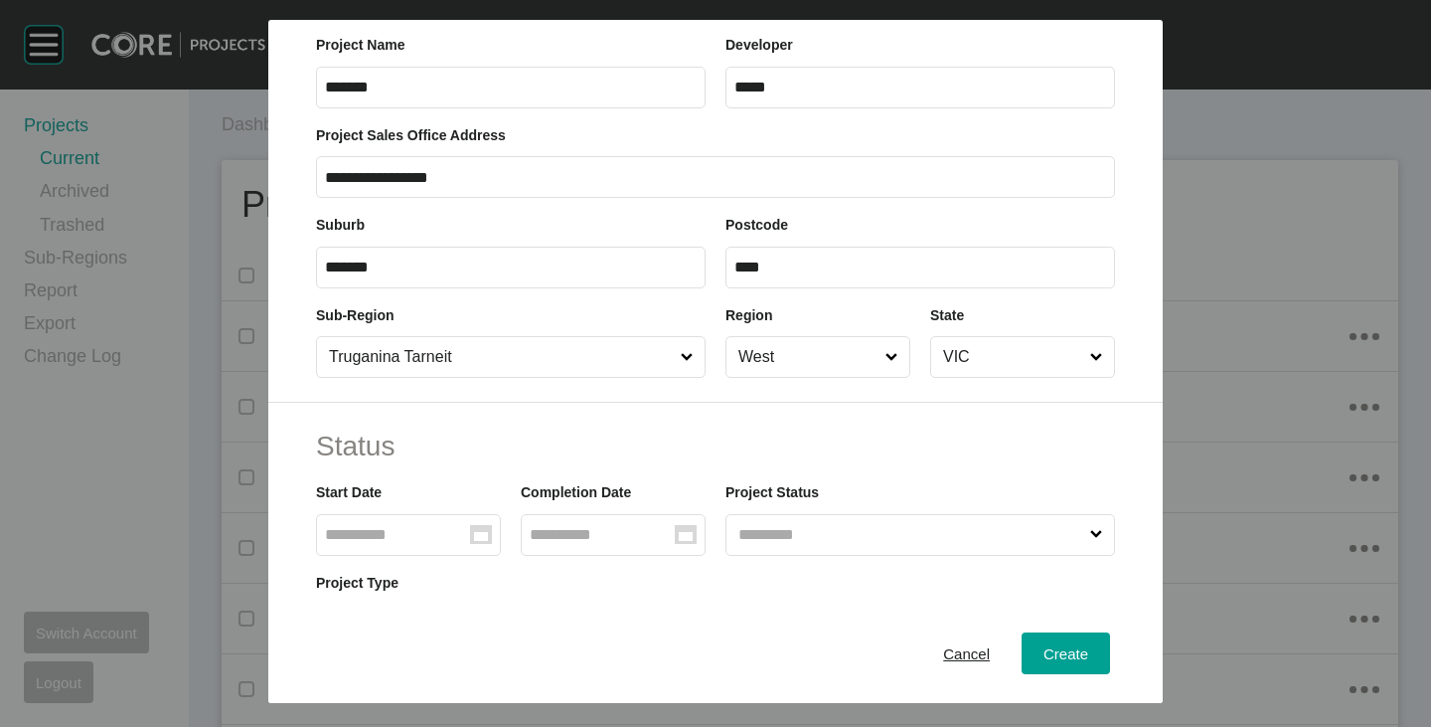
scroll to position [99, 0]
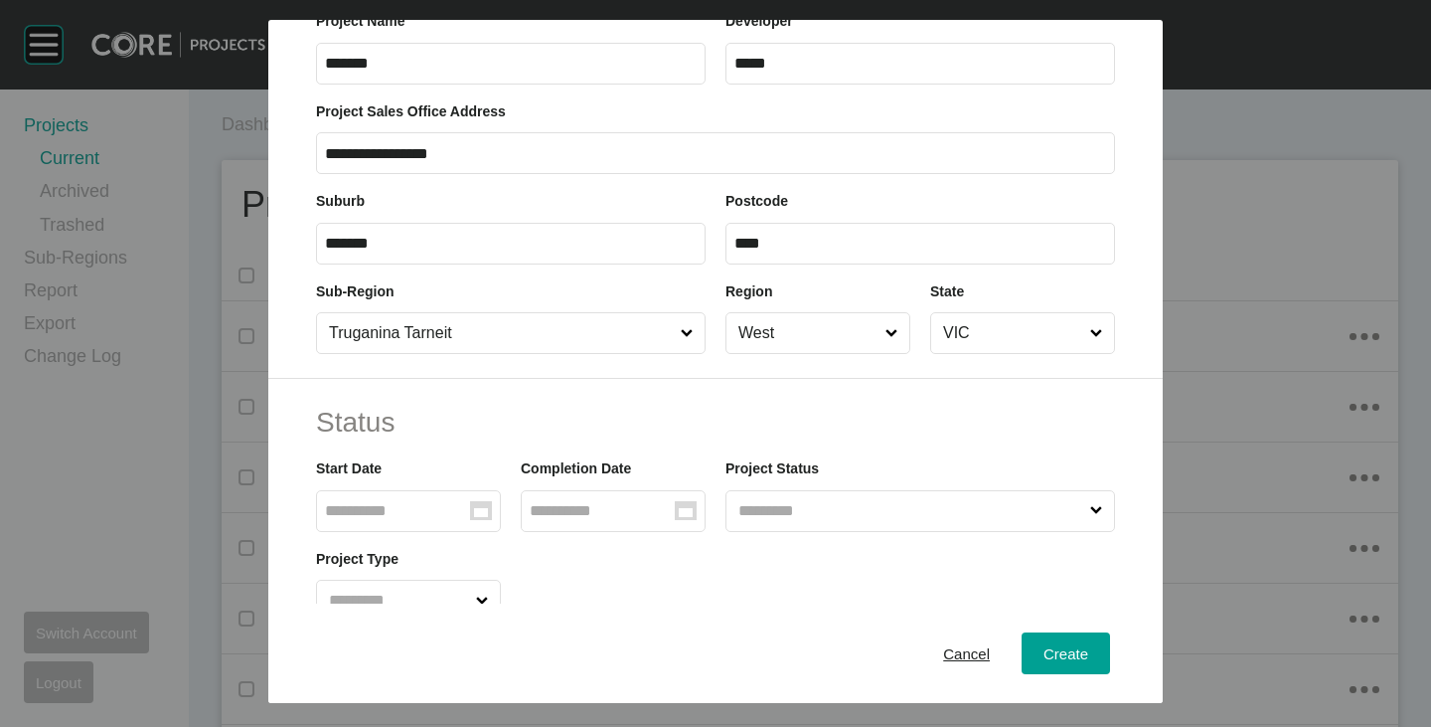
click at [408, 504] on input "Group Created with Sketch." at bounding box center [397, 510] width 145 height 17
click at [368, 578] on div "Move backward to switch to the previous month." at bounding box center [357, 566] width 39 height 33
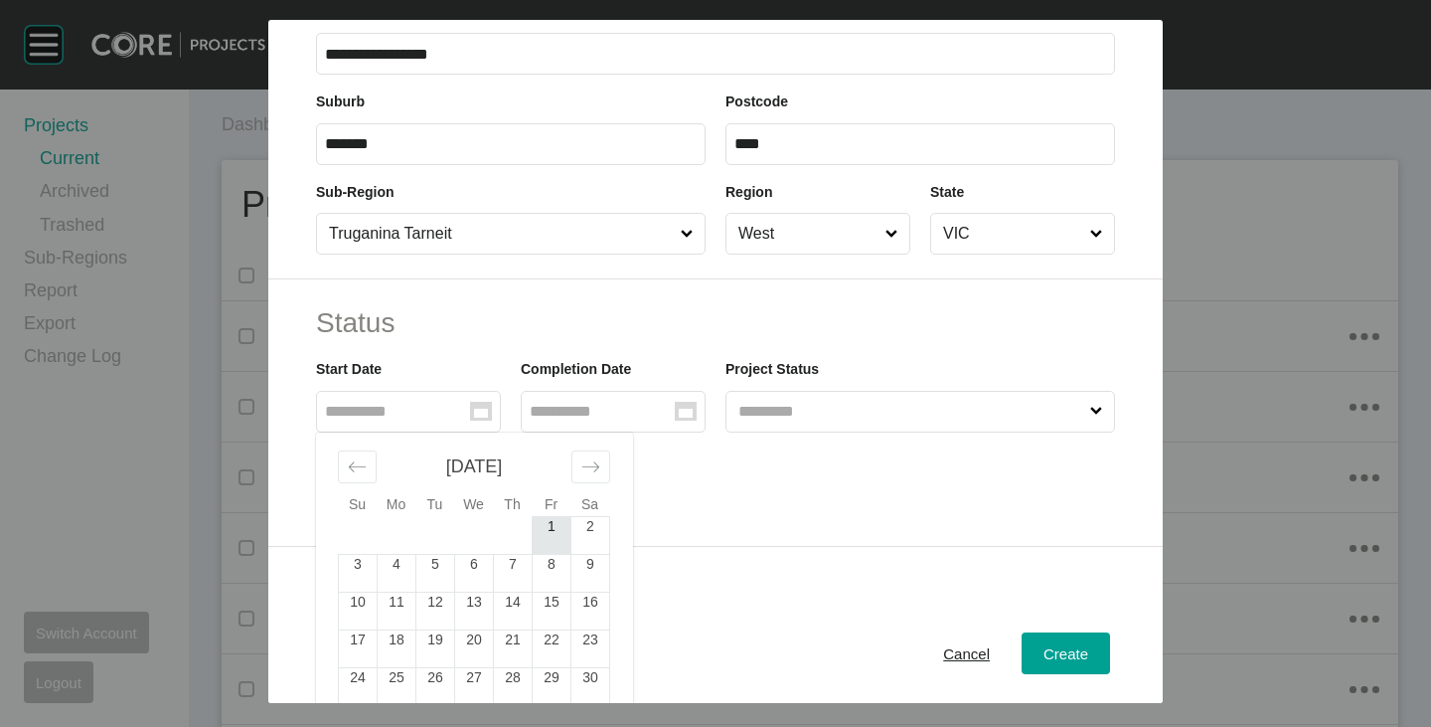
click at [543, 530] on td "1" at bounding box center [552, 535] width 39 height 38
type input "**********"
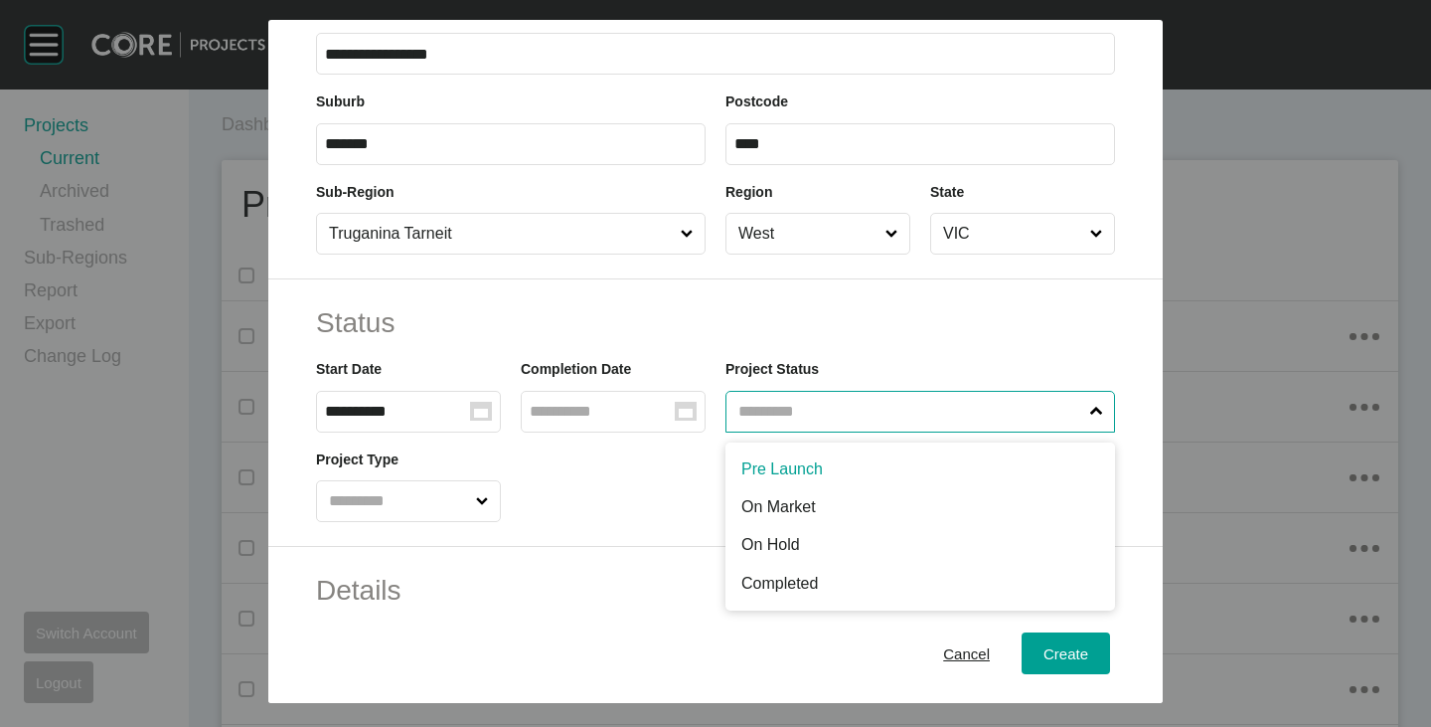
click at [822, 409] on input "text" at bounding box center [911, 412] width 352 height 40
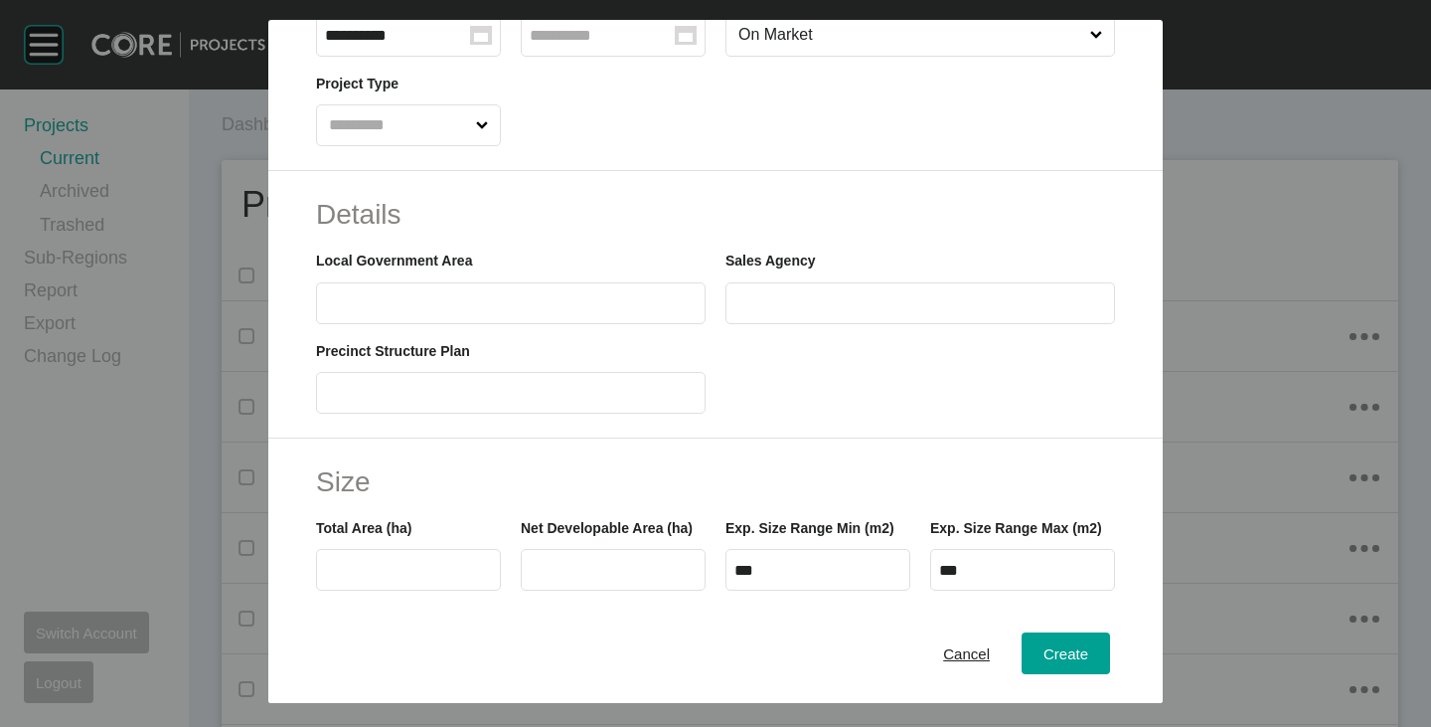
scroll to position [596, 0]
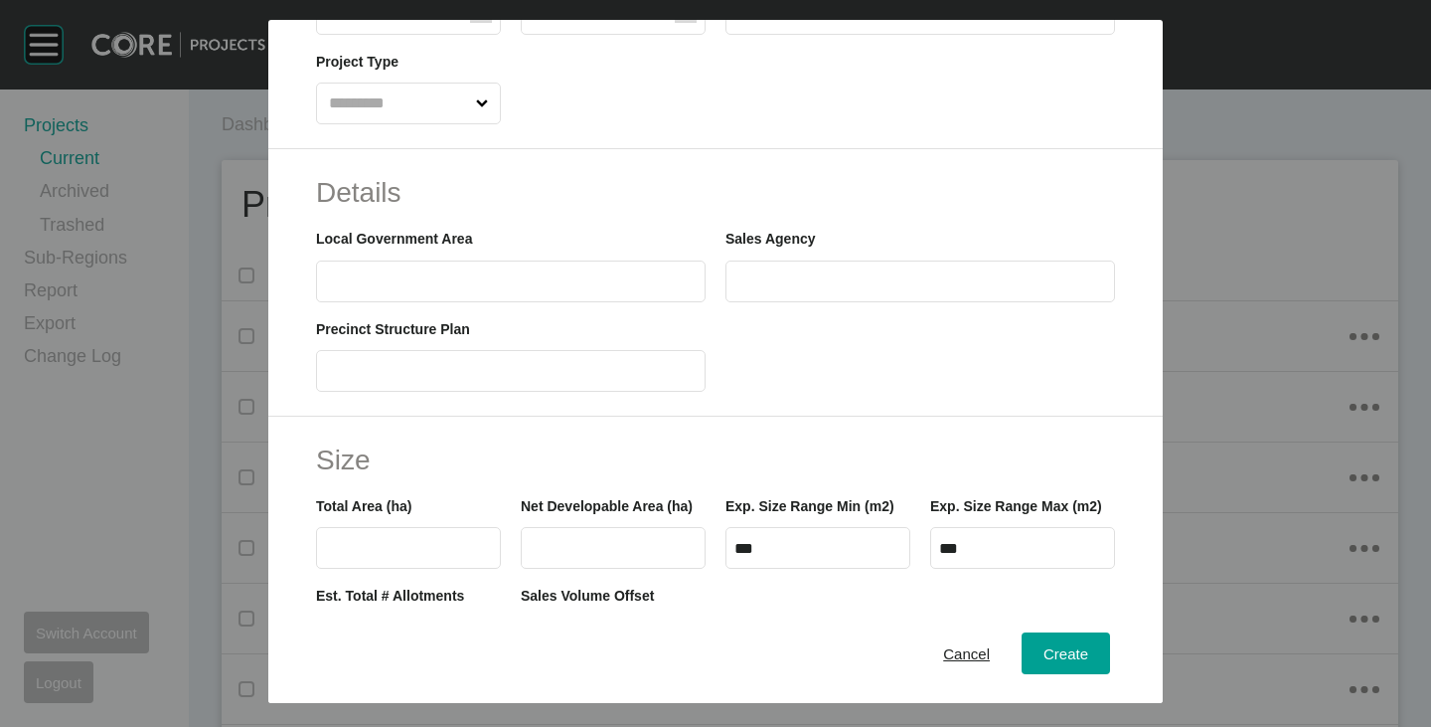
click at [460, 285] on input "text" at bounding box center [511, 280] width 372 height 17
type input "*******"
click at [761, 272] on input "text" at bounding box center [921, 280] width 372 height 17
type input "***"
click at [792, 367] on div at bounding box center [921, 346] width 410 height 89
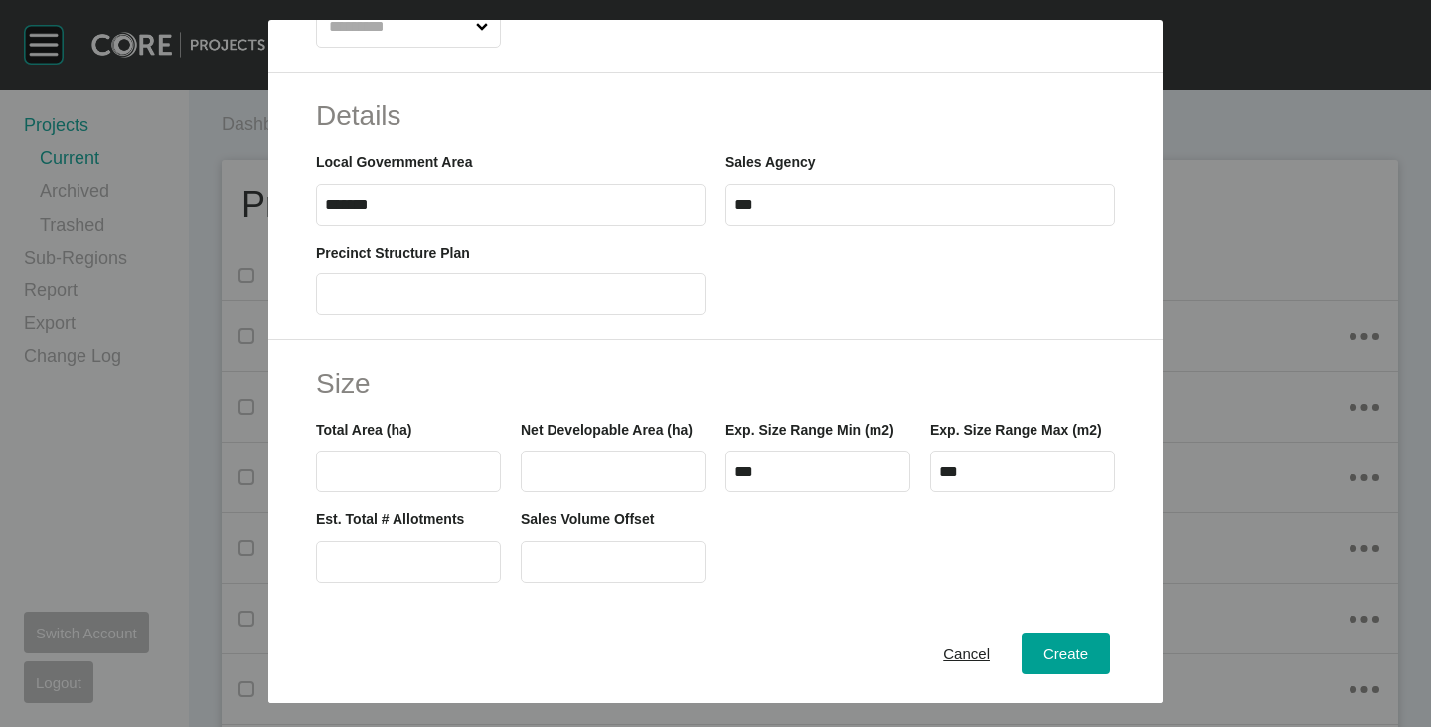
scroll to position [696, 0]
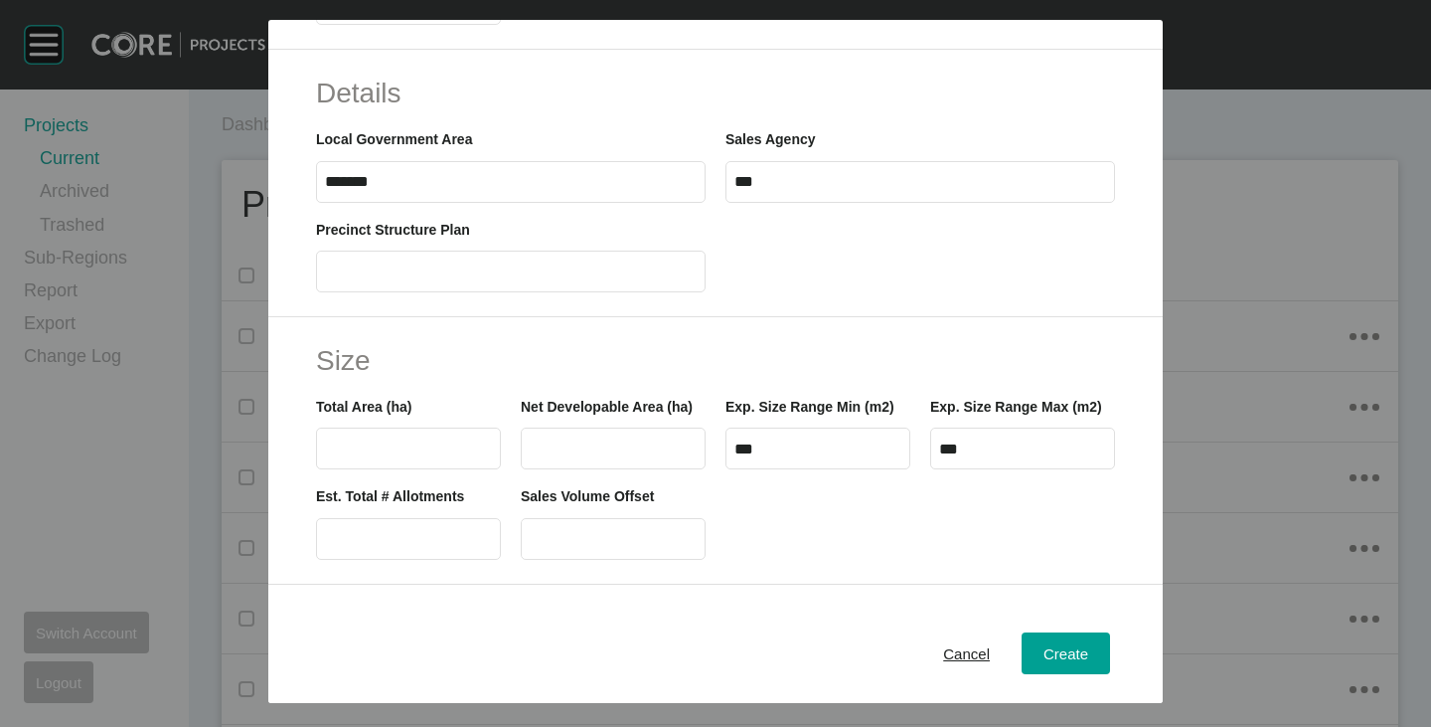
click at [417, 461] on label at bounding box center [408, 448] width 185 height 42
click at [417, 457] on input "text" at bounding box center [408, 448] width 167 height 17
type input "*"
click at [1293, 411] on div "**********" at bounding box center [715, 351] width 1431 height 703
click at [417, 551] on label at bounding box center [408, 539] width 185 height 42
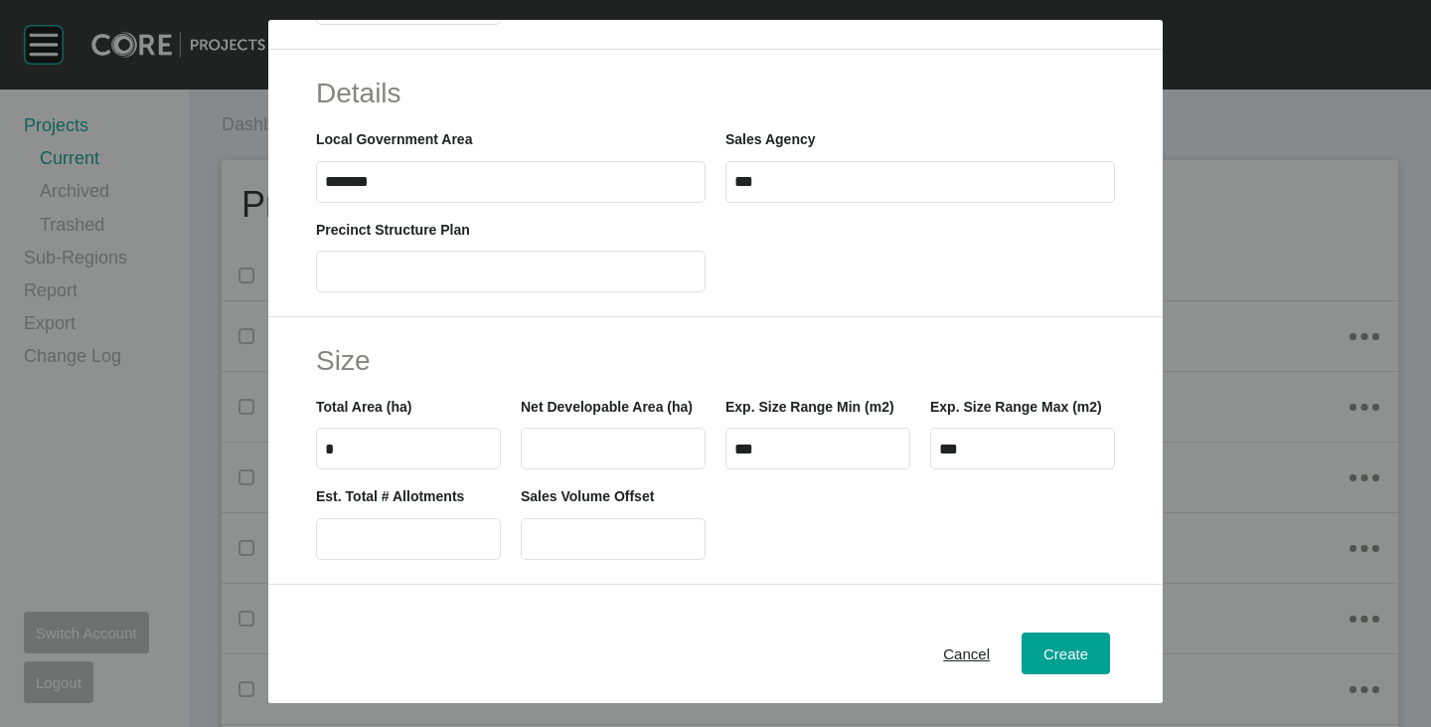
click at [417, 547] on input "text" at bounding box center [408, 538] width 167 height 17
click at [437, 547] on input "text" at bounding box center [408, 538] width 167 height 17
type input "**"
click at [303, 360] on div "Size Total Area (ha) * Net Developable Area (ha) Exp. Size Range Min (m2) *** E…" at bounding box center [715, 450] width 895 height 267
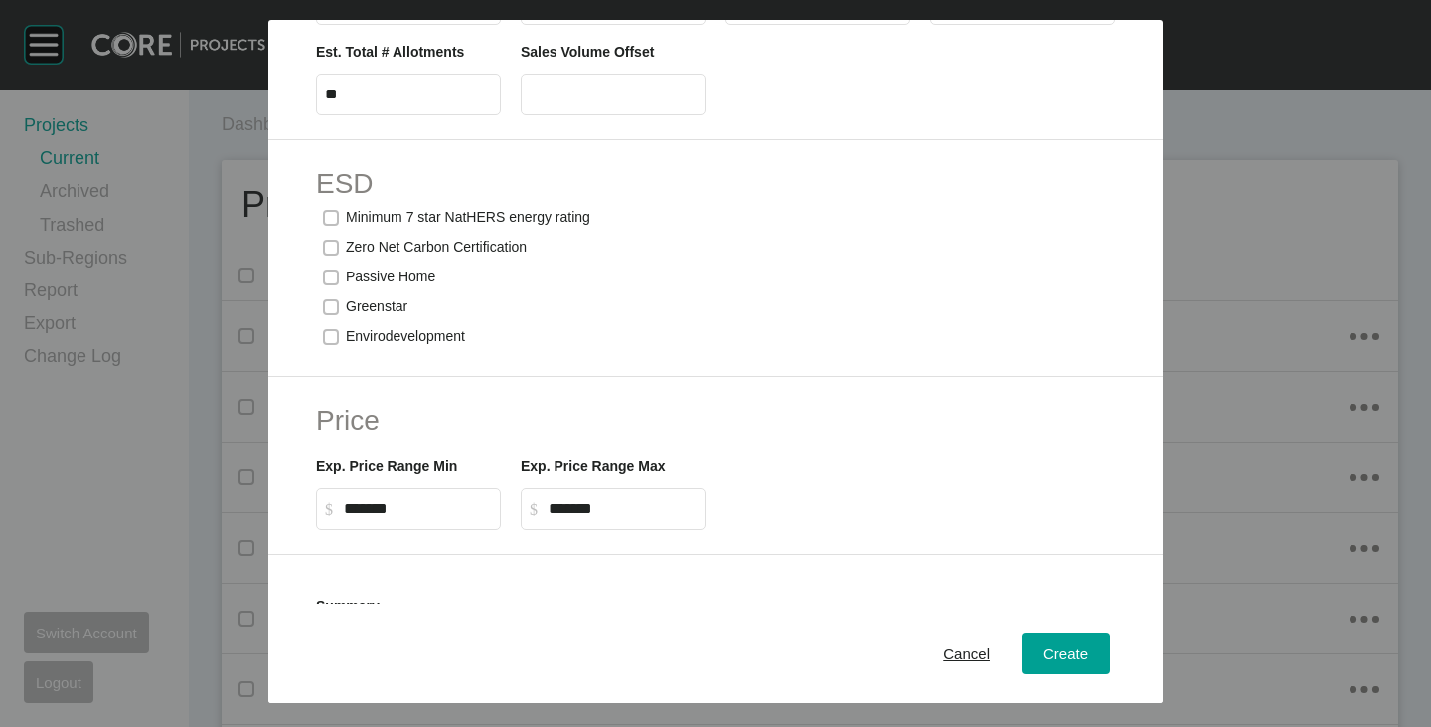
scroll to position [1252, 0]
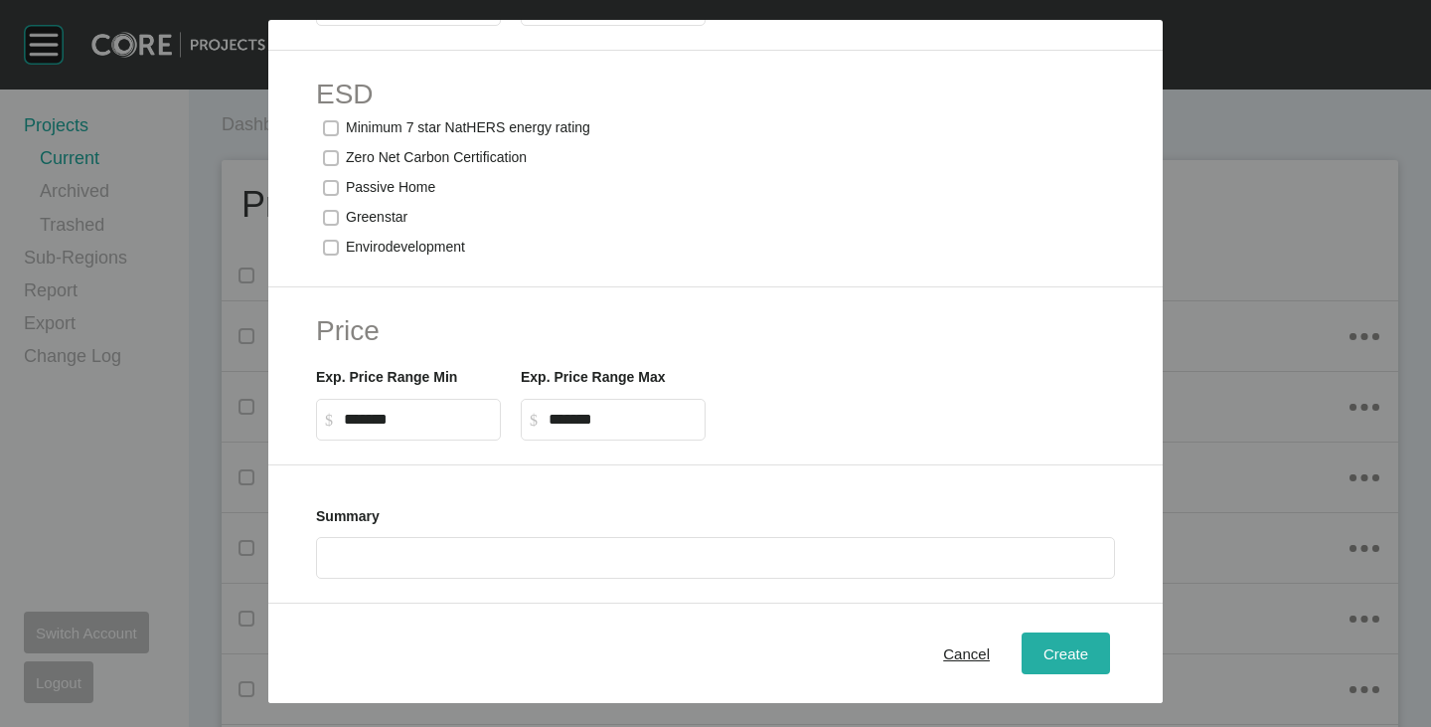
click at [1050, 657] on span "Create" at bounding box center [1066, 653] width 45 height 17
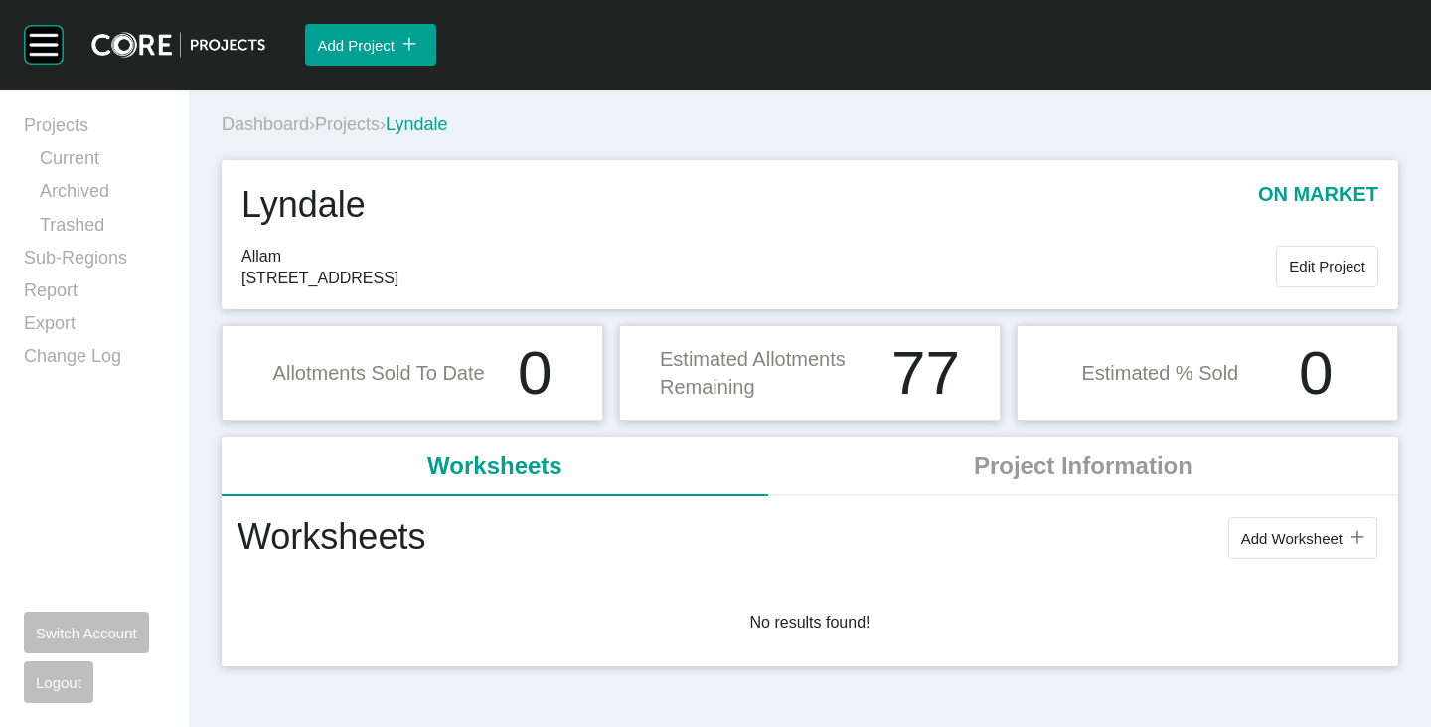
click at [1282, 544] on span "Add Worksheet" at bounding box center [1292, 538] width 101 height 17
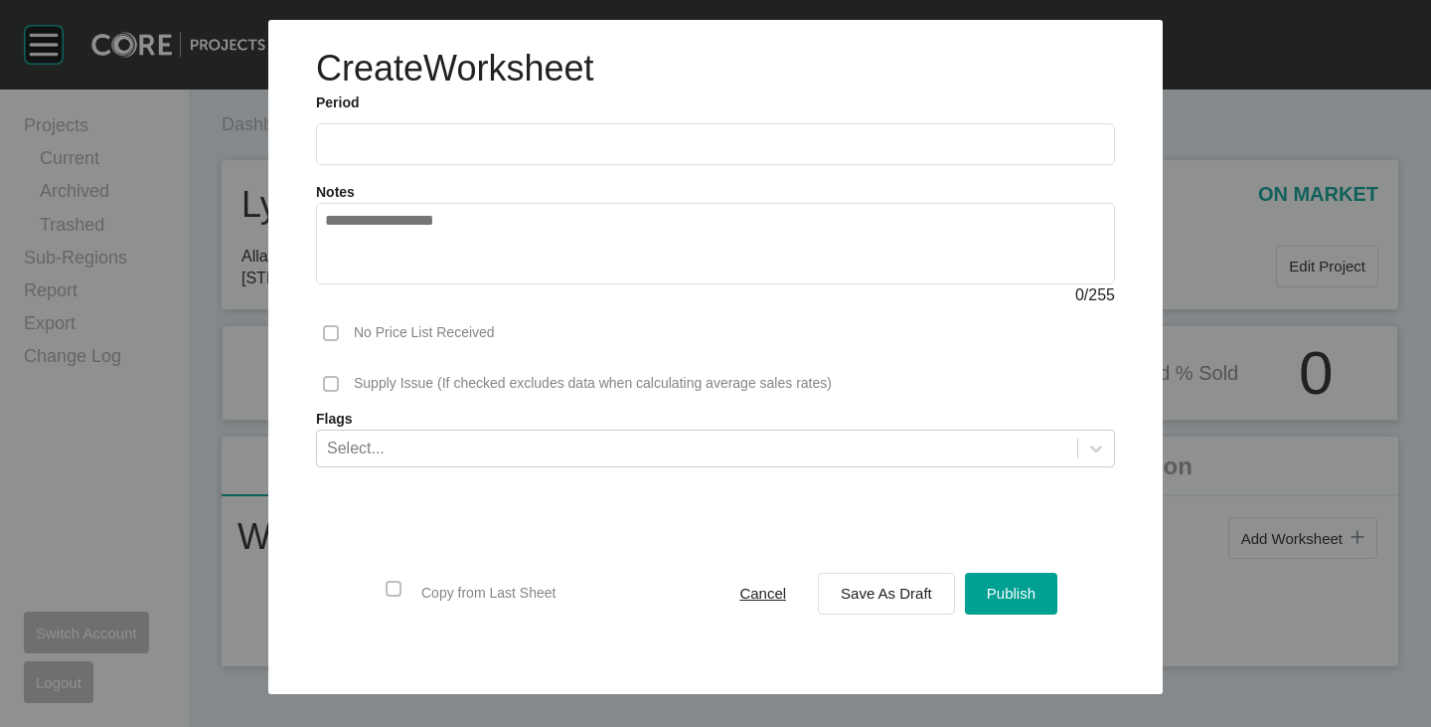
click at [401, 132] on label at bounding box center [715, 144] width 799 height 42
click at [401, 135] on input "text" at bounding box center [715, 143] width 781 height 17
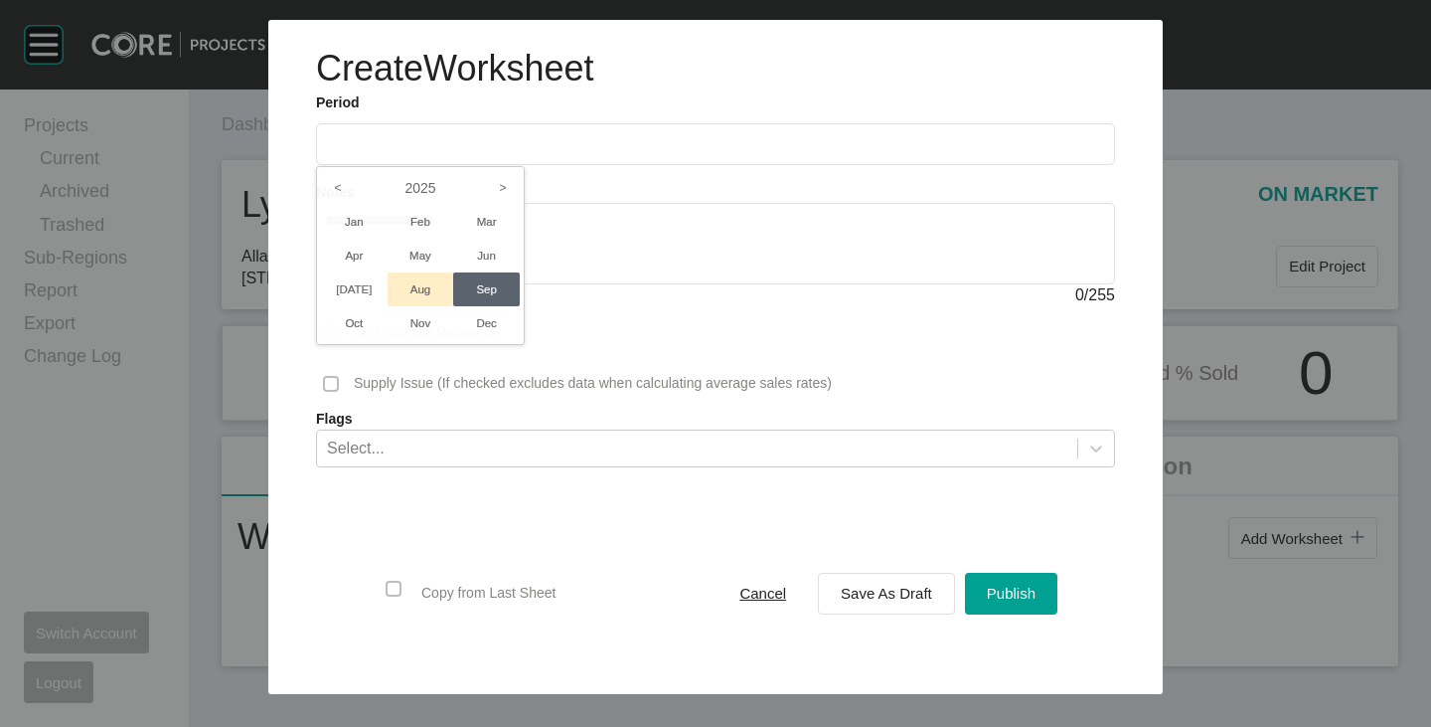
click at [406, 281] on li "Aug" at bounding box center [421, 289] width 67 height 34
type input "**********"
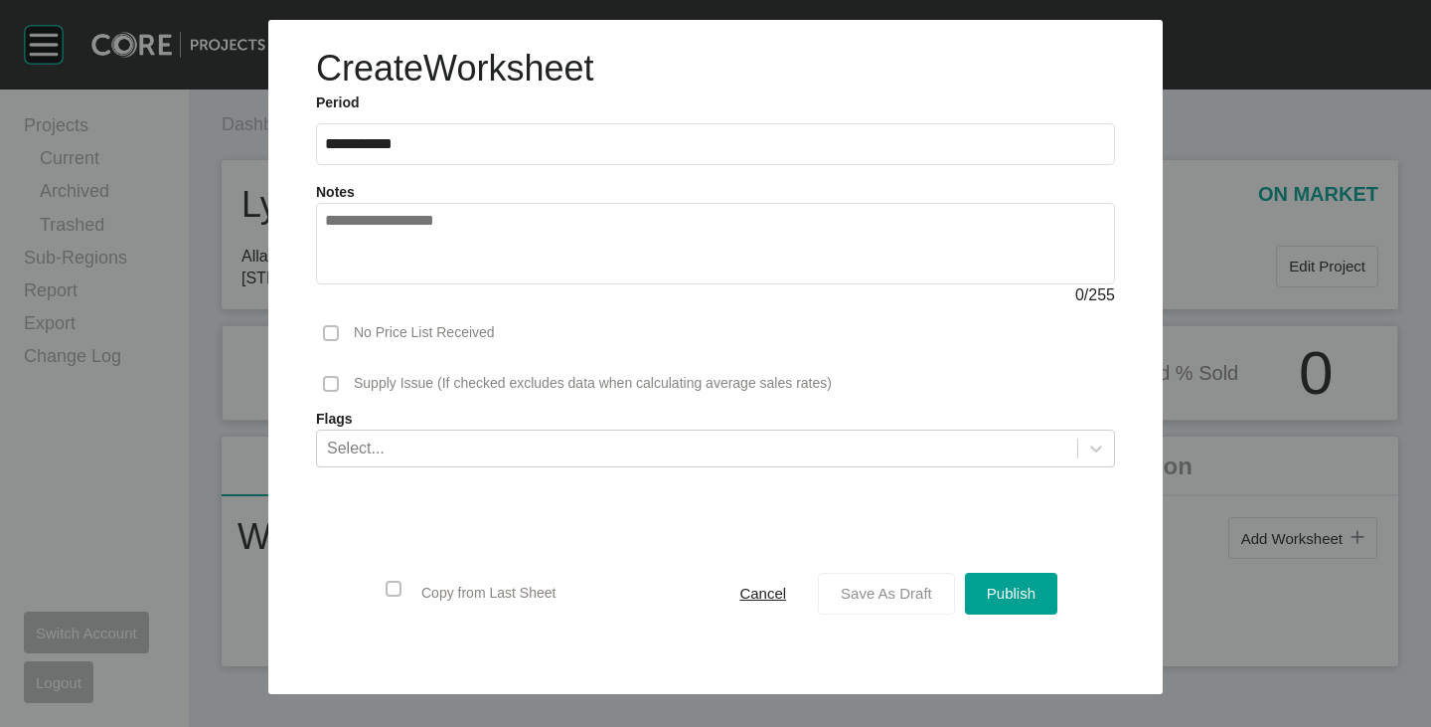
click at [856, 578] on button "Save As Draft" at bounding box center [886, 594] width 137 height 42
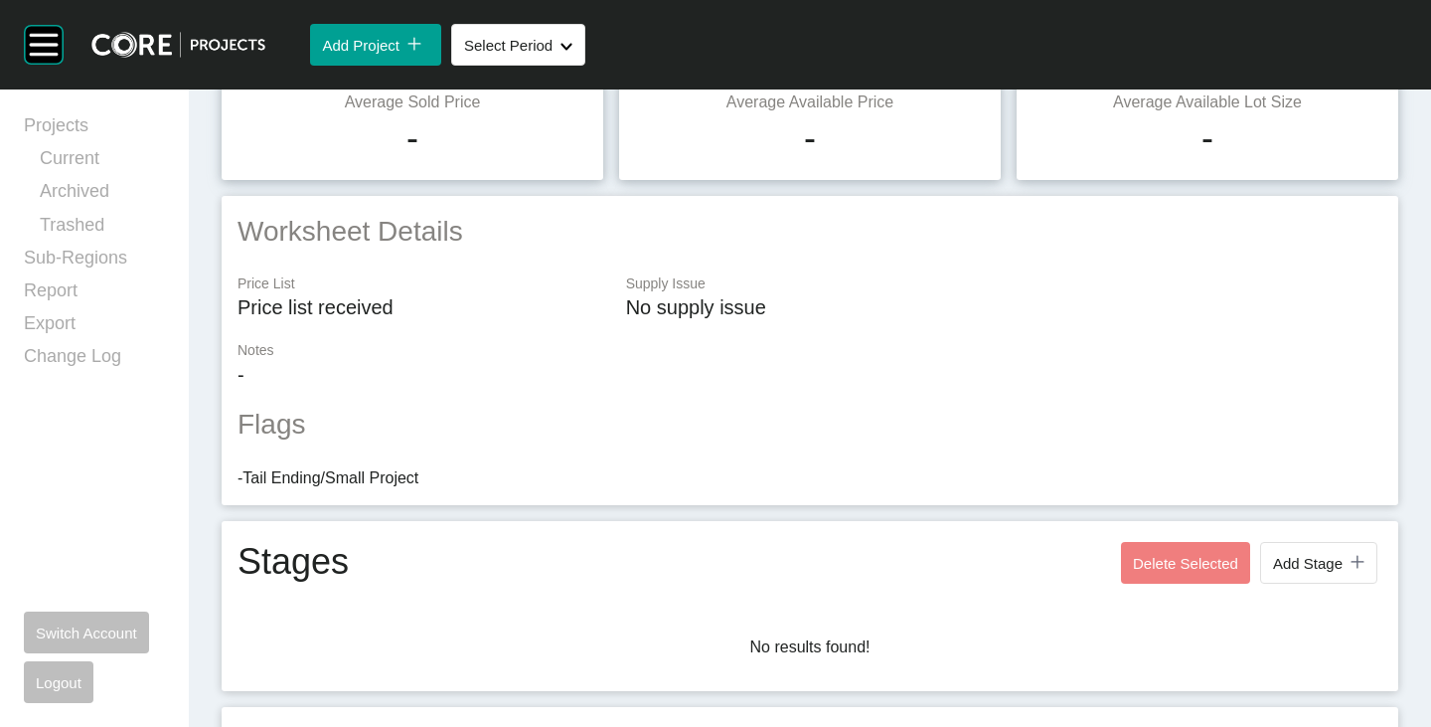
scroll to position [482, 0]
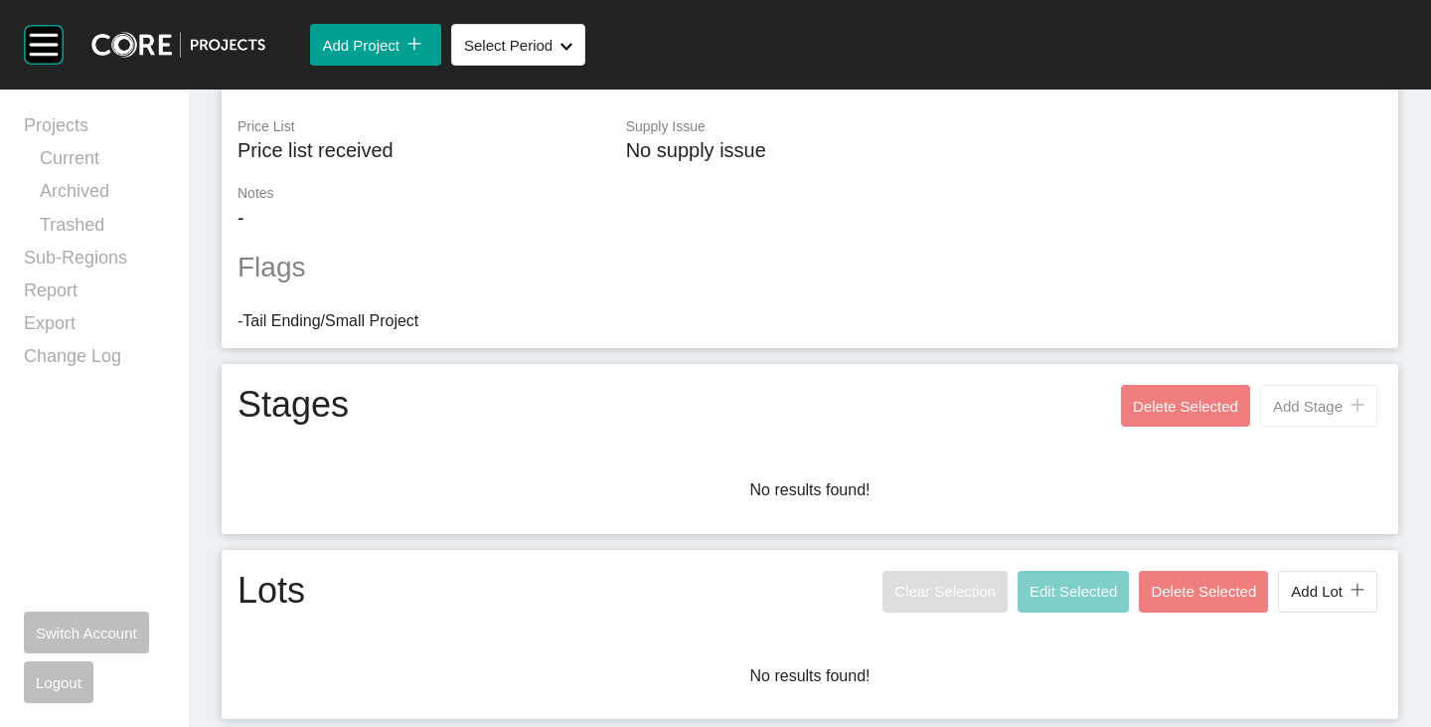
click at [1326, 396] on button "Add Stage icon/tick copy 11 Created with Sketch." at bounding box center [1318, 406] width 117 height 42
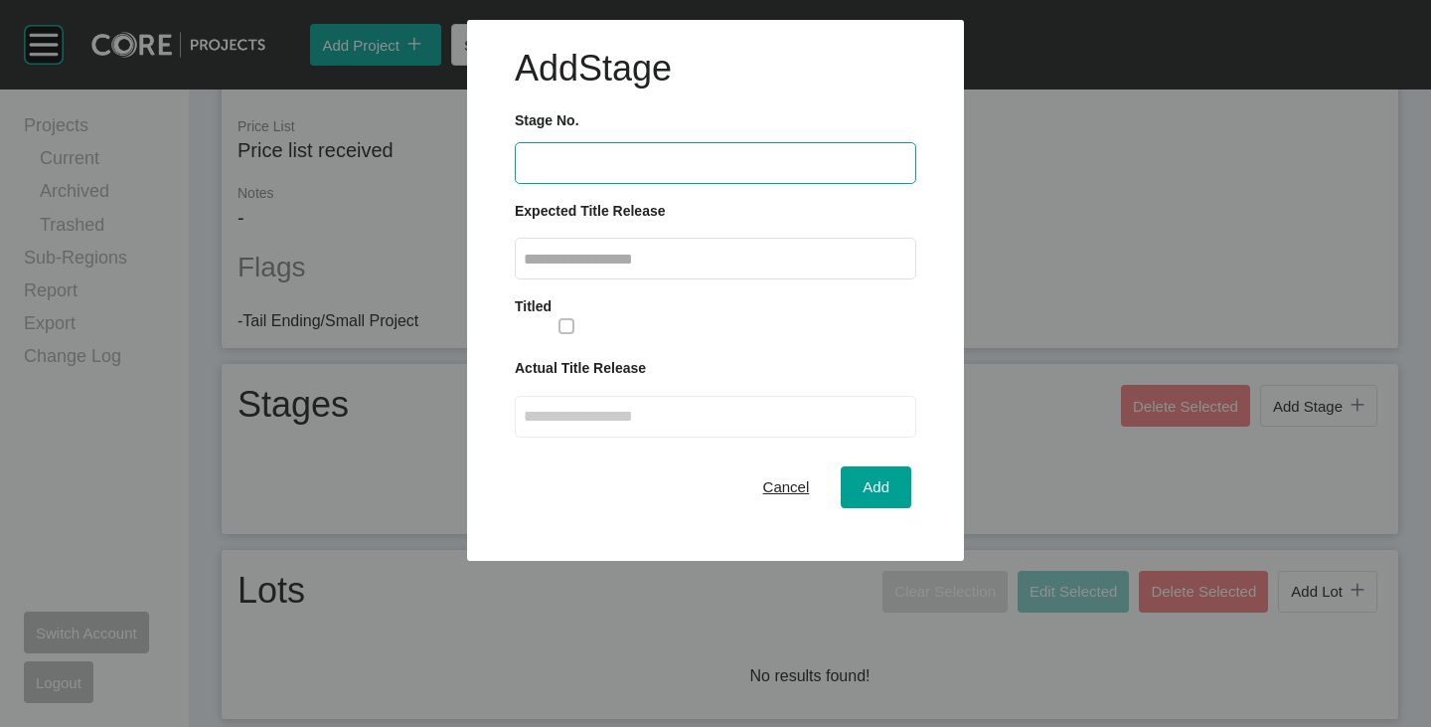
click at [556, 166] on input "text" at bounding box center [716, 162] width 384 height 17
type input "*"
click at [583, 269] on label at bounding box center [716, 259] width 402 height 42
click at [583, 267] on input "text" at bounding box center [716, 259] width 384 height 17
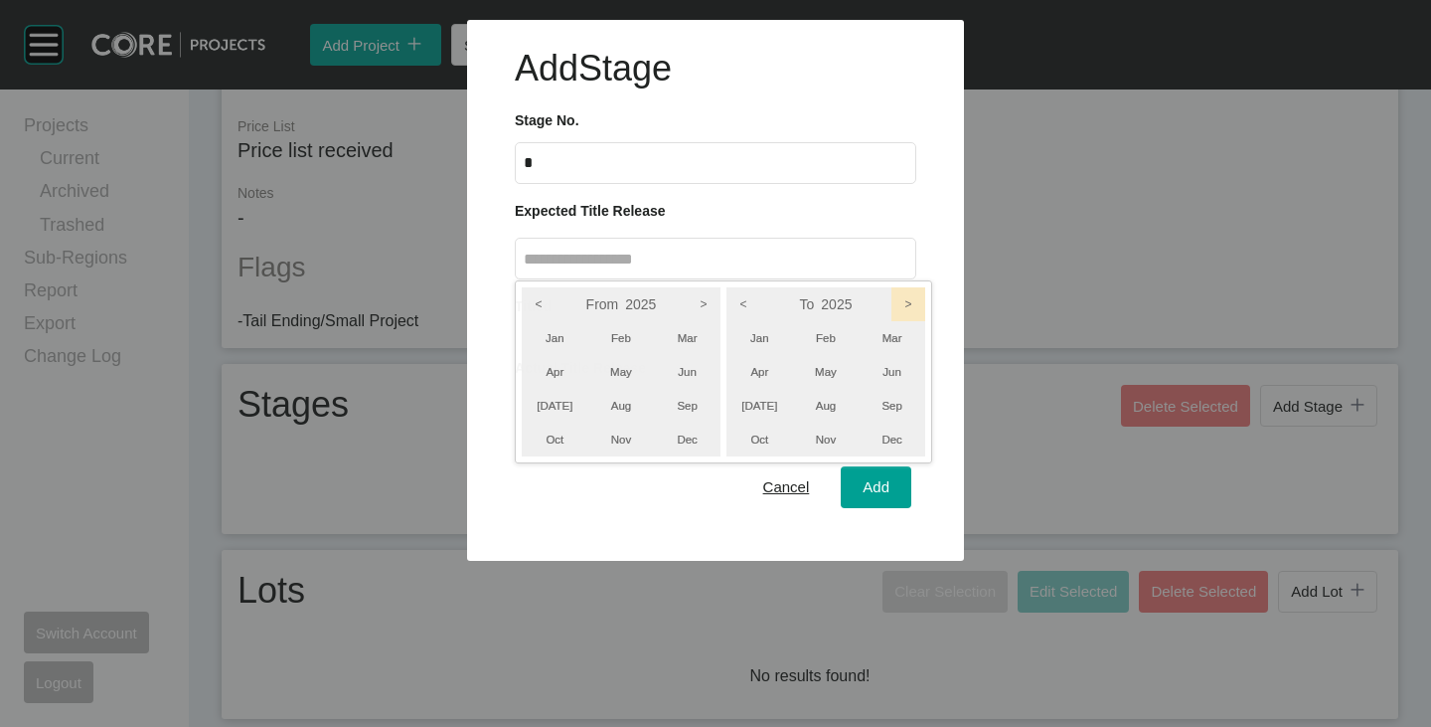
click at [908, 309] on icon ">" at bounding box center [909, 304] width 34 height 34
click at [886, 437] on li "Dec" at bounding box center [892, 439] width 67 height 34
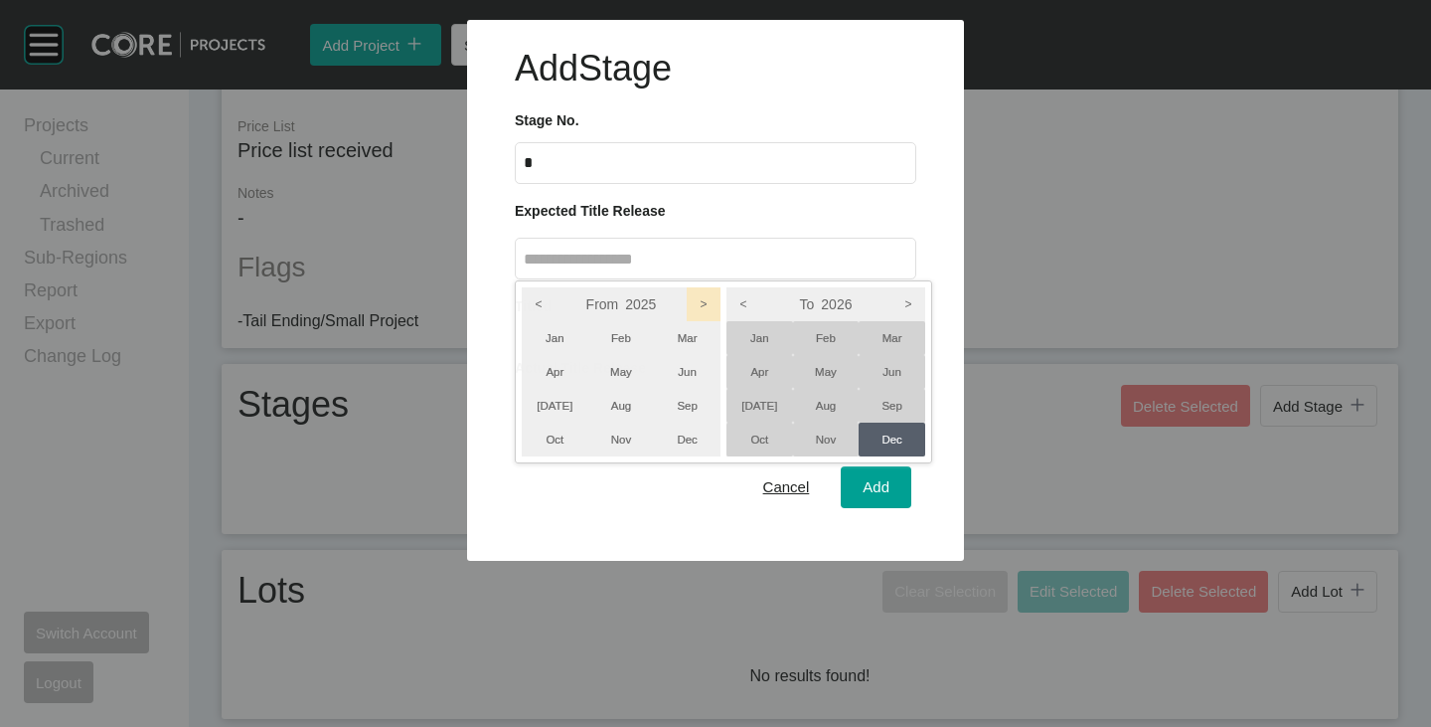
click at [715, 299] on icon ">" at bounding box center [704, 304] width 34 height 34
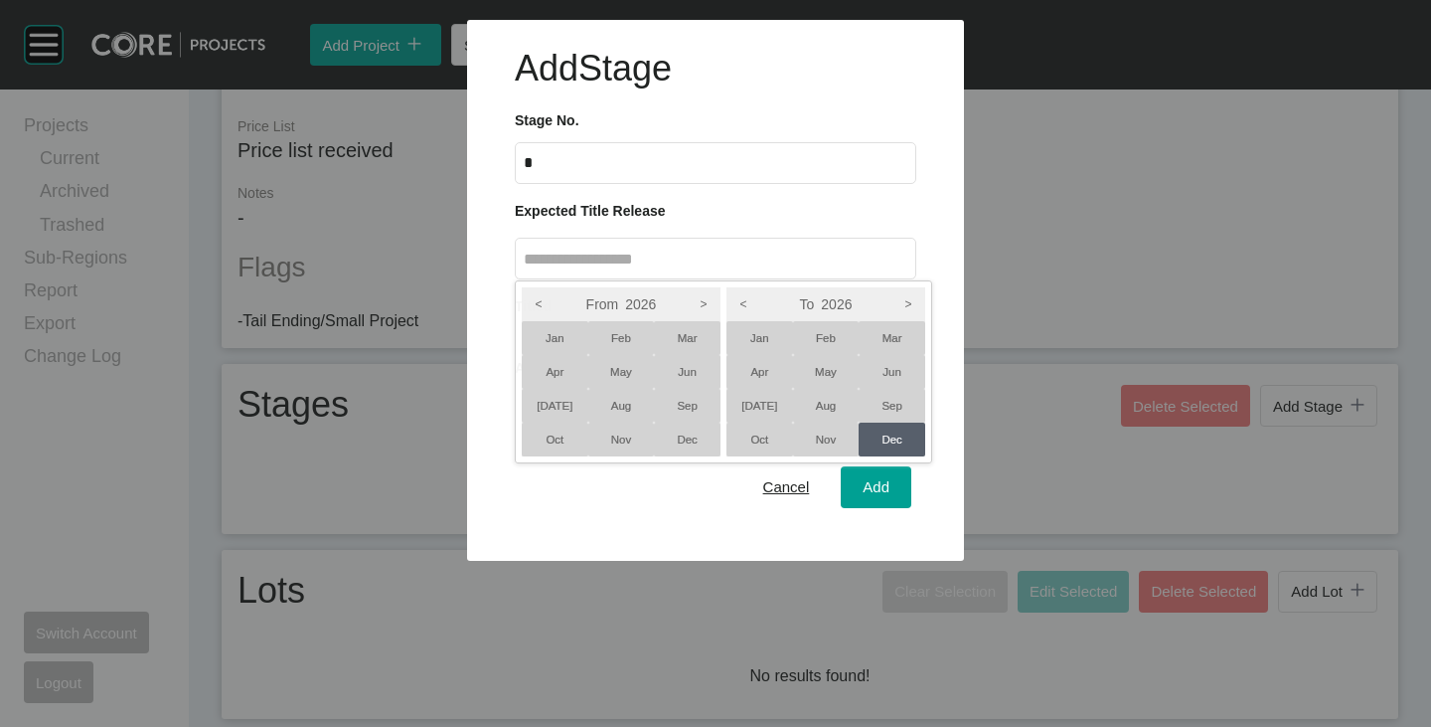
click at [562, 436] on li "Oct" at bounding box center [555, 439] width 67 height 34
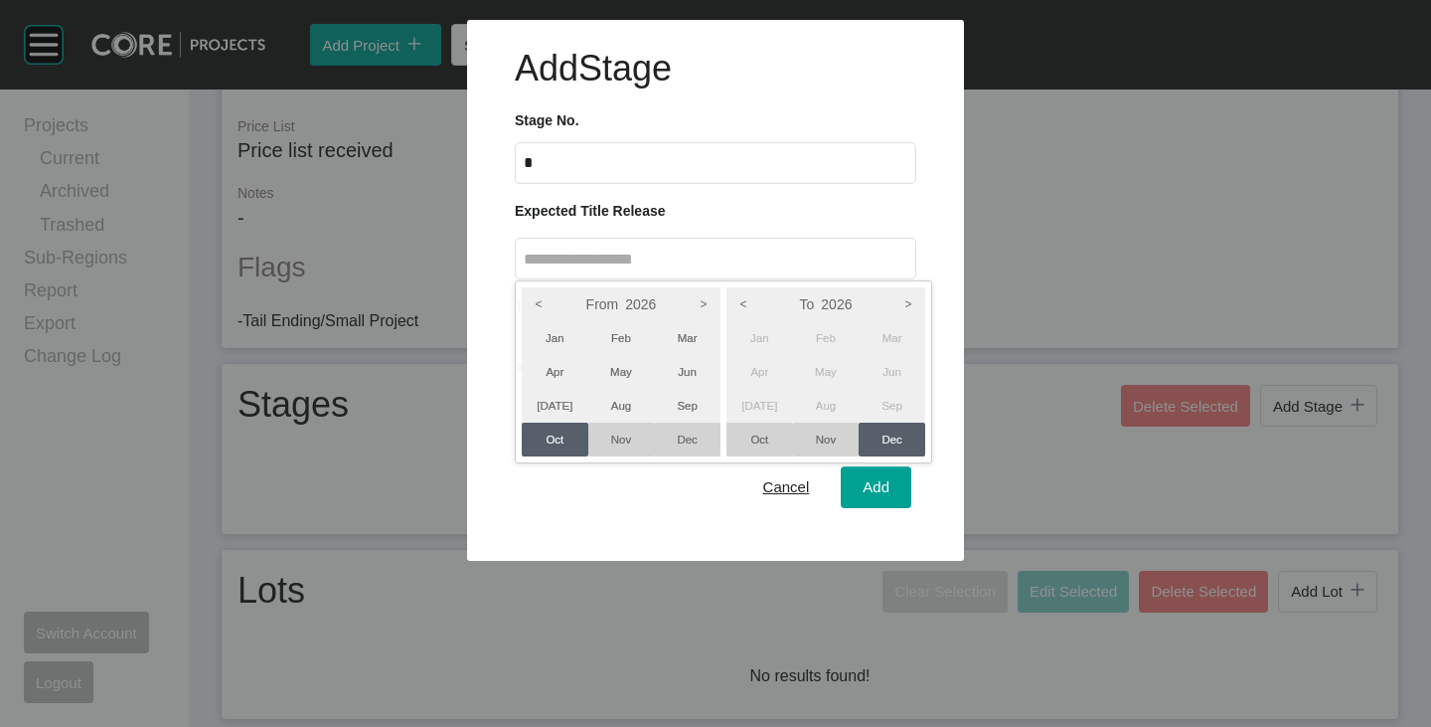
click at [656, 513] on div at bounding box center [715, 280] width 1431 height 561
type input "**********"
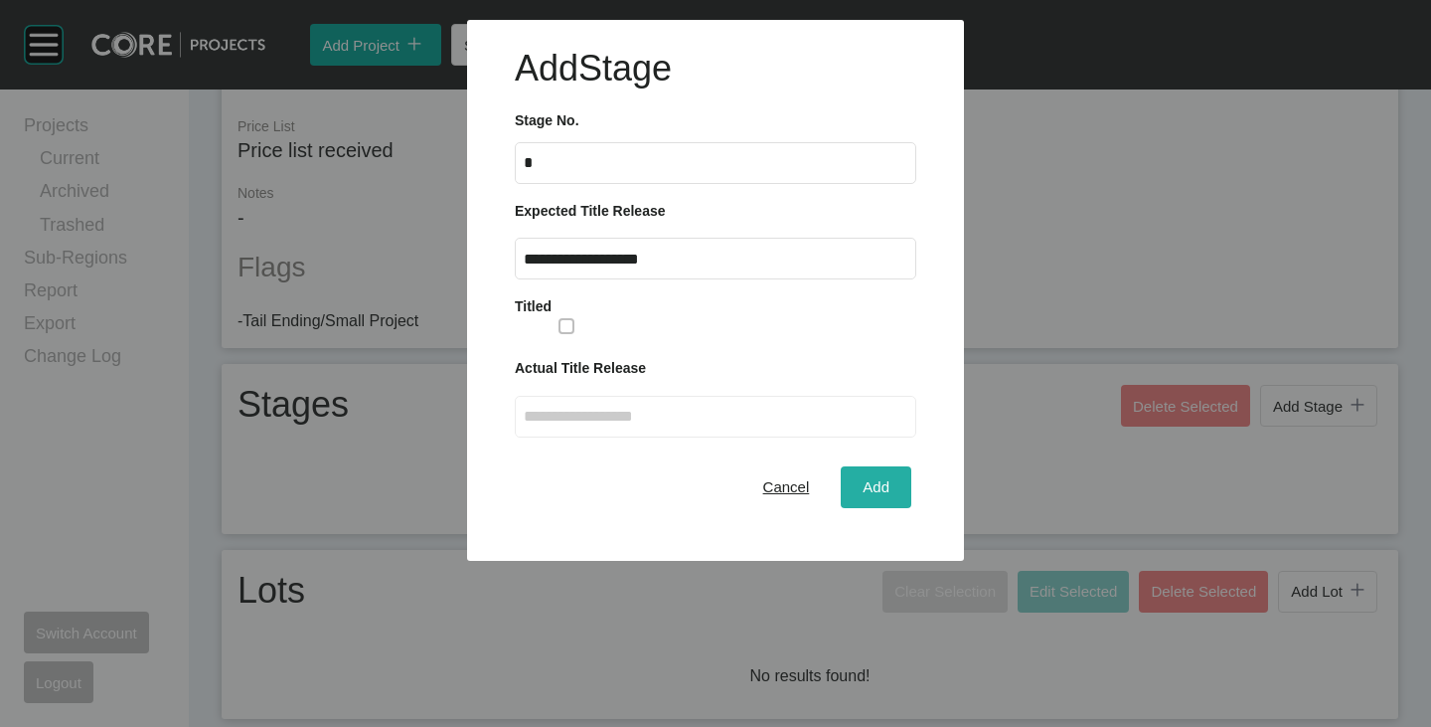
click at [867, 486] on span "Add" at bounding box center [876, 486] width 27 height 17
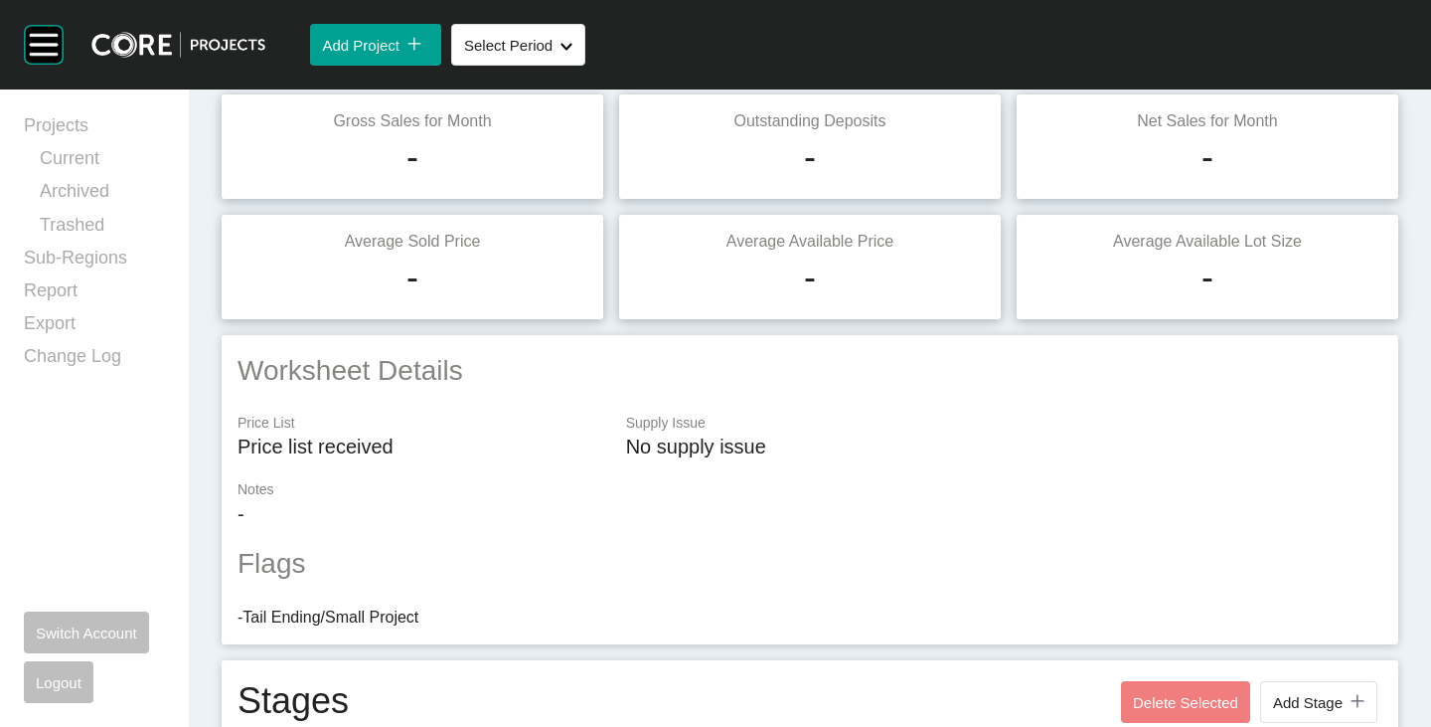
scroll to position [518, 0]
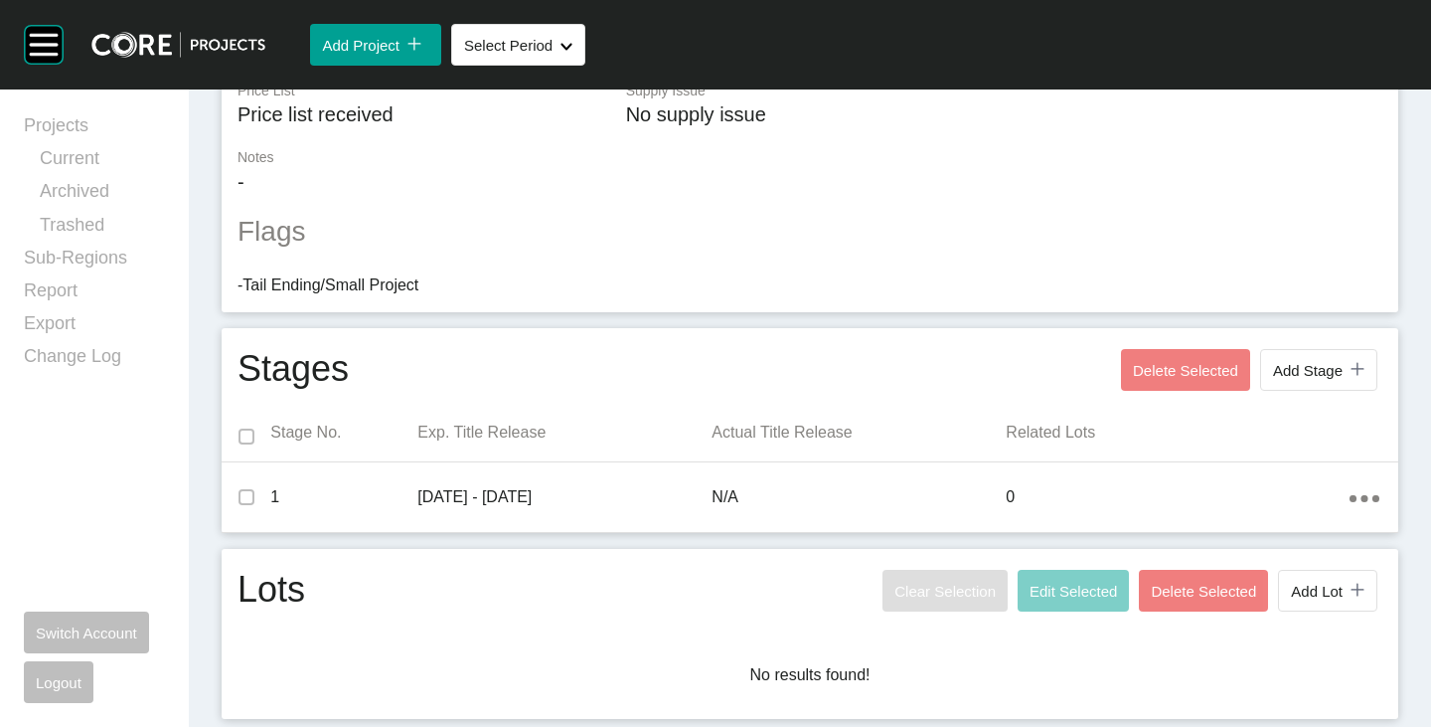
click at [1343, 586] on div "icon/tick copy 11 Created with Sketch." at bounding box center [1354, 591] width 22 height 17
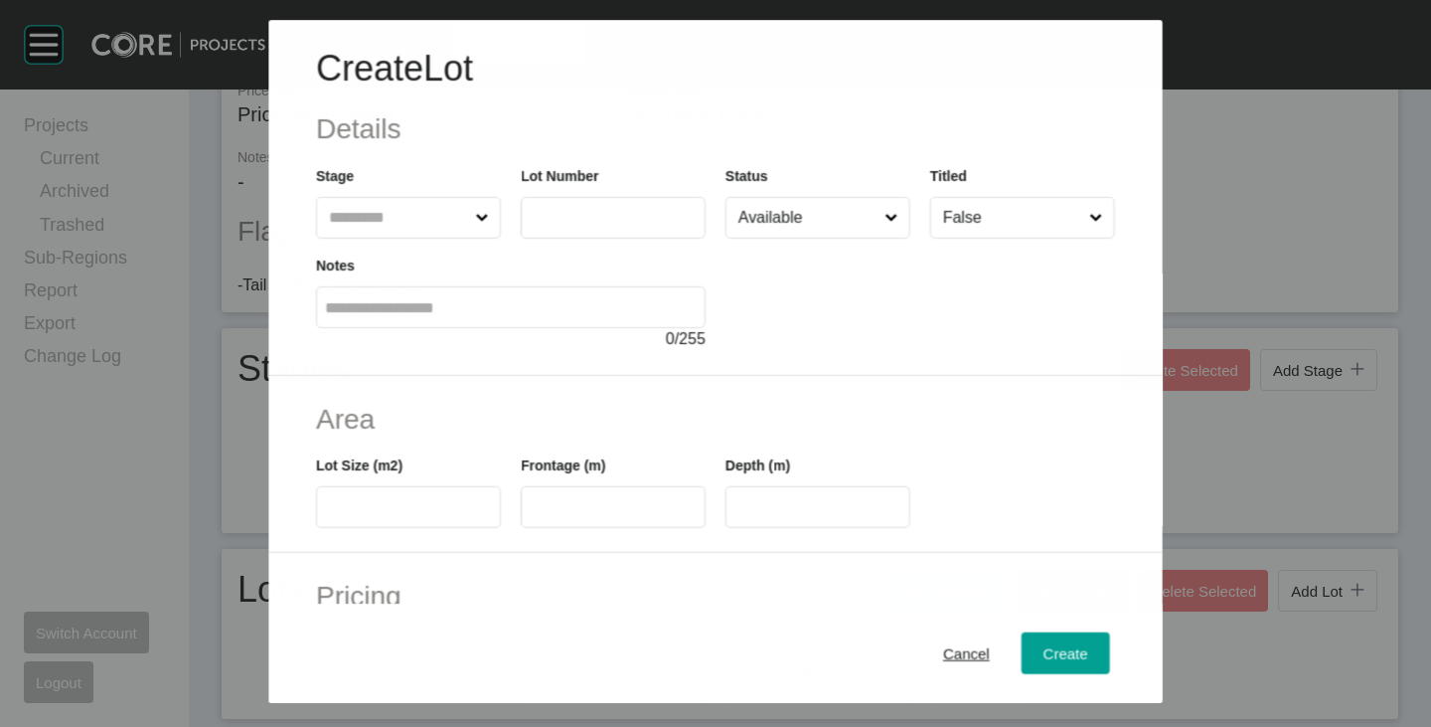
click at [417, 206] on input "text" at bounding box center [398, 218] width 146 height 40
type input "*"
click at [622, 212] on input "text" at bounding box center [613, 217] width 167 height 17
type input "***"
click at [816, 290] on div at bounding box center [921, 295] width 390 height 112
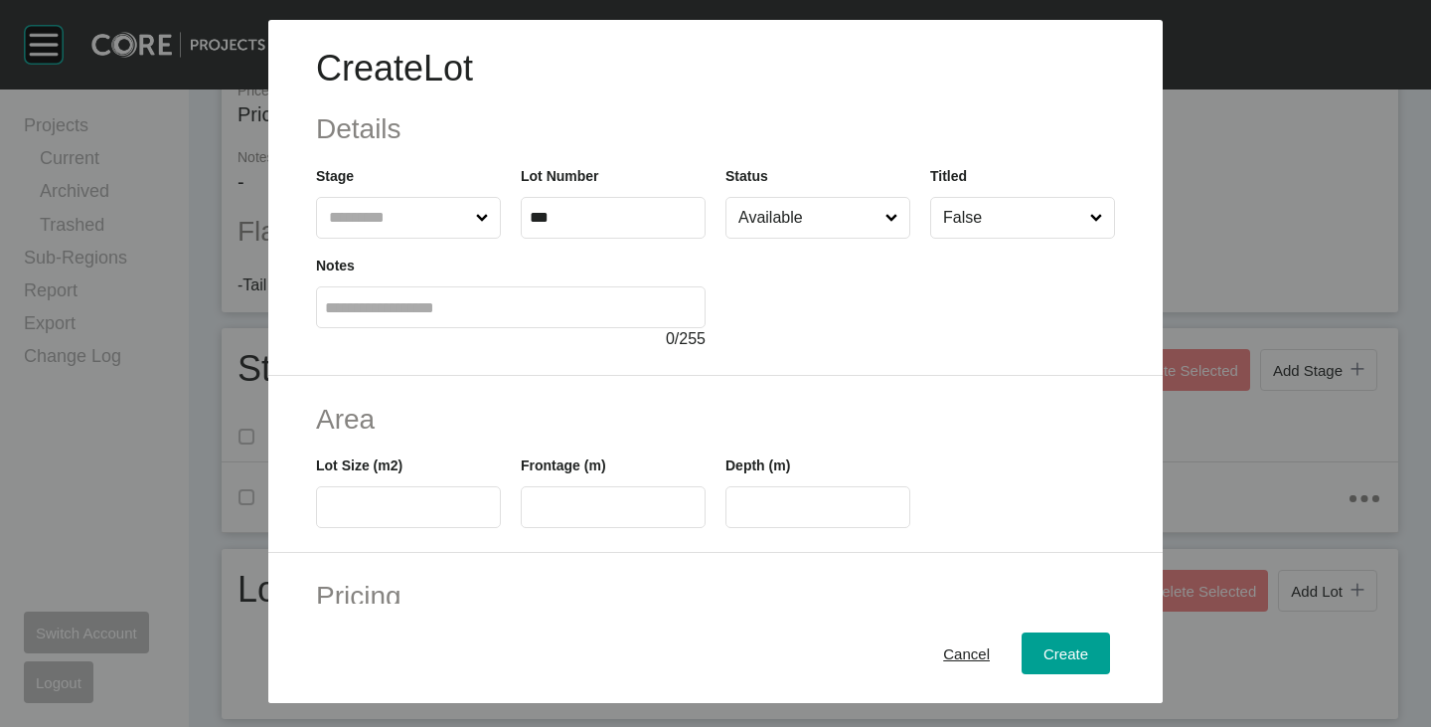
click at [404, 506] on input "text" at bounding box center [408, 507] width 167 height 17
type input "***"
click at [613, 501] on input "text" at bounding box center [613, 507] width 167 height 17
type input "****"
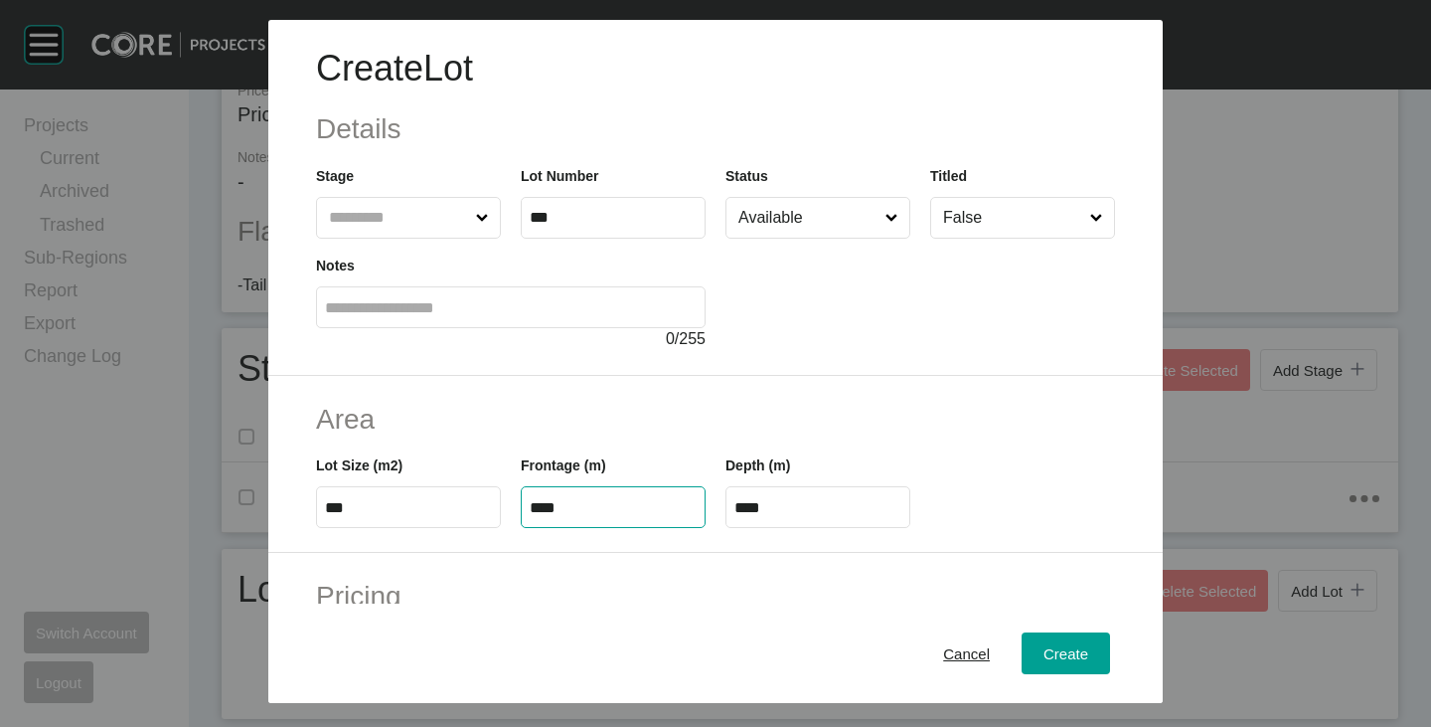
click at [619, 424] on h2 "Area" at bounding box center [715, 419] width 799 height 39
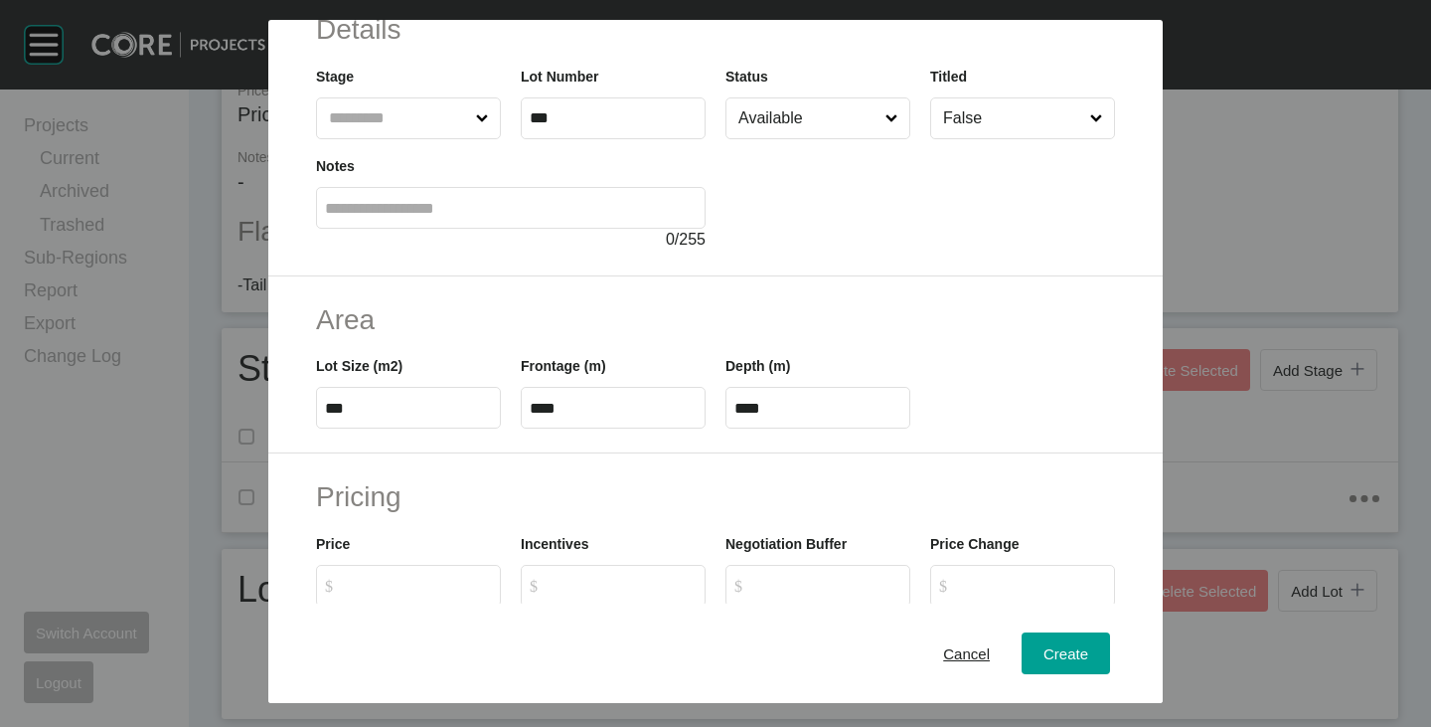
scroll to position [199, 0]
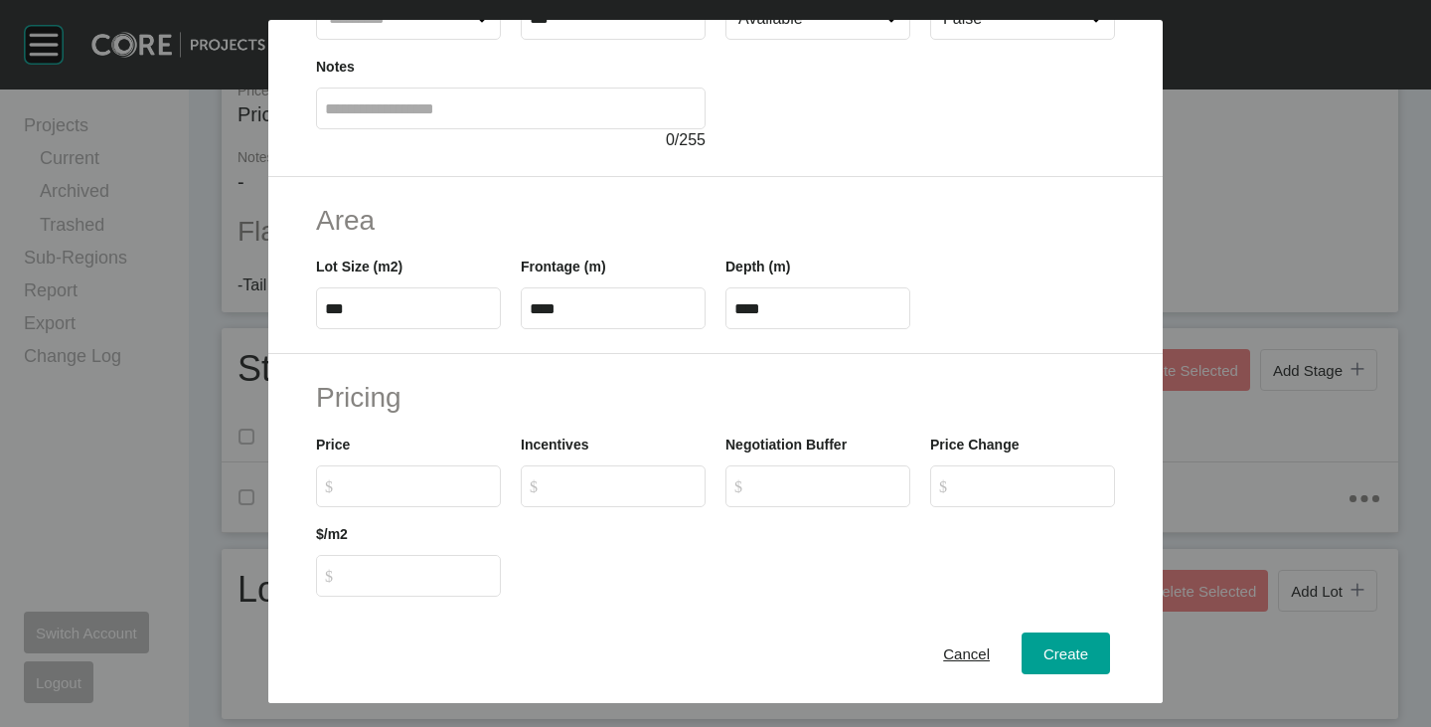
click at [413, 487] on input "$ Created with Sketch. $" at bounding box center [418, 485] width 148 height 17
type input "*******"
type input "*****"
click at [570, 391] on h2 "Pricing" at bounding box center [715, 397] width 799 height 39
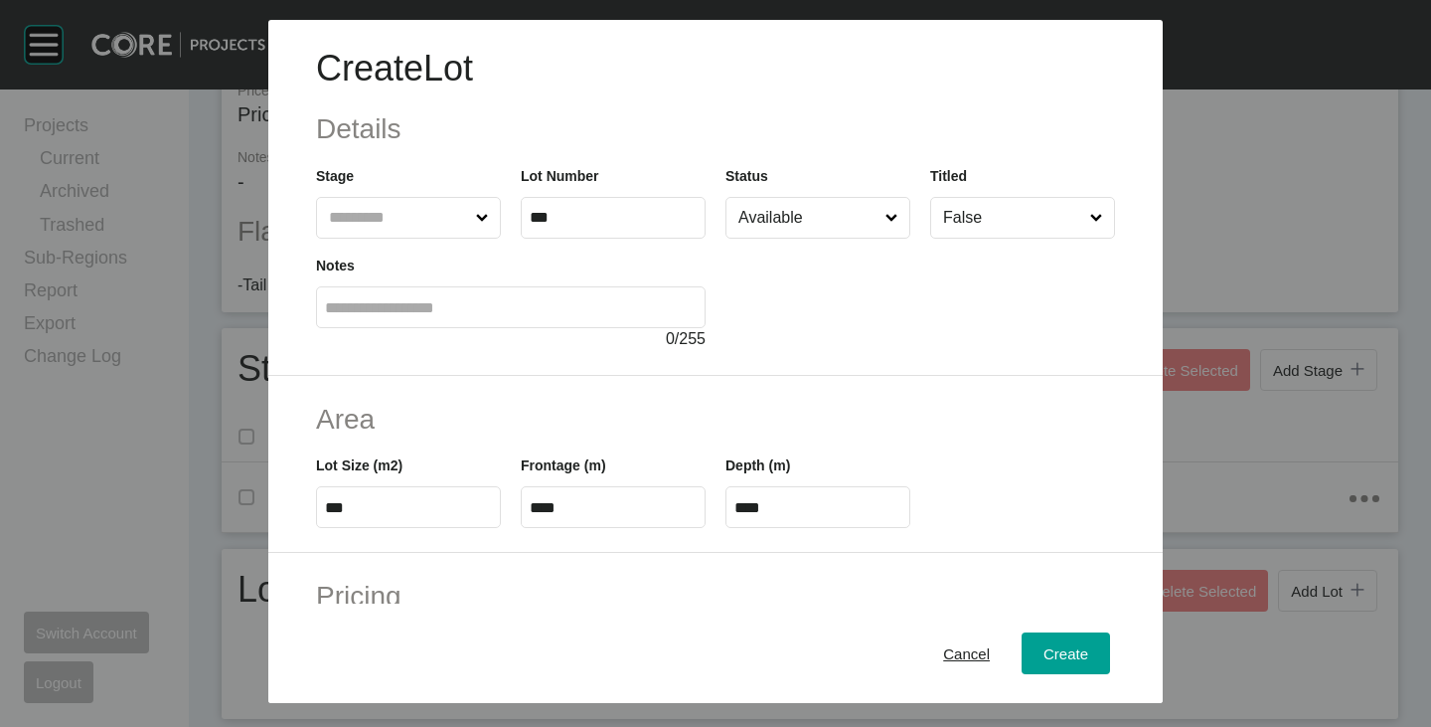
scroll to position [486, 0]
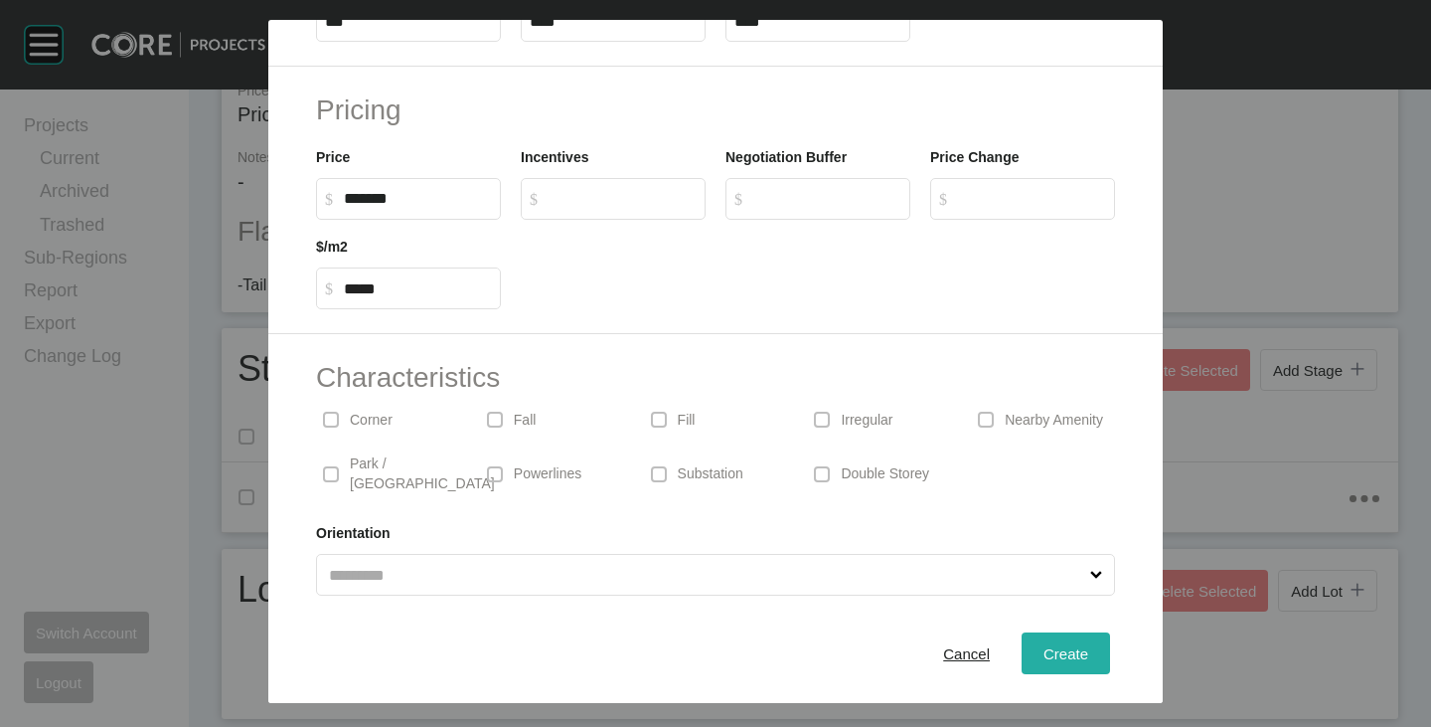
click at [1045, 655] on span "Create" at bounding box center [1066, 653] width 45 height 17
type input "*"
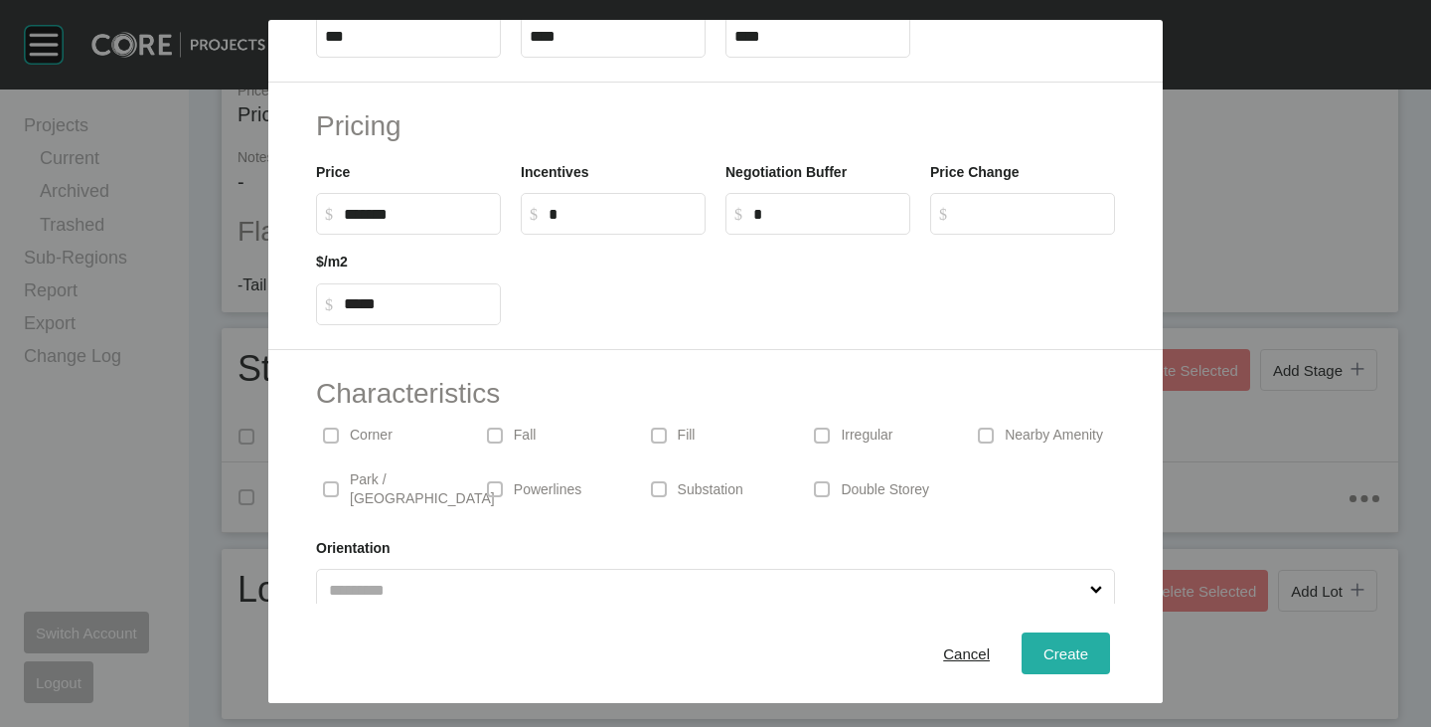
scroll to position [89, 0]
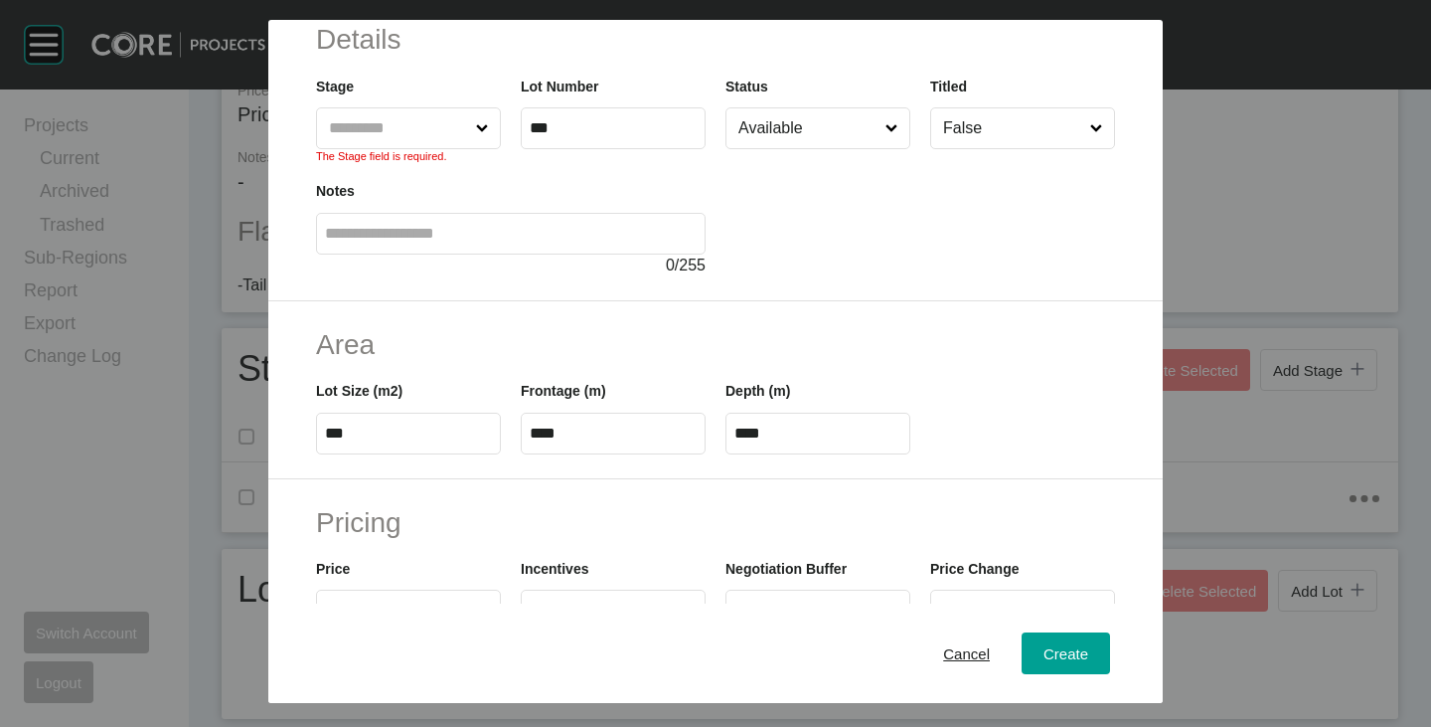
click at [379, 121] on input "text" at bounding box center [398, 128] width 147 height 40
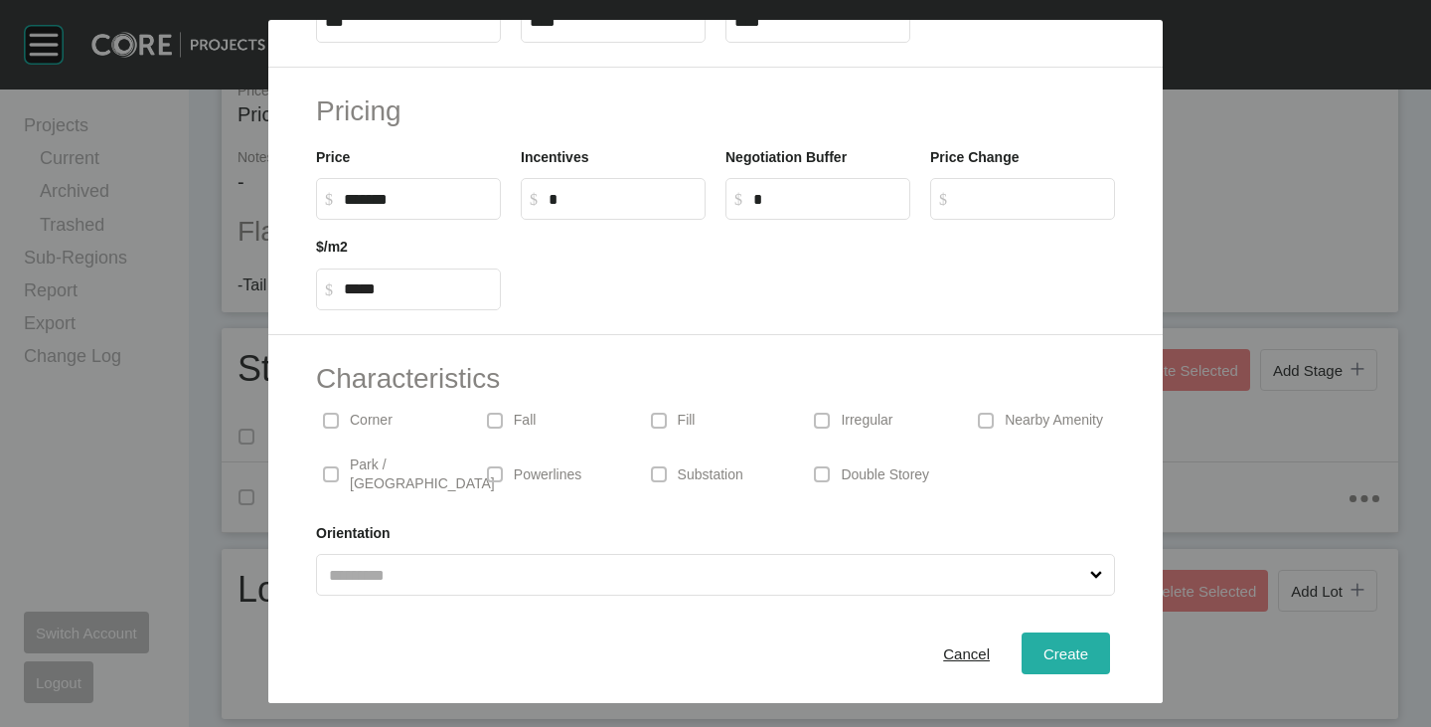
click at [1044, 653] on span "Create" at bounding box center [1066, 653] width 45 height 17
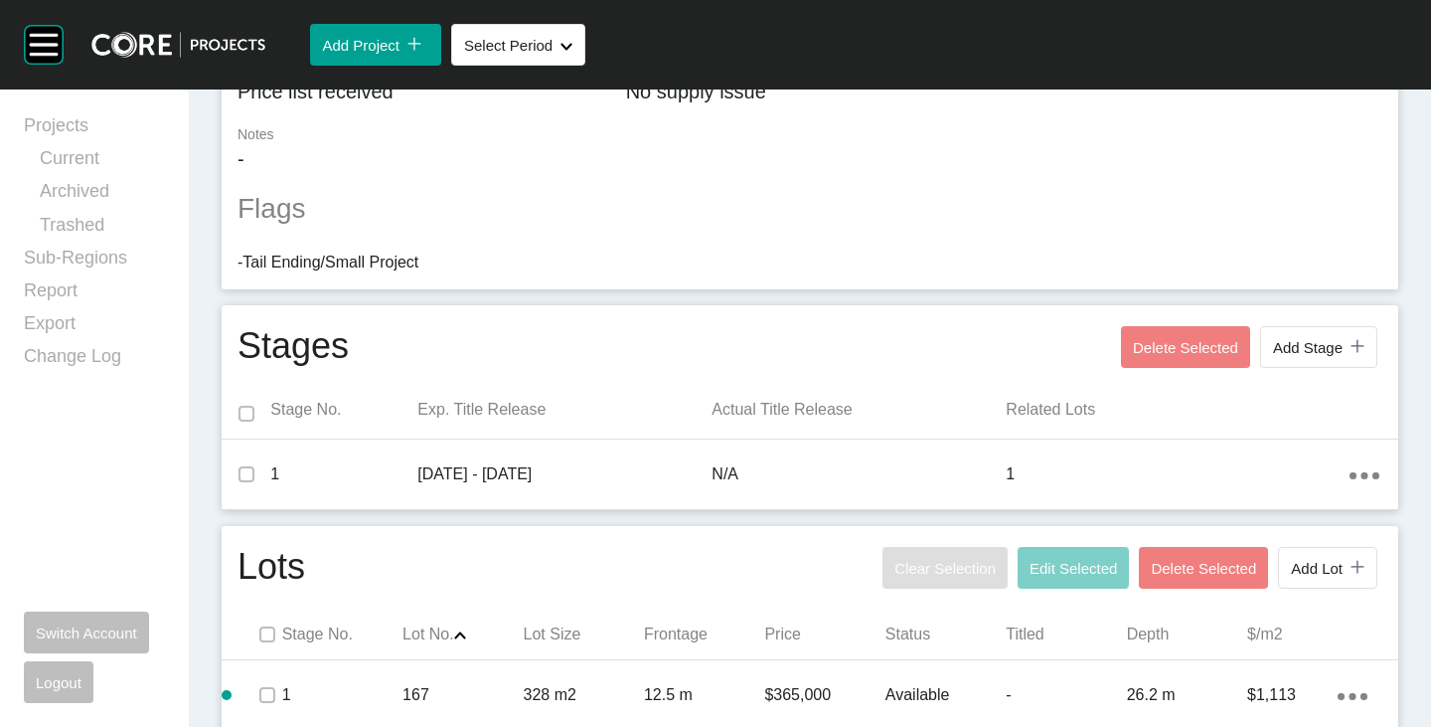
scroll to position [553, 0]
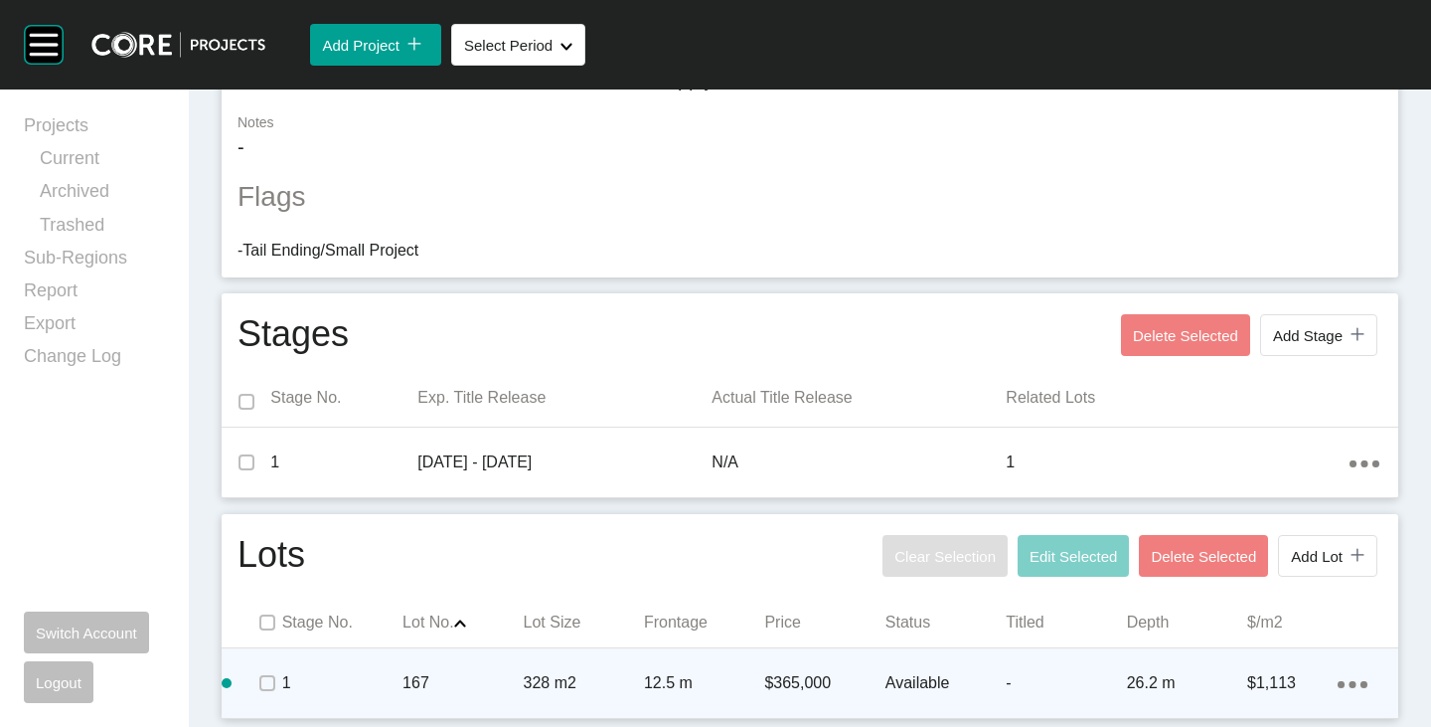
click at [1338, 689] on div "Action Menu Dots Copy 6 Created with Sketch." at bounding box center [1353, 683] width 30 height 22
click at [1235, 667] on link "Duplicate" at bounding box center [1256, 666] width 75 height 30
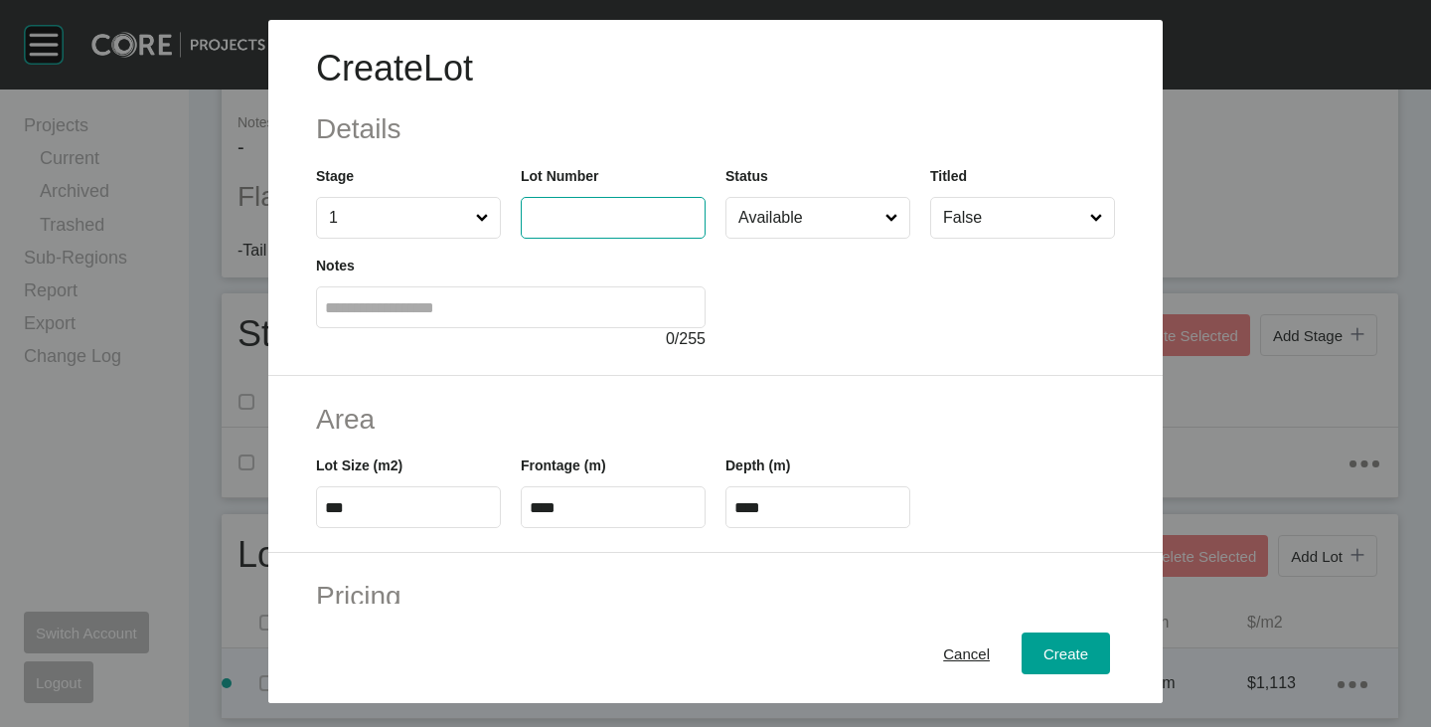
click at [581, 216] on input "text" at bounding box center [613, 217] width 167 height 17
type input "***"
click at [818, 299] on div at bounding box center [921, 295] width 390 height 112
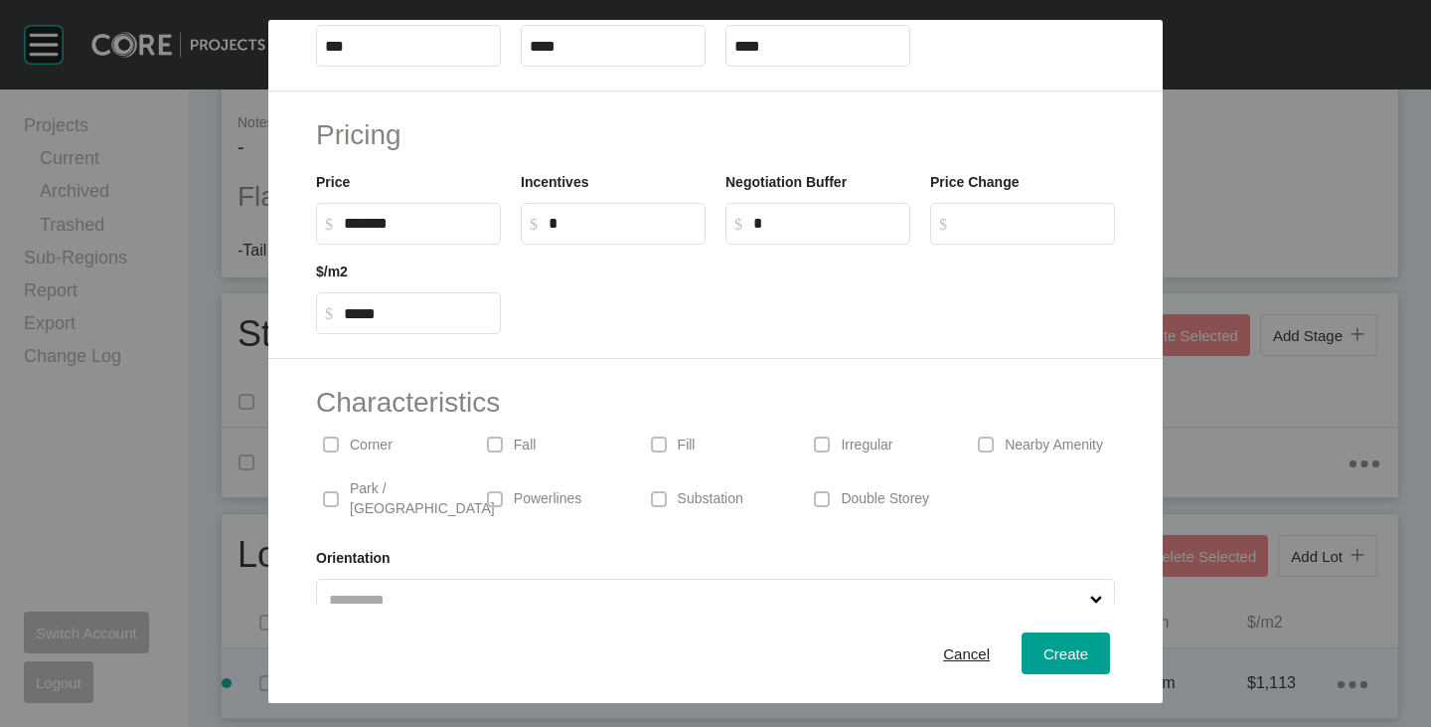
scroll to position [486, 0]
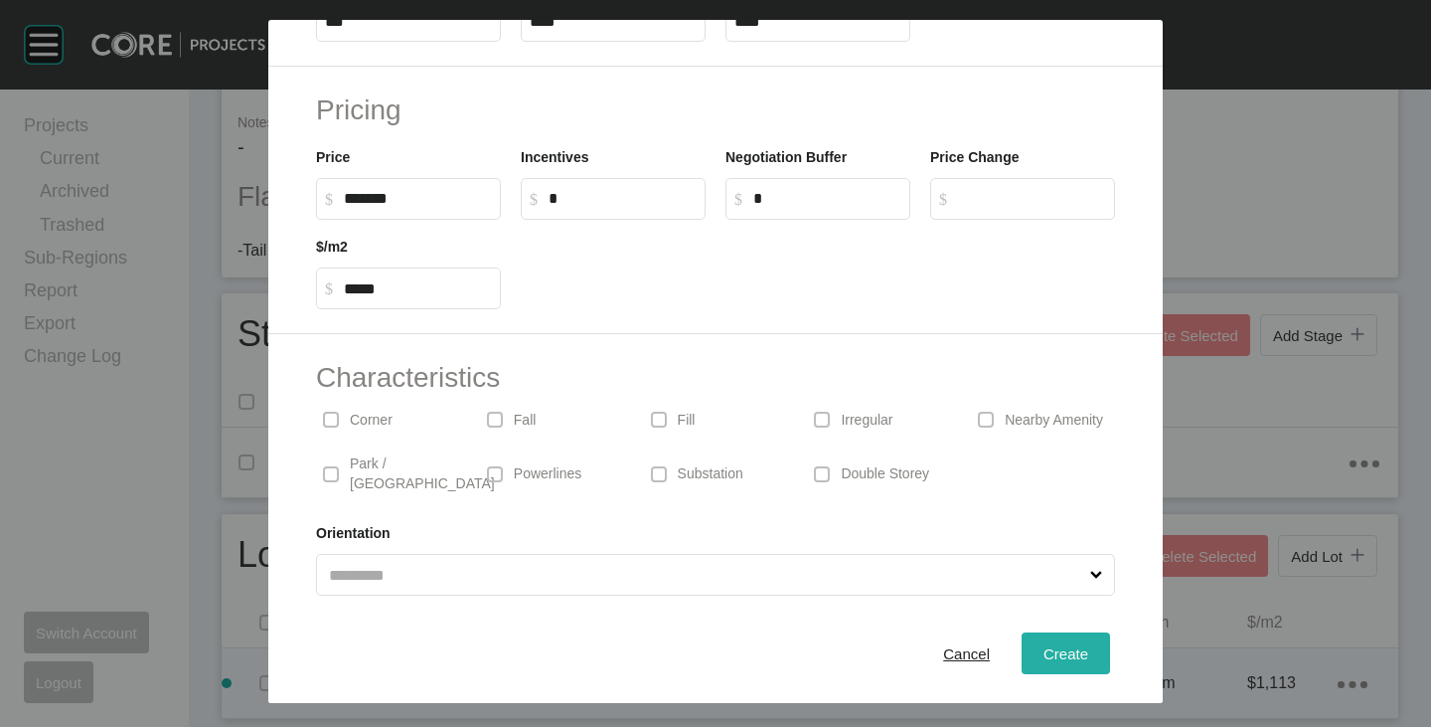
click at [1044, 651] on span "Create" at bounding box center [1066, 653] width 45 height 17
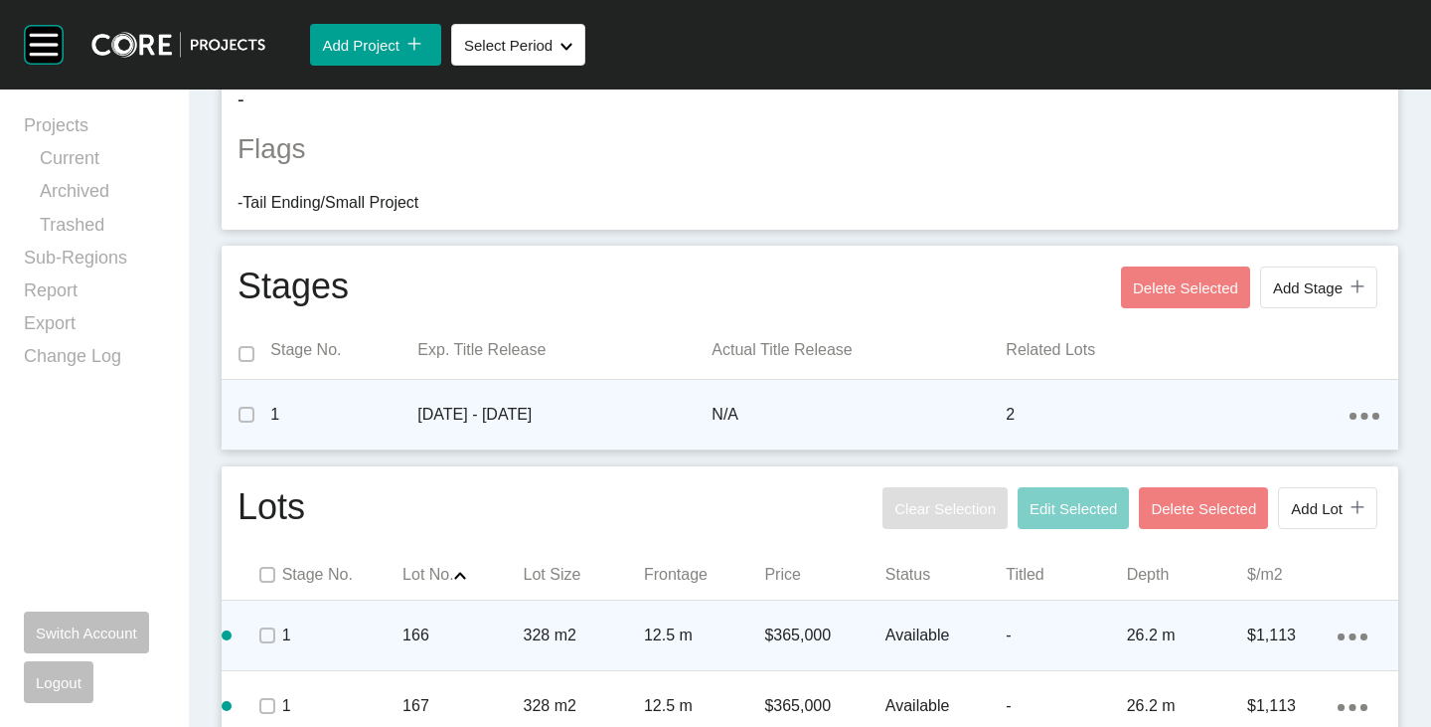
scroll to position [623, 0]
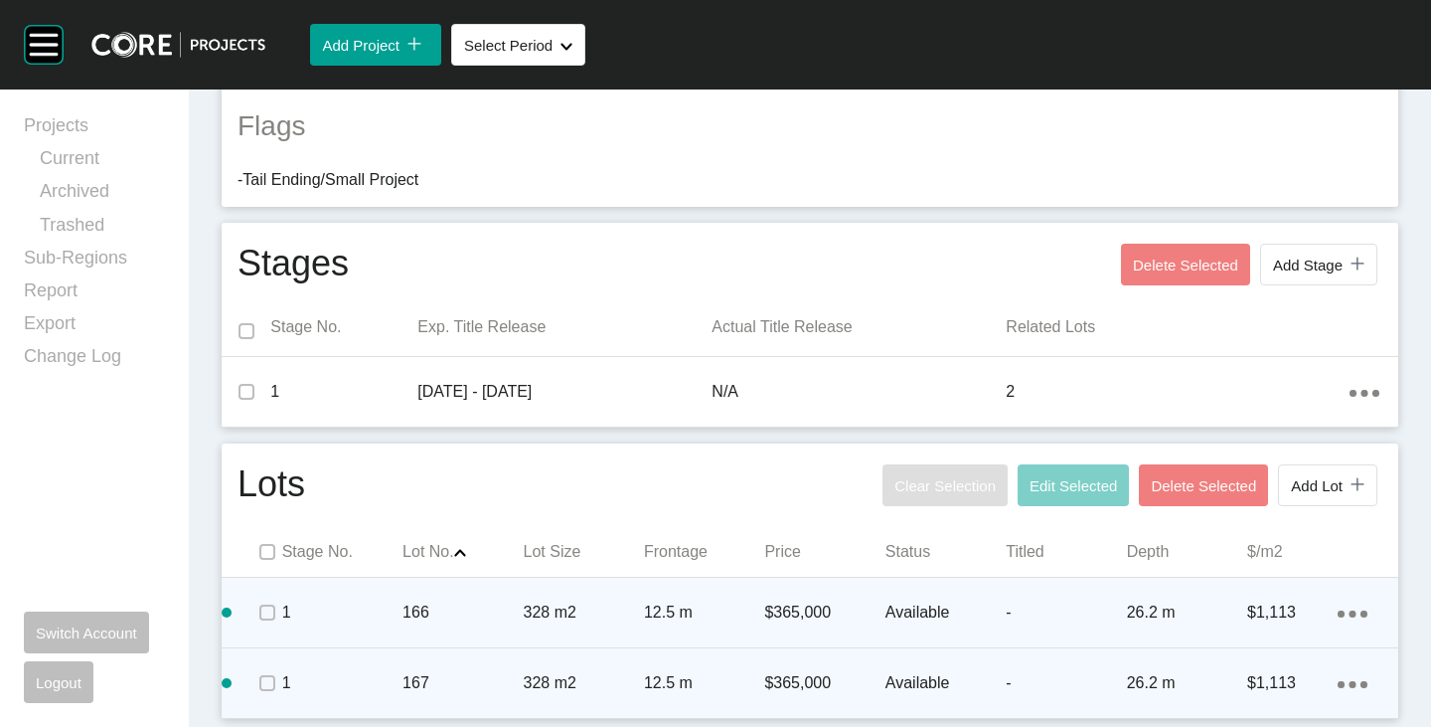
click at [1338, 681] on icon "Action Menu Dots Copy 6 Created with Sketch." at bounding box center [1353, 684] width 30 height 7
click at [1260, 673] on link "Duplicate" at bounding box center [1256, 666] width 75 height 30
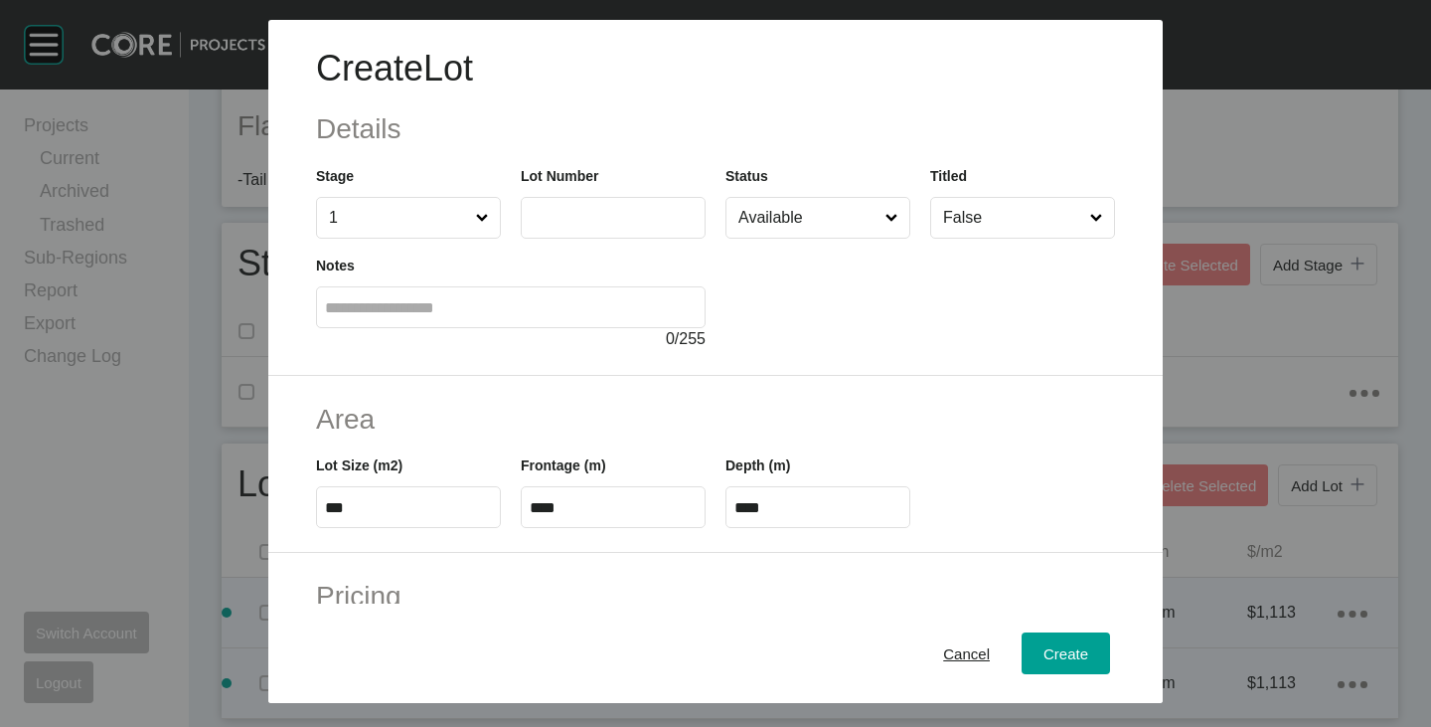
click at [530, 238] on label at bounding box center [613, 218] width 185 height 42
click at [530, 226] on input "text" at bounding box center [613, 217] width 167 height 17
type input "***"
click at [791, 336] on div at bounding box center [921, 295] width 390 height 112
click at [348, 509] on input "***" at bounding box center [408, 507] width 167 height 17
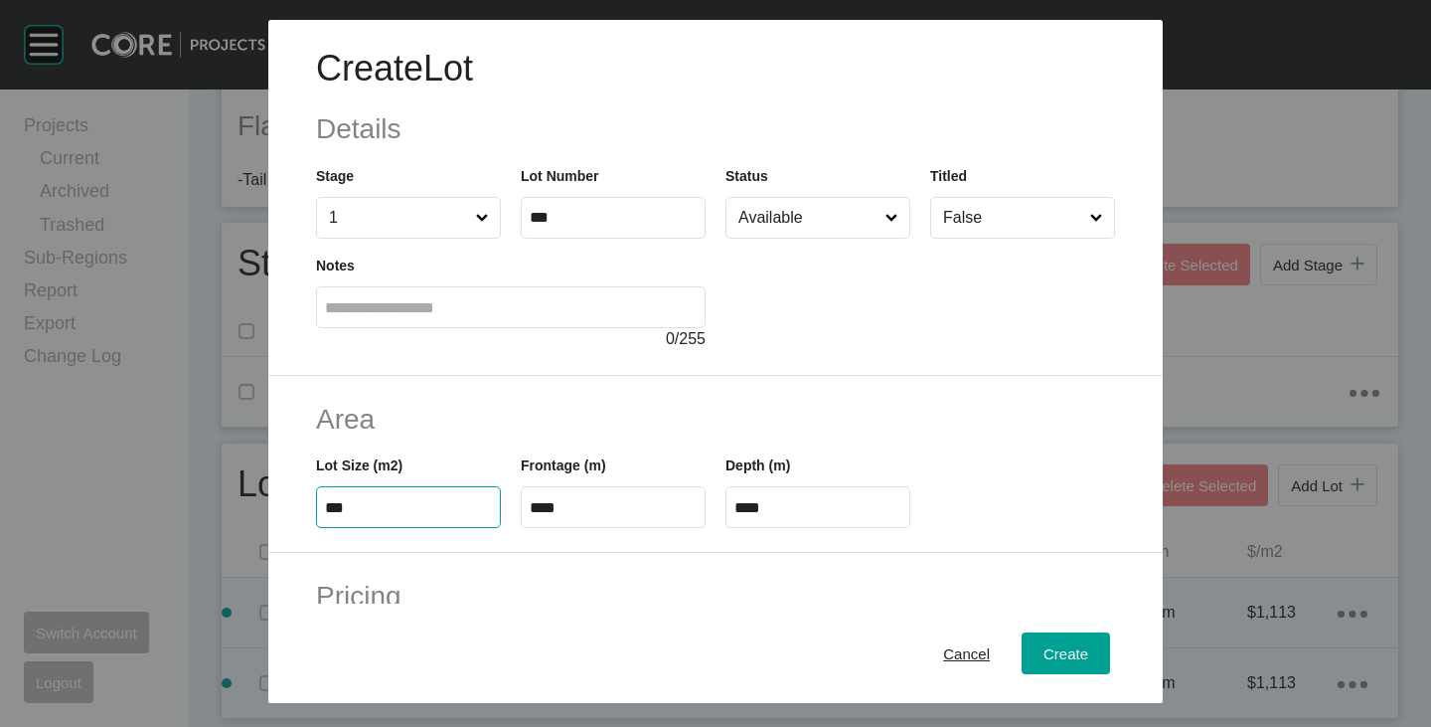
click at [348, 509] on input "***" at bounding box center [408, 507] width 167 height 17
type input "***"
type input "****"
type input "***"
click at [584, 409] on h2 "Area" at bounding box center [715, 419] width 799 height 39
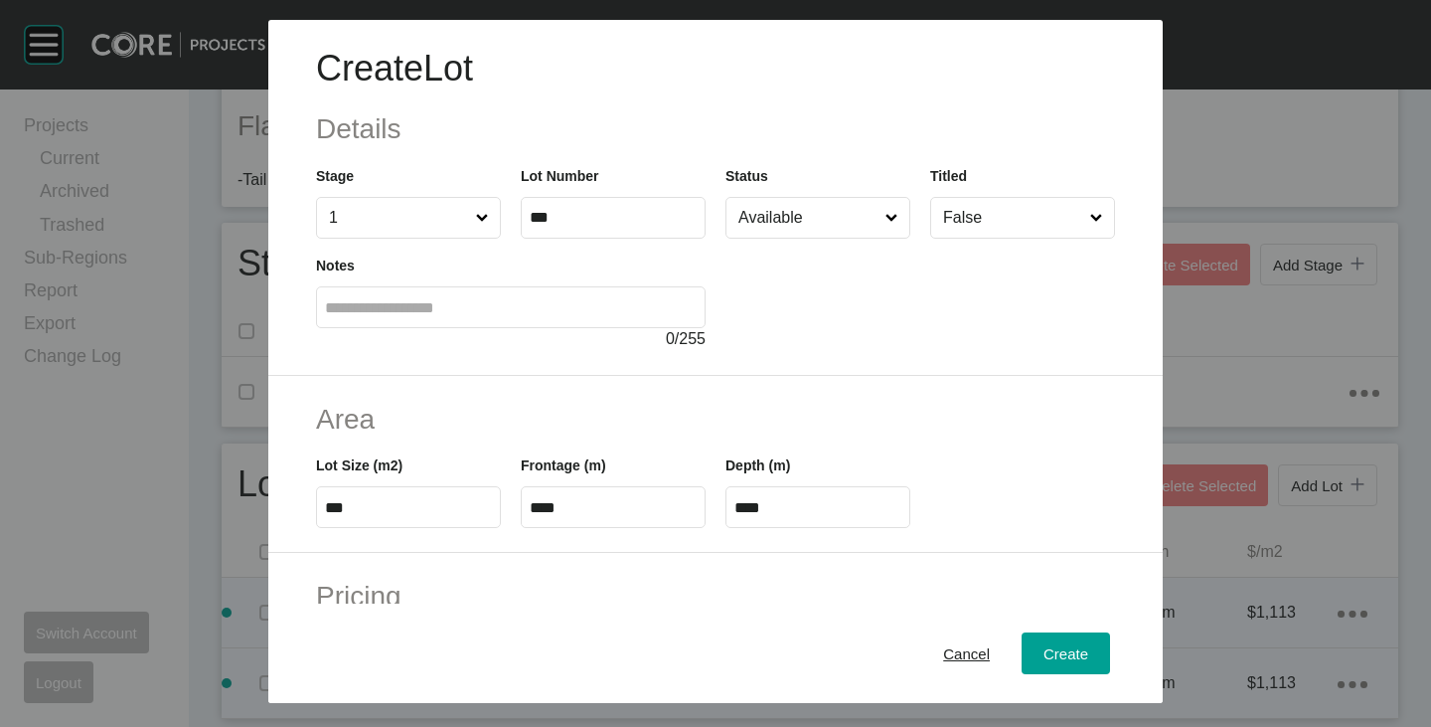
click at [554, 504] on input "****" at bounding box center [613, 507] width 167 height 17
type input "*****"
type input "****"
click at [647, 436] on h2 "Area" at bounding box center [715, 419] width 799 height 39
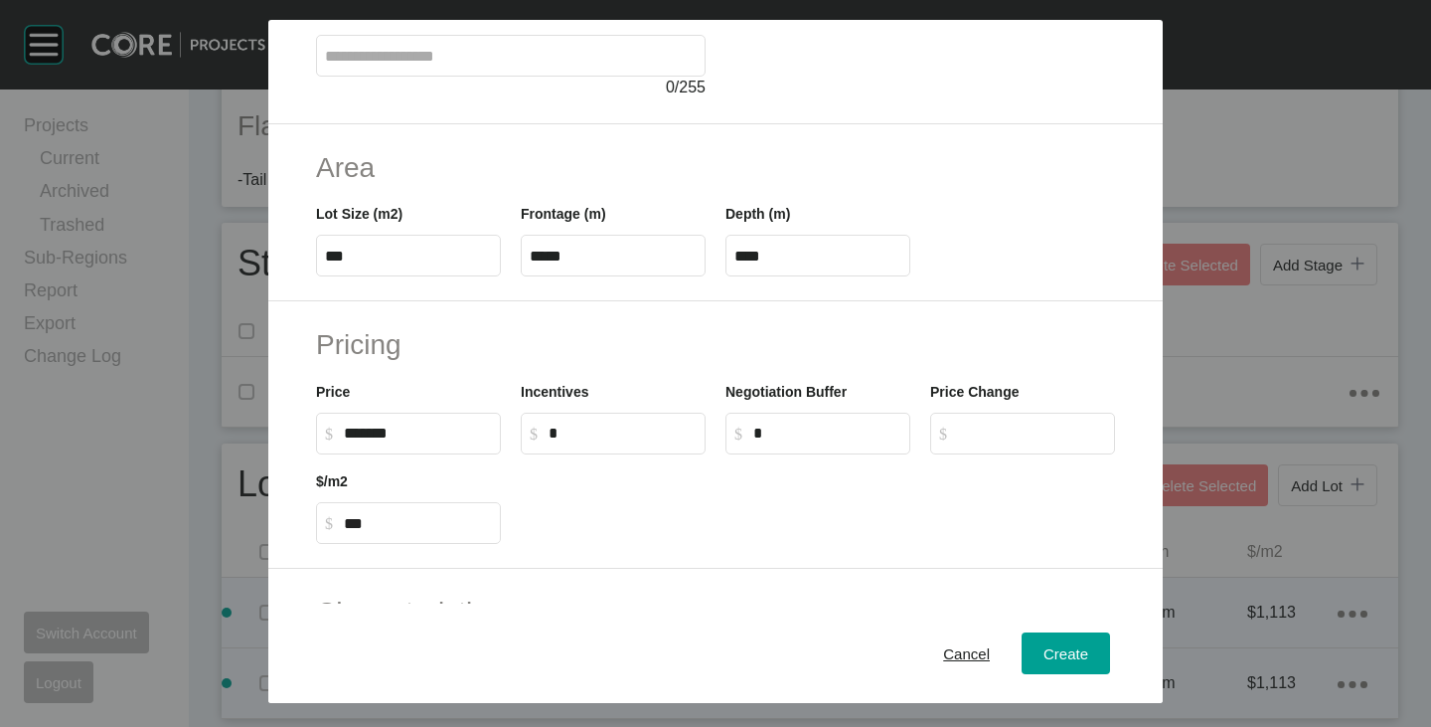
scroll to position [398, 0]
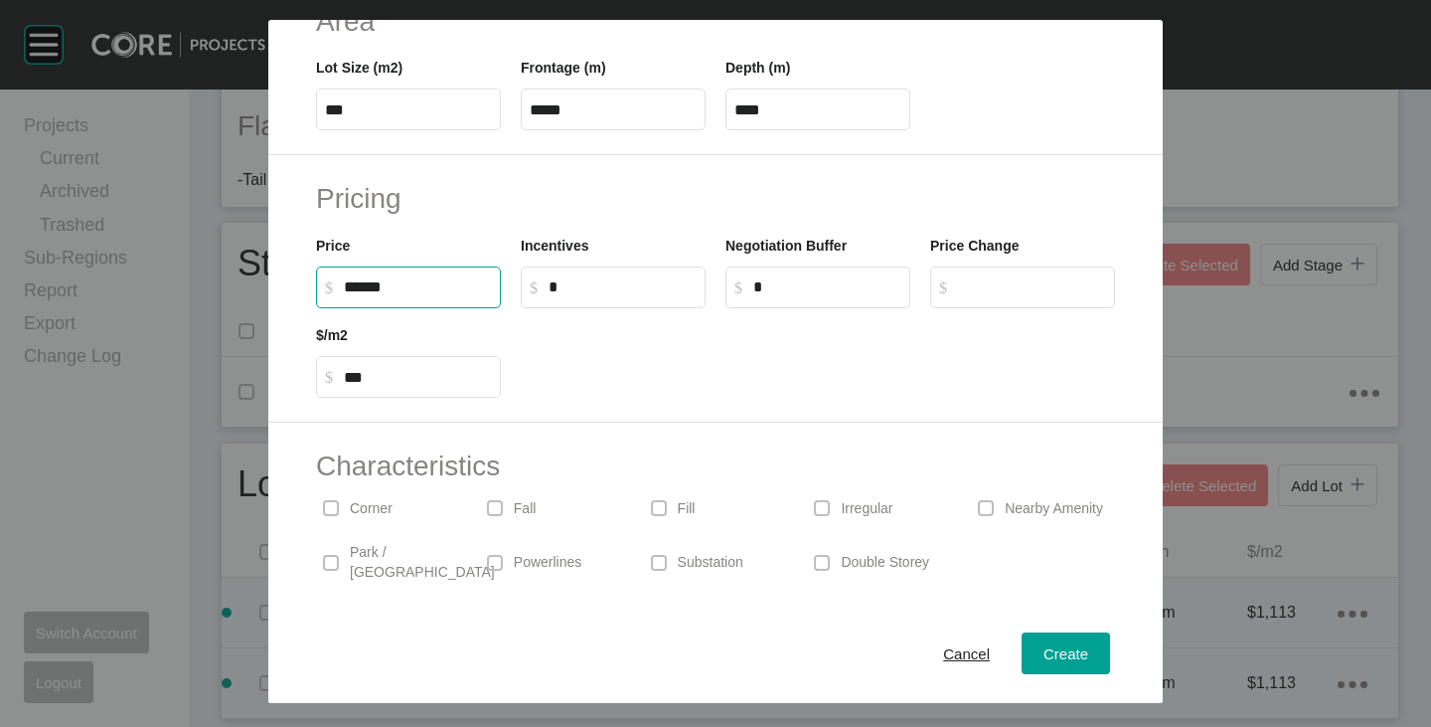
drag, startPoint x: 346, startPoint y: 284, endPoint x: 359, endPoint y: 291, distance: 14.7
click at [359, 291] on input "******" at bounding box center [418, 286] width 148 height 17
type input "*******"
type input "***"
click at [615, 335] on div at bounding box center [818, 352] width 614 height 89
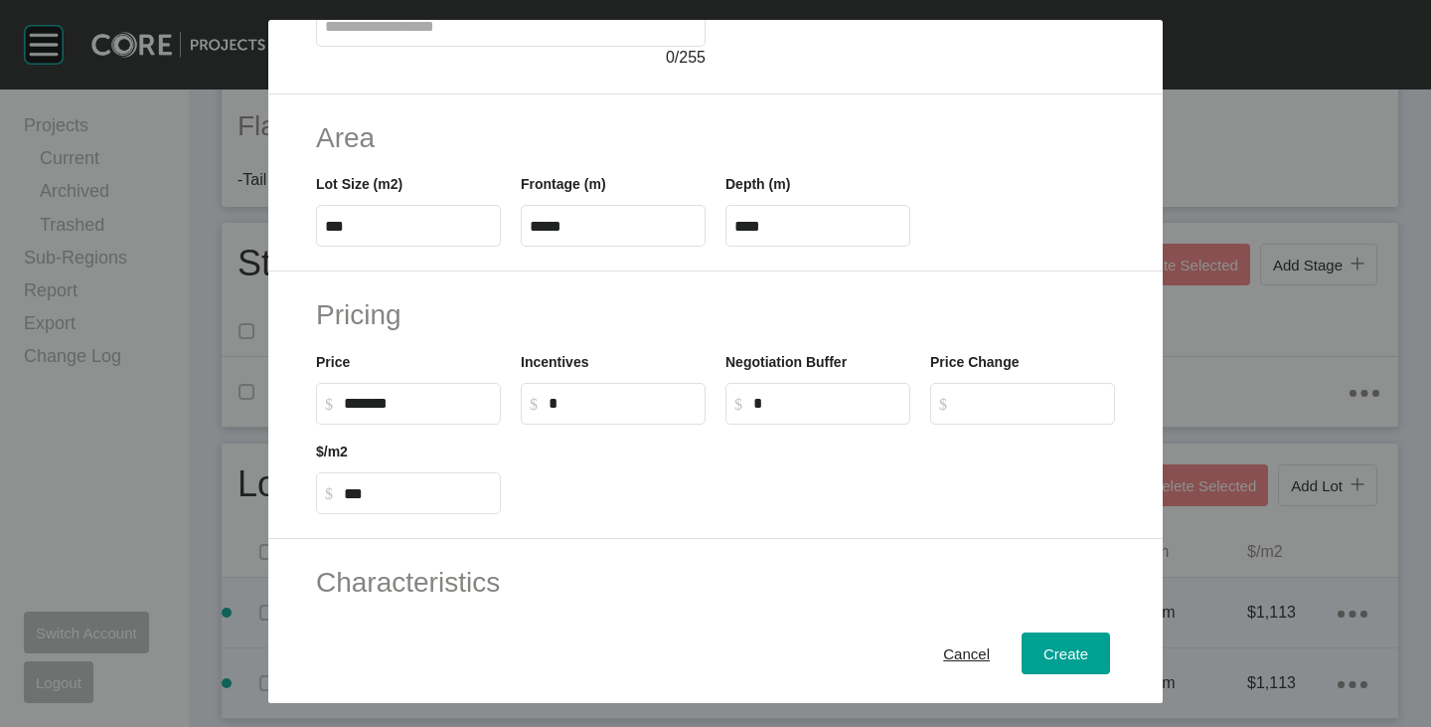
scroll to position [486, 0]
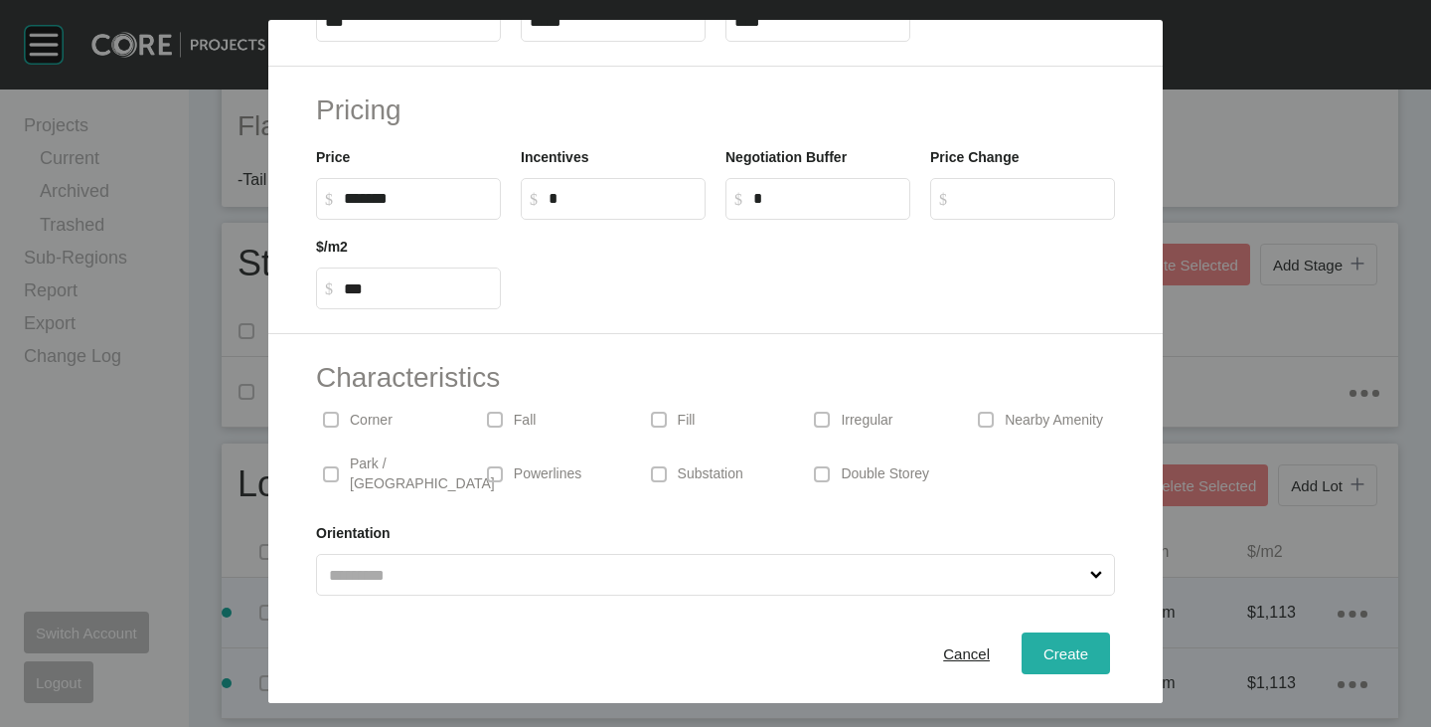
click at [1022, 645] on button "Create" at bounding box center [1066, 653] width 88 height 42
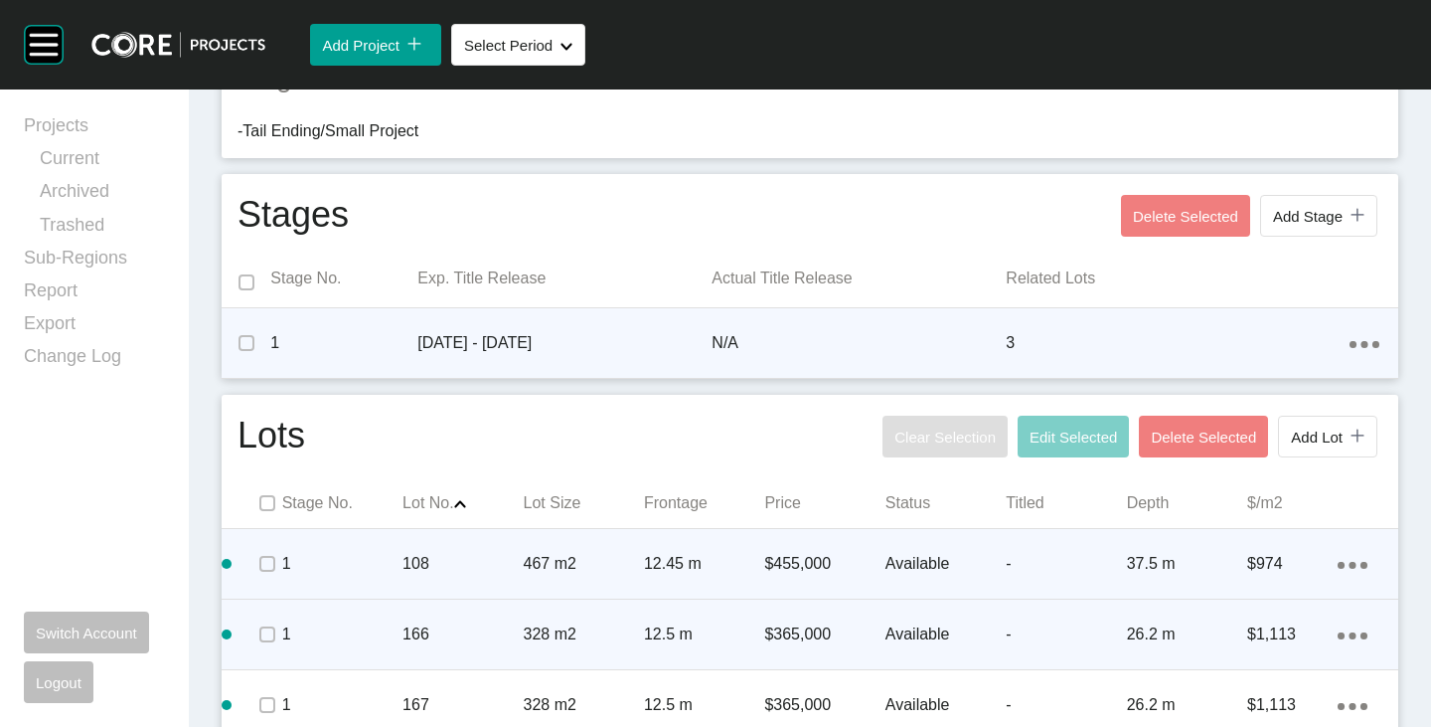
scroll to position [694, 0]
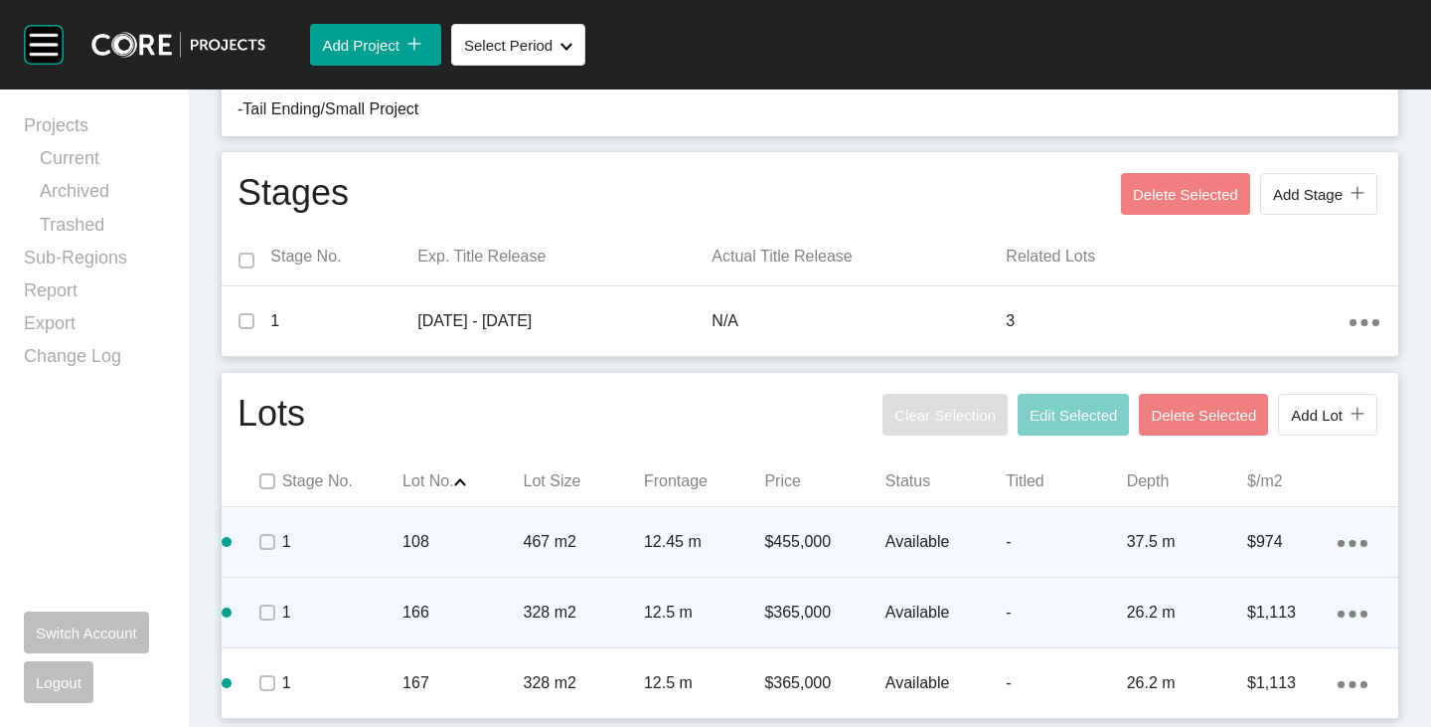
click at [1340, 538] on div "Action Menu Dots Copy 6 Created with Sketch." at bounding box center [1353, 542] width 30 height 22
click at [1254, 535] on link "Duplicate" at bounding box center [1256, 546] width 75 height 30
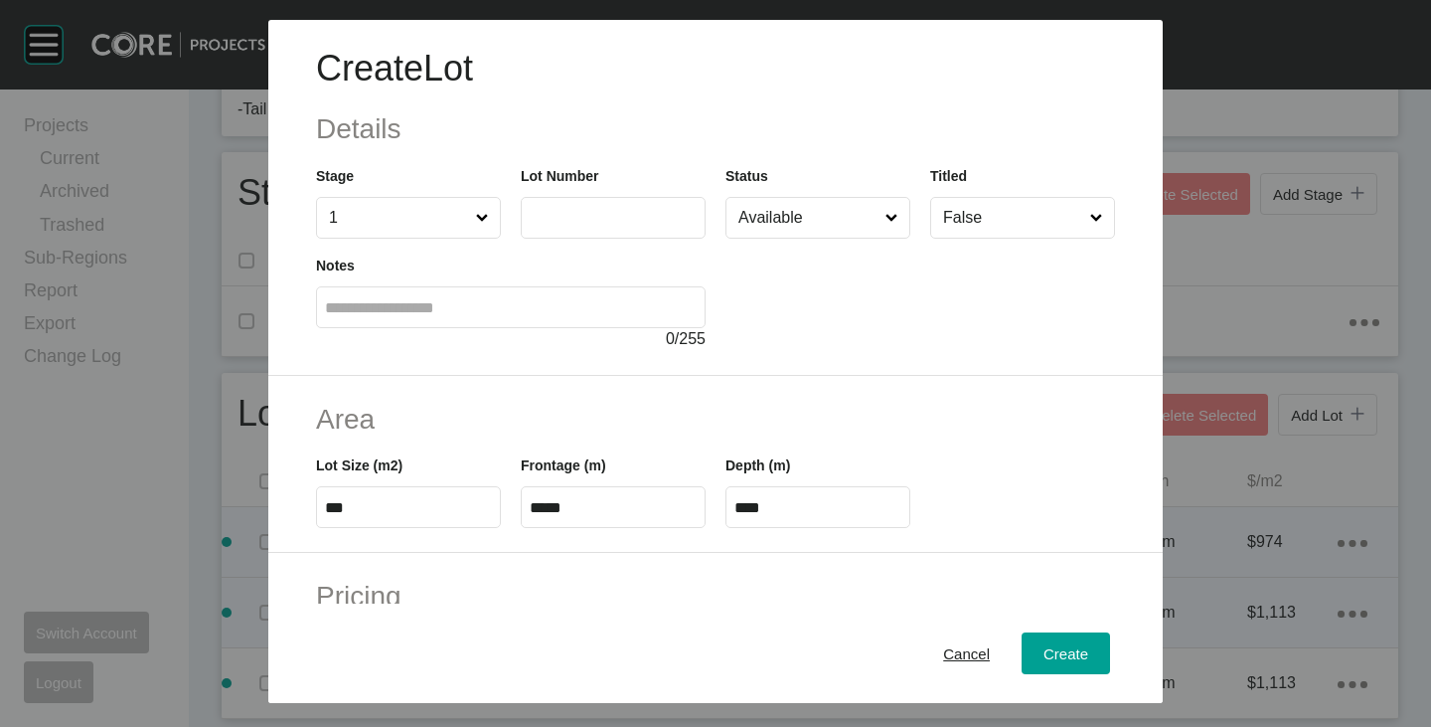
click at [572, 209] on input "text" at bounding box center [613, 217] width 167 height 17
type input "***"
click at [857, 294] on div at bounding box center [921, 295] width 390 height 112
click at [350, 507] on input "***" at bounding box center [408, 507] width 167 height 17
type input "***"
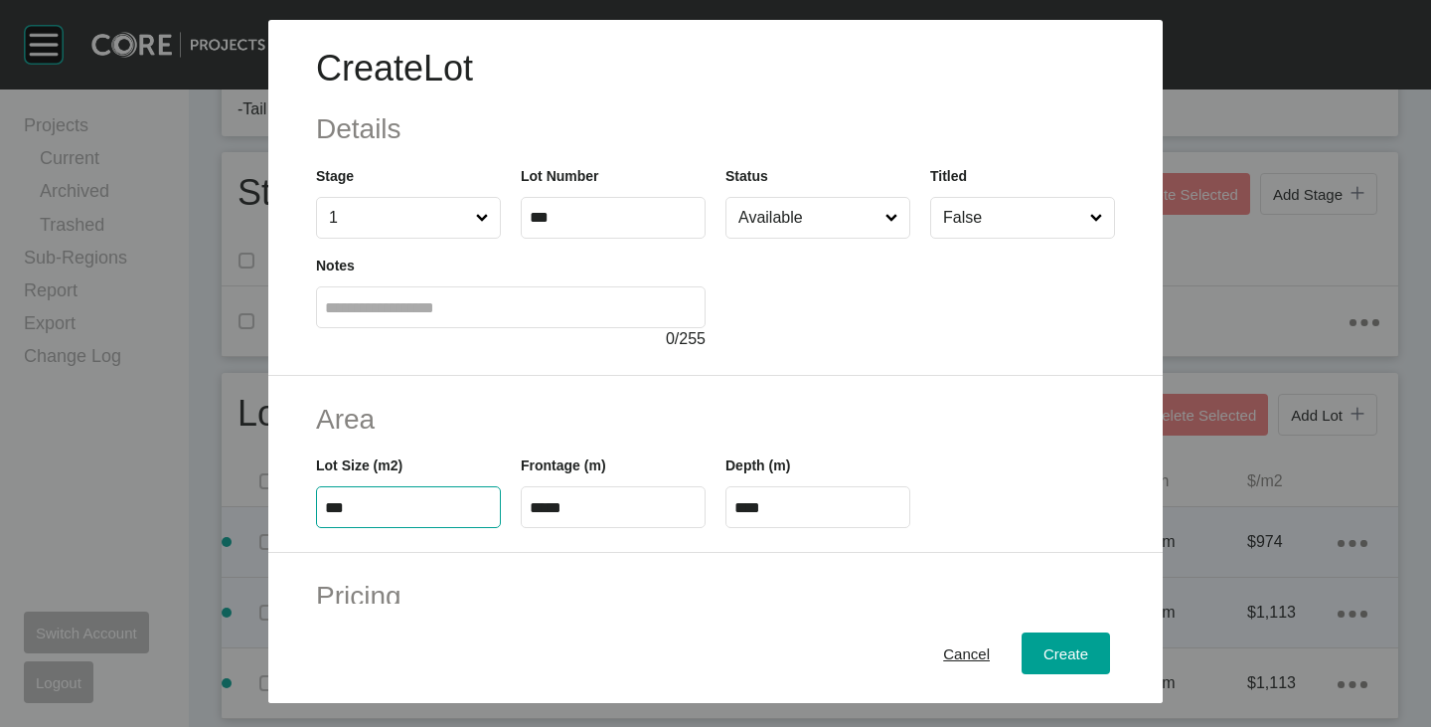
type input "****"
type input "***"
click at [586, 393] on div "Area Lot Size (m2) *** Frontage (m) ***** Depth (m) ****" at bounding box center [715, 465] width 895 height 178
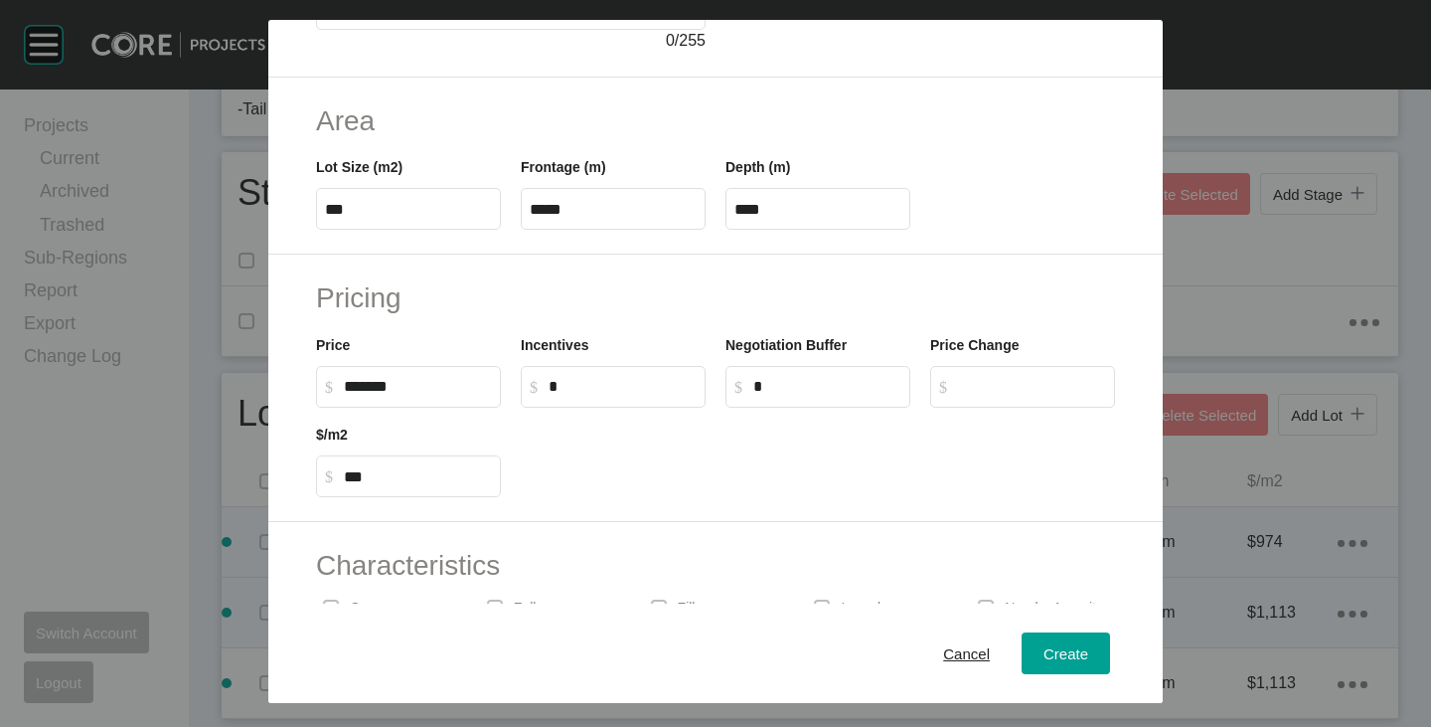
scroll to position [486, 0]
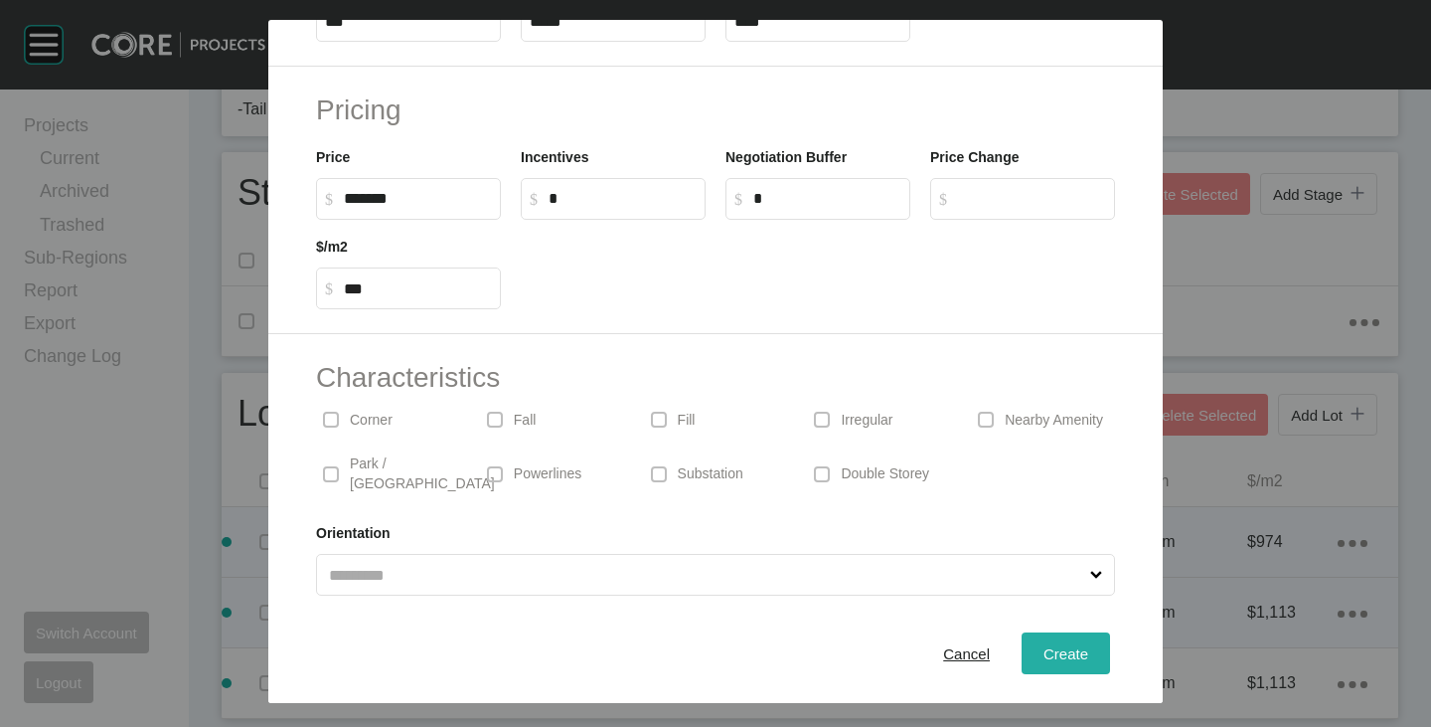
click at [1044, 645] on span "Create" at bounding box center [1066, 653] width 45 height 17
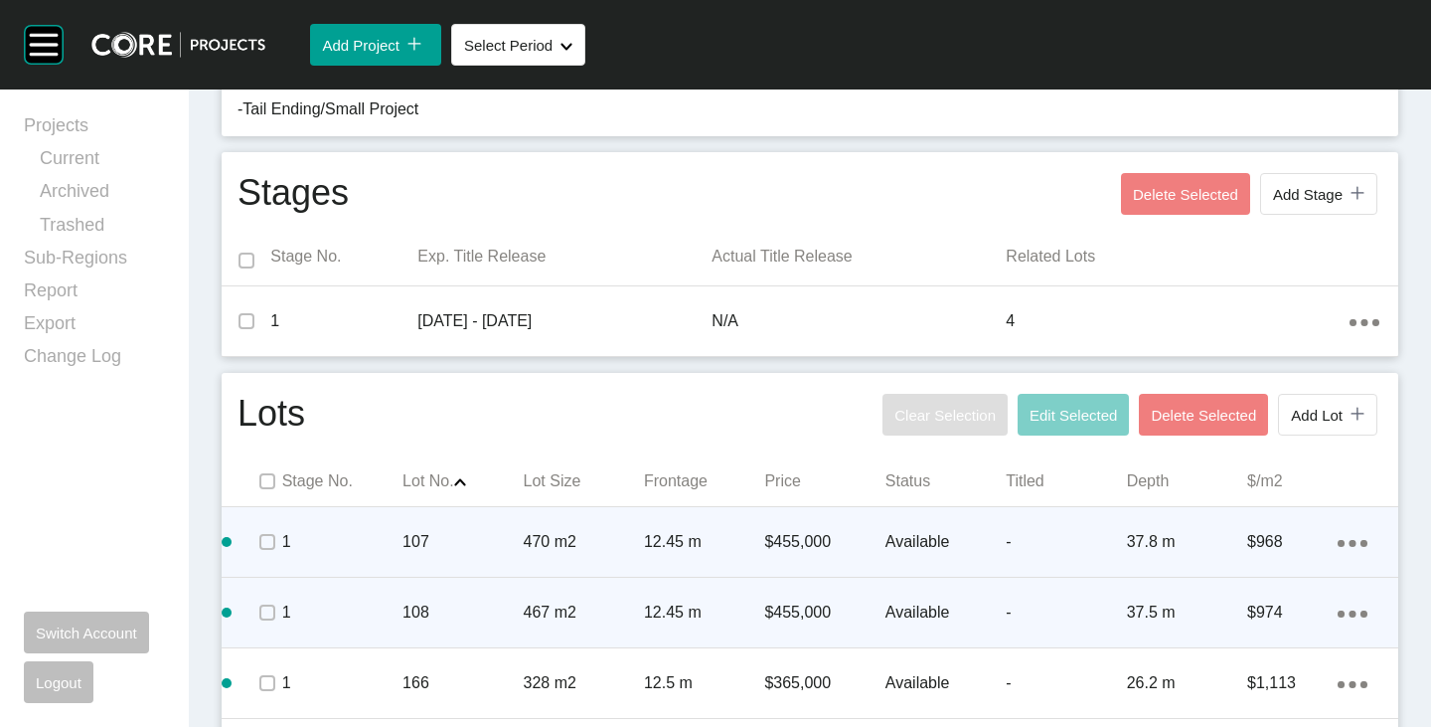
scroll to position [764, 0]
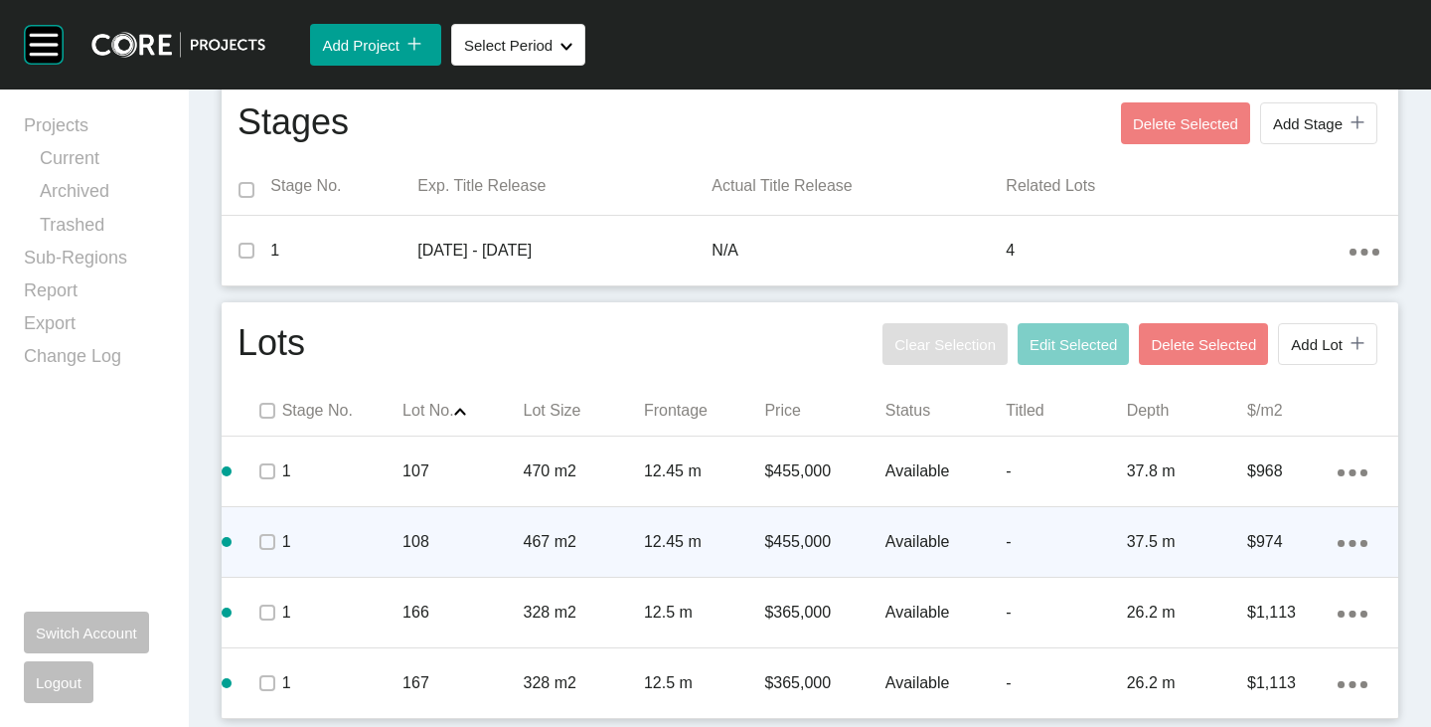
click at [1361, 540] on ellipse at bounding box center [1364, 543] width 7 height 7
click at [1281, 548] on link "Duplicate" at bounding box center [1256, 546] width 75 height 30
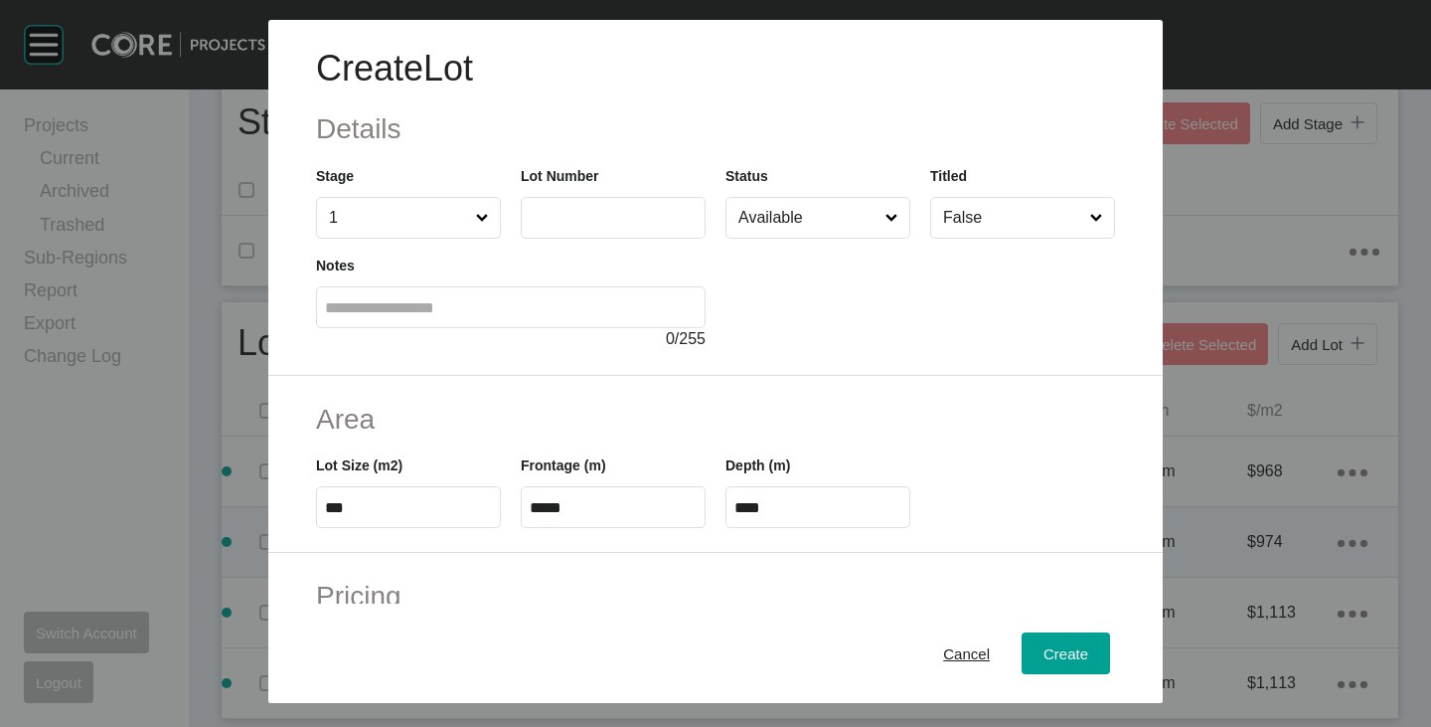
click at [569, 218] on input "text" at bounding box center [613, 217] width 167 height 17
type input "***"
click at [831, 317] on div at bounding box center [921, 295] width 390 height 112
click at [359, 510] on input "***" at bounding box center [408, 507] width 167 height 17
click at [363, 512] on input "***" at bounding box center [408, 507] width 167 height 17
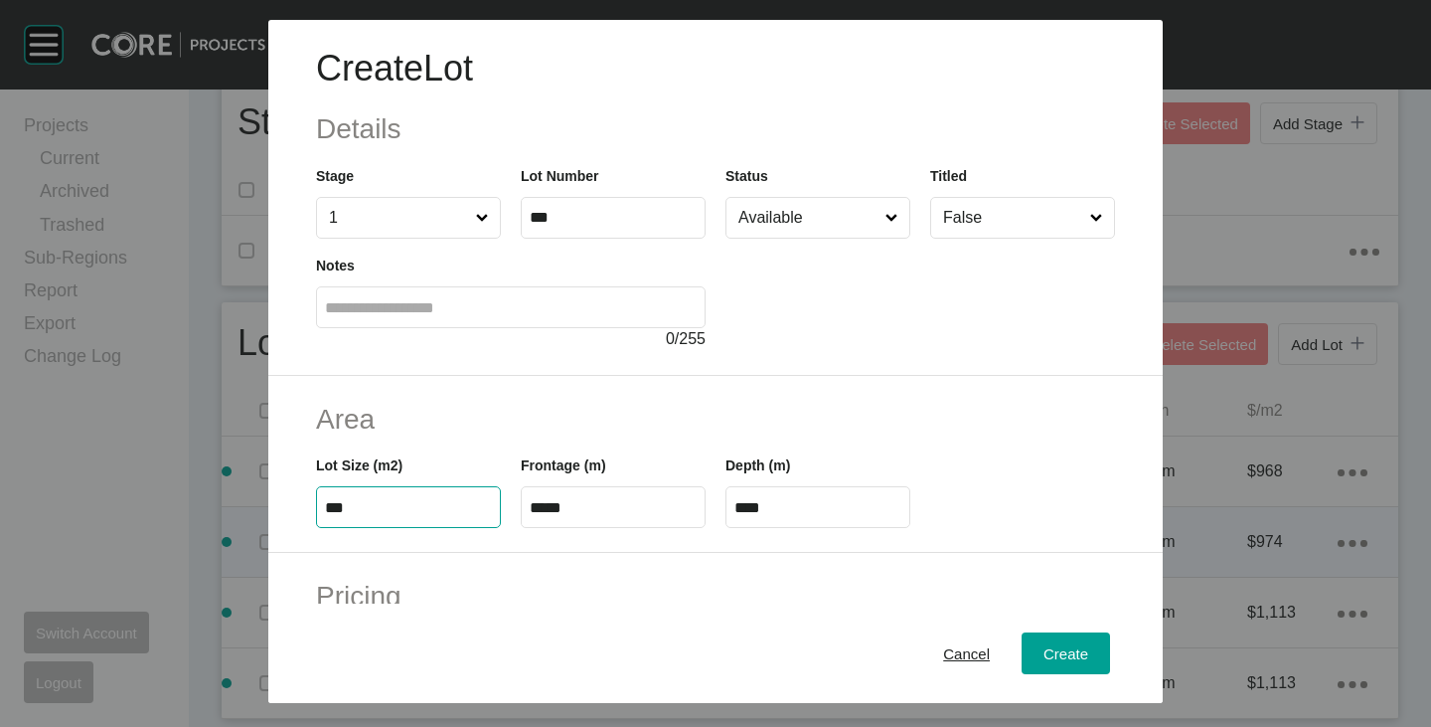
type input "***"
type input "****"
type input "*****"
click at [510, 391] on div "Area Lot Size (m2) *** Frontage (m) ***** Depth (m) ****" at bounding box center [715, 465] width 895 height 178
click at [579, 516] on input "*****" at bounding box center [613, 507] width 167 height 17
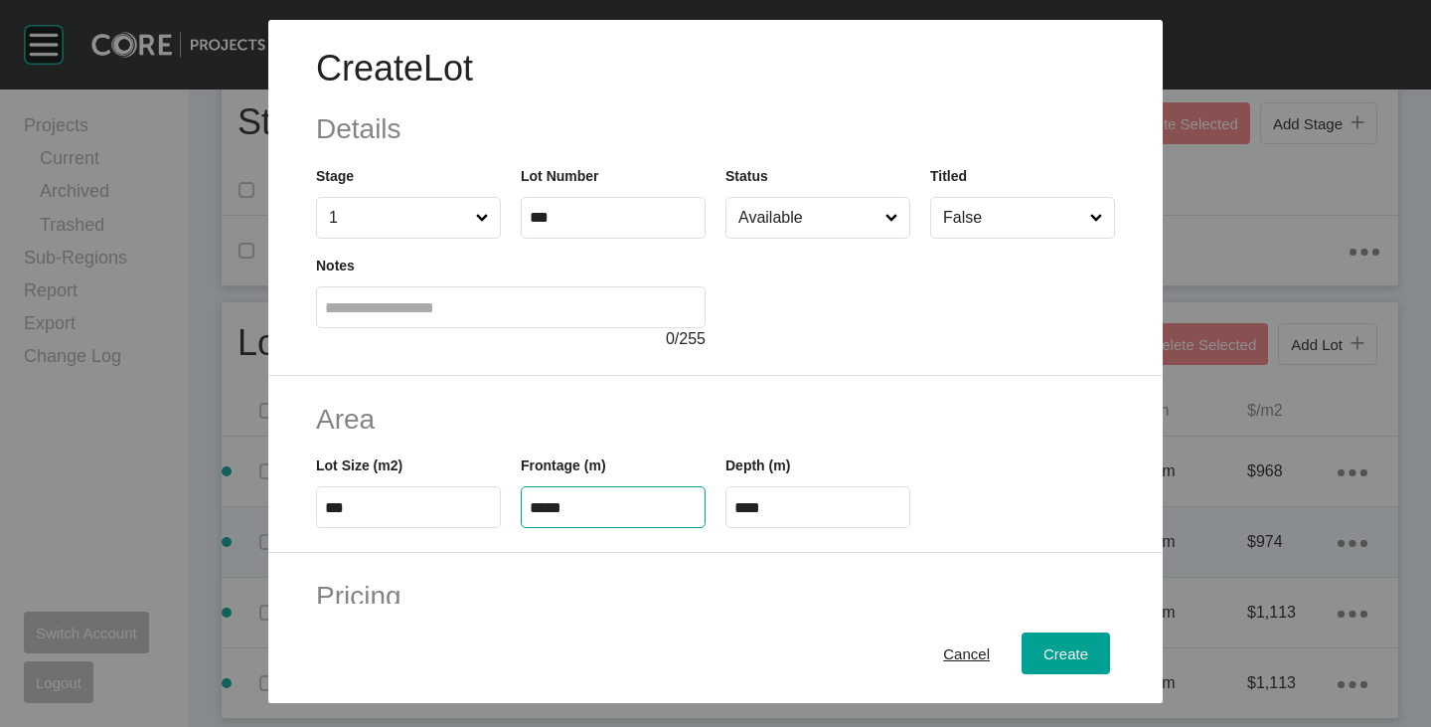
click at [579, 516] on input "*****" at bounding box center [613, 507] width 167 height 17
type input "****"
click at [625, 396] on div "Area Lot Size (m2) *** Frontage (m) **** Depth (m) ****" at bounding box center [715, 465] width 895 height 178
click at [772, 499] on input "****" at bounding box center [818, 507] width 167 height 17
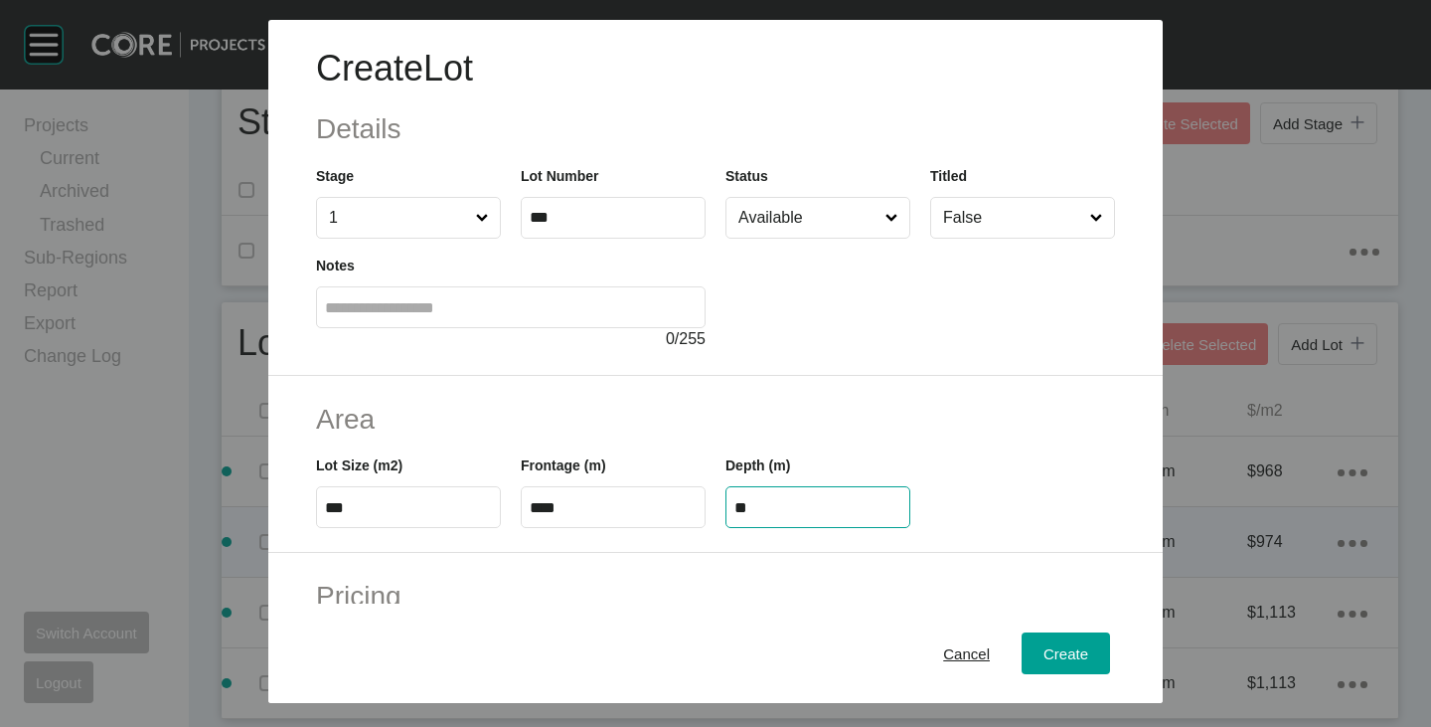
type input "**"
click at [769, 420] on div "Create Lot Details Stage 1 Lot Number *** Status Available Titled False Notes 0…" at bounding box center [715, 363] width 1431 height 727
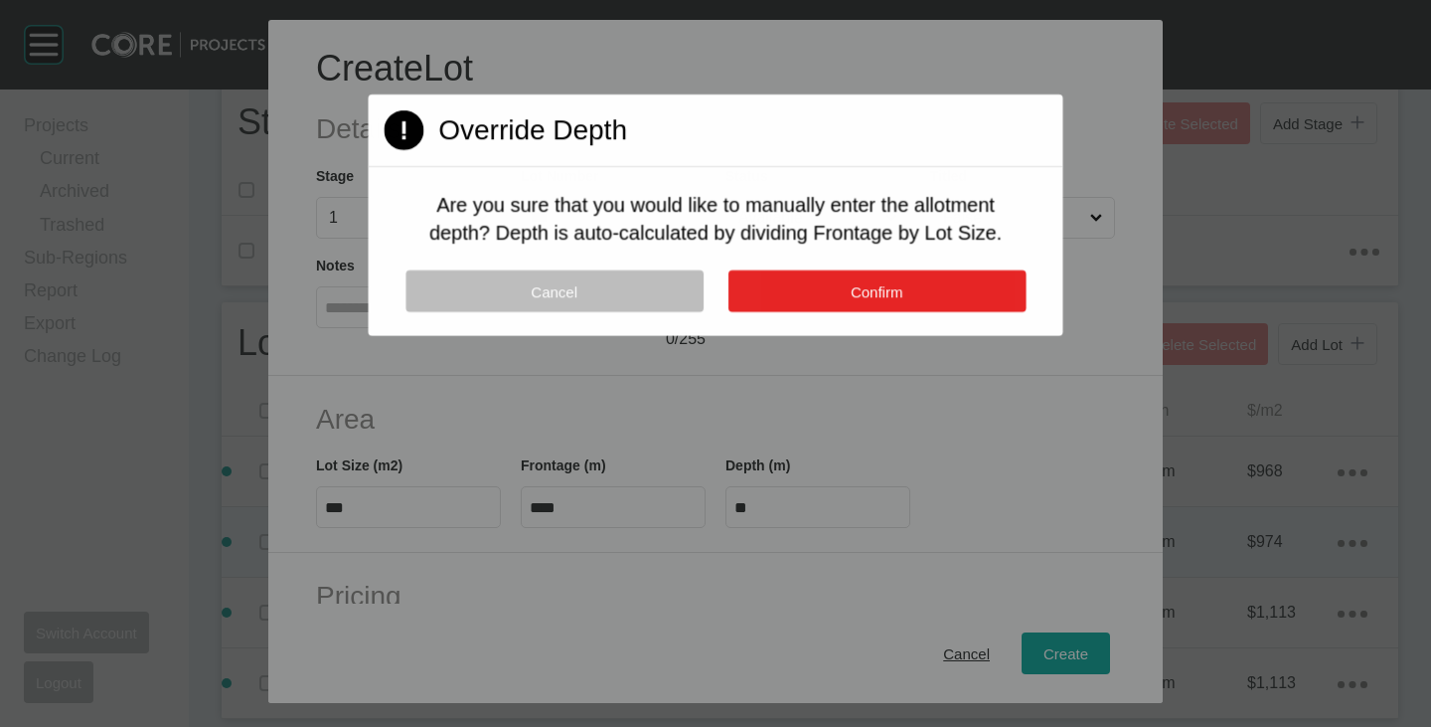
click at [795, 295] on button "Confirm" at bounding box center [877, 291] width 298 height 42
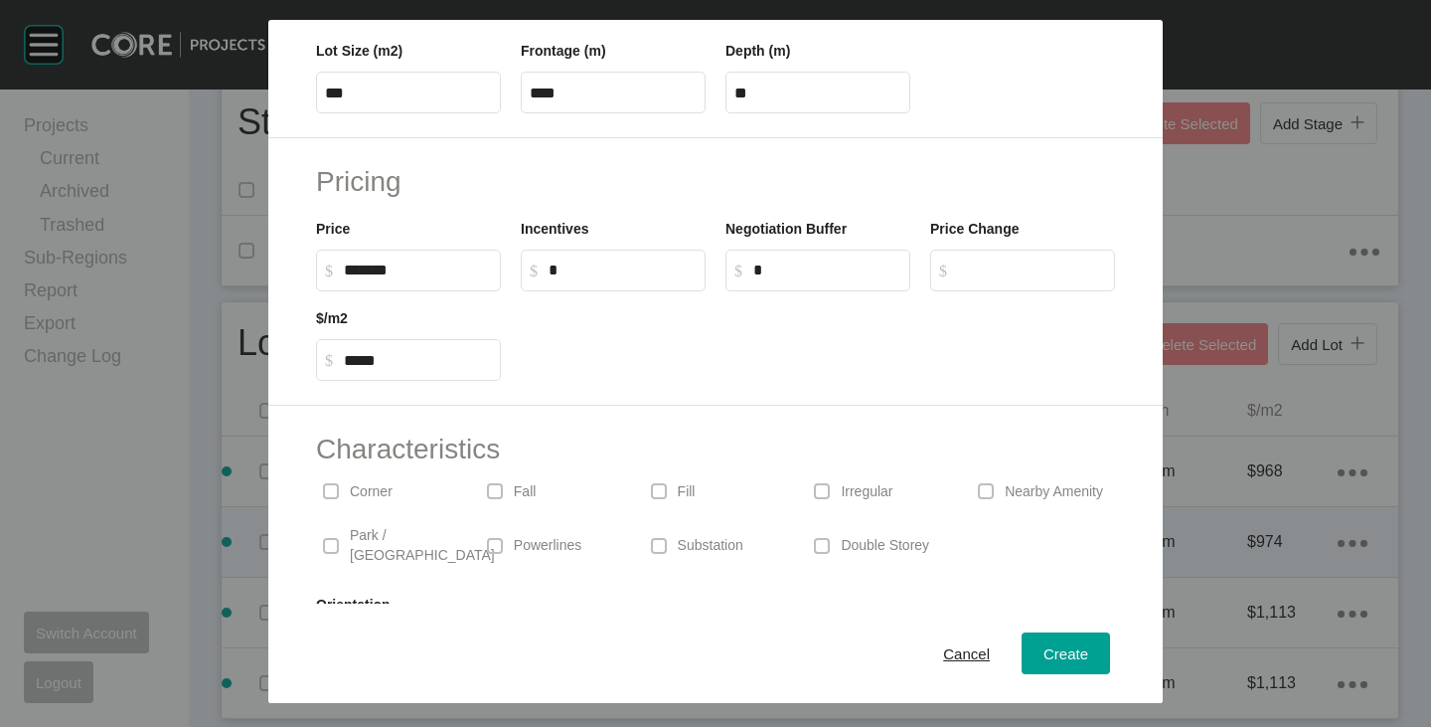
scroll to position [486, 0]
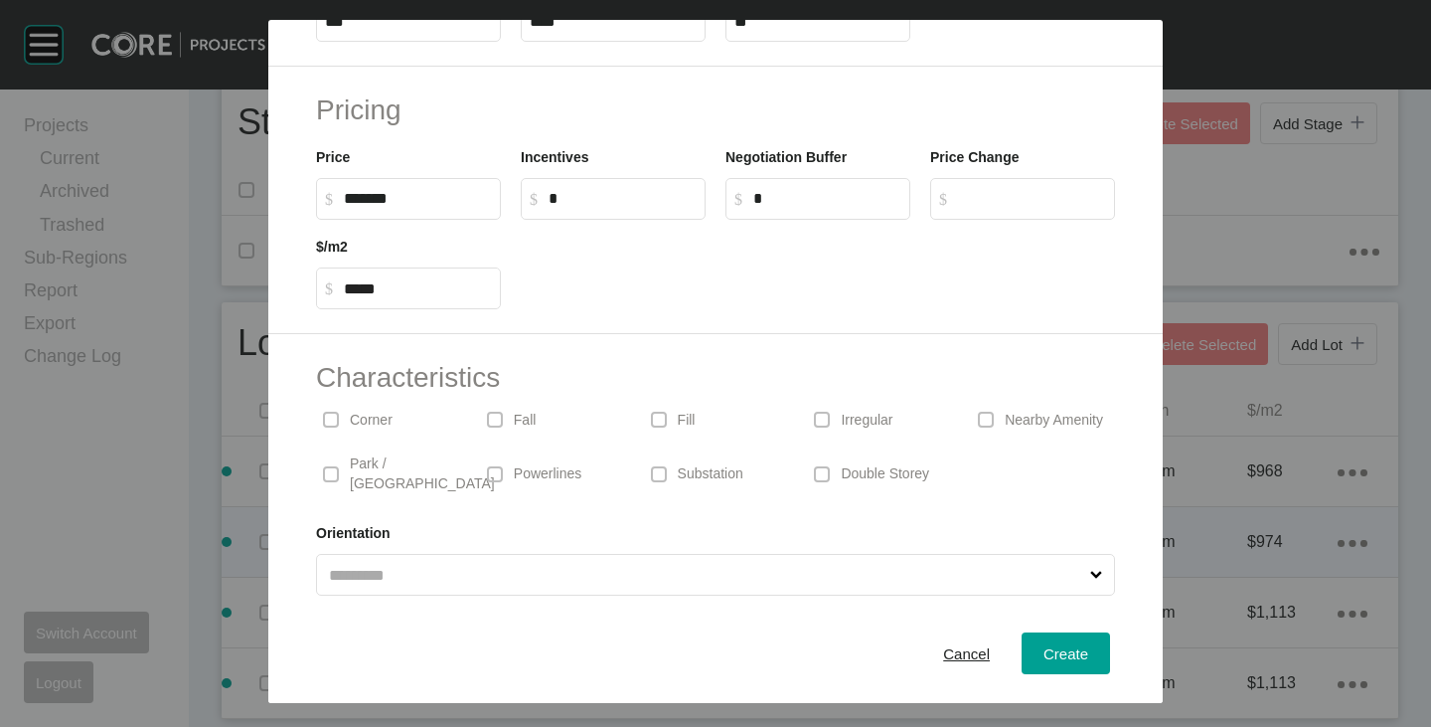
click at [392, 416] on p "Corner" at bounding box center [371, 421] width 43 height 20
click at [721, 464] on p "Substation" at bounding box center [711, 474] width 66 height 20
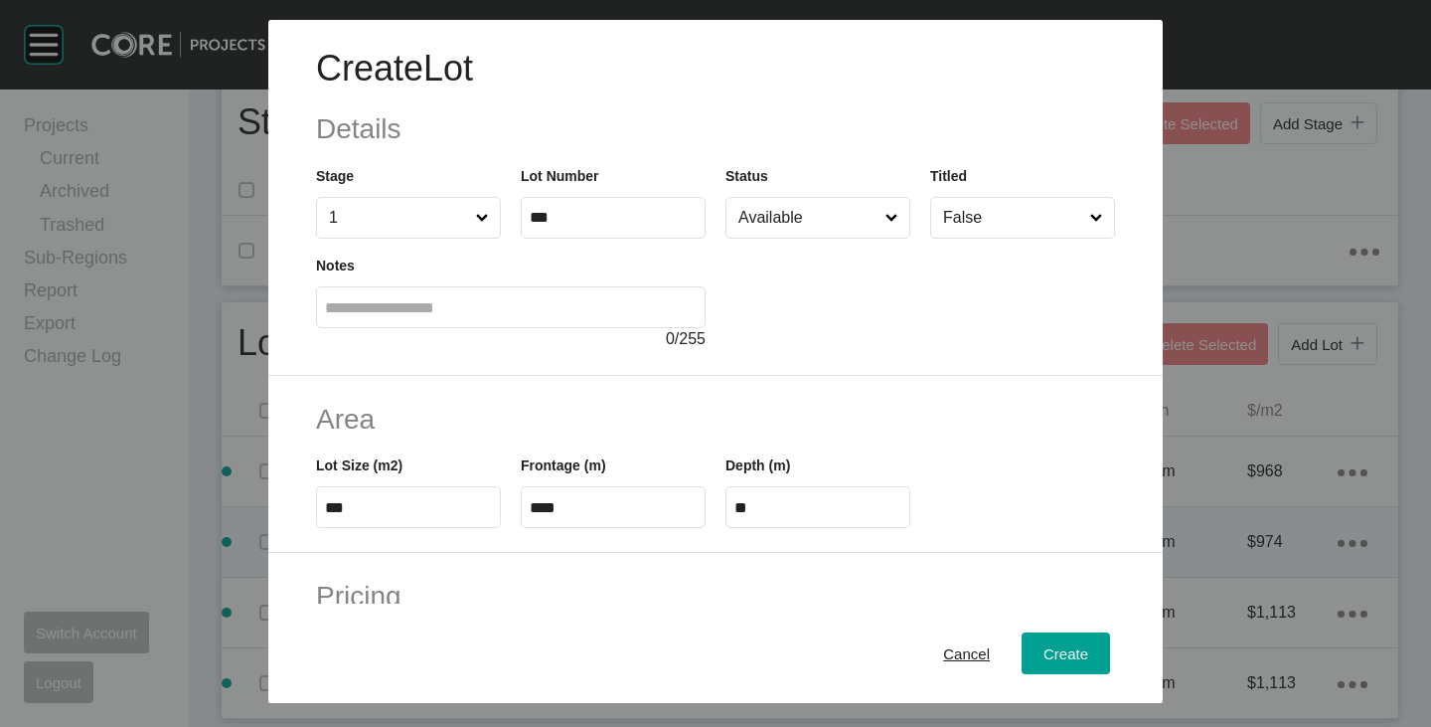
scroll to position [298, 0]
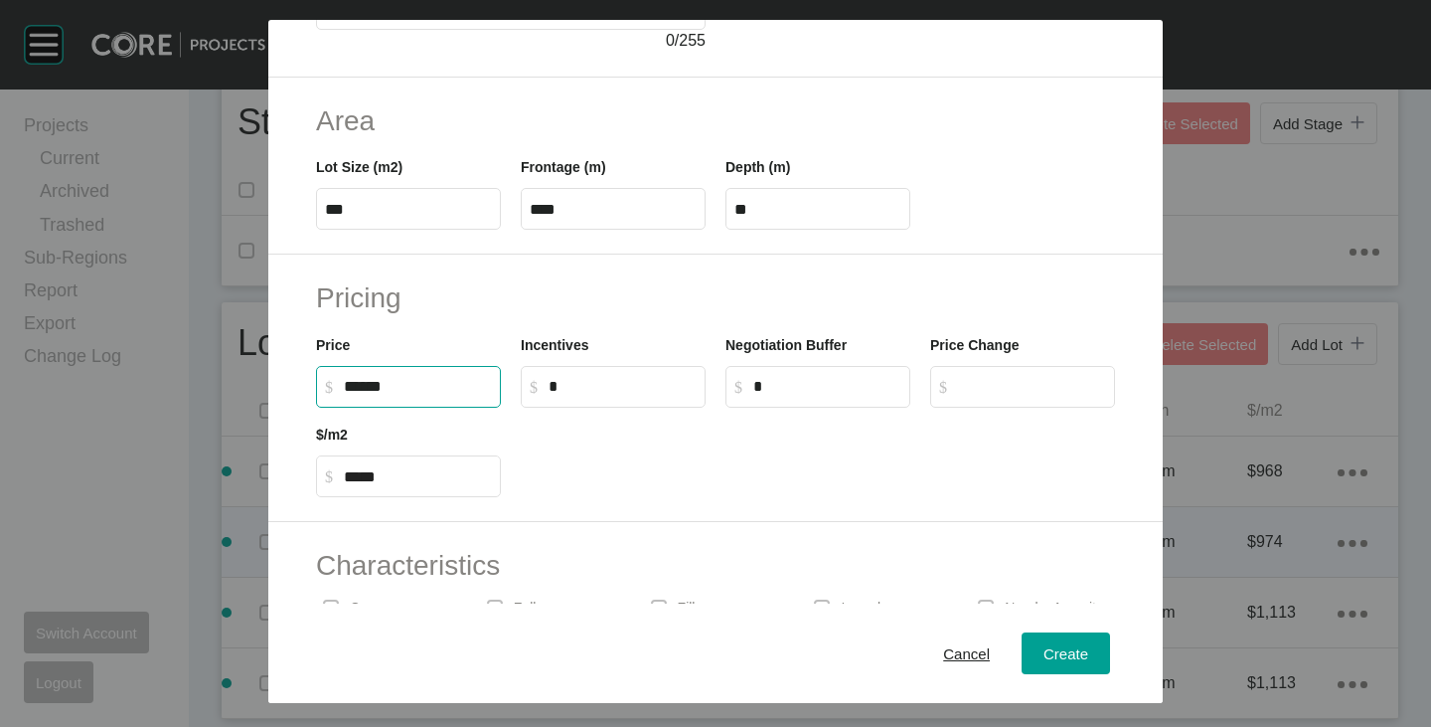
drag, startPoint x: 344, startPoint y: 388, endPoint x: 374, endPoint y: 396, distance: 30.9
click at [374, 396] on label "$ Created with Sketch. $ ******" at bounding box center [408, 387] width 185 height 42
type input "*******"
type input "*****"
click at [648, 440] on div at bounding box center [818, 452] width 614 height 89
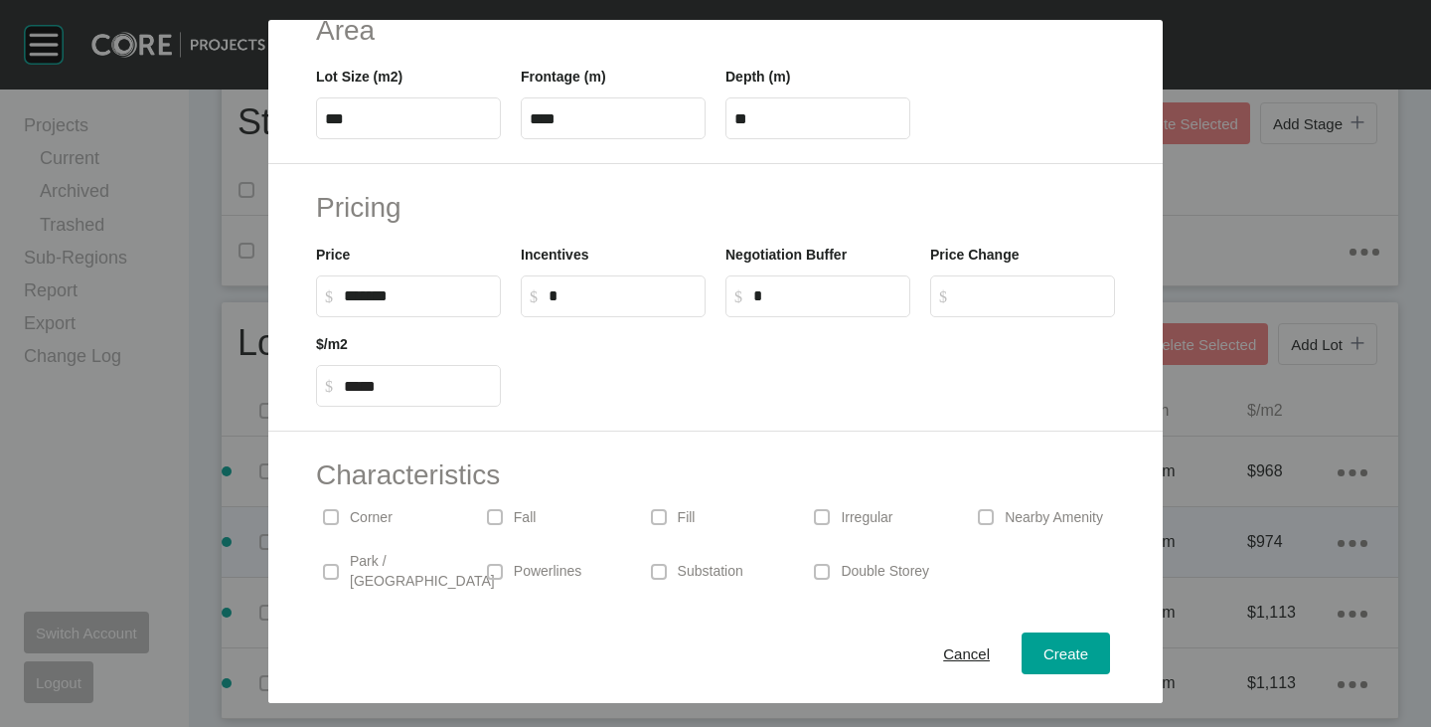
scroll to position [486, 0]
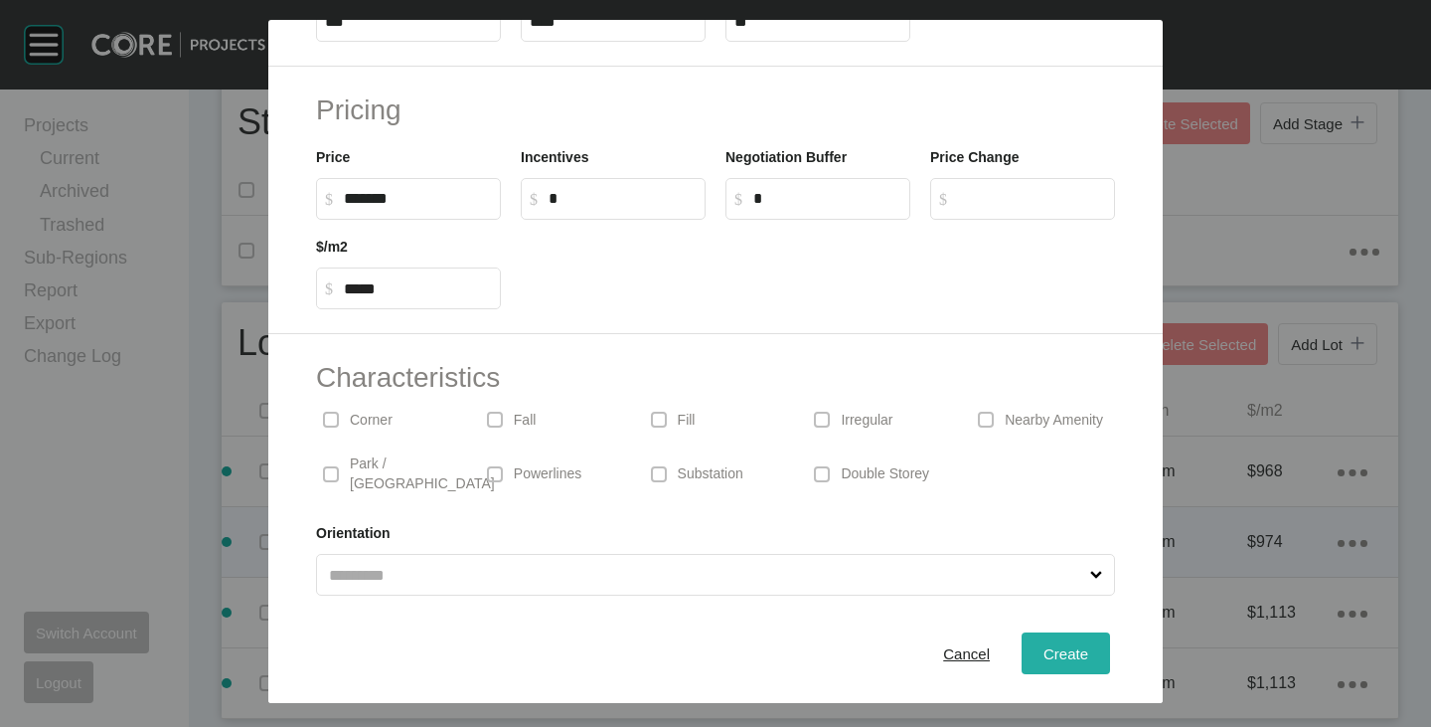
click at [1039, 647] on div "Create" at bounding box center [1066, 653] width 55 height 27
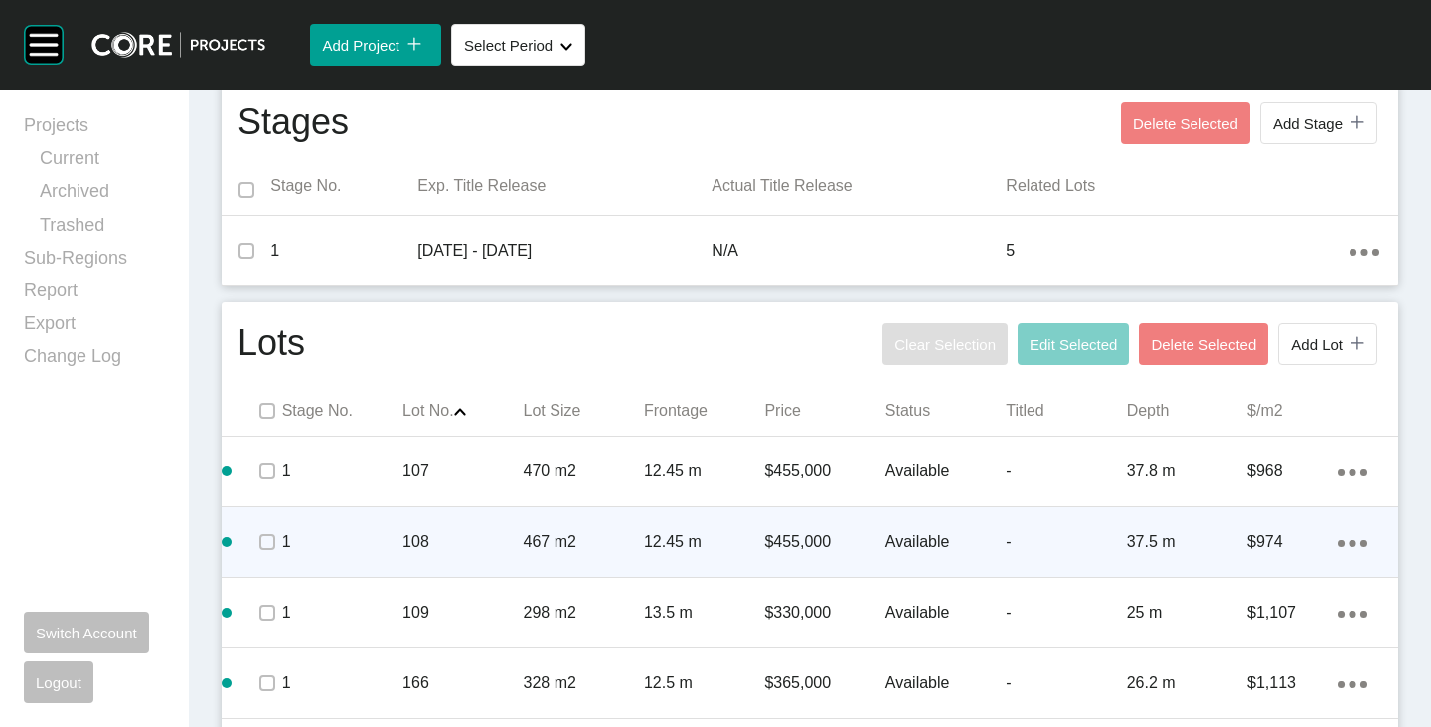
scroll to position [835, 0]
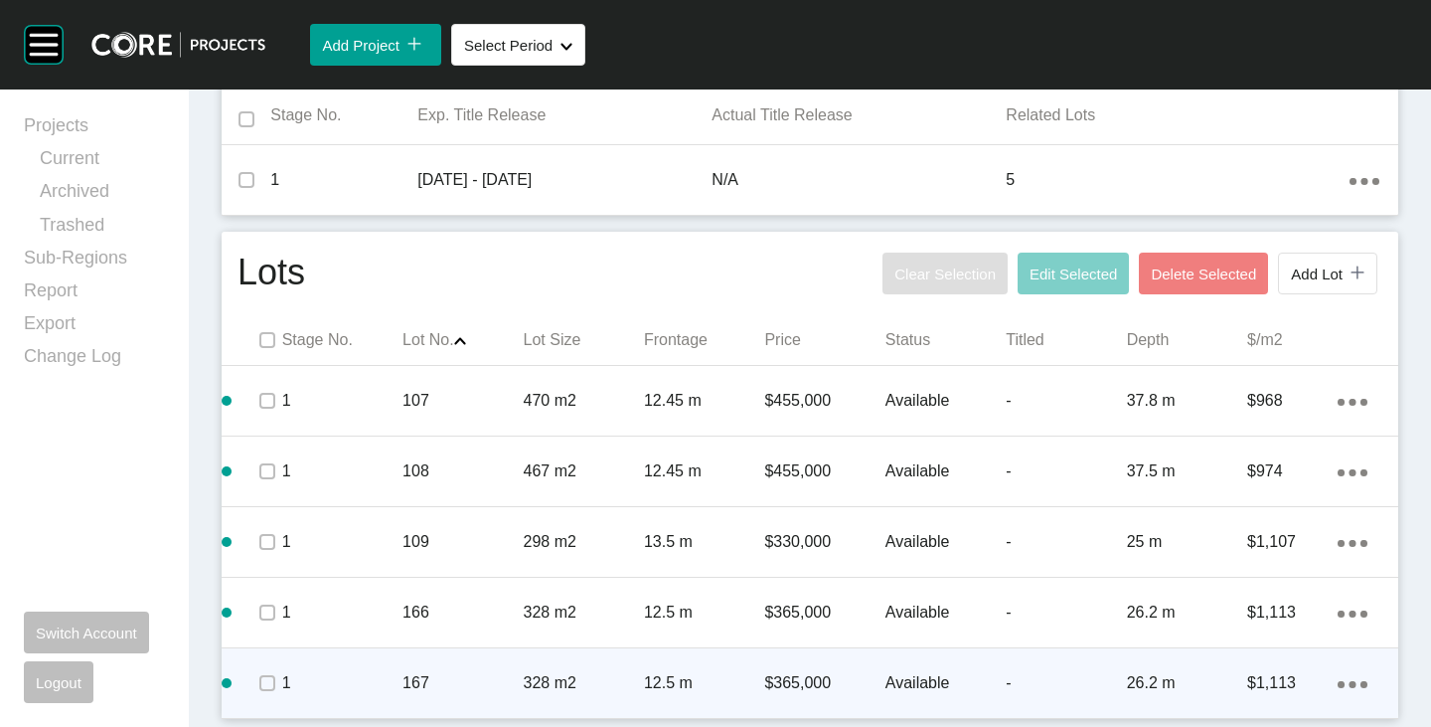
click at [1350, 683] on ellipse at bounding box center [1353, 684] width 7 height 7
click at [1276, 671] on link "Duplicate" at bounding box center [1256, 666] width 75 height 30
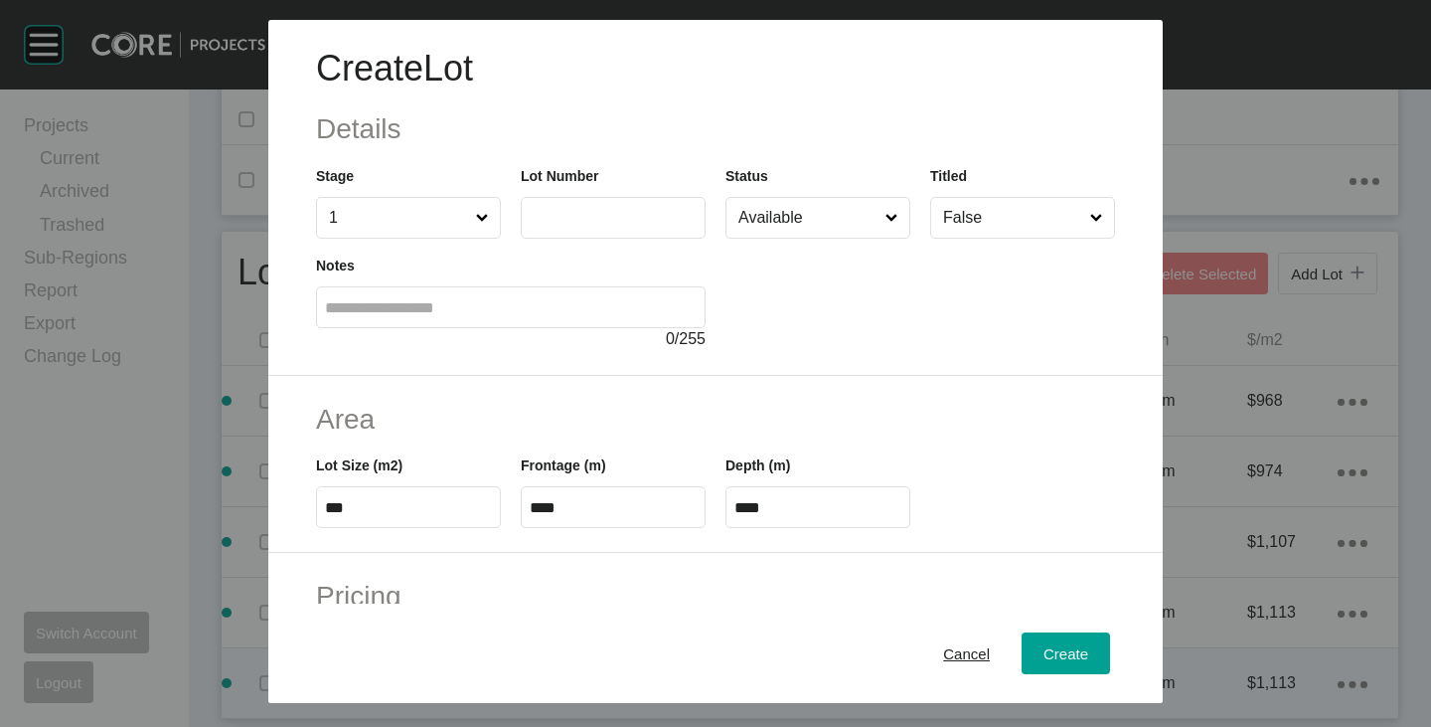
click at [564, 215] on input "text" at bounding box center [613, 217] width 167 height 17
type input "***"
click at [795, 307] on div at bounding box center [921, 295] width 390 height 112
click at [347, 510] on input "***" at bounding box center [408, 507] width 167 height 17
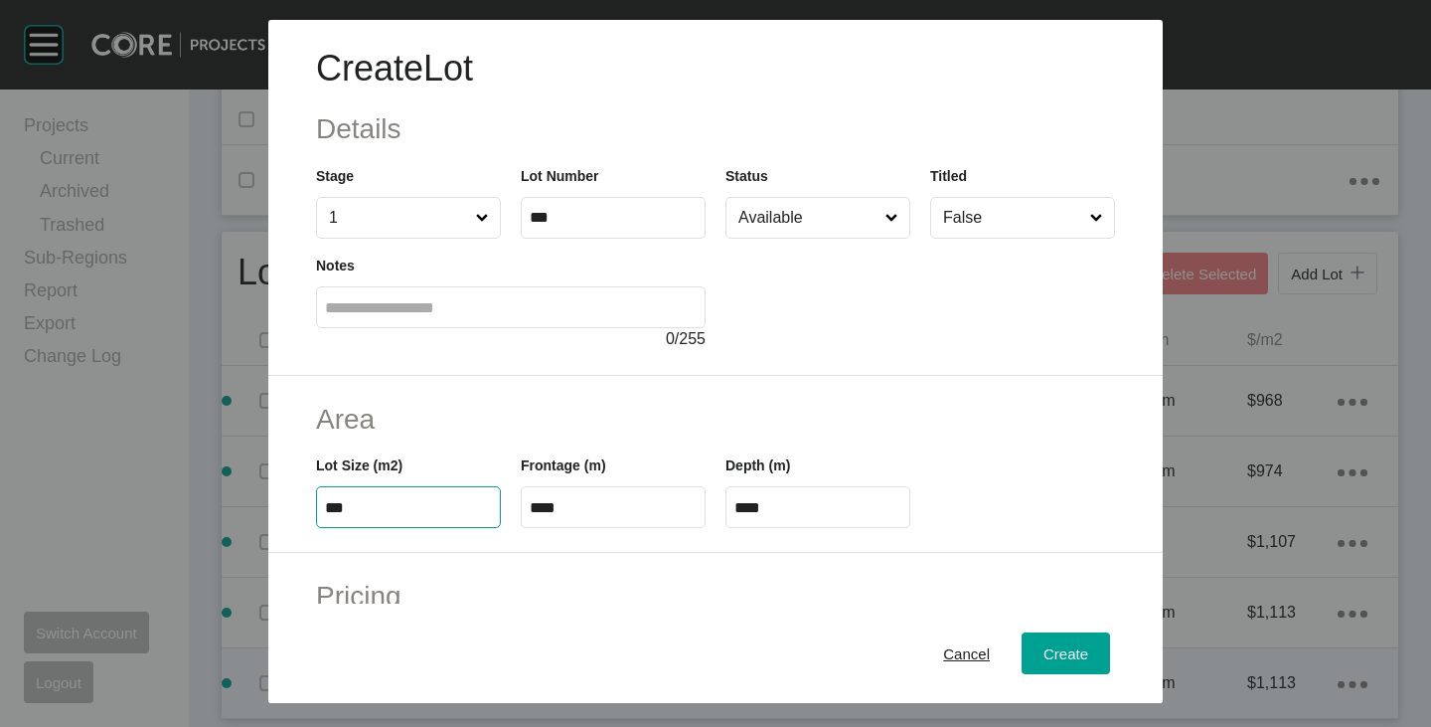
type input "***"
type input "****"
type input "*****"
click at [555, 511] on input "****" at bounding box center [613, 507] width 167 height 17
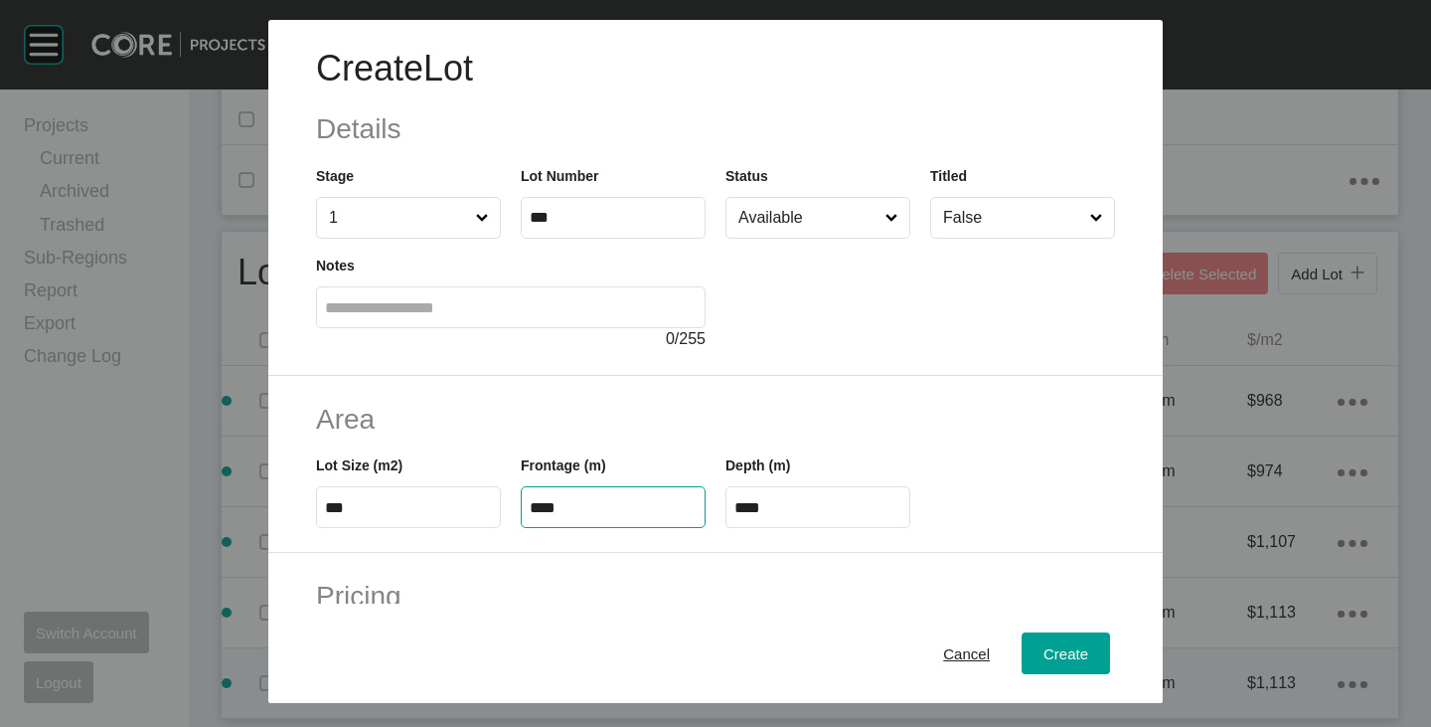
type input "****"
click at [600, 403] on h2 "Area" at bounding box center [715, 419] width 799 height 39
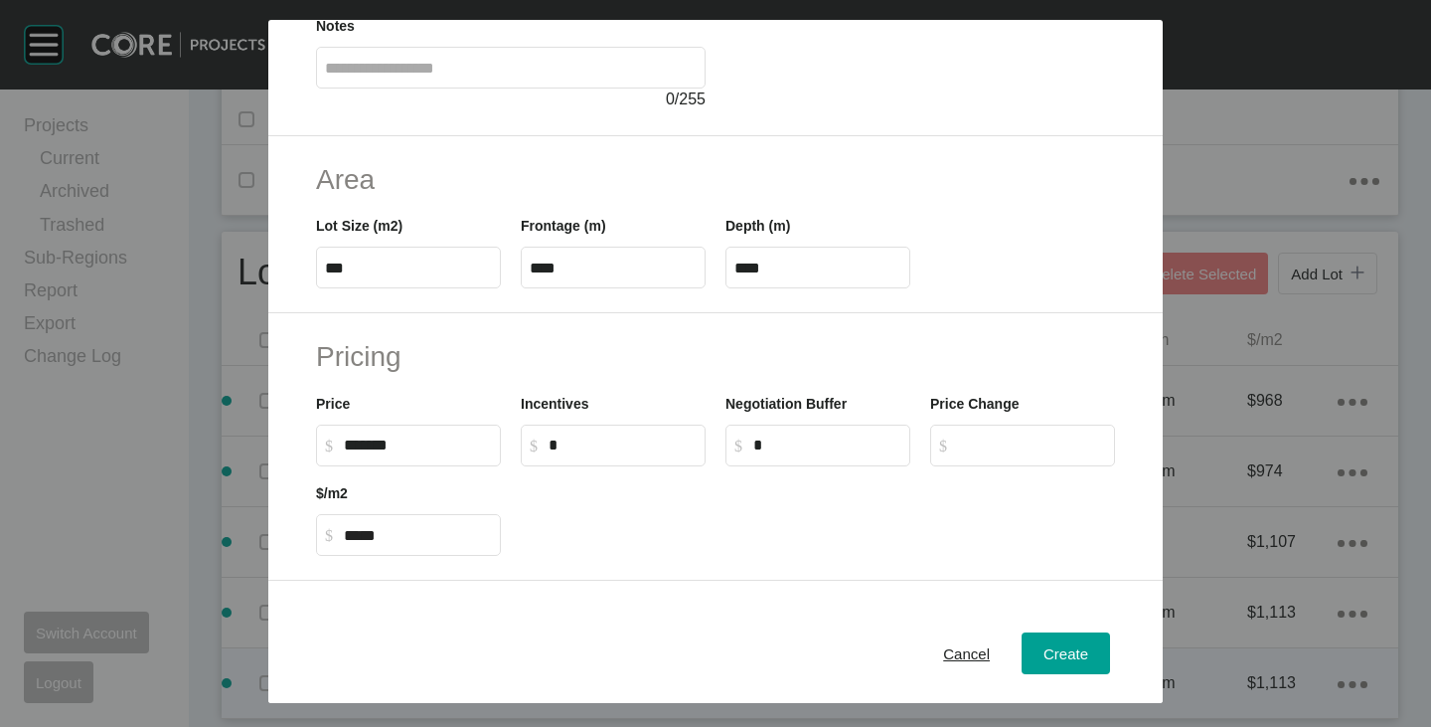
scroll to position [398, 0]
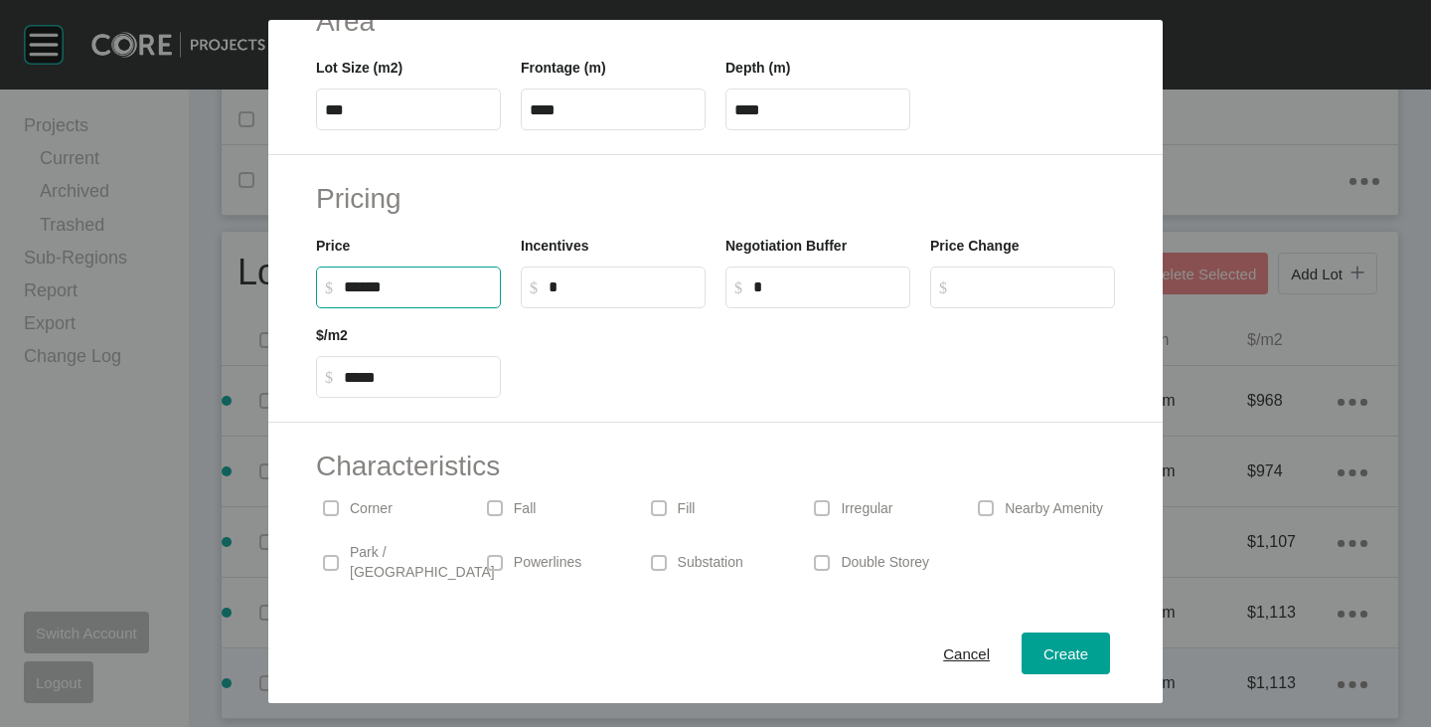
drag, startPoint x: 353, startPoint y: 290, endPoint x: 369, endPoint y: 294, distance: 16.4
click at [369, 294] on input "******" at bounding box center [418, 286] width 148 height 17
type input "*******"
type input "*****"
click at [641, 397] on div at bounding box center [818, 352] width 614 height 89
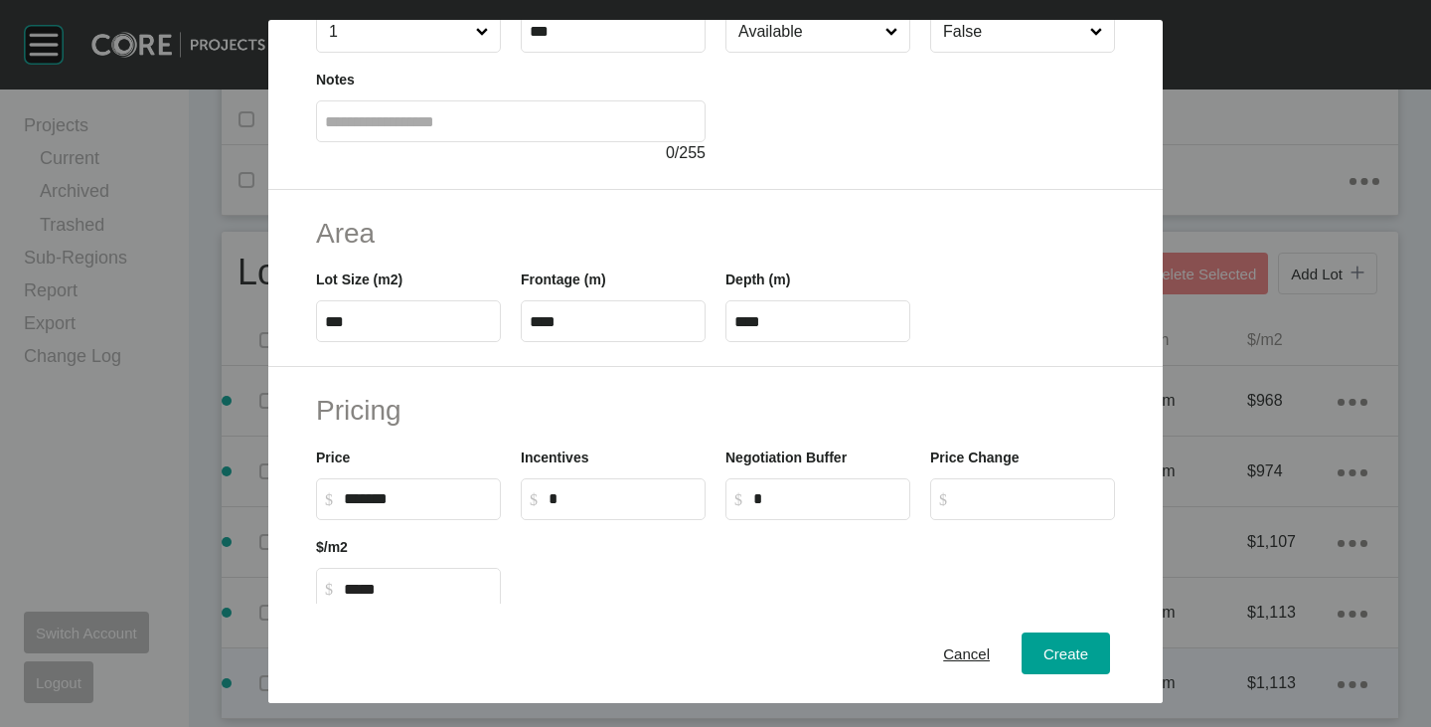
scroll to position [0, 0]
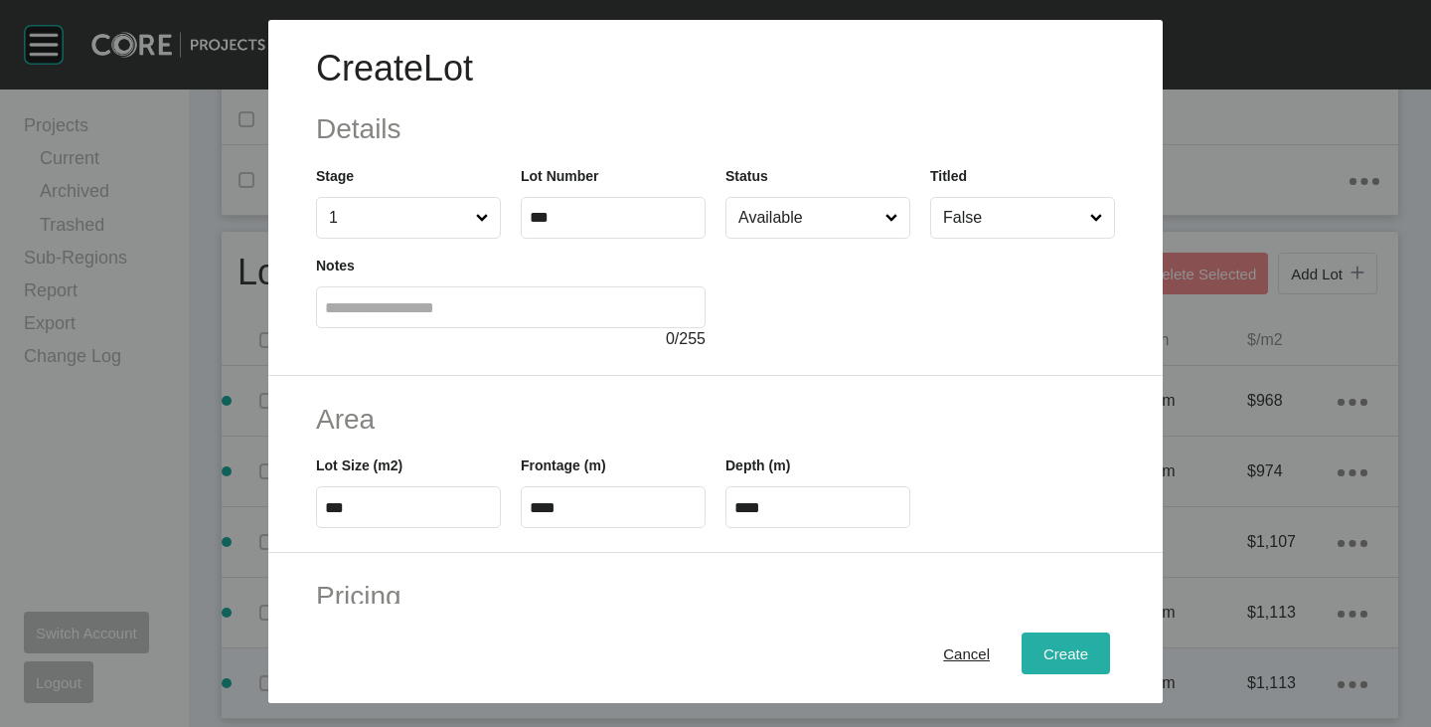
click at [1064, 651] on span "Create" at bounding box center [1066, 653] width 45 height 17
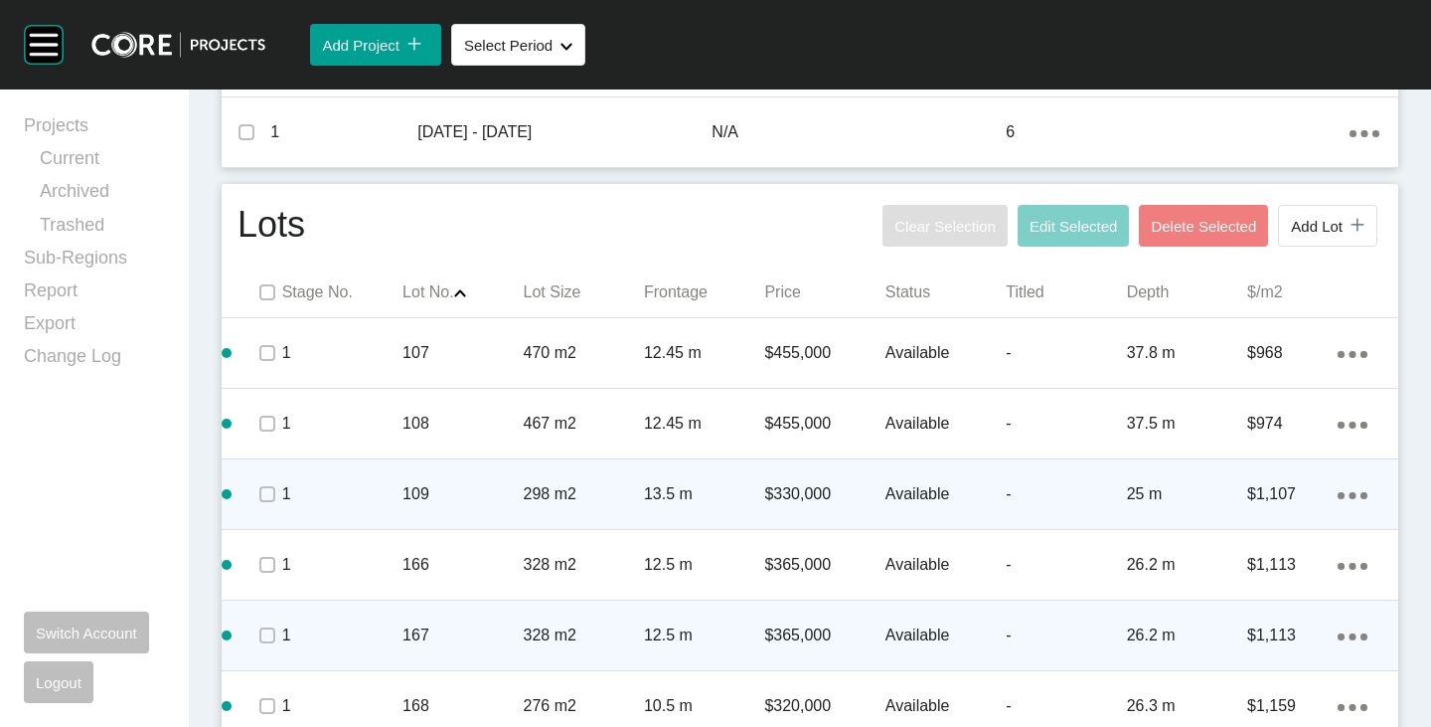
scroll to position [906, 0]
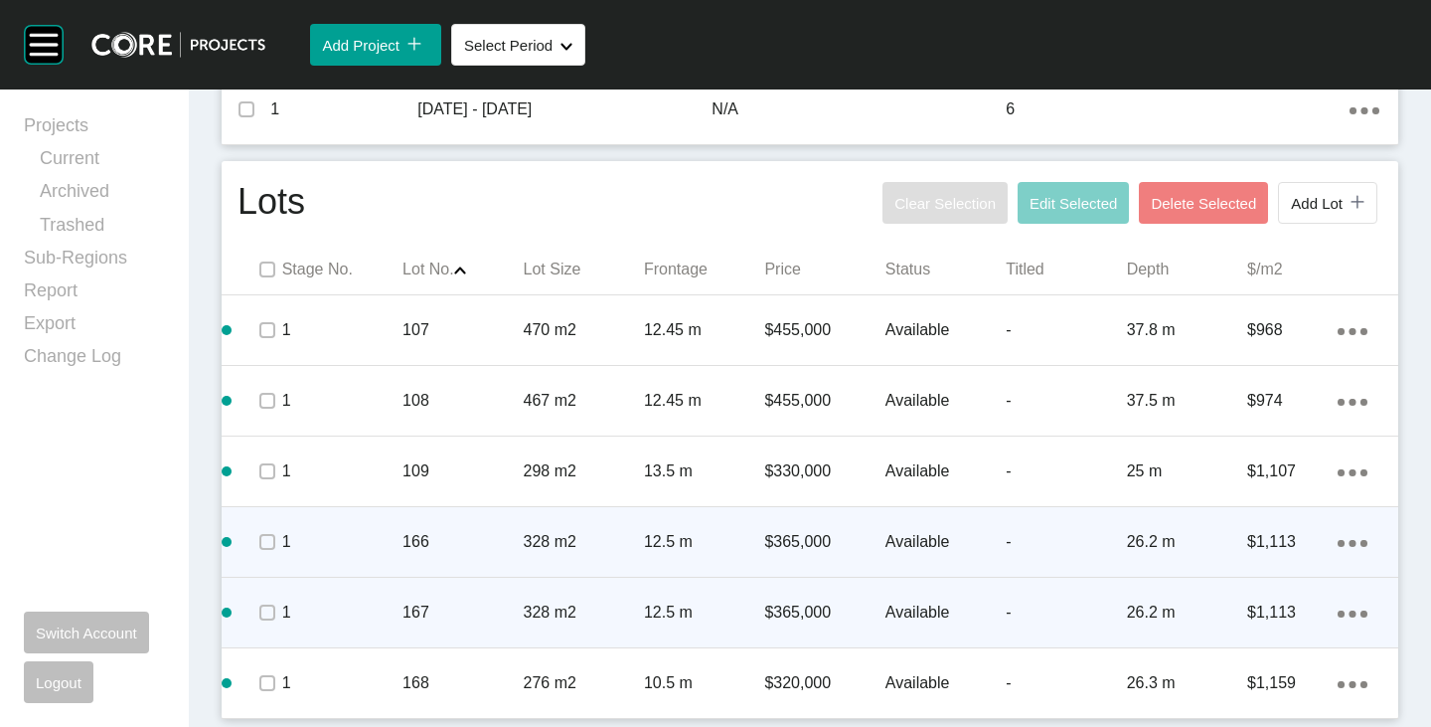
click at [1343, 540] on icon "Action Menu Dots Copy 6 Created with Sketch." at bounding box center [1353, 543] width 30 height 7
click at [1255, 543] on link "Duplicate" at bounding box center [1256, 546] width 75 height 30
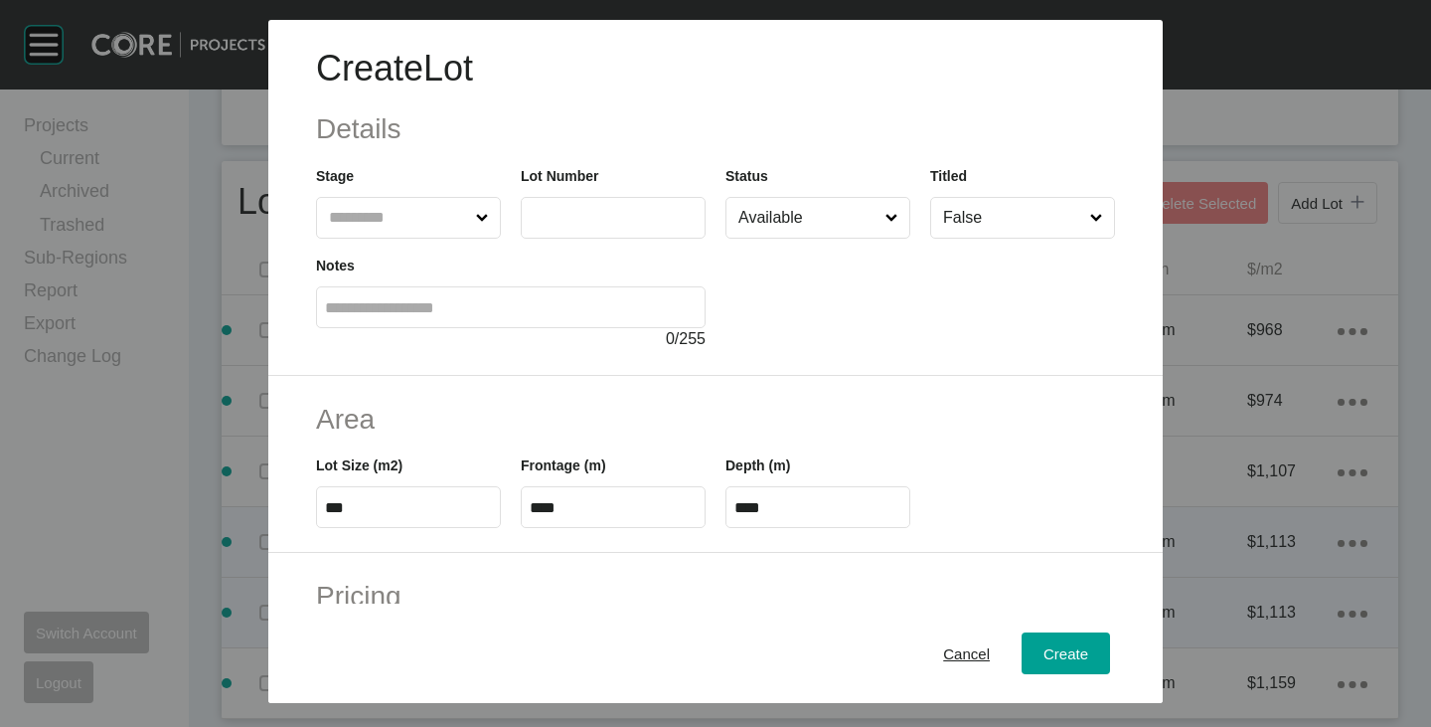
click at [601, 206] on label at bounding box center [613, 218] width 185 height 42
click at [601, 209] on input "text" at bounding box center [613, 217] width 167 height 17
type input "***"
click at [927, 301] on div at bounding box center [921, 295] width 390 height 112
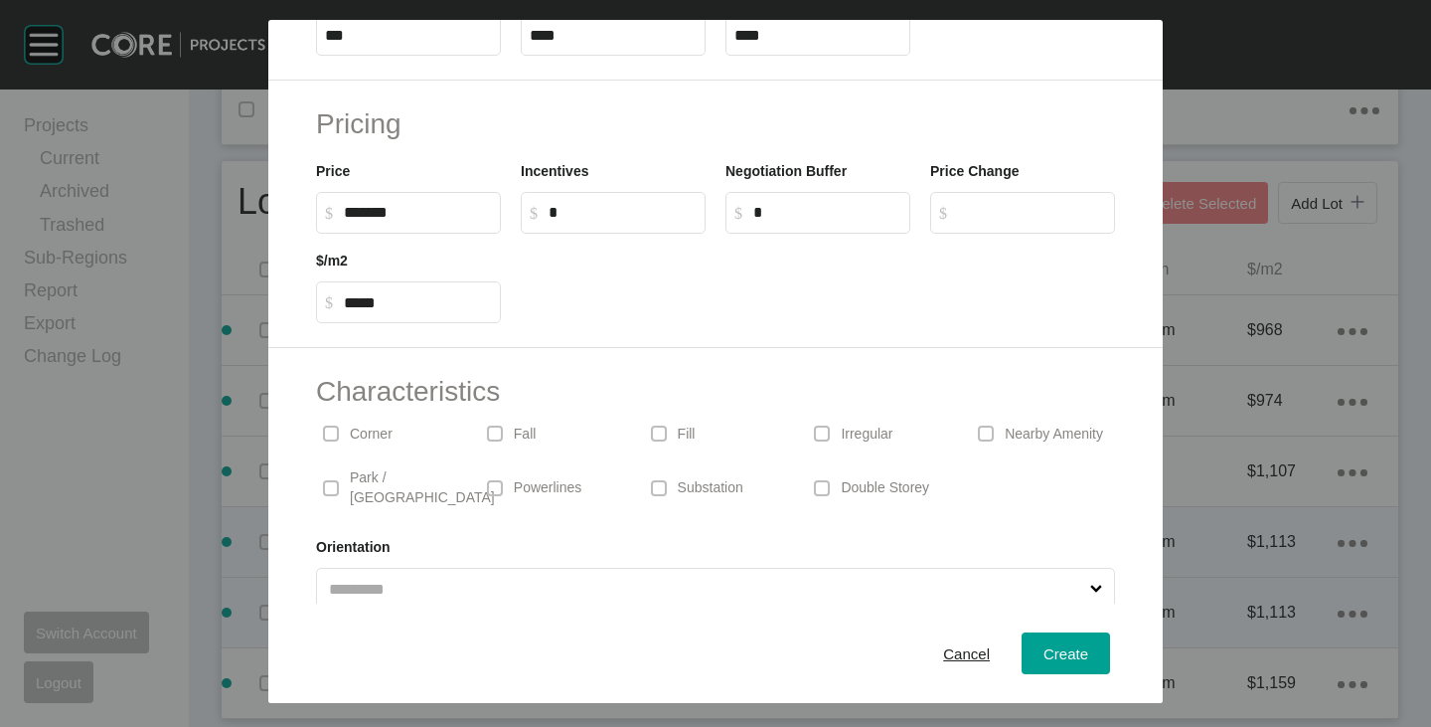
scroll to position [486, 0]
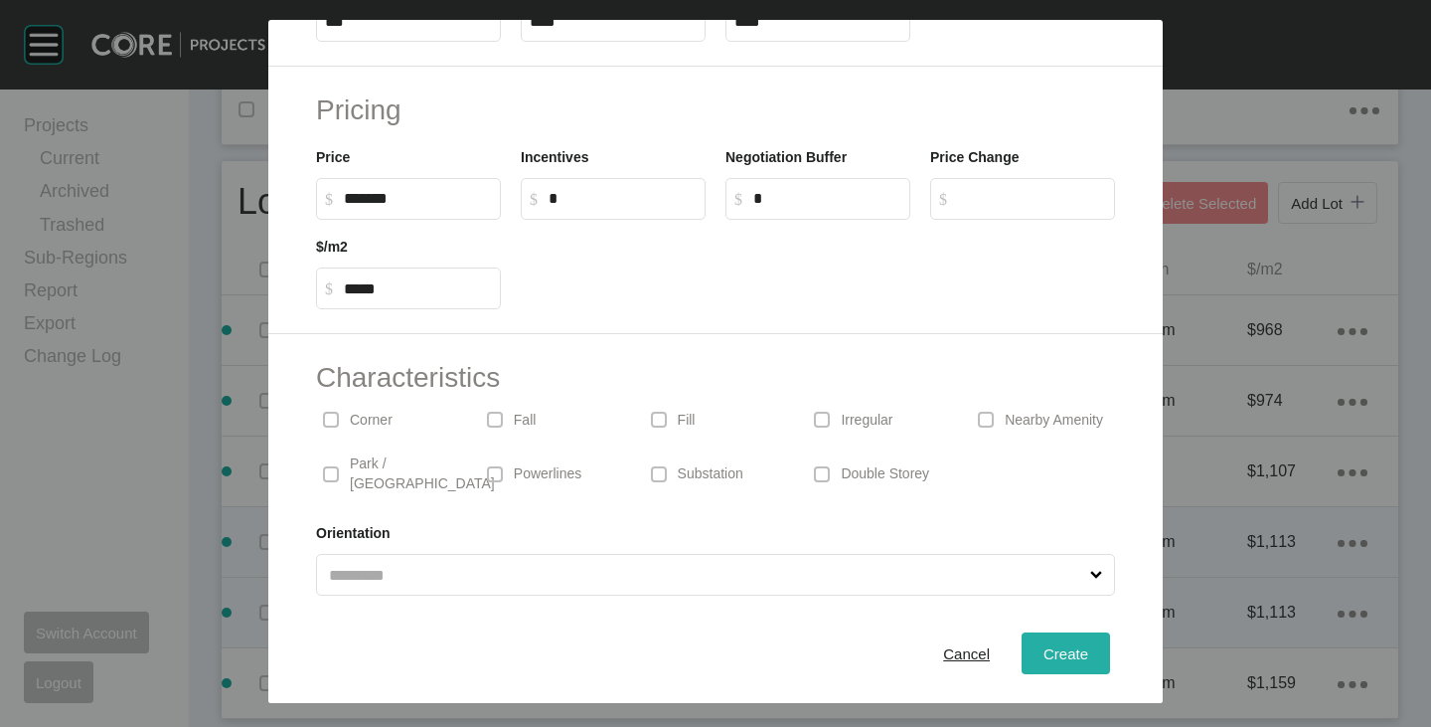
click at [1044, 647] on span "Create" at bounding box center [1066, 653] width 45 height 17
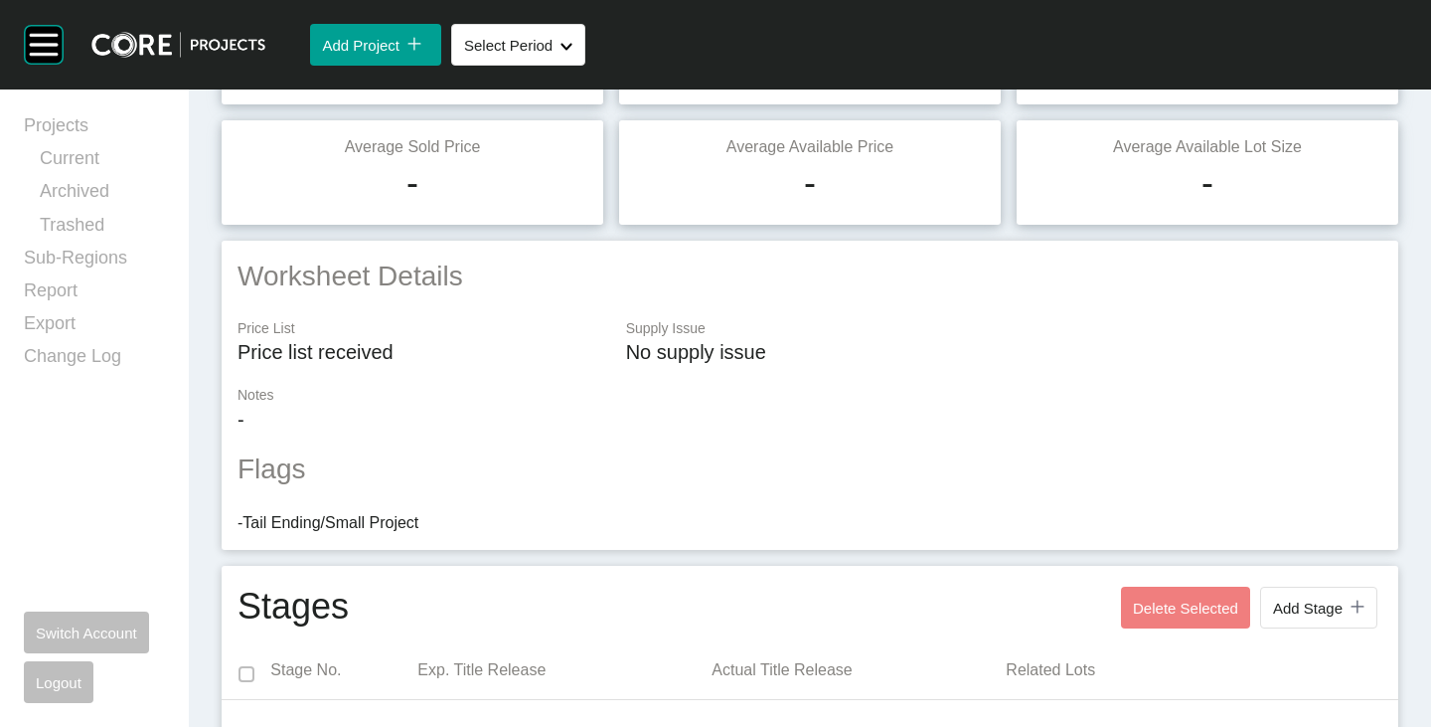
scroll to position [0, 0]
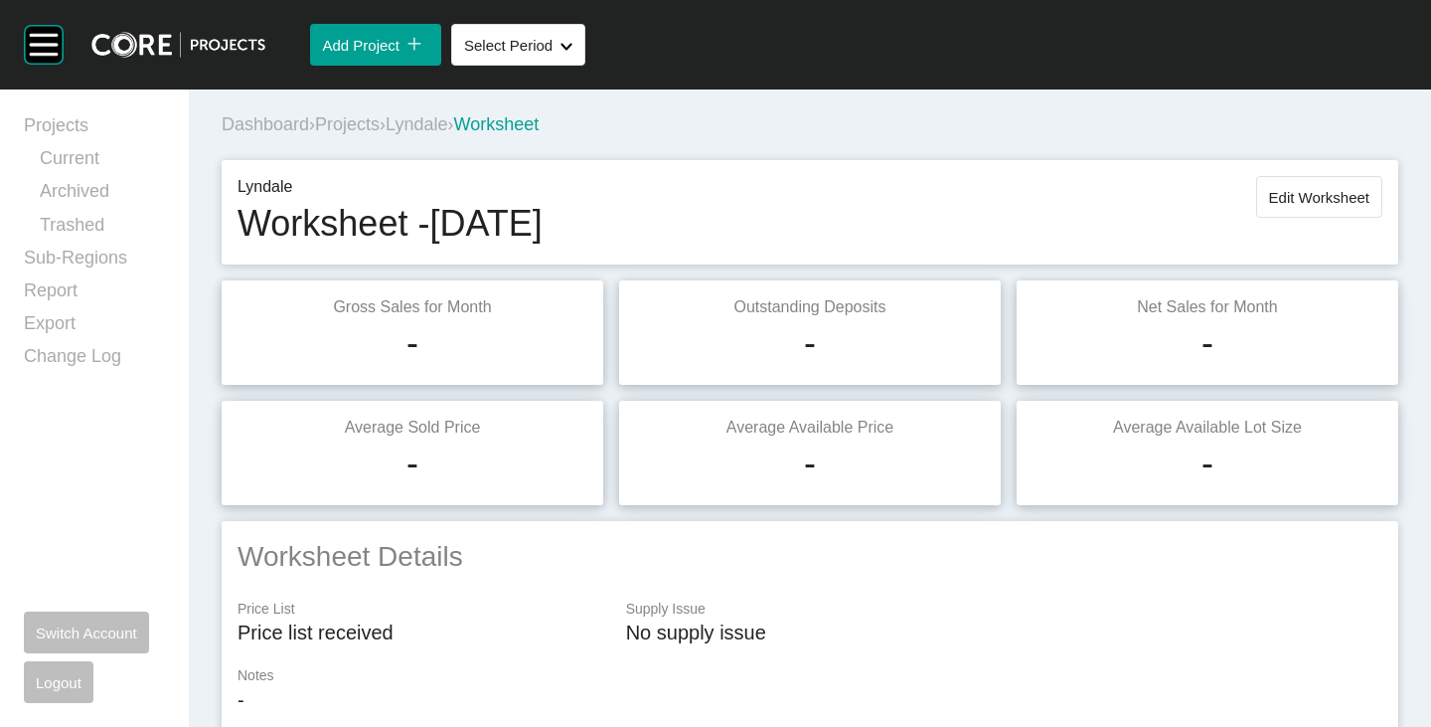
click at [1277, 203] on span "Edit Worksheet" at bounding box center [1319, 197] width 100 height 17
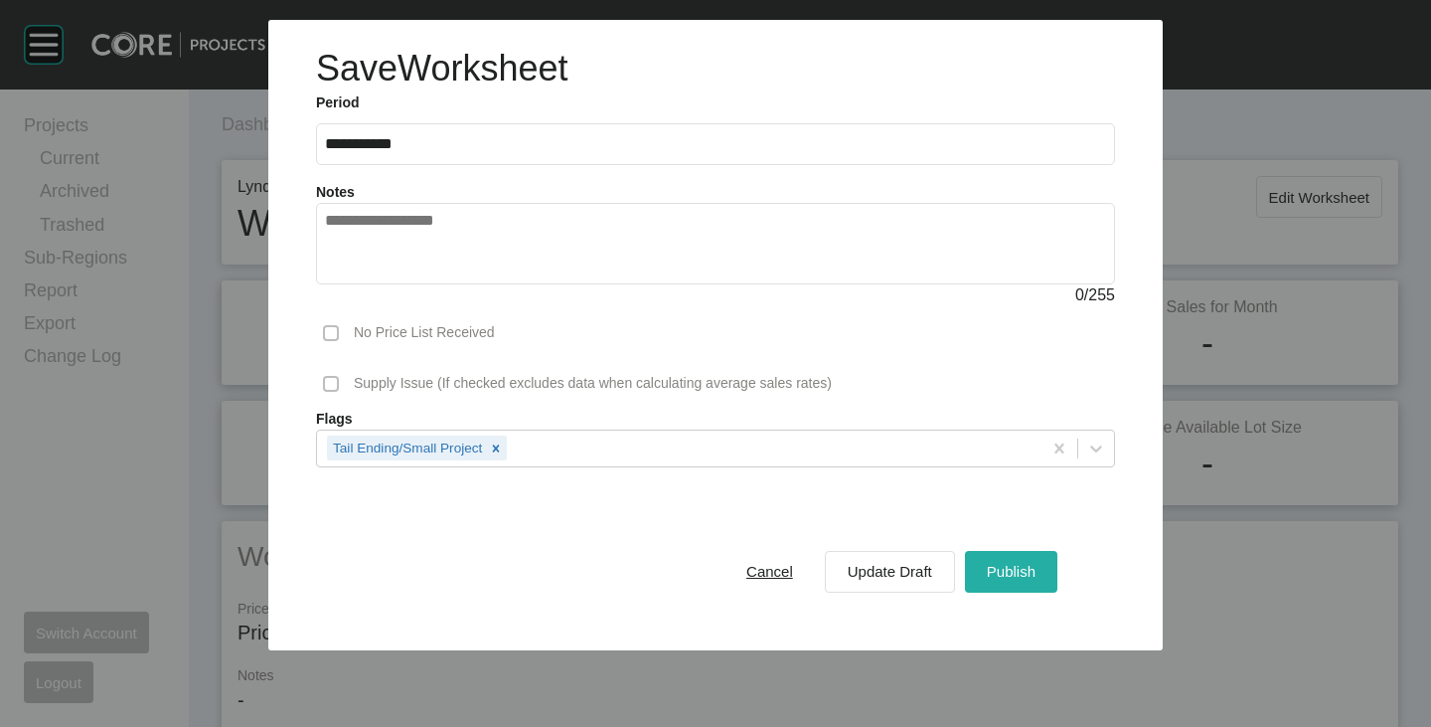
click at [1033, 575] on span "Publish" at bounding box center [1011, 571] width 49 height 17
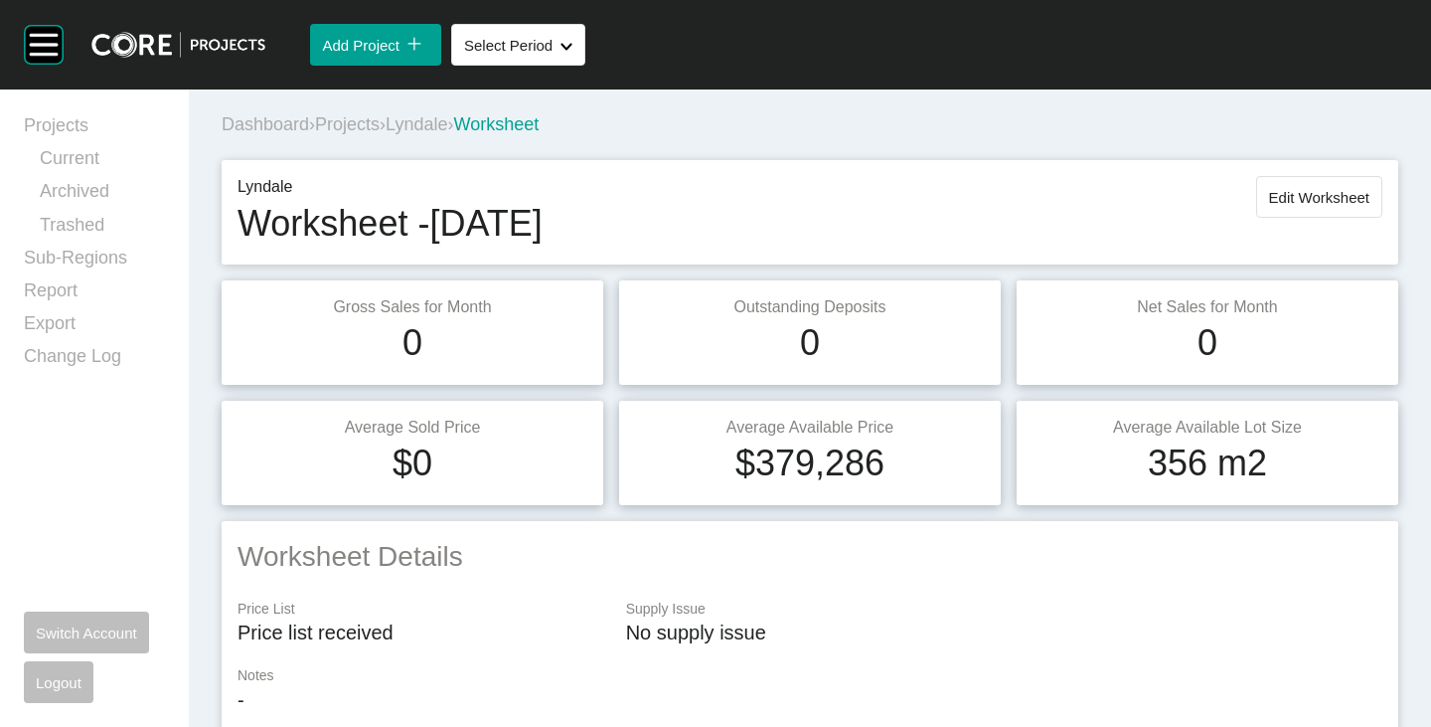
click at [410, 130] on span "Lyndale" at bounding box center [417, 124] width 62 height 20
